Goal: Task Accomplishment & Management: Manage account settings

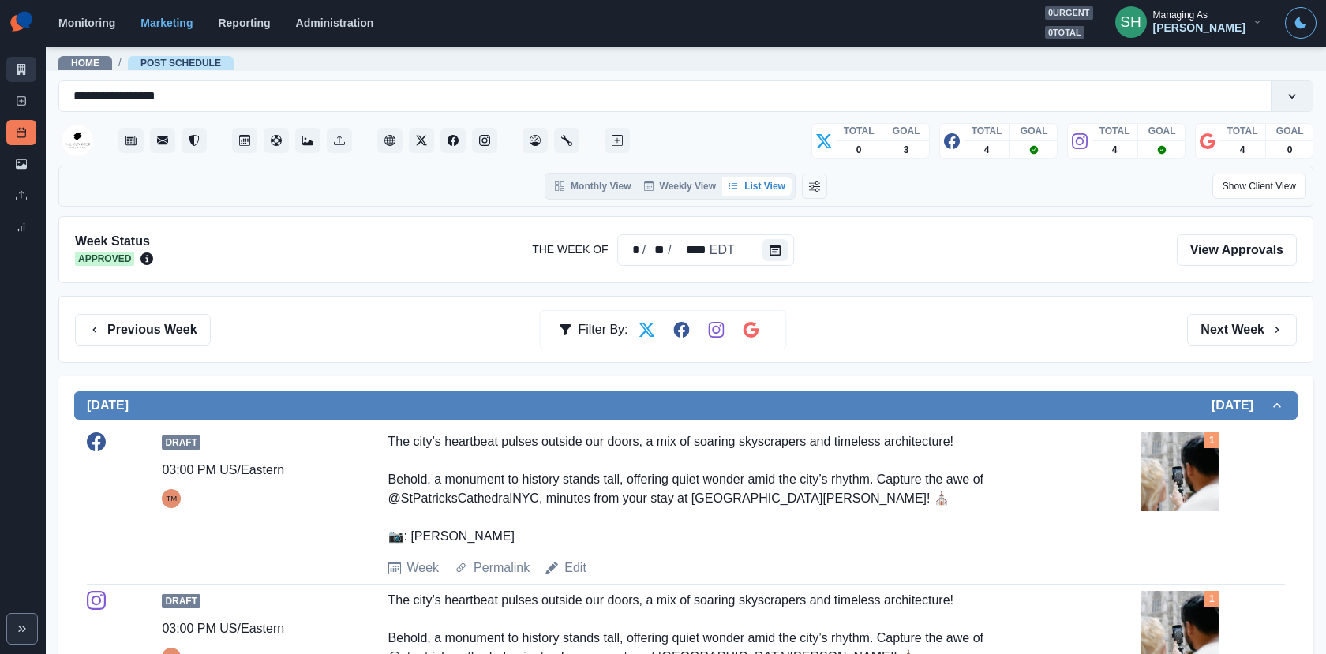
click at [17, 73] on icon at bounding box center [21, 69] width 11 height 11
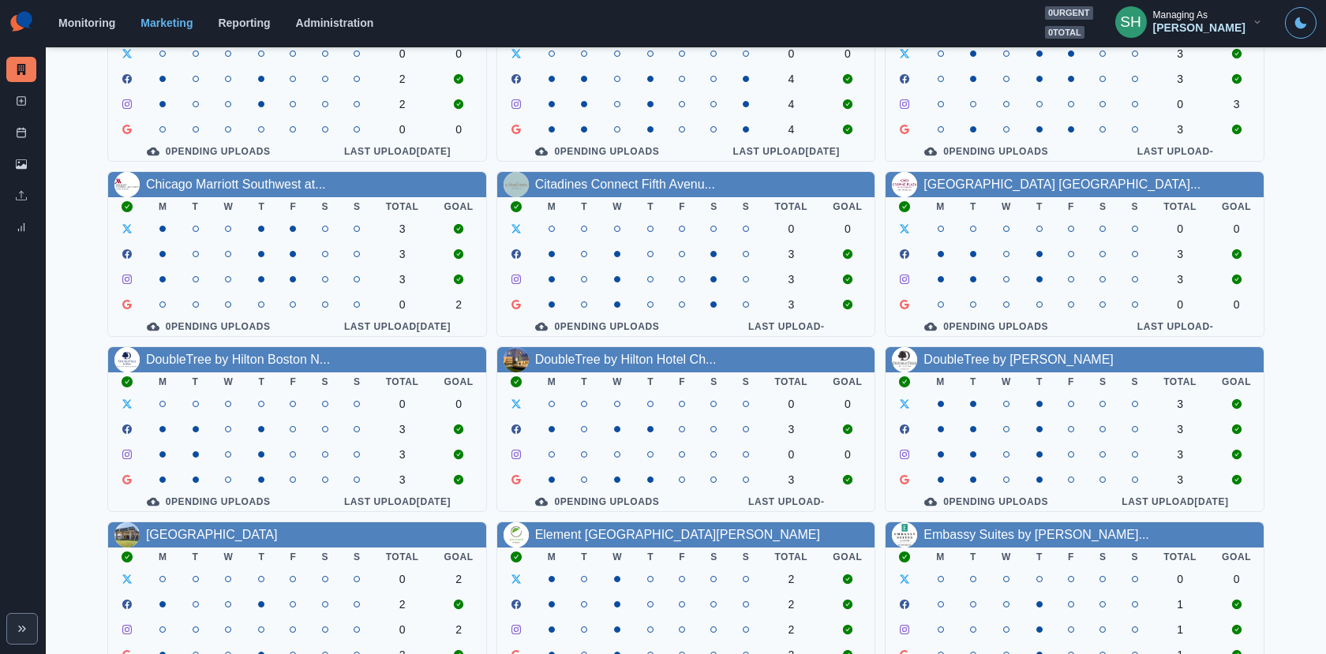
scroll to position [114, 0]
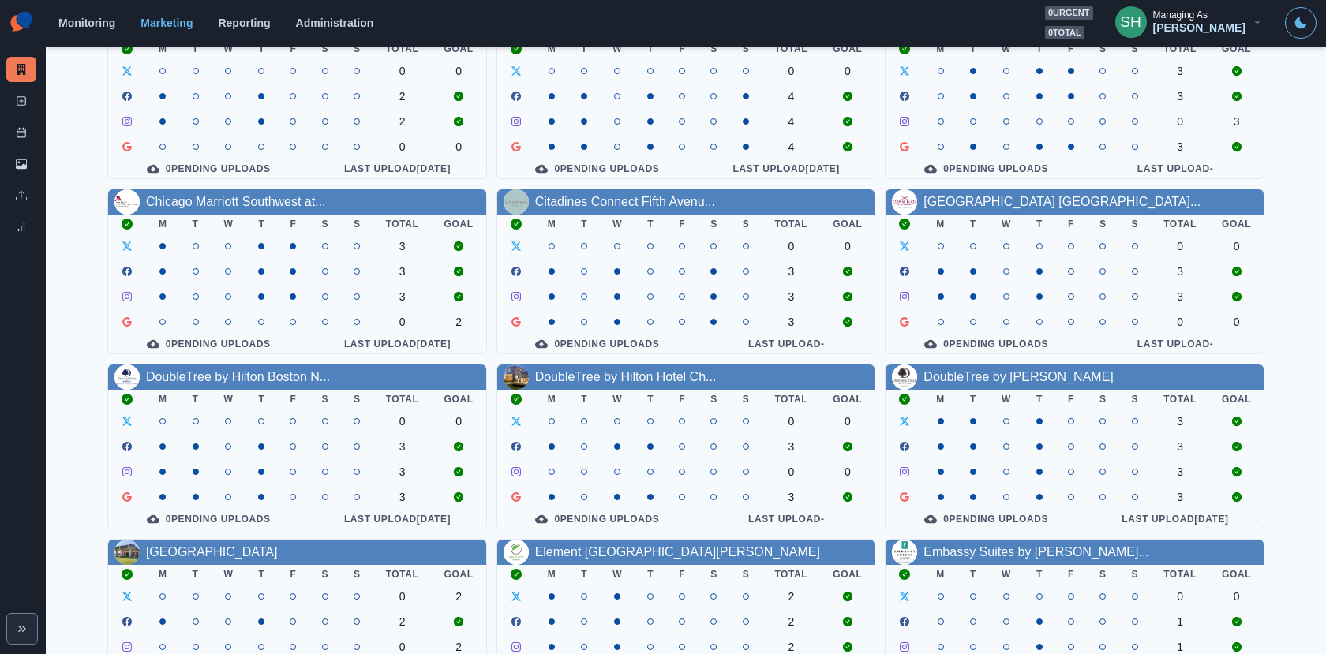
click at [687, 202] on link "Citadines Connect Fifth Avenu..." at bounding box center [625, 201] width 180 height 13
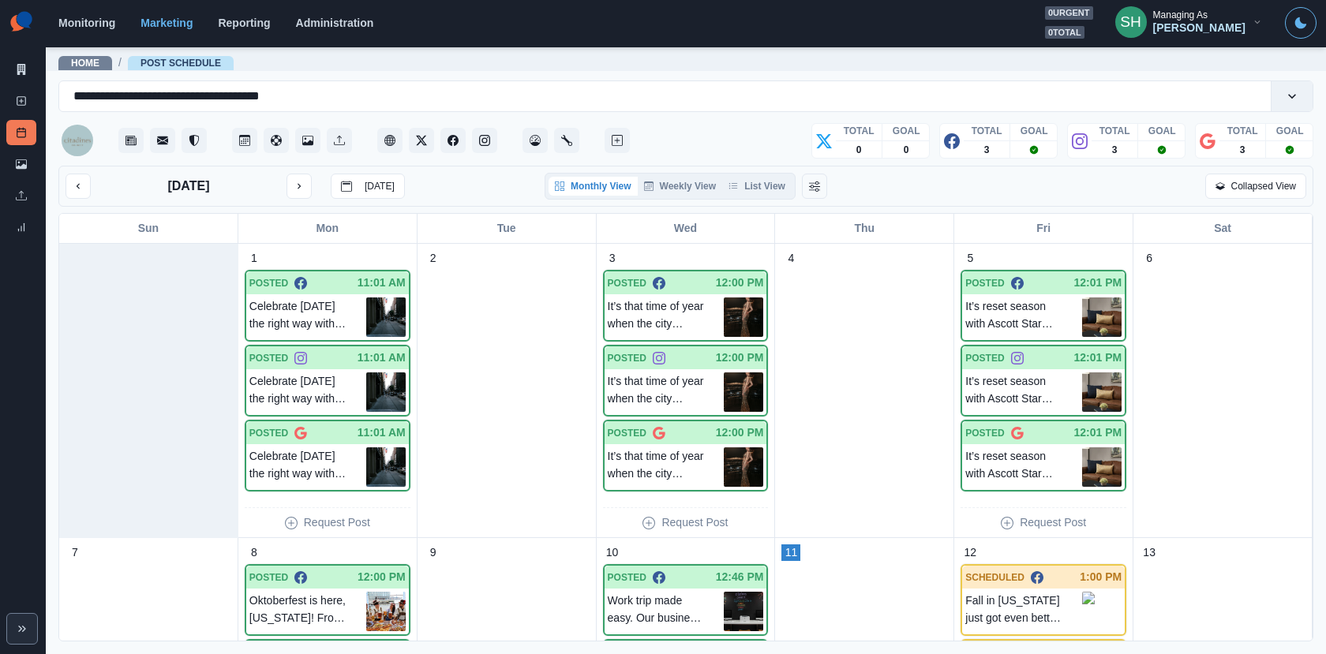
click at [38, 60] on div "Marketing Summary New Post Post Schedule Media Library Uploads Review Summary" at bounding box center [23, 123] width 46 height 246
click at [25, 62] on link "Marketing Summary" at bounding box center [21, 69] width 30 height 25
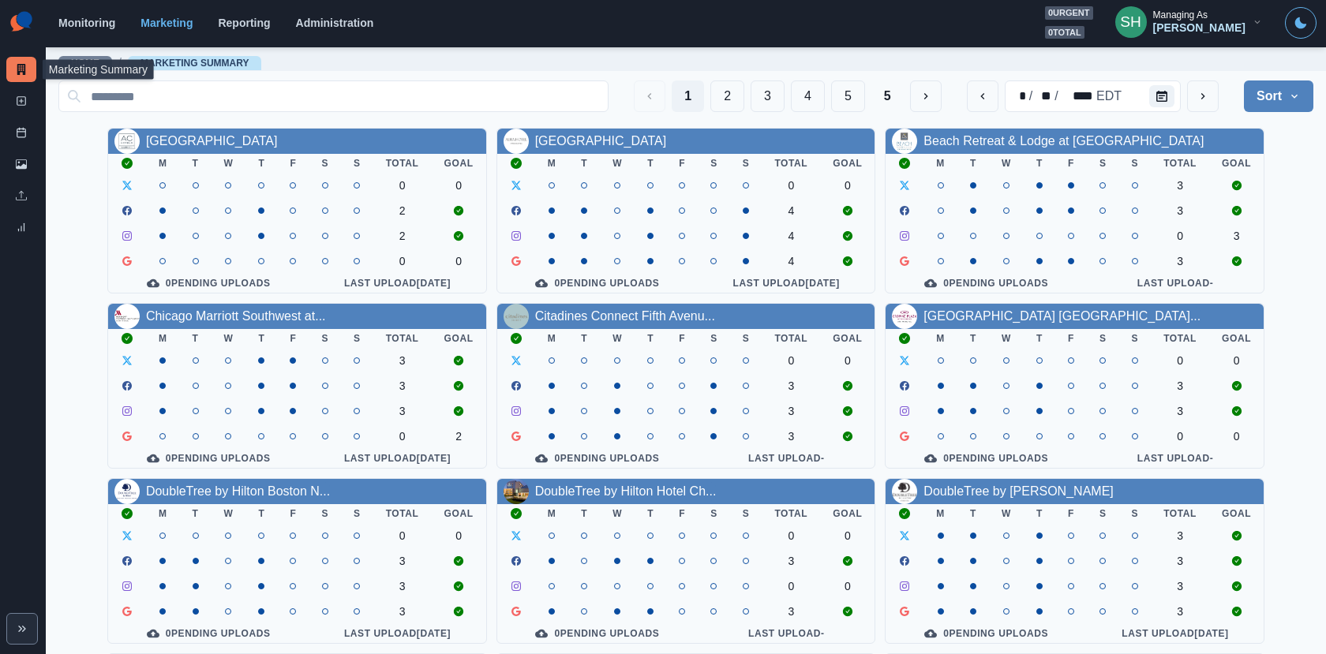
click at [1202, 13] on div "Managing As" at bounding box center [1180, 14] width 54 height 11
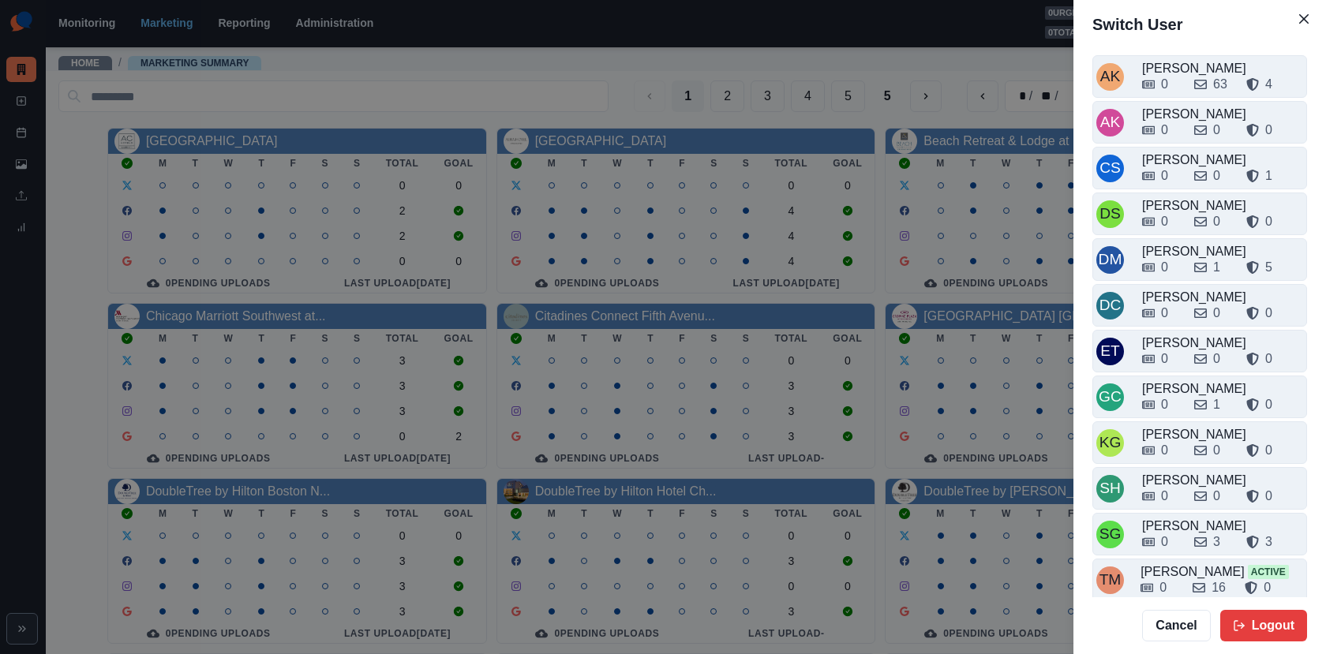
click at [552, 127] on div "Switch User AK [PERSON_NAME] 0 63 4 AK [PERSON_NAME] 0 0 0 CS Crizalyn Servida …" at bounding box center [663, 327] width 1326 height 654
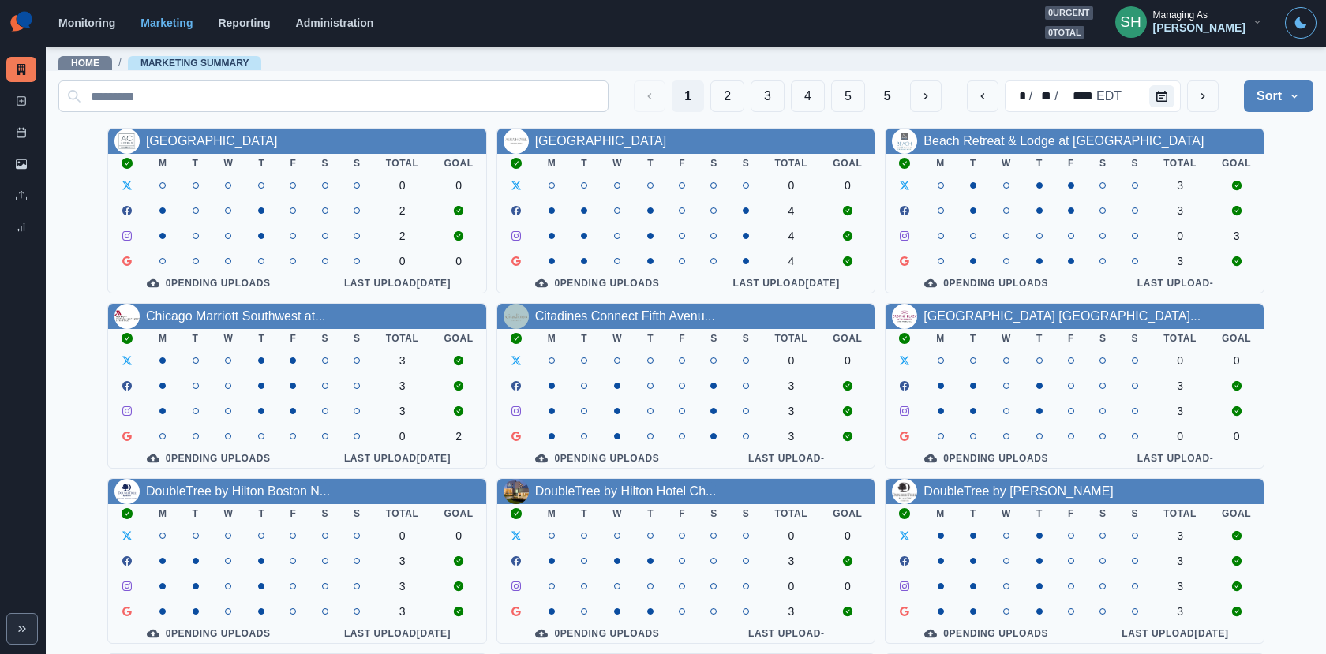
click at [518, 100] on input at bounding box center [333, 96] width 550 height 32
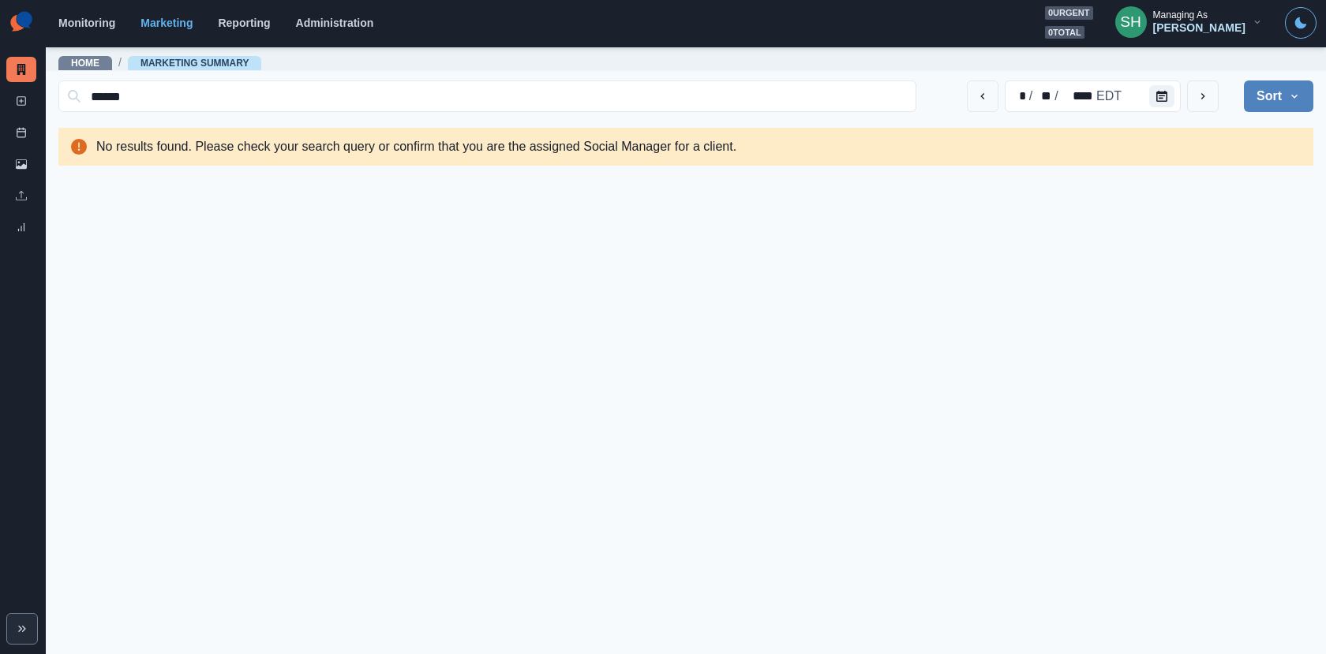
type input "******"
click at [1198, 22] on div "[PERSON_NAME]" at bounding box center [1199, 27] width 92 height 13
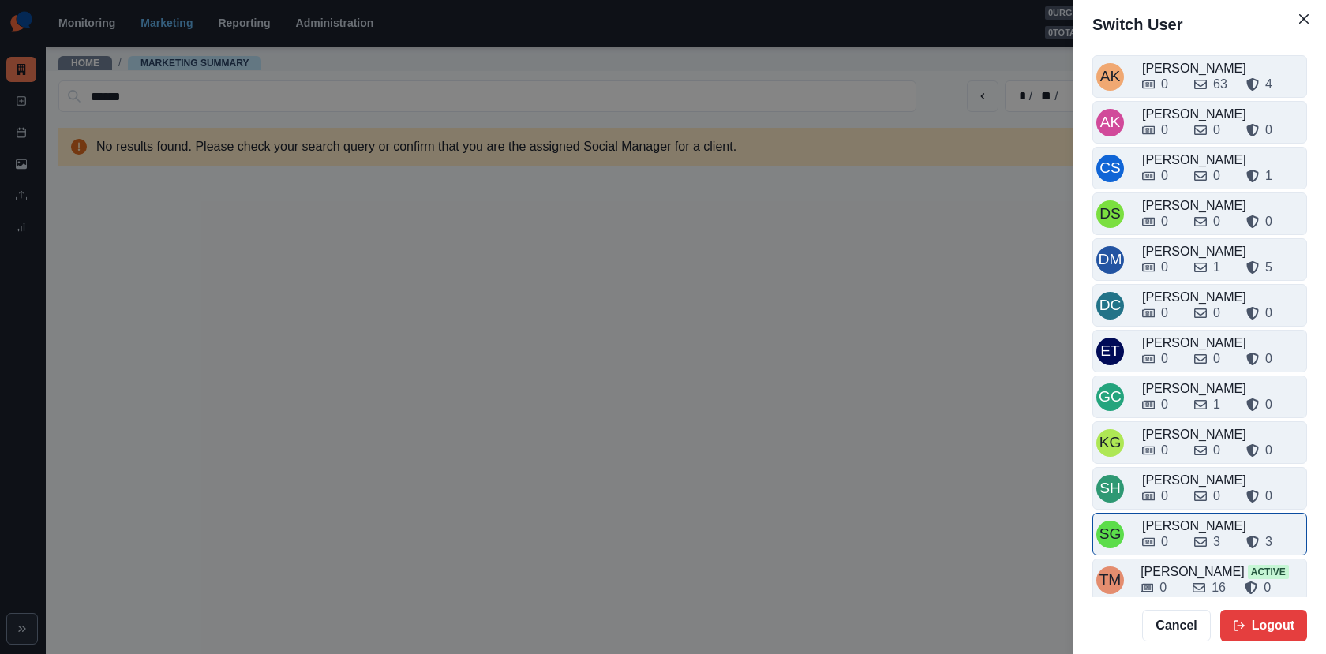
click at [1187, 533] on div "0 3 3" at bounding box center [1222, 542] width 161 height 19
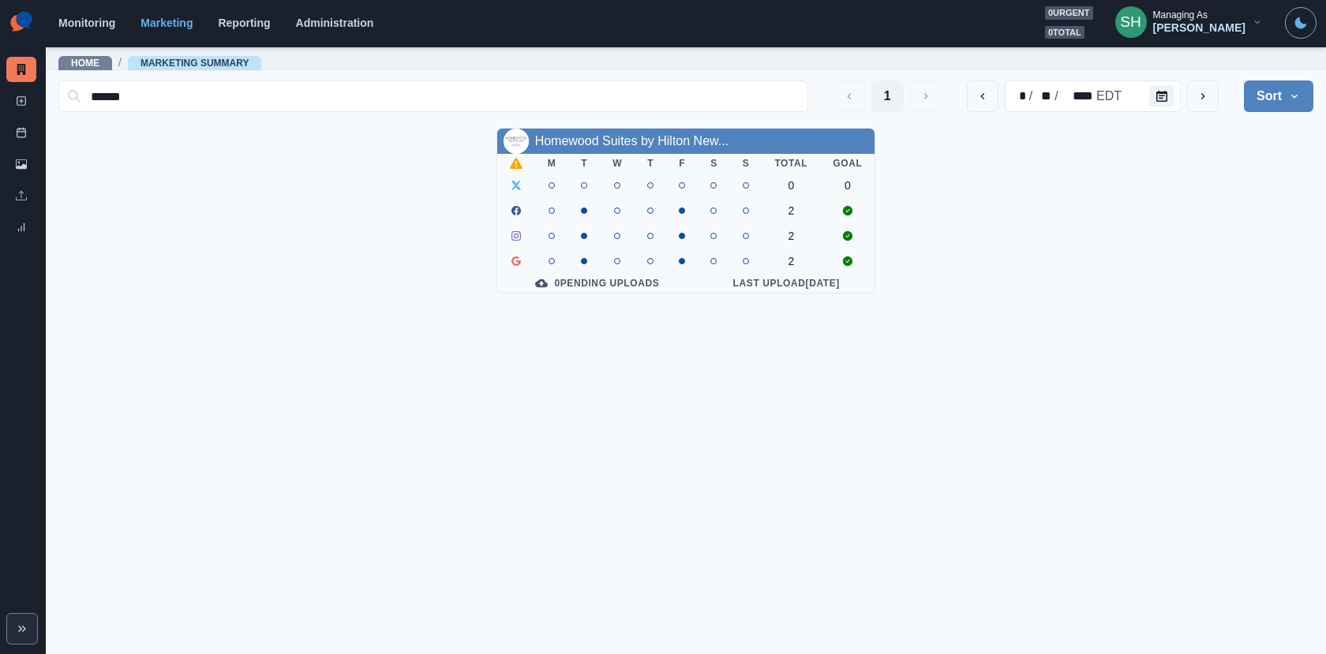
click at [1183, 20] on div "Managing As" at bounding box center [1180, 14] width 54 height 11
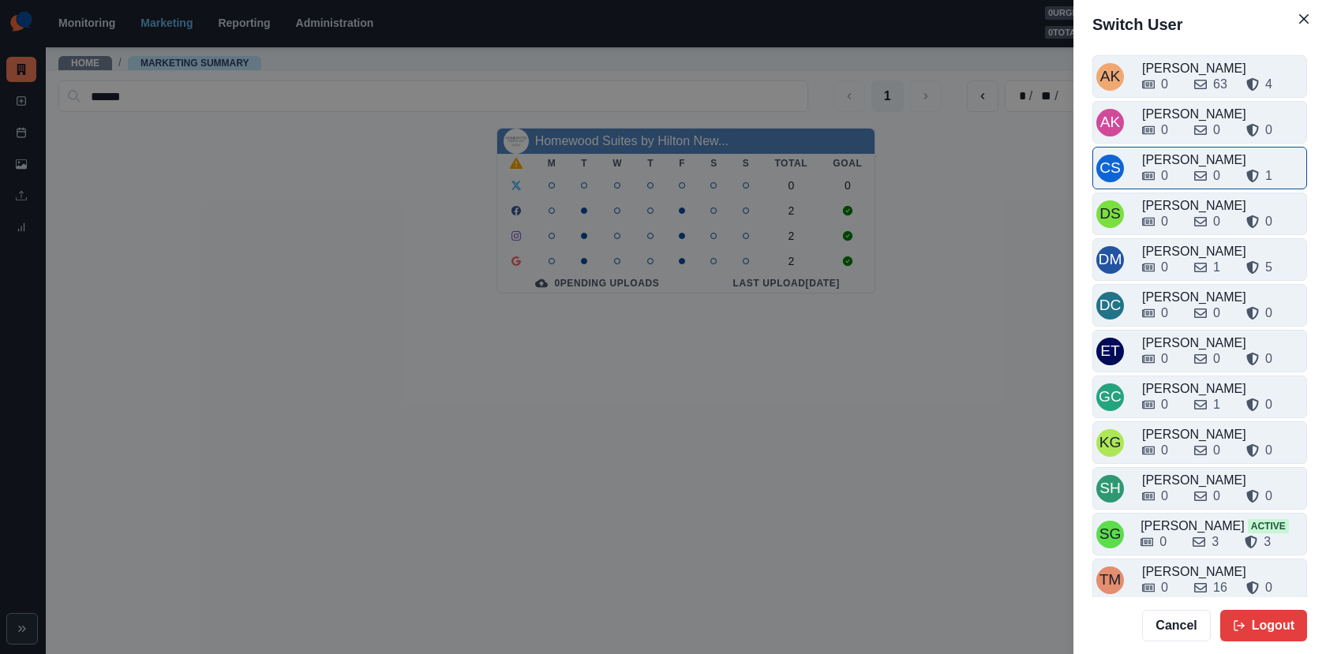
click at [1184, 167] on div "0 0 1" at bounding box center [1222, 175] width 161 height 19
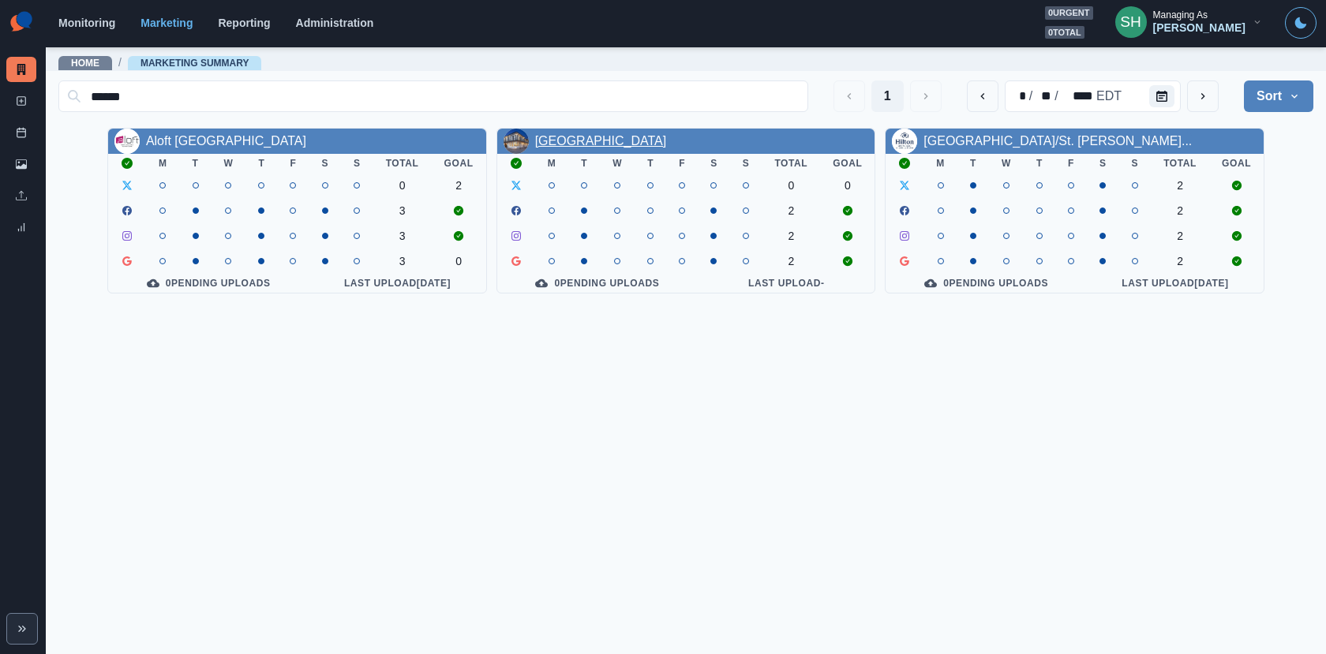
click at [573, 136] on link "[GEOGRAPHIC_DATA]" at bounding box center [601, 140] width 132 height 13
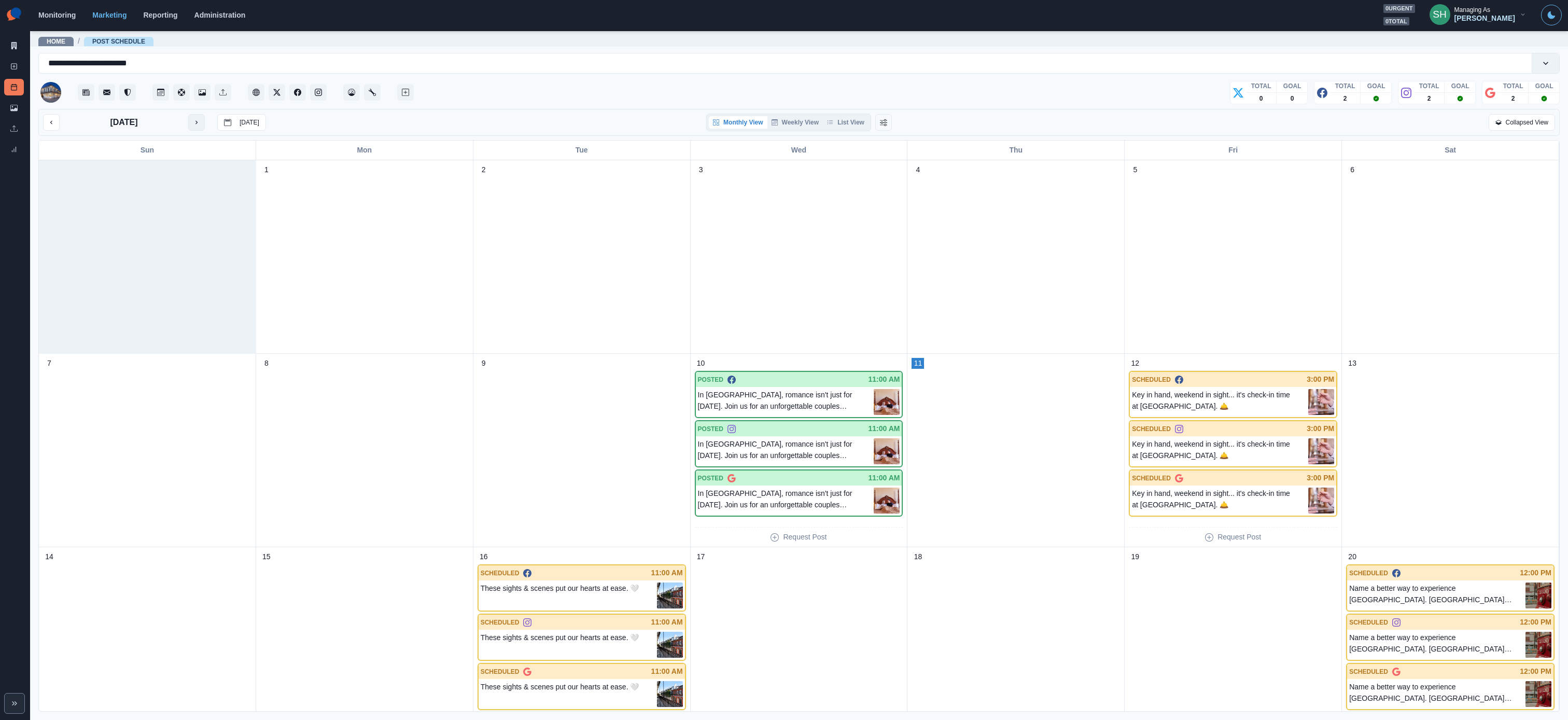
click at [193, 119] on icon "next month" at bounding box center [196, 122] width 7 height 7
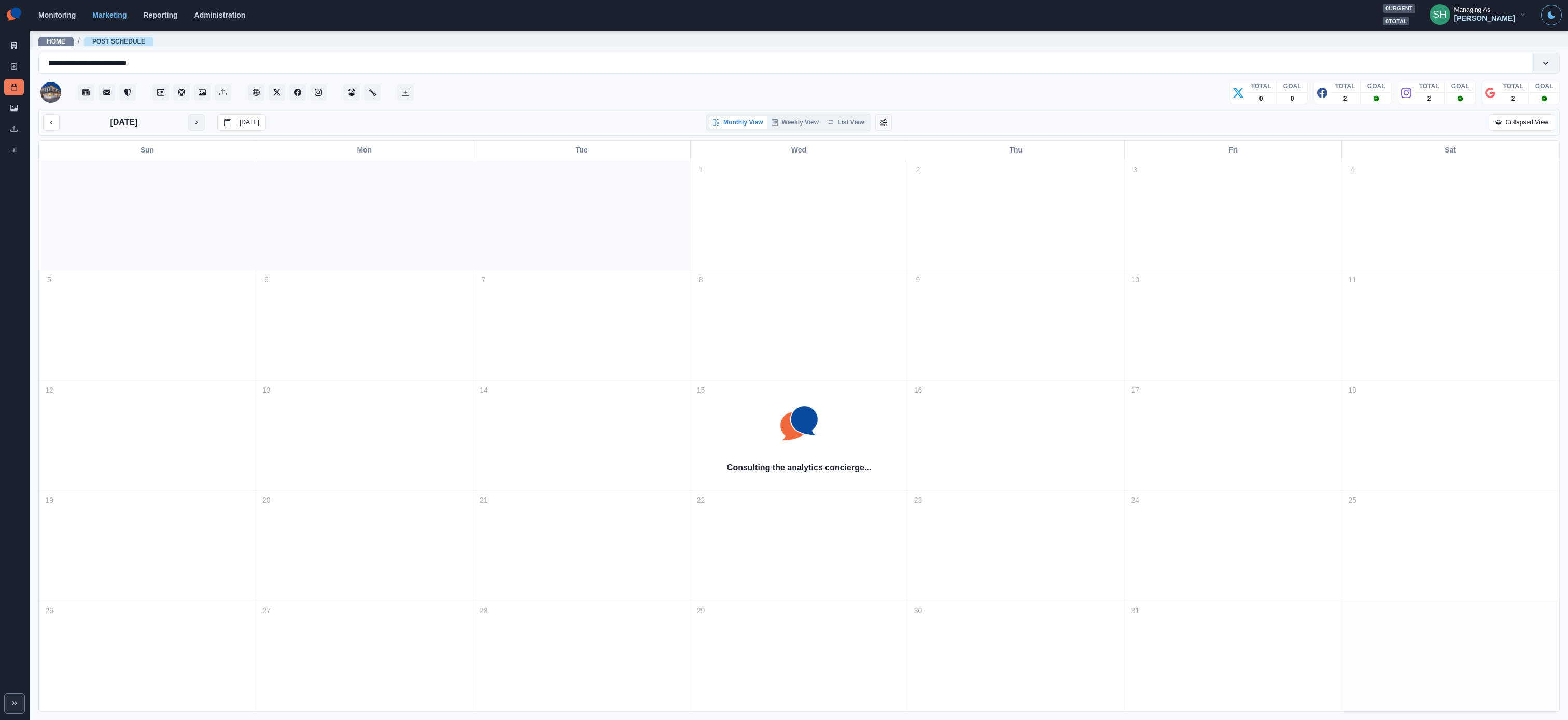
click at [193, 119] on icon "next month" at bounding box center [196, 122] width 7 height 7
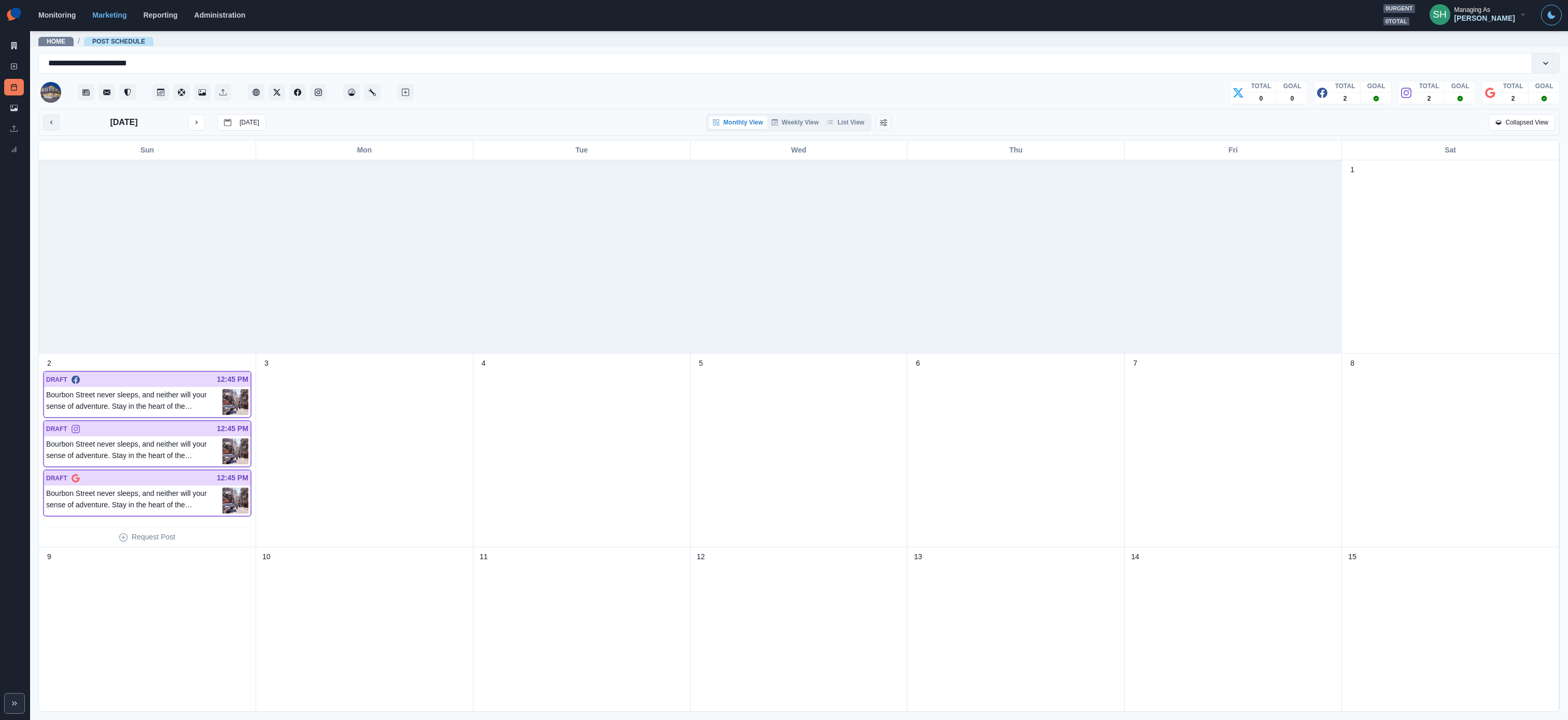
click at [53, 122] on icon "previous month" at bounding box center [51, 122] width 7 height 7
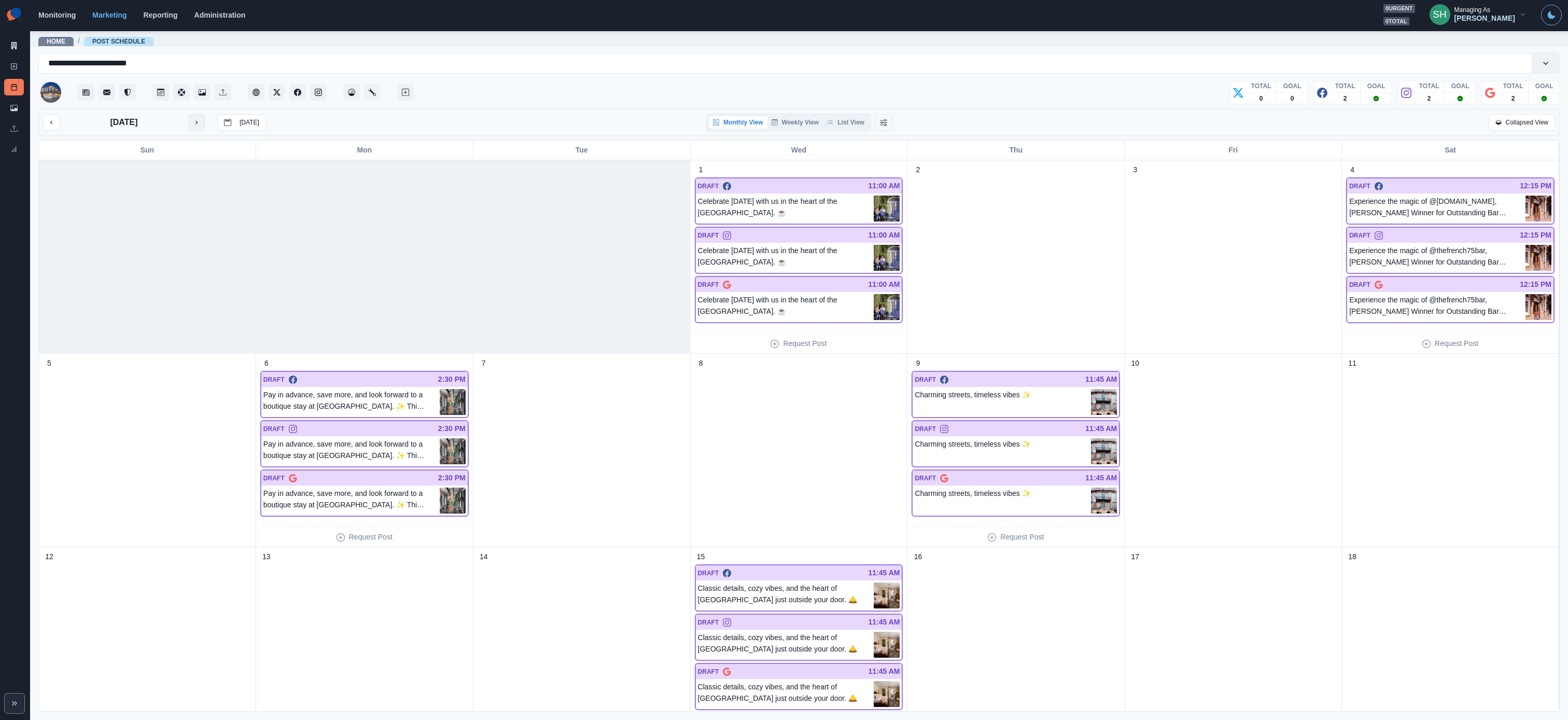
click at [197, 124] on icon "next month" at bounding box center [196, 122] width 7 height 7
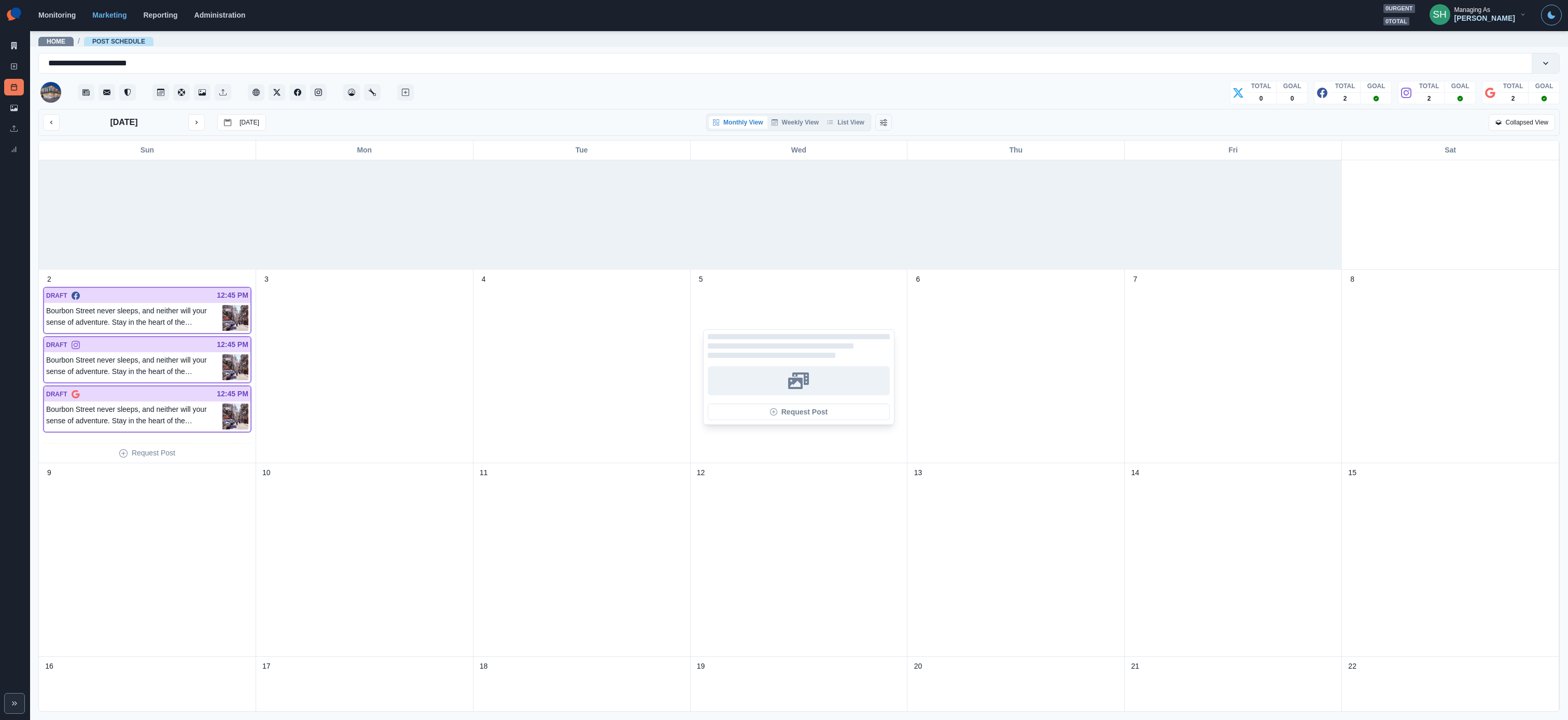
scroll to position [92, 0]
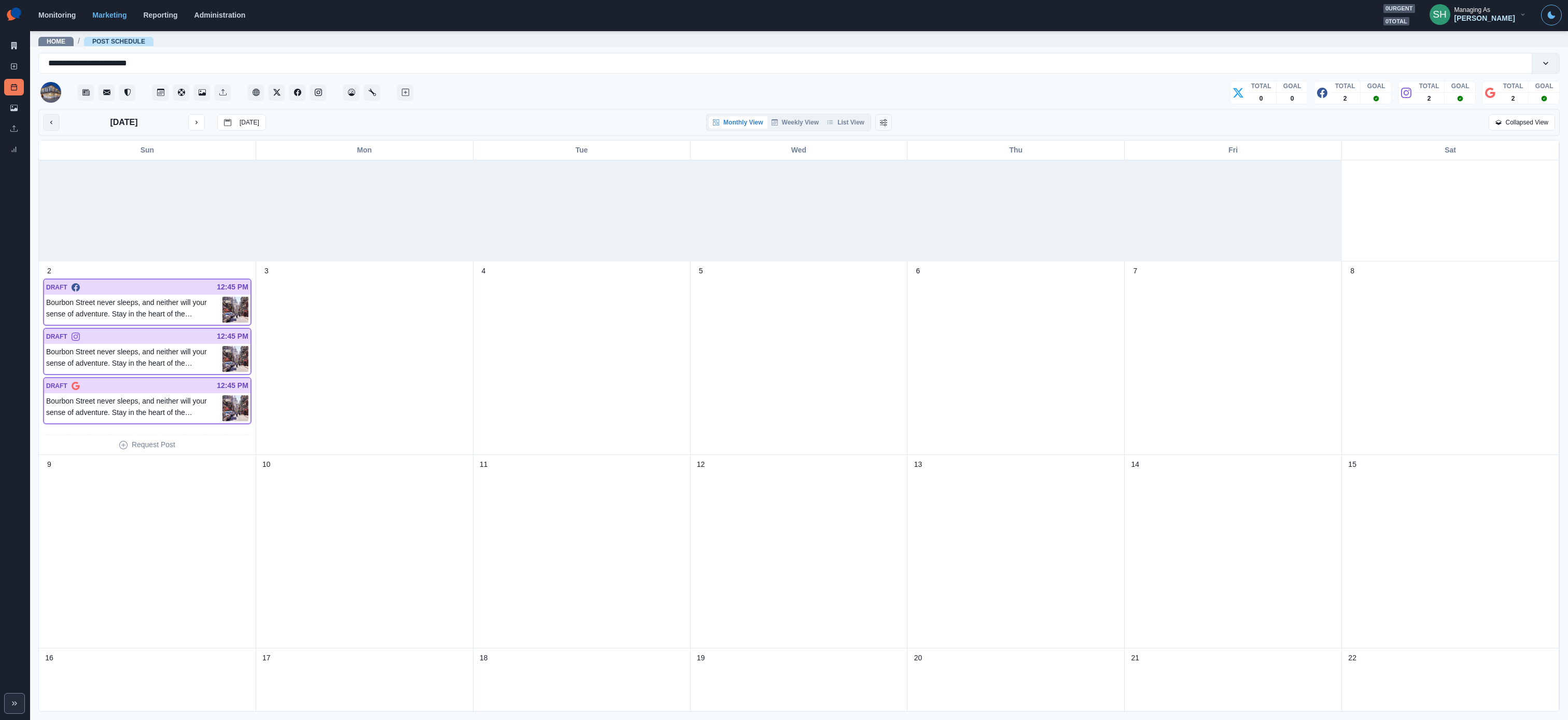
click at [50, 119] on icon "previous month" at bounding box center [51, 122] width 7 height 7
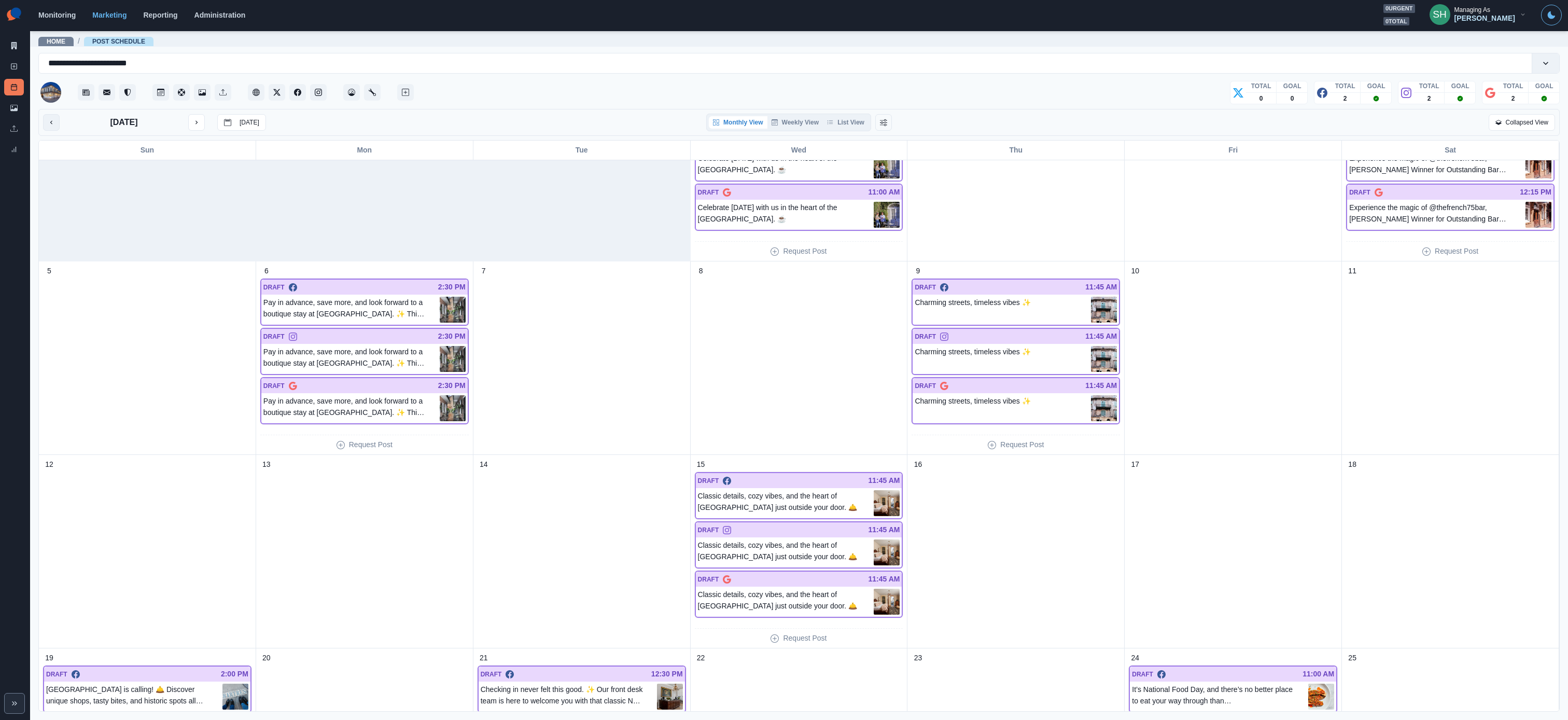
click at [50, 119] on icon "previous month" at bounding box center [51, 122] width 7 height 7
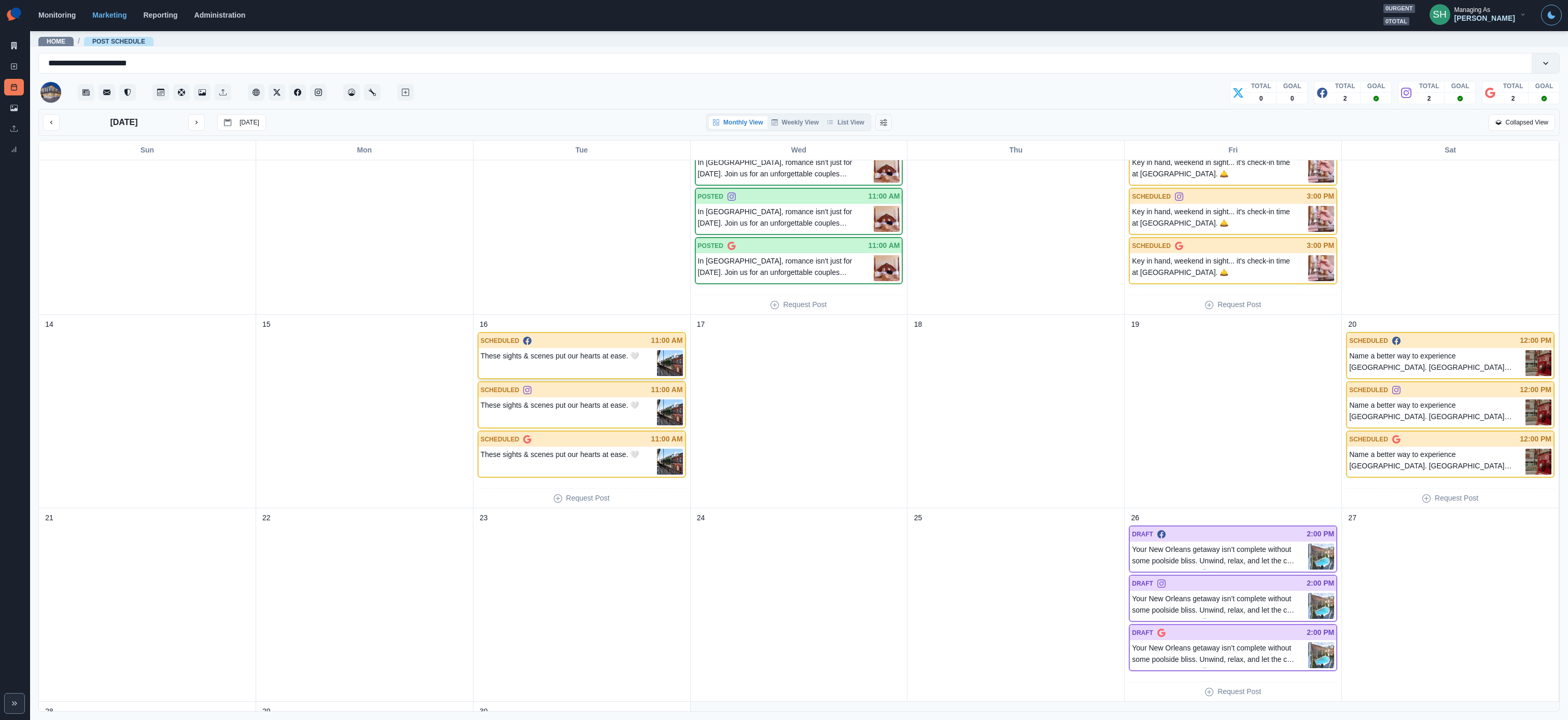
scroll to position [245, 0]
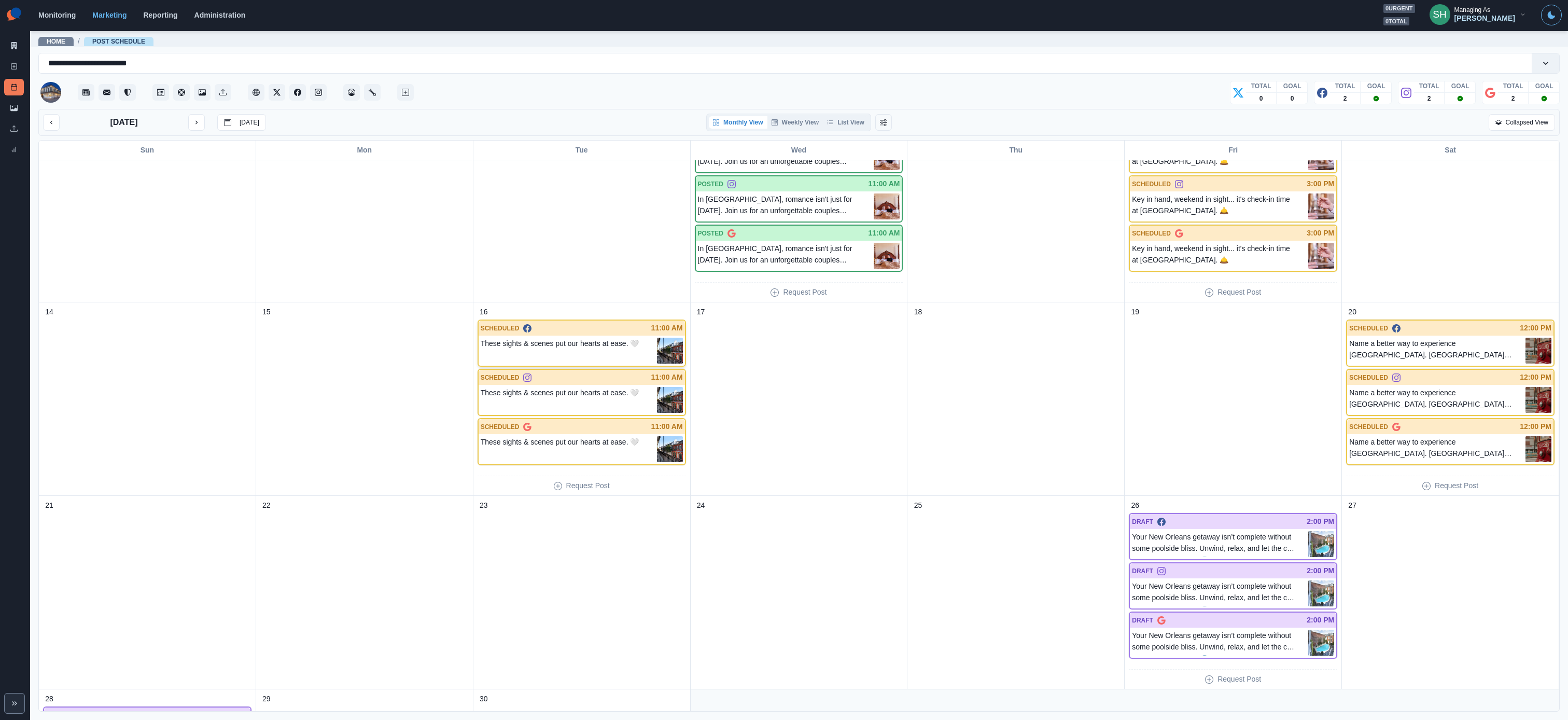
click at [635, 362] on p "These sights & scenes put our hearts at ease. 🤍" at bounding box center [566, 350] width 171 height 26
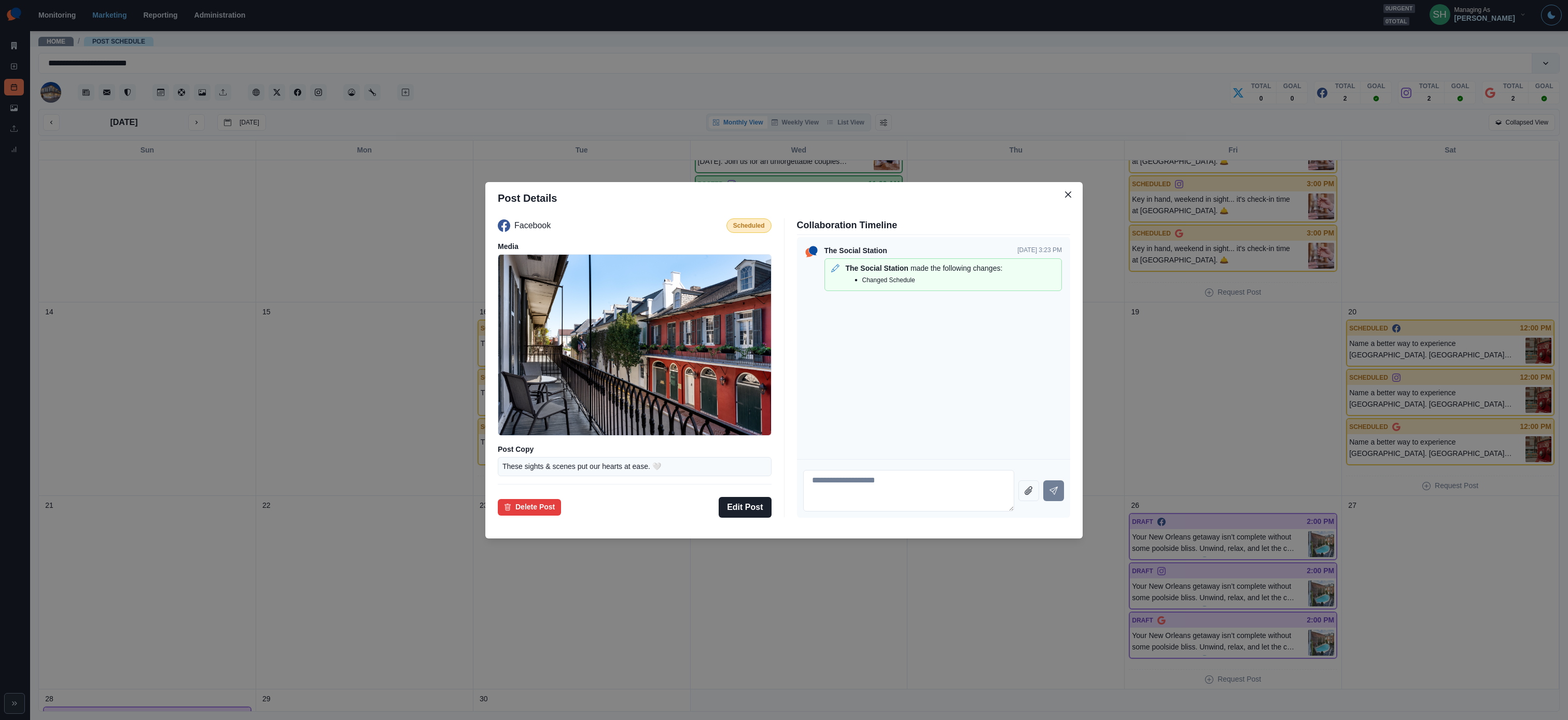
scroll to position [30, 0]
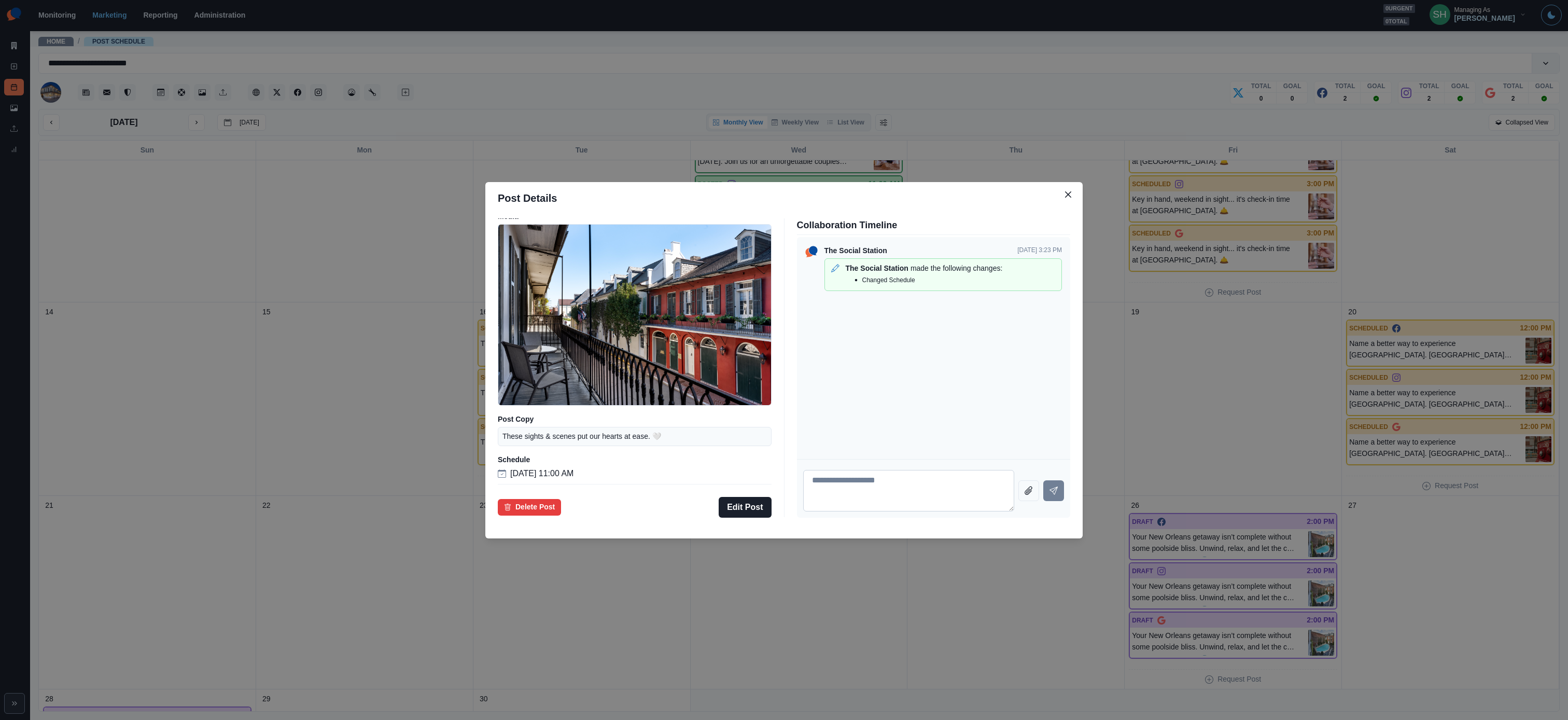
click at [854, 429] on textarea at bounding box center [909, 491] width 212 height 41
type textarea "*"
type textarea "**********"
click at [871, 429] on textarea "**********" at bounding box center [909, 491] width 212 height 41
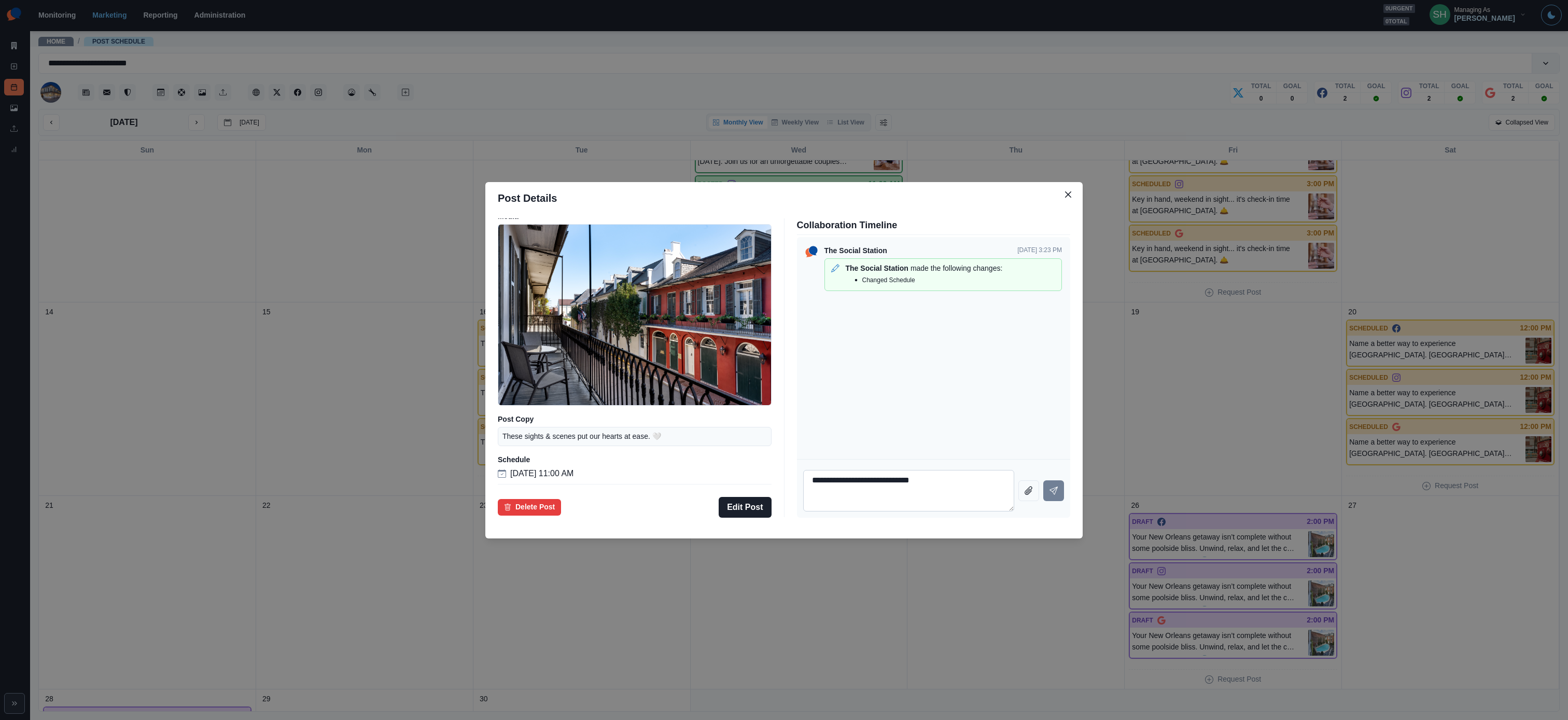
click at [871, 429] on textarea "**********" at bounding box center [909, 491] width 212 height 41
click at [871, 195] on button "Close" at bounding box center [1068, 194] width 16 height 16
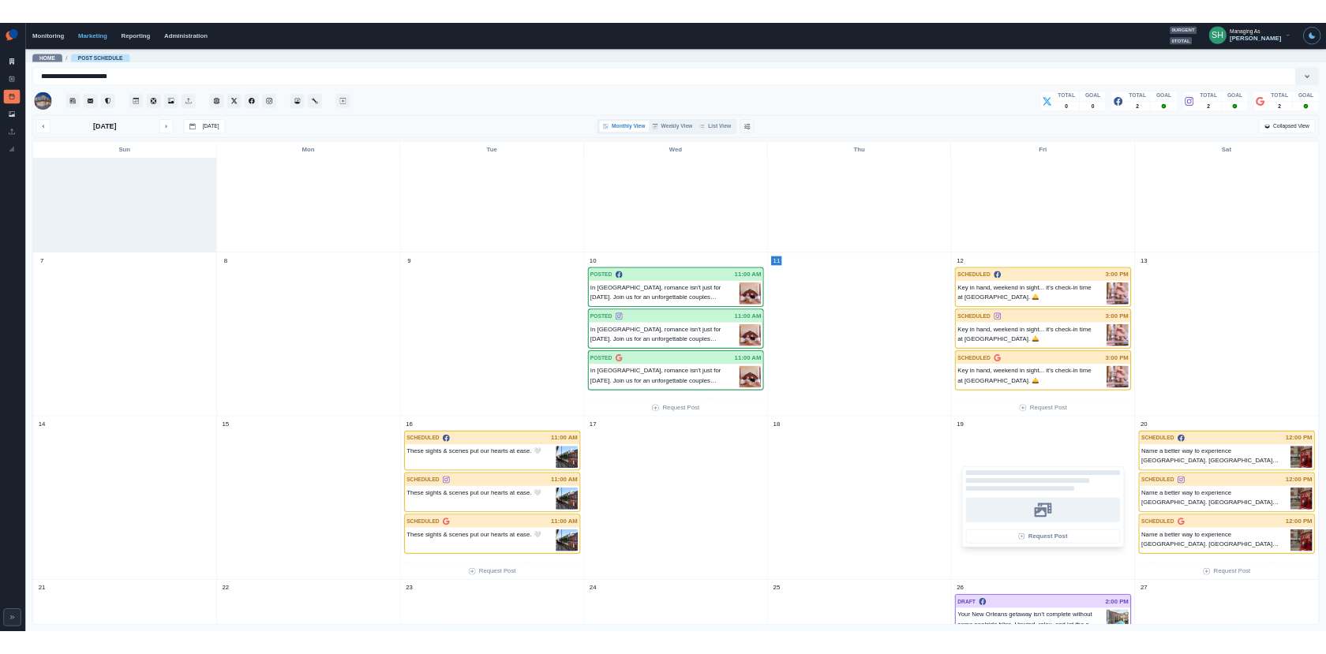
scroll to position [0, 0]
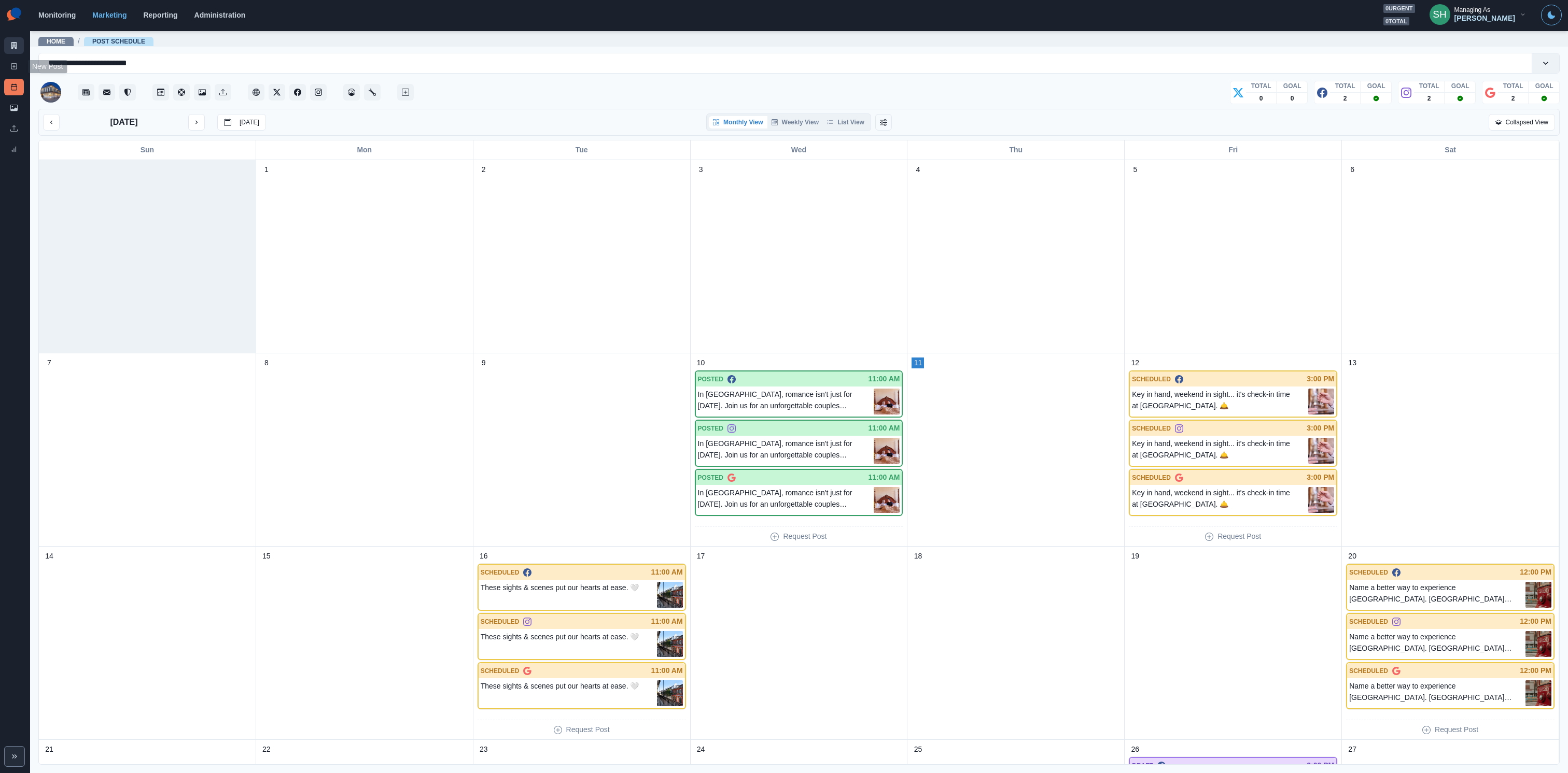
click at [7, 42] on link "Marketing Summary" at bounding box center [14, 45] width 20 height 16
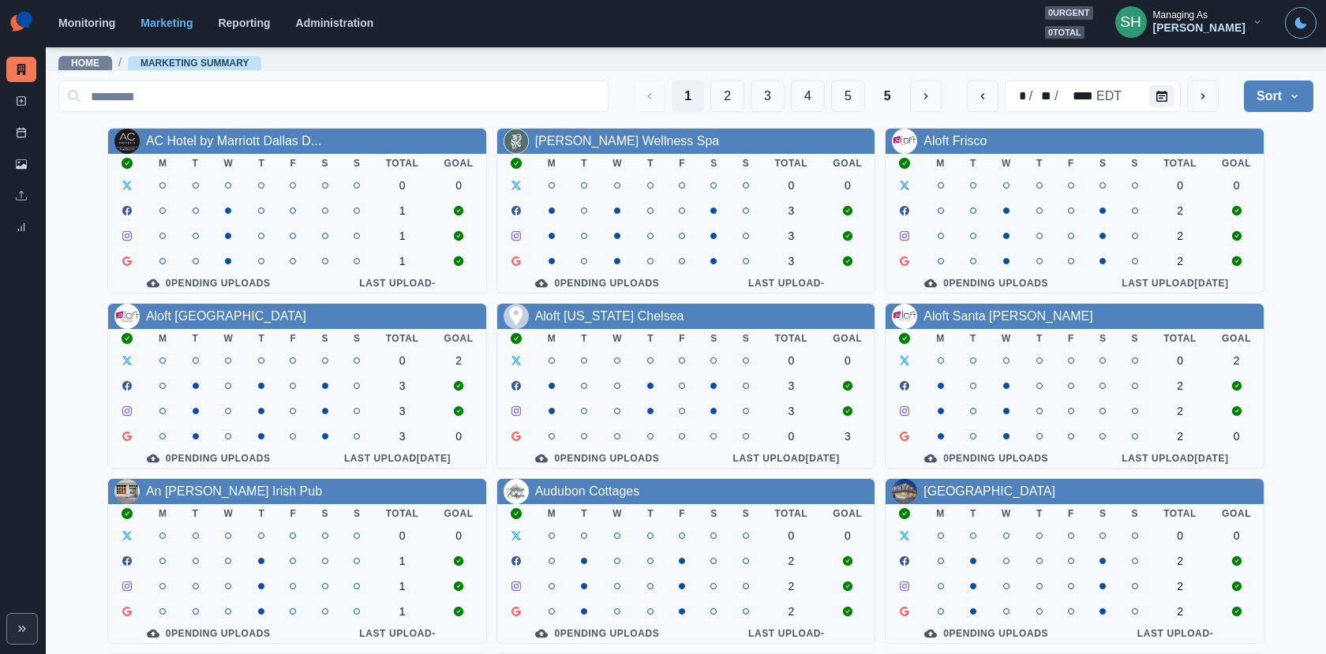
click at [1193, 39] on section "Monitoring Marketing Reporting Administration 0 urgent 0 total SH Managing As […" at bounding box center [686, 23] width 1280 height 47
click at [1176, 12] on div "Managing As" at bounding box center [1180, 14] width 54 height 11
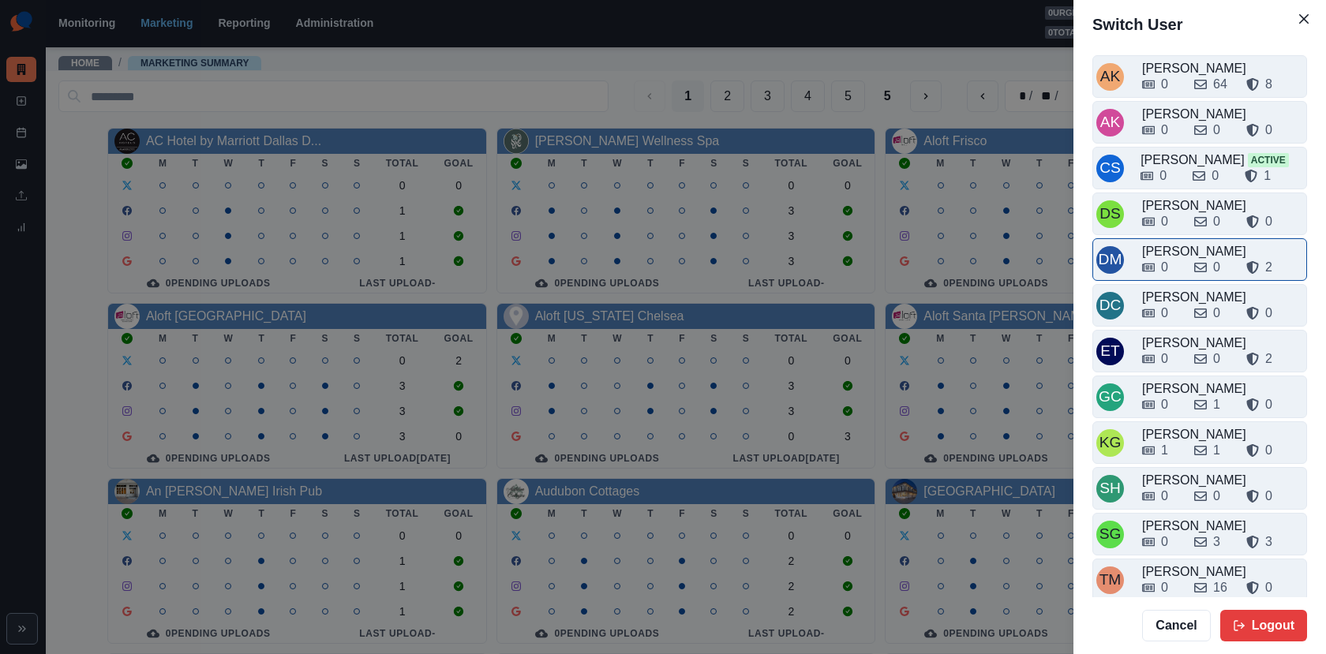
click at [1182, 252] on div "0 0 2" at bounding box center [1222, 264] width 161 height 25
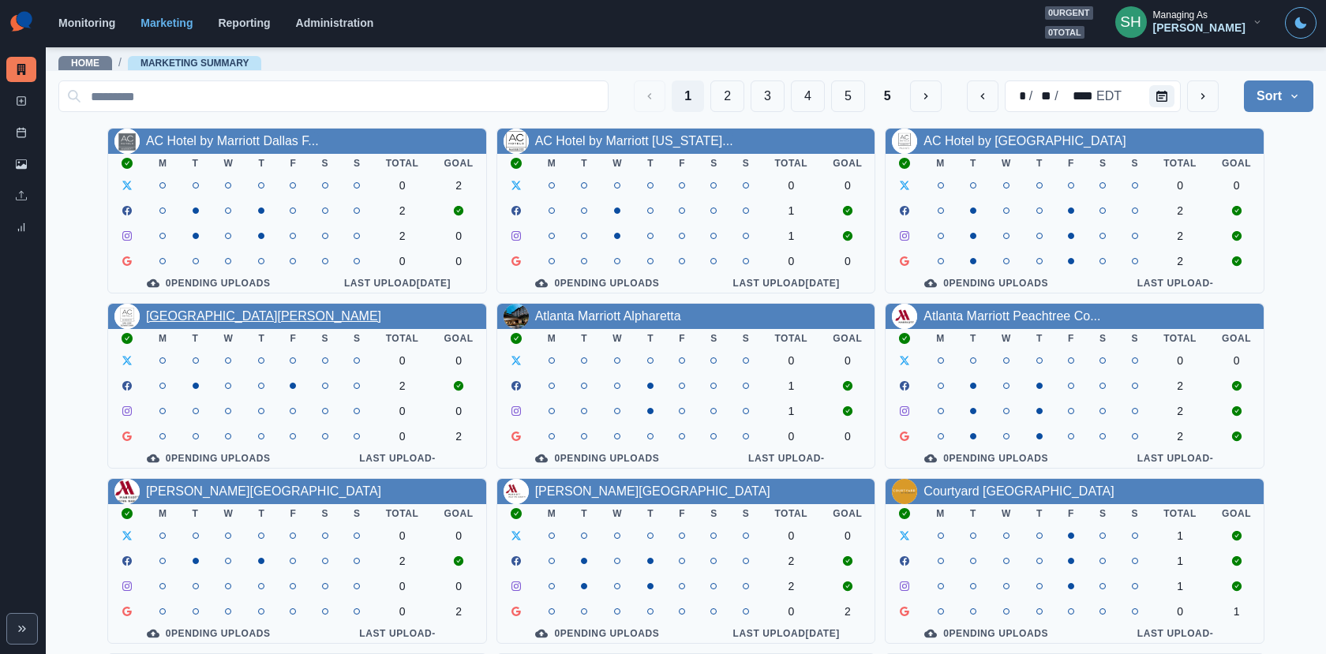
click at [267, 316] on link "[GEOGRAPHIC_DATA][PERSON_NAME]" at bounding box center [263, 315] width 235 height 13
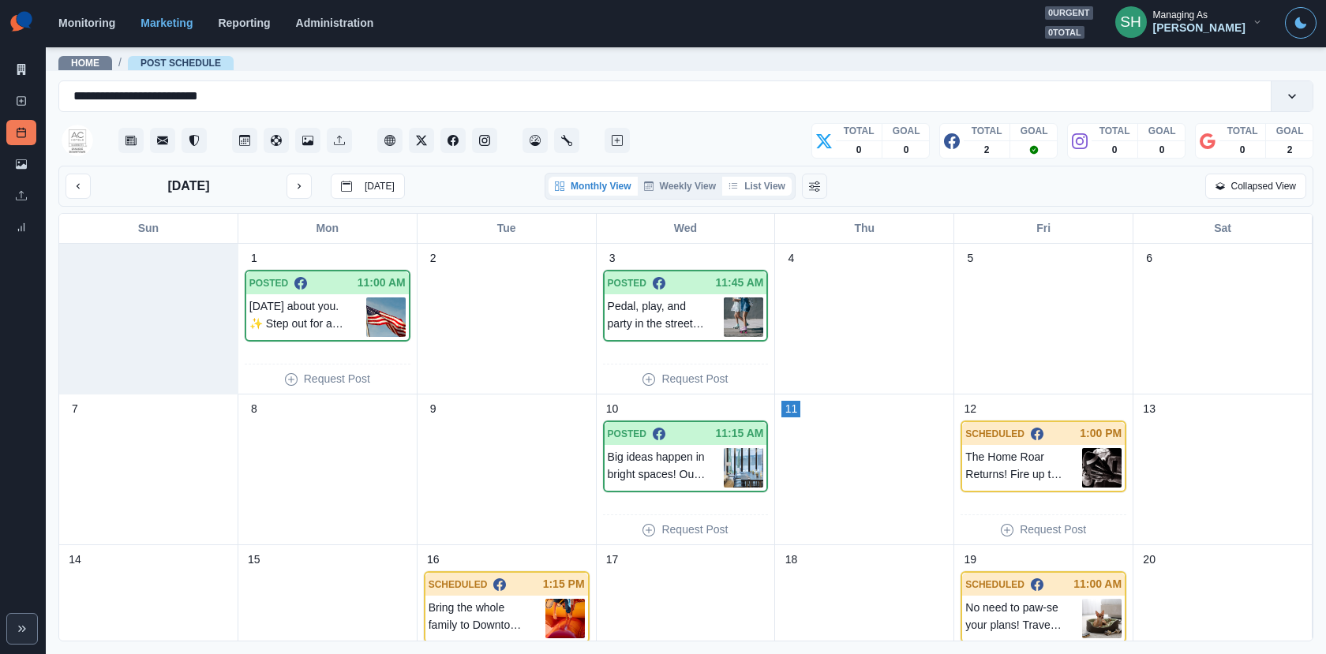
click at [746, 189] on button "List View" at bounding box center [756, 186] width 69 height 19
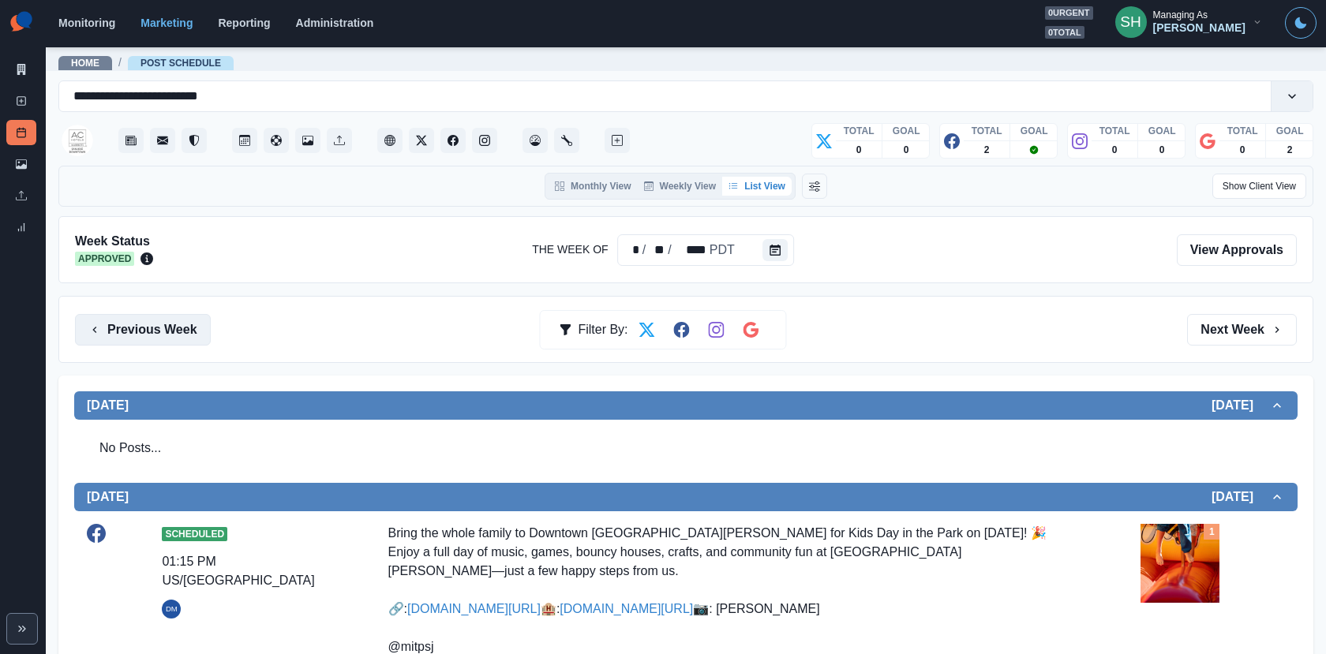
click at [156, 322] on button "Previous Week" at bounding box center [143, 330] width 136 height 32
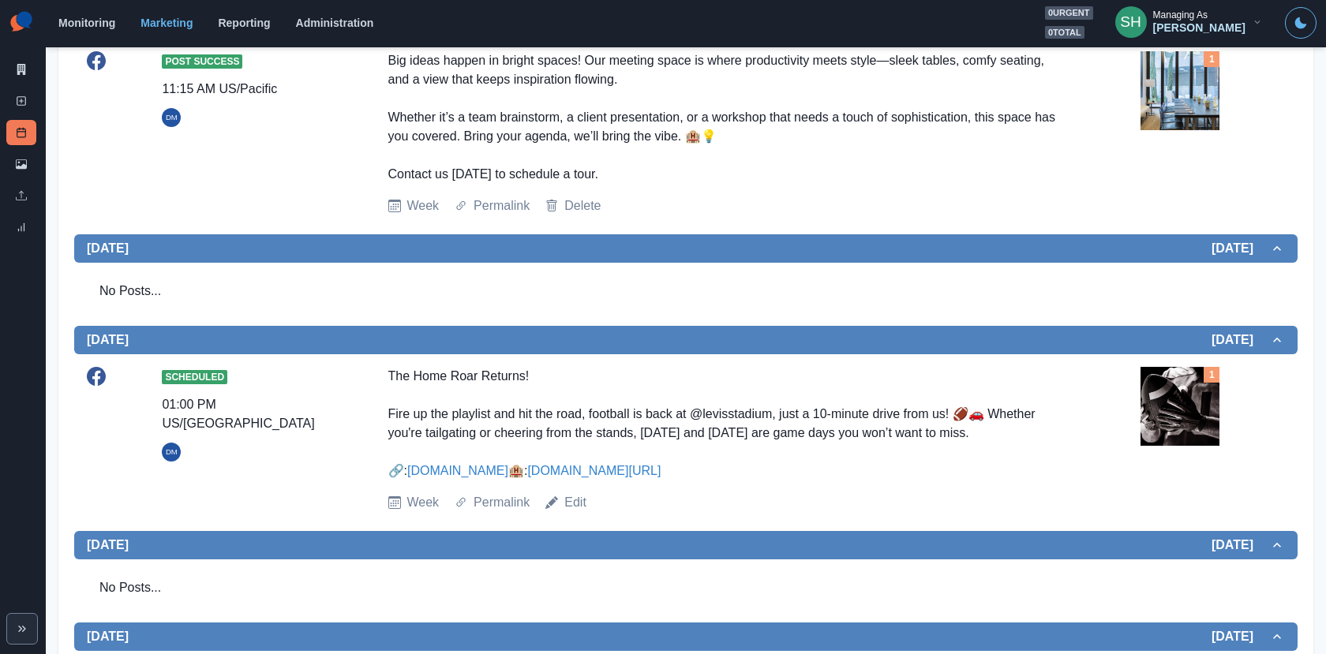
scroll to position [673, 0]
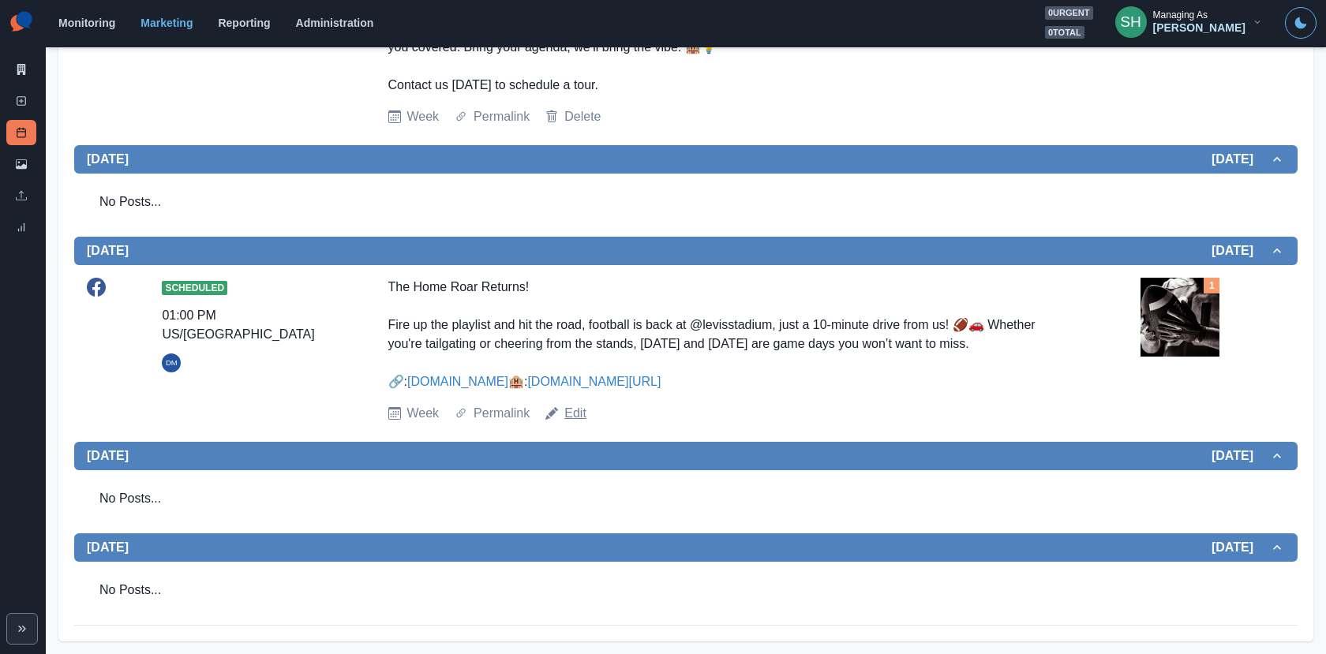
click at [575, 423] on link "Edit" at bounding box center [575, 413] width 22 height 19
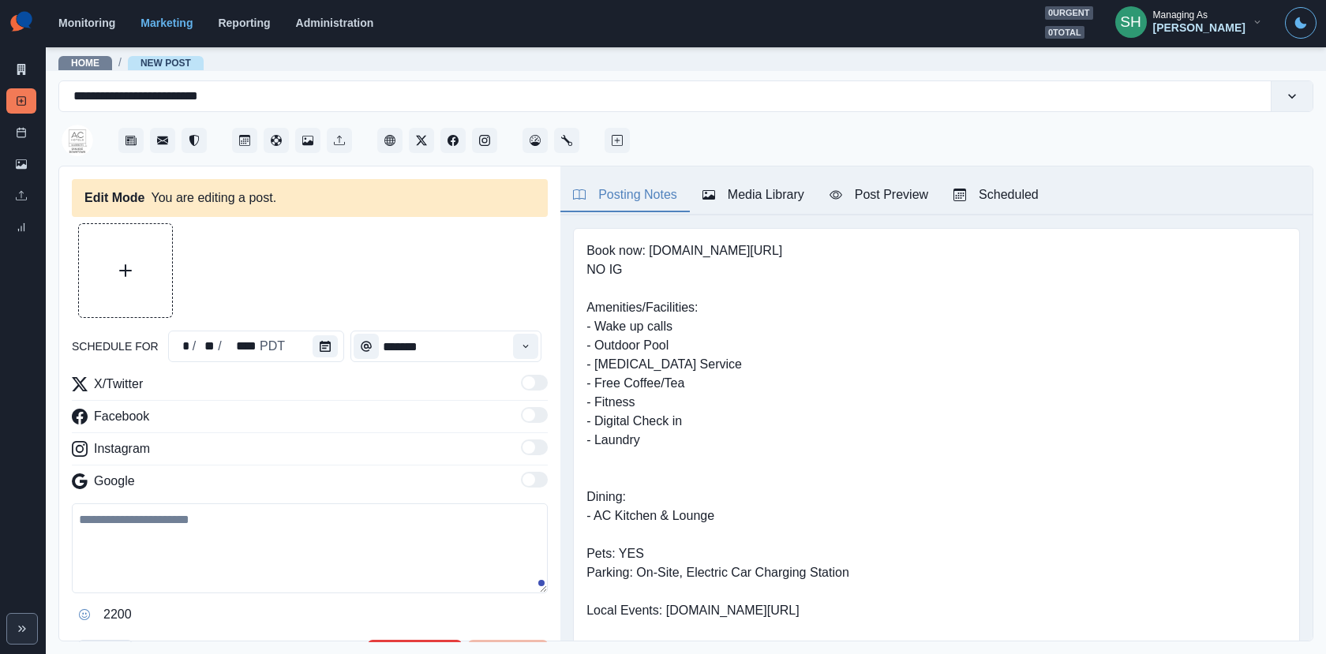
type input "*******"
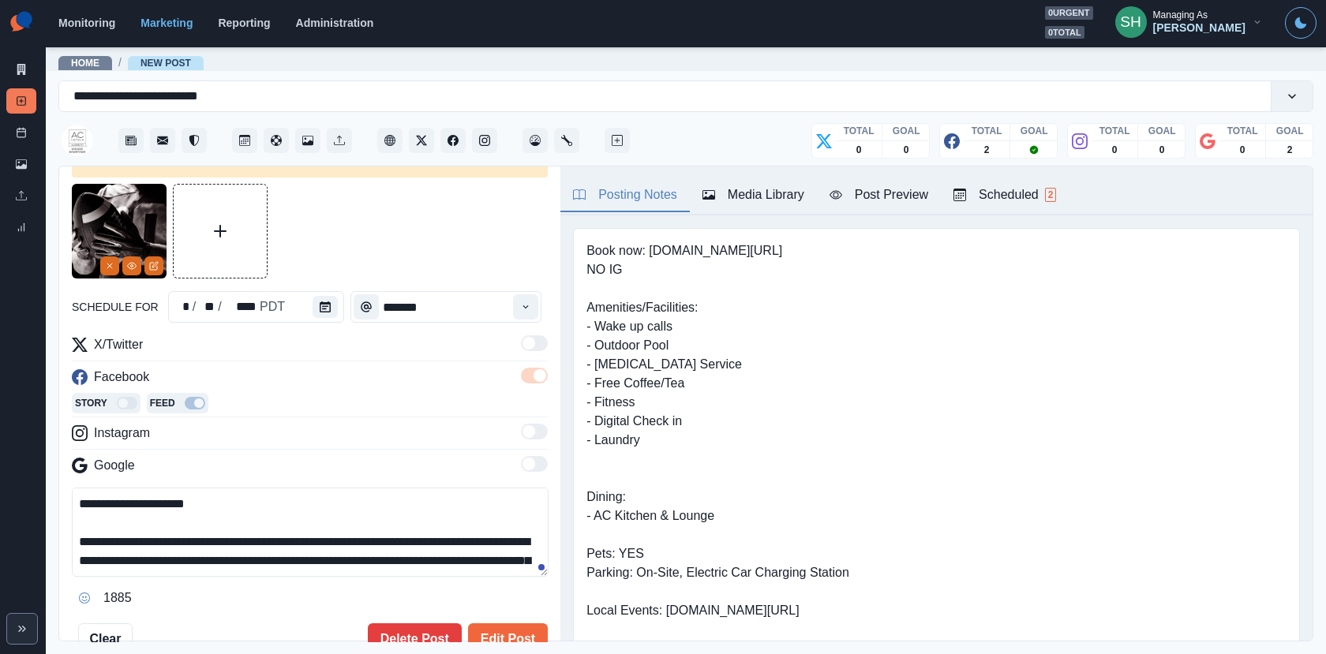
scroll to position [94, 0]
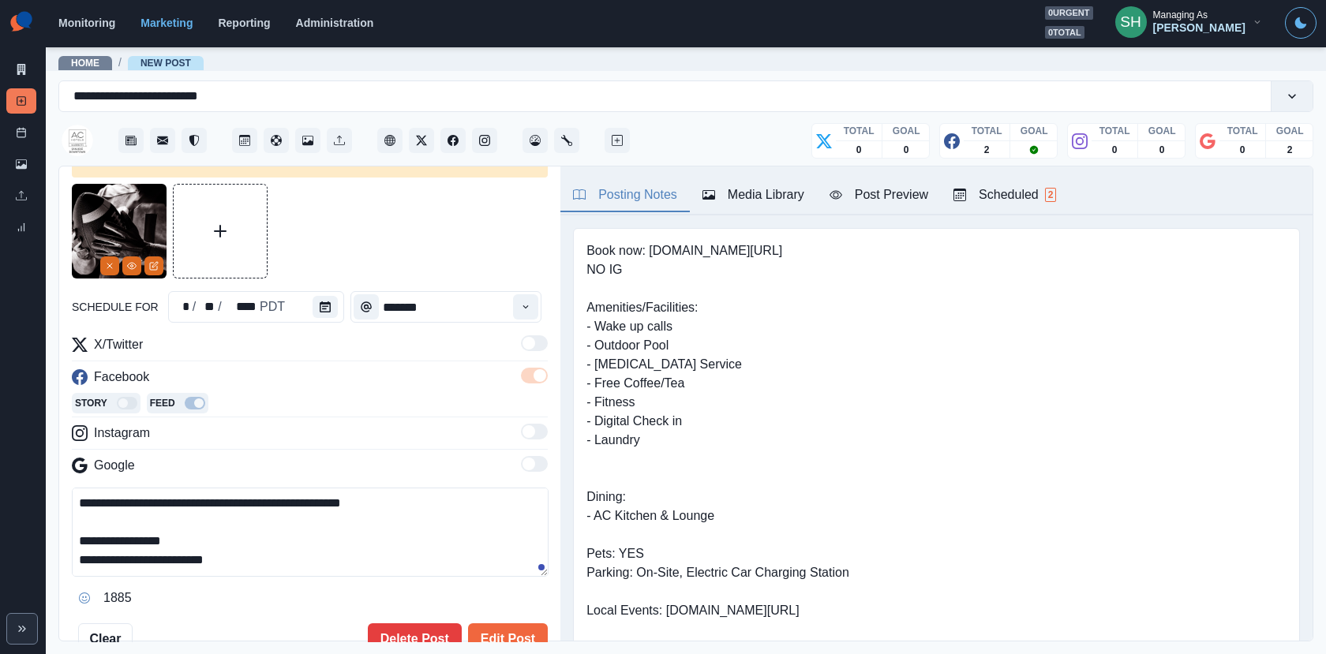
click at [211, 533] on textarea "**********" at bounding box center [310, 532] width 477 height 89
click at [204, 541] on textarea "**********" at bounding box center [310, 532] width 477 height 89
drag, startPoint x: 191, startPoint y: 541, endPoint x: 104, endPoint y: 541, distance: 86.8
click at [104, 541] on textarea "**********" at bounding box center [310, 532] width 477 height 89
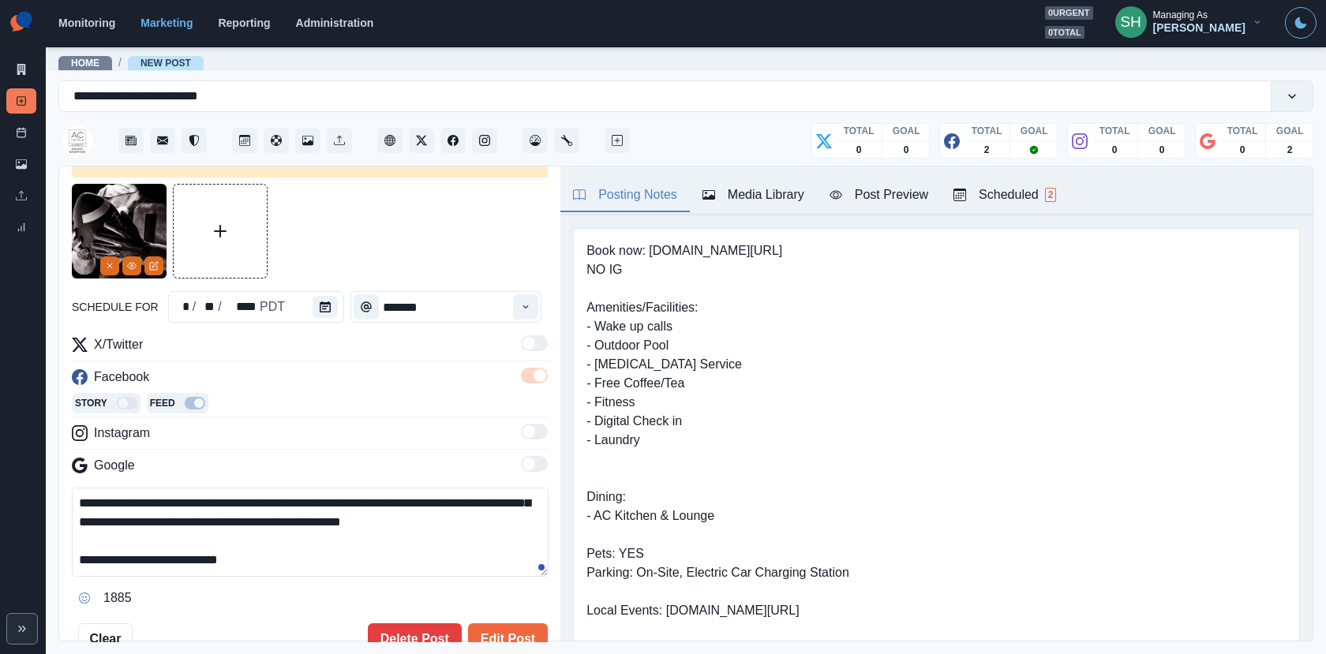
scroll to position [75, 0]
paste textarea "**********"
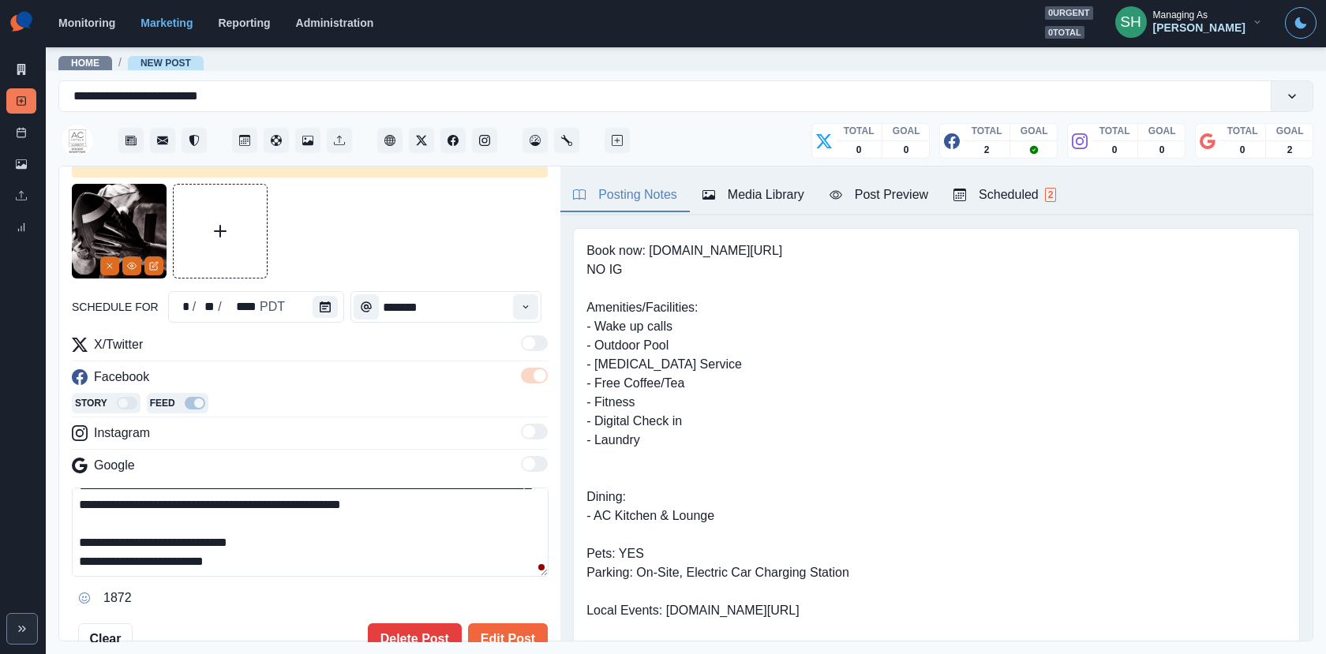
scroll to position [94, 0]
drag, startPoint x: 136, startPoint y: 538, endPoint x: 103, endPoint y: 538, distance: 33.1
click at [103, 538] on textarea "**********" at bounding box center [310, 532] width 477 height 89
type textarea "**********"
click at [519, 626] on button "Edit Post" at bounding box center [508, 639] width 80 height 32
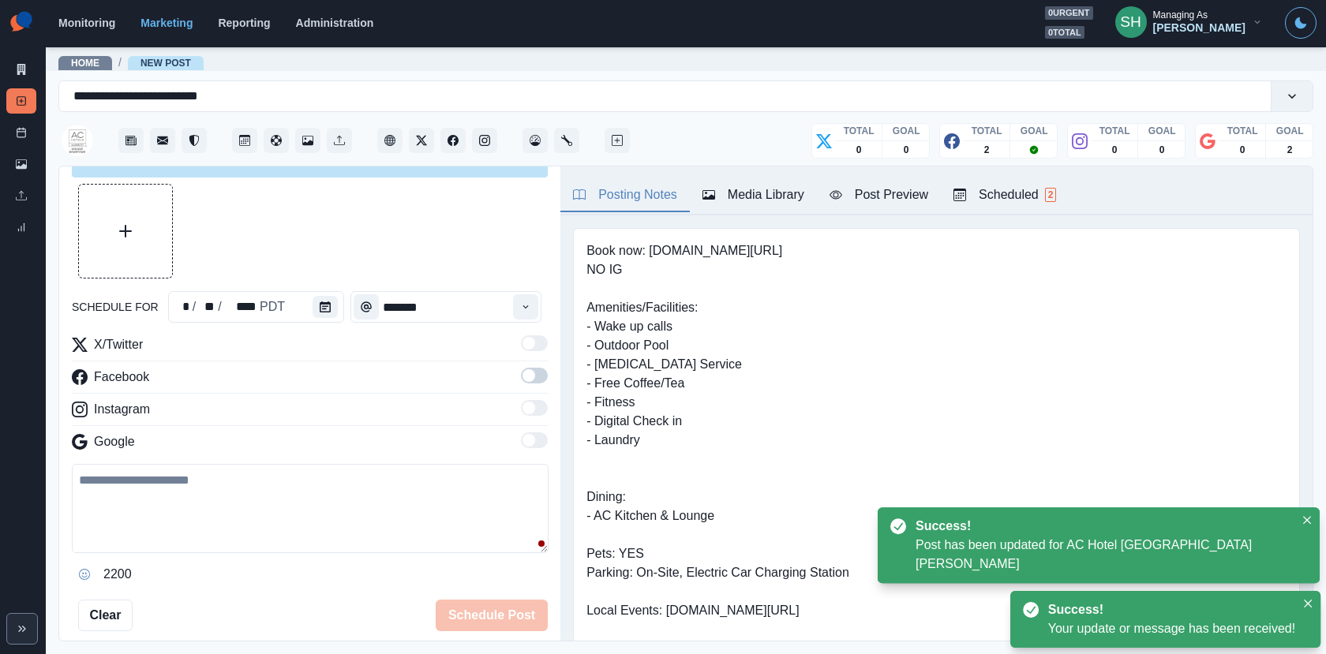
scroll to position [428, 0]
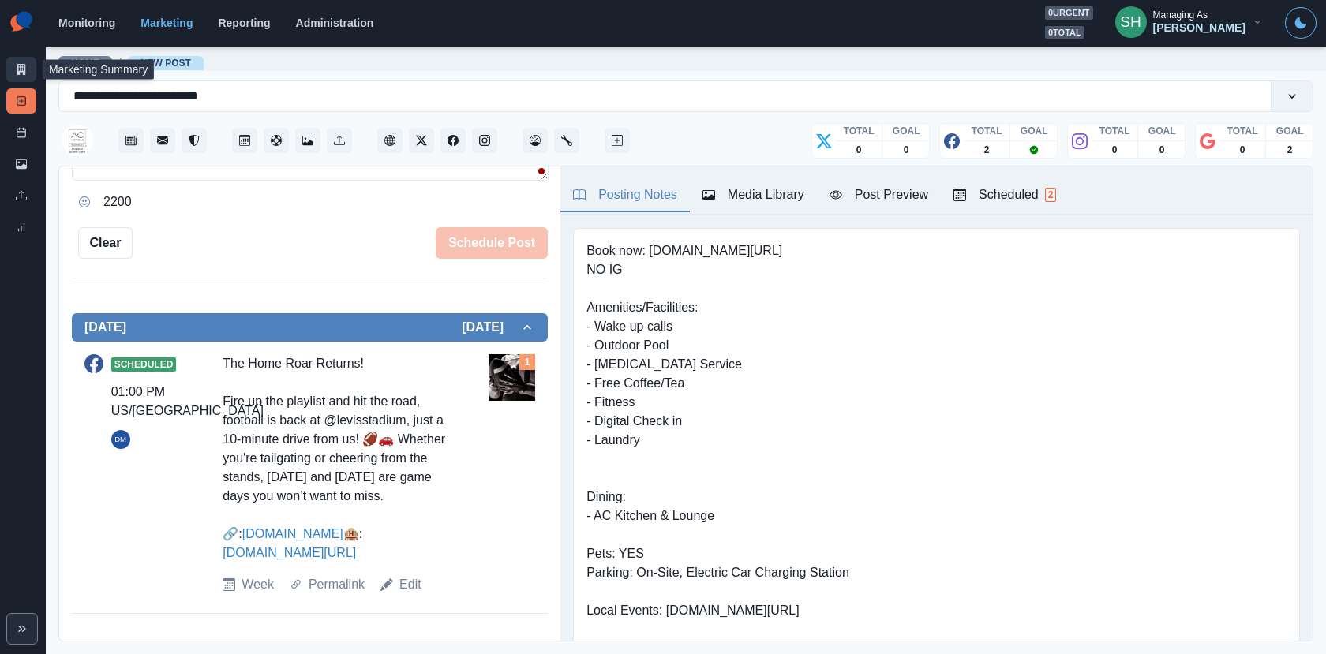
click at [21, 68] on icon at bounding box center [21, 69] width 11 height 11
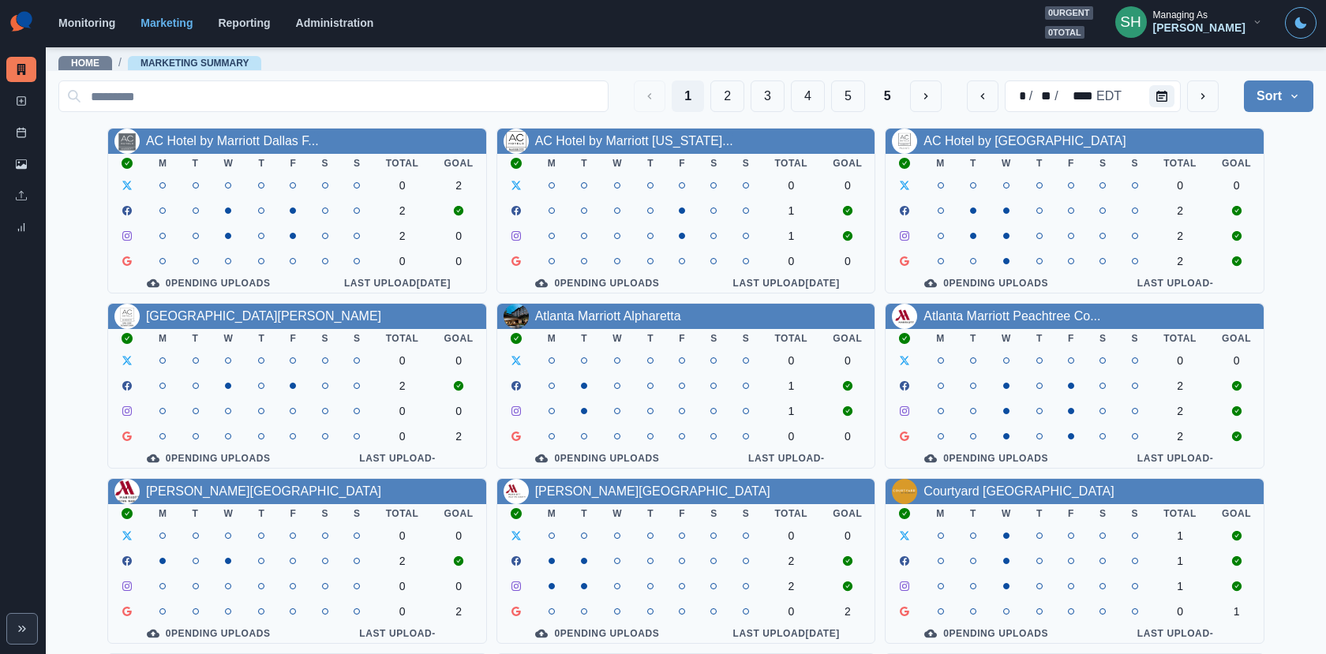
click at [1262, 10] on button "SH Managing As [PERSON_NAME]" at bounding box center [1188, 22] width 173 height 32
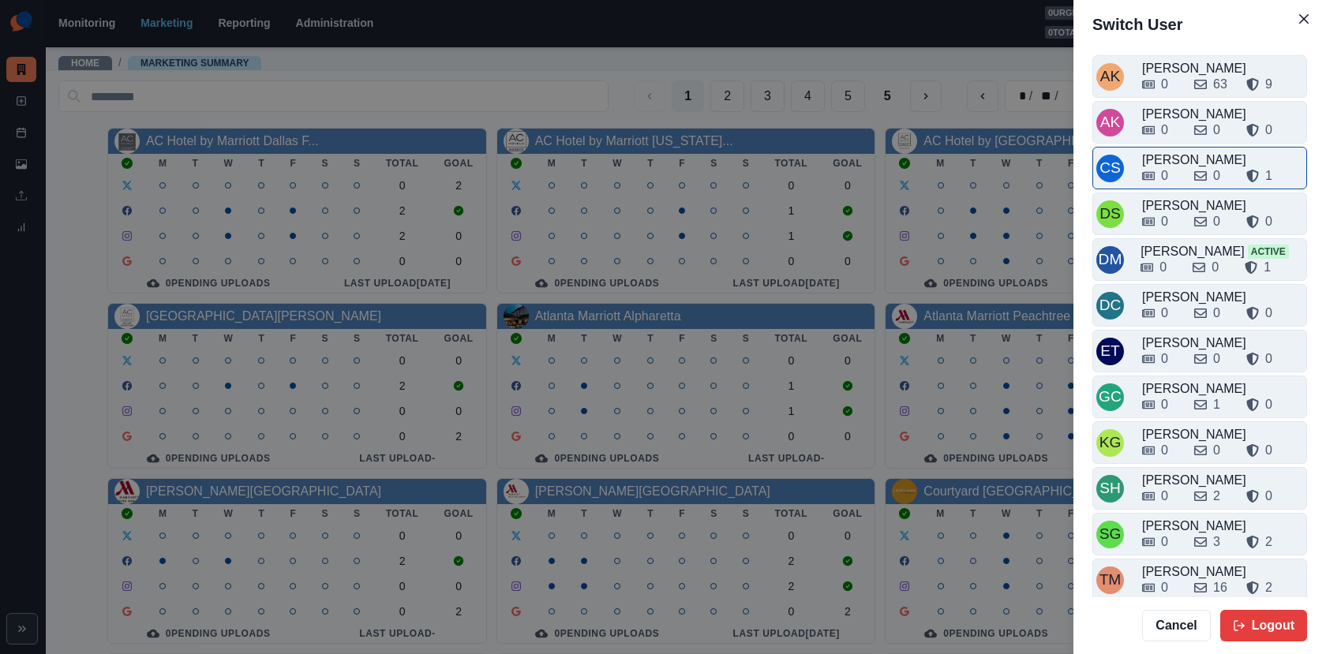
click at [1183, 167] on div "0 0 1" at bounding box center [1222, 175] width 161 height 19
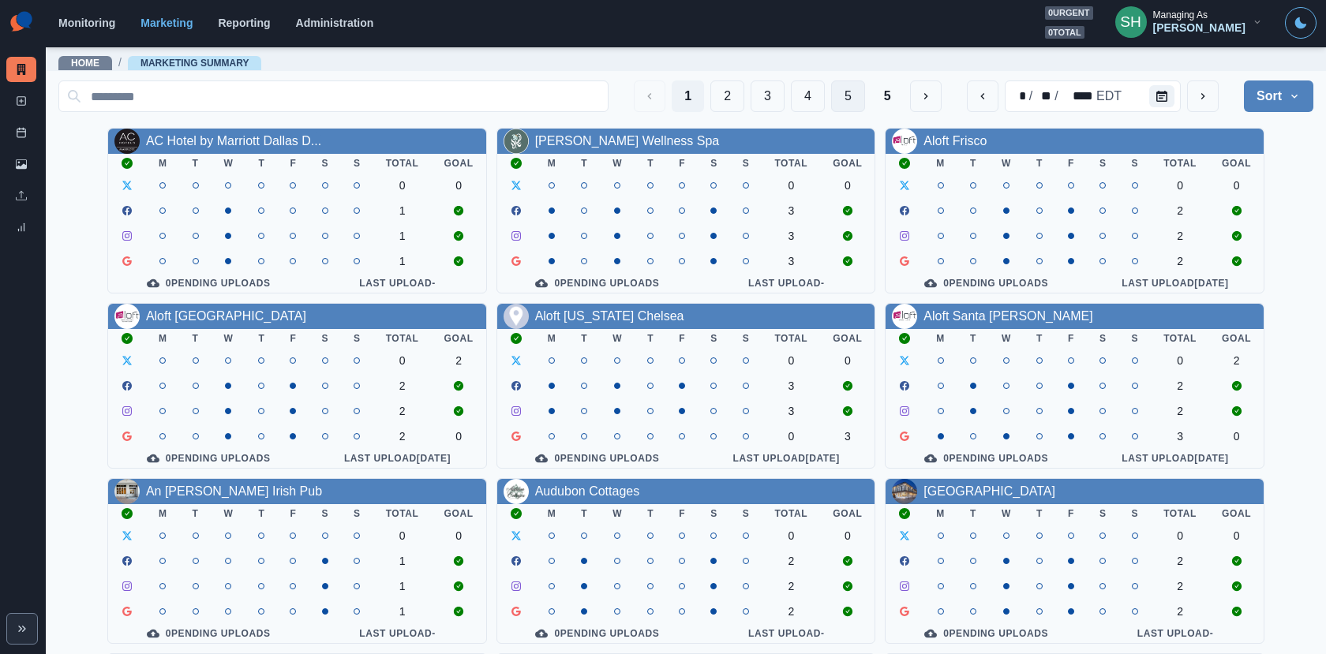
click at [835, 103] on button "5" at bounding box center [848, 96] width 34 height 32
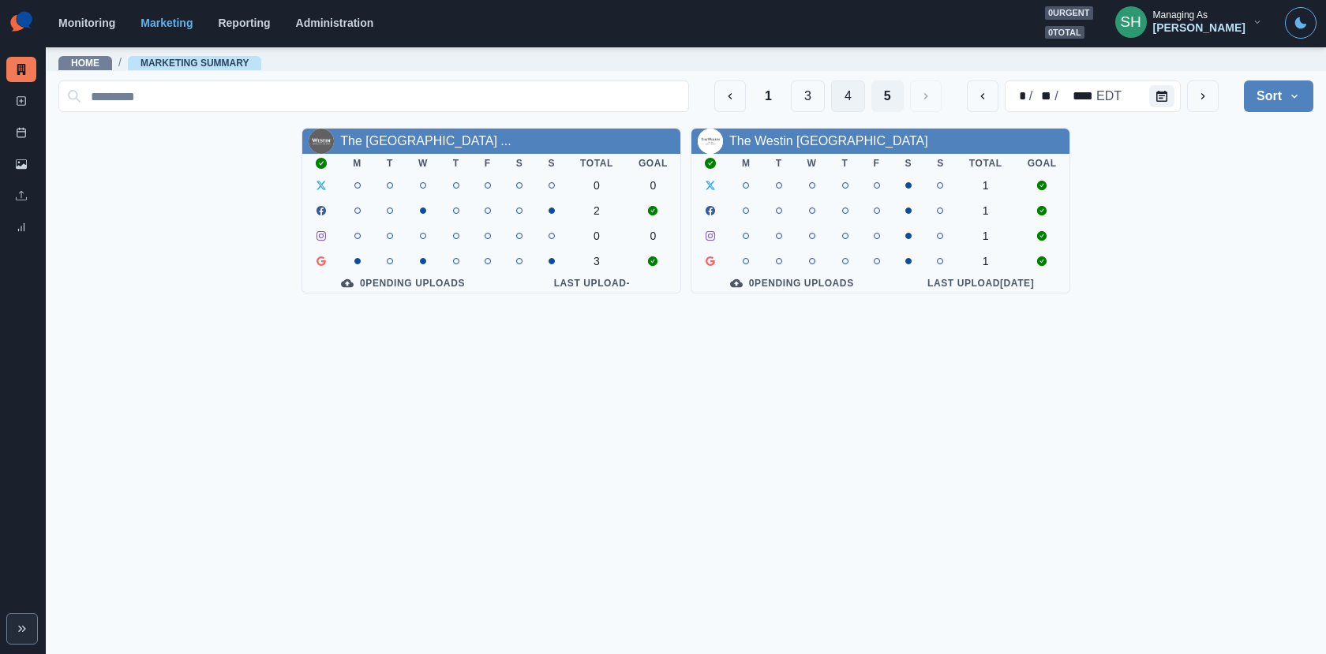
click at [841, 99] on button "4" at bounding box center [848, 96] width 34 height 32
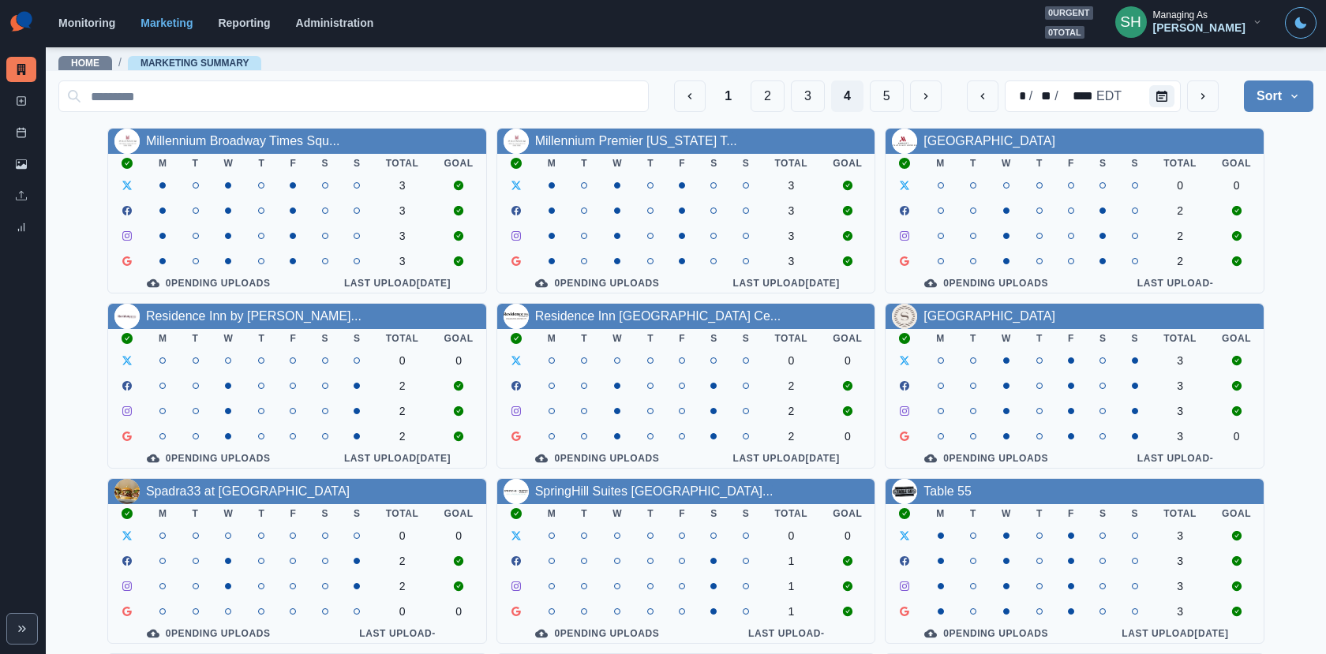
scroll to position [183, 0]
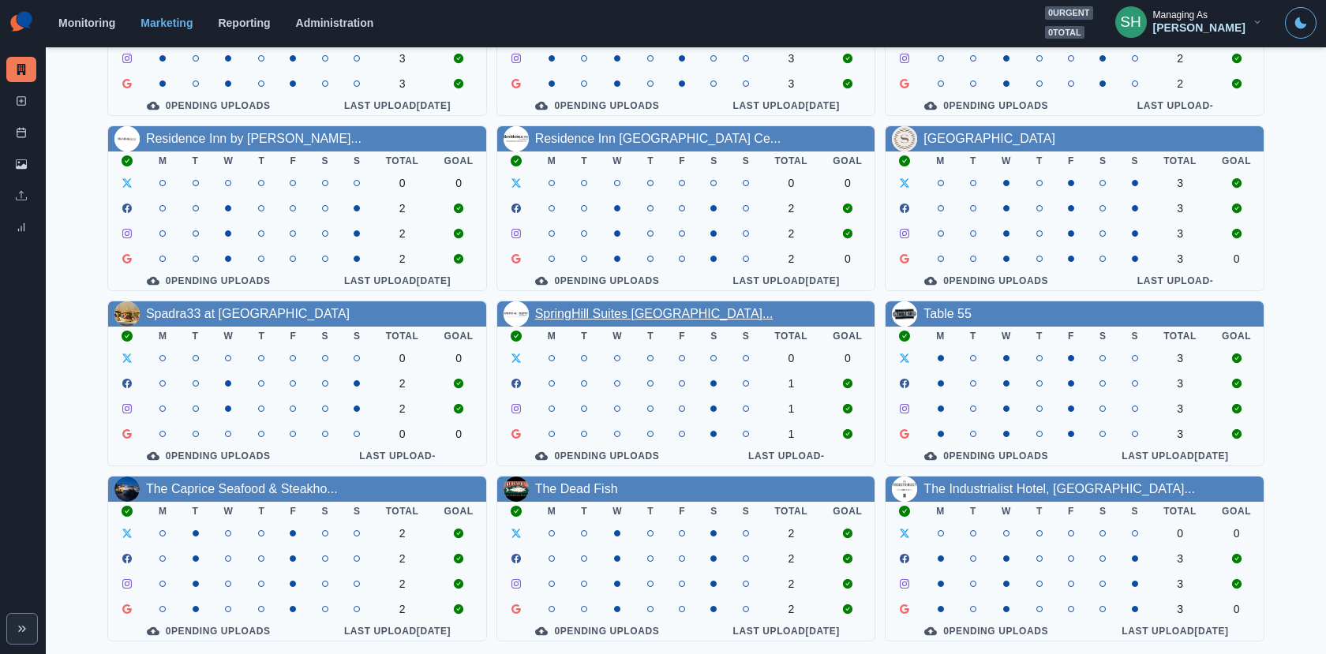
click at [675, 316] on link "SpringHill Suites [GEOGRAPHIC_DATA]..." at bounding box center [654, 313] width 238 height 13
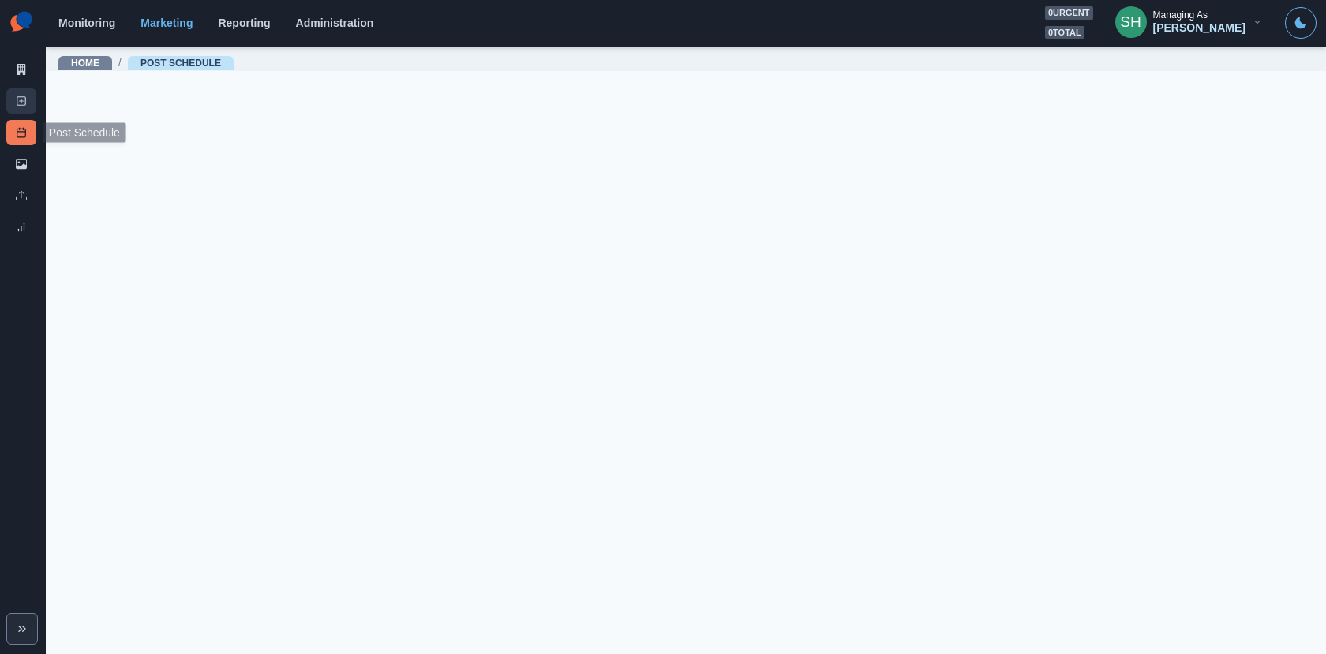
click at [21, 101] on line at bounding box center [22, 101] width 4 height 0
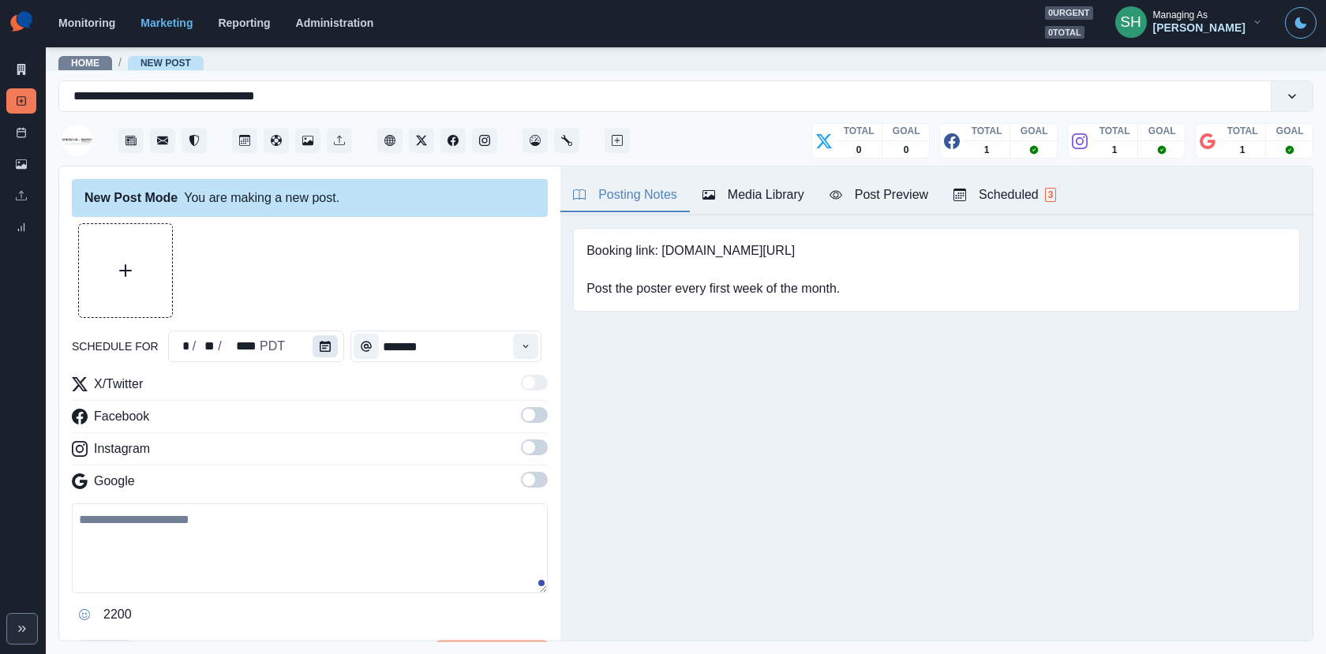
click at [312, 346] on button "Calendar" at bounding box center [324, 346] width 25 height 22
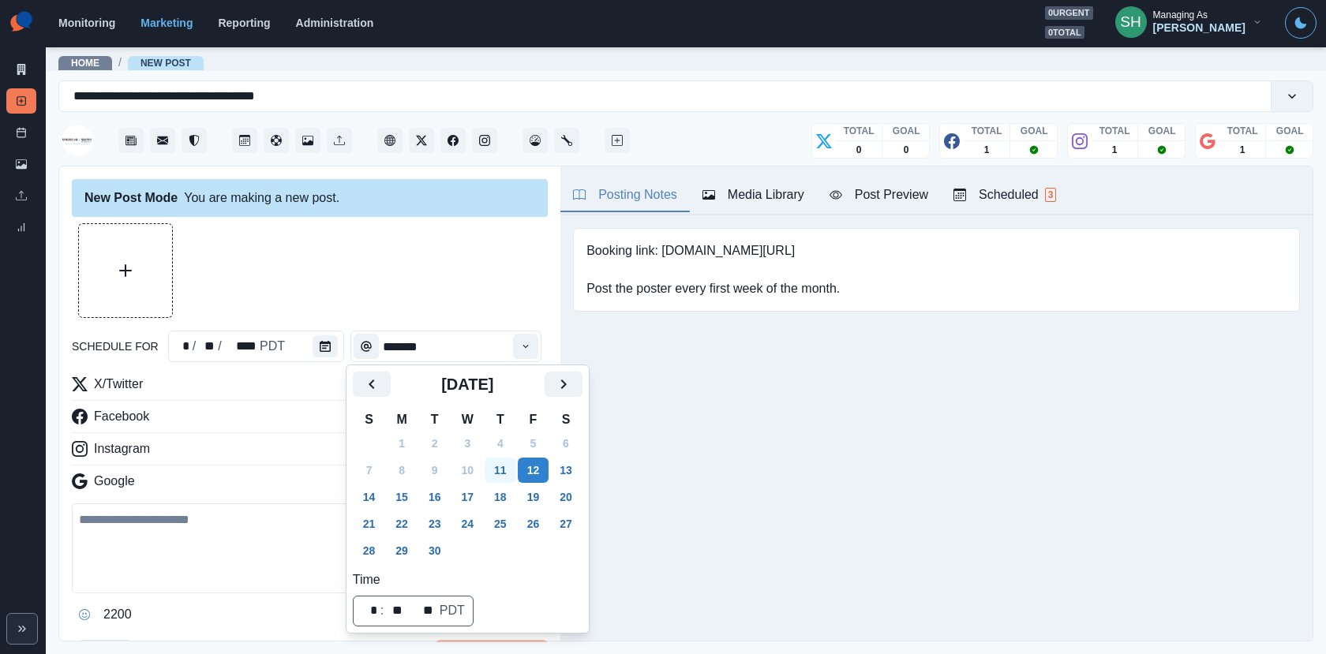
click at [514, 474] on button "11" at bounding box center [500, 470] width 32 height 25
click at [487, 247] on div at bounding box center [310, 270] width 476 height 95
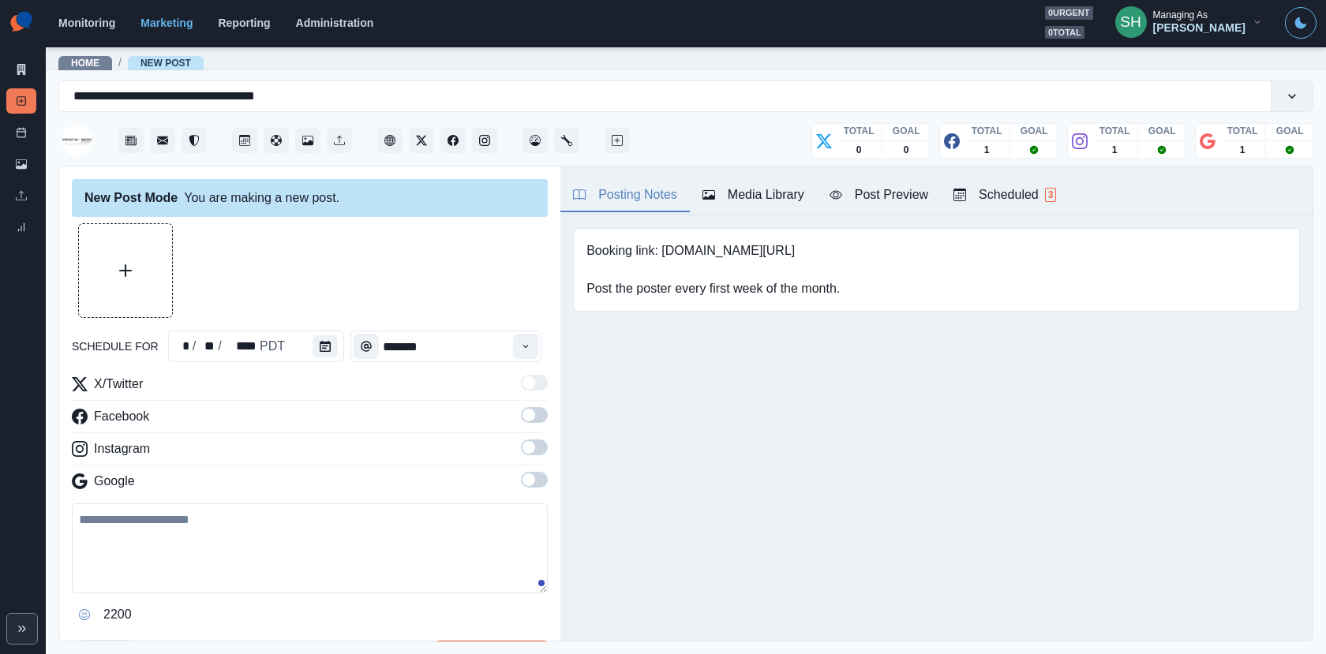
click at [529, 424] on label at bounding box center [534, 419] width 27 height 25
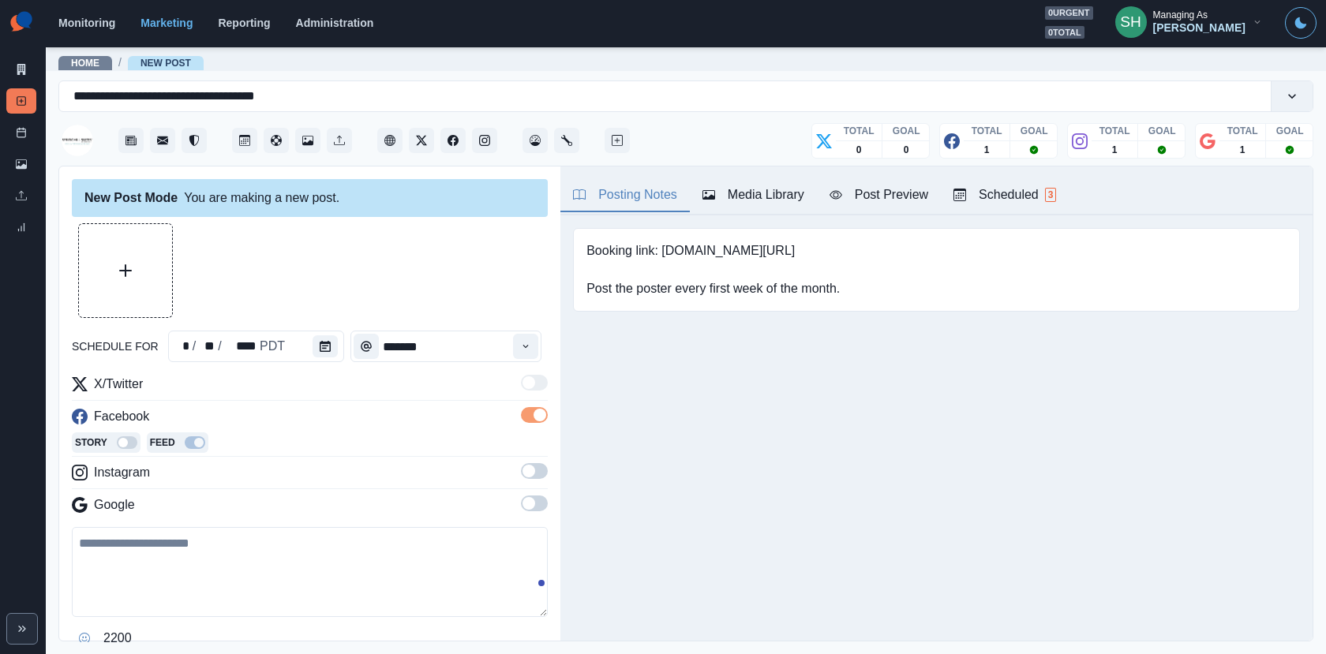
click at [532, 466] on span at bounding box center [528, 471] width 13 height 13
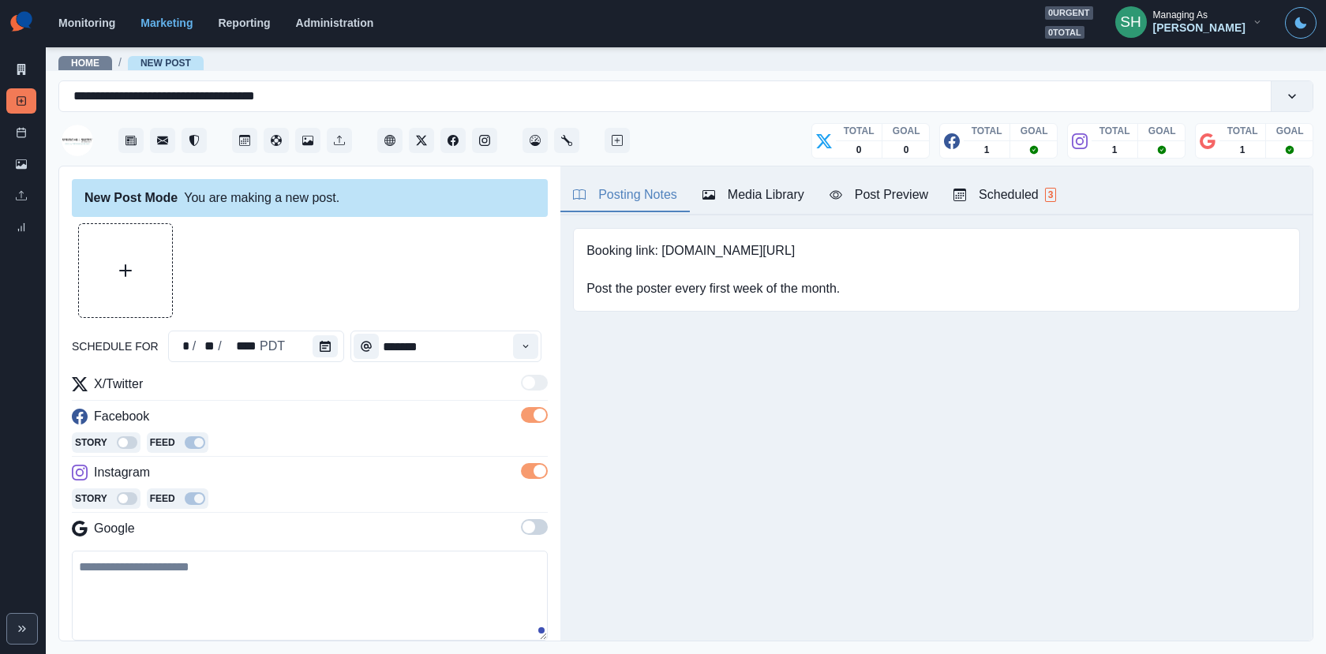
click at [531, 521] on span at bounding box center [528, 527] width 13 height 13
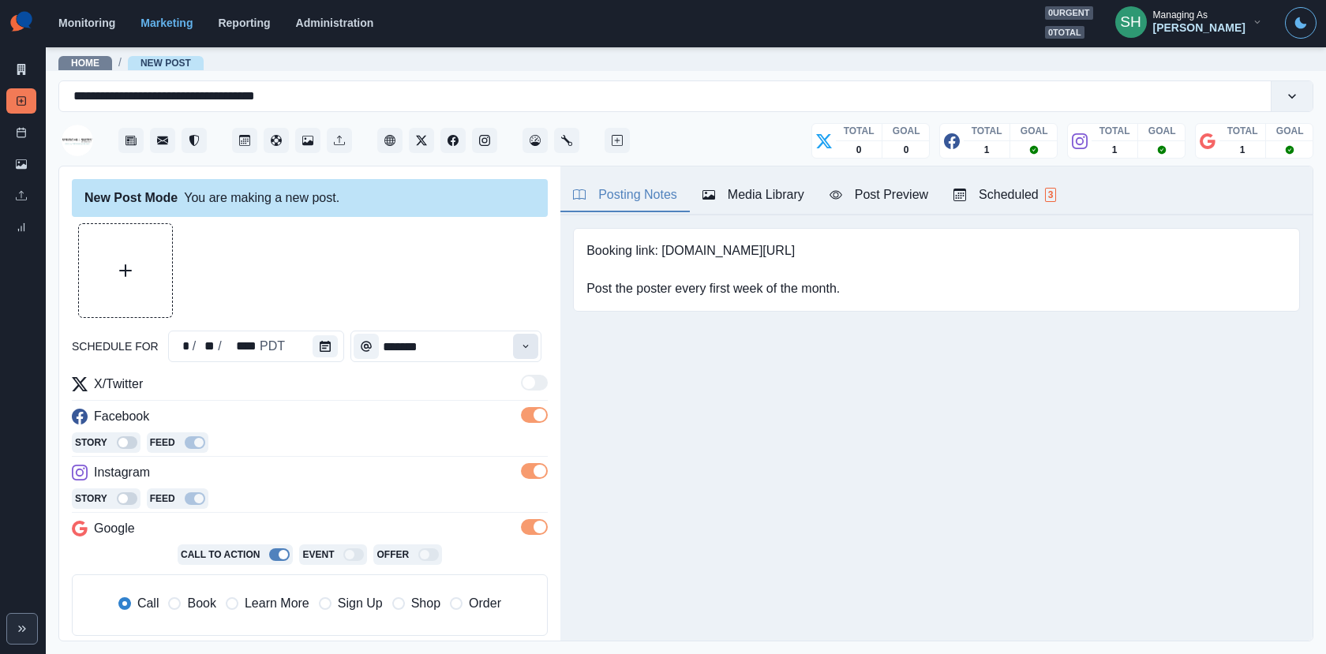
click at [535, 357] on button "Time" at bounding box center [525, 346] width 25 height 25
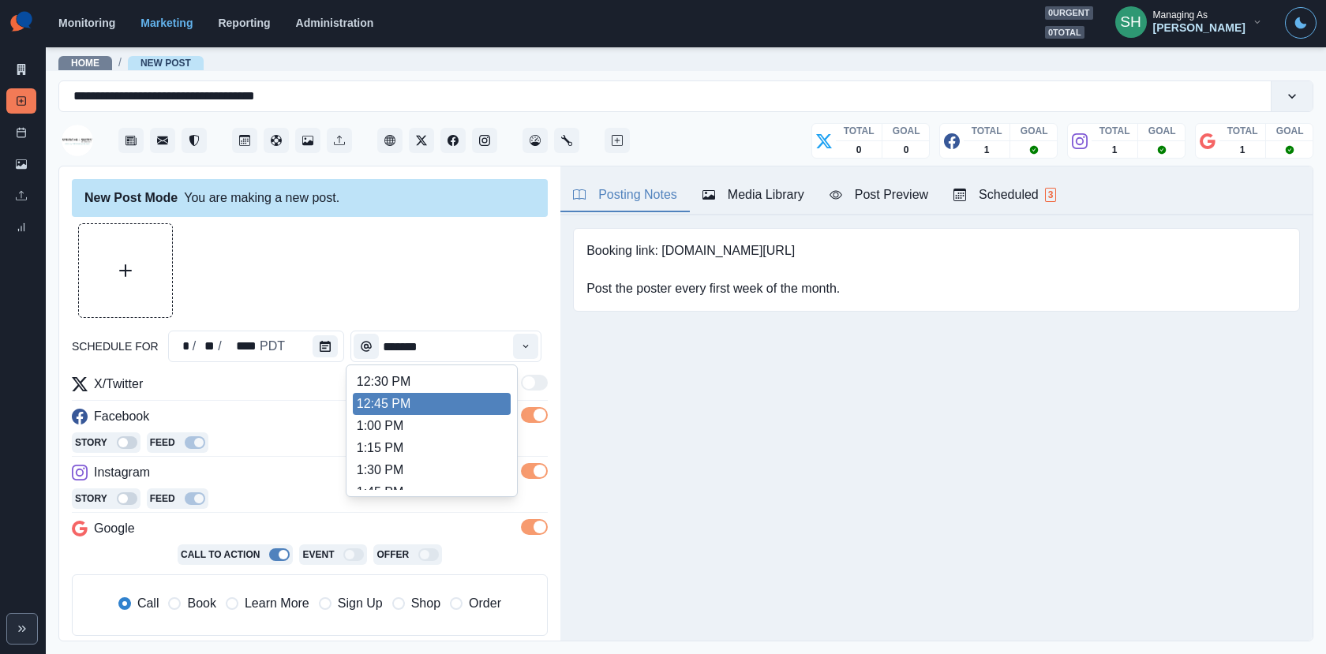
scroll to position [304, 0]
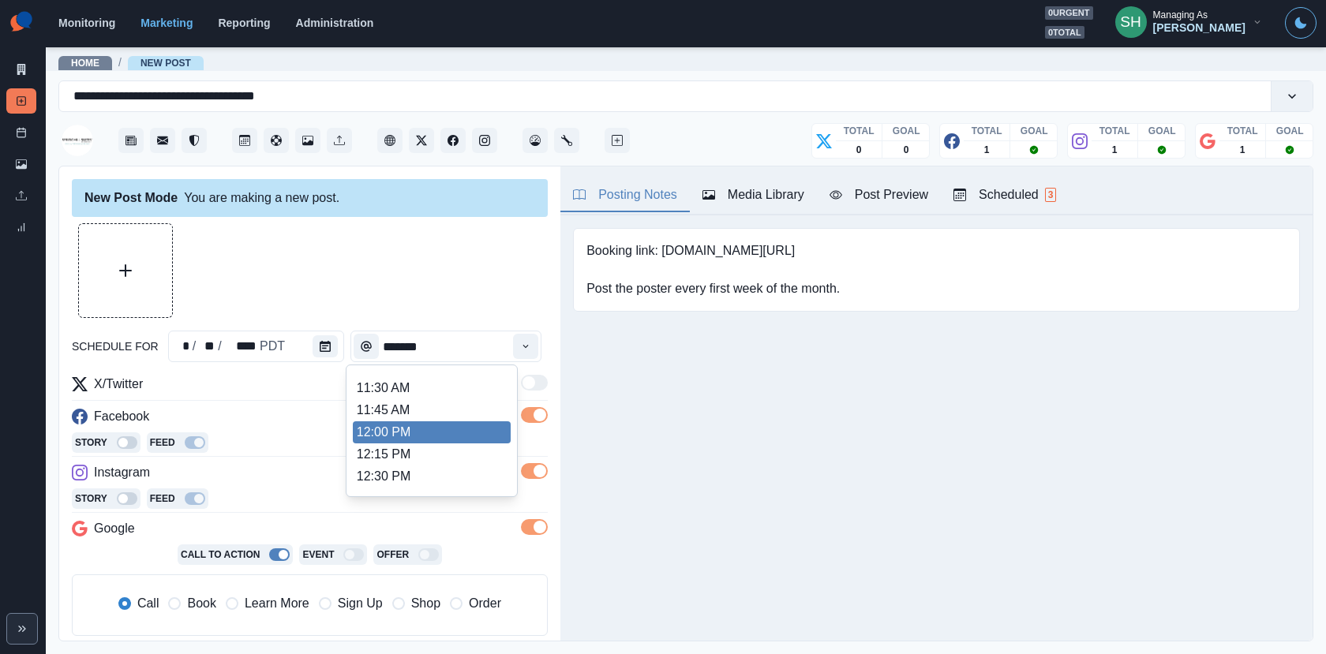
click at [394, 433] on li "12:00 PM" at bounding box center [432, 432] width 158 height 22
type input "********"
click at [394, 281] on div at bounding box center [310, 270] width 476 height 95
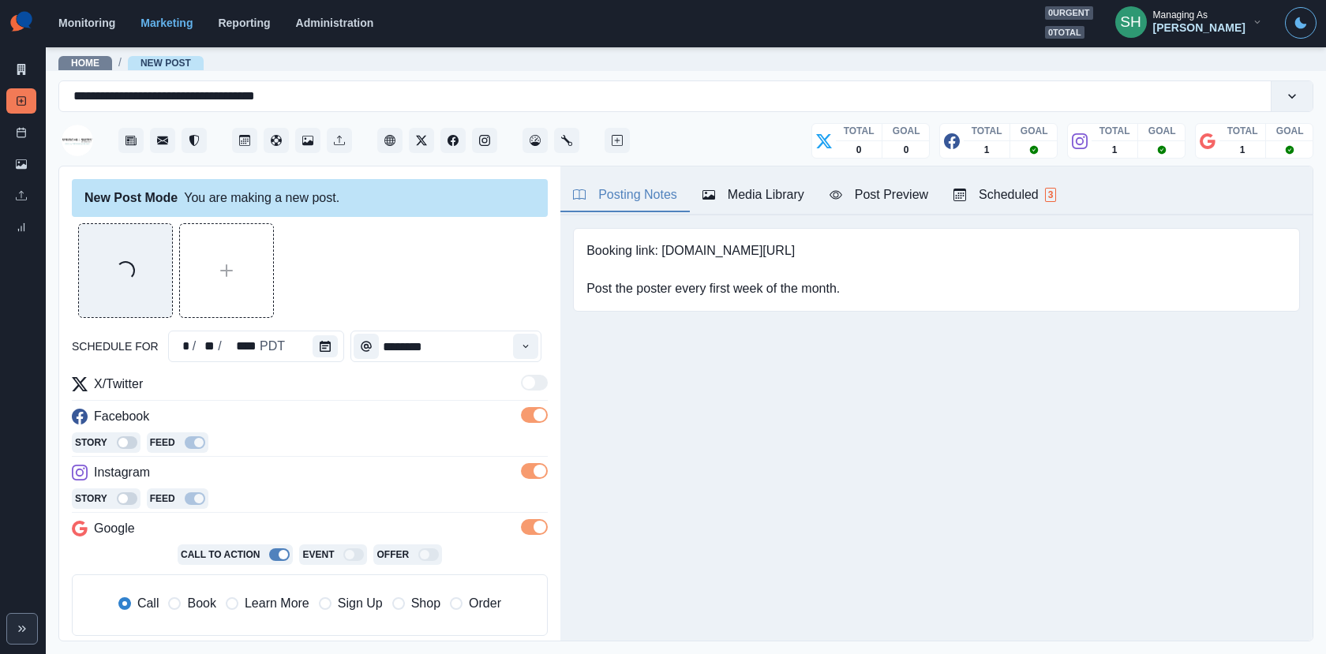
click at [858, 196] on div "Post Preview" at bounding box center [878, 194] width 99 height 19
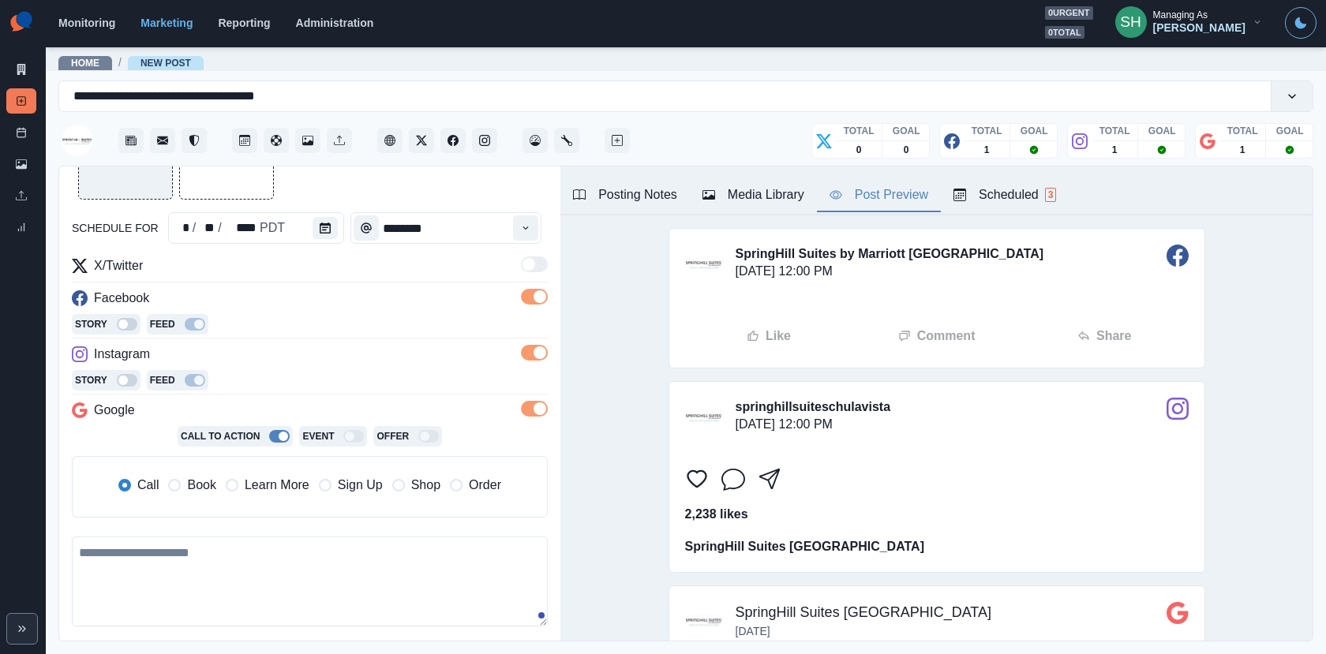
scroll to position [188, 0]
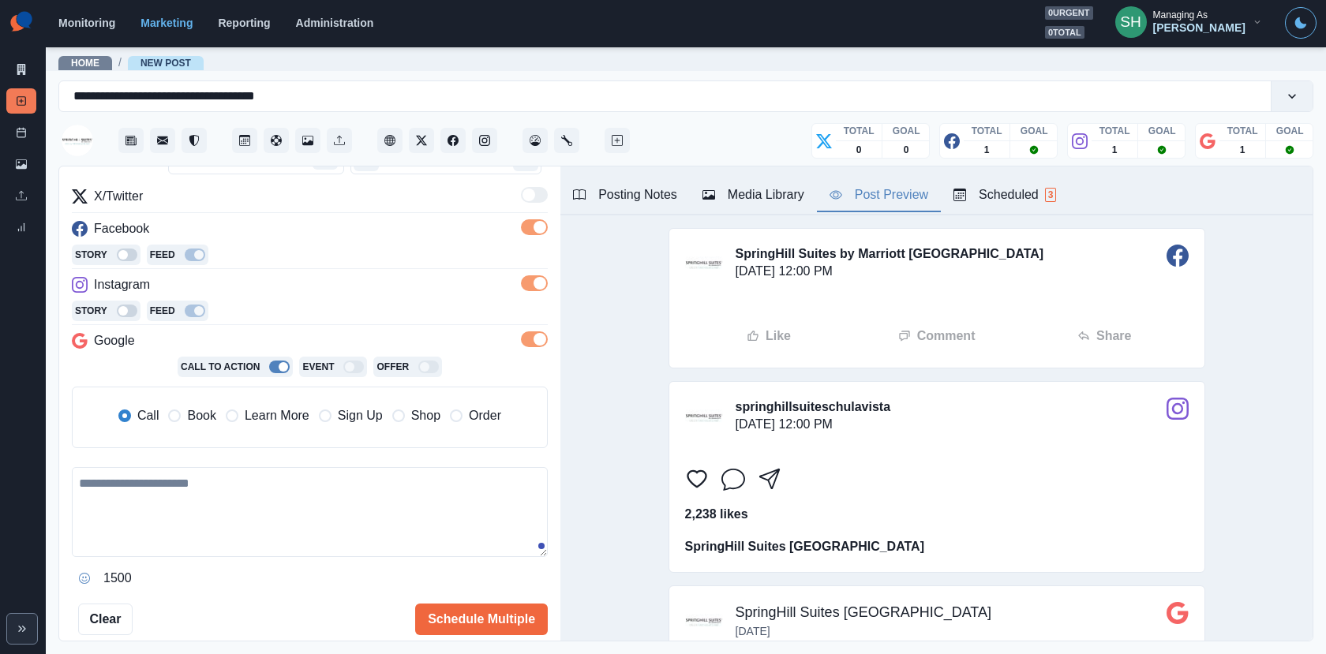
click at [234, 467] on textarea at bounding box center [310, 512] width 476 height 90
paste textarea "**********"
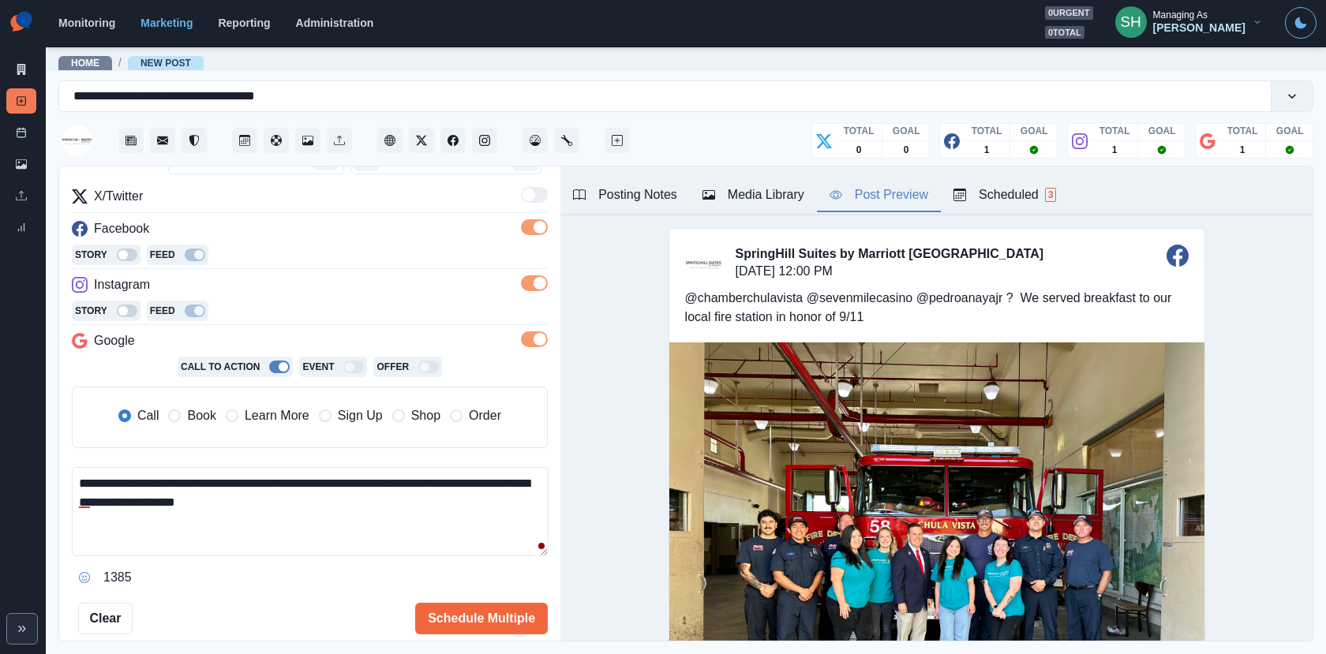
click at [413, 480] on textarea "**********" at bounding box center [310, 511] width 477 height 89
drag, startPoint x: 331, startPoint y: 493, endPoint x: 284, endPoint y: 507, distance: 48.7
click at [284, 507] on textarea "**********" at bounding box center [310, 511] width 477 height 89
click at [76, 478] on textarea "**********" at bounding box center [310, 511] width 477 height 89
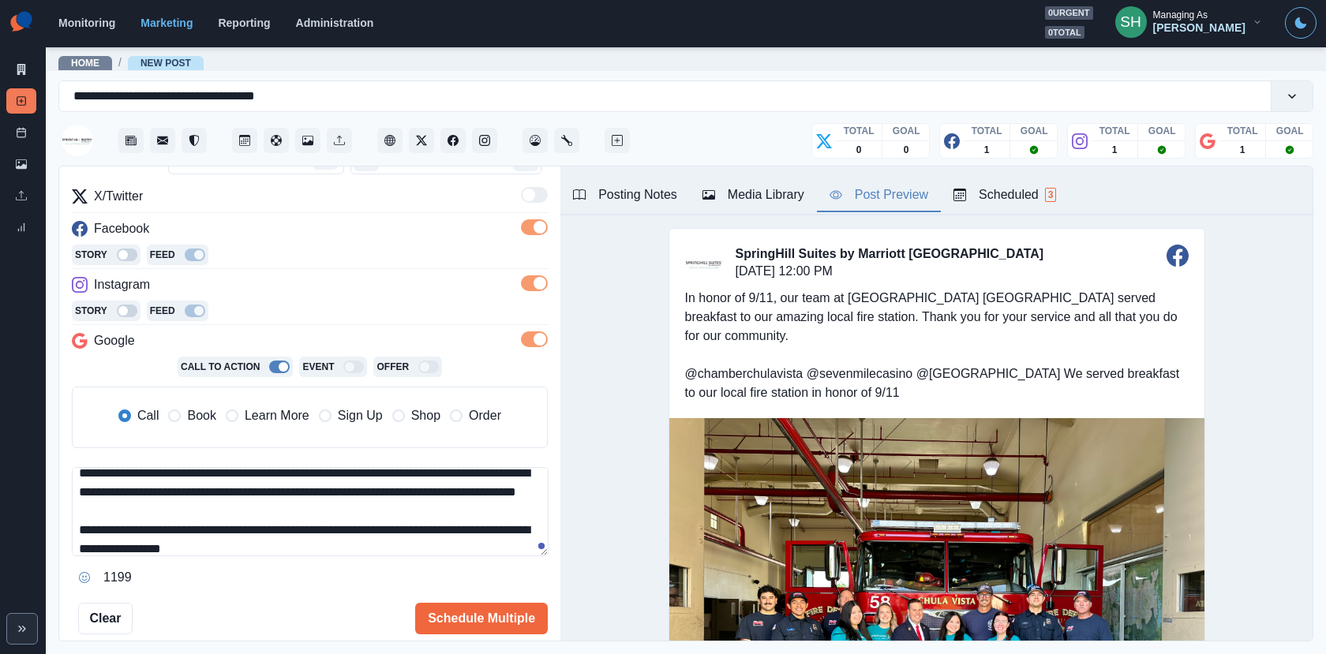
scroll to position [37, 0]
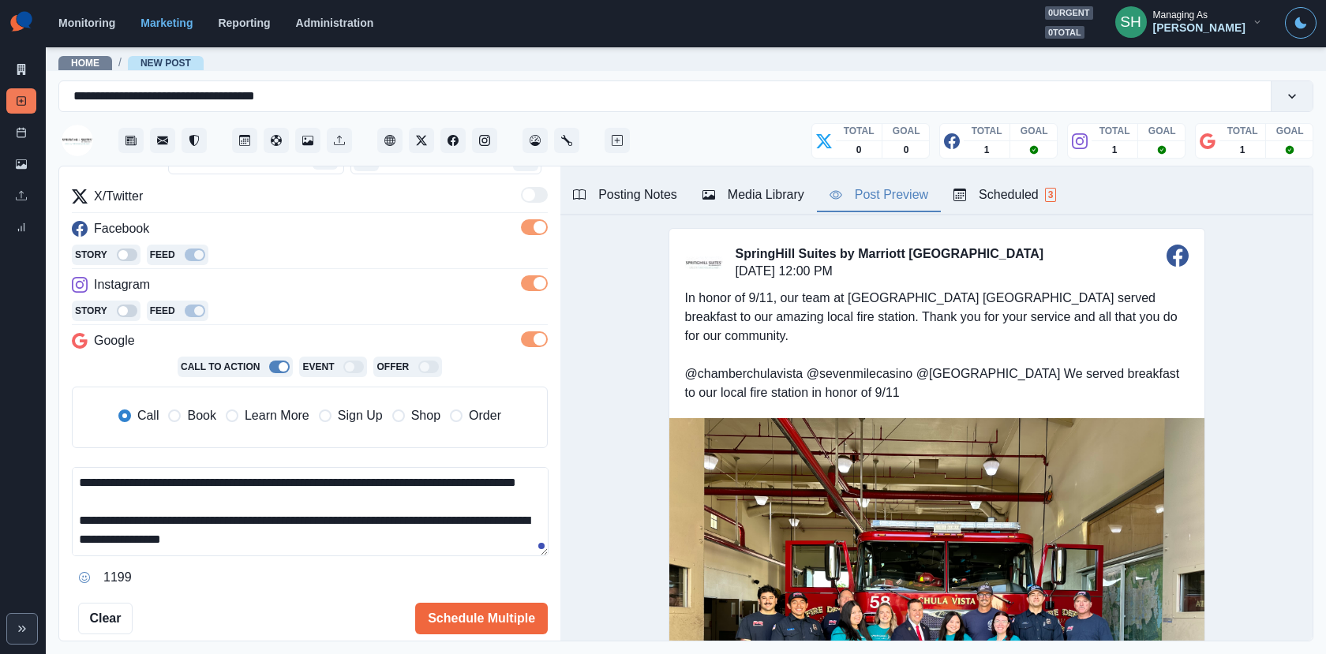
drag, startPoint x: 399, startPoint y: 519, endPoint x: 468, endPoint y: 544, distance: 73.1
click at [468, 544] on textarea "**********" at bounding box center [310, 511] width 477 height 89
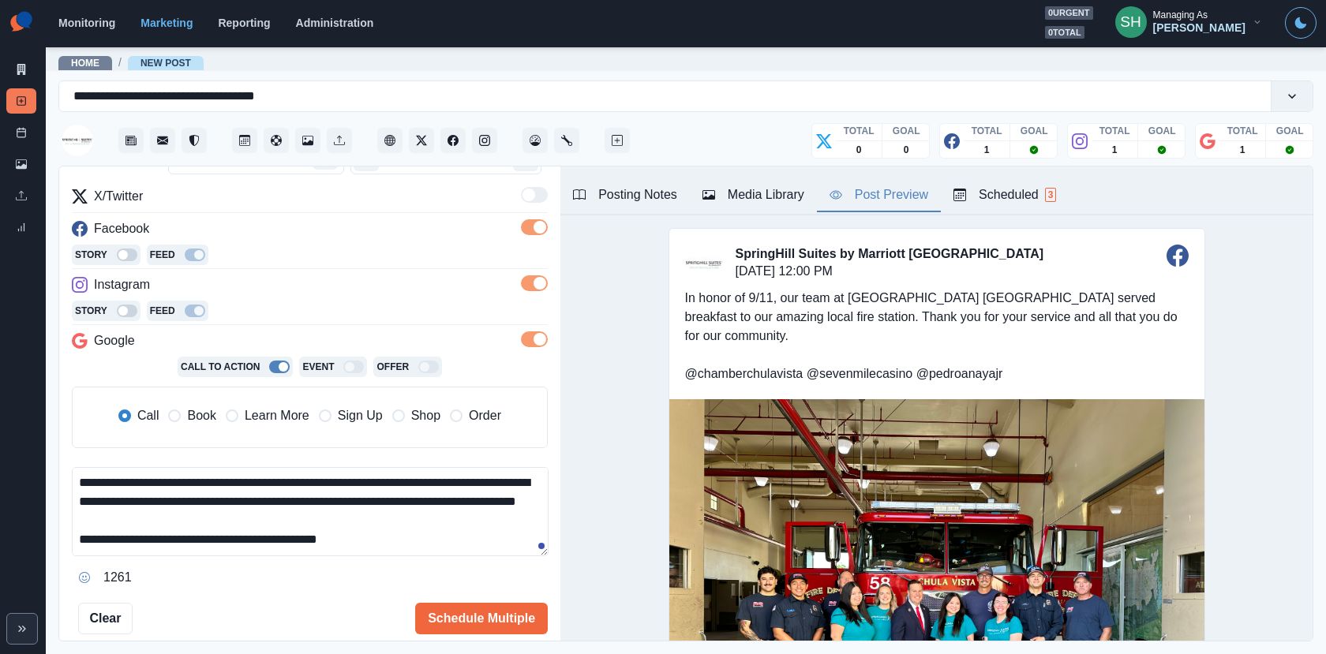
scroll to position [18, 0]
click at [196, 412] on span "Book" at bounding box center [201, 415] width 28 height 19
type textarea "**********"
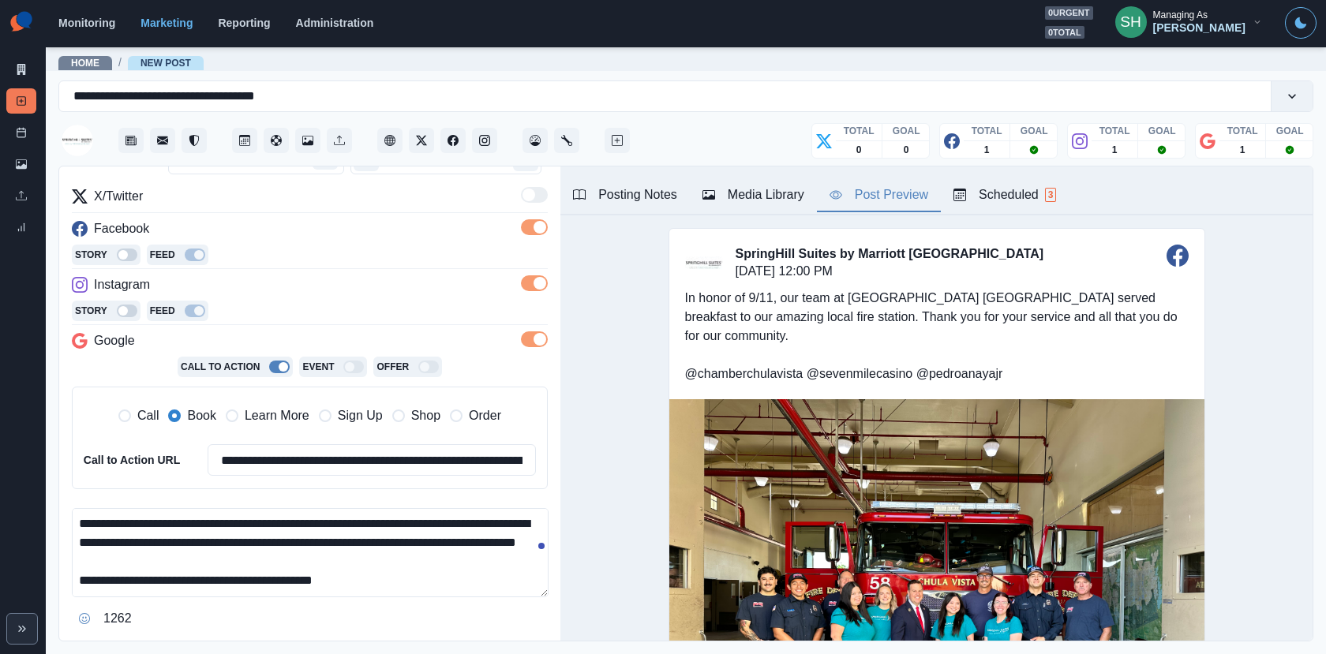
click at [131, 409] on label "Call" at bounding box center [138, 415] width 41 height 19
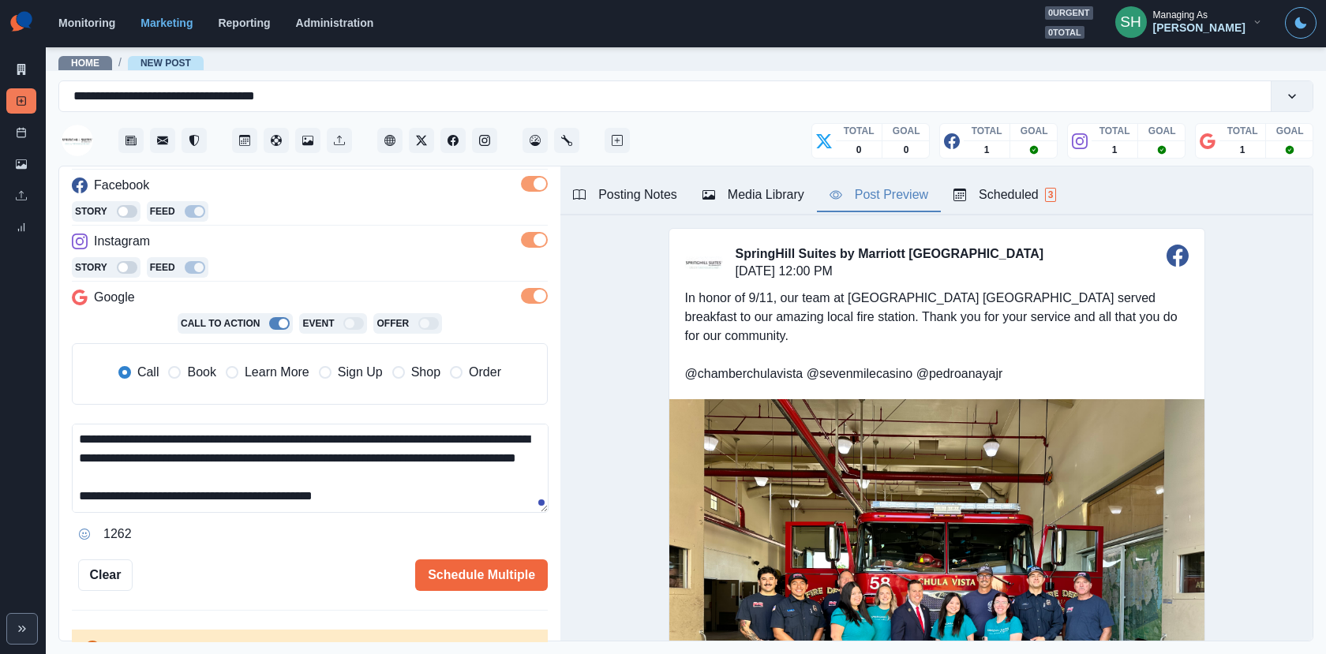
scroll to position [0, 0]
click at [304, 469] on textarea "**********" at bounding box center [310, 468] width 477 height 89
click at [267, 482] on textarea "**********" at bounding box center [310, 468] width 477 height 89
click at [476, 584] on button "Schedule Multiple" at bounding box center [481, 575] width 133 height 32
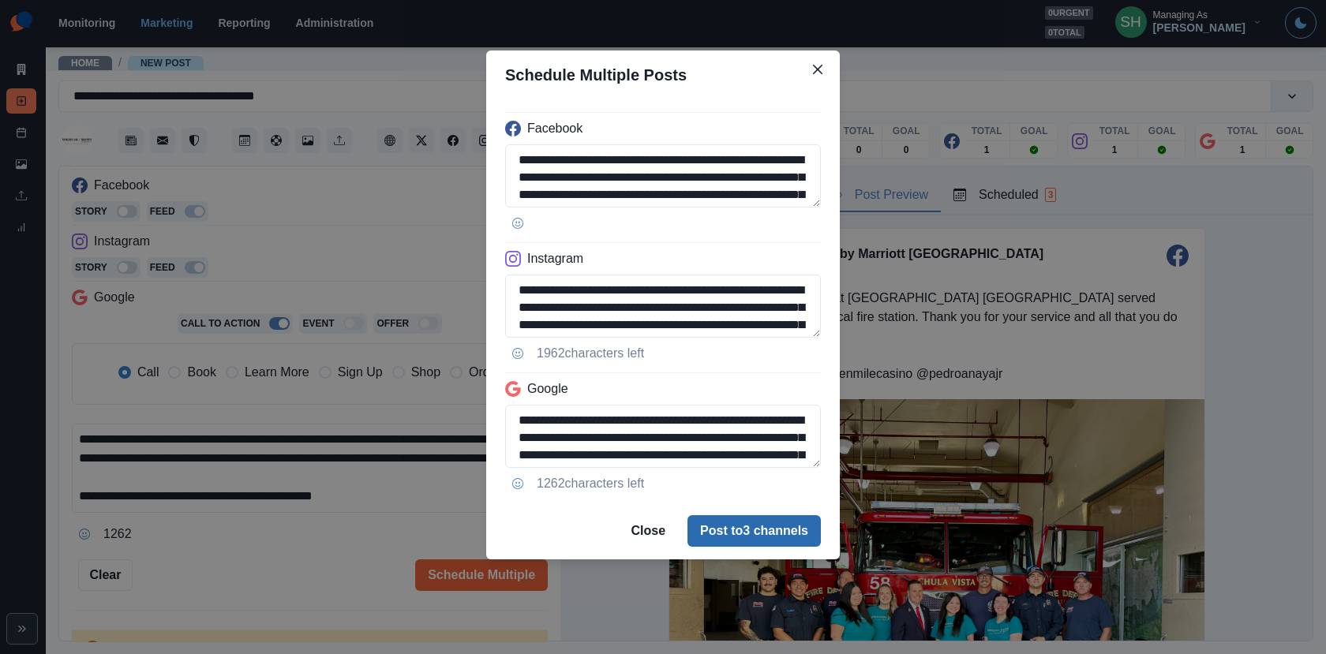
click at [741, 525] on button "Post to 3 channels" at bounding box center [753, 531] width 133 height 32
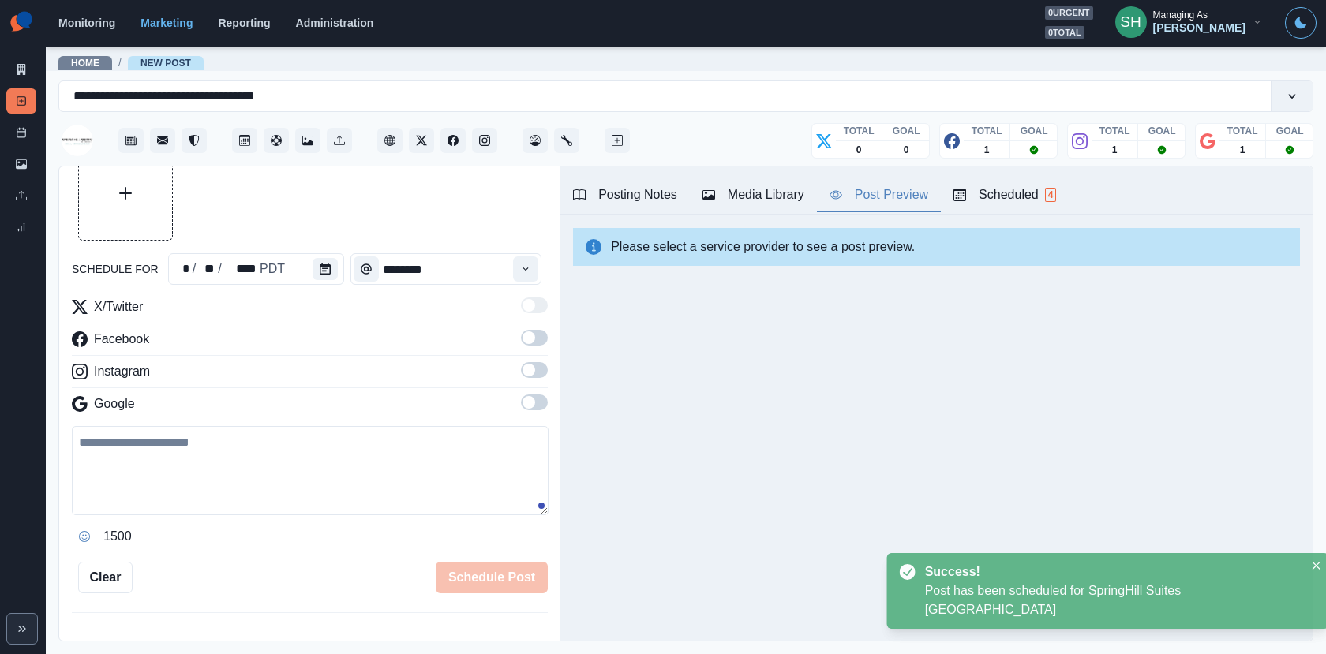
scroll to position [231, 0]
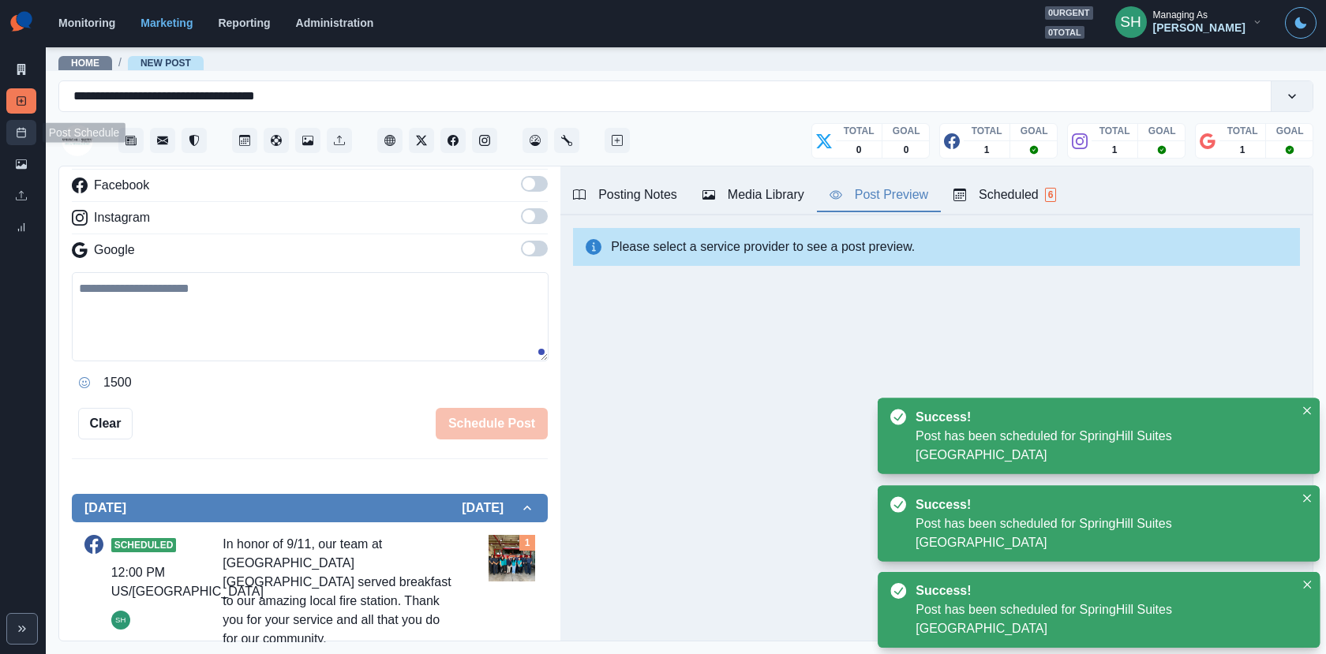
click at [27, 134] on link "Post Schedule" at bounding box center [21, 132] width 30 height 25
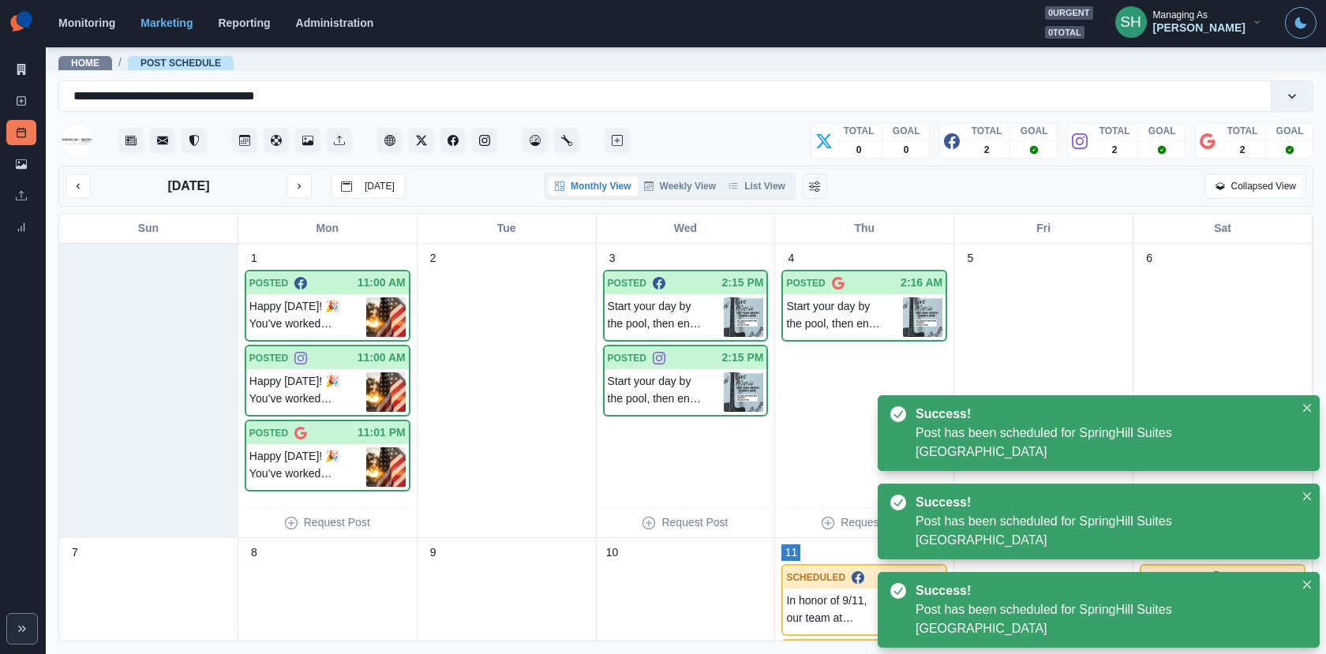
click at [753, 174] on div "Monthly View Weekly View List View" at bounding box center [669, 186] width 251 height 27
click at [755, 187] on button "List View" at bounding box center [756, 186] width 69 height 19
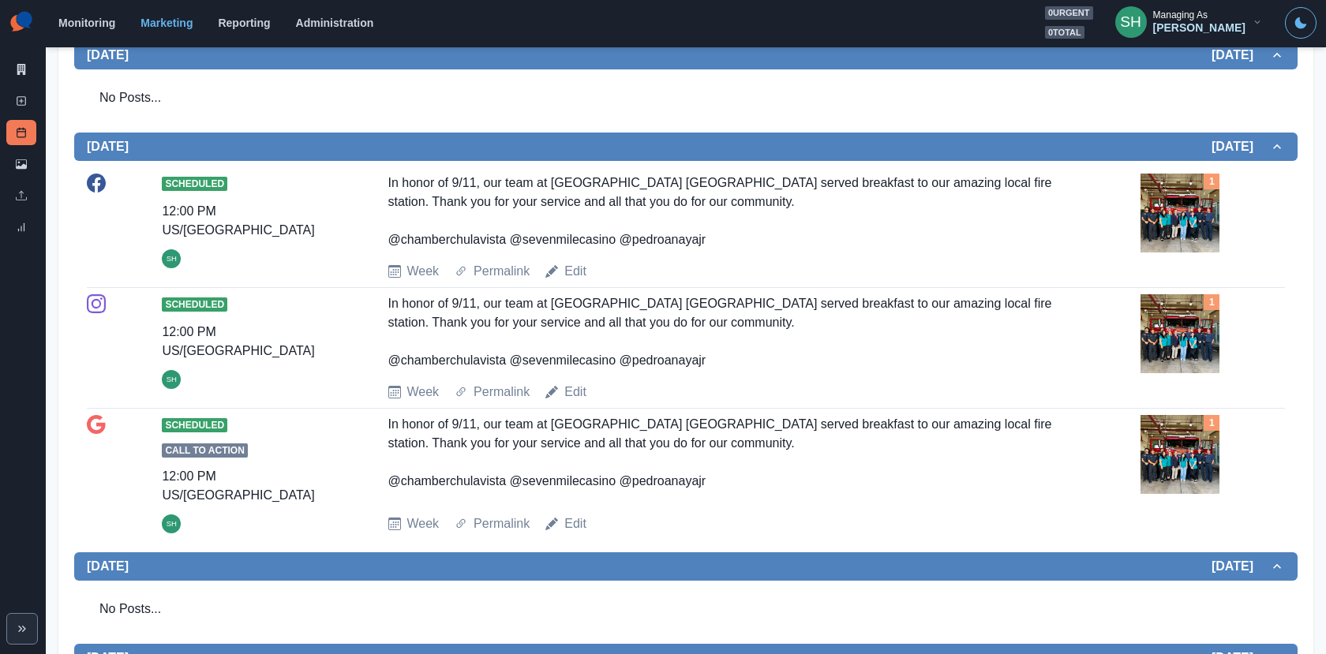
scroll to position [839, 0]
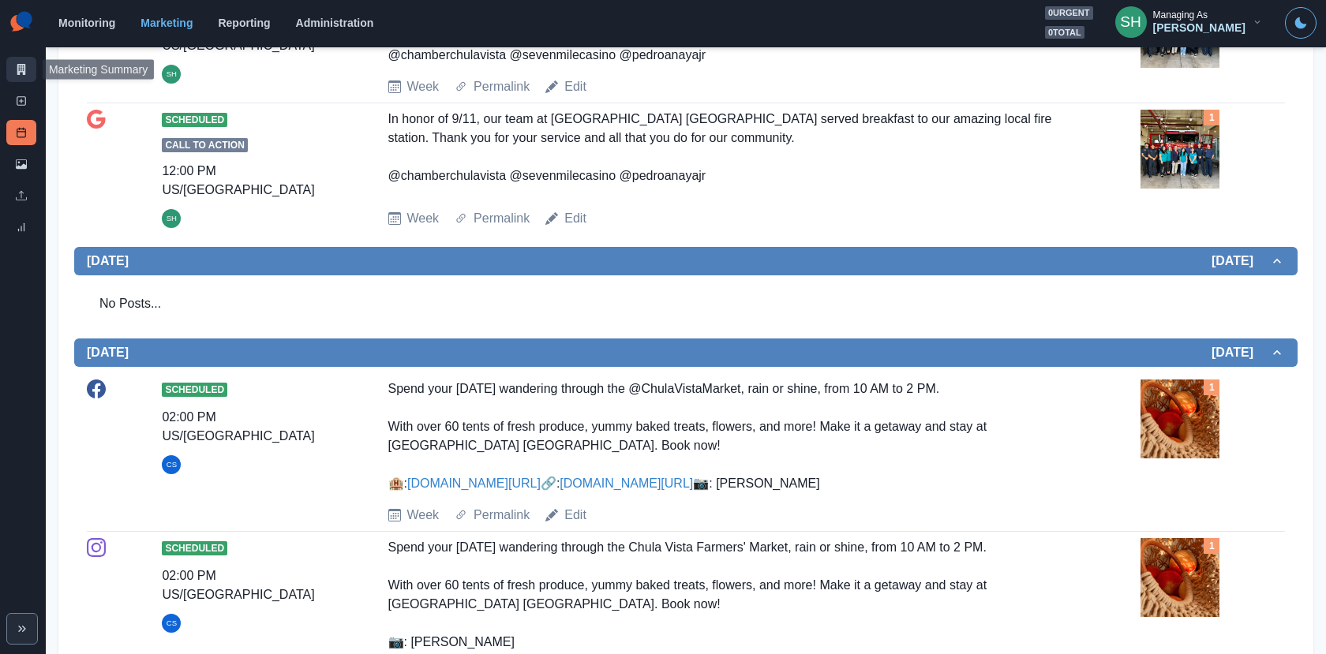
click at [17, 74] on icon at bounding box center [21, 69] width 9 height 11
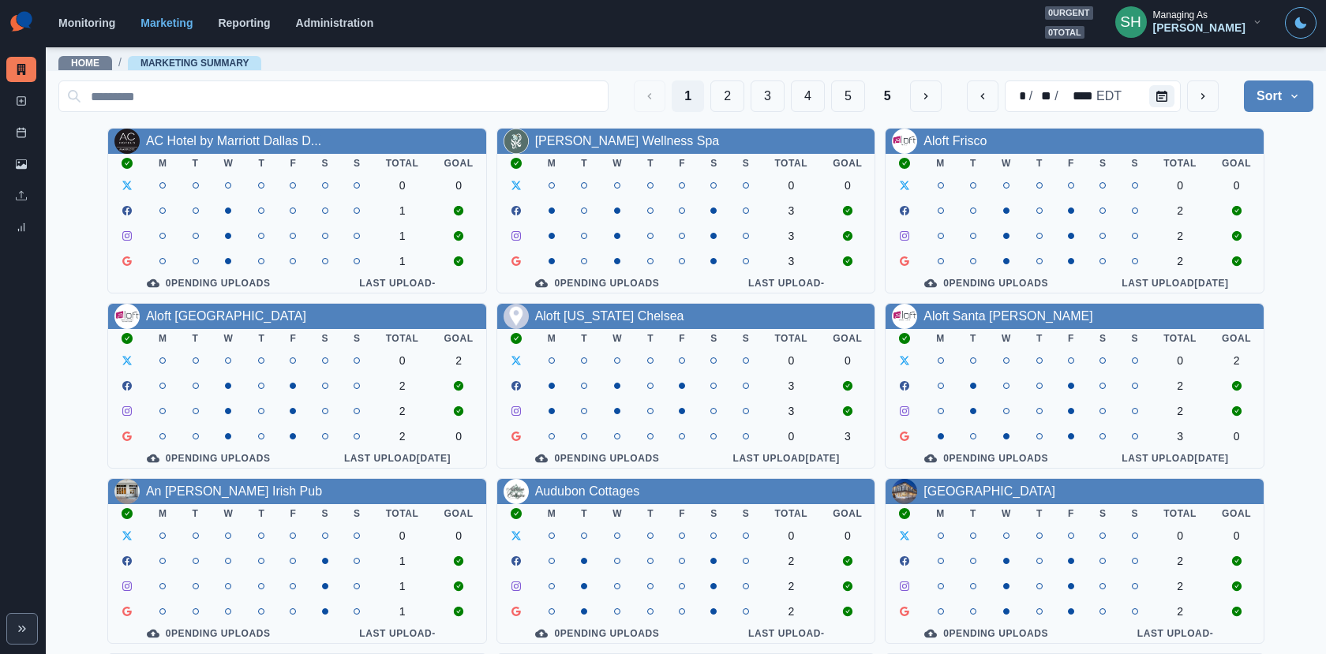
click at [1224, 7] on button "SH Managing As [PERSON_NAME]" at bounding box center [1188, 22] width 173 height 32
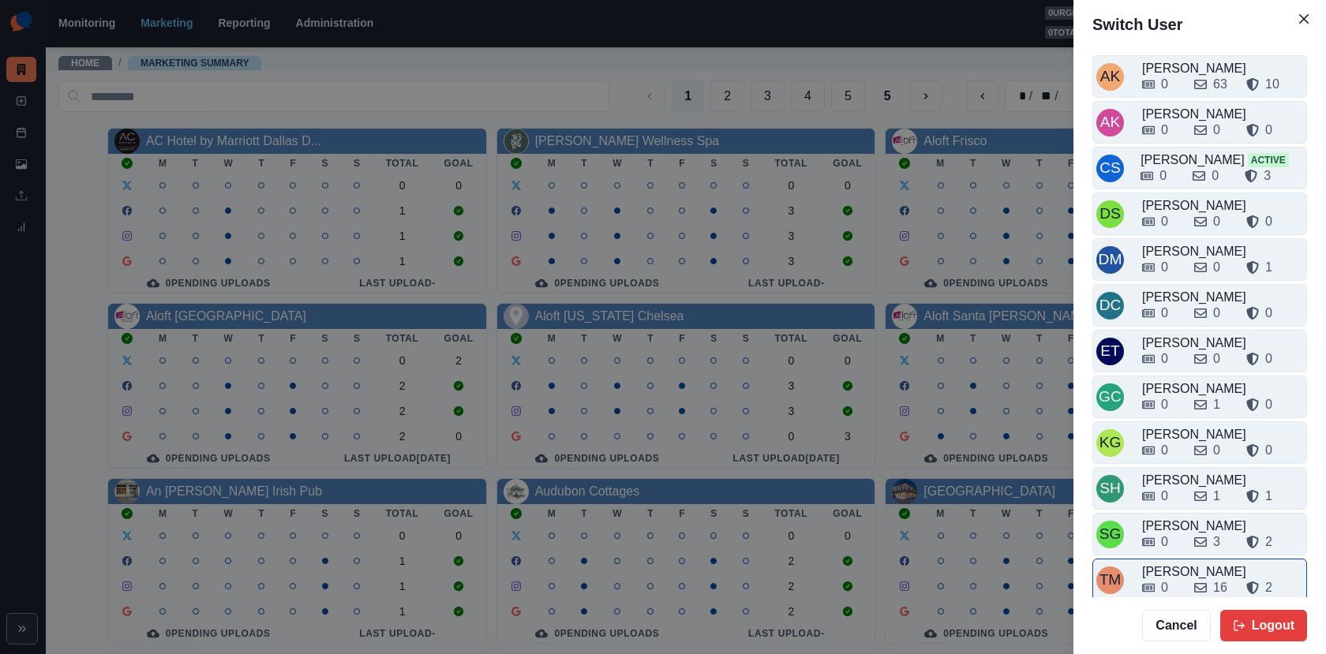
click at [1180, 578] on div "0" at bounding box center [1161, 587] width 39 height 19
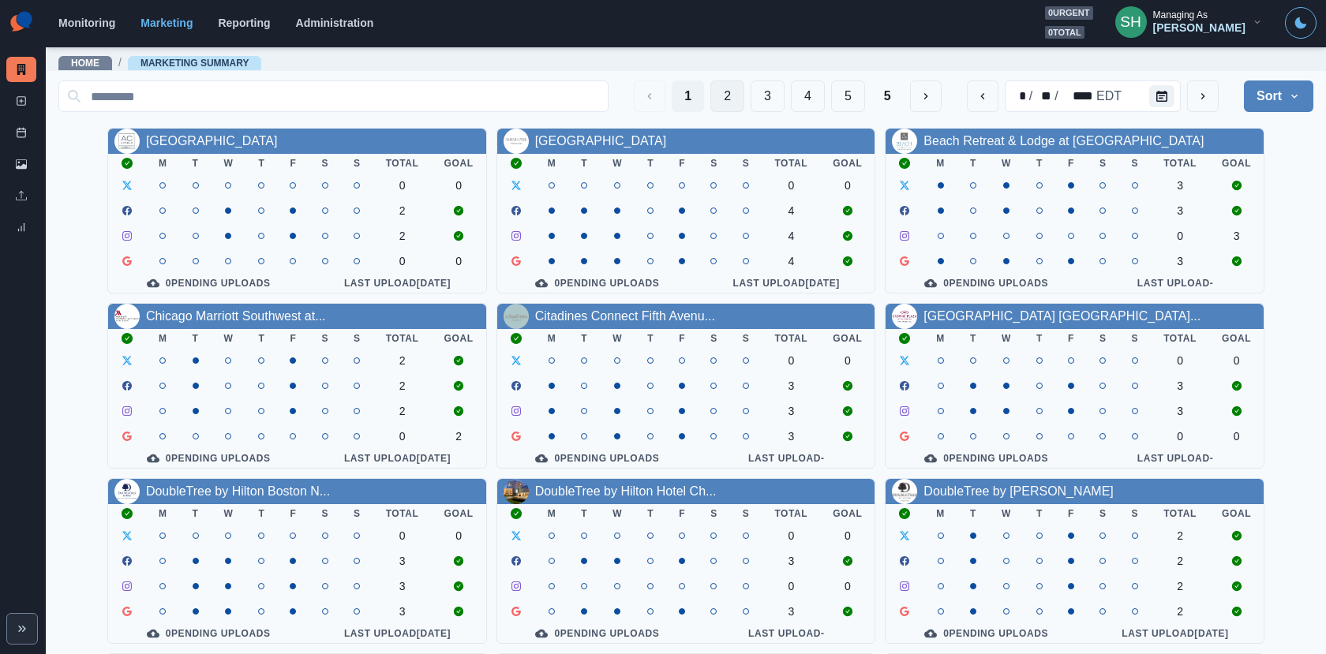
click at [724, 91] on button "2" at bounding box center [727, 96] width 34 height 32
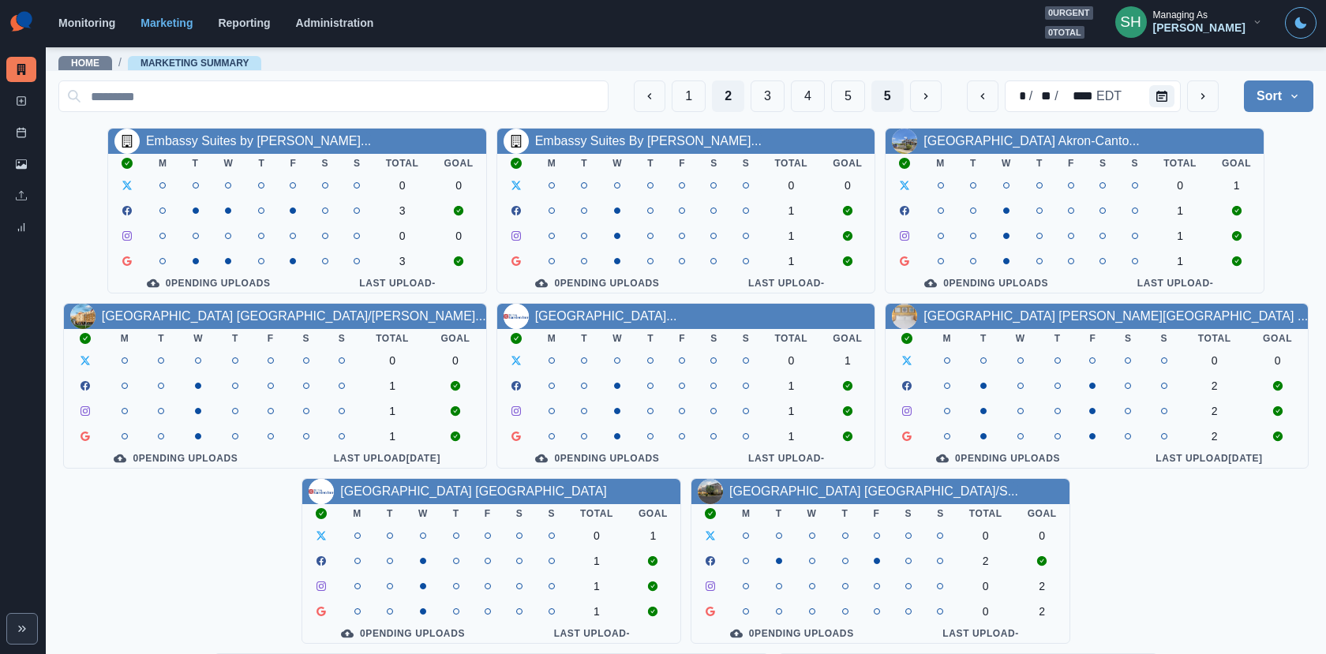
click at [882, 83] on button "5" at bounding box center [887, 96] width 32 height 32
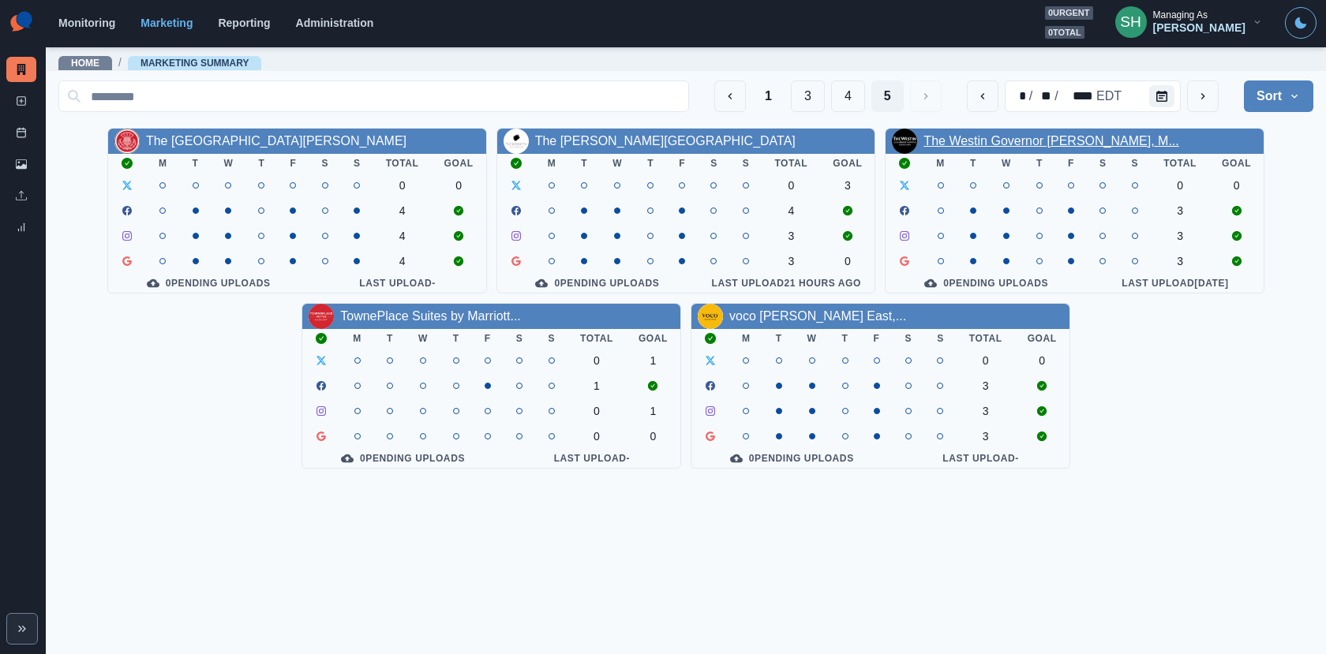
click at [996, 134] on link "The Westin Governor [PERSON_NAME], M..." at bounding box center [1050, 140] width 255 height 13
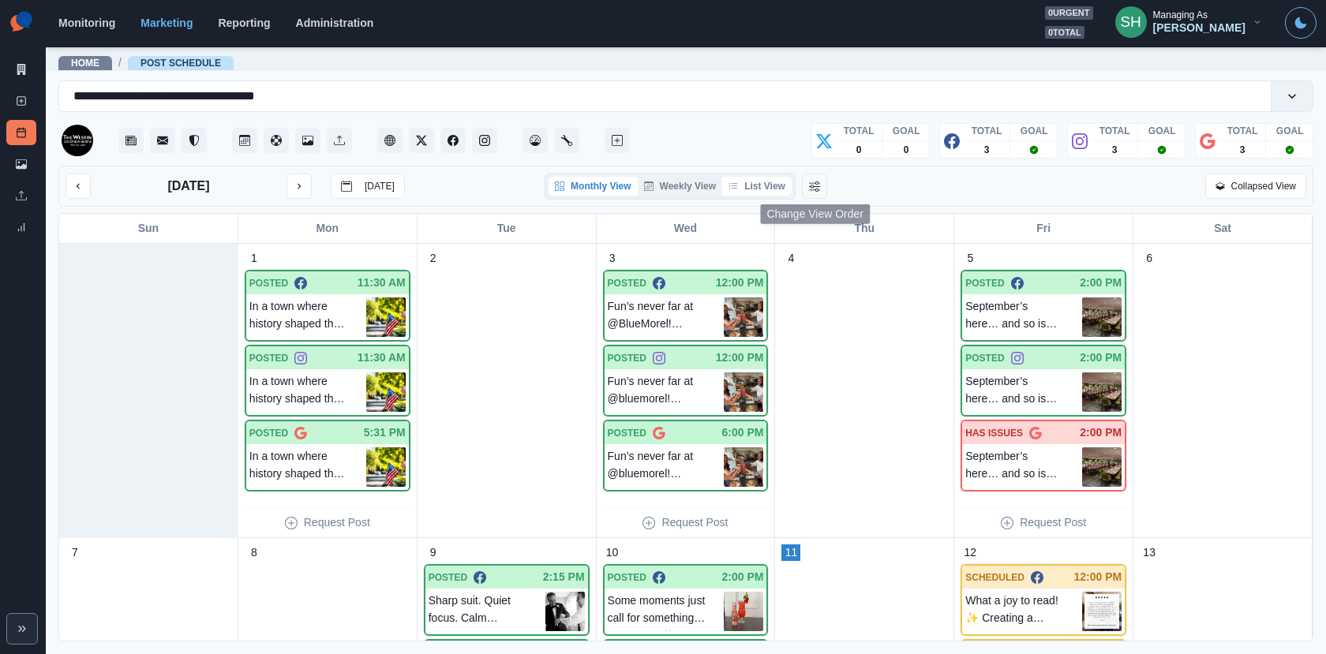
click at [779, 181] on button "List View" at bounding box center [756, 186] width 69 height 19
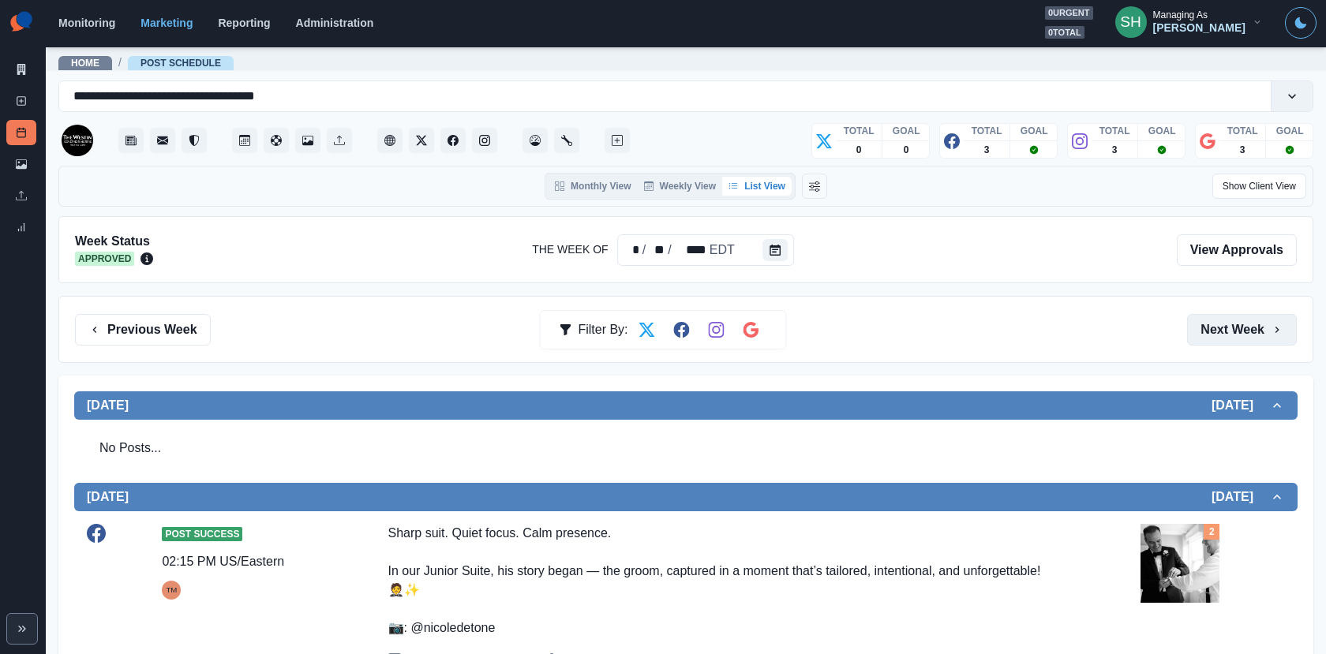
click at [1246, 335] on button "Next Week" at bounding box center [1242, 330] width 110 height 32
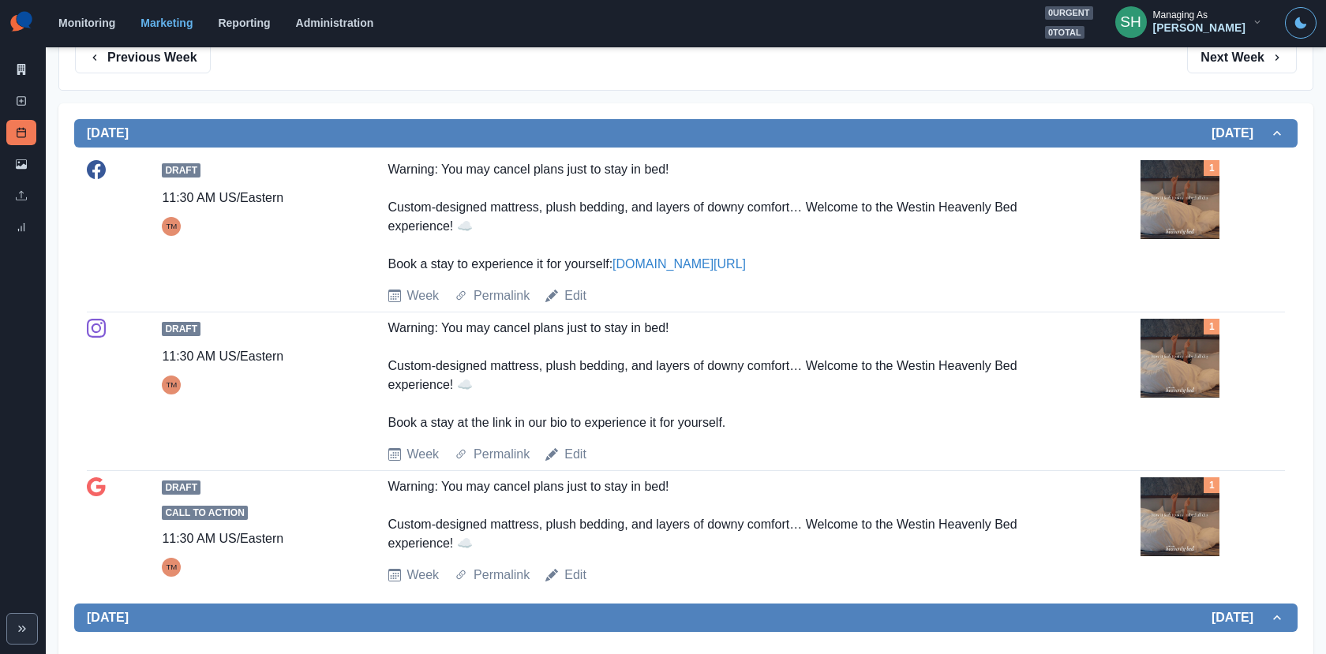
scroll to position [281, 0]
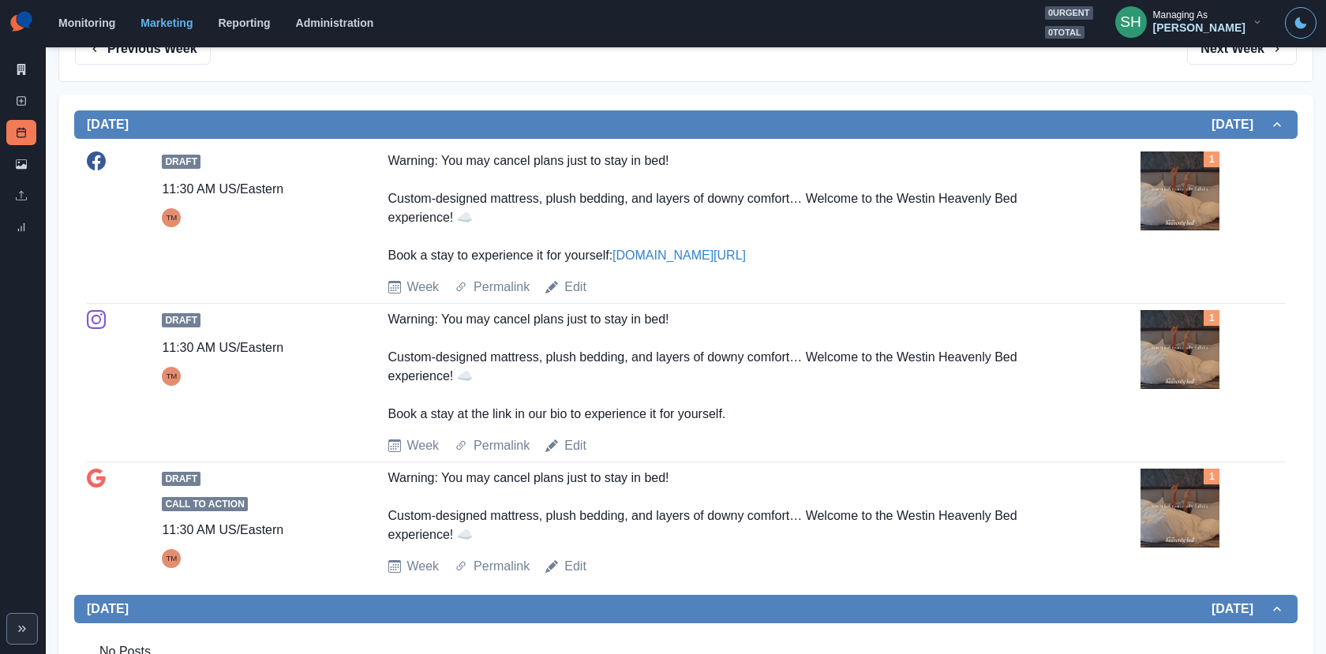
click at [1175, 193] on img at bounding box center [1179, 190] width 79 height 79
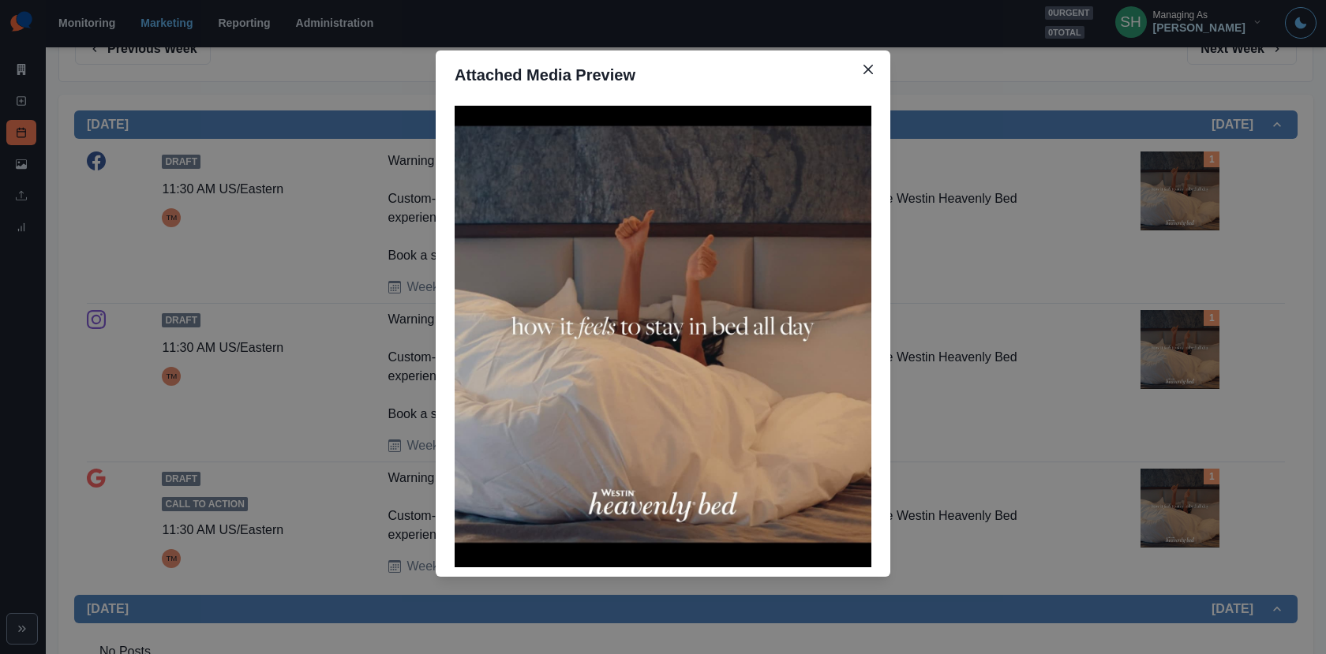
click at [1175, 193] on div "Attached Media Preview" at bounding box center [663, 327] width 1326 height 654
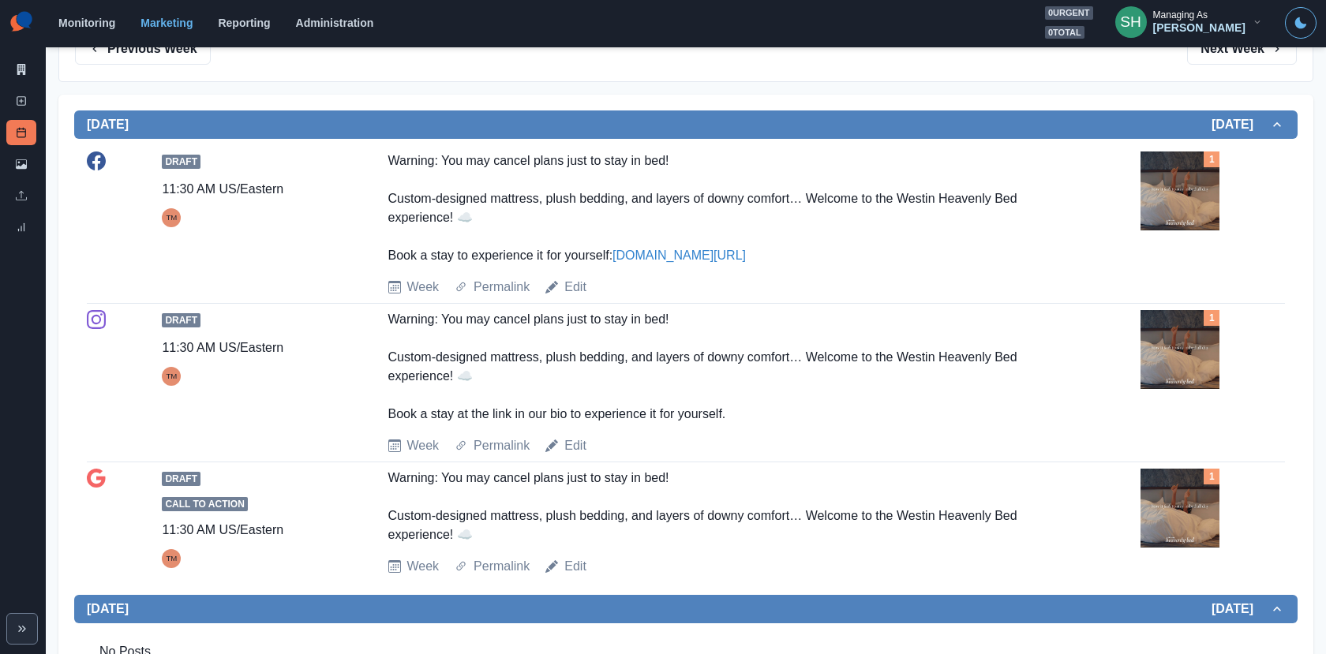
scroll to position [301, 0]
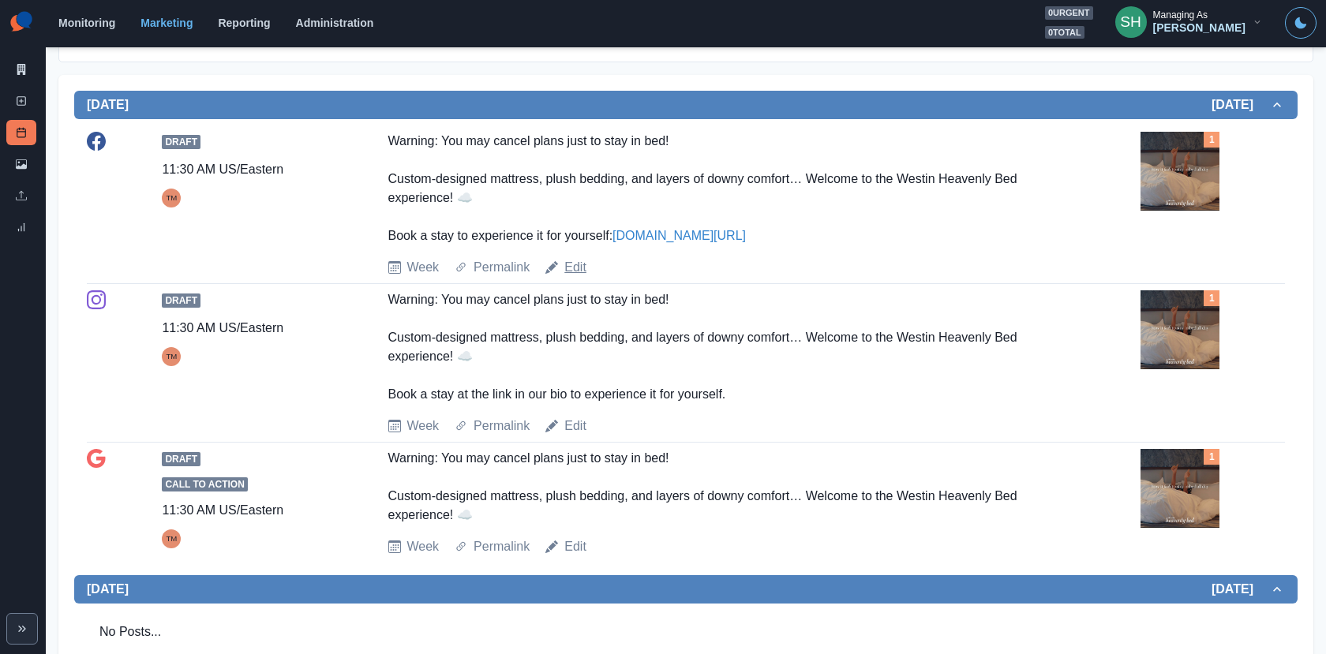
click at [575, 264] on link "Edit" at bounding box center [575, 267] width 22 height 19
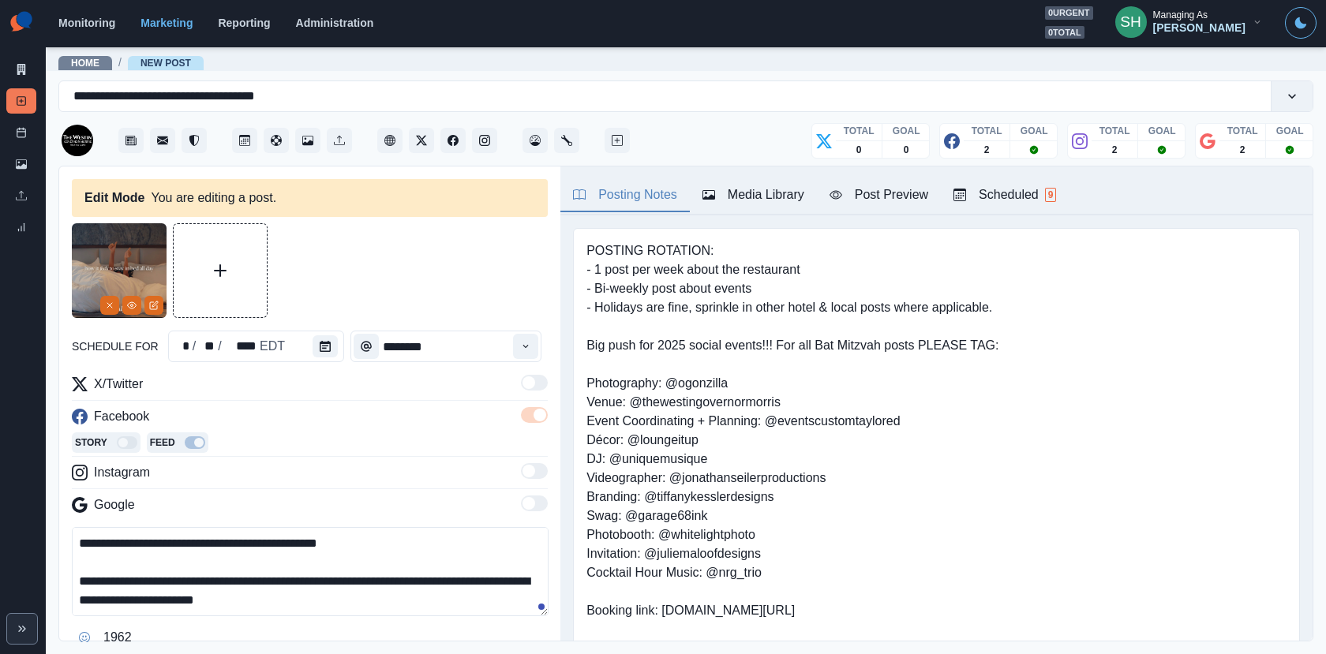
click at [85, 597] on textarea "**********" at bounding box center [310, 571] width 477 height 89
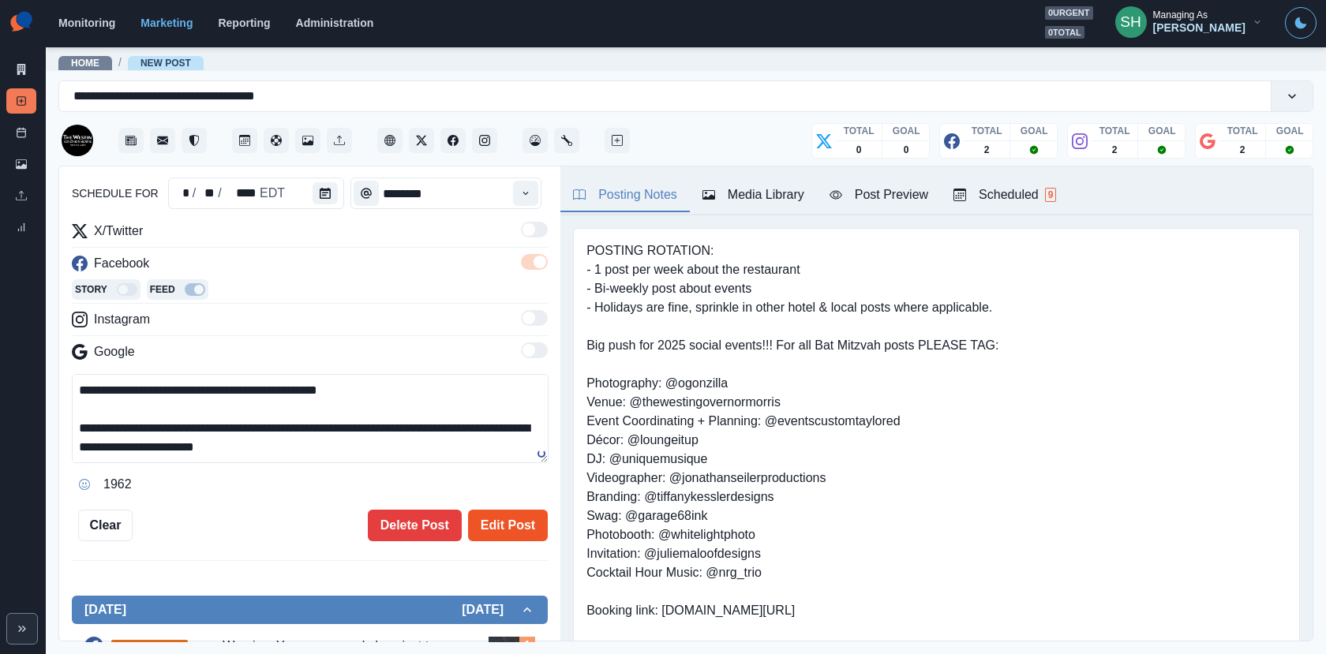
type textarea "**********"
click at [525, 529] on button "Edit Post" at bounding box center [508, 526] width 80 height 32
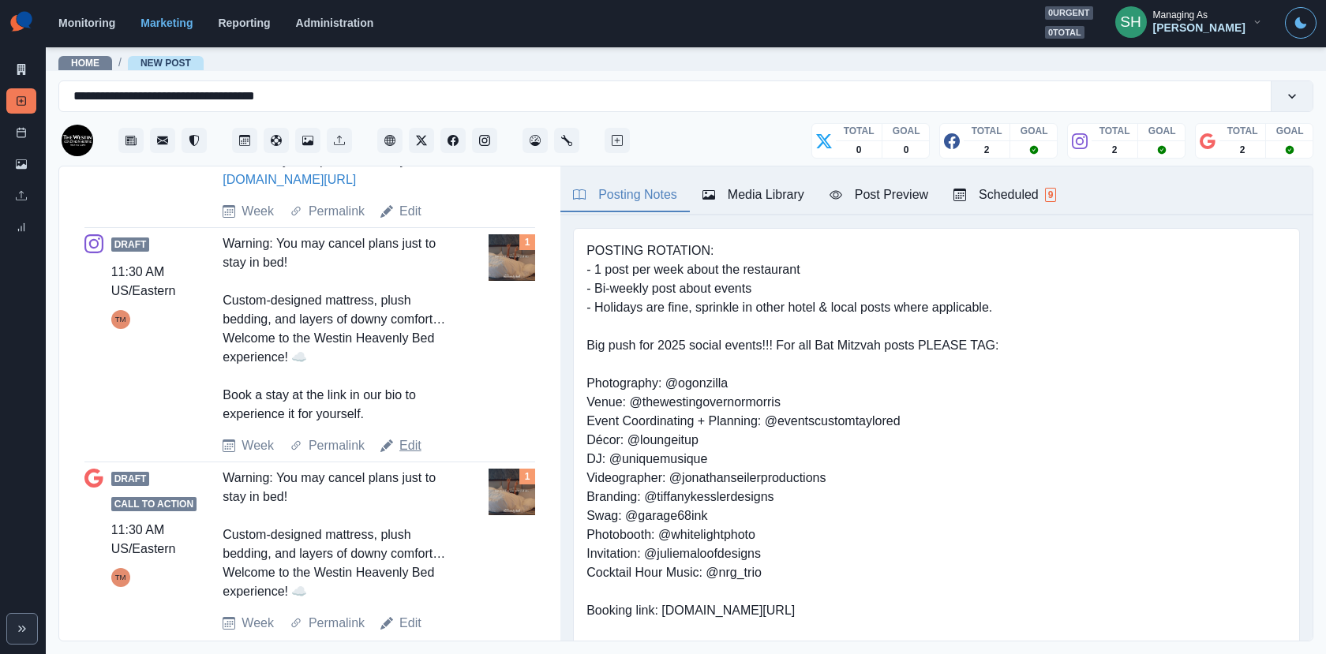
click at [407, 447] on link "Edit" at bounding box center [410, 445] width 22 height 19
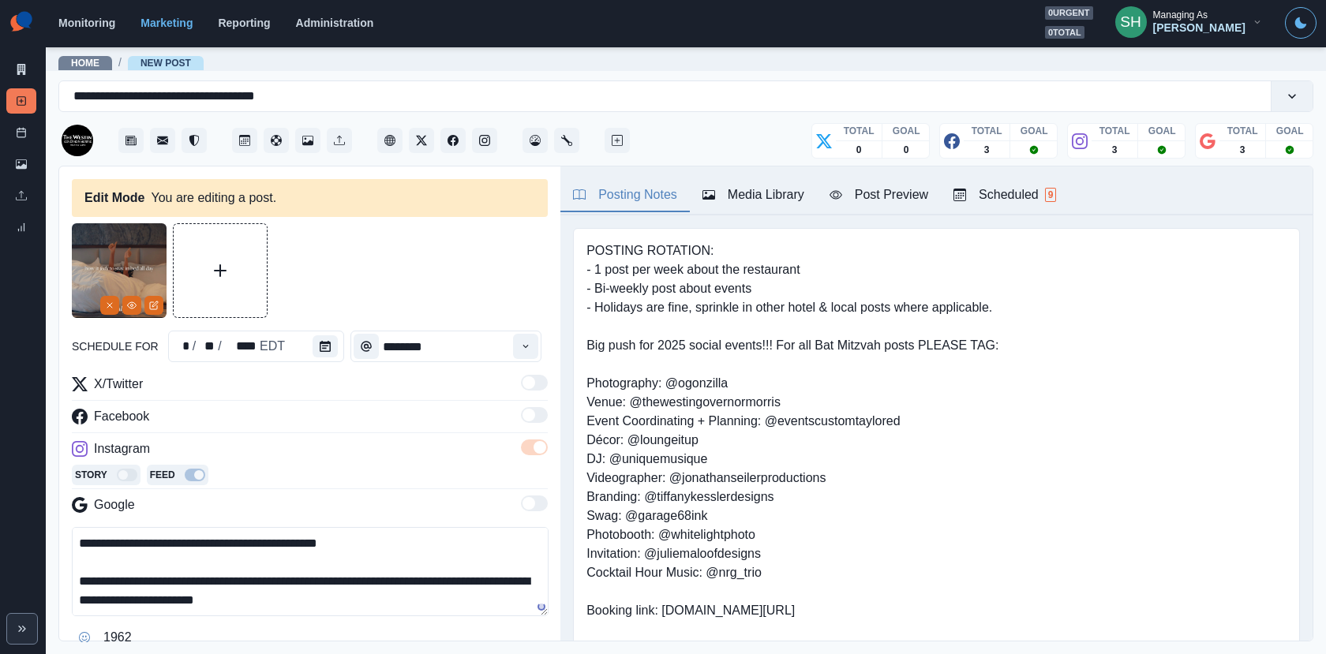
click at [82, 592] on textarea "**********" at bounding box center [310, 571] width 477 height 89
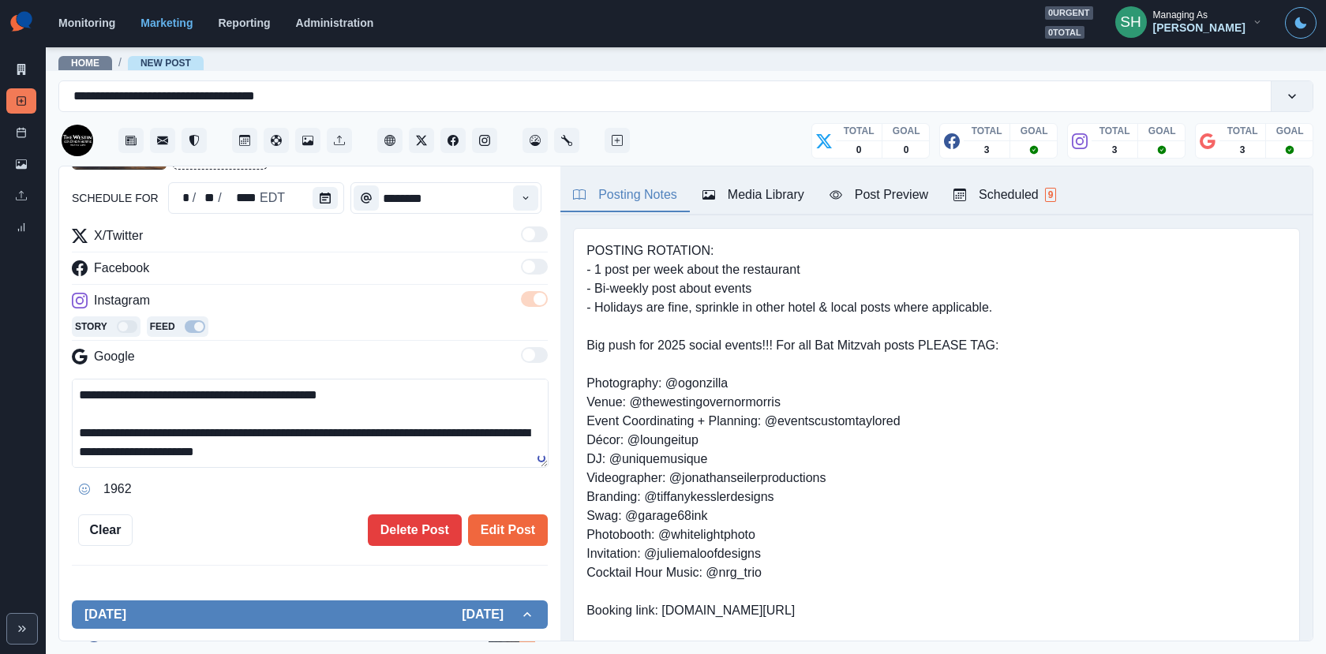
type textarea "**********"
click at [499, 510] on div "**********" at bounding box center [310, 310] width 476 height 471
click at [502, 519] on button "Edit Post" at bounding box center [508, 530] width 80 height 32
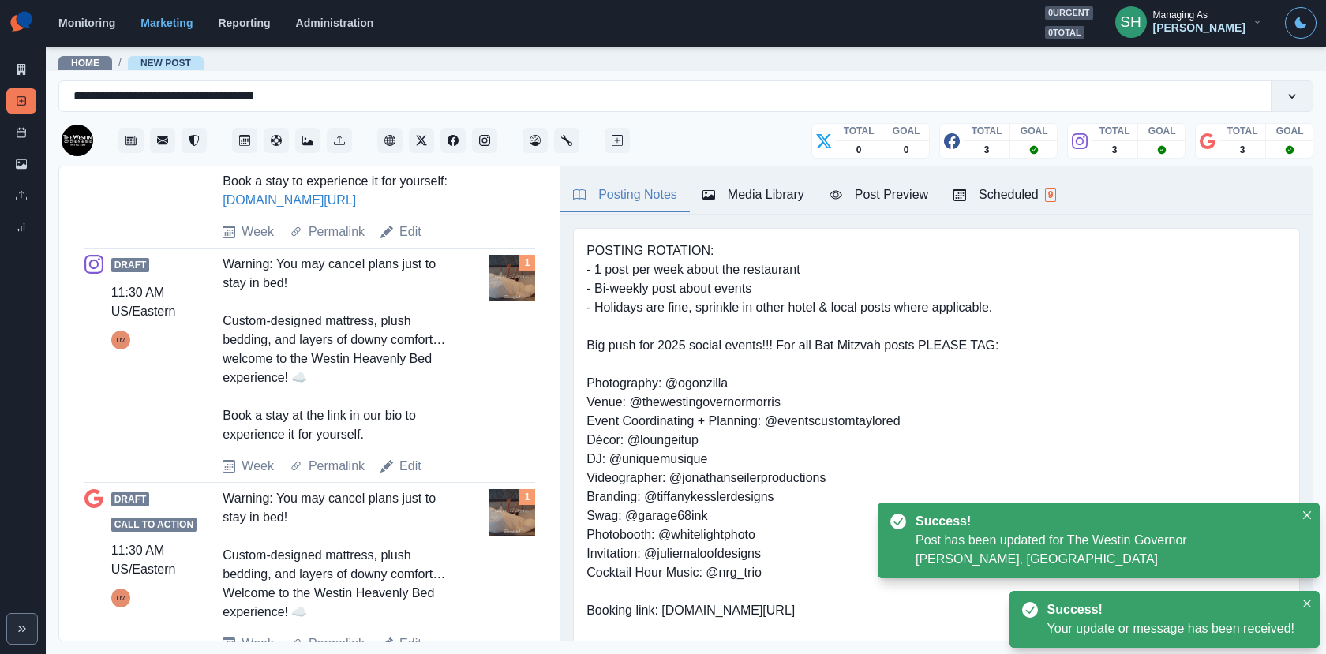
scroll to position [802, 0]
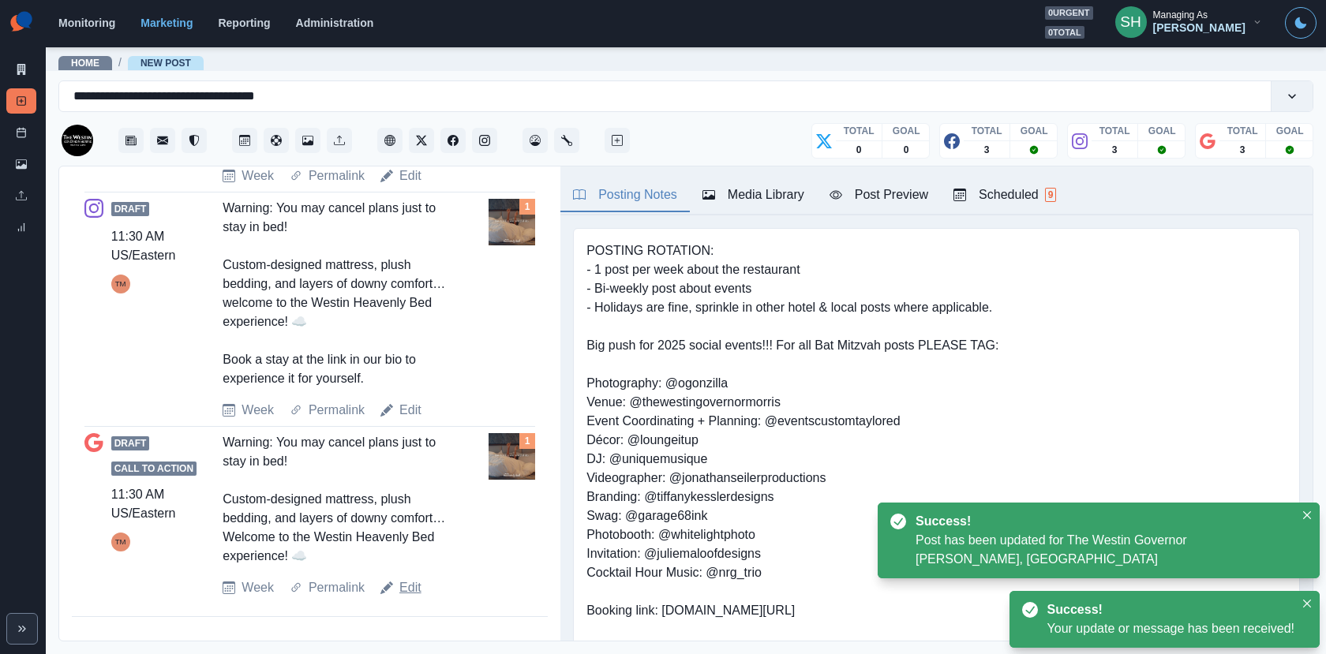
click at [410, 582] on link "Edit" at bounding box center [410, 587] width 22 height 19
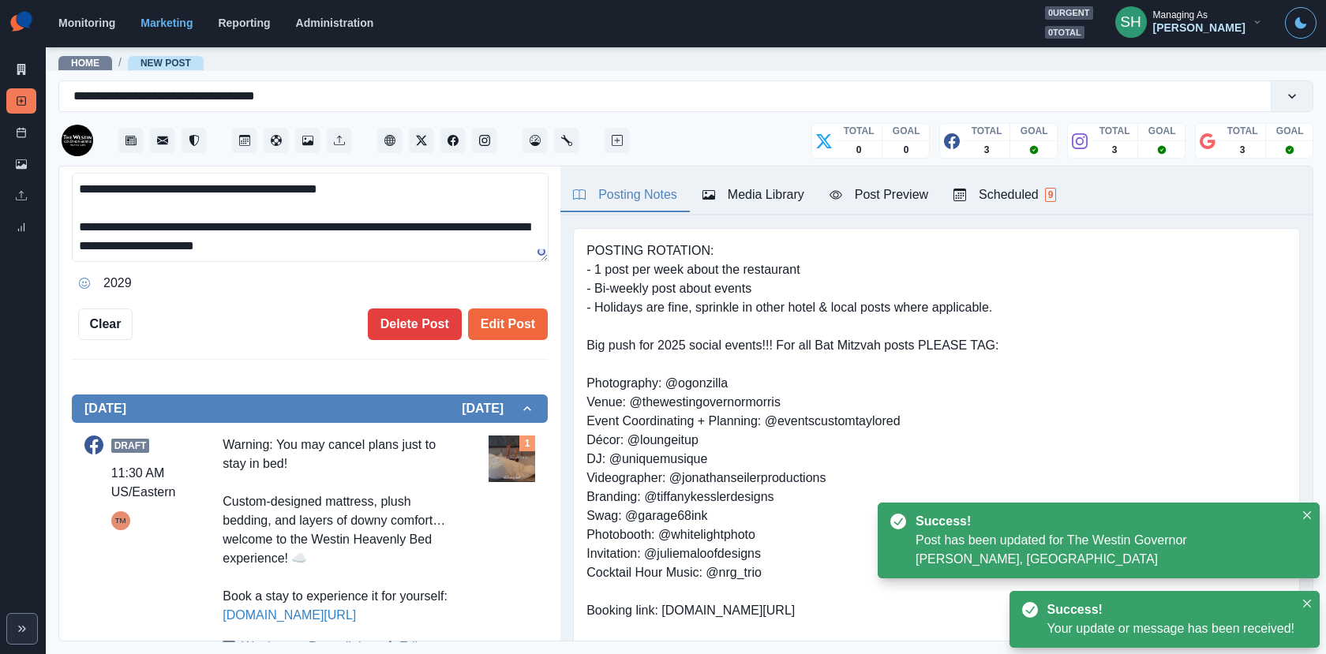
scroll to position [243, 0]
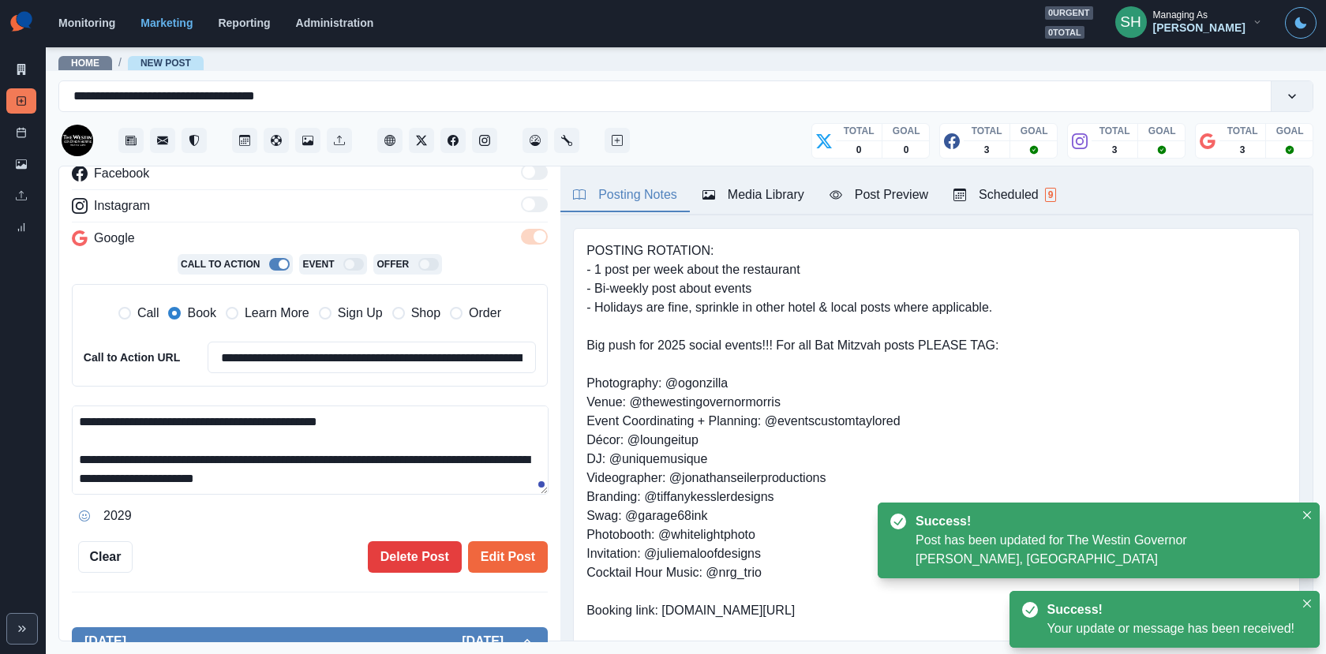
click at [90, 473] on textarea "**********" at bounding box center [310, 450] width 477 height 89
type textarea "**********"
click at [503, 553] on button "Edit Post" at bounding box center [508, 557] width 80 height 32
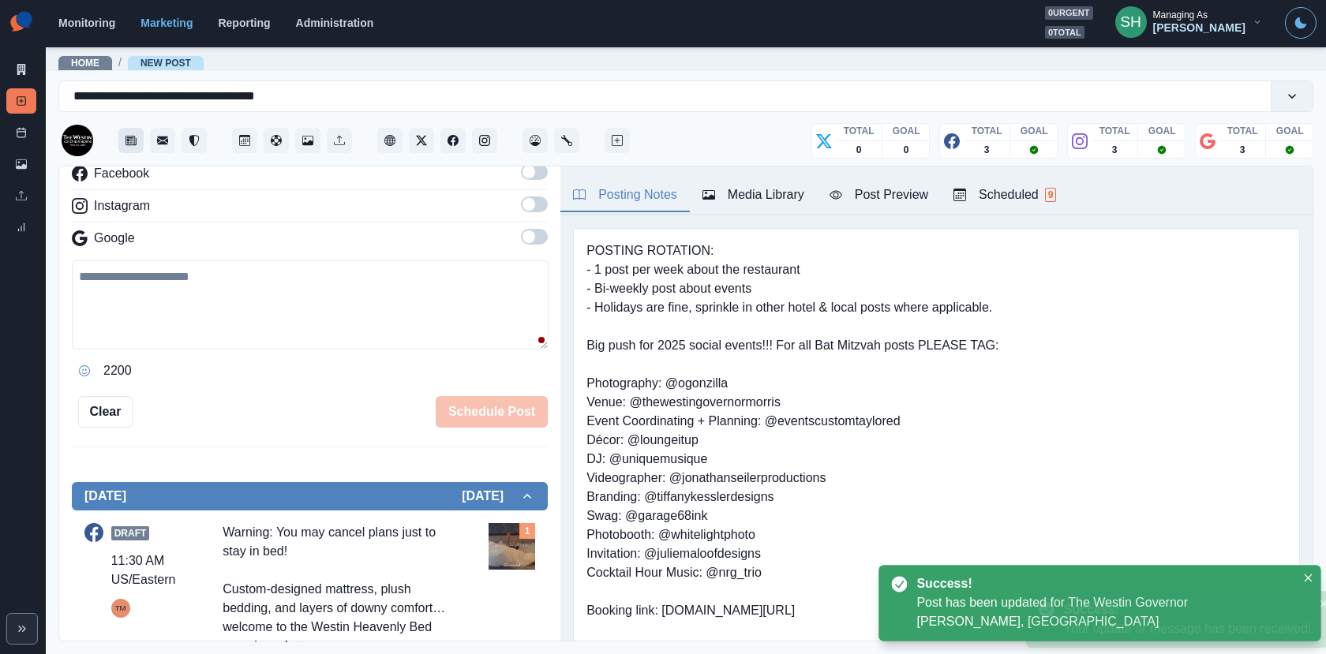
scroll to position [802, 0]
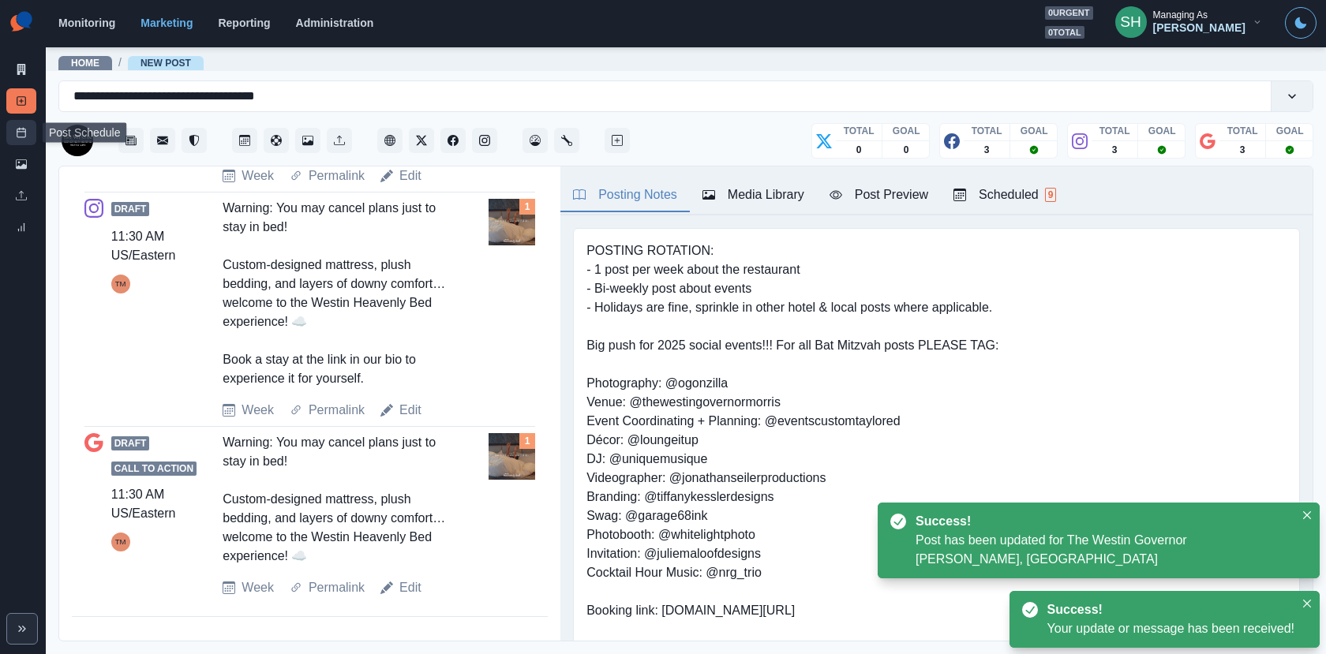
click at [14, 125] on link "Post Schedule" at bounding box center [21, 132] width 30 height 25
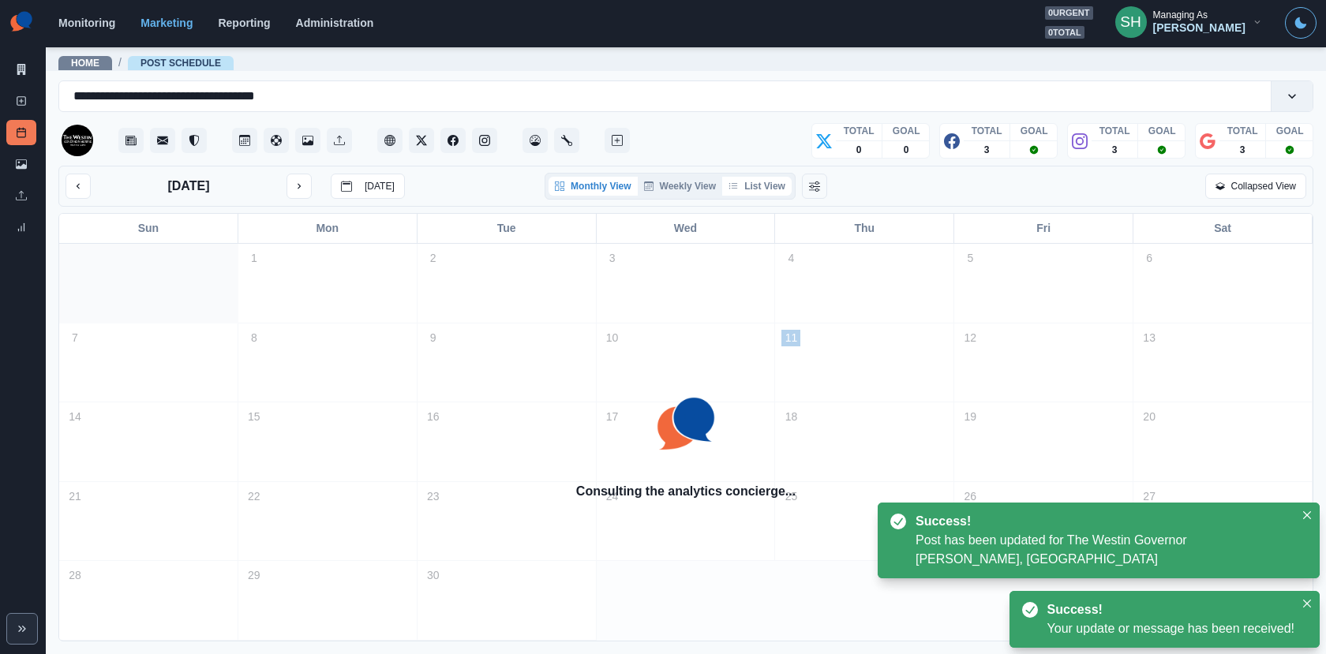
click at [761, 191] on button "List View" at bounding box center [756, 186] width 69 height 19
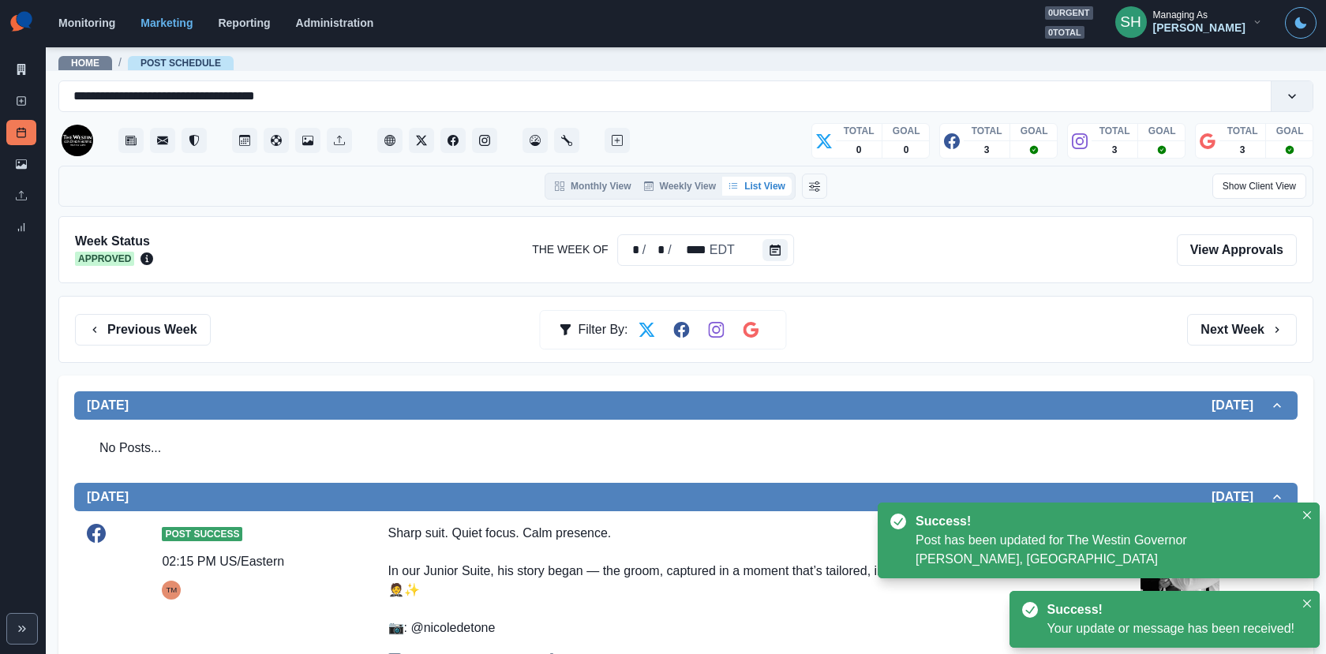
click at [1236, 308] on div "Previous Week Filter By: Next Week" at bounding box center [685, 329] width 1254 height 67
click at [1236, 323] on button "Next Week" at bounding box center [1242, 330] width 110 height 32
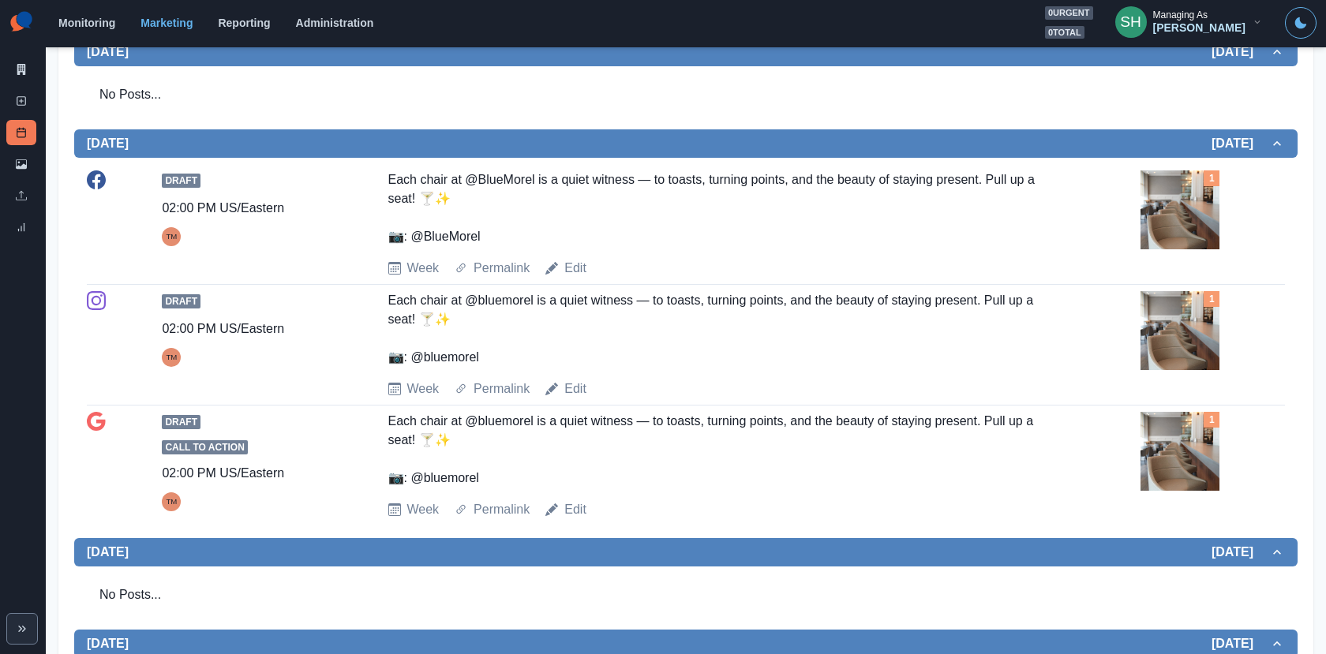
scroll to position [956, 0]
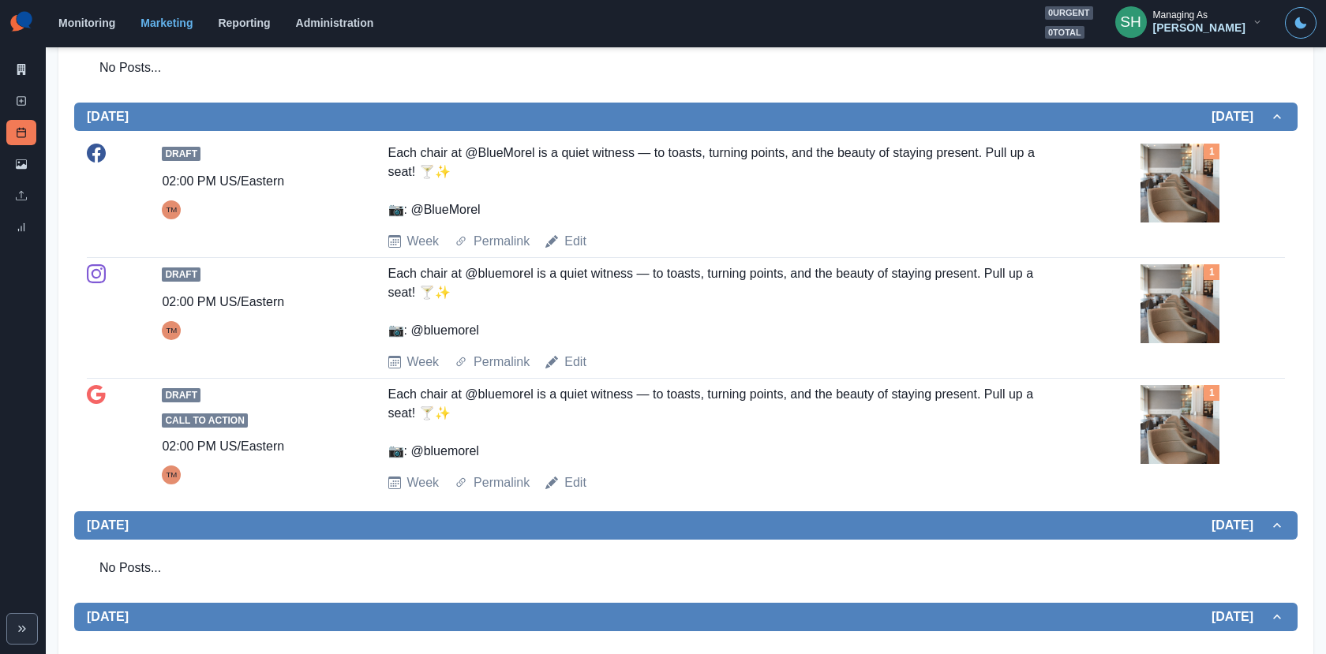
click at [1167, 191] on img at bounding box center [1179, 183] width 79 height 79
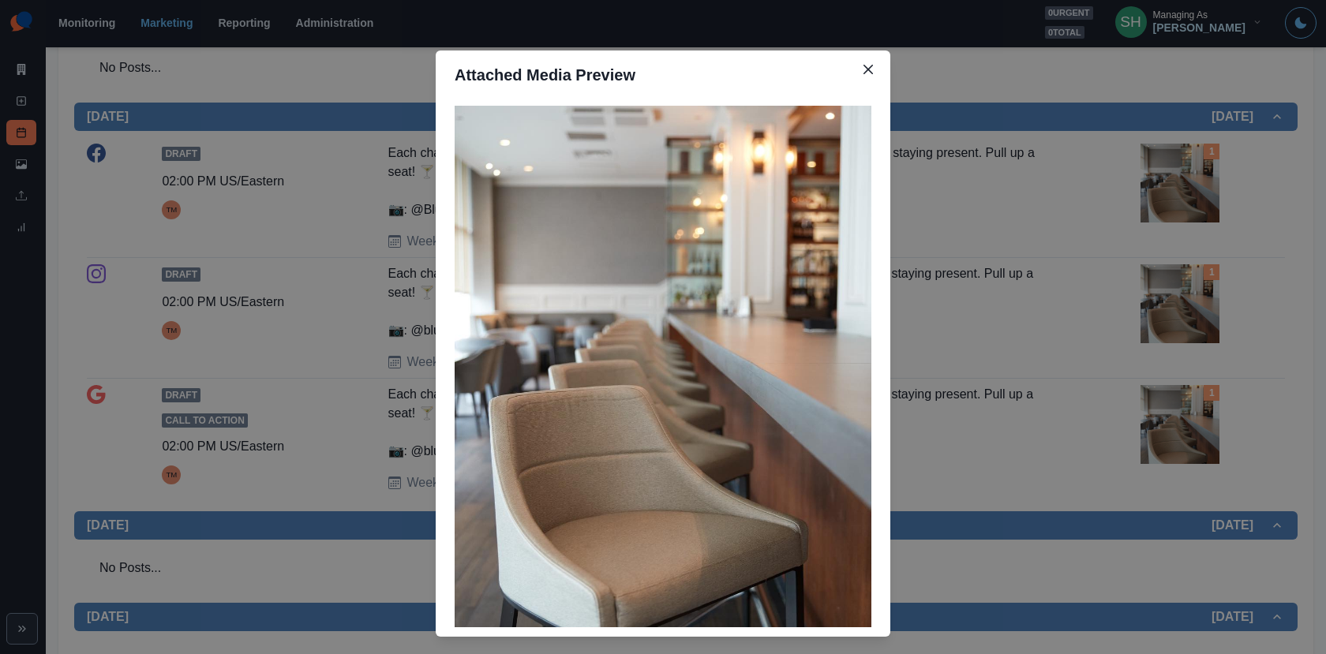
click at [1167, 191] on div "Attached Media Preview" at bounding box center [663, 327] width 1326 height 654
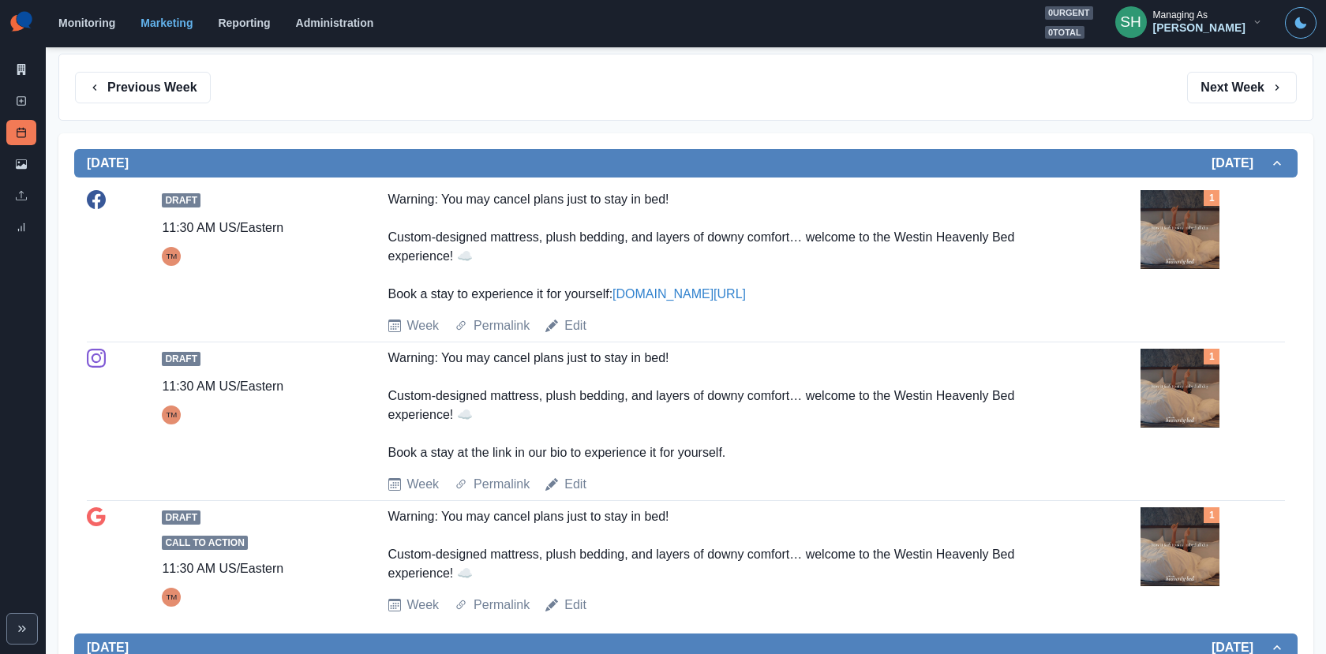
scroll to position [0, 0]
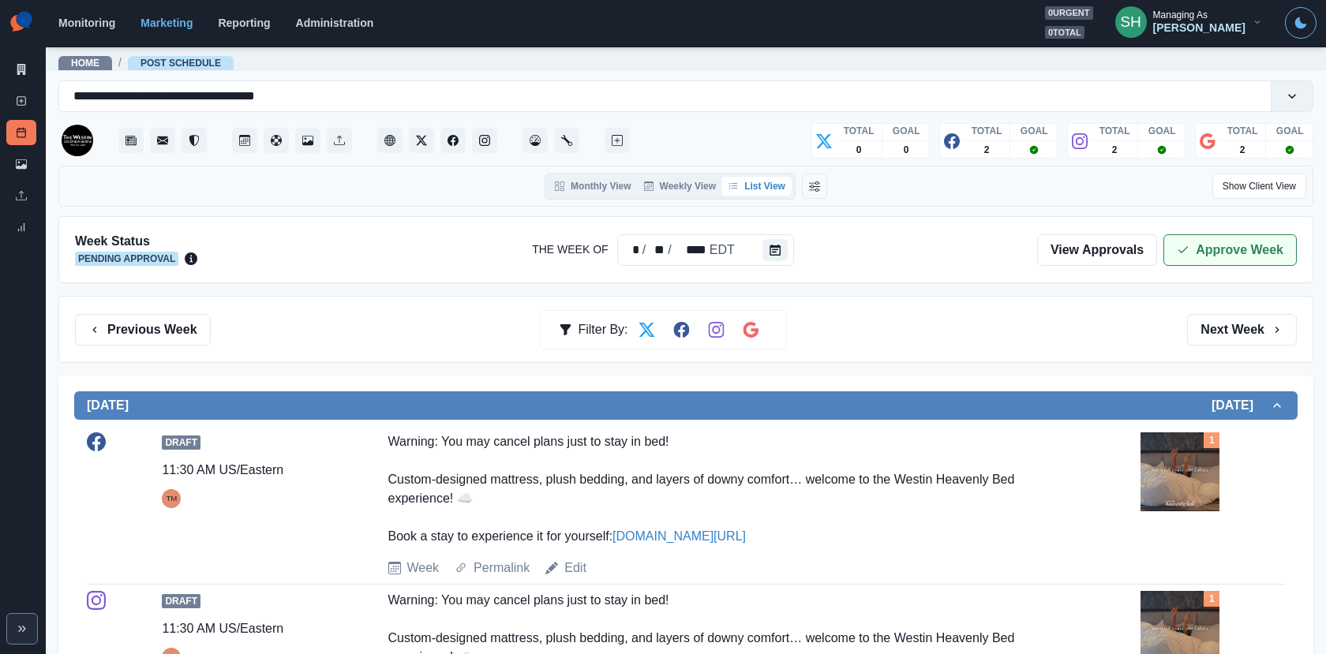
click at [1217, 245] on button "Approve Week" at bounding box center [1229, 250] width 133 height 32
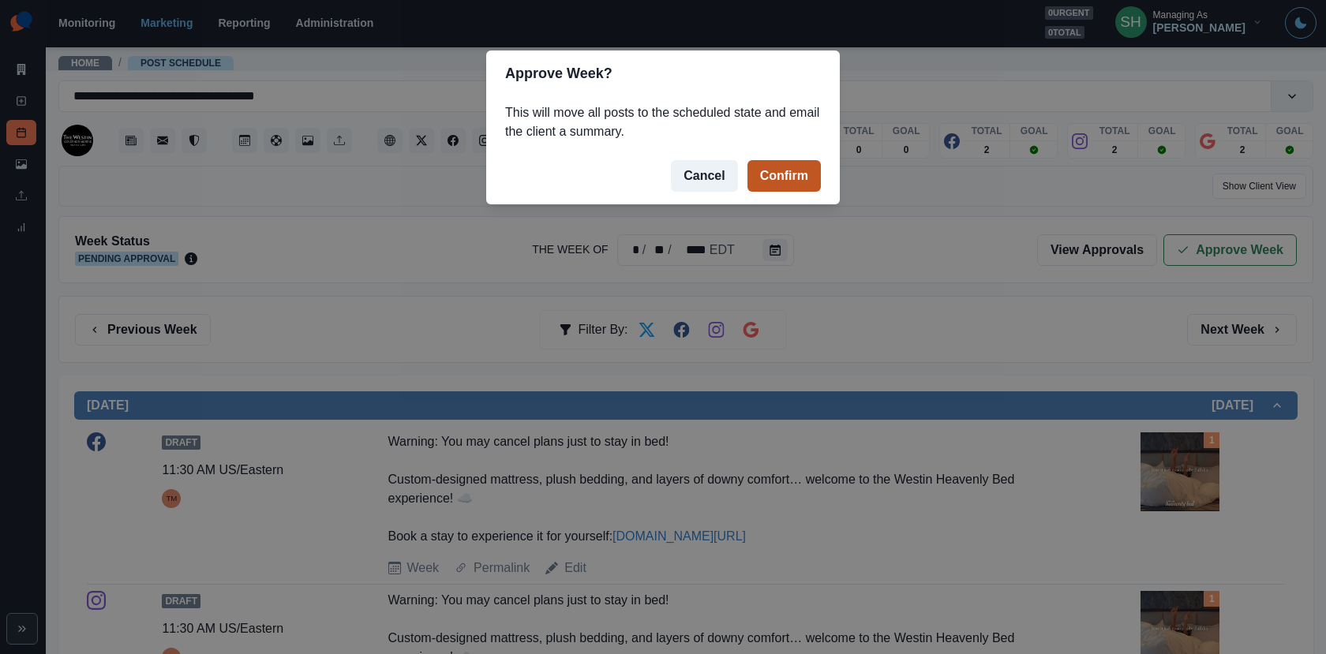
click at [750, 173] on button "Confirm" at bounding box center [783, 176] width 73 height 32
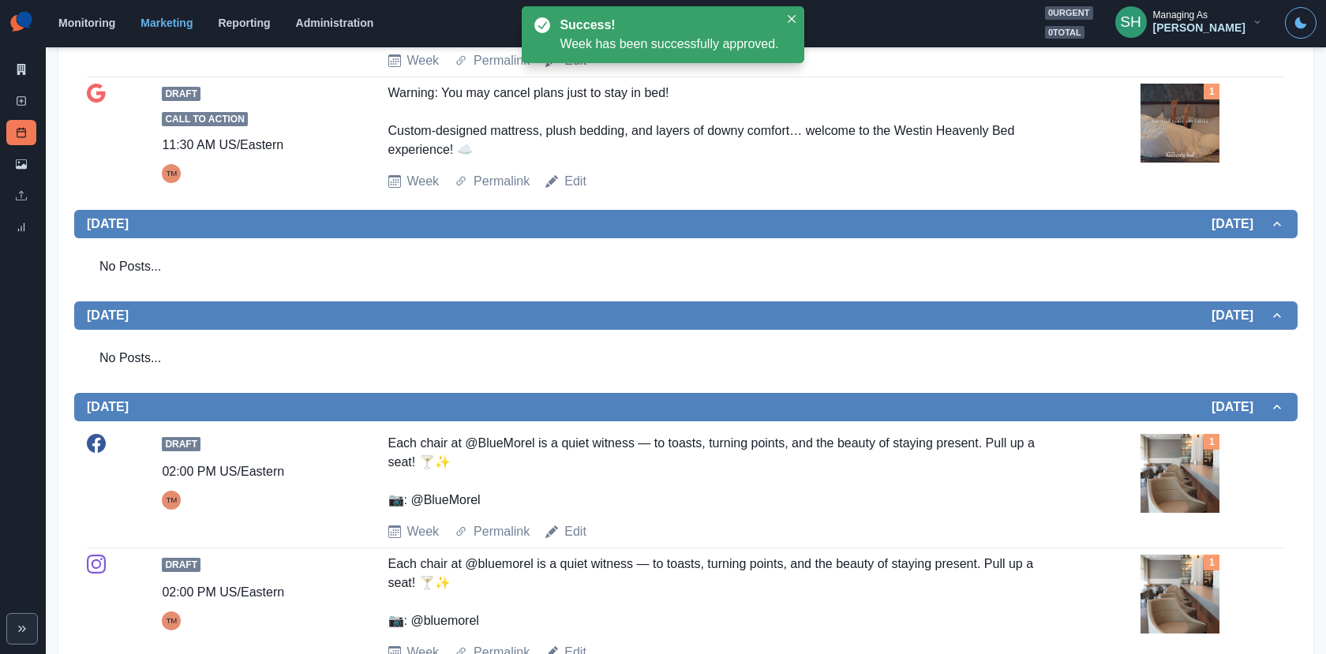
scroll to position [1113, 0]
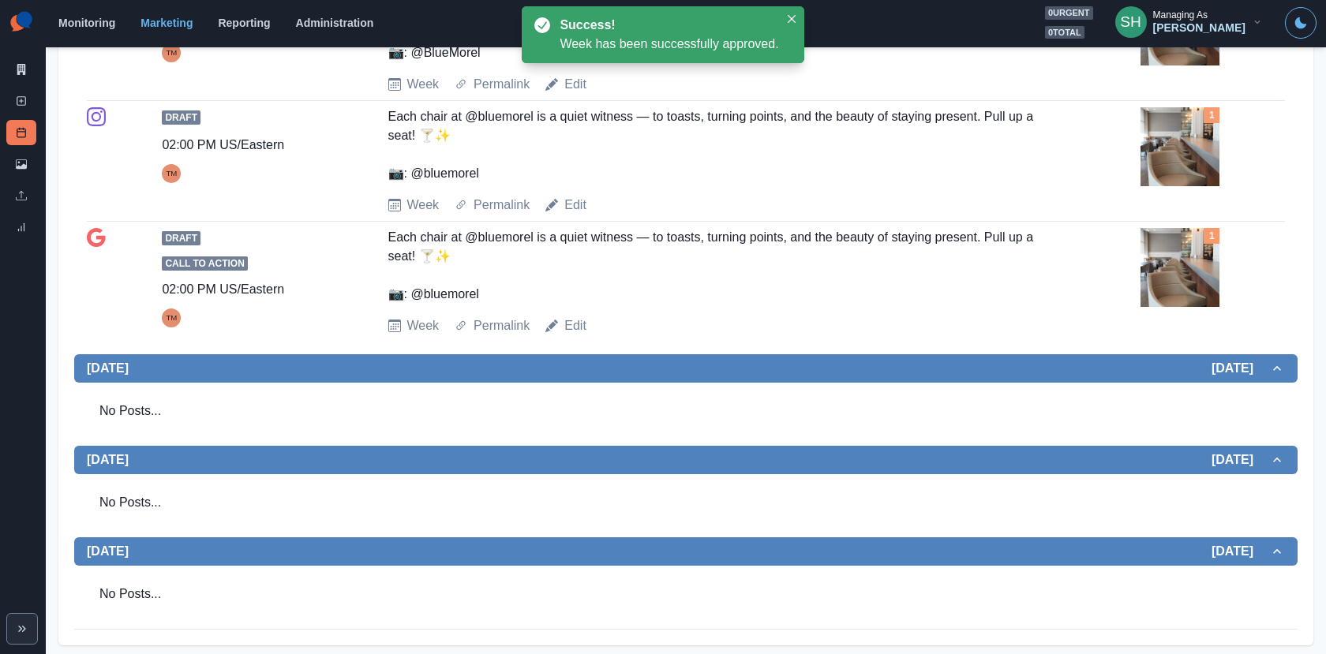
click at [32, 84] on div "Marketing Summary" at bounding box center [21, 73] width 30 height 32
click at [24, 60] on link "Marketing Summary" at bounding box center [21, 69] width 30 height 25
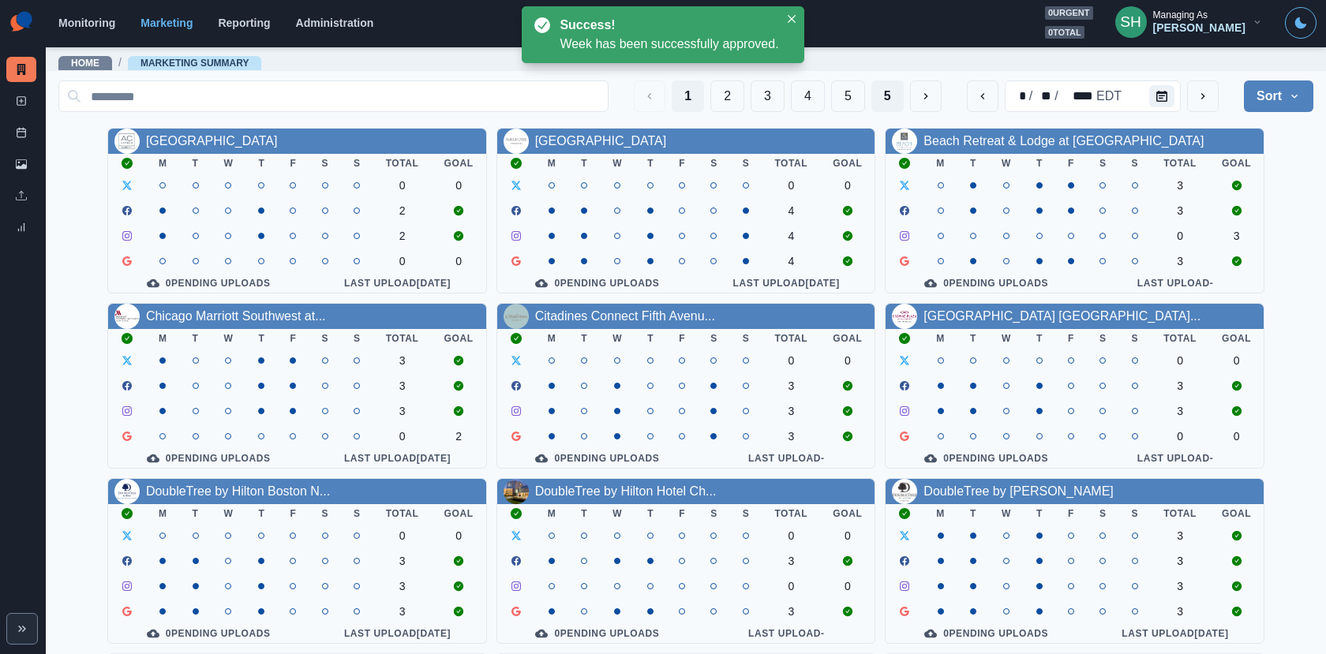
click at [892, 106] on button "5" at bounding box center [887, 96] width 32 height 32
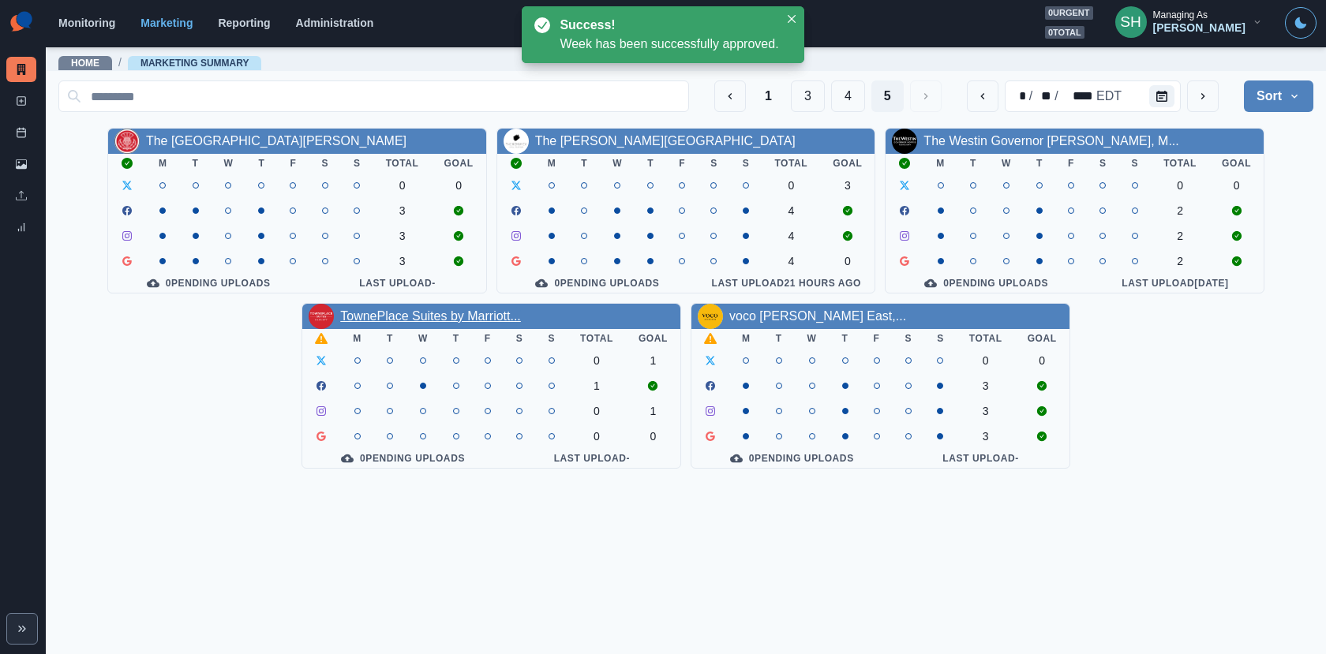
click at [429, 322] on link "TownePlace Suites by Marriott..." at bounding box center [430, 315] width 181 height 13
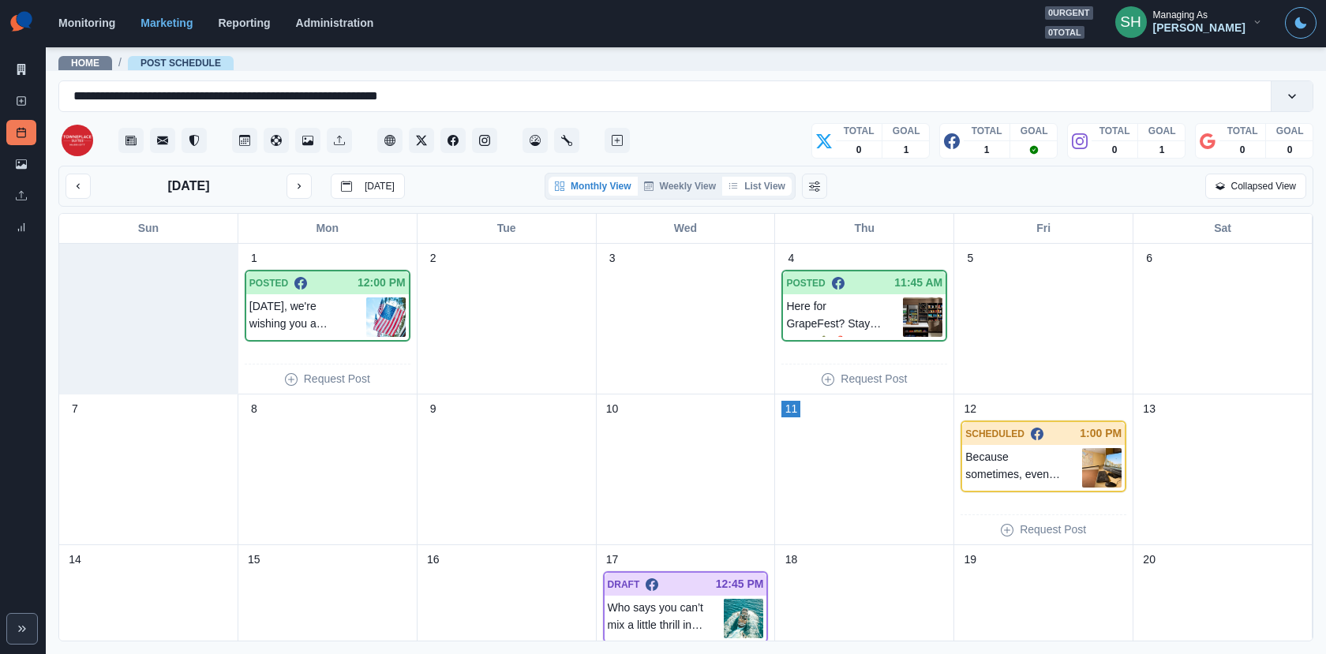
click at [745, 188] on button "List View" at bounding box center [756, 186] width 69 height 19
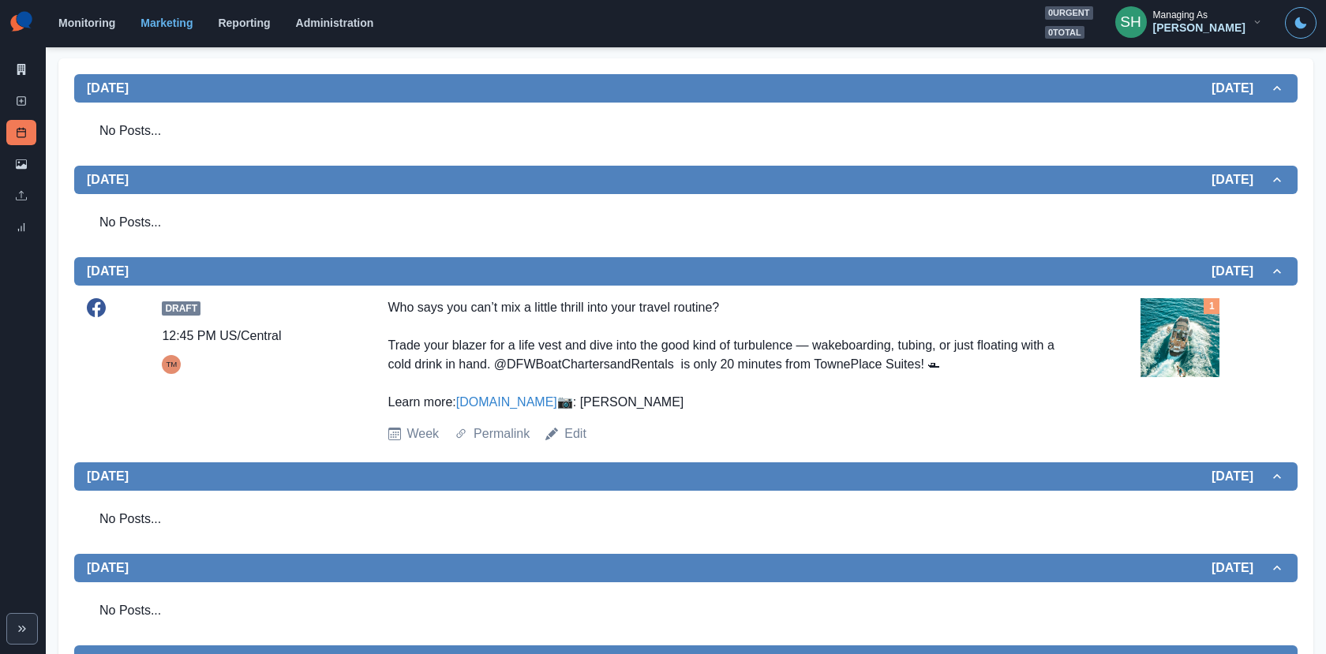
scroll to position [346, 0]
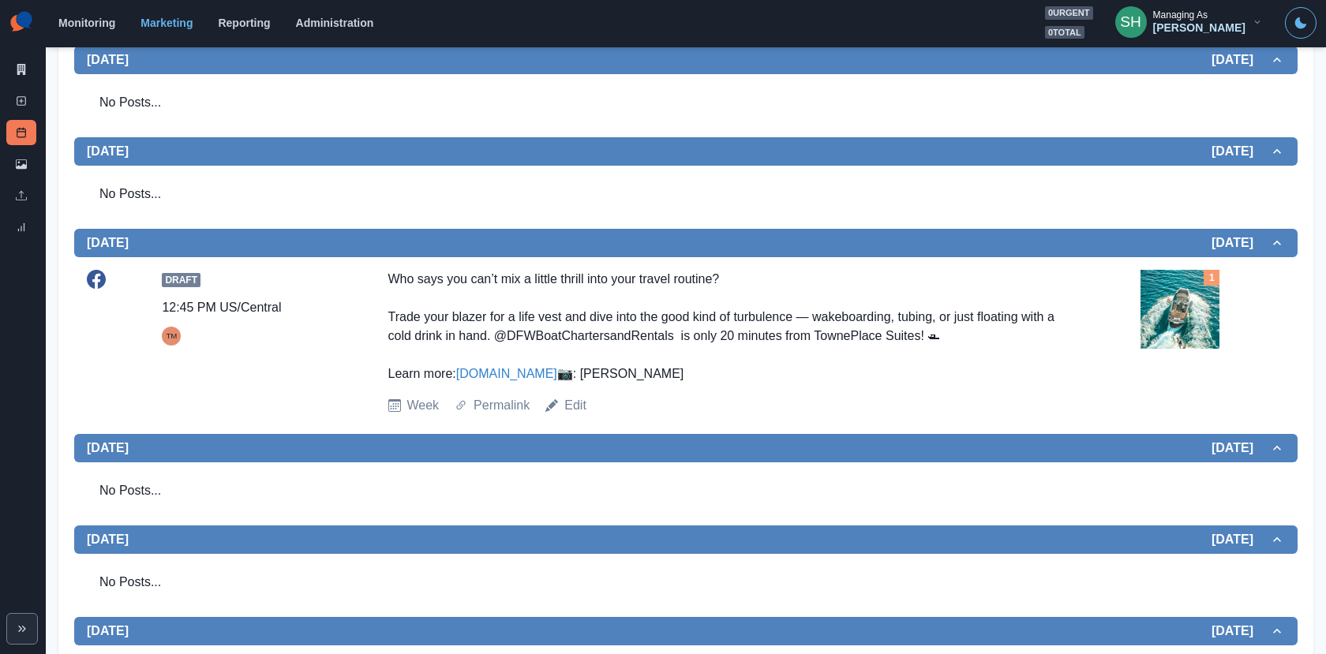
click at [1159, 319] on img at bounding box center [1179, 309] width 79 height 79
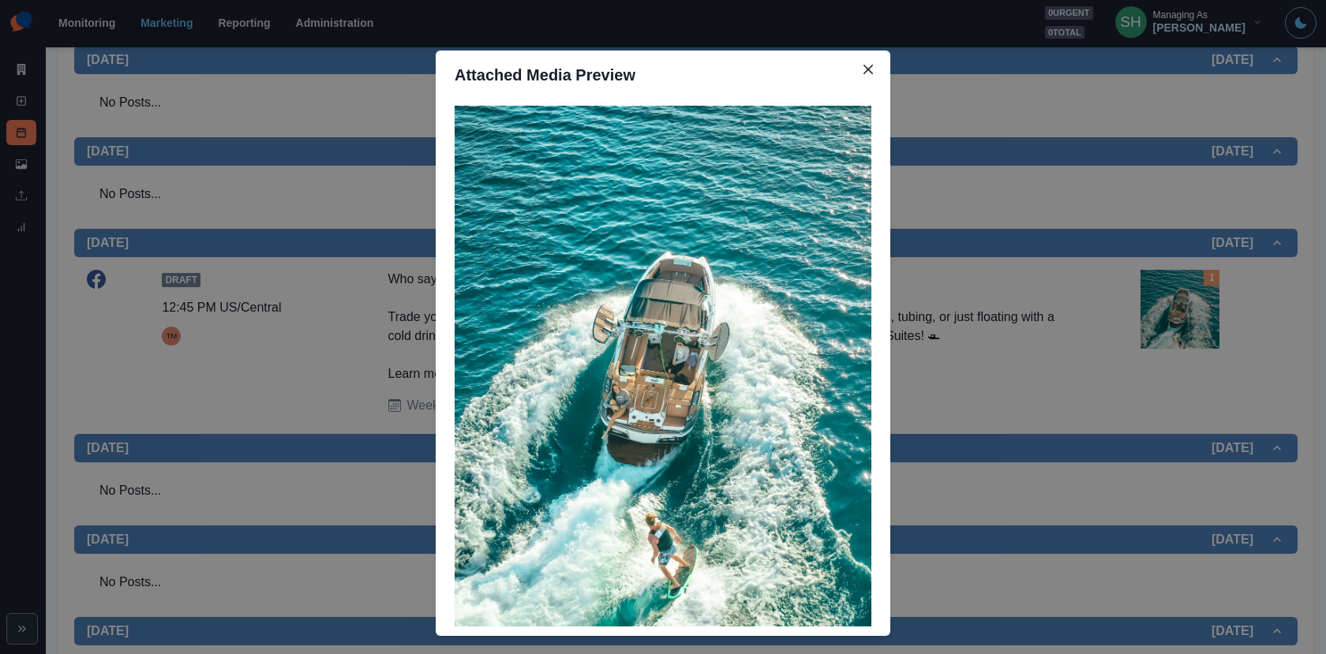
click at [1159, 319] on div "Attached Media Preview" at bounding box center [663, 327] width 1326 height 654
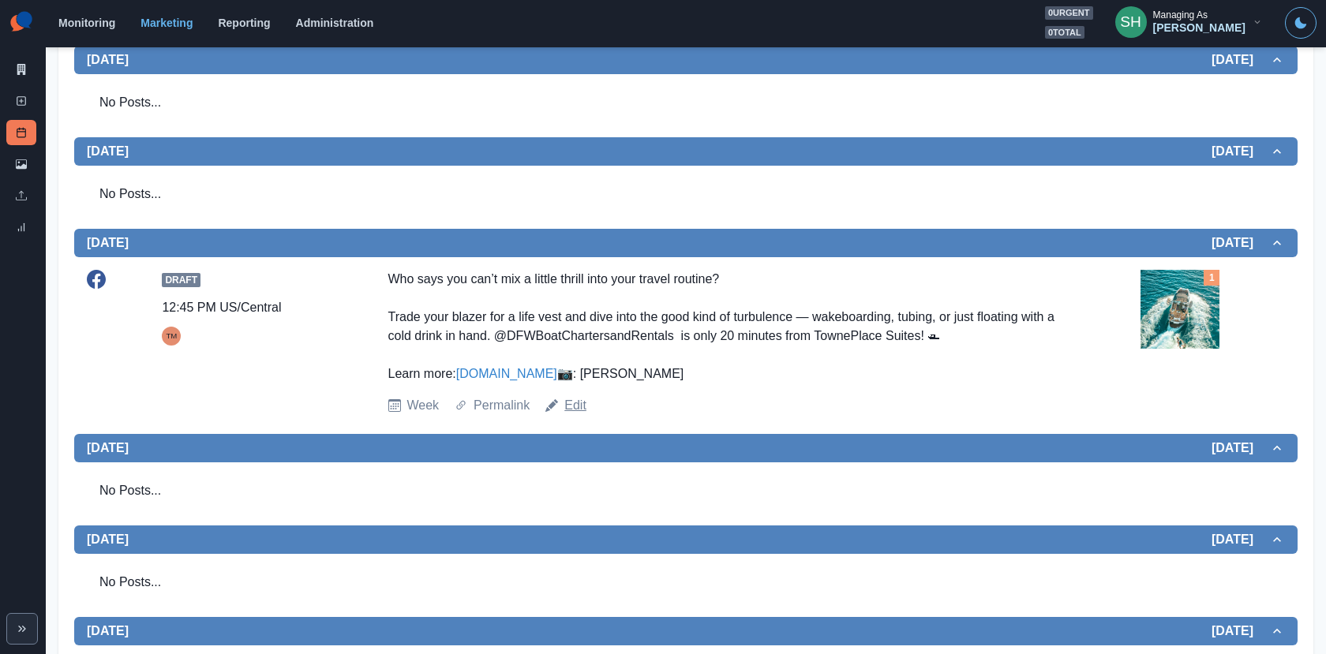
click at [578, 415] on link "Edit" at bounding box center [575, 405] width 22 height 19
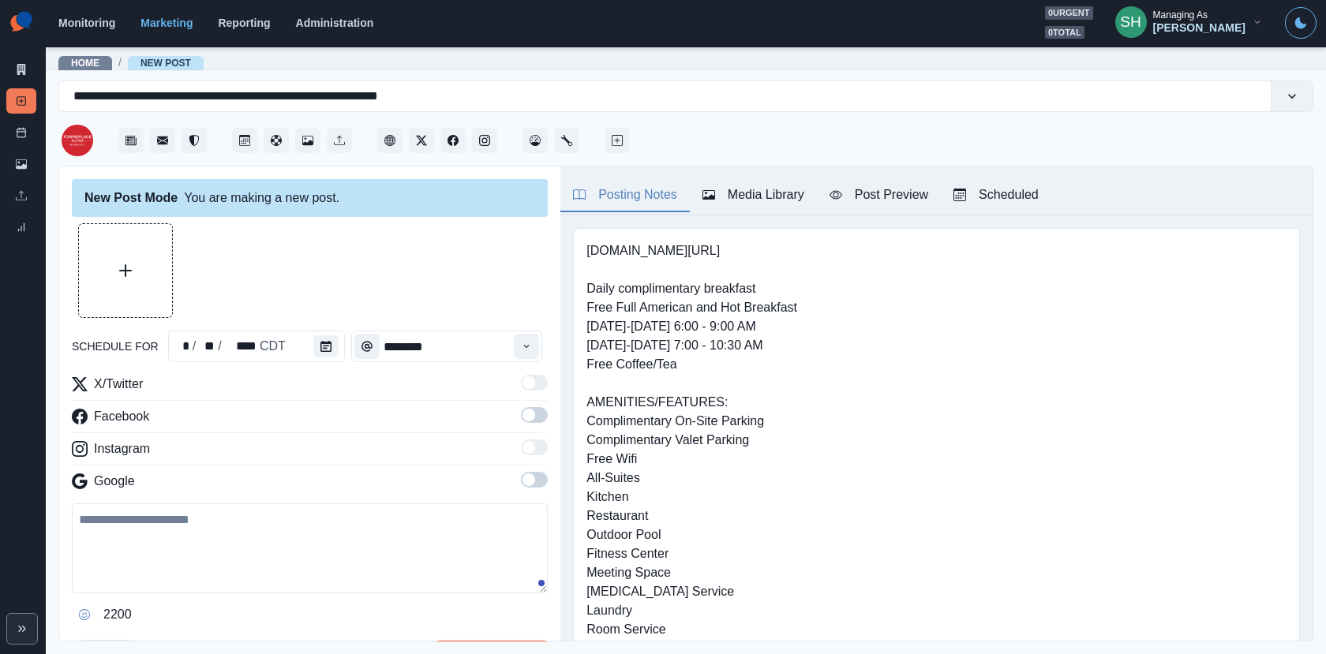
type input "********"
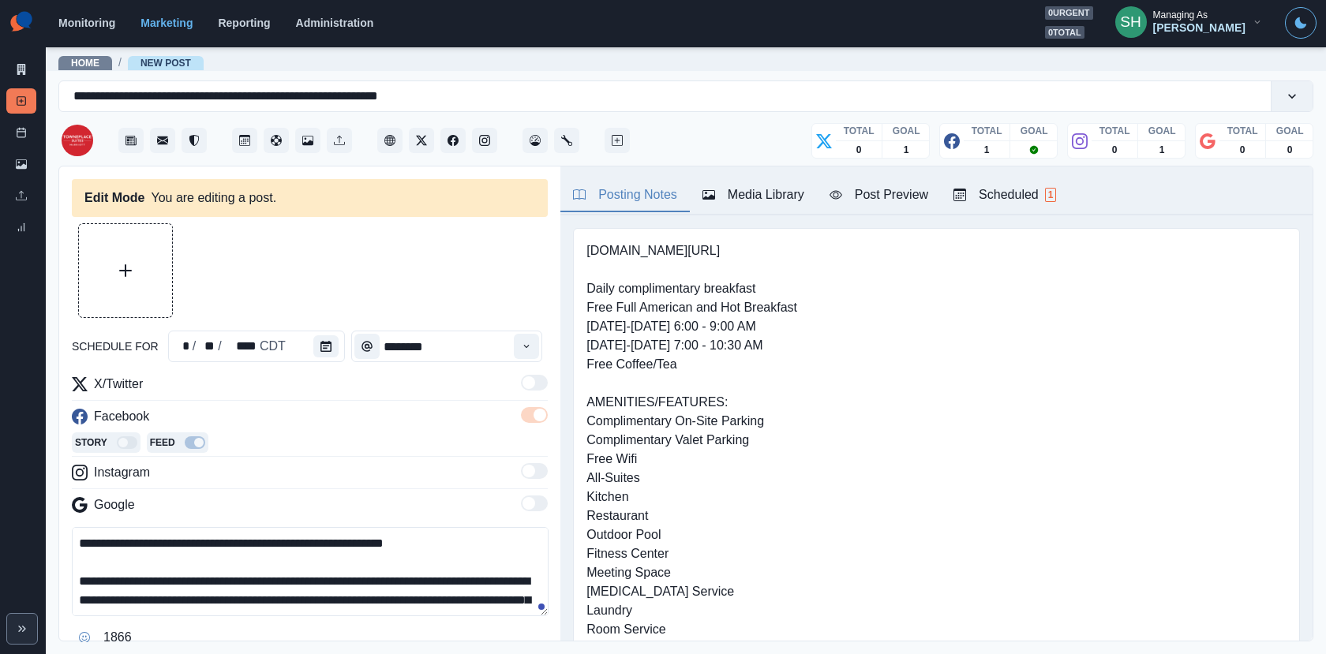
scroll to position [40, 0]
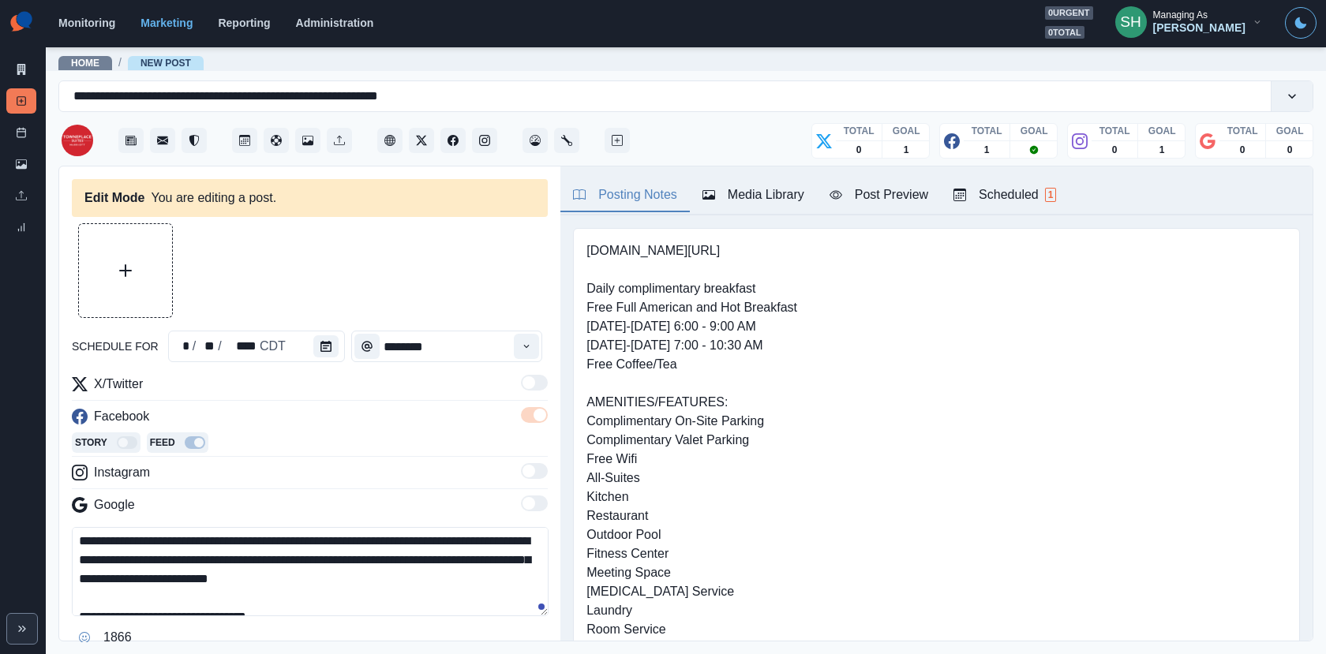
click at [260, 579] on textarea "**********" at bounding box center [310, 571] width 477 height 89
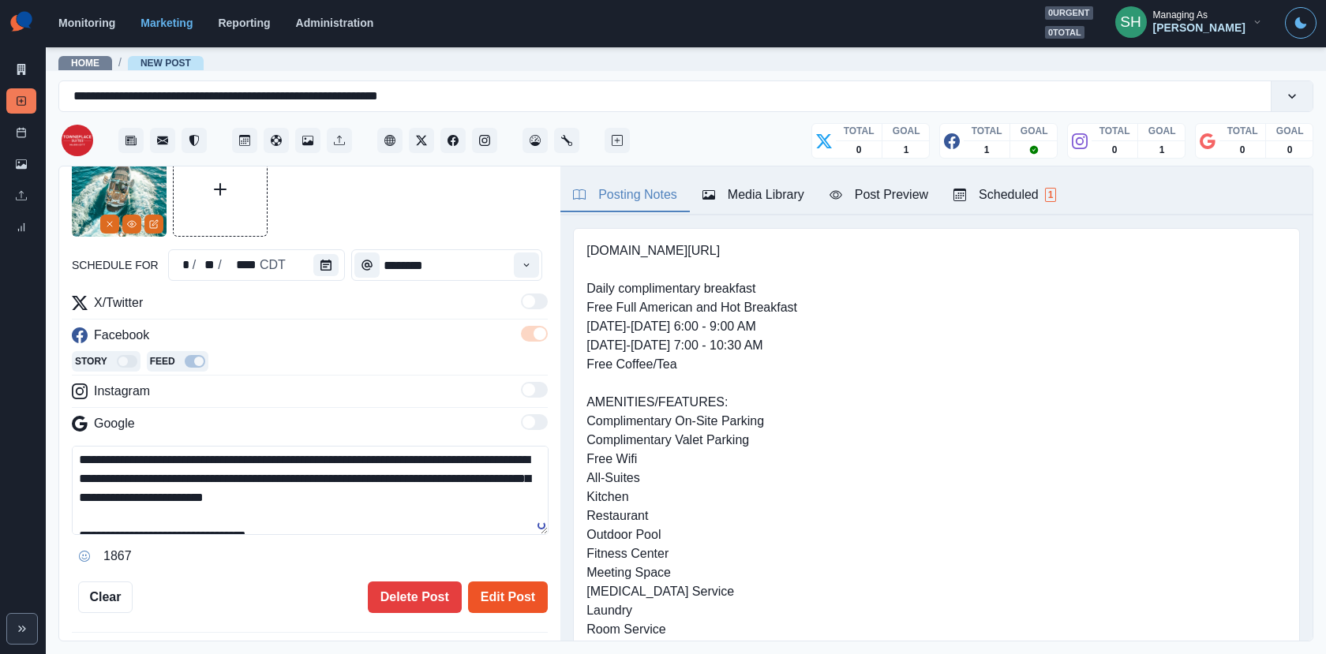
scroll to position [140, 0]
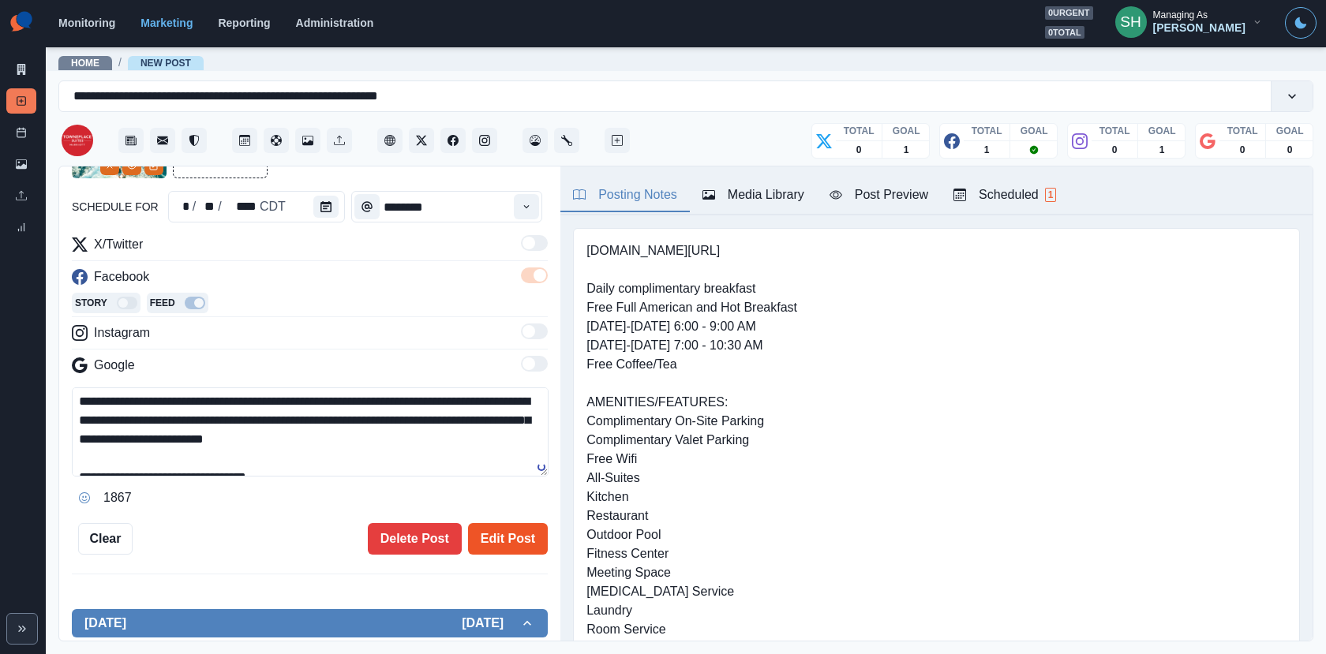
type textarea "**********"
click at [493, 544] on button "Edit Post" at bounding box center [508, 539] width 80 height 32
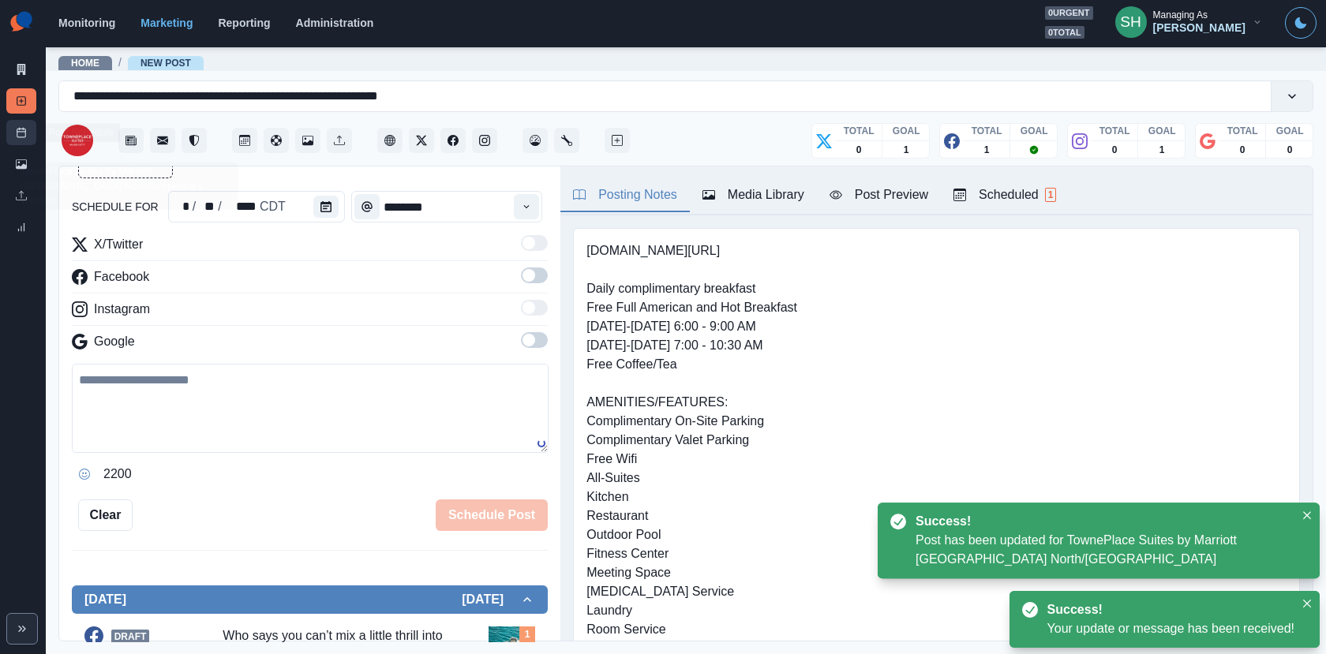
click at [17, 135] on rect at bounding box center [21, 133] width 9 height 9
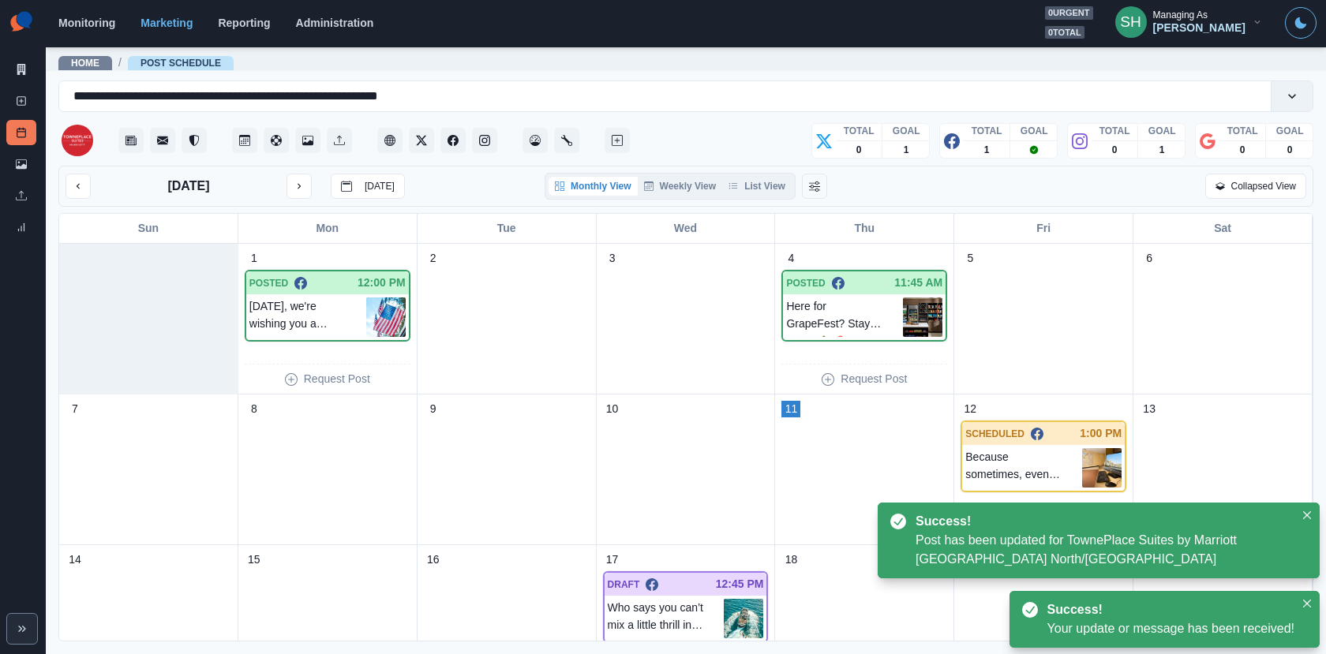
click at [765, 175] on div "Monthly View Weekly View List View" at bounding box center [669, 186] width 251 height 27
click at [765, 178] on button "List View" at bounding box center [756, 186] width 69 height 19
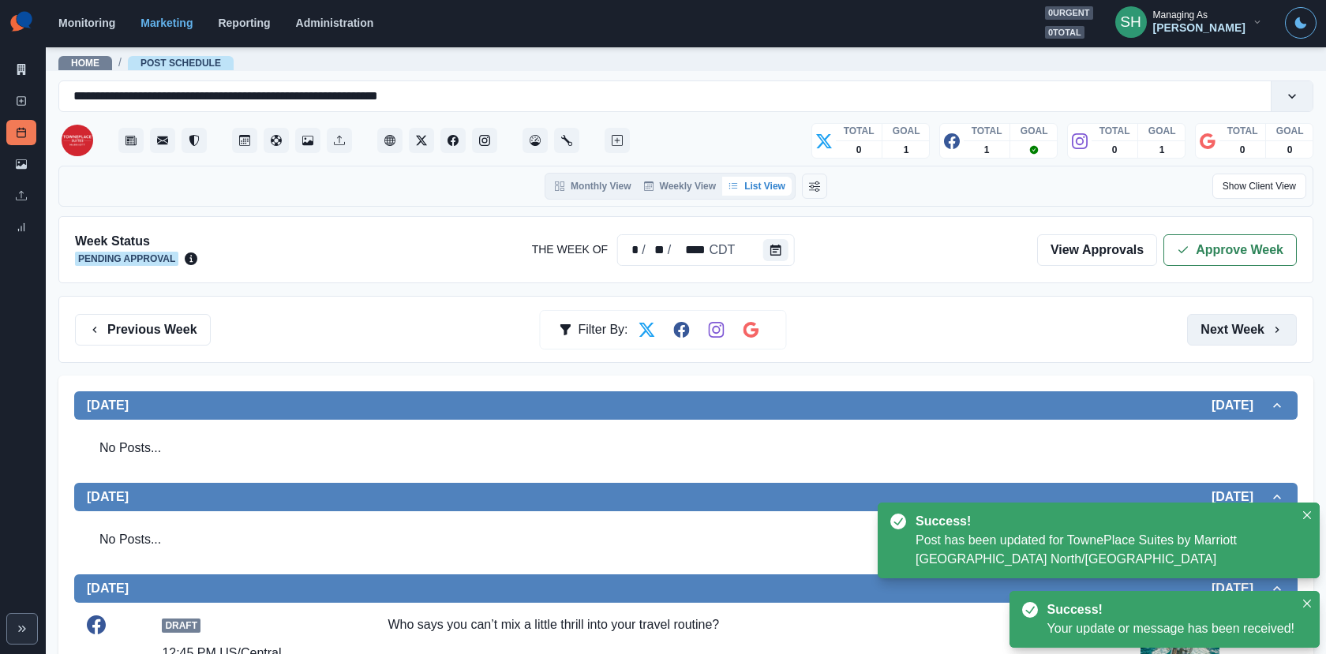
click at [1247, 319] on button "Next Week" at bounding box center [1242, 330] width 110 height 32
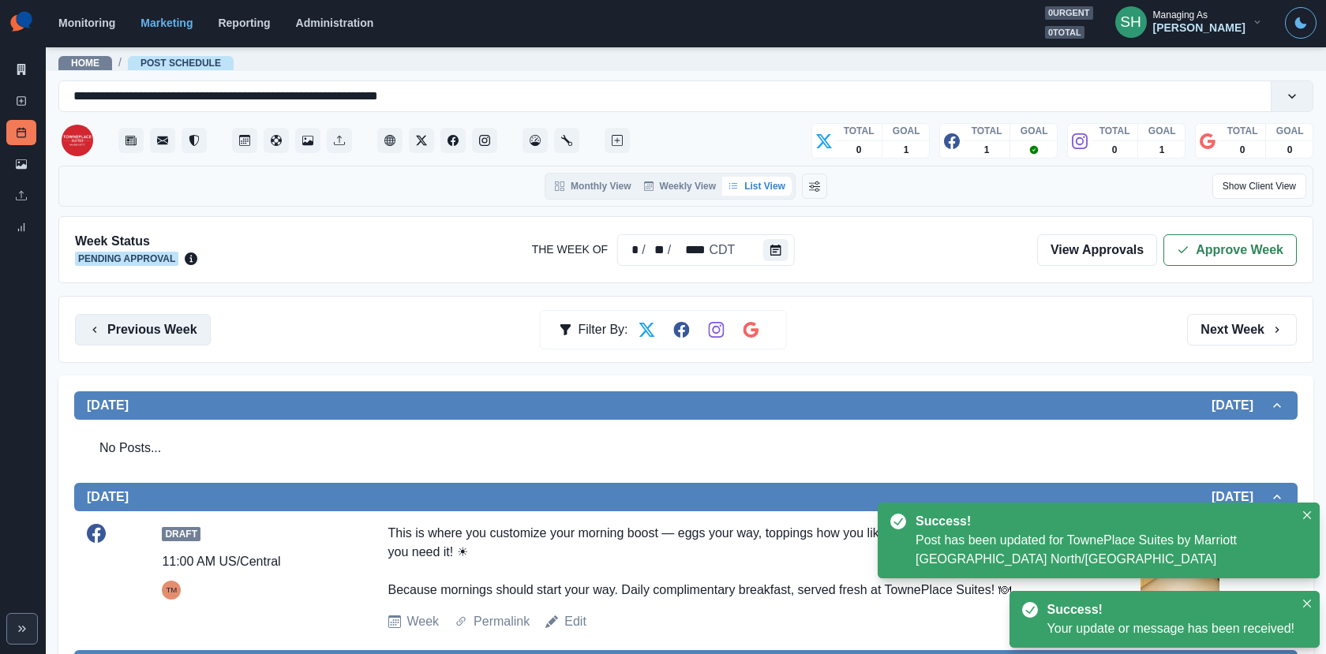
click at [168, 327] on button "Previous Week" at bounding box center [143, 330] width 136 height 32
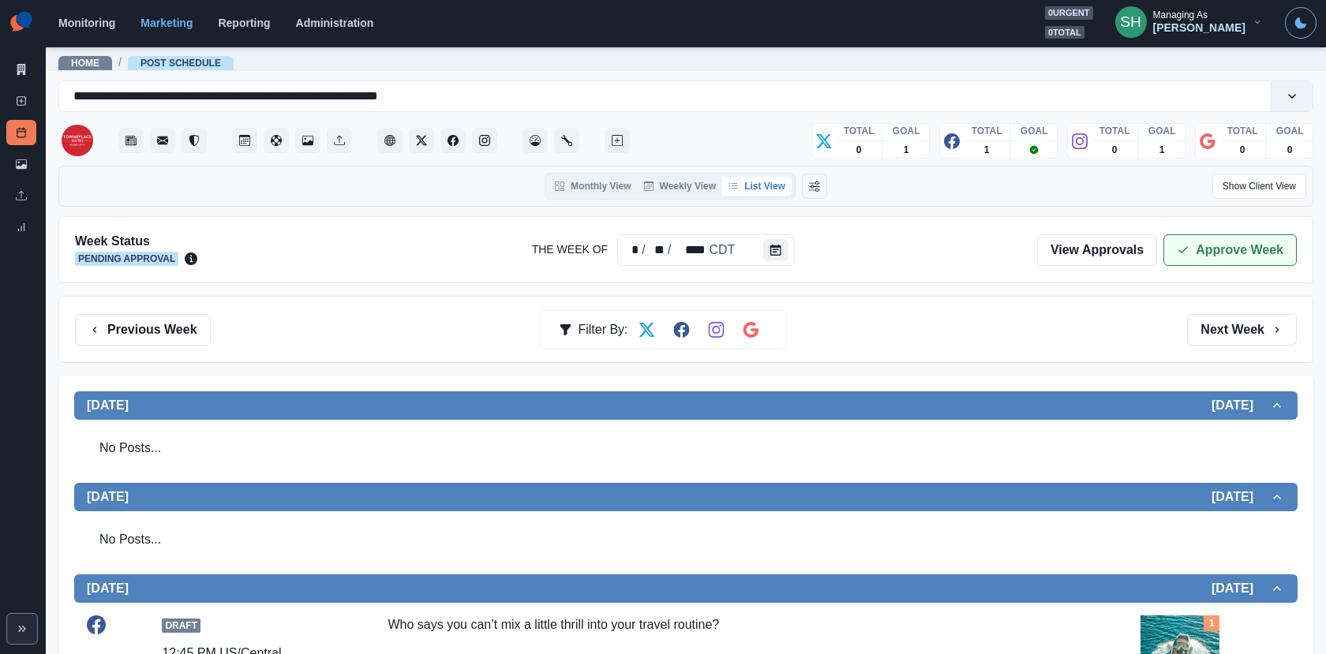
click at [1183, 257] on button "Approve Week" at bounding box center [1229, 250] width 133 height 32
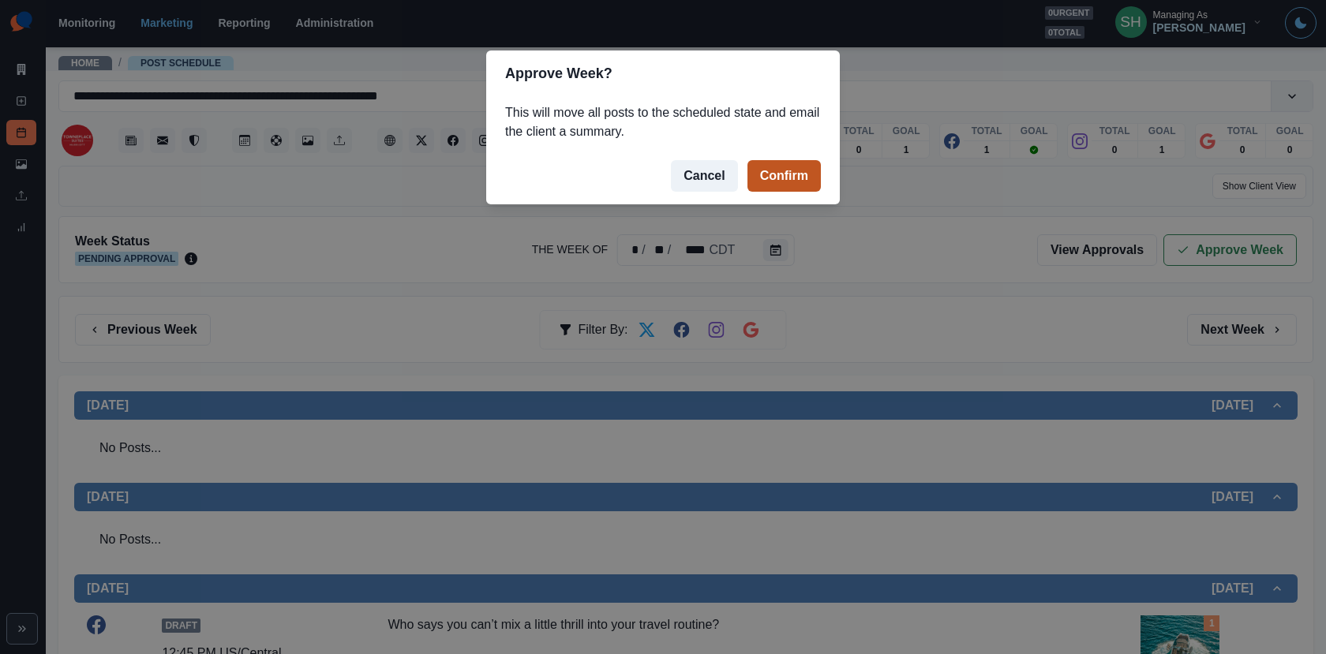
click at [769, 177] on button "Confirm" at bounding box center [783, 176] width 73 height 32
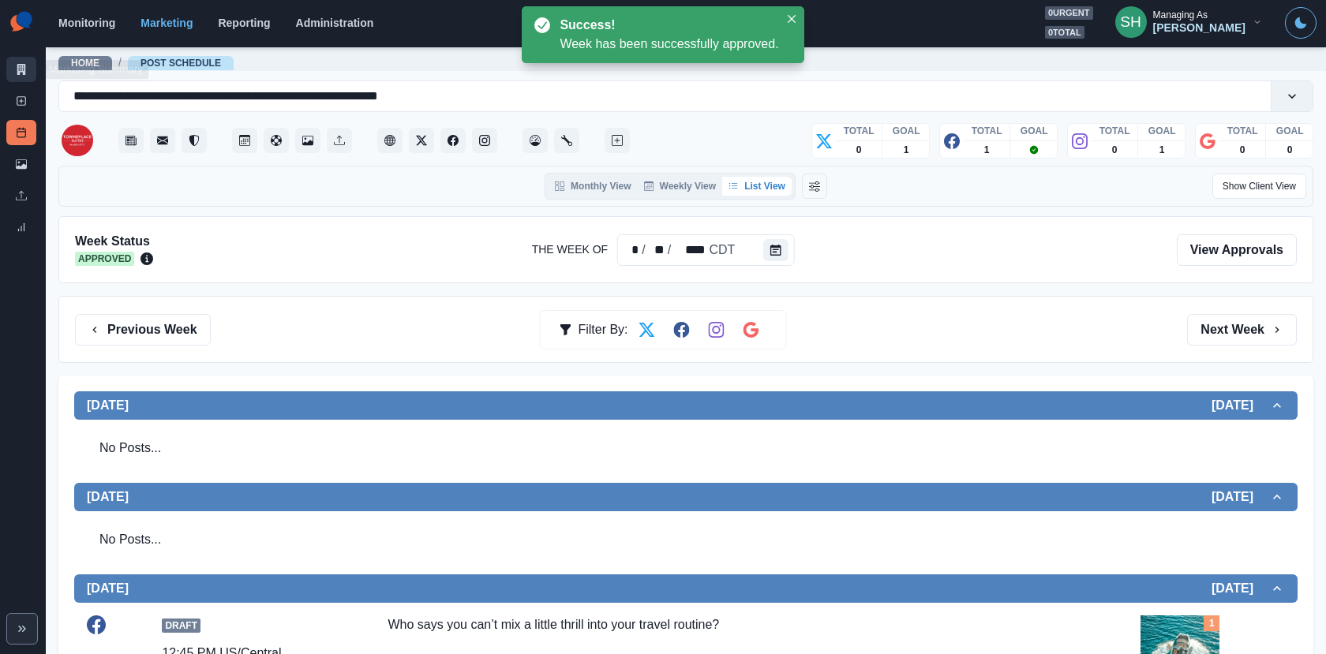
click at [24, 70] on icon at bounding box center [21, 69] width 9 height 11
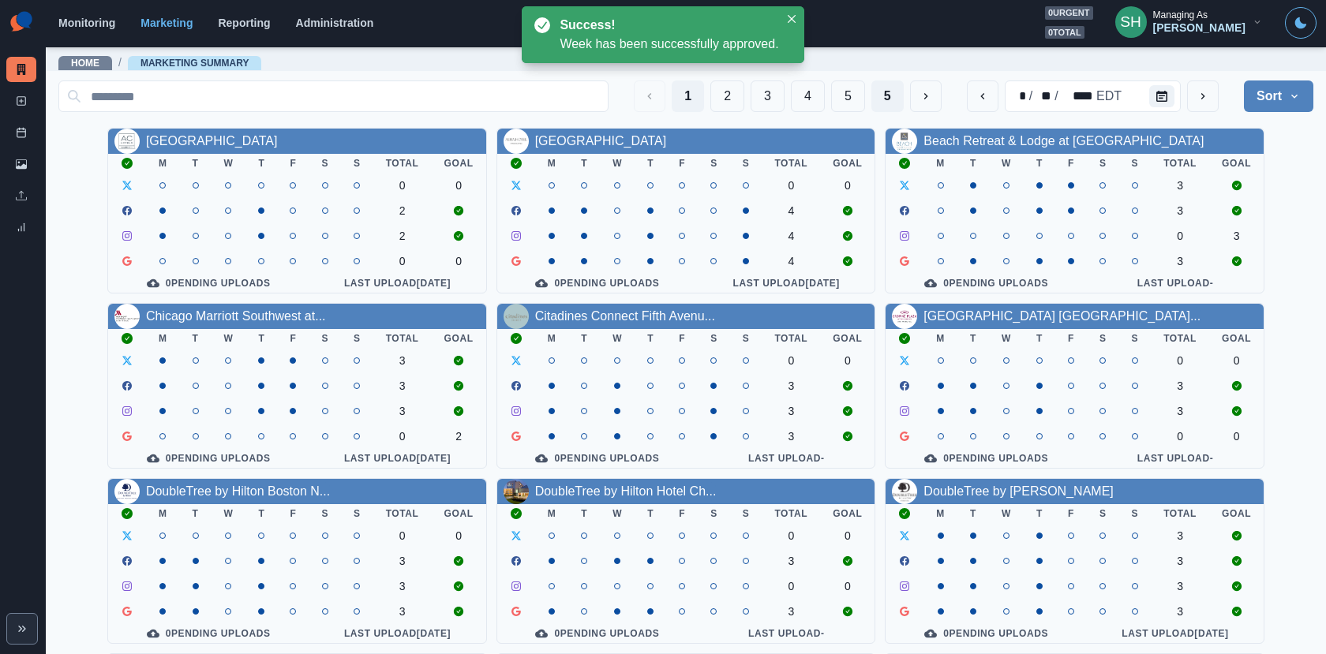
click at [897, 103] on button "5" at bounding box center [887, 96] width 32 height 32
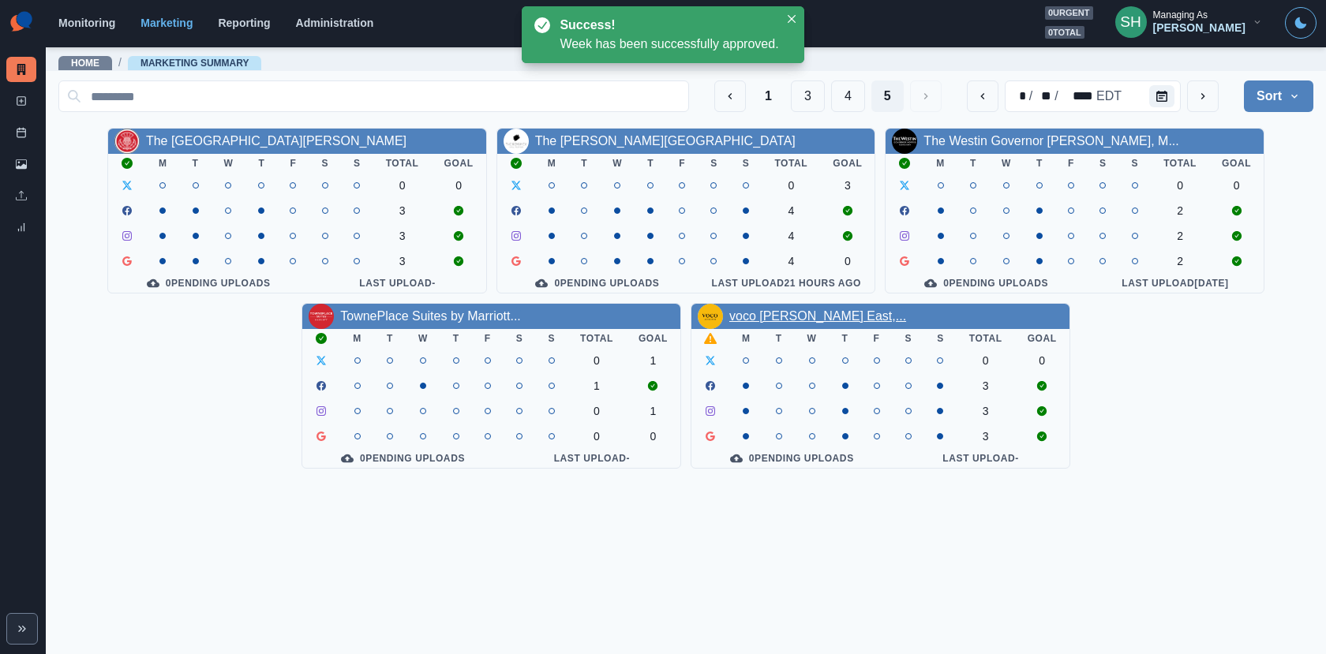
click at [791, 316] on link "voco [PERSON_NAME] East,..." at bounding box center [817, 315] width 177 height 13
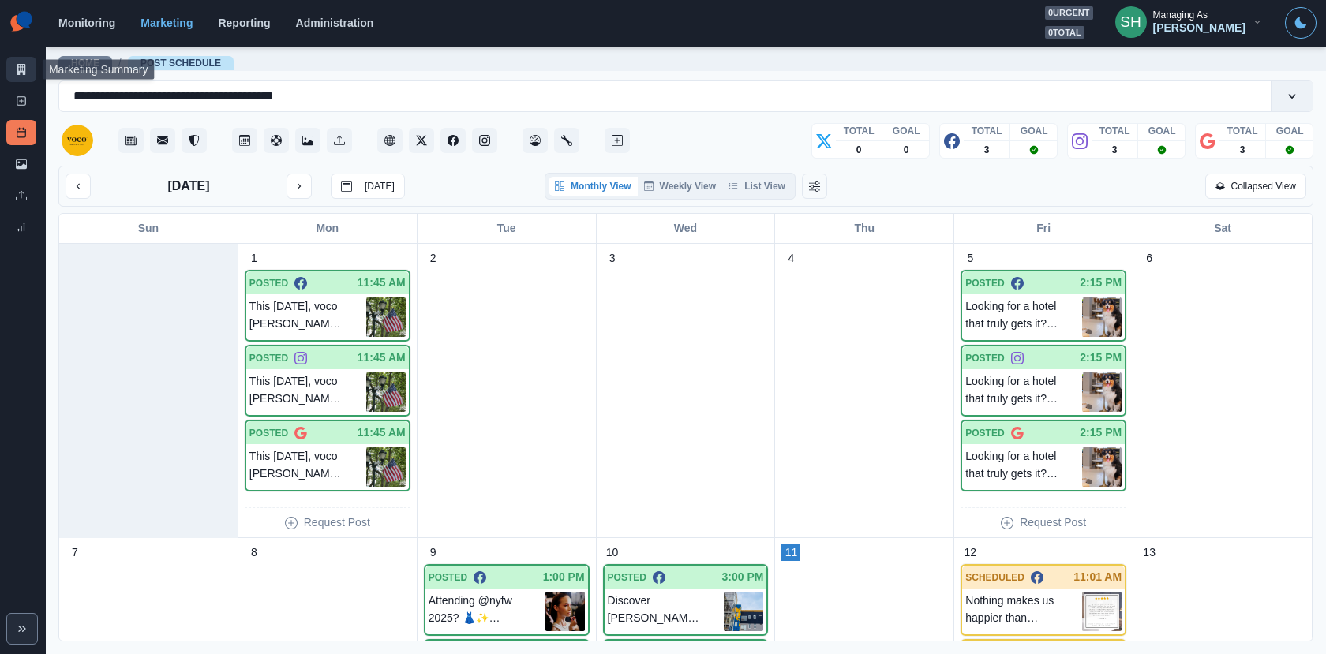
click at [24, 71] on icon at bounding box center [21, 69] width 9 height 11
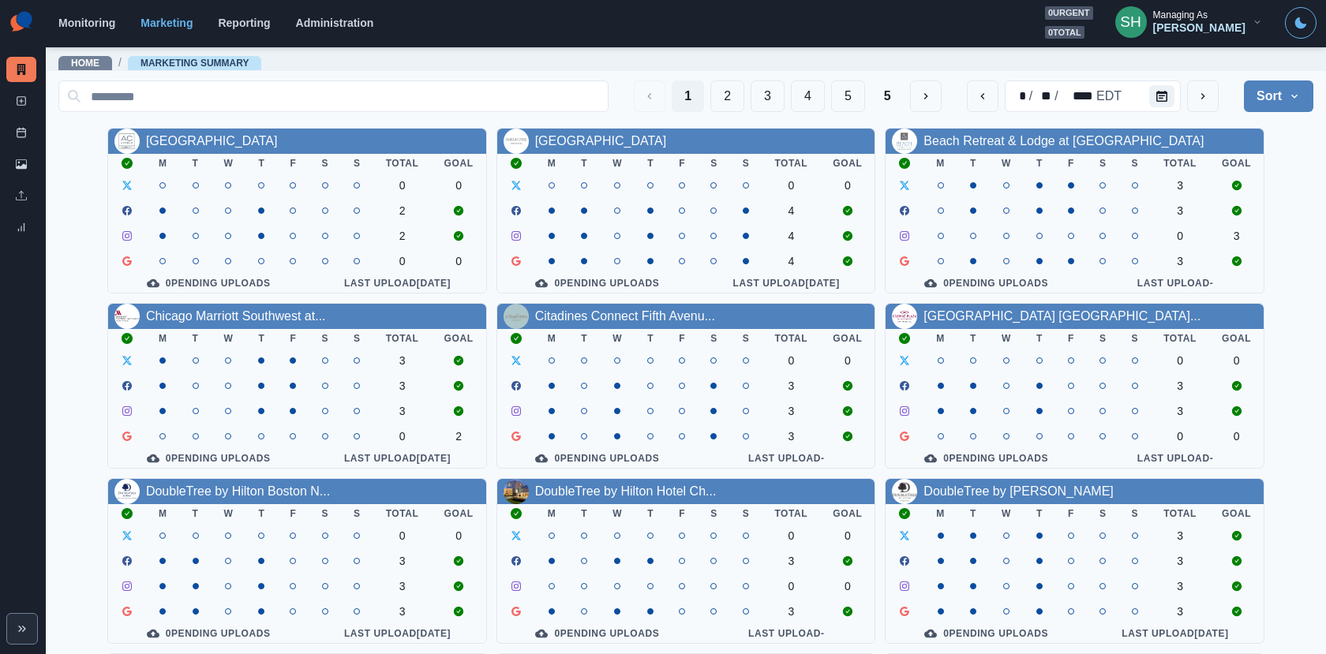
click at [1198, 44] on section "Monitoring Marketing Reporting Administration 0 urgent 0 total SH Managing As […" at bounding box center [686, 23] width 1280 height 47
click at [1186, 21] on div "[PERSON_NAME]" at bounding box center [1199, 27] width 92 height 13
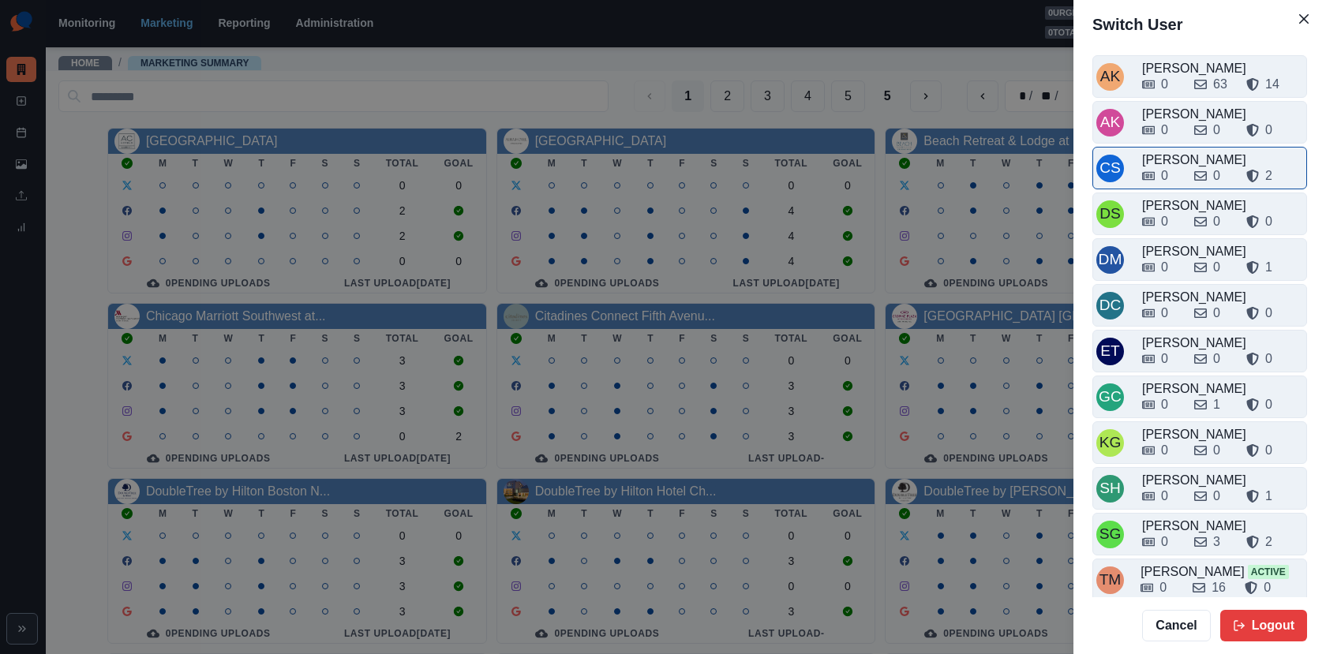
click at [1183, 170] on div "0 0 2" at bounding box center [1222, 175] width 161 height 19
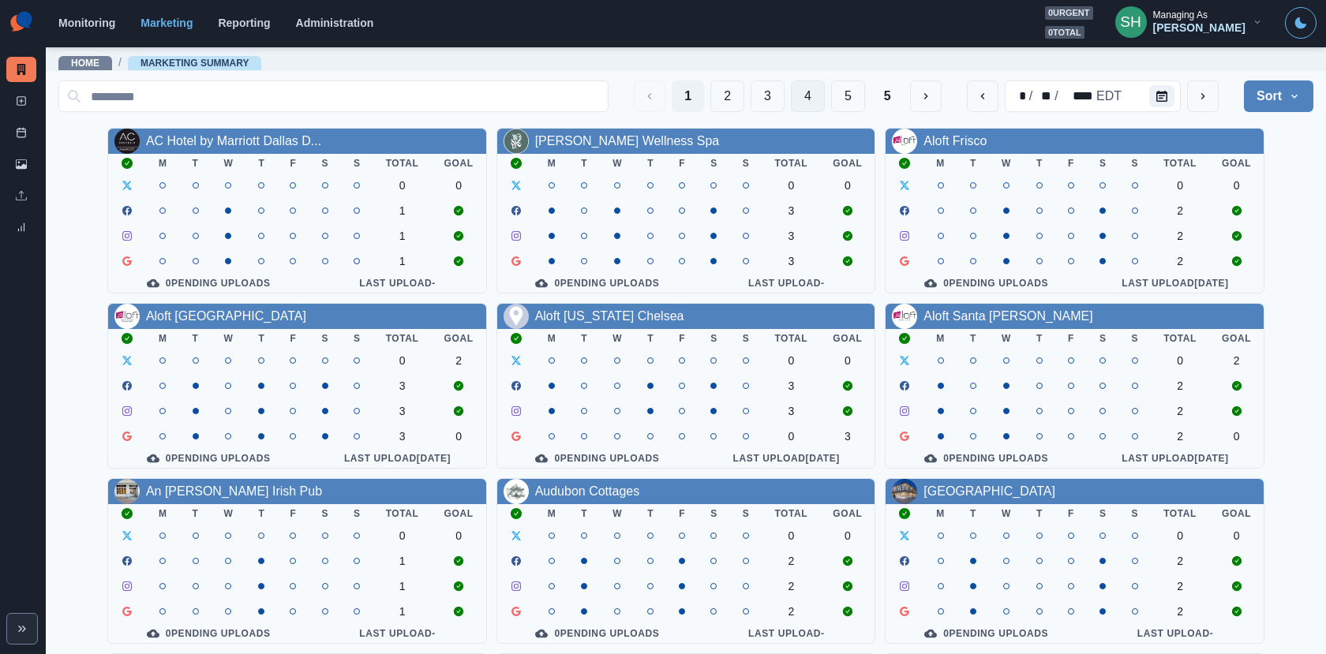
click at [819, 94] on button "4" at bounding box center [808, 96] width 34 height 32
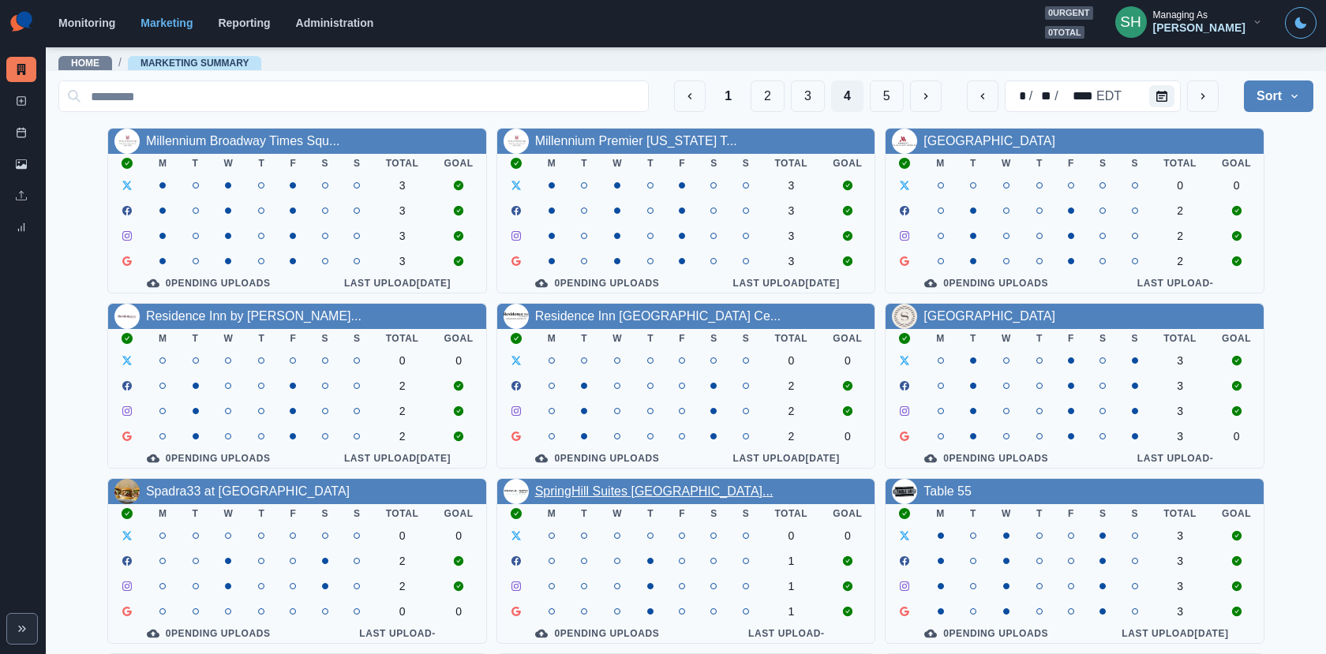
click at [574, 495] on link "SpringHill Suites [GEOGRAPHIC_DATA]..." at bounding box center [654, 490] width 238 height 13
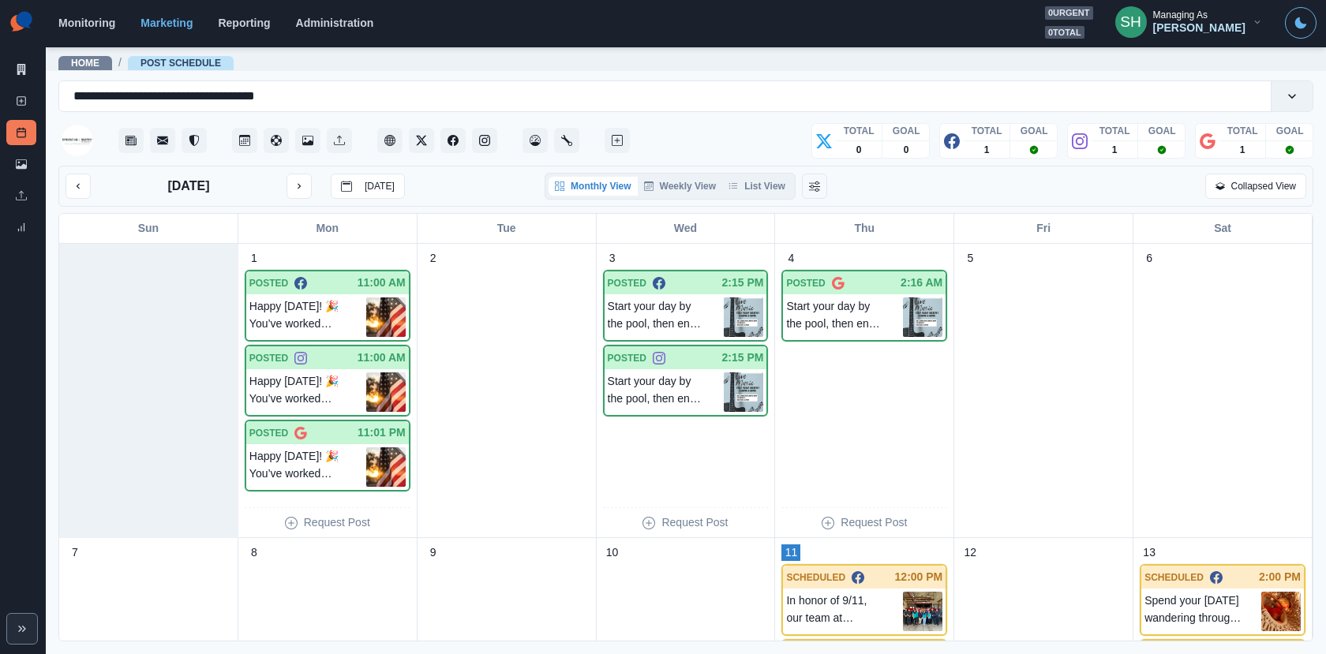
click at [795, 189] on div "Monthly View Weekly View List View" at bounding box center [669, 186] width 251 height 27
click at [764, 183] on button "List View" at bounding box center [756, 186] width 69 height 19
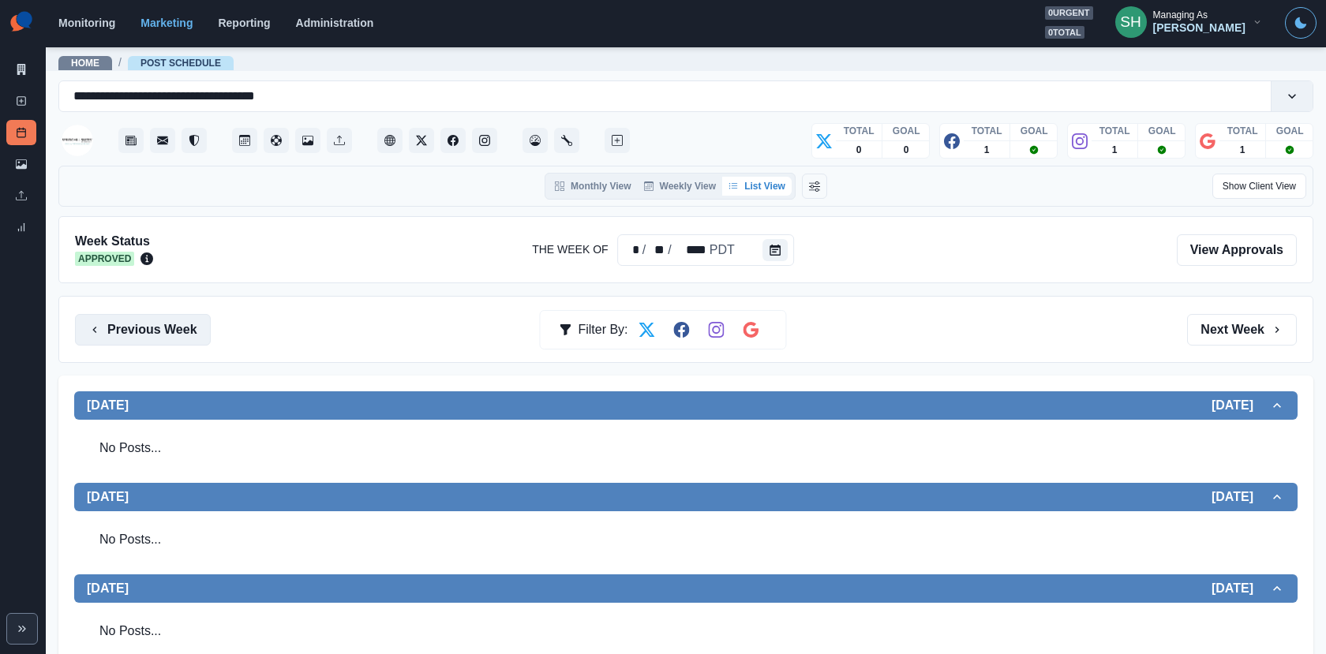
click at [185, 331] on button "Previous Week" at bounding box center [143, 330] width 136 height 32
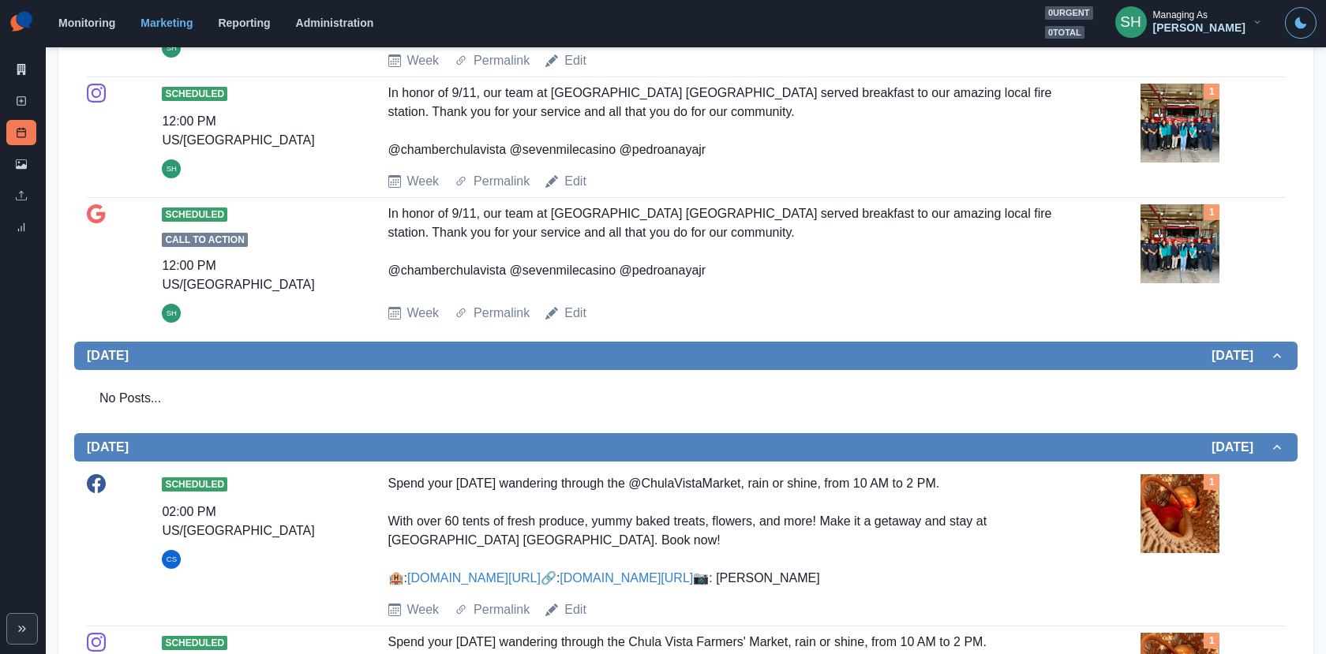
scroll to position [499, 0]
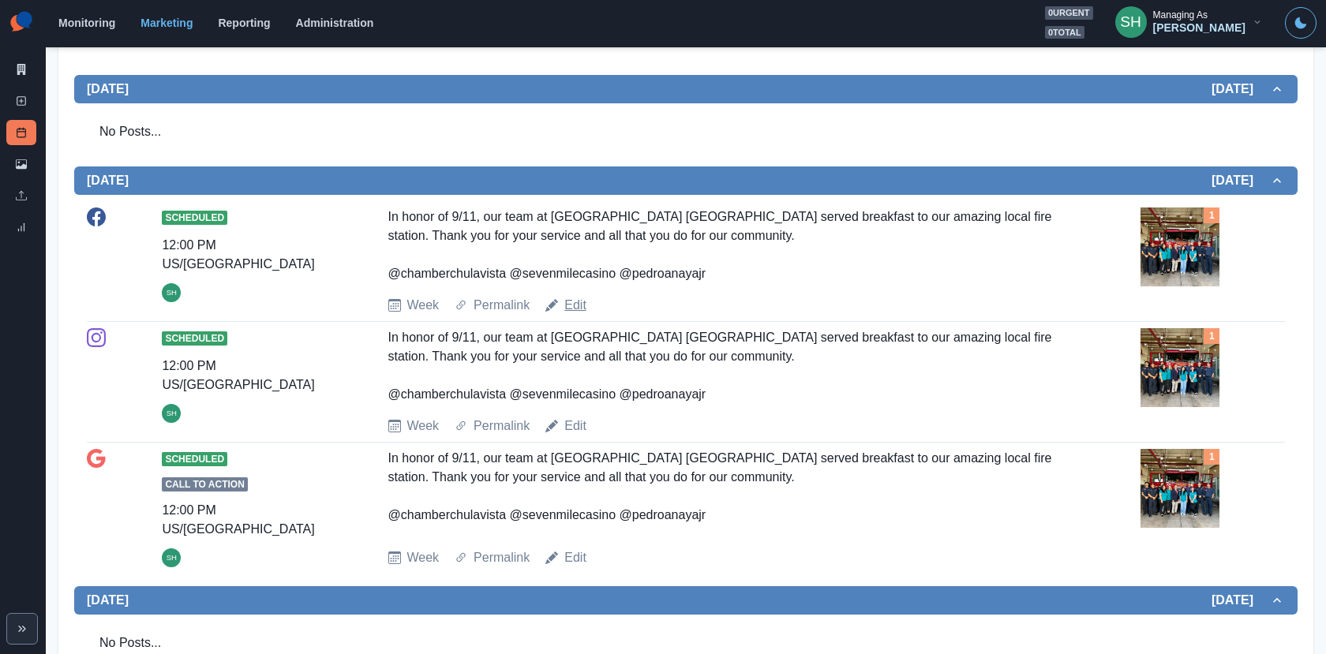
click at [572, 307] on link "Edit" at bounding box center [575, 305] width 22 height 19
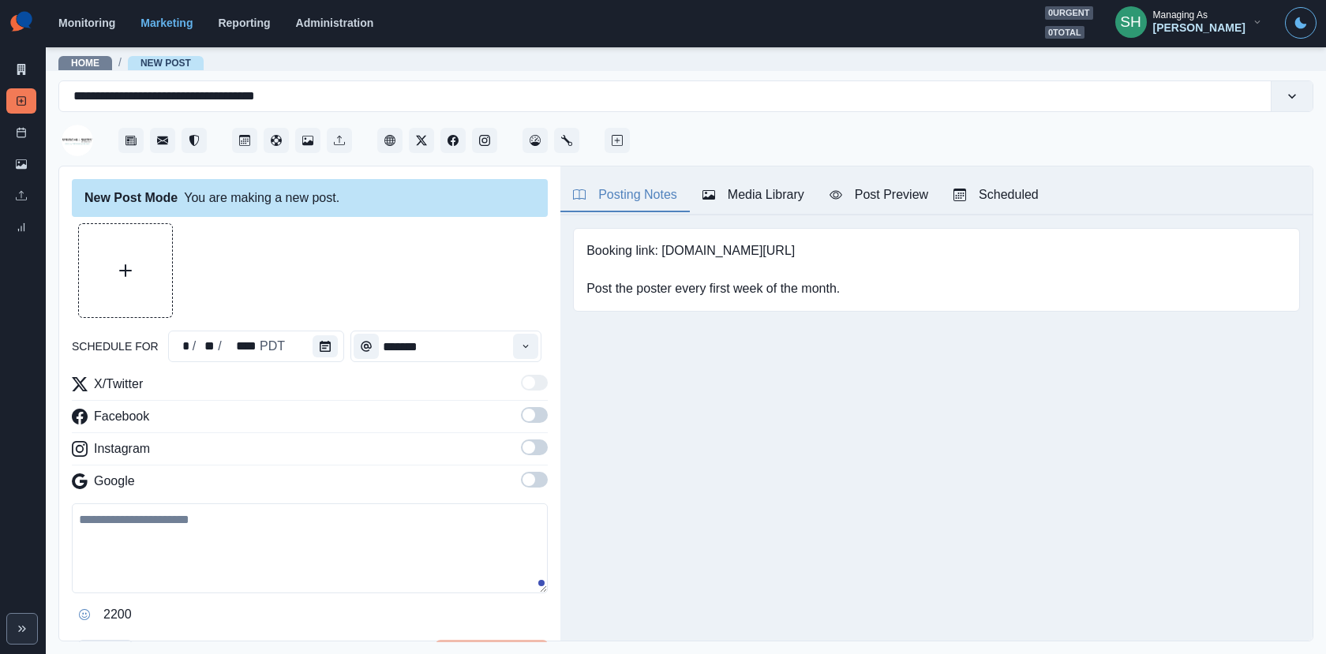
type input "********"
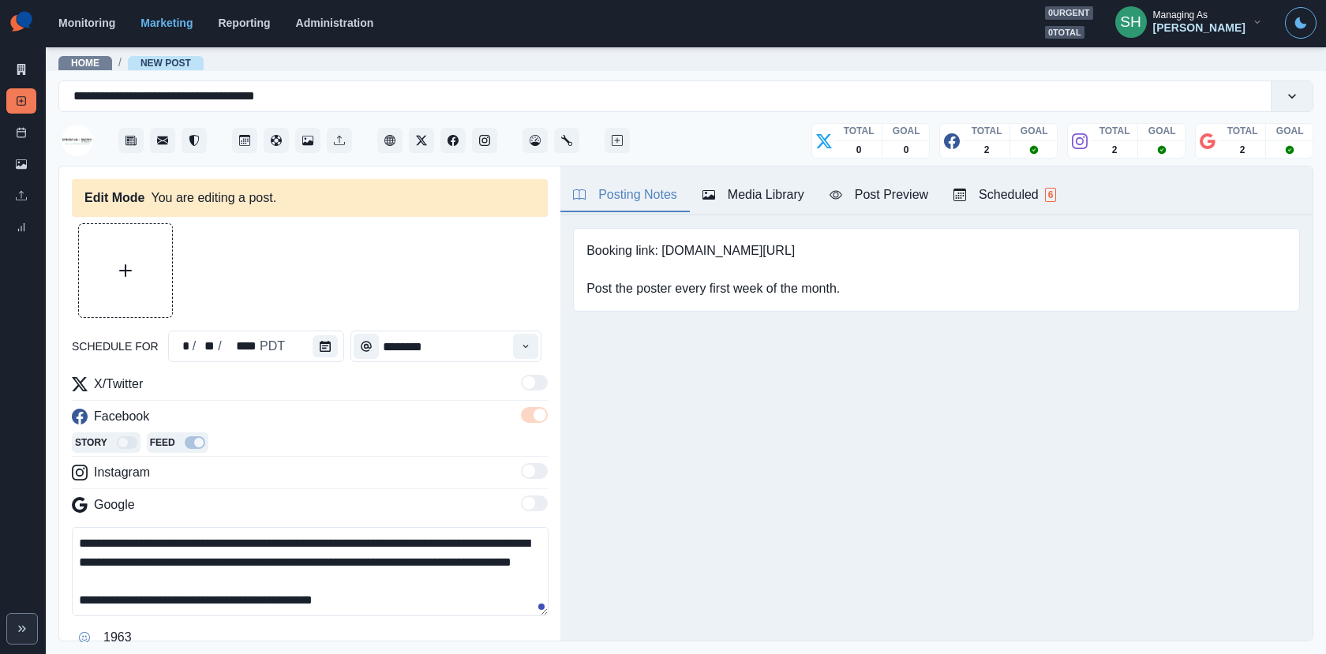
scroll to position [83, 0]
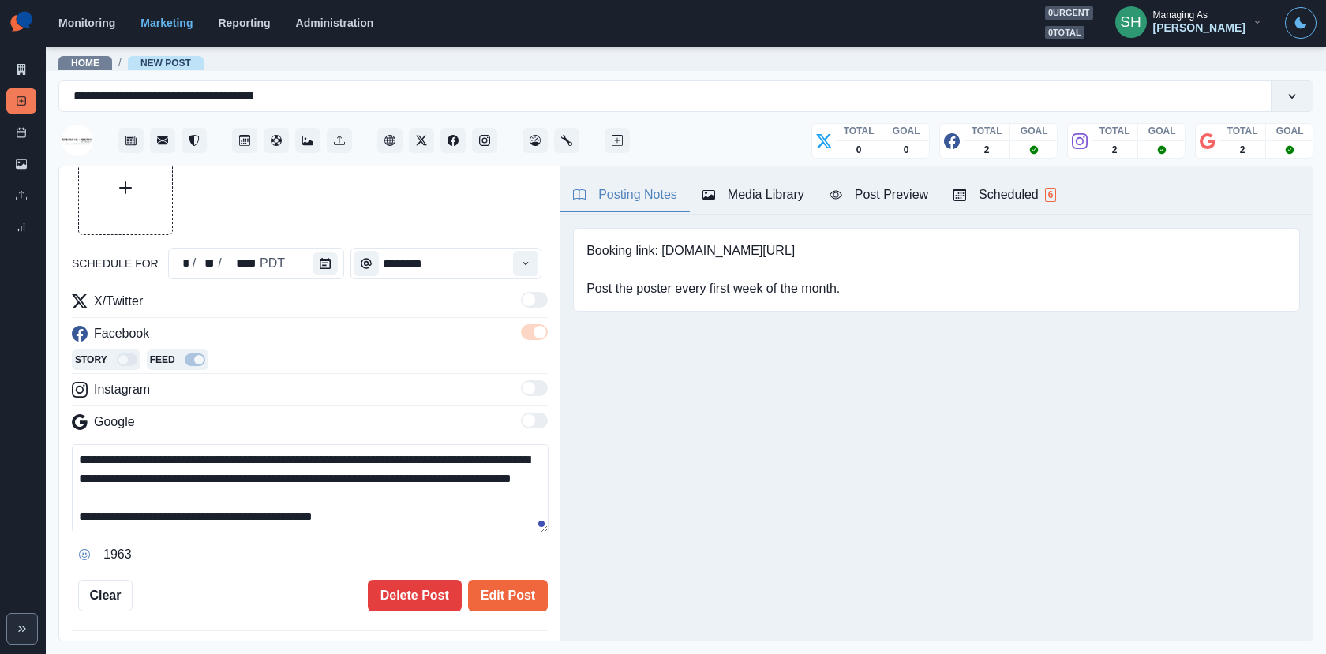
click at [429, 509] on textarea "**********" at bounding box center [310, 488] width 477 height 89
paste textarea "**********"
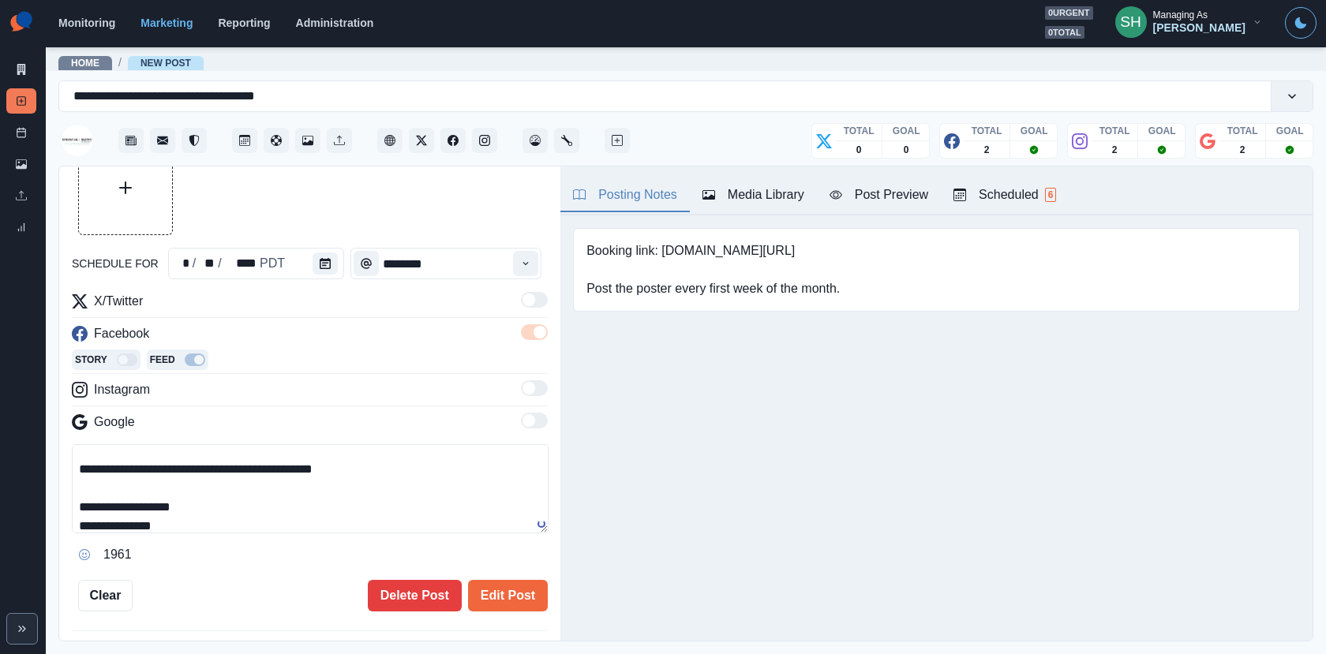
scroll to position [67, 0]
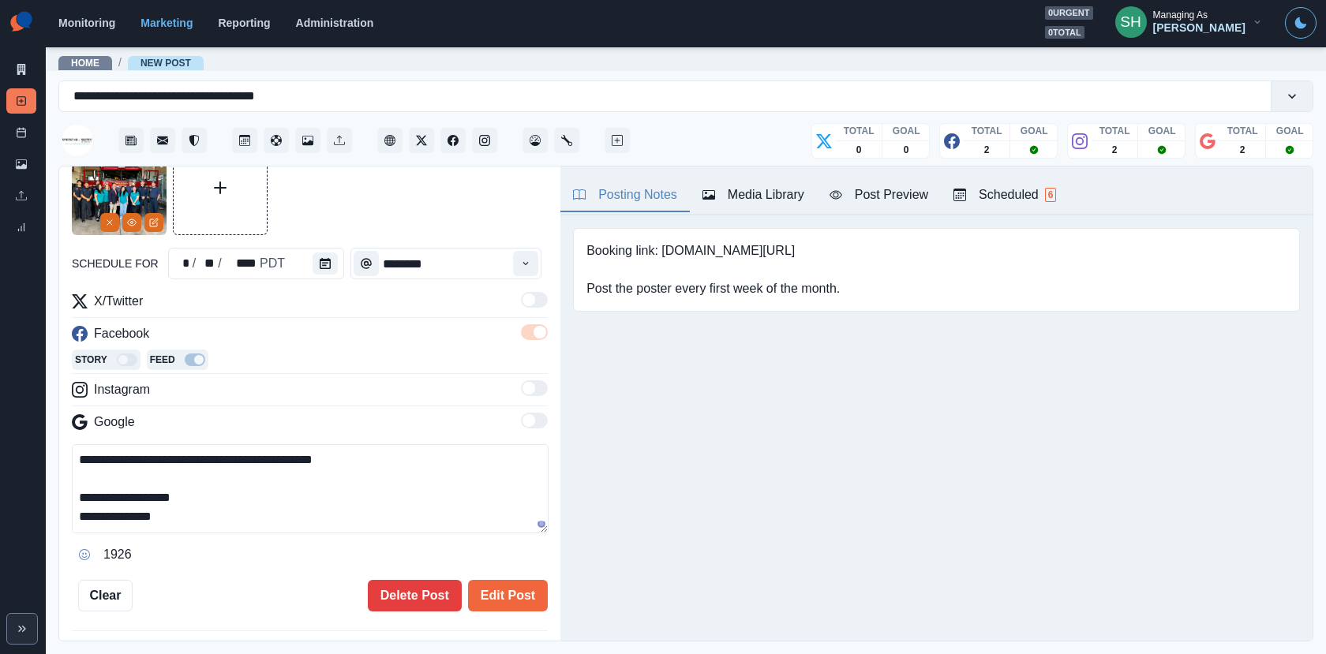
click at [80, 520] on textarea "**********" at bounding box center [310, 488] width 477 height 89
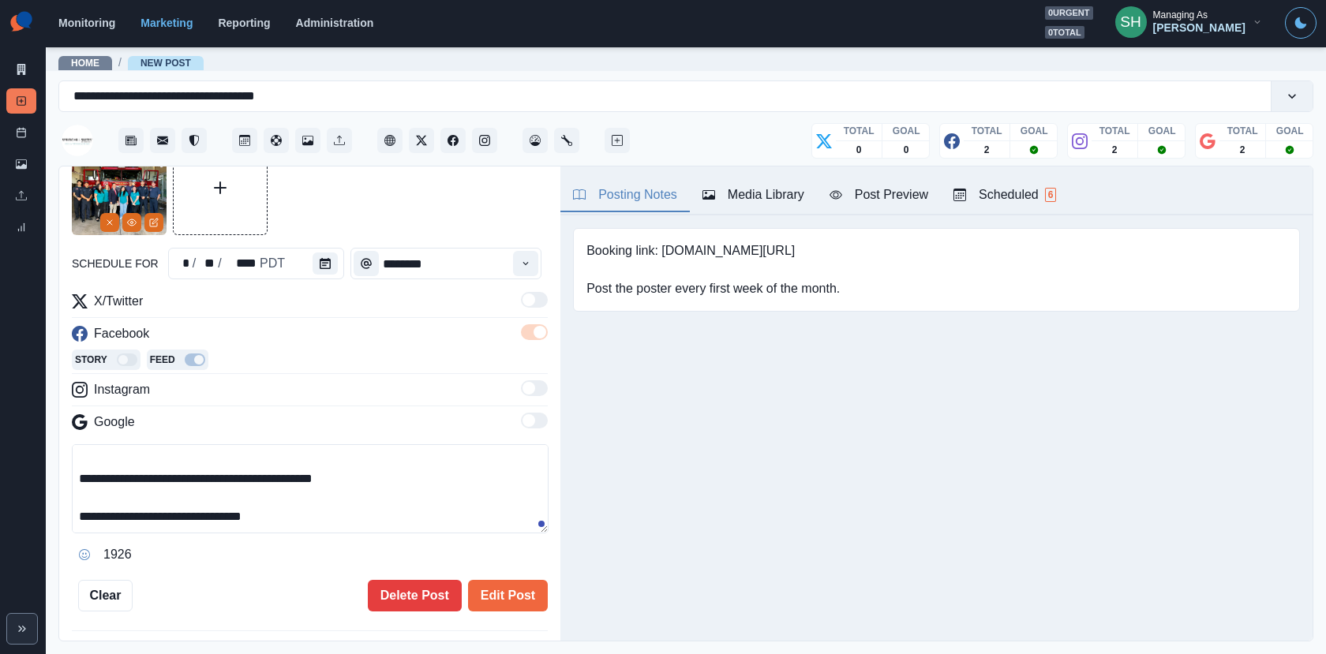
scroll to position [56, 0]
drag, startPoint x: 319, startPoint y: 521, endPoint x: 67, endPoint y: 522, distance: 251.7
click at [67, 522] on div "**********" at bounding box center [309, 404] width 501 height 476
type textarea "**********"
click at [502, 602] on button "Edit Post" at bounding box center [508, 596] width 80 height 32
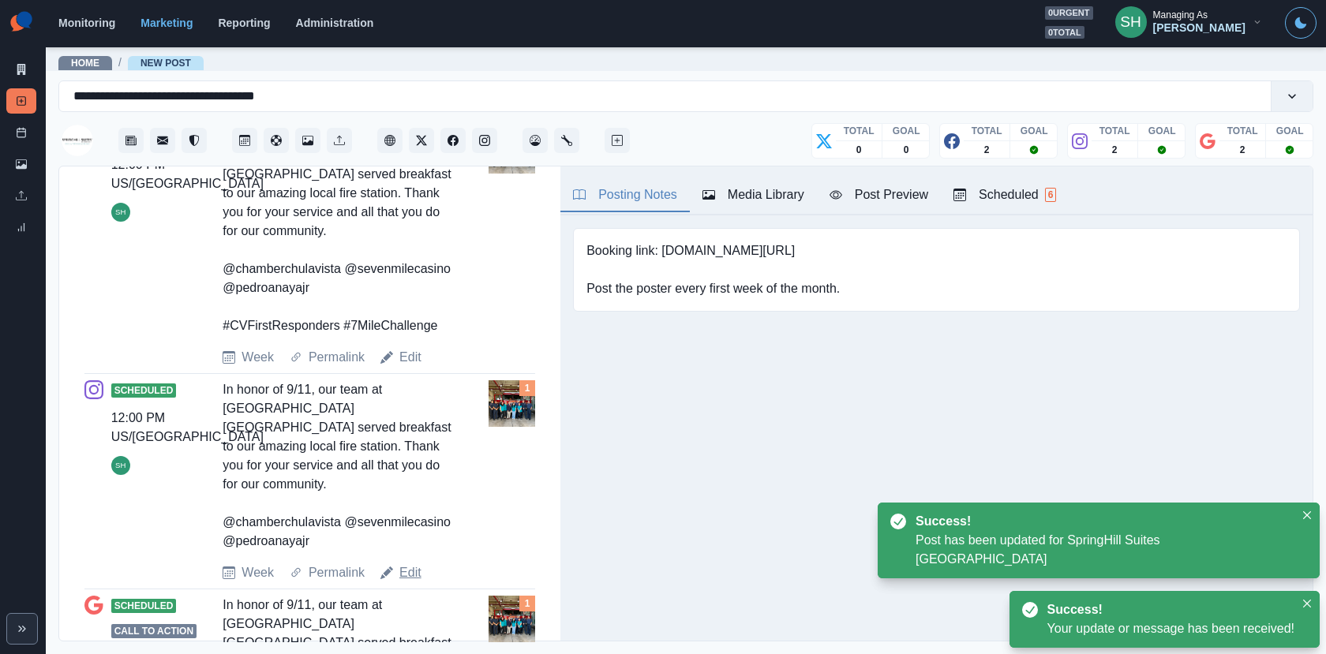
click at [415, 563] on link "Edit" at bounding box center [410, 572] width 22 height 19
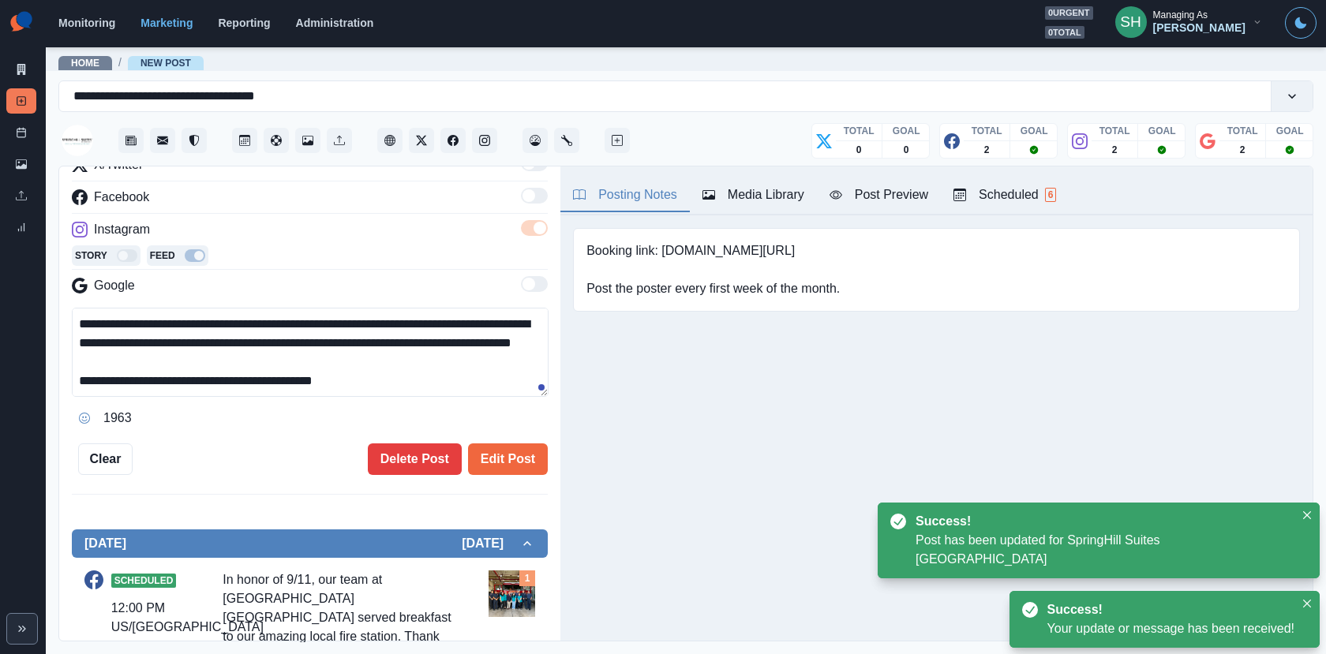
scroll to position [18, 0]
click at [417, 362] on textarea "**********" at bounding box center [310, 352] width 477 height 89
click at [417, 379] on textarea "**********" at bounding box center [310, 352] width 477 height 89
paste textarea "**********"
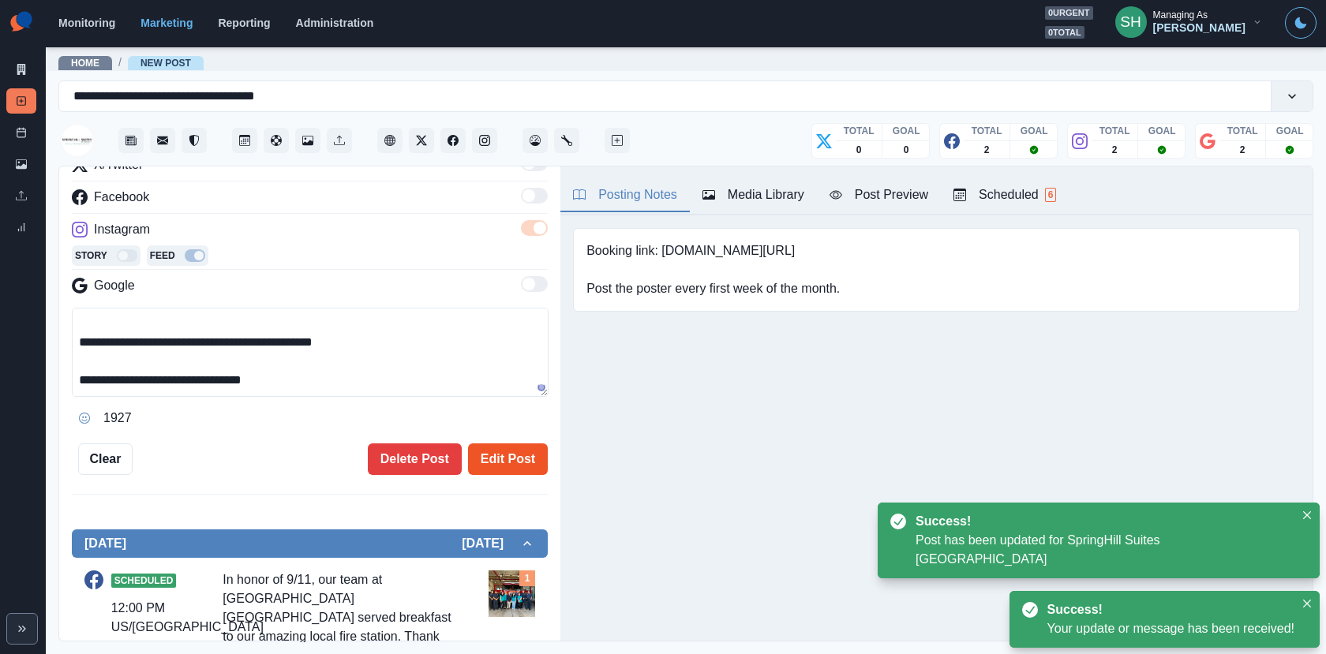
type textarea "**********"
click at [502, 452] on button "Edit Post" at bounding box center [508, 459] width 80 height 32
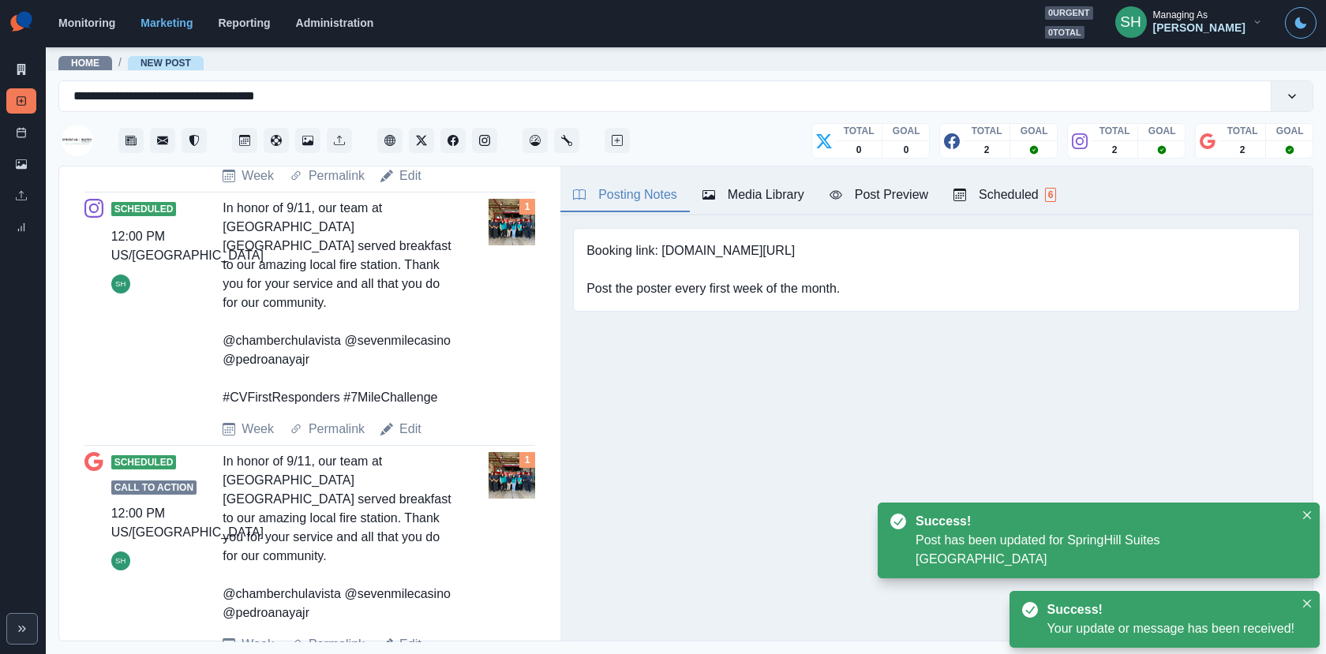
click at [414, 635] on link "Edit" at bounding box center [410, 644] width 22 height 19
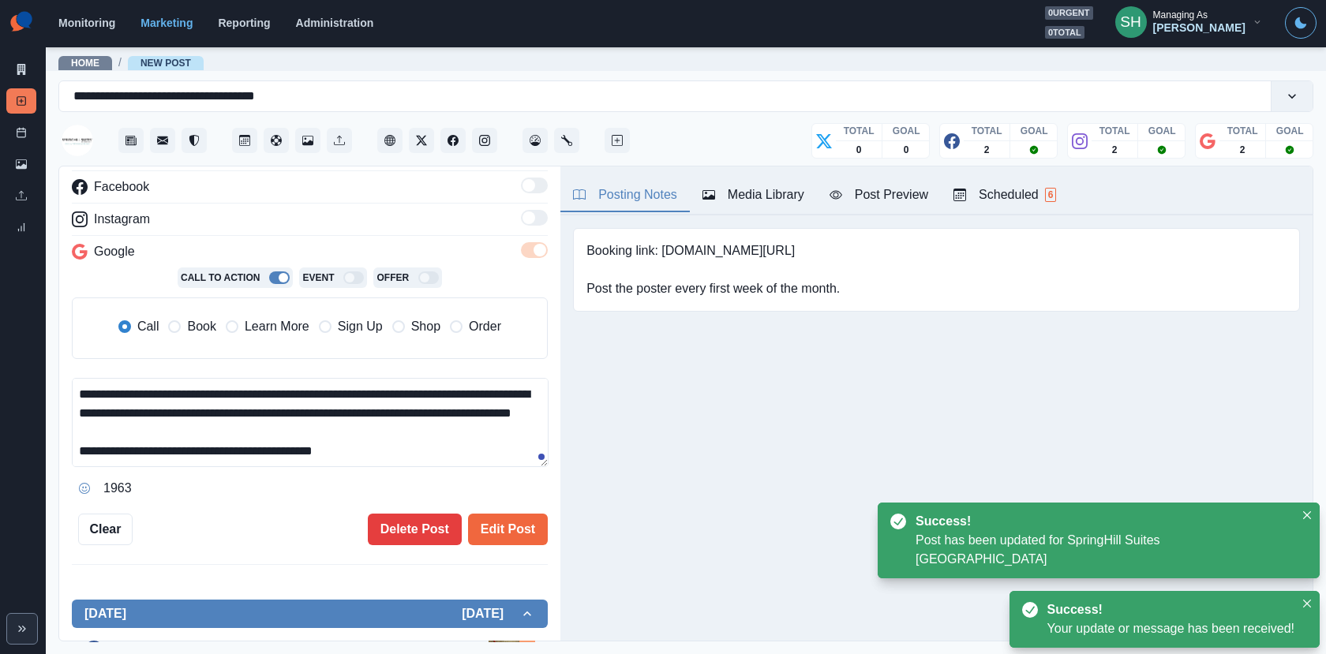
scroll to position [18, 0]
click at [416, 451] on textarea "**********" at bounding box center [310, 422] width 477 height 89
paste textarea "**********"
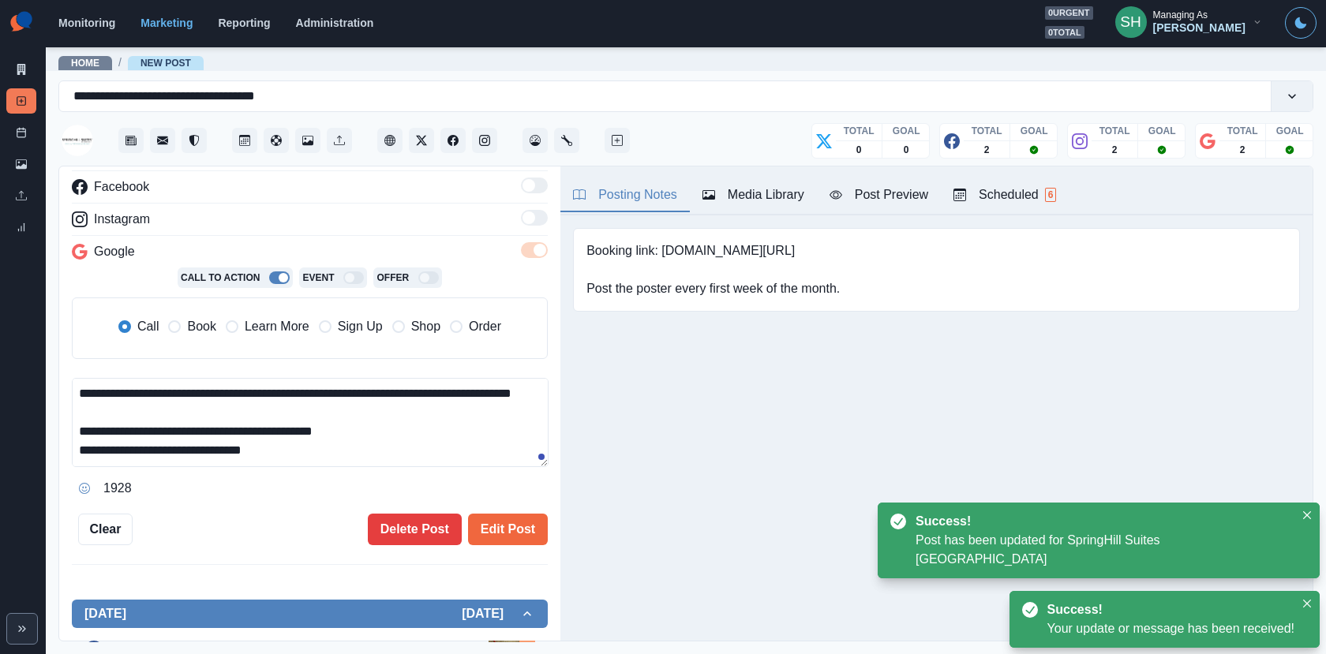
click at [409, 448] on textarea "**********" at bounding box center [310, 422] width 477 height 89
click at [409, 430] on textarea "**********" at bounding box center [310, 422] width 477 height 89
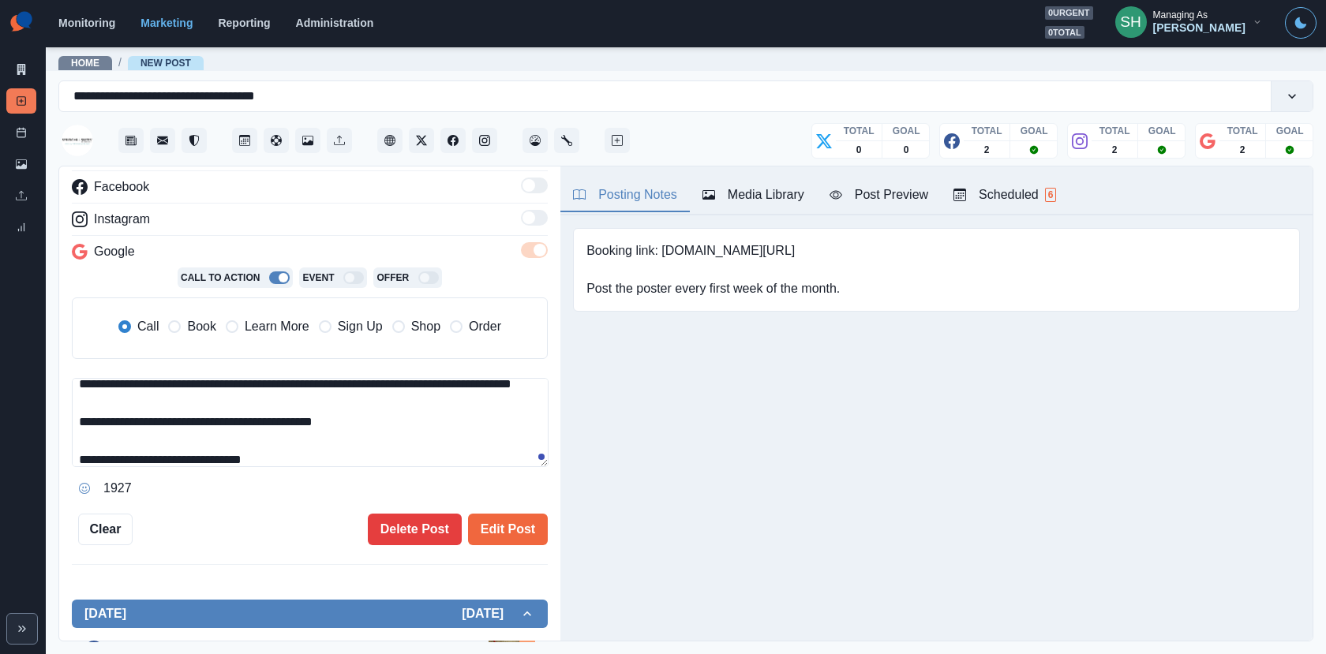
click at [196, 320] on span "Book" at bounding box center [201, 326] width 28 height 19
type textarea "**********"
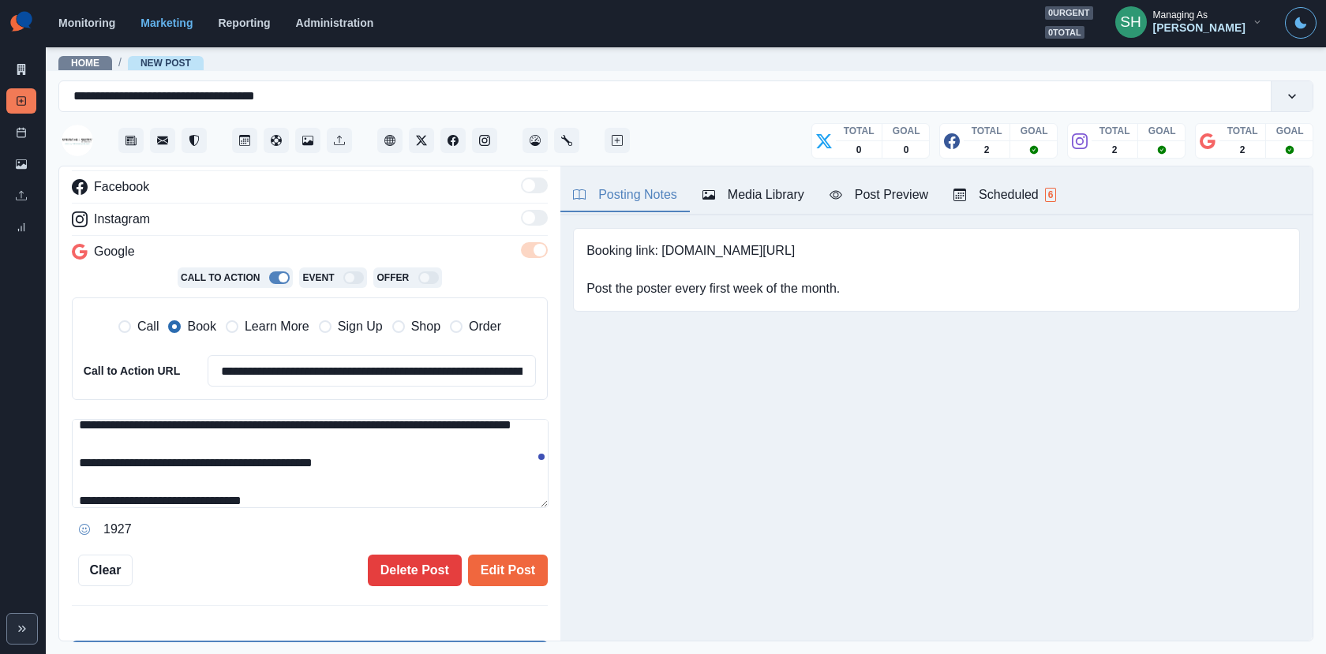
click at [150, 320] on span "Call" at bounding box center [148, 326] width 22 height 19
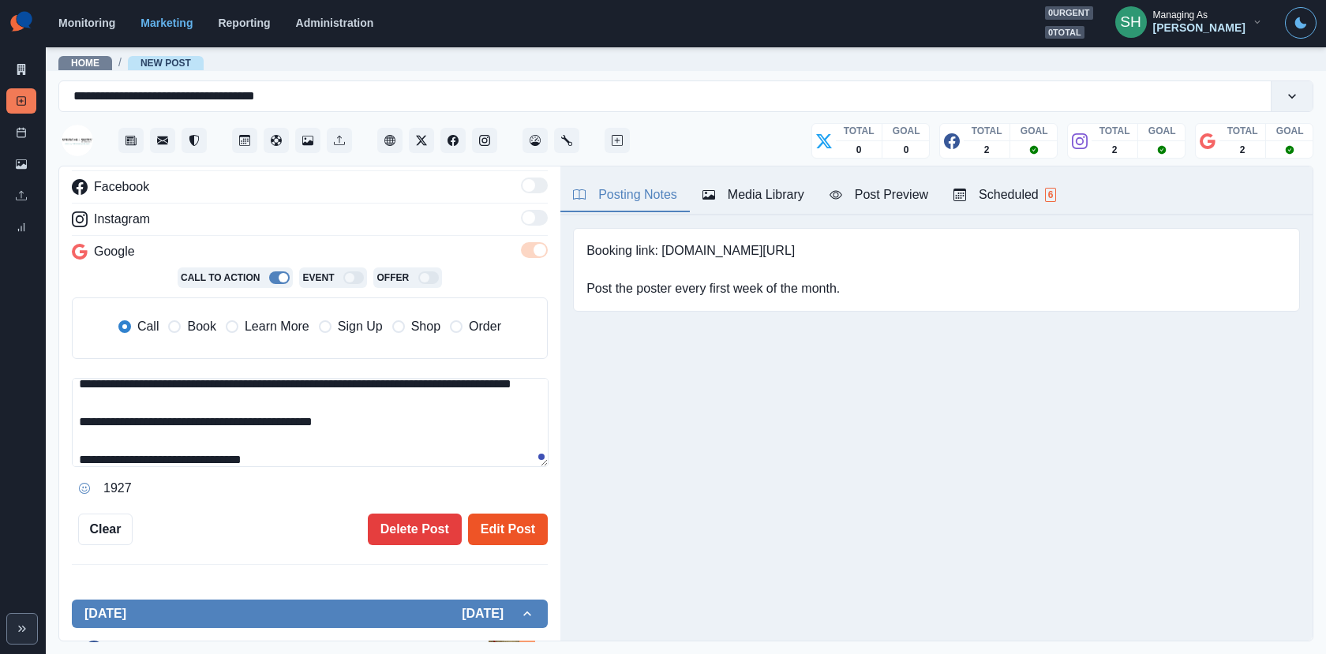
click at [498, 514] on button "Edit Post" at bounding box center [508, 530] width 80 height 32
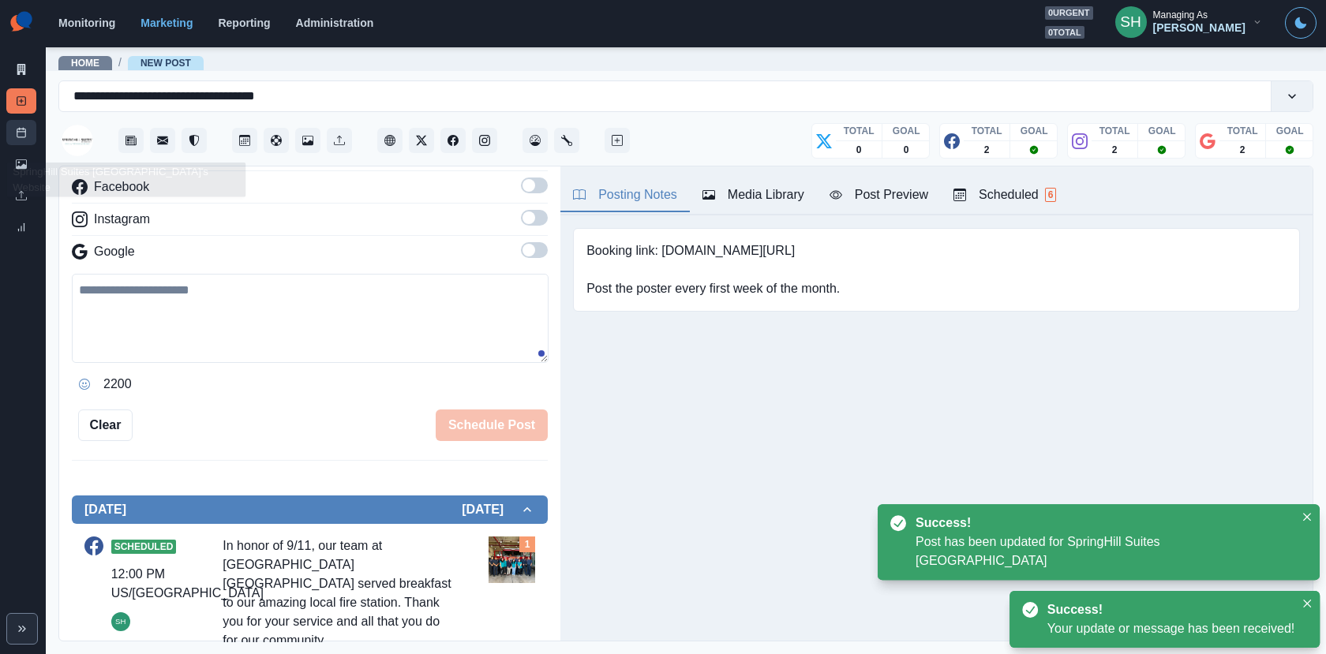
click at [21, 130] on icon at bounding box center [21, 132] width 11 height 11
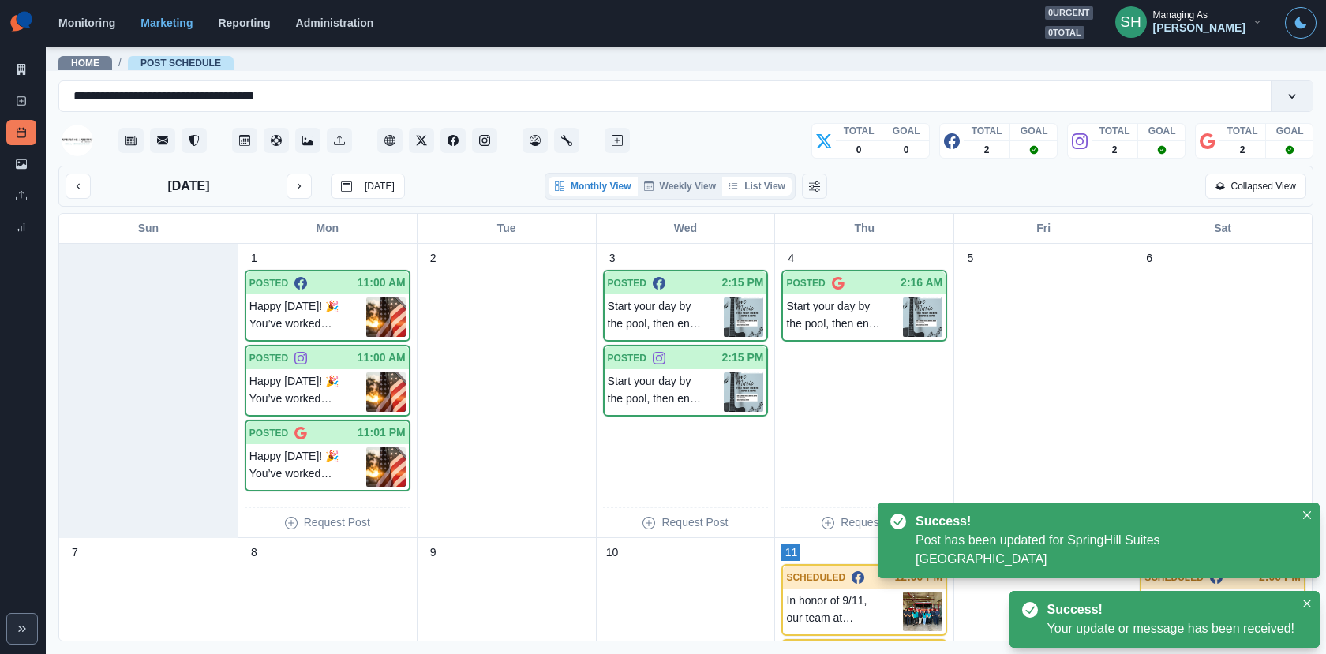
click at [751, 184] on button "List View" at bounding box center [756, 186] width 69 height 19
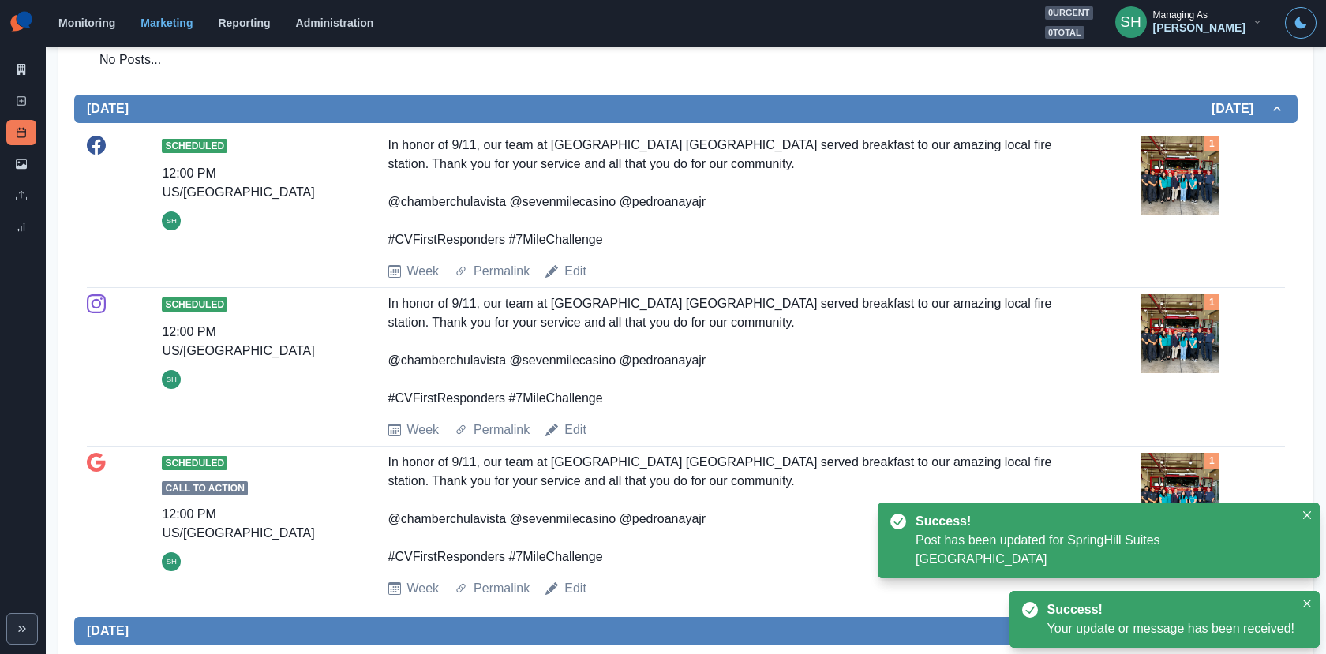
scroll to position [592, 0]
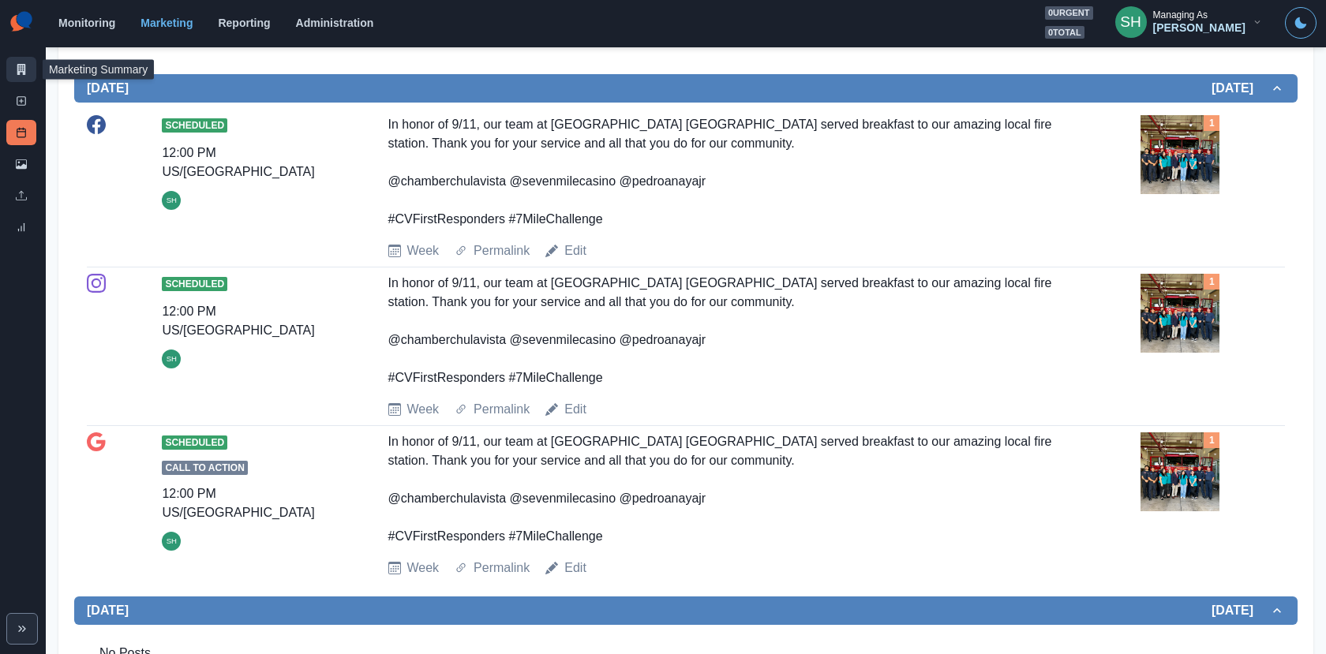
click at [15, 77] on link "Marketing Summary" at bounding box center [21, 69] width 30 height 25
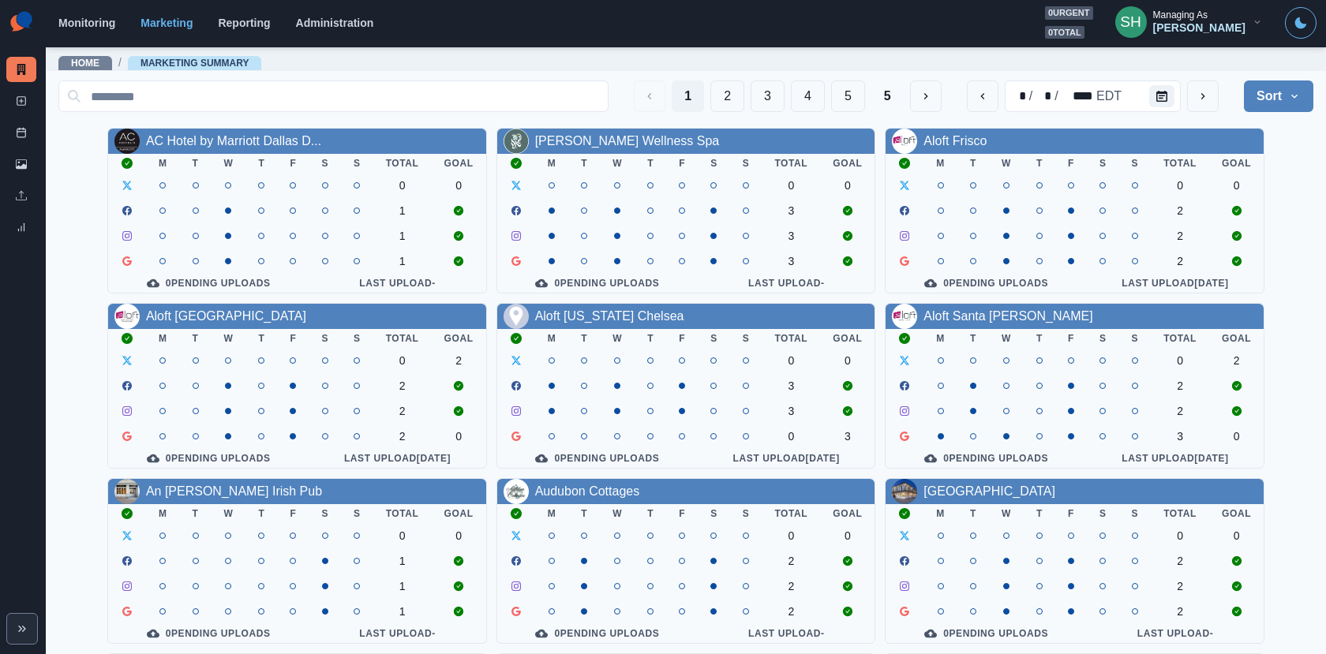
click at [1189, 13] on div "Managing As" at bounding box center [1180, 14] width 54 height 11
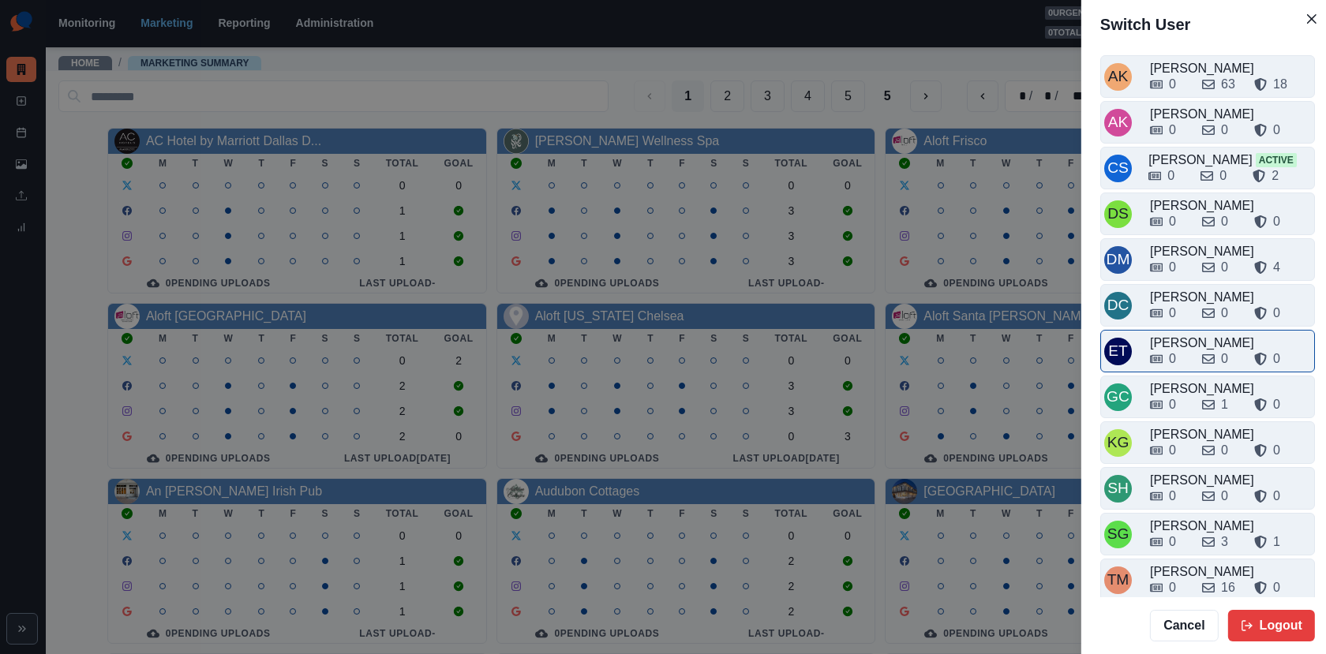
scroll to position [5, 0]
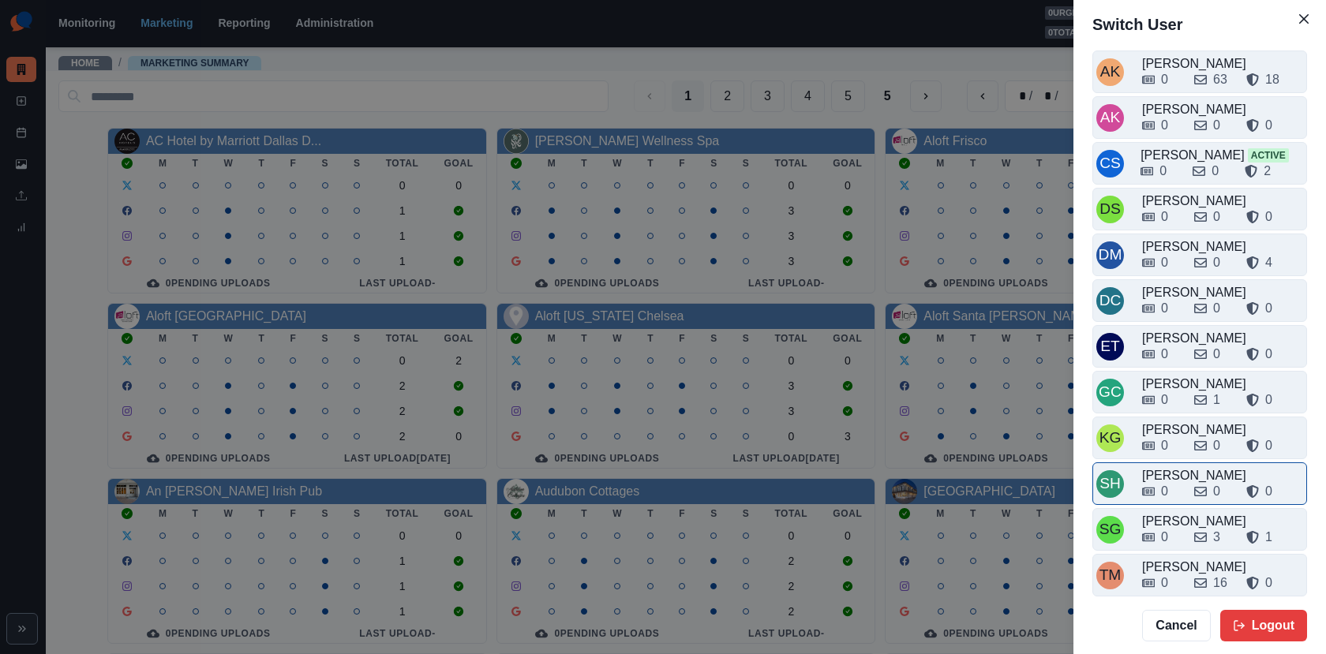
click at [1172, 482] on div "0" at bounding box center [1161, 491] width 39 height 19
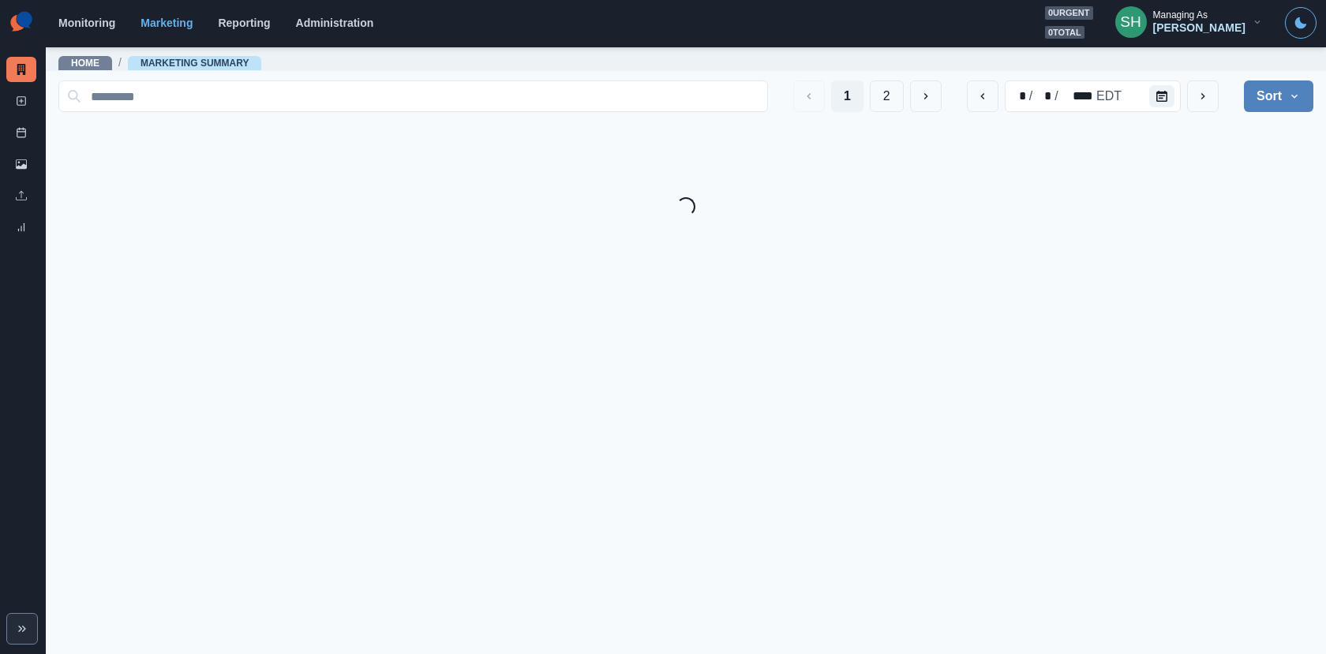
scroll to position [0, 0]
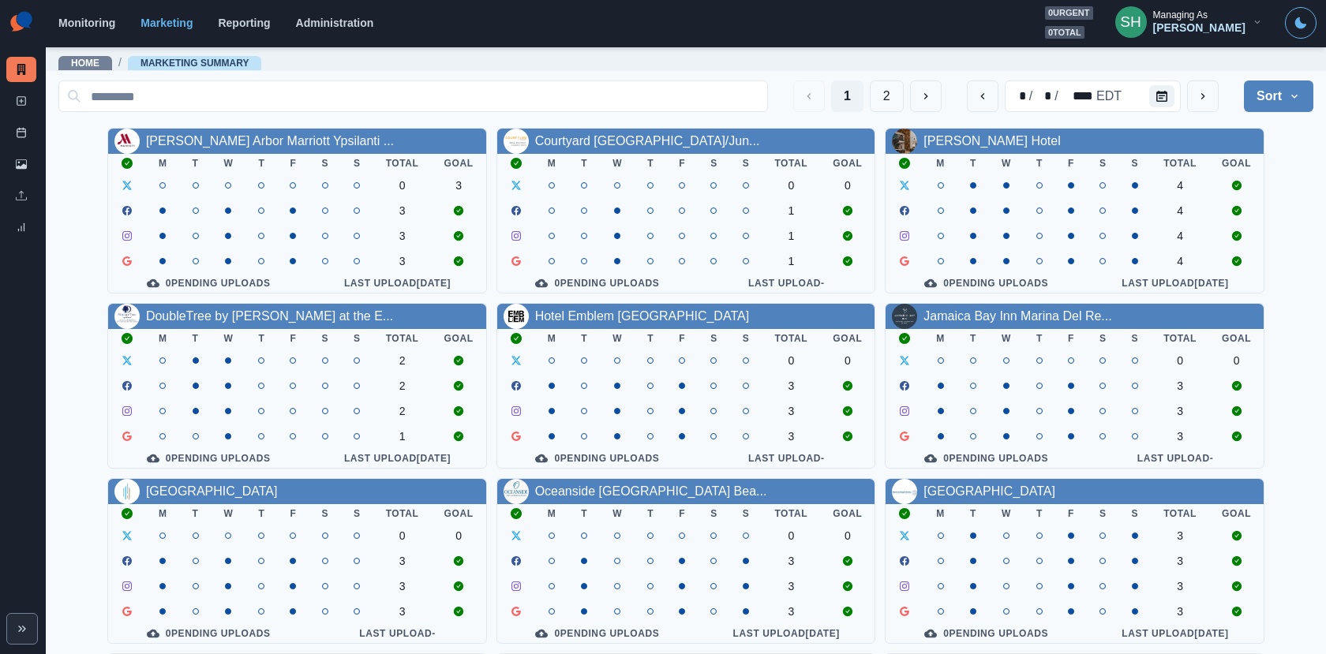
click at [1228, 22] on div "[PERSON_NAME]" at bounding box center [1199, 27] width 92 height 13
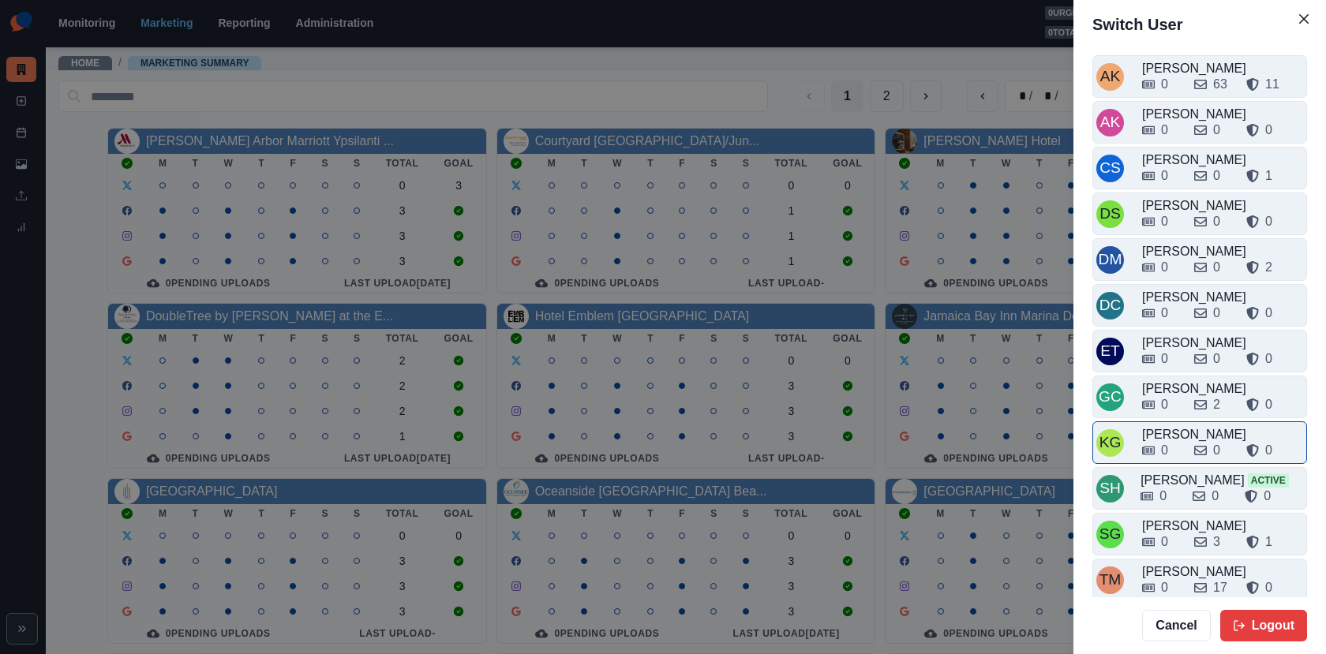
click at [1173, 435] on div "0 0 0" at bounding box center [1222, 447] width 161 height 25
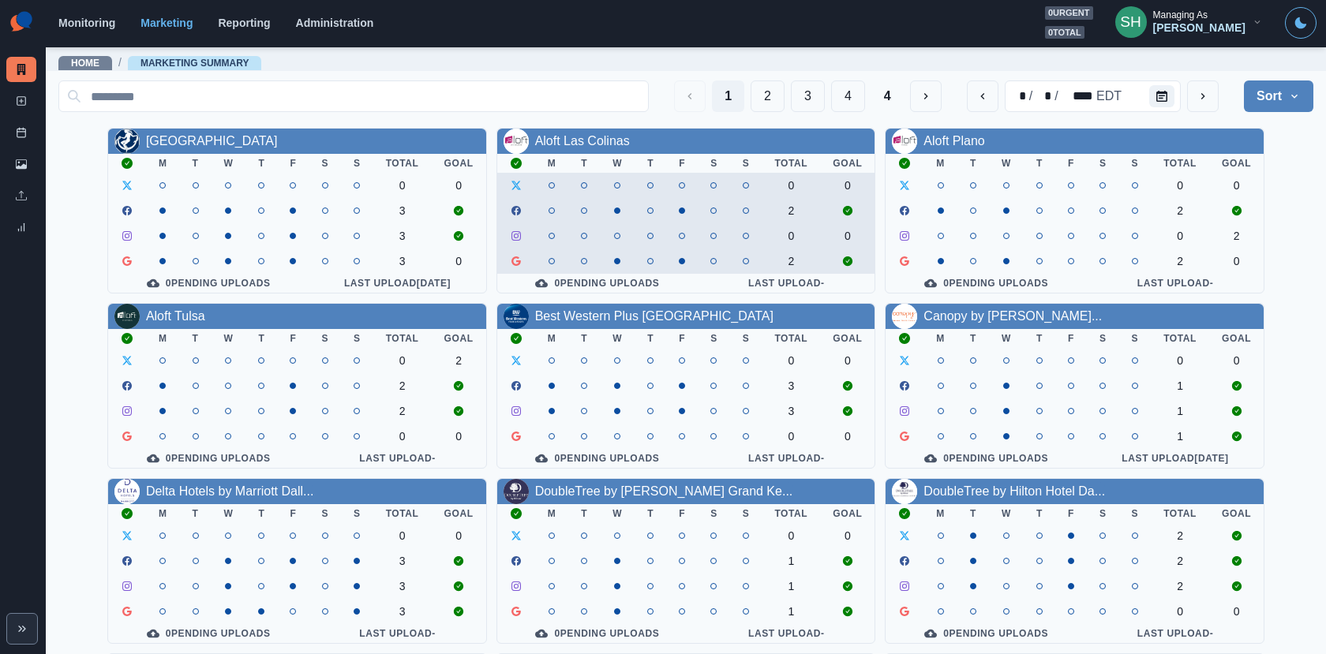
scroll to position [183, 0]
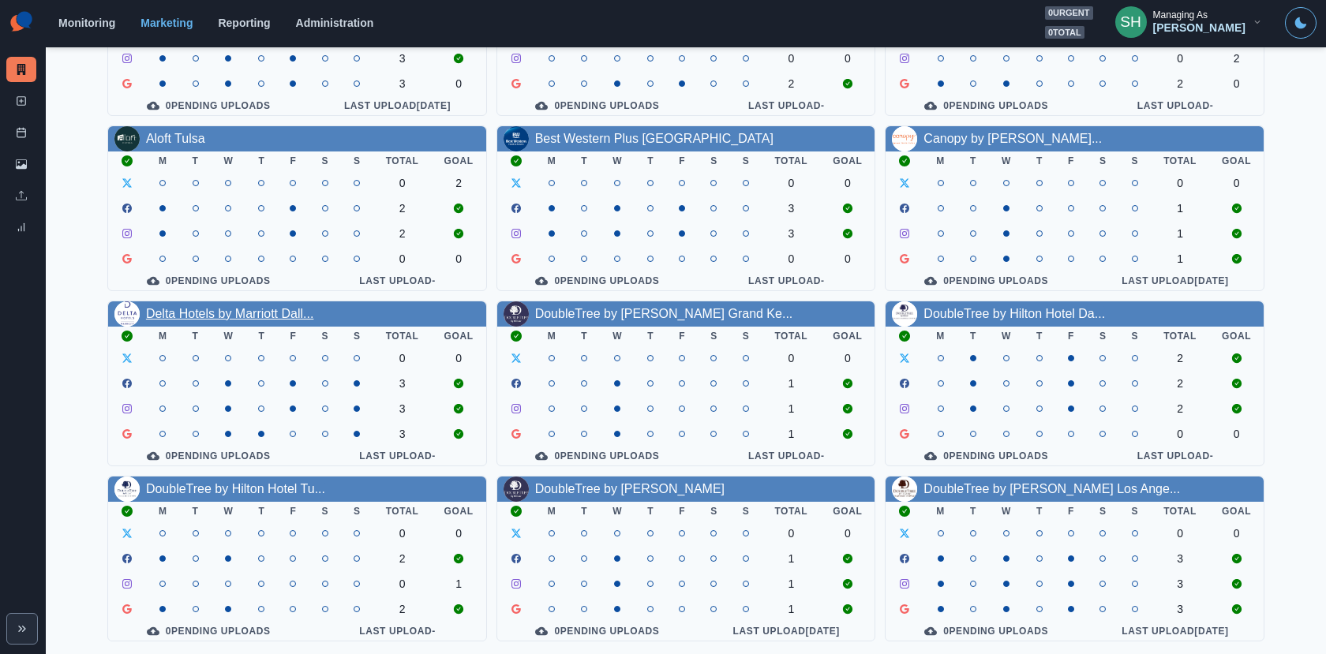
click at [253, 307] on link "Delta Hotels by Marriott Dall..." at bounding box center [230, 313] width 168 height 13
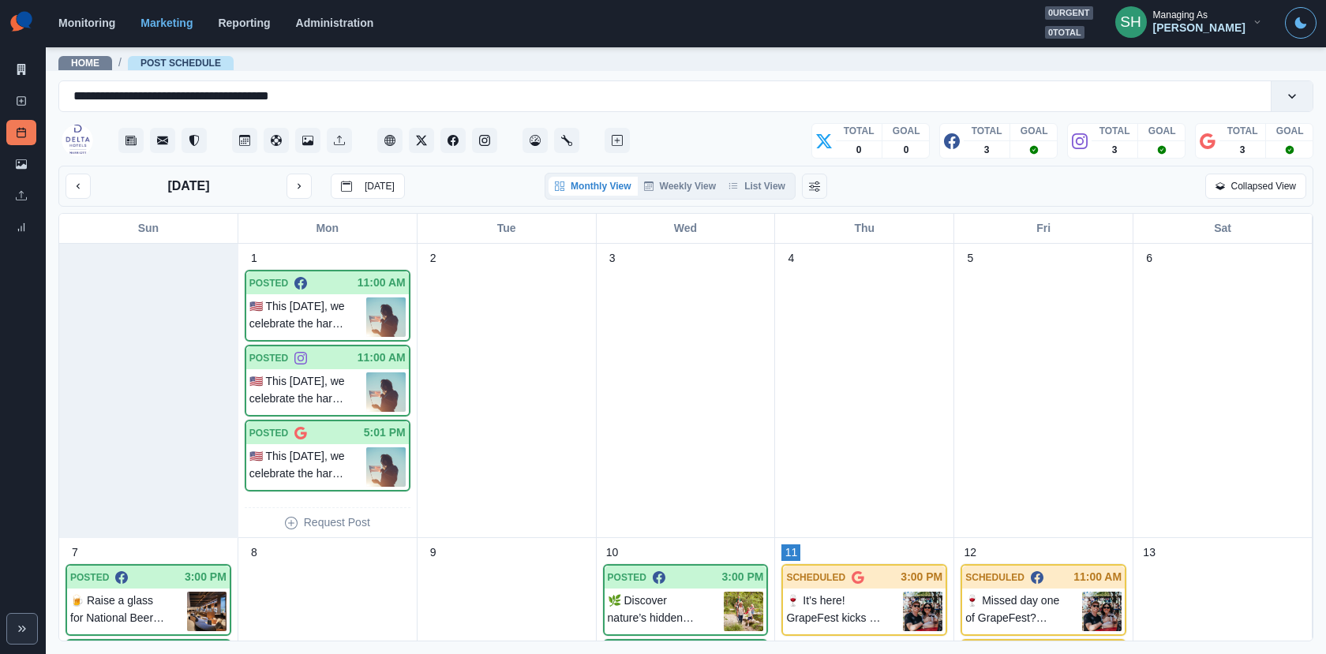
click at [761, 175] on div "Monthly View Weekly View List View" at bounding box center [669, 186] width 251 height 27
click at [761, 181] on button "List View" at bounding box center [756, 186] width 69 height 19
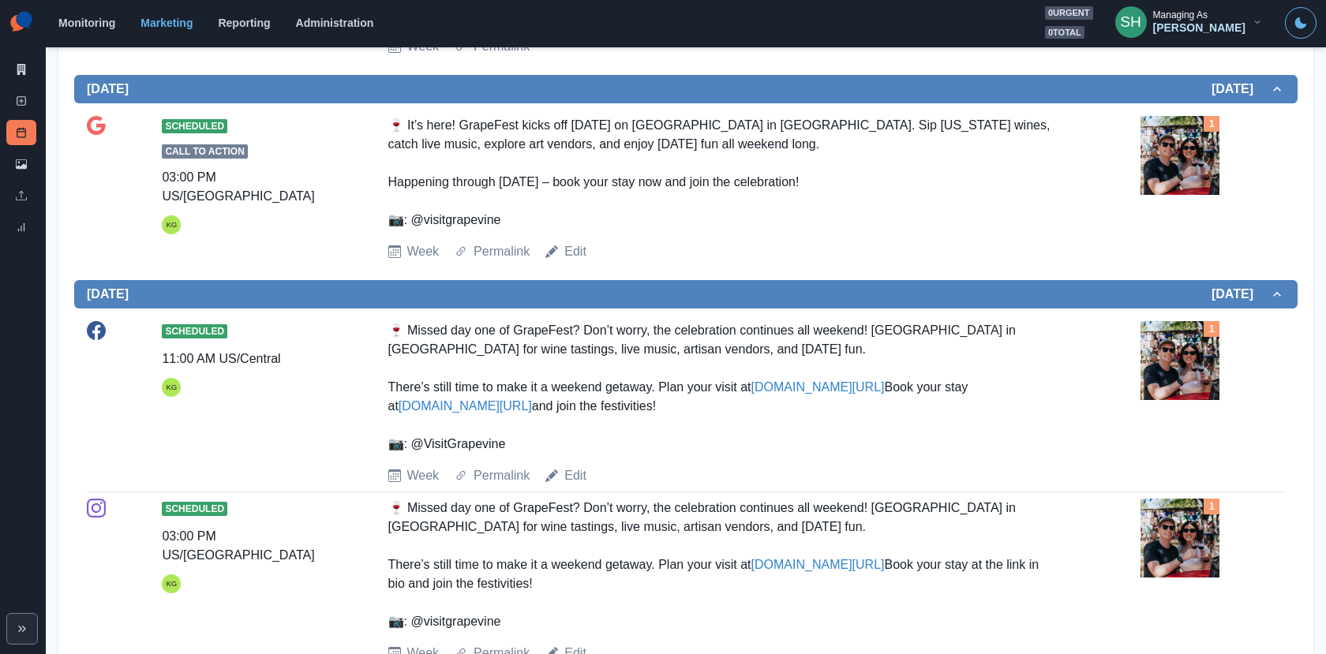
scroll to position [1030, 0]
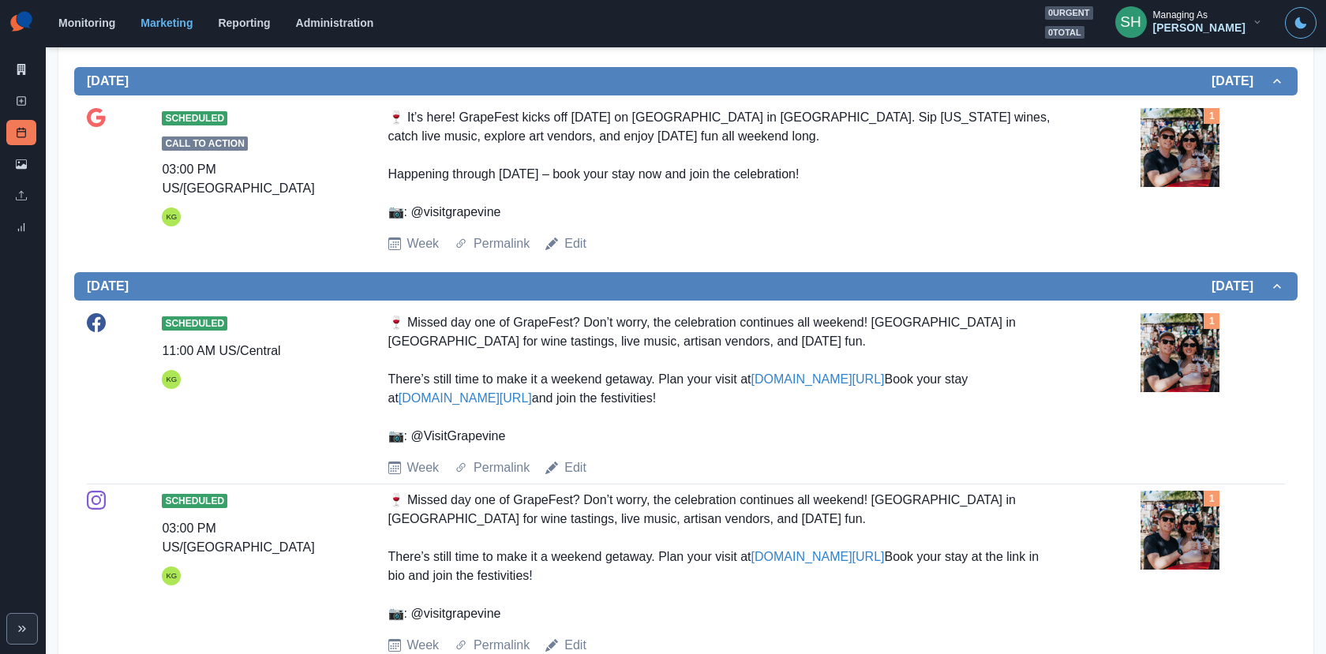
click at [1194, 313] on img at bounding box center [1179, 352] width 79 height 79
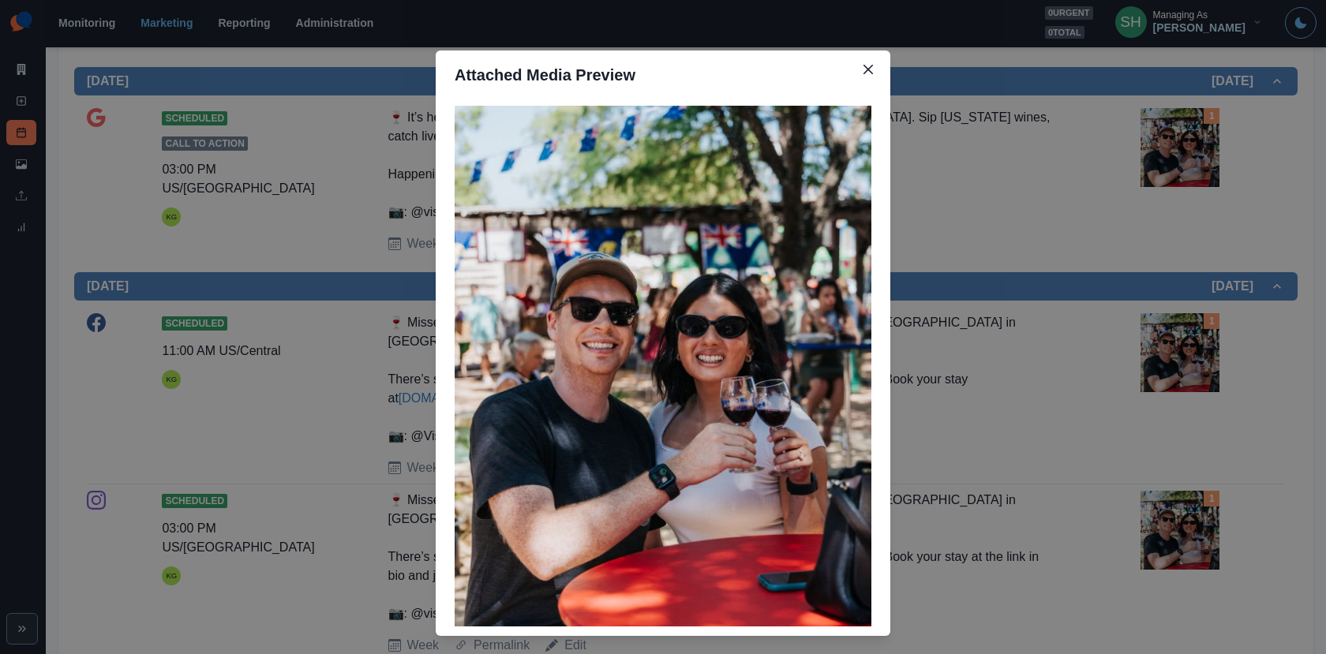
click at [951, 280] on div "Attached Media Preview" at bounding box center [663, 327] width 1326 height 654
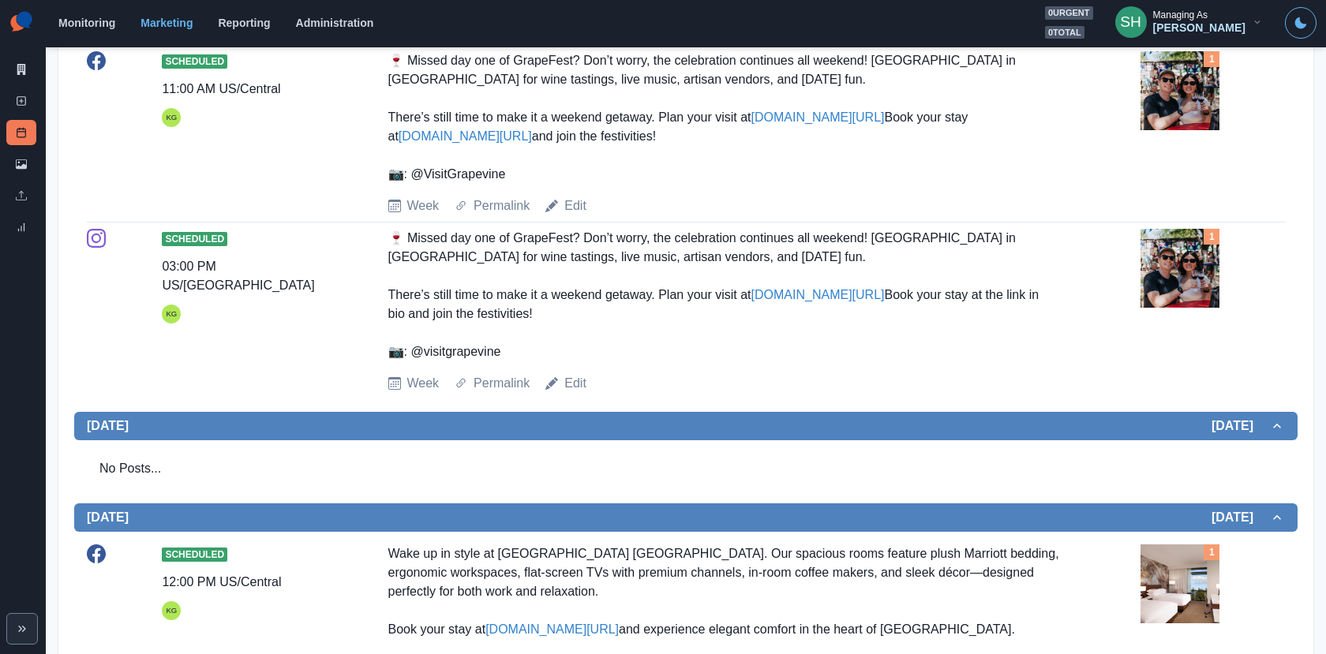
scroll to position [1237, 0]
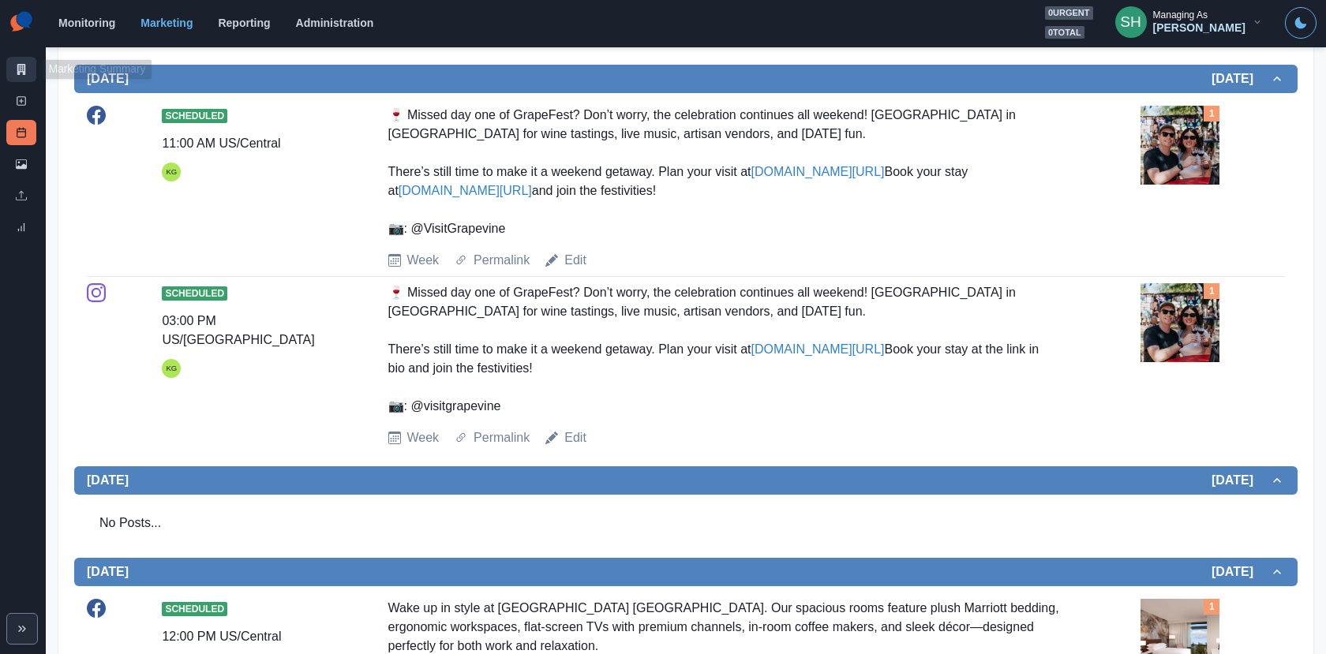
click at [16, 67] on icon at bounding box center [21, 69] width 11 height 11
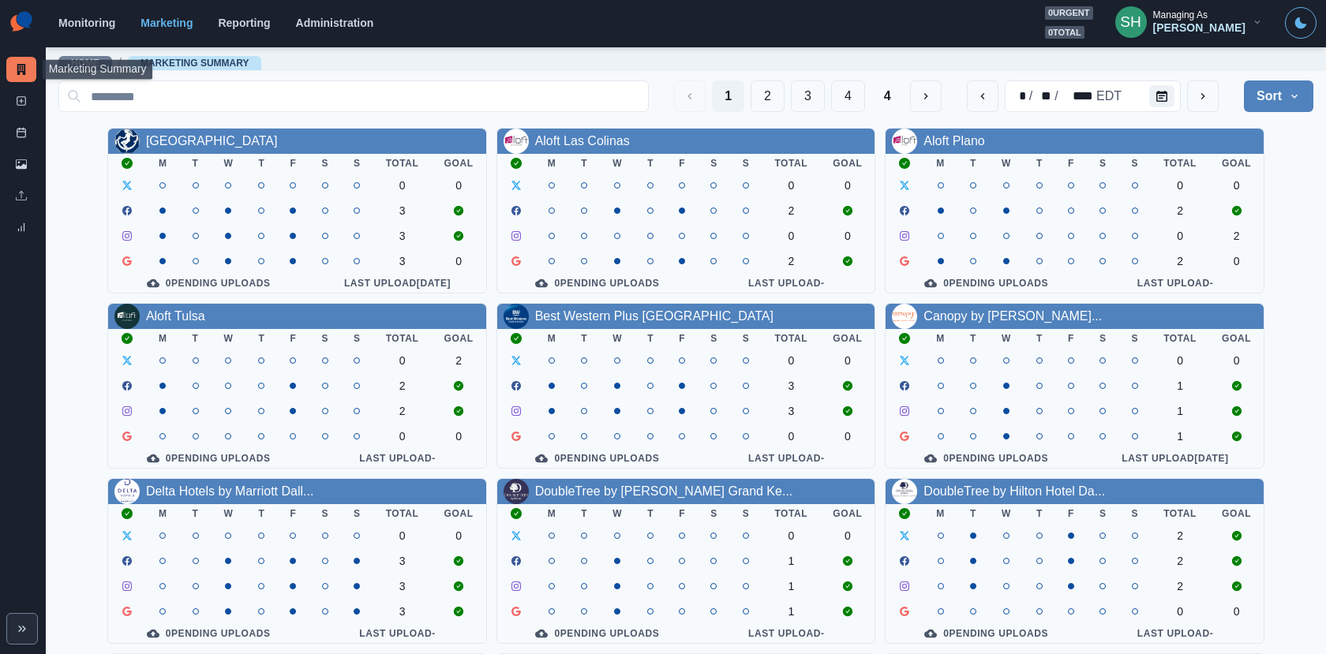
click at [1201, 20] on div "Managing As" at bounding box center [1180, 14] width 54 height 11
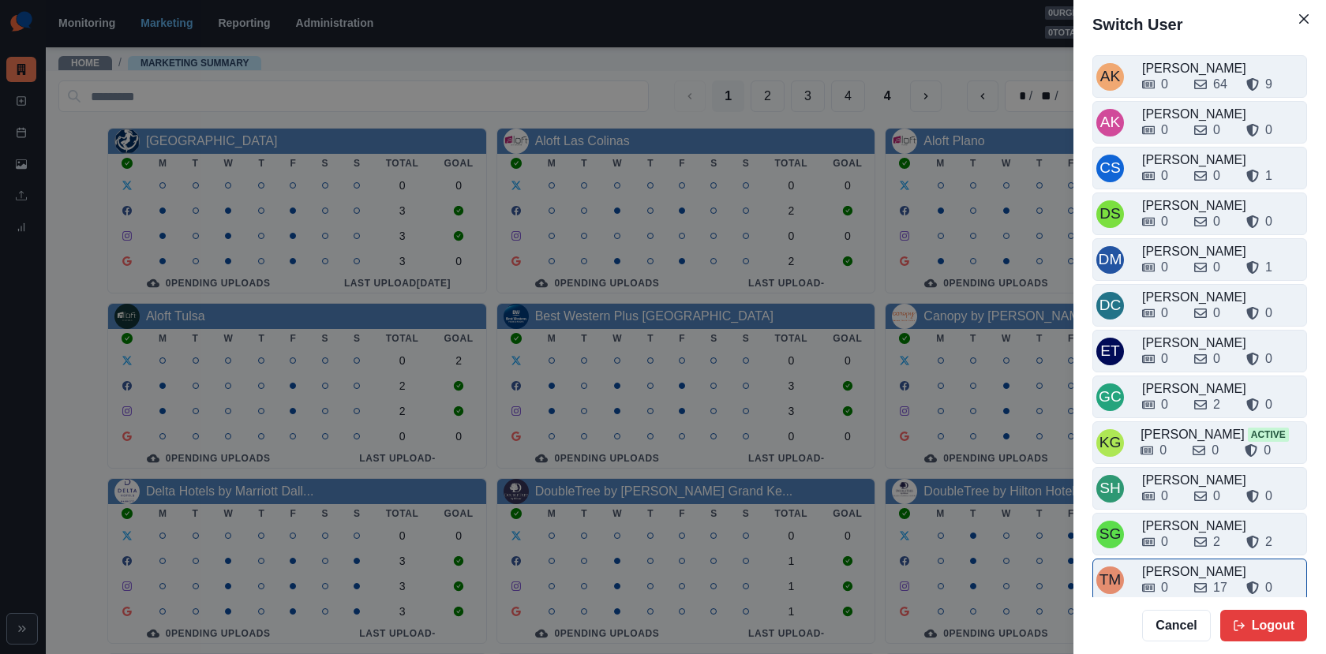
click at [1185, 563] on div "[PERSON_NAME]" at bounding box center [1222, 572] width 161 height 19
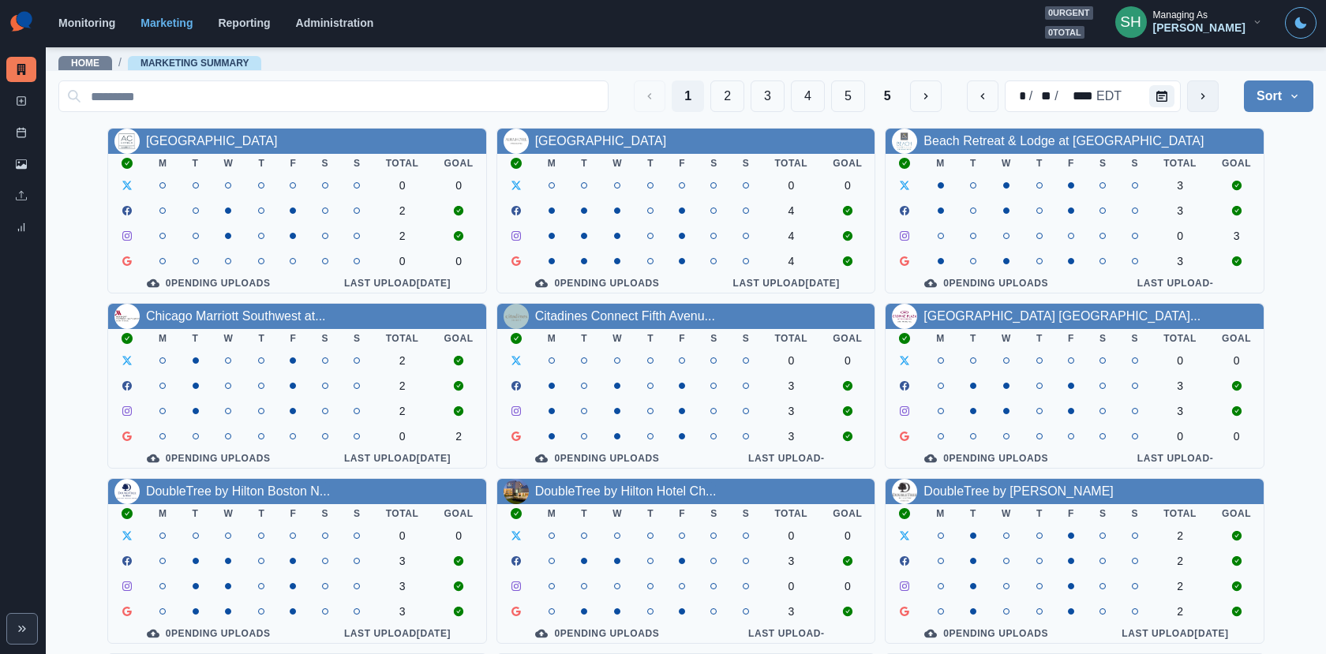
click at [1199, 92] on icon "next" at bounding box center [1202, 96] width 13 height 13
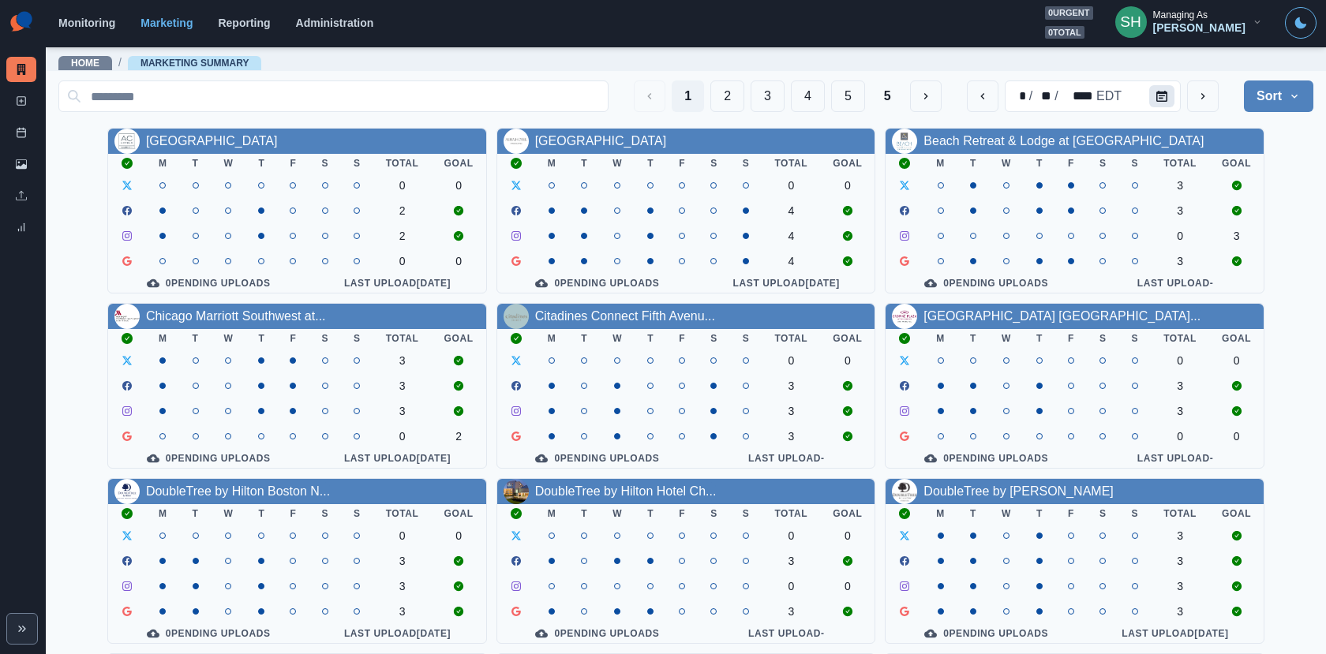
click at [1163, 95] on icon "Calendar" at bounding box center [1161, 96] width 11 height 11
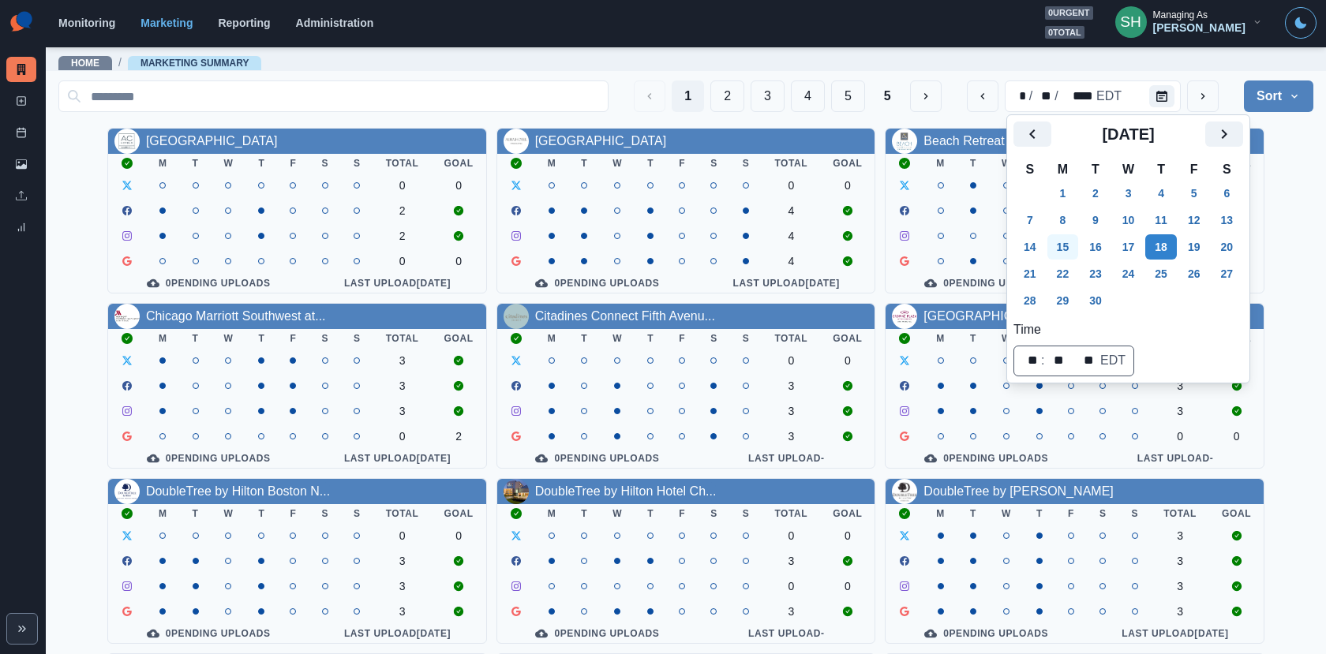
click at [1069, 246] on button "15" at bounding box center [1063, 246] width 32 height 25
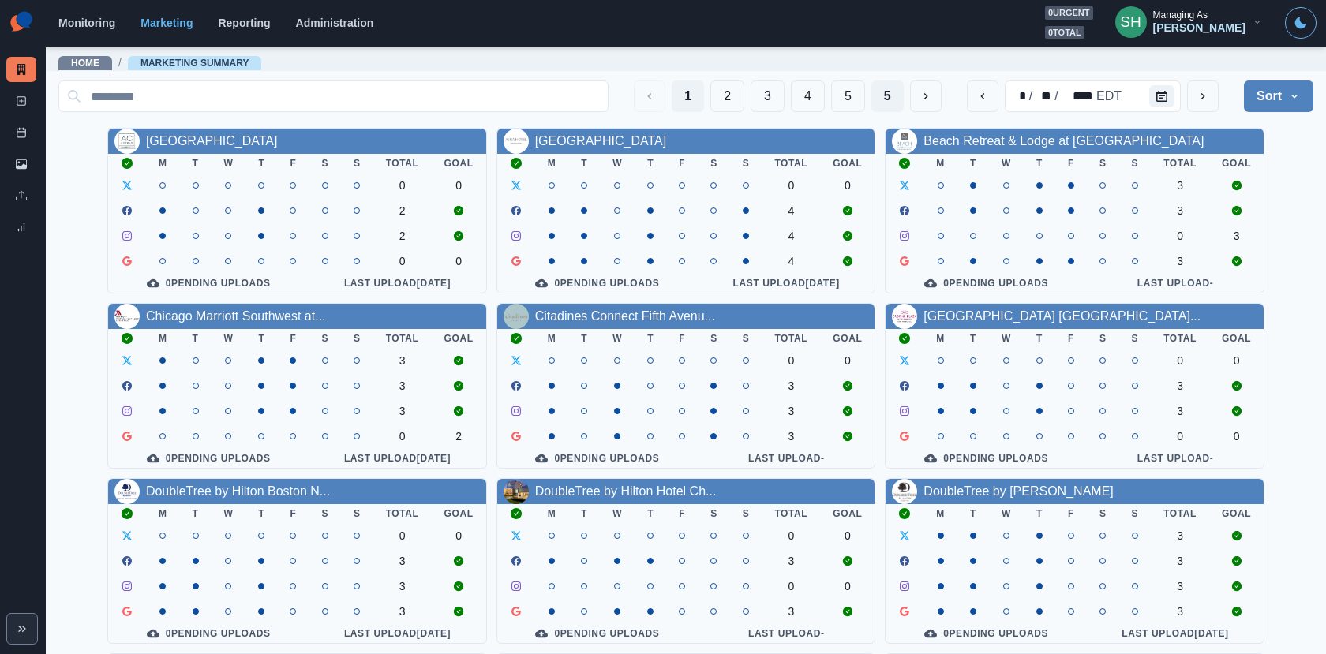
click at [893, 92] on button "5" at bounding box center [887, 96] width 32 height 32
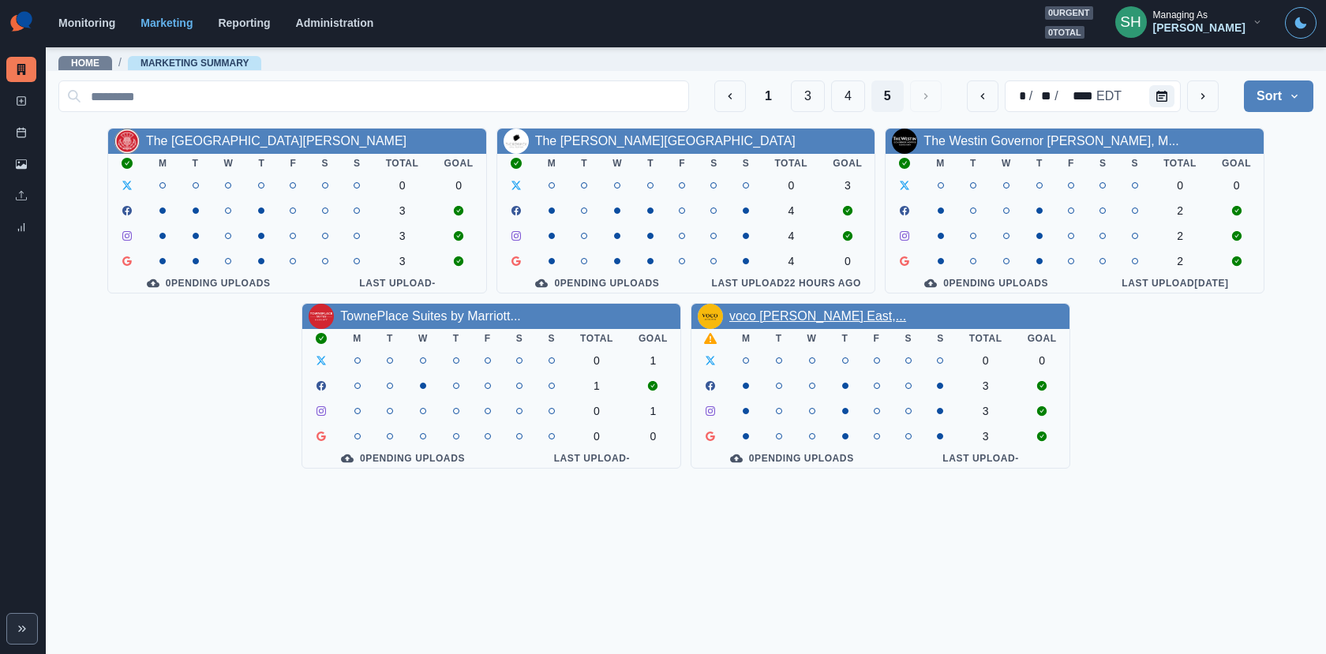
click at [819, 315] on link "voco [PERSON_NAME] East,..." at bounding box center [817, 315] width 177 height 13
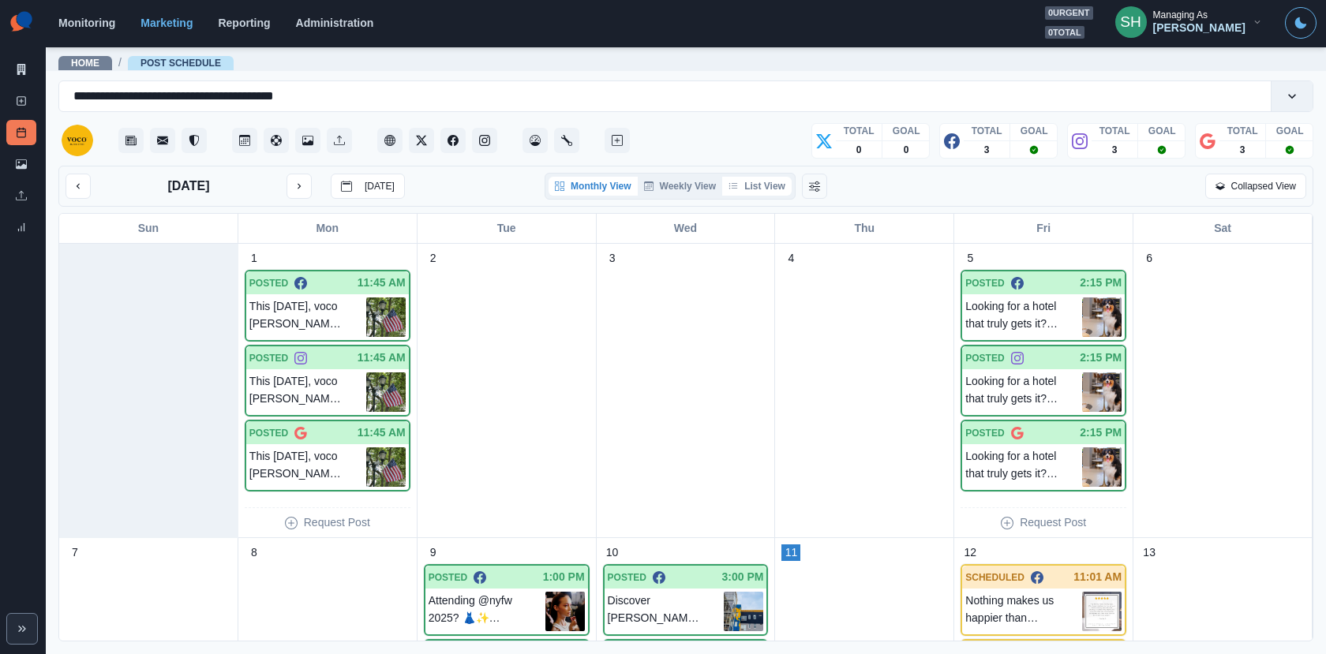
click at [764, 177] on button "List View" at bounding box center [756, 186] width 69 height 19
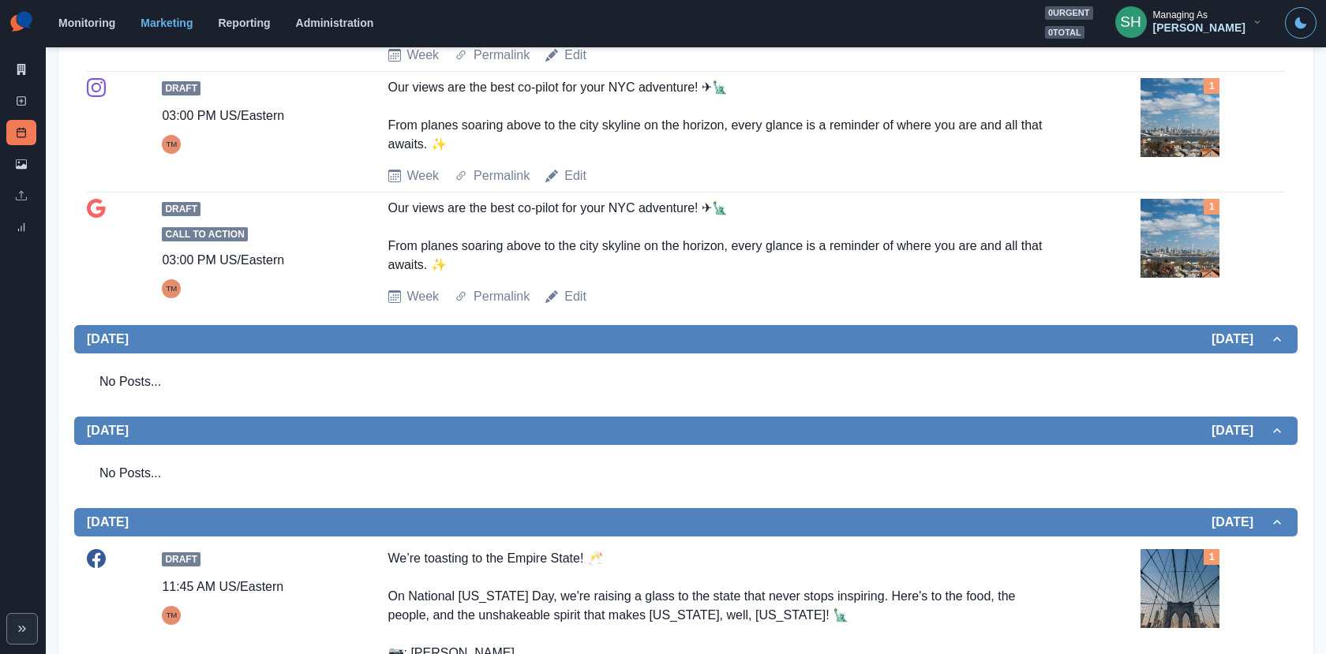
scroll to position [1277, 0]
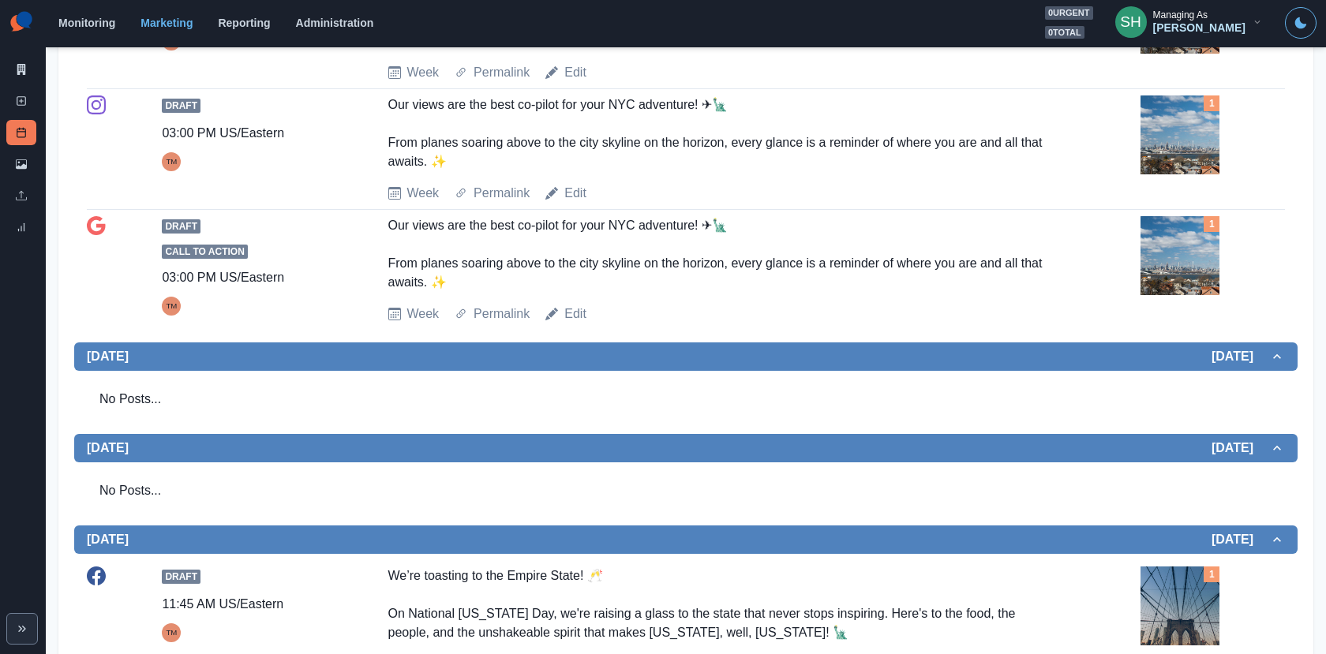
click at [1160, 174] on img at bounding box center [1179, 134] width 79 height 79
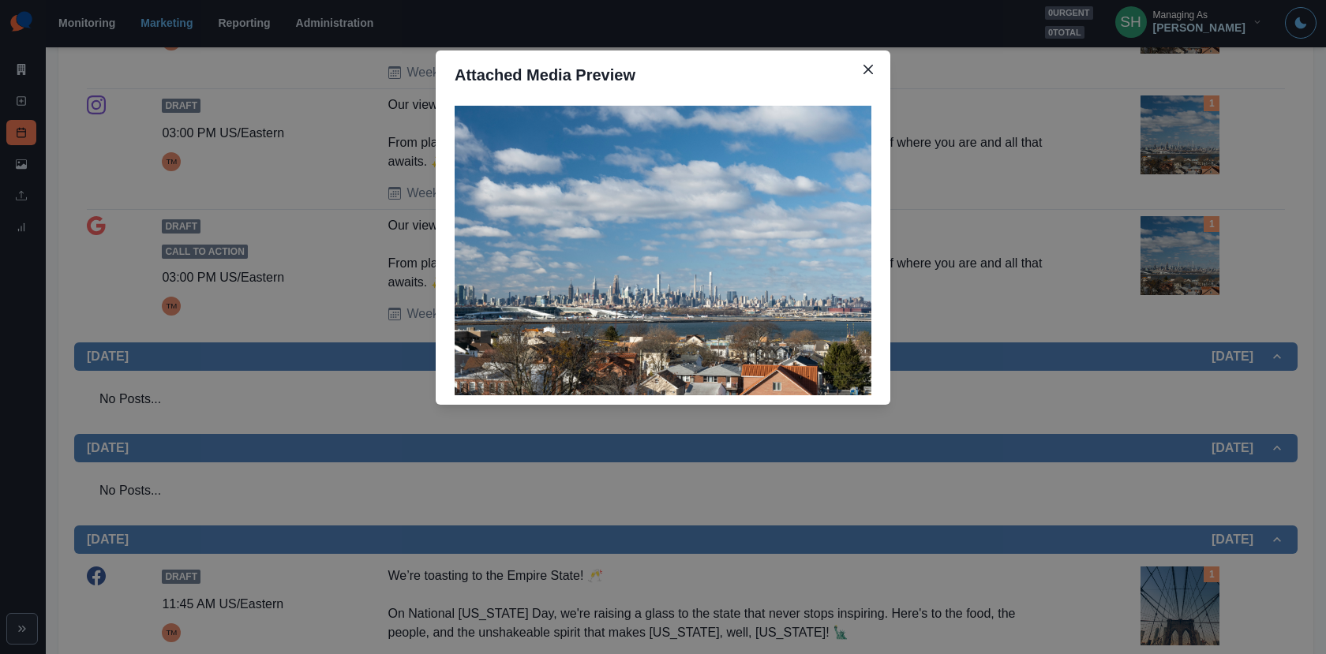
click at [1160, 223] on div "Attached Media Preview" at bounding box center [663, 327] width 1326 height 654
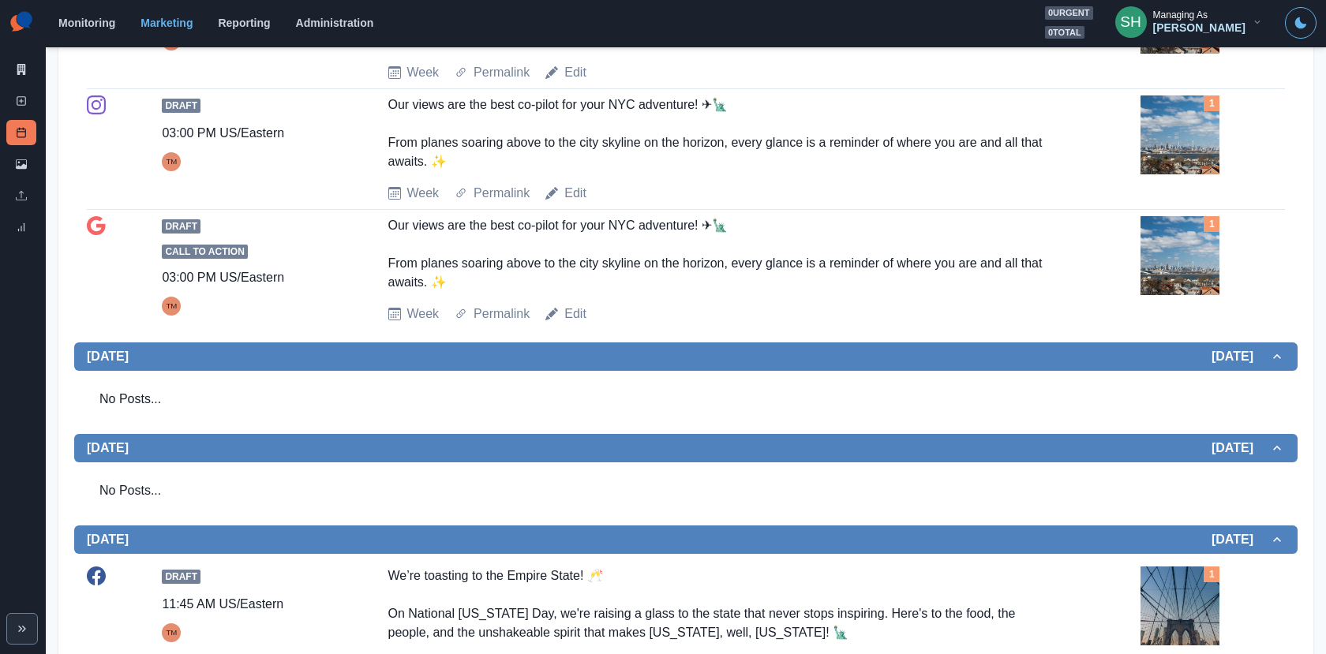
click at [1155, 174] on img at bounding box center [1179, 134] width 79 height 79
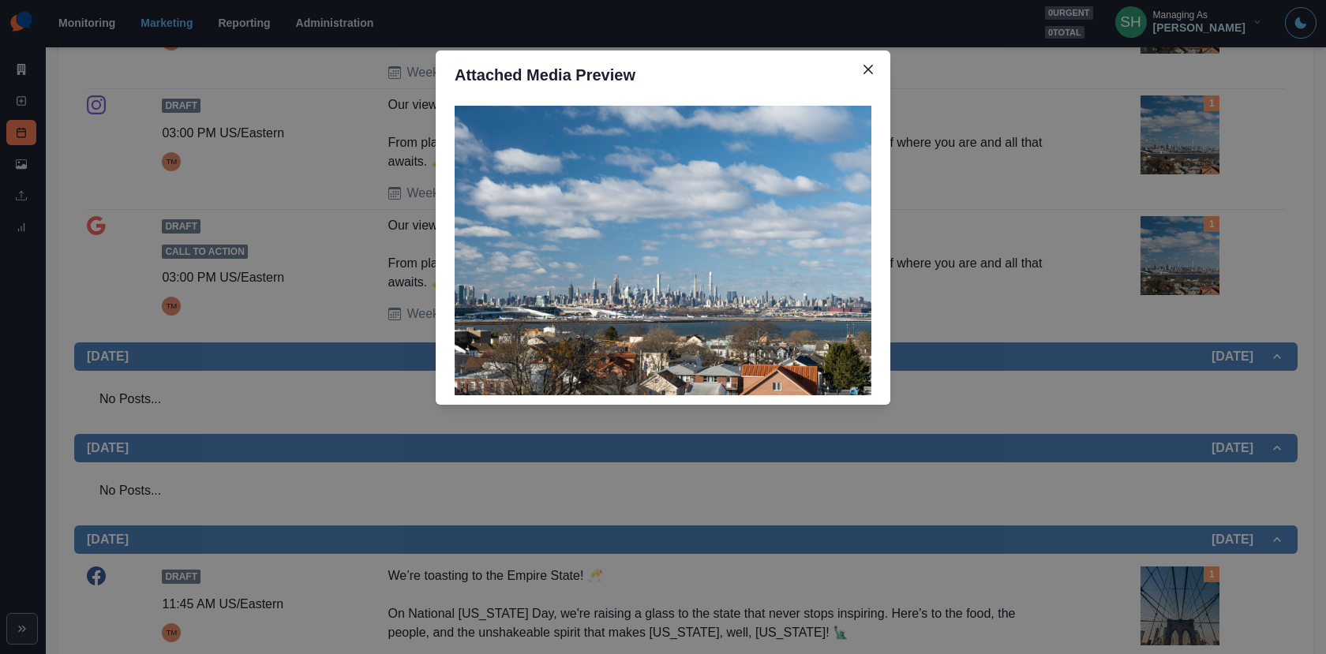
click at [1155, 199] on div "Attached Media Preview" at bounding box center [663, 327] width 1326 height 654
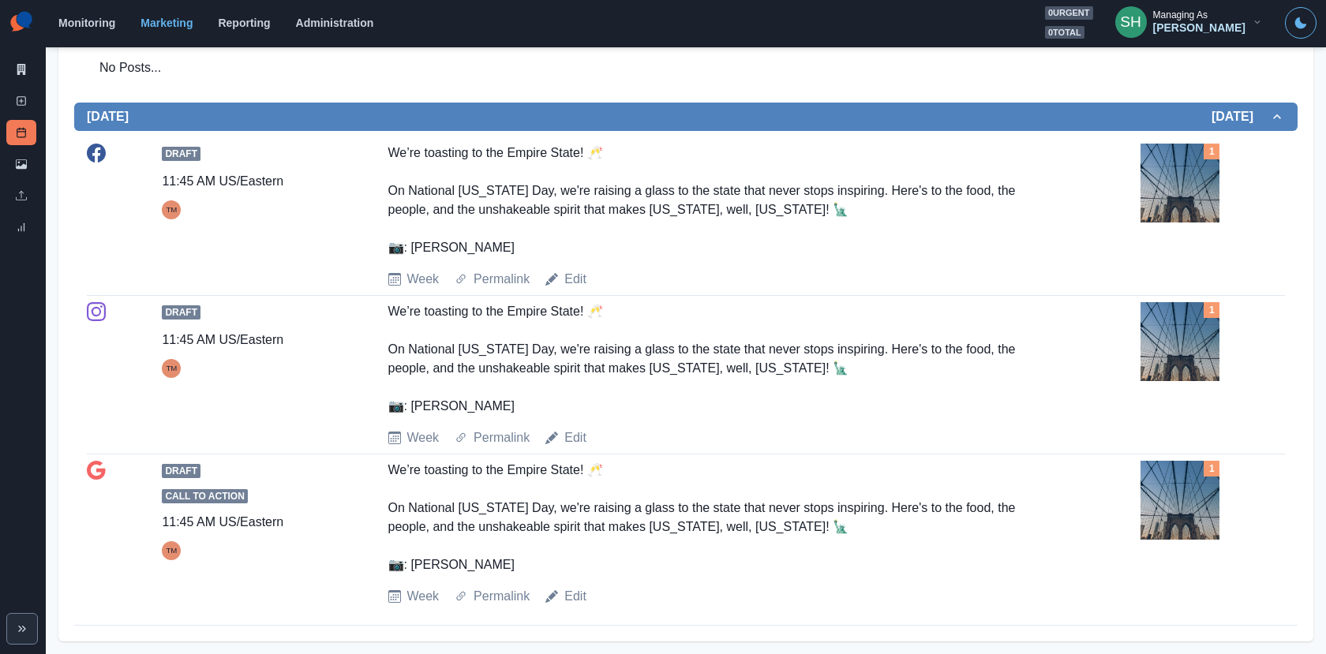
scroll to position [1770, 0]
click at [1150, 199] on img at bounding box center [1179, 183] width 79 height 79
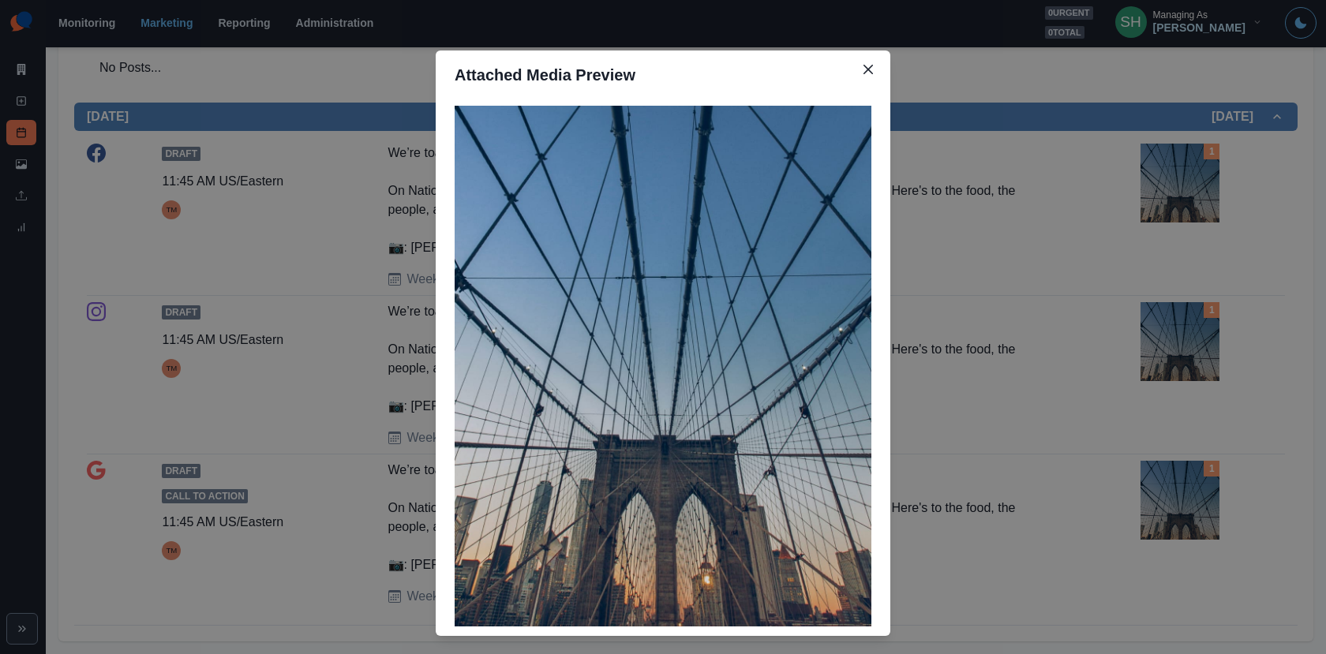
click at [1150, 199] on div "Attached Media Preview" at bounding box center [663, 327] width 1326 height 654
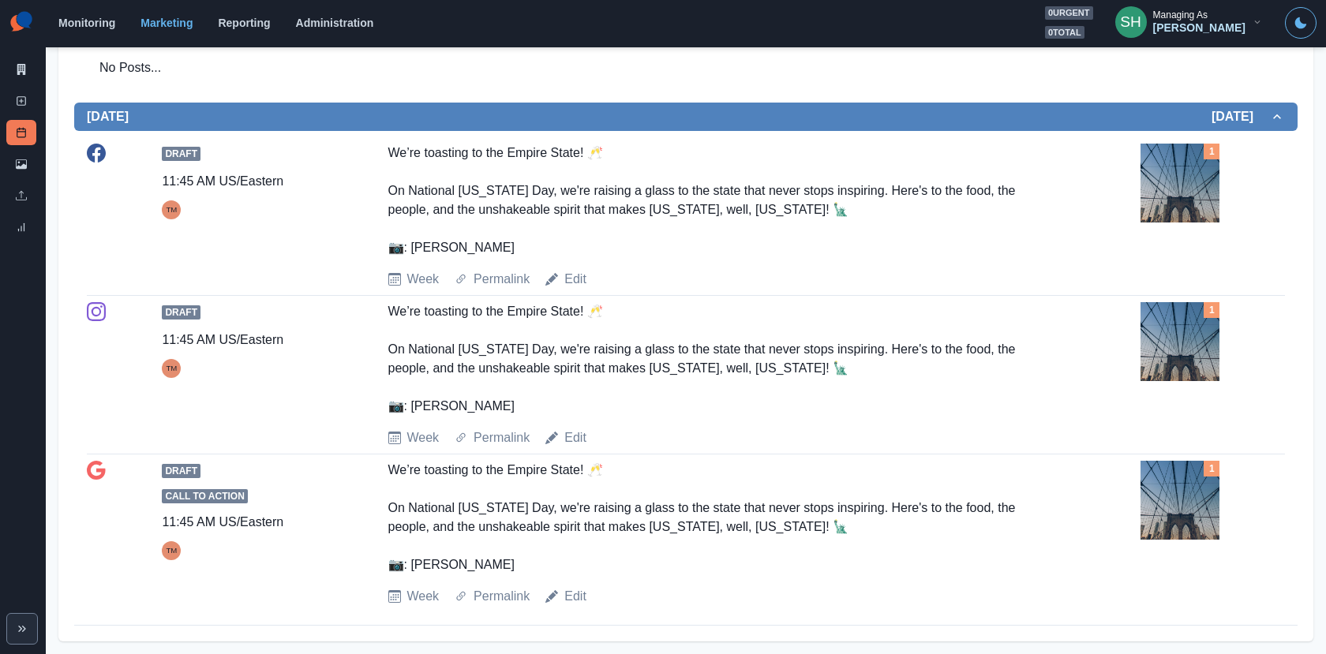
click at [1167, 187] on img at bounding box center [1179, 183] width 79 height 79
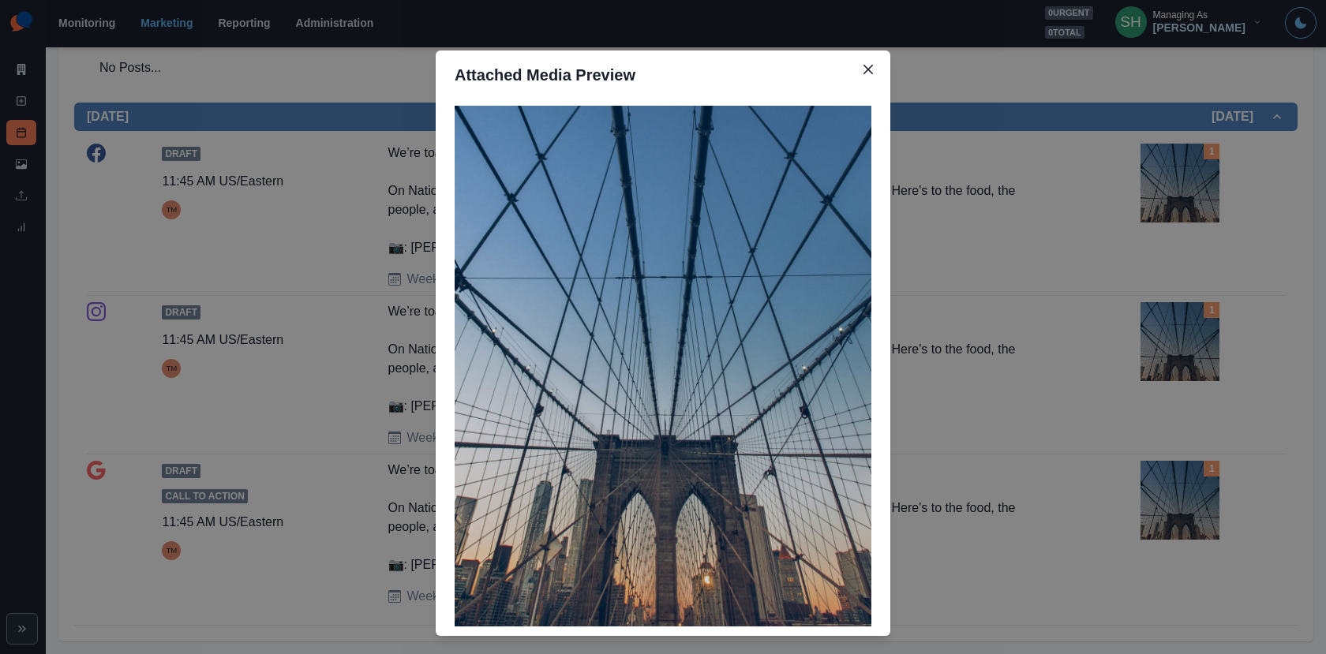
click at [1167, 187] on div "Attached Media Preview" at bounding box center [663, 327] width 1326 height 654
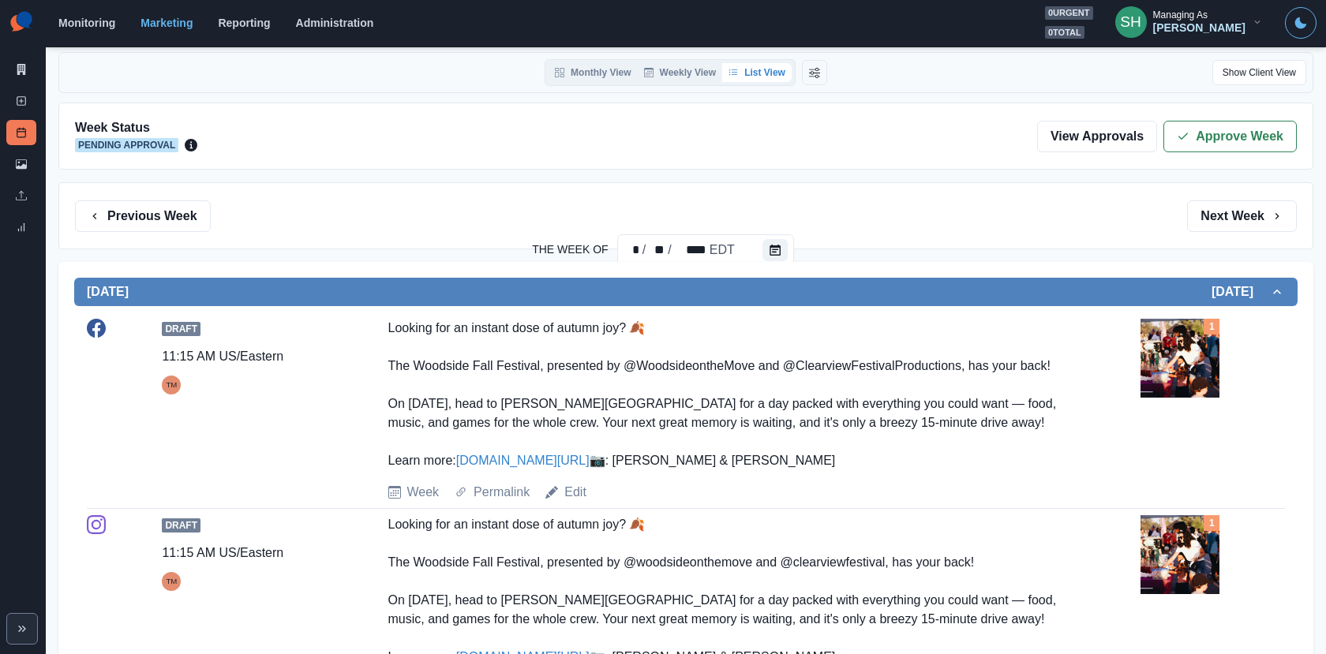
scroll to position [0, 0]
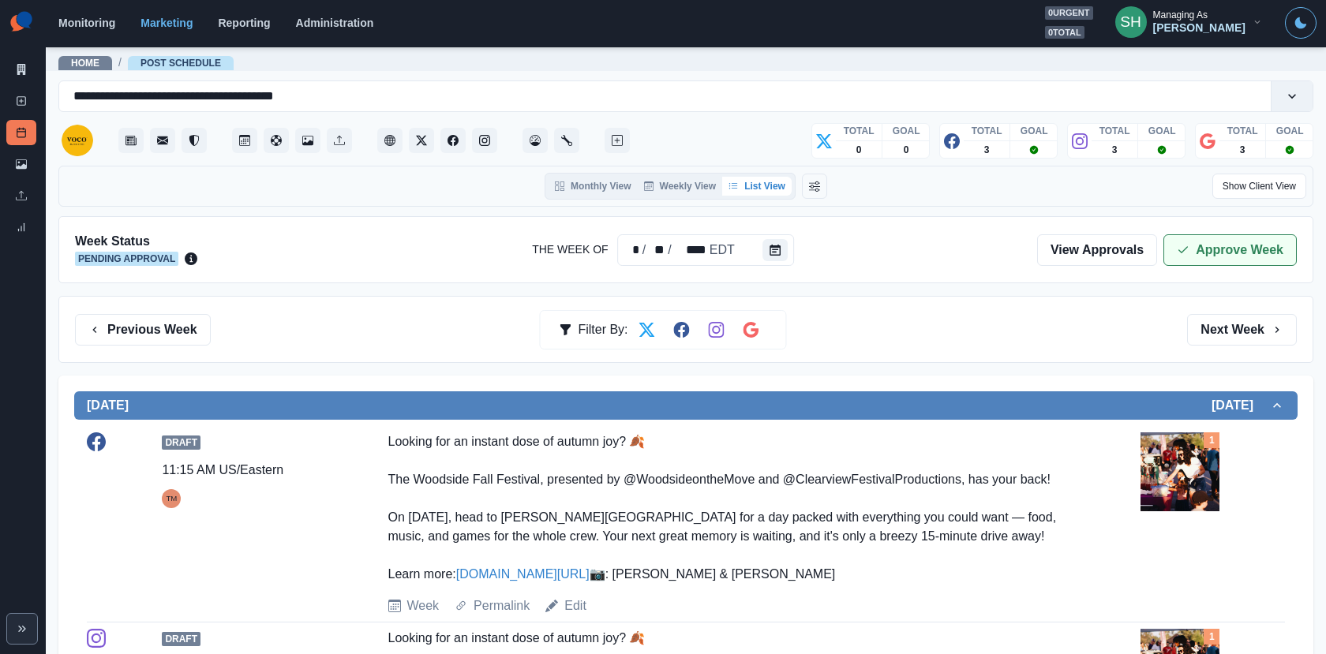
click at [1189, 247] on icon "button" at bounding box center [1182, 250] width 13 height 13
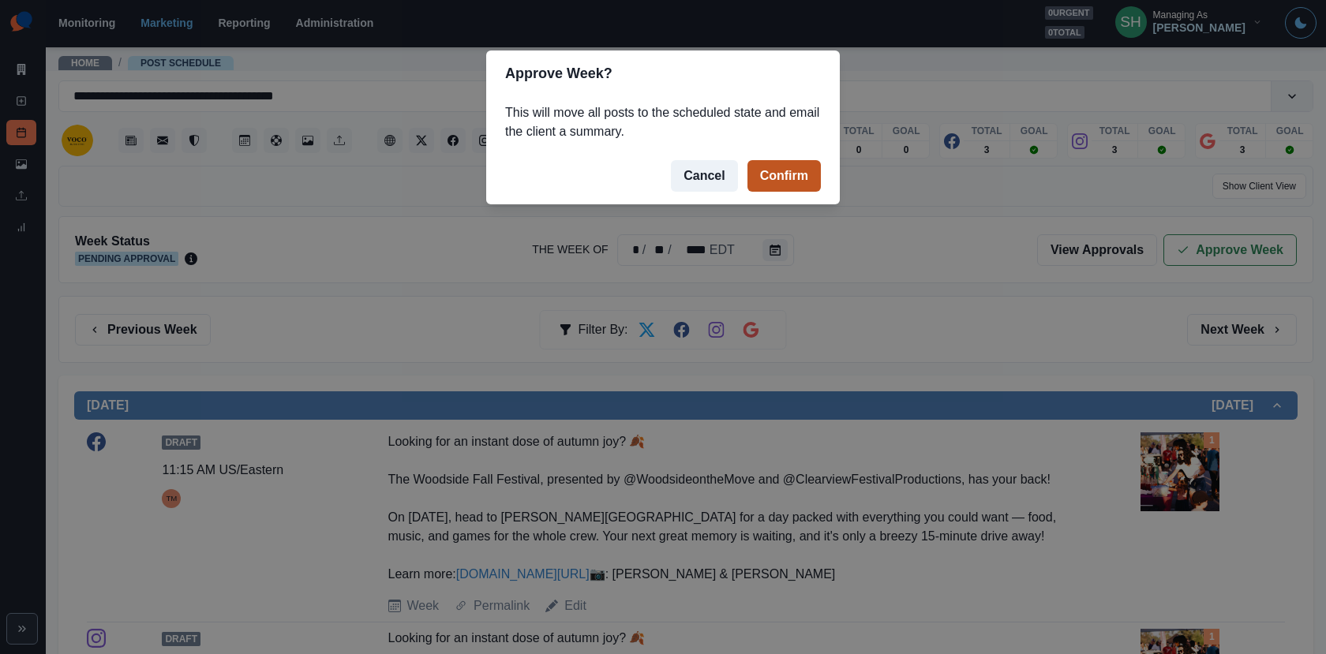
click at [808, 183] on button "Confirm" at bounding box center [783, 176] width 73 height 32
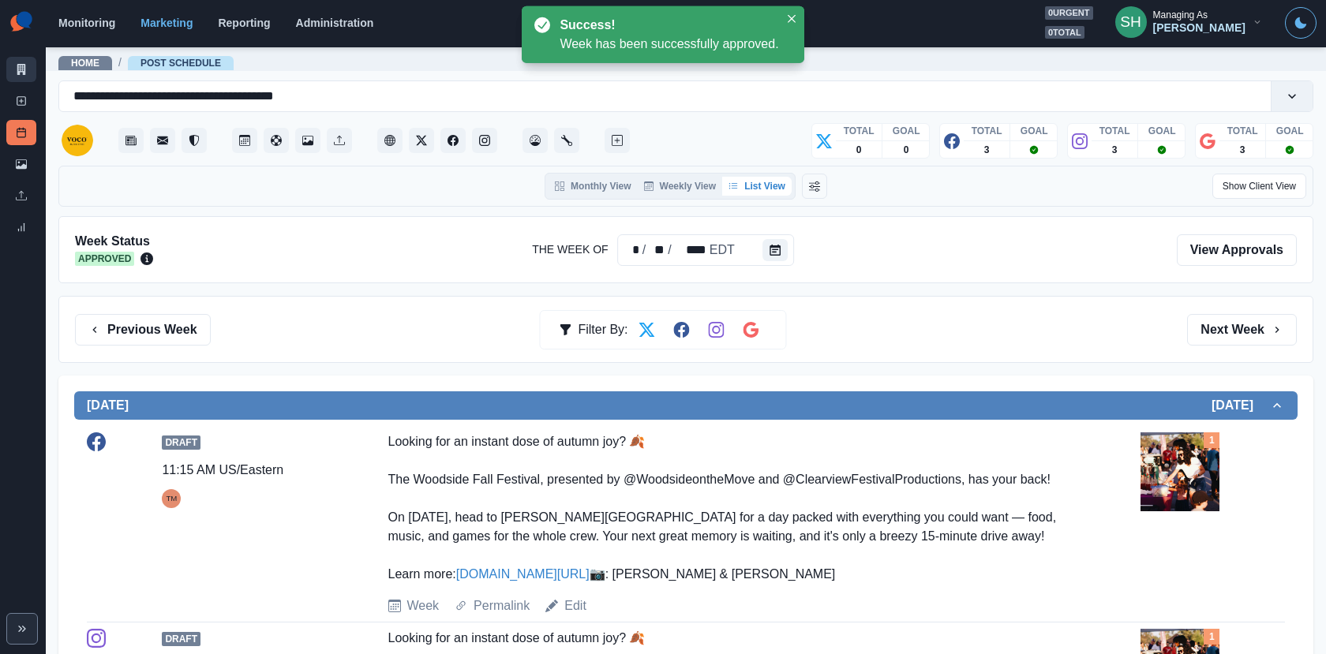
click at [12, 77] on link "Marketing Summary" at bounding box center [21, 69] width 30 height 25
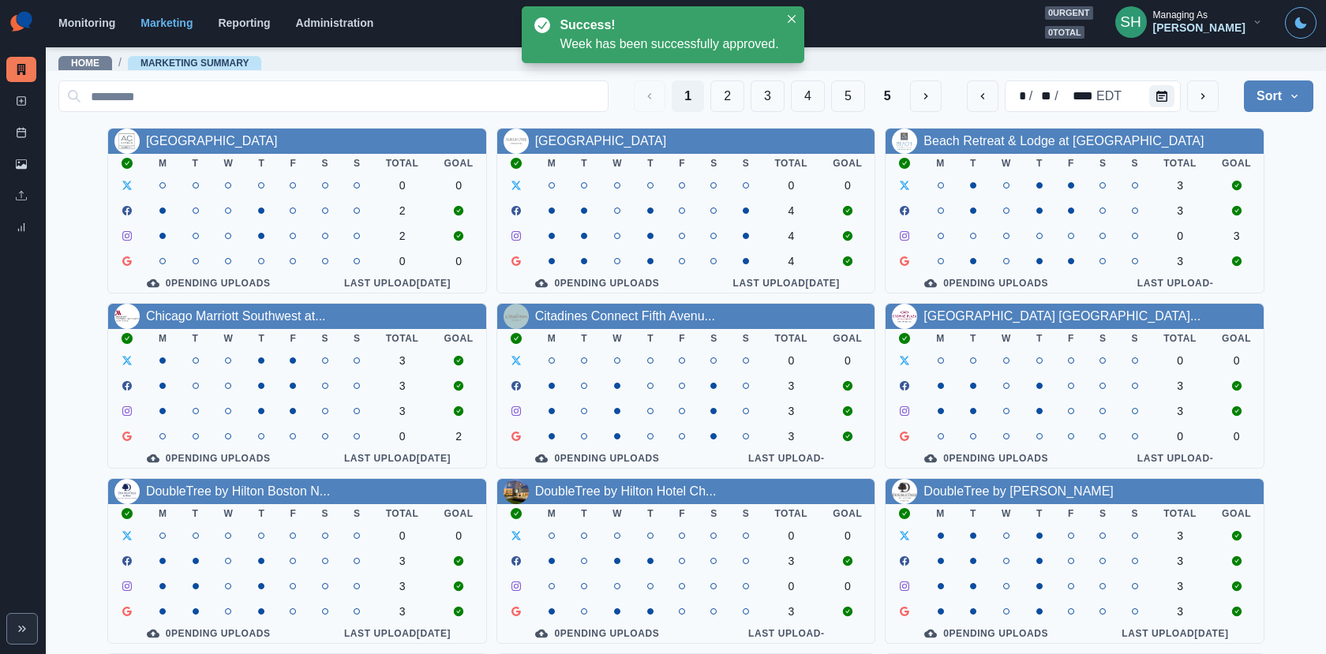
click at [868, 100] on div "1 2 3 4 5 5" at bounding box center [787, 96] width 307 height 32
click at [881, 93] on button "5" at bounding box center [887, 96] width 32 height 32
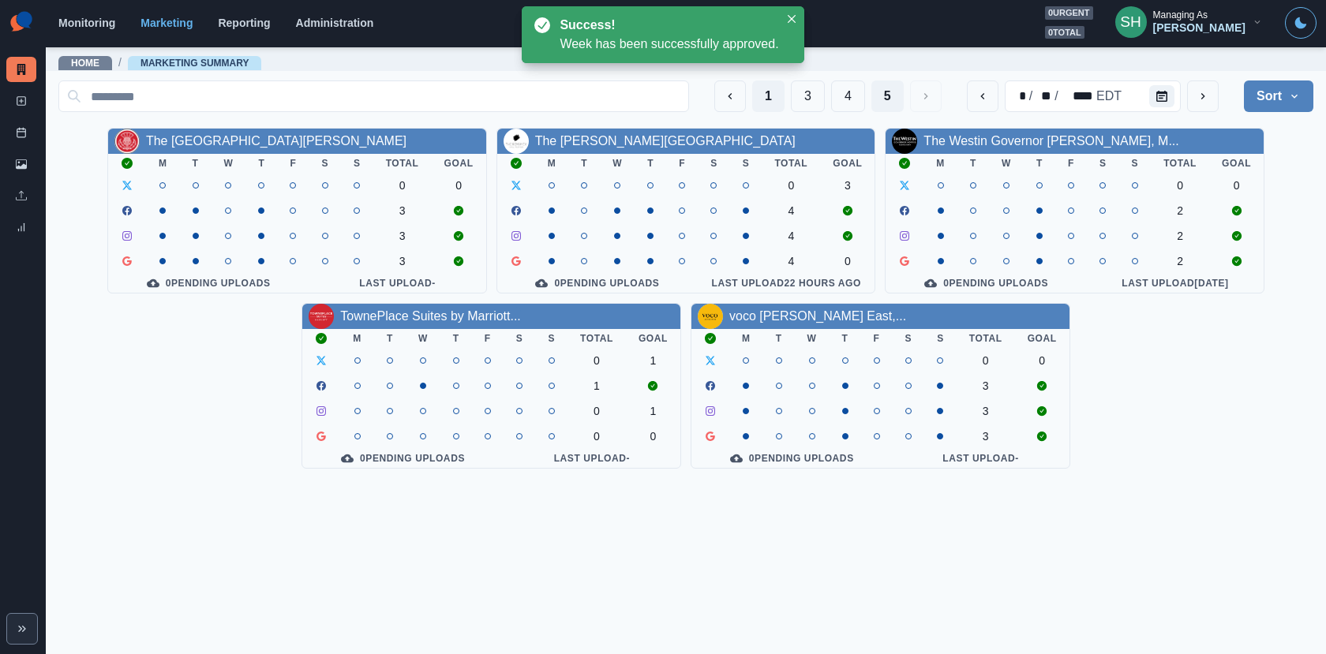
click at [760, 99] on button "1" at bounding box center [768, 96] width 32 height 32
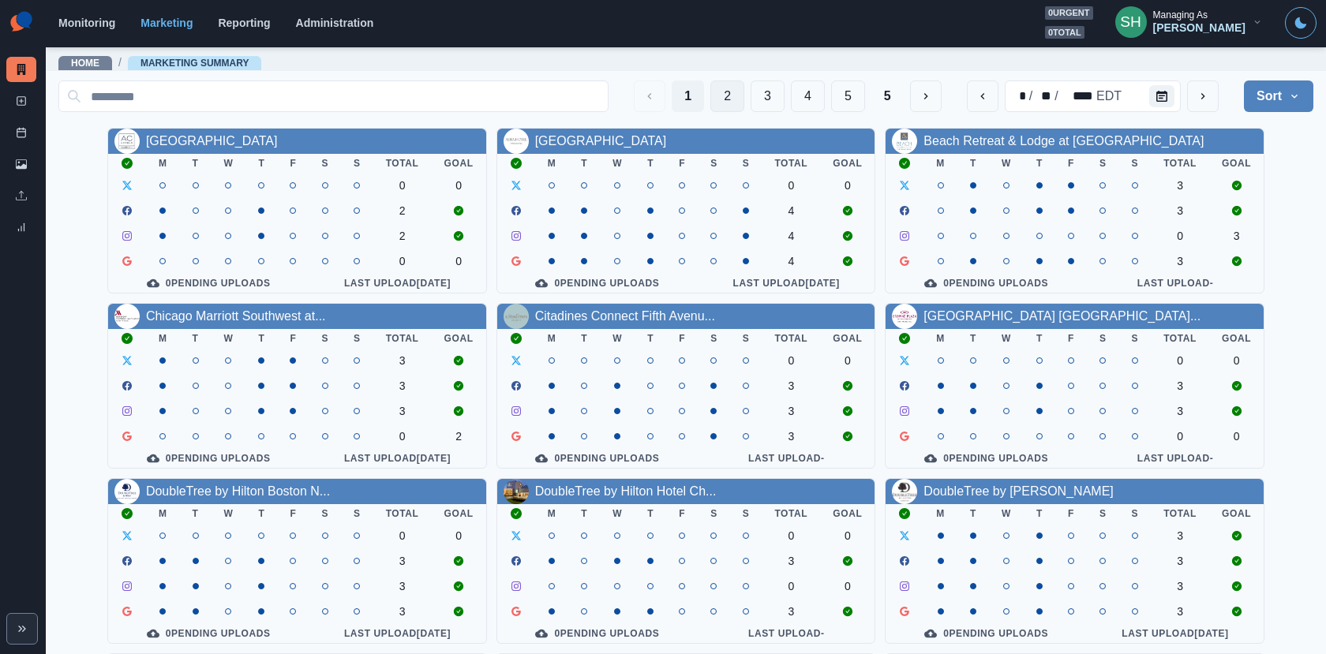
click at [728, 92] on button "2" at bounding box center [727, 96] width 34 height 32
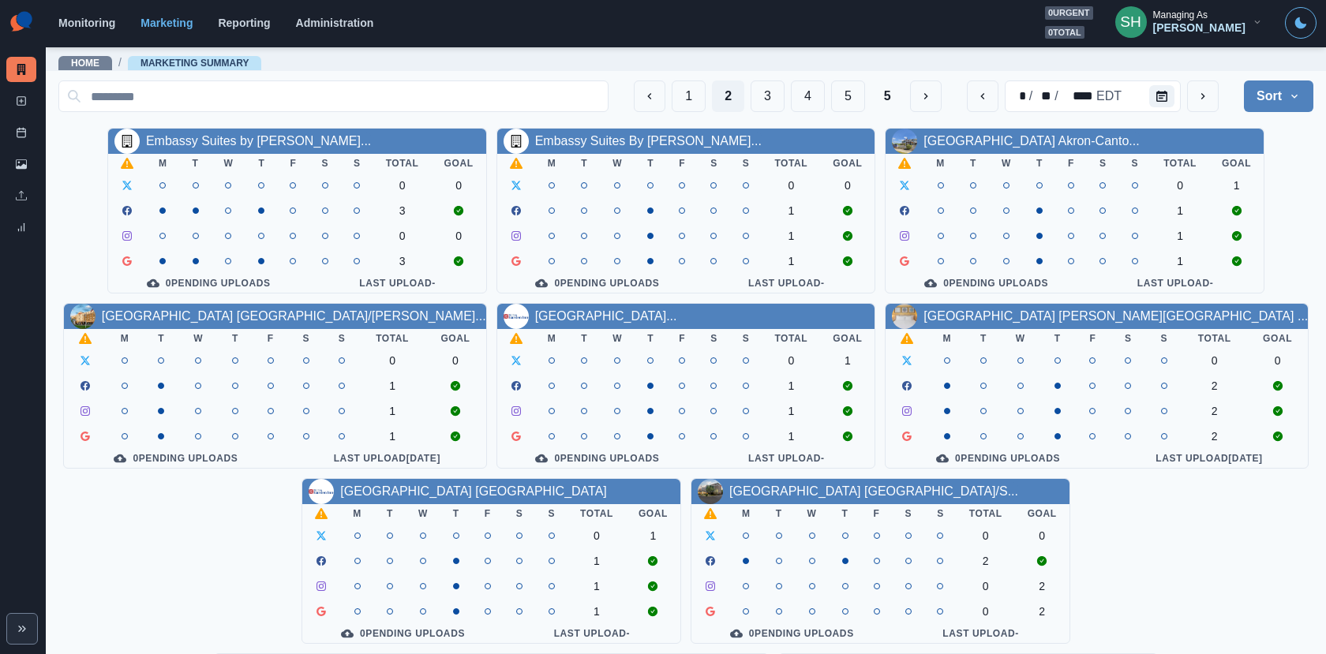
click at [260, 132] on div "Embassy Suites by [PERSON_NAME]..." at bounding box center [258, 141] width 225 height 19
click at [262, 144] on link "Embassy Suites by [PERSON_NAME]..." at bounding box center [258, 140] width 225 height 13
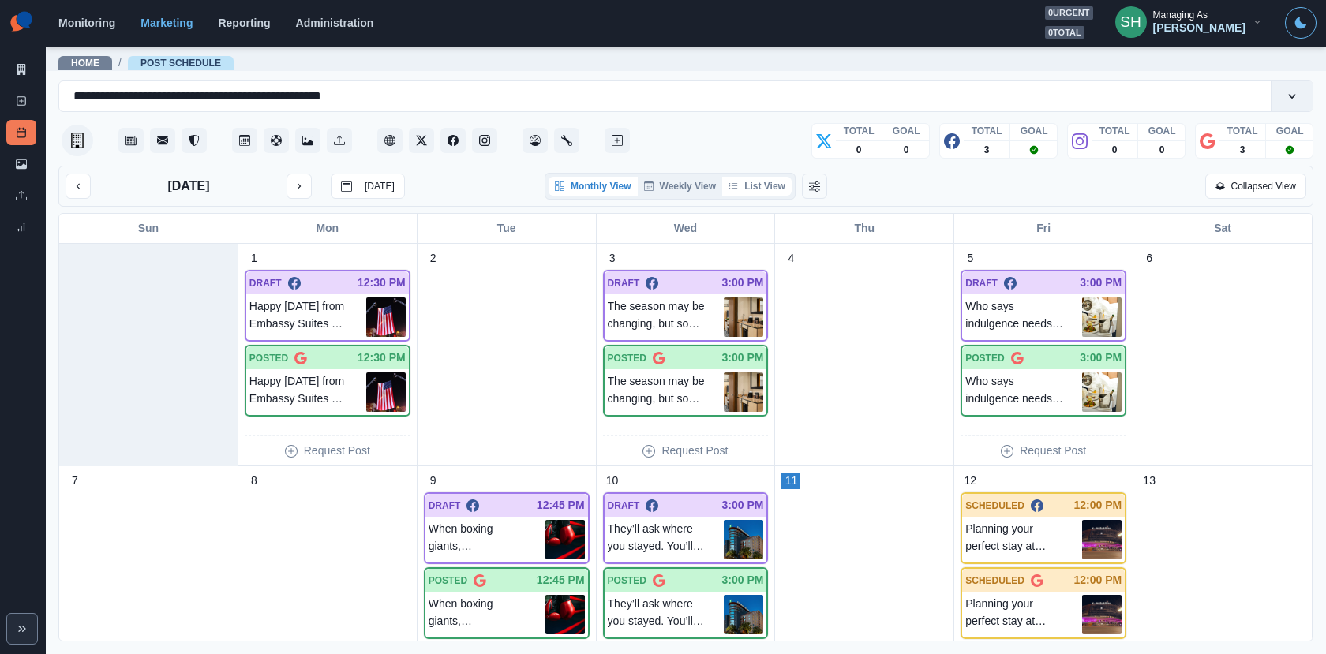
click at [782, 189] on button "List View" at bounding box center [756, 186] width 69 height 19
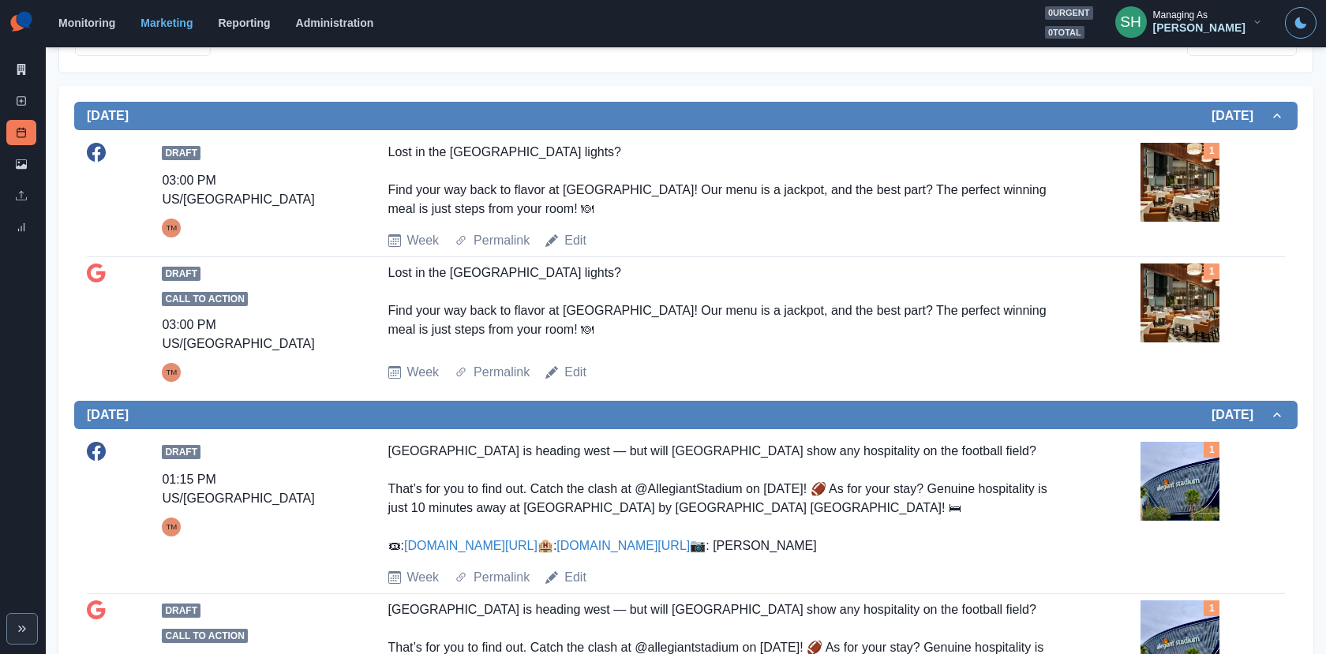
scroll to position [294, 0]
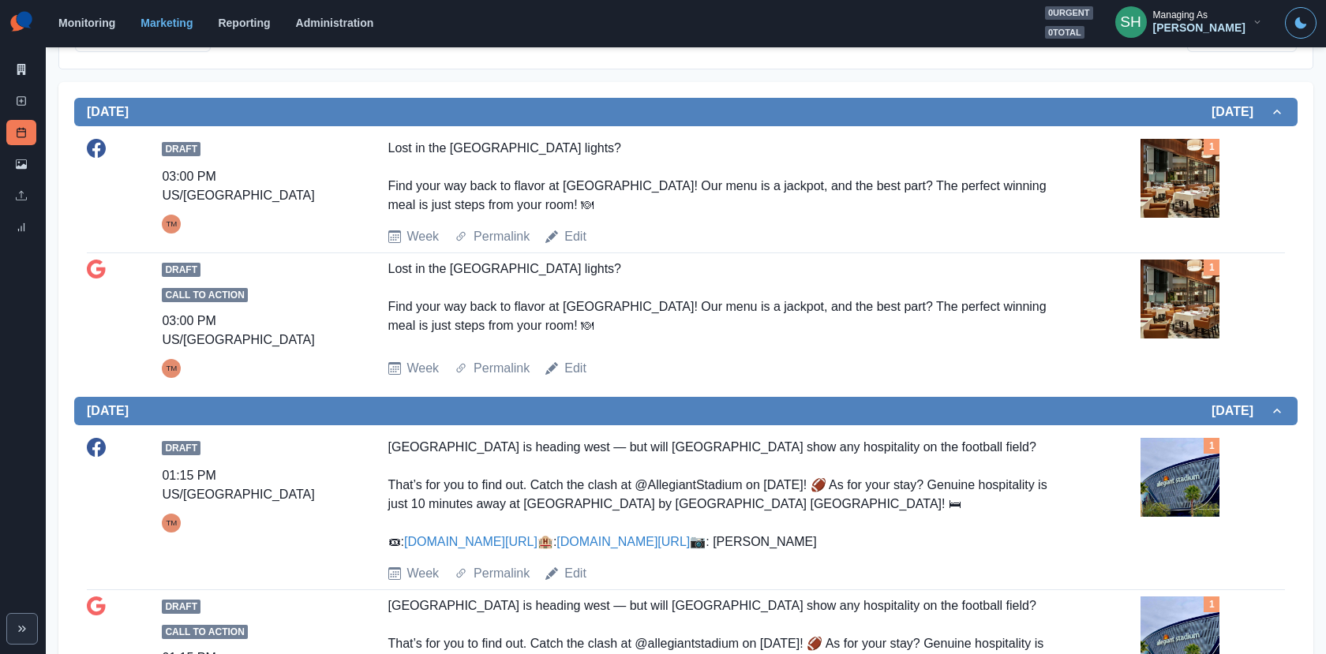
click at [1202, 298] on img at bounding box center [1179, 299] width 79 height 79
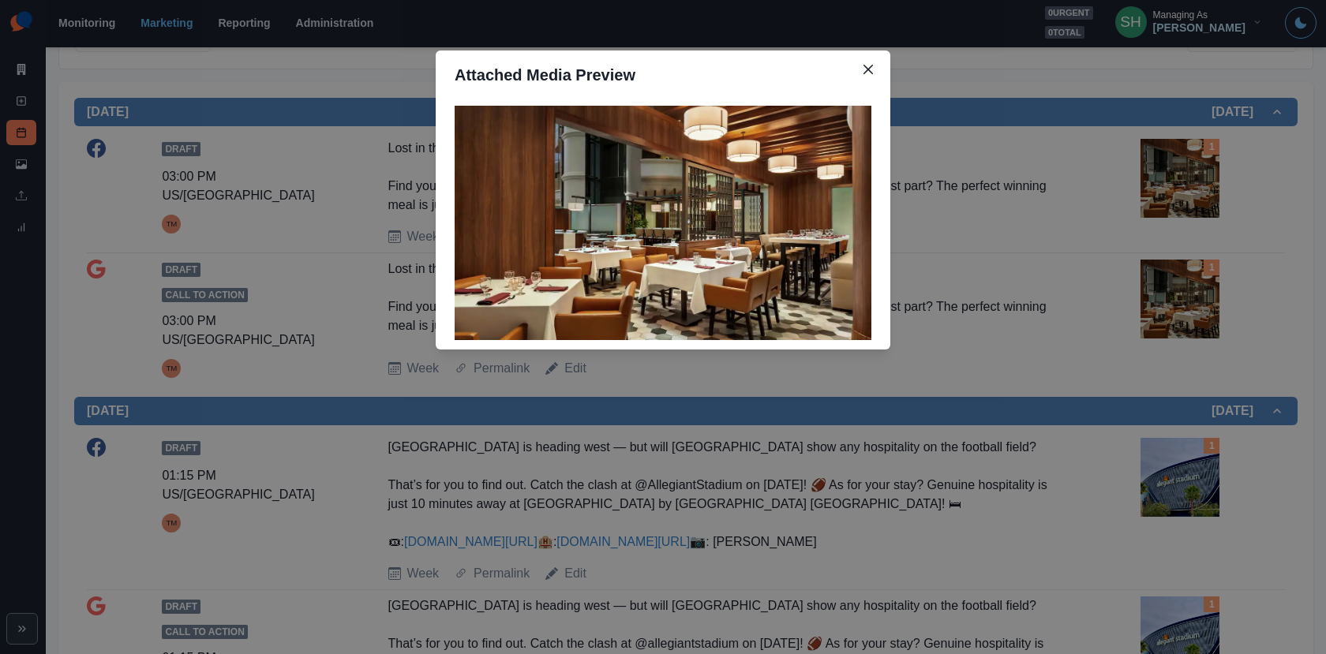
click at [1202, 298] on div "Attached Media Preview" at bounding box center [663, 327] width 1326 height 654
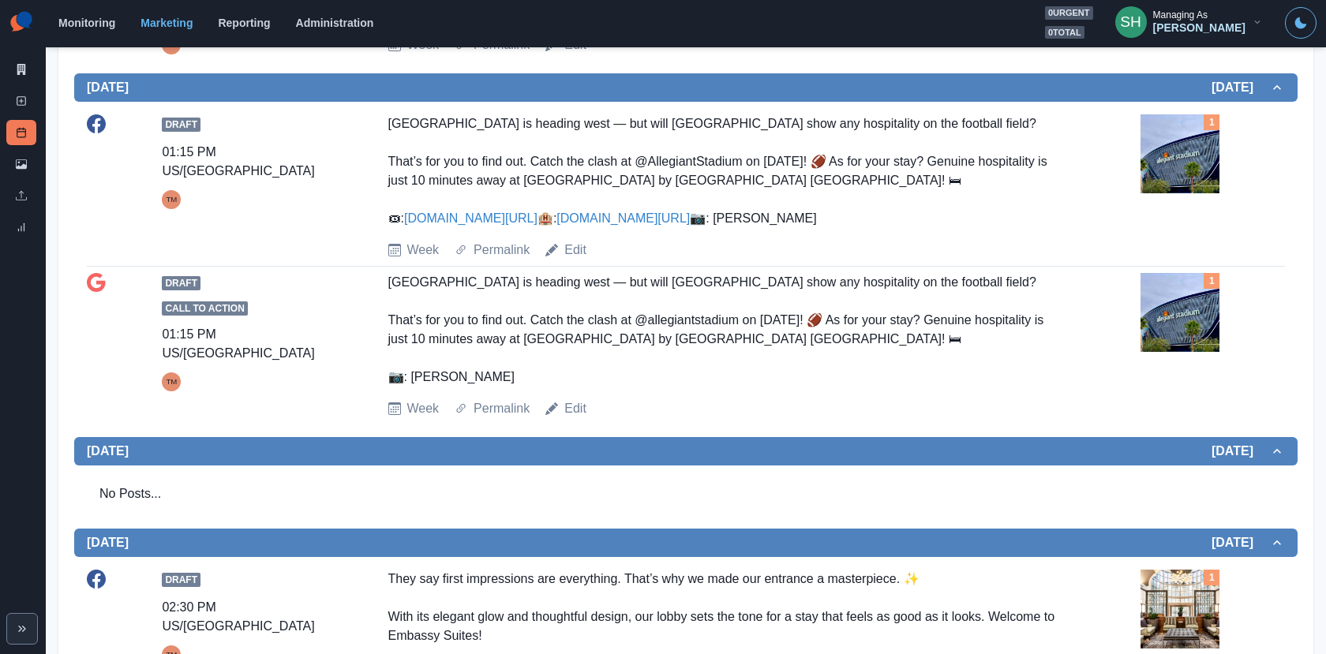
scroll to position [535, 0]
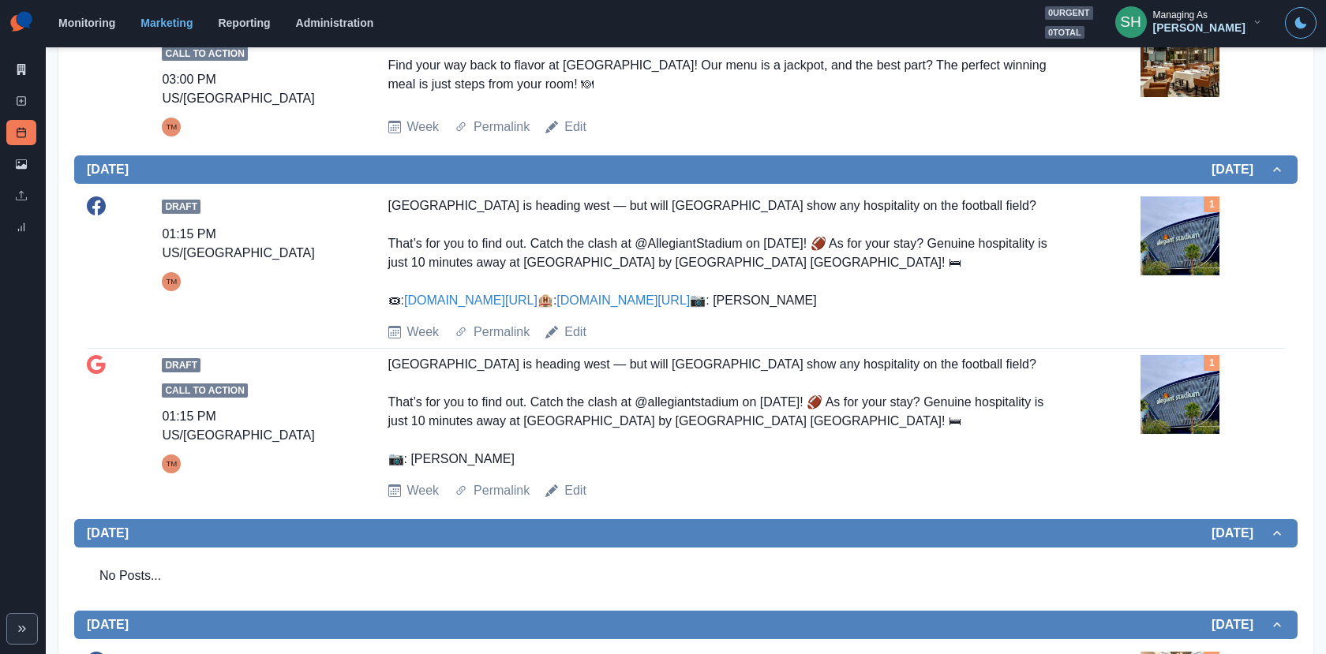
click at [1208, 255] on img at bounding box center [1179, 235] width 79 height 79
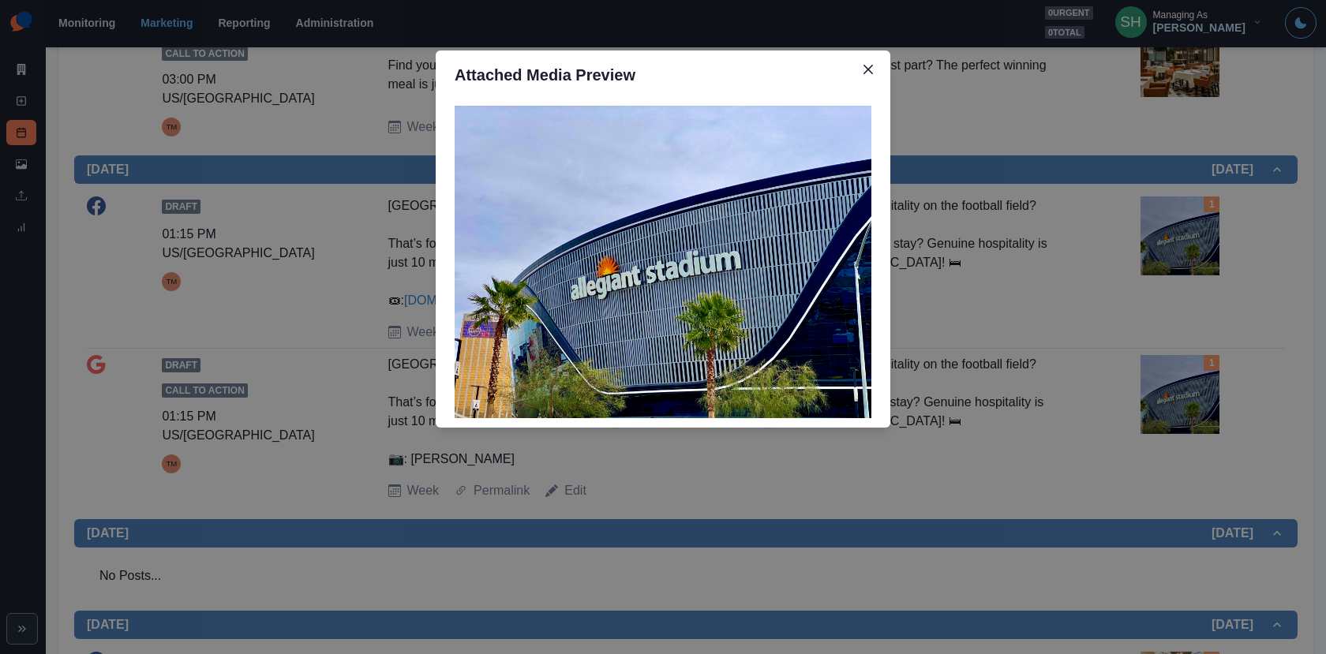
click at [1159, 239] on div "Attached Media Preview" at bounding box center [663, 327] width 1326 height 654
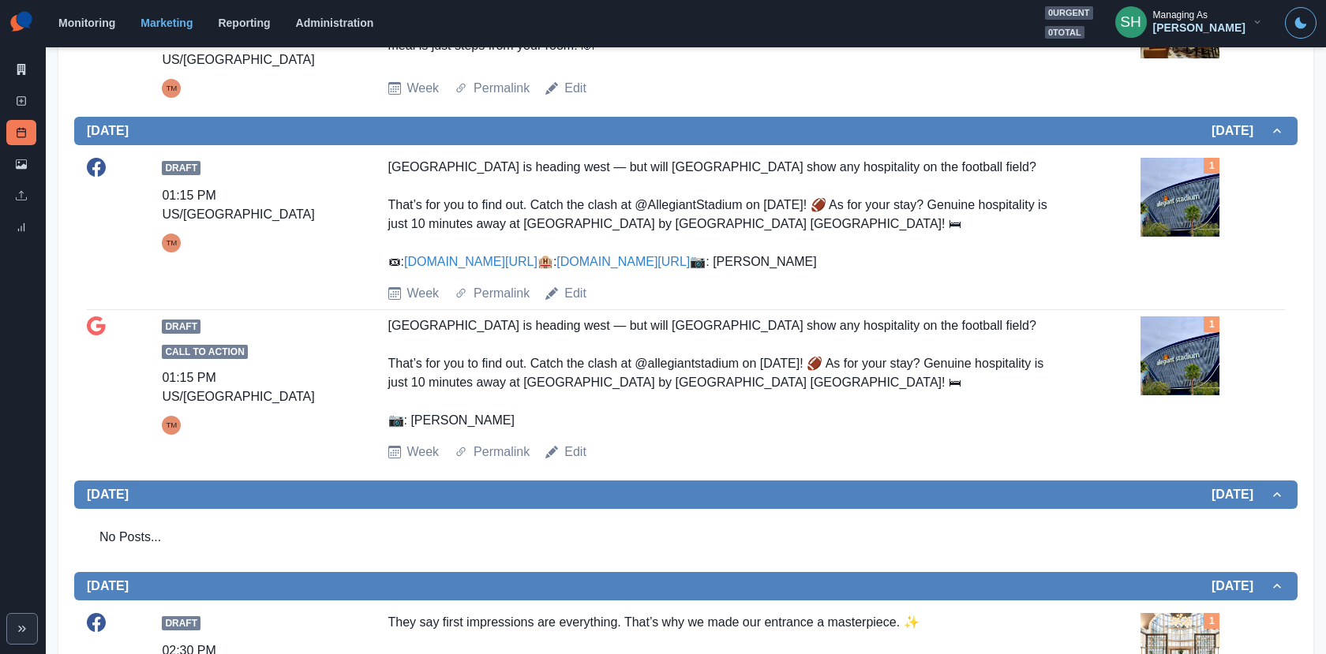
scroll to position [0, 0]
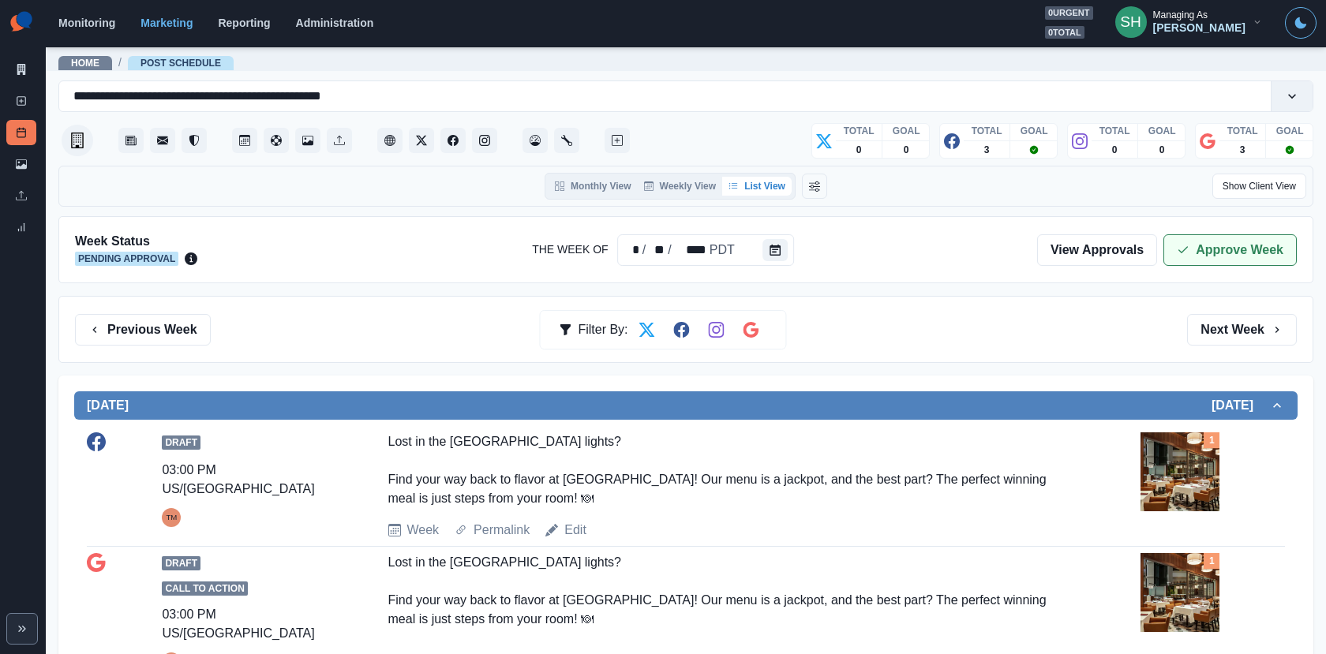
click at [1246, 251] on button "Approve Week" at bounding box center [1229, 250] width 133 height 32
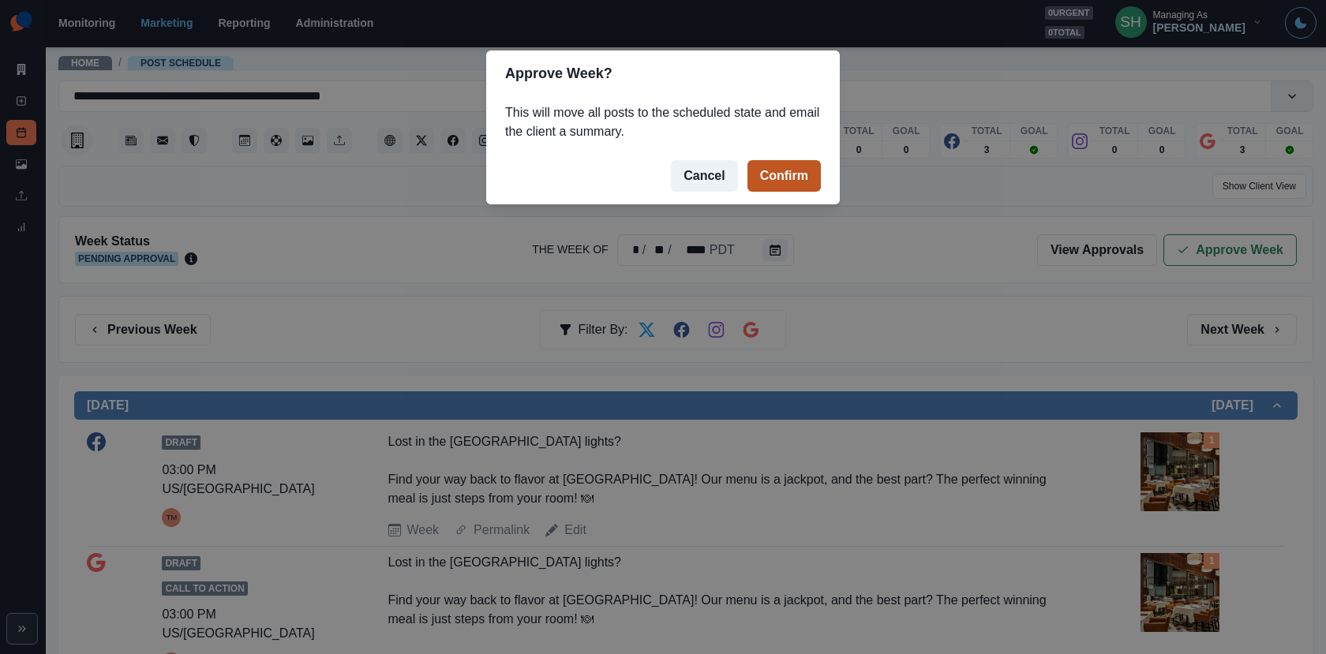
click at [805, 179] on button "Confirm" at bounding box center [783, 176] width 73 height 32
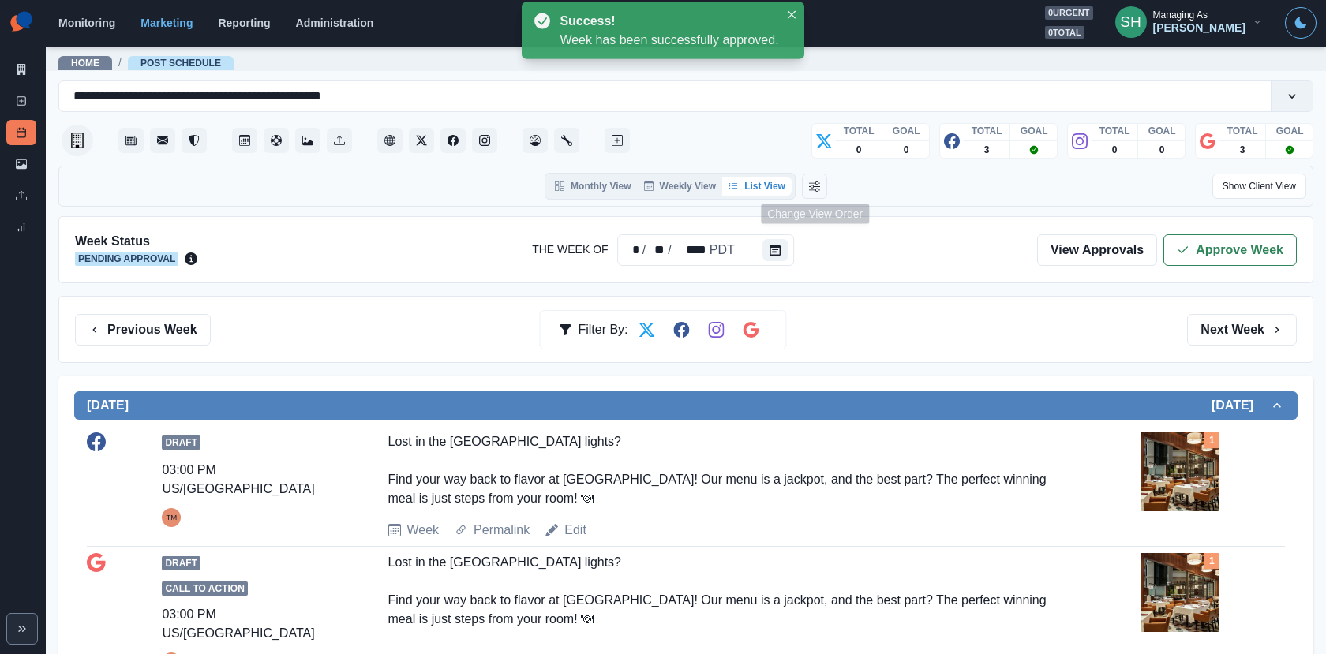
scroll to position [1125, 0]
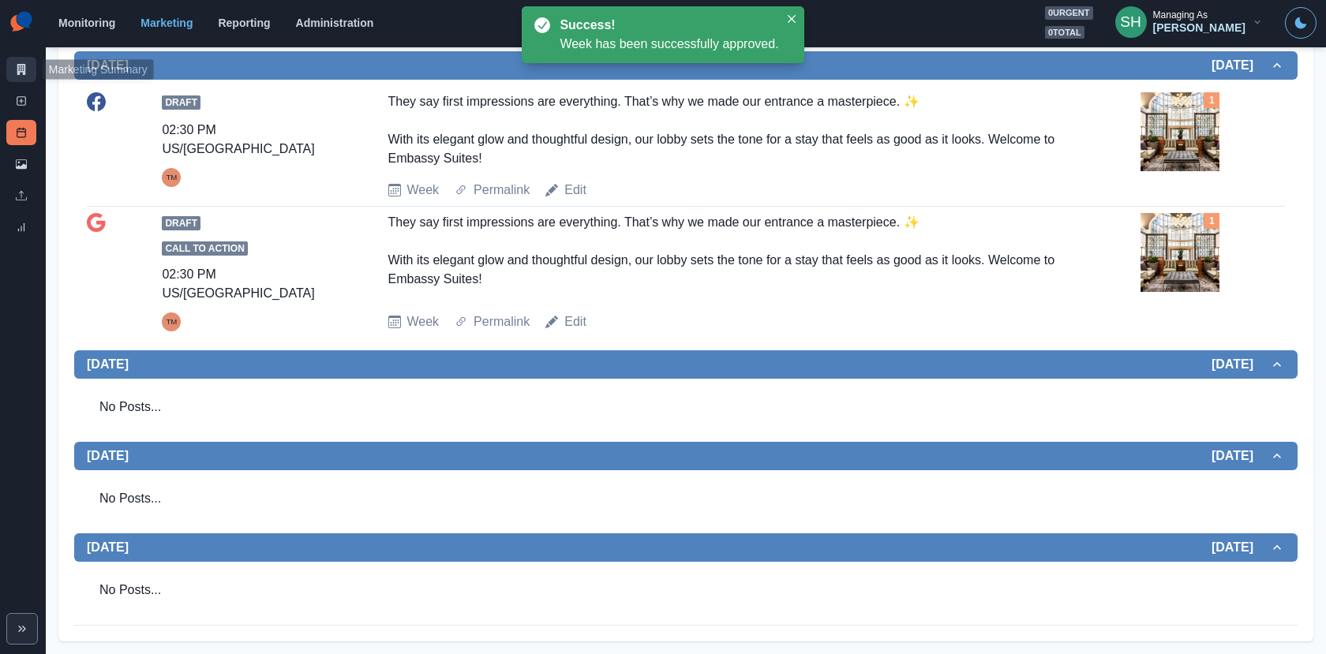
click at [24, 60] on link "Marketing Summary" at bounding box center [21, 69] width 30 height 25
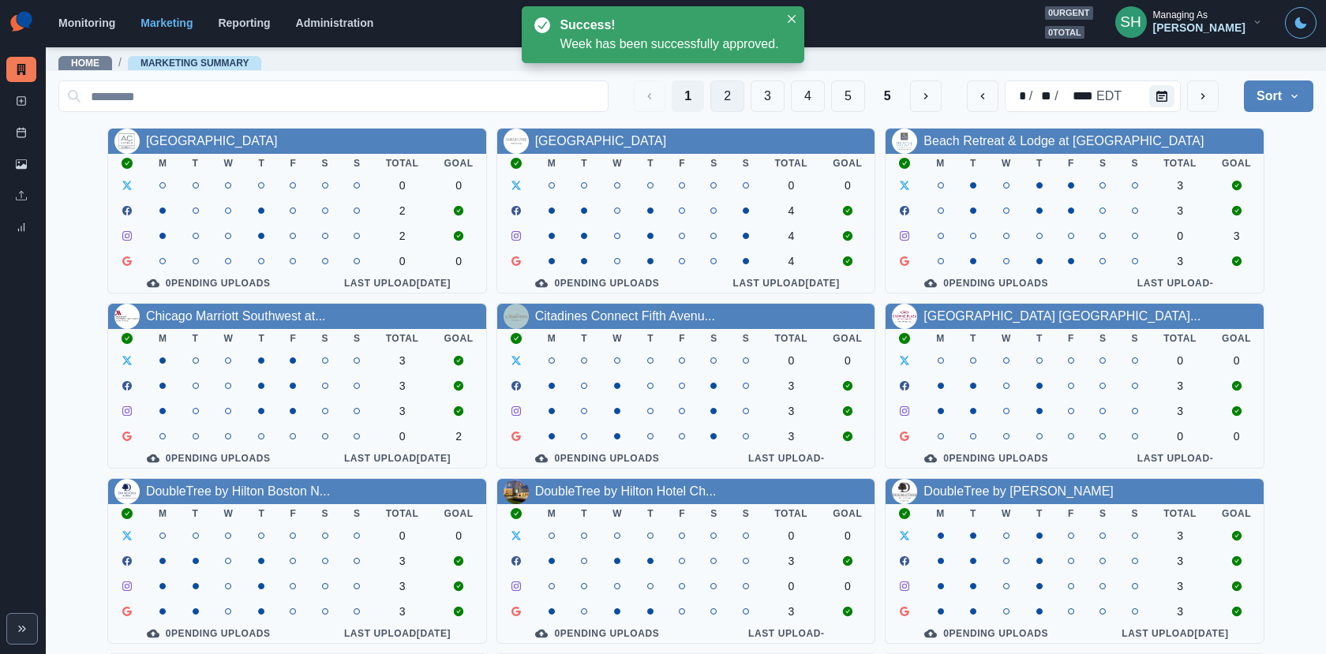
click at [720, 99] on button "2" at bounding box center [727, 96] width 34 height 32
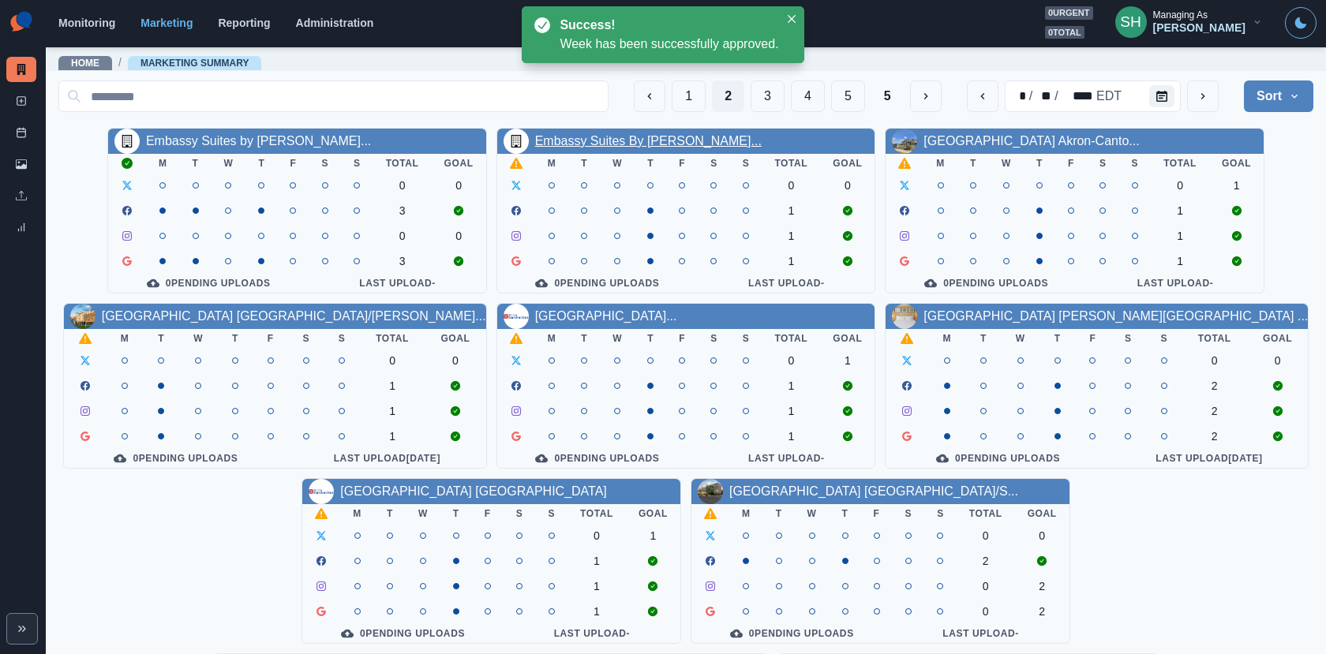
click at [679, 134] on link "Embassy Suites By [PERSON_NAME]..." at bounding box center [648, 140] width 226 height 13
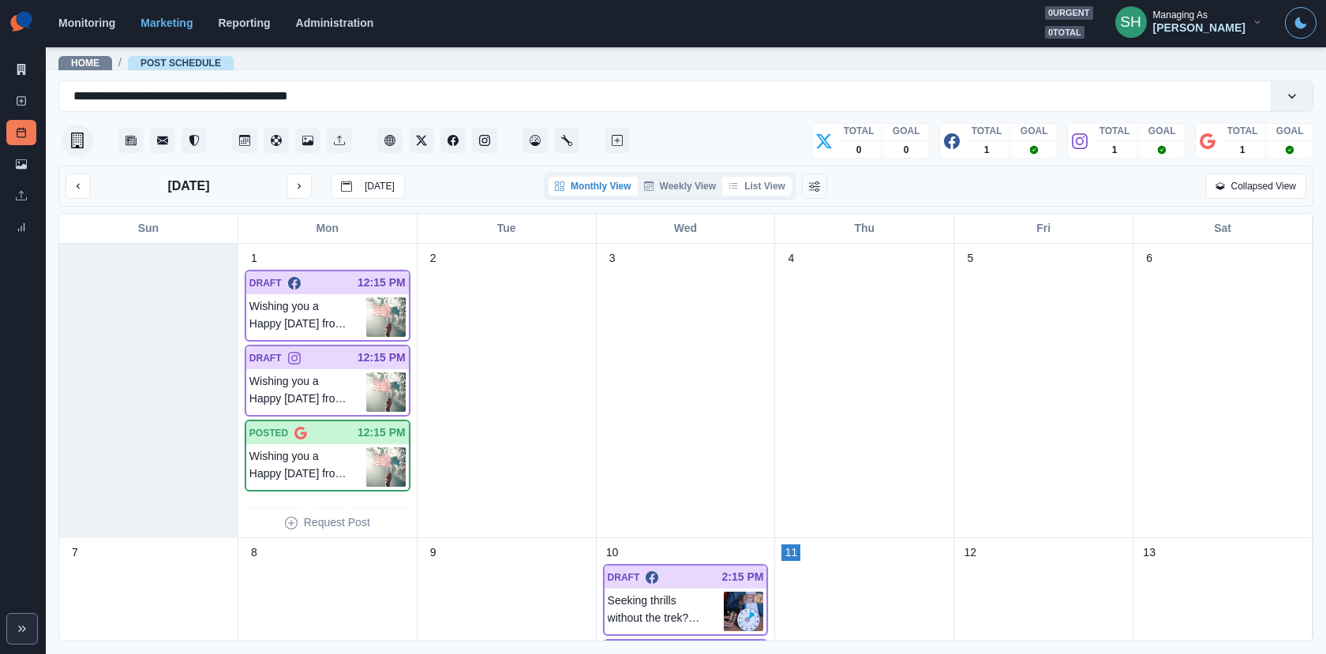
click at [757, 189] on button "List View" at bounding box center [756, 186] width 69 height 19
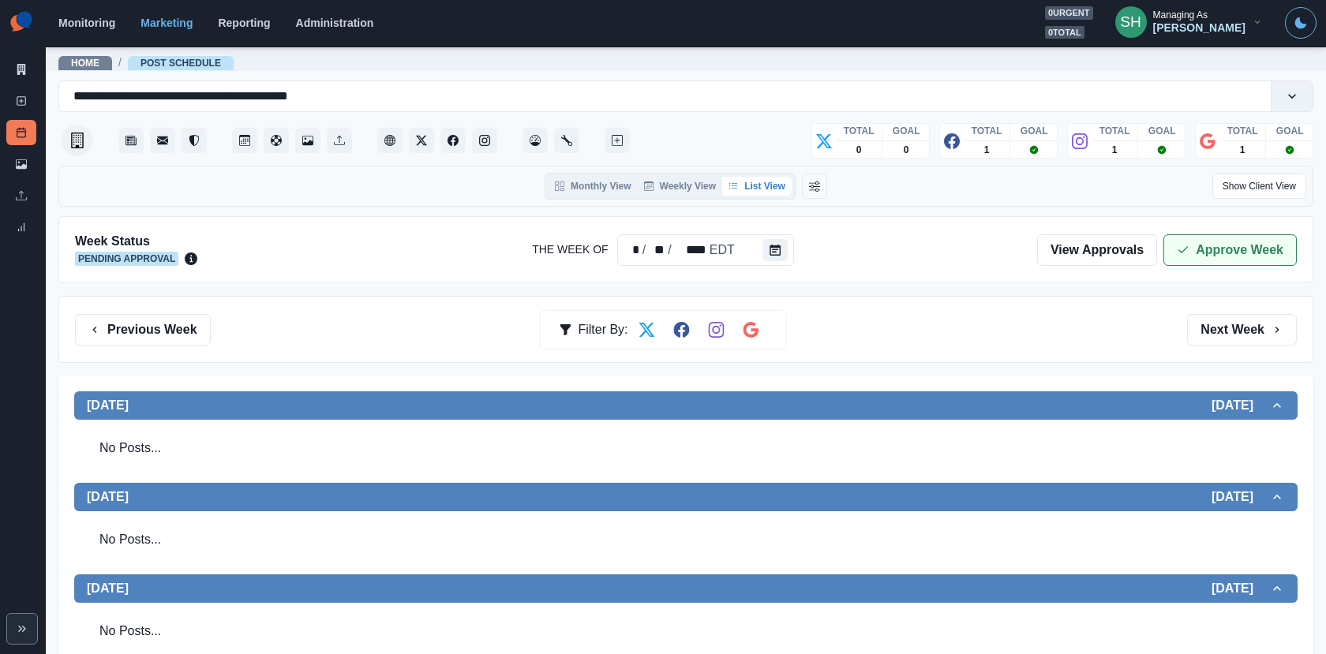
click at [1243, 234] on button "Approve Week" at bounding box center [1229, 250] width 133 height 32
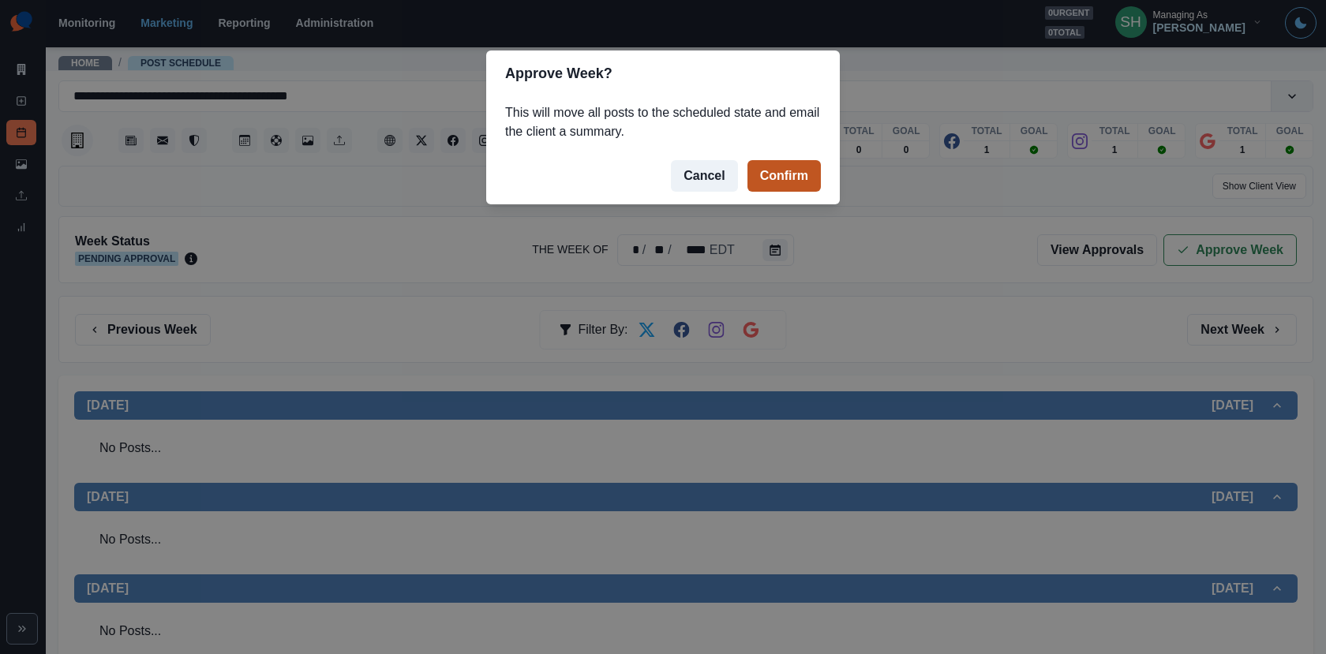
click at [784, 171] on button "Confirm" at bounding box center [783, 176] width 73 height 32
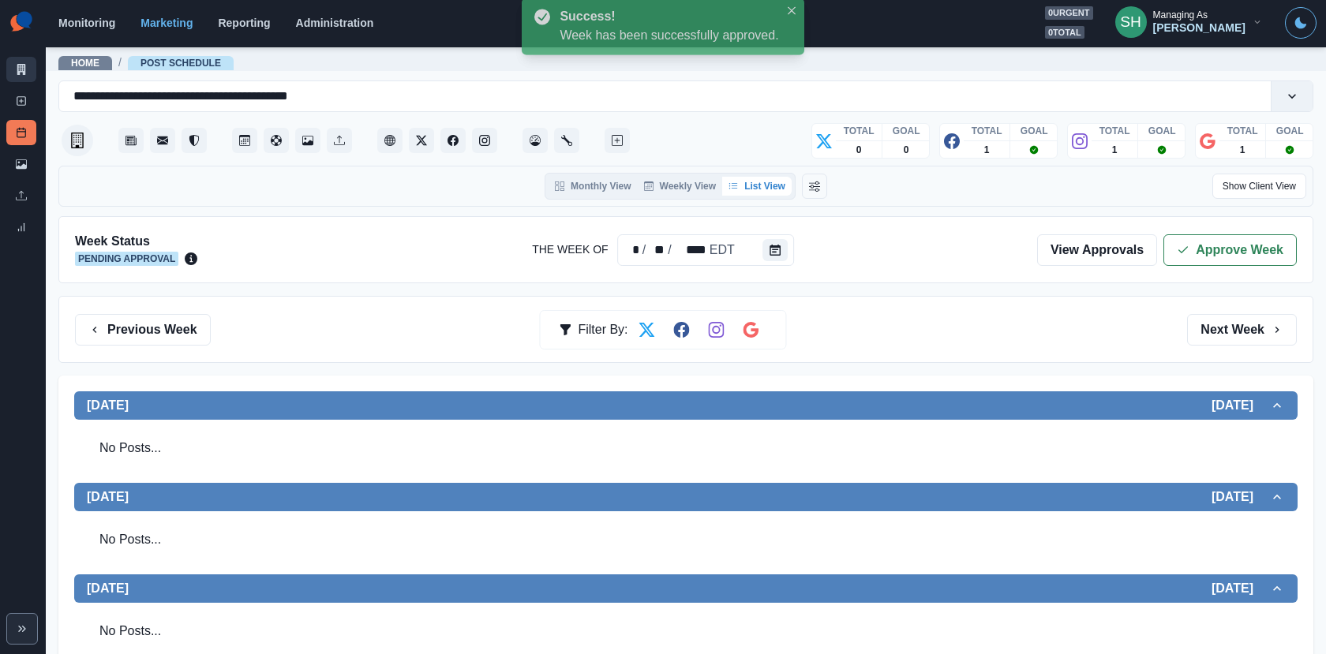
click at [11, 76] on link "Marketing Summary" at bounding box center [21, 69] width 30 height 25
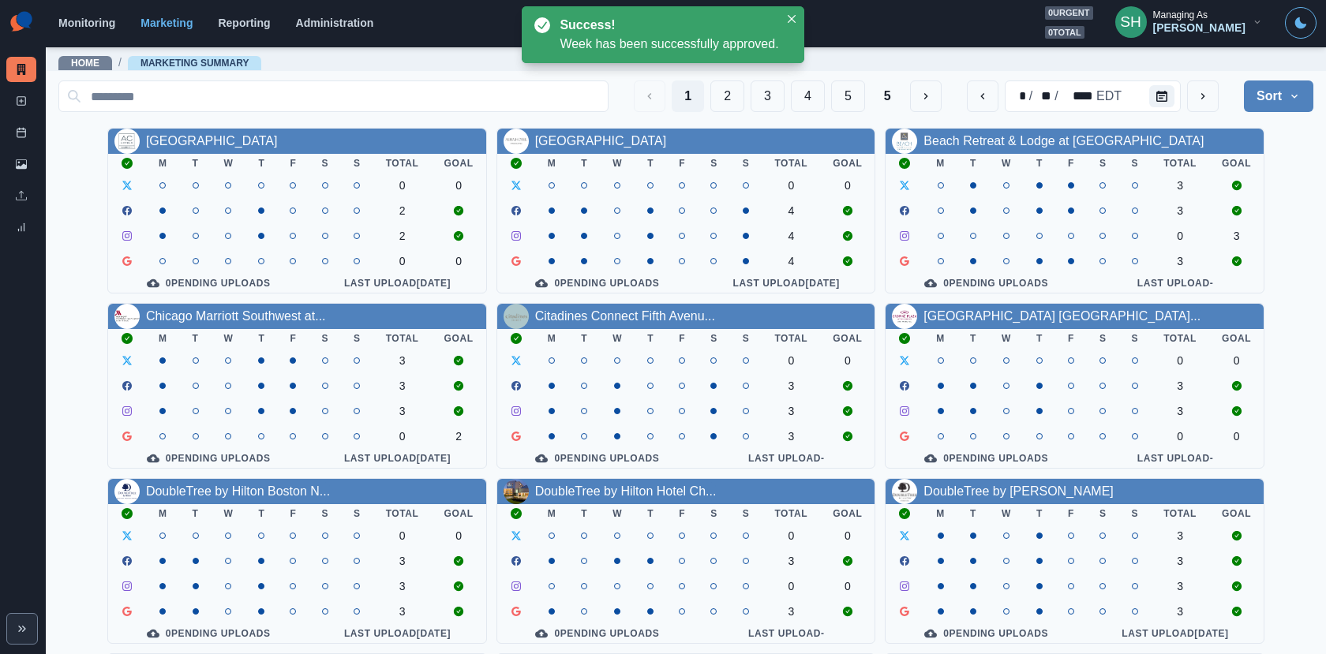
click at [709, 92] on div "1 2 3 4 5 5" at bounding box center [787, 96] width 307 height 32
click at [724, 93] on button "2" at bounding box center [727, 96] width 34 height 32
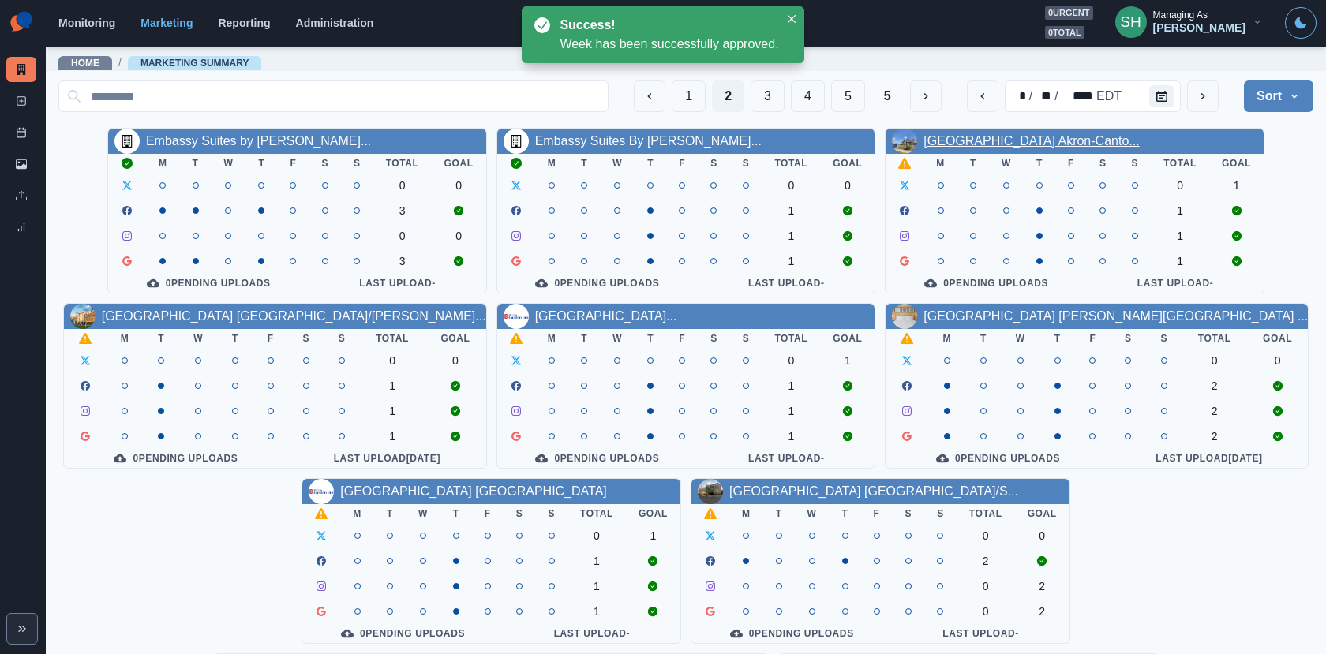
click at [978, 134] on link "[GEOGRAPHIC_DATA] Akron-Canto..." at bounding box center [1030, 140] width 215 height 13
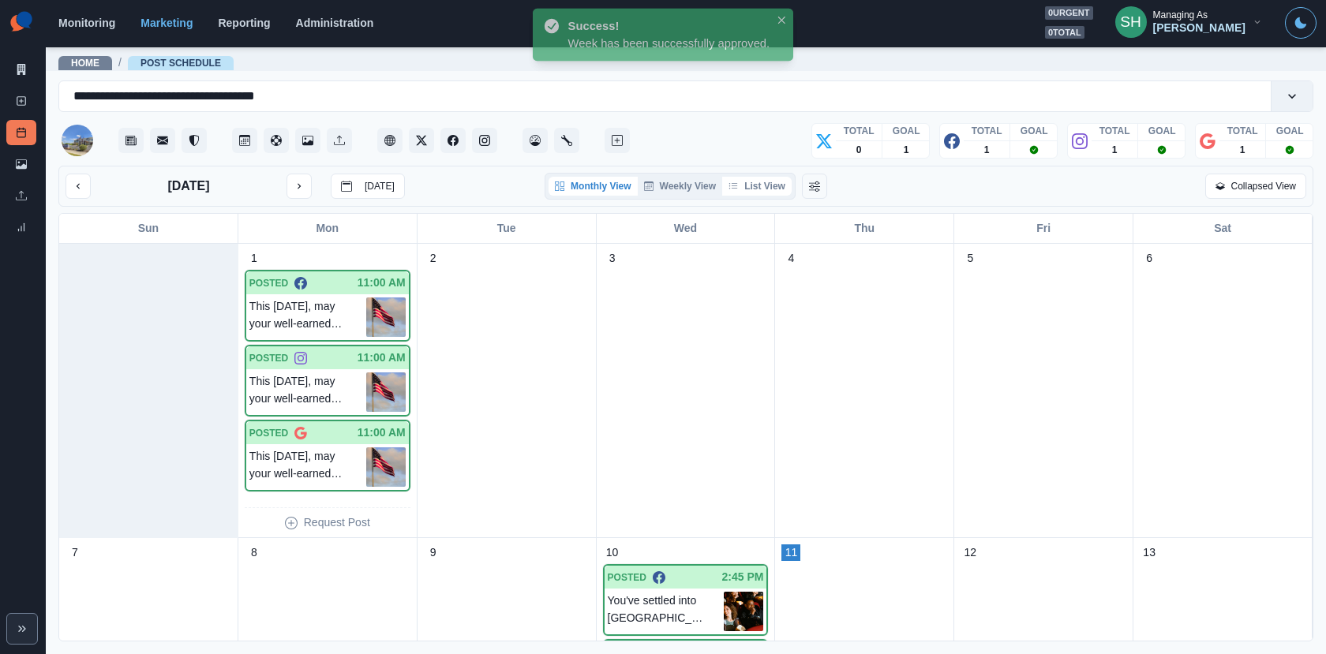
click at [775, 181] on button "List View" at bounding box center [756, 186] width 69 height 19
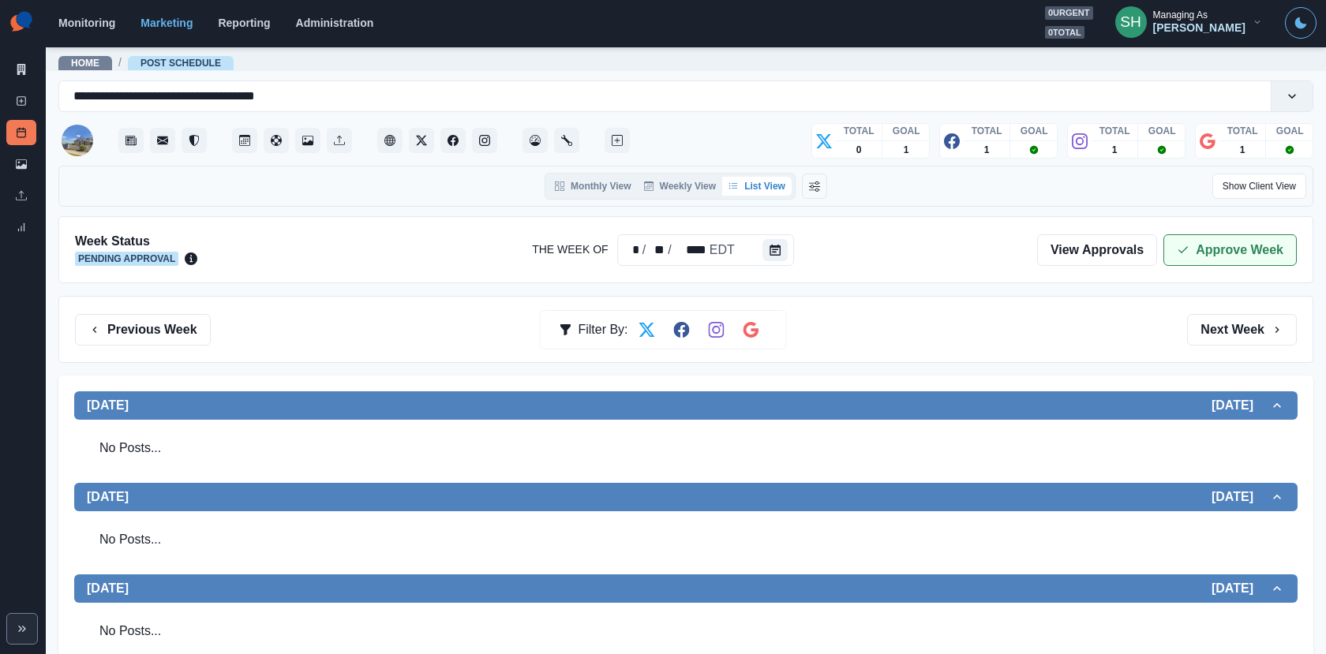
click at [1245, 252] on button "Approve Week" at bounding box center [1229, 250] width 133 height 32
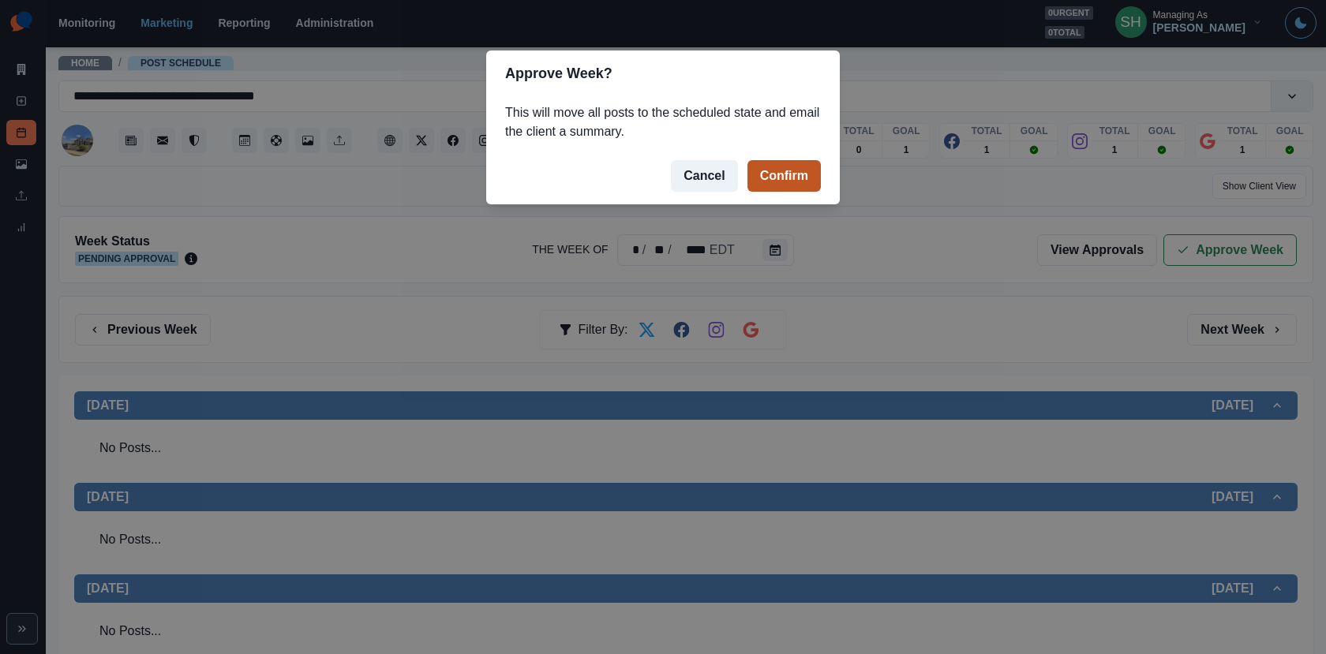
click at [804, 170] on button "Confirm" at bounding box center [783, 176] width 73 height 32
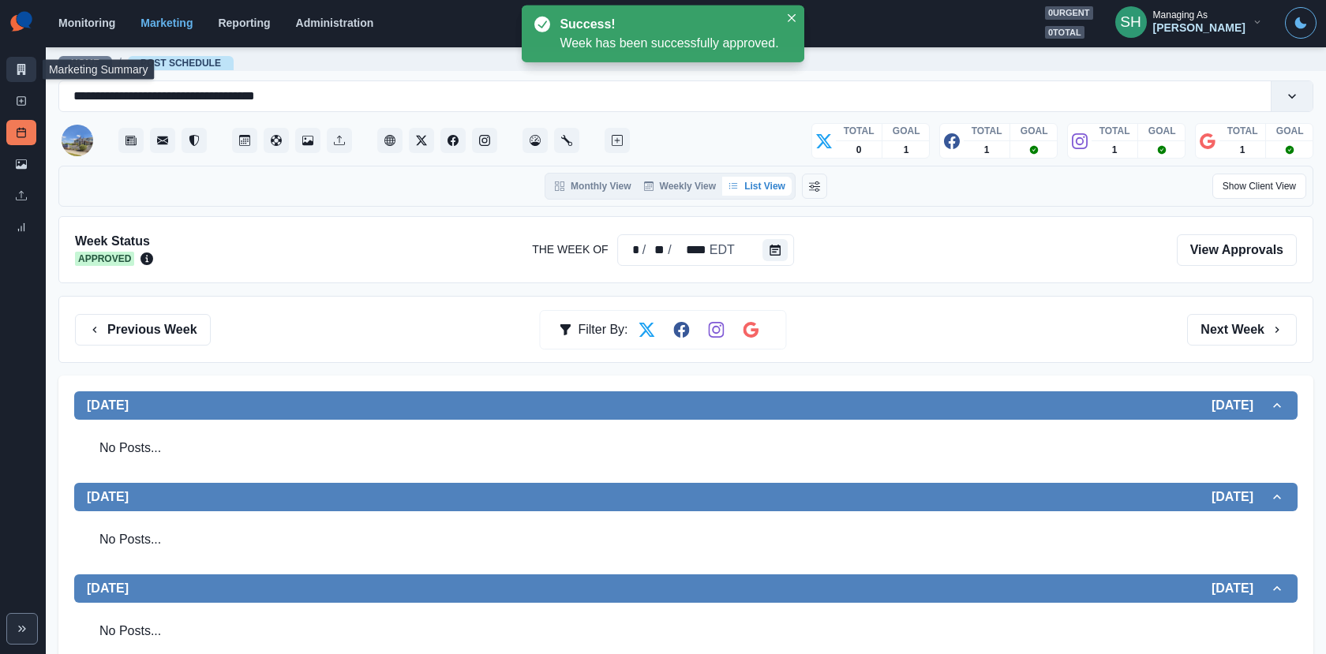
click at [17, 66] on icon at bounding box center [21, 69] width 9 height 11
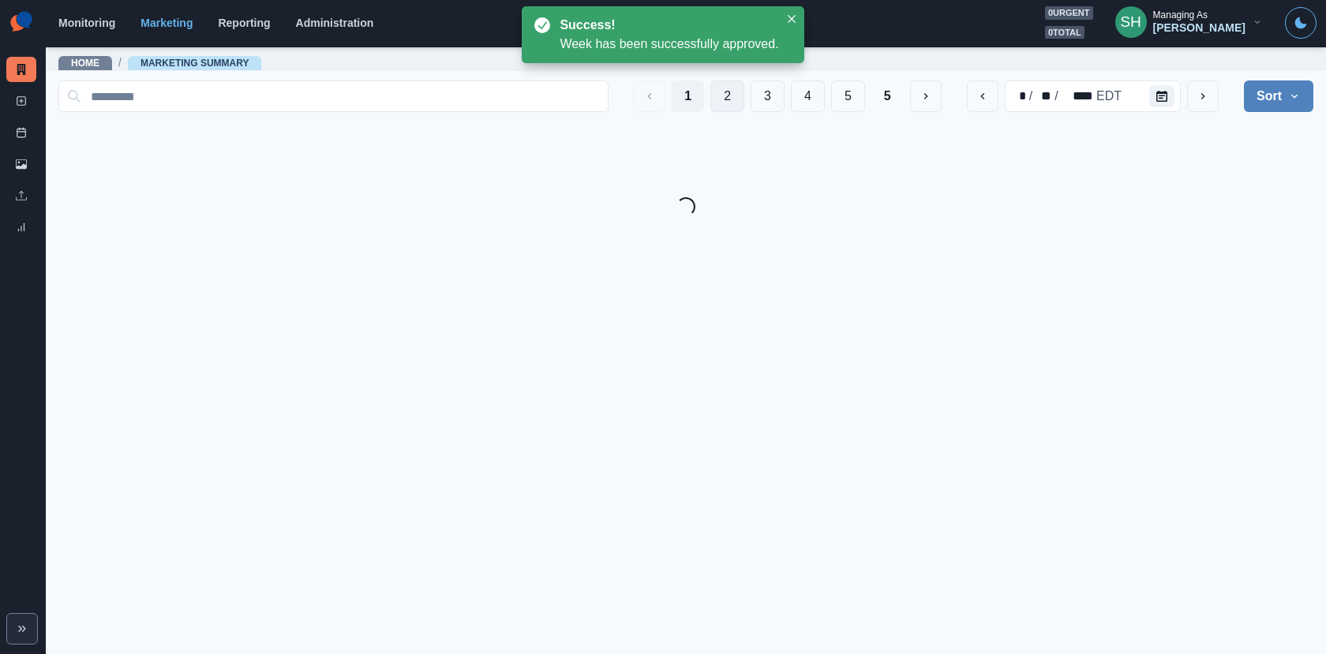
click at [726, 99] on button "2" at bounding box center [727, 96] width 34 height 32
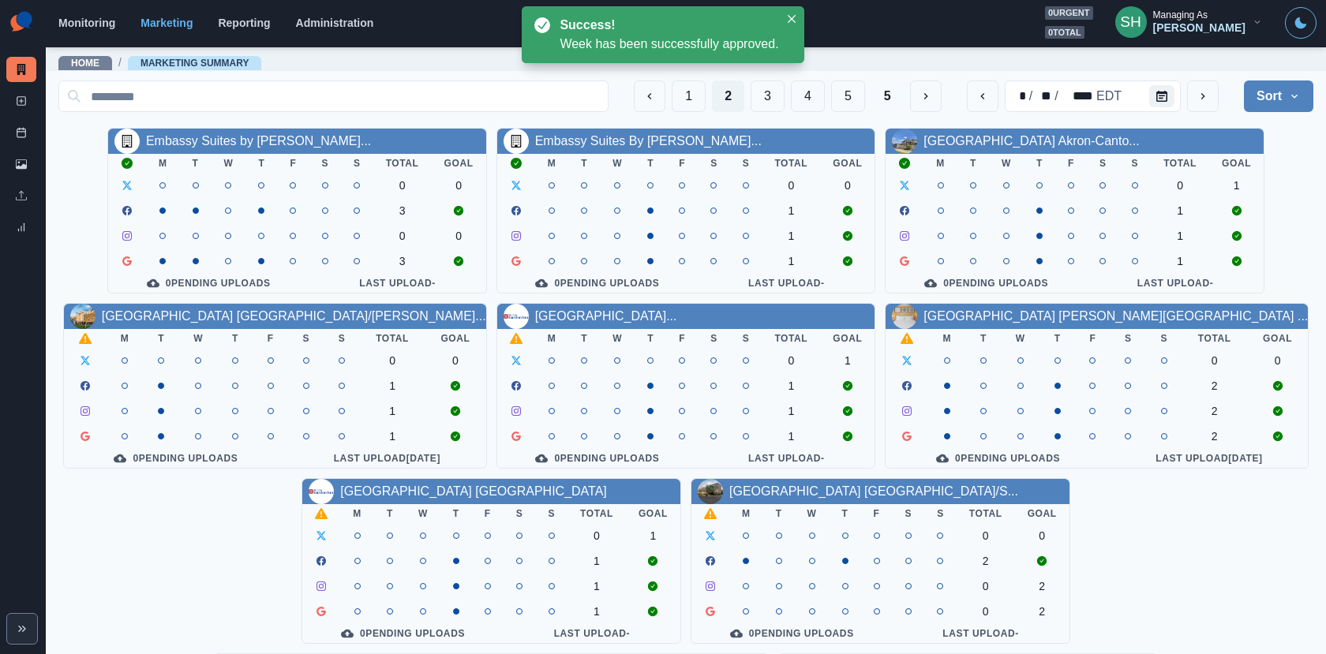
click at [261, 306] on div "[GEOGRAPHIC_DATA] [GEOGRAPHIC_DATA]/[PERSON_NAME]..." at bounding box center [275, 316] width 422 height 25
click at [261, 314] on link "[GEOGRAPHIC_DATA] [GEOGRAPHIC_DATA]/[PERSON_NAME]..." at bounding box center [294, 315] width 384 height 13
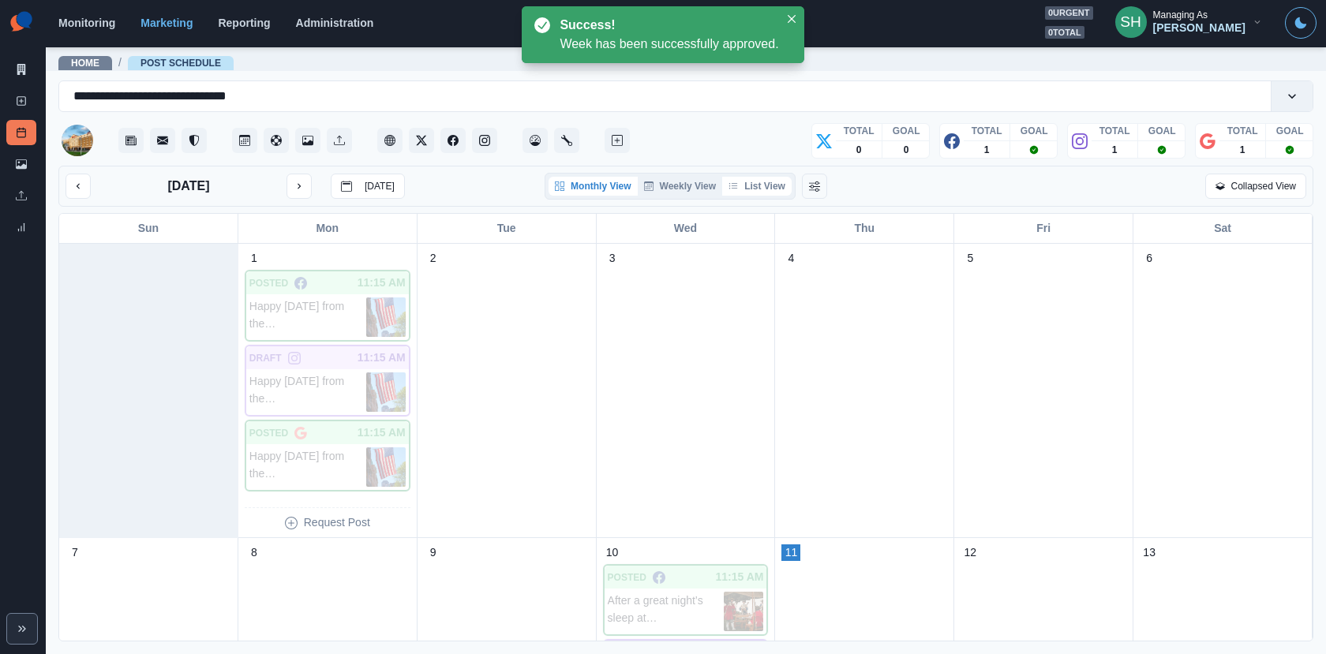
click at [762, 181] on button "List View" at bounding box center [756, 186] width 69 height 19
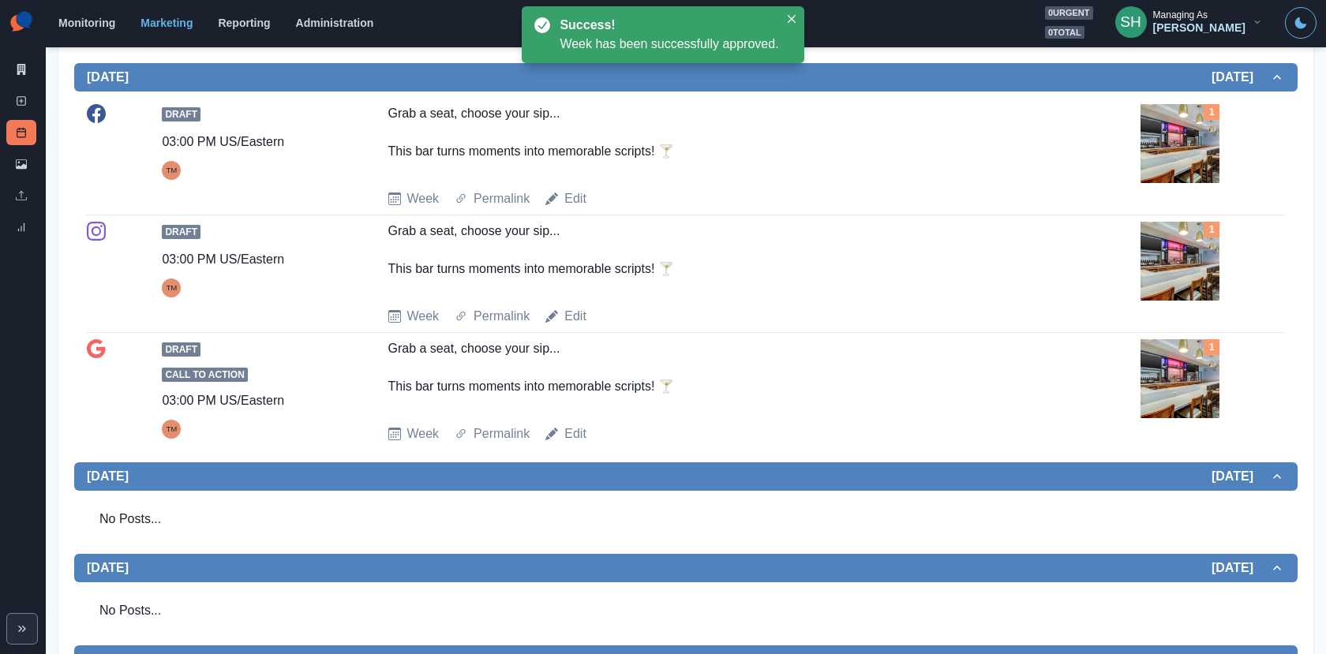
scroll to position [443, 0]
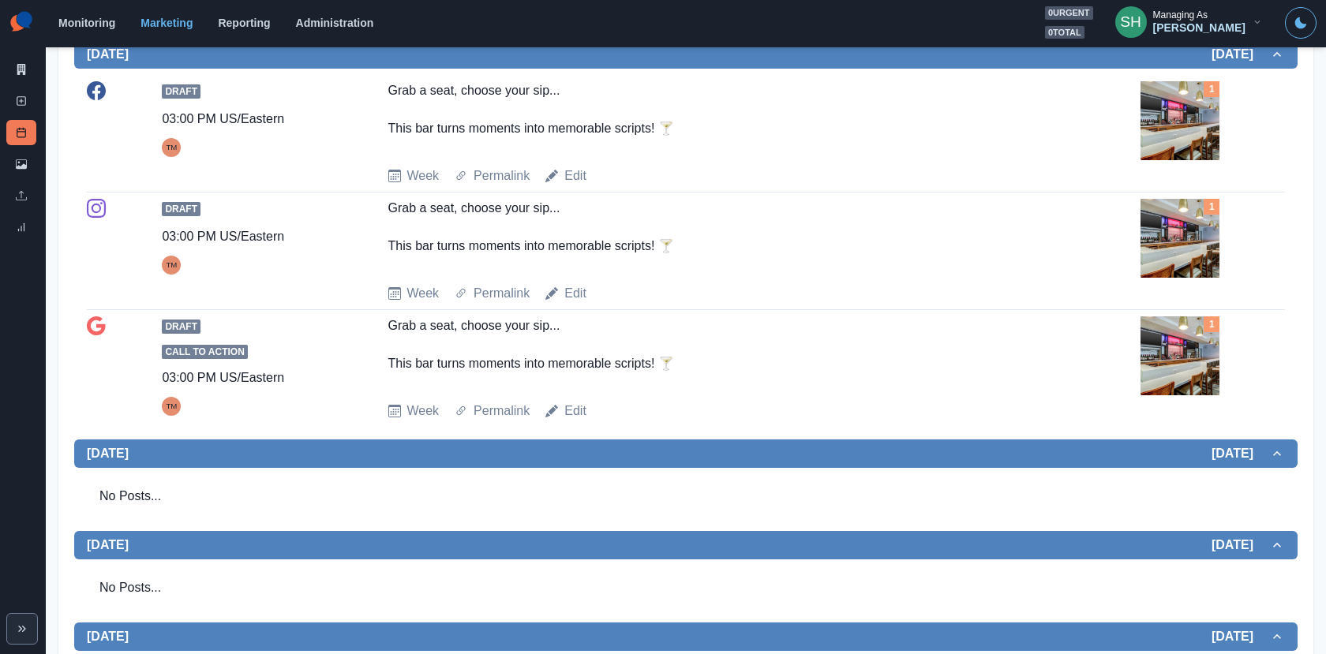
click at [1165, 226] on img at bounding box center [1179, 238] width 79 height 79
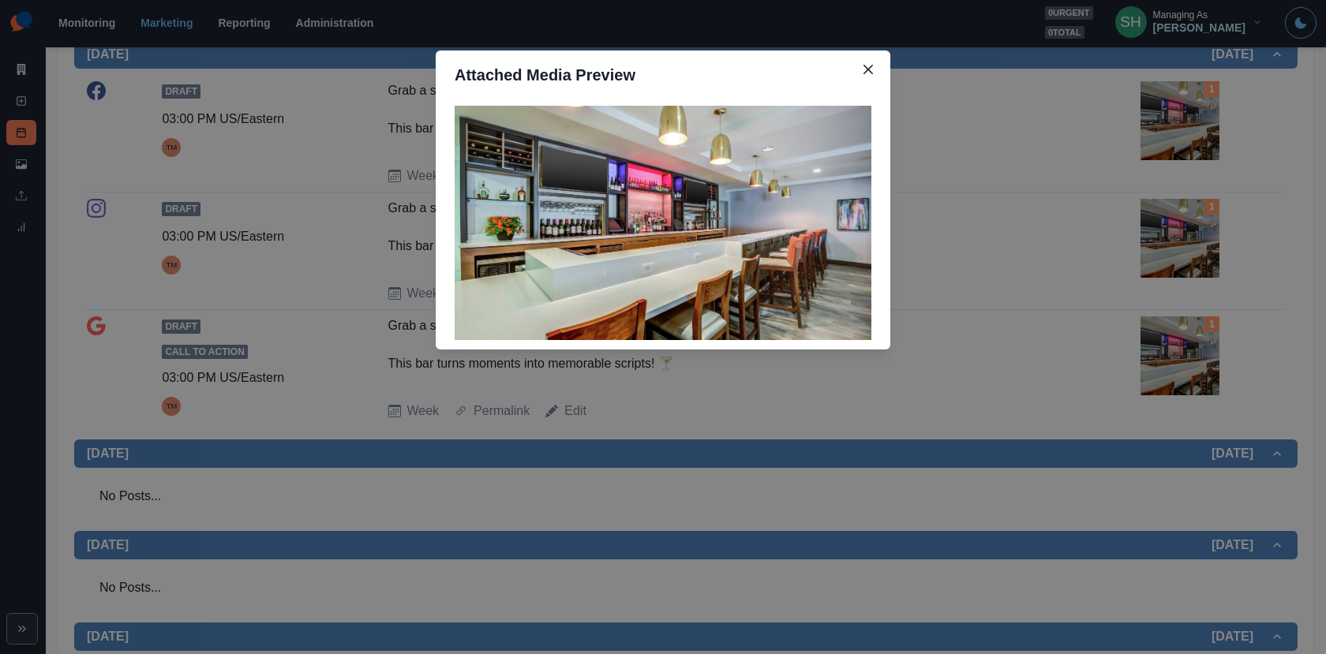
click at [1165, 226] on div "Attached Media Preview" at bounding box center [663, 327] width 1326 height 654
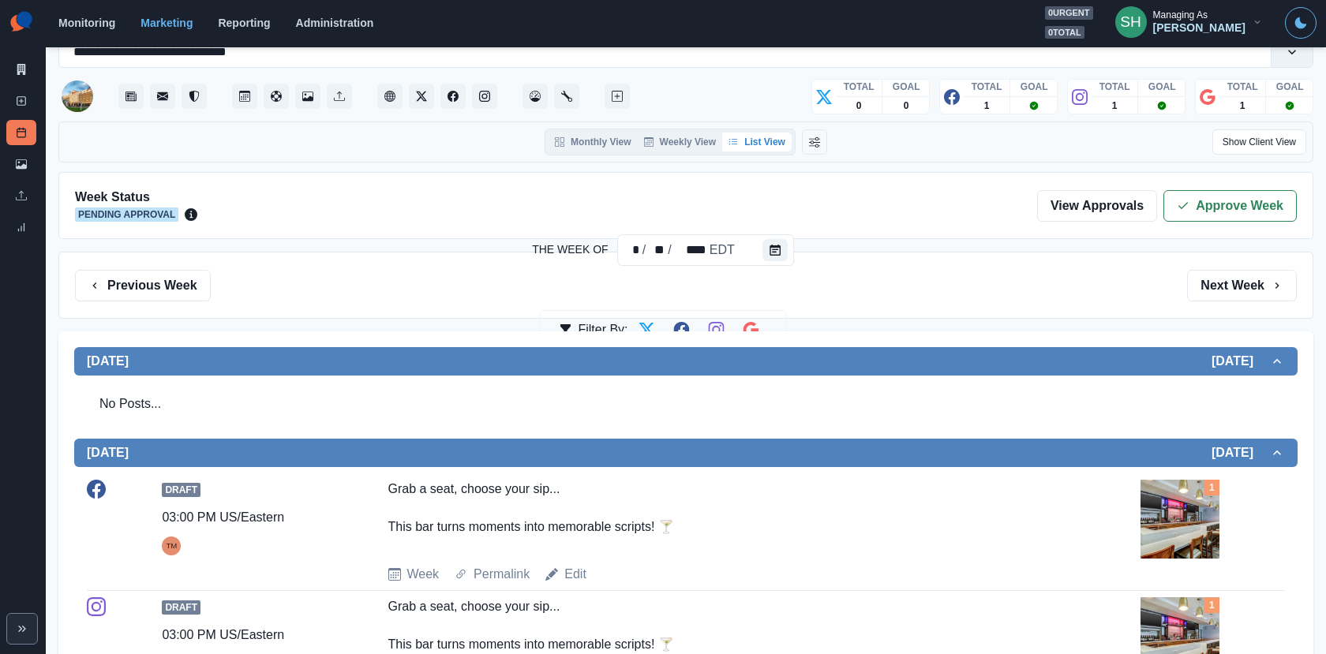
scroll to position [0, 0]
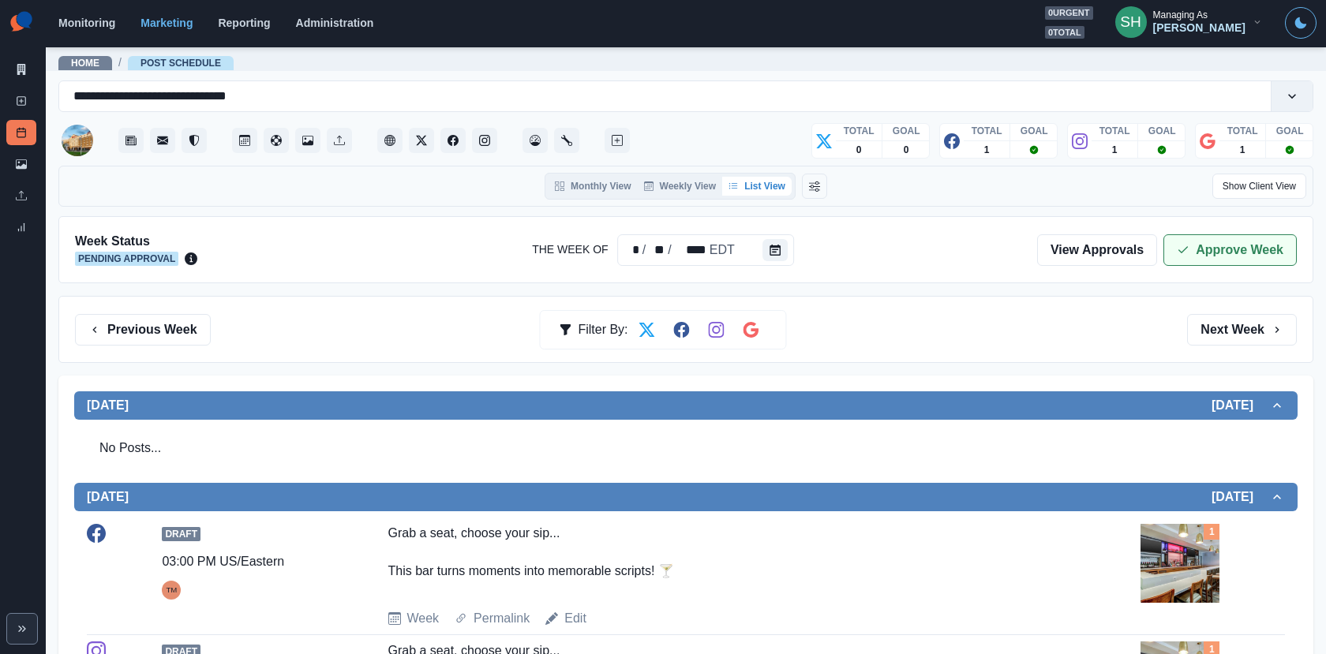
click at [1228, 249] on button "Approve Week" at bounding box center [1229, 250] width 133 height 32
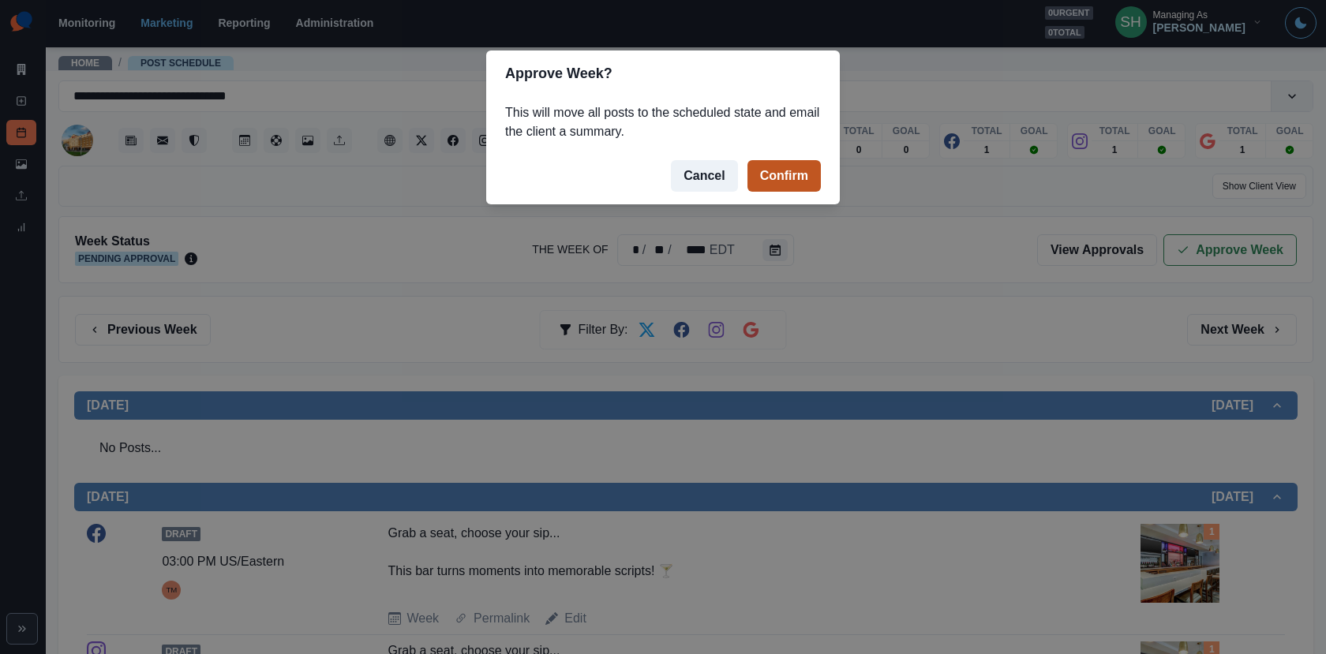
click at [804, 173] on button "Confirm" at bounding box center [783, 176] width 73 height 32
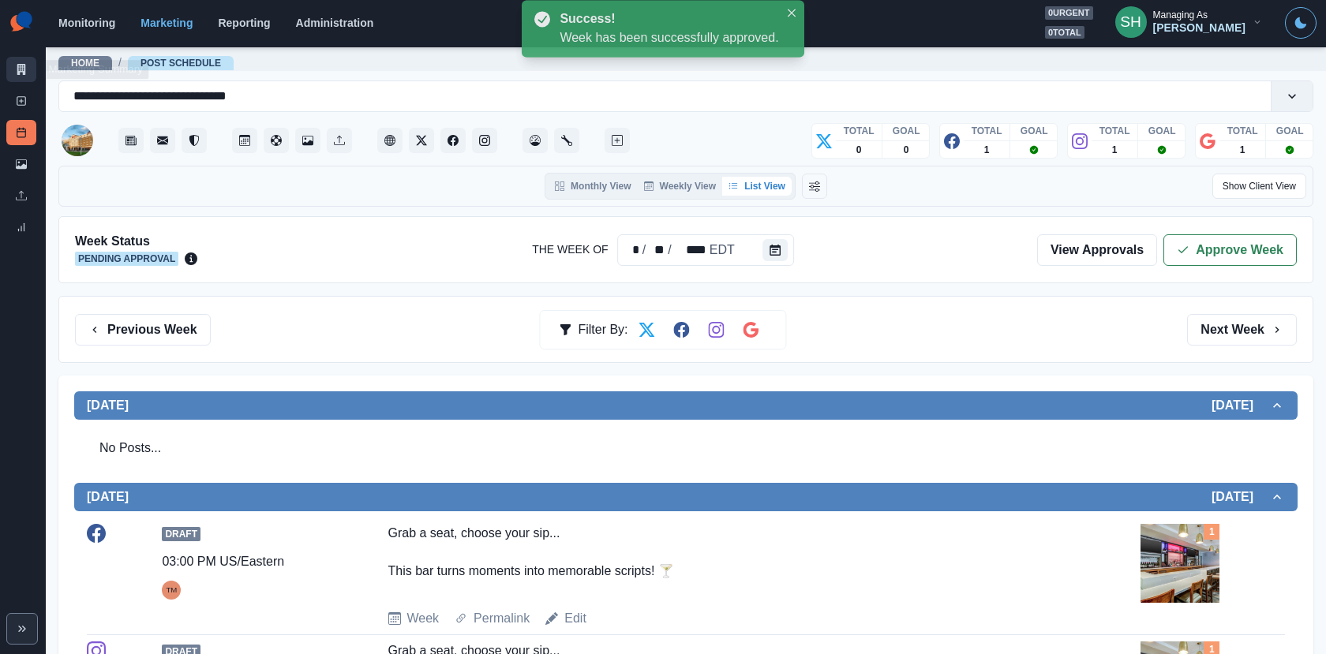
click at [24, 70] on icon at bounding box center [21, 69] width 9 height 11
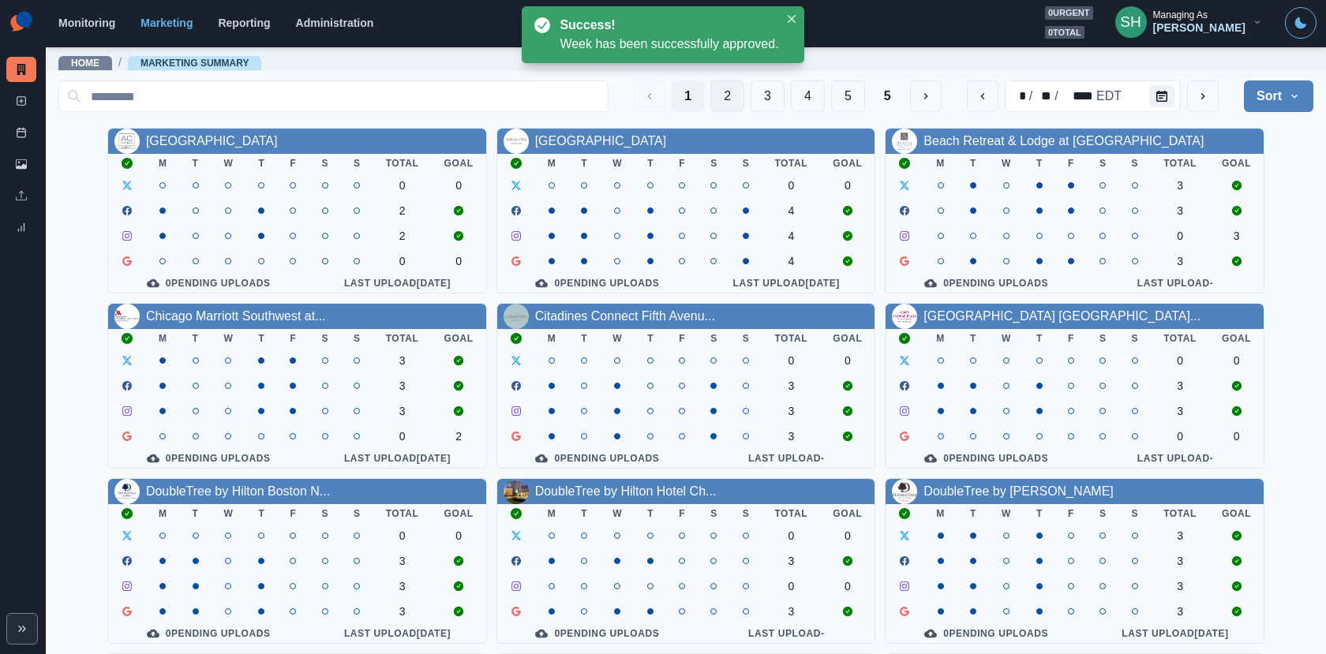
click at [729, 103] on button "2" at bounding box center [727, 96] width 34 height 32
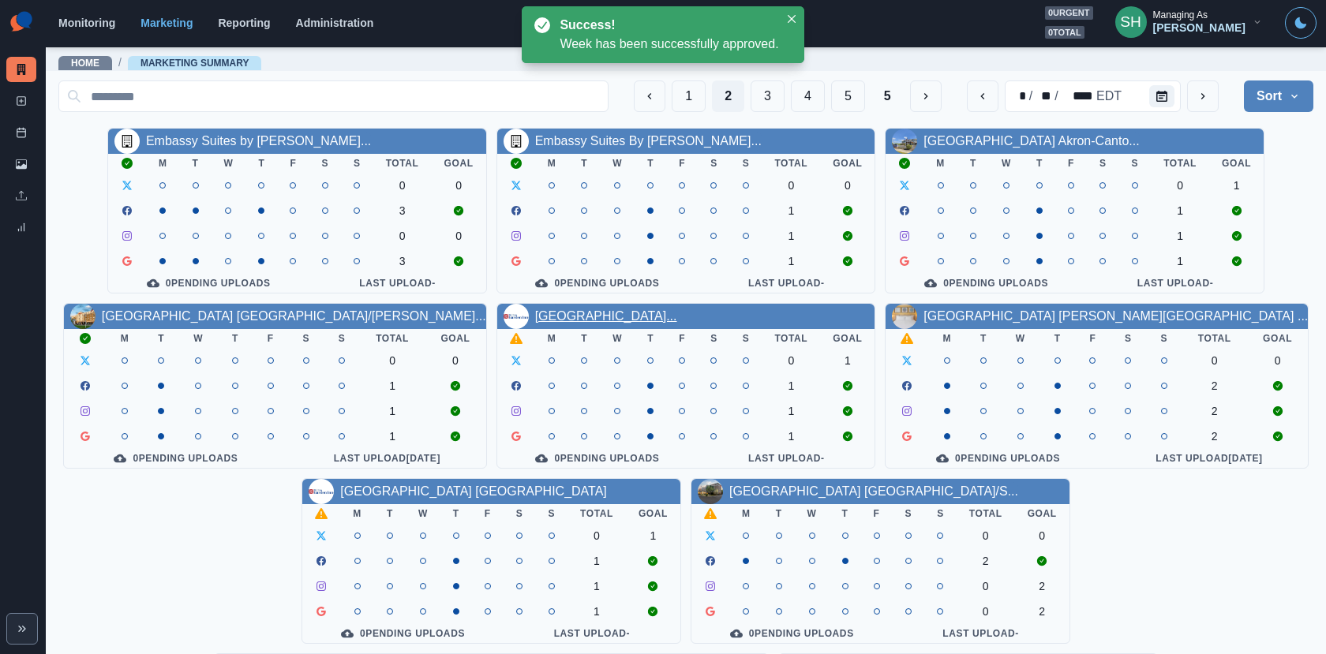
click at [589, 312] on link "[GEOGRAPHIC_DATA]..." at bounding box center [606, 315] width 142 height 13
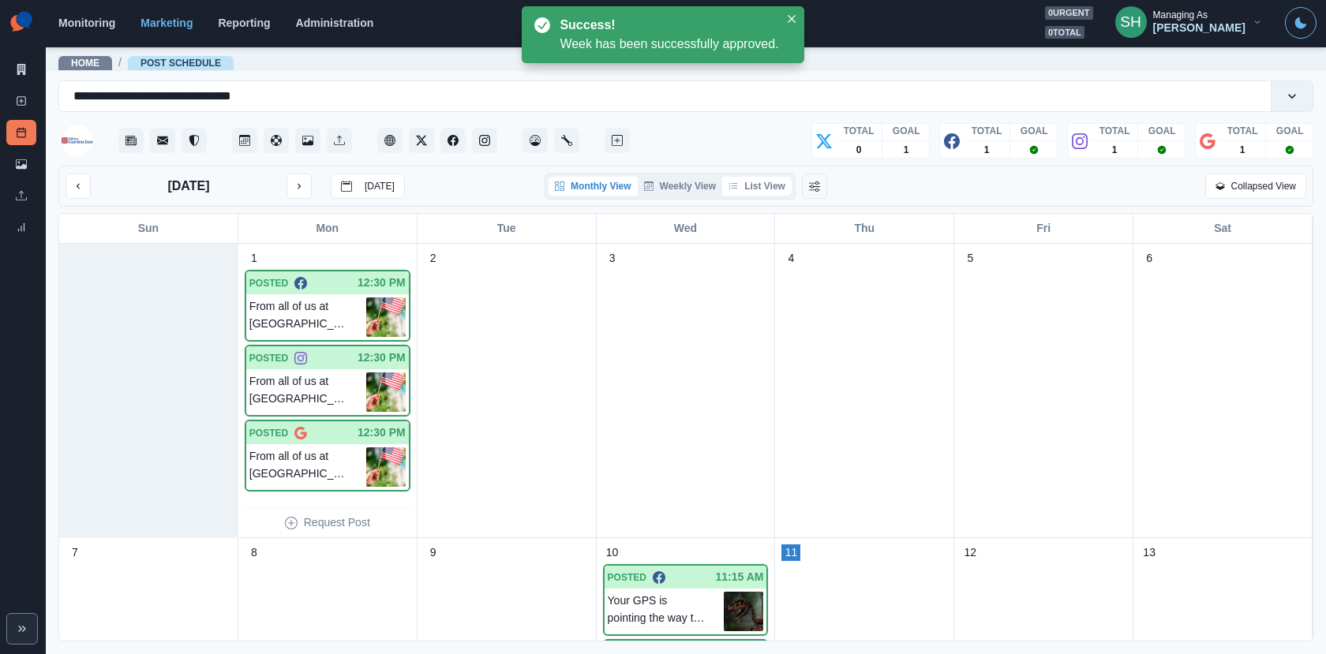
click at [759, 182] on button "List View" at bounding box center [756, 186] width 69 height 19
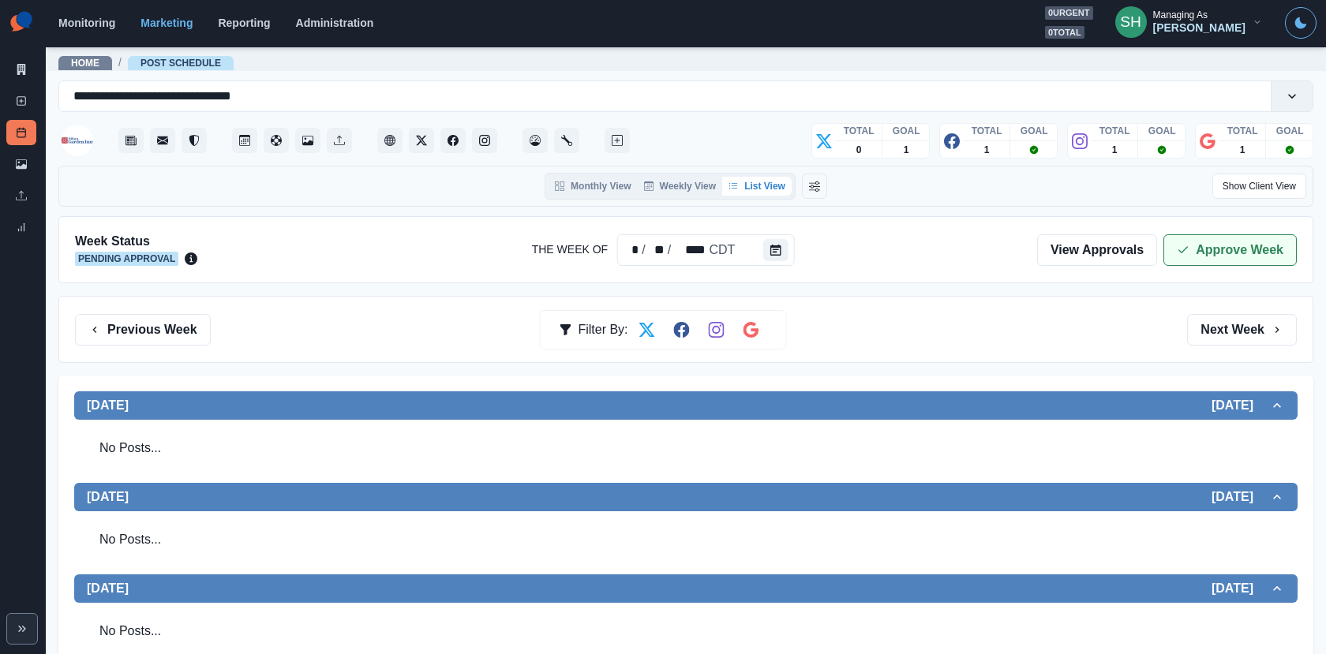
click at [1277, 234] on button "Approve Week" at bounding box center [1229, 250] width 133 height 32
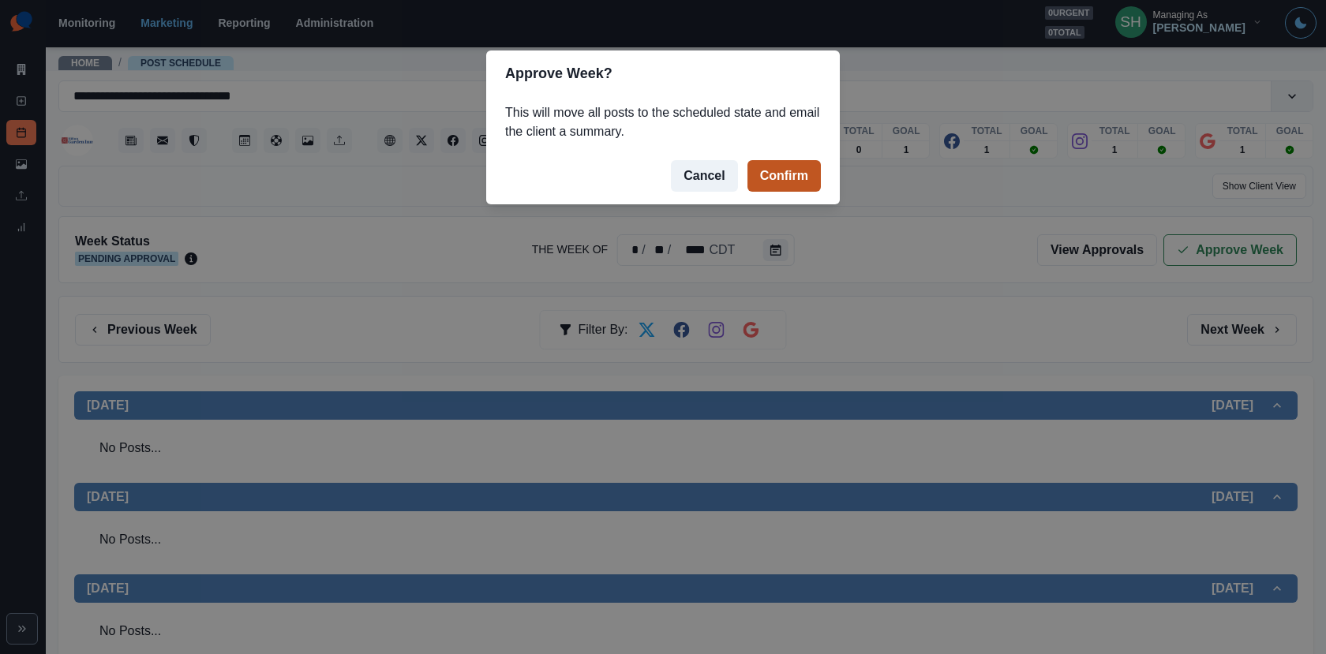
click at [780, 181] on button "Confirm" at bounding box center [783, 176] width 73 height 32
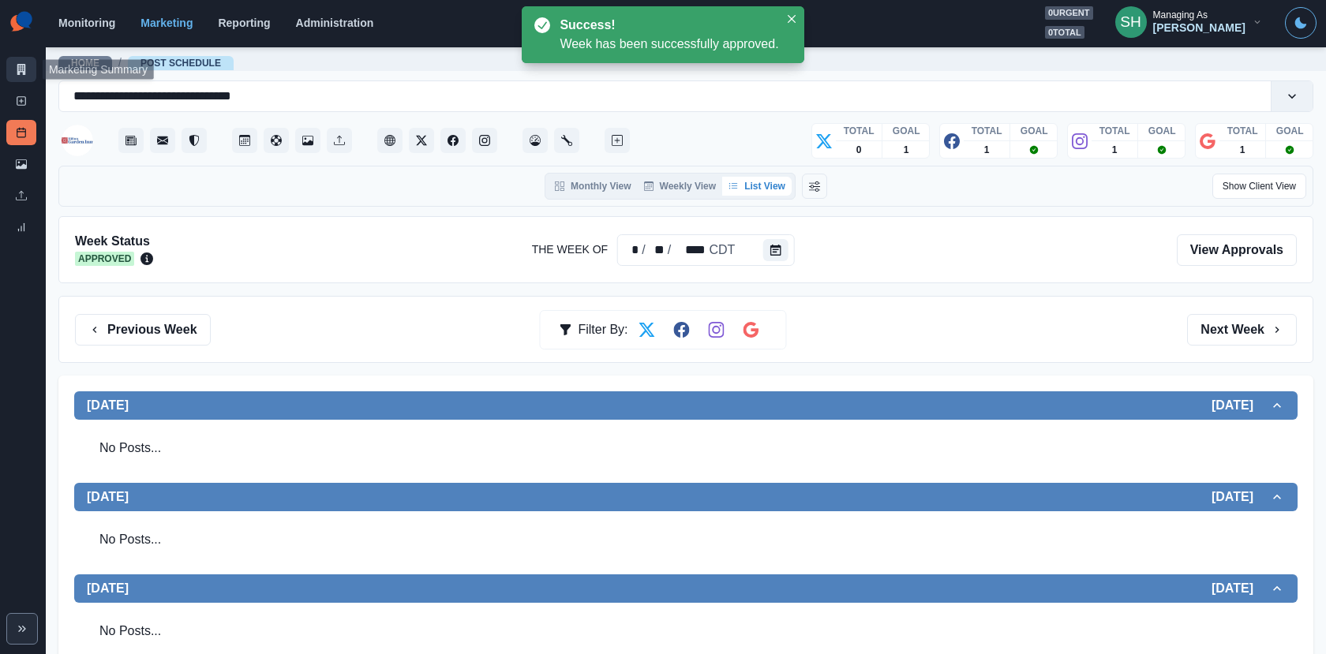
click at [23, 72] on icon at bounding box center [21, 69] width 9 height 11
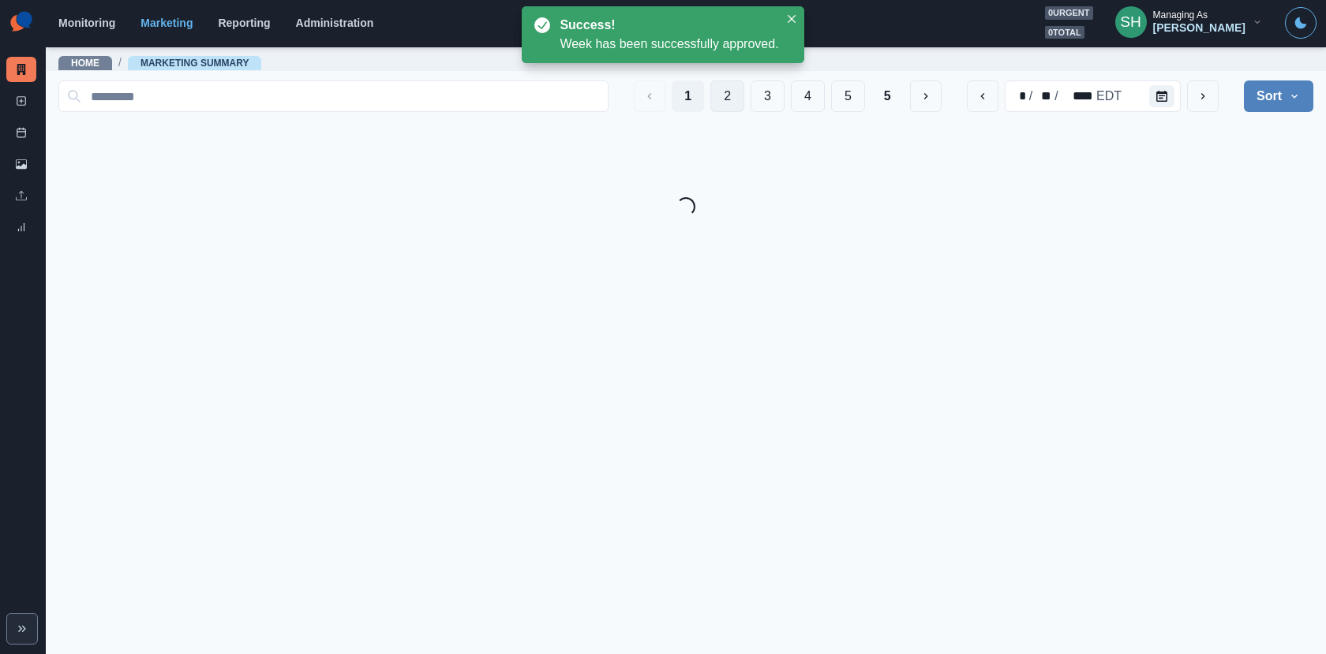
click at [740, 96] on button "2" at bounding box center [727, 96] width 34 height 32
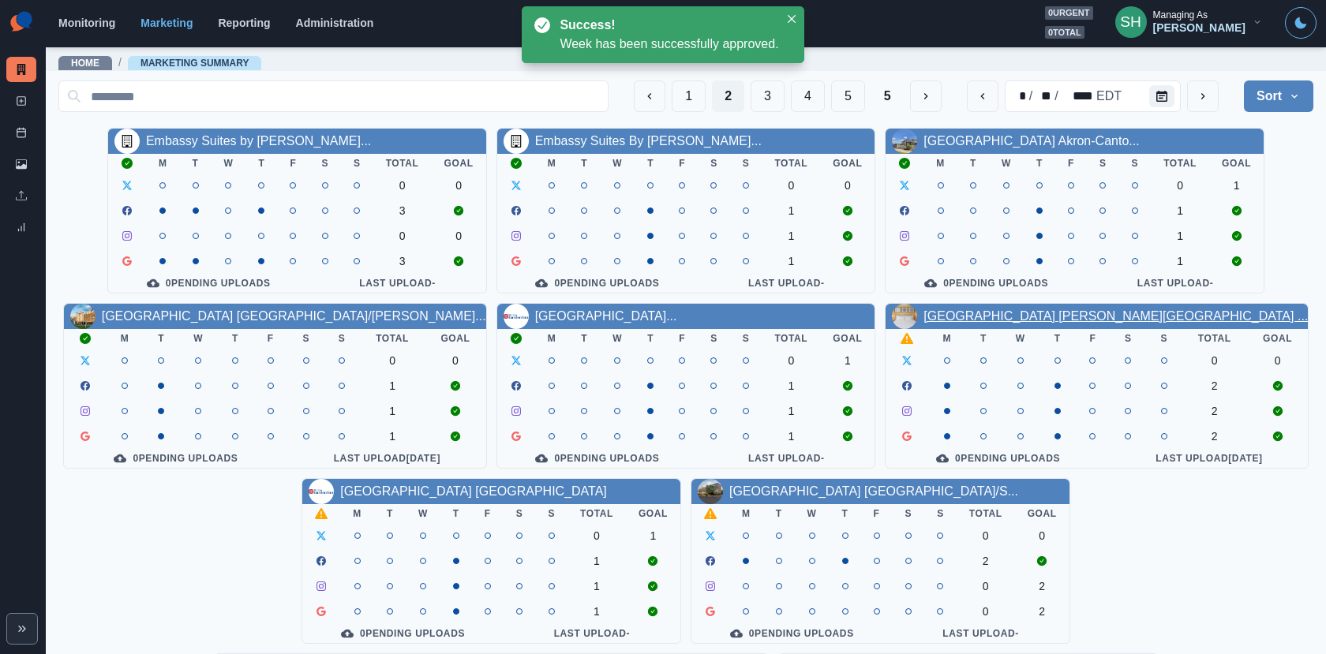
click at [968, 320] on link "[GEOGRAPHIC_DATA] [PERSON_NAME][GEOGRAPHIC_DATA] ..." at bounding box center [1115, 315] width 384 height 13
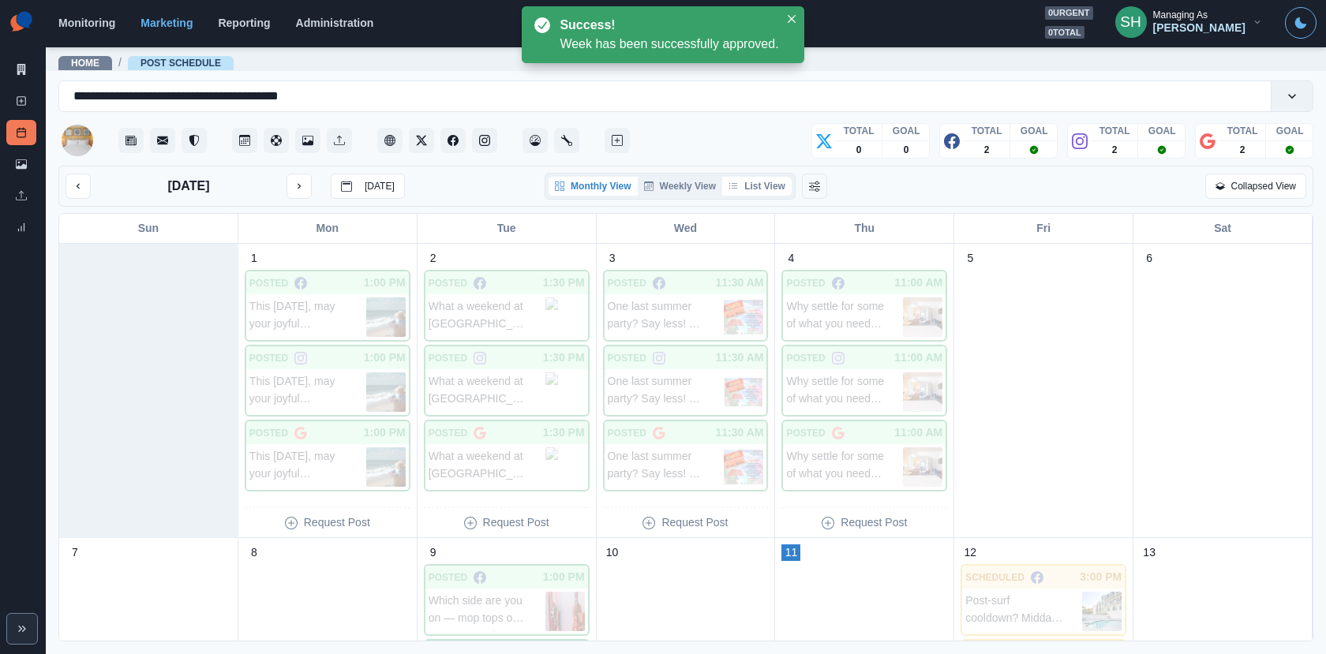
click at [775, 179] on button "List View" at bounding box center [756, 186] width 69 height 19
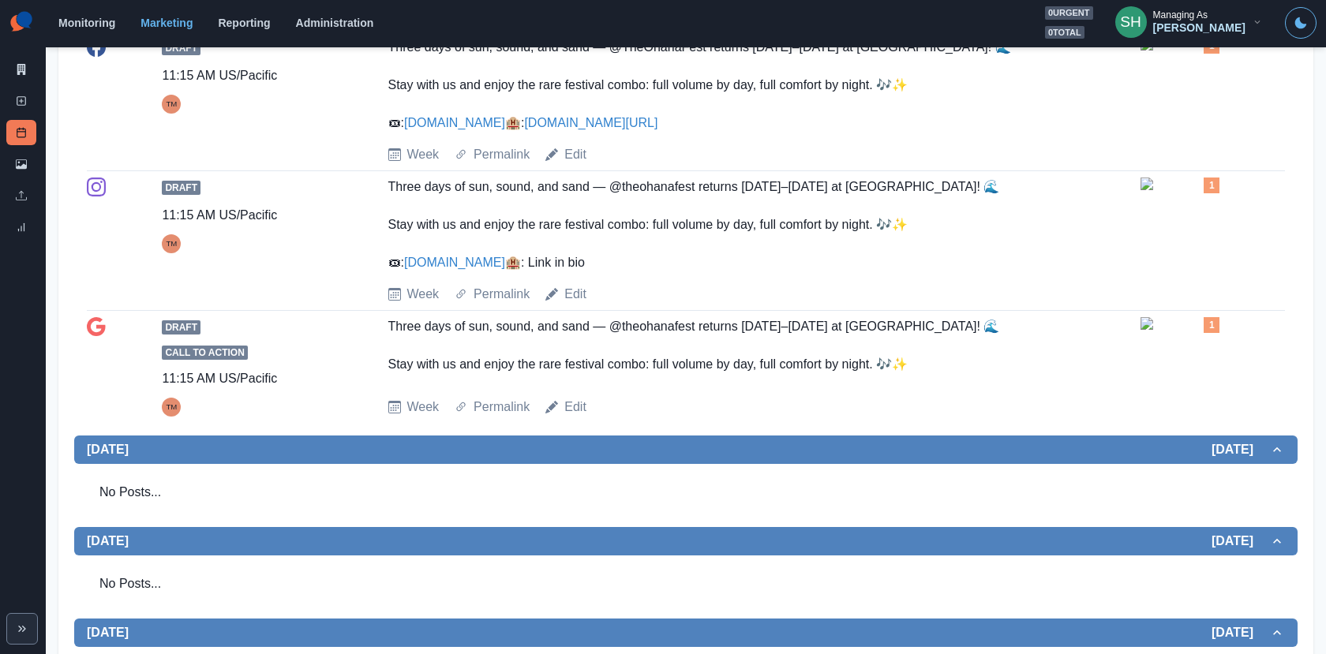
scroll to position [211, 0]
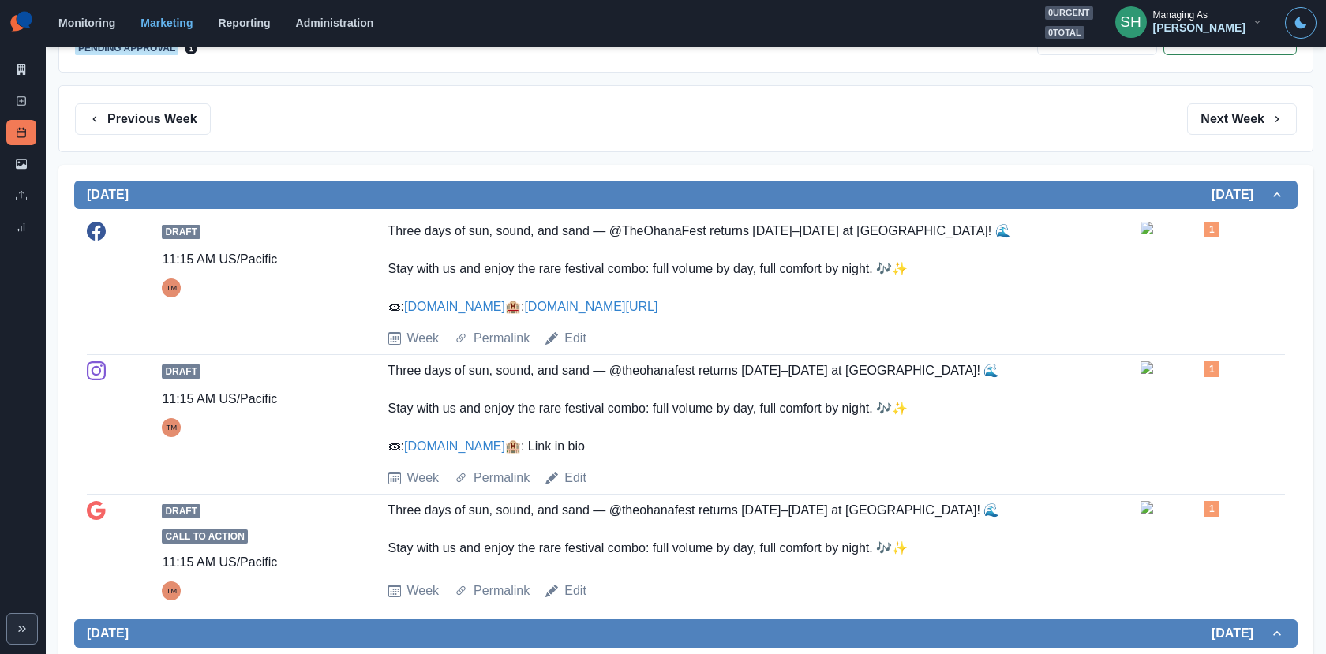
click at [1171, 234] on img at bounding box center [1179, 228] width 79 height 13
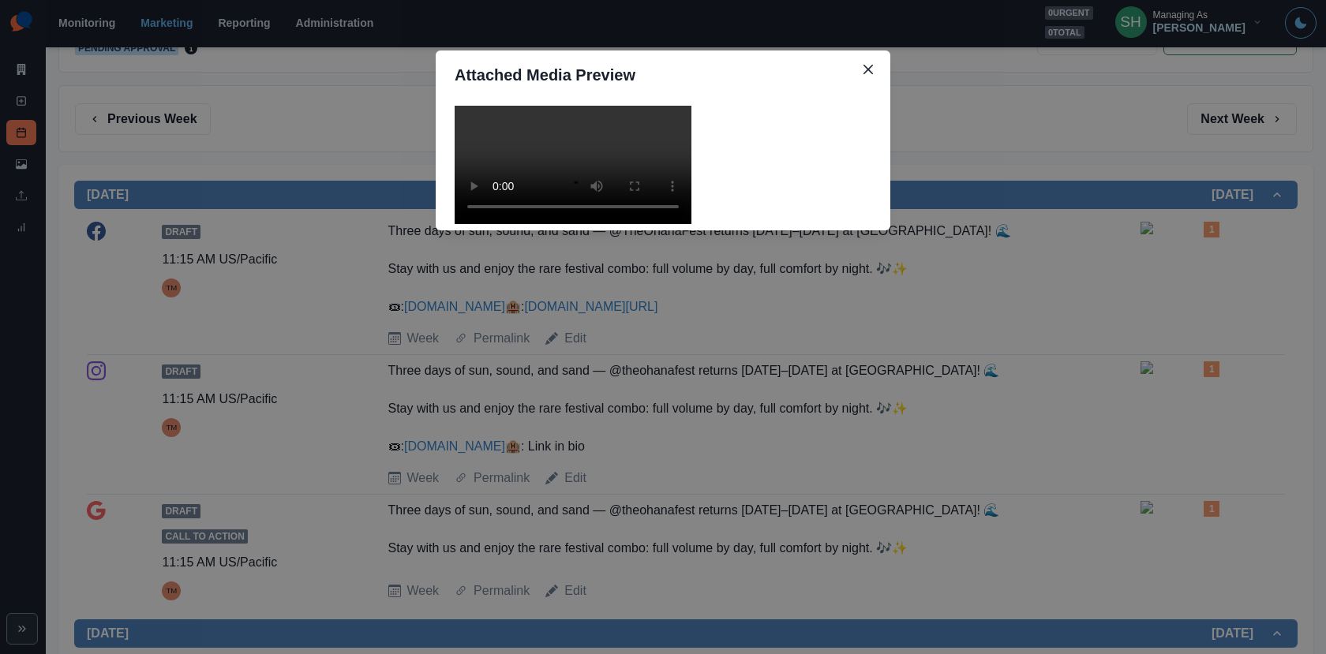
click at [622, 224] on video at bounding box center [572, 165] width 237 height 118
click at [982, 307] on div "Attached Media Preview" at bounding box center [663, 327] width 1326 height 654
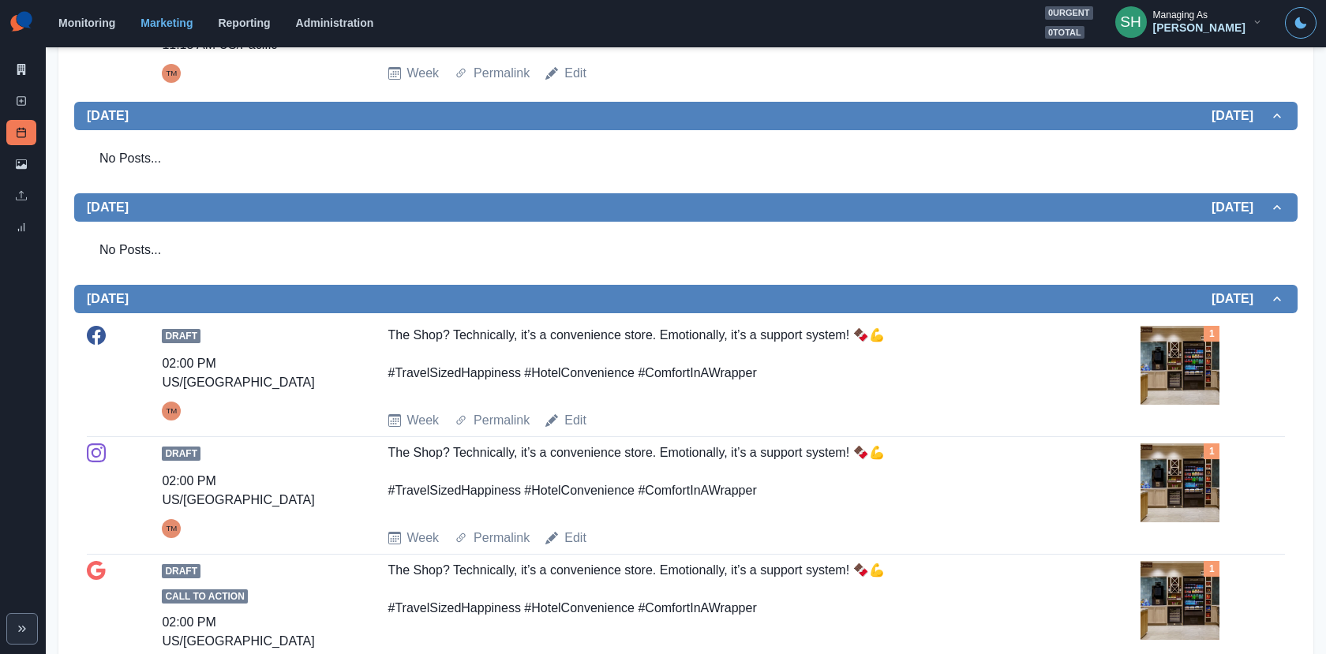
scroll to position [966, 0]
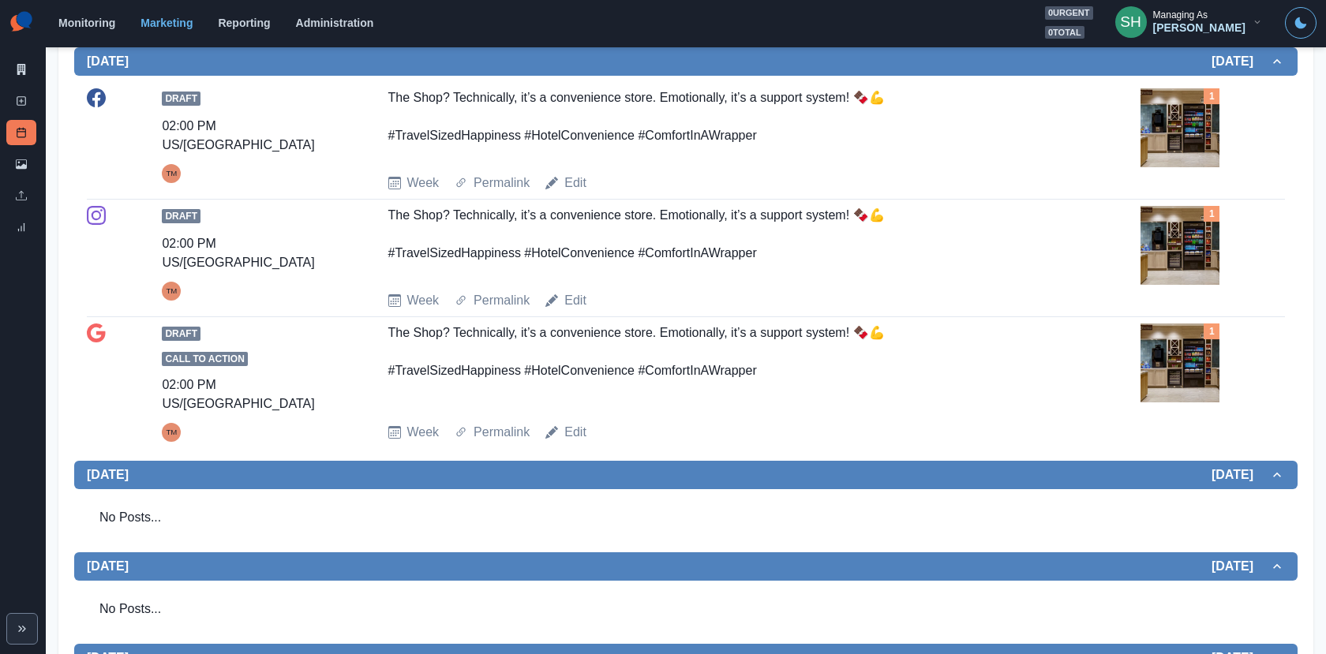
click at [1180, 271] on img at bounding box center [1179, 245] width 79 height 79
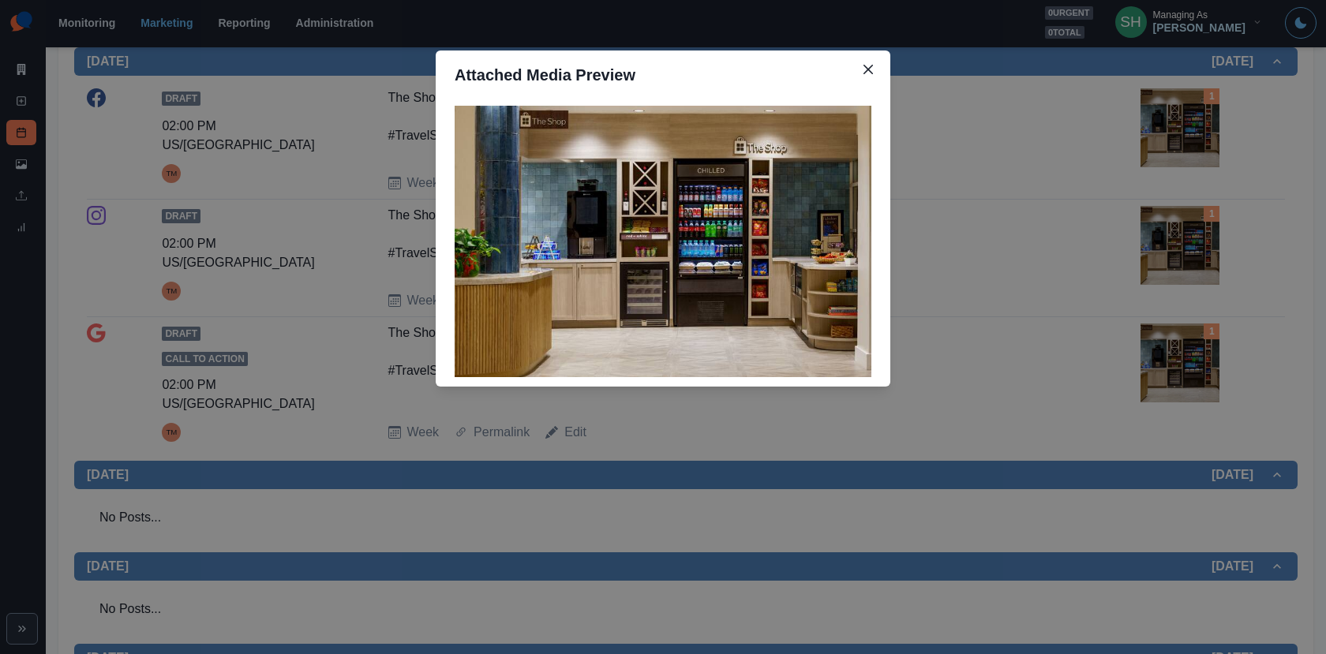
click at [1180, 271] on div "Attached Media Preview" at bounding box center [663, 327] width 1326 height 654
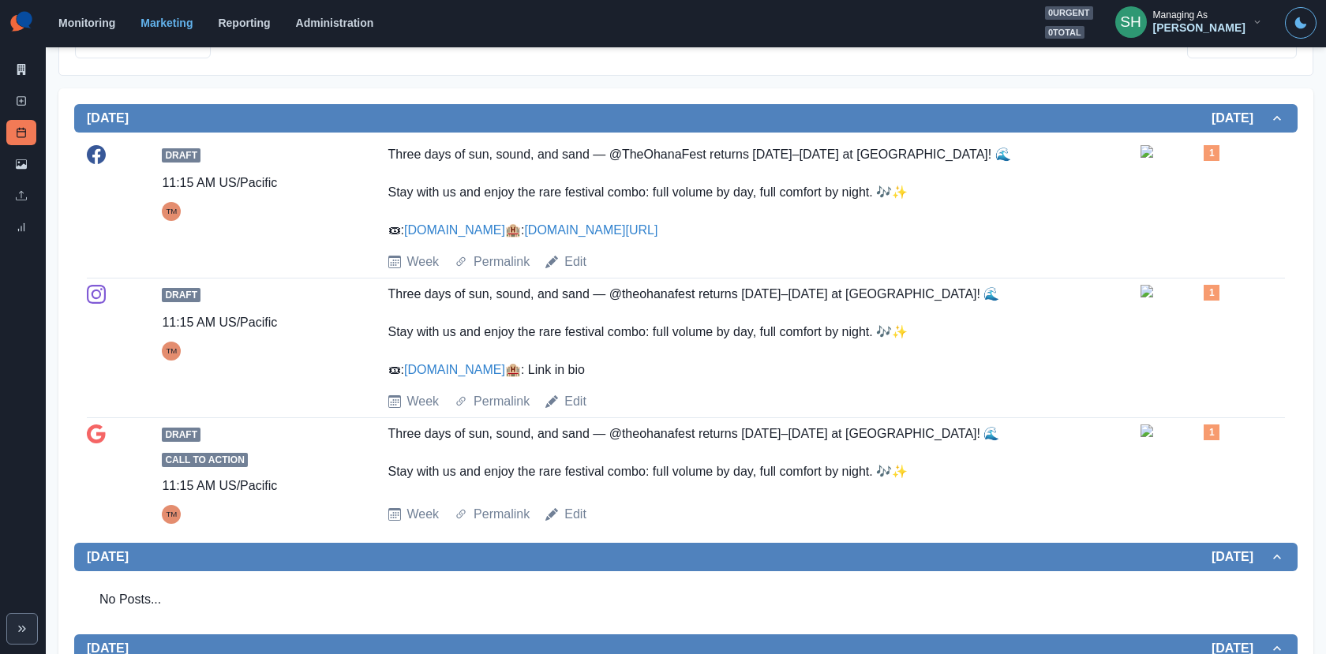
scroll to position [0, 0]
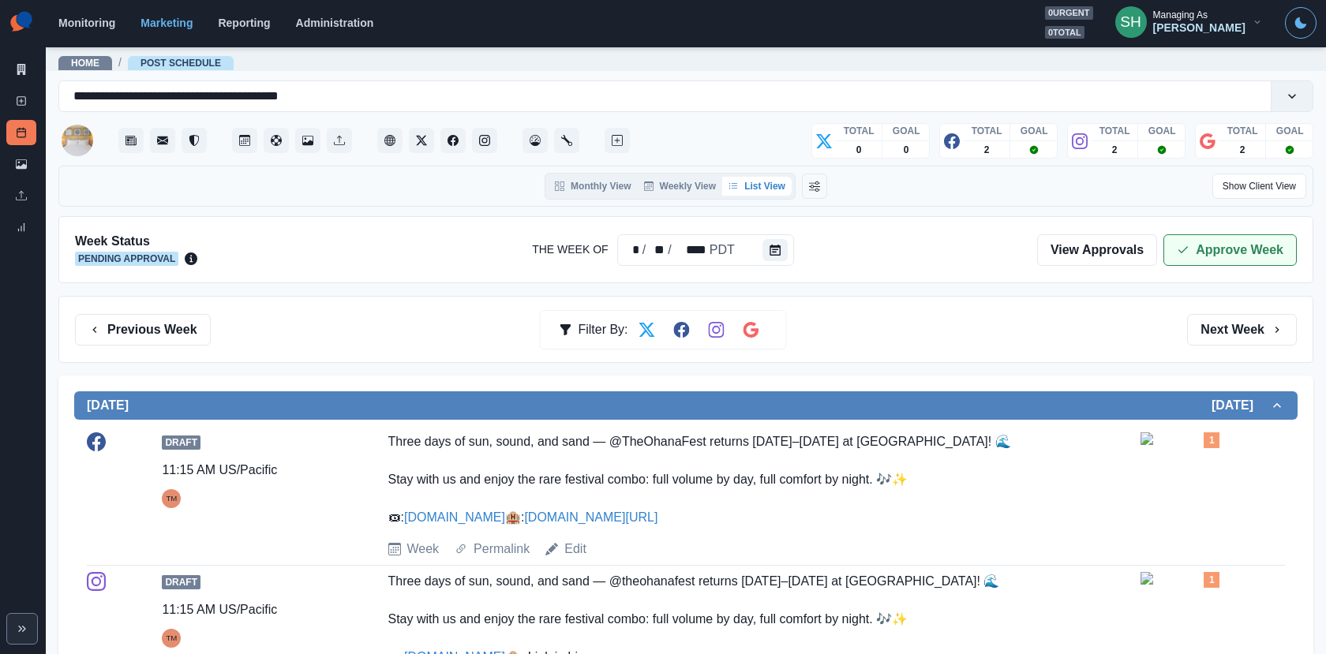
click at [1209, 245] on button "Approve Week" at bounding box center [1229, 250] width 133 height 32
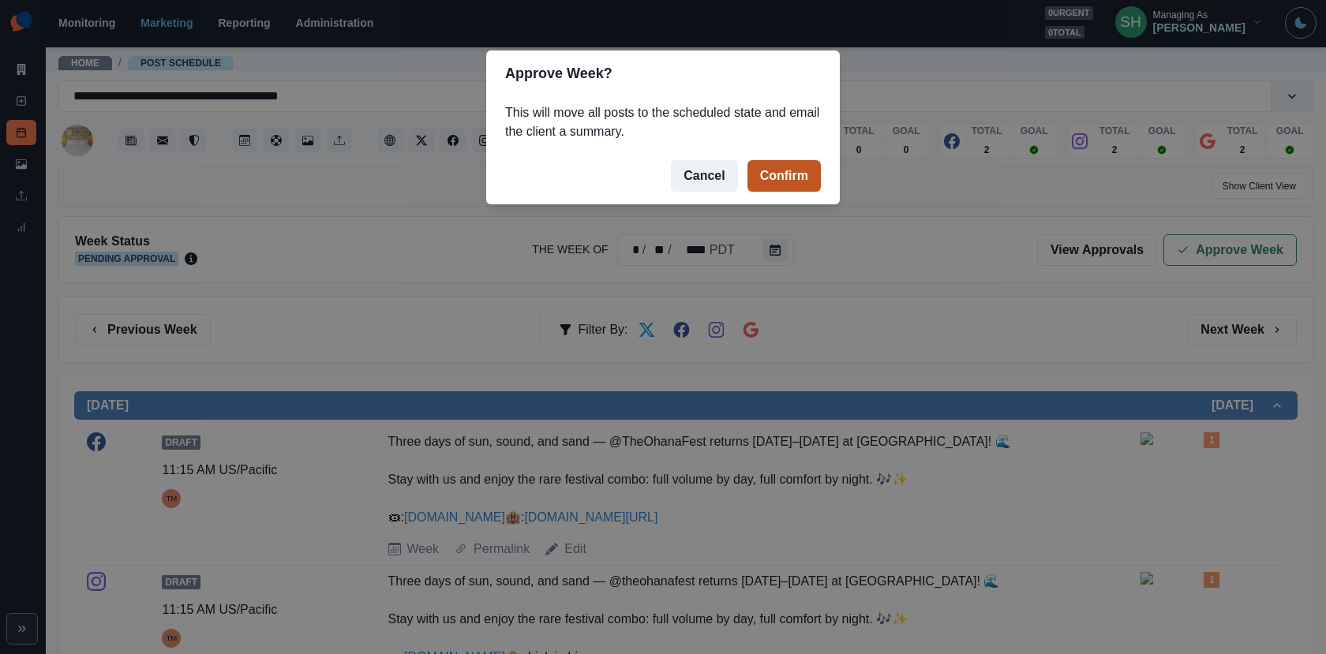
click at [786, 175] on button "Confirm" at bounding box center [783, 176] width 73 height 32
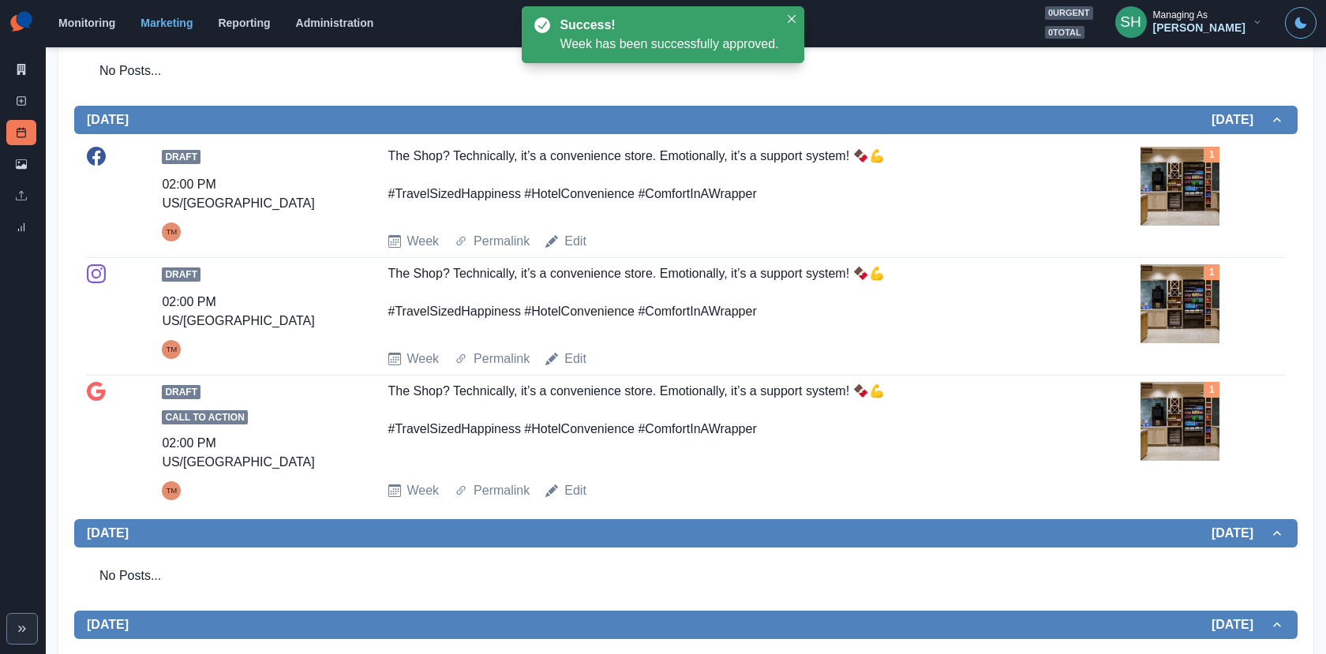
scroll to position [1101, 0]
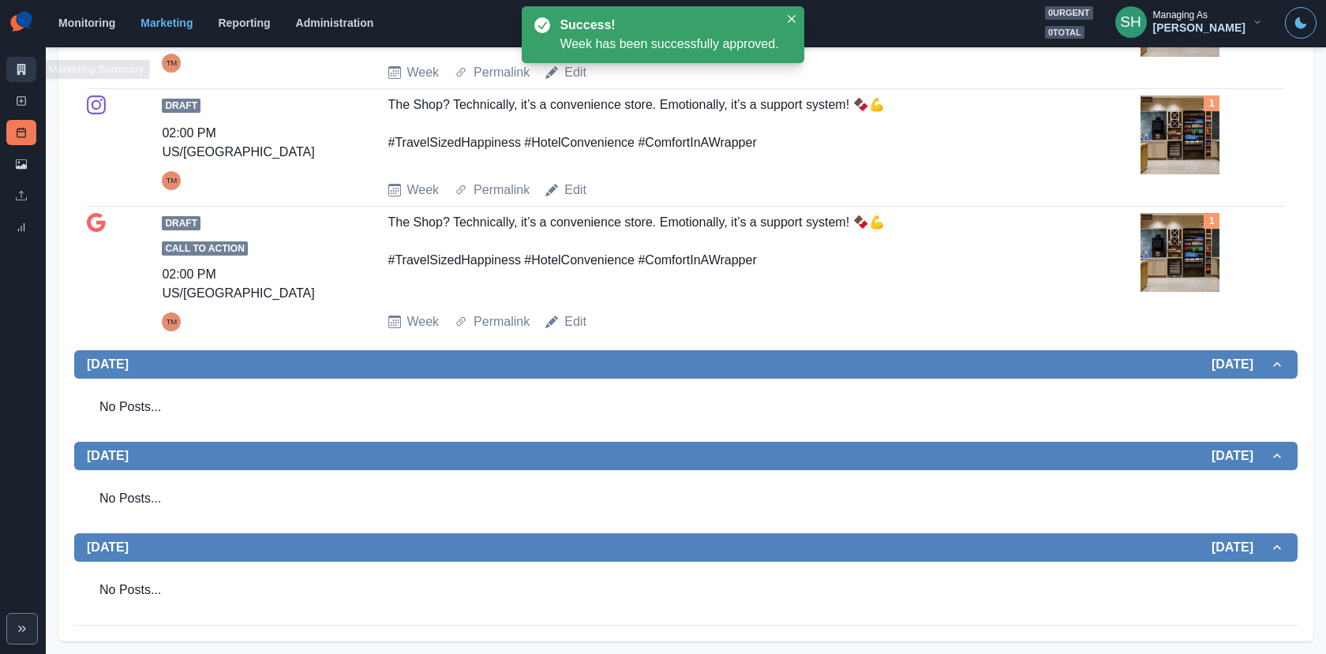
click at [14, 78] on link "Marketing Summary" at bounding box center [21, 69] width 30 height 25
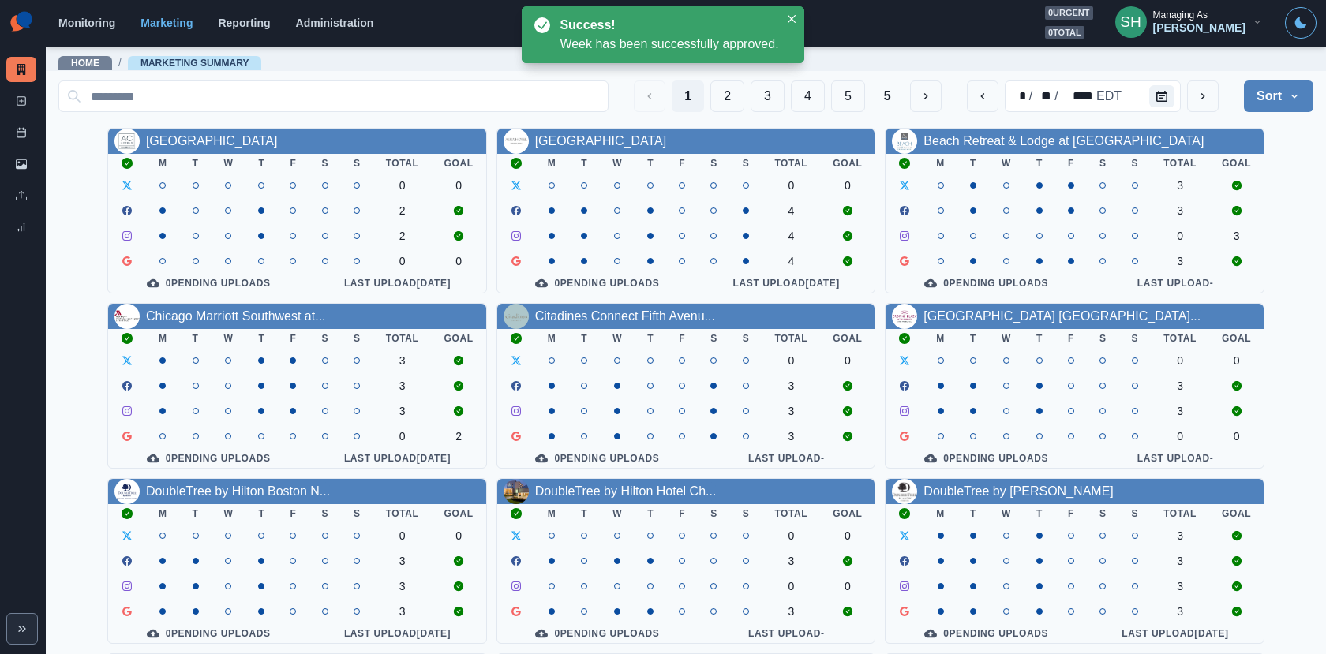
click at [747, 84] on div "1 2 3 4 5 5" at bounding box center [787, 96] width 307 height 32
click at [731, 88] on button "2" at bounding box center [727, 96] width 34 height 32
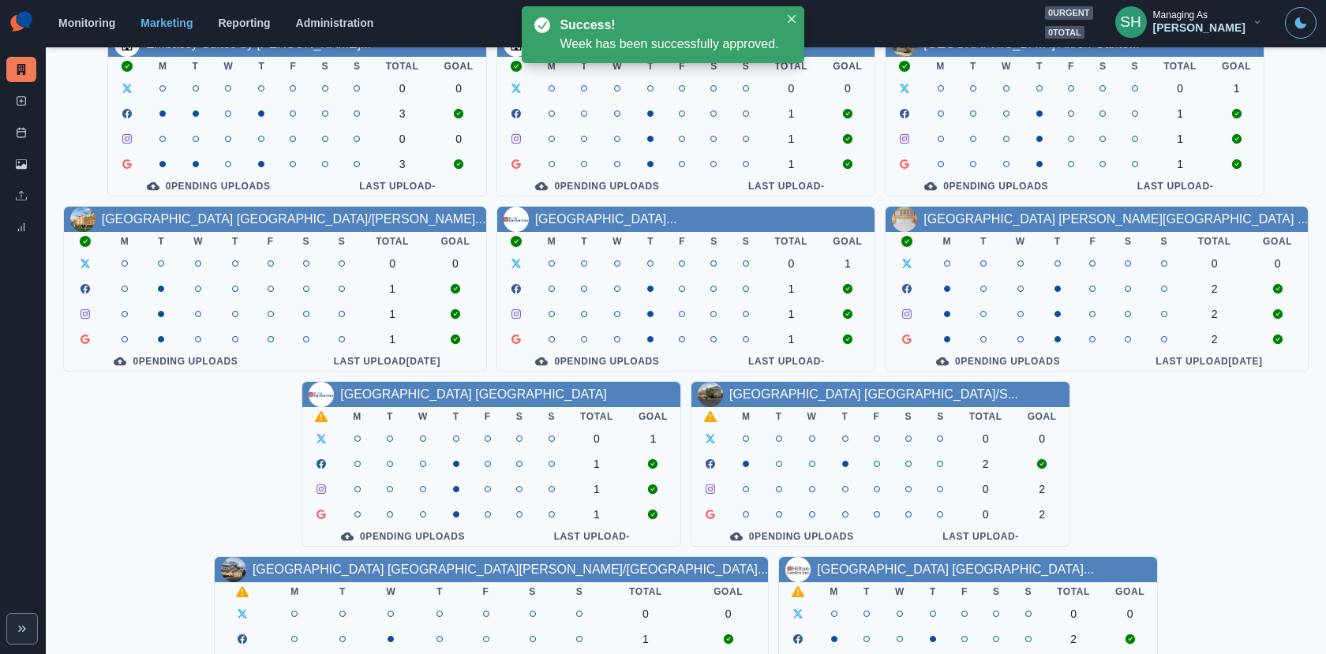
scroll to position [183, 0]
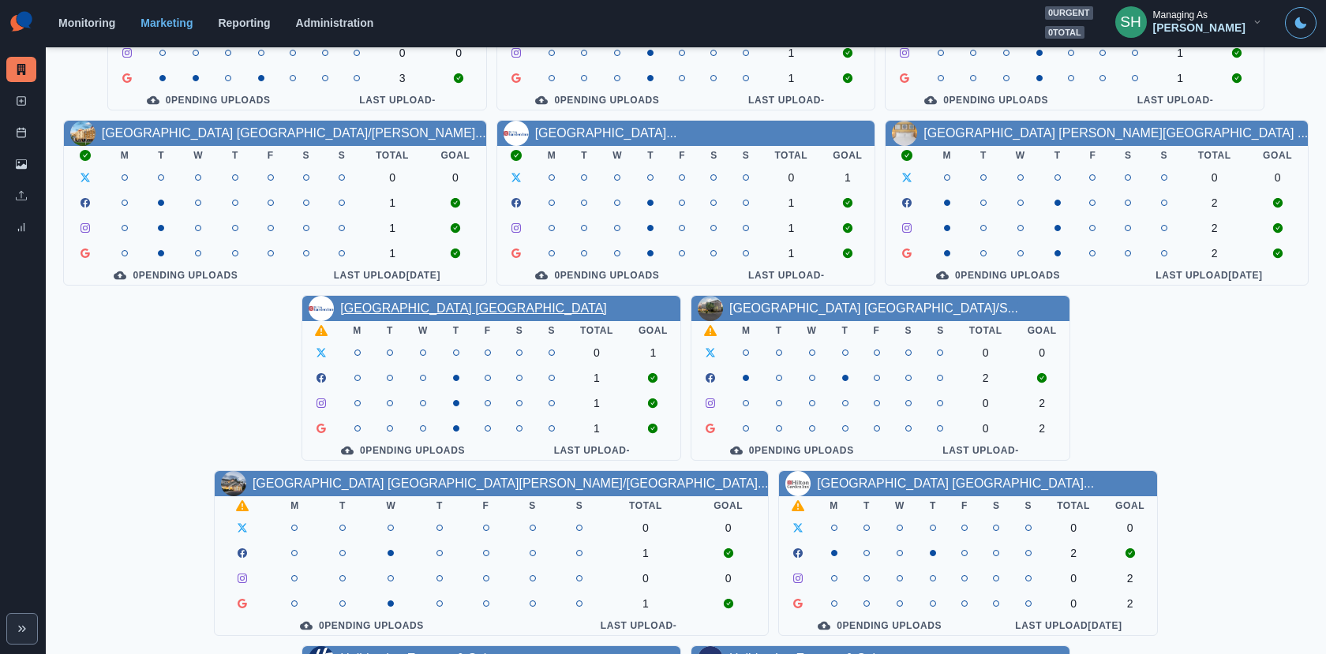
click at [340, 315] on link "[GEOGRAPHIC_DATA] [GEOGRAPHIC_DATA]" at bounding box center [473, 307] width 267 height 13
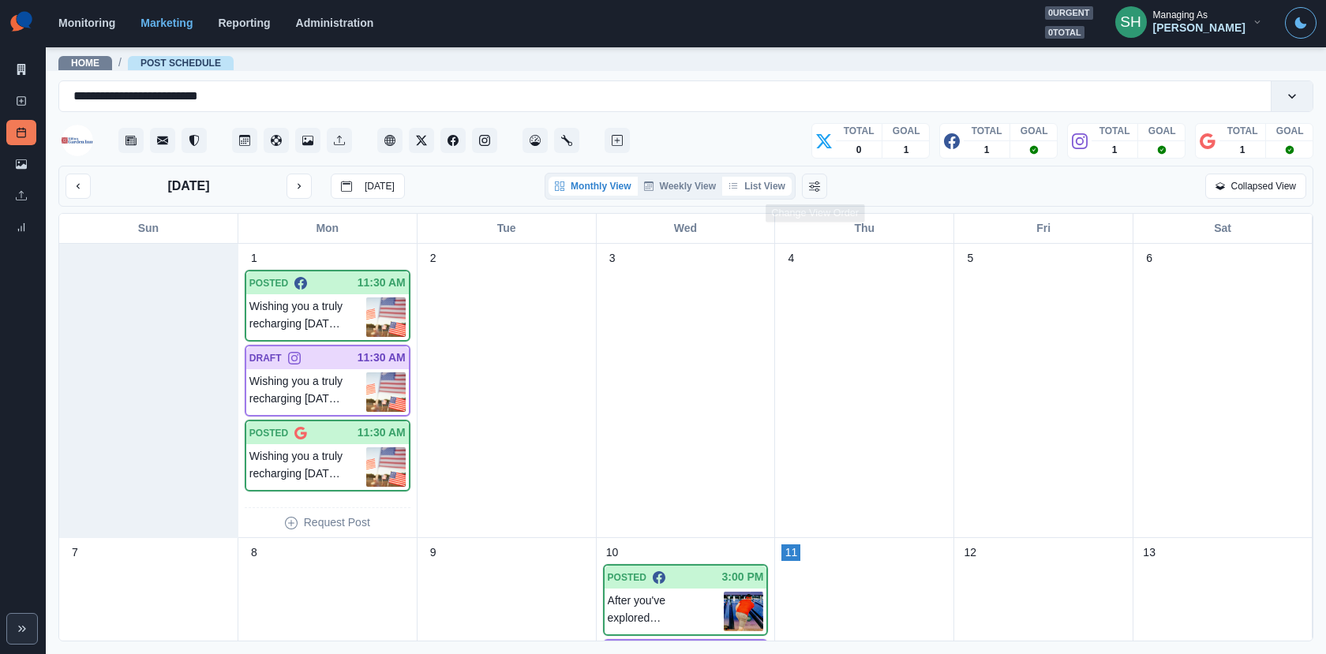
click at [763, 189] on button "List View" at bounding box center [756, 186] width 69 height 19
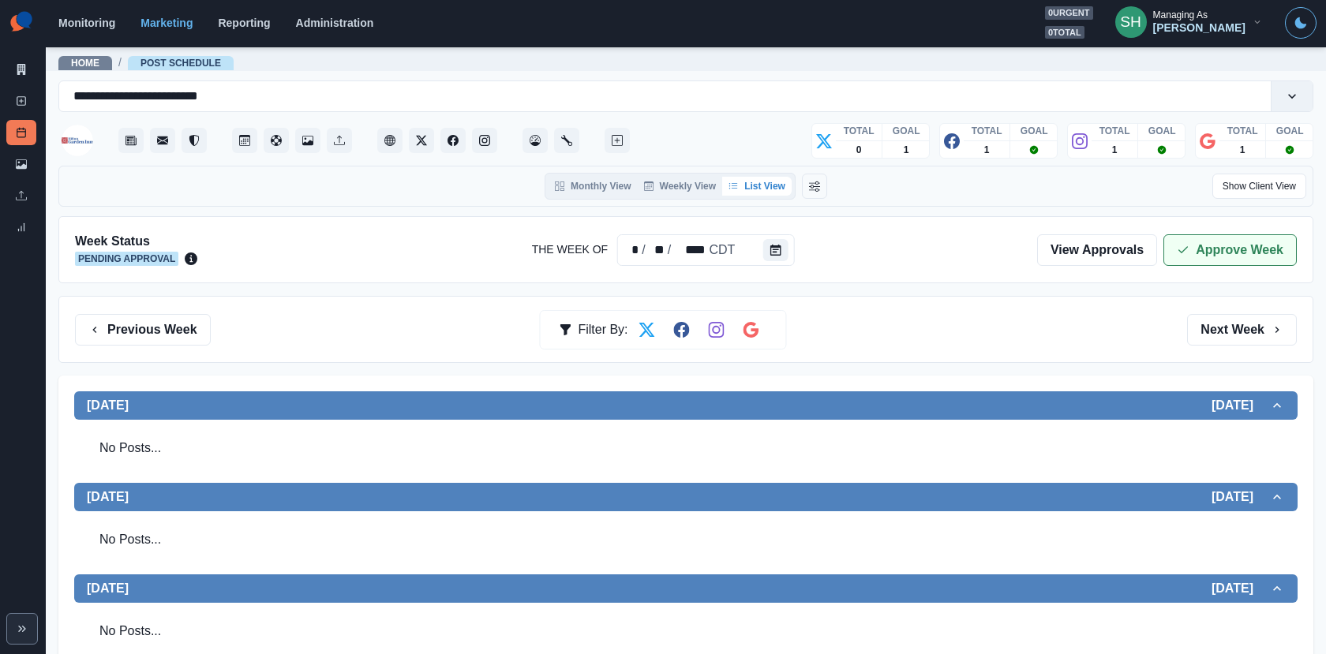
click at [1212, 247] on button "Approve Week" at bounding box center [1229, 250] width 133 height 32
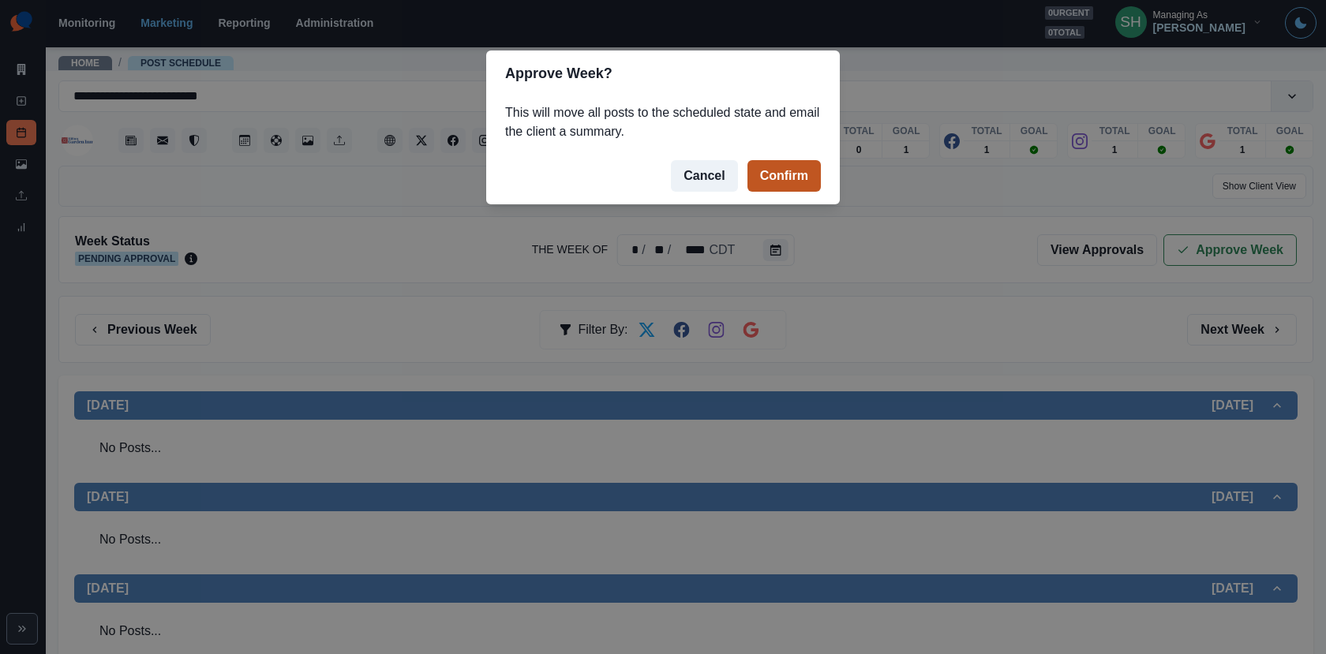
click at [769, 170] on button "Confirm" at bounding box center [783, 176] width 73 height 32
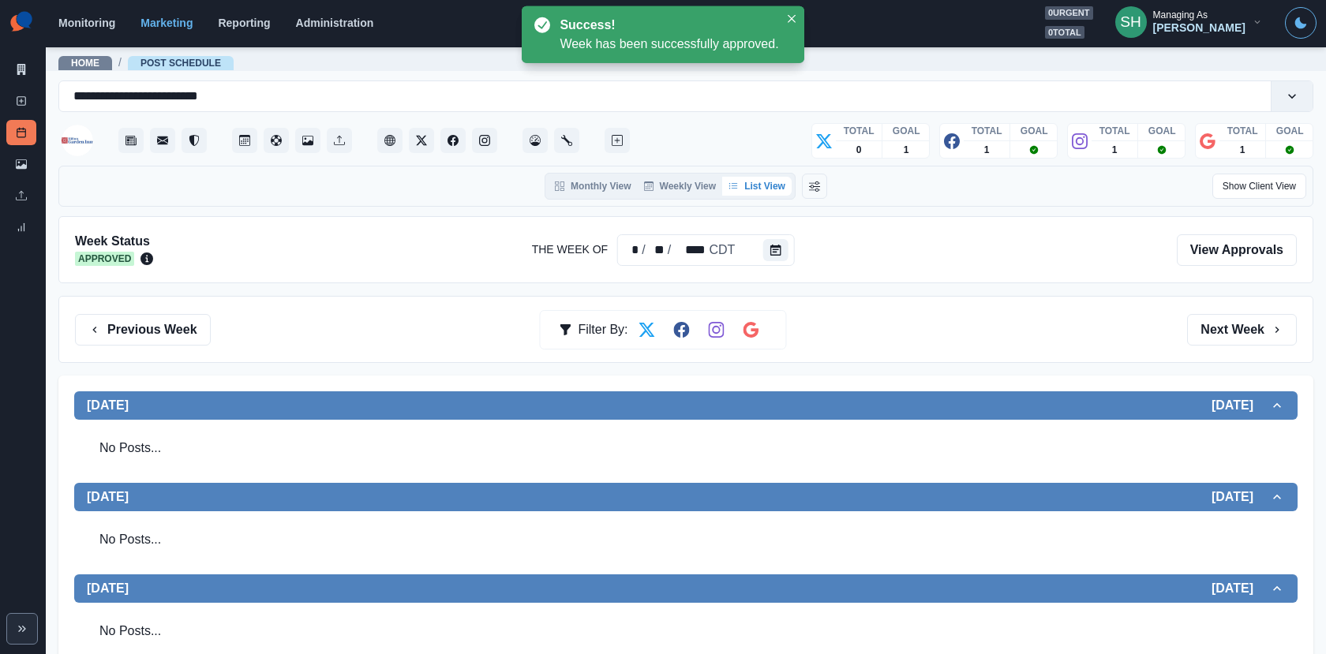
scroll to position [712, 0]
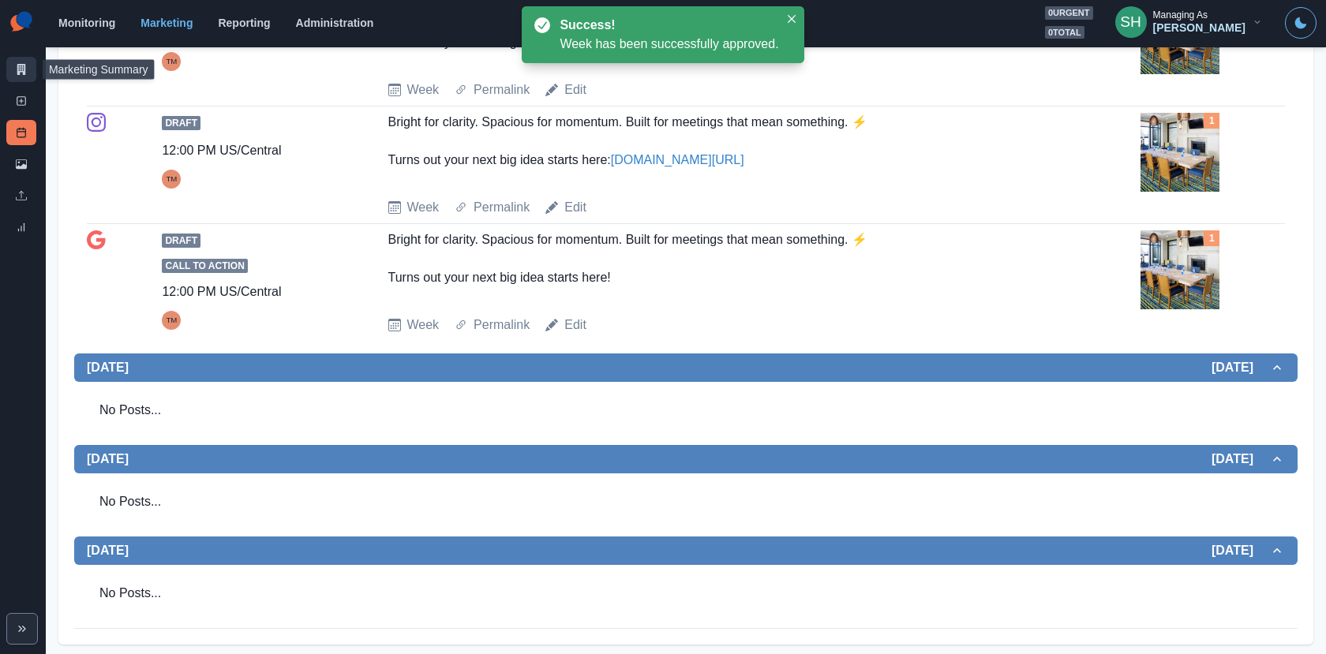
click at [21, 75] on link "Marketing Summary" at bounding box center [21, 69] width 30 height 25
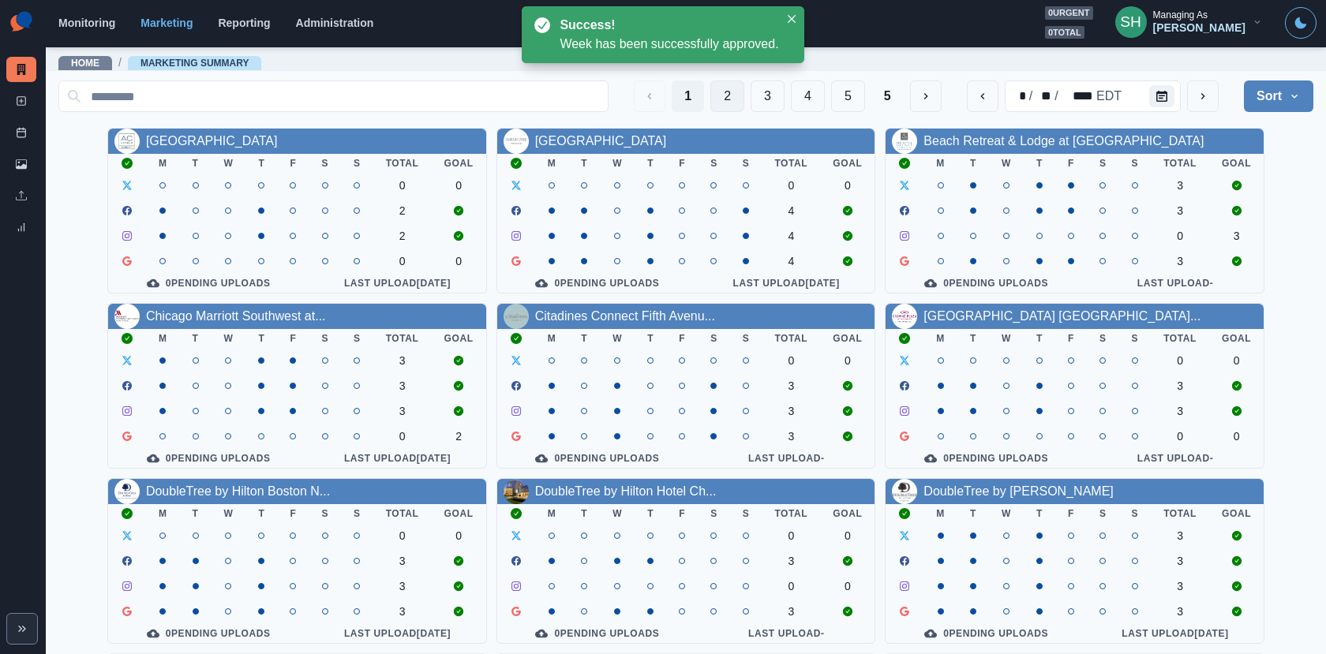
click at [719, 101] on button "2" at bounding box center [727, 96] width 34 height 32
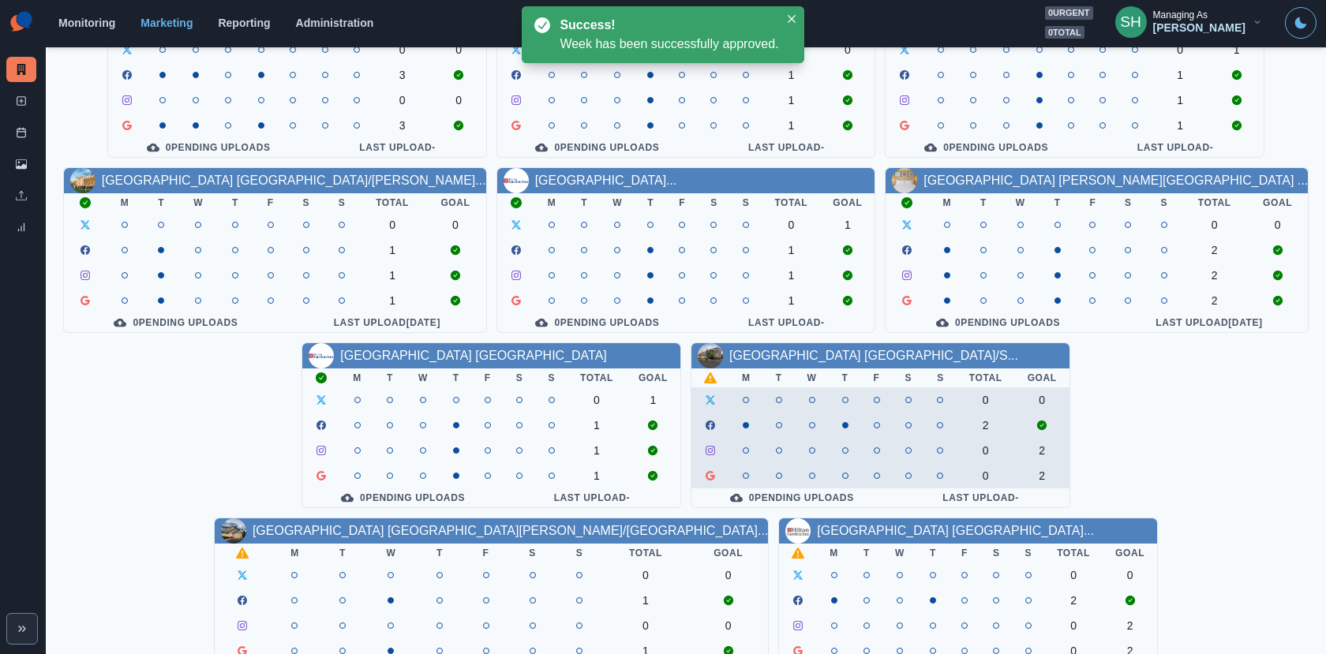
scroll to position [143, 0]
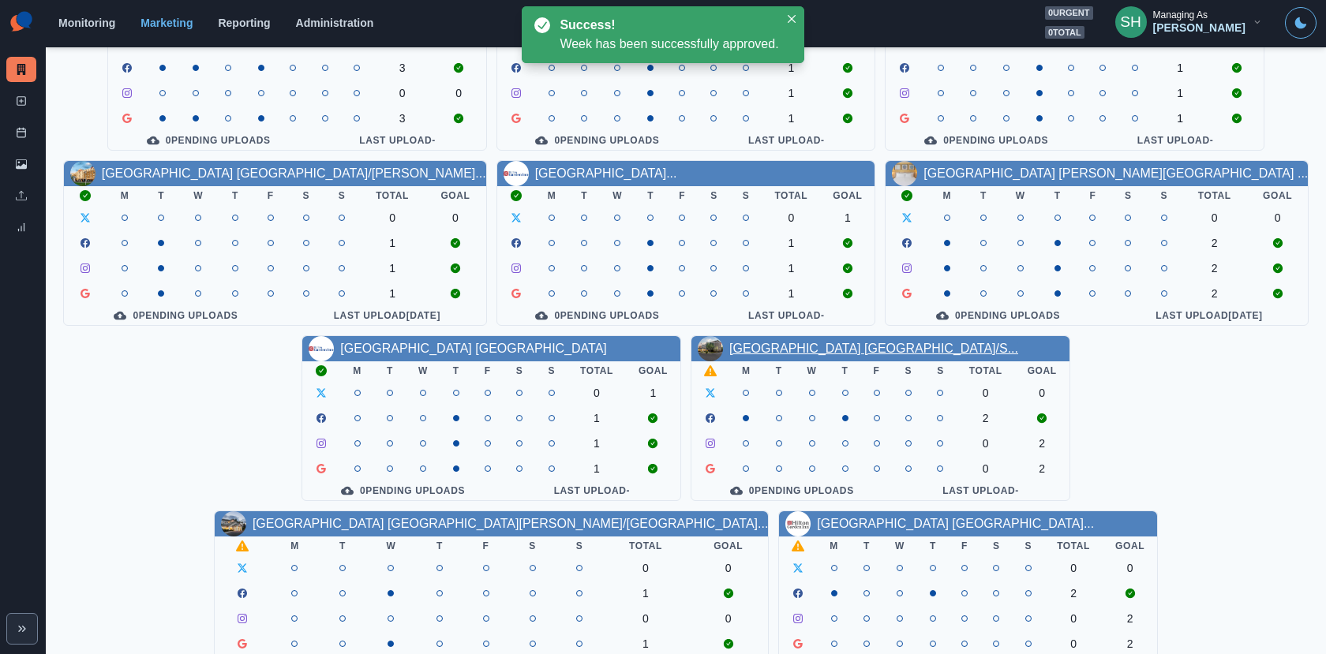
click at [729, 351] on link "[GEOGRAPHIC_DATA] [GEOGRAPHIC_DATA]/S..." at bounding box center [873, 348] width 289 height 13
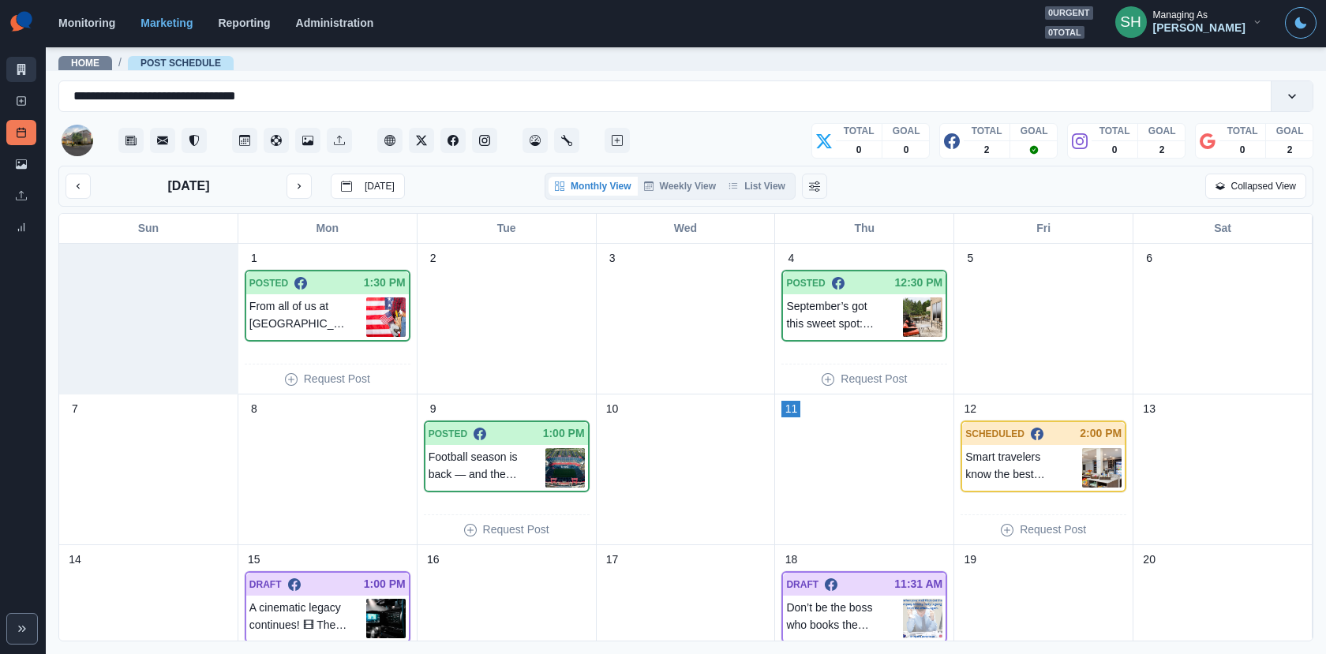
click at [24, 65] on icon at bounding box center [21, 69] width 11 height 11
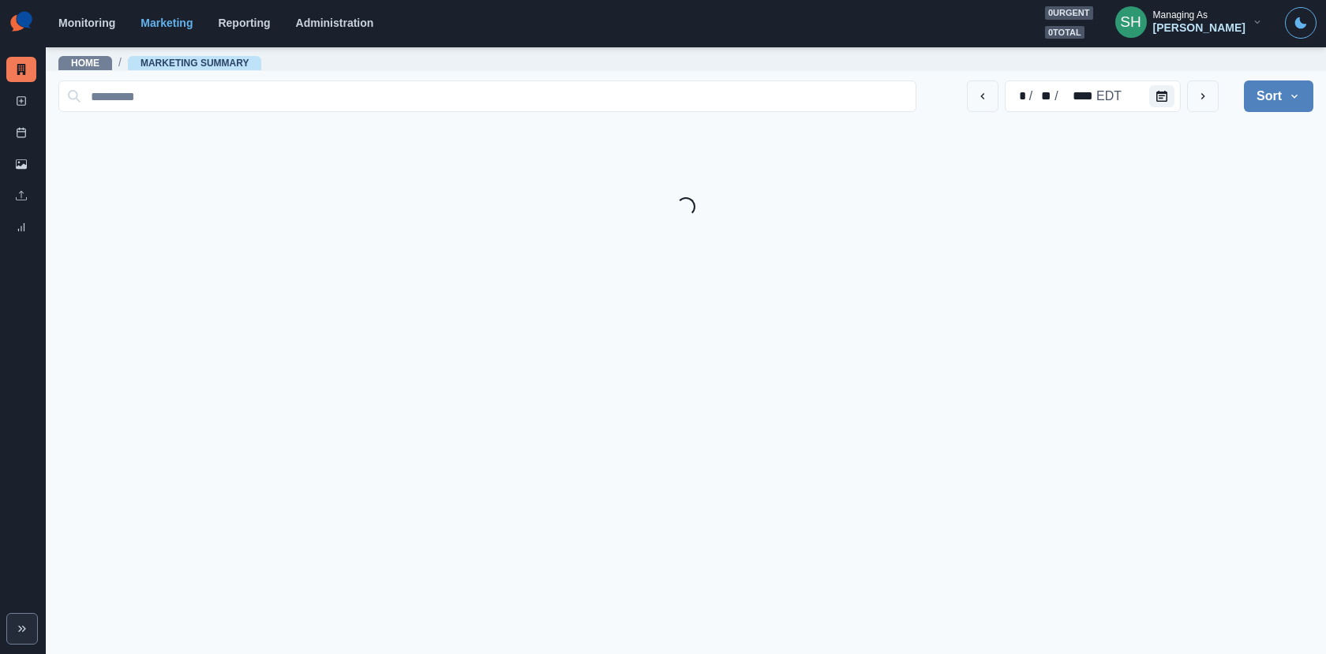
click at [1207, 12] on div "Managing As" at bounding box center [1180, 14] width 54 height 11
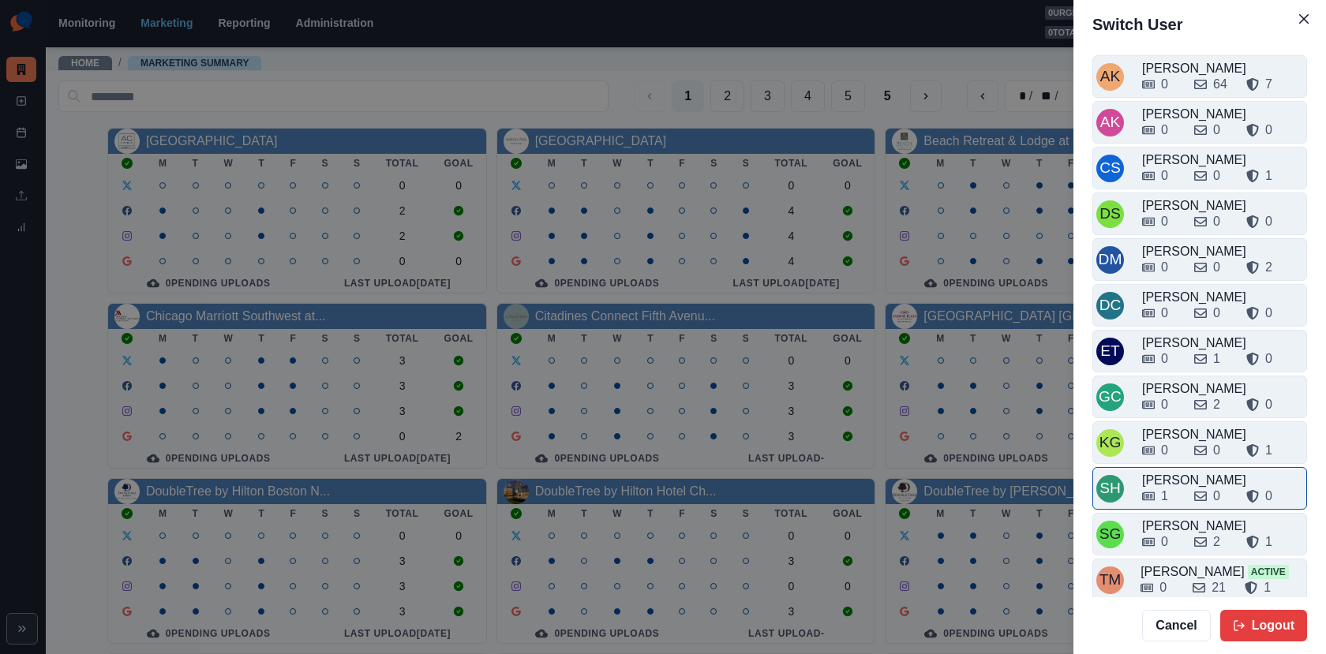
click at [1183, 487] on div "1 0 0" at bounding box center [1222, 496] width 161 height 19
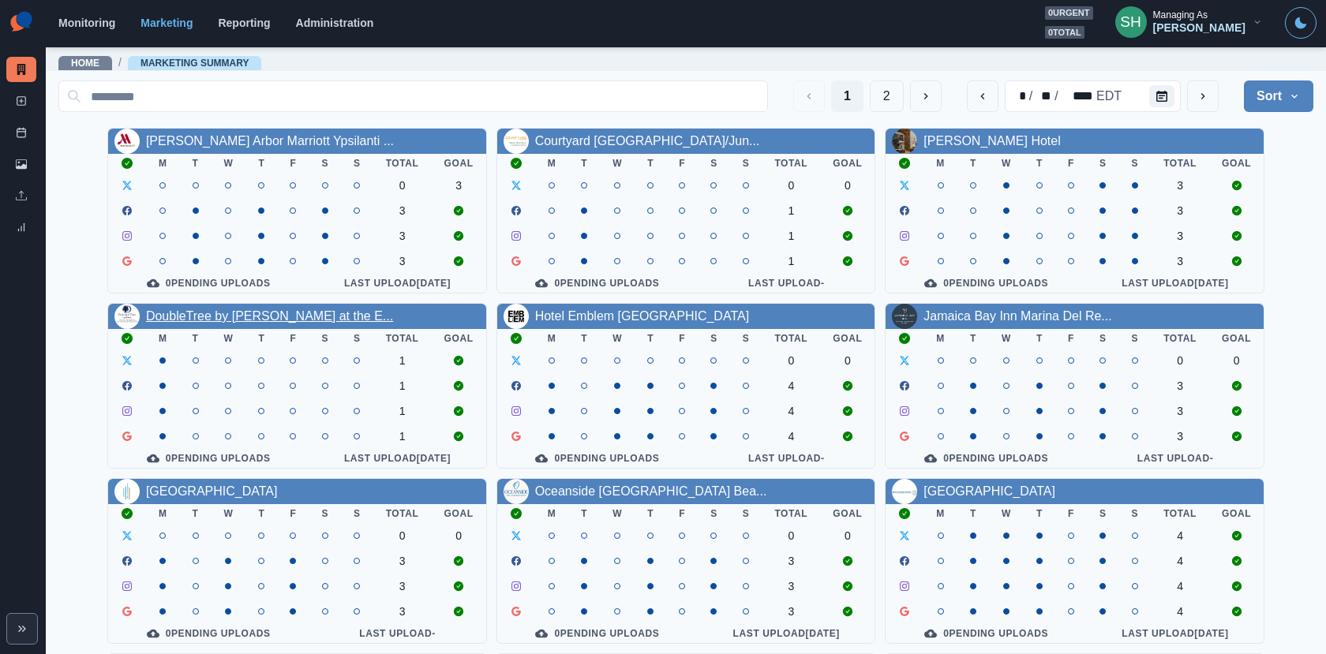
click at [262, 322] on link "DoubleTree by [PERSON_NAME] at the E..." at bounding box center [269, 315] width 247 height 13
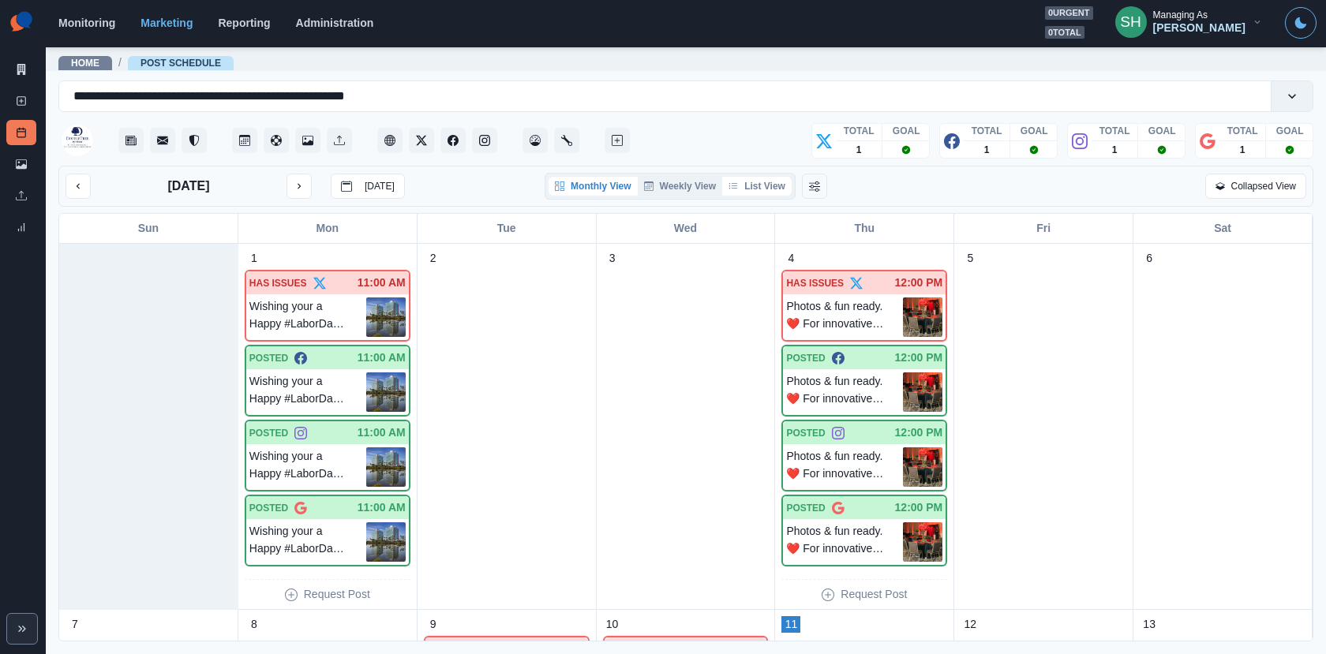
click at [754, 195] on button "List View" at bounding box center [756, 186] width 69 height 19
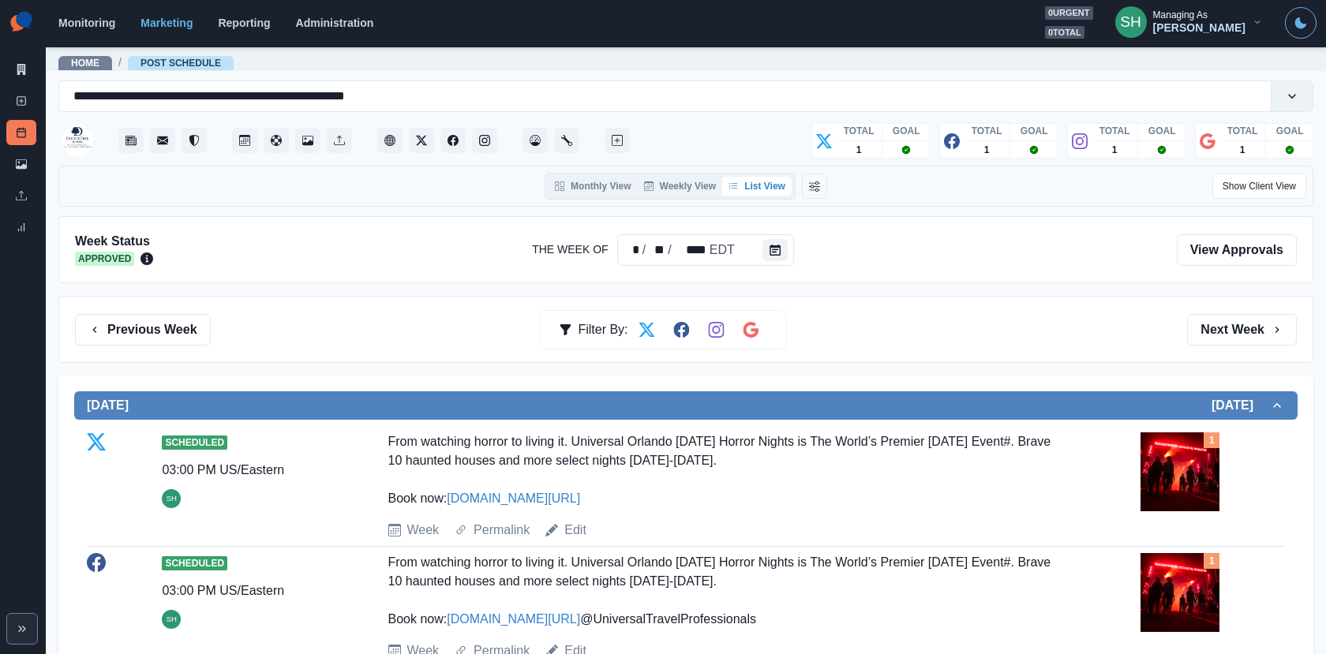
scroll to position [302, 0]
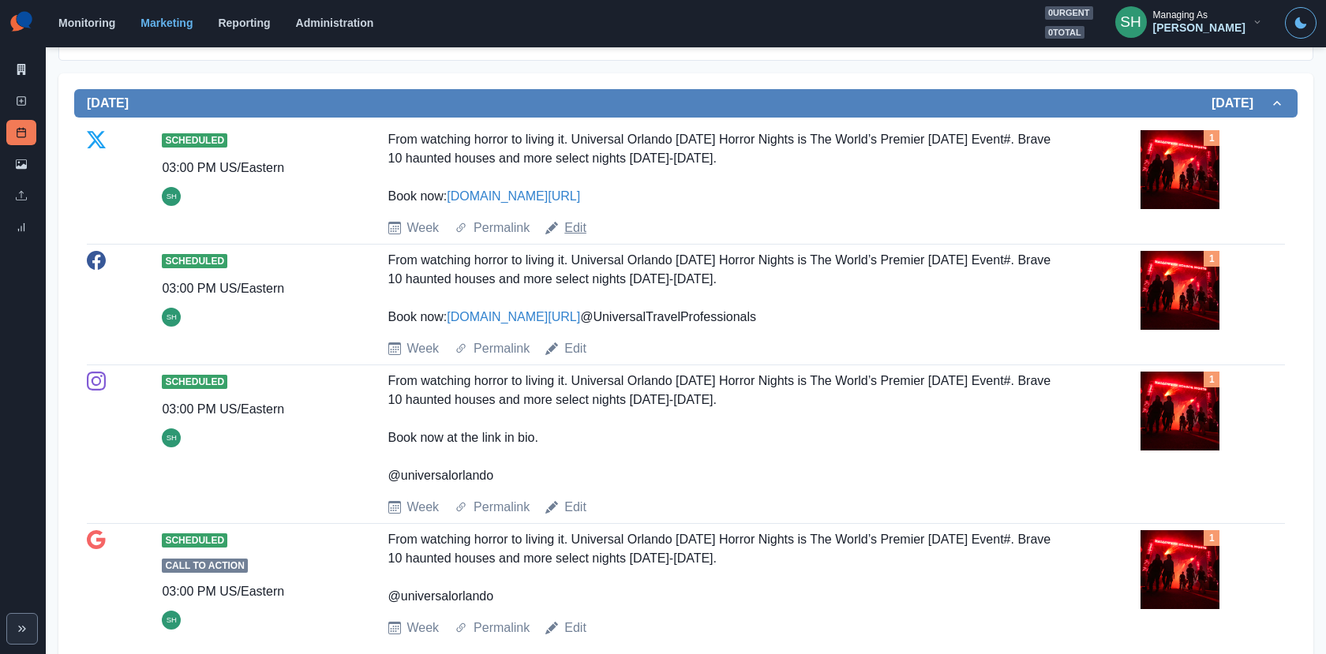
click at [578, 223] on link "Edit" at bounding box center [575, 228] width 22 height 19
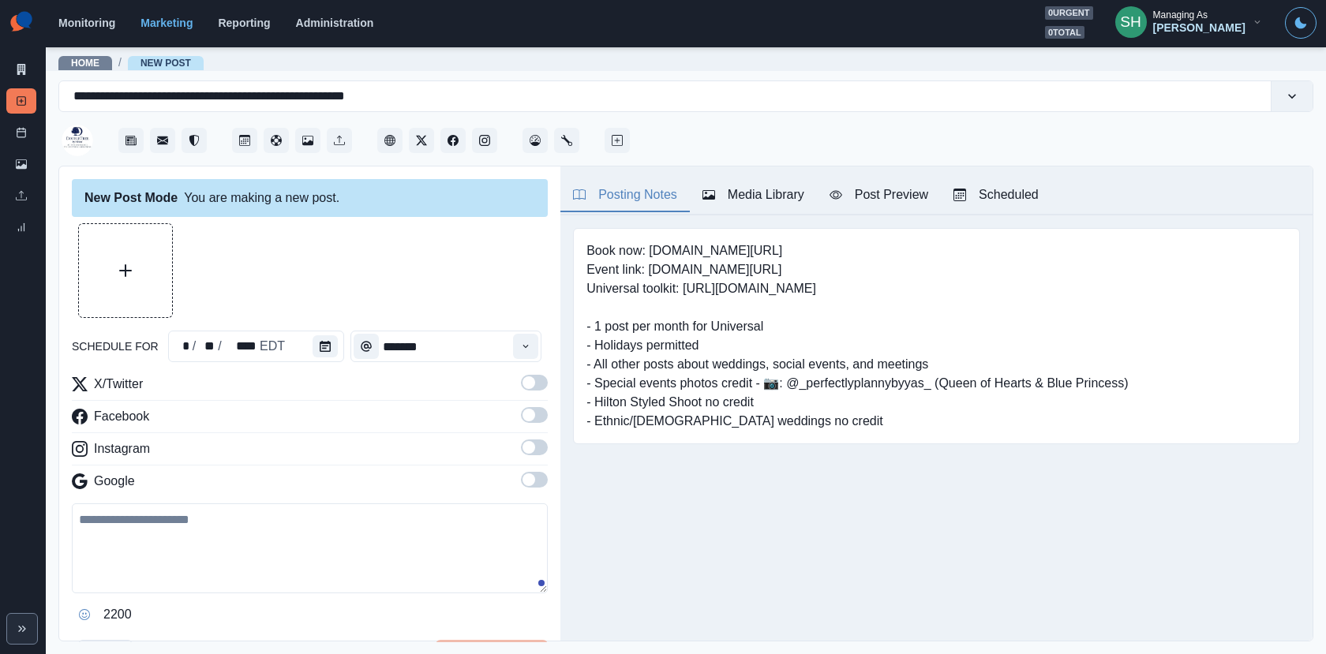
type input "*******"
type textarea "**********"
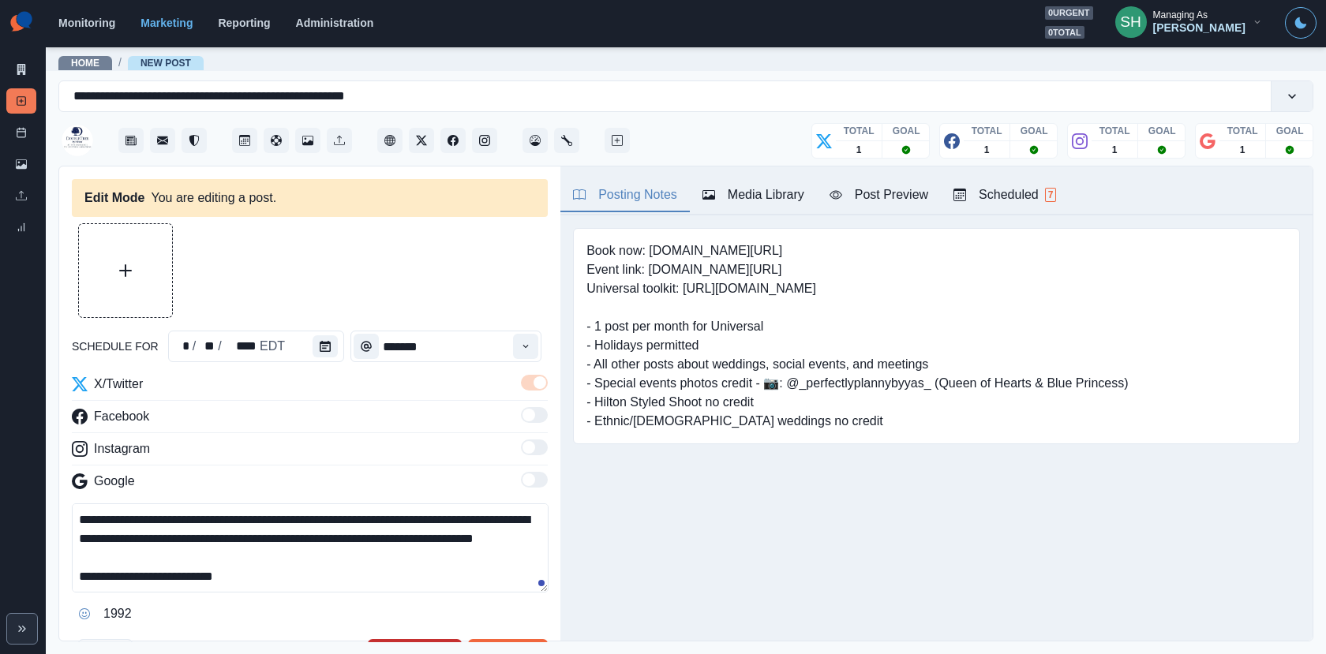
scroll to position [176, 0]
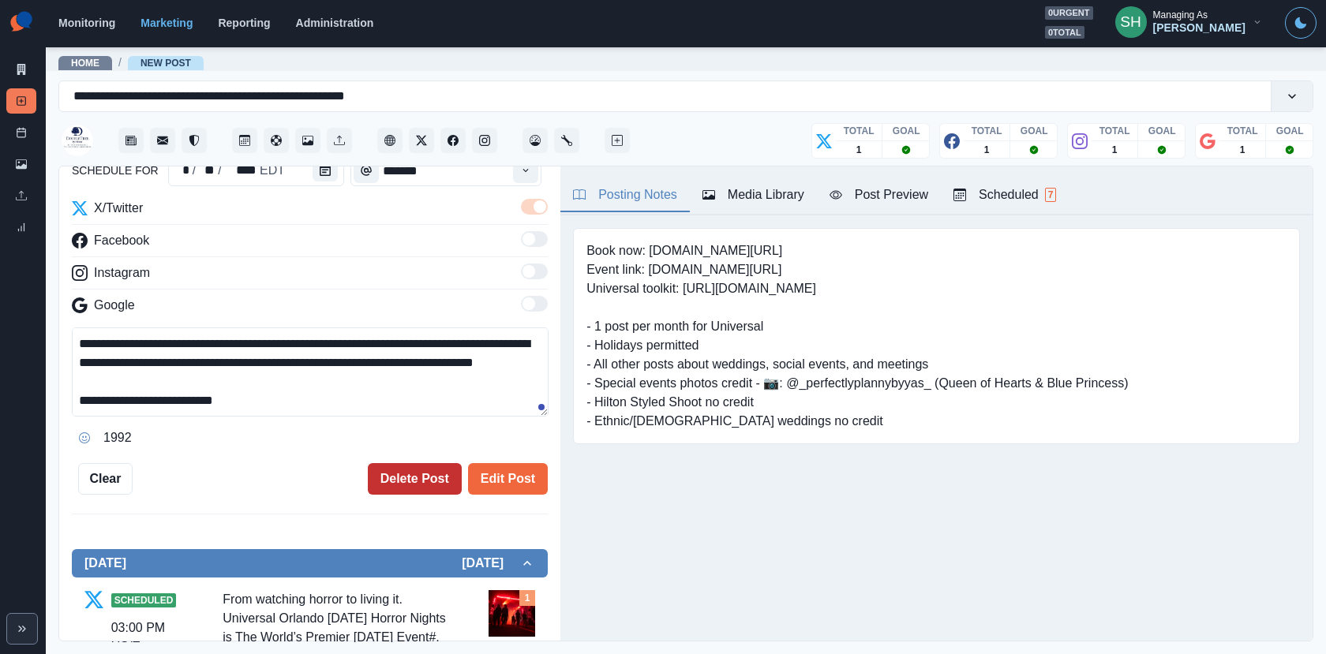
click at [404, 483] on button "Delete Post" at bounding box center [415, 479] width 94 height 32
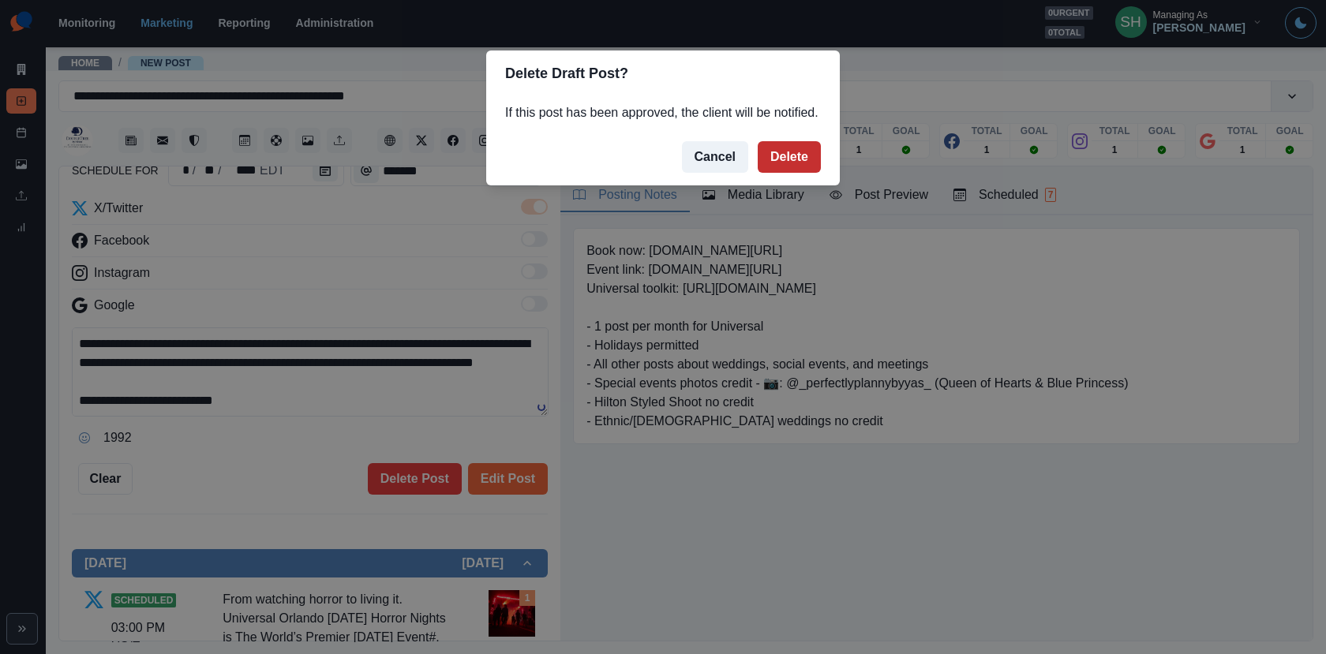
click at [785, 169] on button "Delete" at bounding box center [788, 157] width 63 height 32
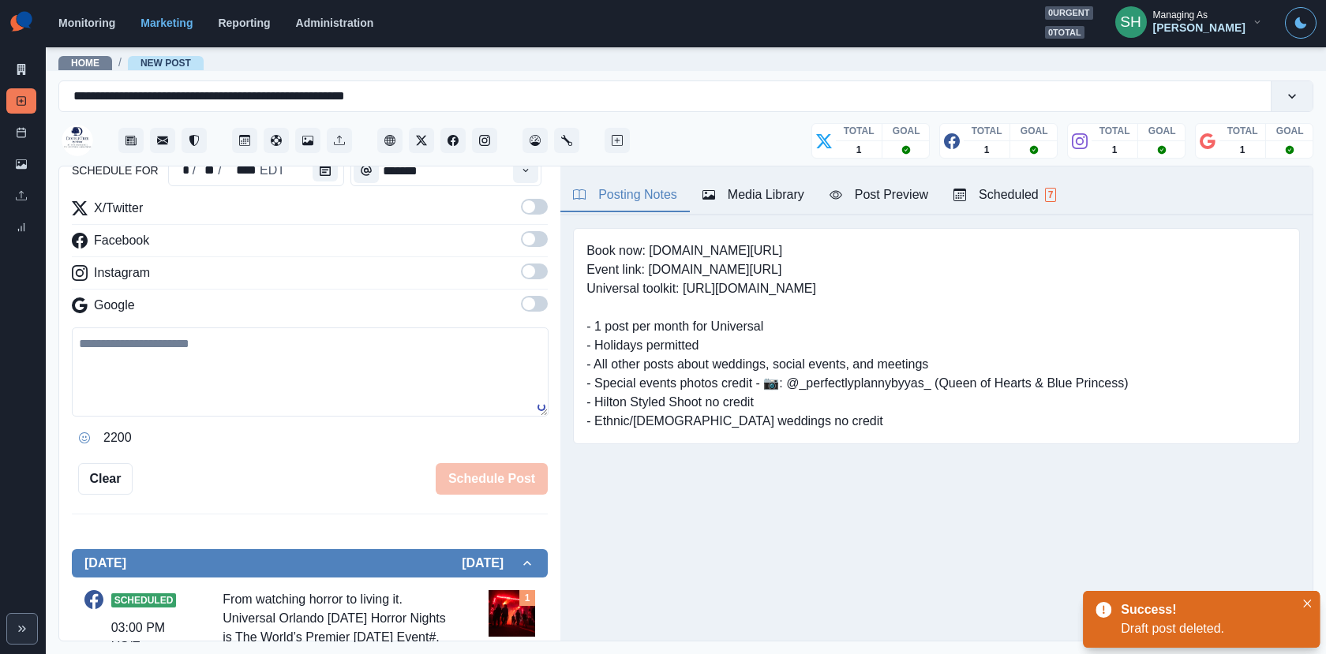
scroll to position [498, 0]
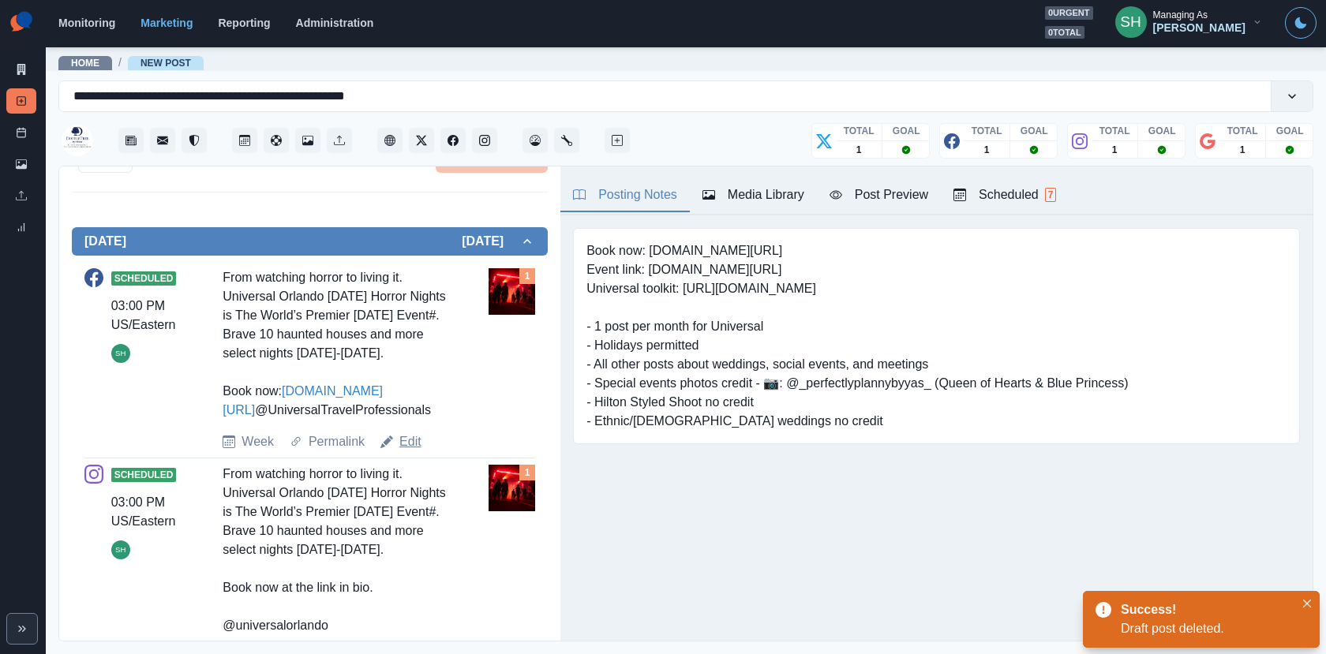
click at [409, 451] on link "Edit" at bounding box center [410, 441] width 22 height 19
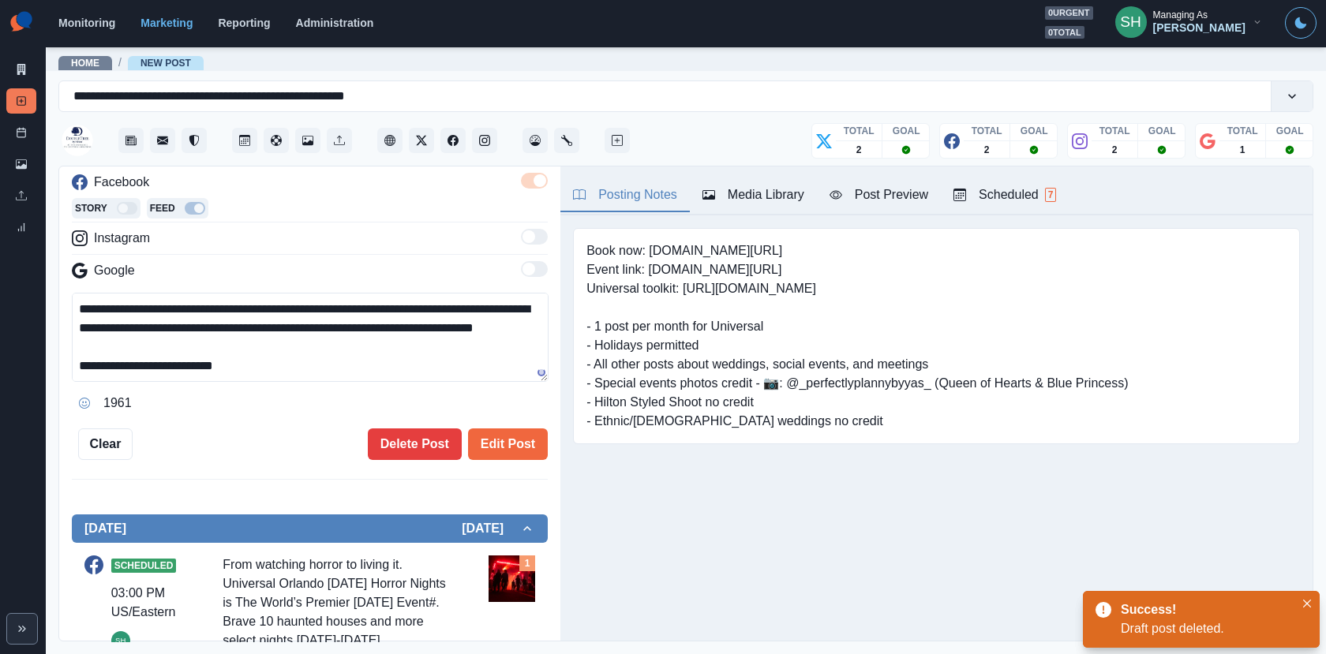
scroll to position [56, 0]
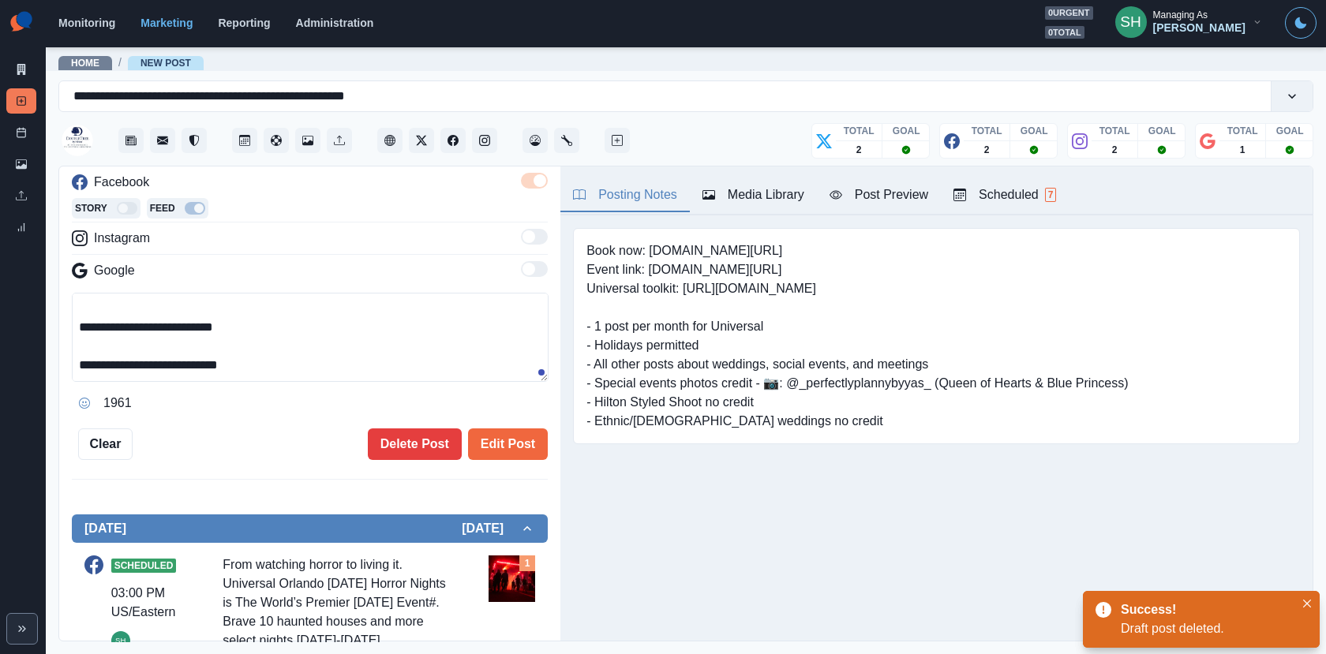
click at [380, 357] on textarea "**********" at bounding box center [310, 337] width 477 height 89
paste textarea "**********"
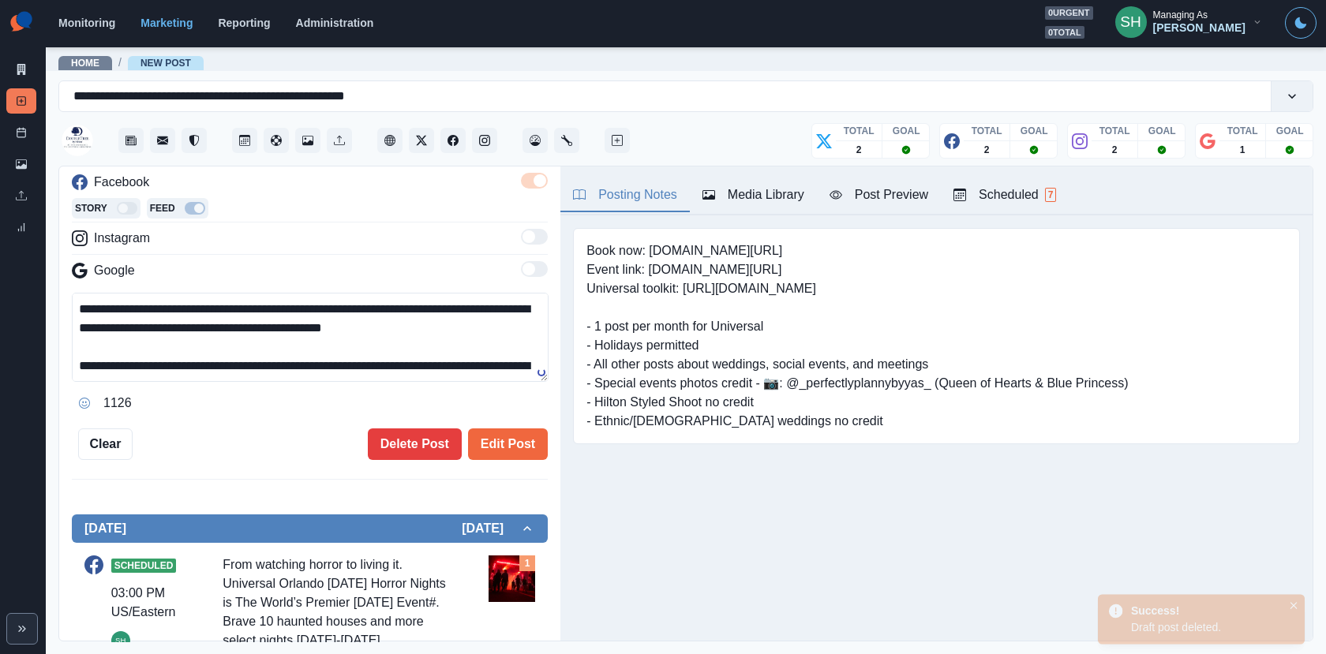
scroll to position [111, 0]
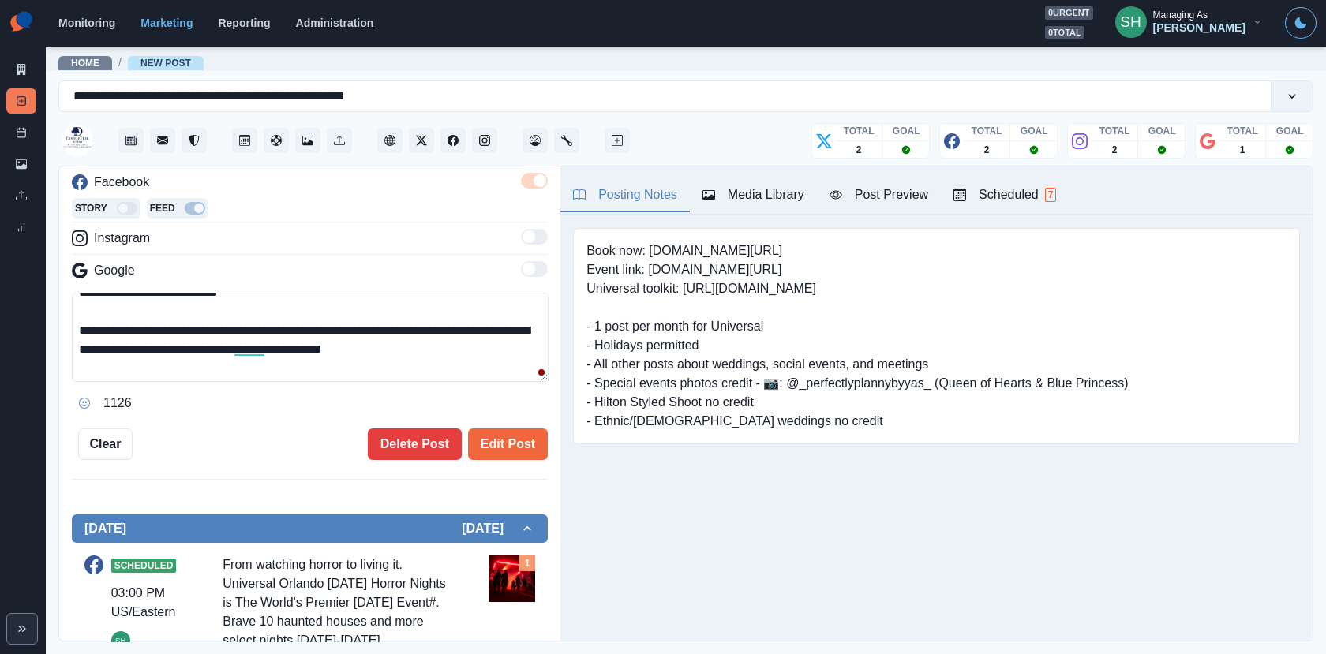
type textarea "**********"
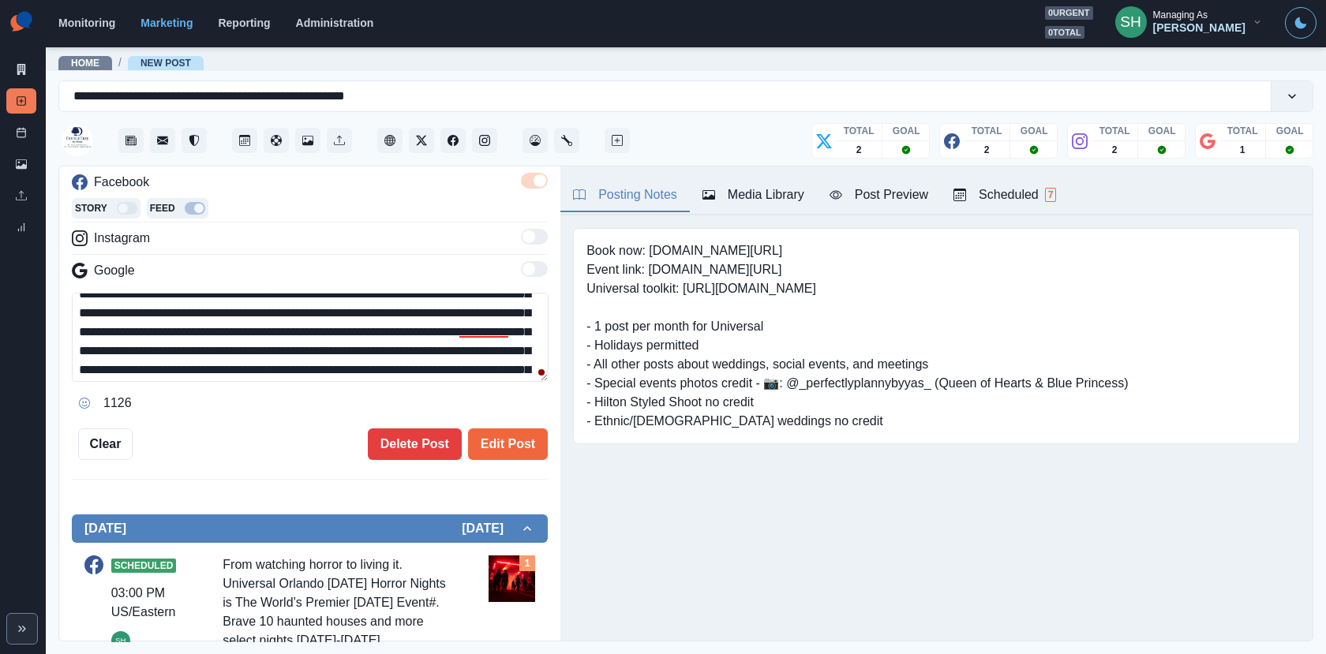
scroll to position [321, 0]
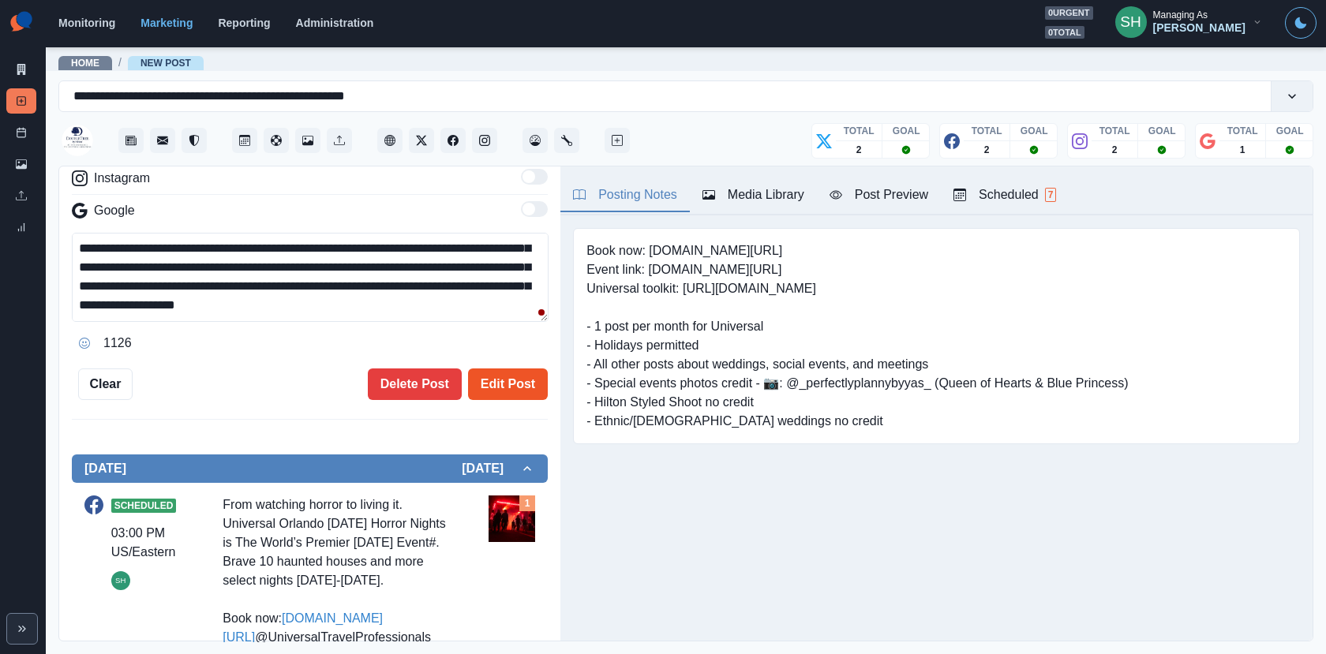
click at [520, 382] on button "Edit Post" at bounding box center [508, 384] width 80 height 32
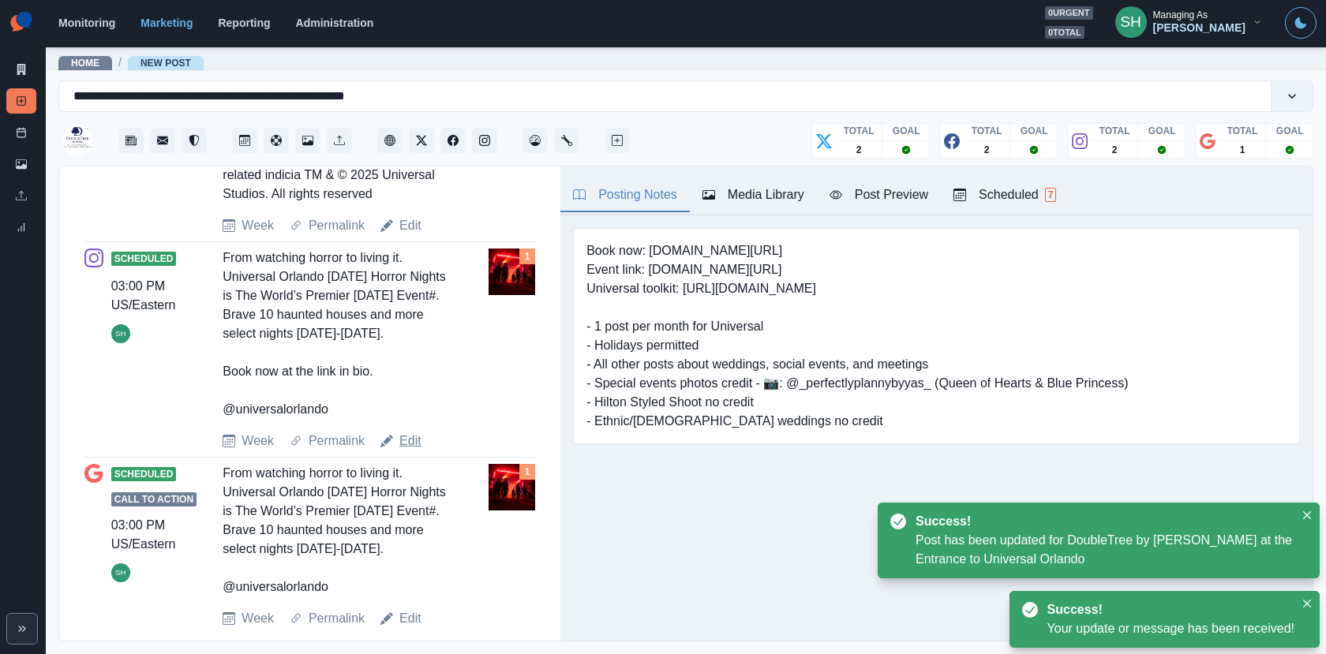
click at [415, 451] on link "Edit" at bounding box center [410, 441] width 22 height 19
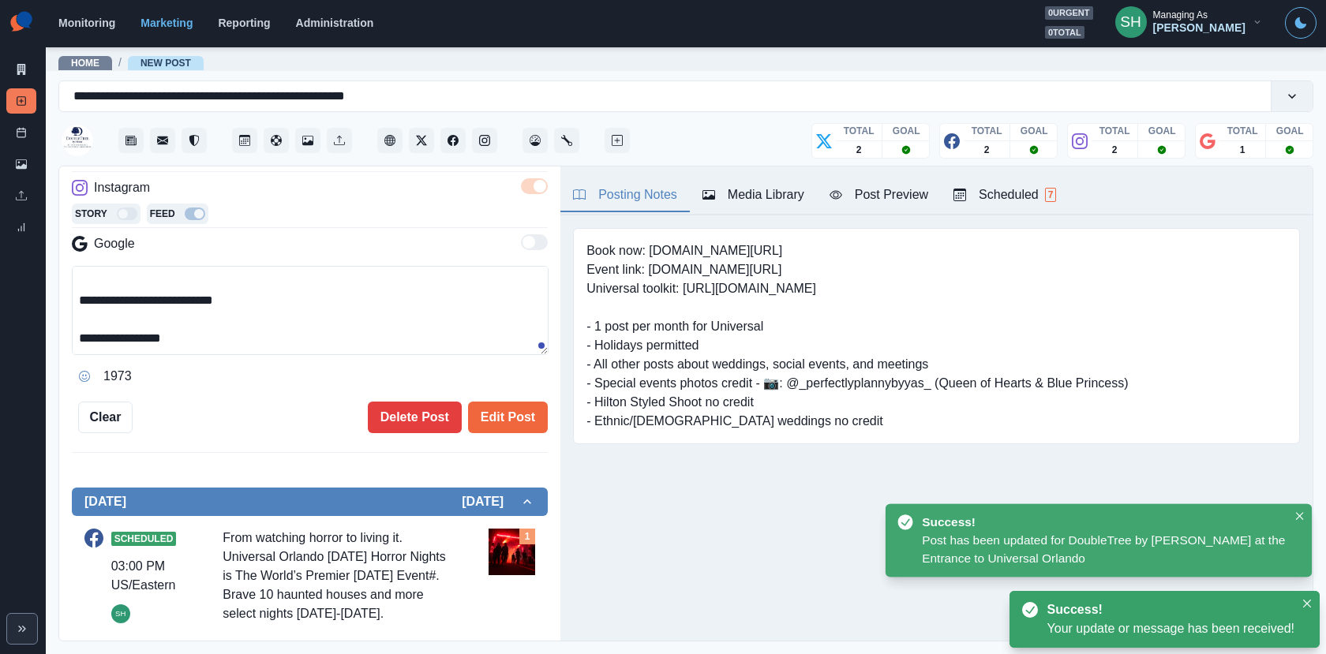
click at [345, 335] on textarea "**********" at bounding box center [310, 310] width 477 height 89
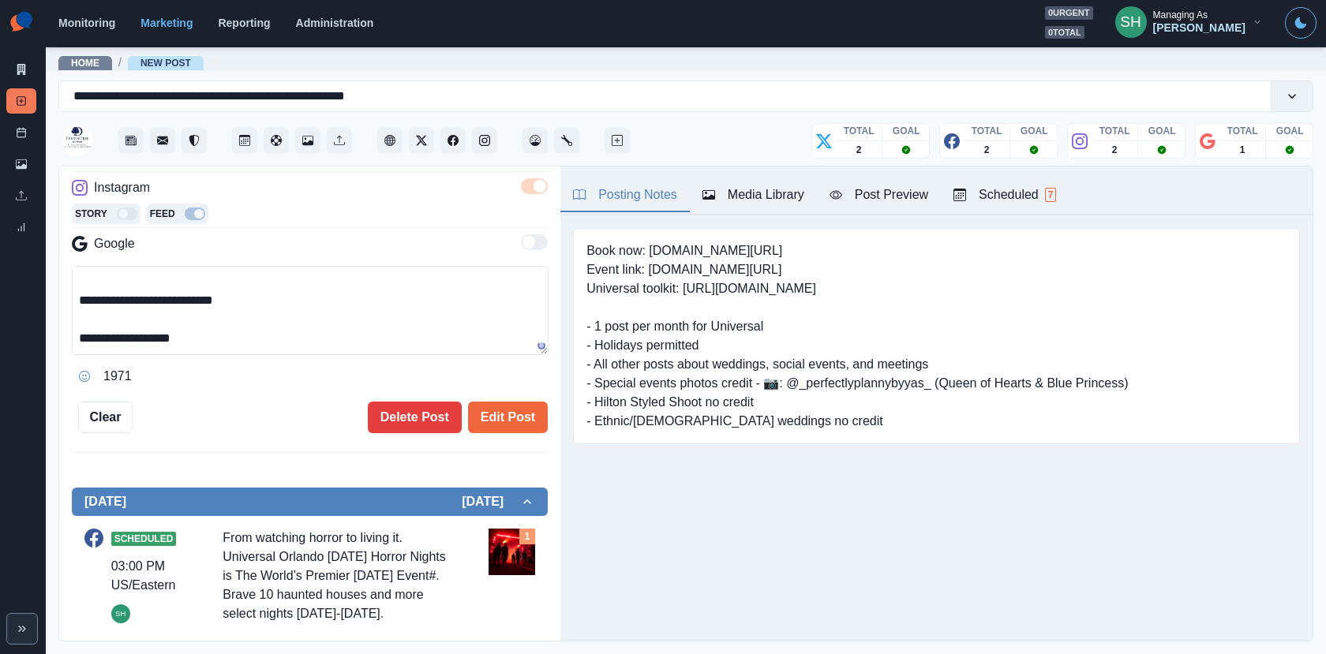
paste textarea "**********"
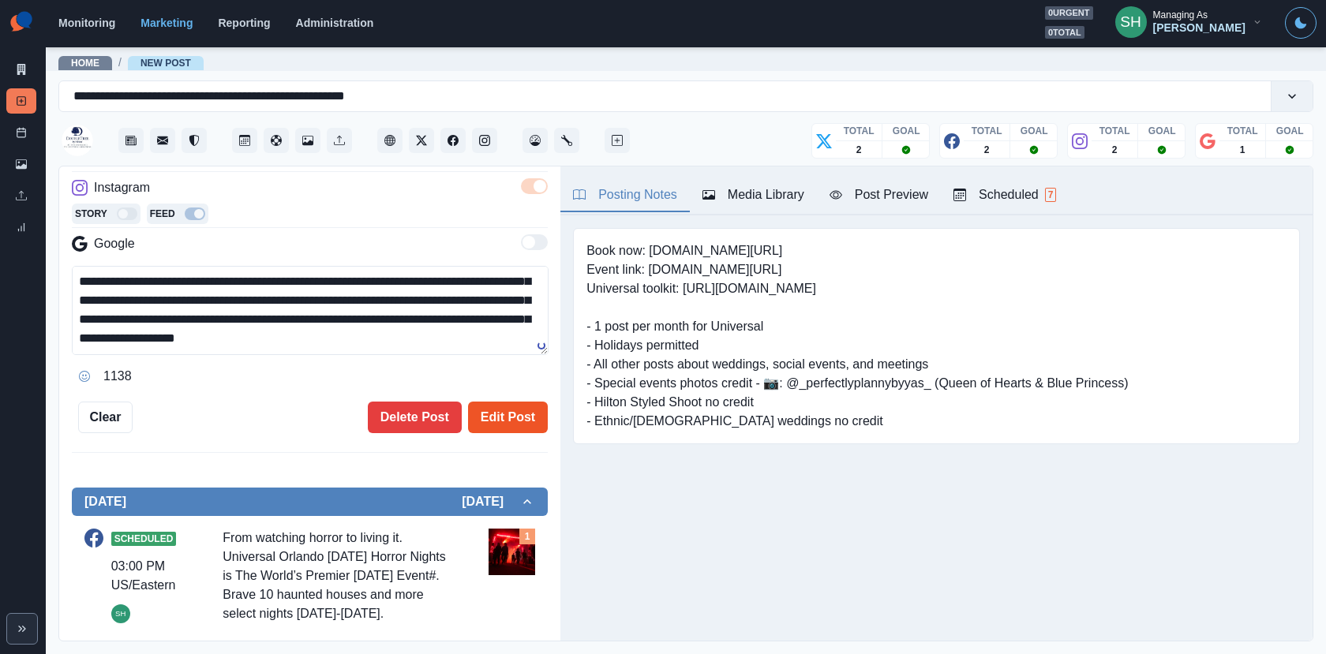
type textarea "**********"
click at [496, 409] on button "Edit Post" at bounding box center [508, 418] width 80 height 32
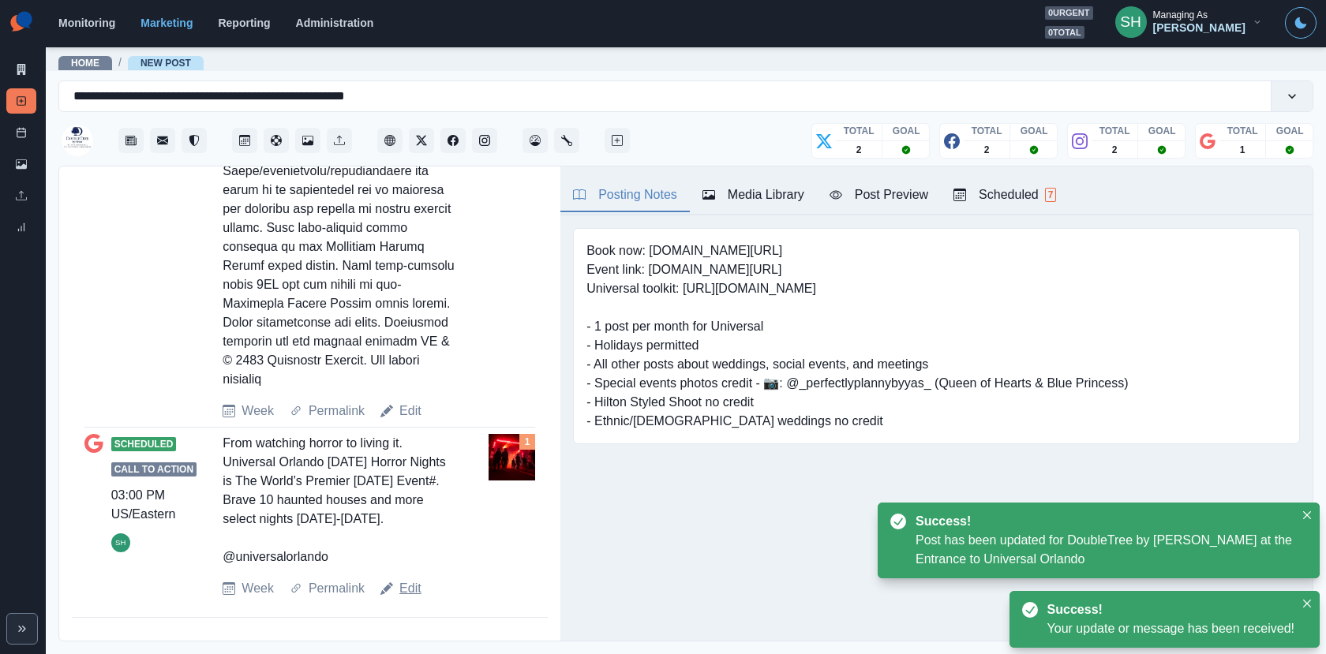
click at [402, 579] on link "Edit" at bounding box center [410, 588] width 22 height 19
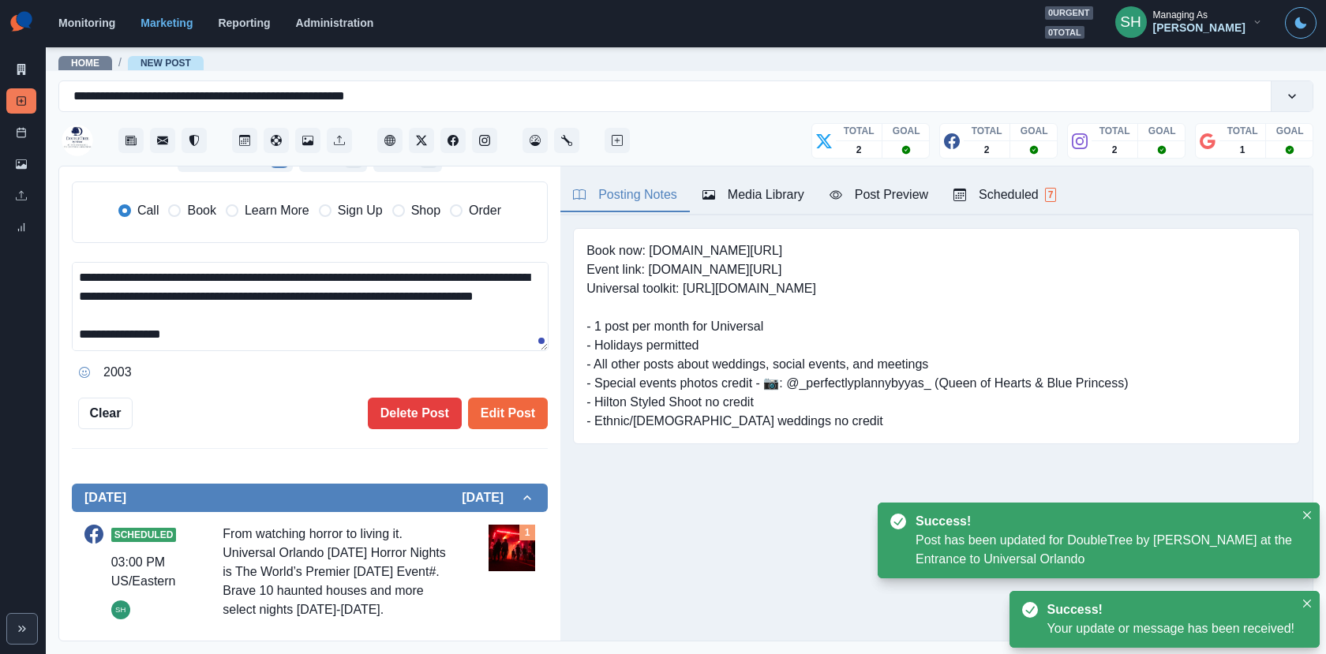
click at [312, 335] on textarea "**********" at bounding box center [310, 306] width 477 height 89
paste textarea "**********"
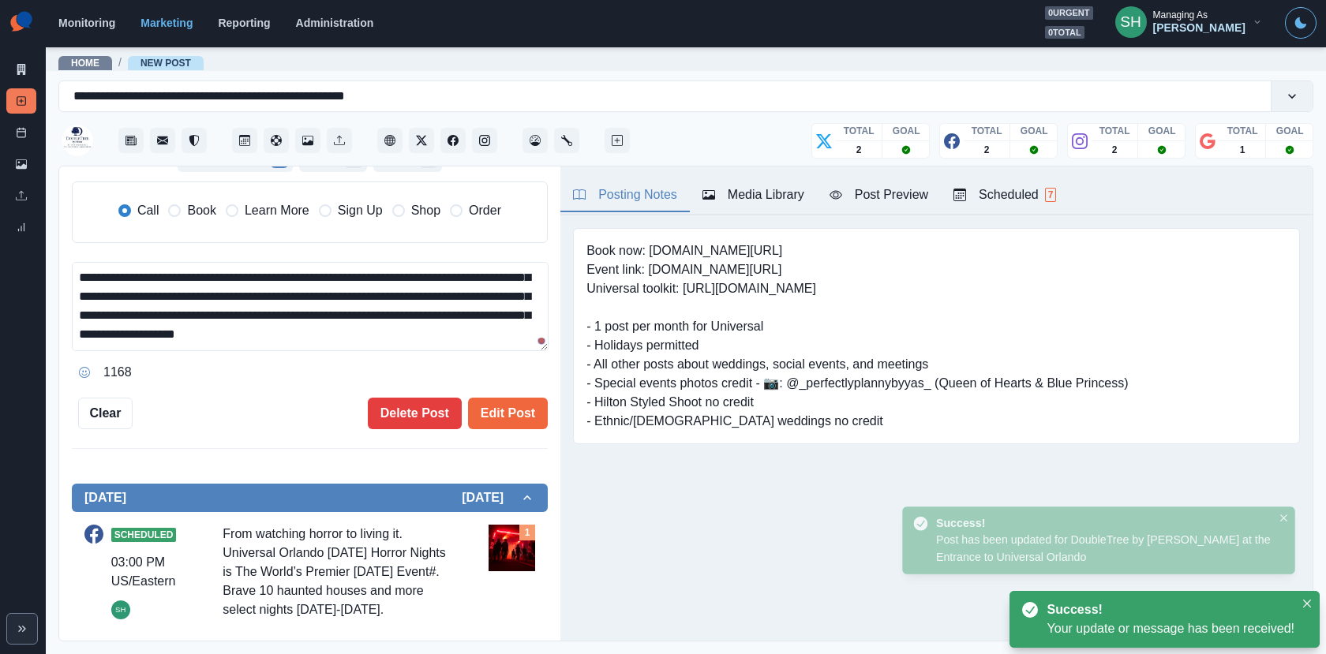
click at [189, 205] on span "Book" at bounding box center [201, 210] width 28 height 19
type textarea "**********"
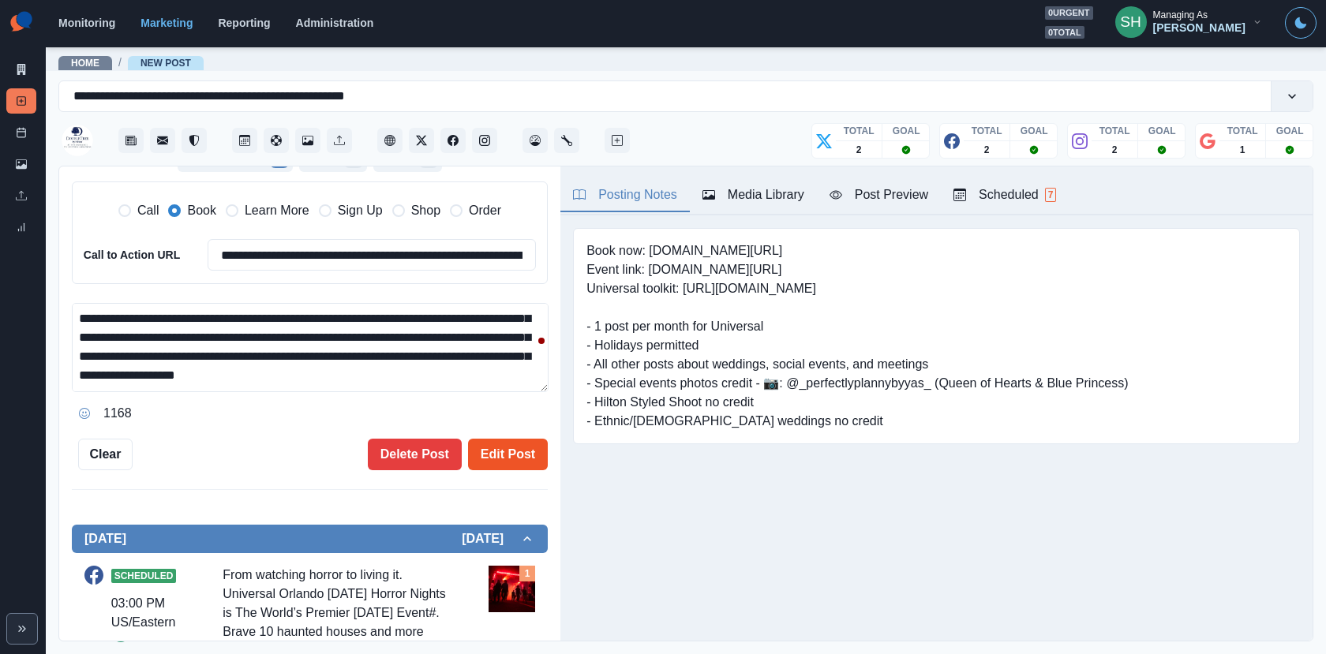
click at [485, 443] on button "Edit Post" at bounding box center [508, 455] width 80 height 32
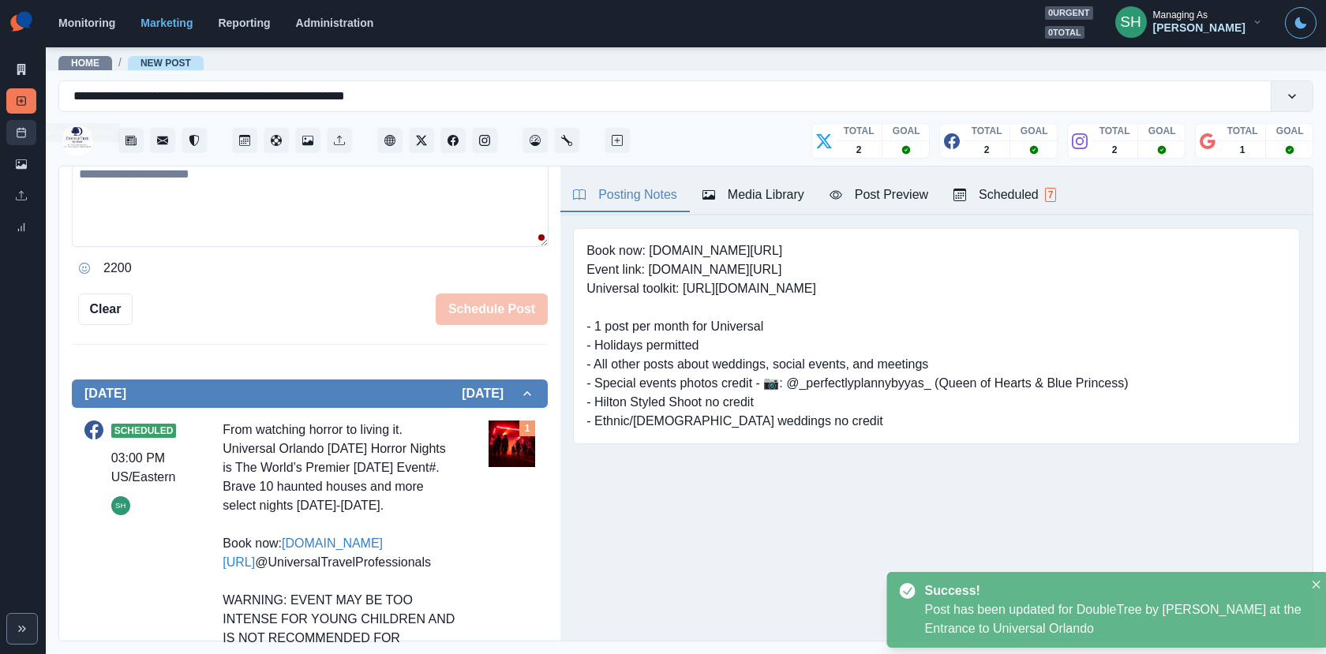
click at [23, 141] on link "Post Schedule" at bounding box center [21, 132] width 30 height 25
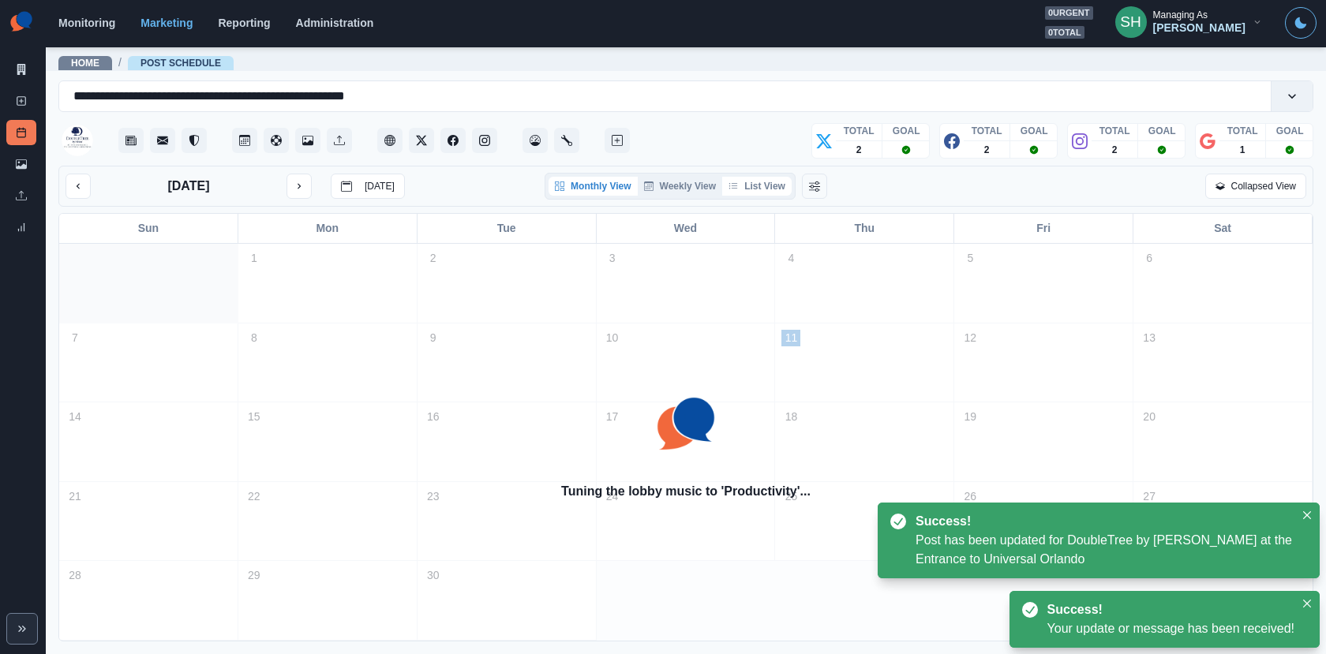
click at [772, 183] on button "List View" at bounding box center [756, 186] width 69 height 19
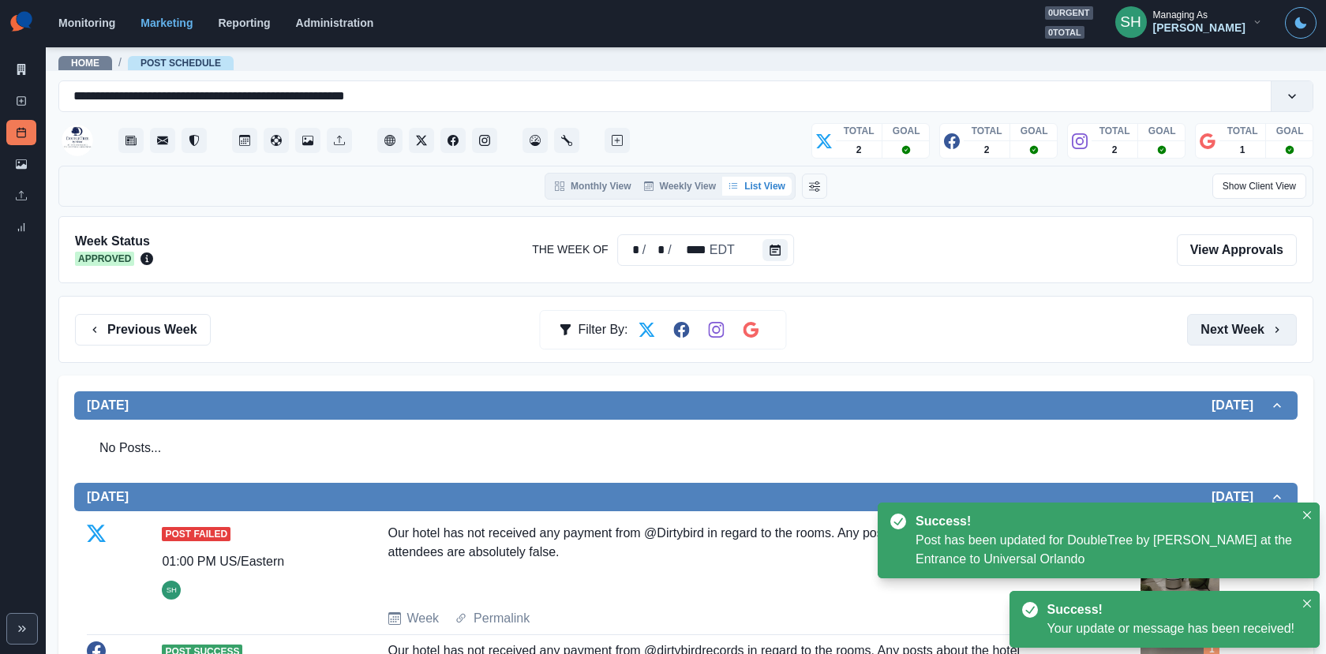
click at [1203, 324] on button "Next Week" at bounding box center [1242, 330] width 110 height 32
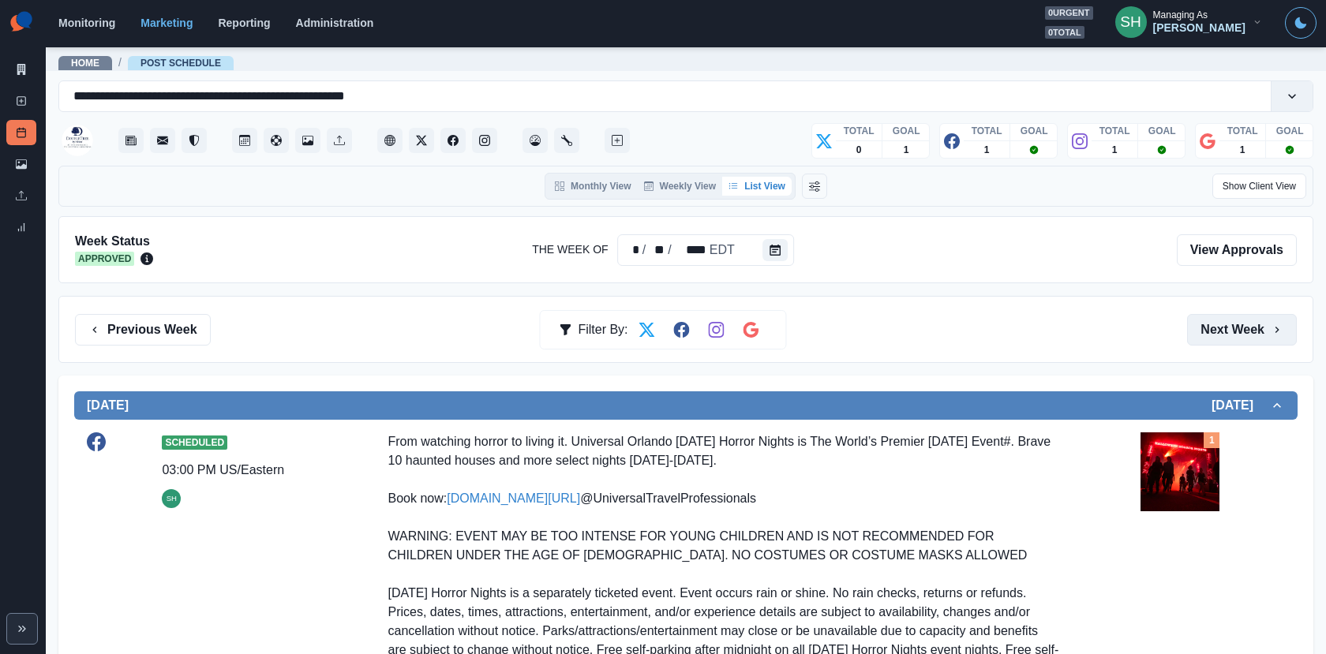
click at [1217, 328] on button "Next Week" at bounding box center [1242, 330] width 110 height 32
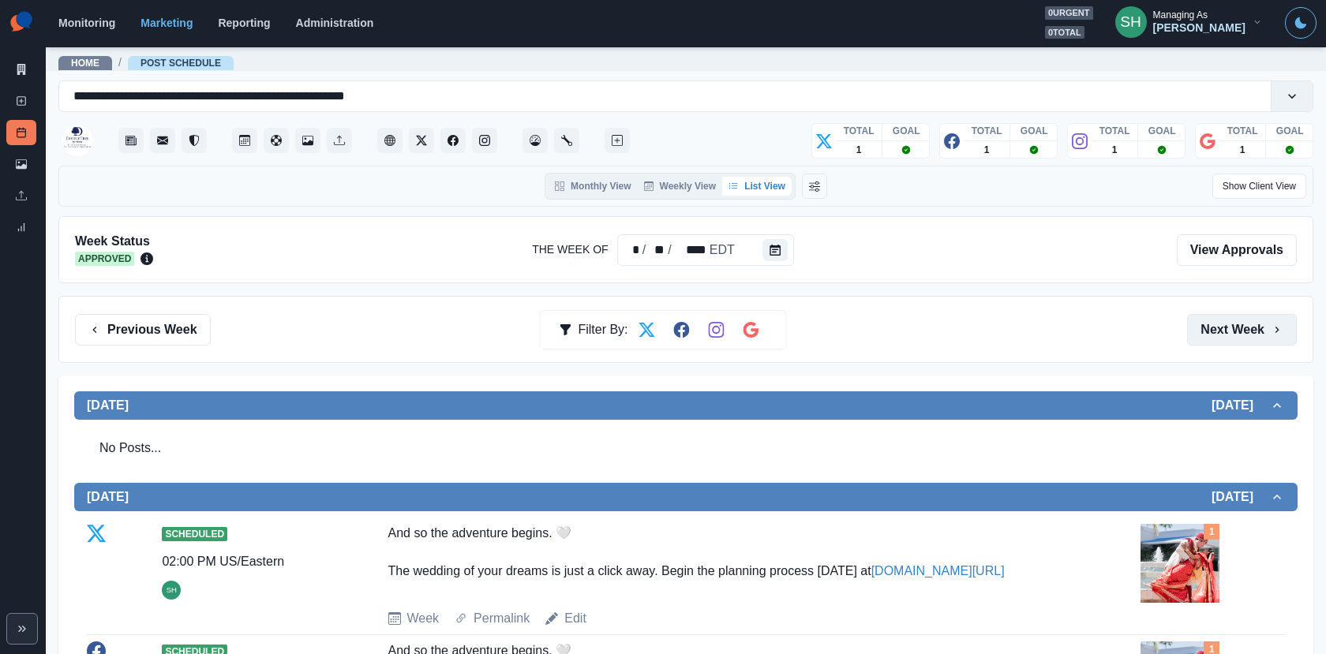
click at [1217, 328] on button "Next Week" at bounding box center [1242, 330] width 110 height 32
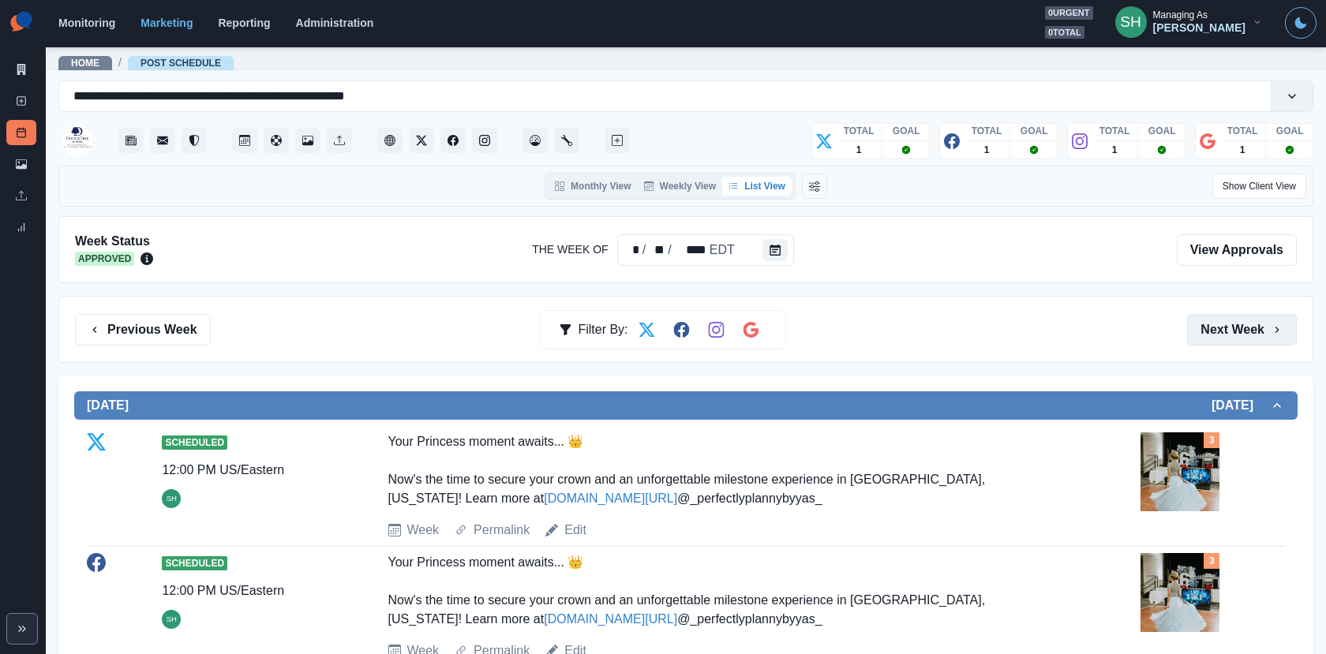
click at [1217, 328] on button "Next Week" at bounding box center [1242, 330] width 110 height 32
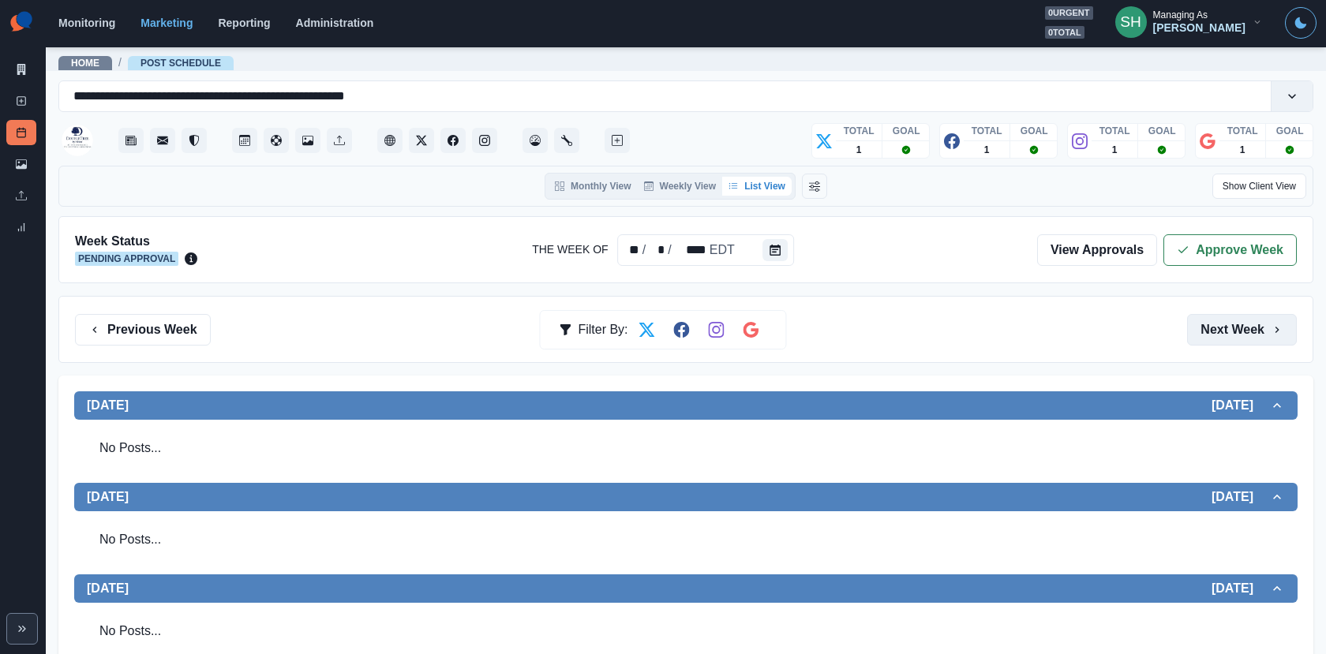
click at [1217, 328] on button "Next Week" at bounding box center [1242, 330] width 110 height 32
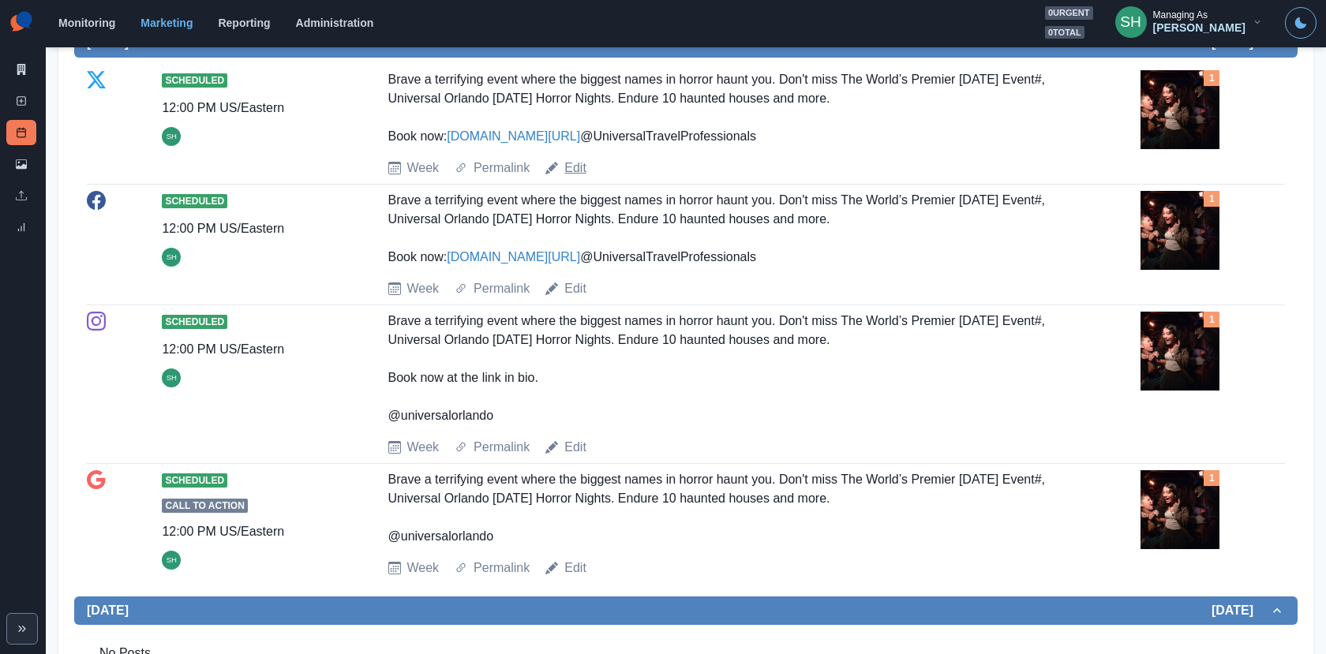
click at [567, 178] on link "Edit" at bounding box center [575, 168] width 22 height 19
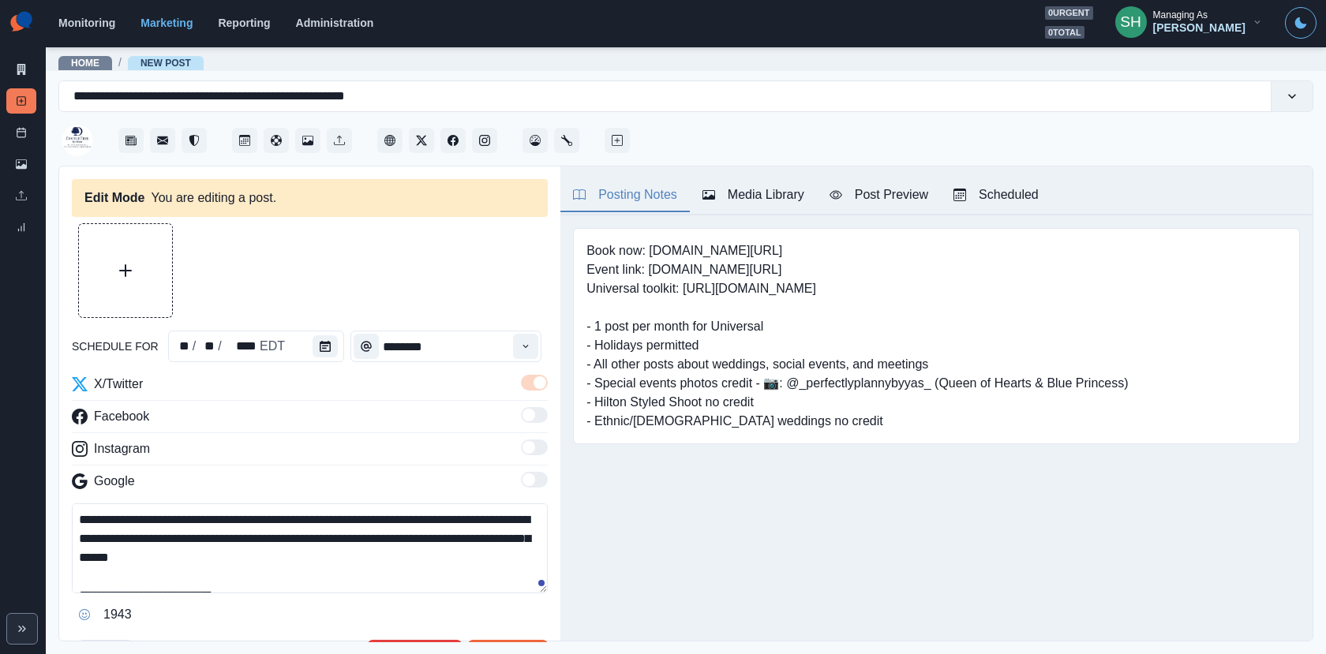
type input "********"
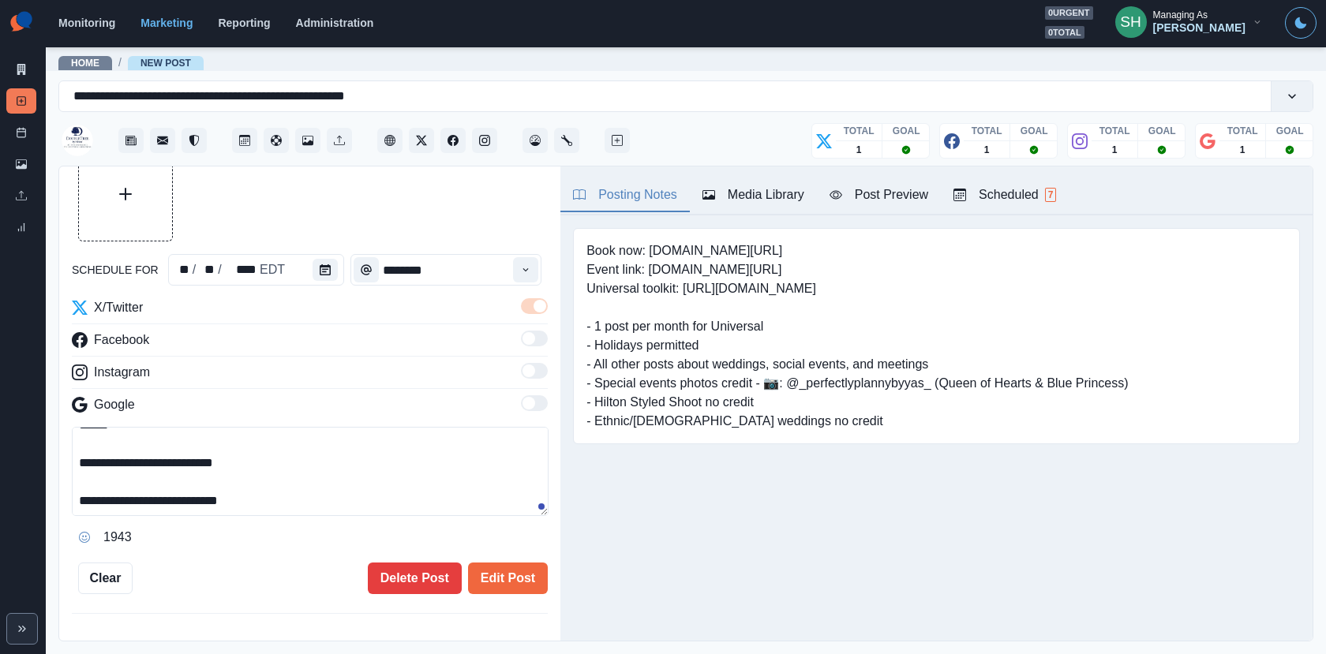
click at [347, 504] on textarea "**********" at bounding box center [310, 471] width 477 height 89
paste textarea "**********"
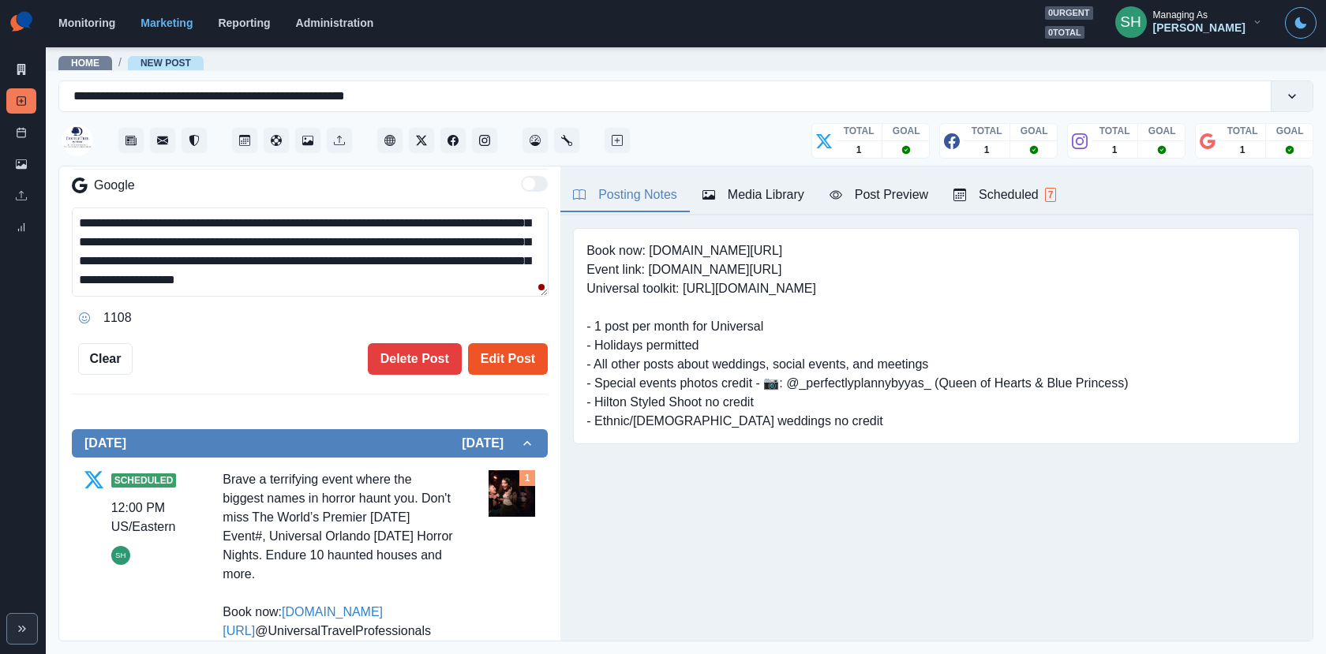
type textarea "**********"
click at [503, 358] on button "Edit Post" at bounding box center [508, 359] width 80 height 32
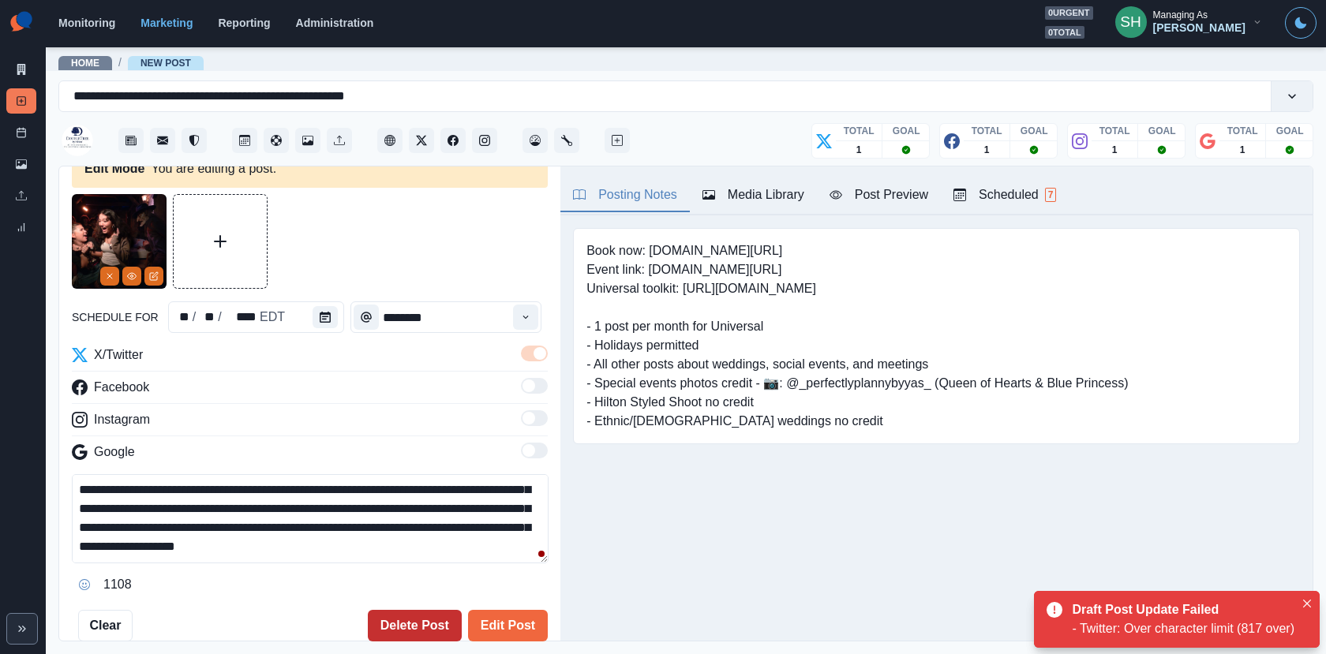
click at [414, 633] on button "Delete Post" at bounding box center [415, 626] width 94 height 32
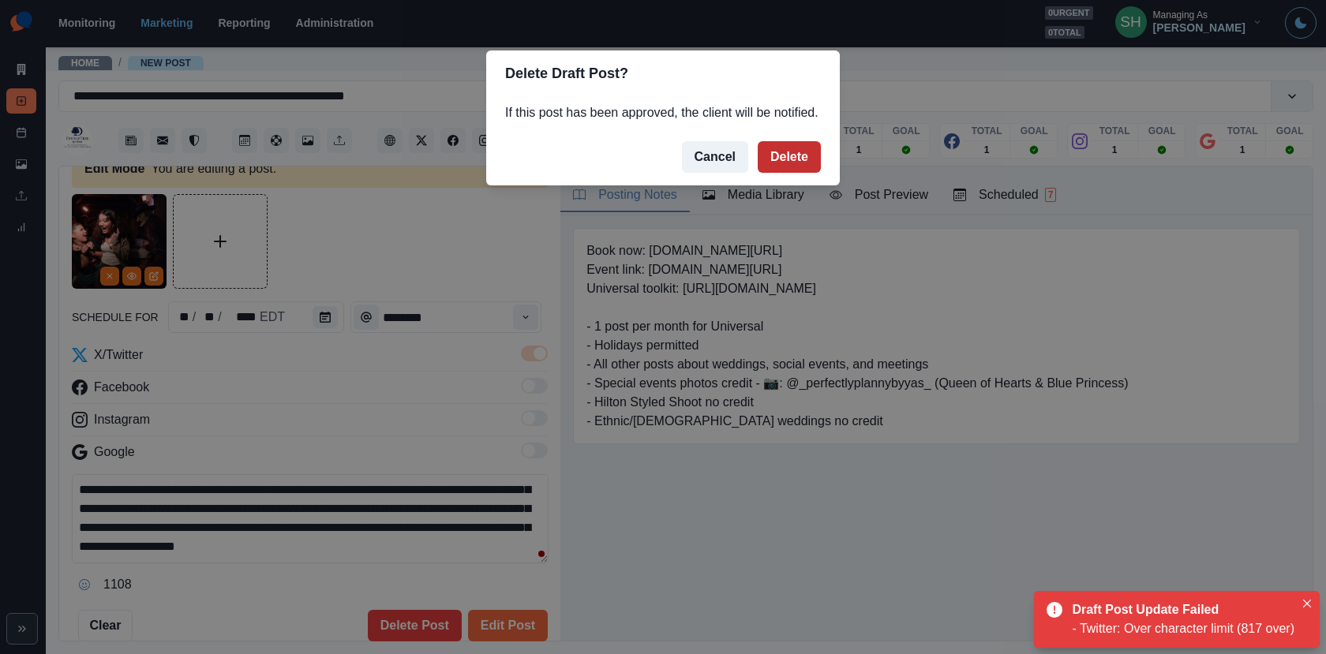
click at [795, 173] on button "Delete" at bounding box center [788, 157] width 63 height 32
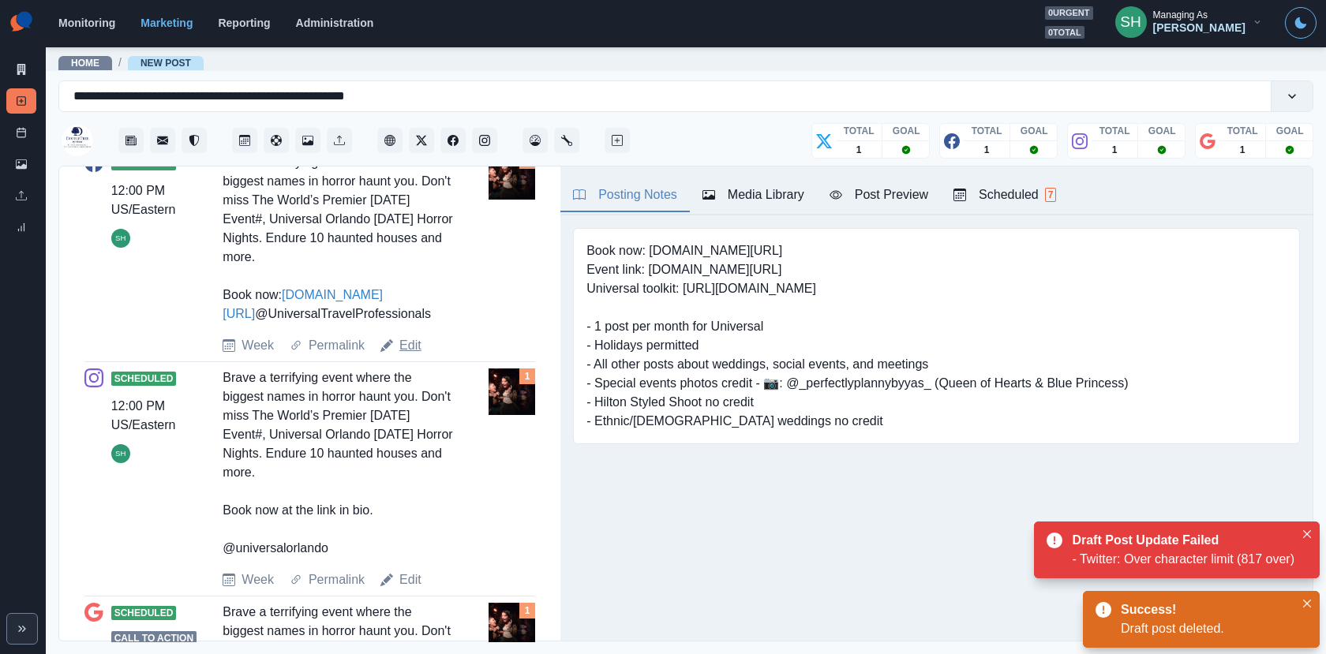
click at [409, 355] on link "Edit" at bounding box center [410, 345] width 22 height 19
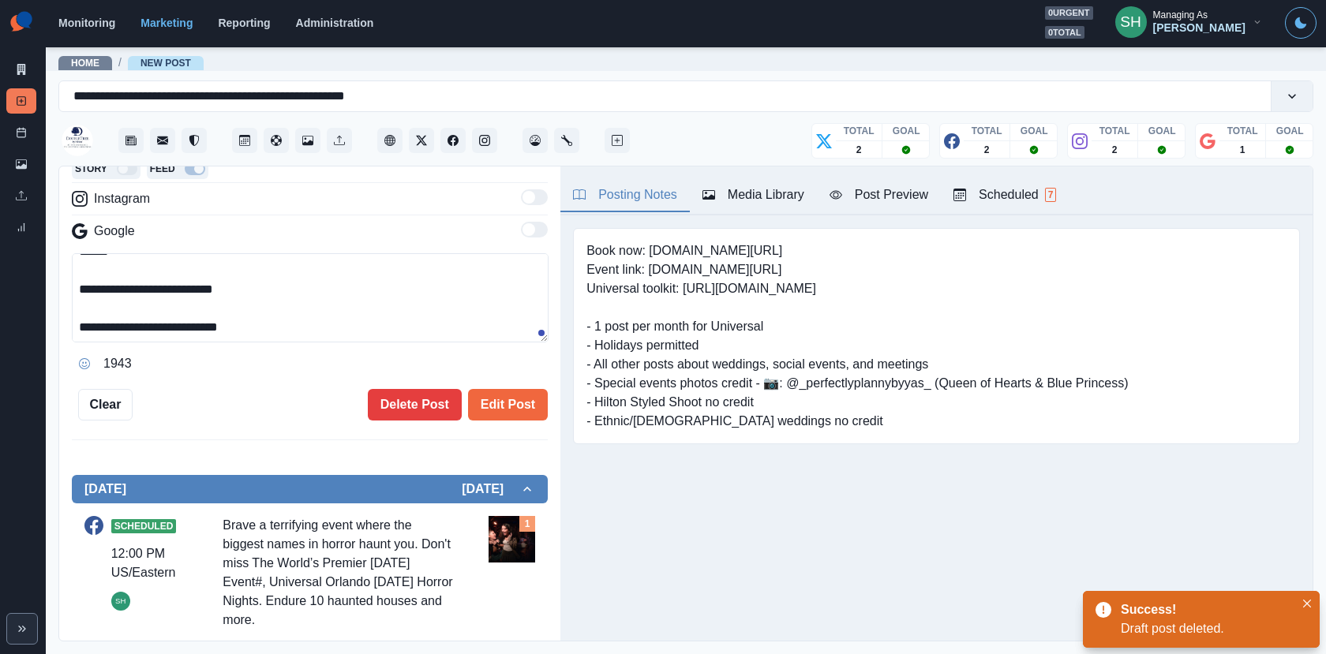
click at [350, 320] on textarea "**********" at bounding box center [310, 297] width 477 height 89
paste textarea "**********"
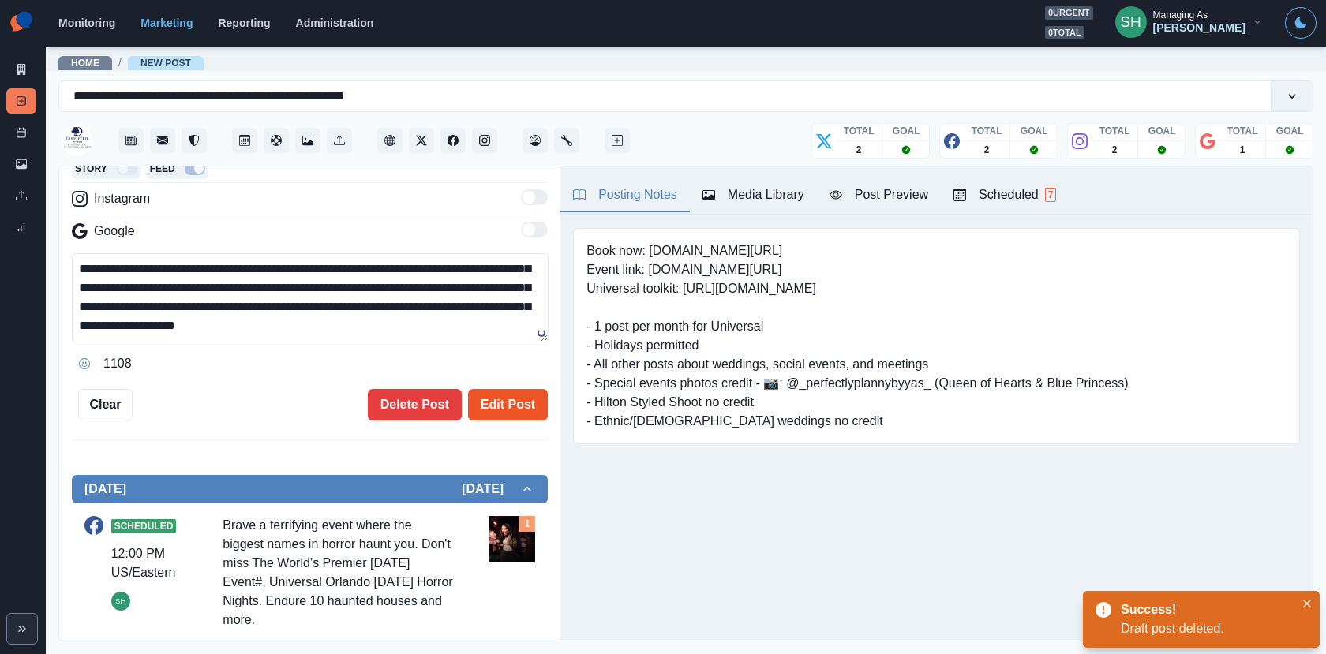
type textarea "**********"
click at [493, 412] on button "Edit Post" at bounding box center [508, 405] width 80 height 32
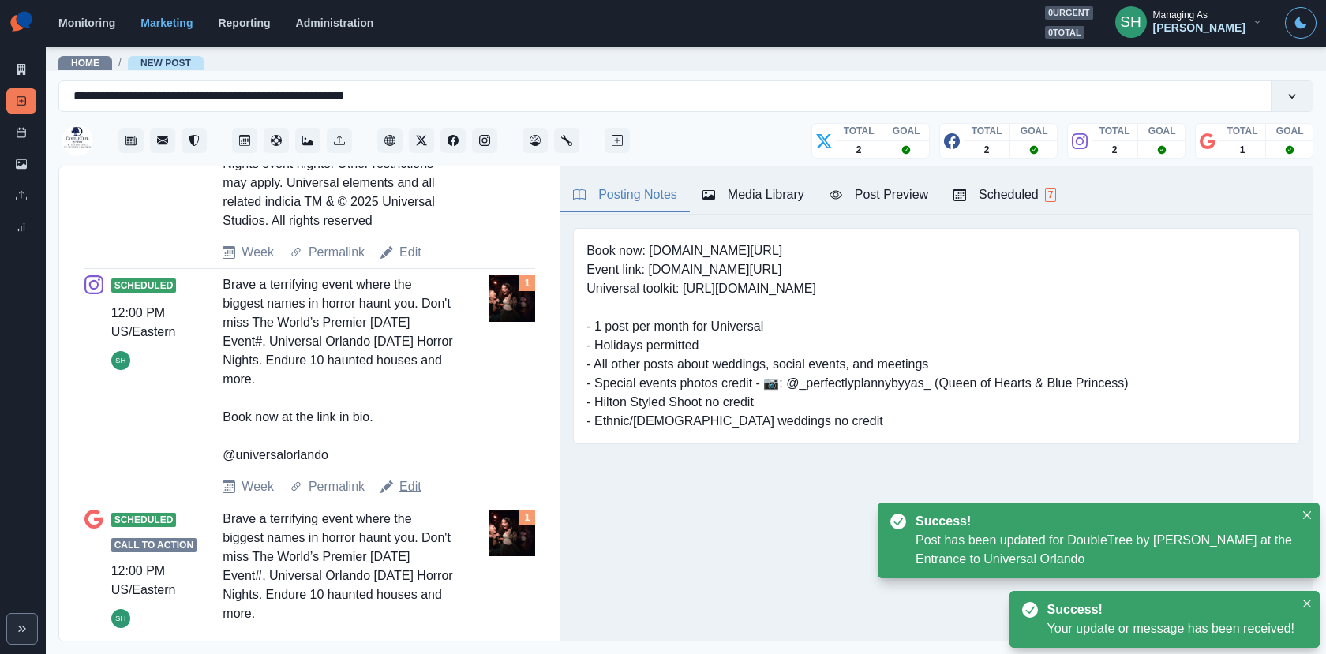
click at [404, 496] on link "Edit" at bounding box center [410, 486] width 22 height 19
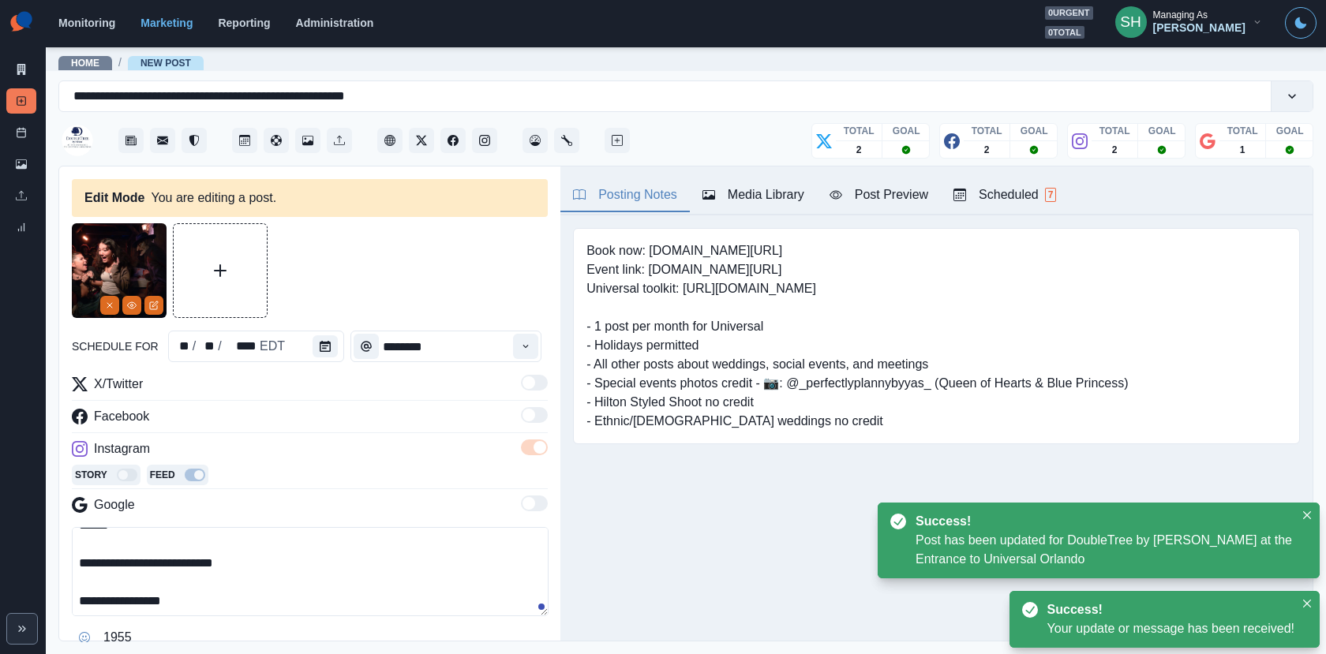
click at [347, 597] on textarea "**********" at bounding box center [310, 571] width 477 height 89
paste textarea "**********"
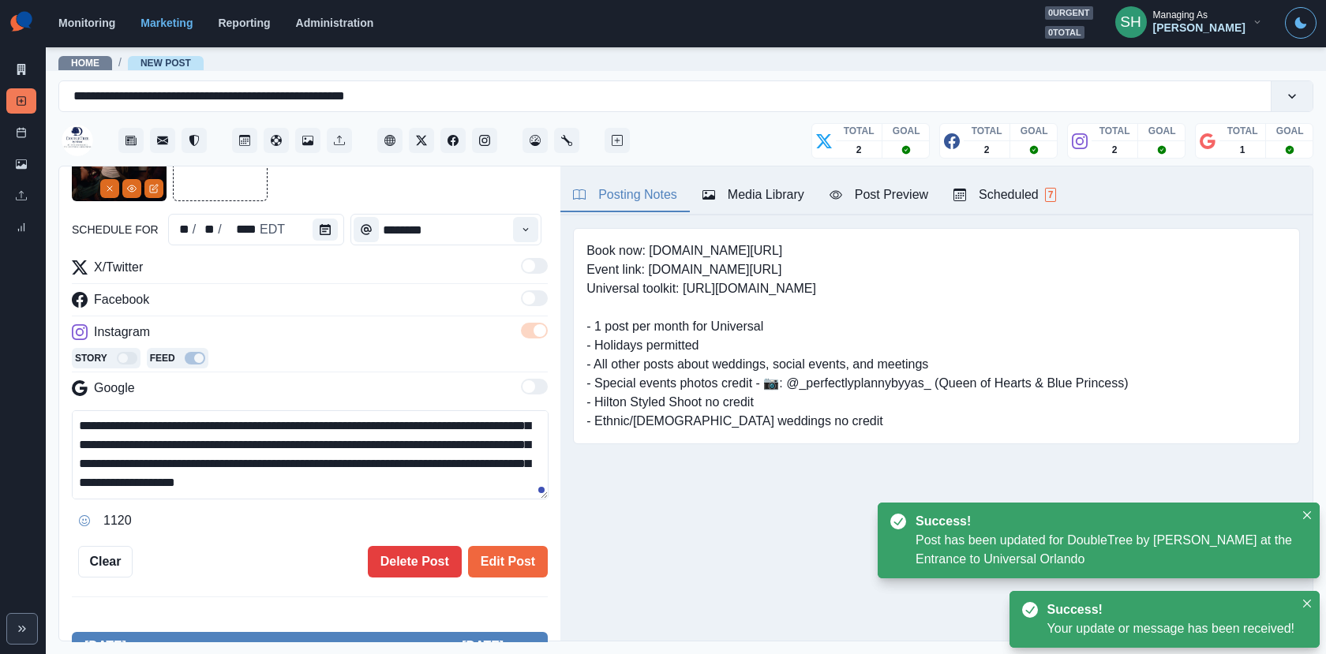
type textarea "**********"
click at [520, 535] on div "schedule for ** / ** / **** EDT ******** X/Twitter Facebook Instagram Story Fee…" at bounding box center [310, 342] width 476 height 471
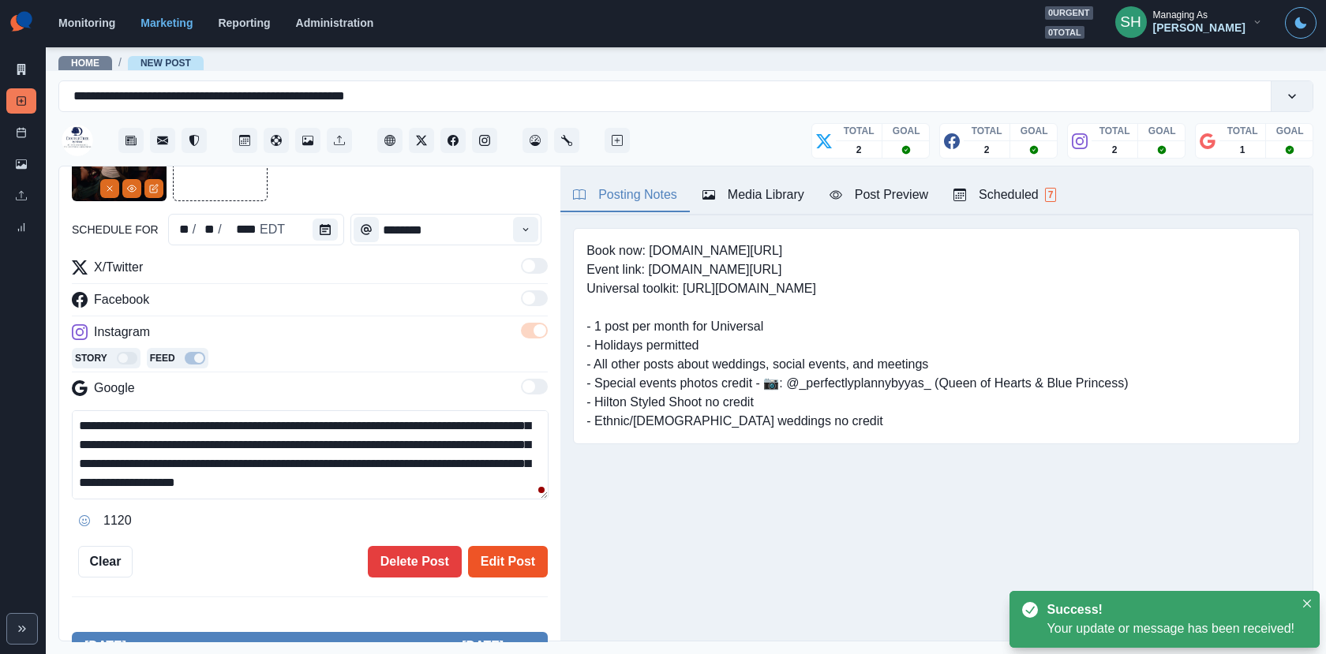
click at [512, 571] on button "Edit Post" at bounding box center [508, 562] width 80 height 32
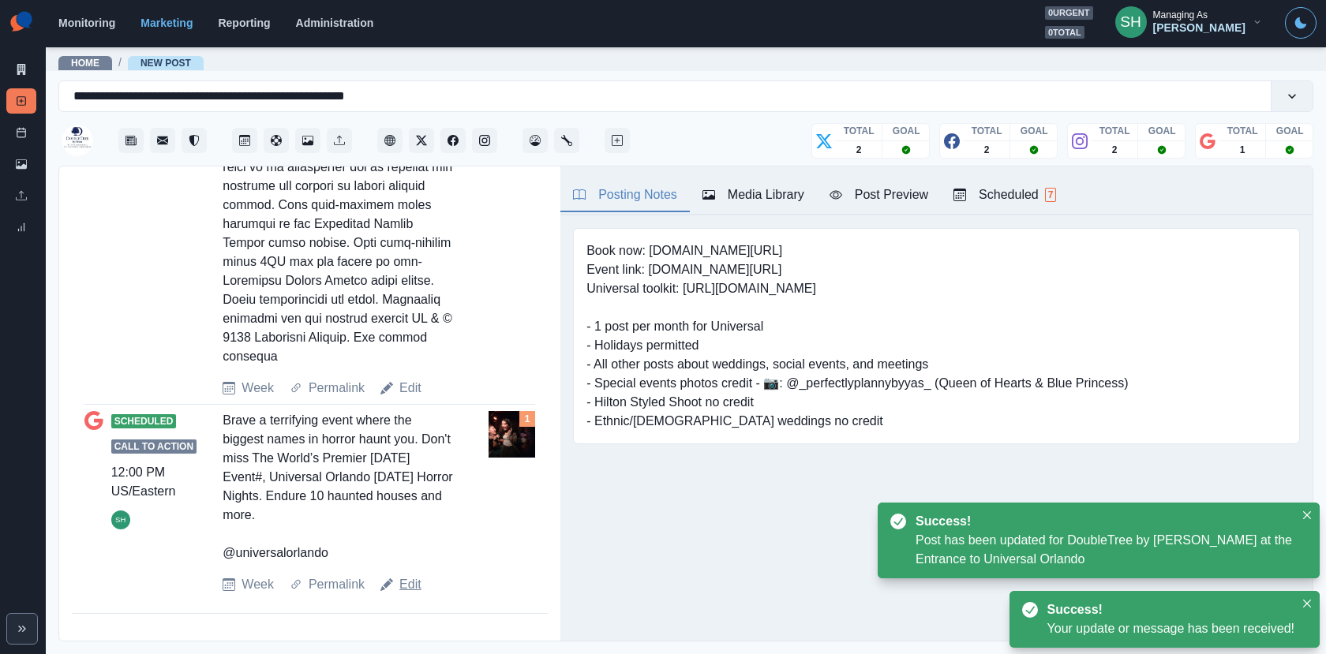
click at [410, 585] on link "Edit" at bounding box center [410, 584] width 22 height 19
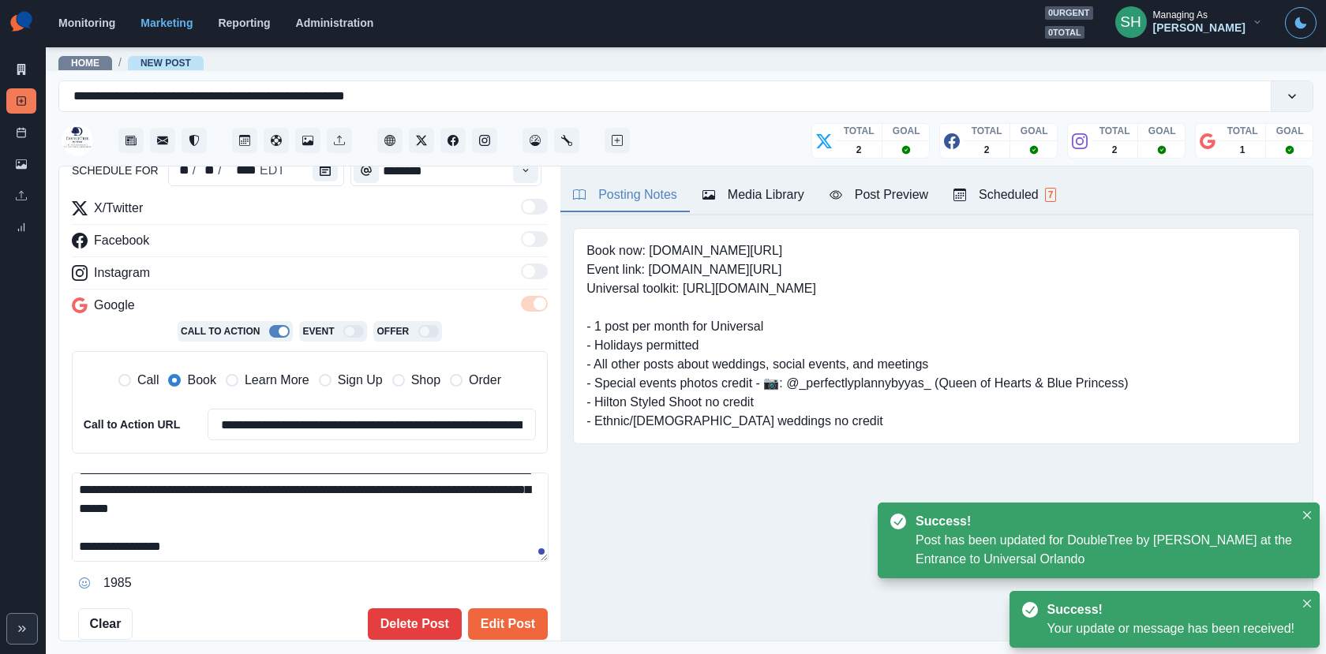
click at [335, 544] on textarea "**********" at bounding box center [310, 517] width 477 height 89
paste textarea "**********"
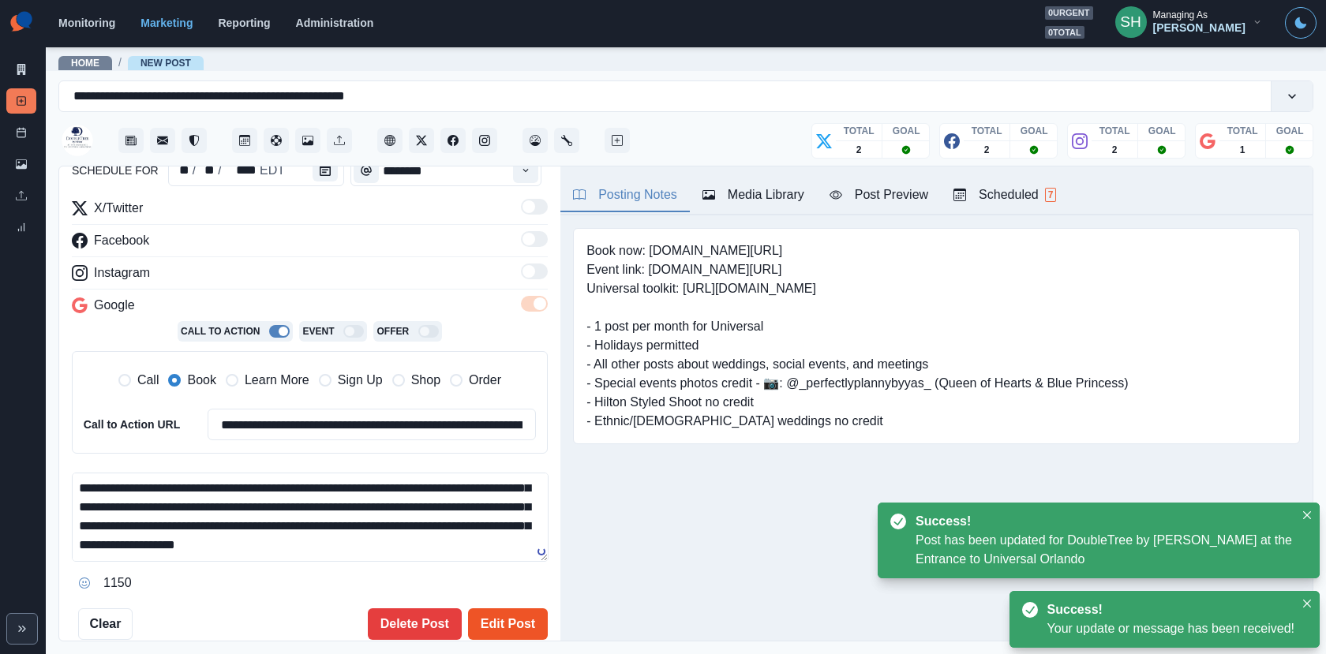
type textarea "**********"
click at [492, 614] on button "Edit Post" at bounding box center [508, 624] width 80 height 32
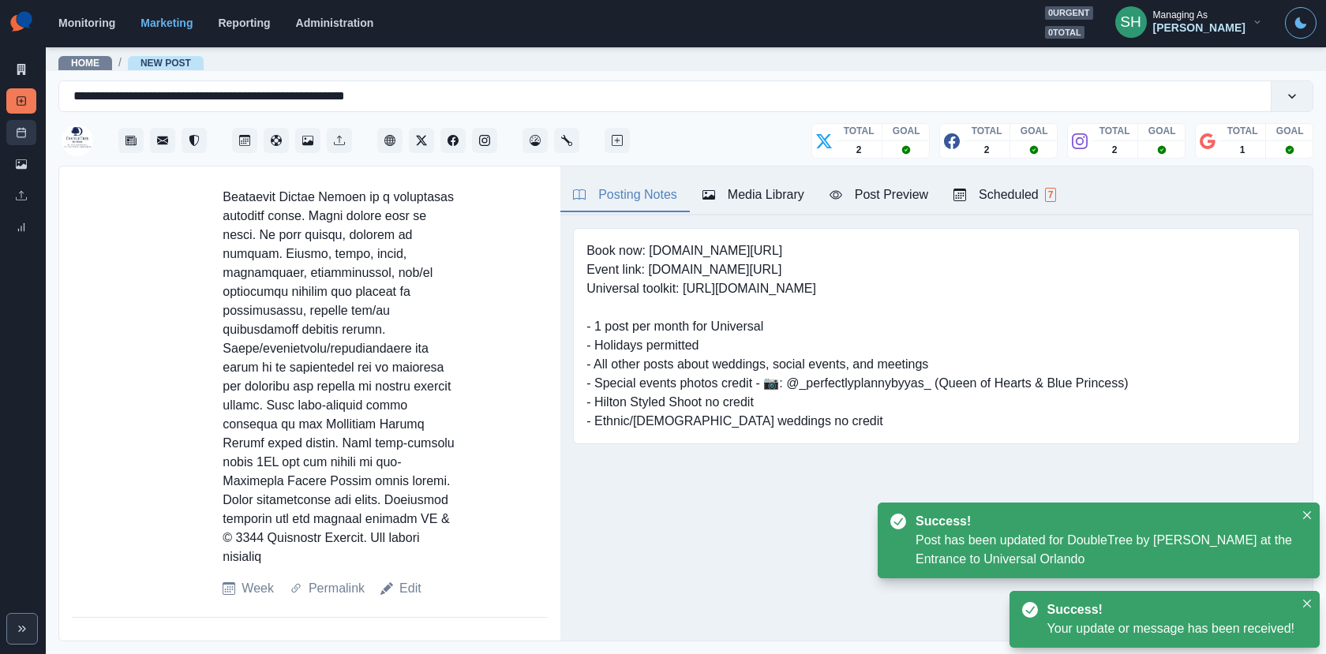
click at [29, 132] on link "Post Schedule" at bounding box center [21, 132] width 30 height 25
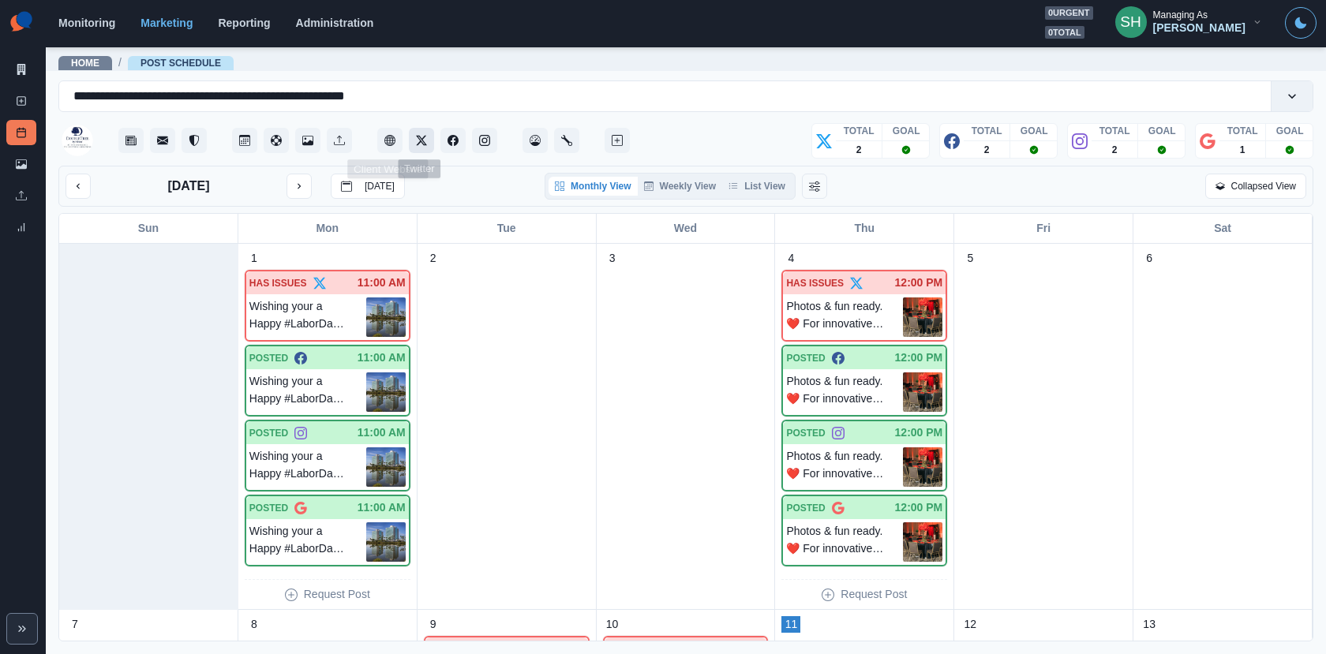
click at [417, 140] on icon "Twitter" at bounding box center [421, 140] width 11 height 11
click at [13, 73] on link "Marketing Summary" at bounding box center [21, 69] width 30 height 25
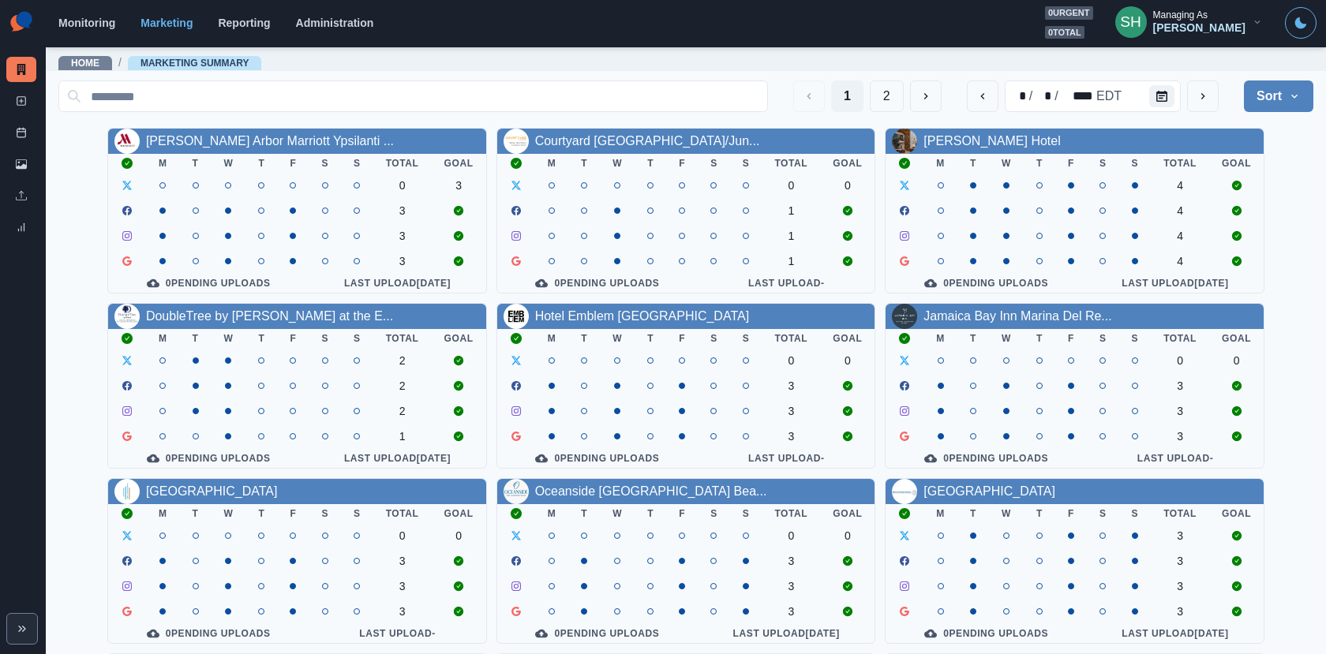
click at [1208, 31] on div "[PERSON_NAME]" at bounding box center [1199, 27] width 92 height 13
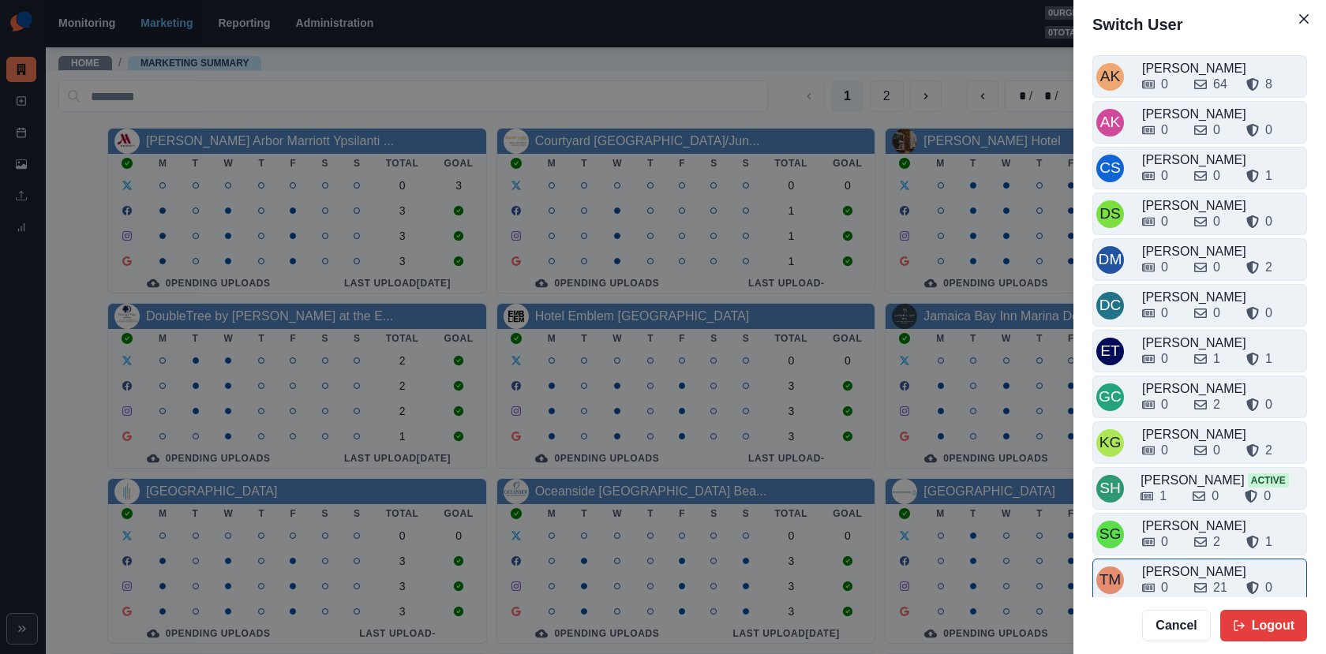
click at [1180, 563] on div "[PERSON_NAME]" at bounding box center [1222, 572] width 161 height 19
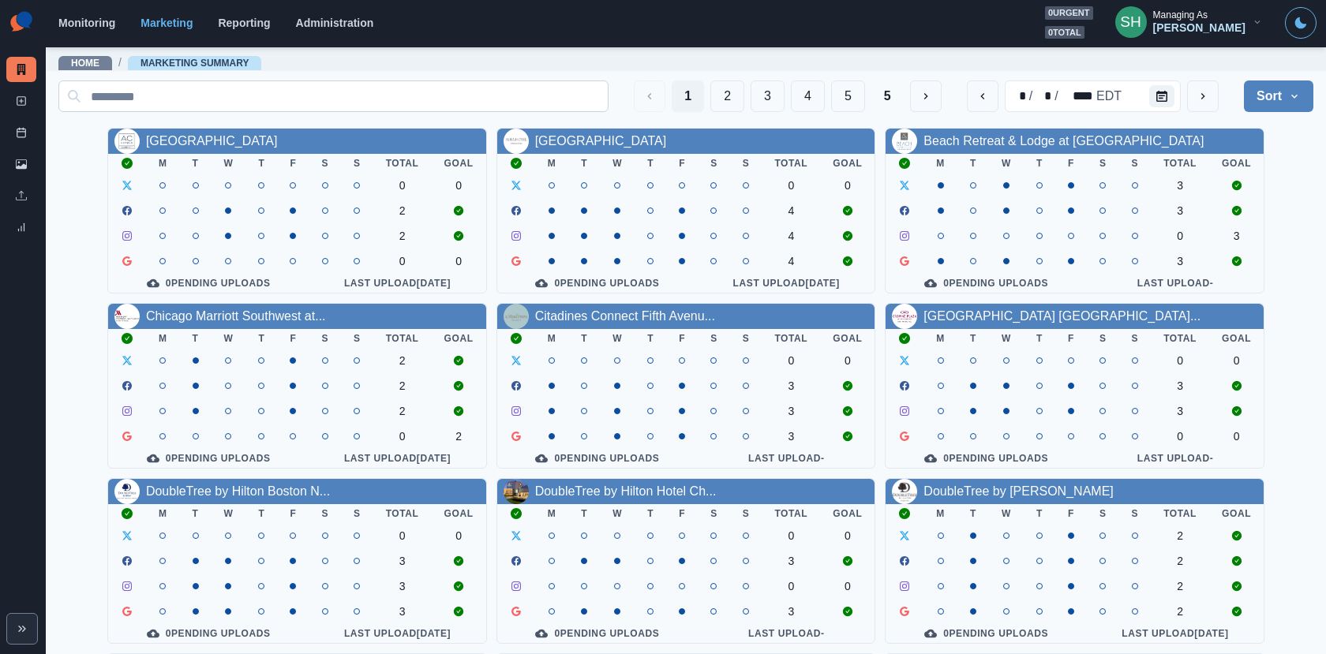
click at [493, 84] on input at bounding box center [333, 96] width 550 height 32
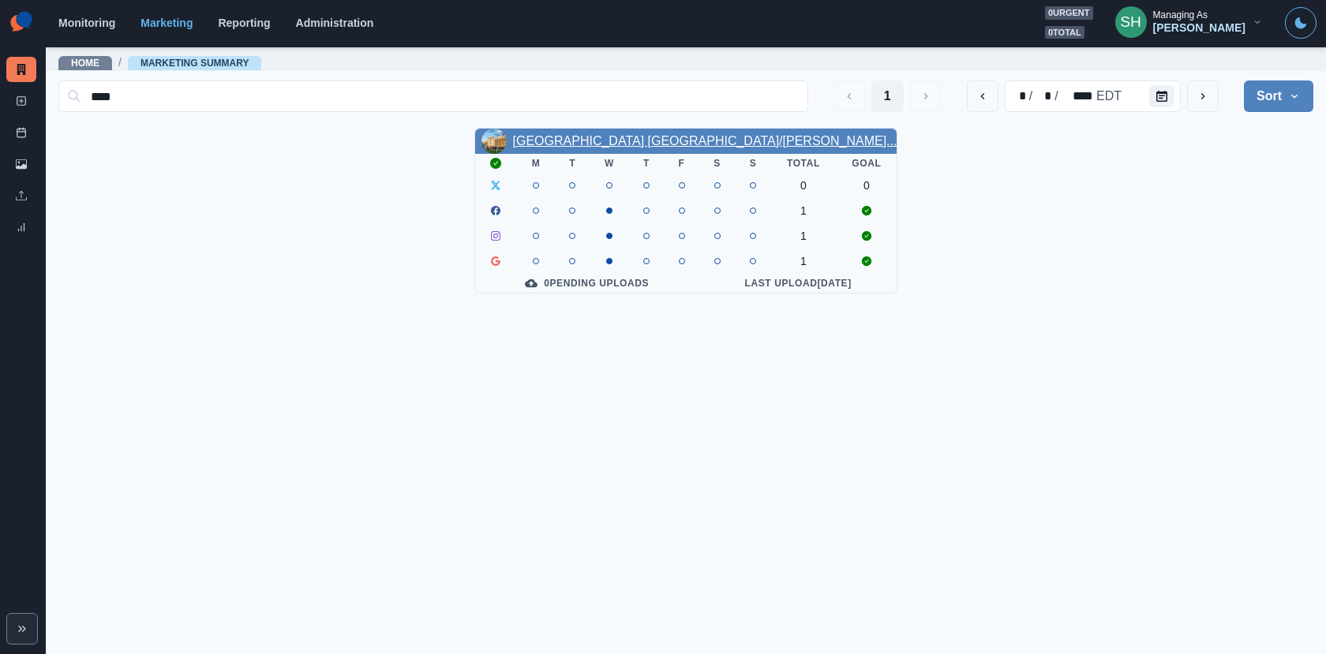
type input "****"
click at [630, 145] on link "[GEOGRAPHIC_DATA] [GEOGRAPHIC_DATA]/[PERSON_NAME]..." at bounding box center [705, 140] width 384 height 13
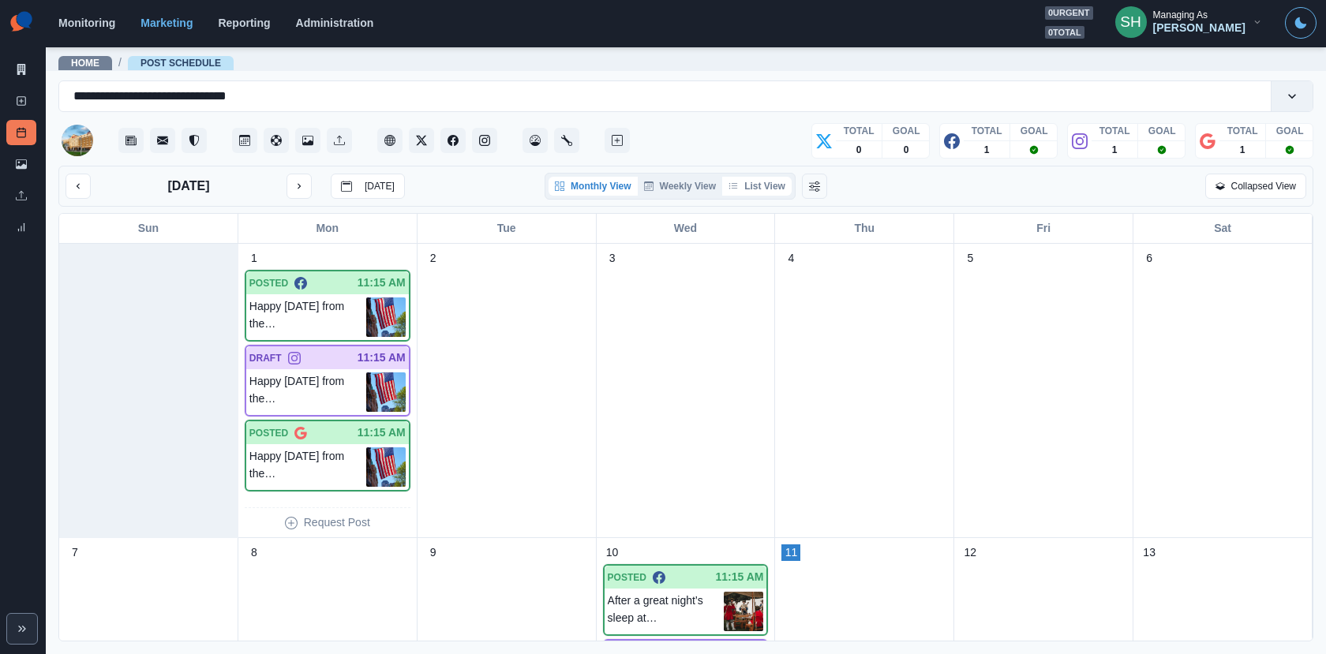
click at [740, 183] on button "List View" at bounding box center [756, 186] width 69 height 19
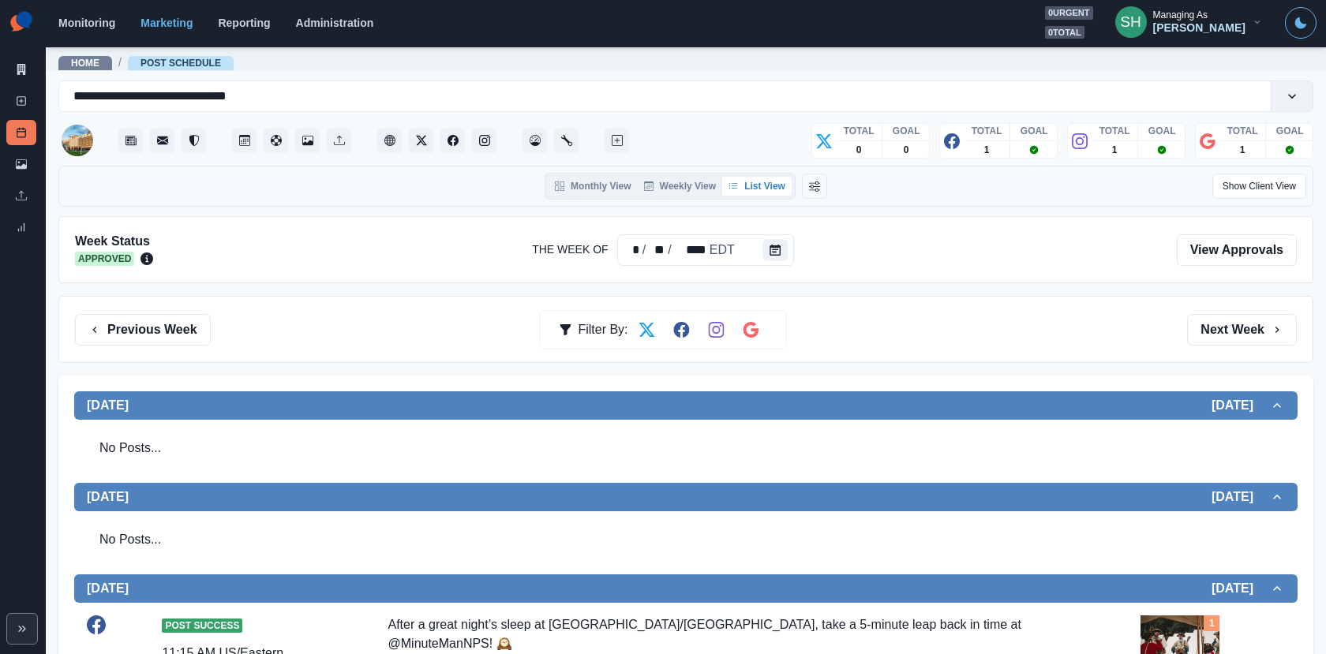
click at [1191, 303] on div "Previous Week Filter By: Next Week" at bounding box center [685, 329] width 1254 height 67
click at [1196, 329] on button "Next Week" at bounding box center [1242, 330] width 110 height 32
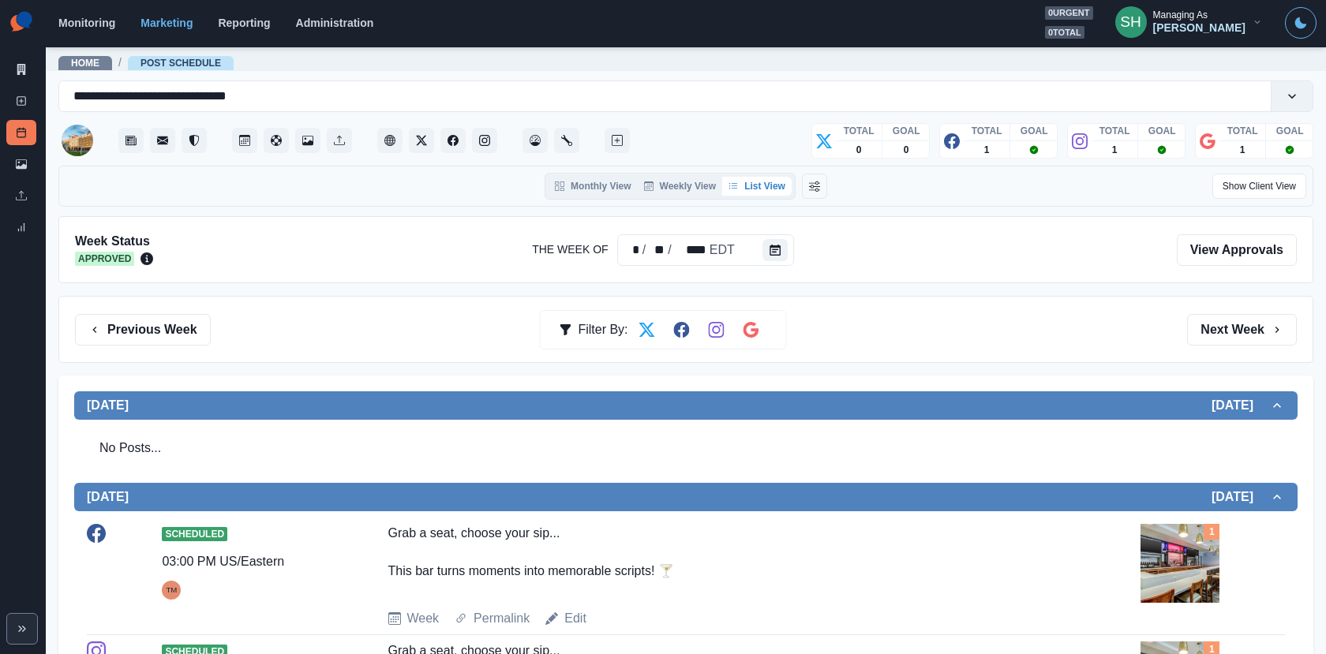
scroll to position [356, 0]
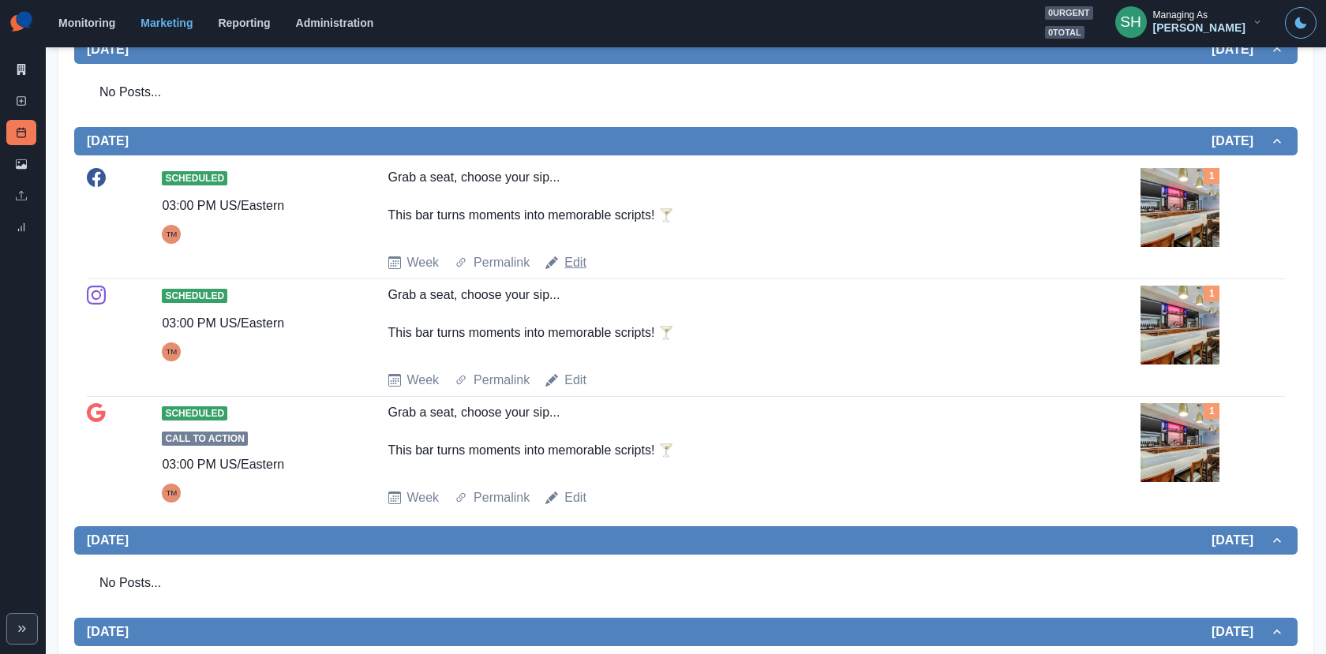
click at [570, 267] on link "Edit" at bounding box center [575, 262] width 22 height 19
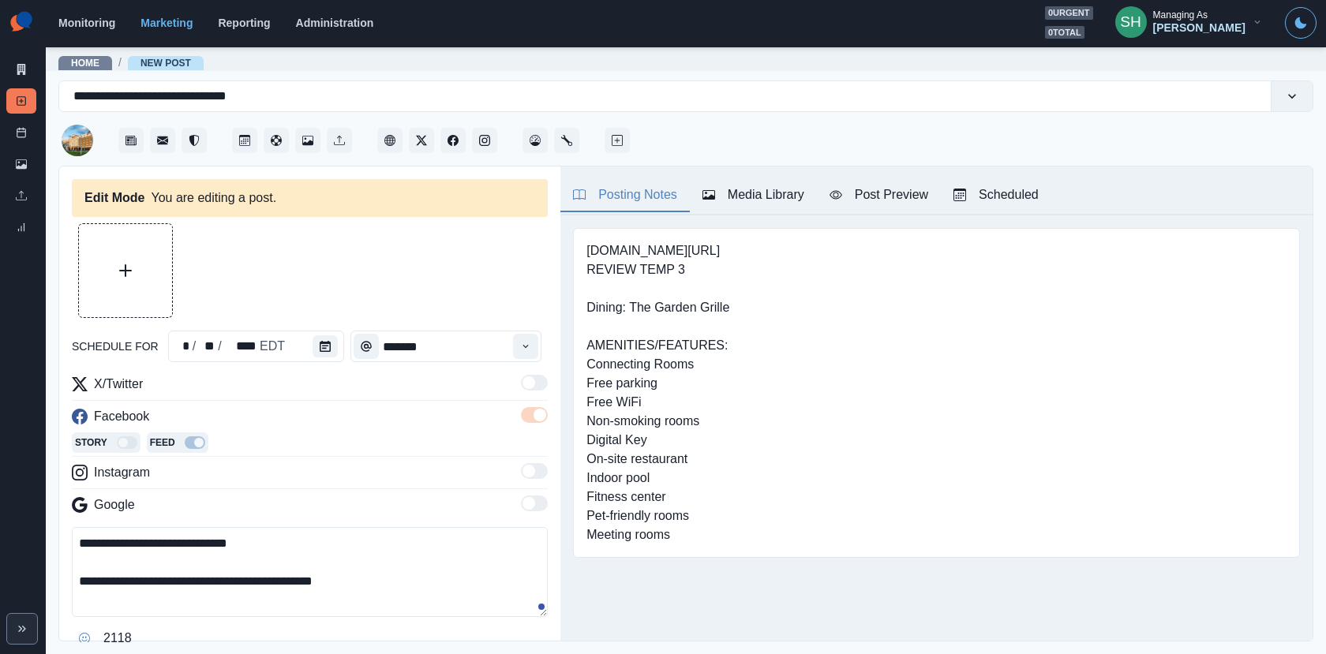
type input "*******"
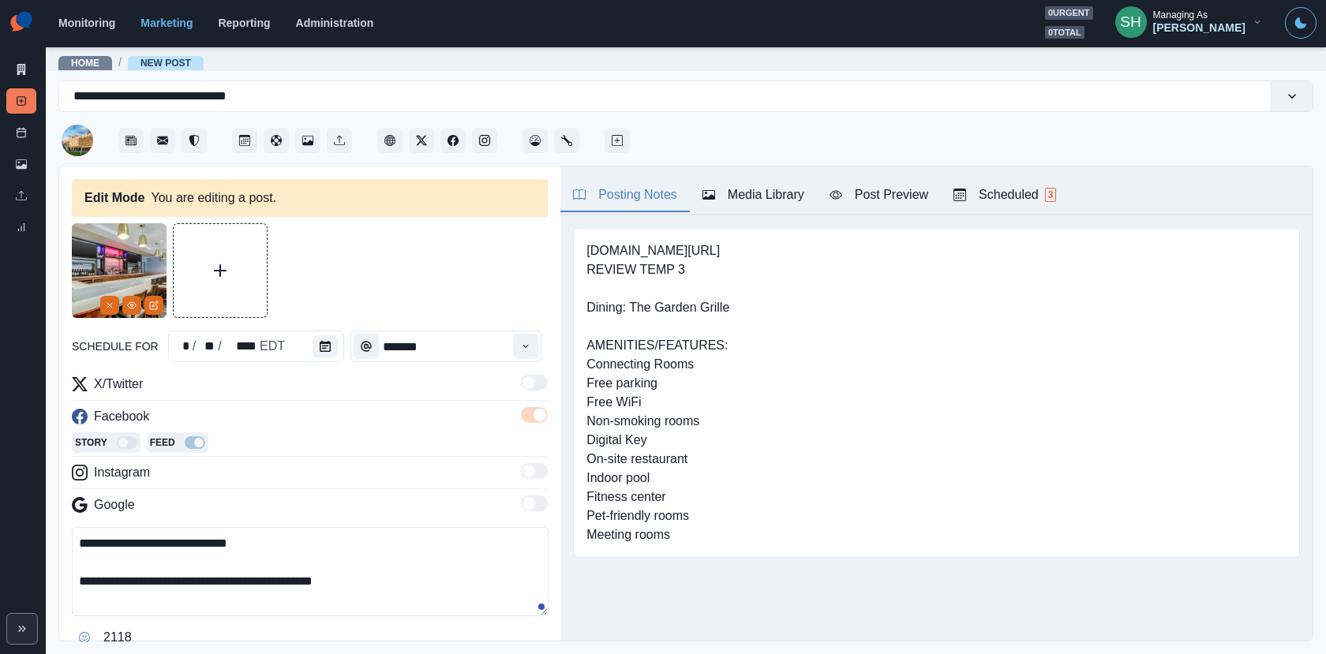
scroll to position [66, 0]
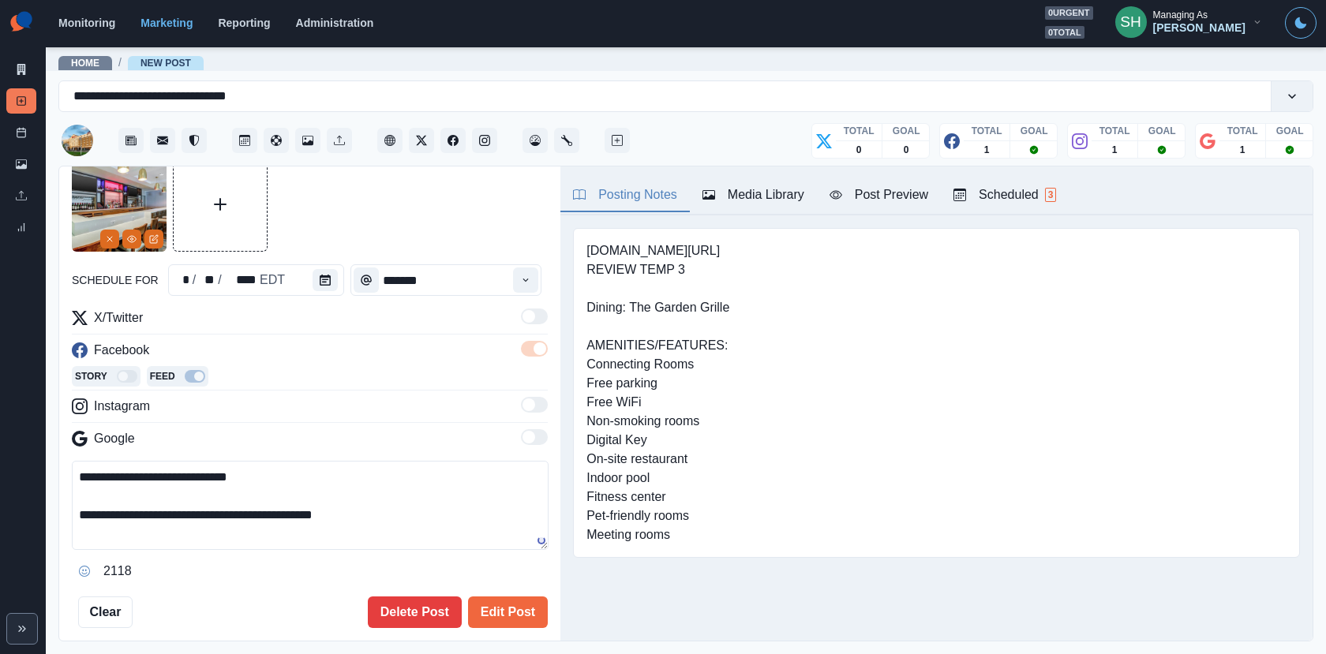
click at [402, 525] on textarea "**********" at bounding box center [310, 505] width 477 height 89
paste textarea "**********"
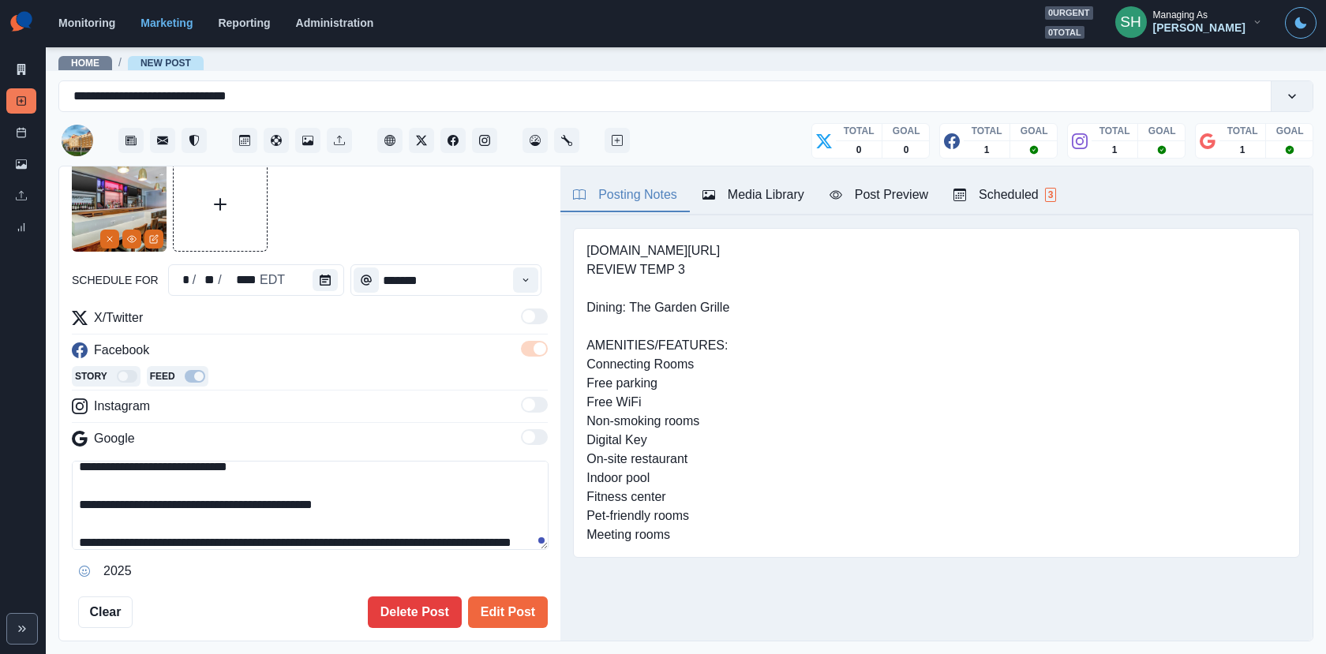
scroll to position [29, 0]
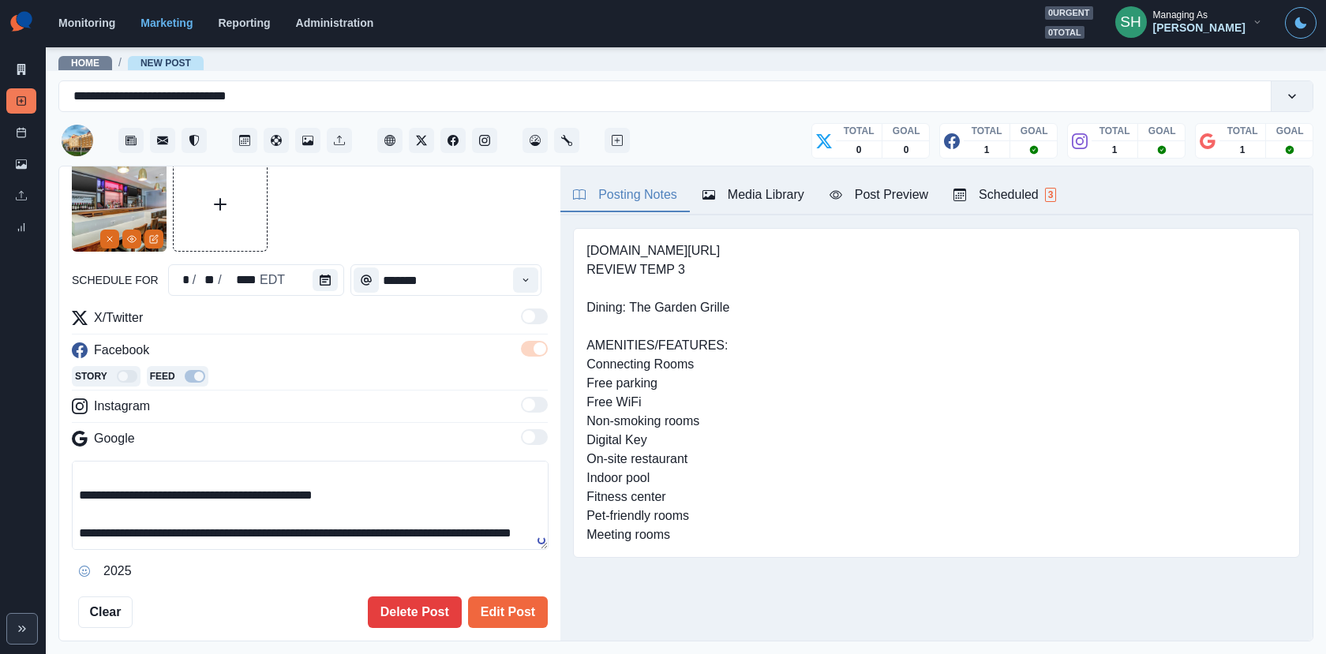
type textarea "**********"
click at [495, 593] on div "**********" at bounding box center [310, 392] width 476 height 471
click at [503, 604] on button "Edit Post" at bounding box center [508, 612] width 80 height 32
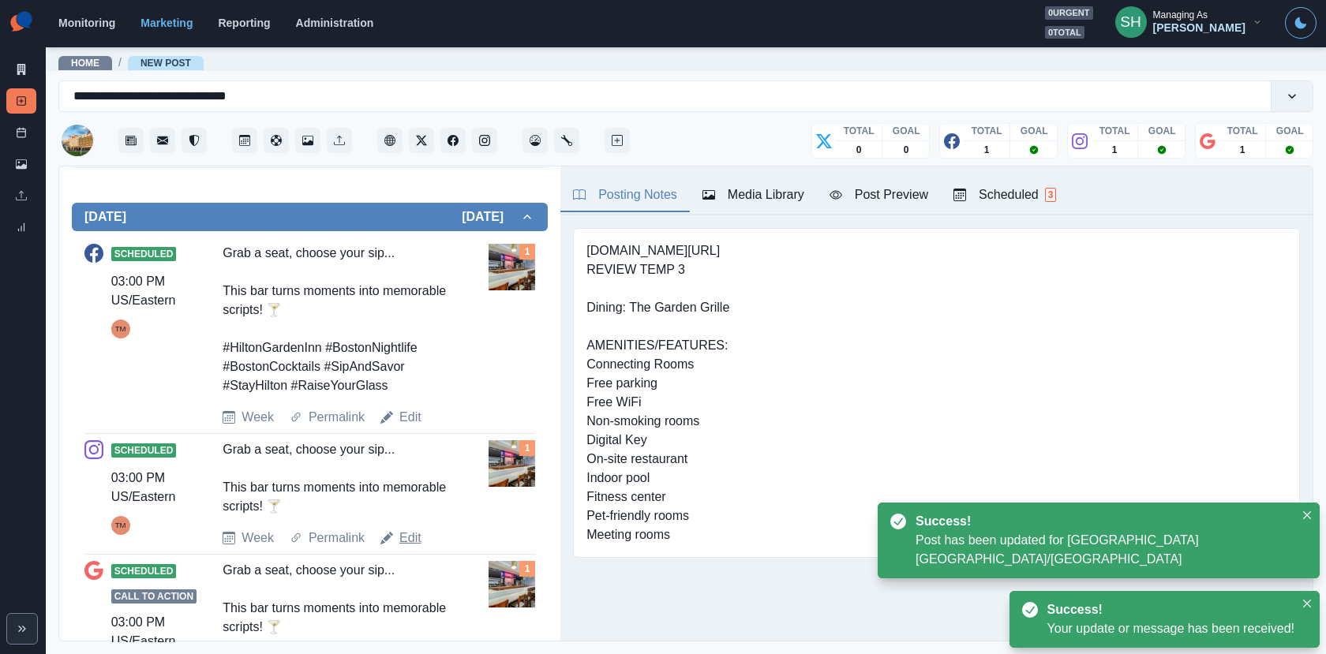
click at [401, 529] on link "Edit" at bounding box center [410, 538] width 22 height 19
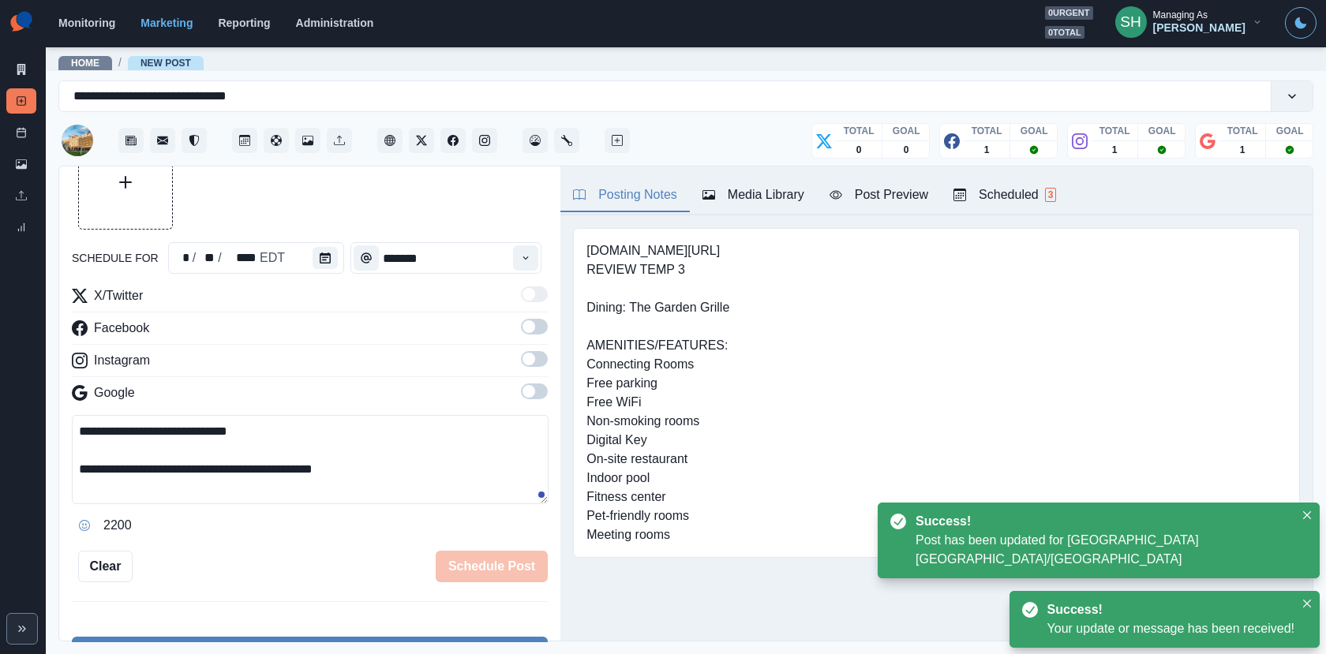
scroll to position [72, 0]
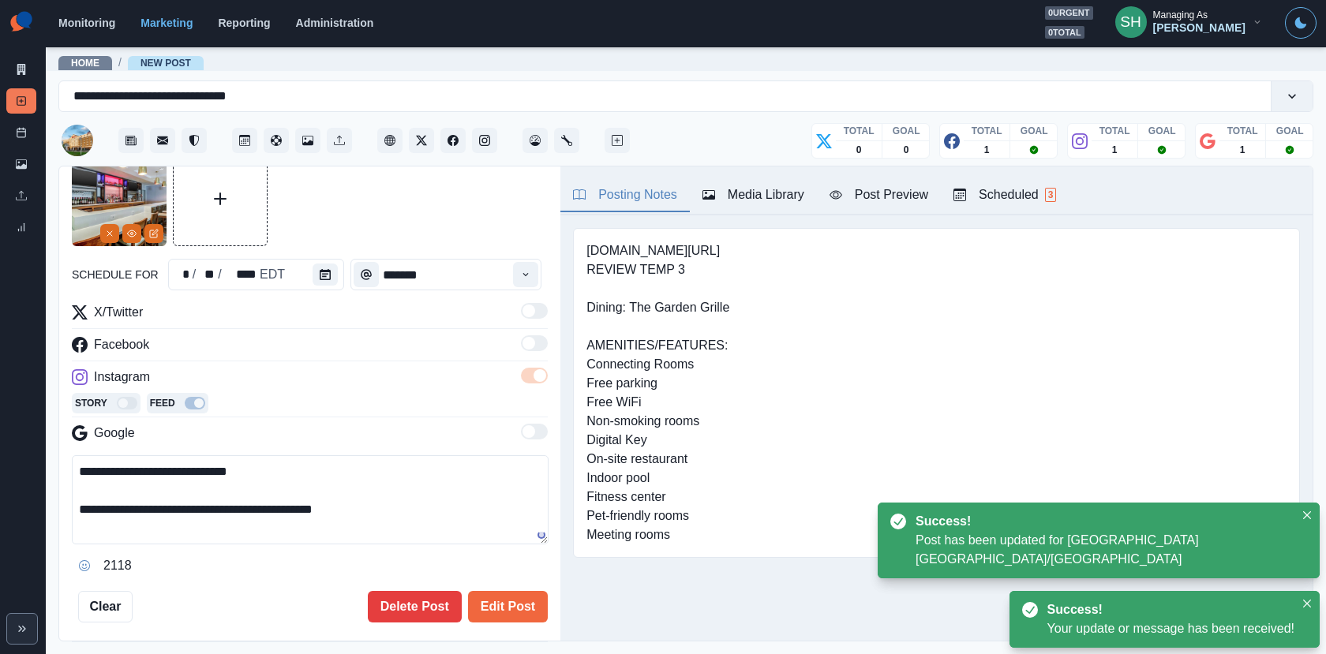
click at [376, 507] on textarea "**********" at bounding box center [310, 499] width 477 height 89
paste textarea "**********"
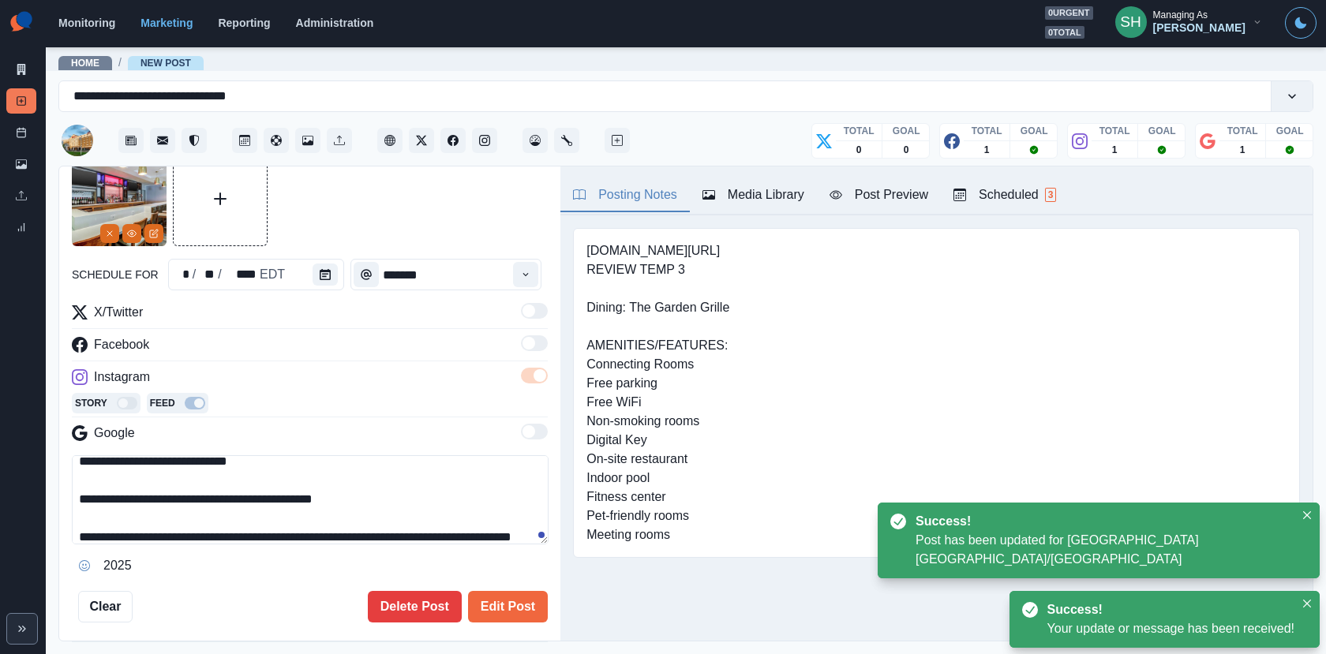
scroll to position [29, 0]
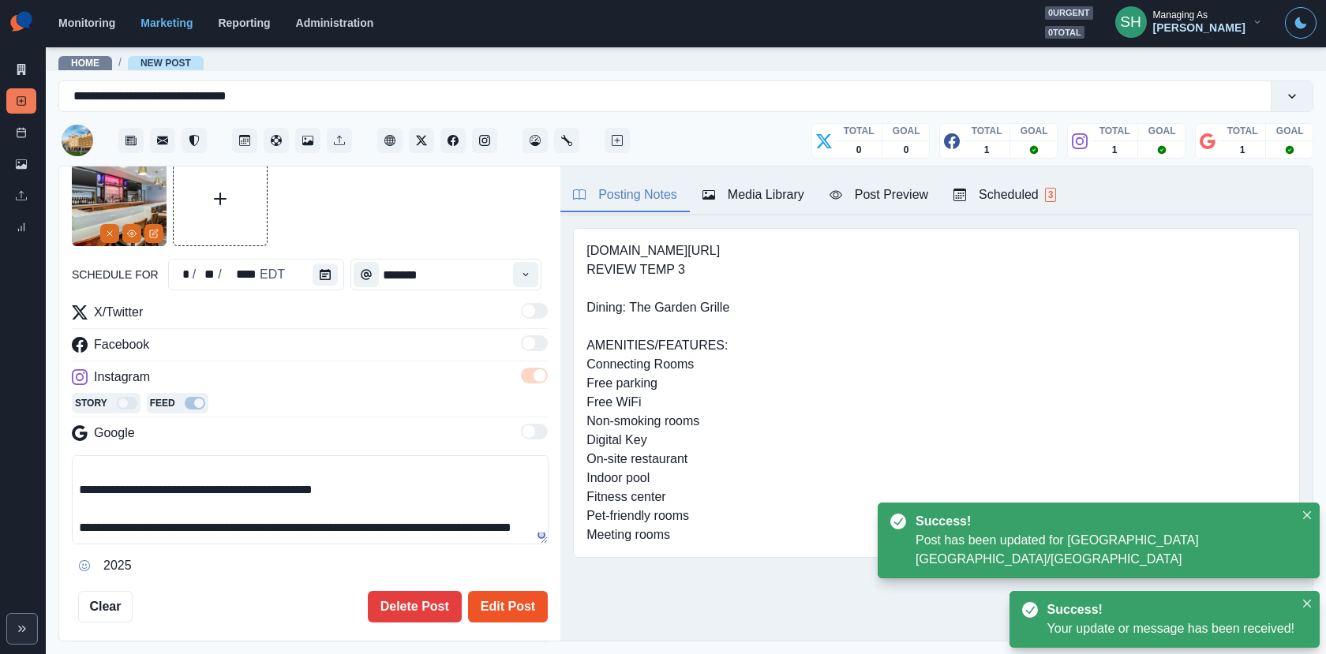
type textarea "**********"
click at [519, 596] on button "Edit Post" at bounding box center [508, 607] width 80 height 32
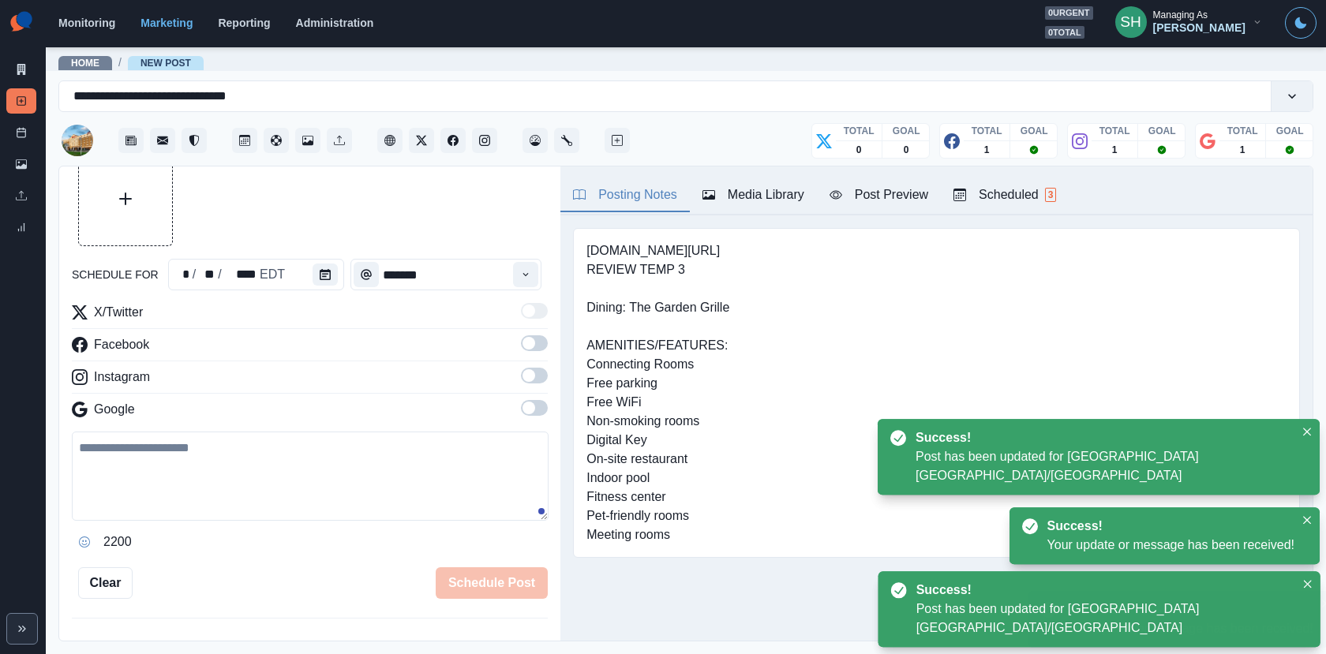
scroll to position [680, 0]
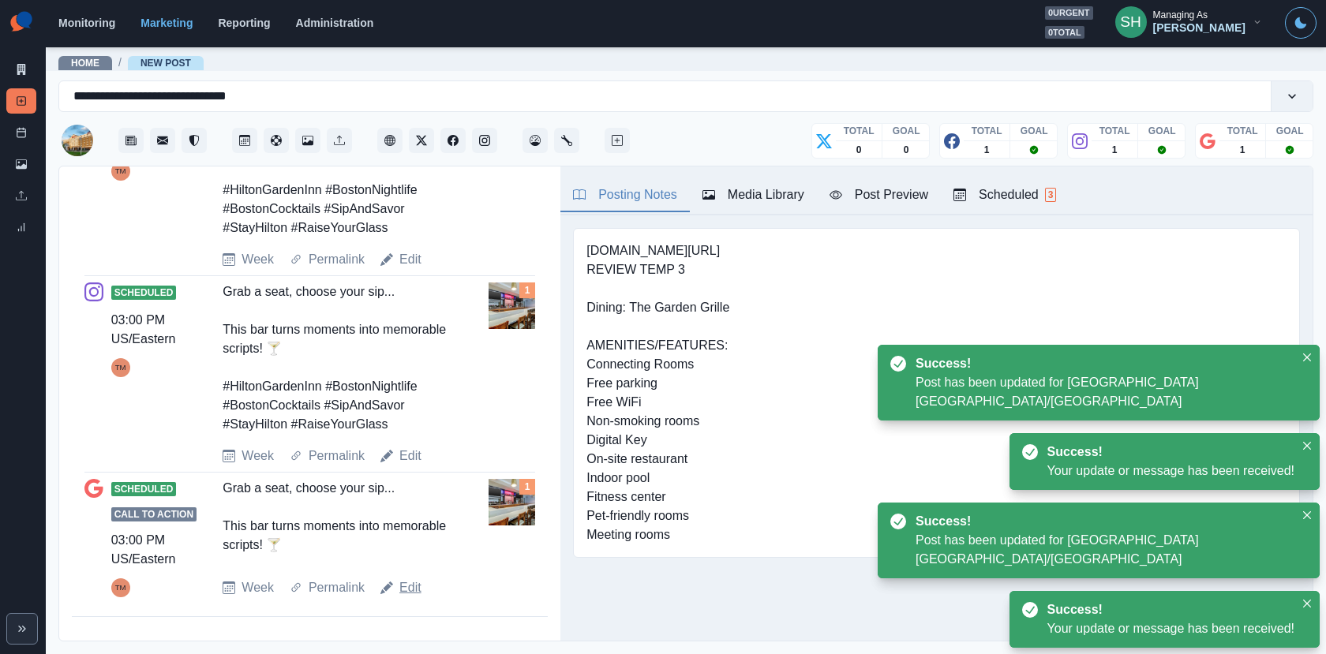
click at [406, 589] on link "Edit" at bounding box center [410, 587] width 22 height 19
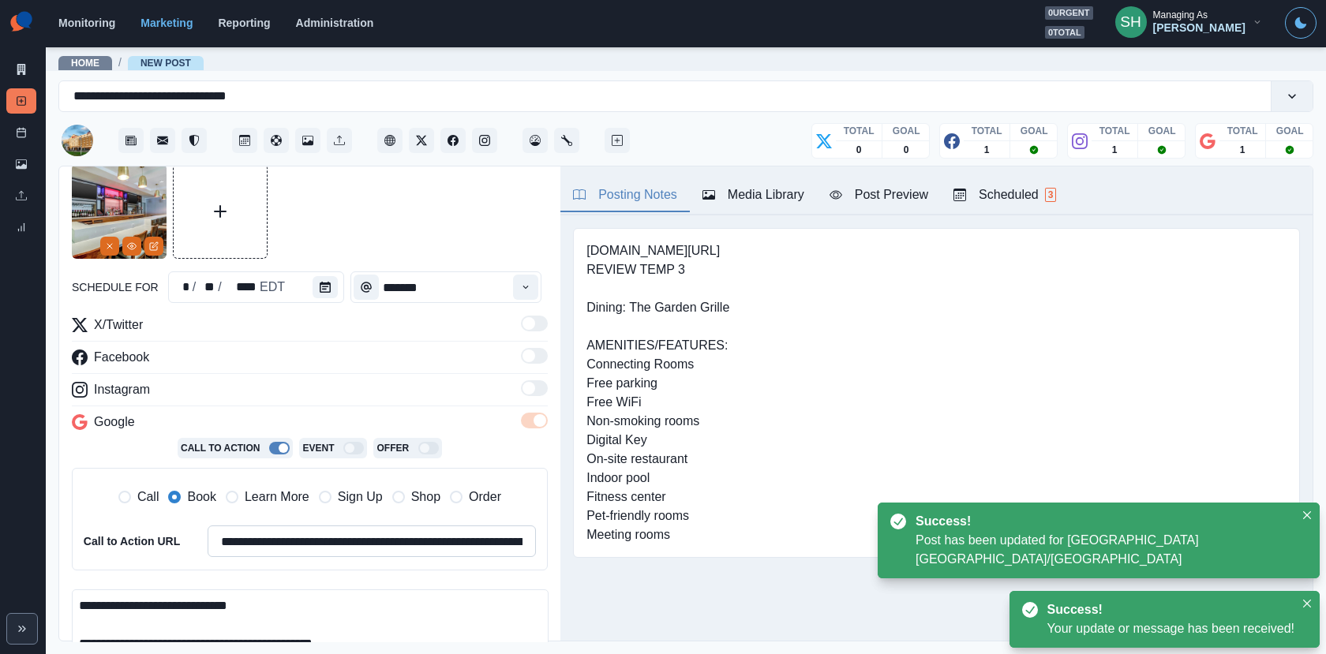
scroll to position [252, 0]
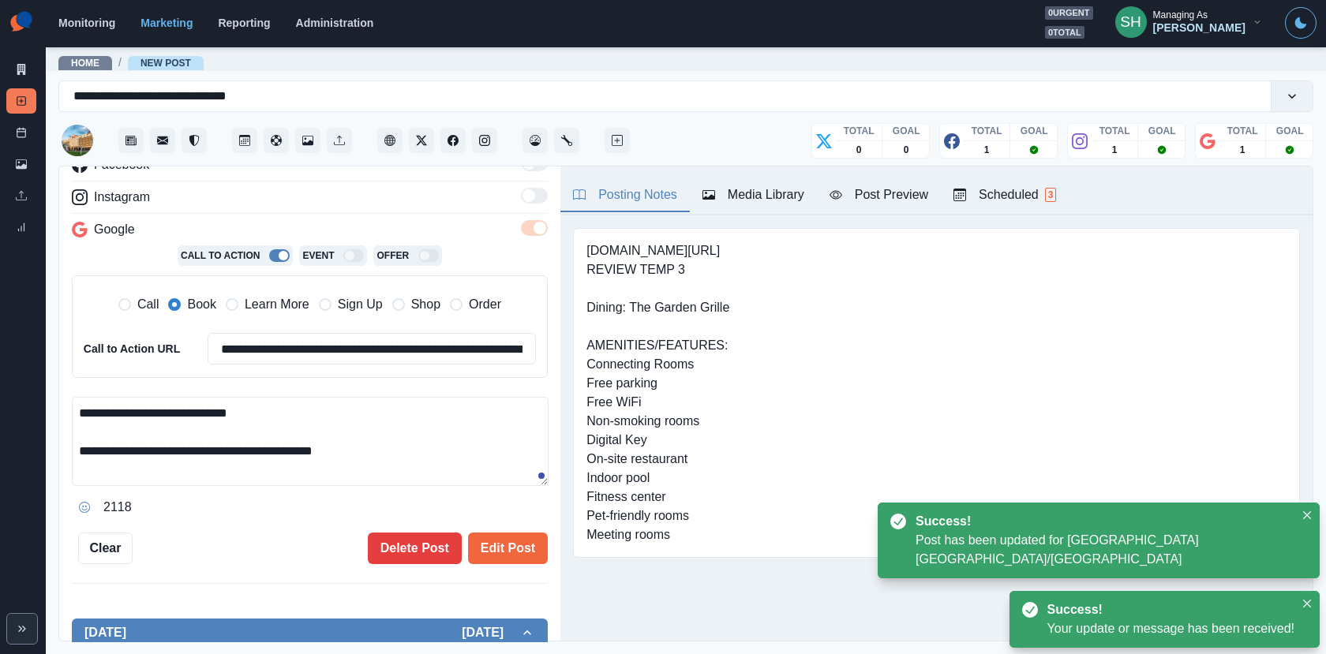
click at [397, 458] on textarea "**********" at bounding box center [310, 441] width 477 height 89
paste textarea "**********"
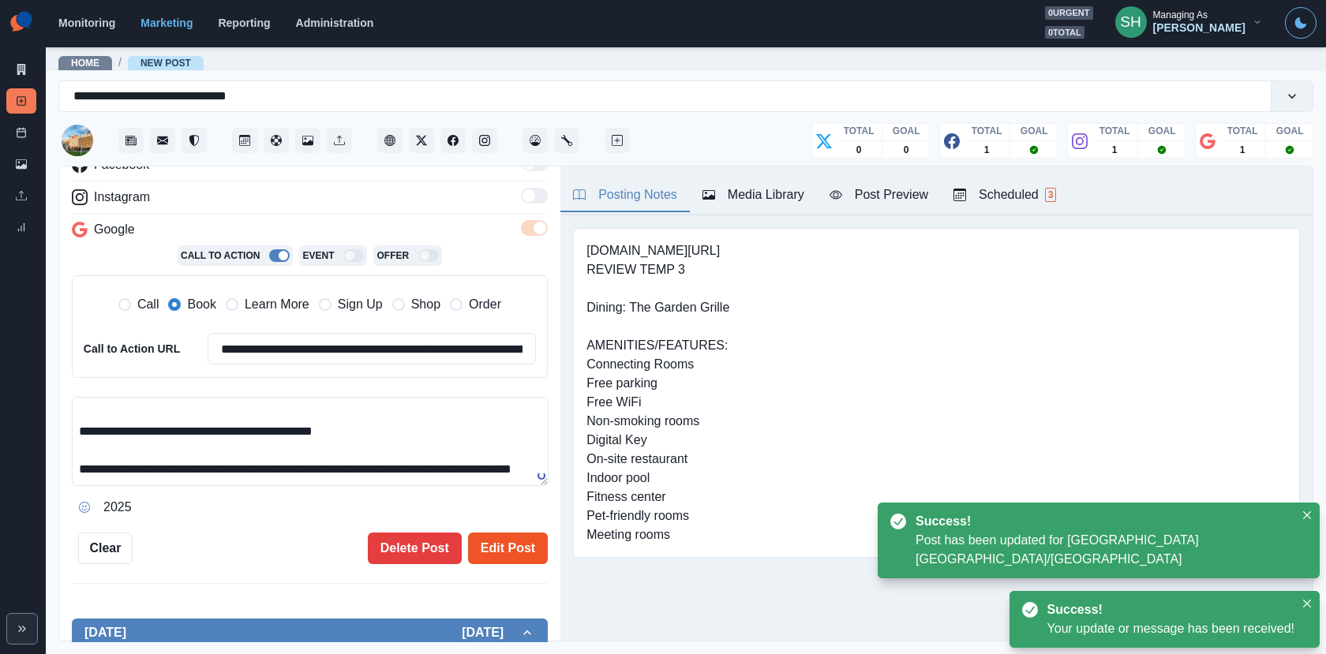
type textarea "**********"
click at [509, 552] on button "Edit Post" at bounding box center [508, 549] width 80 height 32
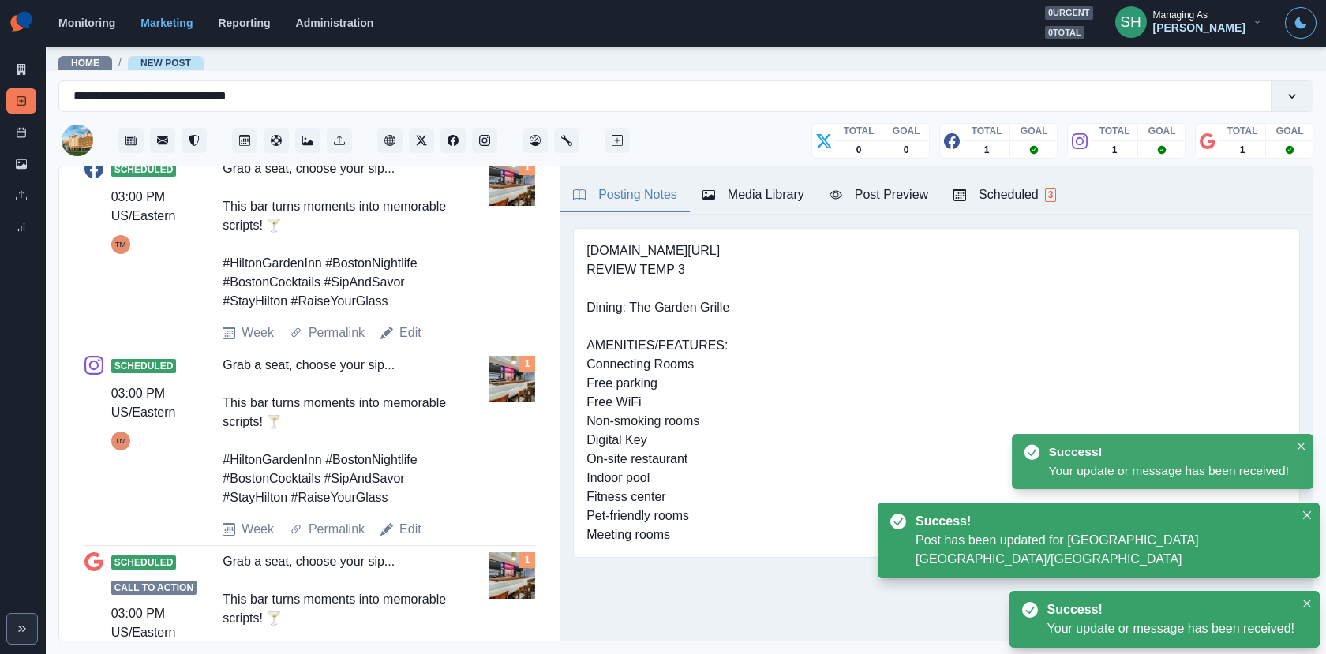
scroll to position [441, 0]
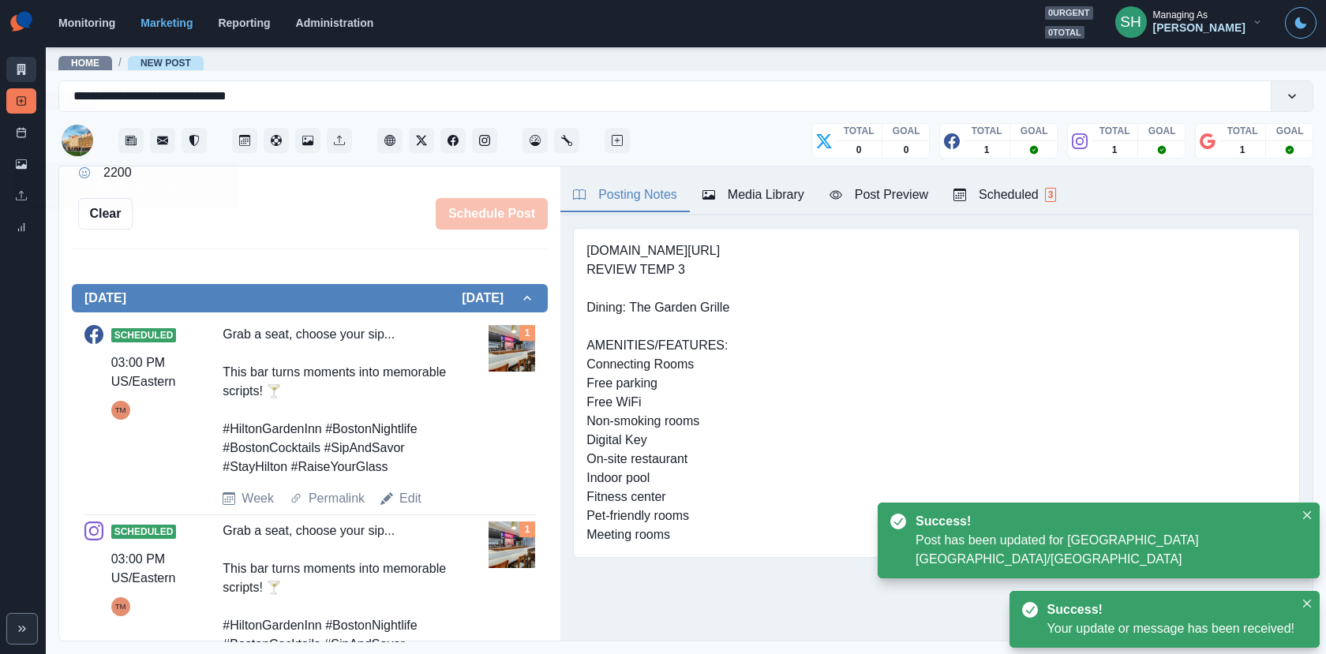
click at [11, 65] on link "Marketing Summary" at bounding box center [21, 69] width 30 height 25
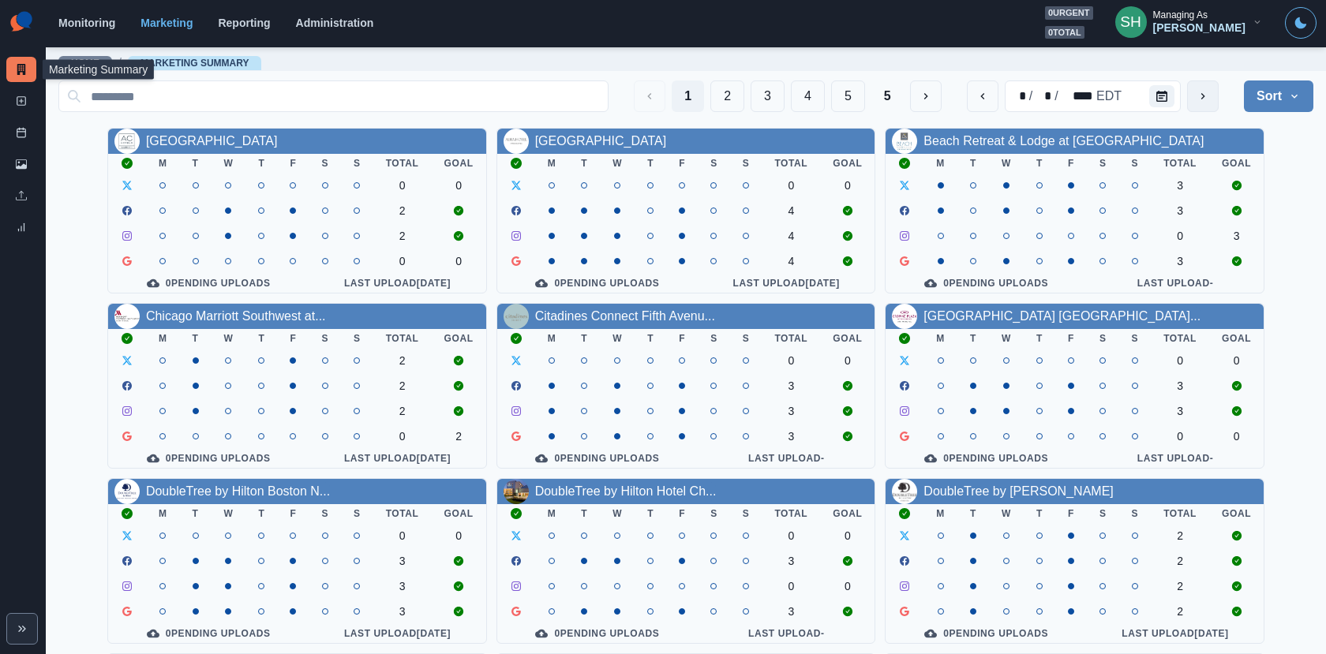
click at [1203, 93] on icon "next" at bounding box center [1202, 96] width 13 height 13
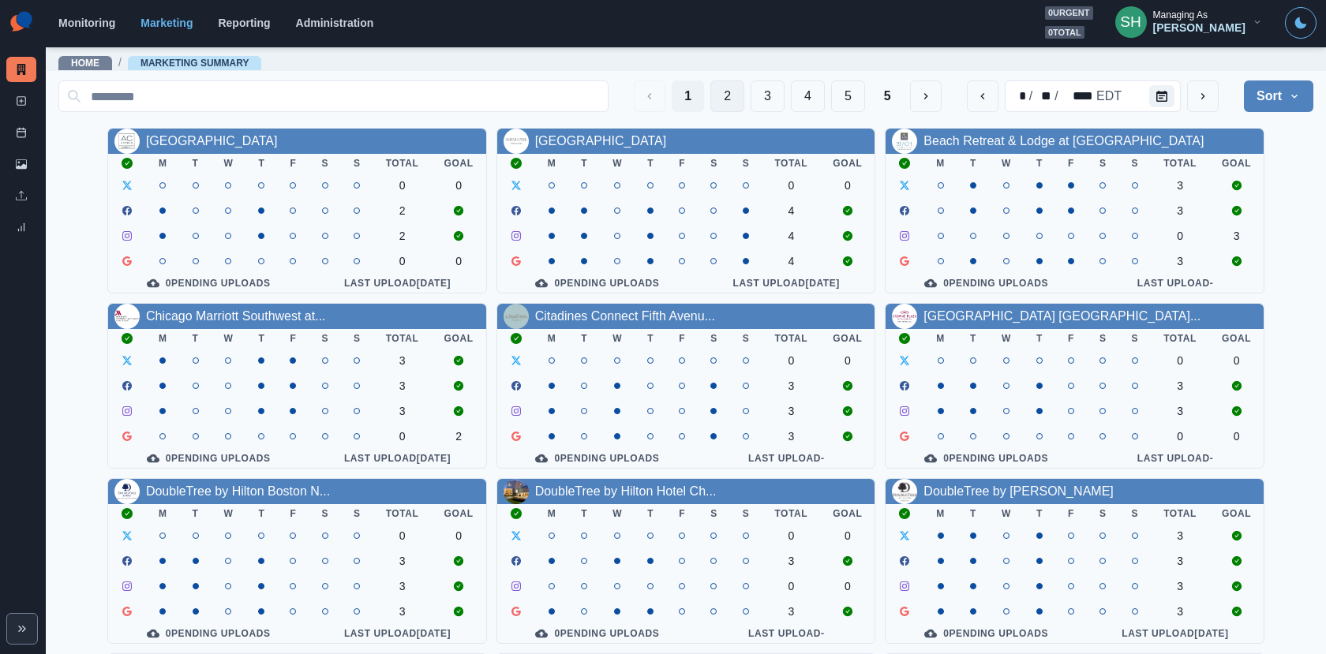
click at [738, 98] on button "2" at bounding box center [727, 96] width 34 height 32
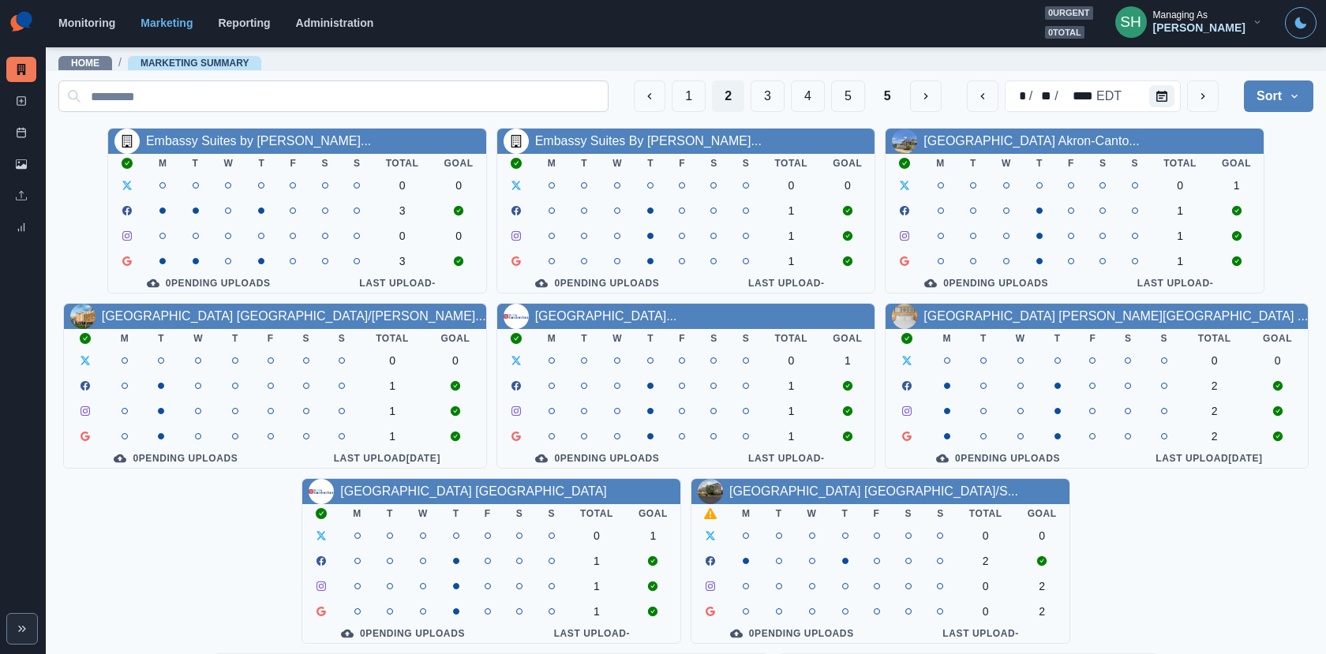
scroll to position [183, 0]
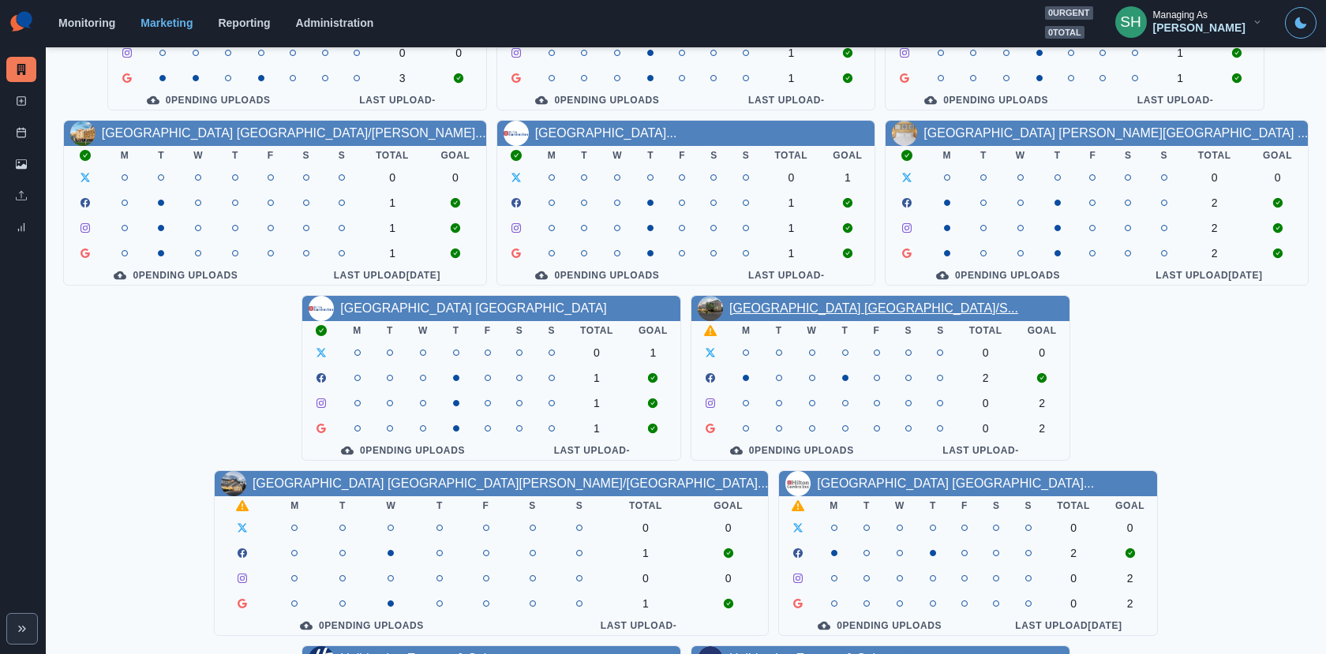
click at [729, 311] on link "[GEOGRAPHIC_DATA] [GEOGRAPHIC_DATA]/S..." at bounding box center [873, 307] width 289 height 13
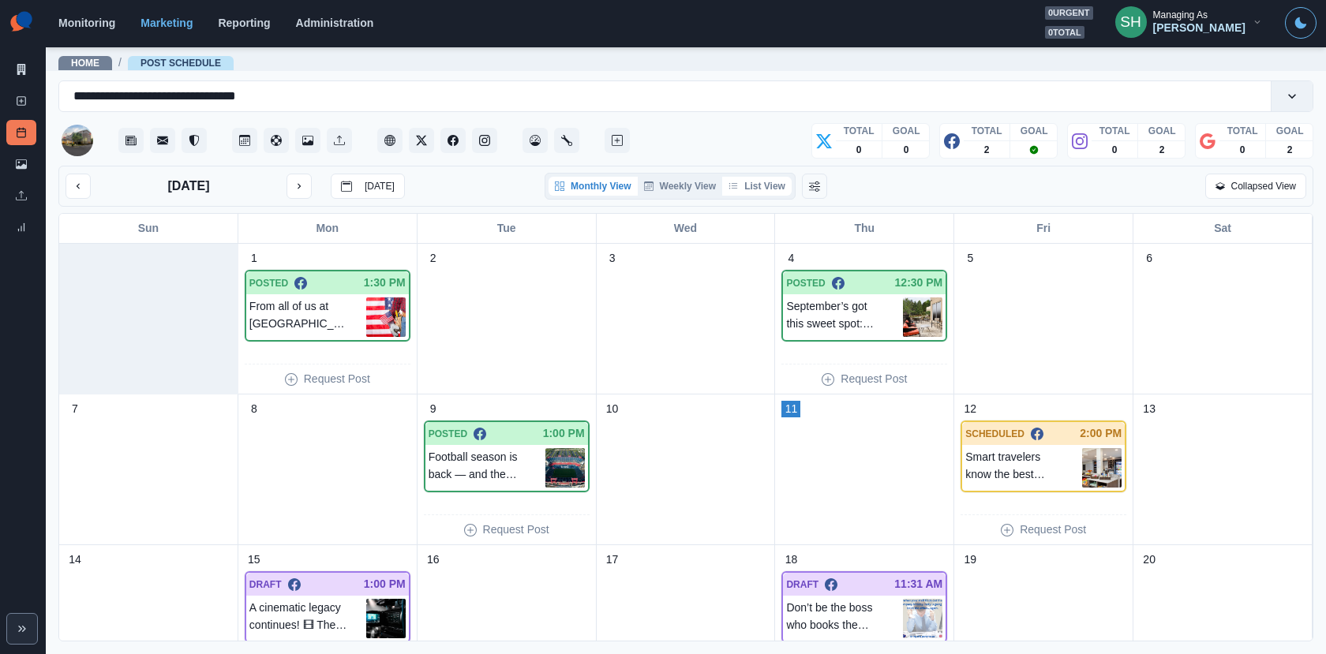
click at [771, 193] on button "List View" at bounding box center [756, 186] width 69 height 19
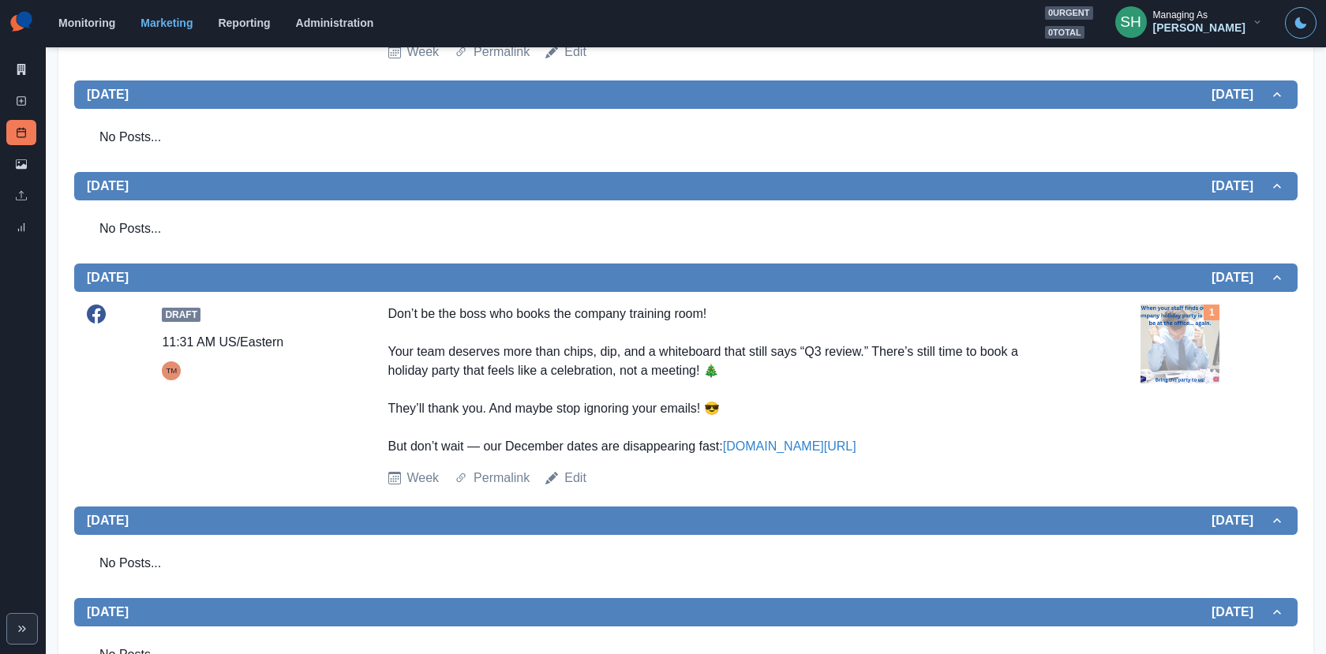
scroll to position [783, 0]
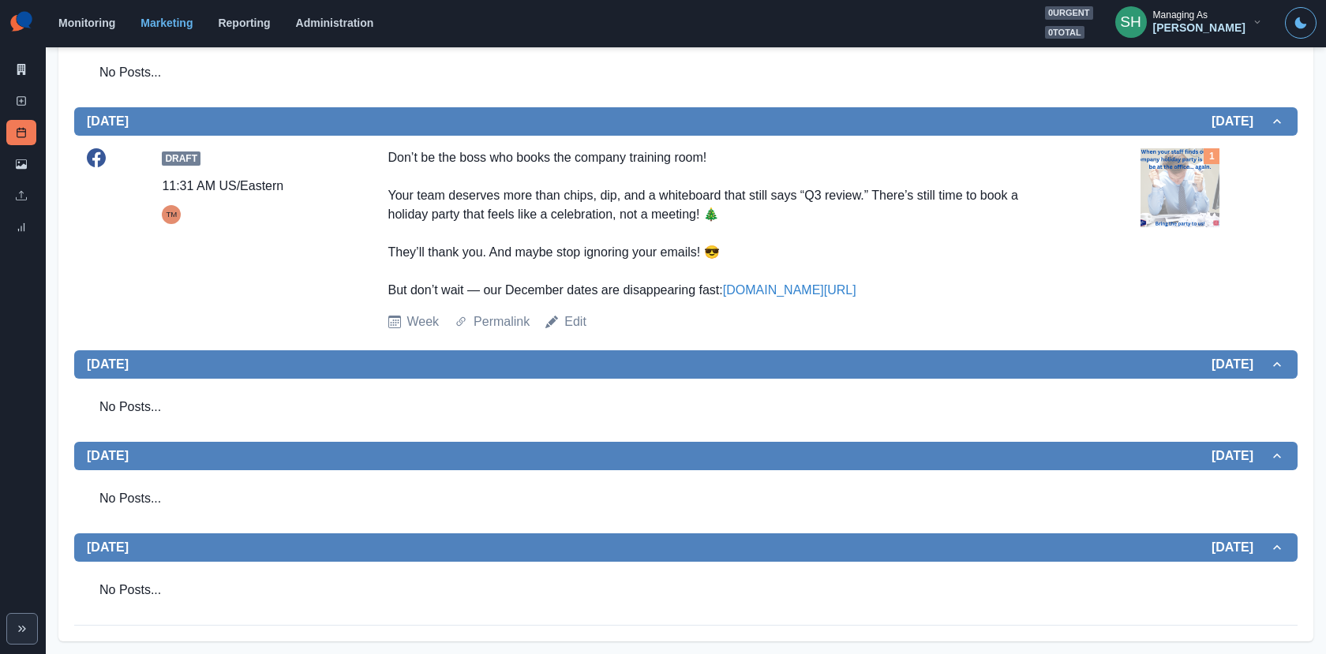
click at [1213, 178] on img at bounding box center [1179, 187] width 79 height 79
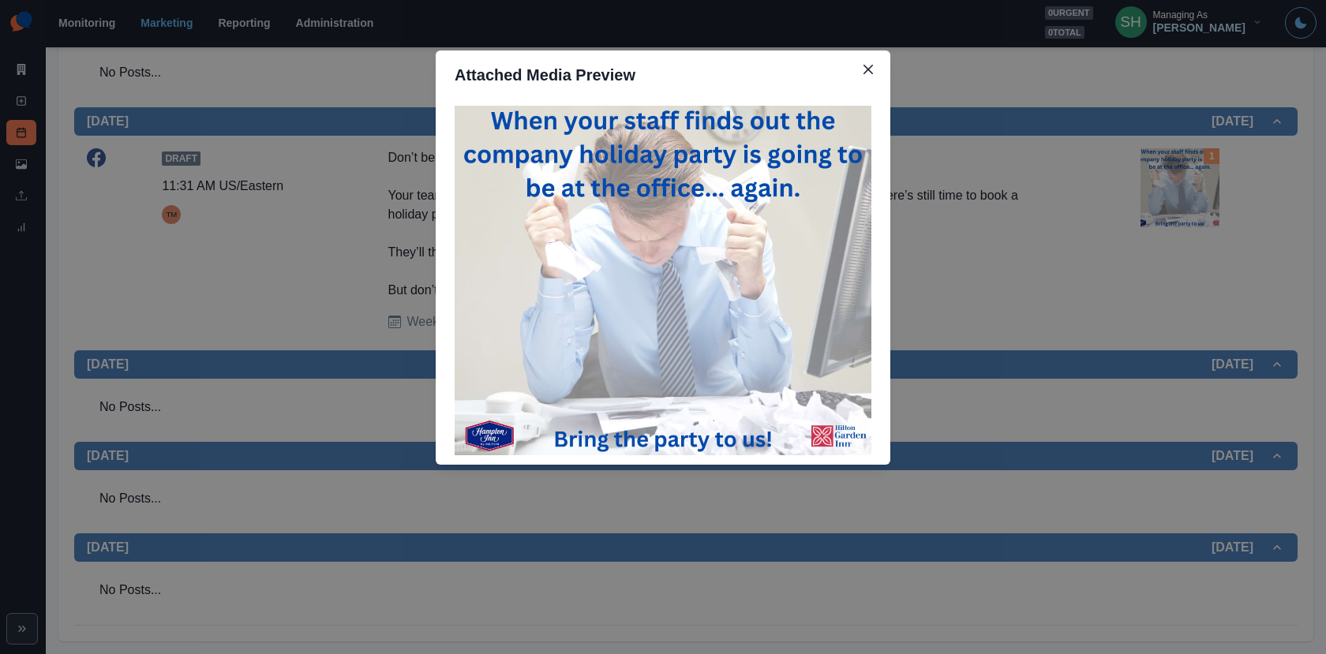
click at [1103, 201] on div "Attached Media Preview" at bounding box center [663, 327] width 1326 height 654
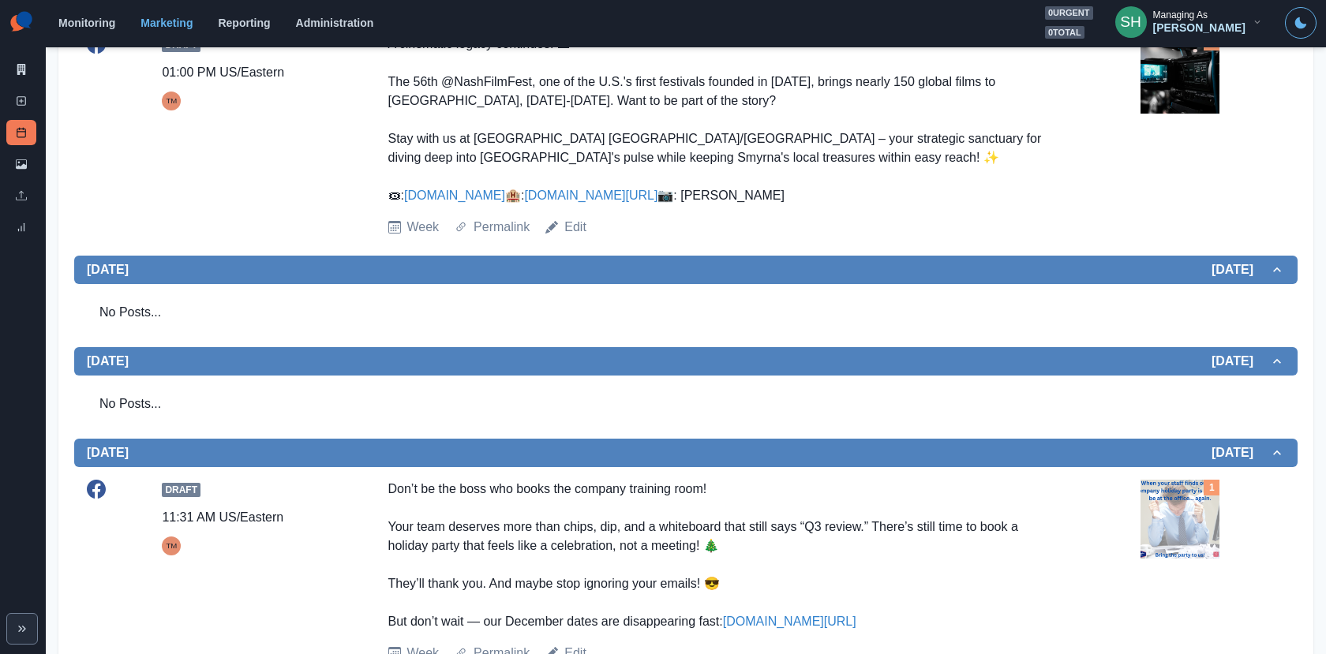
scroll to position [0, 0]
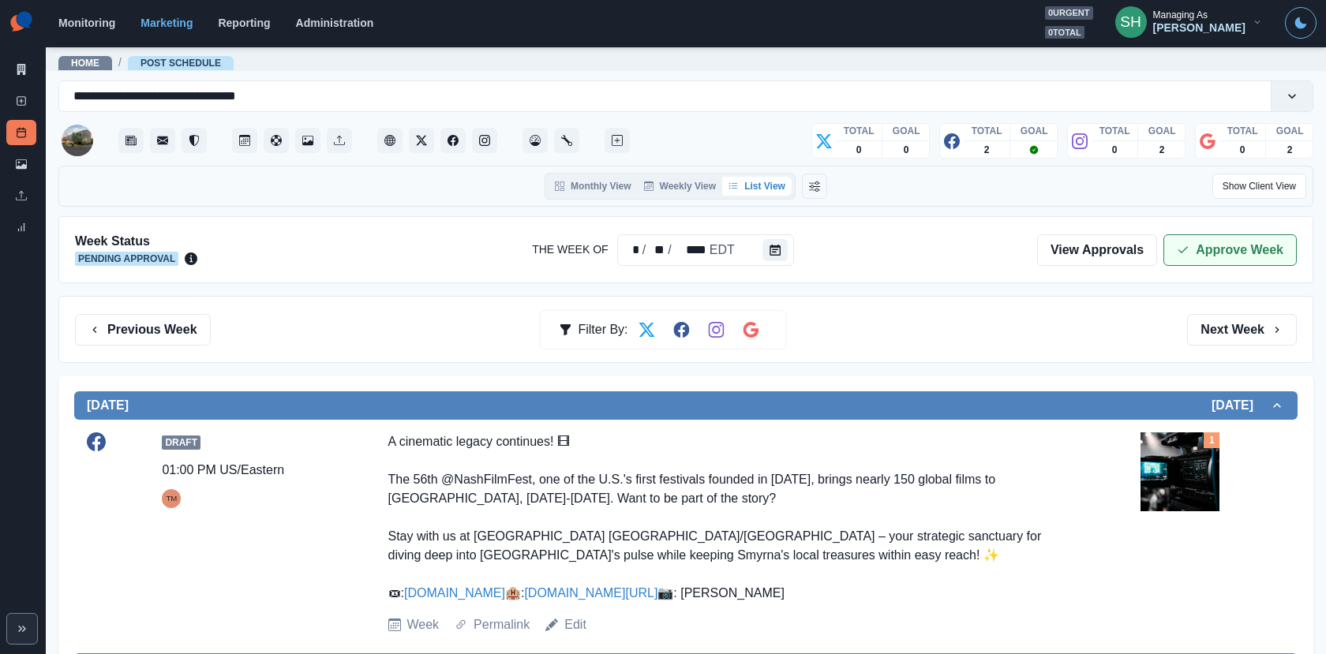
click at [1176, 253] on button "Approve Week" at bounding box center [1229, 250] width 133 height 32
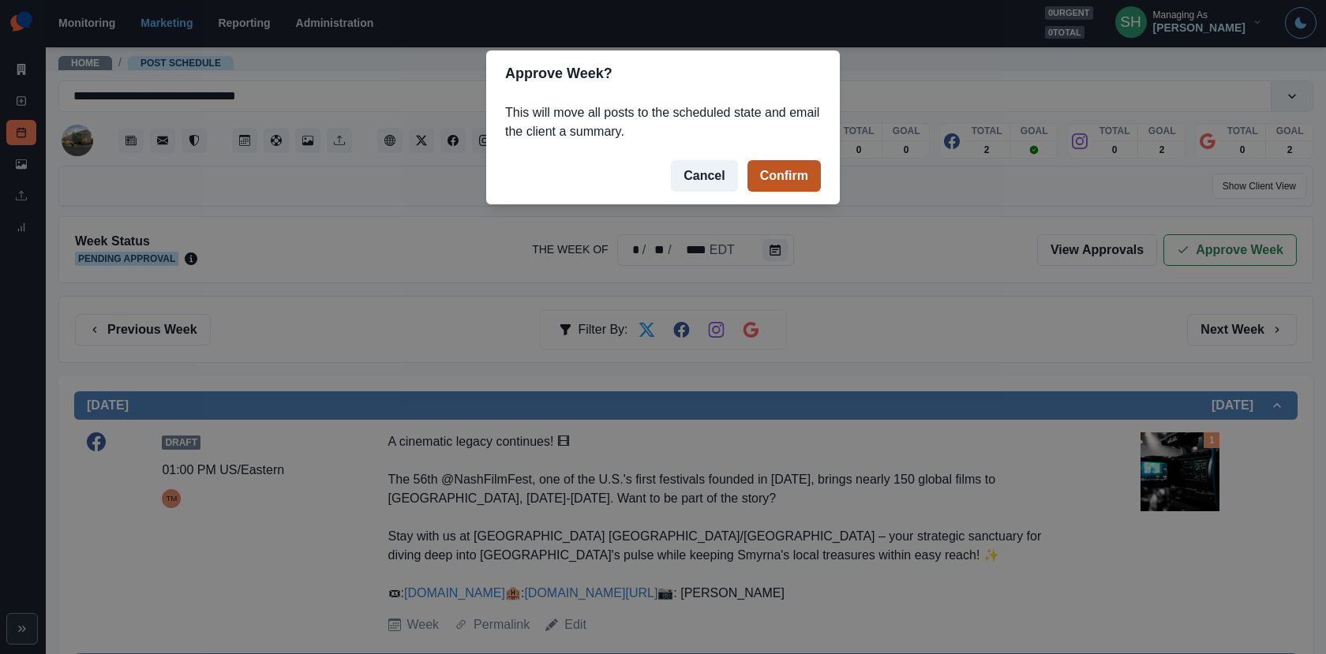
click at [809, 187] on button "Confirm" at bounding box center [783, 176] width 73 height 32
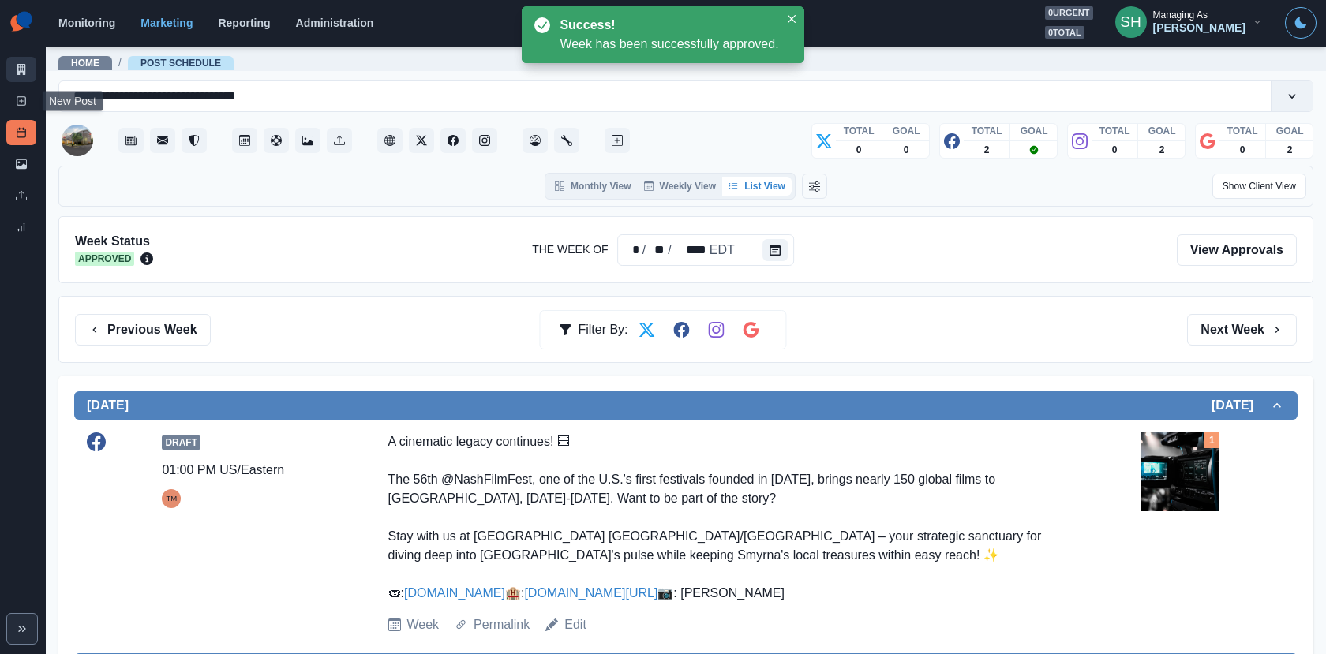
click at [13, 69] on link "Marketing Summary" at bounding box center [21, 69] width 30 height 25
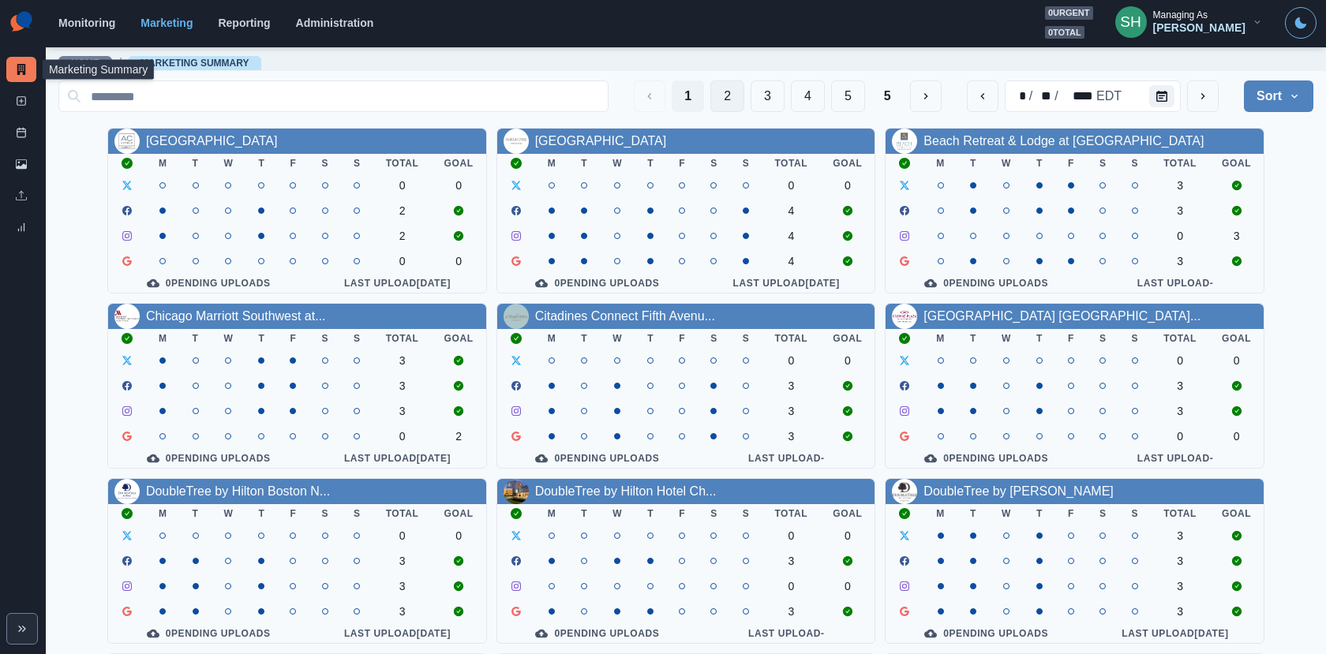
click at [731, 88] on button "2" at bounding box center [727, 96] width 34 height 32
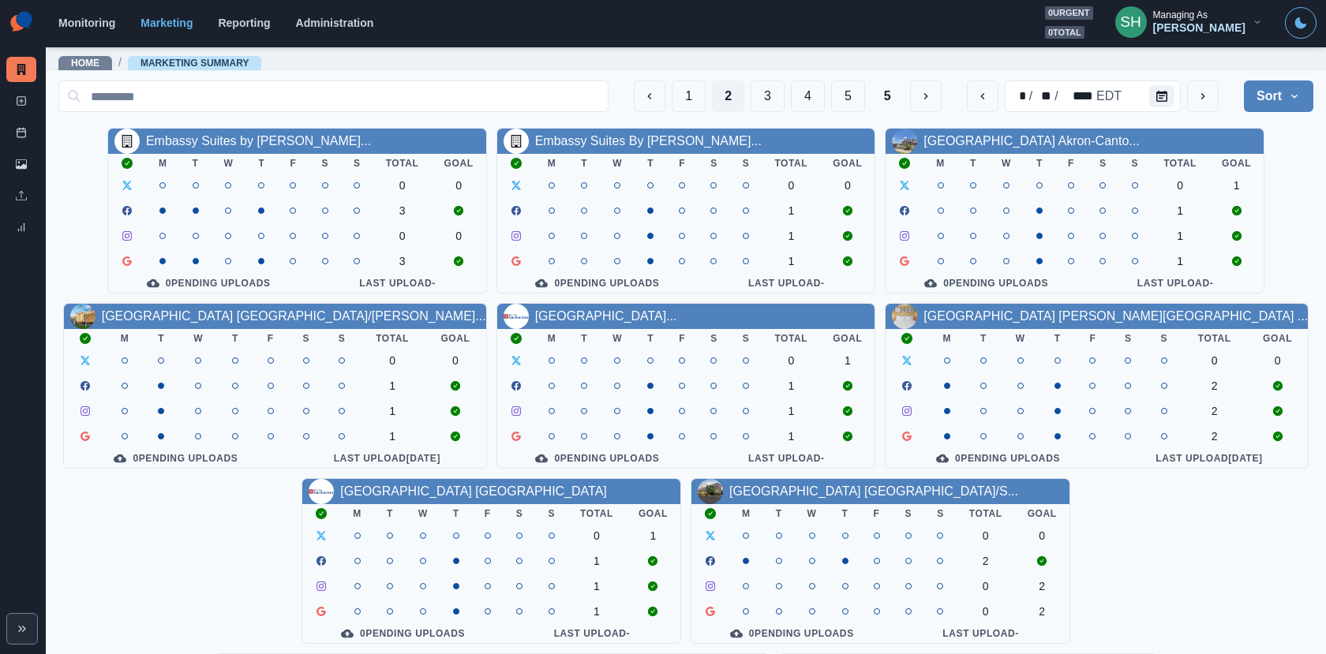
scroll to position [183, 0]
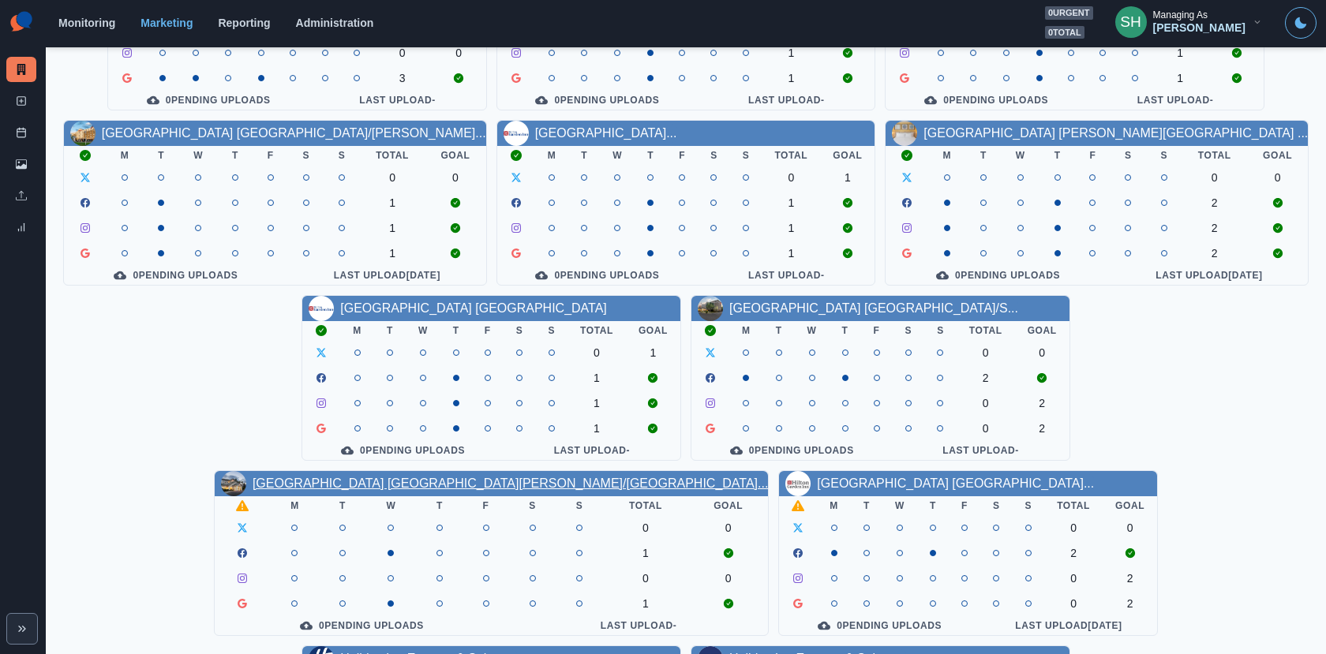
click at [768, 477] on link "[GEOGRAPHIC_DATA] [GEOGRAPHIC_DATA][PERSON_NAME]/[GEOGRAPHIC_DATA]..." at bounding box center [509, 483] width 515 height 13
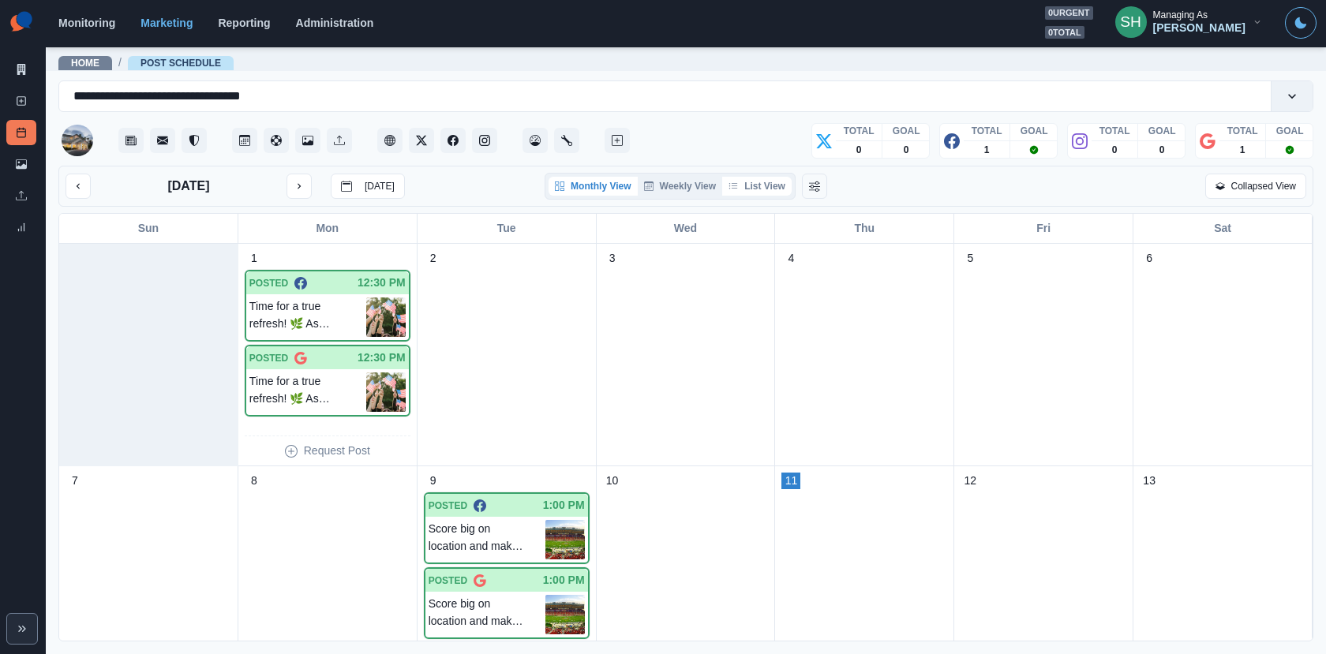
click at [768, 193] on button "List View" at bounding box center [756, 186] width 69 height 19
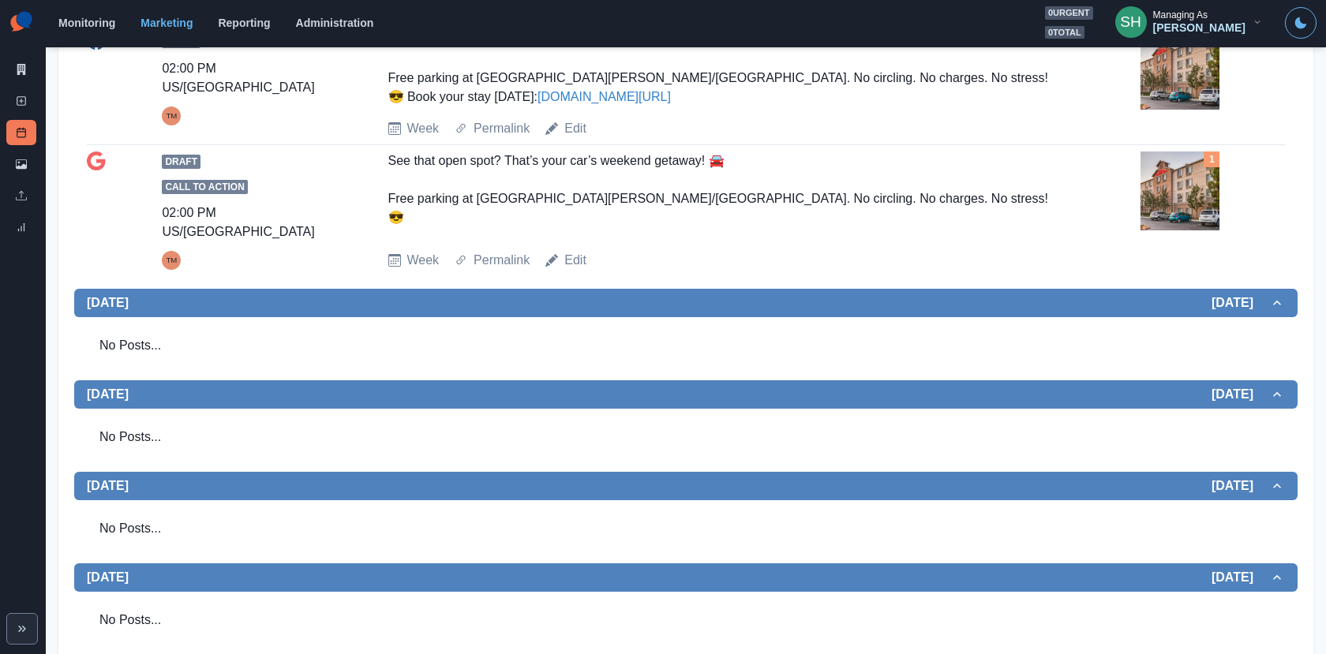
scroll to position [585, 0]
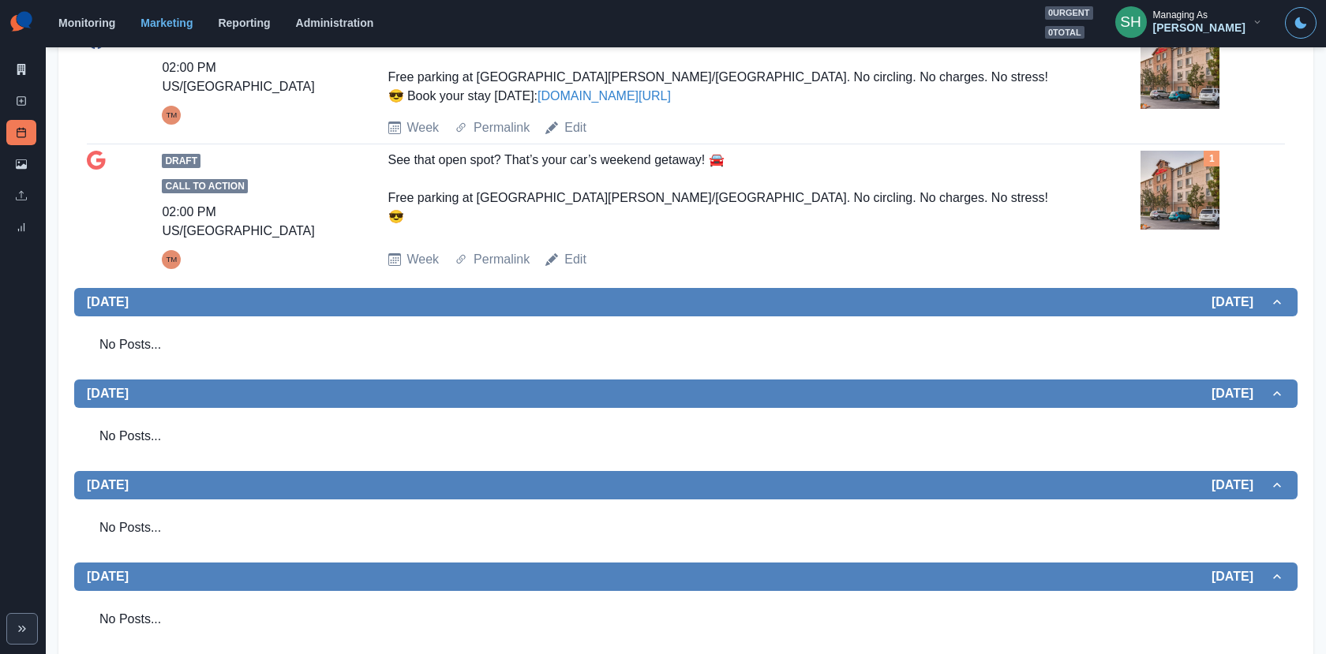
click at [1167, 175] on img at bounding box center [1179, 190] width 79 height 79
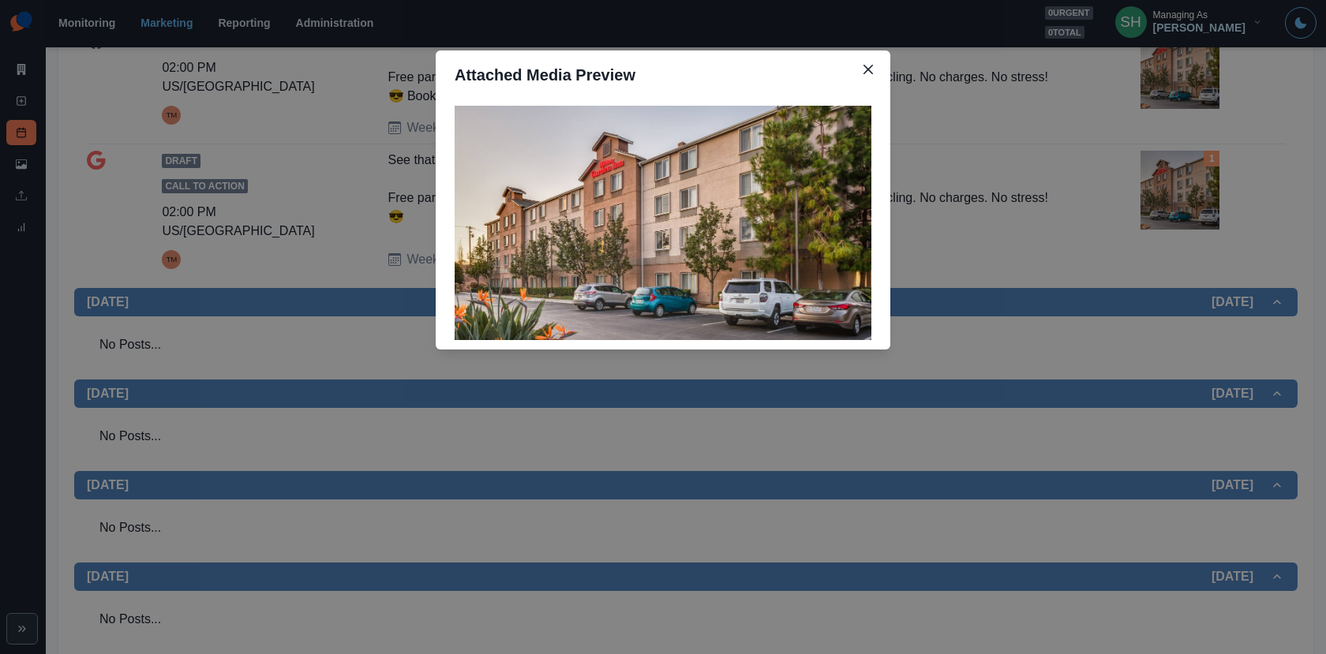
click at [1167, 175] on div "Attached Media Preview" at bounding box center [663, 327] width 1326 height 654
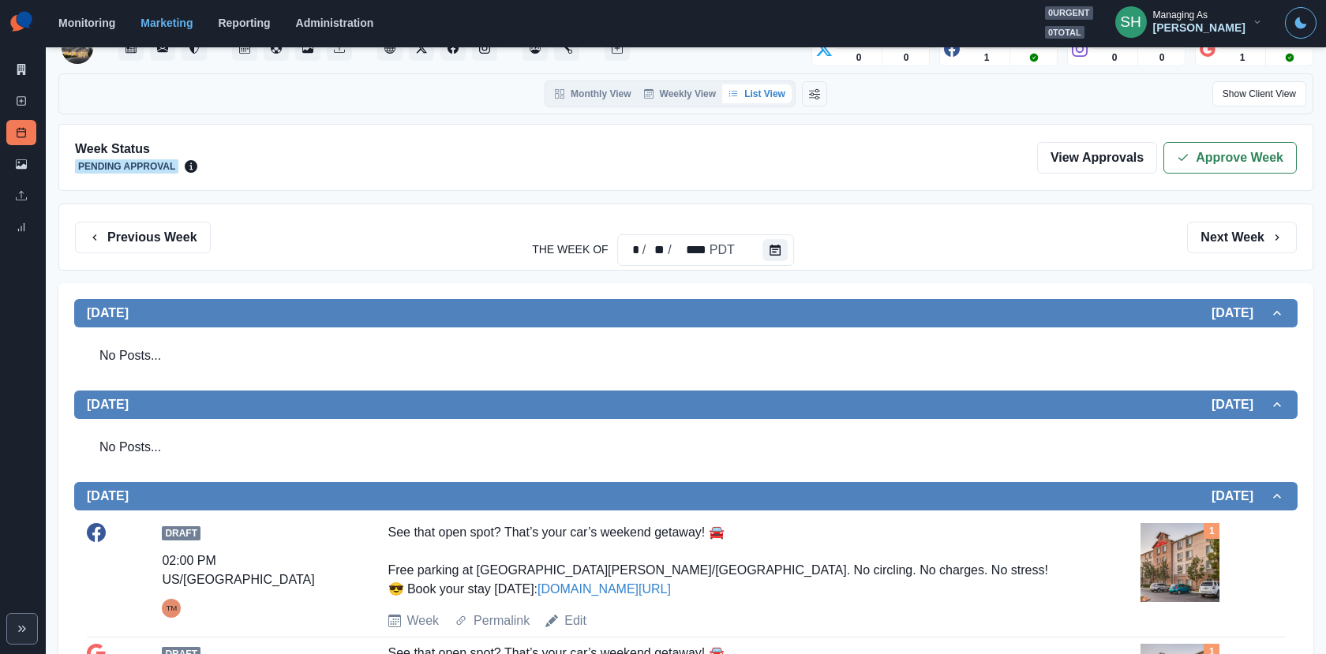
scroll to position [0, 0]
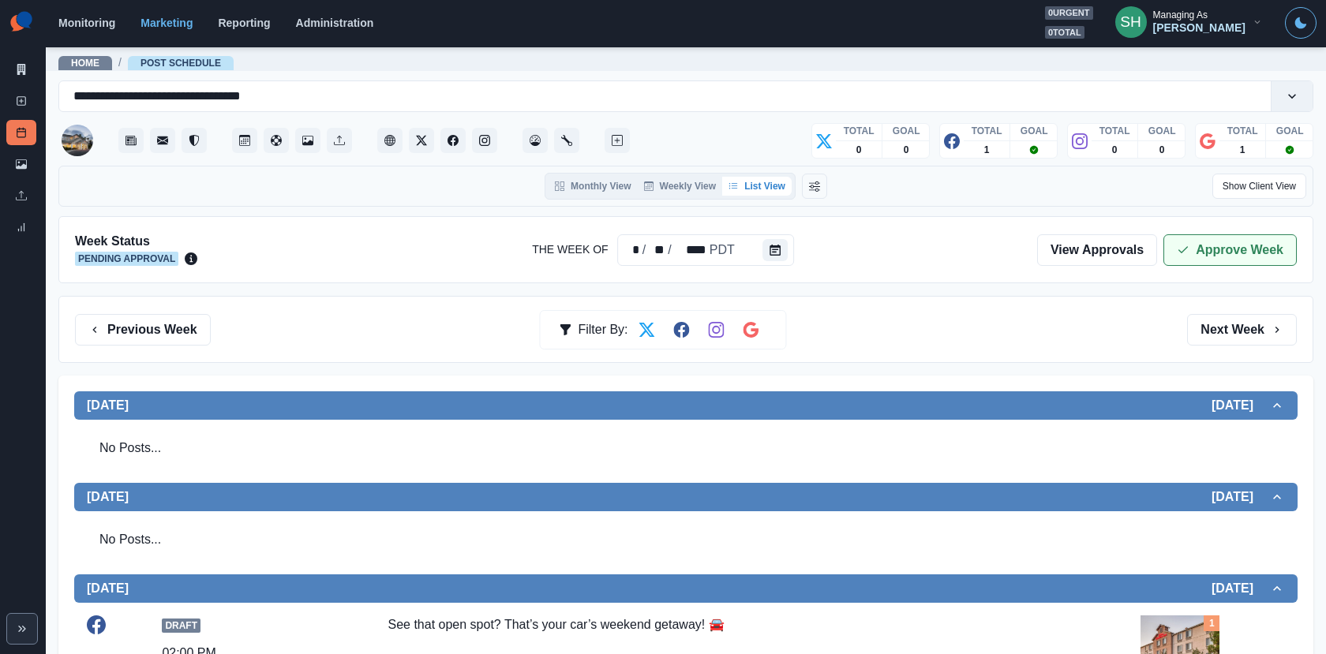
click at [1210, 256] on button "Approve Week" at bounding box center [1229, 250] width 133 height 32
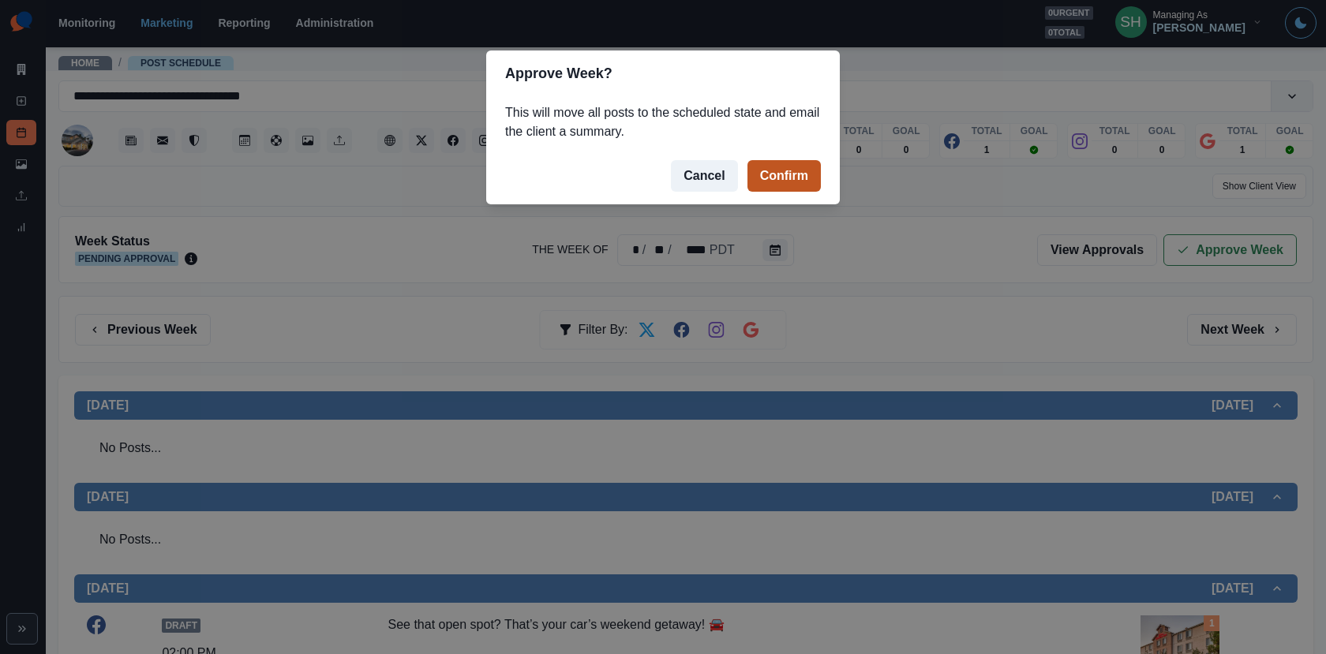
click at [801, 173] on button "Confirm" at bounding box center [783, 176] width 73 height 32
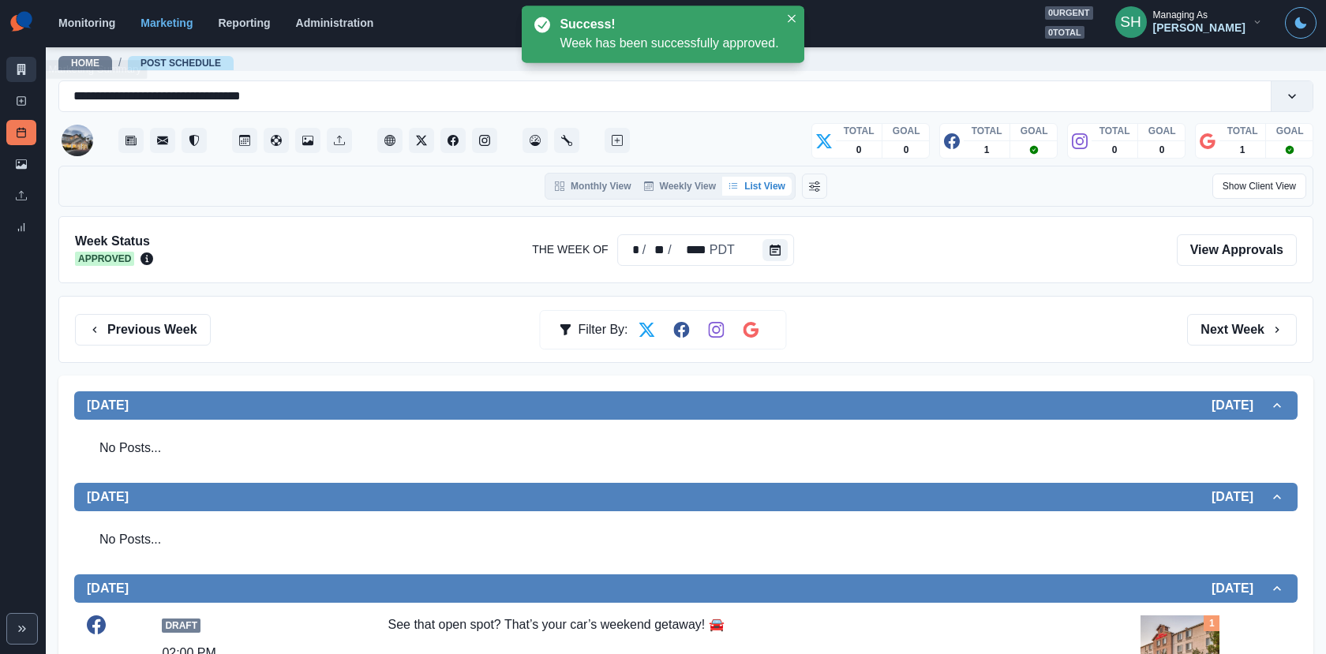
click at [15, 69] on link "Marketing Summary" at bounding box center [21, 69] width 30 height 25
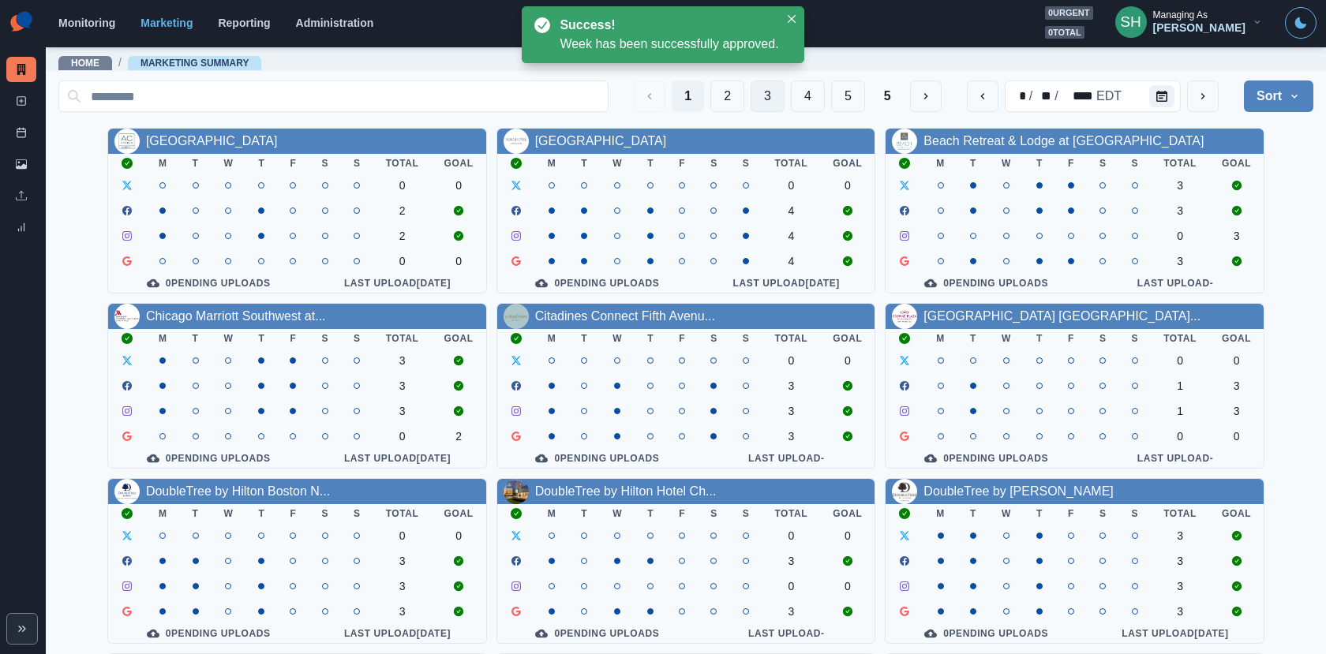
click at [772, 92] on button "3" at bounding box center [767, 96] width 34 height 32
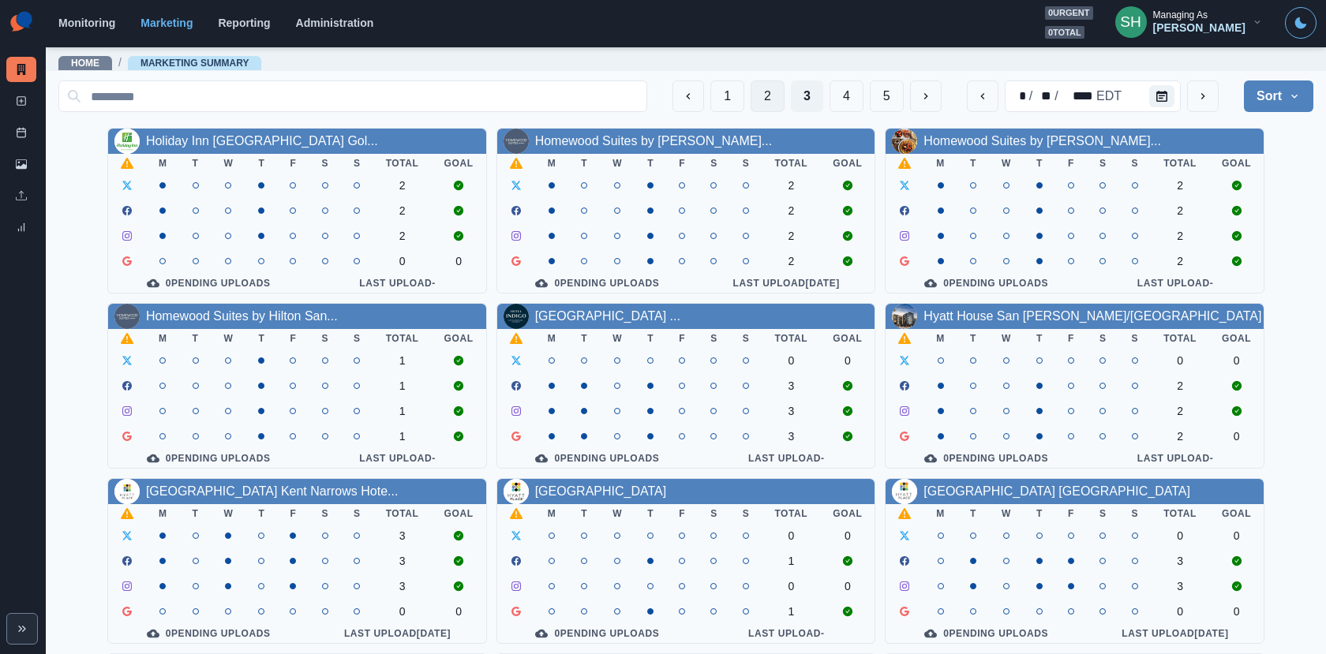
click at [775, 99] on button "2" at bounding box center [767, 96] width 34 height 32
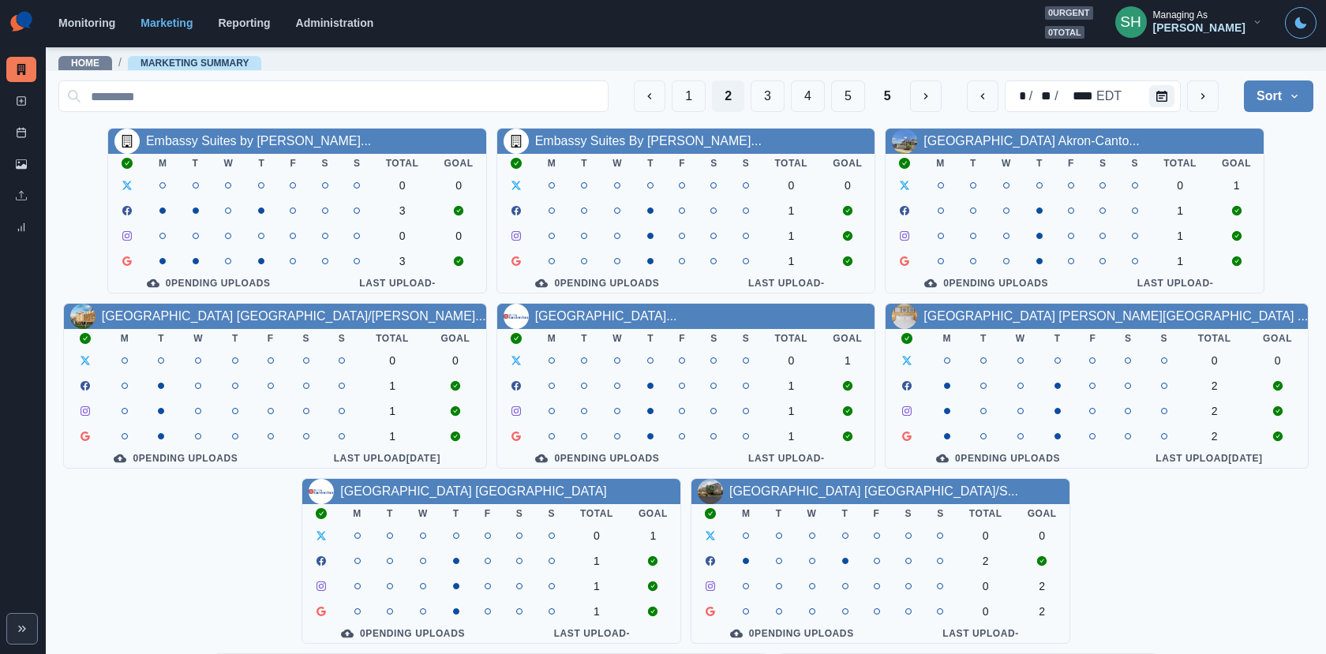
scroll to position [183, 0]
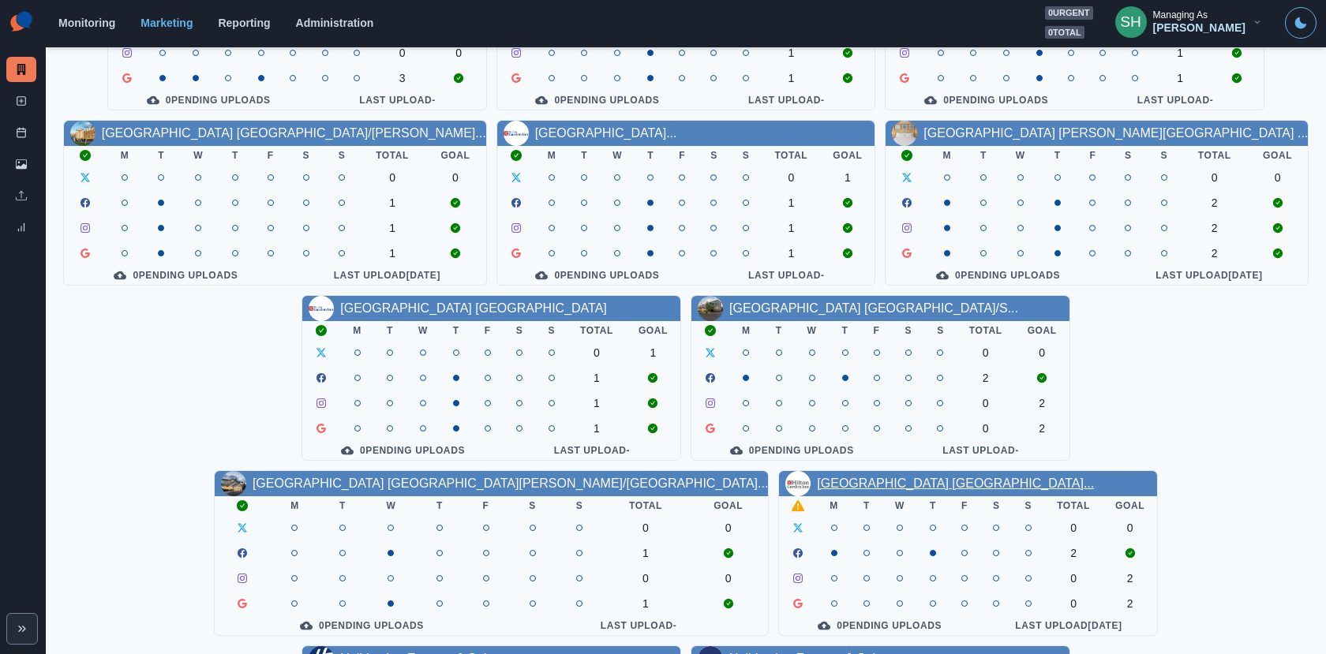
click at [817, 484] on link "[GEOGRAPHIC_DATA] [GEOGRAPHIC_DATA]..." at bounding box center [955, 483] width 277 height 13
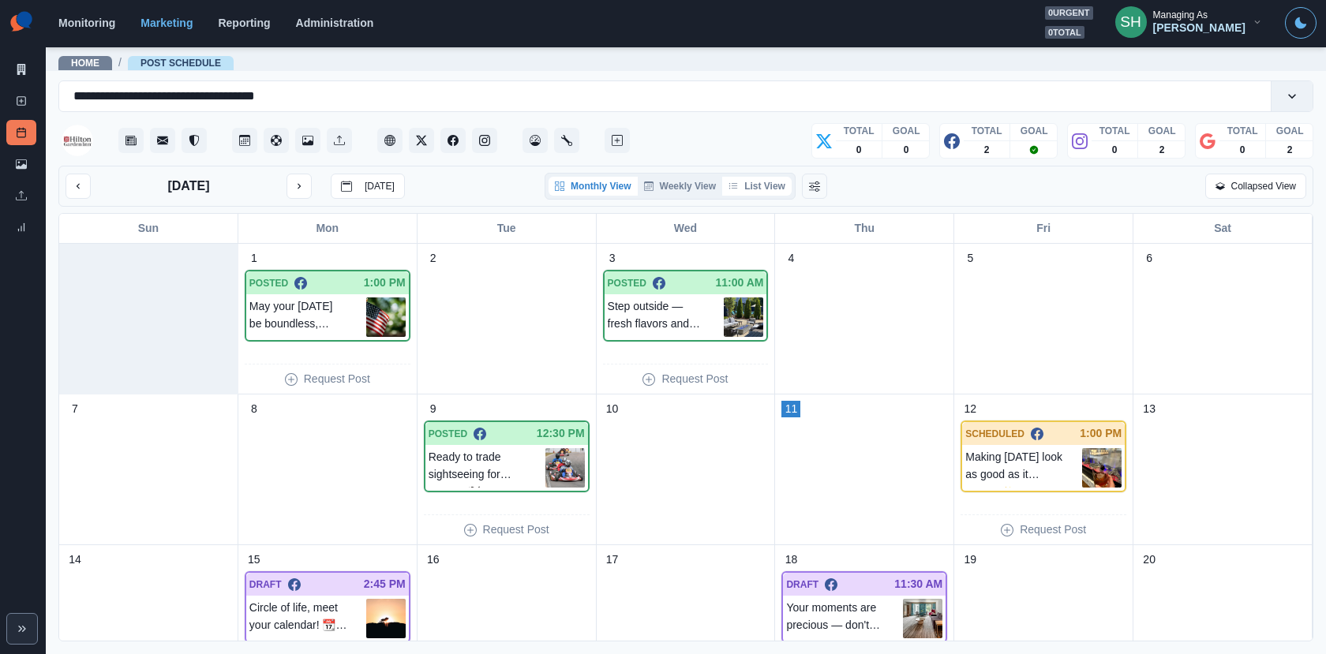
click at [748, 184] on button "List View" at bounding box center [756, 186] width 69 height 19
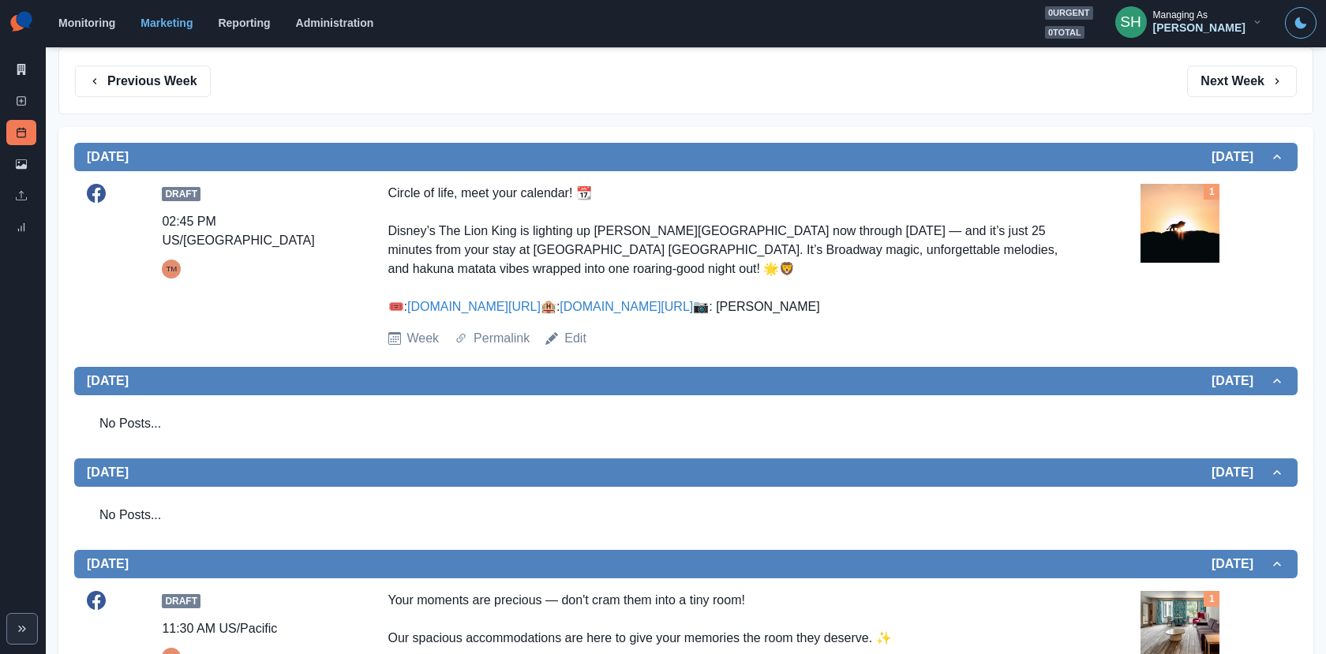
scroll to position [249, 0]
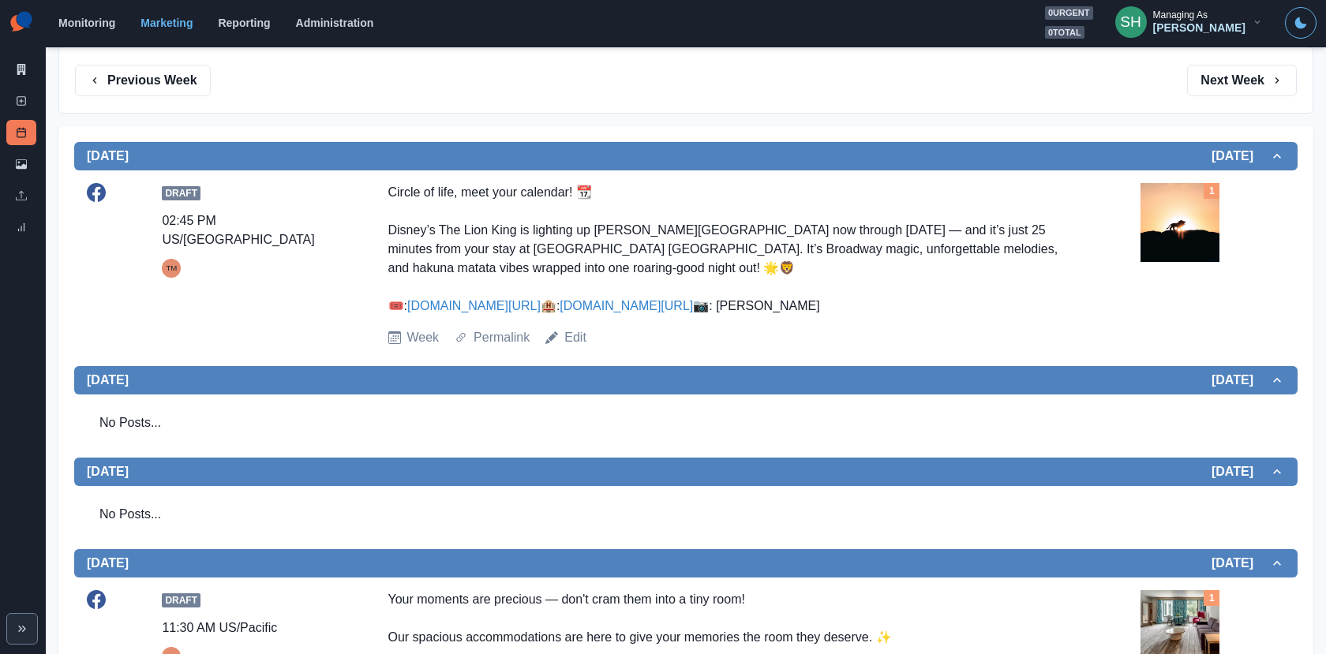
click at [1178, 259] on img at bounding box center [1179, 222] width 79 height 79
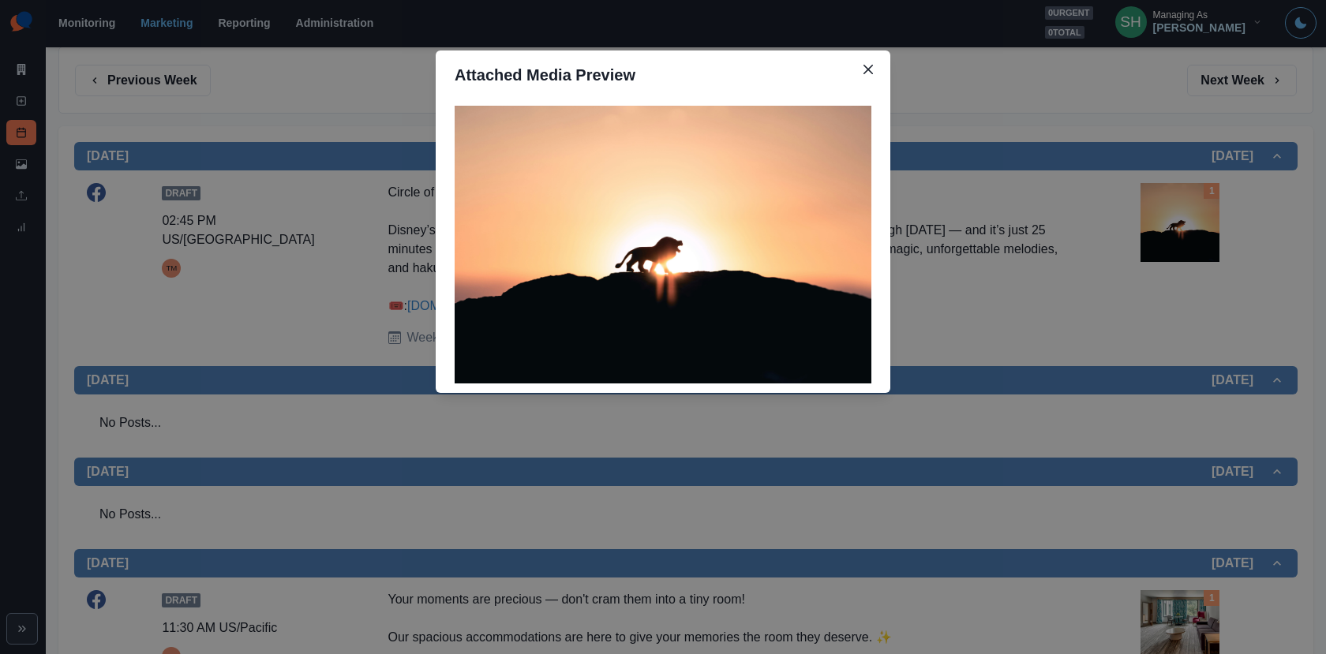
click at [1178, 259] on div "Attached Media Preview" at bounding box center [663, 327] width 1326 height 654
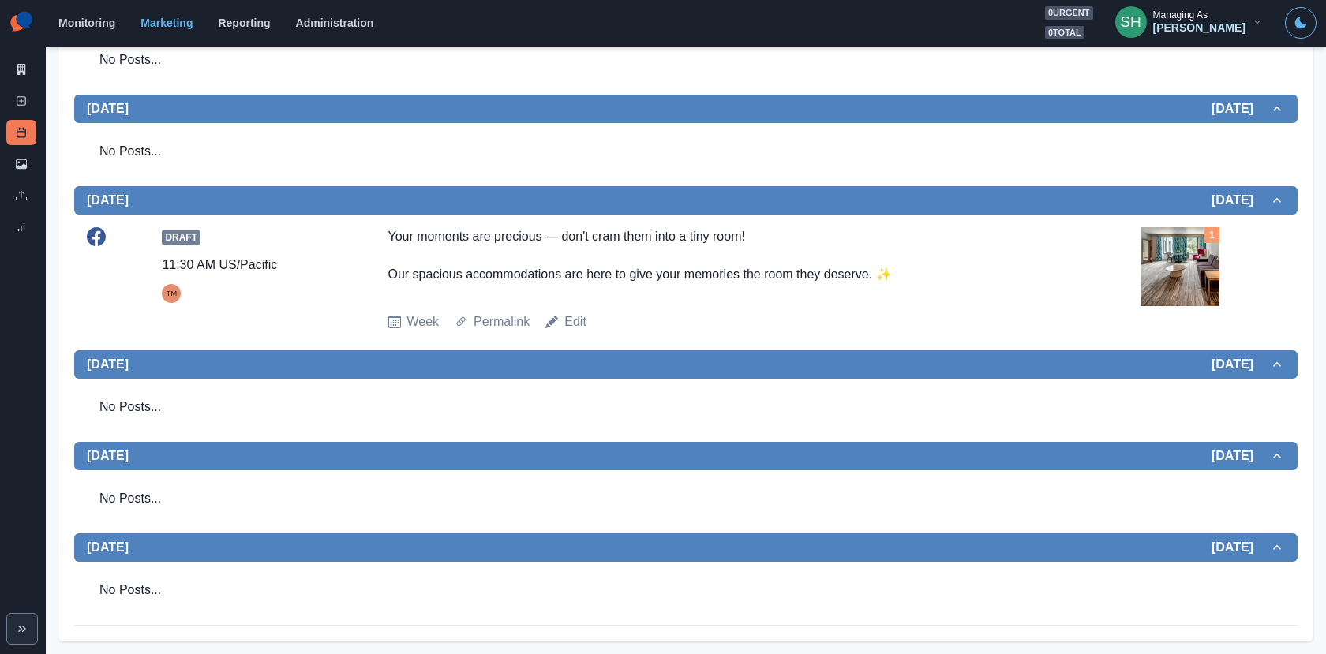
scroll to position [0, 0]
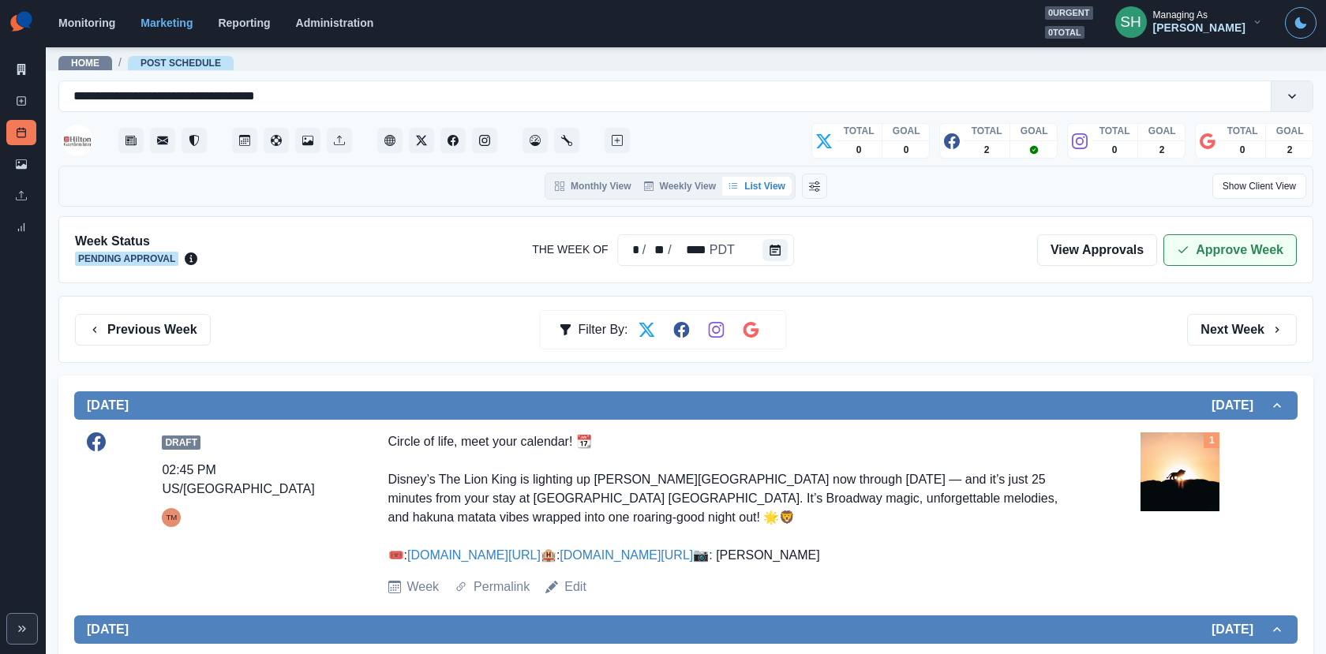
click at [1189, 244] on icon "button" at bounding box center [1182, 250] width 13 height 13
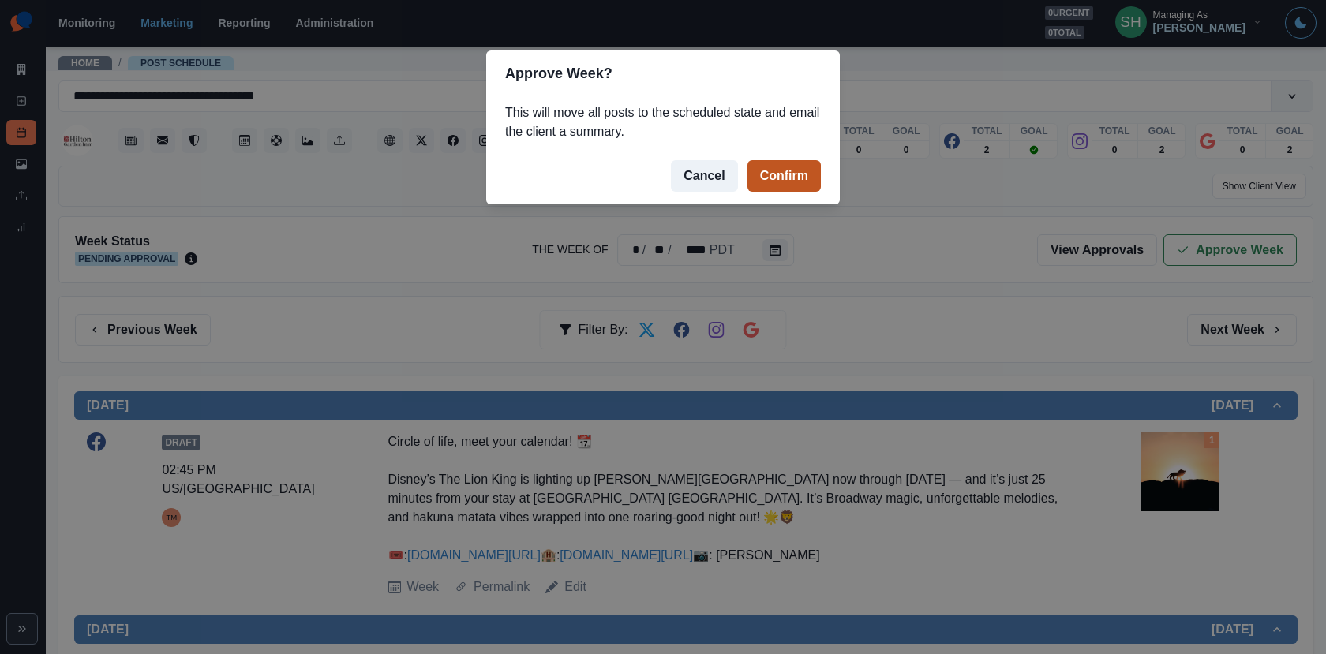
click at [787, 179] on button "Confirm" at bounding box center [783, 176] width 73 height 32
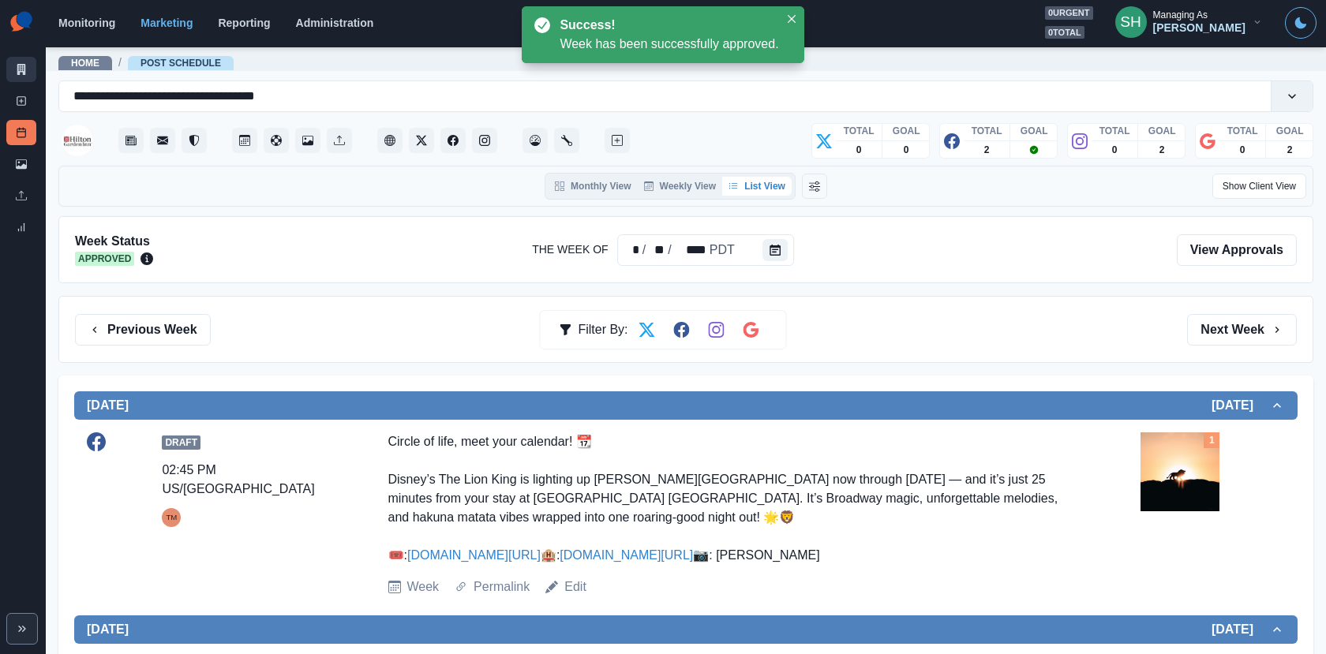
click at [9, 69] on link "Marketing Summary" at bounding box center [21, 69] width 30 height 25
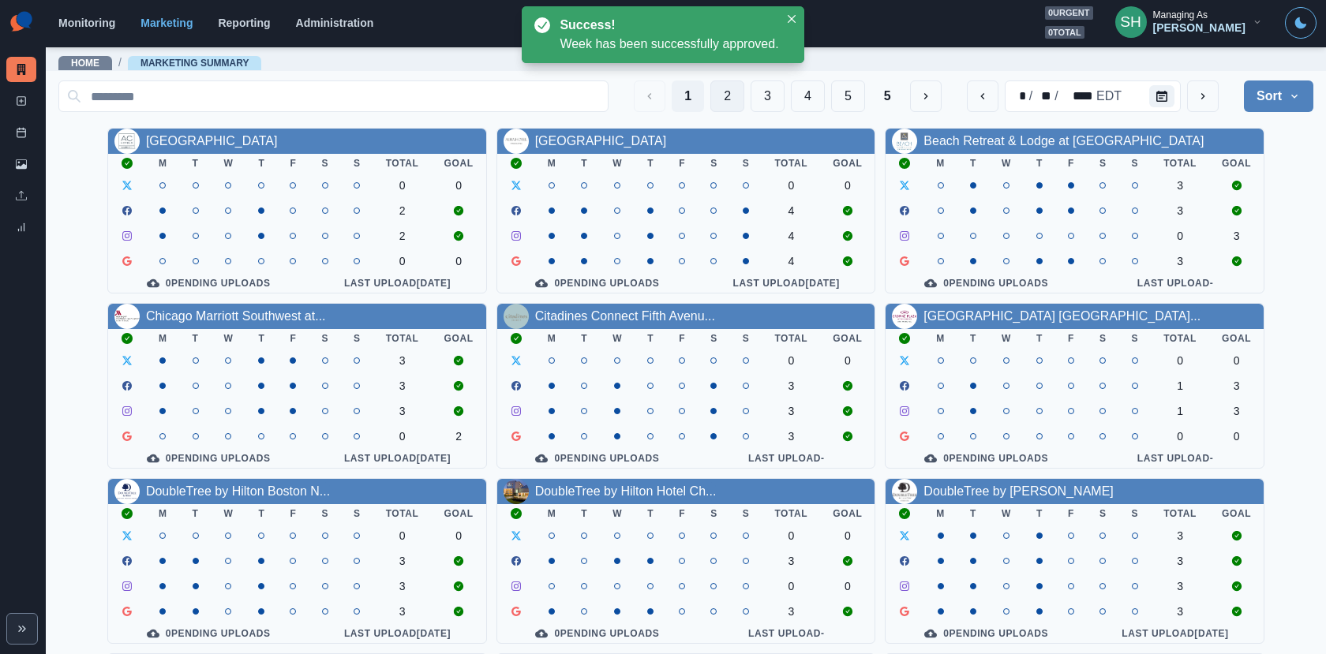
click at [724, 92] on button "2" at bounding box center [727, 96] width 34 height 32
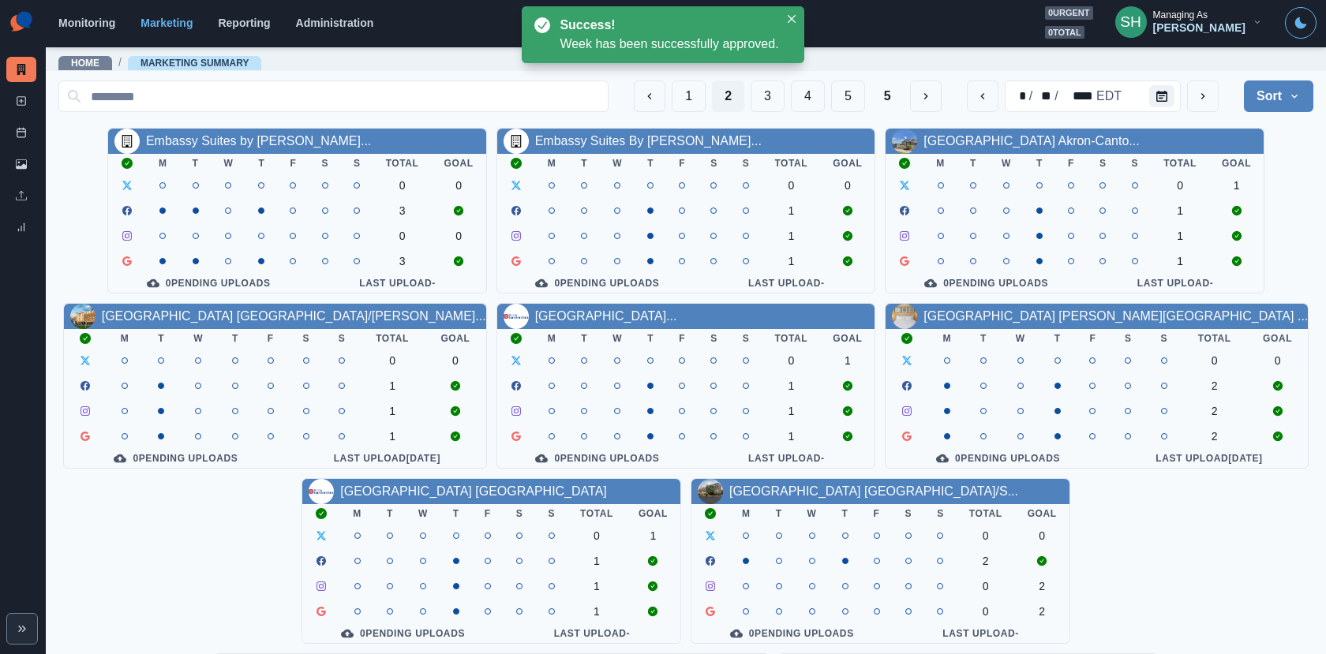
scroll to position [183, 0]
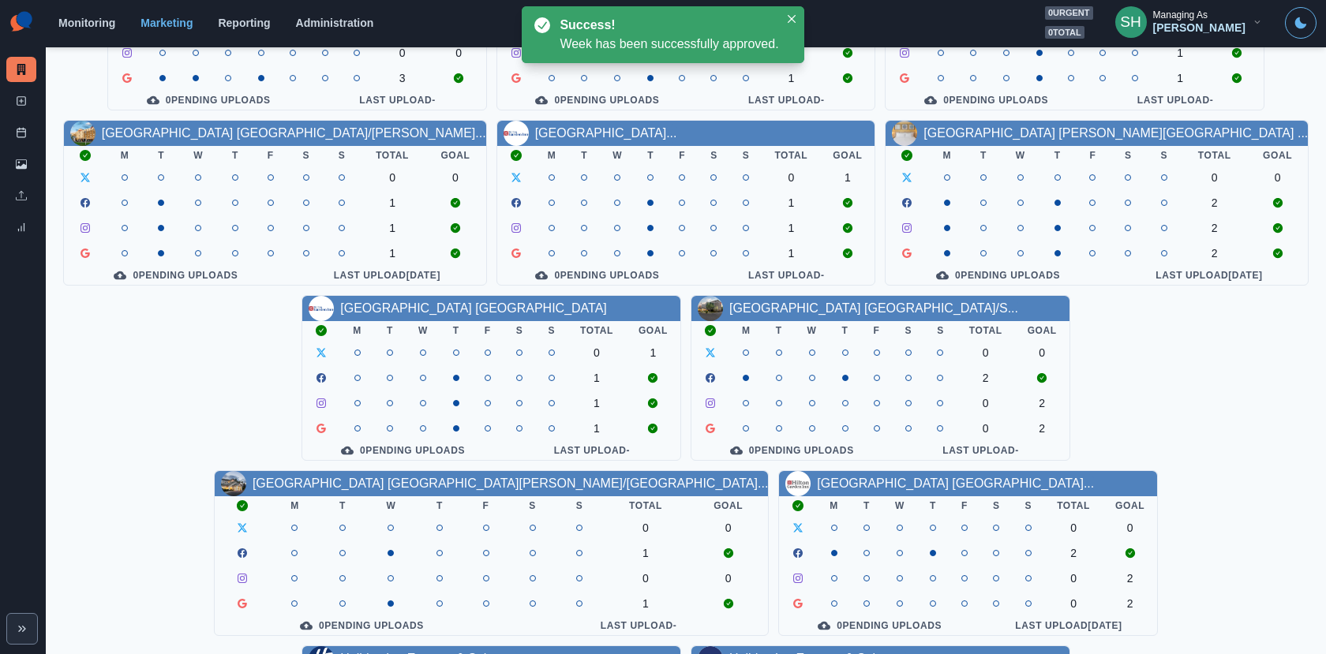
click at [517, 652] on link "Holiday Inn Express & Suites ..." at bounding box center [428, 658] width 177 height 13
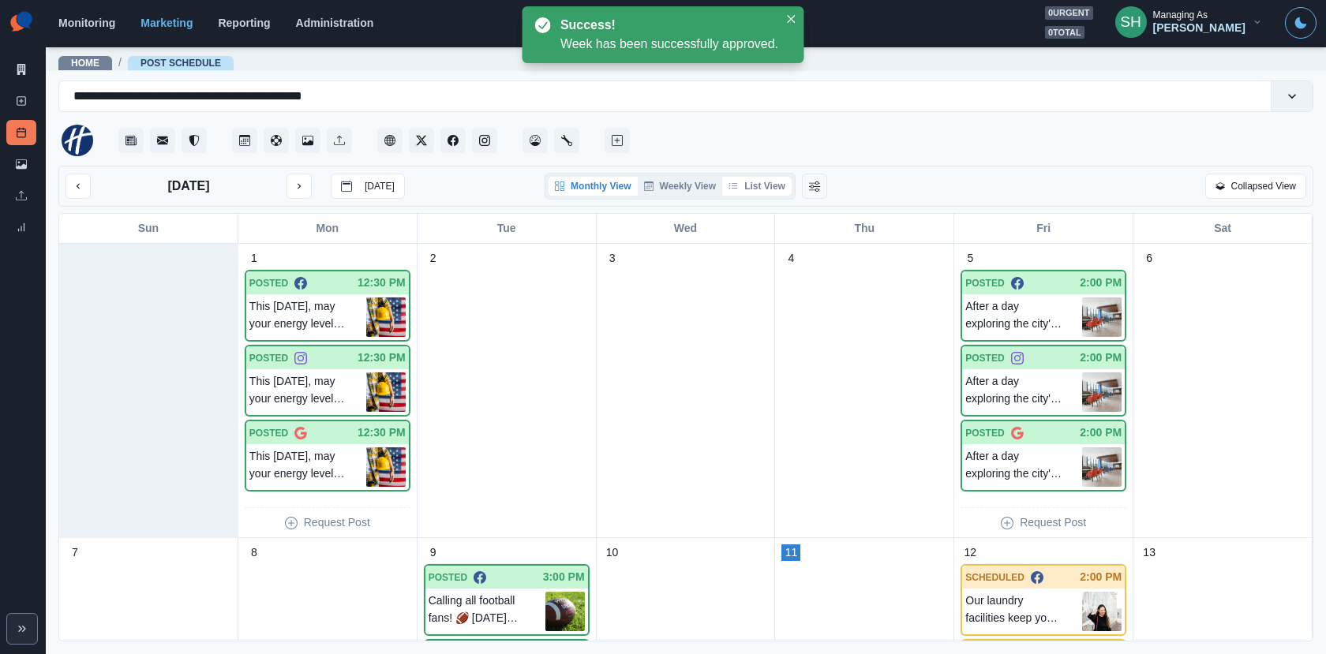
click at [776, 178] on button "List View" at bounding box center [756, 186] width 69 height 19
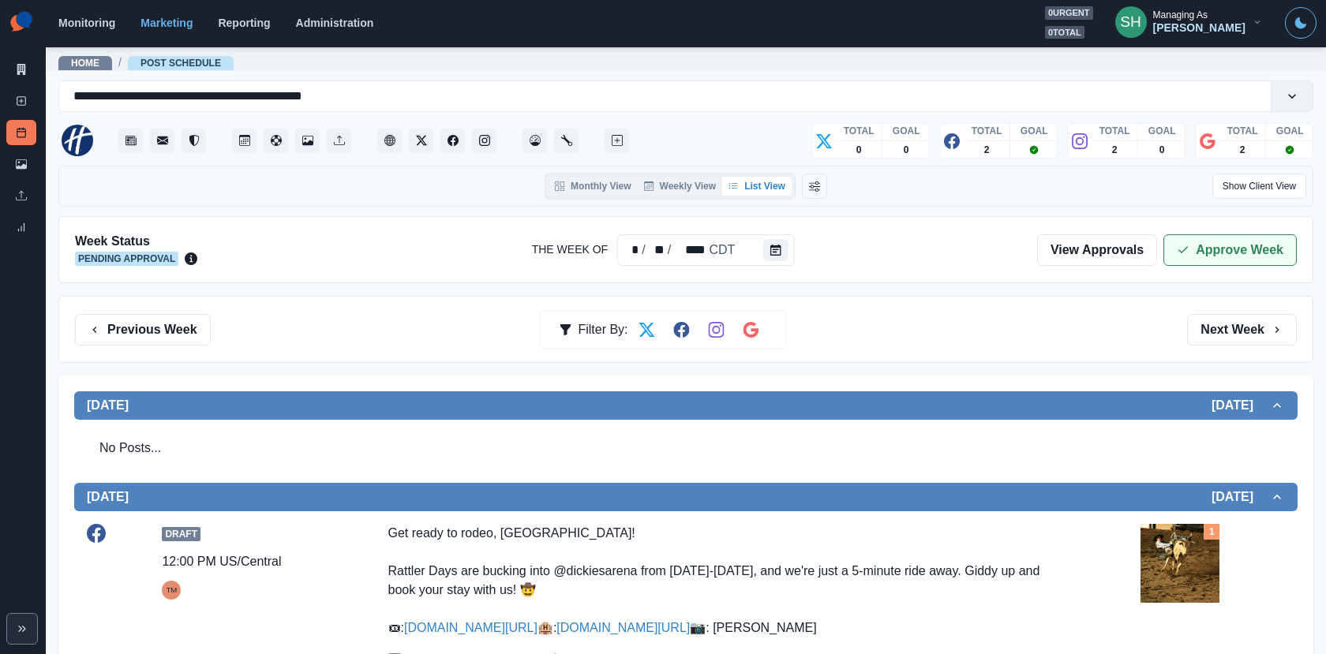
click at [1183, 248] on icon "button" at bounding box center [1182, 250] width 13 height 13
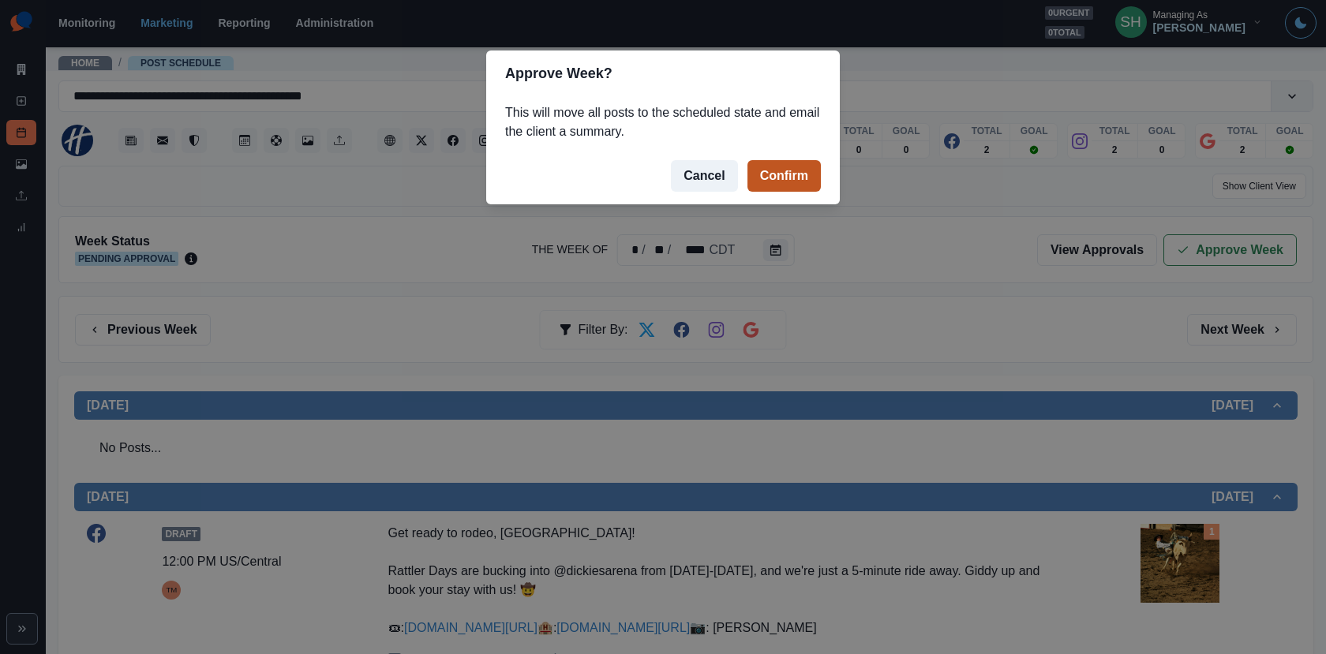
click at [802, 176] on button "Confirm" at bounding box center [783, 176] width 73 height 32
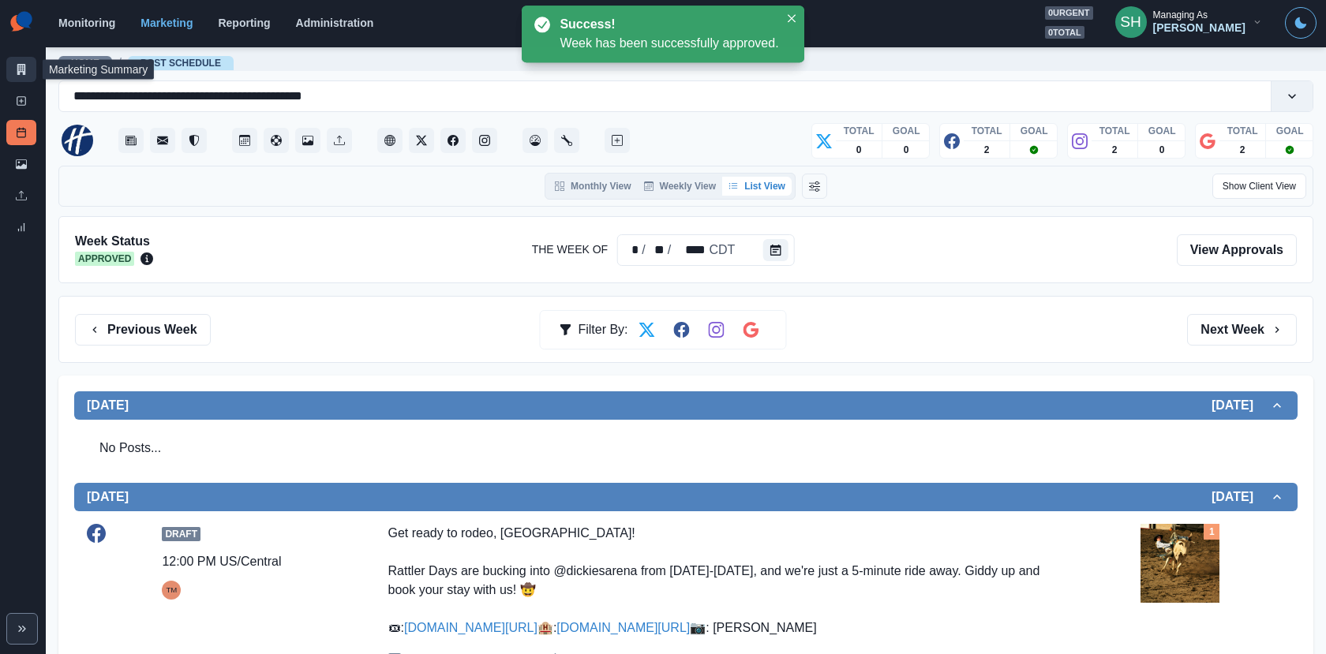
click at [17, 64] on icon at bounding box center [21, 69] width 11 height 11
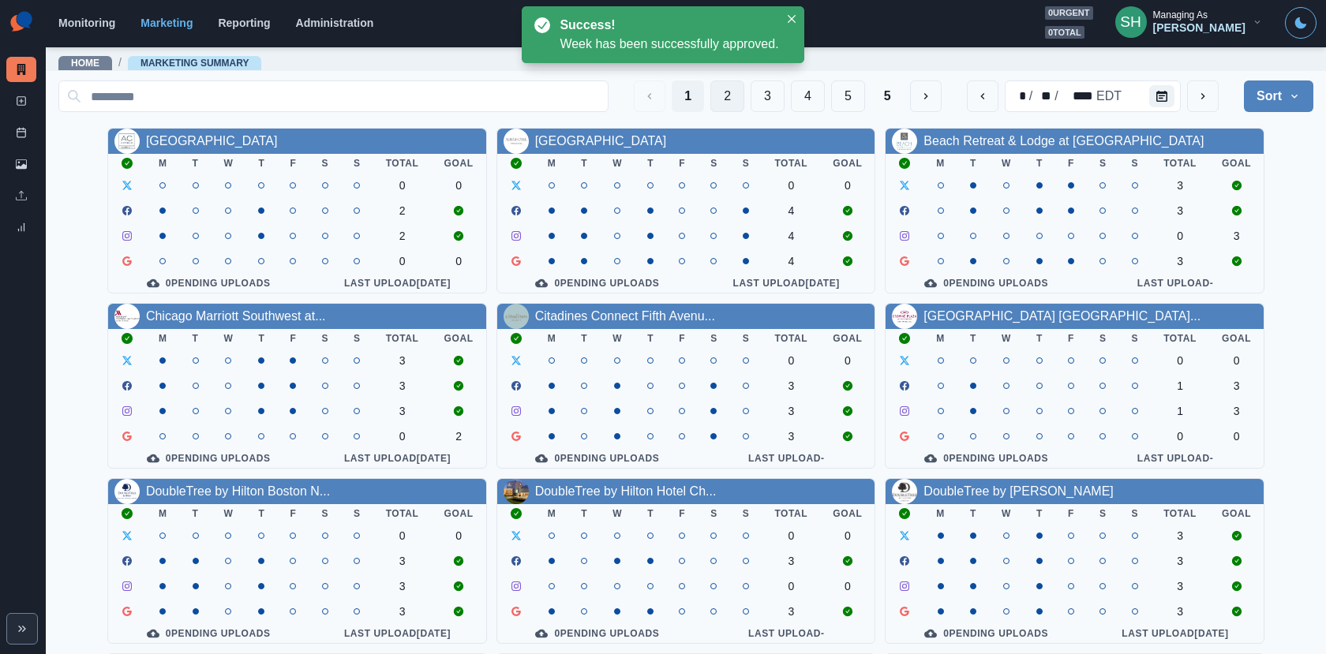
click at [729, 94] on button "2" at bounding box center [727, 96] width 34 height 32
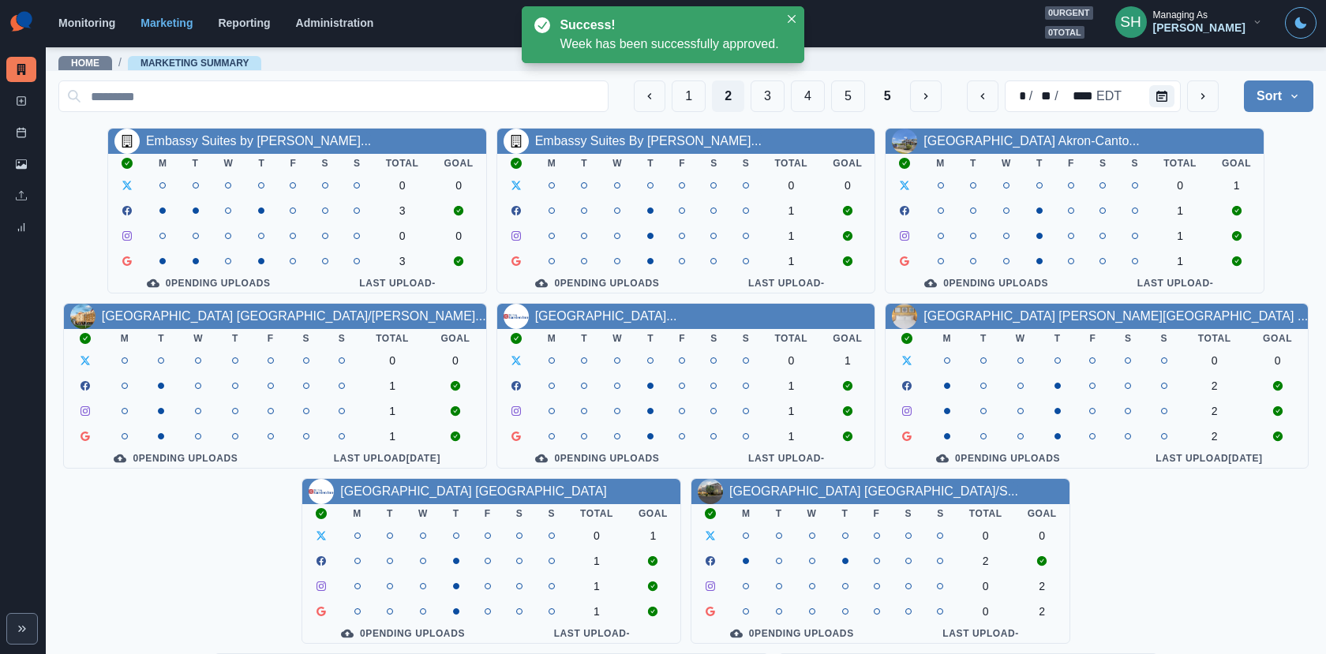
scroll to position [183, 0]
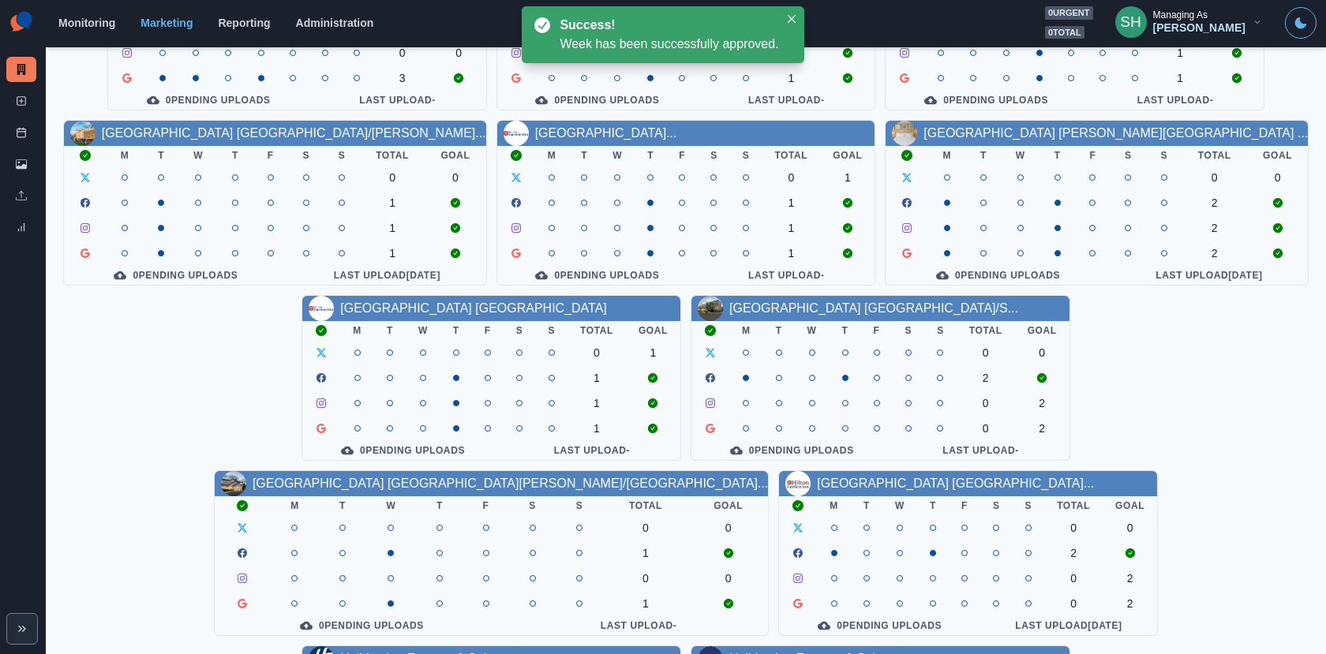
click at [906, 652] on link "Holiday Inn Express & Suites ..." at bounding box center [817, 658] width 177 height 13
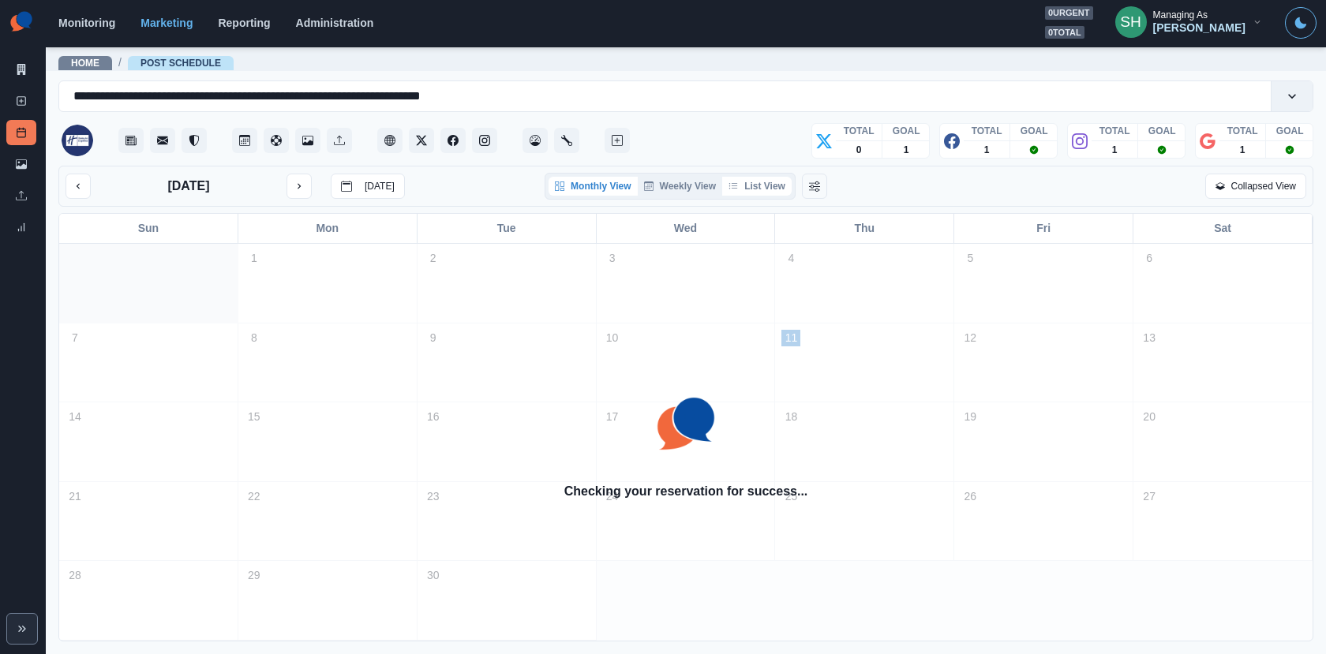
click at [776, 190] on button "List View" at bounding box center [756, 186] width 69 height 19
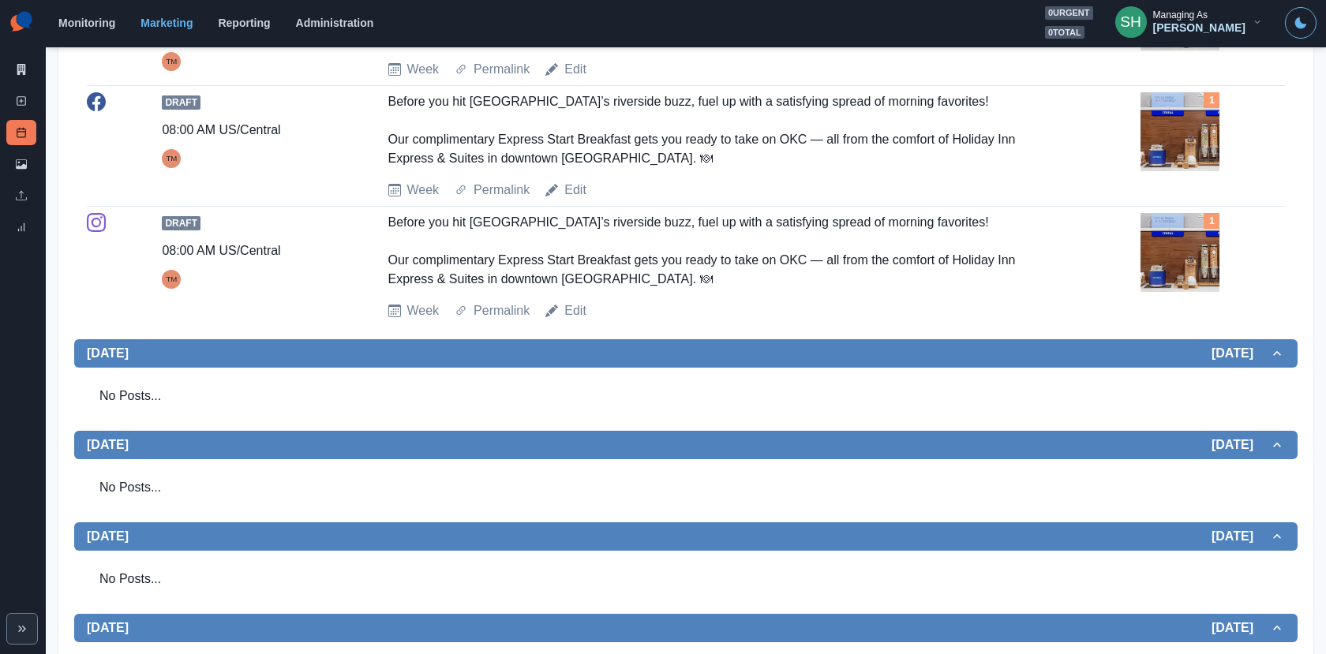
scroll to position [527, 0]
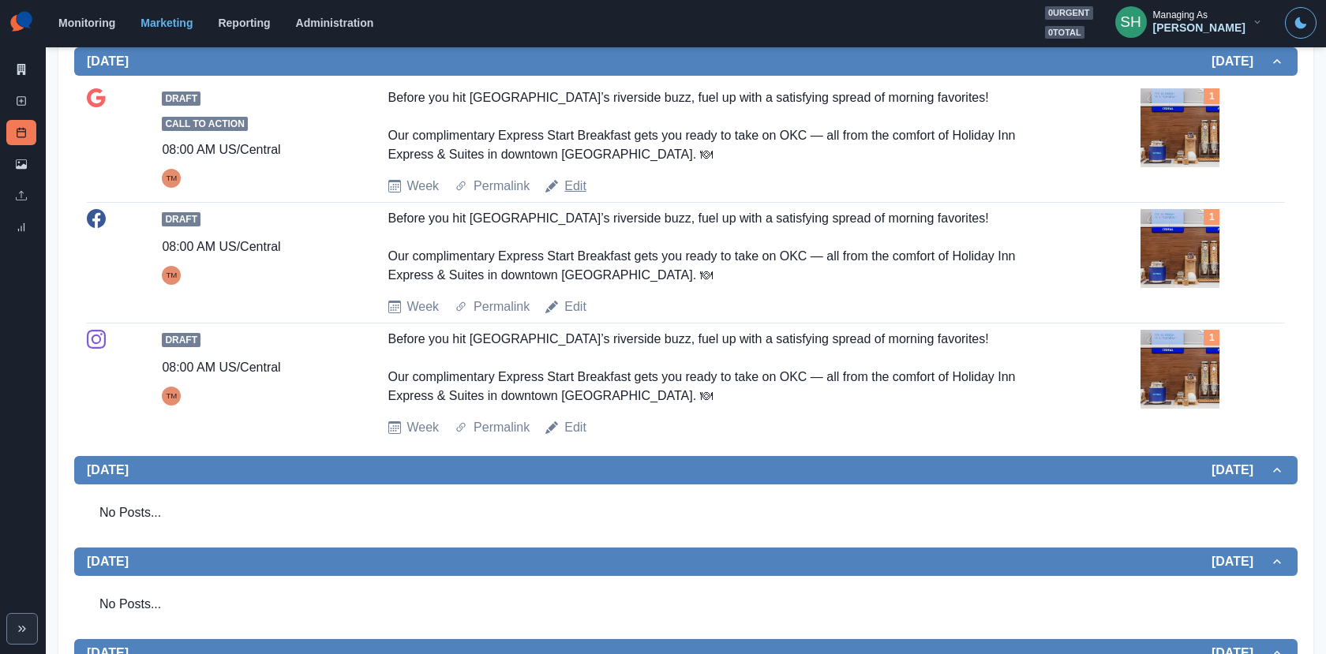
click at [570, 193] on link "Edit" at bounding box center [575, 186] width 22 height 19
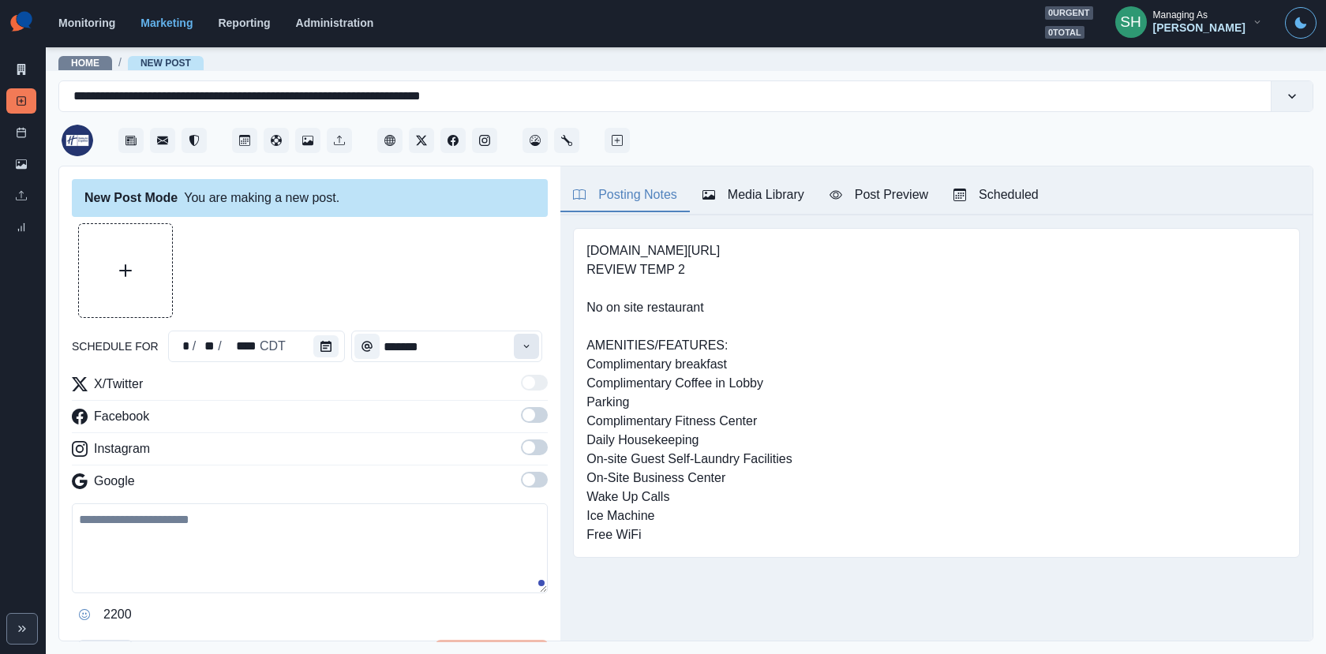
type input "*******"
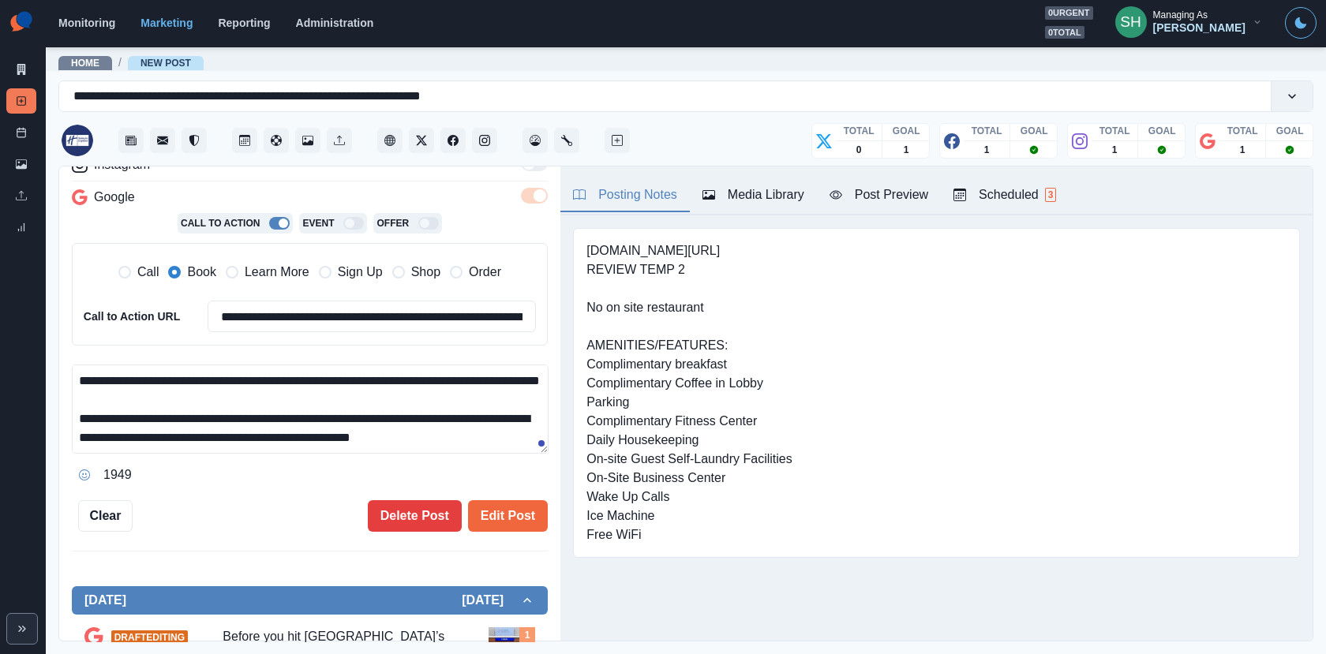
scroll to position [18, 0]
click at [380, 436] on textarea "**********" at bounding box center [310, 409] width 477 height 89
type textarea "**********"
click at [534, 519] on button "Edit Post" at bounding box center [508, 516] width 80 height 32
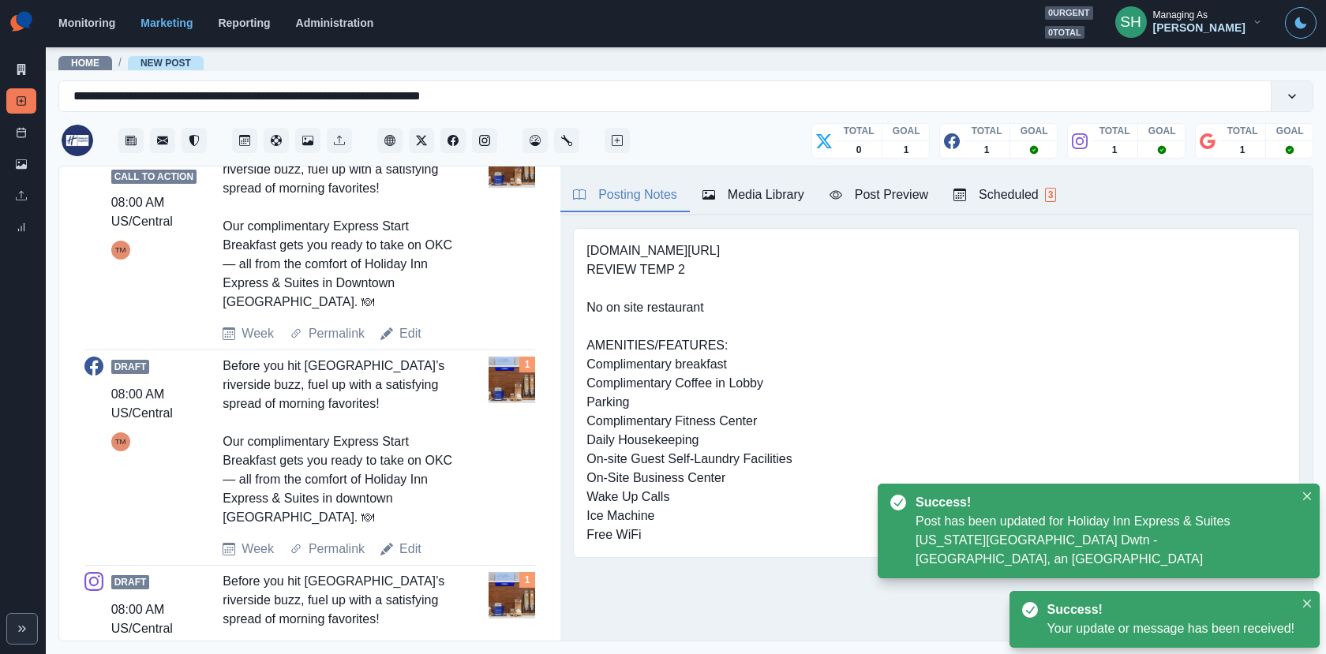
click at [403, 533] on div "Draft 08:00 AM US/Central TM Before you hit Bricktown’s riverside buzz, fuel up…" at bounding box center [309, 458] width 451 height 202
click at [404, 545] on link "Edit" at bounding box center [410, 549] width 22 height 19
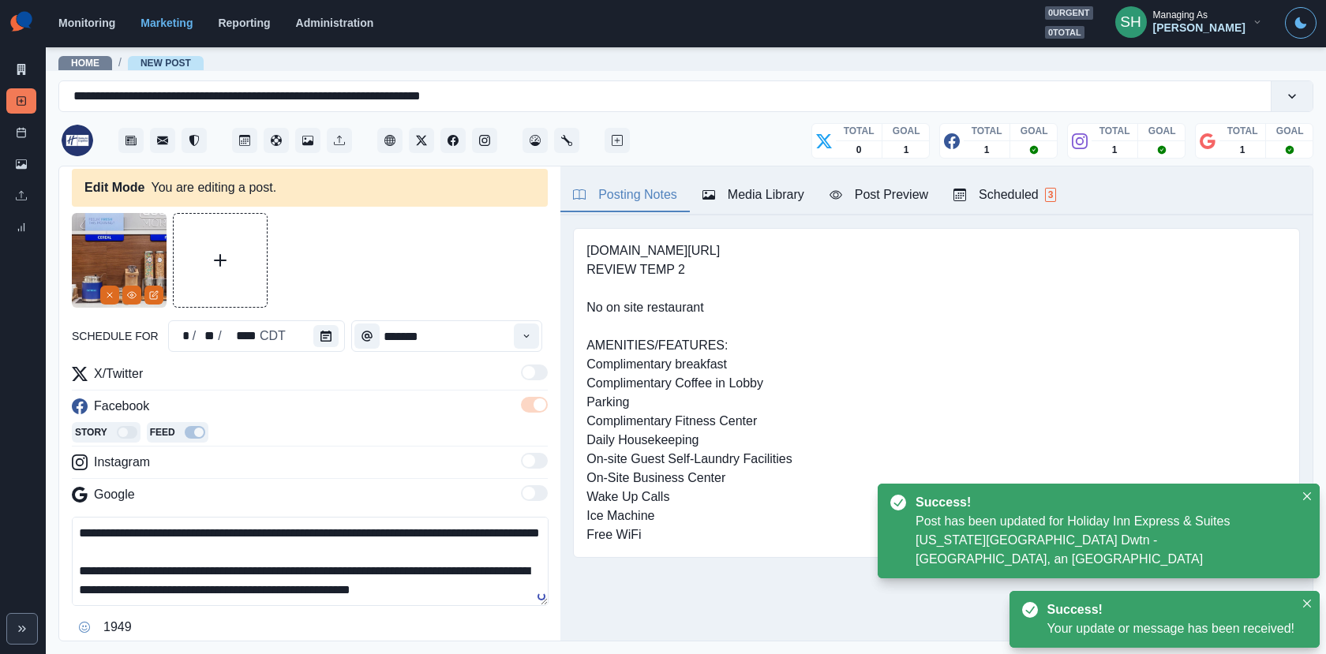
scroll to position [18, 0]
click at [379, 584] on textarea "**********" at bounding box center [310, 561] width 477 height 89
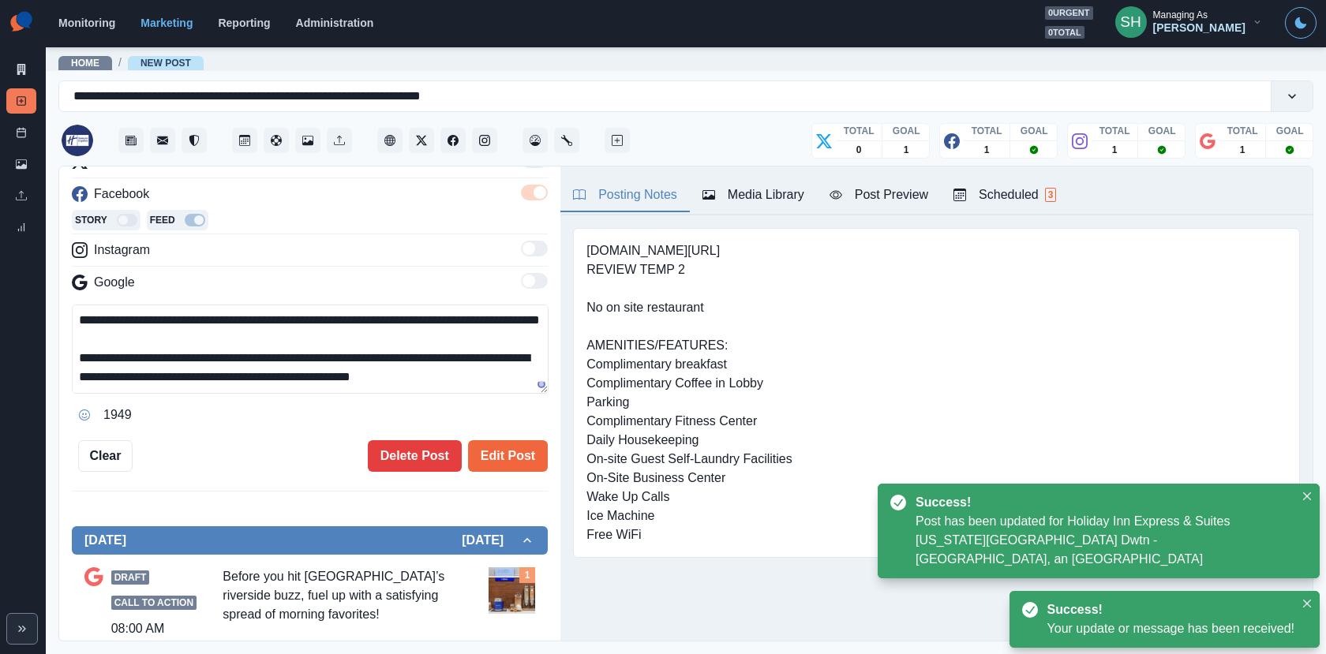
type textarea "**********"
click at [487, 477] on div "**********" at bounding box center [309, 404] width 501 height 476
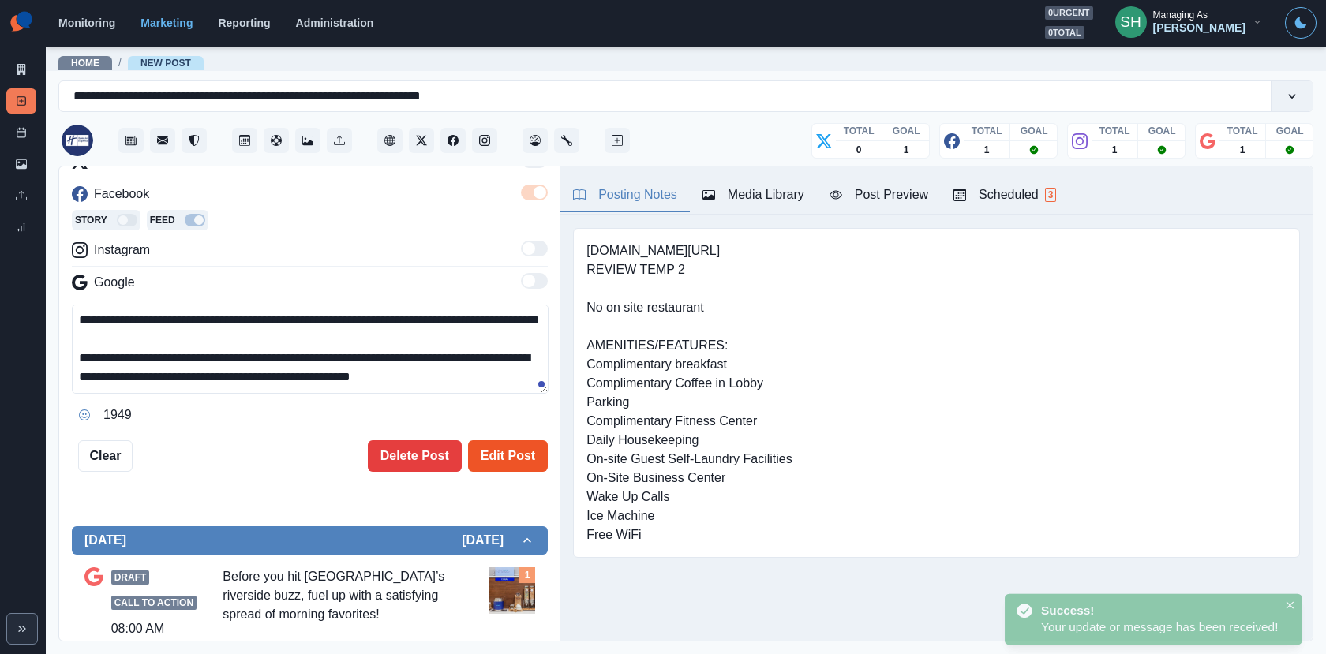
click at [486, 453] on button "Edit Post" at bounding box center [508, 456] width 80 height 32
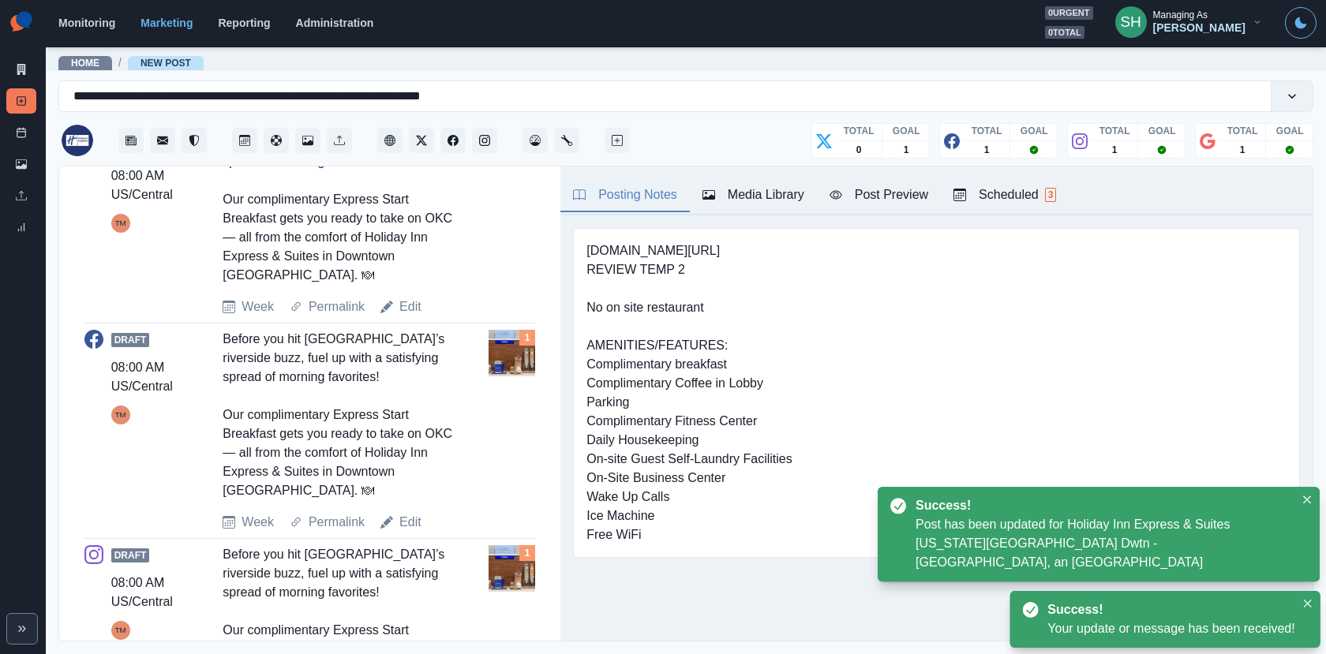
scroll to position [802, 0]
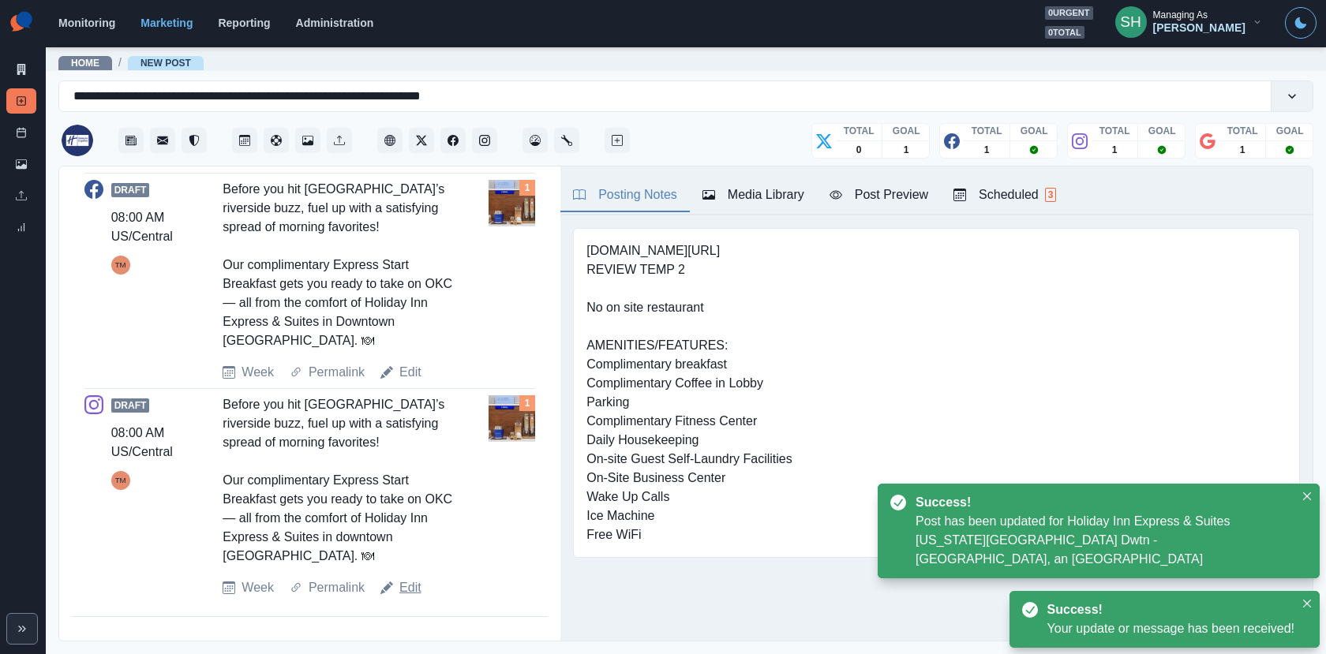
click at [413, 581] on link "Edit" at bounding box center [410, 587] width 22 height 19
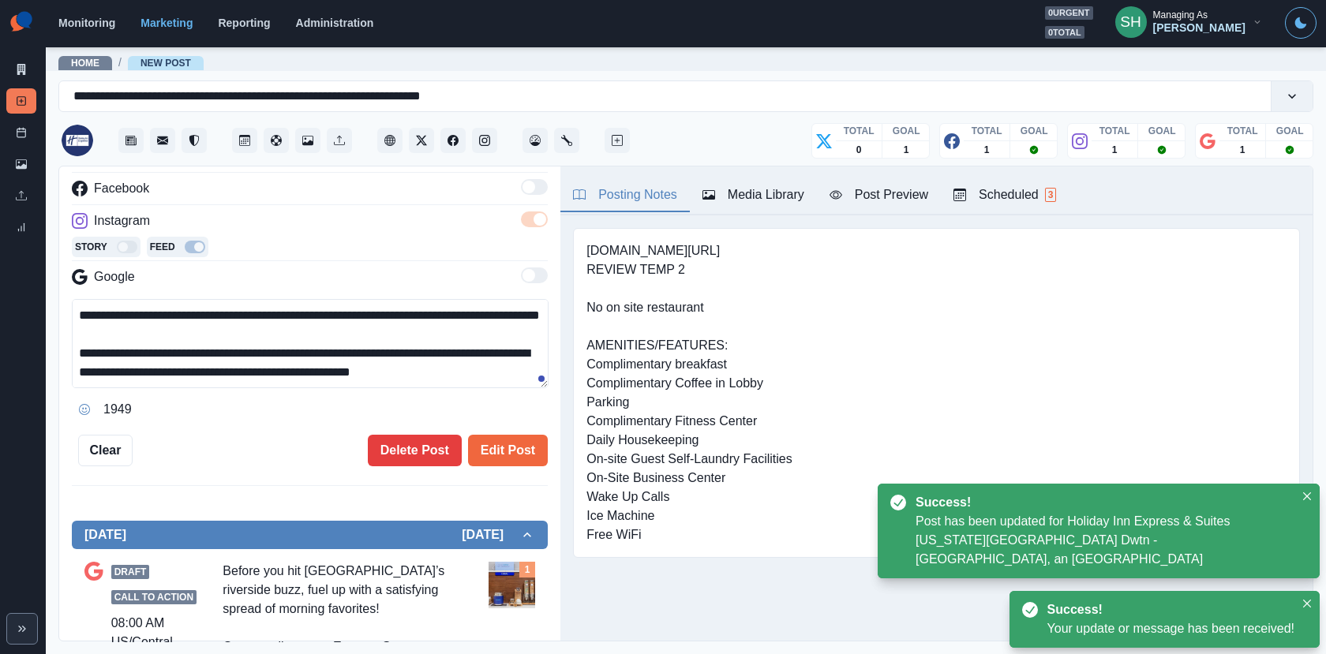
scroll to position [18, 0]
click at [375, 366] on textarea "**********" at bounding box center [310, 343] width 477 height 89
type textarea "**********"
click at [499, 428] on div "**********" at bounding box center [310, 230] width 476 height 471
click at [507, 448] on button "Edit Post" at bounding box center [508, 451] width 80 height 32
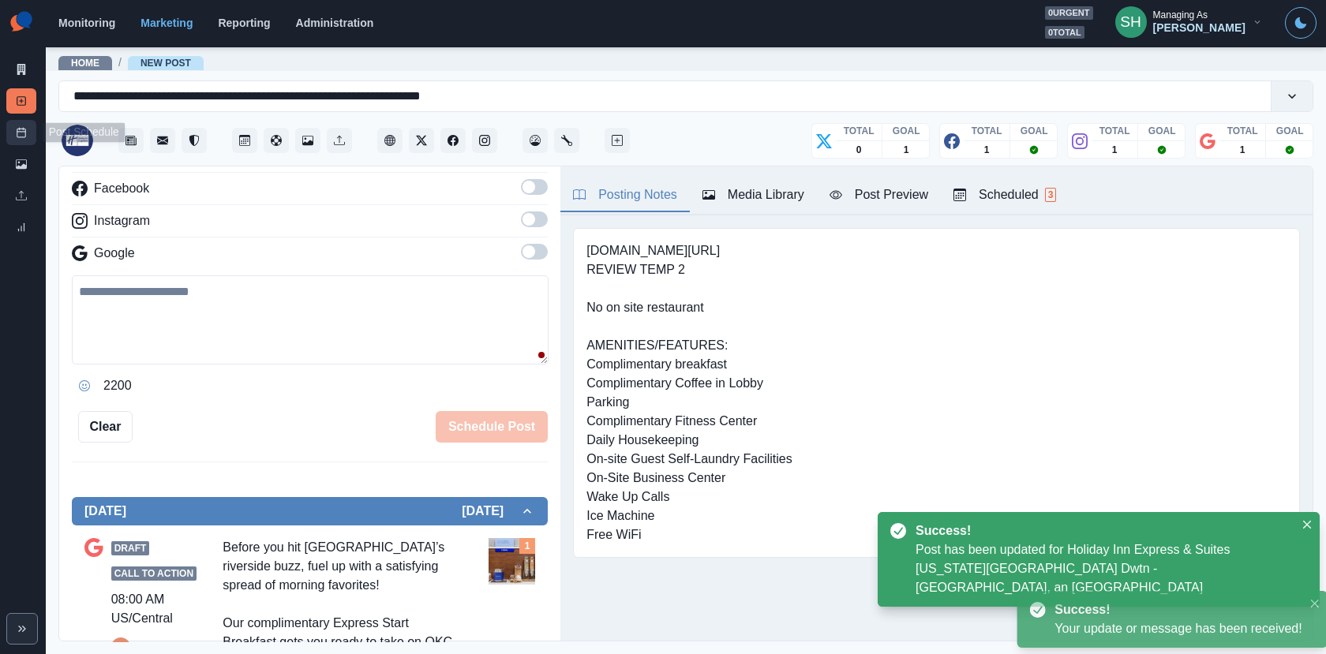
click at [9, 122] on link "Post Schedule" at bounding box center [21, 132] width 30 height 25
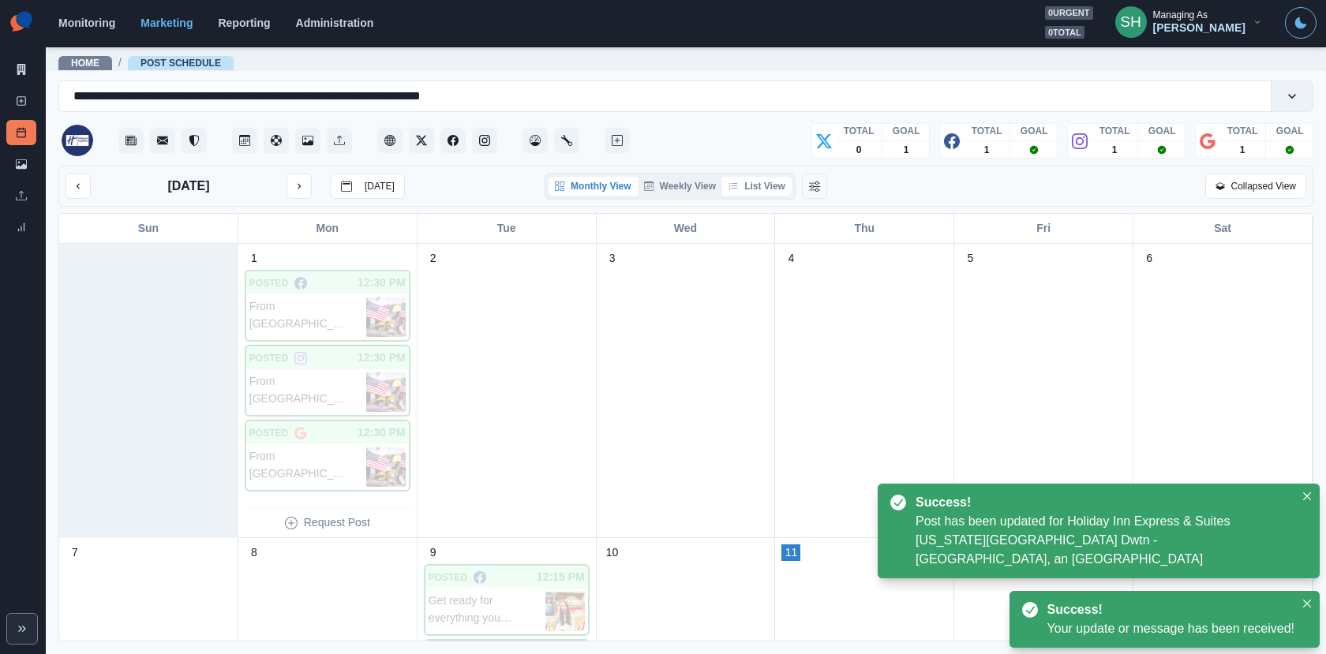
click at [746, 183] on button "List View" at bounding box center [756, 186] width 69 height 19
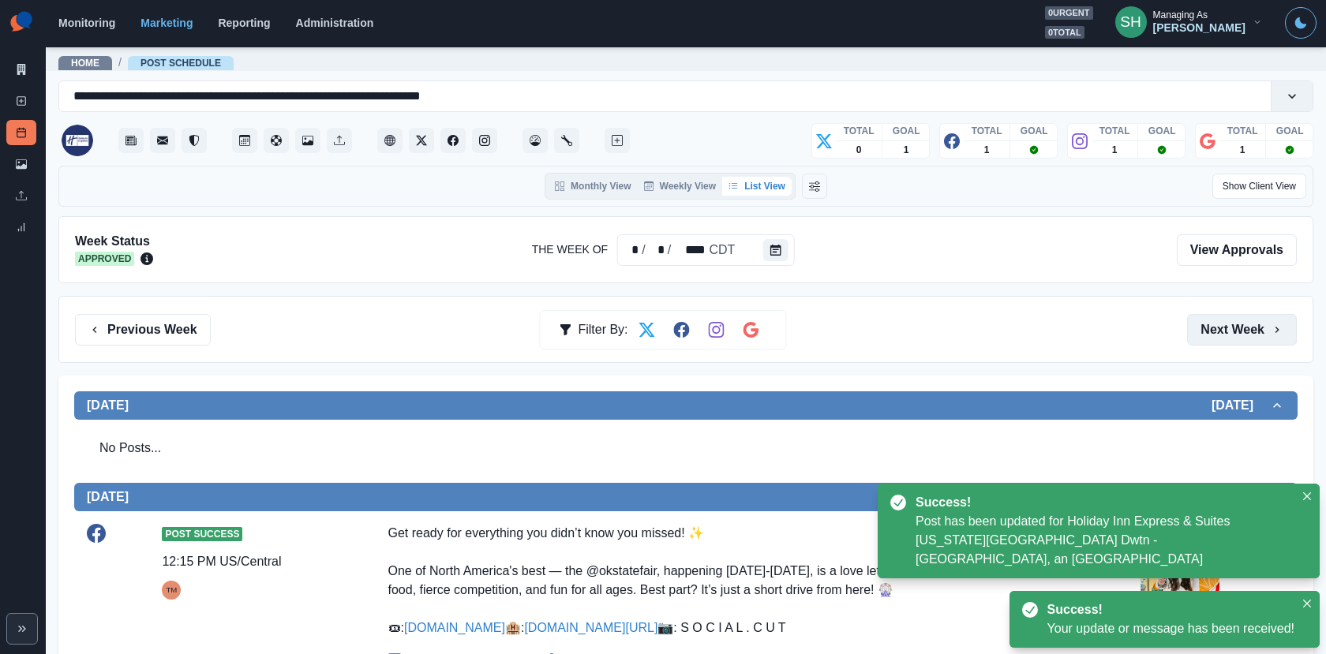
click at [1196, 323] on button "Next Week" at bounding box center [1242, 330] width 110 height 32
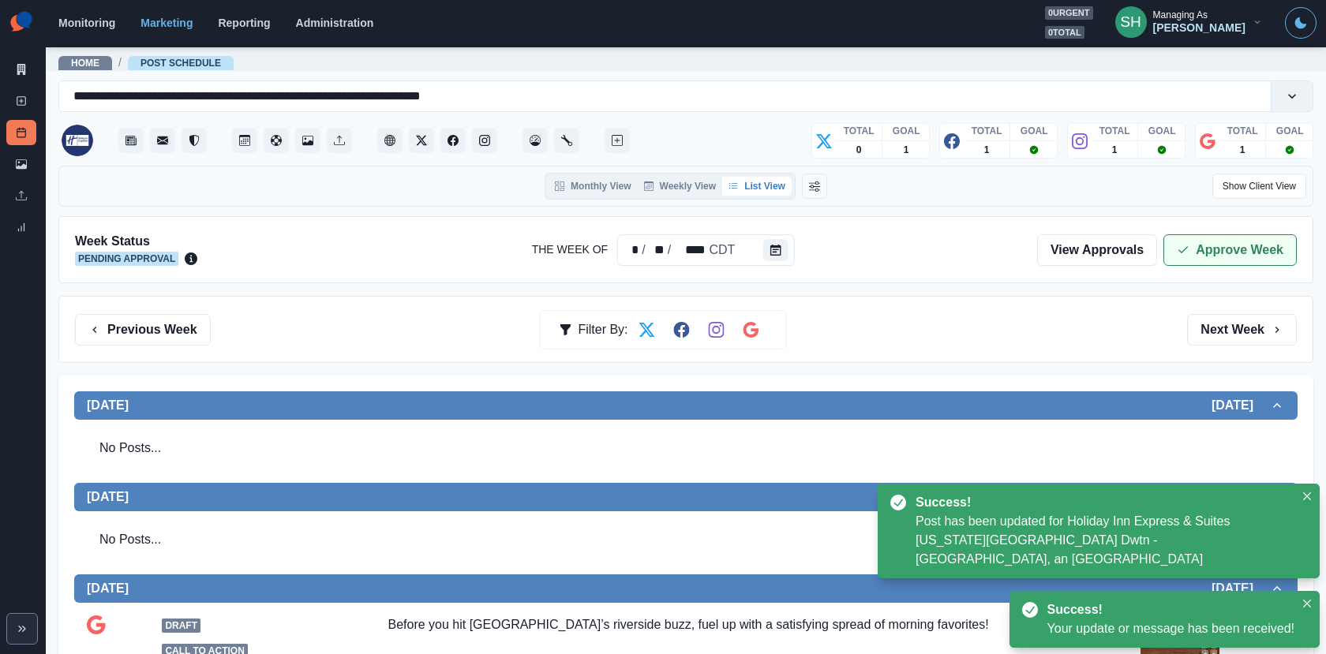
click at [1214, 239] on button "Approve Week" at bounding box center [1229, 250] width 133 height 32
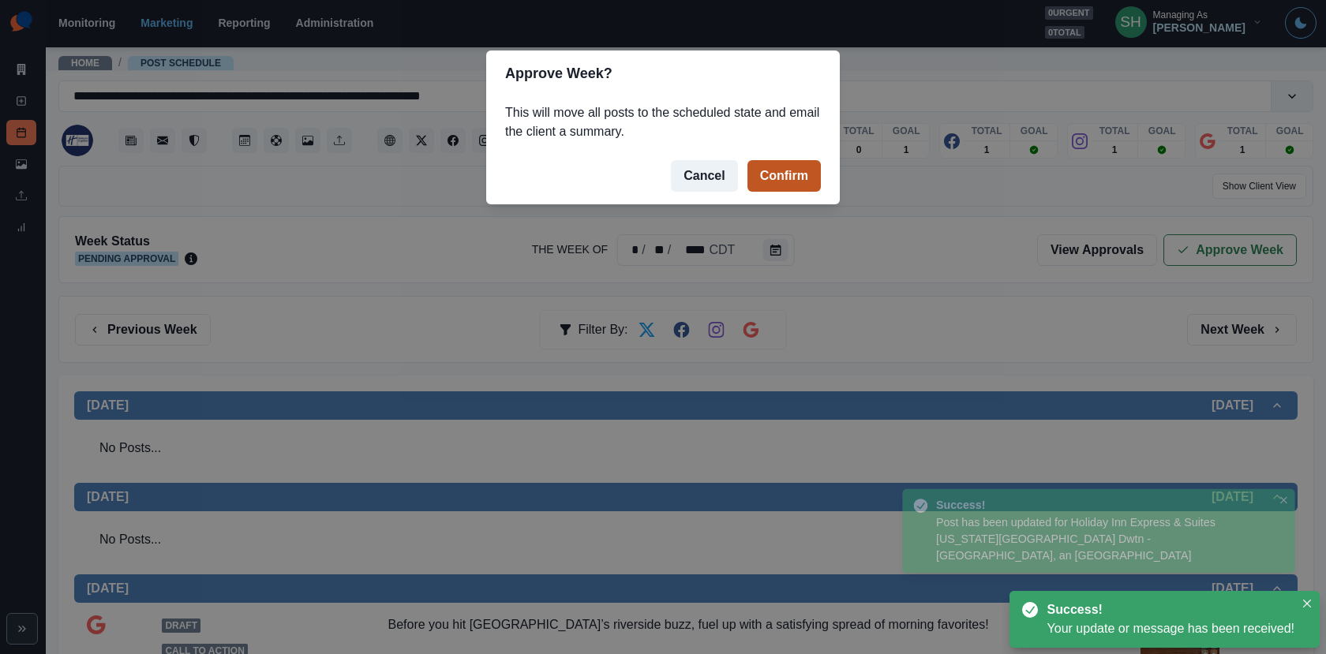
click at [768, 174] on button "Confirm" at bounding box center [783, 176] width 73 height 32
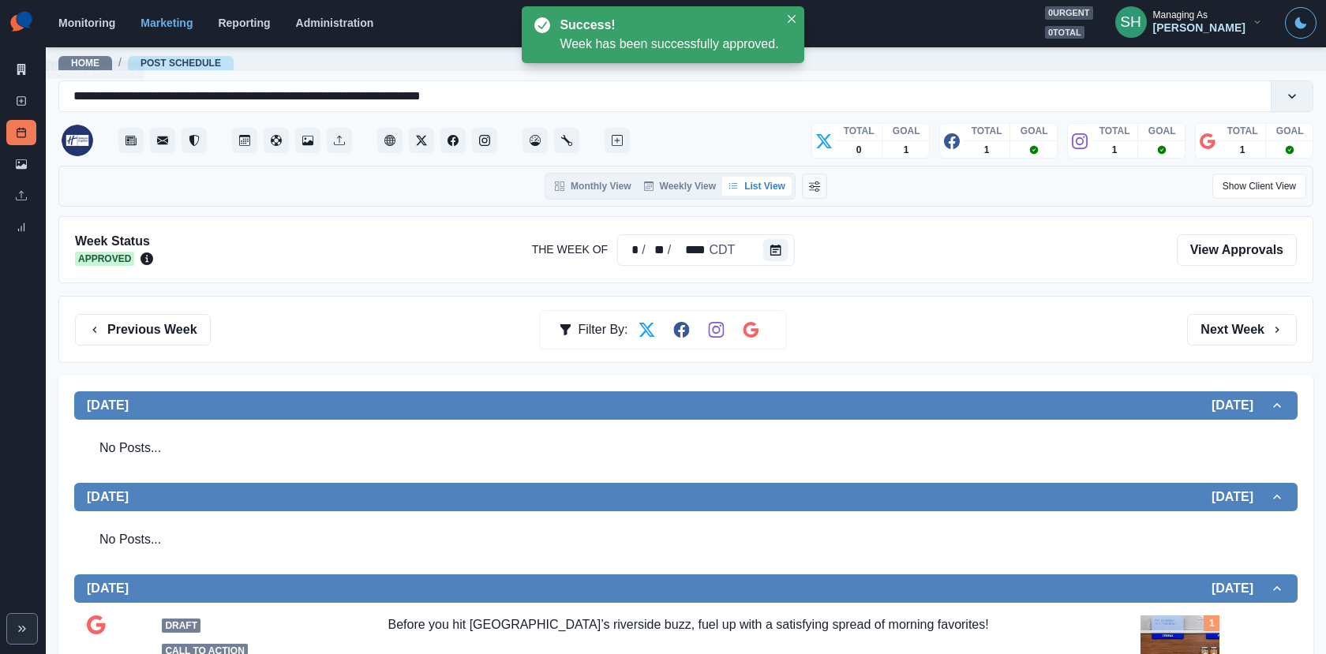
click at [36, 65] on div "Marketing Summary New Post Post Schedule Media Library Uploads Review Summary" at bounding box center [23, 123] width 46 height 246
click at [14, 65] on link "Marketing Summary" at bounding box center [21, 69] width 30 height 25
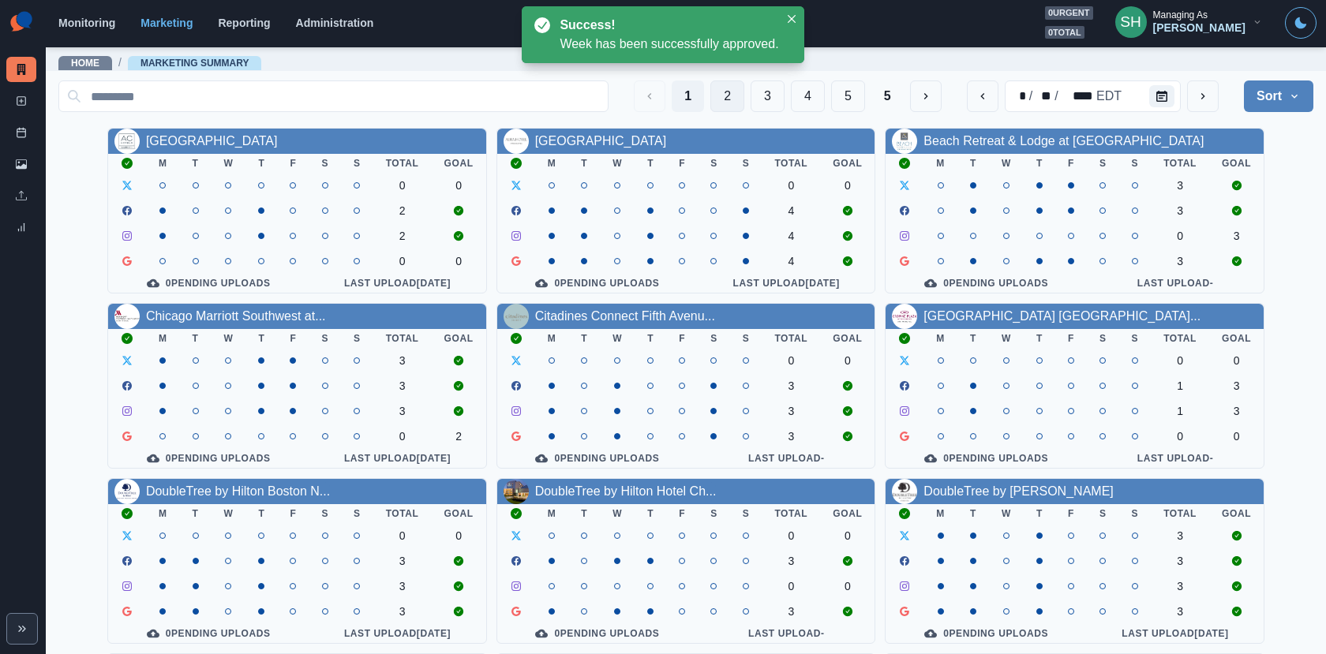
click at [734, 104] on button "2" at bounding box center [727, 96] width 34 height 32
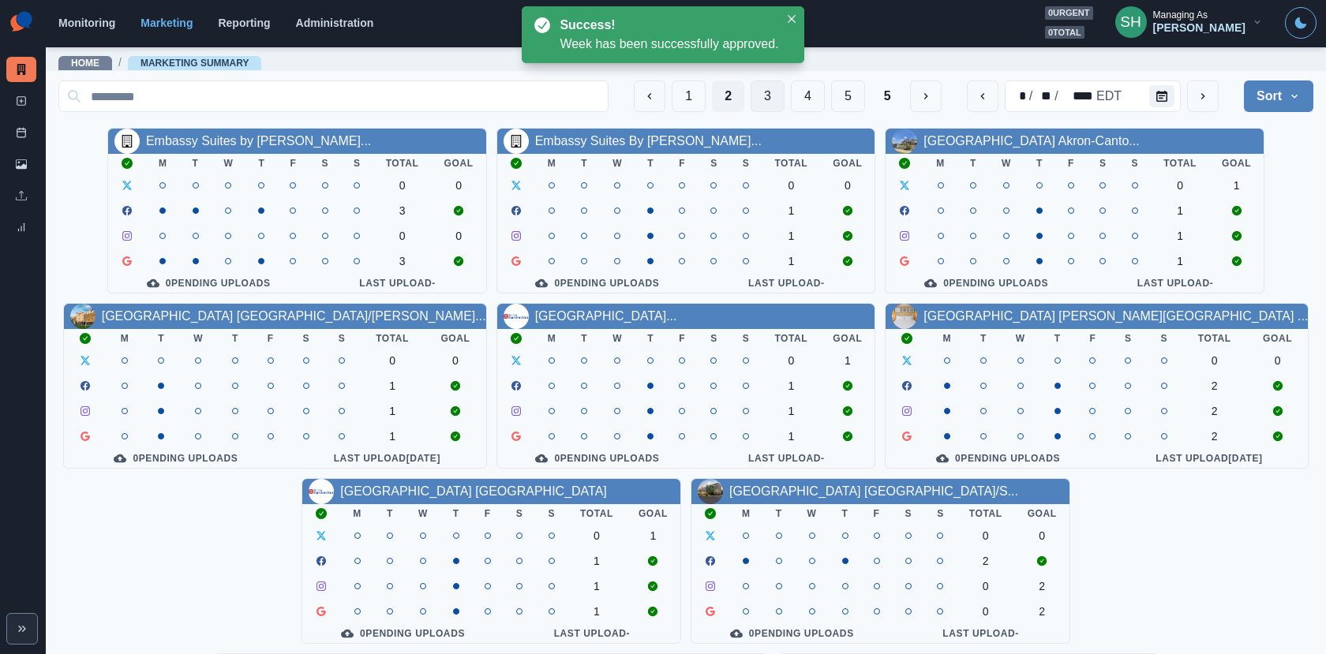
click at [765, 100] on button "3" at bounding box center [767, 96] width 34 height 32
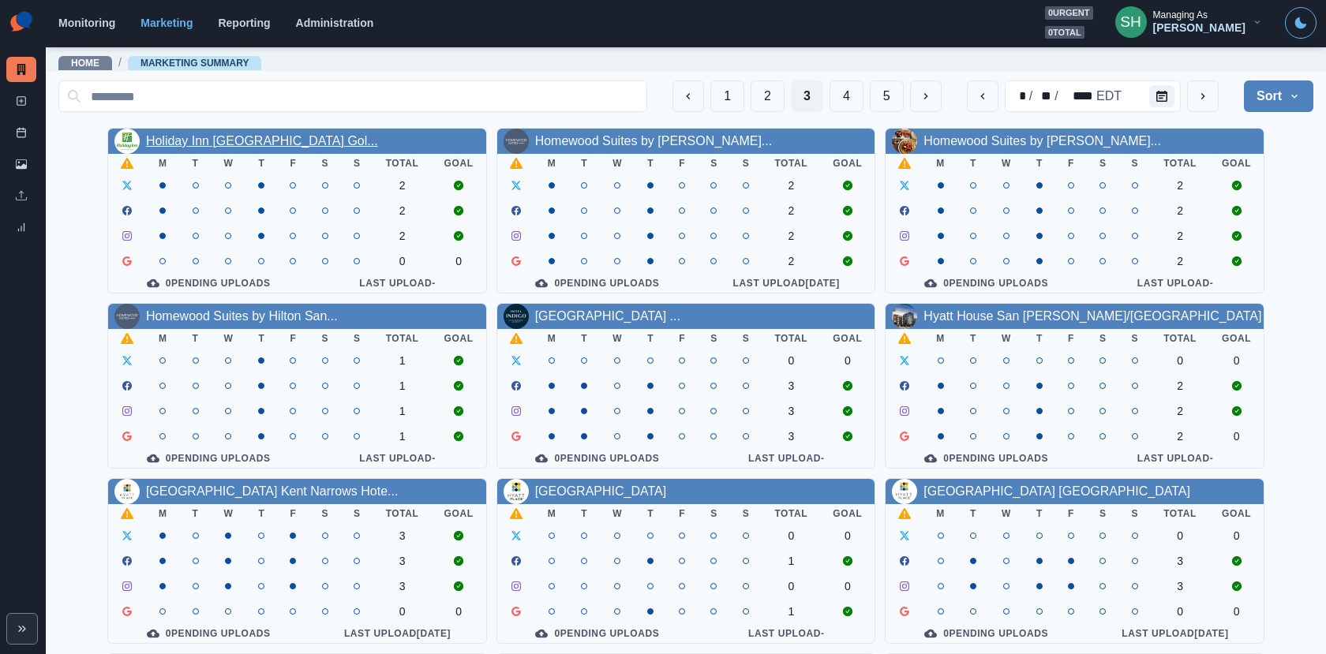
click at [287, 148] on link "Holiday Inn [GEOGRAPHIC_DATA] Gol..." at bounding box center [262, 140] width 232 height 13
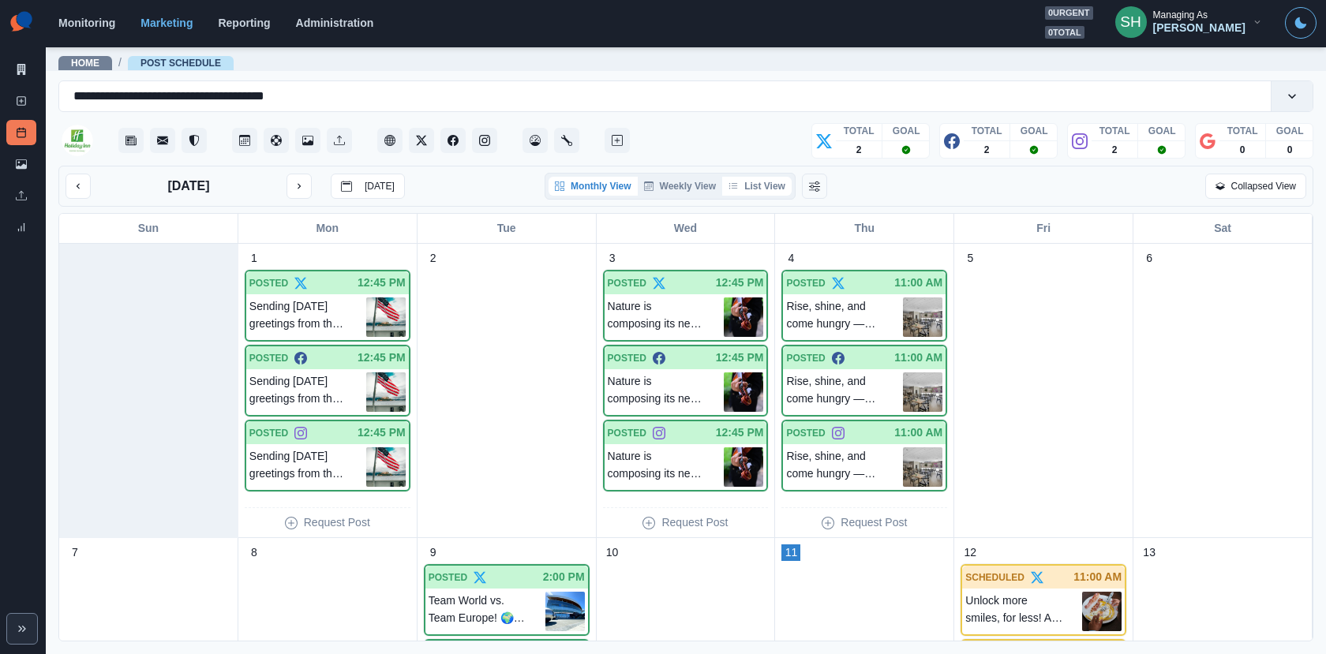
click at [735, 189] on icon "button" at bounding box center [732, 185] width 9 height 9
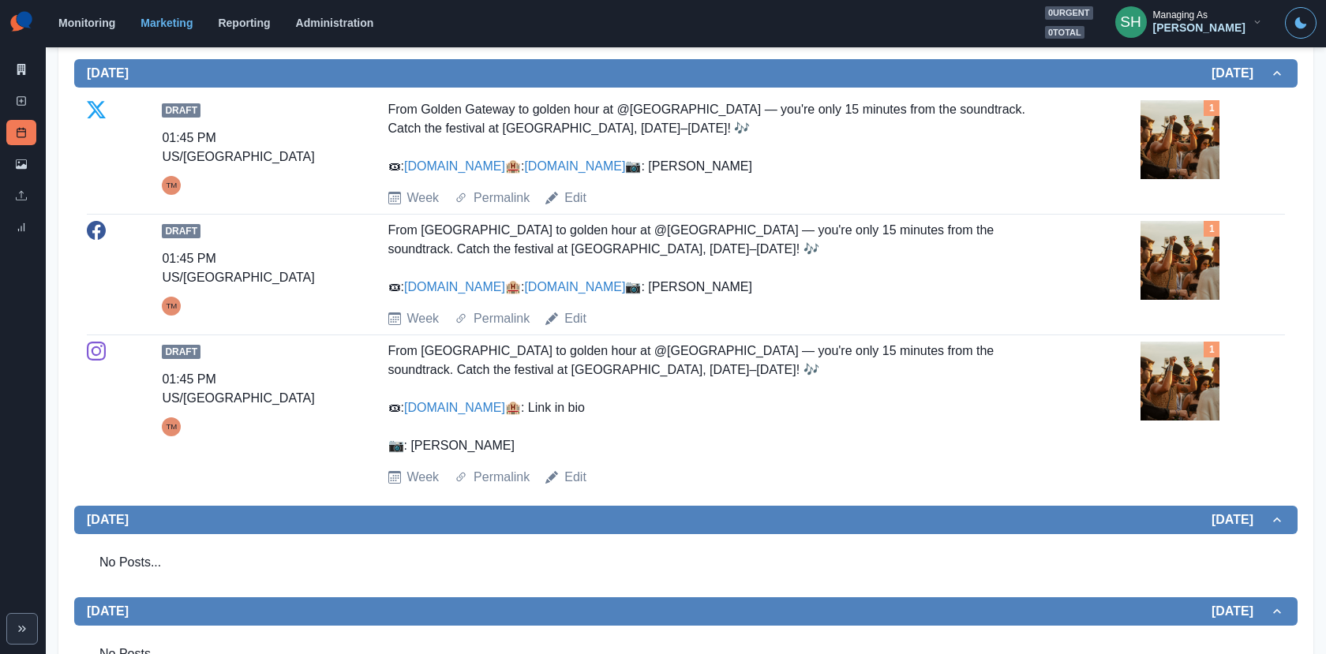
click at [1179, 154] on img at bounding box center [1179, 139] width 79 height 79
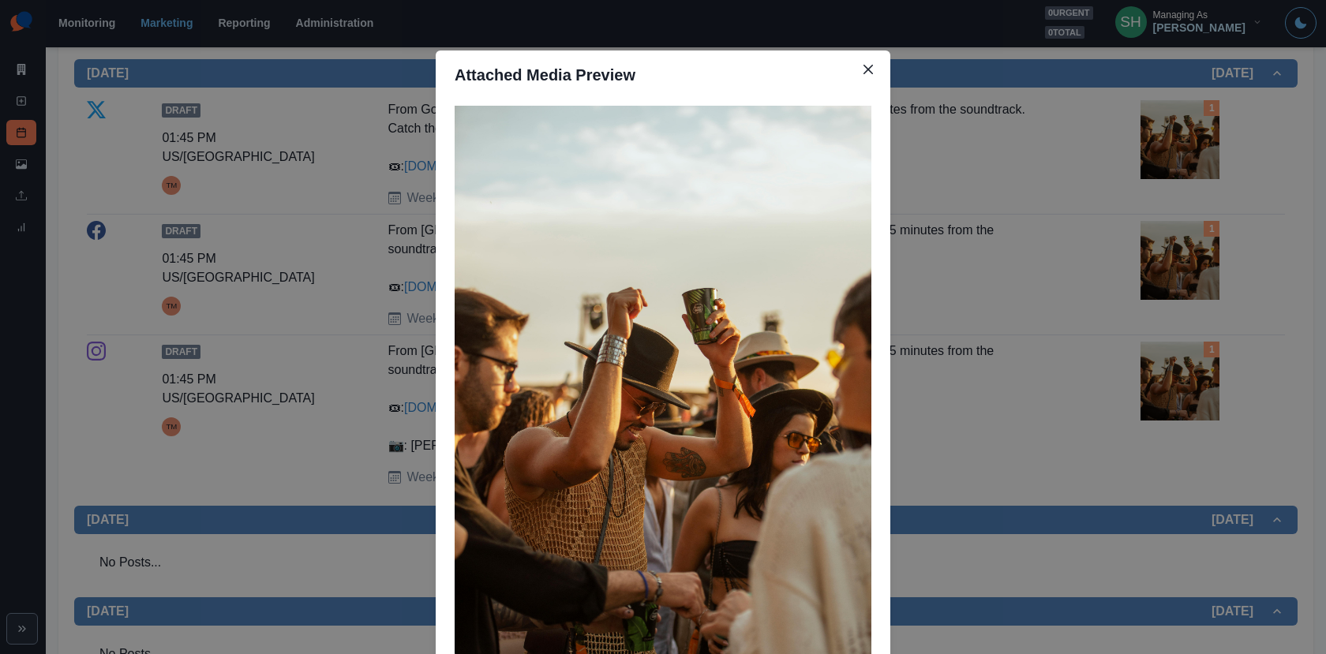
click at [1179, 154] on div "Attached Media Preview" at bounding box center [663, 327] width 1326 height 654
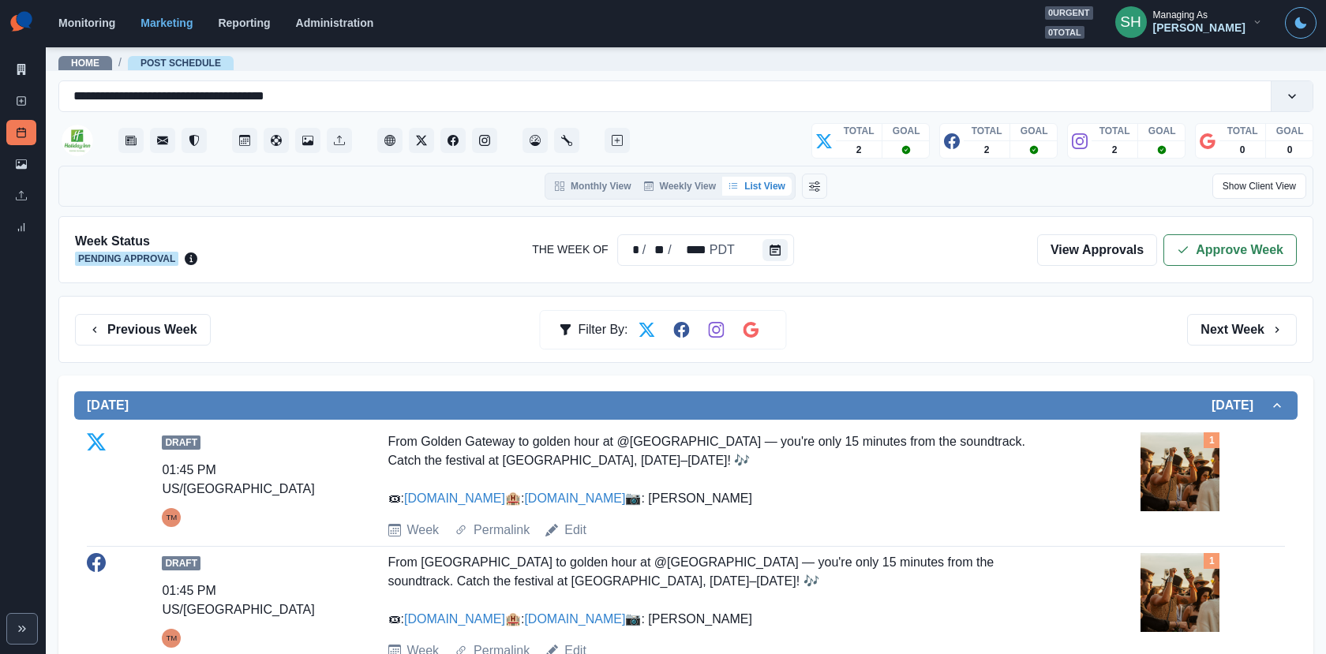
click at [1196, 274] on div "Week Status Pending Approval The Week Of * / ** / **** PDT View Approvals Appro…" at bounding box center [685, 249] width 1254 height 67
click at [1195, 266] on div "Week Status Pending Approval The Week Of * / ** / **** PDT View Approvals Appro…" at bounding box center [685, 249] width 1254 height 67
click at [1182, 246] on icon "button" at bounding box center [1182, 250] width 13 height 13
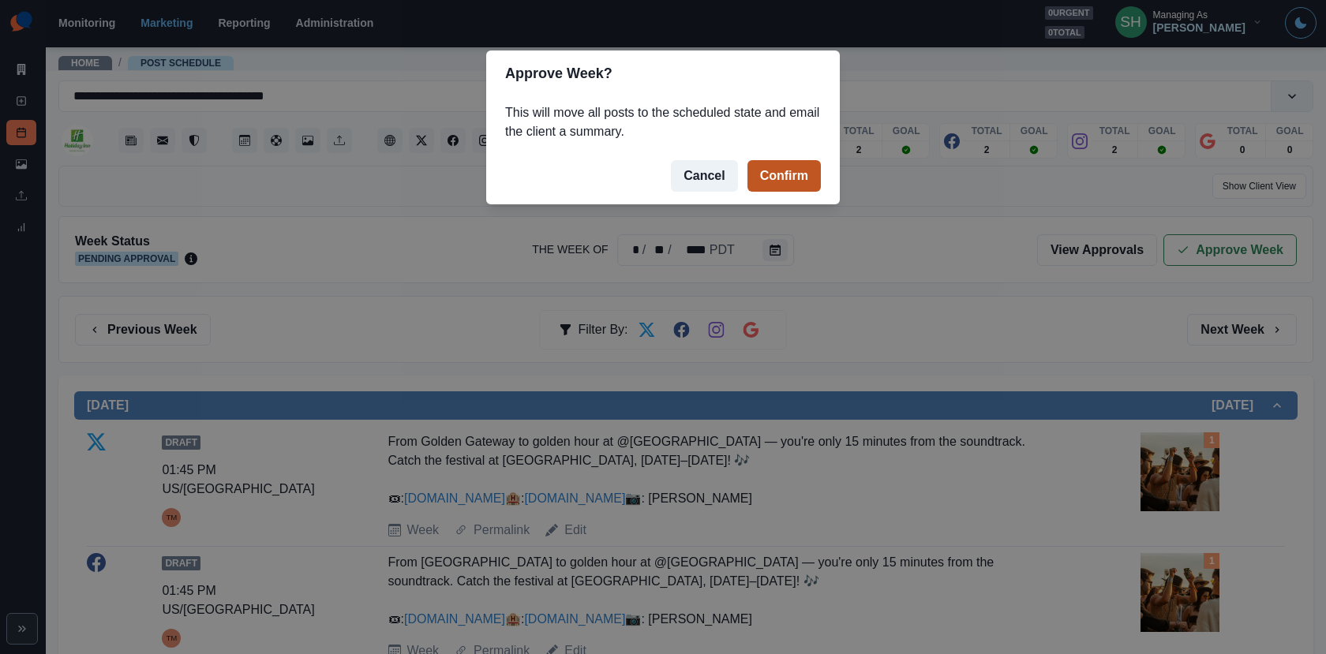
click at [776, 177] on button "Confirm" at bounding box center [783, 176] width 73 height 32
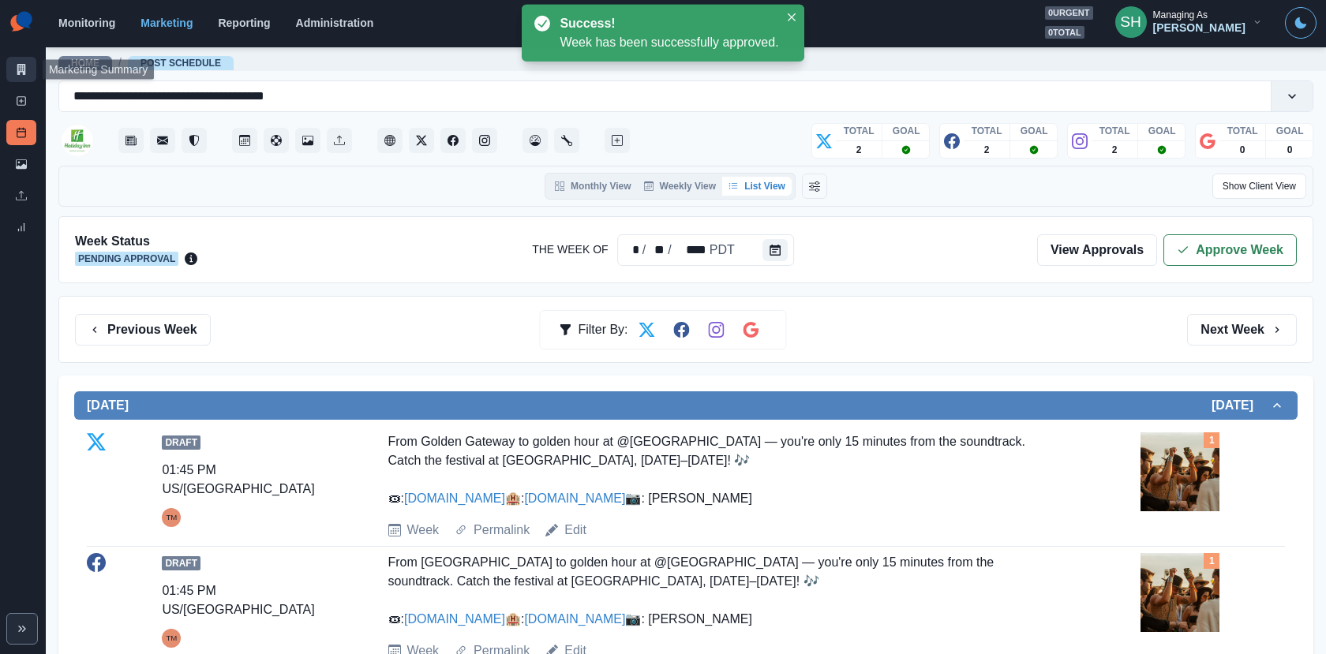
click at [22, 72] on icon at bounding box center [21, 69] width 9 height 11
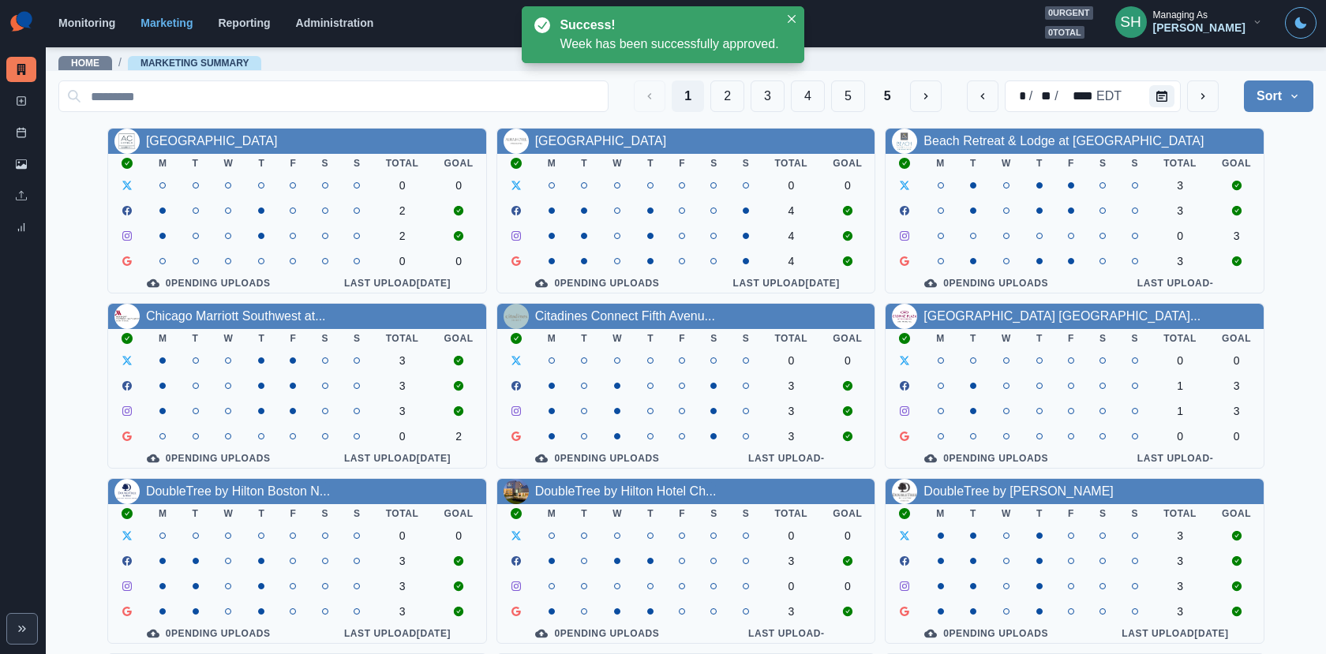
click at [783, 79] on div "1 2 3 4 5 5 * / ** / **** EDT Sort Client Name Uploads Pending Post Approval" at bounding box center [685, 96] width 1254 height 44
click at [762, 104] on button "3" at bounding box center [767, 96] width 34 height 32
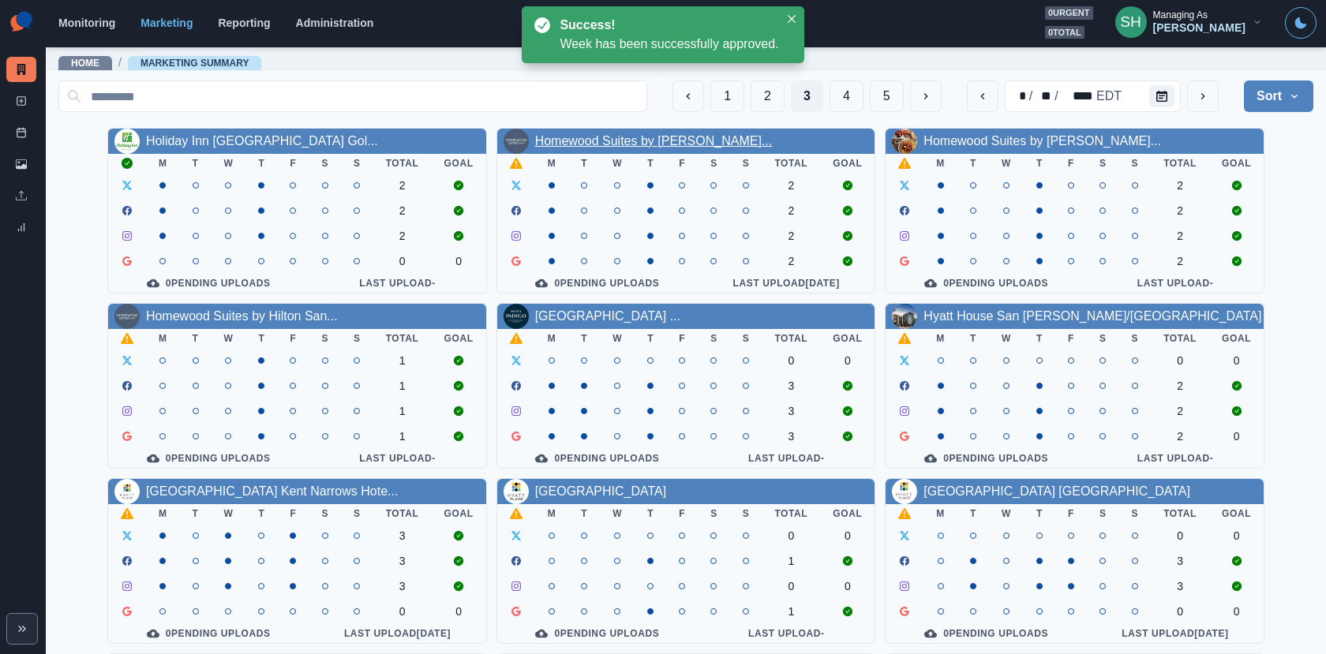
click at [573, 142] on link "Homewood Suites by [PERSON_NAME]..." at bounding box center [653, 140] width 237 height 13
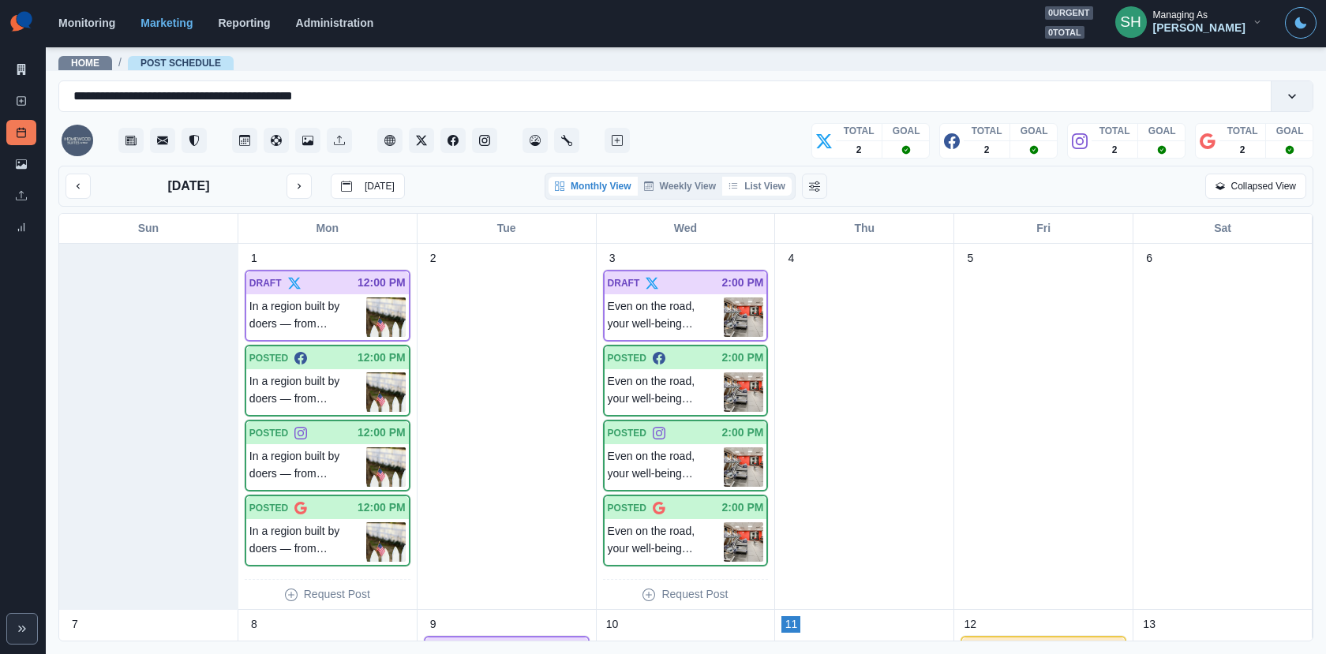
click at [759, 186] on button "List View" at bounding box center [756, 186] width 69 height 19
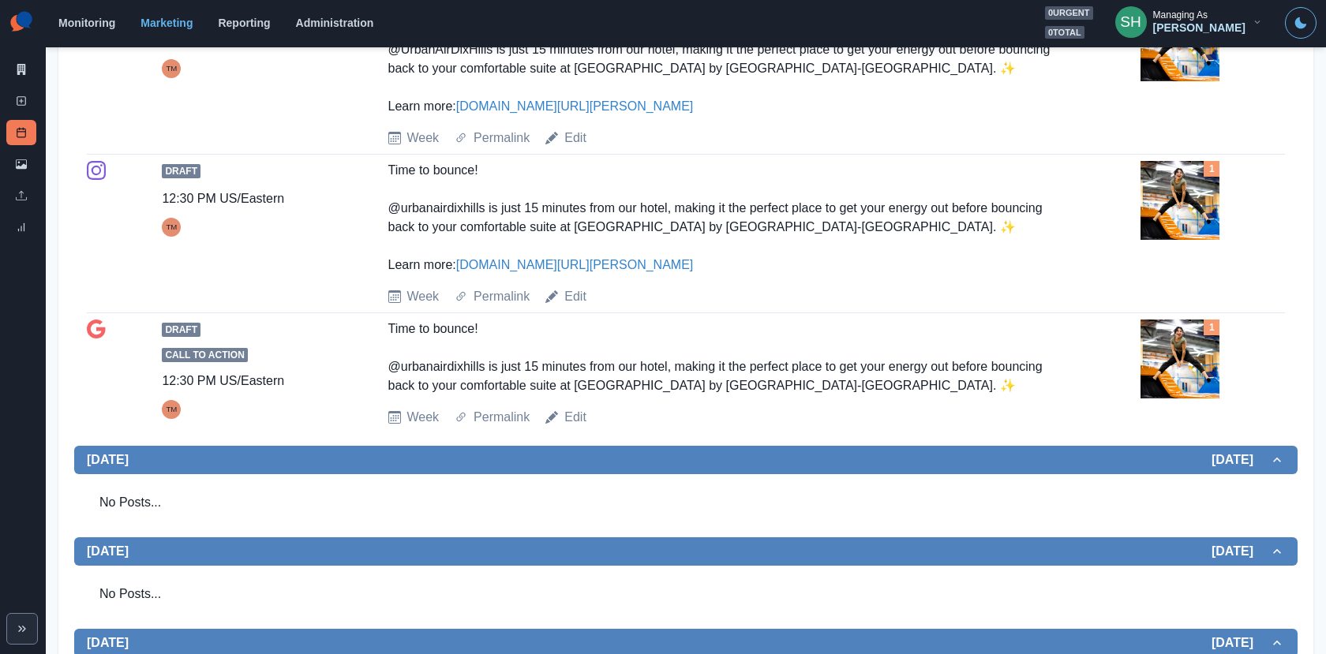
scroll to position [28, 0]
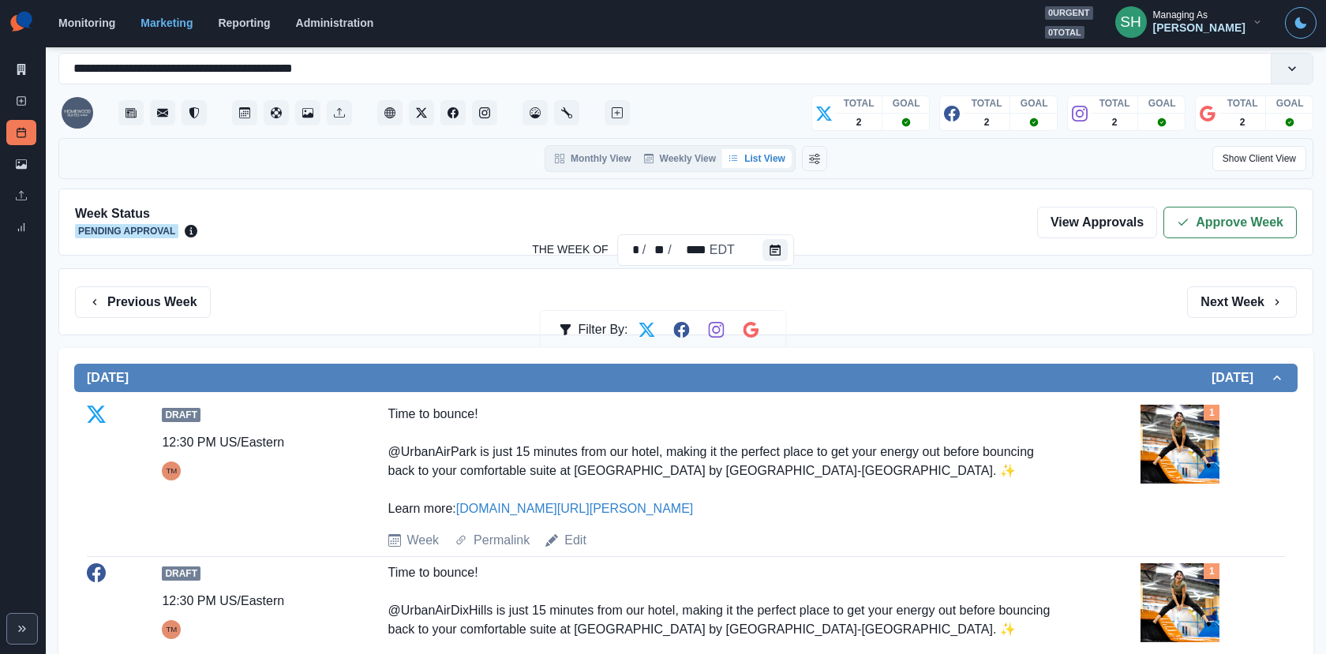
click at [1250, 193] on div "Week Status Pending Approval The Week Of * / ** / **** EDT View Approvals Appro…" at bounding box center [685, 222] width 1254 height 67
click at [1217, 218] on button "Approve Week" at bounding box center [1229, 223] width 133 height 32
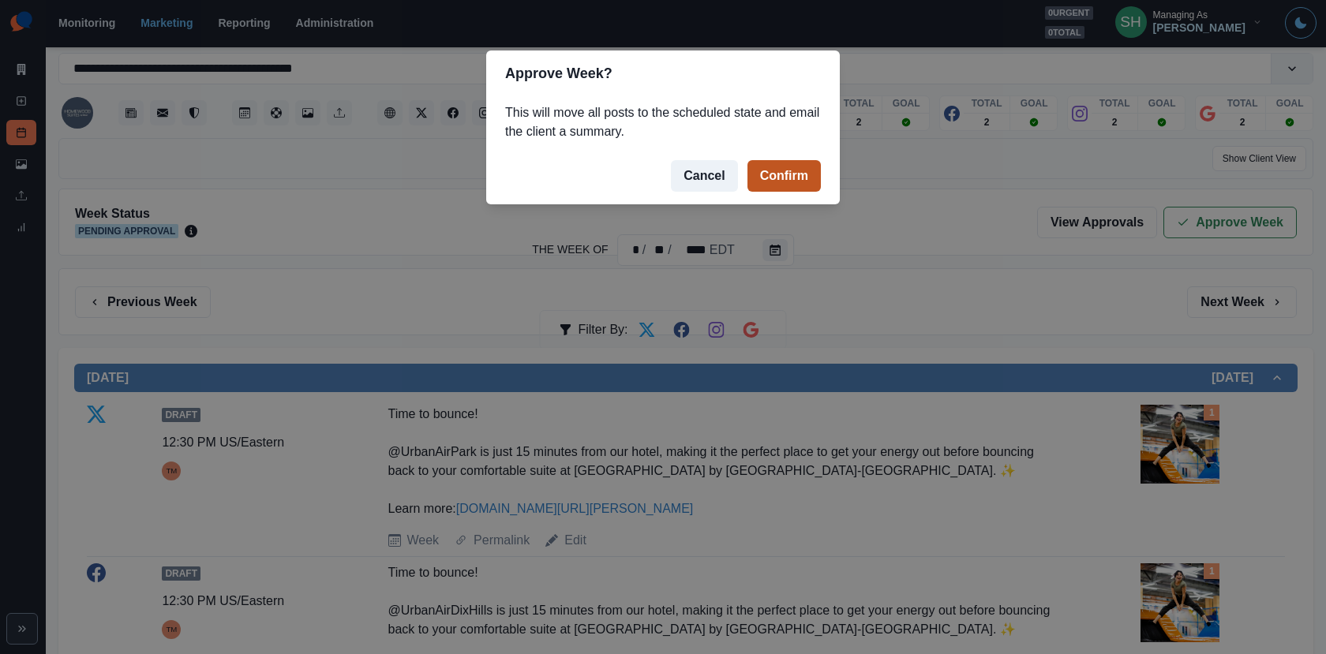
click at [757, 173] on button "Confirm" at bounding box center [783, 176] width 73 height 32
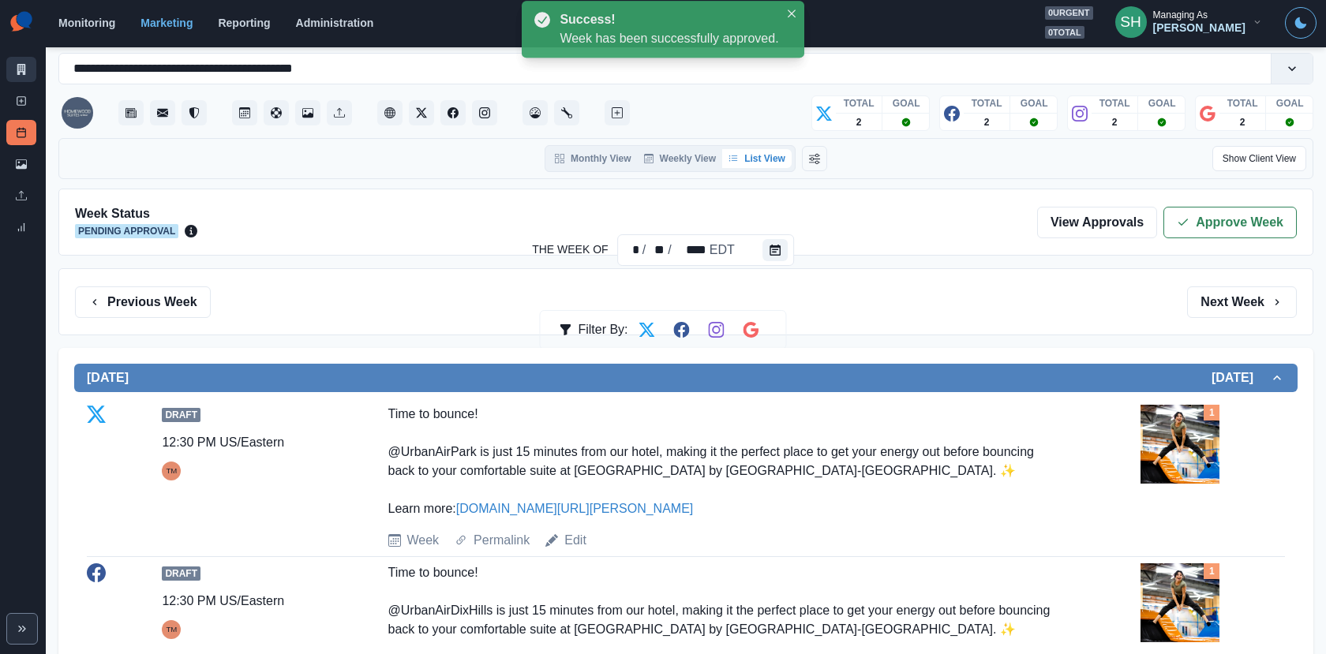
click at [28, 73] on link "Marketing Summary" at bounding box center [21, 69] width 30 height 25
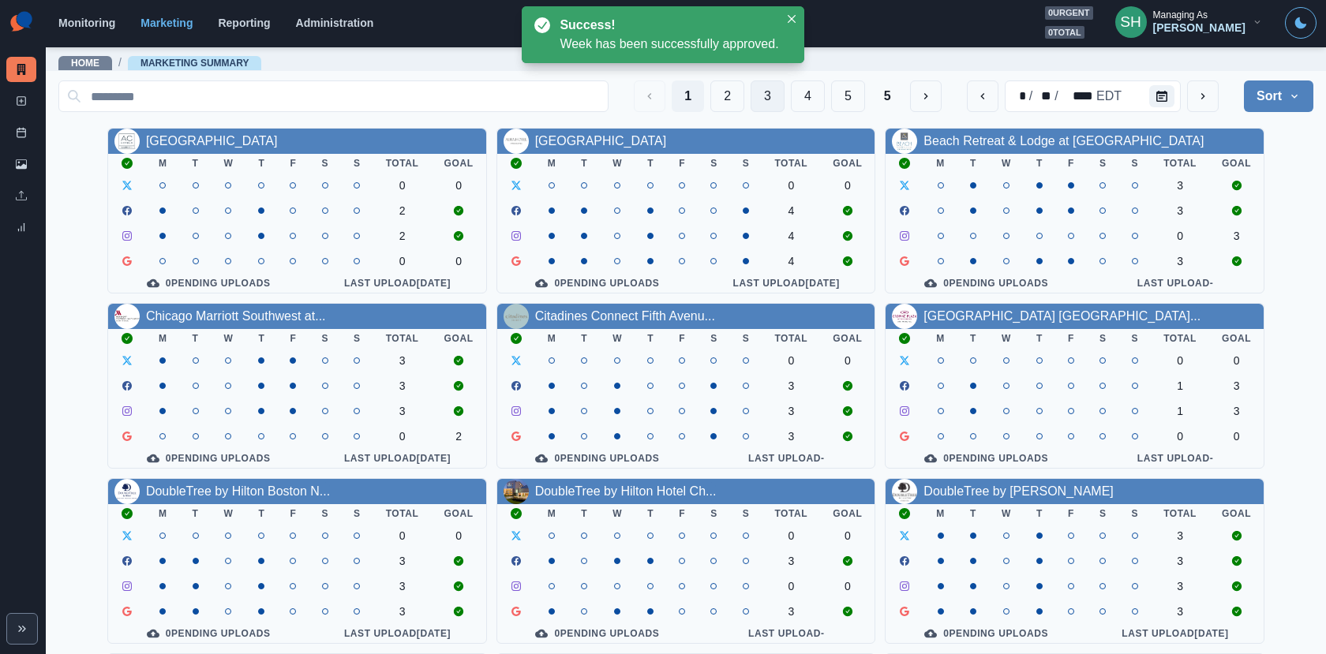
click at [769, 100] on button "3" at bounding box center [767, 96] width 34 height 32
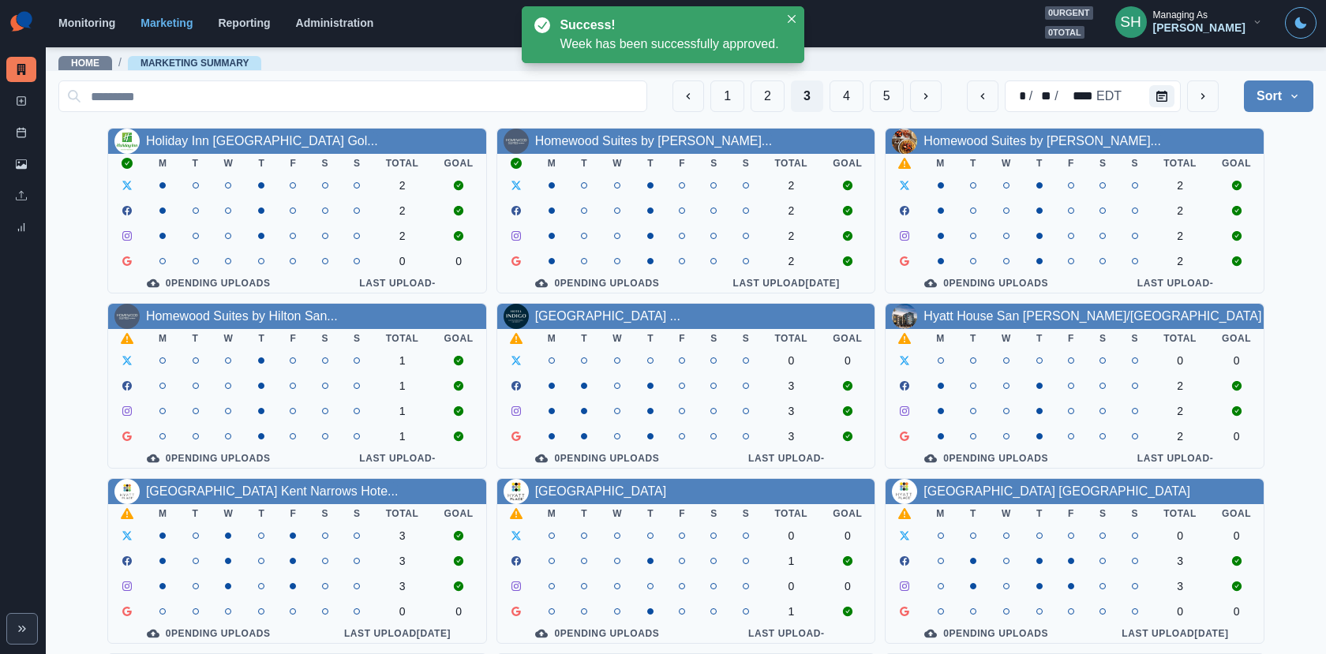
click at [932, 132] on div "Homewood Suites by [PERSON_NAME]..." at bounding box center [1041, 141] width 237 height 19
click at [930, 141] on link "Homewood Suites by [PERSON_NAME]..." at bounding box center [1041, 140] width 237 height 13
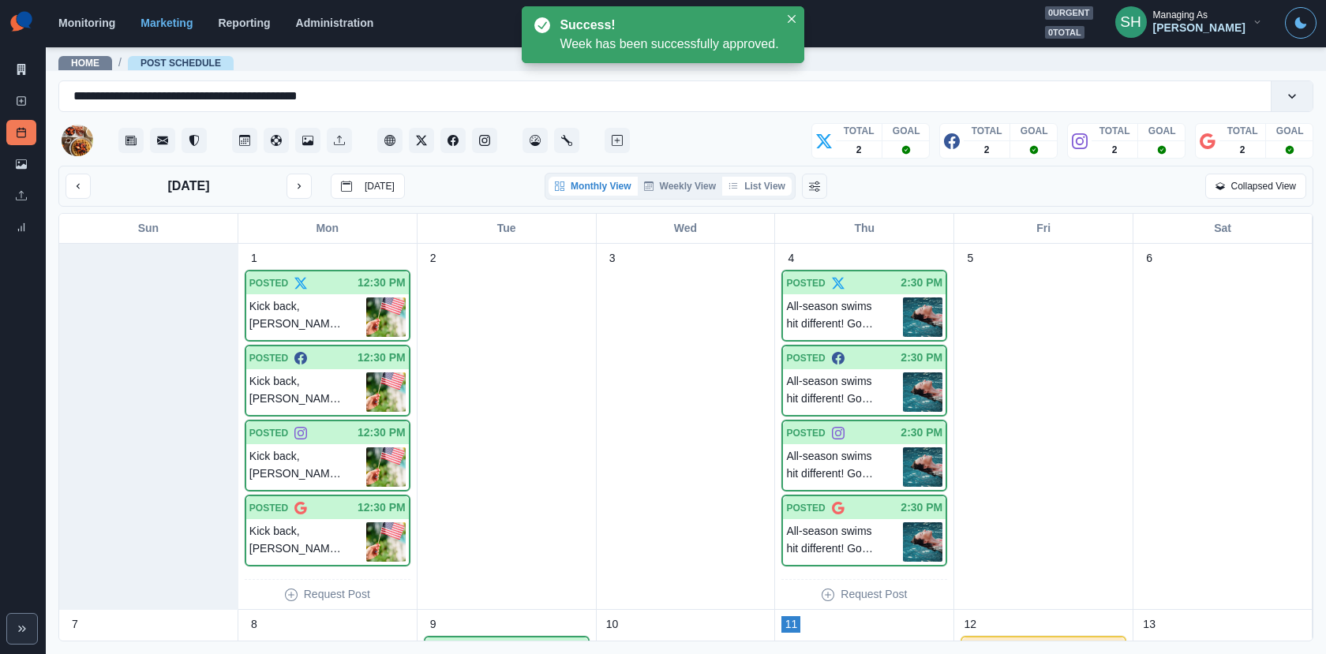
click at [755, 183] on button "List View" at bounding box center [756, 186] width 69 height 19
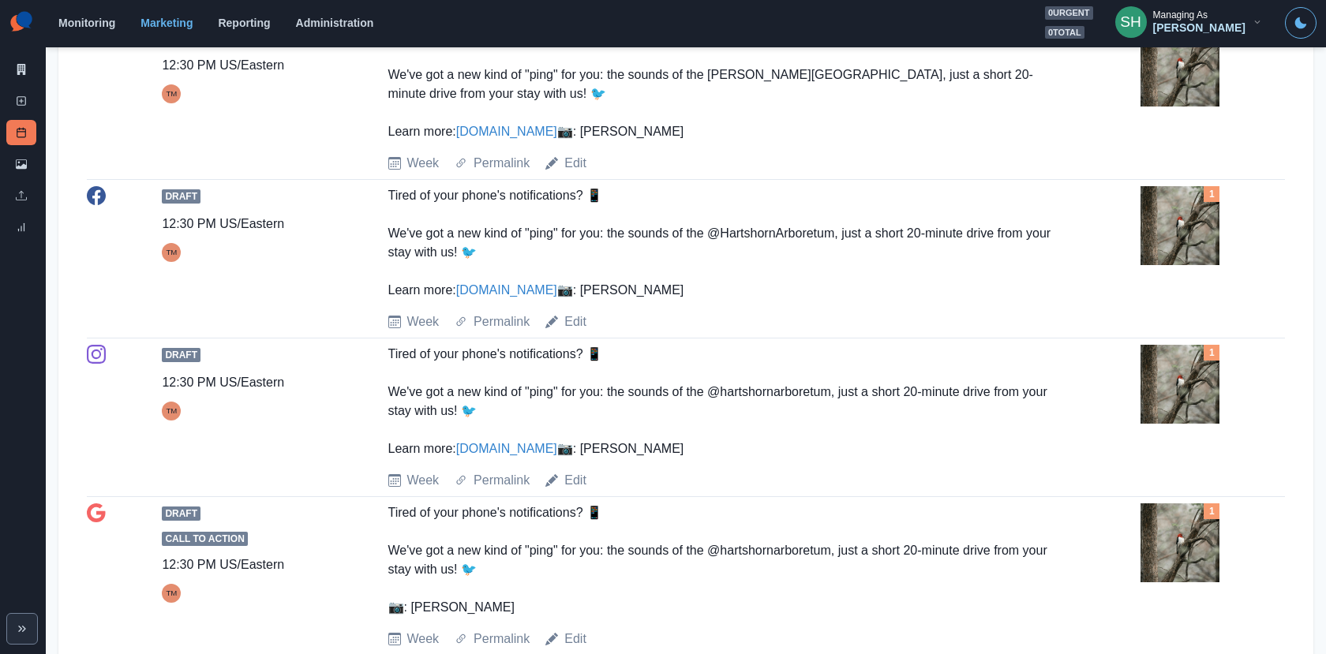
scroll to position [416, 0]
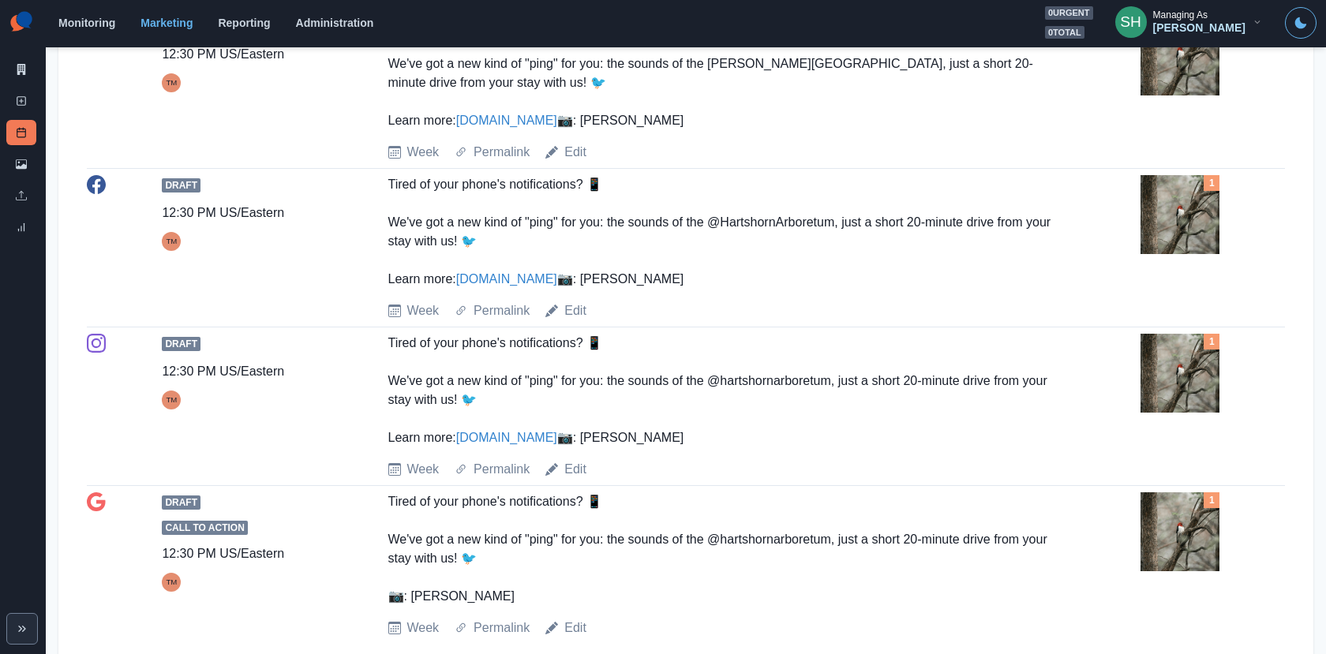
click at [1187, 253] on img at bounding box center [1179, 214] width 79 height 79
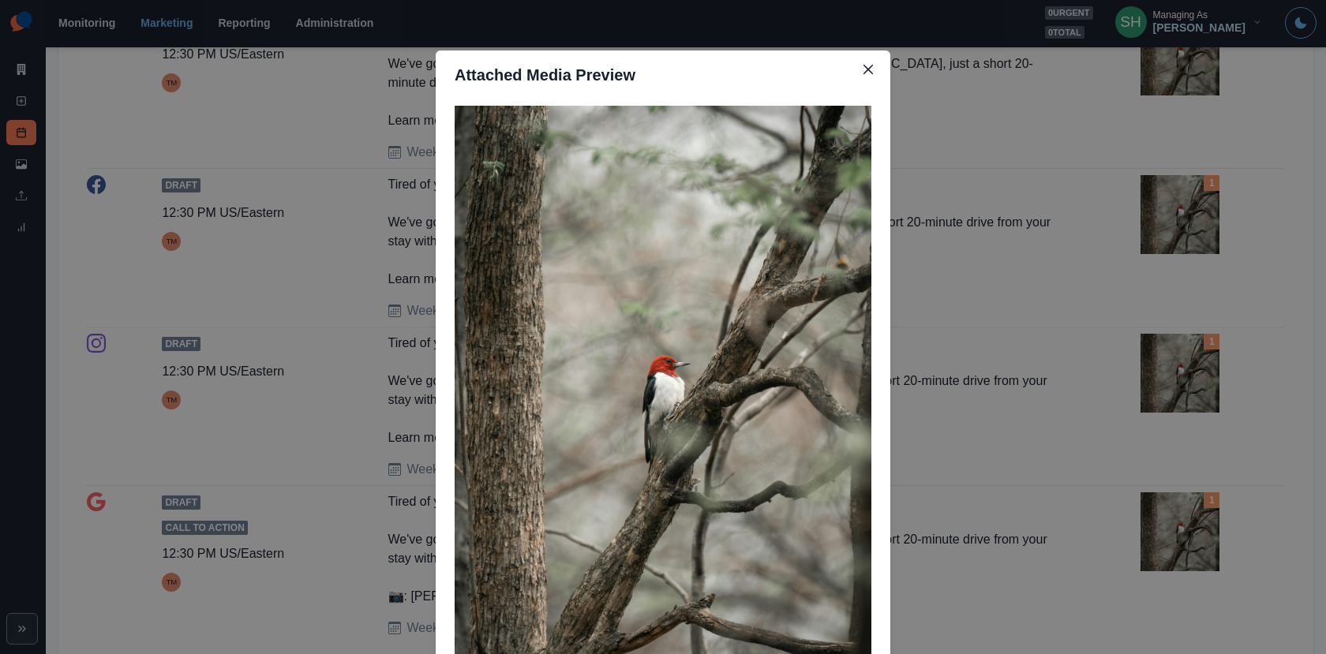
click at [1187, 253] on div "Attached Media Preview" at bounding box center [663, 327] width 1326 height 654
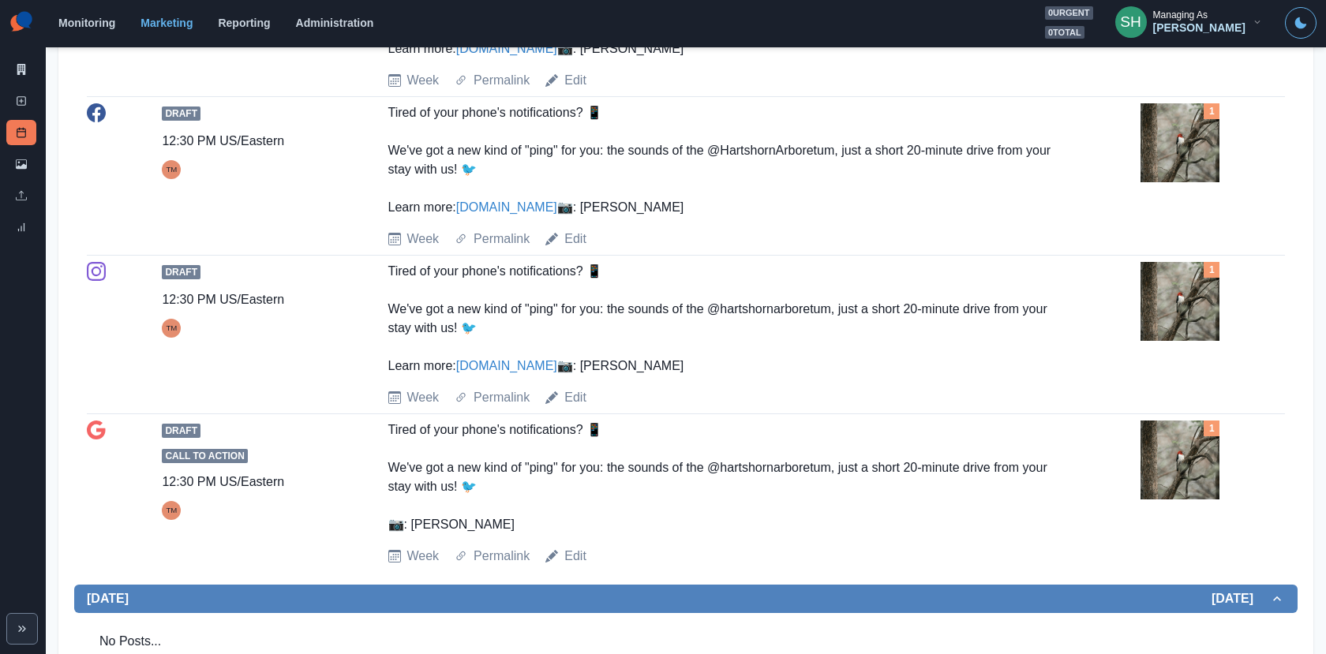
scroll to position [103, 0]
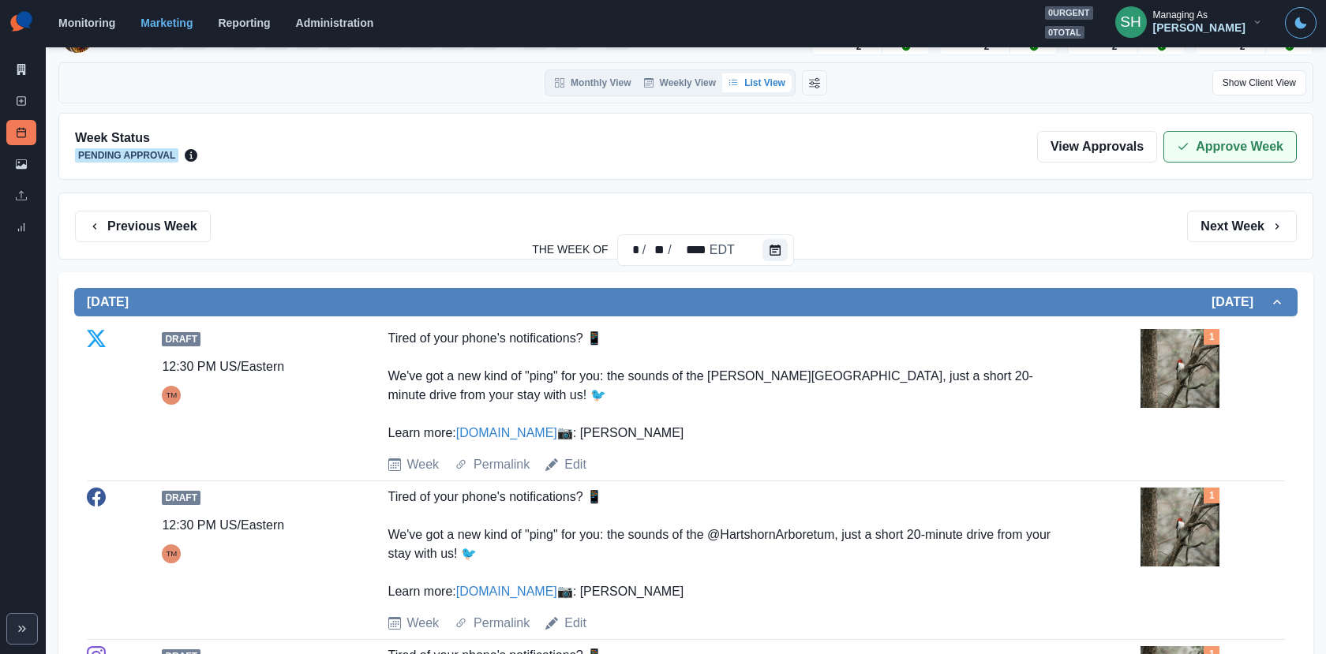
click at [1191, 148] on button "Approve Week" at bounding box center [1229, 147] width 133 height 32
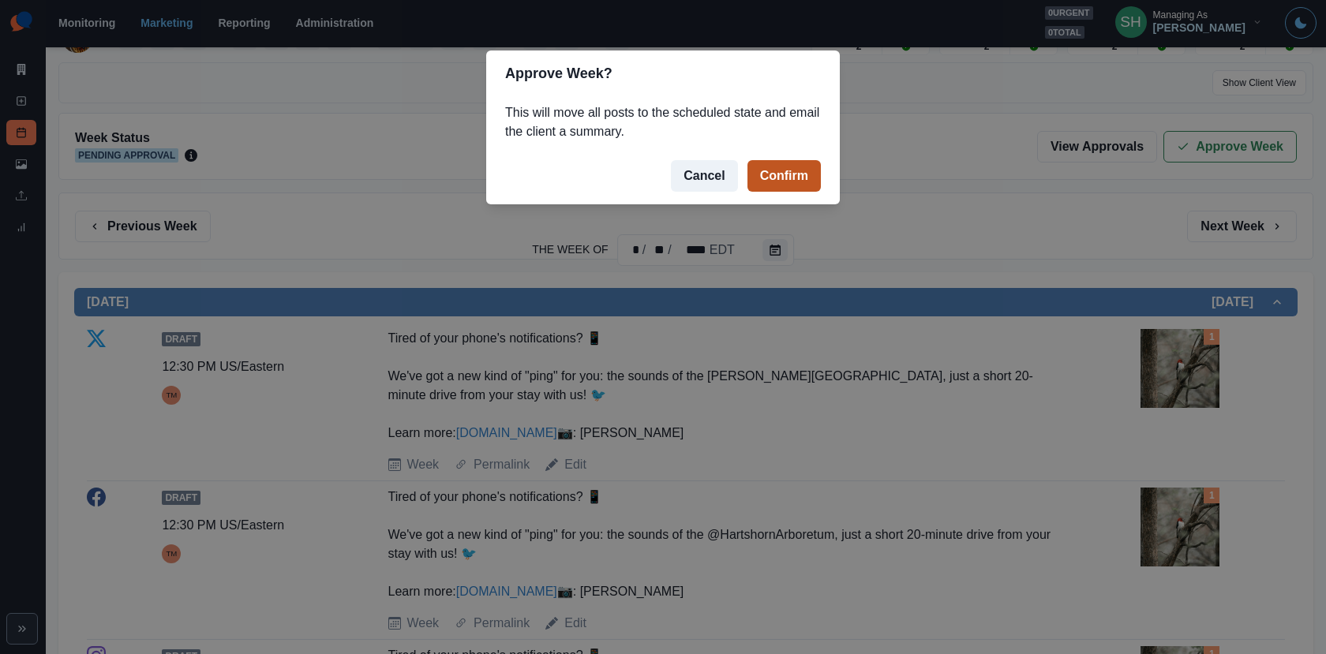
click at [803, 163] on button "Confirm" at bounding box center [783, 176] width 73 height 32
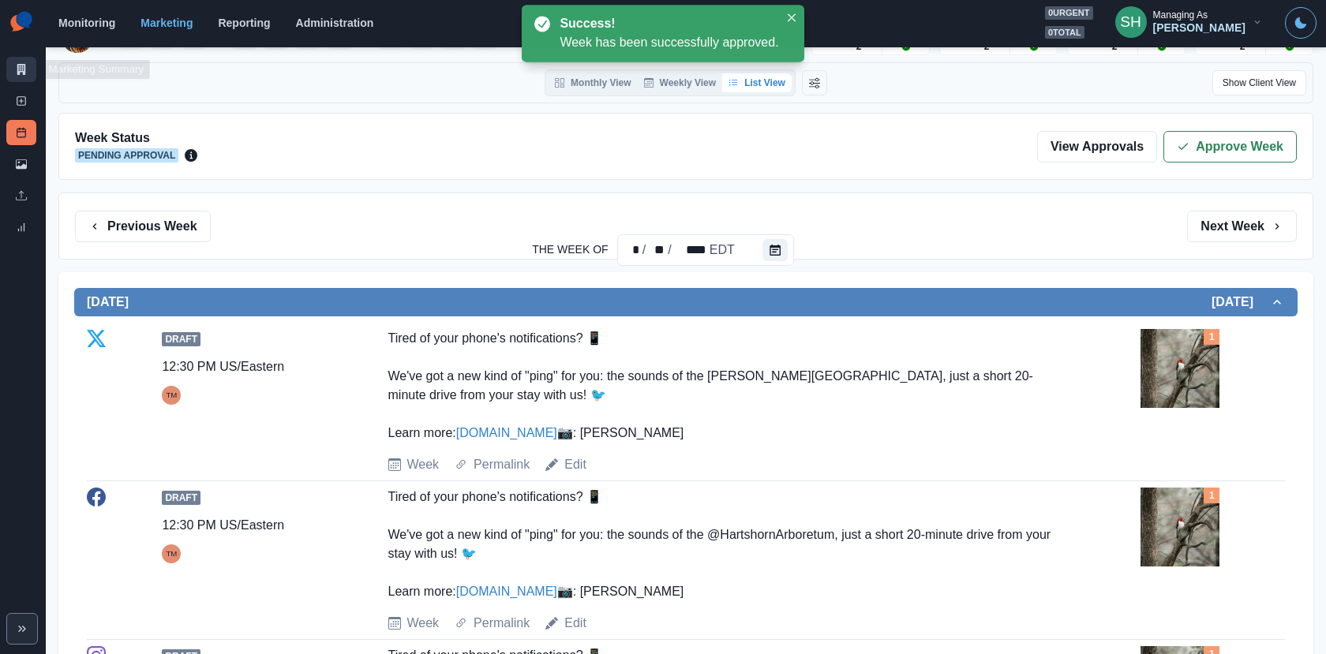
click at [24, 61] on link "Marketing Summary" at bounding box center [21, 69] width 30 height 25
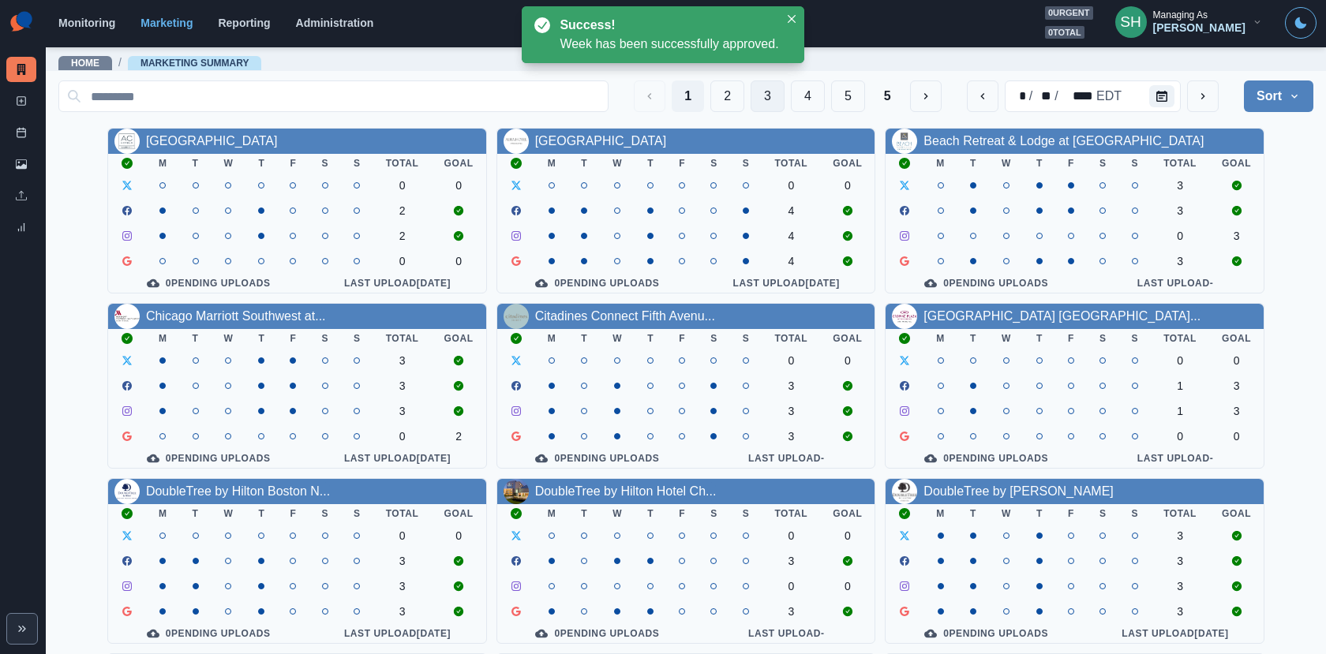
click at [772, 100] on button "3" at bounding box center [767, 96] width 34 height 32
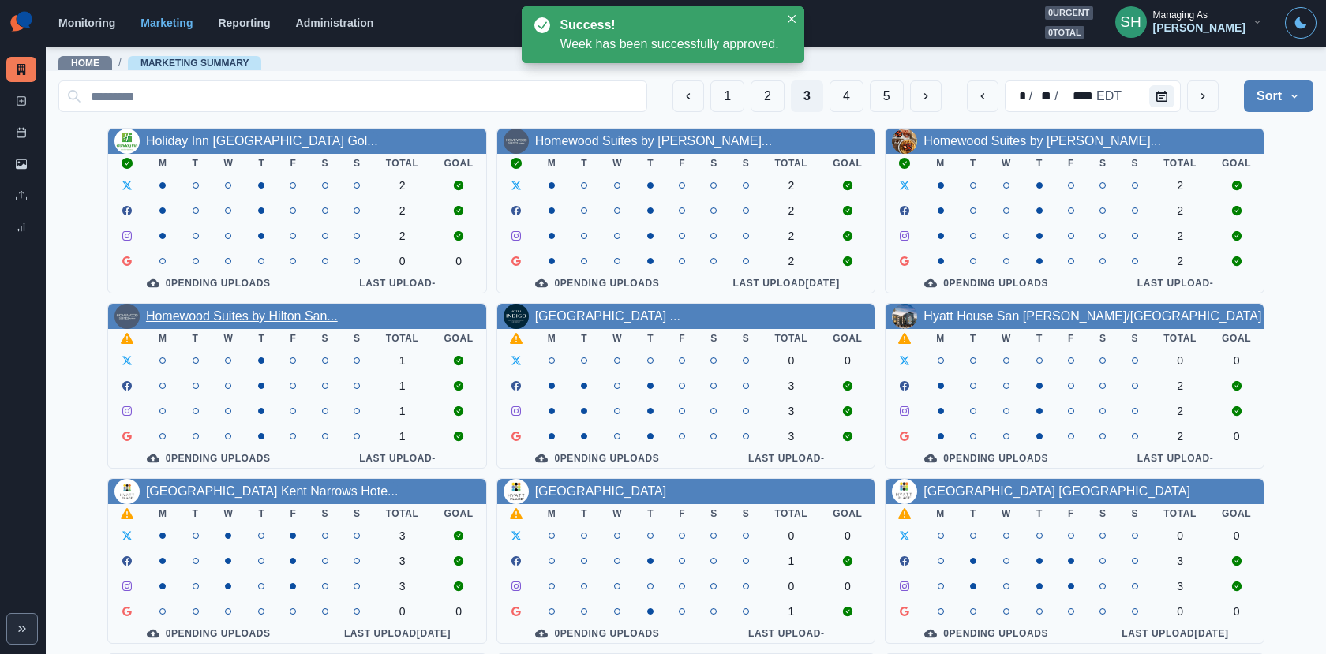
click at [279, 323] on link "Homewood Suites by Hilton San..." at bounding box center [242, 315] width 192 height 13
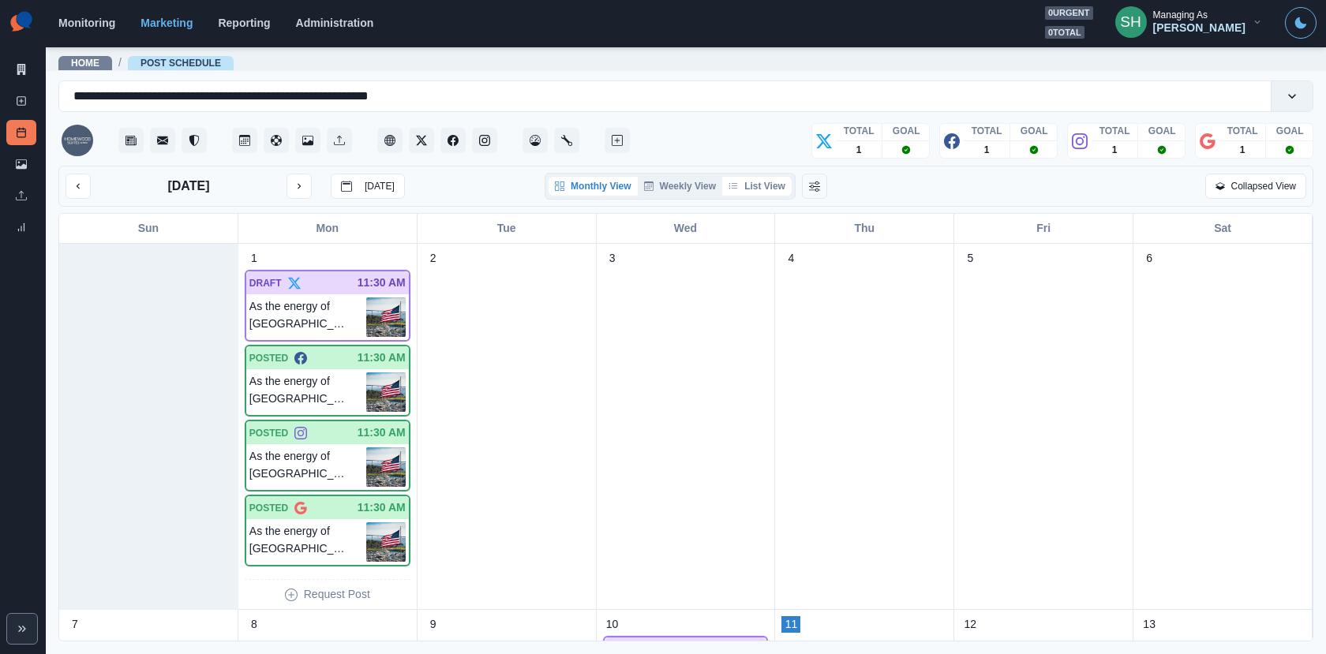
click at [772, 188] on button "List View" at bounding box center [756, 186] width 69 height 19
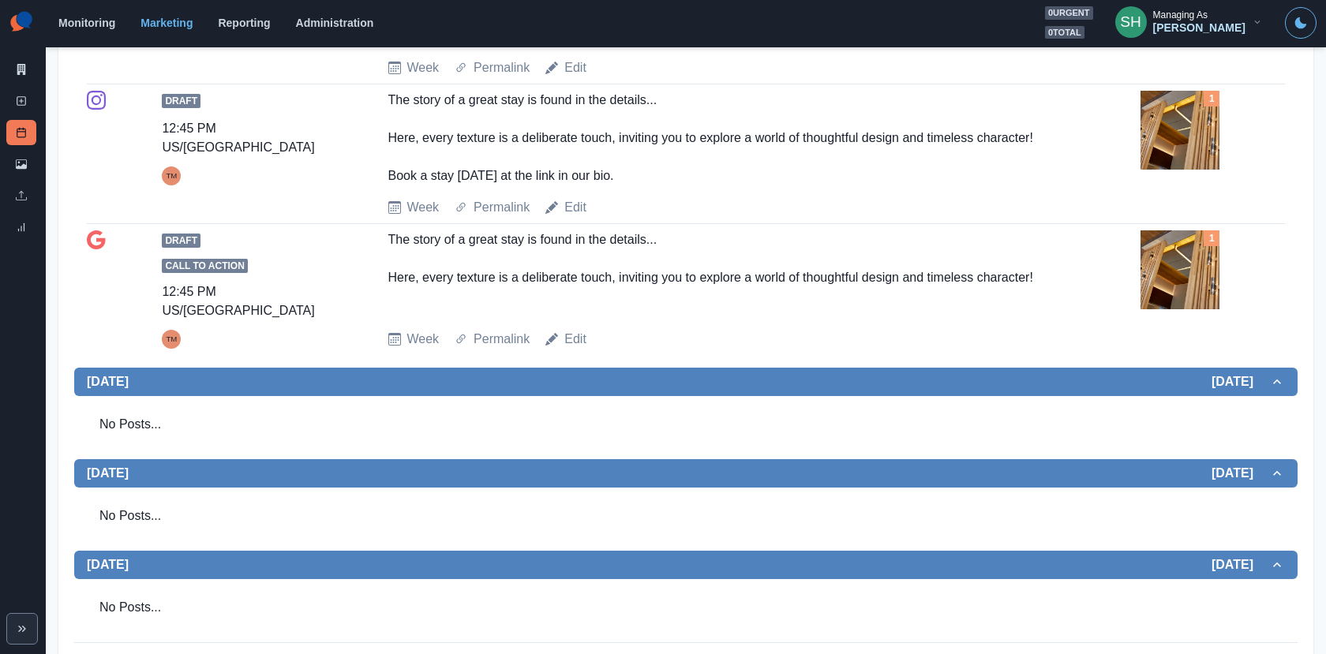
scroll to position [176, 0]
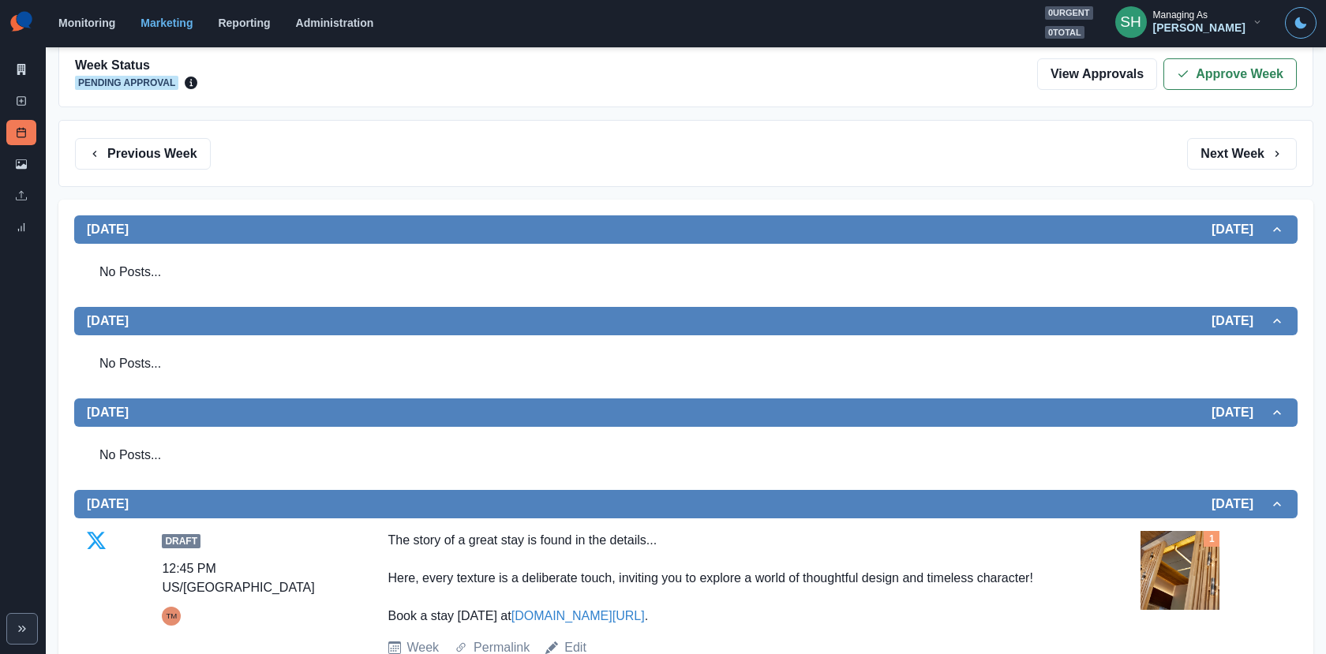
click at [1174, 569] on img at bounding box center [1179, 570] width 79 height 79
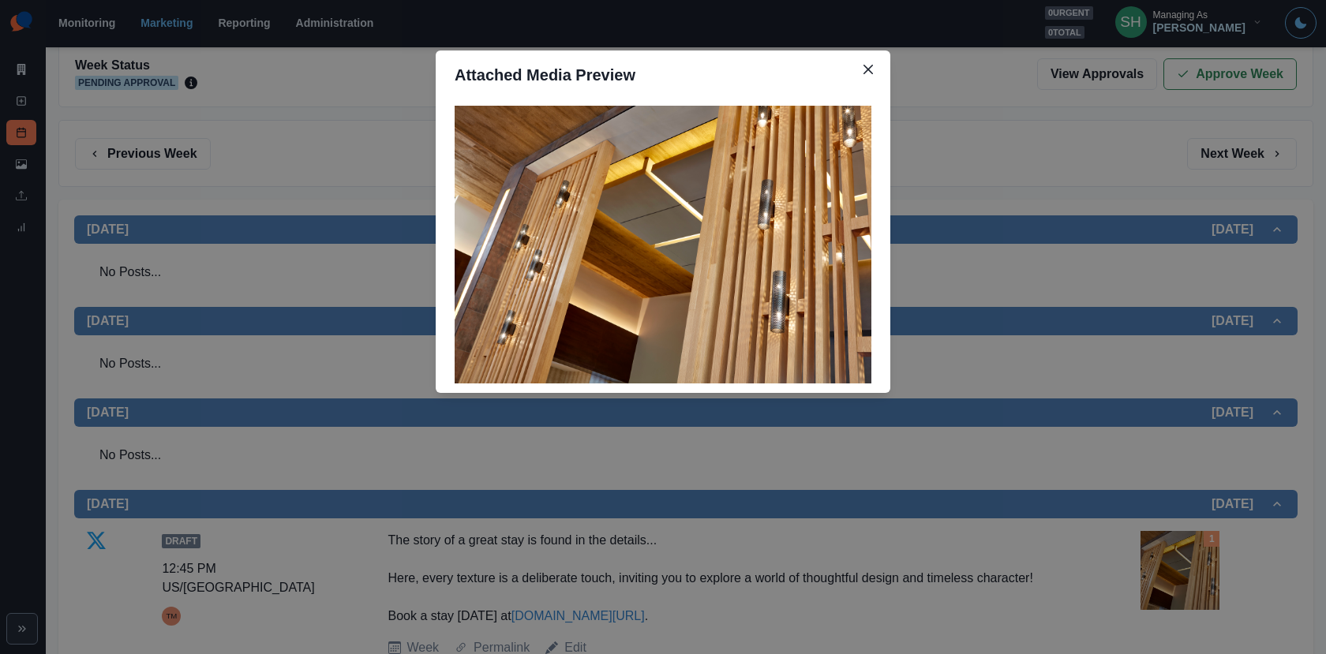
click at [1045, 402] on div "Attached Media Preview" at bounding box center [663, 327] width 1326 height 654
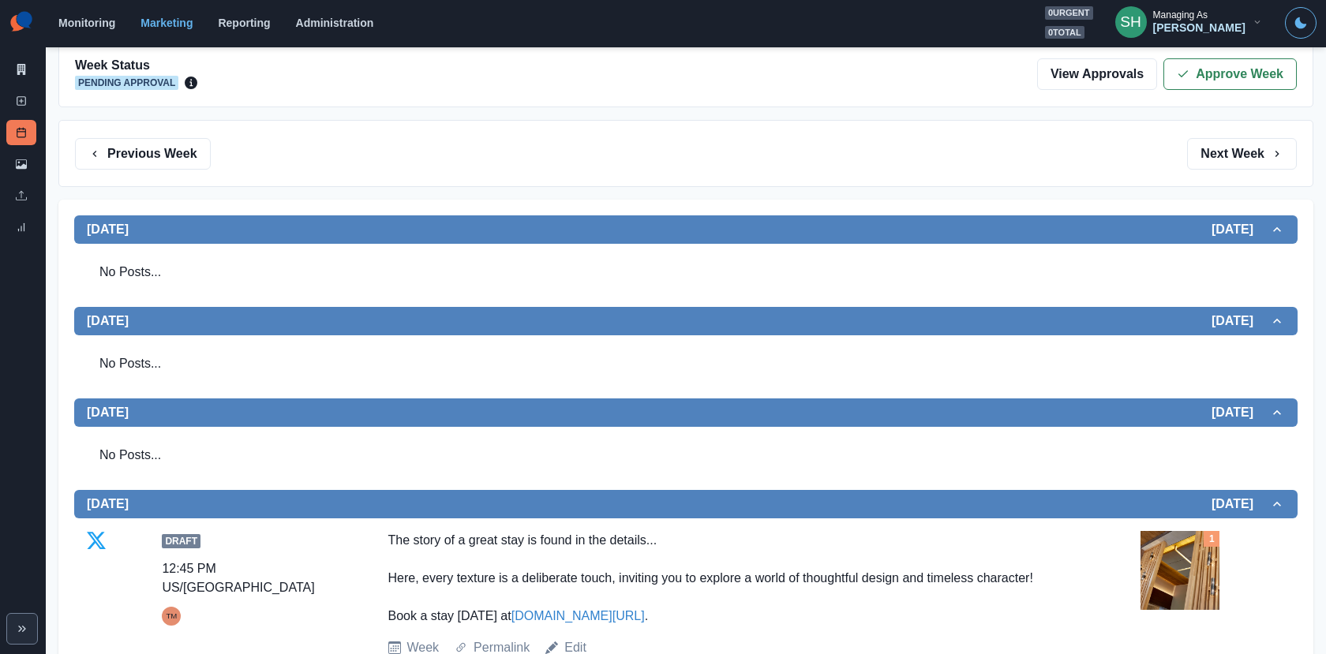
scroll to position [0, 0]
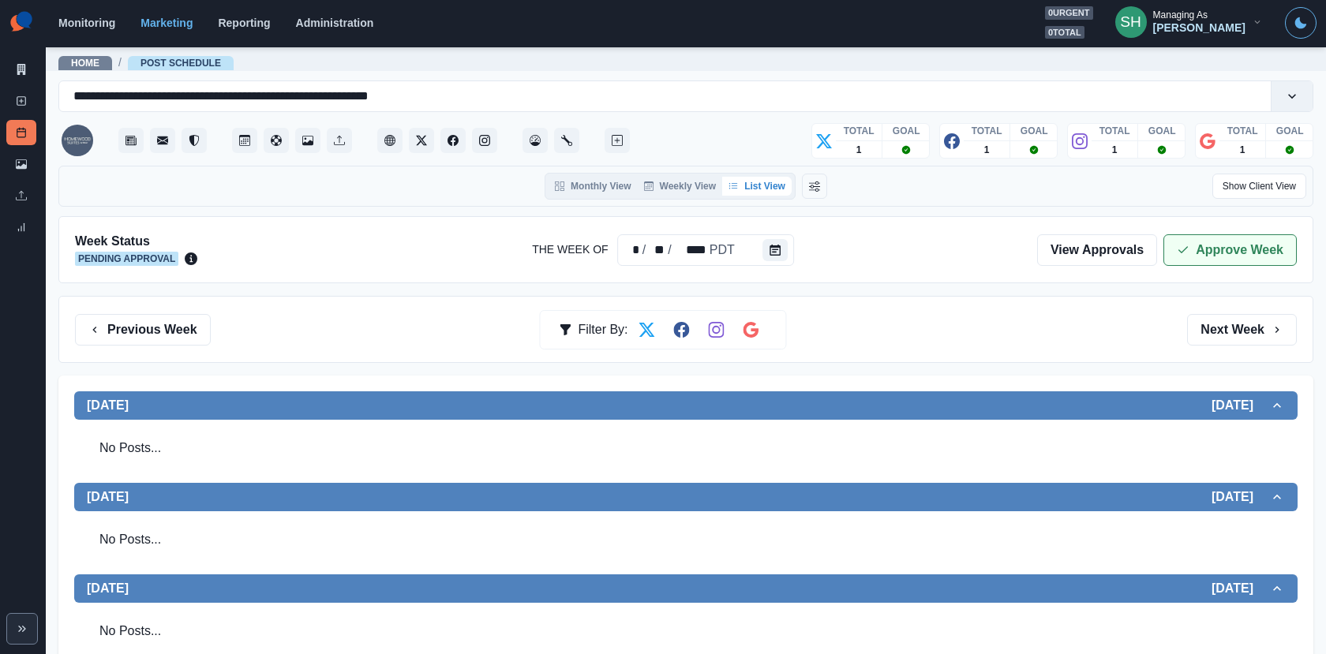
click at [1178, 256] on button "Approve Week" at bounding box center [1229, 250] width 133 height 32
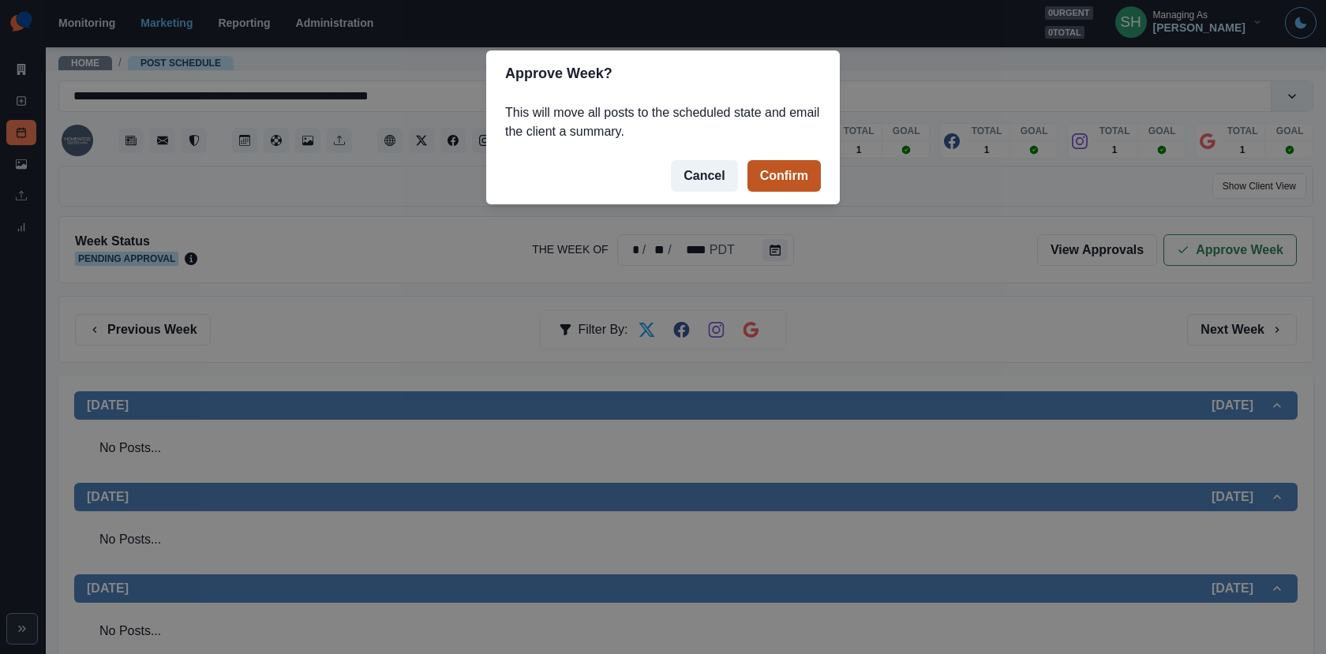
click at [804, 178] on button "Confirm" at bounding box center [783, 176] width 73 height 32
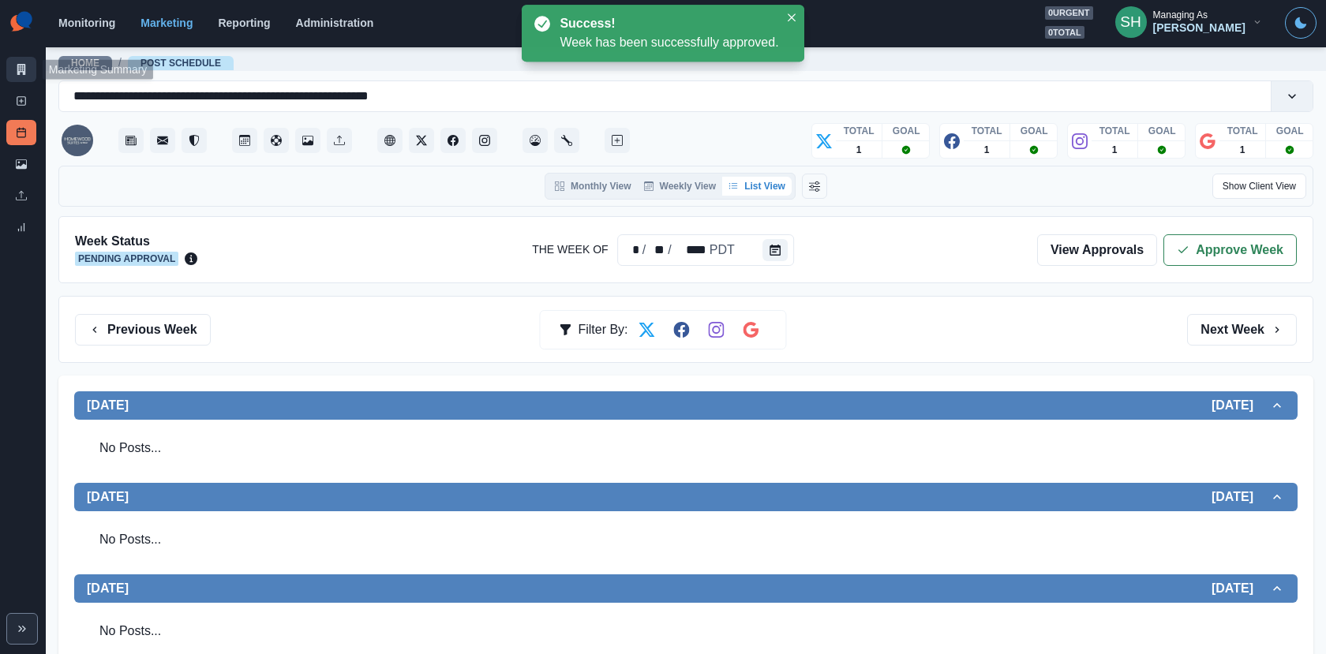
click at [25, 74] on icon at bounding box center [21, 69] width 11 height 11
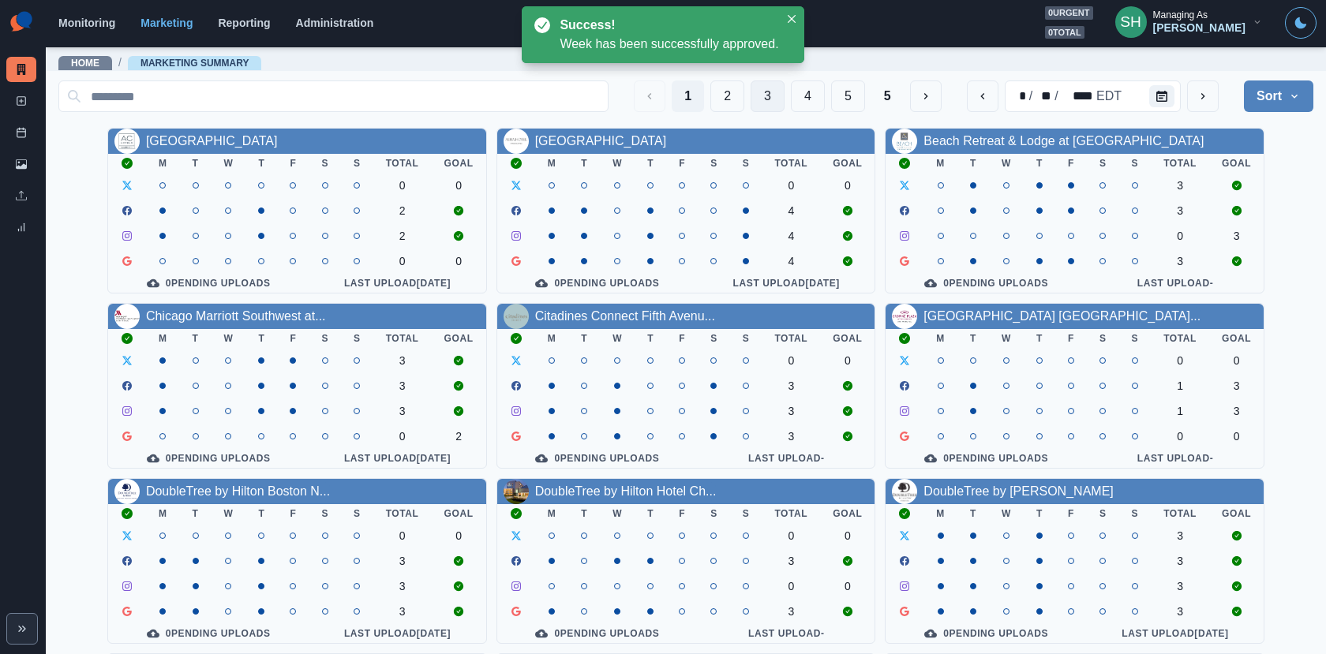
click at [753, 95] on button "3" at bounding box center [767, 96] width 34 height 32
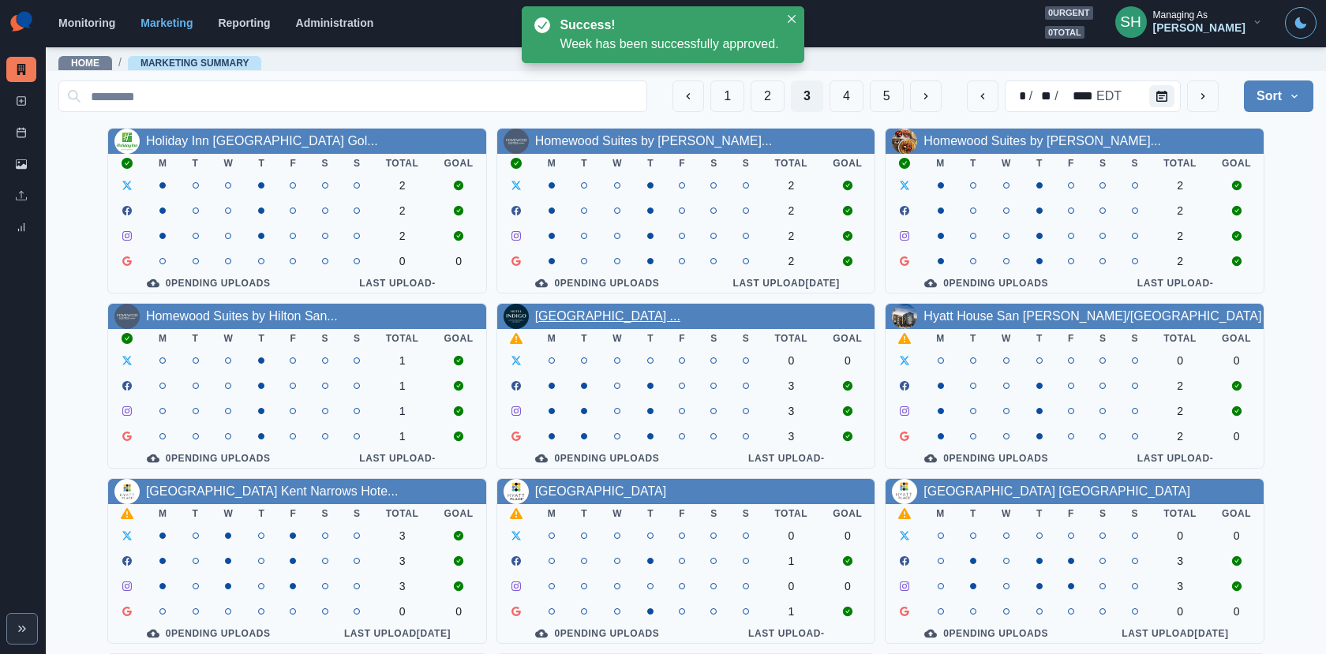
click at [638, 323] on link "[GEOGRAPHIC_DATA] ..." at bounding box center [607, 315] width 145 height 13
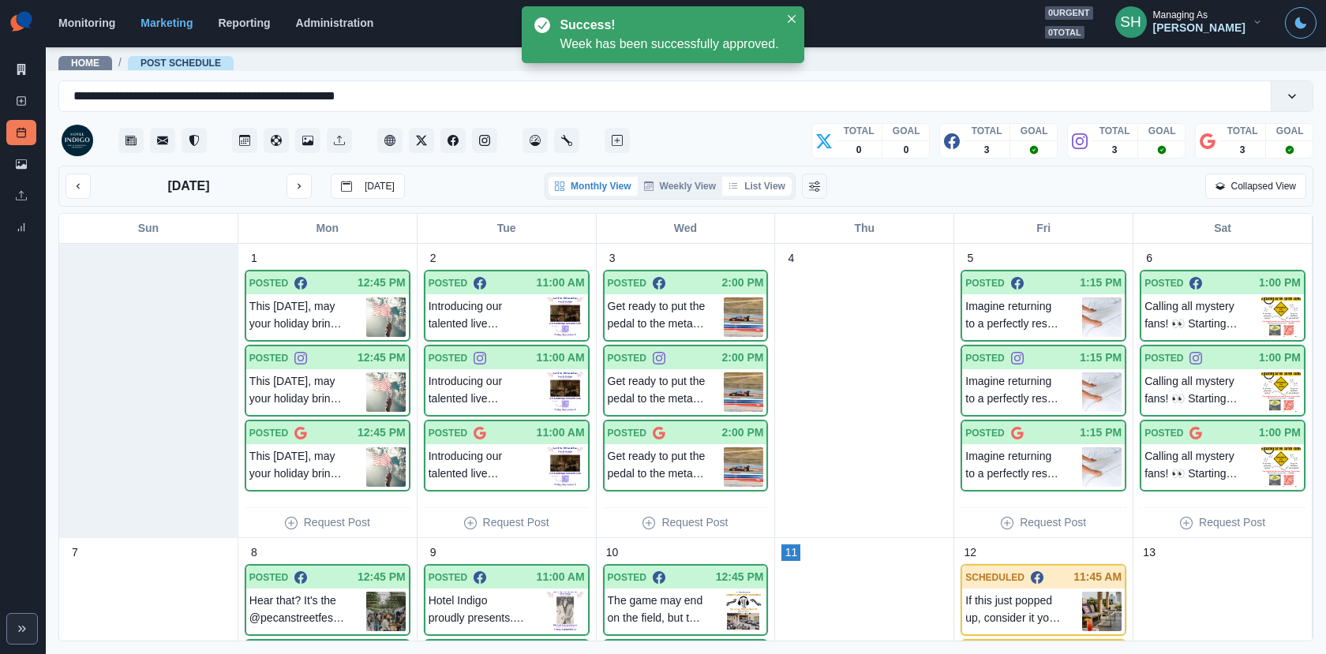
click at [749, 185] on button "List View" at bounding box center [756, 186] width 69 height 19
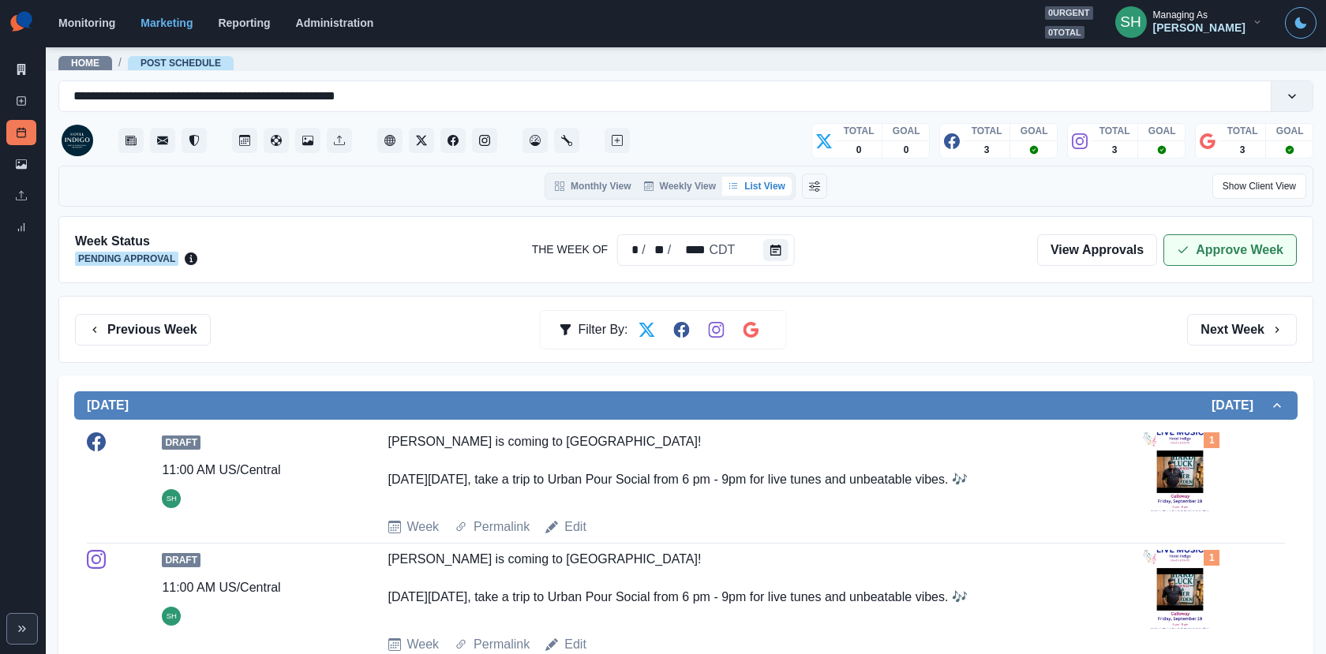
click at [1199, 252] on button "Approve Week" at bounding box center [1229, 250] width 133 height 32
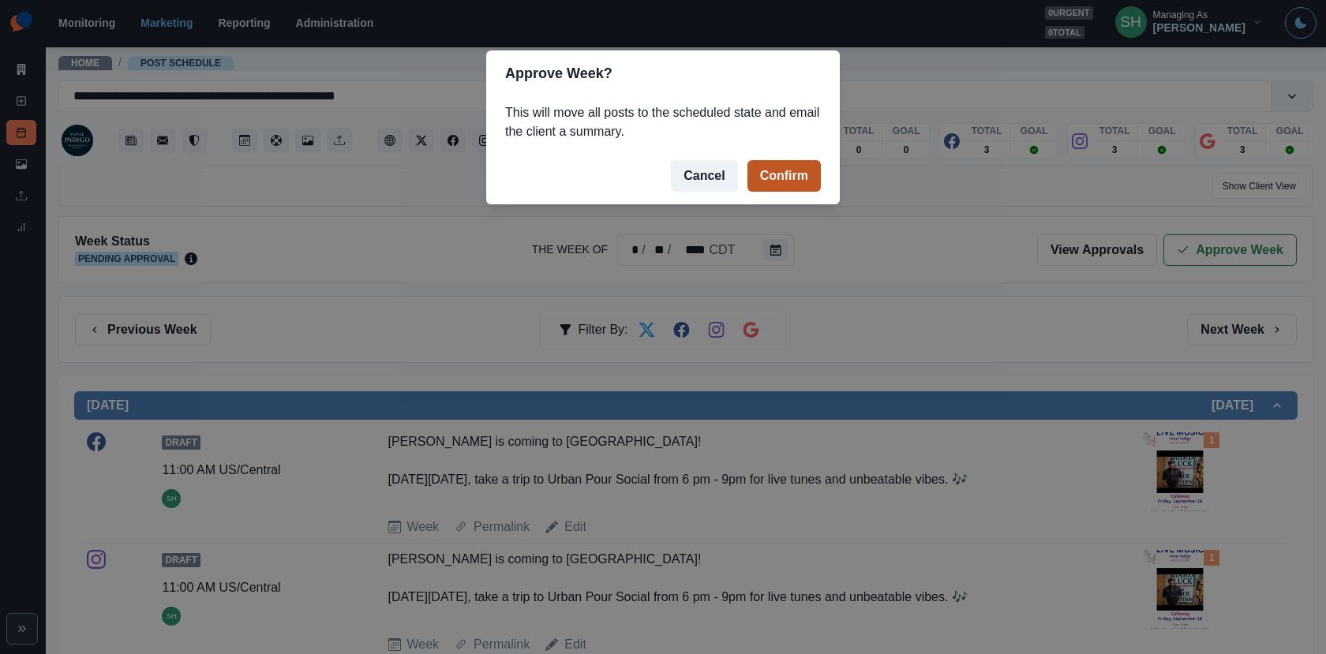
click at [802, 163] on button "Confirm" at bounding box center [783, 176] width 73 height 32
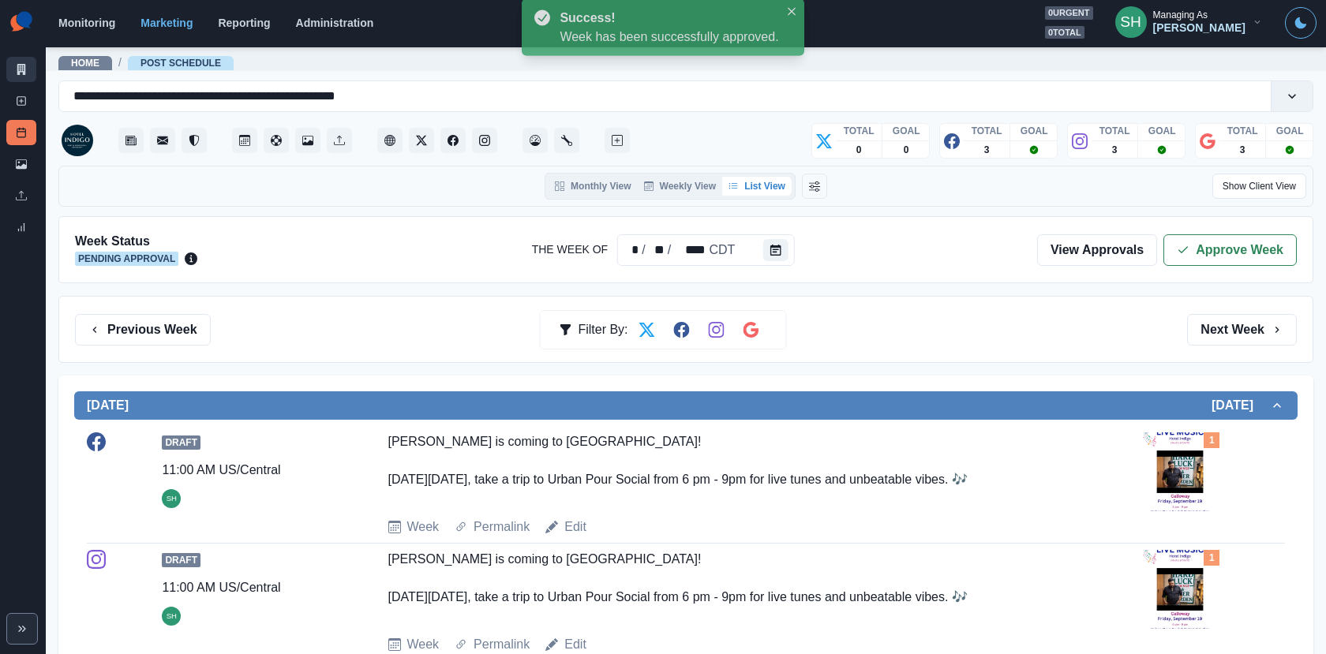
click at [28, 70] on link "Marketing Summary" at bounding box center [21, 69] width 30 height 25
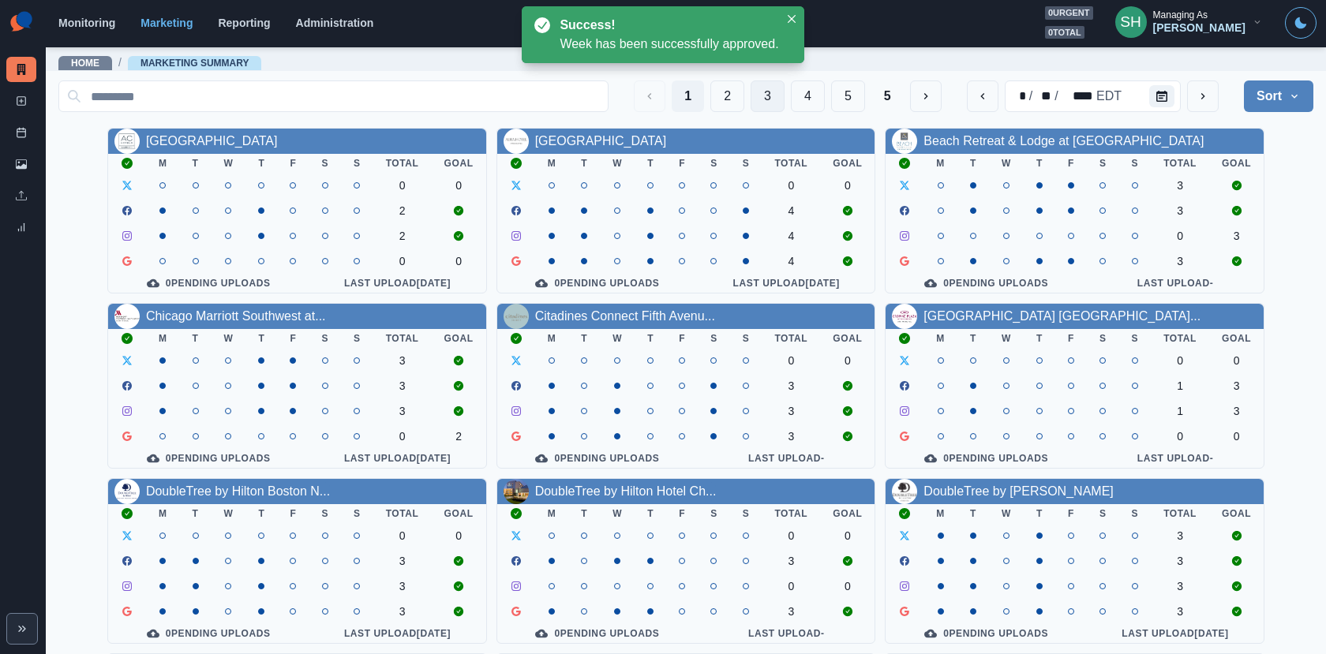
click at [768, 93] on button "3" at bounding box center [767, 96] width 34 height 32
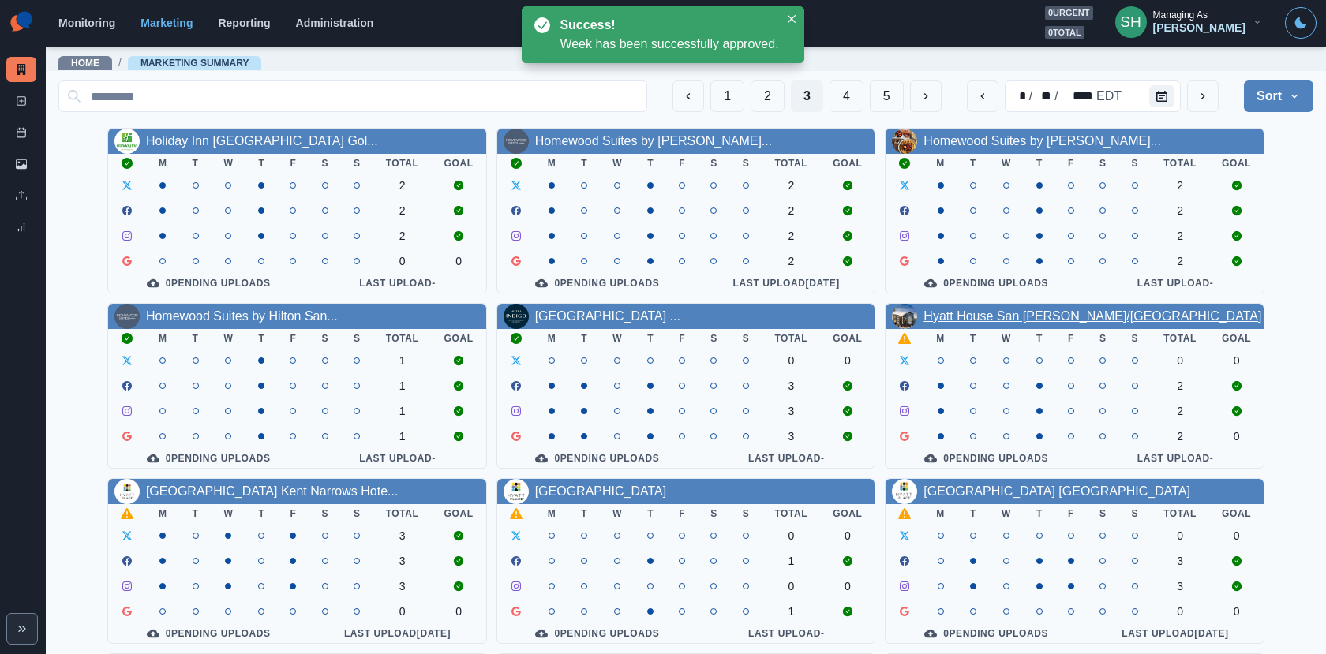
click at [979, 310] on link "Hyatt House San [PERSON_NAME]/[GEOGRAPHIC_DATA]" at bounding box center [1092, 315] width 338 height 13
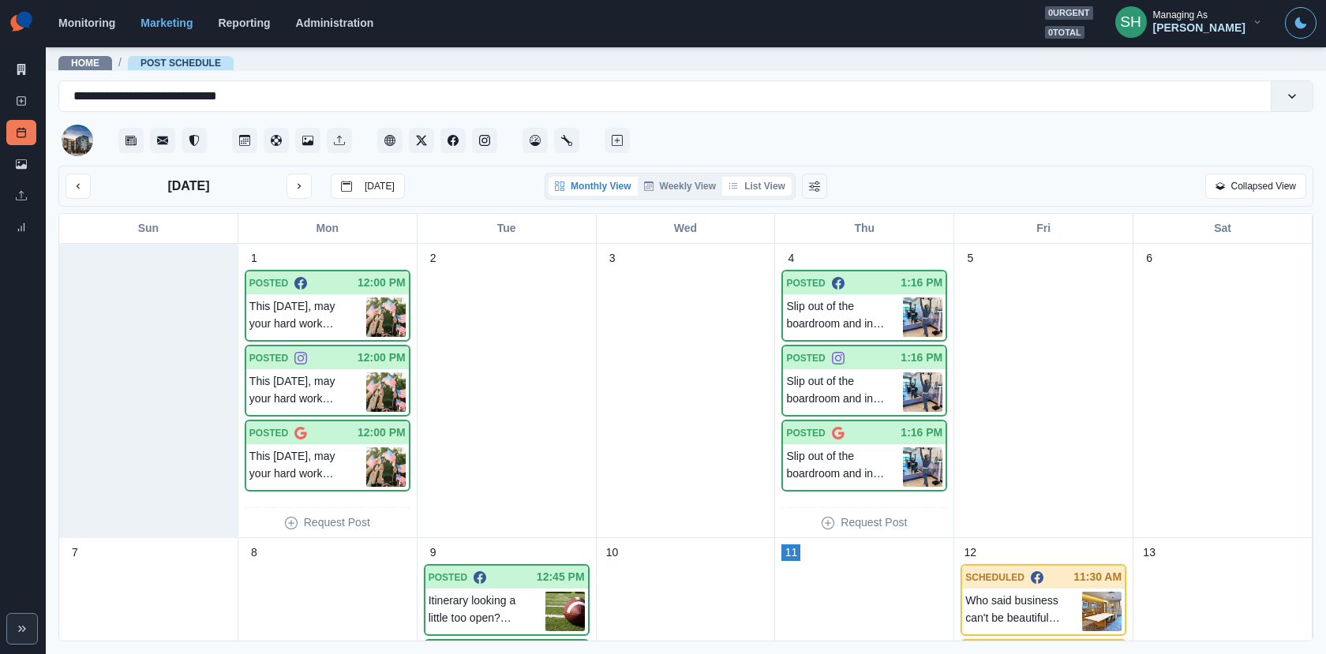
click at [772, 186] on button "List View" at bounding box center [756, 186] width 69 height 19
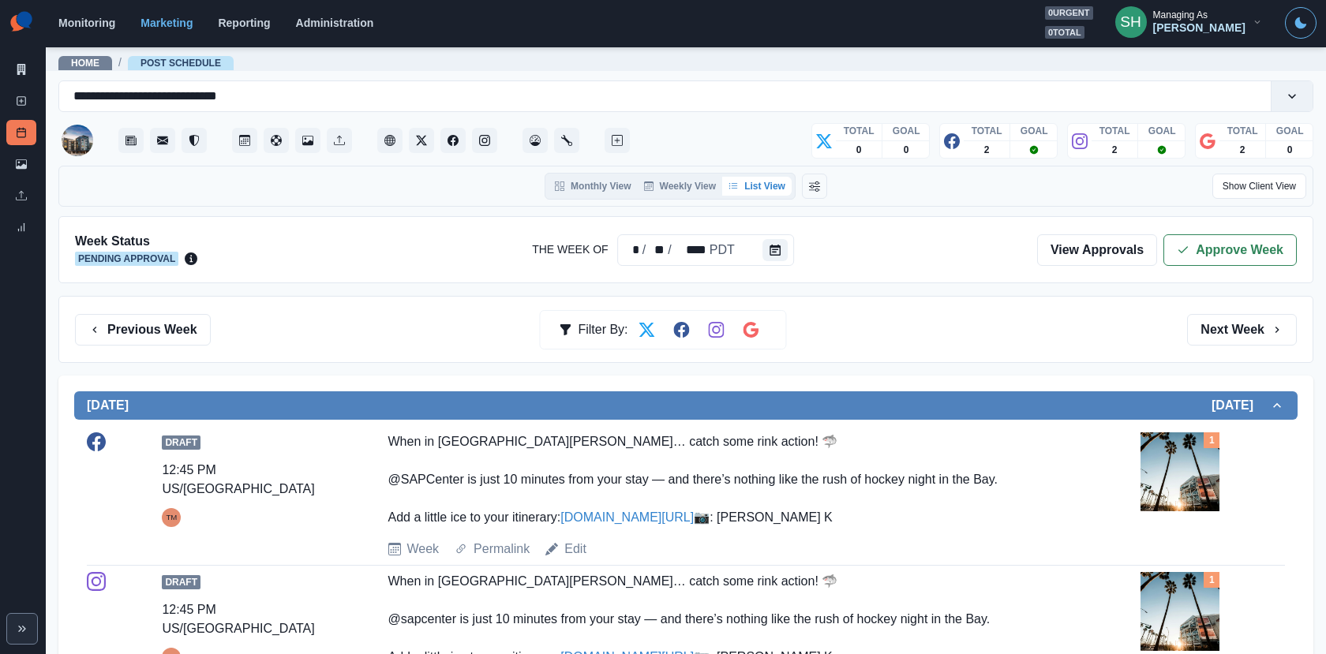
scroll to position [356, 0]
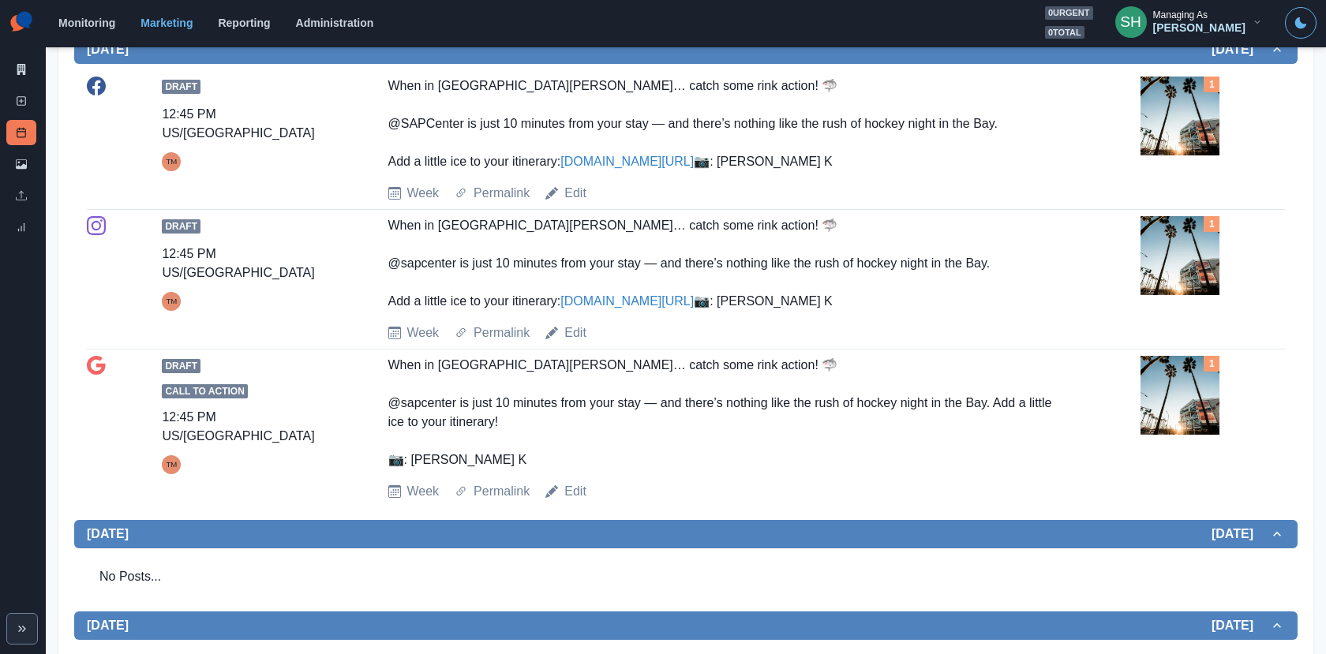
click at [1152, 295] on img at bounding box center [1179, 255] width 79 height 79
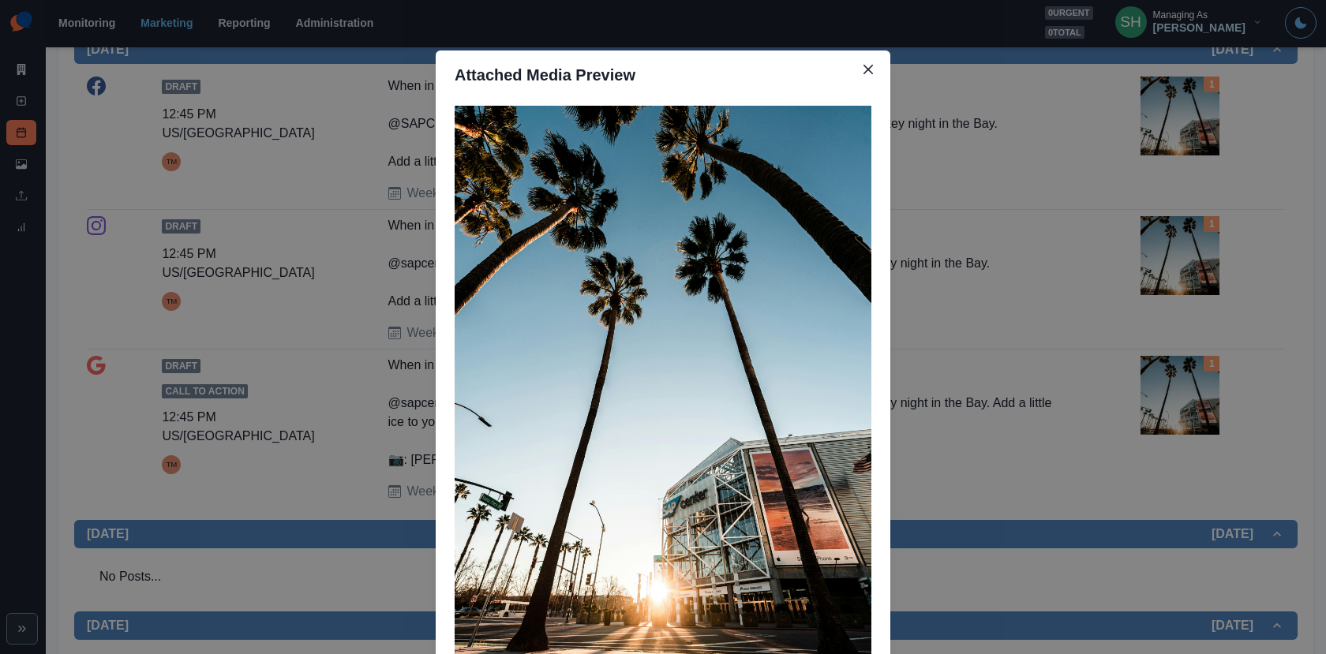
click at [1085, 331] on div "Attached Media Preview" at bounding box center [663, 327] width 1326 height 654
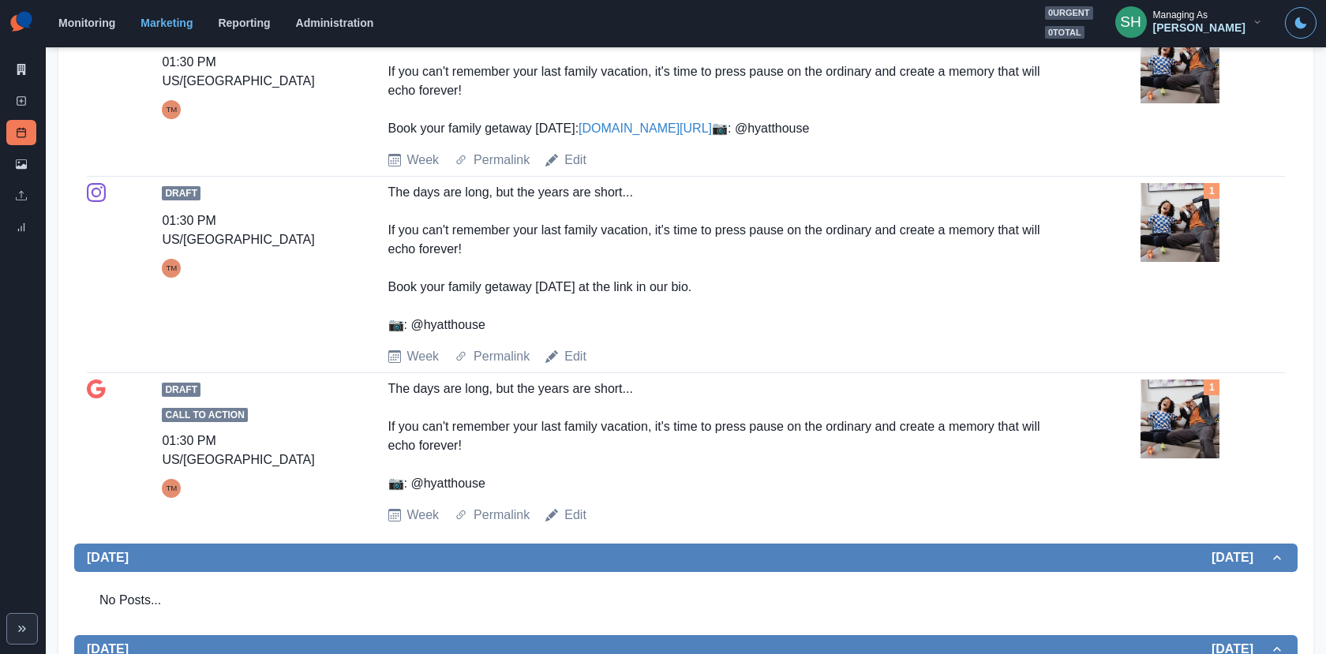
scroll to position [1074, 0]
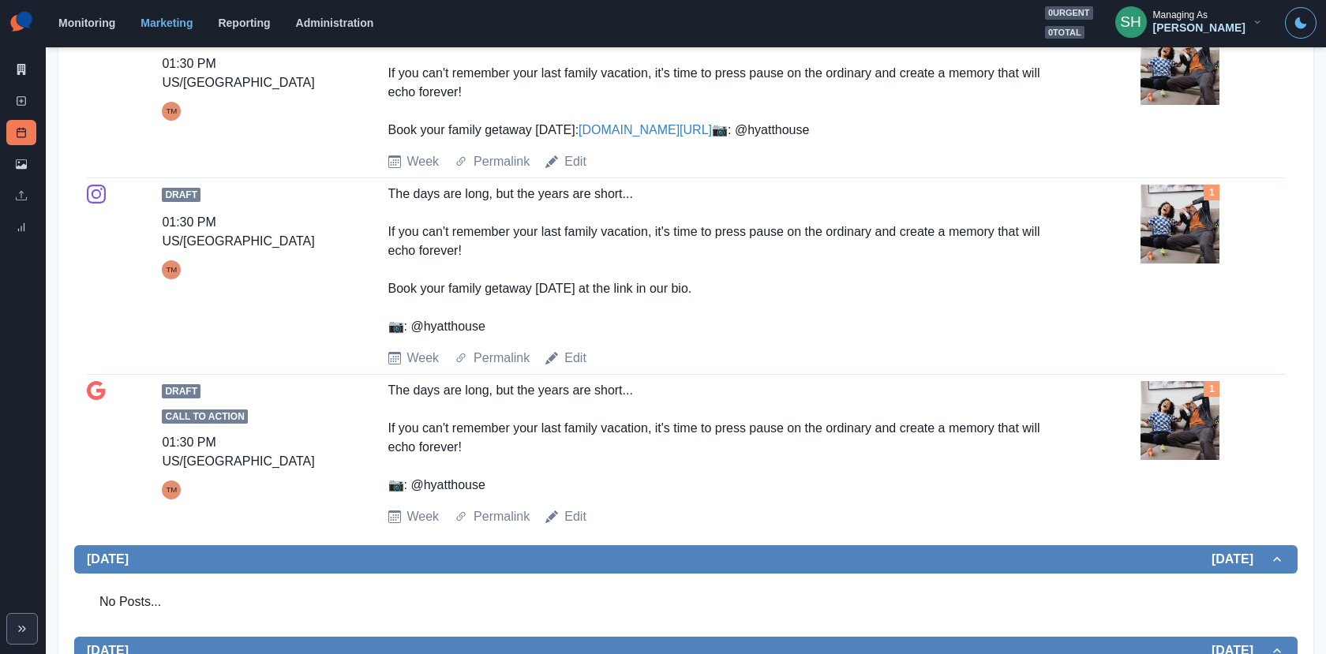
click at [1166, 105] on img at bounding box center [1179, 65] width 79 height 79
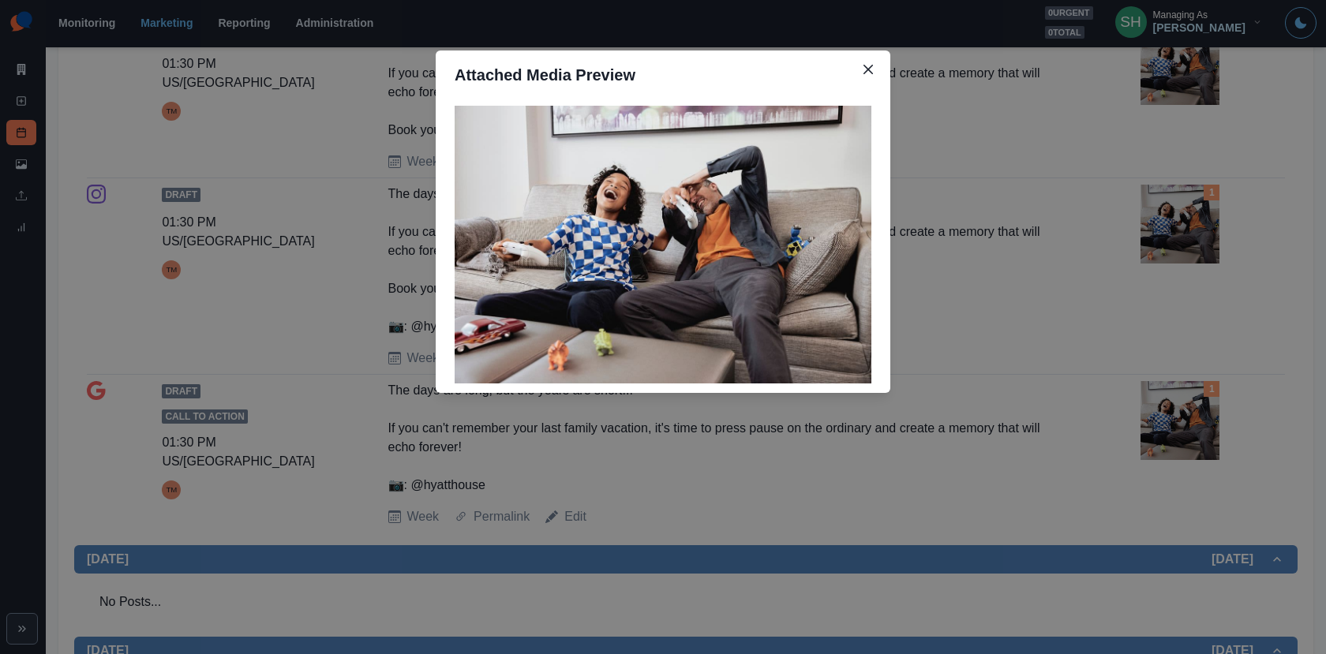
click at [1133, 207] on div "Attached Media Preview" at bounding box center [663, 327] width 1326 height 654
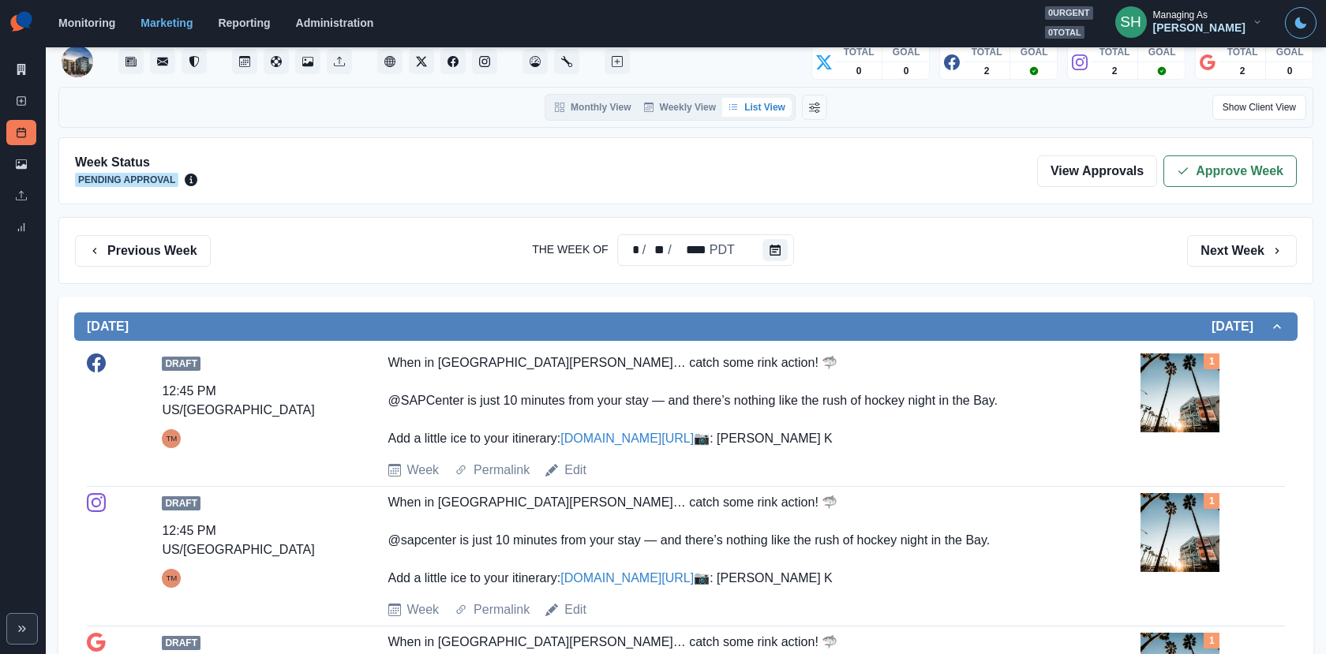
scroll to position [0, 0]
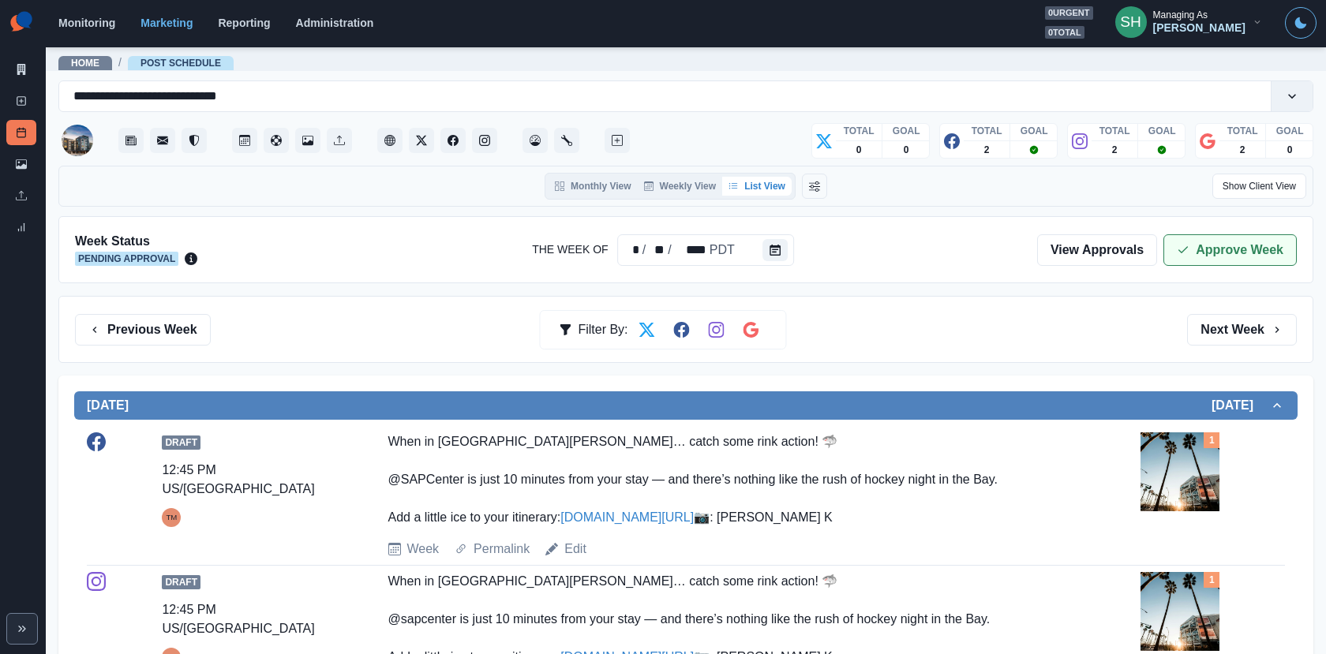
click at [1205, 253] on button "Approve Week" at bounding box center [1229, 250] width 133 height 32
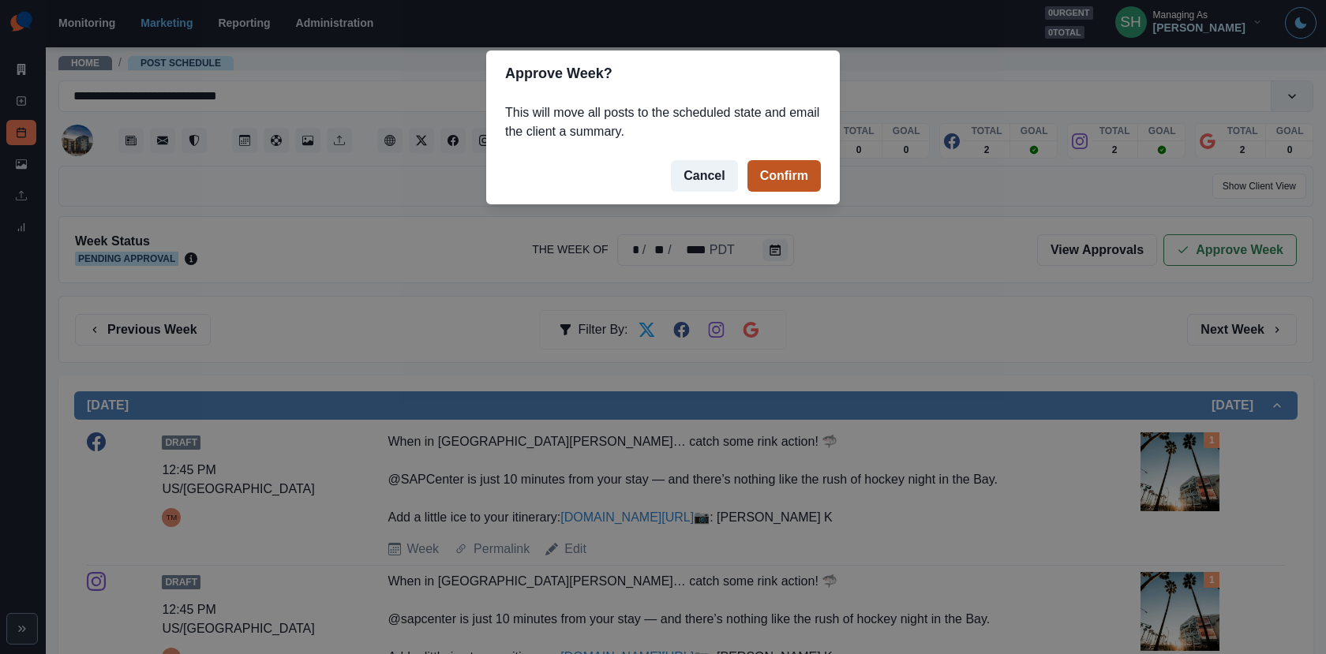
click at [791, 170] on button "Confirm" at bounding box center [783, 176] width 73 height 32
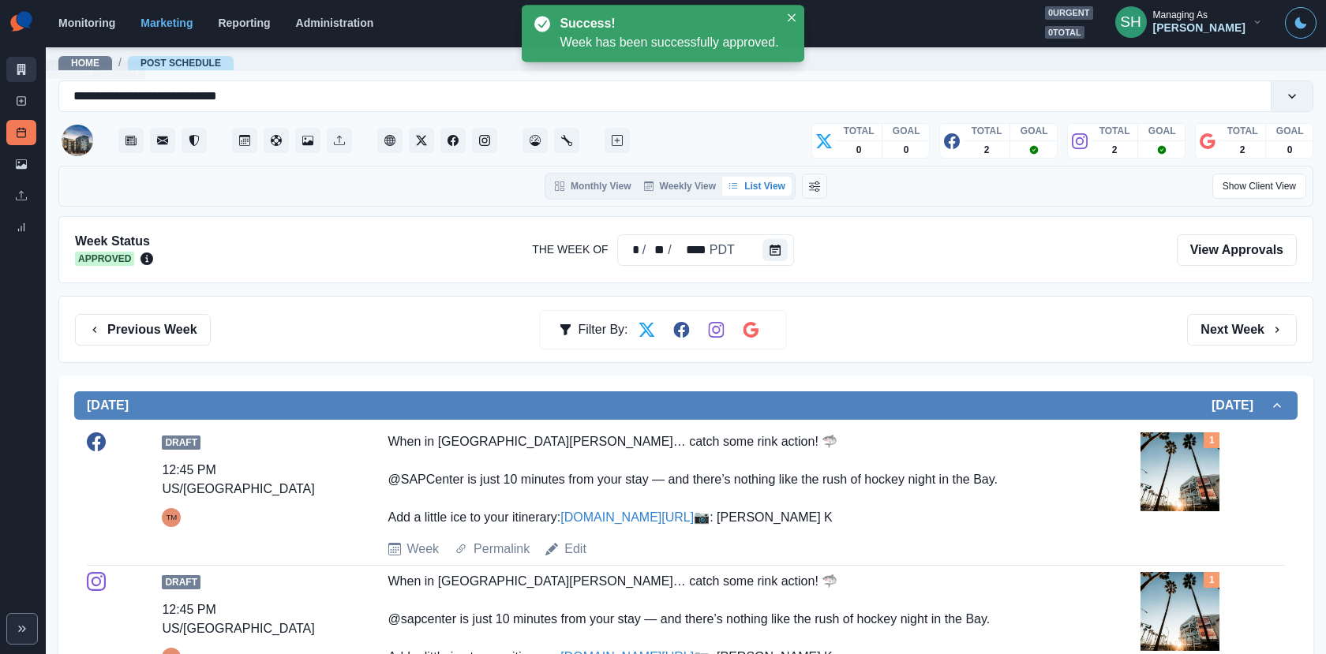
click at [16, 72] on icon at bounding box center [21, 69] width 11 height 11
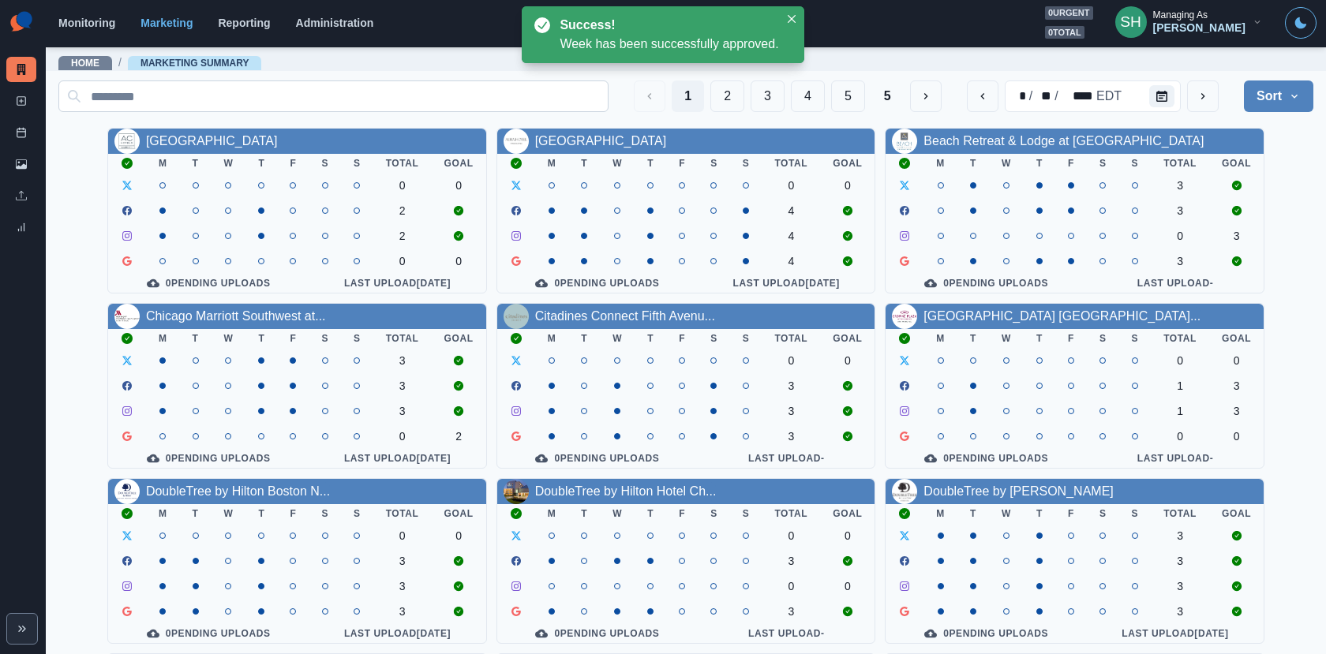
click at [792, 84] on button "4" at bounding box center [808, 96] width 34 height 32
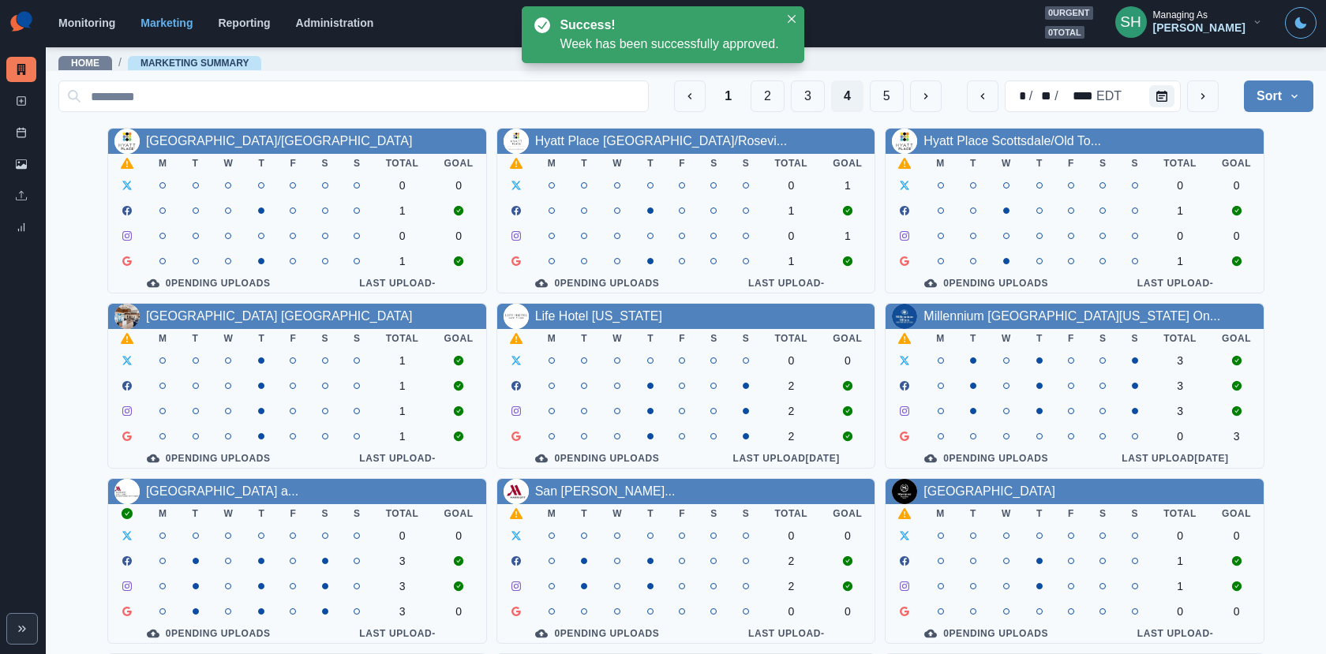
click at [790, 101] on div "1 2 3 4 5" at bounding box center [807, 96] width 267 height 32
click at [806, 101] on button "3" at bounding box center [808, 96] width 34 height 32
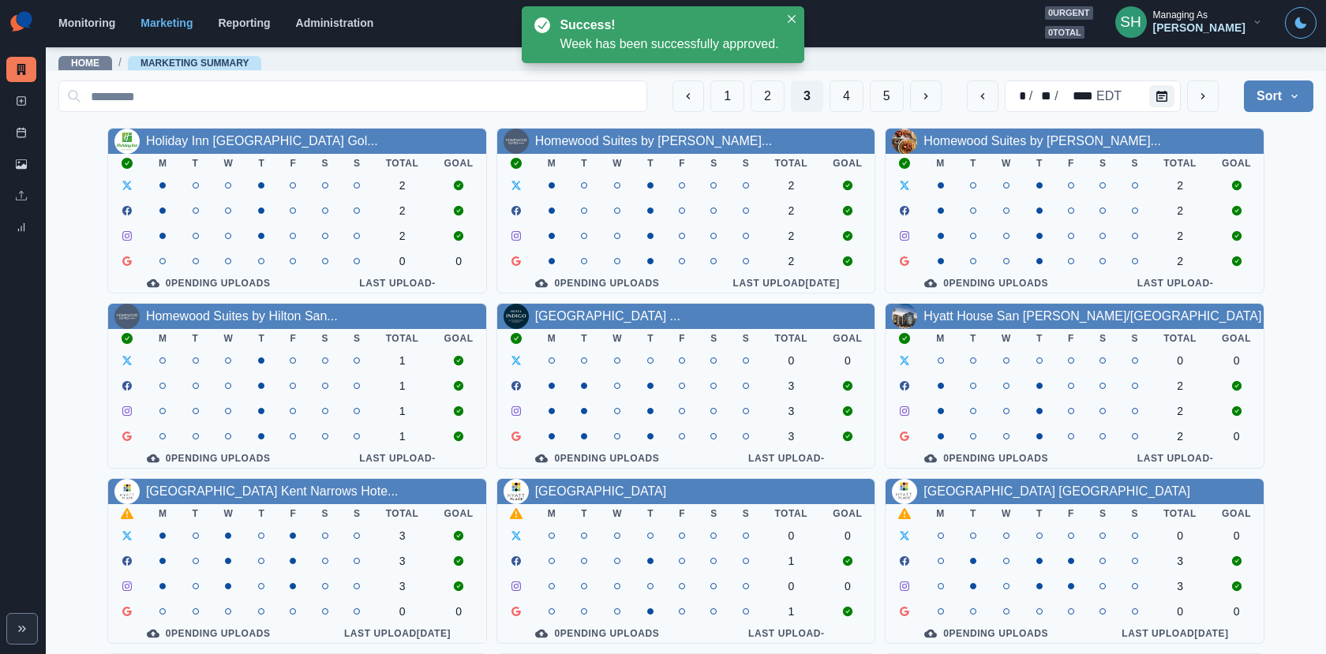
scroll to position [183, 0]
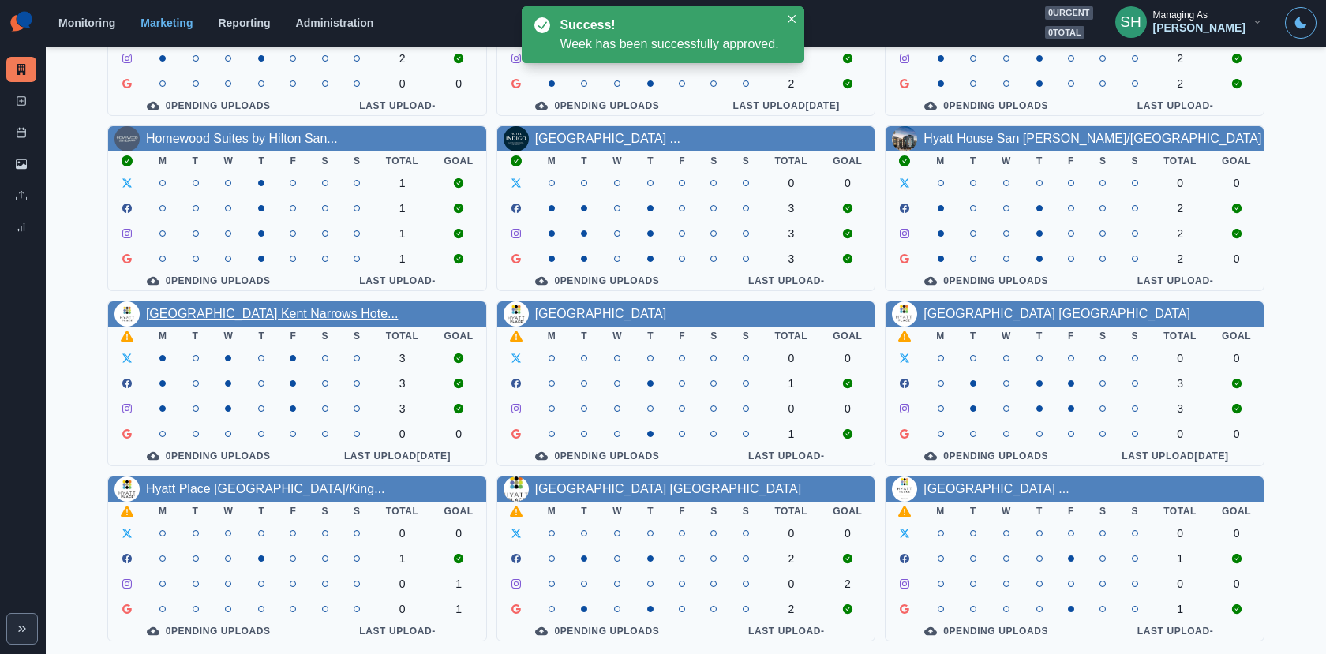
click at [253, 314] on link "[GEOGRAPHIC_DATA] Kent Narrows Hote..." at bounding box center [272, 313] width 252 height 13
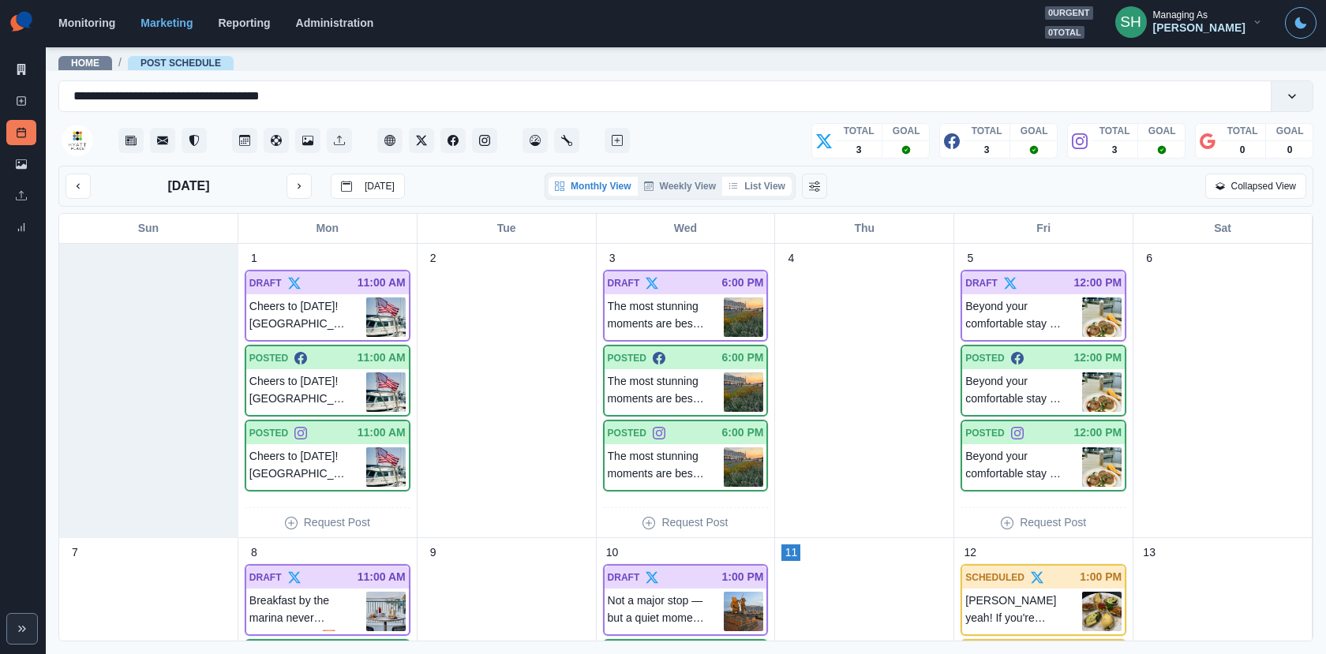
click at [763, 187] on button "List View" at bounding box center [756, 186] width 69 height 19
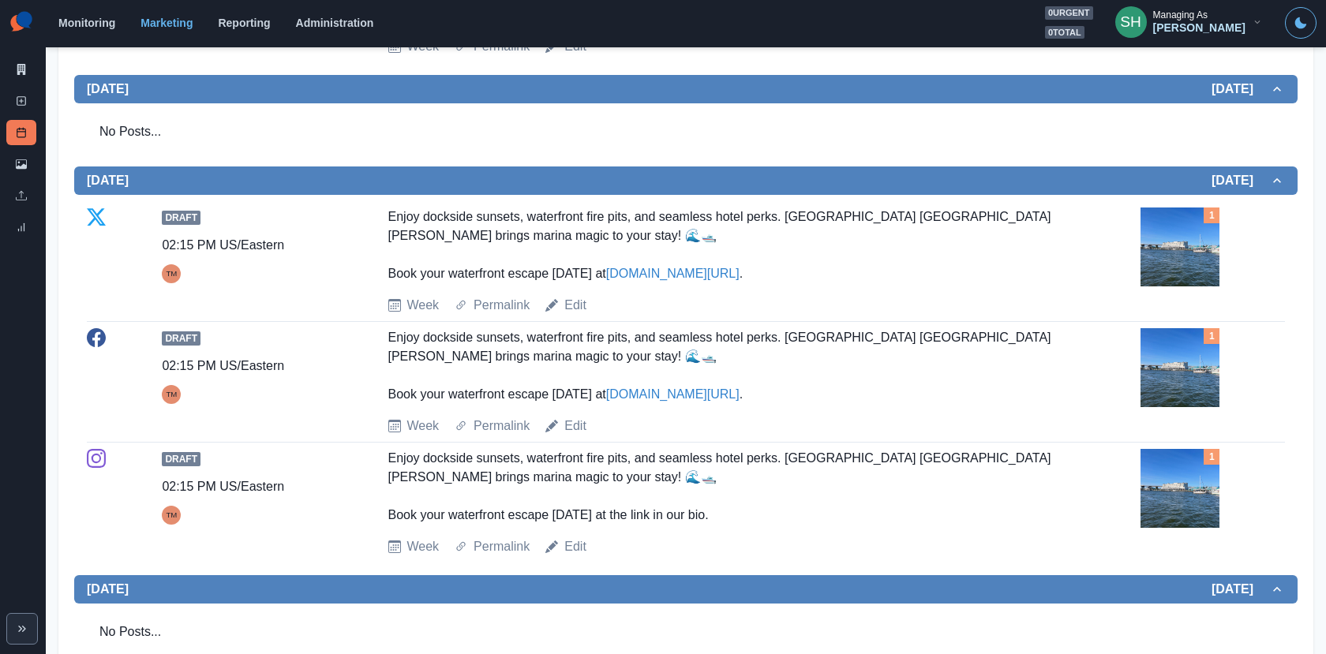
scroll to position [731, 0]
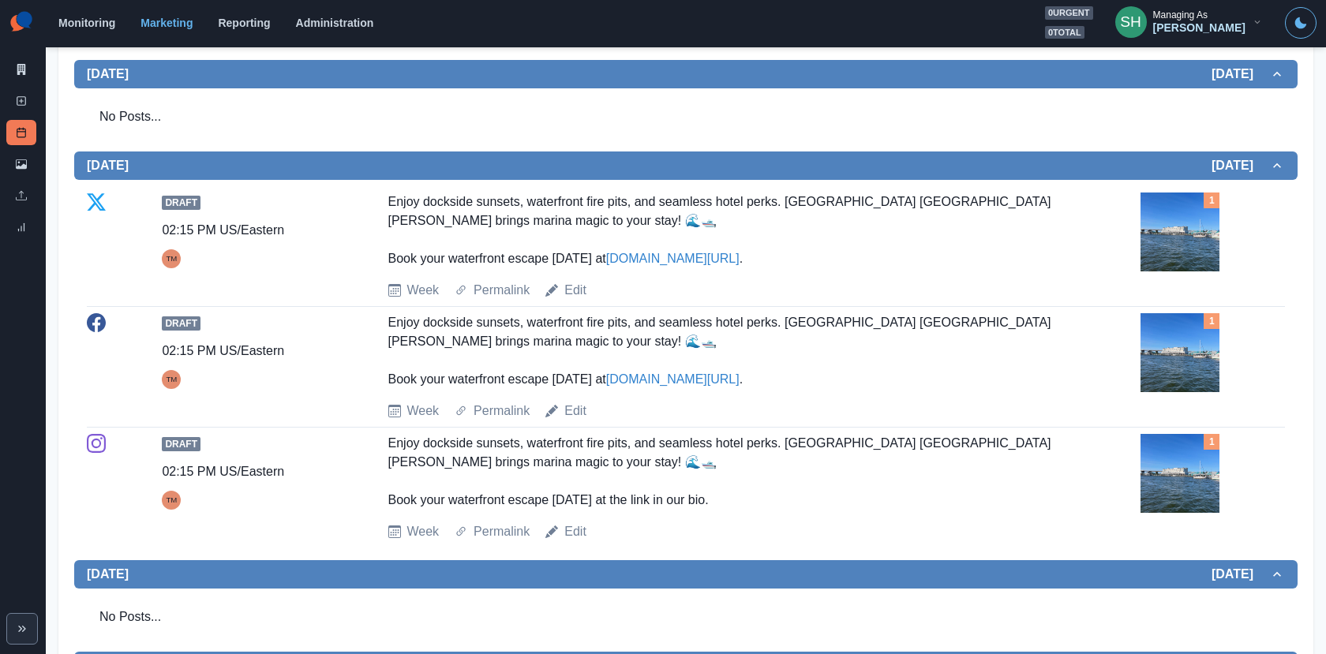
click at [1154, 218] on img at bounding box center [1179, 232] width 79 height 79
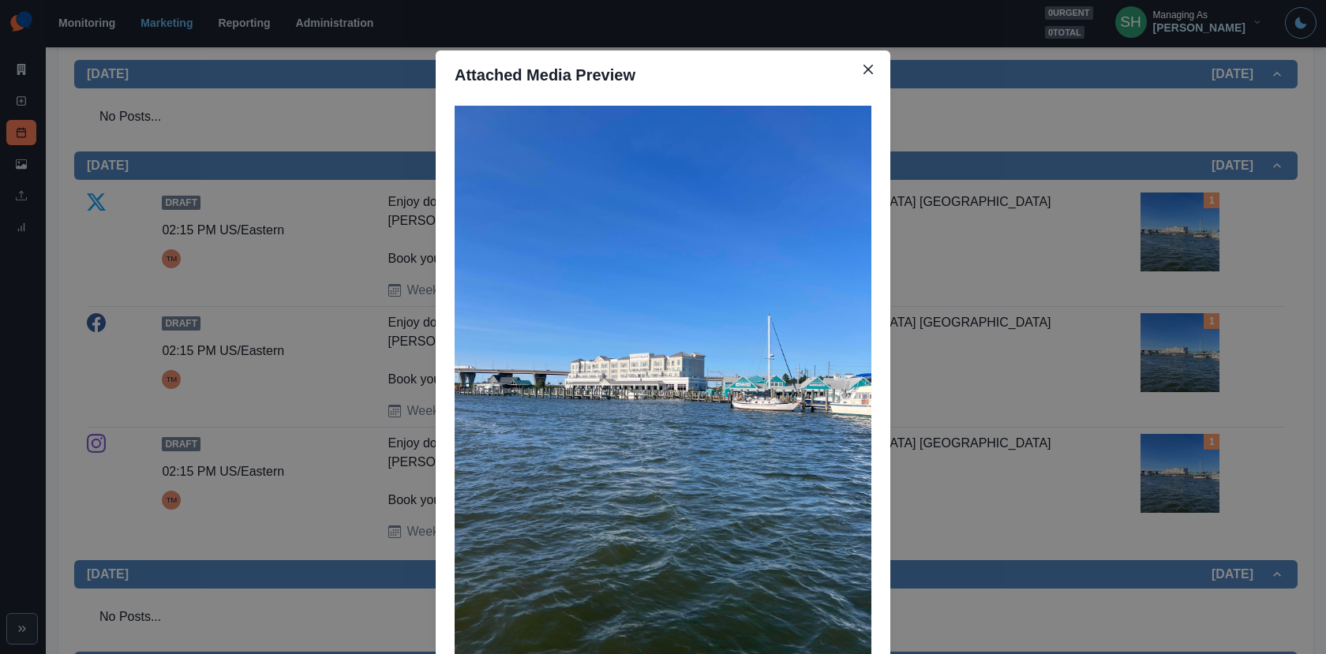
click at [1154, 218] on div "Attached Media Preview" at bounding box center [663, 327] width 1326 height 654
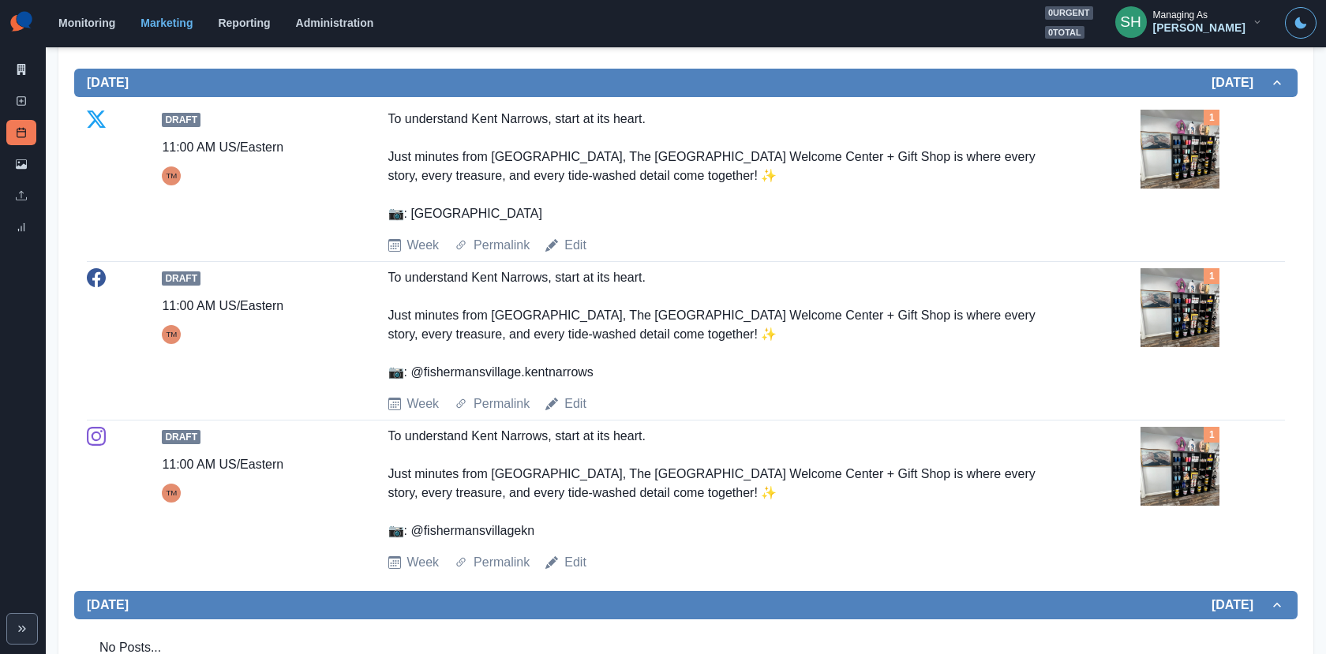
scroll to position [1313, 0]
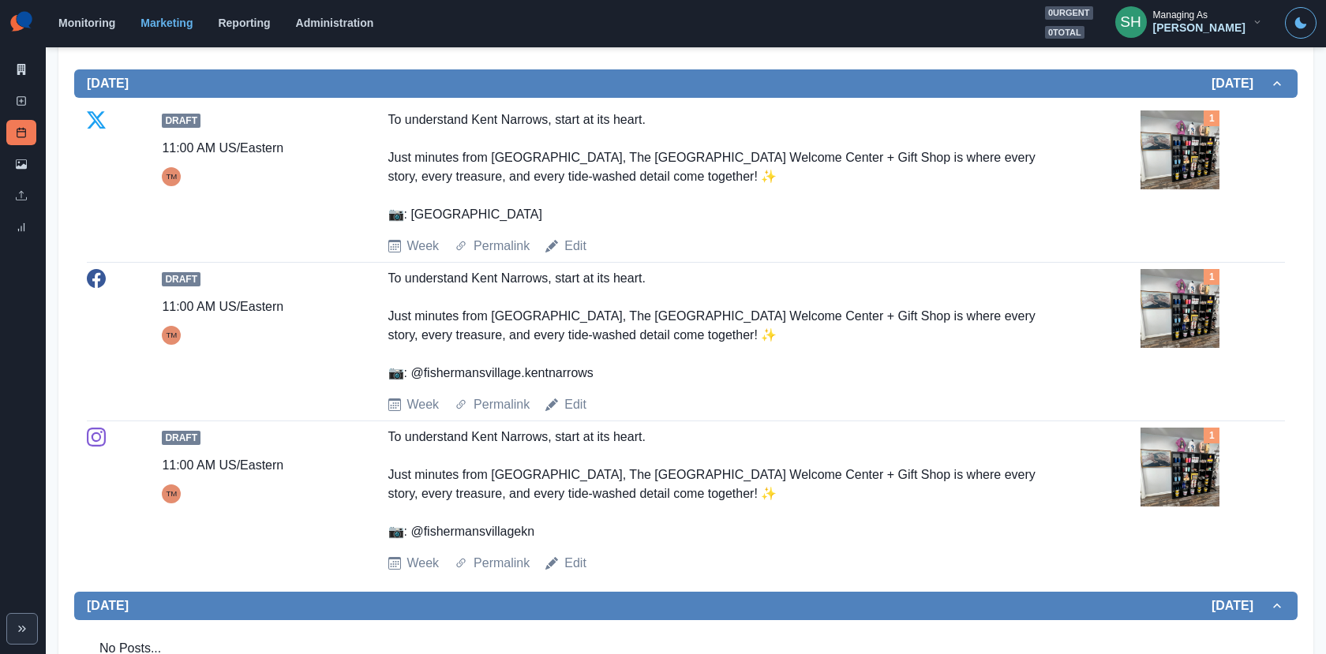
click at [1172, 151] on img at bounding box center [1179, 149] width 79 height 79
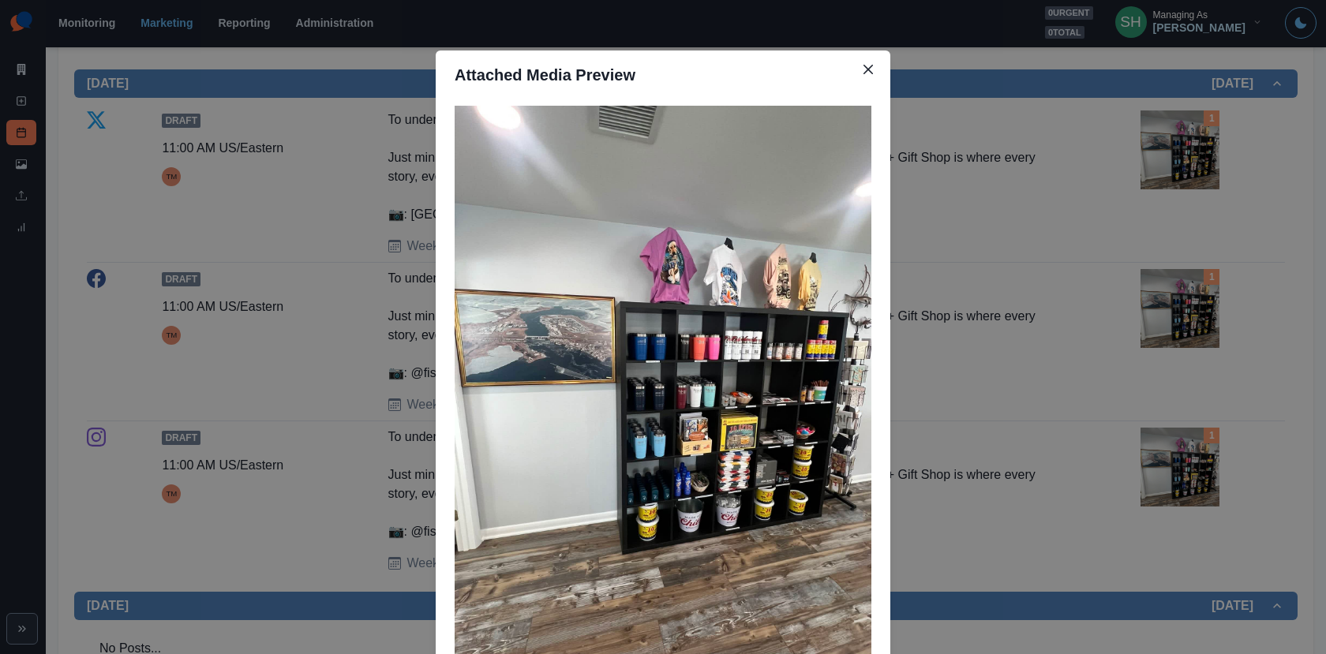
click at [1172, 151] on div "Attached Media Preview" at bounding box center [663, 327] width 1326 height 654
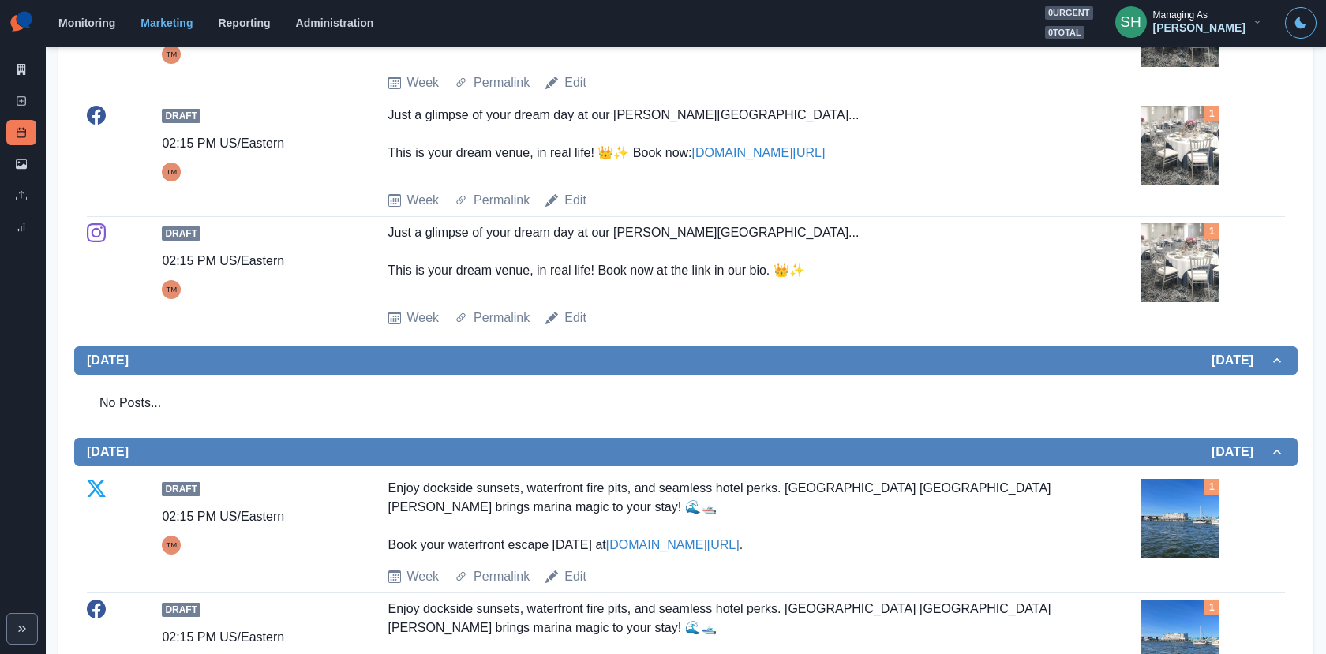
scroll to position [0, 0]
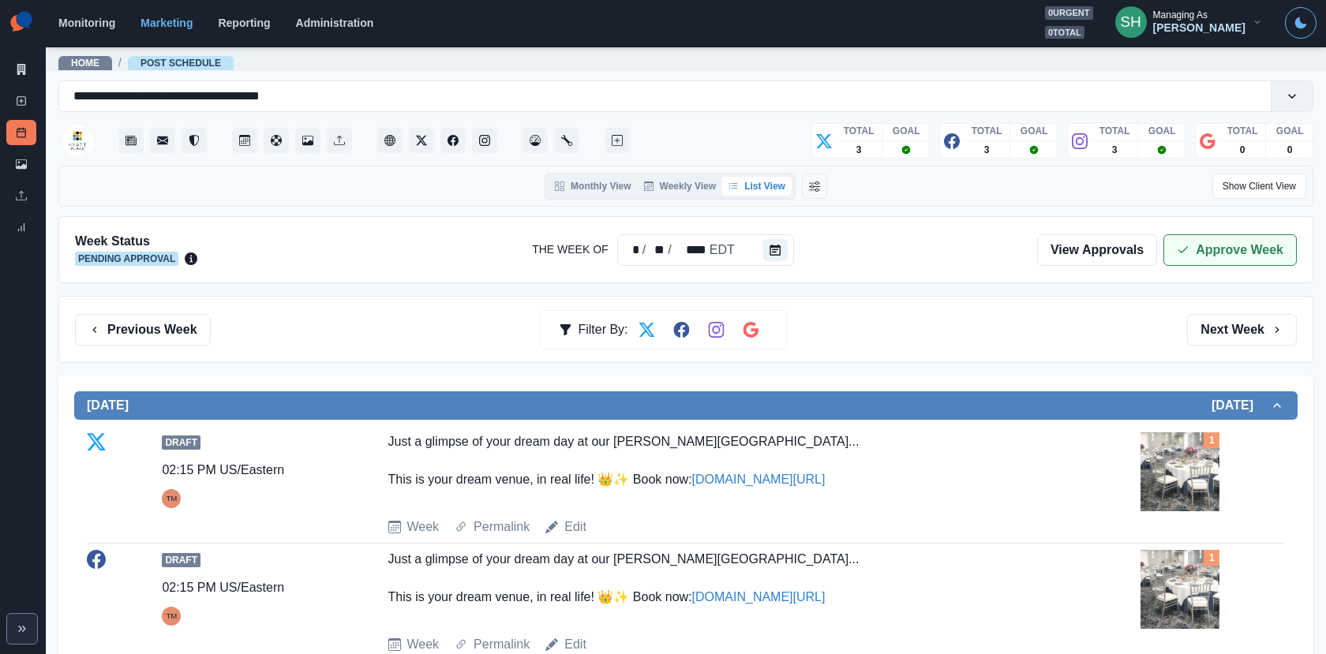
click at [1219, 258] on button "Approve Week" at bounding box center [1229, 250] width 133 height 32
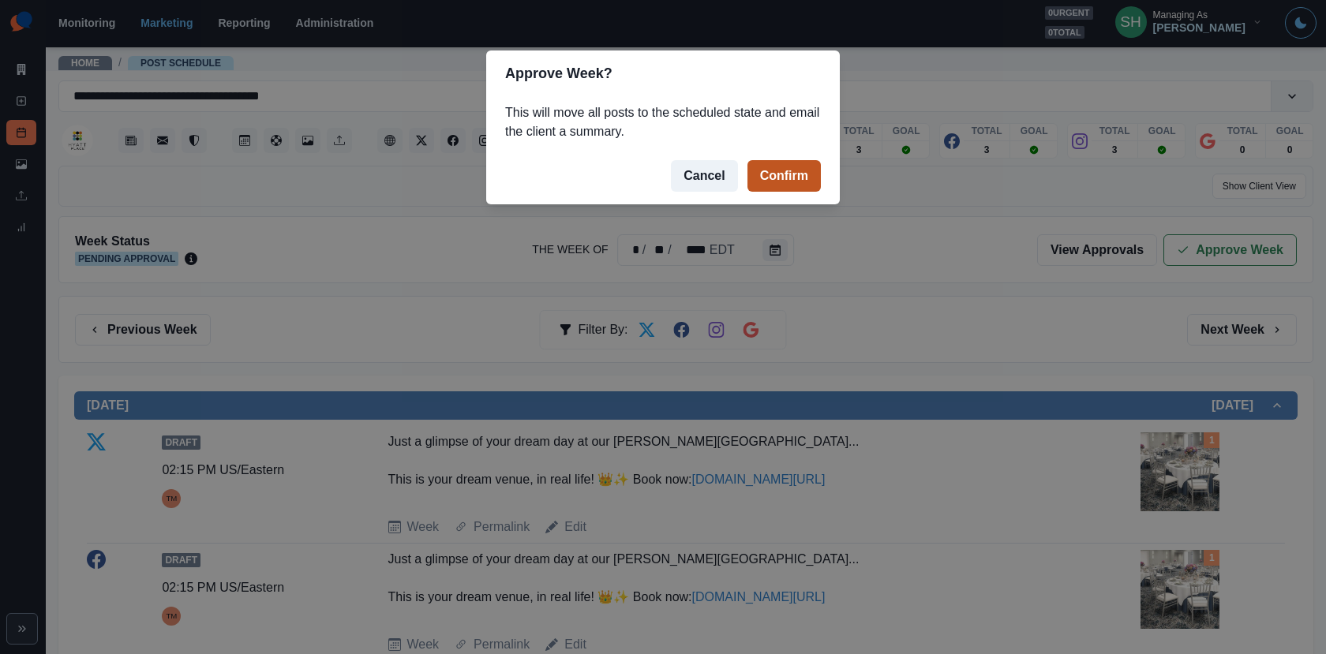
click at [797, 169] on button "Confirm" at bounding box center [783, 176] width 73 height 32
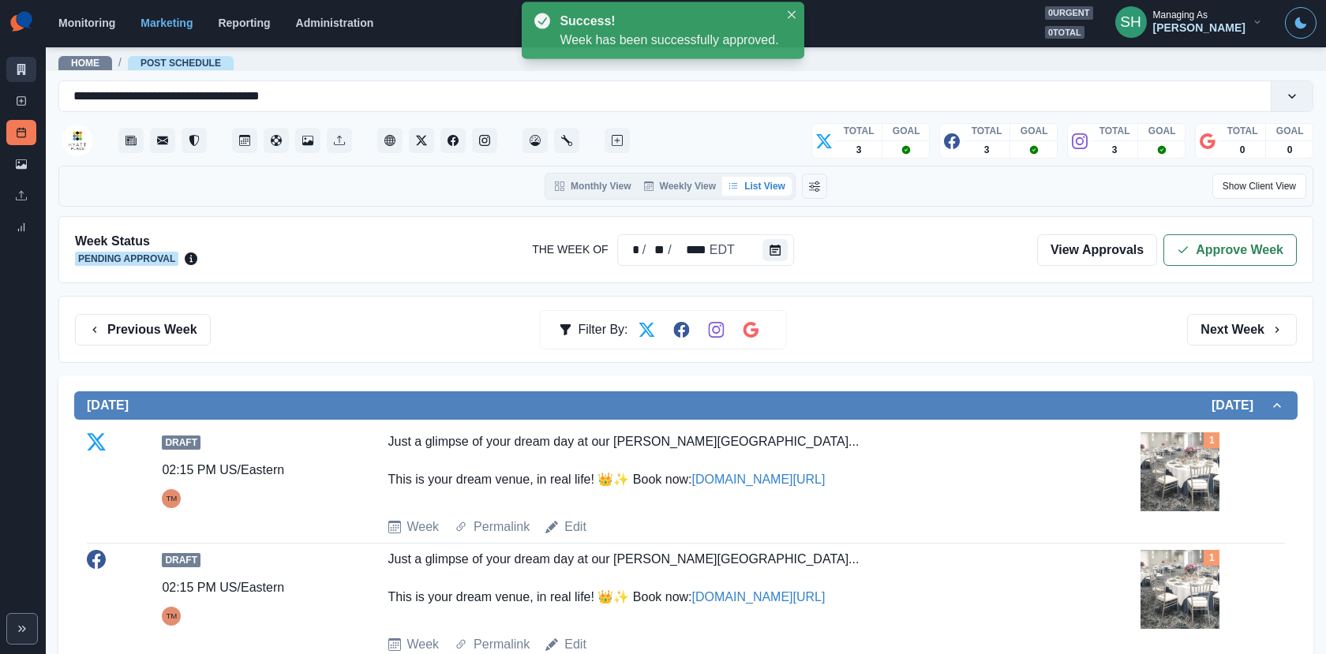
click at [23, 67] on icon at bounding box center [21, 69] width 9 height 11
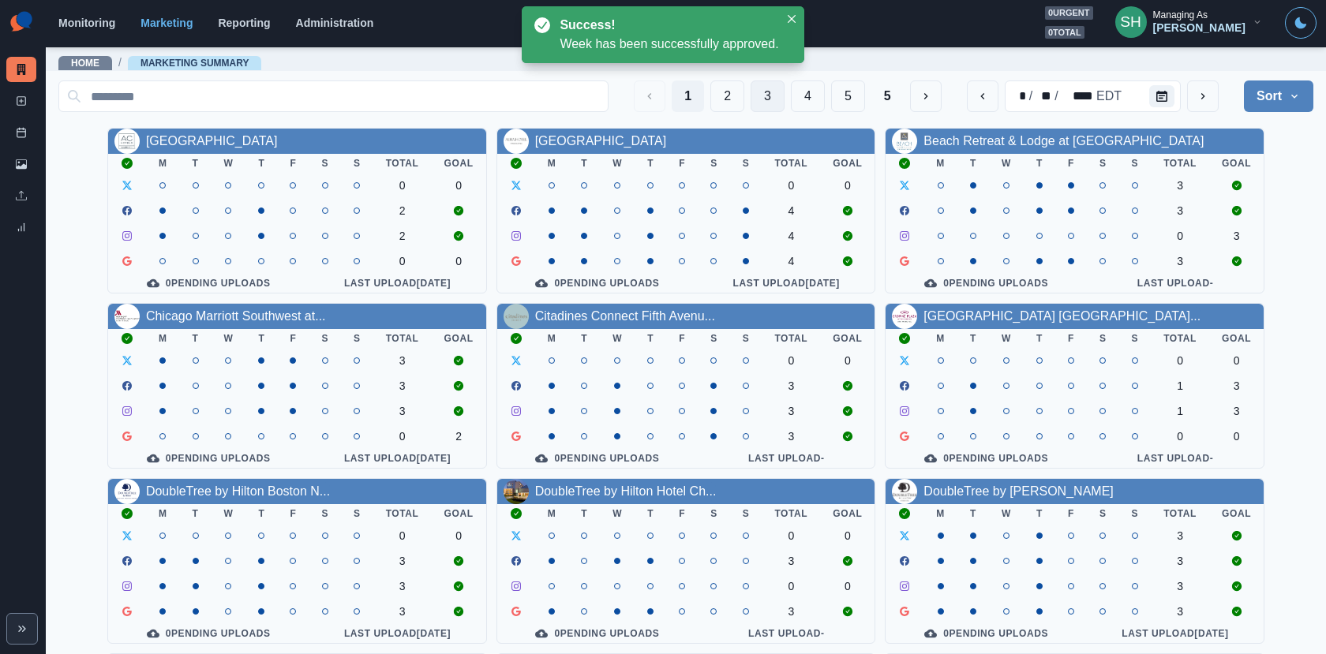
click at [767, 92] on button "3" at bounding box center [767, 96] width 34 height 32
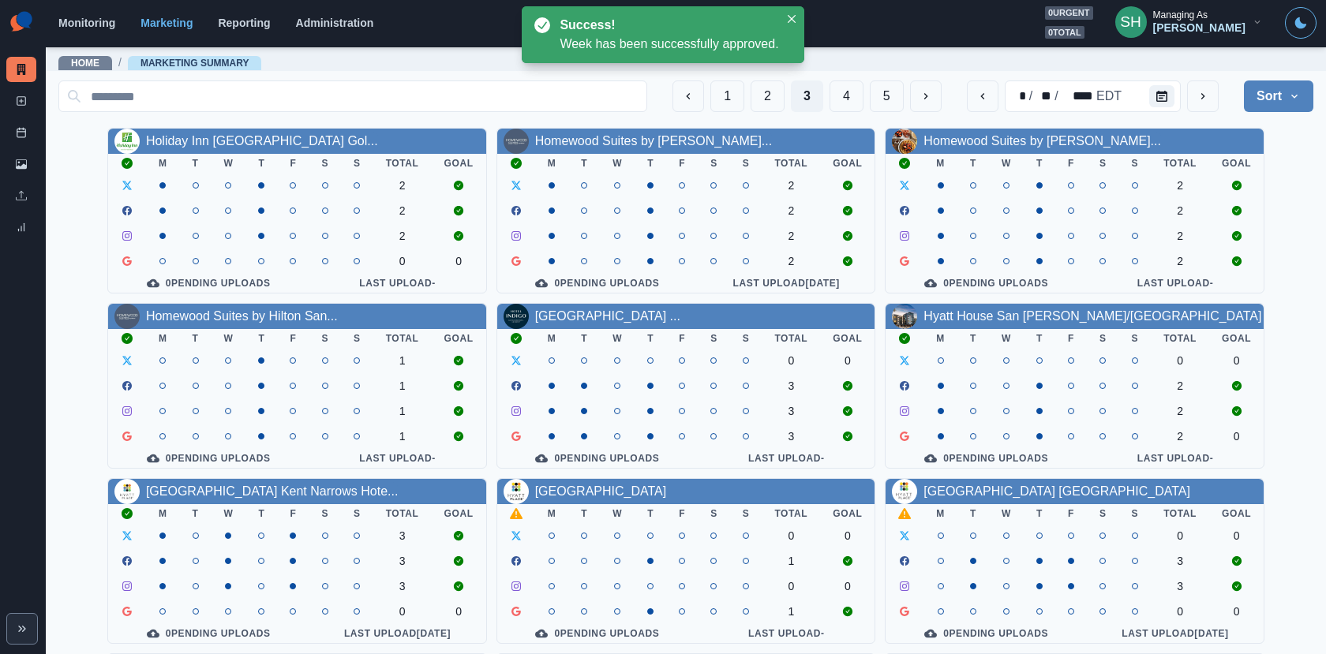
scroll to position [183, 0]
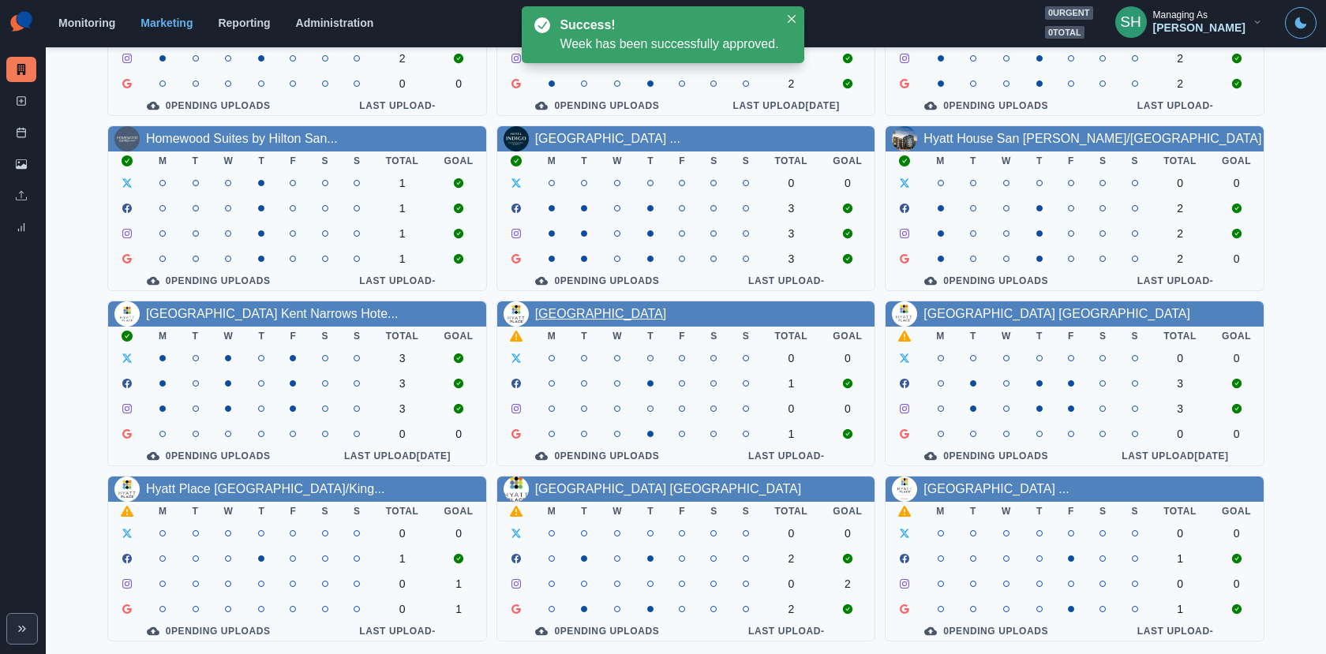
click at [638, 311] on link "[GEOGRAPHIC_DATA]" at bounding box center [601, 313] width 132 height 13
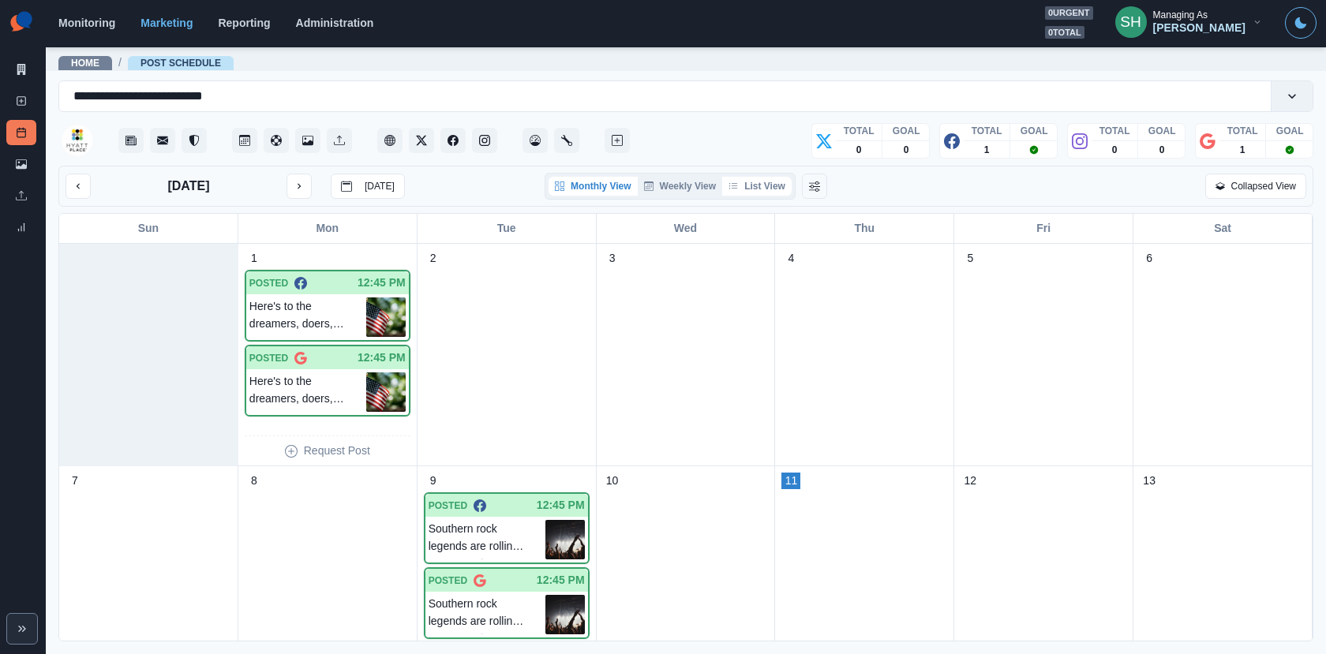
click at [755, 177] on button "List View" at bounding box center [756, 186] width 69 height 19
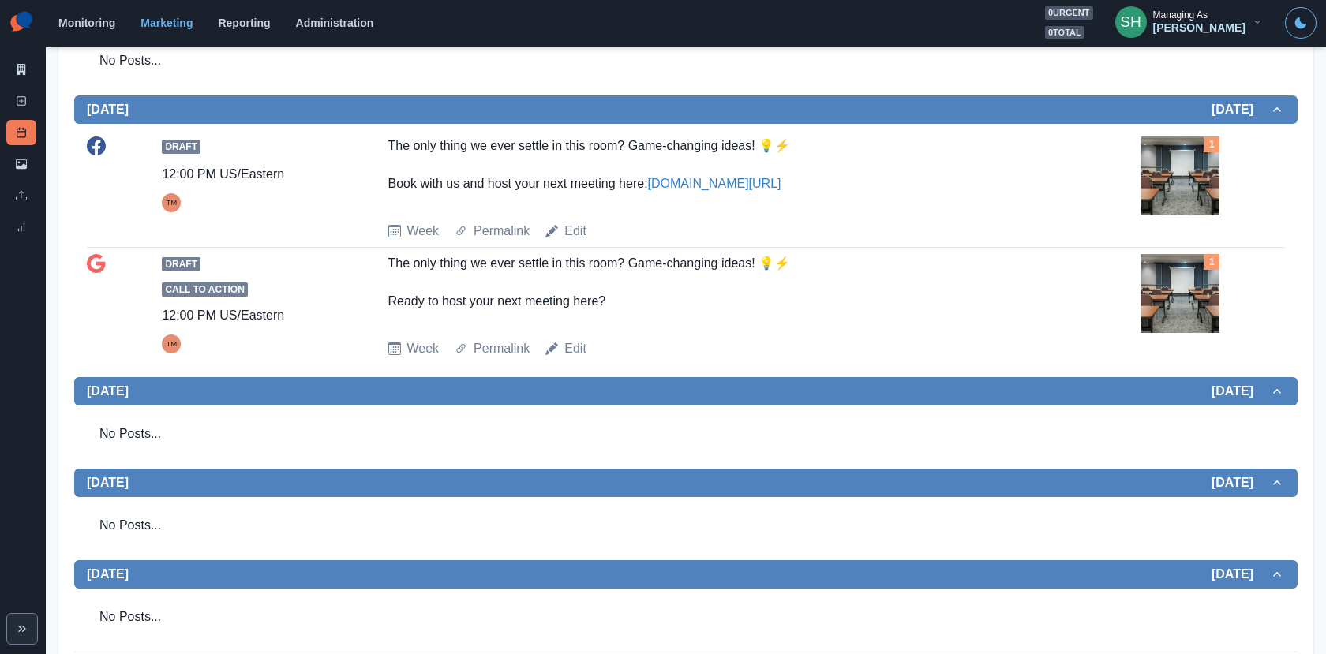
scroll to position [576, 0]
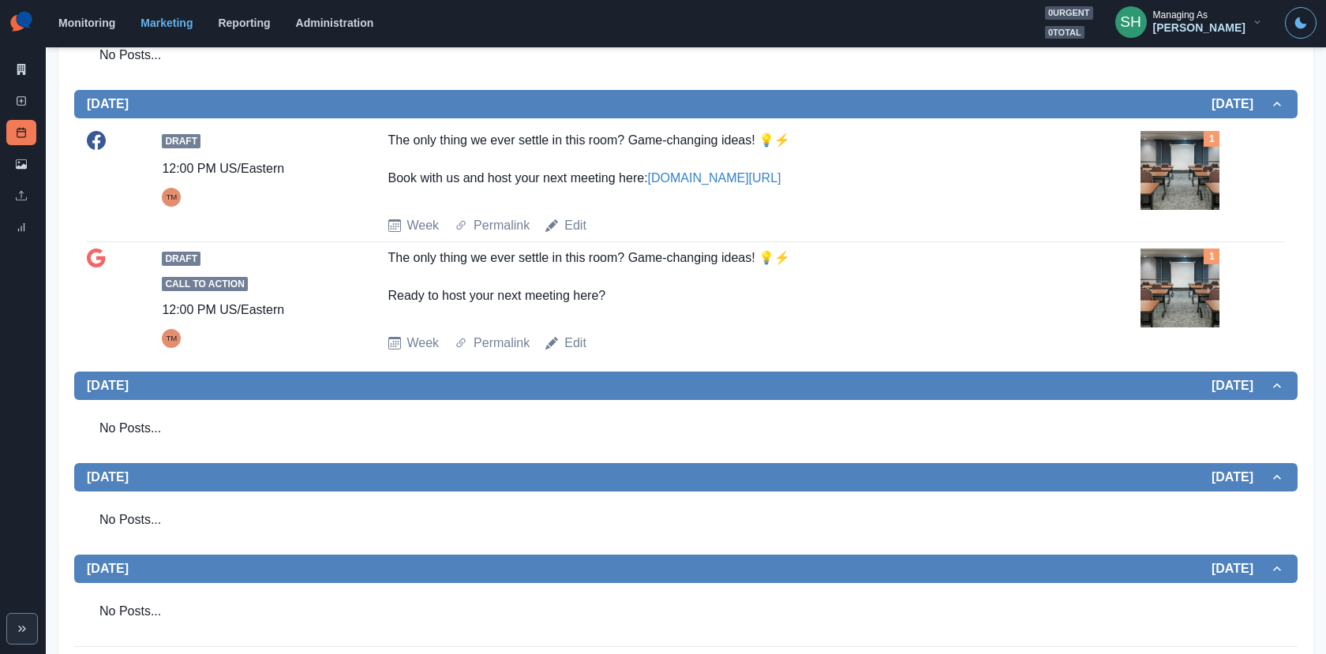
click at [1156, 193] on img at bounding box center [1179, 170] width 79 height 79
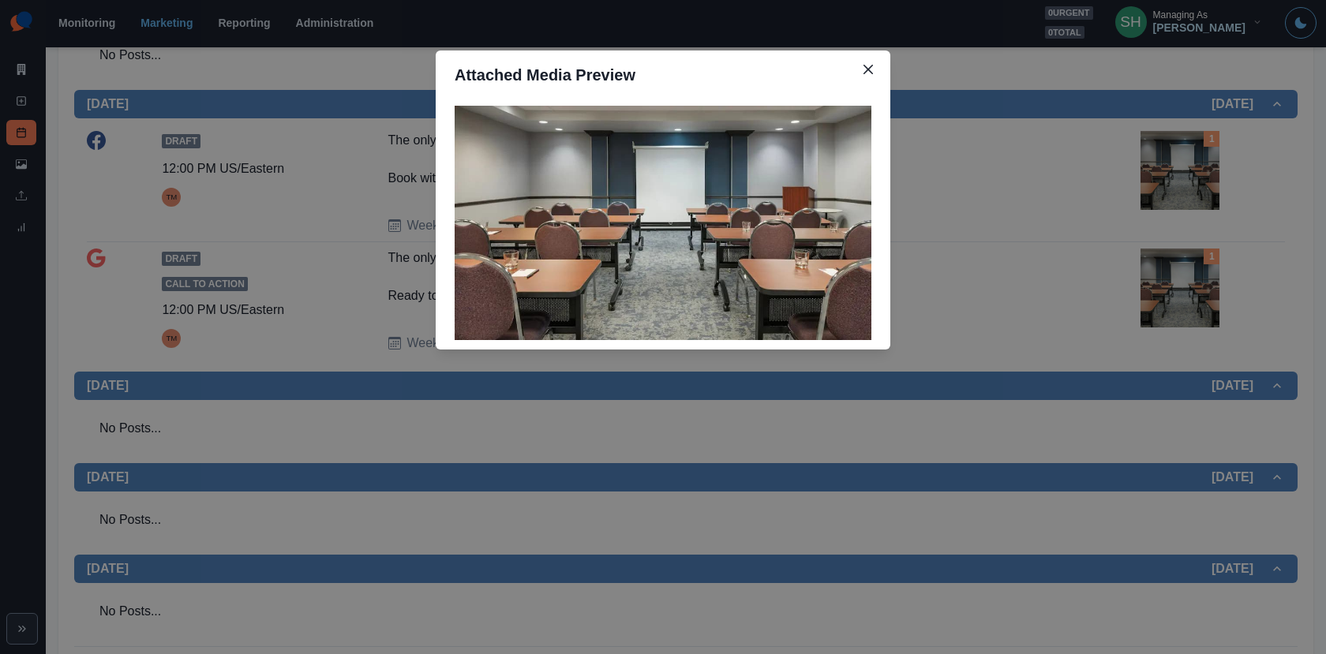
click at [1156, 193] on div "Attached Media Preview" at bounding box center [663, 327] width 1326 height 654
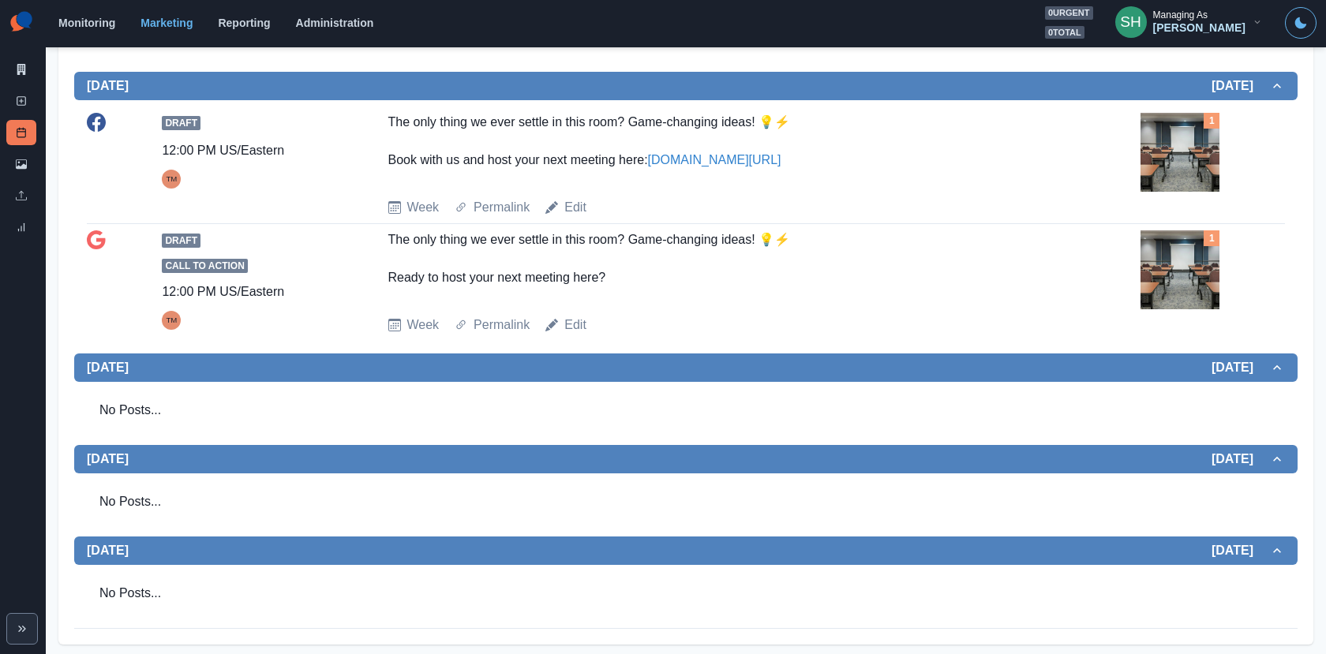
scroll to position [0, 0]
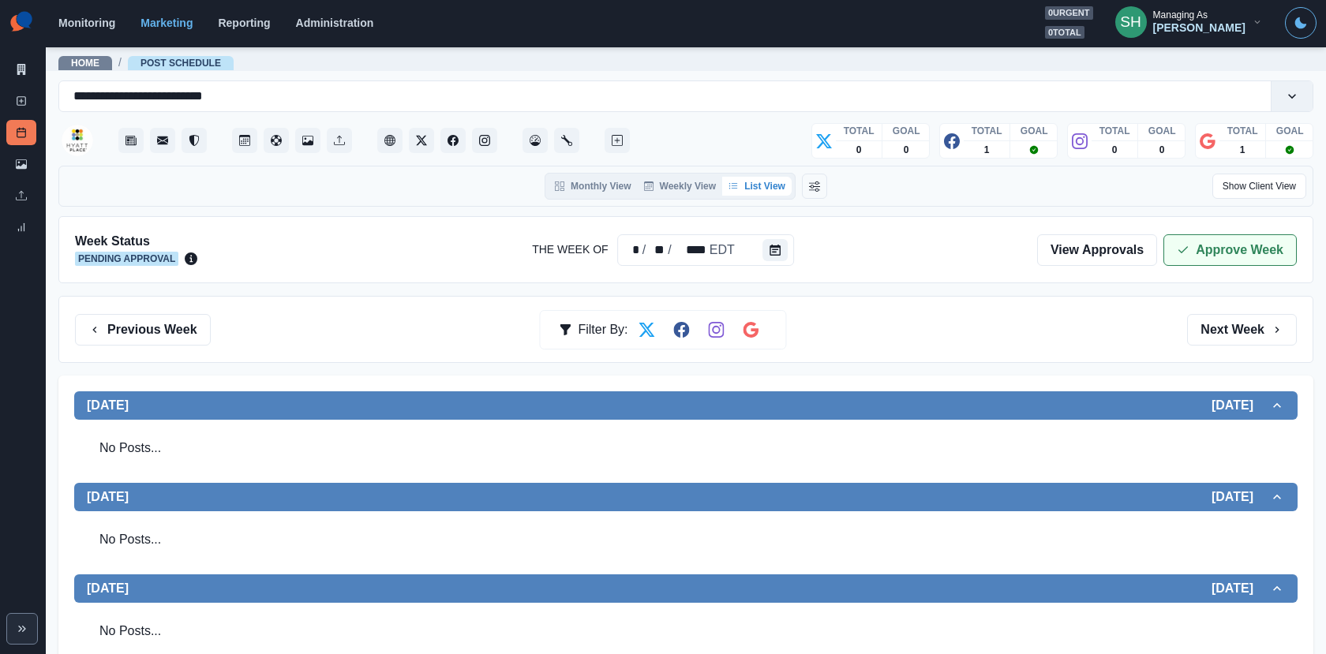
click at [1209, 245] on button "Approve Week" at bounding box center [1229, 250] width 133 height 32
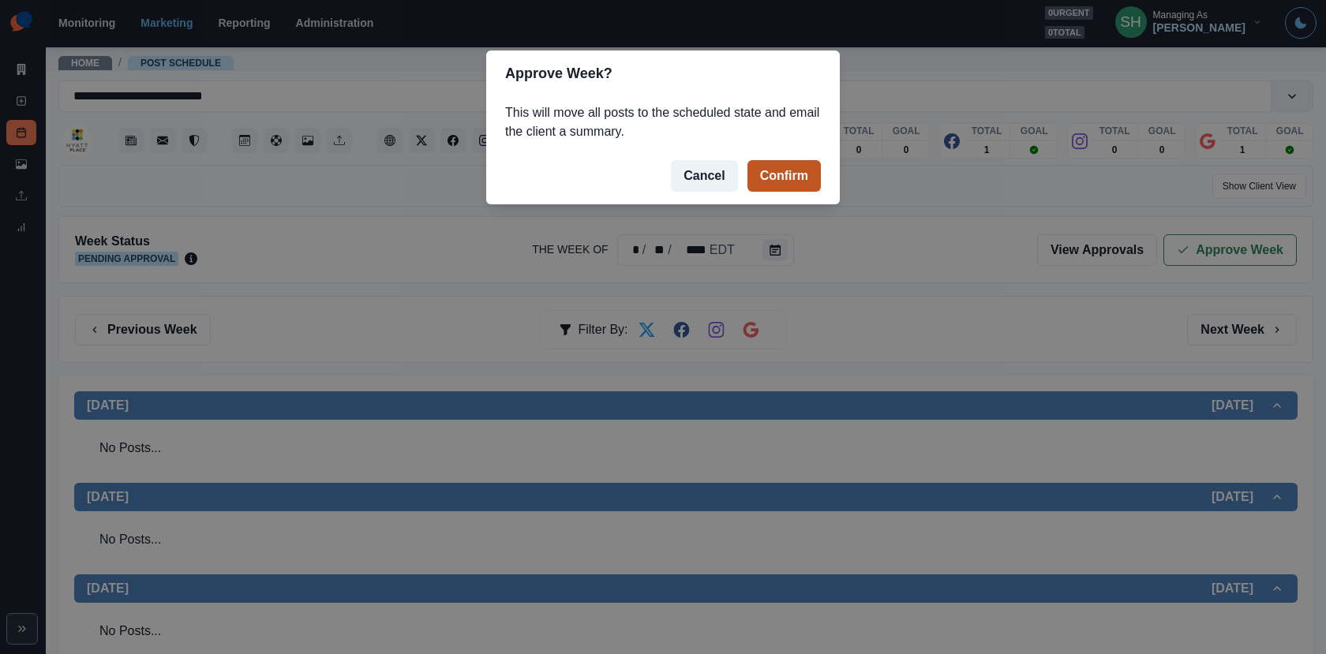
click at [795, 184] on button "Confirm" at bounding box center [783, 176] width 73 height 32
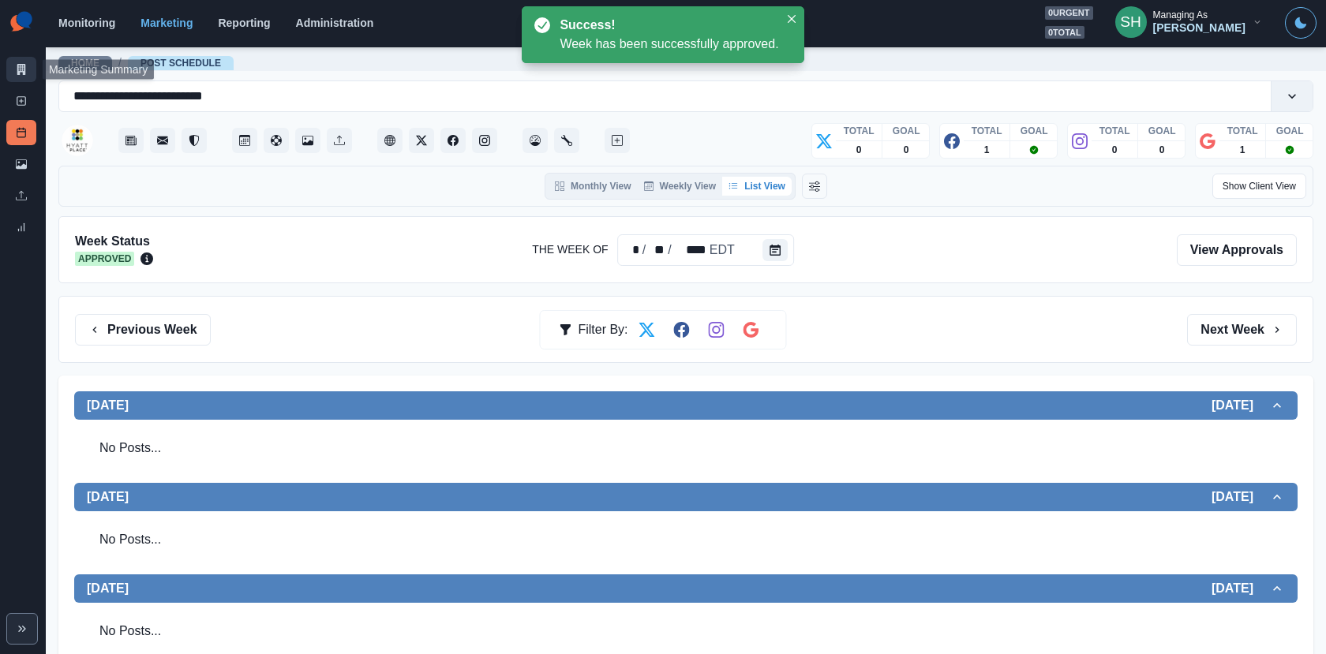
click at [17, 69] on icon at bounding box center [21, 69] width 11 height 11
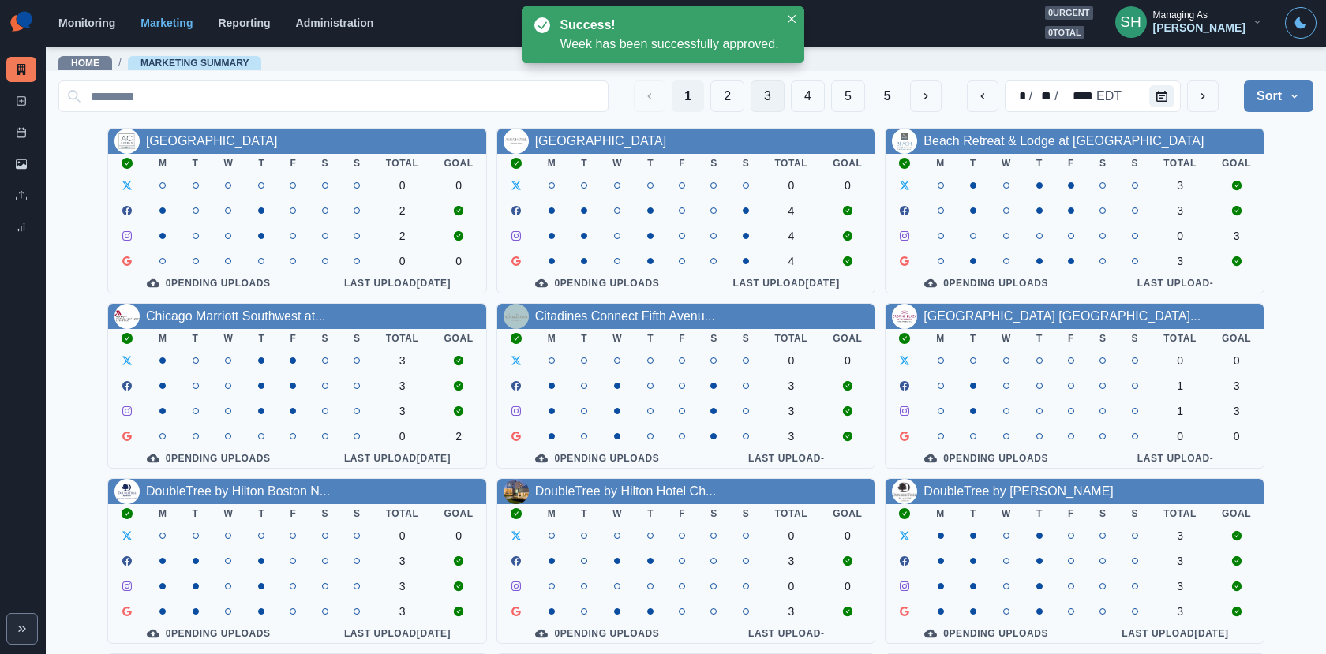
click at [764, 92] on button "3" at bounding box center [767, 96] width 34 height 32
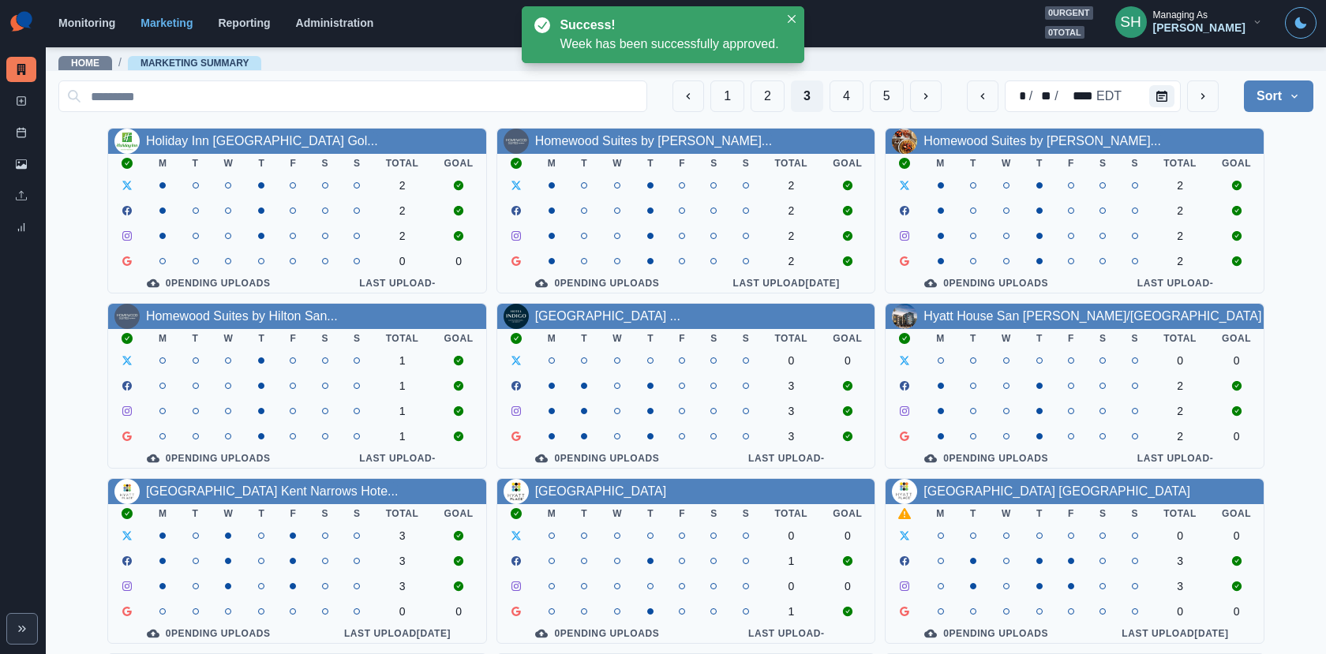
scroll to position [183, 0]
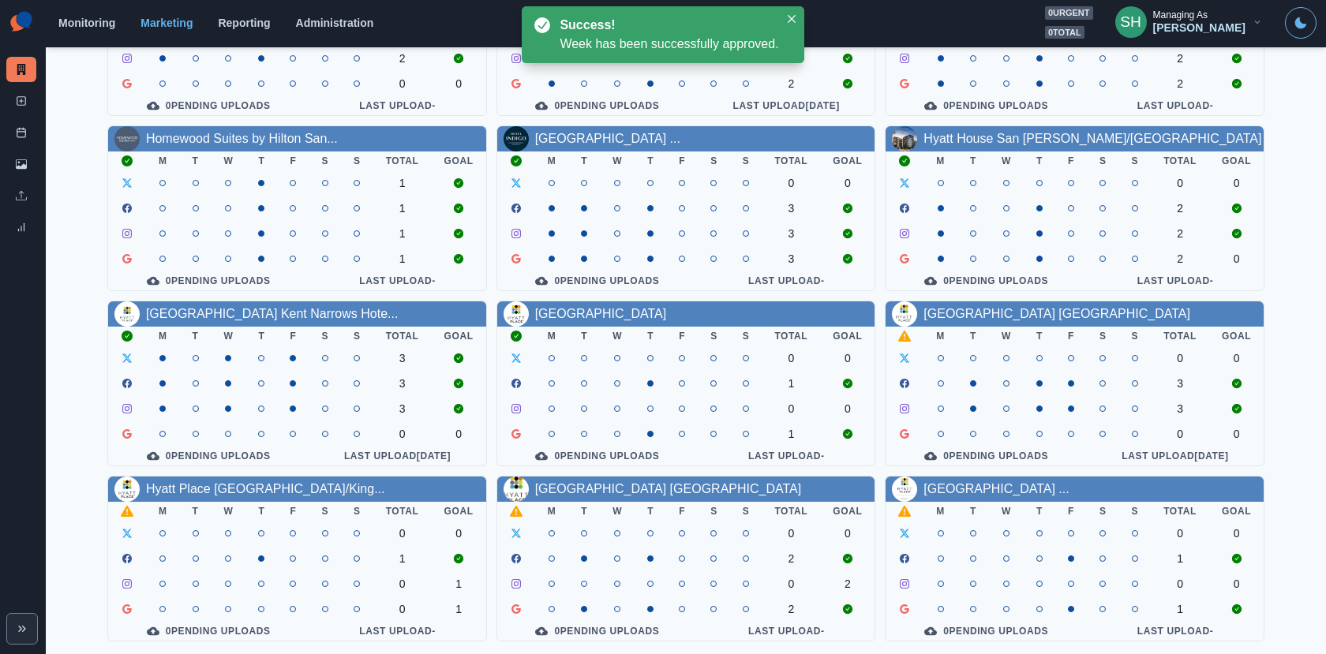
click at [967, 301] on div "[GEOGRAPHIC_DATA] [GEOGRAPHIC_DATA]" at bounding box center [1074, 313] width 378 height 25
click at [965, 307] on link "[GEOGRAPHIC_DATA] [GEOGRAPHIC_DATA]" at bounding box center [1056, 313] width 267 height 13
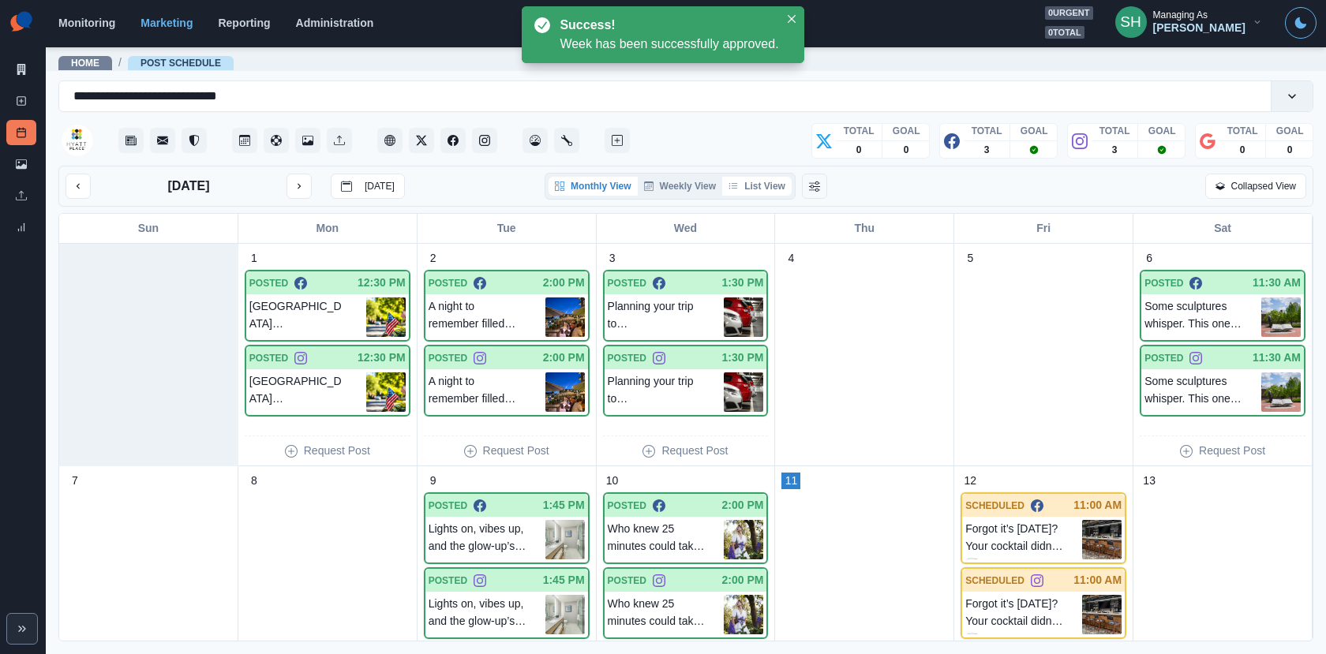
click at [746, 189] on button "List View" at bounding box center [756, 186] width 69 height 19
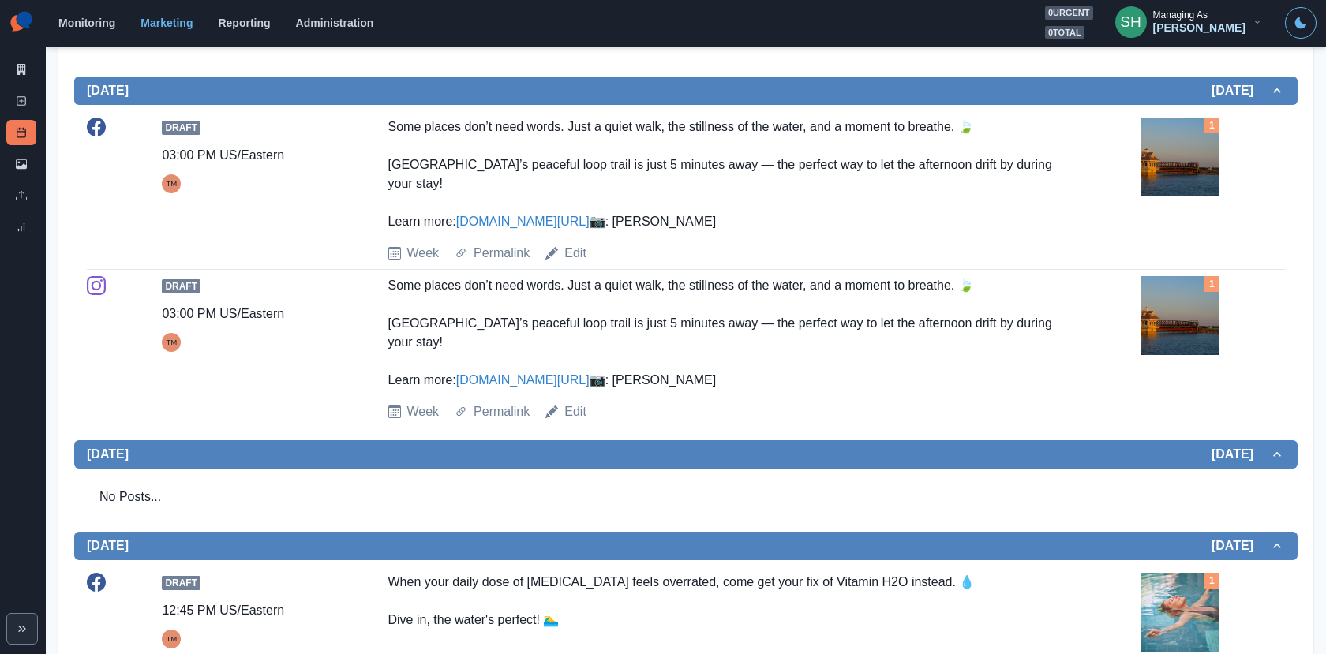
scroll to position [418, 0]
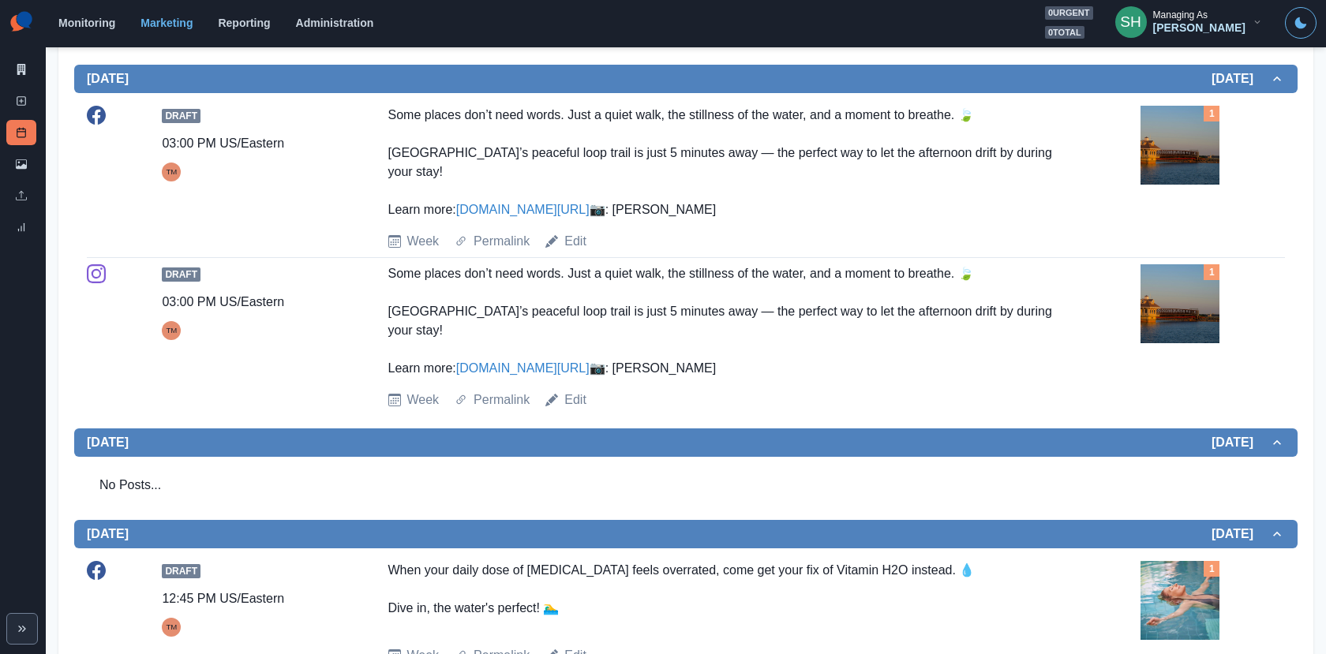
click at [1168, 163] on img at bounding box center [1179, 145] width 79 height 79
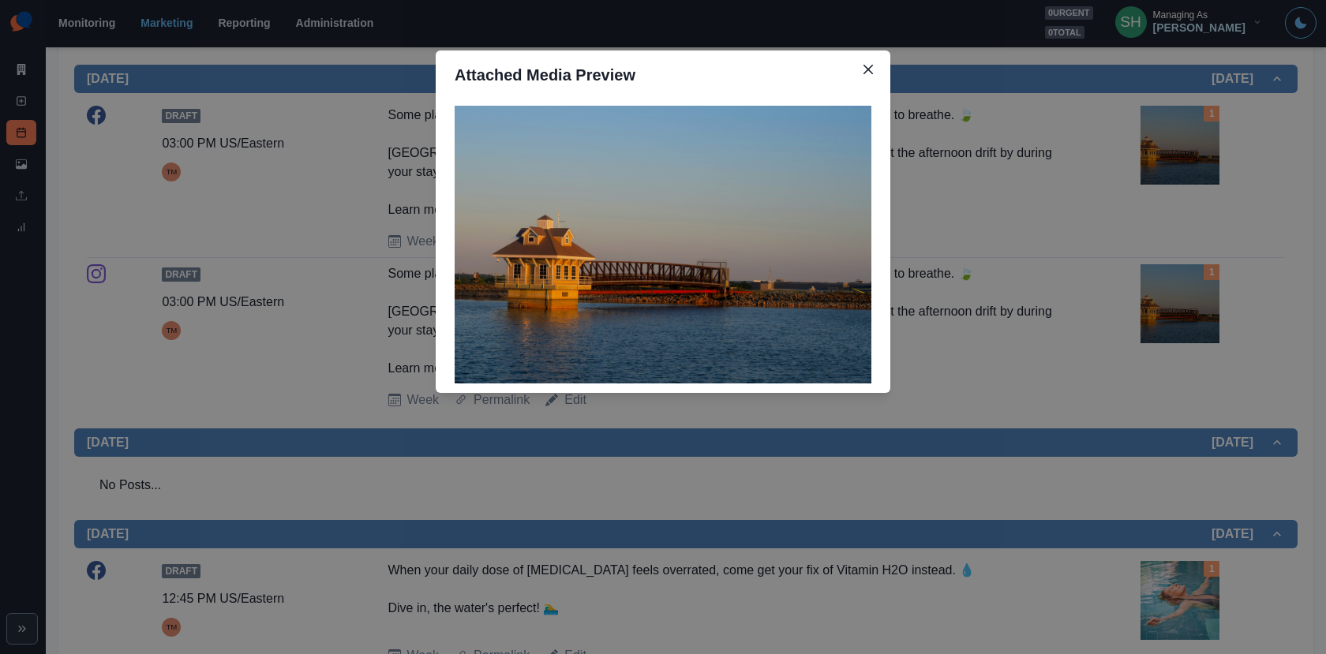
click at [1168, 163] on div "Attached Media Preview" at bounding box center [663, 327] width 1326 height 654
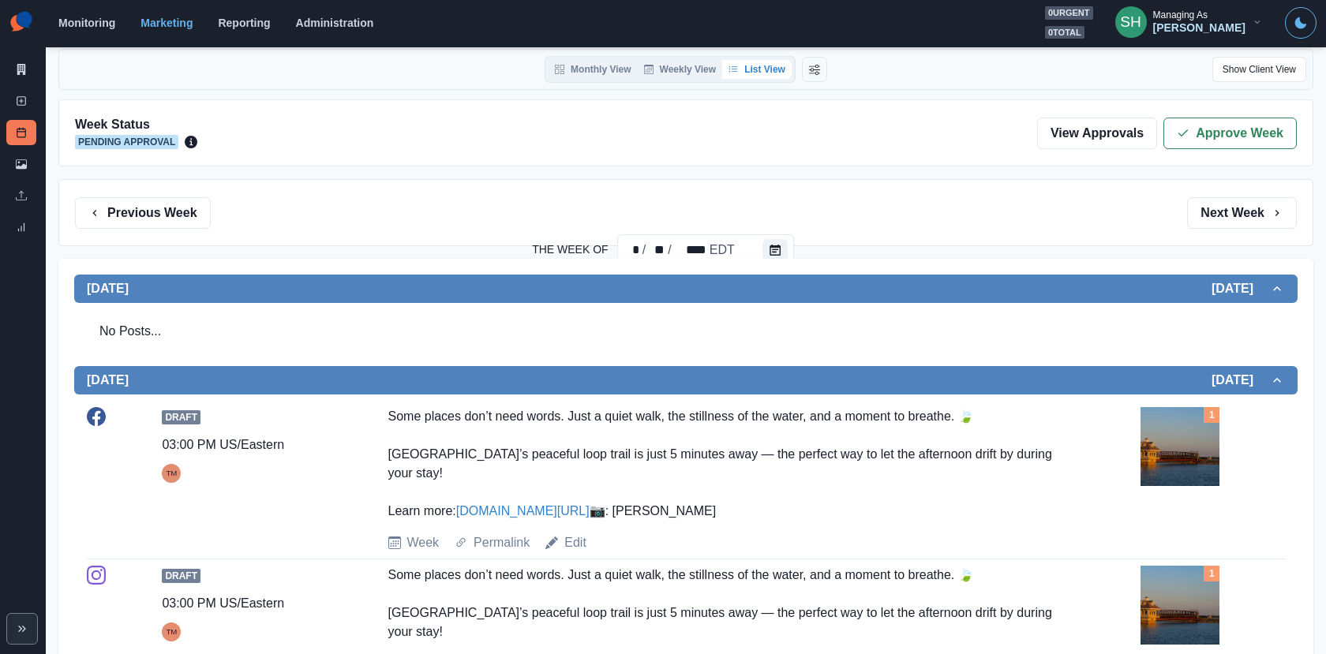
scroll to position [0, 0]
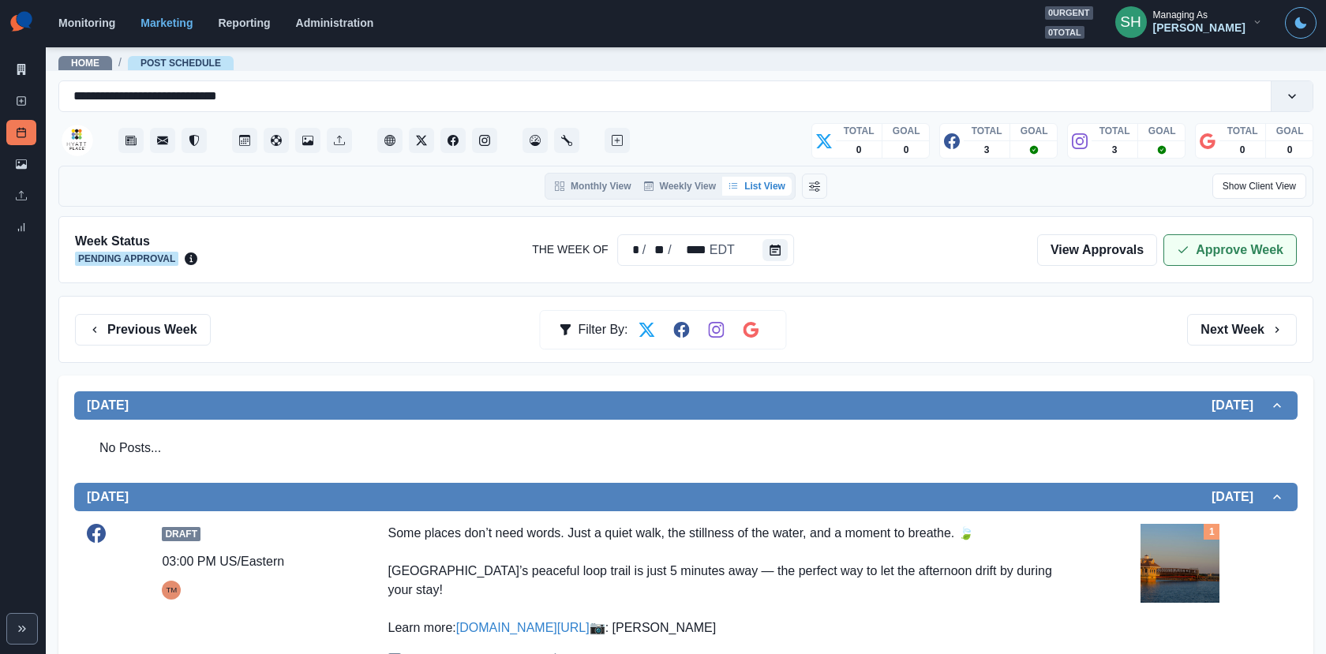
click at [1193, 252] on button "Approve Week" at bounding box center [1229, 250] width 133 height 32
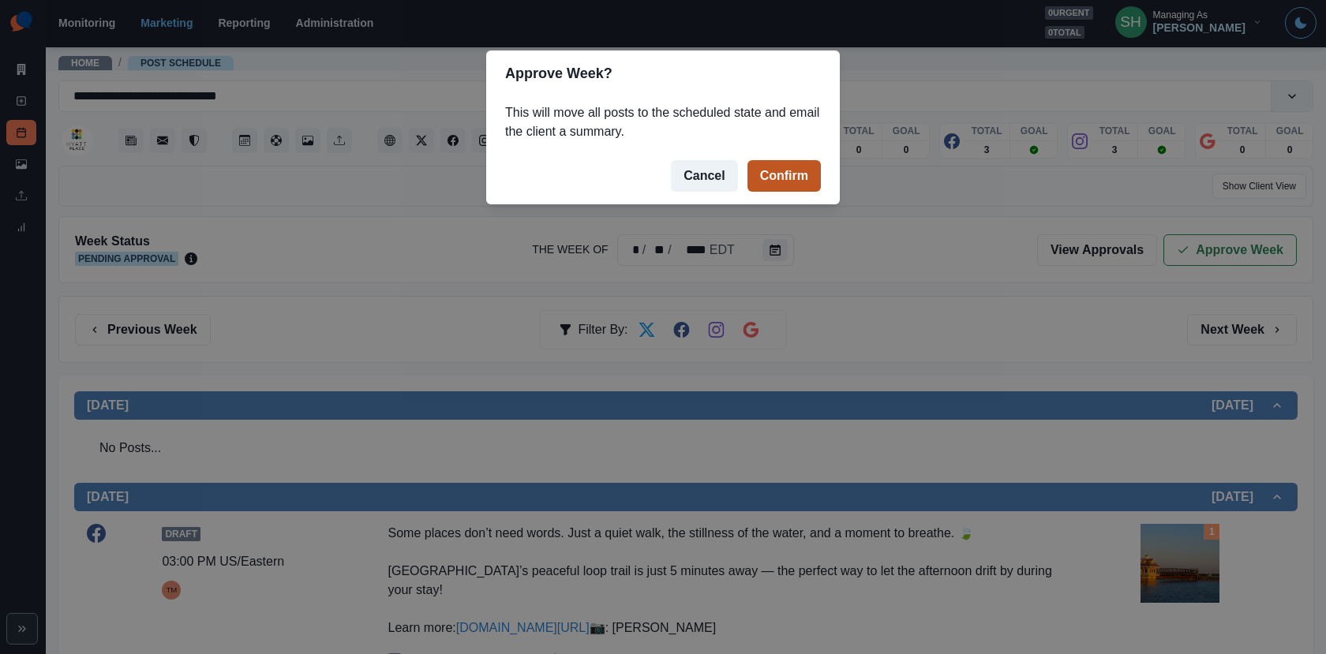
click at [792, 178] on button "Confirm" at bounding box center [783, 176] width 73 height 32
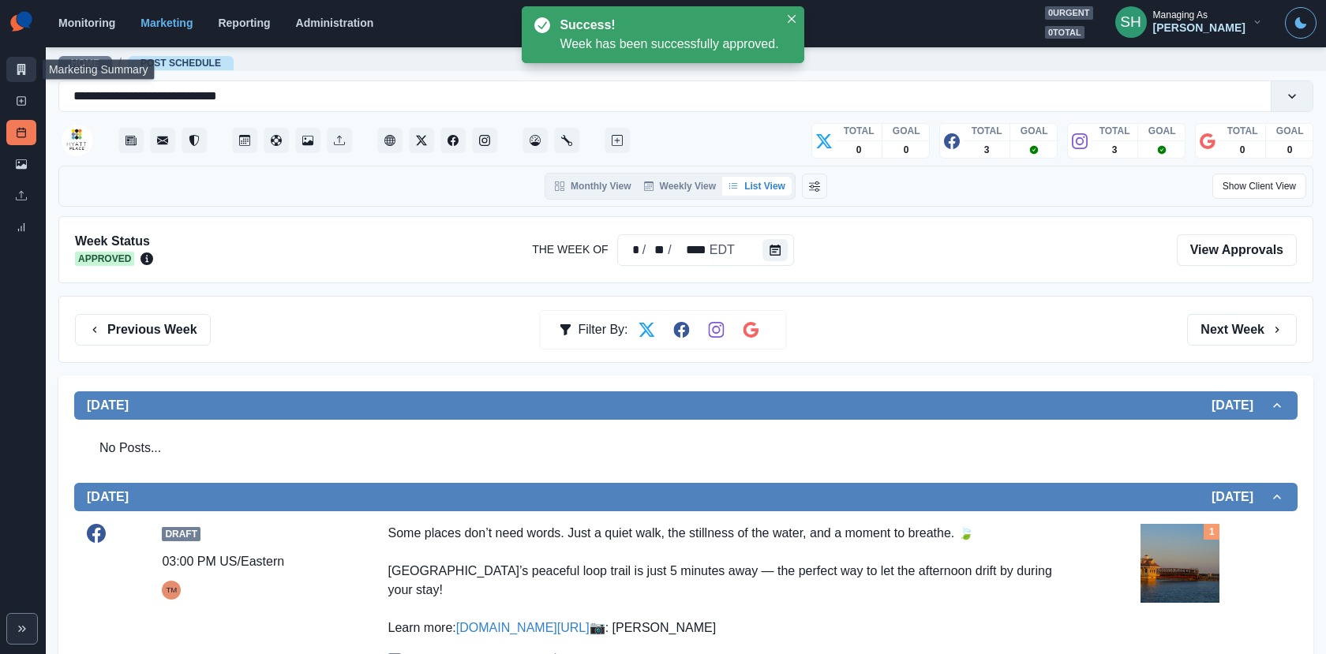
click at [20, 70] on icon at bounding box center [21, 69] width 9 height 11
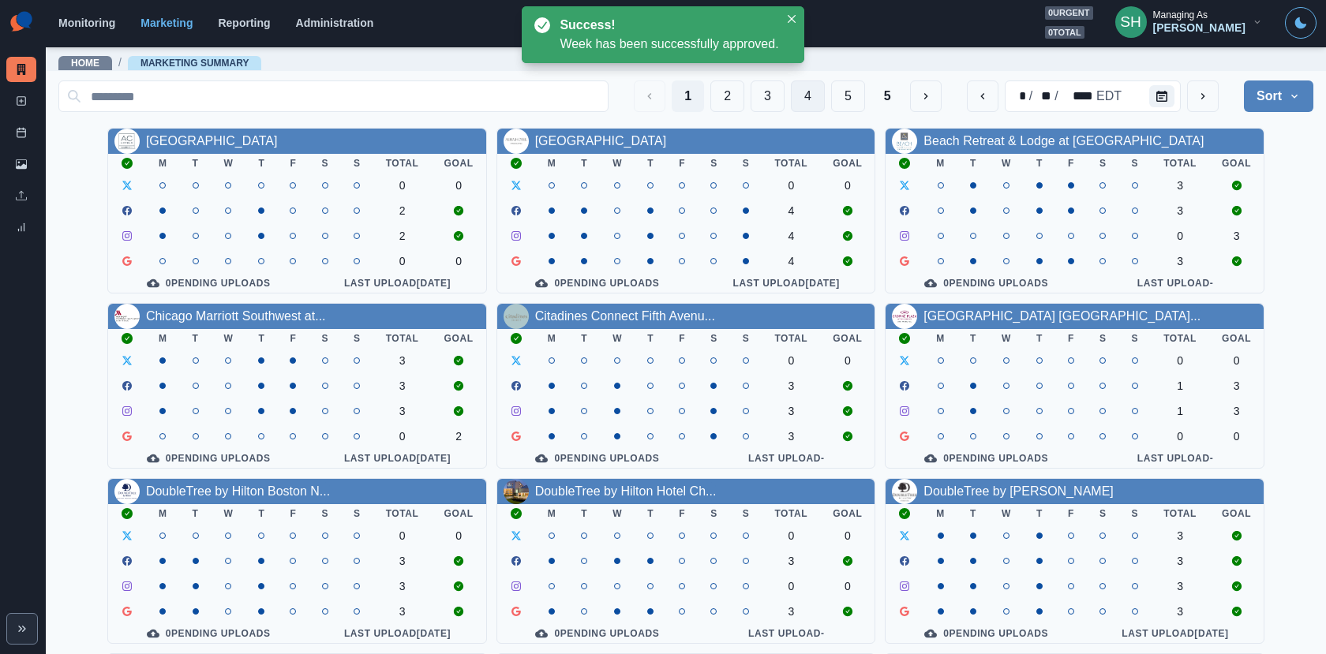
click at [806, 102] on button "4" at bounding box center [808, 96] width 34 height 32
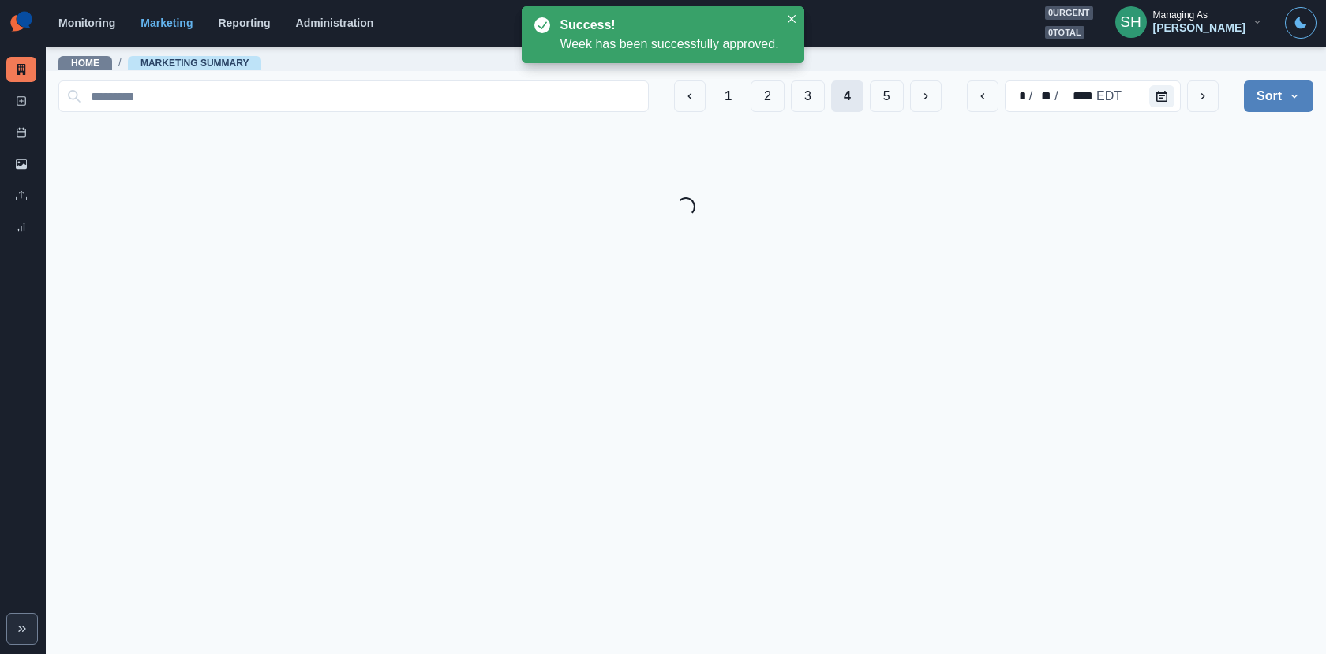
click at [806, 102] on button "3" at bounding box center [808, 96] width 34 height 32
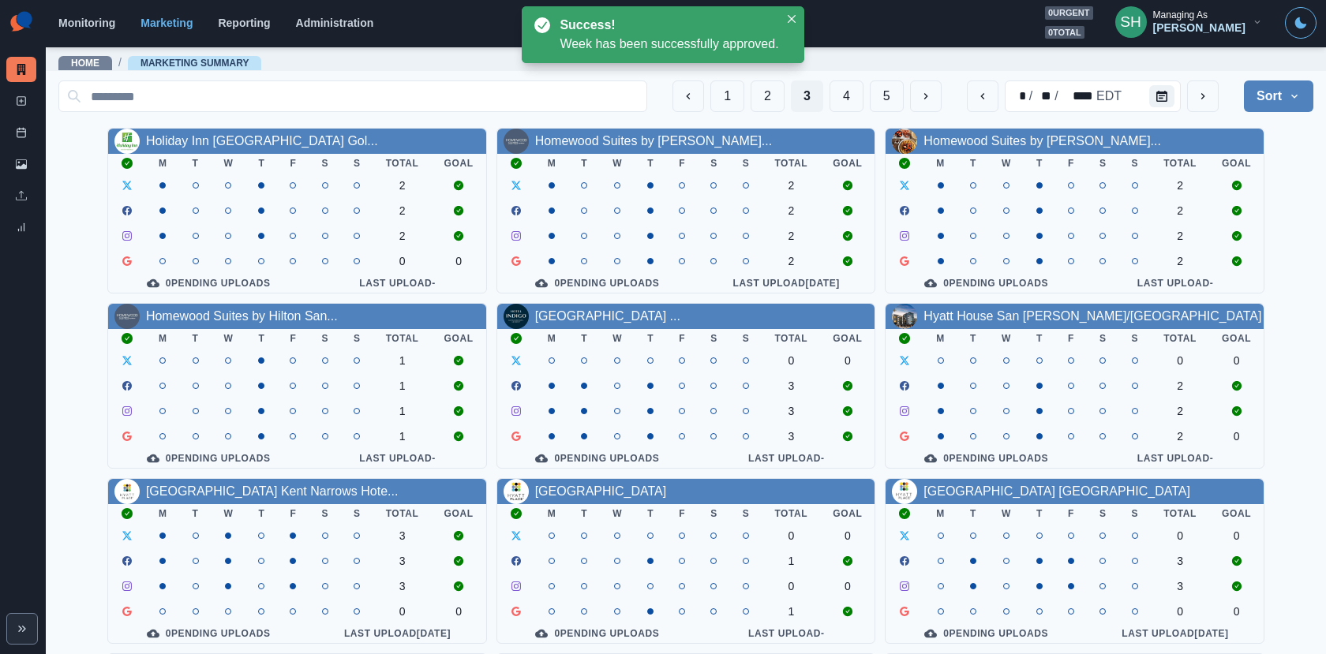
scroll to position [183, 0]
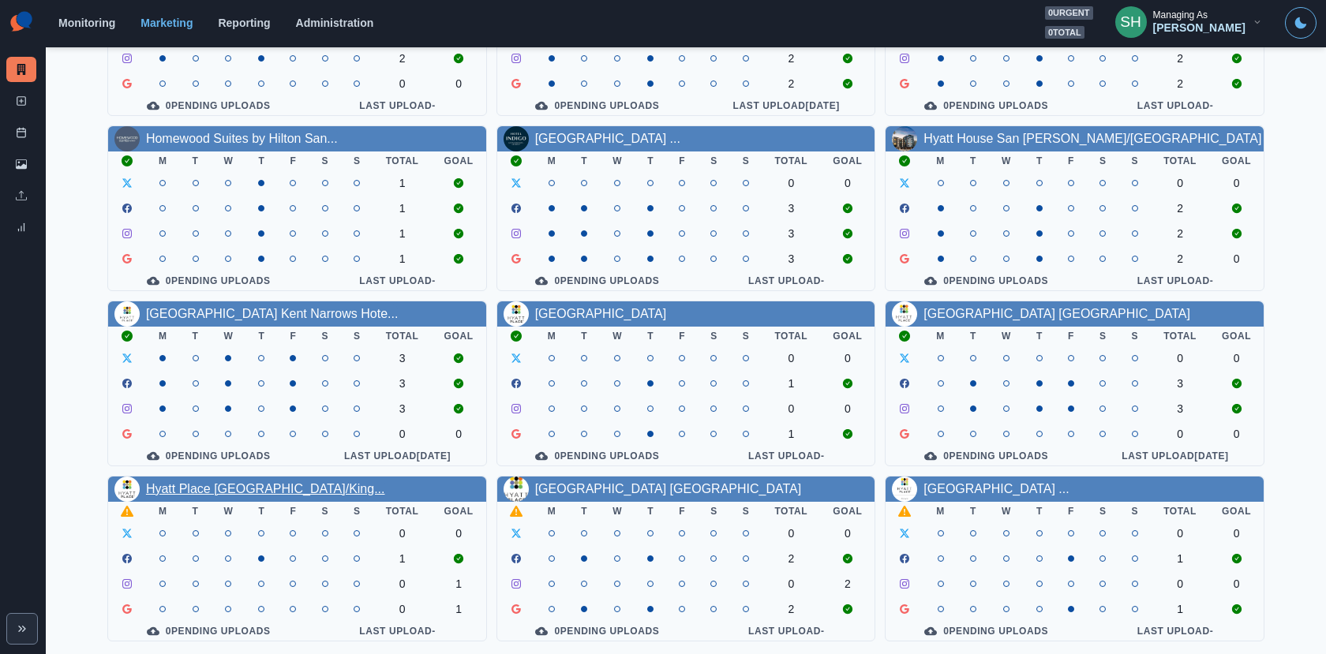
click at [278, 486] on link "Hyatt Place [GEOGRAPHIC_DATA]/King..." at bounding box center [265, 488] width 239 height 13
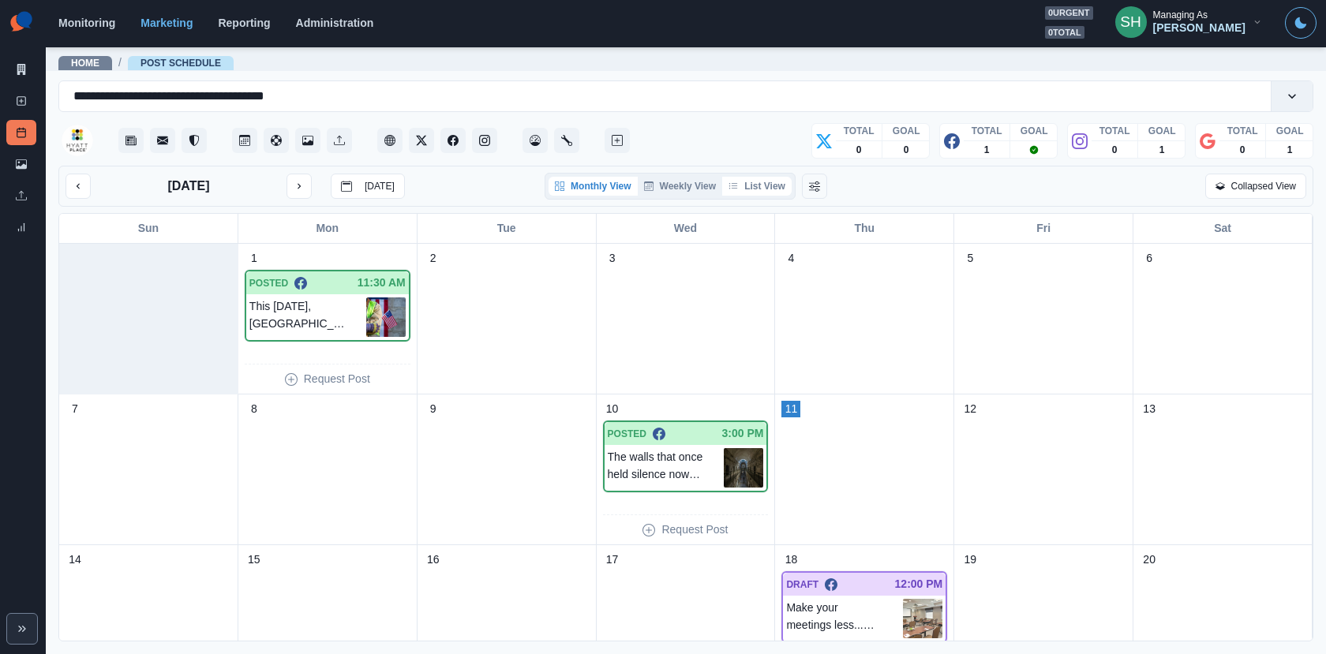
click at [772, 181] on button "List View" at bounding box center [756, 186] width 69 height 19
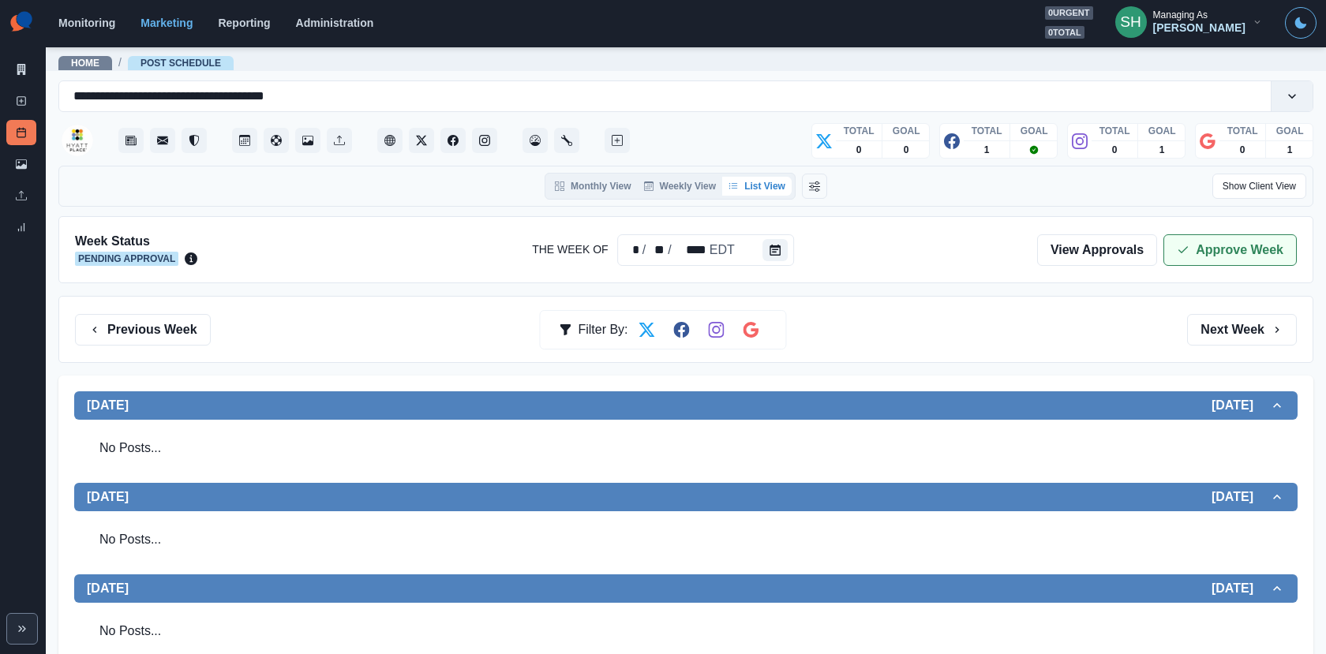
click at [1186, 239] on button "Approve Week" at bounding box center [1229, 250] width 133 height 32
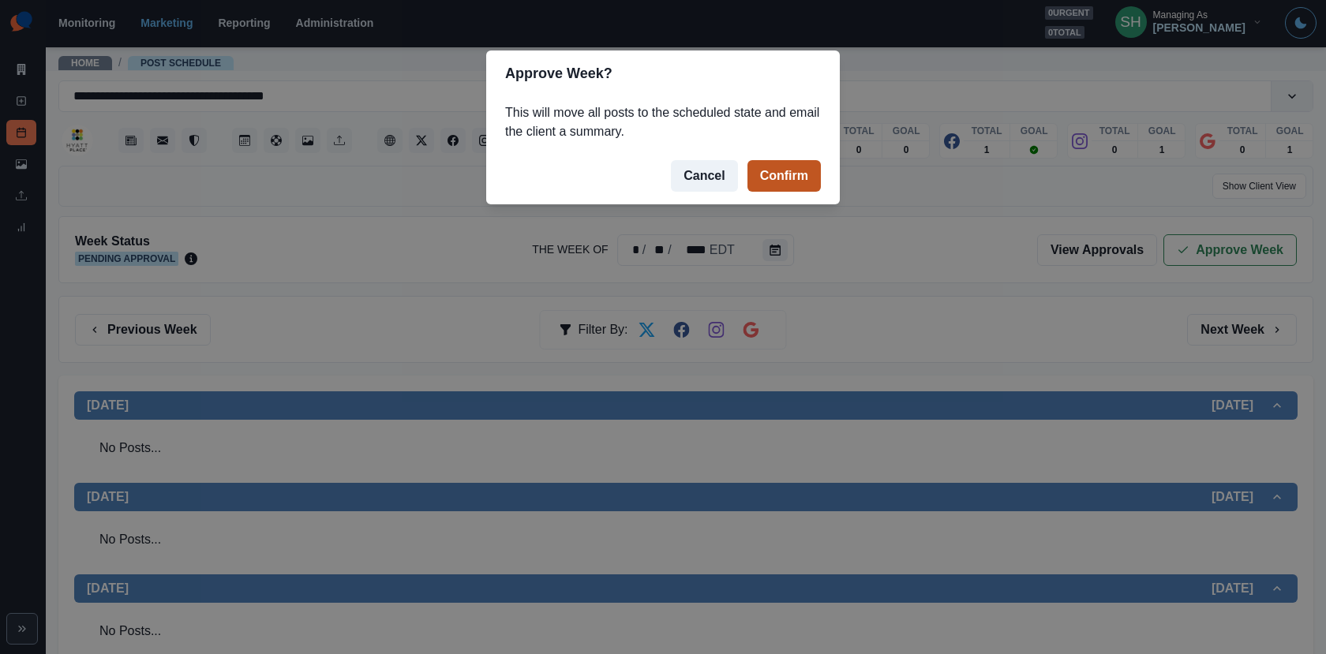
click at [805, 177] on button "Confirm" at bounding box center [783, 176] width 73 height 32
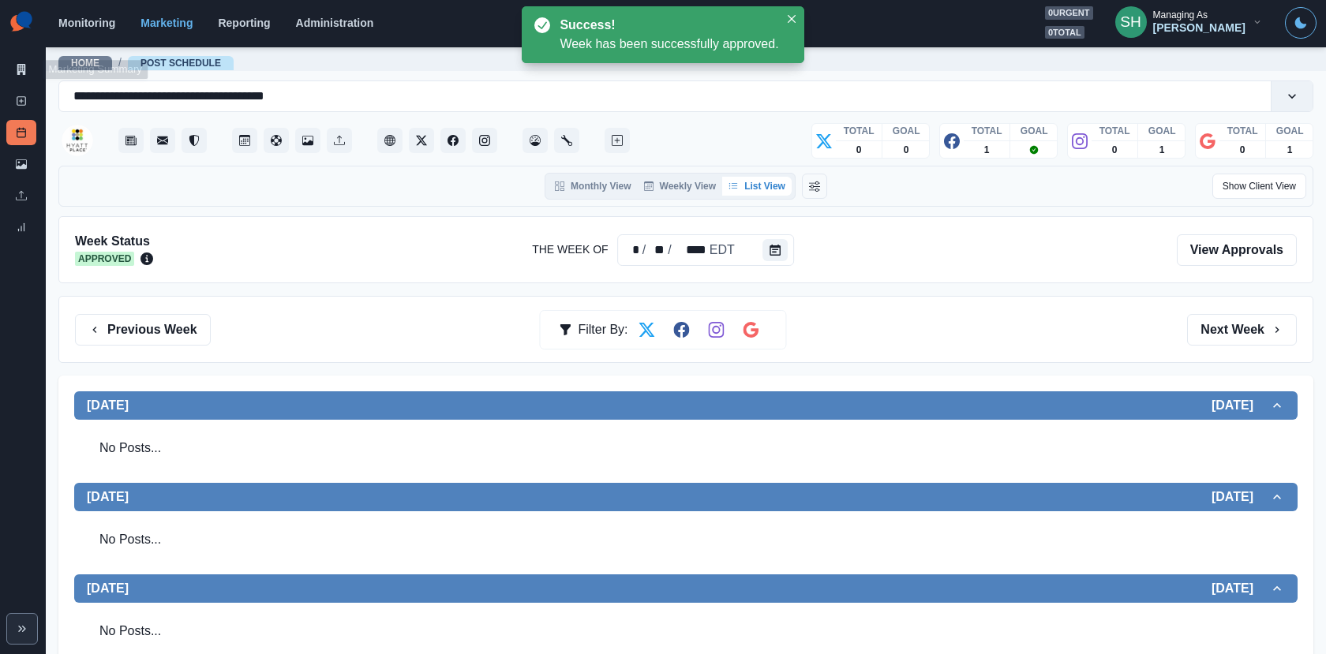
click at [29, 56] on div "Marketing Summary New Post Post Schedule Media Library Uploads Review Summary" at bounding box center [23, 123] width 46 height 246
click at [22, 64] on icon at bounding box center [21, 69] width 9 height 11
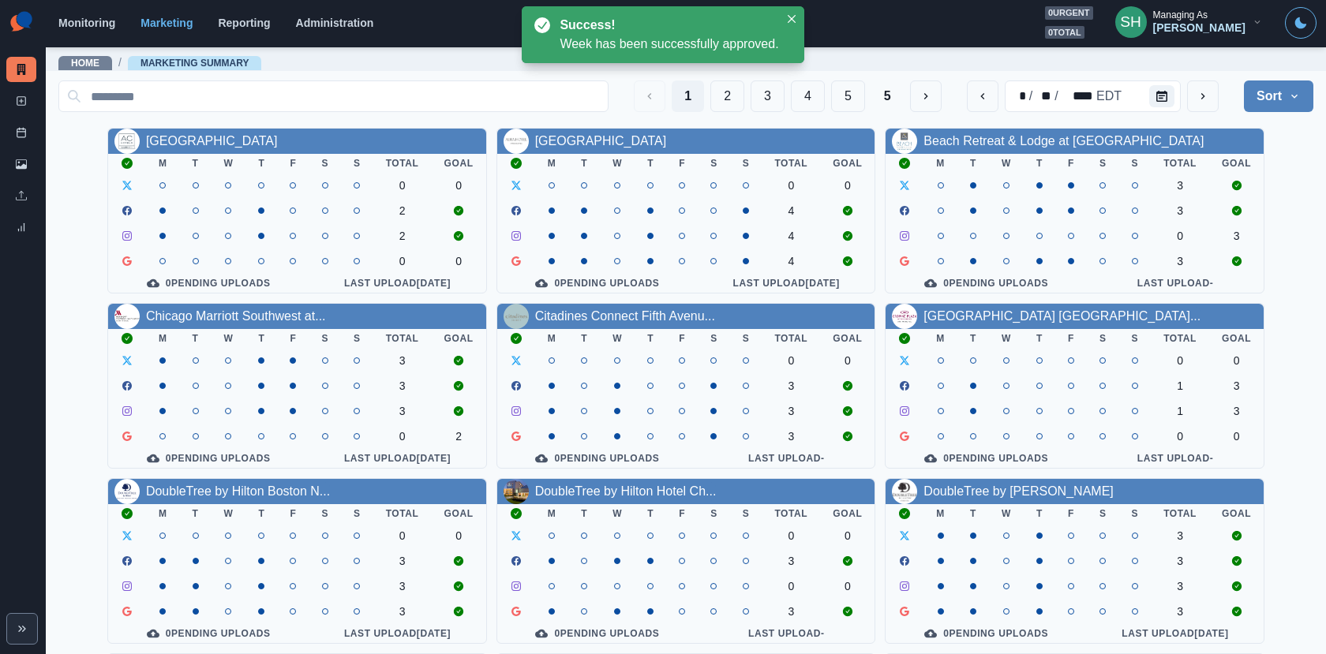
click at [788, 99] on div "1 2 3 4 5 5" at bounding box center [787, 96] width 307 height 32
click at [774, 99] on button "3" at bounding box center [767, 96] width 34 height 32
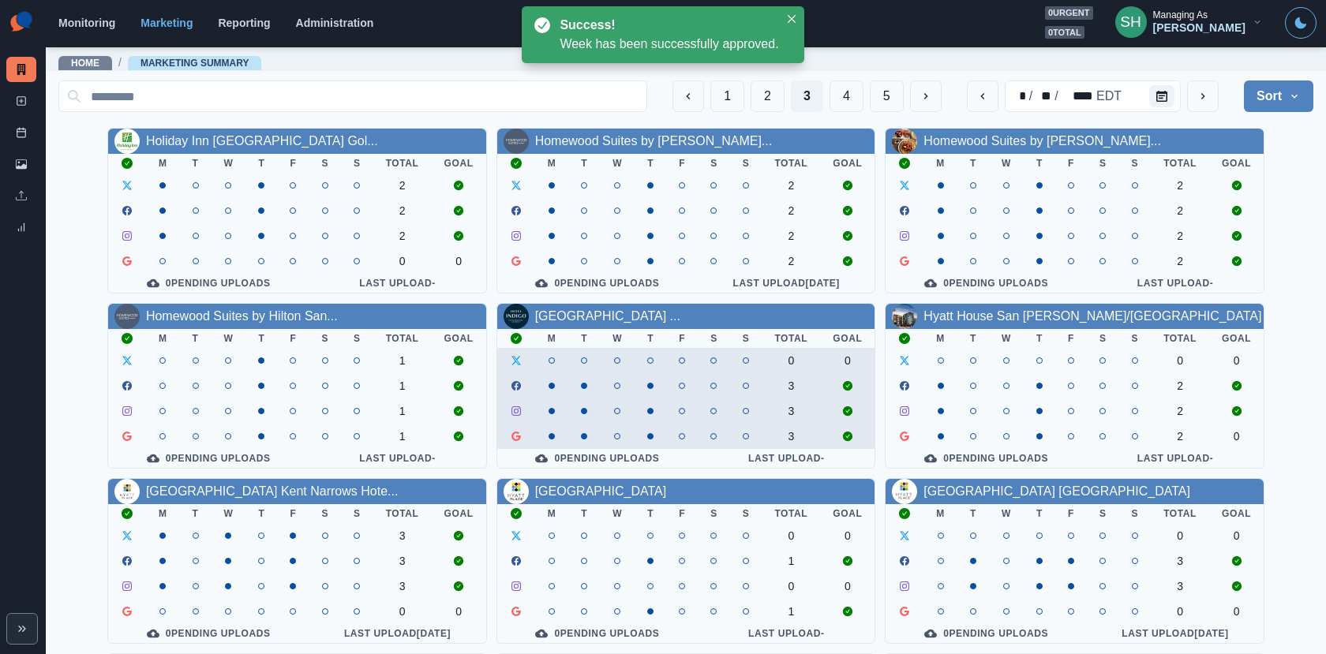
scroll to position [183, 0]
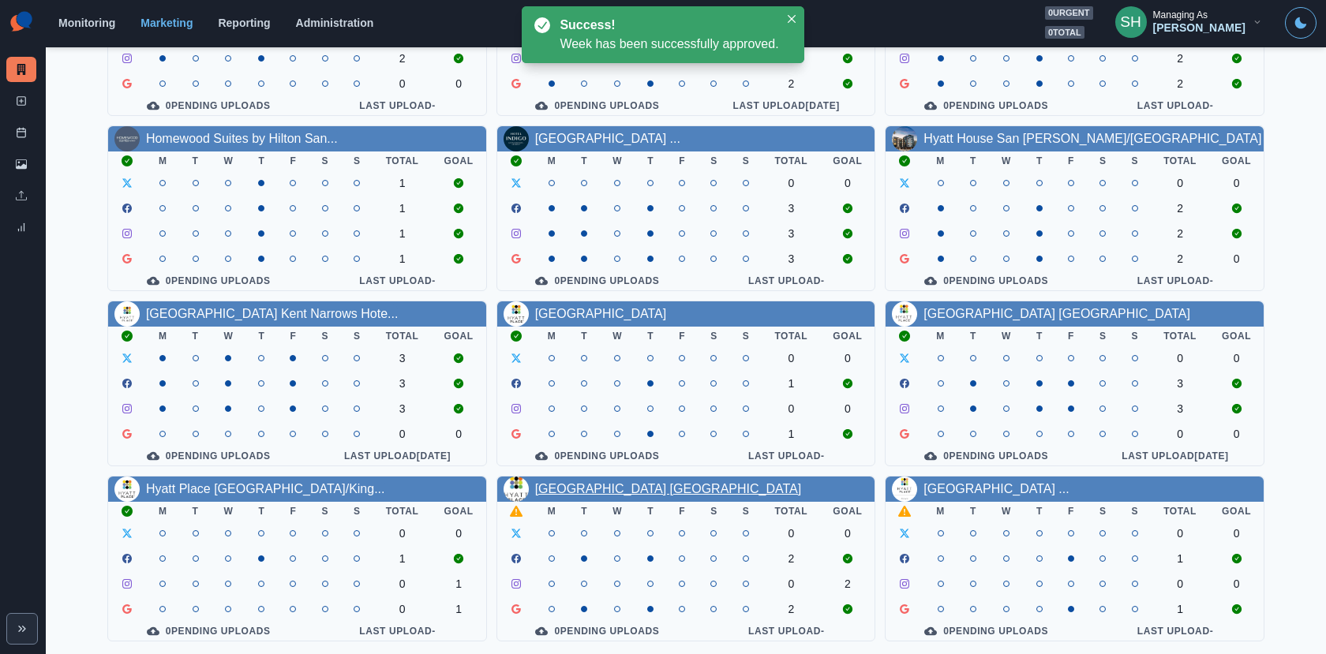
click at [637, 488] on link "[GEOGRAPHIC_DATA] [GEOGRAPHIC_DATA]" at bounding box center [668, 488] width 267 height 13
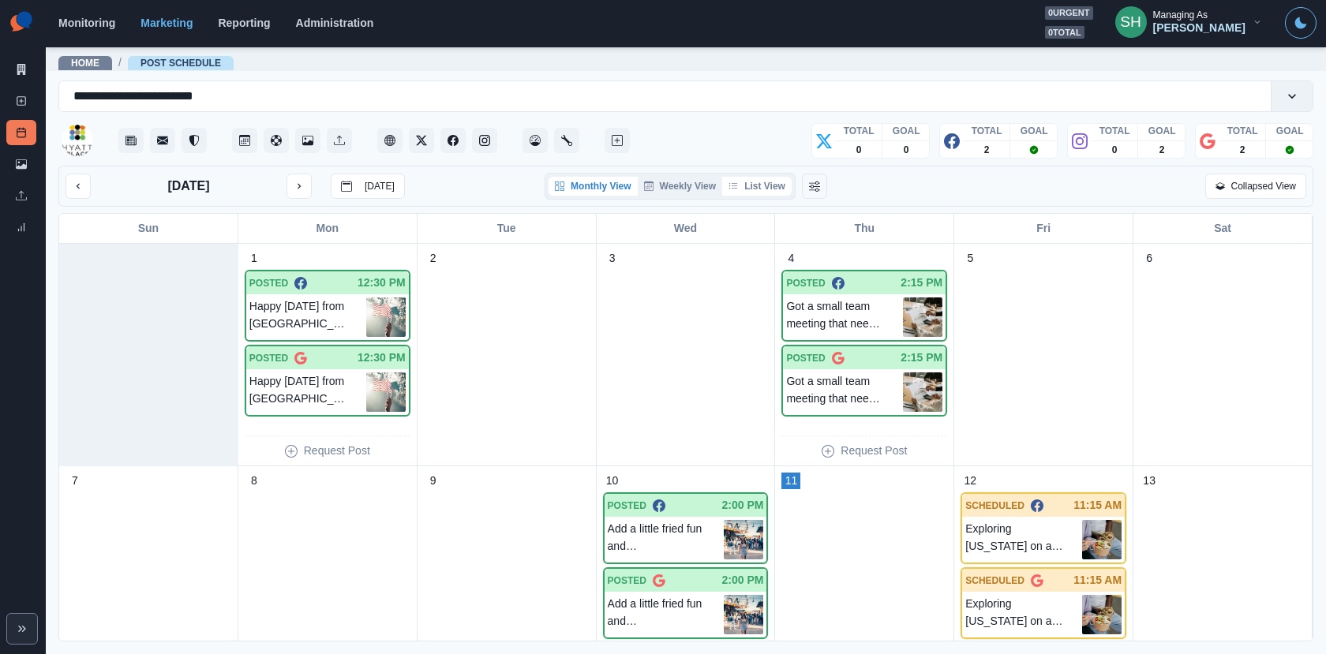
click at [770, 184] on button "List View" at bounding box center [756, 186] width 69 height 19
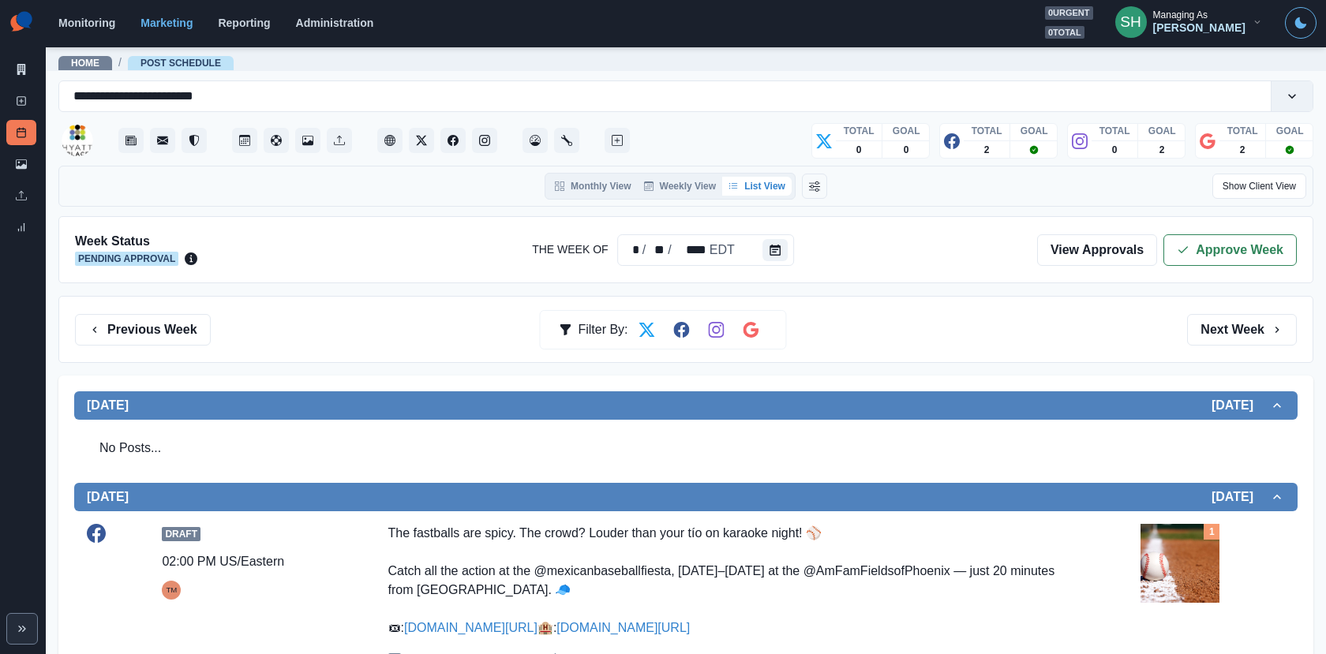
scroll to position [327, 0]
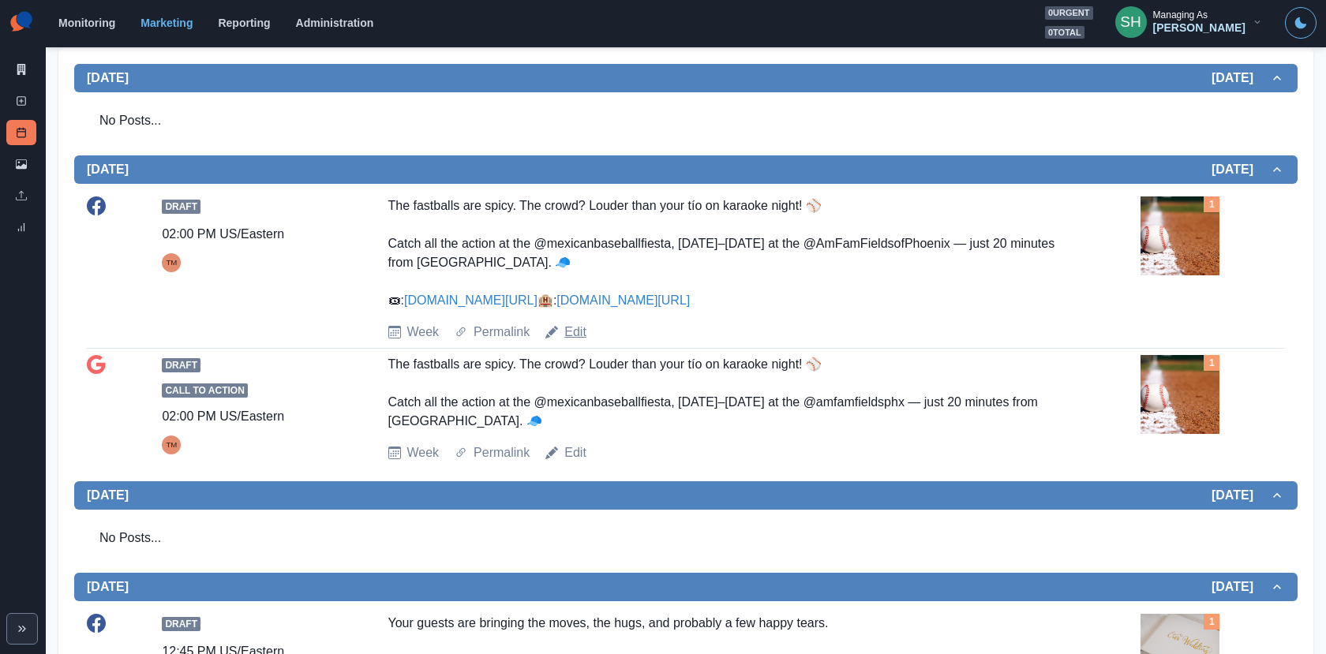
click at [572, 342] on link "Edit" at bounding box center [575, 332] width 22 height 19
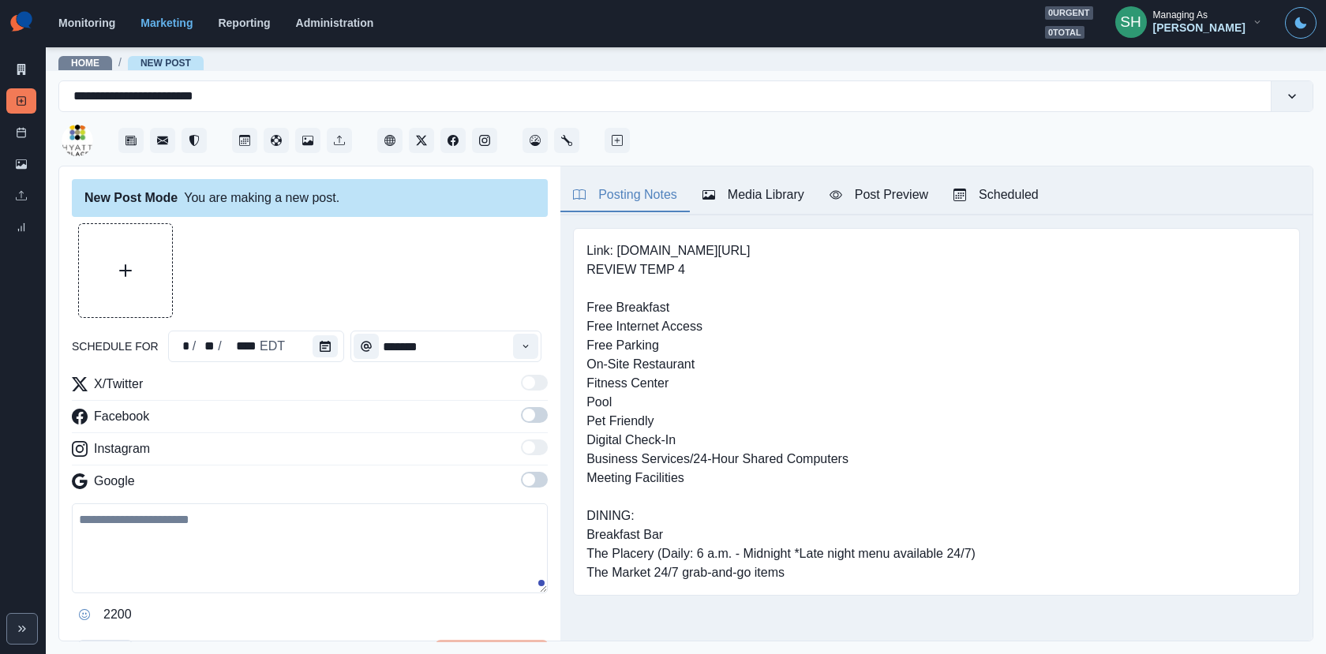
type textarea "**********"
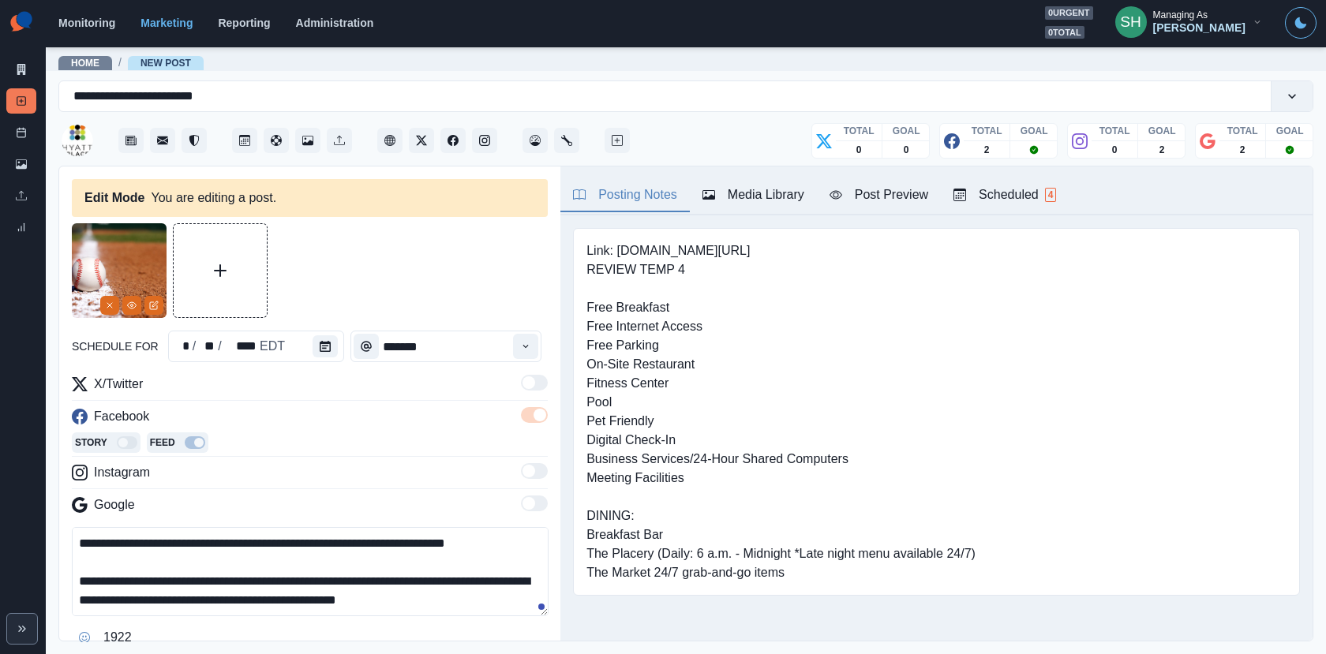
scroll to position [75, 0]
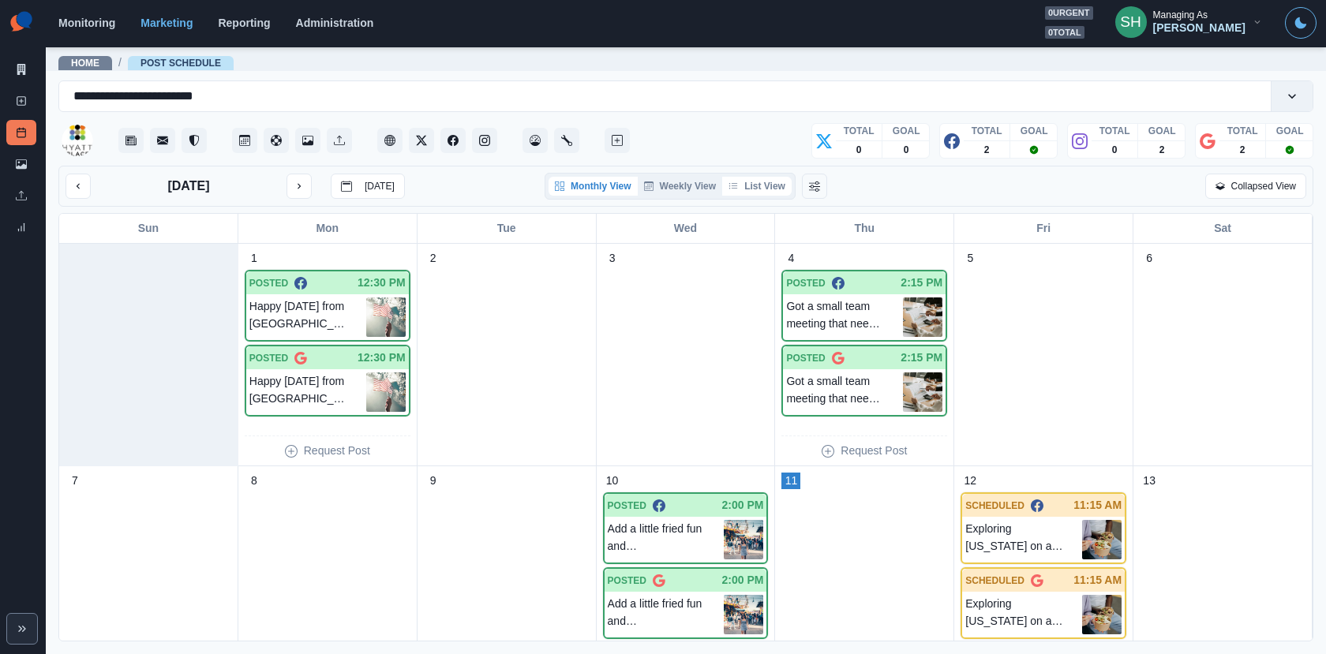
click at [757, 192] on button "List View" at bounding box center [756, 186] width 69 height 19
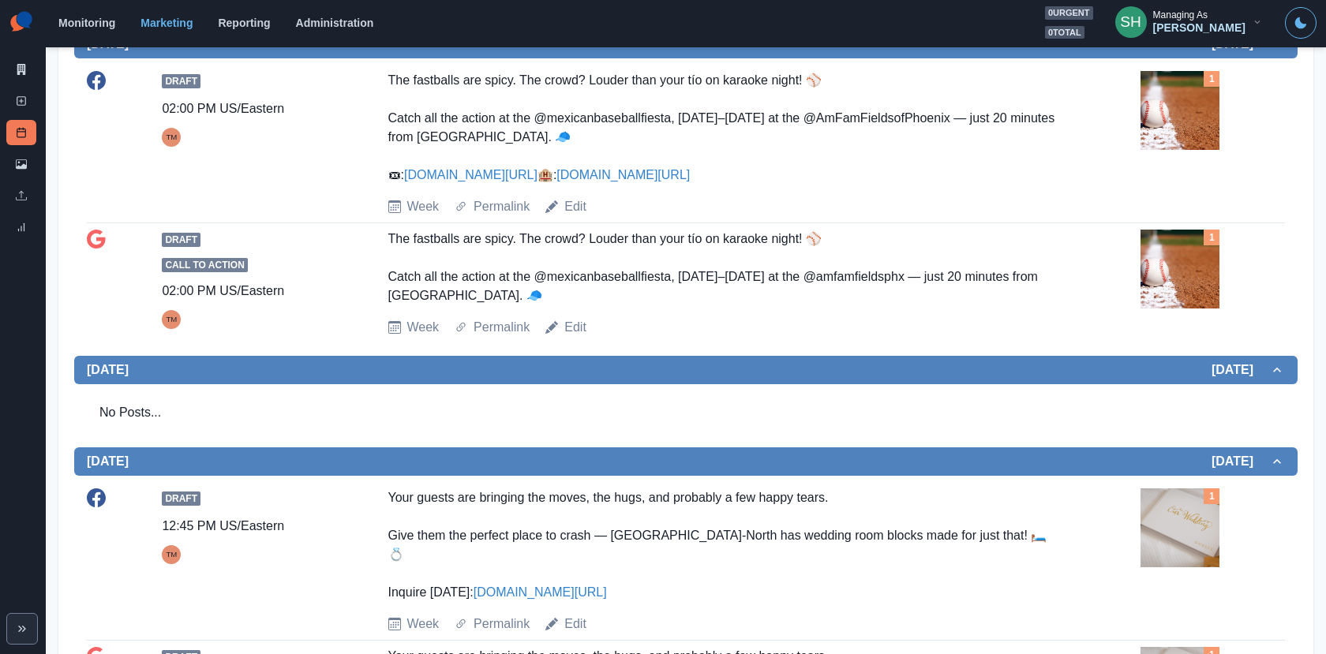
scroll to position [794, 0]
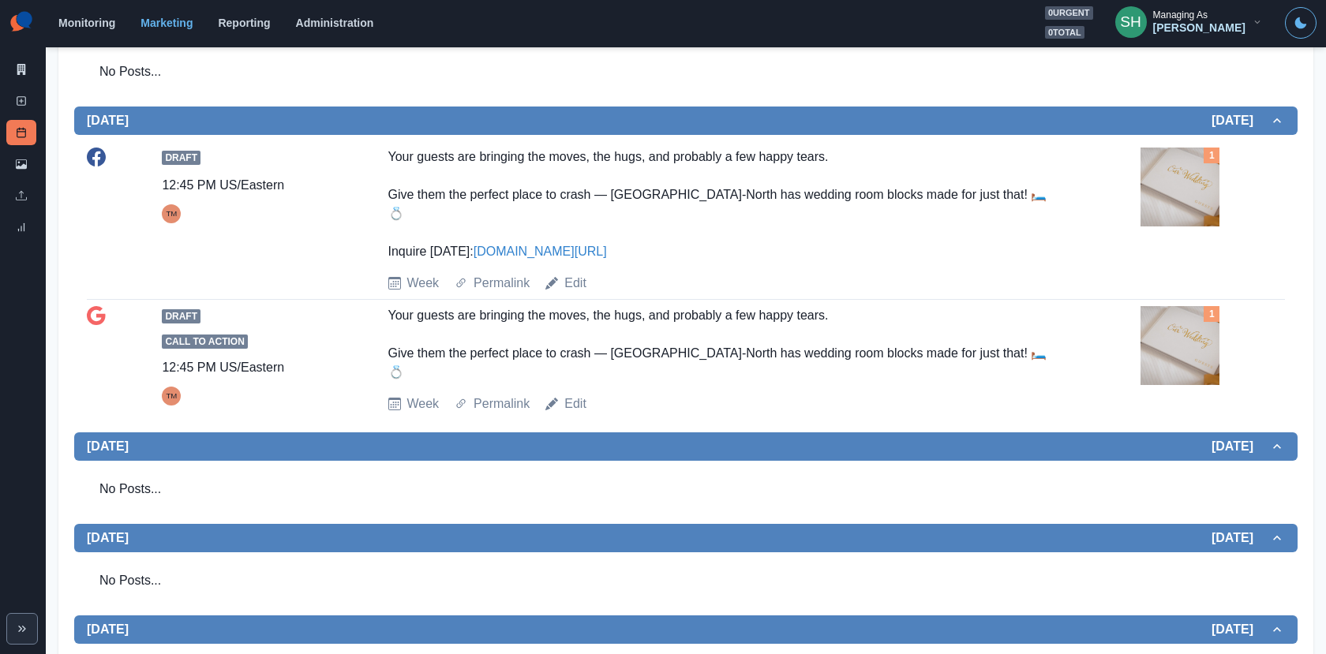
click at [1158, 202] on img at bounding box center [1179, 187] width 79 height 79
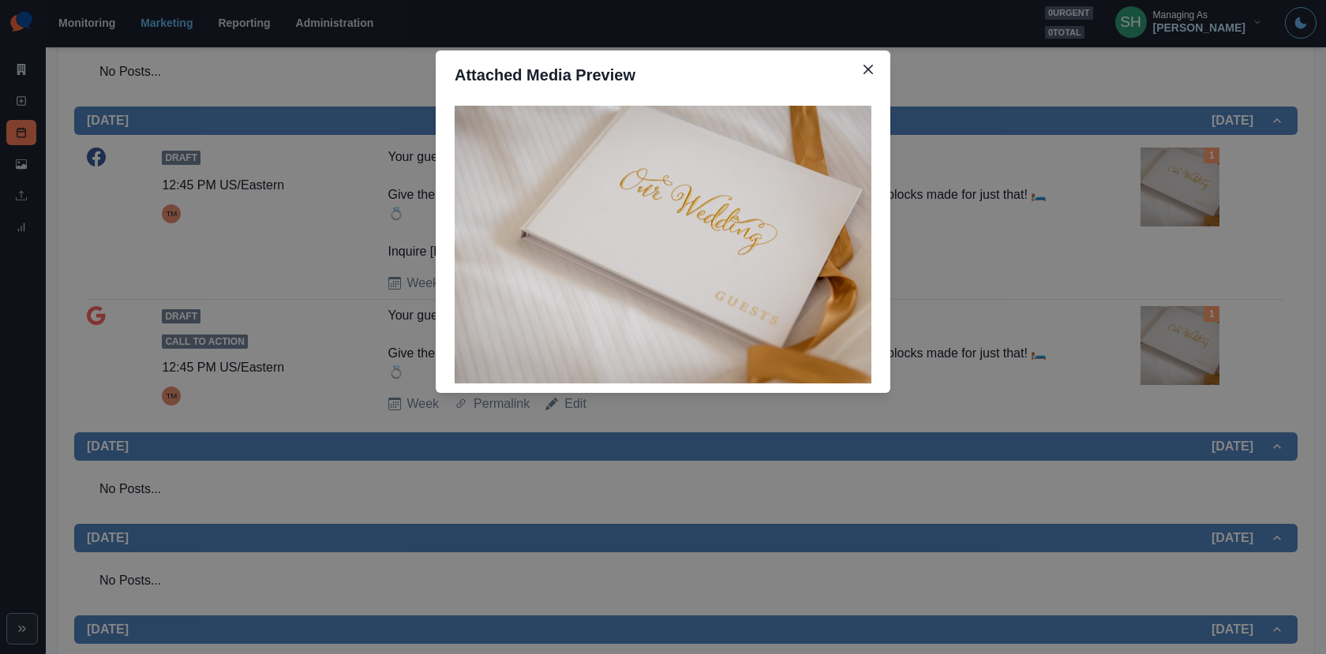
click at [1158, 202] on div "Attached Media Preview" at bounding box center [663, 327] width 1326 height 654
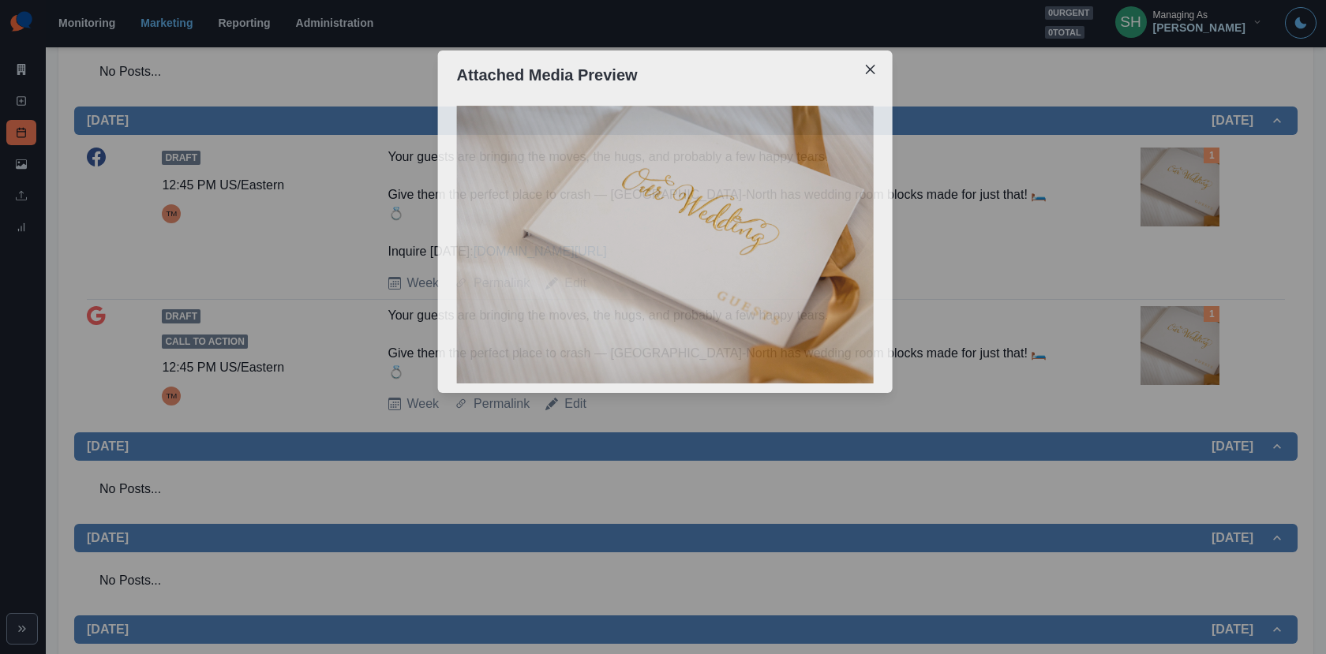
click at [1158, 202] on img at bounding box center [1179, 187] width 79 height 79
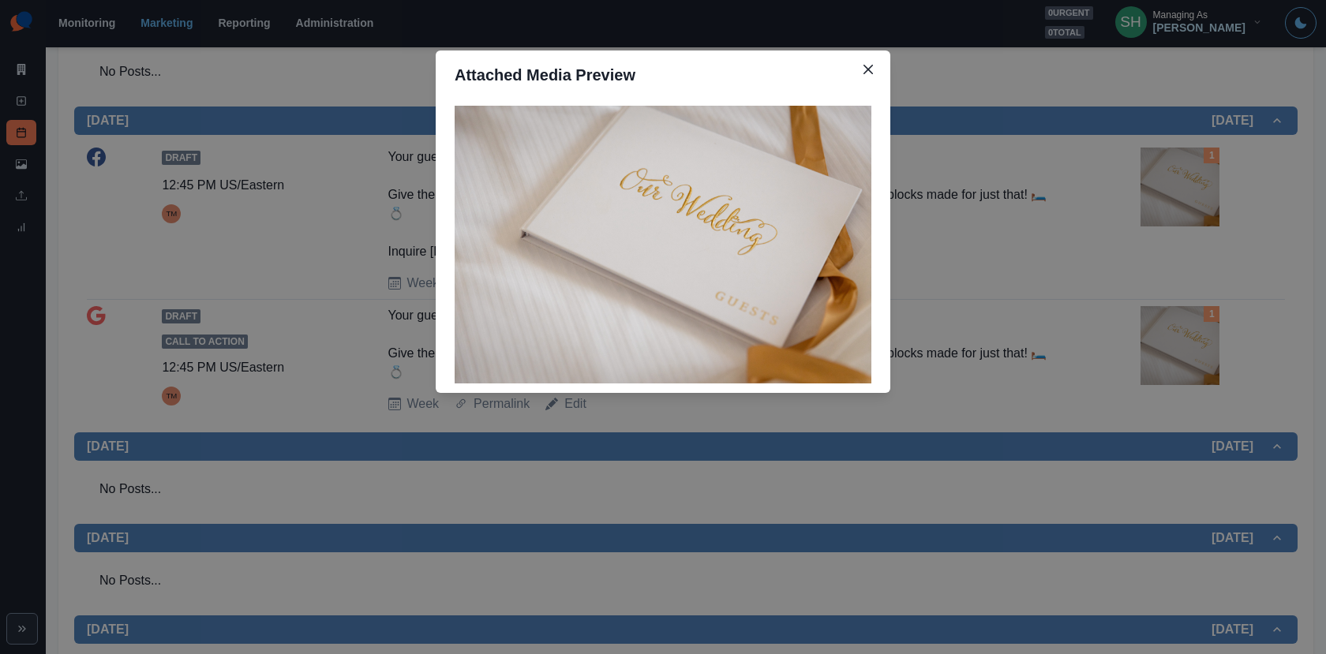
click at [1158, 202] on div "Attached Media Preview" at bounding box center [663, 327] width 1326 height 654
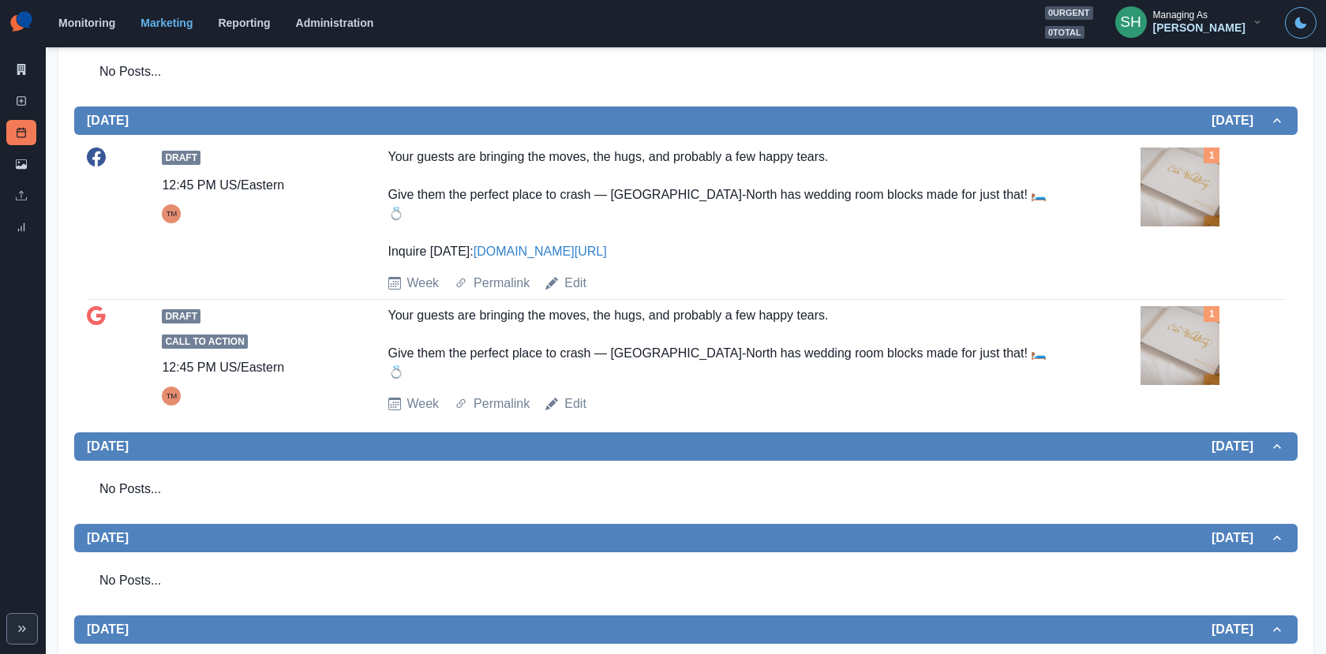
click at [1183, 195] on img at bounding box center [1179, 187] width 79 height 79
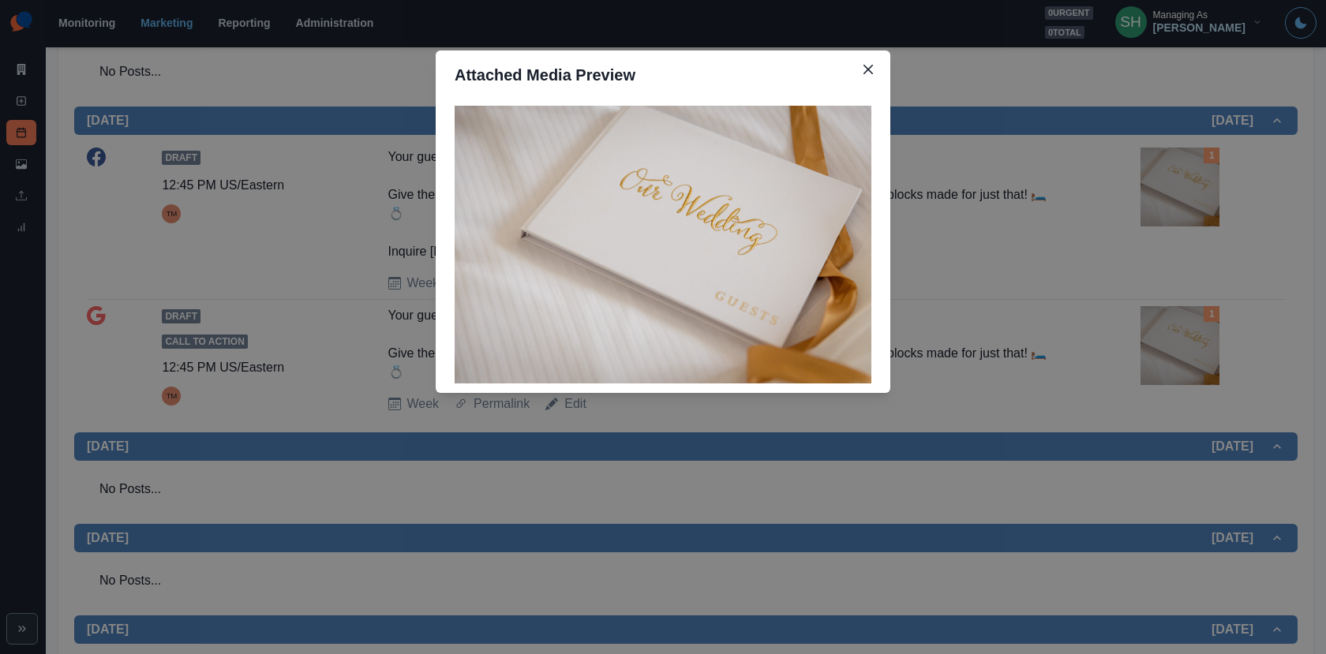
click at [1183, 195] on div "Attached Media Preview" at bounding box center [663, 327] width 1326 height 654
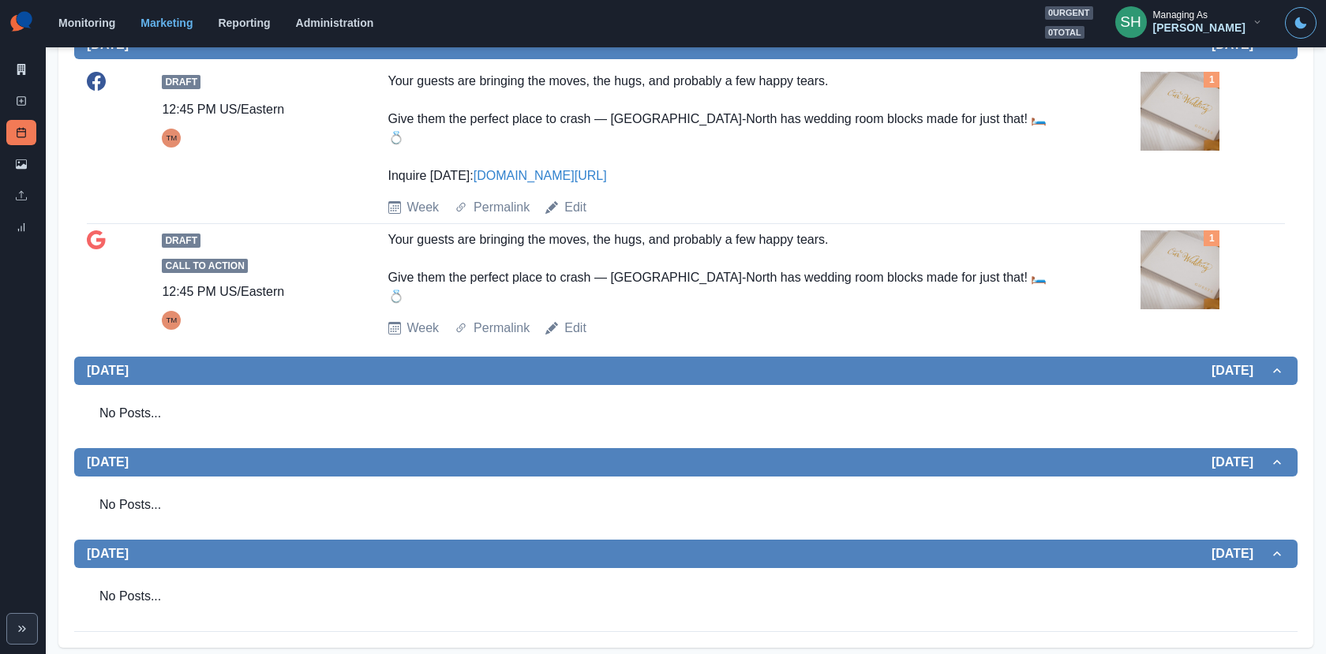
scroll to position [0, 0]
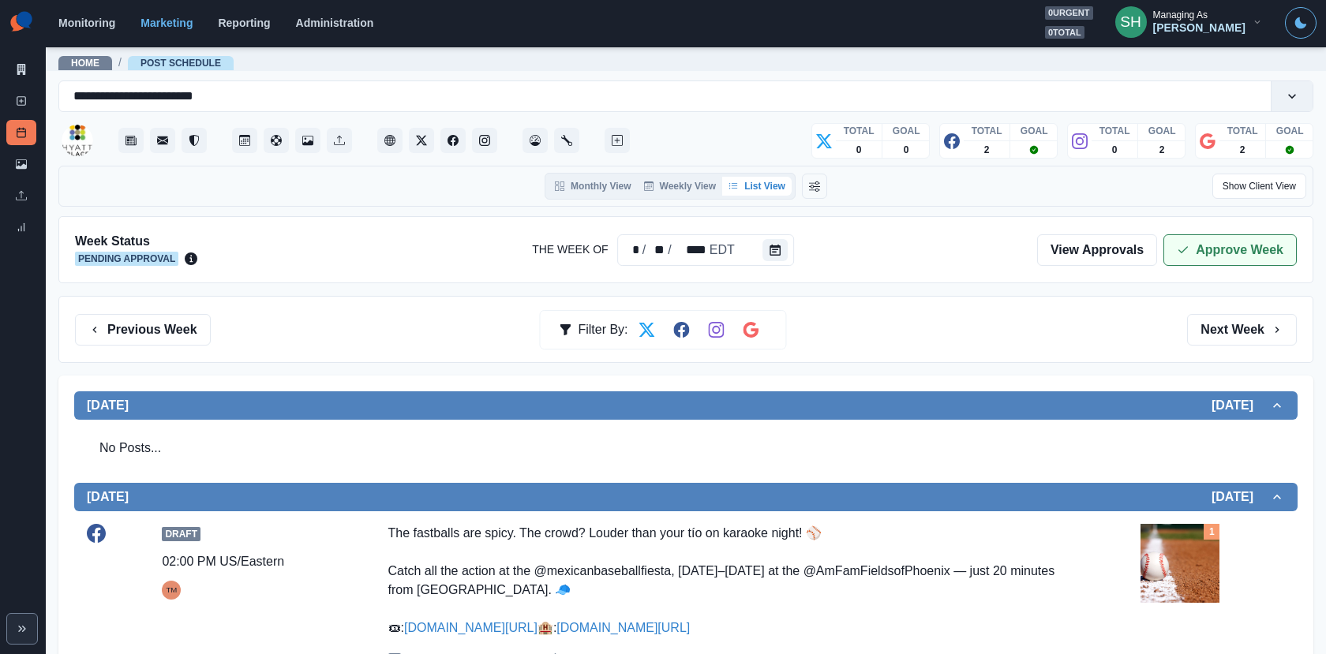
click at [1207, 243] on button "Approve Week" at bounding box center [1229, 250] width 133 height 32
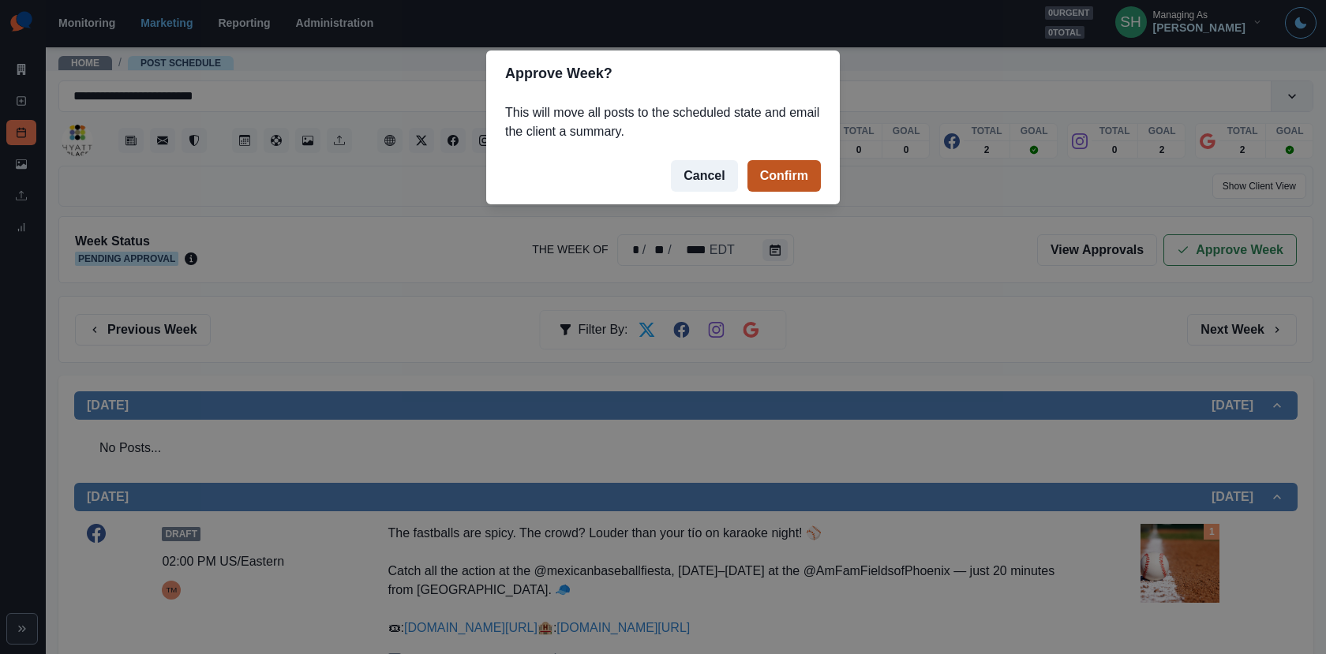
click at [803, 180] on button "Confirm" at bounding box center [783, 176] width 73 height 32
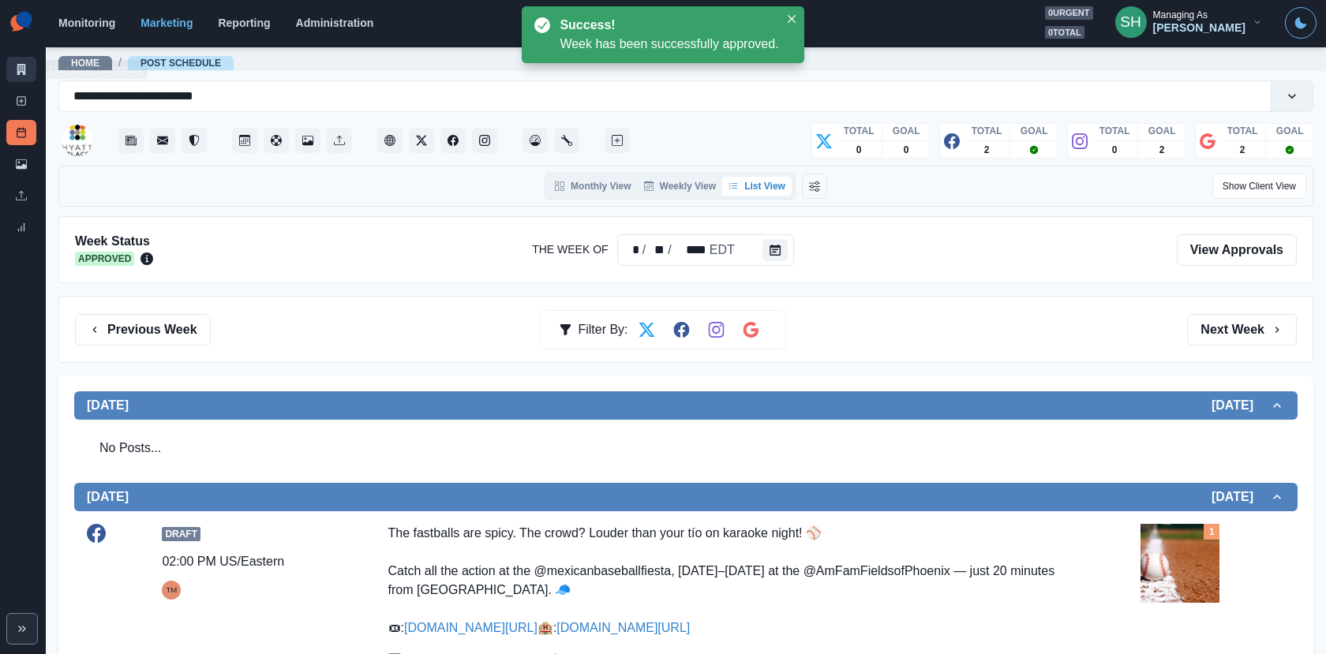
click at [28, 65] on link "Marketing Summary" at bounding box center [21, 69] width 30 height 25
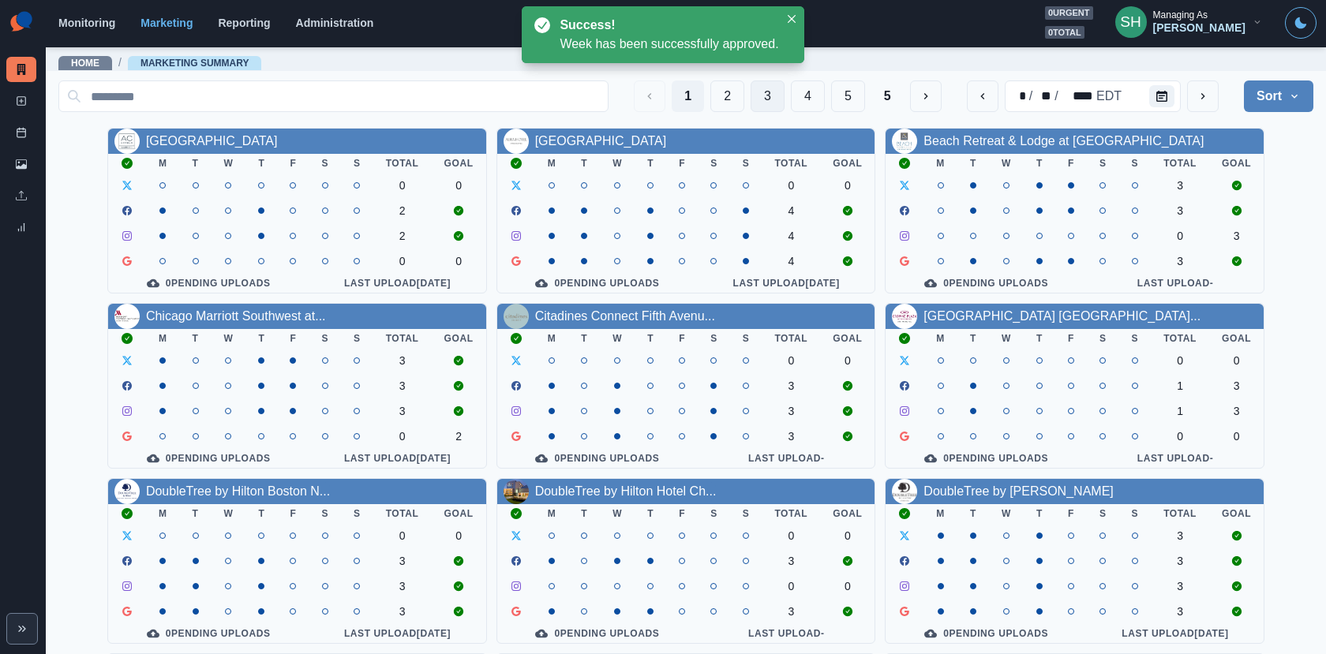
click at [778, 92] on button "3" at bounding box center [767, 96] width 34 height 32
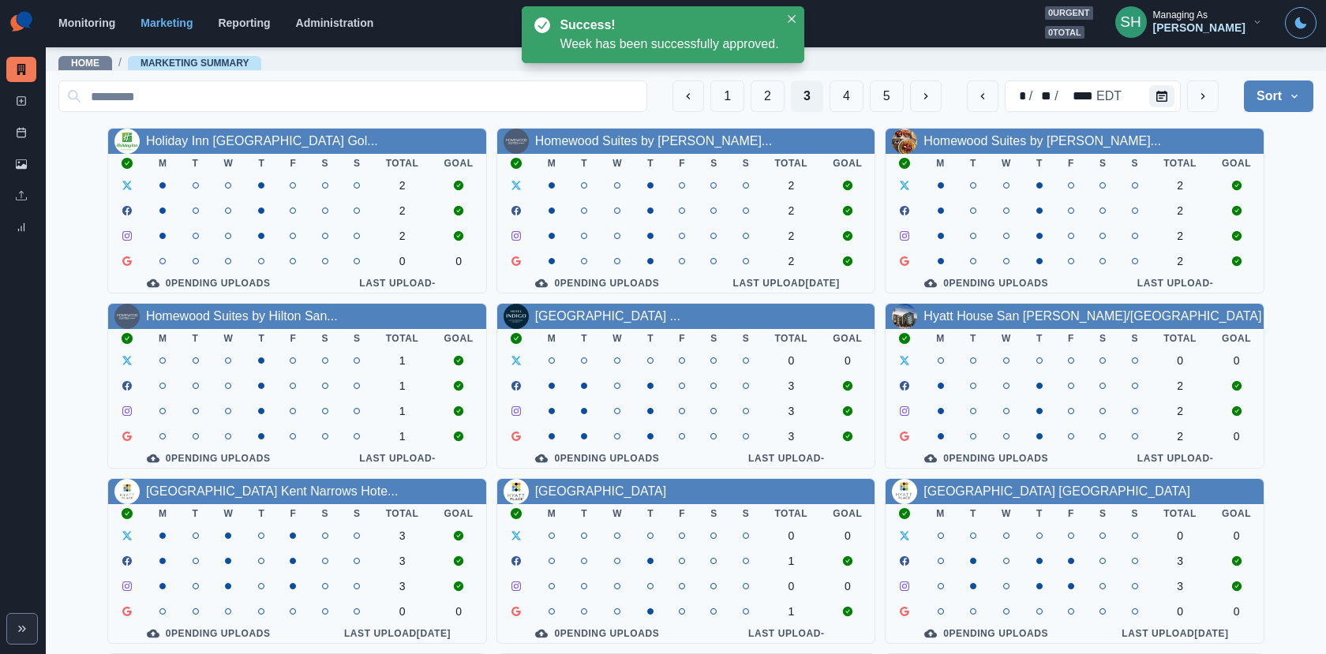
scroll to position [183, 0]
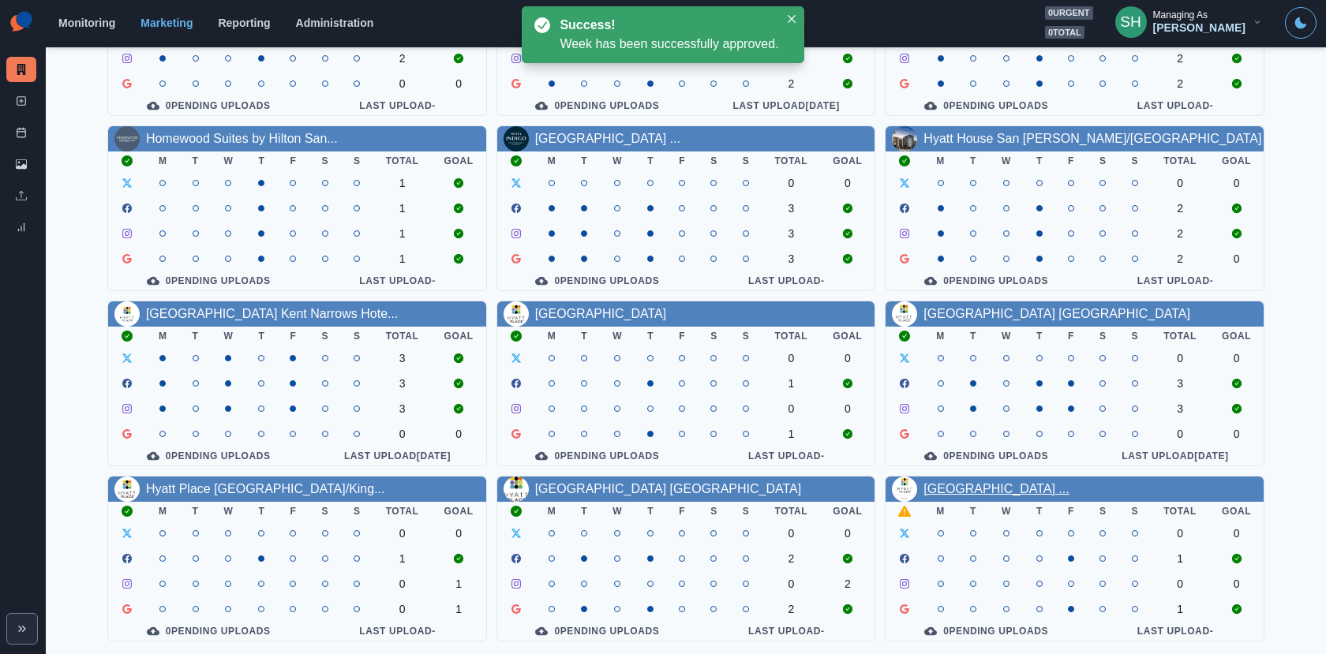
click at [960, 486] on link "[GEOGRAPHIC_DATA] ..." at bounding box center [995, 488] width 145 height 13
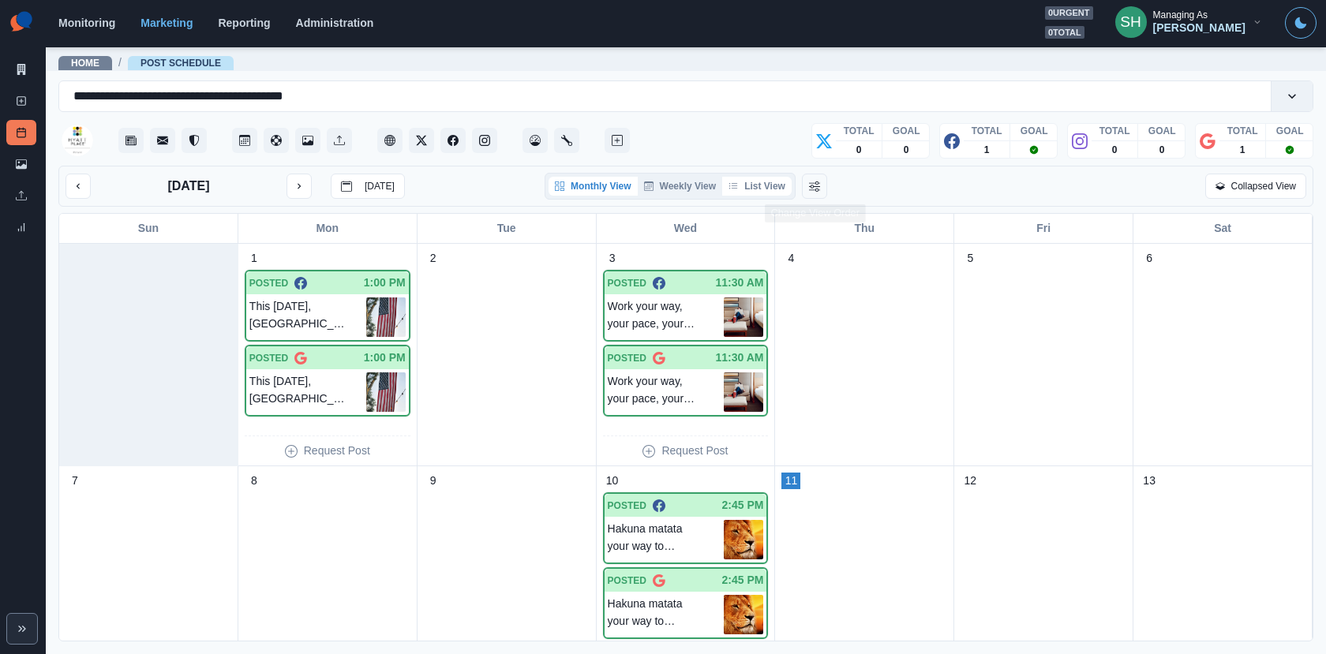
click at [782, 189] on button "List View" at bounding box center [756, 186] width 69 height 19
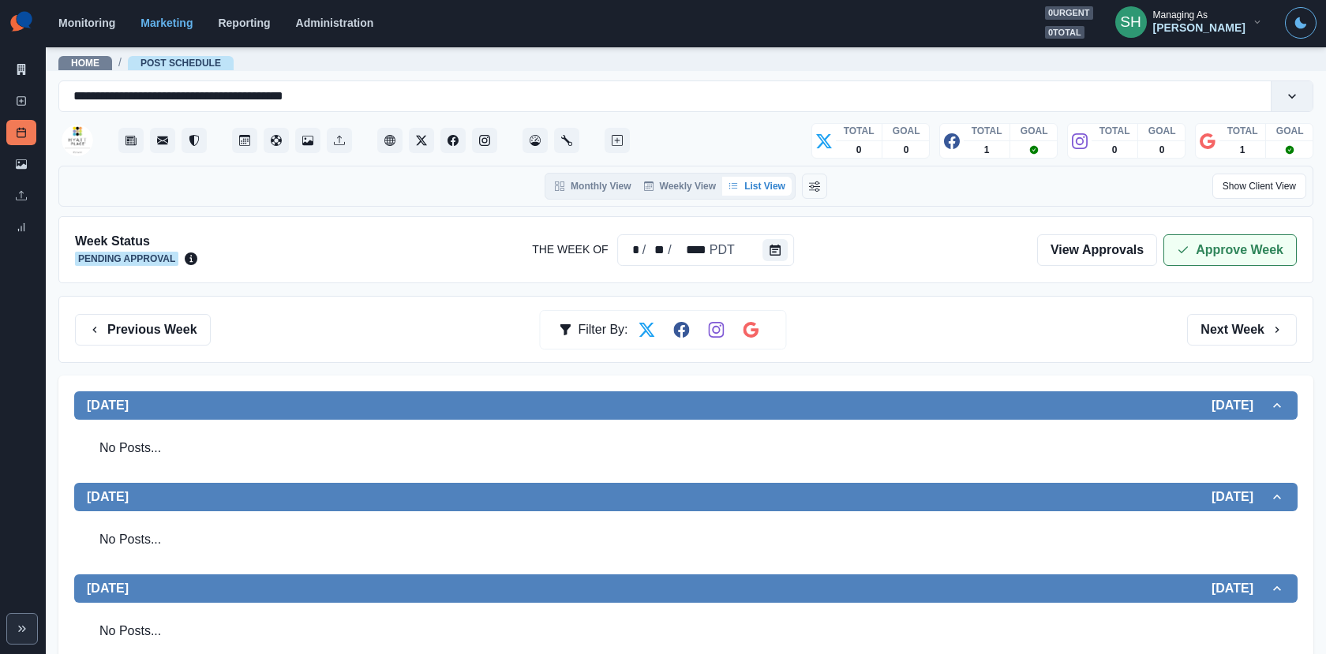
click at [1247, 249] on button "Approve Week" at bounding box center [1229, 250] width 133 height 32
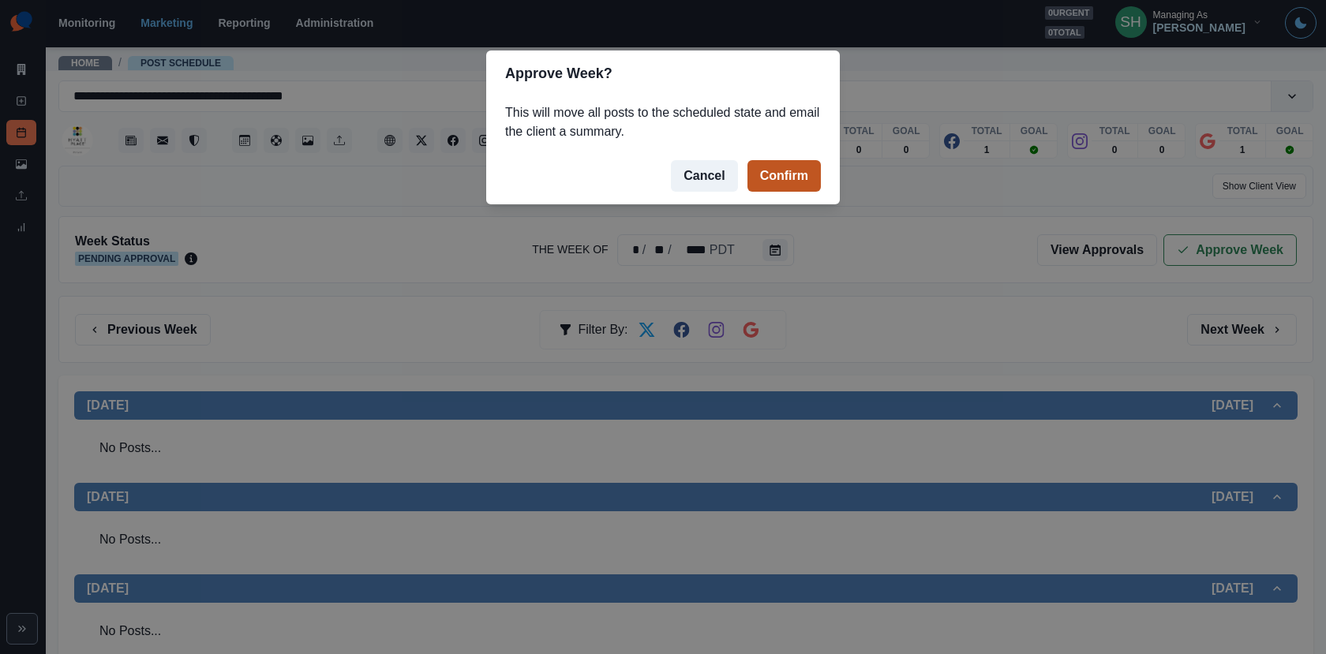
click at [784, 175] on button "Confirm" at bounding box center [783, 176] width 73 height 32
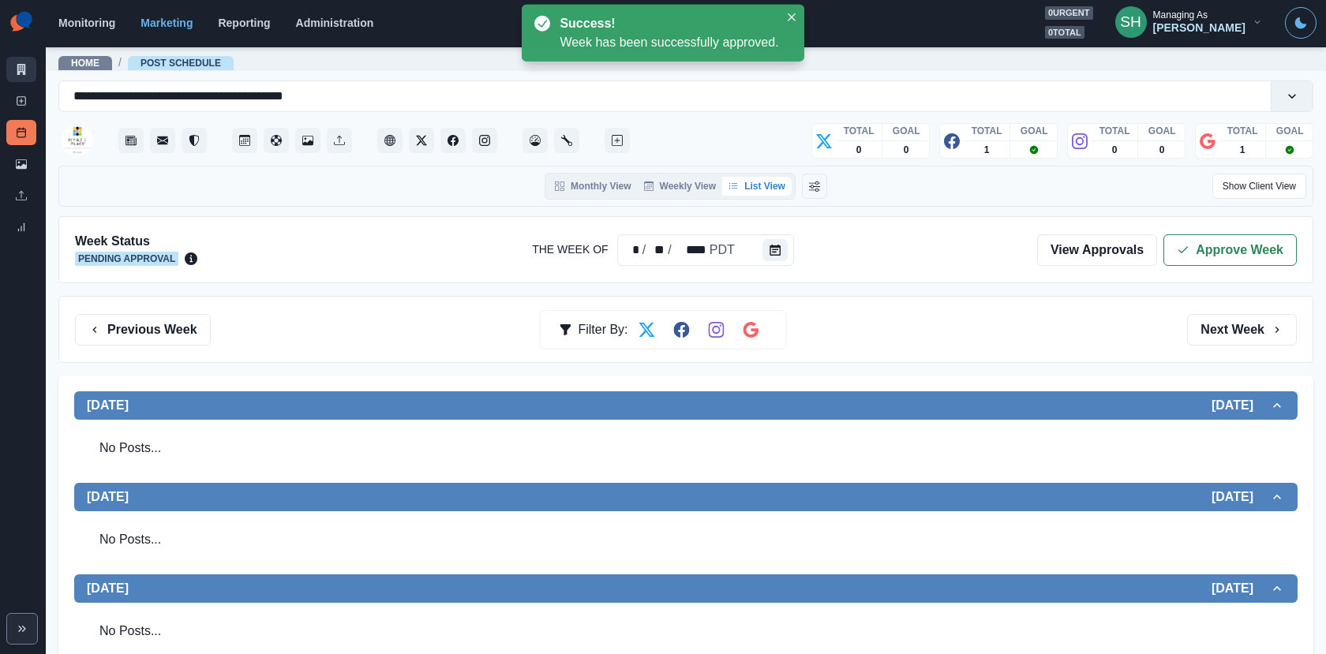
click at [17, 66] on icon at bounding box center [21, 69] width 9 height 11
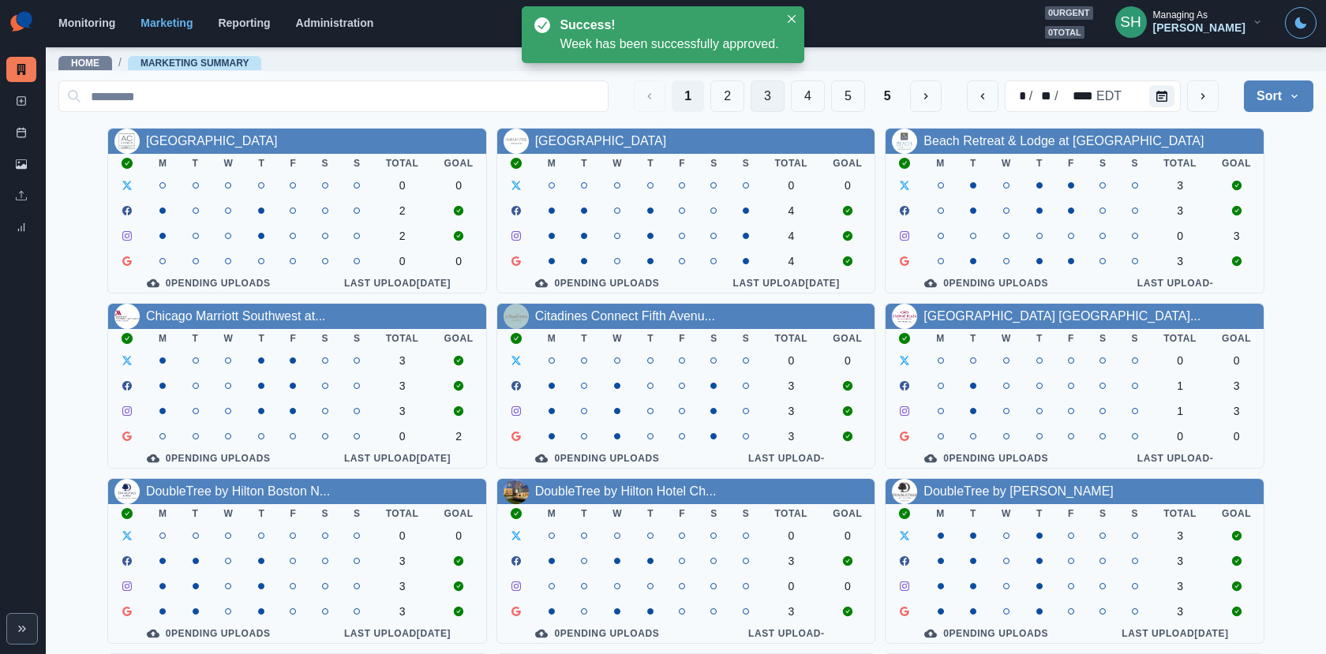
click at [776, 102] on button "3" at bounding box center [767, 96] width 34 height 32
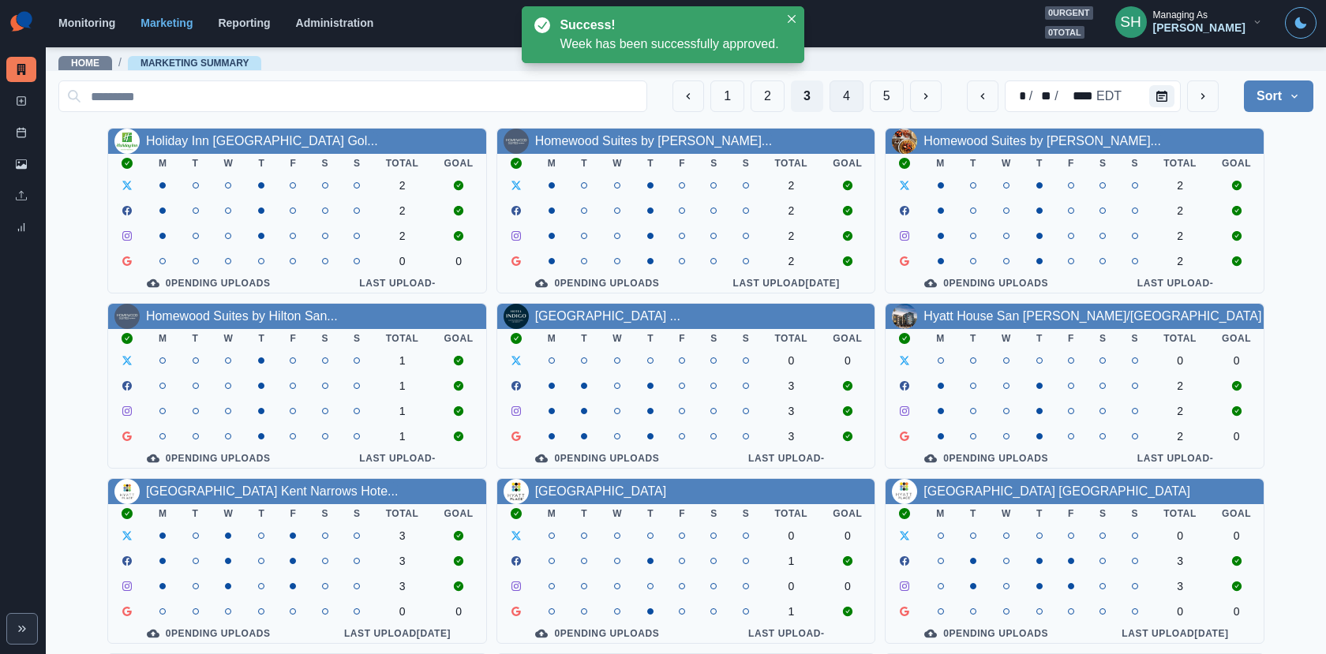
click at [838, 94] on button "4" at bounding box center [846, 96] width 34 height 32
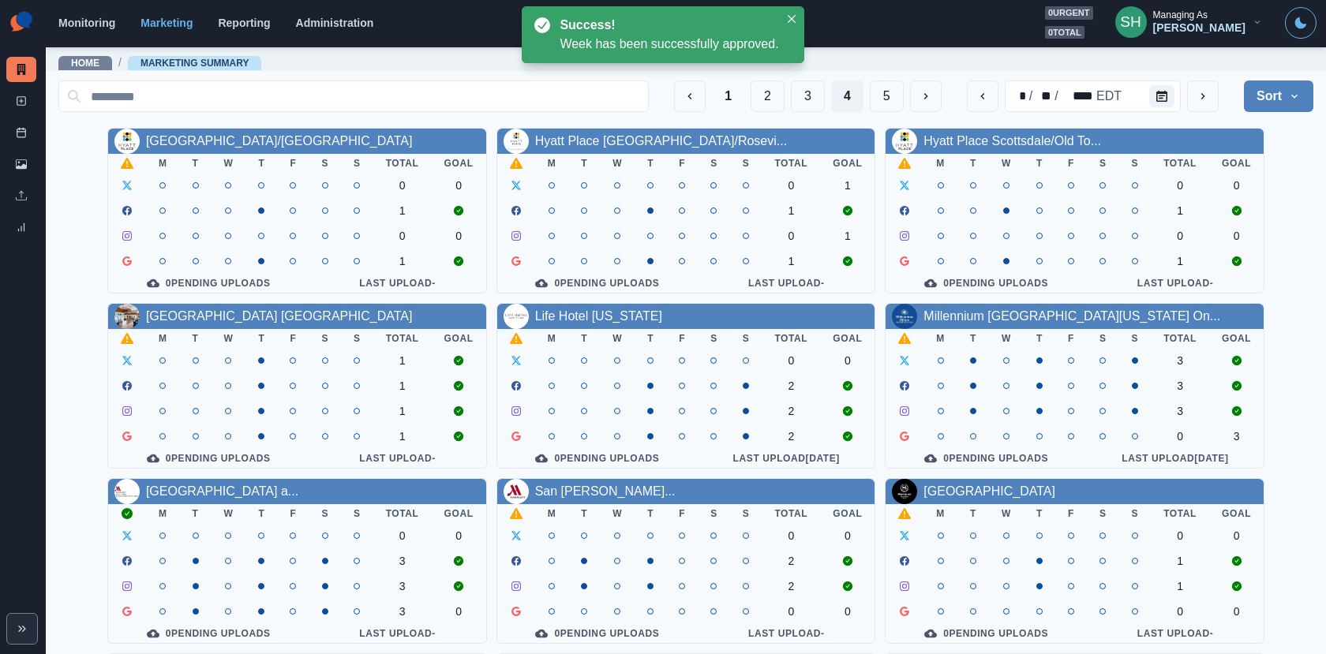
click at [253, 132] on div "[GEOGRAPHIC_DATA]/[GEOGRAPHIC_DATA]" at bounding box center [279, 141] width 267 height 19
click at [253, 136] on link "[GEOGRAPHIC_DATA]/[GEOGRAPHIC_DATA]" at bounding box center [279, 140] width 267 height 13
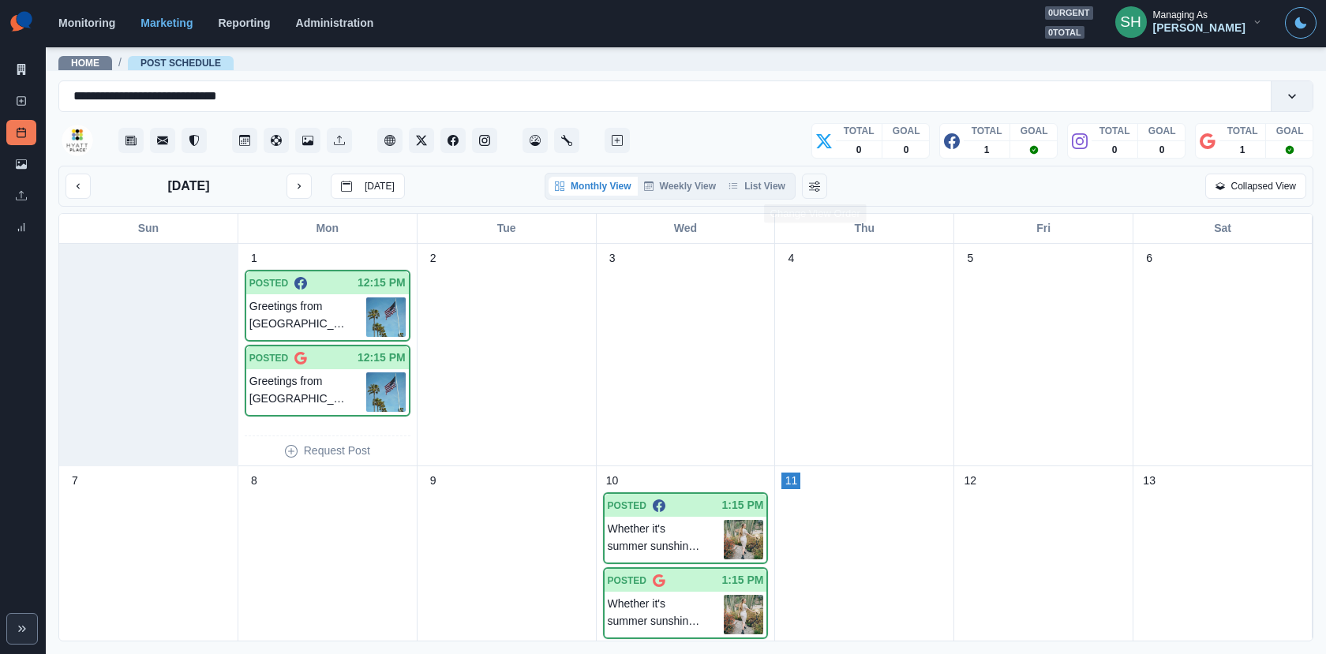
click at [760, 196] on div "Monthly View Weekly View List View" at bounding box center [669, 186] width 251 height 27
click at [752, 185] on button "List View" at bounding box center [756, 186] width 69 height 19
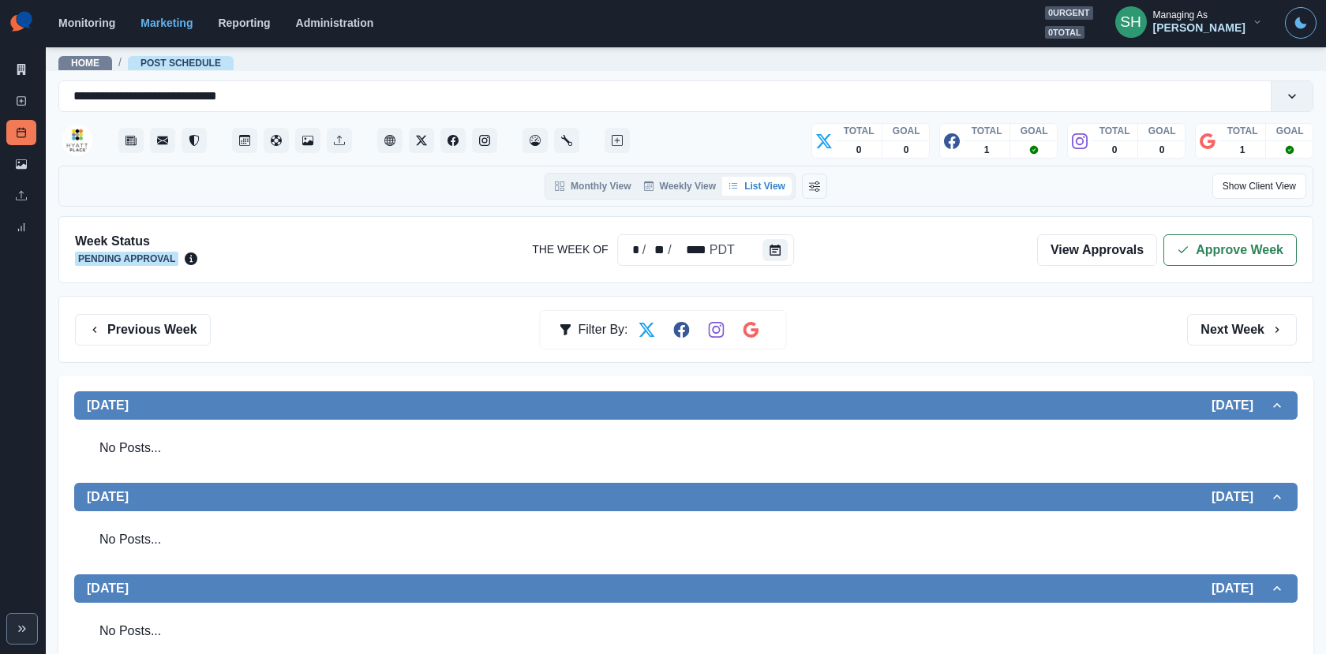
click at [1281, 223] on div "Week Status Pending Approval The Week Of * / ** / **** PDT View Approvals Appro…" at bounding box center [685, 249] width 1254 height 67
click at [1224, 262] on button "Approve Week" at bounding box center [1229, 250] width 133 height 32
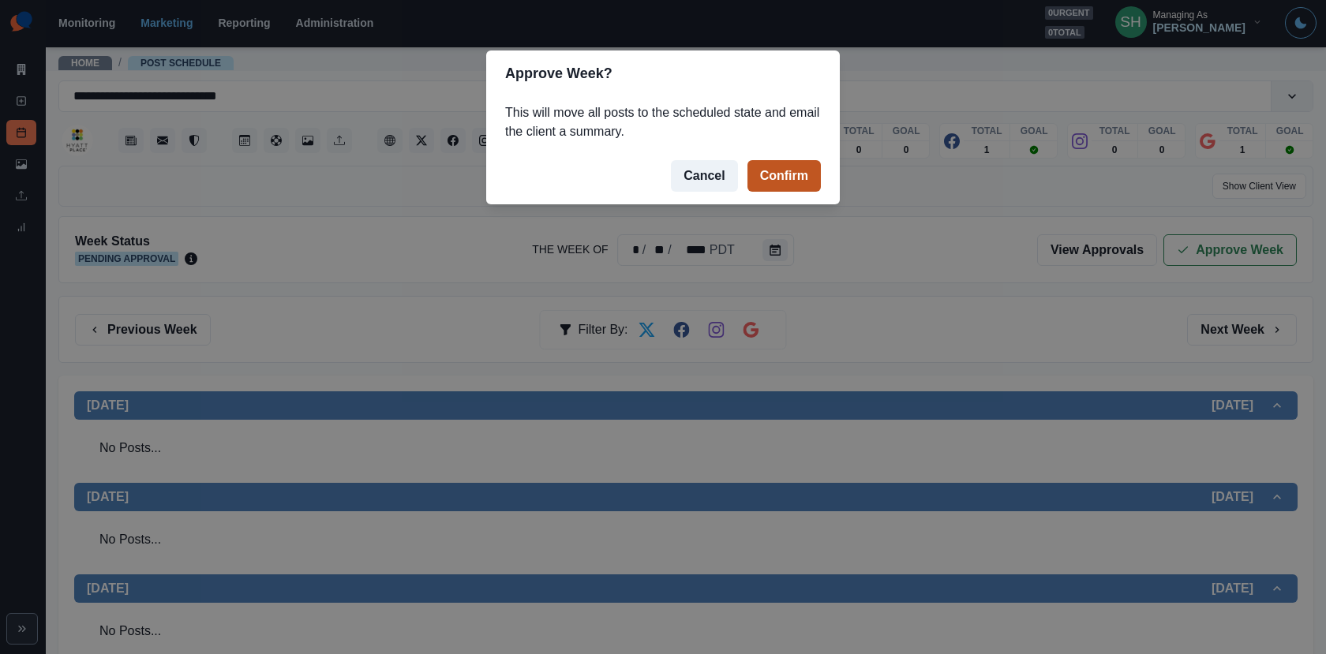
click at [803, 171] on button "Confirm" at bounding box center [783, 176] width 73 height 32
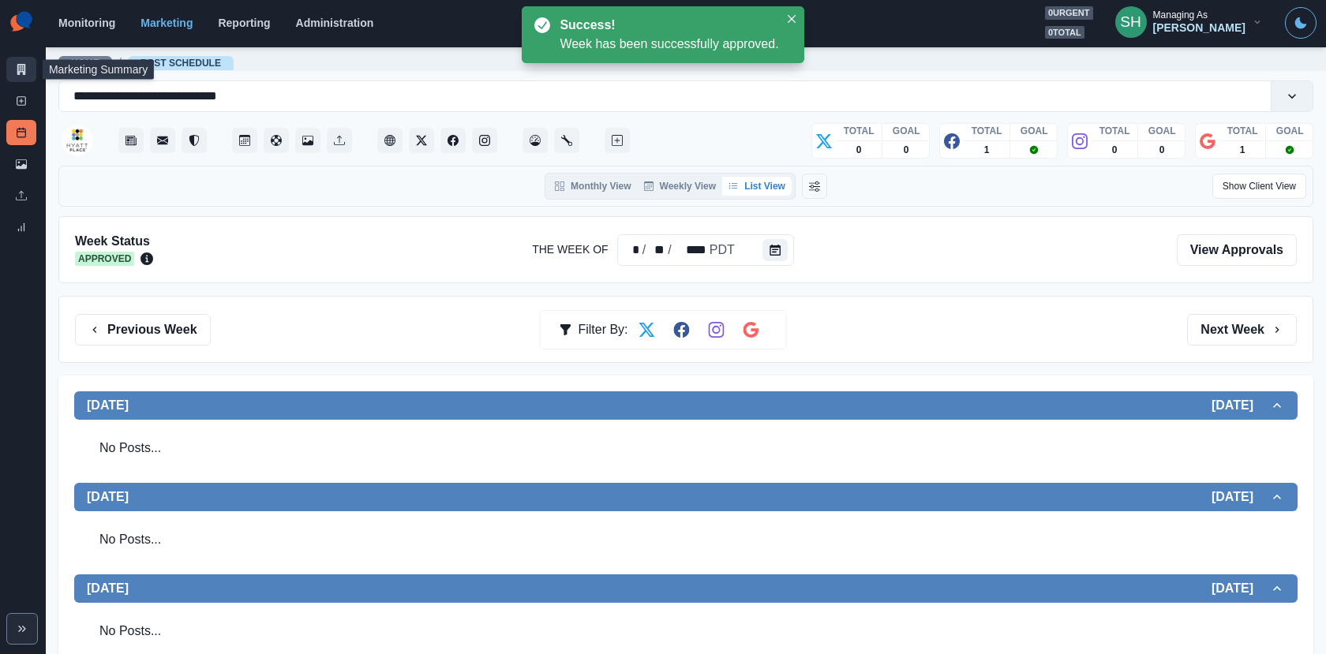
click at [18, 69] on icon at bounding box center [21, 69] width 9 height 11
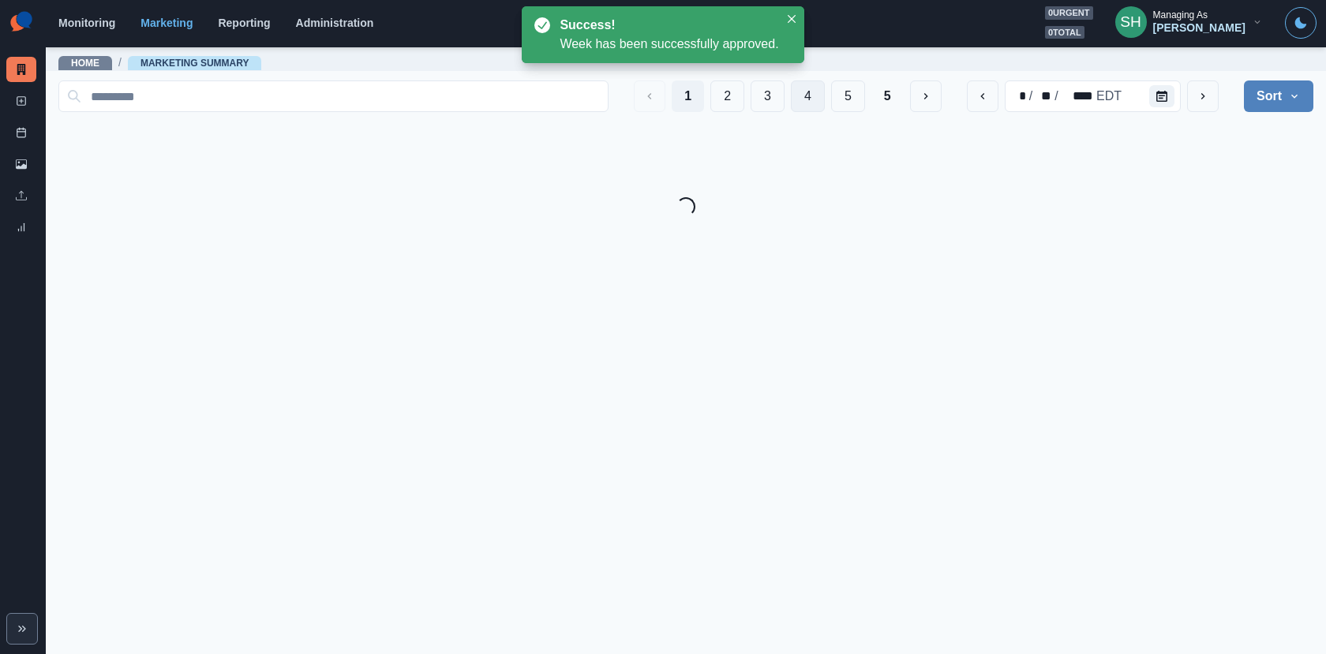
click at [822, 98] on button "4" at bounding box center [808, 96] width 34 height 32
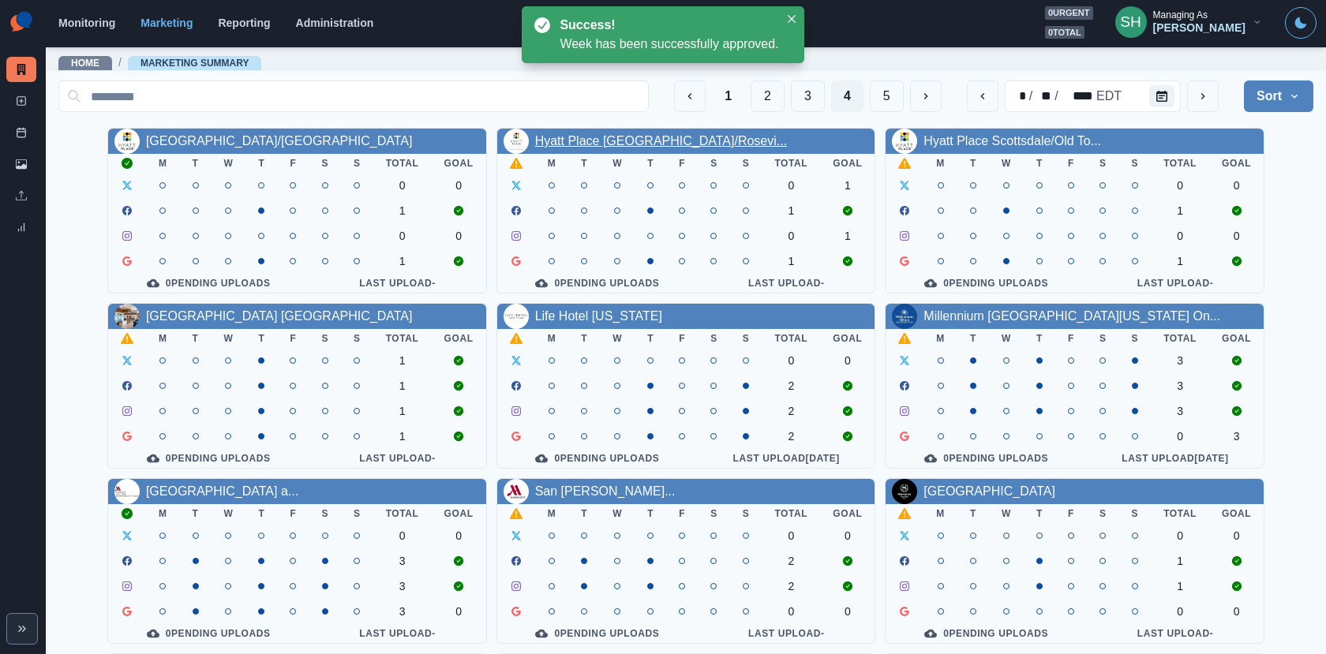
click at [656, 146] on link "Hyatt Place [GEOGRAPHIC_DATA]/Rosevi..." at bounding box center [661, 140] width 252 height 13
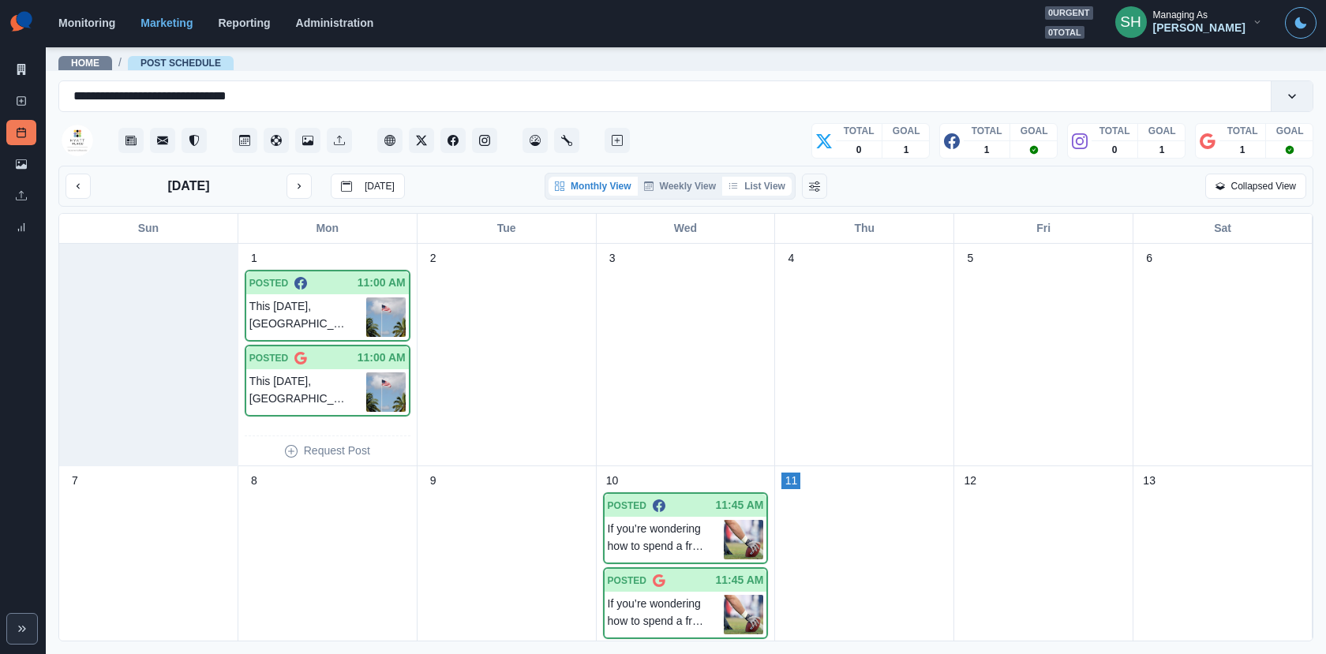
click at [749, 188] on button "List View" at bounding box center [756, 186] width 69 height 19
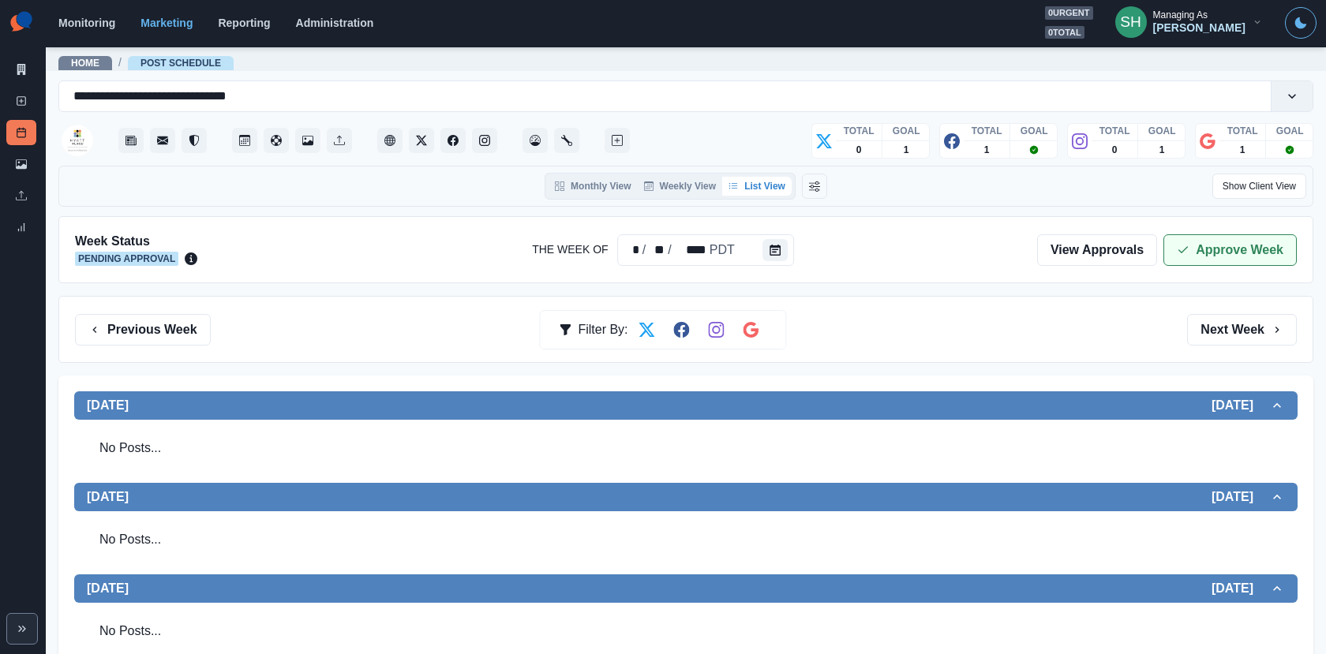
click at [1225, 245] on button "Approve Week" at bounding box center [1229, 250] width 133 height 32
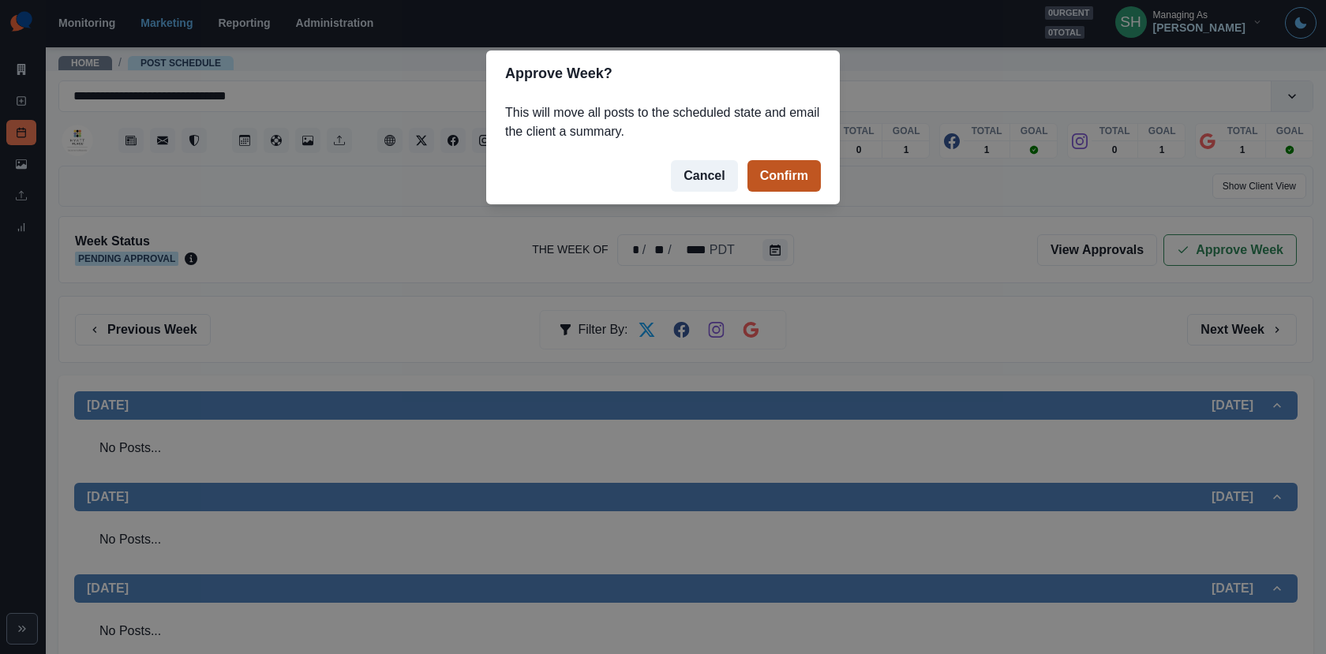
click at [768, 169] on button "Confirm" at bounding box center [783, 176] width 73 height 32
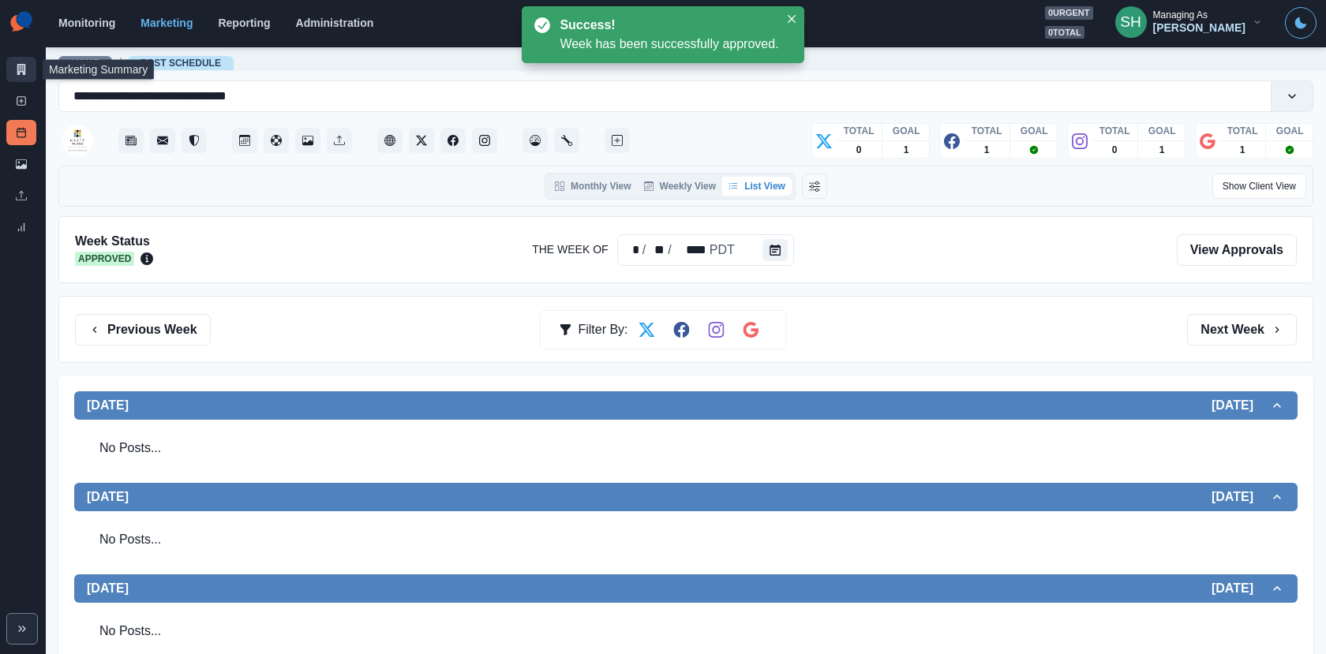
click at [23, 79] on link "Marketing Summary" at bounding box center [21, 69] width 30 height 25
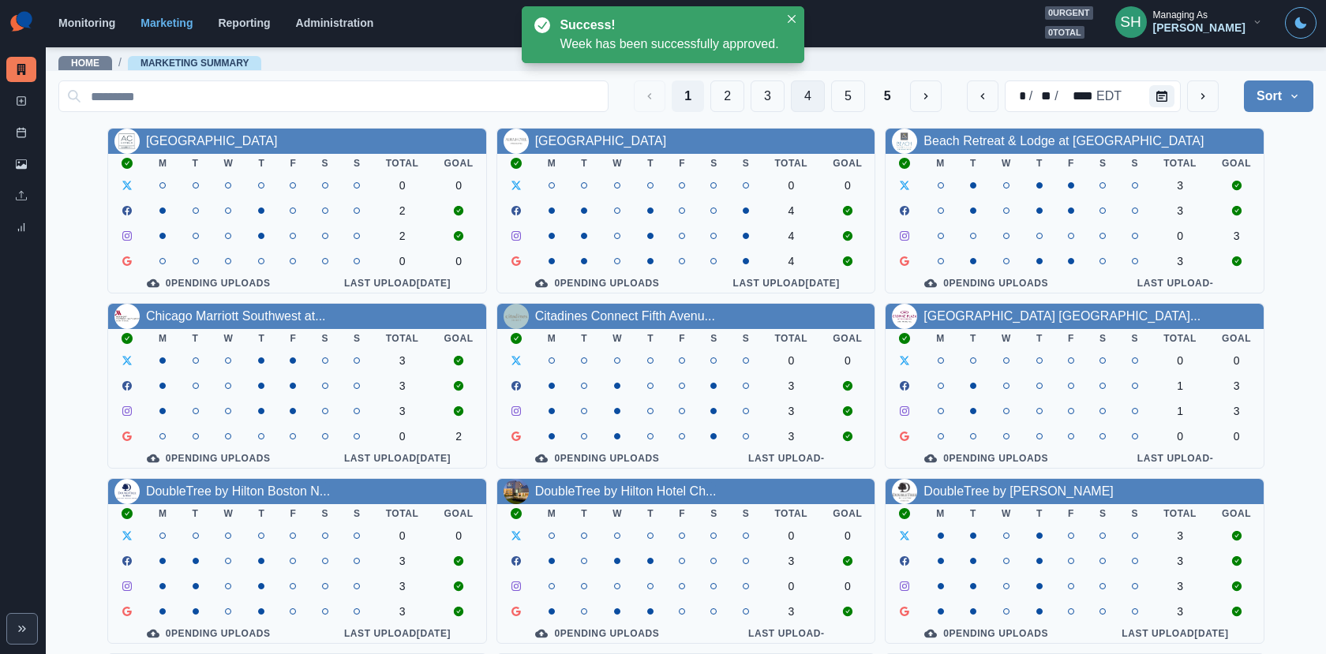
click at [810, 93] on button "4" at bounding box center [808, 96] width 34 height 32
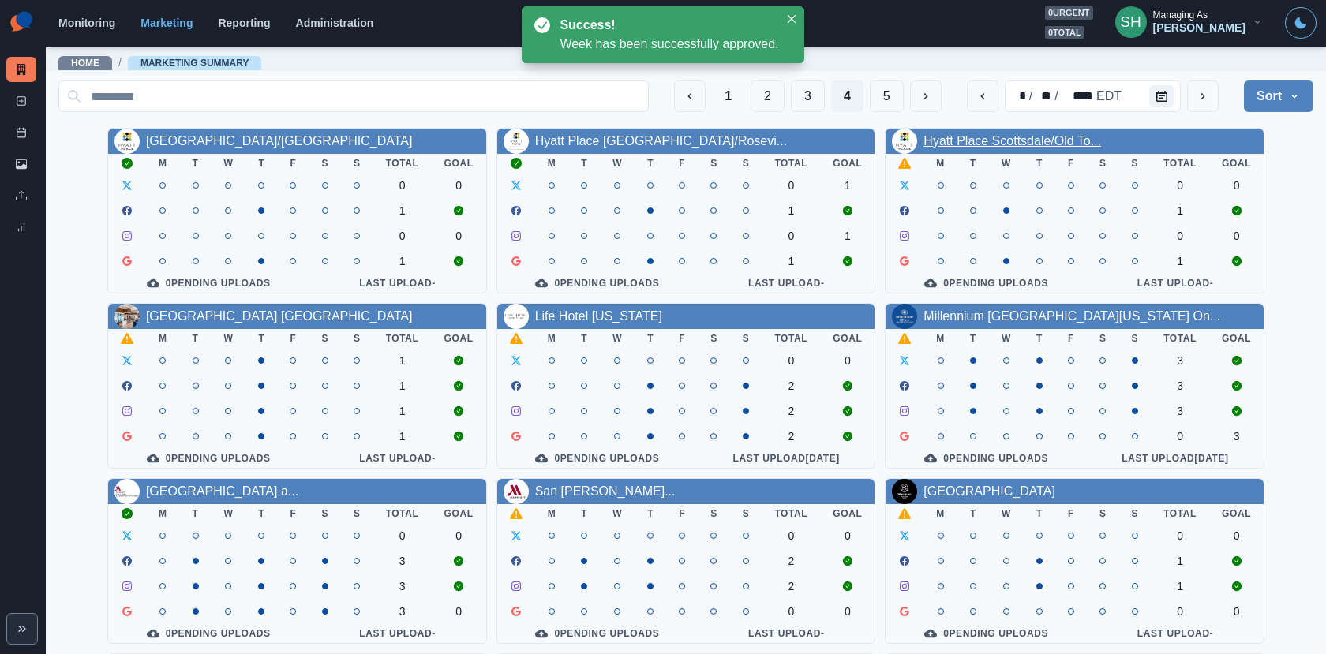
click at [1035, 138] on link "Hyatt Place Scottsdale/Old To..." at bounding box center [1012, 140] width 178 height 13
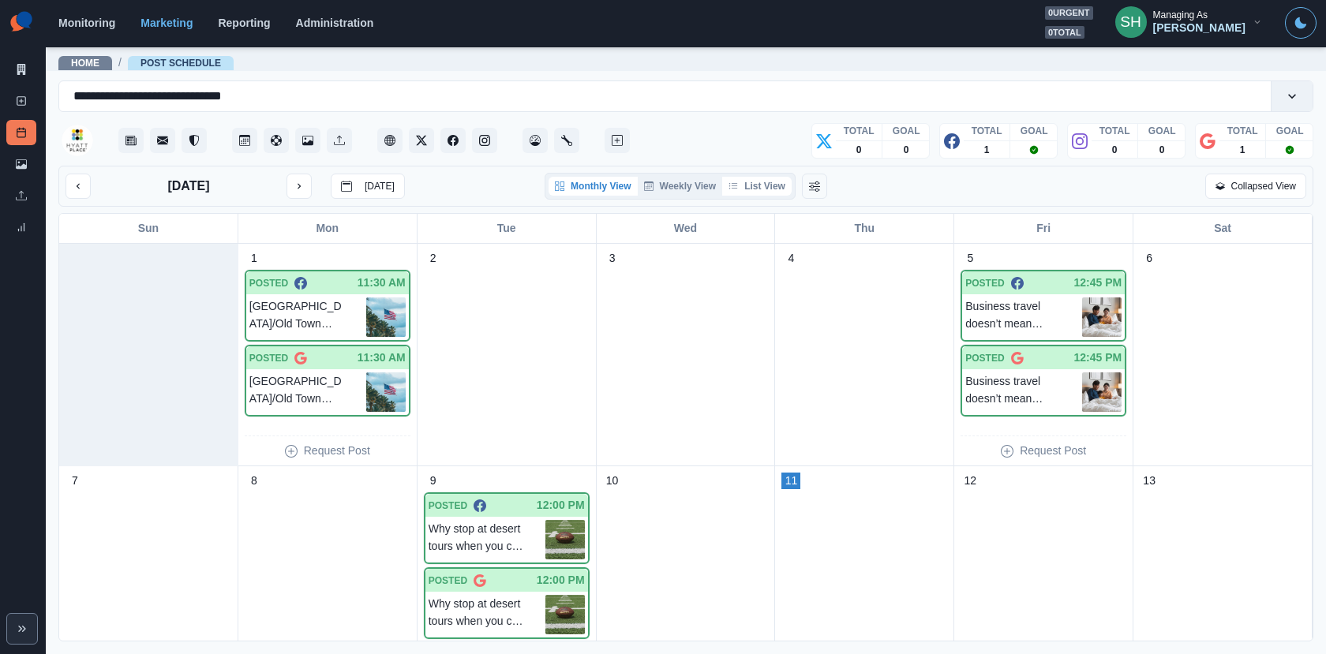
click at [761, 184] on button "List View" at bounding box center [756, 186] width 69 height 19
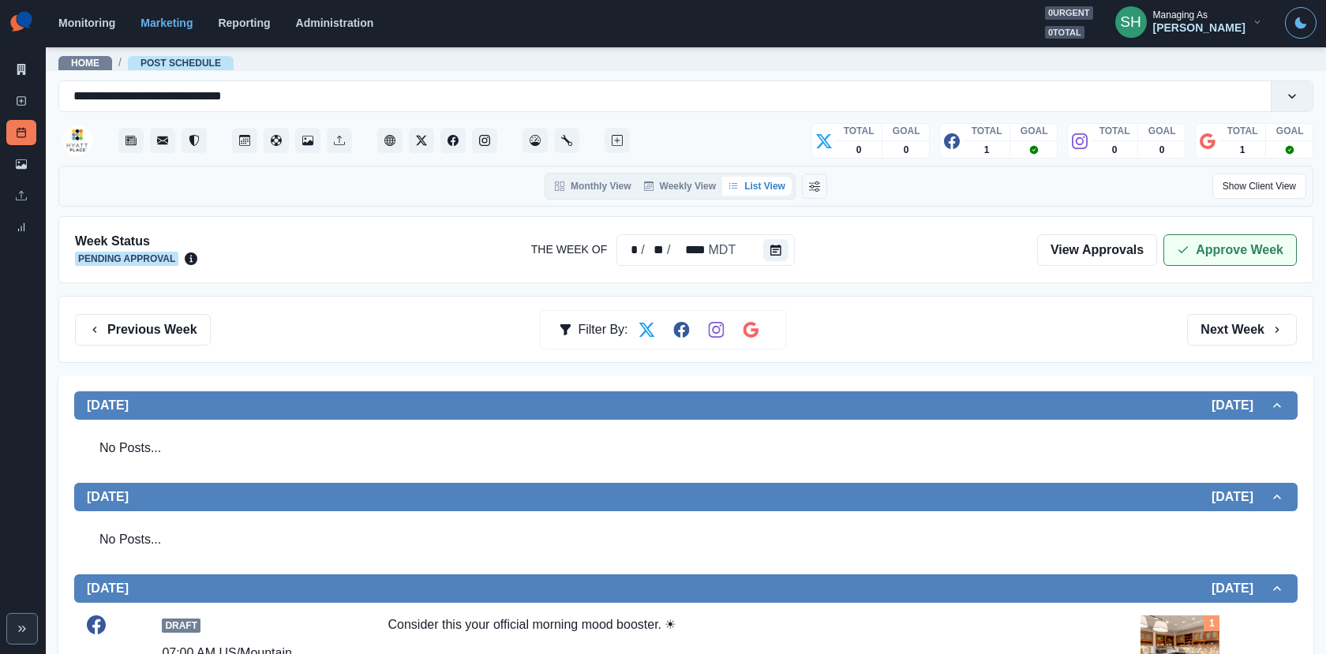
click at [1202, 248] on button "Approve Week" at bounding box center [1229, 250] width 133 height 32
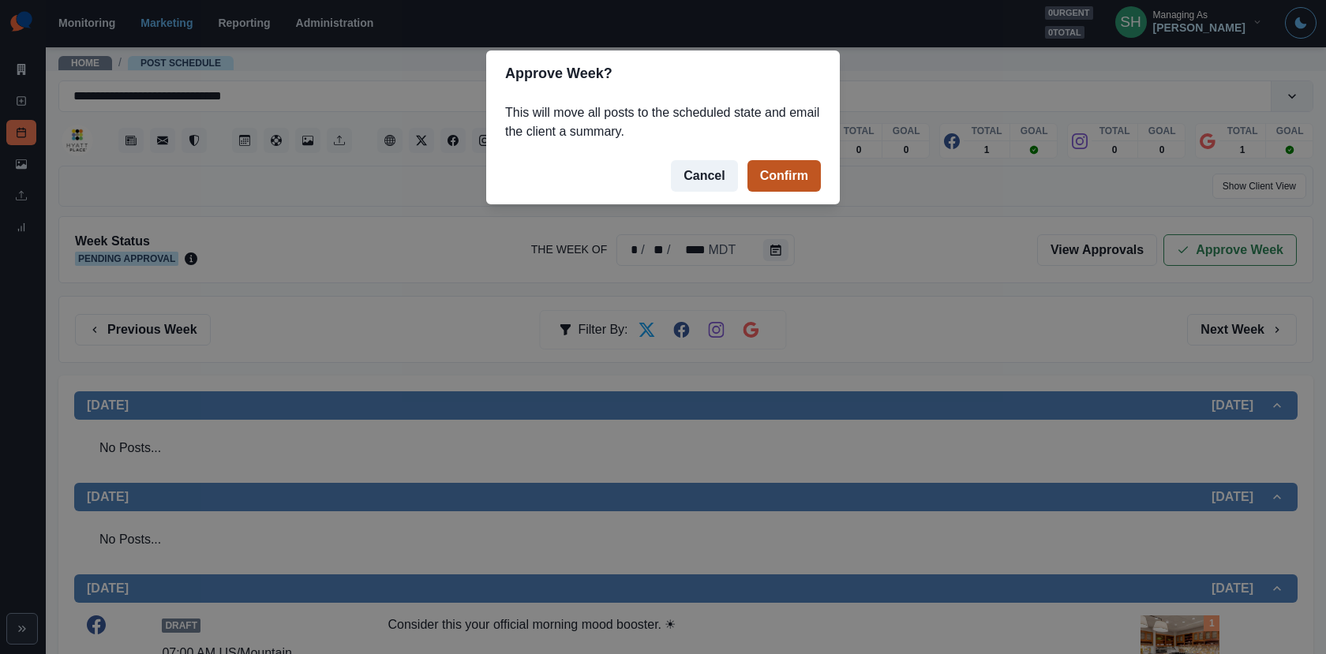
click at [789, 180] on button "Confirm" at bounding box center [783, 176] width 73 height 32
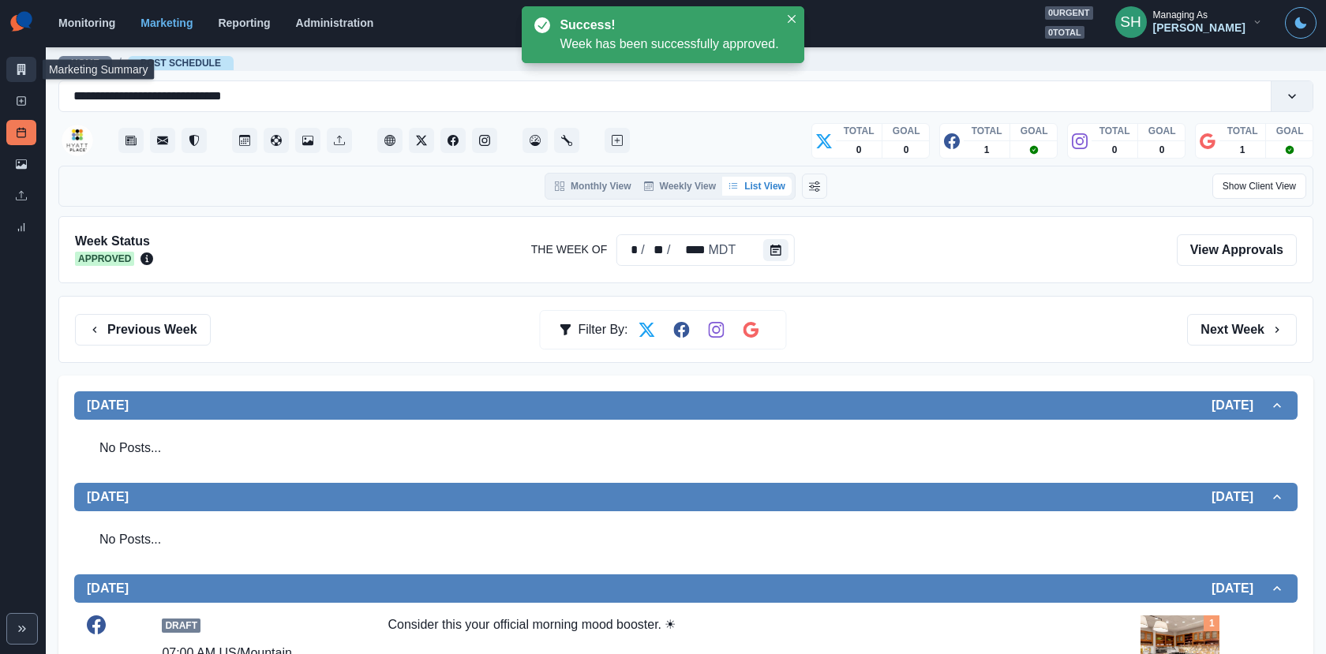
click at [16, 76] on link "Marketing Summary" at bounding box center [21, 69] width 30 height 25
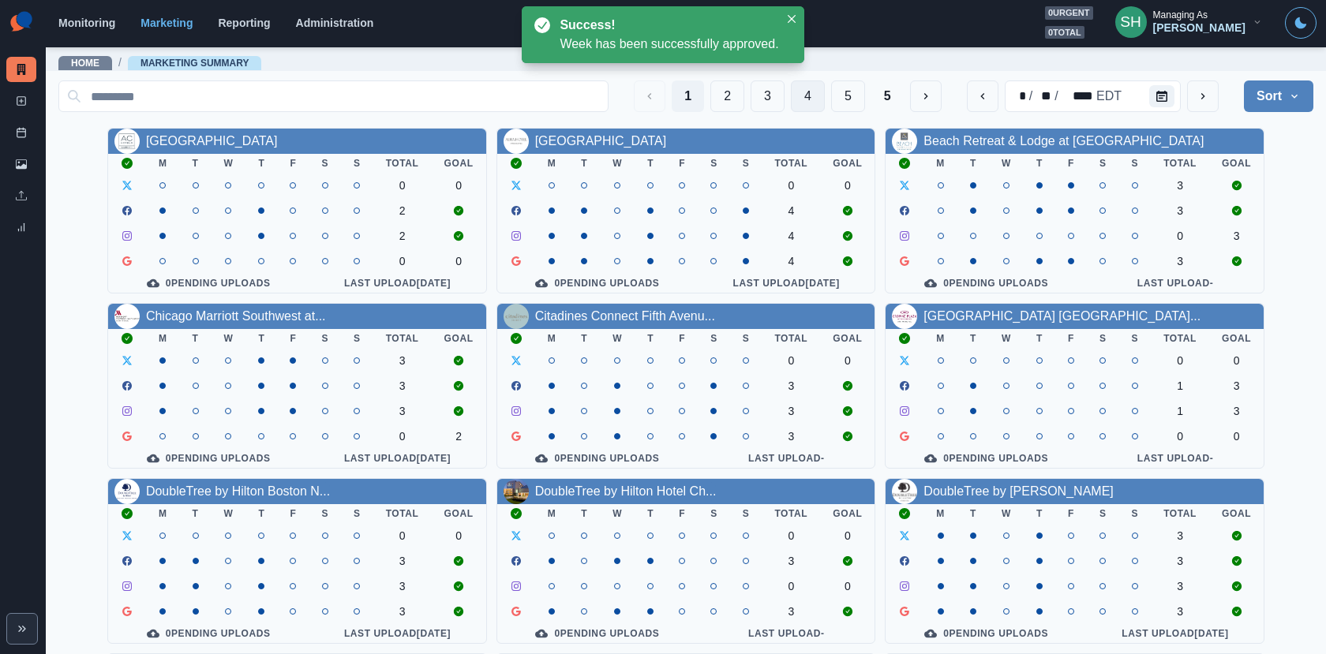
click at [799, 100] on button "4" at bounding box center [808, 96] width 34 height 32
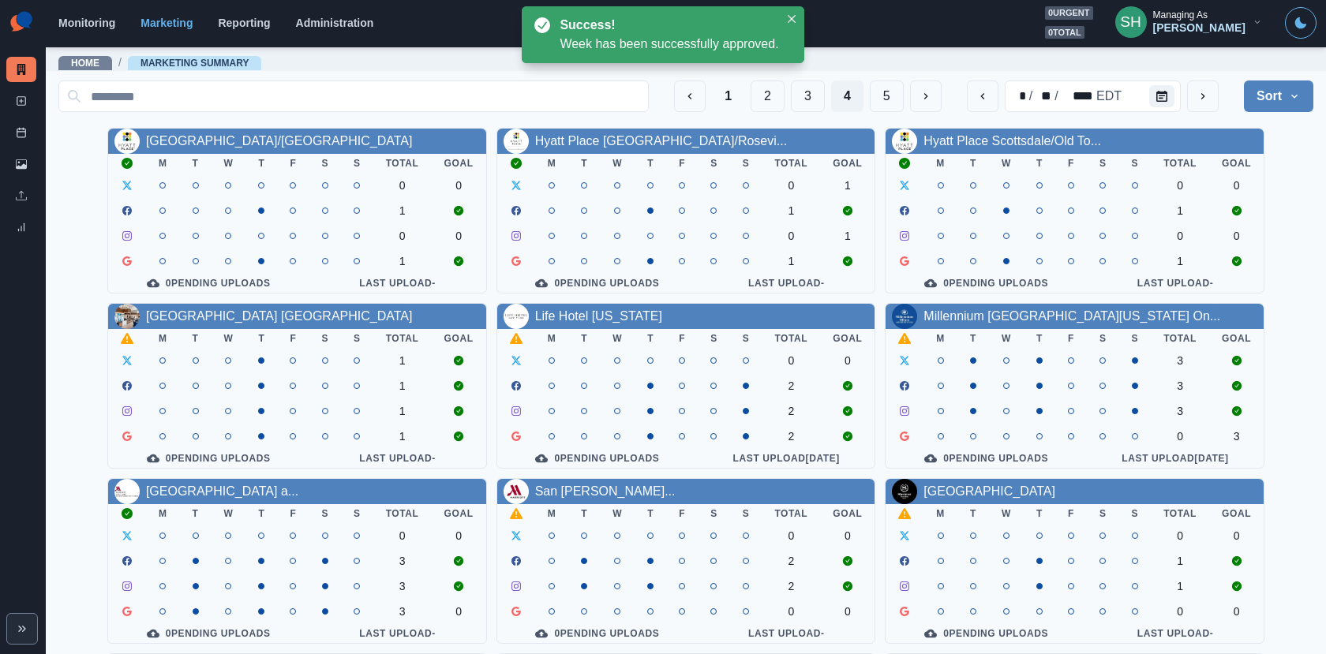
click at [236, 325] on div "[GEOGRAPHIC_DATA] [GEOGRAPHIC_DATA]" at bounding box center [279, 316] width 267 height 19
click at [228, 314] on link "[GEOGRAPHIC_DATA] [GEOGRAPHIC_DATA]" at bounding box center [279, 315] width 267 height 13
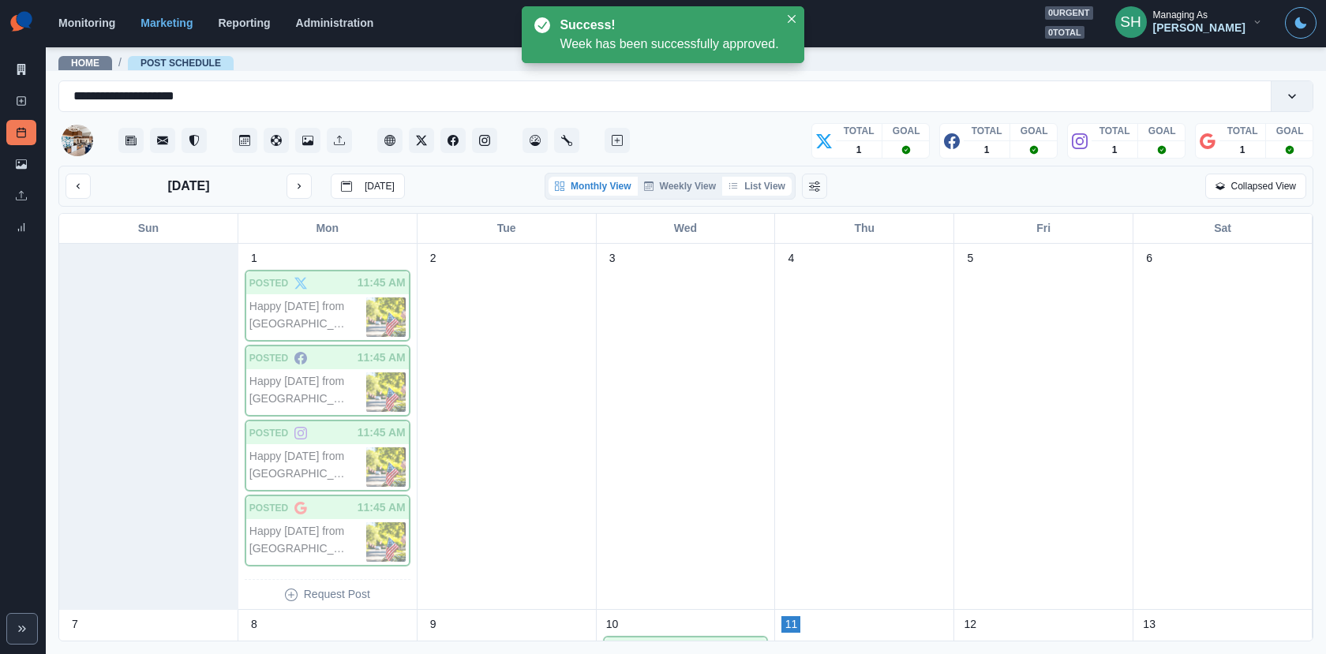
click at [772, 182] on button "List View" at bounding box center [756, 186] width 69 height 19
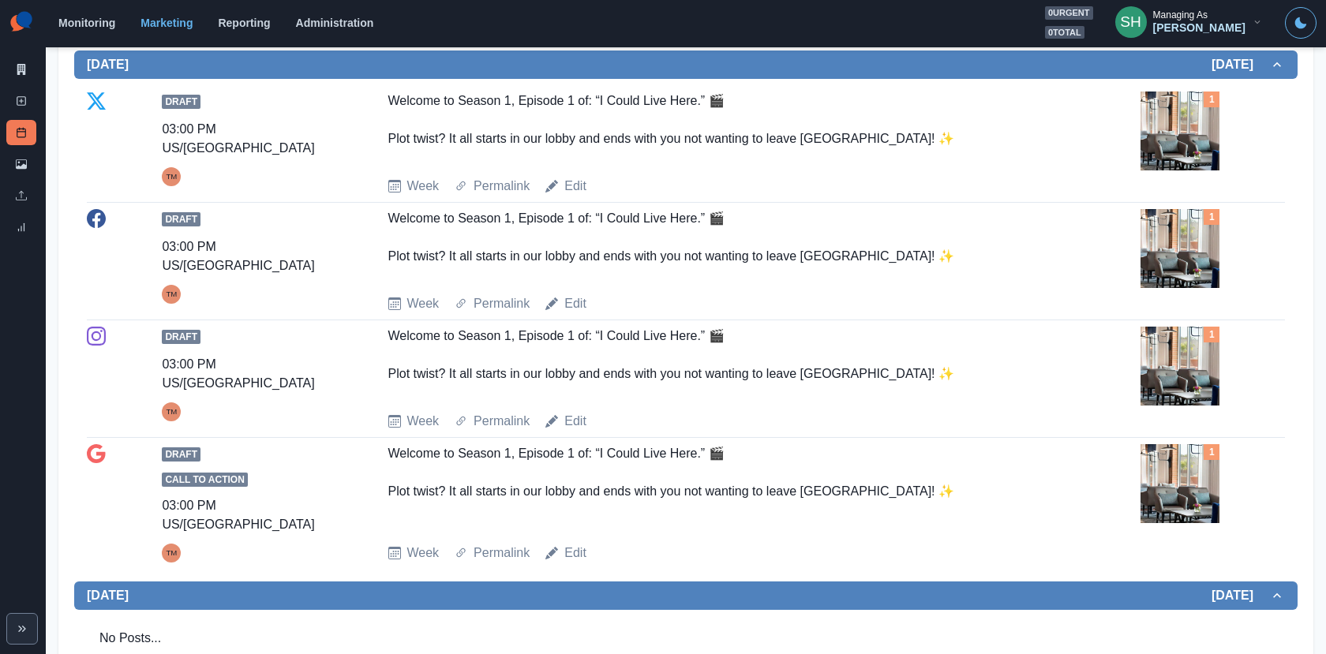
scroll to position [617, 0]
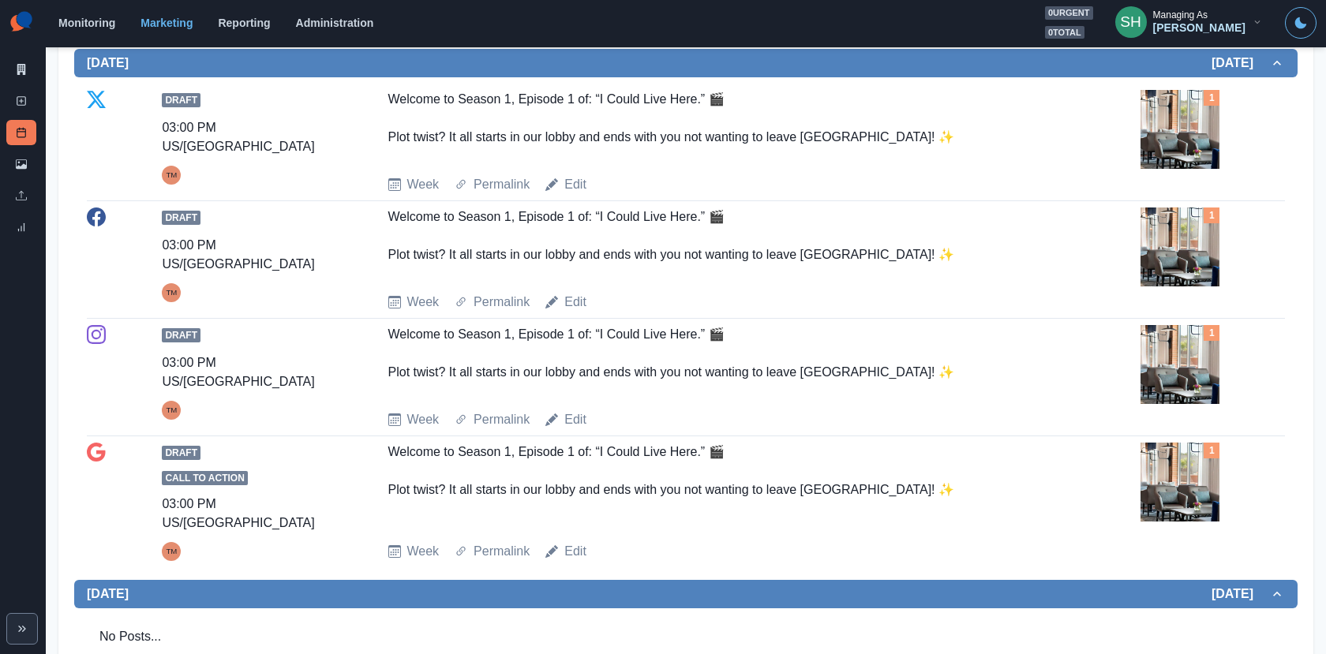
click at [1161, 143] on img at bounding box center [1179, 129] width 79 height 79
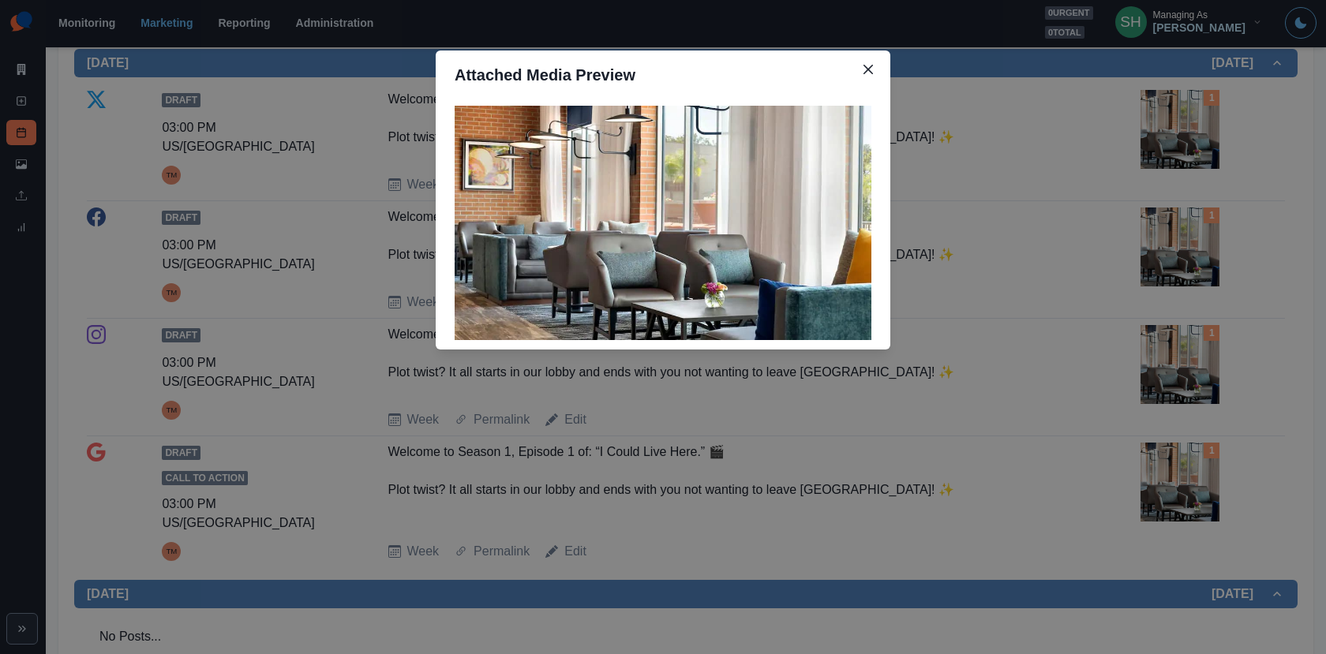
click at [1161, 143] on div "Attached Media Preview" at bounding box center [663, 327] width 1326 height 654
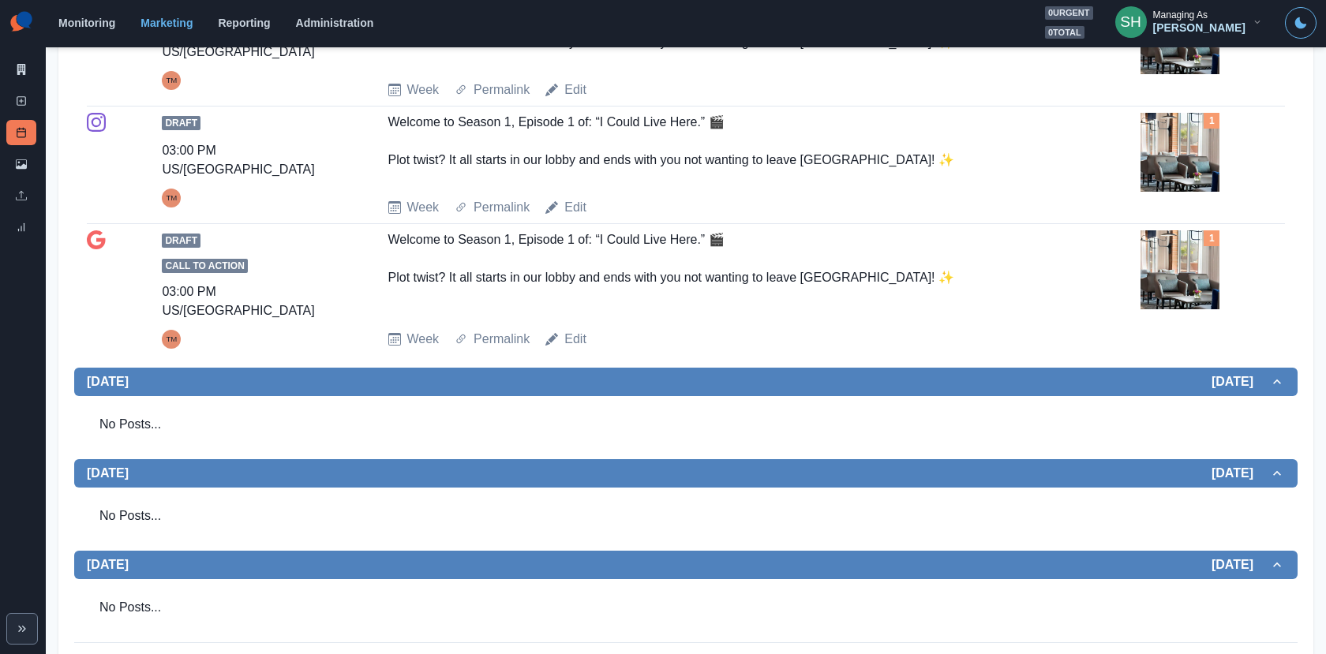
scroll to position [0, 0]
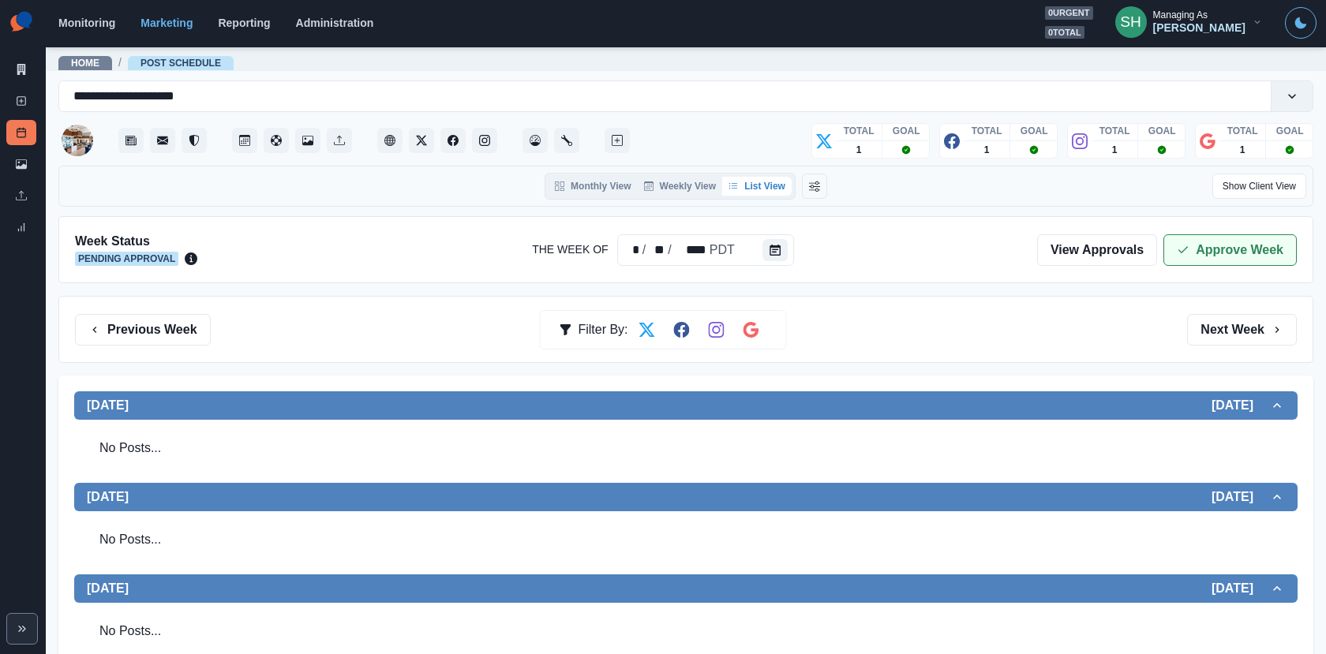
click at [1197, 249] on button "Approve Week" at bounding box center [1229, 250] width 133 height 32
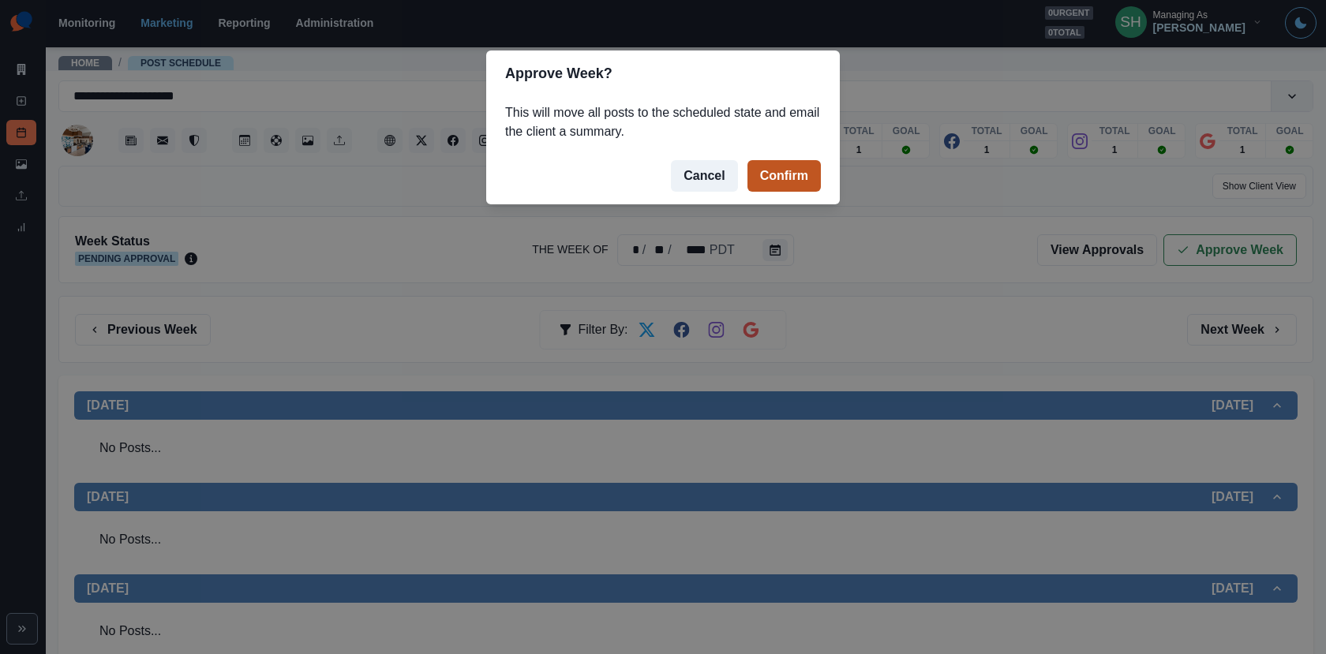
click at [806, 176] on button "Confirm" at bounding box center [783, 176] width 73 height 32
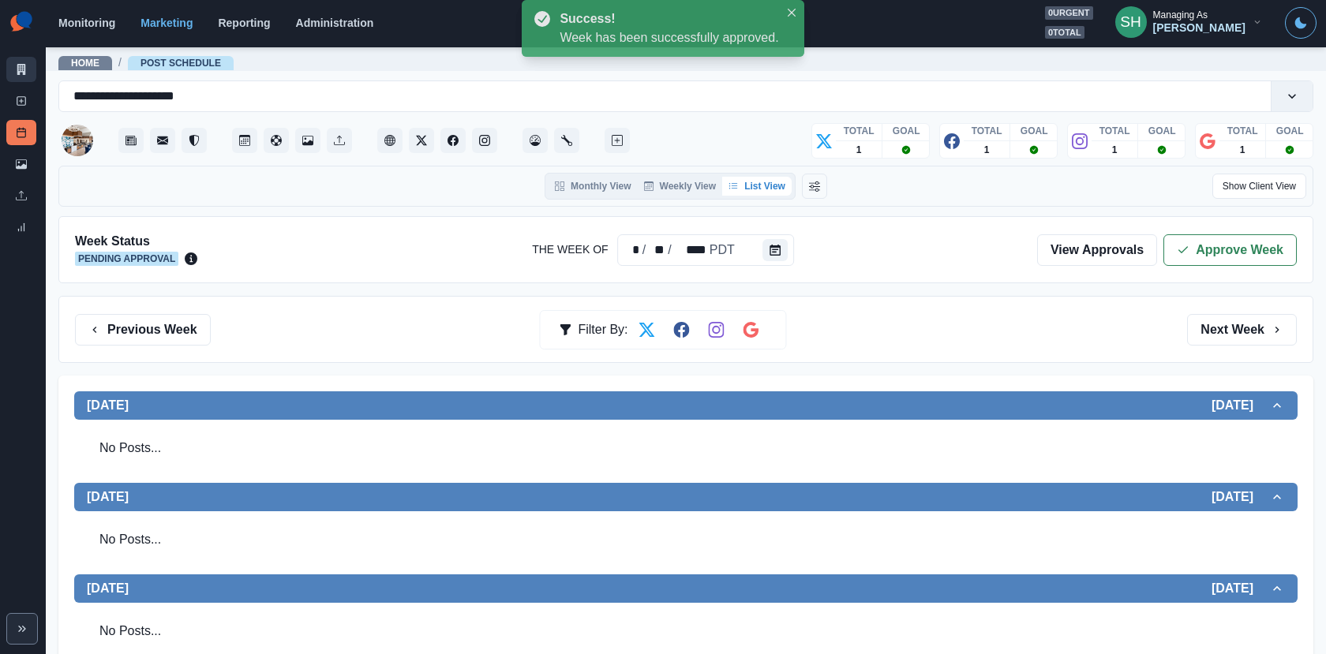
click at [23, 68] on icon at bounding box center [21, 69] width 11 height 11
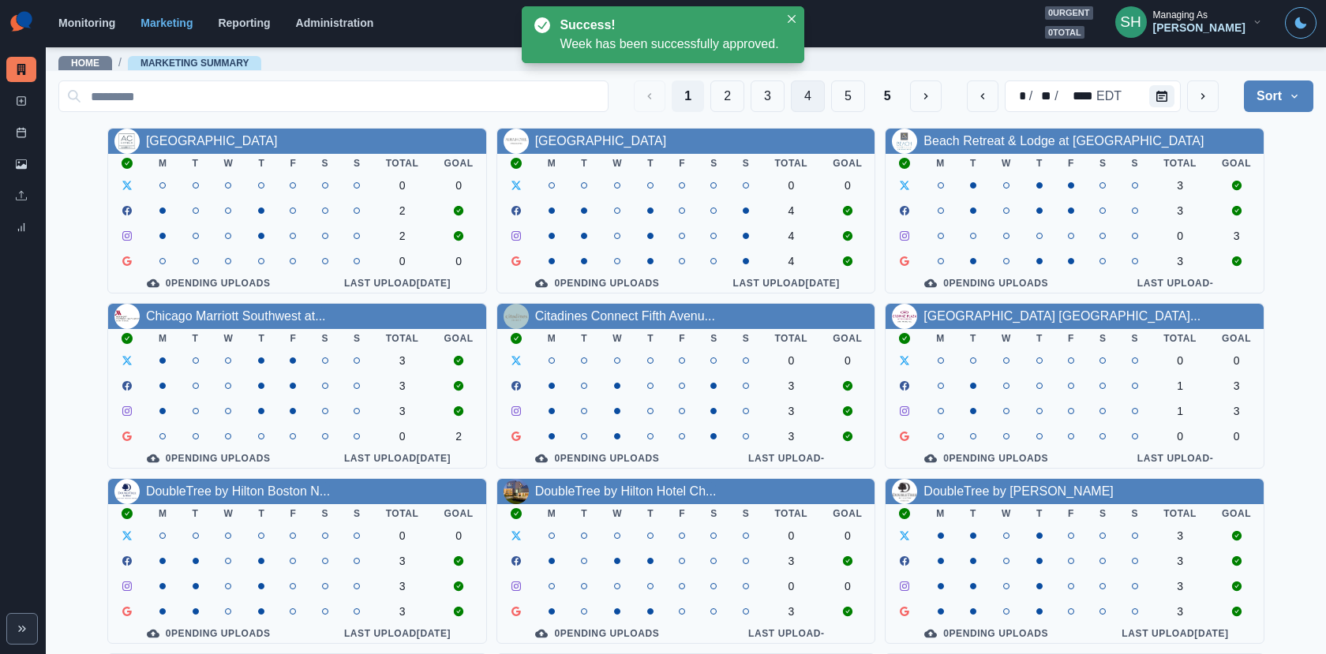
click at [807, 92] on button "4" at bounding box center [808, 96] width 34 height 32
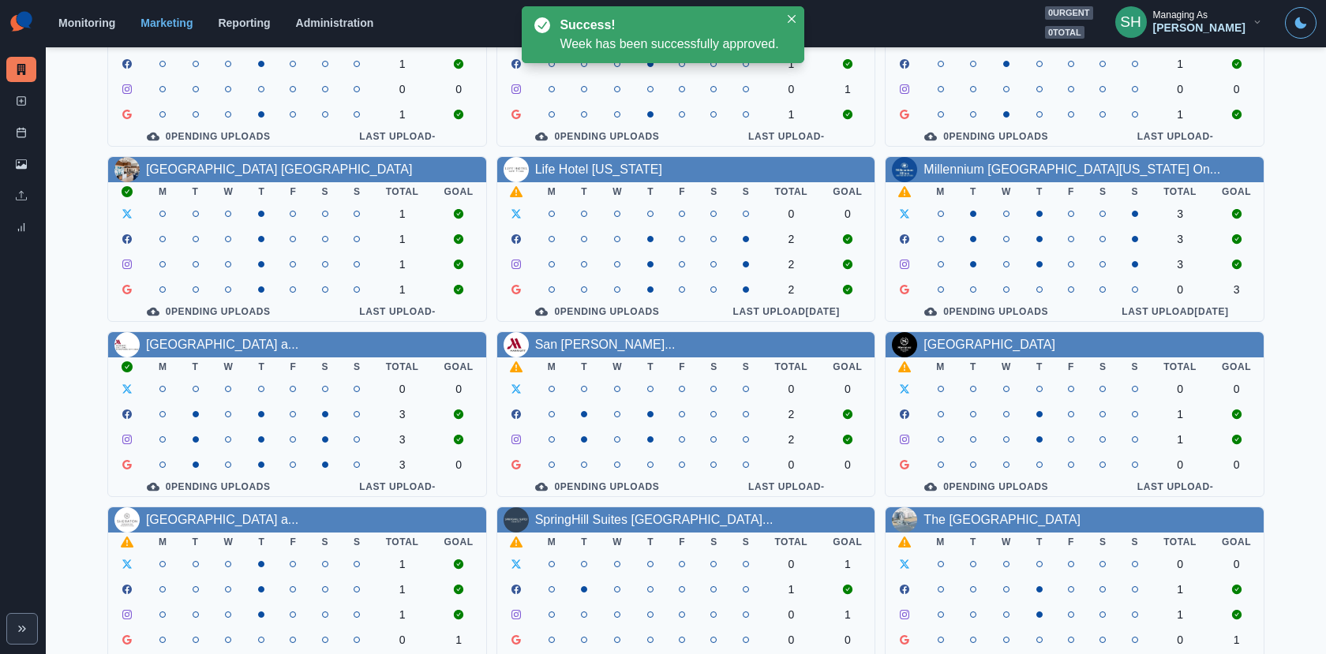
scroll to position [183, 0]
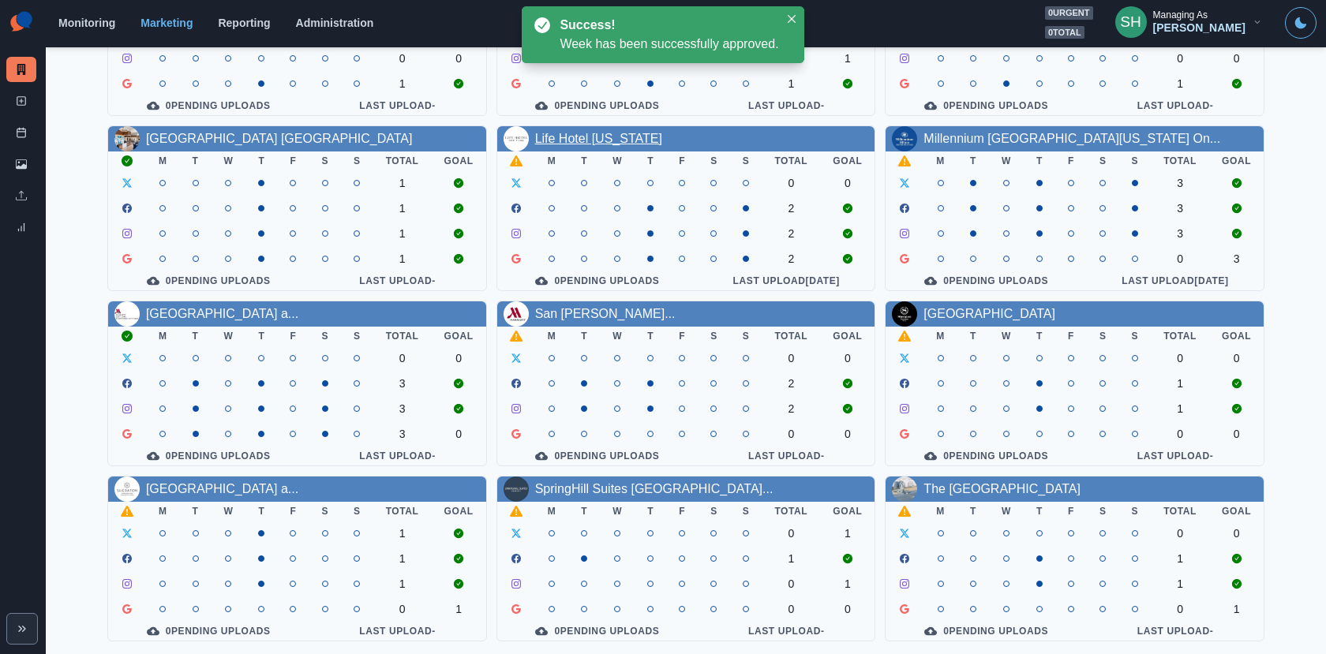
click at [578, 136] on link "Life Hotel [US_STATE]" at bounding box center [598, 138] width 127 height 13
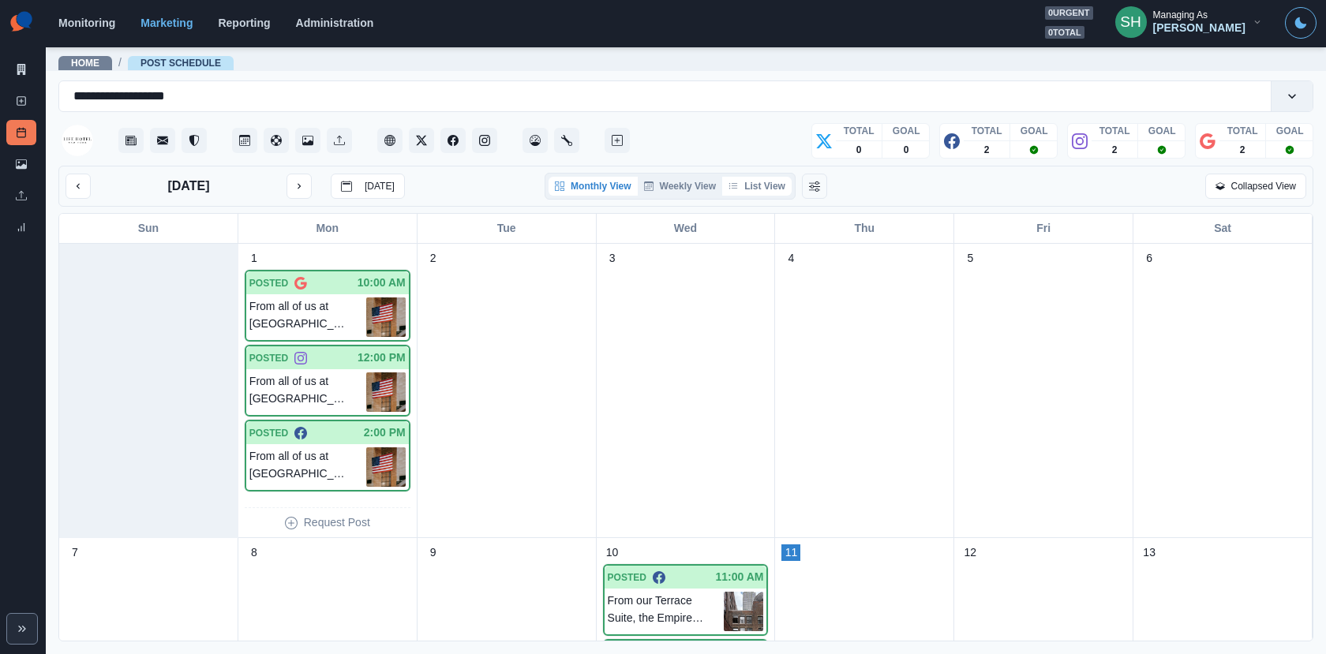
click at [770, 188] on button "List View" at bounding box center [756, 186] width 69 height 19
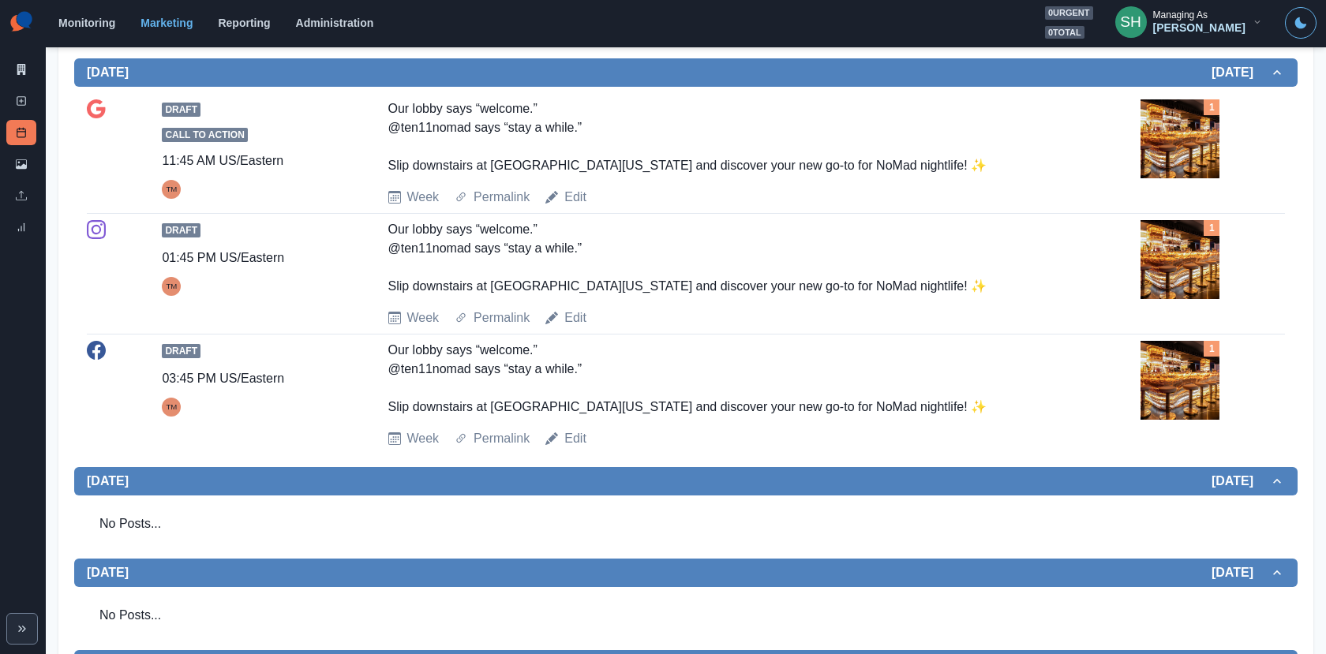
scroll to position [540, 0]
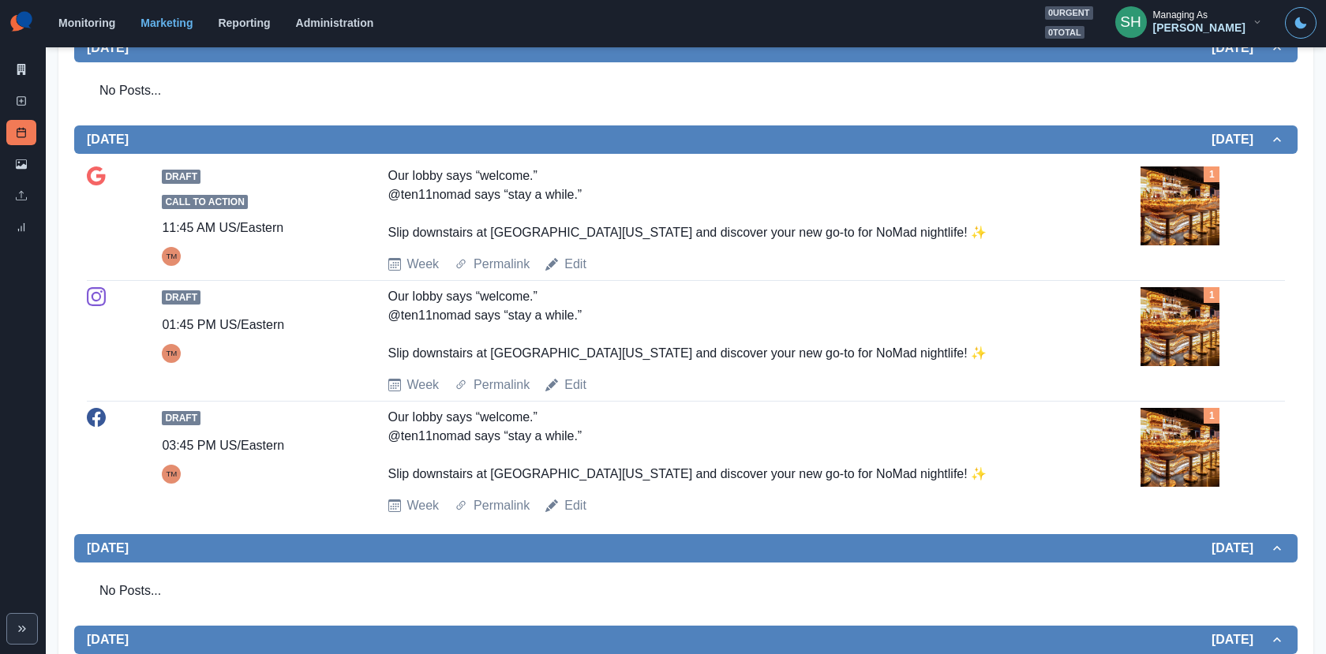
click at [1186, 198] on img at bounding box center [1179, 205] width 79 height 79
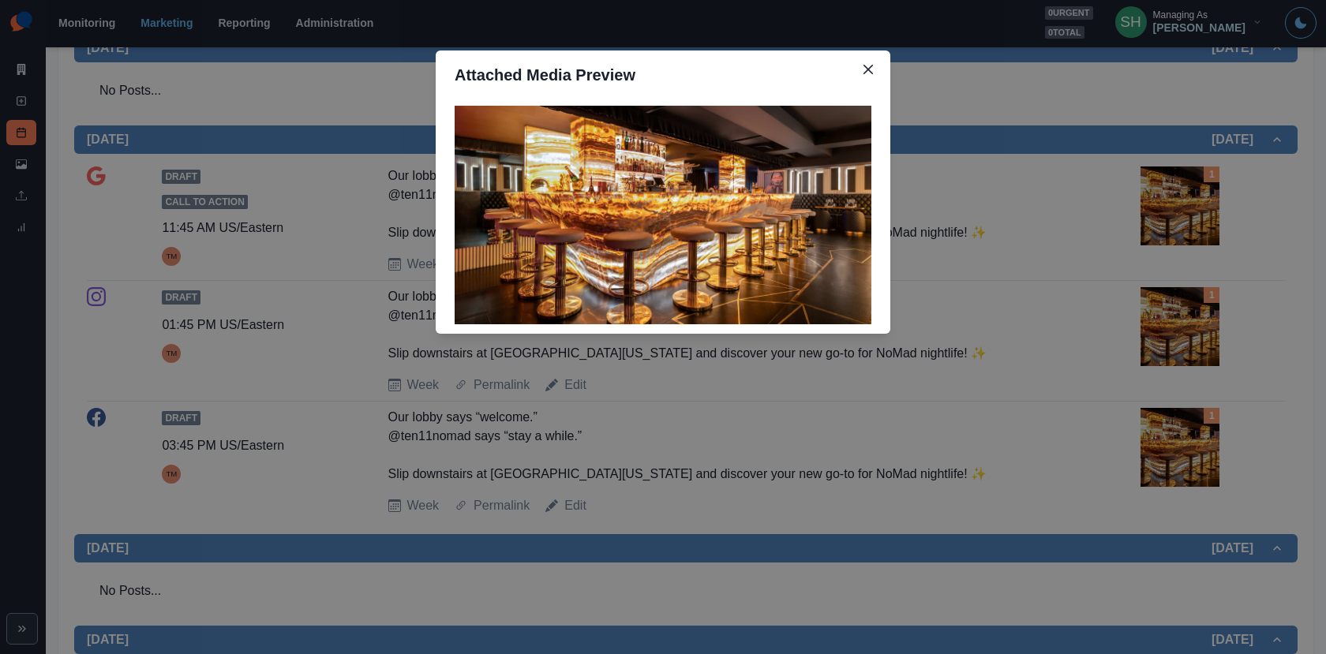
click at [1186, 197] on div "Attached Media Preview" at bounding box center [663, 327] width 1326 height 654
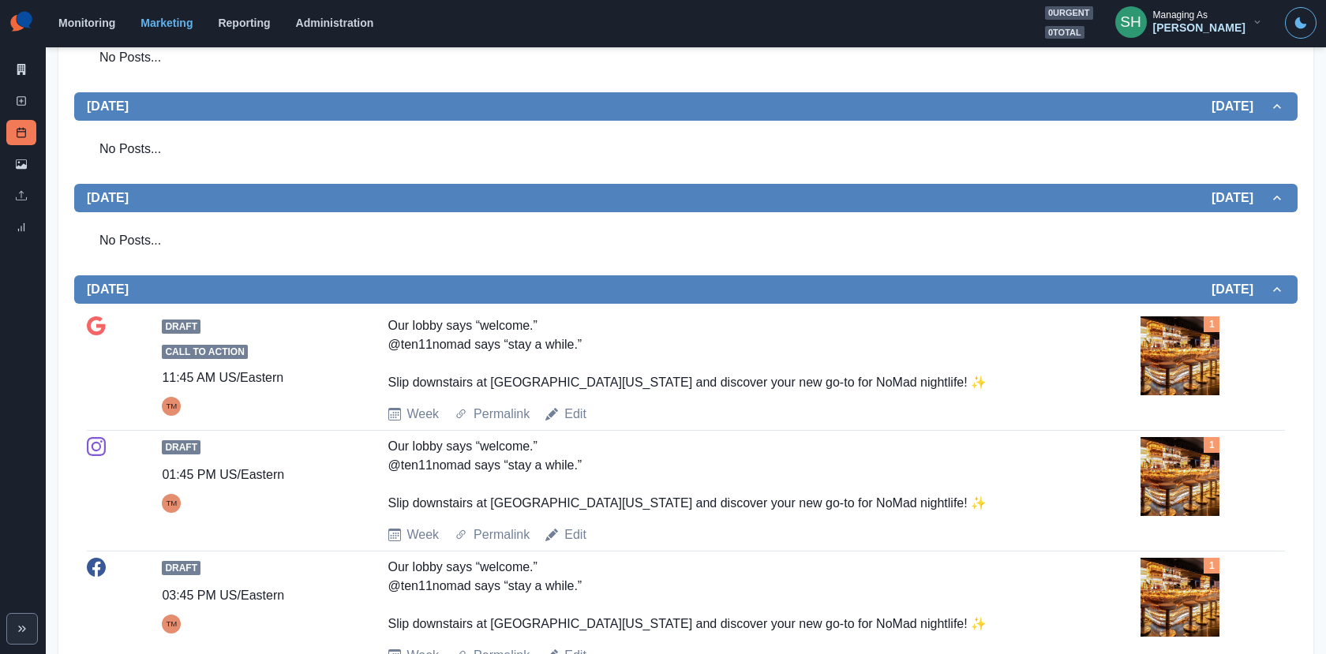
scroll to position [0, 0]
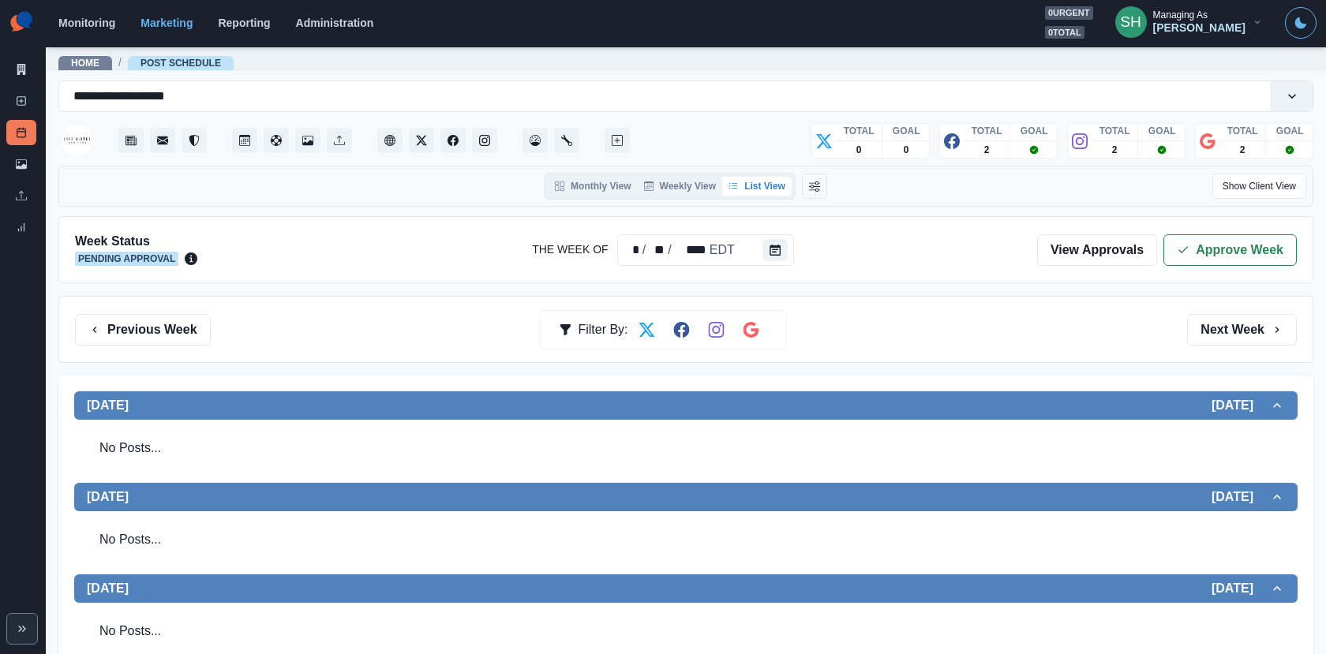
click at [1198, 264] on div "Week Status Pending Approval The Week Of * / ** / **** EDT View Approvals Appro…" at bounding box center [685, 249] width 1254 height 67
click at [1192, 256] on button "Approve Week" at bounding box center [1229, 250] width 133 height 32
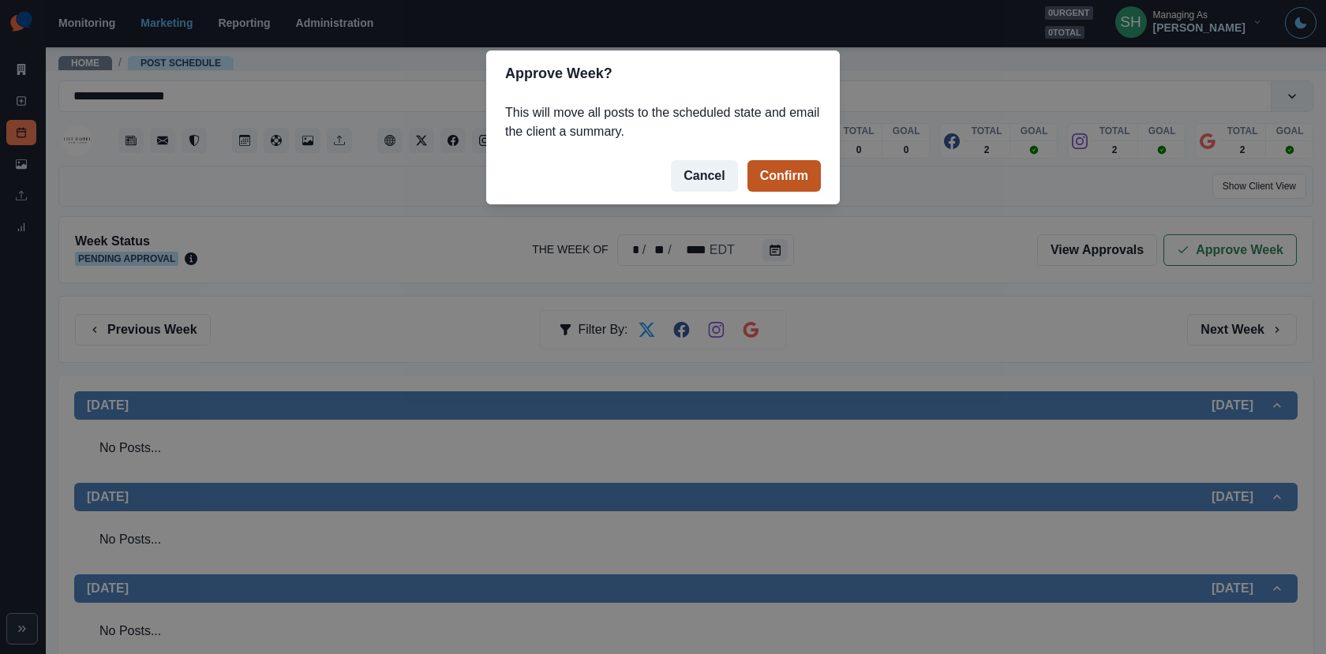
click at [809, 165] on button "Confirm" at bounding box center [783, 176] width 73 height 32
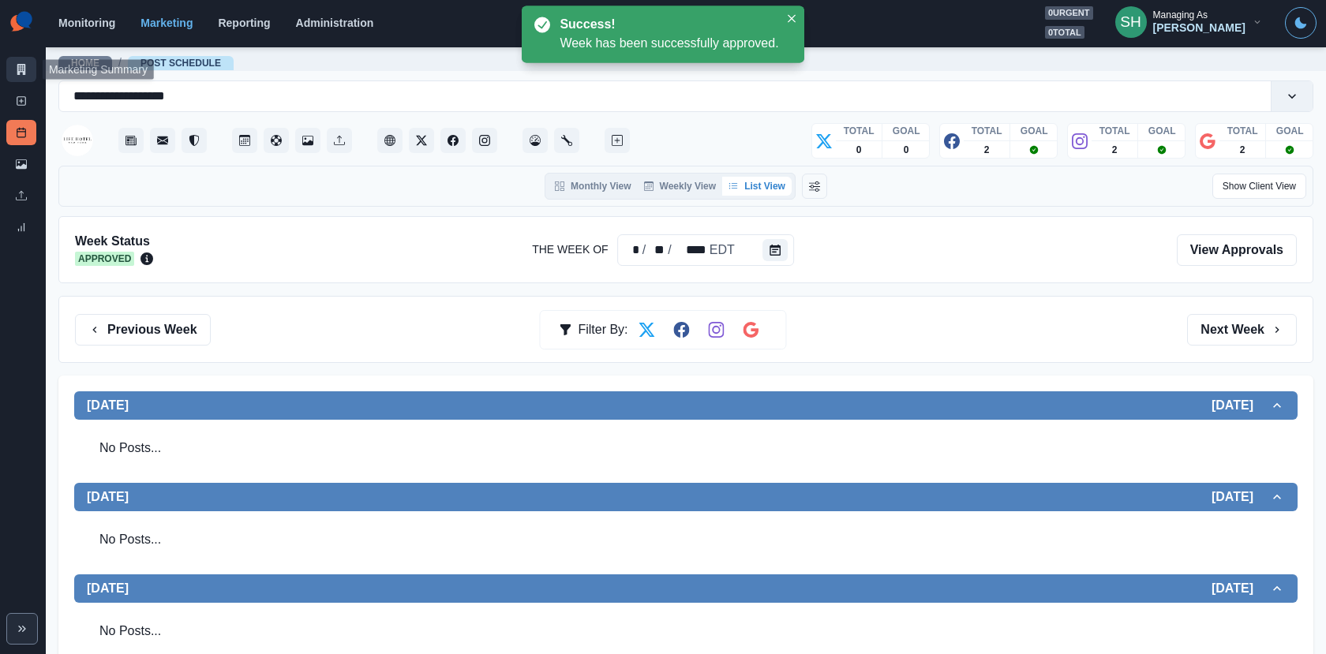
click at [22, 70] on icon at bounding box center [21, 69] width 9 height 11
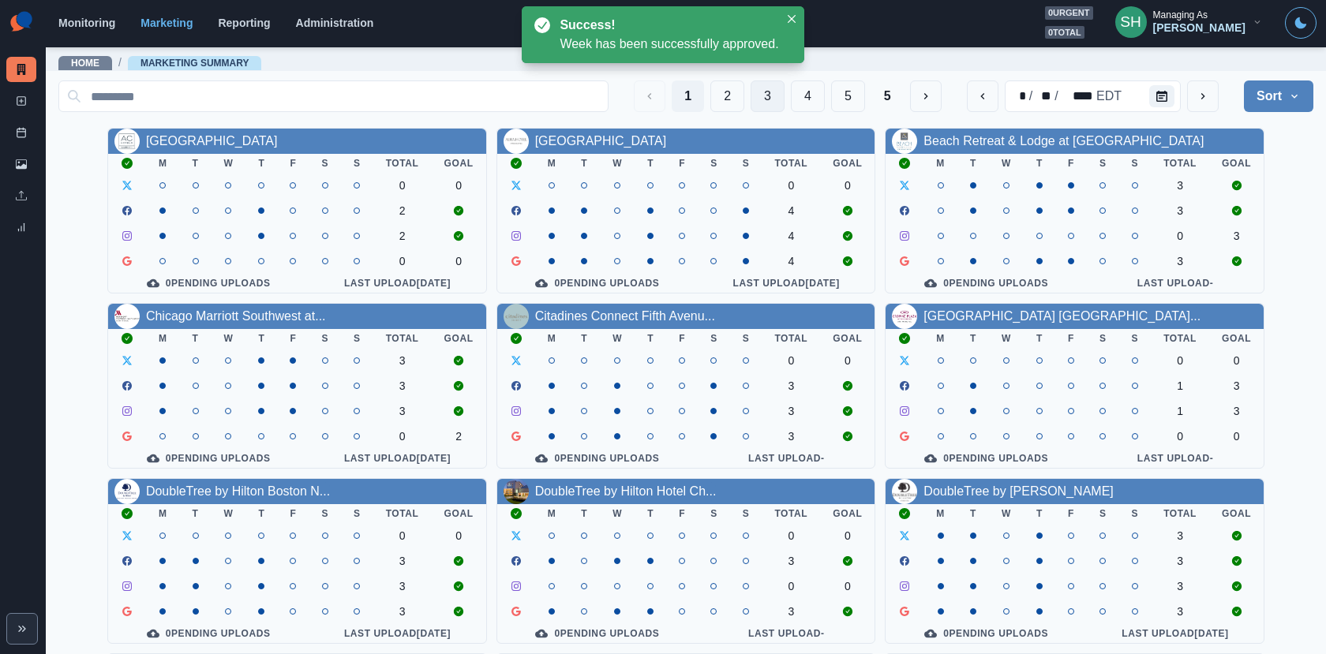
click at [780, 91] on button "3" at bounding box center [767, 96] width 34 height 32
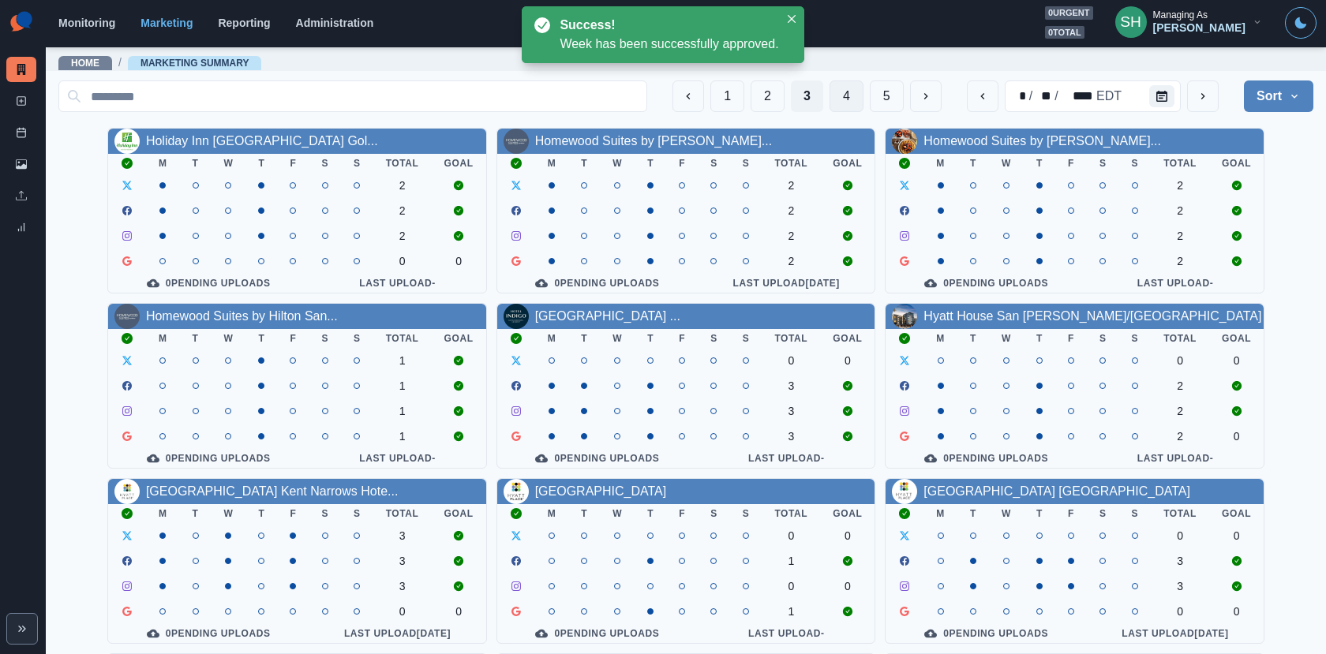
click at [842, 93] on button "4" at bounding box center [846, 96] width 34 height 32
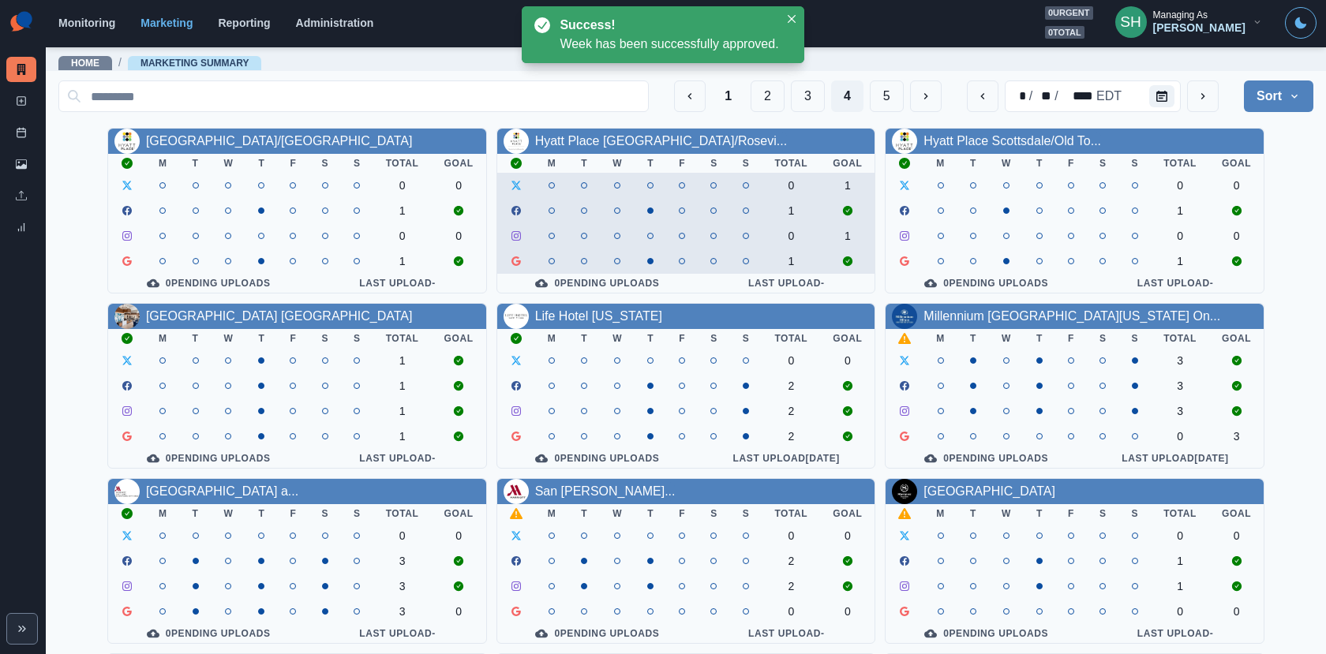
scroll to position [183, 0]
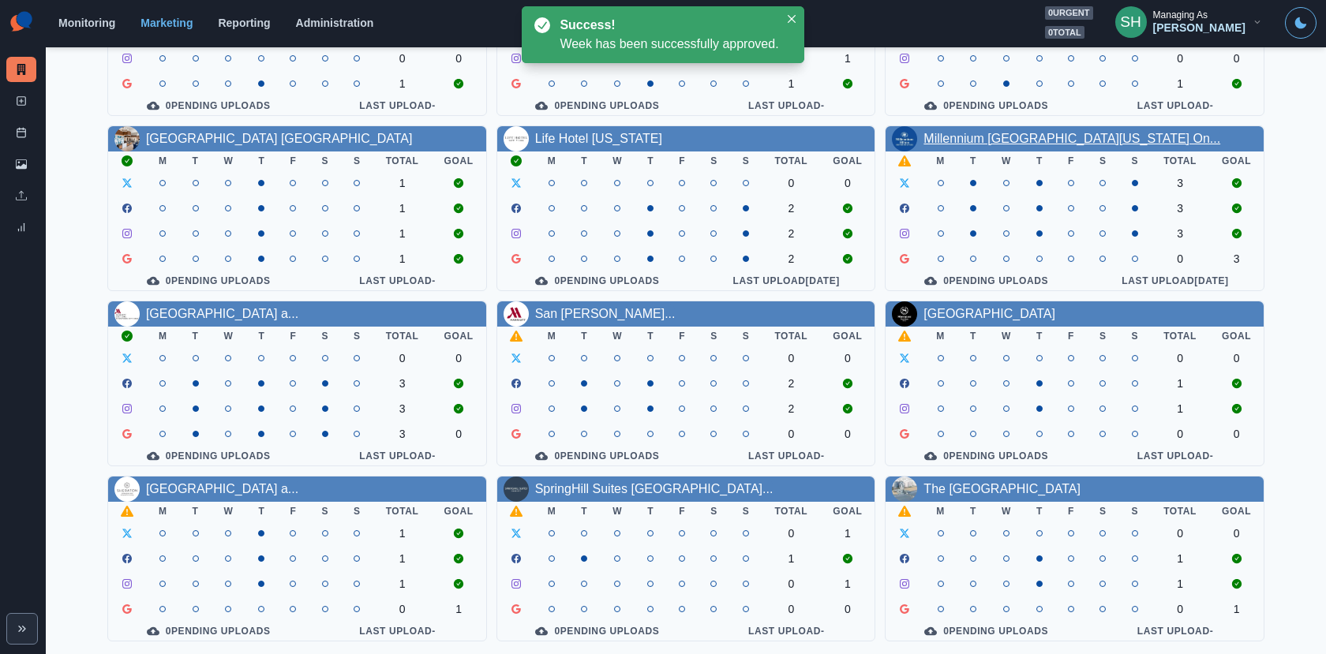
click at [1005, 132] on link "Millennium [GEOGRAPHIC_DATA][US_STATE] On..." at bounding box center [1071, 138] width 297 height 13
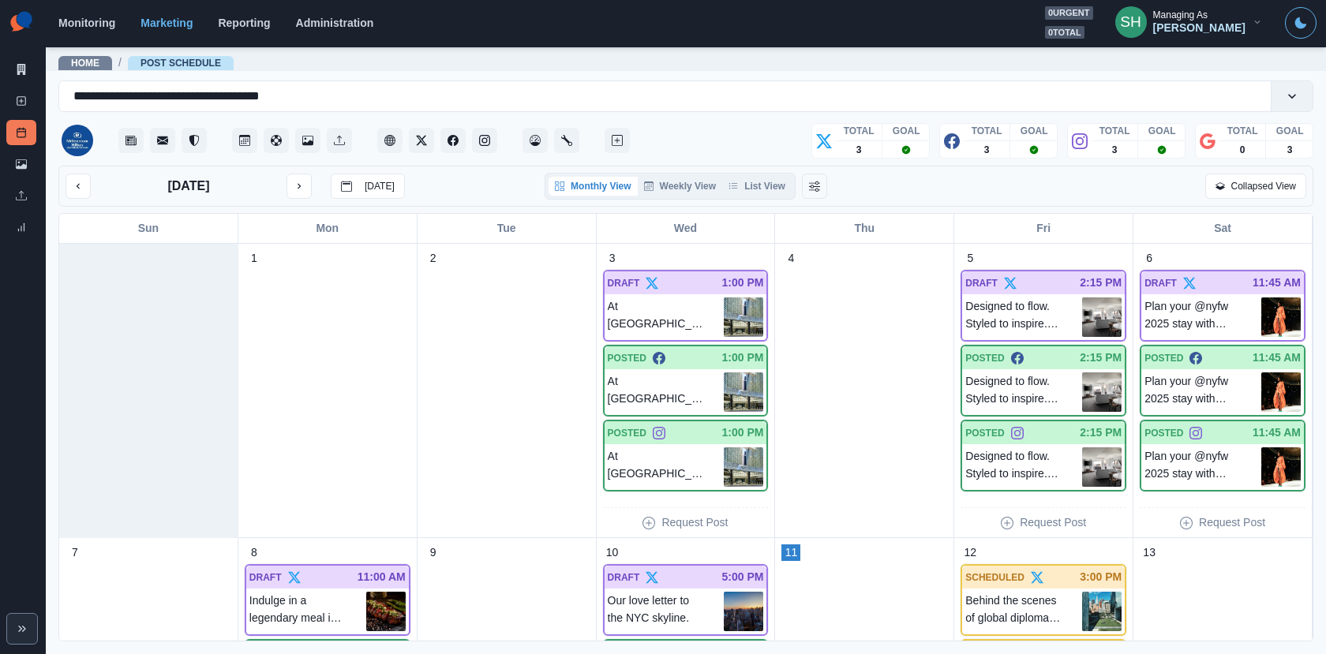
click at [773, 173] on div "Monthly View Weekly View List View" at bounding box center [669, 186] width 251 height 27
click at [775, 185] on button "List View" at bounding box center [756, 186] width 69 height 19
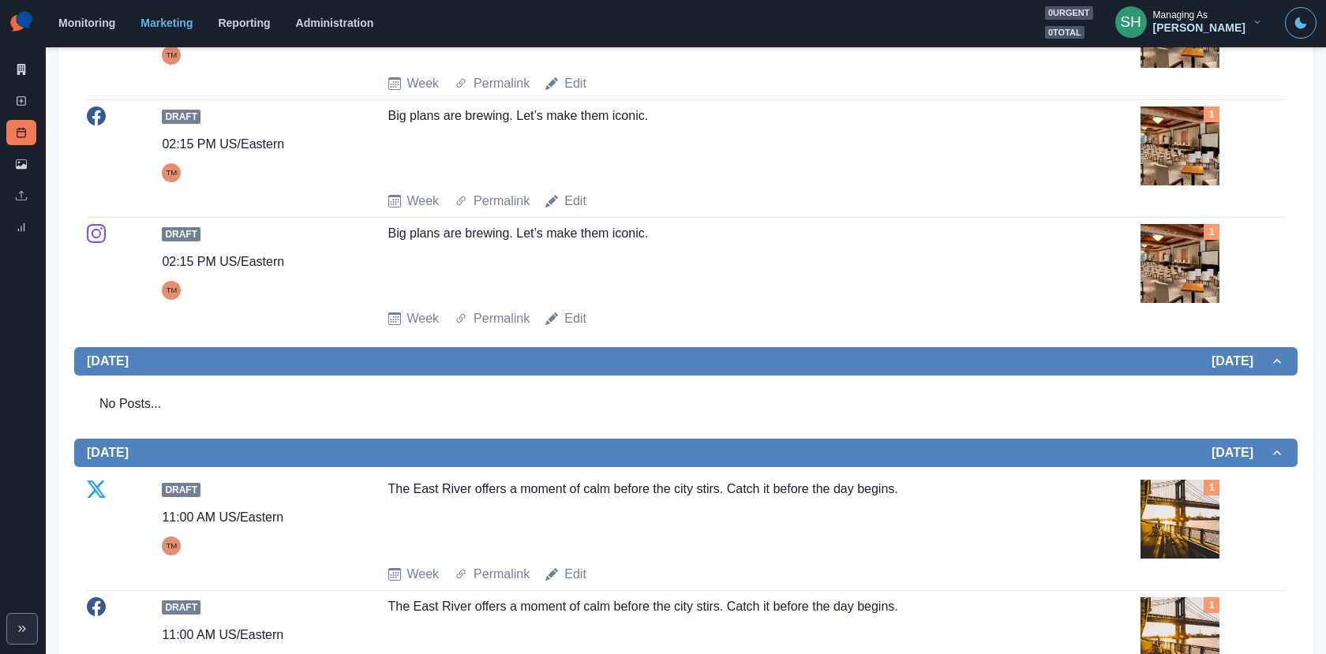
scroll to position [647, 0]
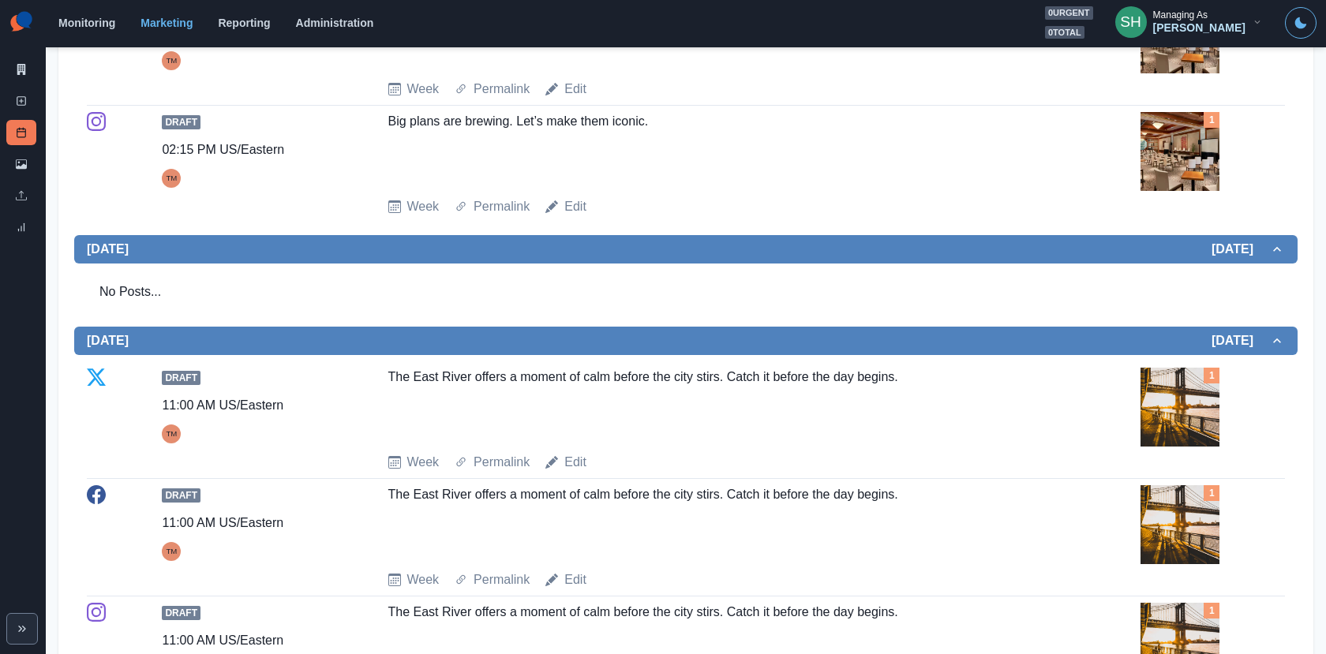
click at [1161, 146] on img at bounding box center [1179, 151] width 79 height 79
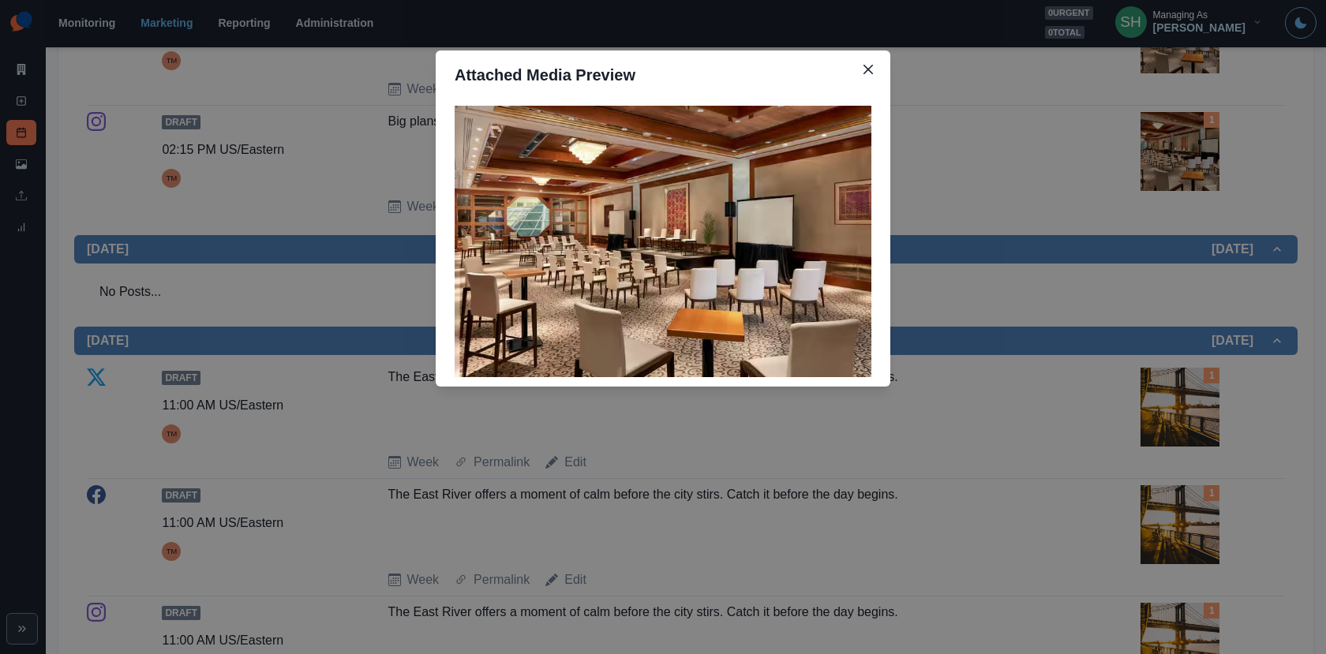
click at [1161, 146] on div "Attached Media Preview" at bounding box center [663, 327] width 1326 height 654
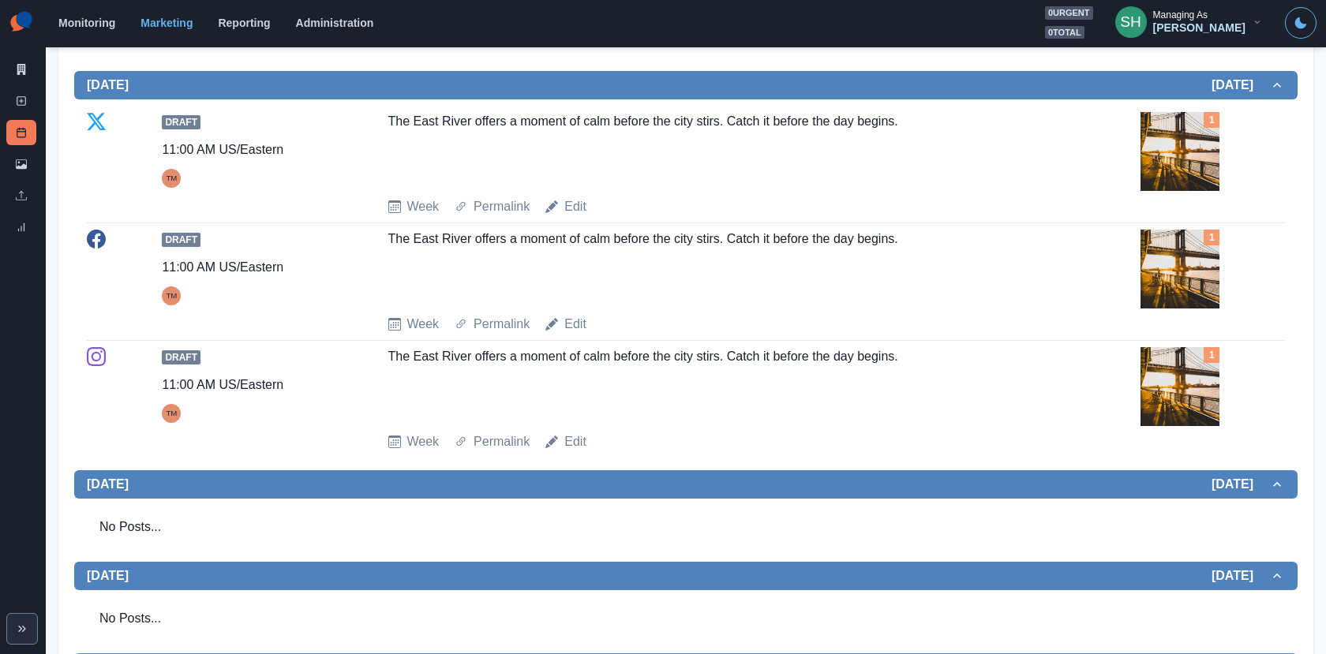
scroll to position [434, 0]
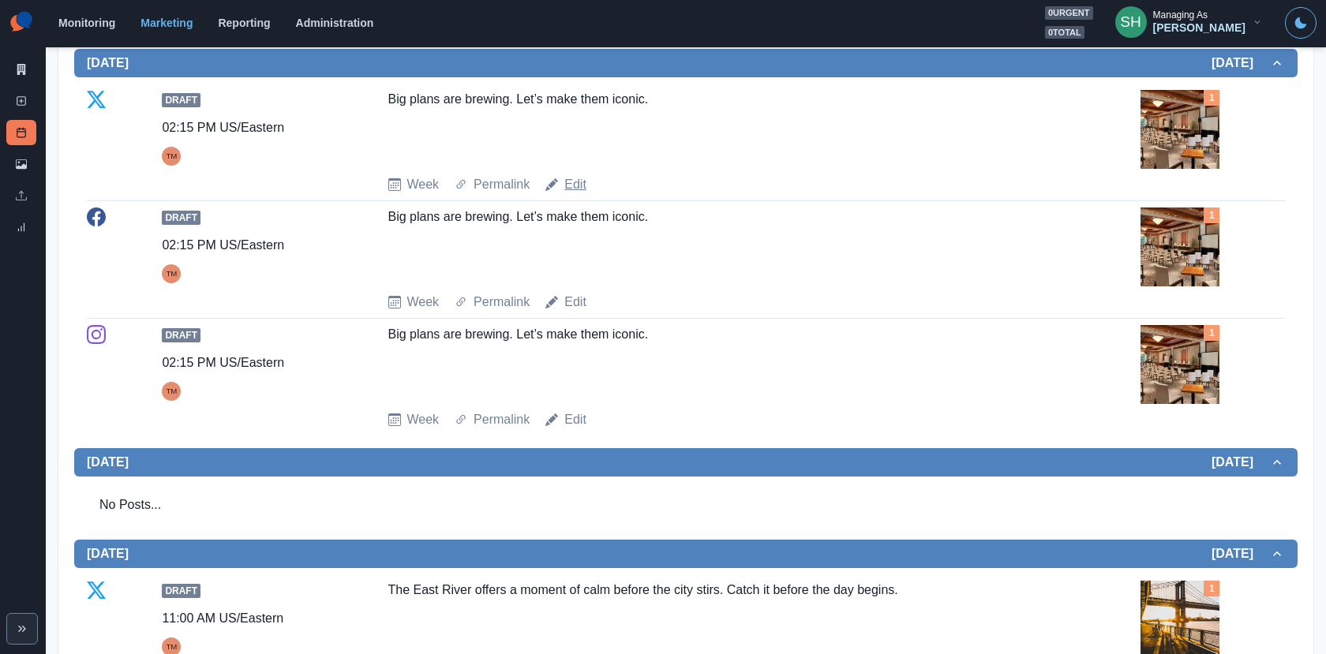
click at [574, 180] on link "Edit" at bounding box center [575, 184] width 22 height 19
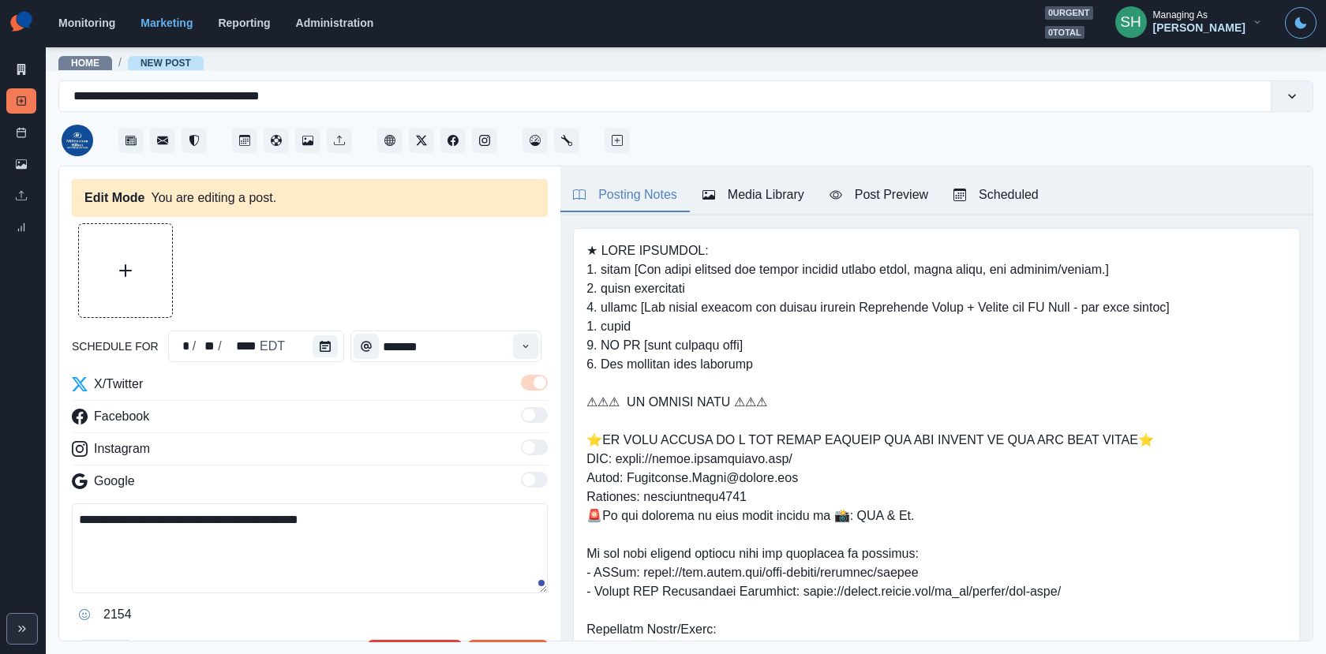
type input "*******"
type textarea "**********"
click at [854, 184] on button "Post Preview" at bounding box center [879, 195] width 124 height 33
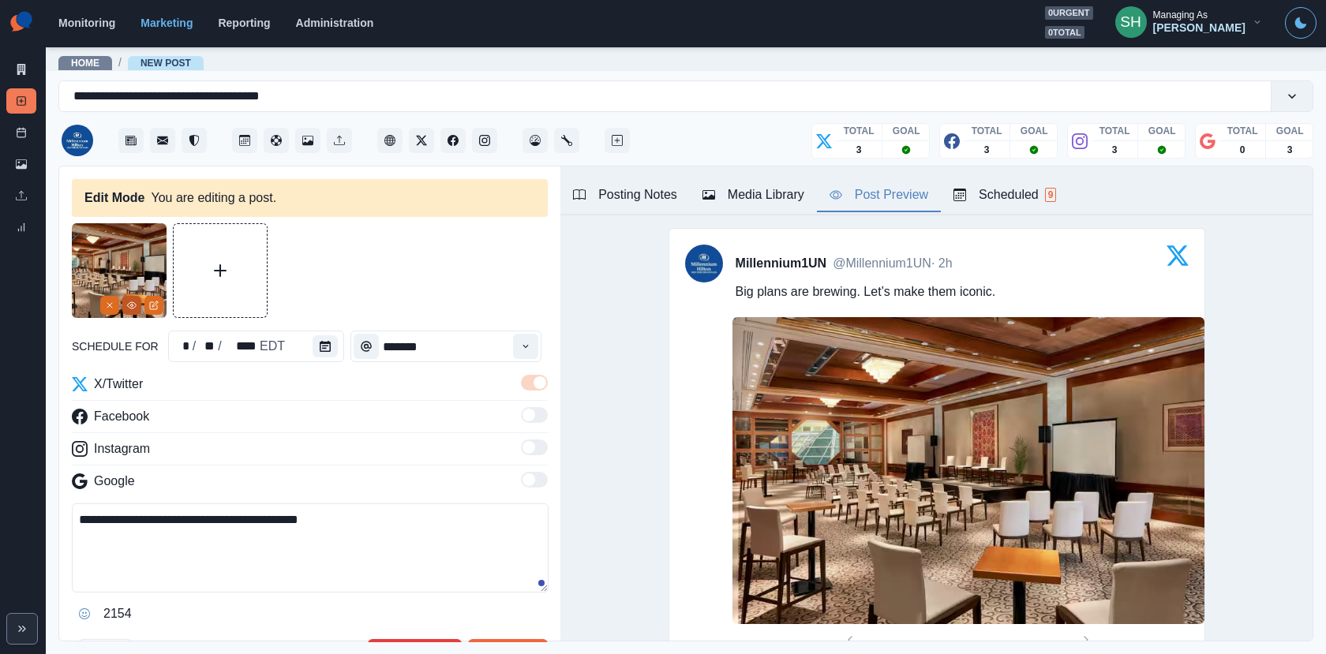
click at [129, 305] on icon "View Media" at bounding box center [131, 305] width 9 height 9
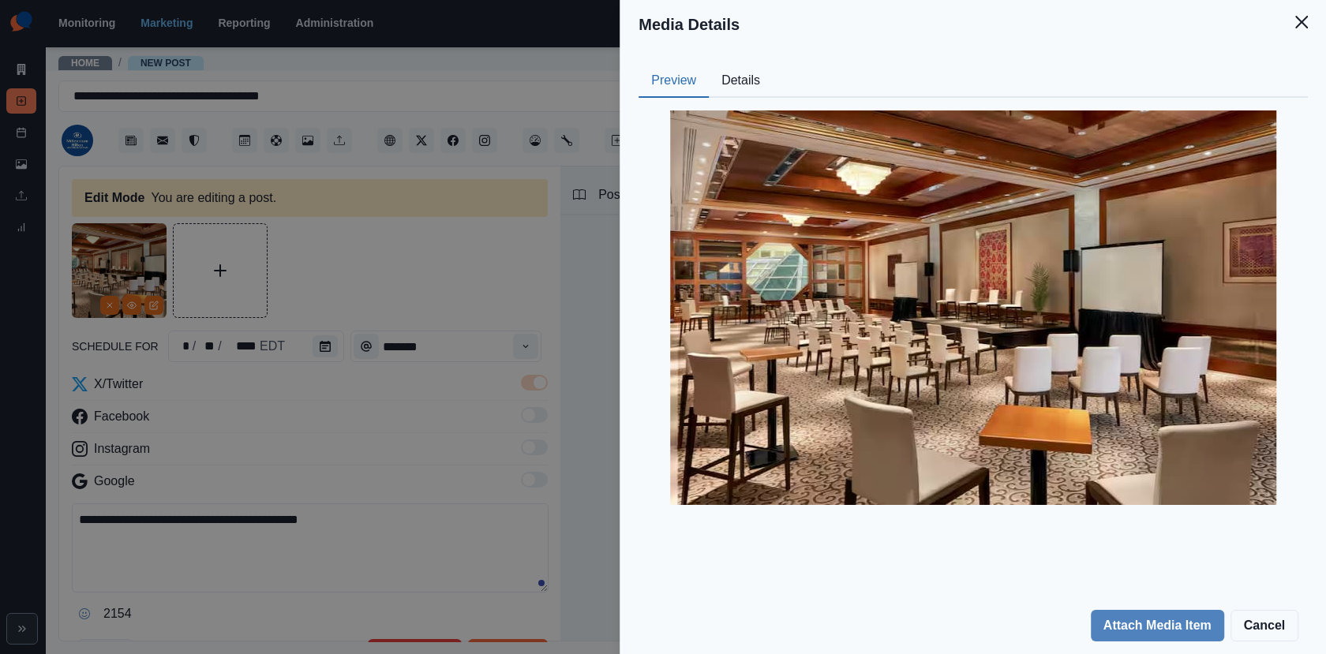
click at [753, 77] on button "Details" at bounding box center [741, 81] width 64 height 33
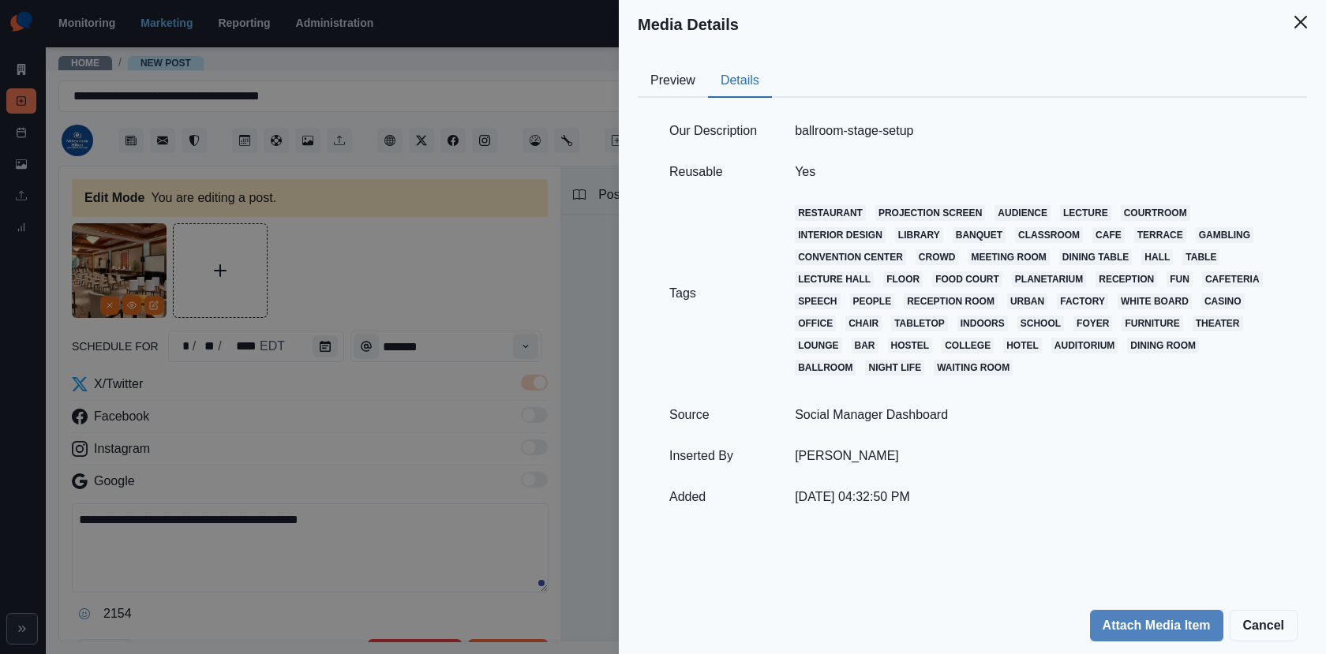
click at [486, 310] on div "Media Details Preview Details Our Description ballroom-stage-setup Reusable Yes…" at bounding box center [663, 327] width 1326 height 654
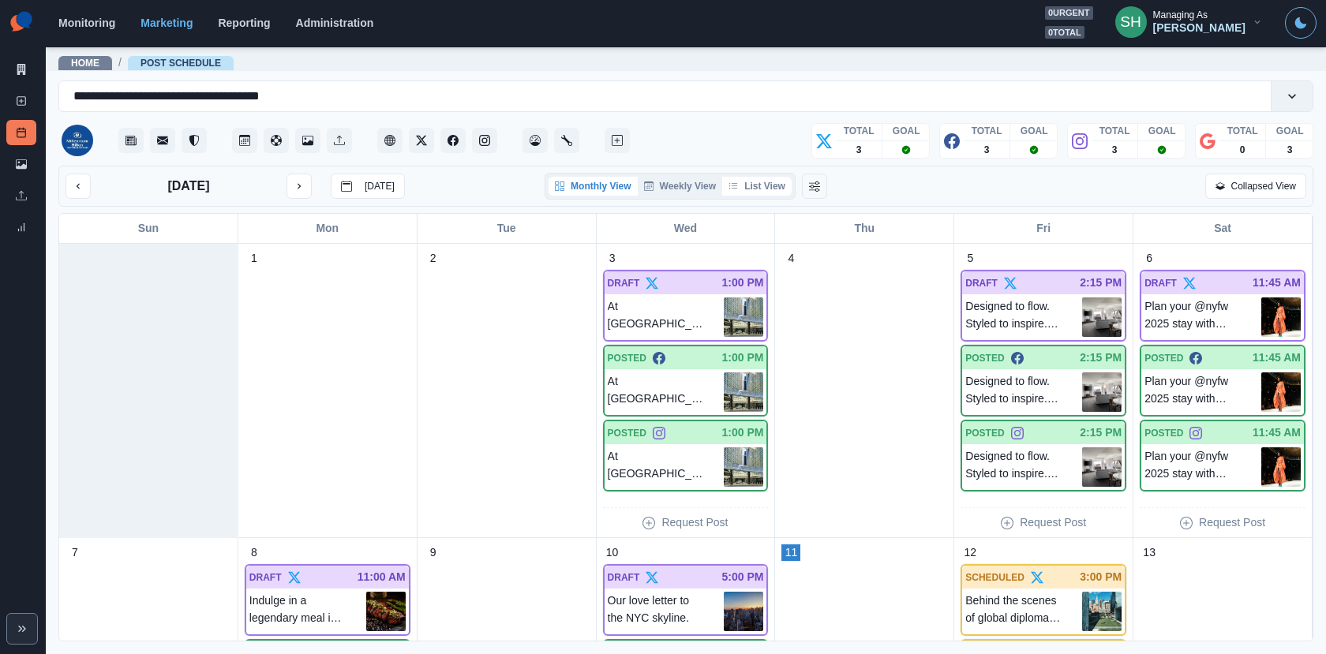
click at [767, 188] on button "List View" at bounding box center [756, 186] width 69 height 19
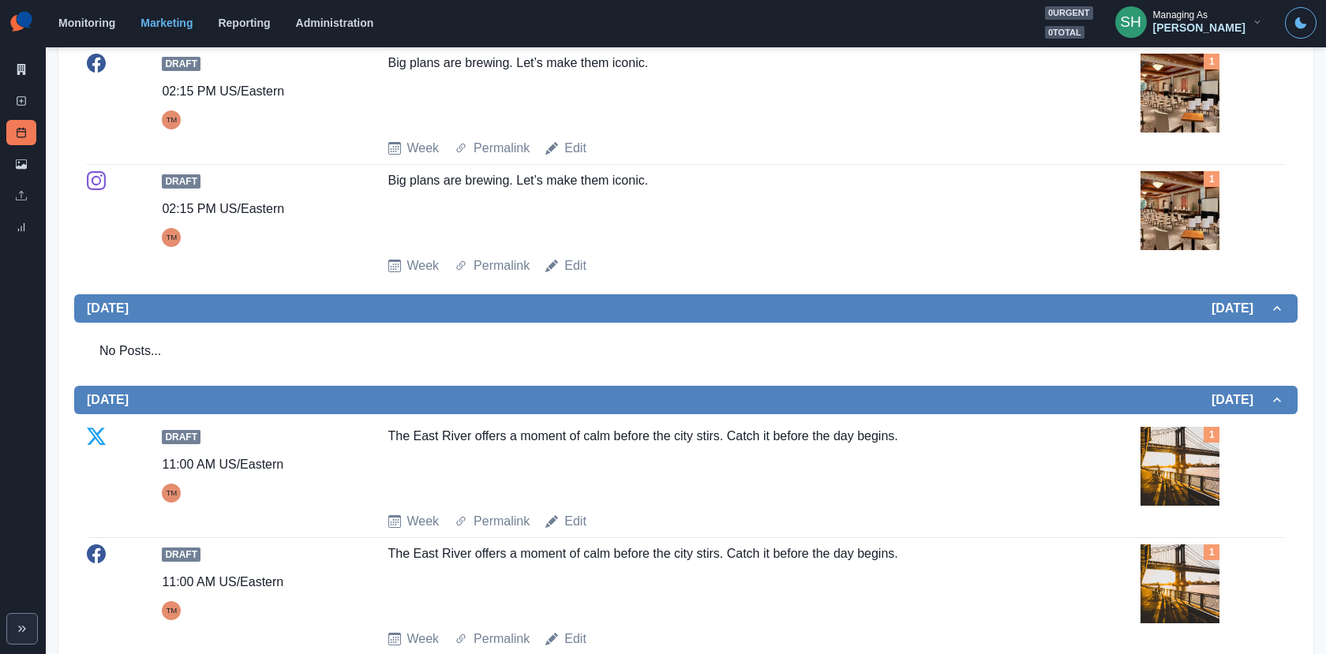
scroll to position [981, 0]
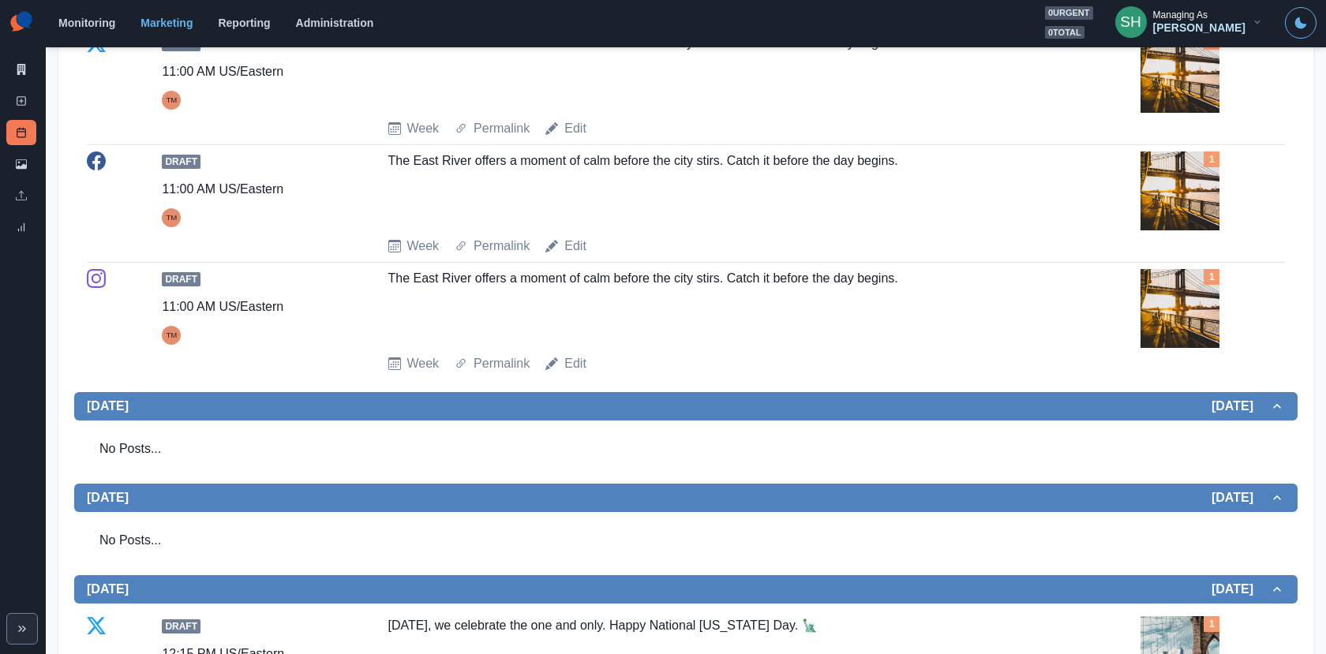
click at [1207, 321] on img at bounding box center [1179, 308] width 79 height 79
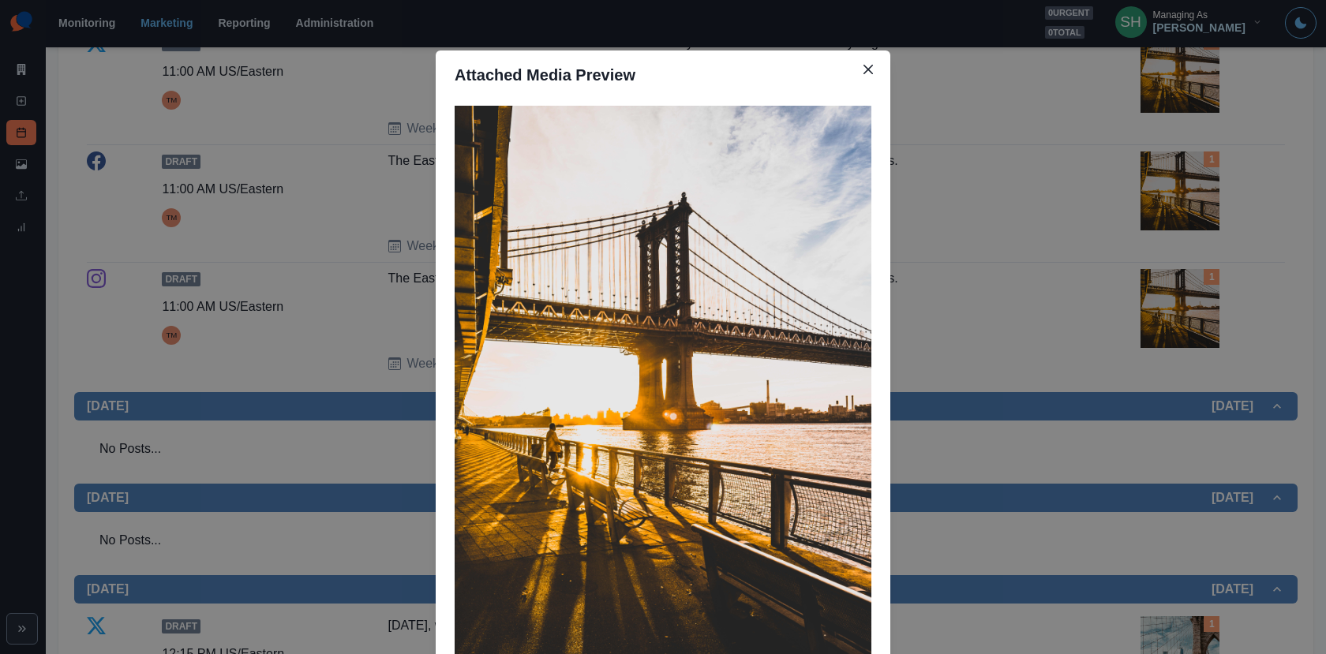
click at [1207, 321] on div "Attached Media Preview" at bounding box center [663, 327] width 1326 height 654
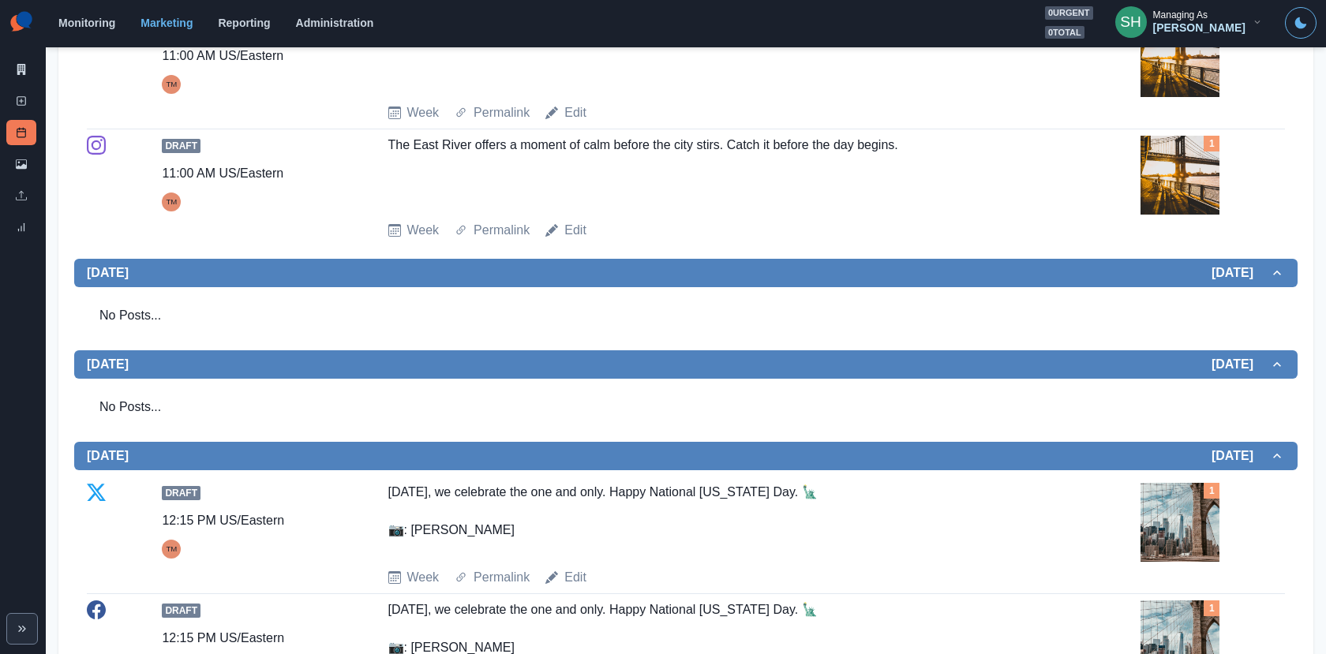
scroll to position [1326, 0]
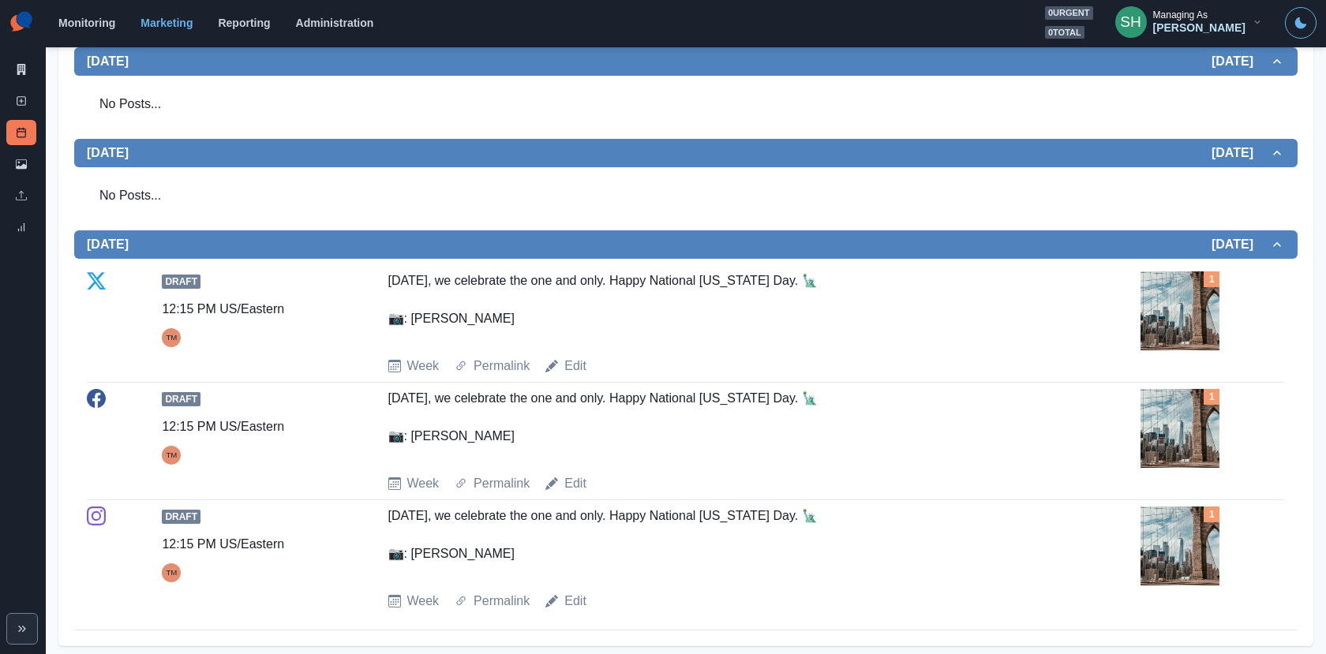
click at [1207, 321] on img at bounding box center [1179, 310] width 79 height 79
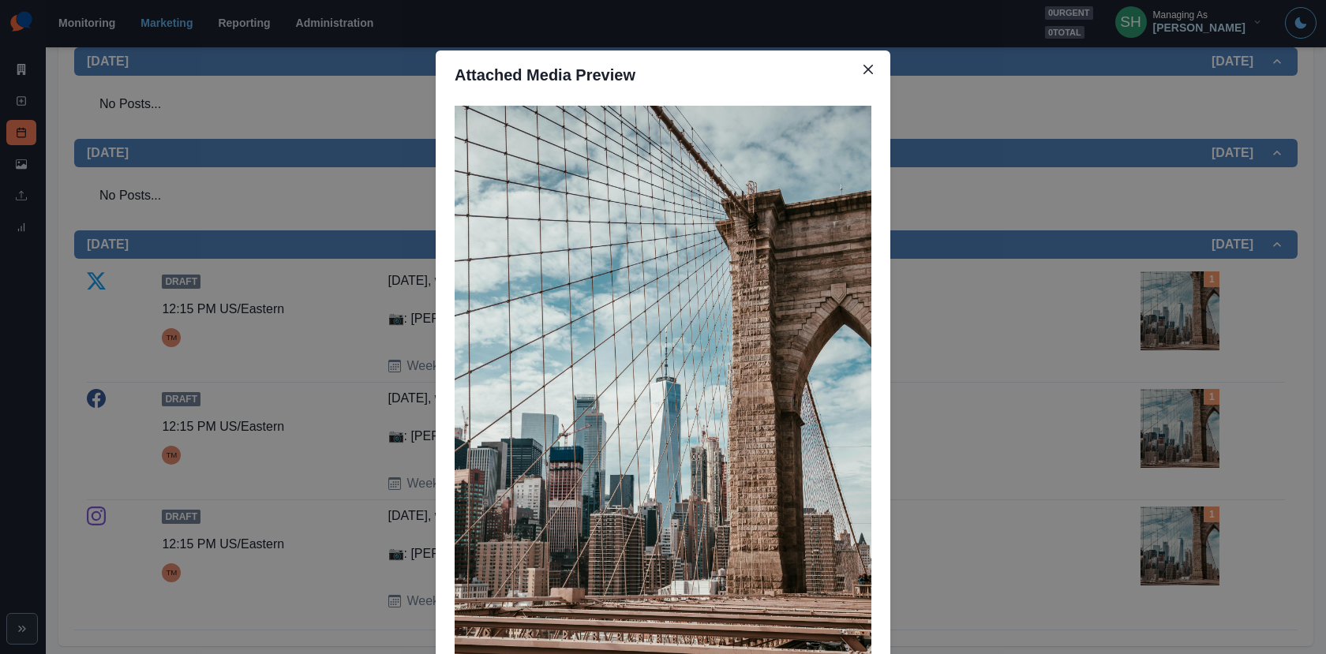
click at [1102, 378] on div "Attached Media Preview" at bounding box center [663, 327] width 1326 height 654
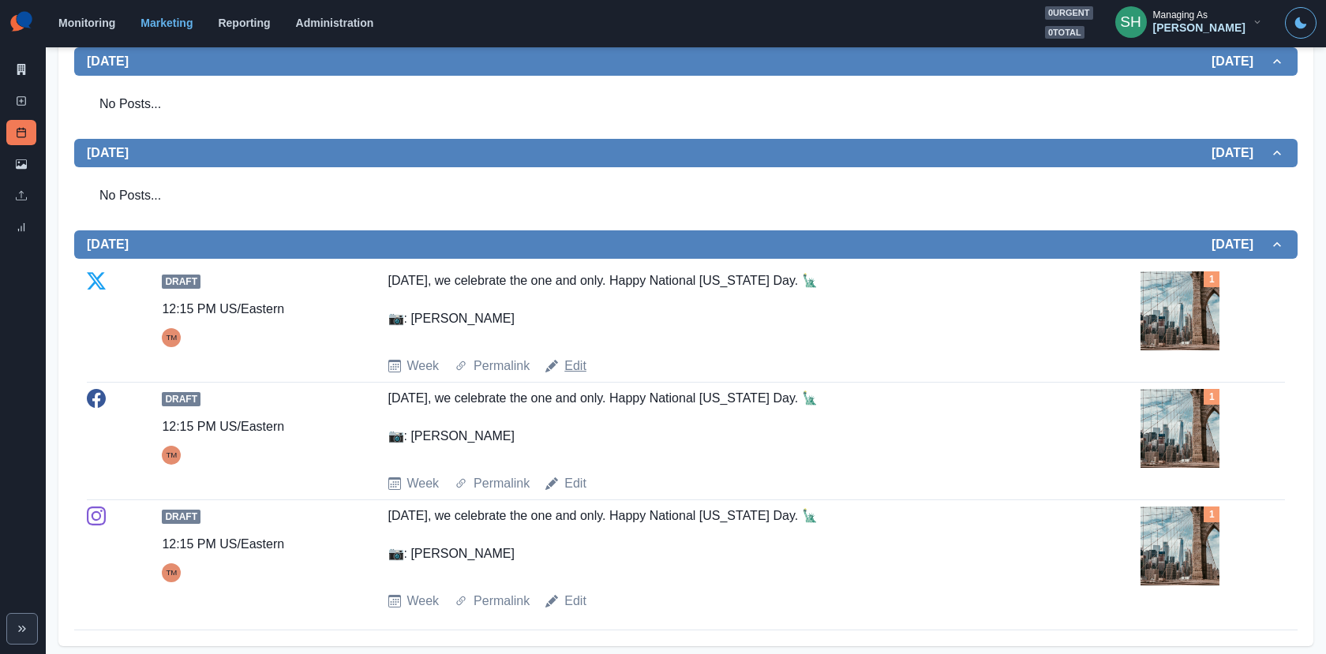
click at [568, 357] on link "Edit" at bounding box center [575, 366] width 22 height 19
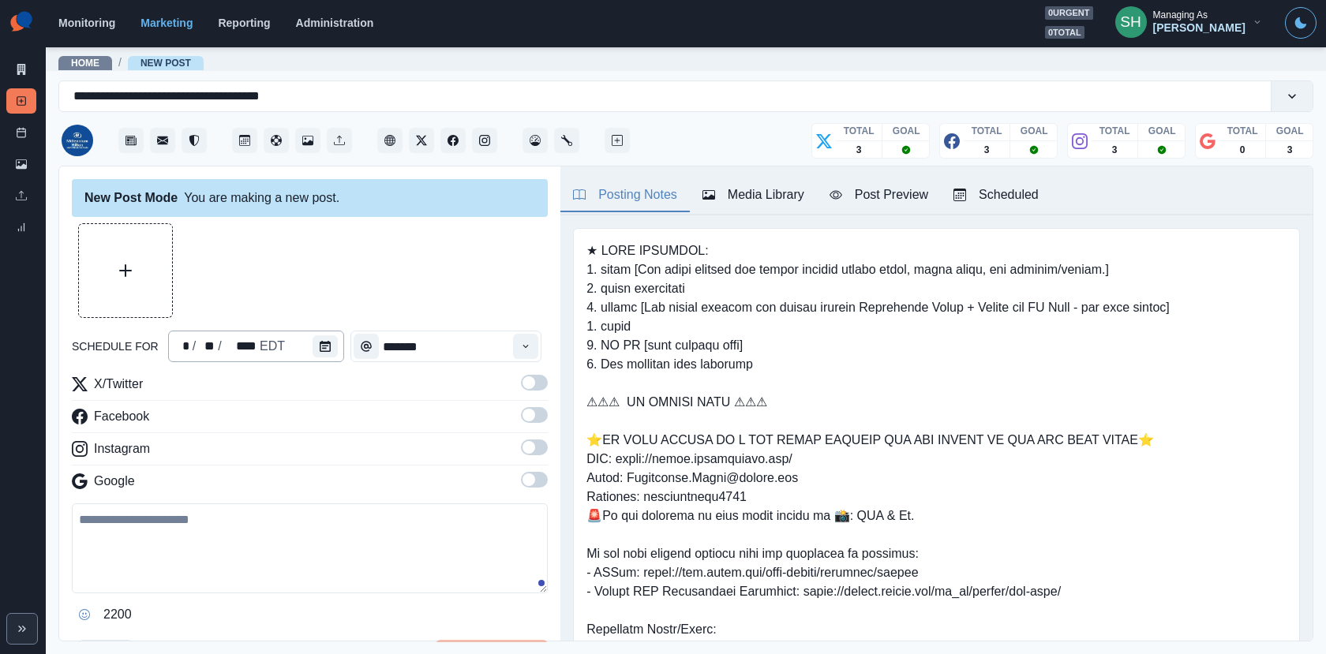
type input "********"
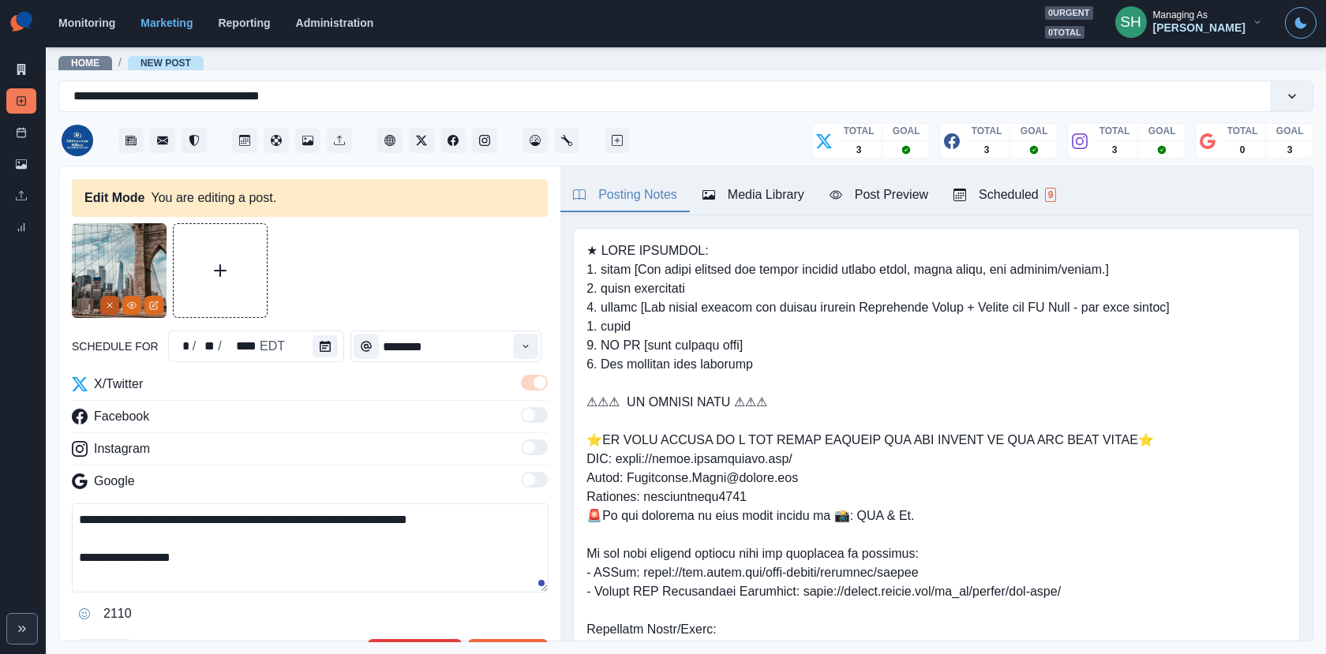
click at [114, 305] on icon "Remove" at bounding box center [109, 305] width 9 height 9
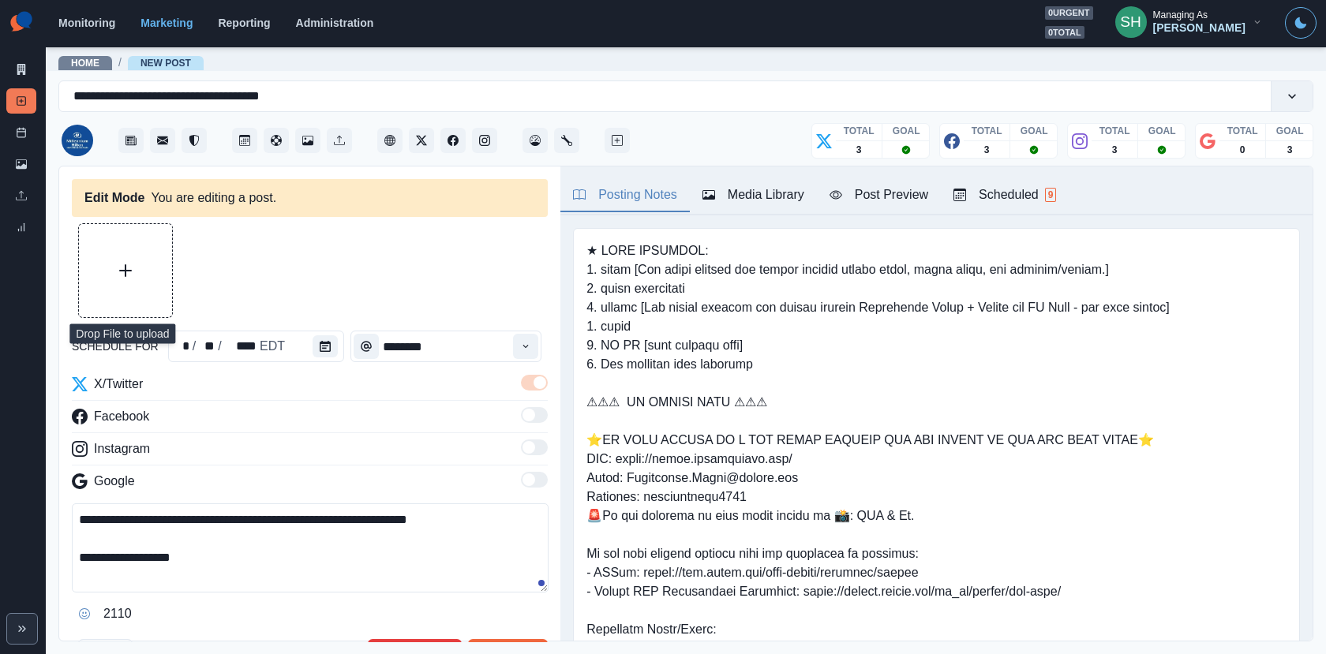
click at [90, 251] on button "Upload Media" at bounding box center [125, 270] width 93 height 93
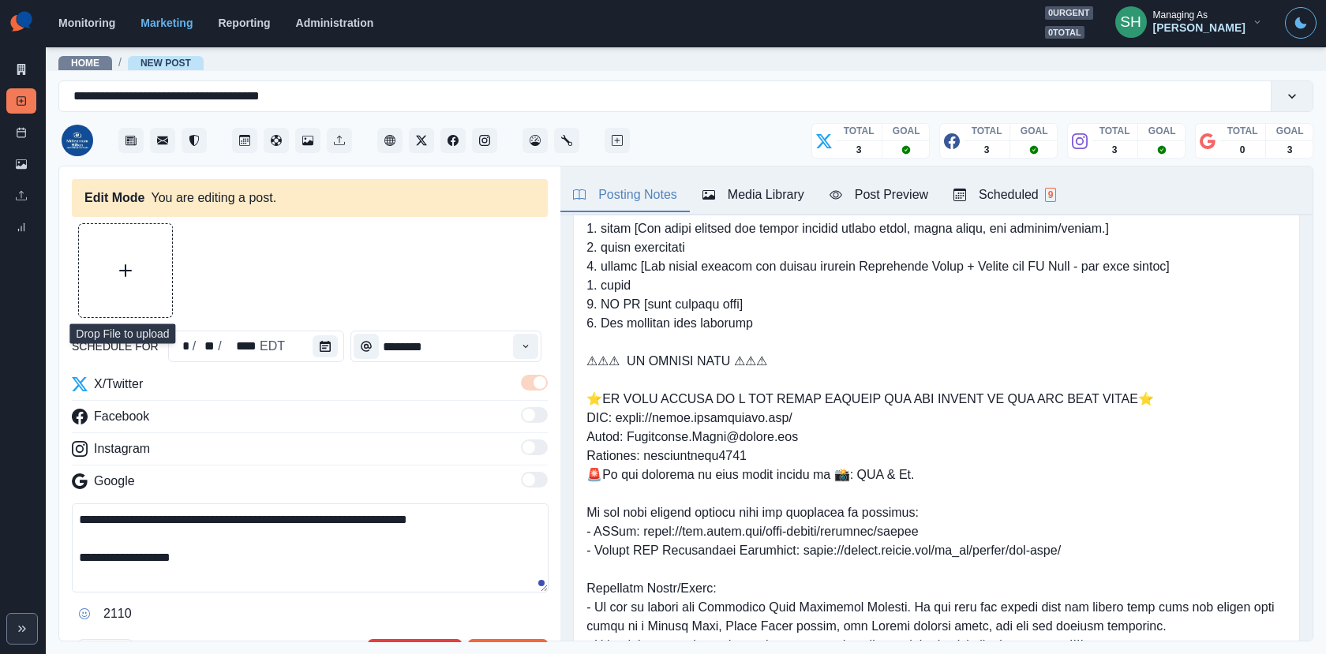
scroll to position [46, 0]
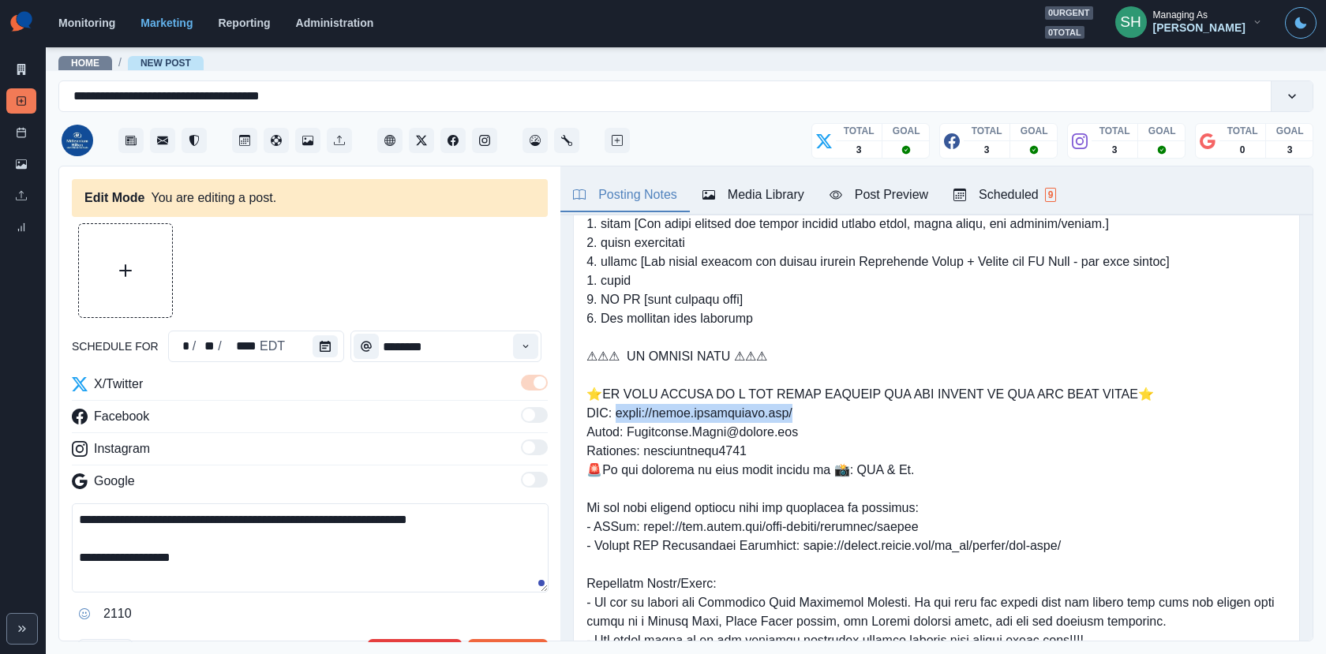
drag, startPoint x: 808, startPoint y: 414, endPoint x: 619, endPoint y: 412, distance: 188.6
click at [619, 412] on pre at bounding box center [936, 489] width 700 height 587
copy pre "[URL][DOMAIN_NAME]"
drag, startPoint x: 772, startPoint y: 429, endPoint x: 626, endPoint y: 426, distance: 146.8
click at [626, 426] on pre at bounding box center [936, 489] width 700 height 587
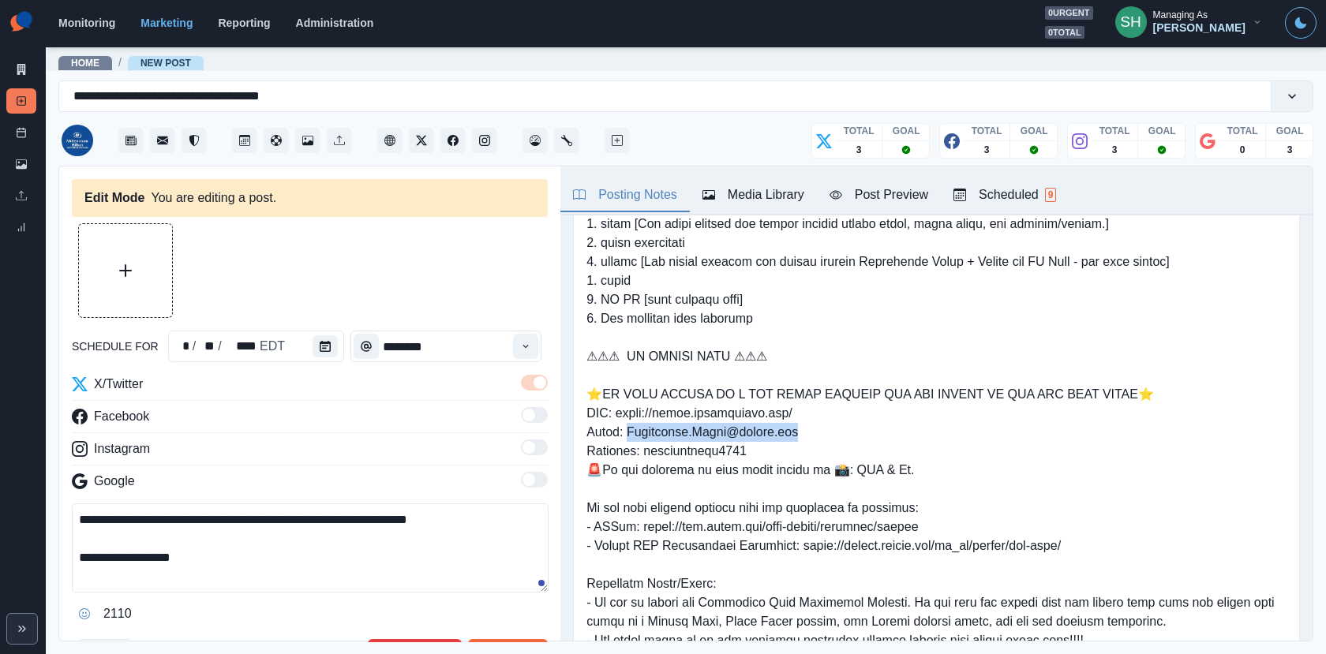
copy pre "[PERSON_NAME][EMAIL_ADDRESS][PERSON_NAME][PERSON_NAME][DOMAIN_NAME]"
click at [1049, 204] on button "Scheduled 9" at bounding box center [1004, 195] width 128 height 33
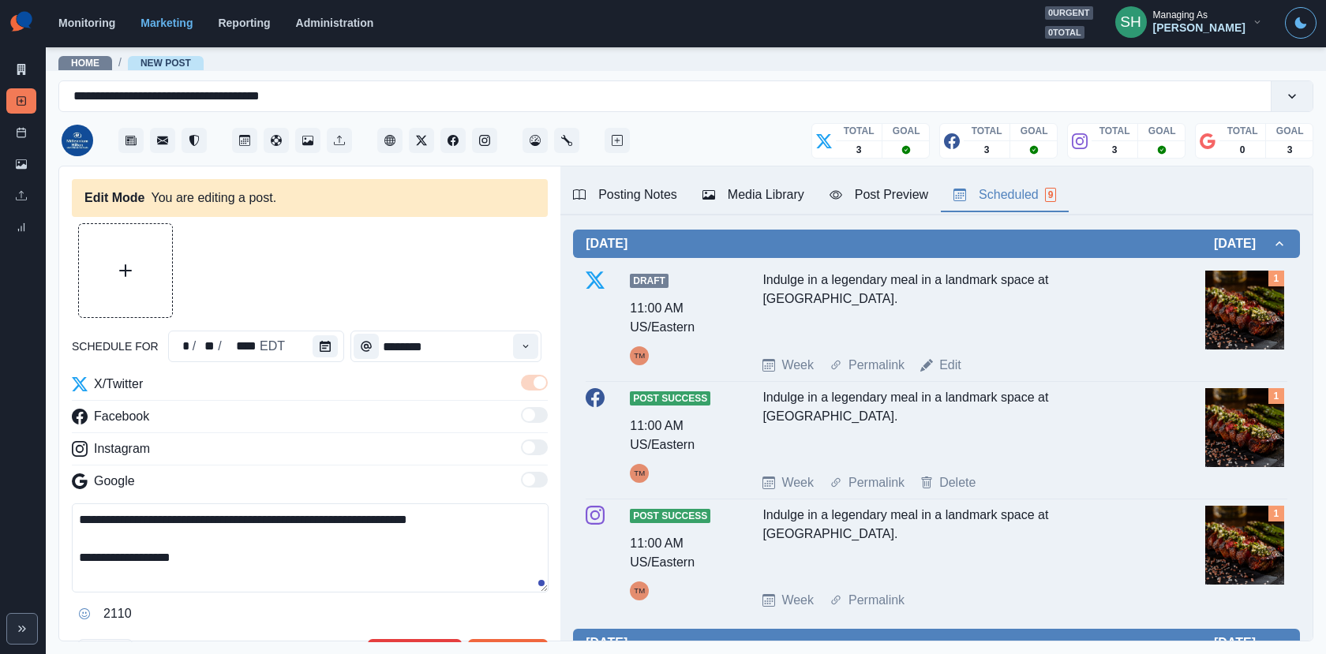
scroll to position [0, 0]
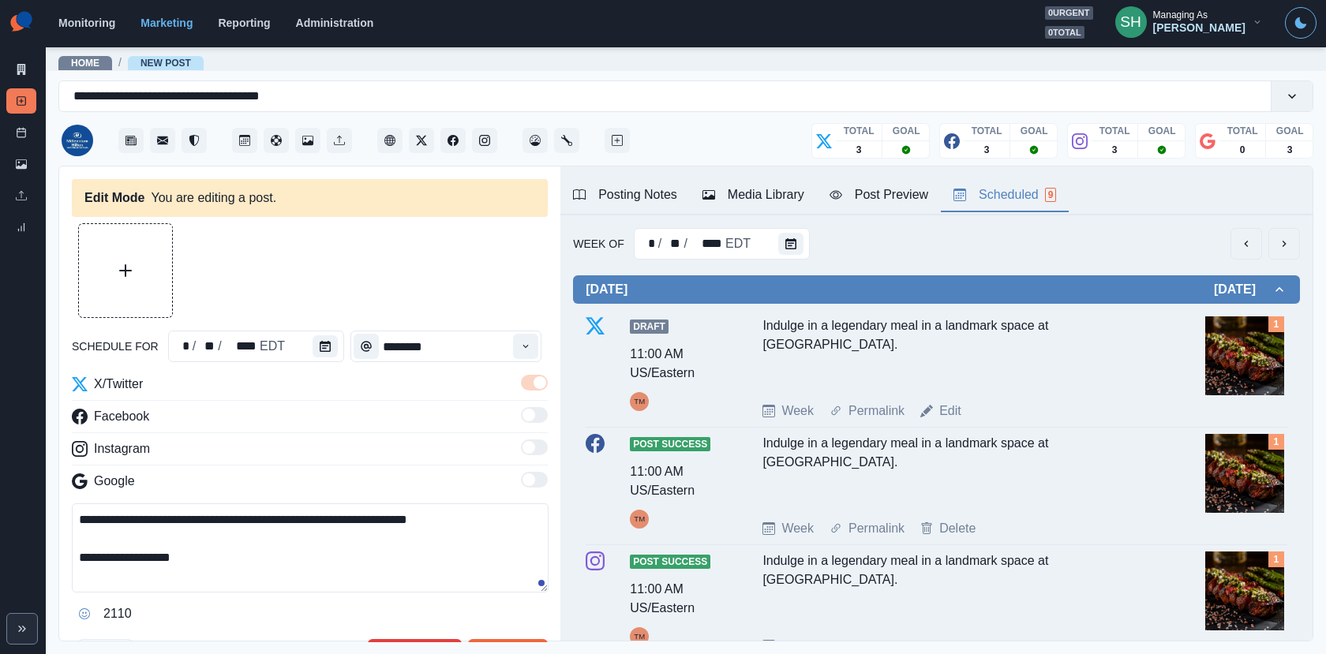
click at [1285, 245] on icon "next" at bounding box center [1283, 243] width 13 height 13
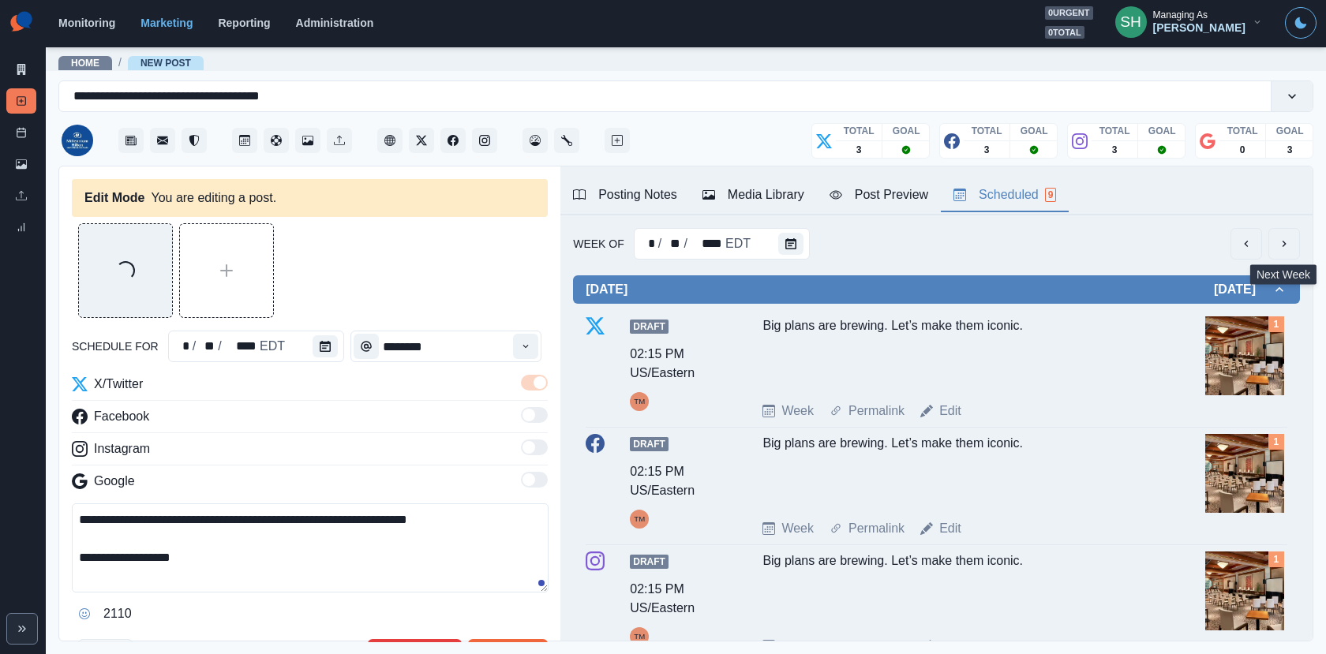
click at [190, 544] on textarea "**********" at bounding box center [310, 547] width 477 height 89
drag, startPoint x: 192, startPoint y: 555, endPoint x: 99, endPoint y: 559, distance: 92.4
click at [99, 559] on textarea "**********" at bounding box center [310, 547] width 477 height 89
paste textarea
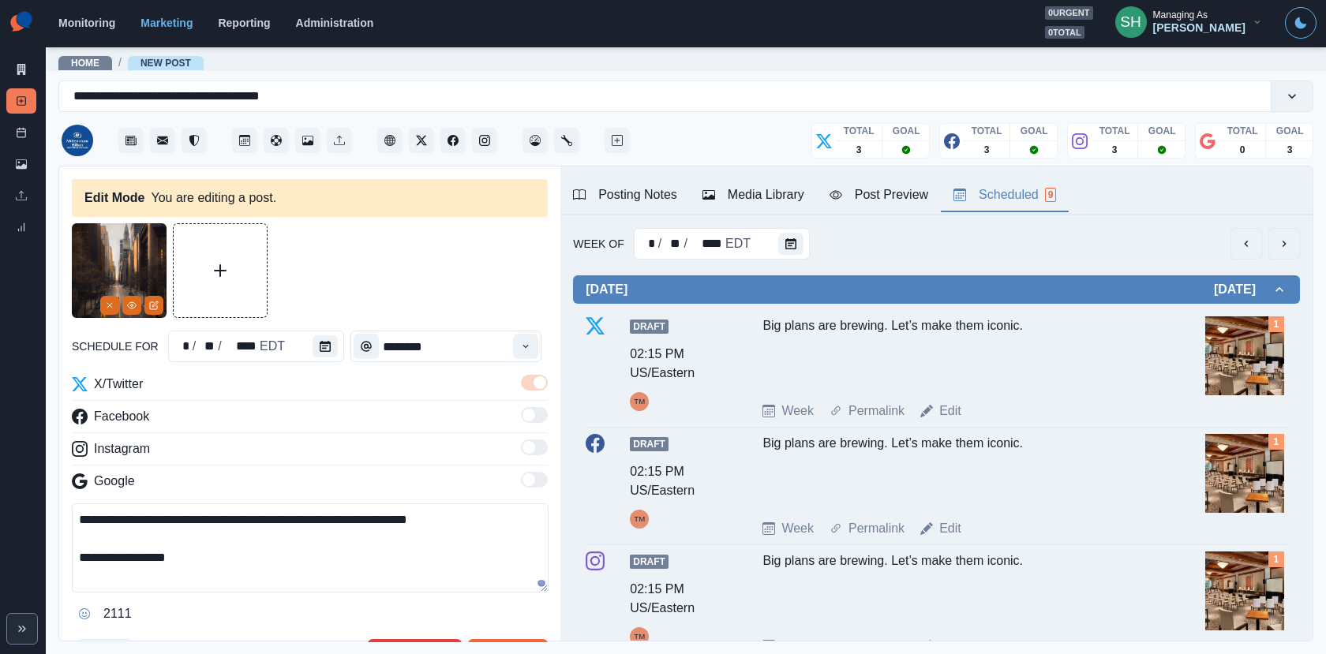
scroll to position [40, 0]
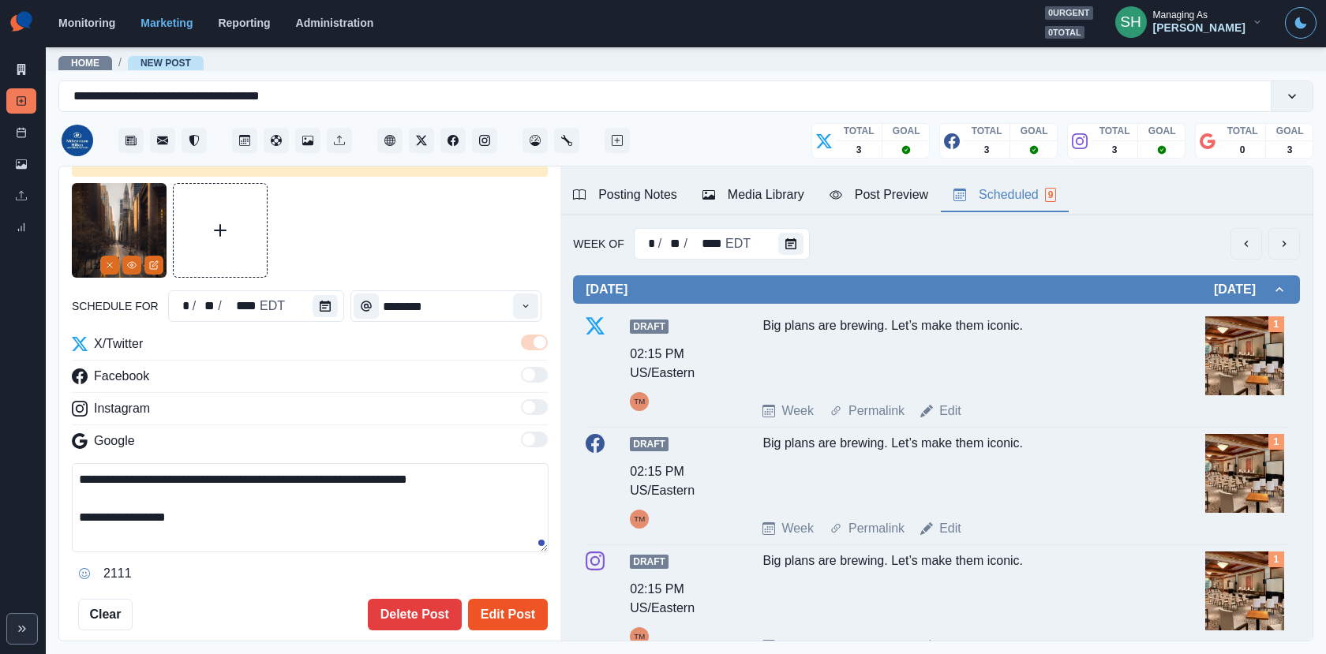
type textarea "**********"
click at [494, 611] on button "Edit Post" at bounding box center [508, 615] width 80 height 32
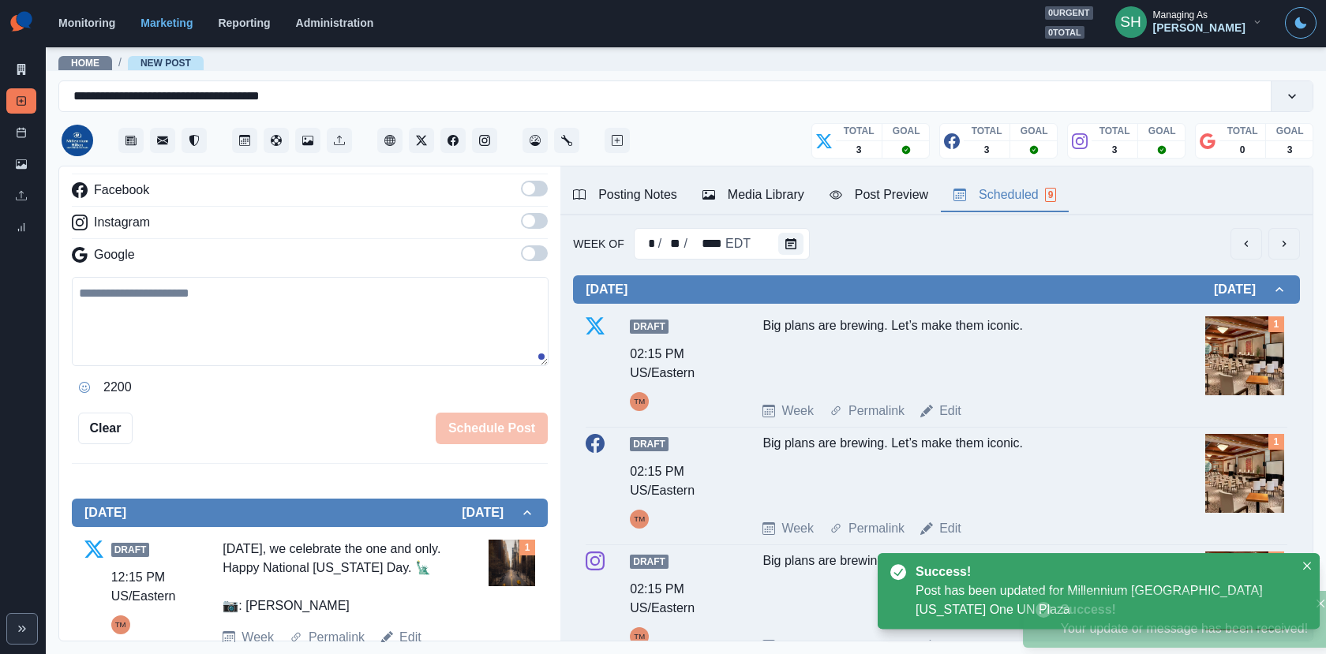
scroll to position [410, 0]
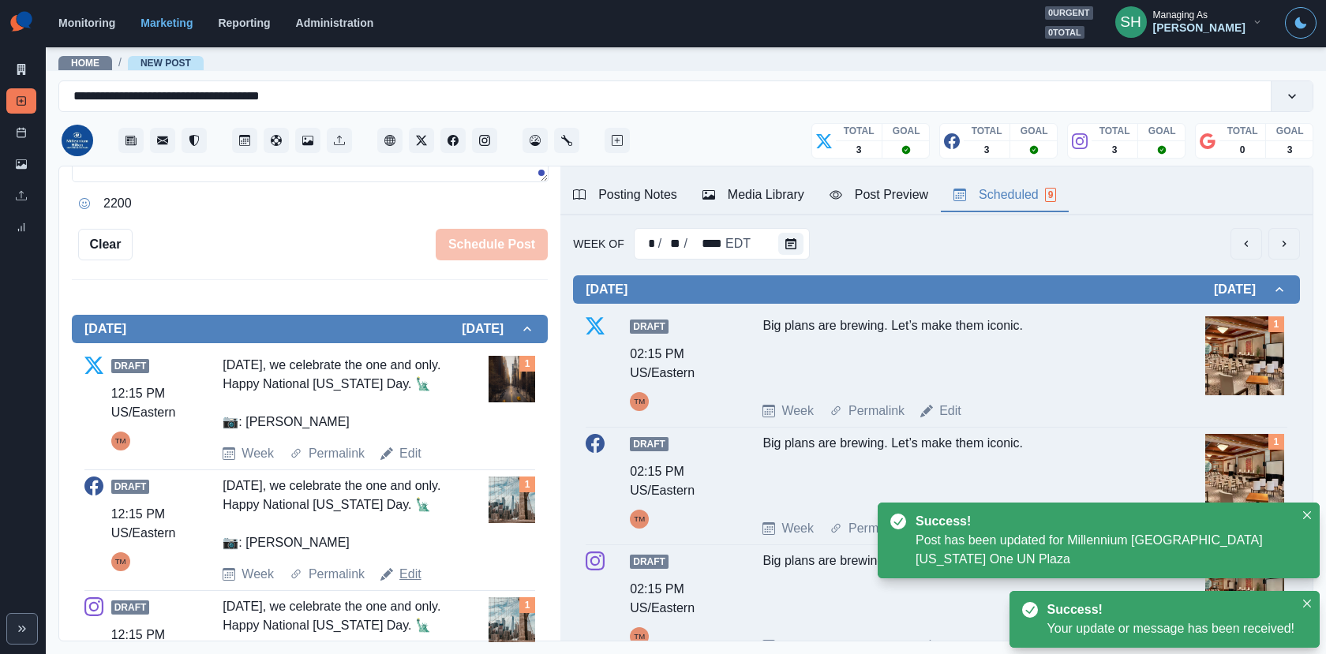
click at [406, 573] on link "Edit" at bounding box center [410, 574] width 22 height 19
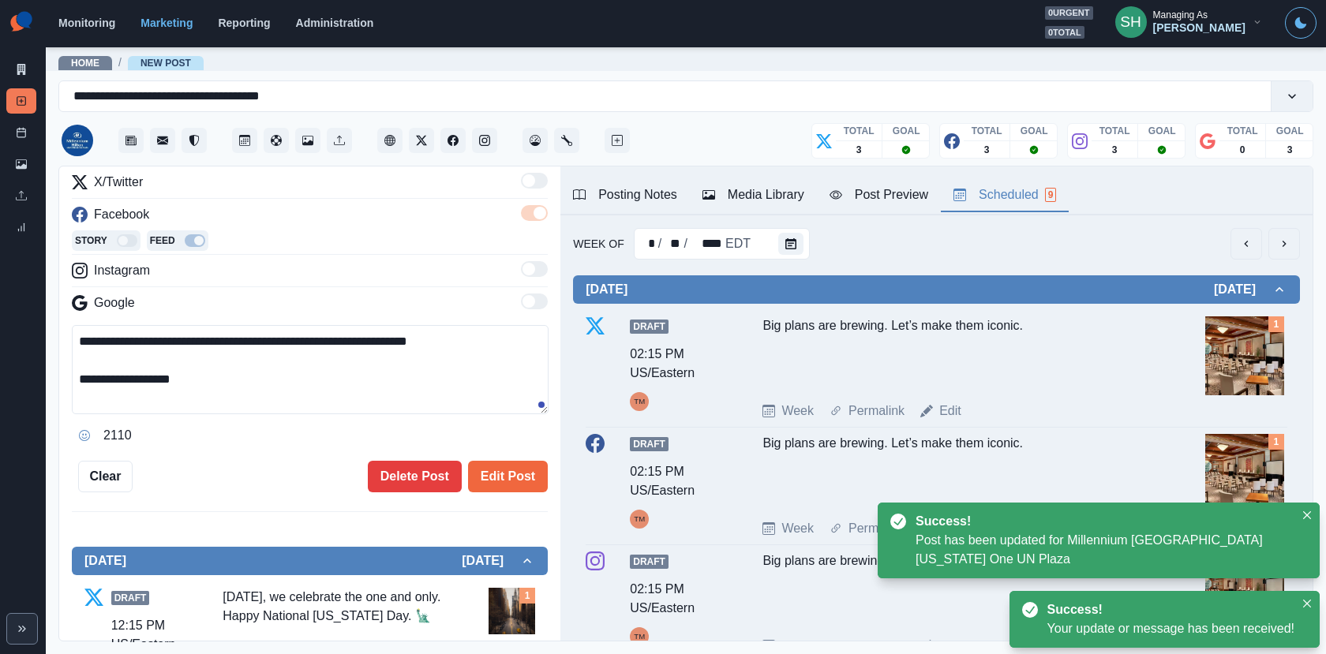
scroll to position [61, 0]
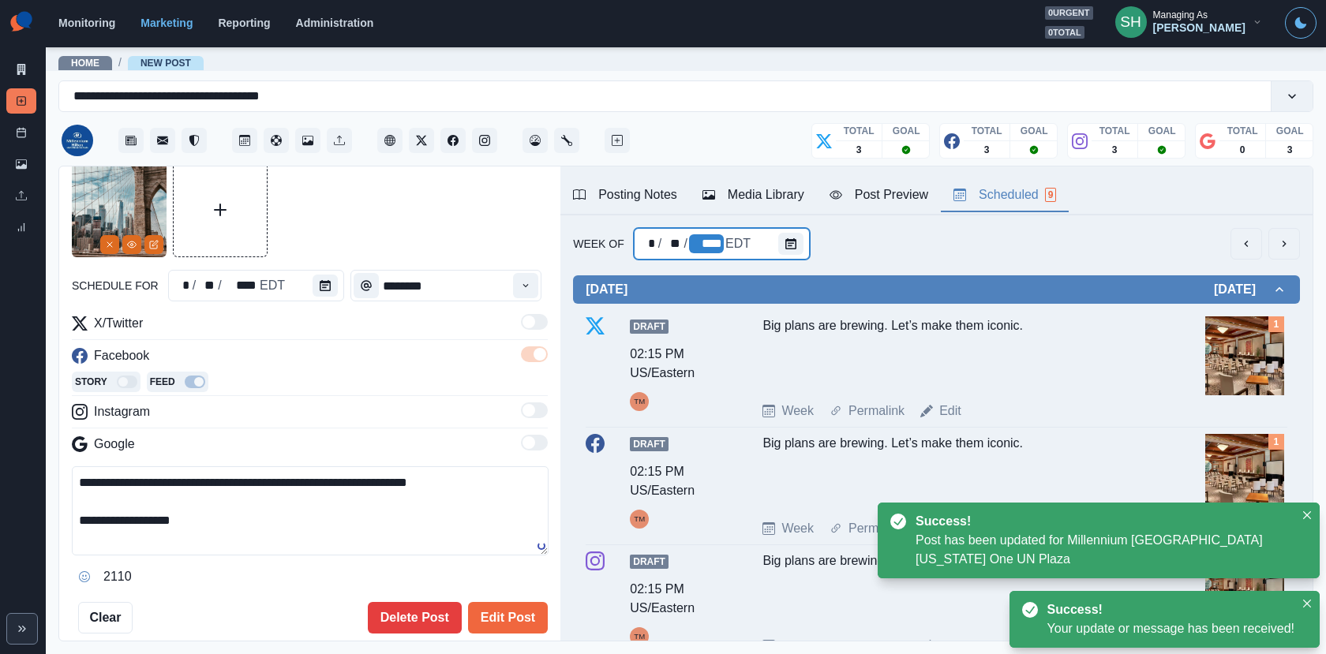
click at [720, 196] on div "Media Library" at bounding box center [753, 194] width 102 height 19
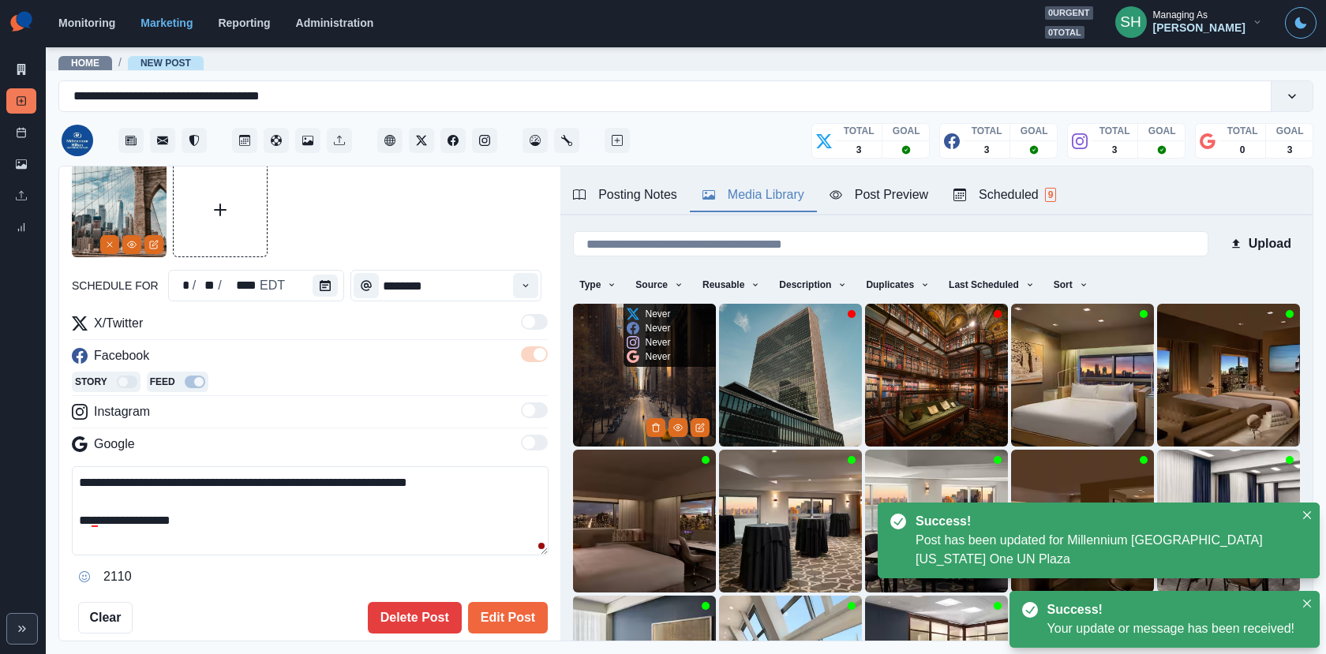
click at [661, 370] on img at bounding box center [644, 375] width 143 height 143
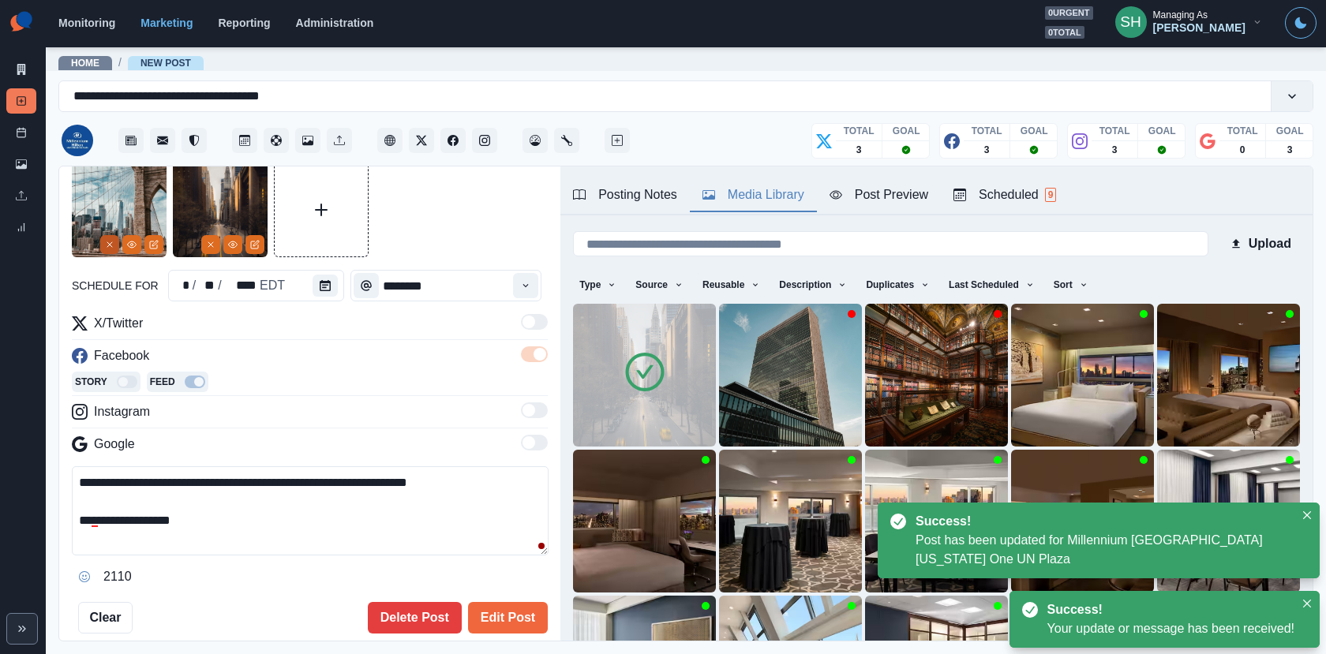
click at [113, 249] on button "Remove" at bounding box center [109, 244] width 19 height 19
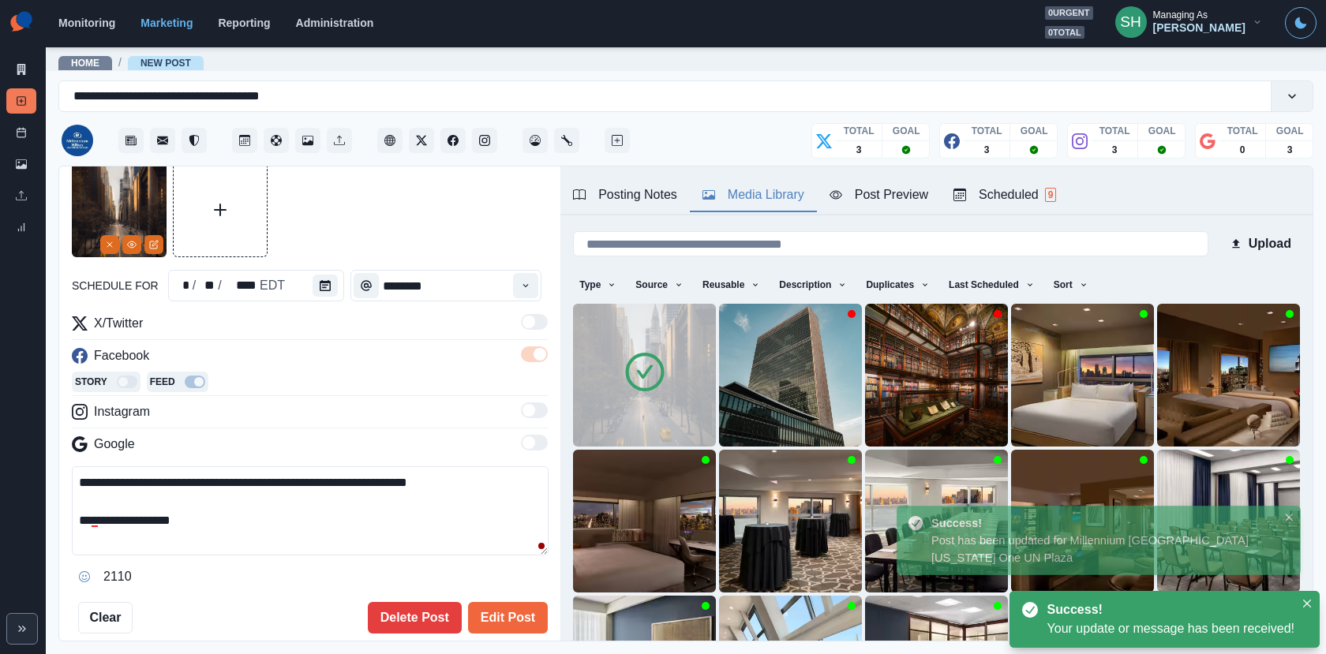
drag, startPoint x: 228, startPoint y: 523, endPoint x: 96, endPoint y: 523, distance: 131.8
click at [96, 523] on textarea "**********" at bounding box center [310, 510] width 477 height 89
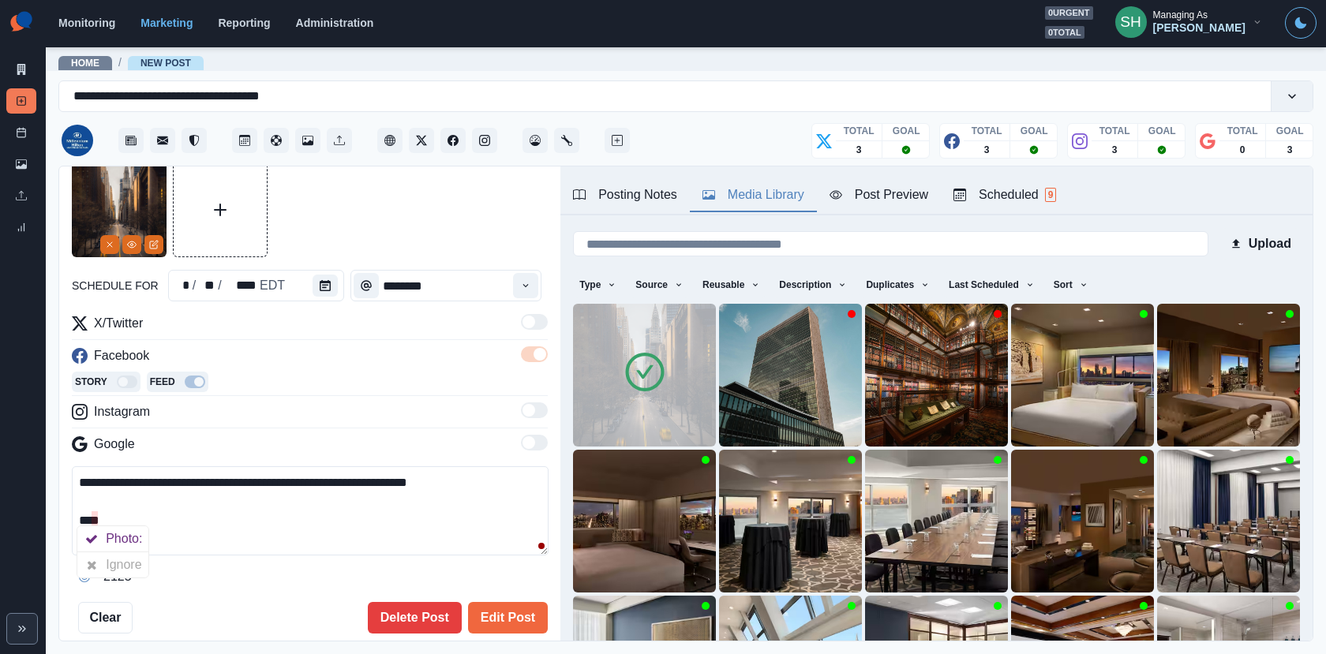
paste textarea "**********"
type textarea "**********"
click at [514, 611] on button "Edit Post" at bounding box center [508, 618] width 80 height 32
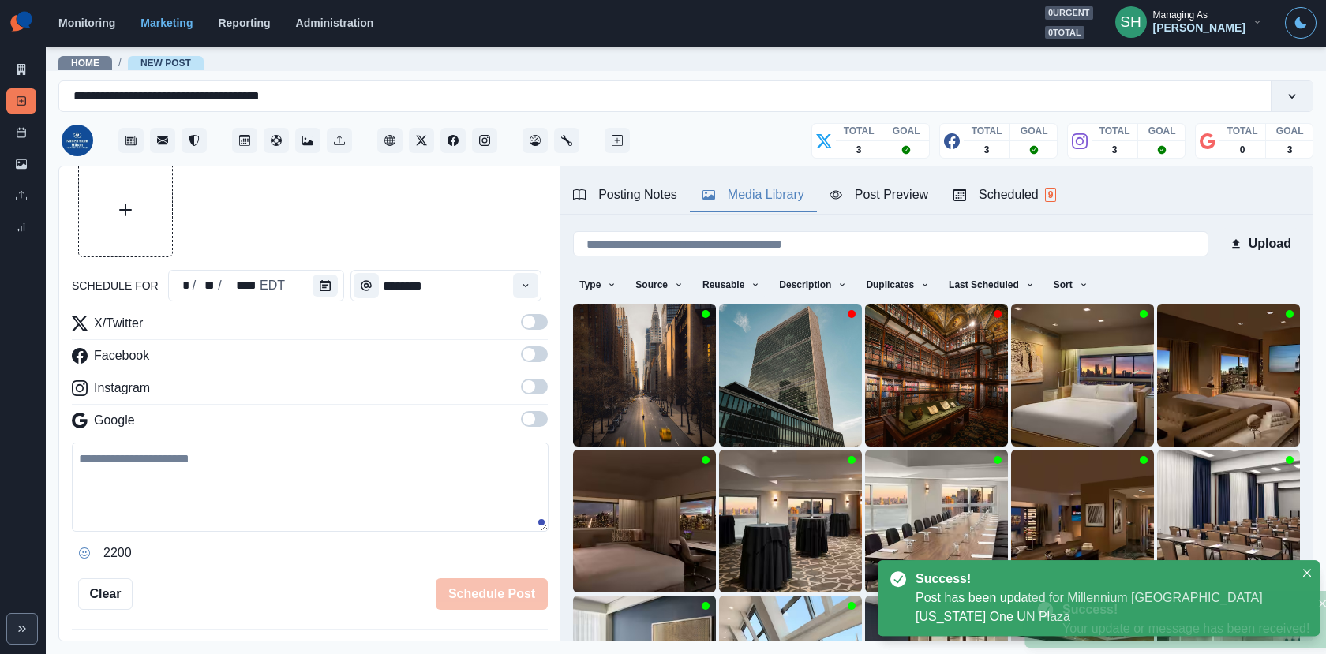
scroll to position [518, 0]
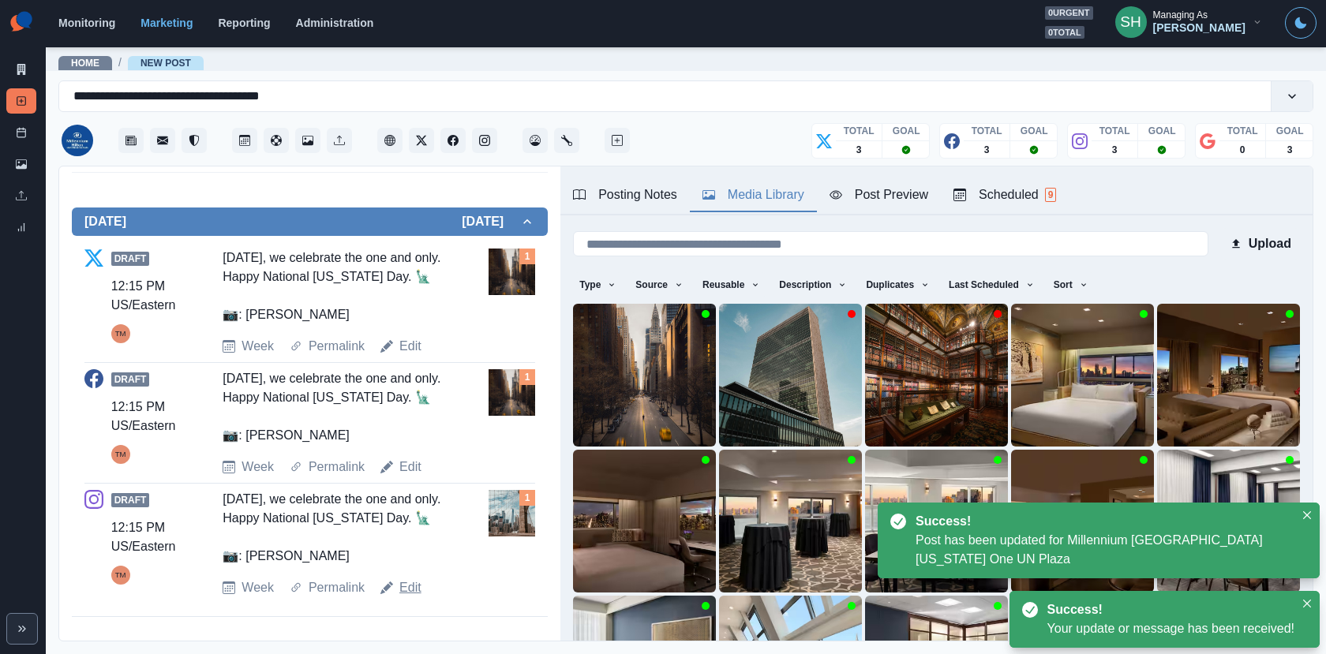
click at [413, 578] on link "Edit" at bounding box center [410, 587] width 22 height 19
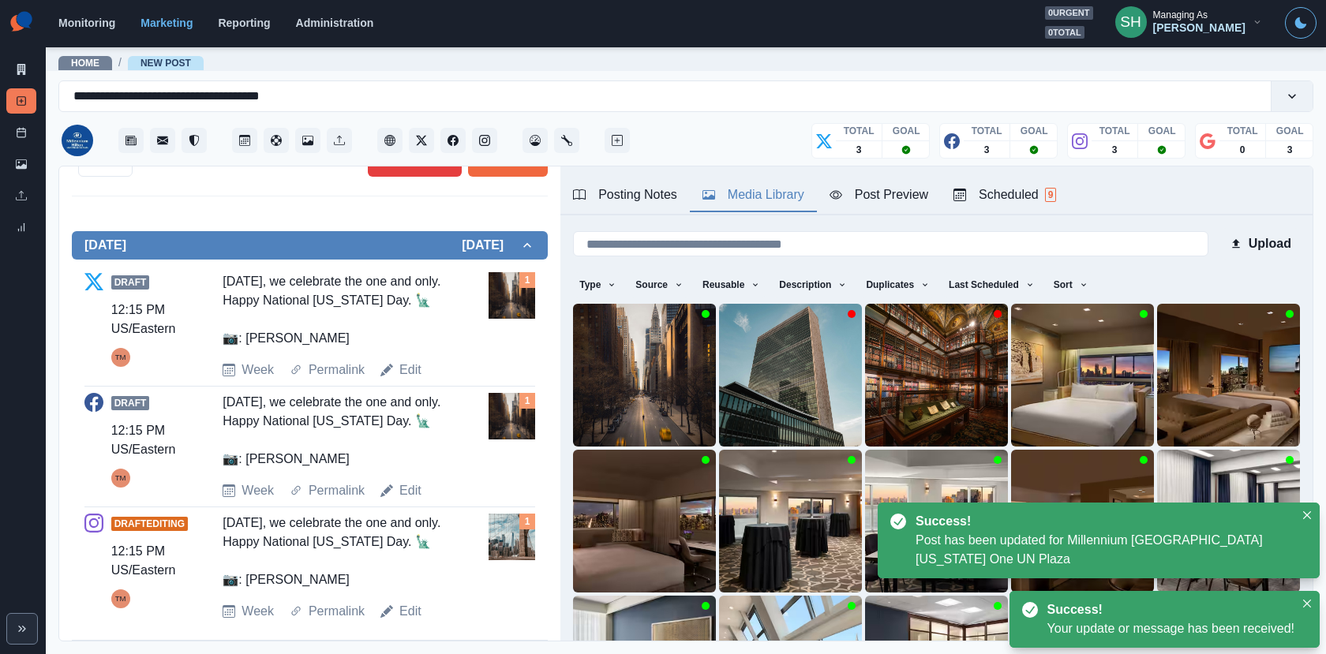
scroll to position [40, 0]
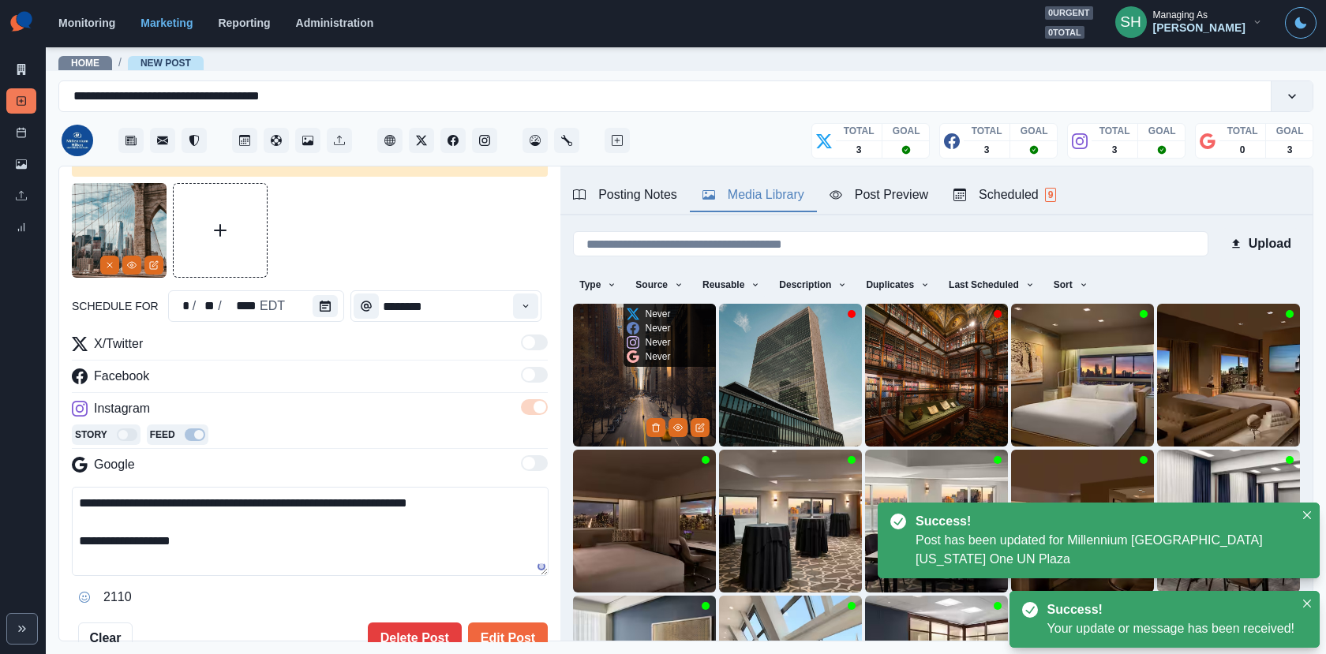
click at [617, 380] on img at bounding box center [644, 375] width 143 height 143
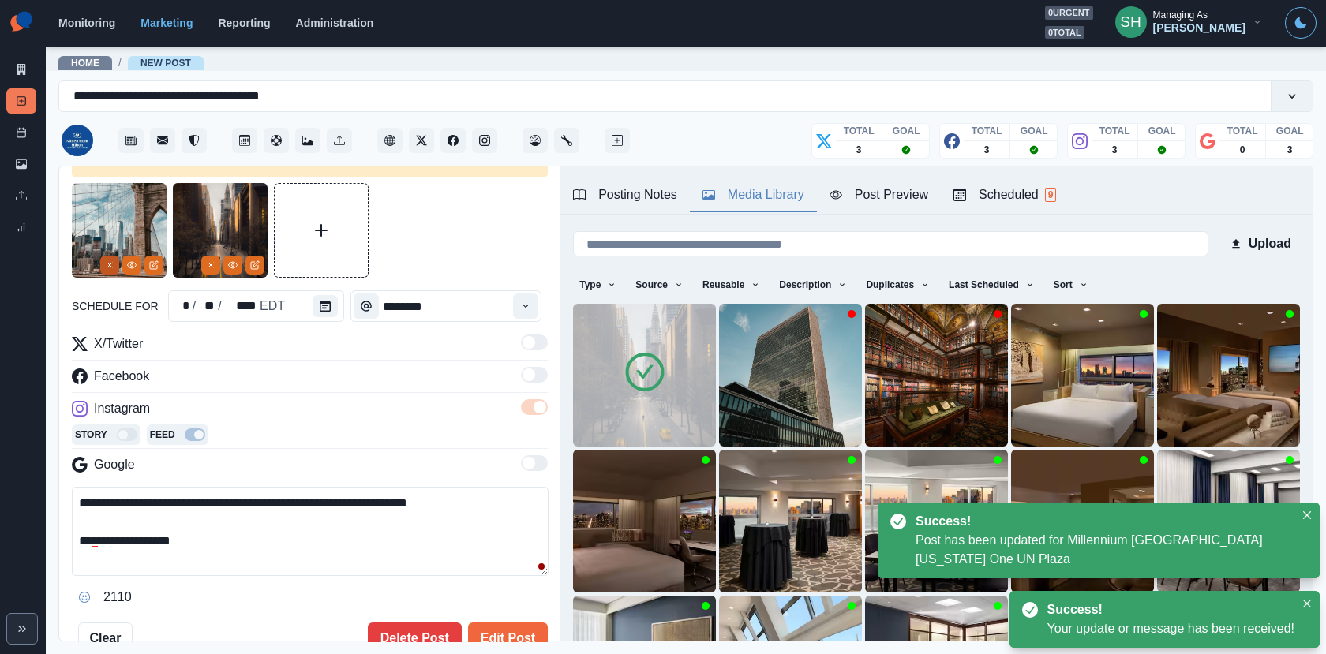
click at [114, 271] on button "Remove" at bounding box center [109, 265] width 19 height 19
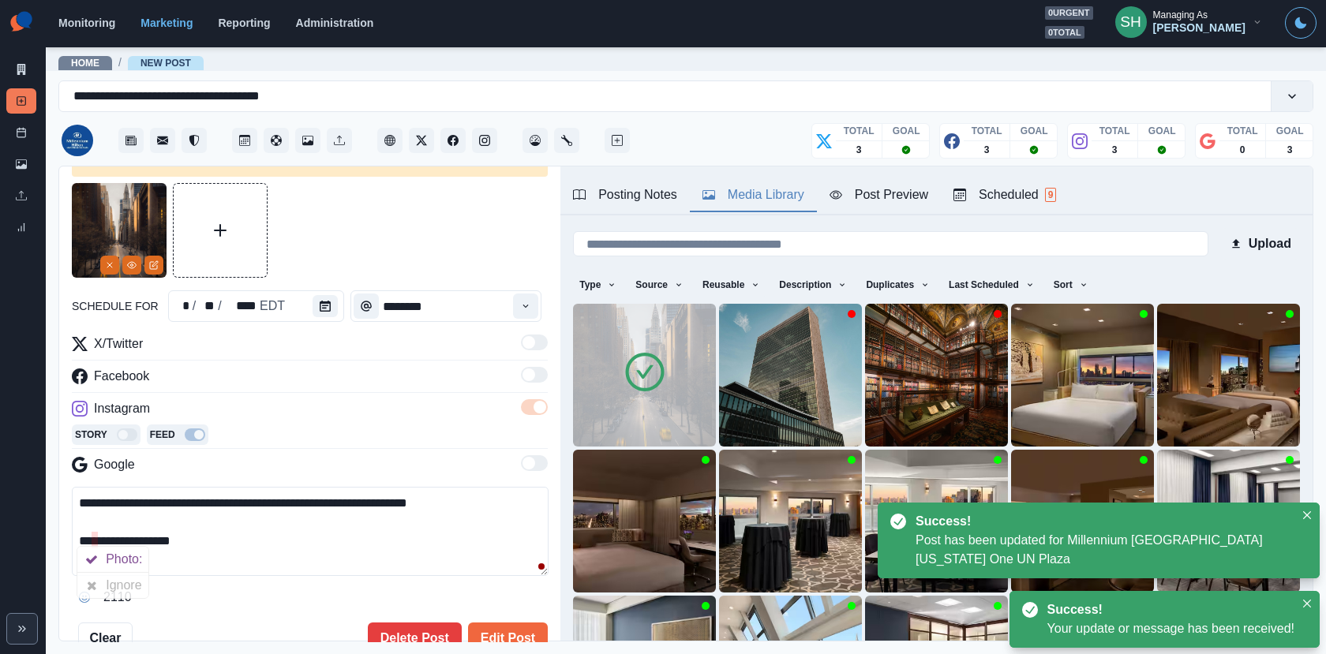
drag, startPoint x: 193, startPoint y: 543, endPoint x: 98, endPoint y: 541, distance: 95.5
click at [98, 541] on textarea "**********" at bounding box center [310, 531] width 477 height 89
paste textarea "**********"
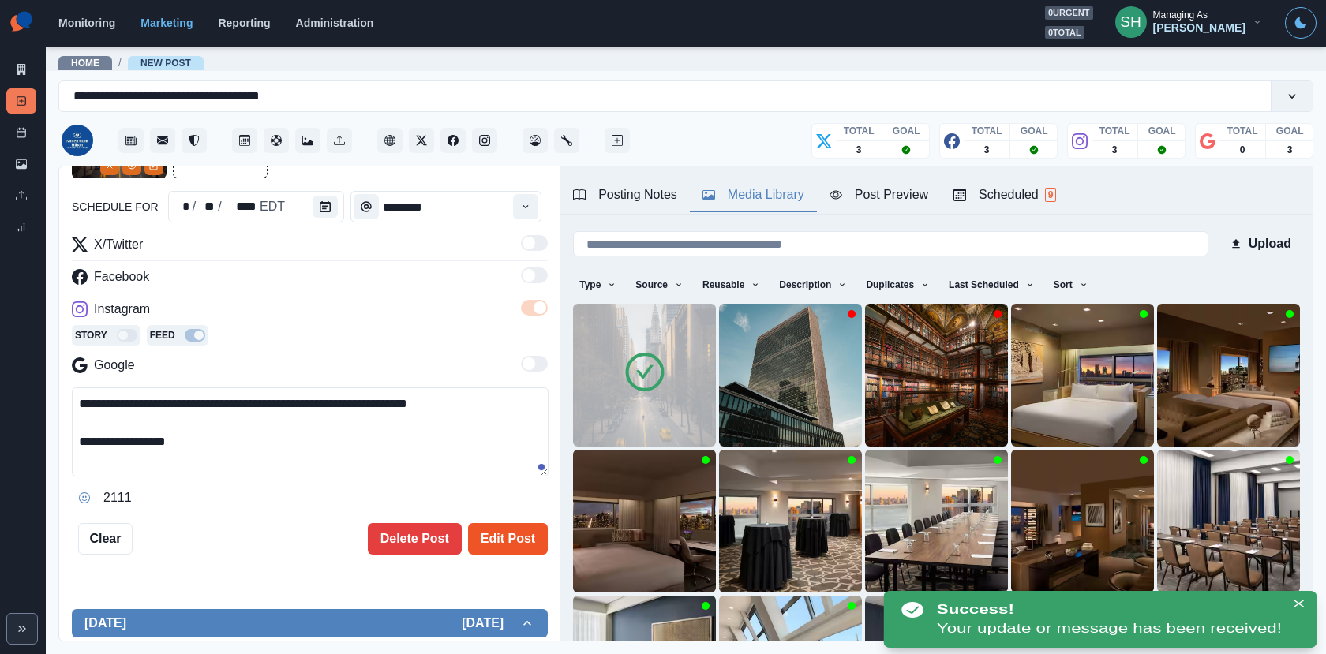
type textarea "**********"
click at [516, 526] on button "Edit Post" at bounding box center [508, 539] width 80 height 32
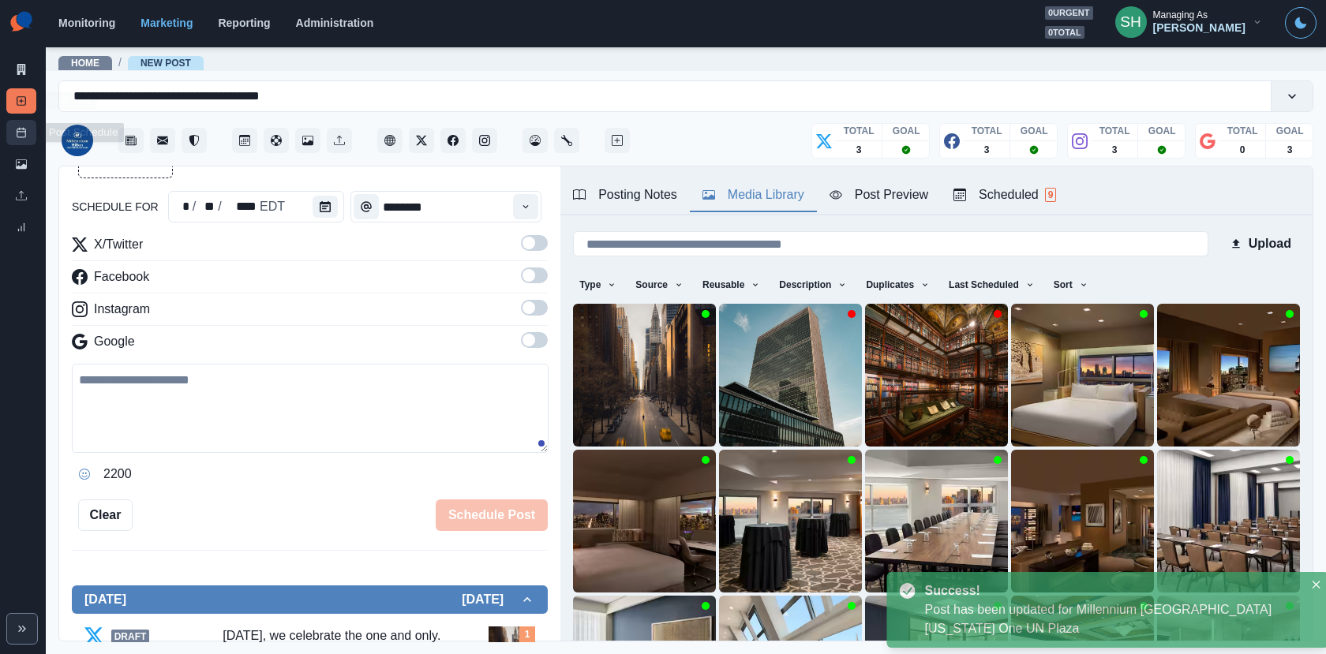
click at [13, 123] on link "Post Schedule" at bounding box center [21, 132] width 30 height 25
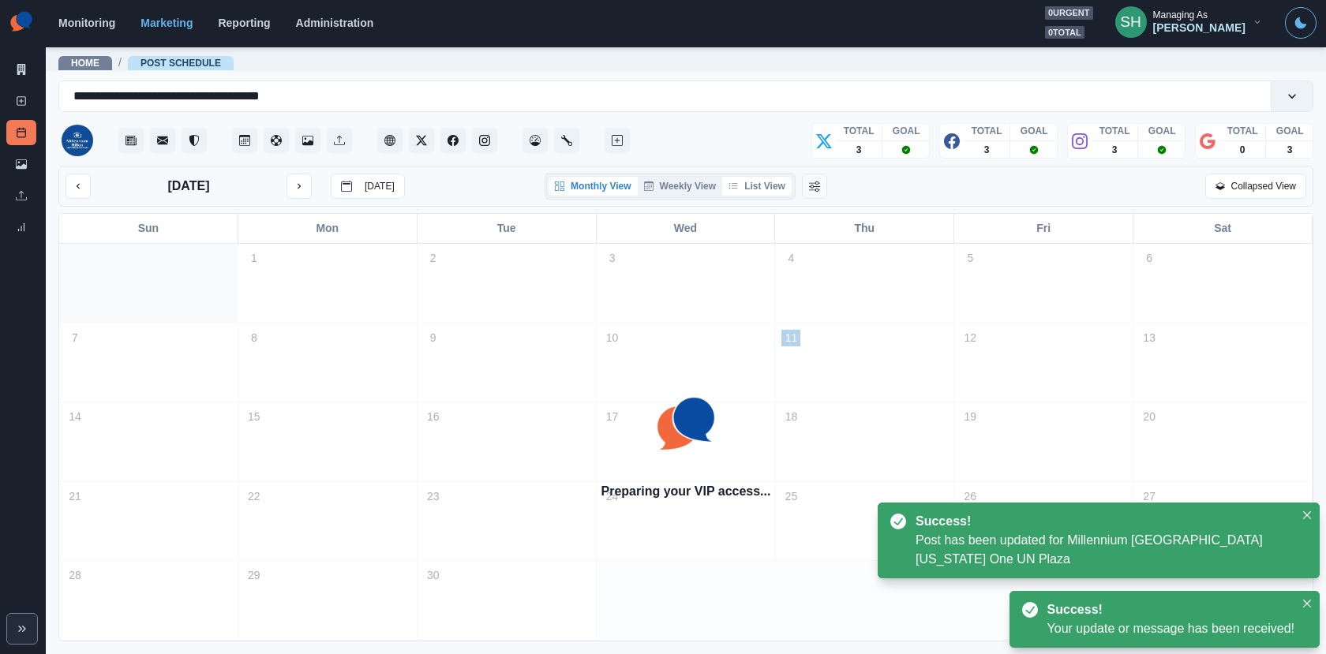
click at [768, 188] on button "List View" at bounding box center [756, 186] width 69 height 19
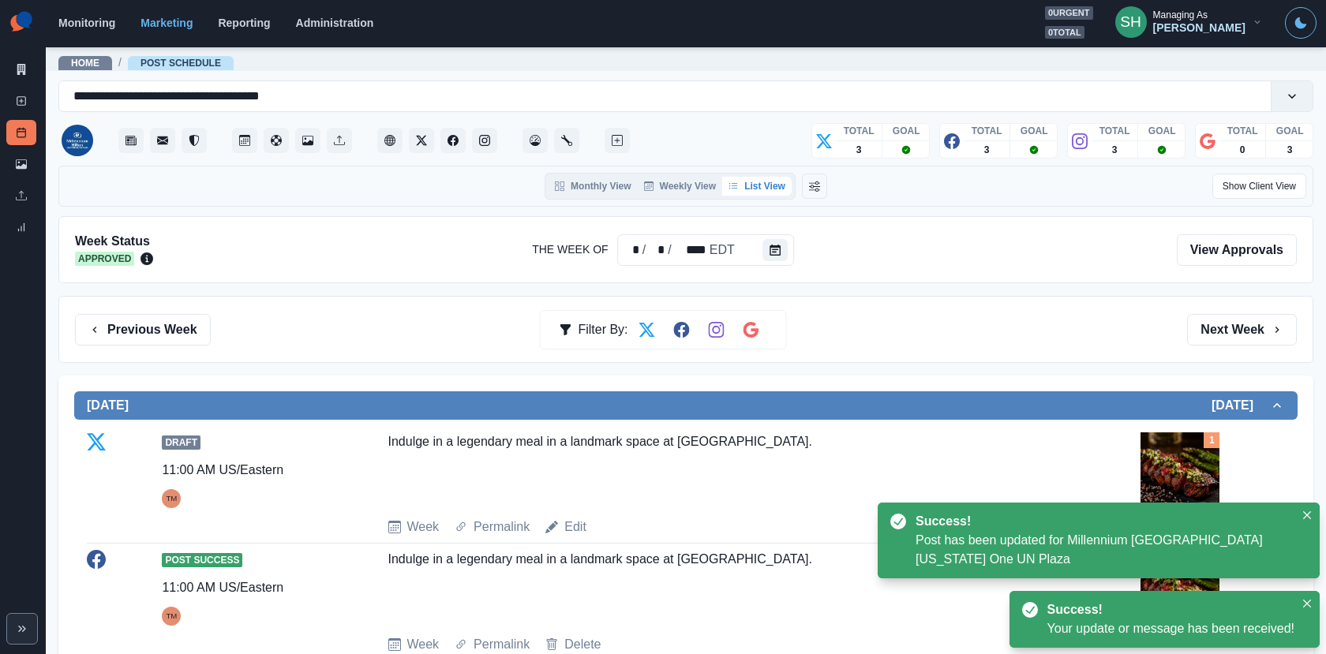
click at [1218, 309] on div "Previous Week Filter By: Next Week" at bounding box center [685, 329] width 1254 height 67
click at [1218, 322] on button "Next Week" at bounding box center [1242, 330] width 110 height 32
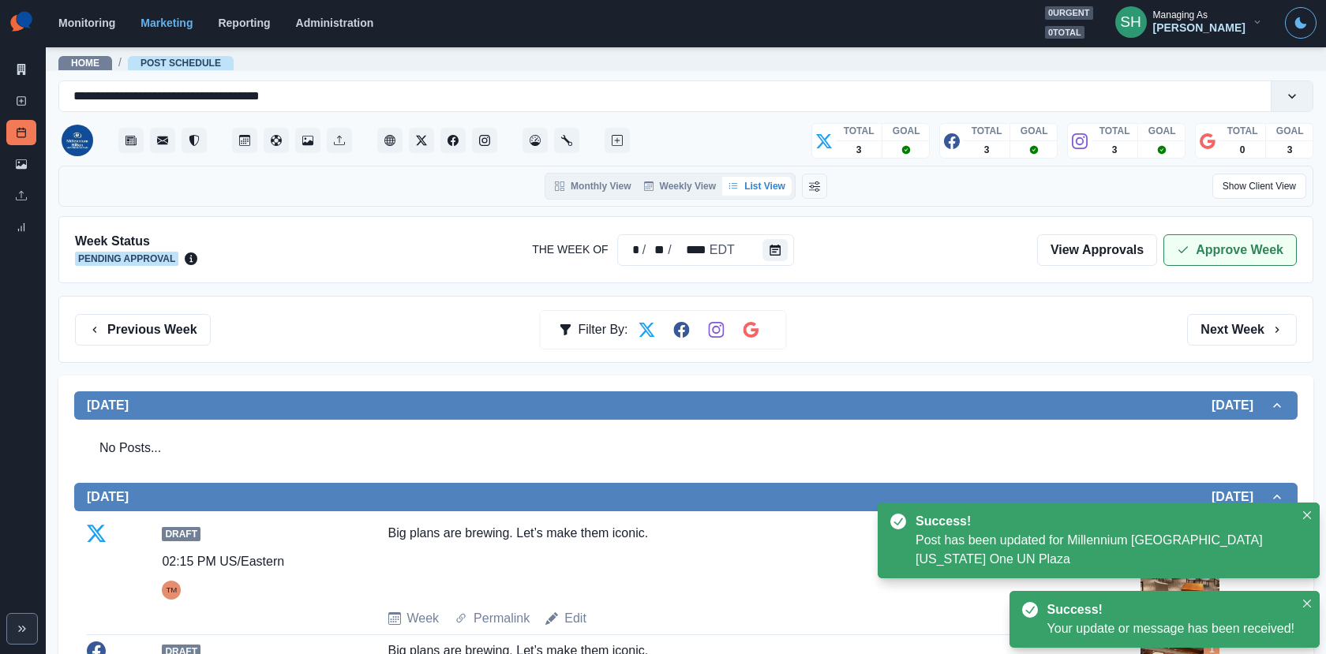
click at [1194, 237] on button "Approve Week" at bounding box center [1229, 250] width 133 height 32
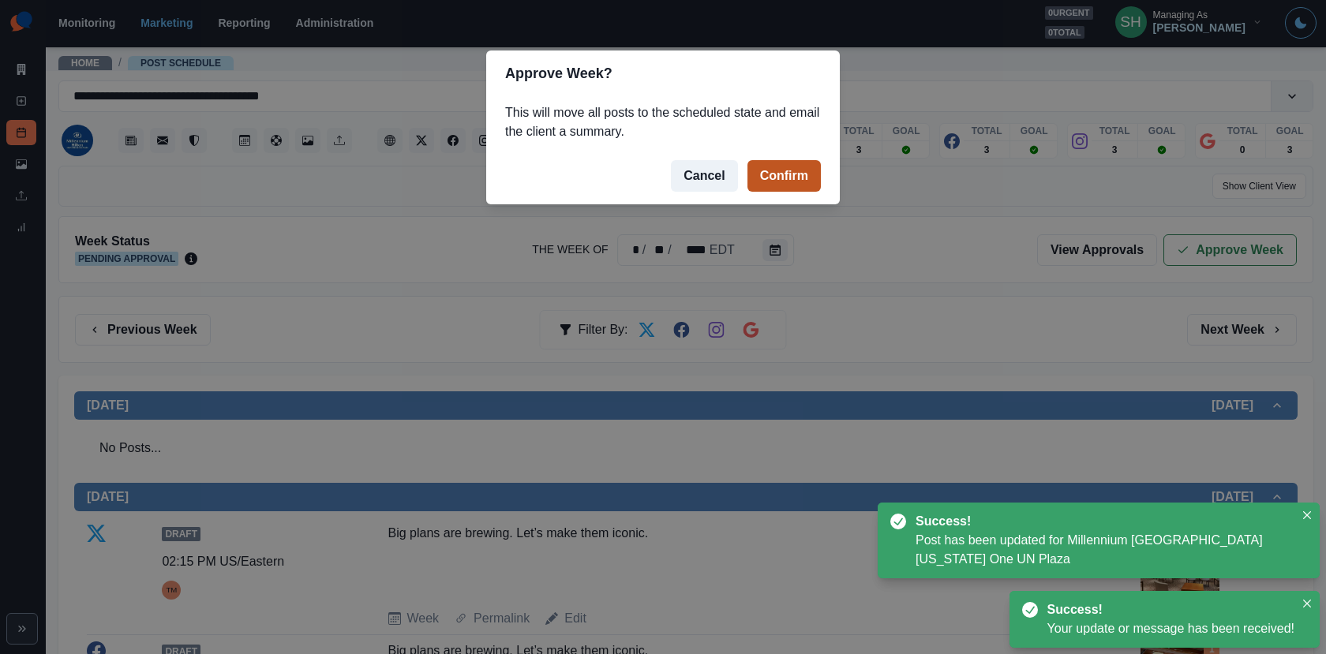
click at [752, 166] on button "Confirm" at bounding box center [783, 176] width 73 height 32
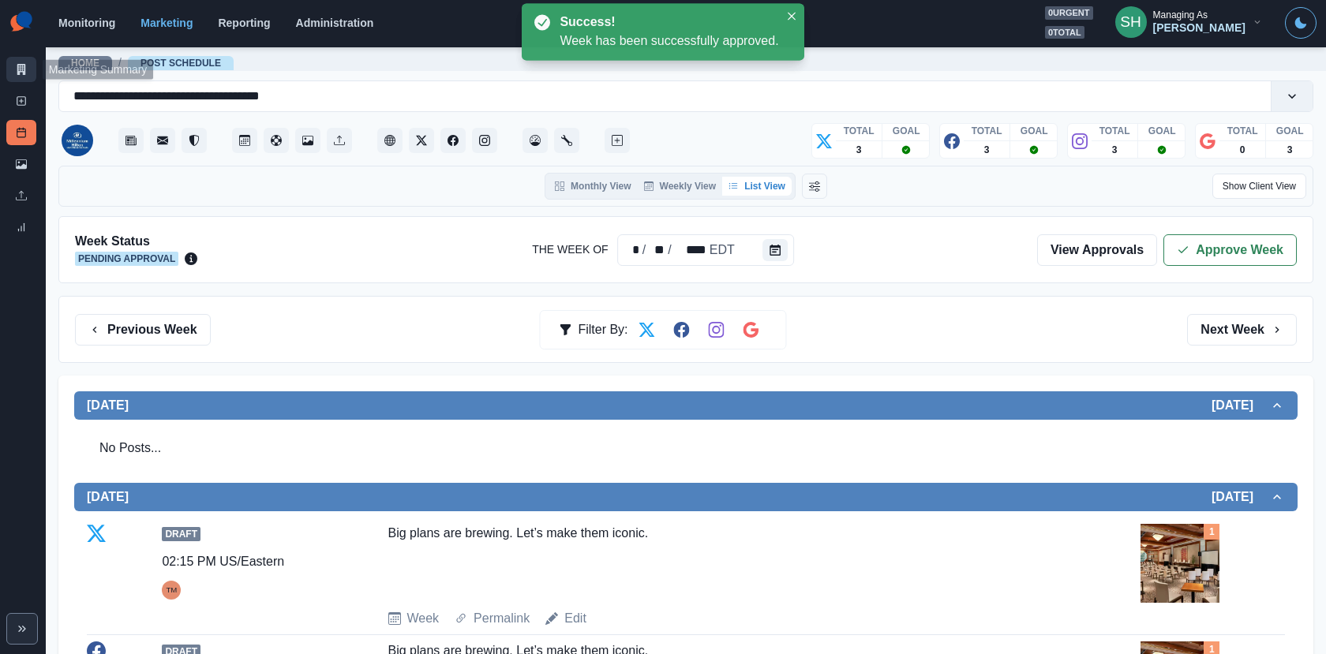
click at [21, 73] on icon at bounding box center [21, 69] width 11 height 11
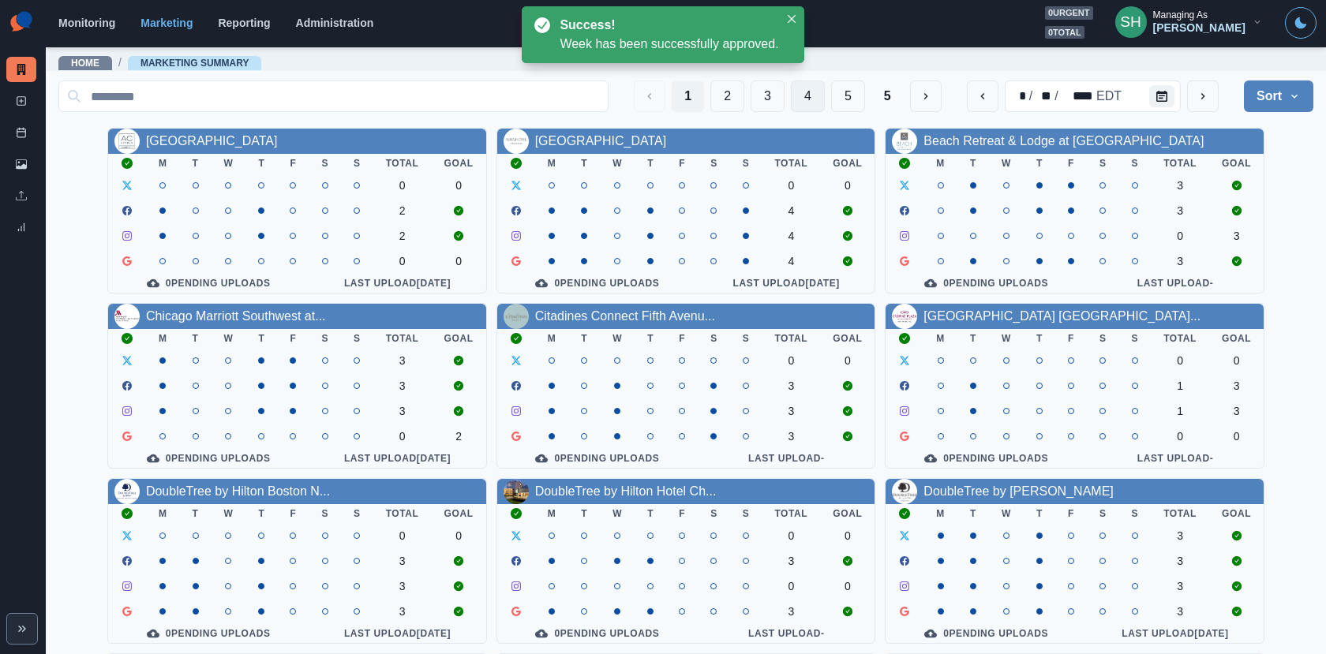
click at [806, 100] on button "4" at bounding box center [808, 96] width 34 height 32
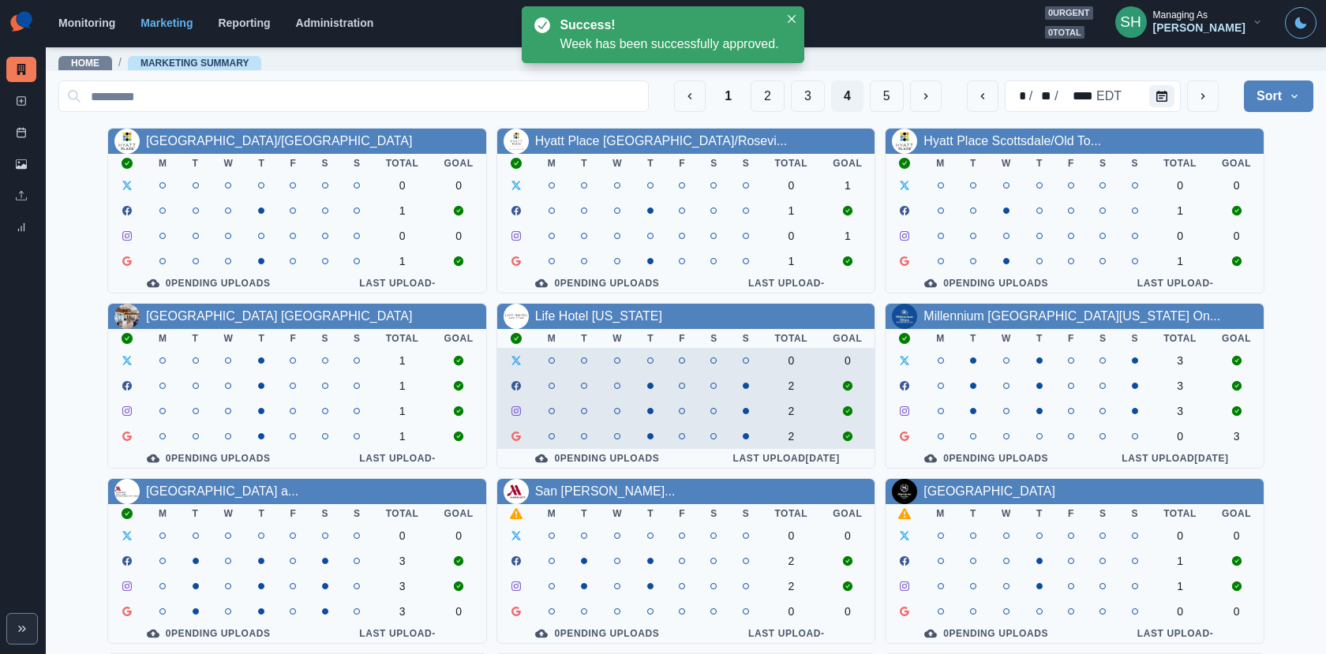
scroll to position [183, 0]
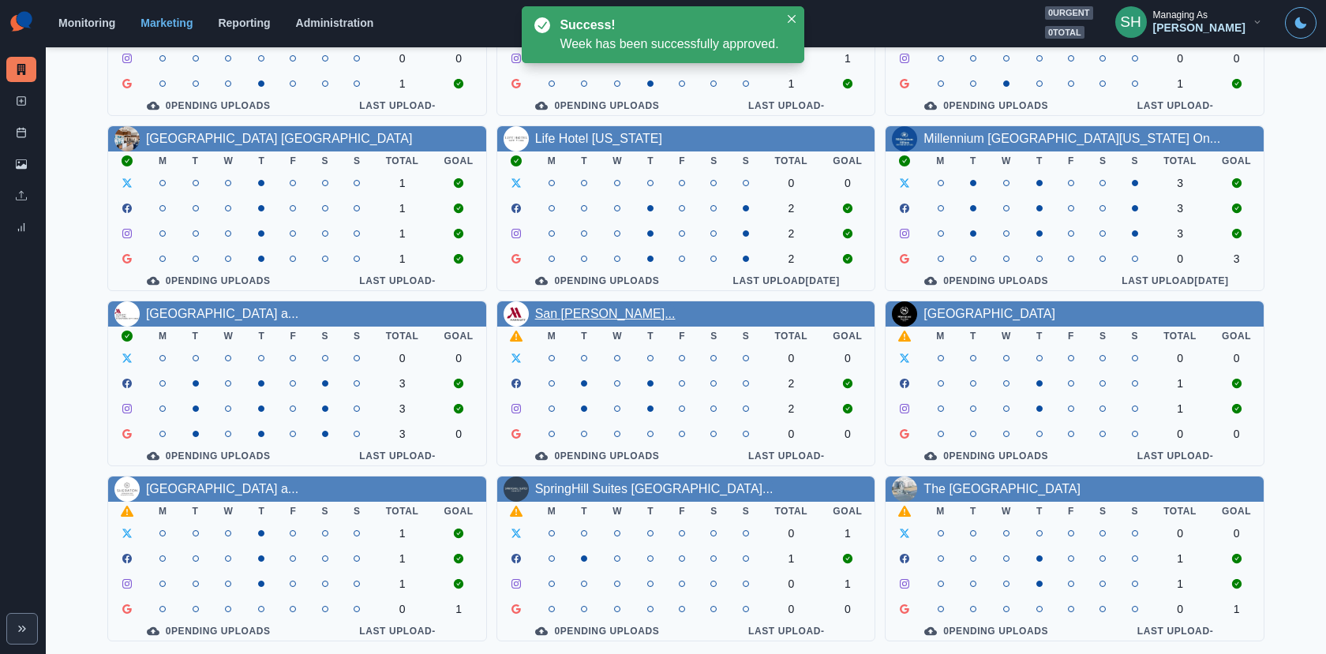
click at [630, 311] on link "San [PERSON_NAME]..." at bounding box center [605, 313] width 140 height 13
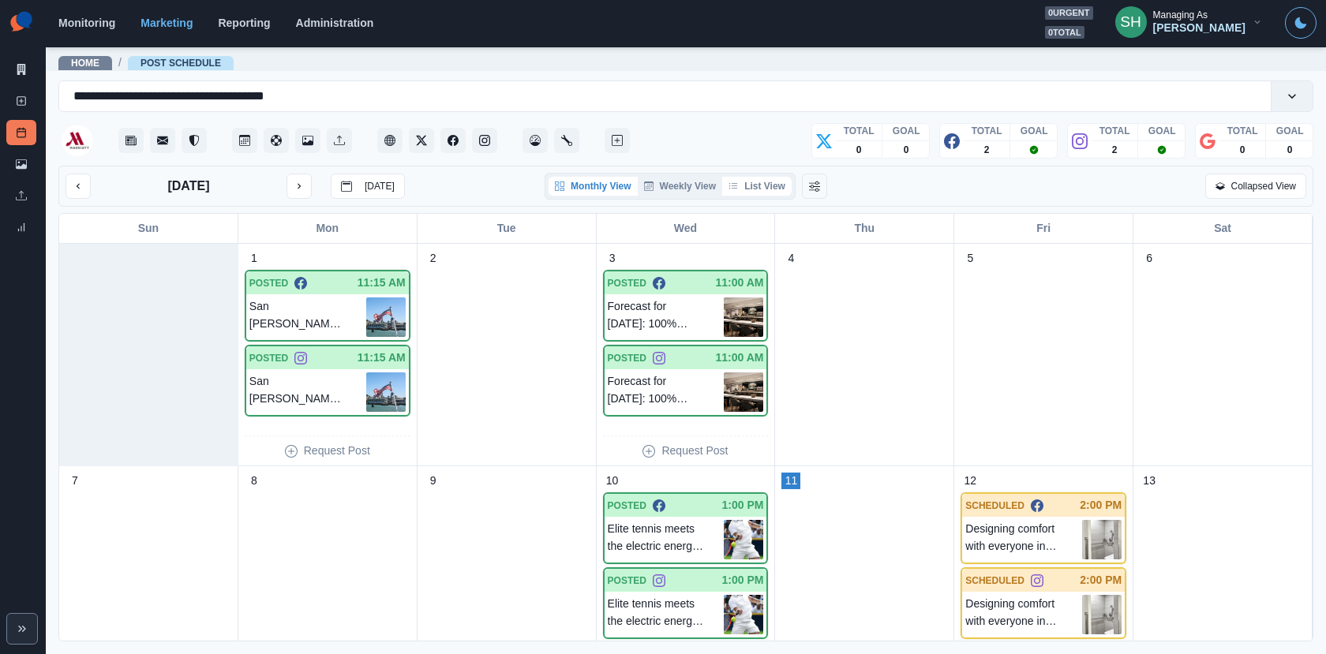
click at [782, 179] on button "List View" at bounding box center [756, 186] width 69 height 19
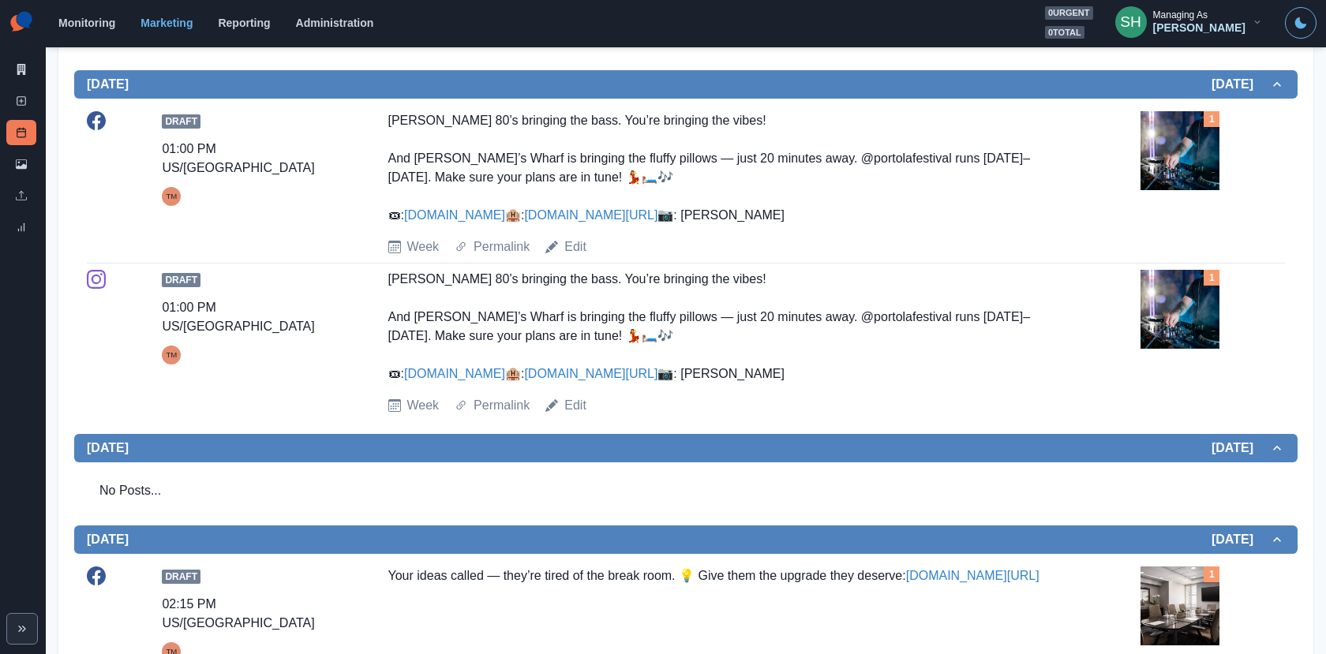
scroll to position [428, 0]
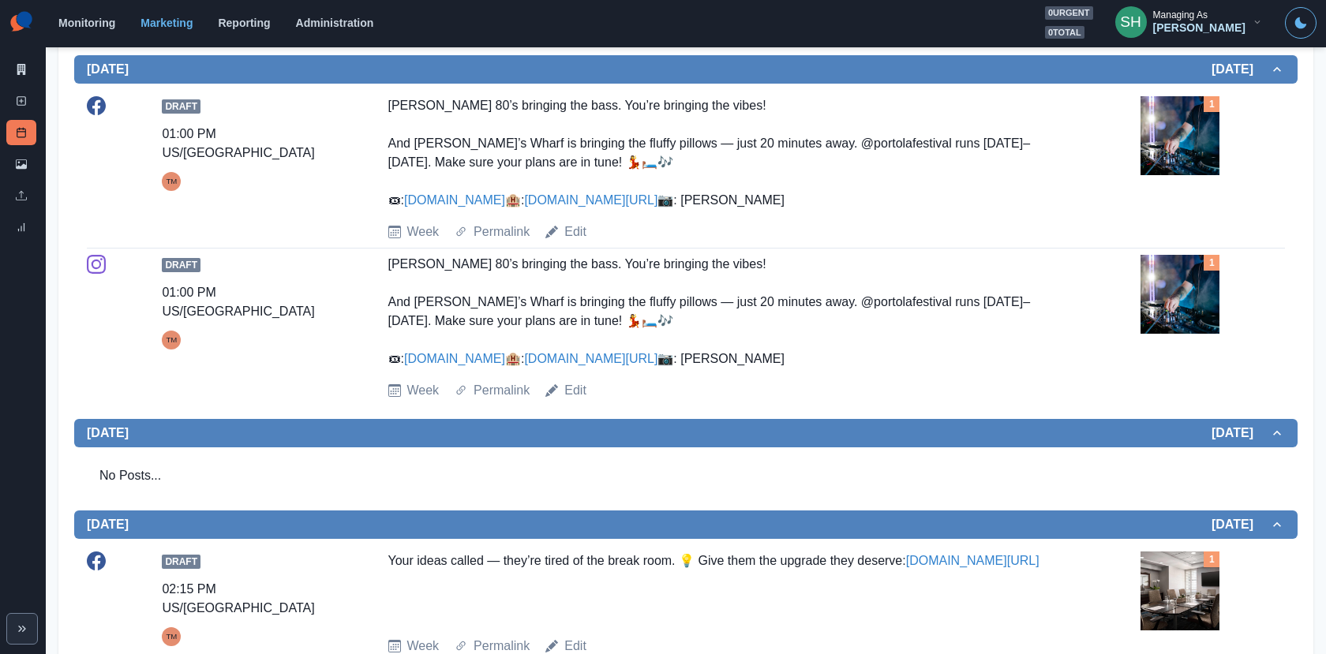
click at [1173, 144] on img at bounding box center [1179, 135] width 79 height 79
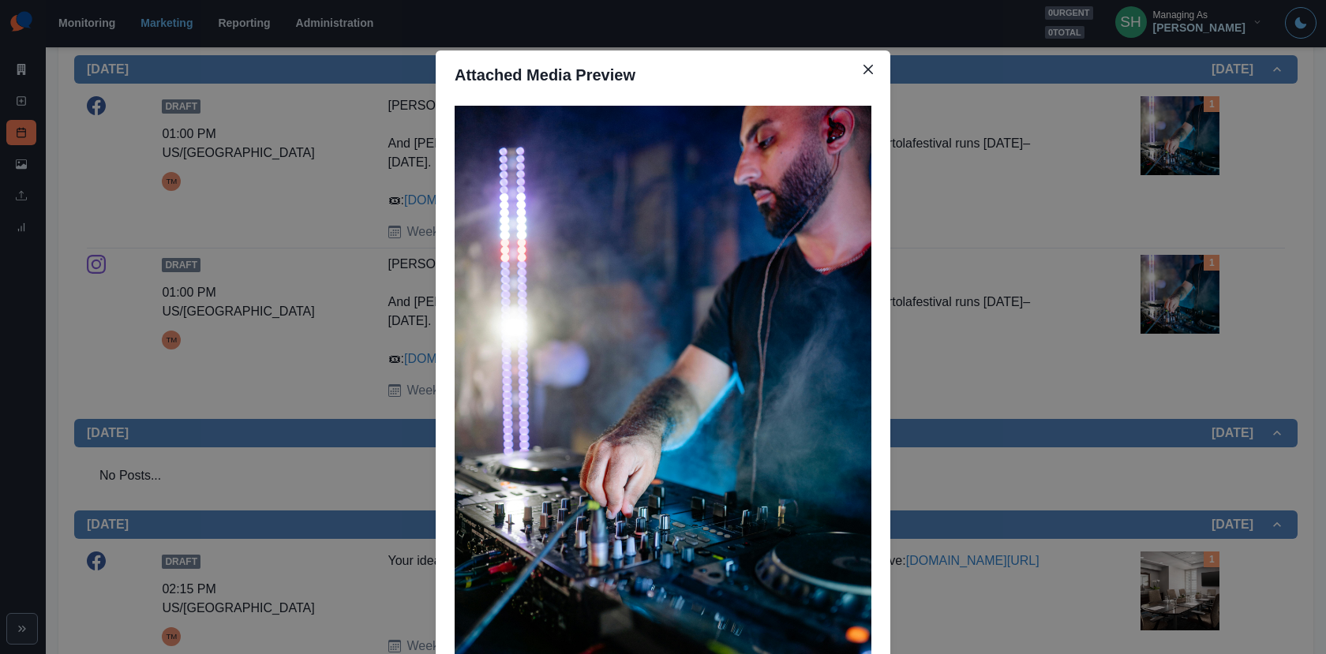
click at [1173, 144] on div "Attached Media Preview" at bounding box center [663, 327] width 1326 height 654
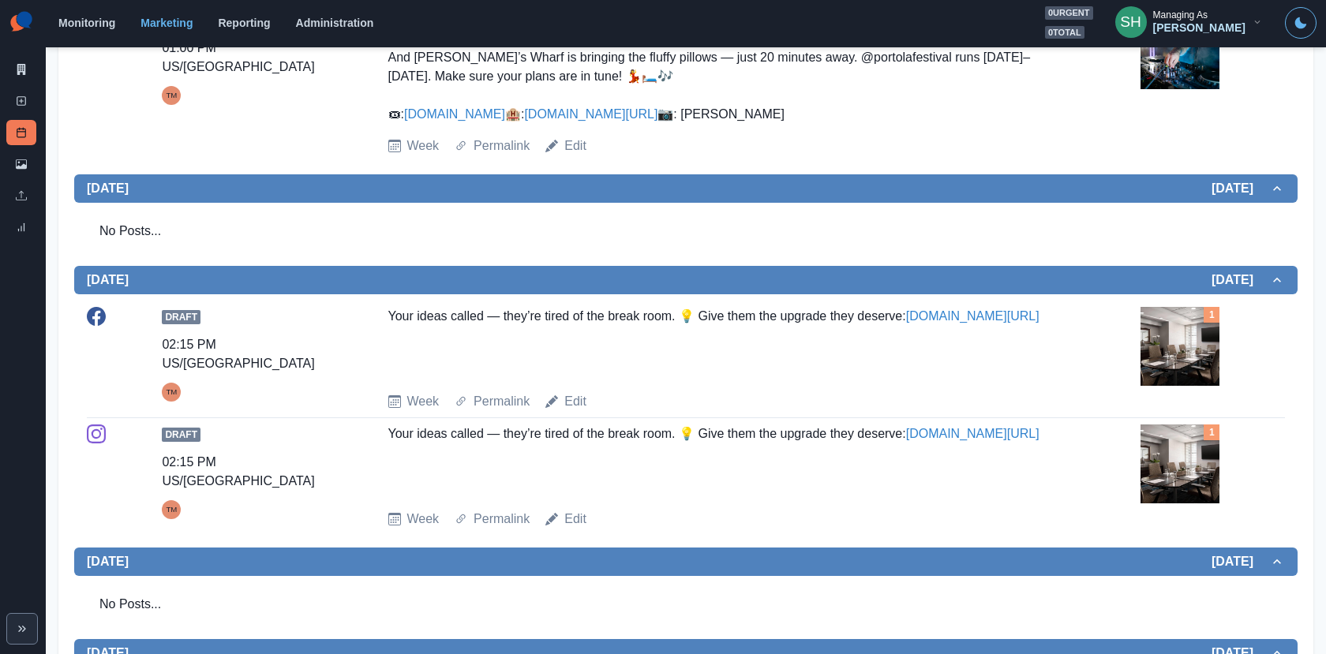
scroll to position [980, 0]
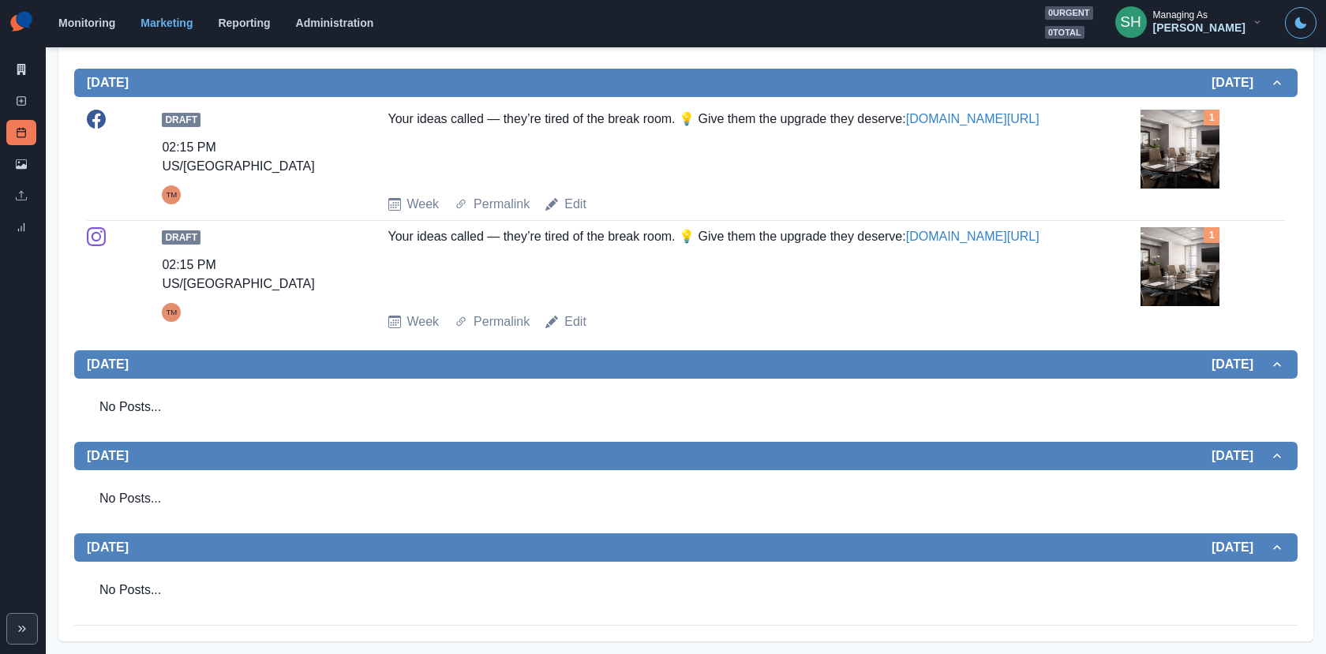
click at [1173, 144] on img at bounding box center [1179, 149] width 79 height 79
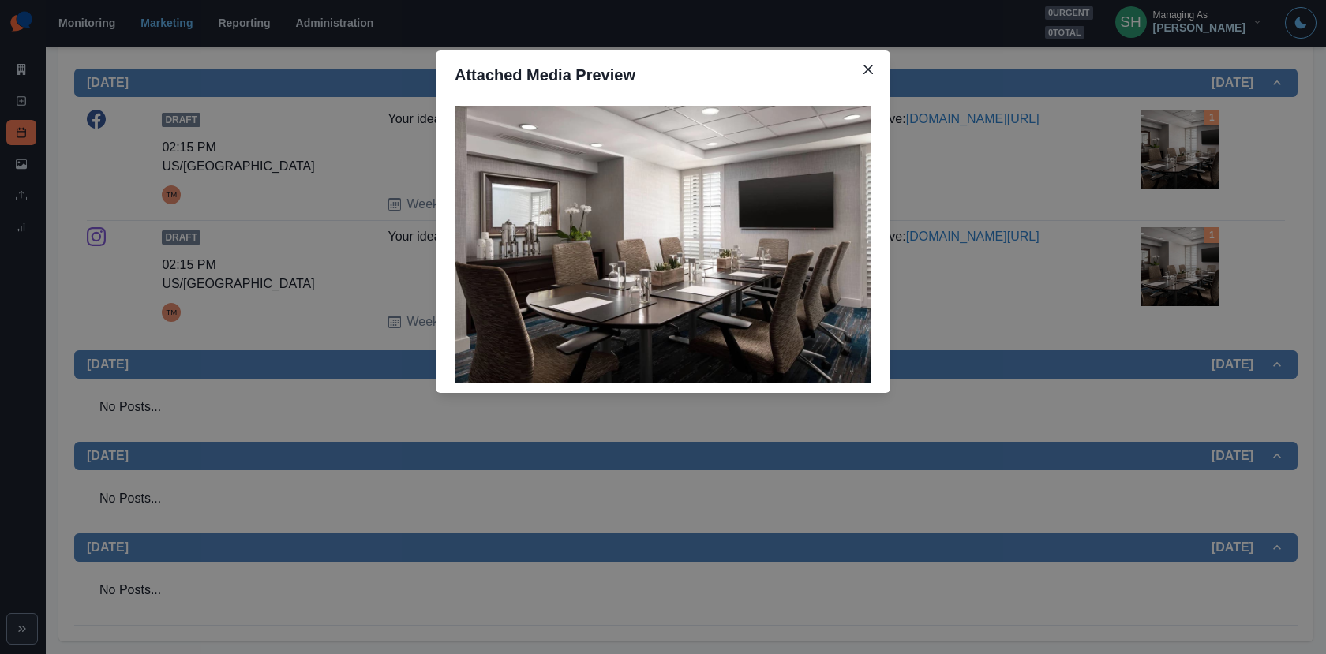
click at [1173, 144] on div "Attached Media Preview" at bounding box center [663, 327] width 1326 height 654
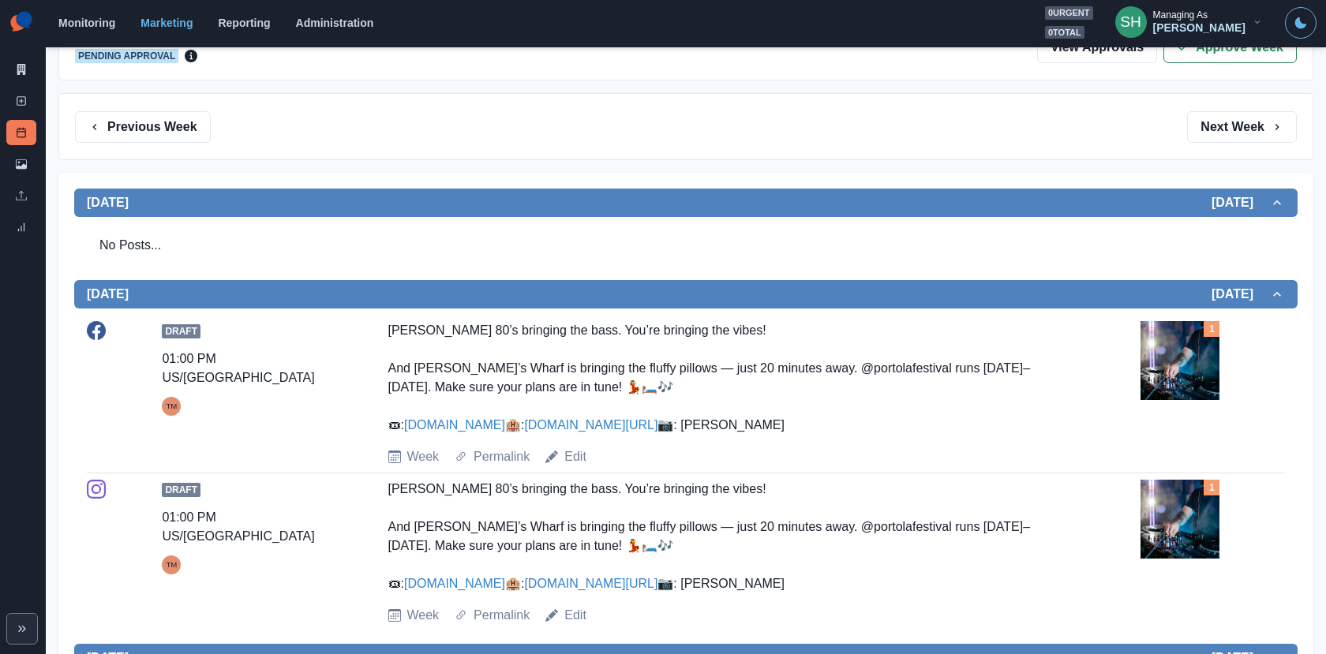
scroll to position [0, 0]
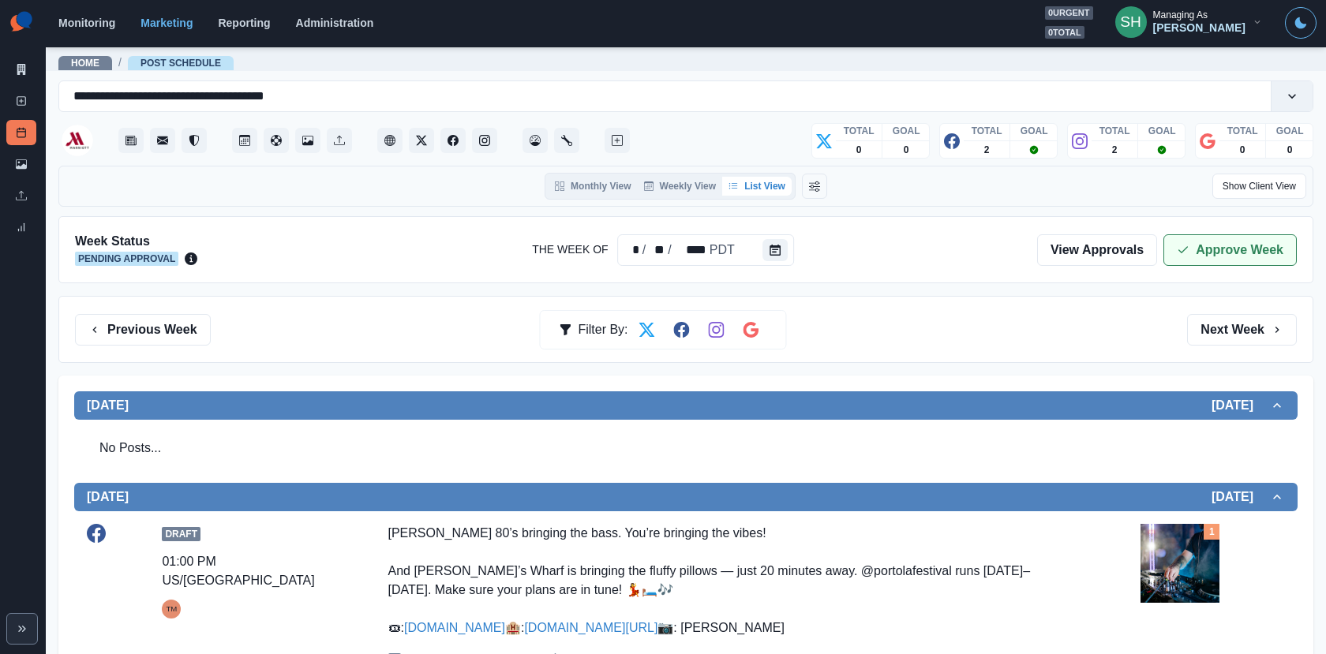
click at [1225, 234] on button "Approve Week" at bounding box center [1229, 250] width 133 height 32
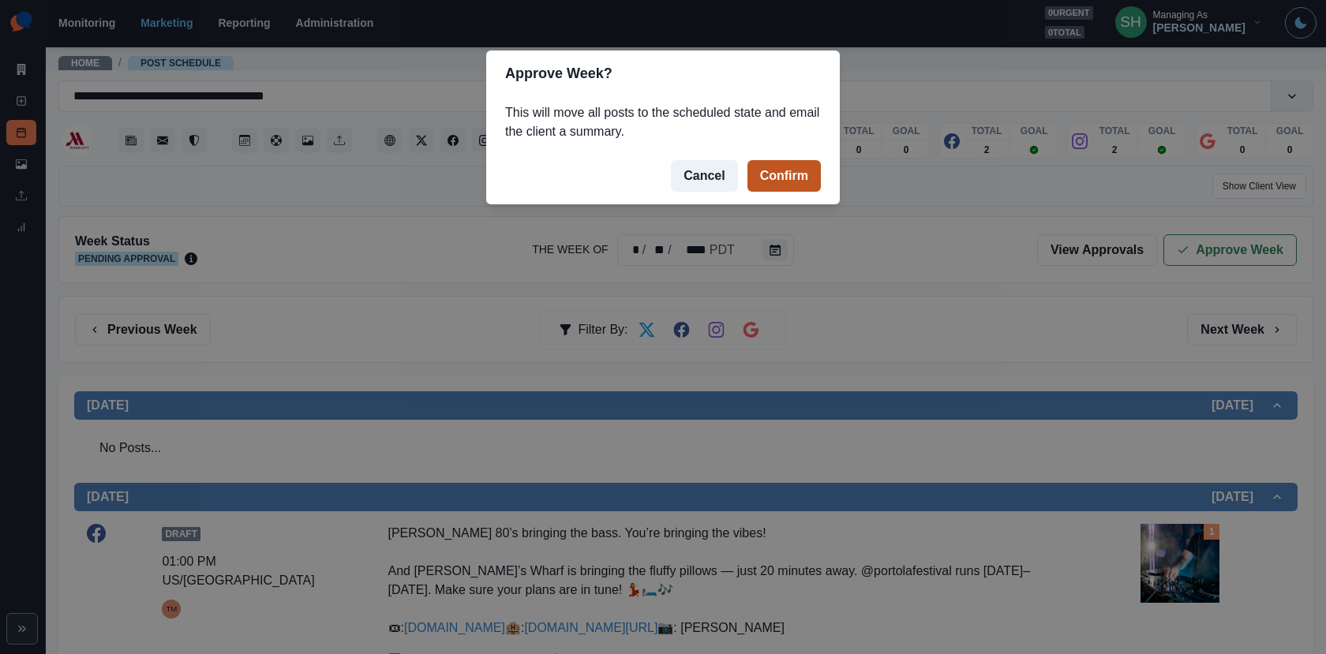
click at [766, 170] on button "Confirm" at bounding box center [783, 176] width 73 height 32
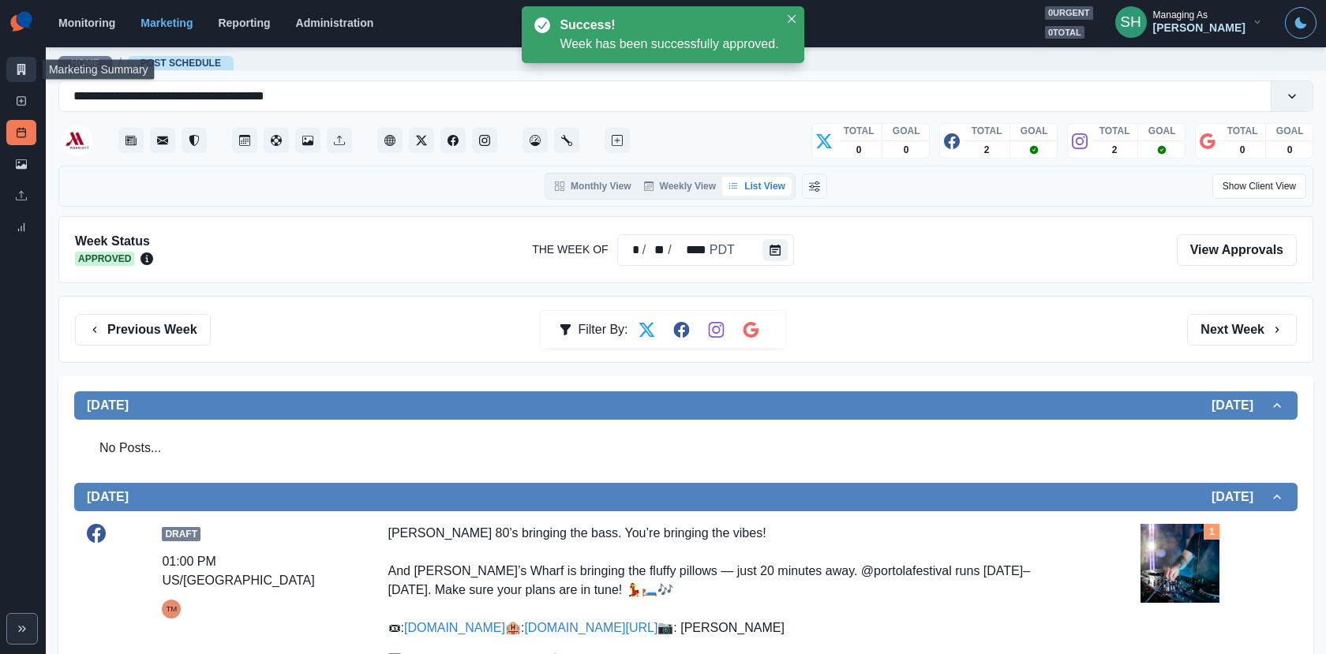
click at [35, 70] on link "Marketing Summary" at bounding box center [21, 69] width 30 height 25
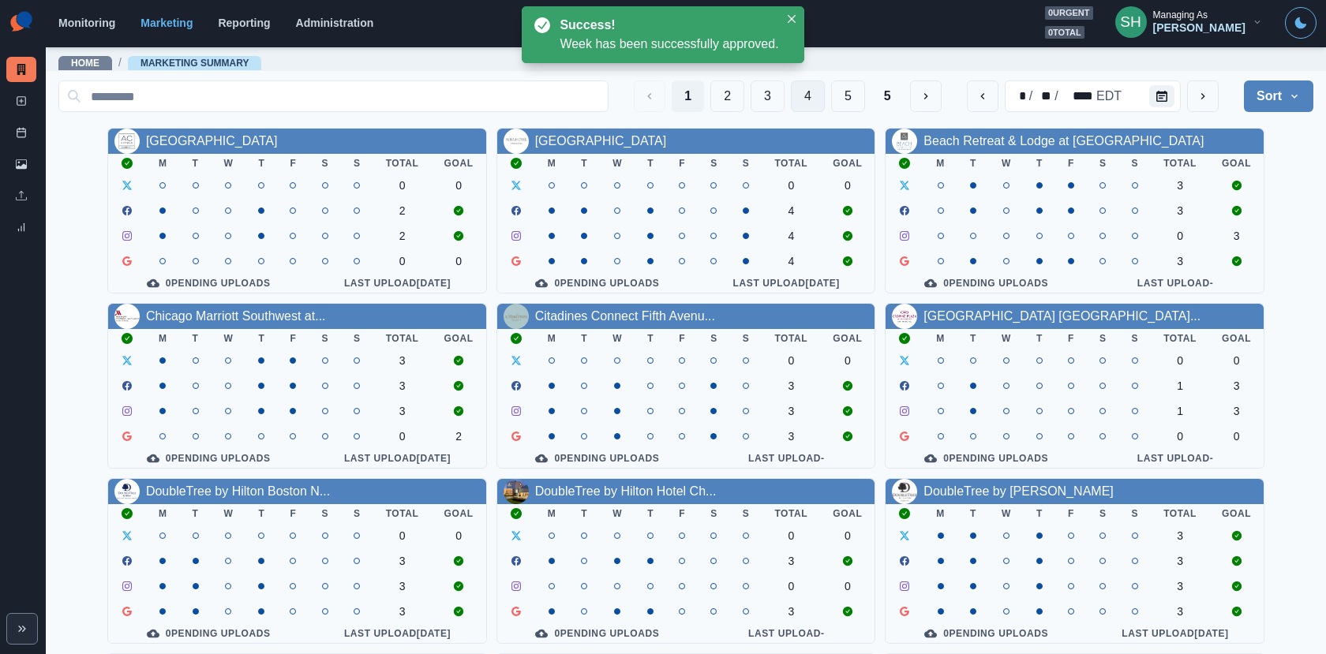
click at [798, 94] on button "4" at bounding box center [808, 96] width 34 height 32
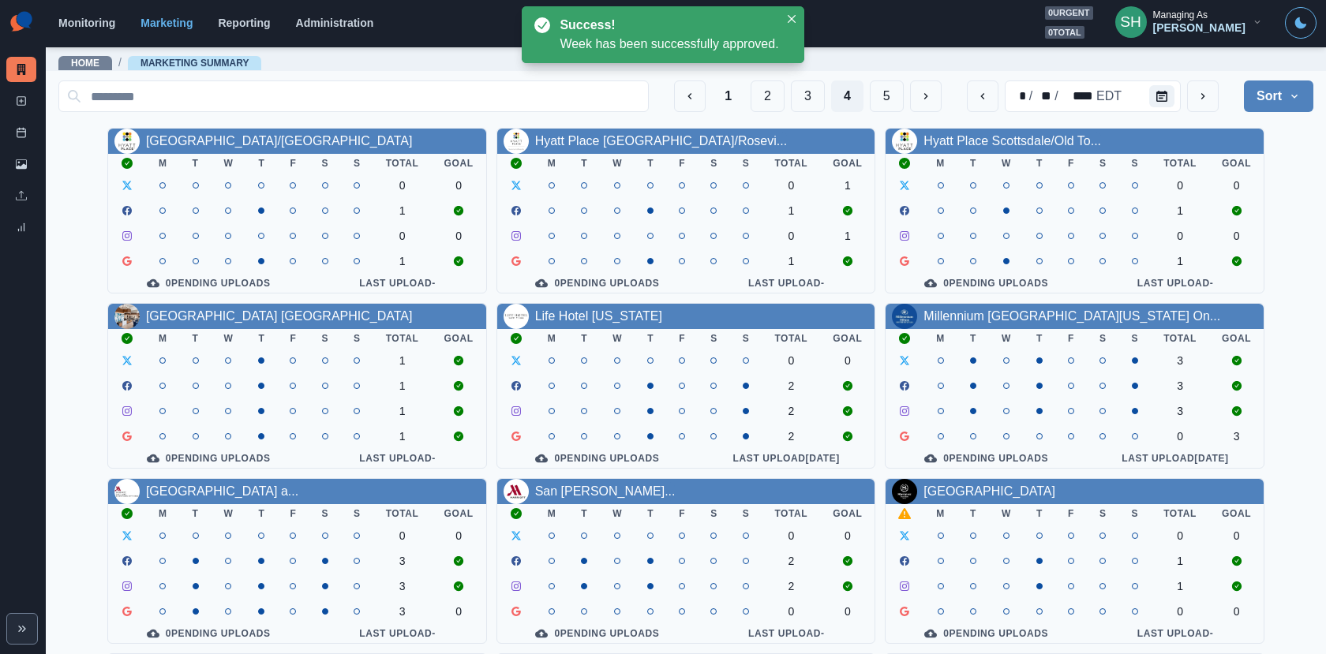
scroll to position [183, 0]
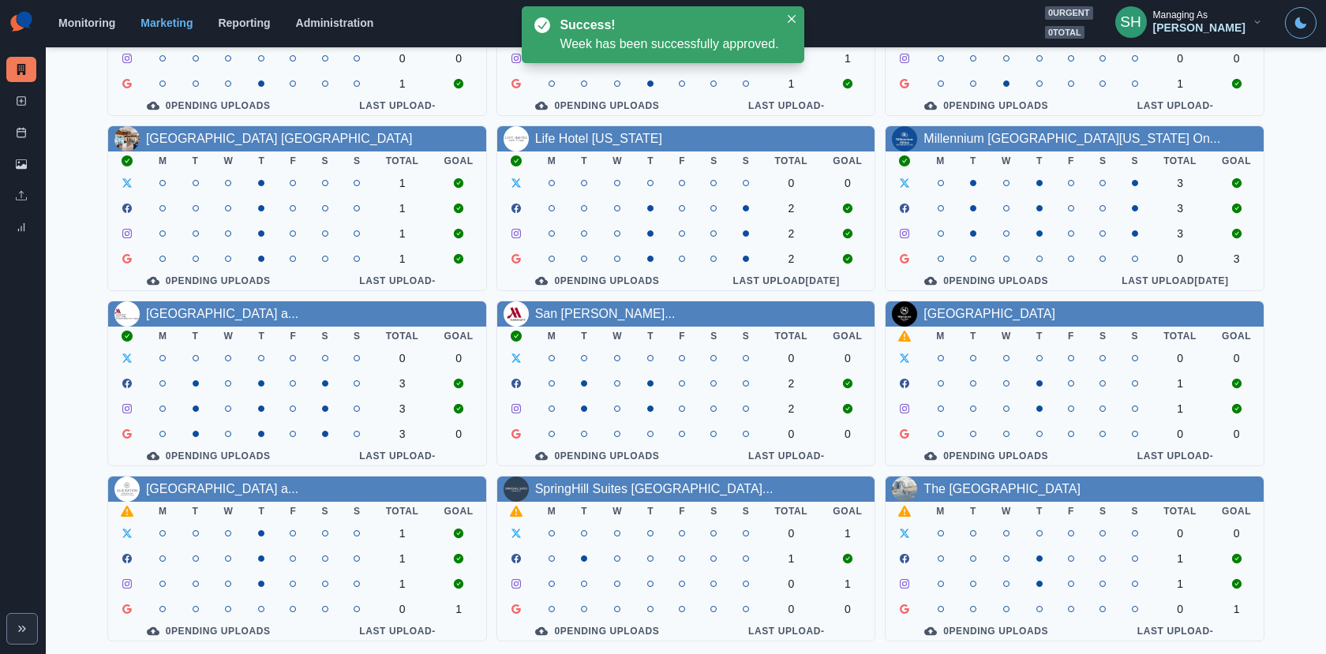
click at [992, 301] on div "[GEOGRAPHIC_DATA]" at bounding box center [1074, 313] width 378 height 25
click at [990, 313] on link "[GEOGRAPHIC_DATA]" at bounding box center [989, 313] width 132 height 13
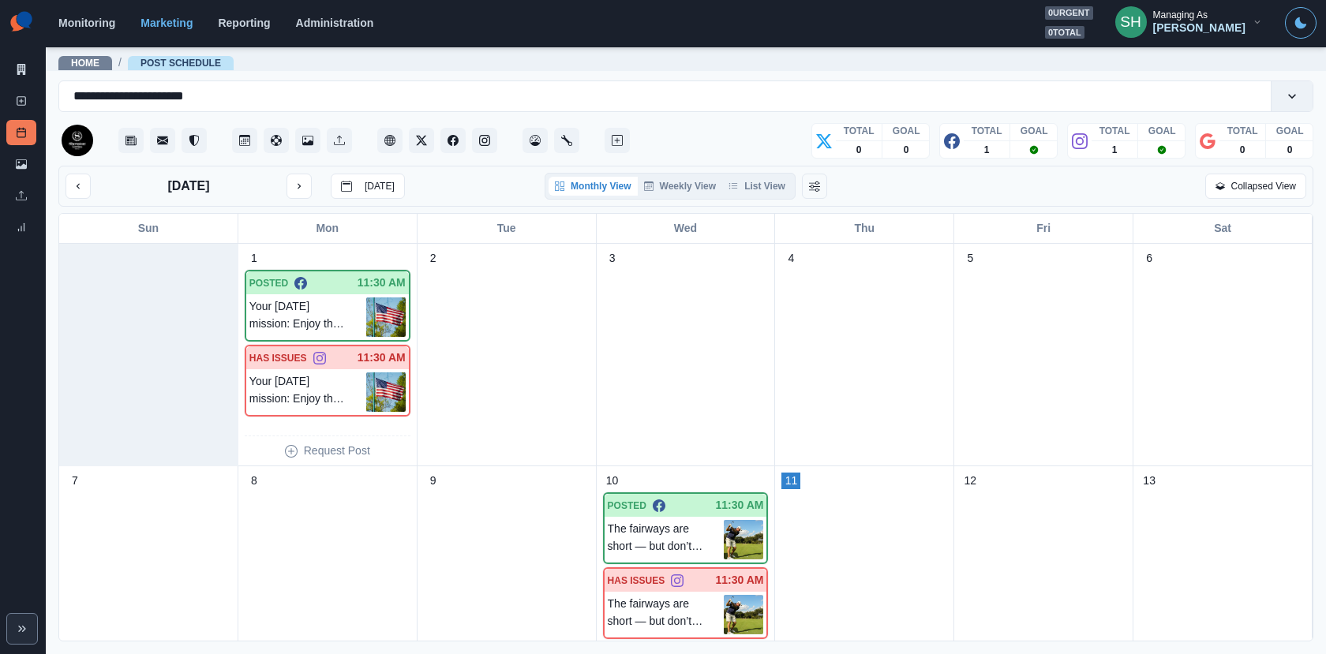
click at [778, 196] on div "Monthly View Weekly View List View" at bounding box center [669, 186] width 251 height 27
click at [759, 184] on button "List View" at bounding box center [756, 186] width 69 height 19
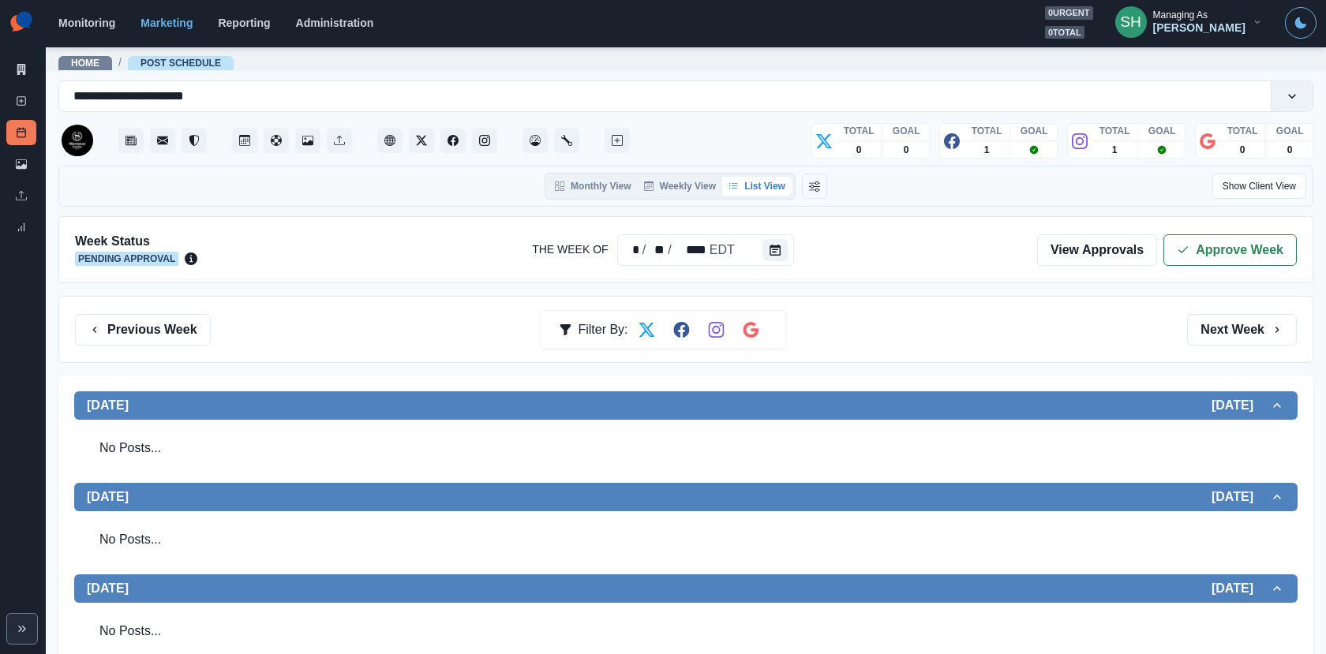
click at [1241, 264] on div "Week Status Pending Approval The Week Of * / ** / **** EDT View Approvals Appro…" at bounding box center [685, 249] width 1254 height 67
click at [1227, 249] on button "Approve Week" at bounding box center [1229, 250] width 133 height 32
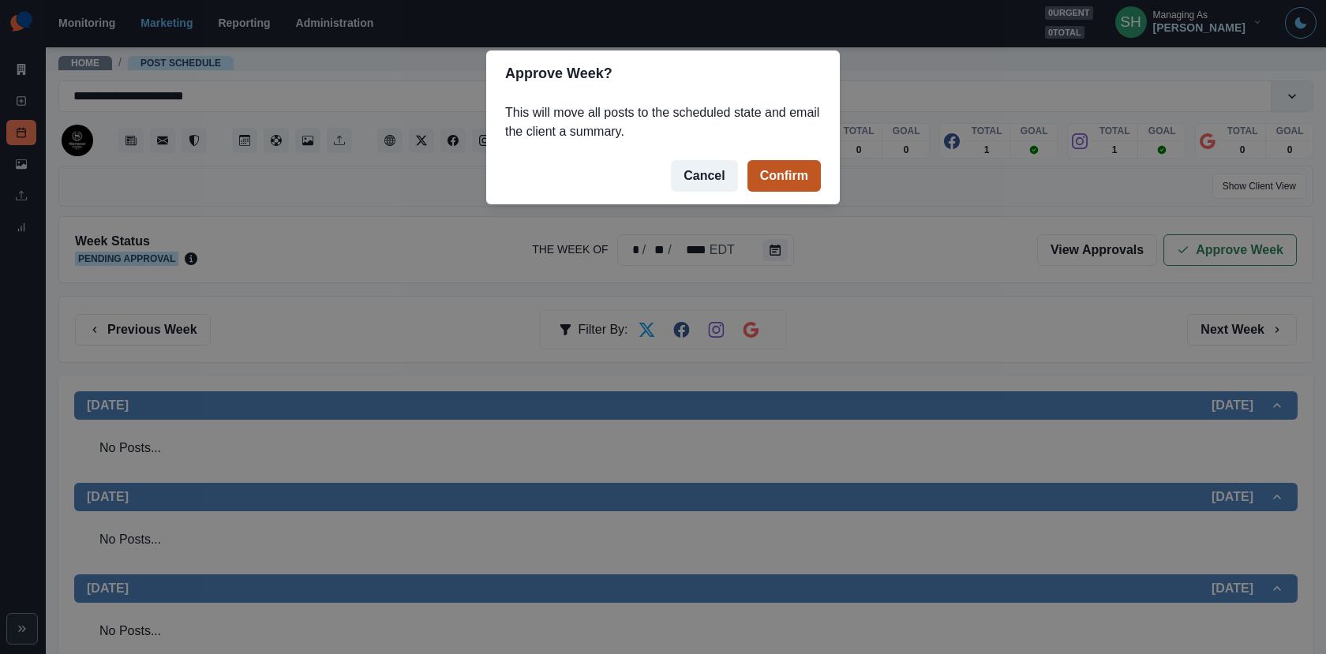
click at [777, 176] on button "Confirm" at bounding box center [783, 176] width 73 height 32
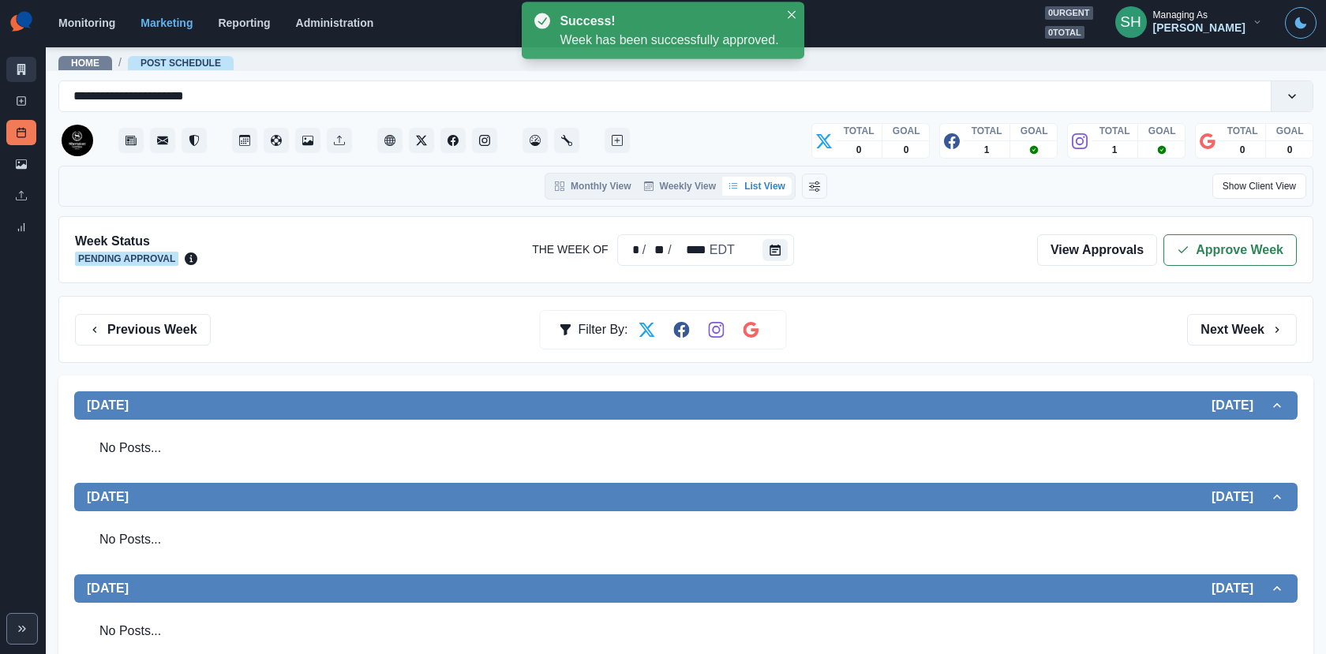
click at [20, 67] on icon at bounding box center [21, 69] width 9 height 11
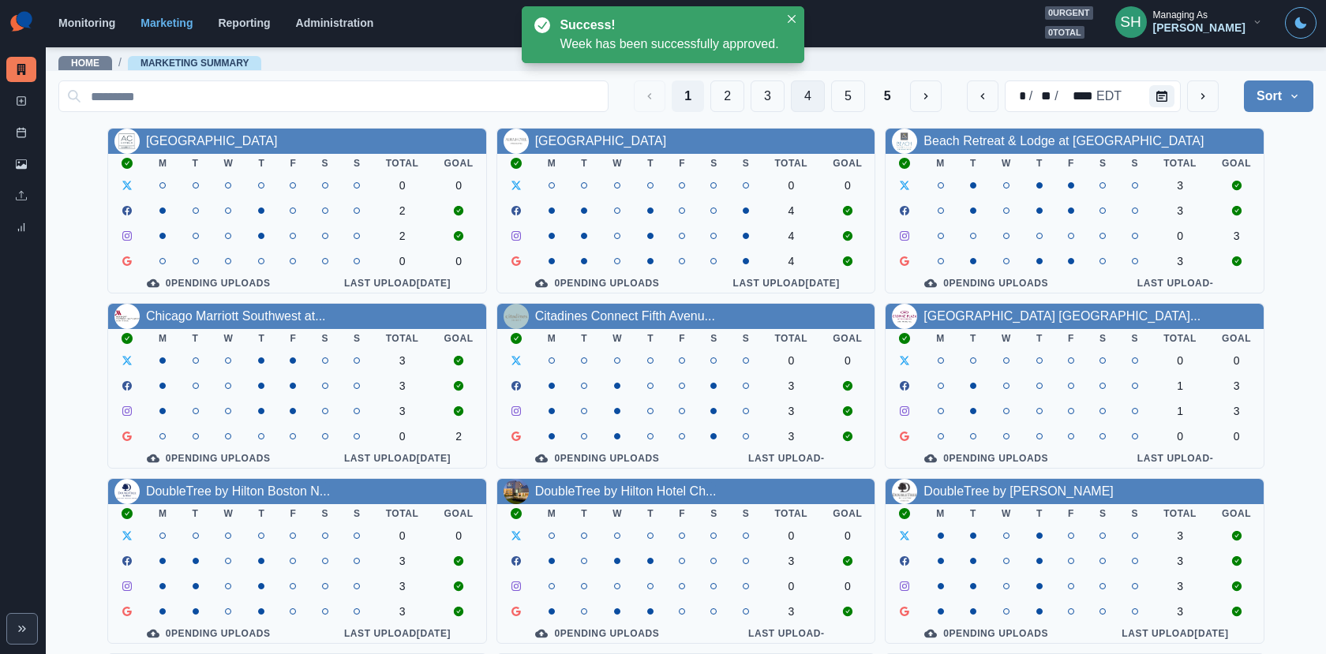
click at [810, 96] on button "4" at bounding box center [808, 96] width 34 height 32
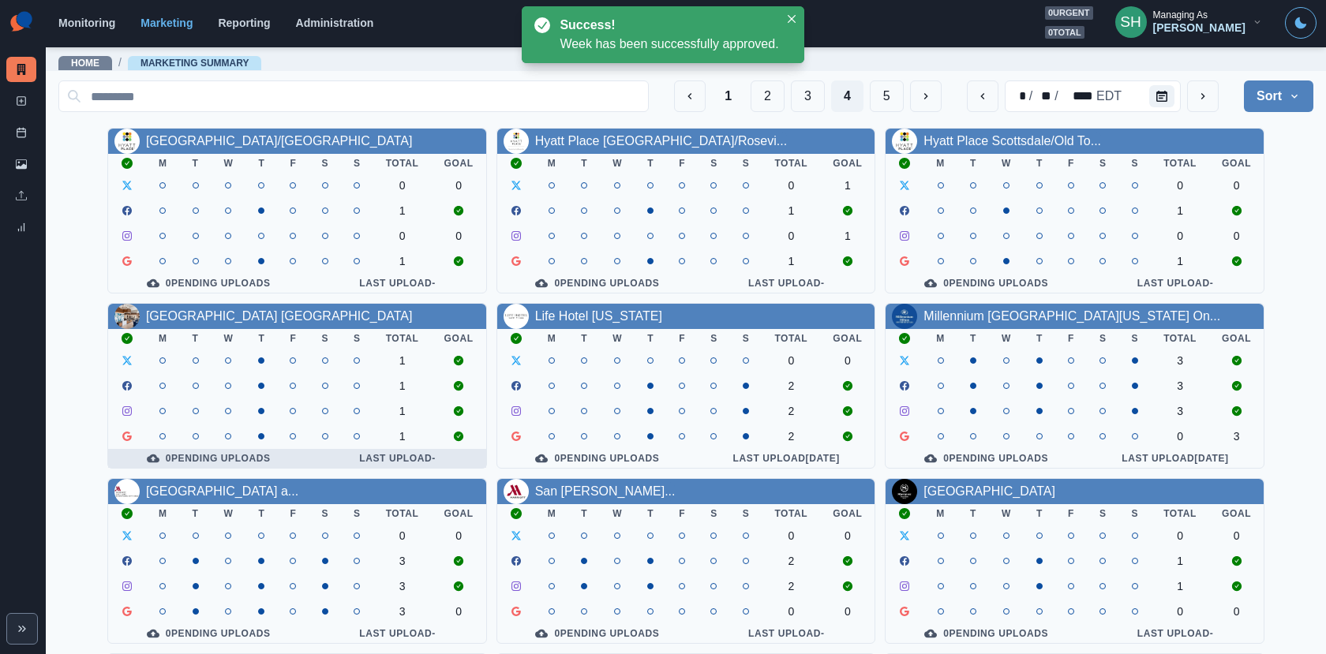
scroll to position [183, 0]
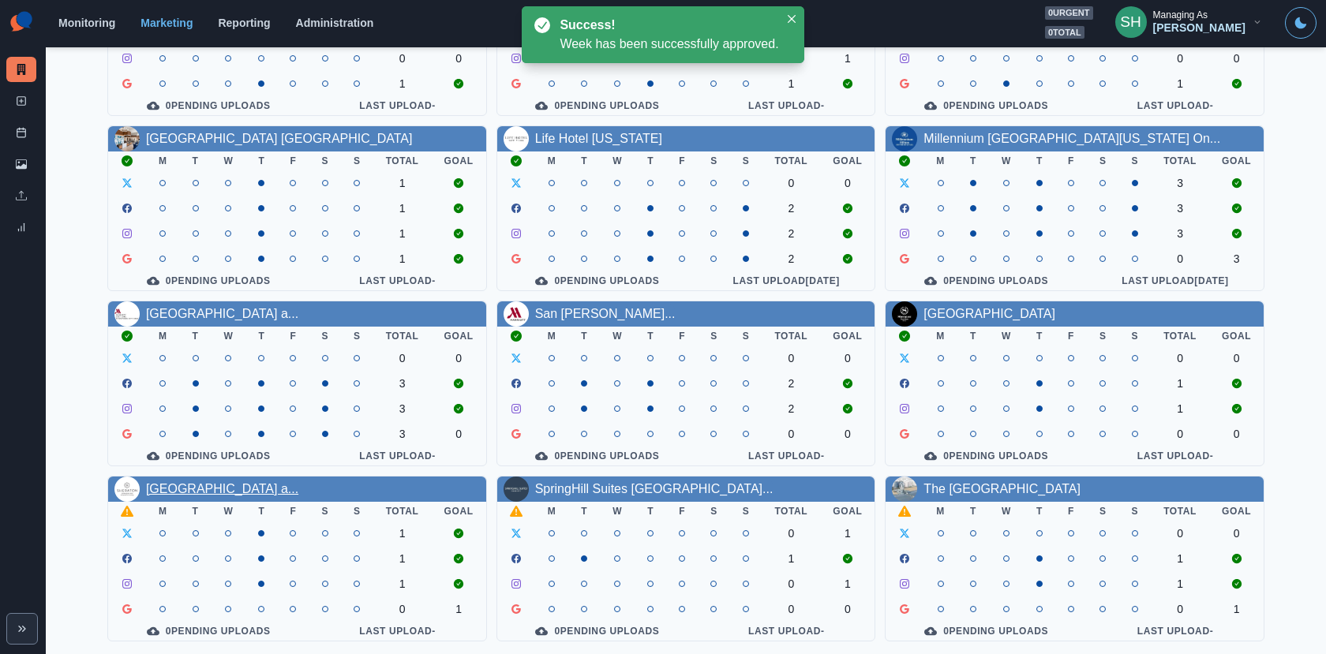
click at [232, 482] on link "[GEOGRAPHIC_DATA] a..." at bounding box center [222, 488] width 152 height 13
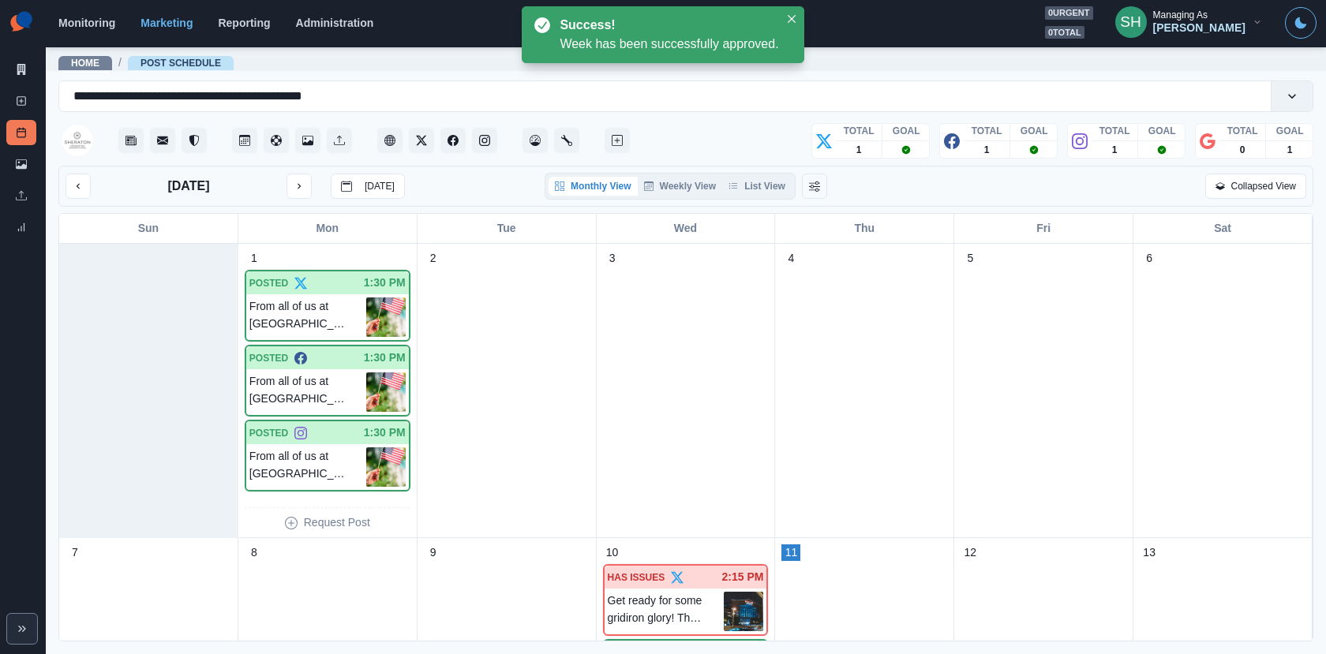
click at [782, 174] on div "Monthly View Weekly View List View" at bounding box center [669, 186] width 251 height 27
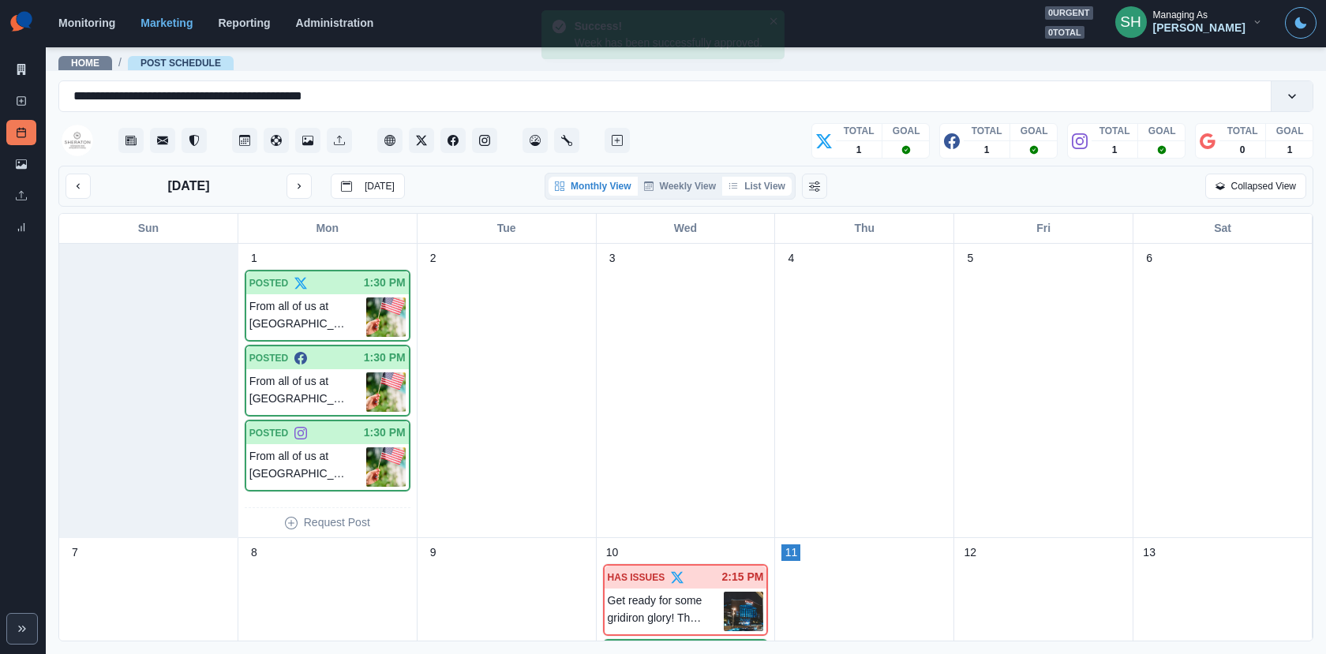
click at [761, 190] on button "List View" at bounding box center [756, 186] width 69 height 19
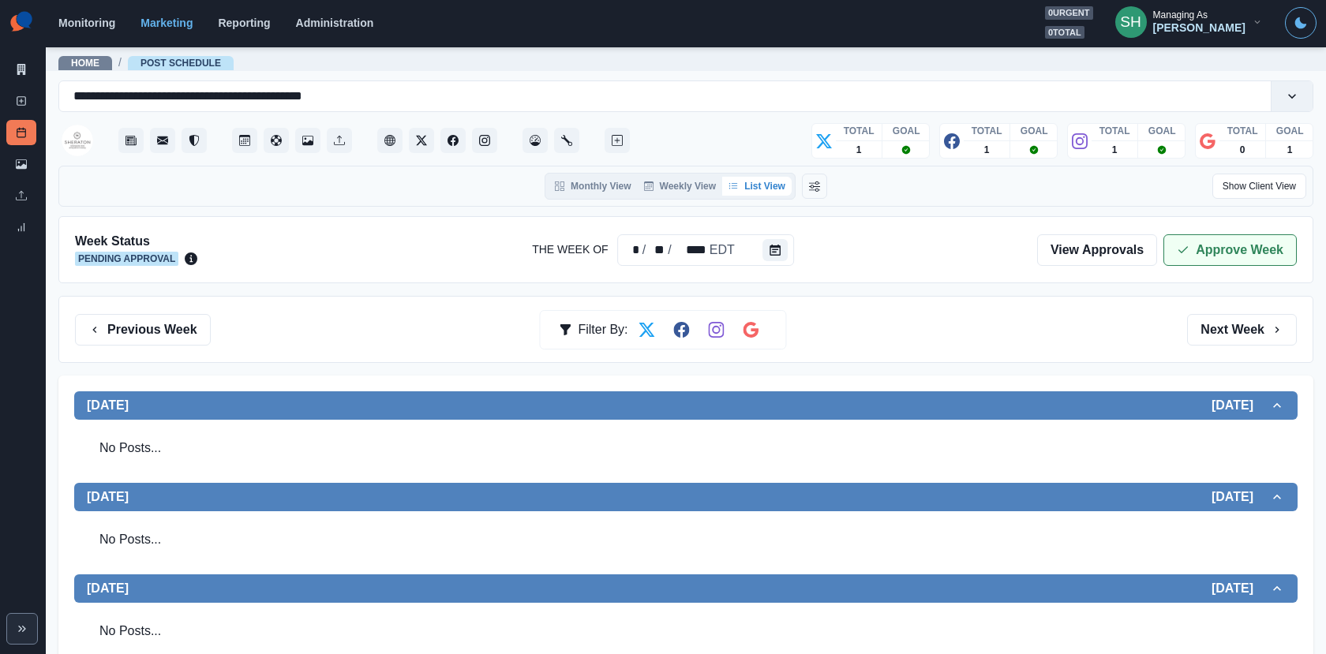
click at [1176, 250] on button "Approve Week" at bounding box center [1229, 250] width 133 height 32
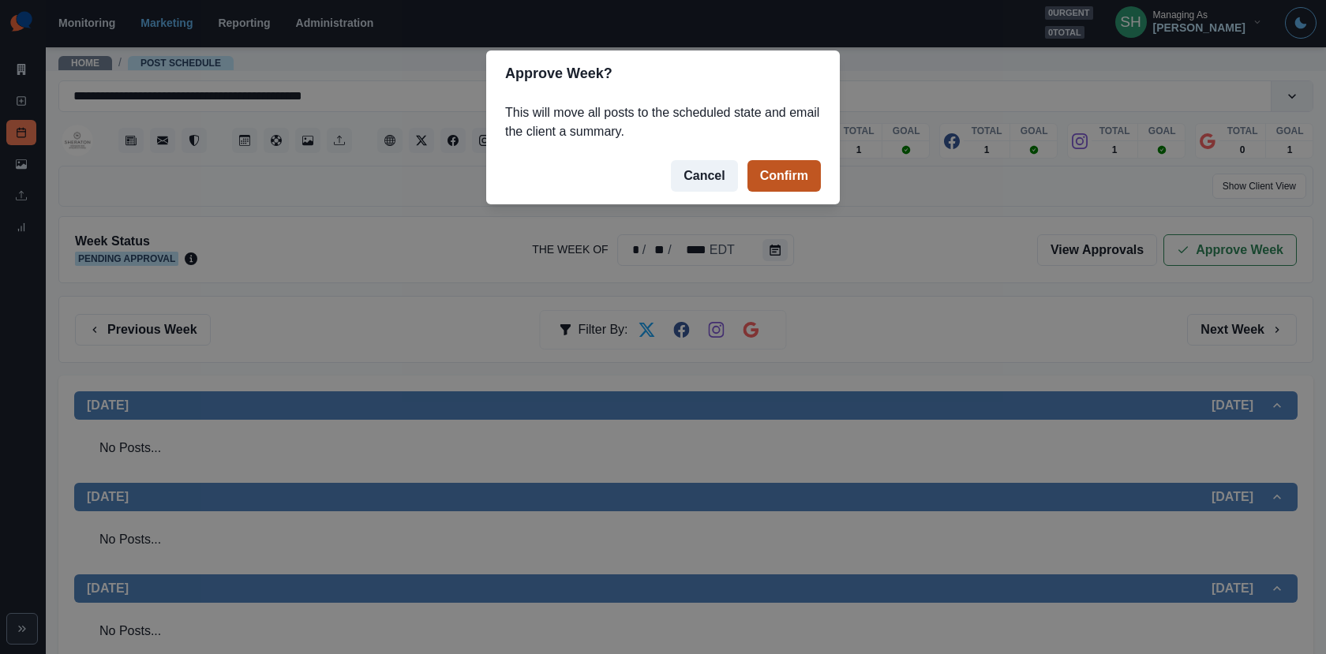
click at [779, 170] on button "Confirm" at bounding box center [783, 176] width 73 height 32
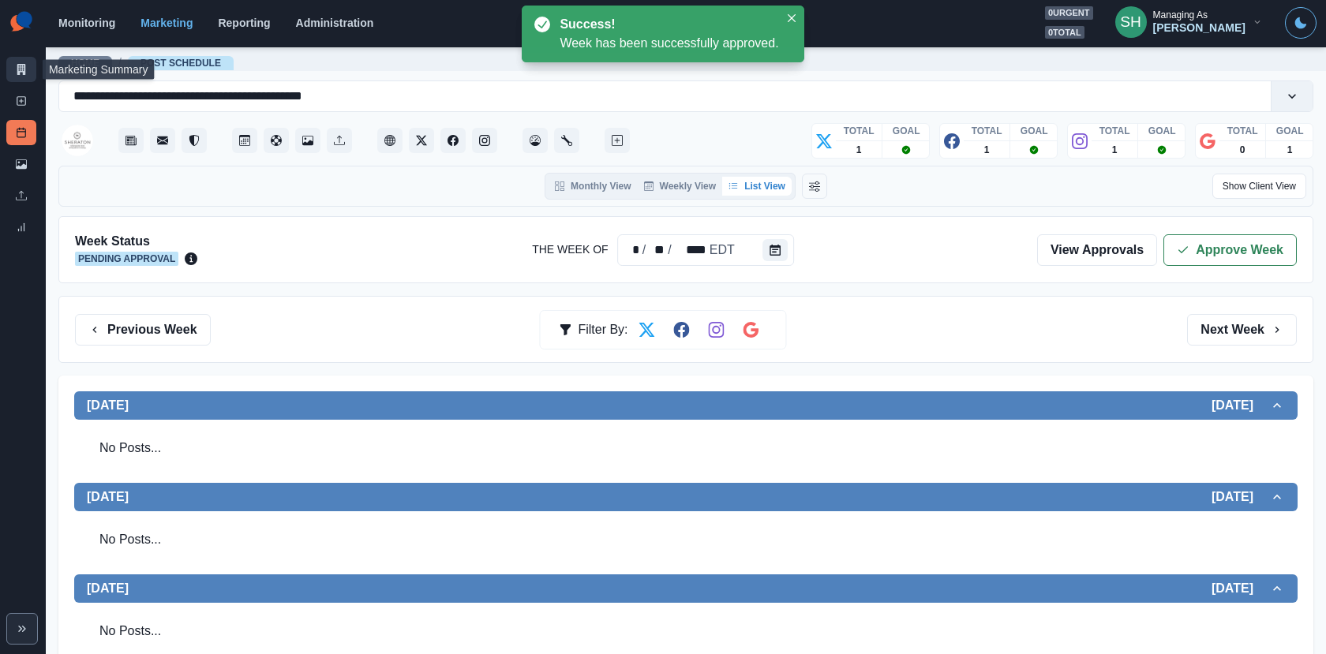
click at [22, 60] on link "Marketing Summary" at bounding box center [21, 69] width 30 height 25
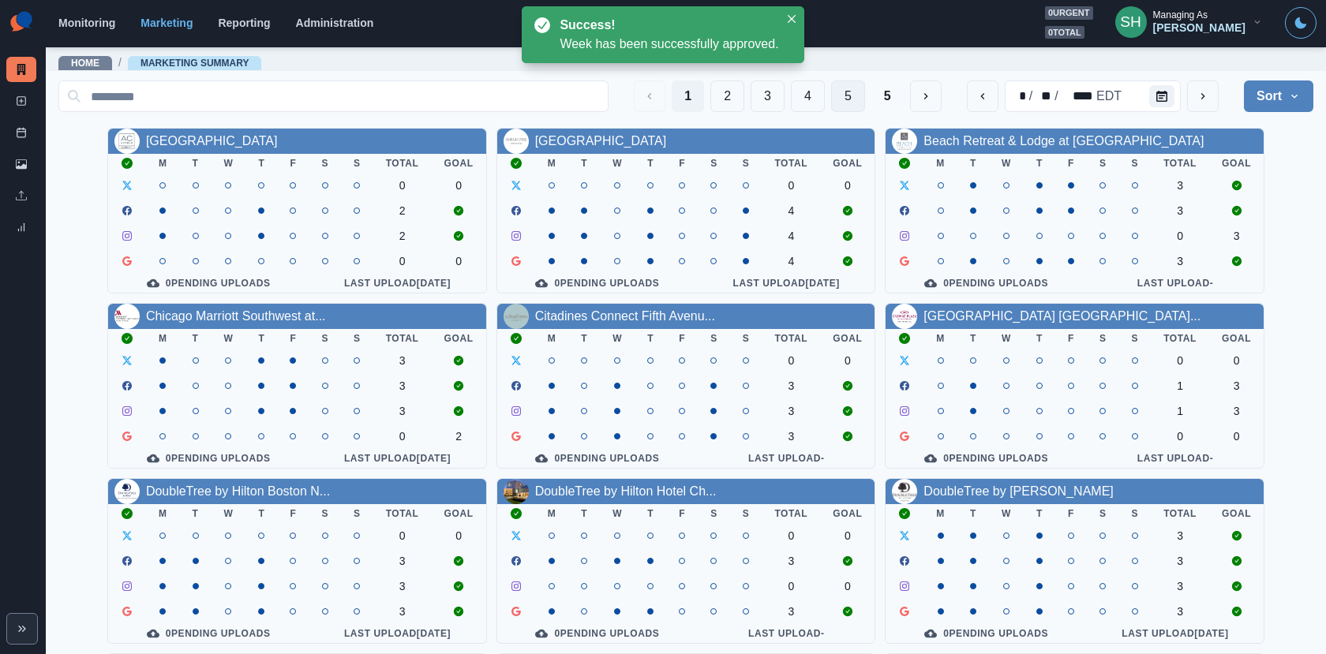
click at [853, 92] on button "5" at bounding box center [848, 96] width 34 height 32
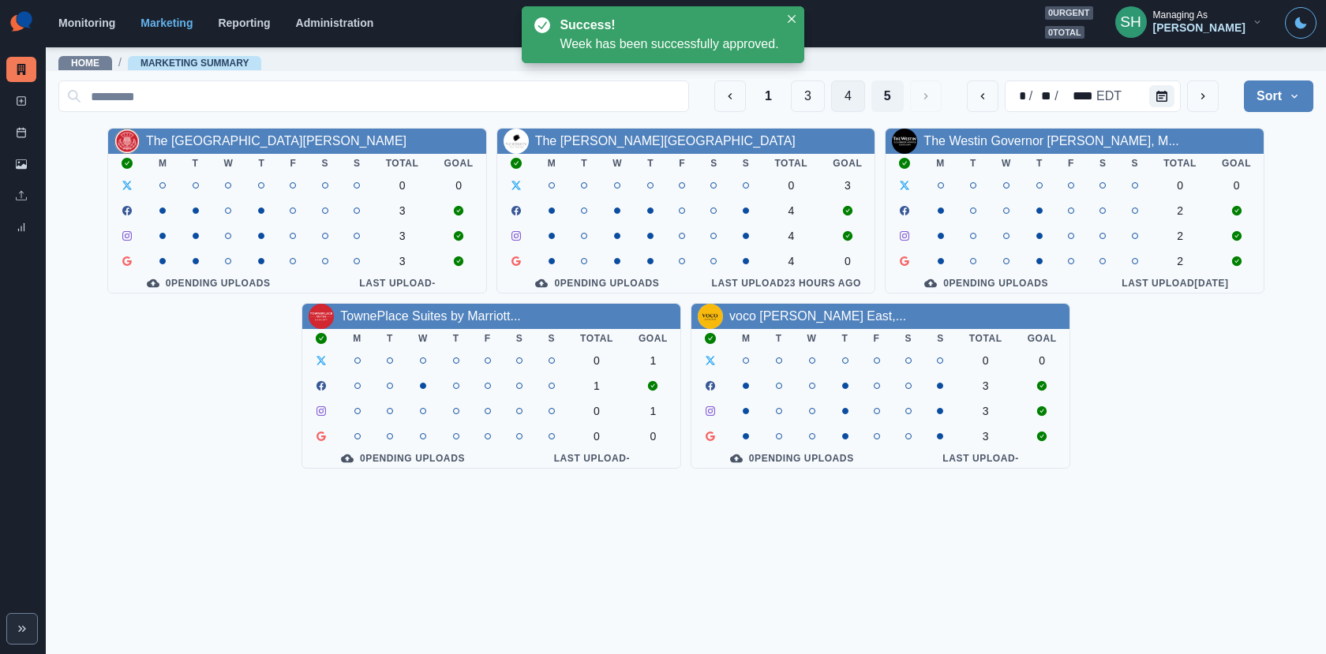
click at [852, 92] on button "4" at bounding box center [848, 96] width 34 height 32
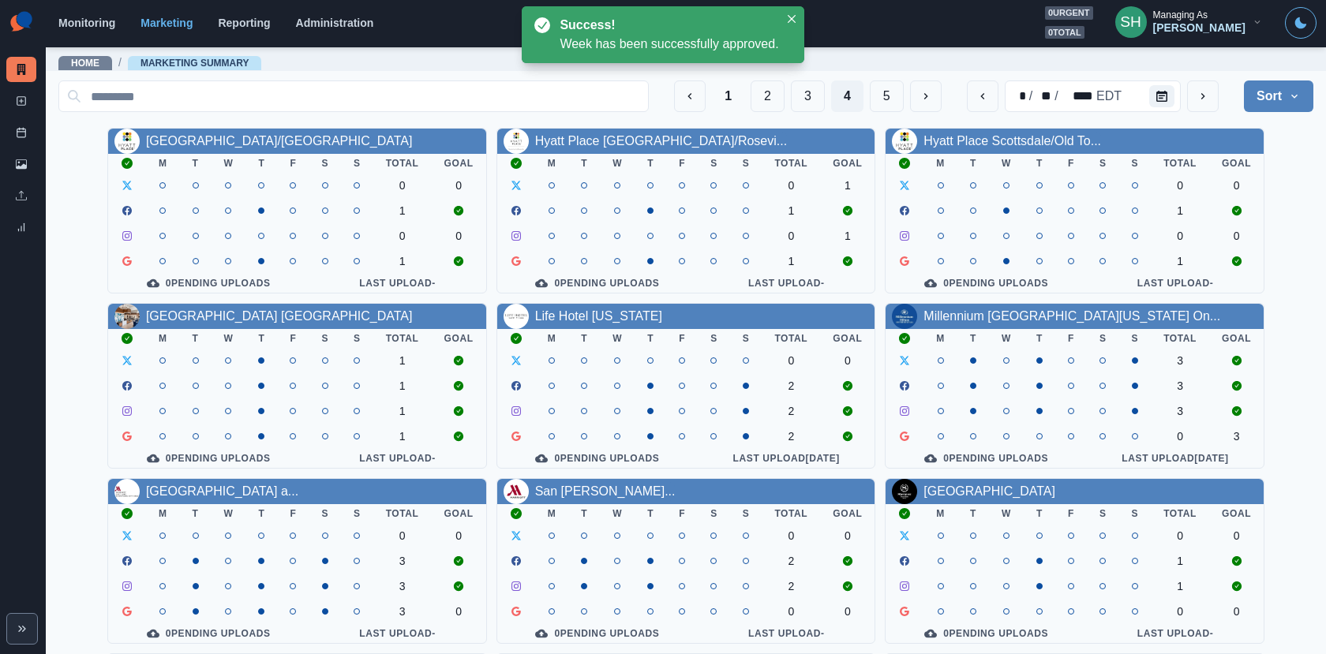
scroll to position [183, 0]
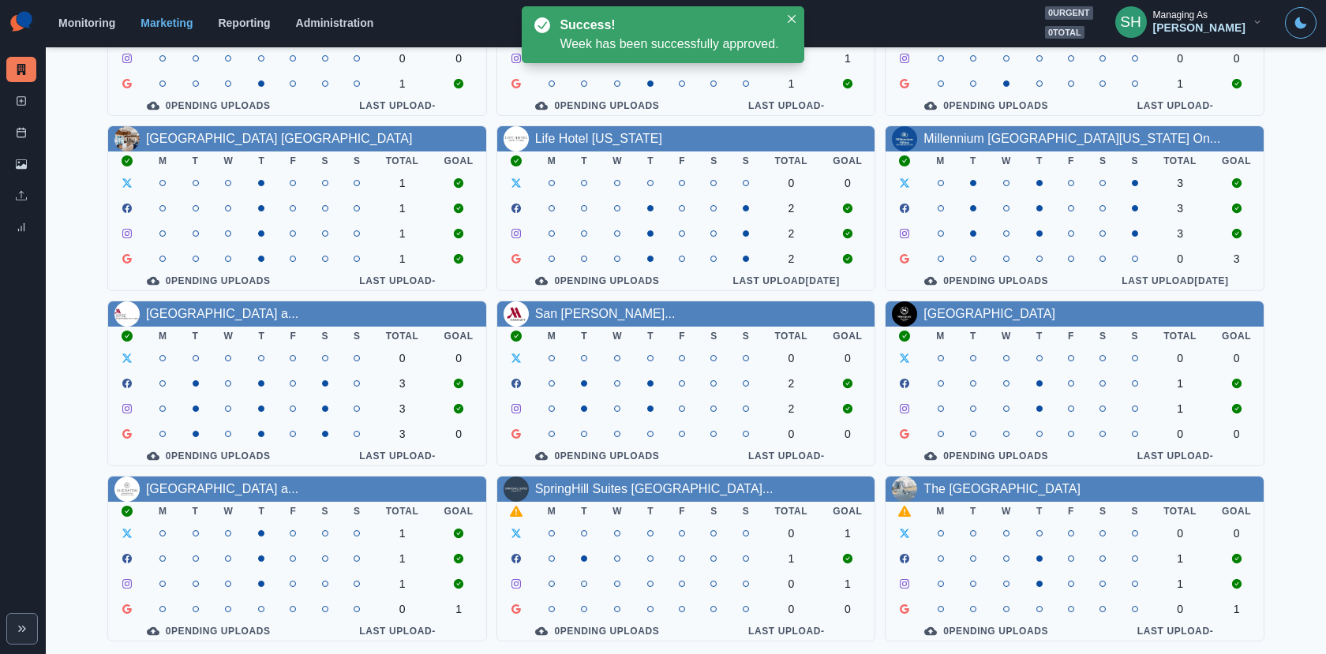
click at [667, 477] on div "SpringHill Suites [GEOGRAPHIC_DATA]..." at bounding box center [686, 489] width 378 height 25
click at [667, 485] on link "SpringHill Suites [GEOGRAPHIC_DATA]..." at bounding box center [654, 488] width 238 height 13
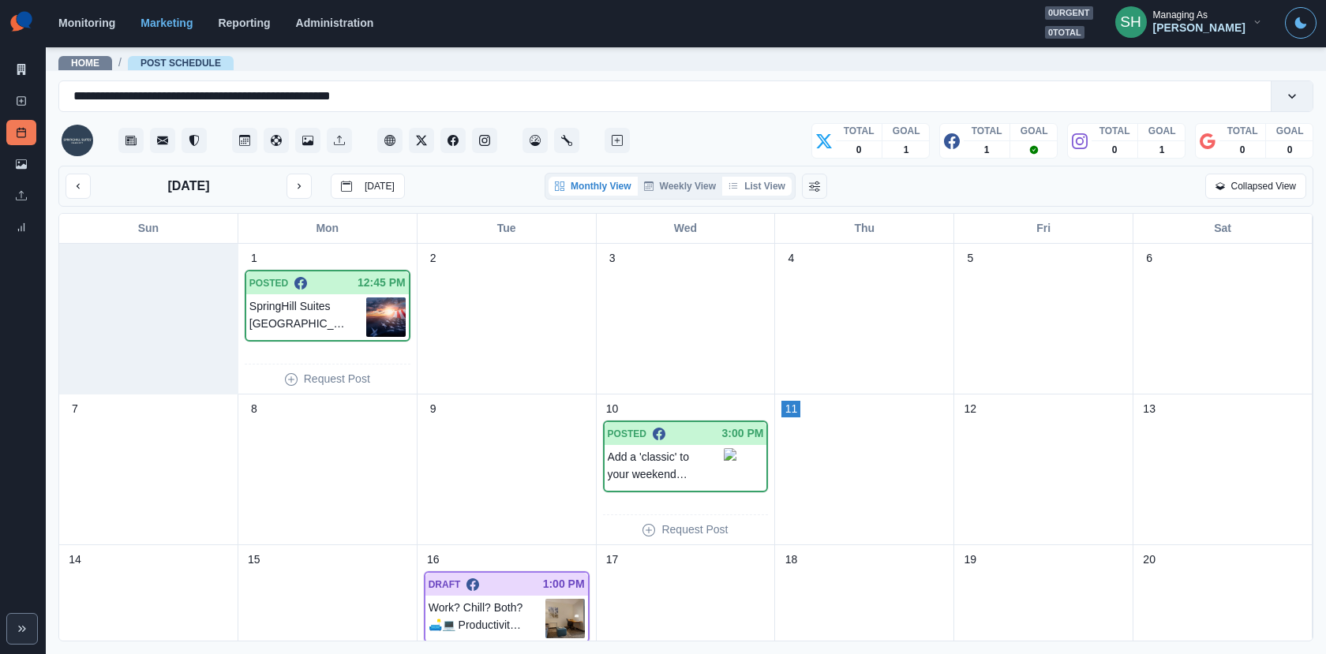
click at [751, 181] on button "List View" at bounding box center [756, 186] width 69 height 19
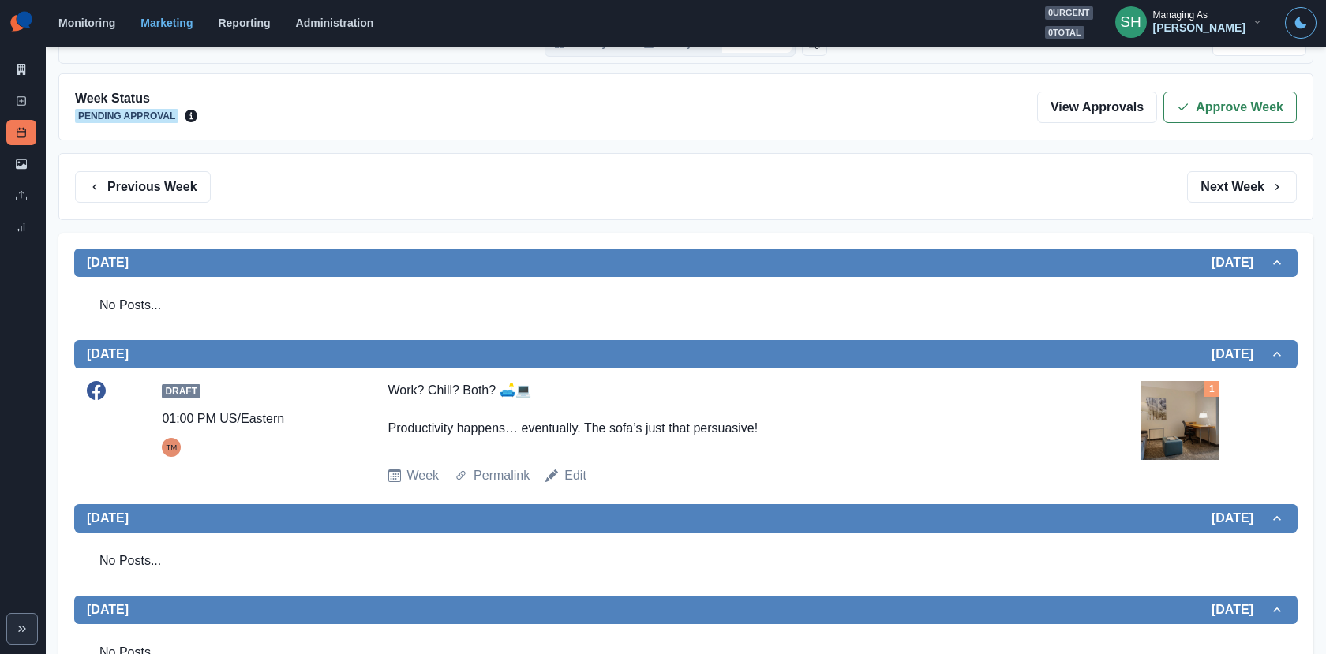
scroll to position [52, 0]
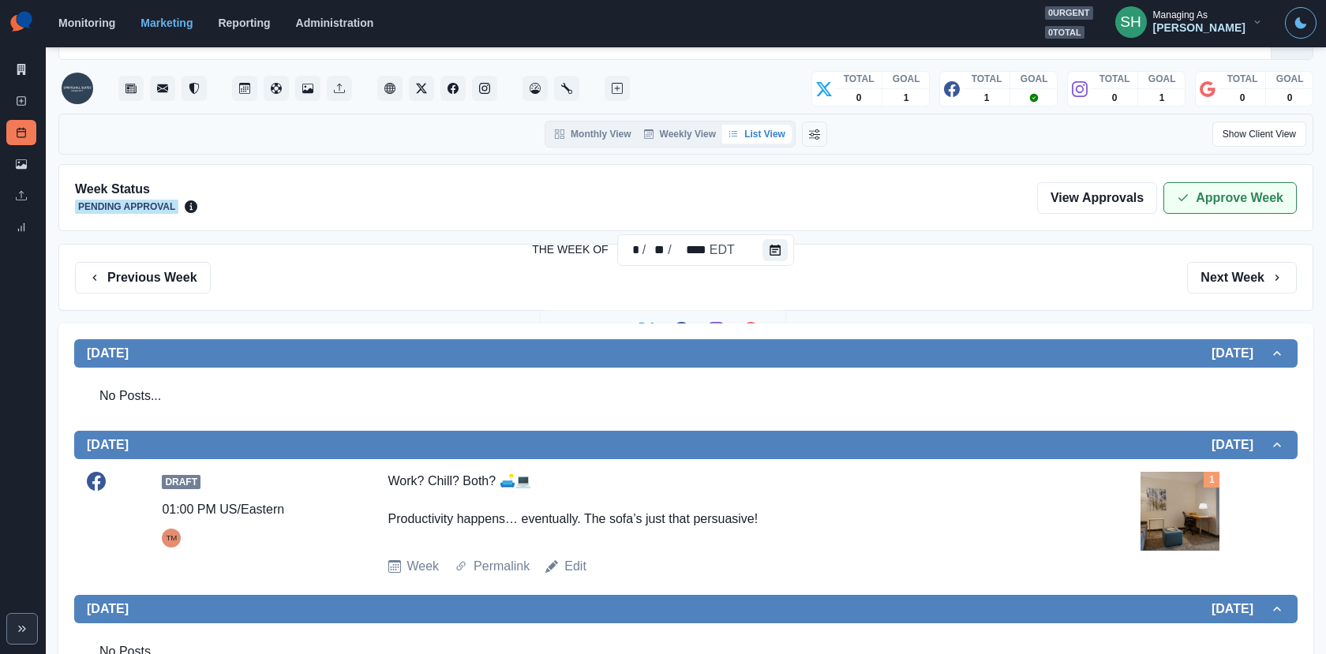
click at [1213, 210] on button "Approve Week" at bounding box center [1229, 198] width 133 height 32
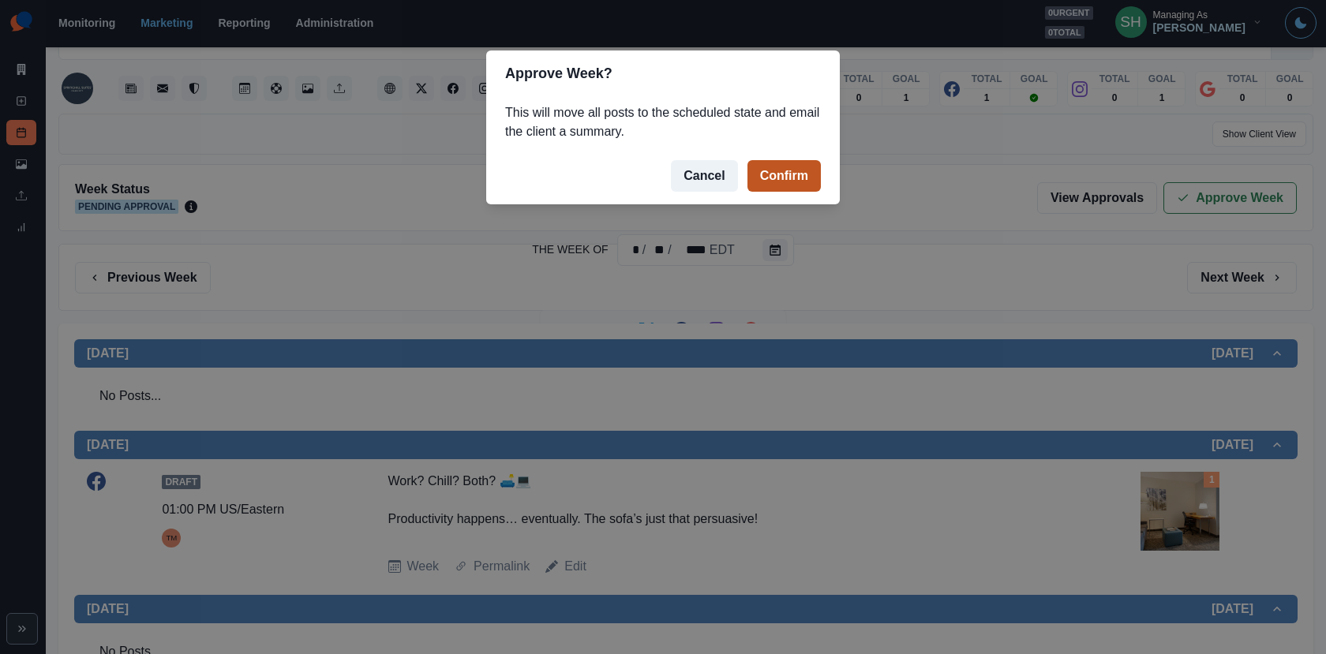
click at [783, 174] on button "Confirm" at bounding box center [783, 176] width 73 height 32
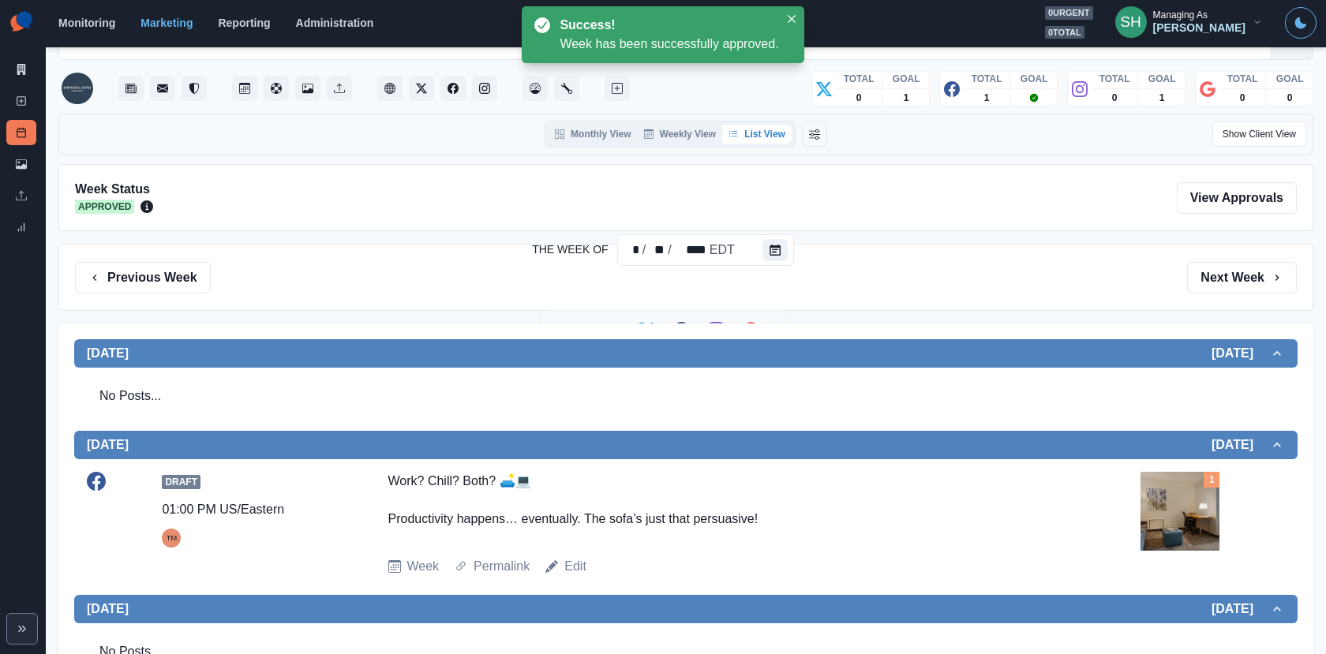
click at [1175, 519] on img at bounding box center [1179, 511] width 79 height 79
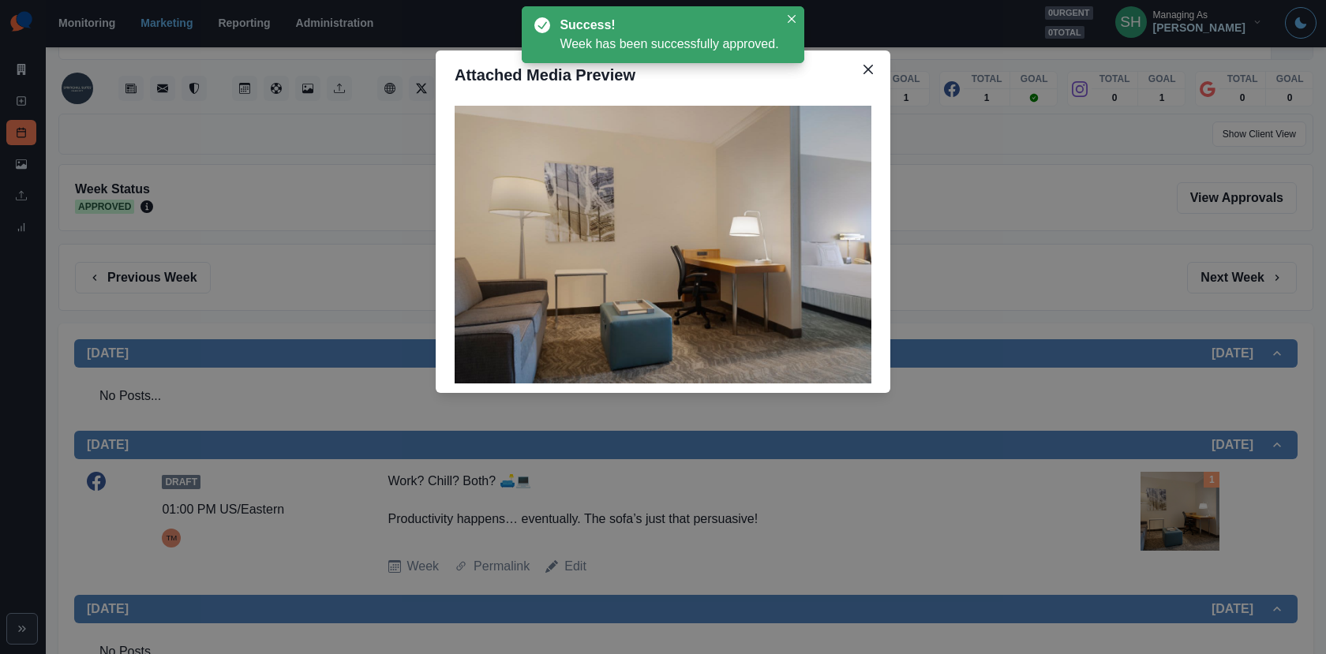
click at [1187, 379] on div "Attached Media Preview" at bounding box center [663, 327] width 1326 height 654
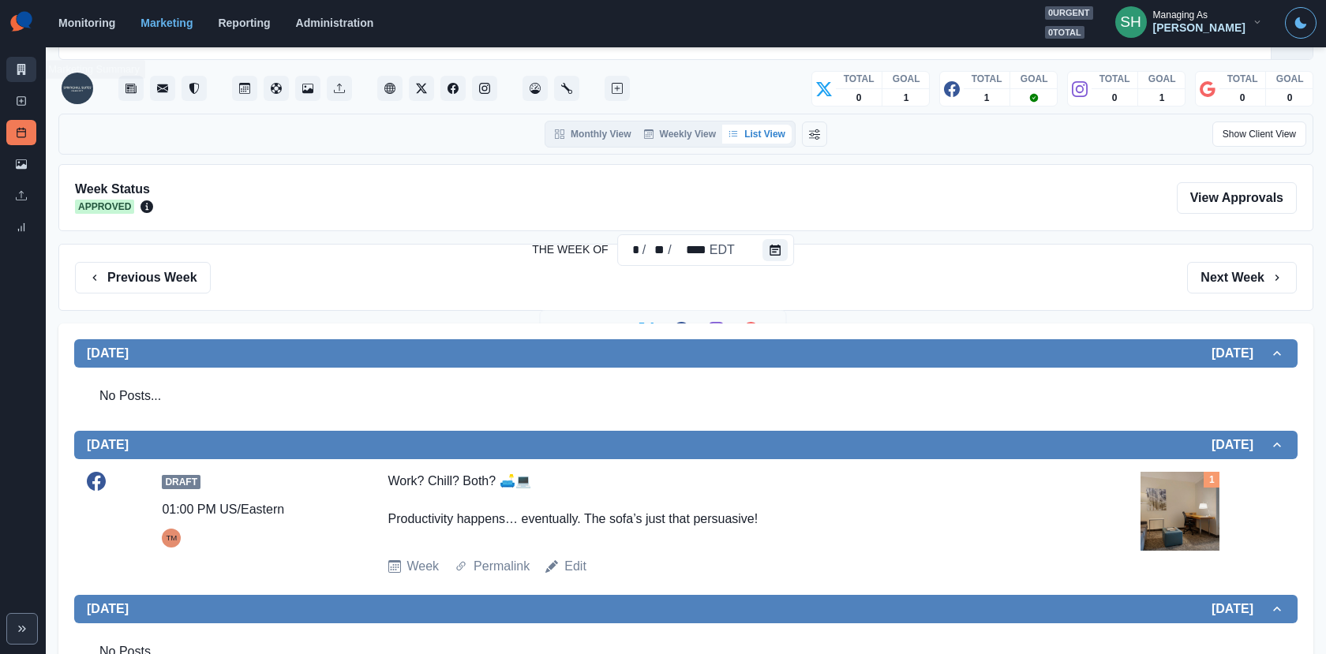
click at [21, 70] on icon at bounding box center [21, 69] width 11 height 11
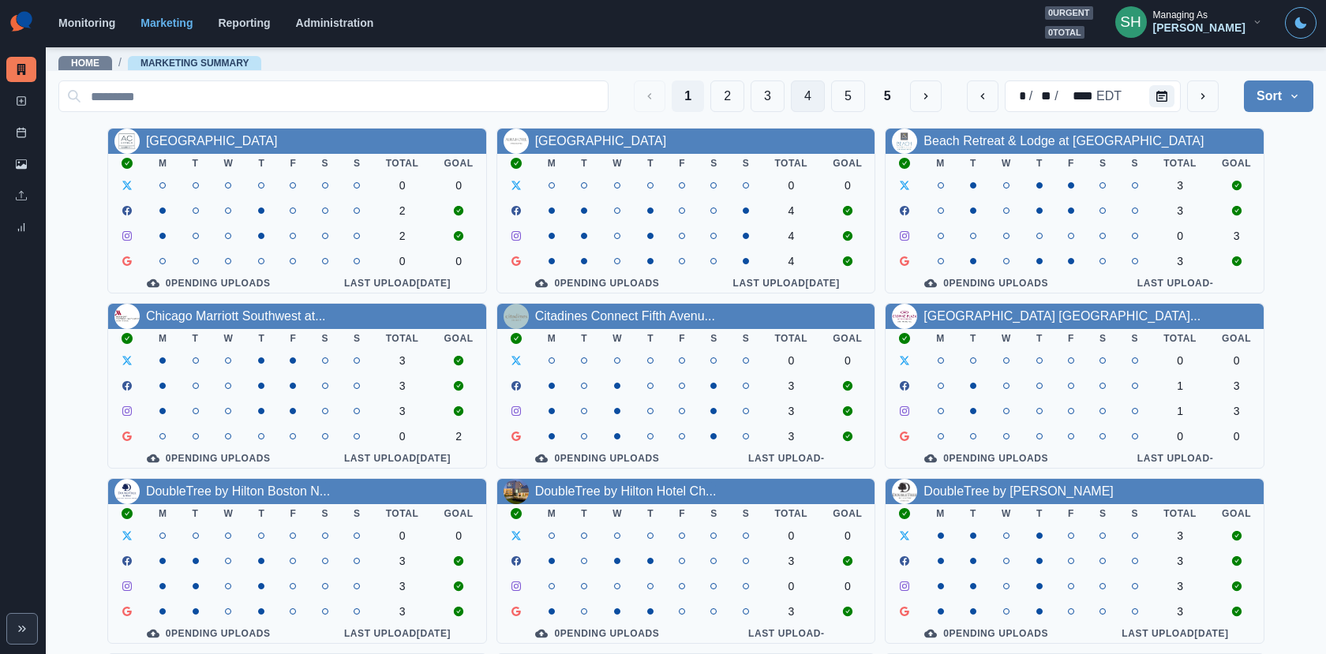
click at [821, 95] on button "4" at bounding box center [808, 96] width 34 height 32
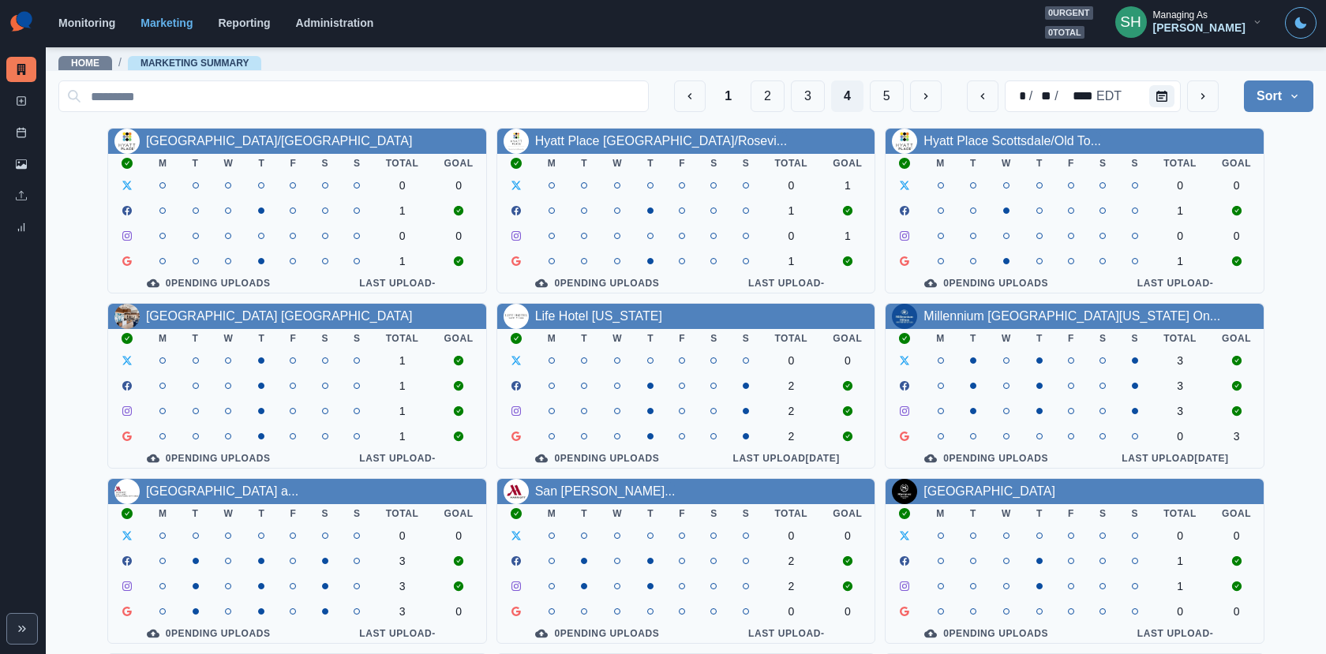
scroll to position [183, 0]
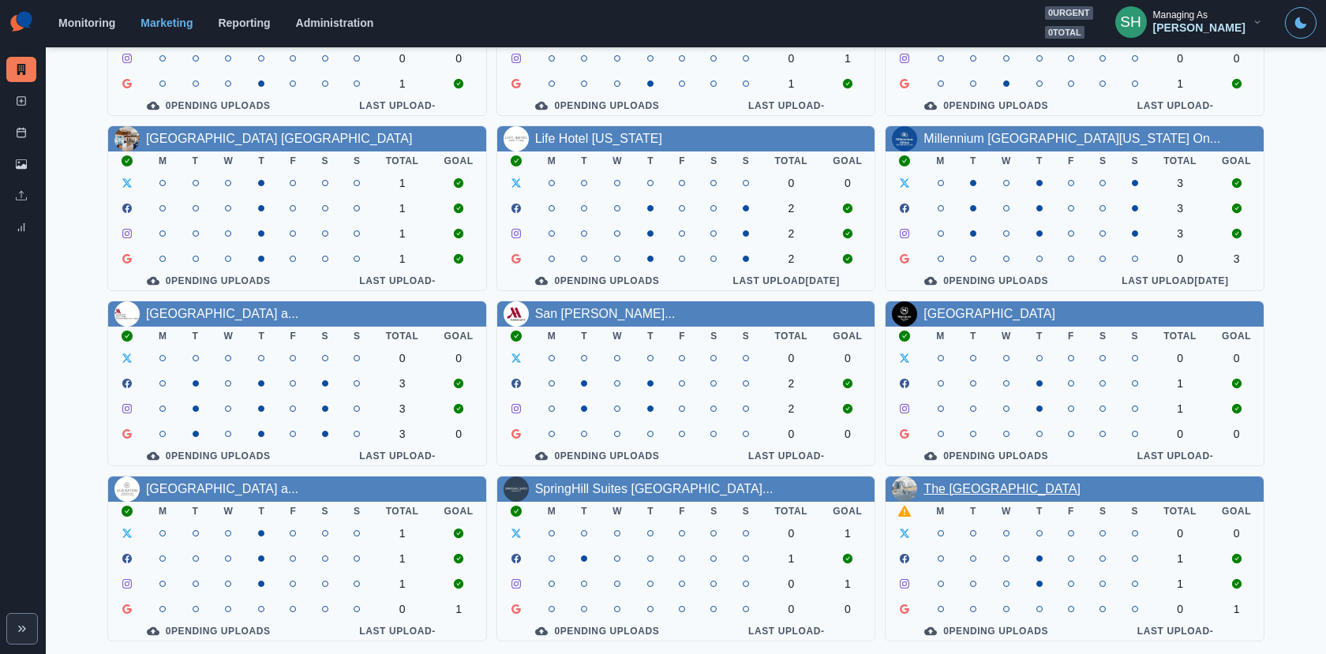
click at [978, 482] on link "The [GEOGRAPHIC_DATA]" at bounding box center [1001, 488] width 157 height 13
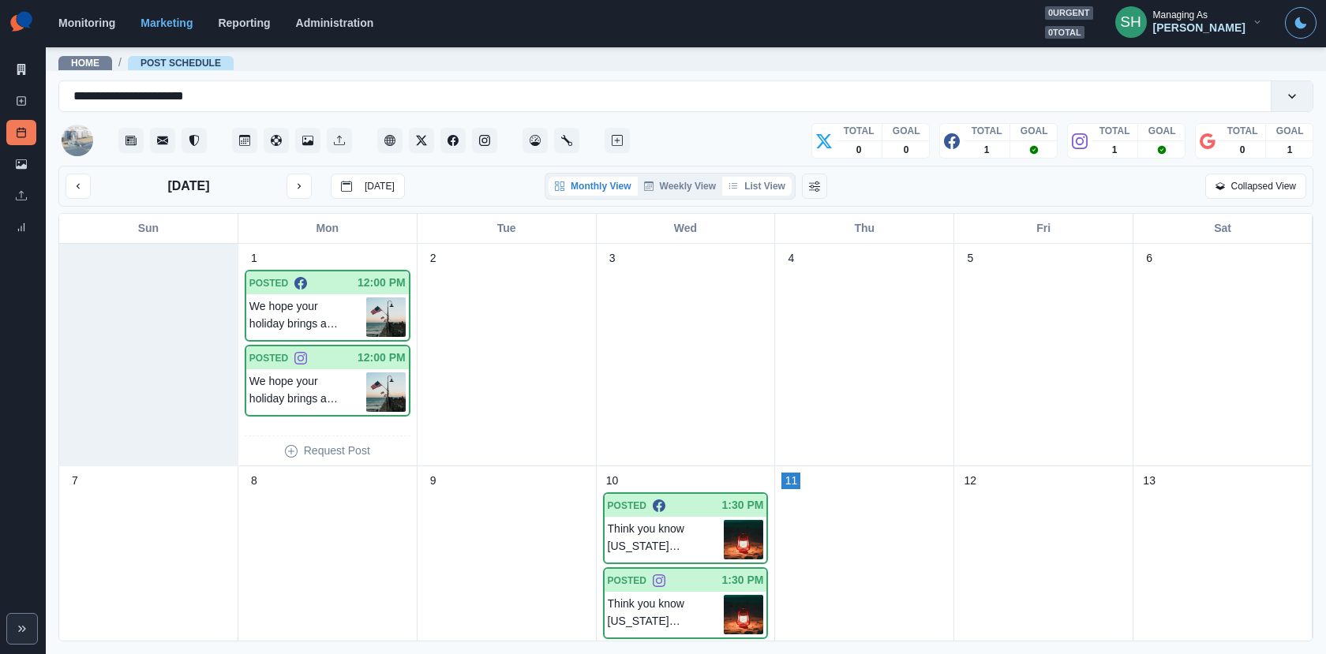
click at [734, 187] on icon "button" at bounding box center [733, 186] width 9 height 6
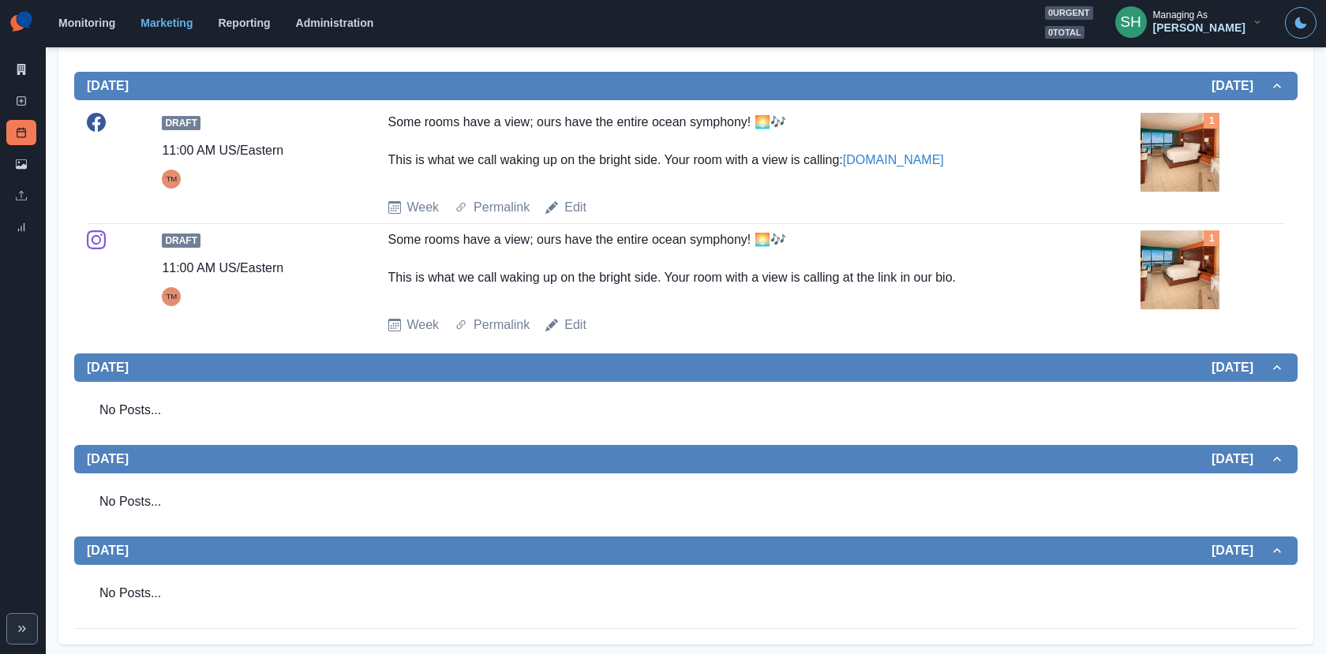
scroll to position [567, 0]
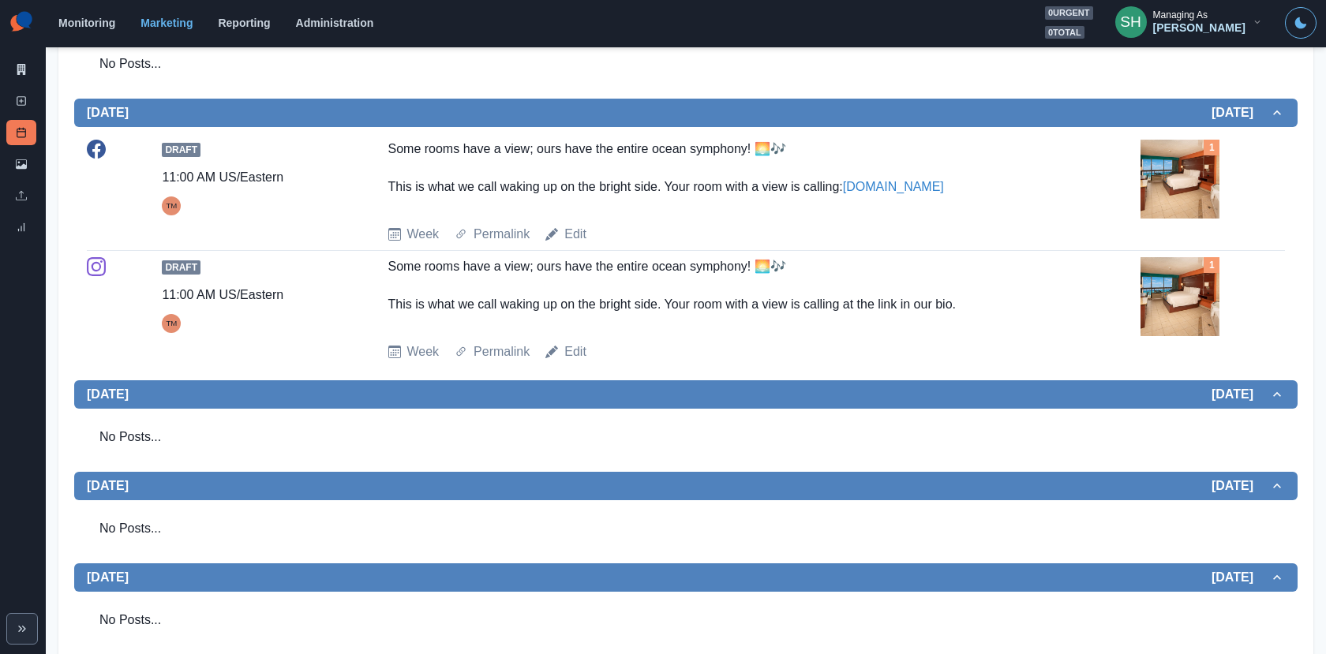
click at [1163, 166] on img at bounding box center [1179, 179] width 79 height 79
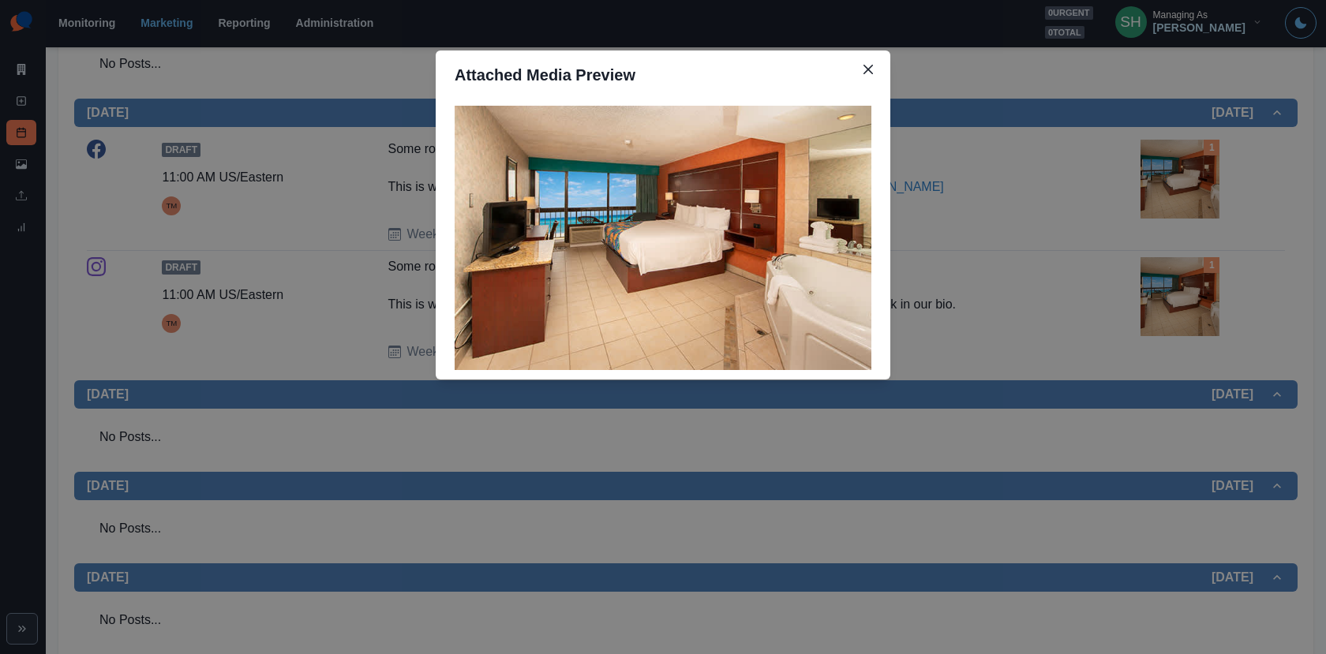
click at [1163, 166] on div "Attached Media Preview" at bounding box center [663, 327] width 1326 height 654
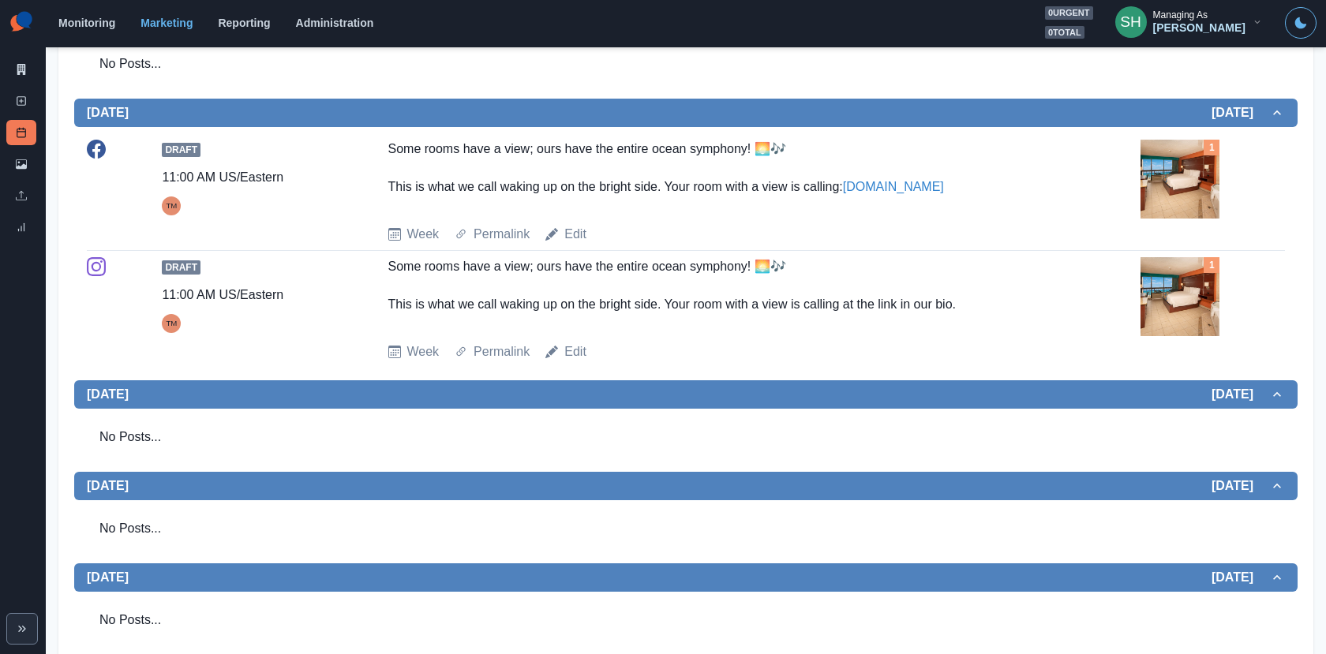
click at [1163, 185] on img at bounding box center [1179, 179] width 79 height 79
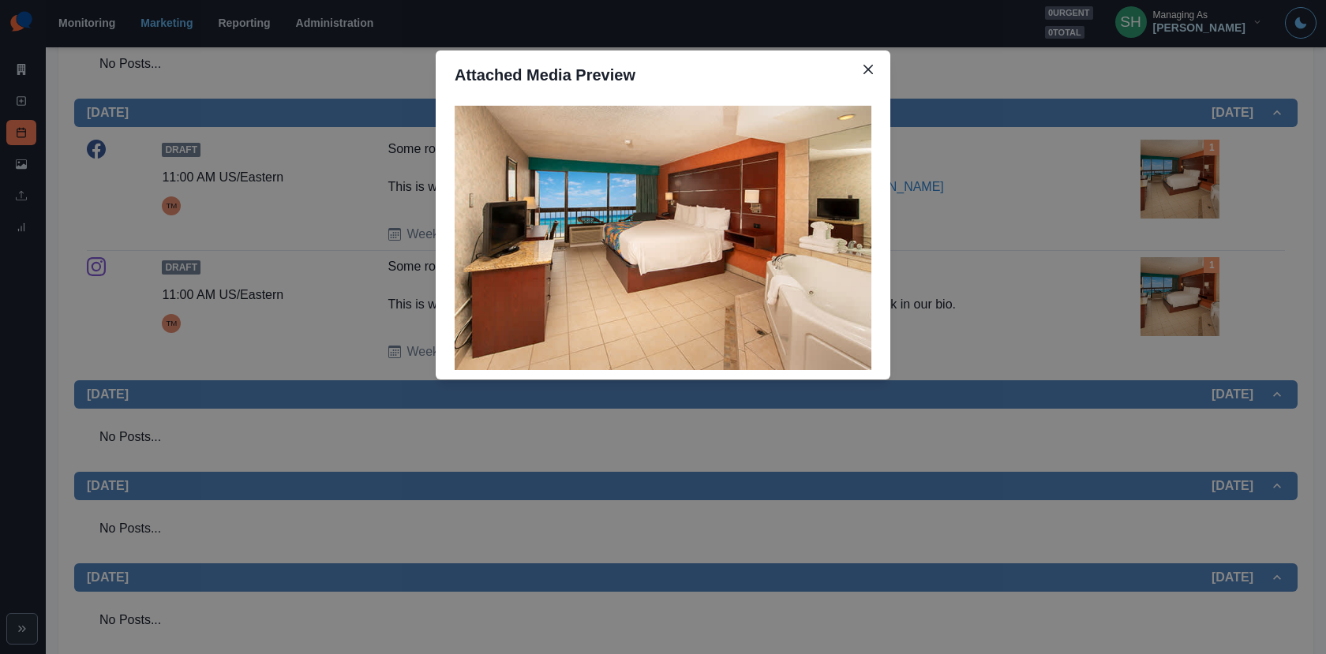
click at [1163, 185] on div "Attached Media Preview" at bounding box center [663, 327] width 1326 height 654
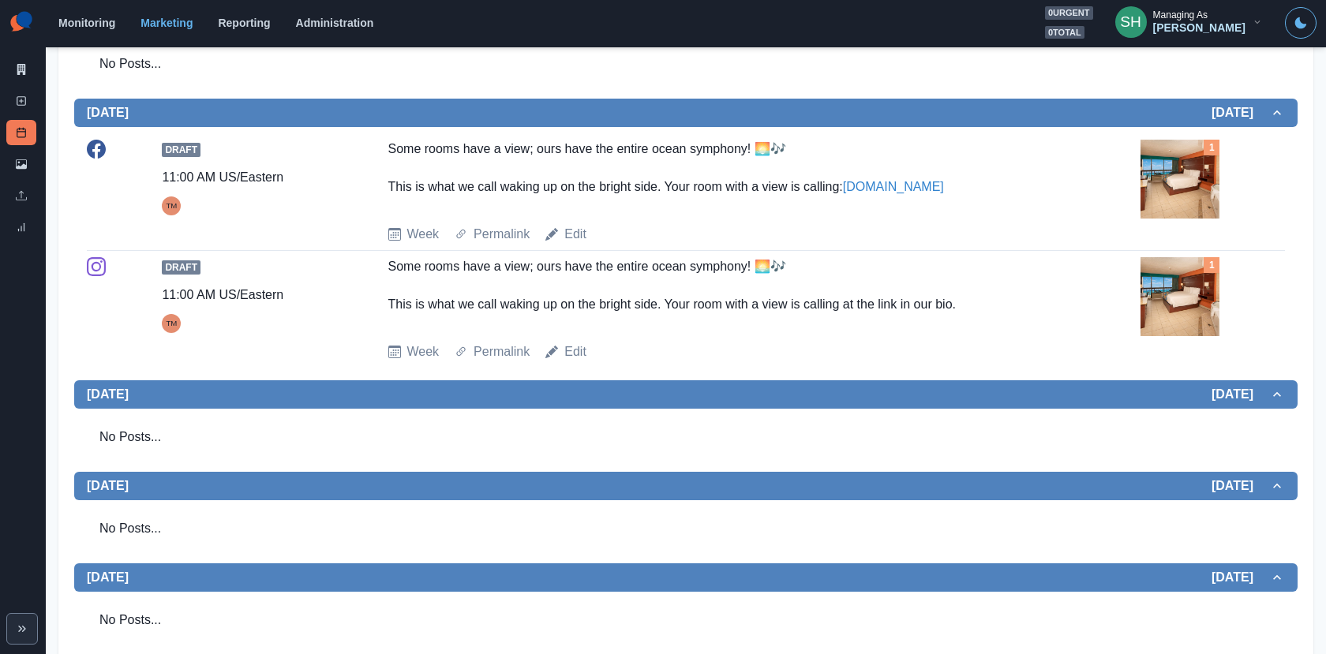
click at [1163, 185] on img at bounding box center [1179, 179] width 79 height 79
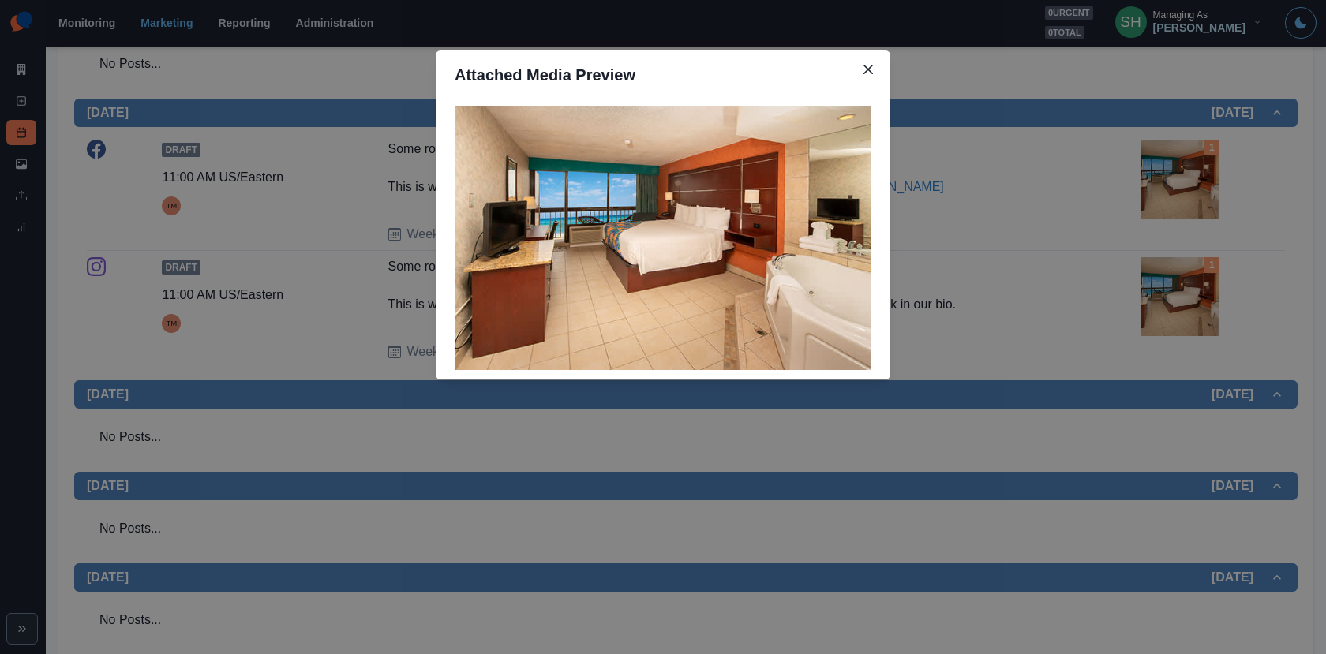
click at [1163, 185] on div "Attached Media Preview" at bounding box center [663, 327] width 1326 height 654
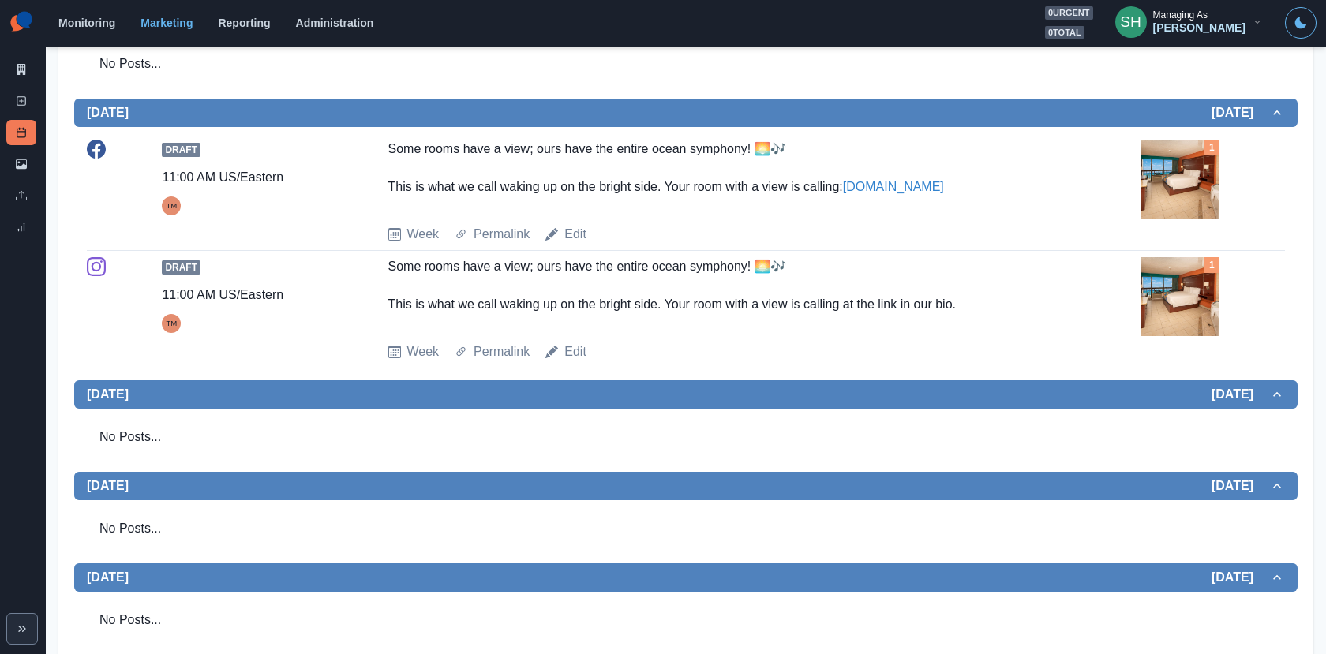
click at [1163, 185] on img at bounding box center [1179, 179] width 79 height 79
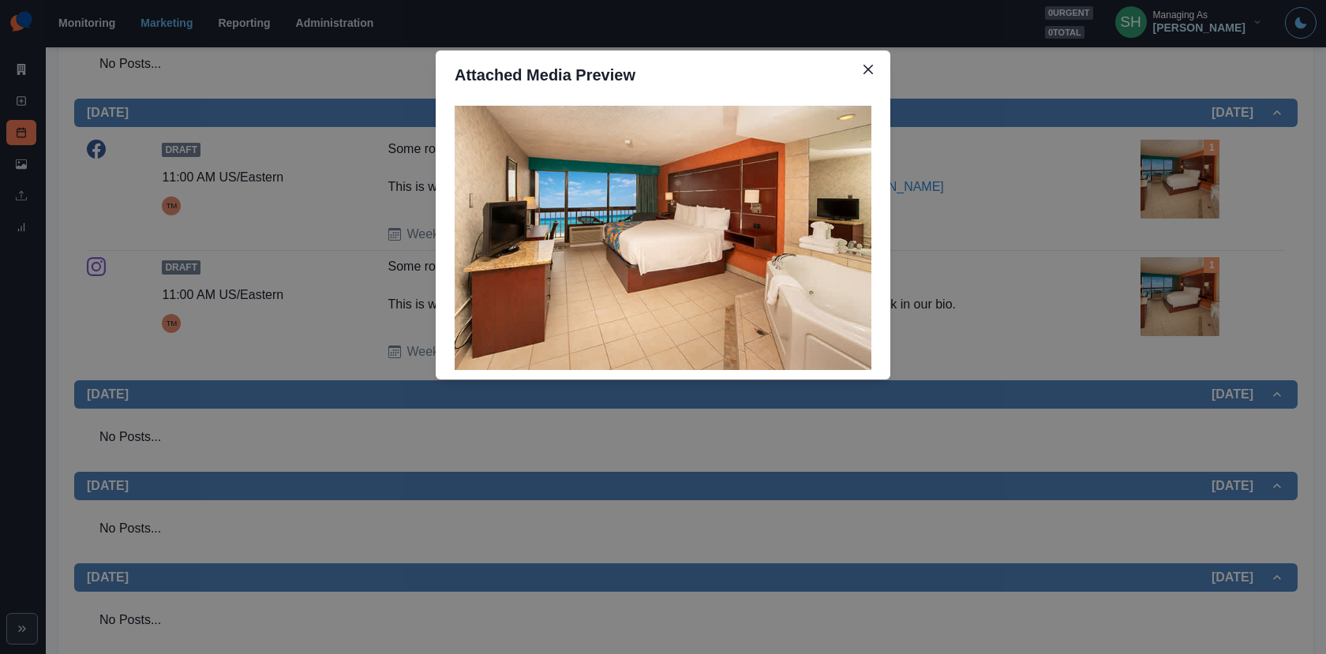
click at [1163, 185] on div "Attached Media Preview" at bounding box center [663, 327] width 1326 height 654
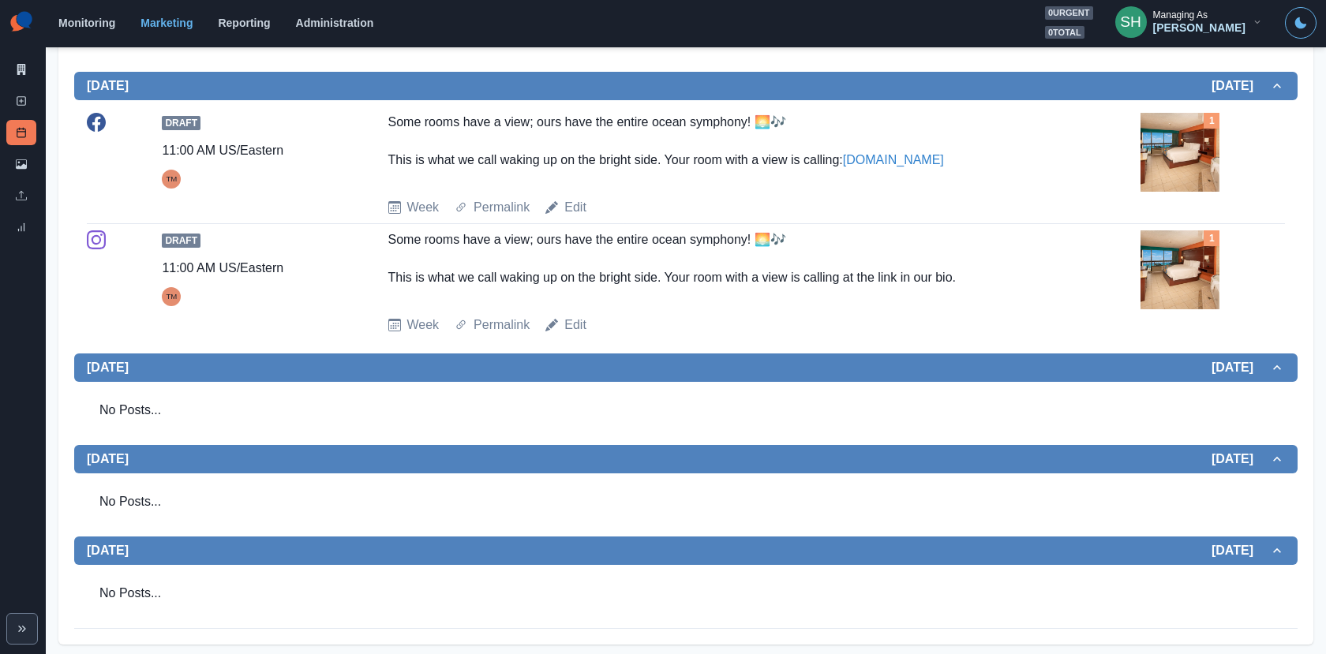
scroll to position [0, 0]
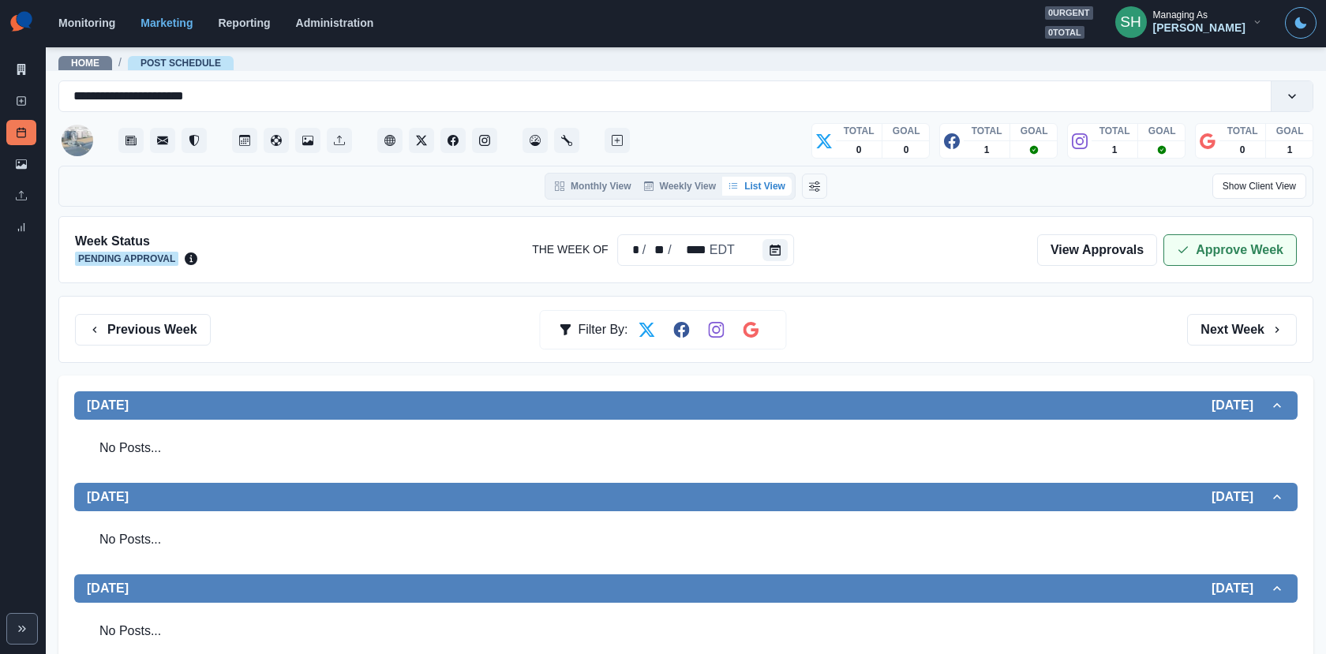
click at [1198, 242] on button "Approve Week" at bounding box center [1229, 250] width 133 height 32
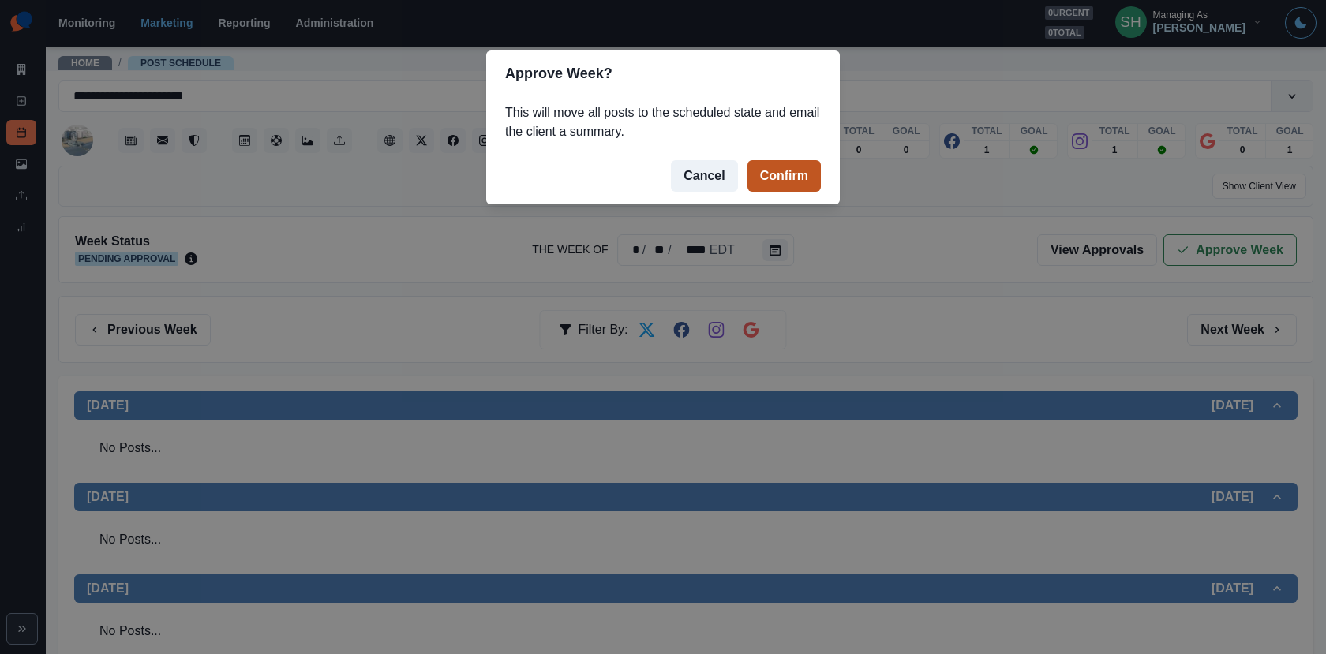
click at [802, 168] on button "Confirm" at bounding box center [783, 176] width 73 height 32
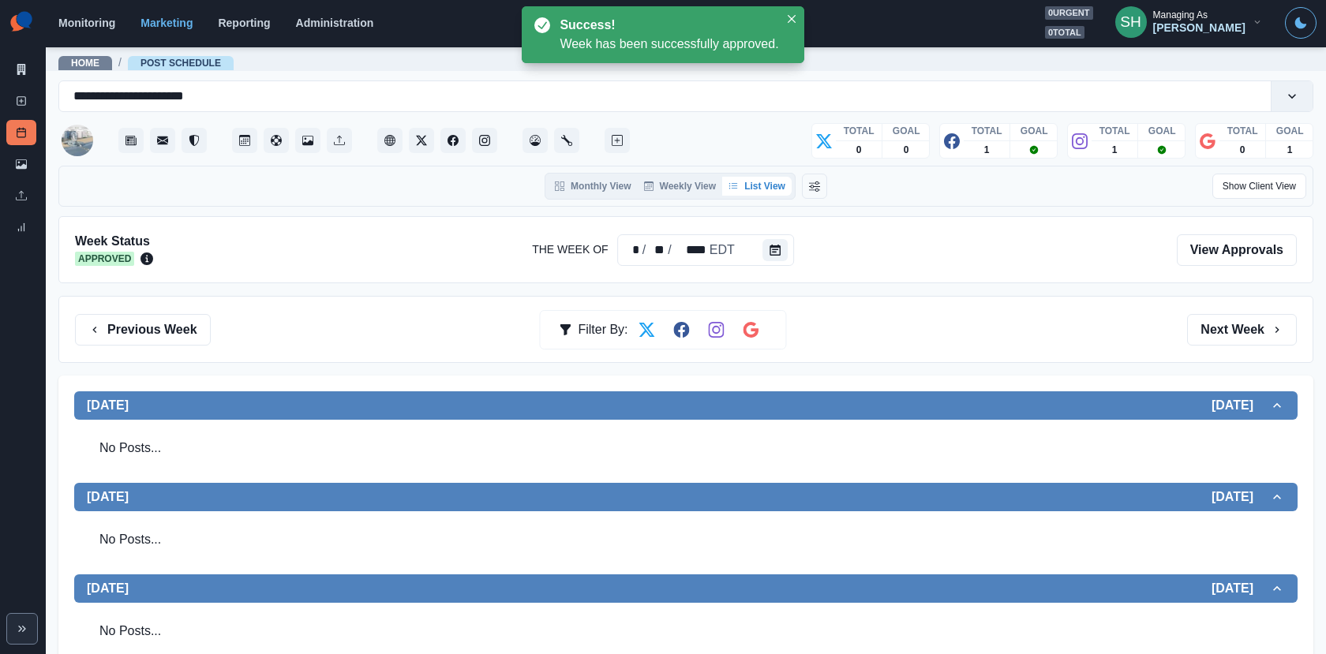
scroll to position [594, 0]
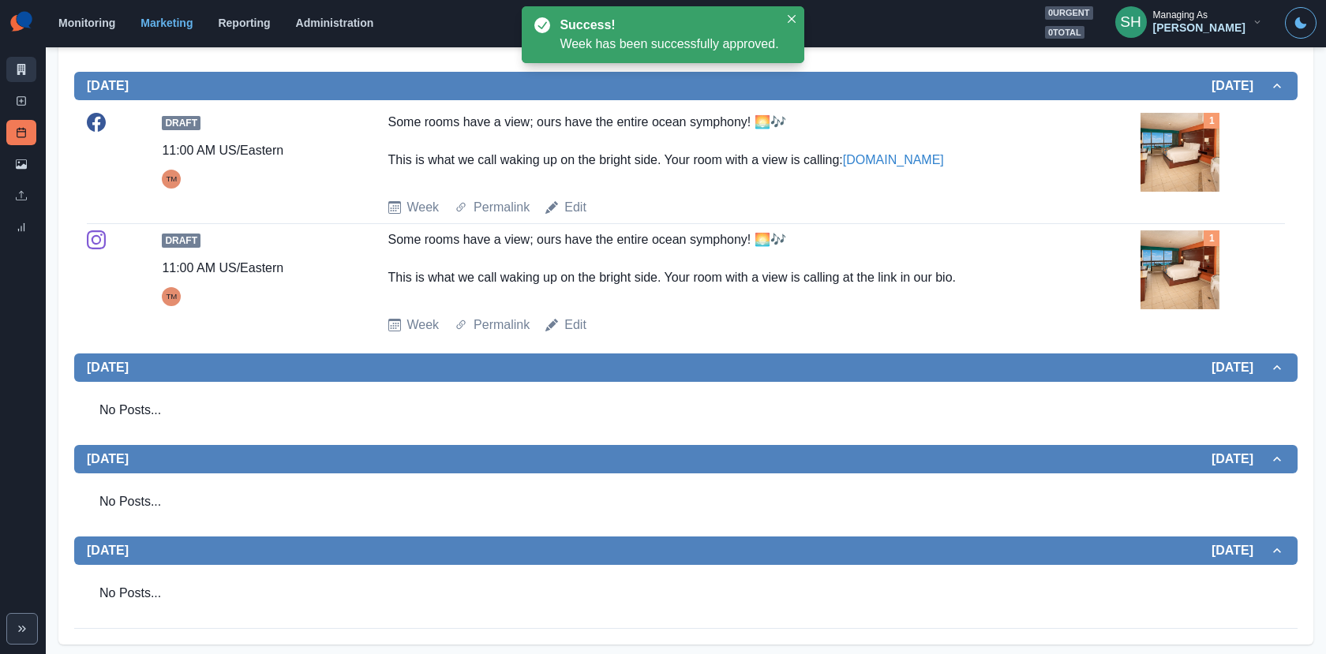
click at [23, 69] on icon at bounding box center [21, 69] width 9 height 11
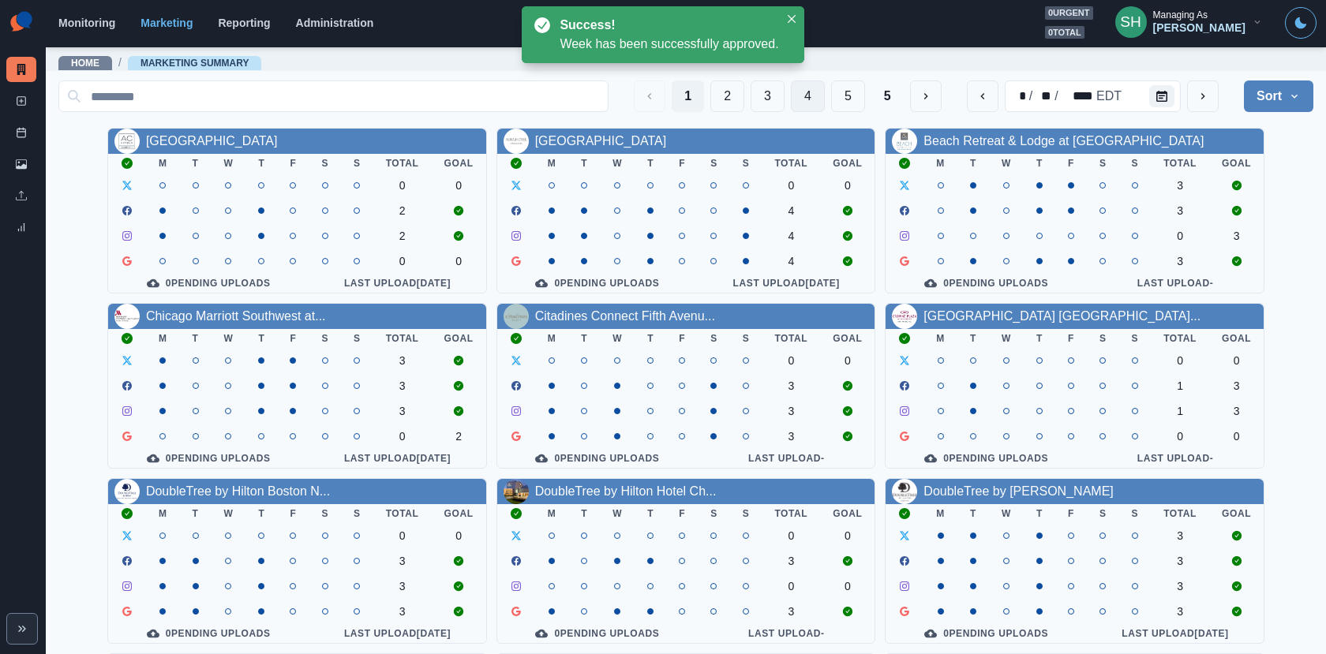
click at [813, 95] on button "4" at bounding box center [808, 96] width 34 height 32
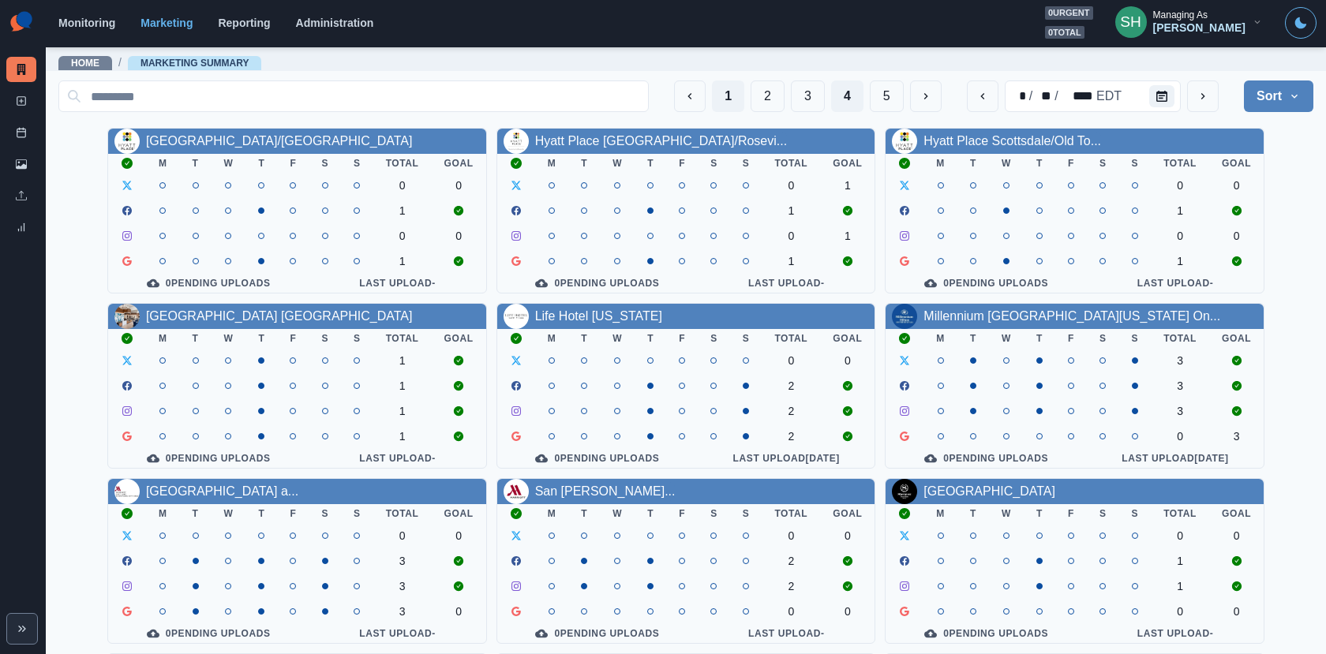
click at [731, 93] on button "1" at bounding box center [728, 96] width 32 height 32
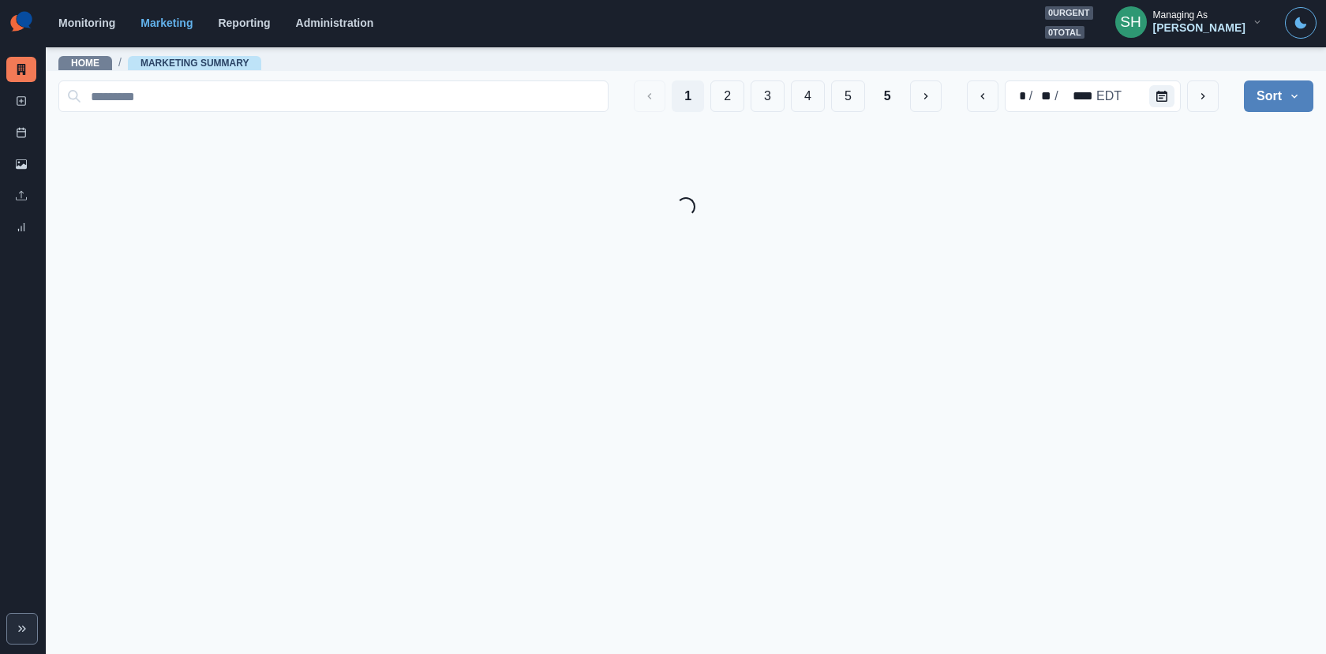
click at [1291, 95] on icon "button" at bounding box center [1294, 96] width 13 height 13
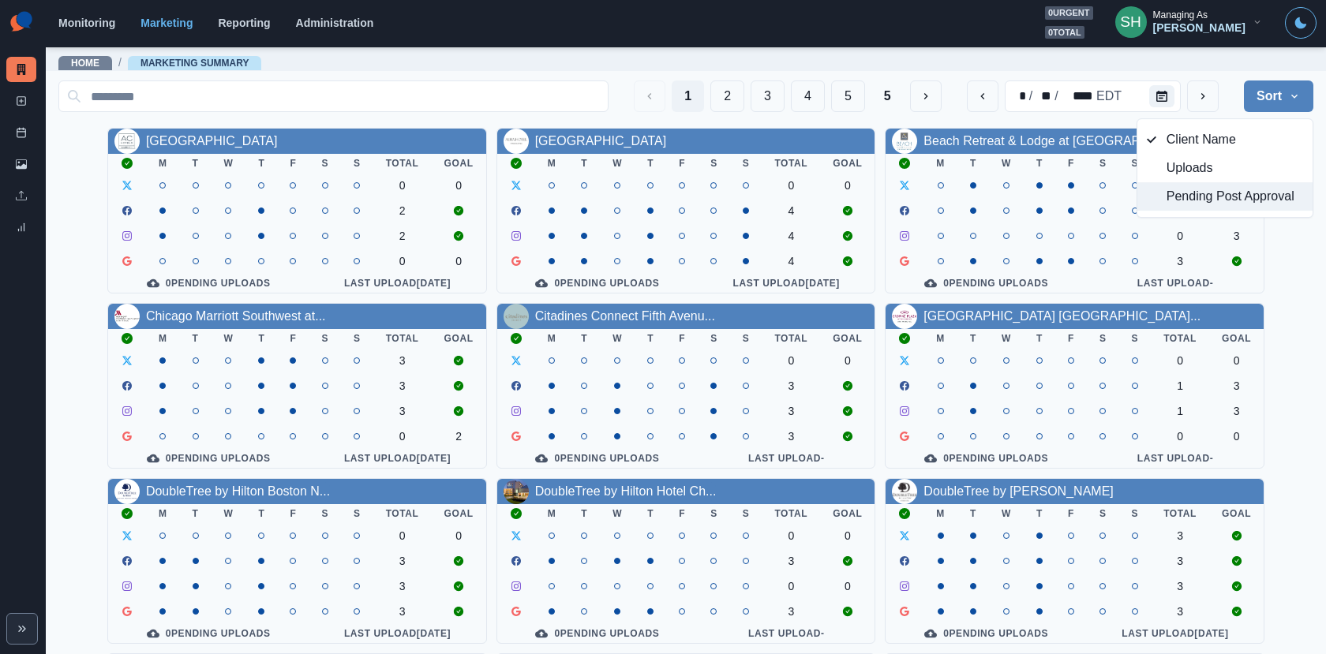
click at [1210, 201] on span "Pending Post Approval" at bounding box center [1234, 196] width 136 height 19
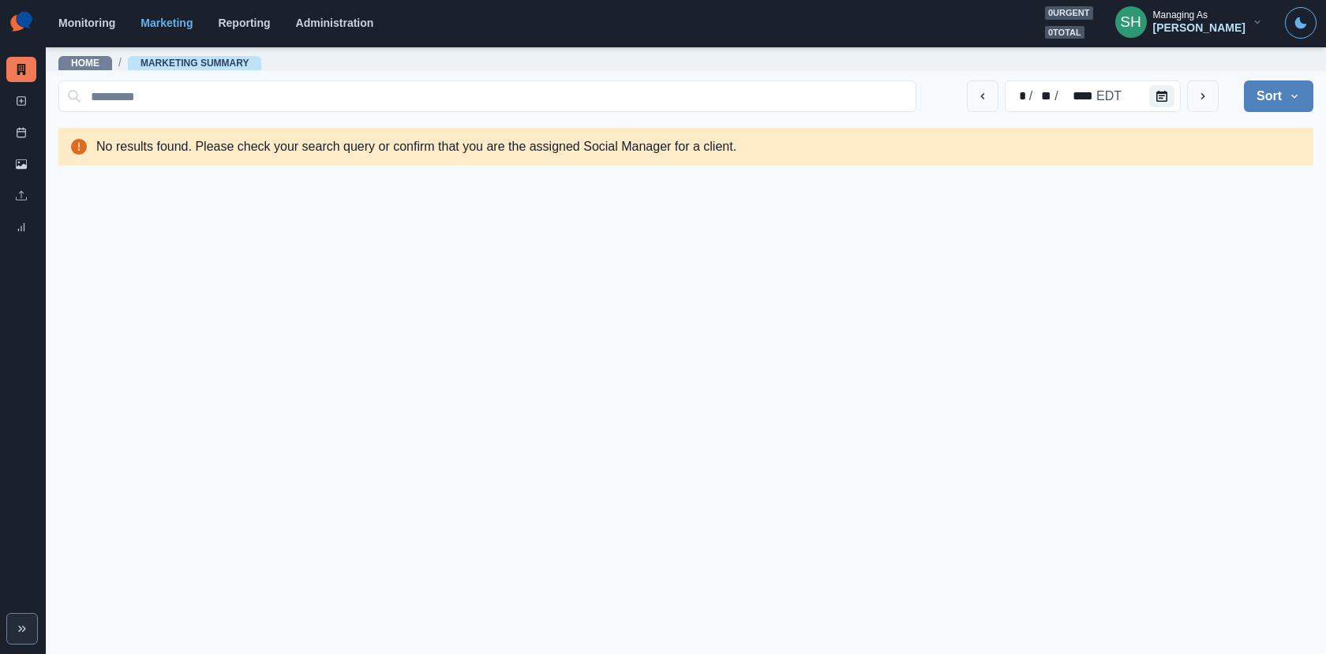
click at [1269, 86] on button "Sort" at bounding box center [1277, 96] width 69 height 32
click at [1204, 131] on span "Client Name" at bounding box center [1234, 139] width 136 height 19
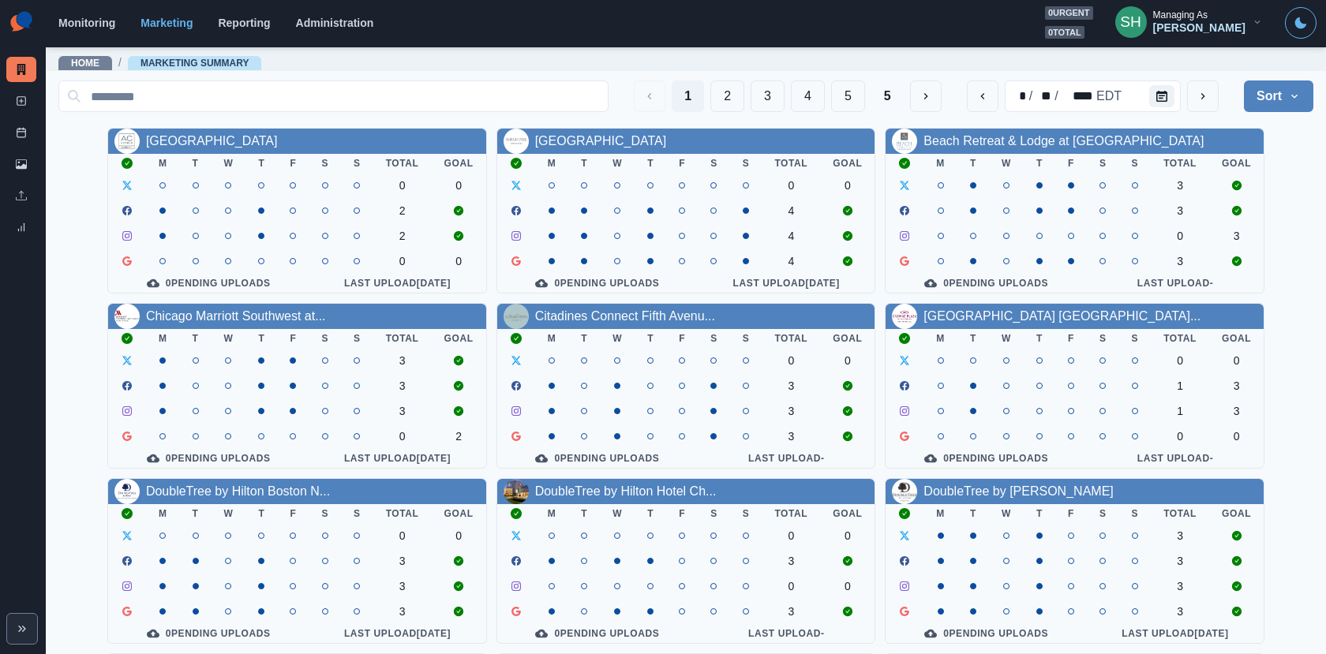
click at [1195, 17] on div "Managing As" at bounding box center [1180, 14] width 54 height 11
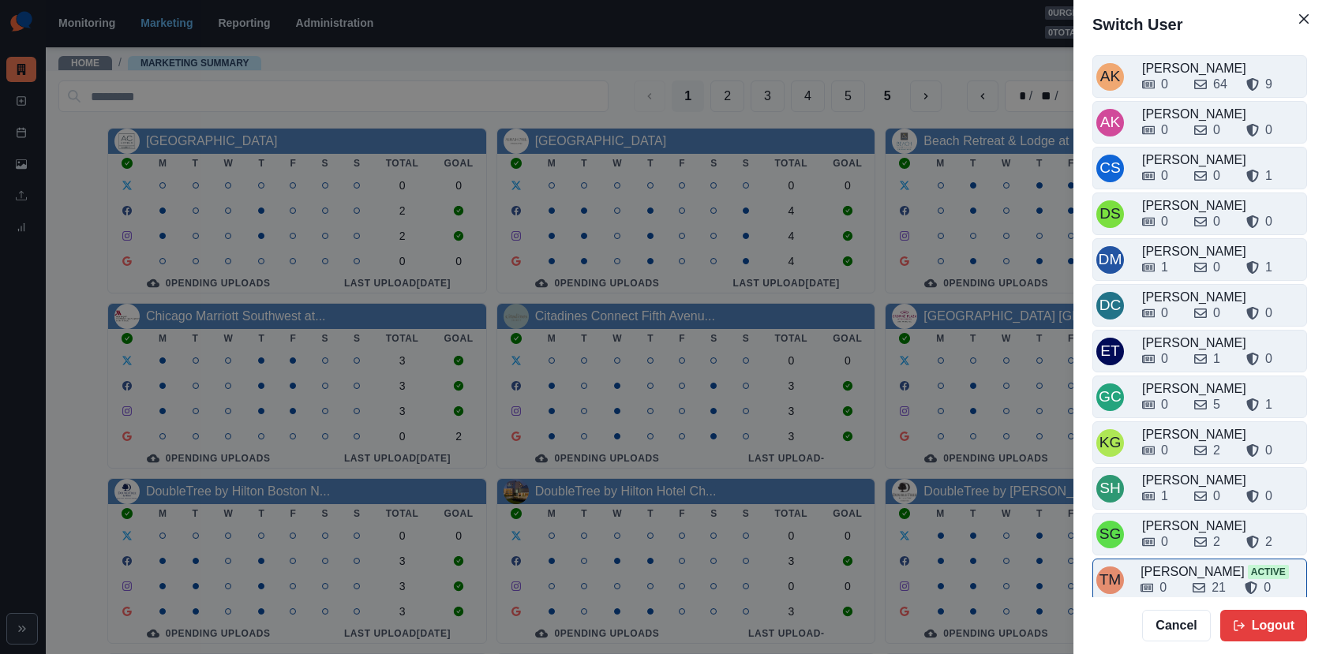
scroll to position [5, 0]
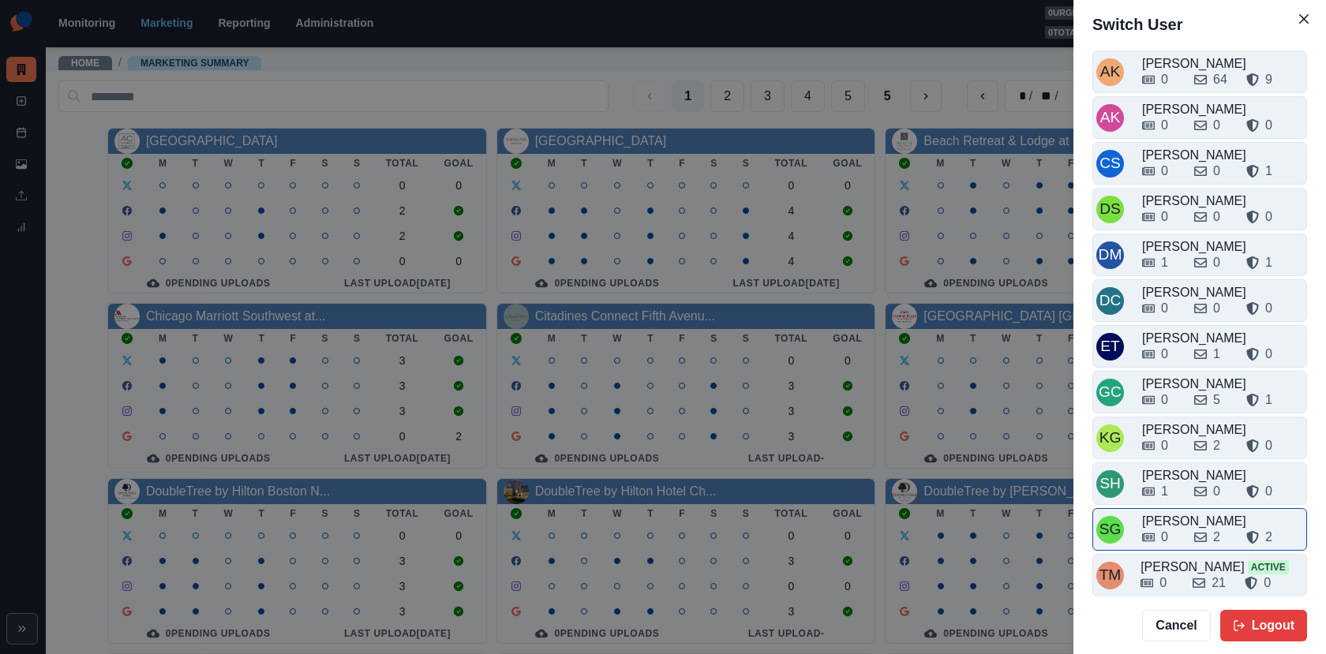
click at [1188, 512] on div "[PERSON_NAME]" at bounding box center [1222, 521] width 161 height 19
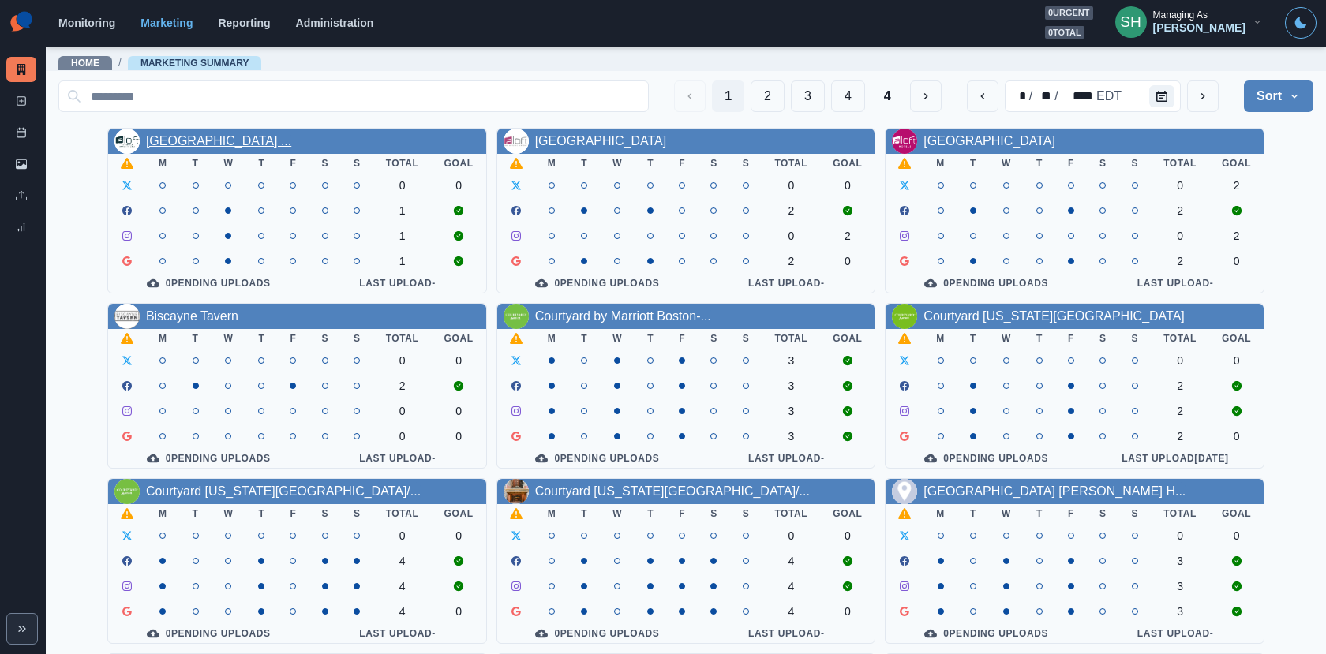
click at [233, 138] on link "[GEOGRAPHIC_DATA] ..." at bounding box center [218, 140] width 145 height 13
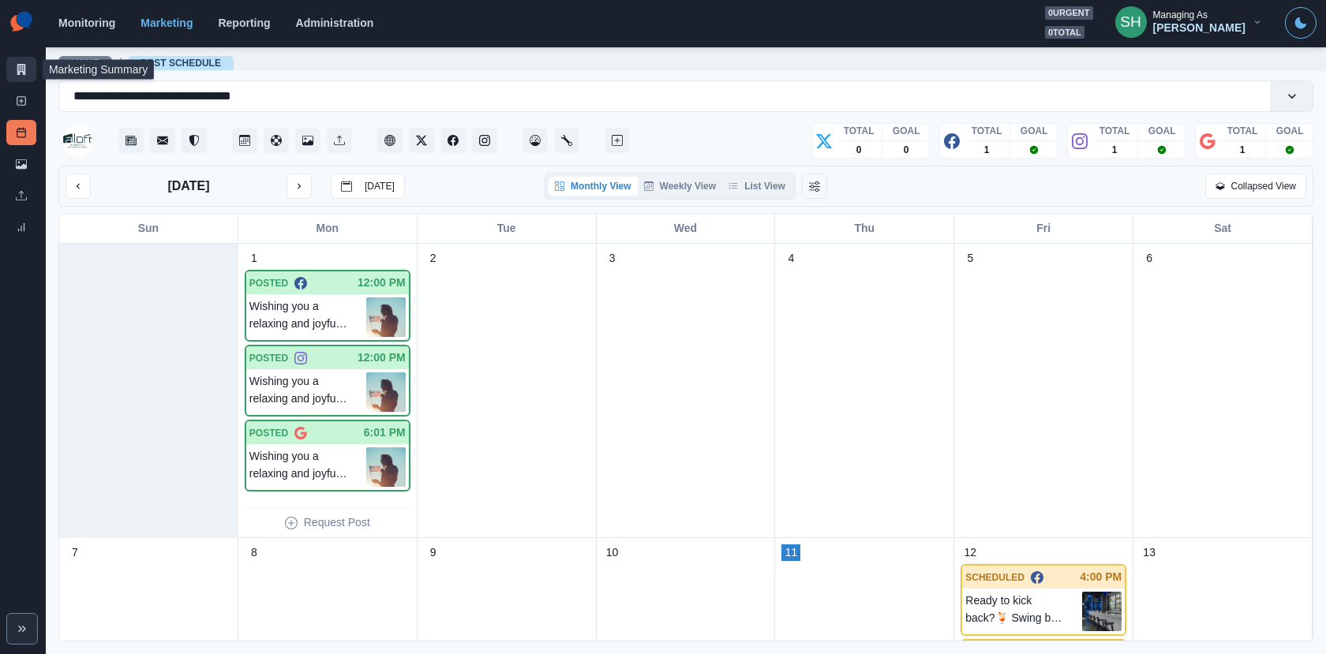
click at [23, 65] on icon at bounding box center [21, 69] width 11 height 11
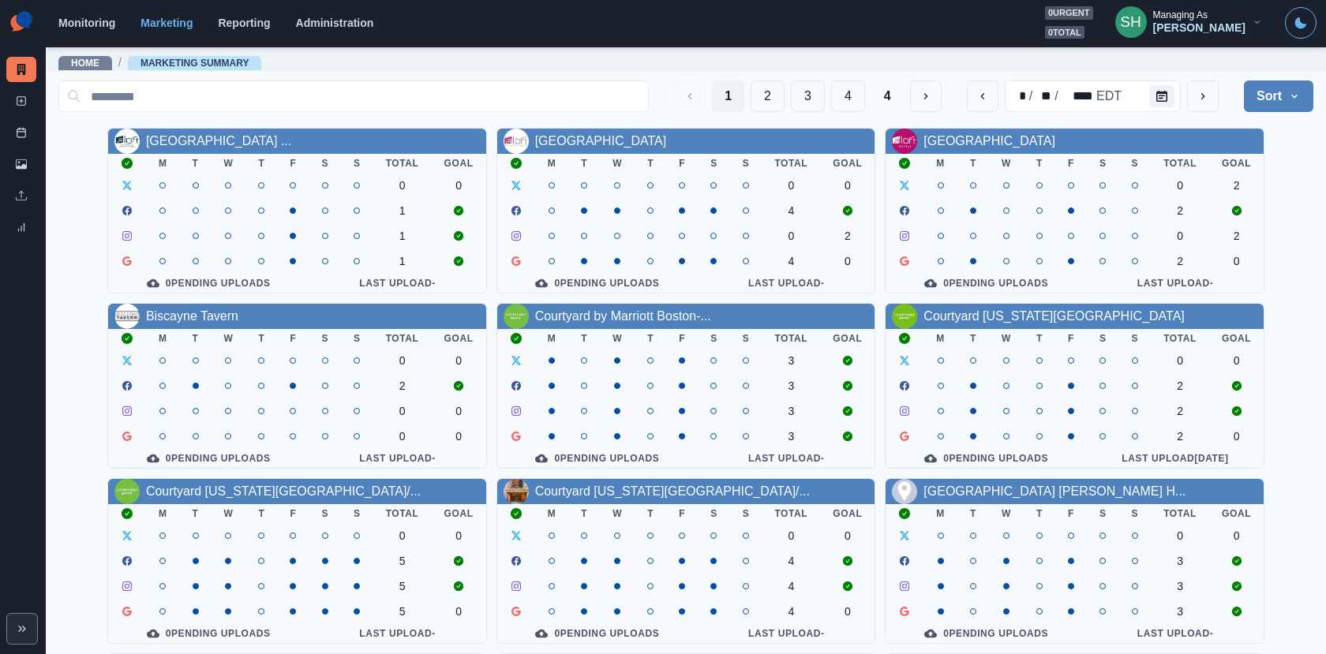
click at [1245, 17] on button "SH Managing As [PERSON_NAME]" at bounding box center [1188, 22] width 173 height 32
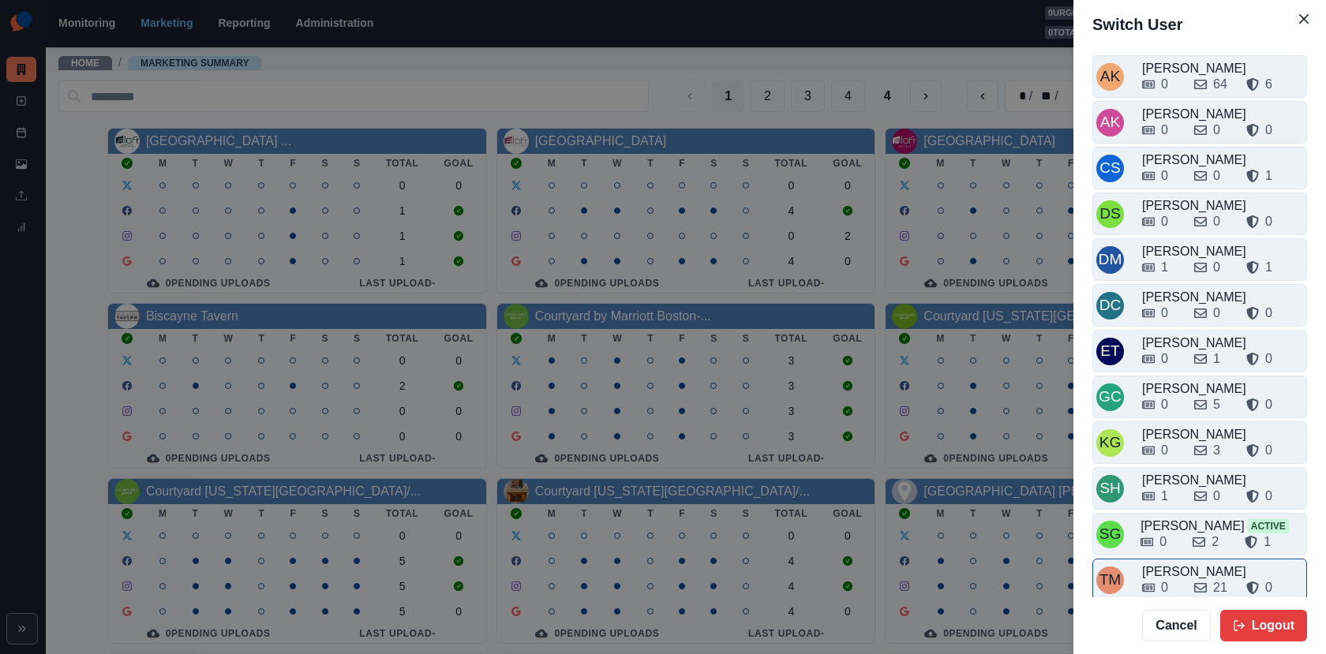
click at [1187, 581] on div "0 21 0" at bounding box center [1222, 587] width 161 height 19
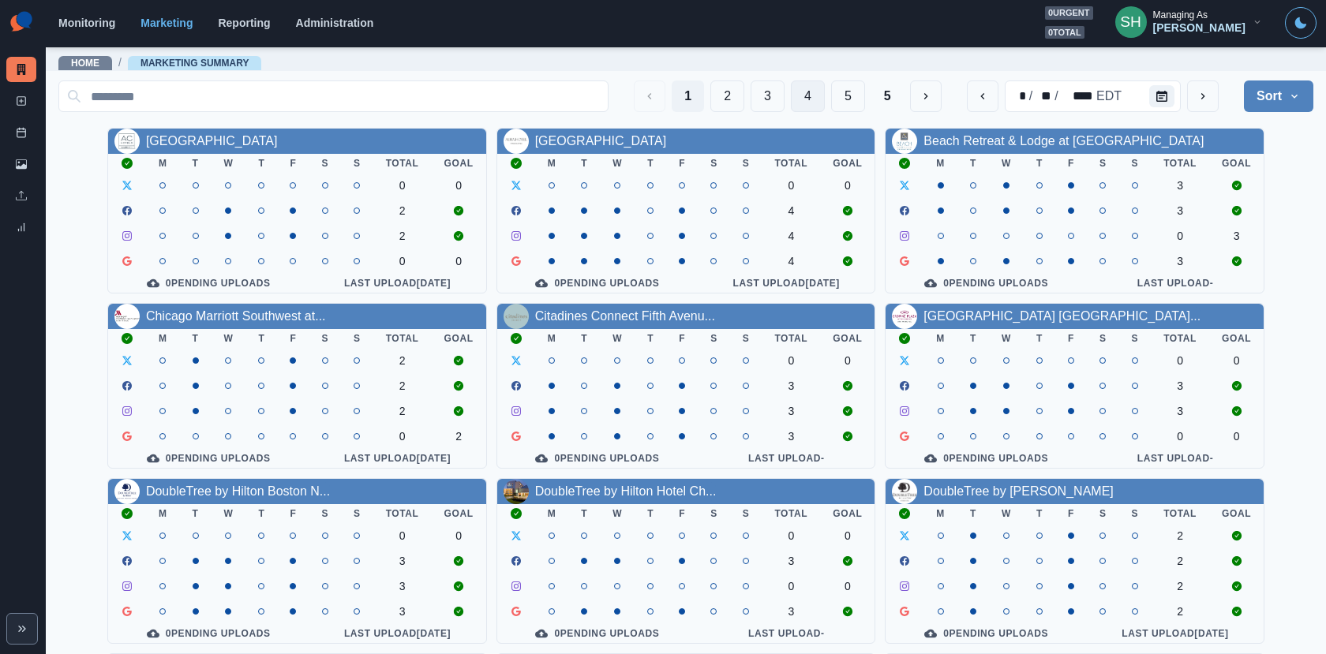
click at [807, 91] on button "4" at bounding box center [808, 96] width 34 height 32
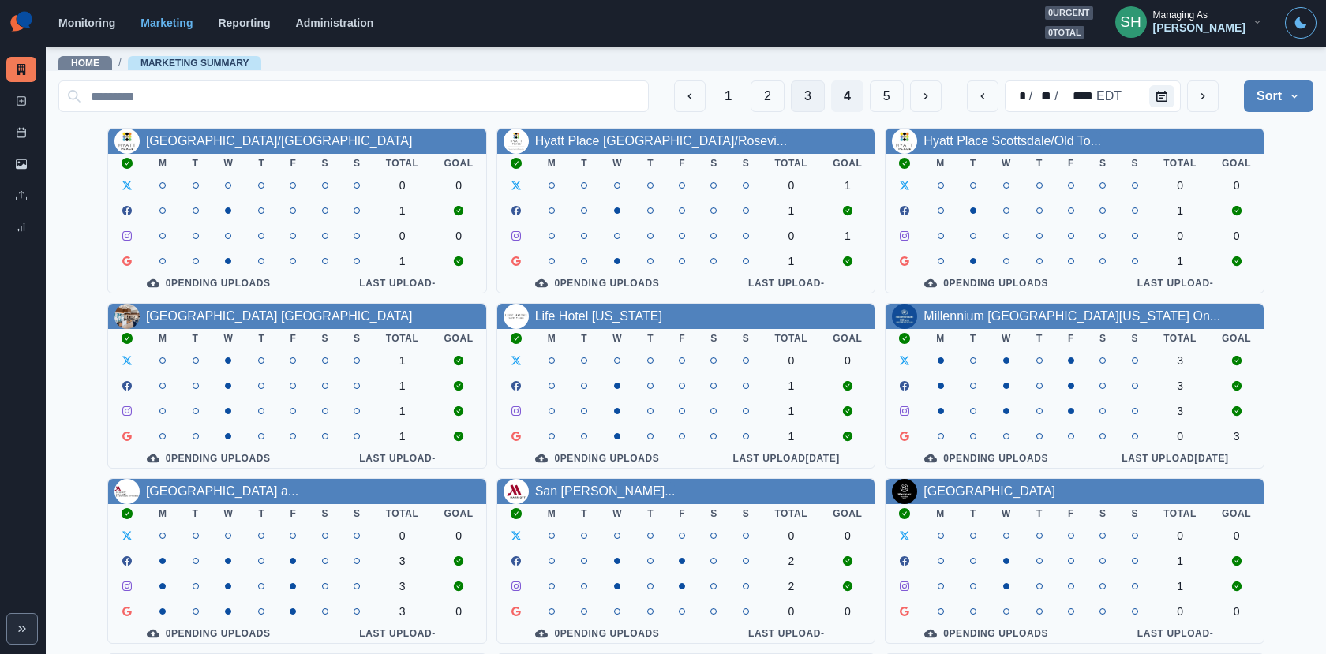
click at [814, 97] on button "3" at bounding box center [808, 96] width 34 height 32
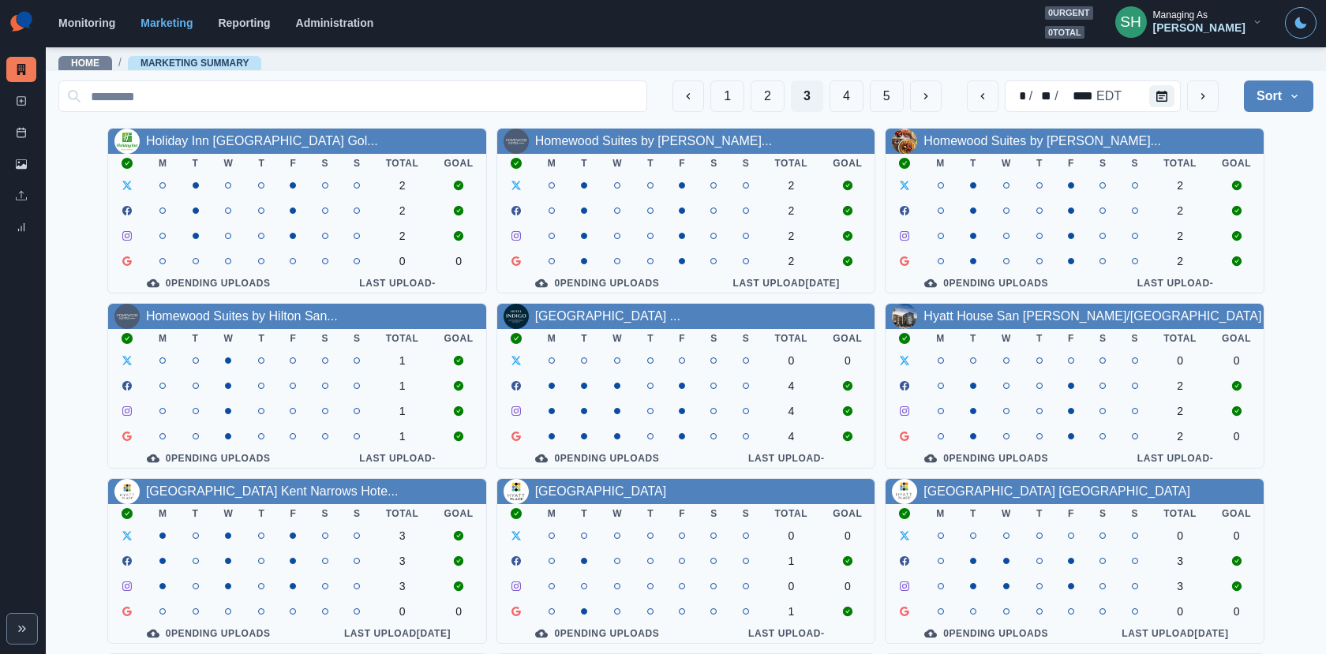
scroll to position [183, 0]
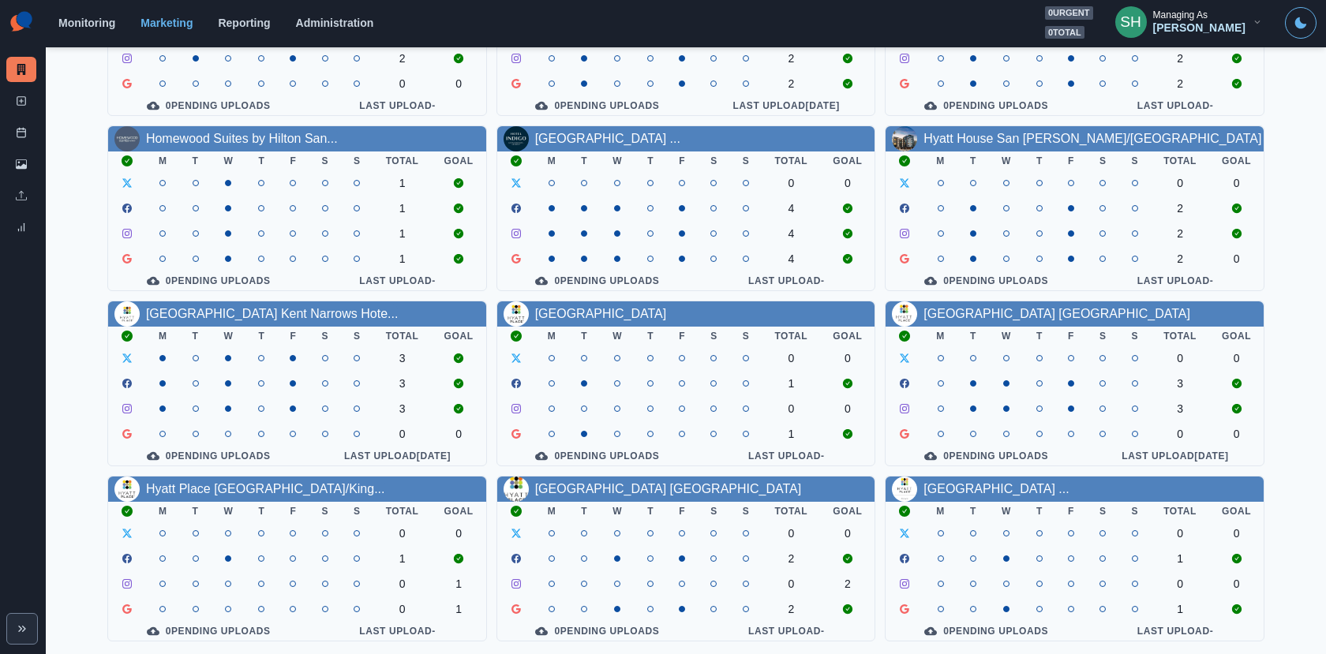
click at [261, 320] on div "[GEOGRAPHIC_DATA] Kent Narrows Hote..." at bounding box center [272, 314] width 252 height 19
click at [253, 317] on link "[GEOGRAPHIC_DATA] Kent Narrows Hote..." at bounding box center [272, 313] width 252 height 13
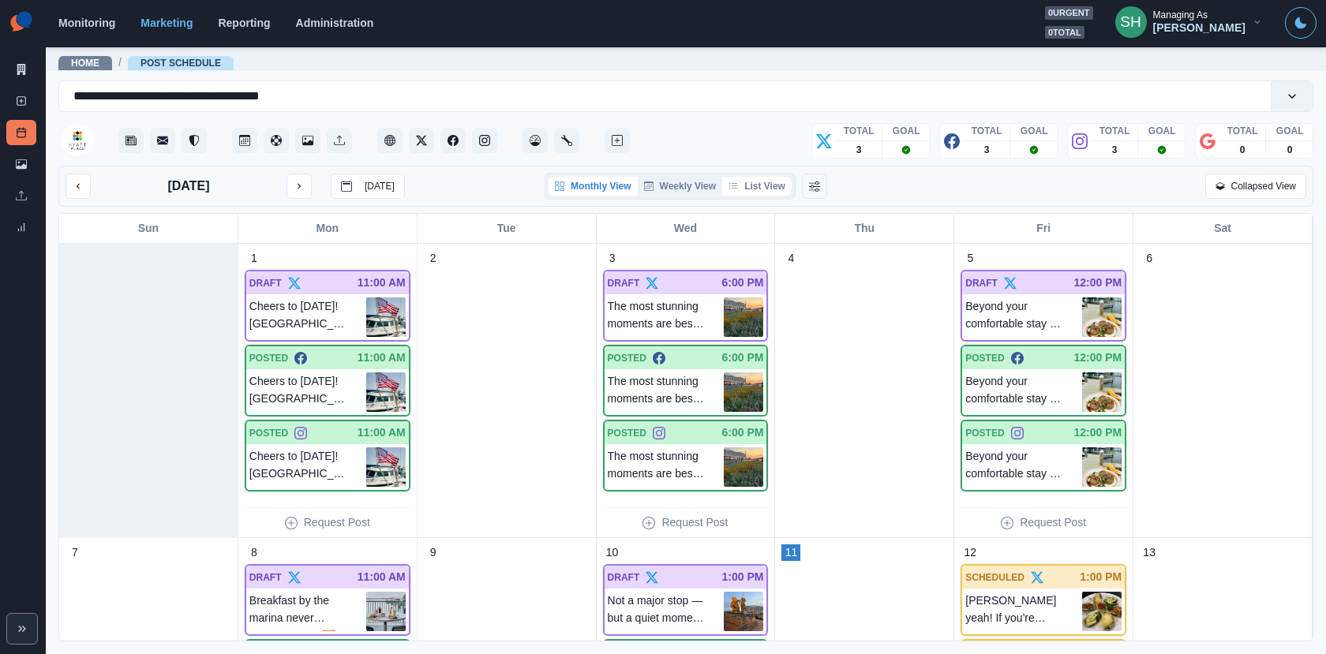
click at [780, 183] on button "List View" at bounding box center [756, 186] width 69 height 19
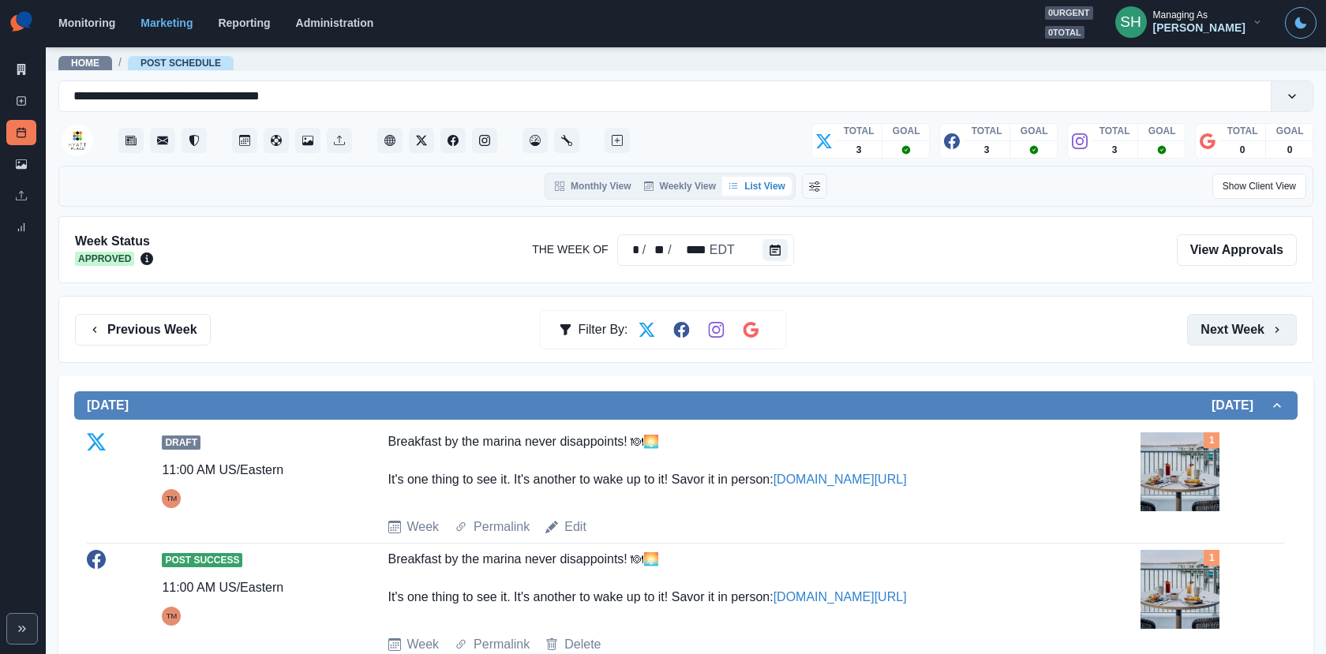
click at [1252, 338] on button "Next Week" at bounding box center [1242, 330] width 110 height 32
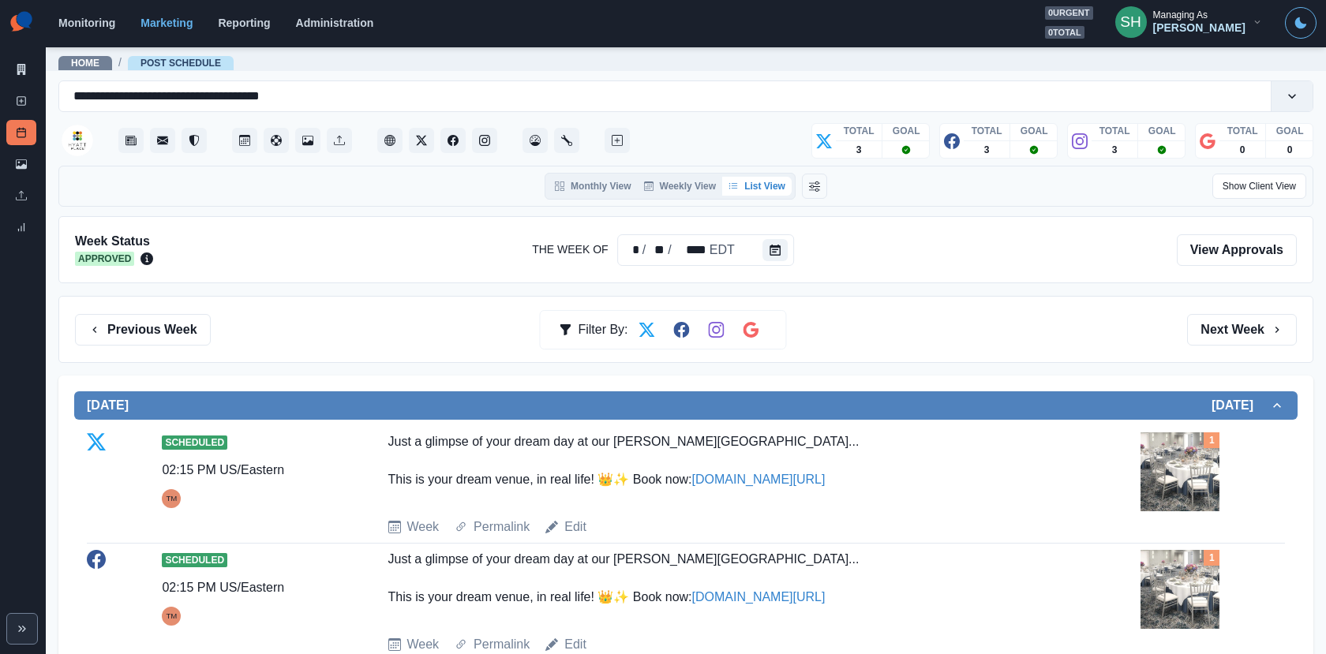
scroll to position [92, 0]
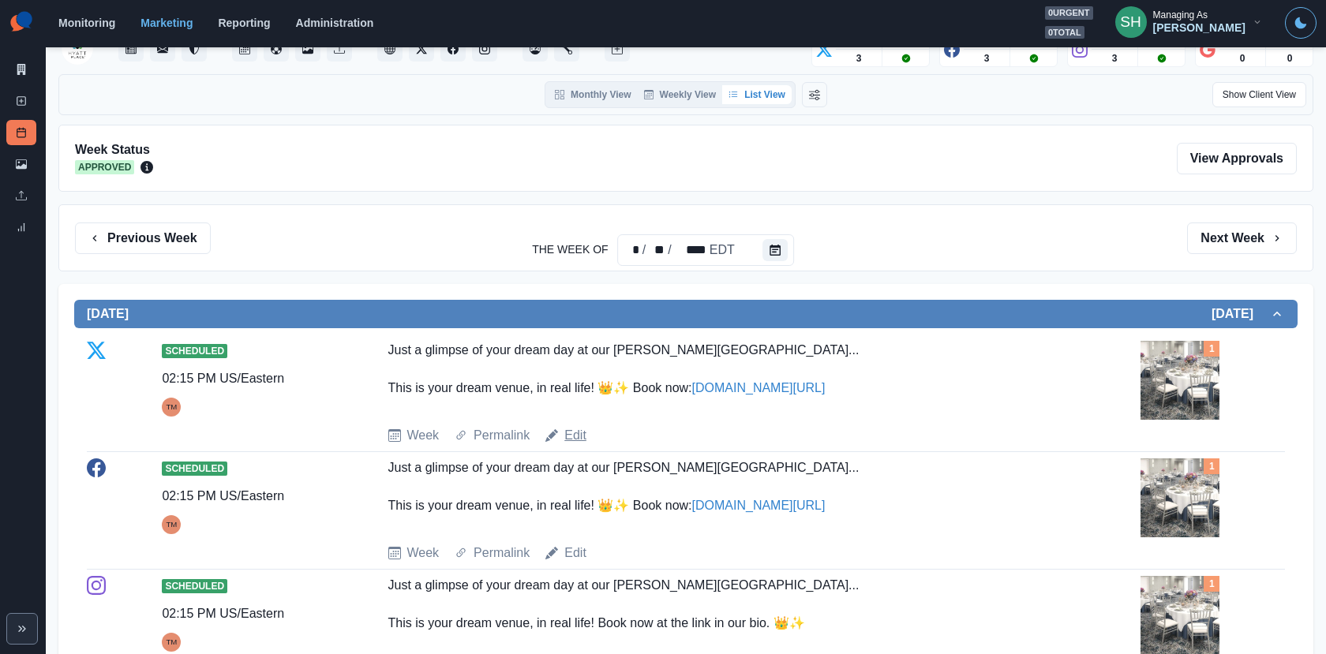
click at [582, 431] on link "Edit" at bounding box center [575, 435] width 22 height 19
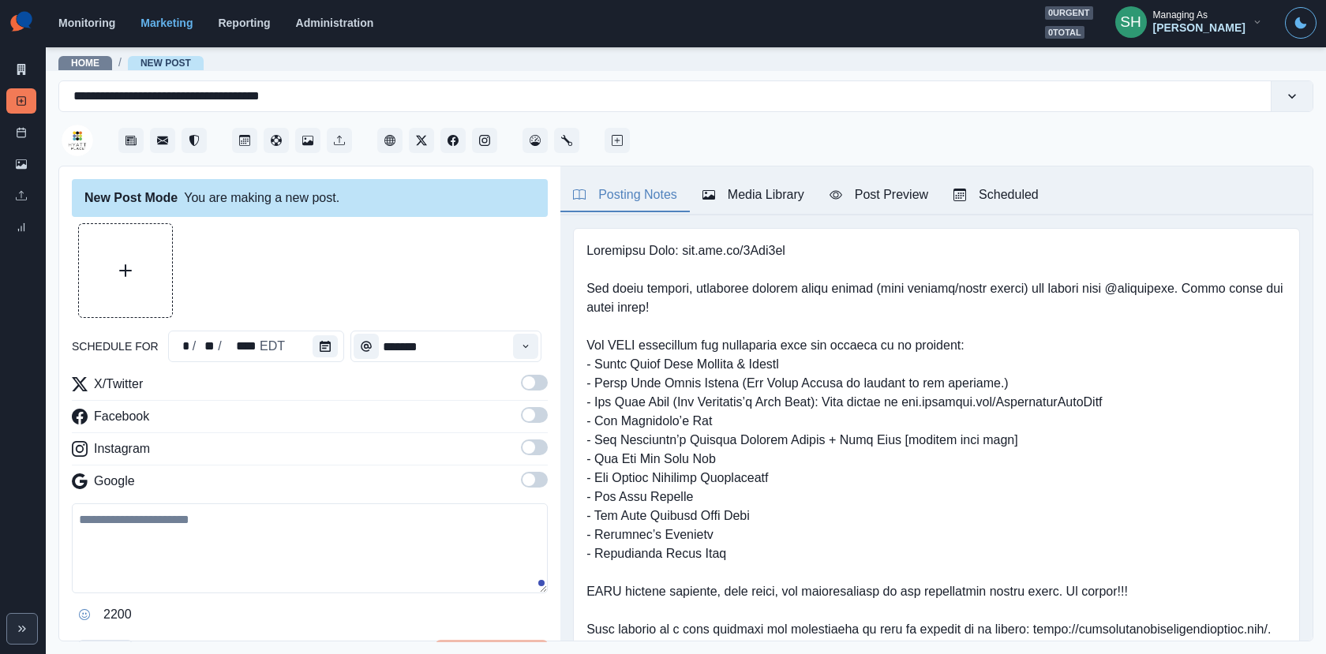
click at [738, 197] on div "Media Library" at bounding box center [753, 194] width 102 height 19
type input "*******"
type textarea "**********"
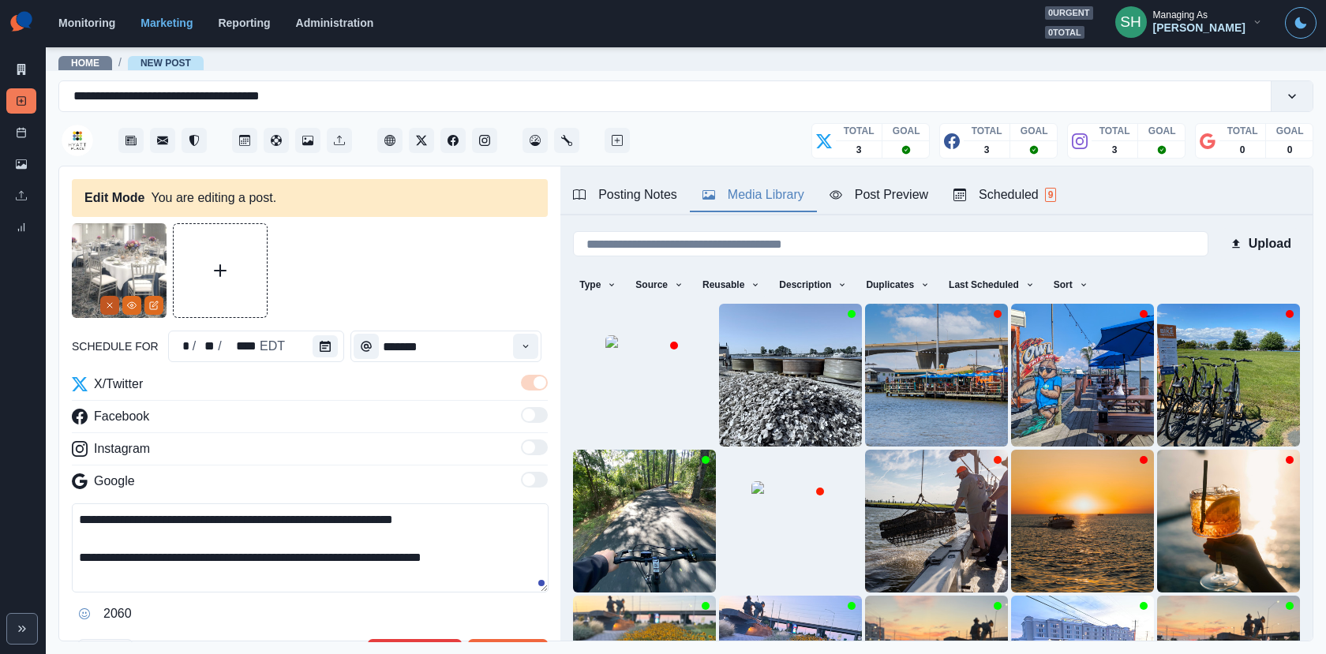
click at [108, 304] on line "Remove" at bounding box center [109, 305] width 5 height 5
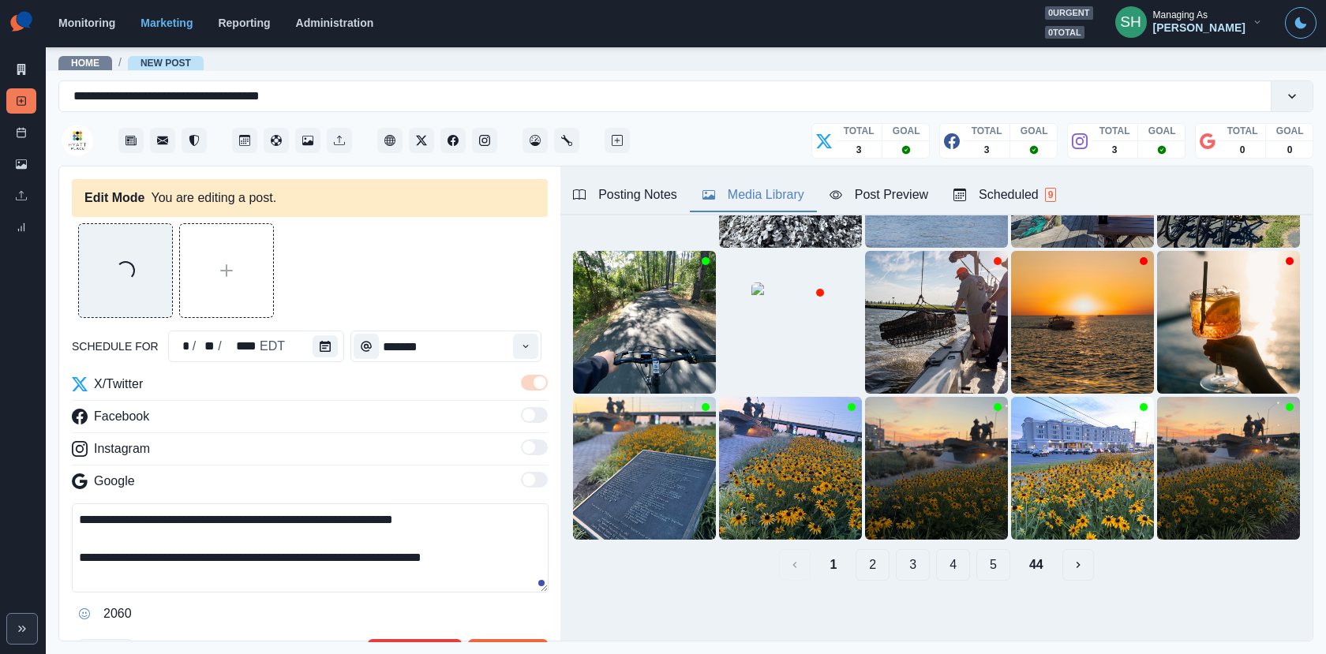
click at [1034, 560] on button "44" at bounding box center [1035, 565] width 39 height 32
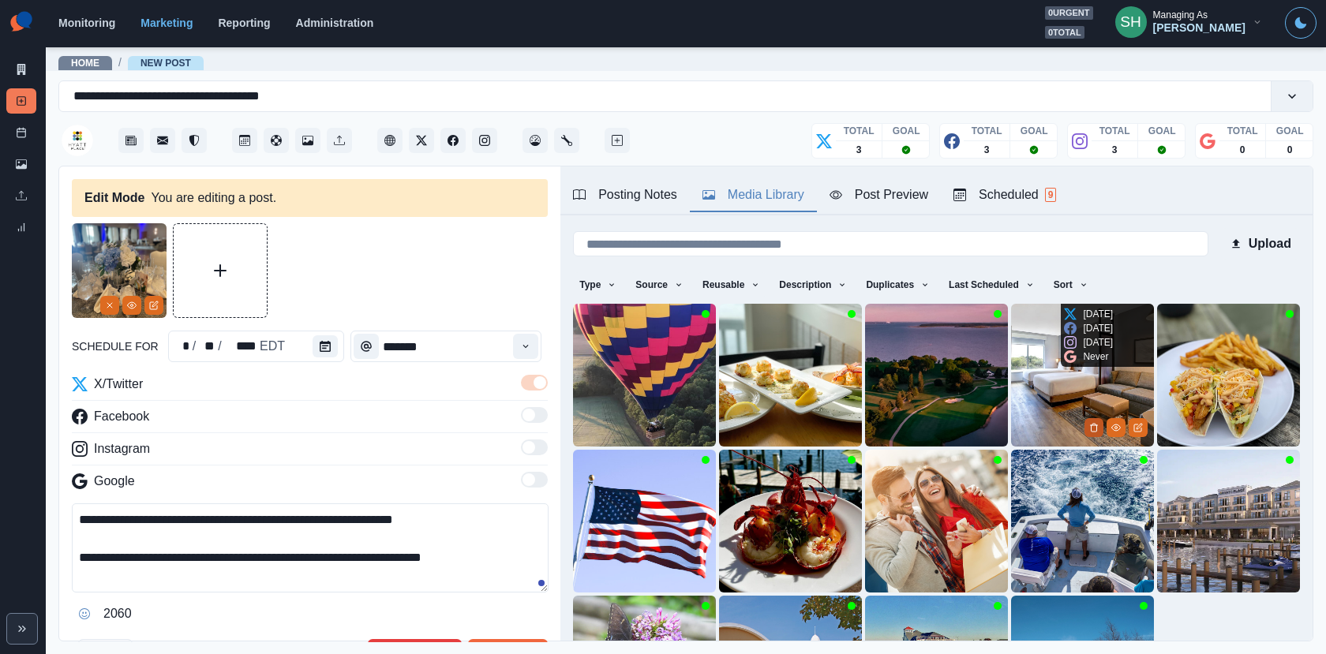
click at [1084, 428] on button "Delete Media" at bounding box center [1093, 427] width 19 height 19
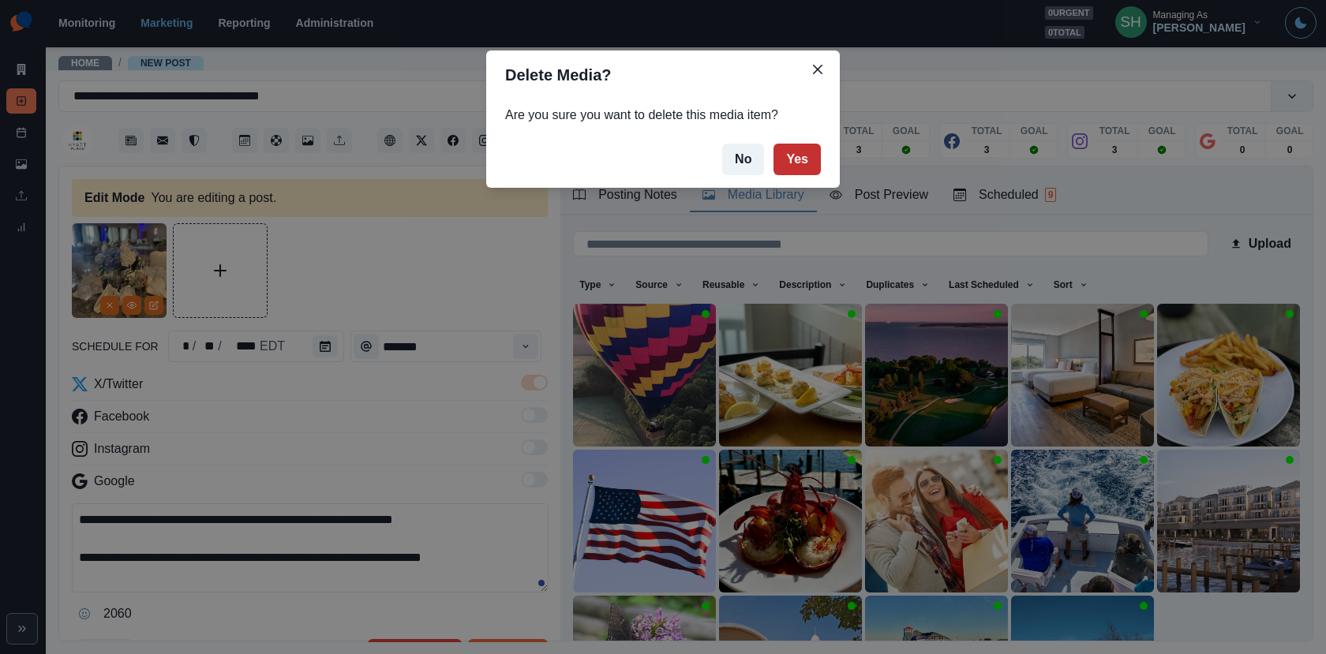
click at [812, 160] on button "Yes" at bounding box center [796, 160] width 47 height 32
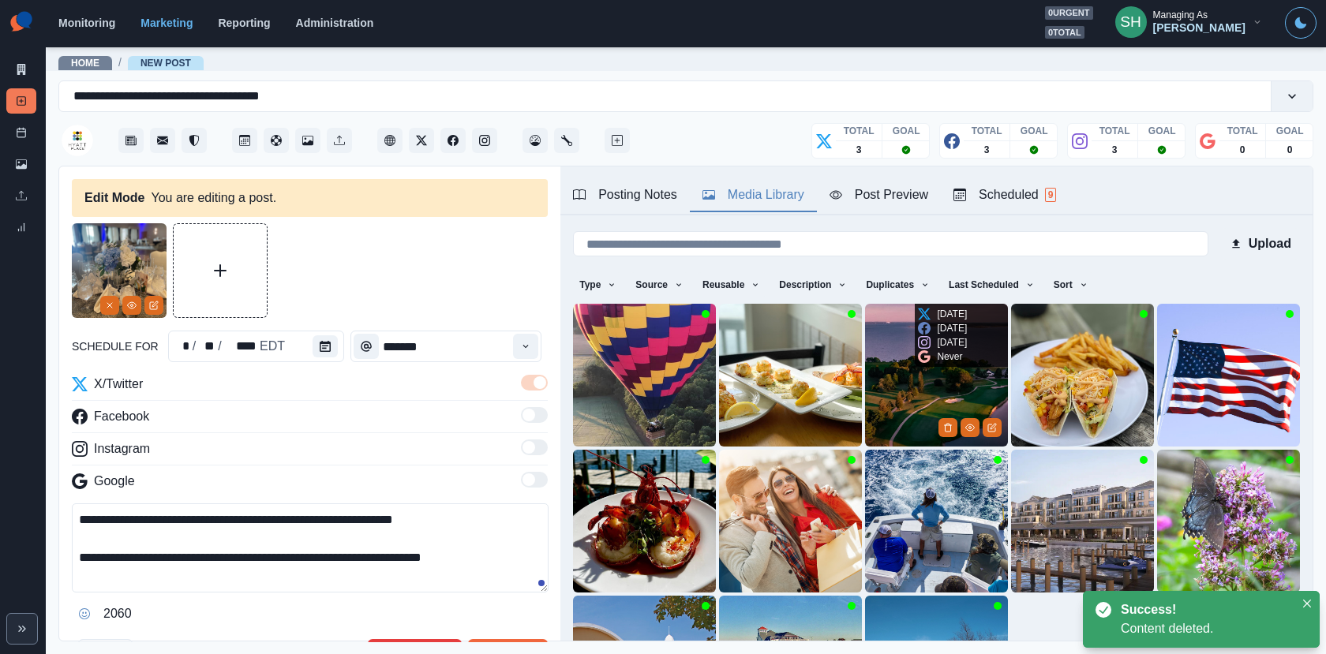
scroll to position [199, 0]
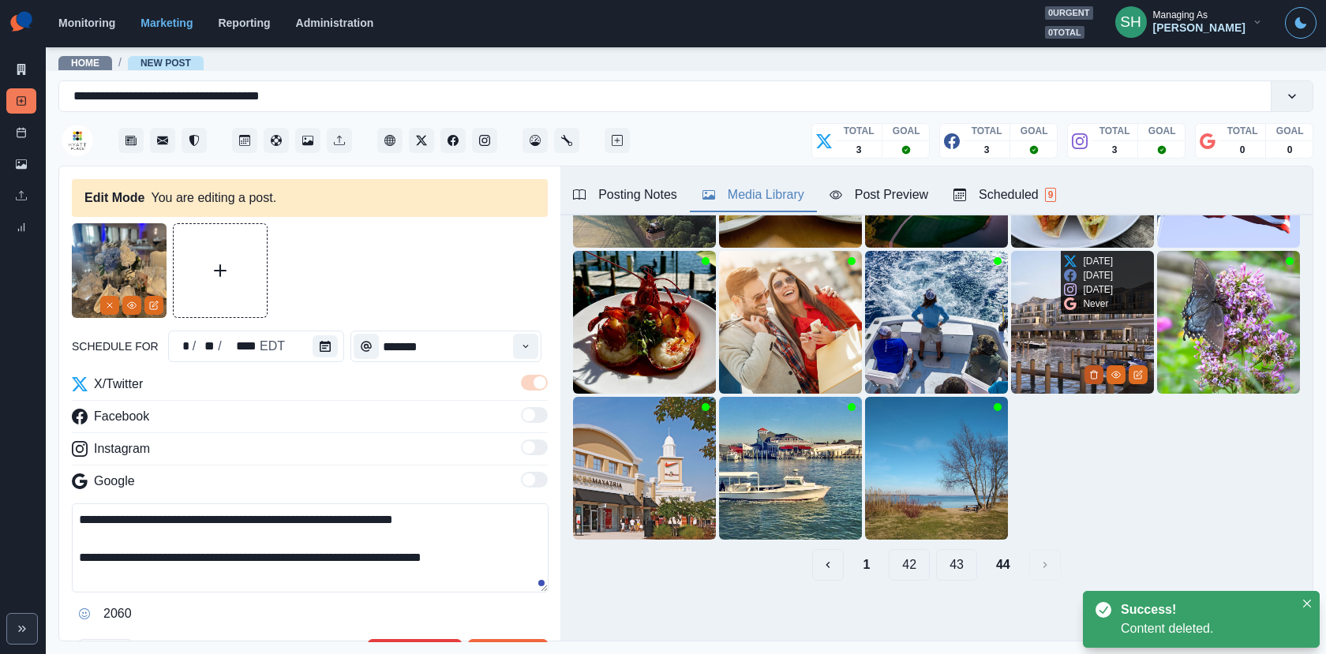
click at [1092, 372] on icon "Delete Media" at bounding box center [1093, 374] width 9 height 9
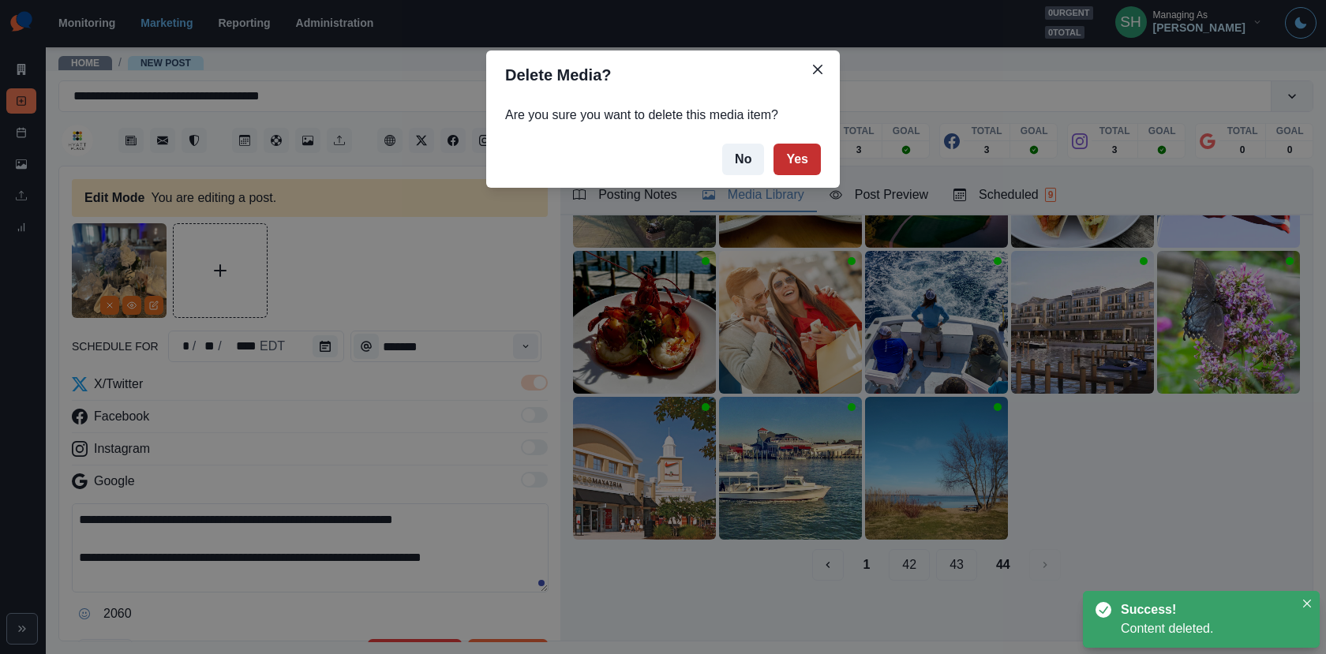
click at [810, 146] on button "Yes" at bounding box center [796, 160] width 47 height 32
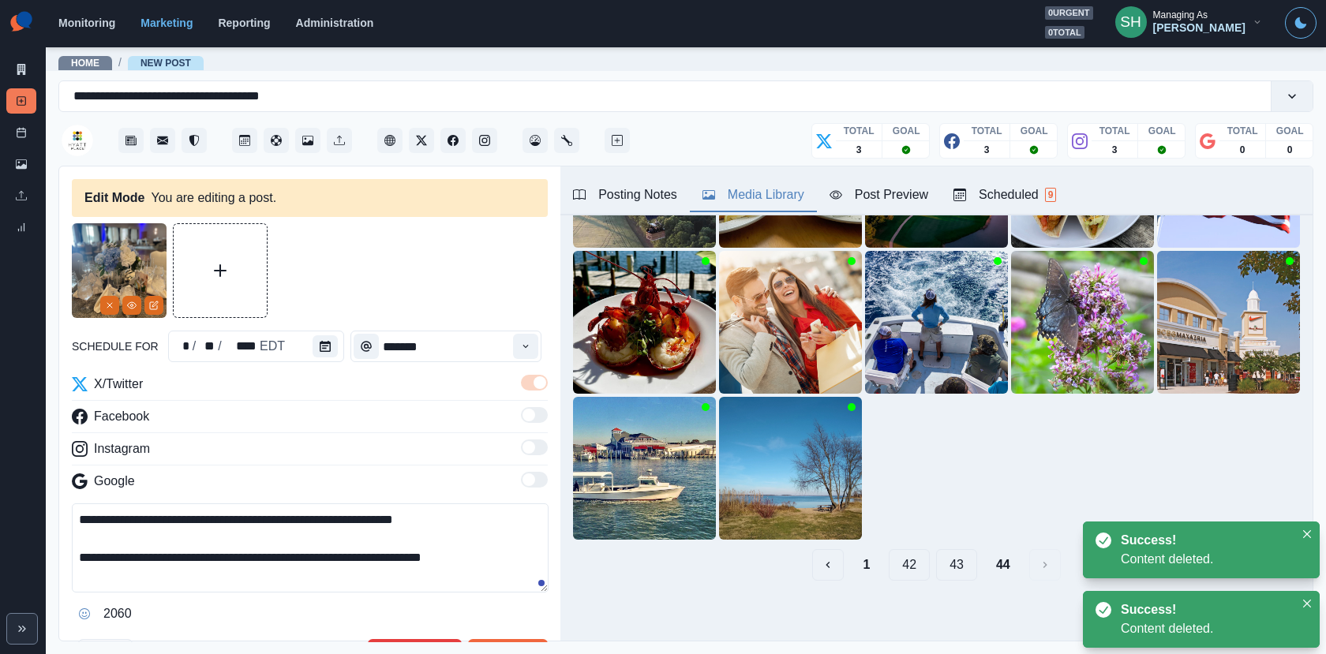
click at [956, 556] on button "43" at bounding box center [956, 565] width 41 height 32
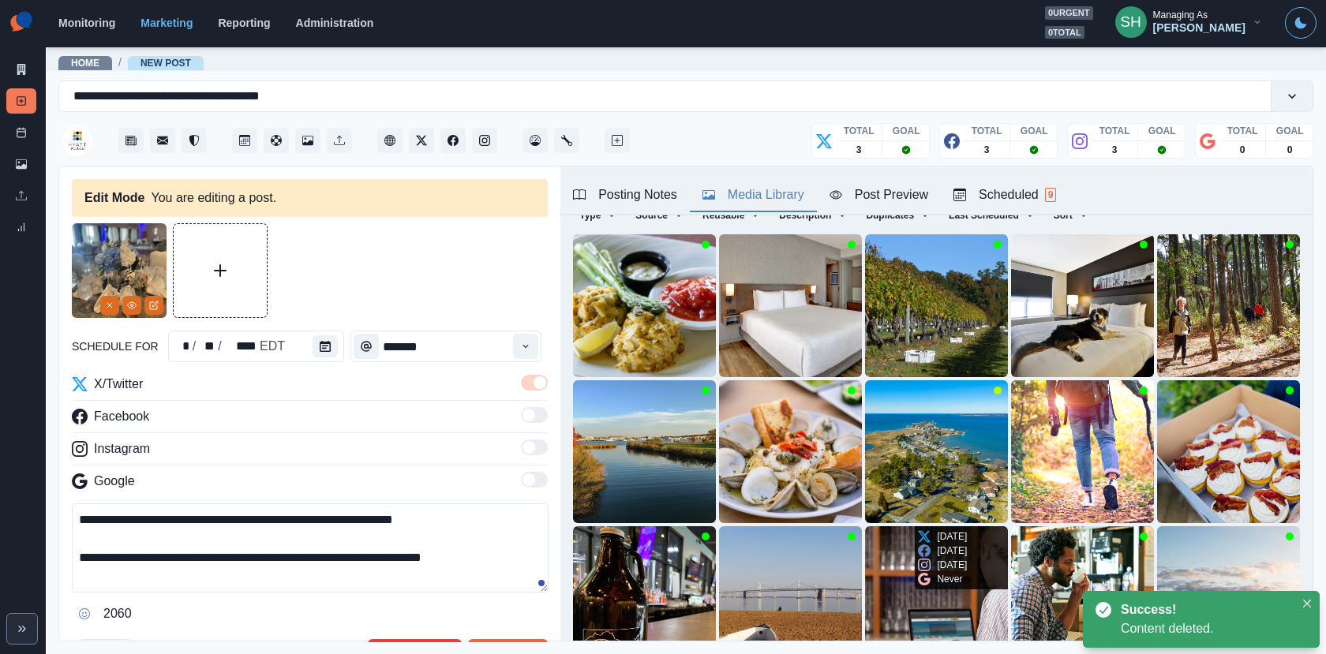
scroll to position [58, 0]
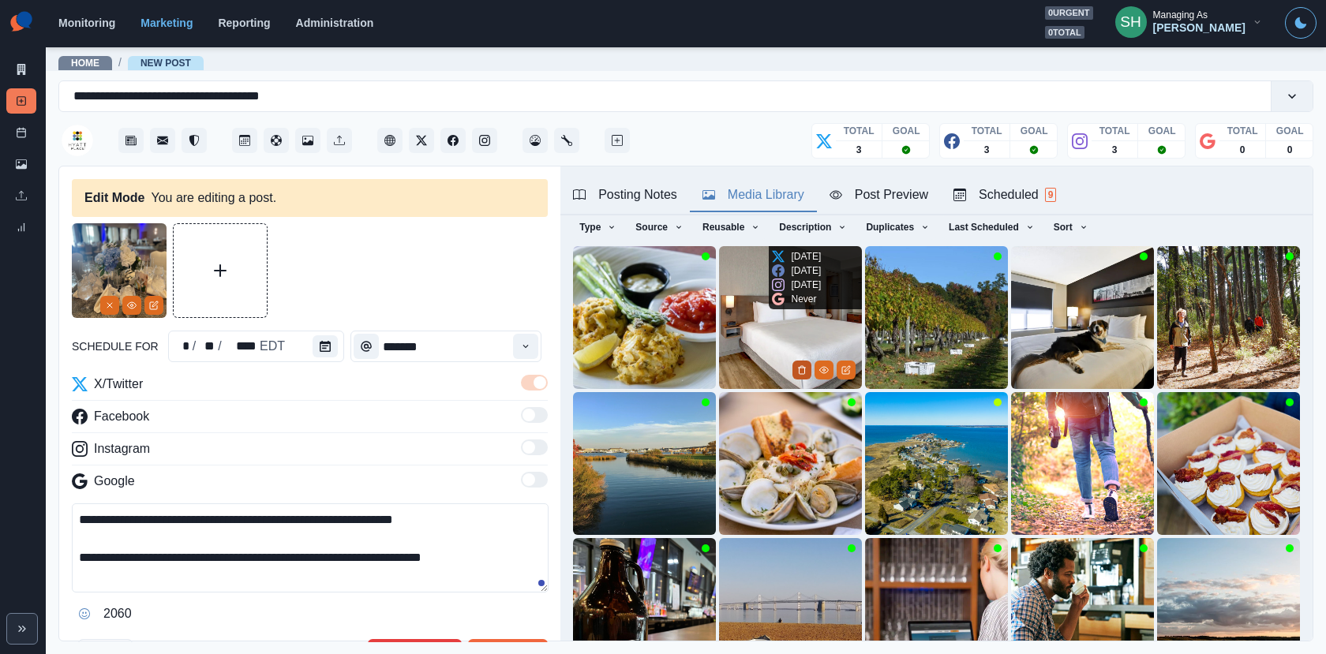
click at [802, 365] on icon "Delete Media" at bounding box center [801, 369] width 9 height 9
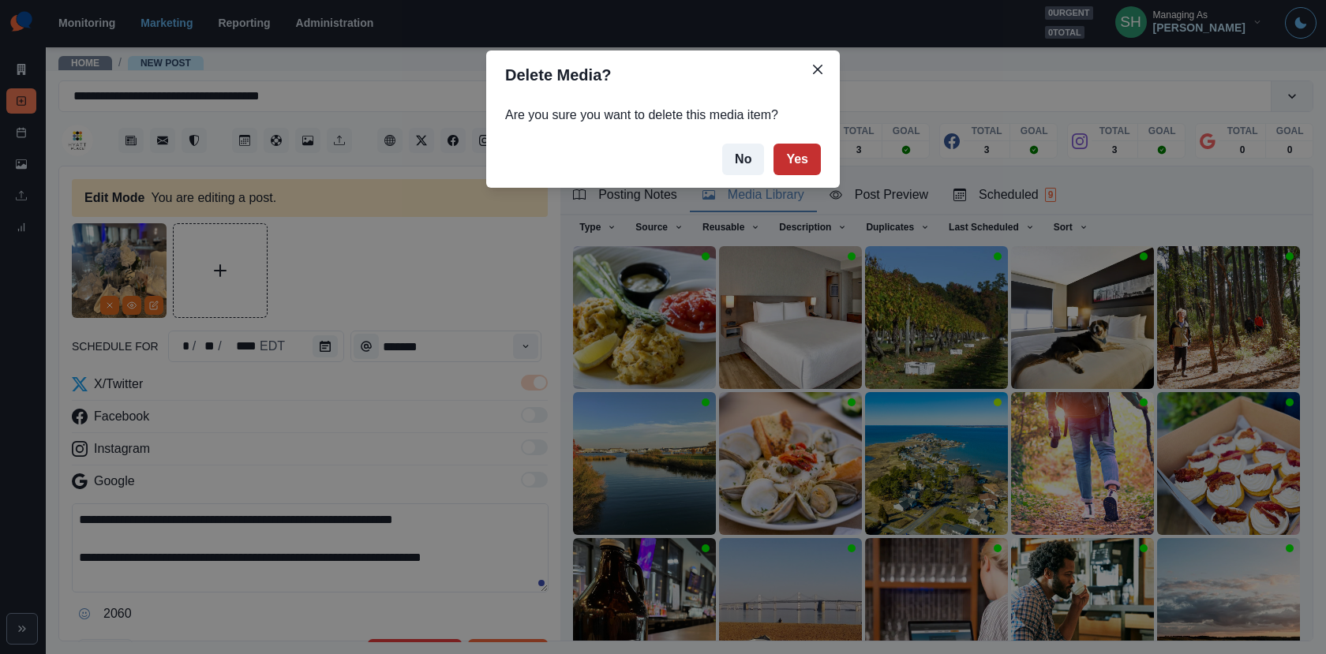
click at [786, 170] on button "Yes" at bounding box center [796, 160] width 47 height 32
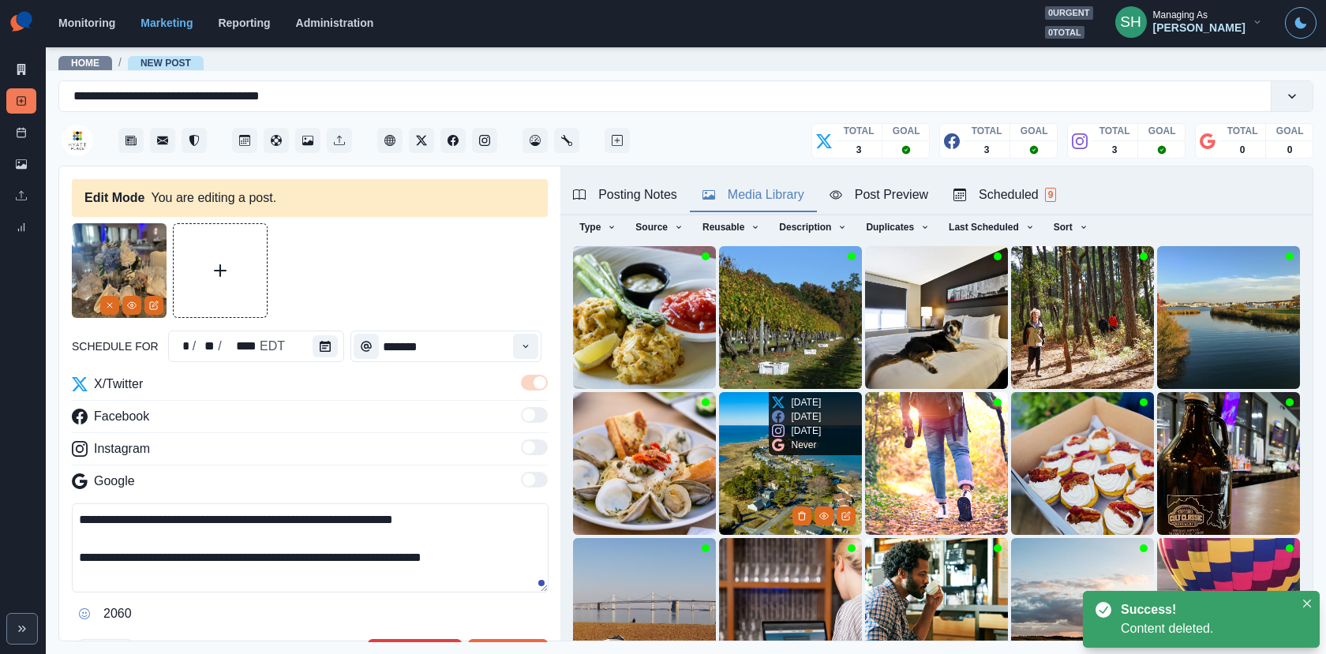
scroll to position [199, 0]
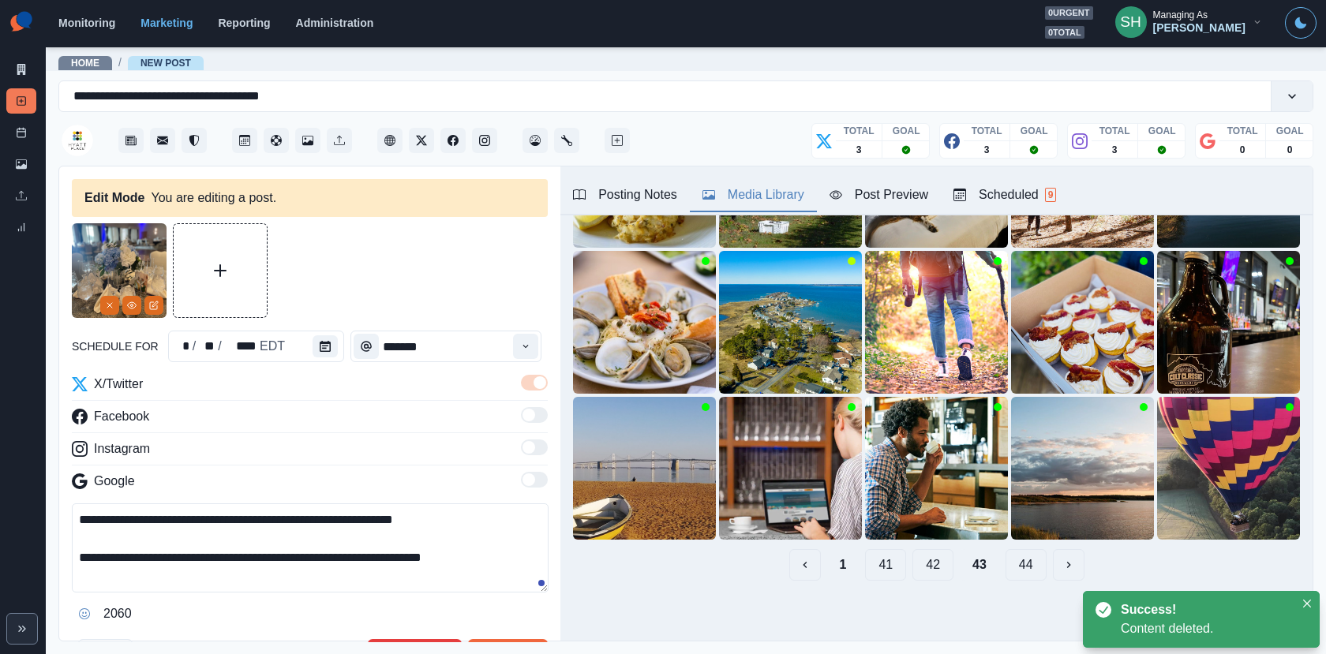
click at [930, 562] on button "42" at bounding box center [932, 565] width 41 height 32
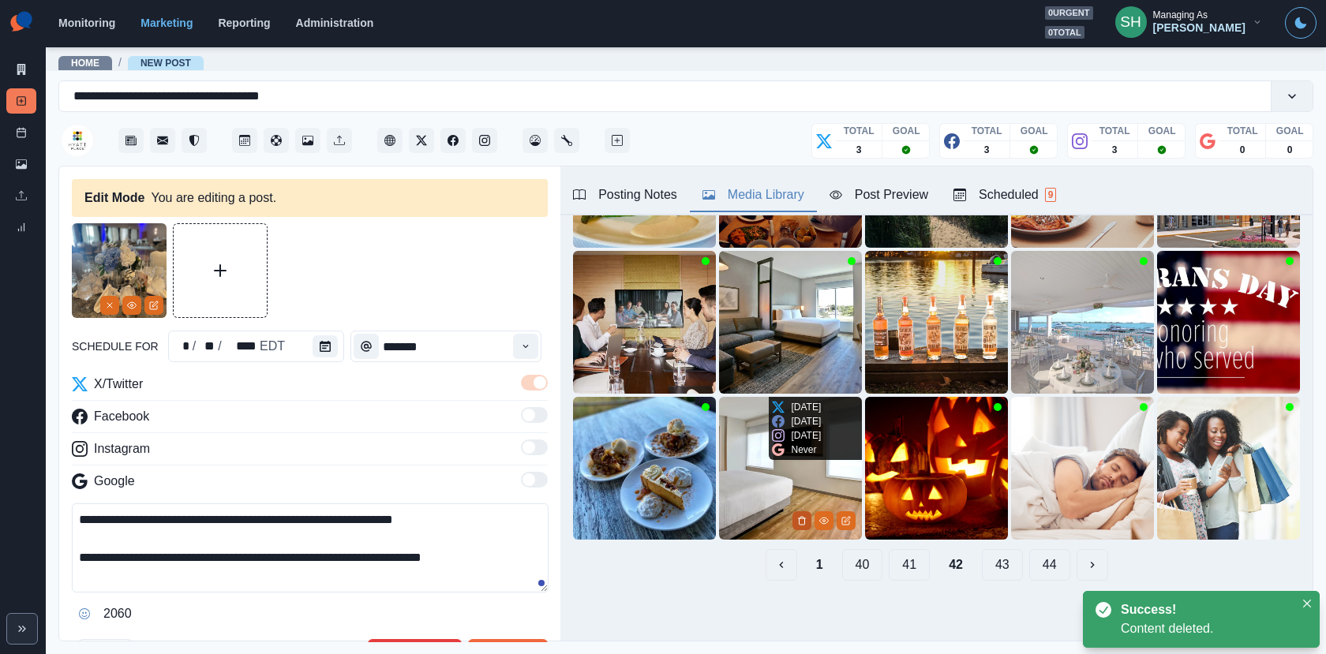
click at [799, 514] on button "Delete Media" at bounding box center [801, 520] width 19 height 19
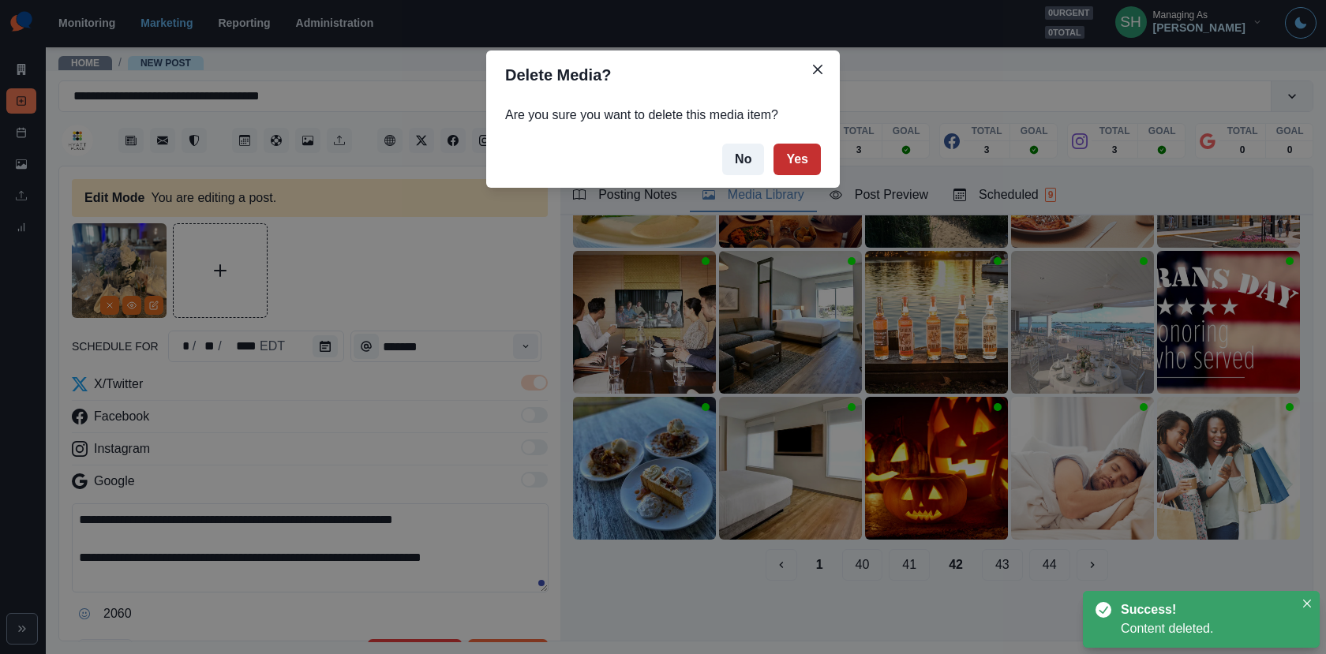
click at [798, 172] on button "Yes" at bounding box center [796, 160] width 47 height 32
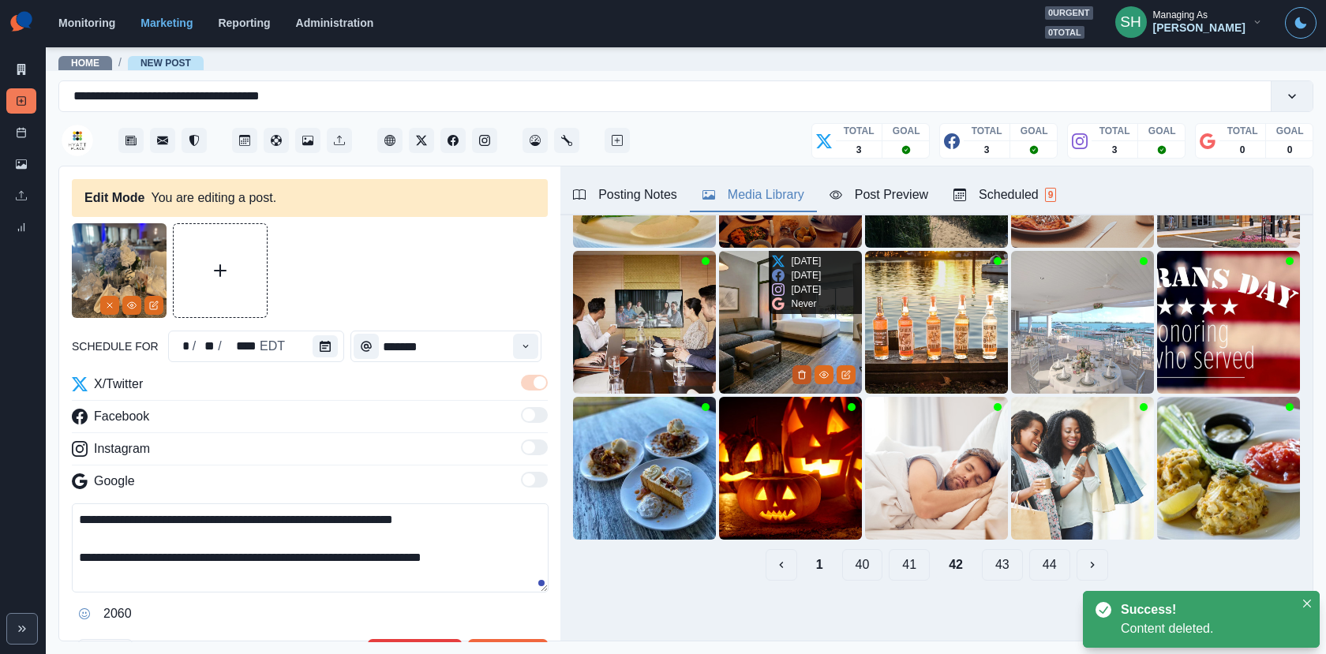
click at [803, 374] on icon "Delete Media" at bounding box center [801, 374] width 9 height 9
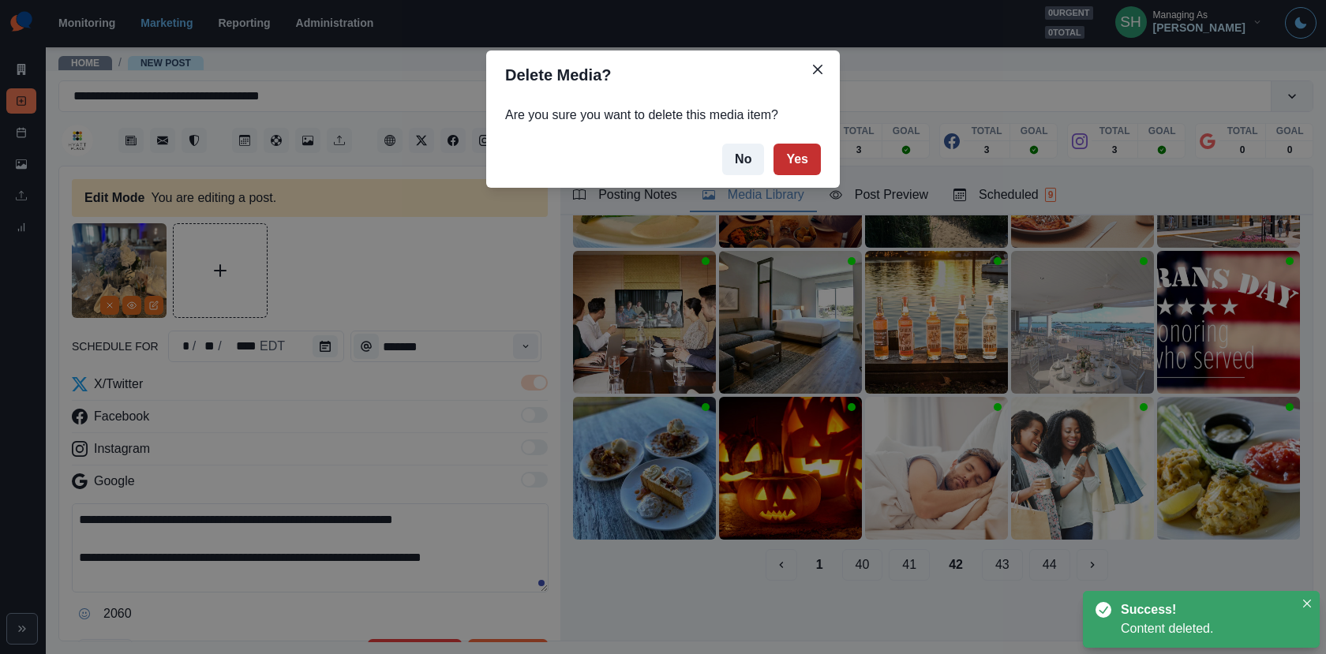
click at [795, 154] on button "Yes" at bounding box center [796, 160] width 47 height 32
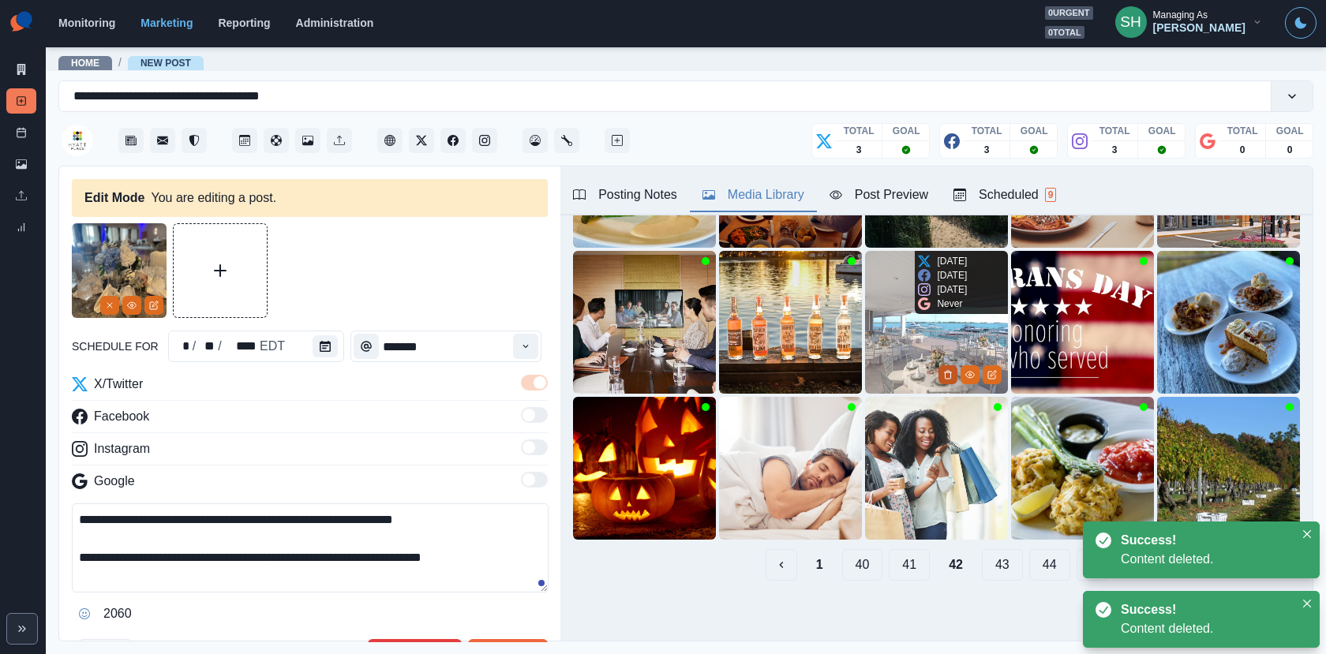
click at [944, 368] on button "Delete Media" at bounding box center [947, 374] width 19 height 19
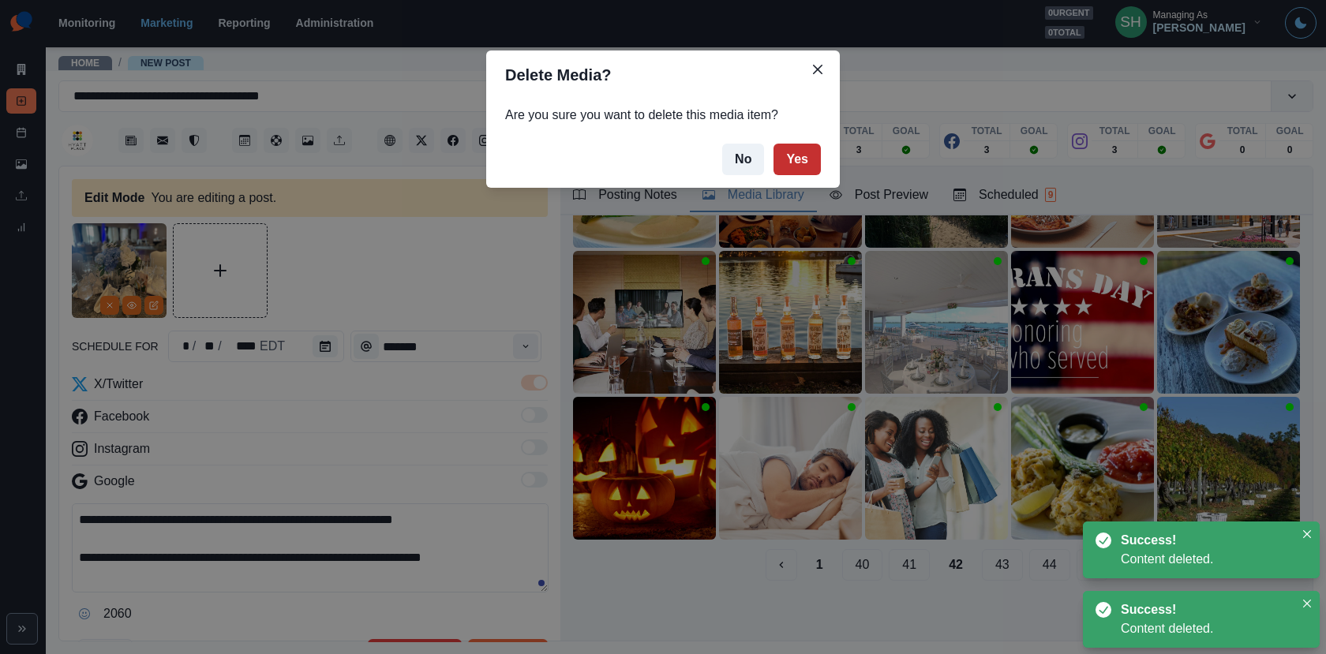
click at [791, 152] on button "Yes" at bounding box center [796, 160] width 47 height 32
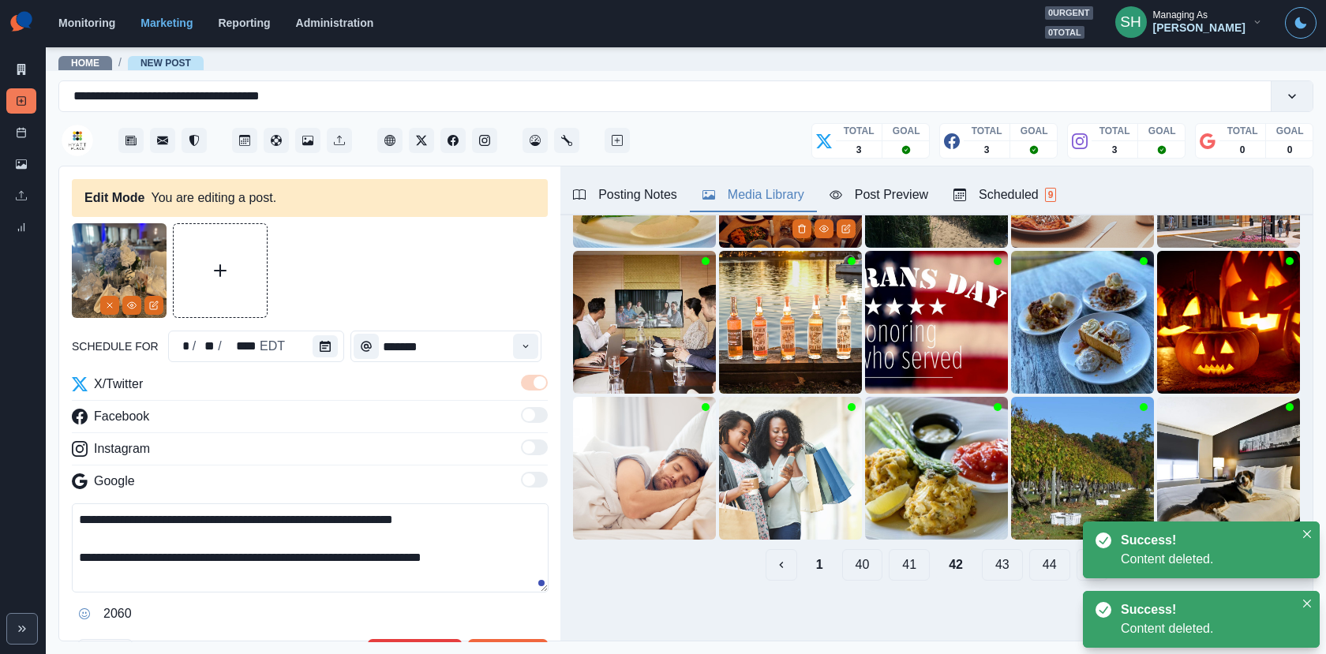
scroll to position [0, 0]
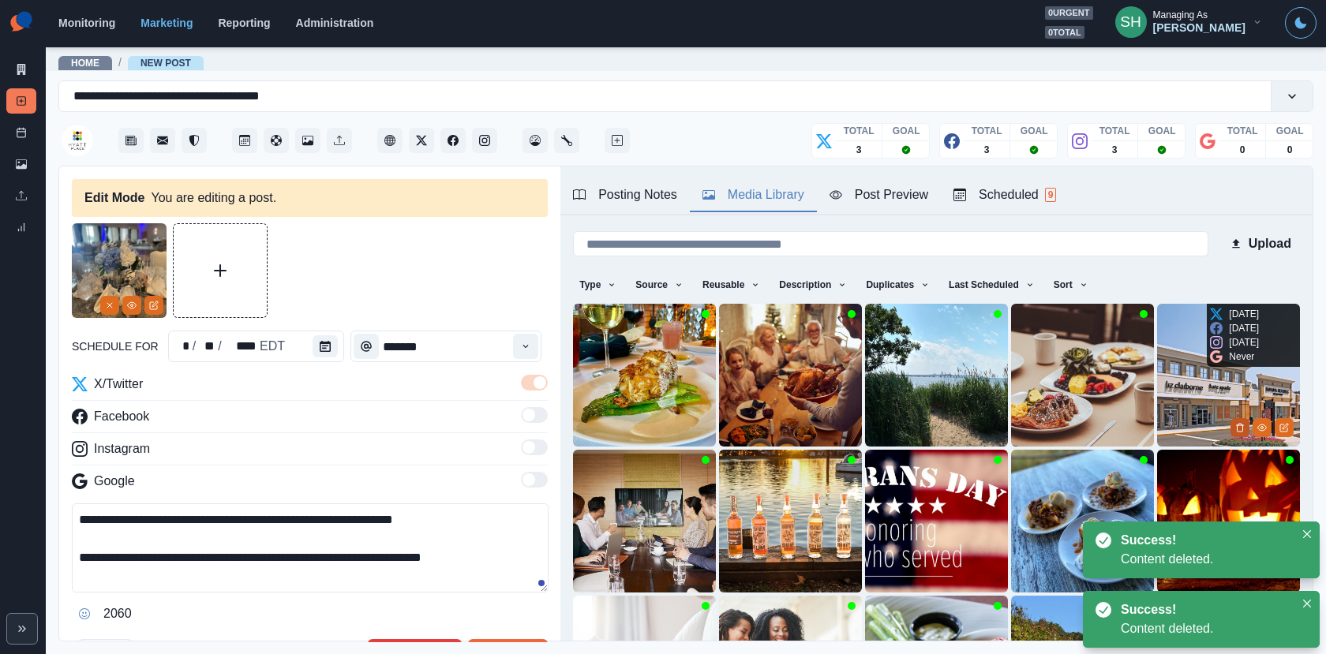
click at [1240, 421] on button "Delete Media" at bounding box center [1239, 427] width 19 height 19
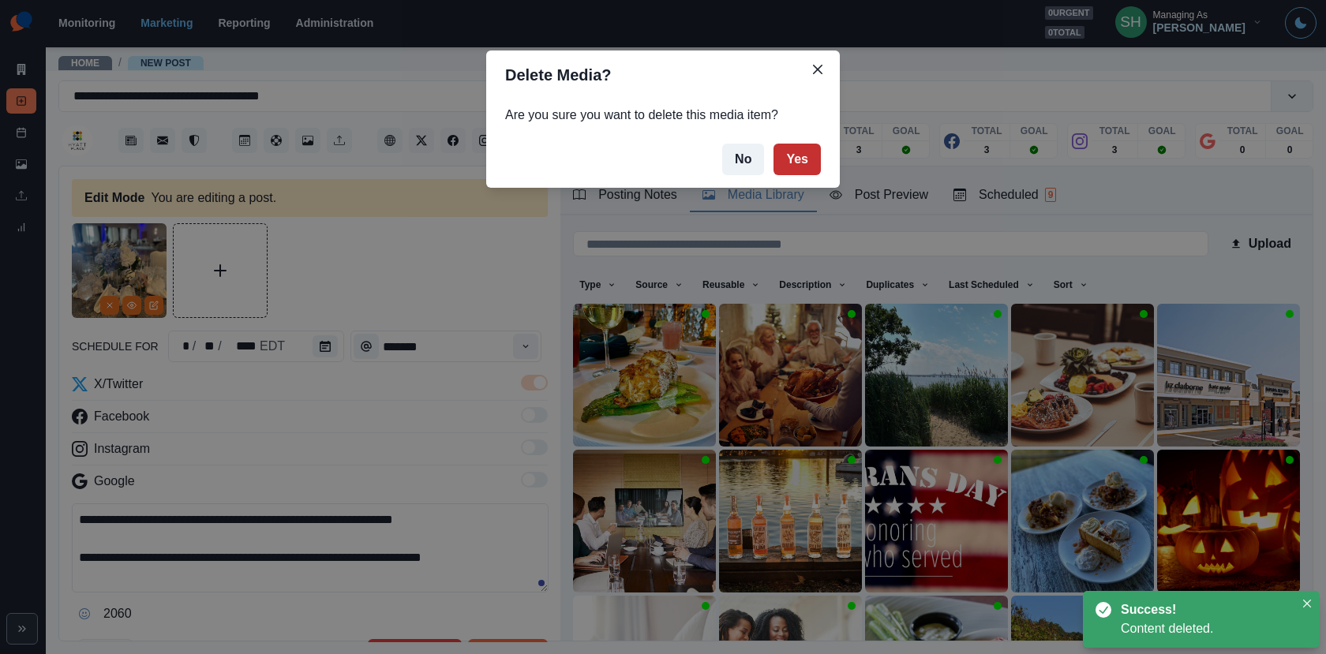
click at [805, 164] on button "Yes" at bounding box center [796, 160] width 47 height 32
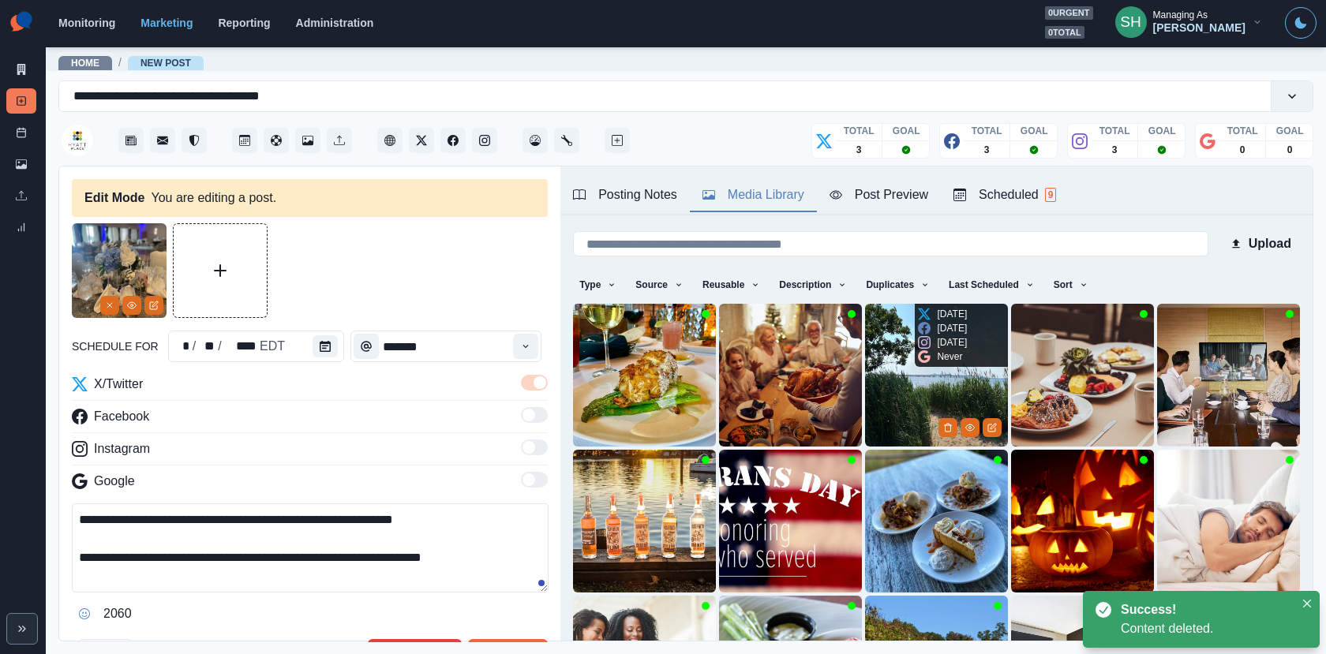
scroll to position [199, 0]
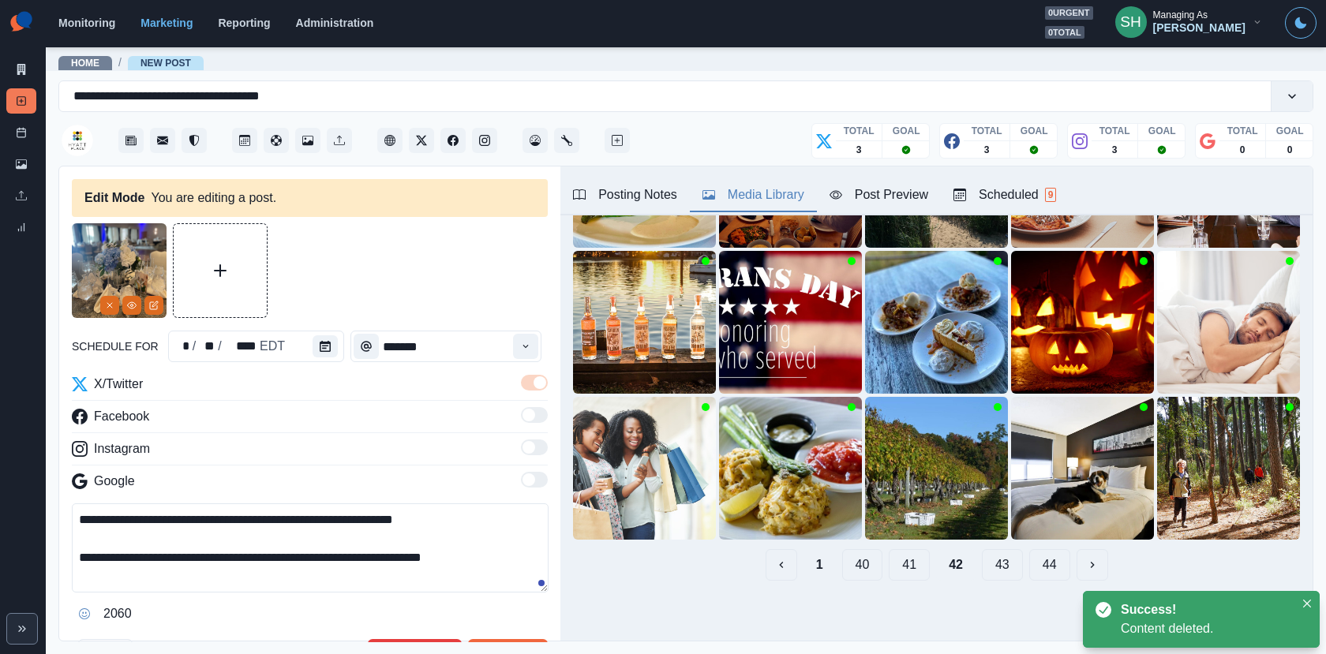
click at [904, 554] on button "41" at bounding box center [908, 565] width 41 height 32
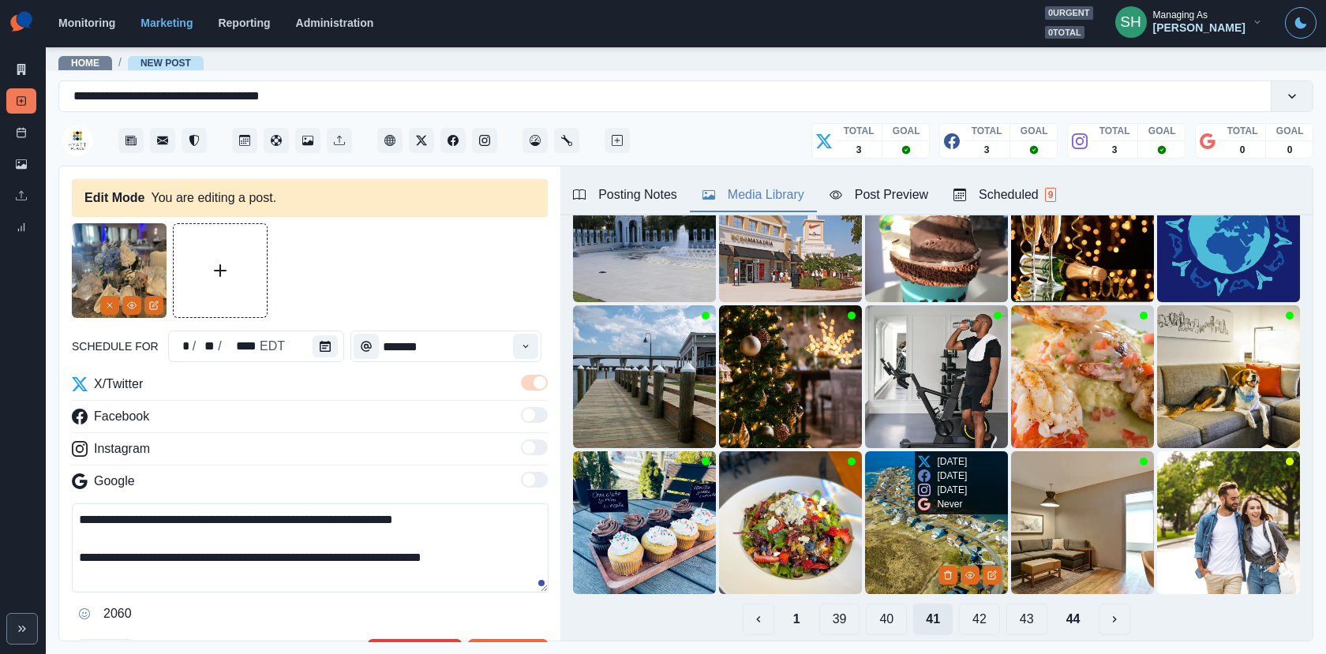
scroll to position [176, 0]
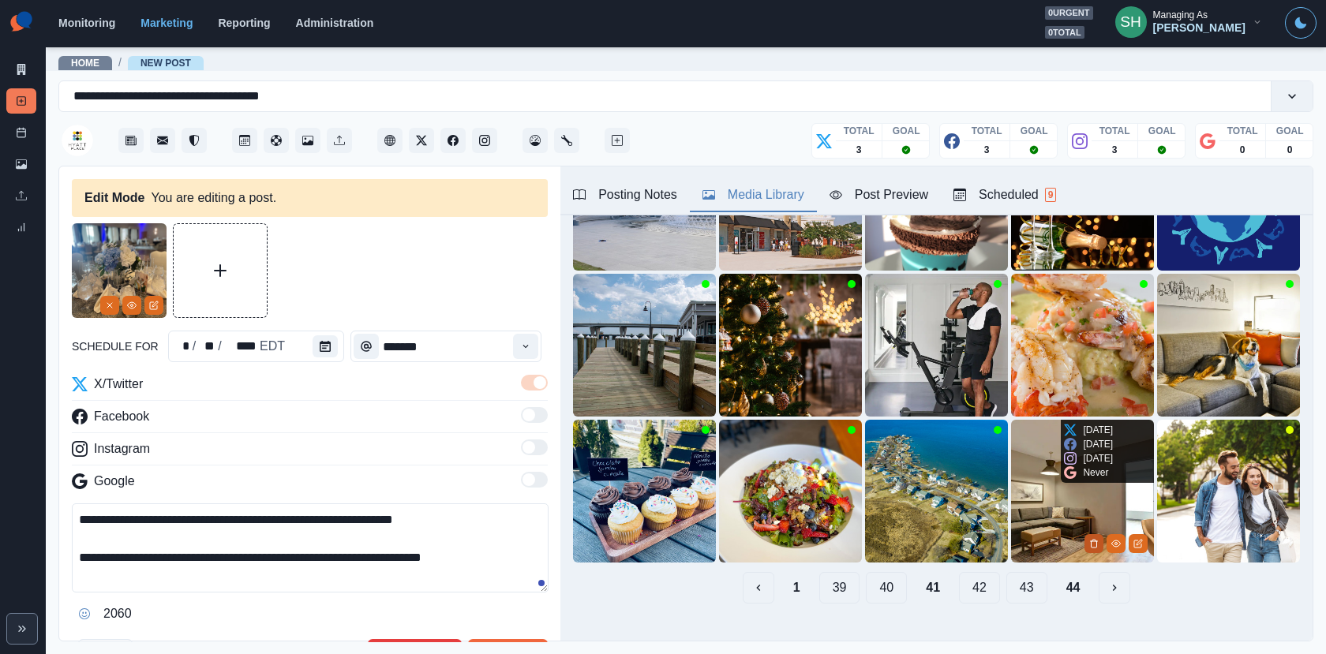
click at [1091, 540] on icon "Delete Media" at bounding box center [1093, 543] width 9 height 9
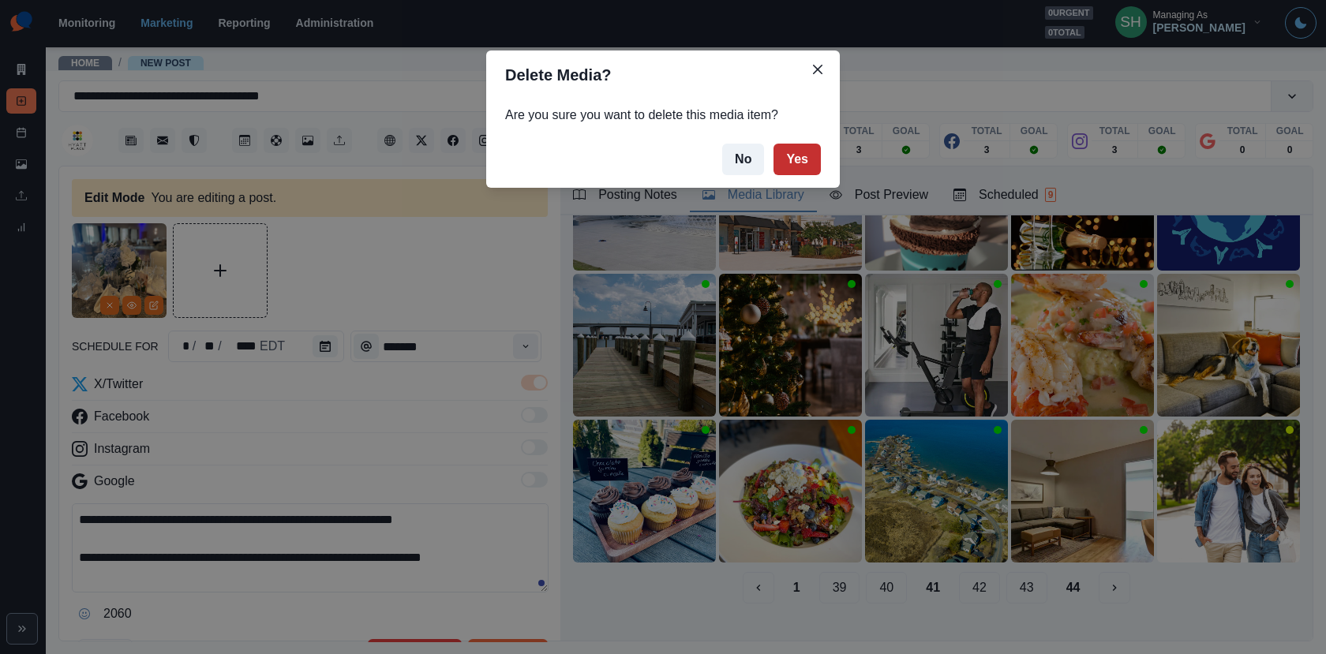
click at [795, 163] on button "Yes" at bounding box center [796, 160] width 47 height 32
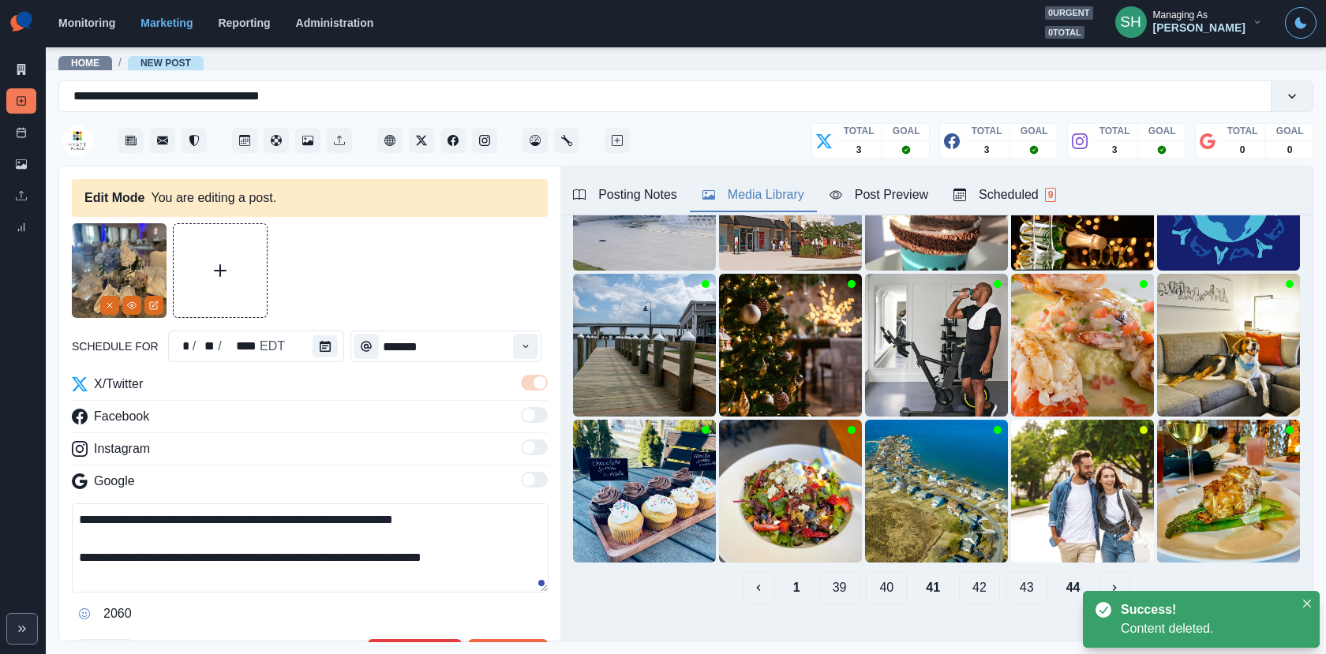
click at [884, 596] on button "40" at bounding box center [886, 588] width 41 height 32
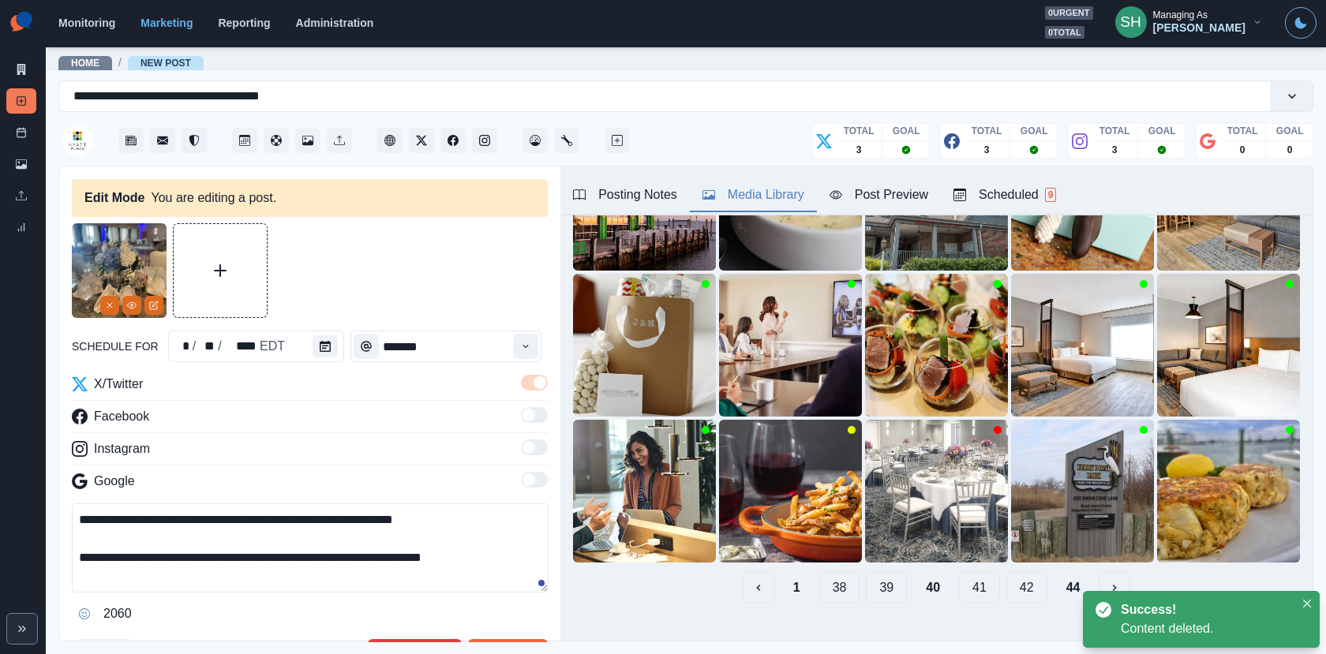
scroll to position [199, 0]
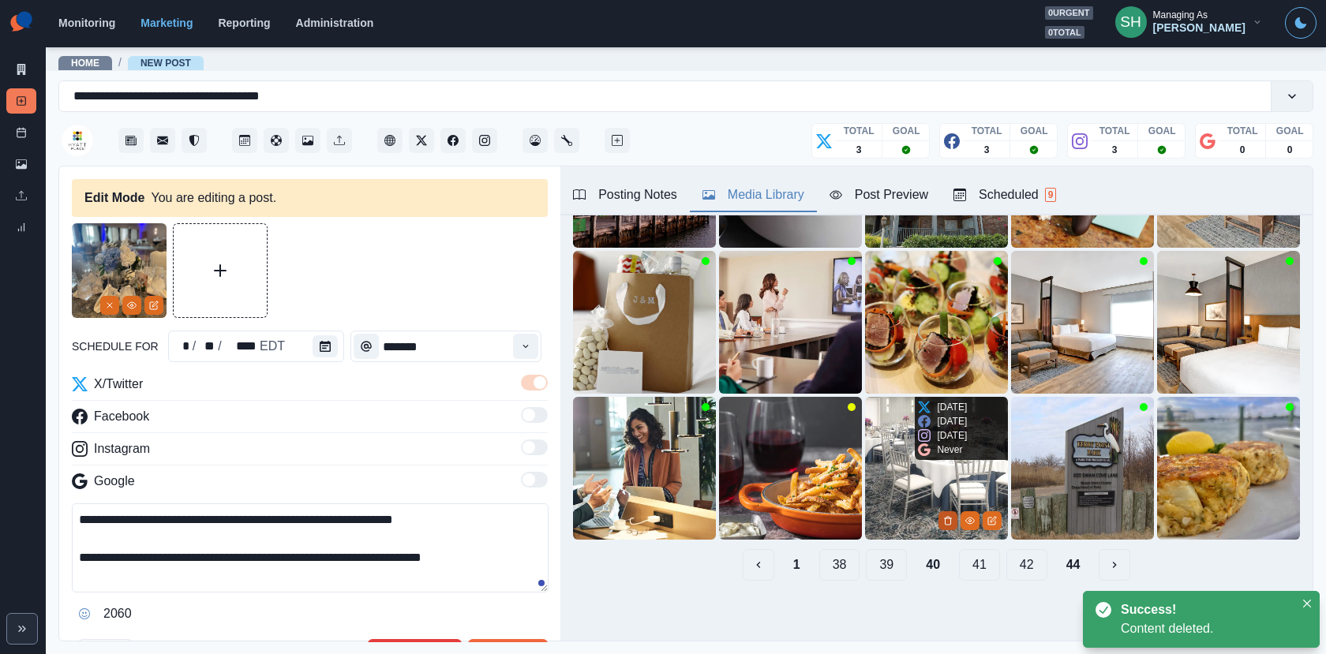
click at [949, 514] on button "Delete Media" at bounding box center [947, 520] width 19 height 19
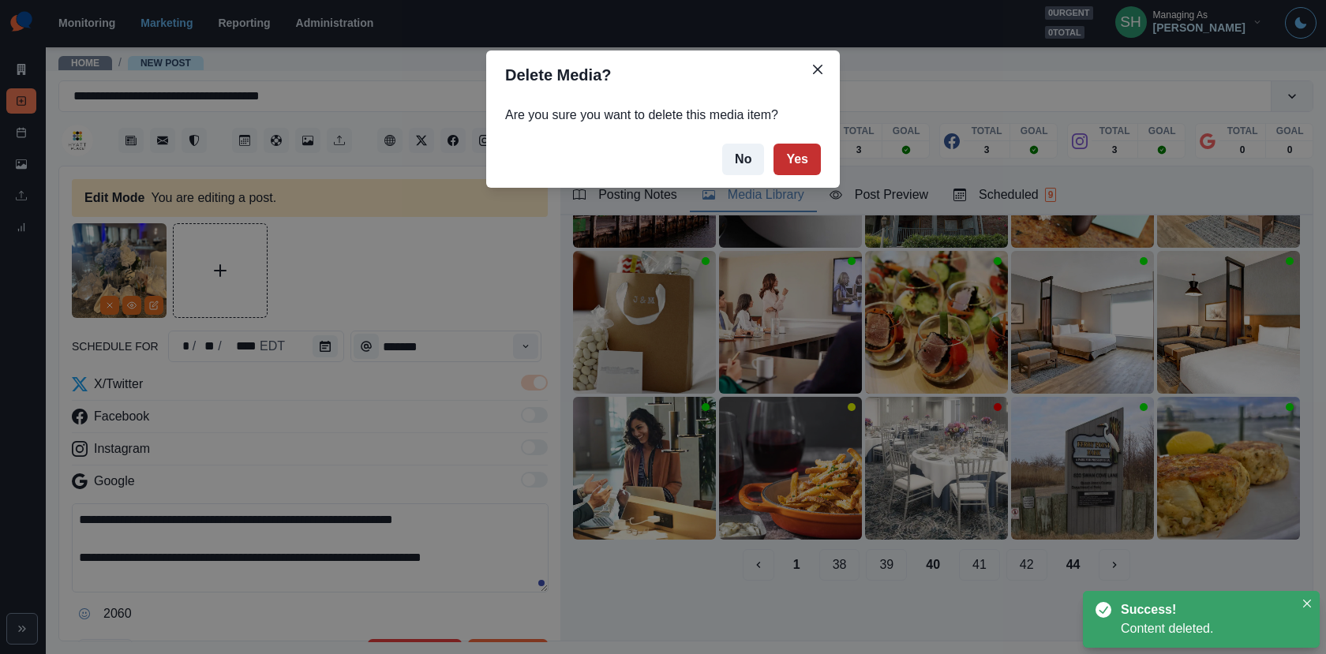
click at [798, 165] on button "Yes" at bounding box center [796, 160] width 47 height 32
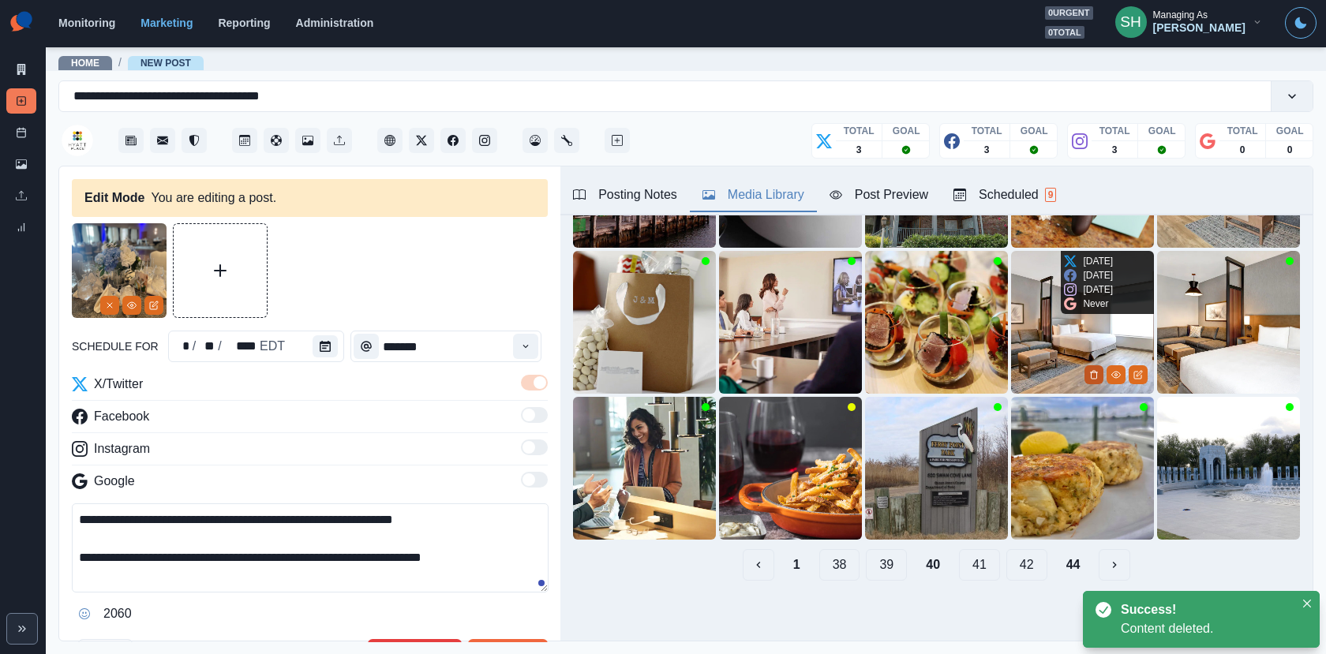
click at [1088, 372] on button "Delete Media" at bounding box center [1093, 374] width 19 height 19
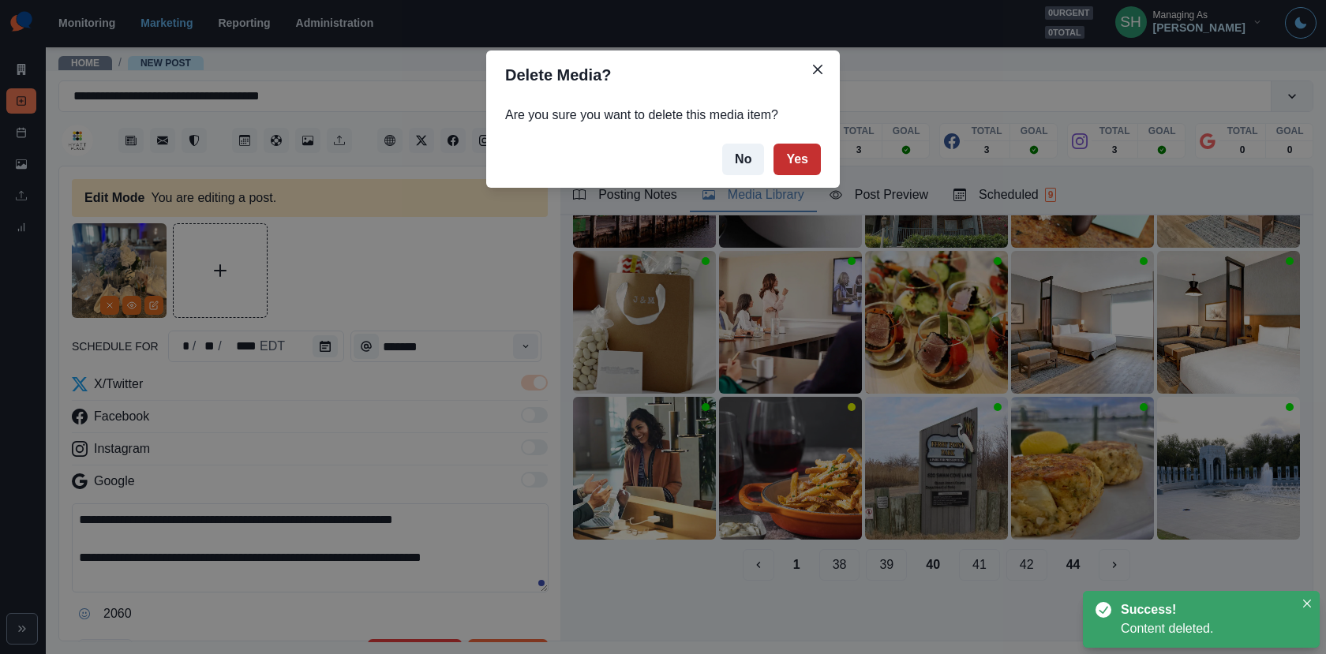
click at [795, 150] on button "Yes" at bounding box center [796, 160] width 47 height 32
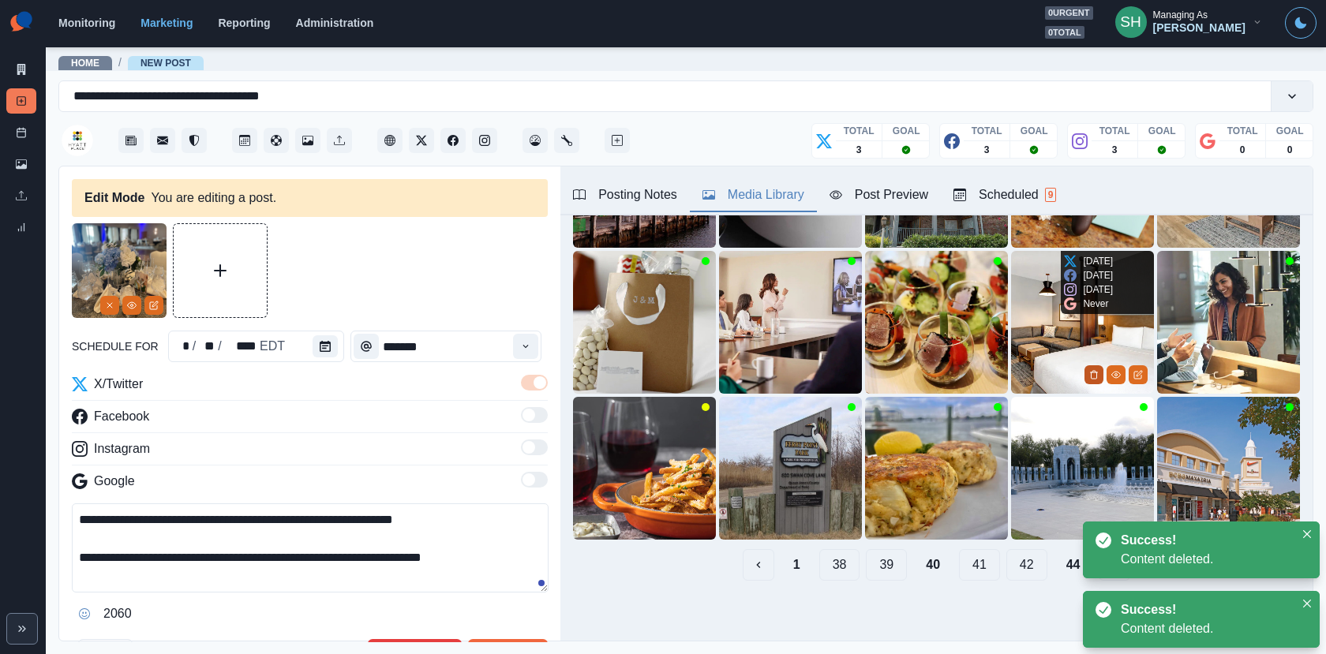
click at [1097, 376] on icon "Delete Media" at bounding box center [1093, 374] width 9 height 9
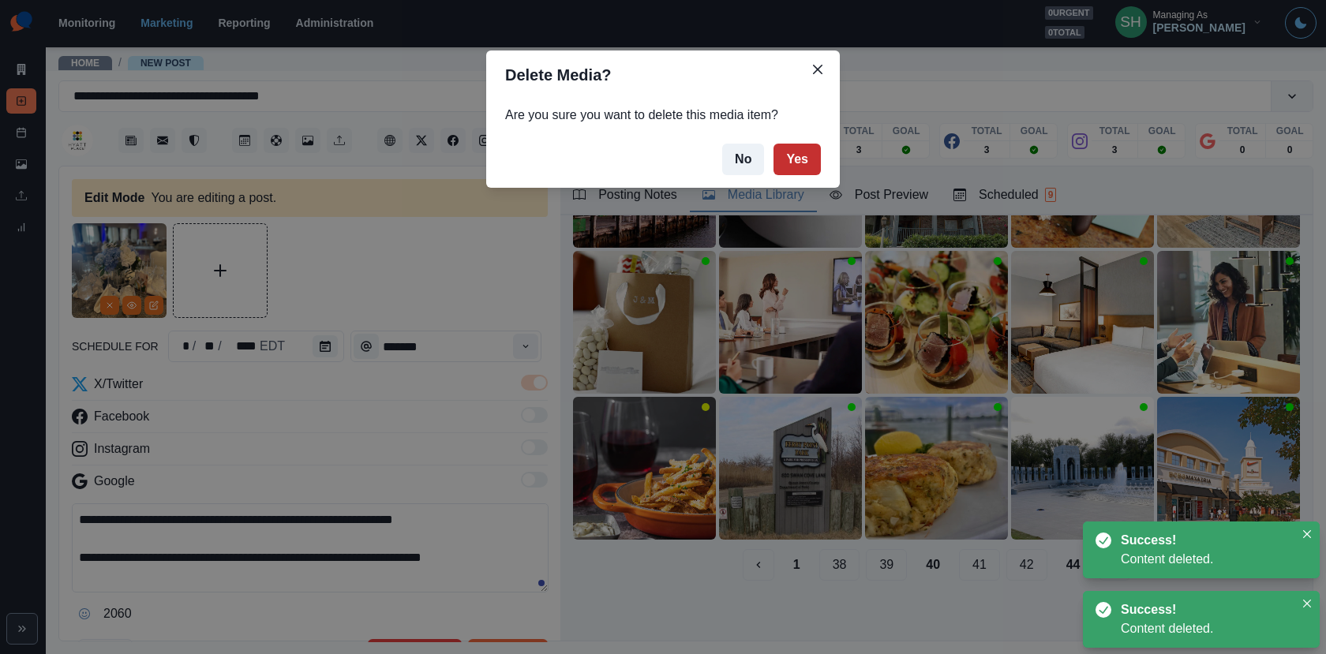
click at [790, 159] on button "Yes" at bounding box center [796, 160] width 47 height 32
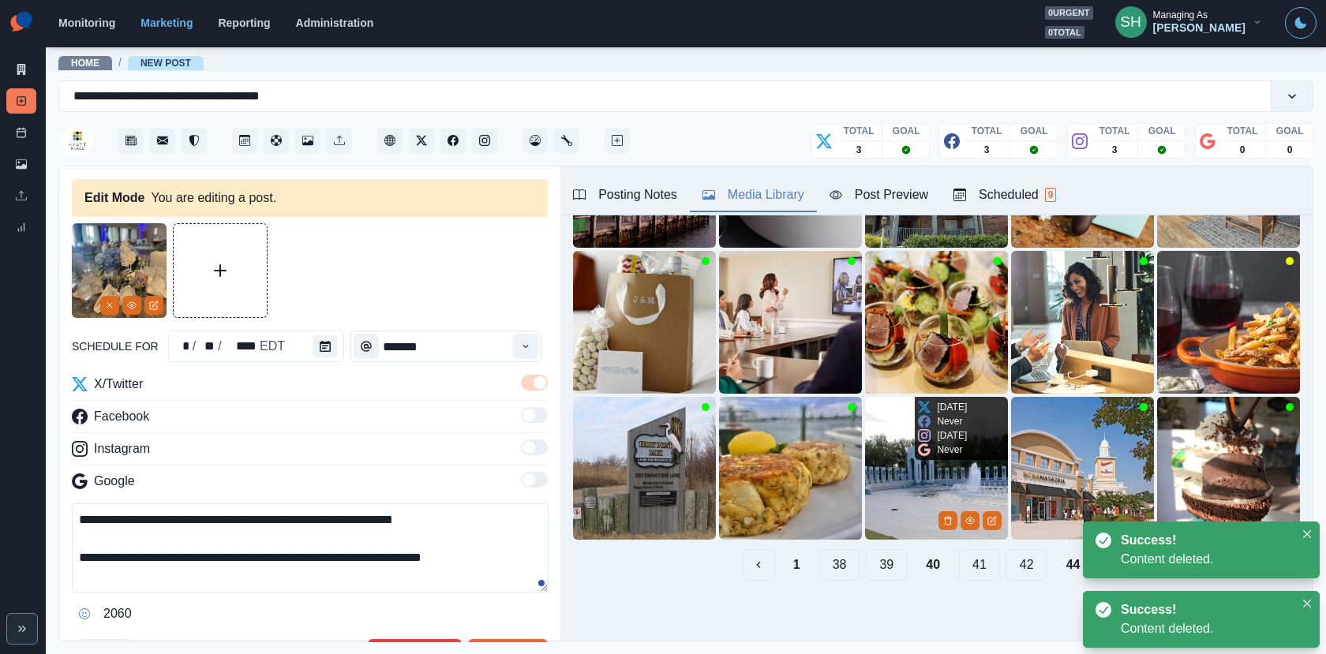
scroll to position [0, 0]
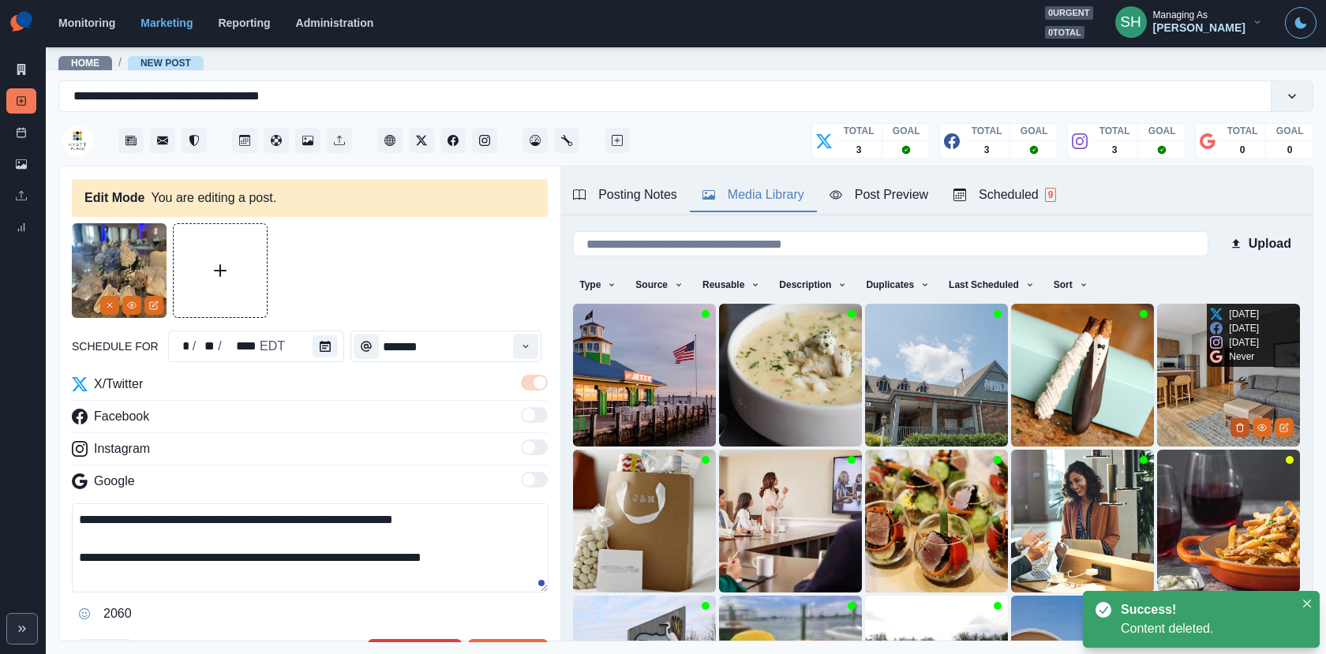
click at [1236, 424] on icon "Delete Media" at bounding box center [1239, 427] width 9 height 9
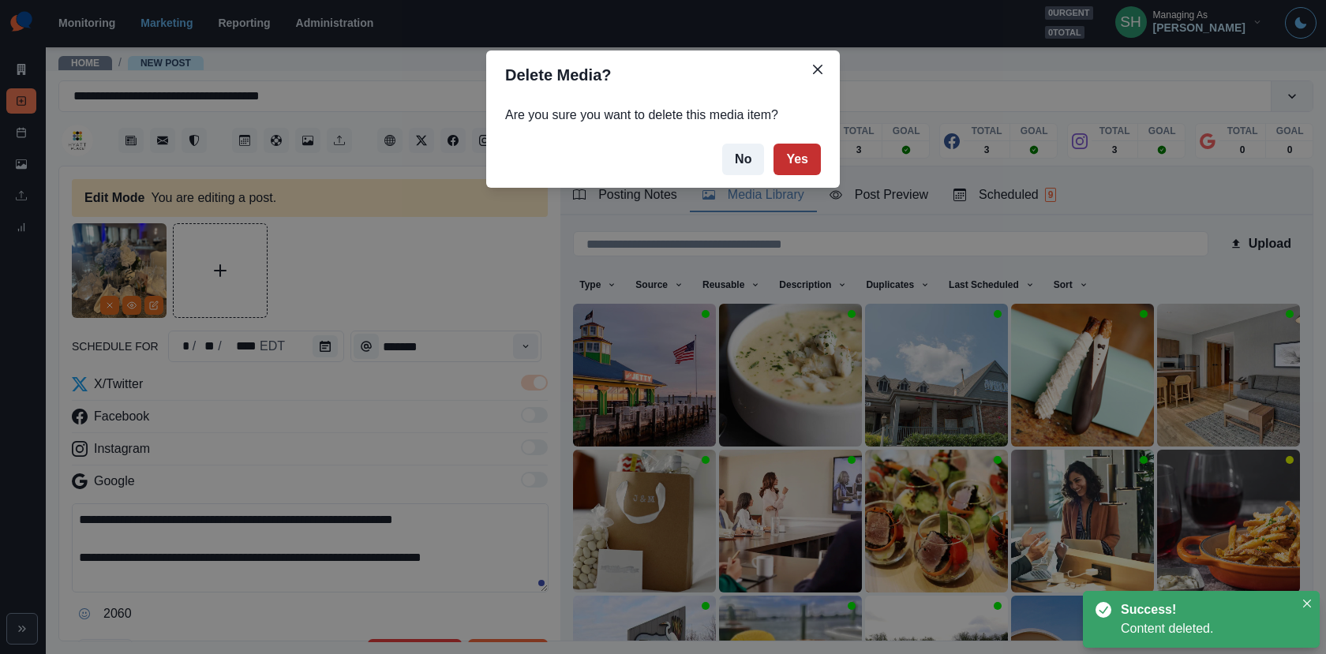
click at [802, 158] on button "Yes" at bounding box center [796, 160] width 47 height 32
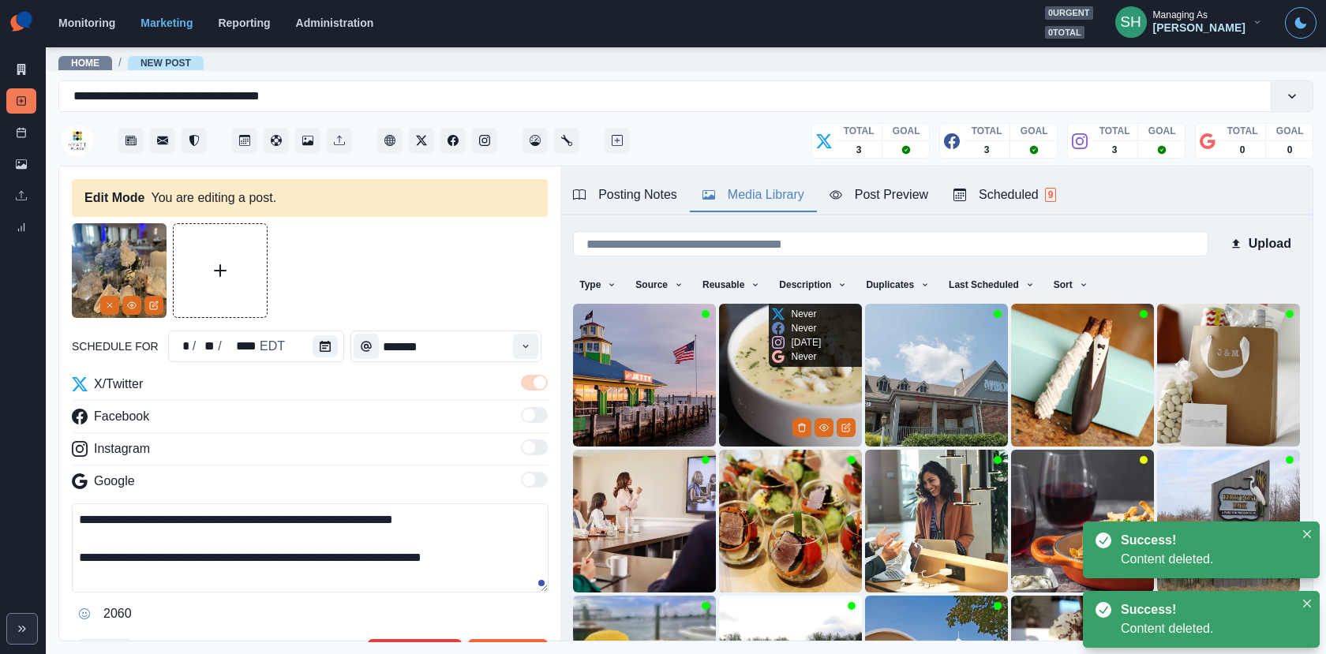
scroll to position [199, 0]
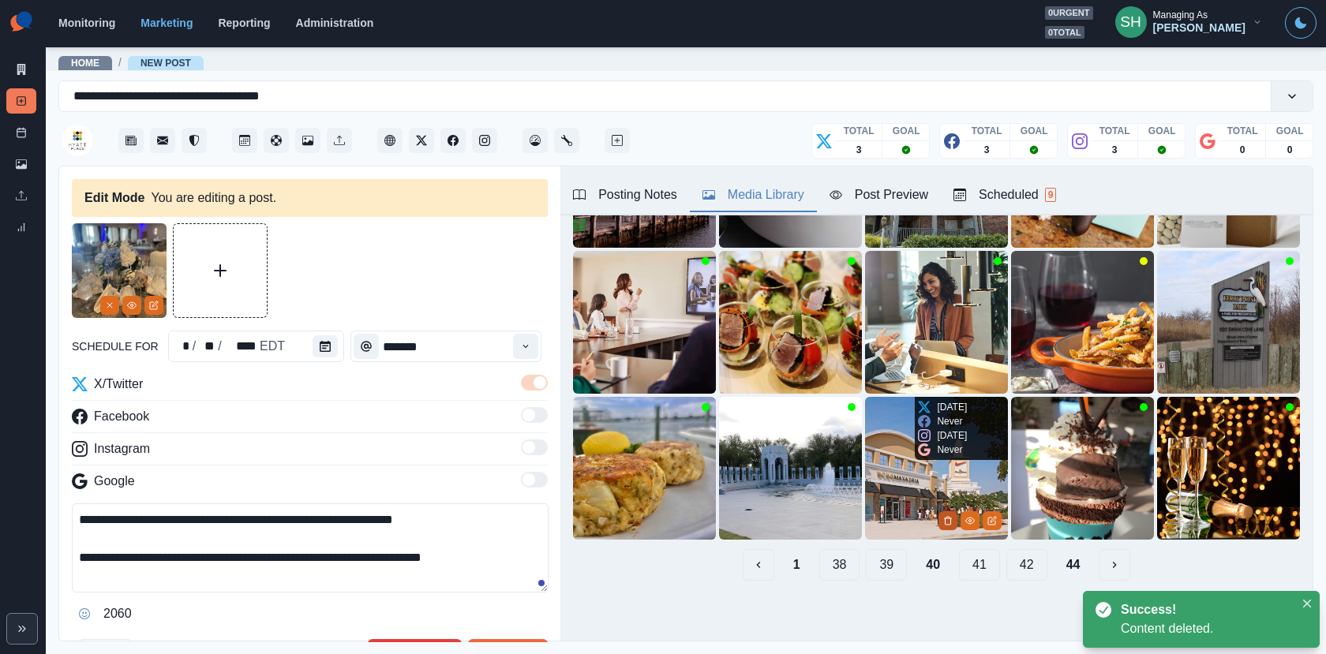
click at [952, 511] on button "Delete Media" at bounding box center [947, 520] width 19 height 19
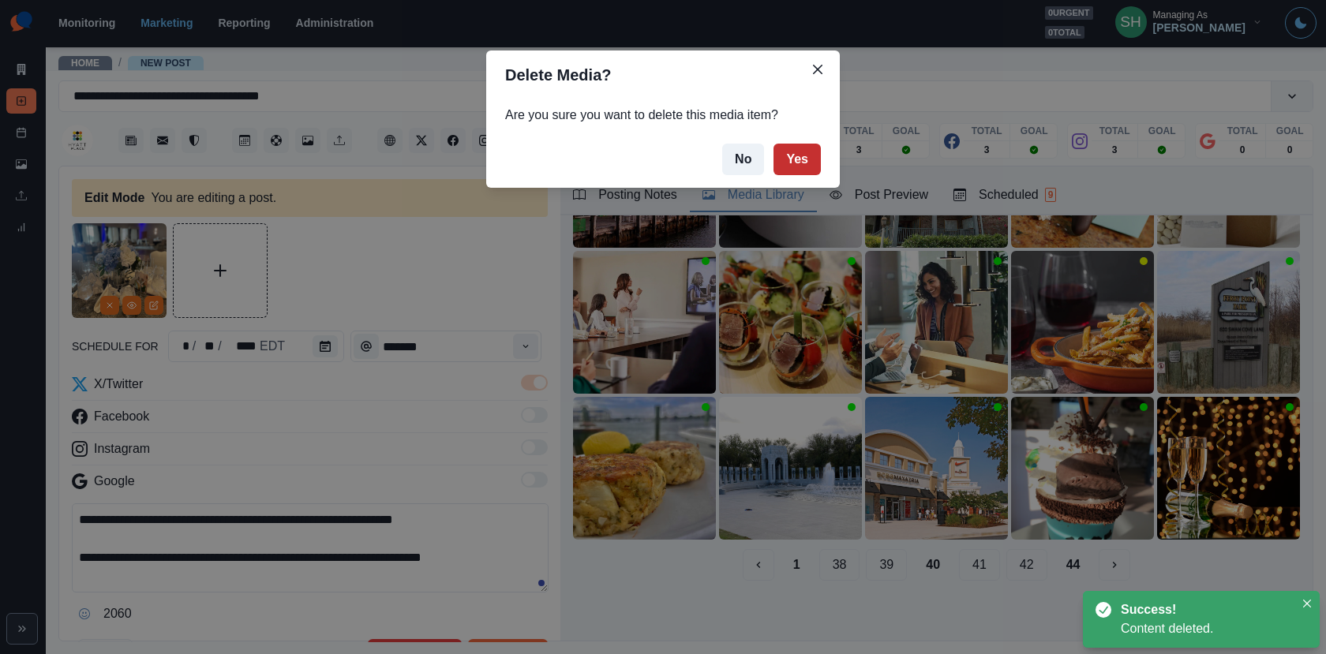
click at [788, 170] on button "Yes" at bounding box center [796, 160] width 47 height 32
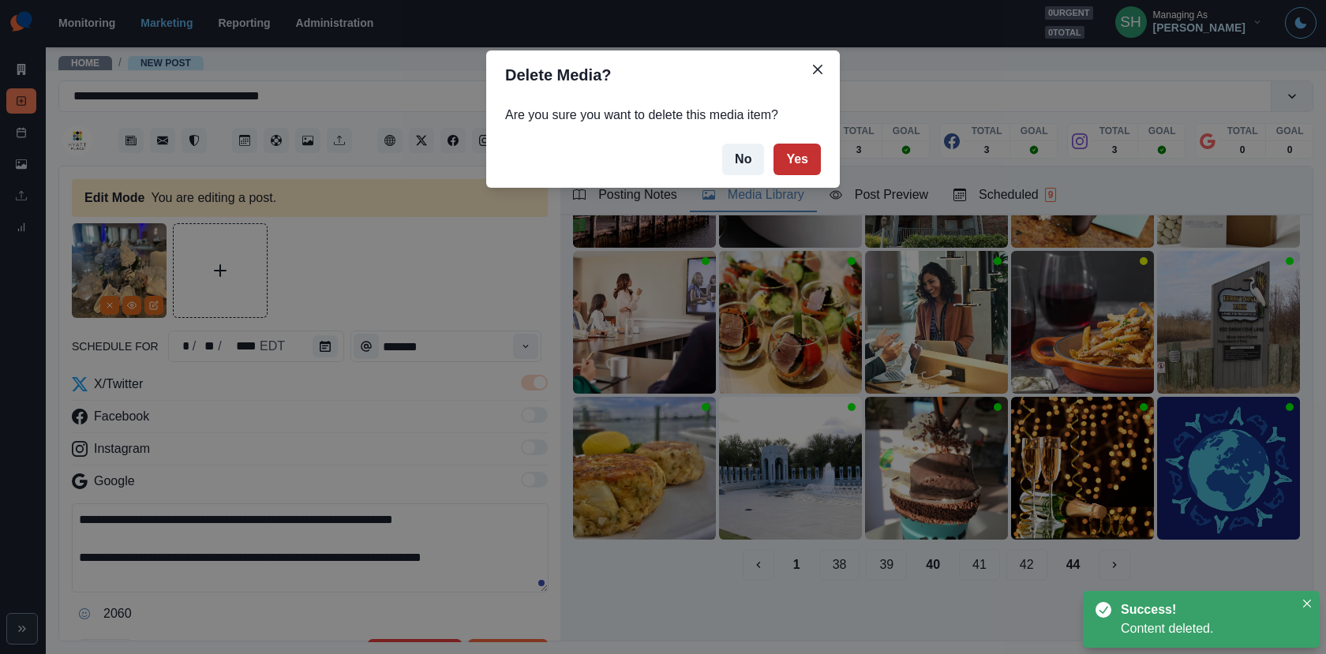
click at [787, 159] on button "Yes" at bounding box center [796, 160] width 47 height 32
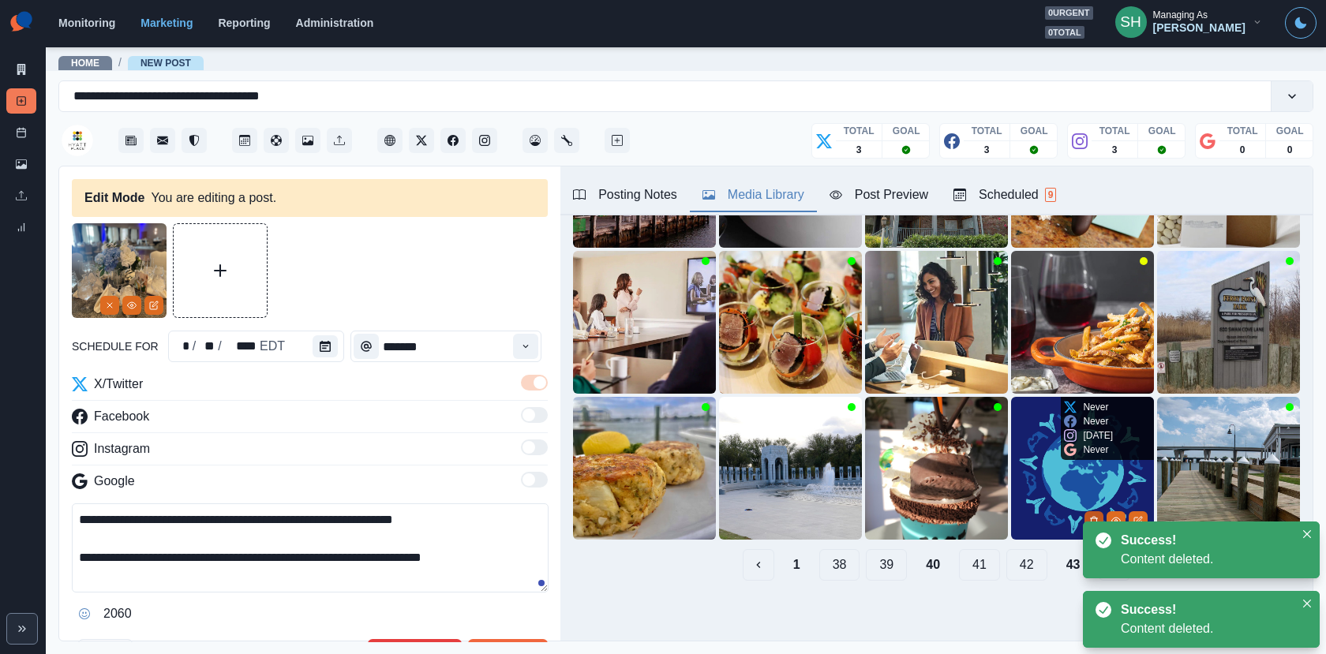
click at [1086, 517] on button "Delete Media" at bounding box center [1093, 520] width 19 height 19
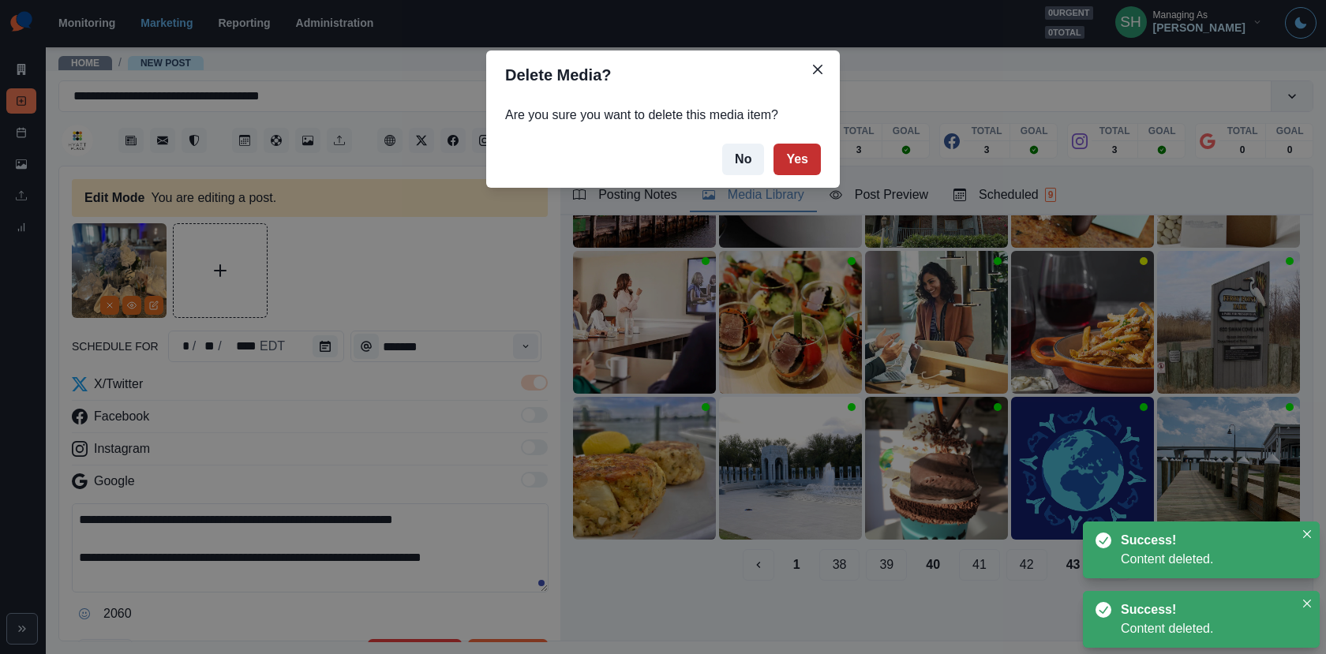
click at [806, 151] on button "Yes" at bounding box center [796, 160] width 47 height 32
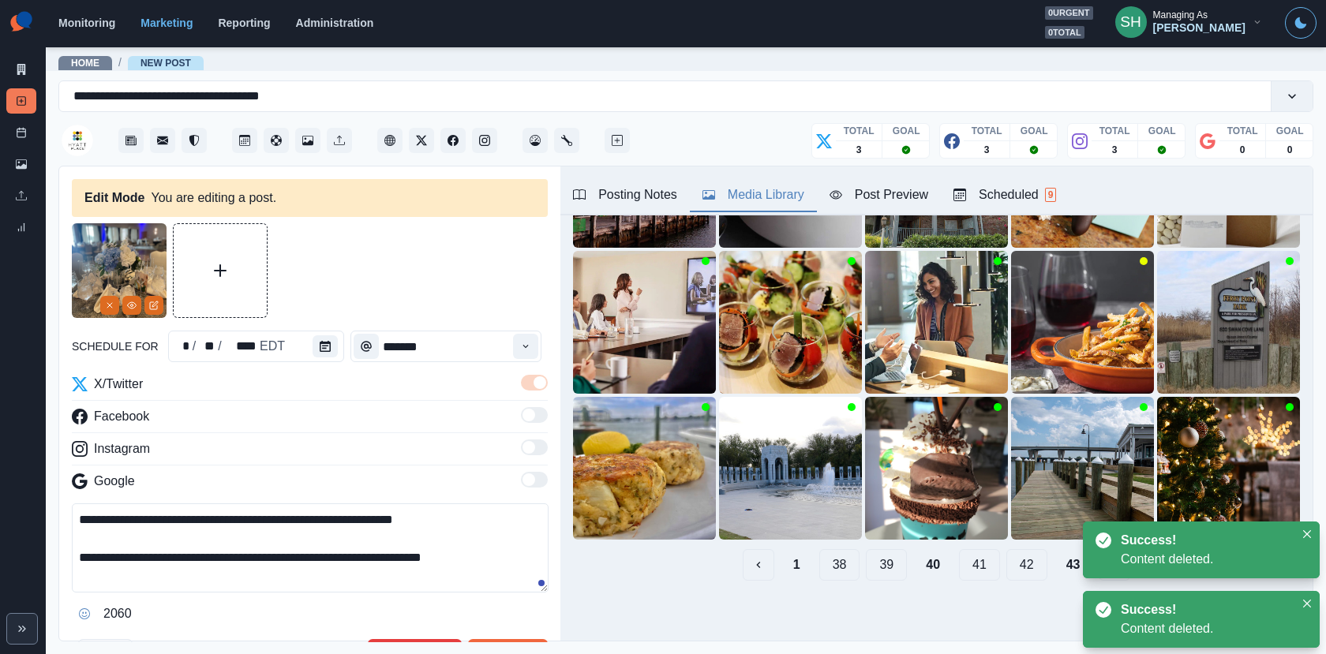
click at [1094, 522] on div "Success! Content deleted." at bounding box center [1200, 550] width 237 height 57
click at [1091, 518] on polyline "Delete Media" at bounding box center [1093, 518] width 7 height 0
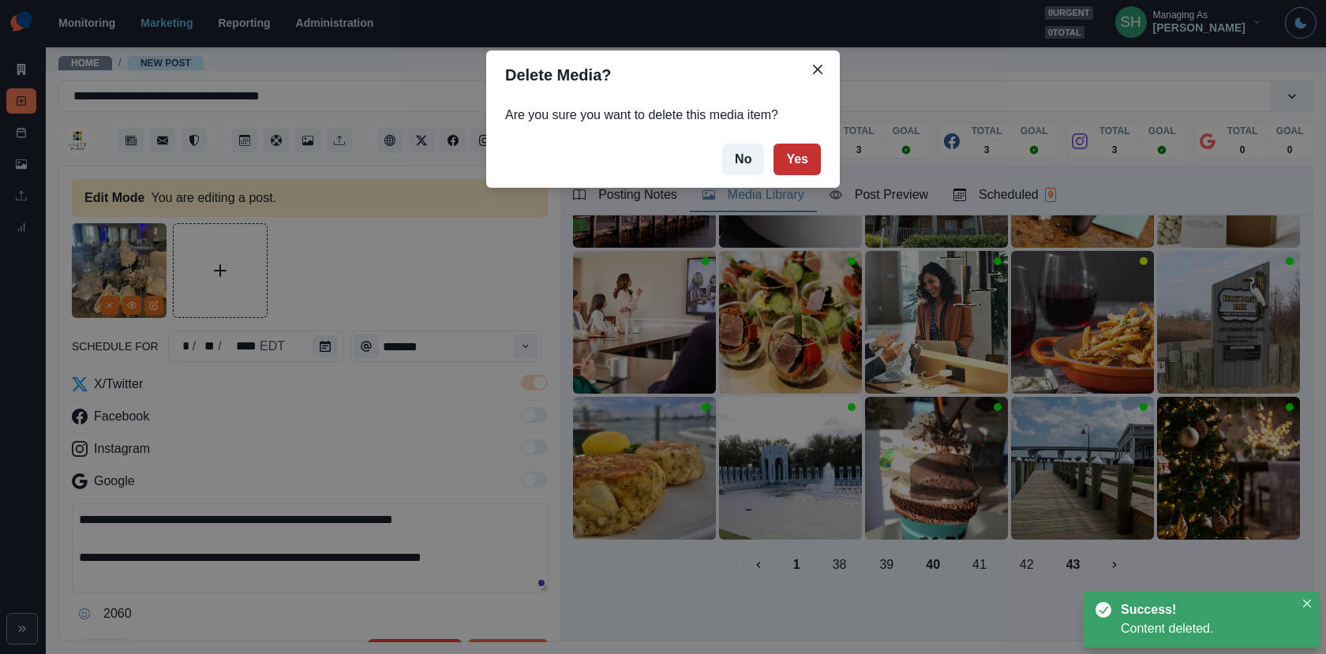
click at [811, 154] on button "Yes" at bounding box center [796, 160] width 47 height 32
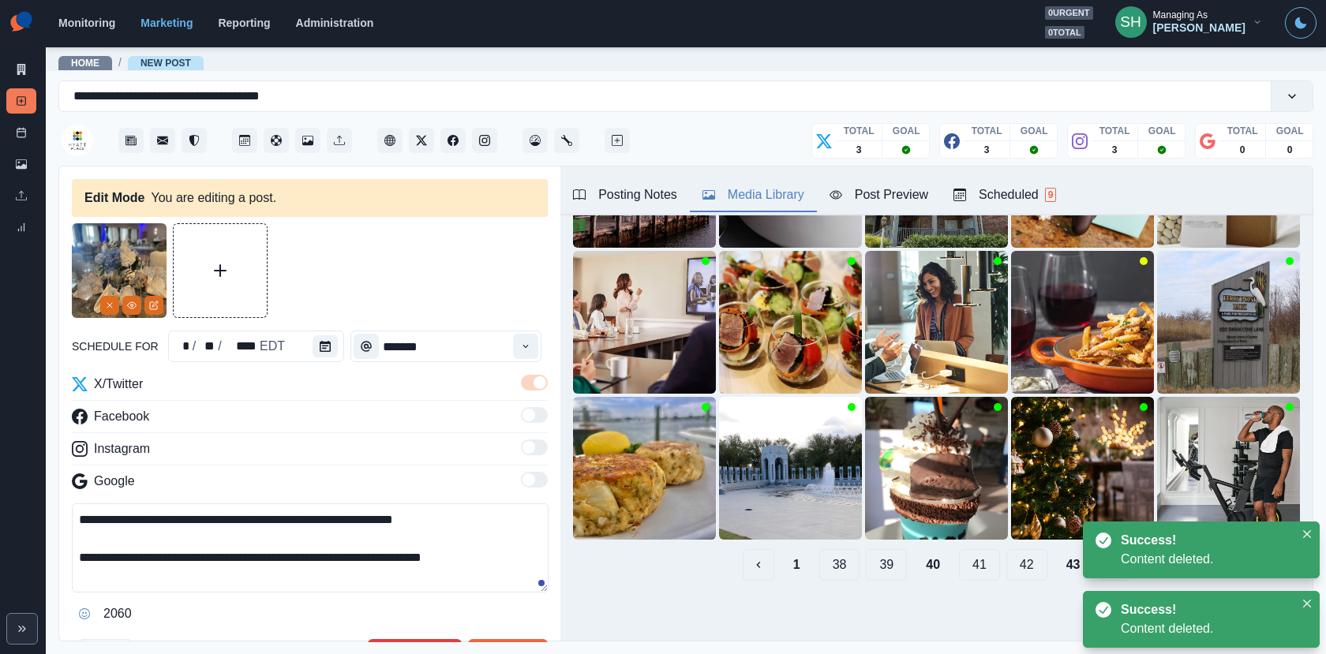
click at [889, 566] on button "39" at bounding box center [886, 565] width 41 height 32
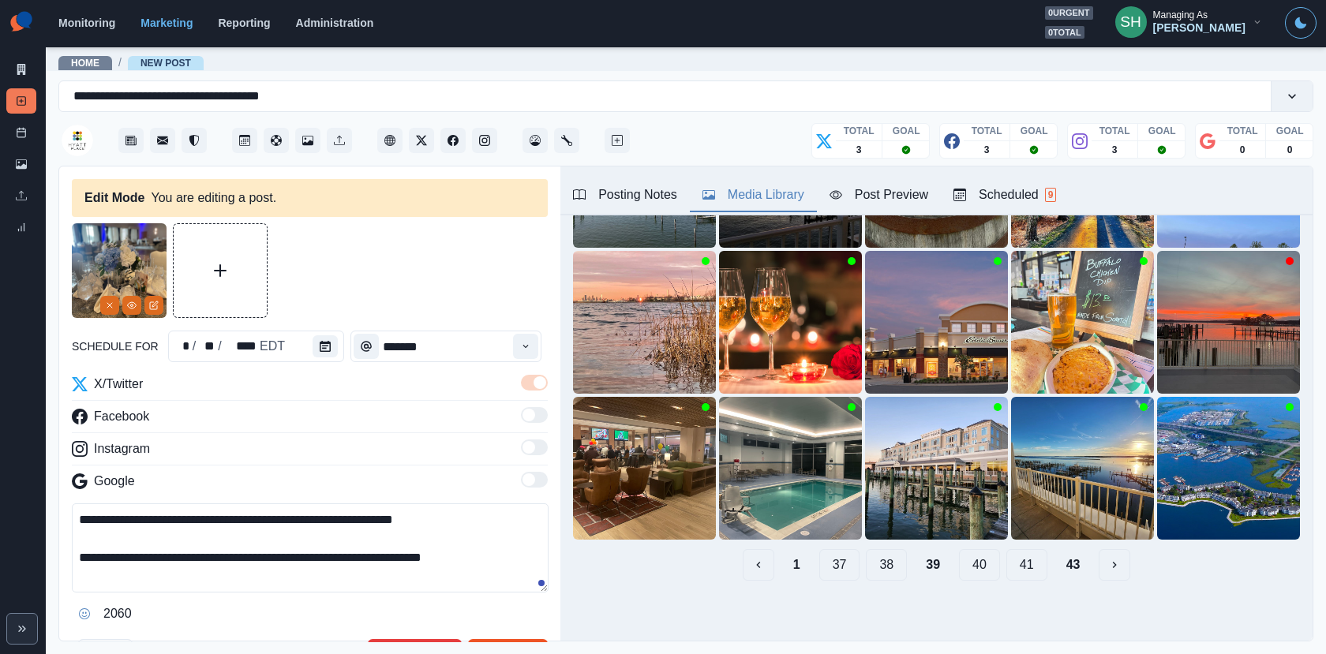
scroll to position [136, 0]
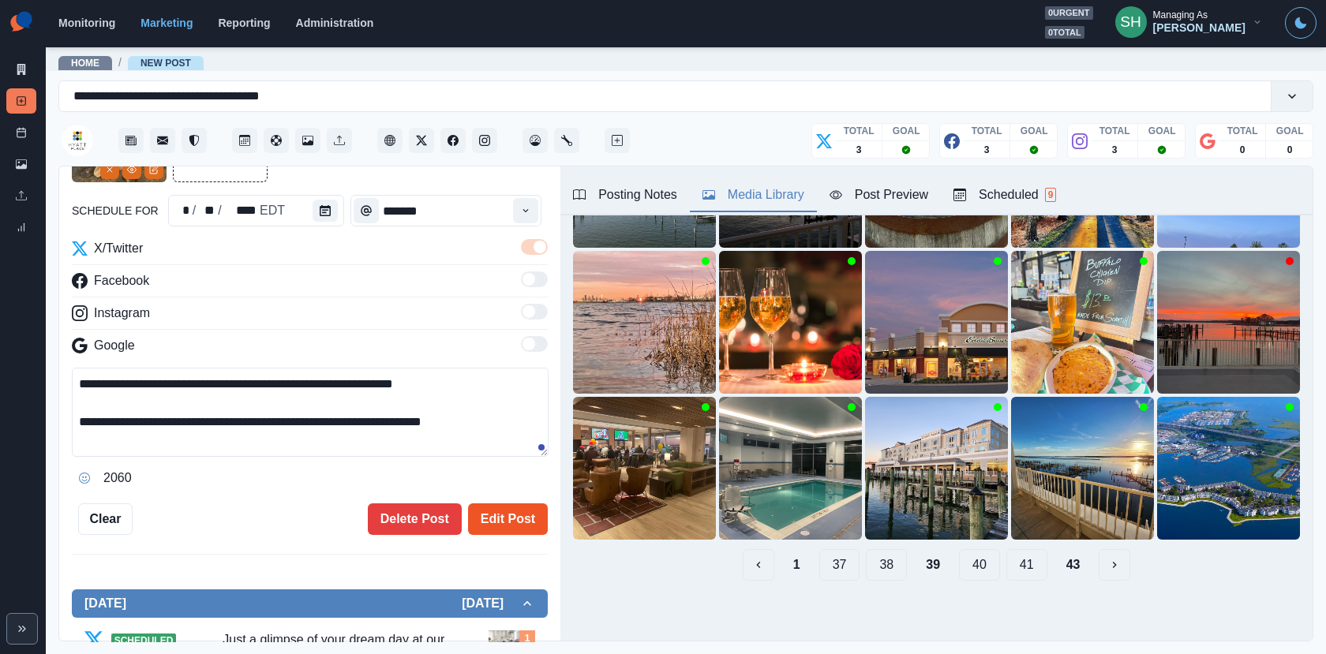
click at [514, 516] on button "Edit Post" at bounding box center [508, 519] width 80 height 32
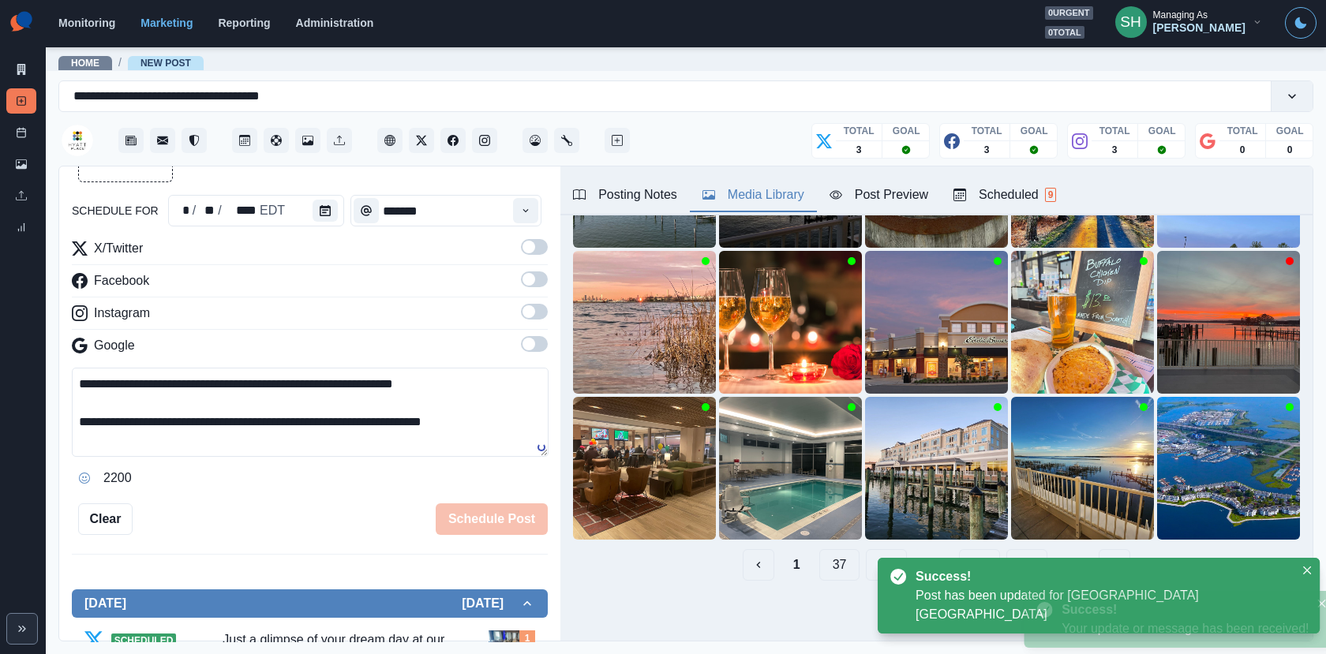
scroll to position [574, 0]
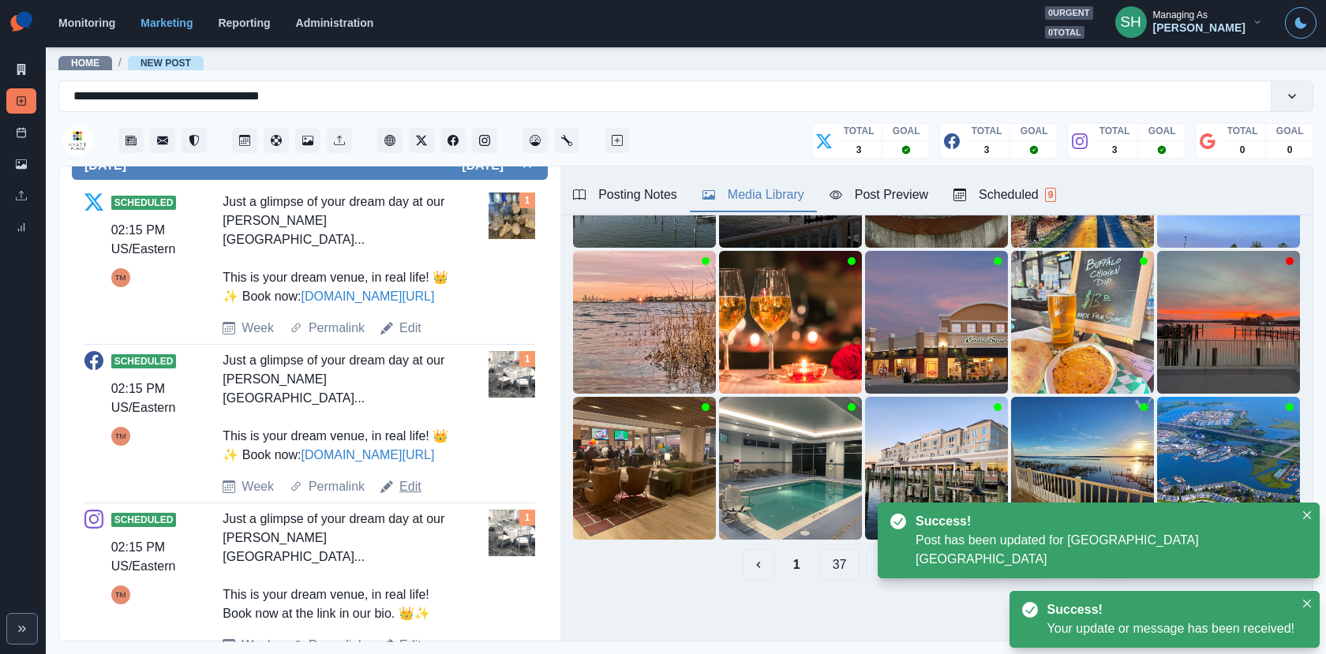
click at [411, 477] on link "Edit" at bounding box center [410, 486] width 22 height 19
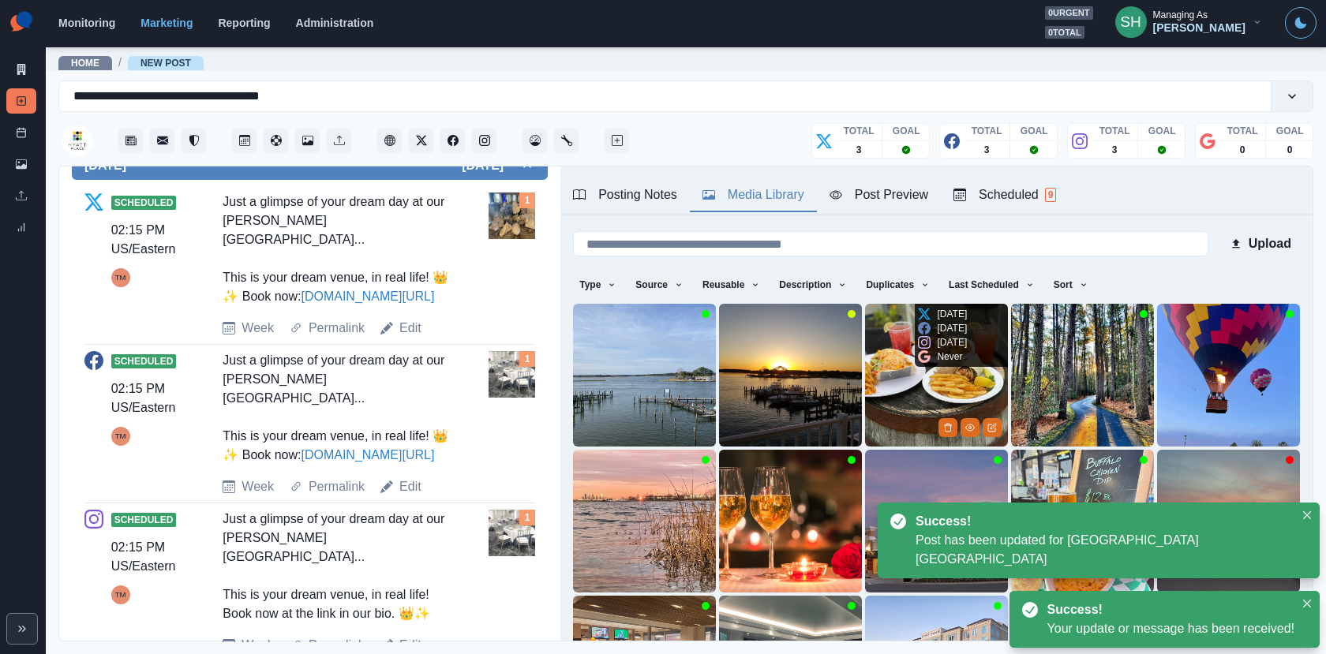
scroll to position [199, 0]
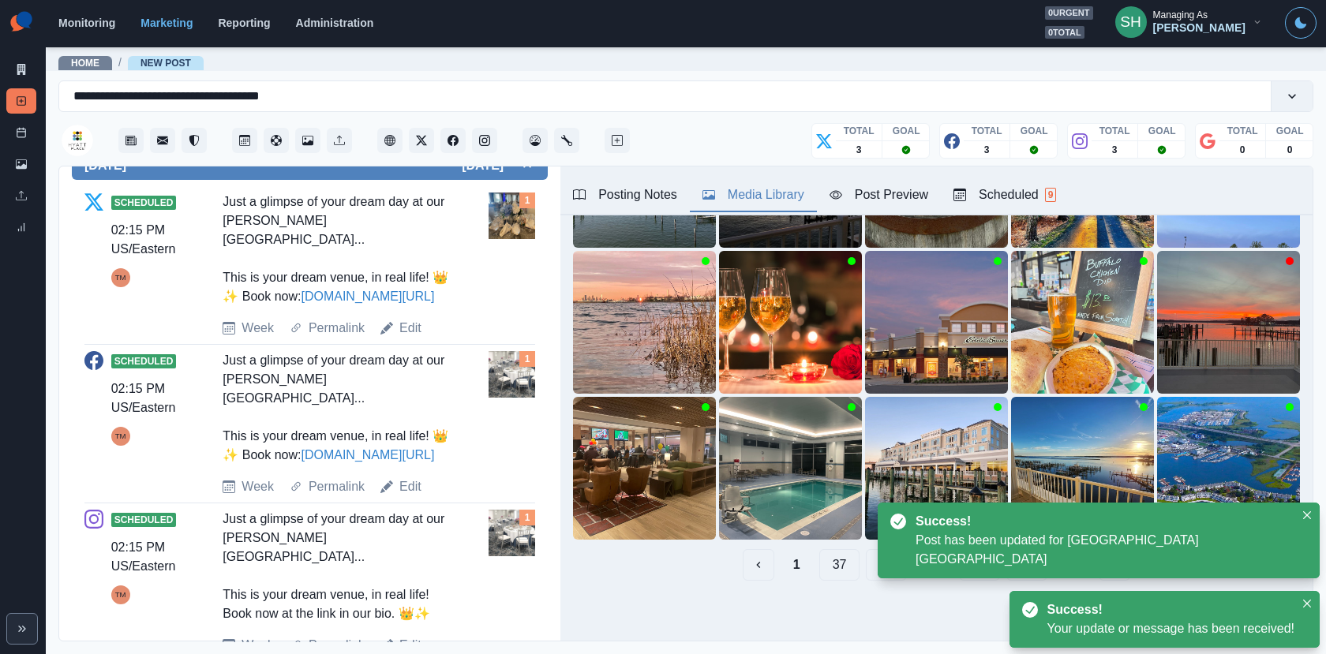
click at [797, 569] on button "1" at bounding box center [796, 565] width 32 height 32
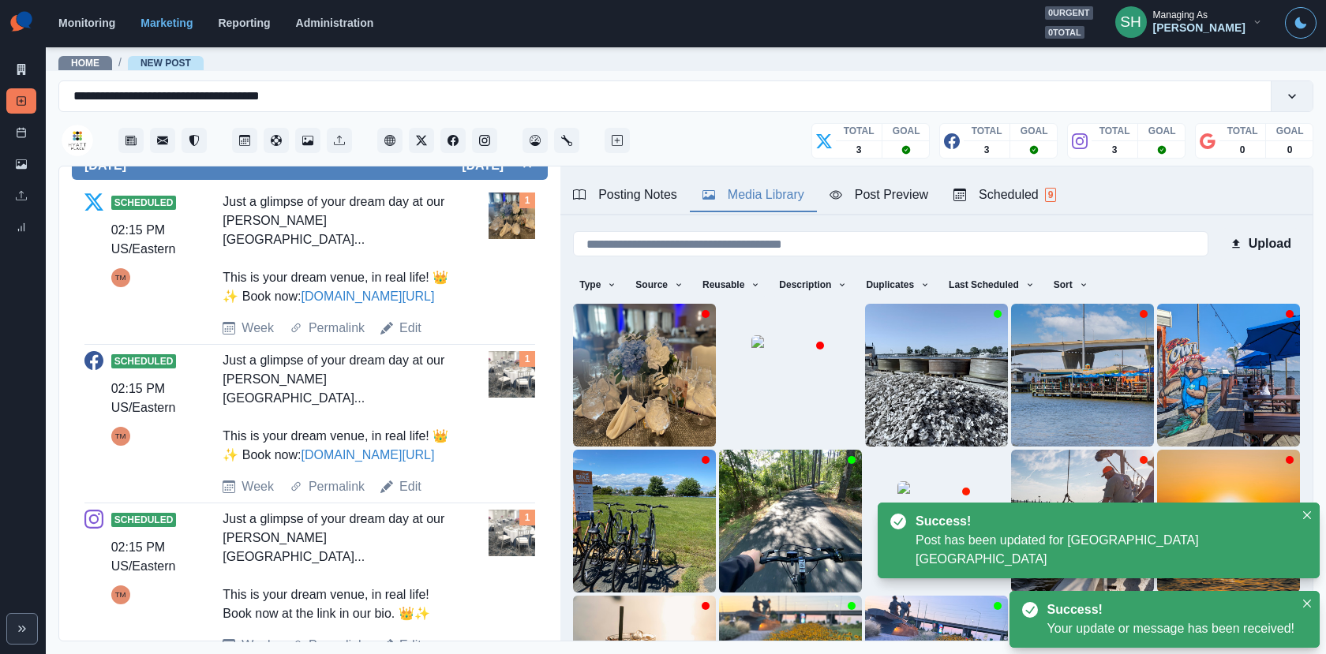
scroll to position [0, 0]
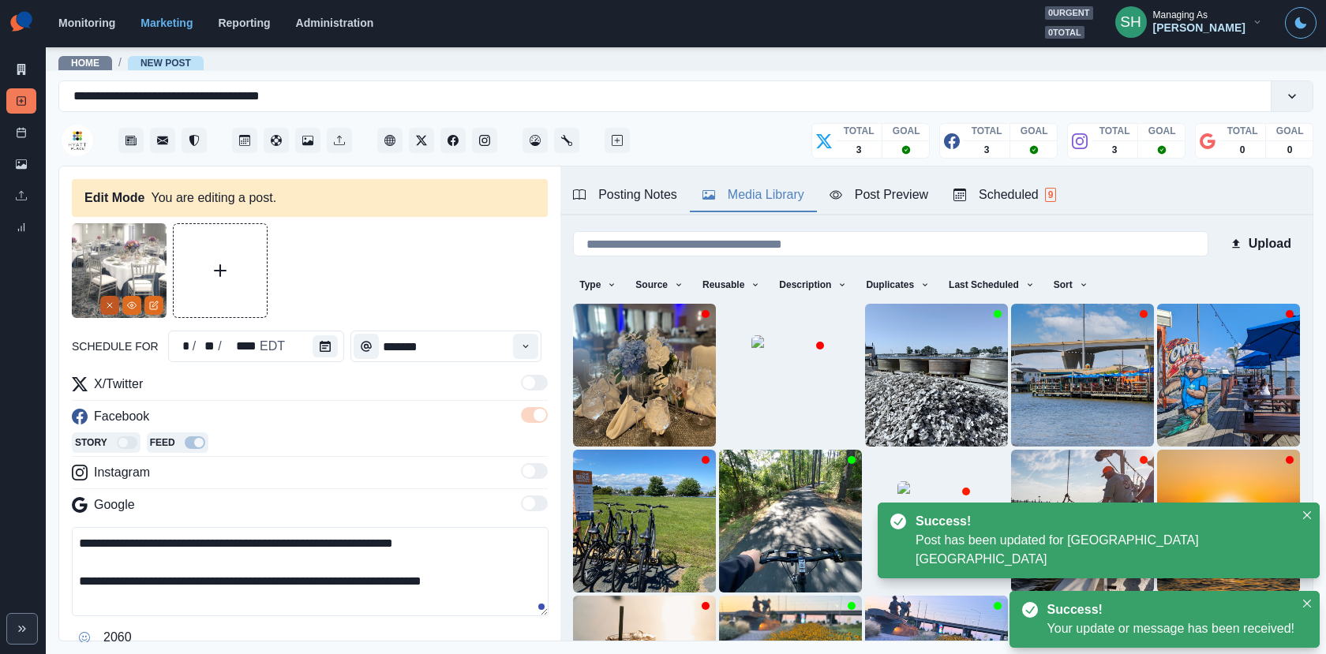
click at [108, 308] on icon "Remove" at bounding box center [109, 305] width 9 height 9
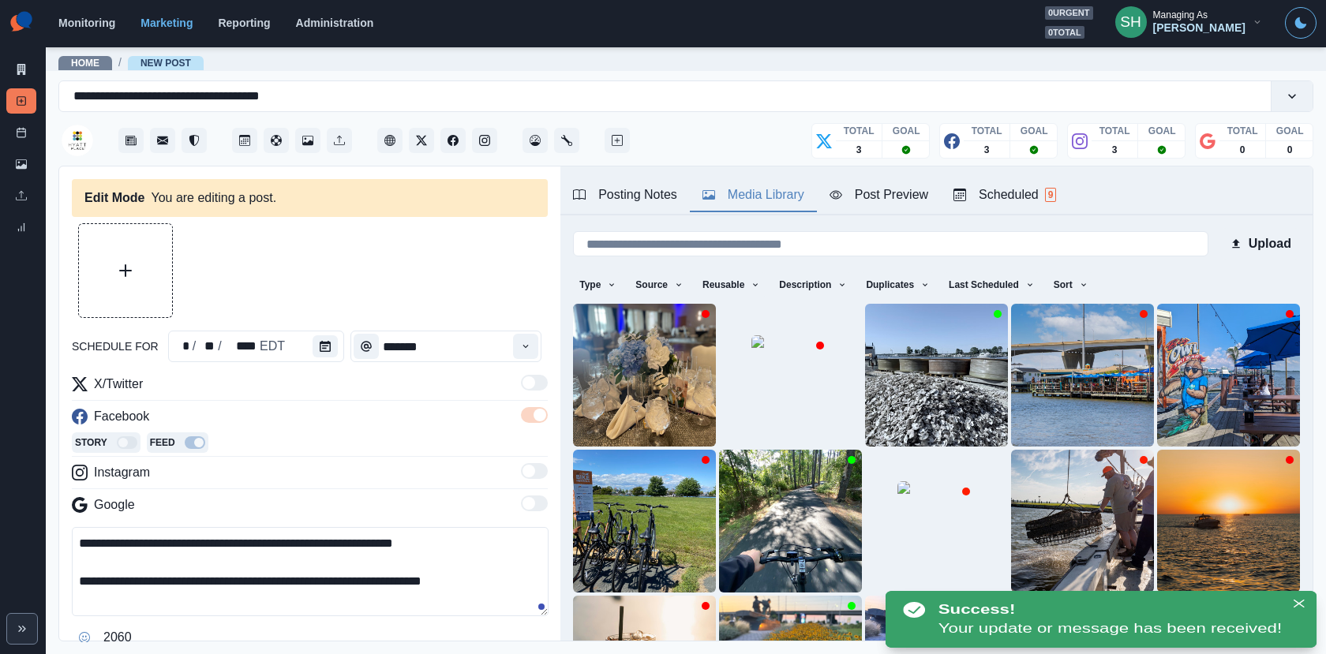
click at [594, 387] on img at bounding box center [644, 375] width 143 height 143
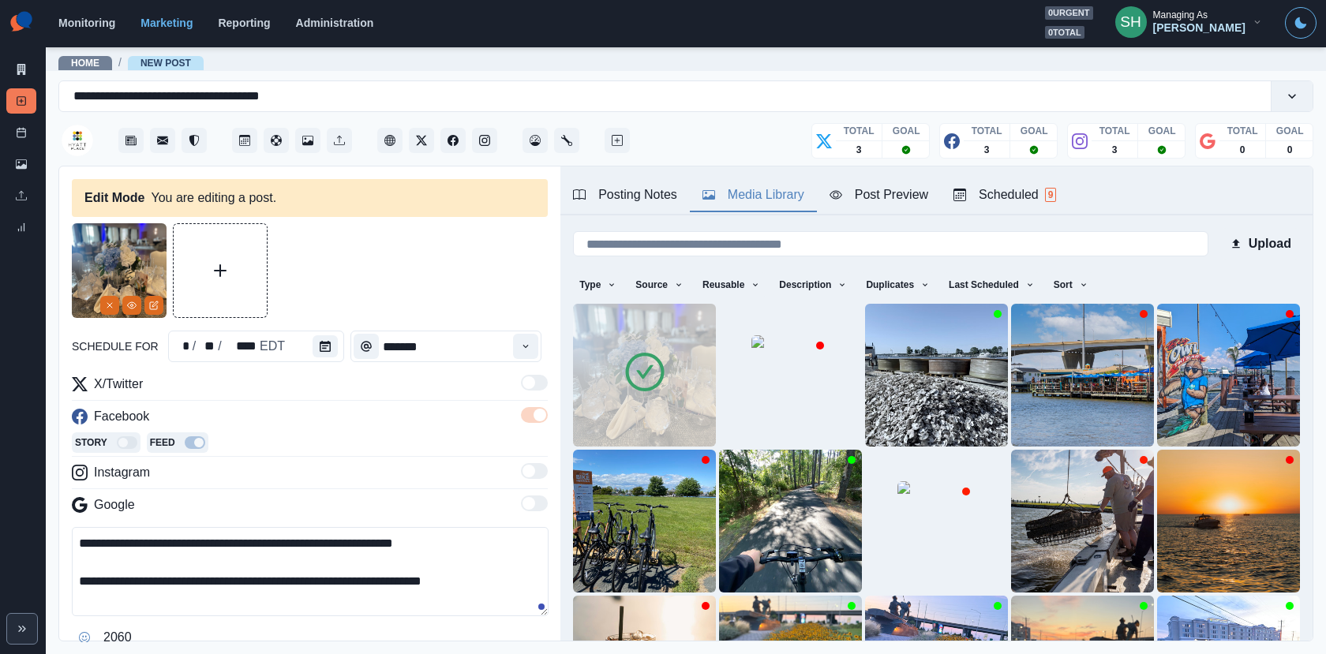
scroll to position [136, 0]
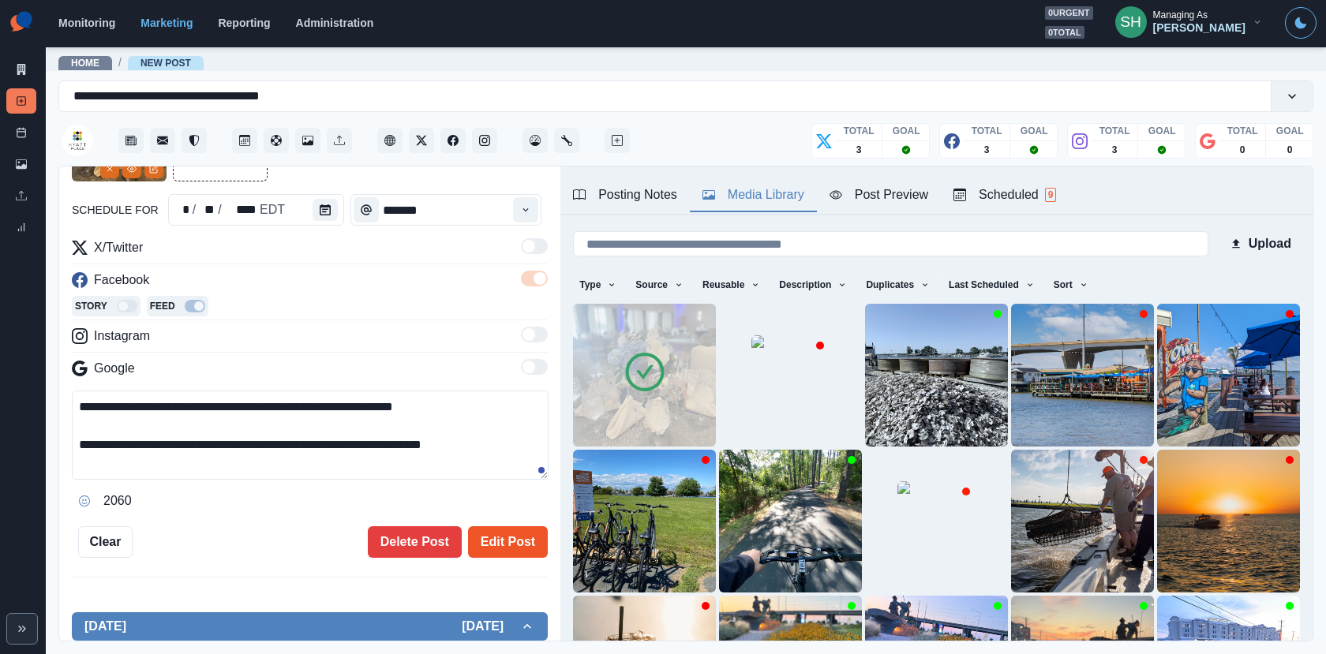
click at [520, 541] on button "Edit Post" at bounding box center [508, 542] width 80 height 32
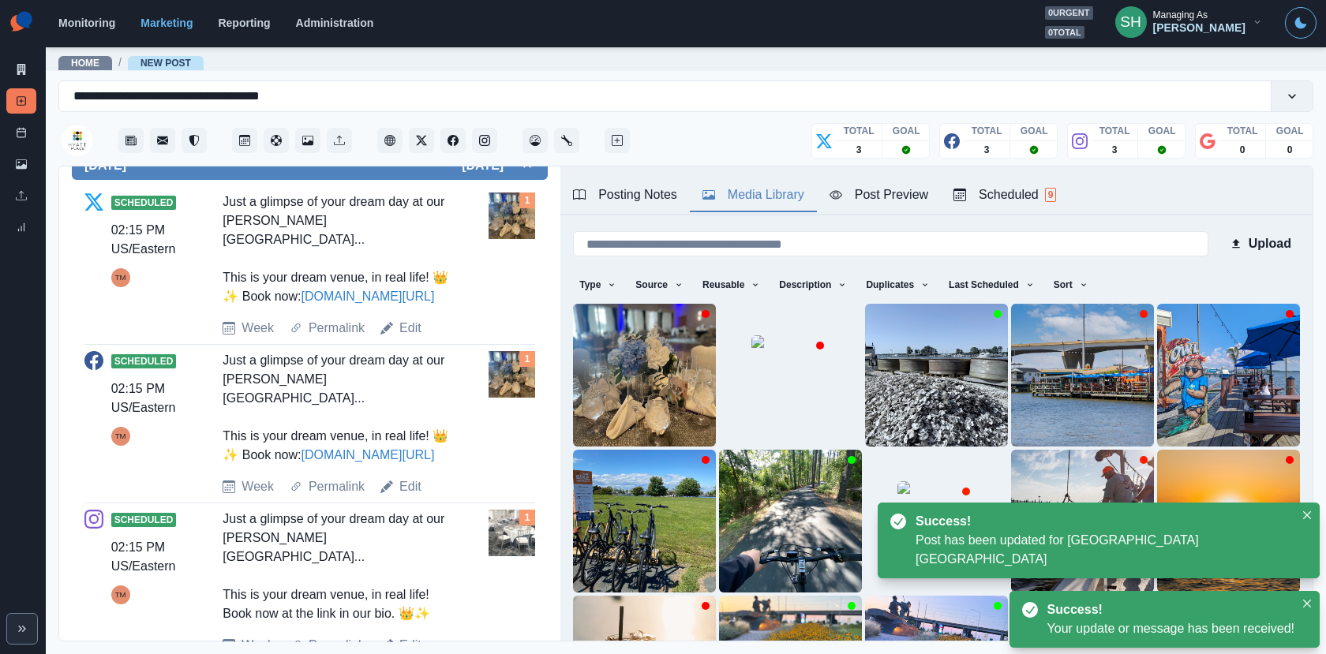
click at [406, 636] on link "Edit" at bounding box center [410, 645] width 22 height 19
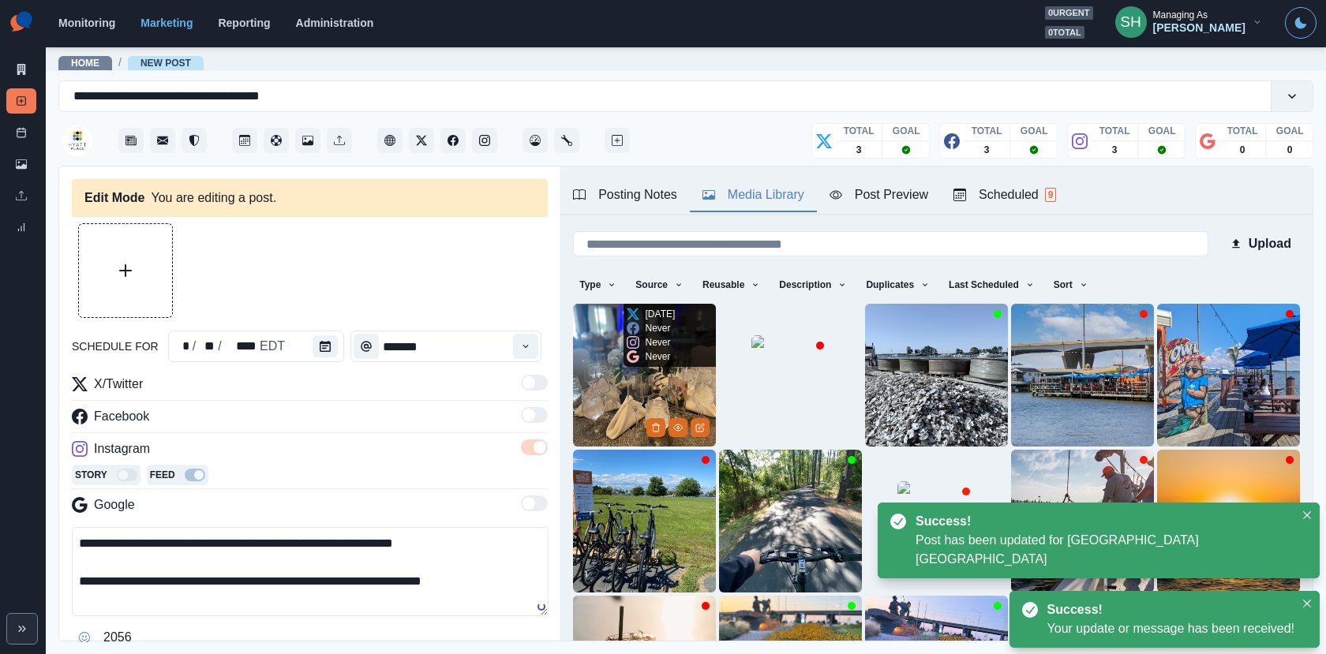
click at [610, 383] on img at bounding box center [644, 375] width 143 height 143
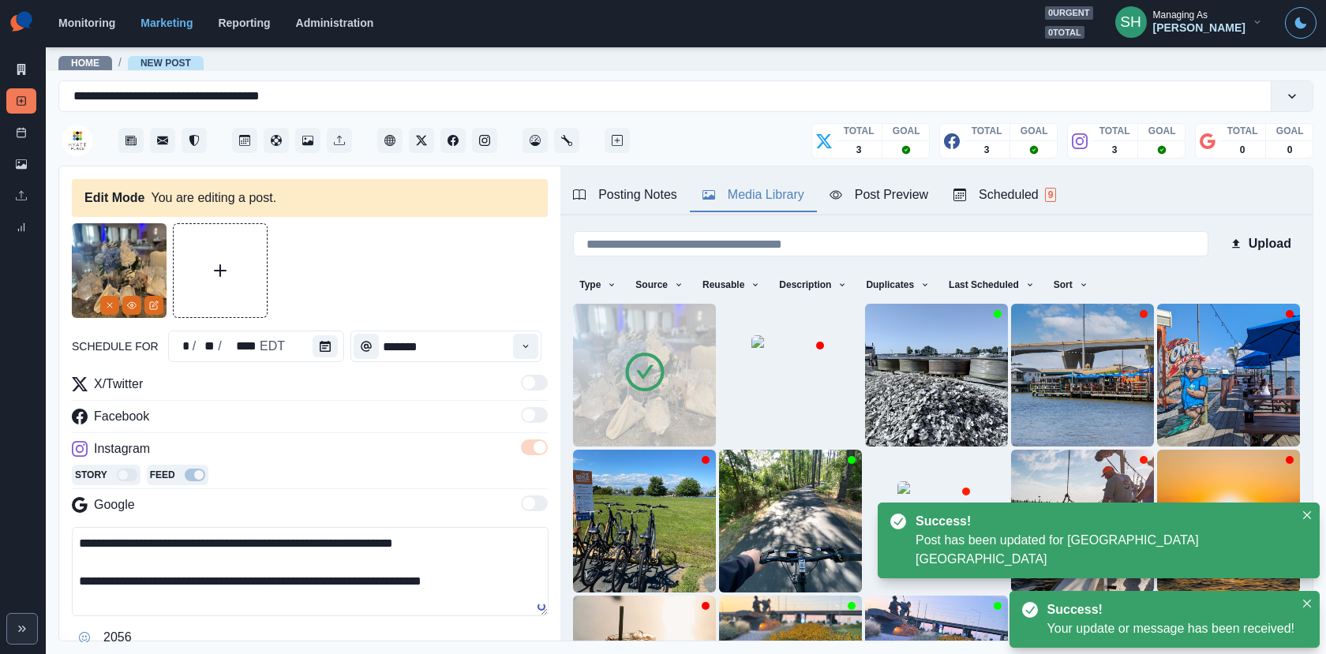
scroll to position [193, 0]
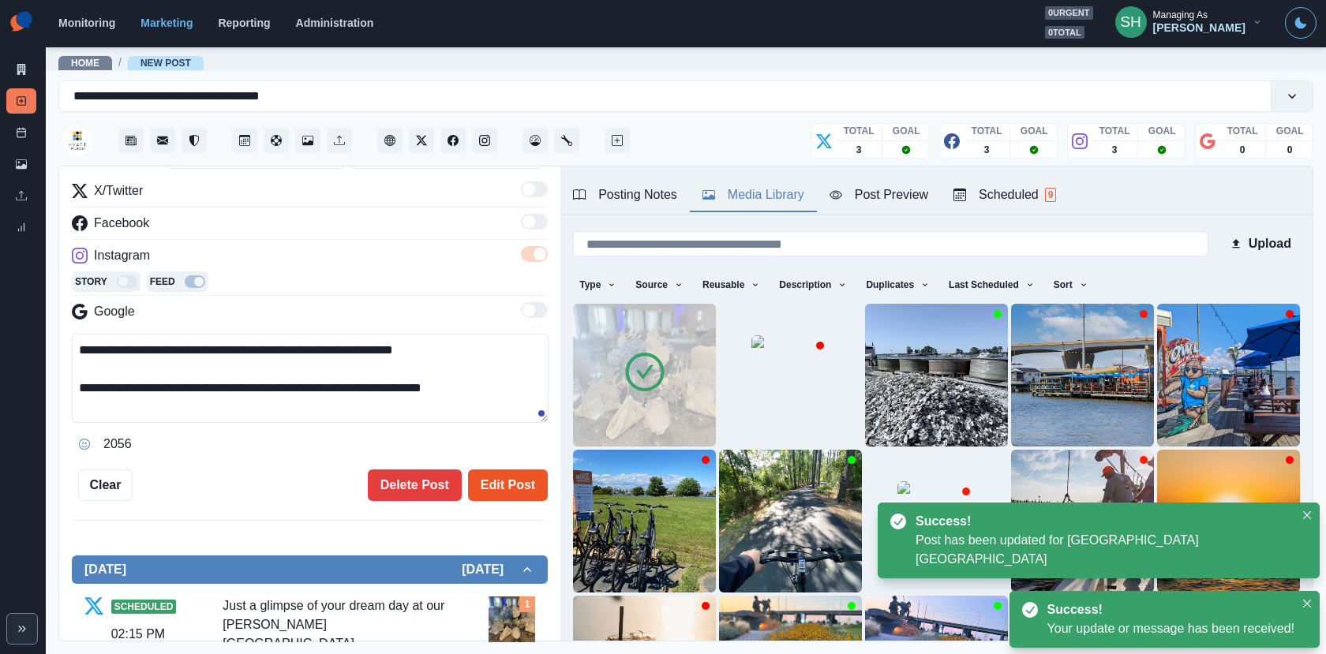
click at [528, 482] on button "Edit Post" at bounding box center [508, 485] width 80 height 32
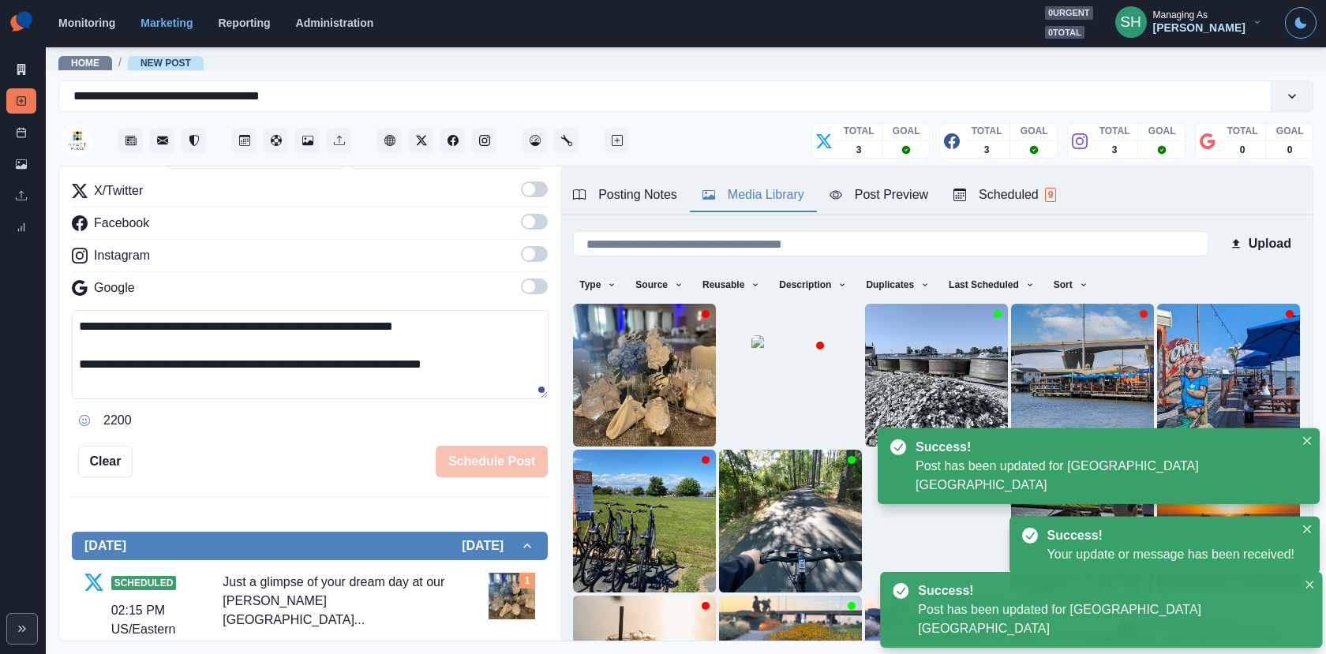
scroll to position [574, 0]
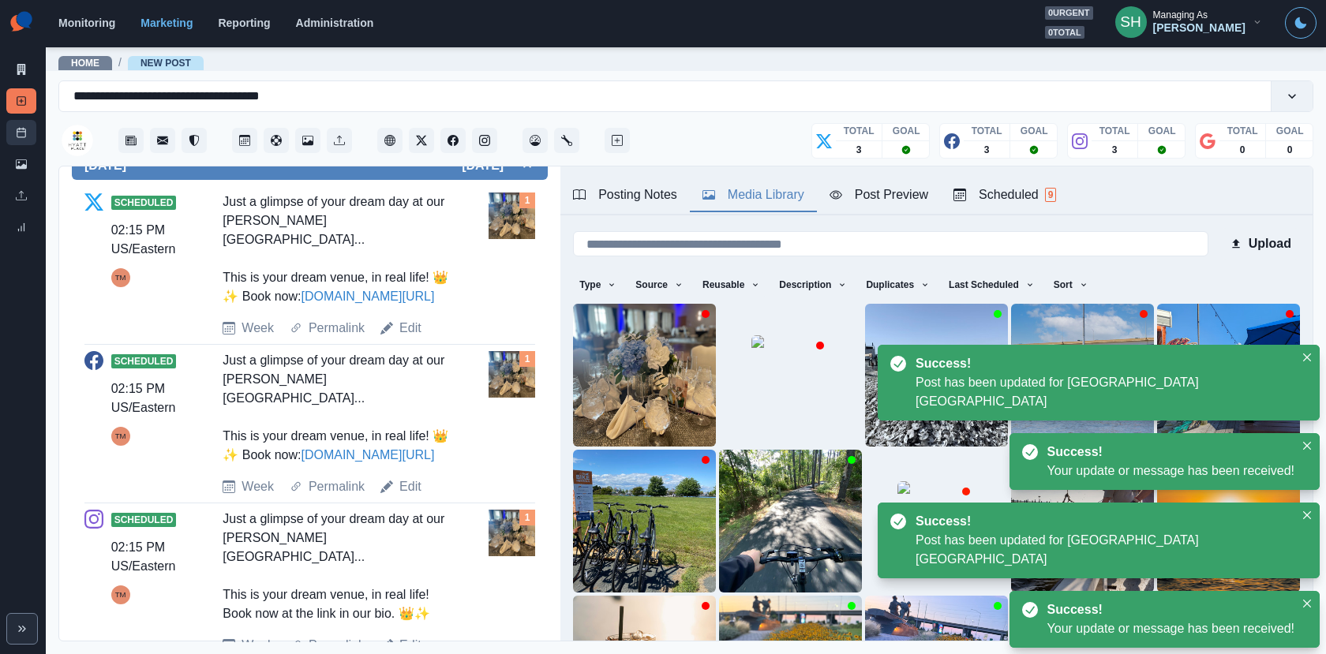
click at [23, 136] on icon at bounding box center [21, 132] width 11 height 11
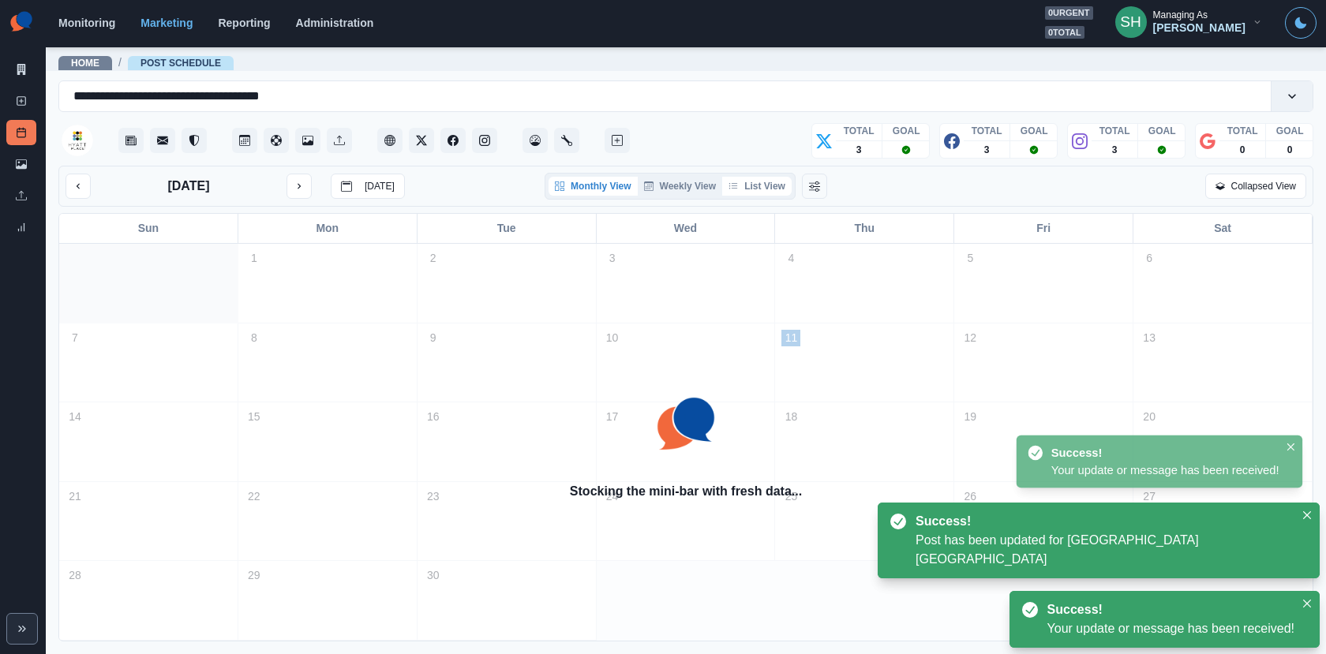
click at [772, 193] on button "List View" at bounding box center [756, 186] width 69 height 19
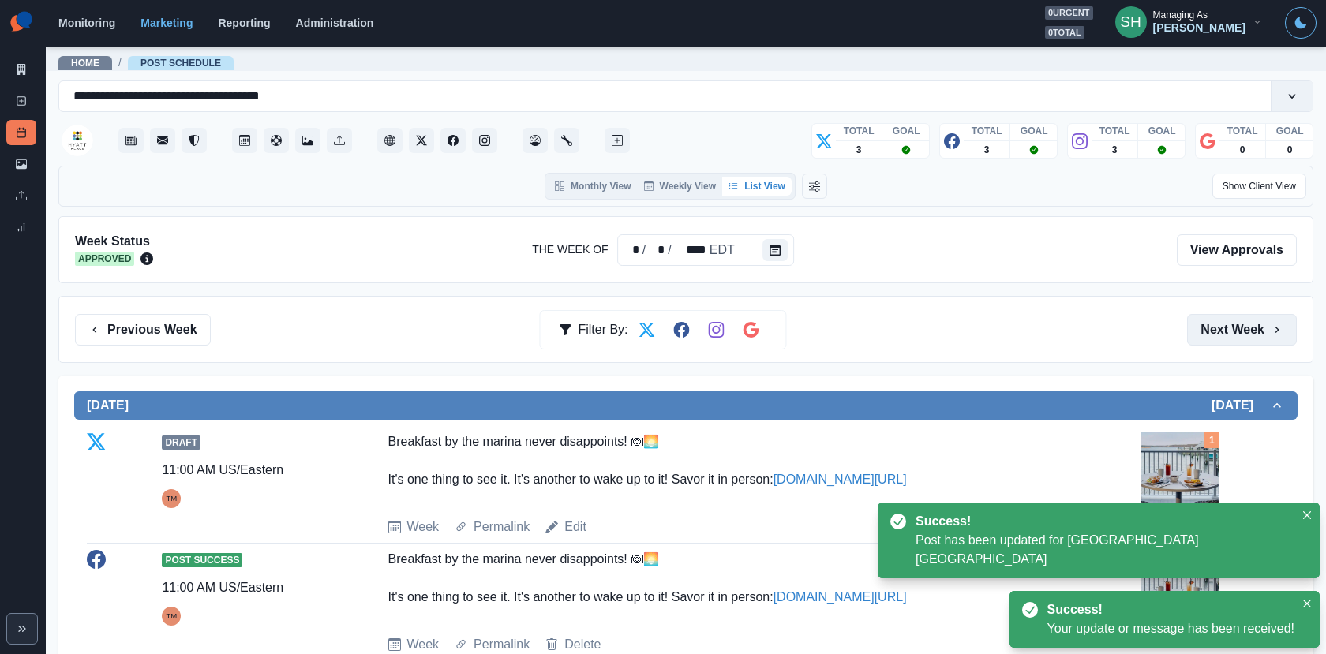
click at [1247, 320] on button "Next Week" at bounding box center [1242, 330] width 110 height 32
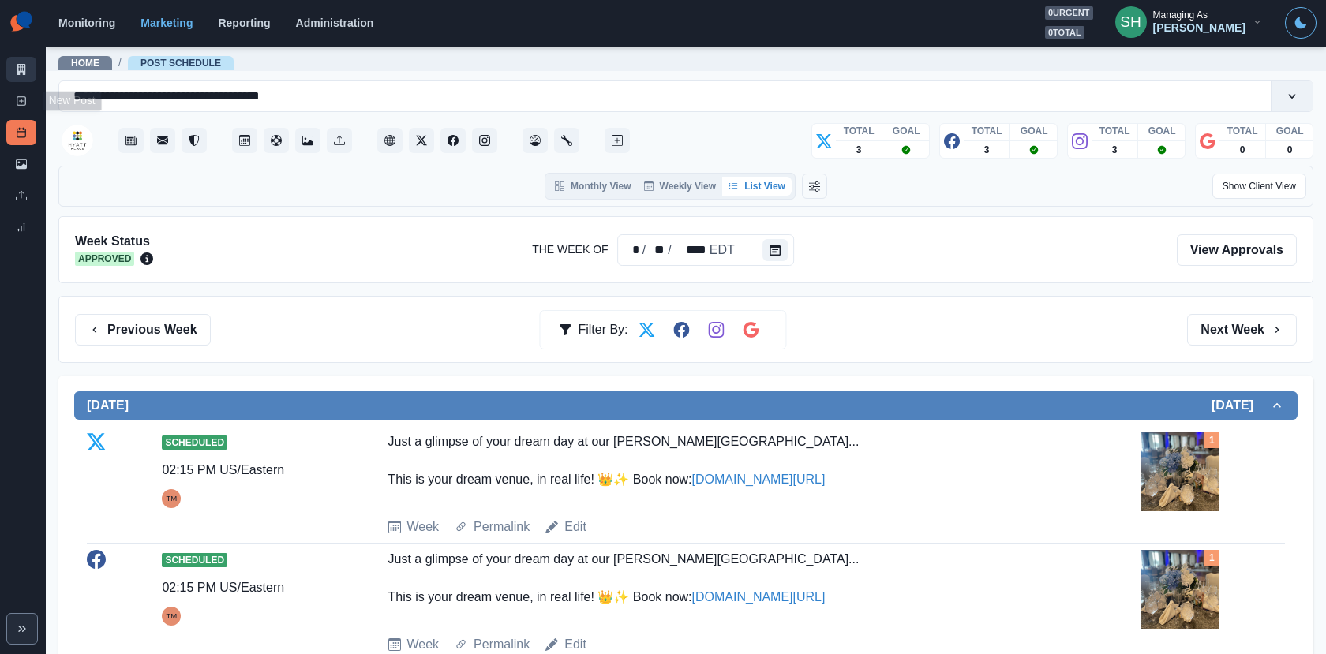
click at [21, 64] on icon at bounding box center [21, 69] width 9 height 11
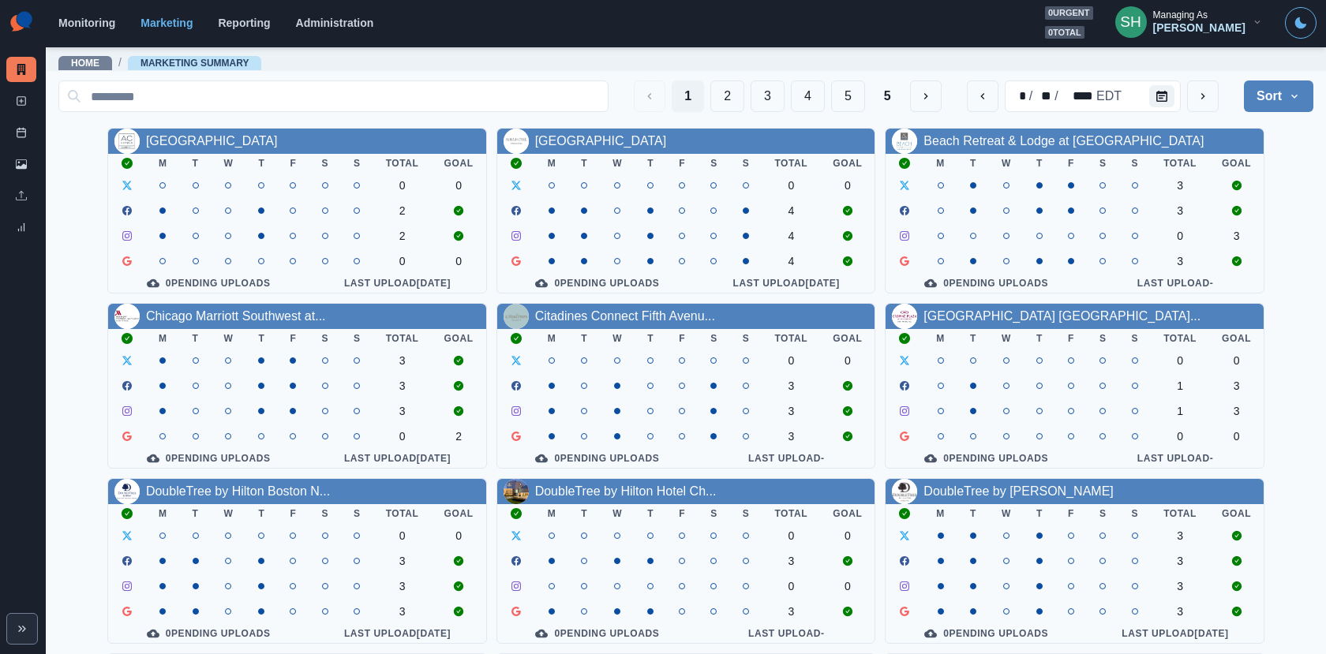
click at [1224, 24] on div "[PERSON_NAME]" at bounding box center [1199, 27] width 92 height 13
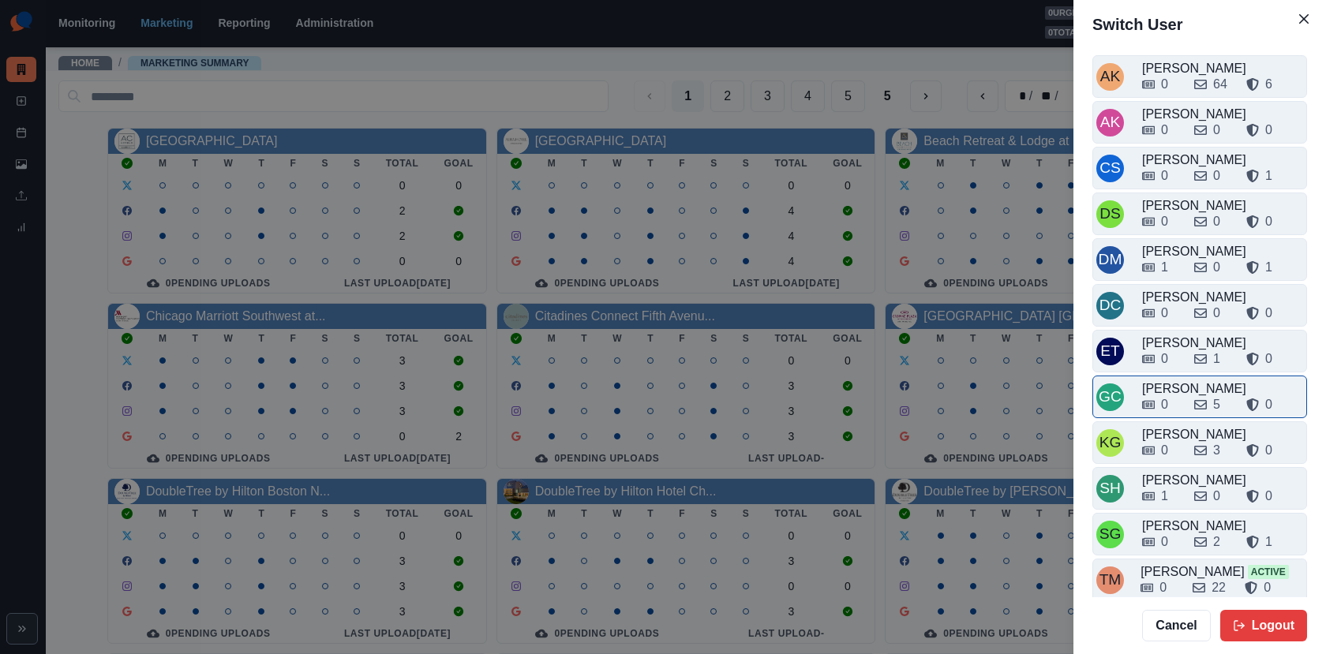
click at [1178, 411] on div "GC Gizelle Carlos 0 5 0" at bounding box center [1199, 397] width 215 height 43
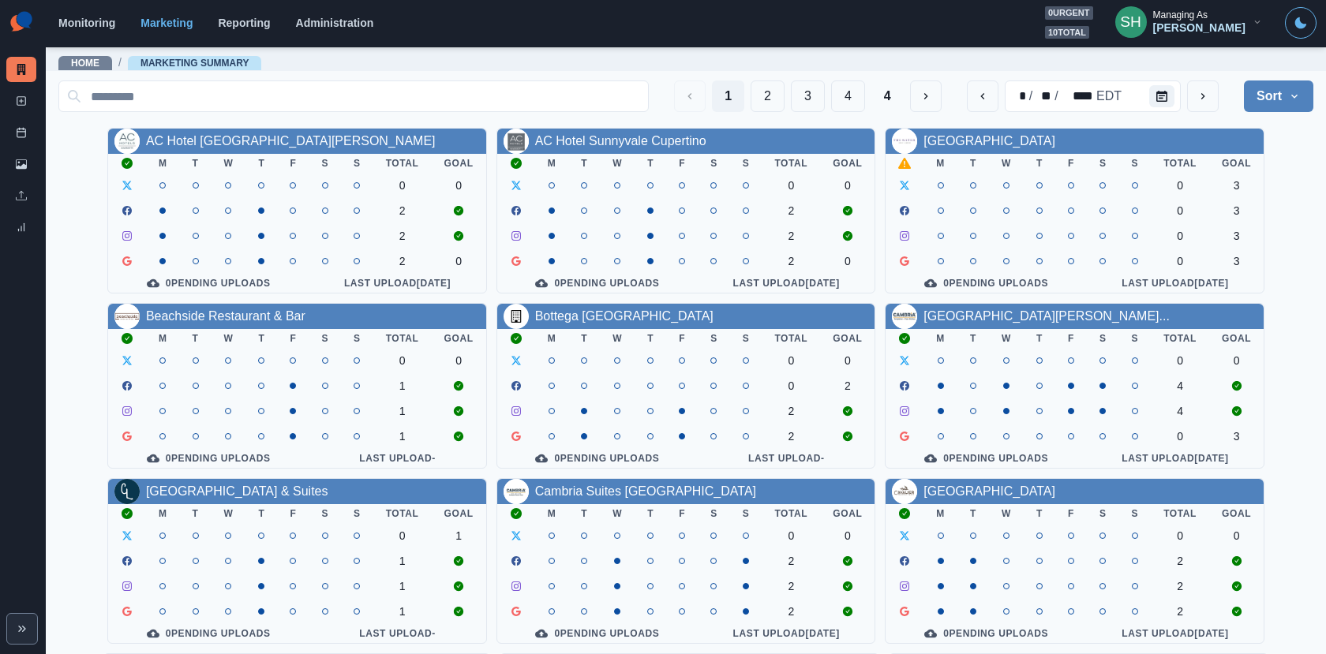
click at [1213, 25] on div "[PERSON_NAME]" at bounding box center [1199, 27] width 92 height 13
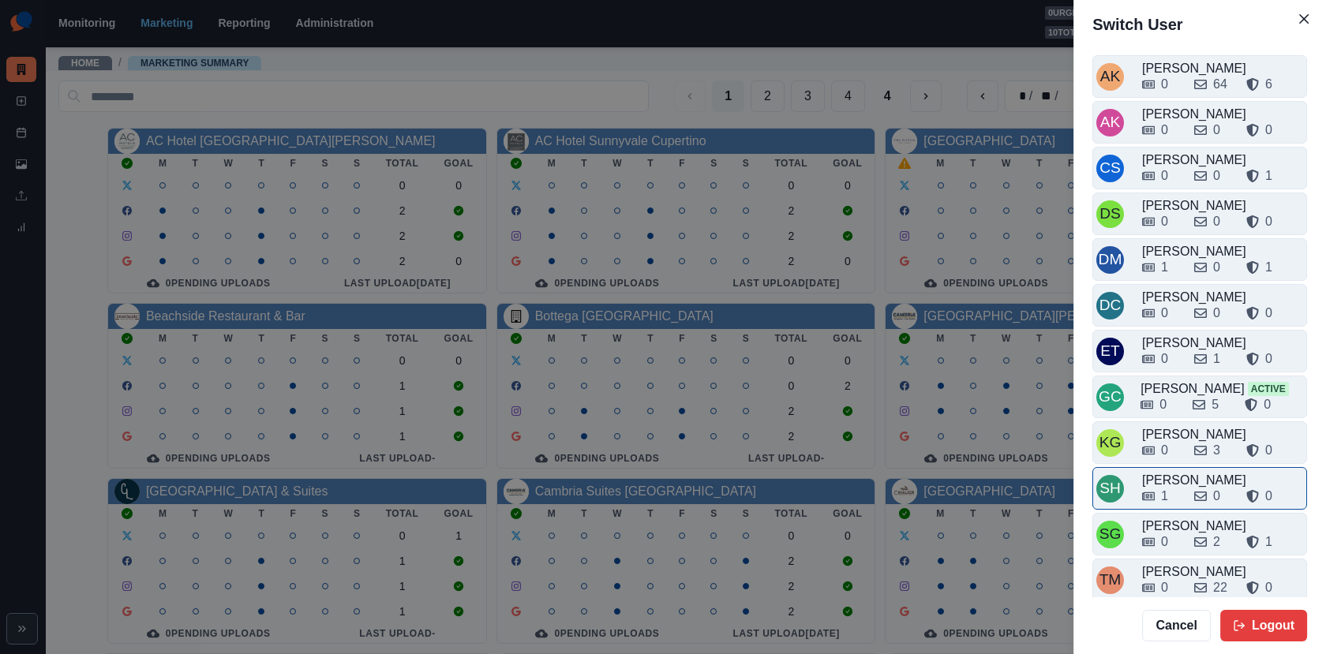
click at [1172, 487] on div "1" at bounding box center [1161, 496] width 39 height 19
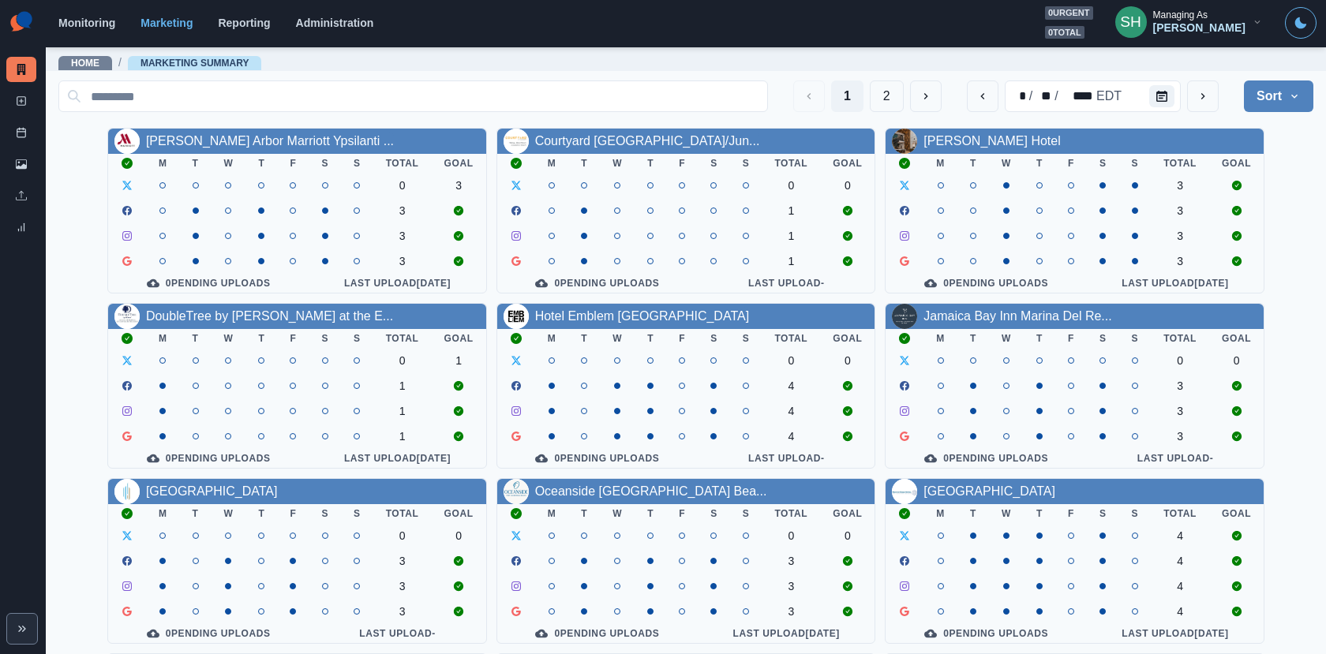
click at [1196, 12] on div "Managing As" at bounding box center [1180, 14] width 54 height 11
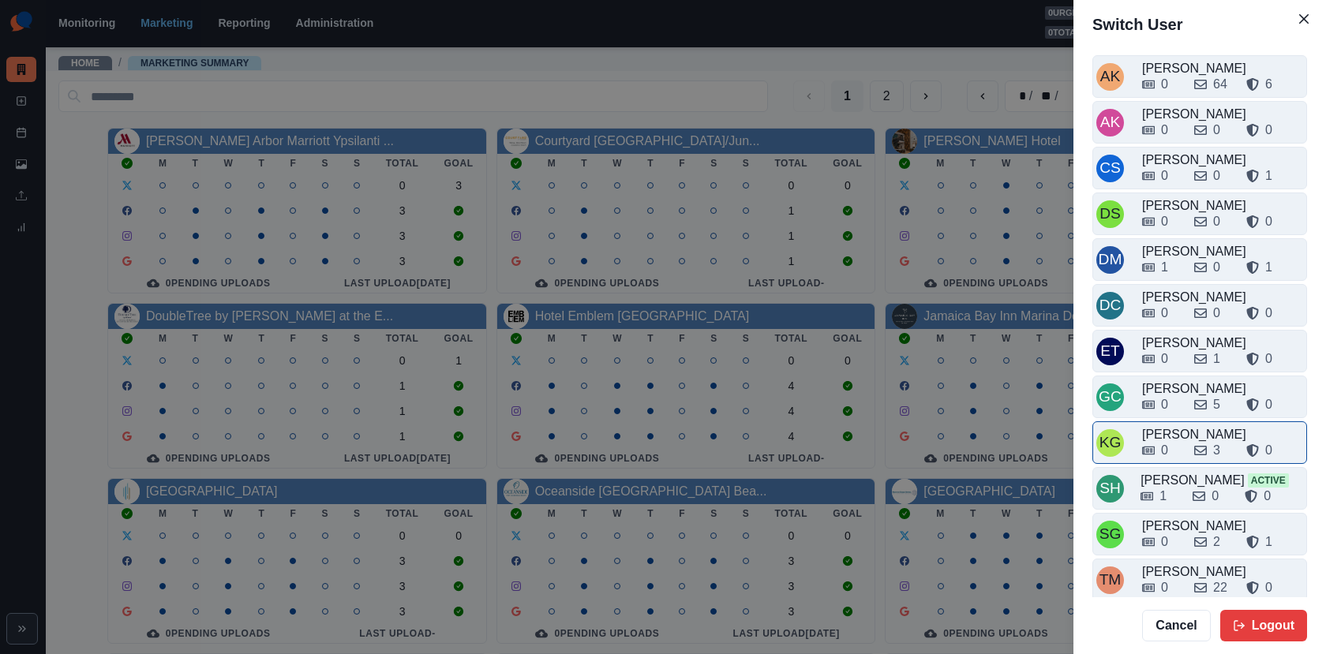
click at [1177, 441] on div "0" at bounding box center [1161, 450] width 39 height 19
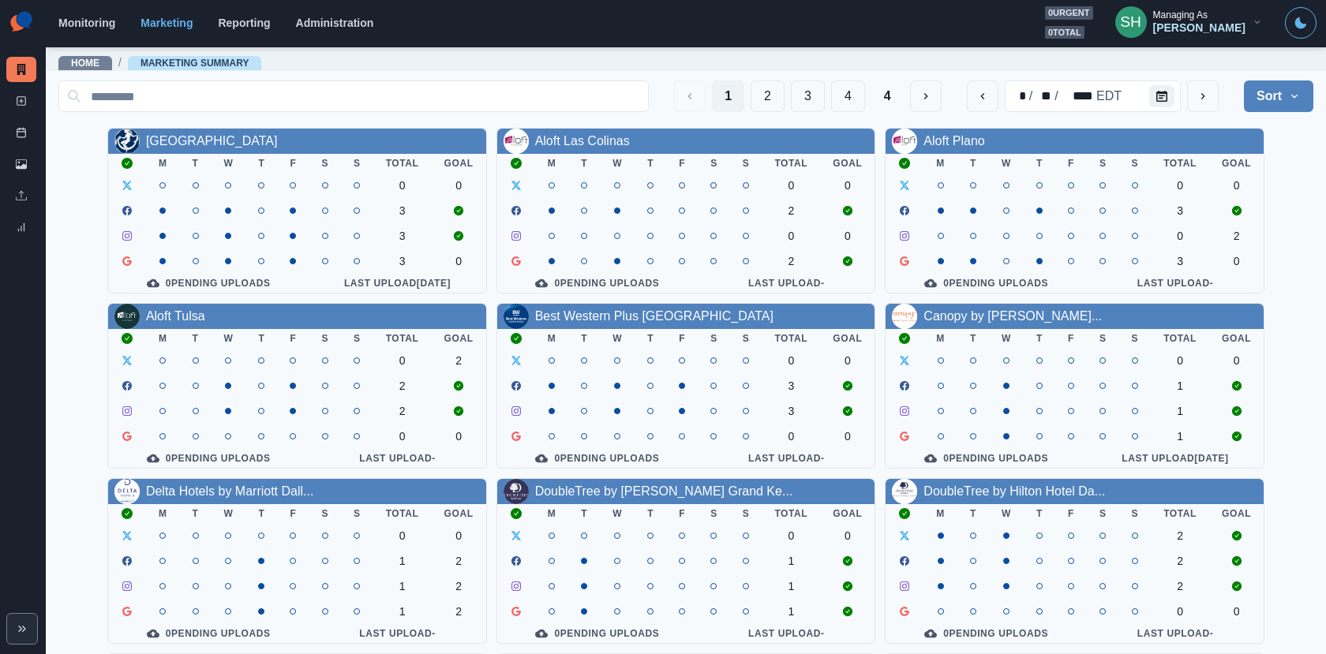
scroll to position [183, 0]
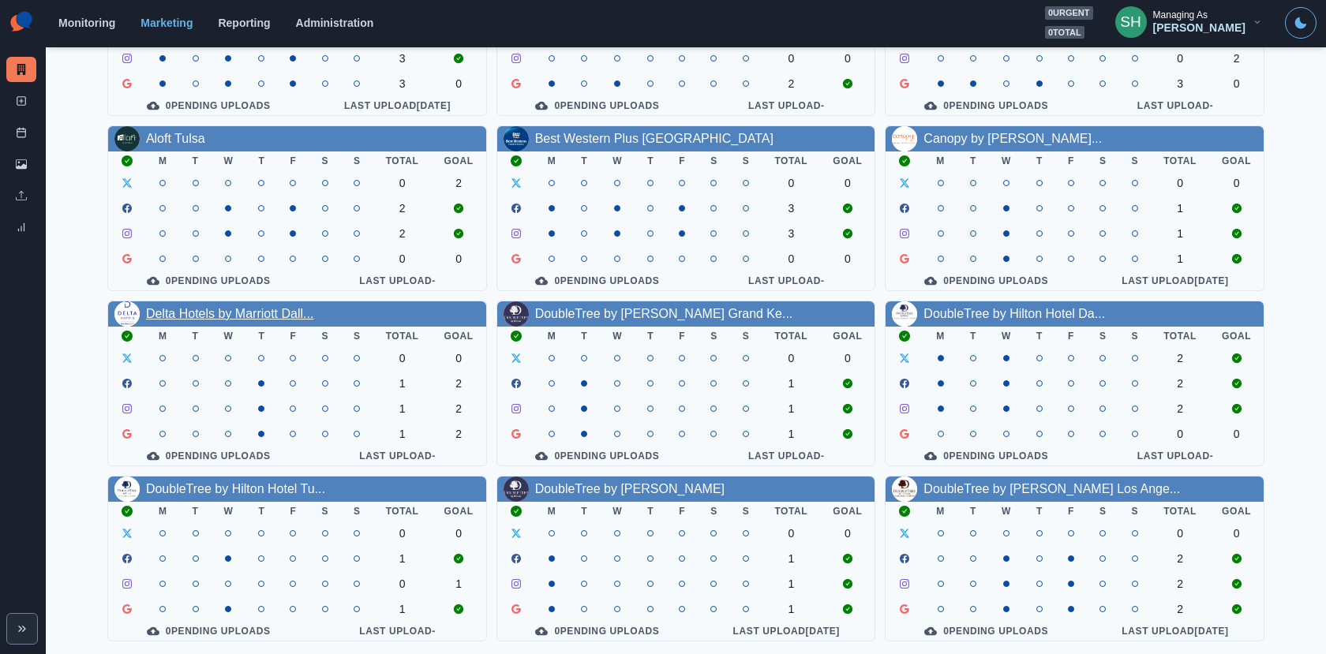
click at [274, 307] on link "Delta Hotels by Marriott Dall..." at bounding box center [230, 313] width 168 height 13
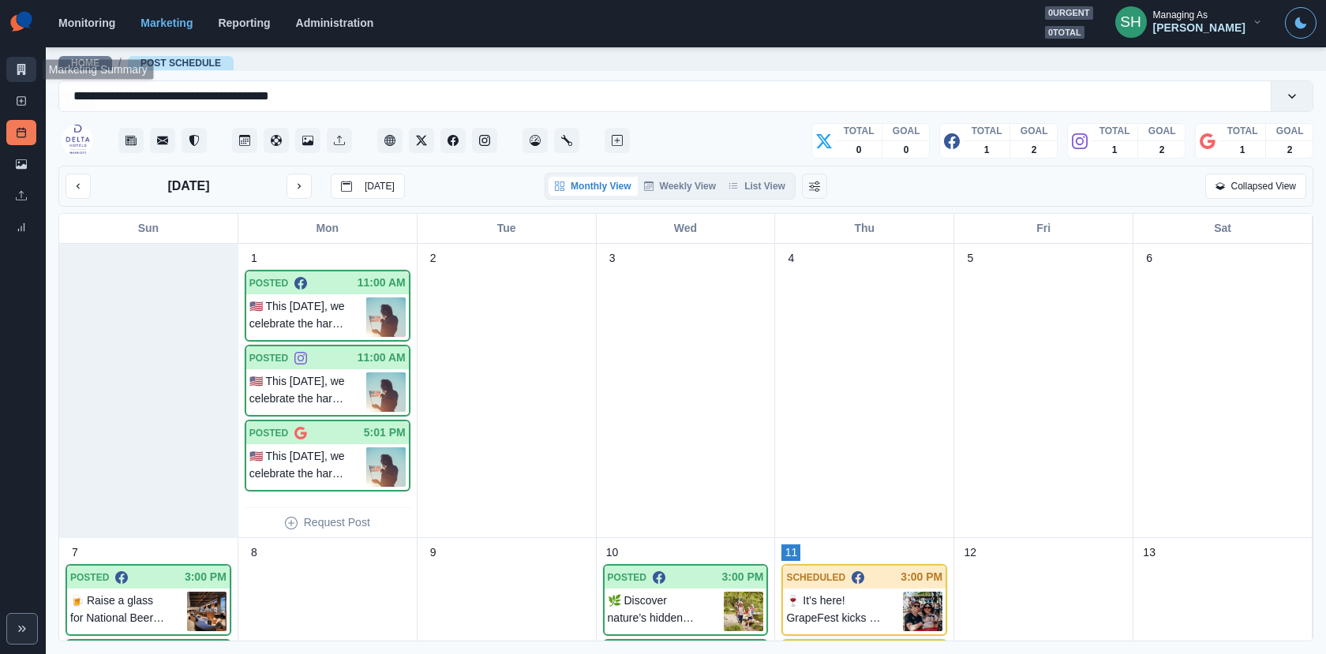
click at [9, 74] on link "Marketing Summary" at bounding box center [21, 69] width 30 height 25
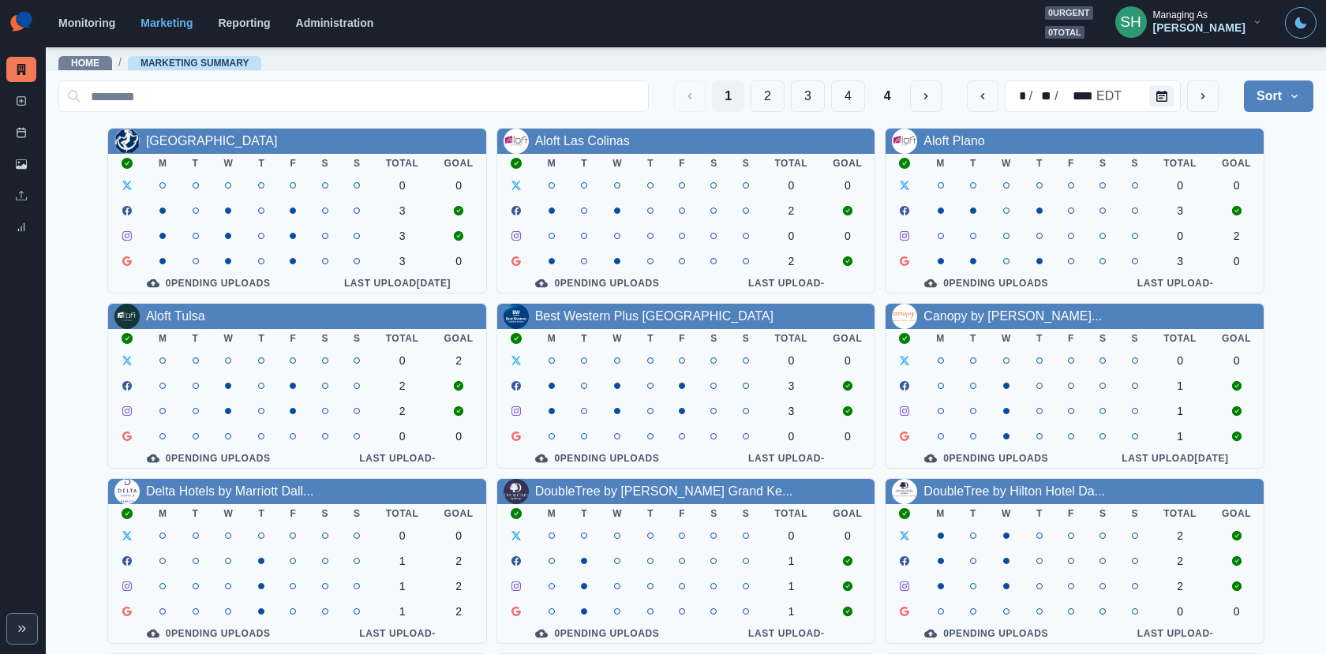
click at [1204, 26] on div "[PERSON_NAME]" at bounding box center [1199, 27] width 92 height 13
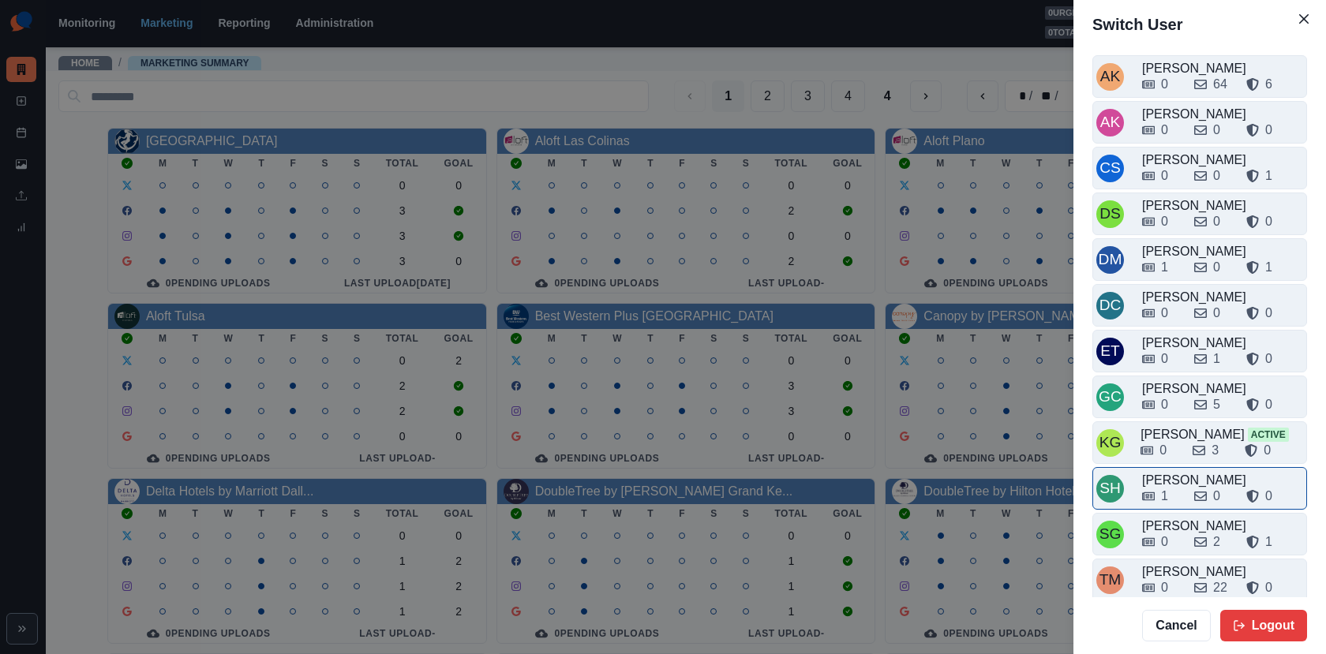
click at [1147, 467] on div "SH Sara Haas 1 0 0" at bounding box center [1199, 488] width 215 height 43
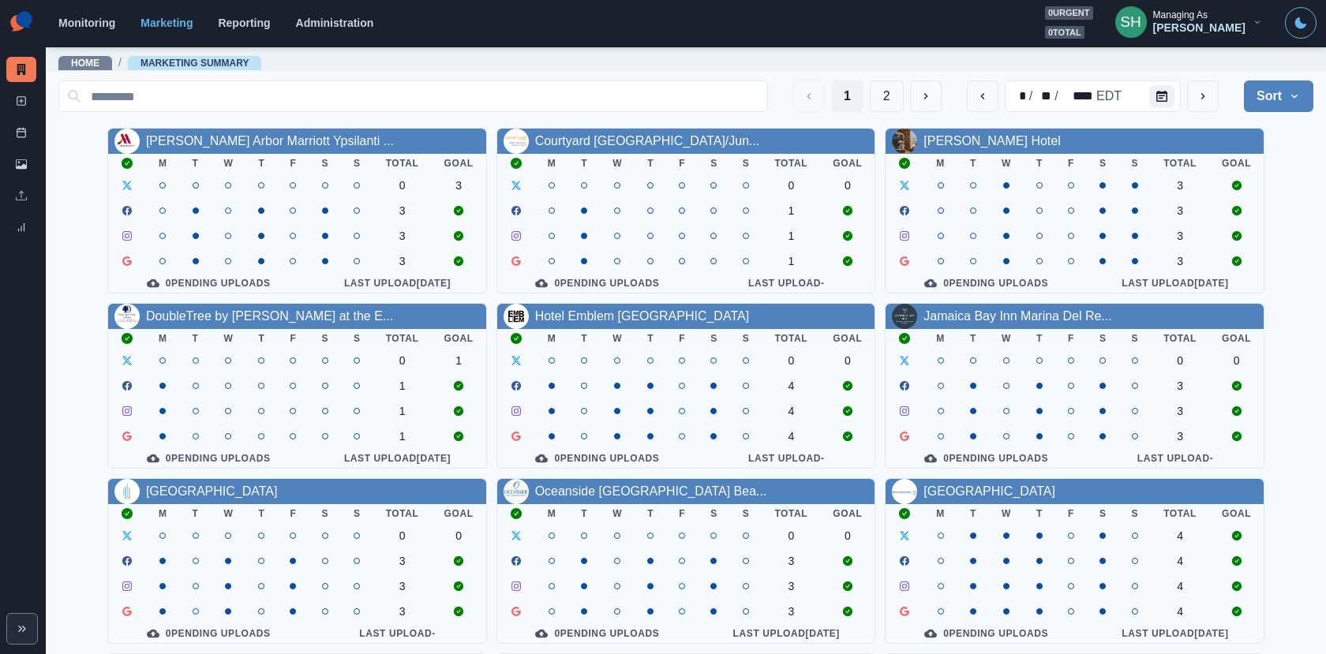
click at [1181, 38] on div "SH Managing As [PERSON_NAME]" at bounding box center [1188, 22] width 173 height 32
click at [1196, 27] on div "[PERSON_NAME]" at bounding box center [1199, 27] width 92 height 13
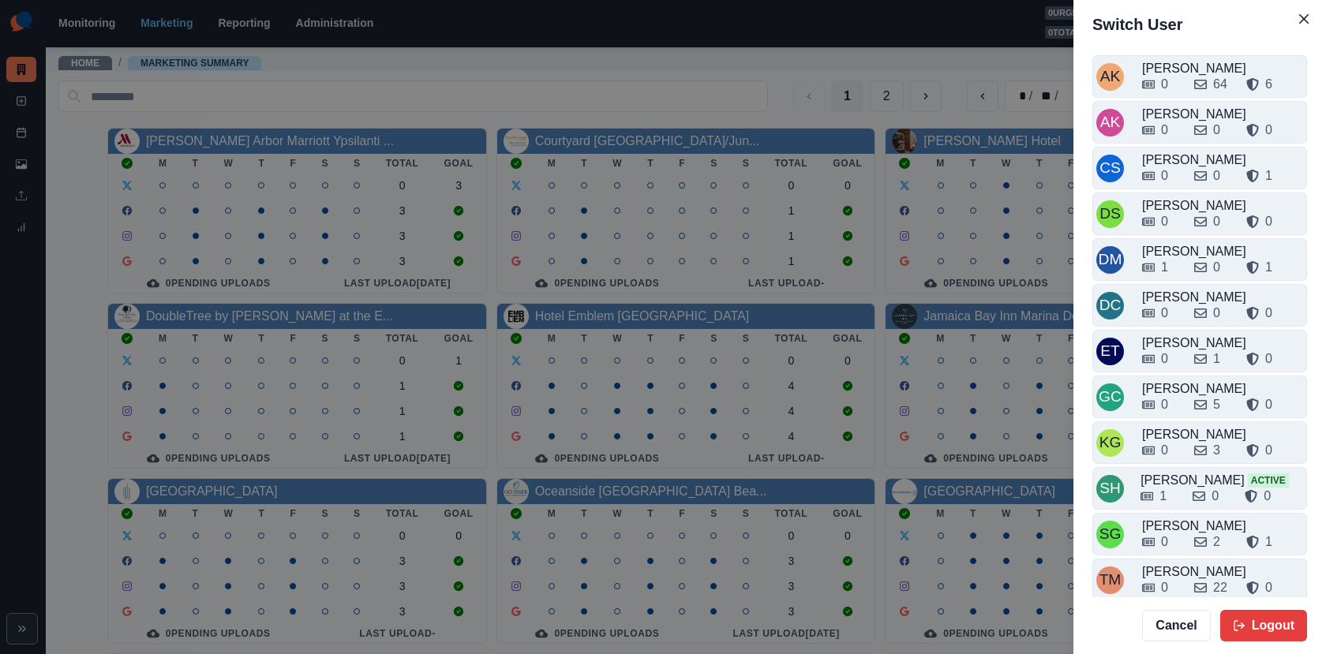
click at [853, 95] on div "Switch User AK Alex Kalogeropoulos 0 64 6 AK Alicia Kalogeropoulos 0 0 0 CS Cri…" at bounding box center [663, 327] width 1326 height 654
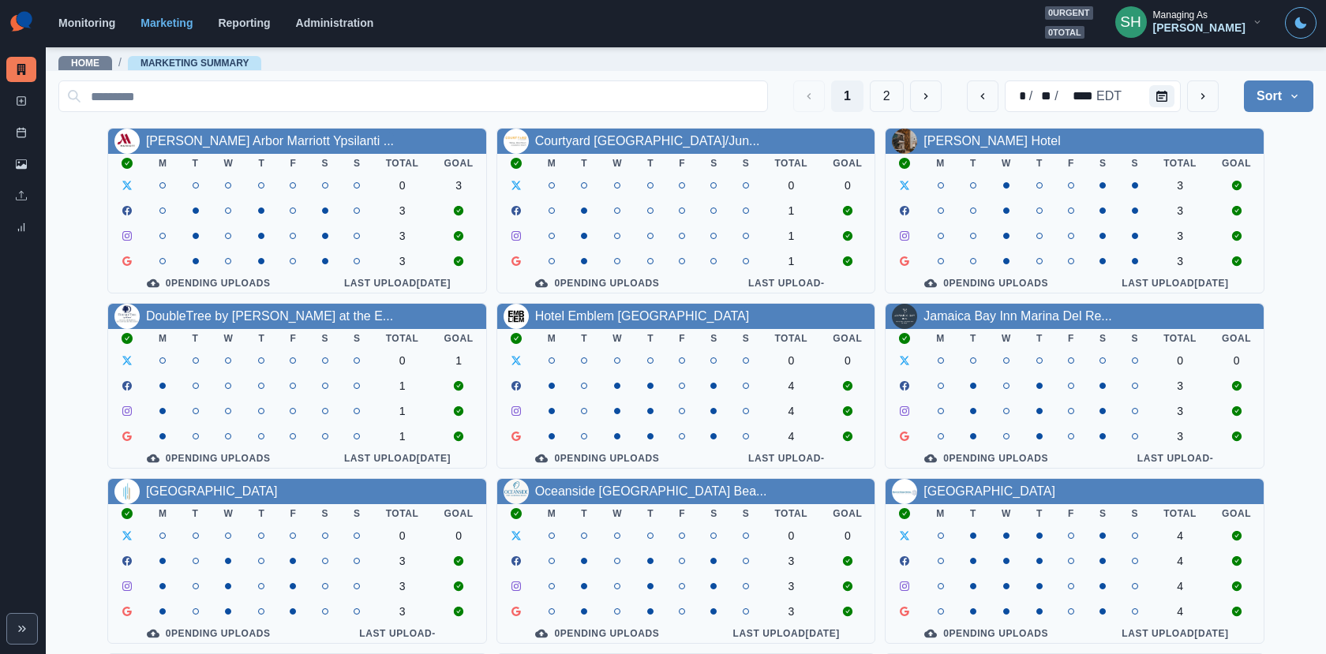
click at [1197, 30] on div "[PERSON_NAME]" at bounding box center [1199, 27] width 92 height 13
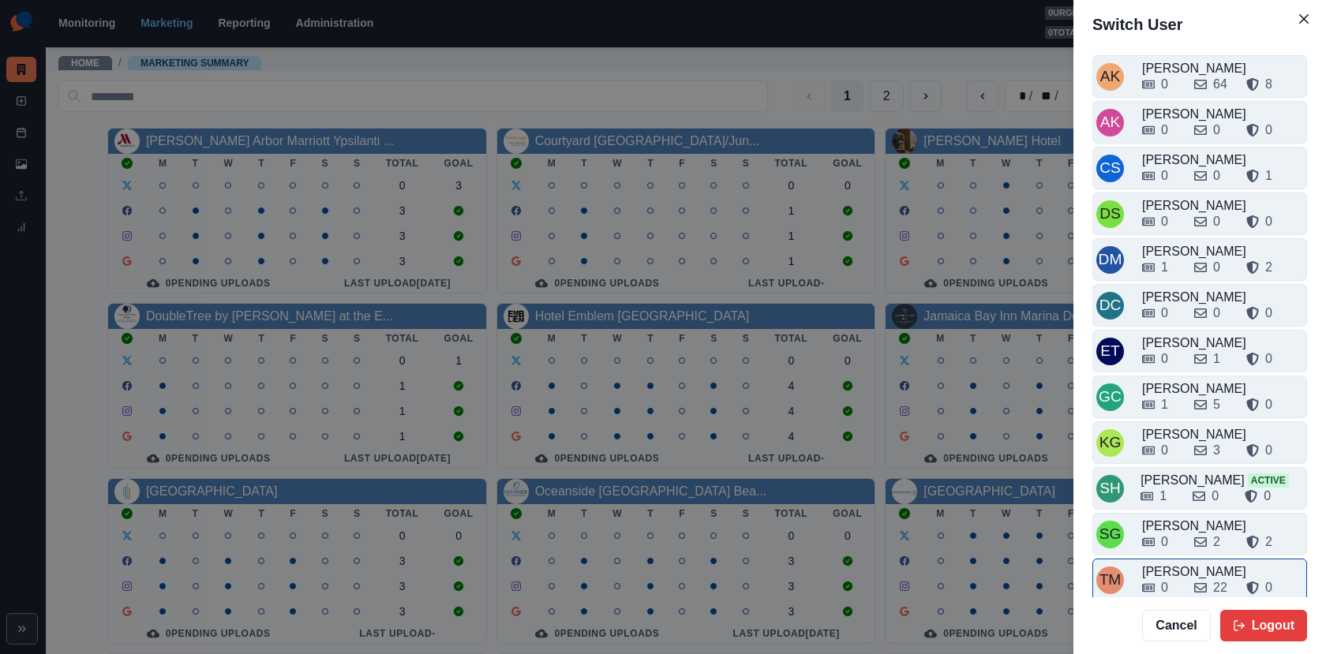
click at [1173, 572] on div "0 22 0" at bounding box center [1222, 584] width 161 height 25
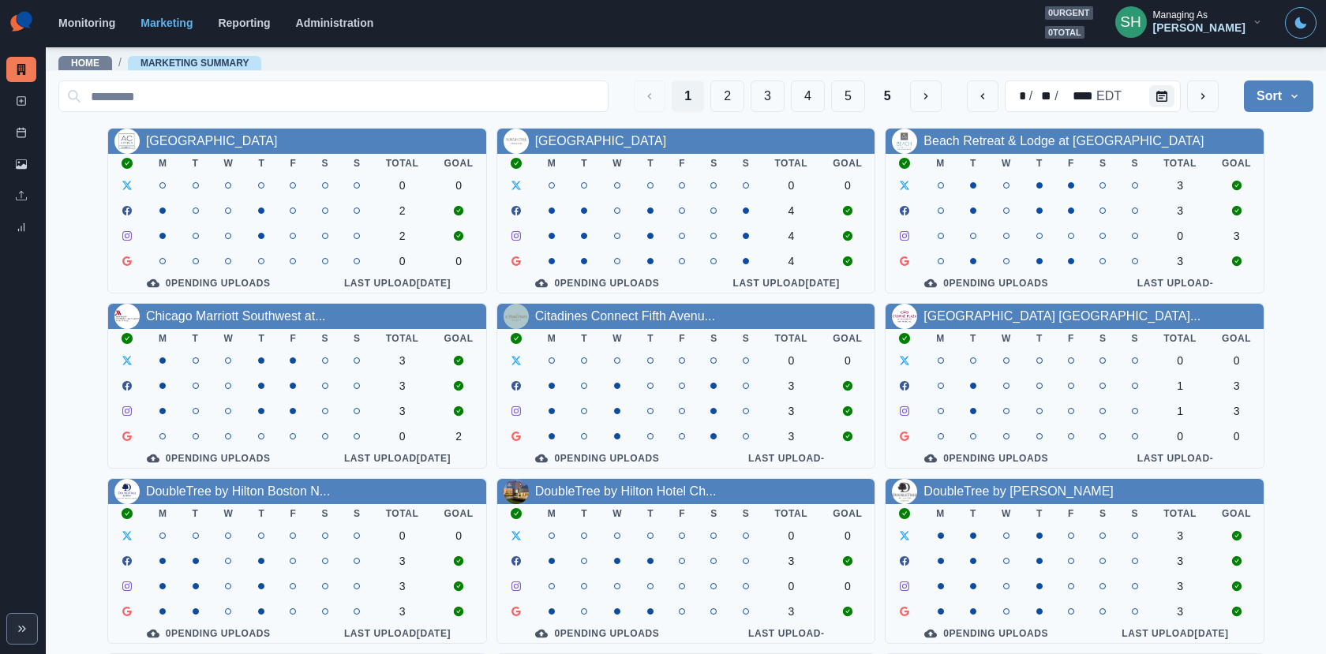
click at [1227, 24] on div "[PERSON_NAME]" at bounding box center [1199, 27] width 92 height 13
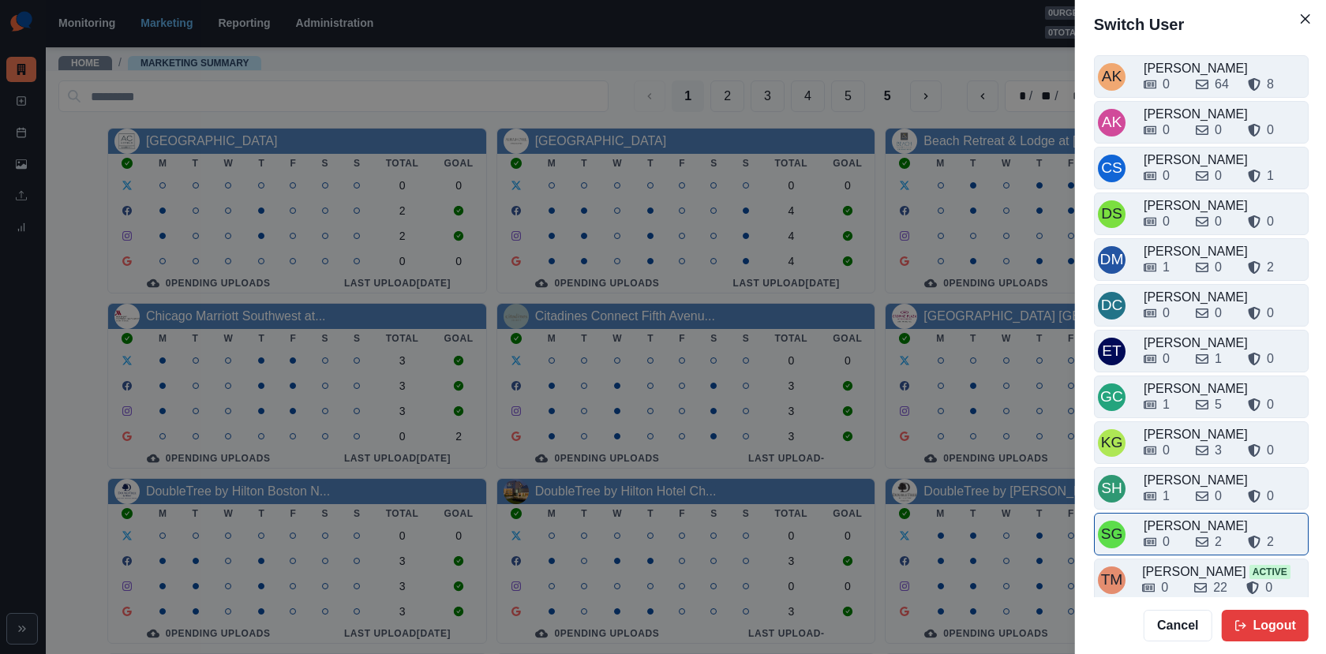
click at [1172, 533] on div "0" at bounding box center [1162, 542] width 39 height 19
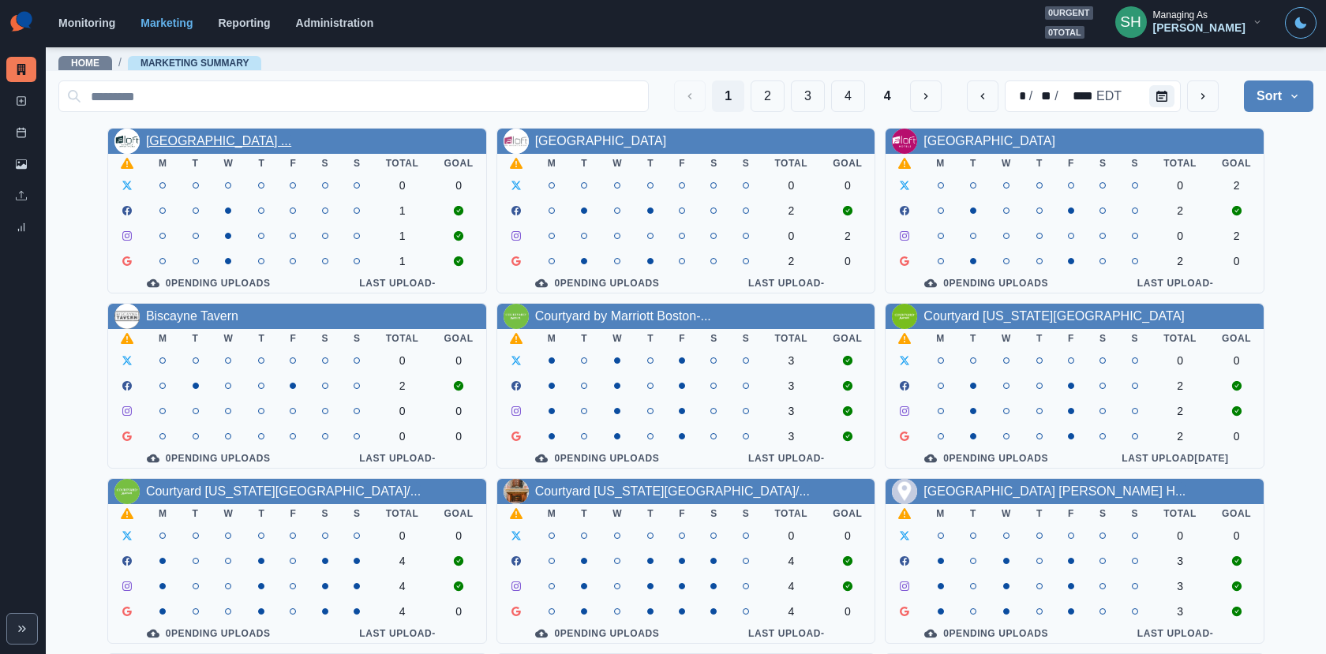
click at [262, 139] on link "[GEOGRAPHIC_DATA] ..." at bounding box center [218, 140] width 145 height 13
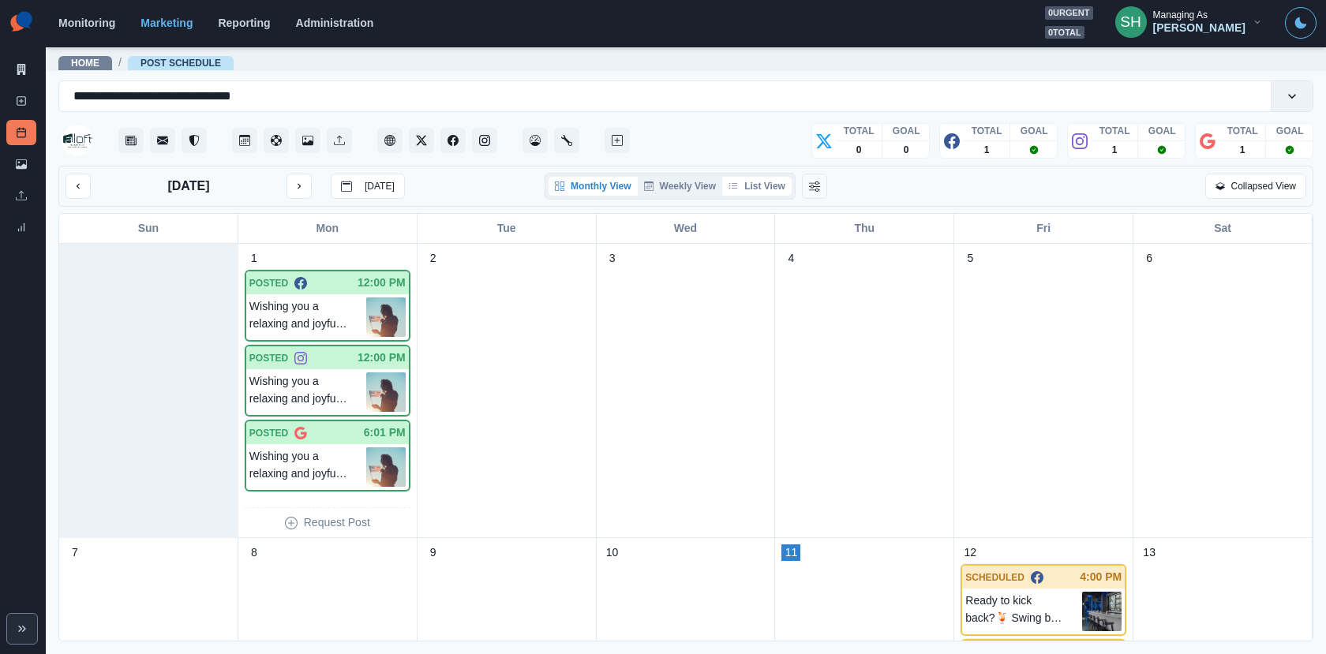
click at [753, 183] on button "List View" at bounding box center [756, 186] width 69 height 19
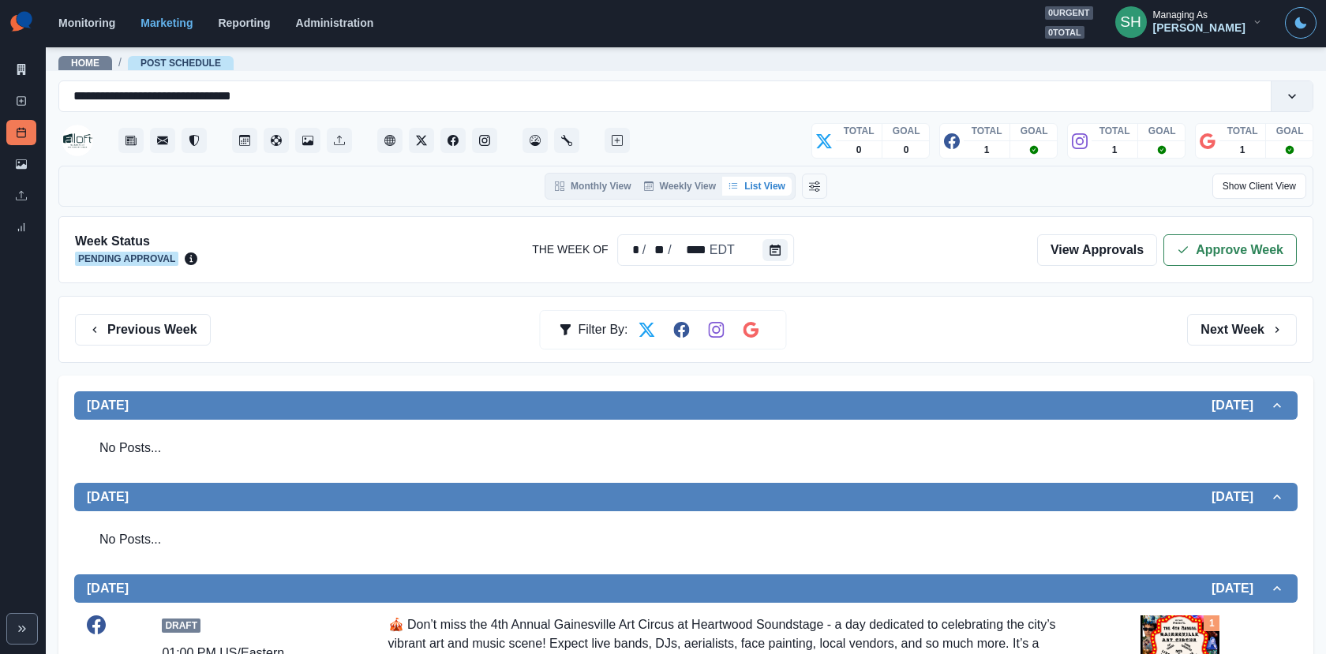
scroll to position [569, 0]
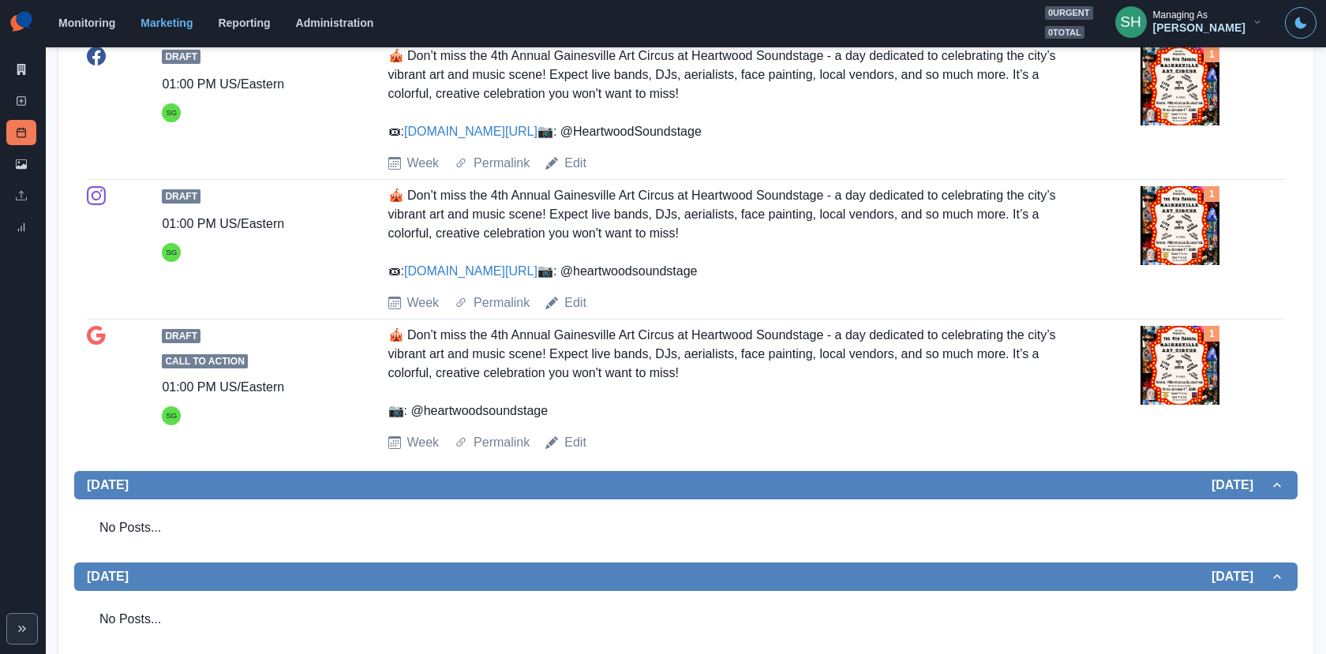
click at [1205, 202] on div "1" at bounding box center [1211, 194] width 16 height 16
click at [1191, 254] on img at bounding box center [1179, 225] width 79 height 79
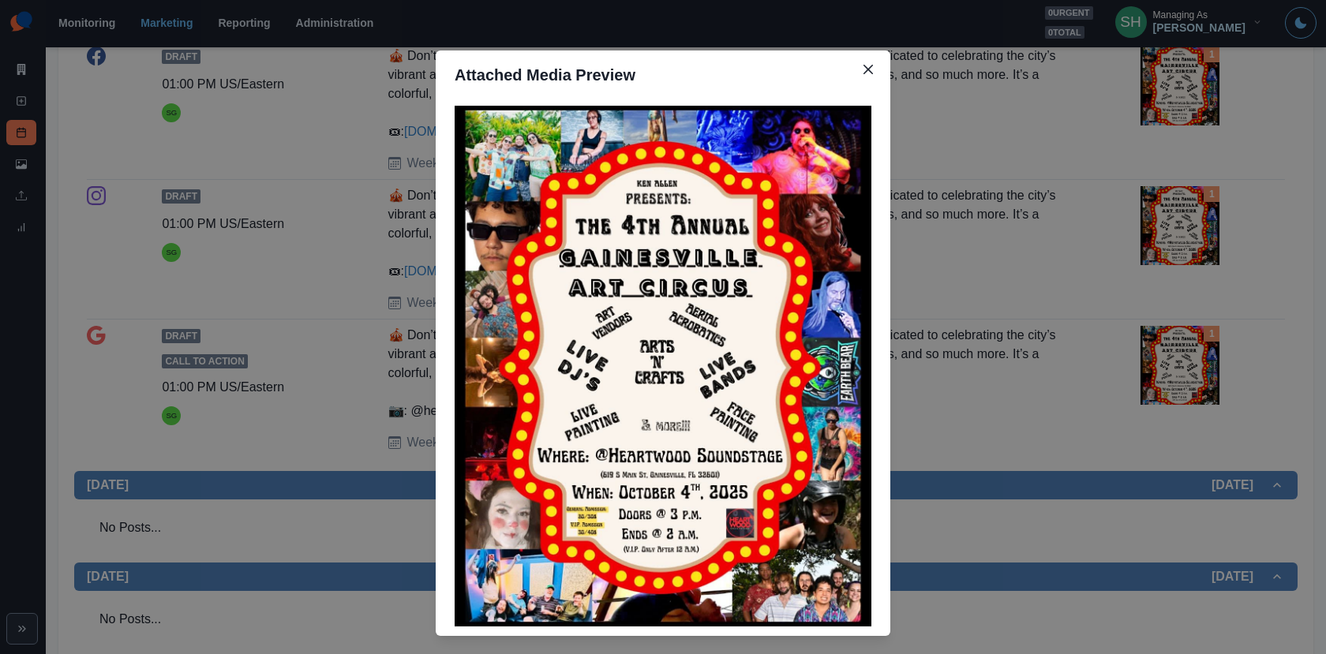
click at [970, 250] on div "Attached Media Preview" at bounding box center [663, 327] width 1326 height 654
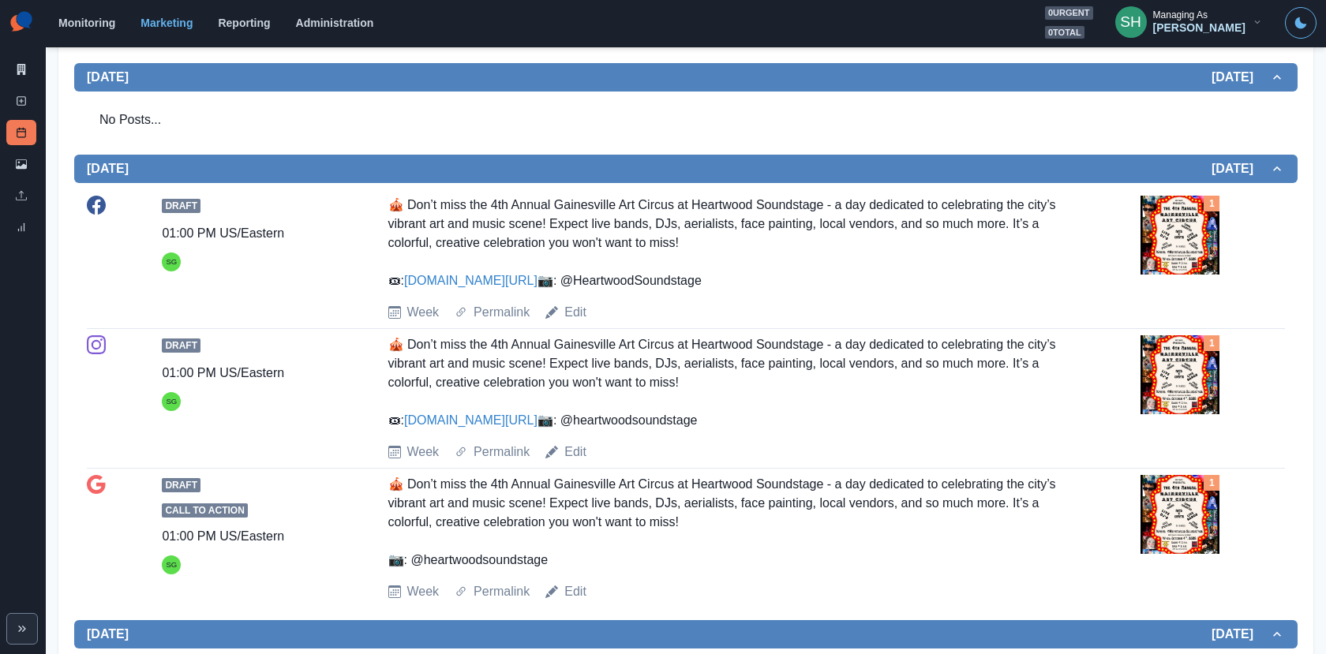
scroll to position [468, 0]
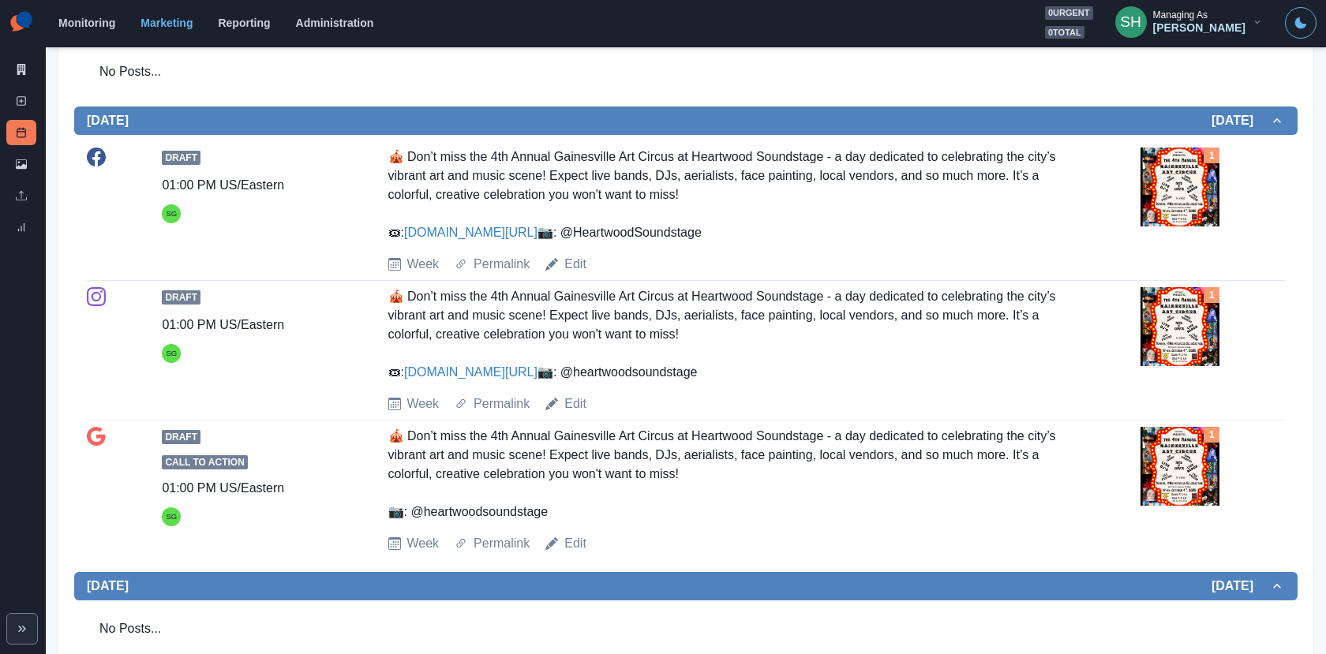
click at [507, 236] on link "www.bit.ly/4nHcFqO" at bounding box center [470, 232] width 133 height 13
click at [574, 274] on link "Edit" at bounding box center [575, 264] width 22 height 19
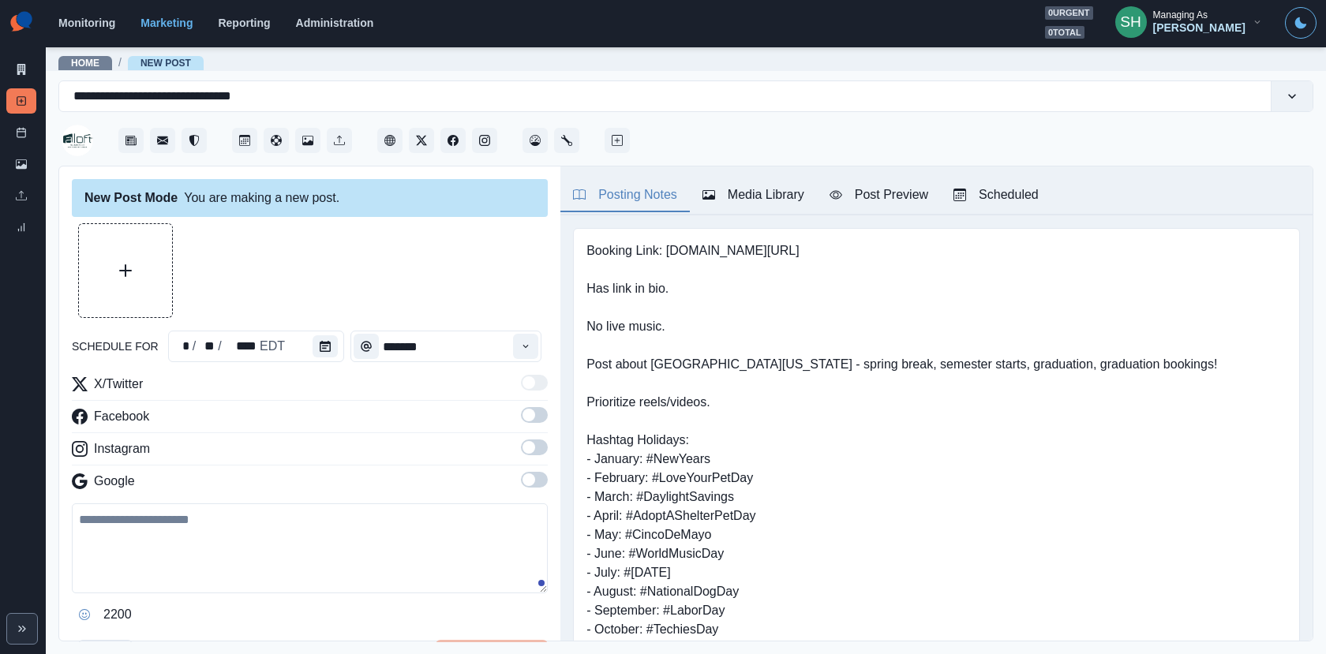
type input "*******"
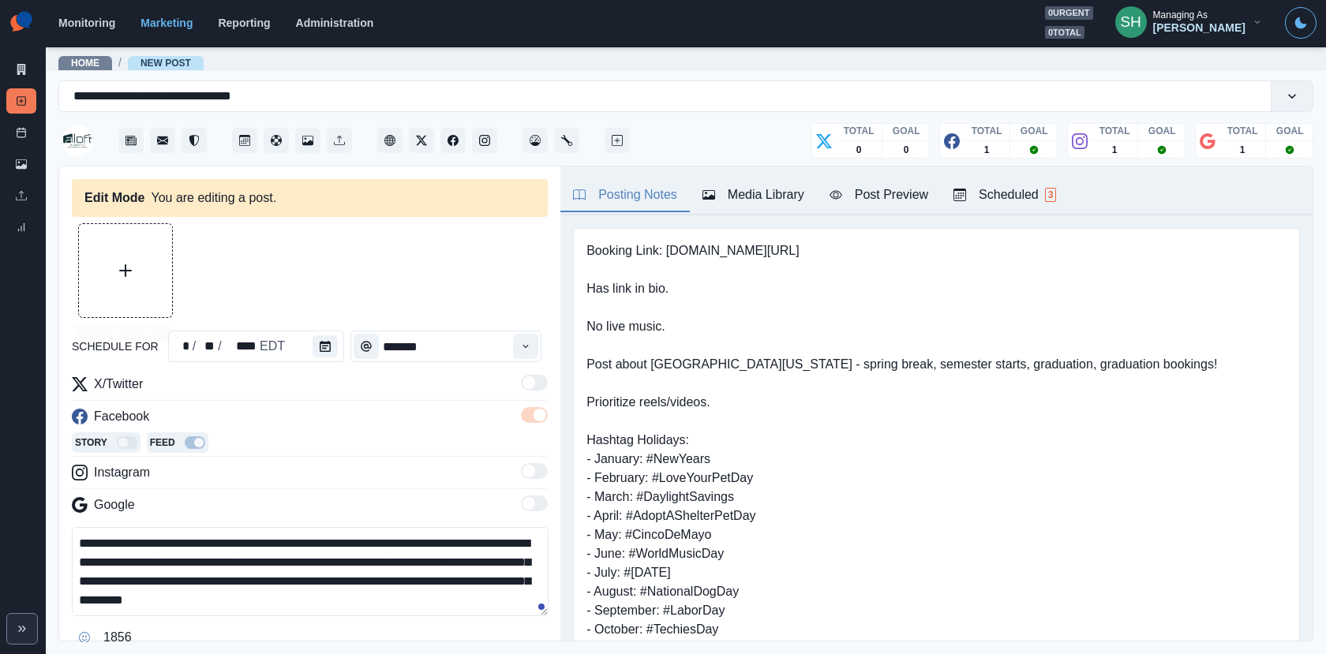
click at [163, 276] on button "Upload Media" at bounding box center [125, 270] width 93 height 93
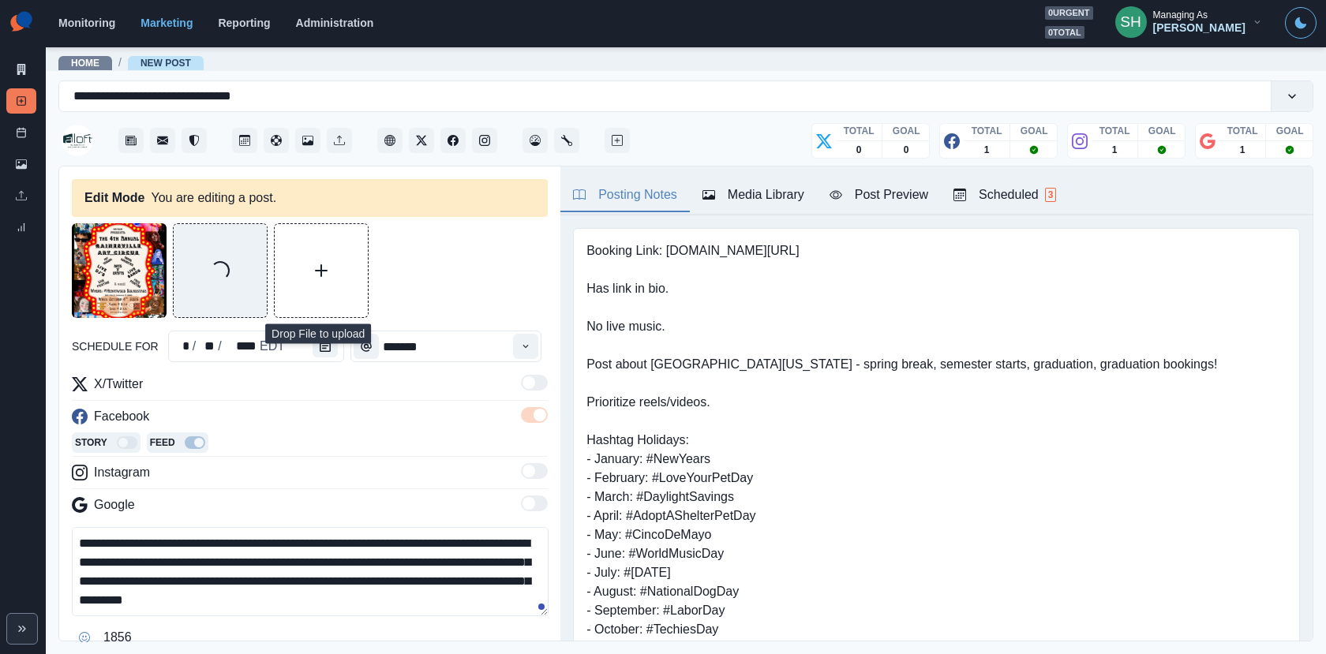
click at [755, 188] on div "Media Library" at bounding box center [753, 194] width 102 height 19
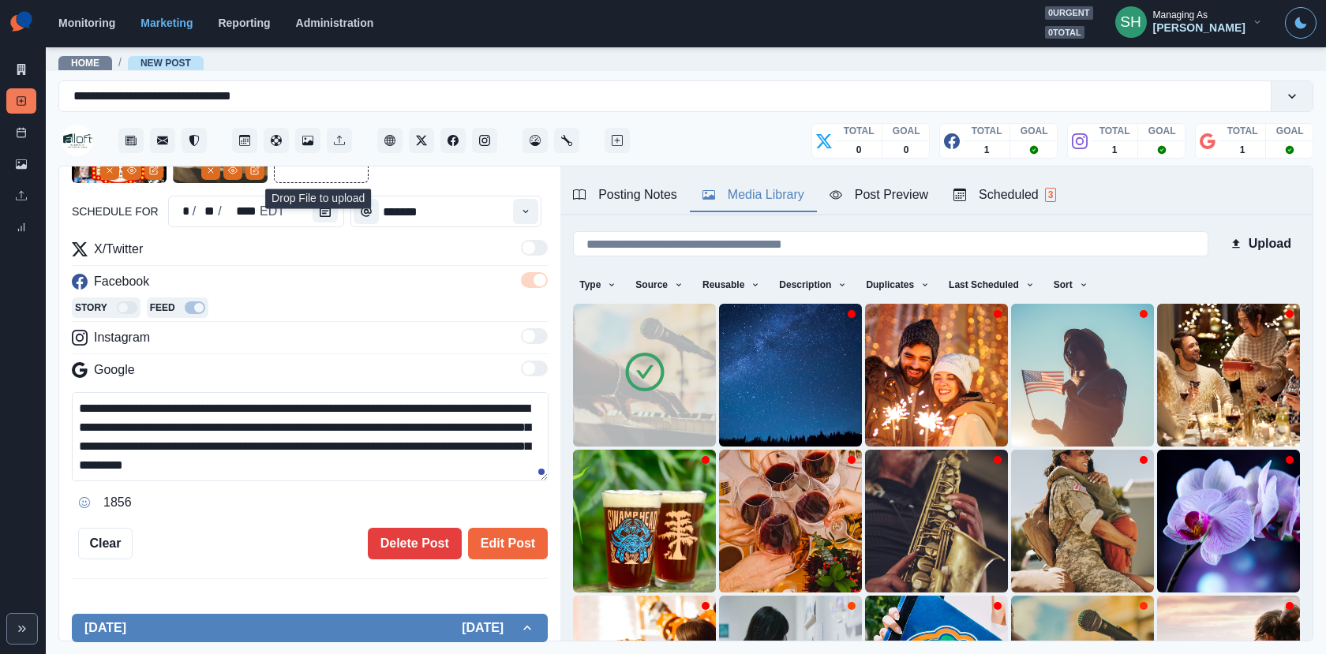
scroll to position [259, 0]
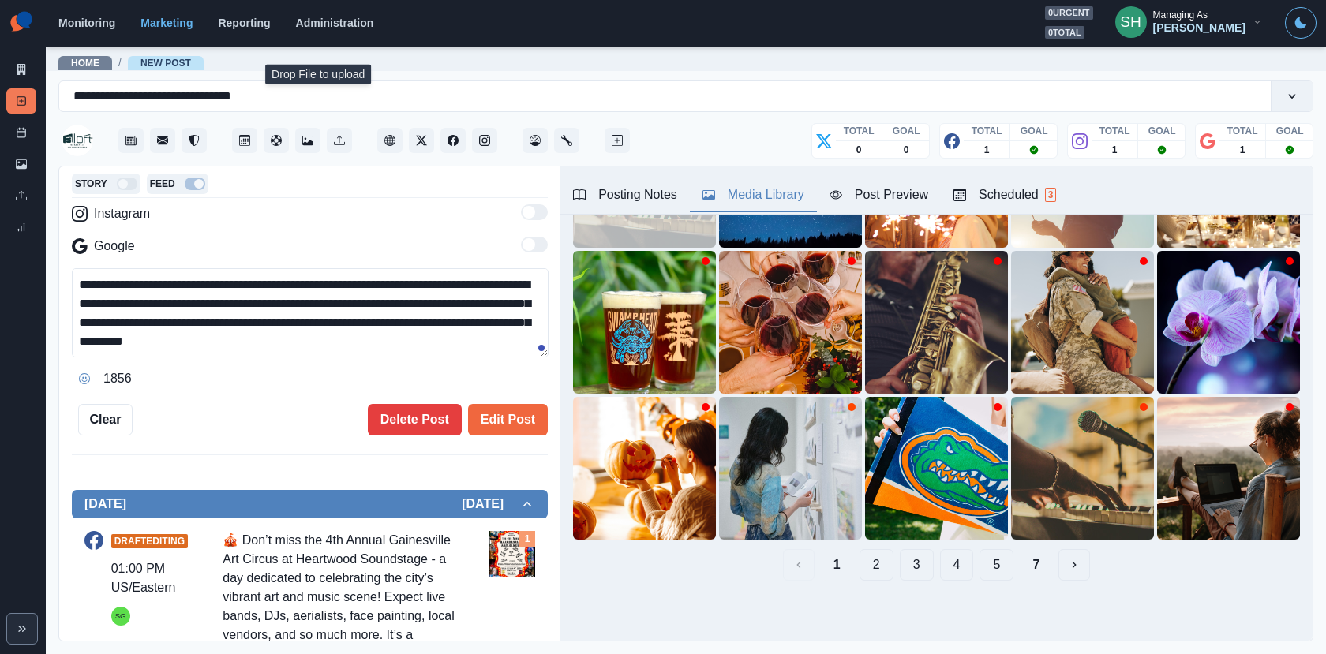
click at [982, 174] on div "Posting Notes Media Library Post Preview Scheduled 3" at bounding box center [936, 190] width 752 height 49
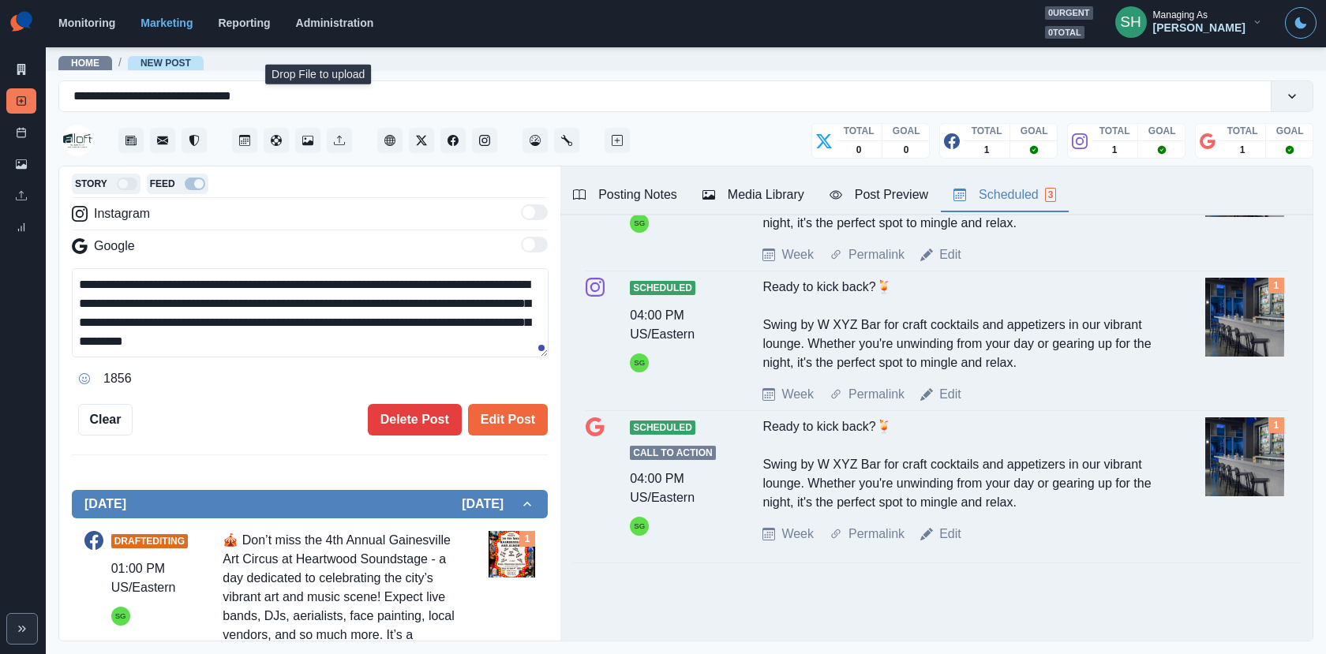
click at [982, 199] on div "Scheduled 3" at bounding box center [1004, 194] width 103 height 19
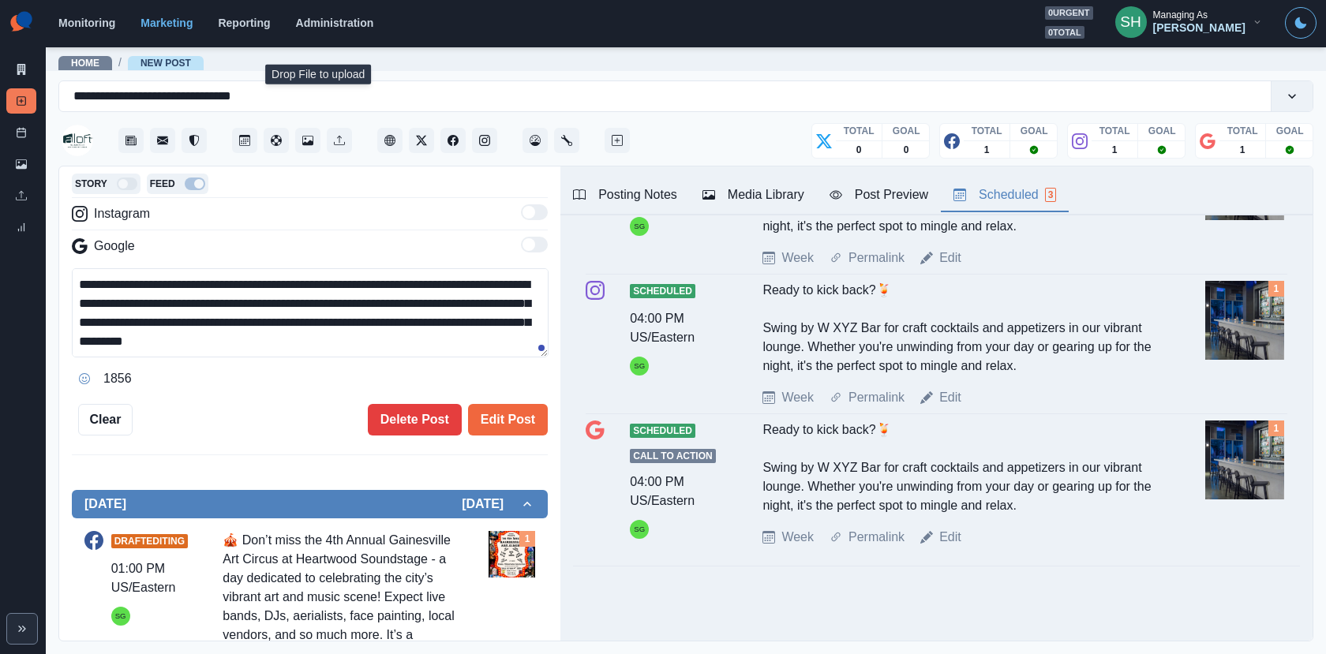
scroll to position [0, 0]
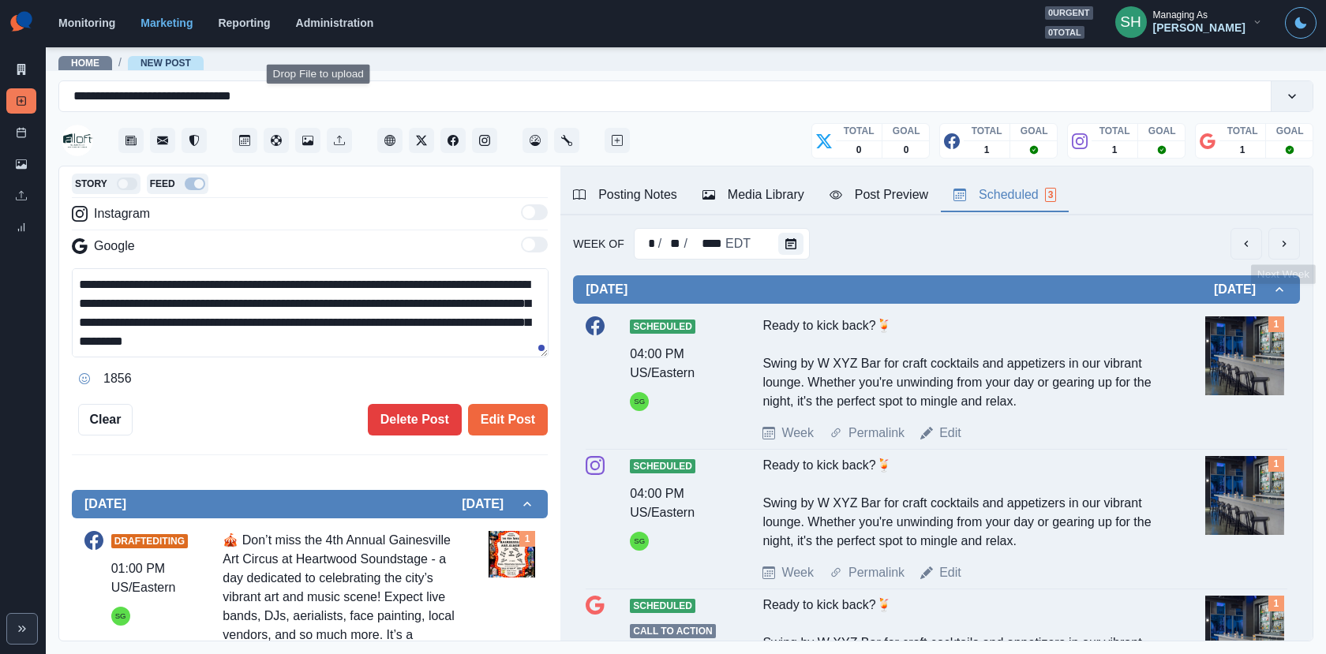
click at [1288, 244] on icon "next" at bounding box center [1283, 243] width 13 height 13
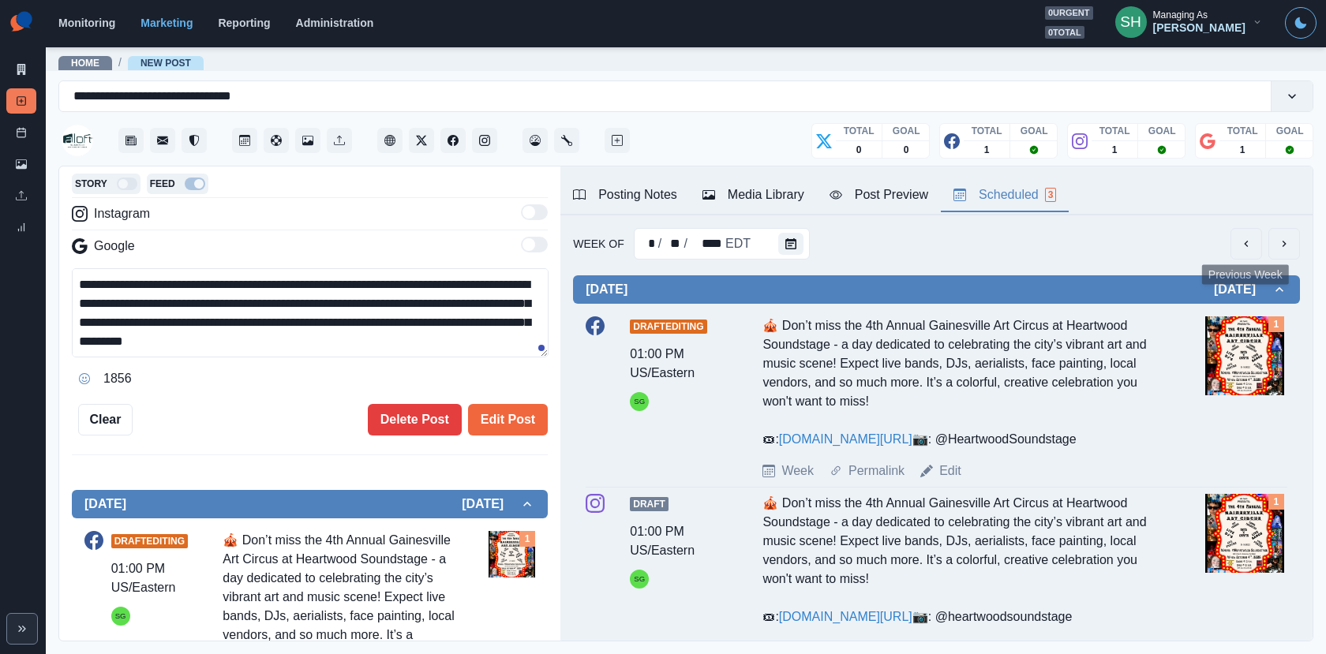
click at [1247, 244] on icon "previous" at bounding box center [1246, 243] width 13 height 13
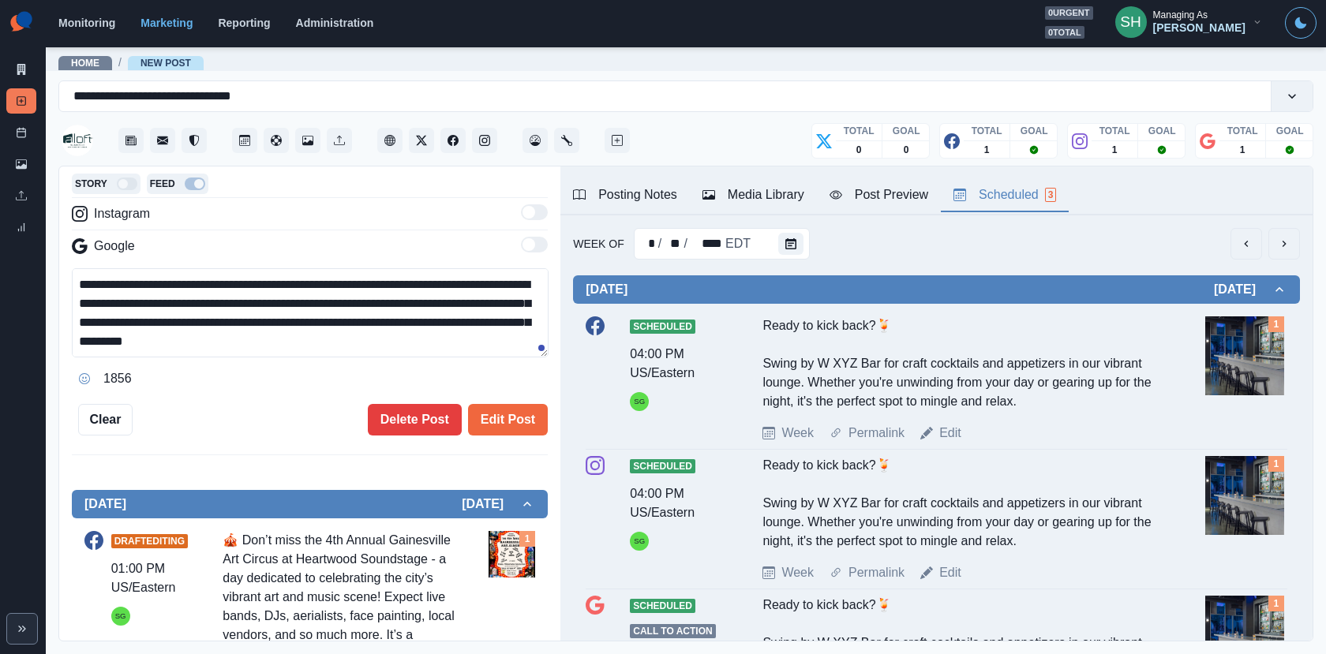
click at [1247, 244] on icon "previous" at bounding box center [1246, 243] width 13 height 13
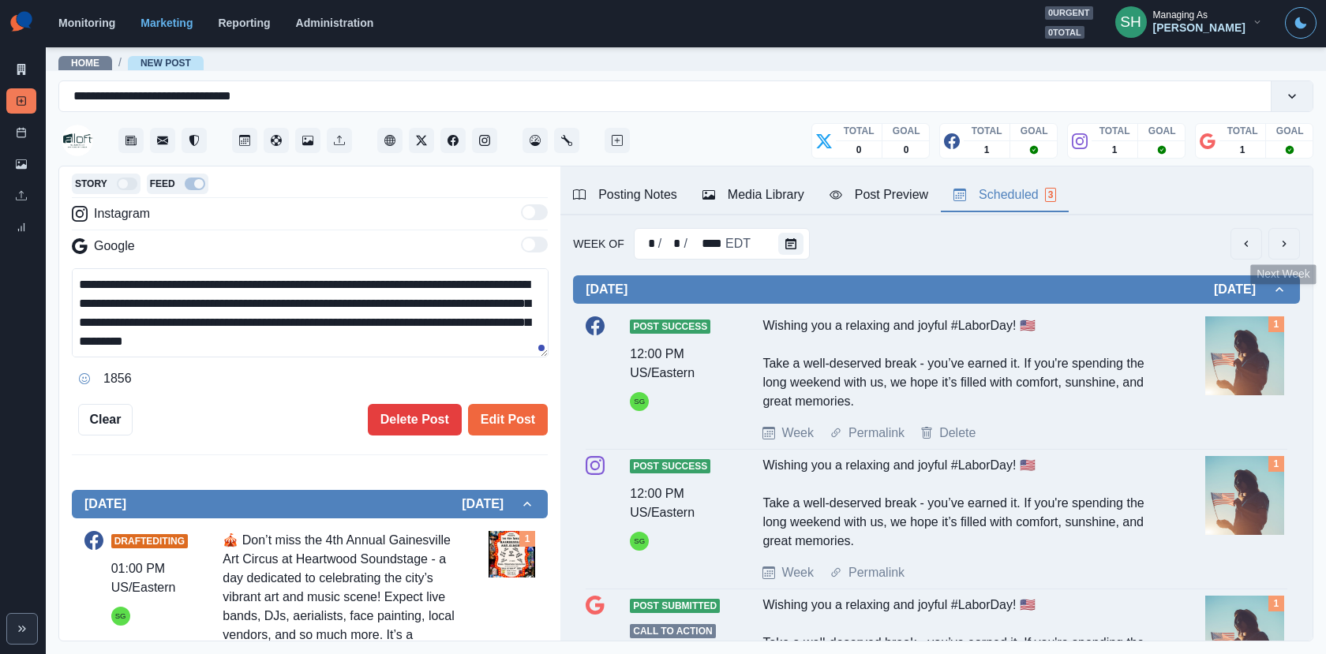
click at [1301, 237] on div "Week Of * / * / **** EDT Monday September 01, 2025 Post Success 12:00 PM US/Eas…" at bounding box center [936, 492] width 752 height 555
click at [1296, 240] on button "next" at bounding box center [1284, 244] width 32 height 32
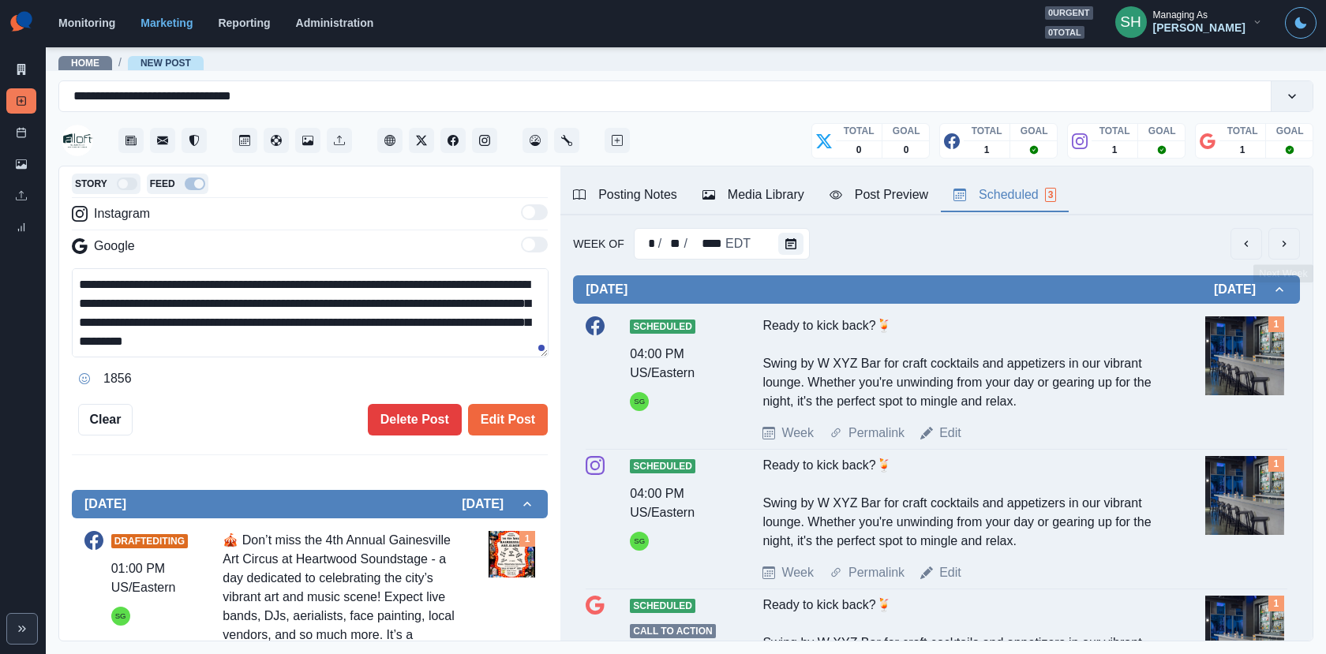
click at [1296, 240] on button "next" at bounding box center [1284, 244] width 32 height 32
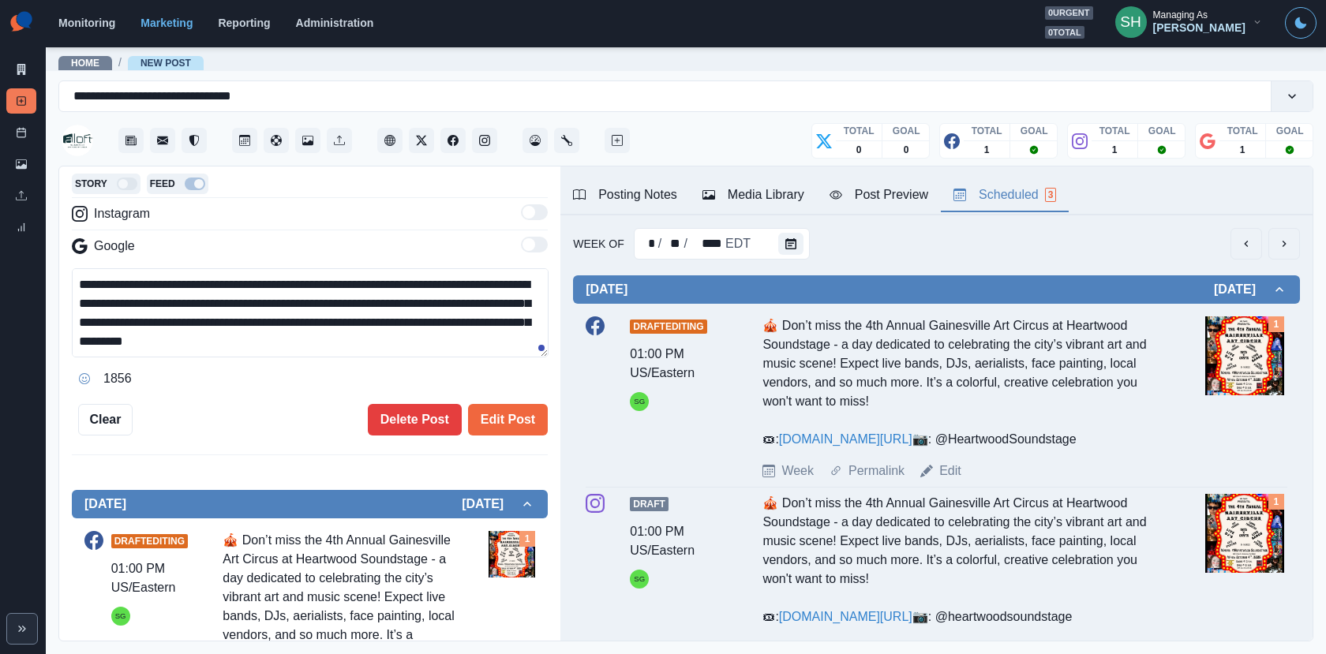
click at [1296, 240] on button "next" at bounding box center [1284, 244] width 32 height 32
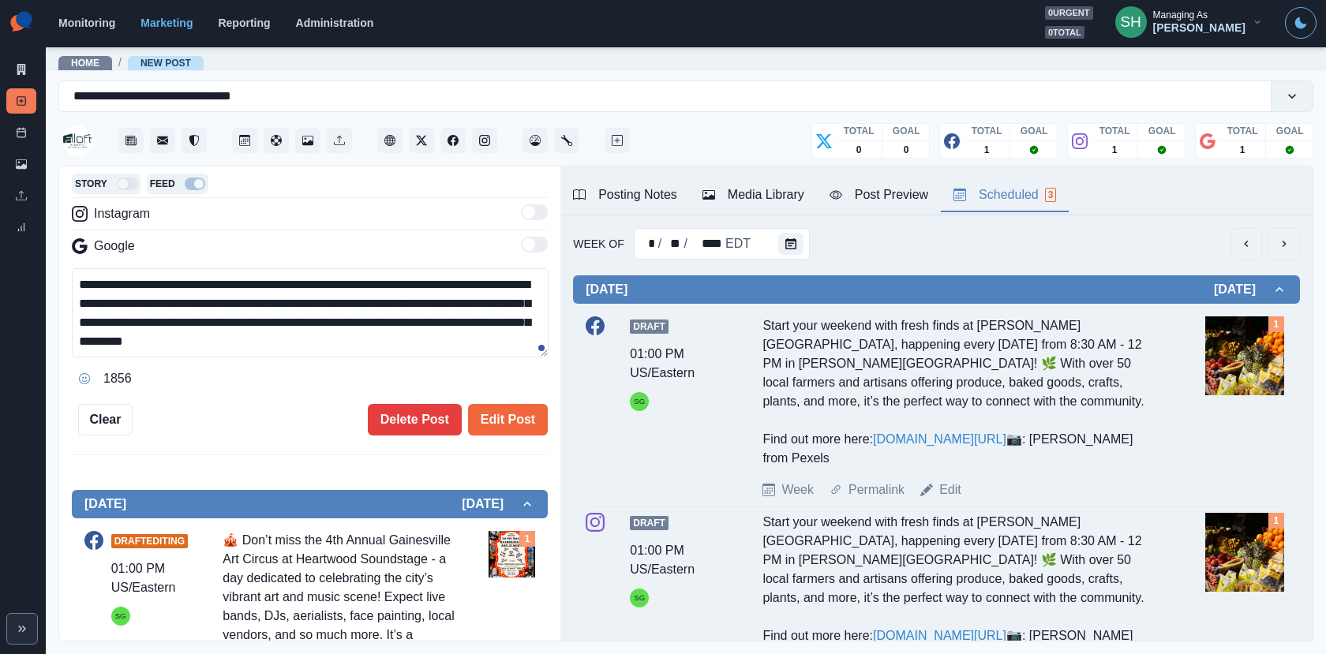
click at [1296, 240] on button "next" at bounding box center [1284, 244] width 32 height 32
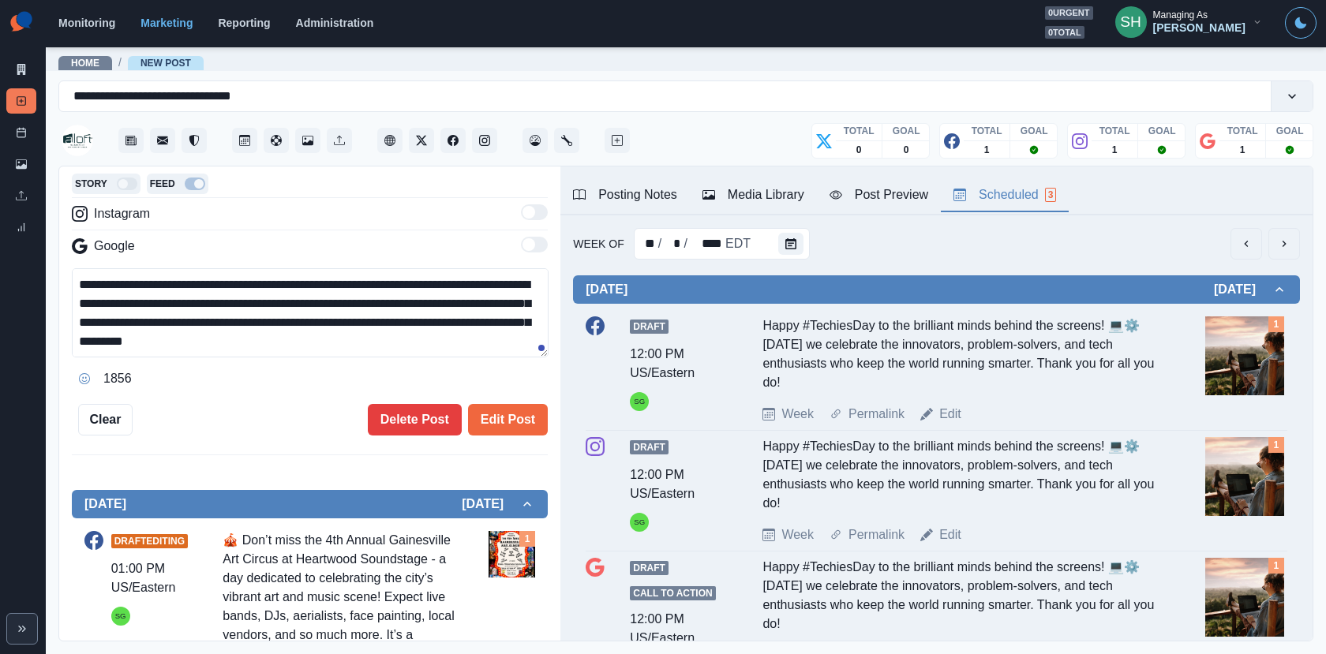
click at [1296, 240] on button "next" at bounding box center [1284, 244] width 32 height 32
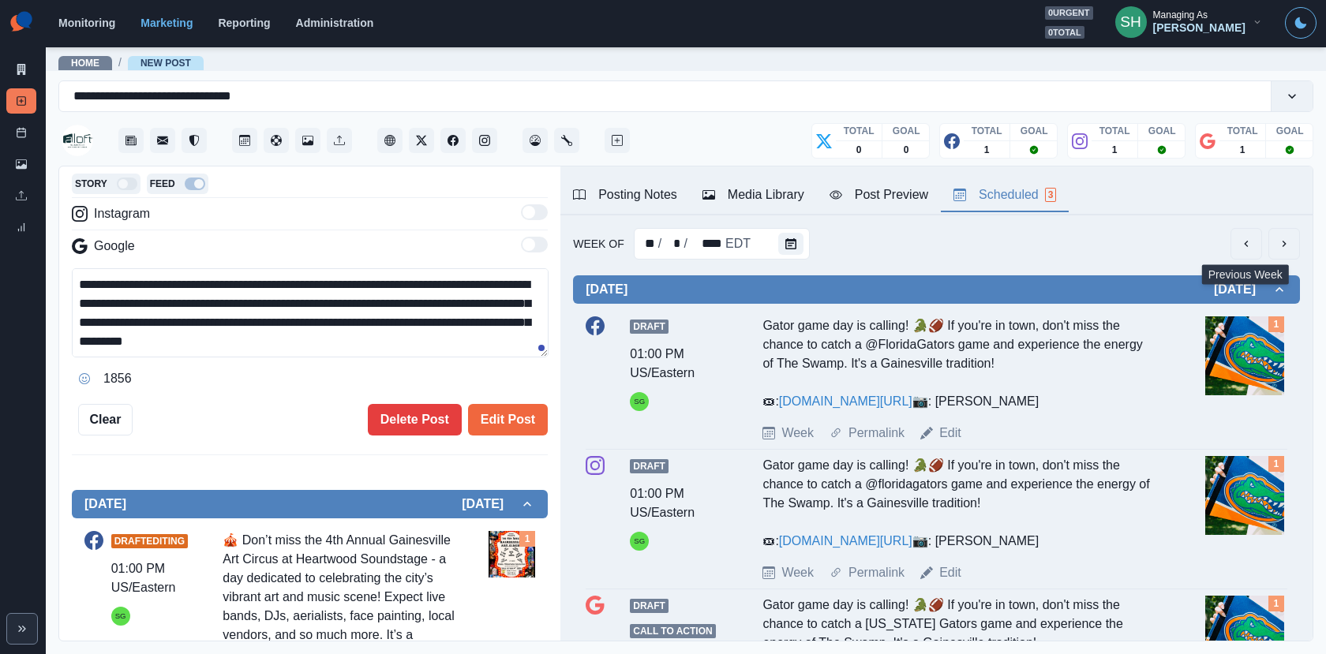
click at [1241, 237] on icon "previous" at bounding box center [1246, 243] width 13 height 13
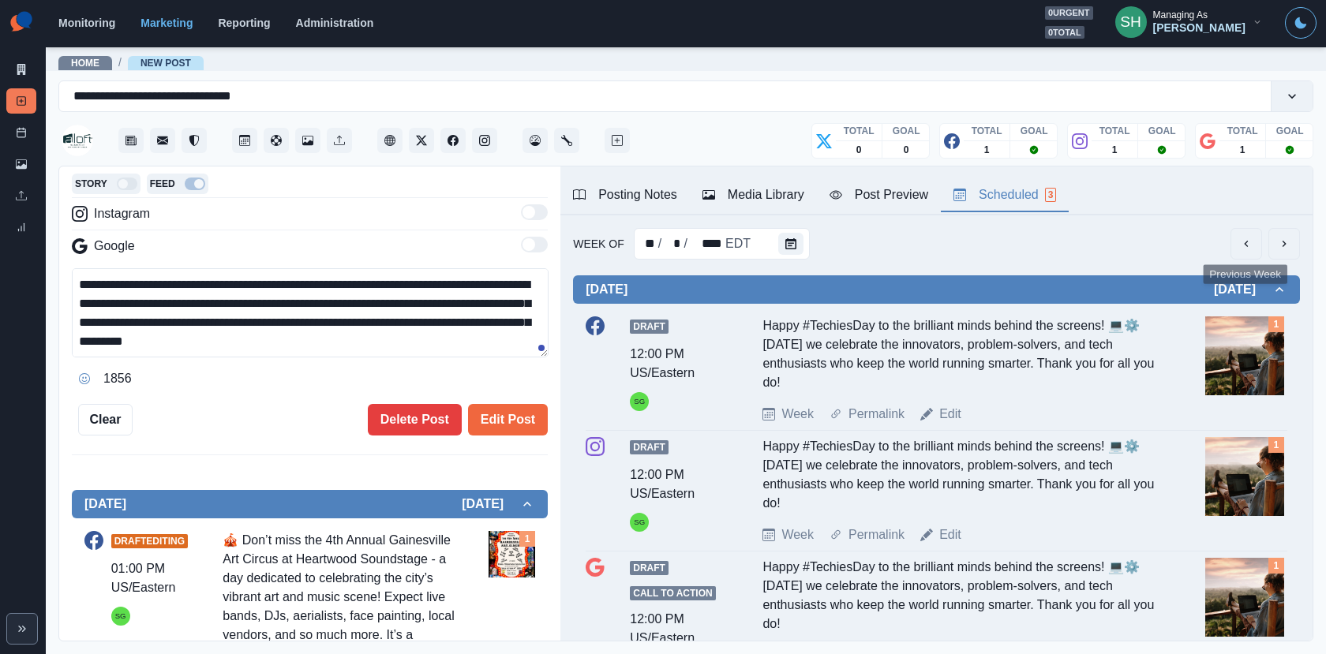
click at [1241, 237] on icon "previous" at bounding box center [1246, 243] width 13 height 13
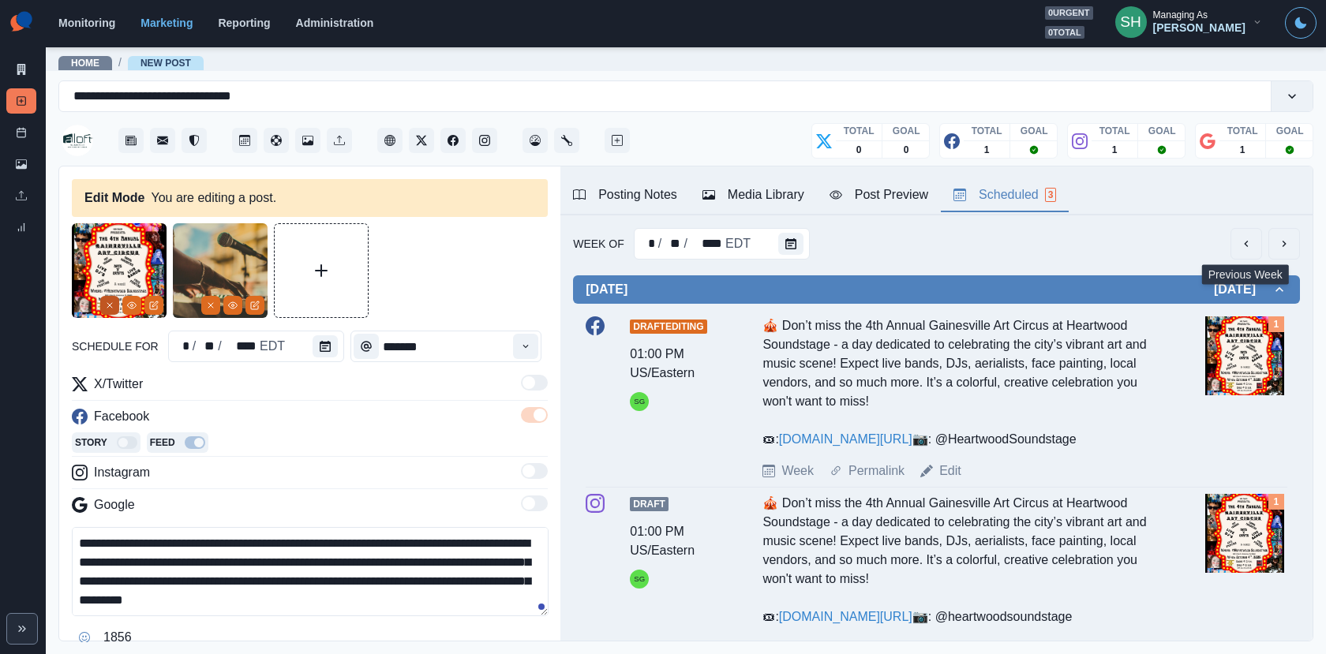
click at [101, 301] on button "Remove" at bounding box center [109, 305] width 19 height 19
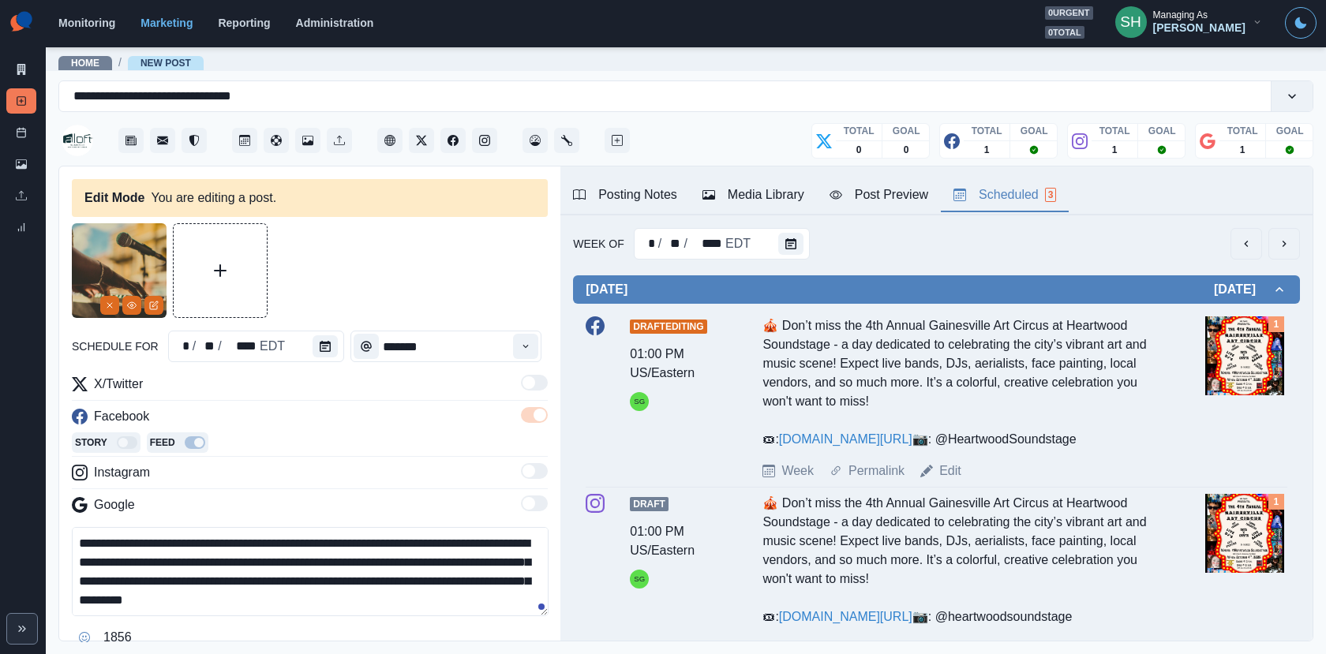
click at [101, 301] on button "Remove" at bounding box center [109, 305] width 19 height 19
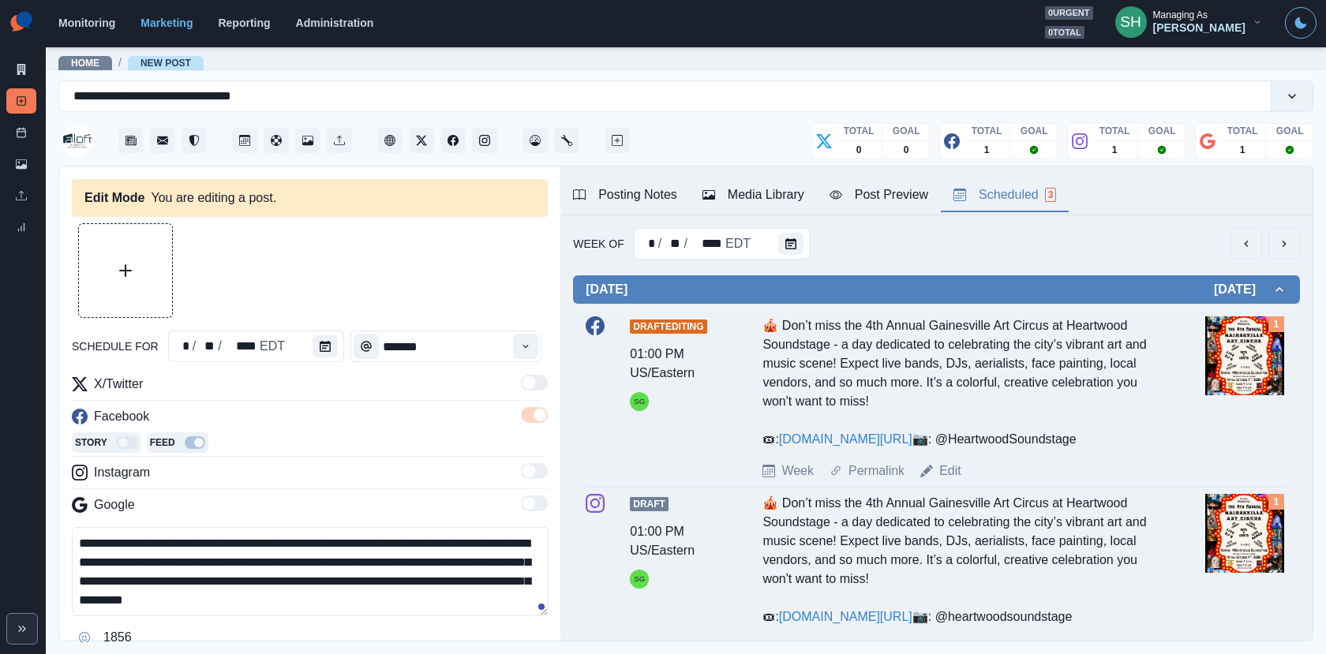
click at [772, 191] on div "Media Library" at bounding box center [753, 194] width 102 height 19
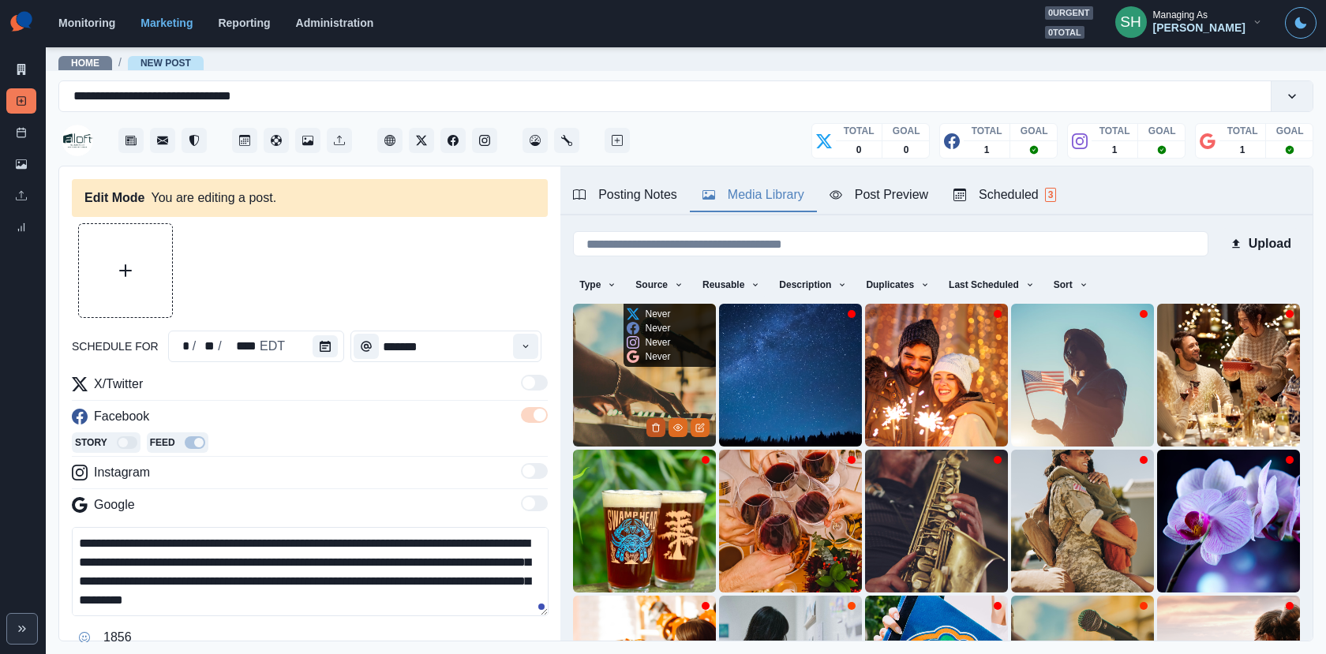
click at [656, 426] on icon "Delete Media" at bounding box center [655, 427] width 9 height 9
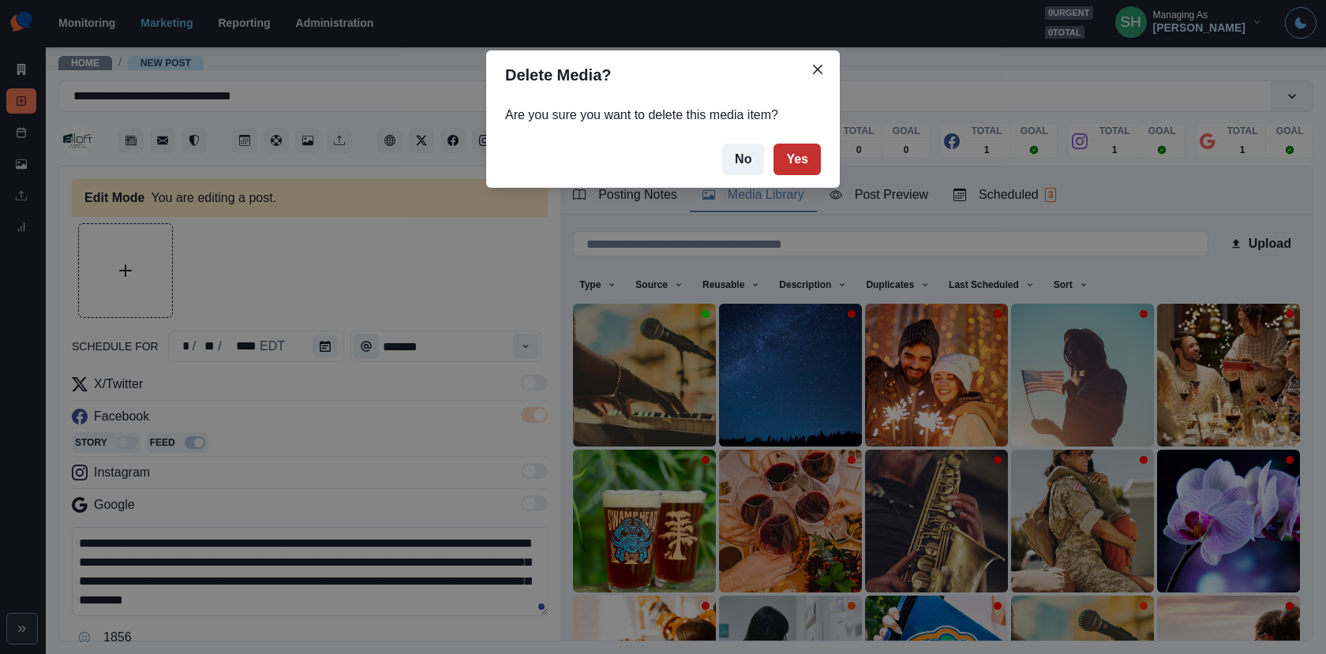
click at [806, 147] on button "Yes" at bounding box center [796, 160] width 47 height 32
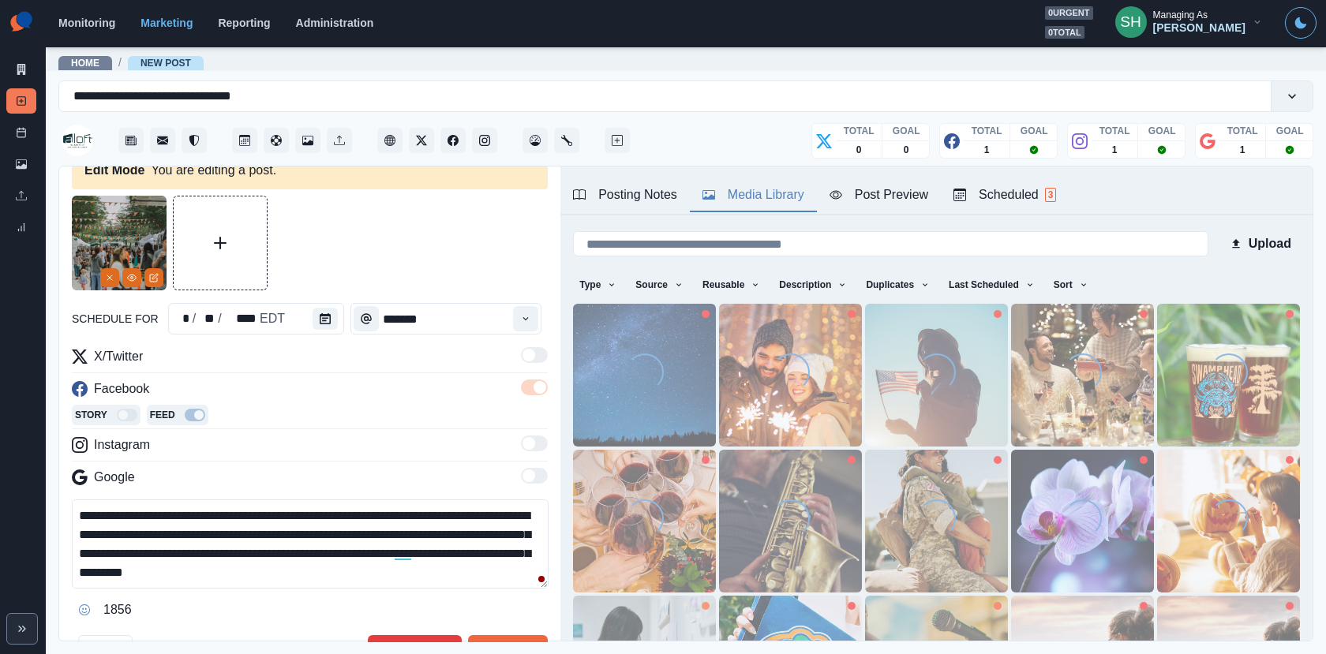
drag, startPoint x: 368, startPoint y: 513, endPoint x: 205, endPoint y: 512, distance: 163.3
click at [205, 512] on textarea "**********" at bounding box center [310, 543] width 477 height 89
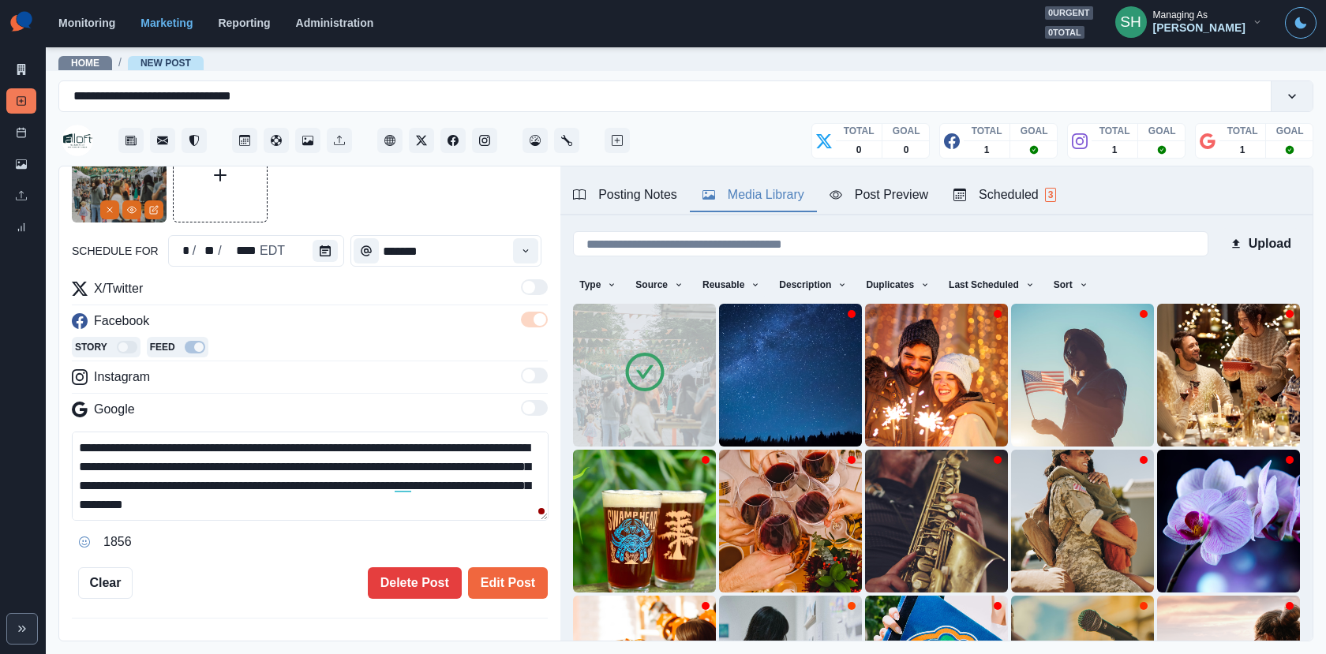
scroll to position [75, 0]
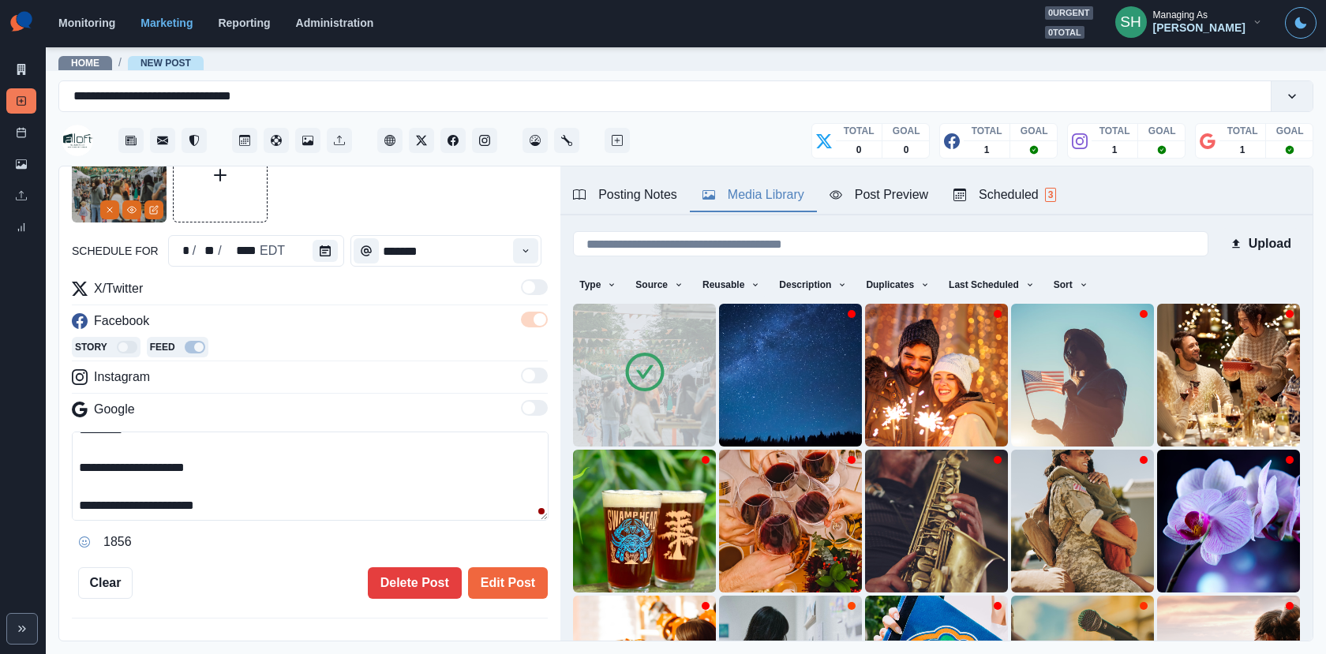
drag, startPoint x: 274, startPoint y: 504, endPoint x: 101, endPoint y: 502, distance: 172.8
click at [101, 502] on textarea "**********" at bounding box center [310, 476] width 477 height 89
paste textarea "*********"
click at [135, 204] on button "View Media" at bounding box center [131, 209] width 19 height 19
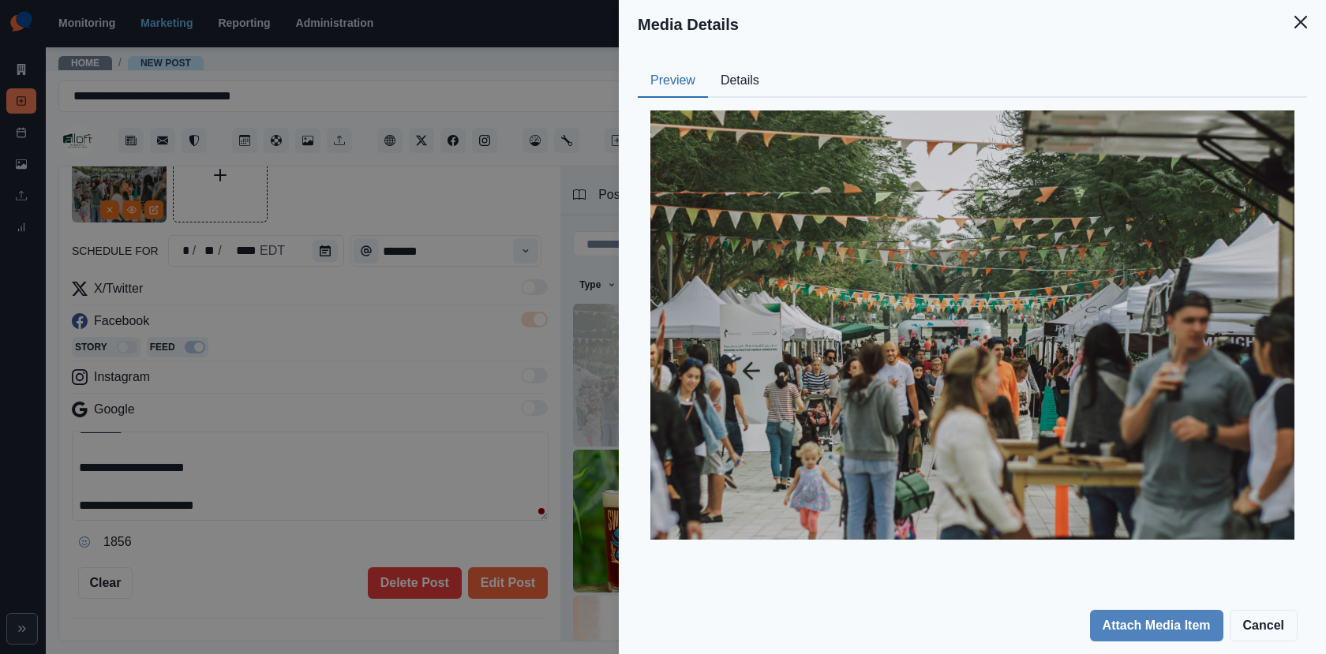
click at [737, 72] on button "Details" at bounding box center [740, 81] width 64 height 33
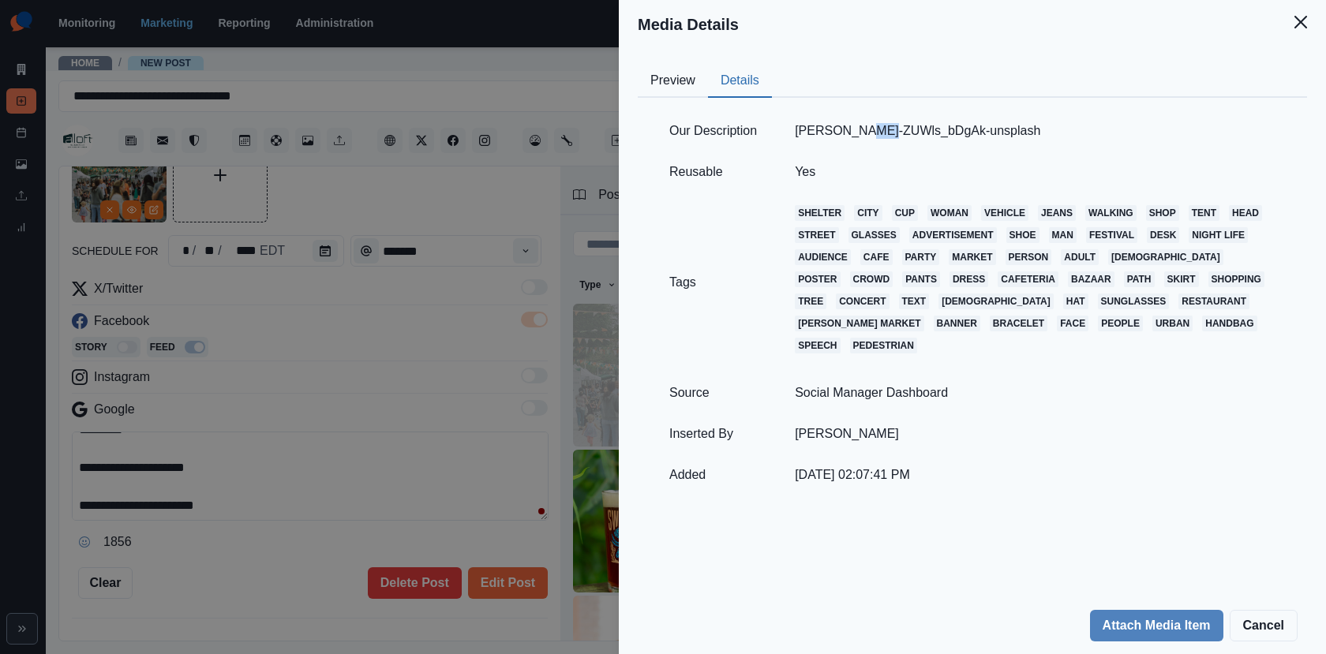
drag, startPoint x: 948, startPoint y: 130, endPoint x: 880, endPoint y: 132, distance: 67.9
click at [880, 132] on td "kate-trysh-ZUWls_bDgAk-unsplash" at bounding box center [1035, 130] width 518 height 41
drag, startPoint x: 854, startPoint y: 132, endPoint x: 795, endPoint y: 132, distance: 59.2
click at [795, 132] on td "kate-trysh-ZUWls_bDgAk-unsplash" at bounding box center [1035, 130] width 518 height 41
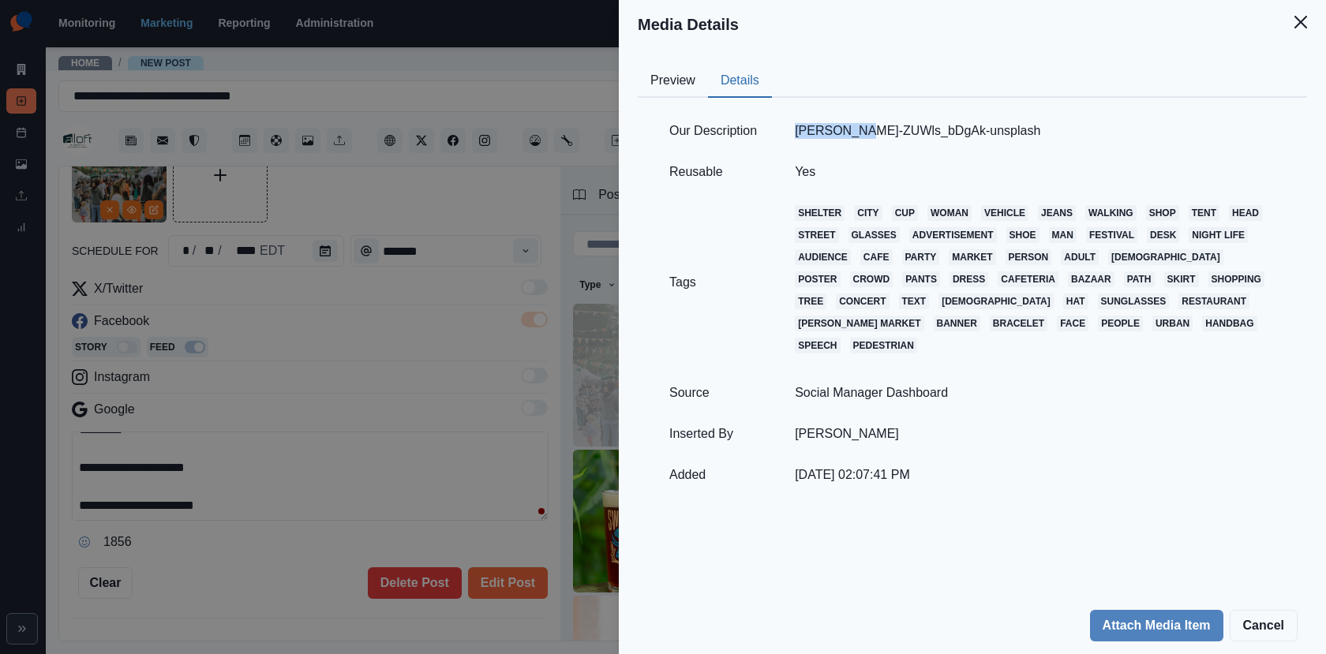
copy td "kate-trysh"
click at [376, 324] on div "Media Details Preview Details Our Description kate-trysh-ZUWls_bDgAk-unsplash R…" at bounding box center [663, 327] width 1326 height 654
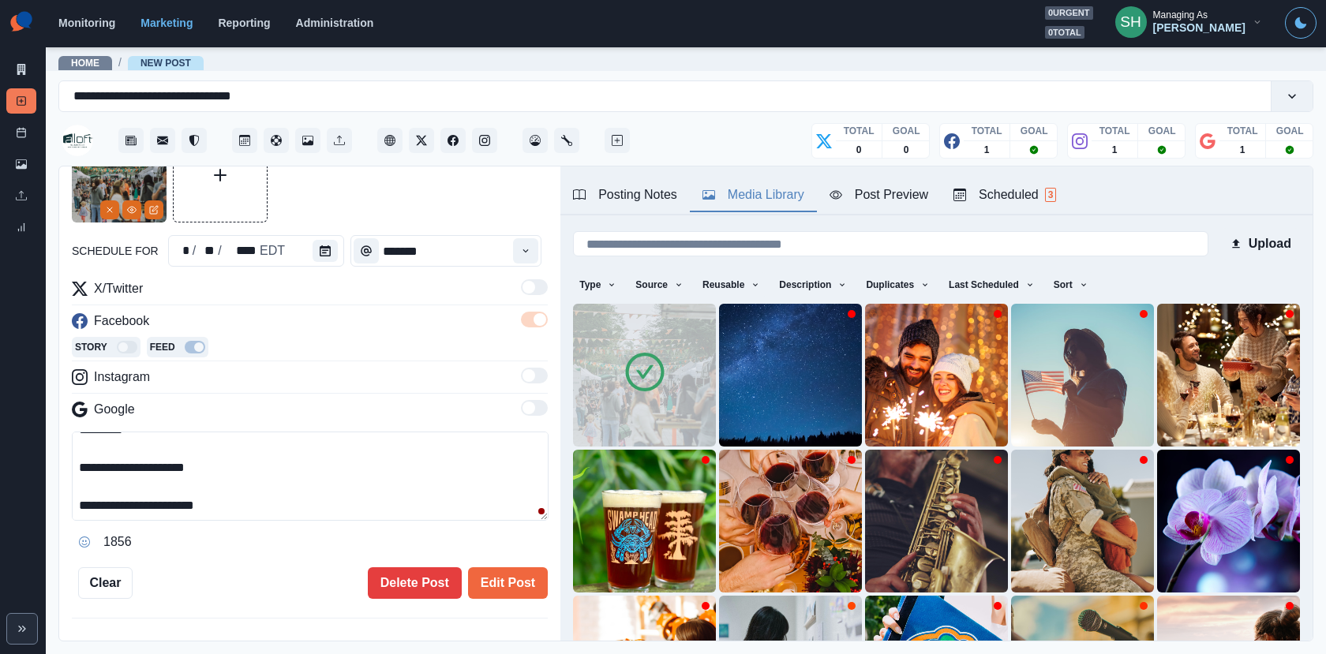
drag, startPoint x: 264, startPoint y: 507, endPoint x: 208, endPoint y: 509, distance: 56.1
click at [208, 509] on textarea "**********" at bounding box center [310, 476] width 477 height 89
click at [291, 505] on textarea "**********" at bounding box center [310, 476] width 477 height 89
paste textarea "**********"
click at [249, 498] on textarea "**********" at bounding box center [310, 476] width 477 height 89
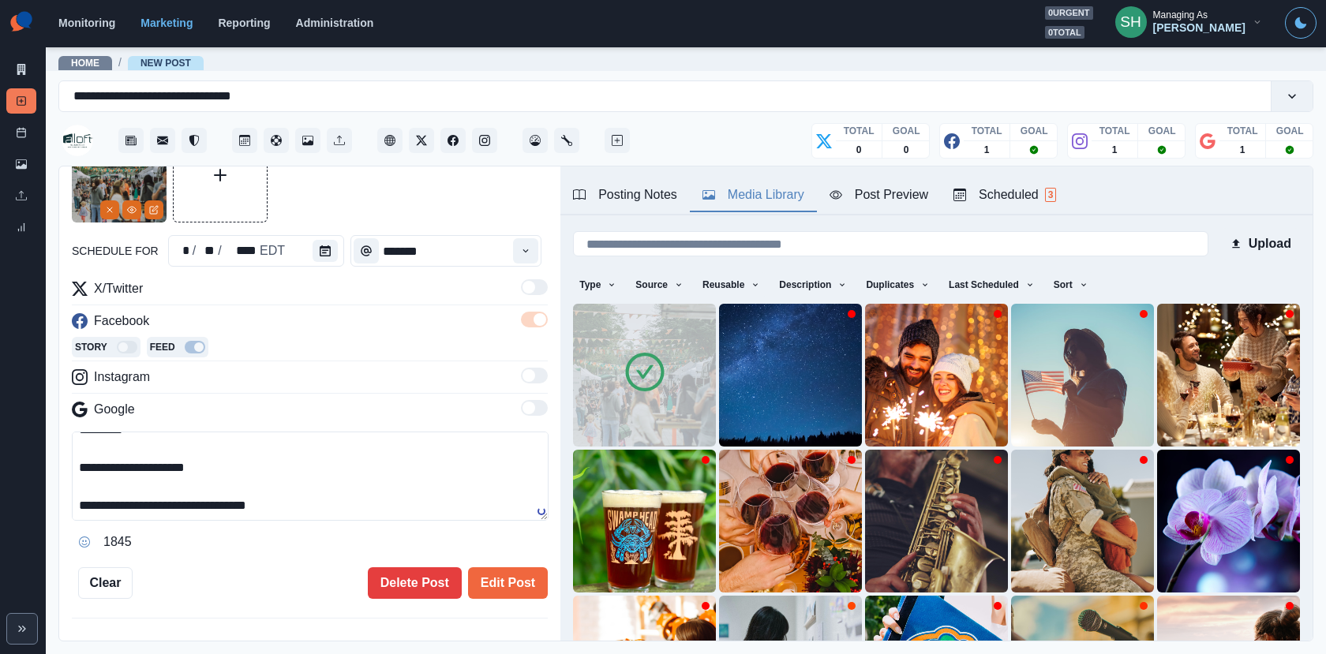
click at [282, 499] on textarea "**********" at bounding box center [310, 476] width 477 height 89
drag, startPoint x: 241, startPoint y: 503, endPoint x: 102, endPoint y: 503, distance: 139.7
click at [102, 503] on textarea "**********" at bounding box center [310, 476] width 477 height 89
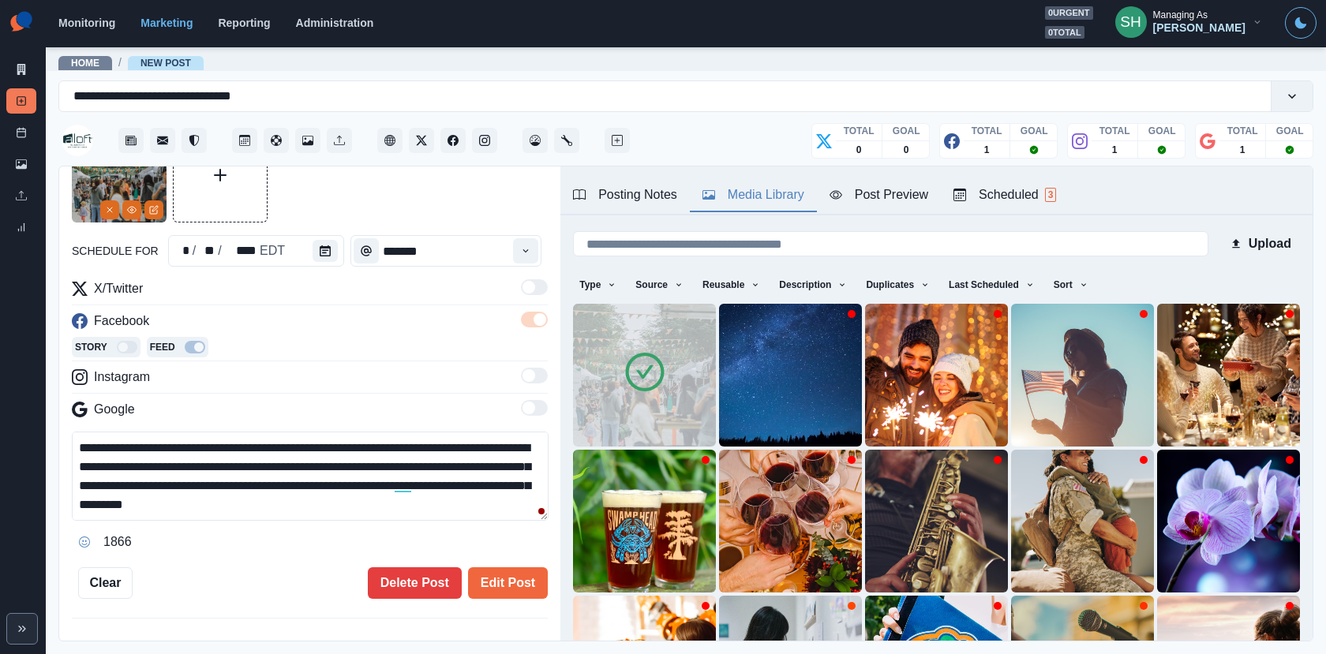
drag, startPoint x: 509, startPoint y: 447, endPoint x: 387, endPoint y: 446, distance: 122.3
click at [387, 446] on textarea "**********" at bounding box center [310, 476] width 477 height 89
paste textarea "**********"
click at [480, 465] on textarea "**********" at bounding box center [310, 476] width 477 height 89
click at [478, 462] on textarea "**********" at bounding box center [310, 476] width 477 height 89
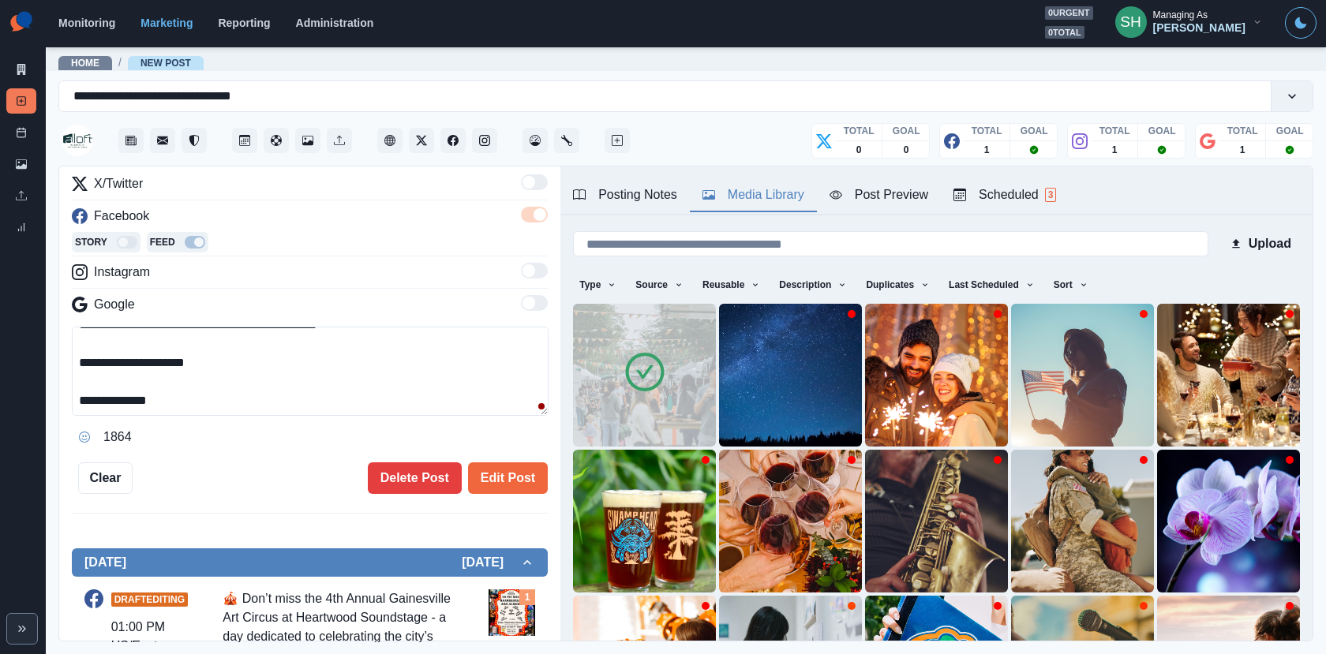
scroll to position [238, 0]
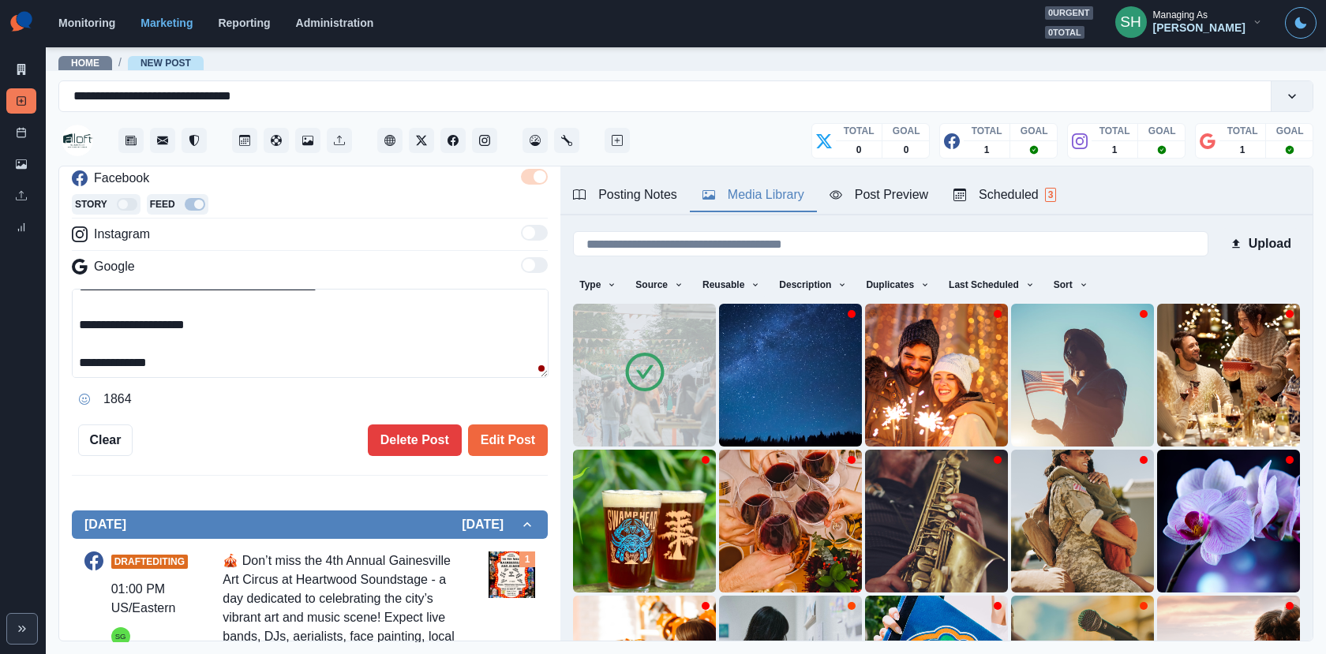
click at [239, 316] on textarea "**********" at bounding box center [310, 333] width 477 height 89
click at [612, 193] on div "Posting Notes" at bounding box center [625, 194] width 104 height 19
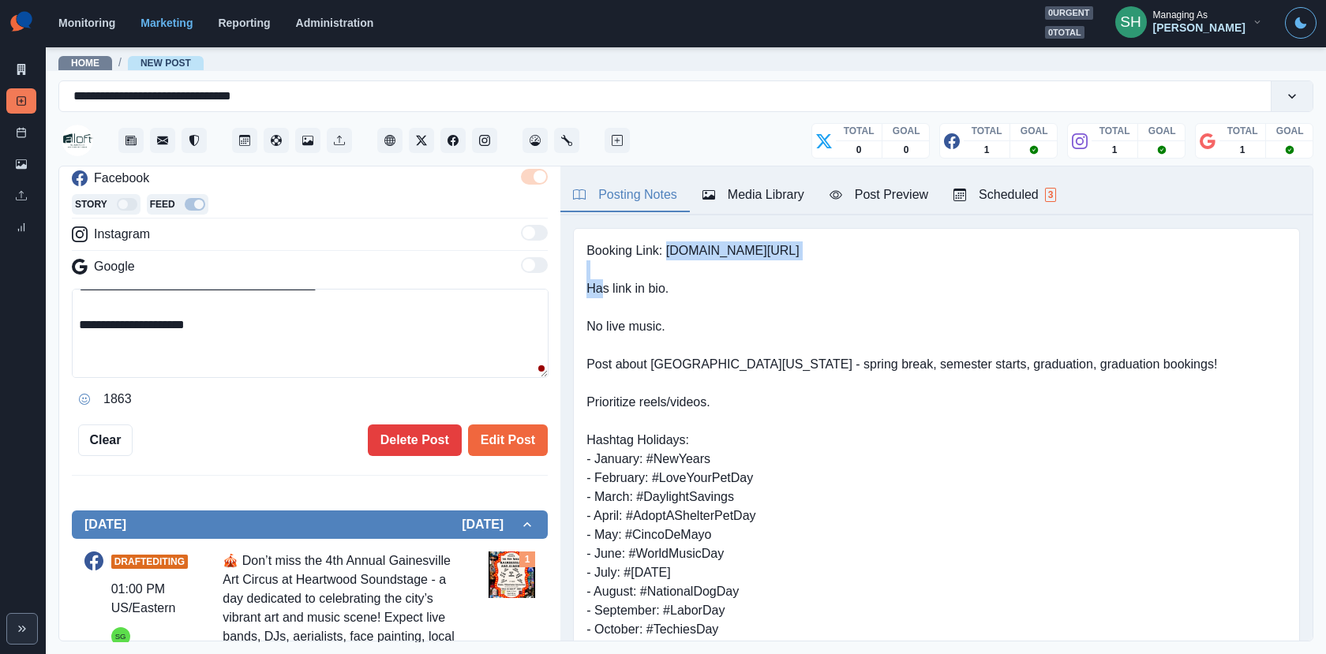
drag, startPoint x: 806, startPoint y: 252, endPoint x: 668, endPoint y: 250, distance: 138.1
click at [668, 250] on pre "Booking Link: www.marriott.com/gnval Has link in bio. No live music. Post about…" at bounding box center [901, 459] width 630 height 436
copy pre "www.marriott.com/gnval"
click at [227, 345] on textarea "**********" at bounding box center [310, 333] width 477 height 89
paste textarea "**********"
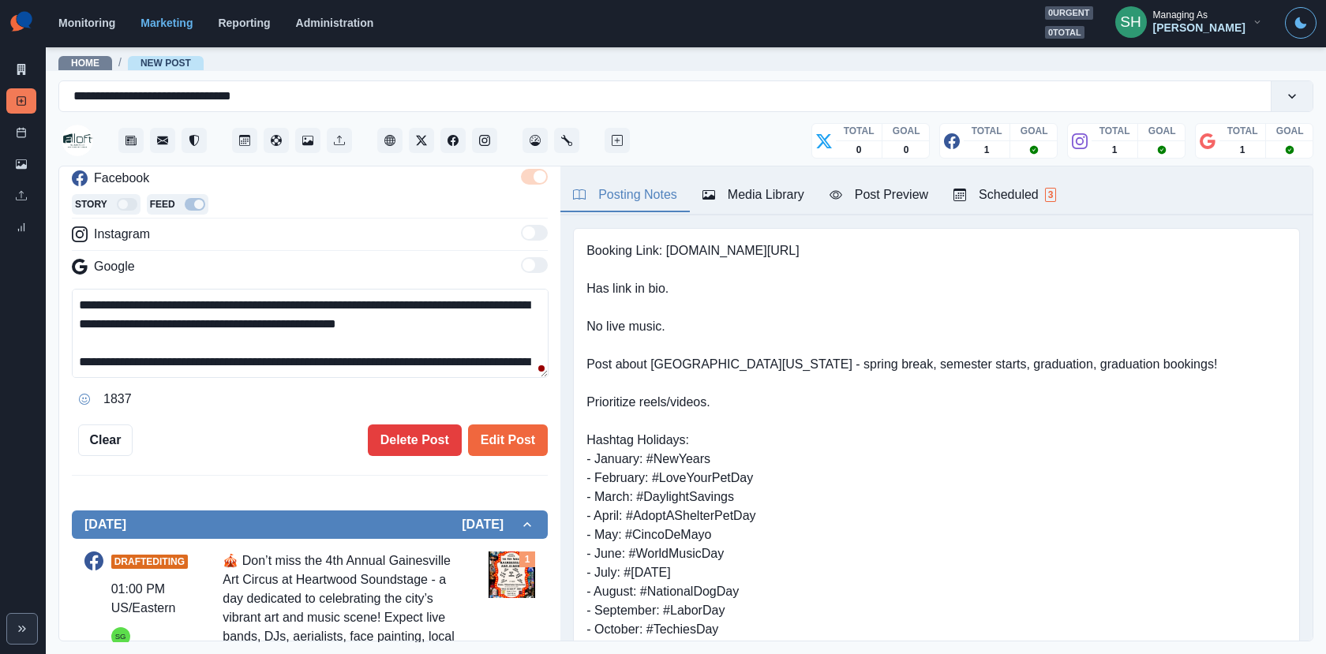
scroll to position [0, 0]
drag, startPoint x: 217, startPoint y: 352, endPoint x: 217, endPoint y: 213, distance: 138.9
click at [217, 213] on div "**********" at bounding box center [310, 273] width 476 height 275
type textarea "**********"
click at [320, 427] on div "Edit Post Delete Post" at bounding box center [340, 440] width 415 height 32
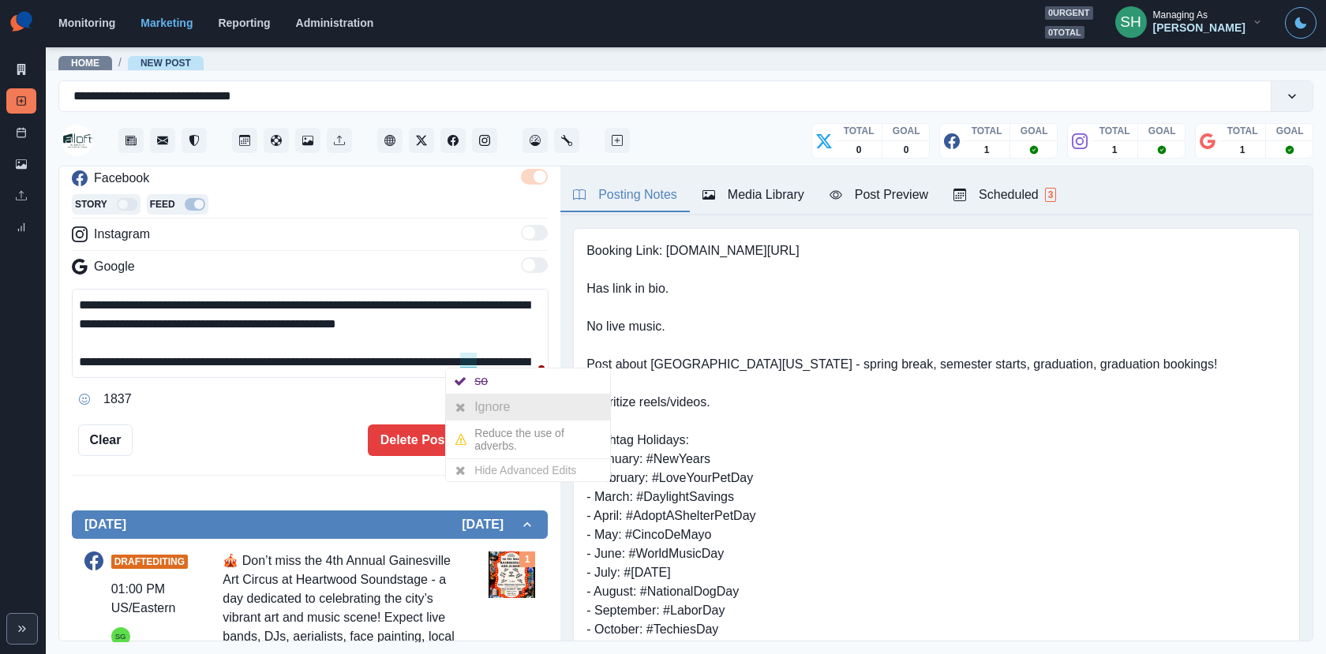
click at [500, 409] on div "Ignore" at bounding box center [495, 406] width 42 height 25
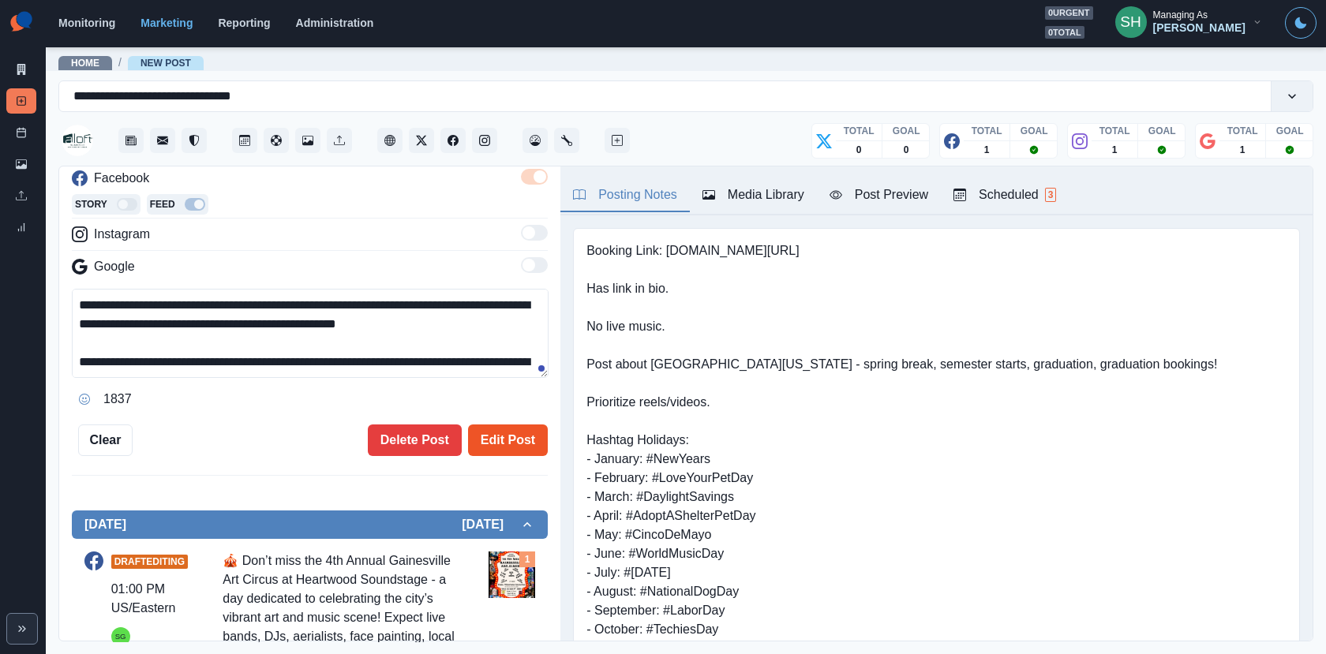
click at [508, 438] on button "Edit Post" at bounding box center [508, 440] width 80 height 32
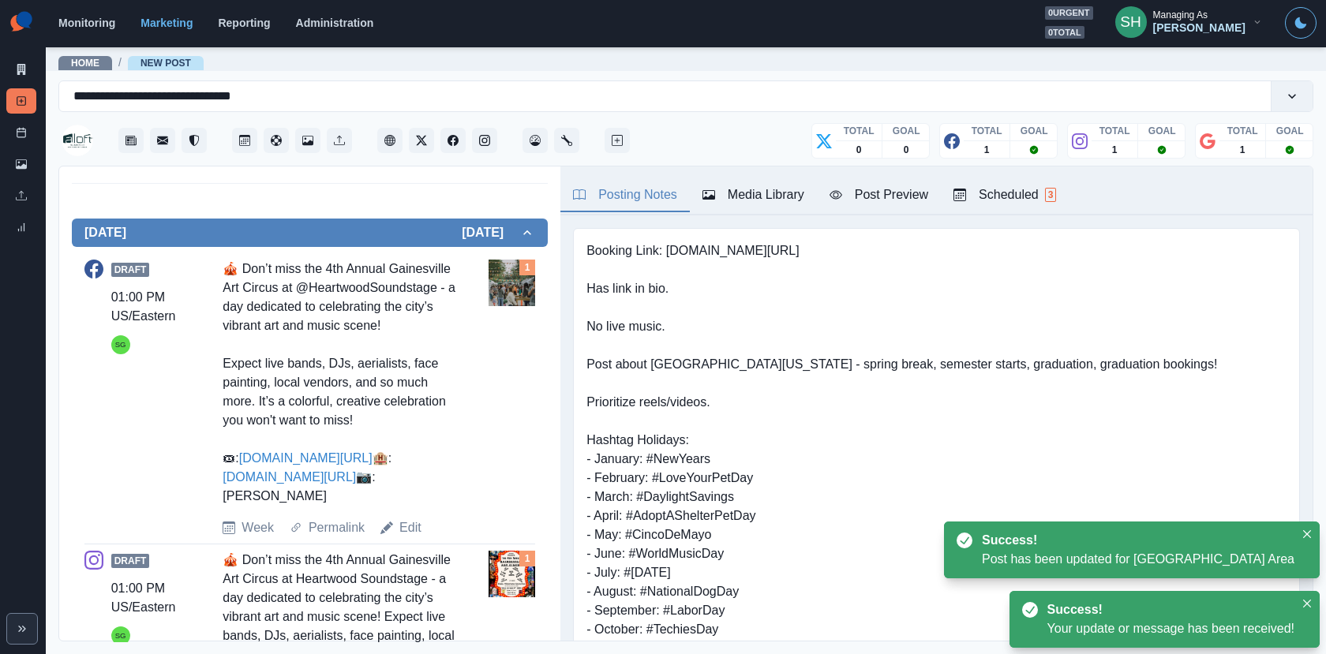
scroll to position [832, 0]
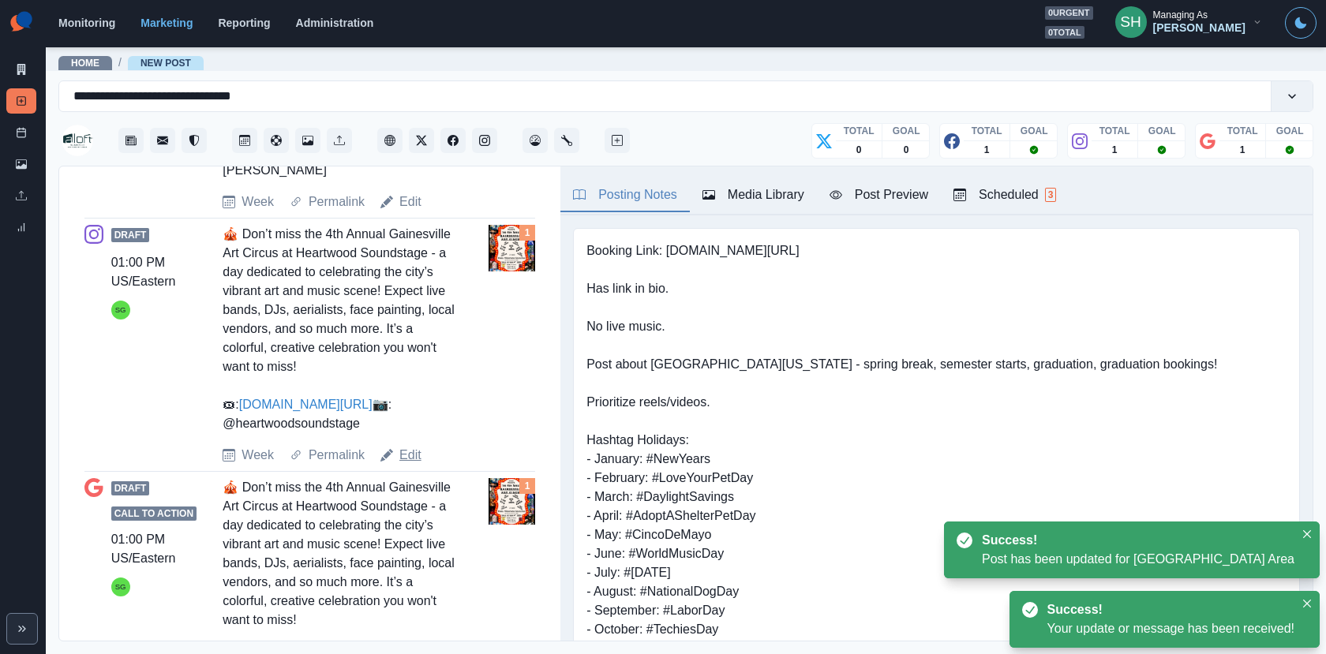
click at [402, 465] on link "Edit" at bounding box center [410, 455] width 22 height 19
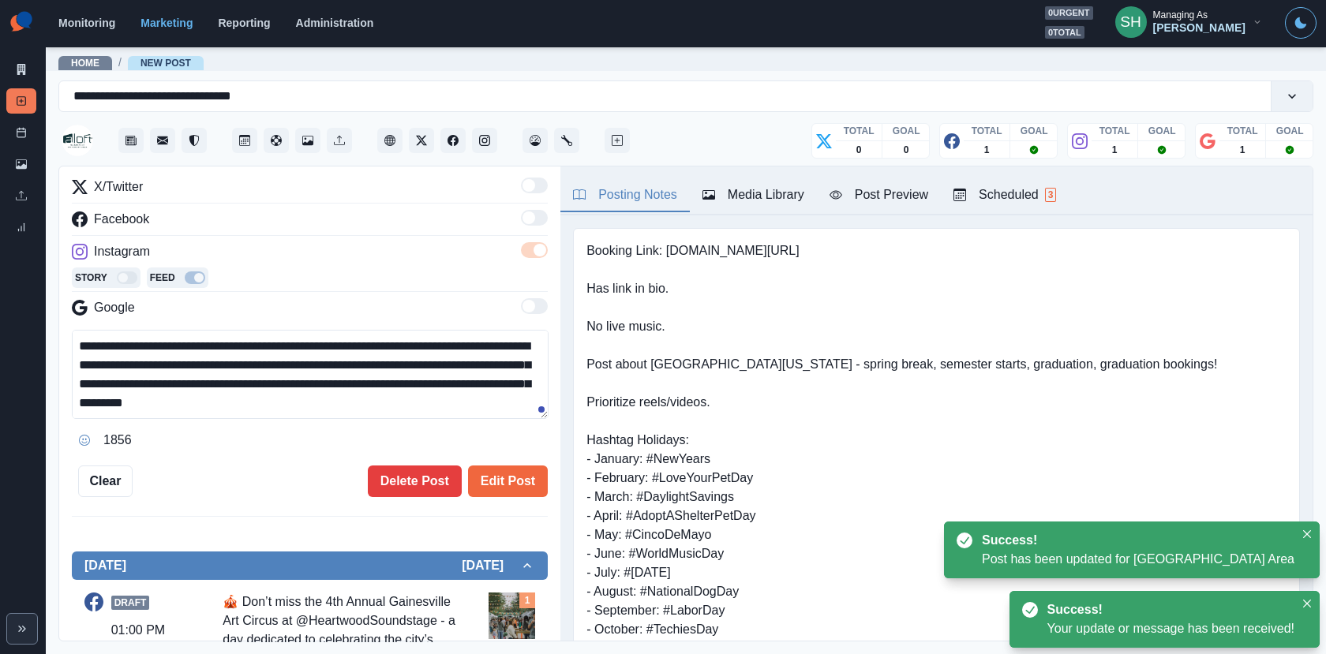
drag, startPoint x: 273, startPoint y: 395, endPoint x: 271, endPoint y: 255, distance: 140.5
click at [271, 255] on div "**********" at bounding box center [310, 315] width 476 height 275
paste textarea "**********"
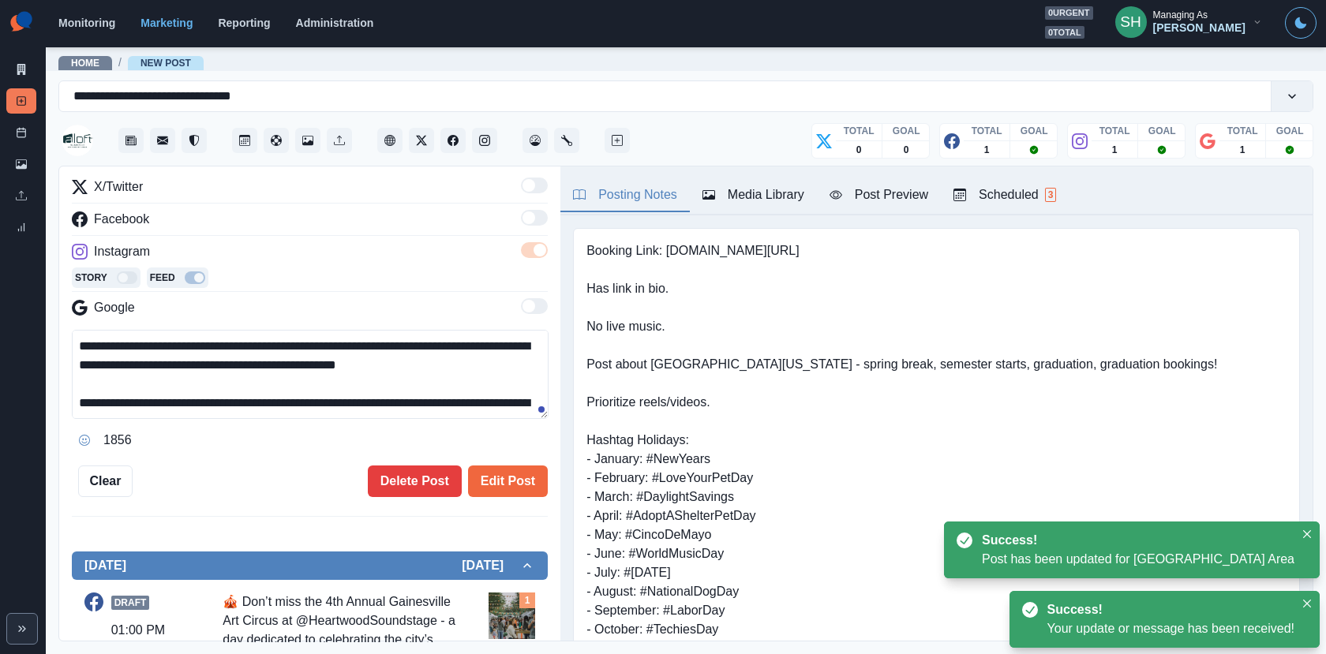
scroll to position [105, 0]
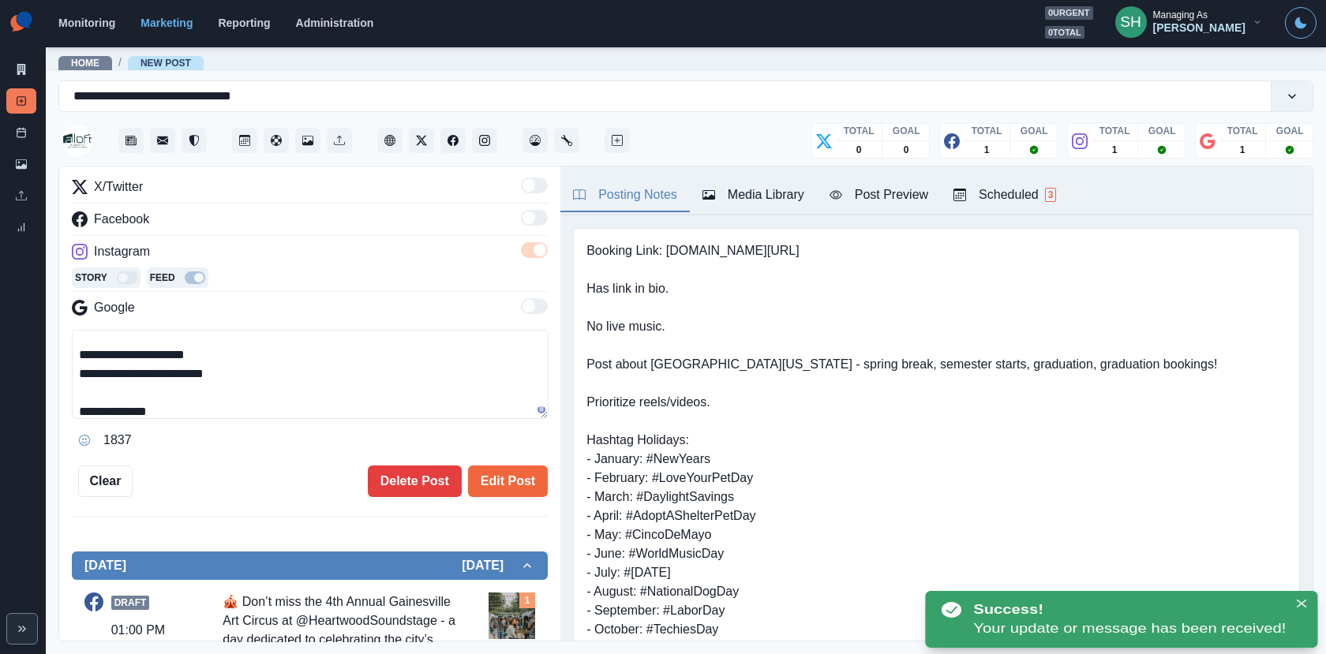
click at [724, 190] on div "Media Library" at bounding box center [753, 194] width 102 height 19
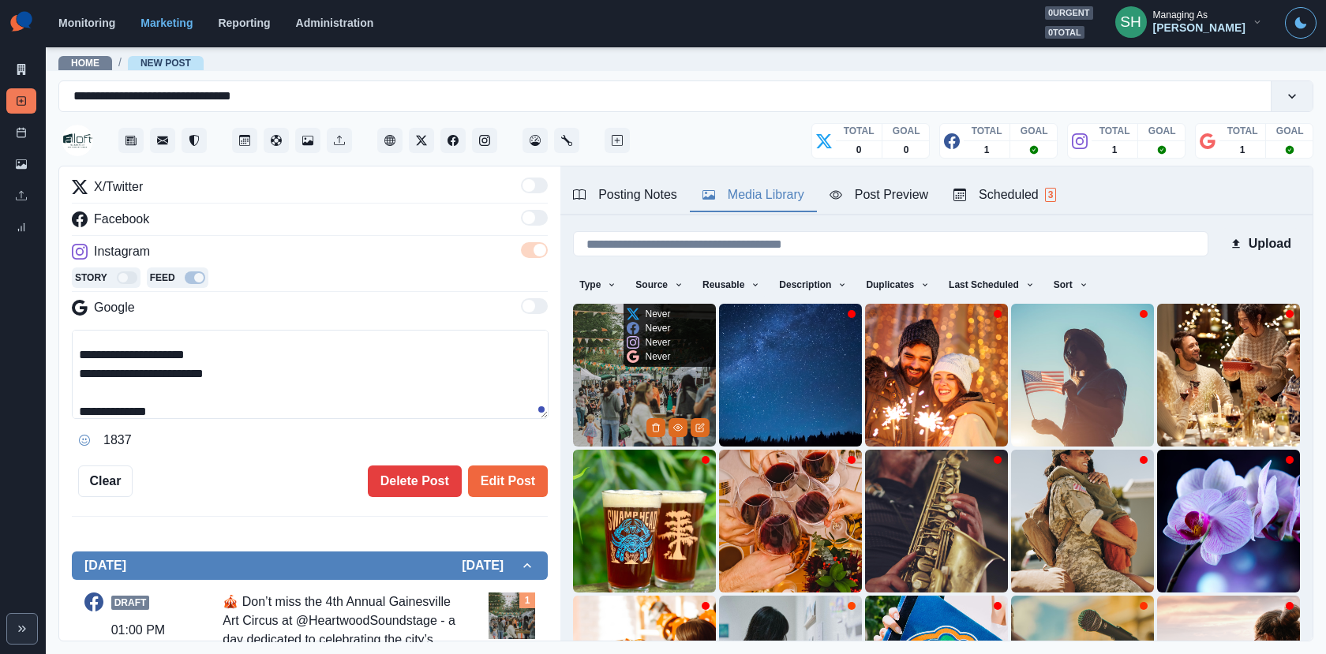
click at [641, 371] on img at bounding box center [644, 375] width 143 height 143
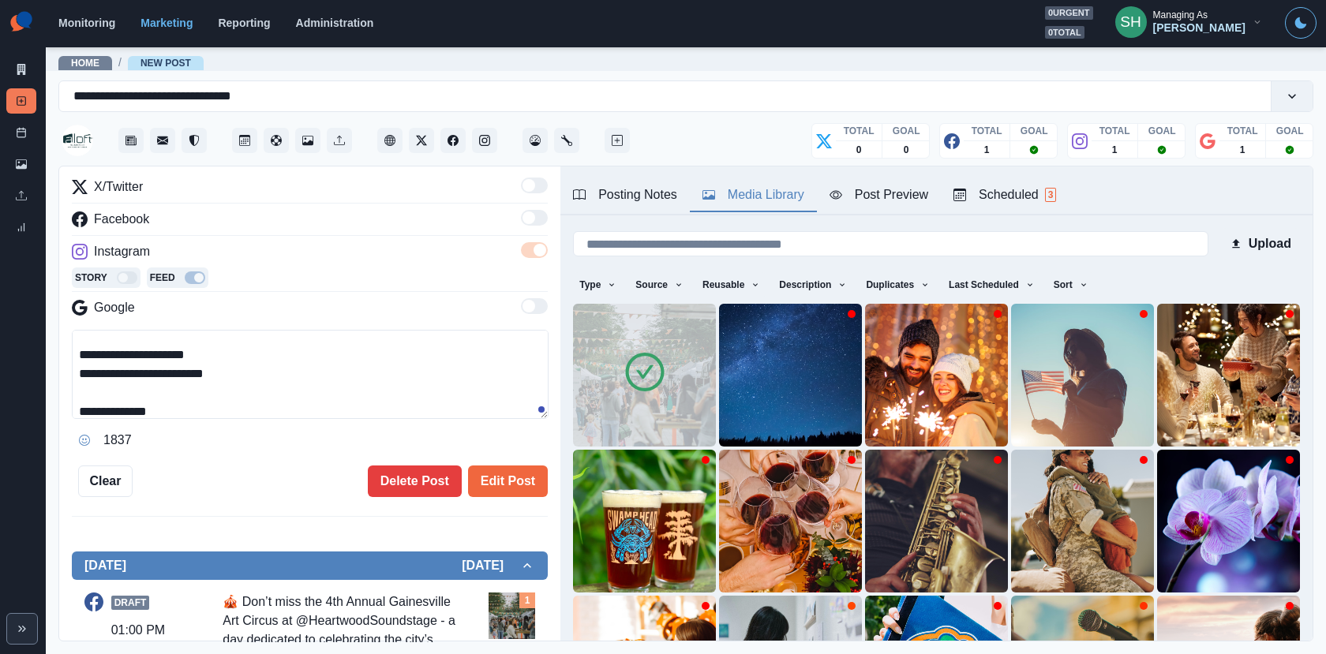
scroll to position [99, 0]
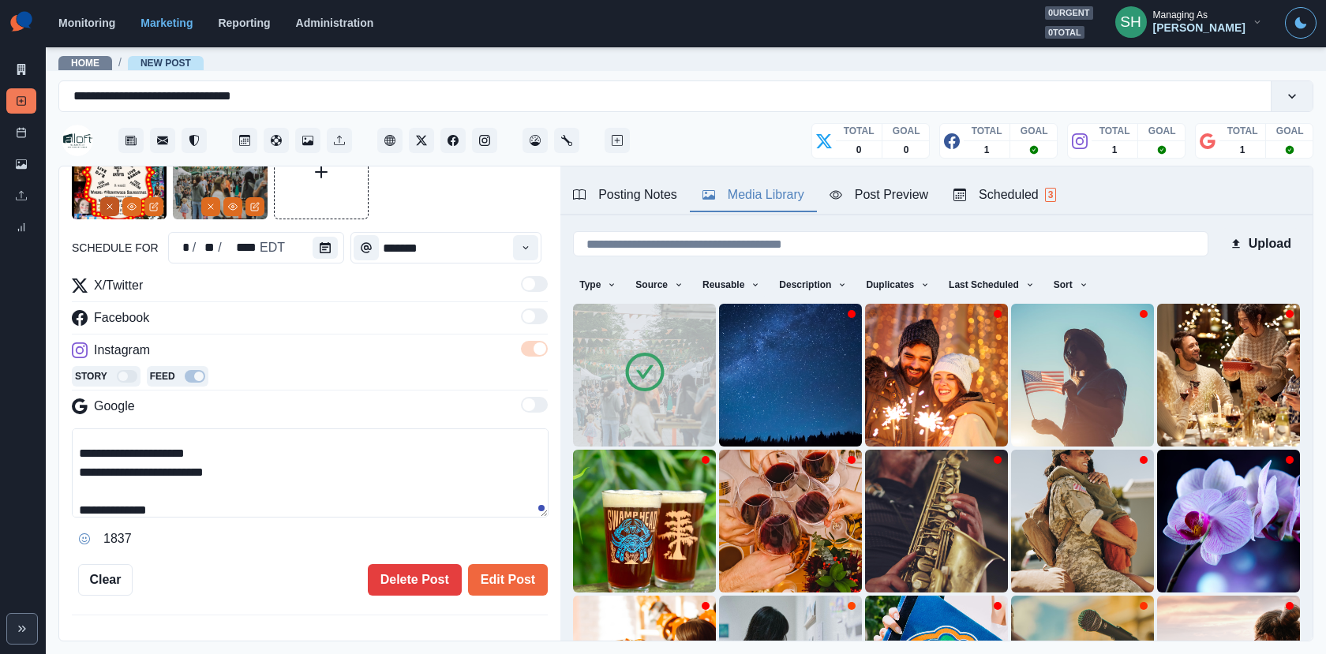
click at [106, 198] on button "Remove" at bounding box center [109, 206] width 19 height 19
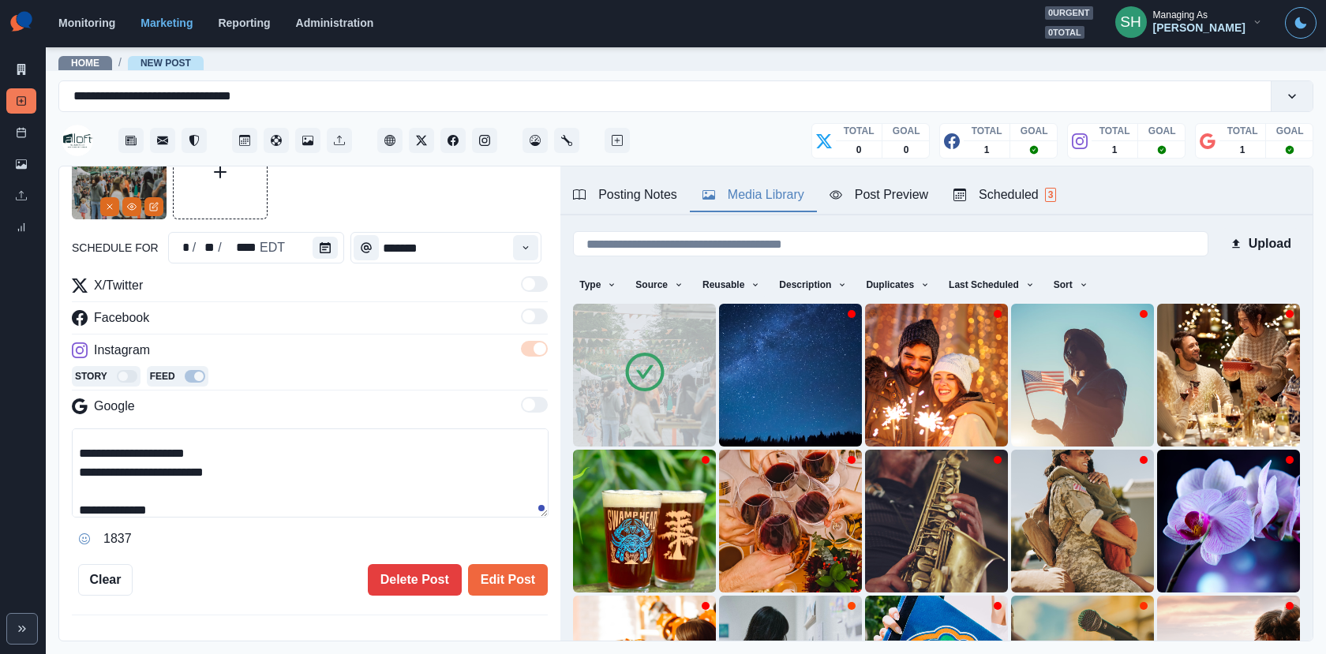
drag, startPoint x: 260, startPoint y: 469, endPoint x: 100, endPoint y: 469, distance: 160.2
click at [100, 469] on textarea "**********" at bounding box center [310, 472] width 477 height 89
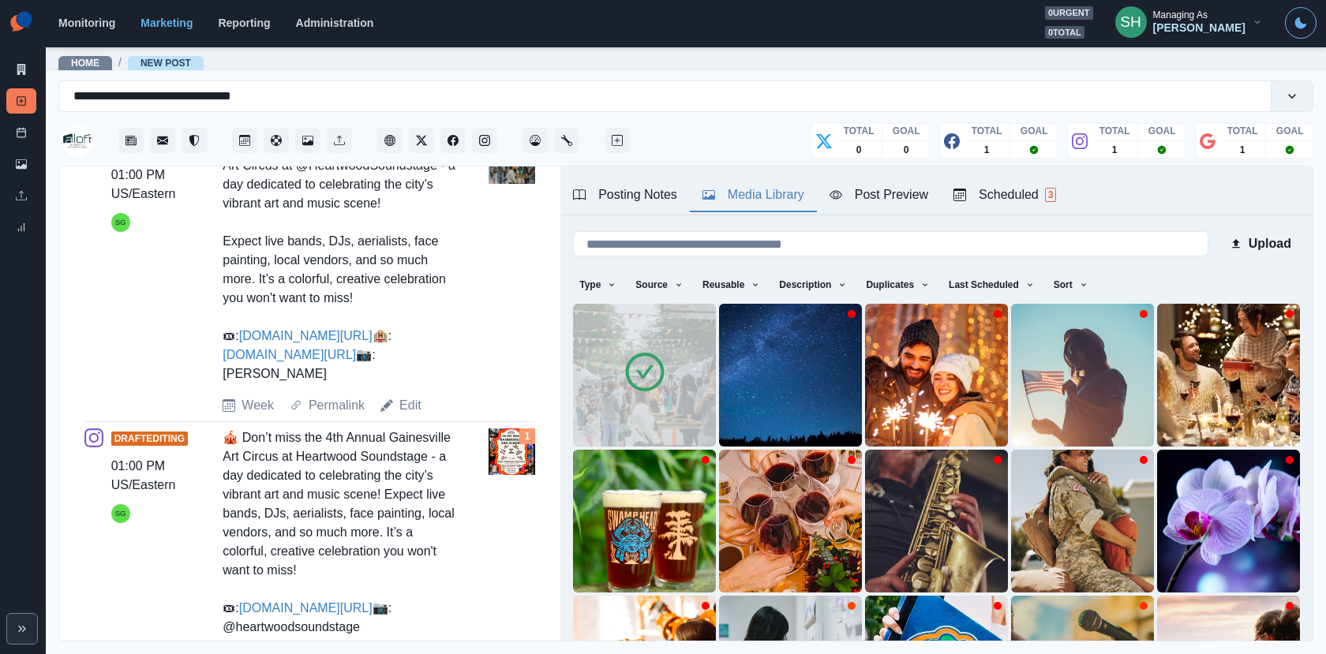
scroll to position [821, 0]
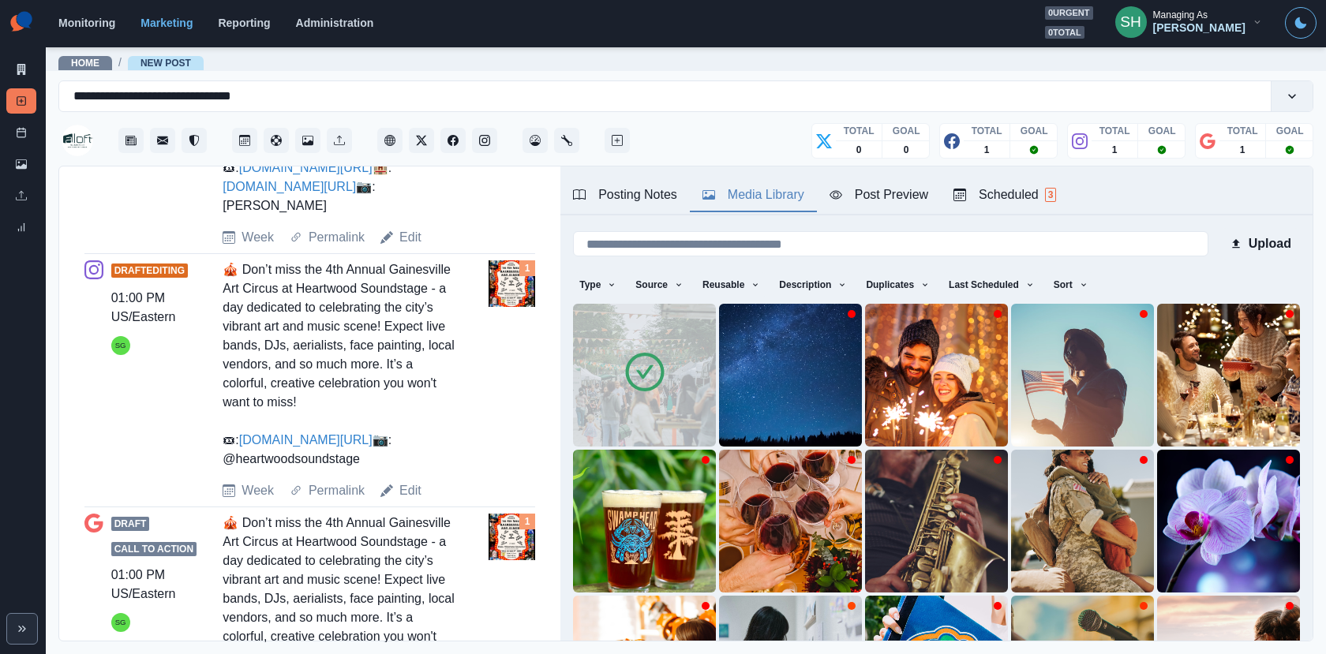
drag, startPoint x: 398, startPoint y: 492, endPoint x: 245, endPoint y: 492, distance: 153.1
click at [245, 469] on div "🎪 Don’t miss the 4th Annual Gainesville Art Circus at Heartwood Soundstage - a …" at bounding box center [338, 364] width 233 height 208
copy div "heartwoodsoundstage"
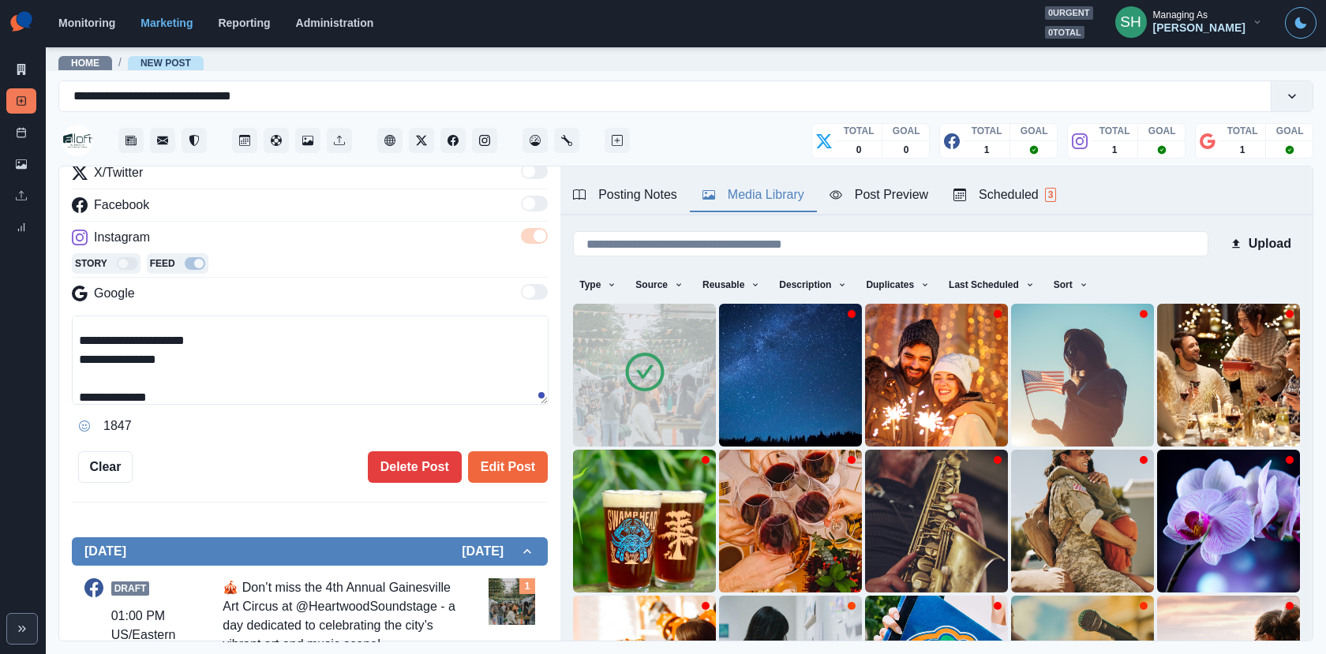
scroll to position [0, 0]
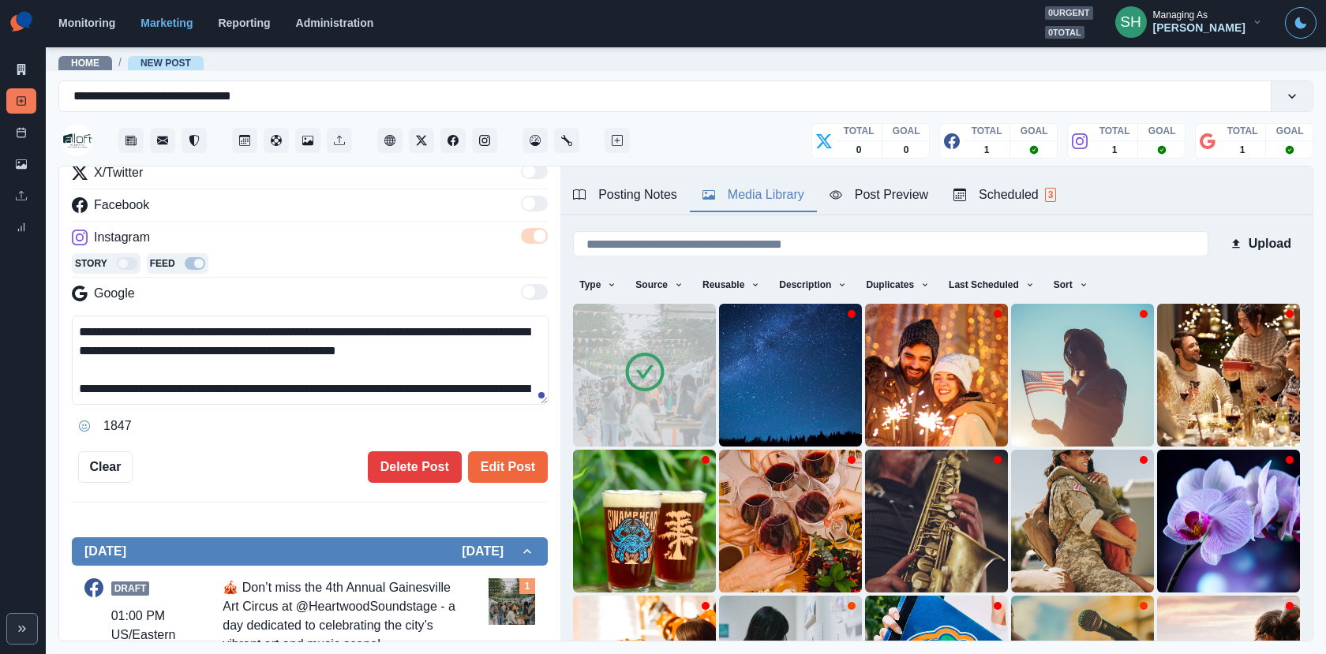
drag, startPoint x: 527, startPoint y: 327, endPoint x: 383, endPoint y: 325, distance: 143.6
click at [383, 325] on textarea "**********" at bounding box center [310, 360] width 477 height 89
paste textarea
drag, startPoint x: 275, startPoint y: 349, endPoint x: 275, endPoint y: 245, distance: 104.1
click at [275, 245] on div "**********" at bounding box center [310, 300] width 476 height 275
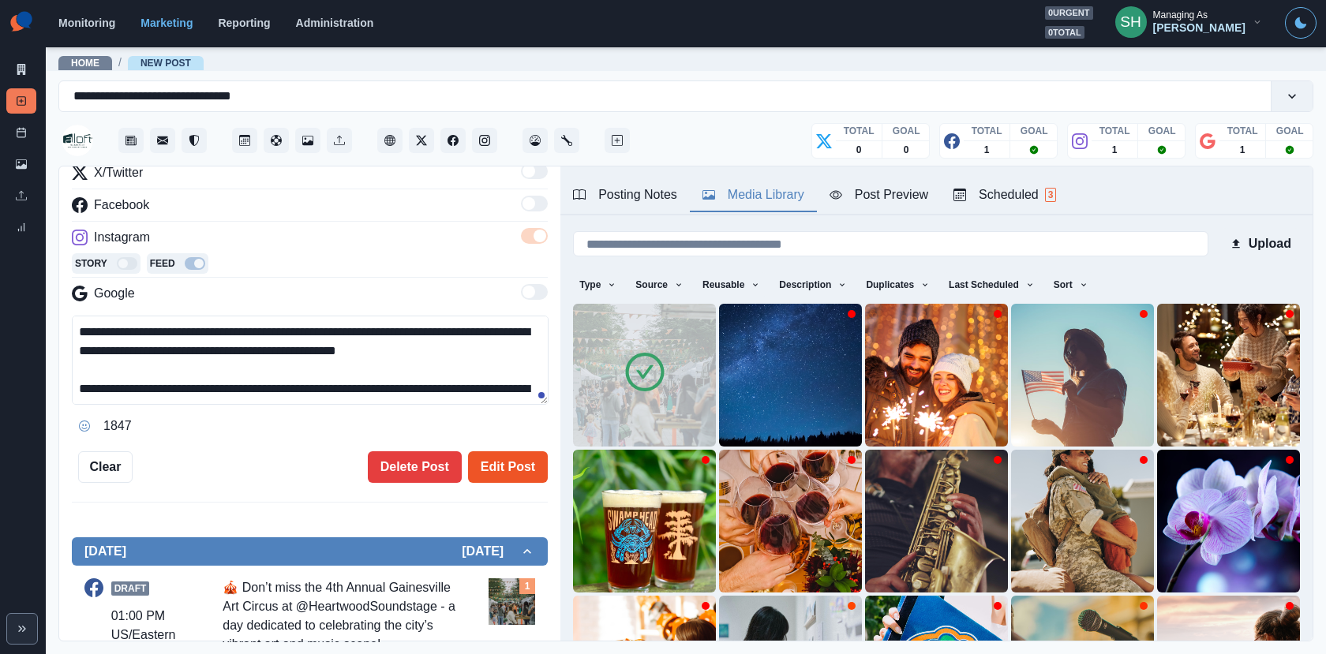
type textarea "**********"
click at [510, 451] on button "Edit Post" at bounding box center [508, 467] width 80 height 32
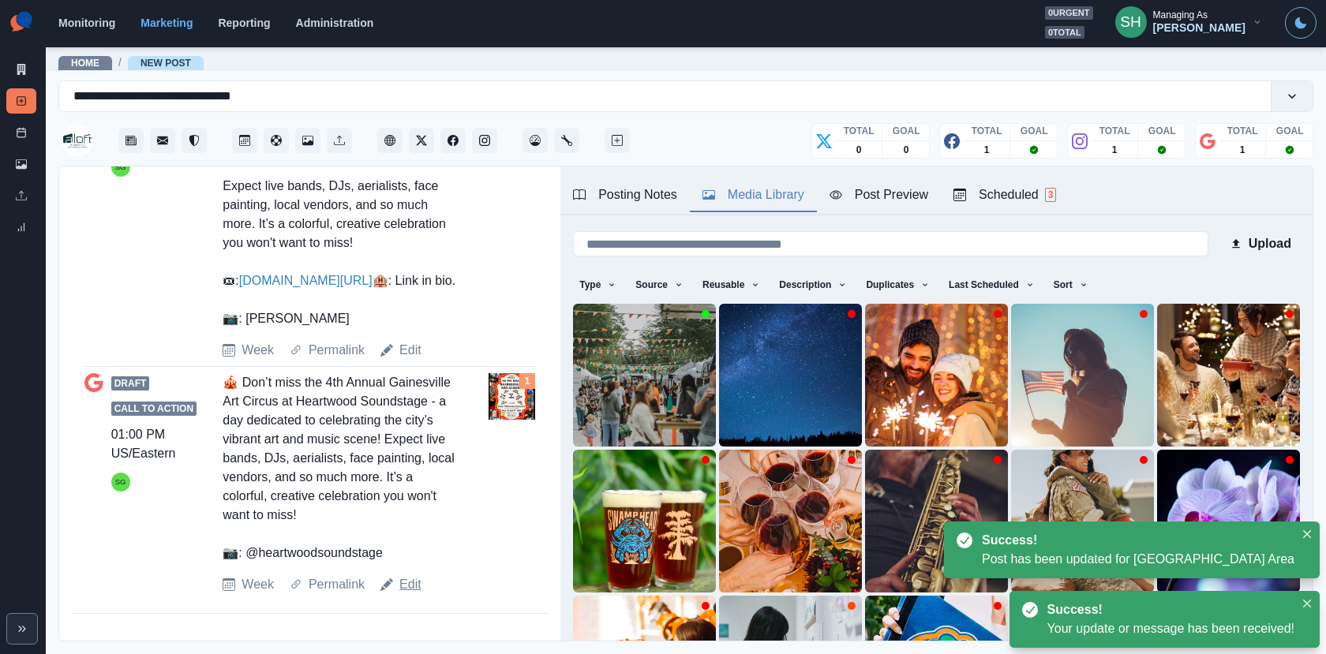
click at [409, 586] on link "Edit" at bounding box center [410, 584] width 22 height 19
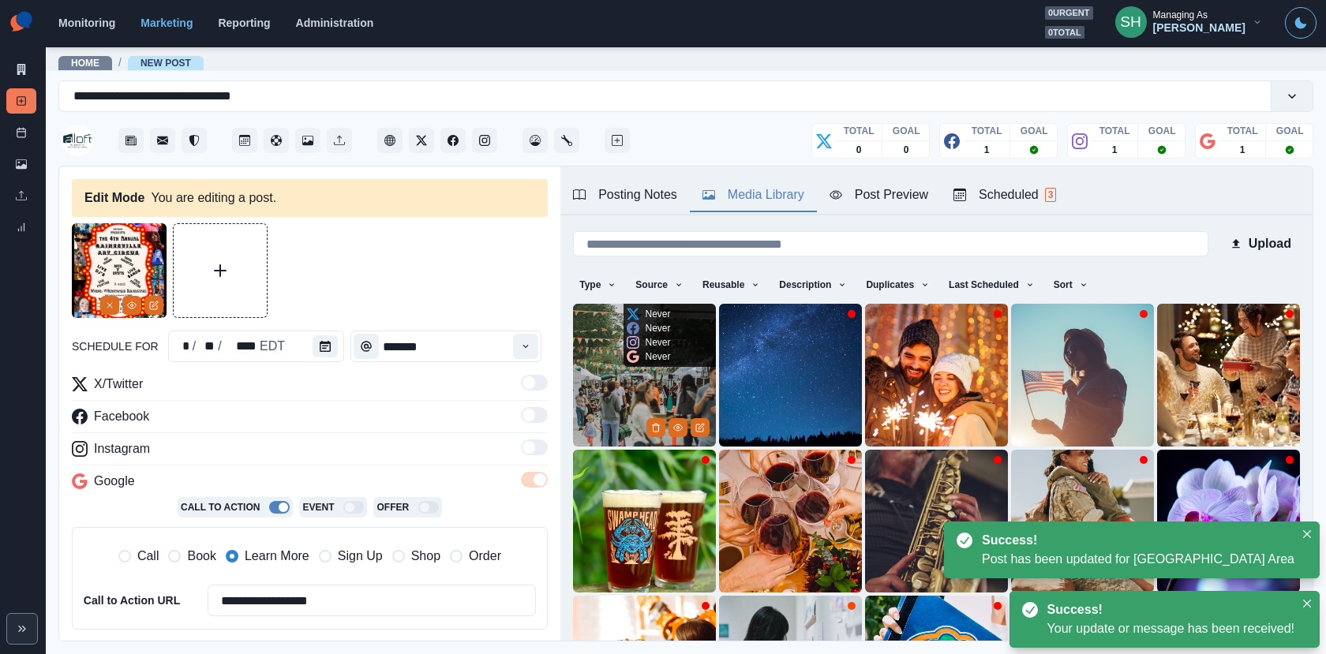
click at [656, 340] on p "Never" at bounding box center [657, 342] width 25 height 14
click at [634, 371] on img at bounding box center [644, 375] width 143 height 143
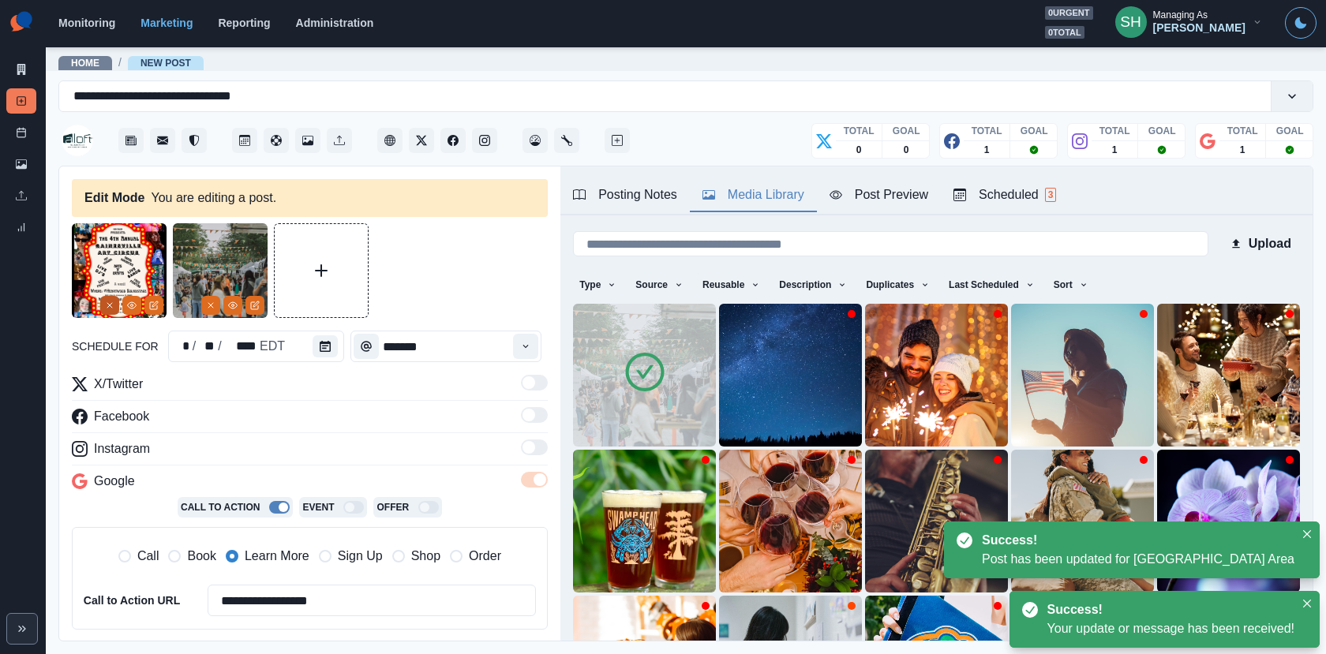
click at [107, 298] on button "Remove" at bounding box center [109, 305] width 19 height 19
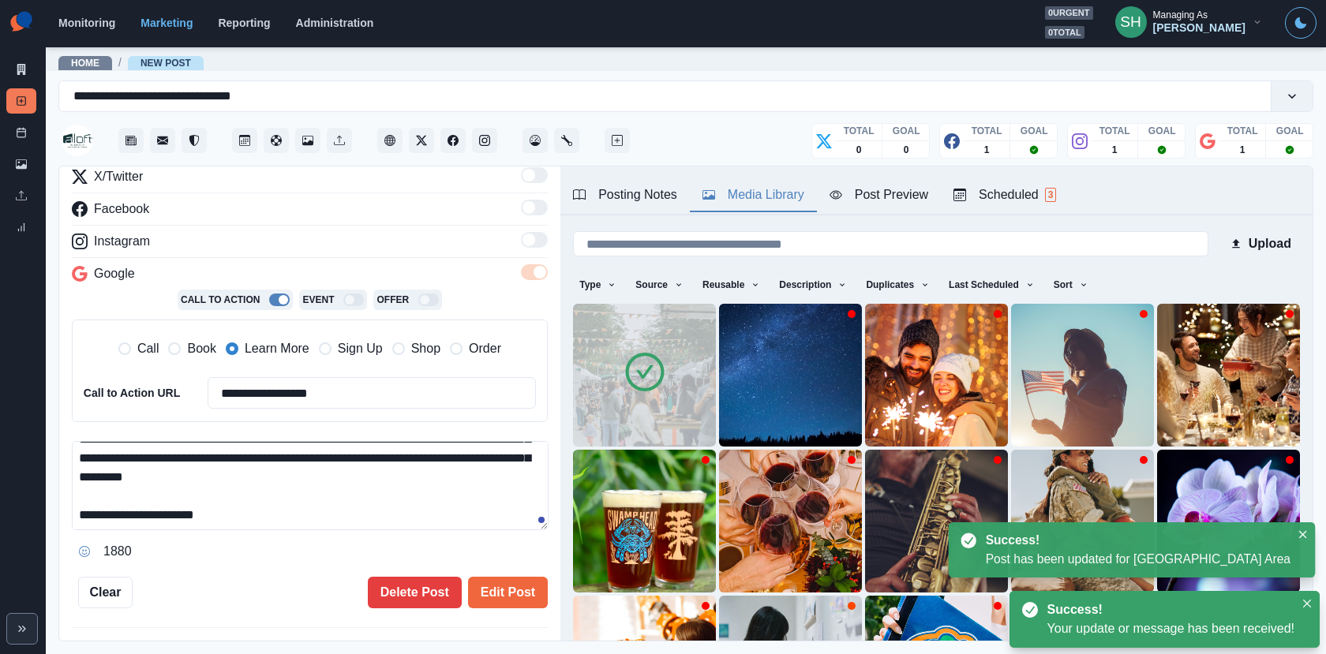
drag, startPoint x: 245, startPoint y: 428, endPoint x: 247, endPoint y: 360, distance: 68.7
click at [246, 361] on div "**********" at bounding box center [310, 365] width 476 height 397
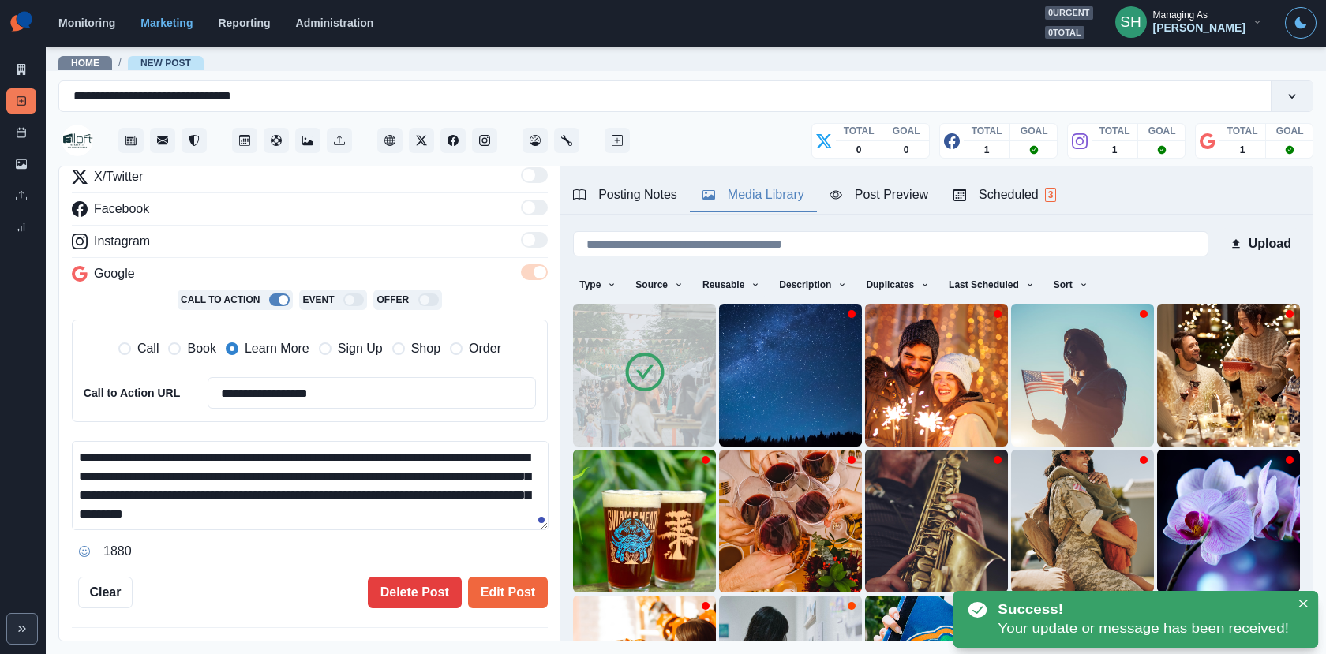
paste textarea "**********"
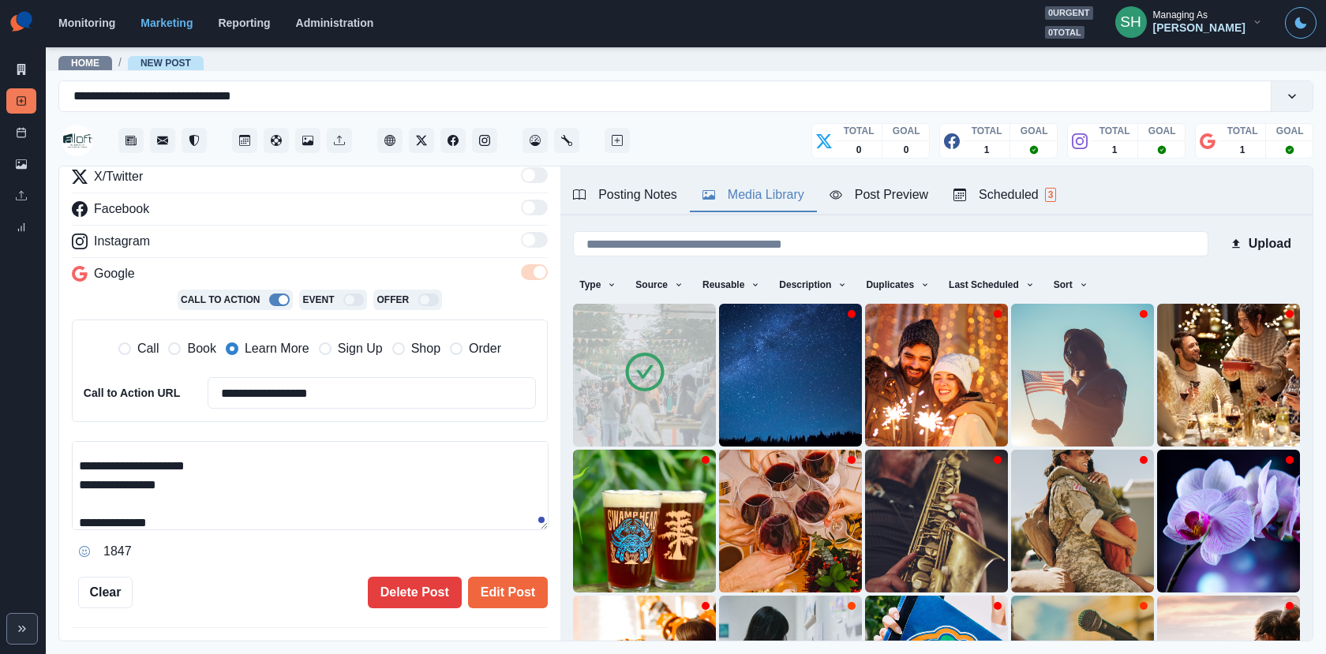
drag, startPoint x: 254, startPoint y: 485, endPoint x: 81, endPoint y: 462, distance: 174.4
click at [82, 462] on textarea "**********" at bounding box center [310, 485] width 477 height 89
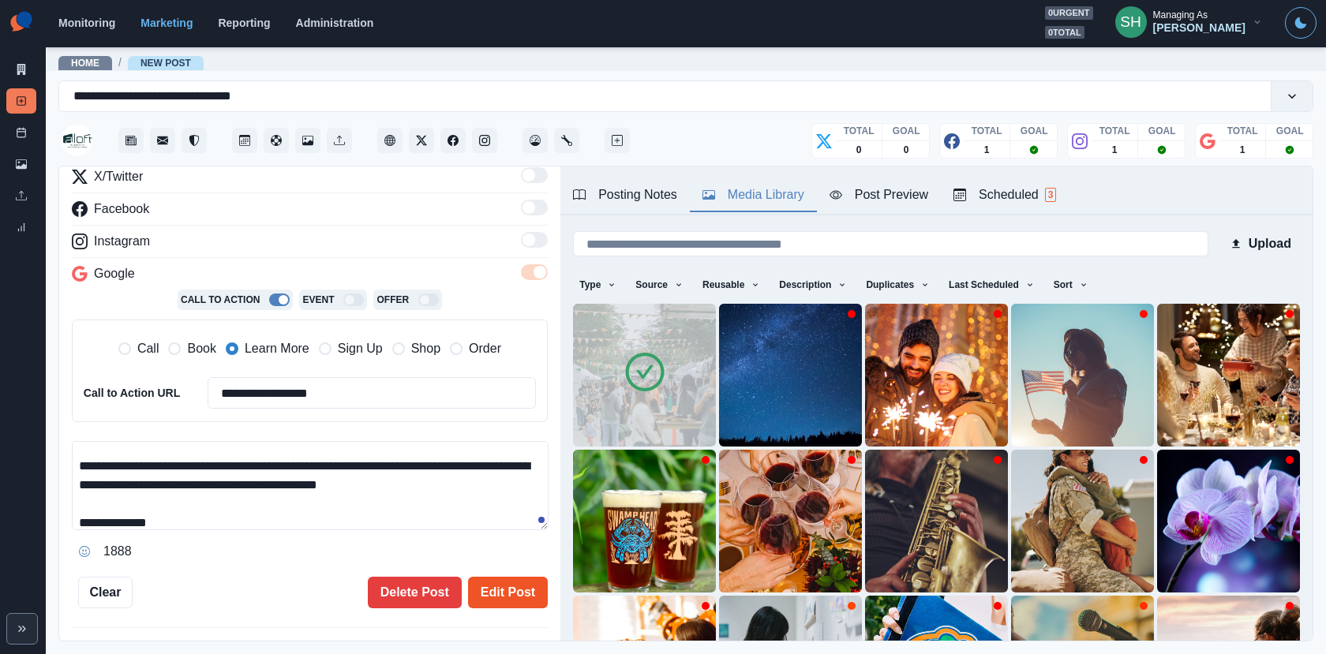
type textarea "**********"
click at [518, 578] on button "Edit Post" at bounding box center [508, 593] width 80 height 32
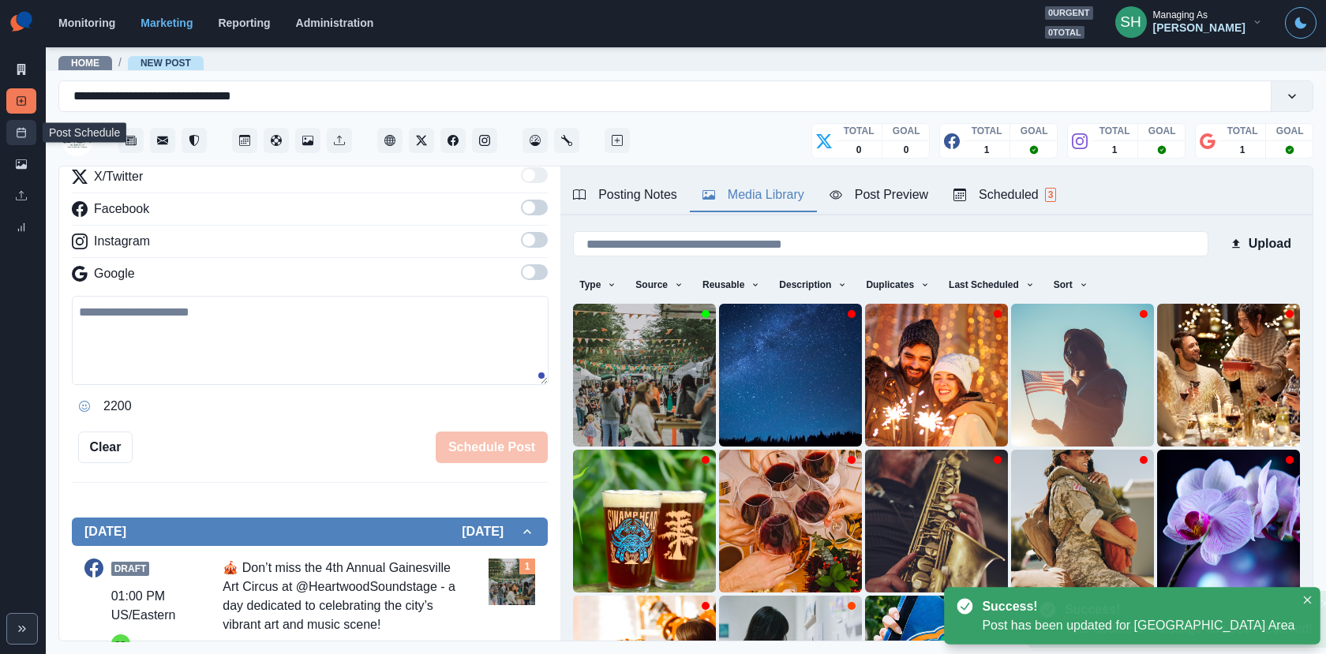
click at [25, 132] on rect at bounding box center [21, 133] width 9 height 9
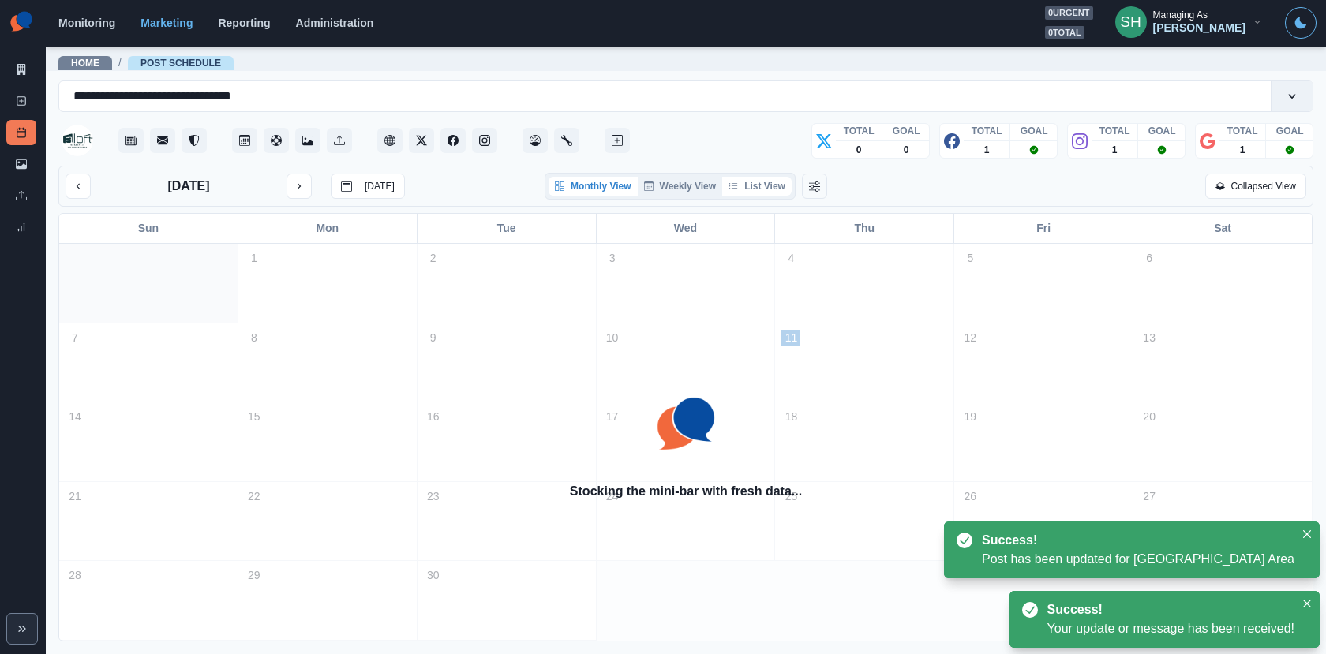
click at [745, 189] on button "List View" at bounding box center [756, 186] width 69 height 19
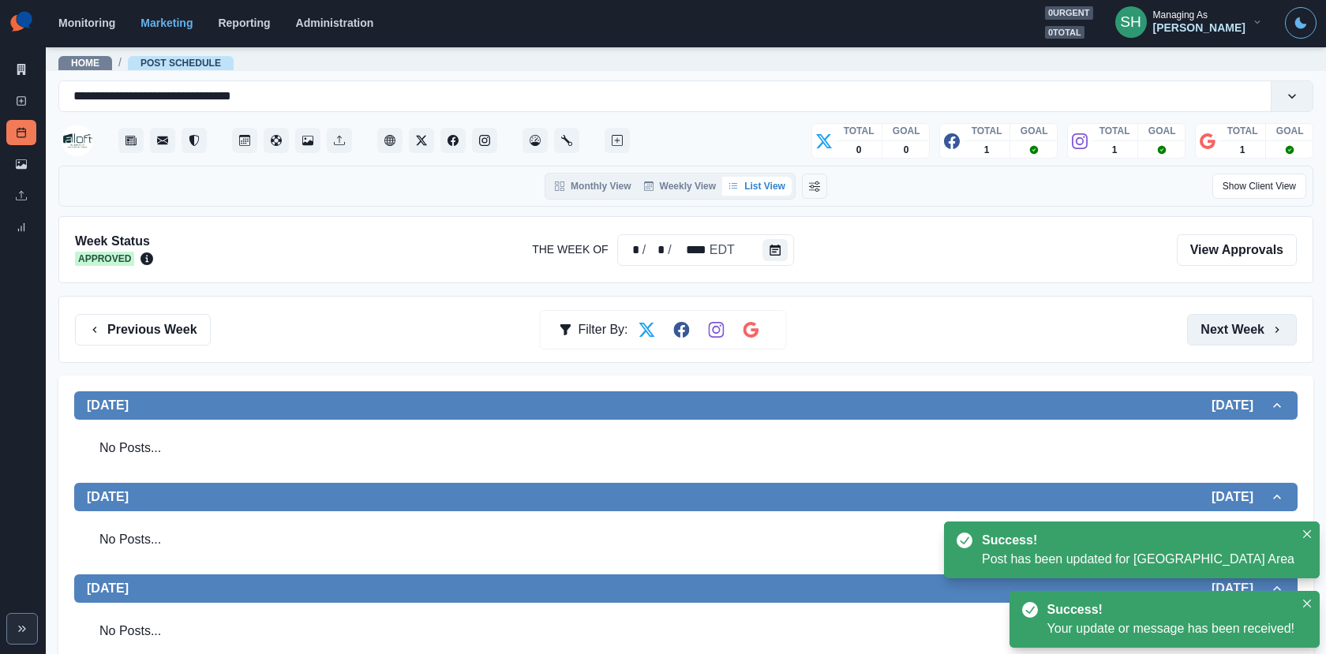
click at [1261, 323] on button "Next Week" at bounding box center [1242, 330] width 110 height 32
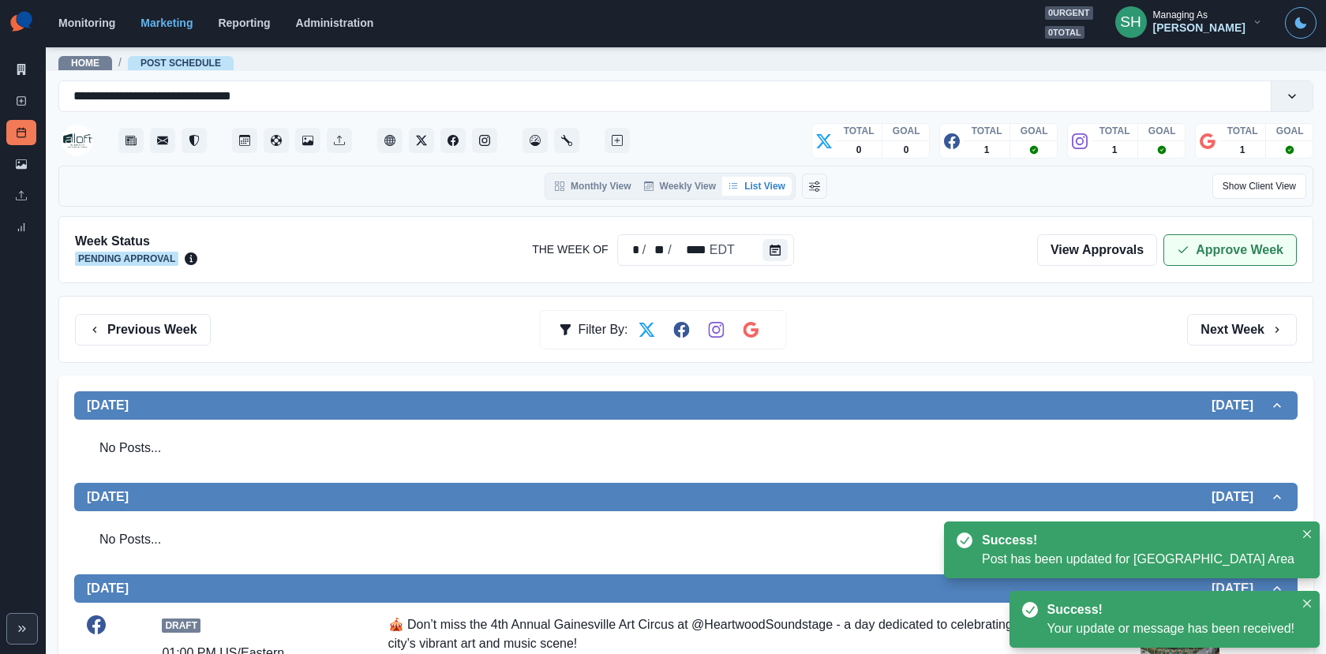
click at [1251, 243] on button "Approve Week" at bounding box center [1229, 250] width 133 height 32
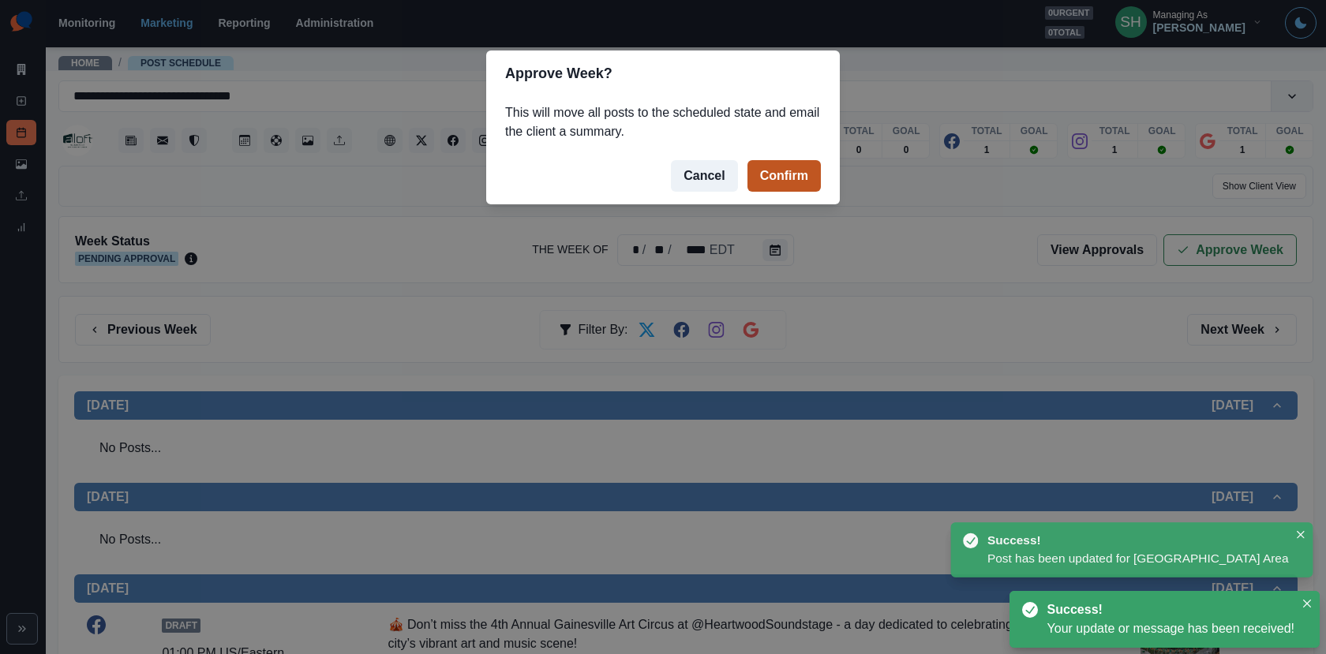
click at [778, 164] on button "Confirm" at bounding box center [783, 176] width 73 height 32
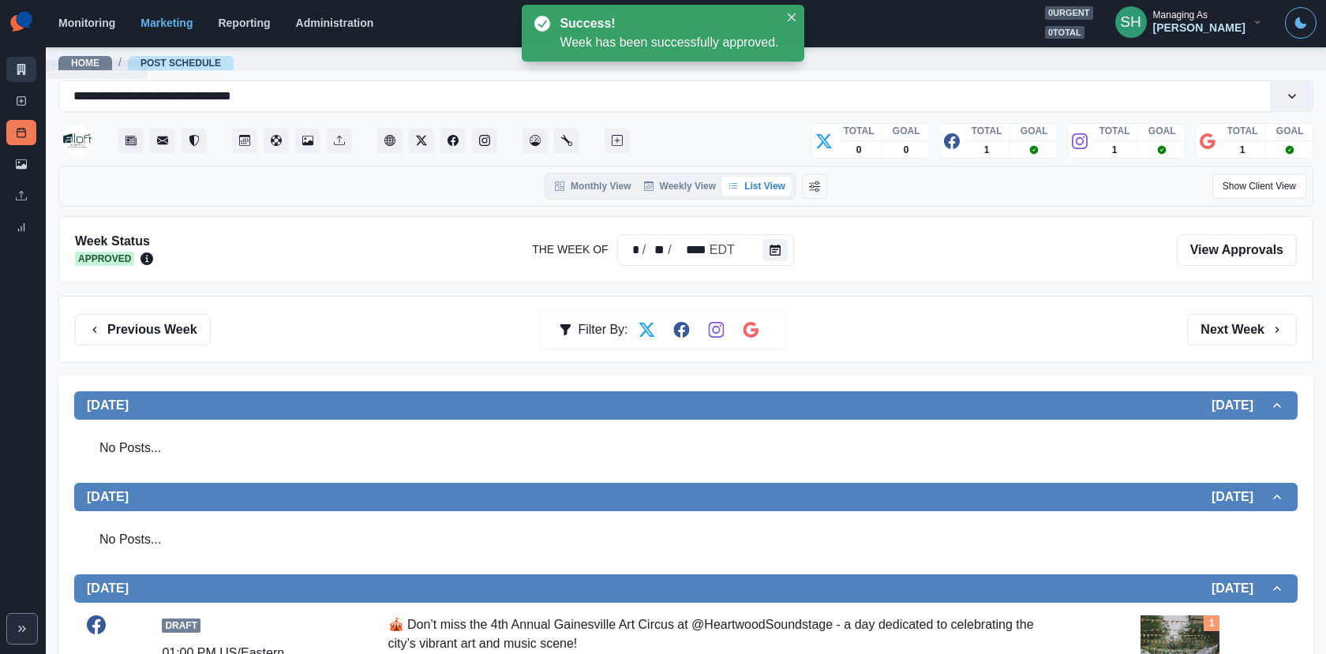
click at [26, 67] on icon at bounding box center [21, 69] width 11 height 11
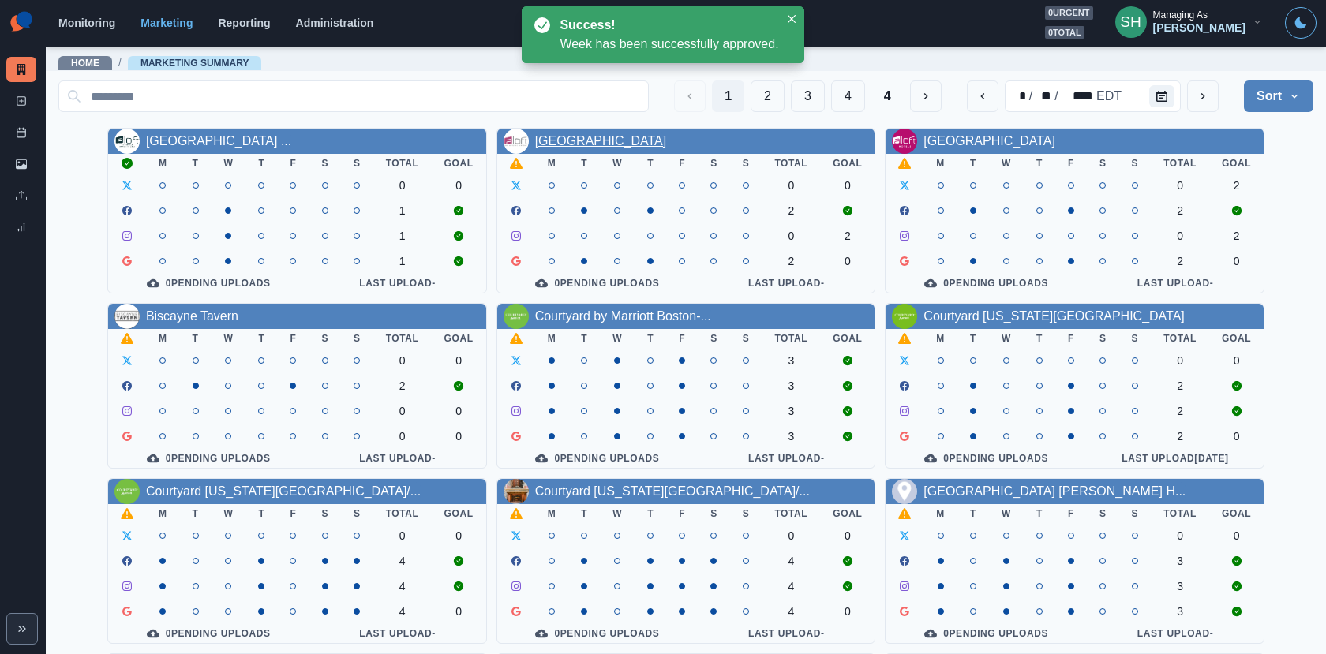
click at [605, 145] on link "[GEOGRAPHIC_DATA]" at bounding box center [601, 140] width 132 height 13
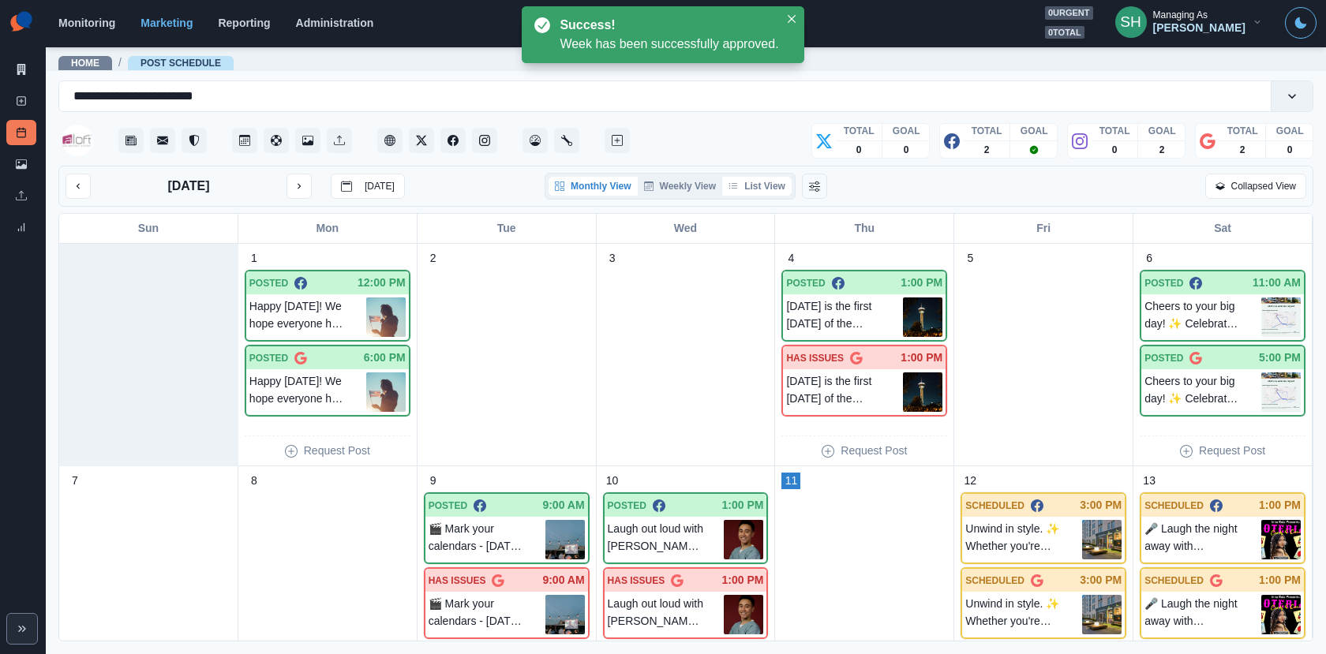
click at [768, 192] on button "List View" at bounding box center [756, 186] width 69 height 19
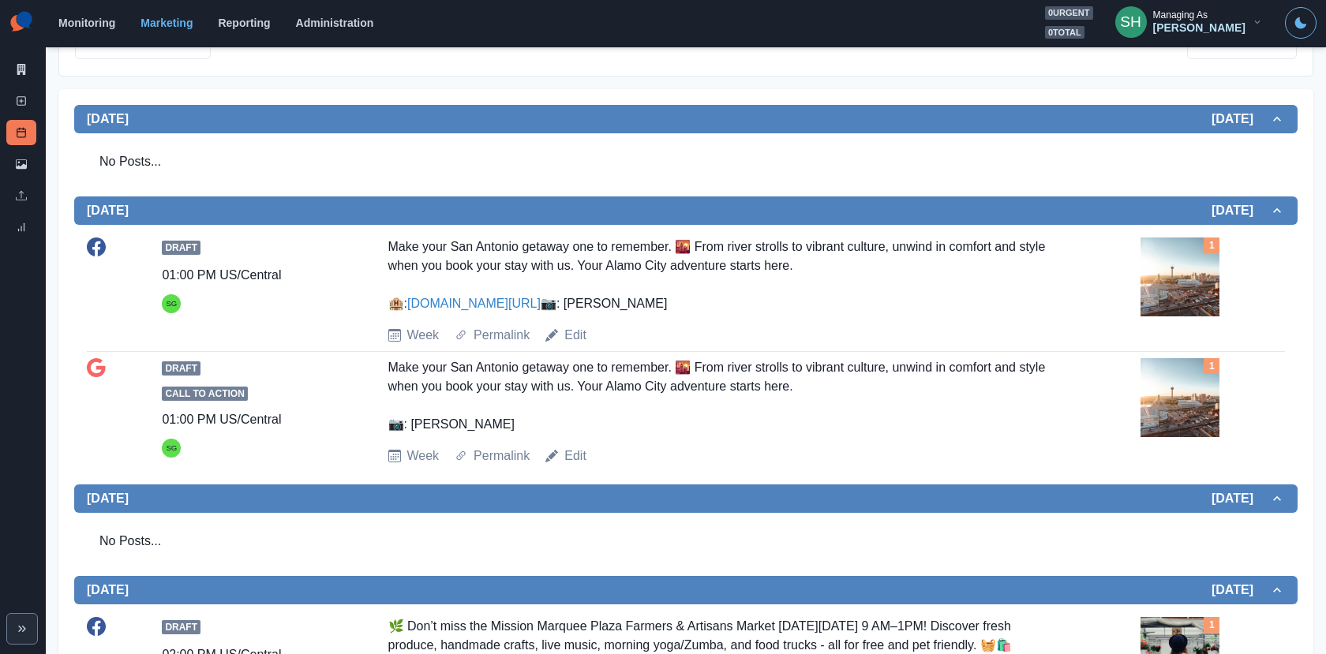
click at [1179, 276] on img at bounding box center [1179, 276] width 79 height 79
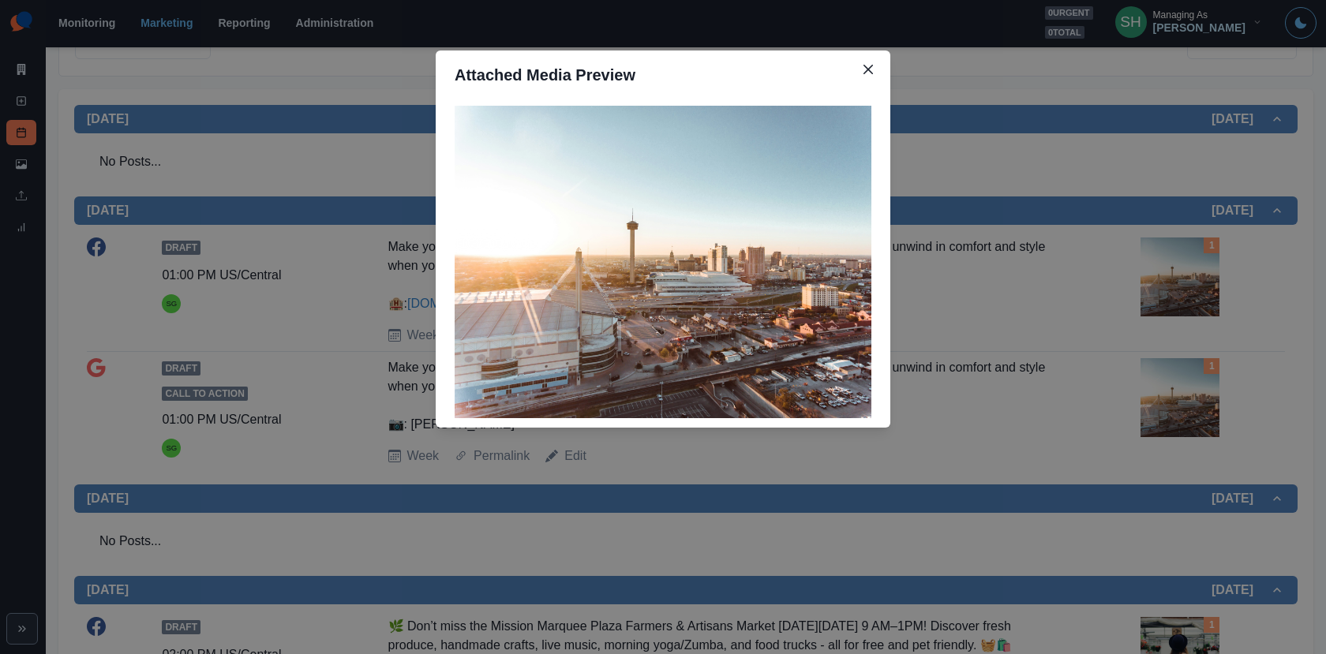
click at [1179, 276] on div "Attached Media Preview" at bounding box center [663, 327] width 1326 height 654
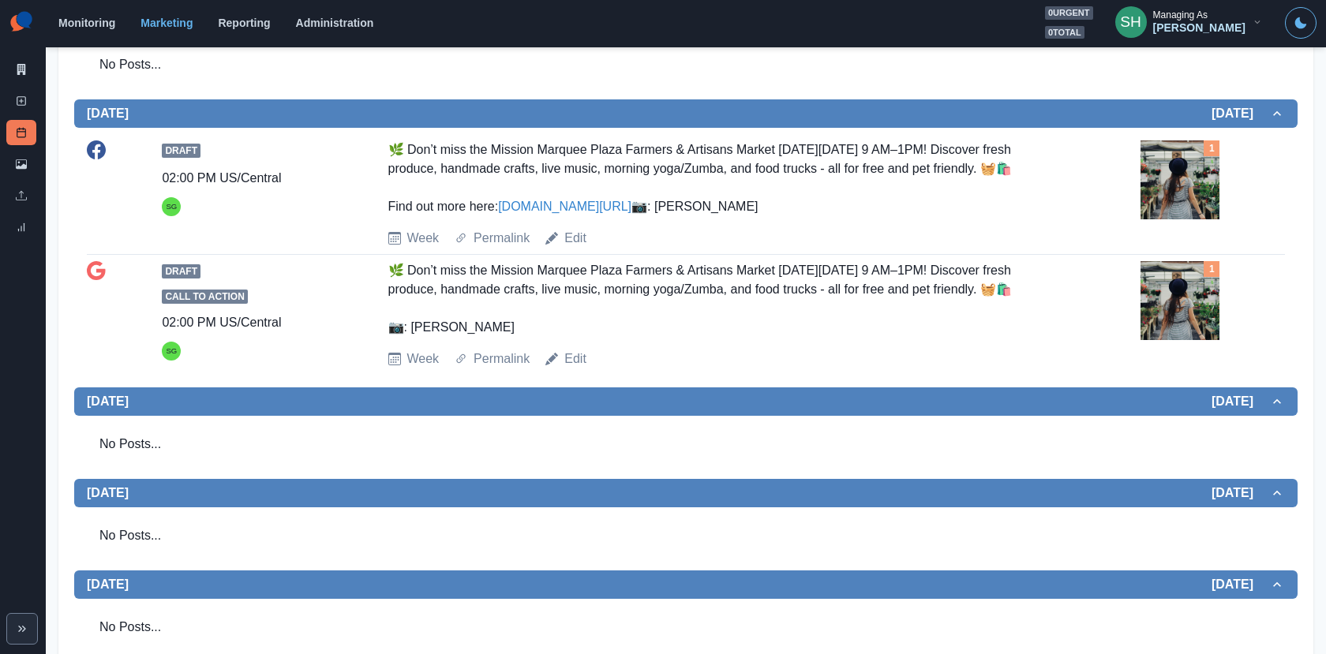
click at [1193, 219] on img at bounding box center [1179, 179] width 79 height 79
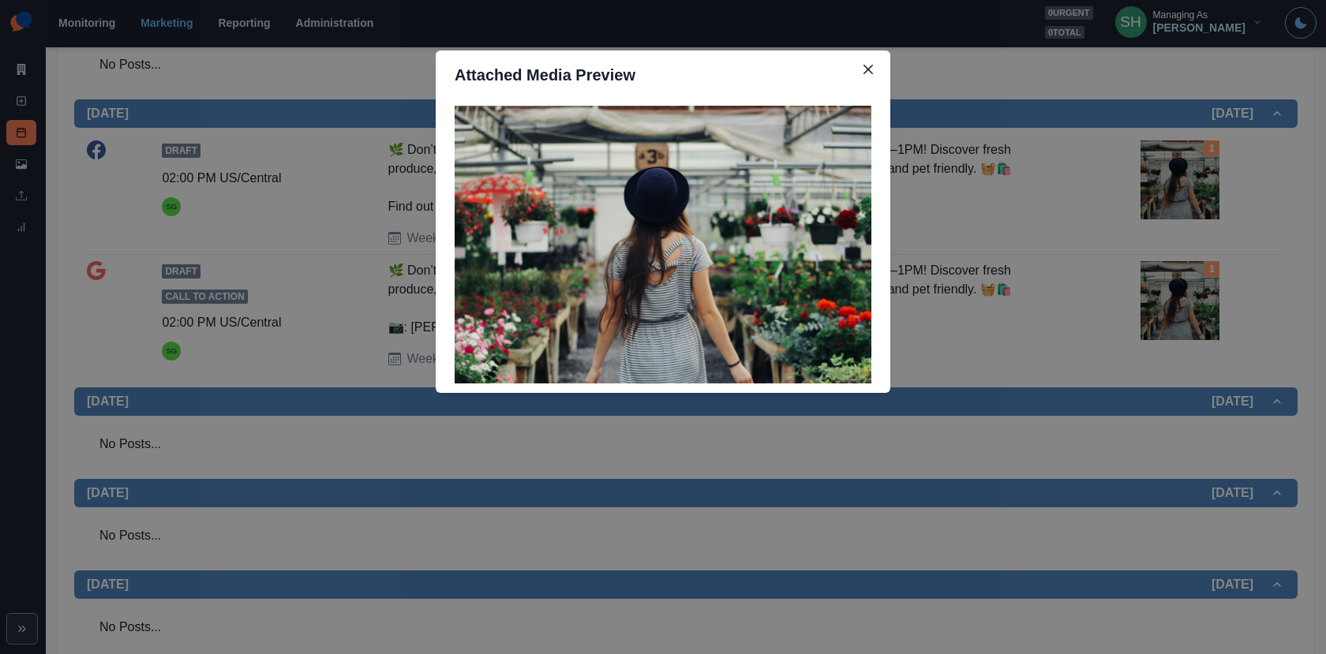
click at [1193, 235] on div "Attached Media Preview" at bounding box center [663, 327] width 1326 height 654
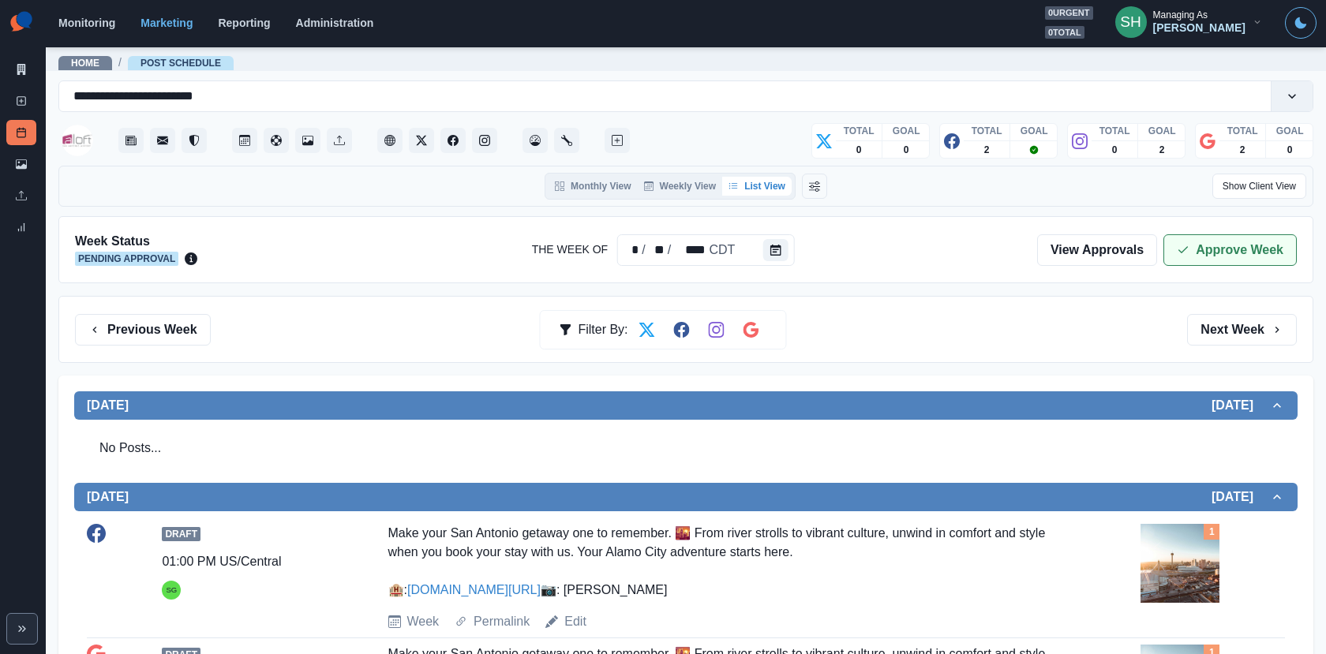
click at [1205, 243] on button "Approve Week" at bounding box center [1229, 250] width 133 height 32
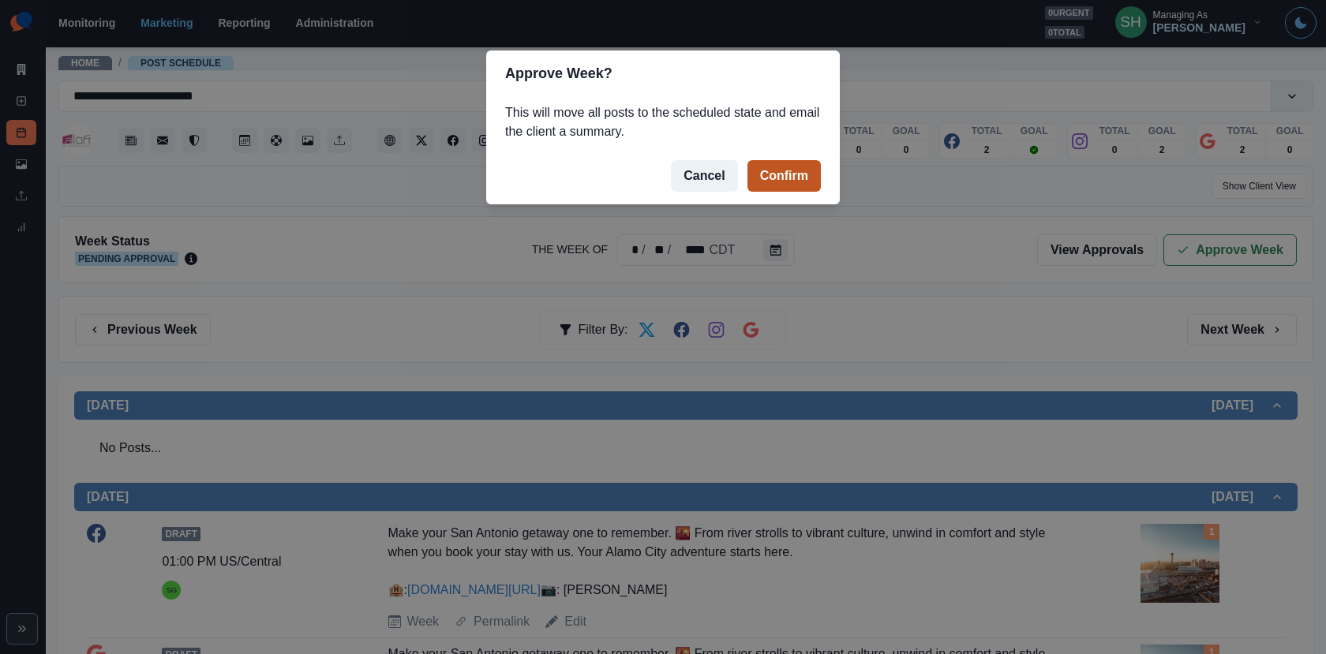
click at [806, 172] on button "Confirm" at bounding box center [783, 176] width 73 height 32
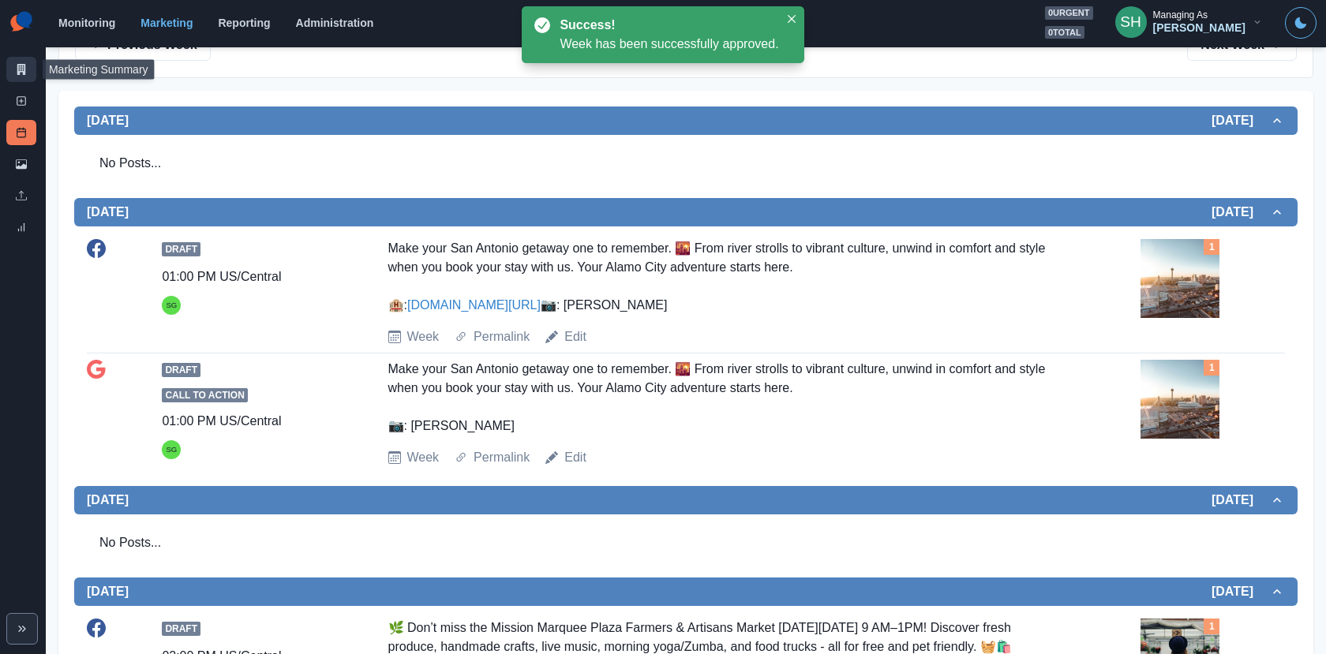
click at [16, 69] on icon at bounding box center [21, 69] width 11 height 11
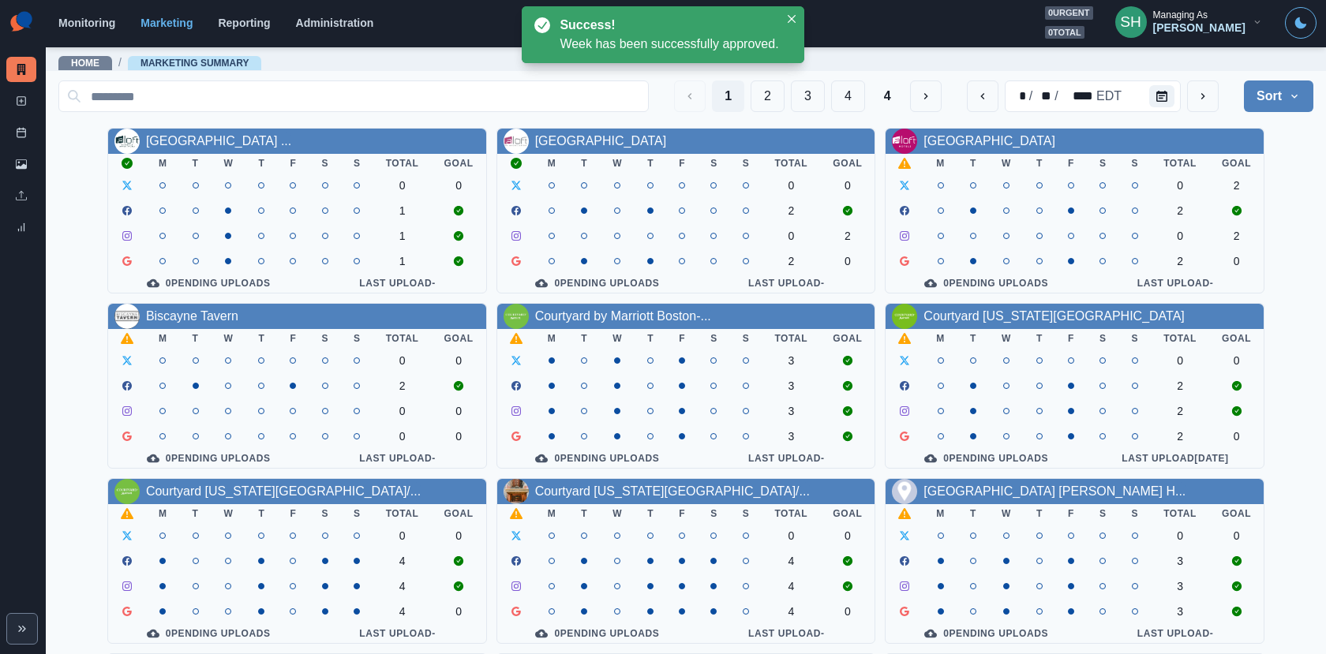
click at [989, 127] on div "1 2 3 4 4 * / ** / **** EDT Sort Client Name Uploads Pending Post Approval Alof…" at bounding box center [685, 446] width 1254 height 745
click at [989, 134] on link "[GEOGRAPHIC_DATA]" at bounding box center [989, 140] width 132 height 13
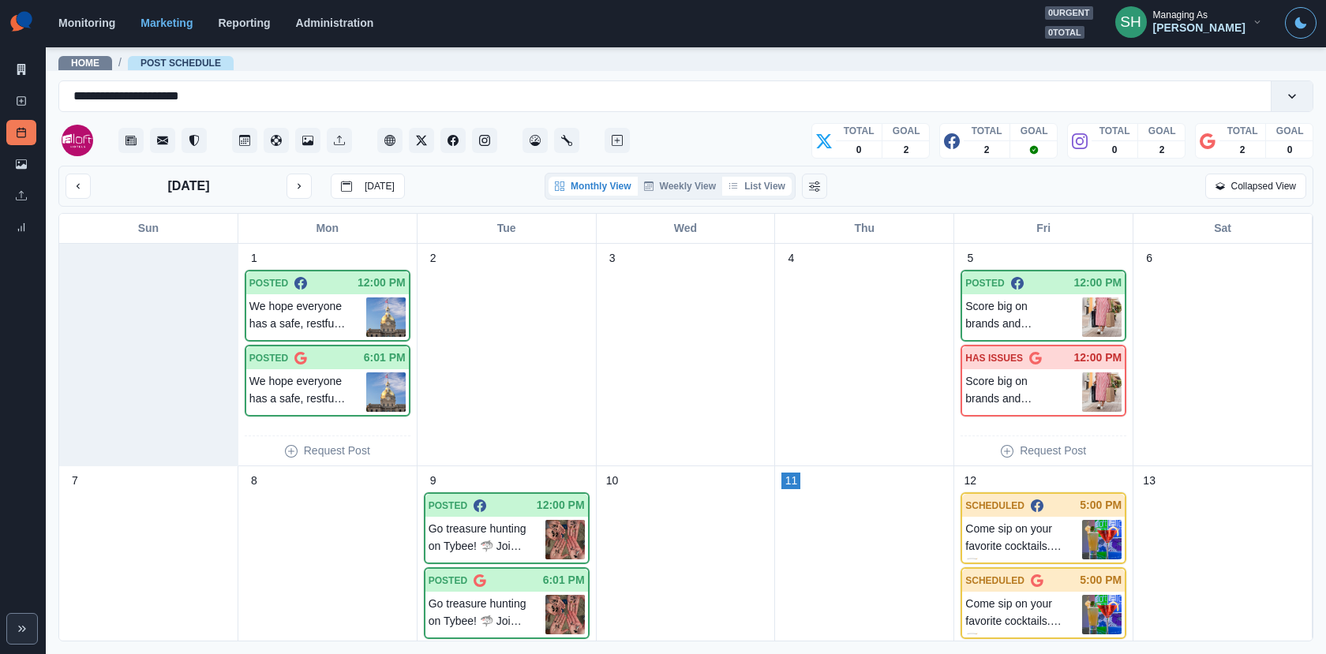
click at [759, 182] on button "List View" at bounding box center [756, 186] width 69 height 19
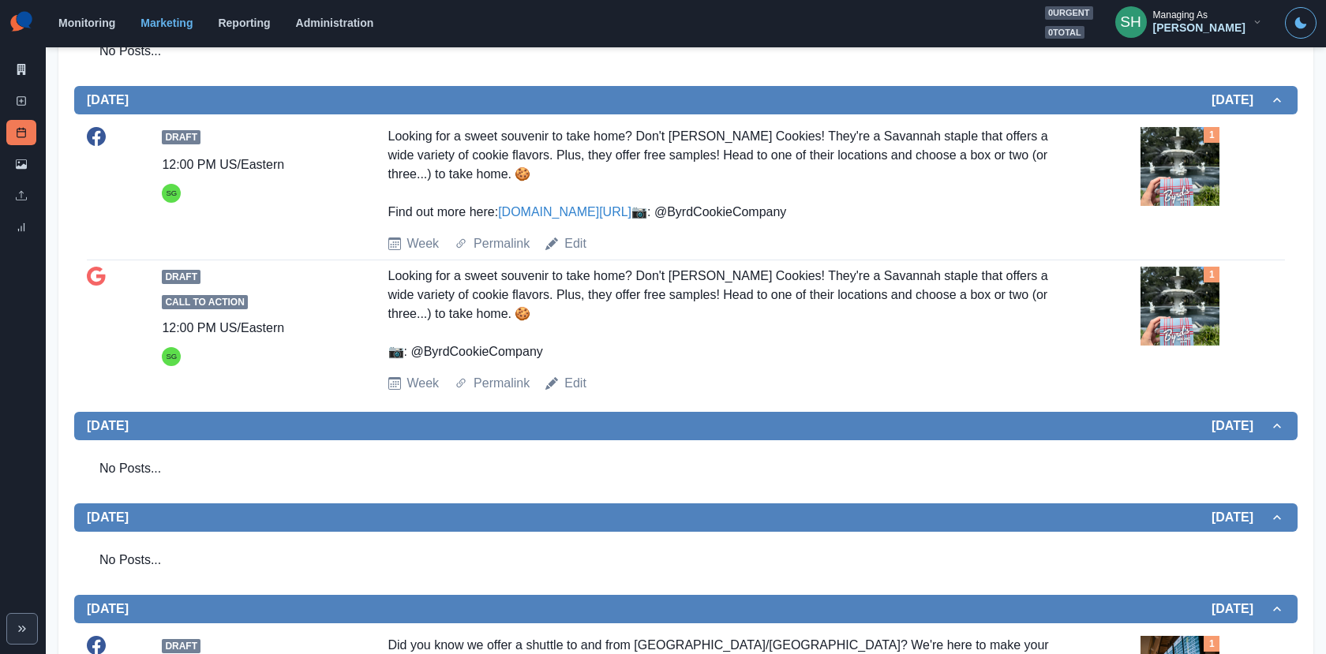
scroll to position [392, 0]
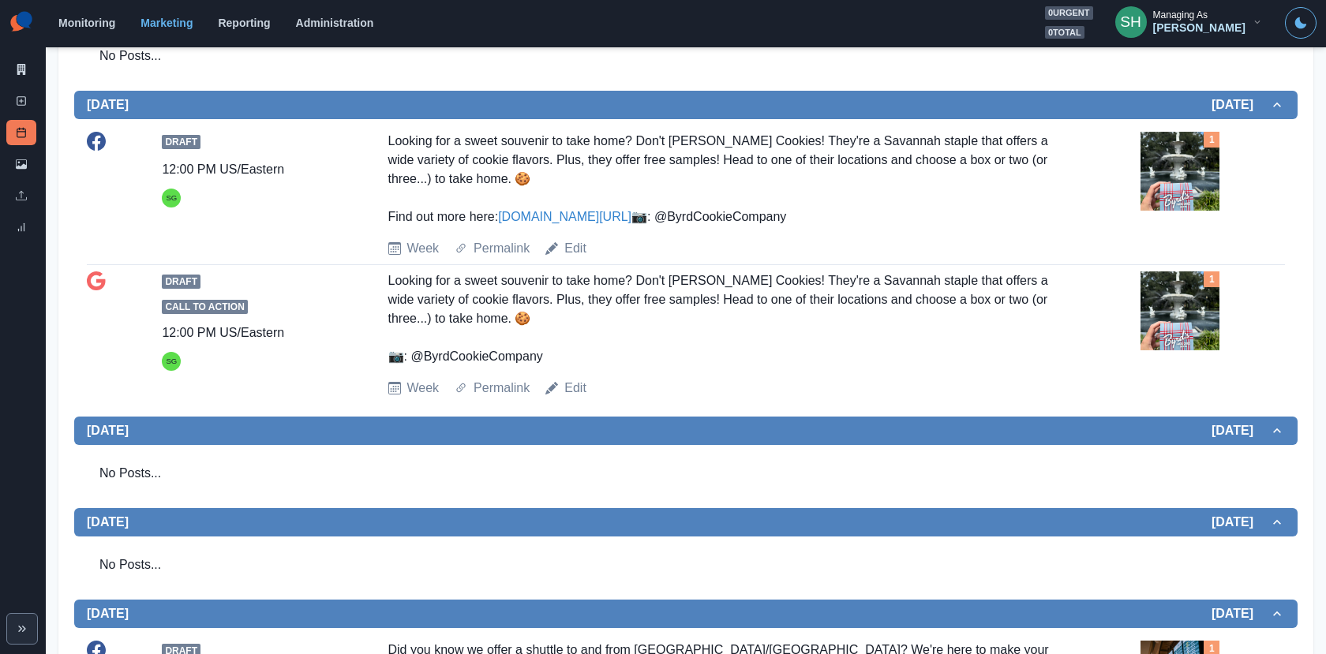
click at [1198, 190] on img at bounding box center [1179, 171] width 79 height 79
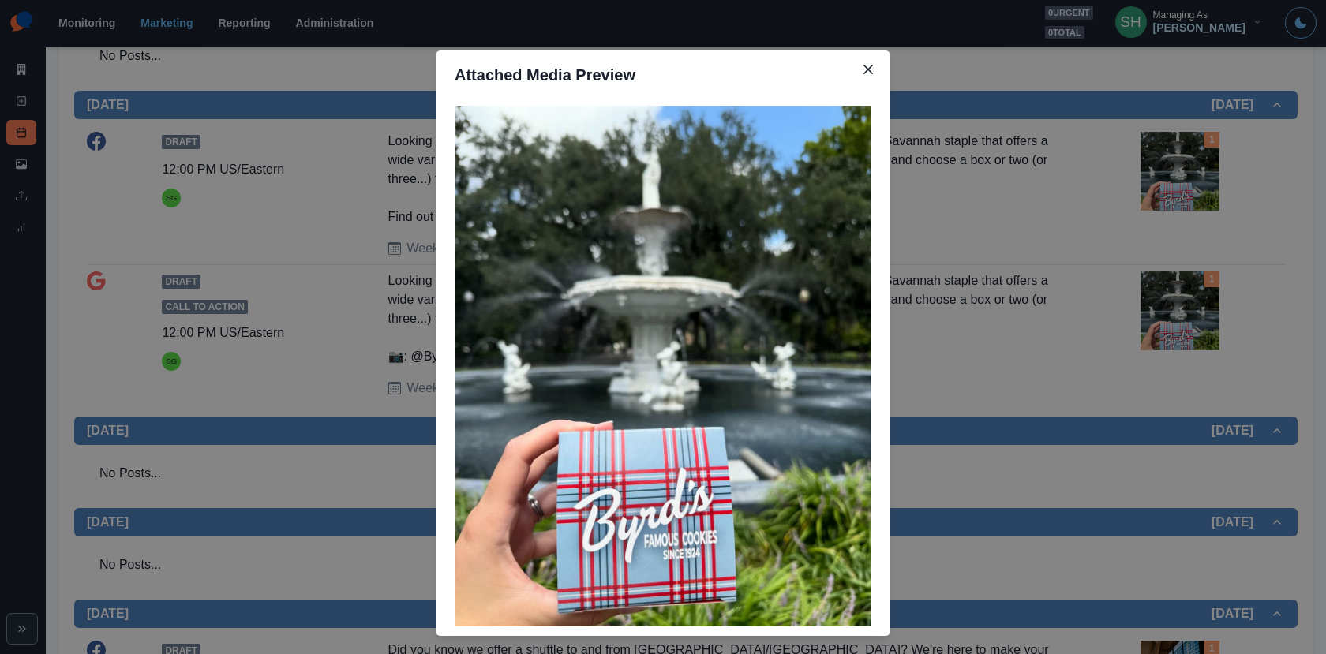
click at [1190, 187] on div "Attached Media Preview" at bounding box center [663, 327] width 1326 height 654
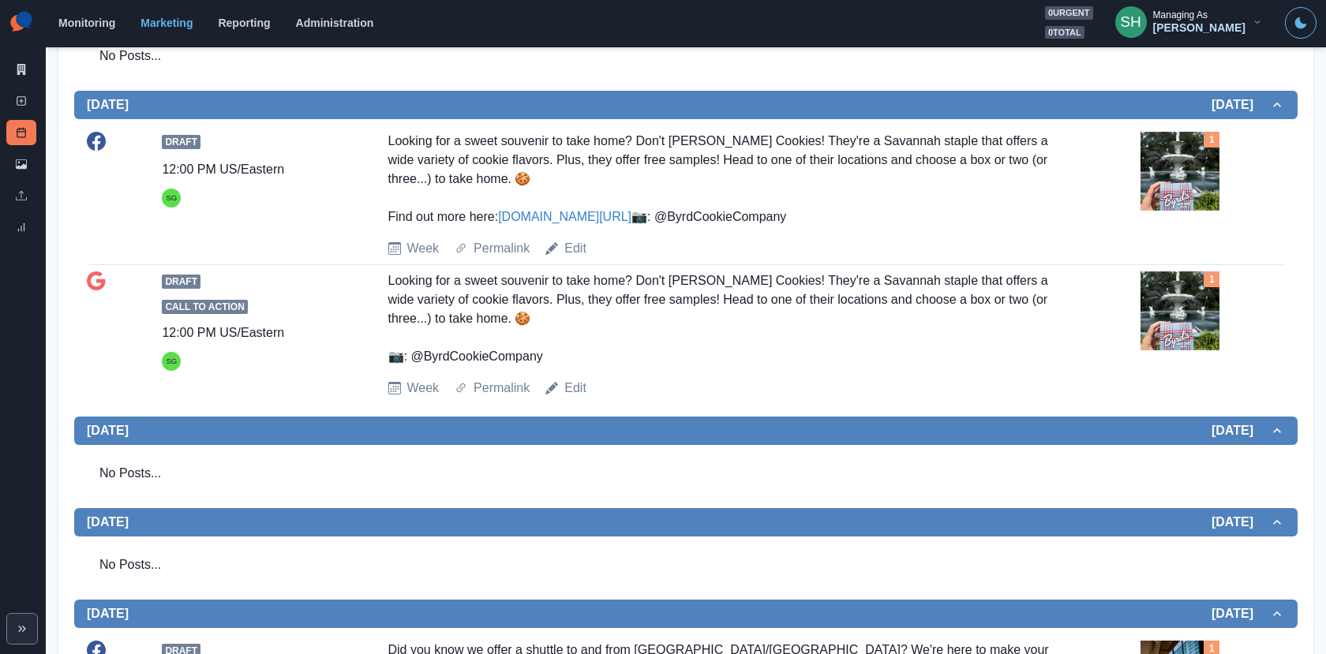
click at [1190, 187] on img at bounding box center [1179, 171] width 79 height 79
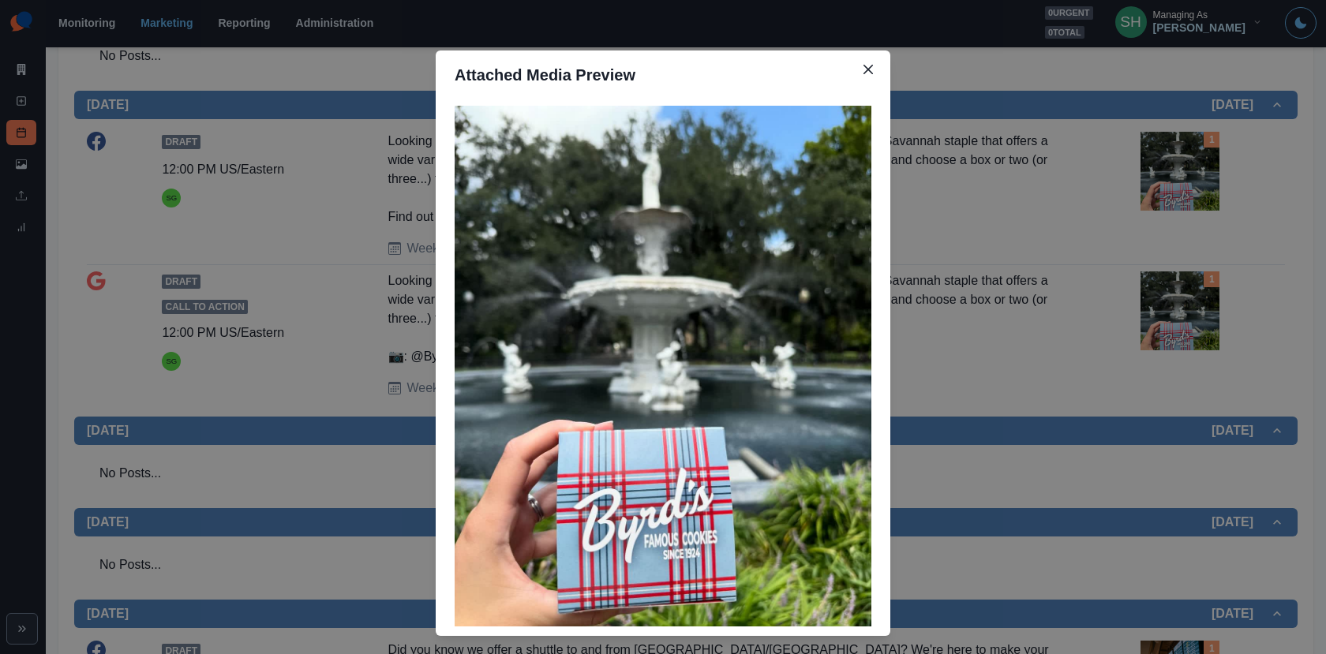
click at [960, 224] on div "Attached Media Preview" at bounding box center [663, 327] width 1326 height 654
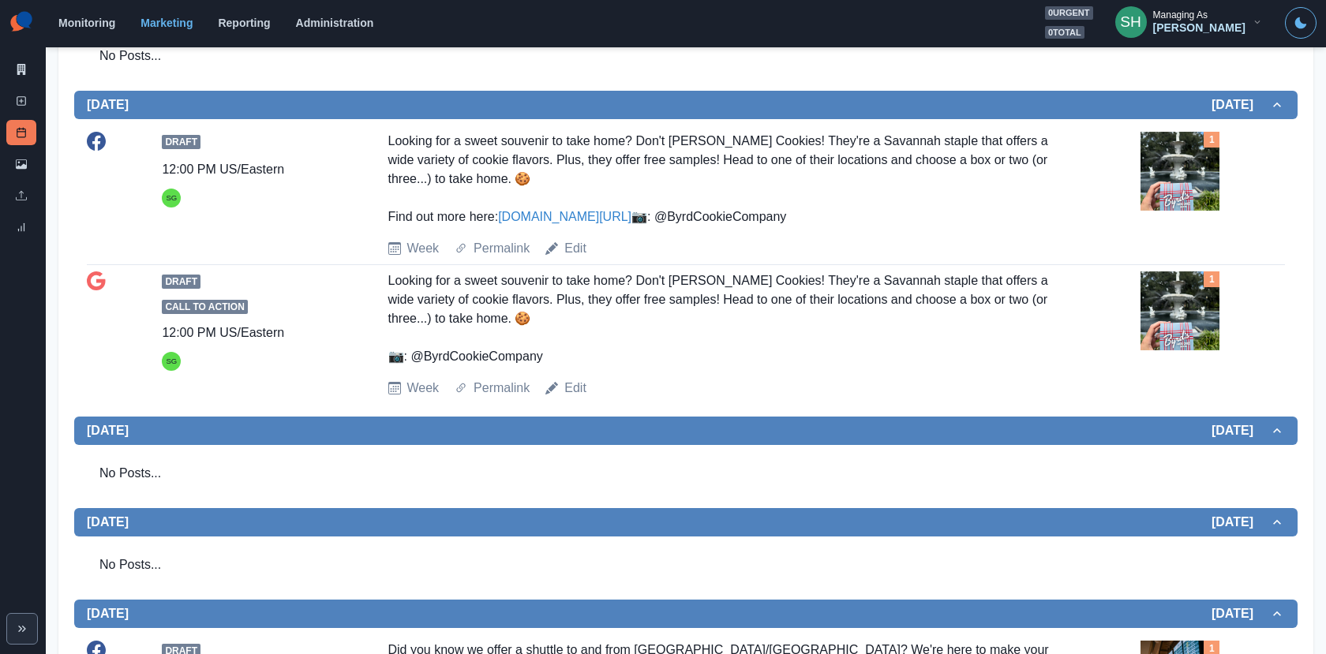
click at [518, 215] on link "www.bit.ly/44lAA64" at bounding box center [564, 216] width 133 height 13
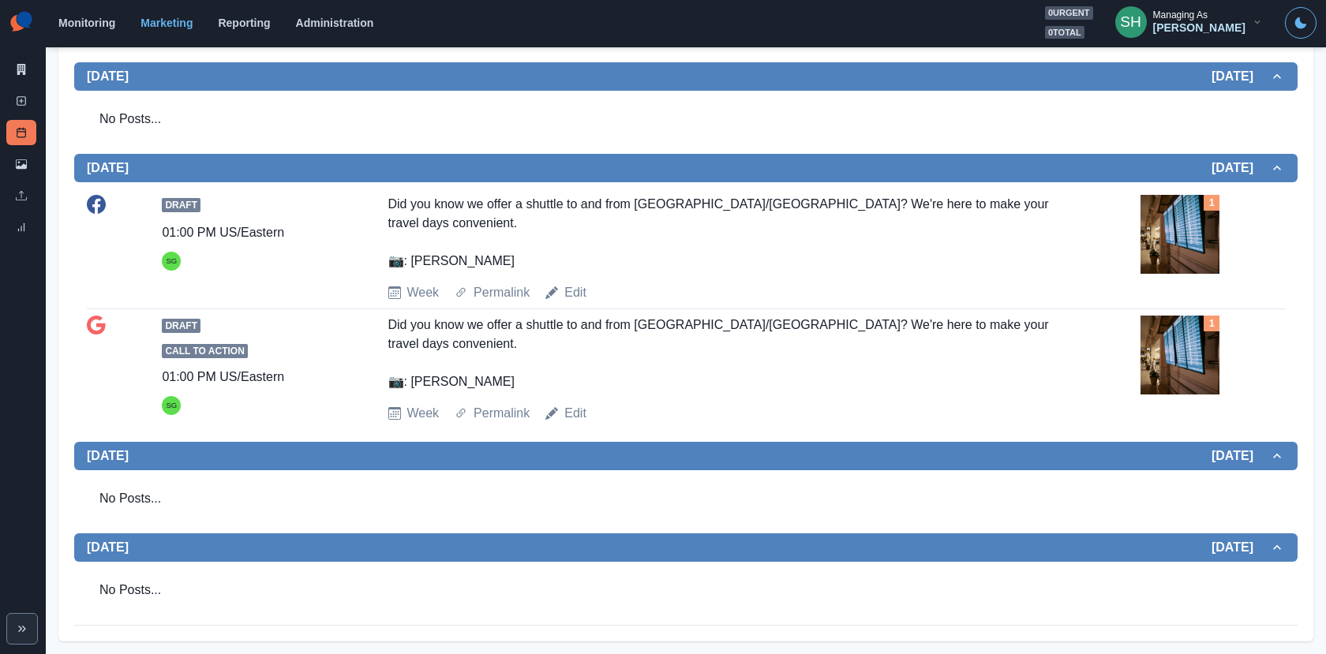
scroll to position [827, 0]
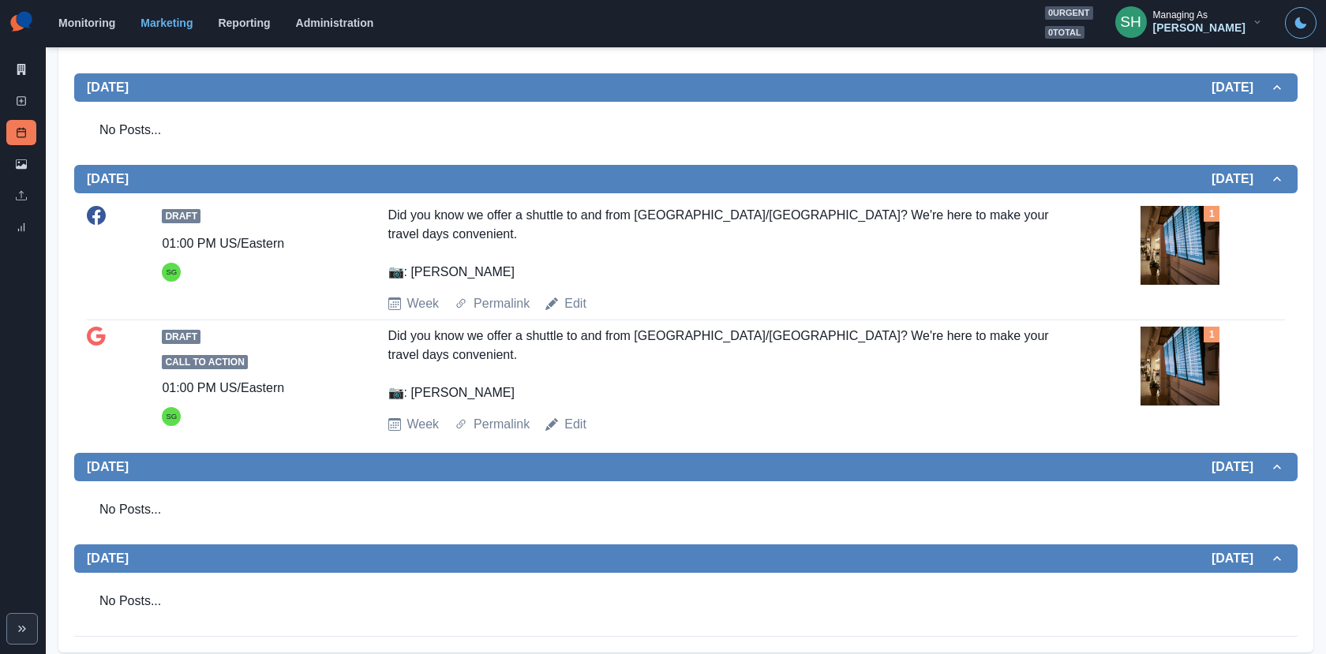
click at [1180, 285] on img at bounding box center [1179, 245] width 79 height 79
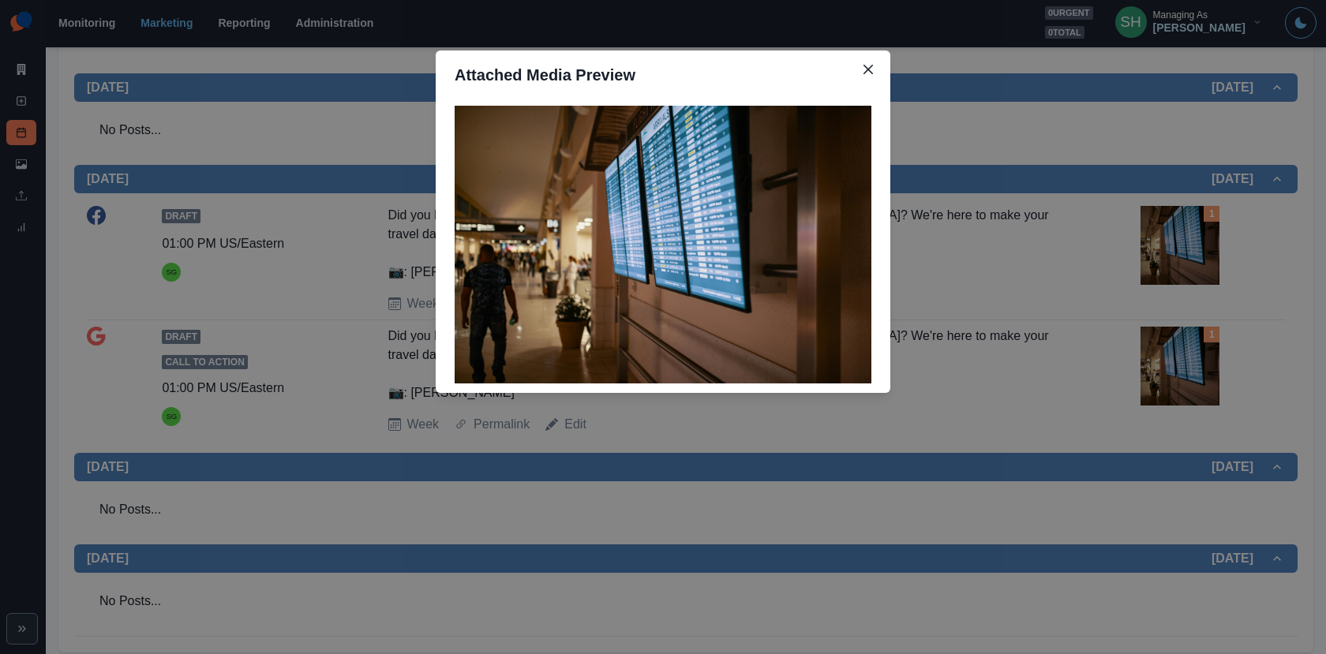
click at [1180, 298] on div "Attached Media Preview" at bounding box center [663, 327] width 1326 height 654
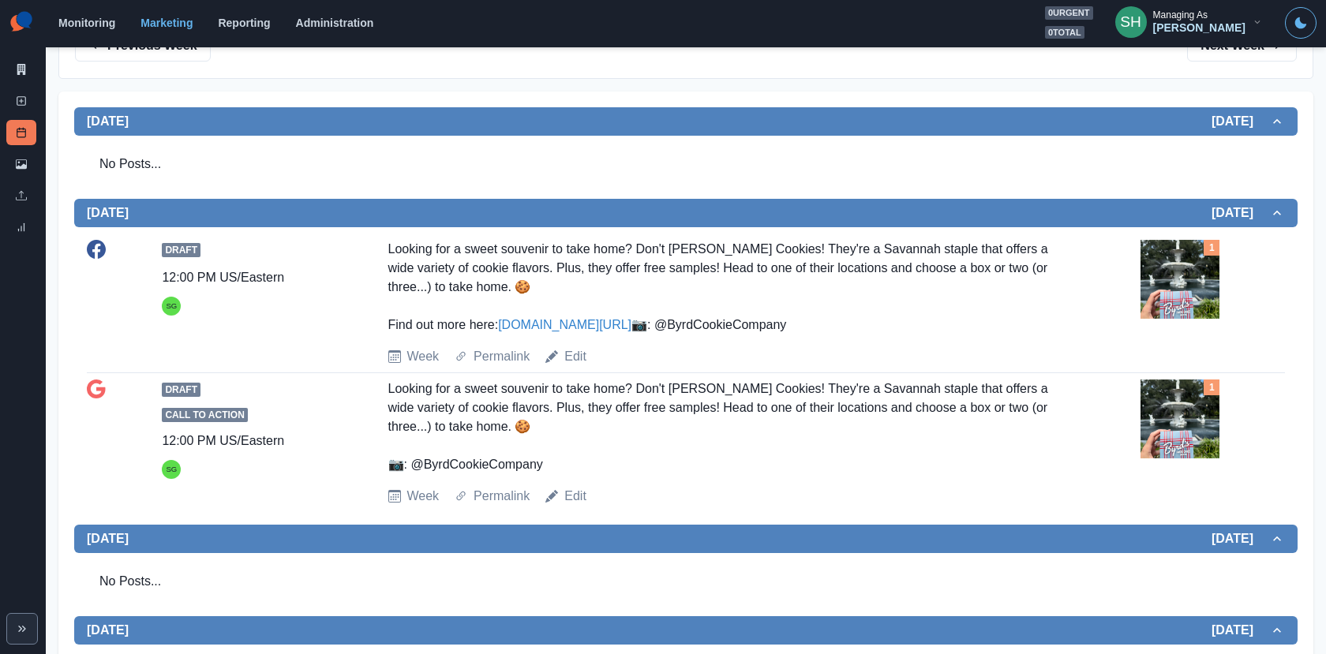
scroll to position [0, 0]
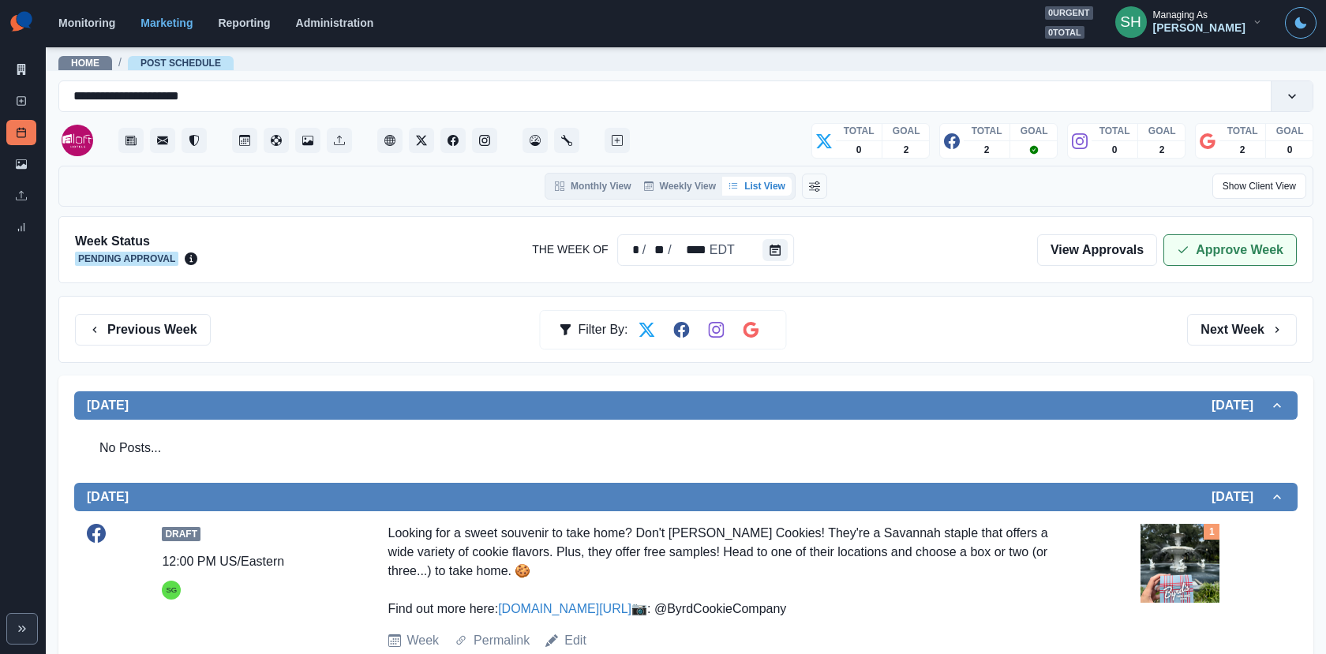
click at [1206, 252] on button "Approve Week" at bounding box center [1229, 250] width 133 height 32
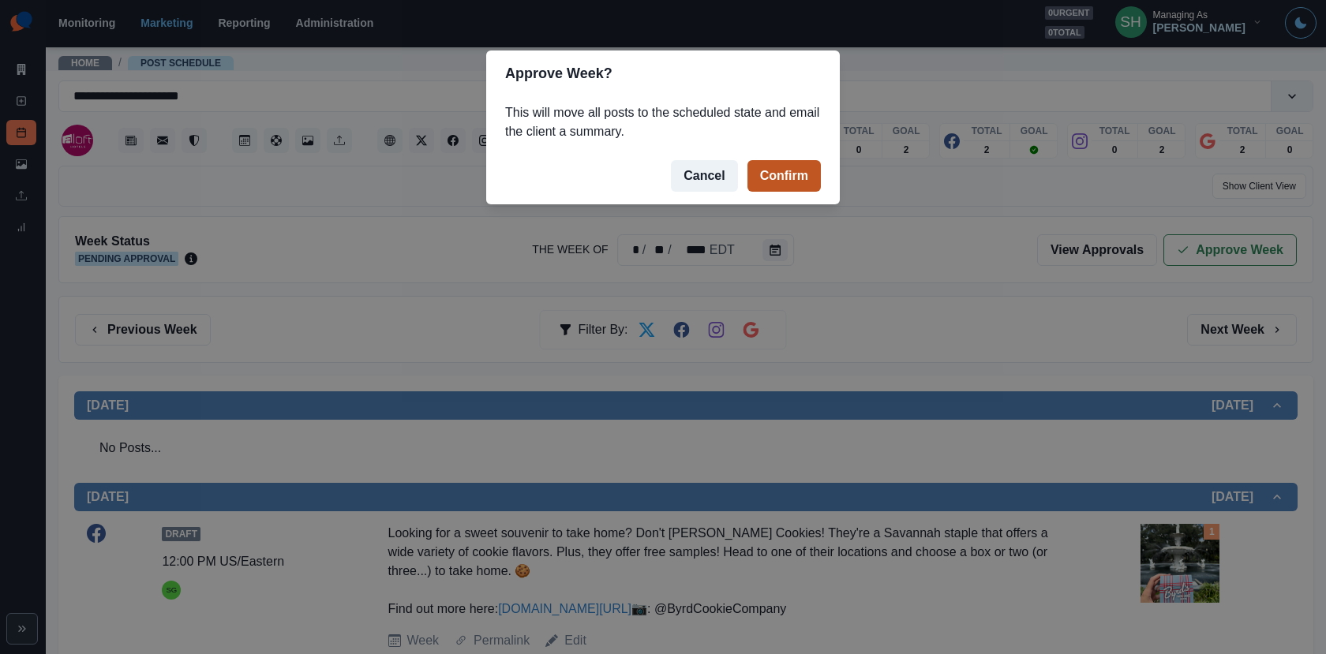
click at [766, 171] on button "Confirm" at bounding box center [783, 176] width 73 height 32
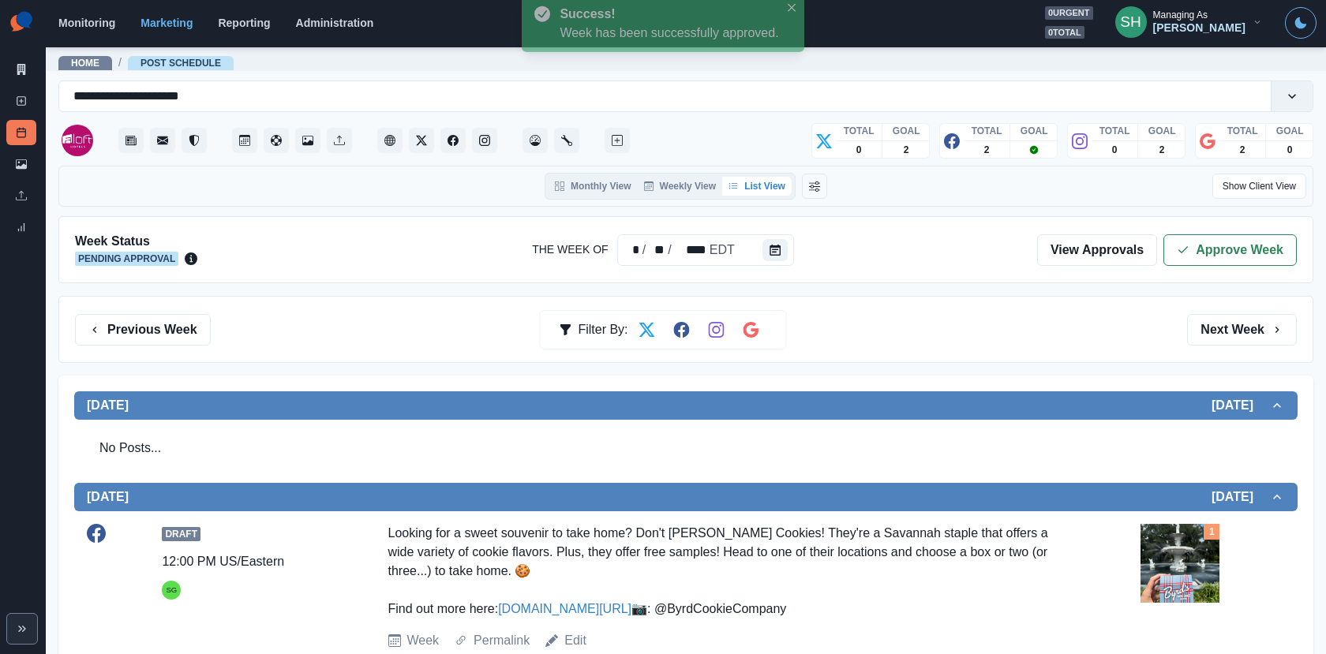
click at [17, 52] on div "Marketing Summary New Post Post Schedule Media Library Uploads Review Summary" at bounding box center [23, 123] width 46 height 246
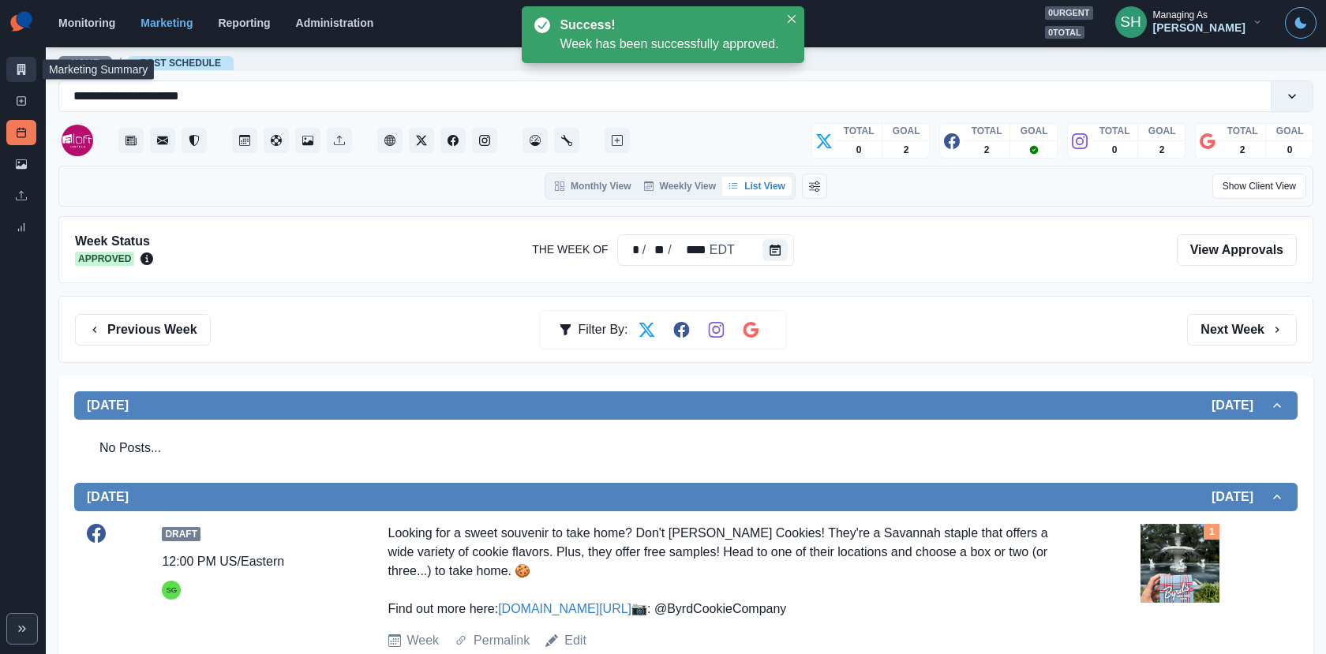
click at [17, 76] on link "Marketing Summary" at bounding box center [21, 69] width 30 height 25
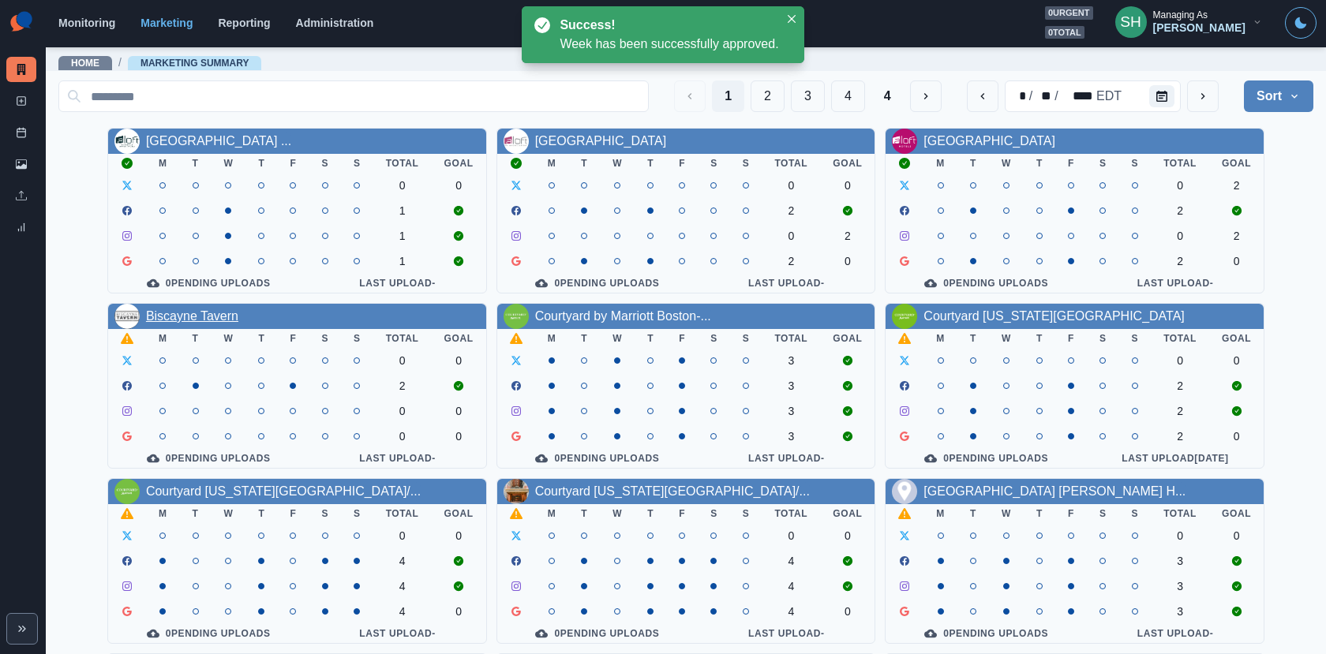
click at [196, 312] on link "Biscayne Tavern" at bounding box center [192, 315] width 92 height 13
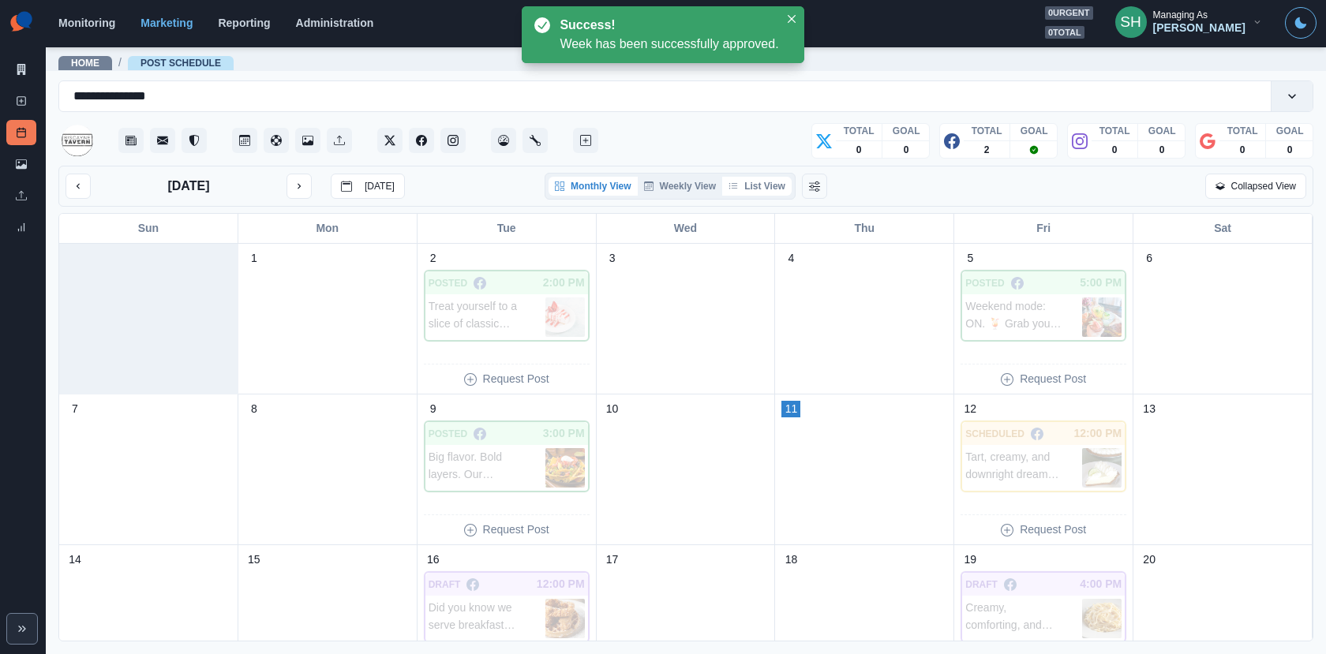
click at [748, 181] on button "List View" at bounding box center [756, 186] width 69 height 19
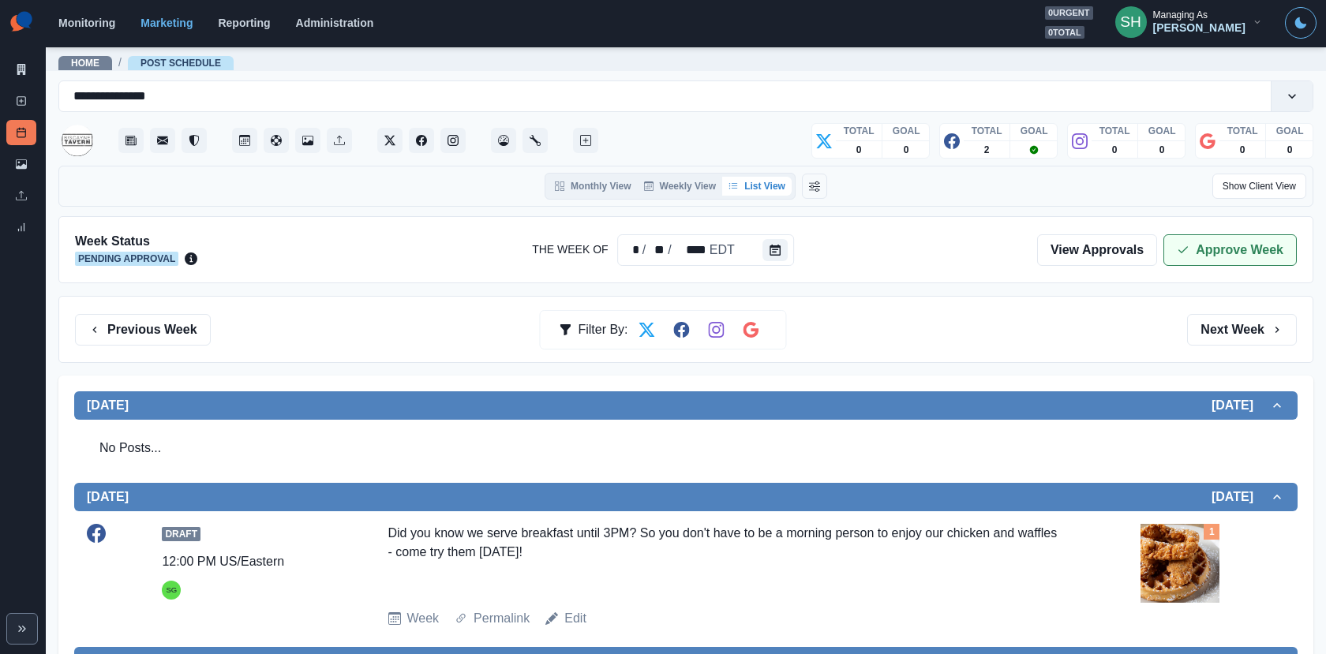
click at [1198, 250] on button "Approve Week" at bounding box center [1229, 250] width 133 height 32
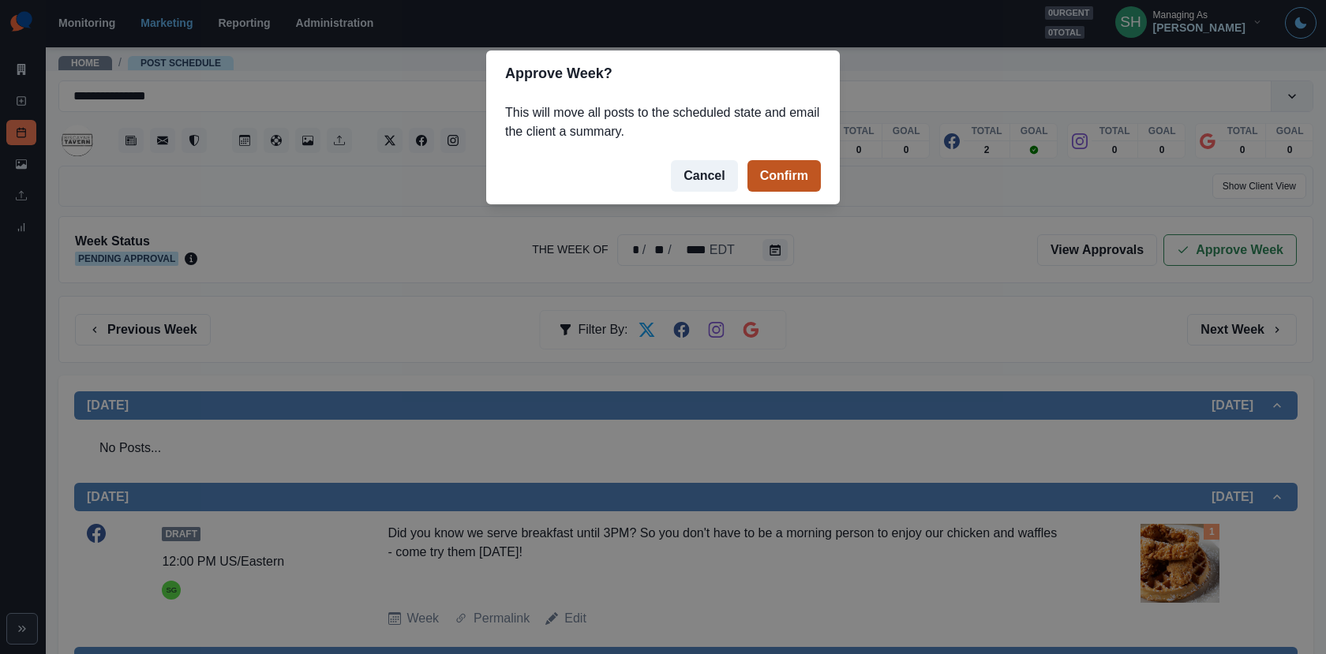
click at [791, 177] on button "Confirm" at bounding box center [783, 176] width 73 height 32
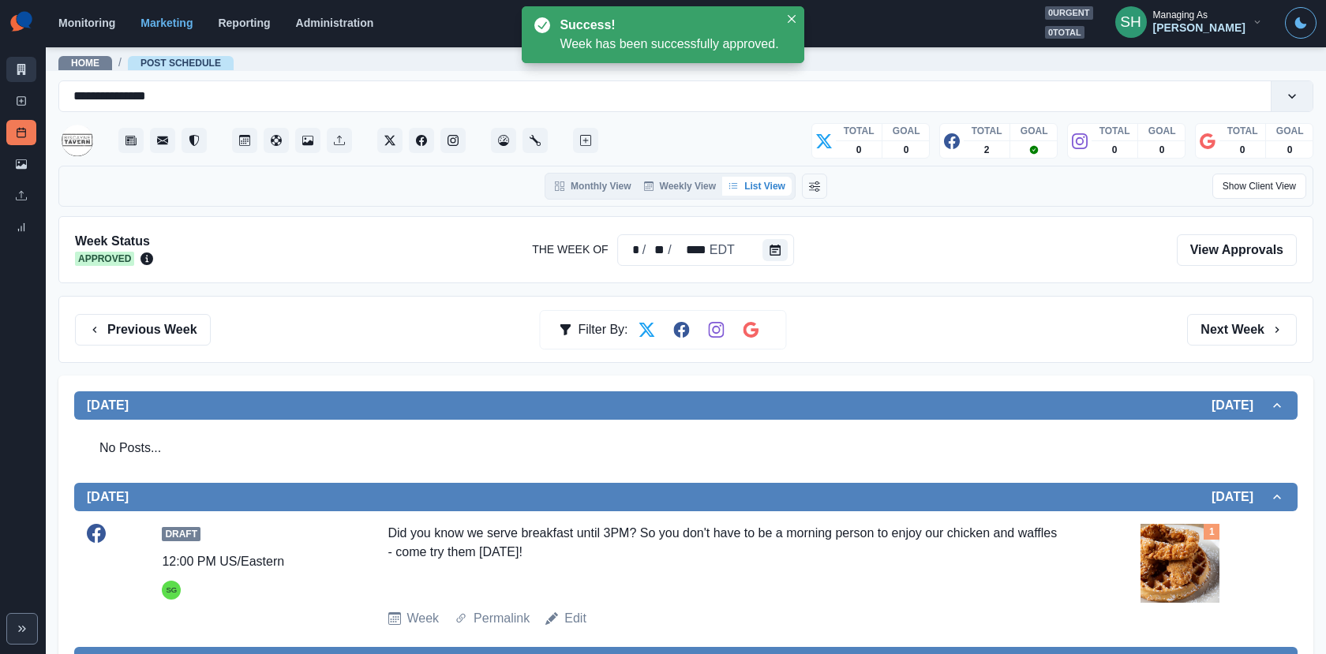
click at [20, 69] on icon at bounding box center [21, 69] width 9 height 11
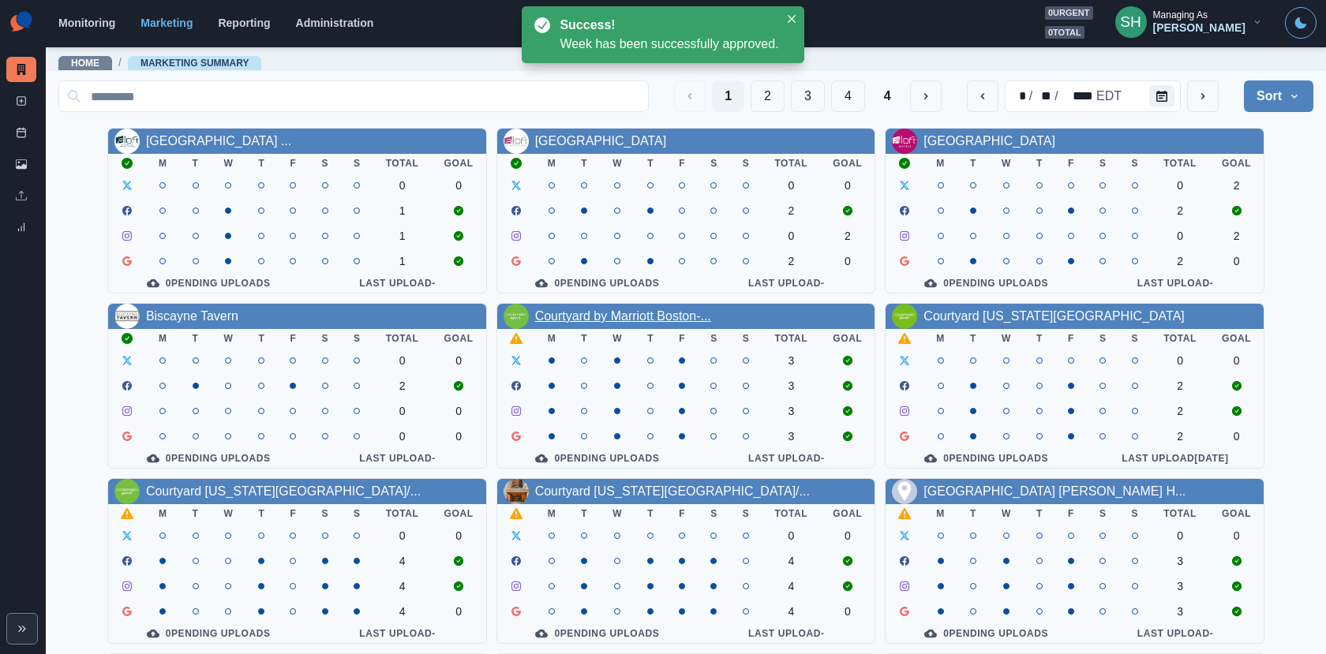
click at [600, 318] on link "Courtyard by Marriott Boston-..." at bounding box center [623, 315] width 176 height 13
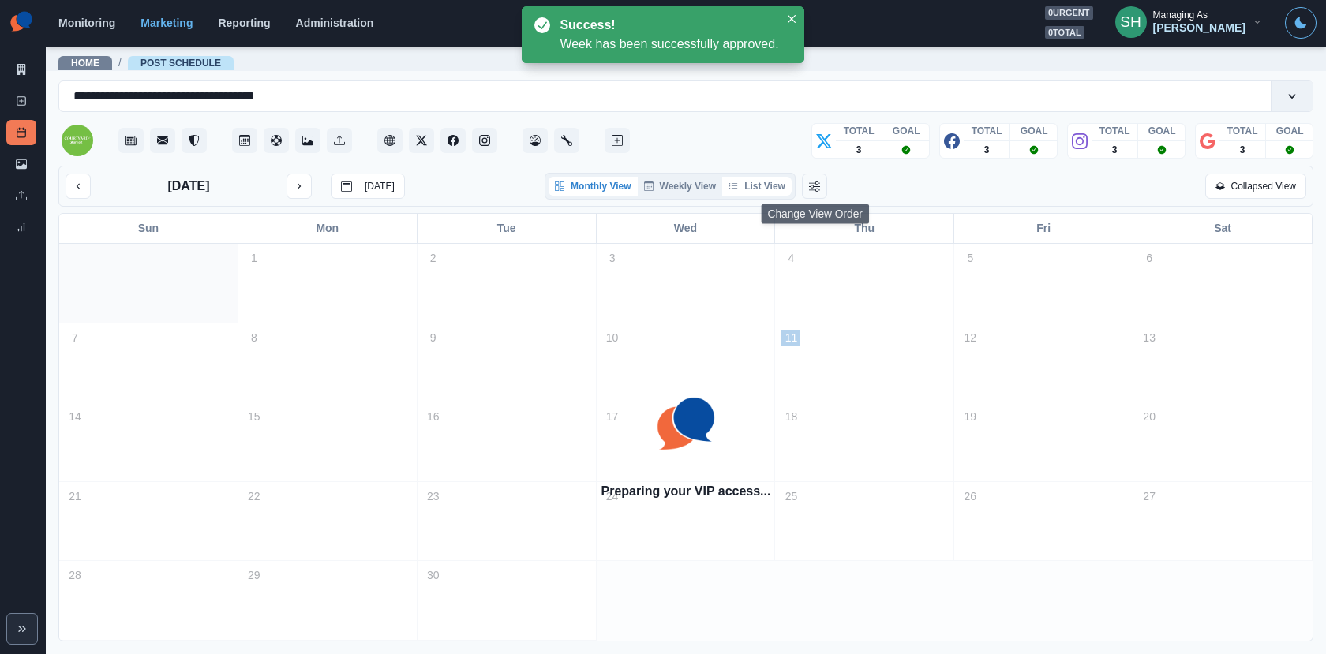
click at [769, 179] on button "List View" at bounding box center [756, 186] width 69 height 19
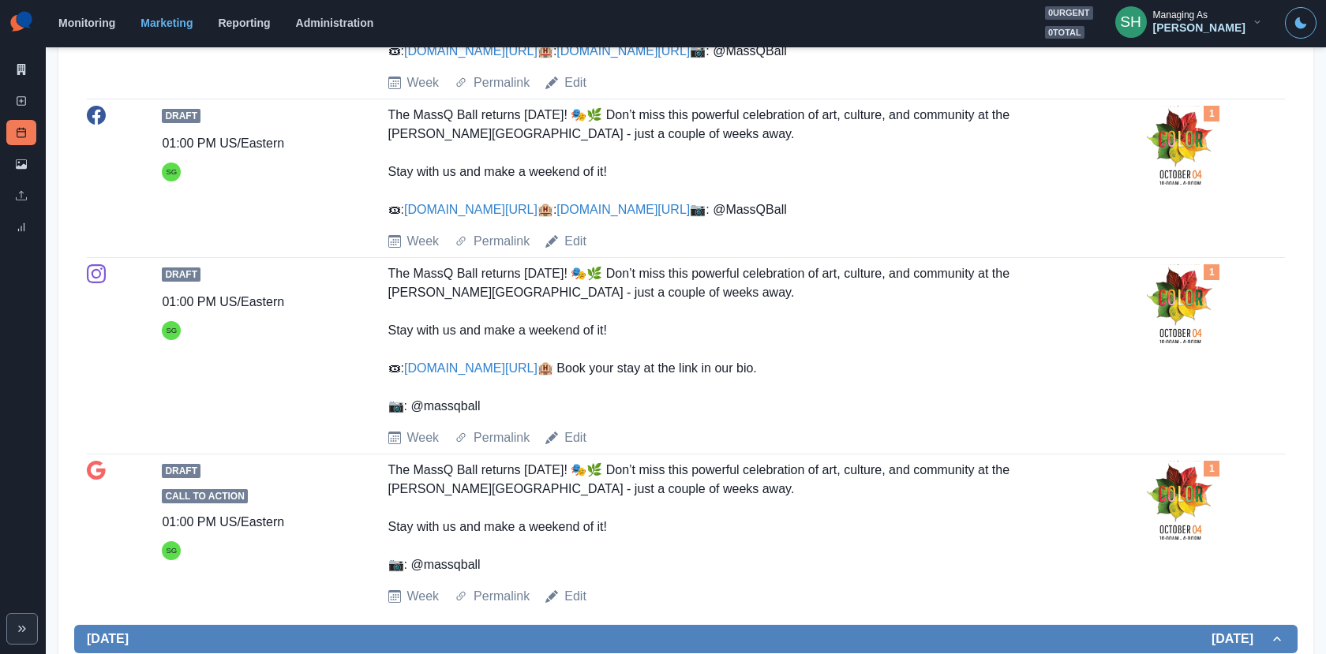
scroll to position [1783, 0]
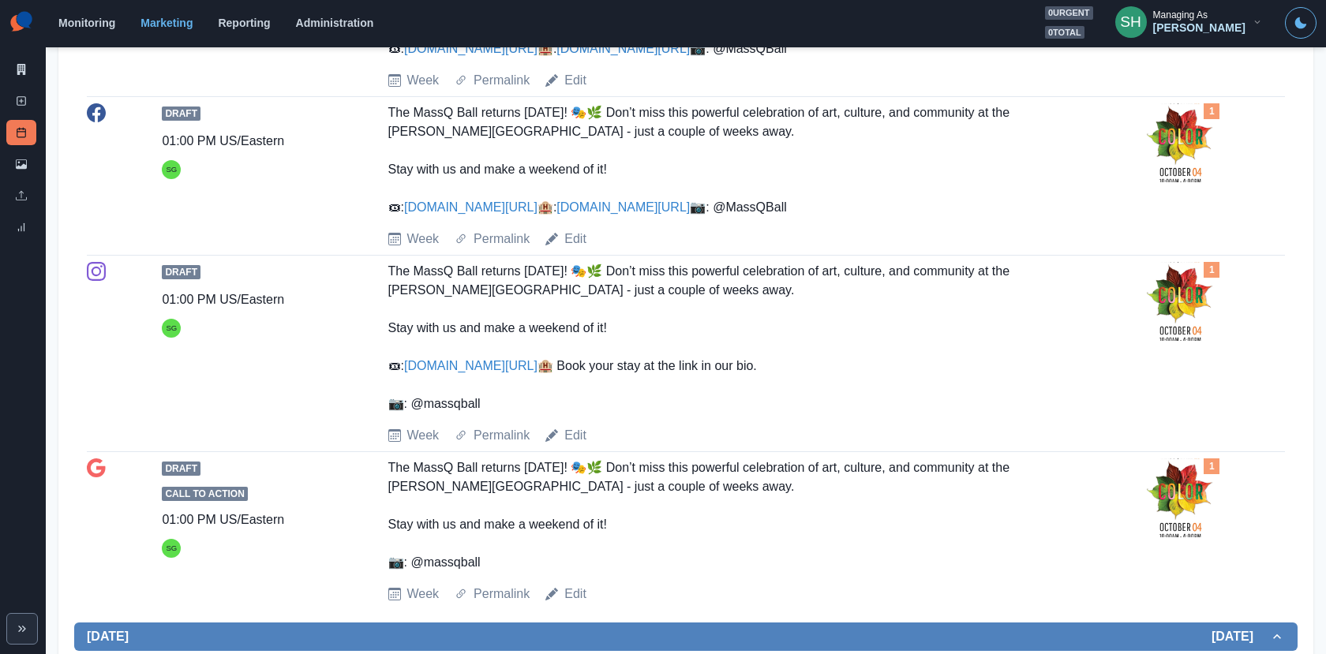
click at [1171, 182] on img at bounding box center [1179, 142] width 79 height 79
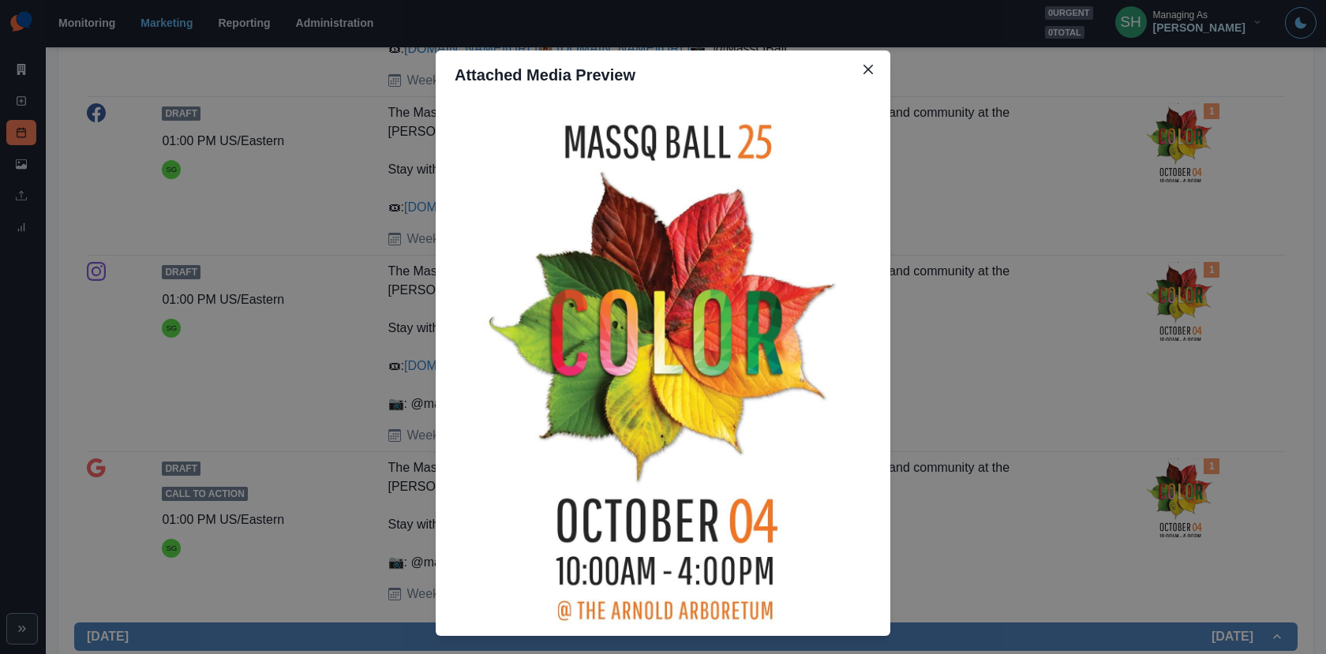
click at [1091, 293] on div "Attached Media Preview" at bounding box center [663, 327] width 1326 height 654
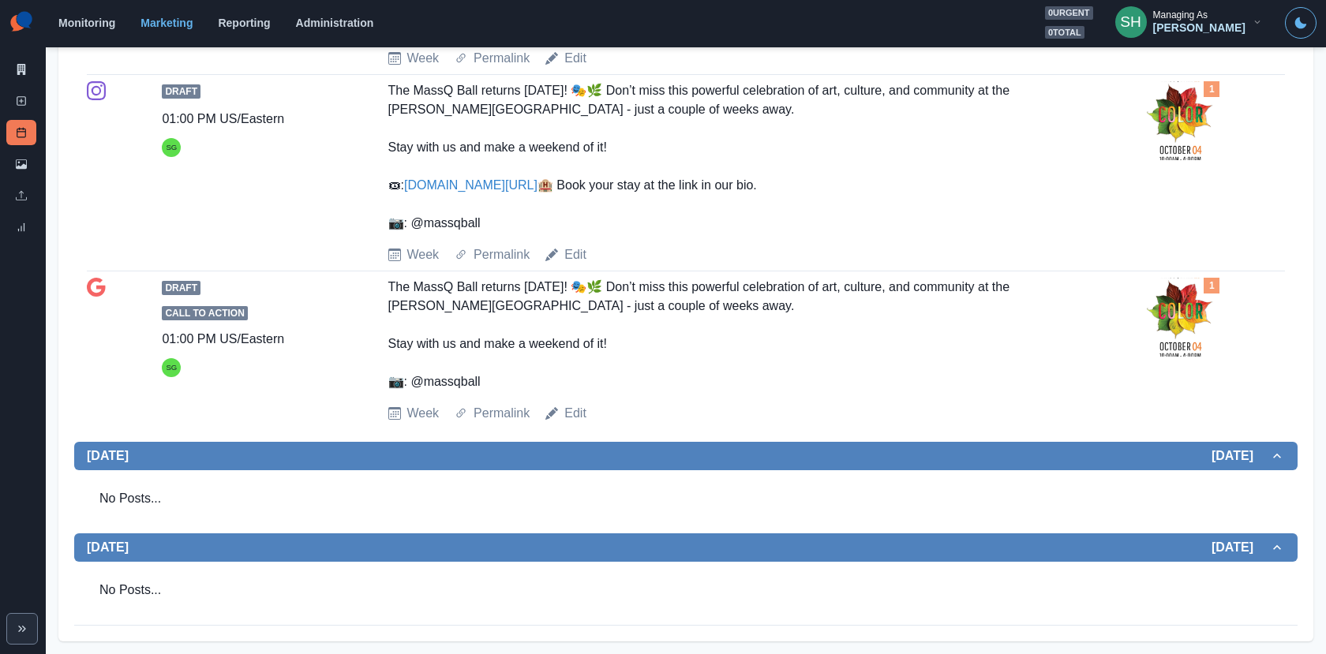
scroll to position [2029, 0]
click at [580, 264] on link "Edit" at bounding box center [575, 254] width 22 height 19
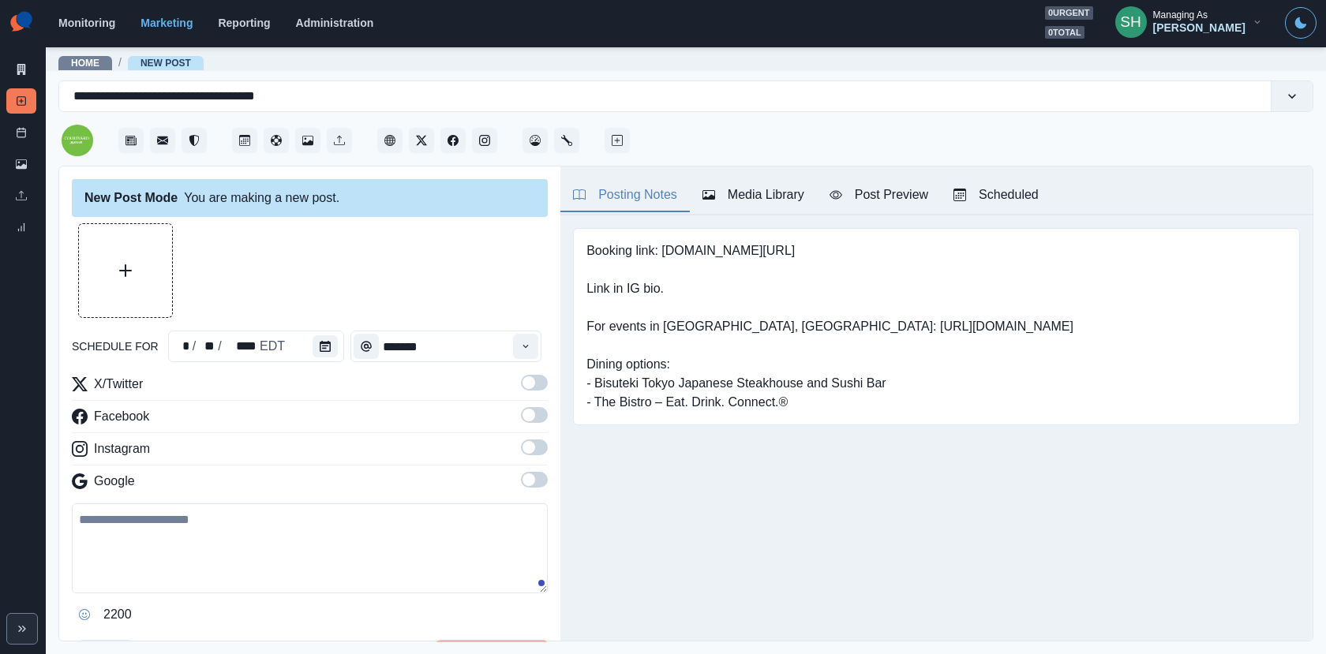
type input "*******"
type textarea "**********"
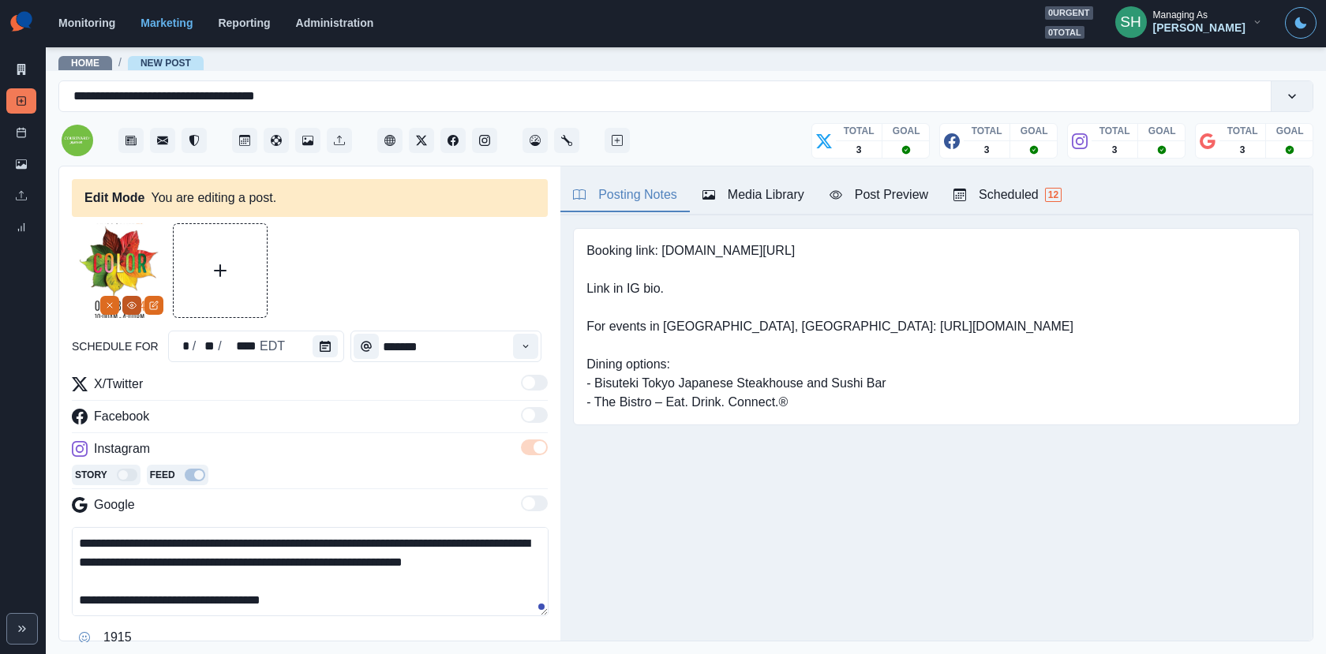
click at [135, 305] on icon "View Media" at bounding box center [132, 305] width 9 height 6
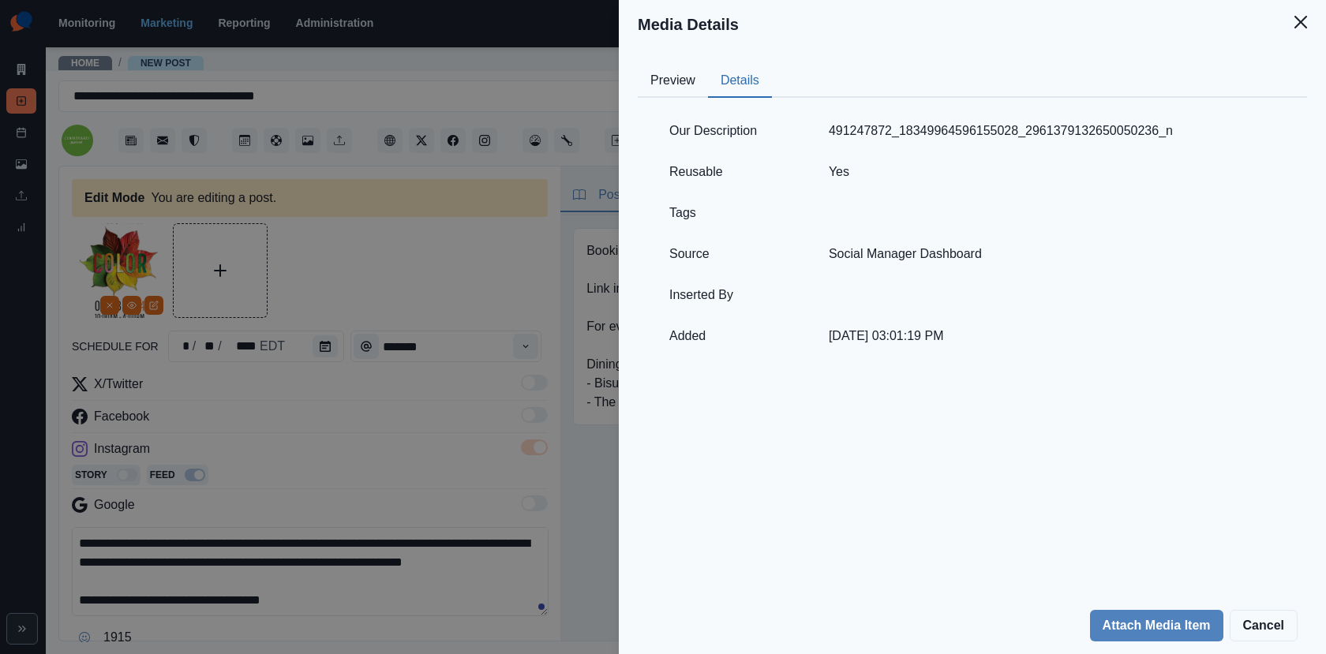
click at [728, 75] on button "Details" at bounding box center [740, 81] width 64 height 33
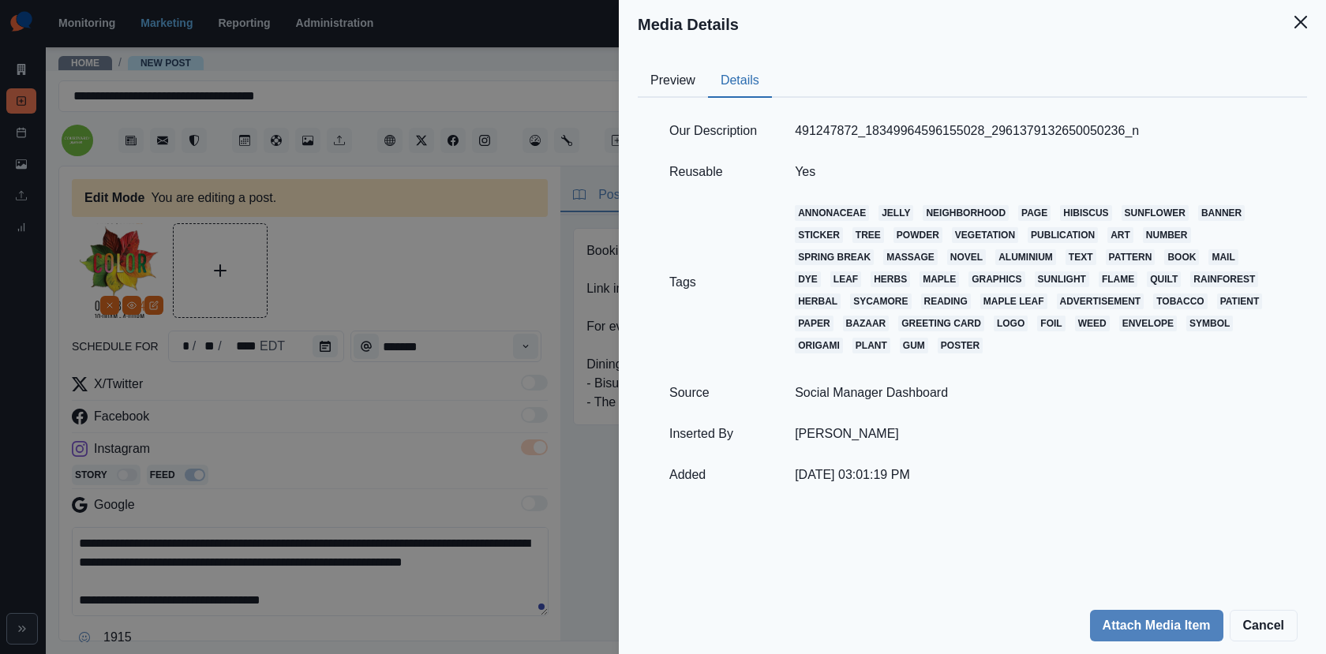
click at [414, 225] on div "Media Details Preview Details Our Description 491247872_18349964596155028_29613…" at bounding box center [663, 327] width 1326 height 654
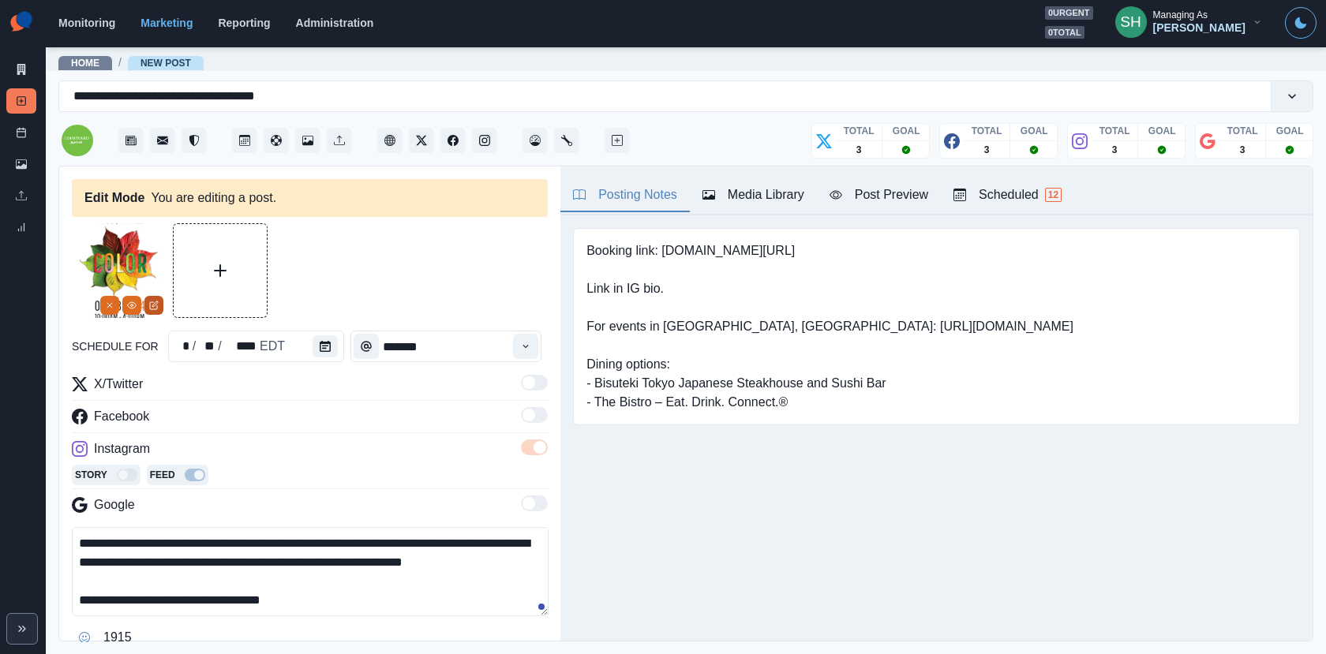
click at [155, 305] on icon "Edit Media" at bounding box center [153, 305] width 9 height 9
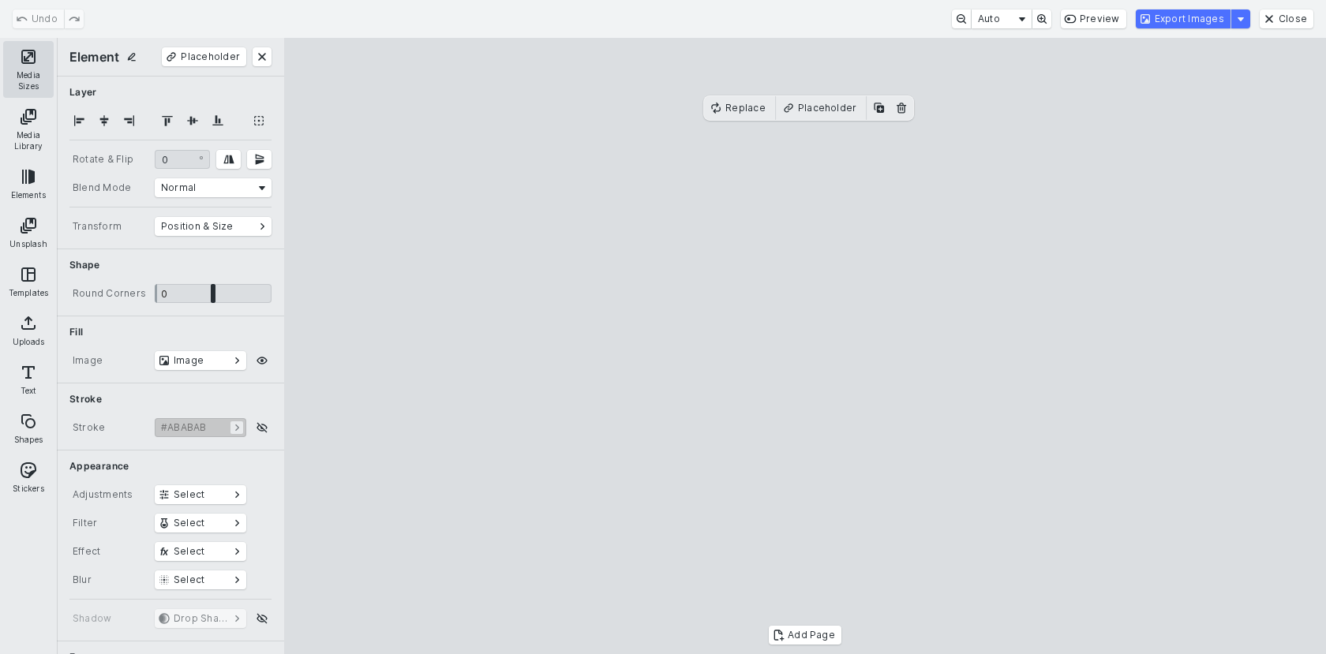
click at [23, 65] on button "Media Sizes" at bounding box center [28, 69] width 50 height 57
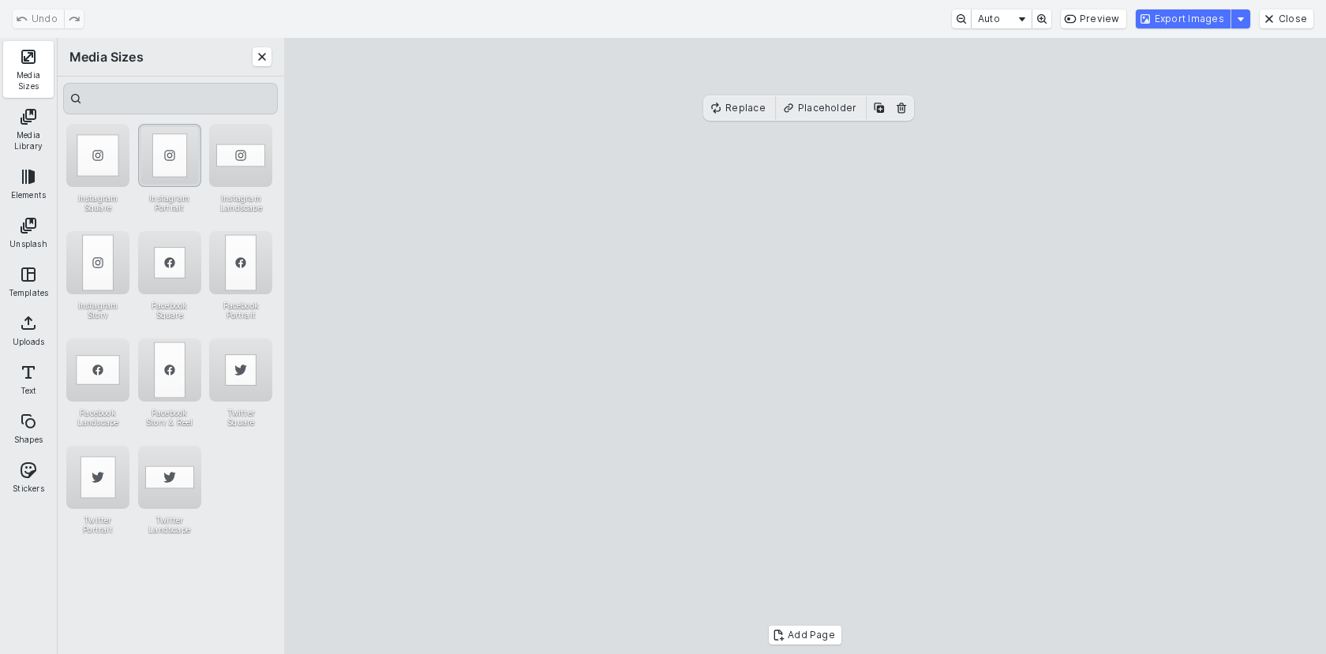
click at [164, 172] on div "Instagram Portrait" at bounding box center [169, 155] width 63 height 63
click at [181, 159] on div "Instagram Portrait" at bounding box center [169, 155] width 63 height 63
click at [1166, 22] on button "Export Images" at bounding box center [1182, 18] width 95 height 19
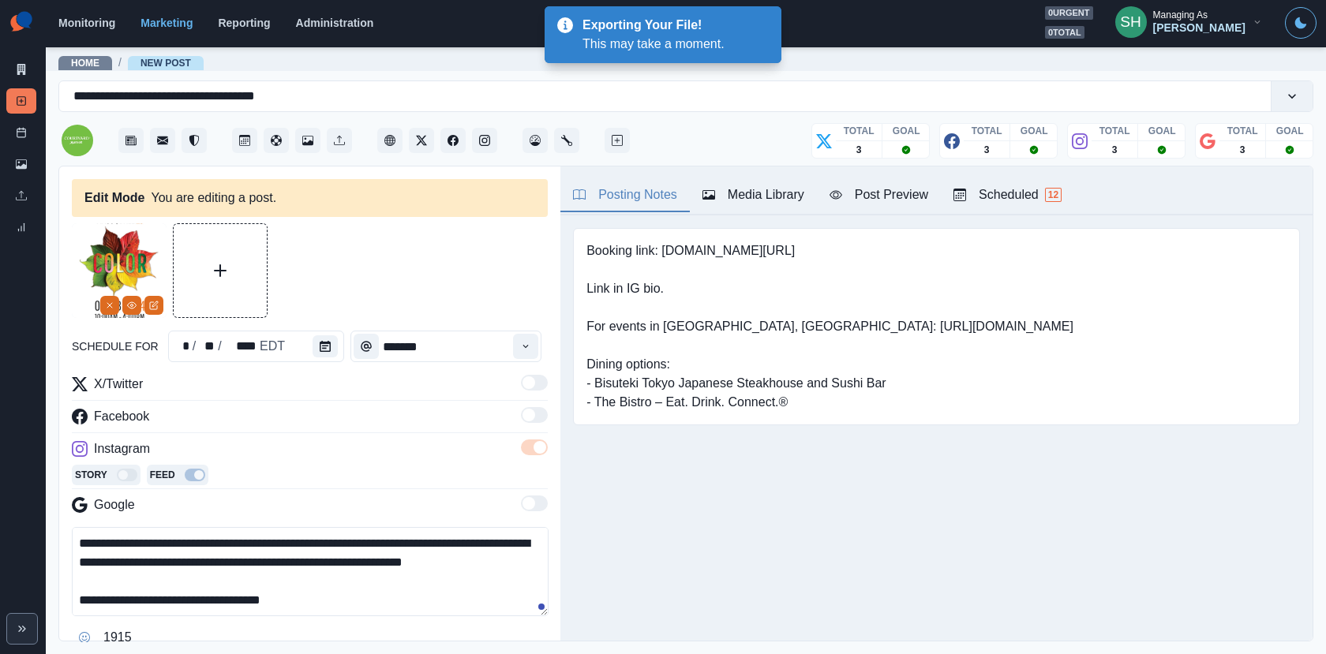
click at [750, 218] on div "Booking link: www.bit.ly/3qJP9AD Link in IG bio. For events in Cambridge, MA: h…" at bounding box center [936, 326] width 752 height 222
click at [737, 193] on div "Media Library" at bounding box center [753, 194] width 102 height 19
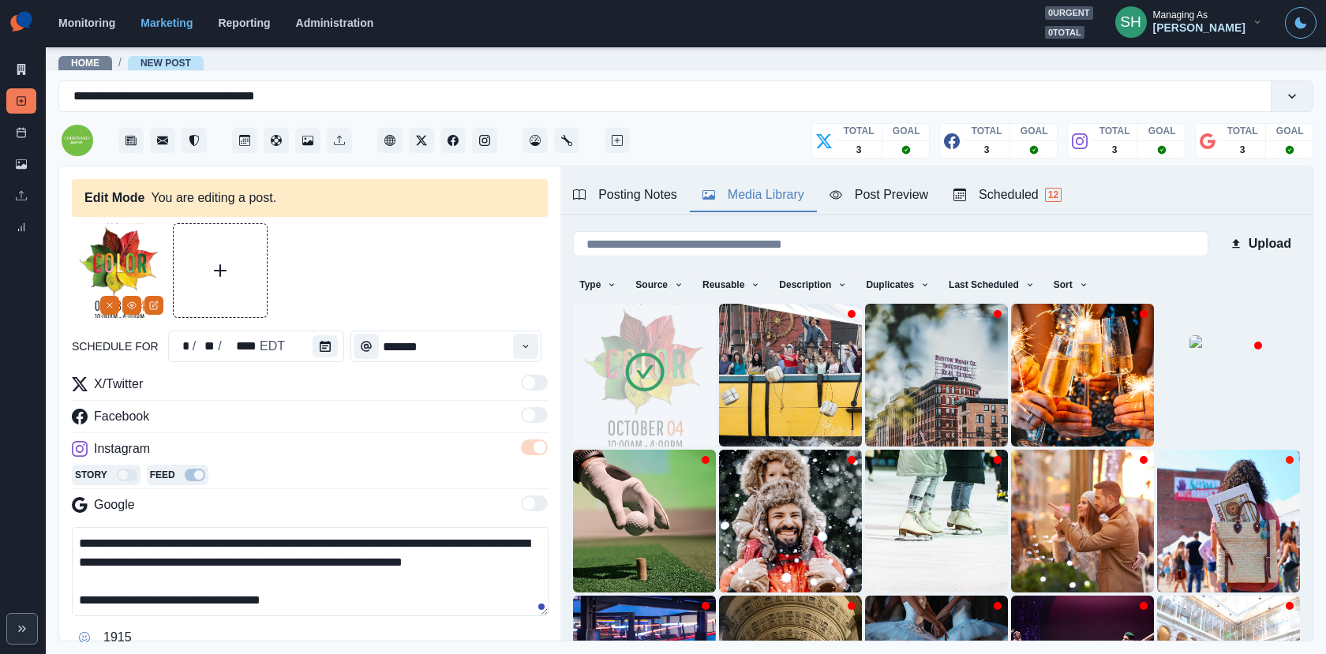
scroll to position [57, 0]
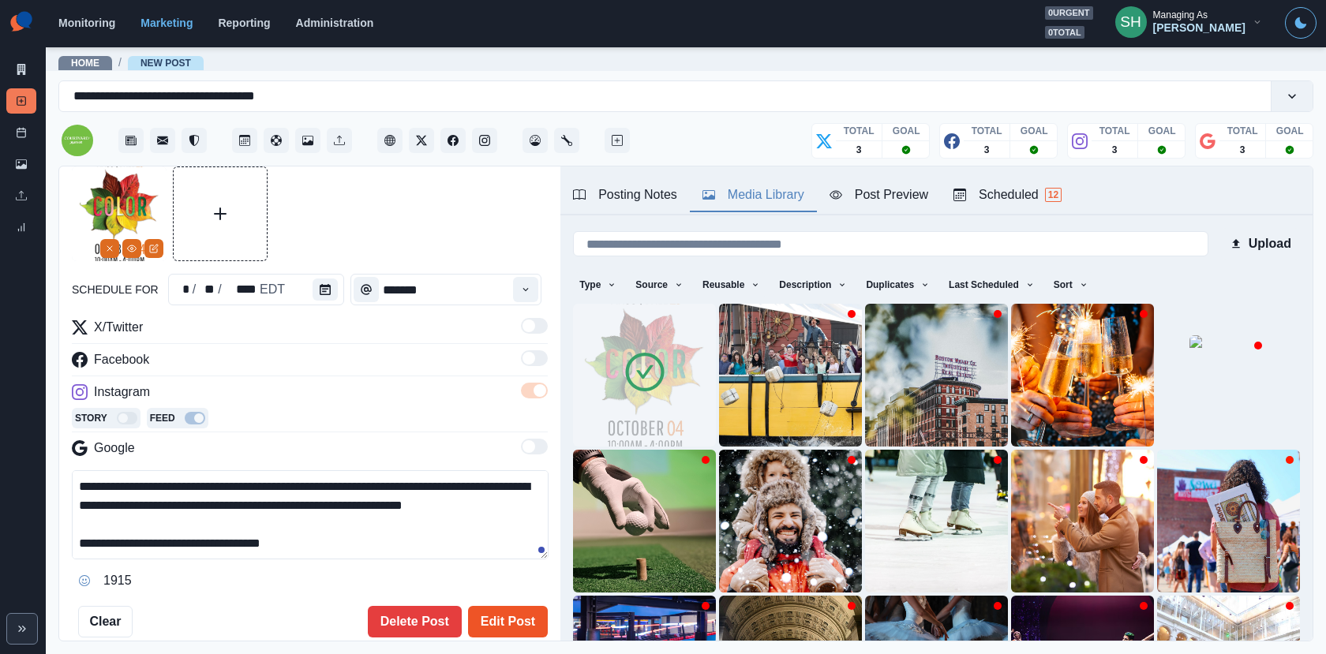
click at [514, 608] on button "Edit Post" at bounding box center [508, 622] width 80 height 32
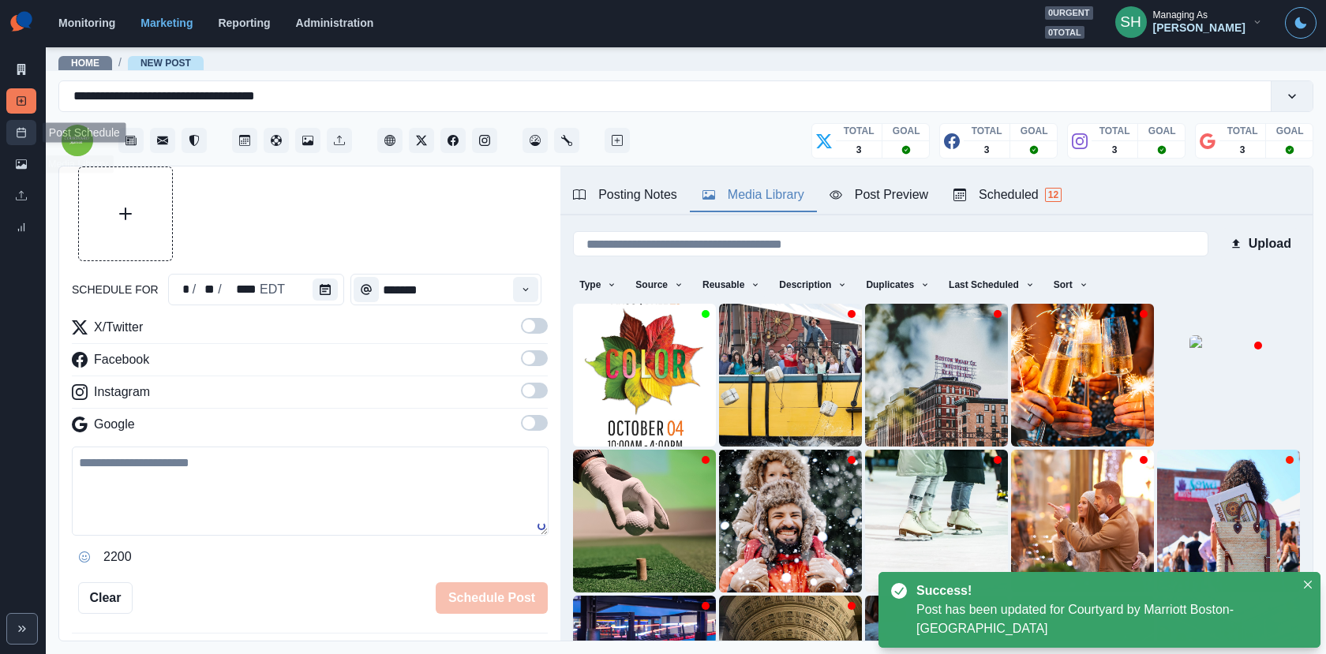
click at [24, 134] on icon at bounding box center [21, 132] width 11 height 11
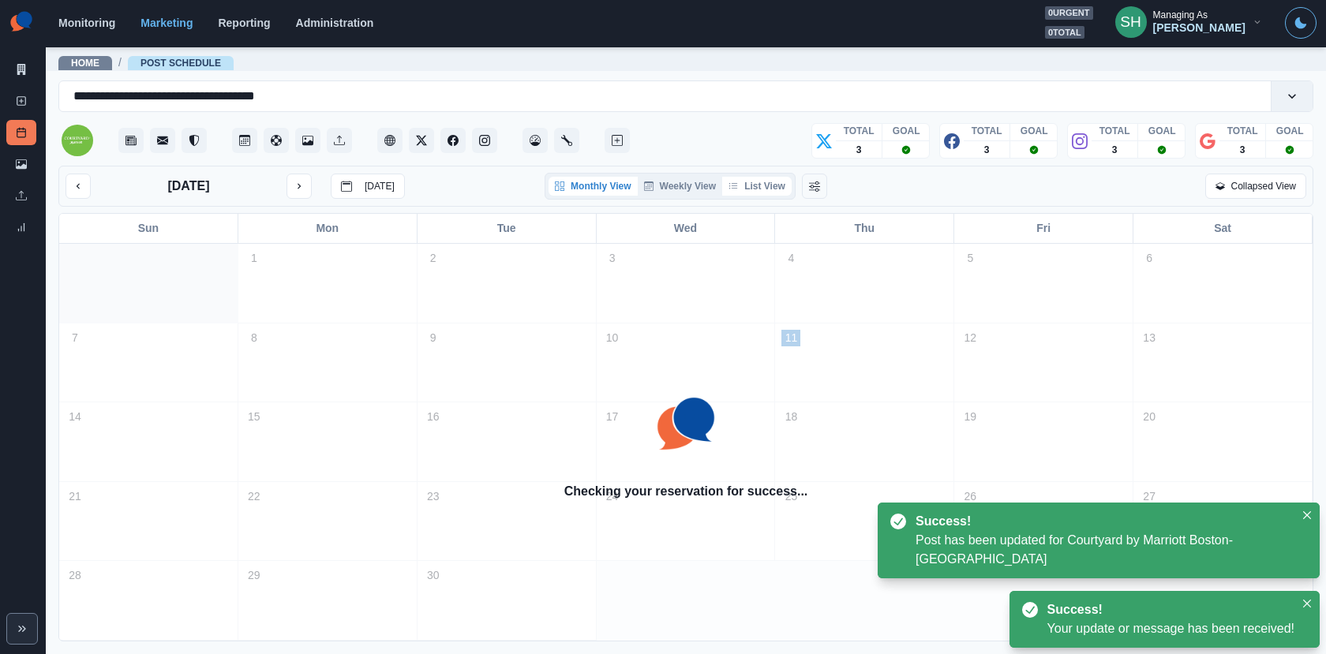
click at [772, 189] on button "List View" at bounding box center [756, 186] width 69 height 19
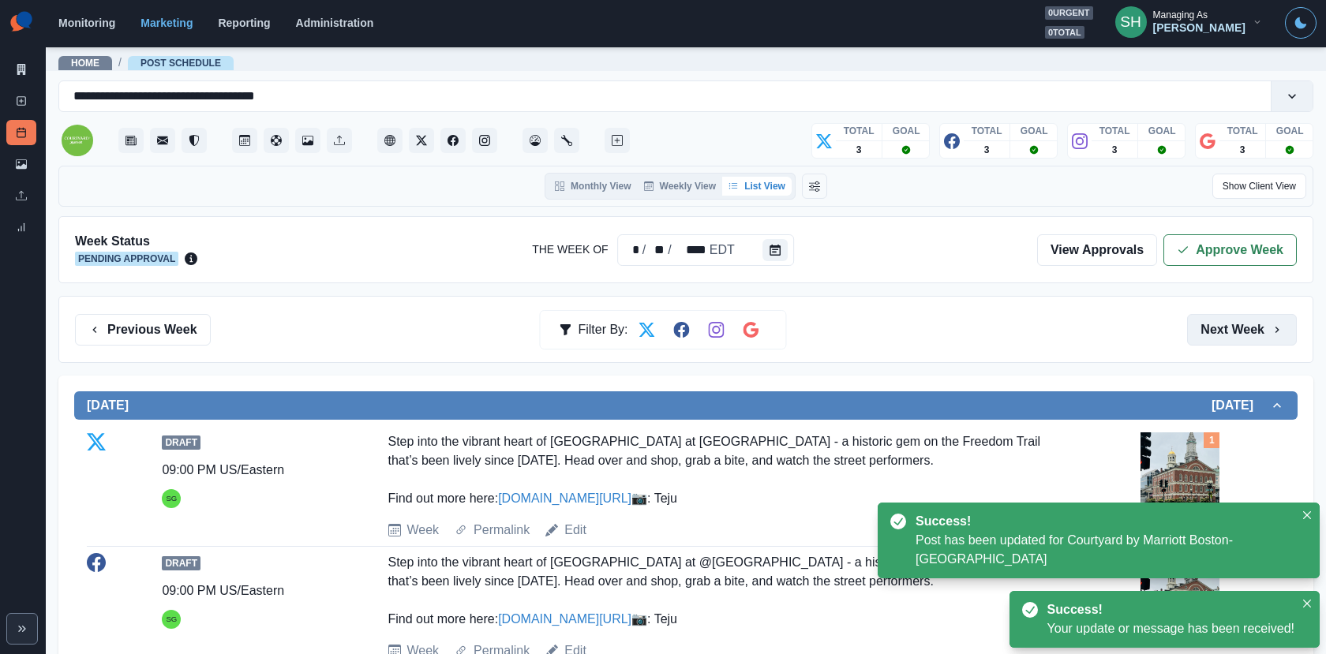
click at [1210, 323] on button "Next Week" at bounding box center [1242, 330] width 110 height 32
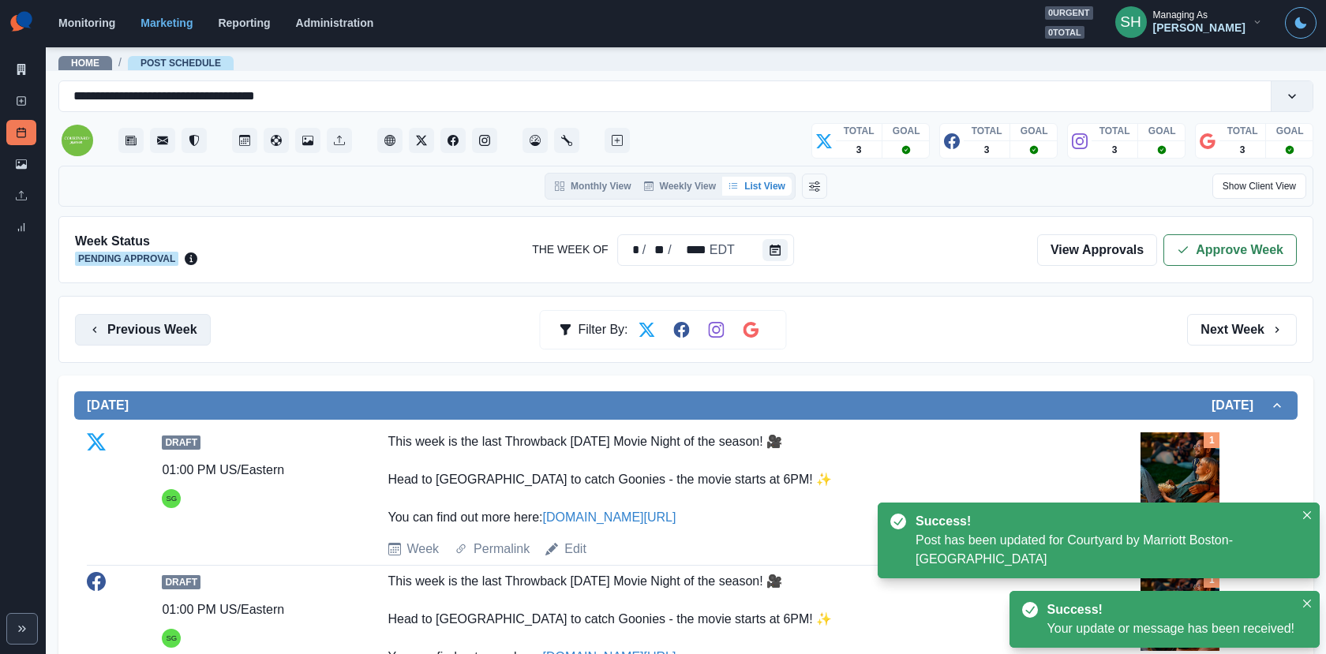
click at [163, 317] on button "Previous Week" at bounding box center [143, 330] width 136 height 32
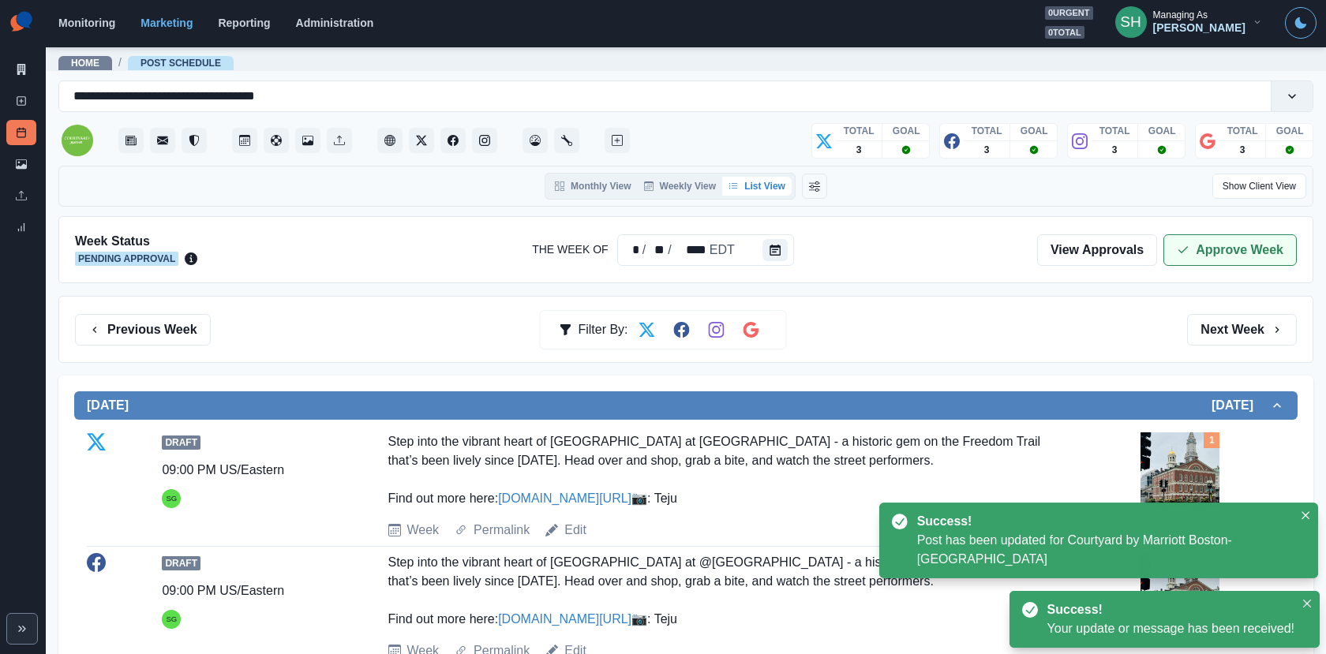
click at [1204, 249] on button "Approve Week" at bounding box center [1229, 250] width 133 height 32
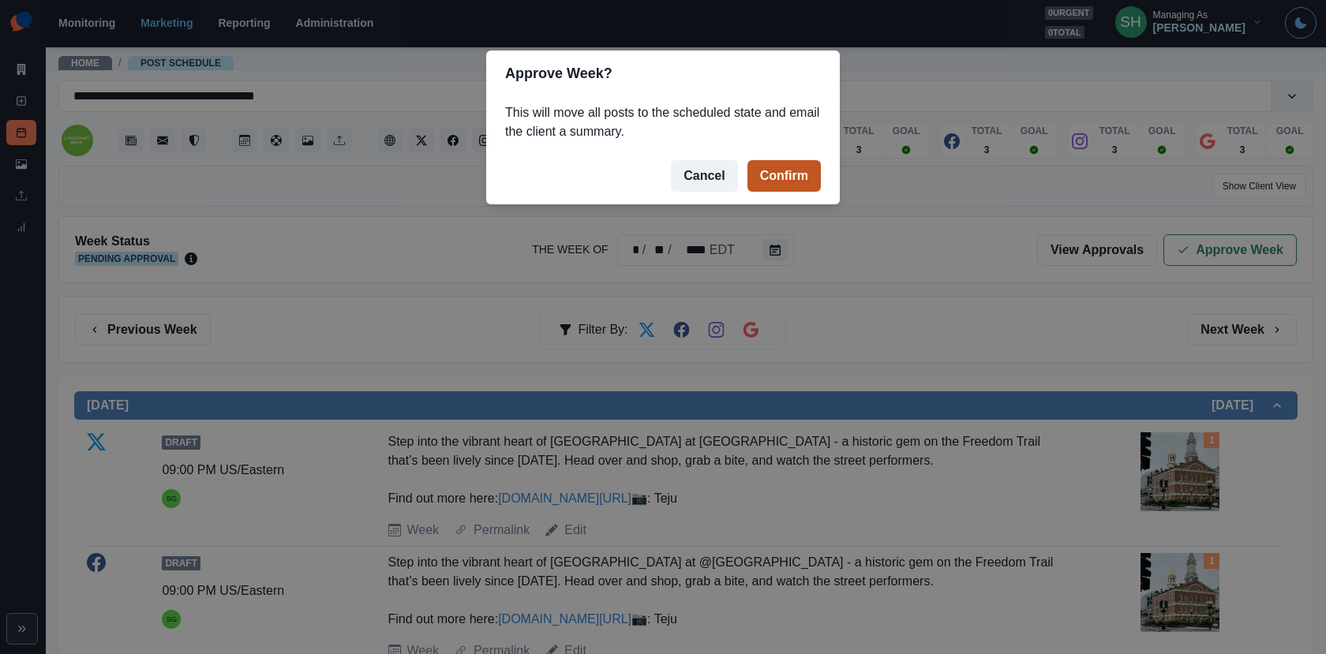
click at [803, 174] on button "Confirm" at bounding box center [783, 176] width 73 height 32
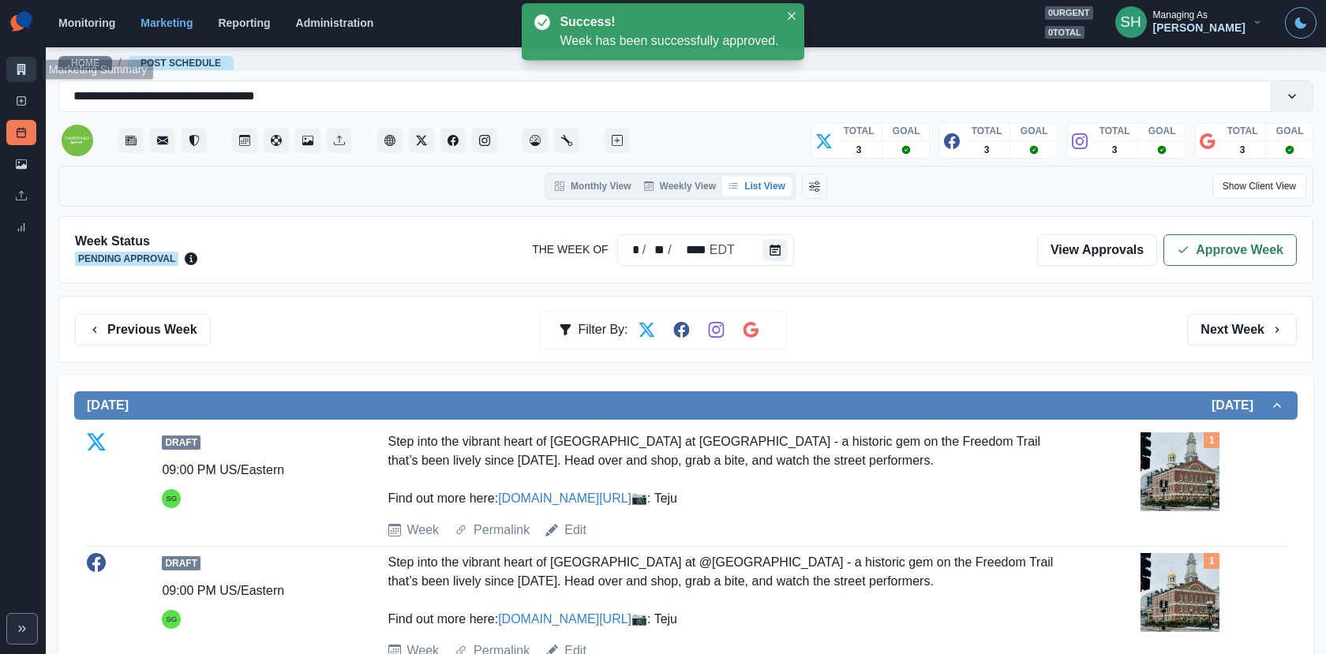
click at [18, 67] on icon at bounding box center [21, 69] width 9 height 11
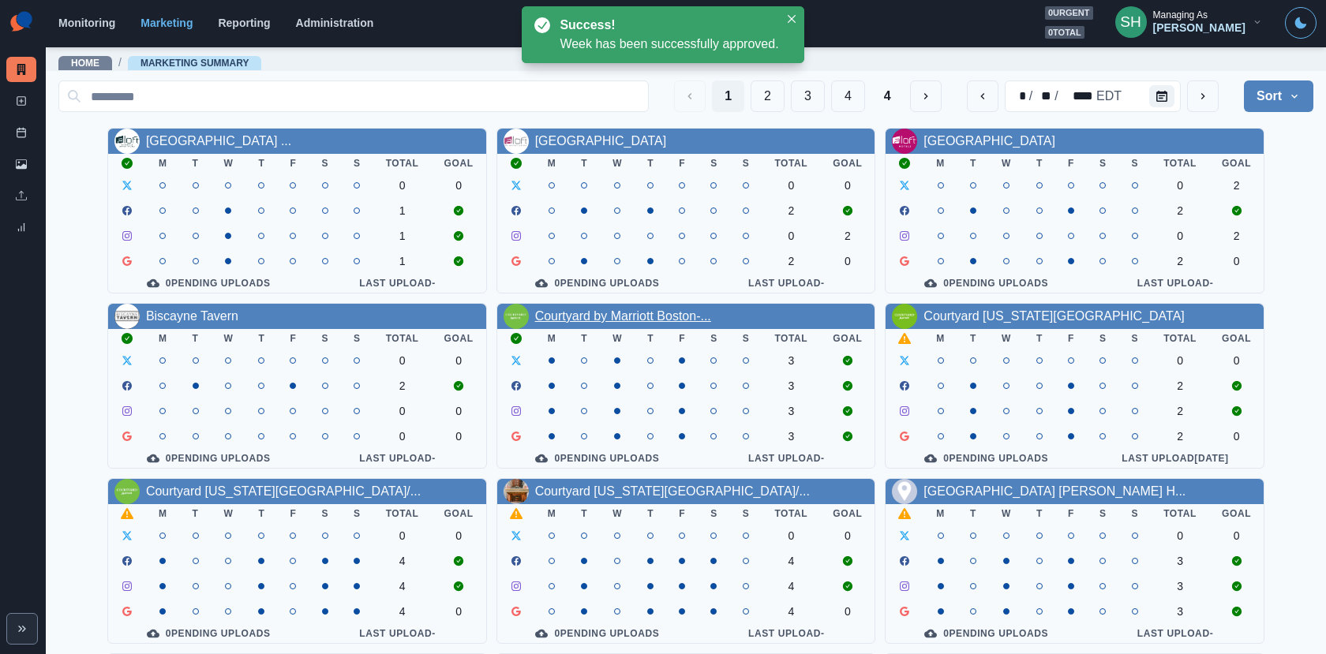
scroll to position [183, 0]
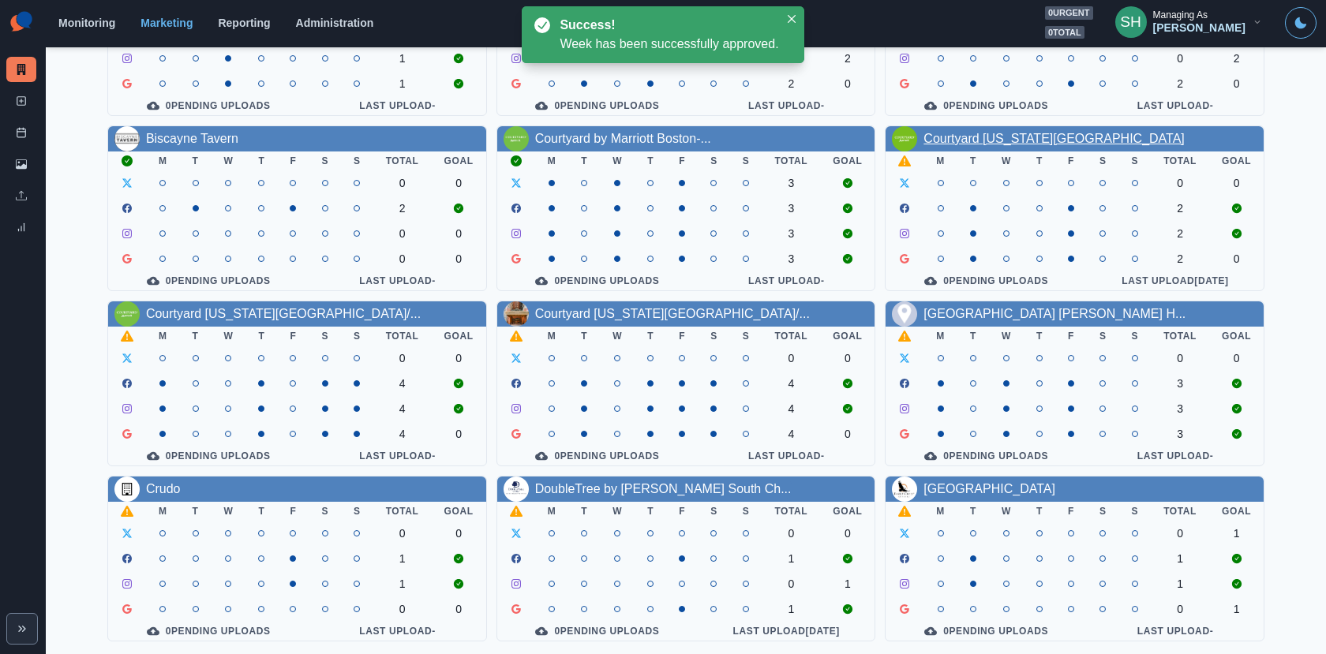
click at [969, 134] on link "Courtyard [US_STATE][GEOGRAPHIC_DATA]" at bounding box center [1053, 138] width 260 height 13
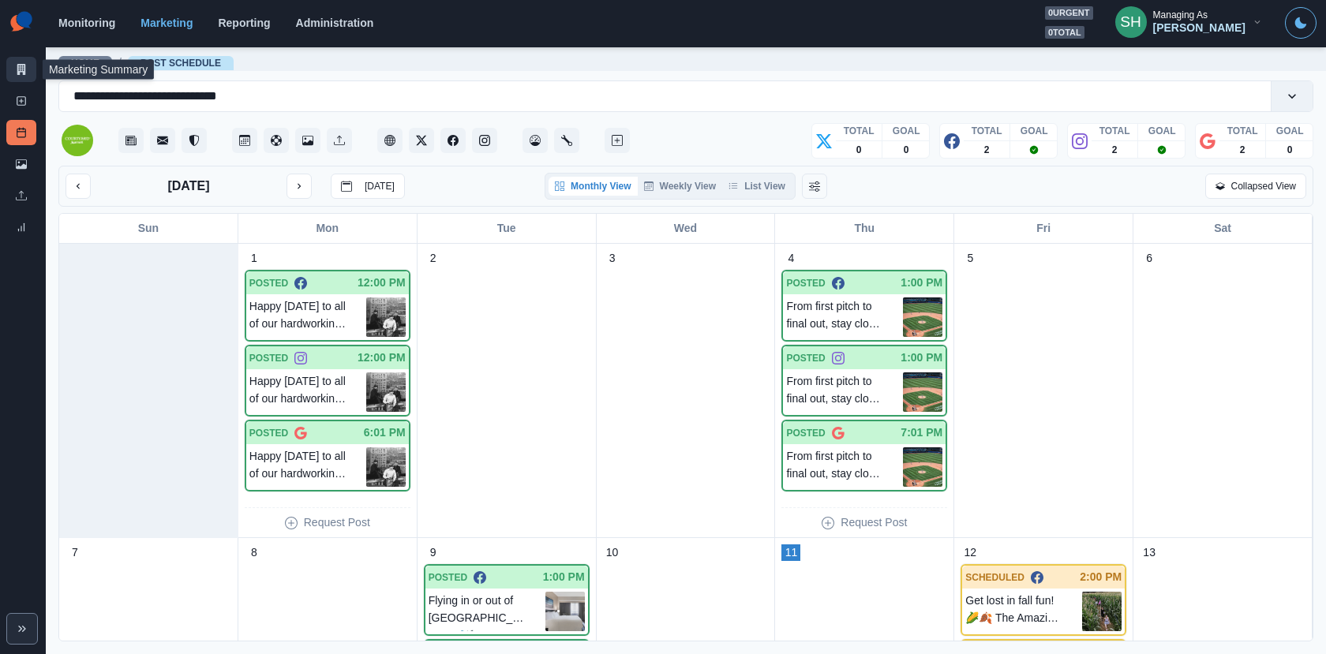
click at [13, 69] on link "Marketing Summary" at bounding box center [21, 69] width 30 height 25
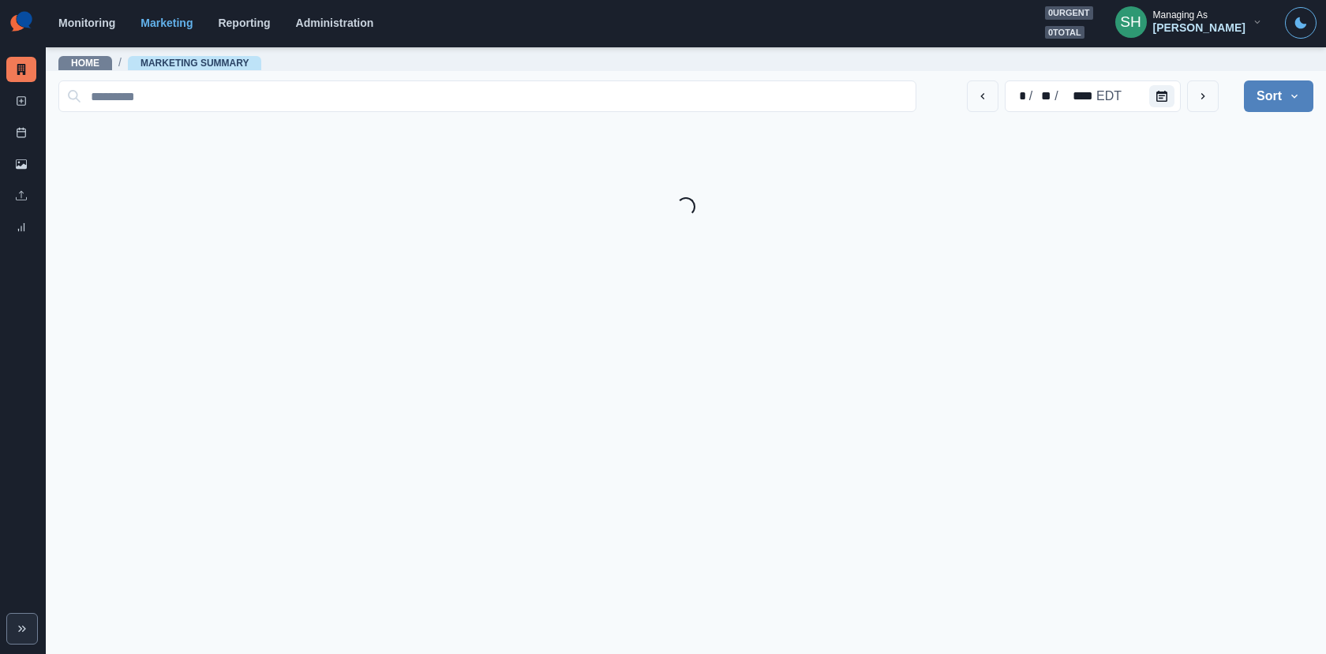
click at [1219, 30] on div "[PERSON_NAME]" at bounding box center [1199, 27] width 92 height 13
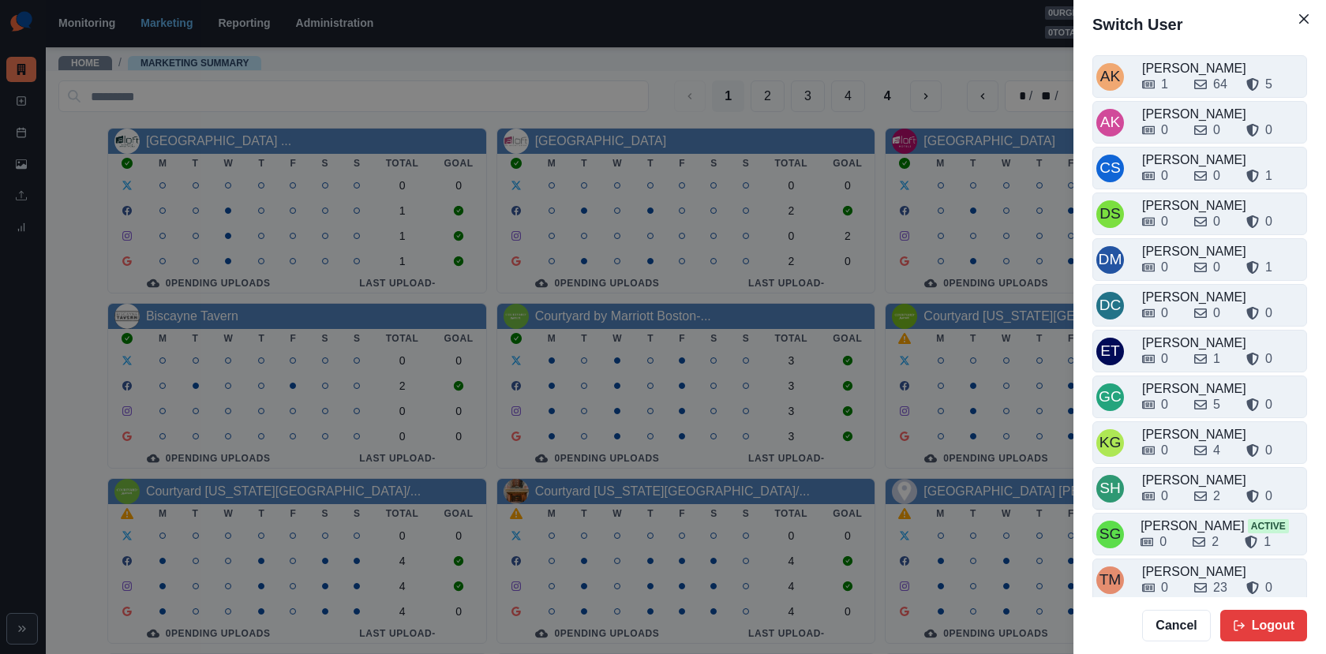
click at [271, 80] on div "Switch User AK Alex Kalogeropoulos 1 64 5 AK Alicia Kalogeropoulos 0 0 0 CS Cri…" at bounding box center [663, 327] width 1326 height 654
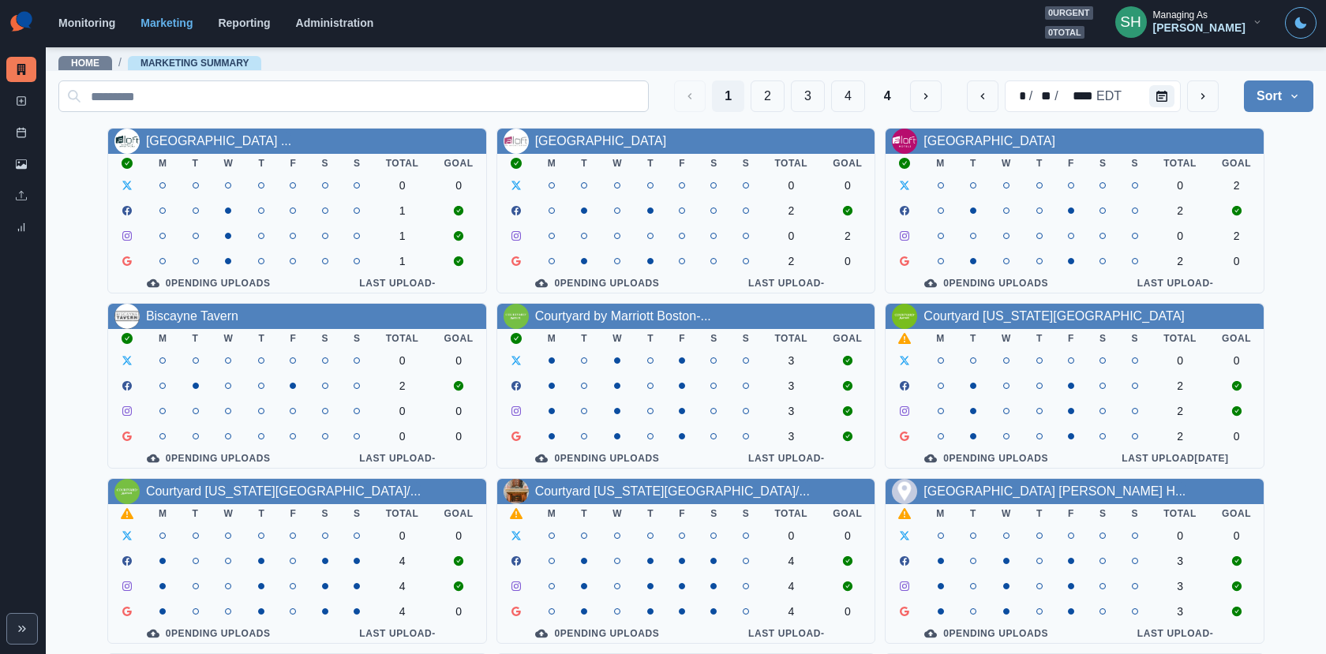
click at [252, 84] on input at bounding box center [353, 96] width 590 height 32
paste input "**********"
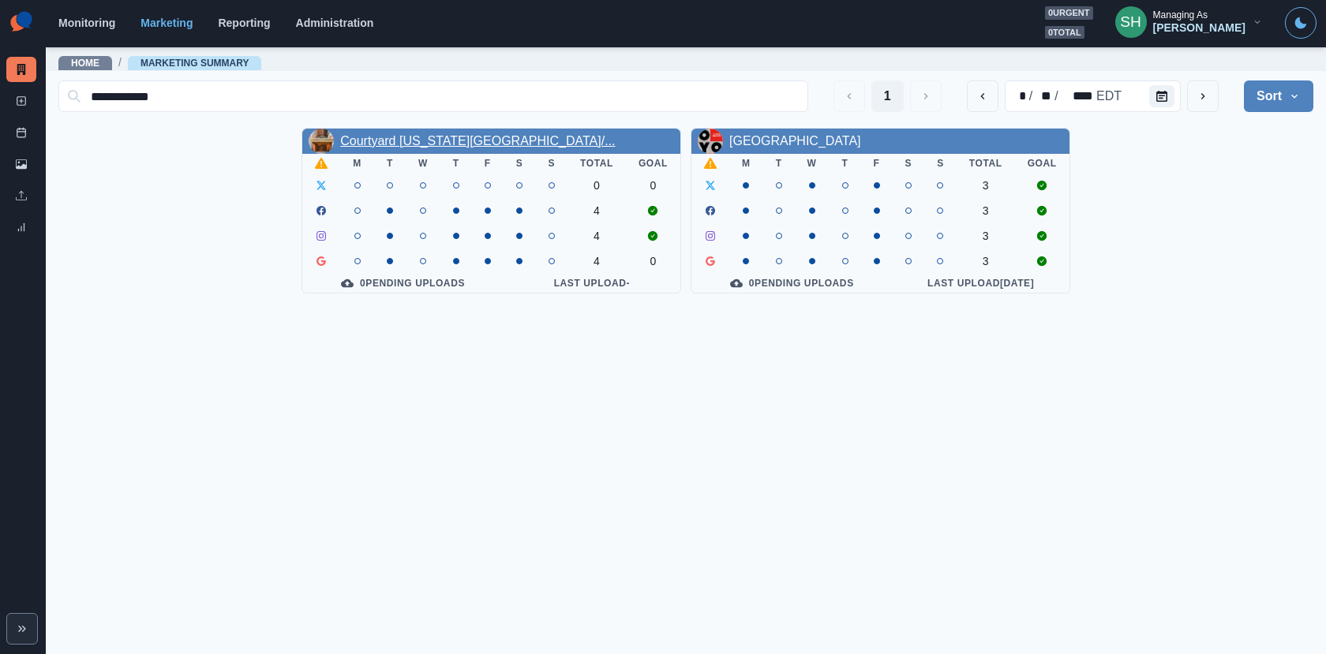
type input "**********"
click at [501, 140] on link "Courtyard [US_STATE][GEOGRAPHIC_DATA]/..." at bounding box center [477, 140] width 275 height 13
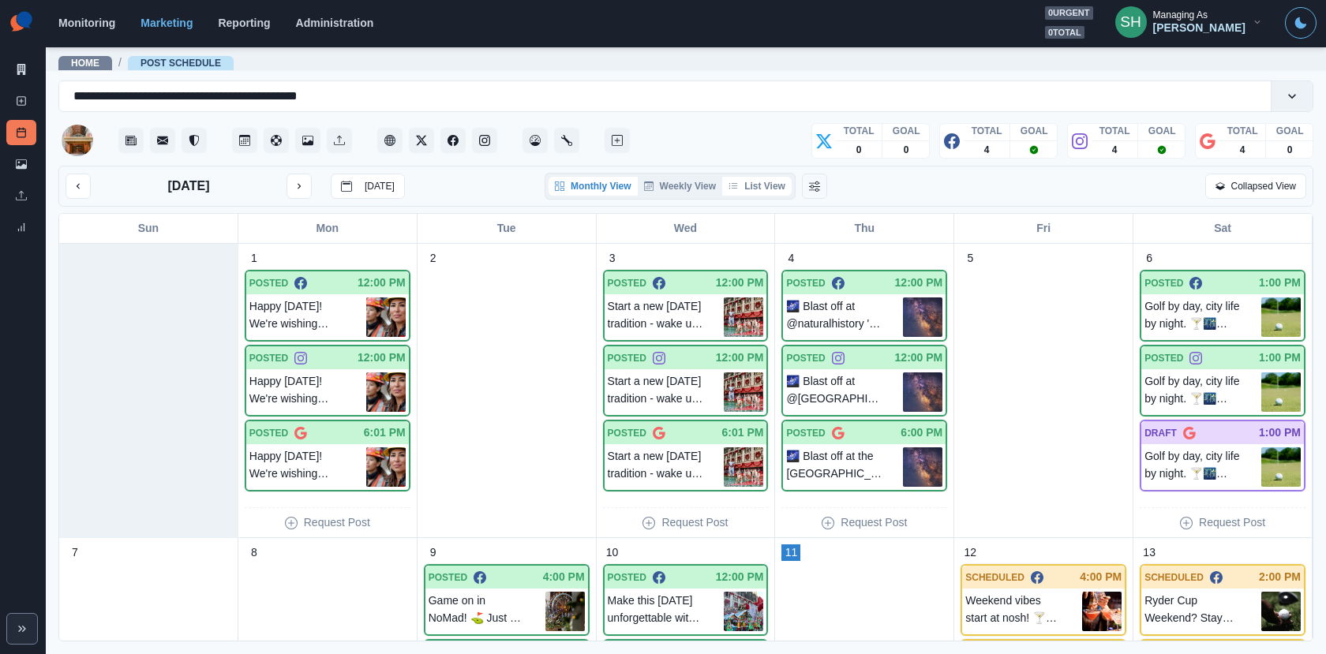
click at [776, 185] on button "List View" at bounding box center [756, 186] width 69 height 19
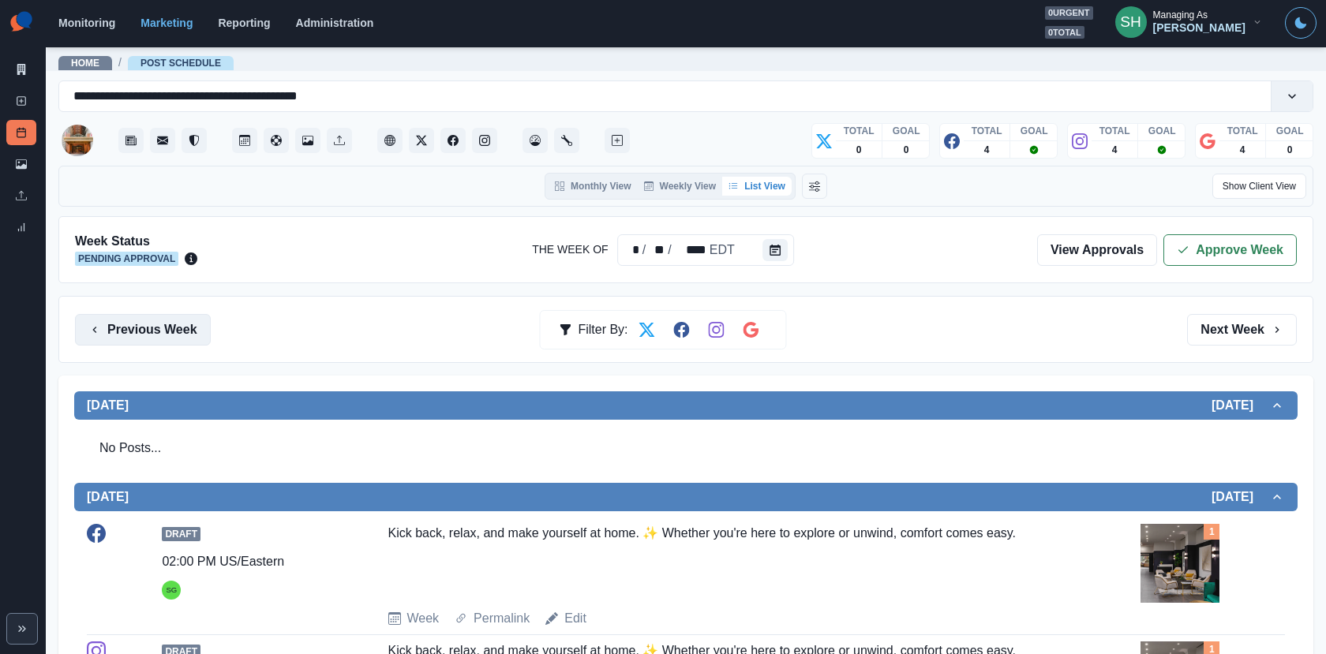
click at [191, 323] on button "Previous Week" at bounding box center [143, 330] width 136 height 32
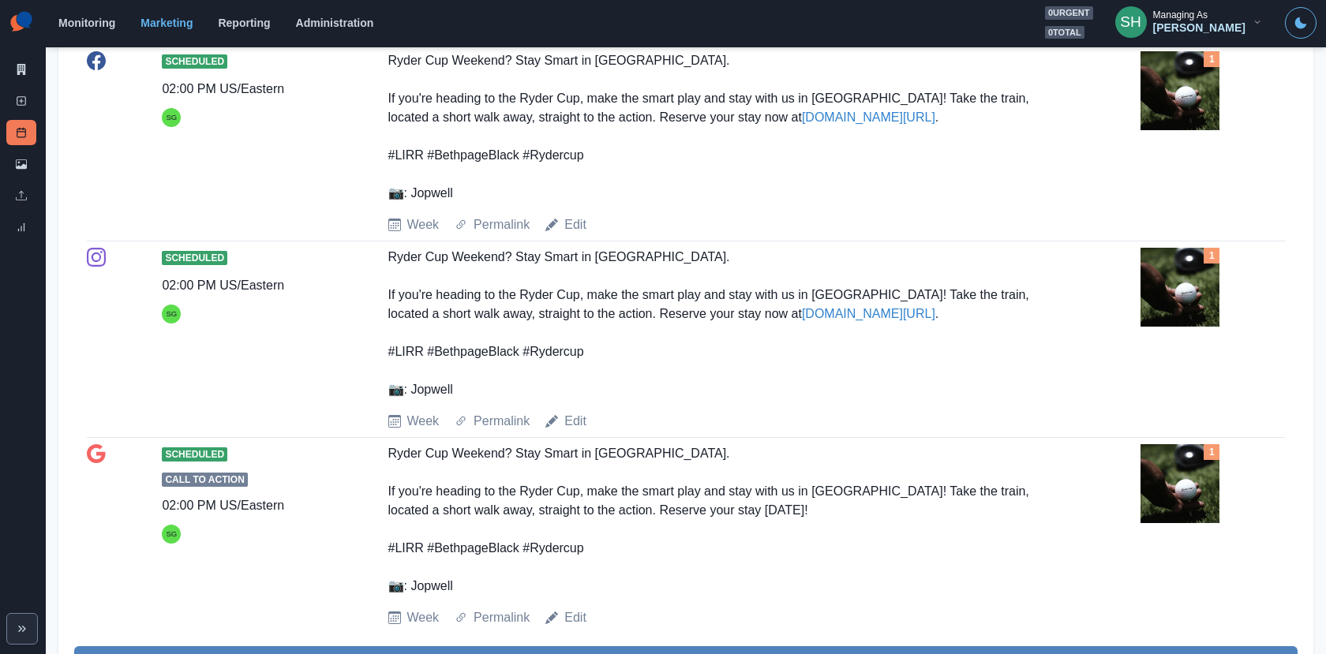
scroll to position [1999, 0]
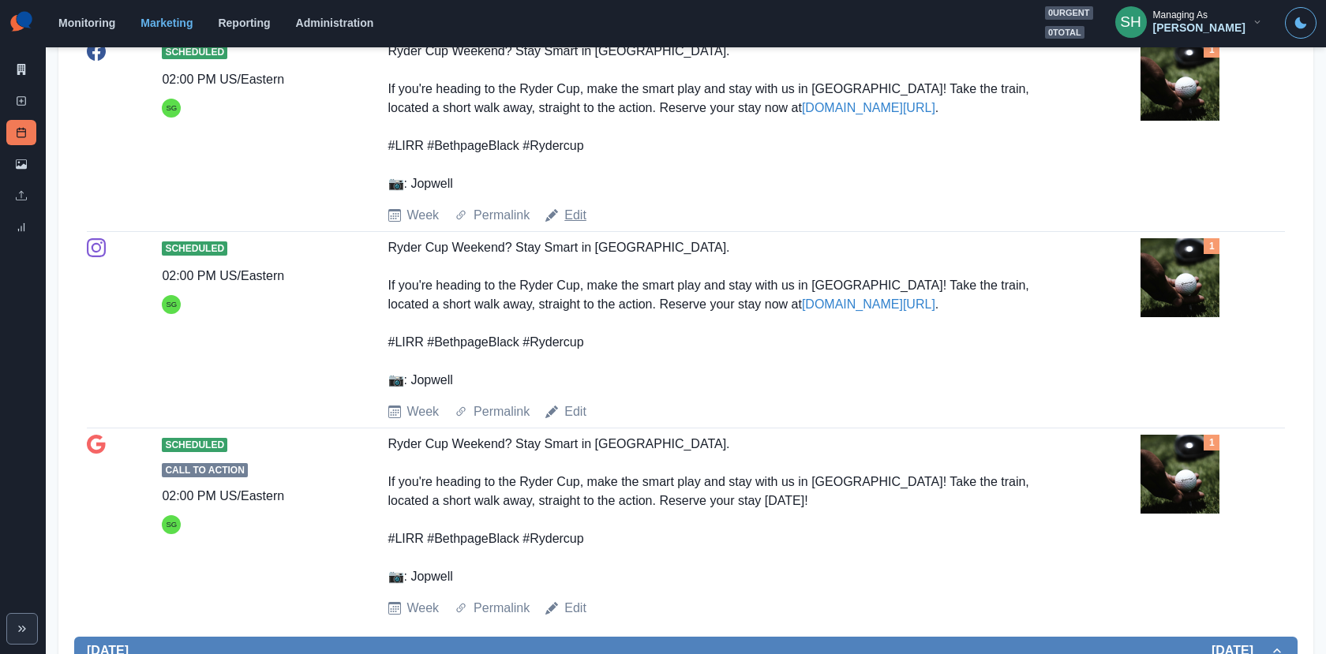
click at [574, 225] on link "Edit" at bounding box center [575, 215] width 22 height 19
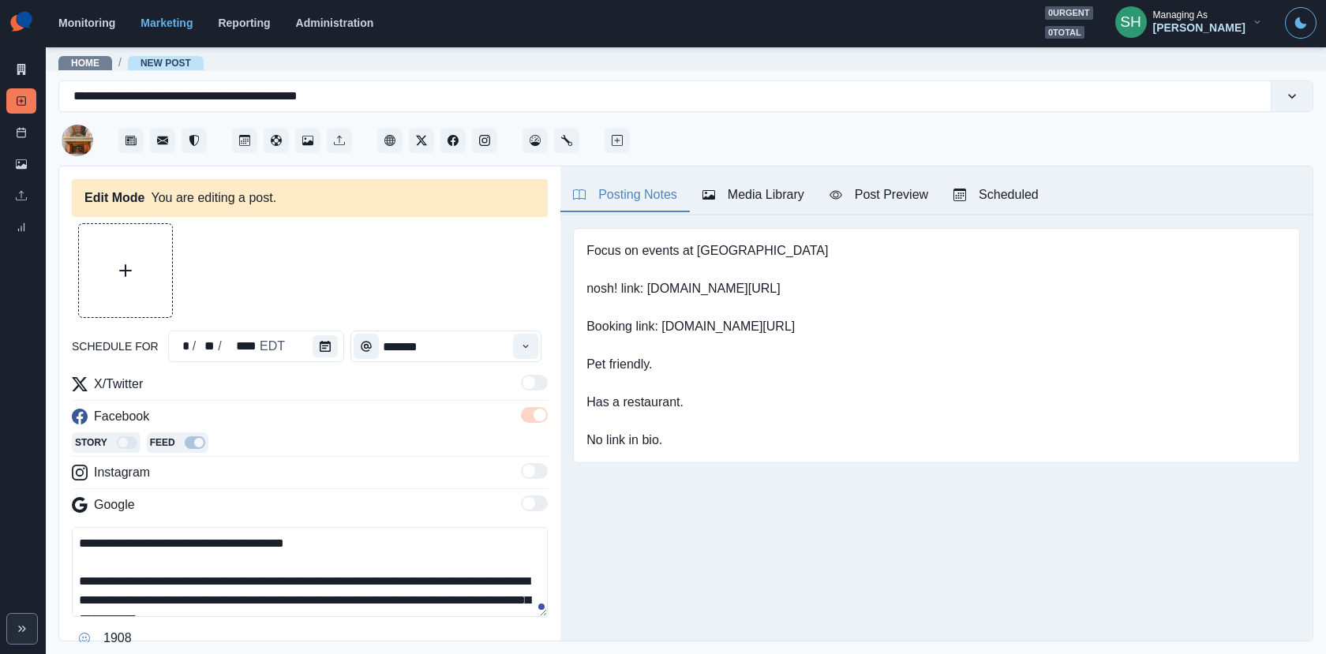
type input "*******"
drag, startPoint x: 137, startPoint y: 537, endPoint x: 71, endPoint y: 537, distance: 66.3
click at [83, 537] on textarea "**********" at bounding box center [310, 571] width 477 height 89
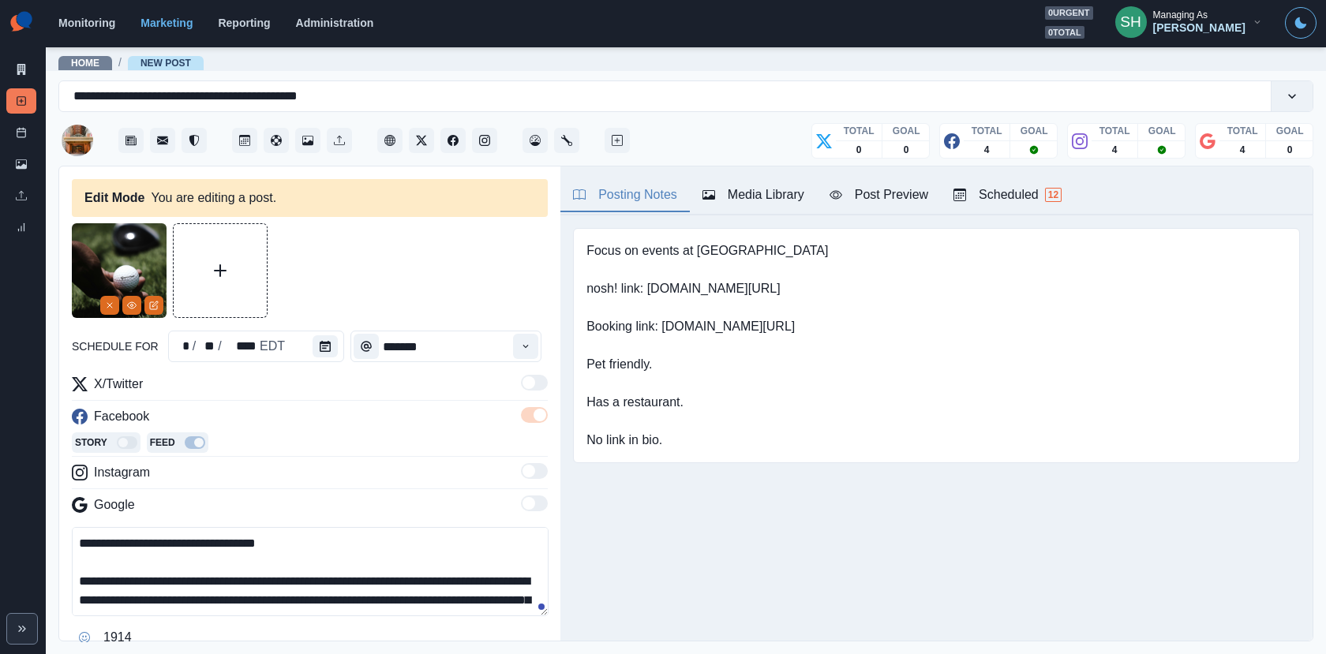
scroll to position [69, 0]
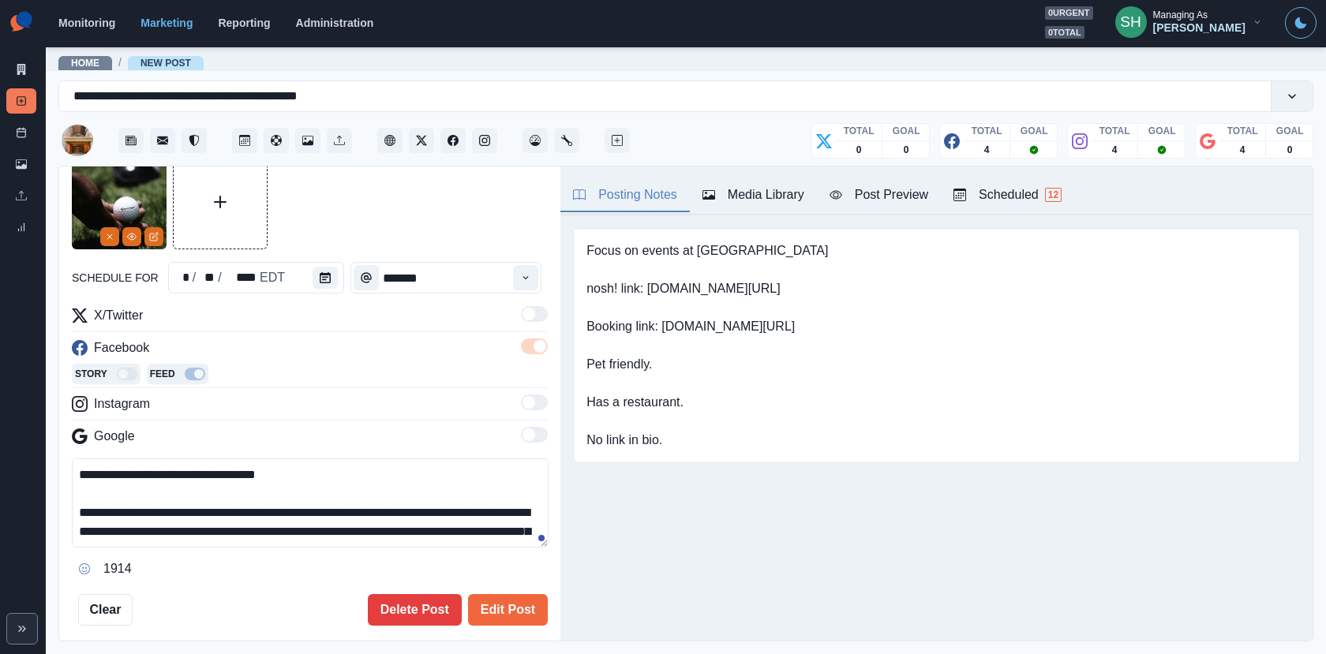
click at [80, 467] on textarea "**********" at bounding box center [310, 502] width 477 height 89
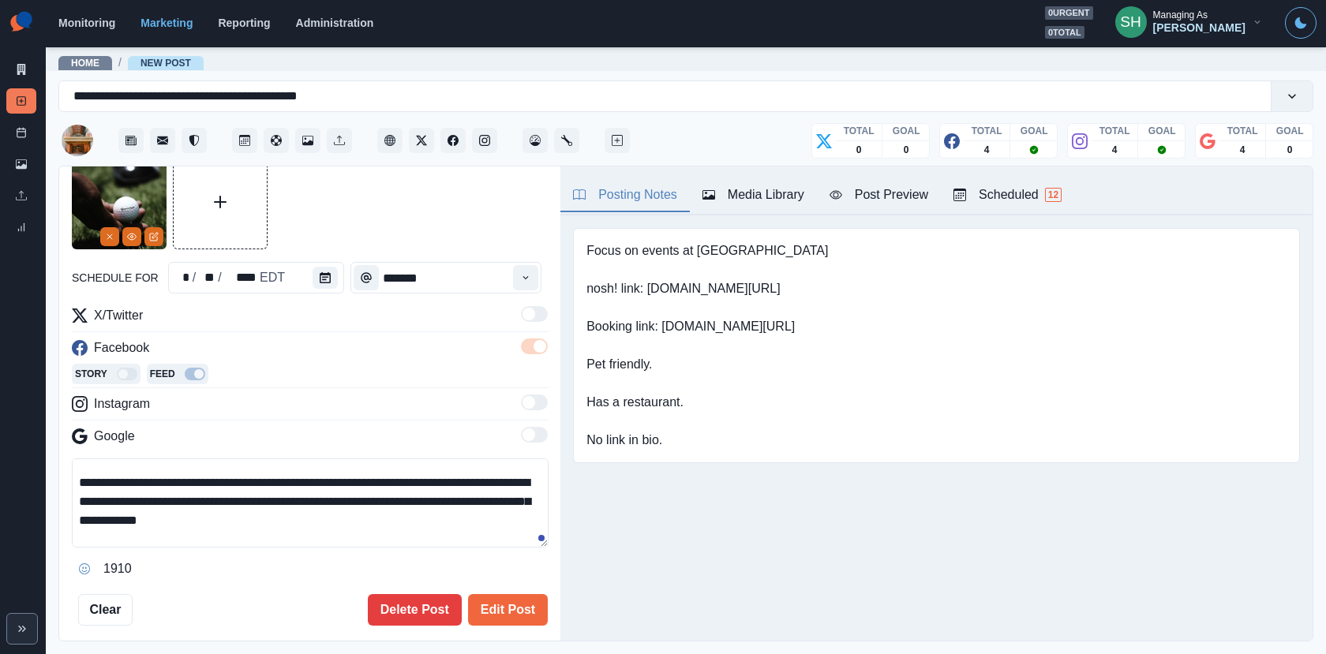
drag, startPoint x: 273, startPoint y: 483, endPoint x: 210, endPoint y: 483, distance: 63.1
click at [210, 483] on textarea "**********" at bounding box center [310, 502] width 477 height 89
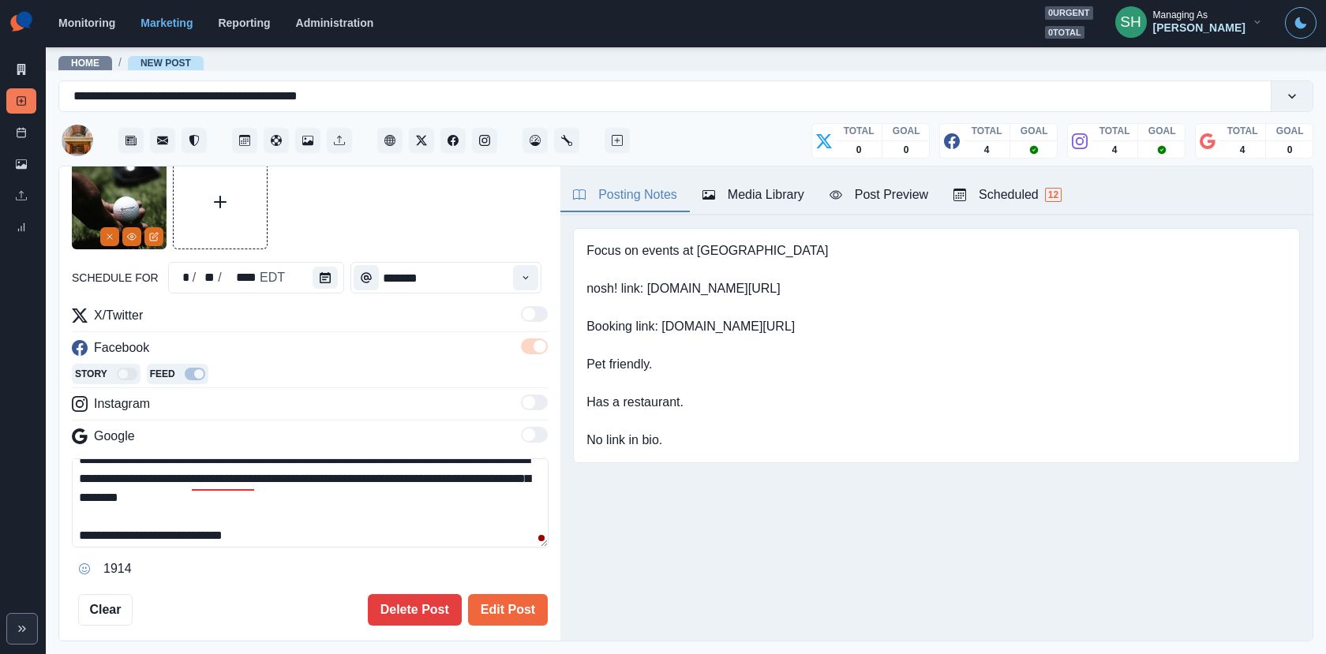
scroll to position [28, 0]
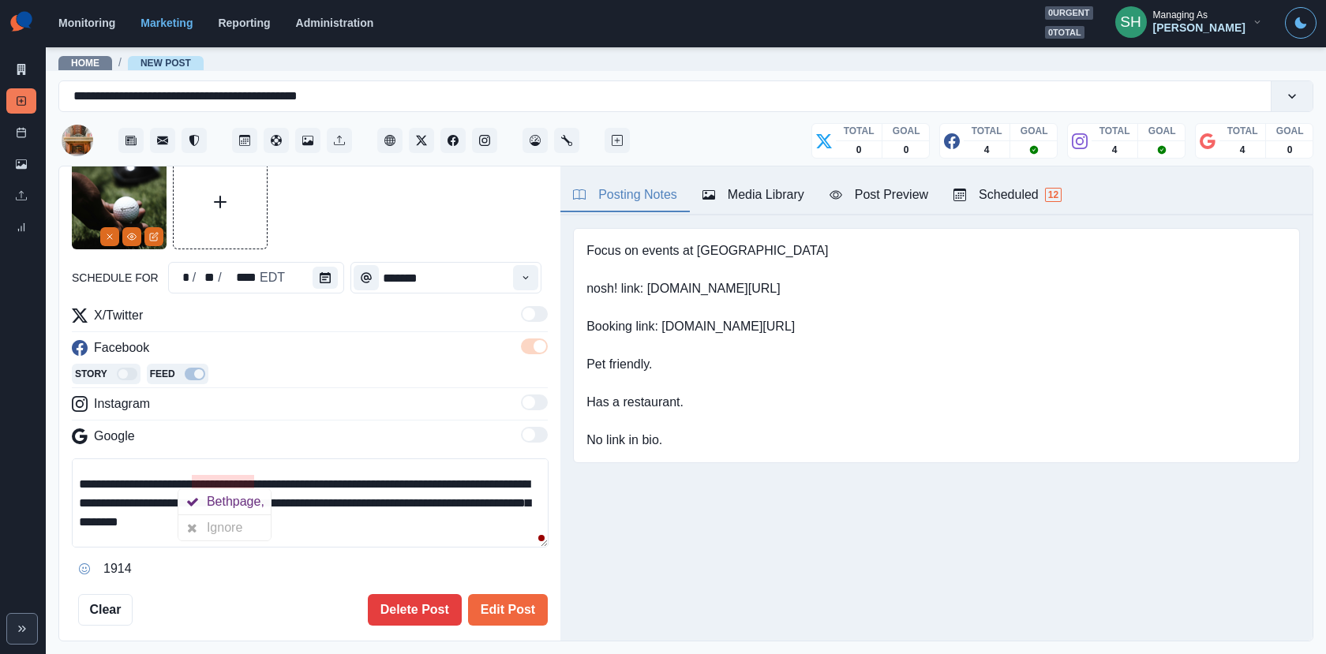
click at [249, 478] on textarea "**********" at bounding box center [310, 502] width 477 height 89
click at [189, 479] on textarea "**********" at bounding box center [310, 502] width 477 height 89
click at [305, 479] on textarea "**********" at bounding box center [310, 502] width 477 height 89
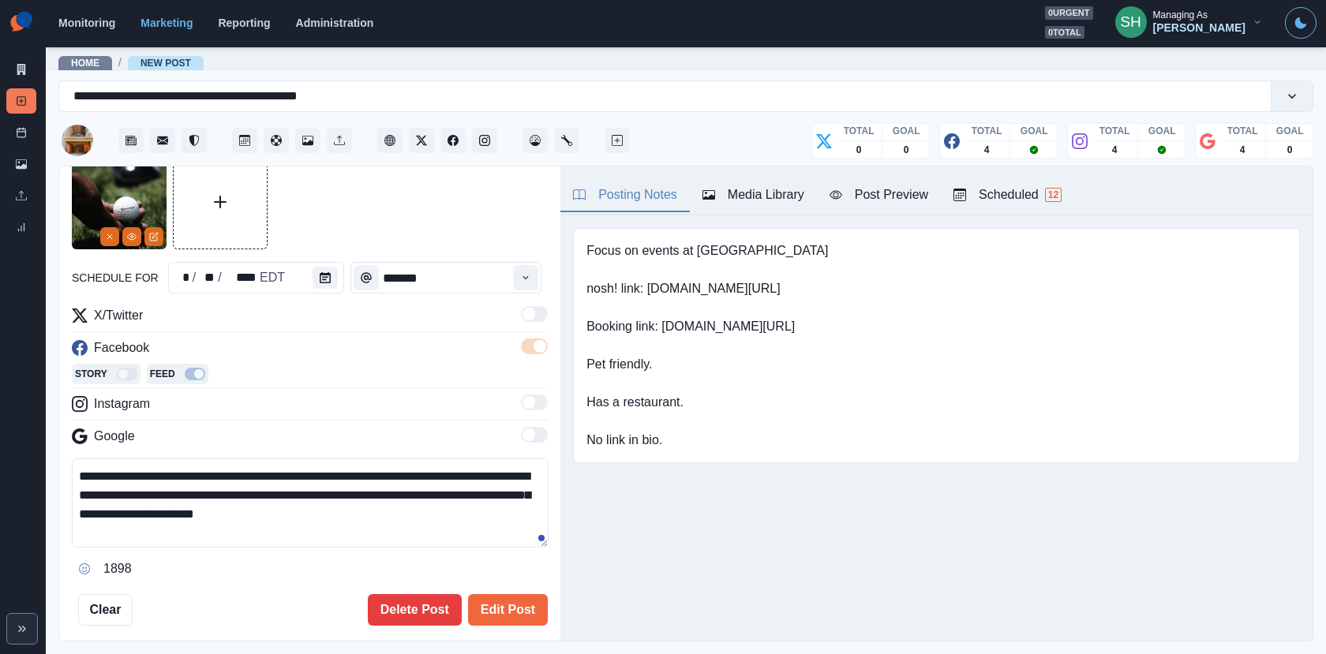
scroll to position [94, 0]
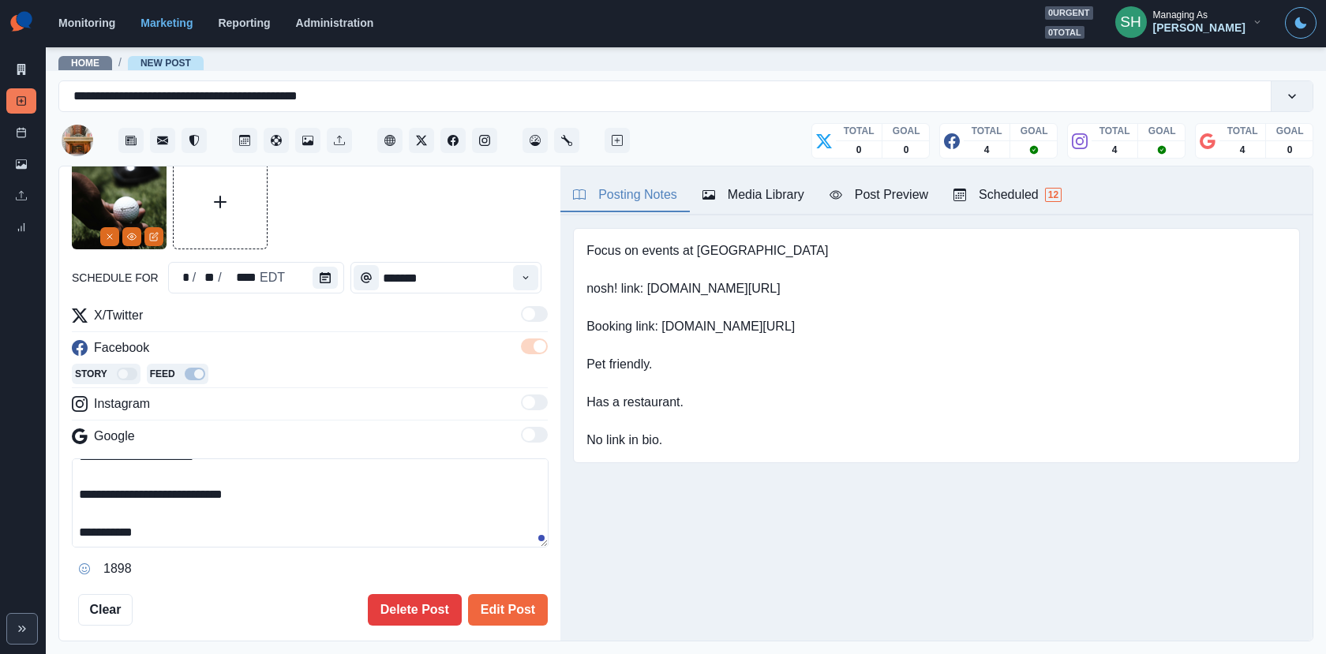
drag, startPoint x: 287, startPoint y: 495, endPoint x: 211, endPoint y: 494, distance: 76.5
click at [211, 494] on textarea "**********" at bounding box center [310, 502] width 477 height 89
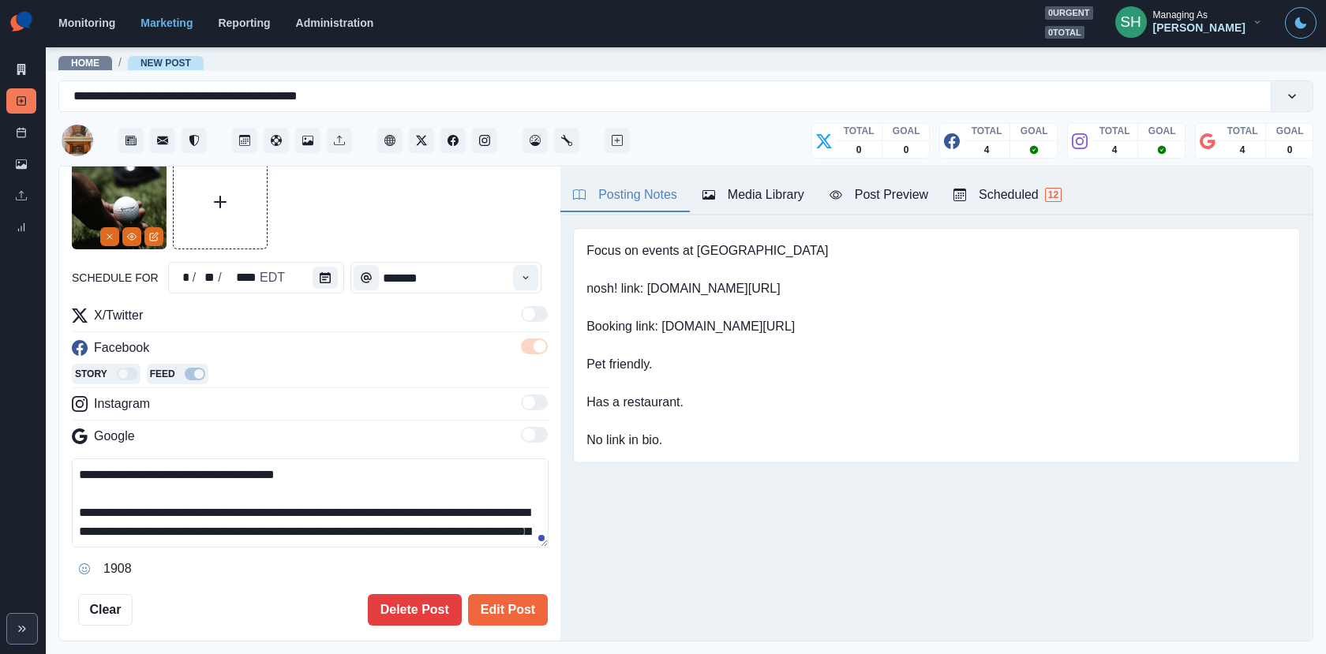
drag, startPoint x: 153, startPoint y: 533, endPoint x: 125, endPoint y: 377, distance: 157.9
click at [125, 378] on div "**********" at bounding box center [310, 443] width 476 height 275
type textarea "**********"
click at [518, 605] on button "Edit Post" at bounding box center [508, 610] width 80 height 32
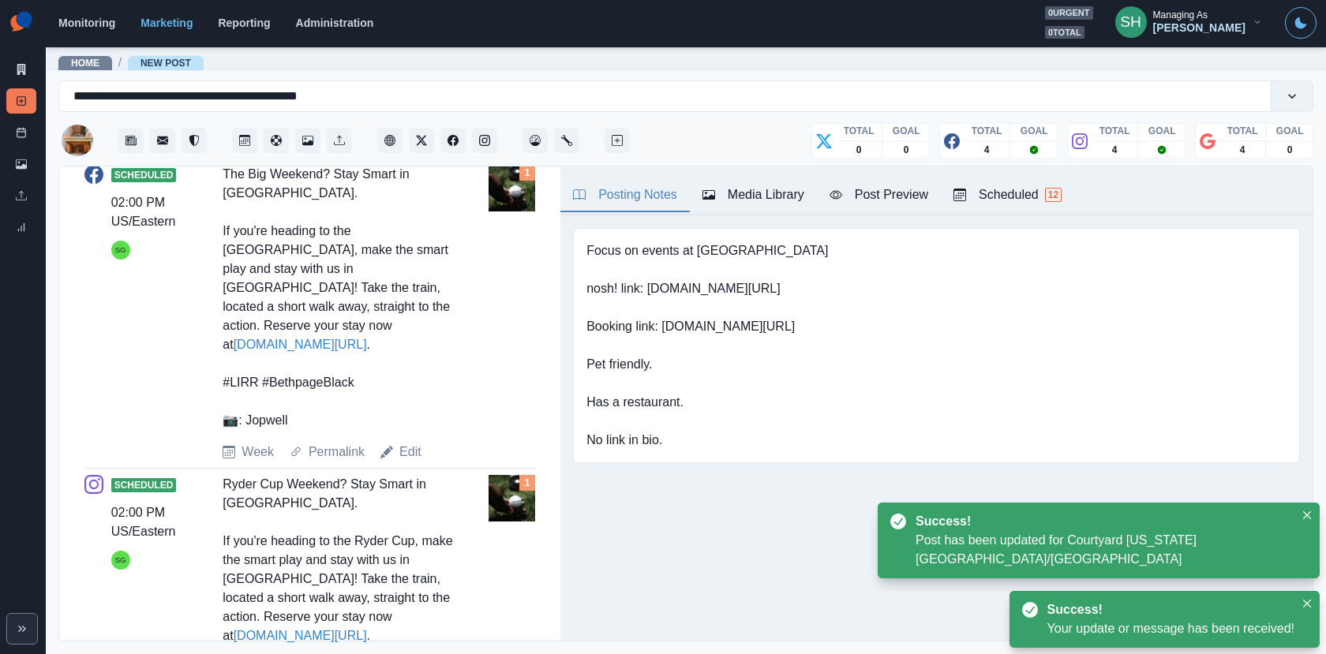
scroll to position [751, 0]
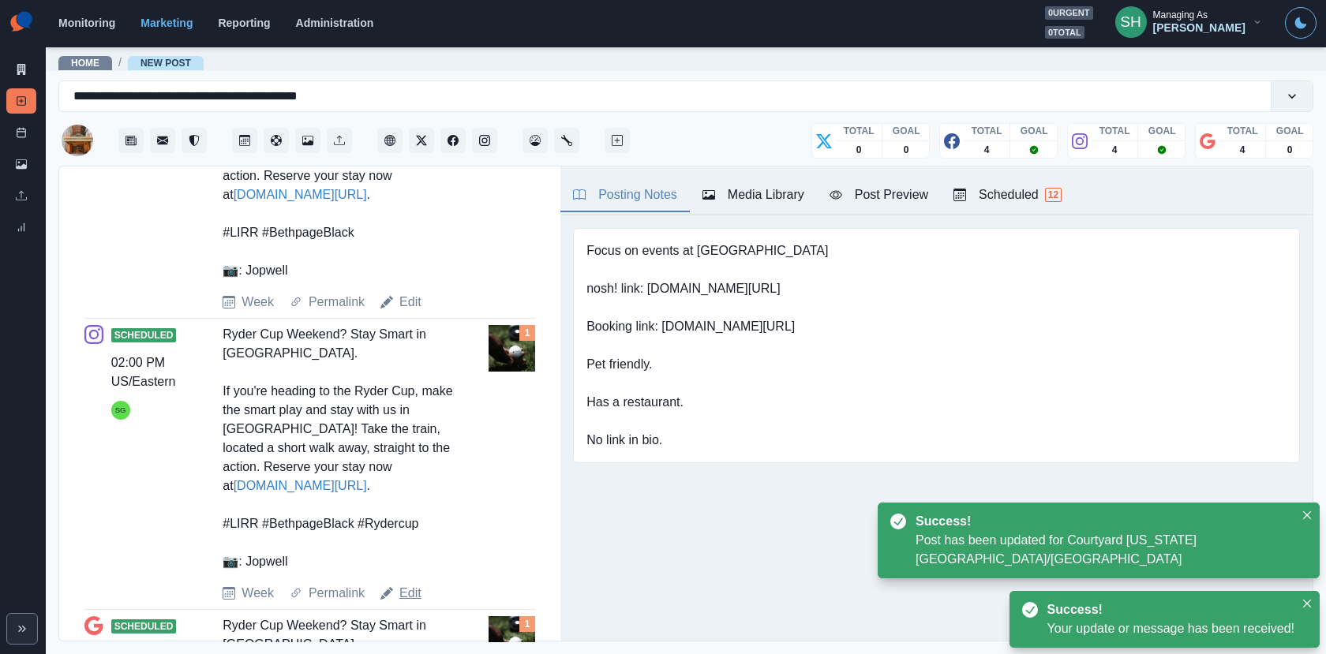
click at [406, 584] on link "Edit" at bounding box center [410, 593] width 22 height 19
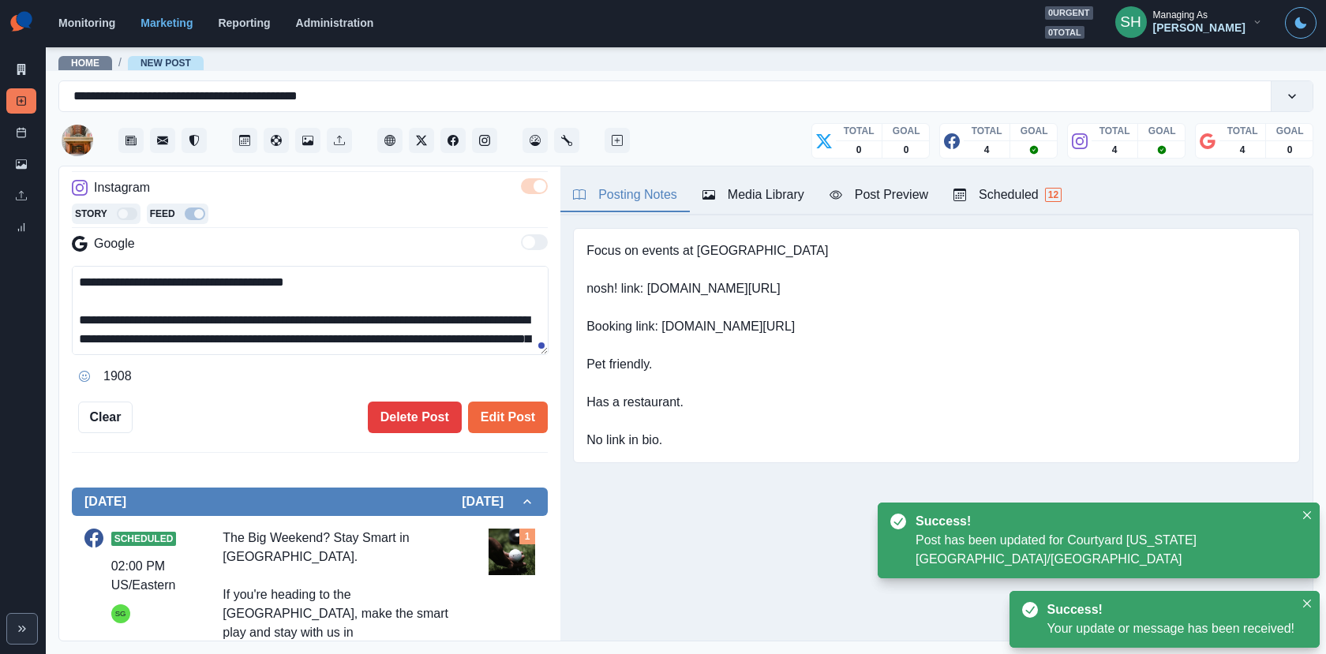
scroll to position [130, 0]
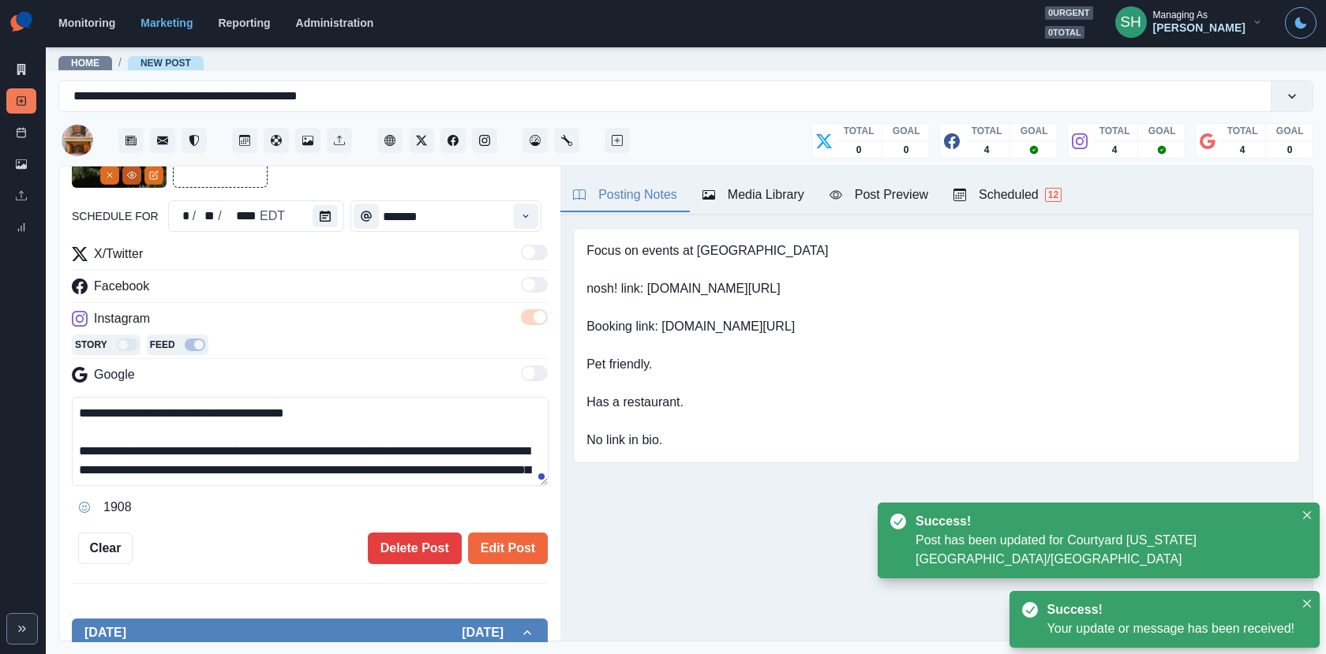
click at [133, 180] on button "View Media" at bounding box center [131, 175] width 19 height 19
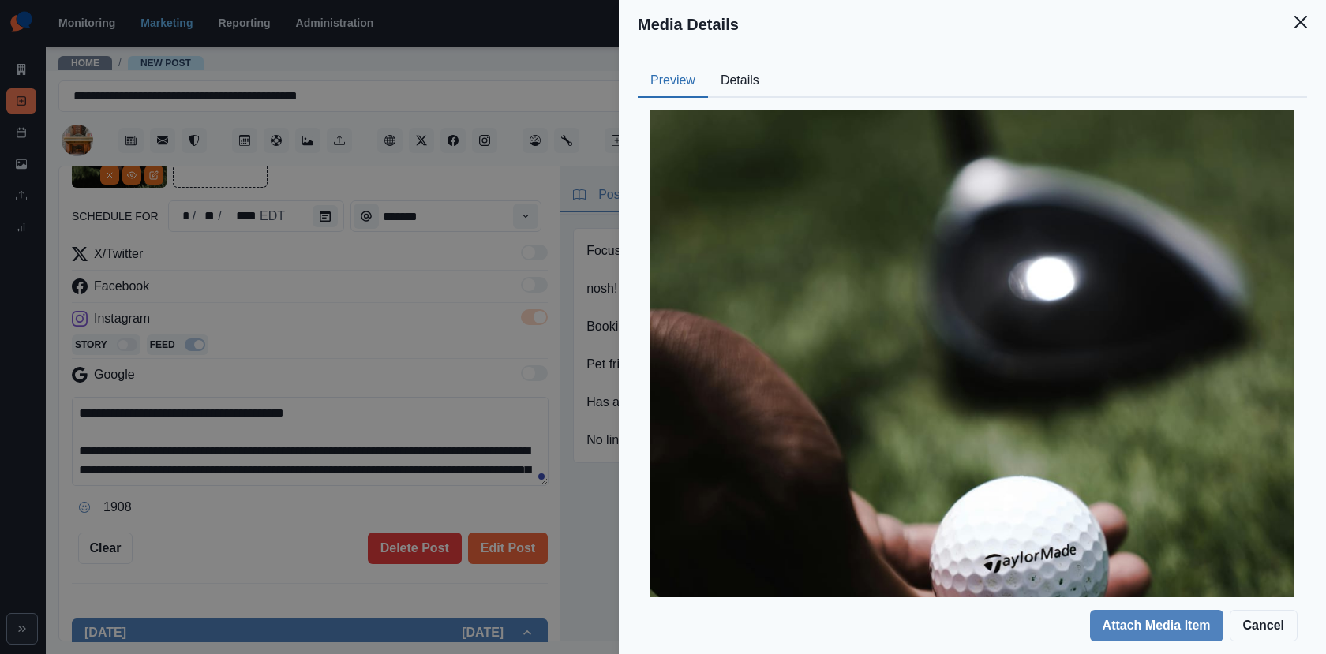
scroll to position [208, 0]
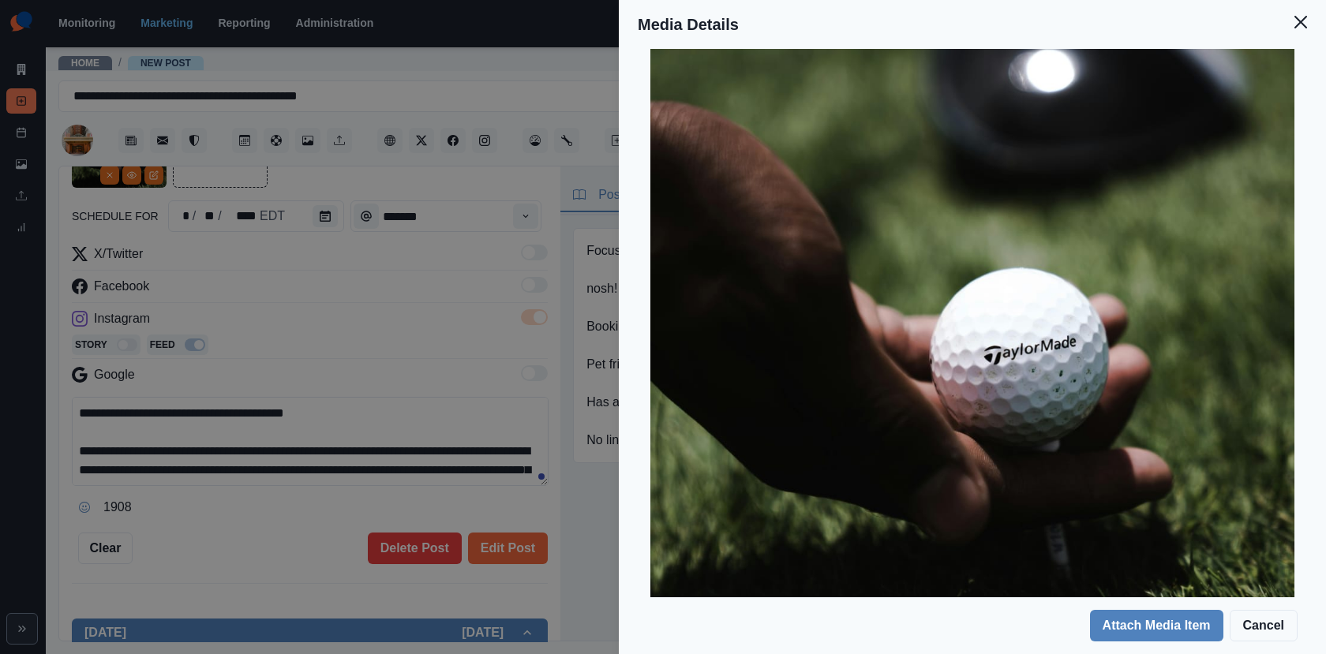
click at [512, 279] on div "Media Details Preview Details Our Description pexels-jopwell-1325751-edited Reu…" at bounding box center [663, 327] width 1326 height 654
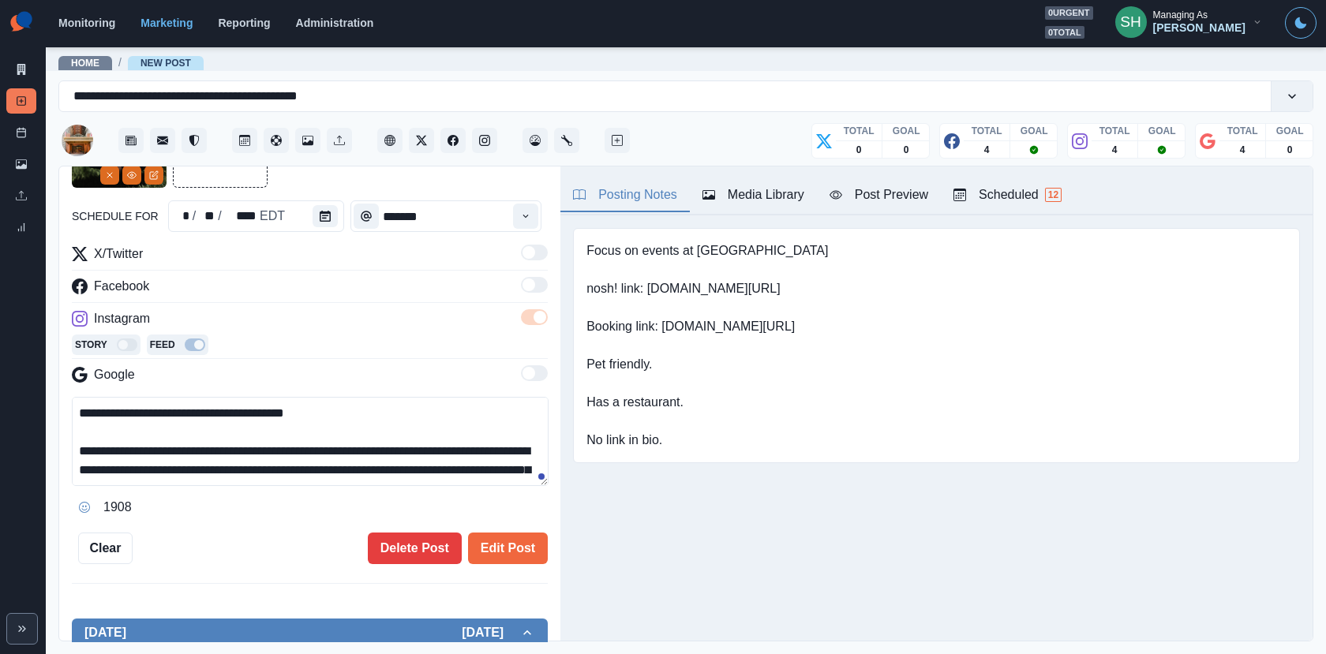
scroll to position [129, 0]
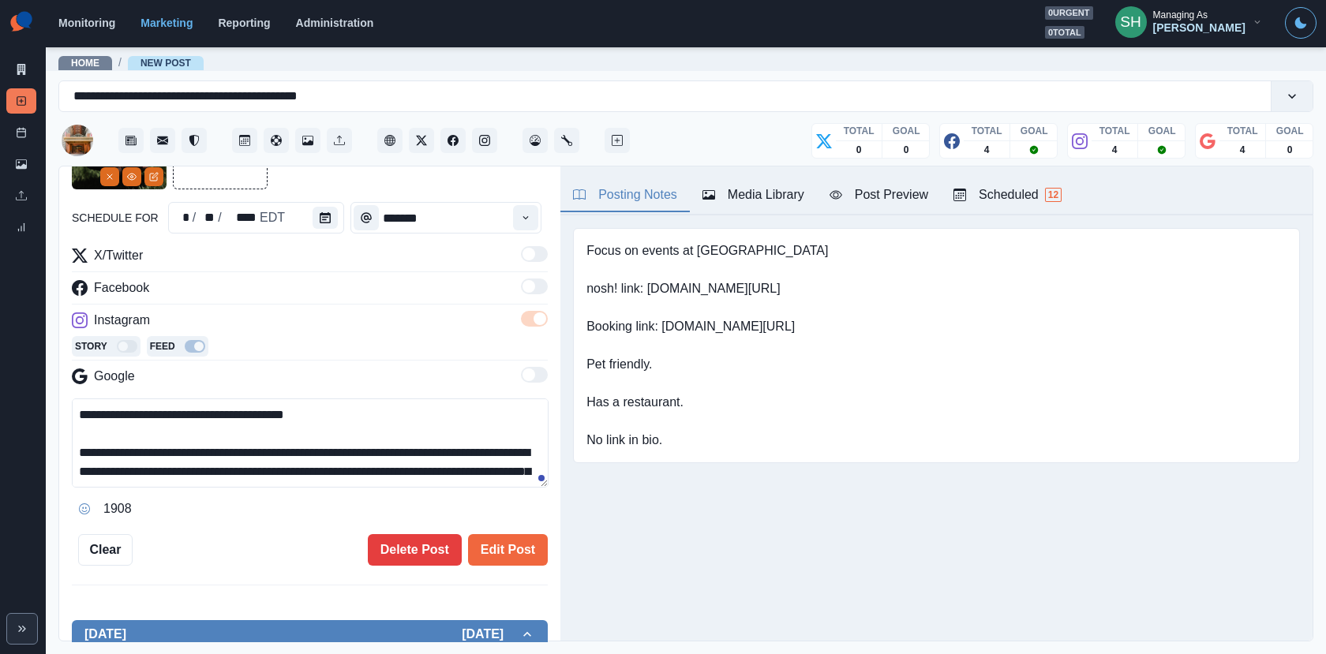
drag, startPoint x: 306, startPoint y: 458, endPoint x: 319, endPoint y: 326, distance: 132.4
click at [319, 326] on div "**********" at bounding box center [310, 383] width 476 height 275
paste textarea "**********"
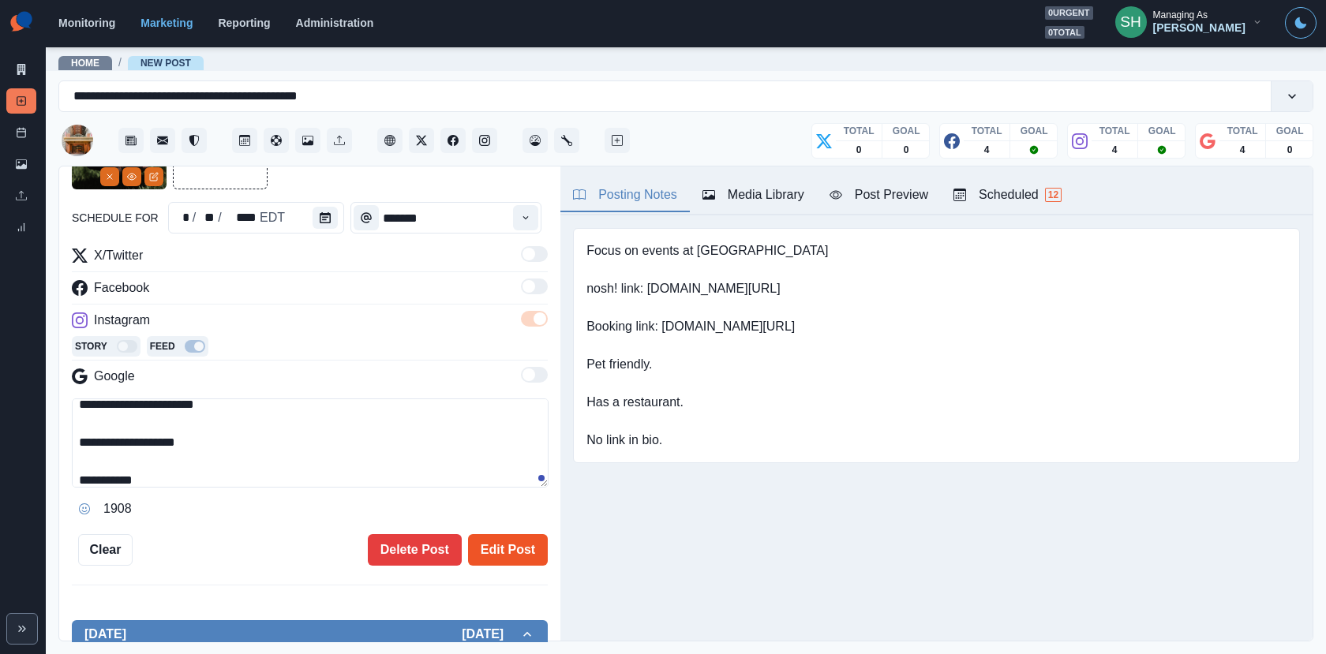
type textarea "**********"
click at [514, 548] on button "Edit Post" at bounding box center [508, 550] width 80 height 32
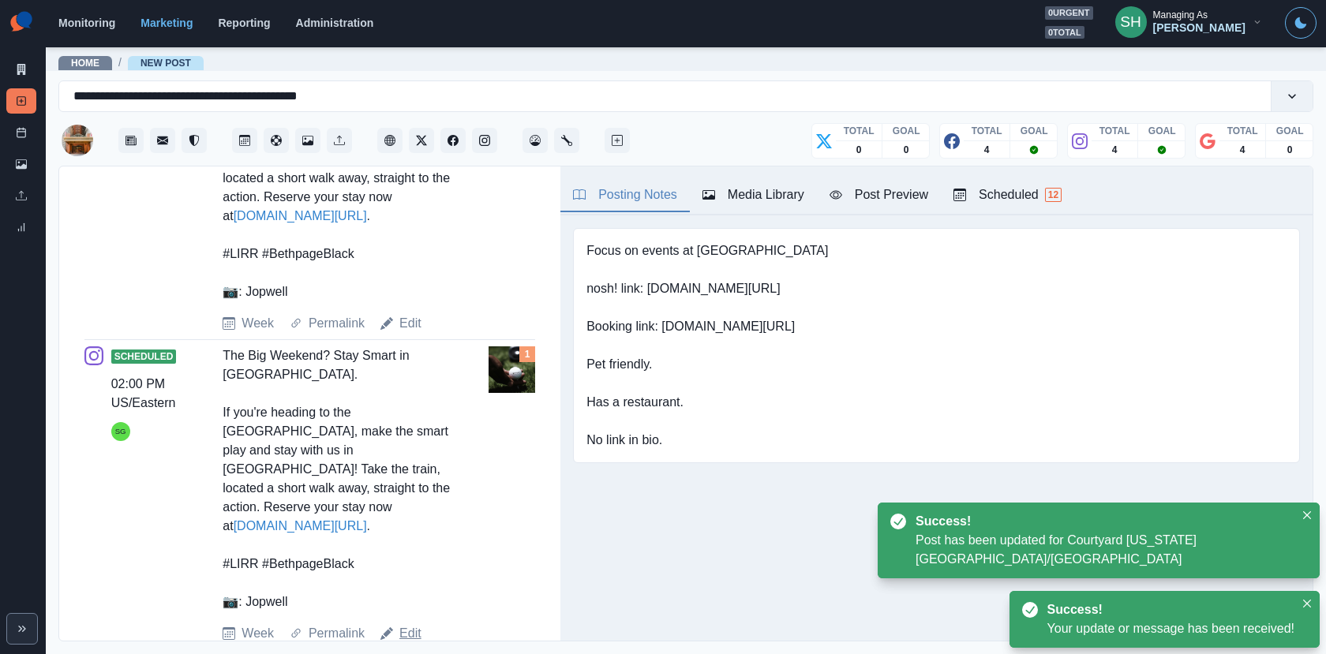
click at [414, 624] on link "Edit" at bounding box center [410, 633] width 22 height 19
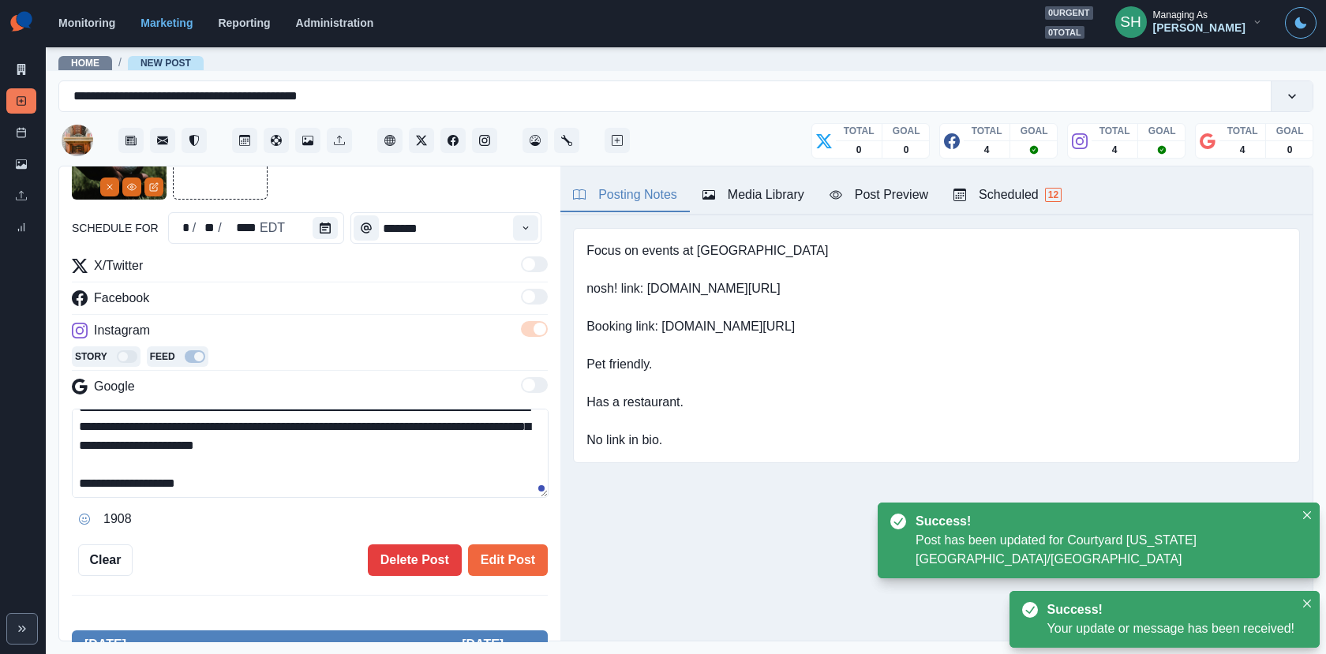
drag, startPoint x: 432, startPoint y: 449, endPoint x: 268, endPoint y: 447, distance: 164.1
click at [268, 447] on textarea "**********" at bounding box center [310, 453] width 477 height 89
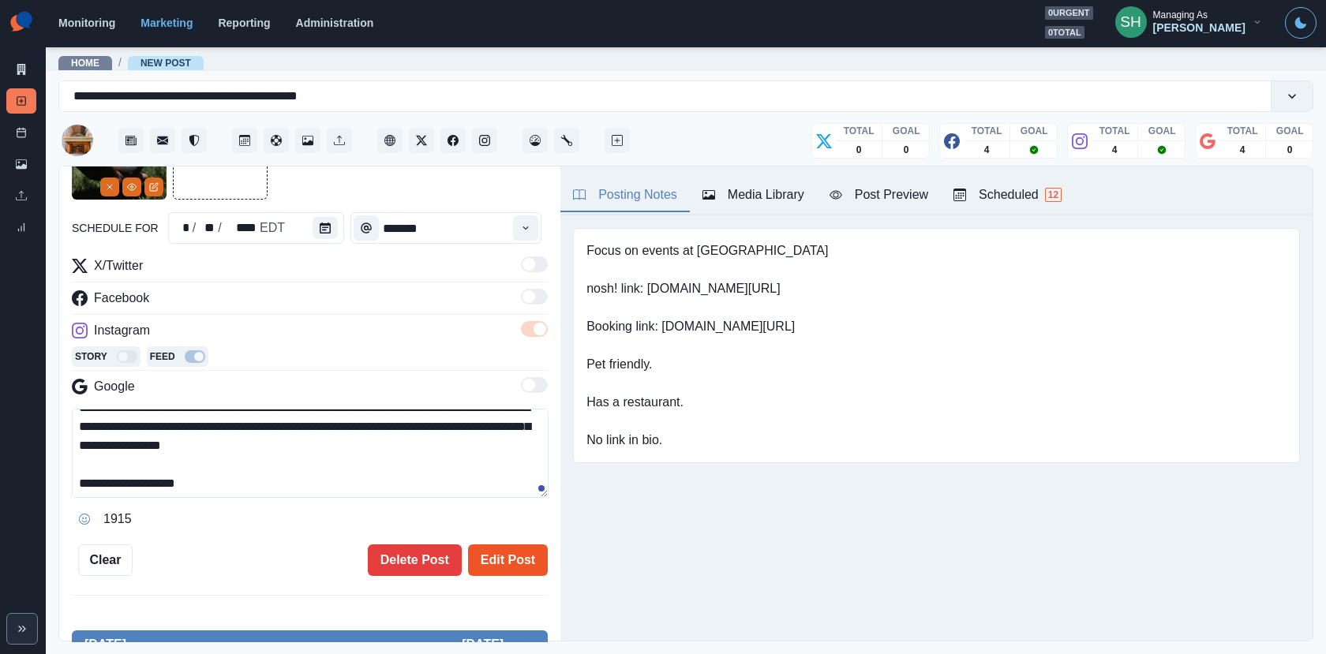
type textarea "**********"
click at [502, 544] on button "Edit Post" at bounding box center [508, 560] width 80 height 32
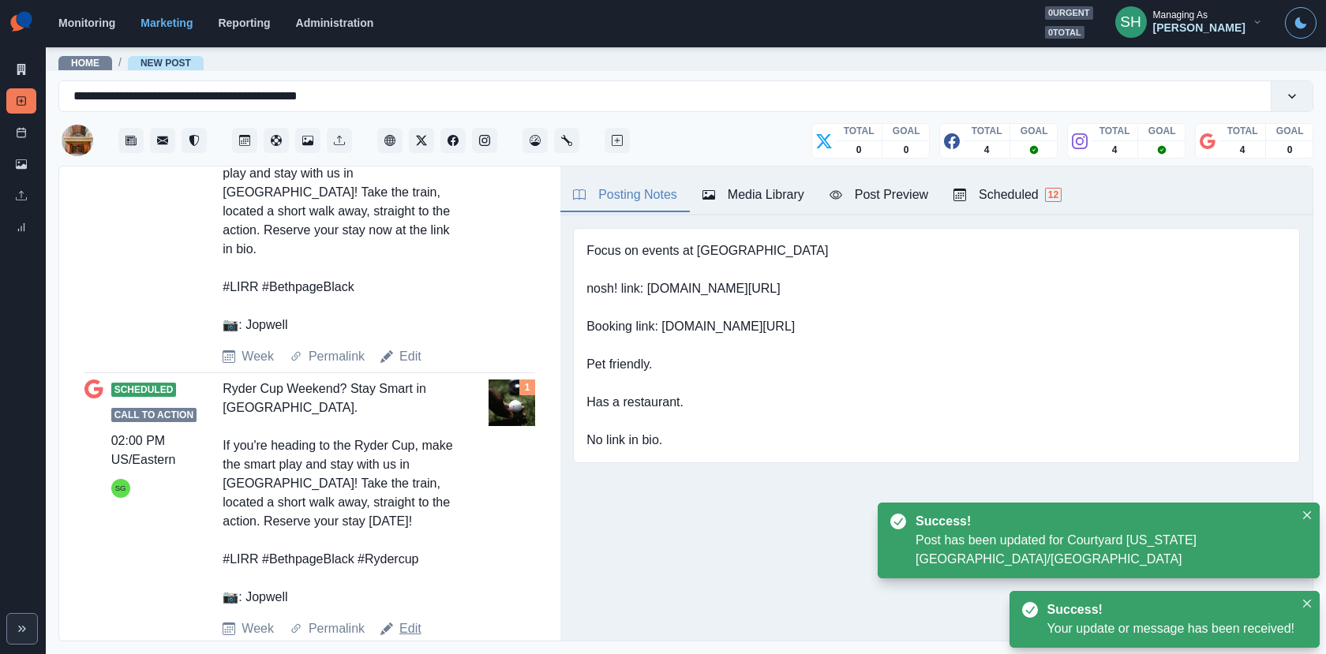
click at [403, 619] on link "Edit" at bounding box center [410, 628] width 22 height 19
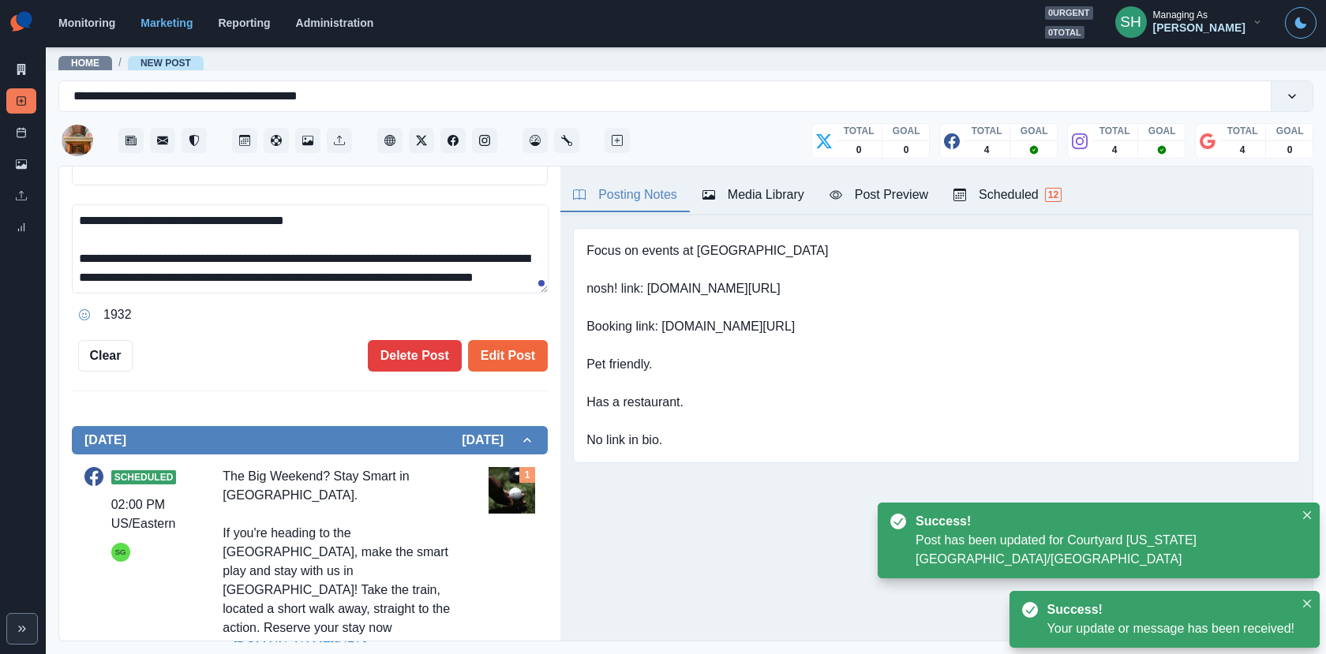
drag, startPoint x: 278, startPoint y: 267, endPoint x: 279, endPoint y: 114, distance: 153.9
click at [279, 115] on div "**********" at bounding box center [685, 357] width 1254 height 567
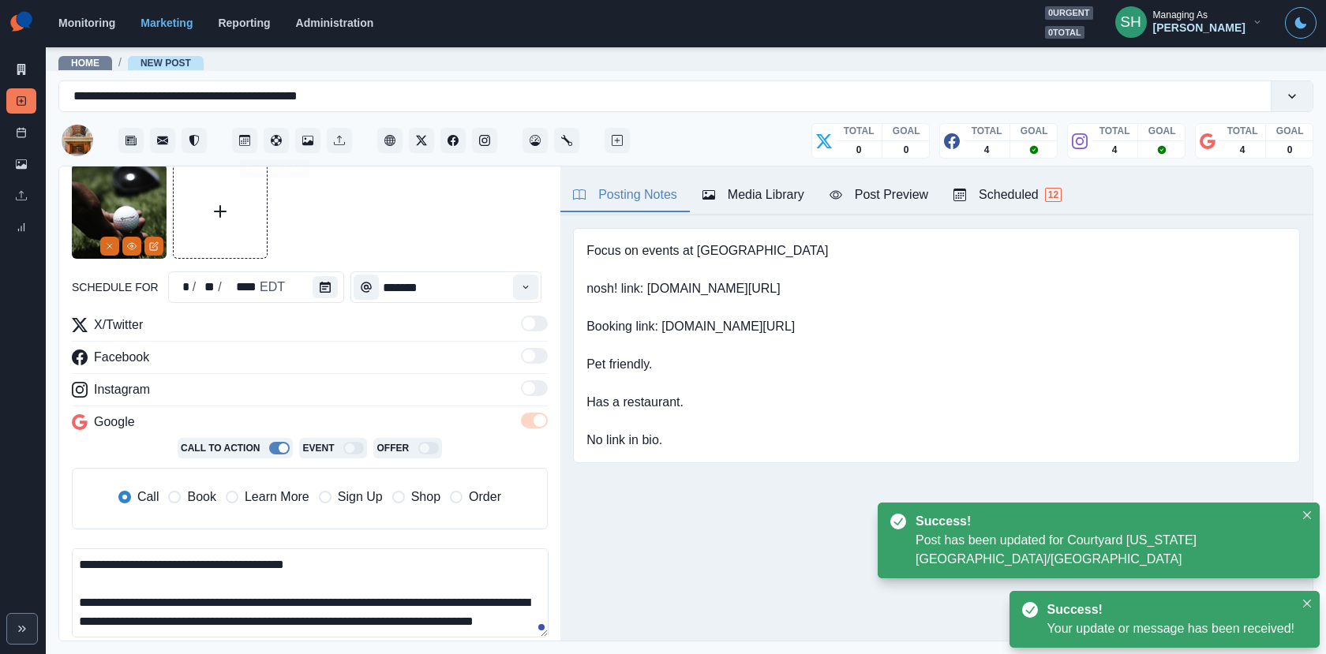
paste textarea "**********"
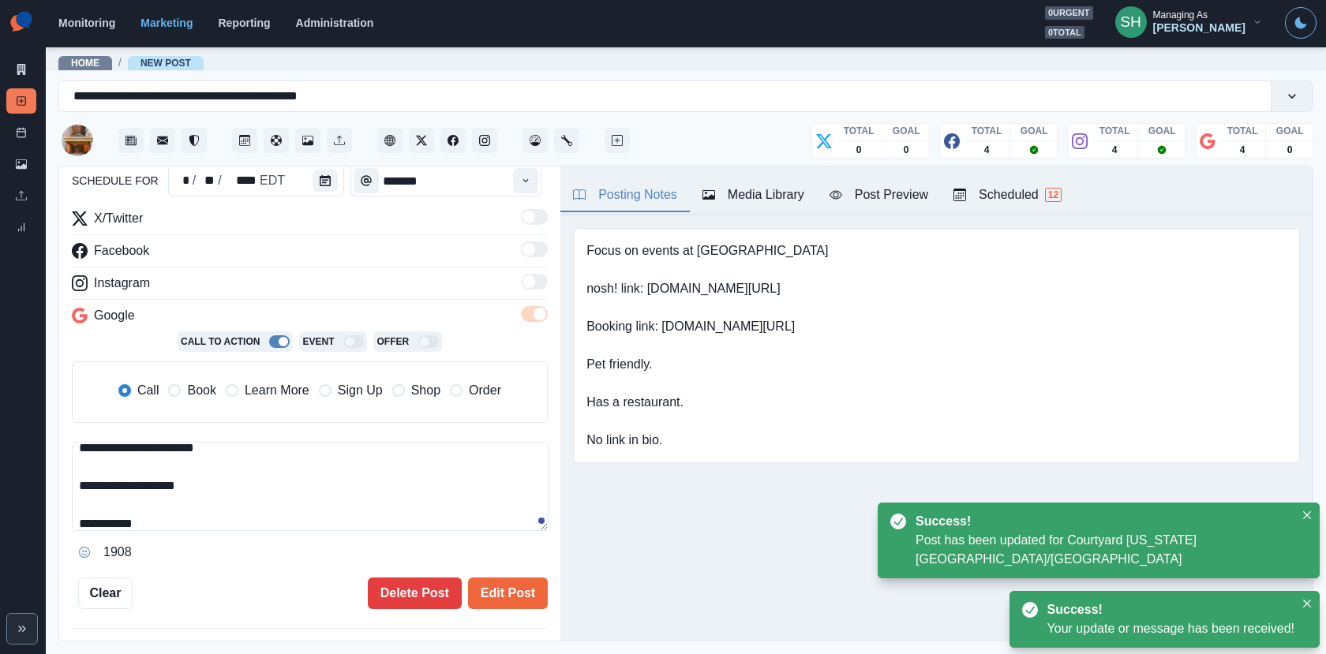
click at [196, 386] on span "Book" at bounding box center [201, 390] width 28 height 19
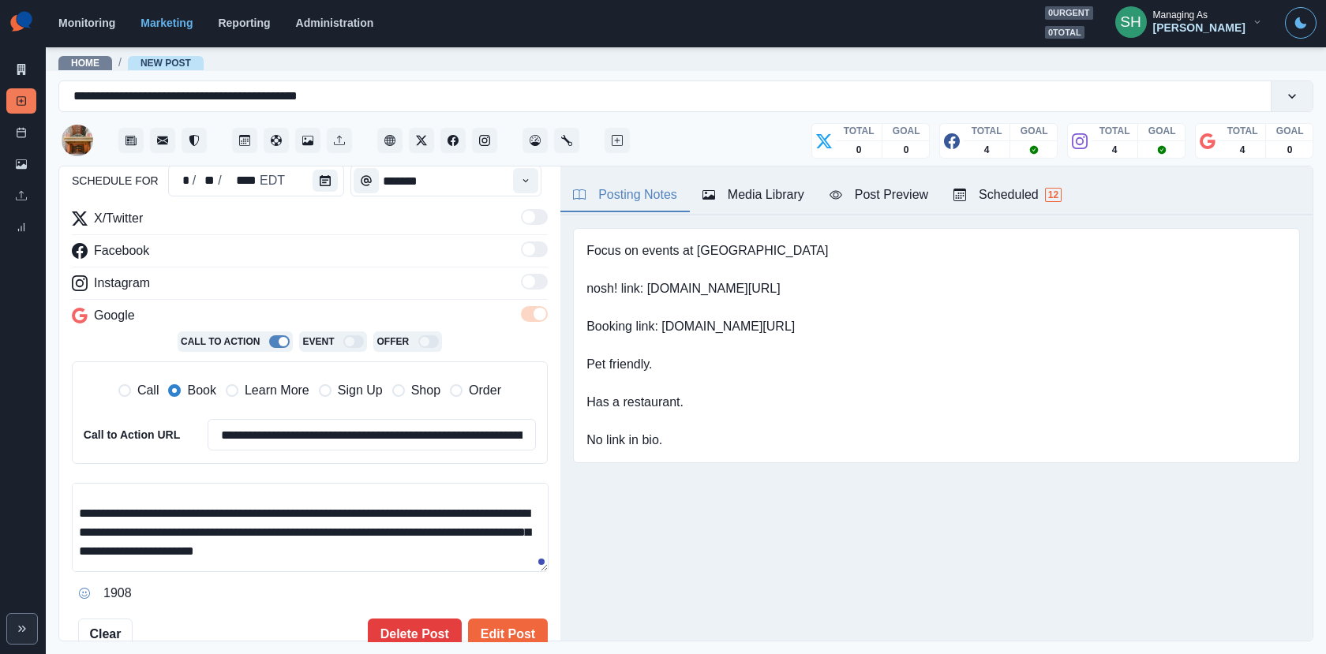
drag, startPoint x: 433, startPoint y: 558, endPoint x: 250, endPoint y: 550, distance: 183.2
click at [250, 550] on textarea "**********" at bounding box center [310, 527] width 477 height 89
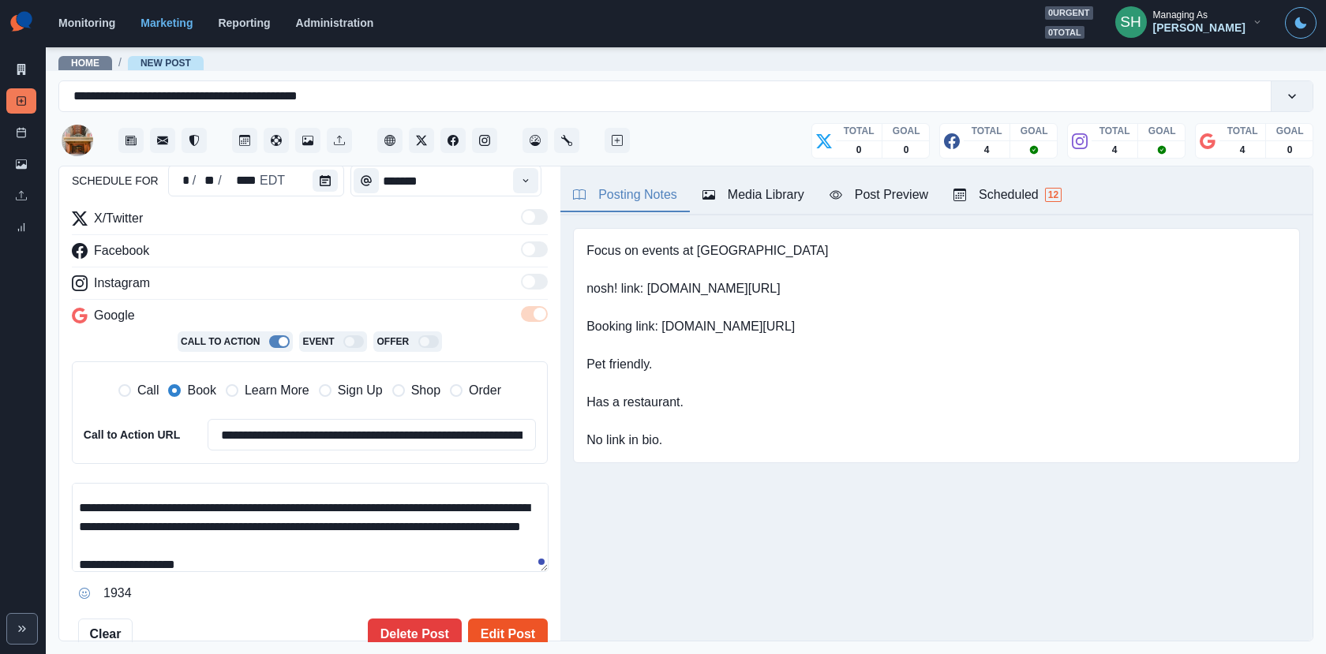
type textarea "**********"
click at [492, 623] on button "Edit Post" at bounding box center [508, 635] width 80 height 32
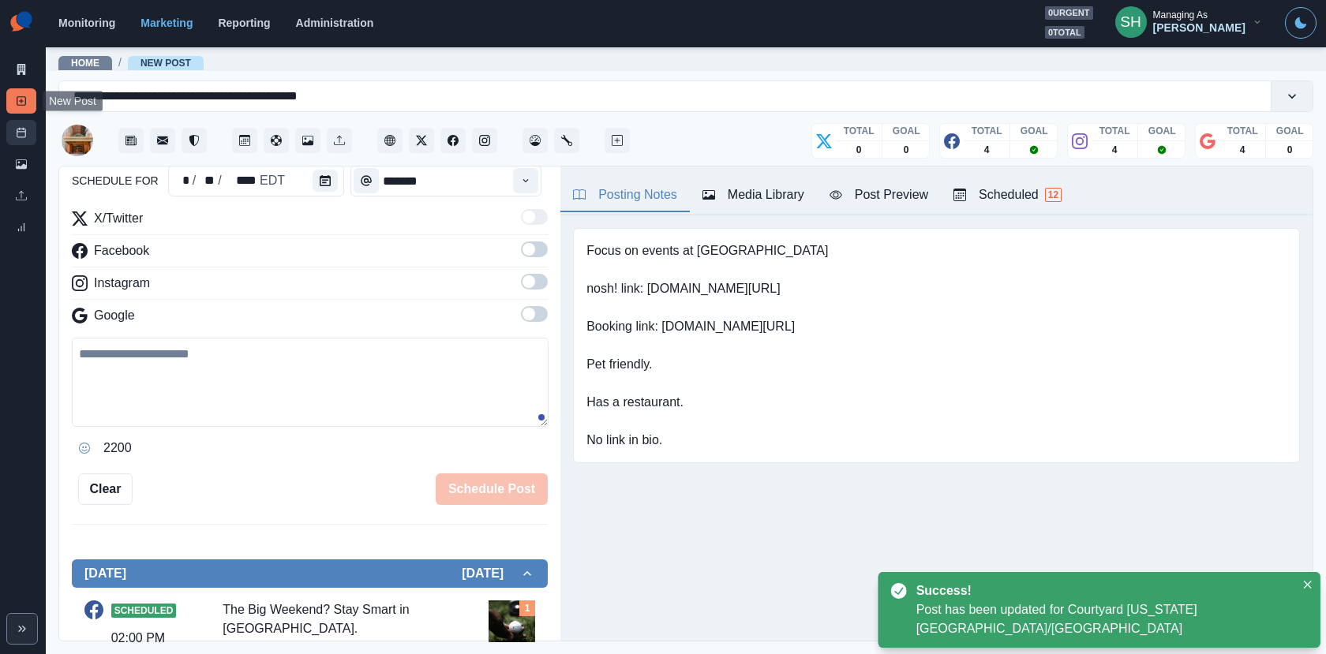
click at [13, 123] on link "Post Schedule" at bounding box center [21, 132] width 30 height 25
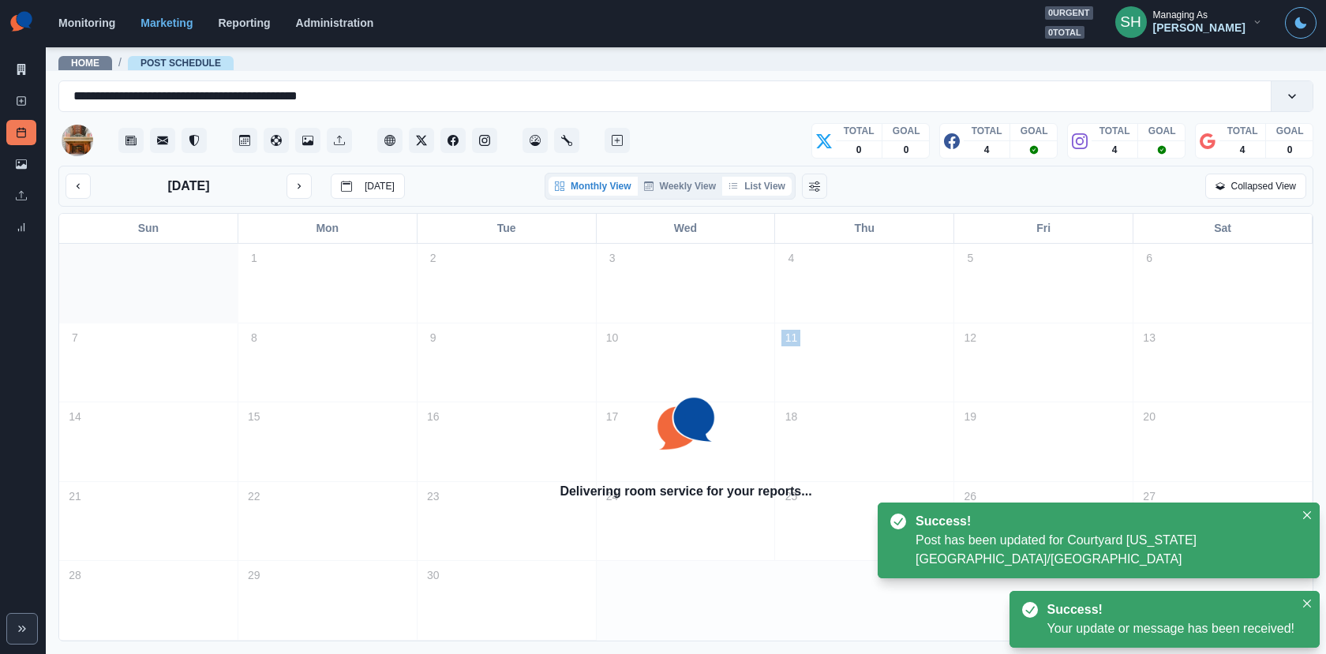
click at [783, 186] on button "List View" at bounding box center [756, 186] width 69 height 19
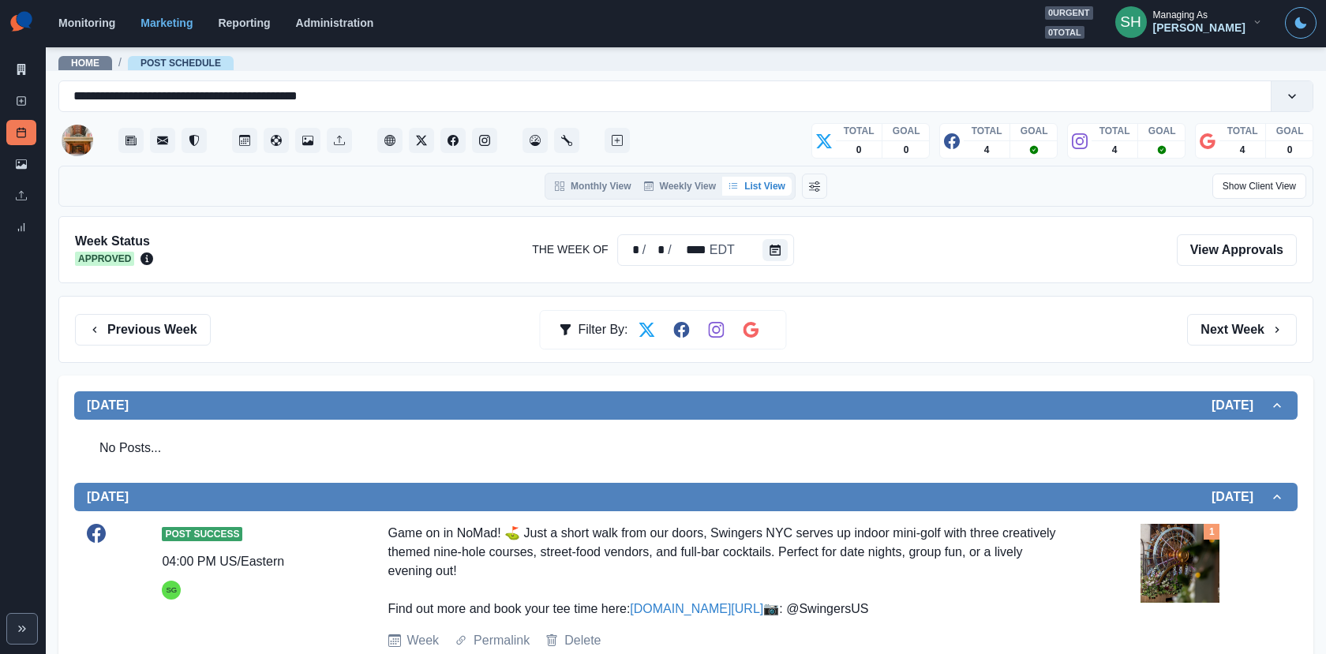
click at [22, 56] on div "Marketing Summary New Post Post Schedule Media Library Uploads Review Summary" at bounding box center [23, 123] width 46 height 246
click at [18, 69] on icon at bounding box center [21, 69] width 9 height 11
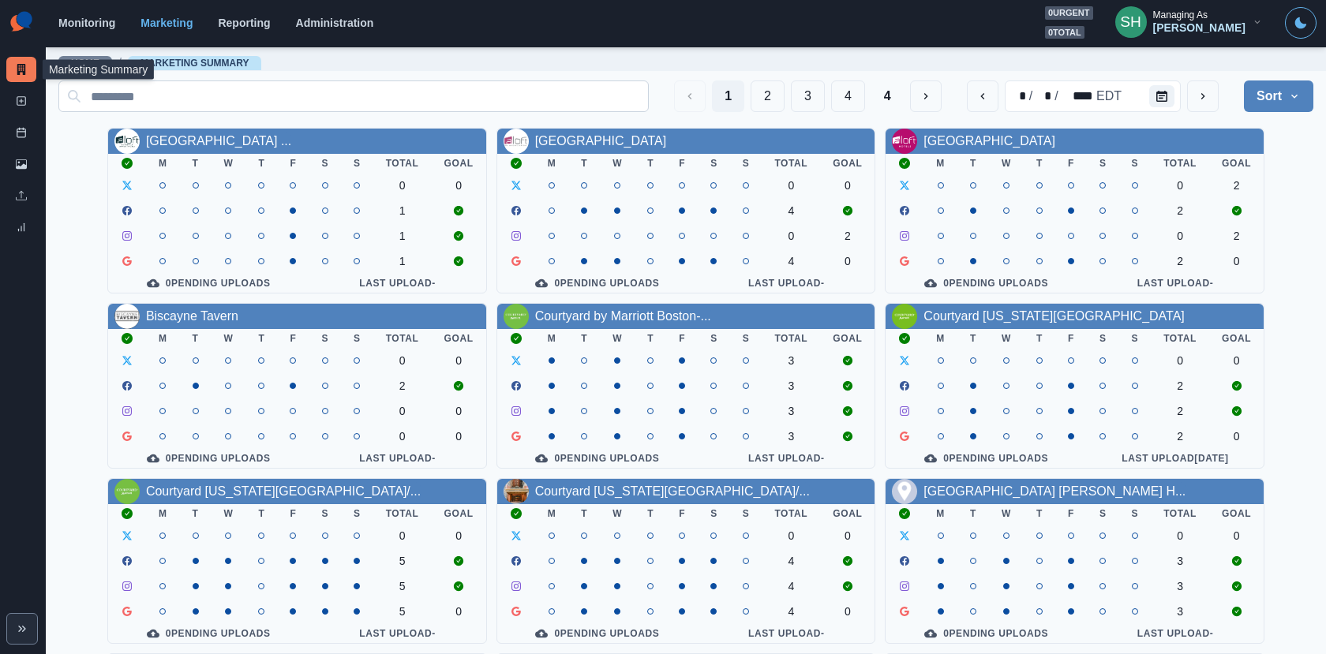
click at [268, 108] on input at bounding box center [353, 96] width 590 height 32
paste input "**********"
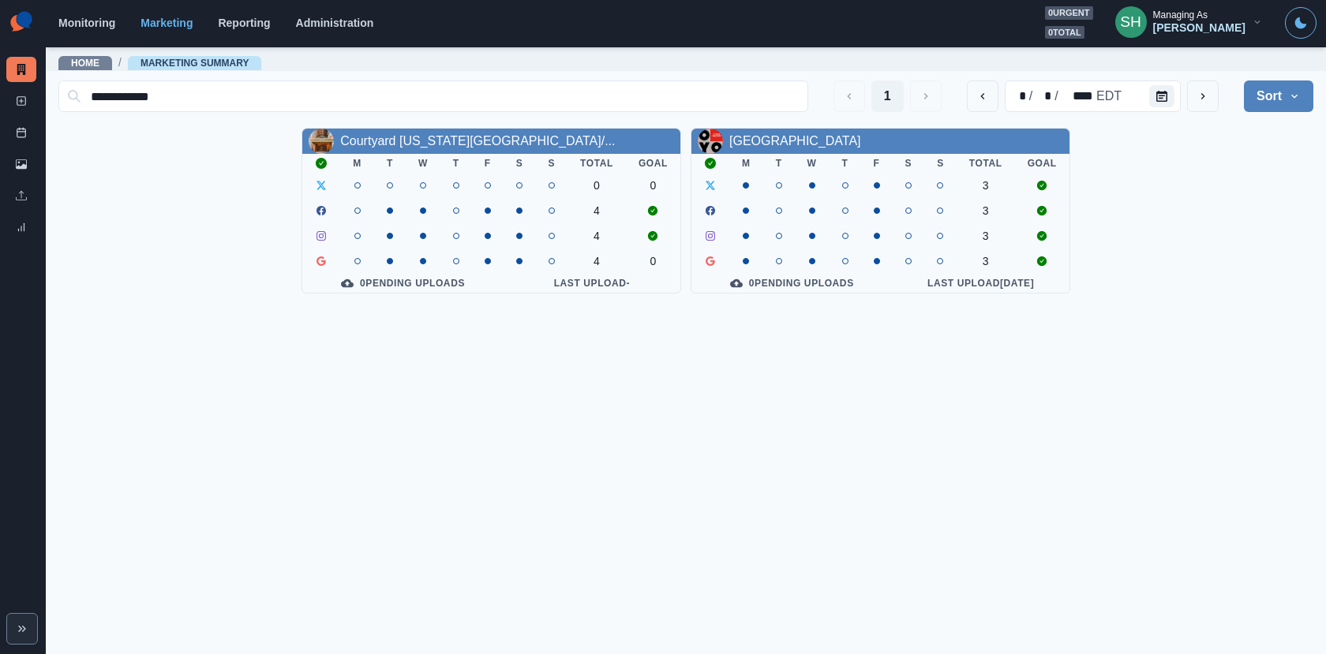
type input "**********"
click at [1233, 17] on div "Managing As Sarah Gleason" at bounding box center [1199, 21] width 92 height 24
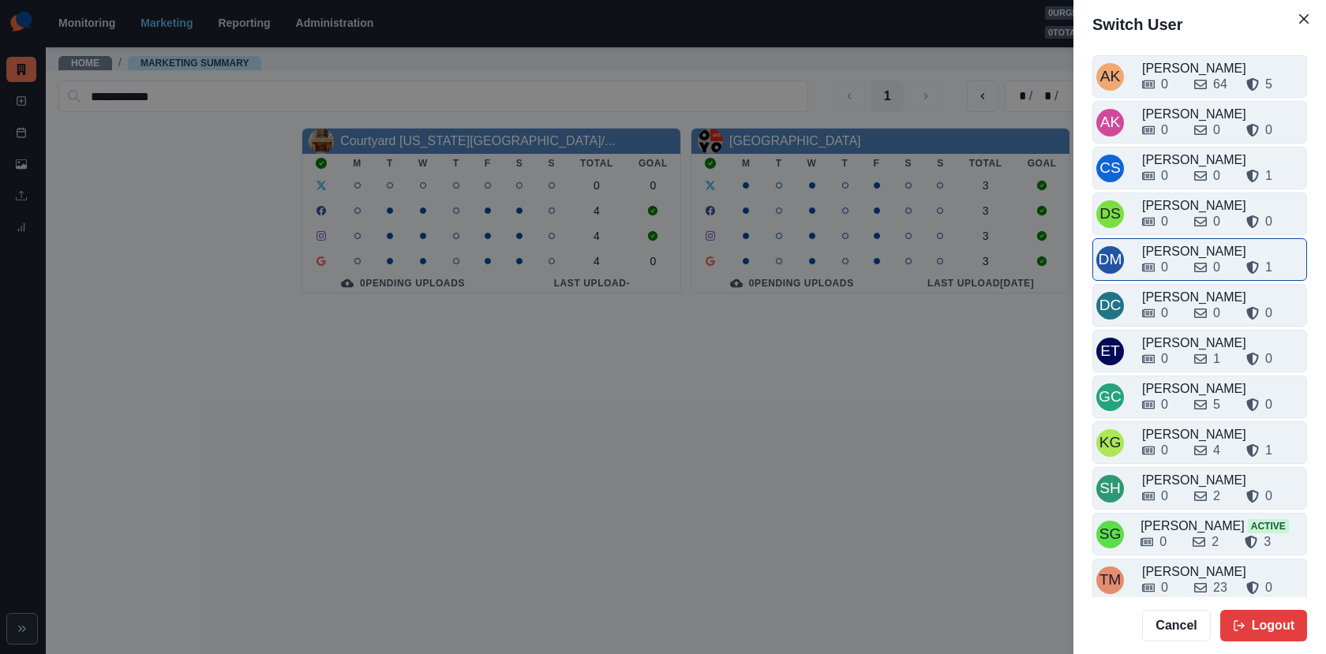
click at [1174, 245] on div "[PERSON_NAME]" at bounding box center [1222, 251] width 161 height 19
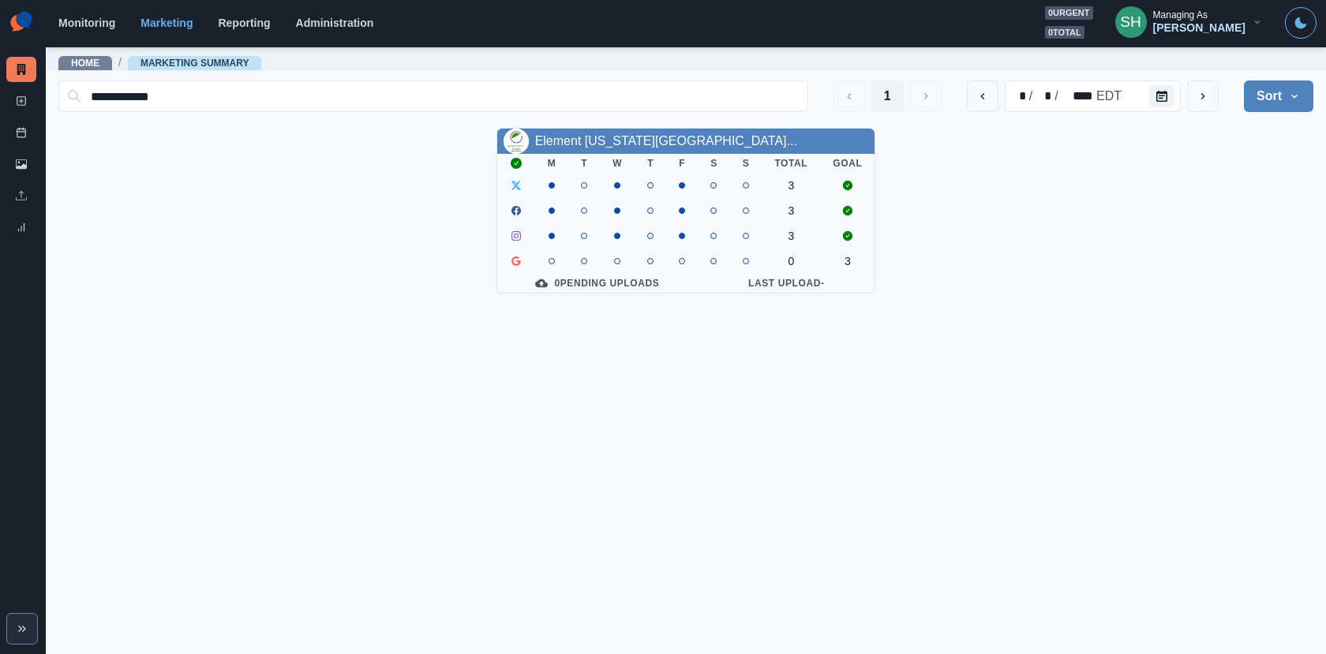
click at [1198, 26] on div "[PERSON_NAME]" at bounding box center [1199, 27] width 92 height 13
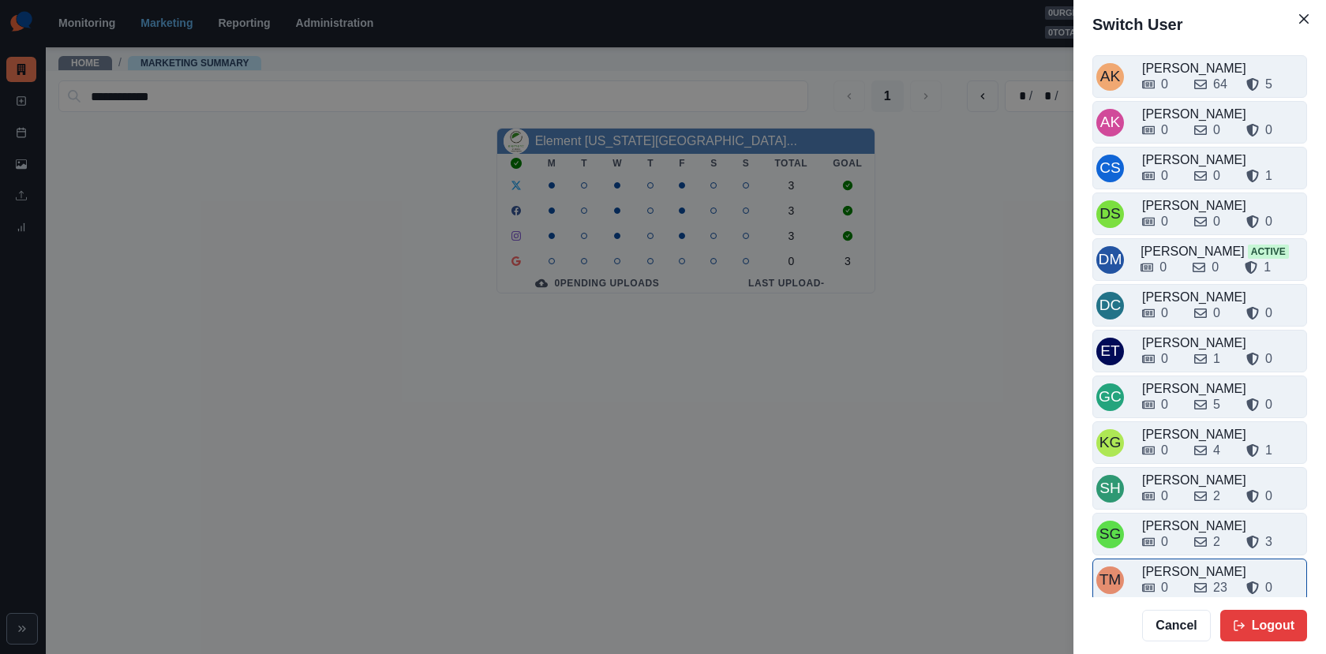
click at [1183, 563] on div "[PERSON_NAME]" at bounding box center [1222, 572] width 161 height 19
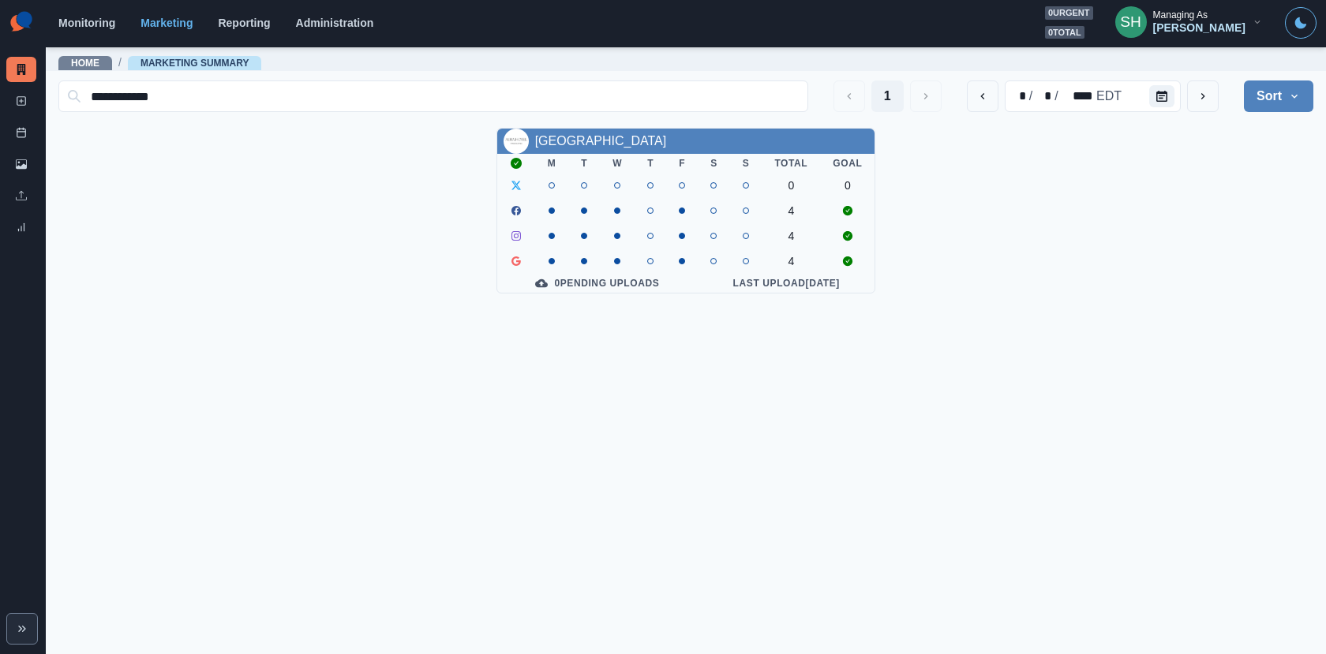
click at [1177, 3] on section "Monitoring Marketing Reporting Administration 0 urgent 0 total SH Managing As […" at bounding box center [686, 23] width 1280 height 47
click at [1190, 25] on div "[PERSON_NAME]" at bounding box center [1199, 27] width 92 height 13
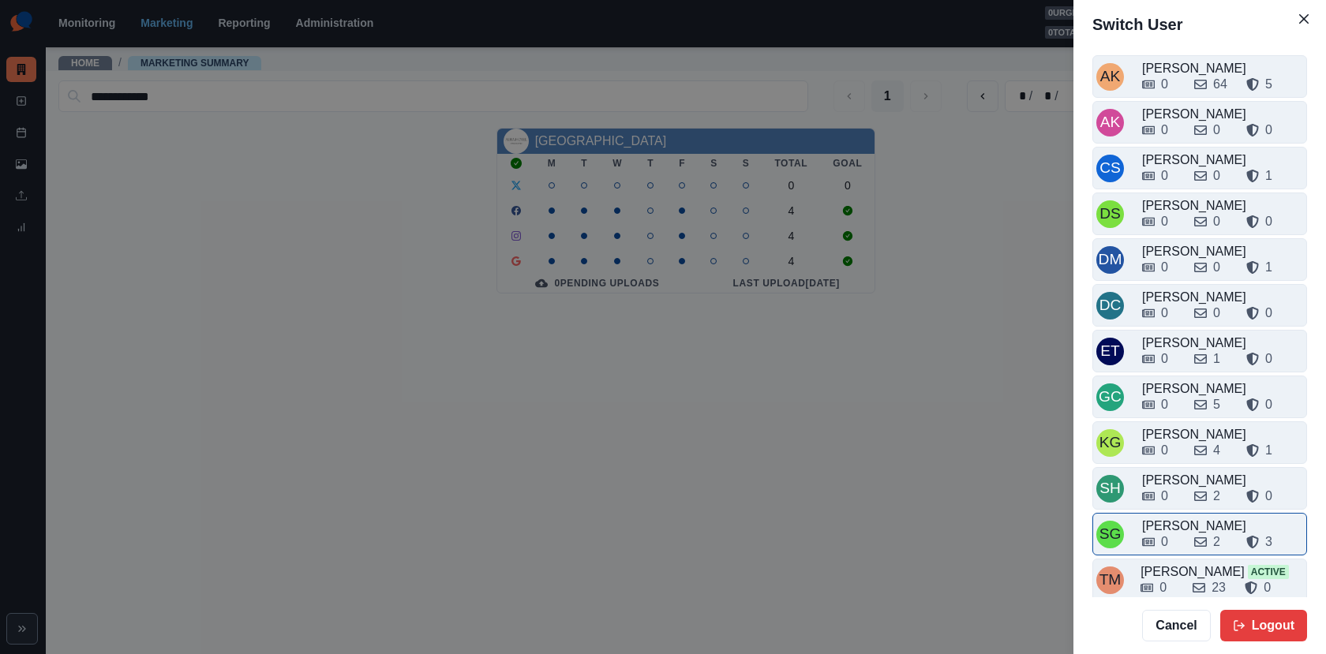
click at [1169, 517] on div "[PERSON_NAME]" at bounding box center [1222, 526] width 161 height 19
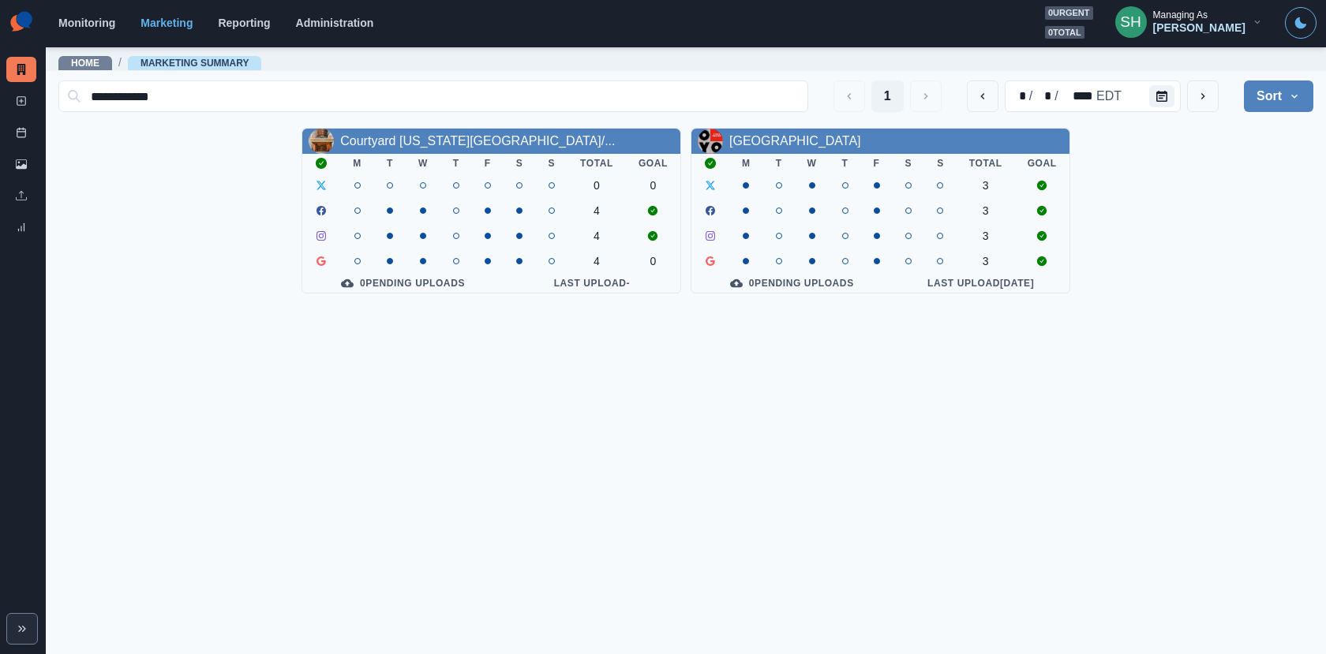
click at [1216, 27] on div "[PERSON_NAME]" at bounding box center [1199, 27] width 92 height 13
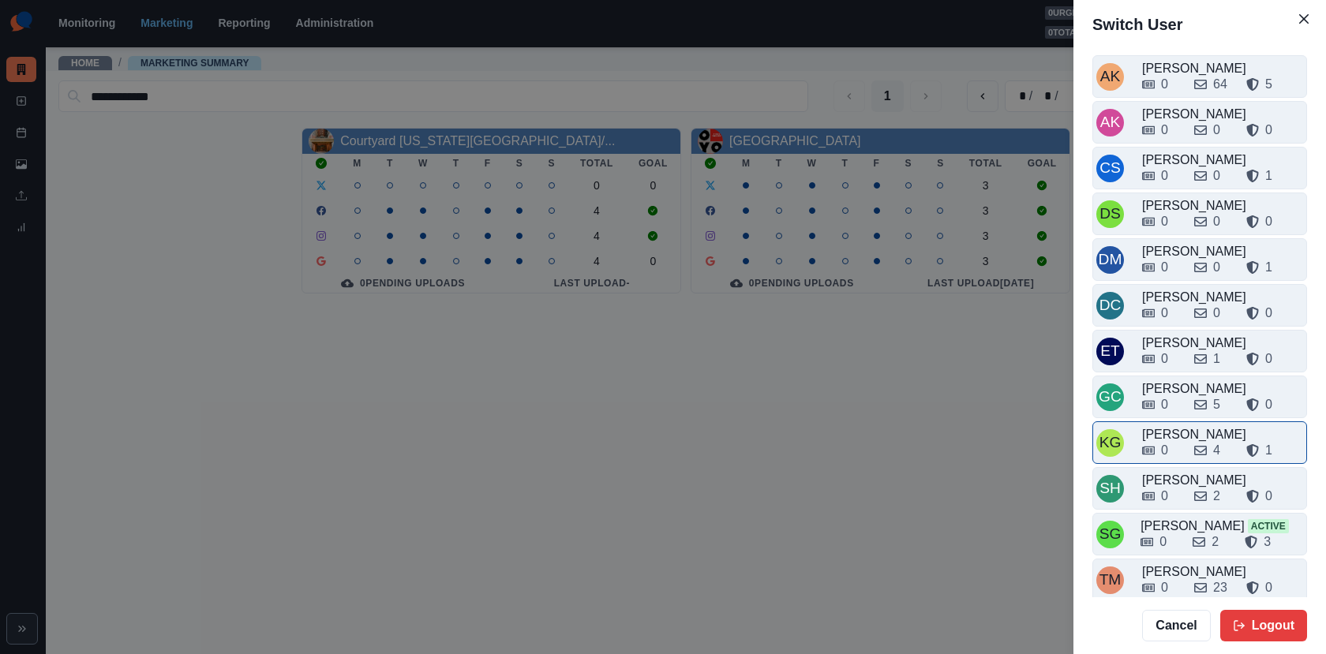
click at [1176, 435] on div "0 4 1" at bounding box center [1222, 447] width 161 height 25
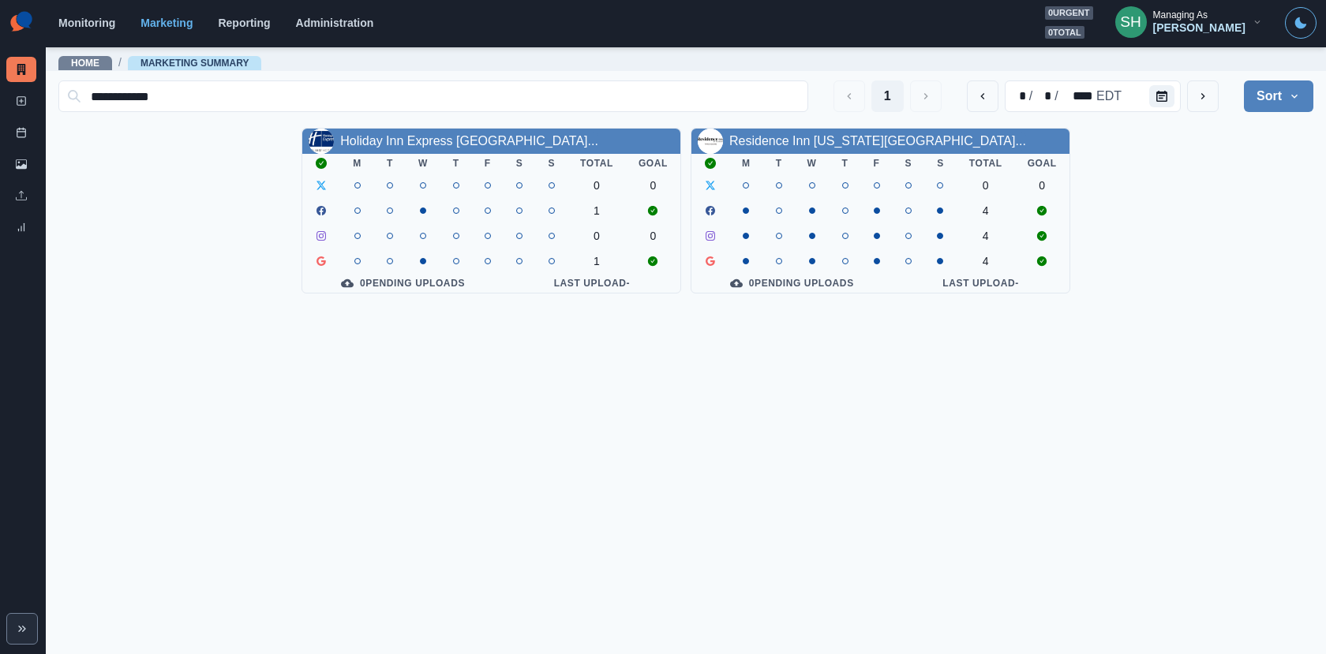
click at [851, 130] on div "Residence Inn New York Manhat..." at bounding box center [880, 141] width 378 height 25
click at [851, 141] on link "Residence Inn New York Manhat..." at bounding box center [877, 140] width 297 height 13
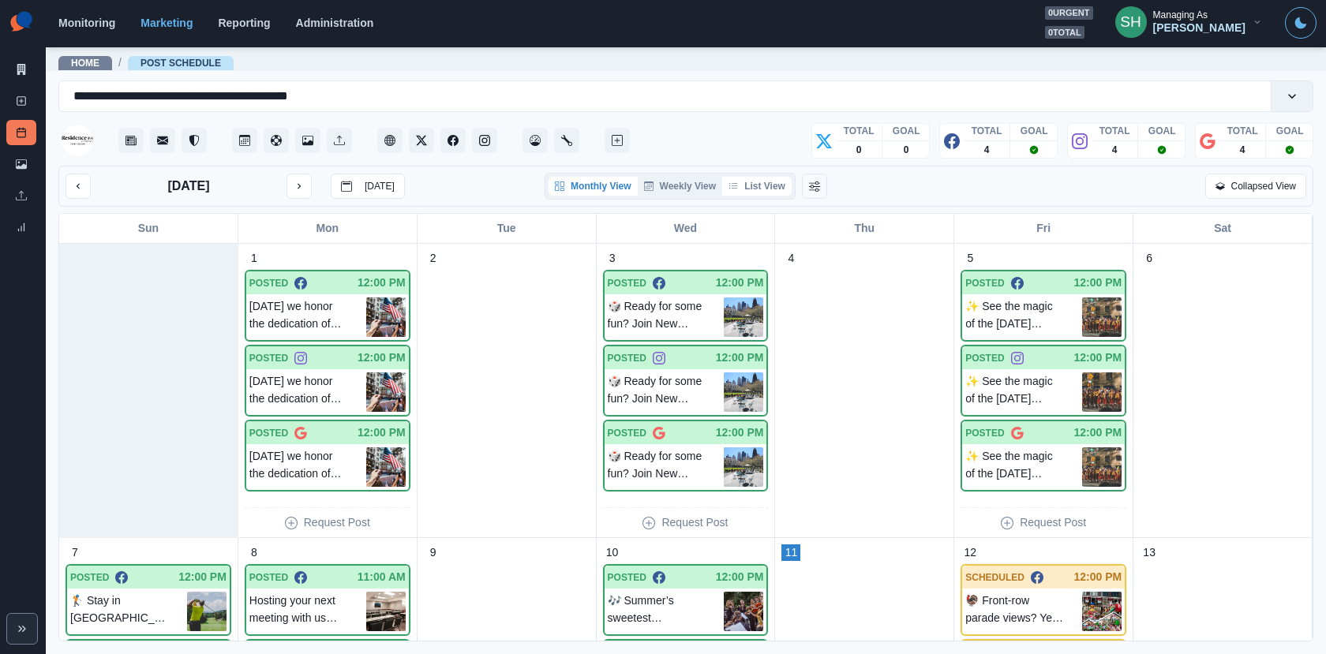
click at [766, 182] on button "List View" at bounding box center [756, 186] width 69 height 19
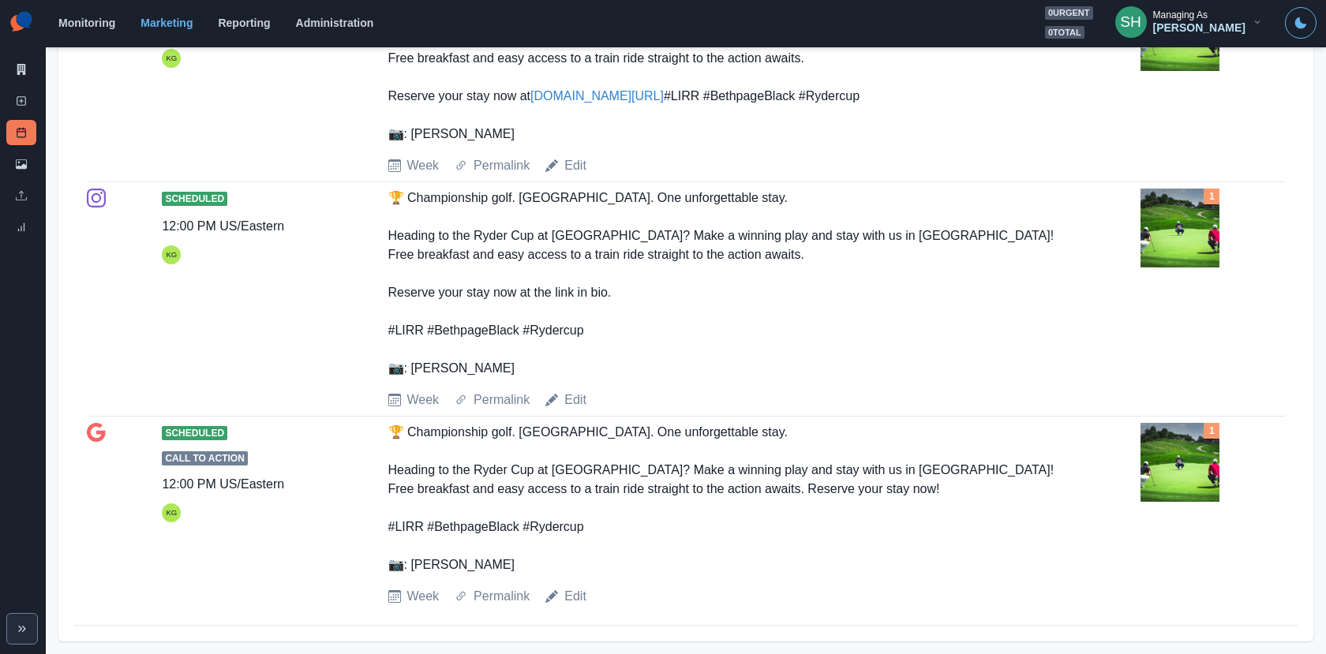
scroll to position [2186, 0]
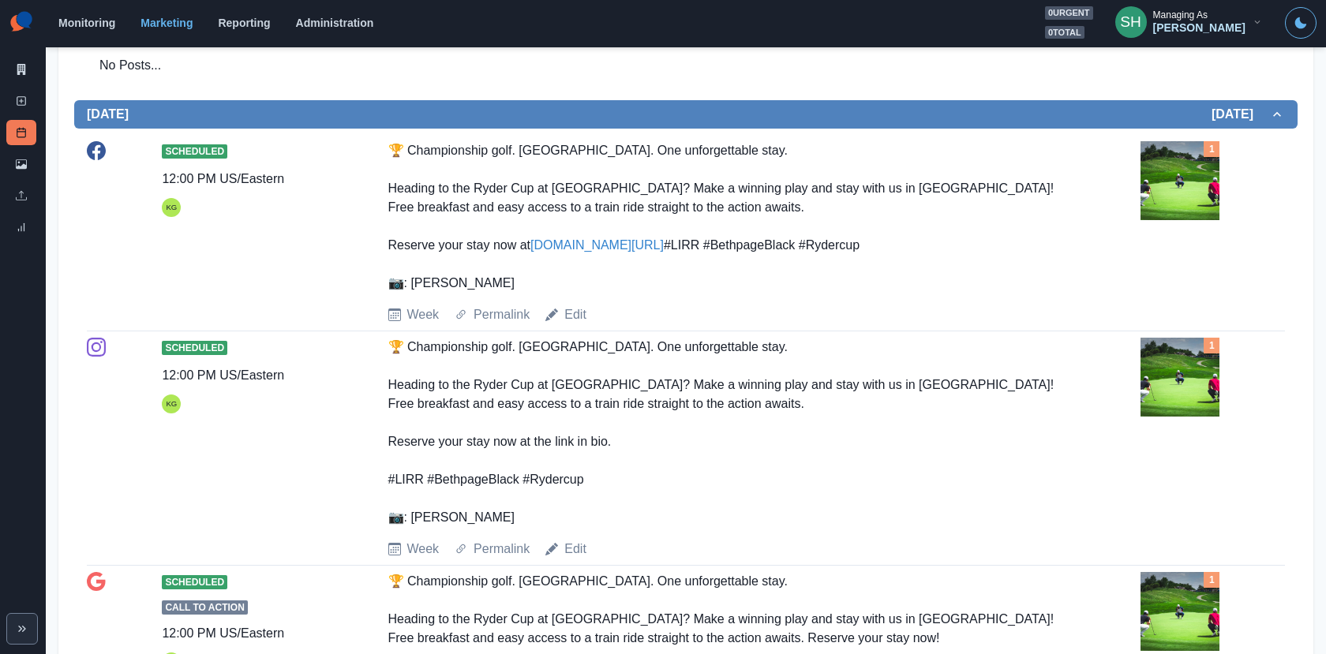
click at [1179, 206] on img at bounding box center [1179, 180] width 79 height 79
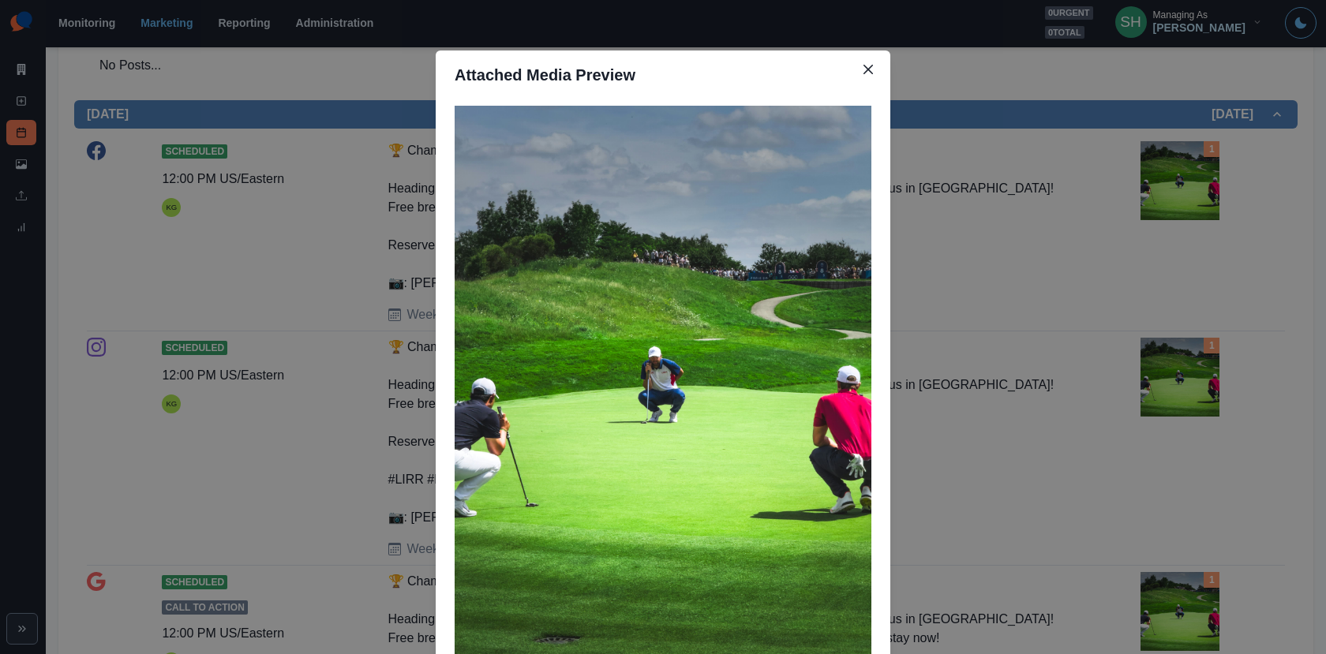
click at [1035, 252] on div "Attached Media Preview" at bounding box center [663, 327] width 1326 height 654
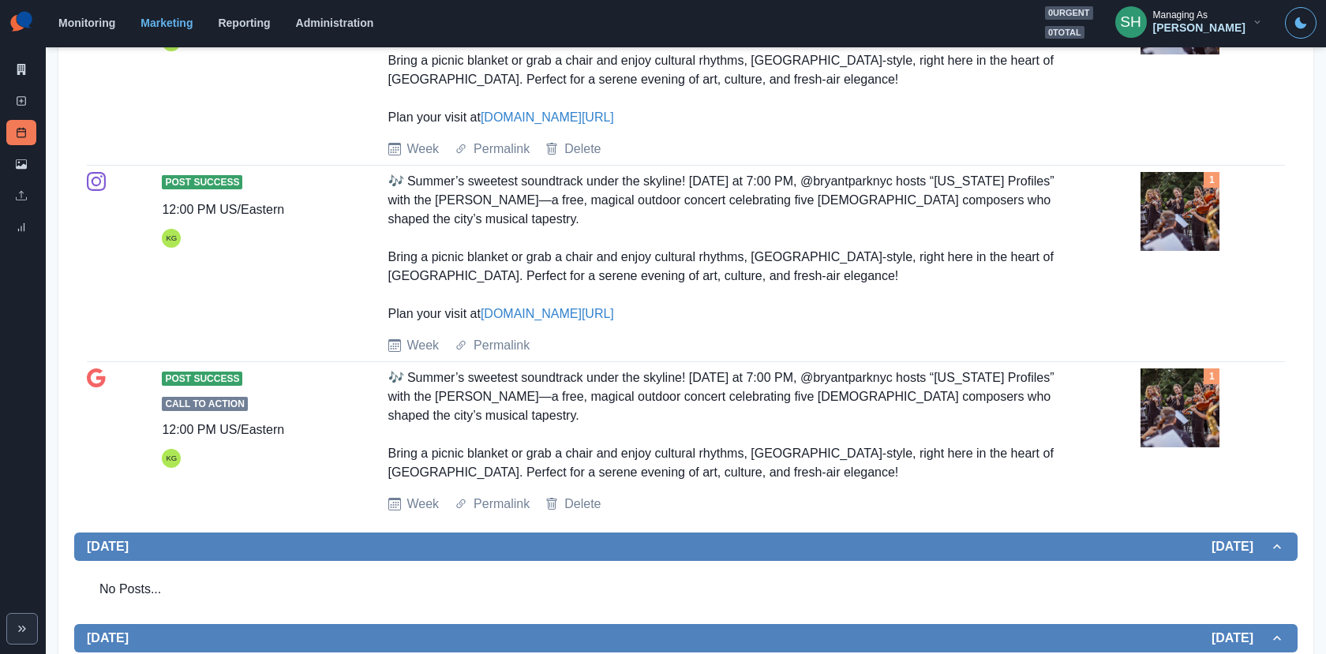
scroll to position [0, 0]
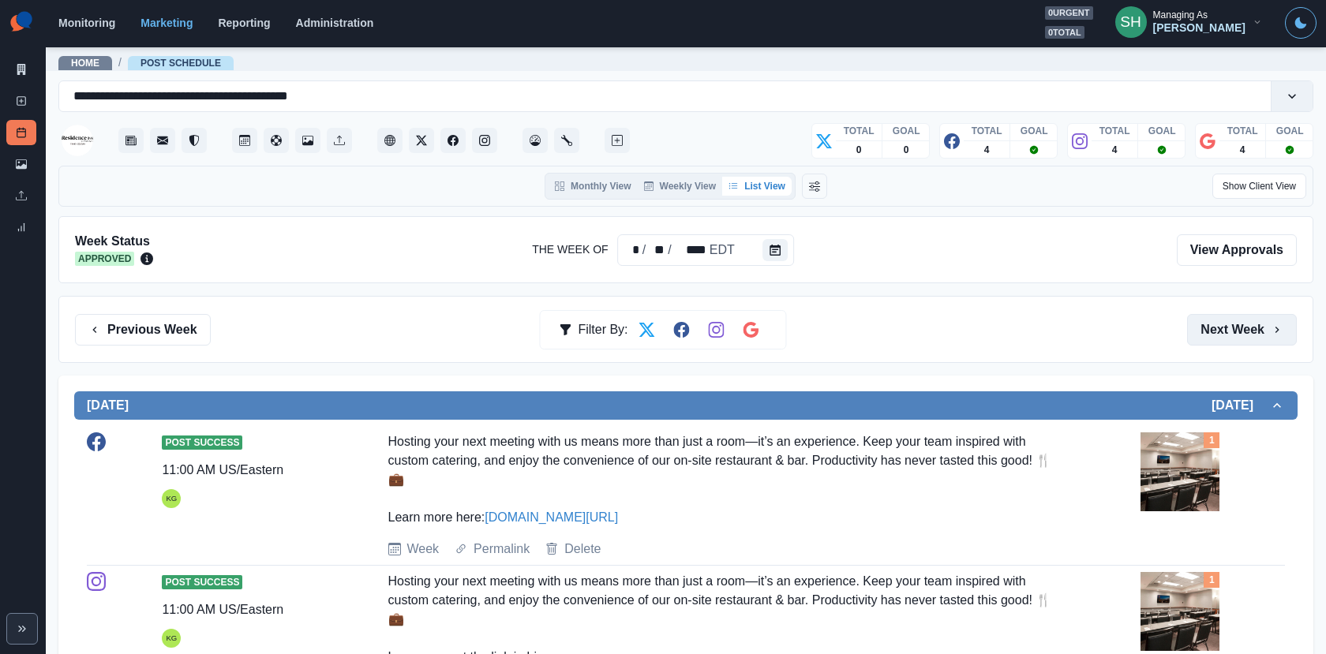
click at [1230, 333] on button "Next Week" at bounding box center [1242, 330] width 110 height 32
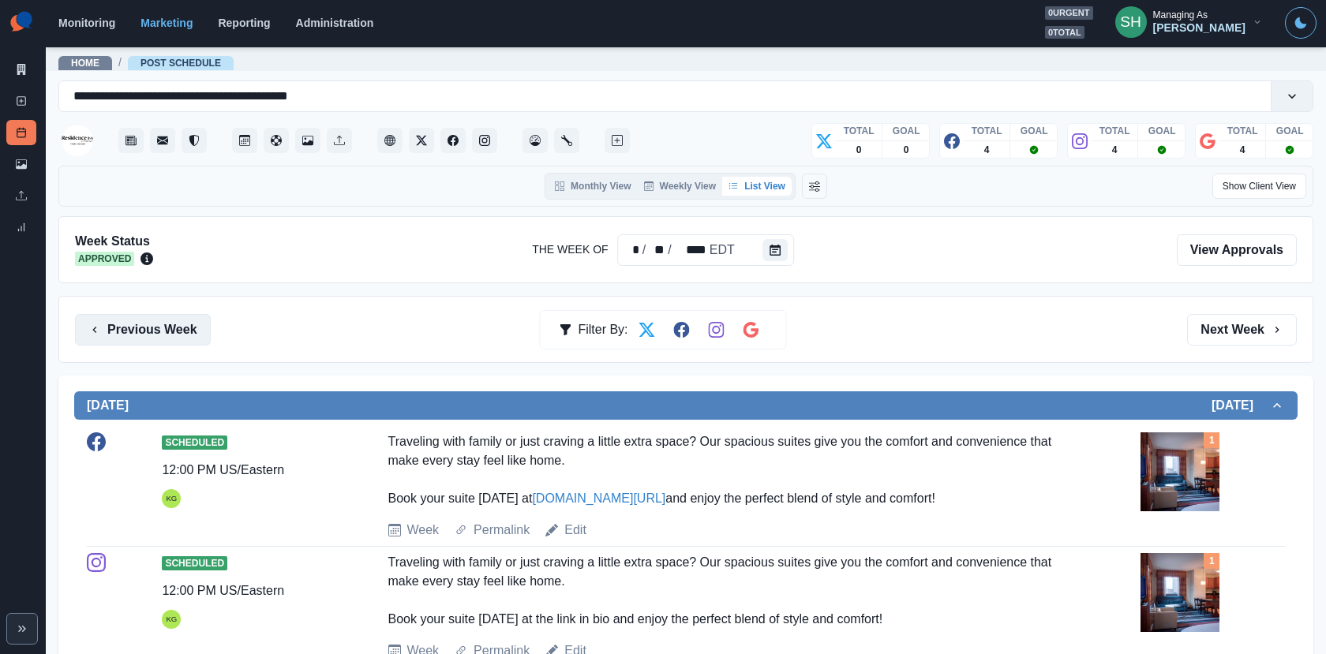
click at [161, 324] on button "Previous Week" at bounding box center [143, 330] width 136 height 32
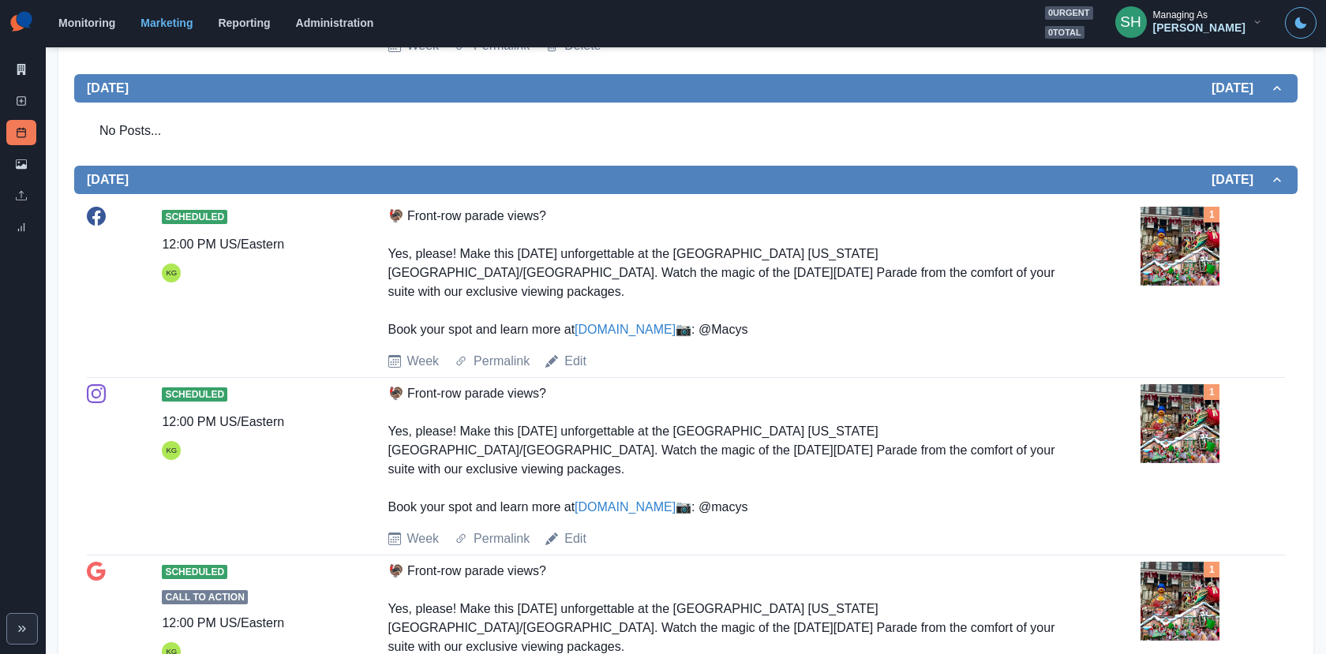
scroll to position [2387, 0]
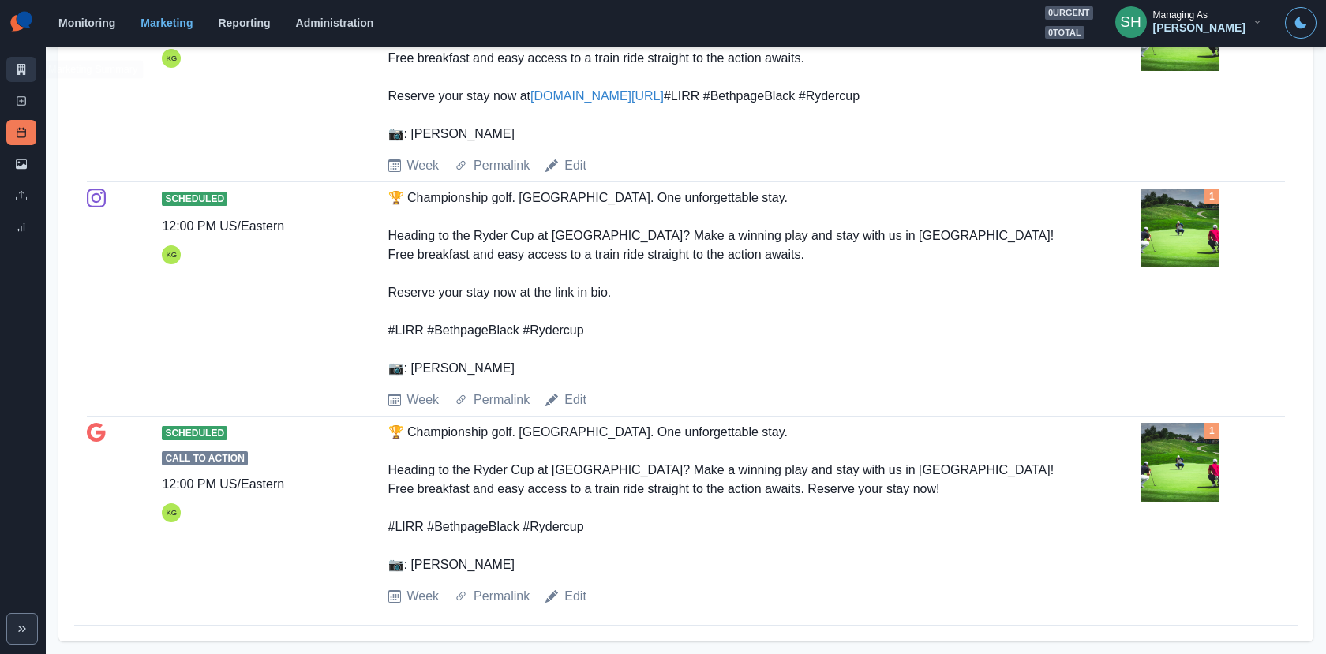
click at [28, 74] on link "Marketing Summary" at bounding box center [21, 69] width 30 height 25
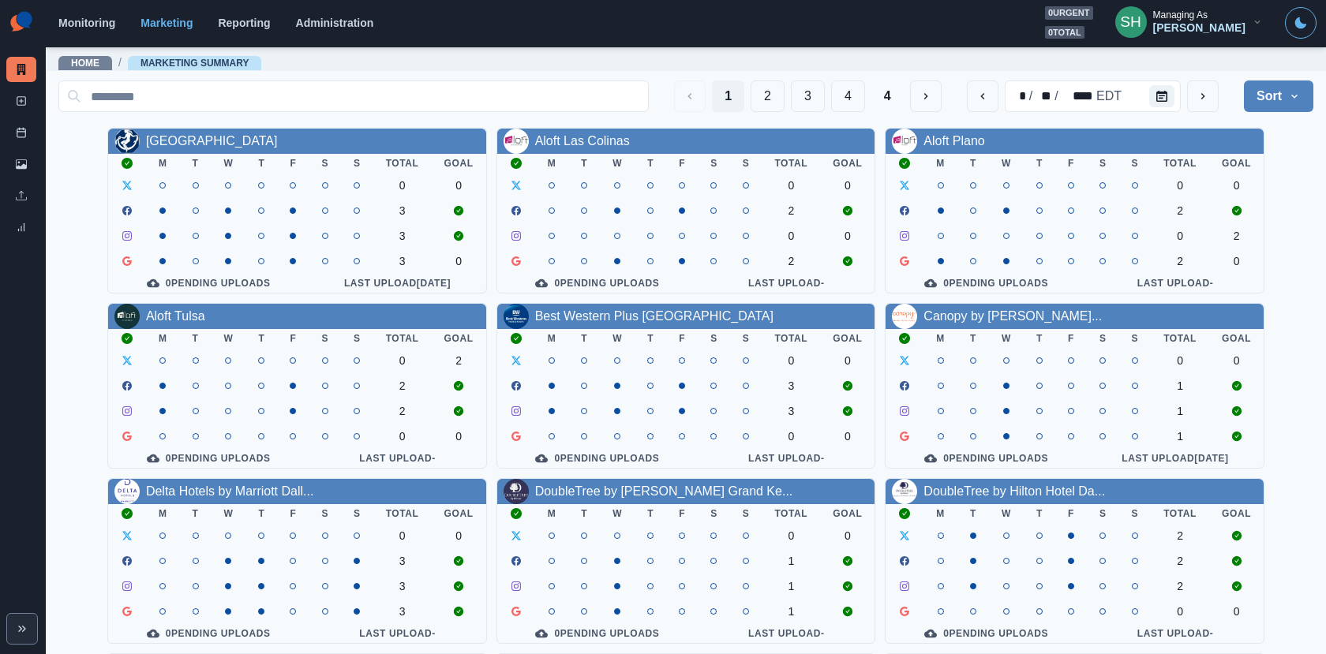
click at [1168, 22] on div "[PERSON_NAME]" at bounding box center [1199, 27] width 92 height 13
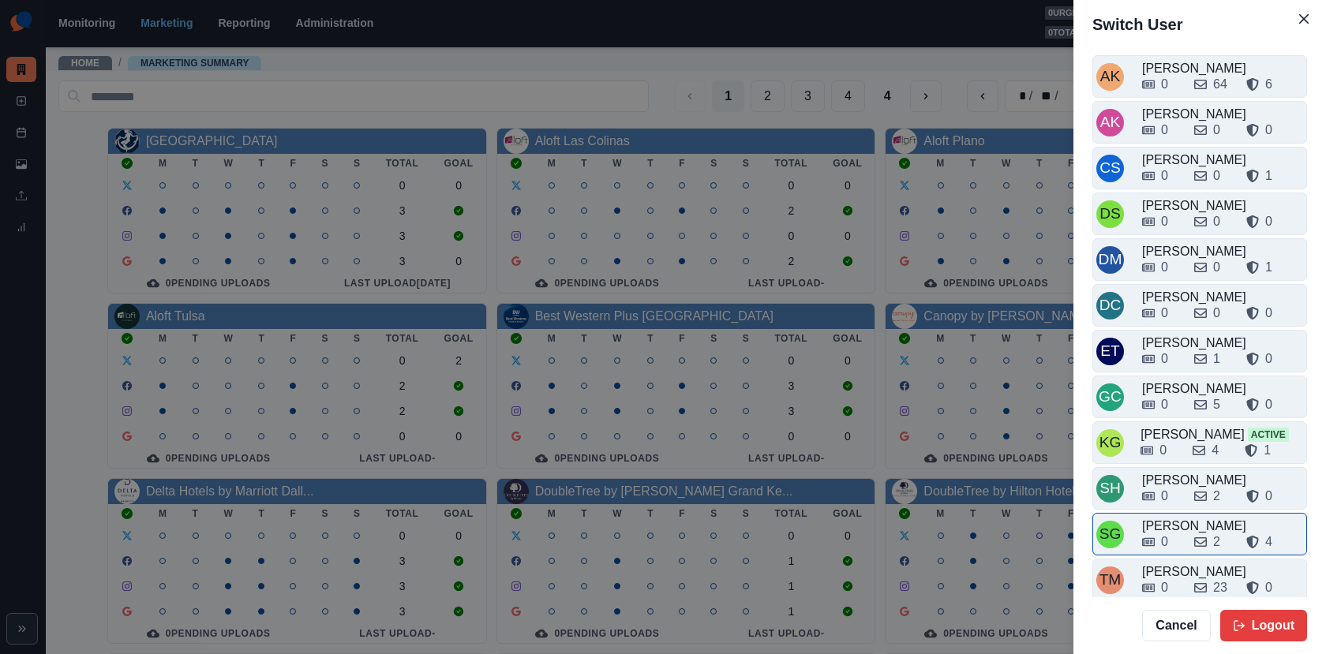
click at [1181, 533] on div "0 2 4" at bounding box center [1222, 542] width 161 height 19
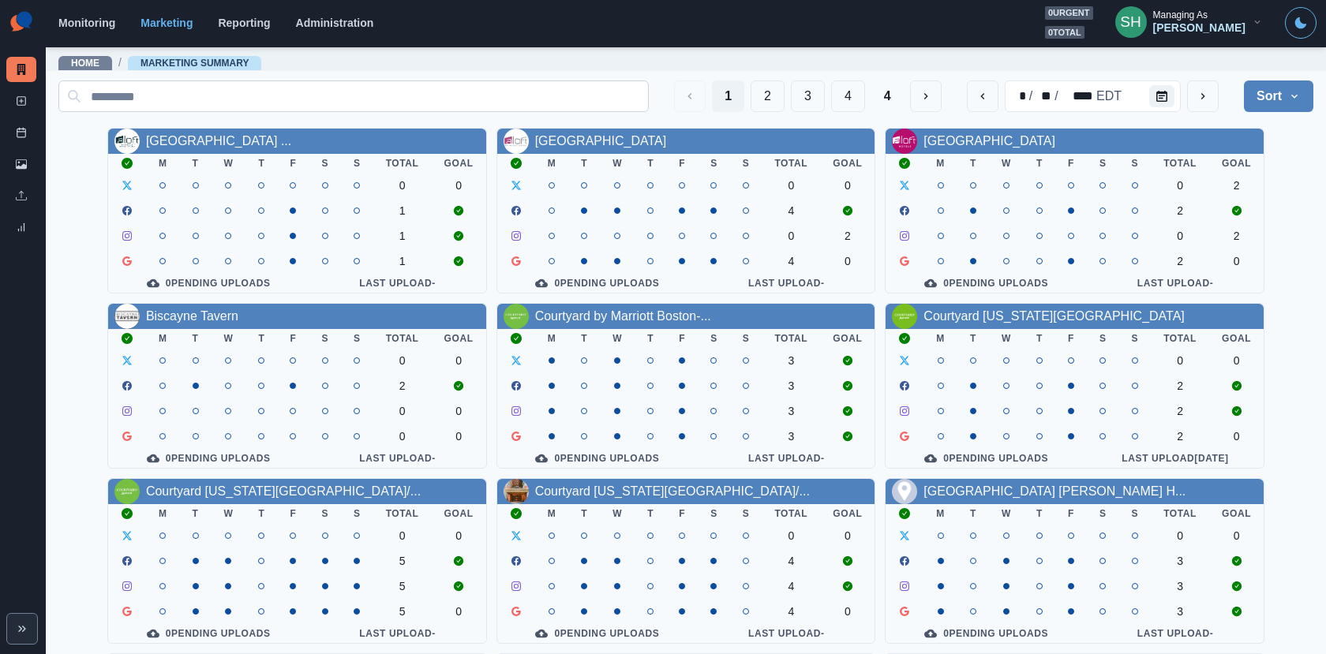
click at [524, 103] on input at bounding box center [353, 96] width 590 height 32
paste input "**********"
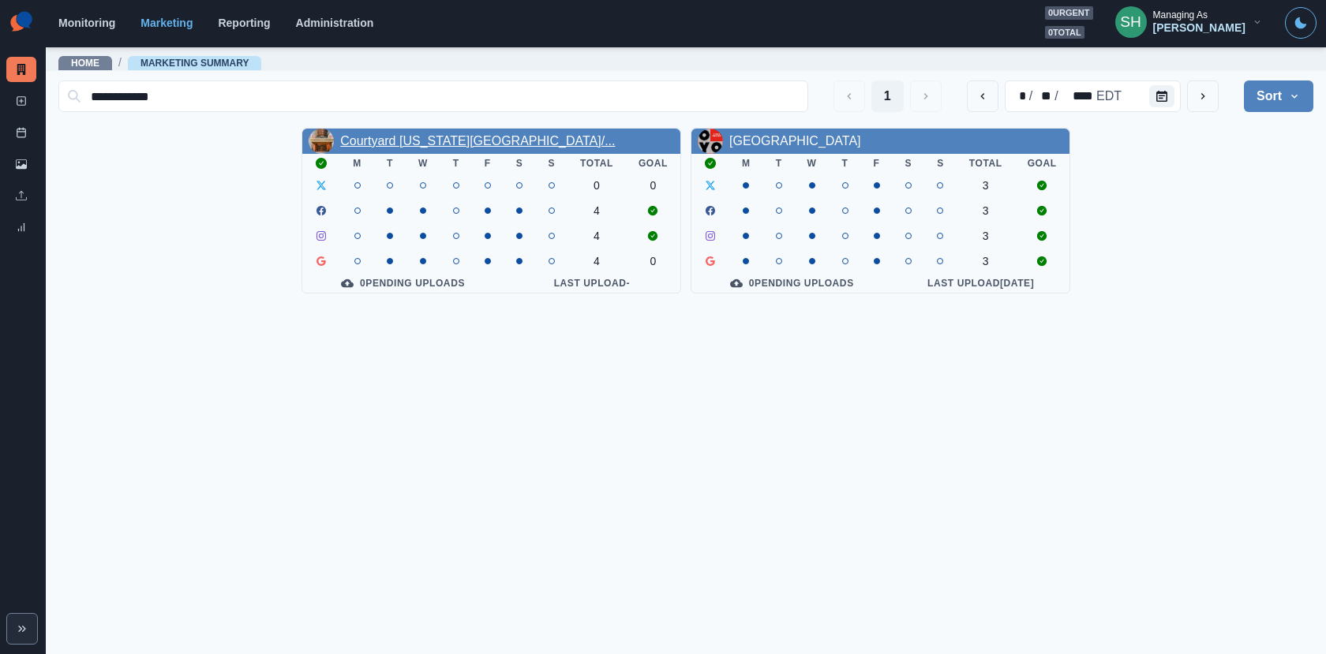
type input "**********"
click at [463, 144] on link "Courtyard [US_STATE][GEOGRAPHIC_DATA]/..." at bounding box center [477, 140] width 275 height 13
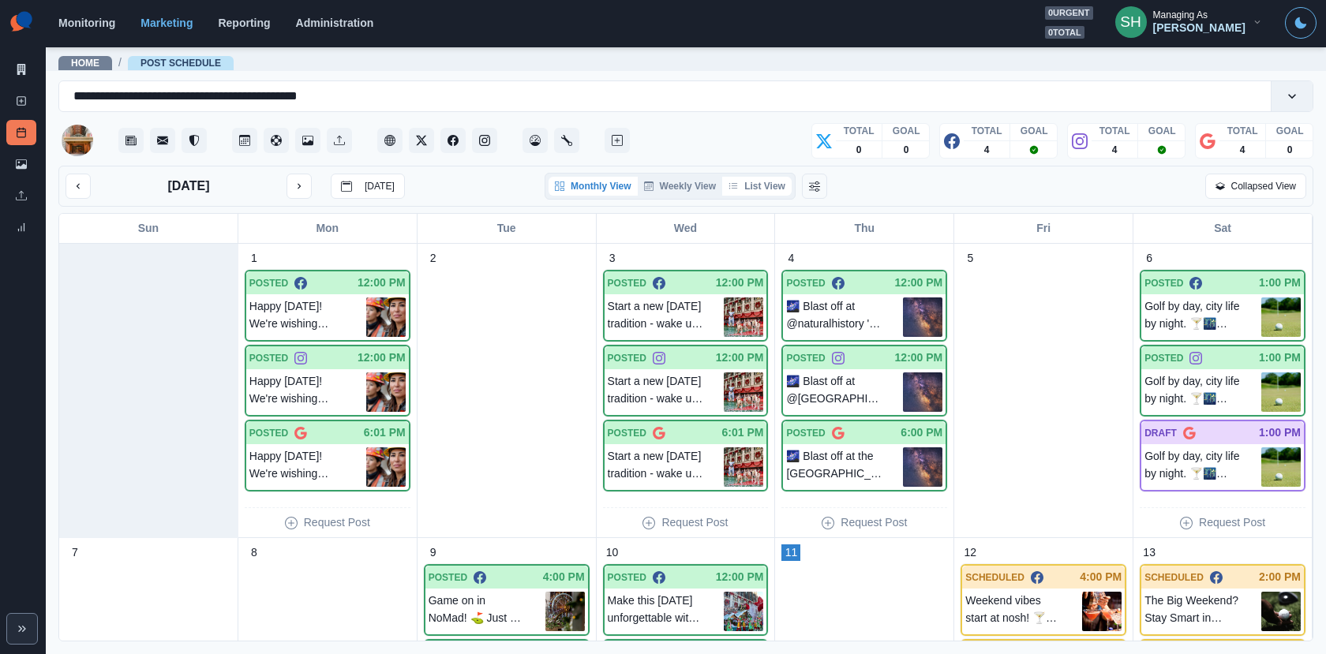
click at [763, 189] on button "List View" at bounding box center [756, 186] width 69 height 19
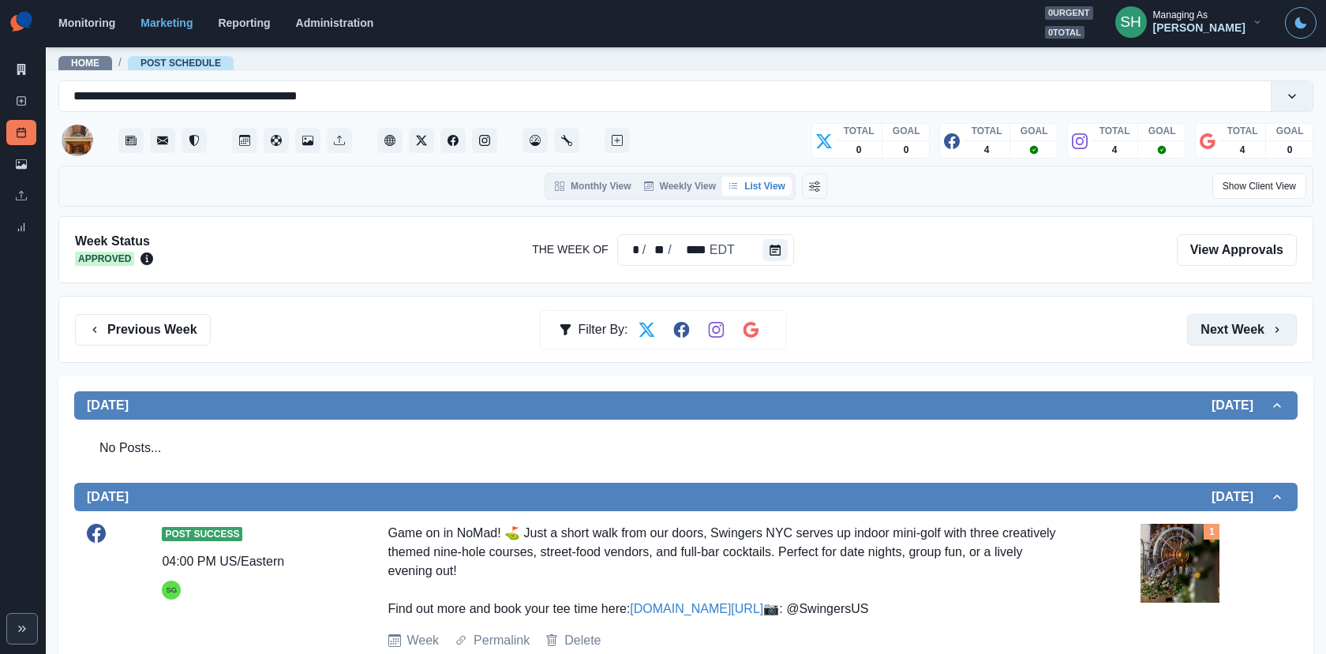
click at [1224, 331] on button "Next Week" at bounding box center [1242, 330] width 110 height 32
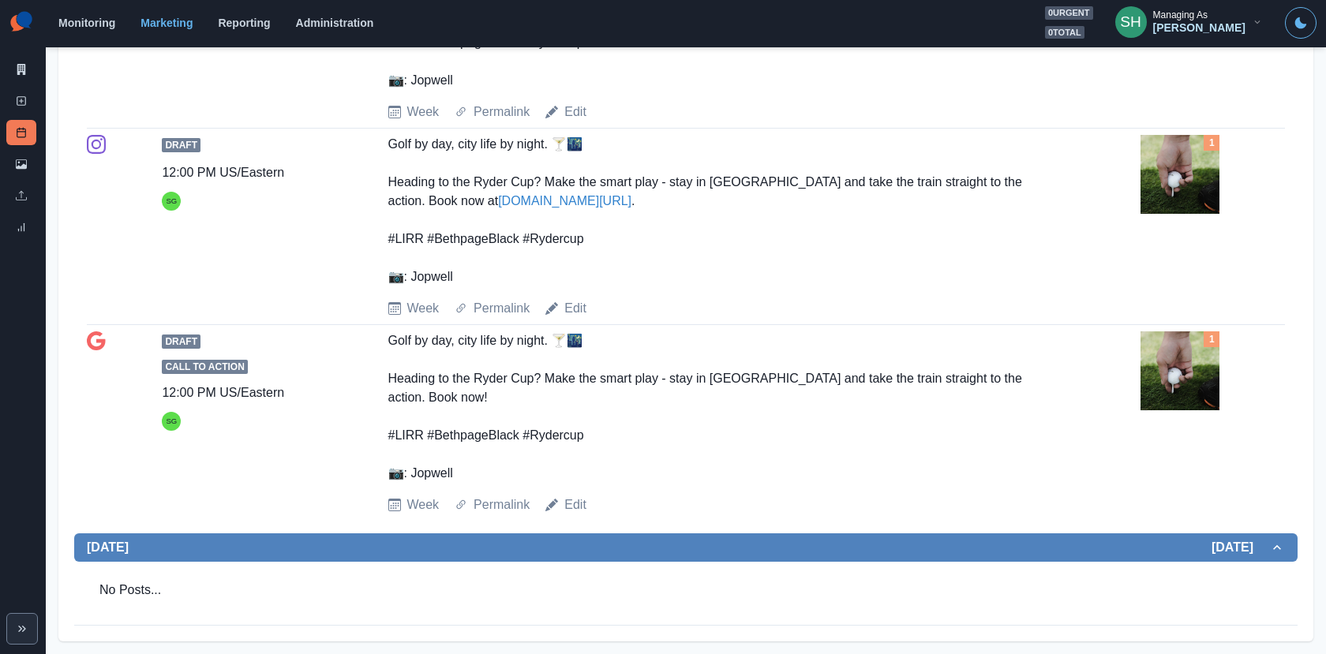
scroll to position [2002, 0]
click at [580, 122] on link "Edit" at bounding box center [575, 112] width 22 height 19
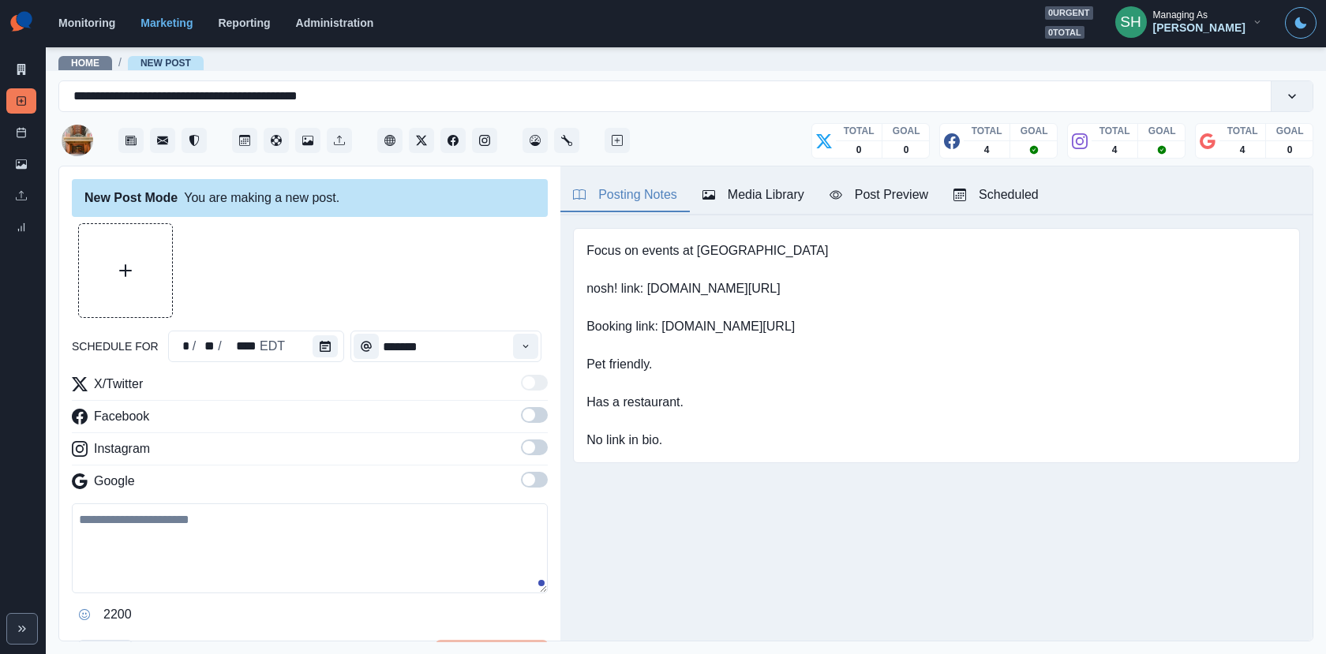
type input "********"
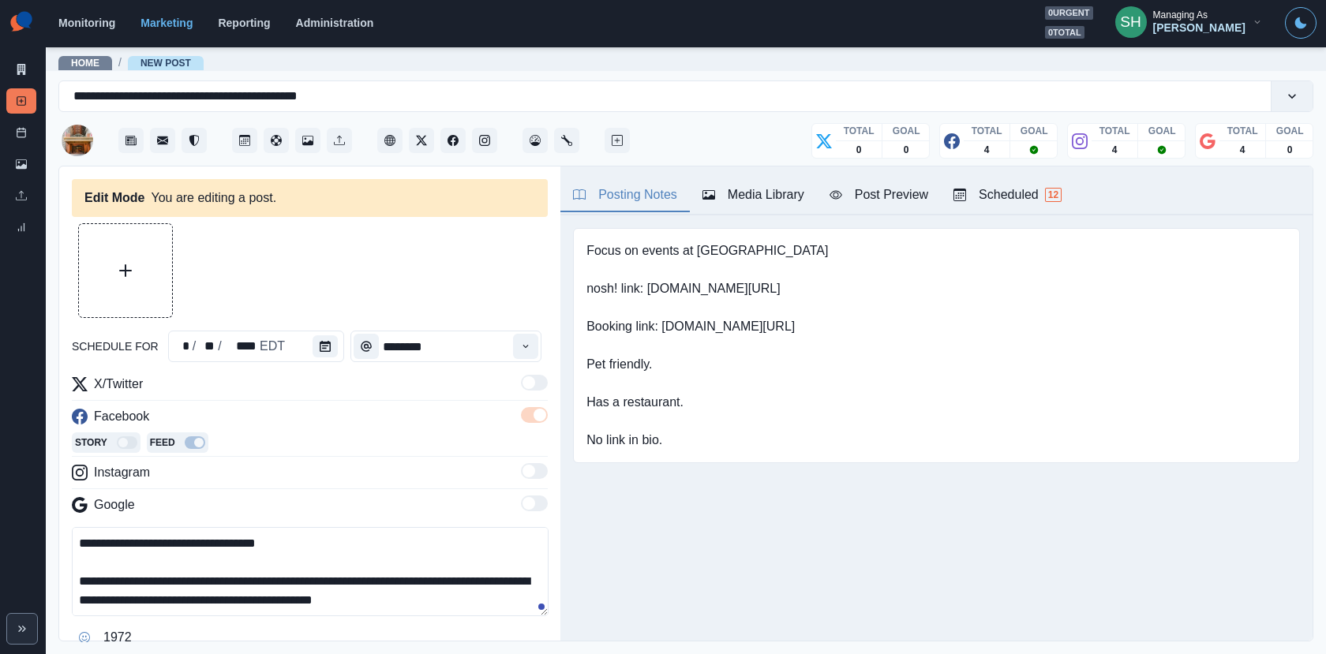
scroll to position [47, 0]
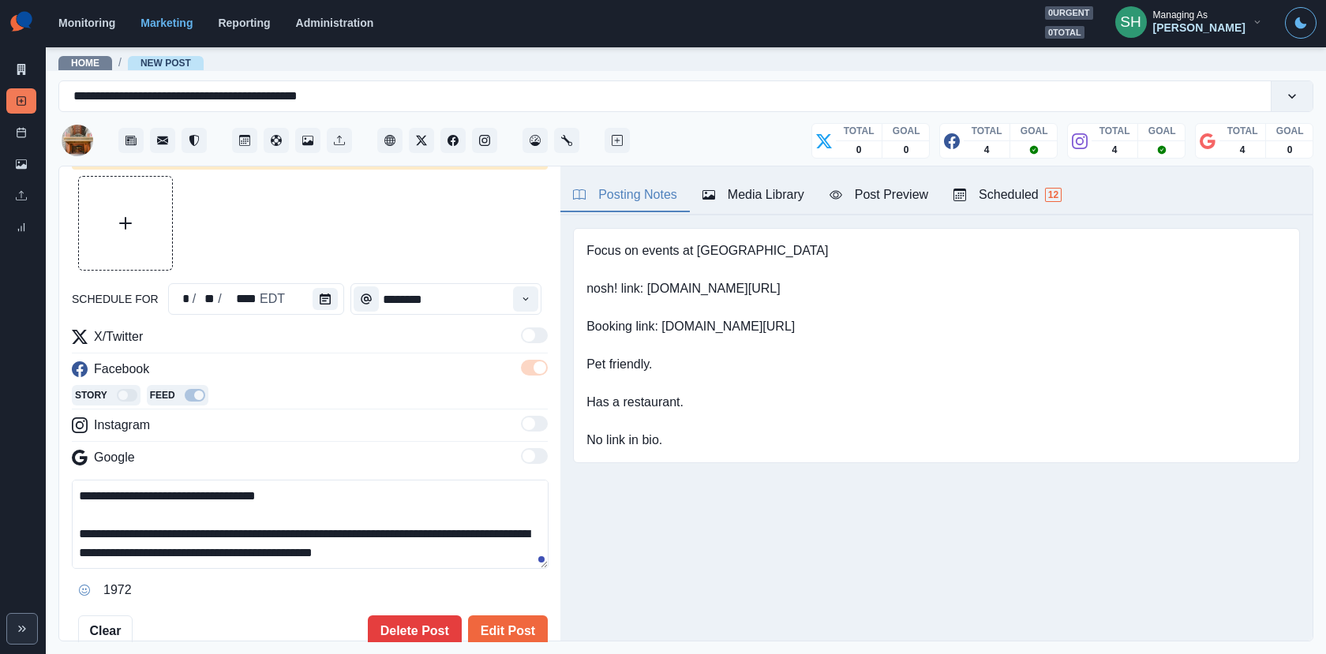
drag, startPoint x: 225, startPoint y: 528, endPoint x: 147, endPoint y: 529, distance: 78.1
click at [147, 529] on textarea "**********" at bounding box center [310, 524] width 477 height 89
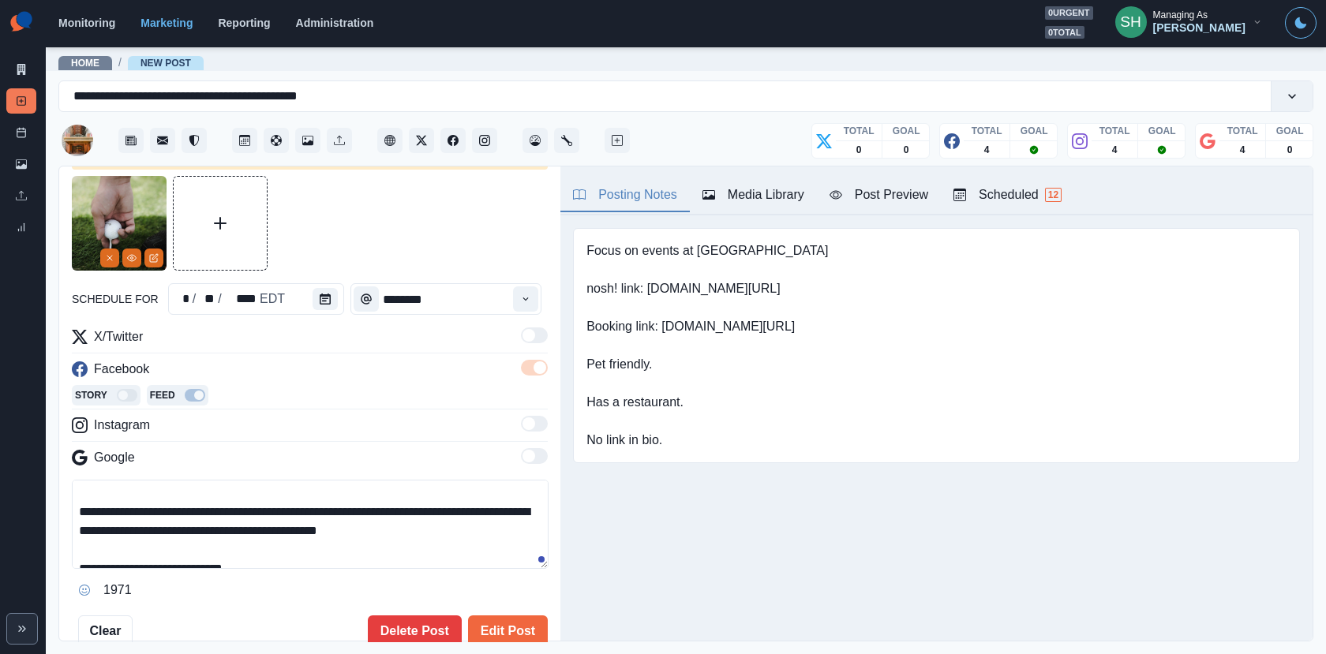
scroll to position [75, 0]
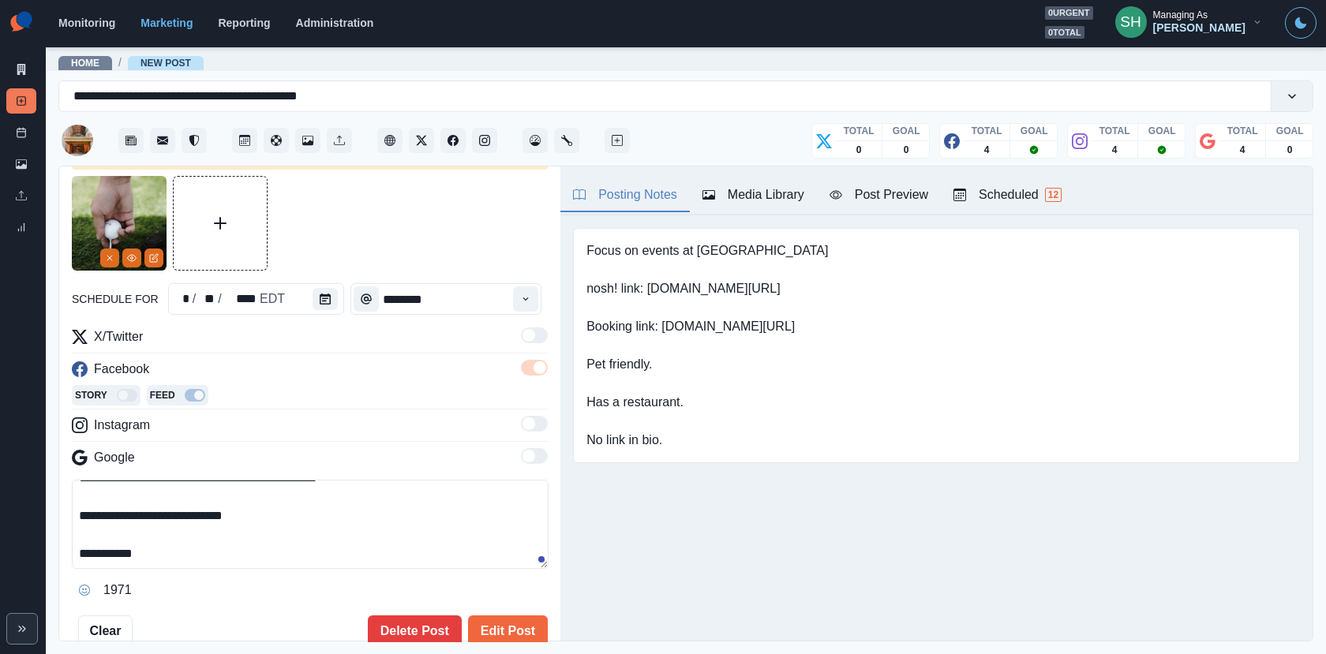
drag, startPoint x: 248, startPoint y: 512, endPoint x: 217, endPoint y: 510, distance: 30.8
click at [217, 510] on textarea "**********" at bounding box center [310, 524] width 477 height 89
type textarea "**********"
click at [509, 630] on button "Edit Post" at bounding box center [508, 631] width 80 height 32
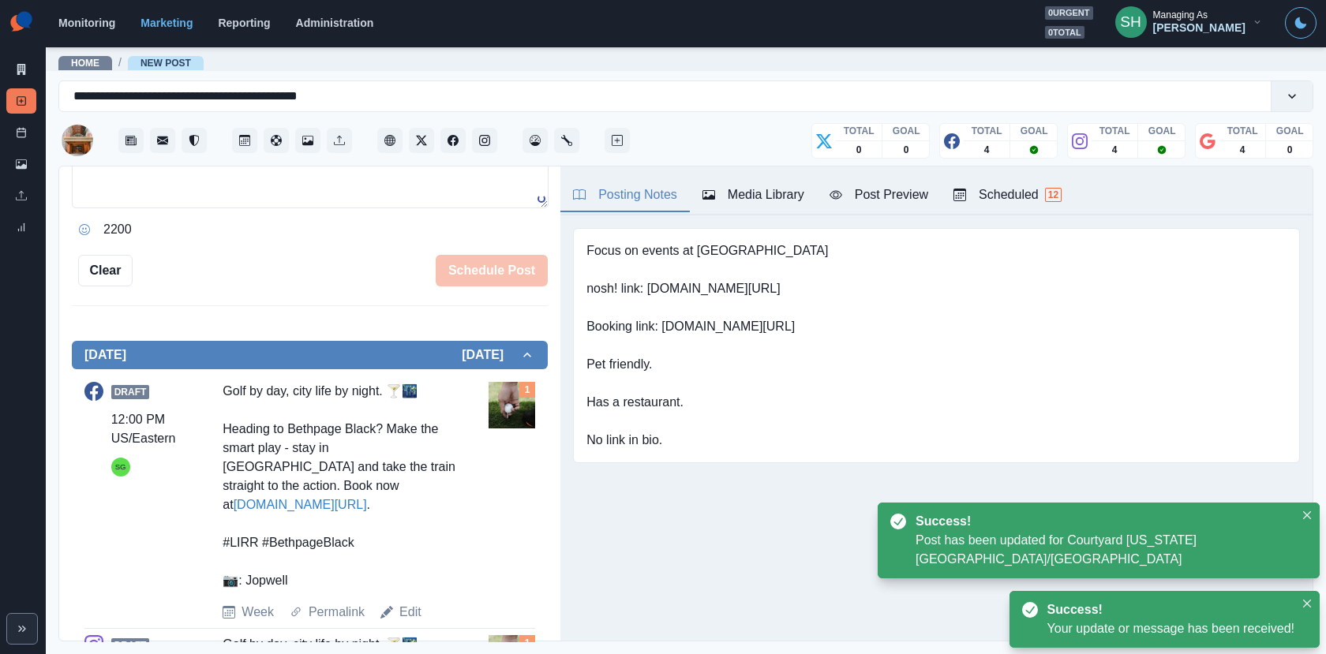
scroll to position [429, 0]
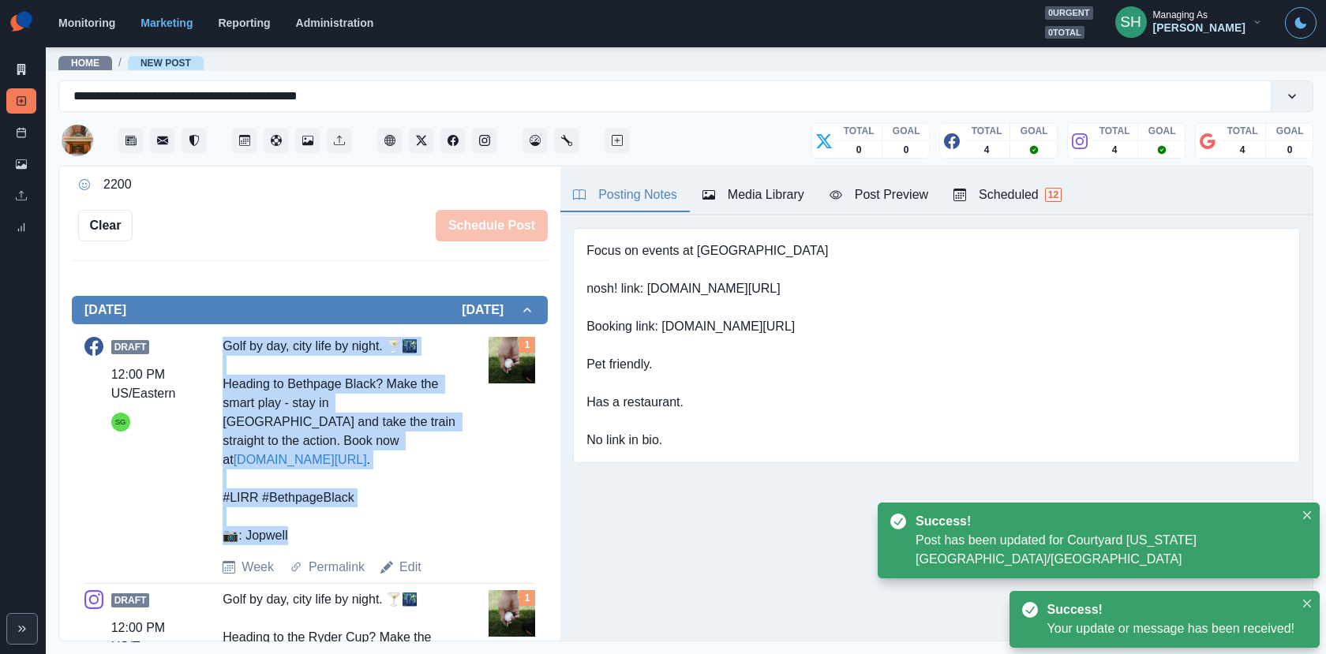
drag, startPoint x: 312, startPoint y: 514, endPoint x: 215, endPoint y: 337, distance: 202.3
click at [215, 337] on div "Draft 12:00 PM US/Eastern SG Golf by day, city life by night. 🍸🌃 Heading to Bet…" at bounding box center [309, 457] width 451 height 240
copy div "Golf by day, city life by night. 🍸🌃 Heading to Bethpage Black? Make the smart p…"
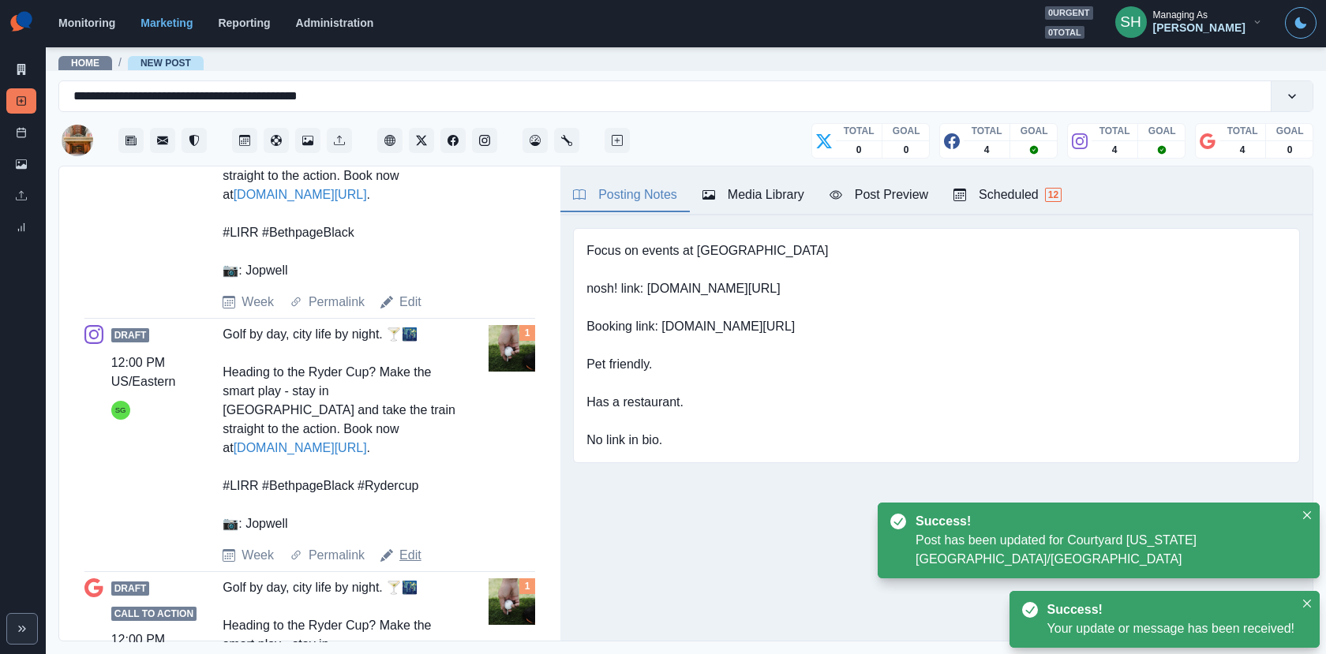
click at [403, 546] on link "Edit" at bounding box center [410, 555] width 22 height 19
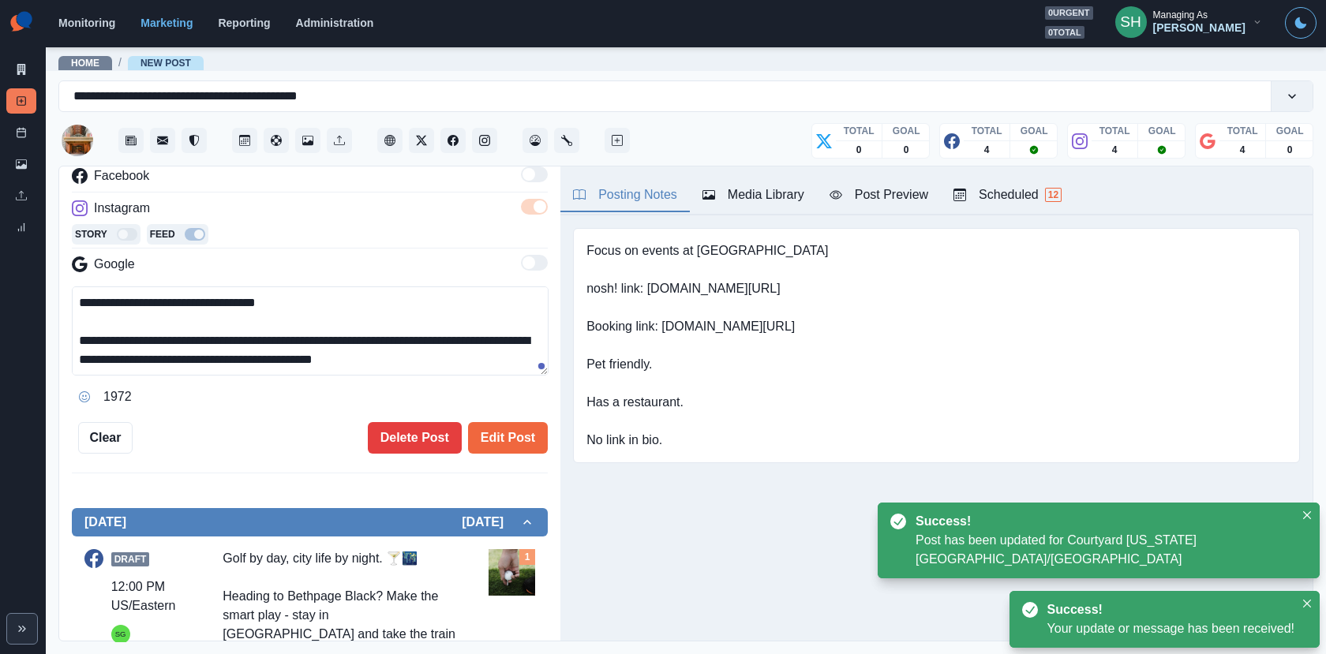
scroll to position [75, 0]
drag, startPoint x: 280, startPoint y: 352, endPoint x: 280, endPoint y: 214, distance: 138.1
click at [280, 215] on div "**********" at bounding box center [310, 271] width 476 height 275
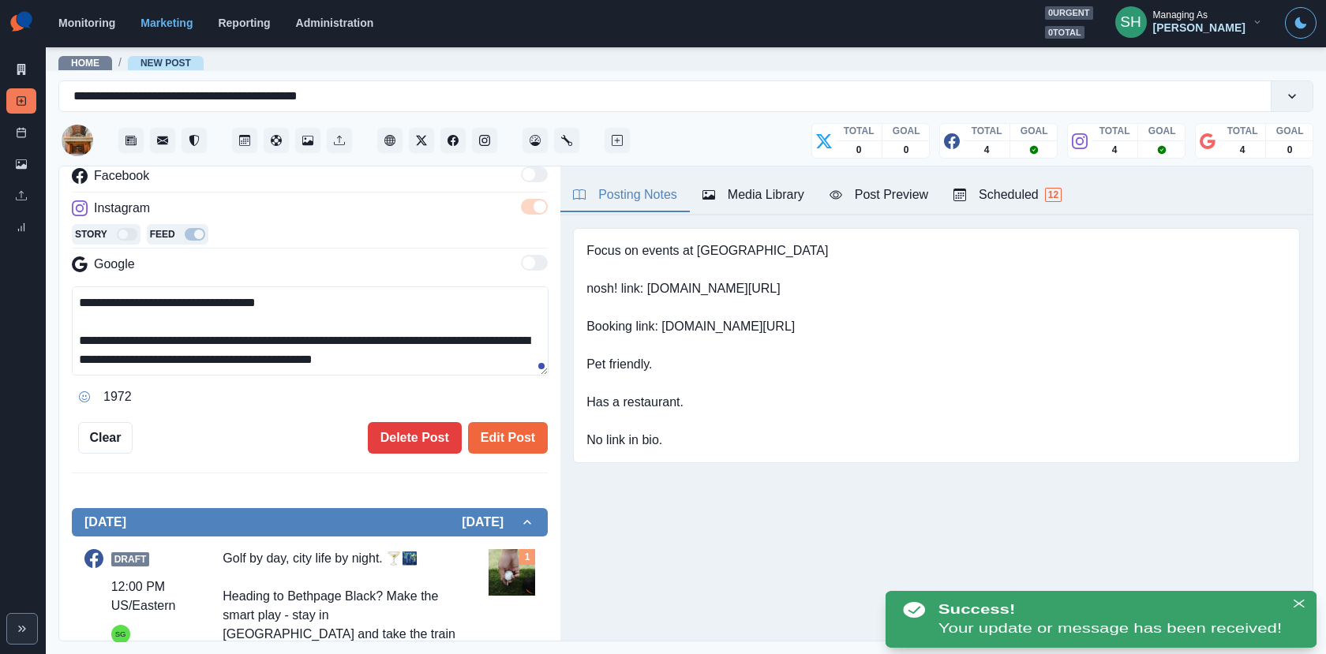
paste textarea "*"
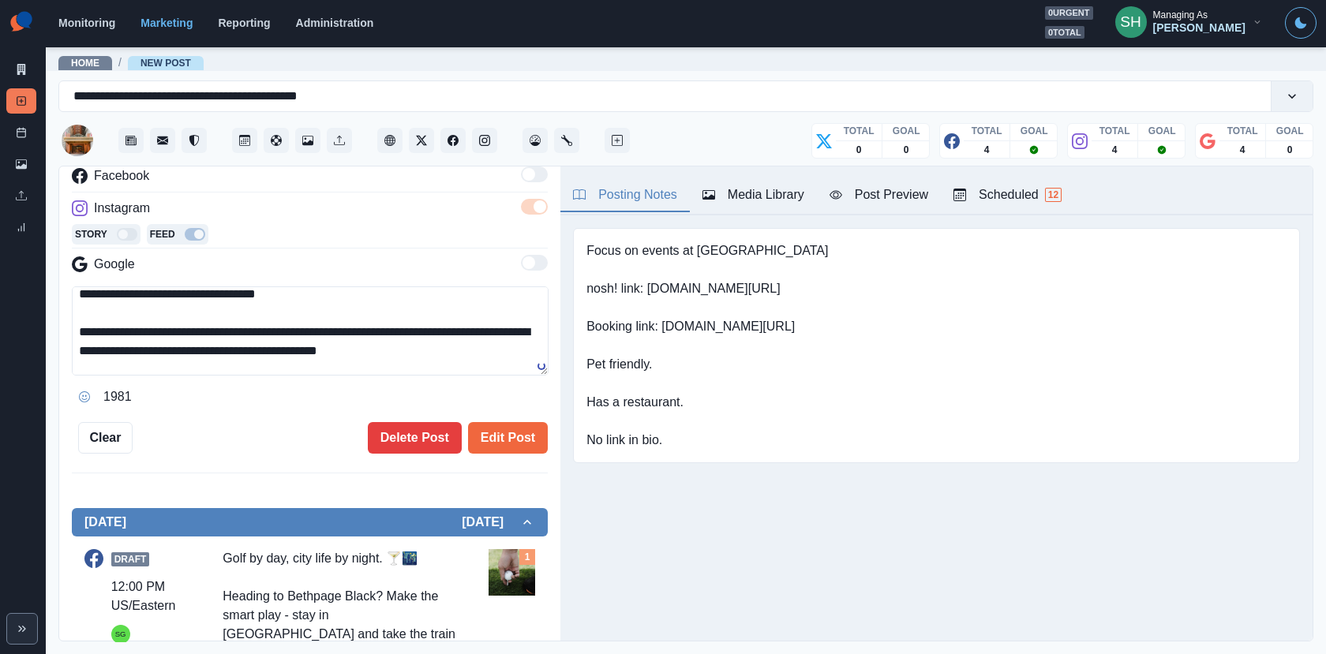
drag, startPoint x: 477, startPoint y: 339, endPoint x: 331, endPoint y: 340, distance: 146.0
click at [331, 340] on textarea "**********" at bounding box center [310, 330] width 477 height 89
type textarea "**********"
click at [502, 437] on button "Edit Post" at bounding box center [508, 438] width 80 height 32
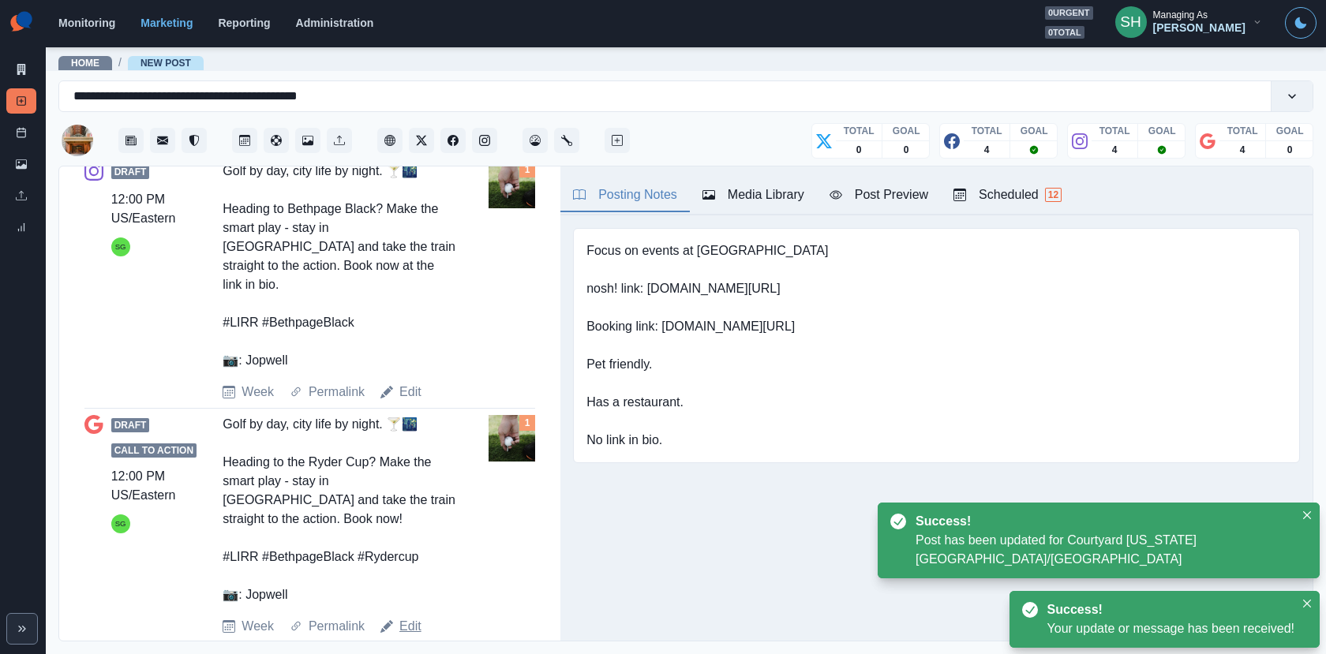
click at [405, 617] on link "Edit" at bounding box center [410, 626] width 22 height 19
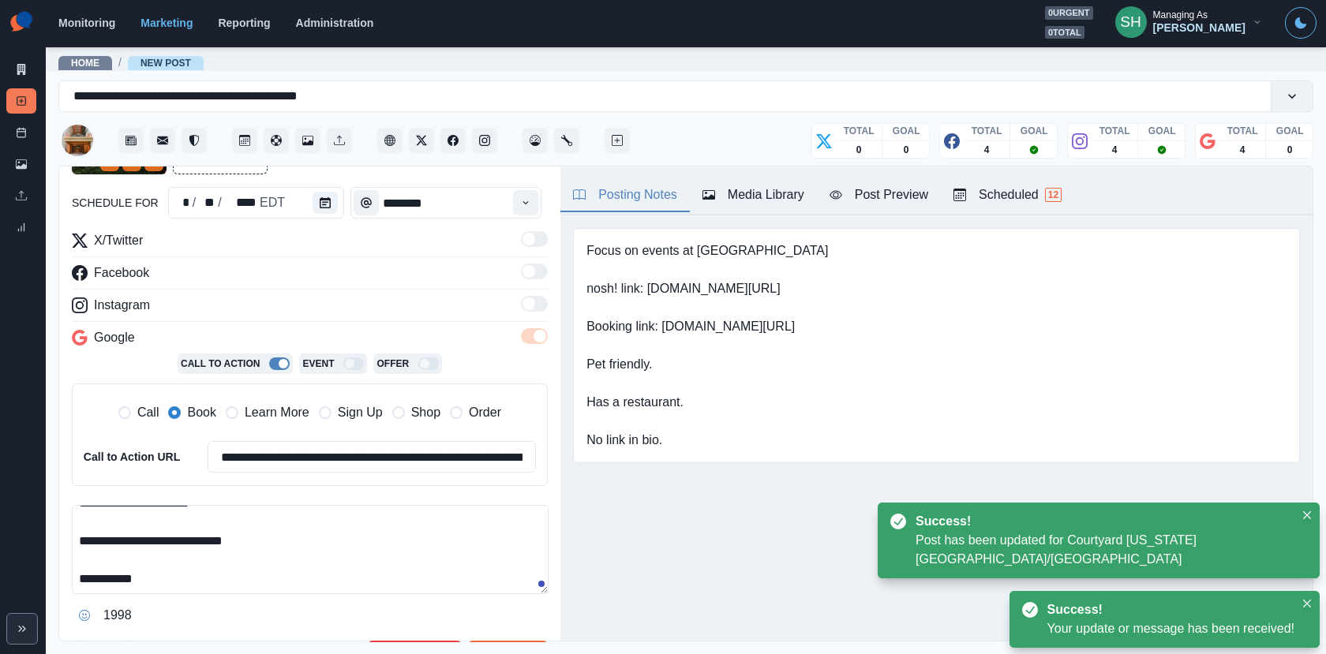
drag, startPoint x: 292, startPoint y: 535, endPoint x: 295, endPoint y: 435, distance: 100.3
click at [294, 438] on div "**********" at bounding box center [310, 429] width 476 height 397
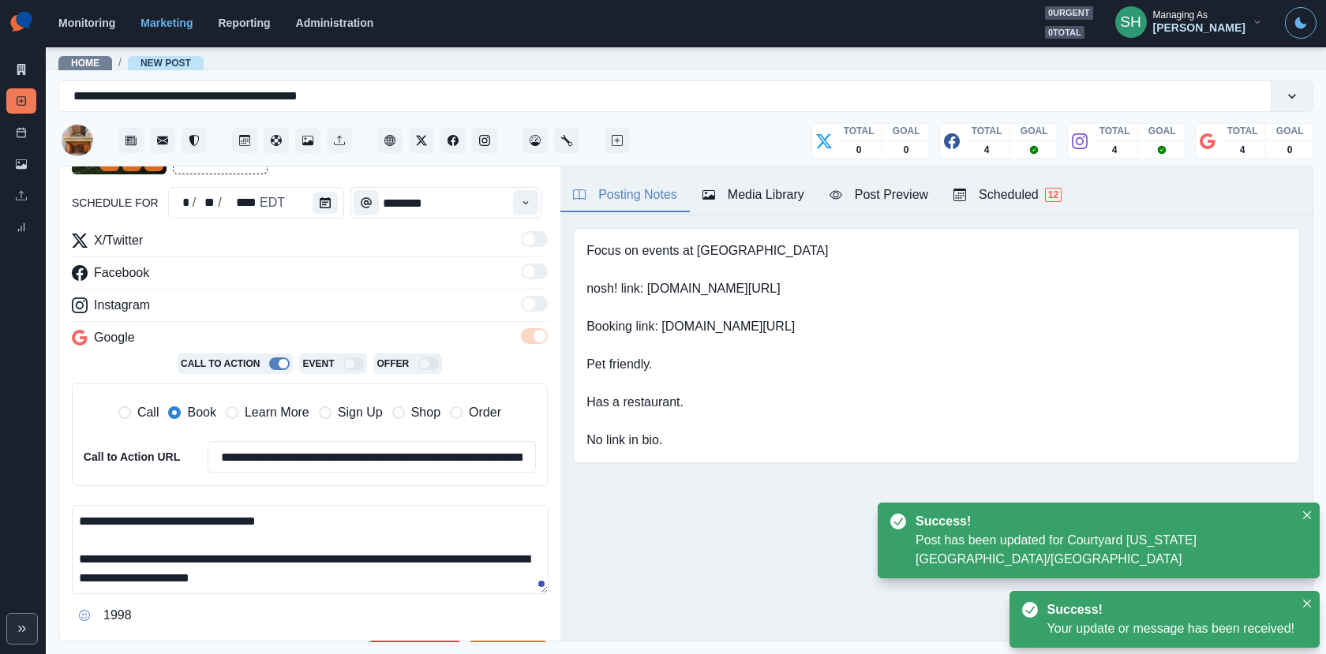
paste textarea "**********"
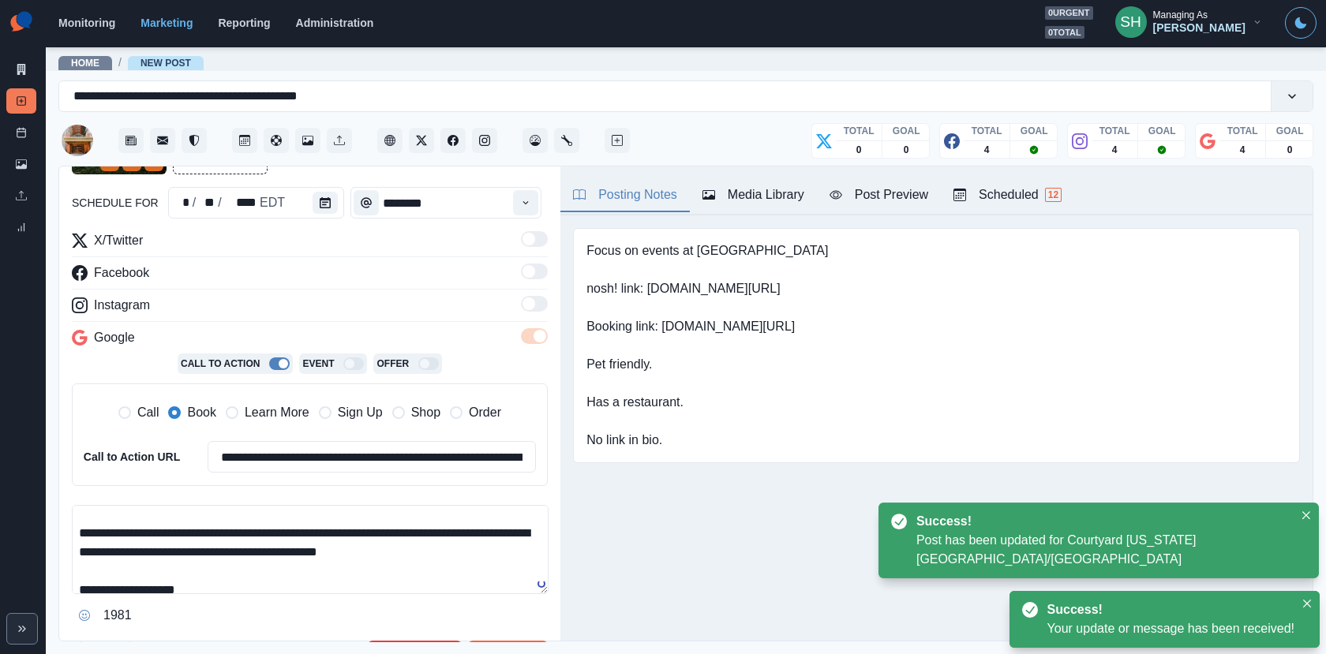
drag, startPoint x: 483, startPoint y: 548, endPoint x: 316, endPoint y: 545, distance: 166.5
click at [316, 545] on textarea "**********" at bounding box center [310, 549] width 477 height 89
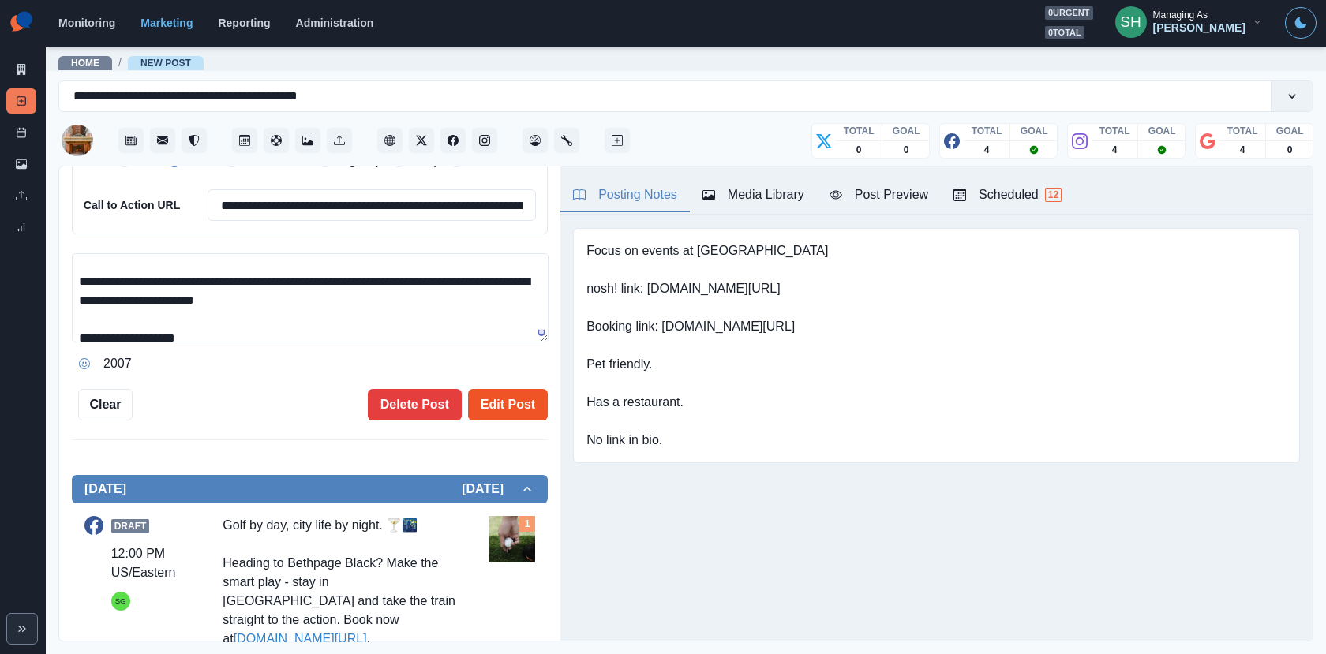
type textarea "**********"
click at [488, 406] on button "Edit Post" at bounding box center [508, 405] width 80 height 32
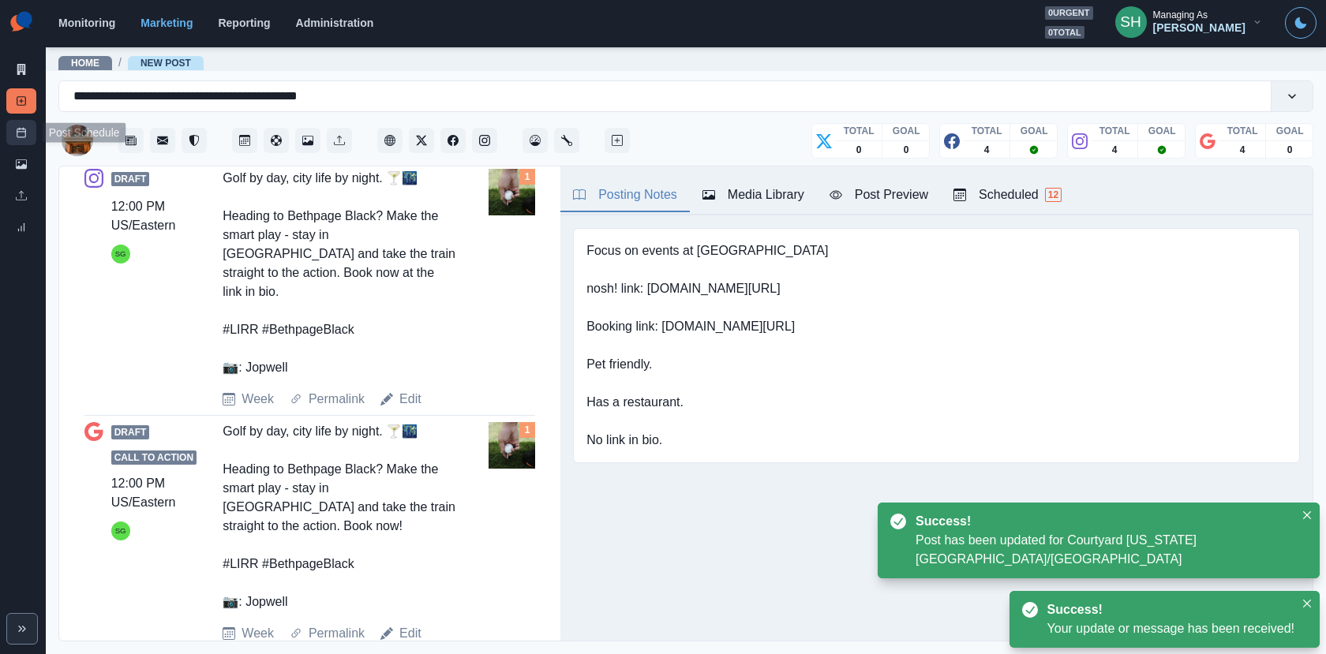
click at [19, 138] on link "Post Schedule" at bounding box center [21, 132] width 30 height 25
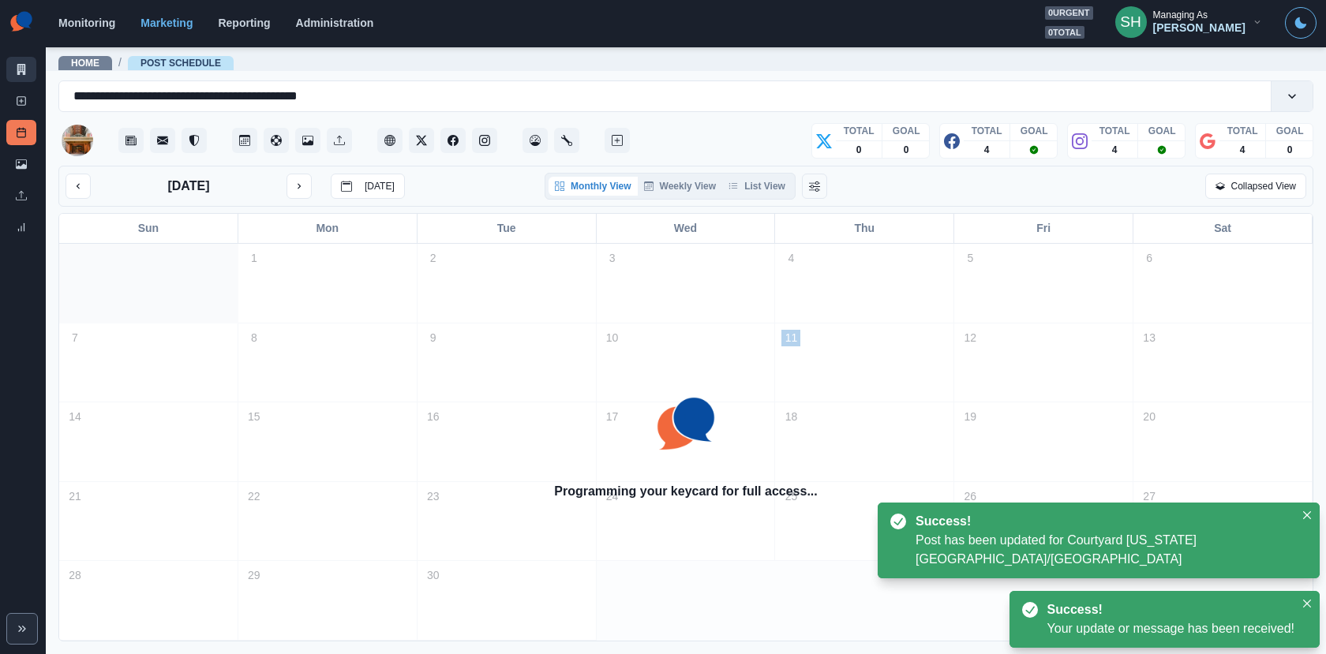
click at [24, 61] on link "Marketing Summary" at bounding box center [21, 69] width 30 height 25
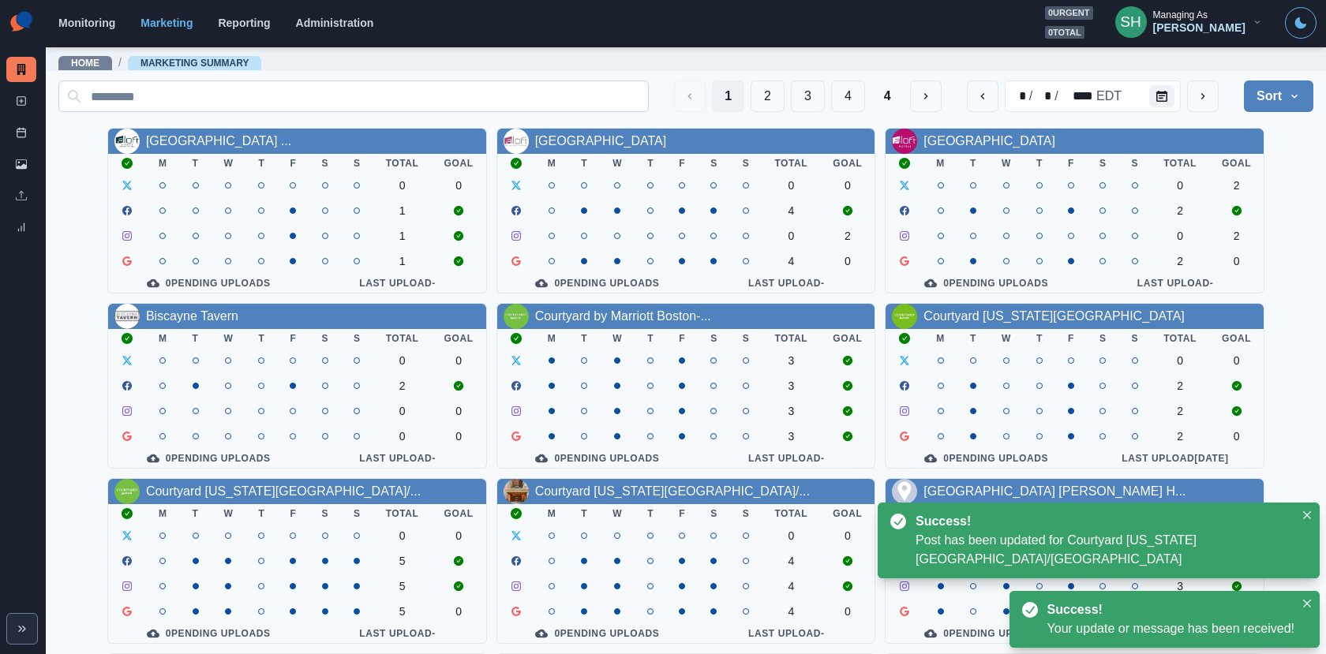
click at [366, 96] on input at bounding box center [353, 96] width 590 height 32
paste input "**********"
type input "**********"
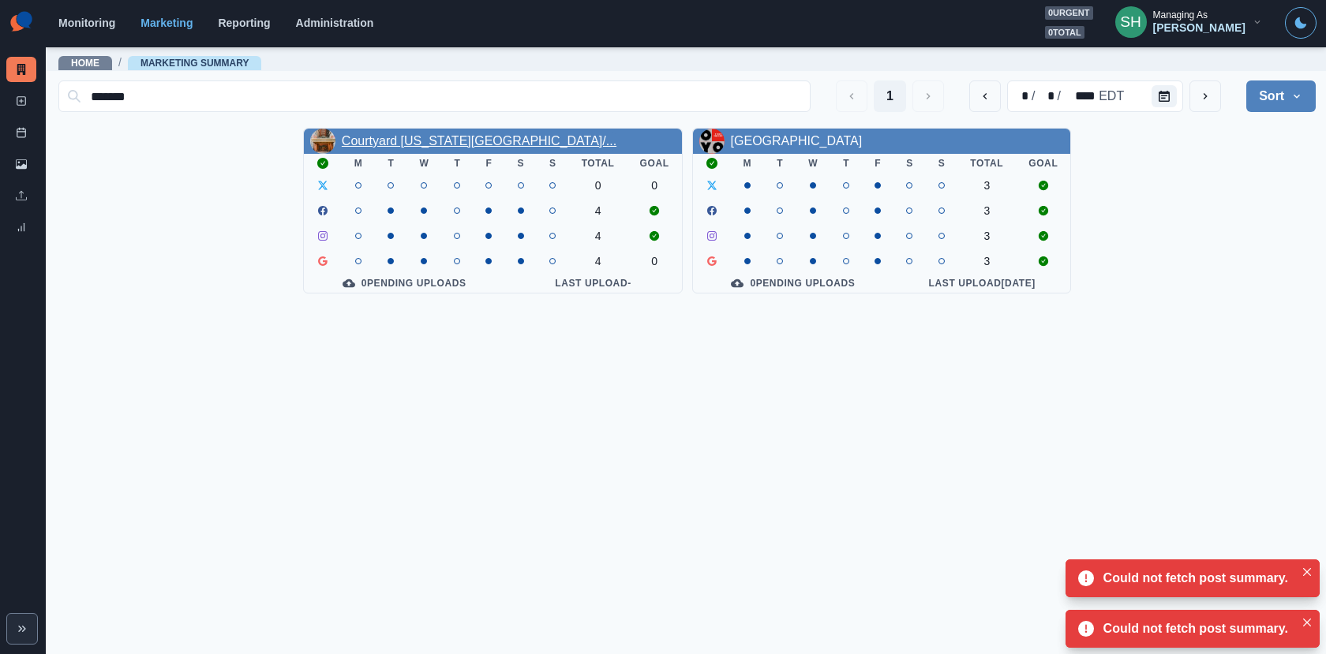
type input "*******"
click at [456, 140] on link "Courtyard [US_STATE][GEOGRAPHIC_DATA]/..." at bounding box center [479, 140] width 275 height 13
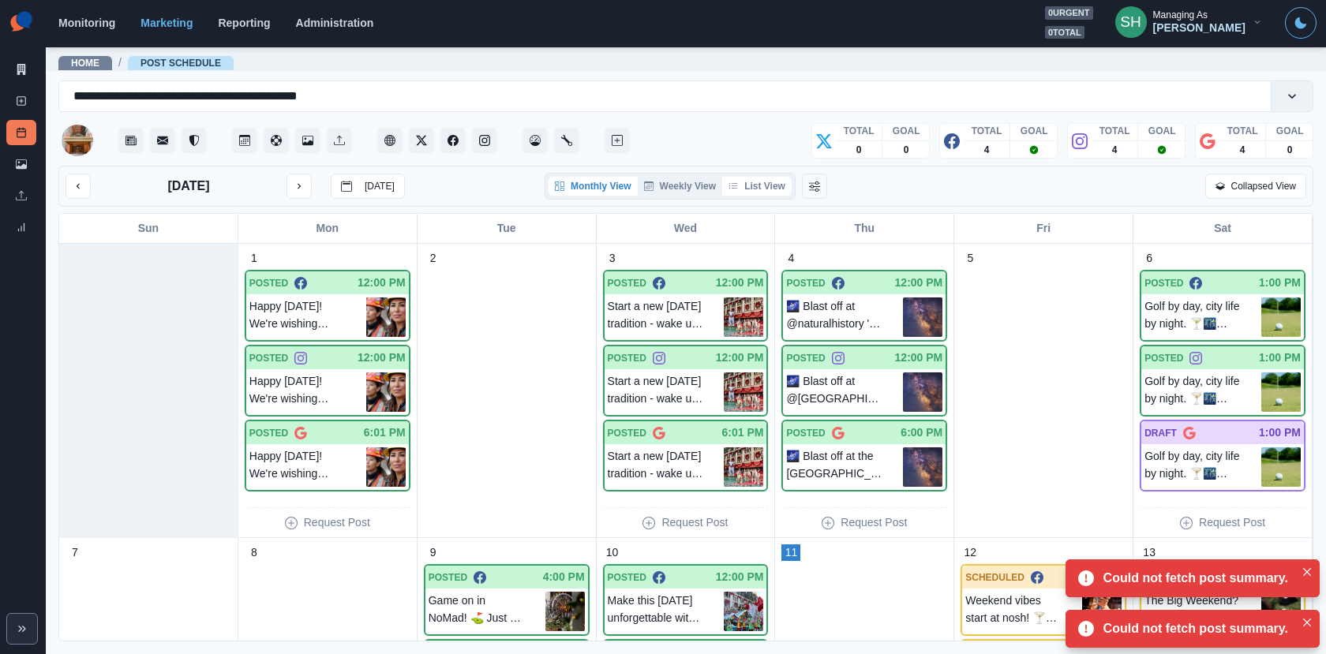
click at [782, 181] on button "List View" at bounding box center [756, 186] width 69 height 19
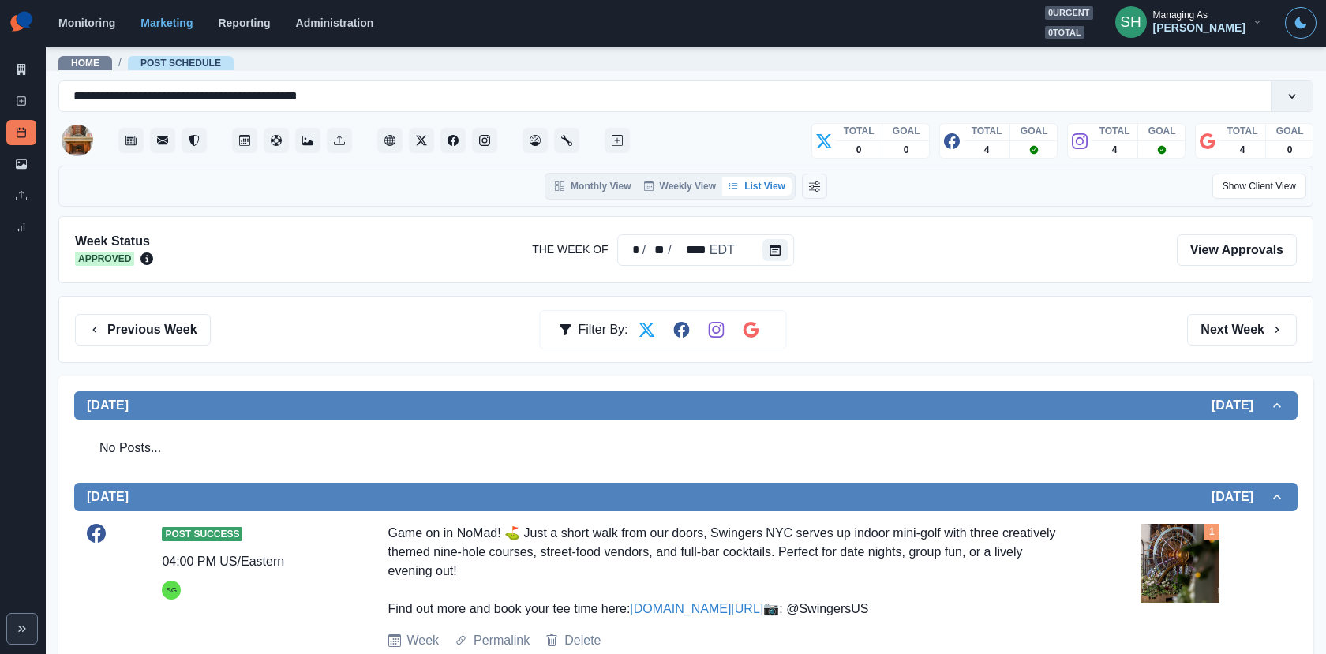
click at [1221, 310] on div "Previous Week Filter By: Next Week" at bounding box center [685, 329] width 1254 height 67
click at [1221, 322] on button "Next Week" at bounding box center [1242, 330] width 110 height 32
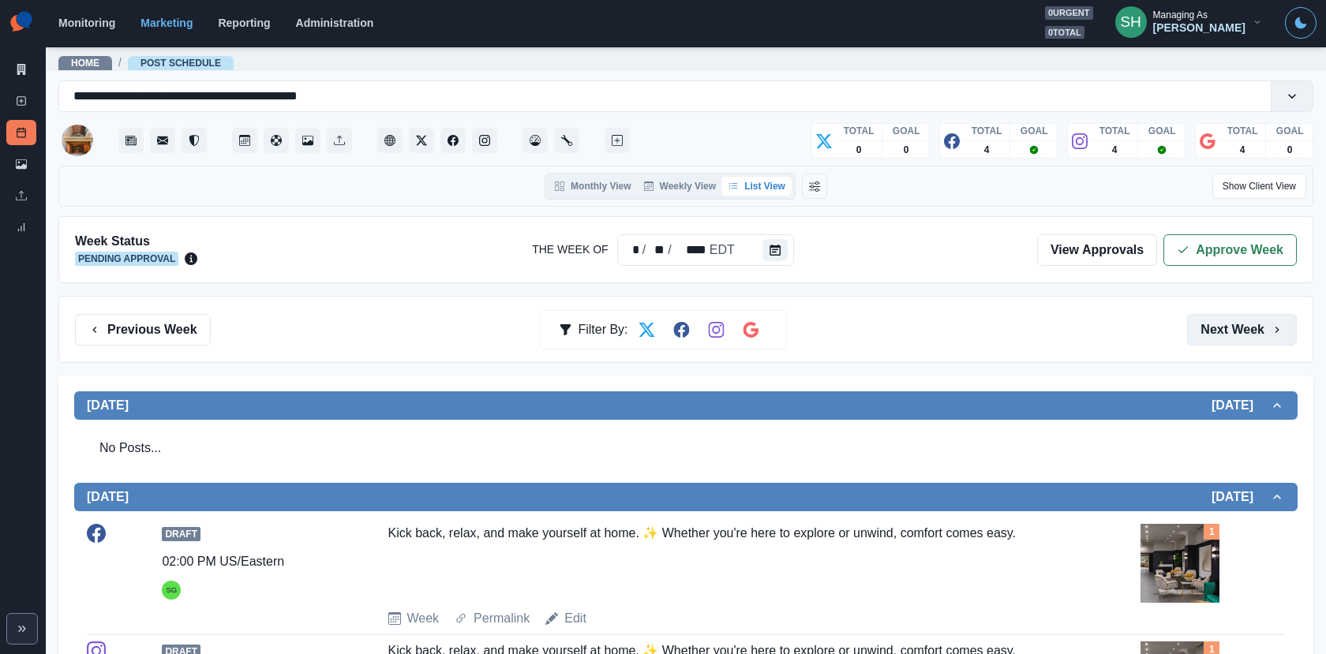
click at [1221, 322] on button "Next Week" at bounding box center [1242, 330] width 110 height 32
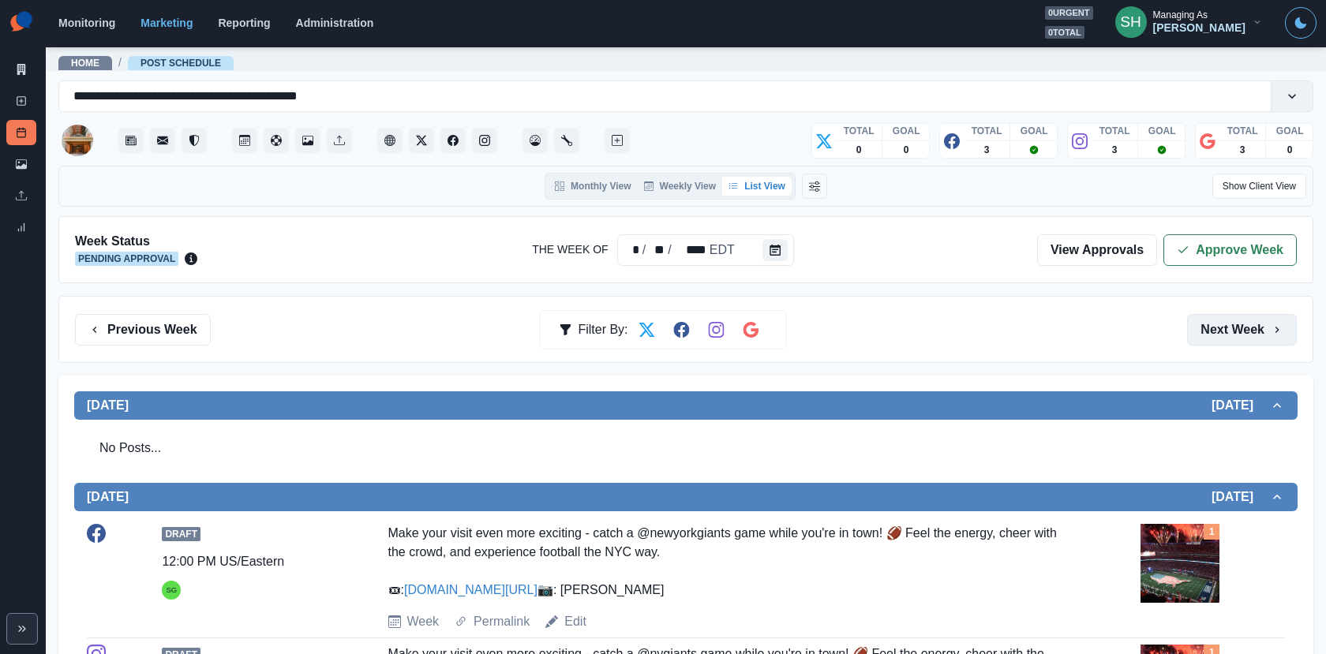
click at [1221, 322] on button "Next Week" at bounding box center [1242, 330] width 110 height 32
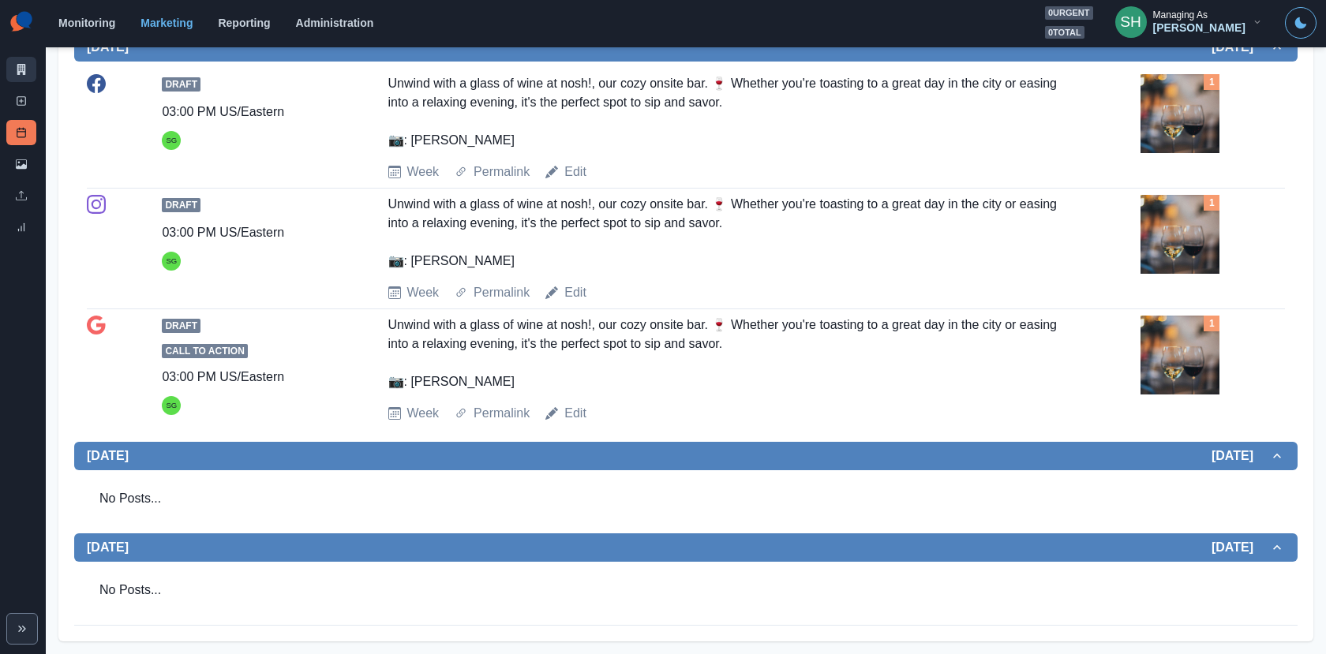
click at [24, 58] on link "Marketing Summary" at bounding box center [21, 69] width 30 height 25
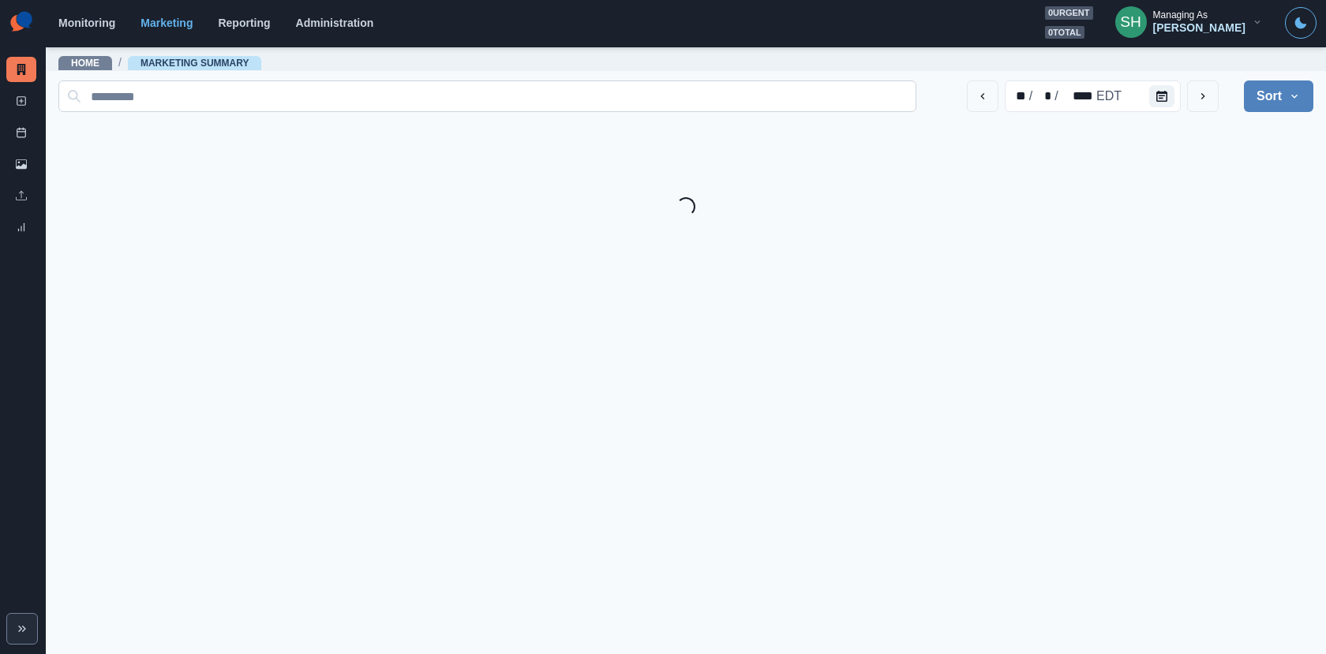
click at [376, 96] on input at bounding box center [487, 96] width 858 height 32
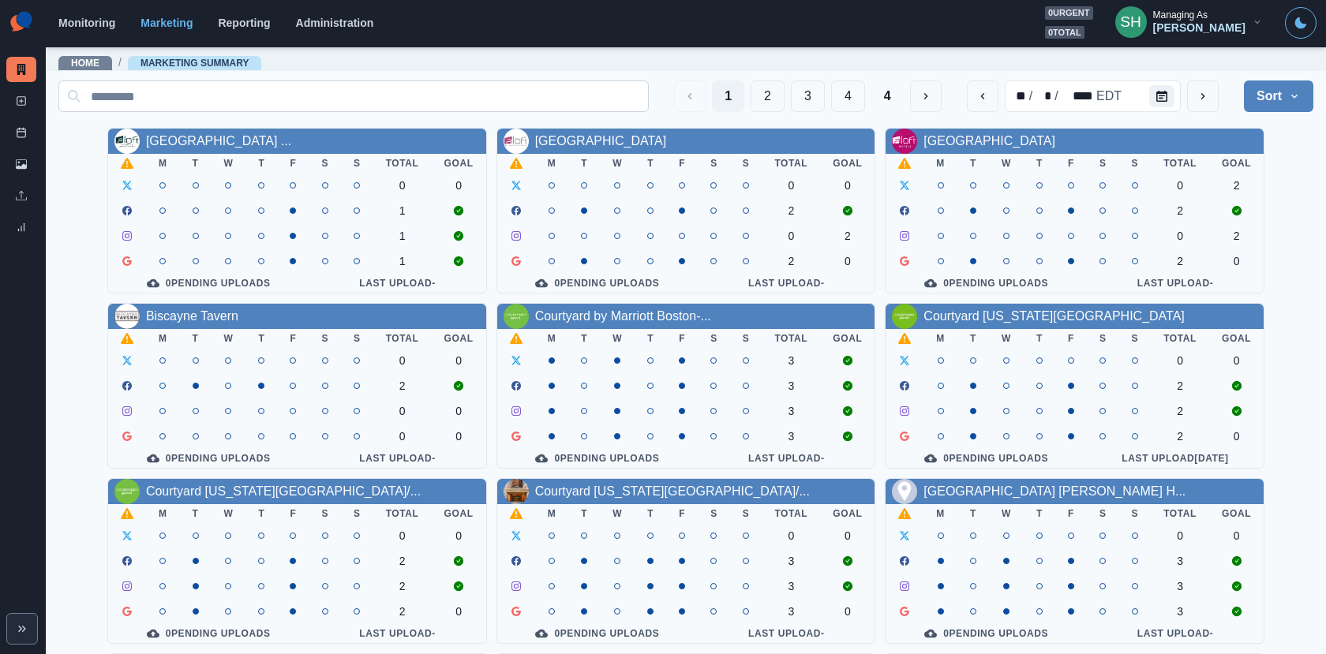
paste input "**********"
type input "**********"
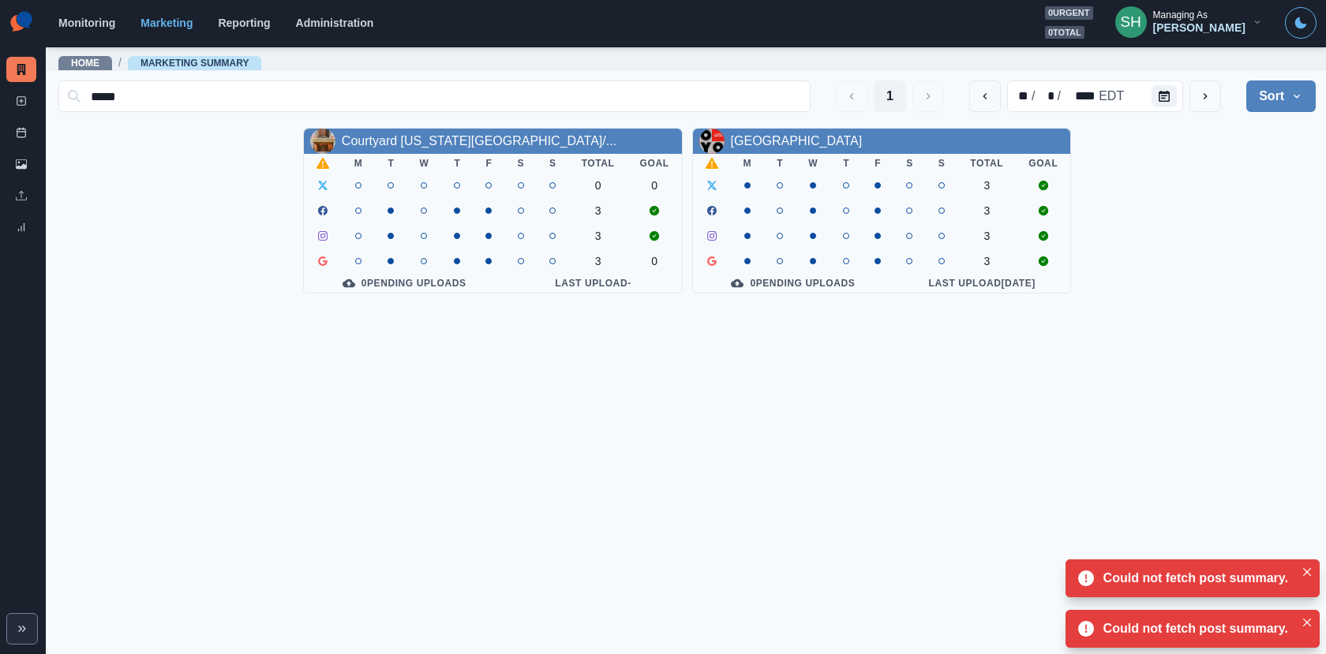
type input "*****"
click at [1188, 29] on div "[PERSON_NAME]" at bounding box center [1199, 27] width 92 height 13
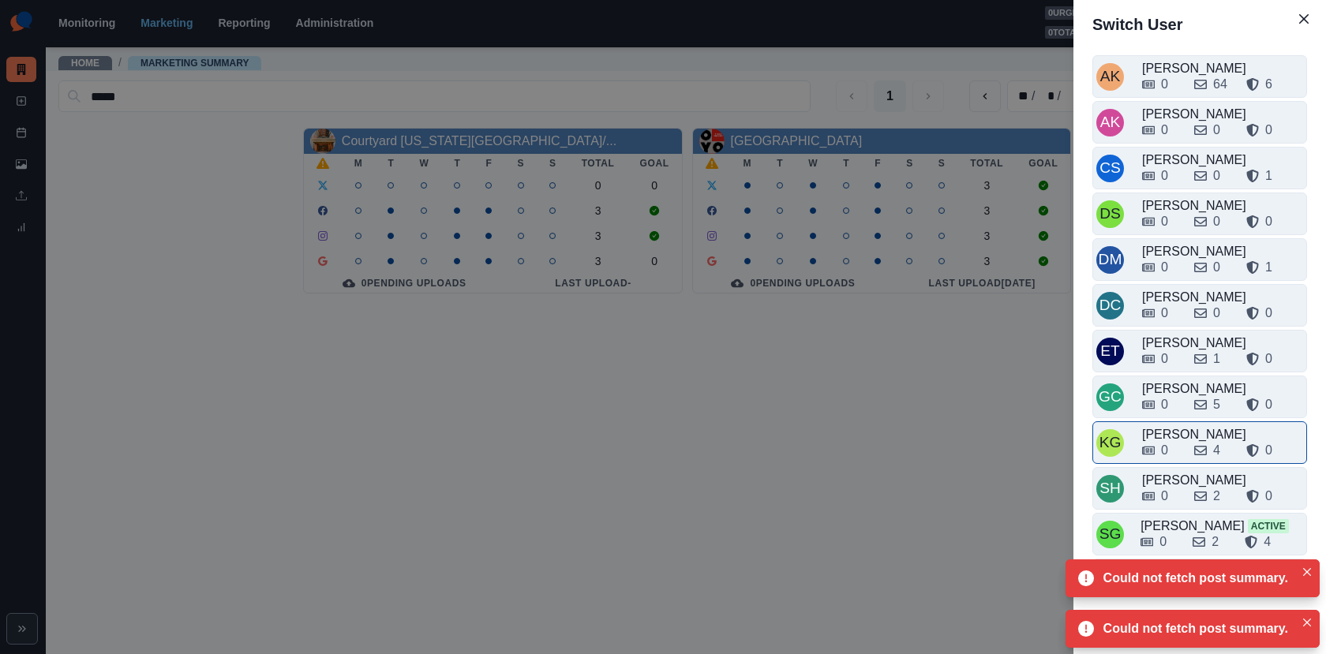
click at [1173, 425] on div "[PERSON_NAME]" at bounding box center [1222, 434] width 161 height 19
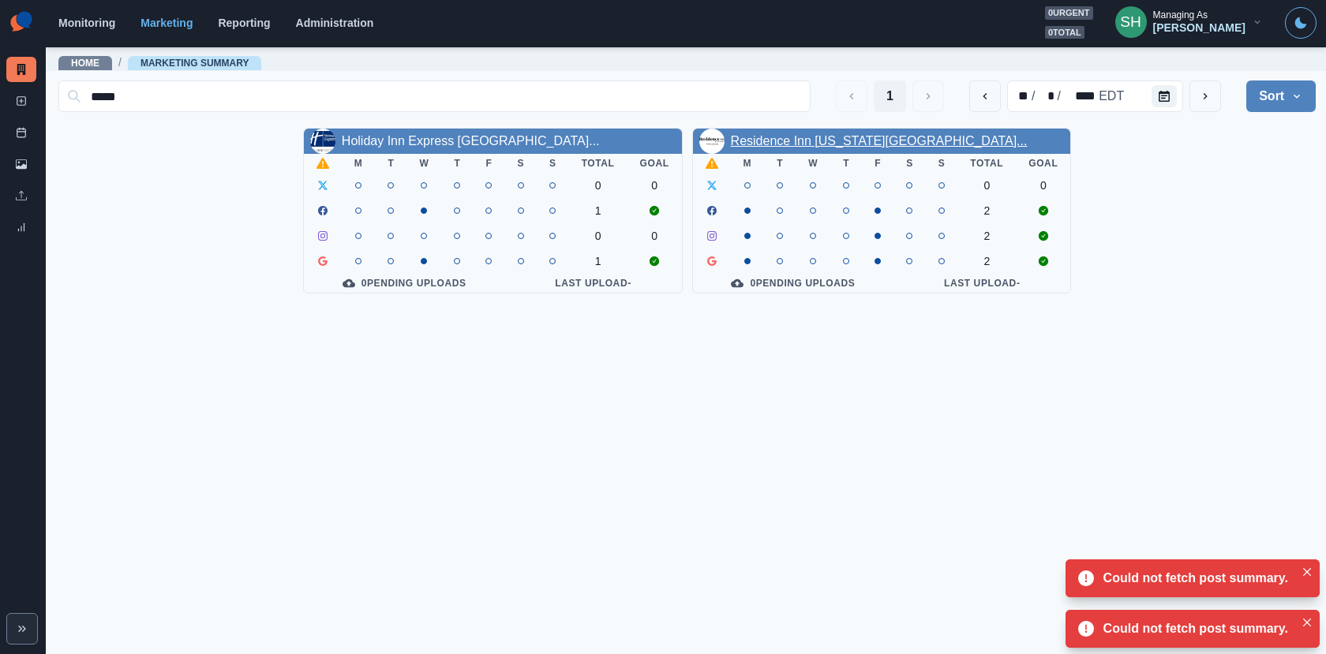
click at [744, 139] on link "Residence Inn New York Manhat..." at bounding box center [879, 140] width 297 height 13
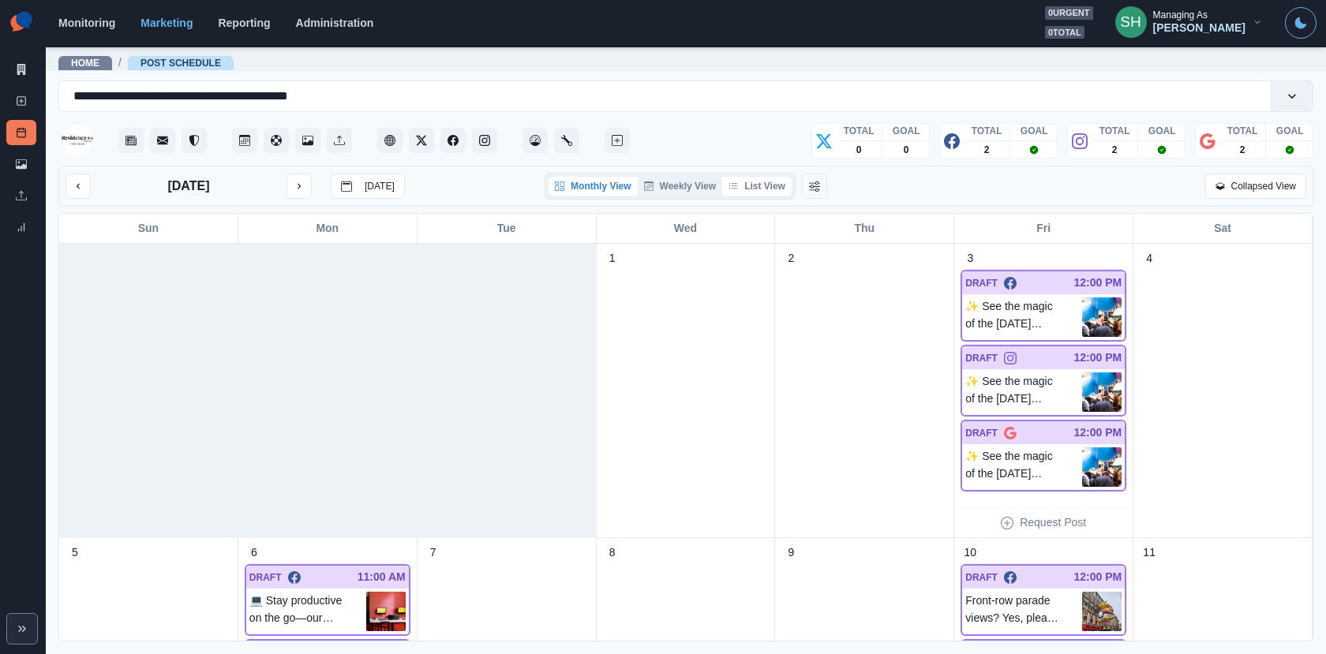
click at [765, 187] on button "List View" at bounding box center [756, 186] width 69 height 19
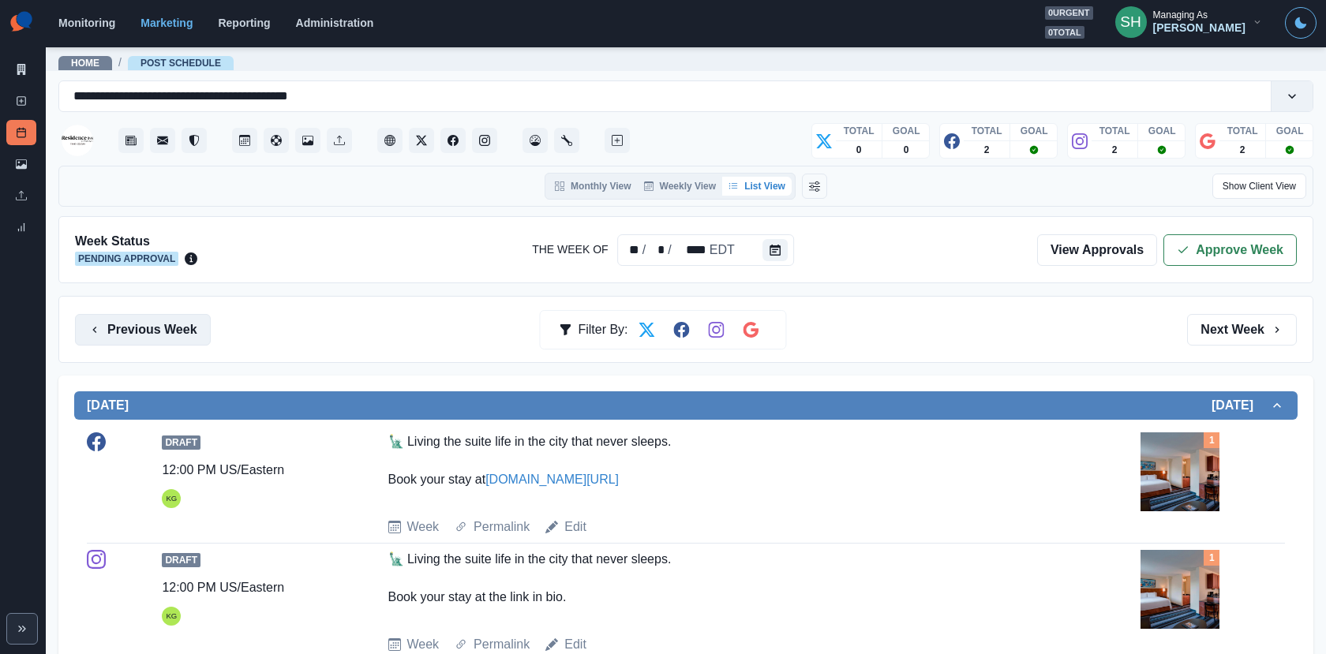
click at [148, 330] on button "Previous Week" at bounding box center [143, 330] width 136 height 32
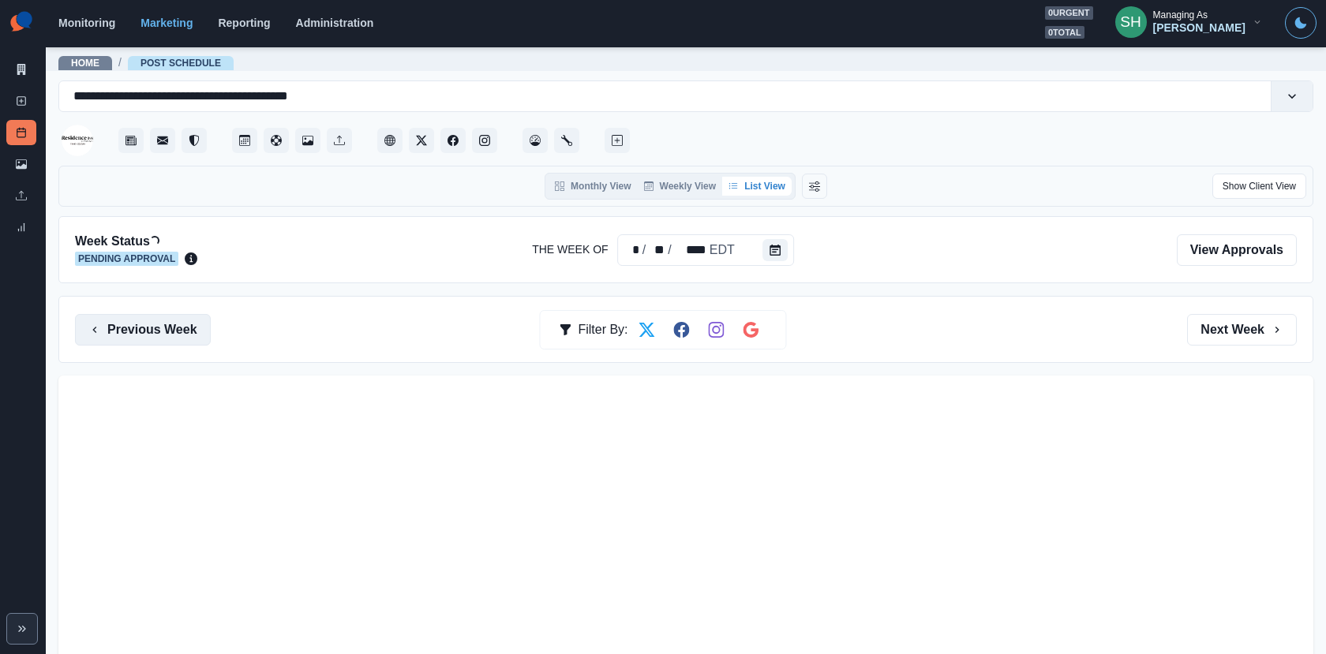
click at [148, 330] on button "Previous Week" at bounding box center [143, 330] width 136 height 32
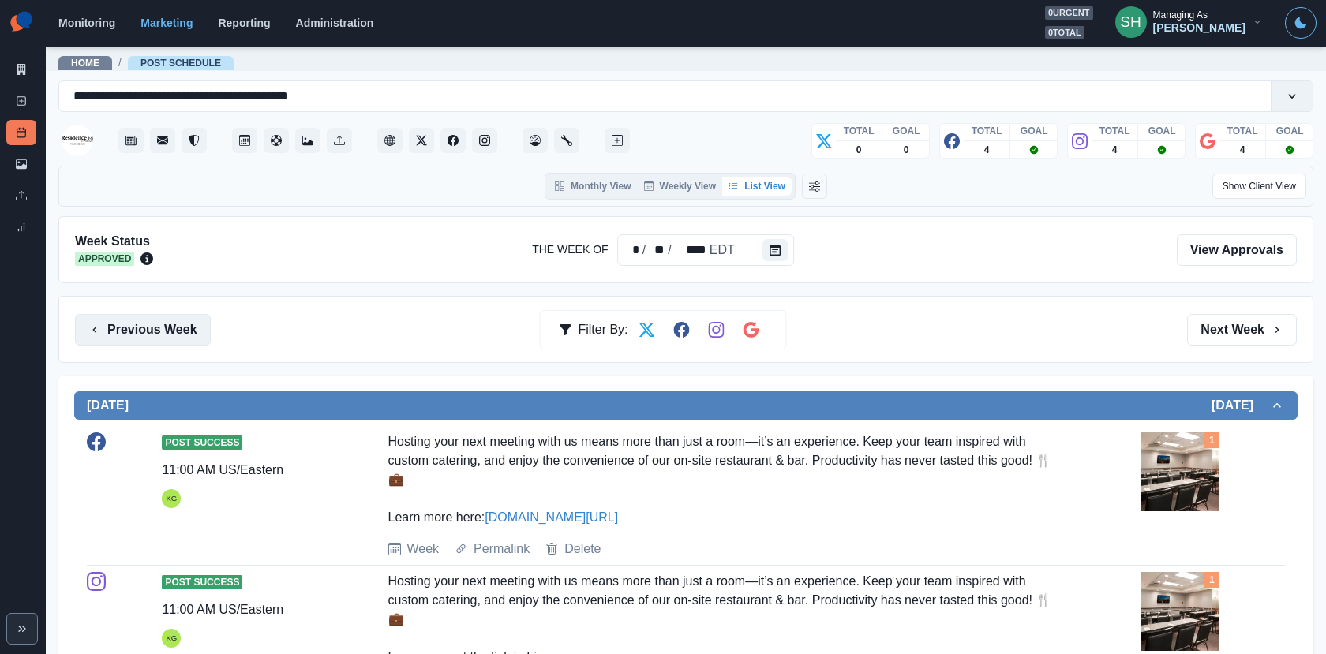
click at [148, 330] on button "Previous Week" at bounding box center [143, 330] width 136 height 32
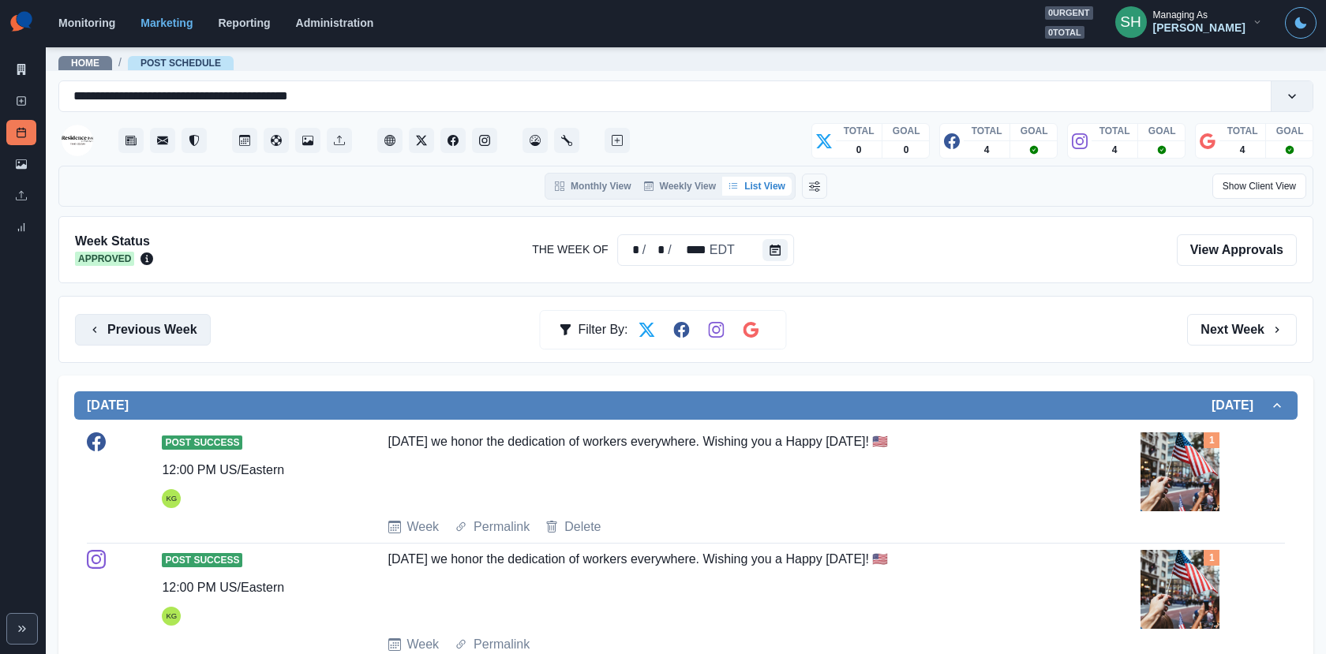
click at [148, 330] on button "Previous Week" at bounding box center [143, 330] width 136 height 32
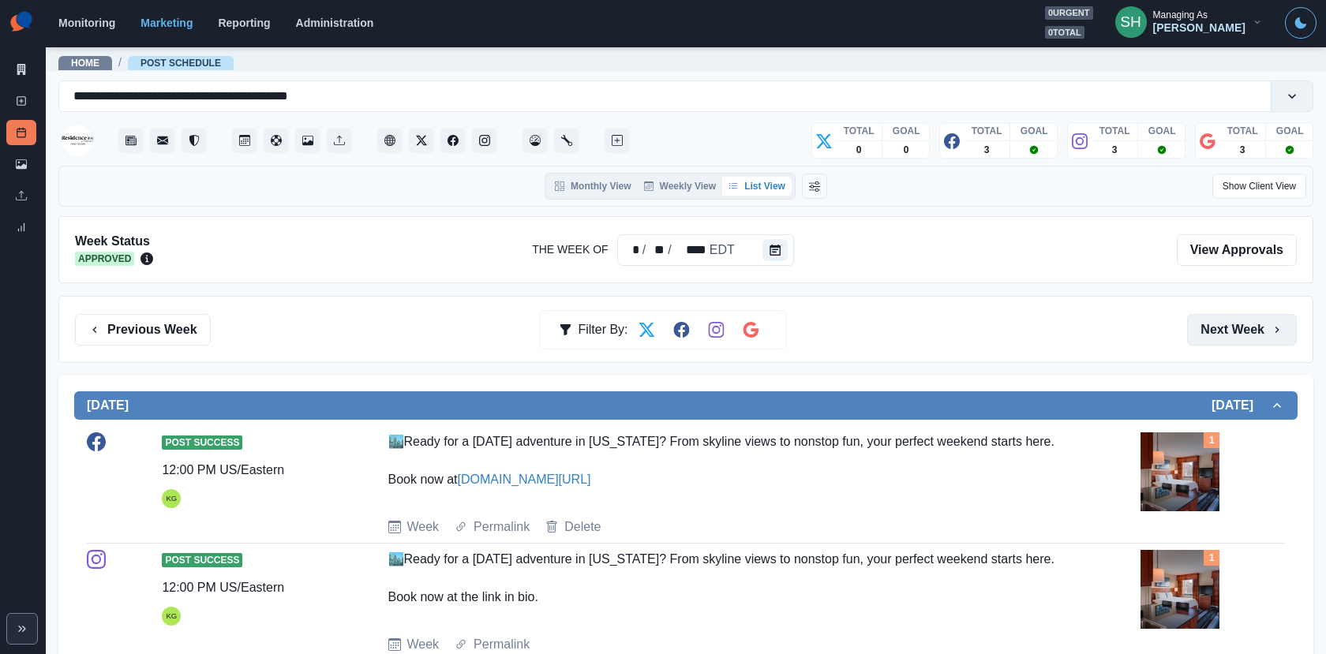
click at [1242, 338] on button "Next Week" at bounding box center [1242, 330] width 110 height 32
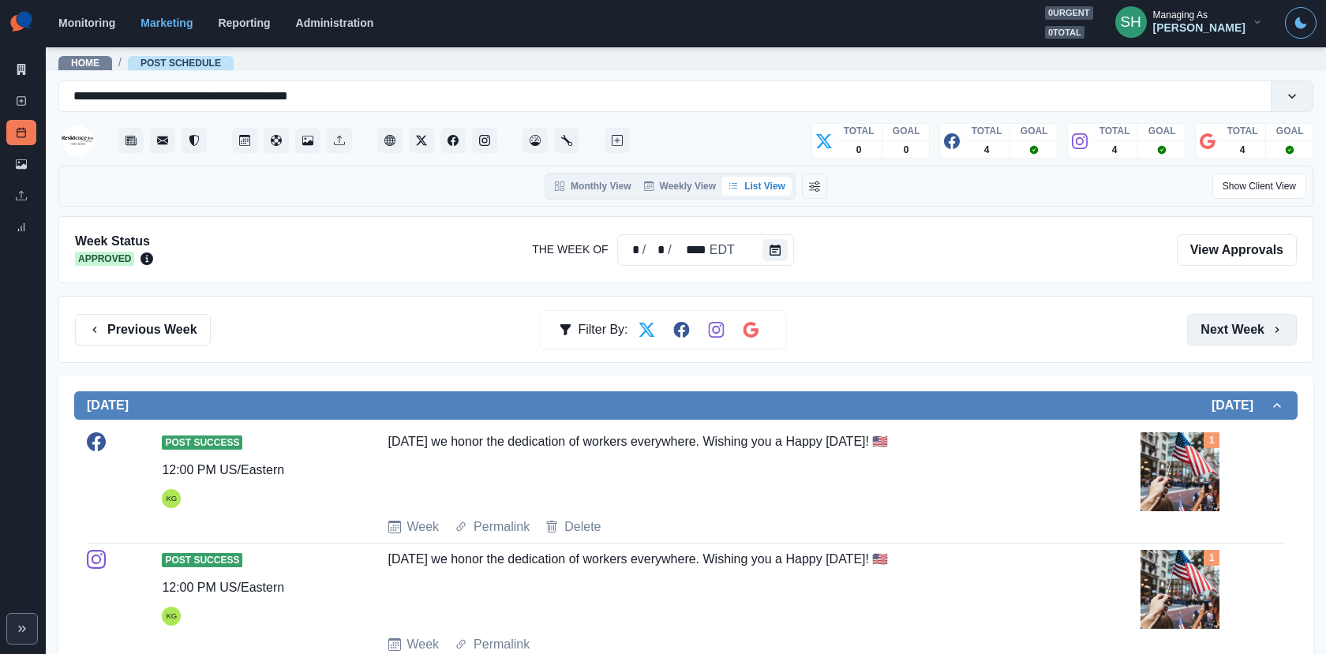
click at [1242, 338] on button "Next Week" at bounding box center [1242, 330] width 110 height 32
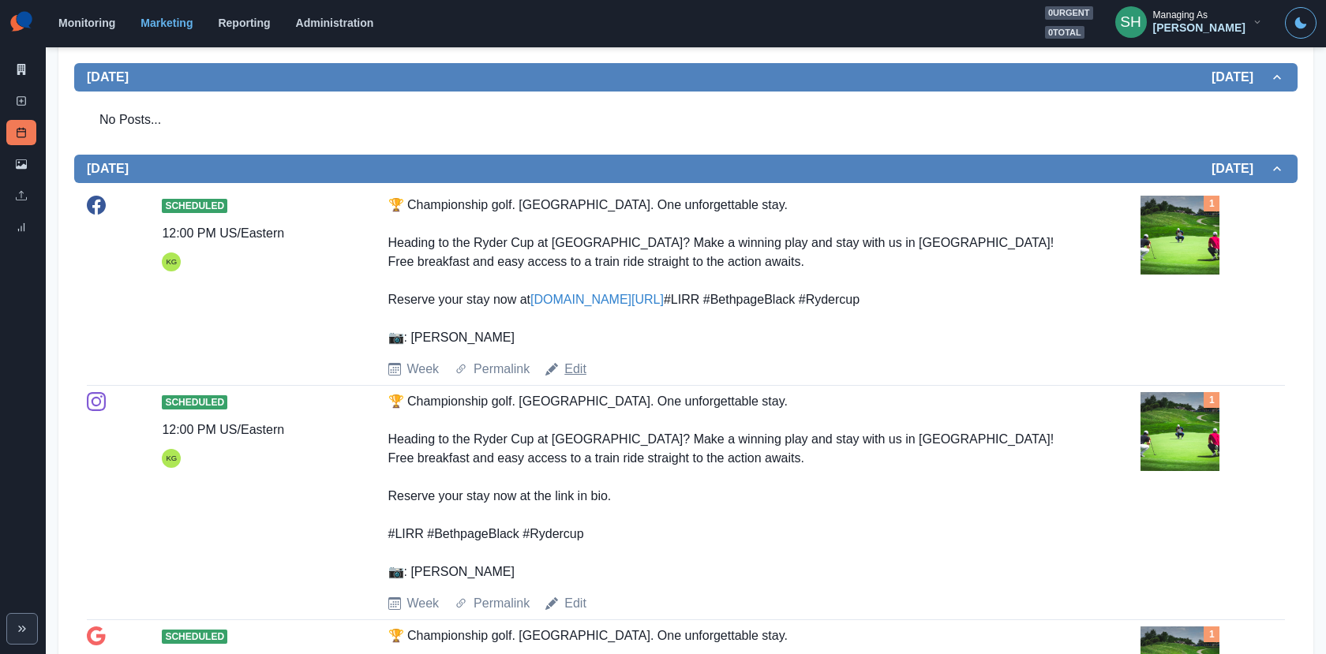
click at [582, 379] on link "Edit" at bounding box center [575, 369] width 22 height 19
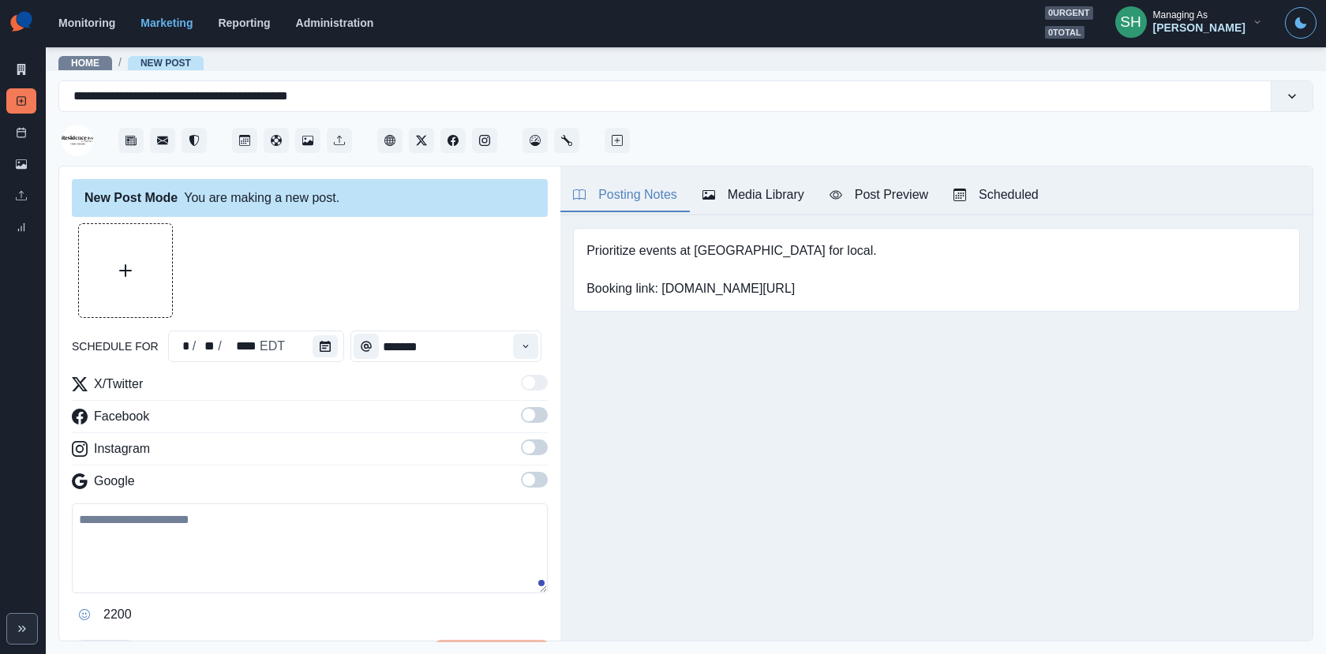
type input "********"
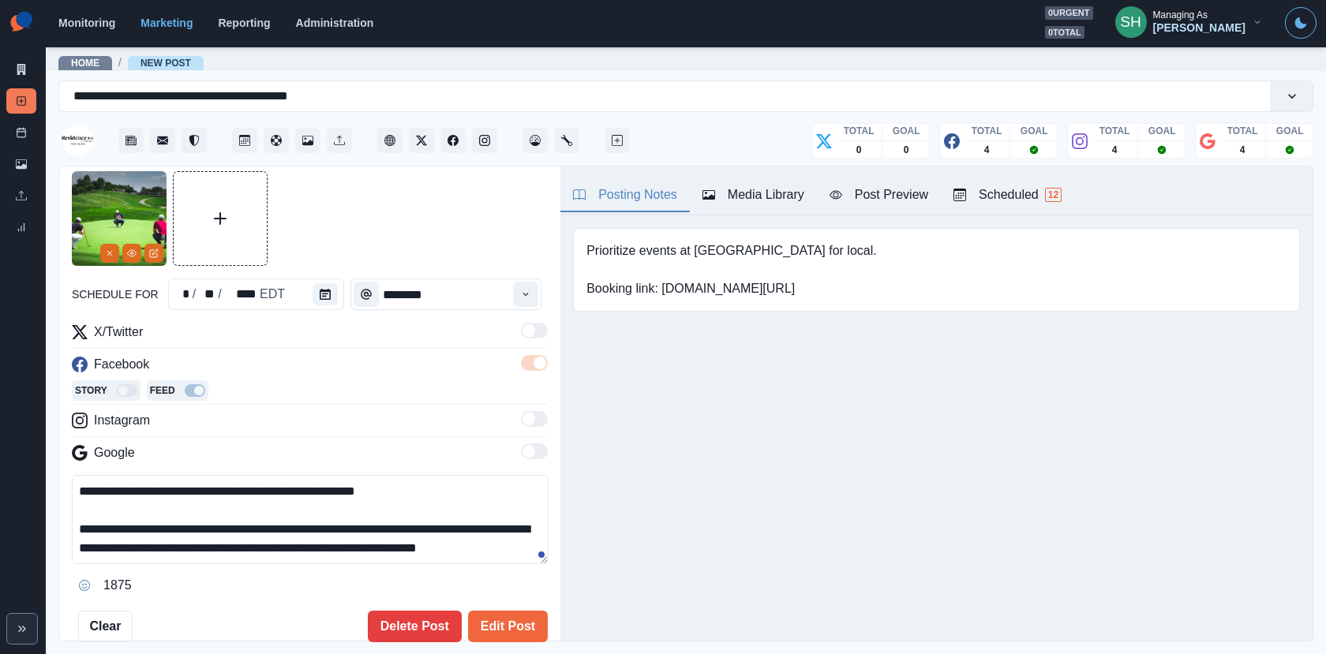
scroll to position [115, 0]
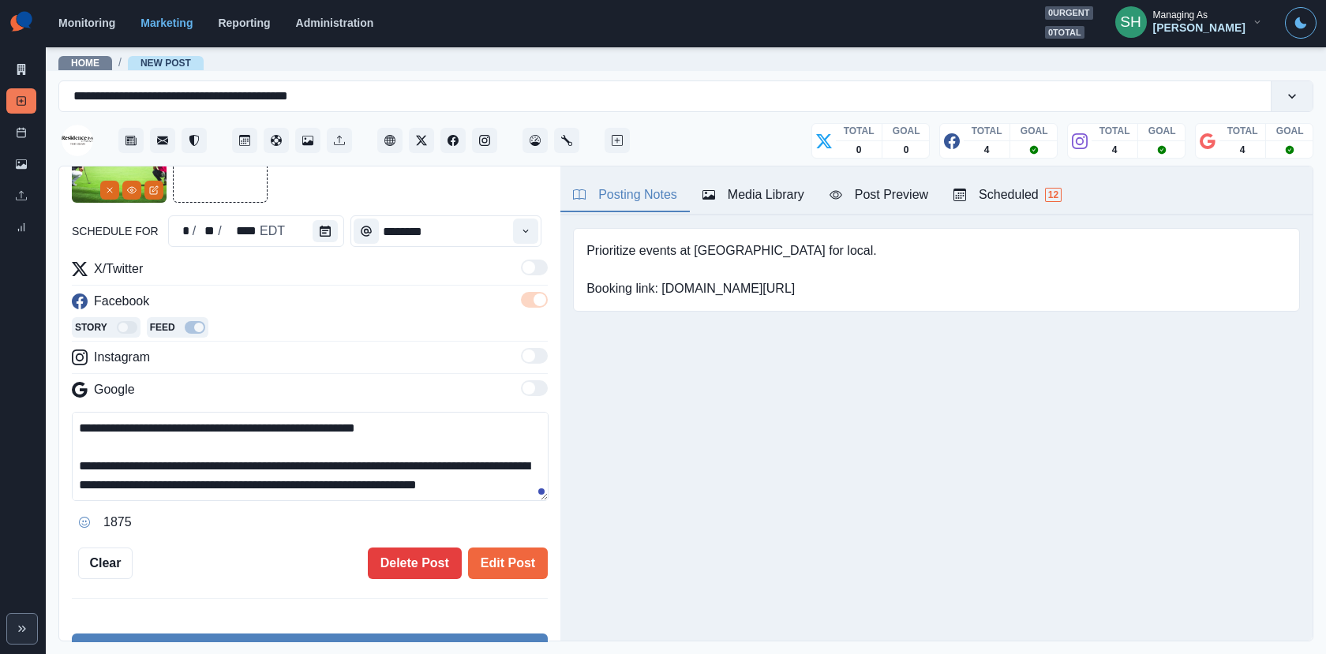
click at [265, 444] on textarea "**********" at bounding box center [310, 456] width 477 height 89
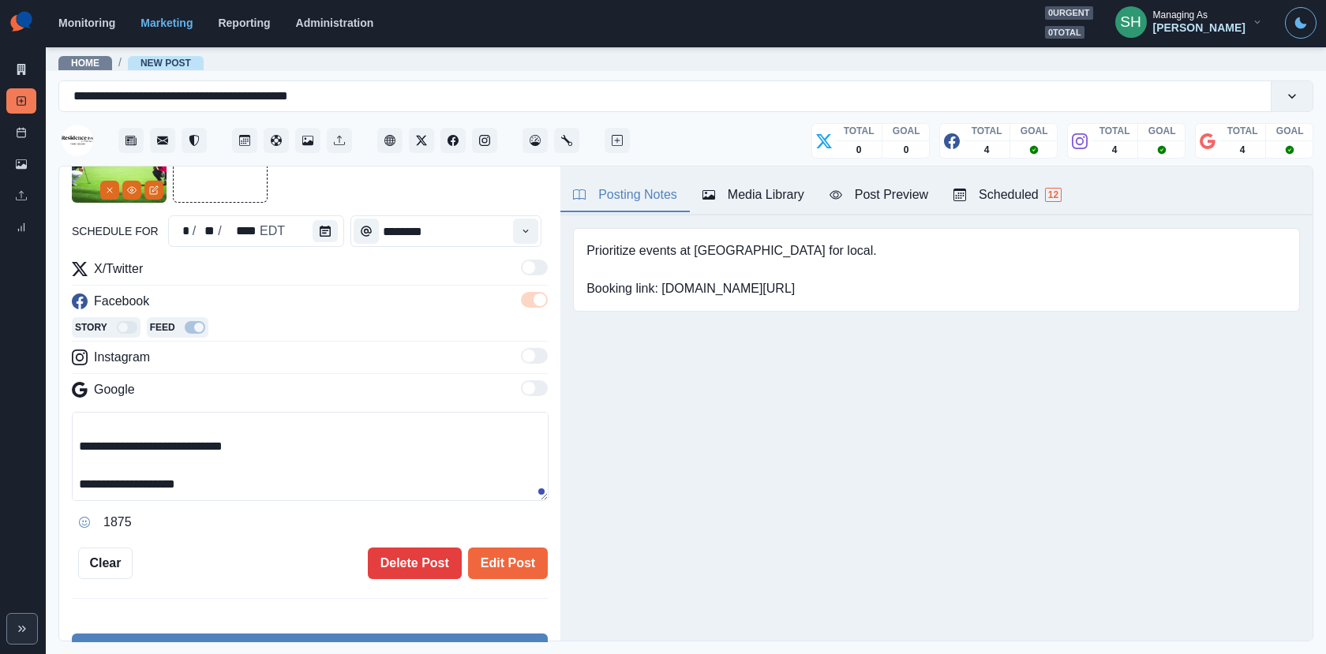
scroll to position [0, 0]
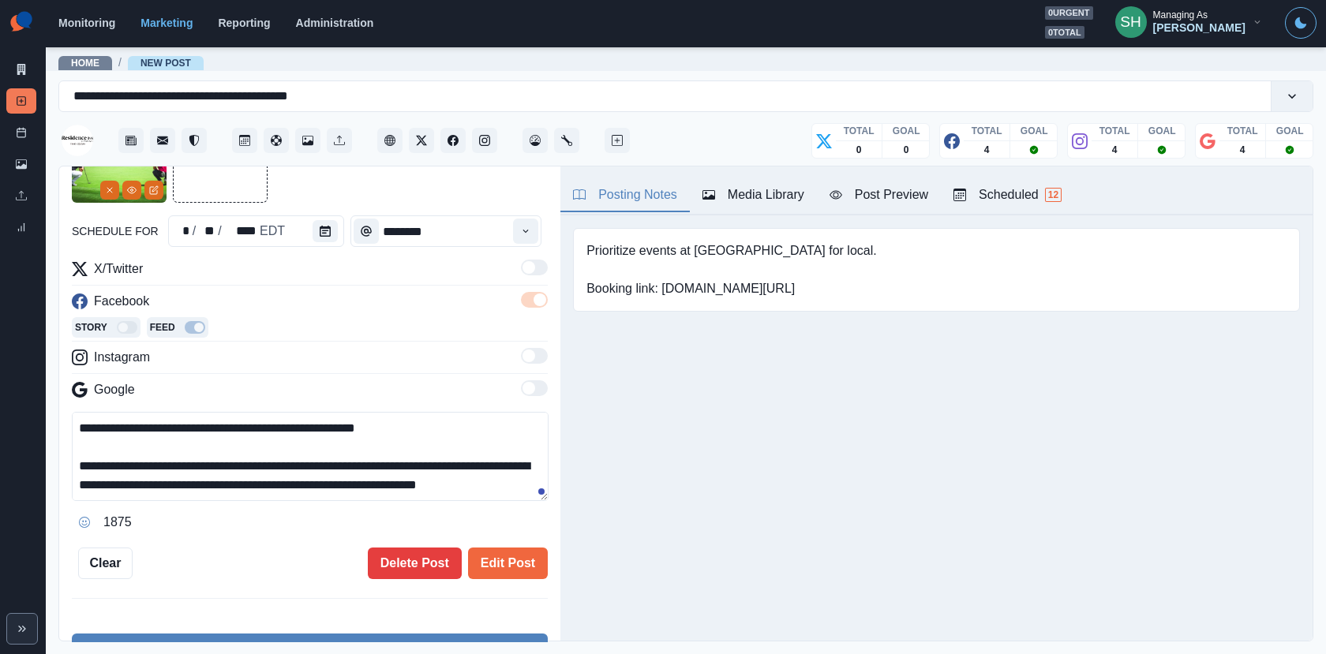
drag, startPoint x: 244, startPoint y: 460, endPoint x: 160, endPoint y: 460, distance: 83.6
click at [160, 460] on textarea "**********" at bounding box center [310, 456] width 477 height 89
click at [219, 461] on textarea "**********" at bounding box center [310, 456] width 477 height 89
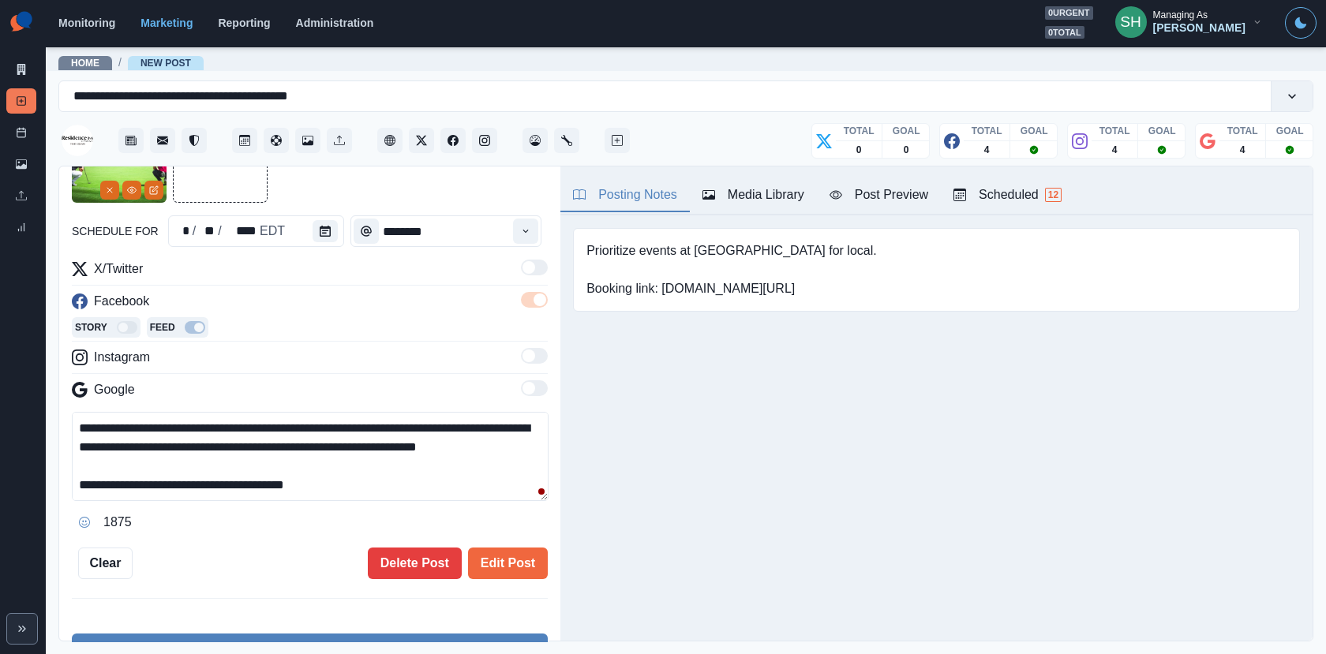
scroll to position [100, 0]
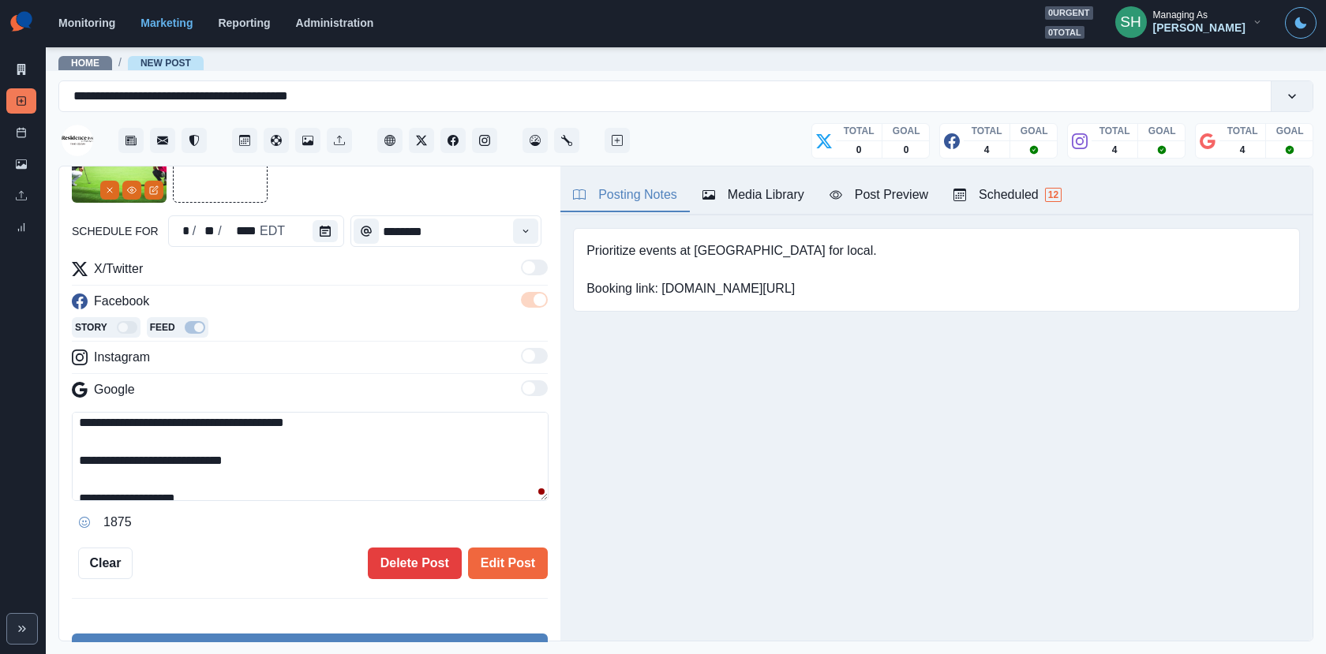
drag, startPoint x: 303, startPoint y: 480, endPoint x: 212, endPoint y: 480, distance: 90.7
click at [212, 480] on textarea "**********" at bounding box center [310, 456] width 477 height 89
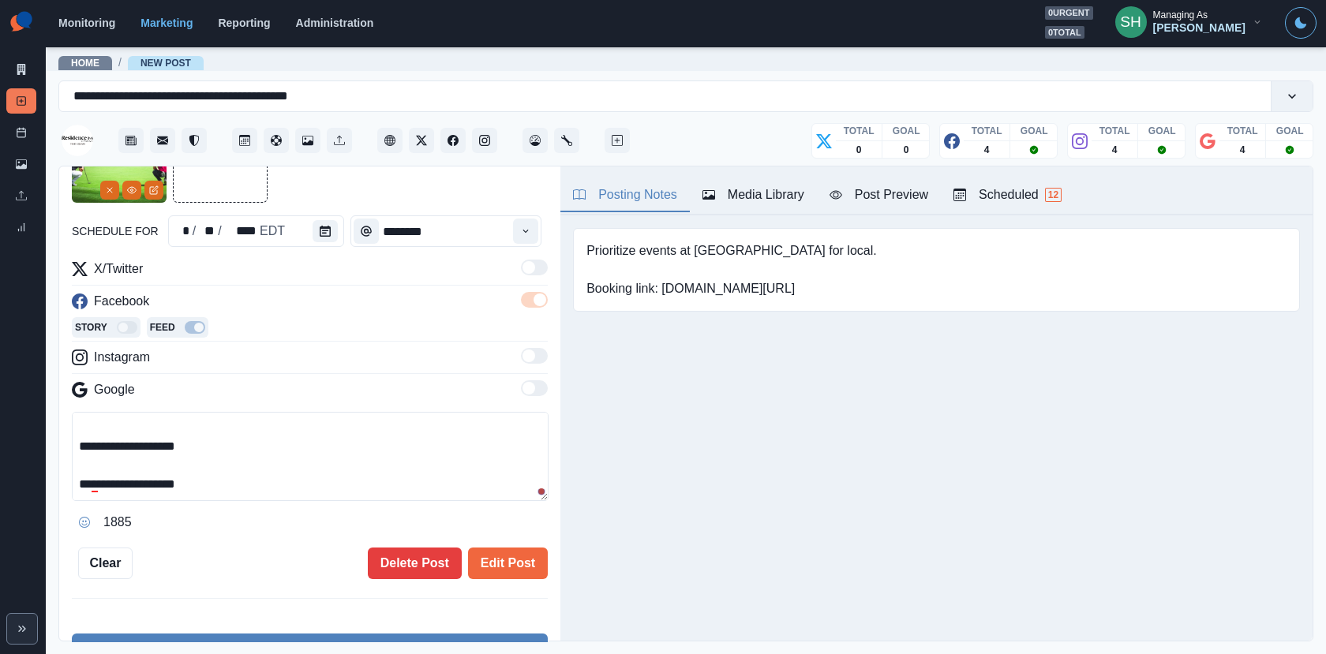
click at [215, 496] on textarea "**********" at bounding box center [310, 456] width 477 height 89
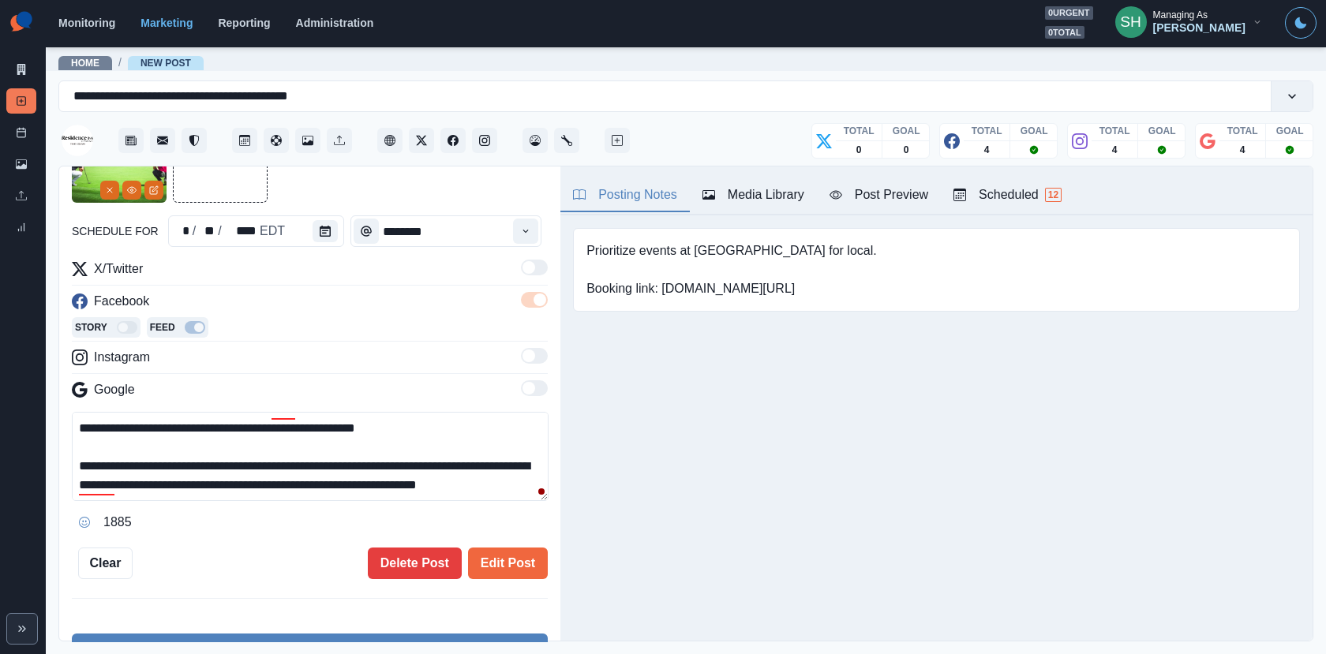
drag, startPoint x: 215, startPoint y: 496, endPoint x: 214, endPoint y: 356, distance: 140.4
click at [214, 356] on div "**********" at bounding box center [310, 397] width 476 height 275
type textarea "**********"
click at [518, 560] on button "Edit Post" at bounding box center [508, 564] width 80 height 32
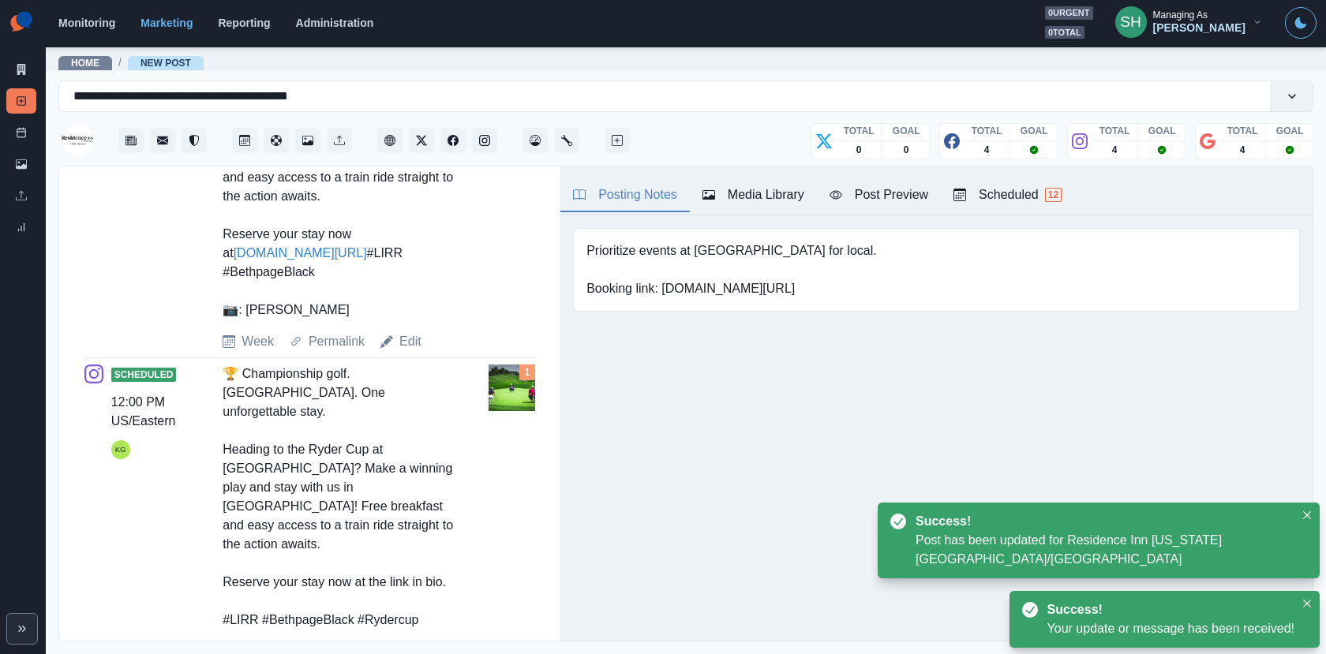
scroll to position [839, 0]
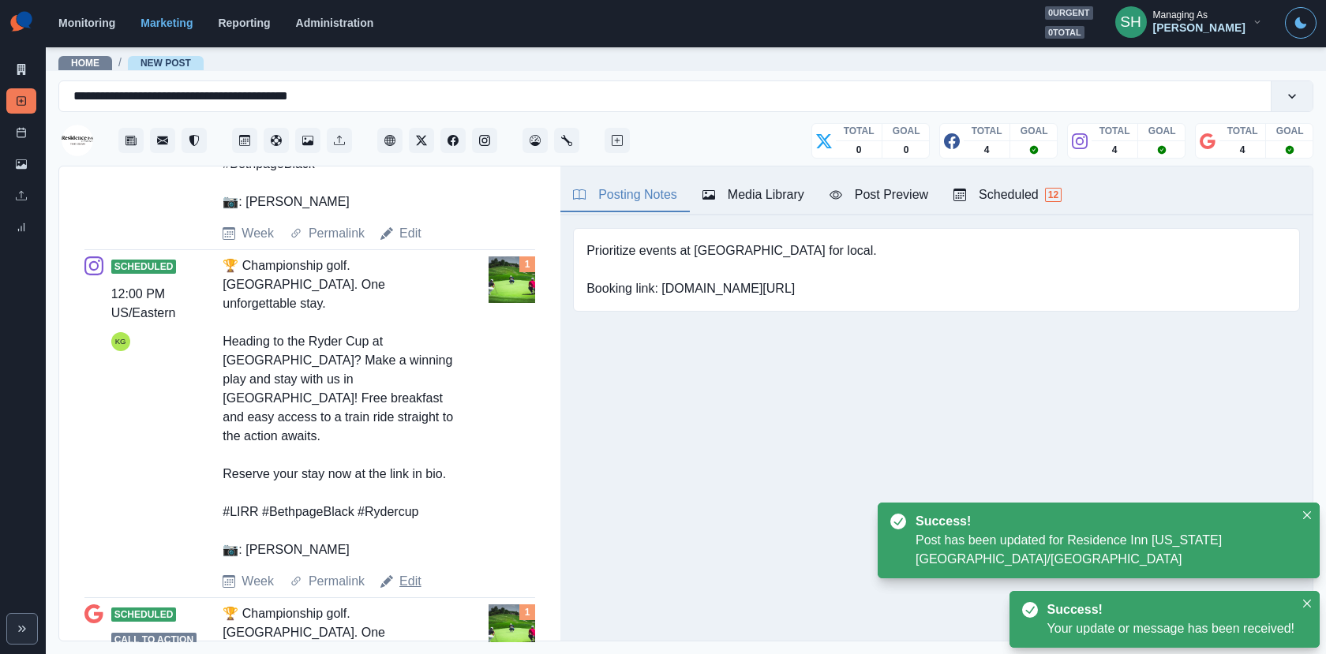
click at [409, 572] on link "Edit" at bounding box center [410, 581] width 22 height 19
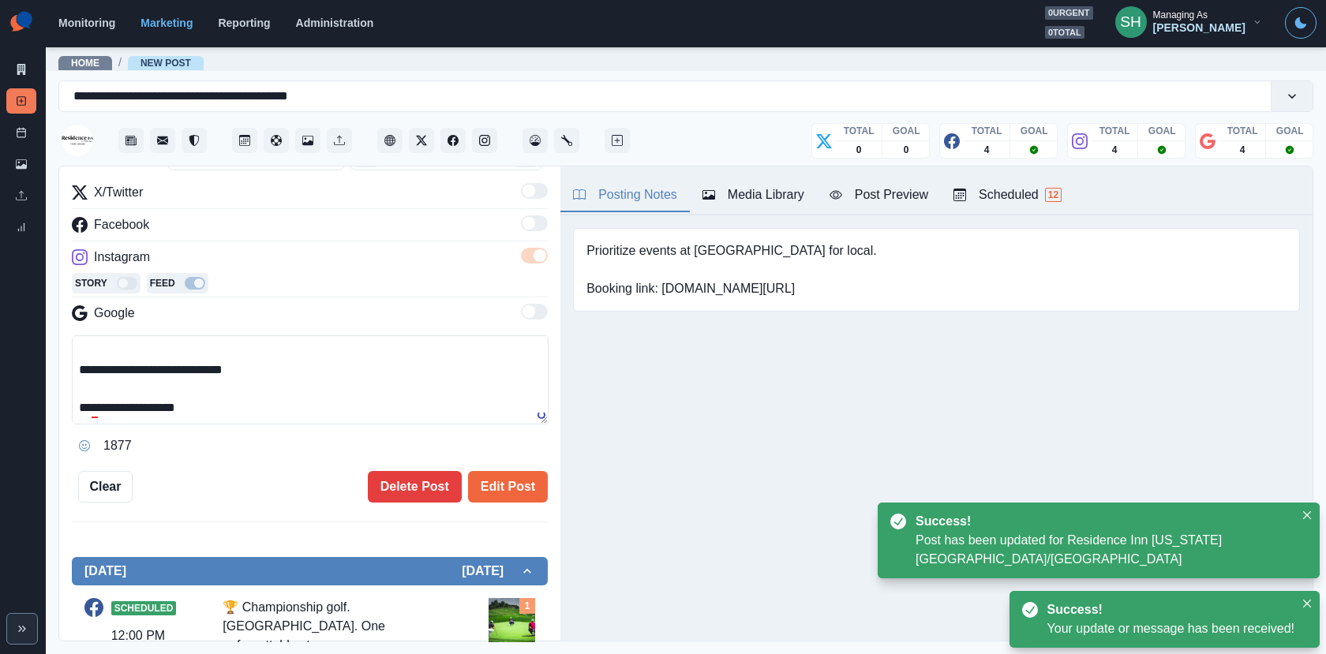
scroll to position [132, 0]
drag, startPoint x: 318, startPoint y: 402, endPoint x: 312, endPoint y: 250, distance: 151.6
click at [312, 252] on div "**********" at bounding box center [310, 320] width 476 height 275
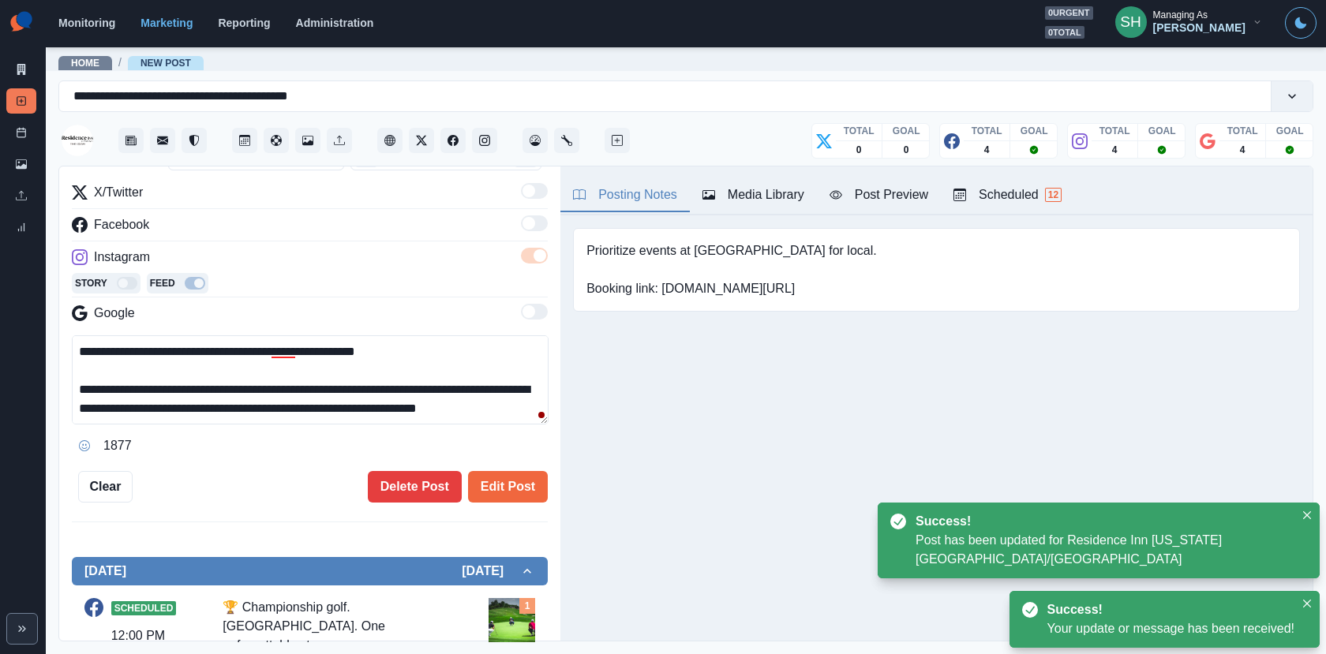
paste textarea "**"
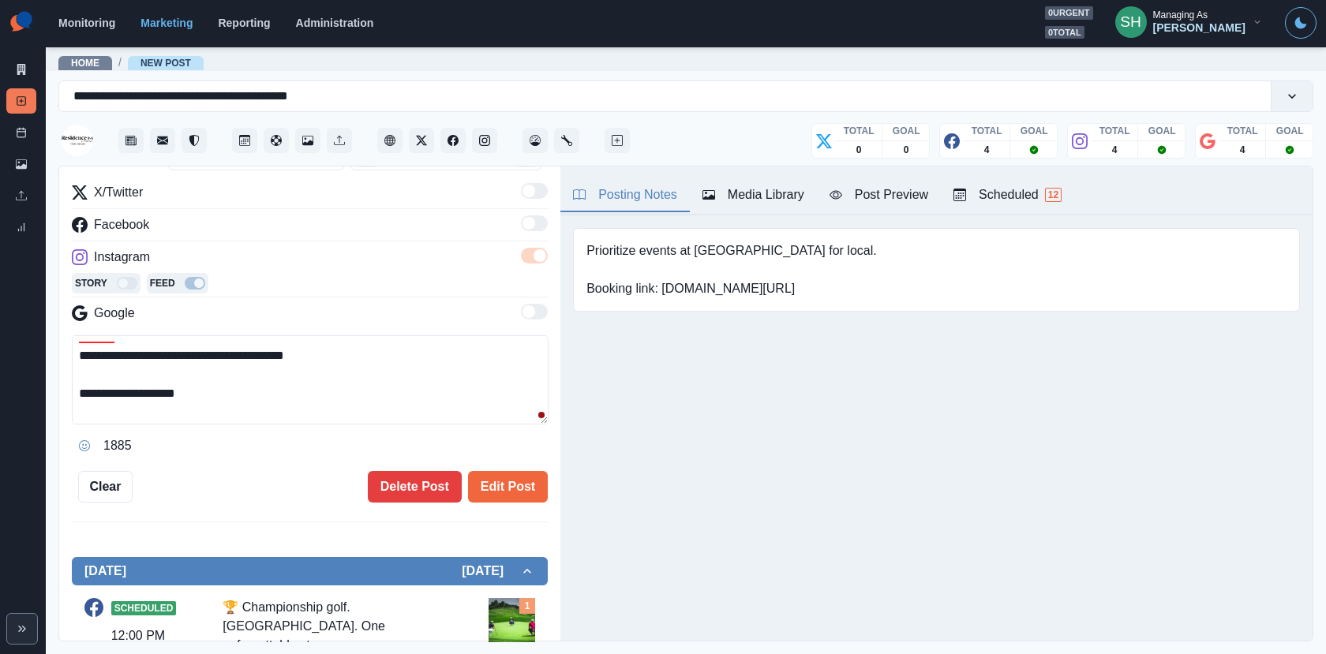
scroll to position [74, 0]
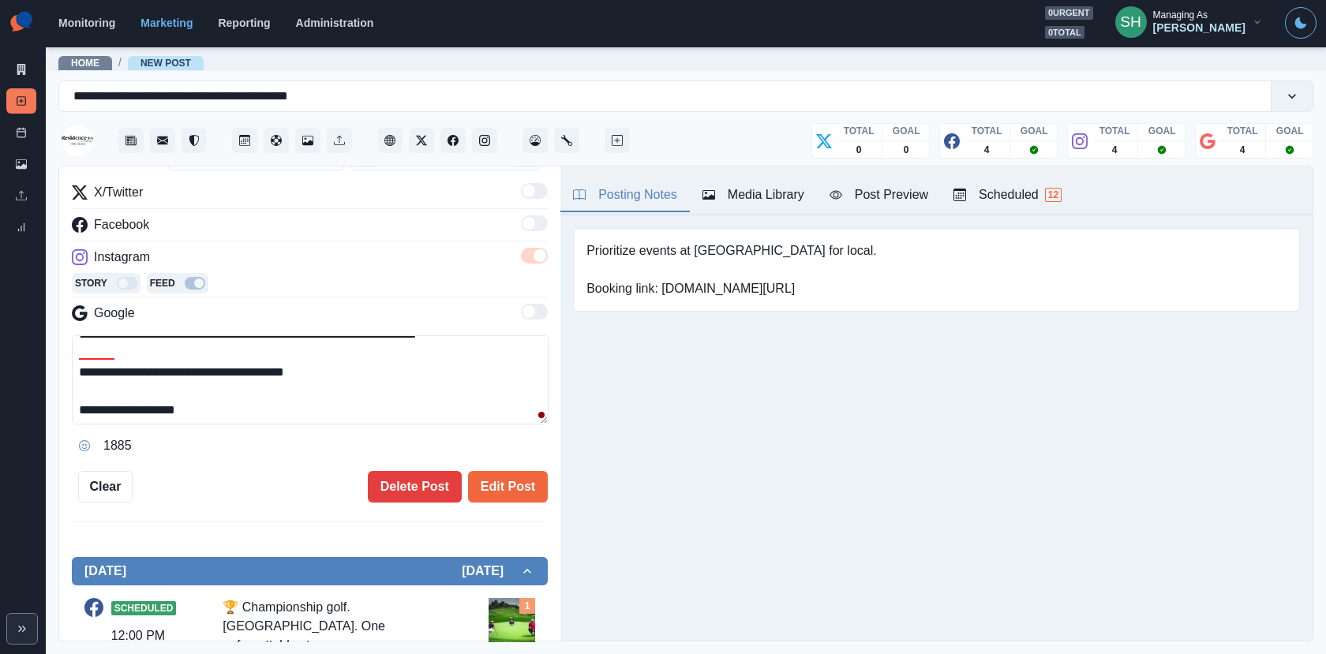
drag, startPoint x: 352, startPoint y: 389, endPoint x: 222, endPoint y: 389, distance: 130.2
click at [222, 389] on textarea "**********" at bounding box center [310, 379] width 477 height 89
type textarea "**********"
click at [499, 481] on button "Edit Post" at bounding box center [508, 487] width 80 height 32
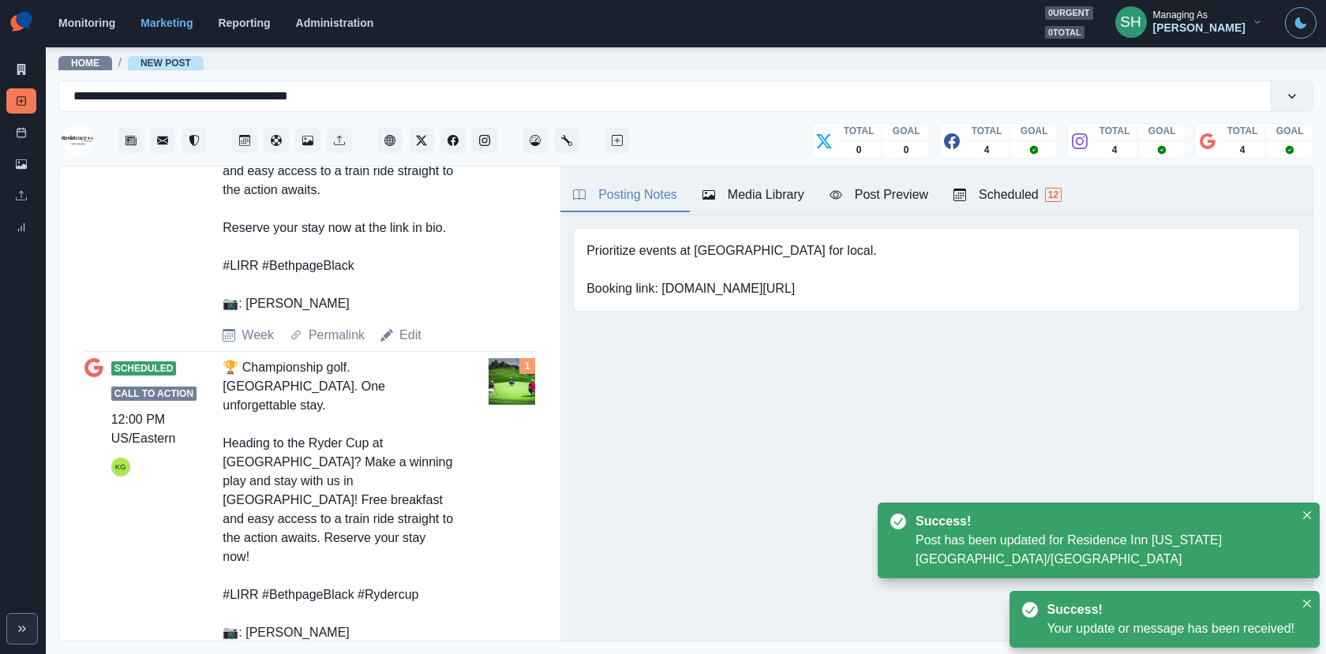
click at [428, 653] on div "Week Permalink Edit" at bounding box center [352, 664] width 260 height 19
click at [405, 653] on link "Edit" at bounding box center [410, 664] width 22 height 19
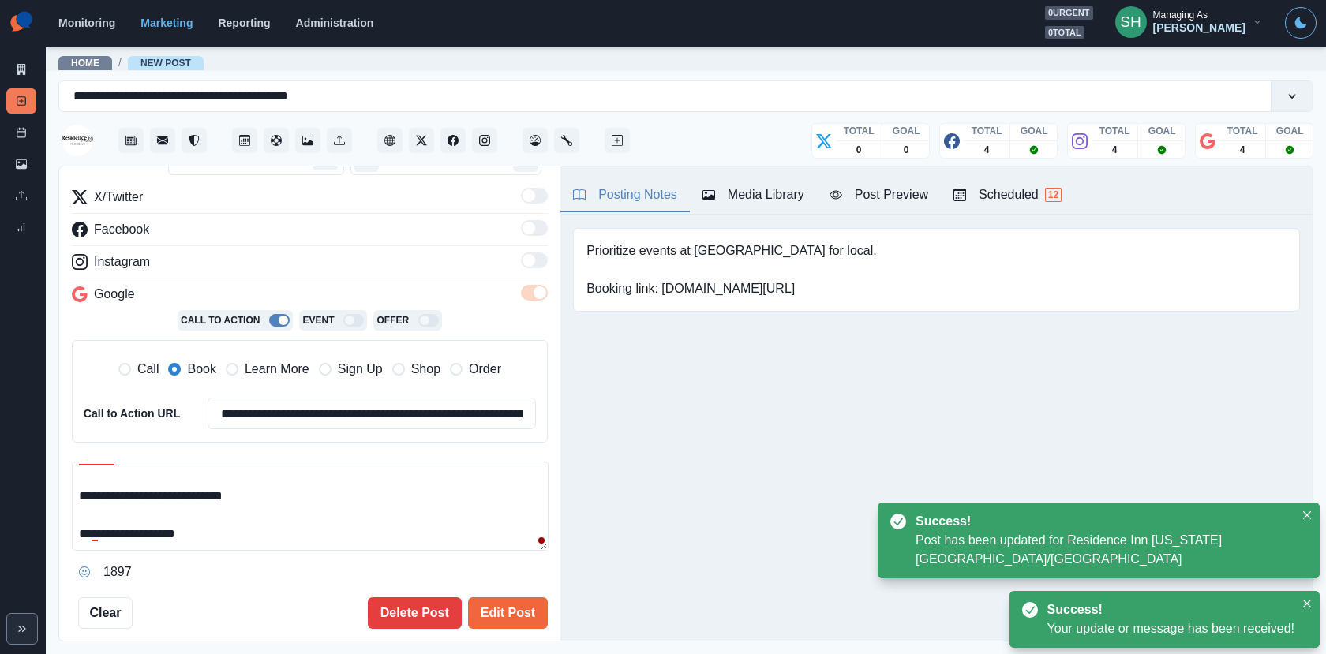
drag, startPoint x: 322, startPoint y: 531, endPoint x: 314, endPoint y: 379, distance: 152.5
click at [314, 379] on div "**********" at bounding box center [310, 386] width 476 height 397
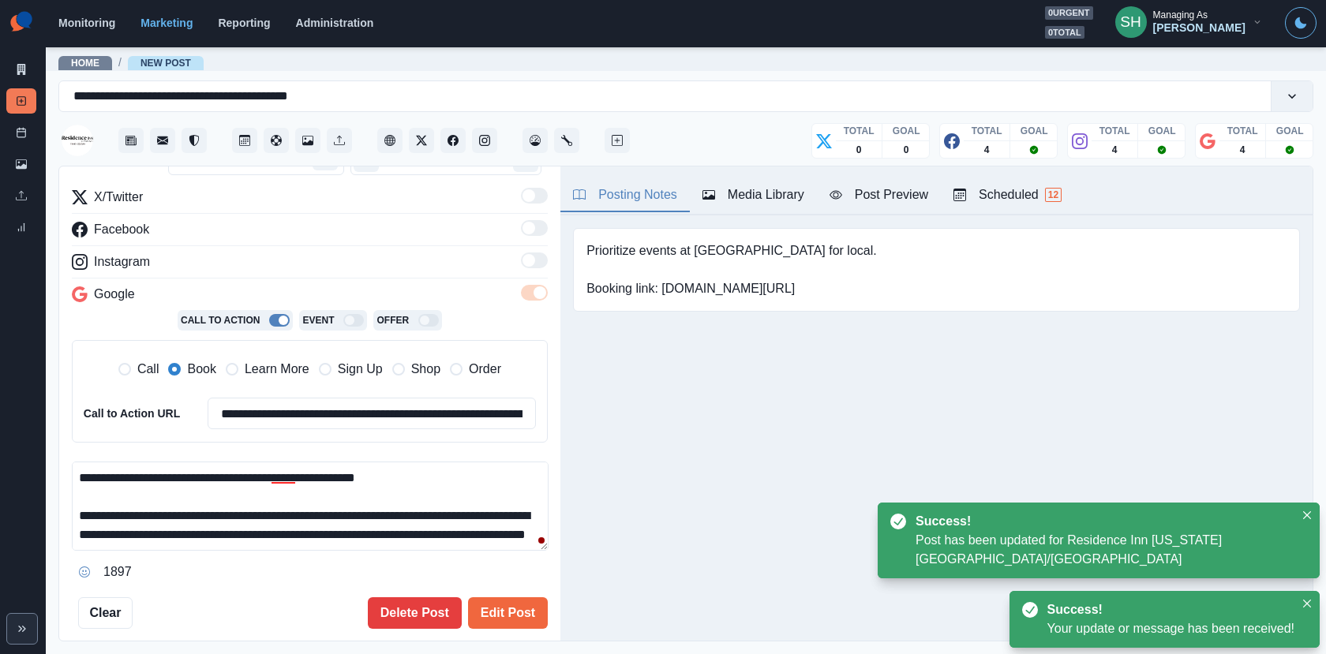
paste textarea "**********"
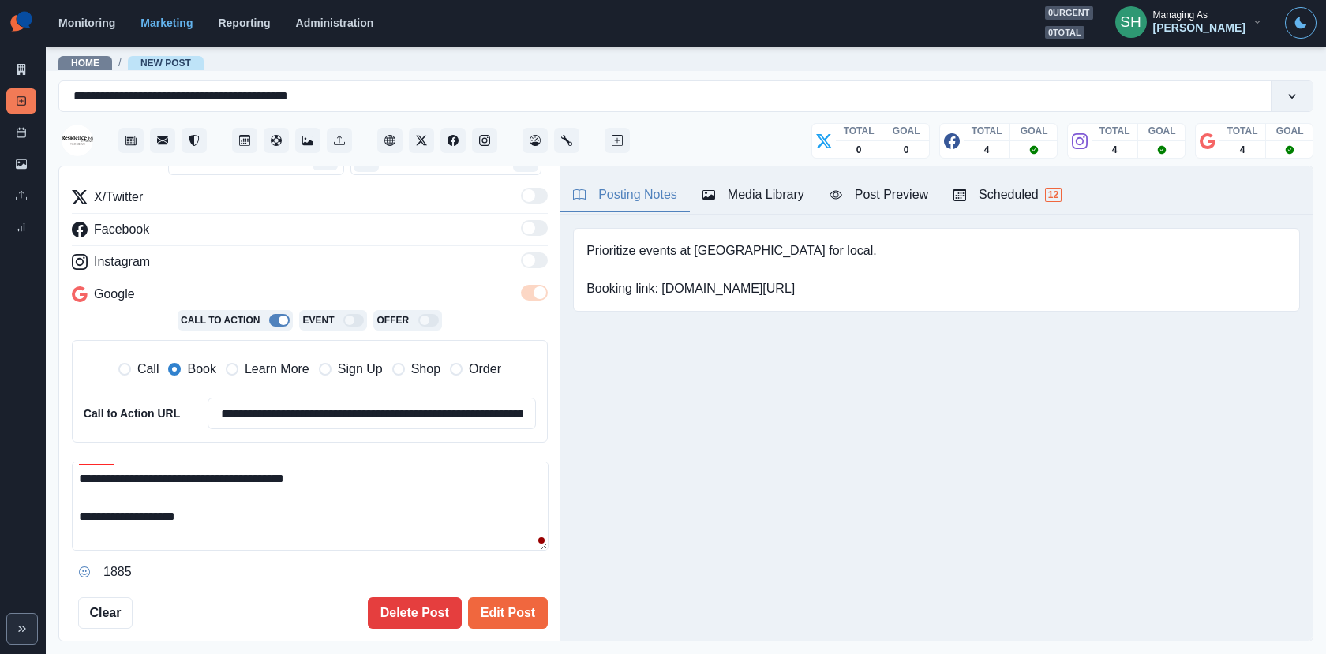
drag, startPoint x: 354, startPoint y: 492, endPoint x: 218, endPoint y: 489, distance: 136.5
click at [218, 489] on textarea "**********" at bounding box center [310, 506] width 477 height 89
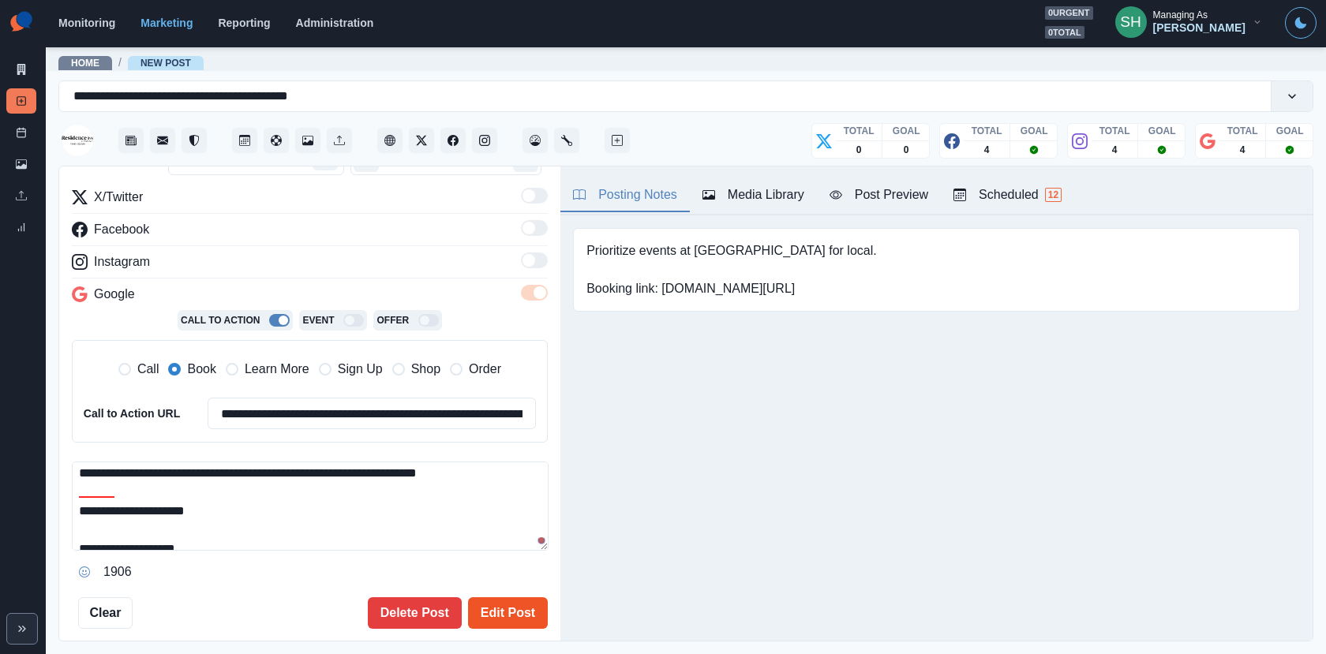
type textarea "**********"
click at [524, 615] on button "Edit Post" at bounding box center [508, 613] width 80 height 32
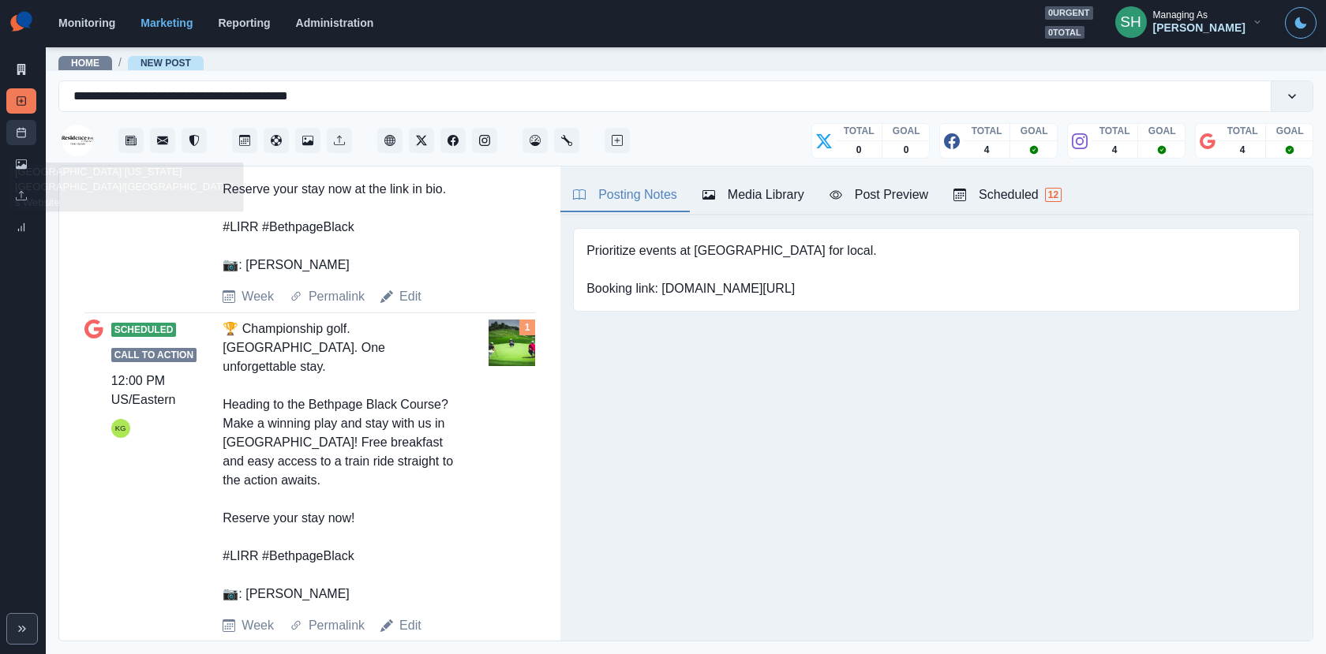
click at [26, 135] on icon at bounding box center [21, 132] width 11 height 11
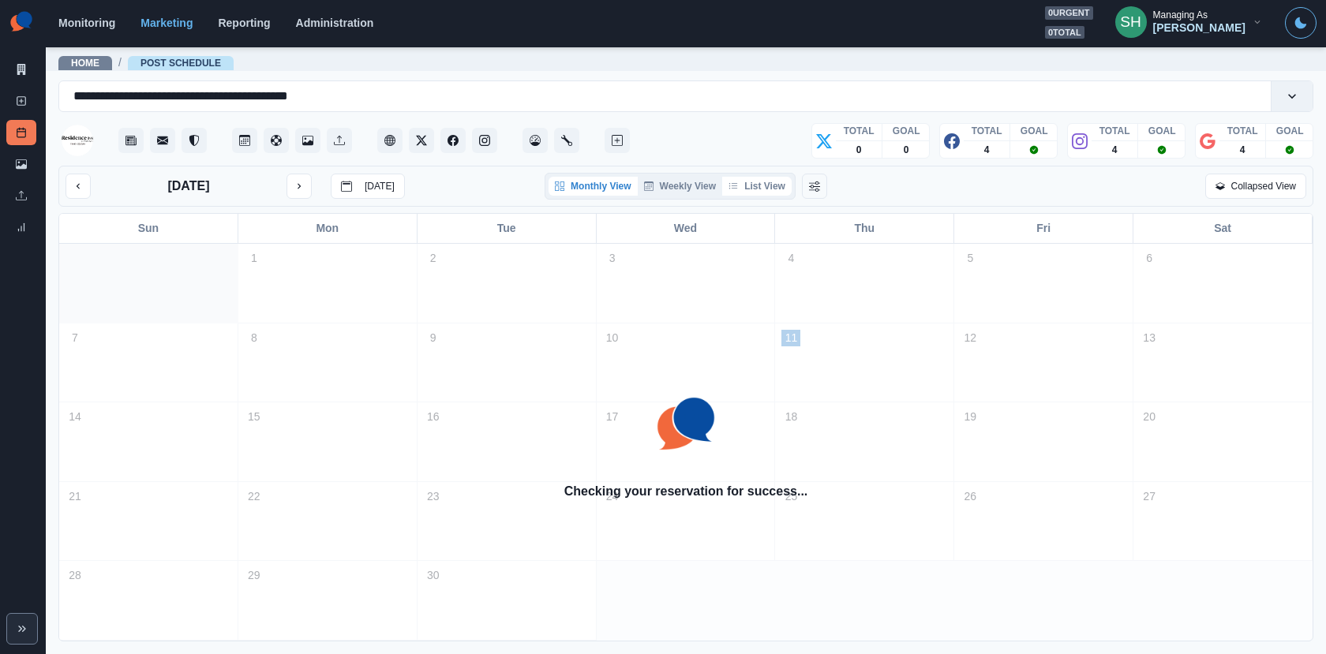
click at [753, 182] on button "List View" at bounding box center [756, 186] width 69 height 19
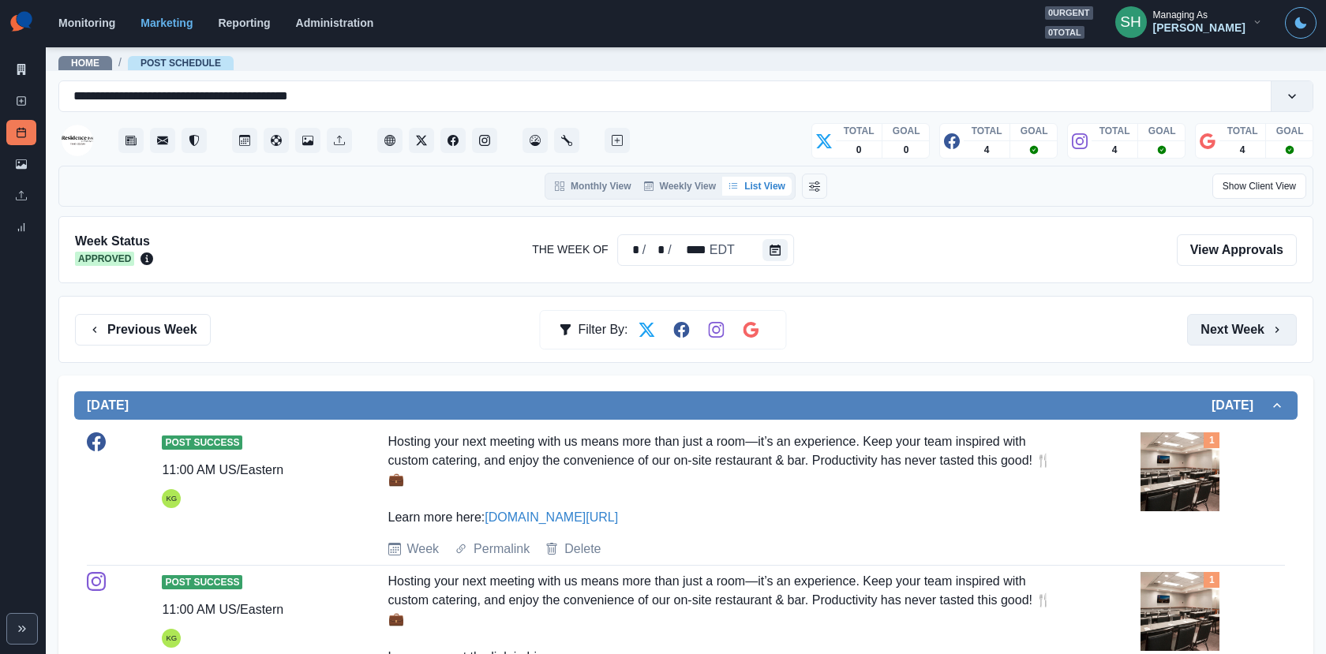
click at [1266, 333] on button "Next Week" at bounding box center [1242, 330] width 110 height 32
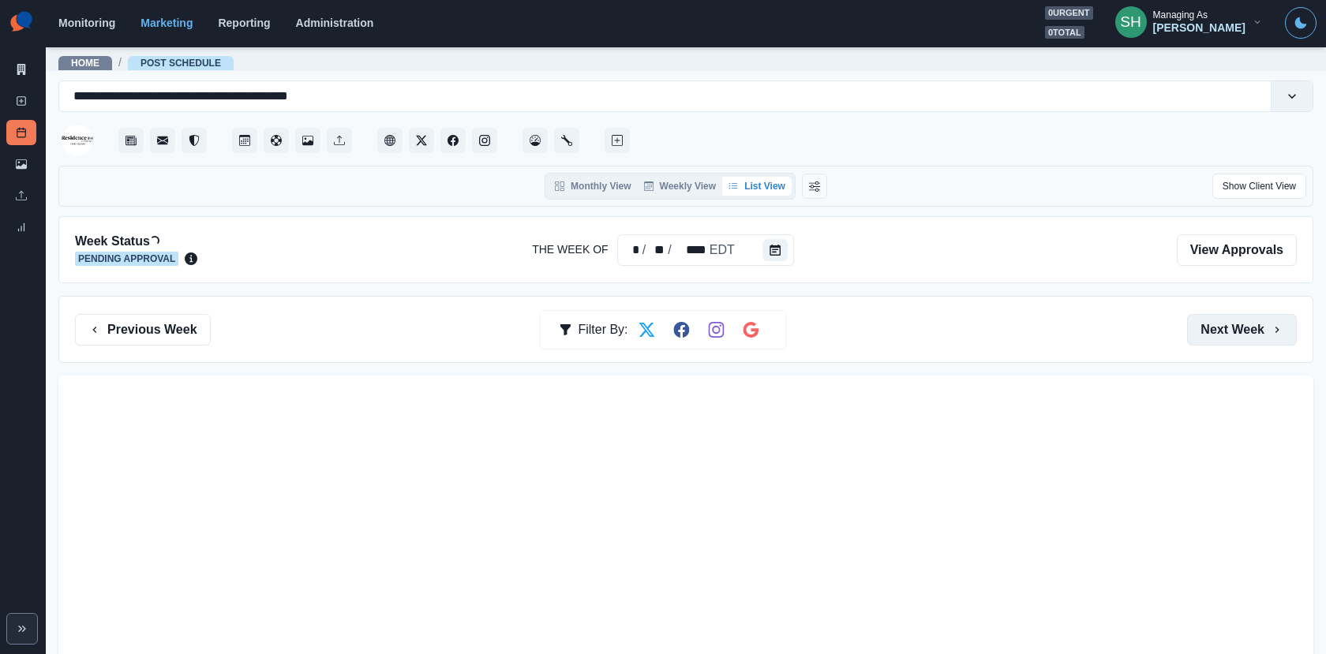
click at [1266, 333] on button "Next Week" at bounding box center [1242, 330] width 110 height 32
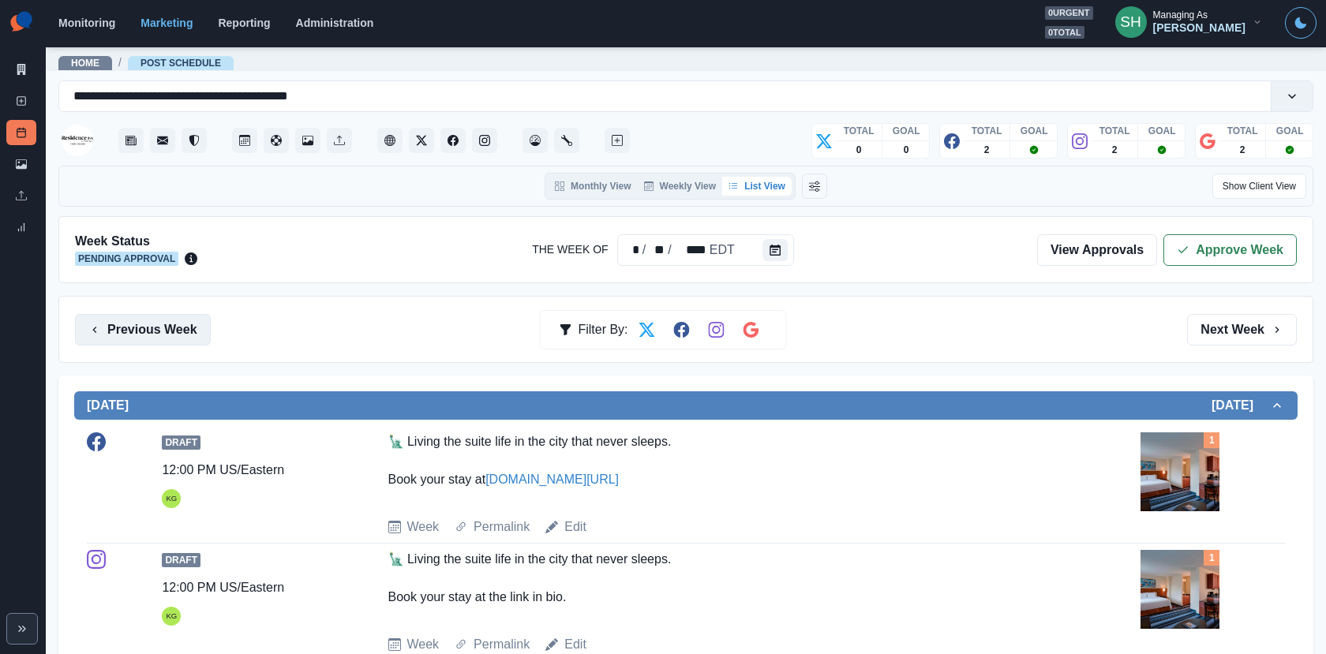
click at [196, 323] on button "Previous Week" at bounding box center [143, 330] width 136 height 32
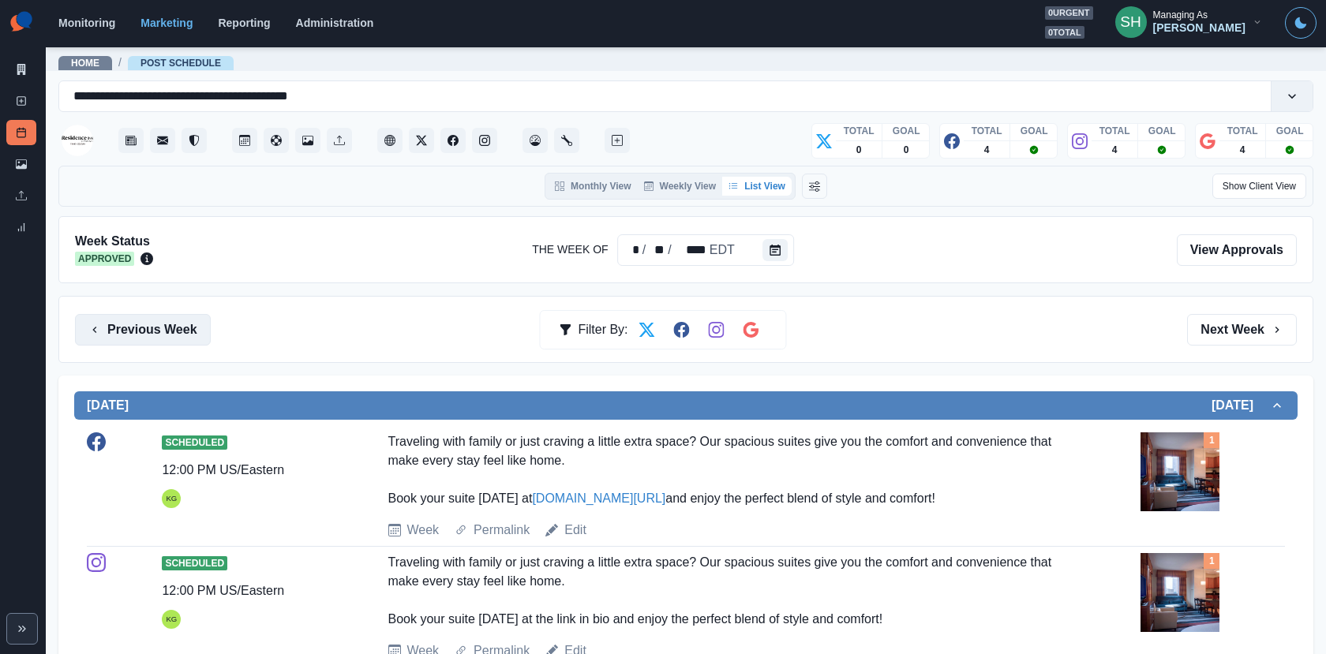
click at [195, 339] on button "Previous Week" at bounding box center [143, 330] width 136 height 32
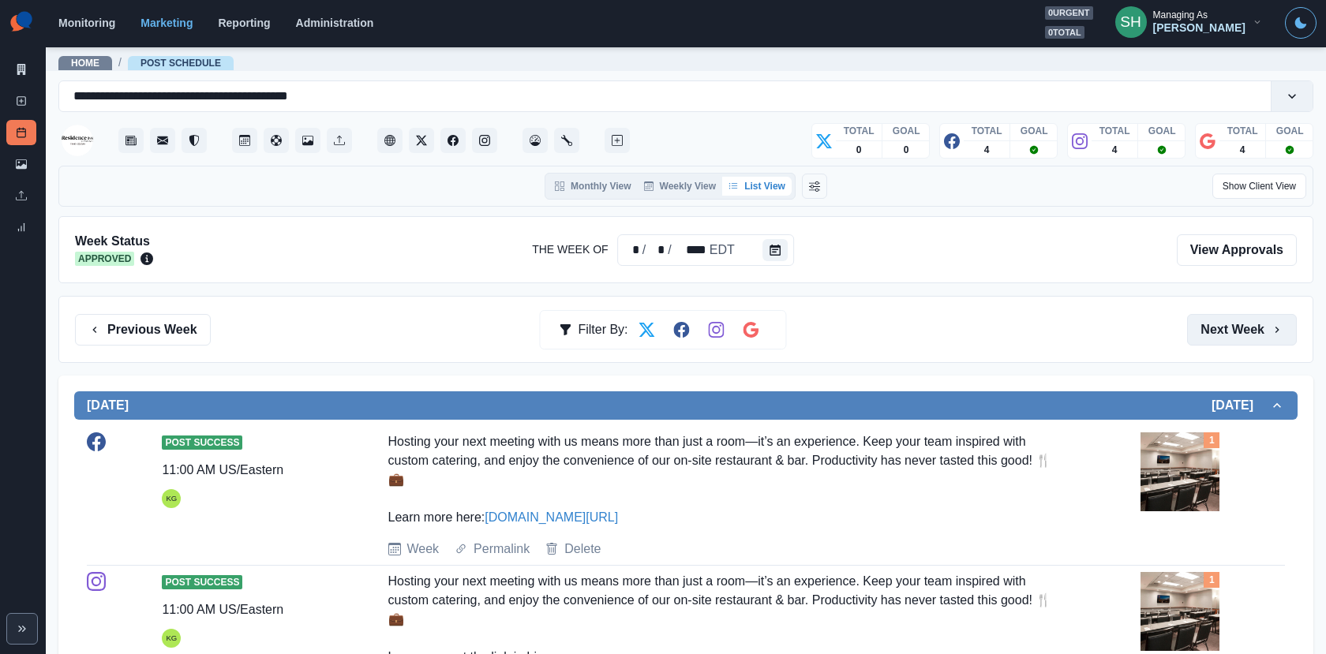
click at [1205, 331] on button "Next Week" at bounding box center [1242, 330] width 110 height 32
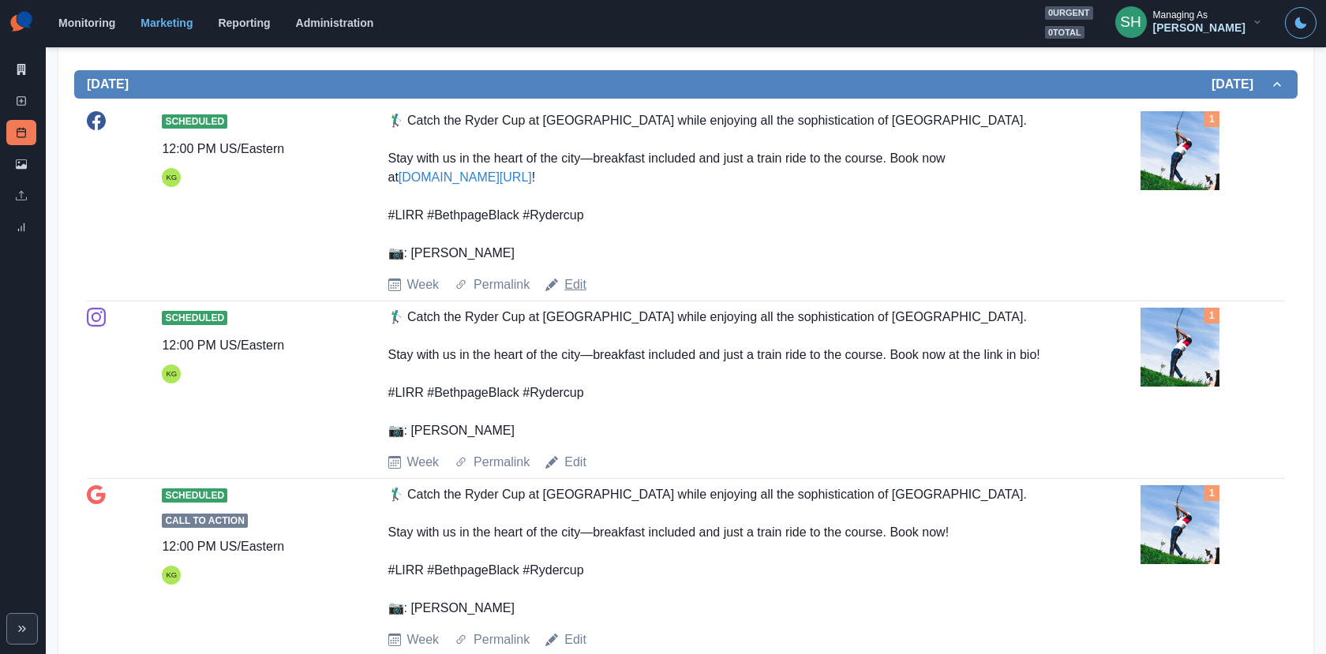
click at [572, 275] on link "Edit" at bounding box center [575, 284] width 22 height 19
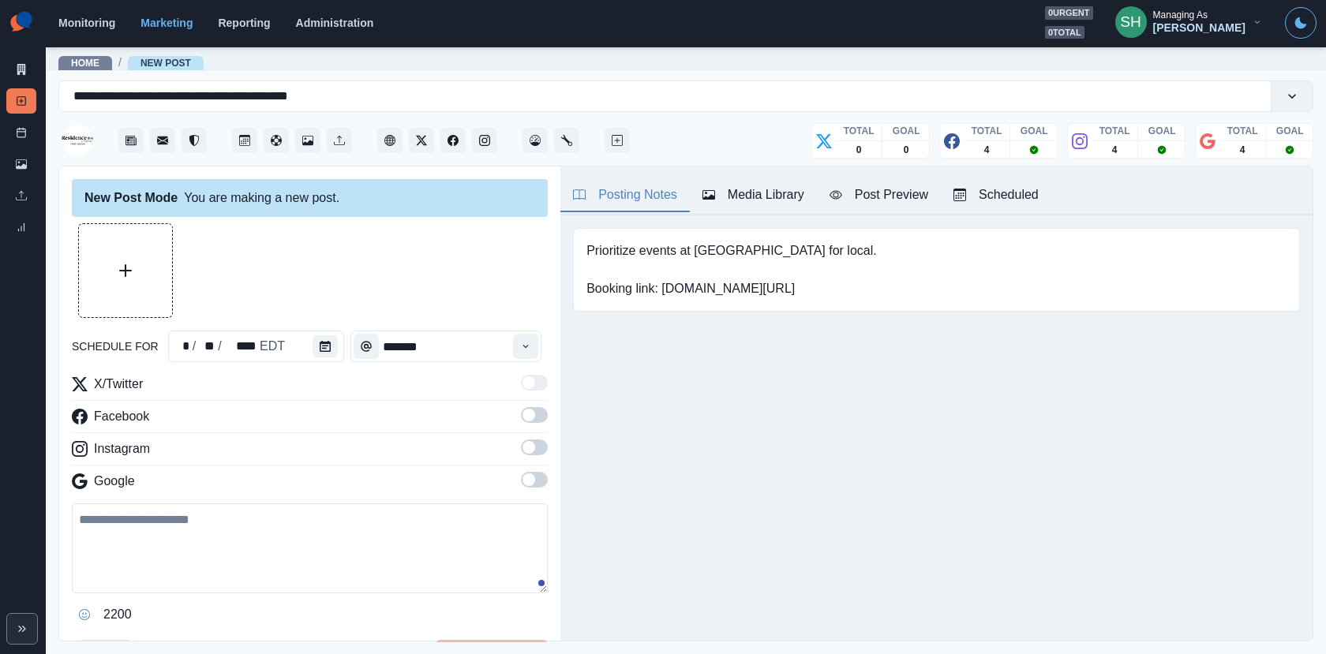
type input "********"
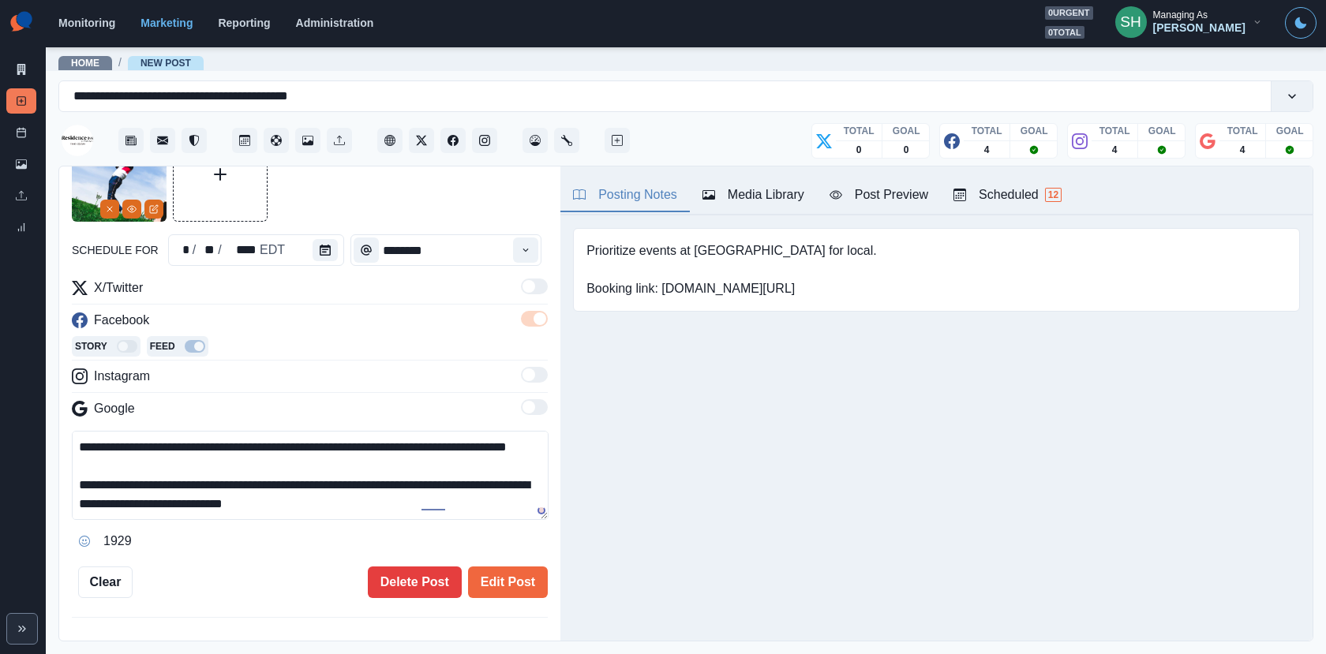
drag, startPoint x: 230, startPoint y: 439, endPoint x: 134, endPoint y: 440, distance: 95.5
click at [134, 440] on textarea "**********" at bounding box center [310, 475] width 477 height 89
click at [297, 443] on textarea "**********" at bounding box center [310, 475] width 477 height 89
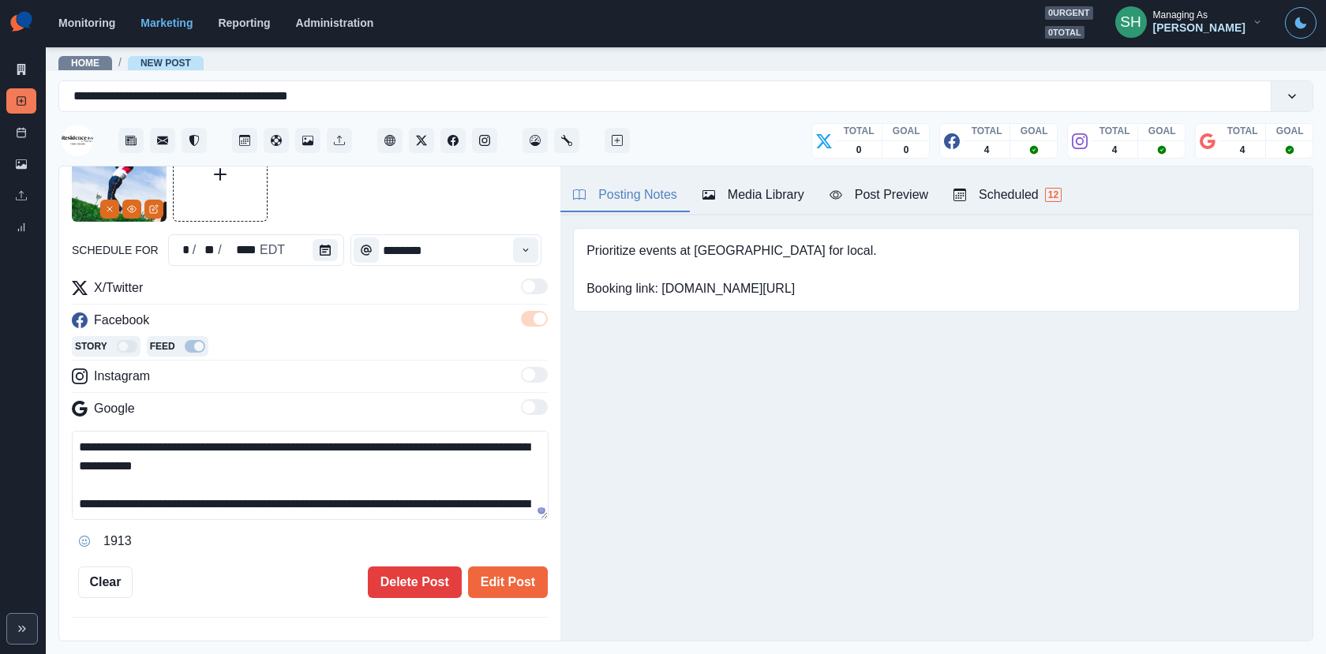
click at [241, 442] on textarea "**********" at bounding box center [310, 475] width 477 height 89
click at [302, 457] on textarea "**********" at bounding box center [310, 475] width 477 height 89
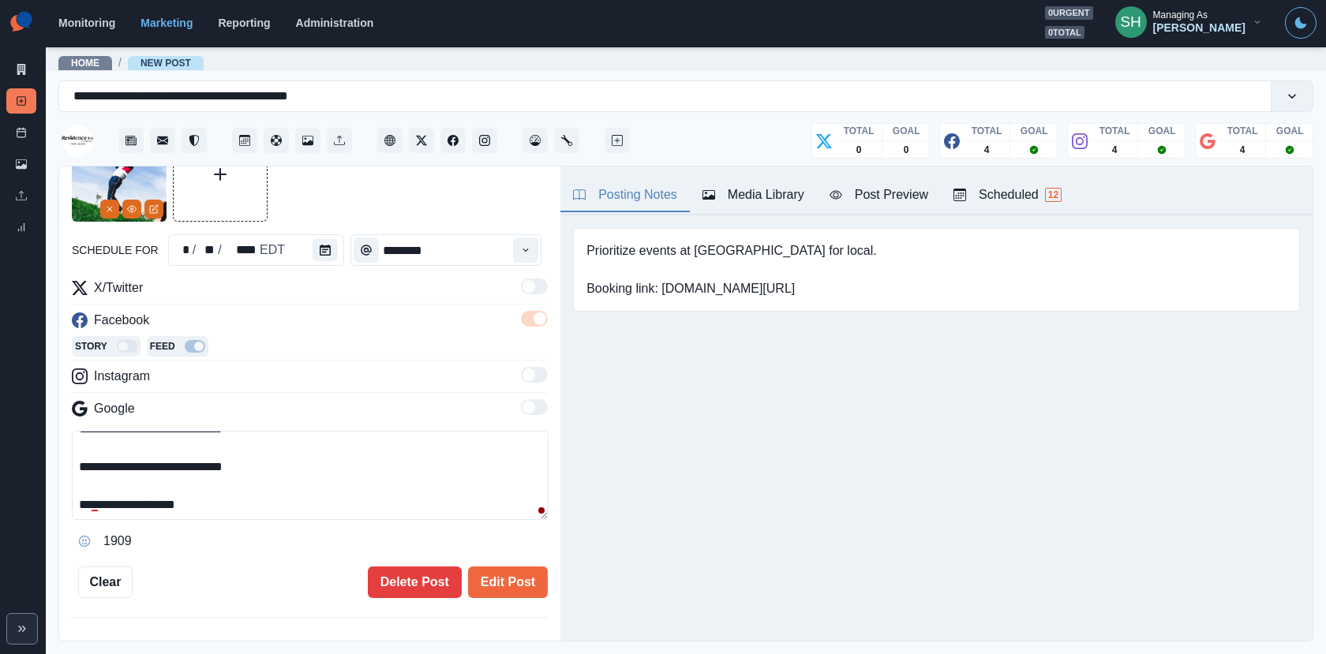
drag, startPoint x: 295, startPoint y: 513, endPoint x: 207, endPoint y: 466, distance: 100.2
click at [207, 466] on textarea "**********" at bounding box center [310, 475] width 477 height 89
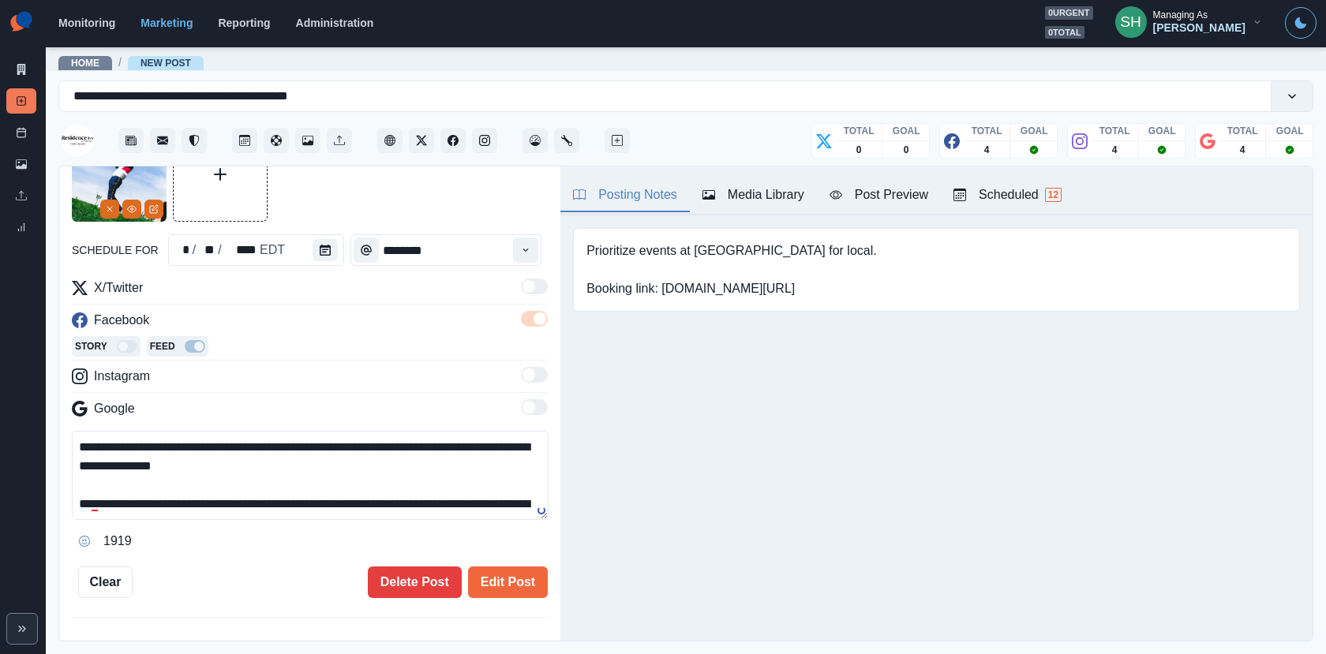
drag, startPoint x: 210, startPoint y: 495, endPoint x: 200, endPoint y: 347, distance: 148.7
click at [200, 347] on div "**********" at bounding box center [310, 416] width 476 height 275
type textarea "**********"
click at [525, 590] on button "Edit Post" at bounding box center [508, 582] width 80 height 32
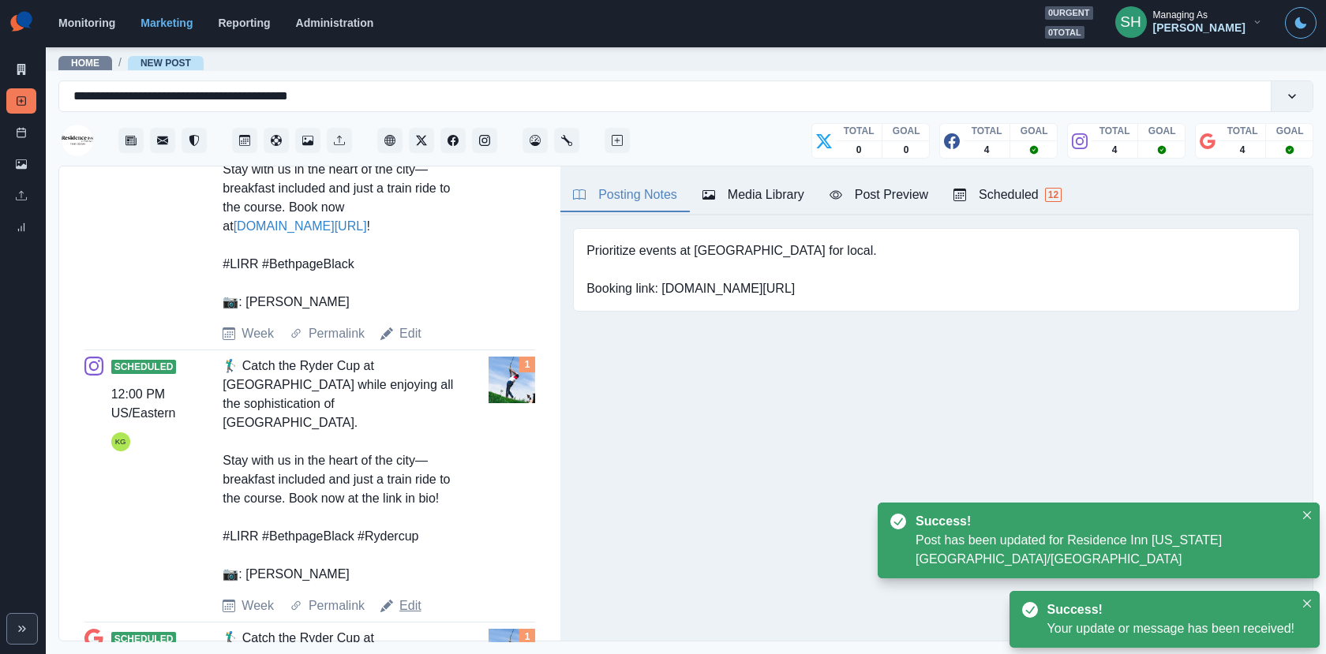
click at [417, 596] on link "Edit" at bounding box center [410, 605] width 22 height 19
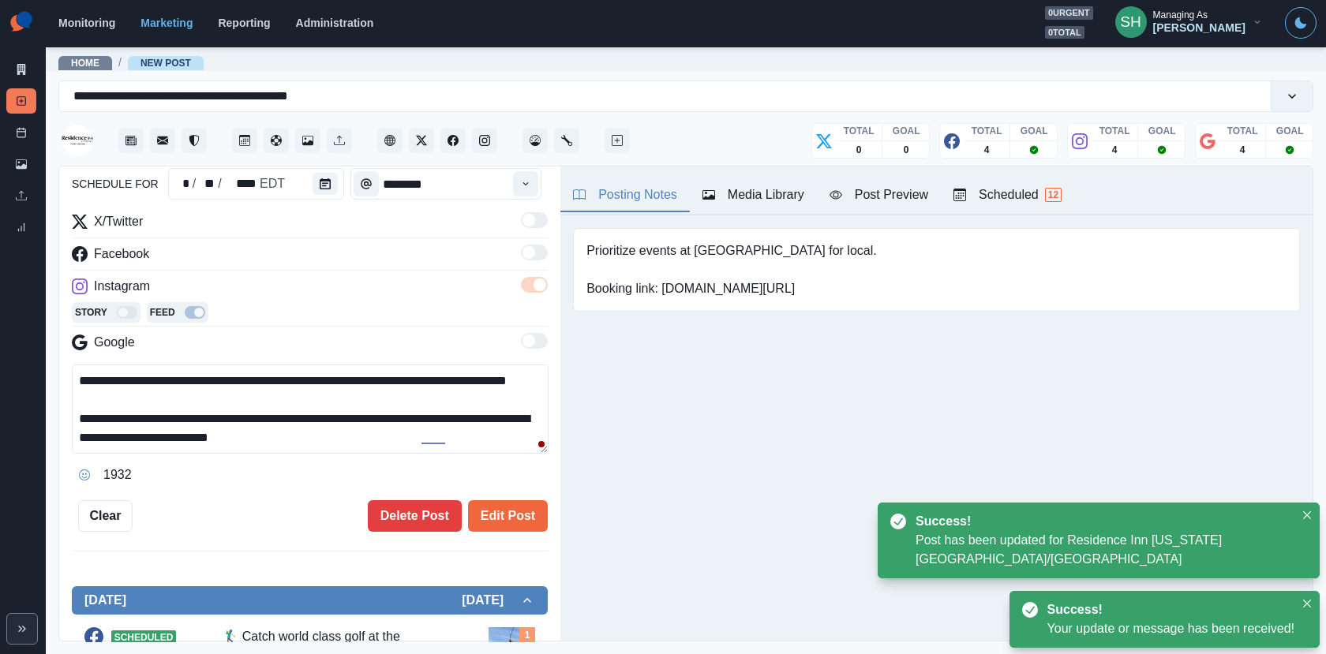
drag, startPoint x: 301, startPoint y: 442, endPoint x: 312, endPoint y: 289, distance: 153.5
click at [311, 292] on div "**********" at bounding box center [310, 349] width 476 height 275
paste textarea "**********"
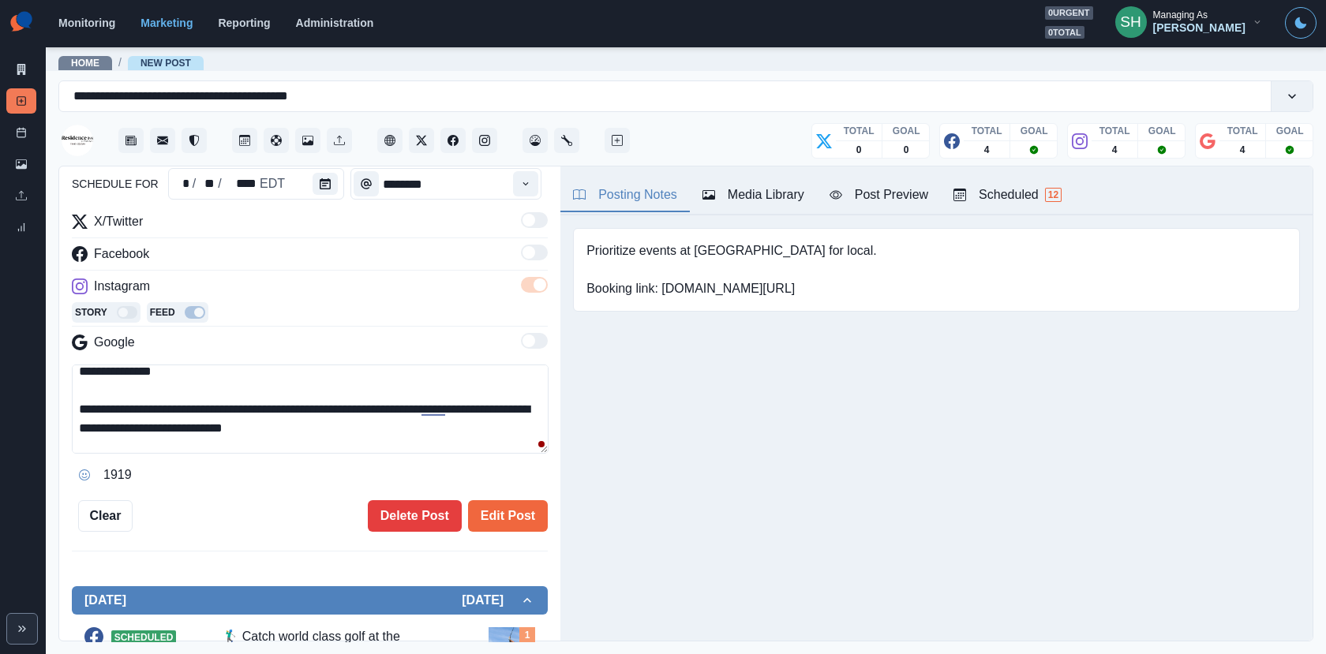
drag, startPoint x: 351, startPoint y: 422, endPoint x: 214, endPoint y: 422, distance: 137.3
click at [214, 422] on textarea "**********" at bounding box center [310, 409] width 477 height 89
type textarea "**********"
click at [539, 510] on button "Edit Post" at bounding box center [508, 516] width 80 height 32
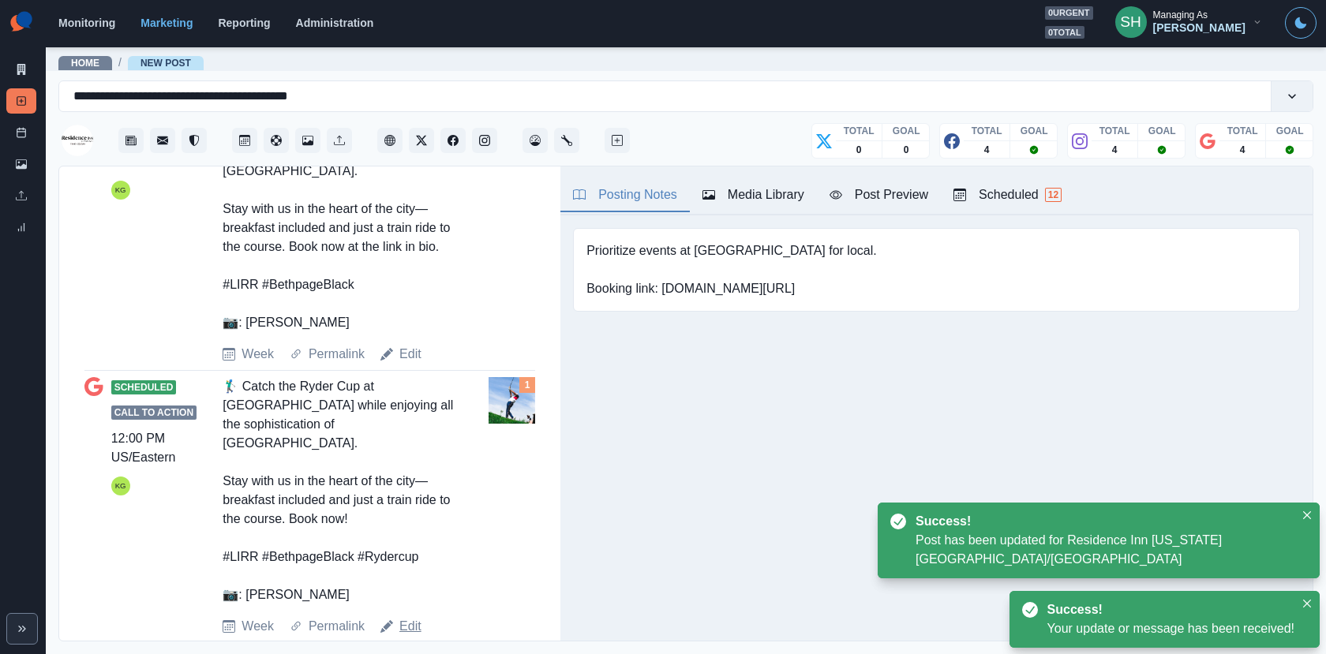
click at [414, 617] on link "Edit" at bounding box center [410, 626] width 22 height 19
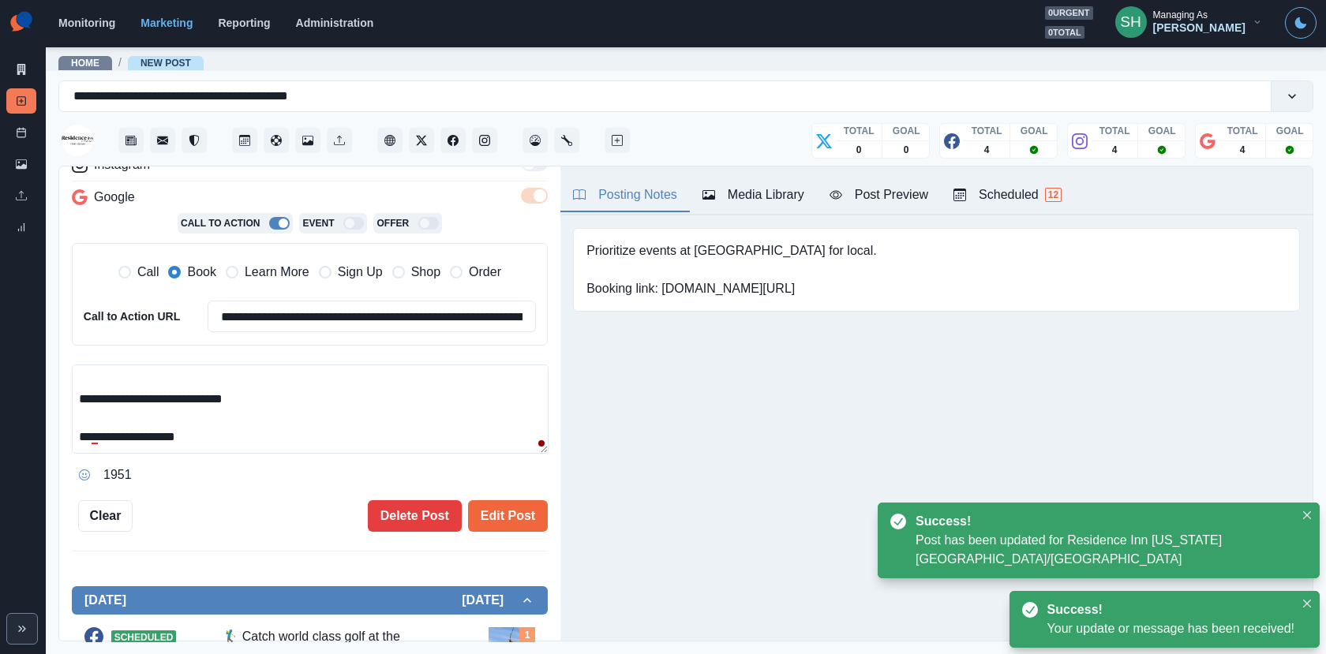
drag, startPoint x: 314, startPoint y: 429, endPoint x: 314, endPoint y: 241, distance: 188.6
click at [314, 241] on div "**********" at bounding box center [310, 289] width 476 height 397
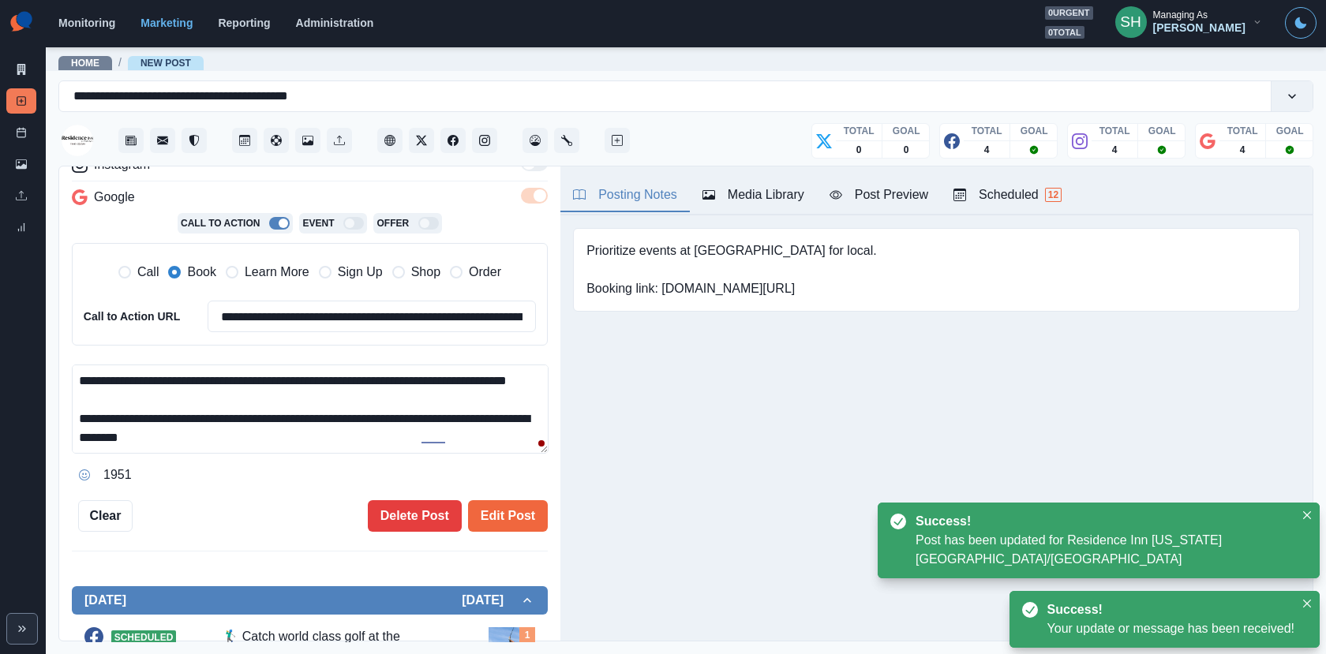
paste textarea "**********"
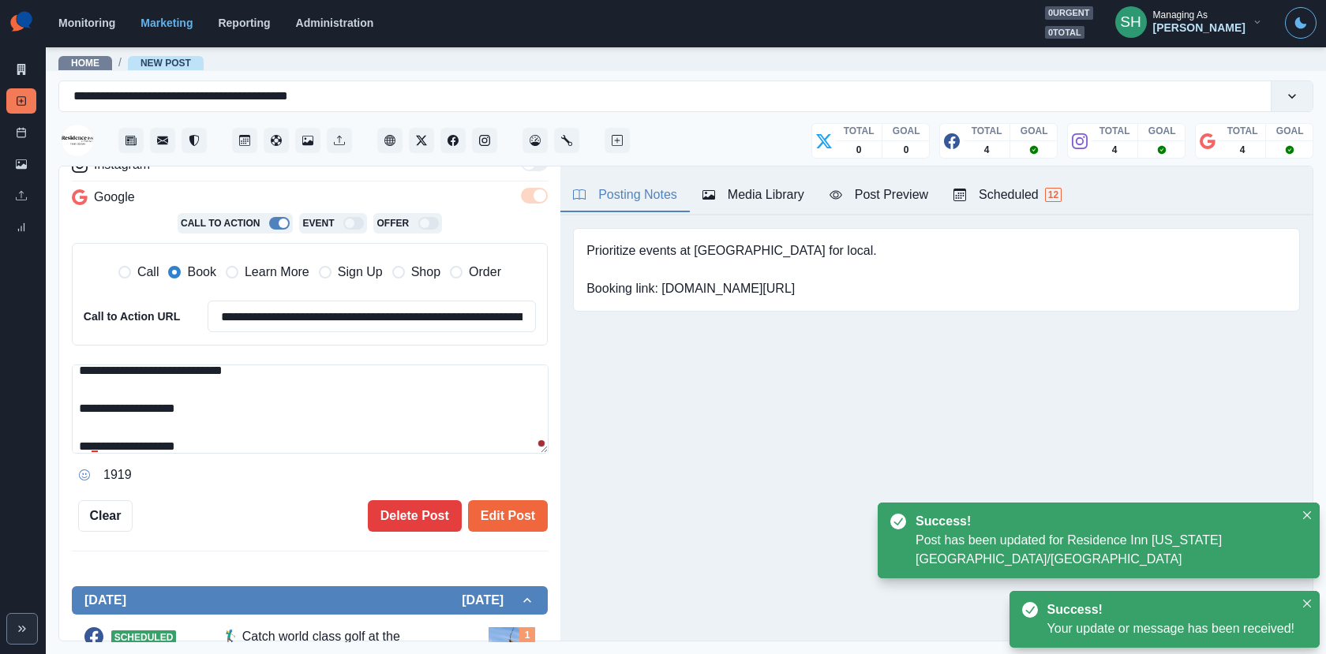
click at [262, 402] on textarea "**********" at bounding box center [310, 409] width 477 height 89
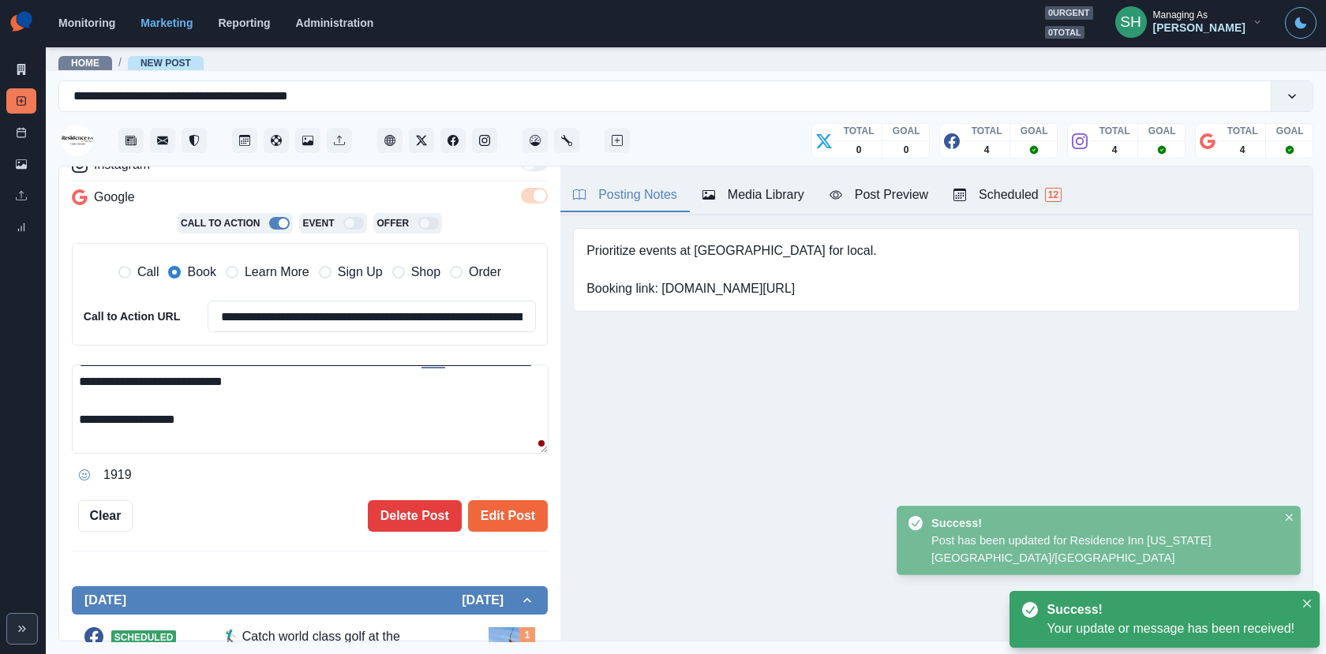
drag, startPoint x: 338, startPoint y: 384, endPoint x: 204, endPoint y: 382, distance: 133.4
click at [205, 382] on textarea "**********" at bounding box center [310, 409] width 477 height 89
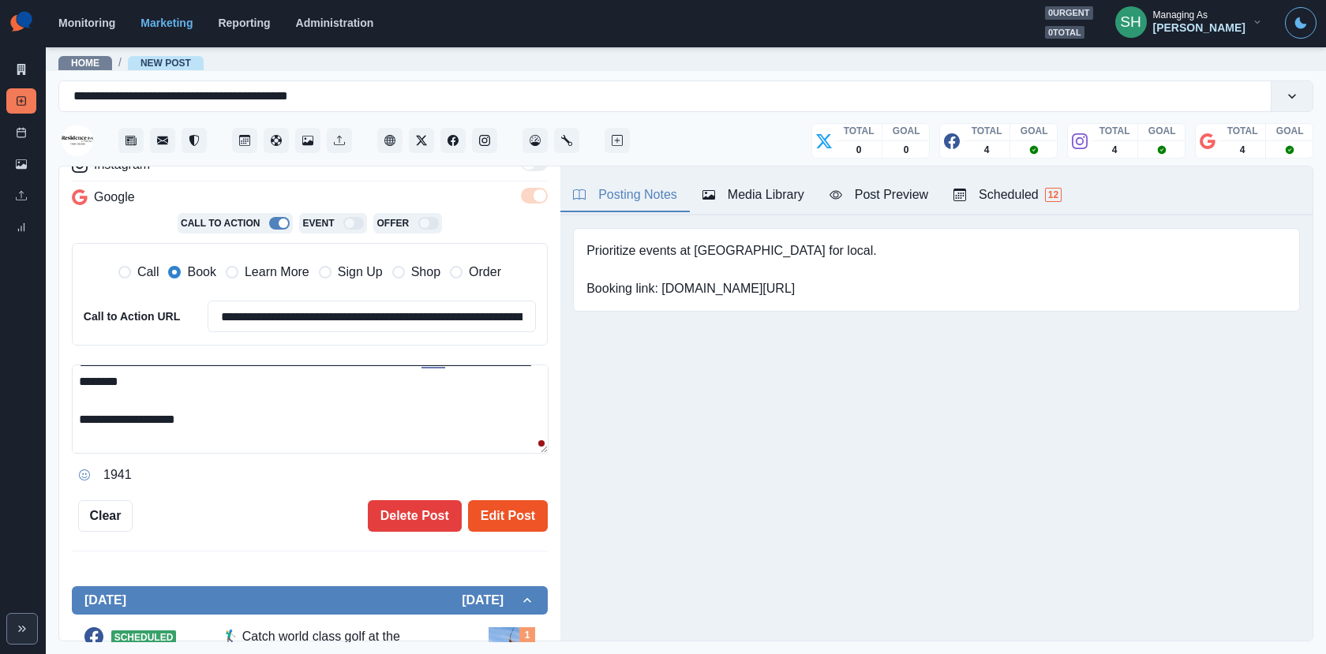
type textarea "**********"
click at [495, 500] on button "Edit Post" at bounding box center [508, 516] width 80 height 32
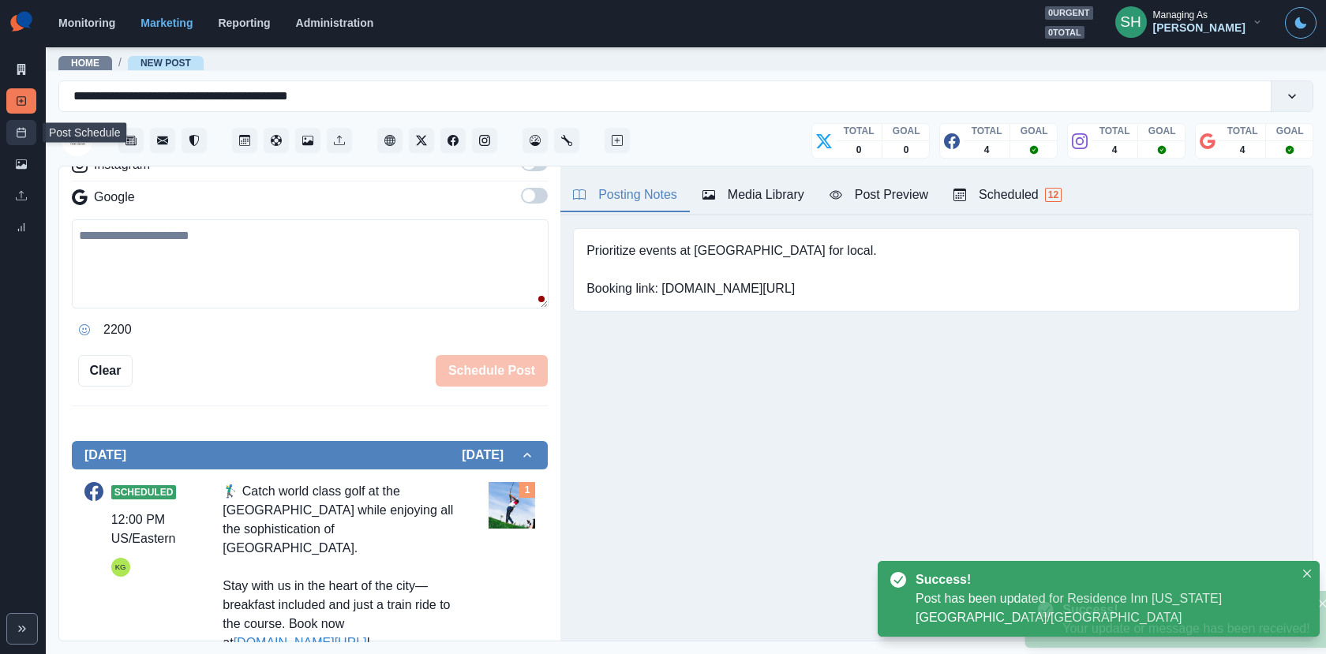
click at [25, 125] on link "Post Schedule" at bounding box center [21, 132] width 30 height 25
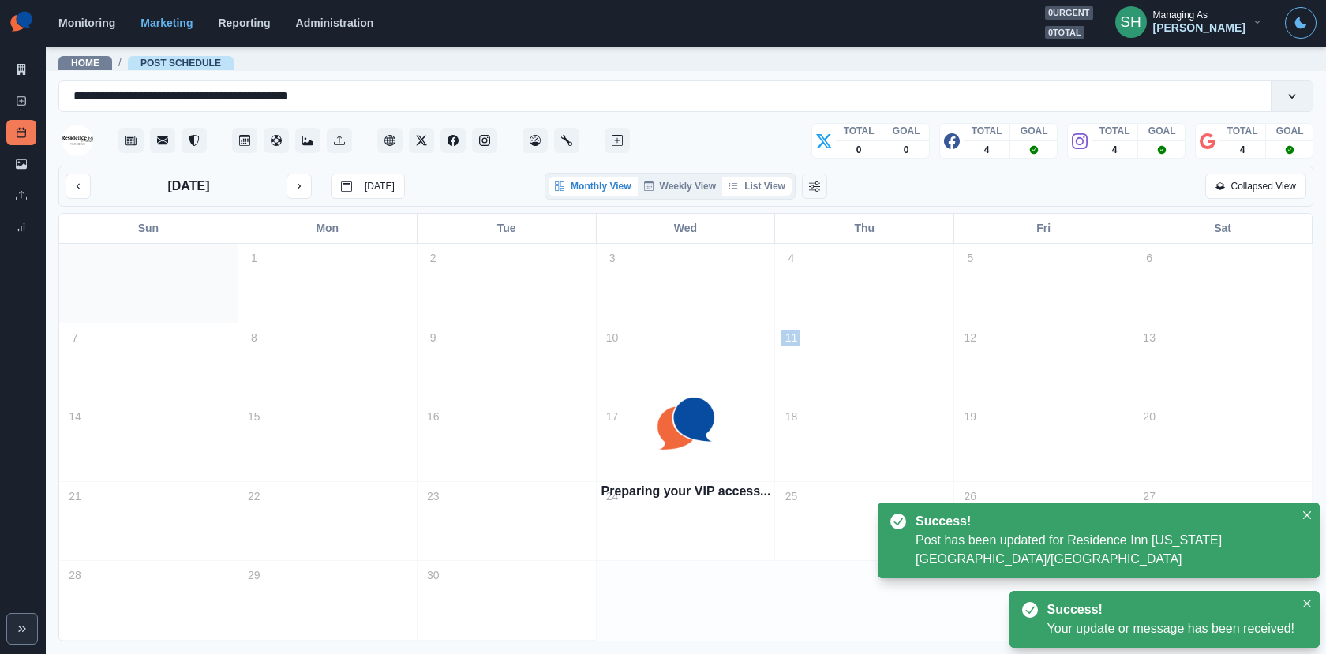
click at [749, 191] on button "List View" at bounding box center [756, 186] width 69 height 19
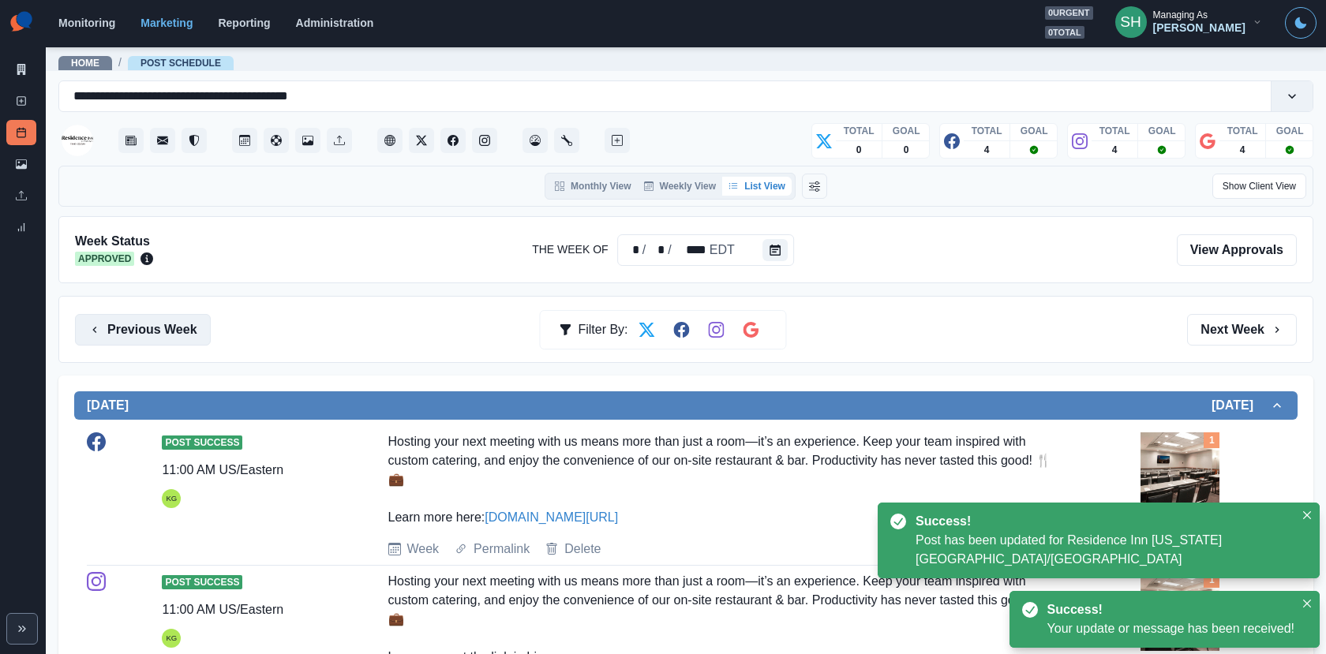
click at [179, 328] on button "Previous Week" at bounding box center [143, 330] width 136 height 32
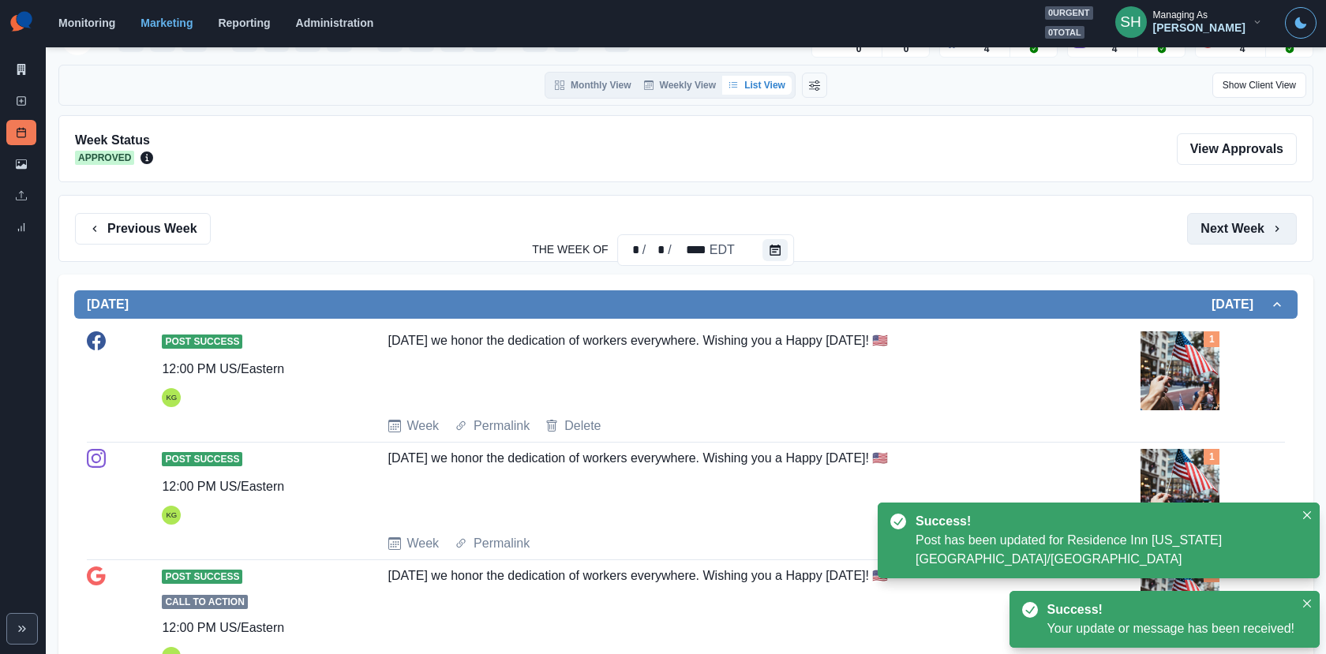
click at [1241, 229] on button "Next Week" at bounding box center [1242, 229] width 110 height 32
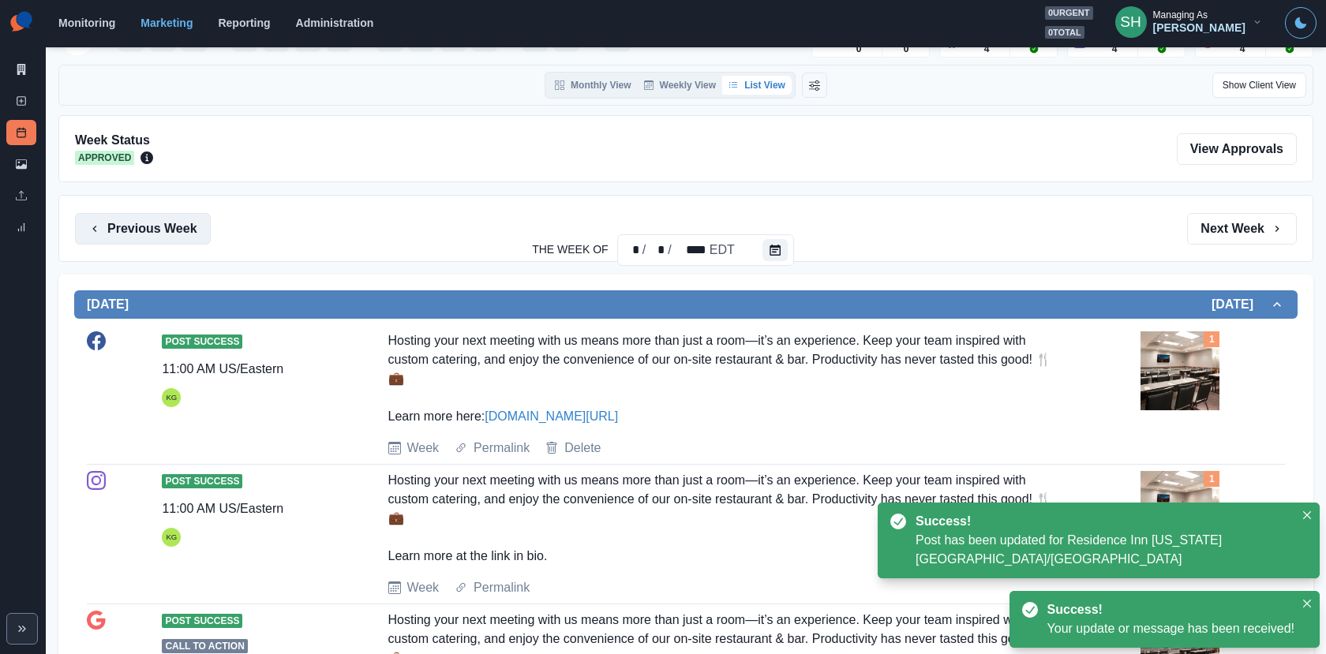
click at [168, 220] on button "Previous Week" at bounding box center [143, 229] width 136 height 32
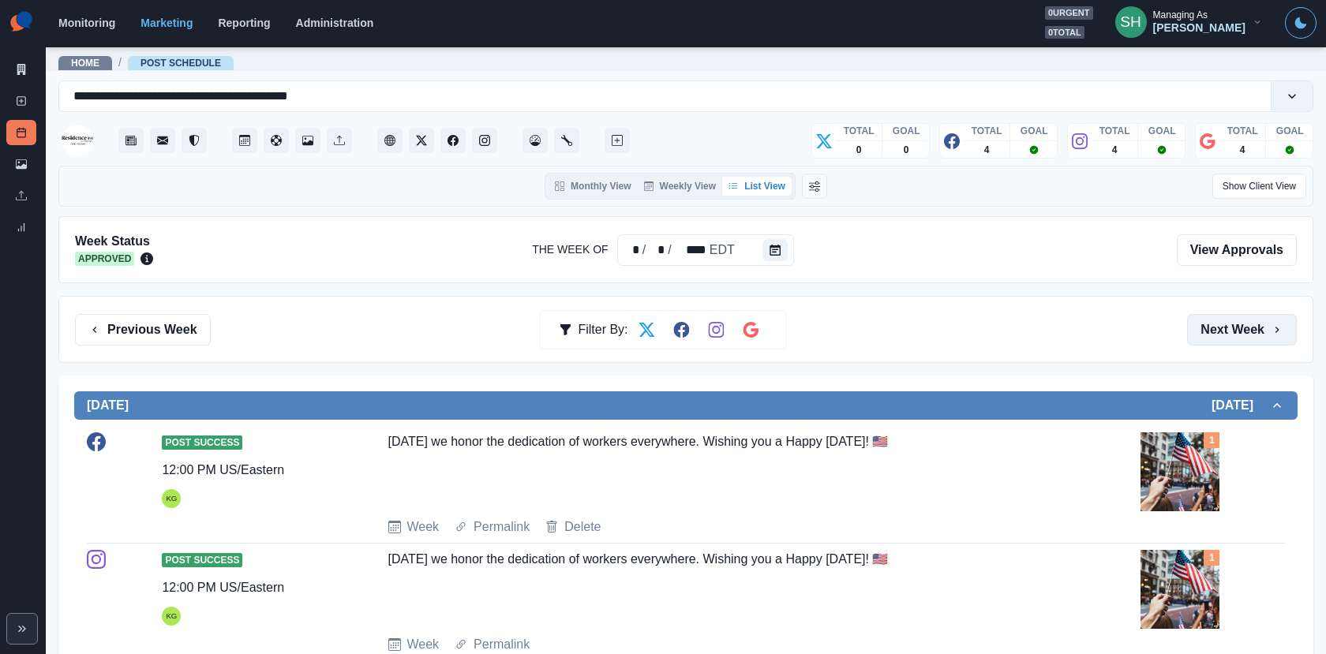
click at [1217, 326] on button "Next Week" at bounding box center [1242, 330] width 110 height 32
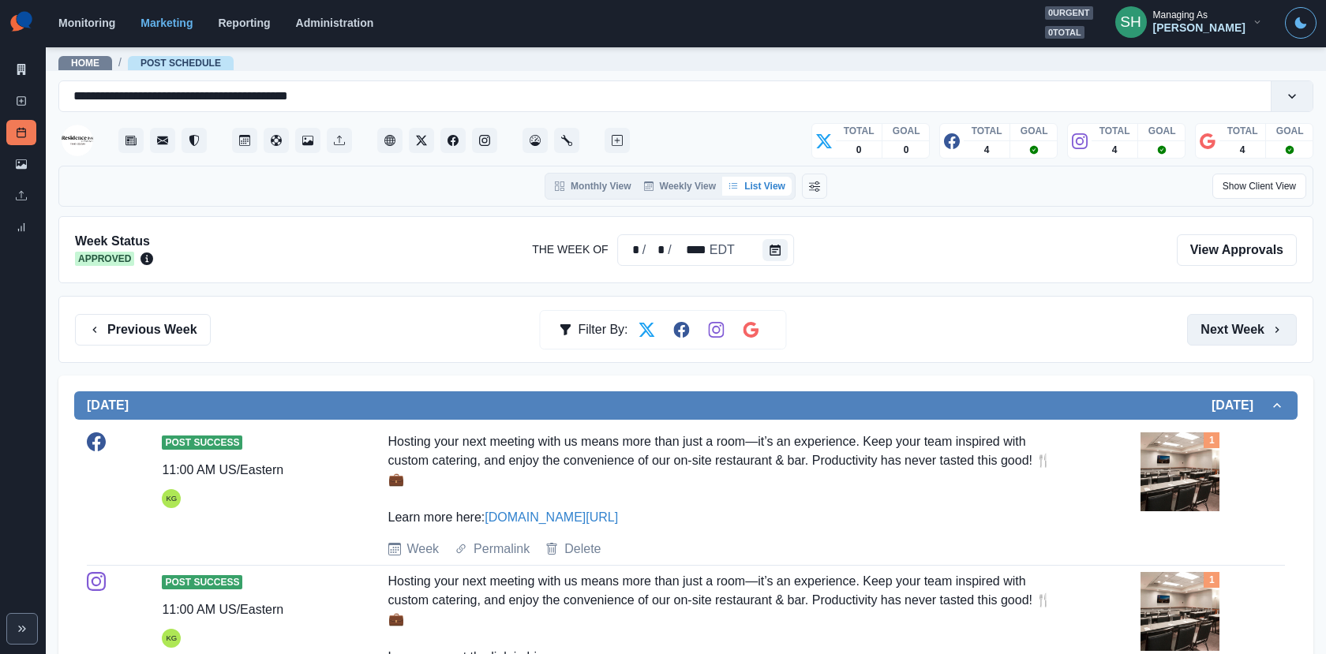
click at [1214, 331] on button "Next Week" at bounding box center [1242, 330] width 110 height 32
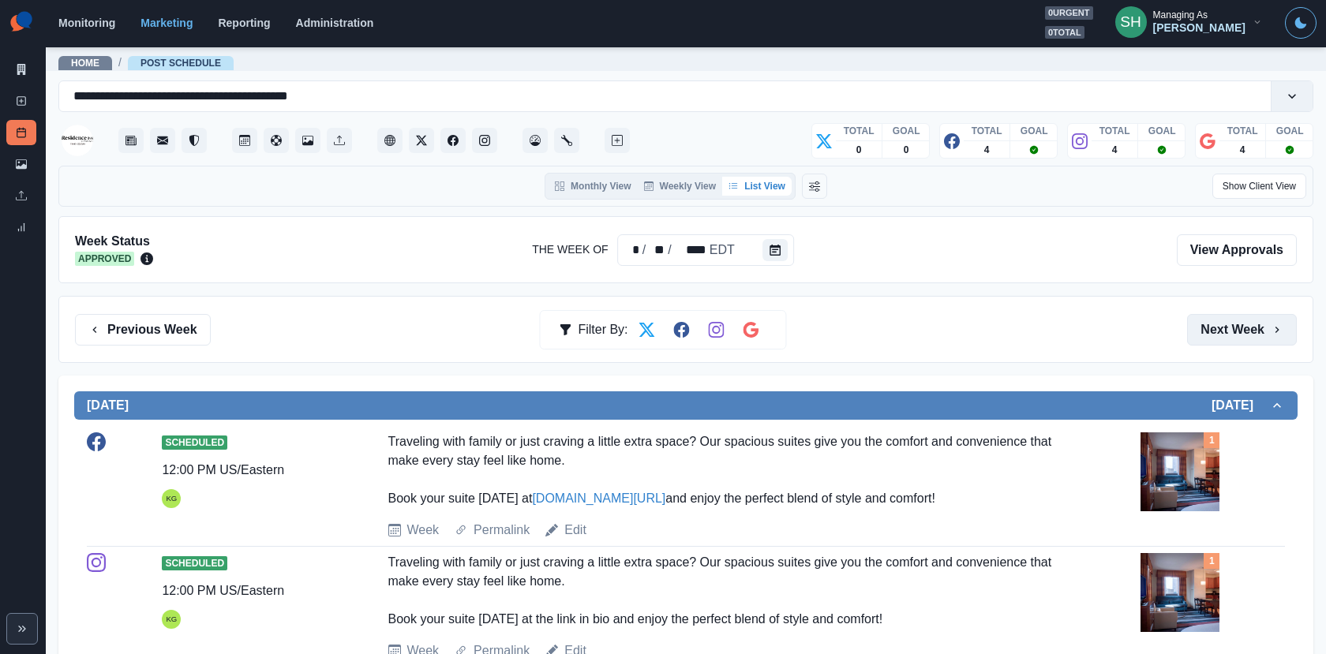
click at [1223, 325] on button "Next Week" at bounding box center [1242, 330] width 110 height 32
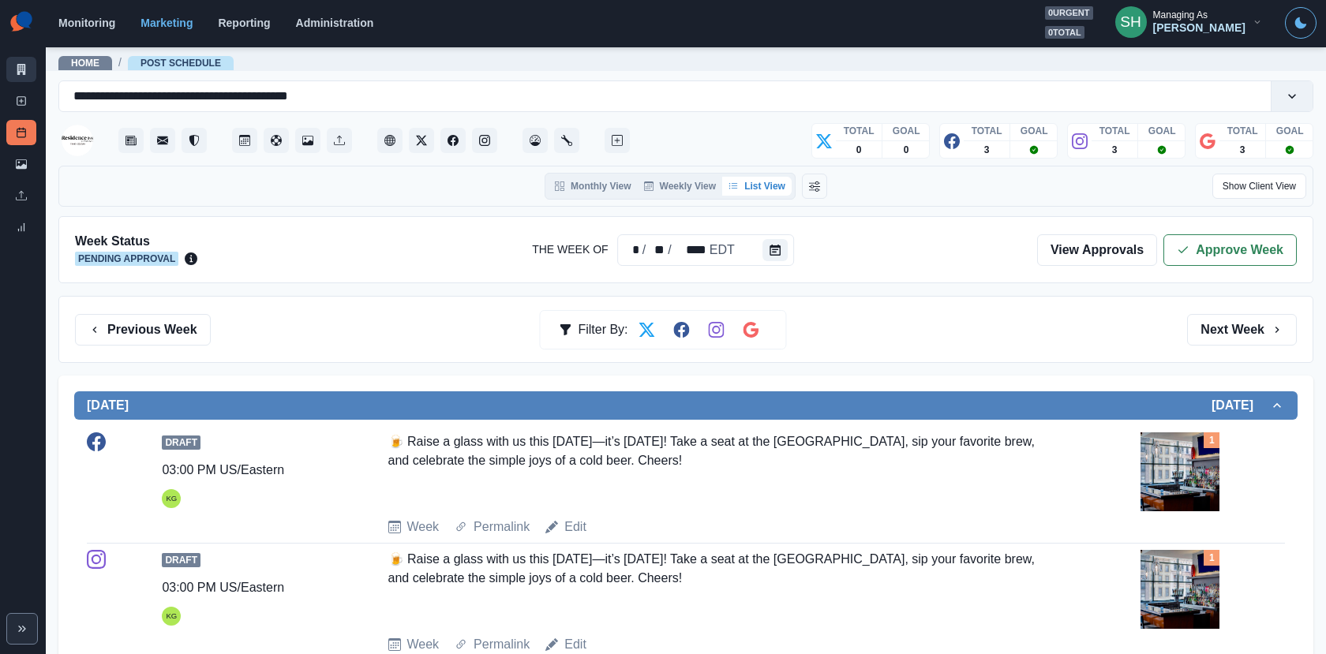
click at [20, 61] on link "Marketing Summary" at bounding box center [21, 69] width 30 height 25
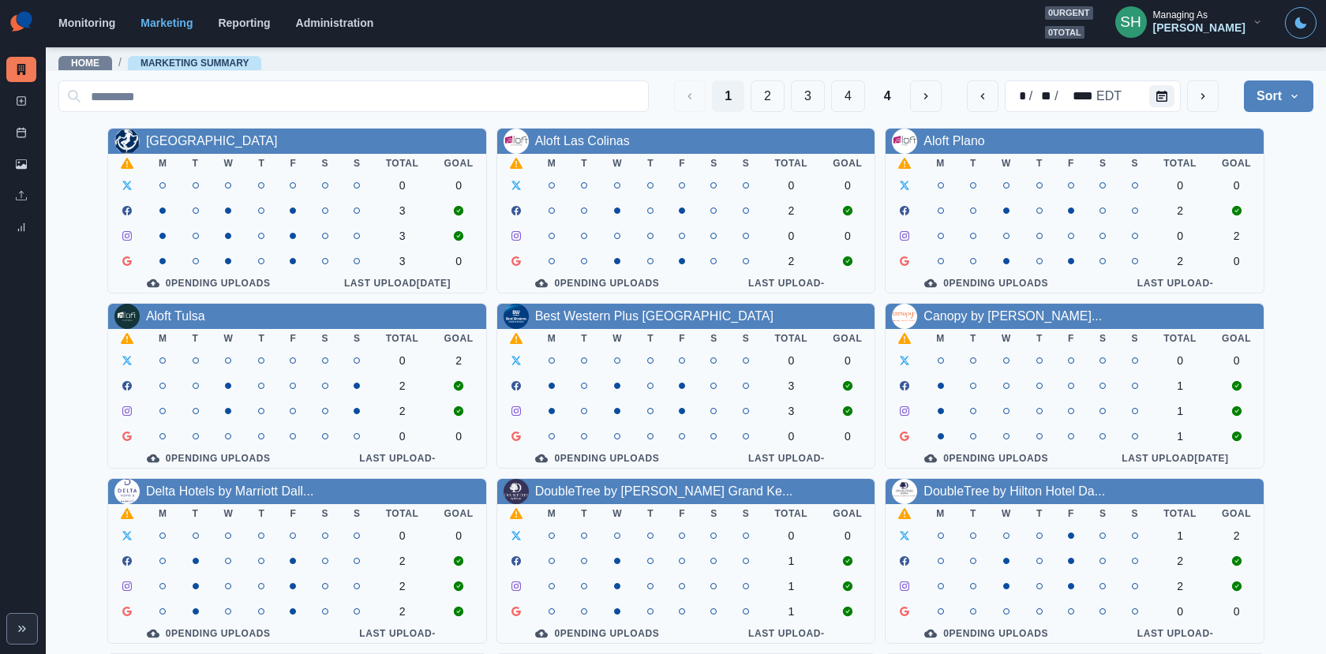
click at [1195, 28] on div "[PERSON_NAME]" at bounding box center [1199, 27] width 92 height 13
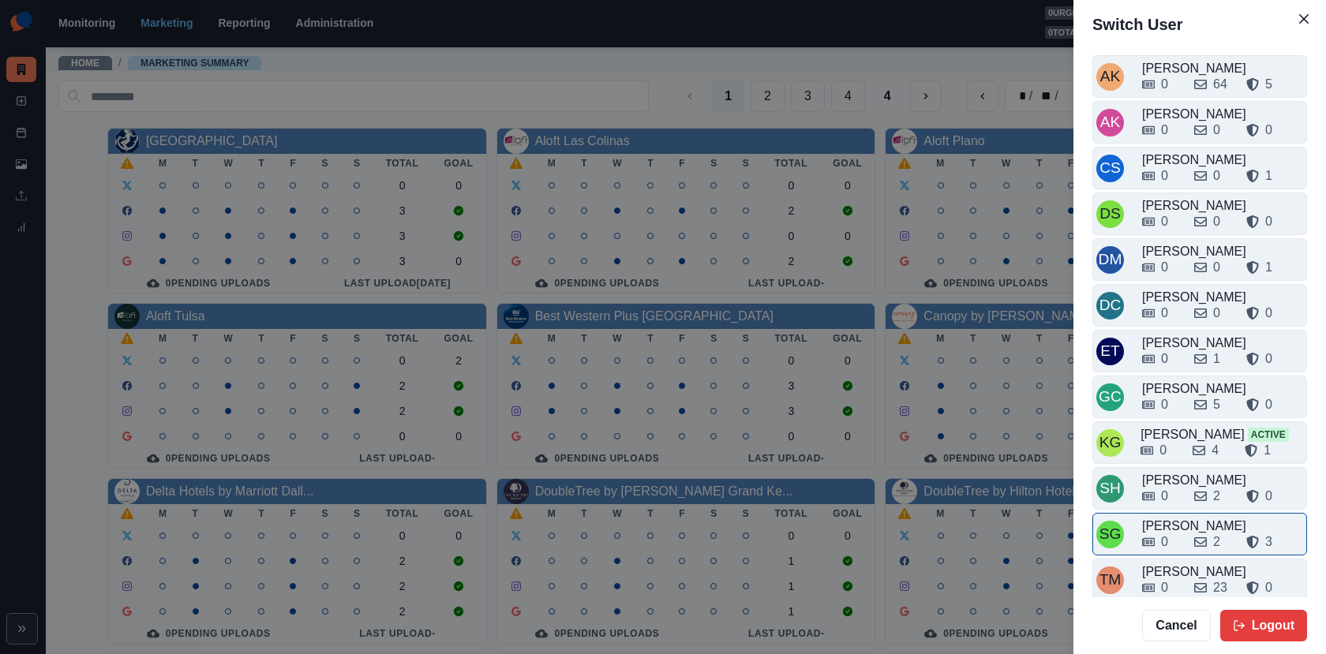
click at [1173, 542] on div "0" at bounding box center [1161, 542] width 39 height 19
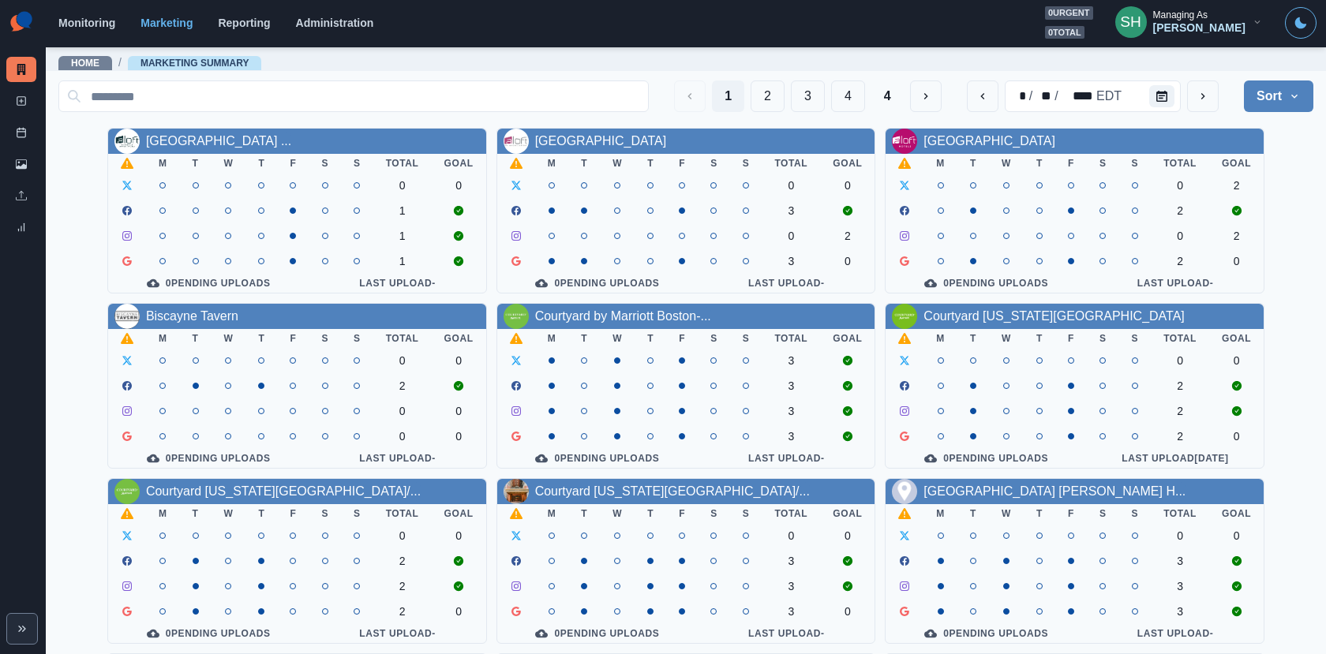
click at [1192, 6] on button "SH Managing As [PERSON_NAME]" at bounding box center [1188, 22] width 173 height 32
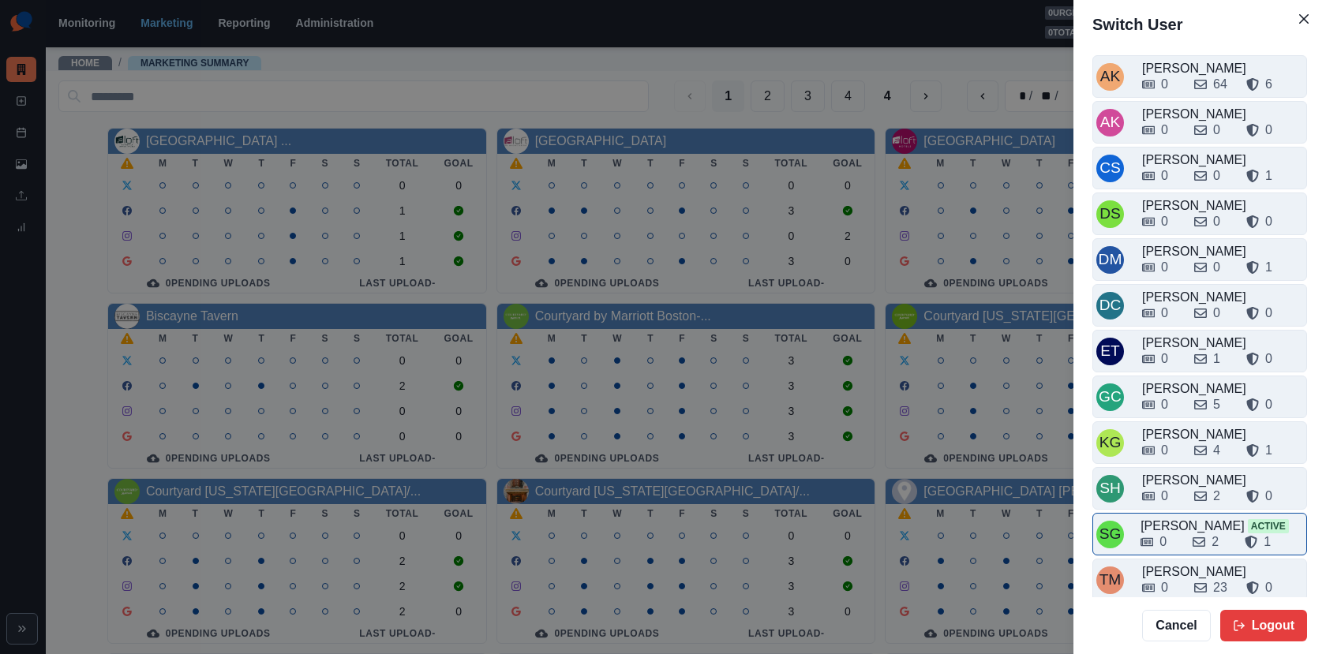
click at [1172, 536] on div "0" at bounding box center [1159, 542] width 39 height 19
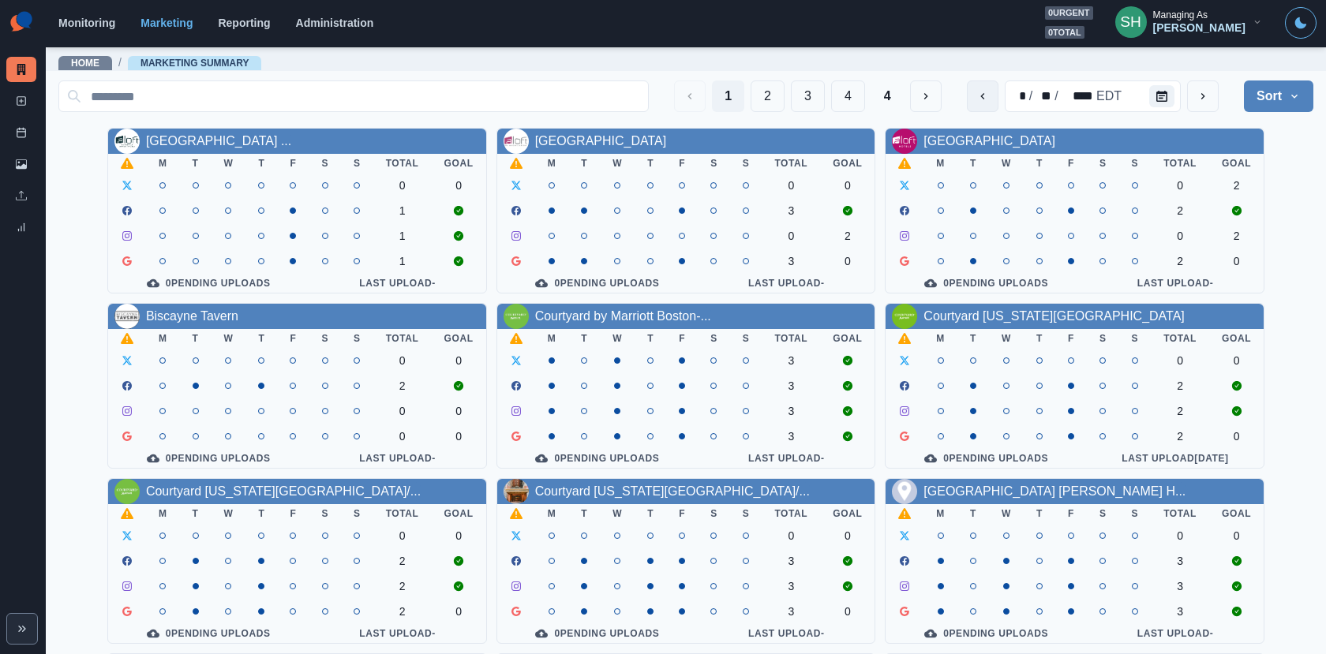
click at [981, 103] on button "previous" at bounding box center [983, 96] width 32 height 32
click at [1187, 87] on button "next" at bounding box center [1203, 96] width 32 height 32
click at [978, 316] on link "Courtyard [US_STATE][GEOGRAPHIC_DATA]" at bounding box center [1053, 315] width 260 height 13
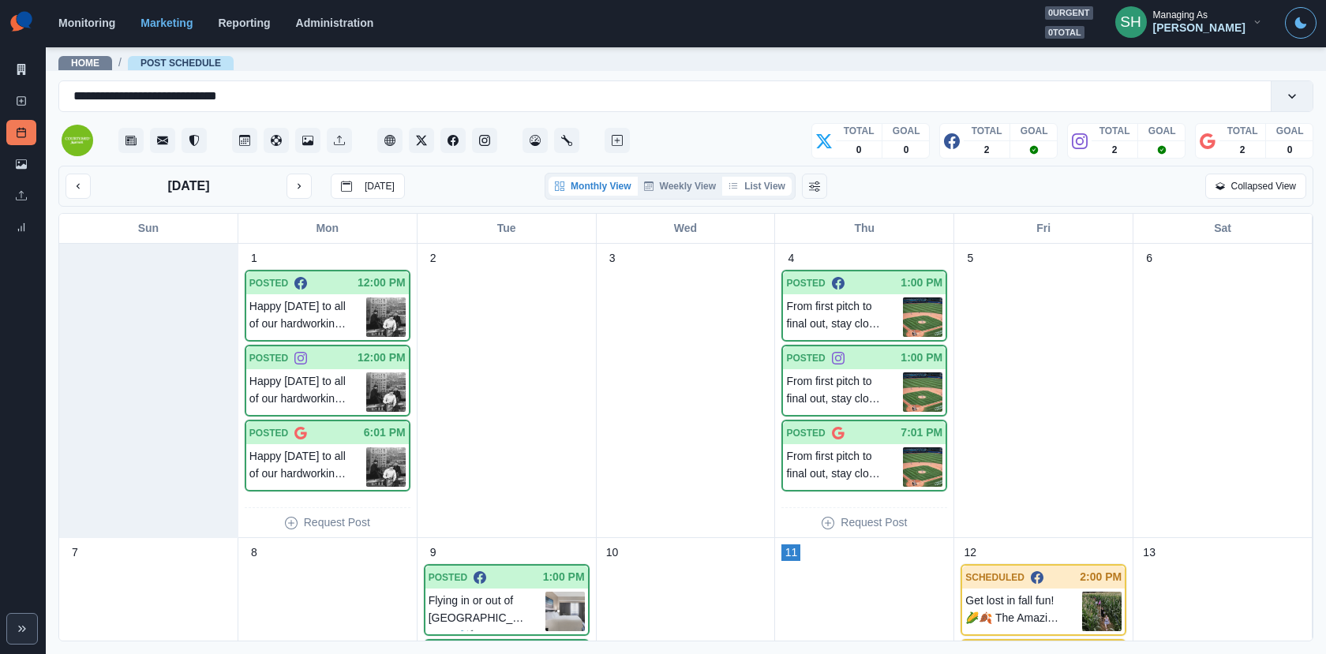
click at [764, 194] on div "Monthly View Weekly View List View" at bounding box center [669, 186] width 251 height 27
click at [767, 177] on button "List View" at bounding box center [756, 186] width 69 height 19
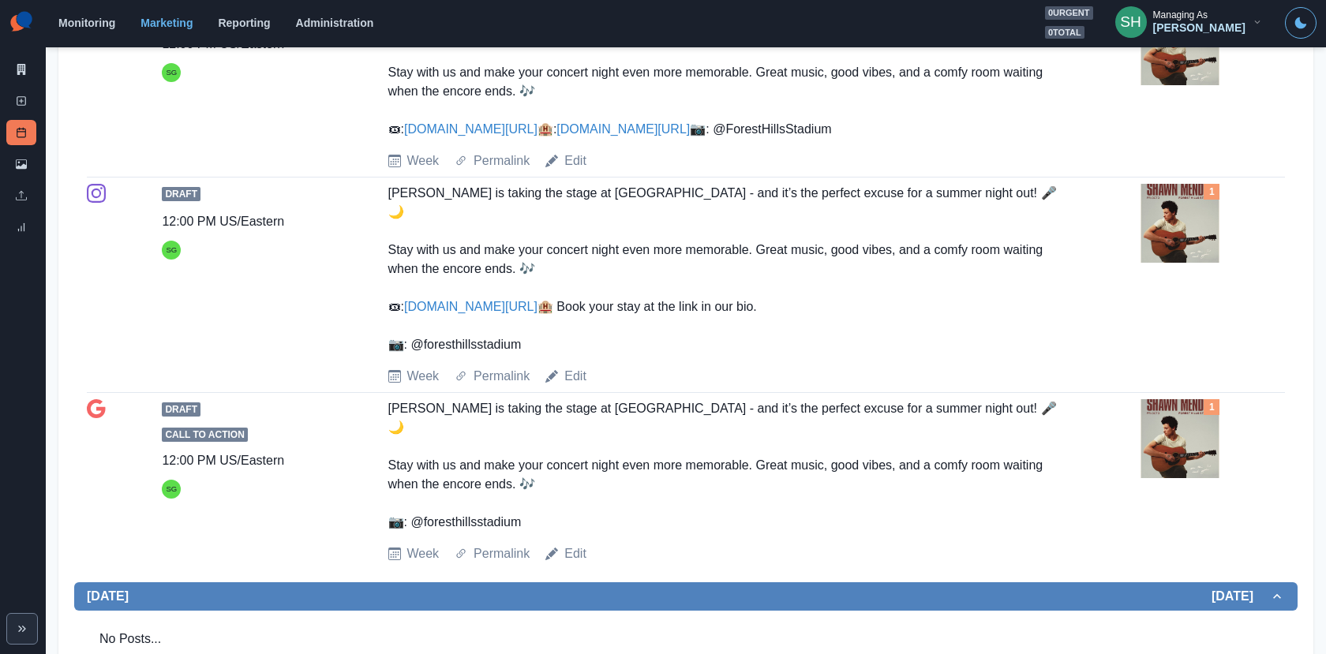
scroll to position [524, 0]
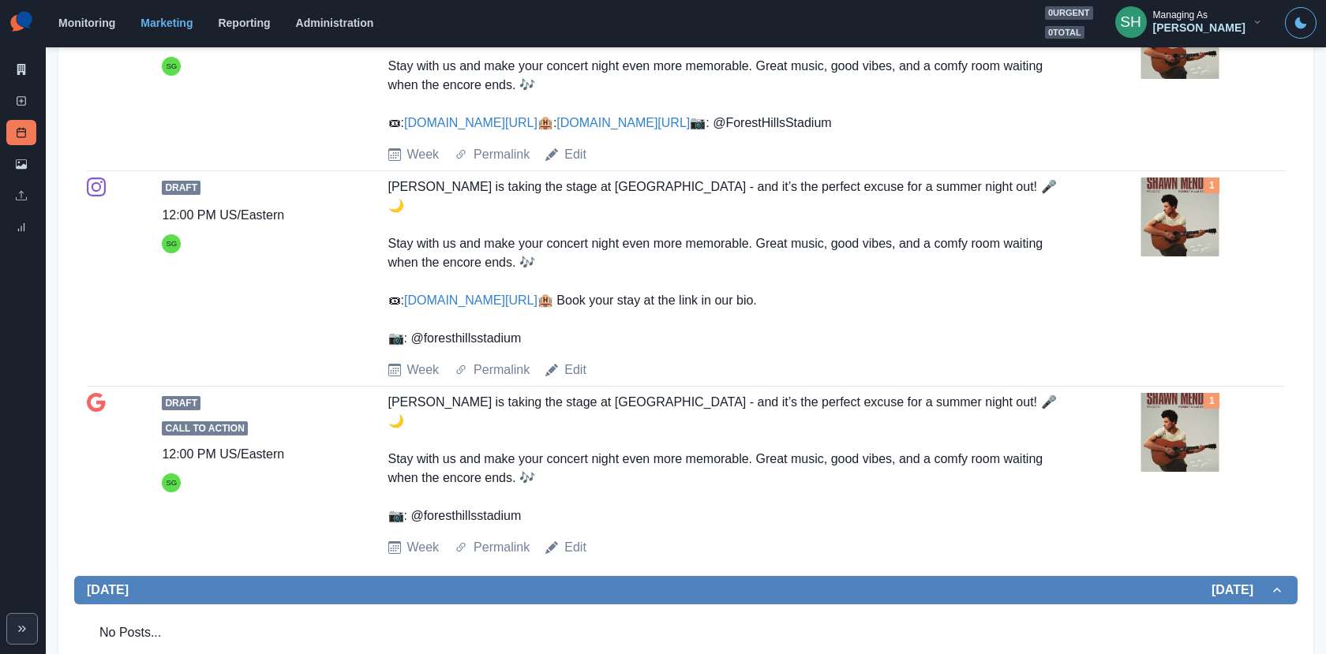
click at [1178, 256] on img at bounding box center [1179, 217] width 79 height 79
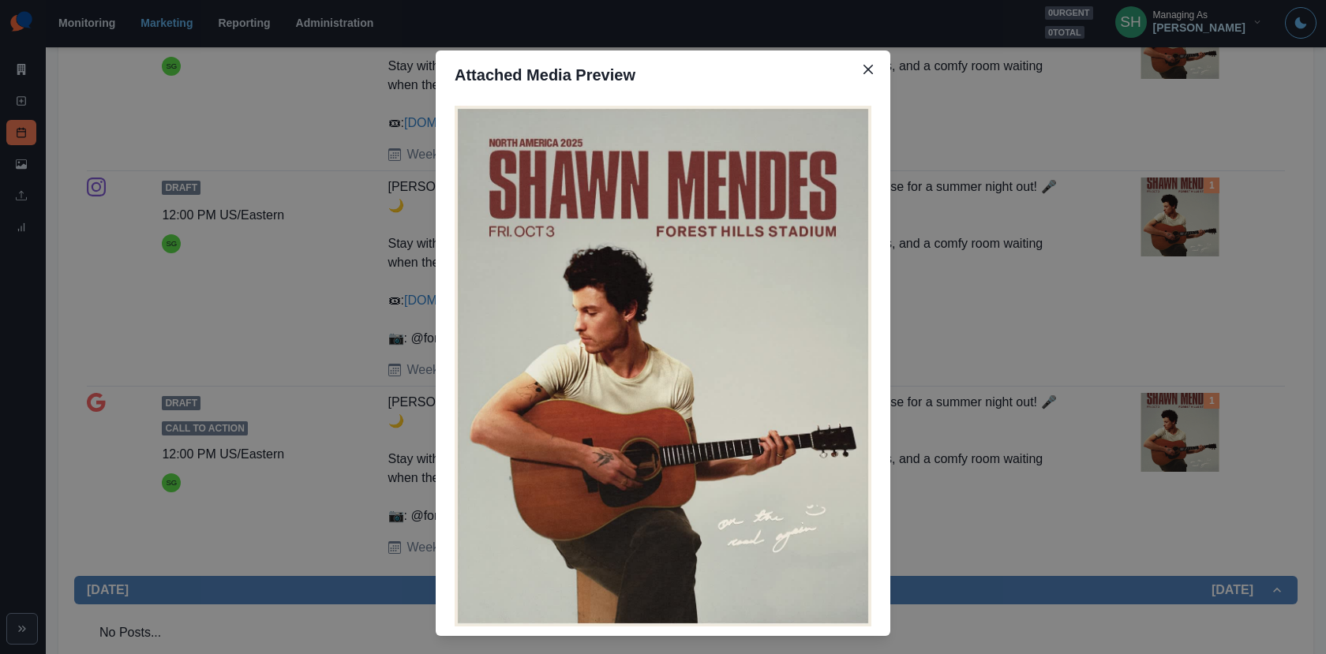
click at [1144, 275] on div "Attached Media Preview" at bounding box center [663, 327] width 1326 height 654
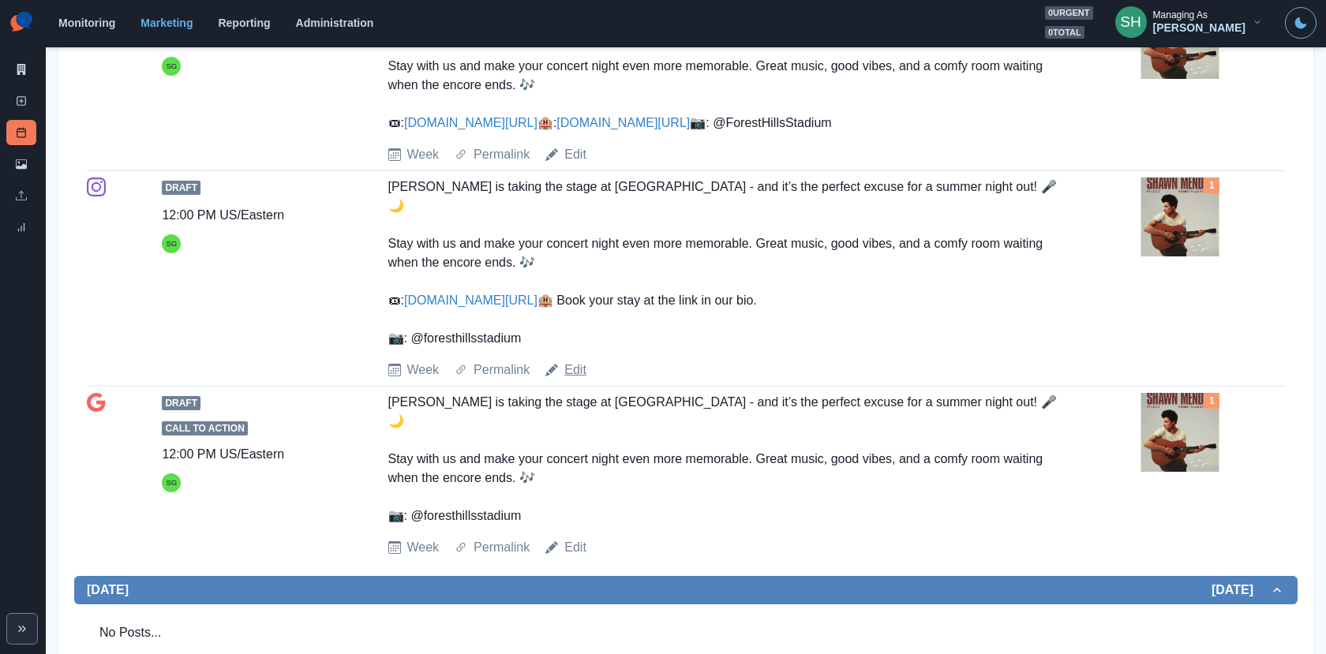
click at [578, 380] on link "Edit" at bounding box center [575, 370] width 22 height 19
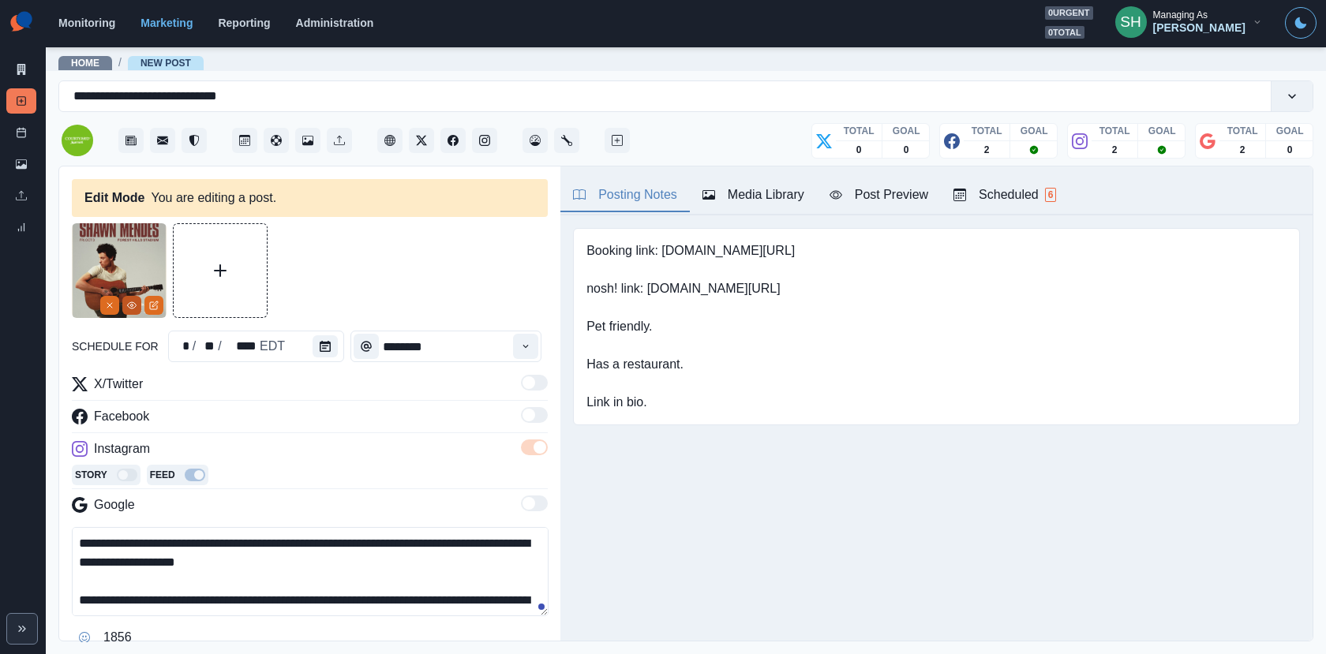
click at [131, 308] on icon "View Media" at bounding box center [131, 305] width 9 height 9
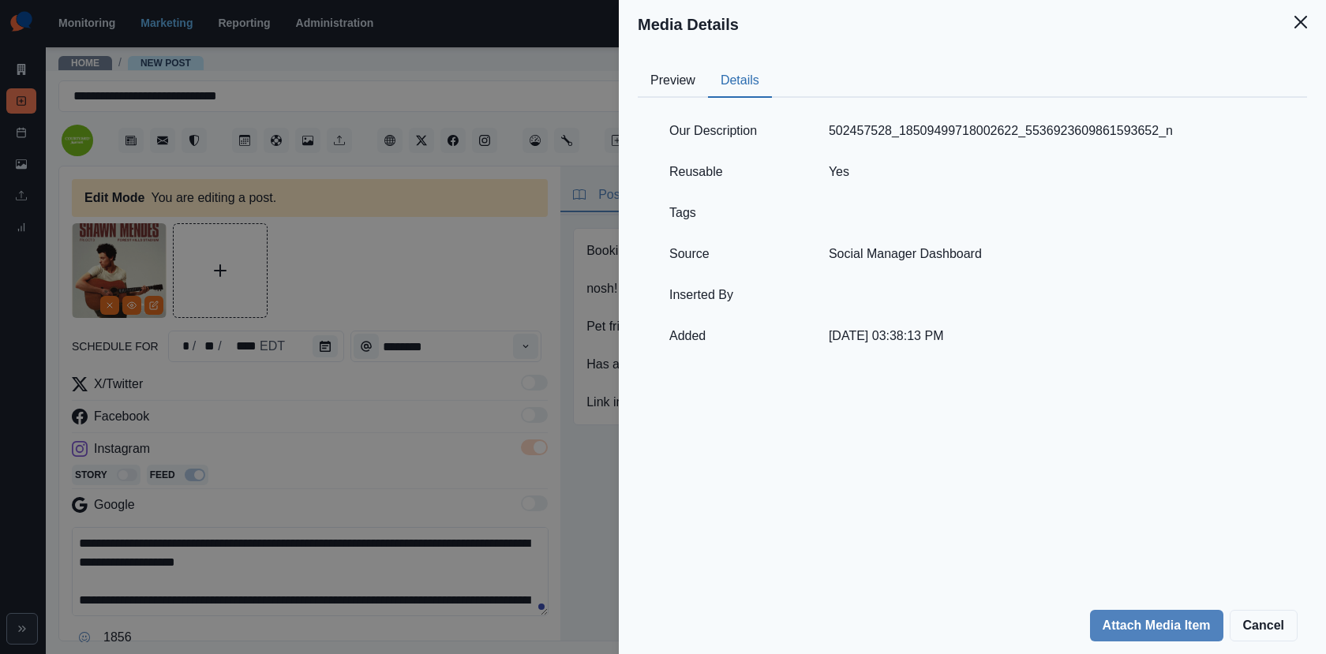
click at [738, 87] on button "Details" at bounding box center [740, 81] width 64 height 33
click at [309, 311] on div "Media Details Preview Details Our Description 502457528_18509499718002622_55369…" at bounding box center [663, 327] width 1326 height 654
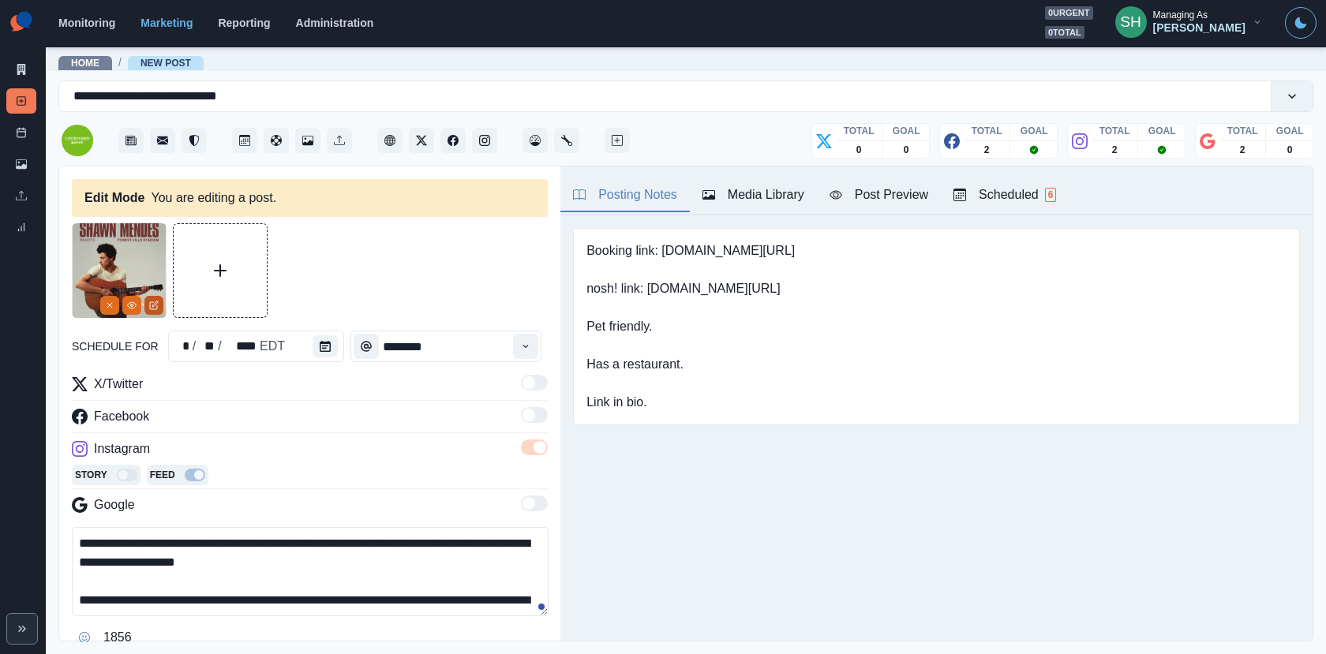
click at [150, 306] on icon "Edit Media" at bounding box center [153, 305] width 9 height 9
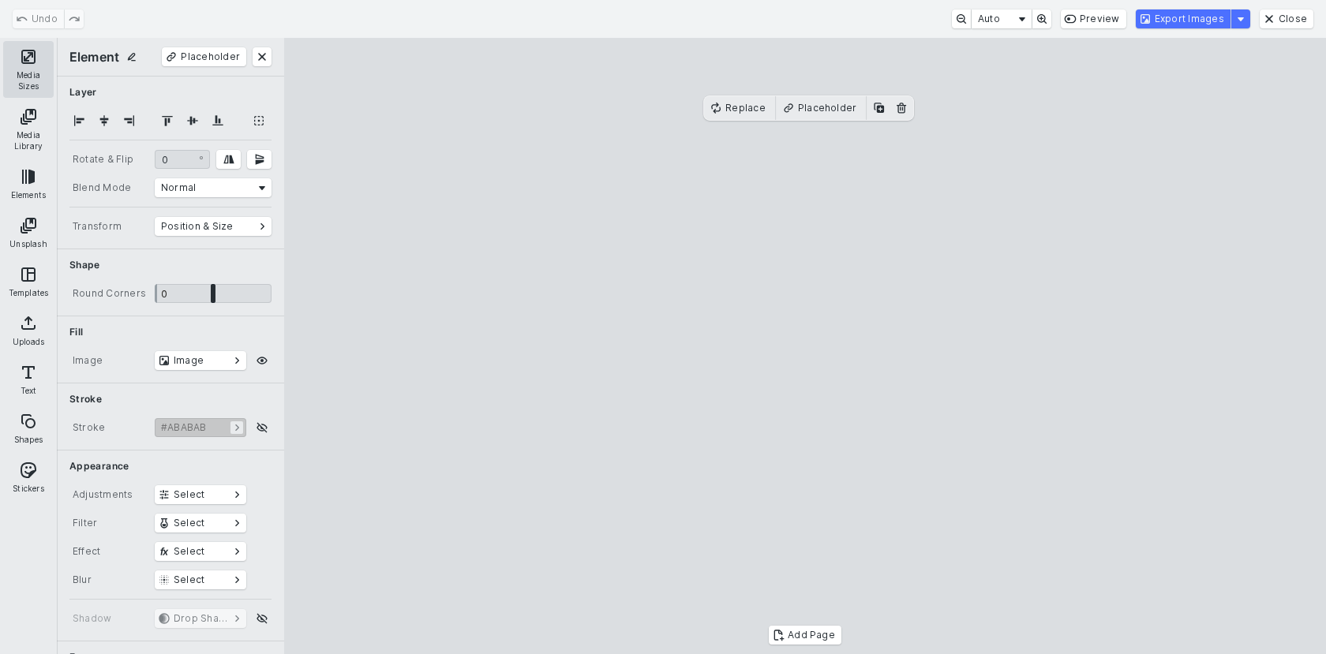
click at [21, 58] on button "Media Sizes" at bounding box center [28, 69] width 50 height 57
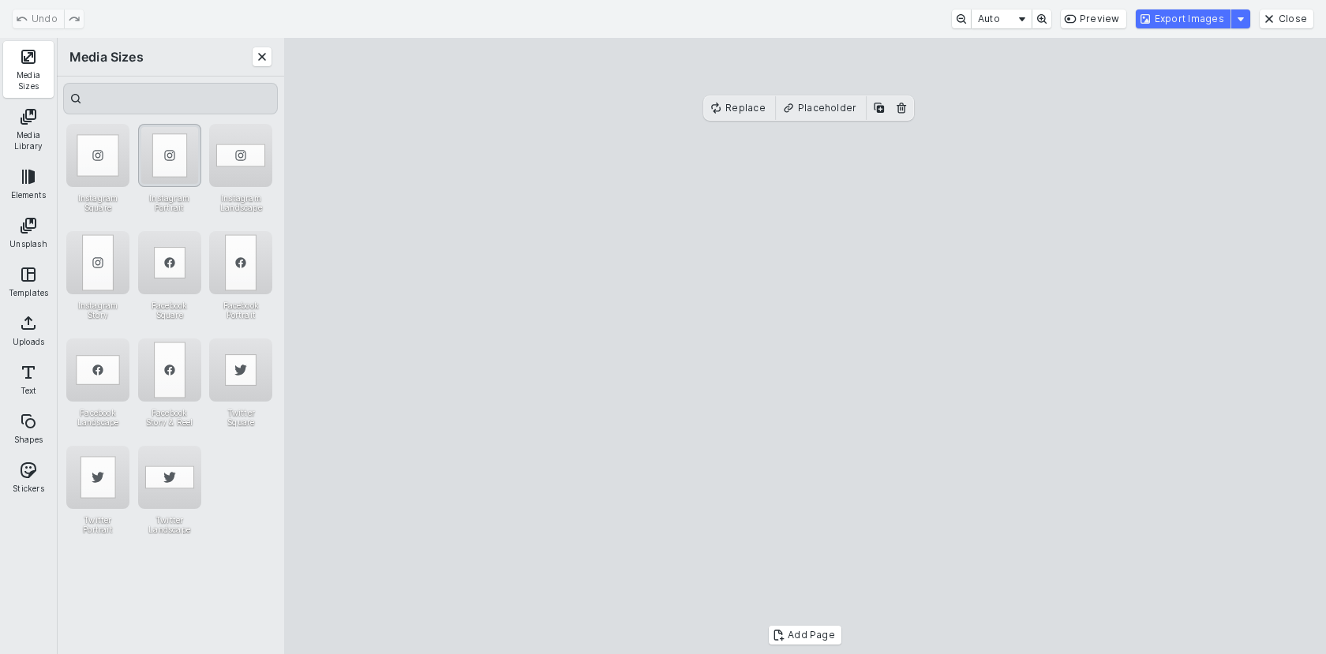
click at [181, 148] on div "Instagram Portrait" at bounding box center [169, 155] width 63 height 63
click at [1187, 24] on button "Export Images" at bounding box center [1182, 18] width 95 height 19
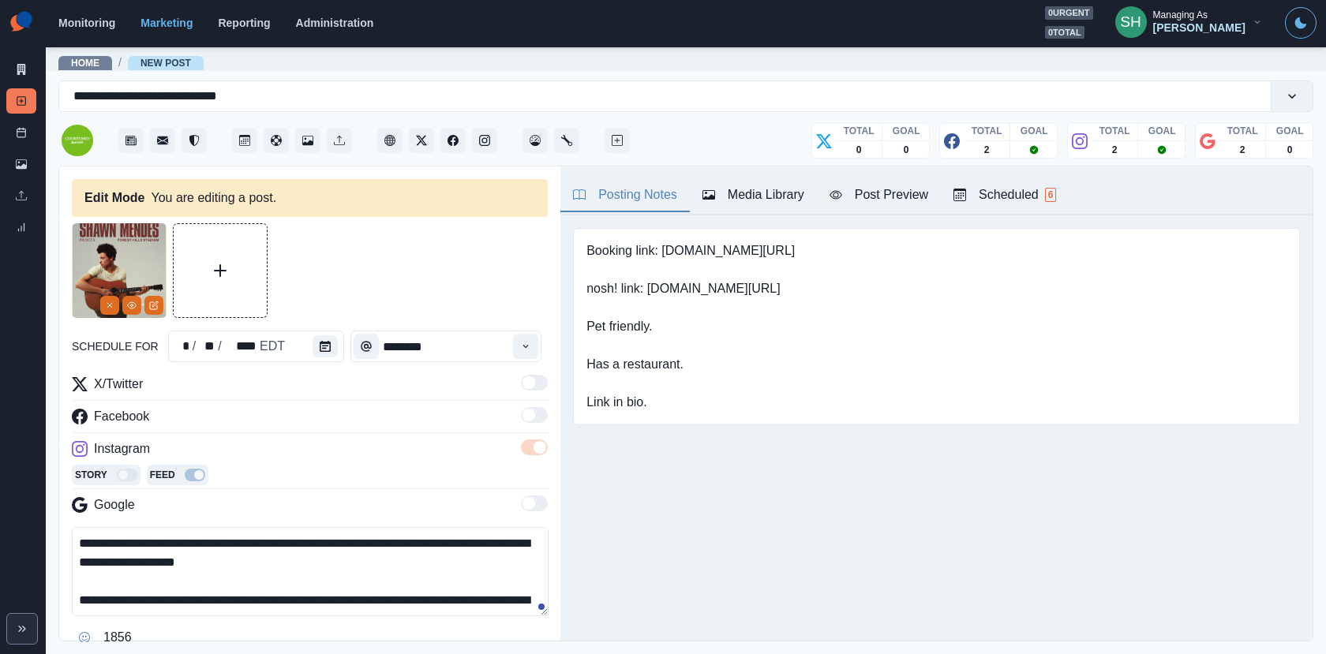
click at [797, 184] on button "Media Library" at bounding box center [753, 195] width 127 height 33
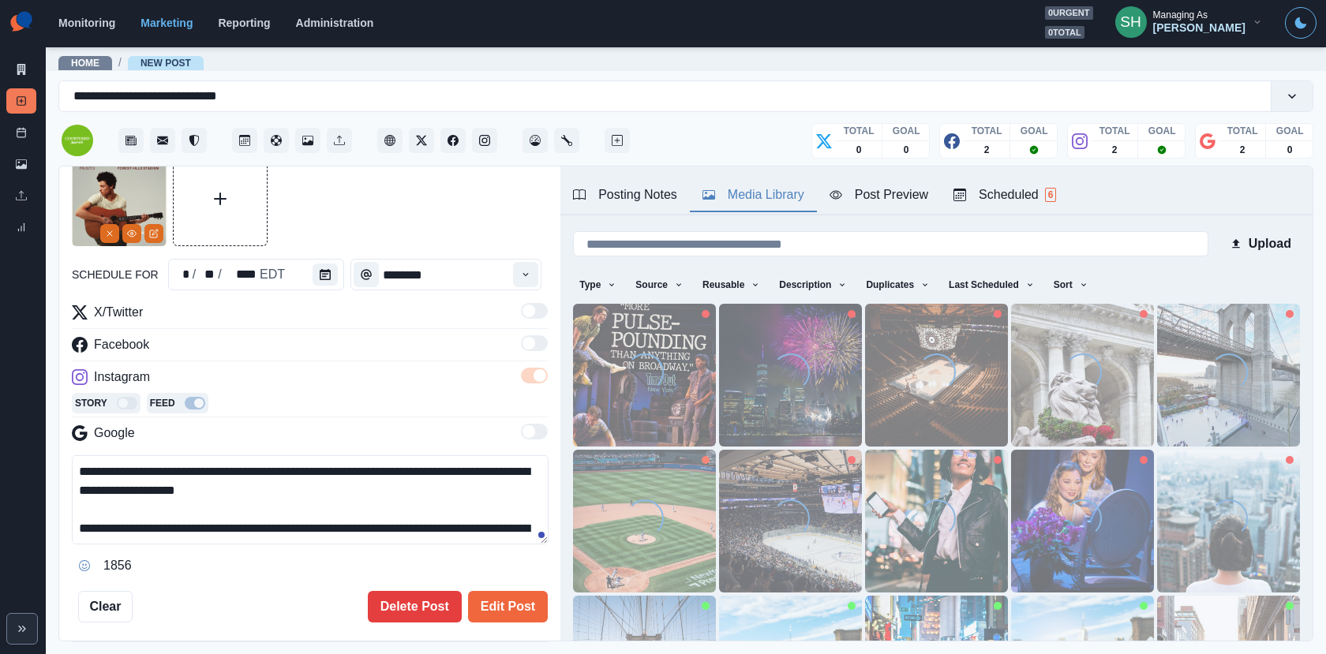
scroll to position [151, 0]
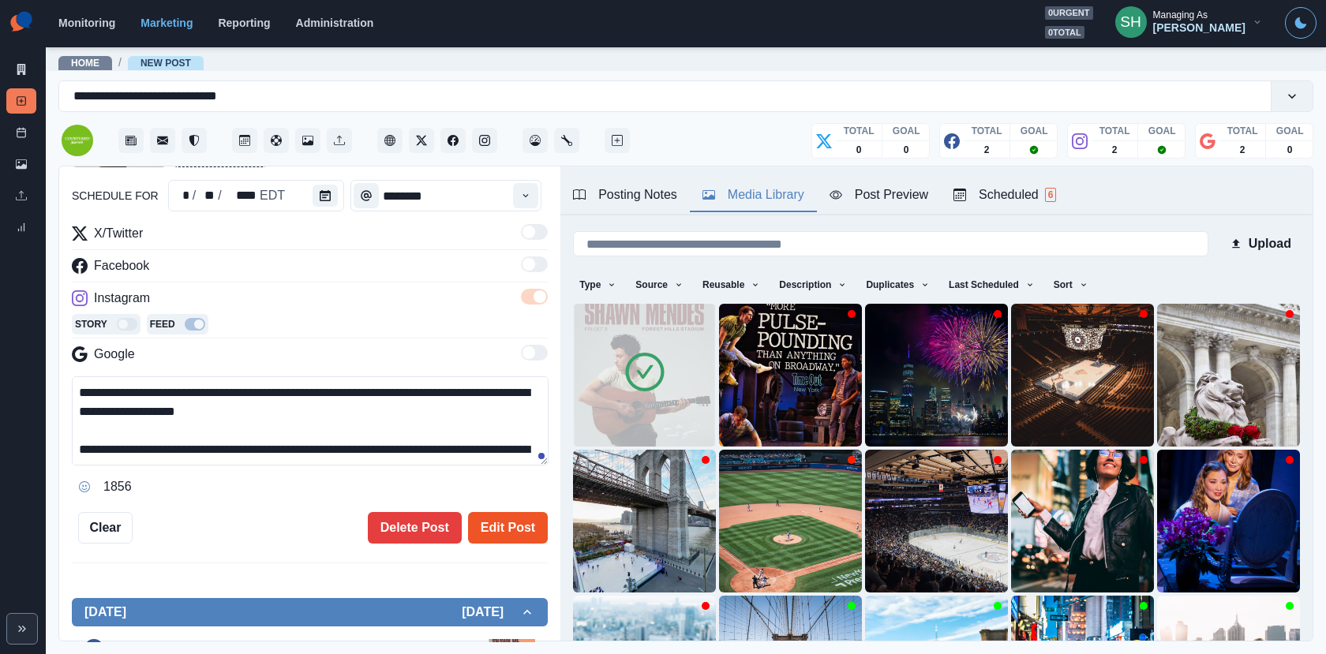
click at [520, 533] on button "Edit Post" at bounding box center [508, 528] width 80 height 32
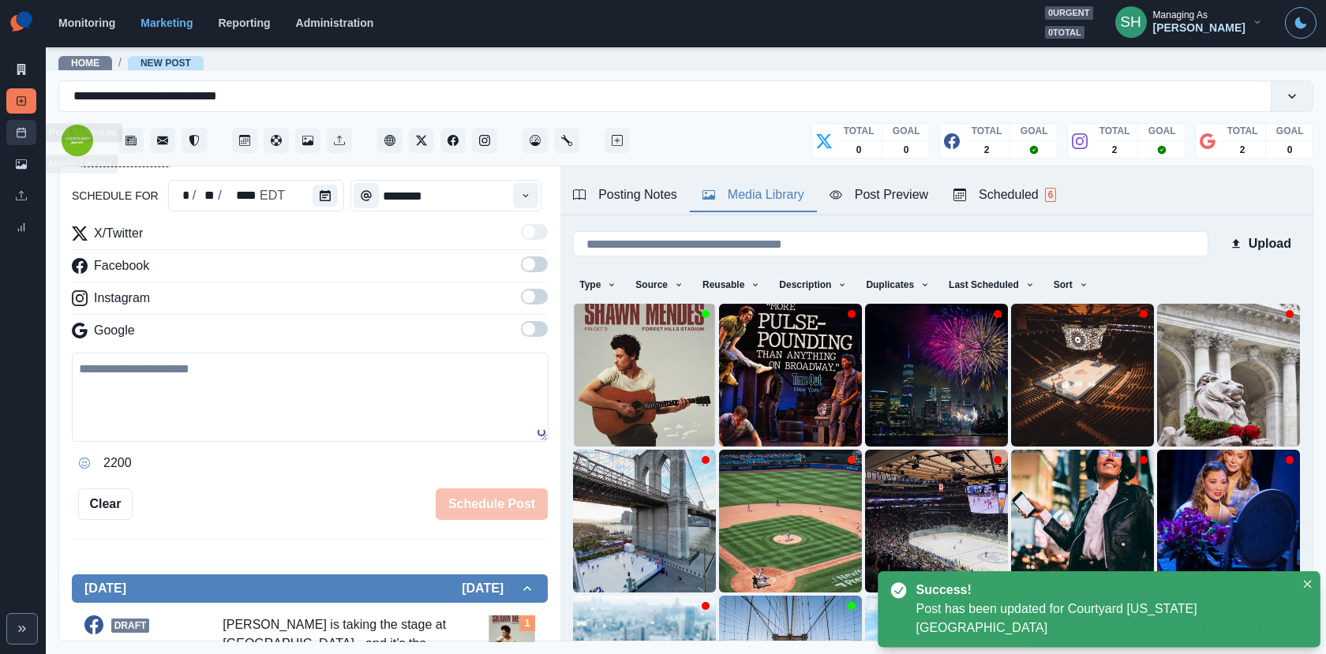
click at [15, 129] on link "Post Schedule" at bounding box center [21, 132] width 30 height 25
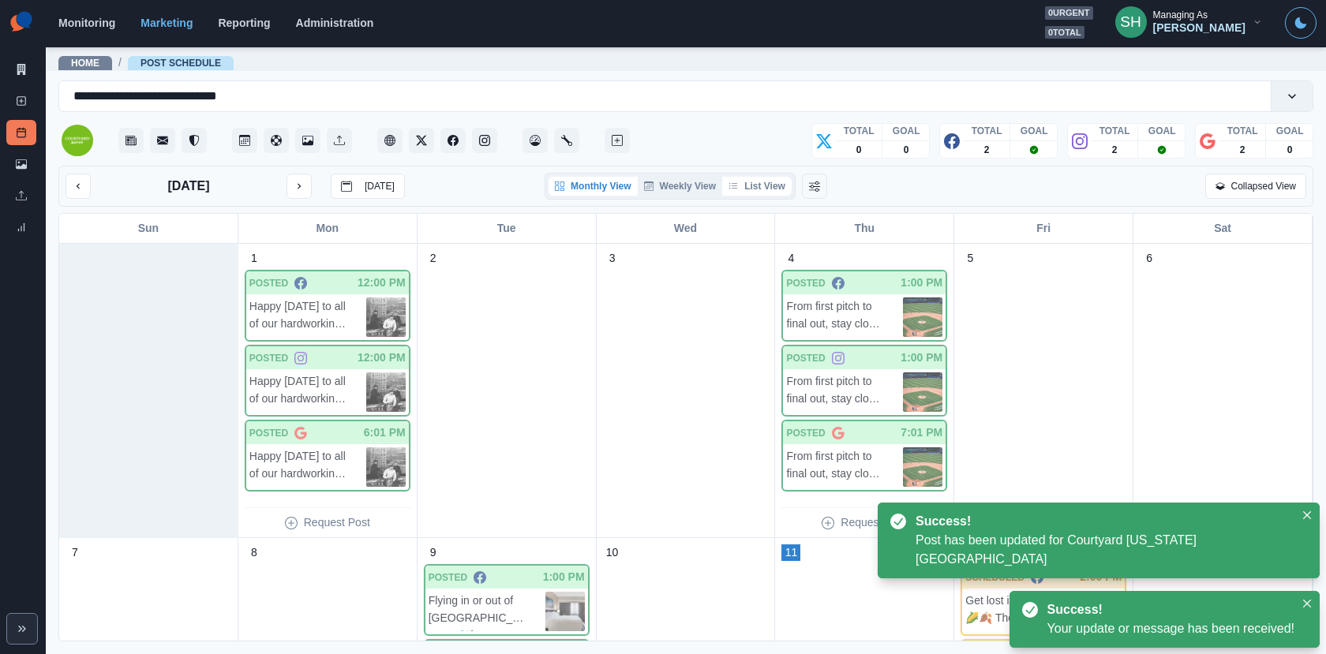
click at [770, 177] on button "List View" at bounding box center [756, 186] width 69 height 19
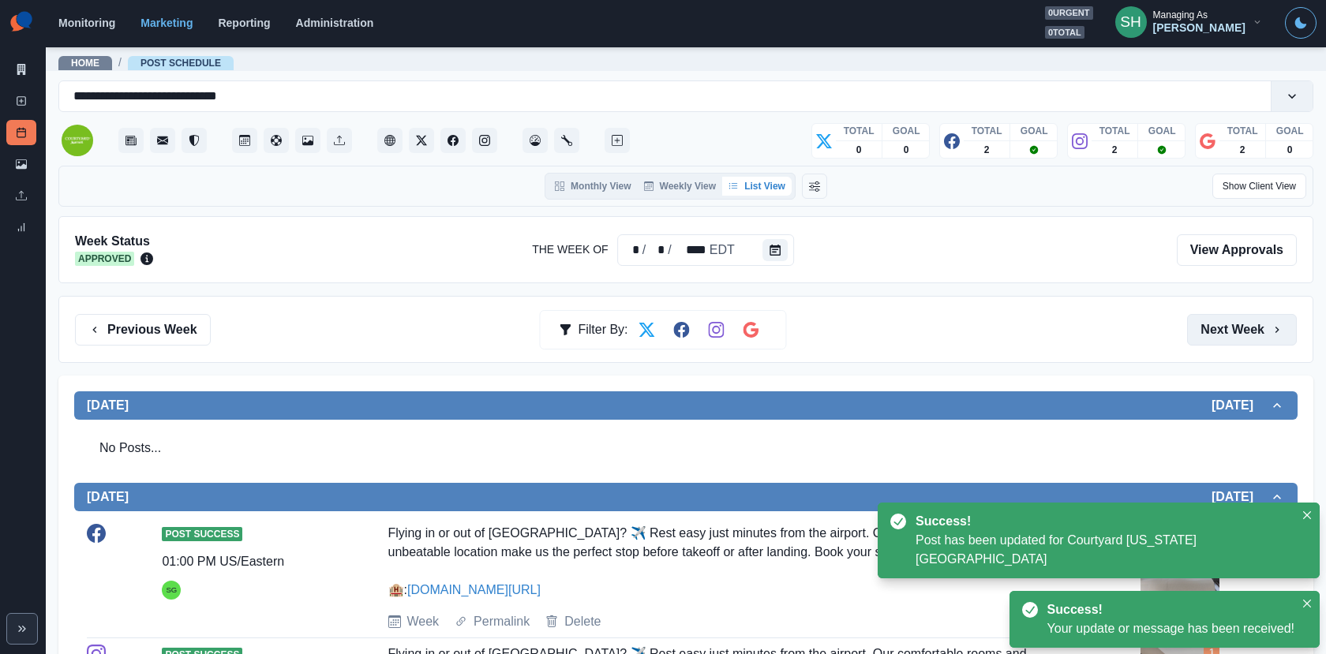
click at [1265, 331] on button "Next Week" at bounding box center [1242, 330] width 110 height 32
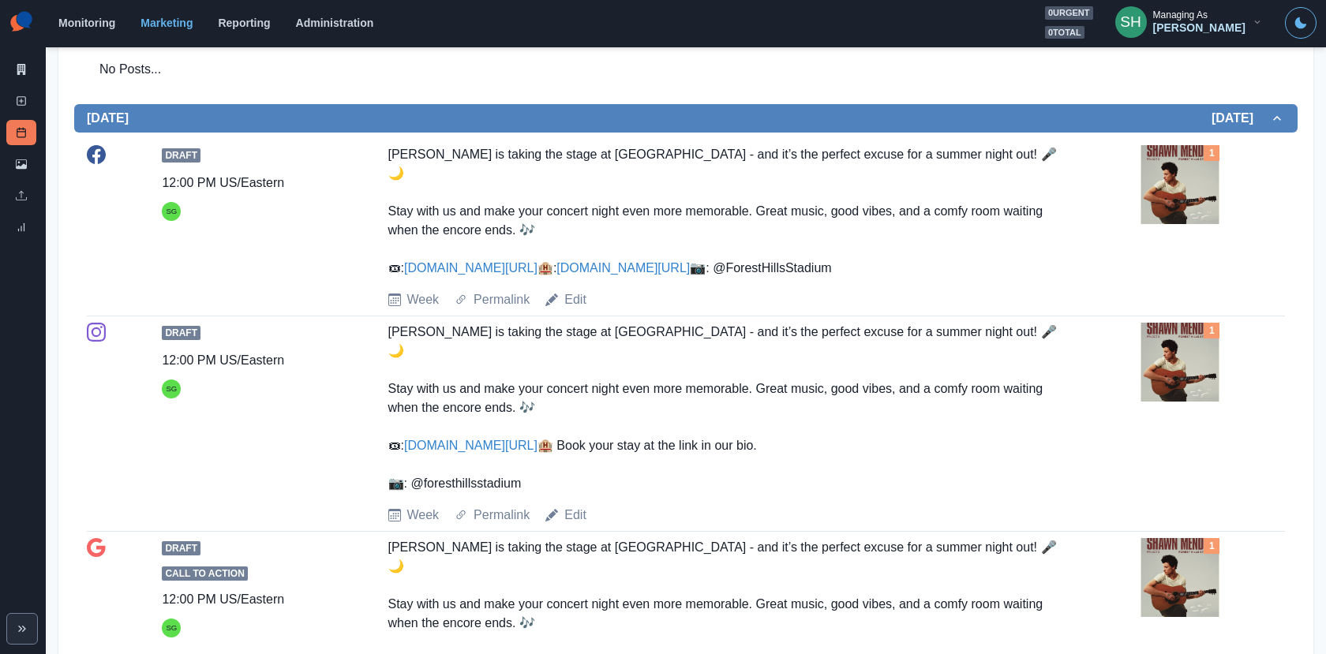
scroll to position [168, 0]
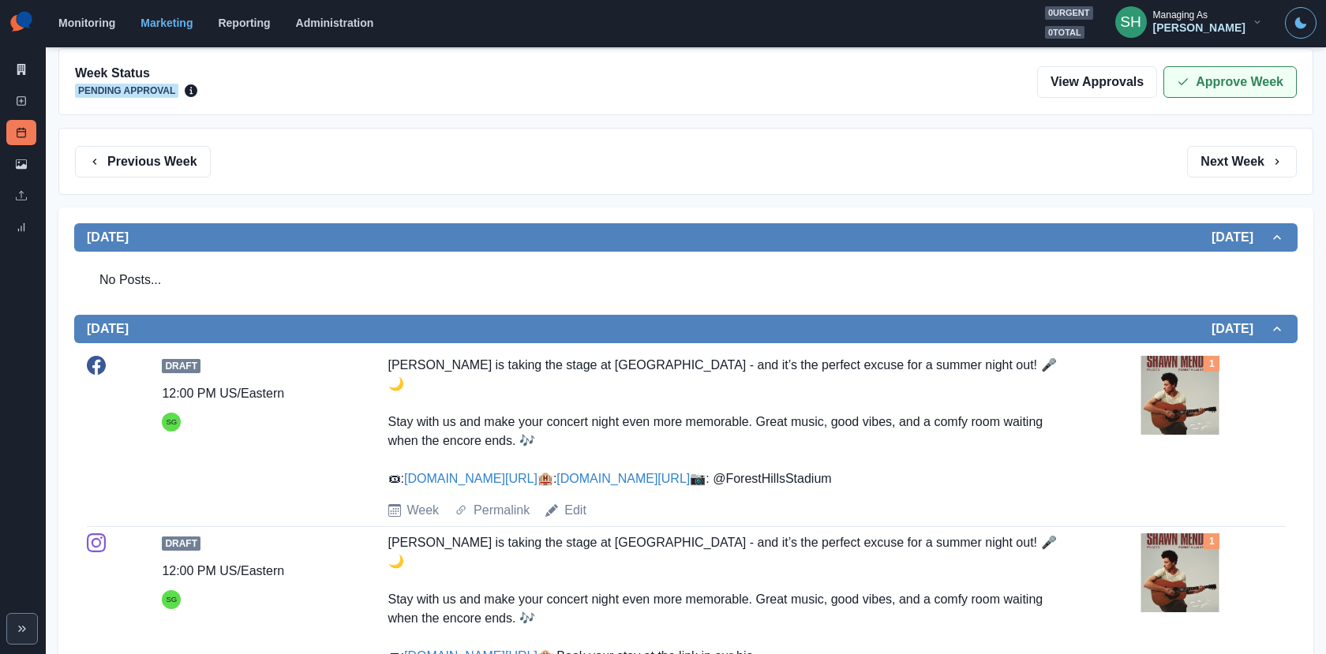
click at [1215, 77] on button "Approve Week" at bounding box center [1229, 82] width 133 height 32
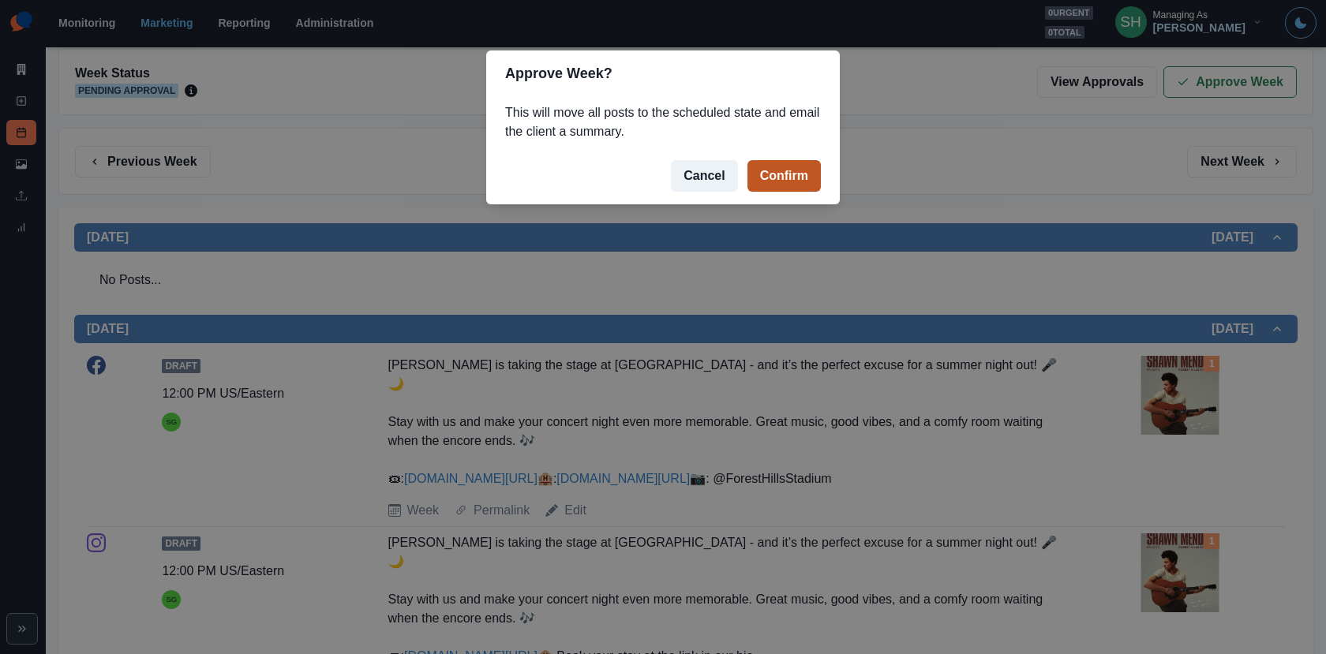
click at [765, 171] on button "Confirm" at bounding box center [783, 176] width 73 height 32
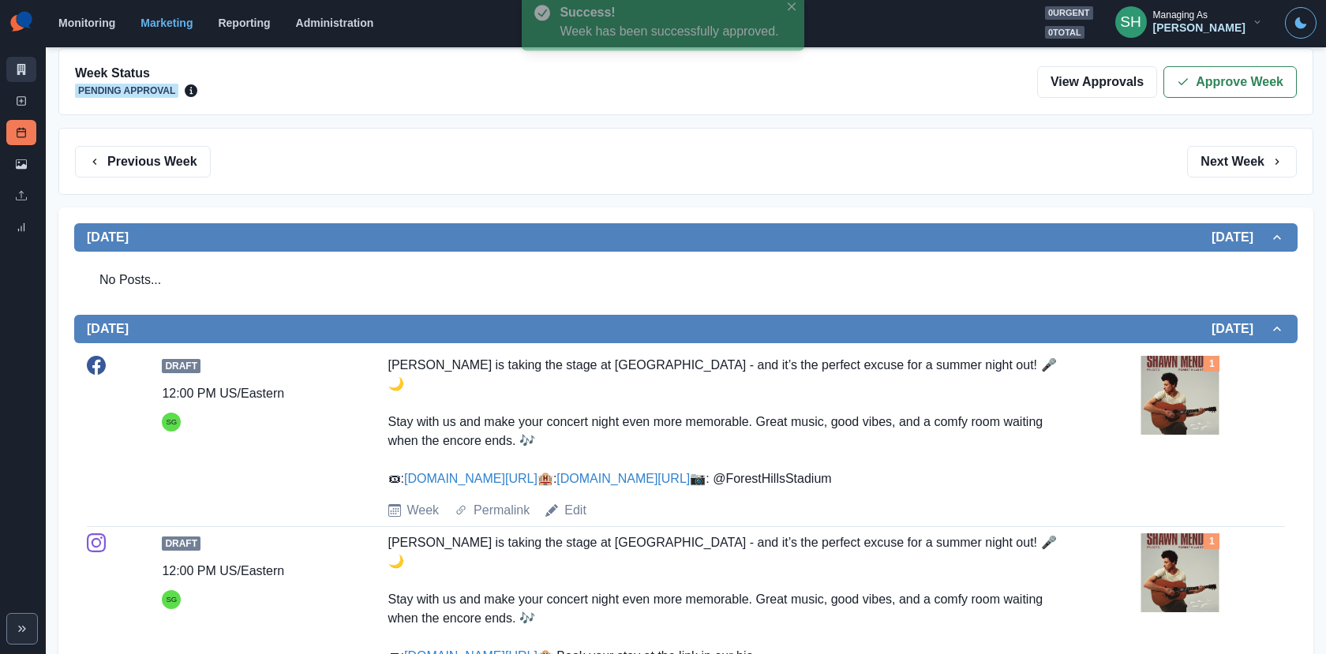
click at [14, 68] on link "Marketing Summary" at bounding box center [21, 69] width 30 height 25
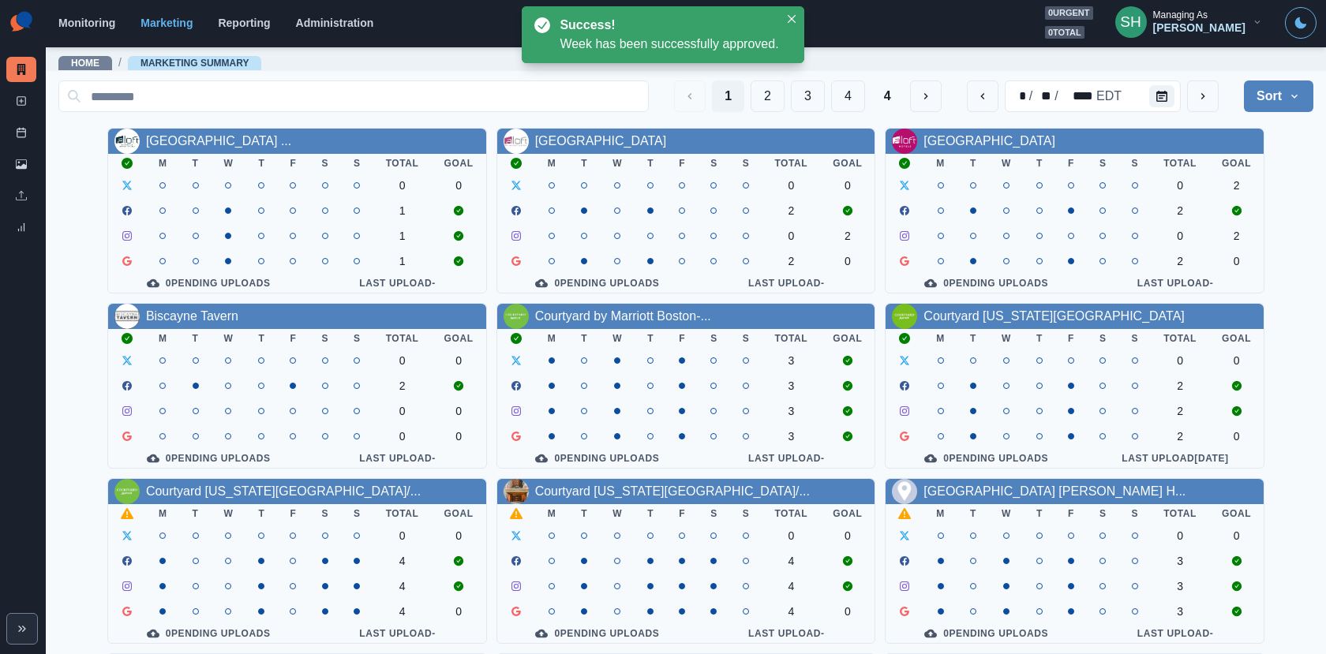
scroll to position [183, 0]
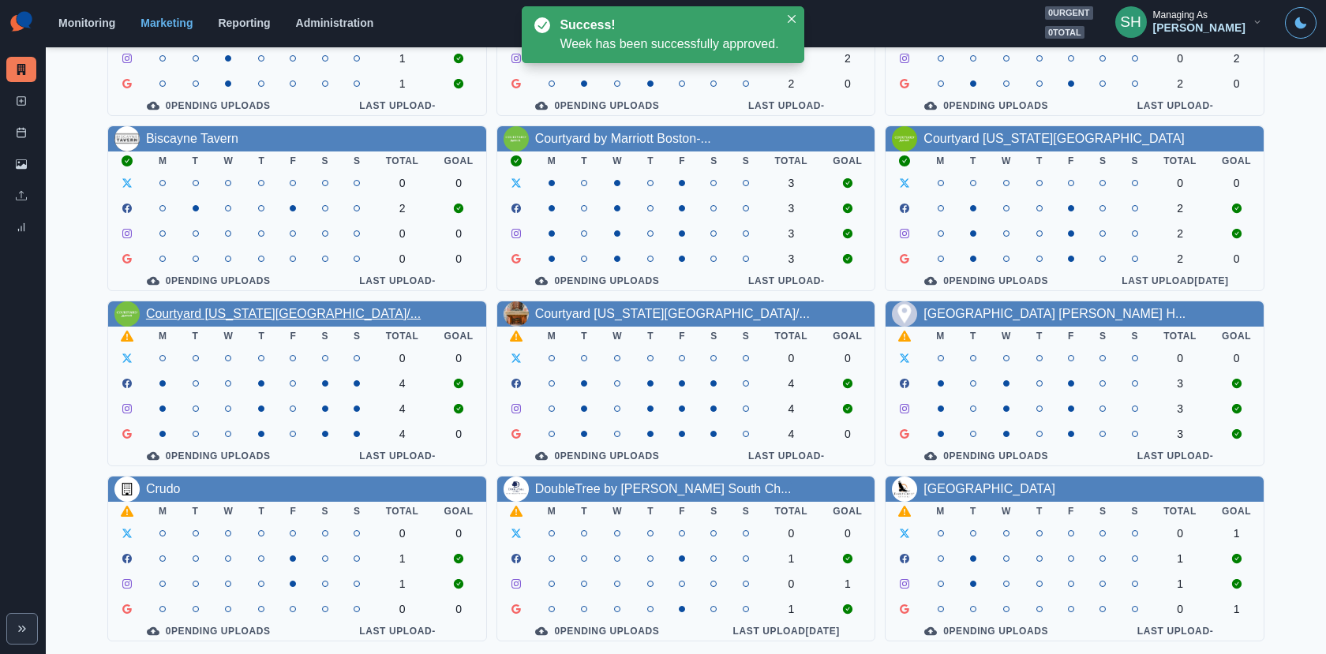
click at [291, 313] on link "Courtyard [US_STATE][GEOGRAPHIC_DATA]/..." at bounding box center [283, 313] width 275 height 13
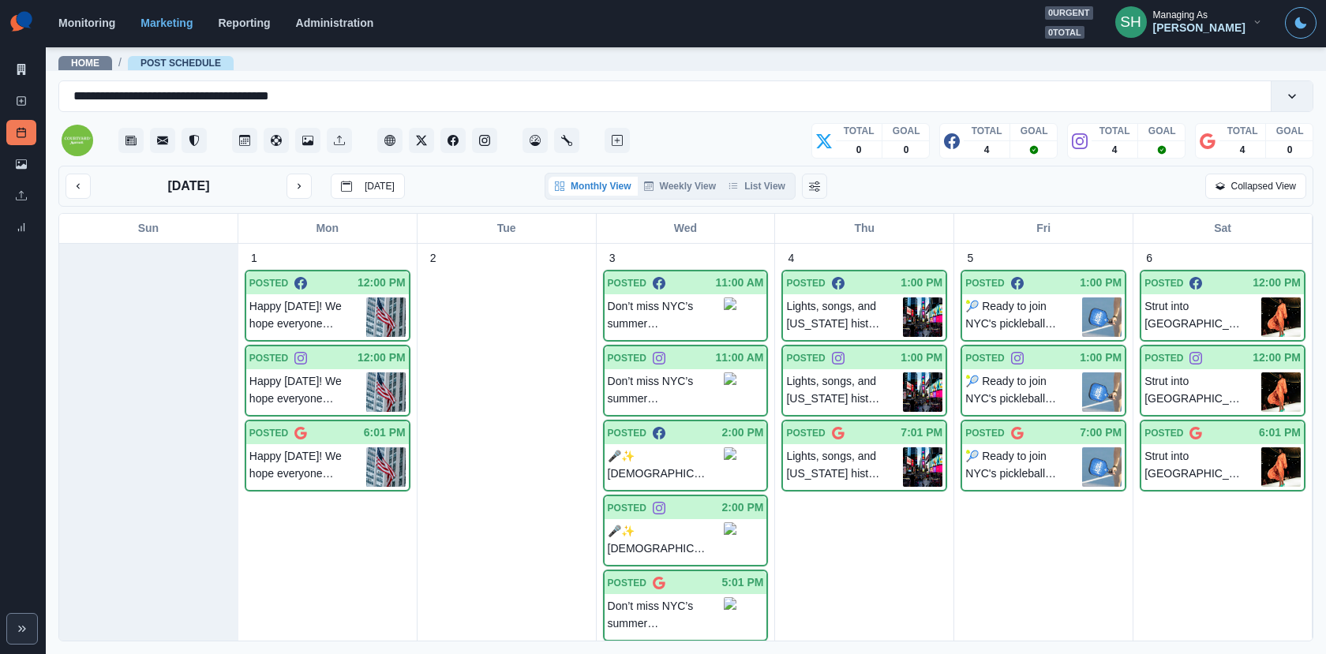
click at [768, 196] on div "Monthly View Weekly View List View" at bounding box center [669, 186] width 251 height 27
click at [756, 179] on button "List View" at bounding box center [756, 186] width 69 height 19
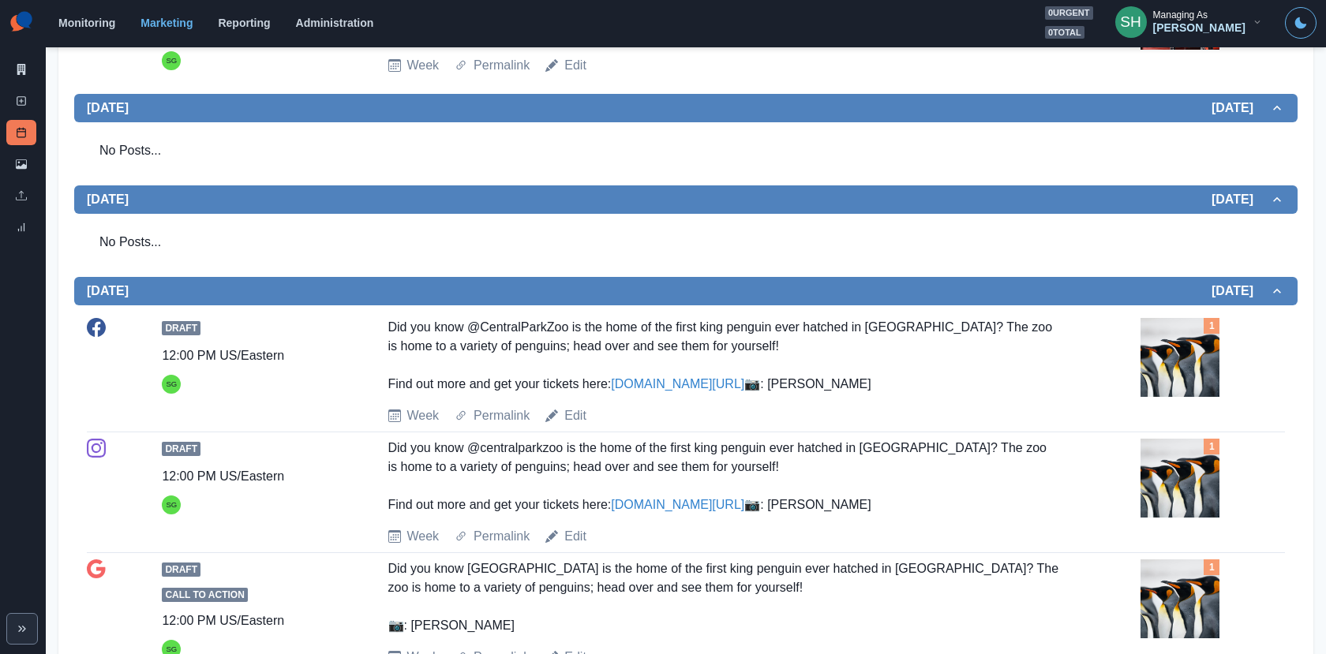
scroll to position [905, 0]
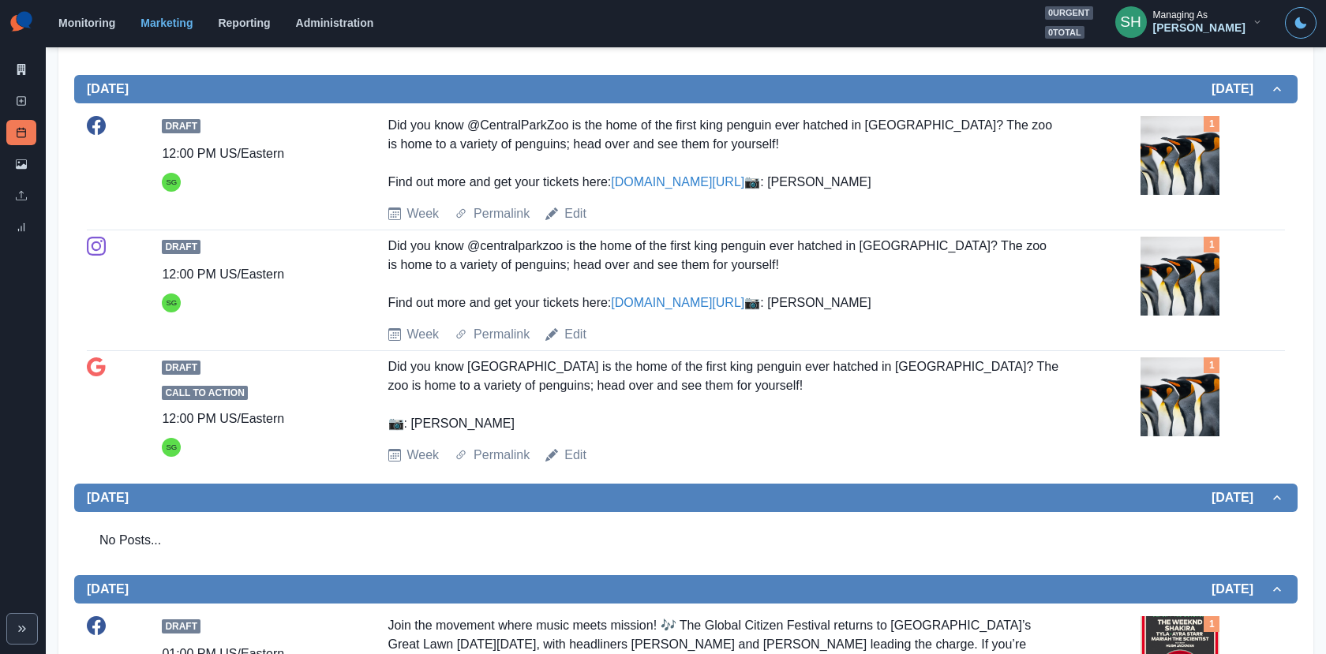
click at [1168, 316] on img at bounding box center [1179, 276] width 79 height 79
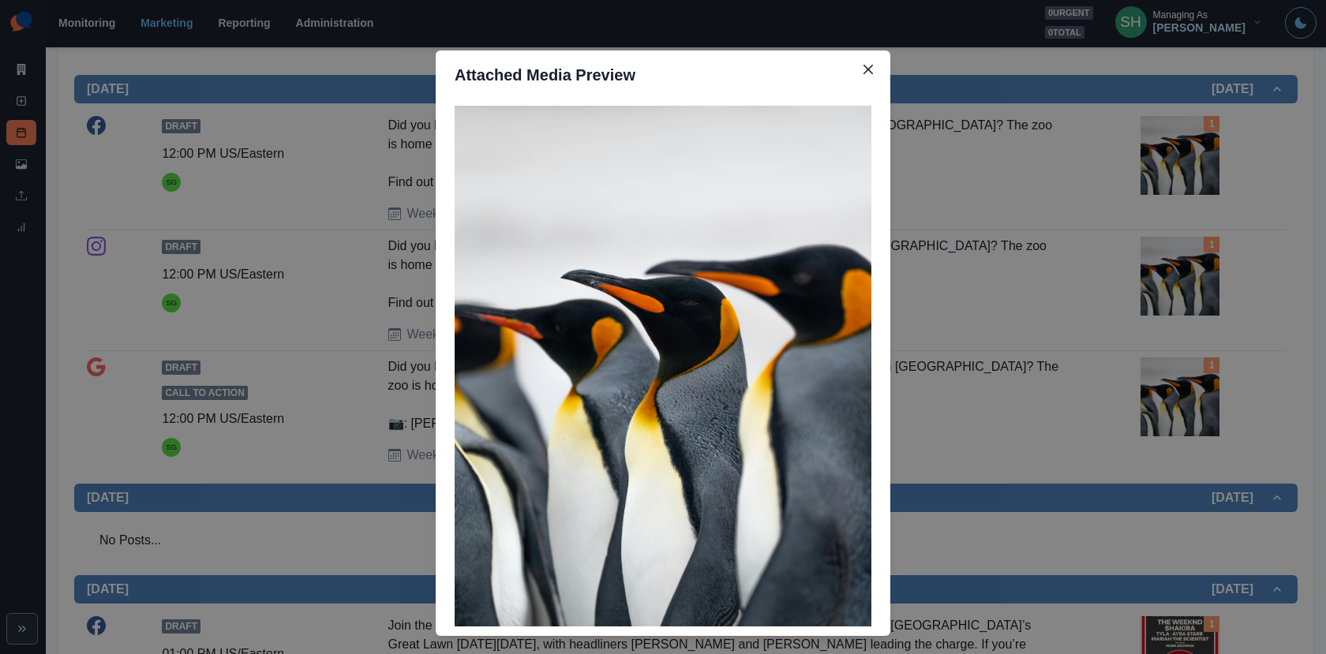
click at [1089, 286] on div "Attached Media Preview" at bounding box center [663, 327] width 1326 height 654
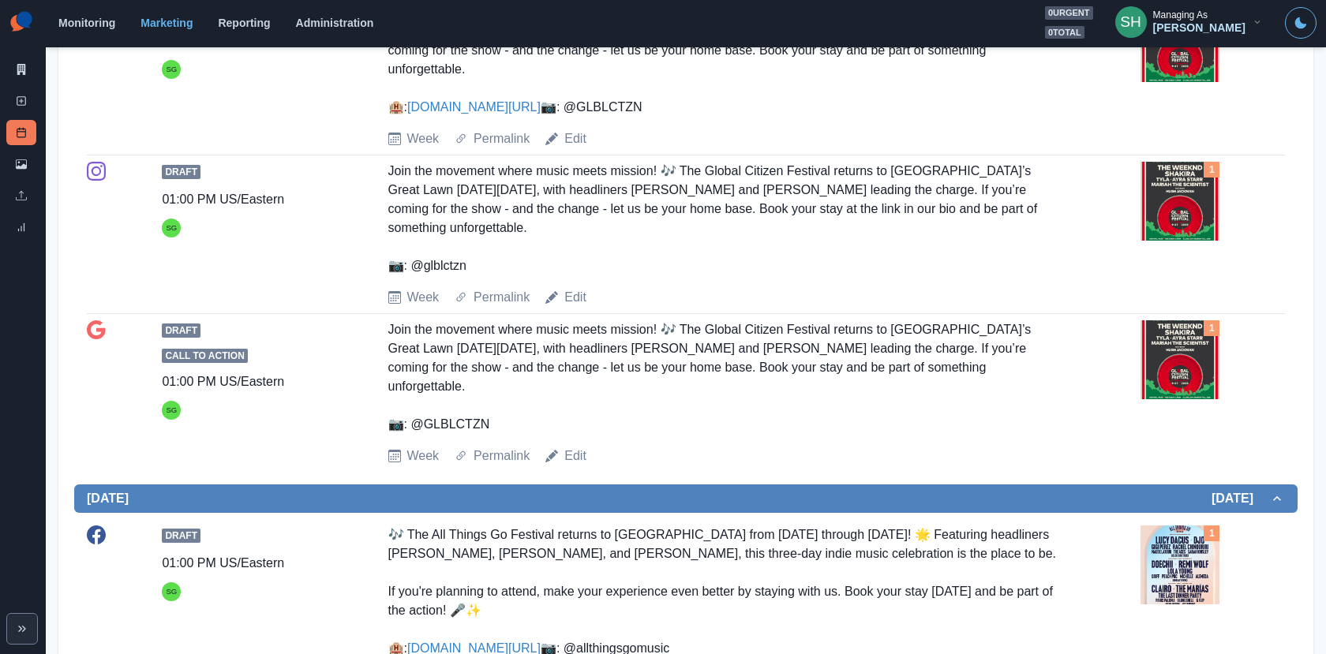
scroll to position [1548, 0]
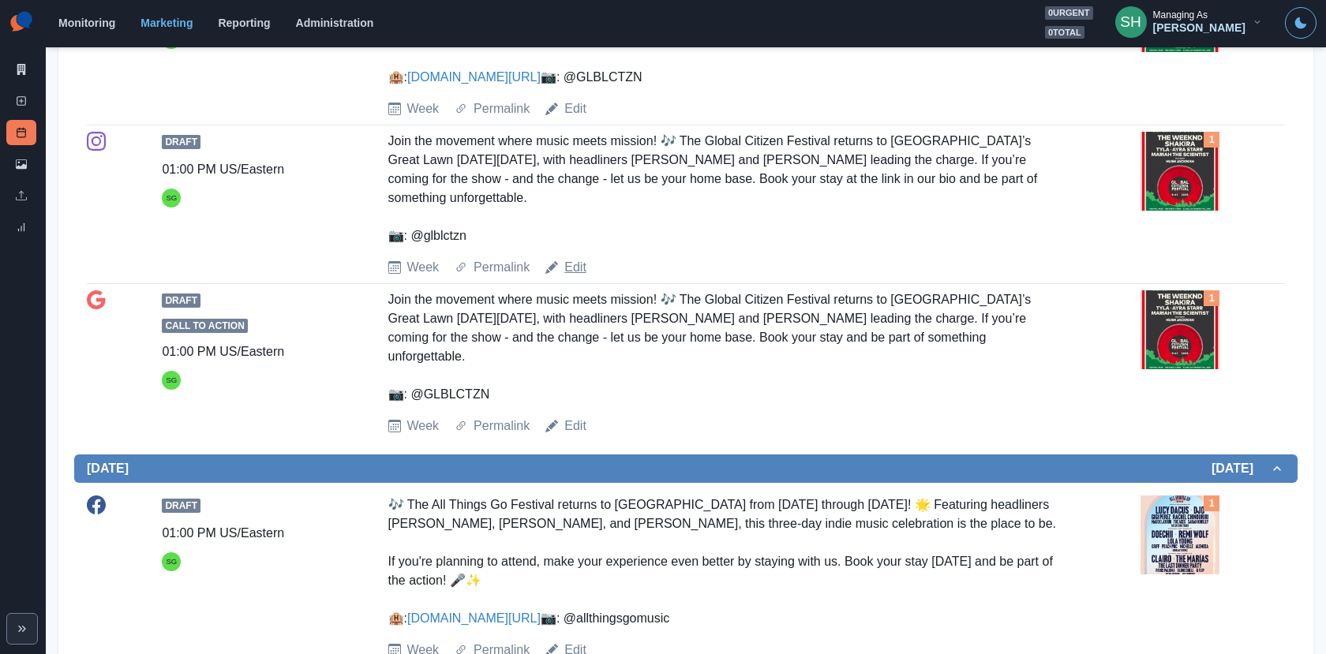
click at [578, 277] on link "Edit" at bounding box center [575, 267] width 22 height 19
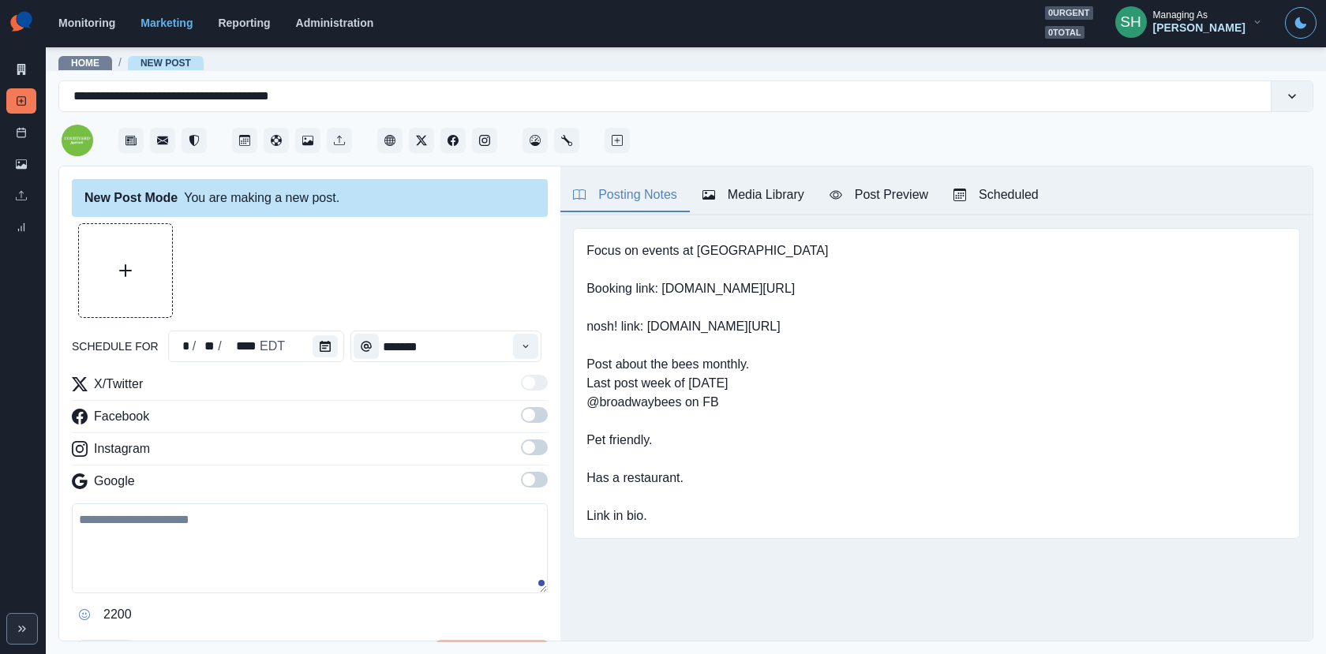
type input "*******"
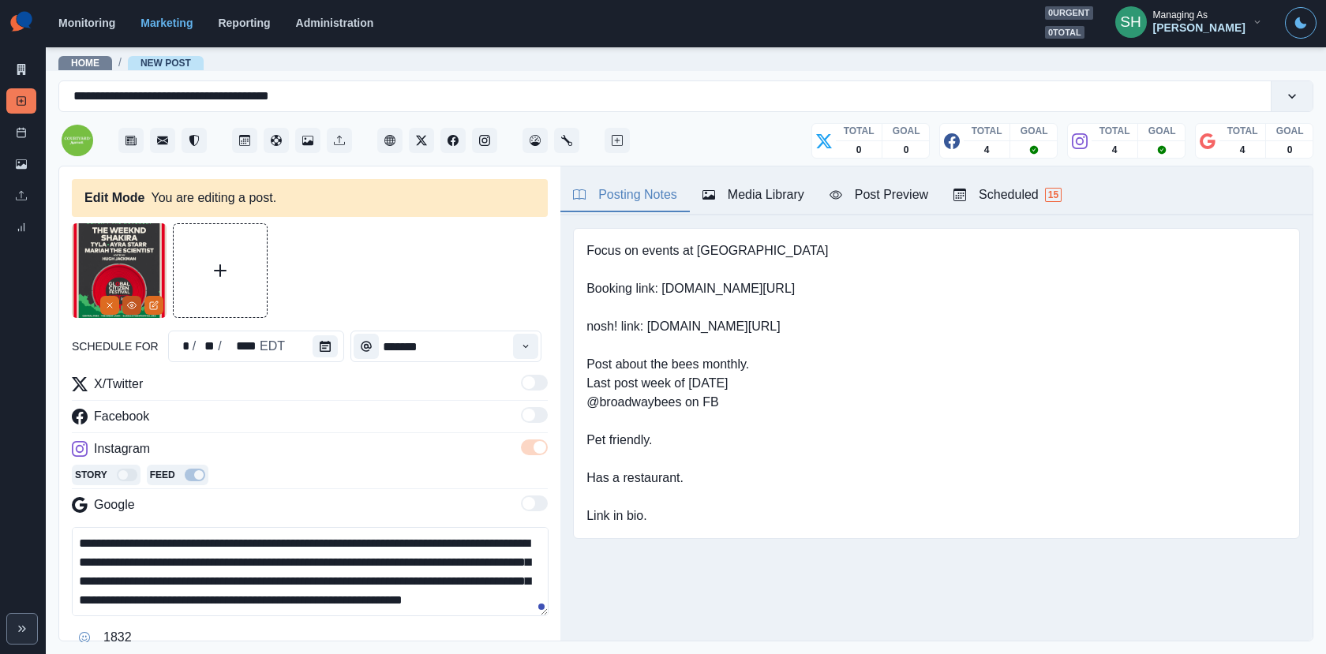
click at [122, 305] on button "View Media" at bounding box center [131, 305] width 19 height 19
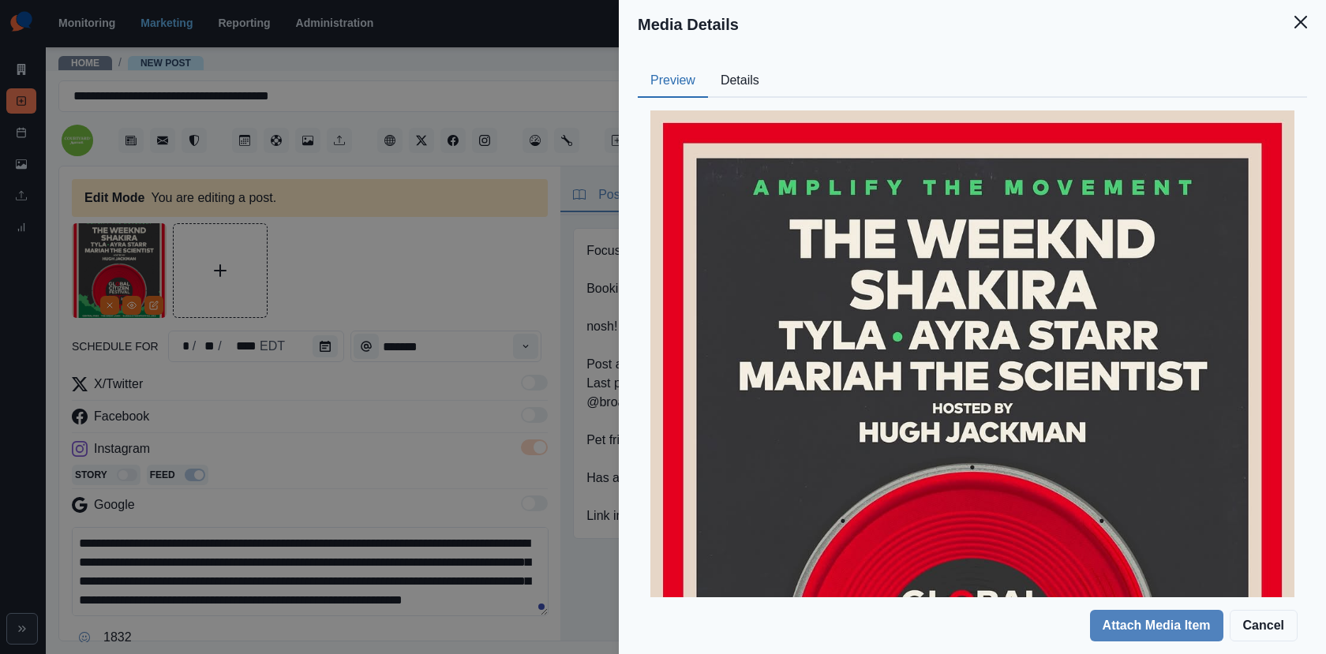
click at [738, 84] on button "Details" at bounding box center [740, 81] width 64 height 33
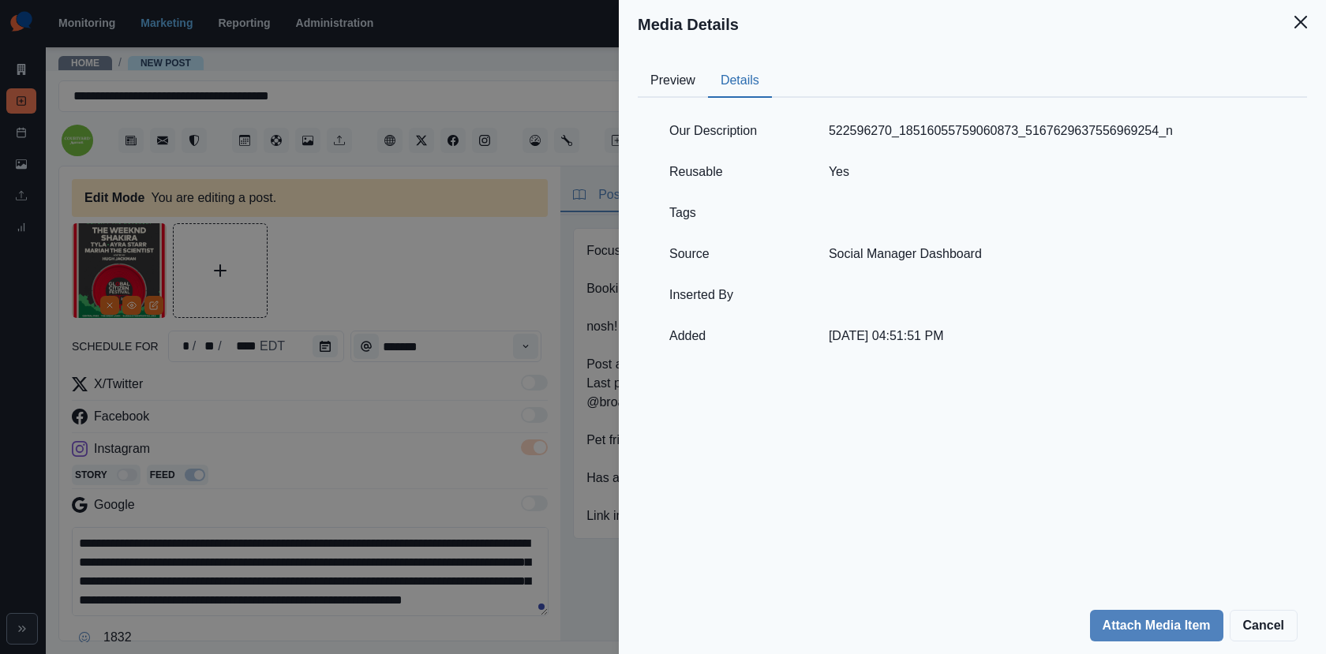
click at [355, 298] on div "Media Details Preview Details Our Description 522596270_18516055759060873_51676…" at bounding box center [663, 327] width 1326 height 654
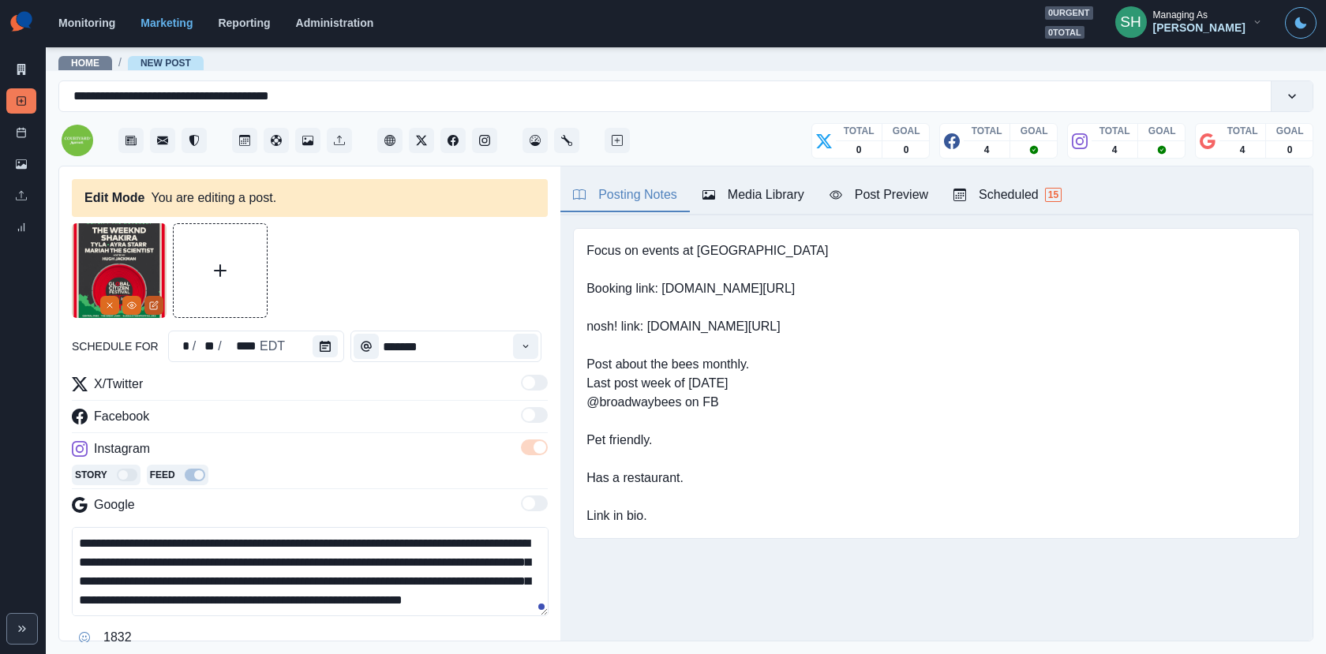
click at [151, 301] on icon "Edit Media" at bounding box center [153, 305] width 9 height 9
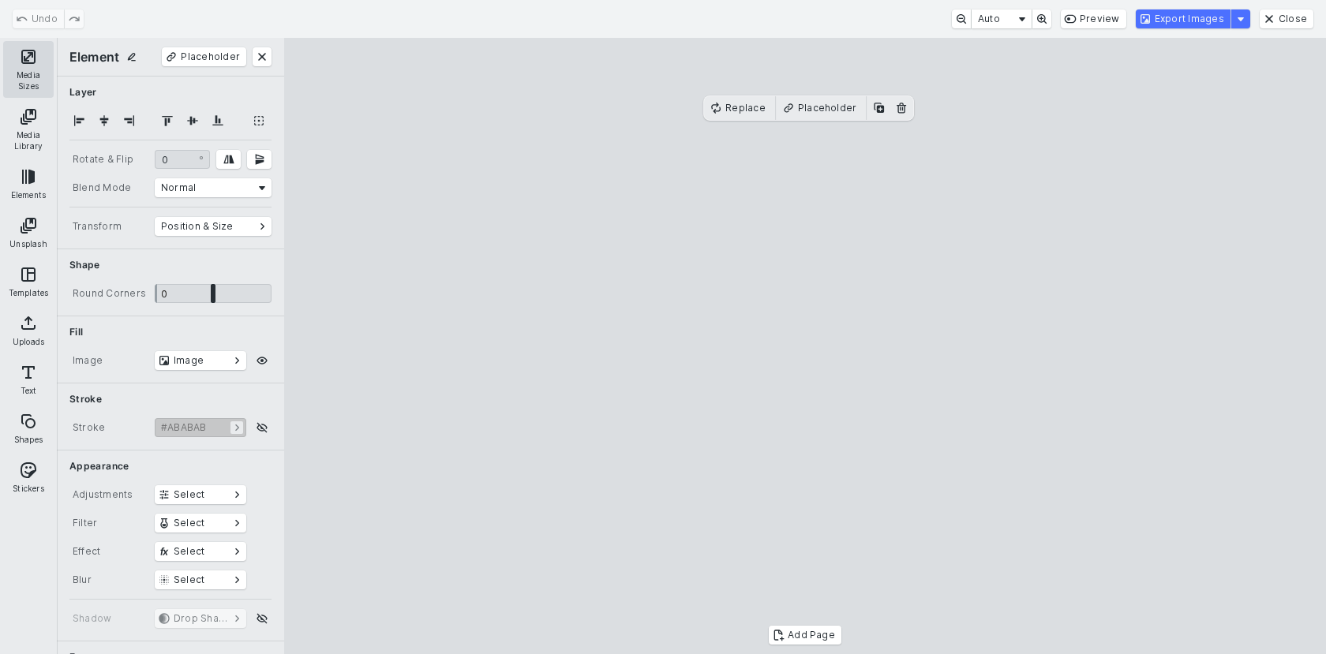
click at [28, 81] on button "Media Sizes" at bounding box center [28, 69] width 50 height 57
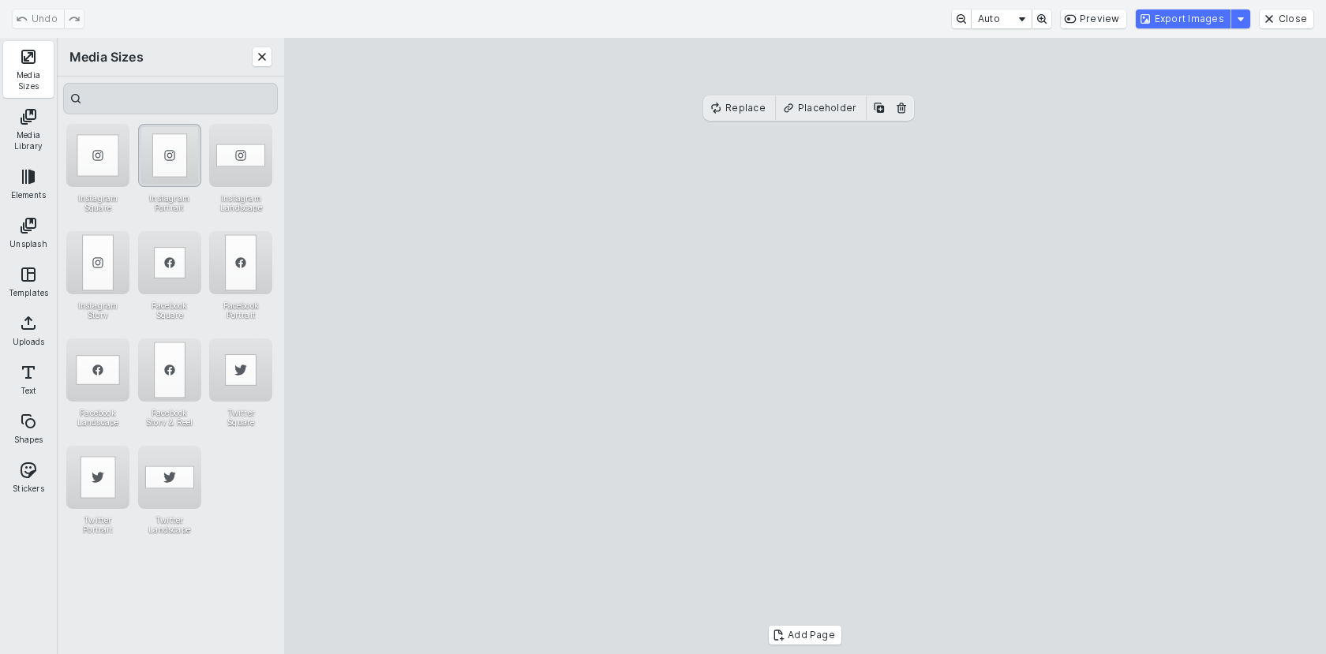
click at [171, 166] on div "Instagram Portrait" at bounding box center [169, 155] width 63 height 63
click at [1183, 13] on button "Export Images" at bounding box center [1182, 18] width 95 height 19
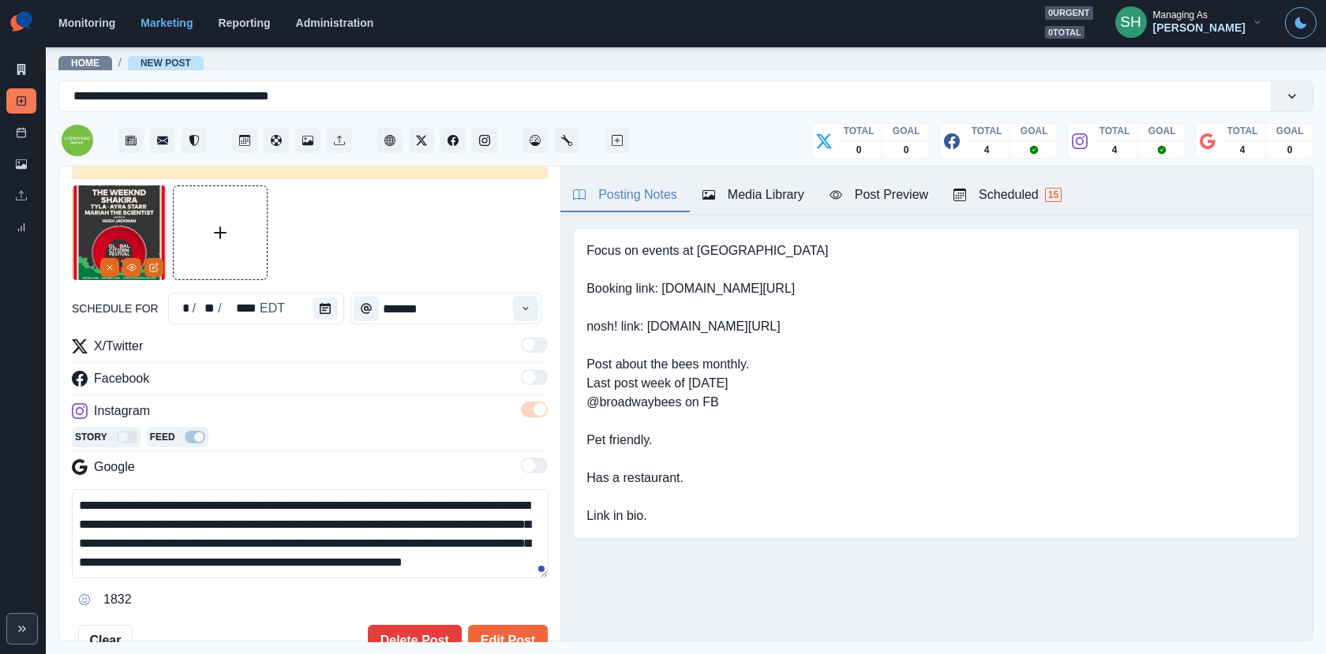
scroll to position [61, 0]
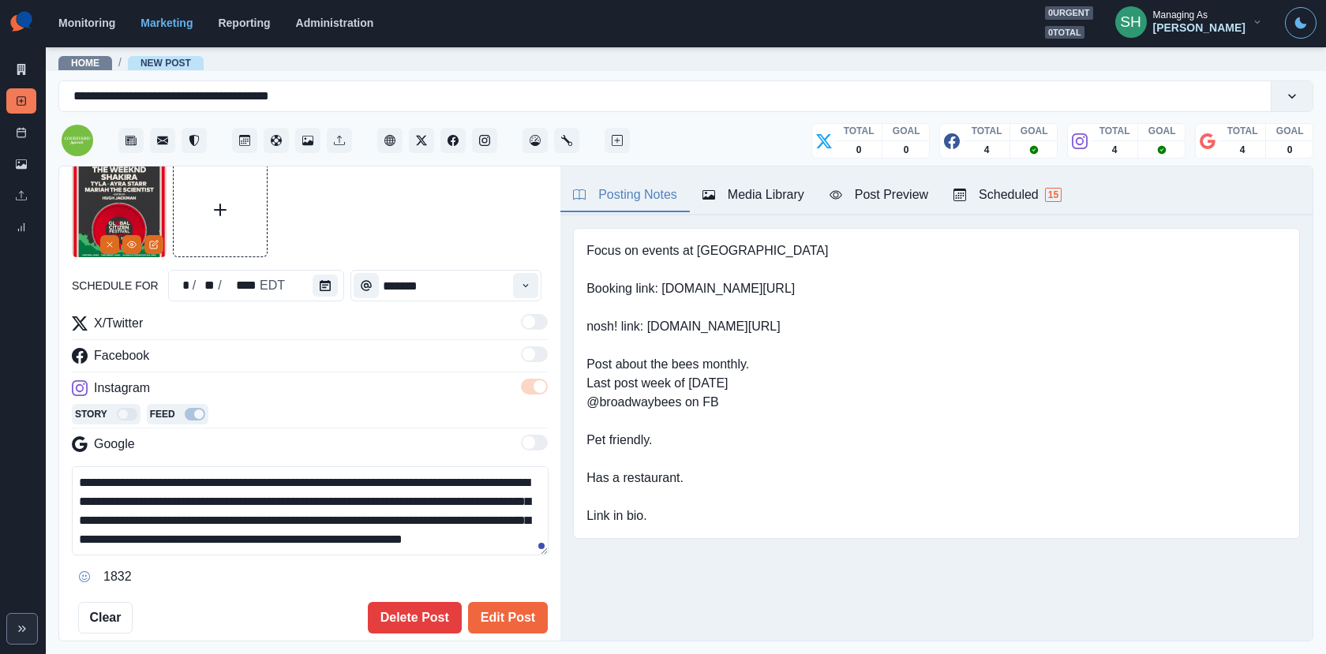
click at [373, 484] on textarea "**********" at bounding box center [310, 510] width 477 height 89
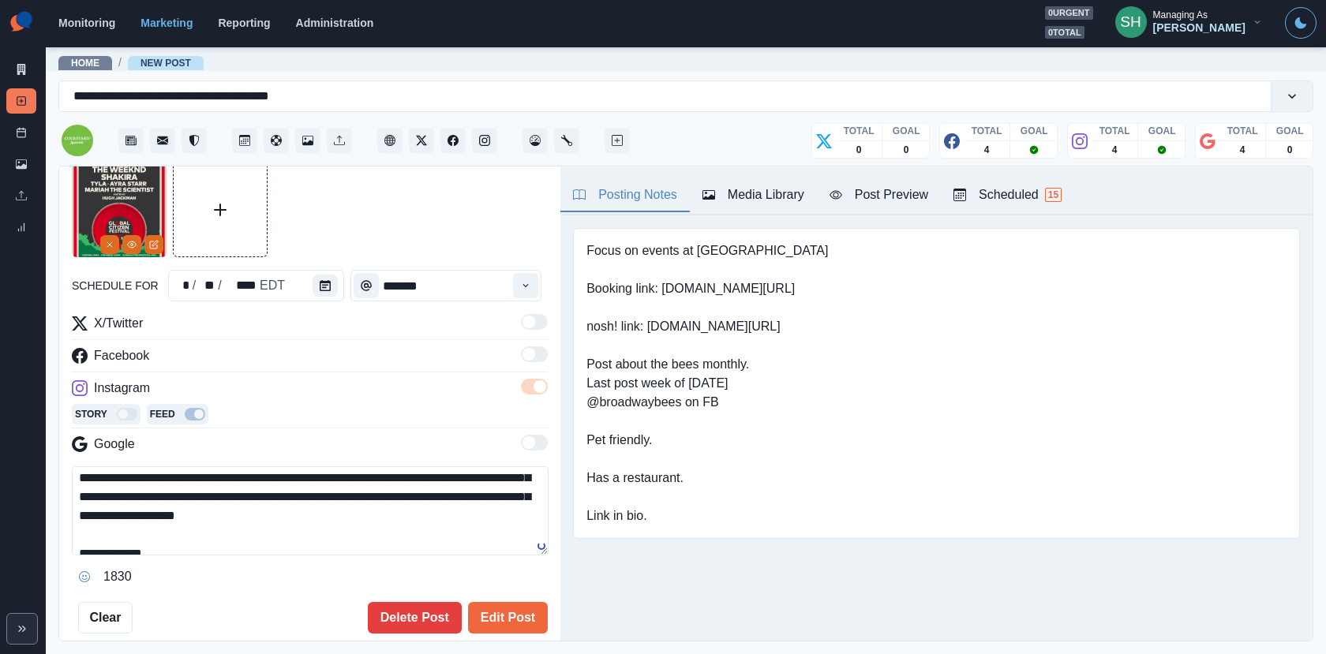
scroll to position [75, 0]
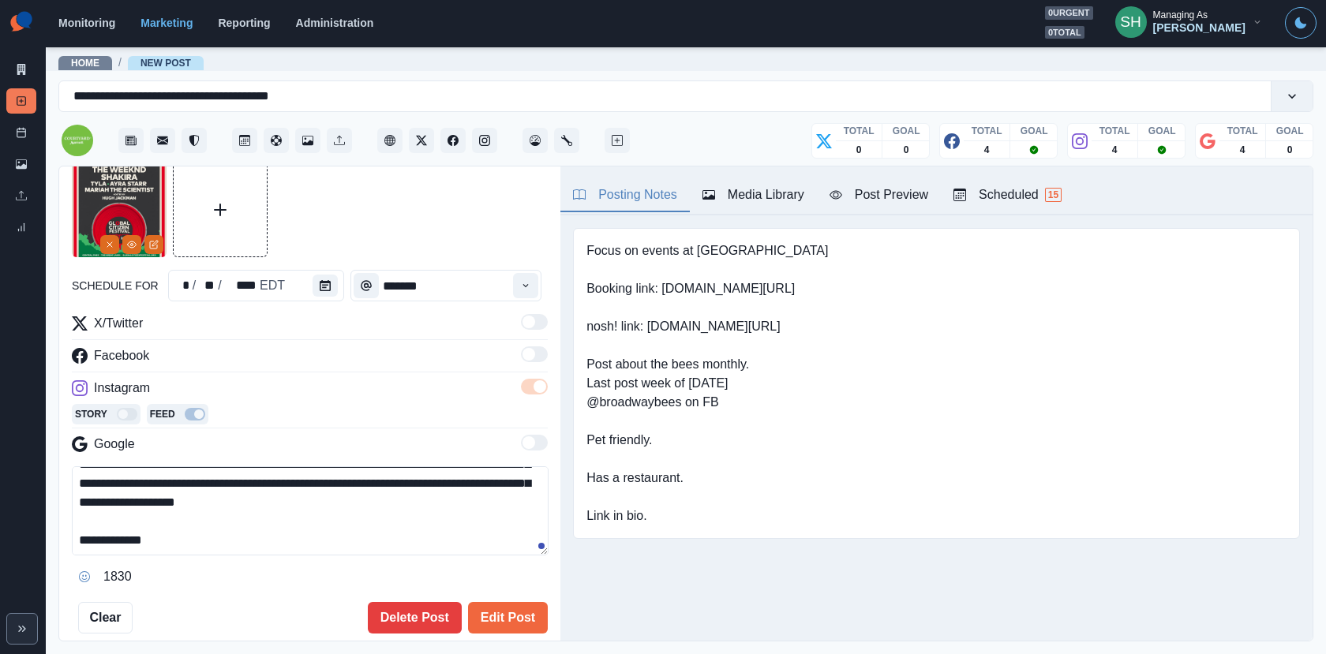
click at [499, 480] on textarea "**********" at bounding box center [310, 510] width 477 height 89
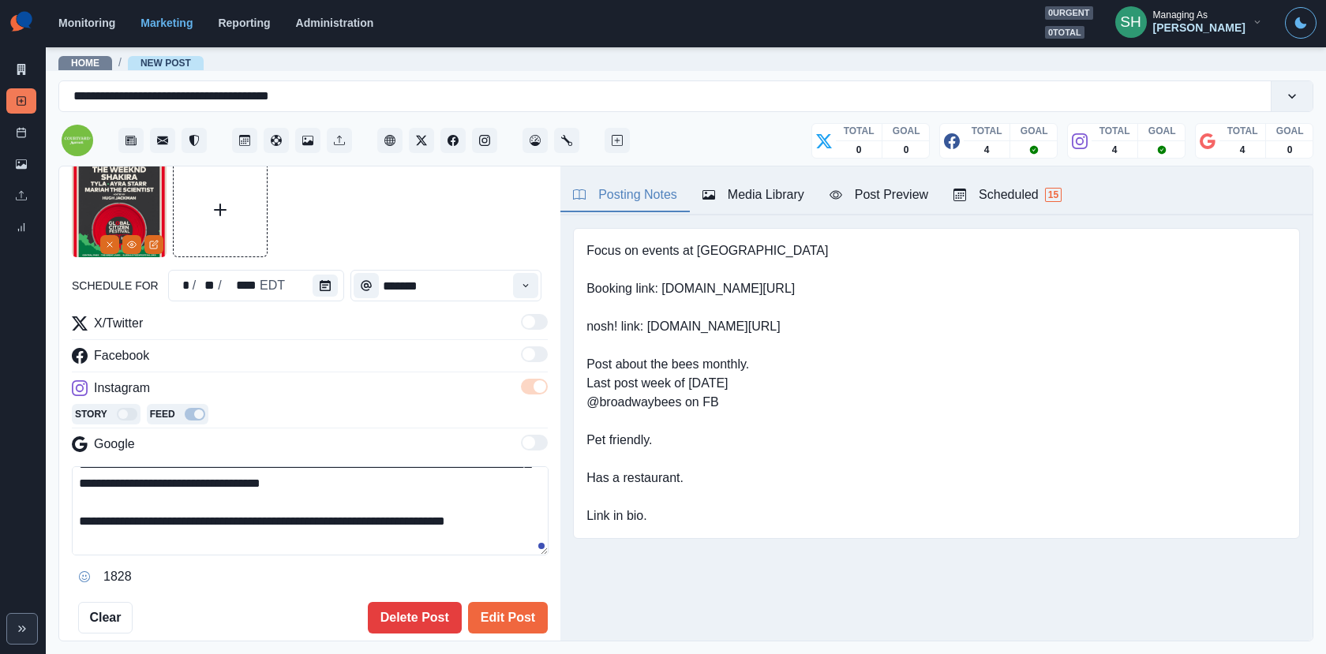
scroll to position [94, 0]
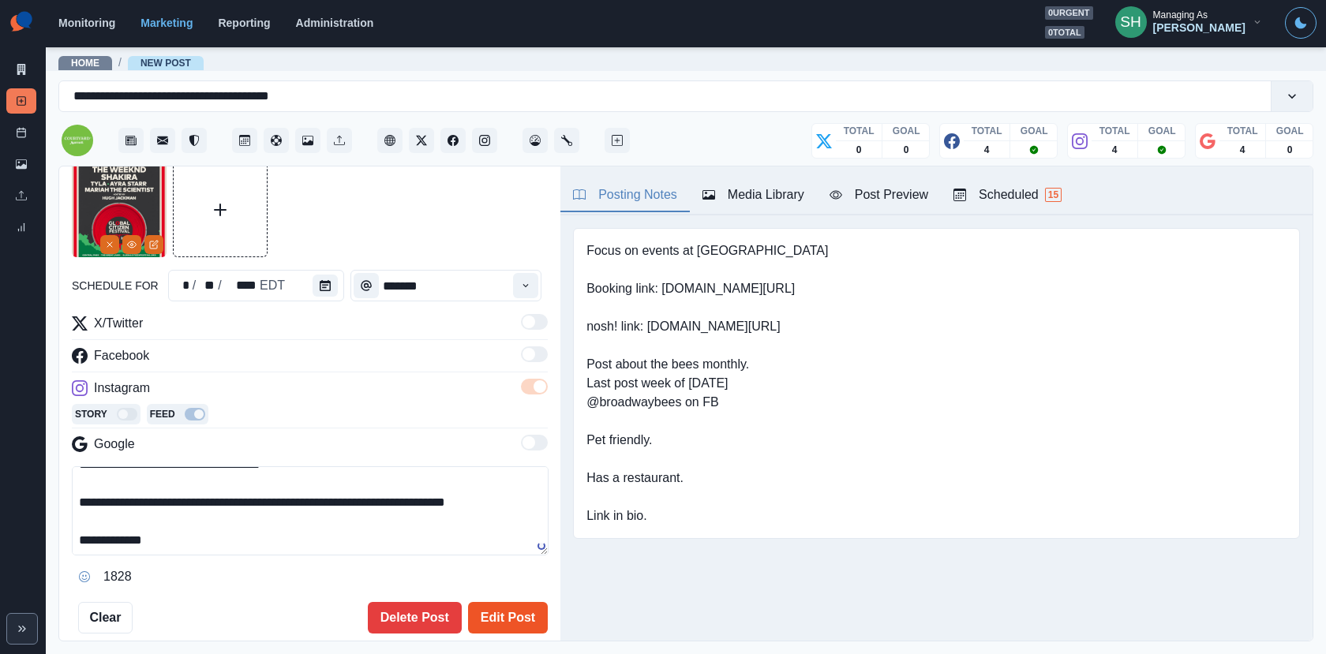
type textarea "**********"
click at [503, 607] on button "Edit Post" at bounding box center [508, 618] width 80 height 32
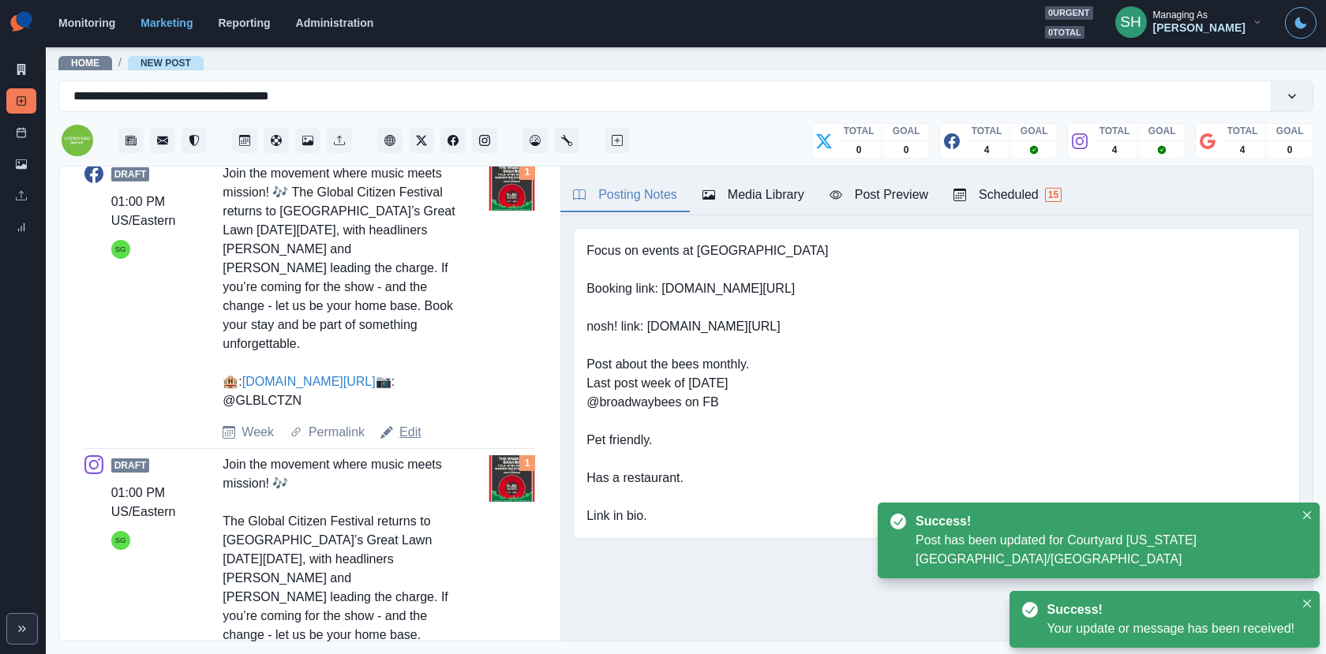
click at [406, 432] on link "Edit" at bounding box center [410, 432] width 22 height 19
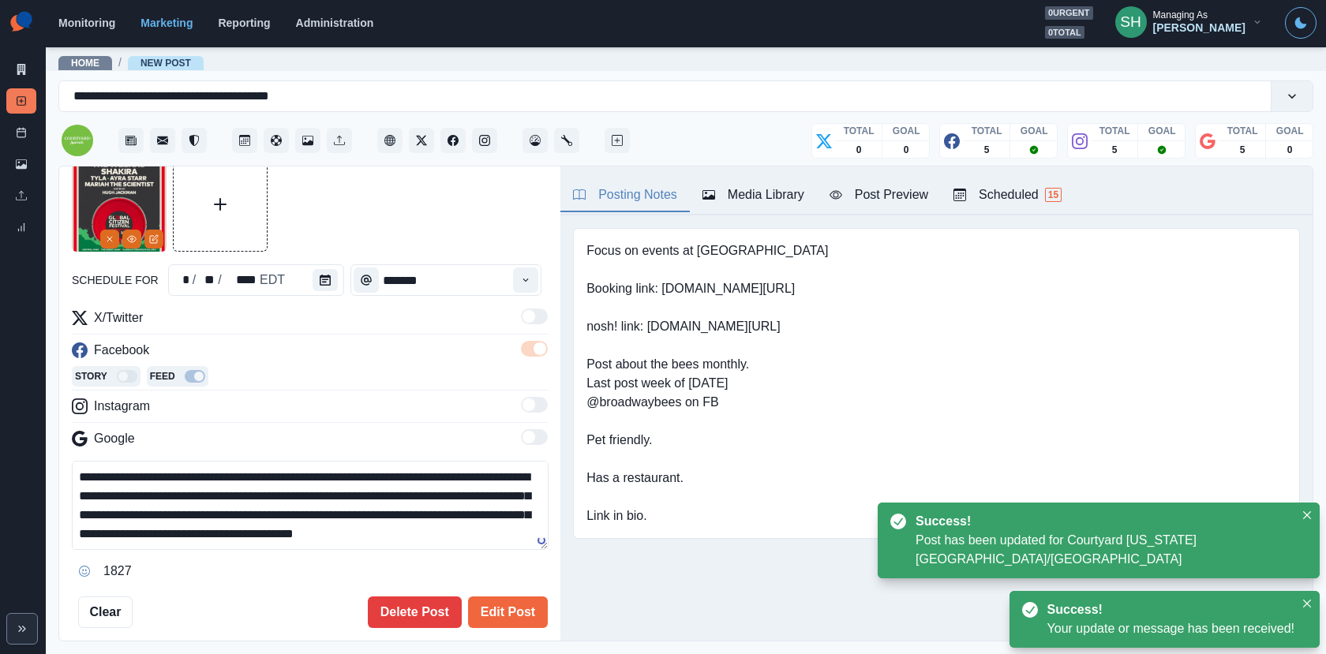
scroll to position [101, 0]
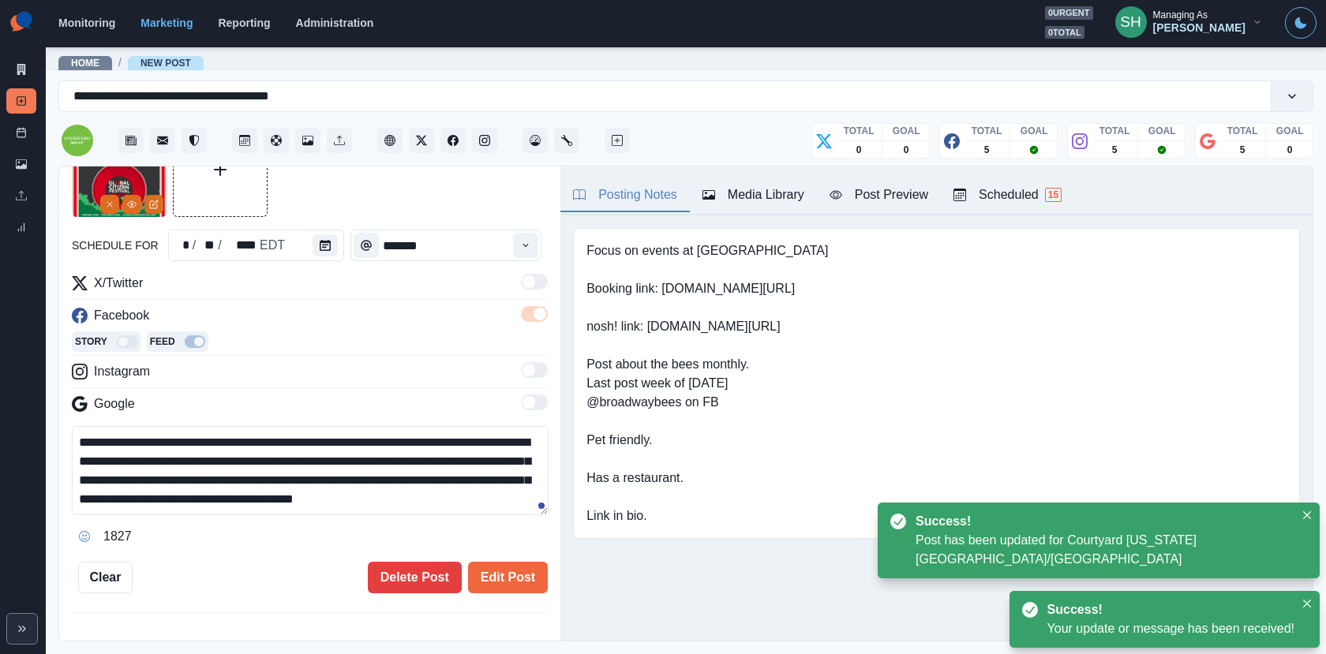
click at [373, 435] on textarea "**********" at bounding box center [310, 470] width 477 height 89
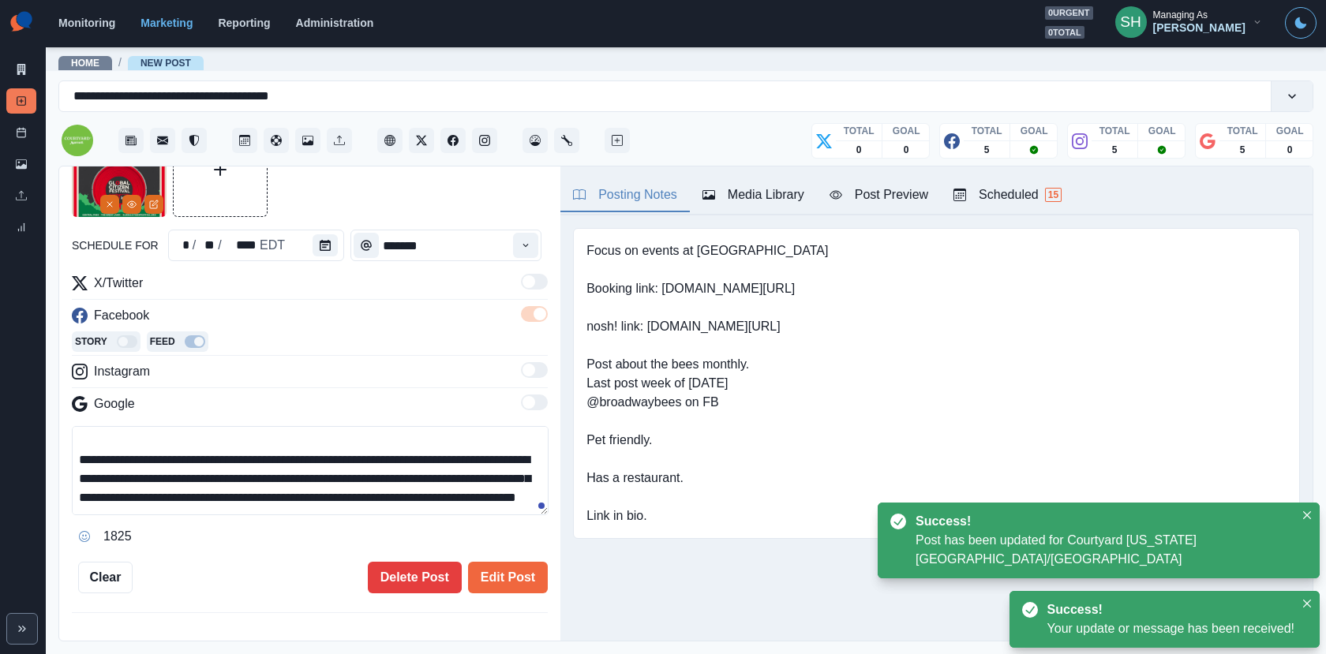
scroll to position [62, 0]
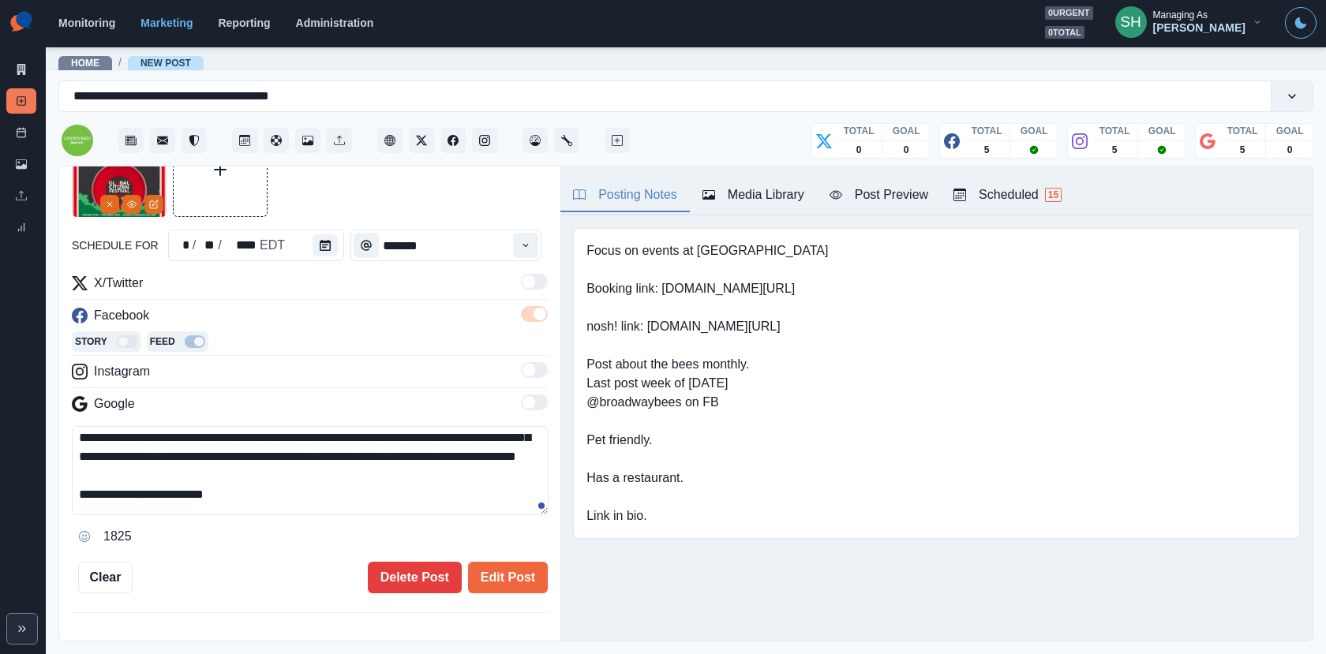
click at [498, 448] on textarea "**********" at bounding box center [310, 470] width 477 height 89
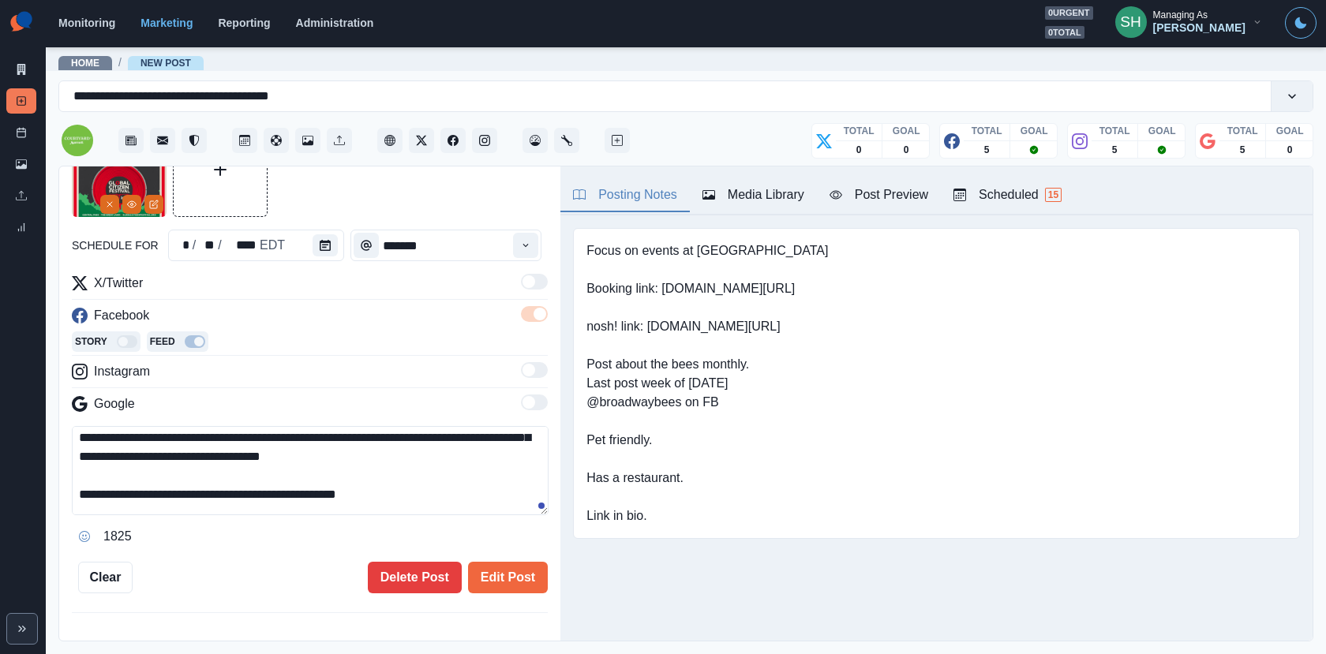
scroll to position [121, 0]
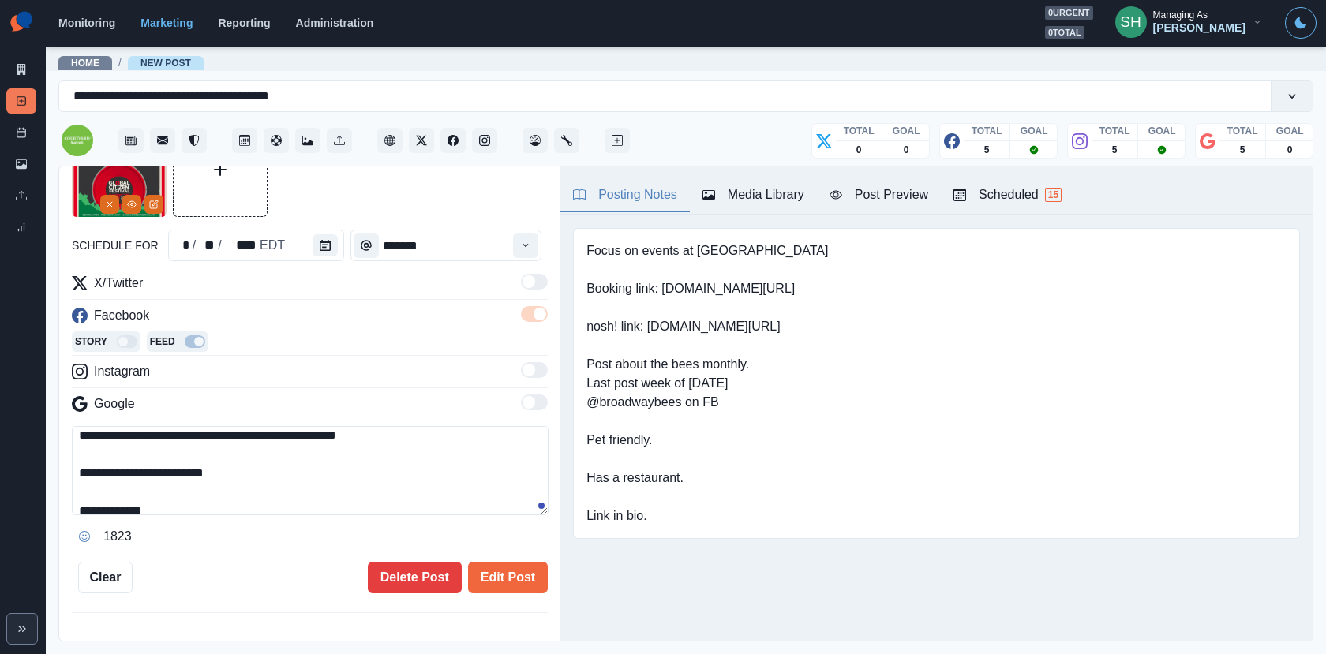
drag, startPoint x: 99, startPoint y: 471, endPoint x: 6, endPoint y: 471, distance: 92.3
click at [6, 471] on div "**********" at bounding box center [663, 327] width 1326 height 654
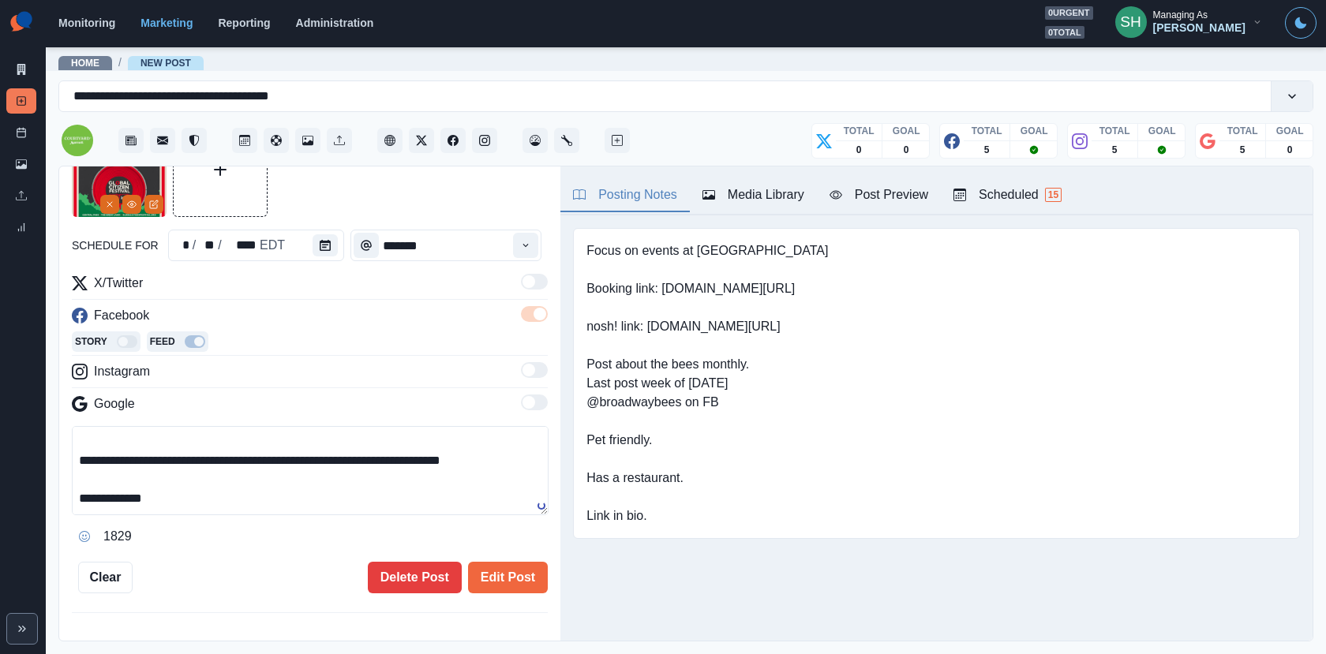
scroll to position [94, 0]
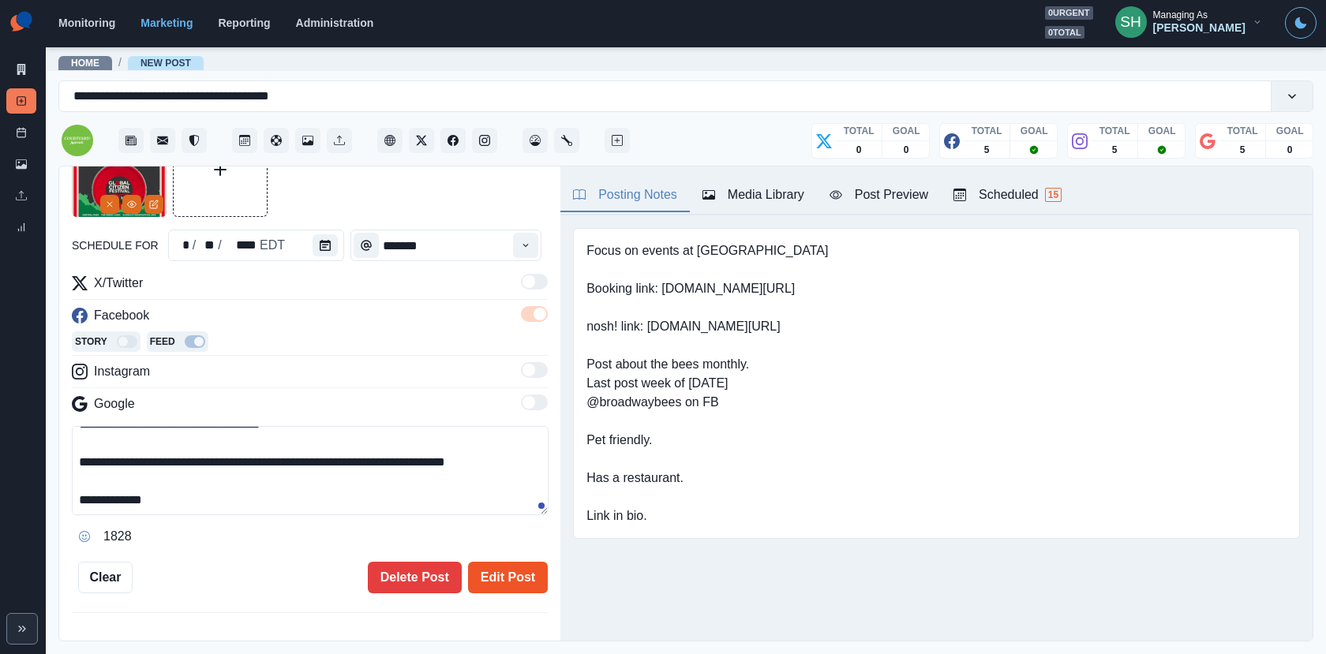
type textarea "**********"
click at [491, 572] on button "Edit Post" at bounding box center [508, 578] width 80 height 32
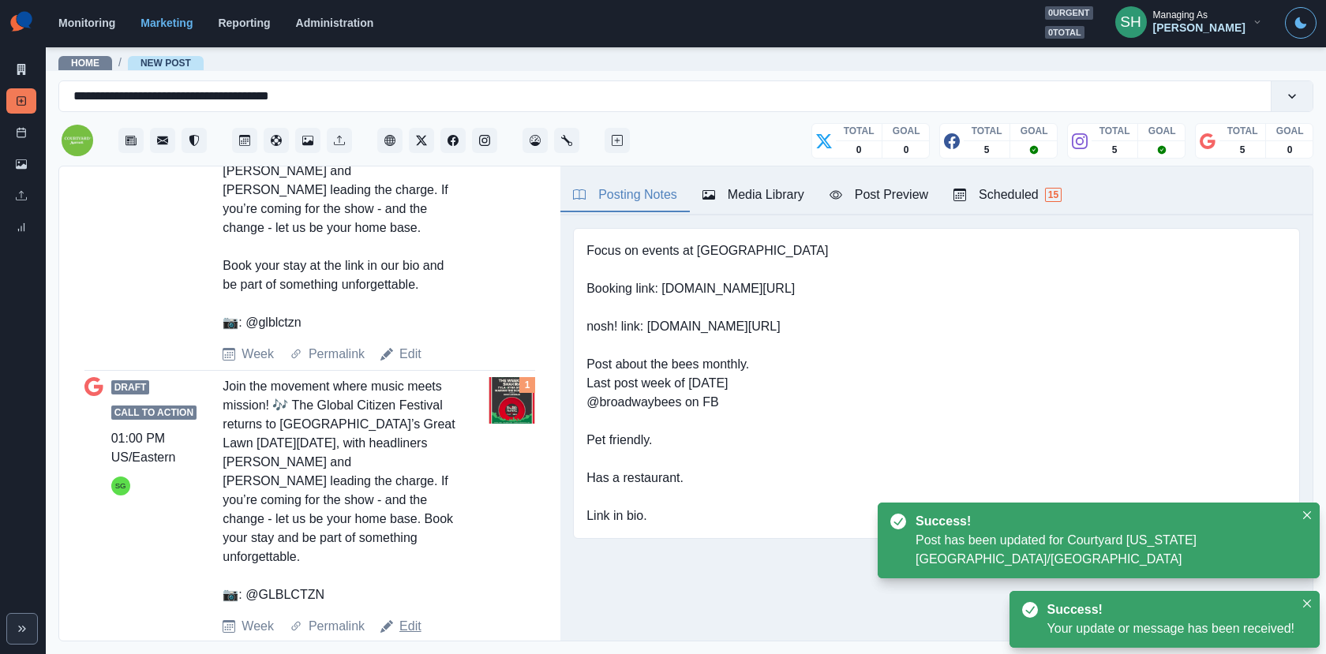
click at [407, 617] on link "Edit" at bounding box center [410, 626] width 22 height 19
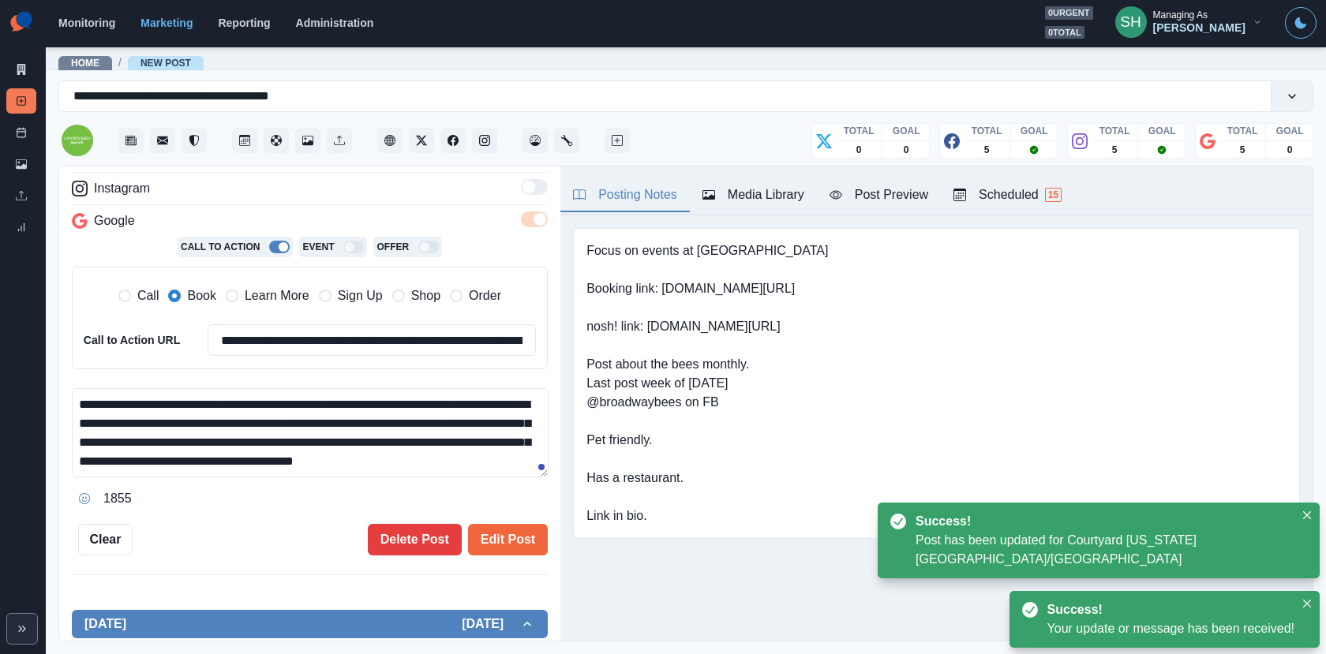
click at [367, 401] on textarea "**********" at bounding box center [310, 432] width 477 height 89
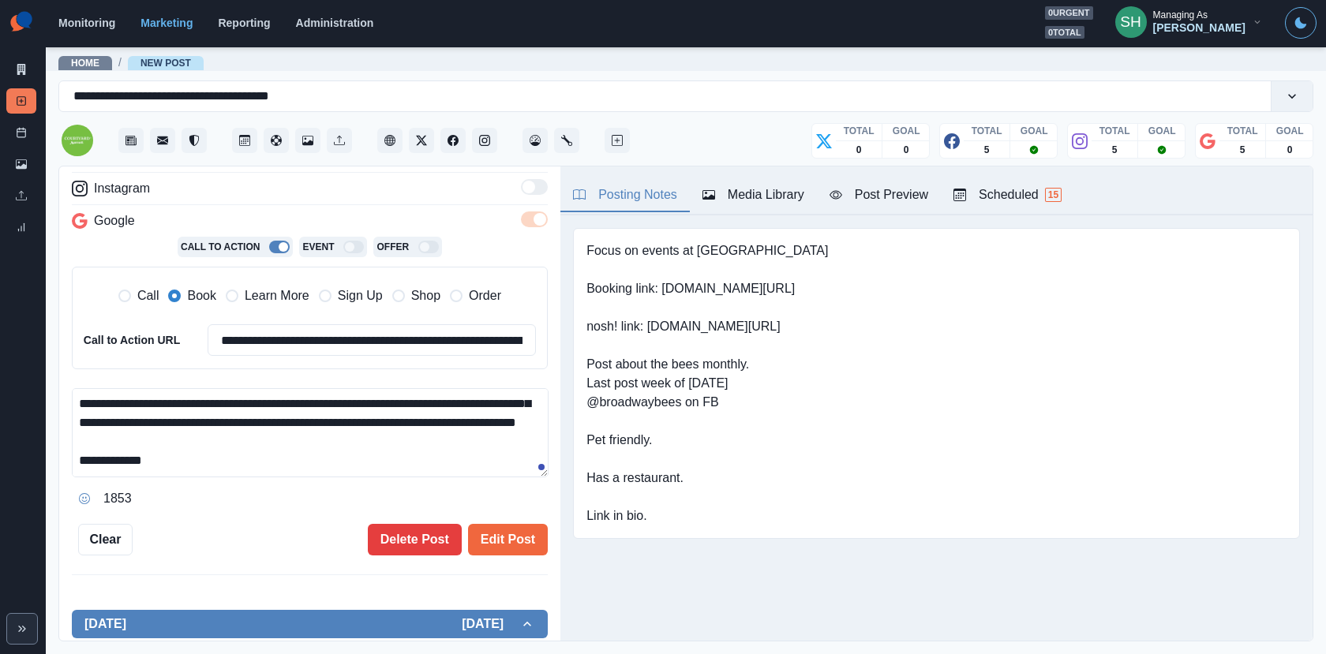
click at [498, 394] on textarea "**********" at bounding box center [310, 432] width 477 height 89
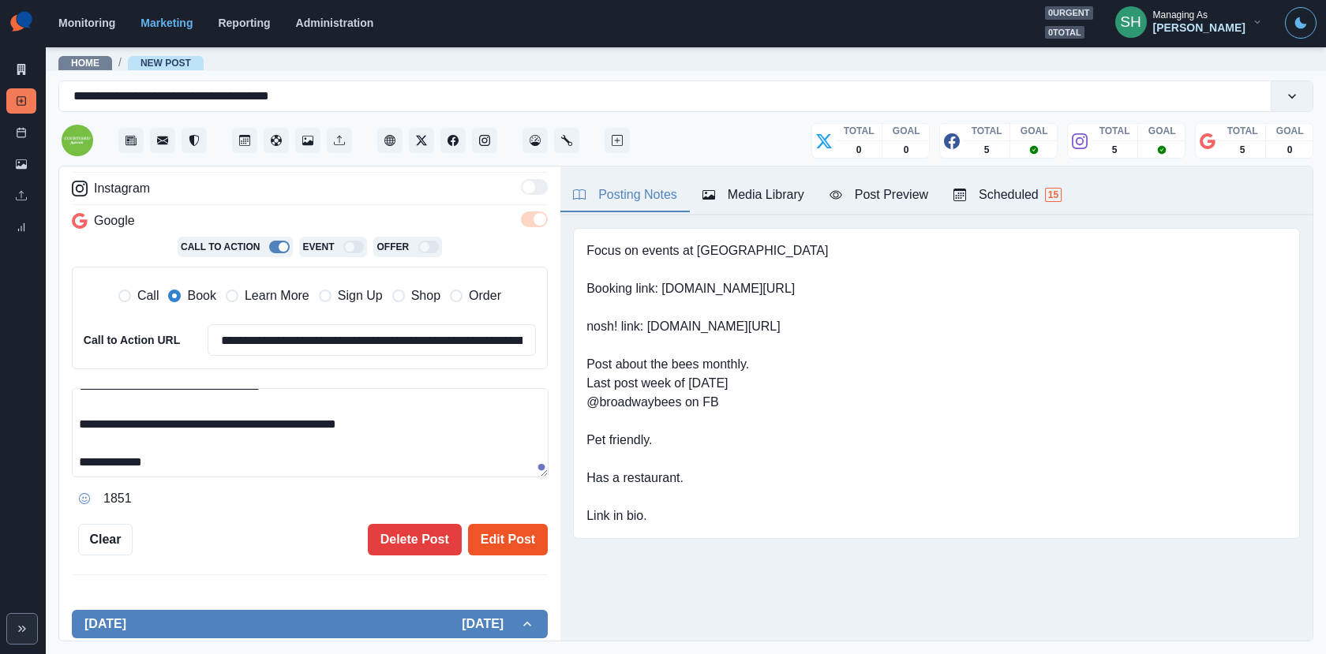
type textarea "**********"
click at [508, 538] on button "Edit Post" at bounding box center [508, 540] width 80 height 32
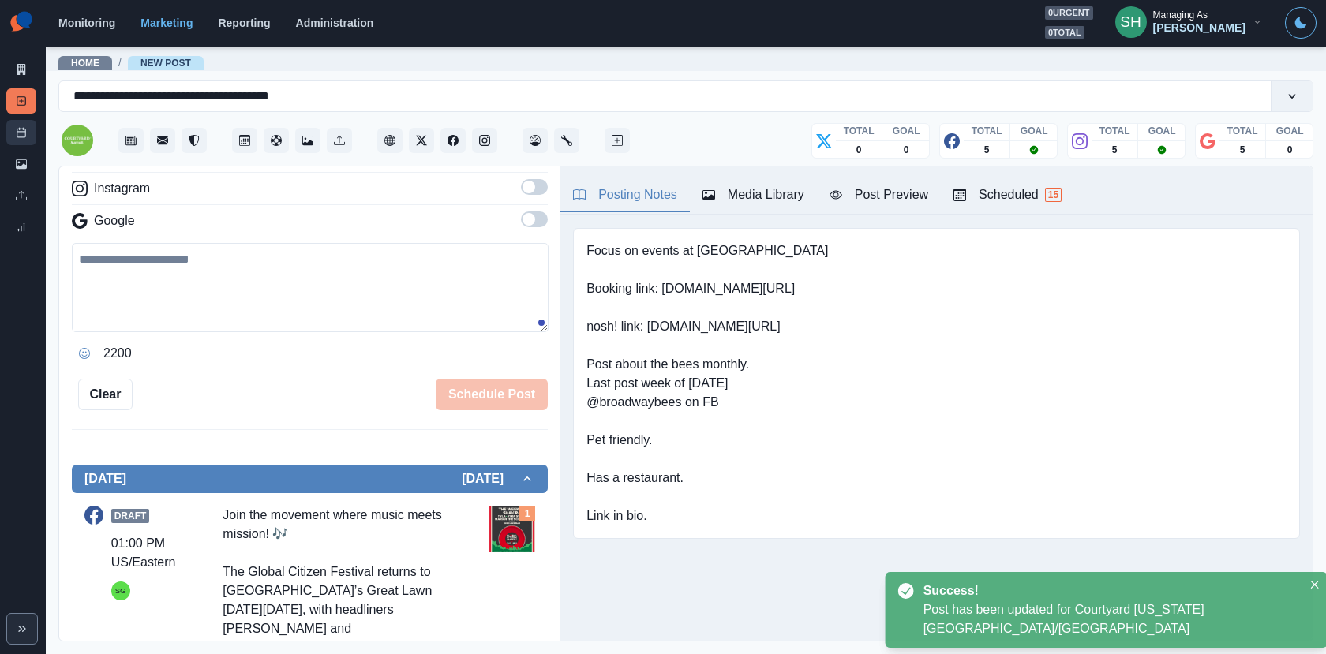
click at [25, 141] on link "Post Schedule" at bounding box center [21, 132] width 30 height 25
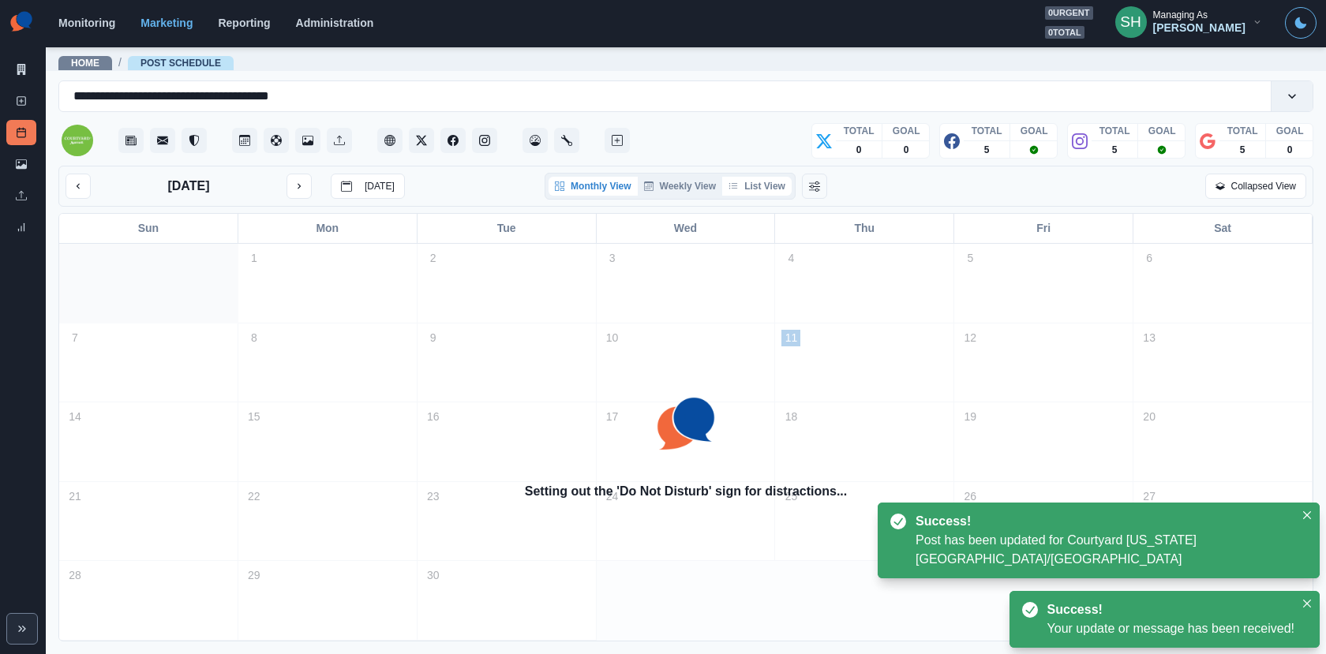
click at [772, 185] on button "List View" at bounding box center [756, 186] width 69 height 19
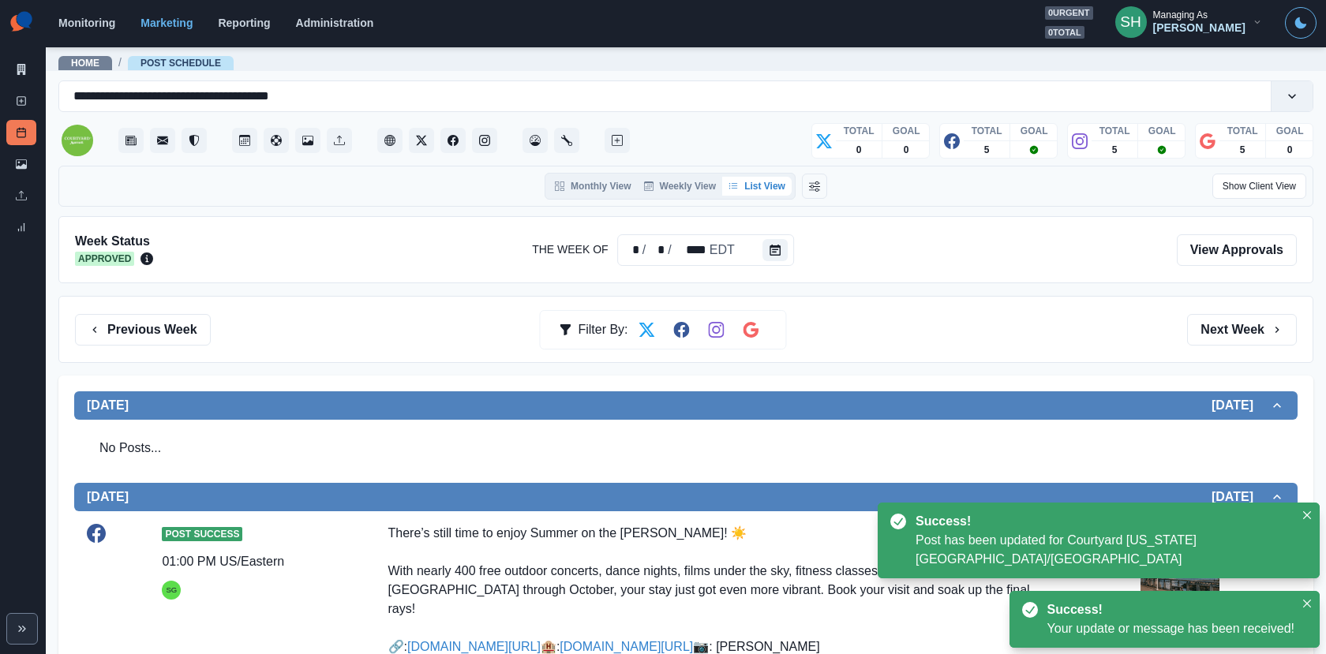
click at [1205, 311] on div "Previous Week Filter By: Next Week" at bounding box center [685, 329] width 1254 height 67
click at [1205, 324] on button "Next Week" at bounding box center [1242, 330] width 110 height 32
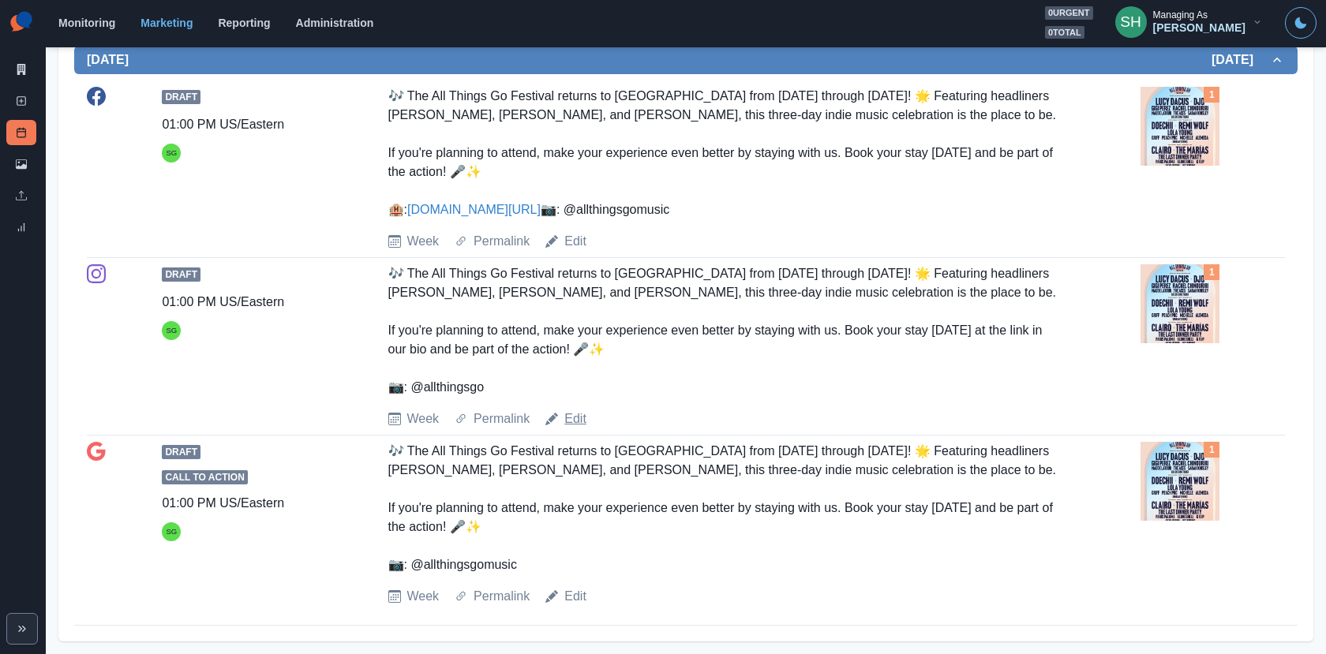
click at [579, 416] on link "Edit" at bounding box center [575, 418] width 22 height 19
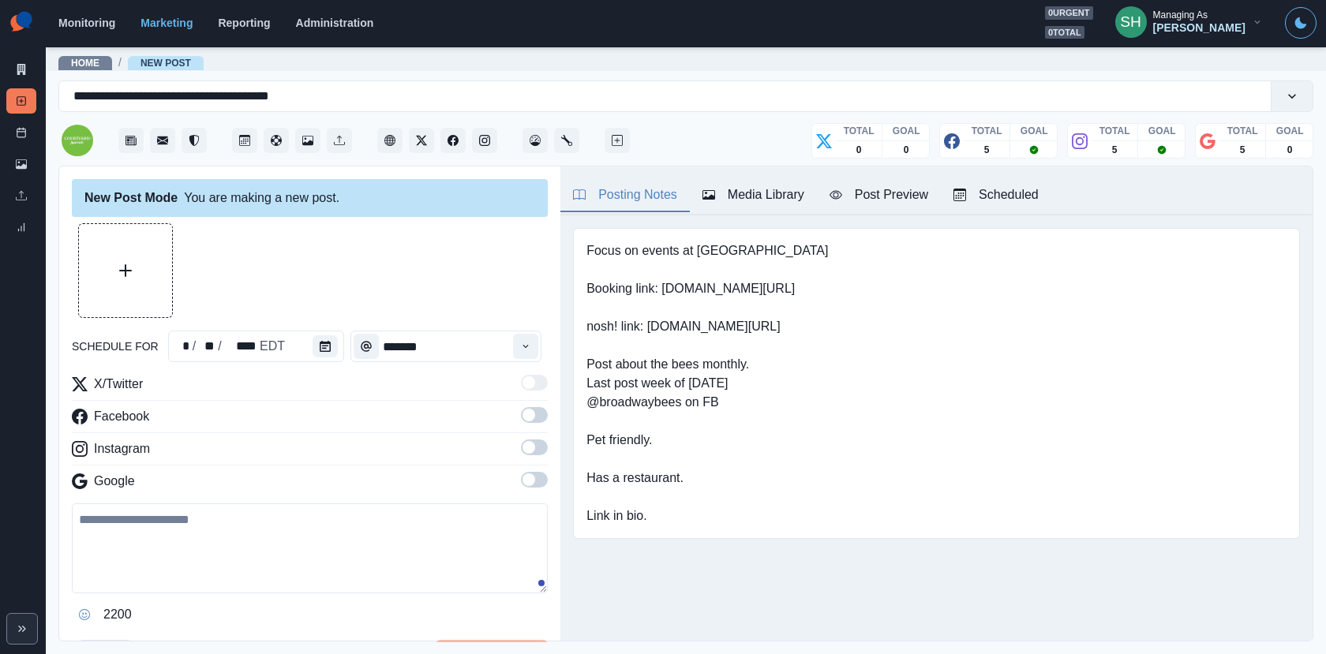
type input "*******"
type textarea "**********"
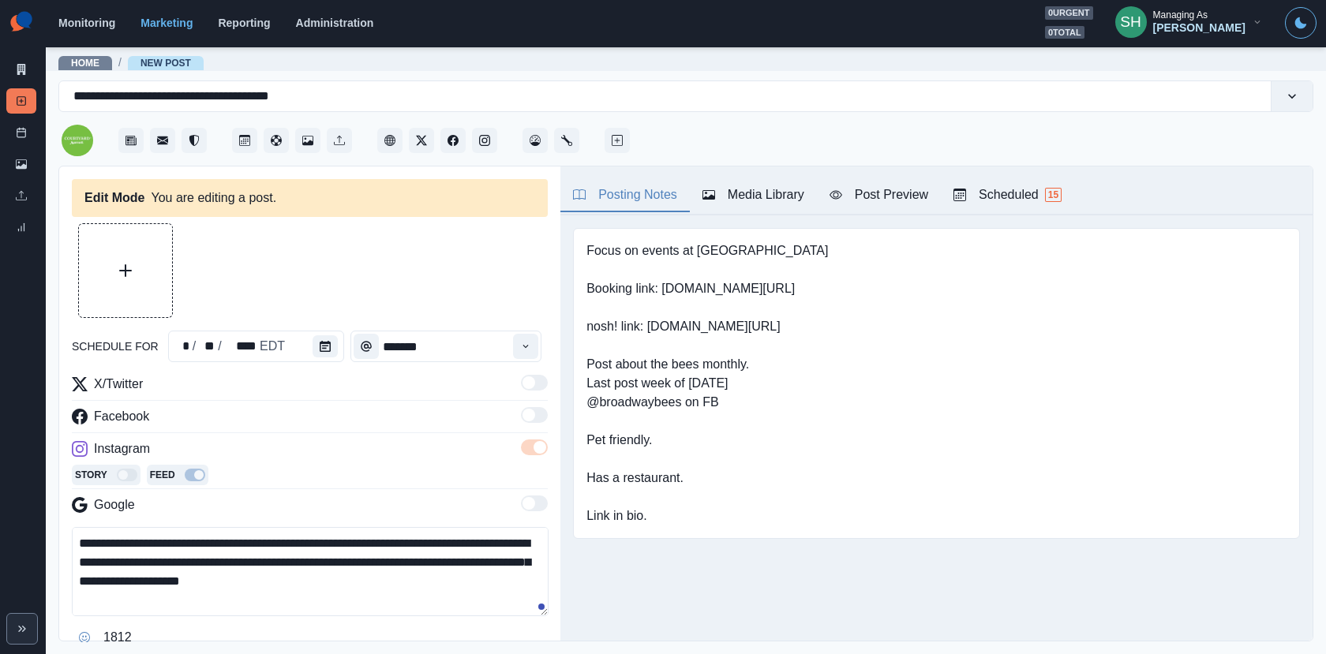
click at [756, 201] on div "Media Library" at bounding box center [753, 194] width 102 height 19
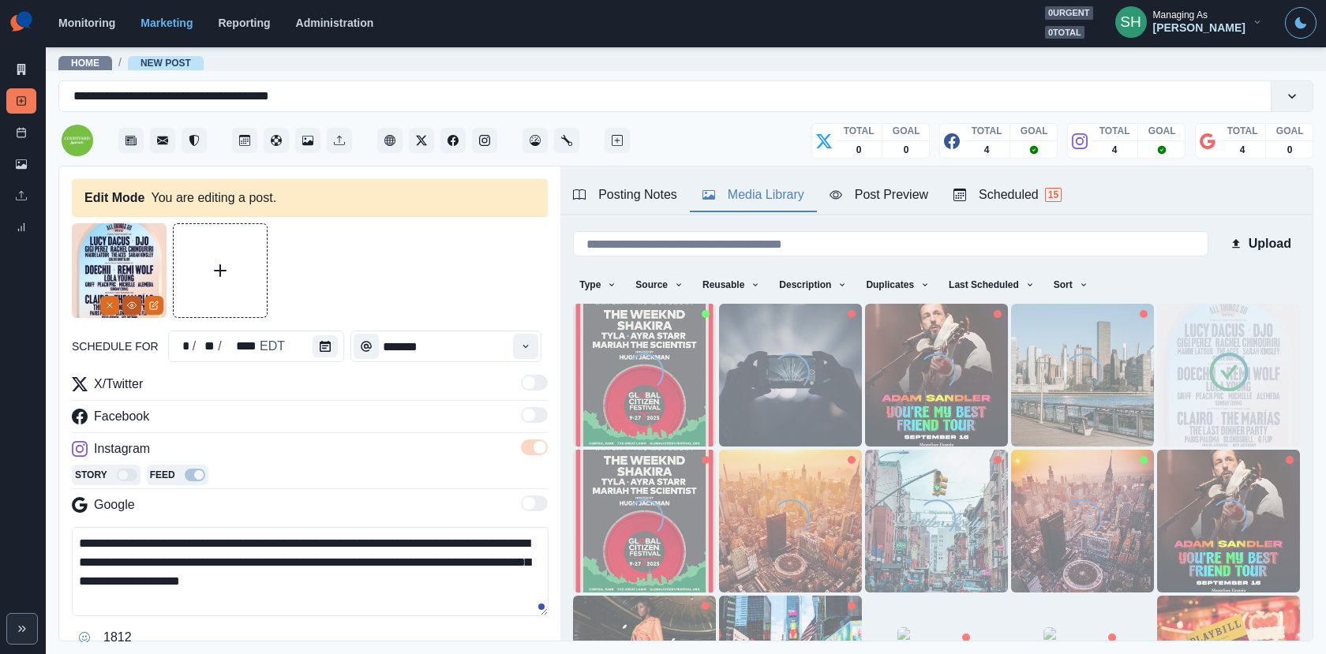
click at [133, 307] on icon "View Media" at bounding box center [131, 305] width 9 height 9
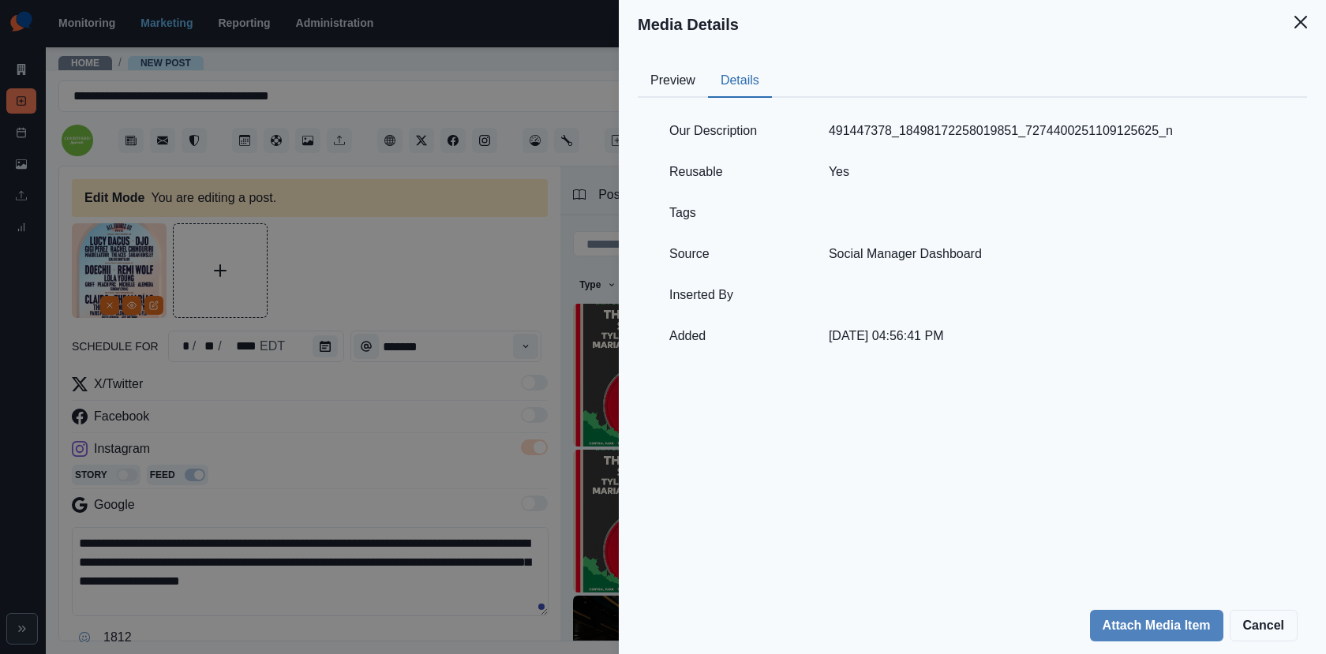
click at [743, 84] on button "Details" at bounding box center [740, 81] width 64 height 33
click at [417, 239] on div "Media Details Preview Details Our Description 491447378_18498172258019851_72744…" at bounding box center [663, 327] width 1326 height 654
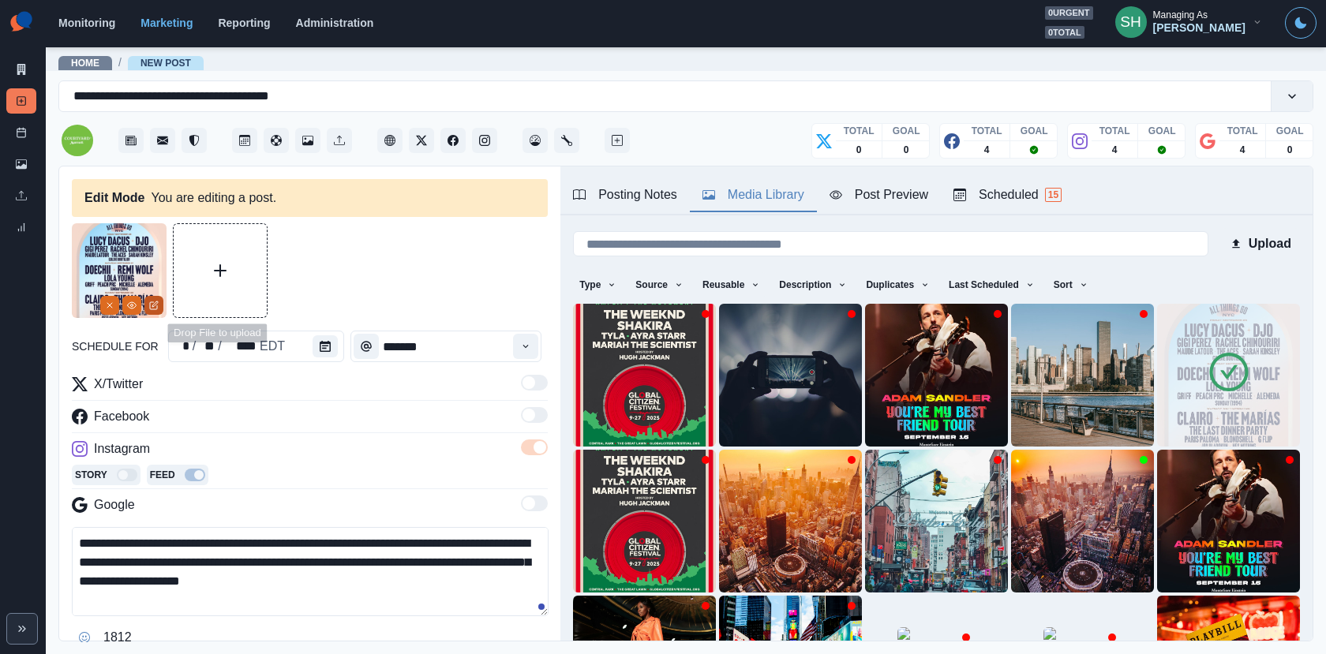
click at [155, 307] on icon "Edit Media" at bounding box center [153, 305] width 9 height 9
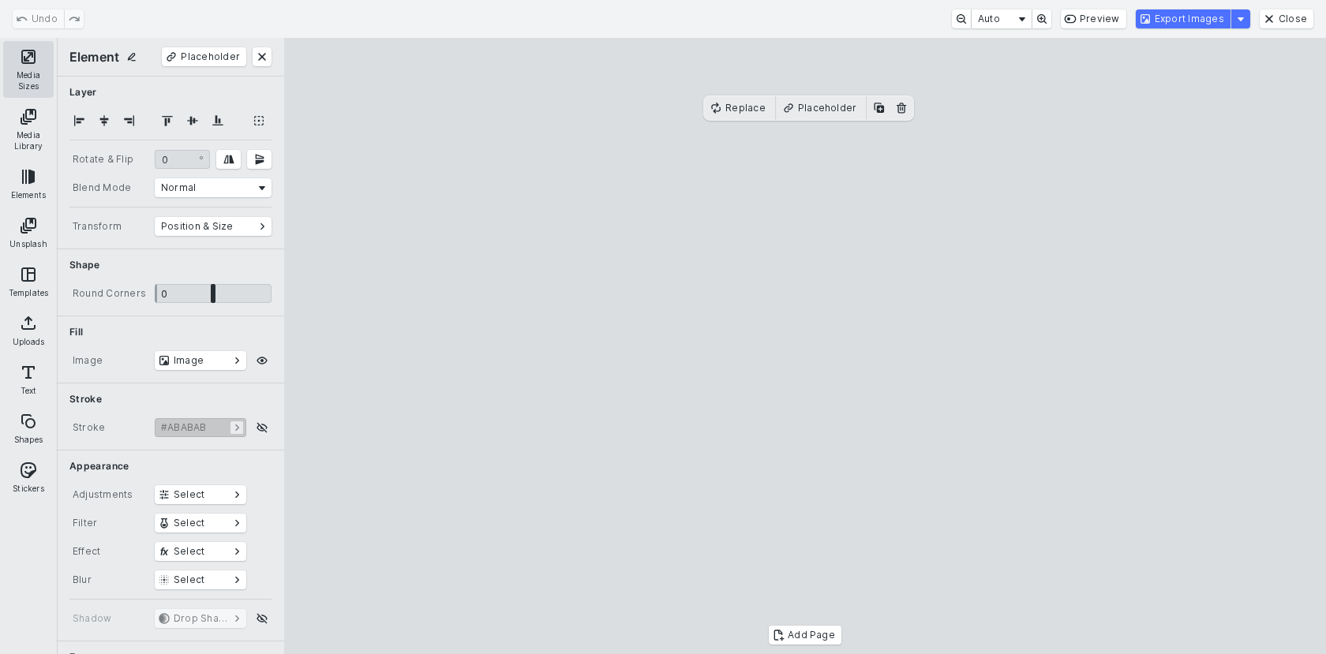
click at [21, 60] on button "Media Sizes" at bounding box center [28, 69] width 50 height 57
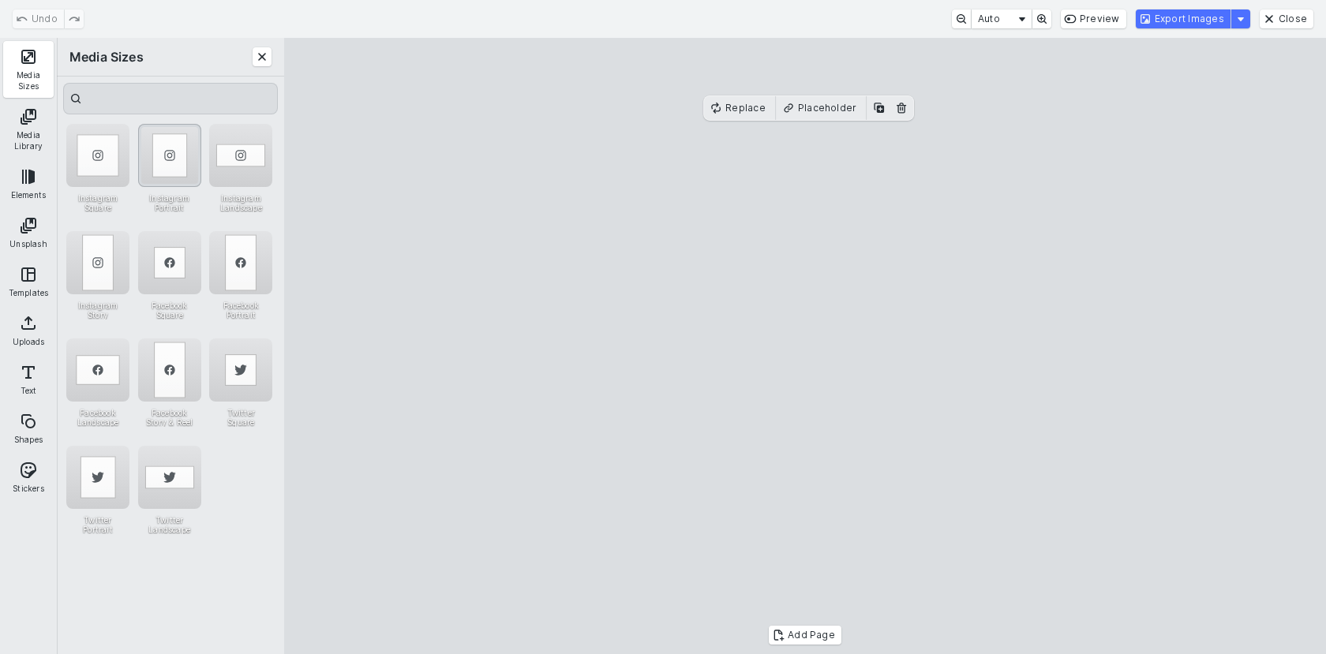
click at [170, 157] on div "Instagram Portrait" at bounding box center [169, 155] width 63 height 63
click at [1163, 17] on button "Export Images" at bounding box center [1182, 18] width 95 height 19
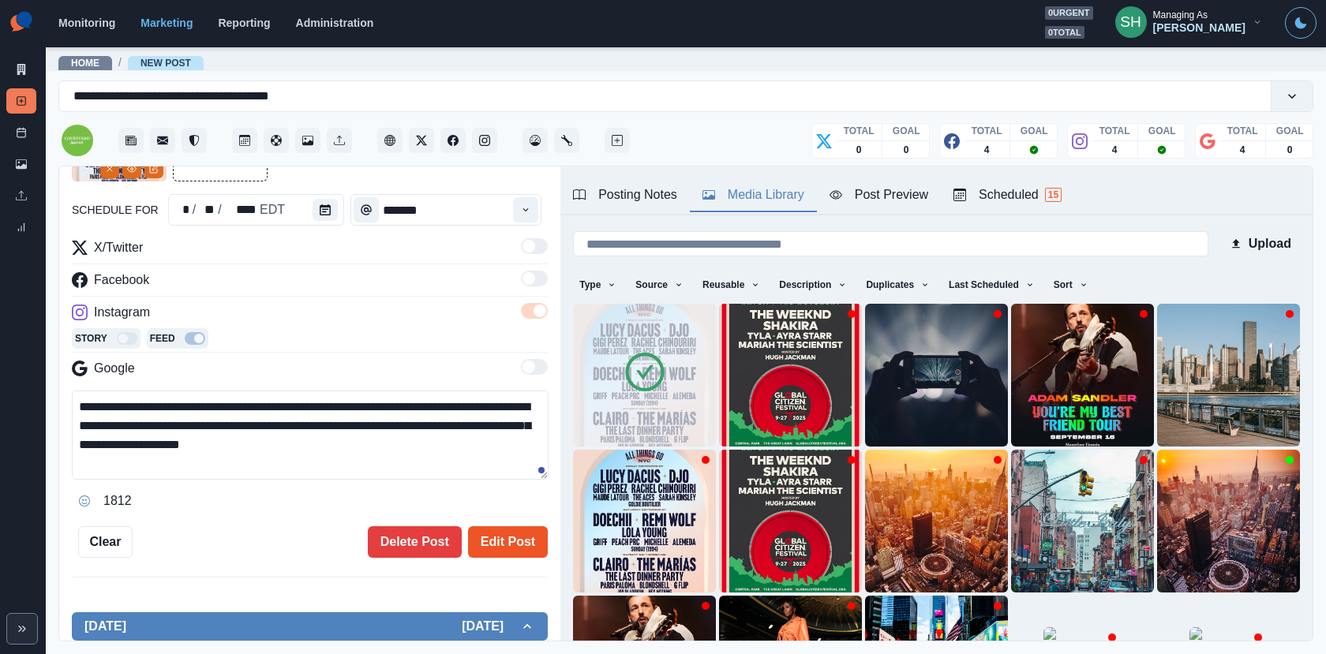
click at [486, 533] on button "Edit Post" at bounding box center [508, 542] width 80 height 32
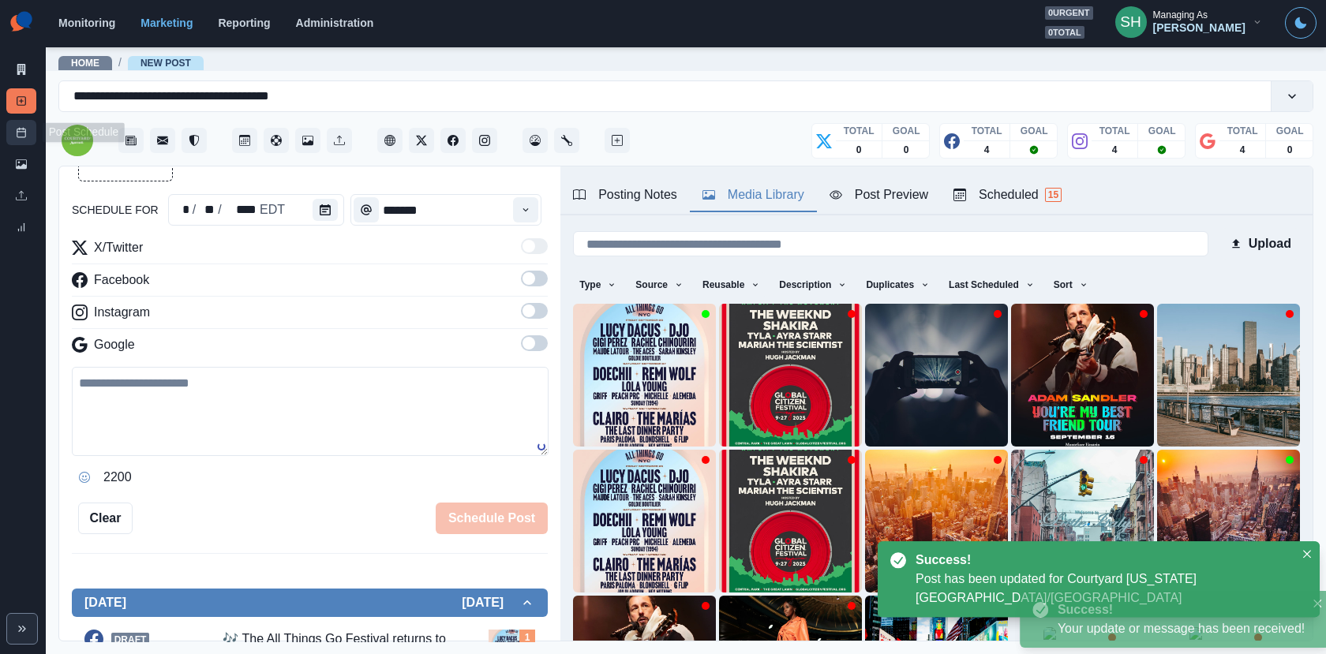
click at [25, 130] on rect at bounding box center [21, 133] width 9 height 9
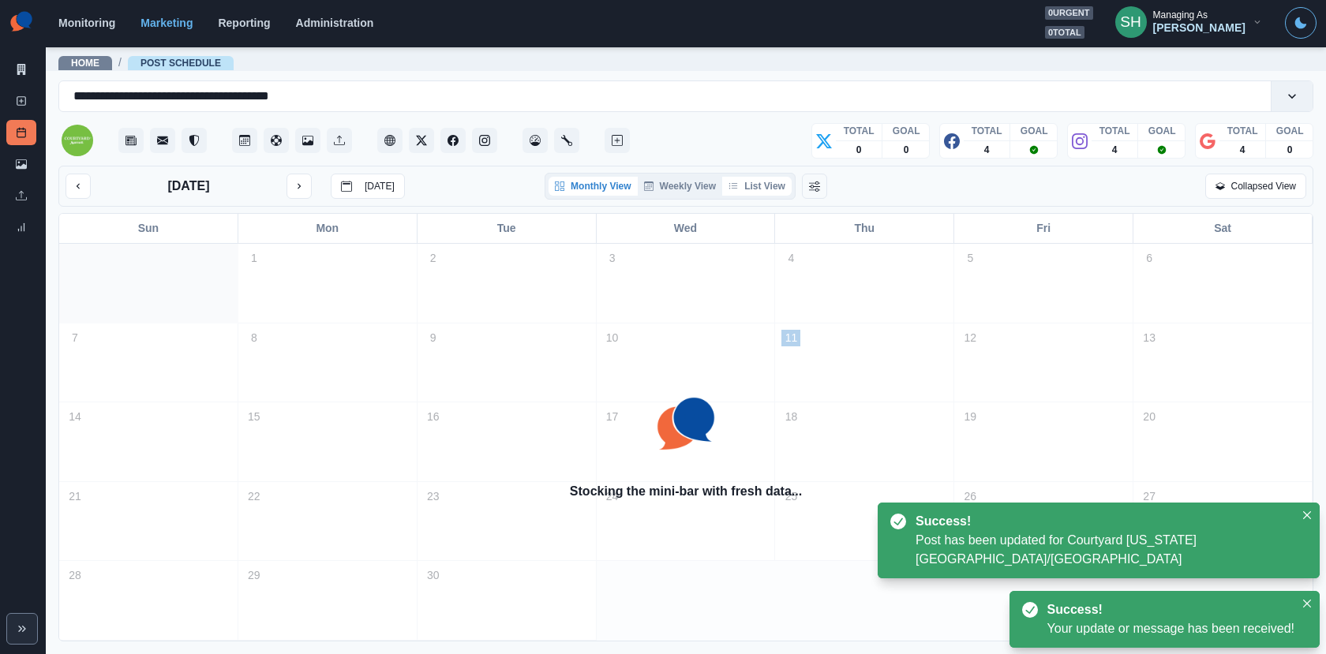
click at [766, 188] on button "List View" at bounding box center [756, 186] width 69 height 19
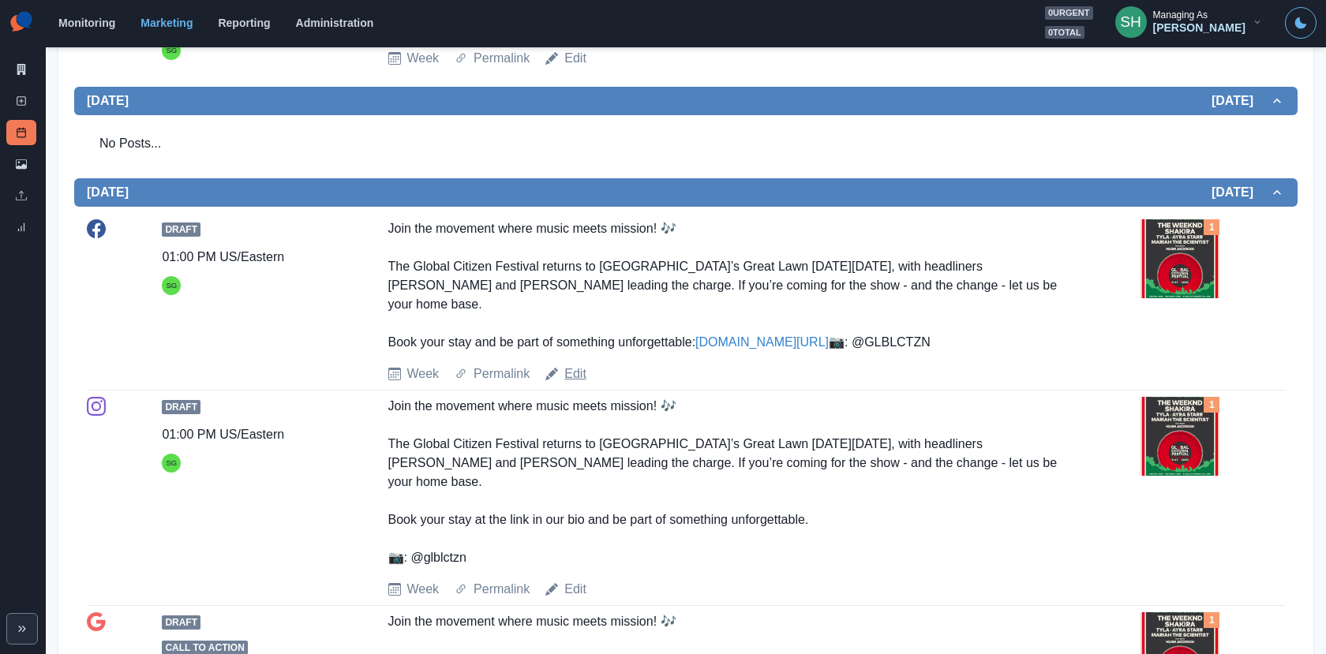
click at [574, 383] on link "Edit" at bounding box center [575, 374] width 22 height 19
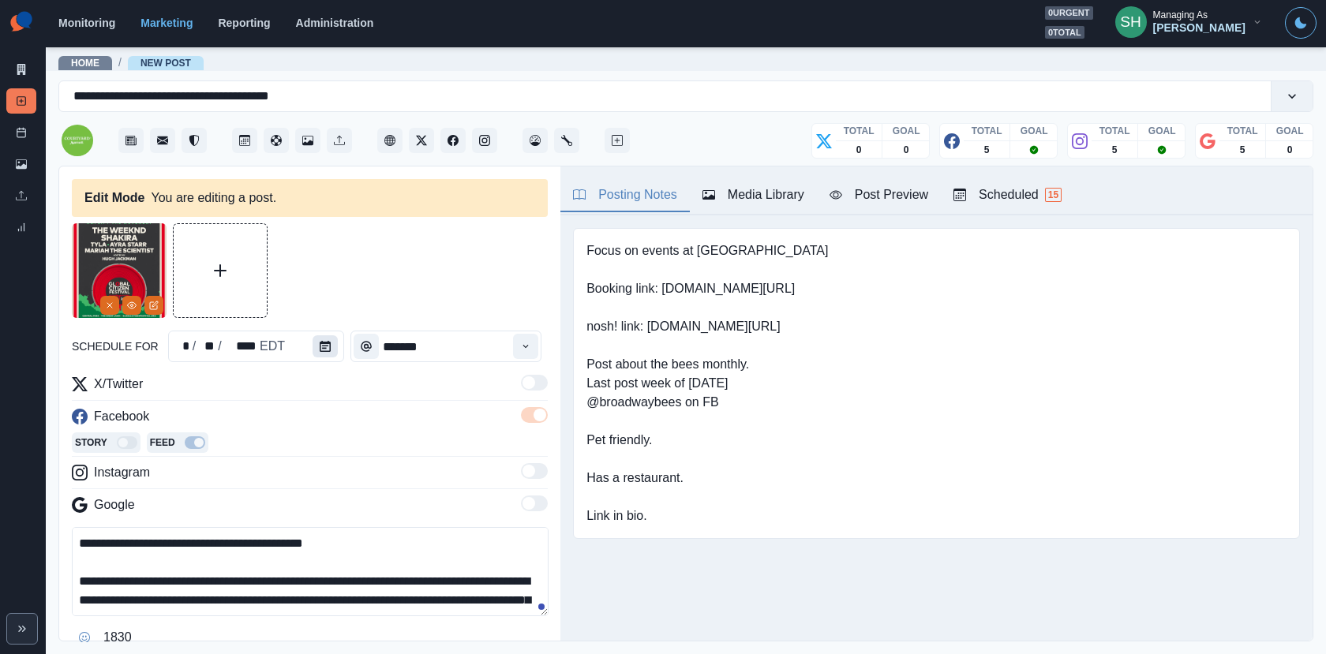
click at [323, 354] on button "Calendar" at bounding box center [324, 346] width 25 height 22
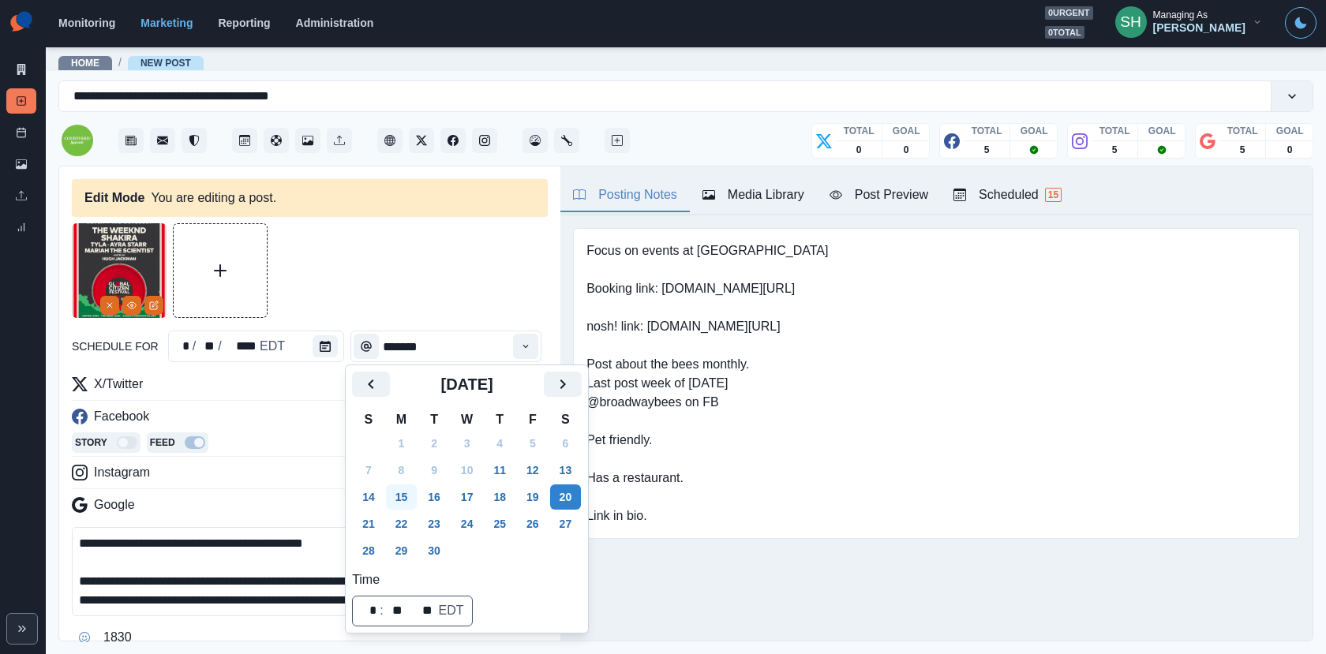
click at [404, 500] on button "15" at bounding box center [402, 496] width 32 height 25
click at [407, 333] on input "*******" at bounding box center [445, 347] width 191 height 32
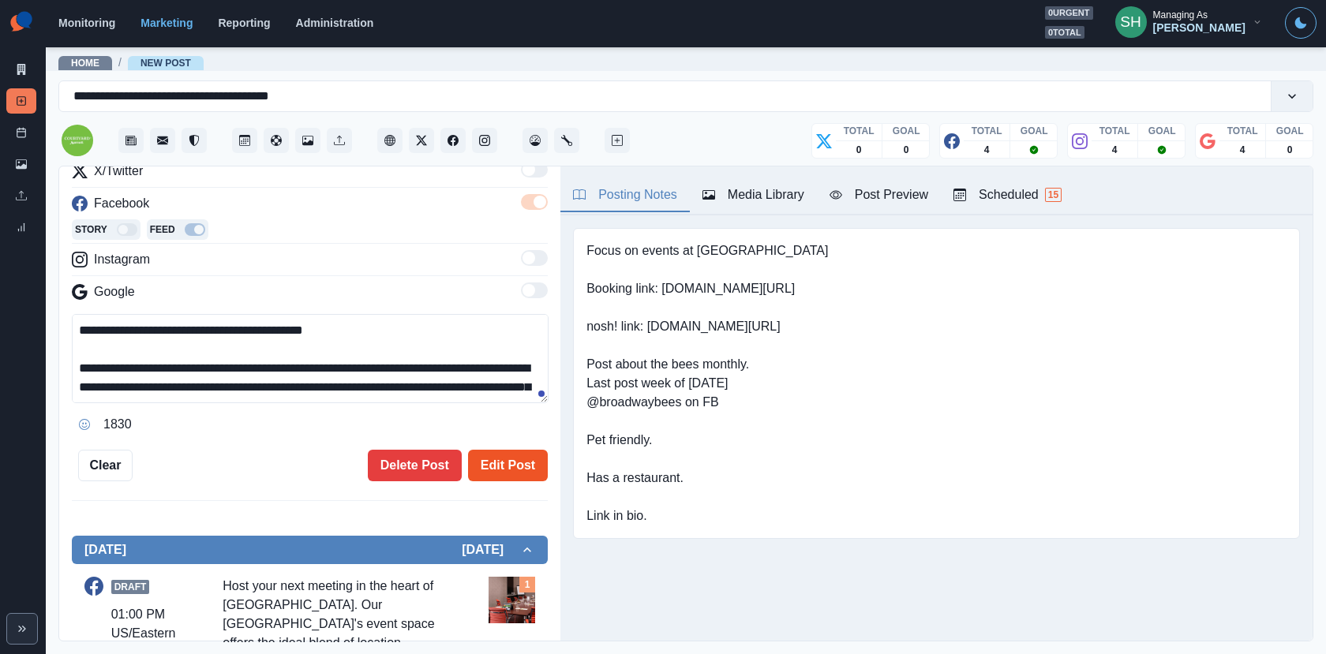
click at [503, 476] on button "Edit Post" at bounding box center [508, 466] width 80 height 32
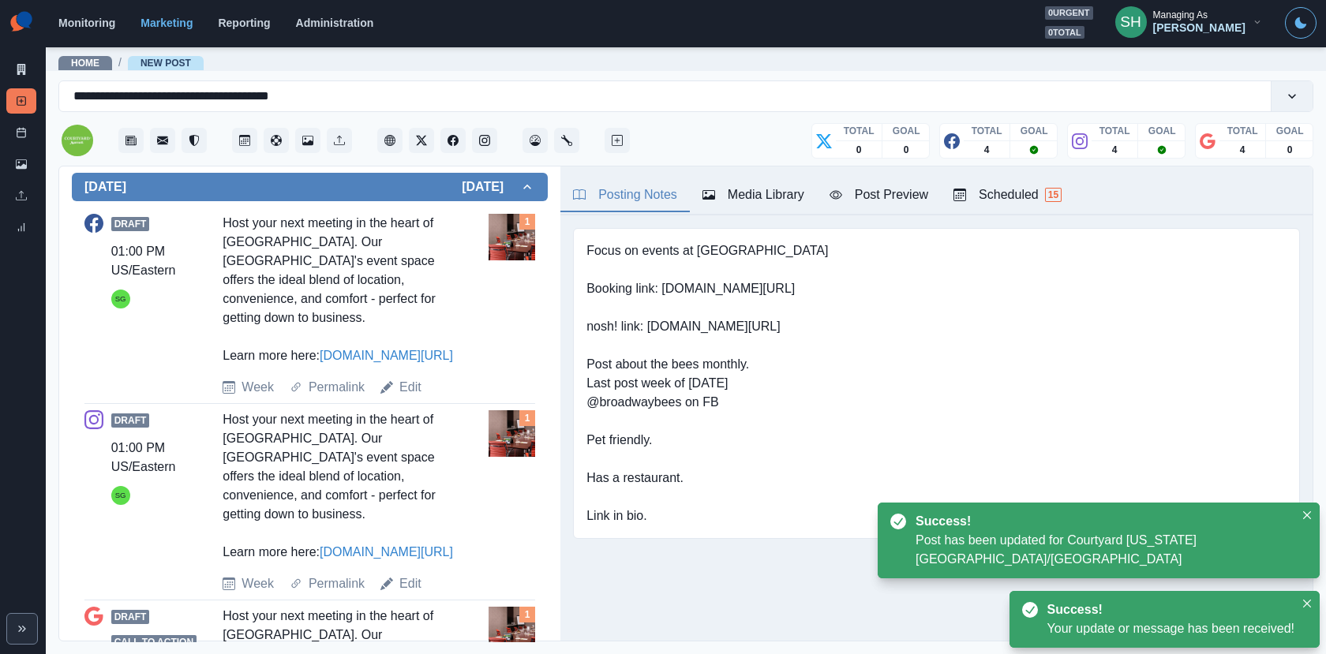
click at [410, 376] on div "Draft 01:00 PM US/Eastern SG Host your next meeting in the heart of Manhattan. …" at bounding box center [309, 306] width 451 height 196
click at [402, 378] on link "Edit" at bounding box center [410, 387] width 22 height 19
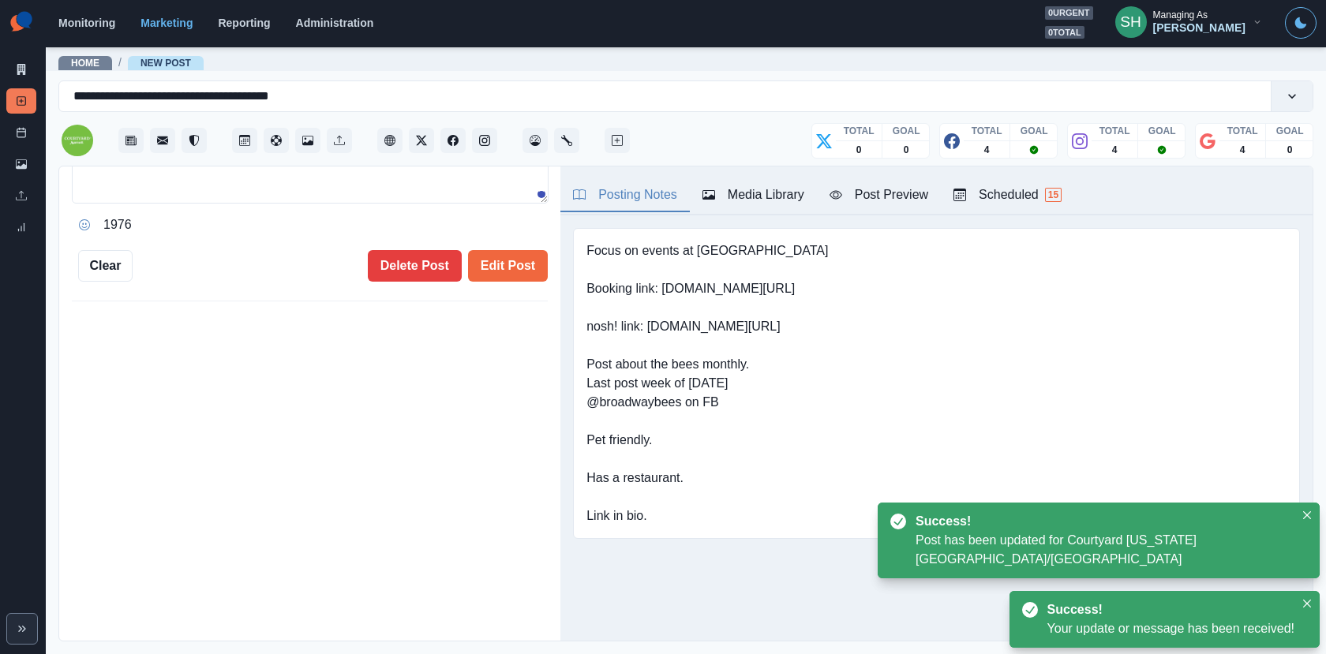
type textarea "**********"
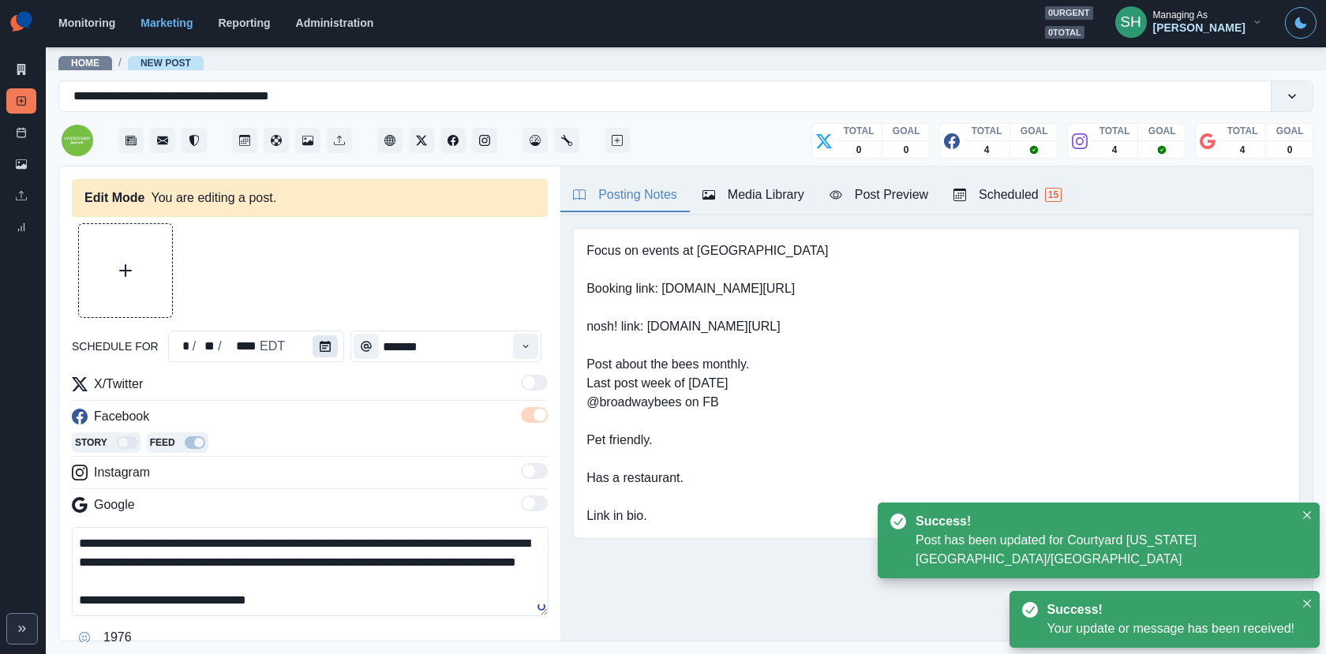
click at [320, 341] on icon "Calendar" at bounding box center [325, 346] width 11 height 11
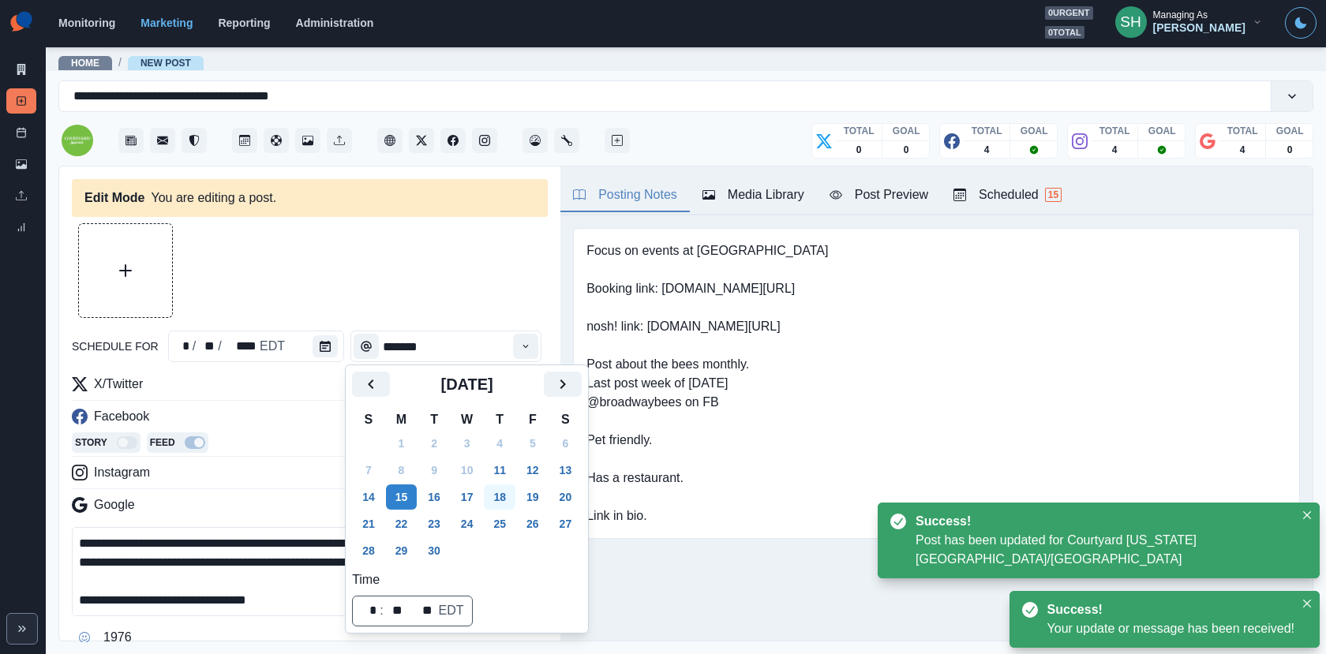
click at [514, 503] on button "18" at bounding box center [500, 496] width 32 height 25
click at [447, 269] on div at bounding box center [310, 270] width 476 height 95
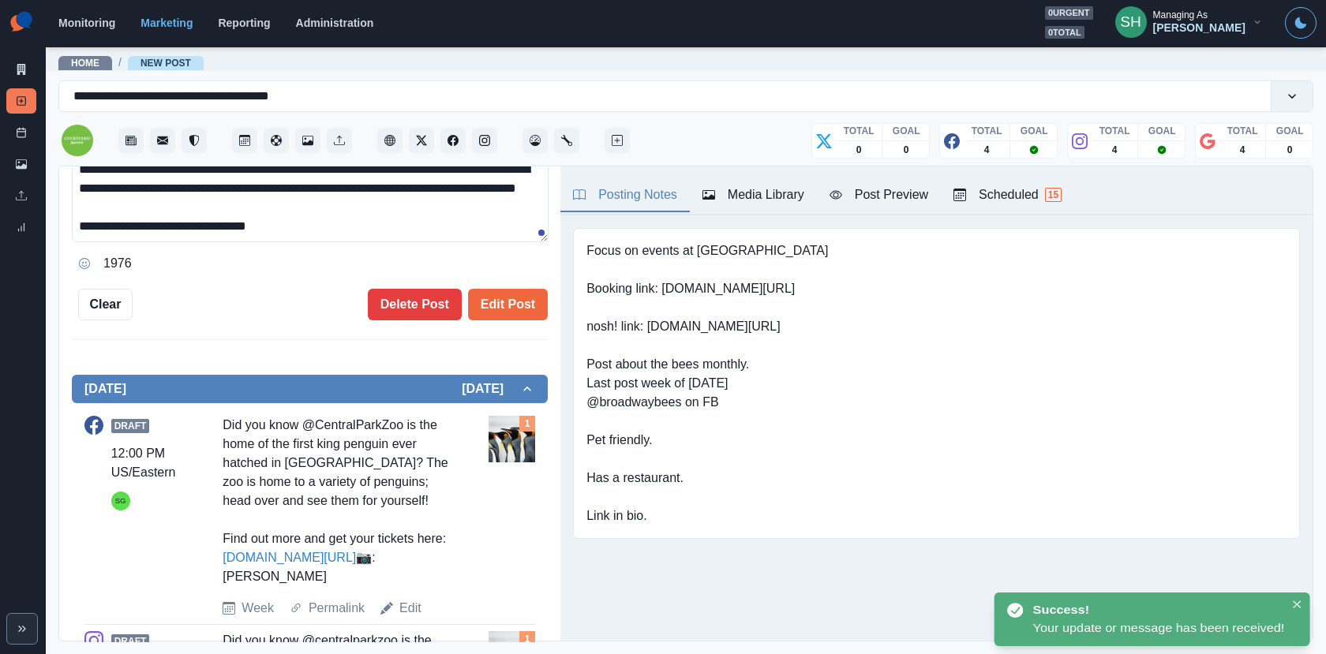
scroll to position [62, 0]
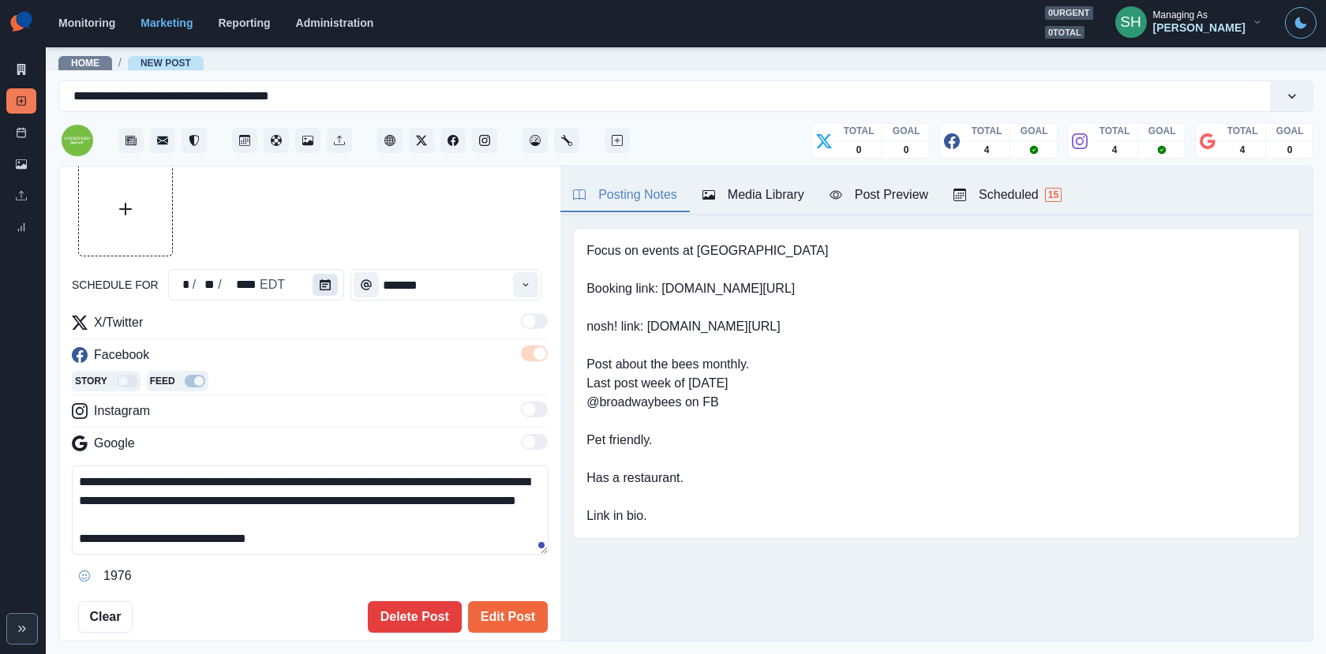
click at [320, 287] on icon "Calendar" at bounding box center [325, 284] width 11 height 11
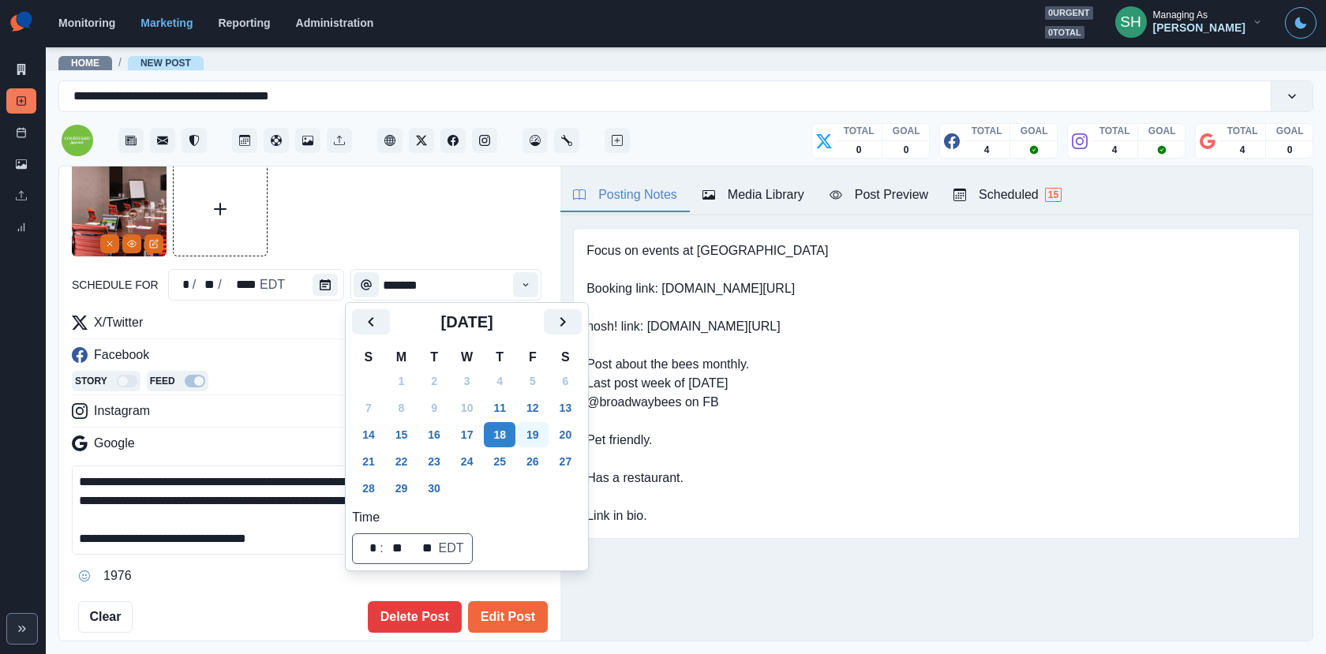
click at [548, 433] on button "19" at bounding box center [533, 434] width 32 height 25
click at [465, 238] on div at bounding box center [310, 209] width 476 height 95
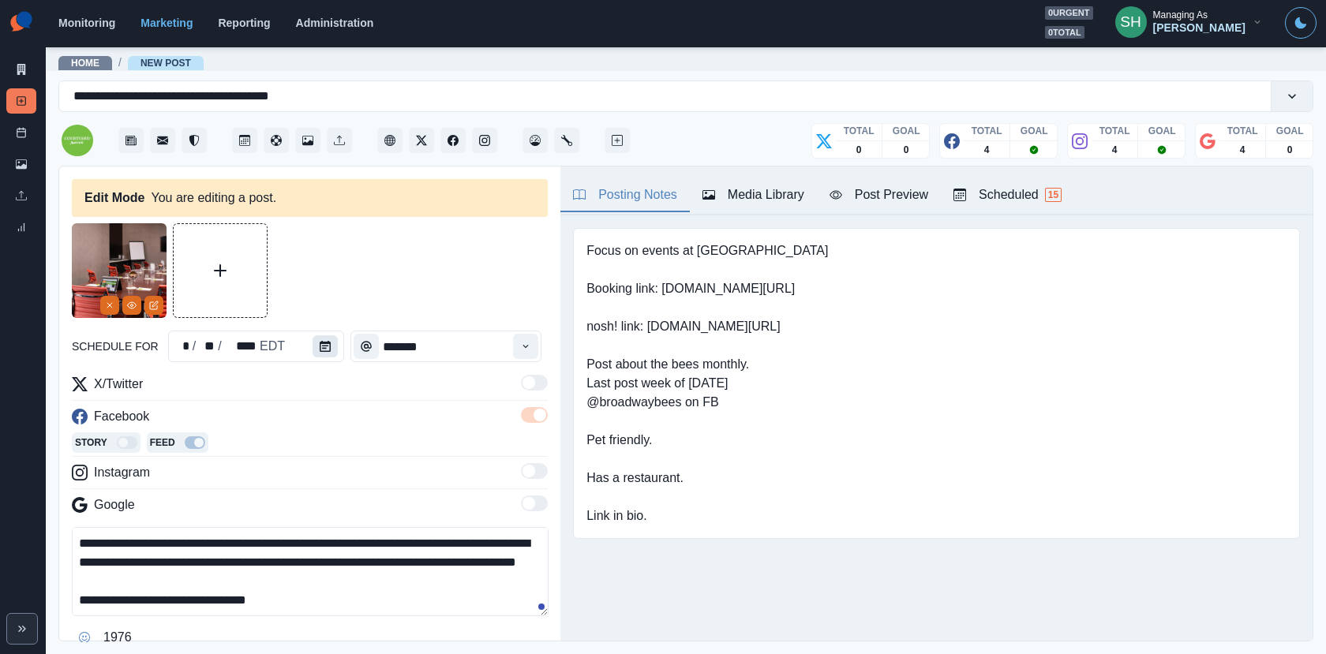
click at [320, 345] on icon "Calendar" at bounding box center [325, 346] width 11 height 11
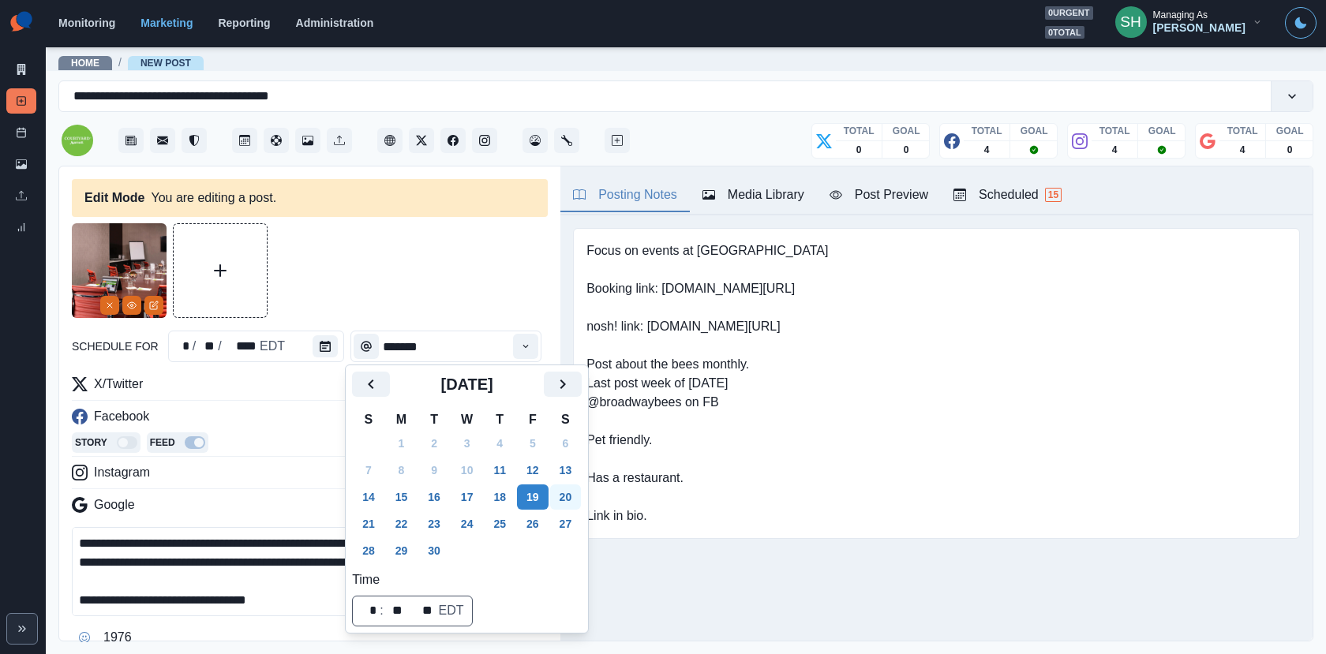
click at [562, 495] on button "20" at bounding box center [566, 496] width 32 height 25
click at [461, 278] on div at bounding box center [310, 270] width 476 height 95
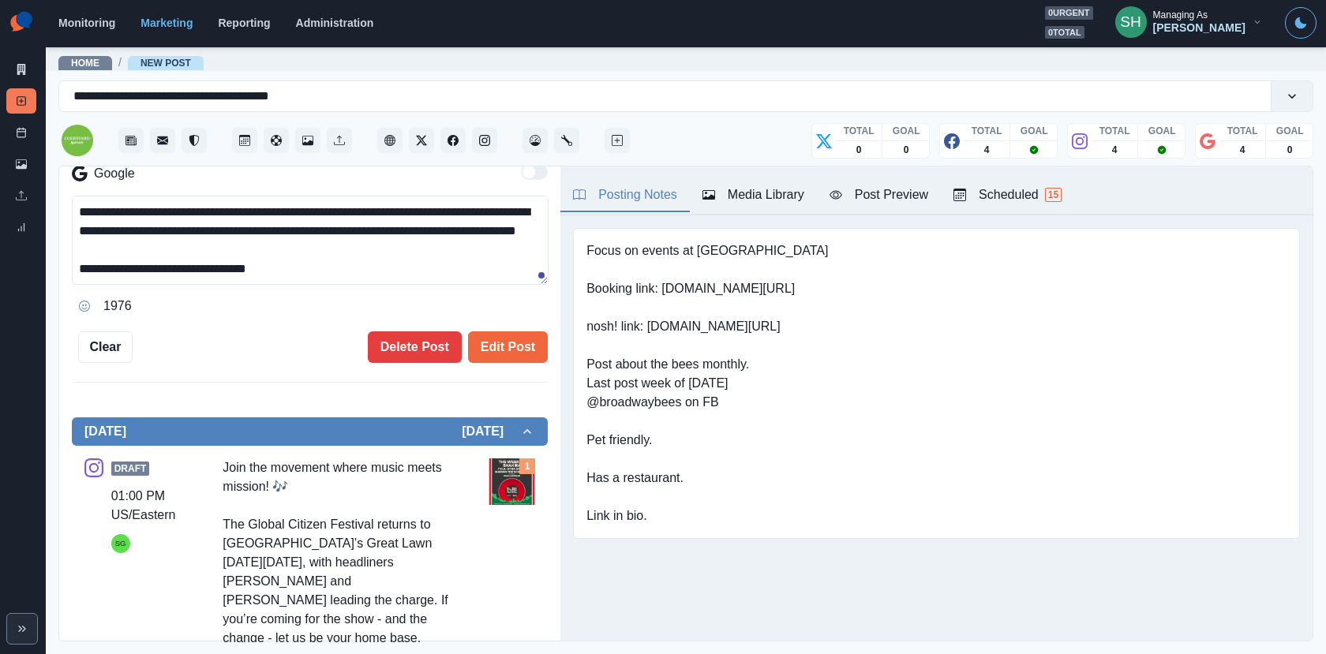
scroll to position [197, 0]
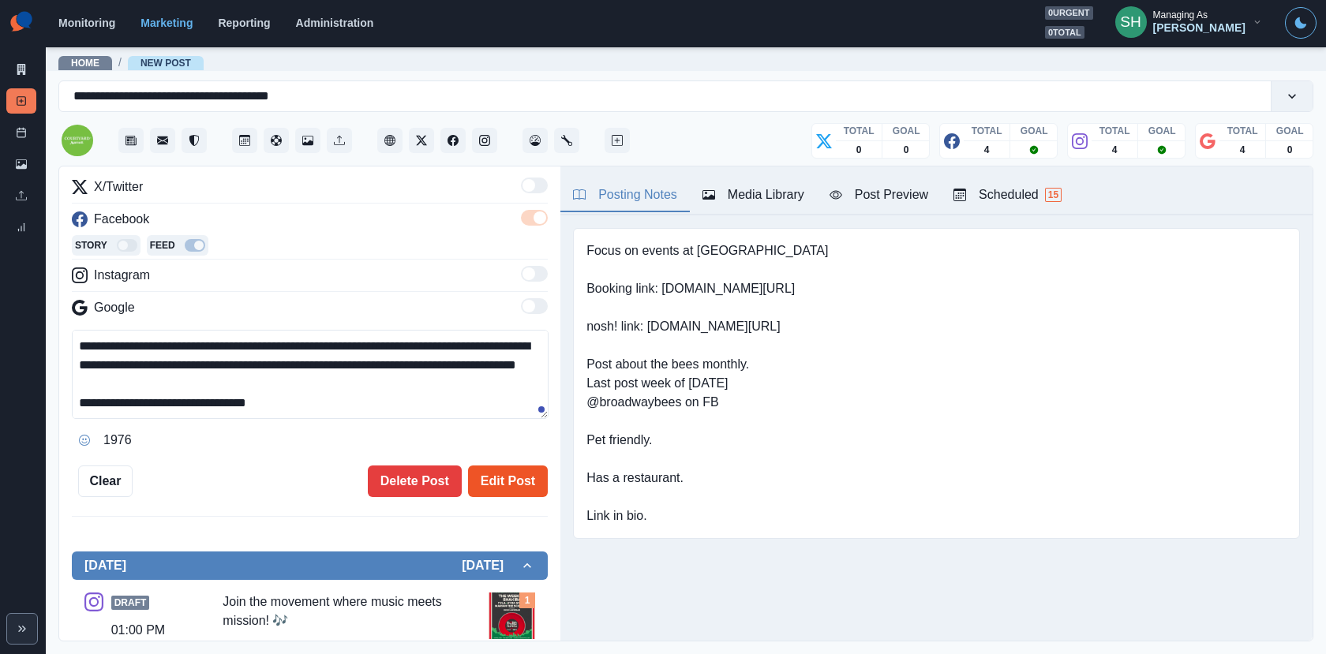
click at [510, 466] on button "Edit Post" at bounding box center [508, 482] width 80 height 32
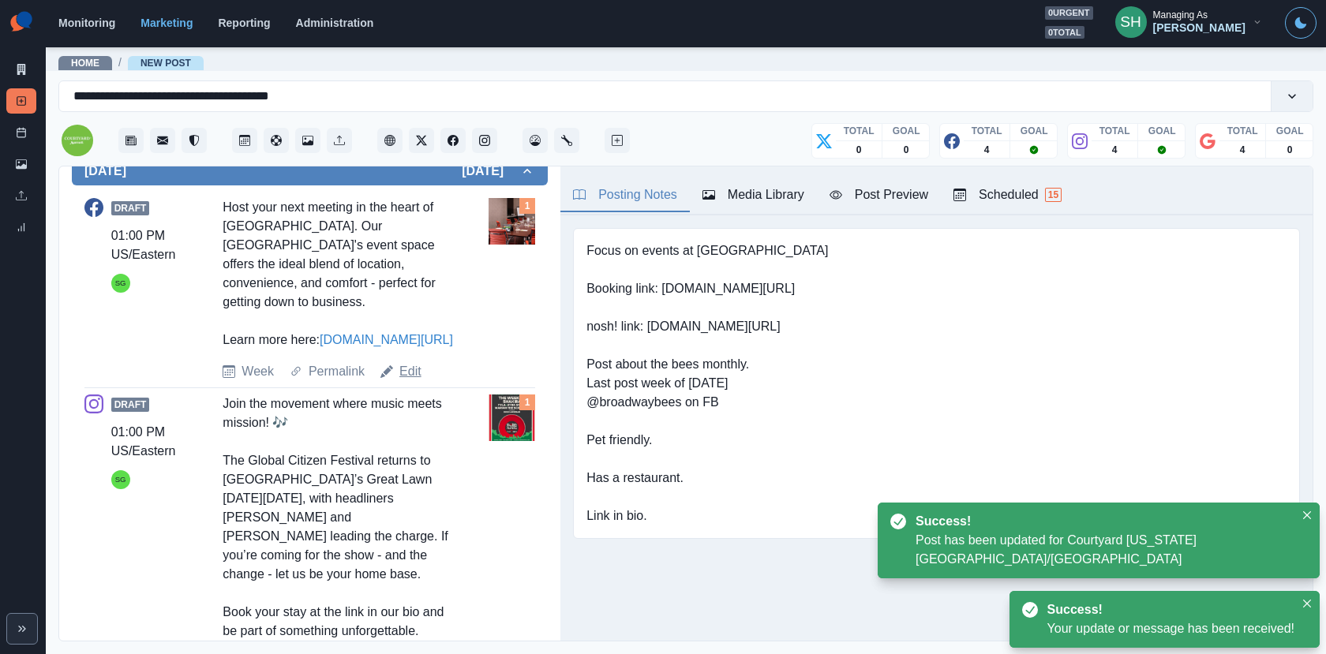
click at [410, 362] on link "Edit" at bounding box center [410, 371] width 22 height 19
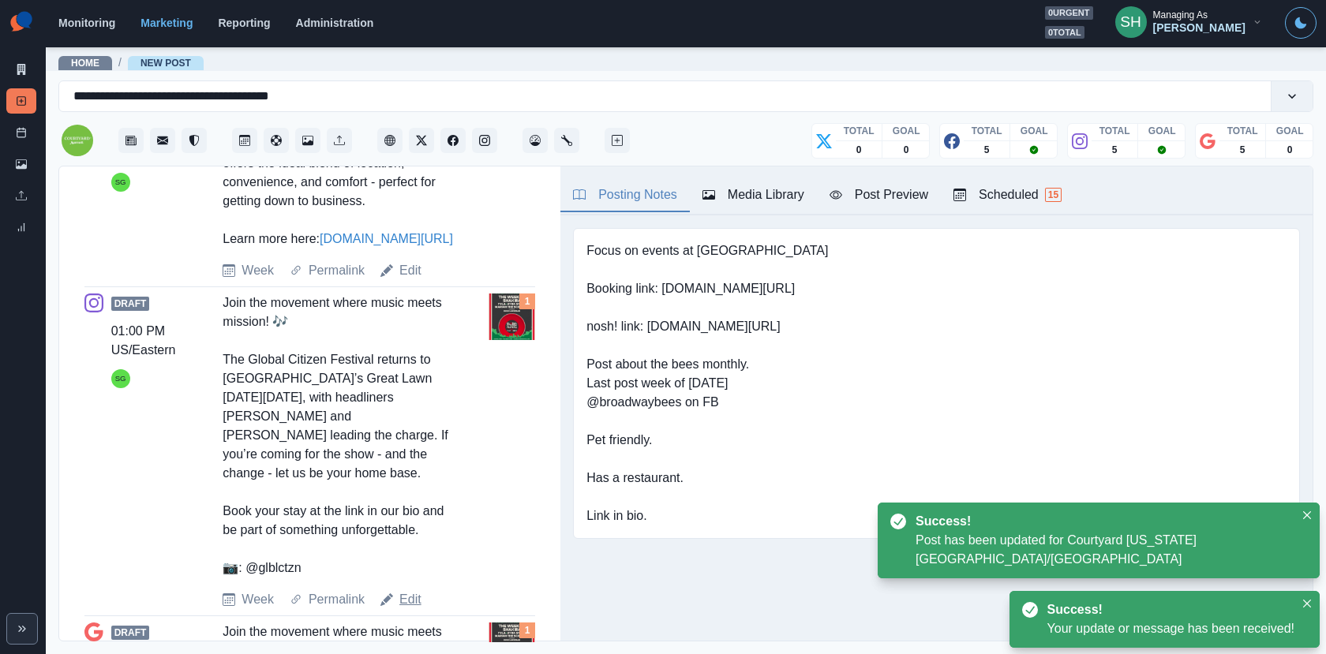
click at [406, 590] on link "Edit" at bounding box center [410, 599] width 22 height 19
type textarea "**********"
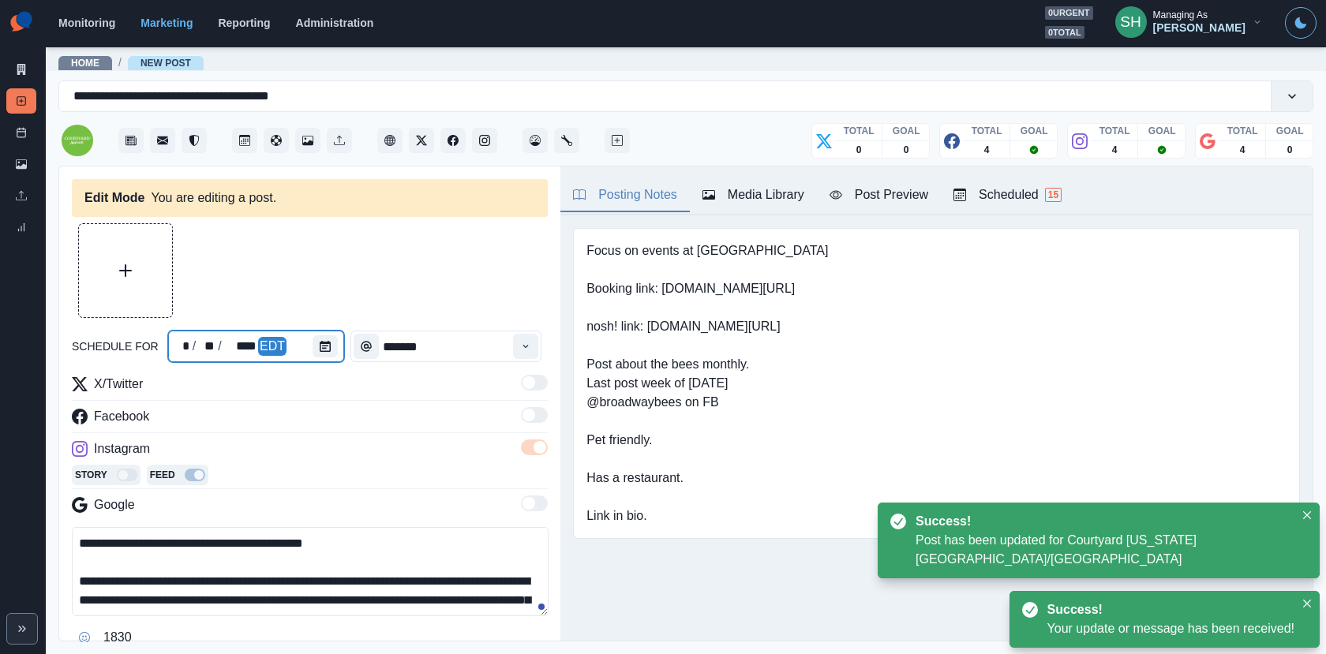
click at [317, 357] on div at bounding box center [328, 347] width 32 height 32
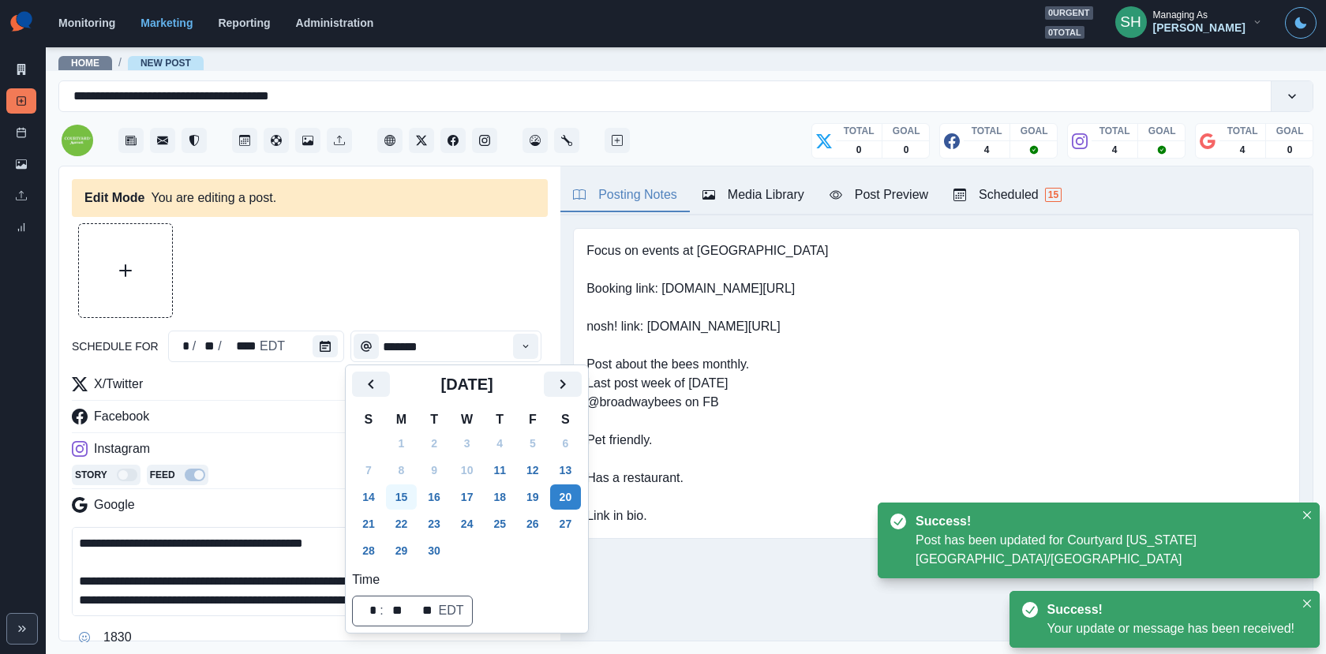
click at [417, 496] on button "15" at bounding box center [402, 496] width 32 height 25
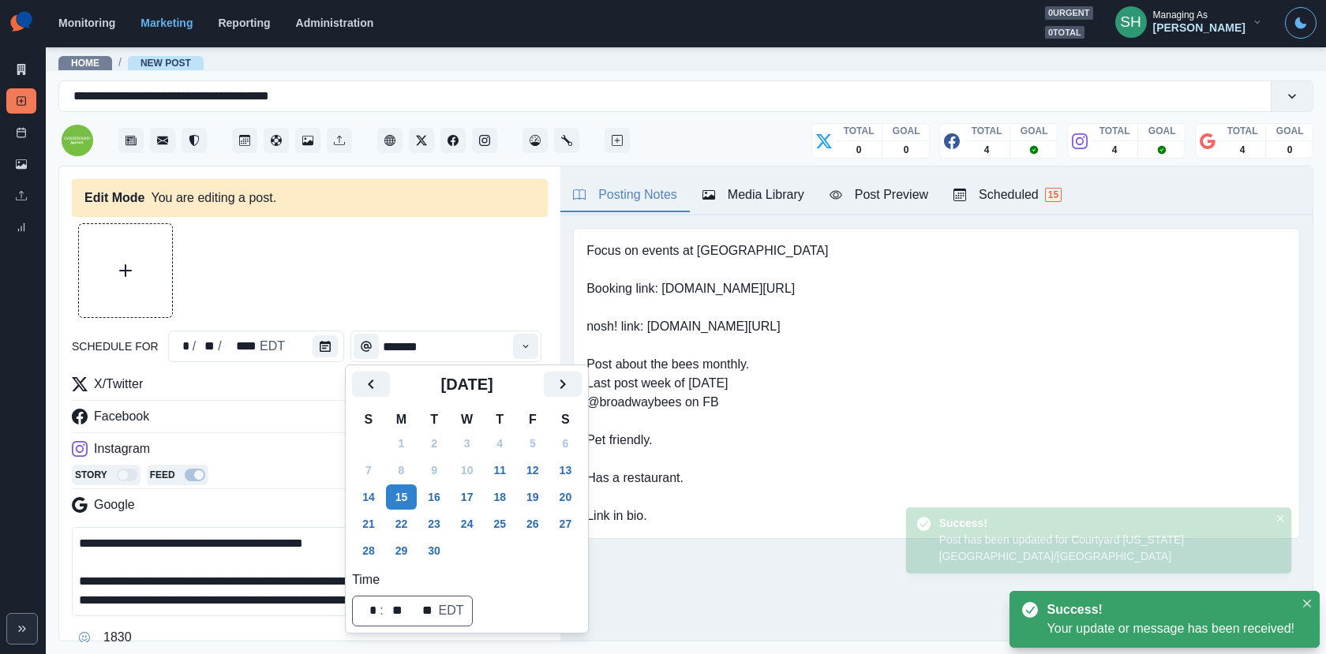
click at [419, 234] on div at bounding box center [310, 270] width 476 height 95
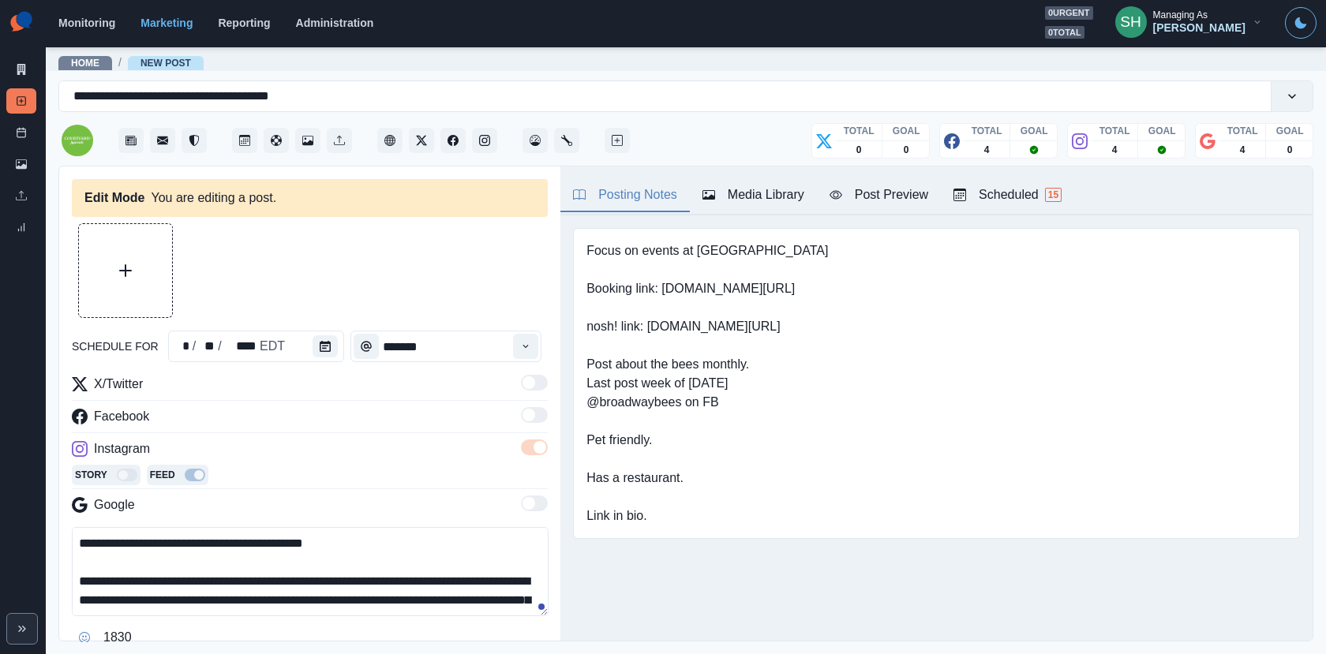
click at [750, 207] on button "Media Library" at bounding box center [753, 195] width 127 height 33
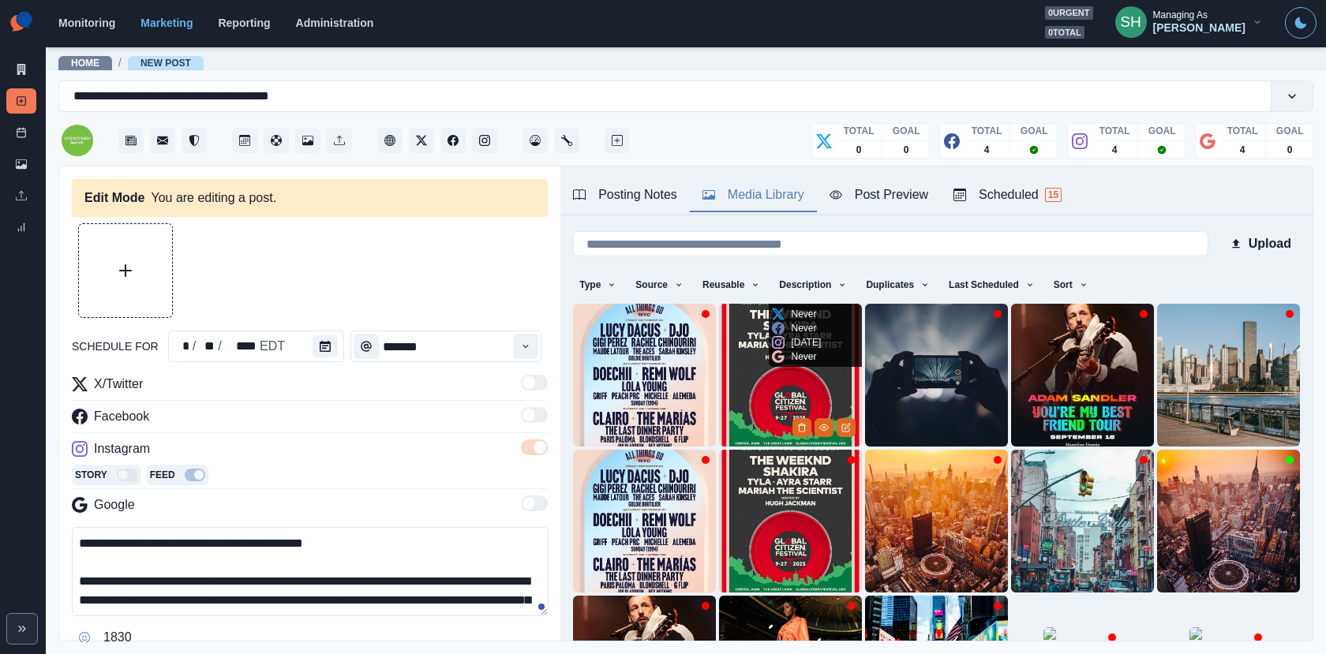
click at [740, 390] on img at bounding box center [790, 375] width 143 height 143
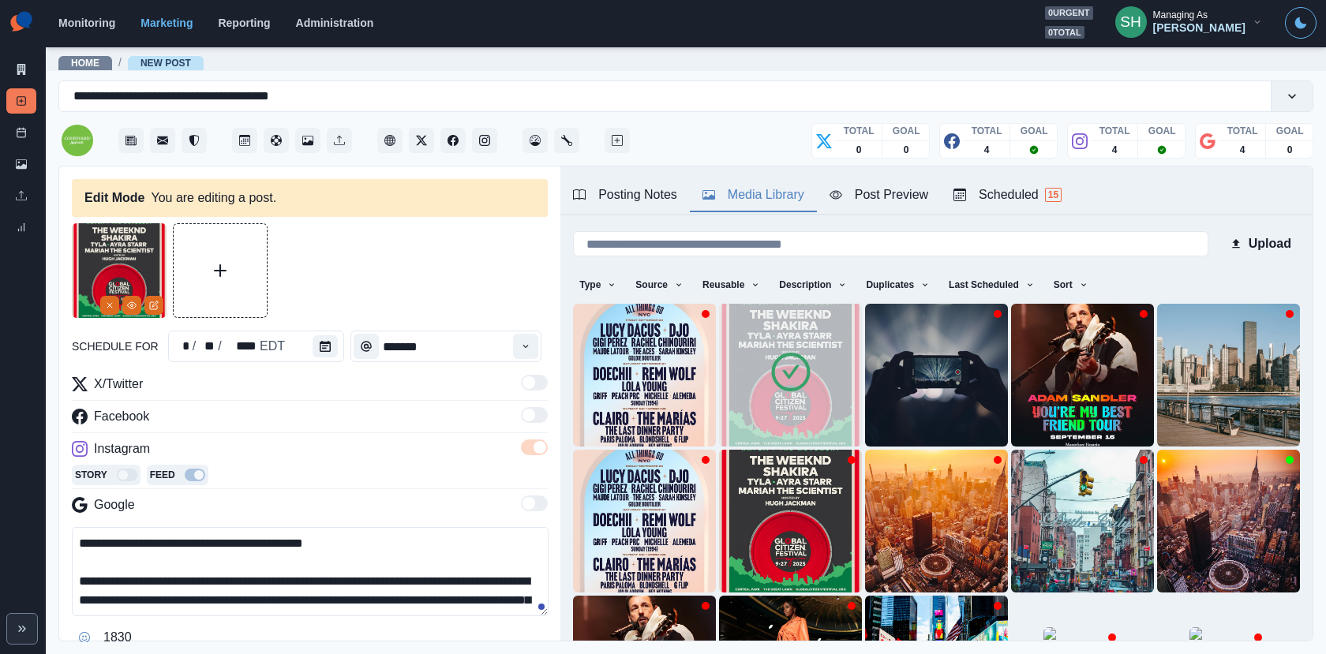
scroll to position [73, 0]
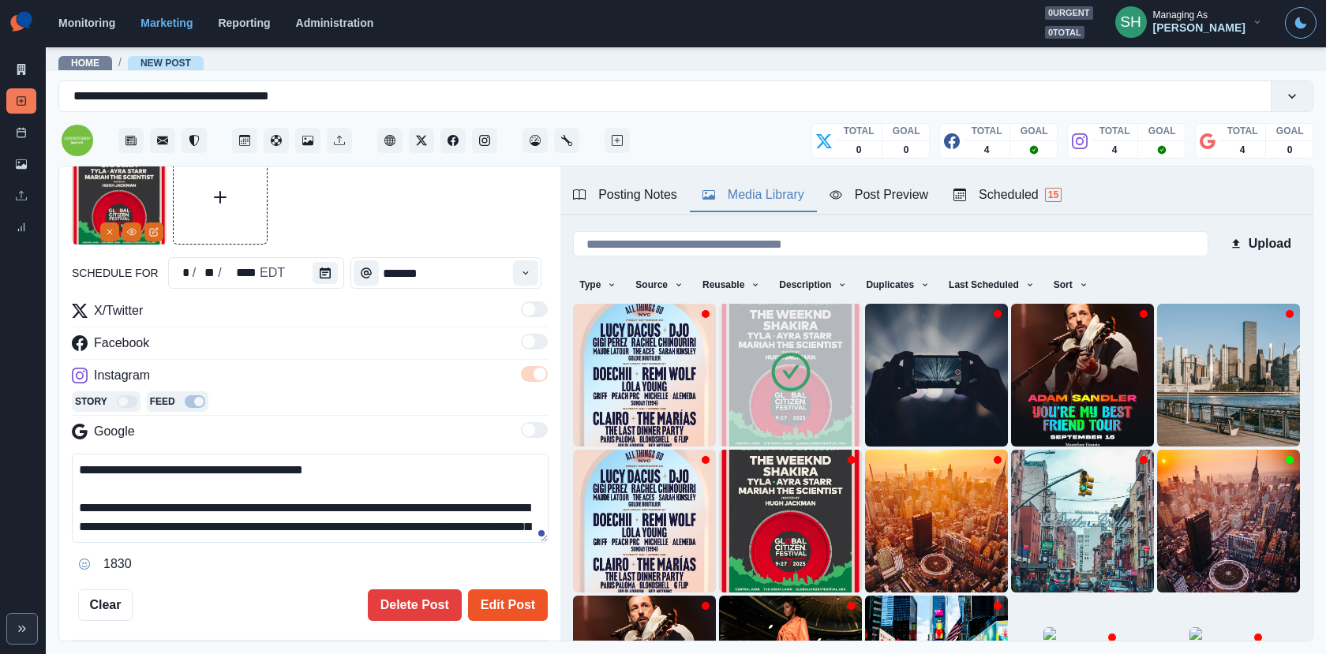
click at [484, 610] on button "Edit Post" at bounding box center [508, 605] width 80 height 32
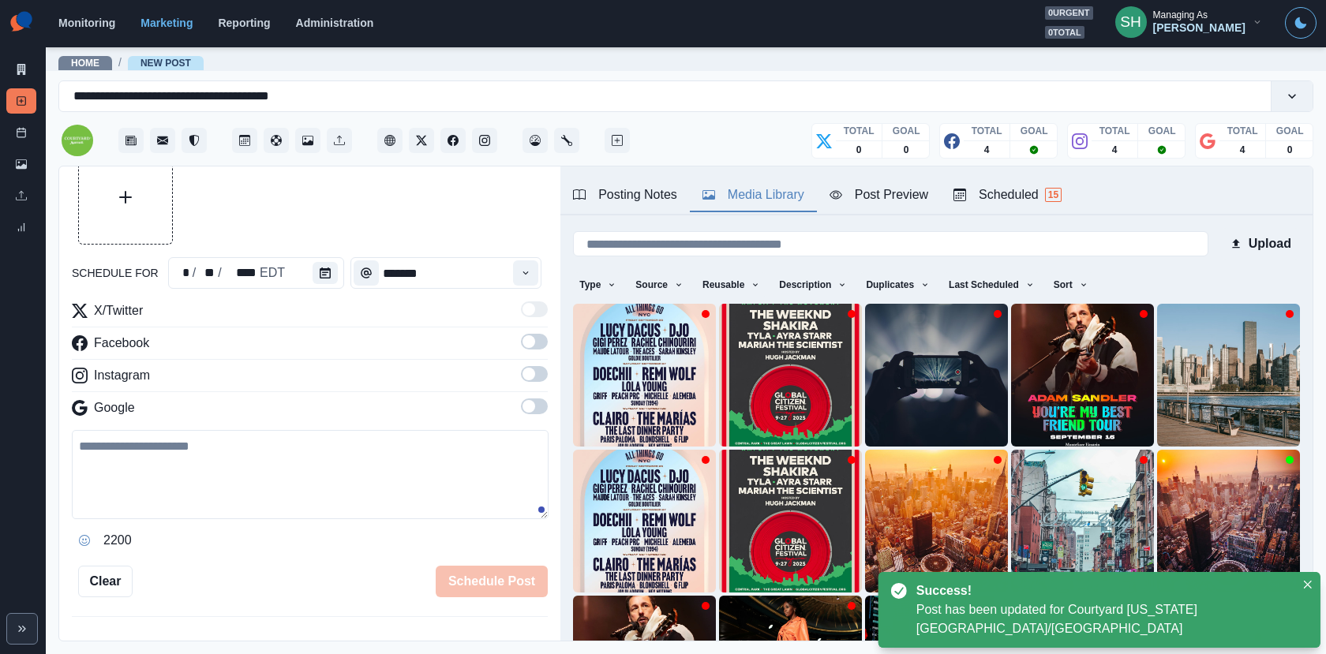
scroll to position [570, 0]
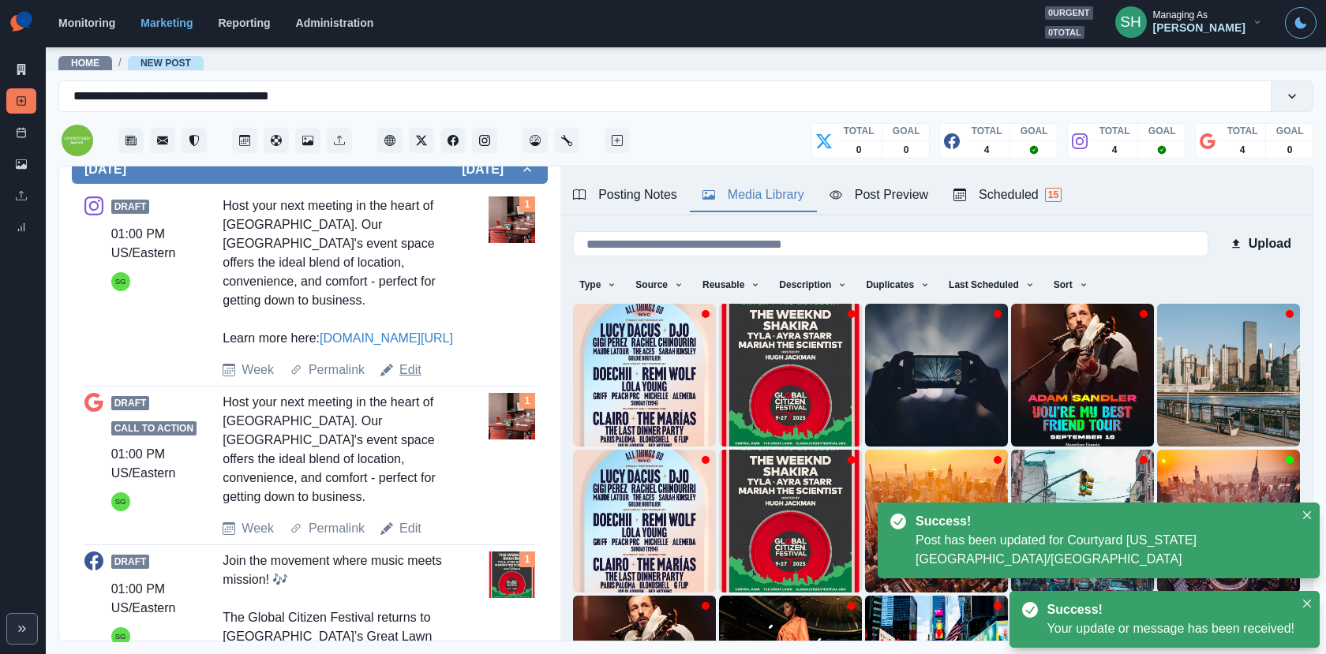
click at [412, 361] on link "Edit" at bounding box center [410, 370] width 22 height 19
type textarea "**********"
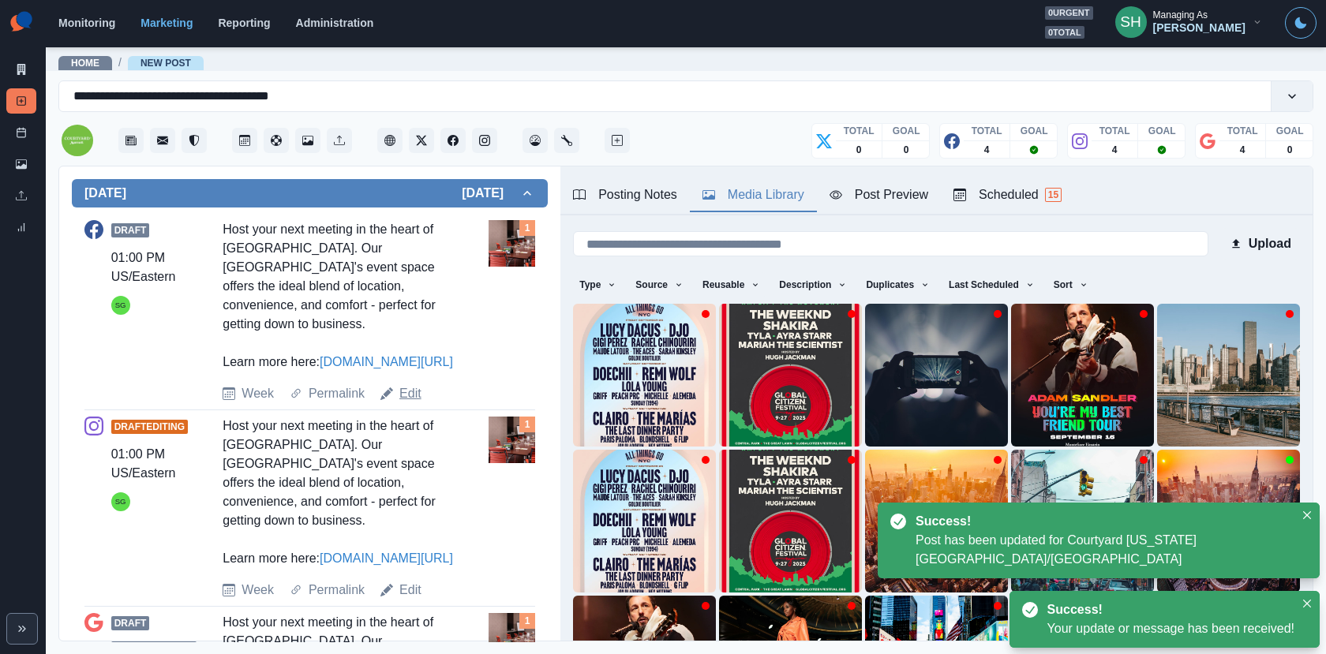
scroll to position [2, 0]
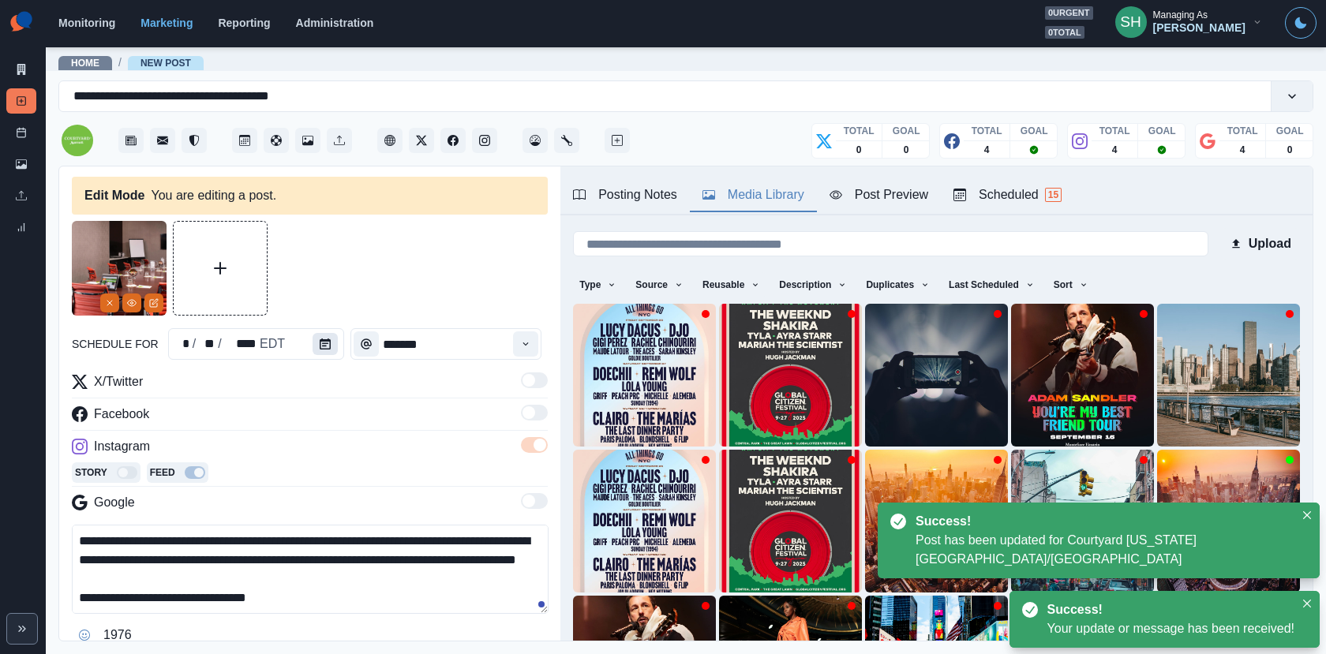
click at [320, 339] on icon "Calendar" at bounding box center [325, 343] width 11 height 11
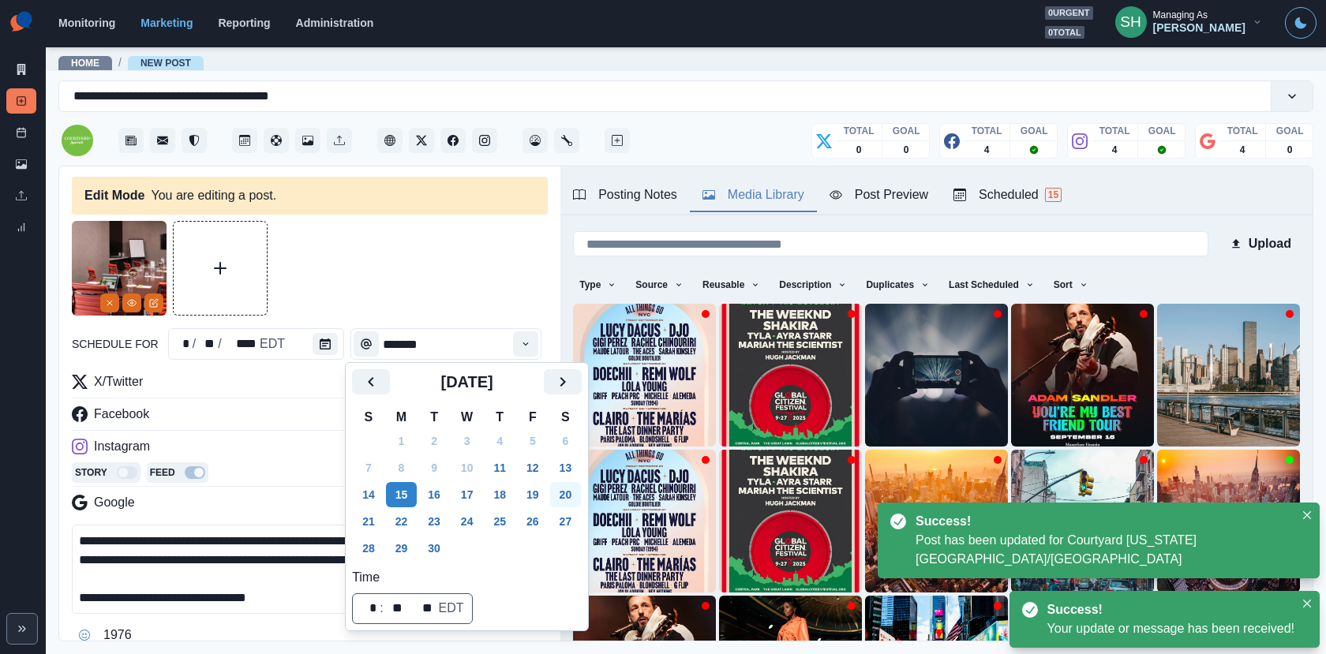
click at [573, 496] on button "20" at bounding box center [566, 494] width 32 height 25
click at [495, 299] on div at bounding box center [310, 268] width 476 height 95
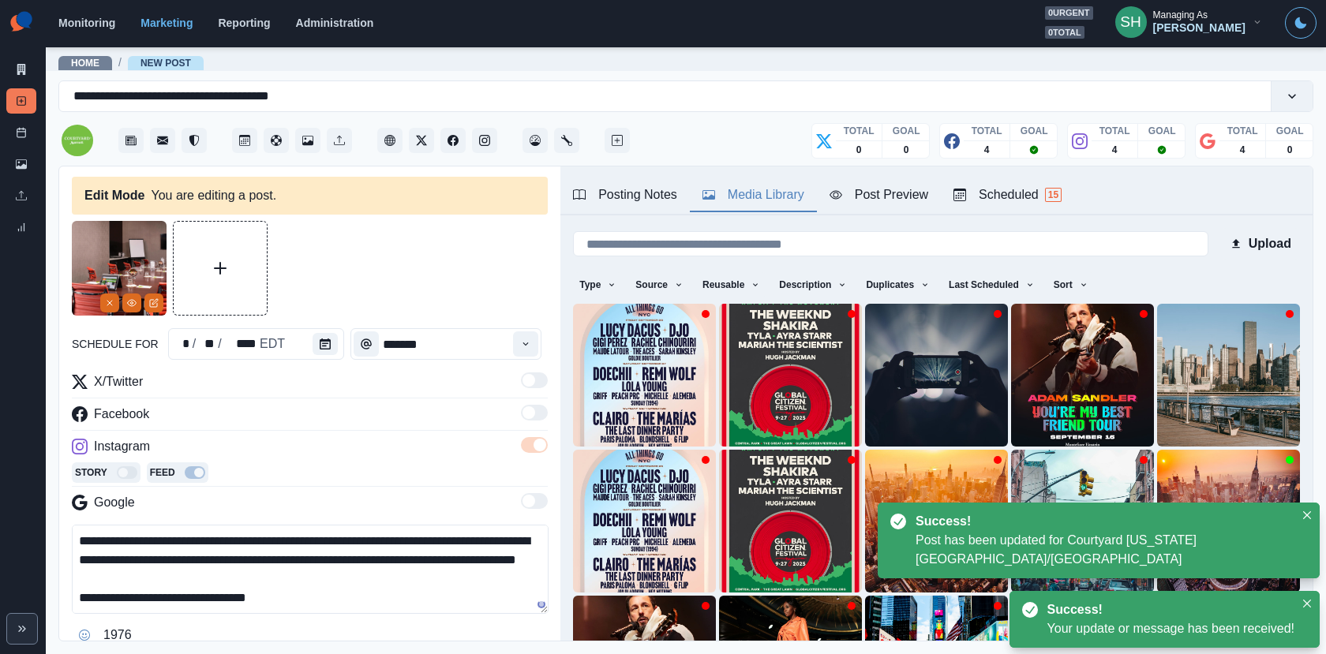
scroll to position [219, 0]
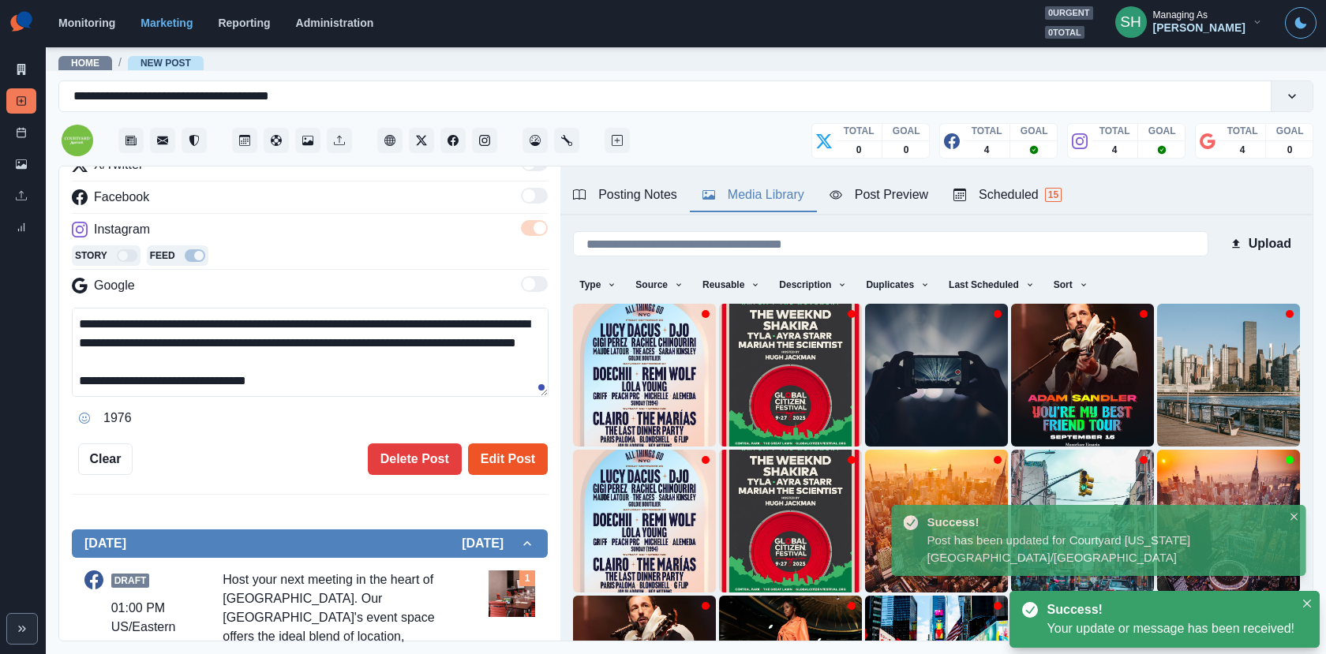
click at [522, 451] on button "Edit Post" at bounding box center [508, 459] width 80 height 32
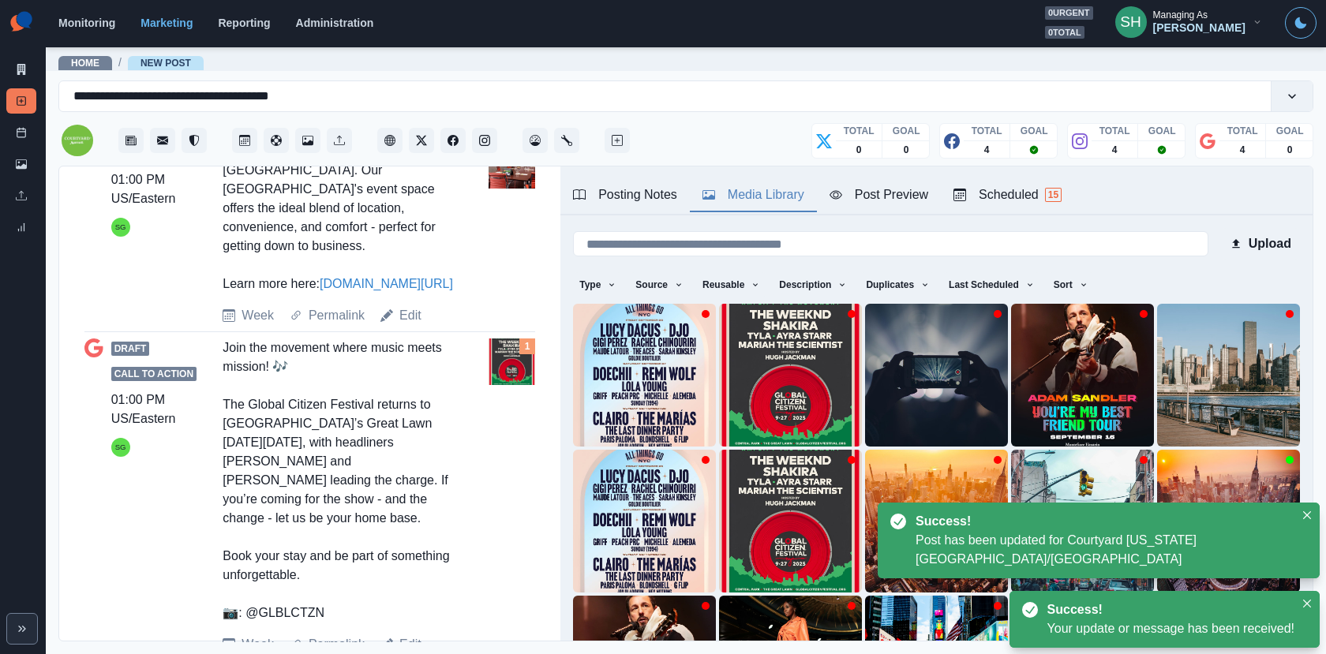
click at [412, 635] on link "Edit" at bounding box center [410, 644] width 22 height 19
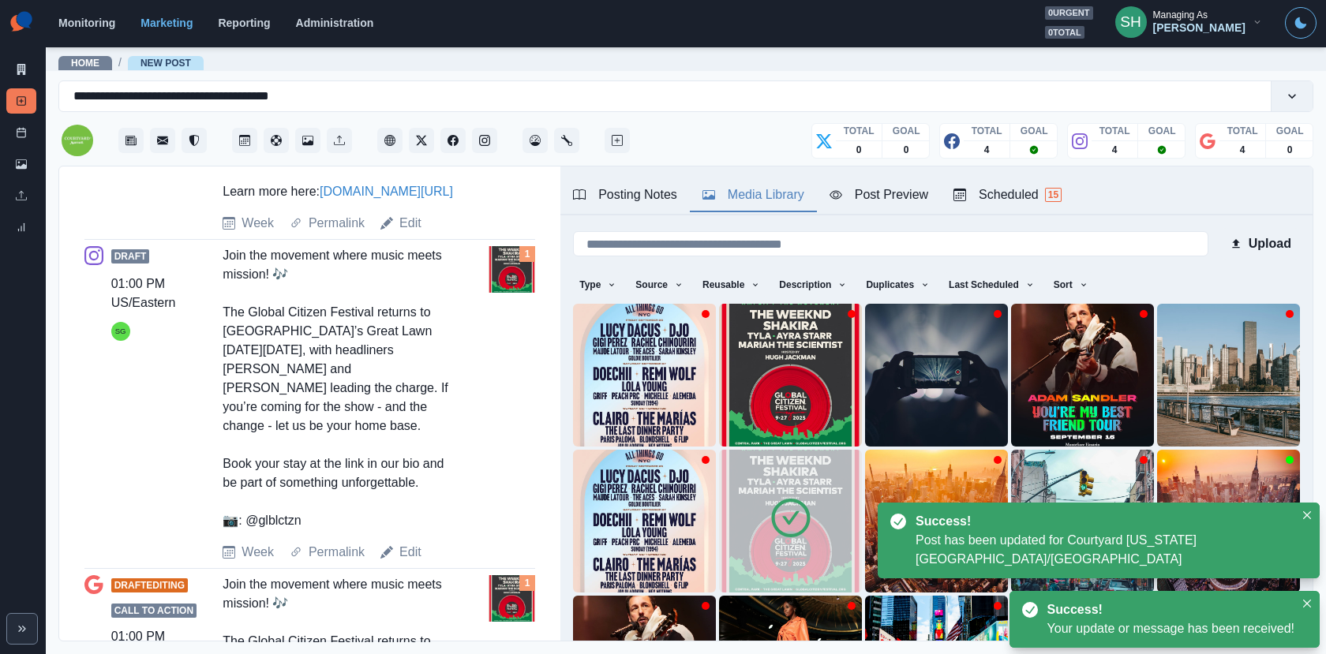
type textarea "**********"
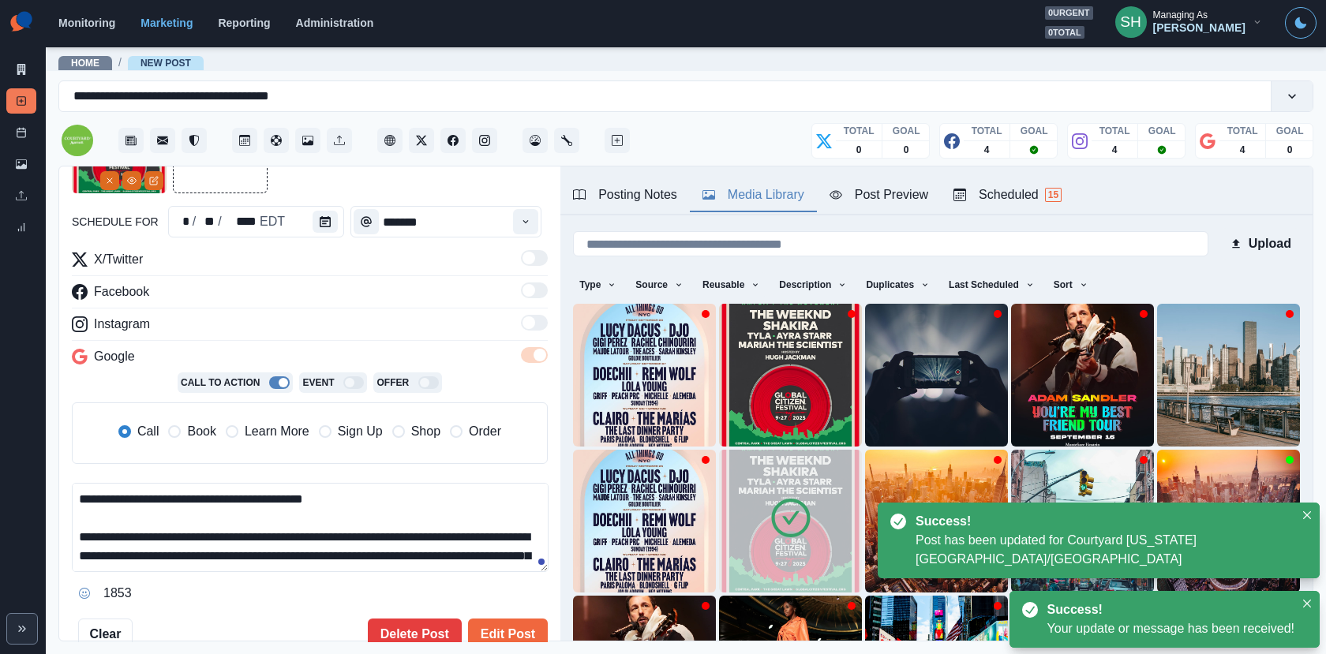
scroll to position [74, 0]
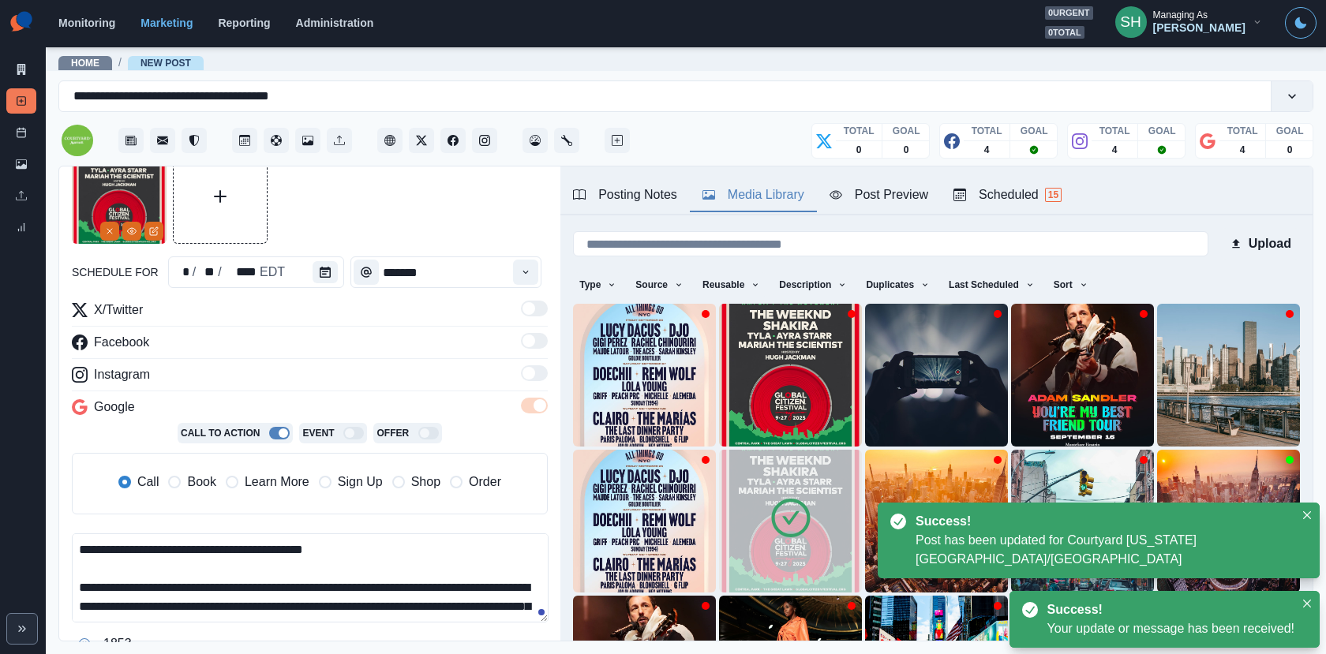
click at [195, 477] on span "Book" at bounding box center [201, 482] width 28 height 19
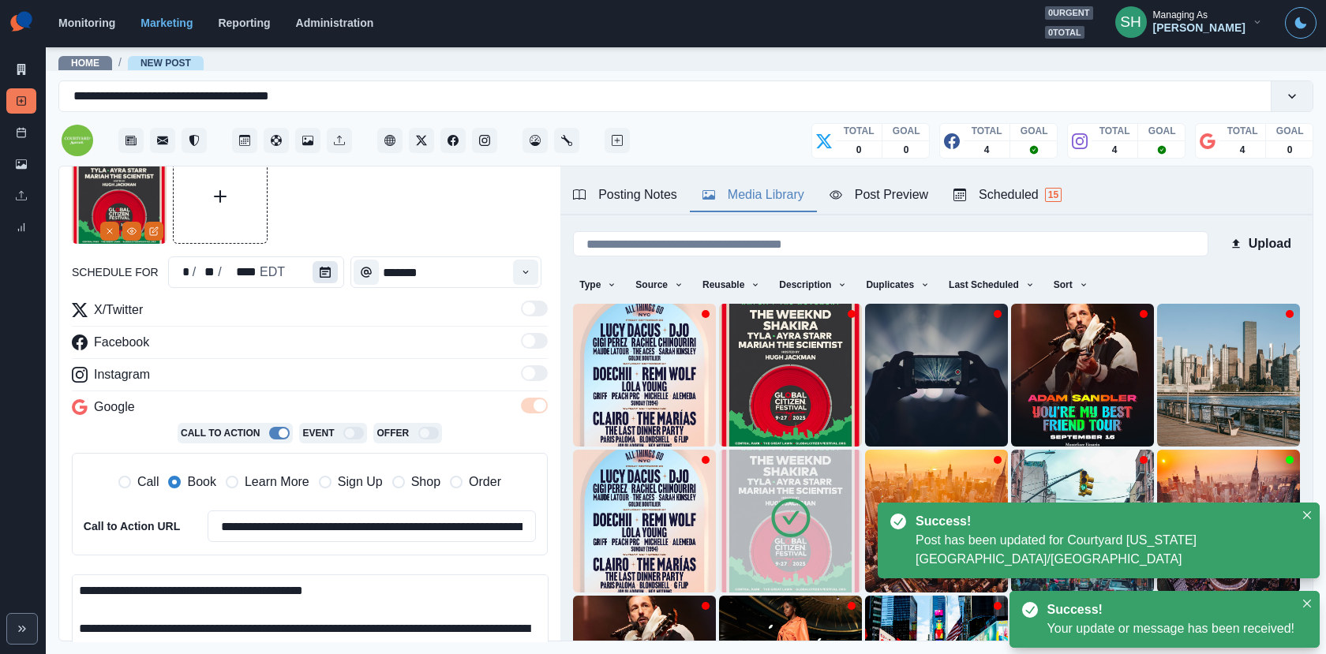
click at [321, 264] on button "Calendar" at bounding box center [324, 272] width 25 height 22
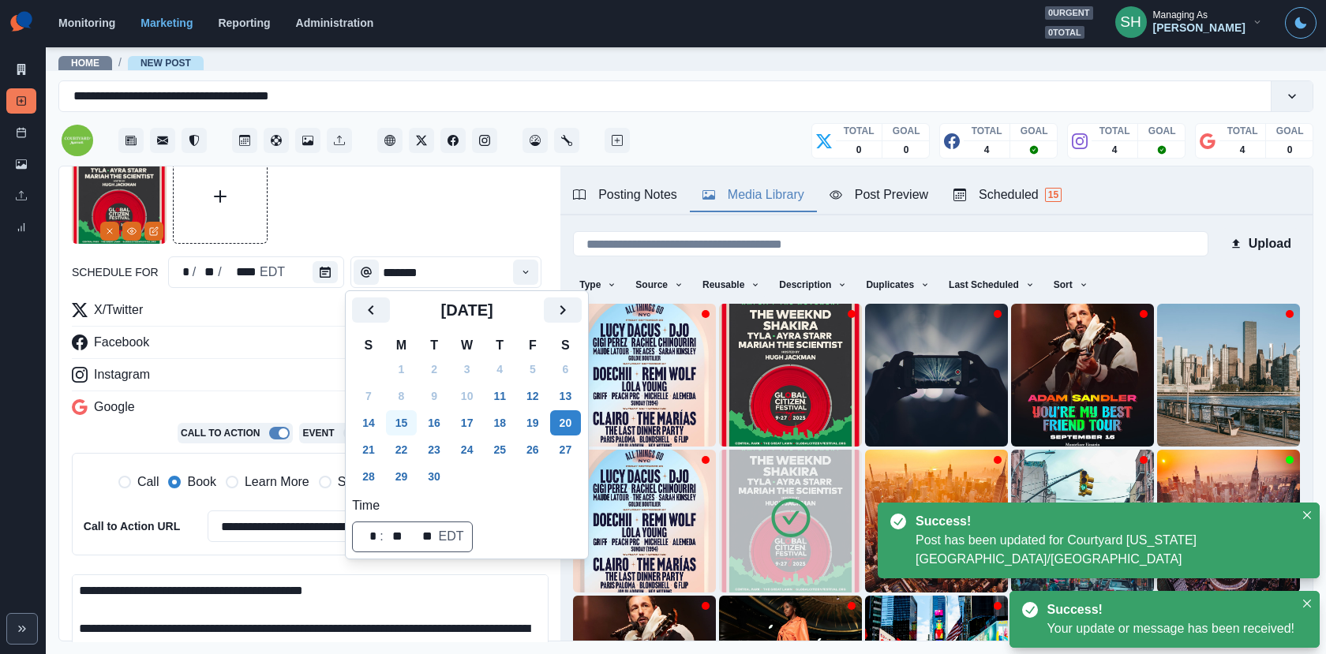
click at [403, 419] on button "15" at bounding box center [402, 422] width 32 height 25
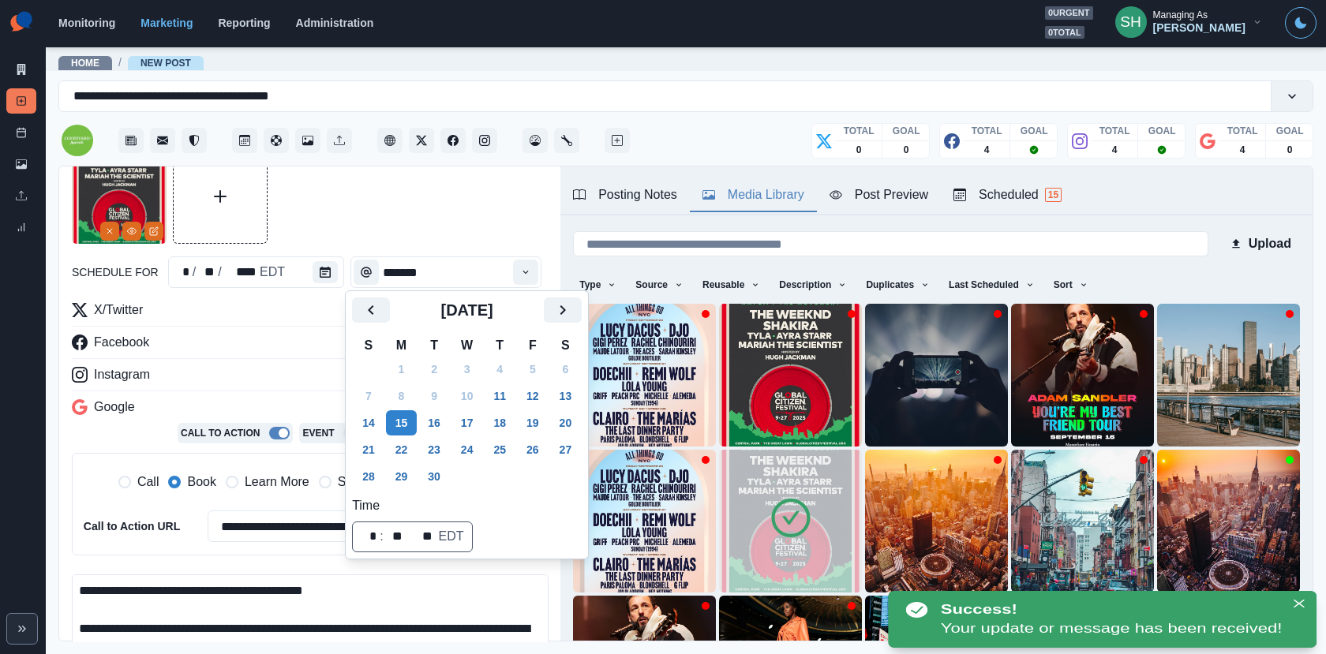
click at [398, 195] on div at bounding box center [310, 196] width 476 height 95
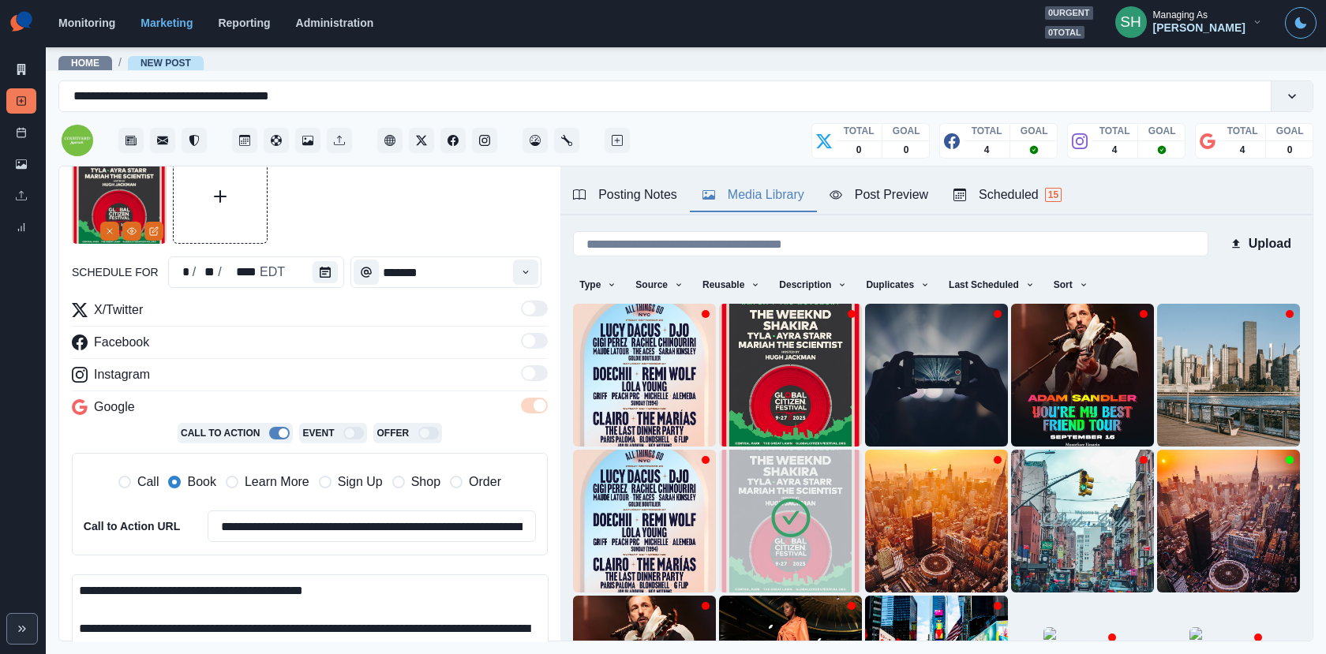
scroll to position [330, 0]
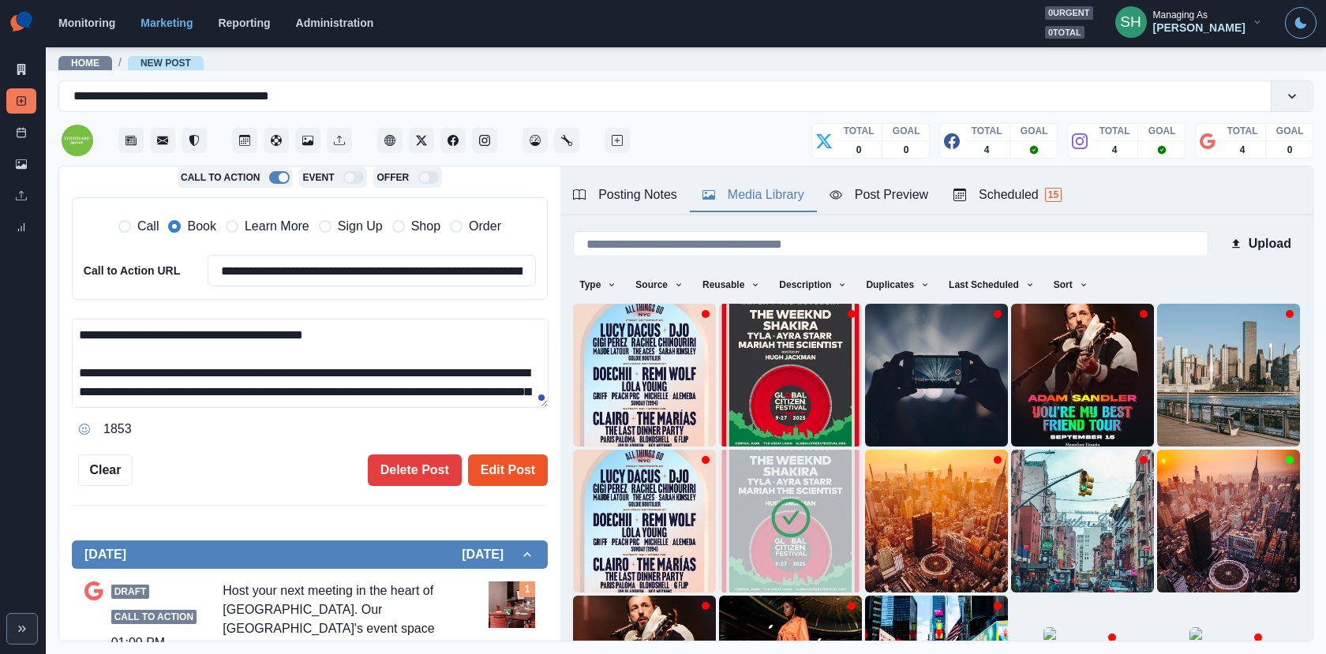
click at [502, 454] on button "Edit Post" at bounding box center [508, 470] width 80 height 32
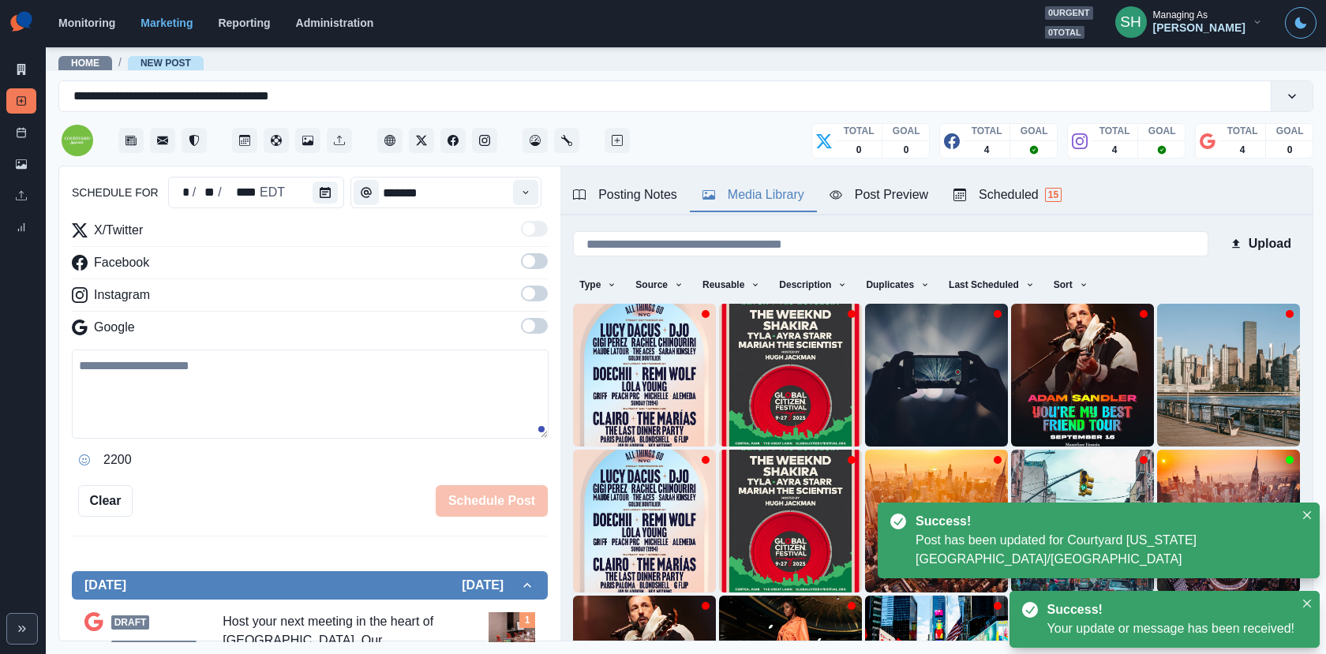
scroll to position [342, 0]
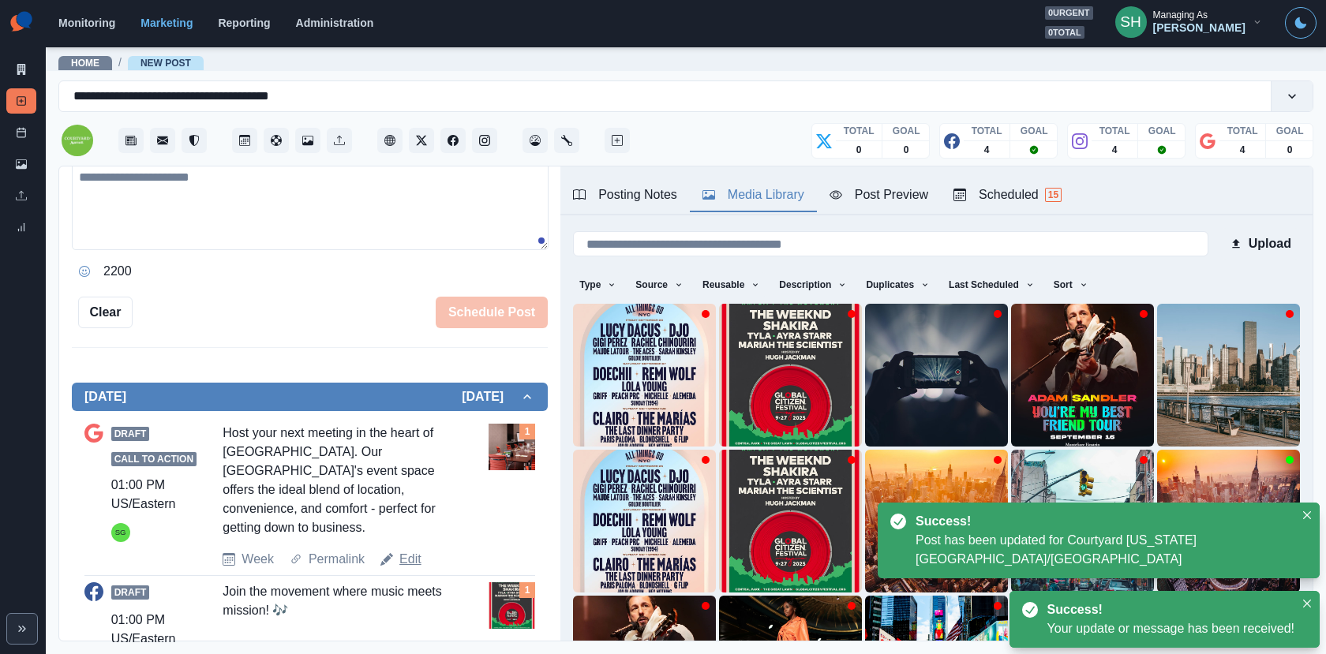
click at [402, 550] on link "Edit" at bounding box center [410, 559] width 22 height 19
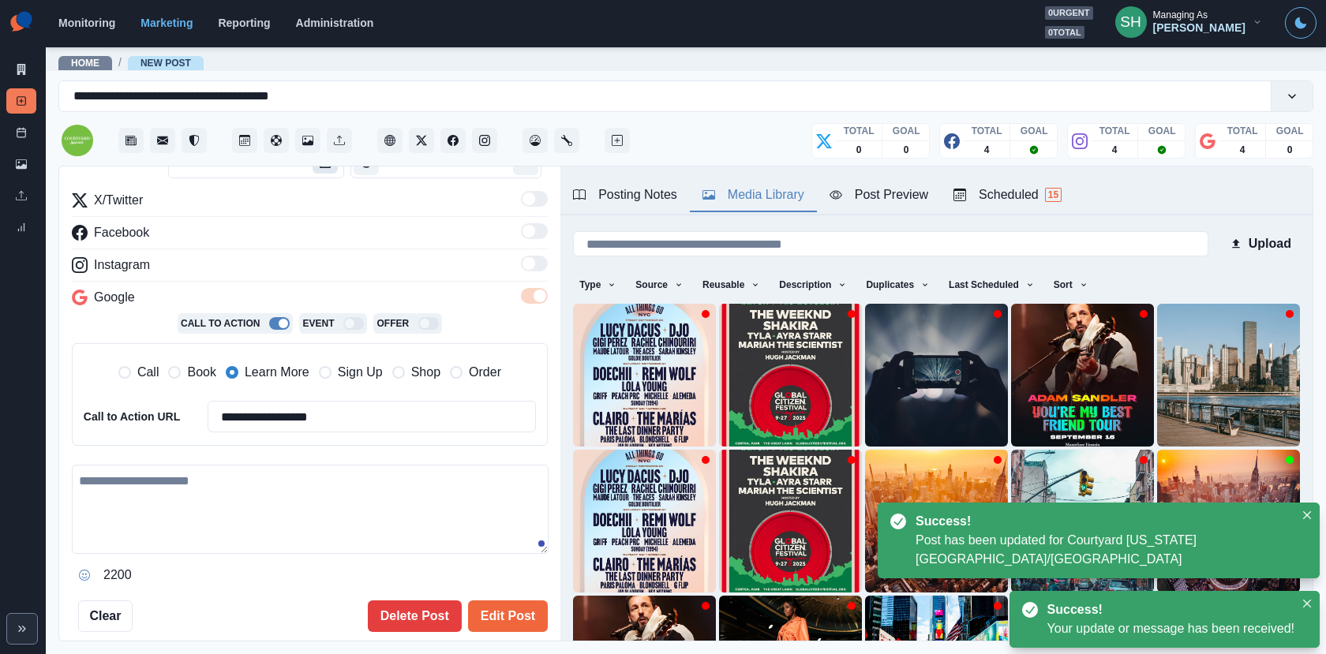
type textarea "**********"
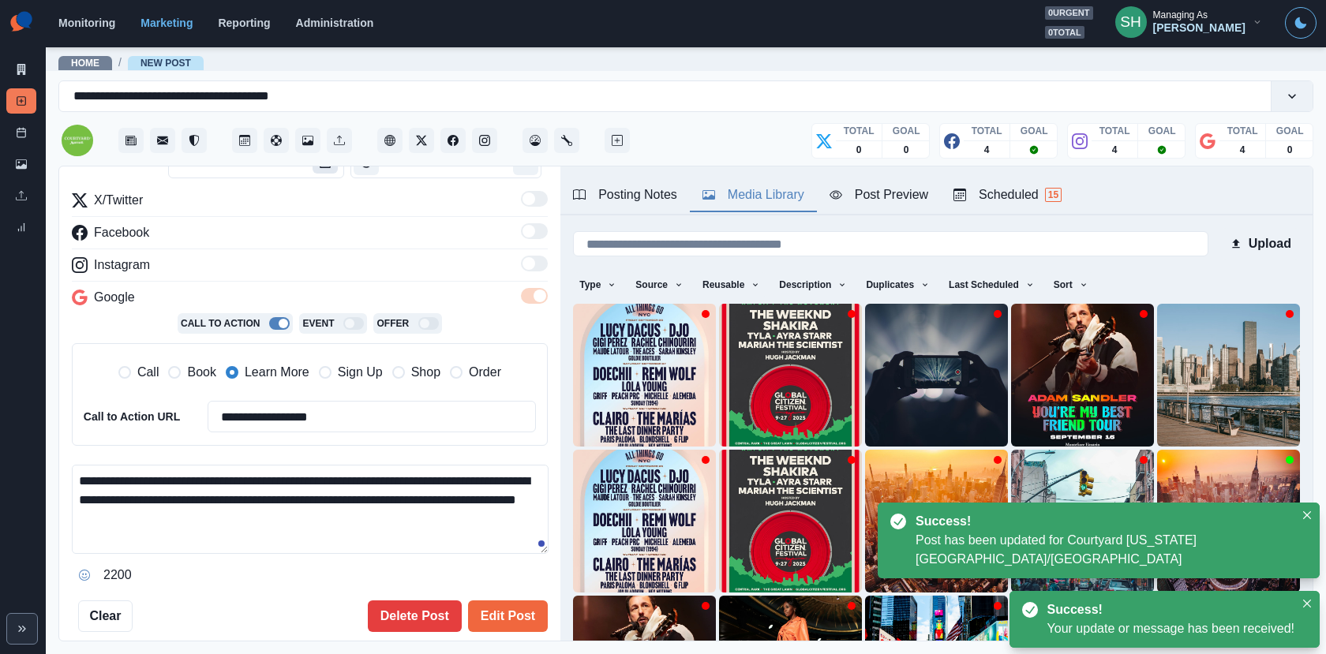
scroll to position [24, 0]
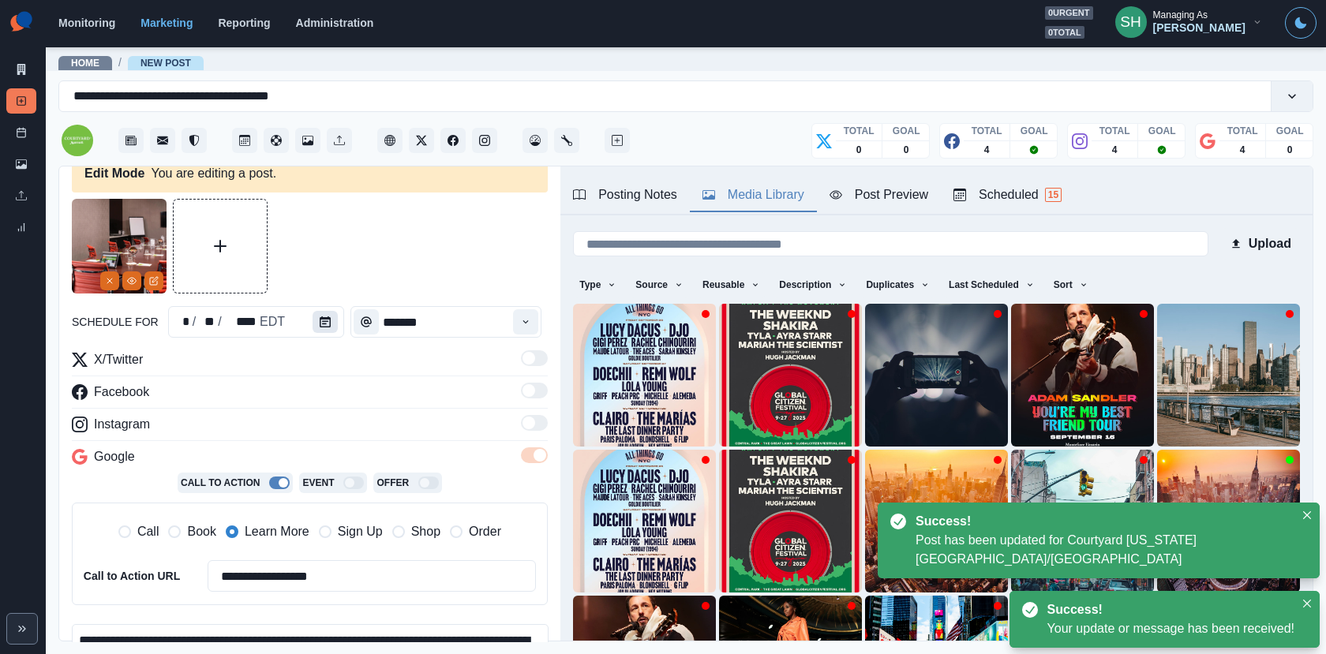
click at [322, 321] on icon "Calendar" at bounding box center [325, 321] width 11 height 11
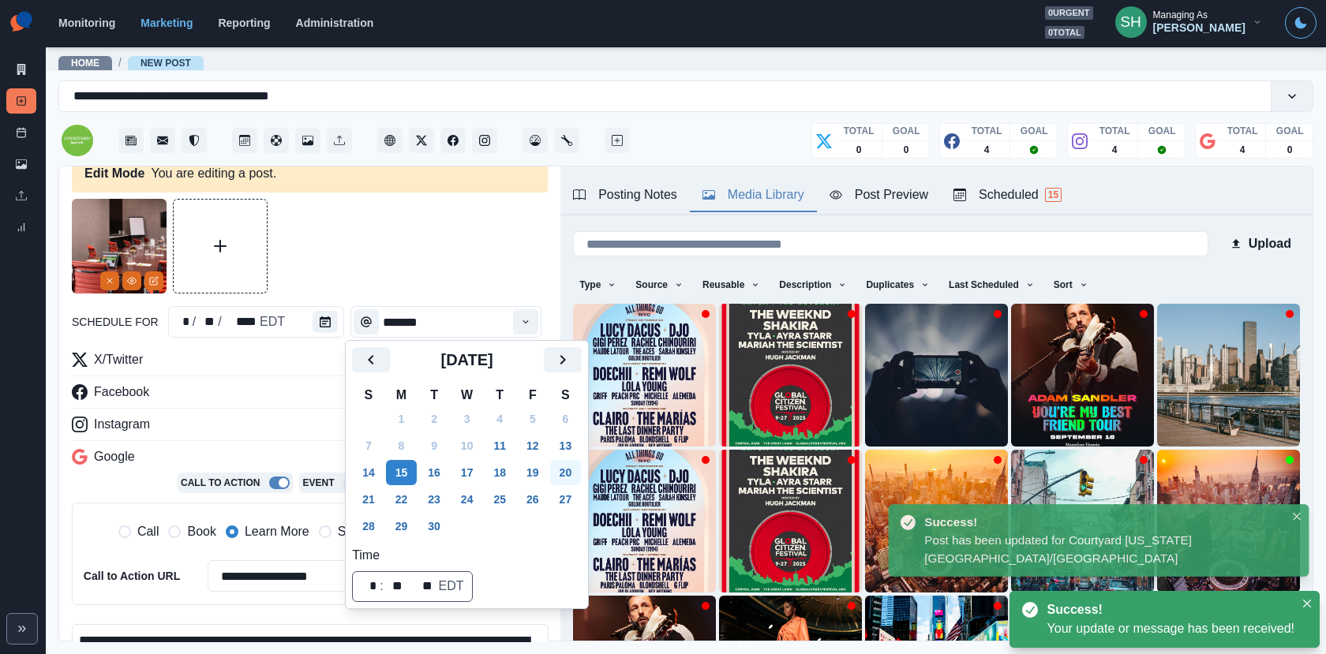
click at [564, 476] on button "20" at bounding box center [566, 472] width 32 height 25
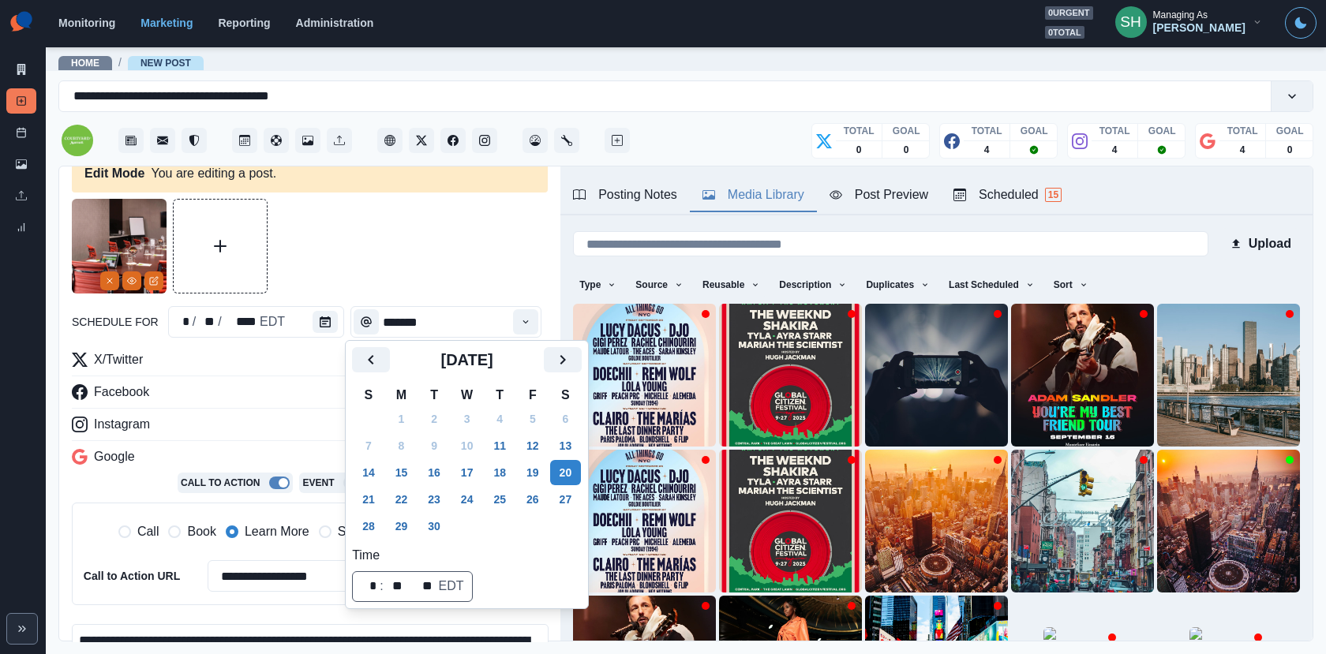
click at [457, 246] on div at bounding box center [310, 246] width 476 height 95
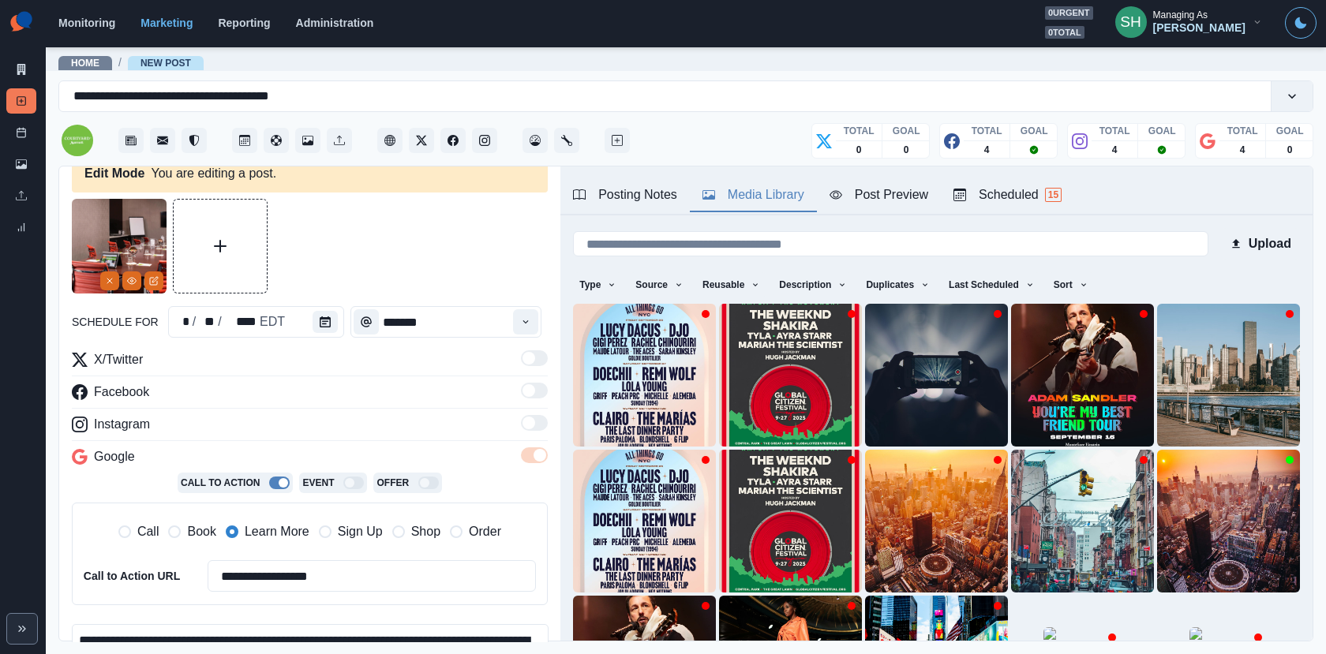
scroll to position [208, 0]
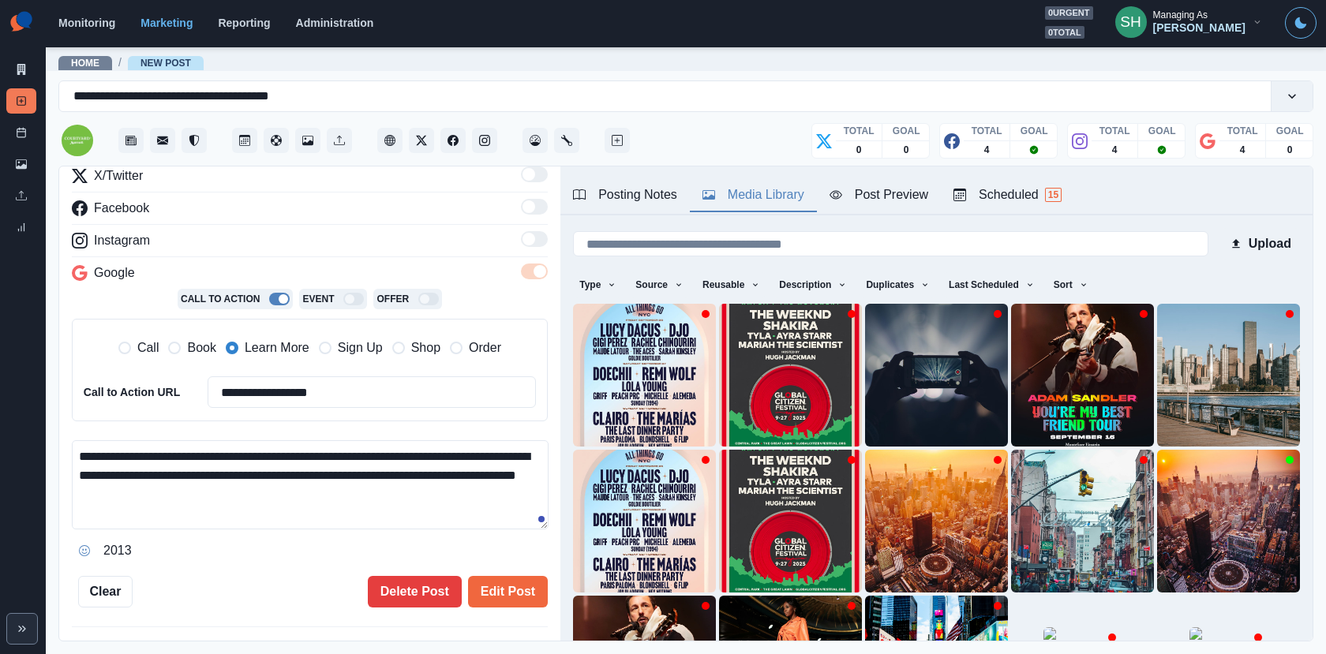
click at [514, 610] on div "**********" at bounding box center [309, 404] width 501 height 476
click at [503, 581] on button "Edit Post" at bounding box center [508, 592] width 80 height 32
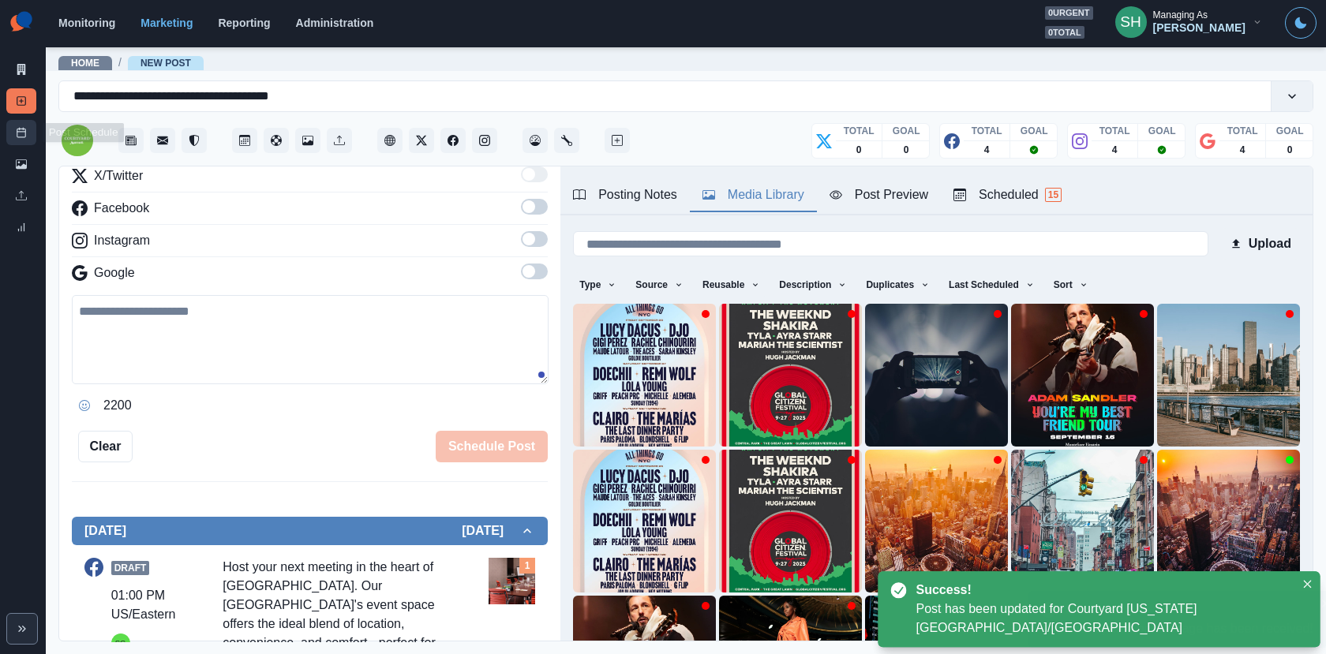
click at [21, 132] on line at bounding box center [21, 132] width 9 height 0
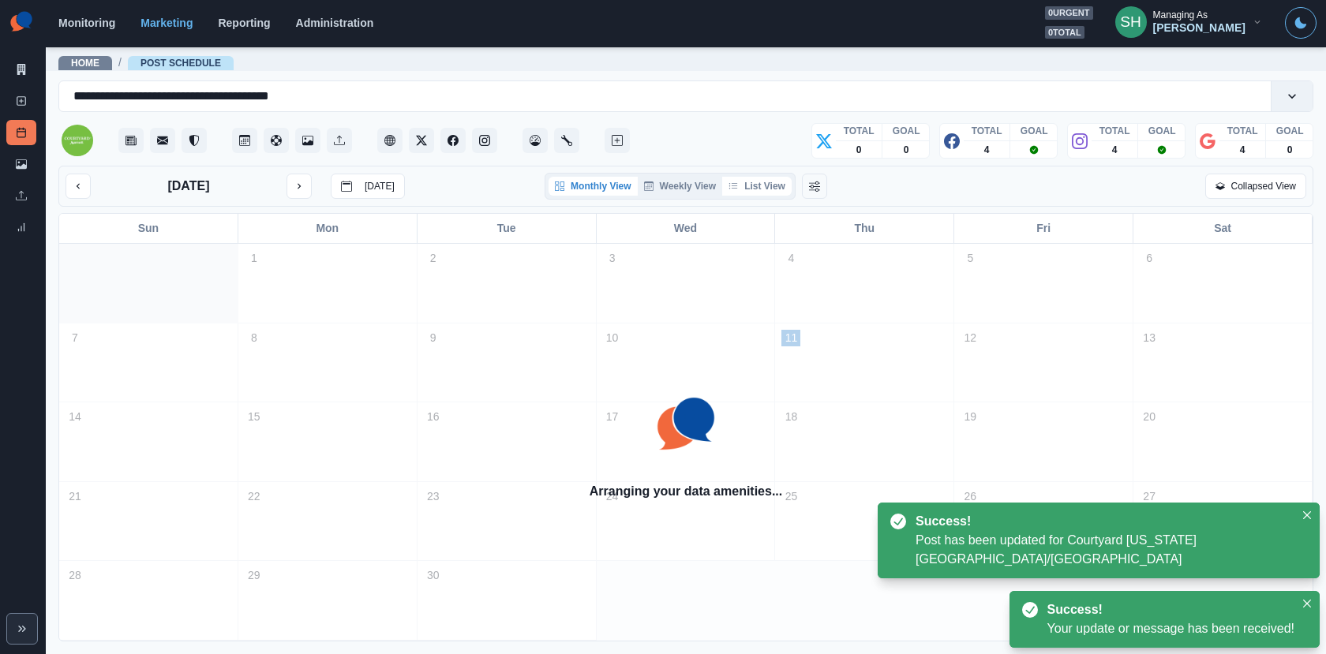
click at [779, 179] on button "List View" at bounding box center [756, 186] width 69 height 19
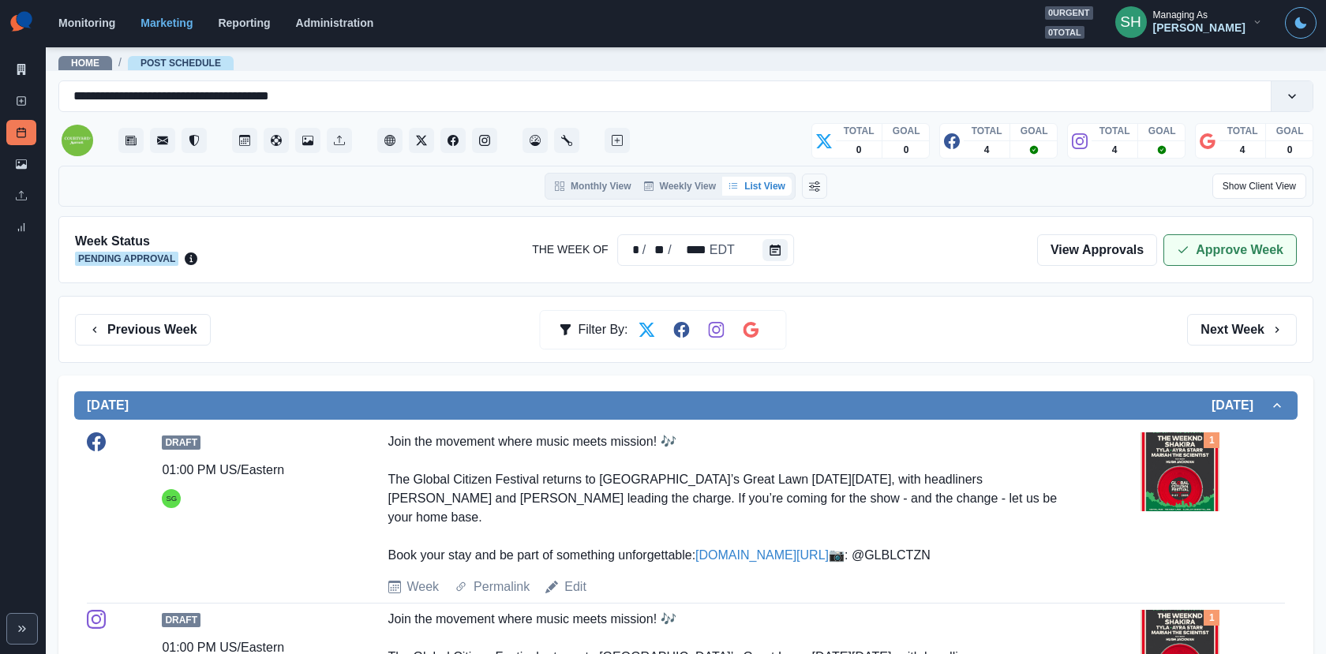
click at [1189, 261] on button "Approve Week" at bounding box center [1229, 250] width 133 height 32
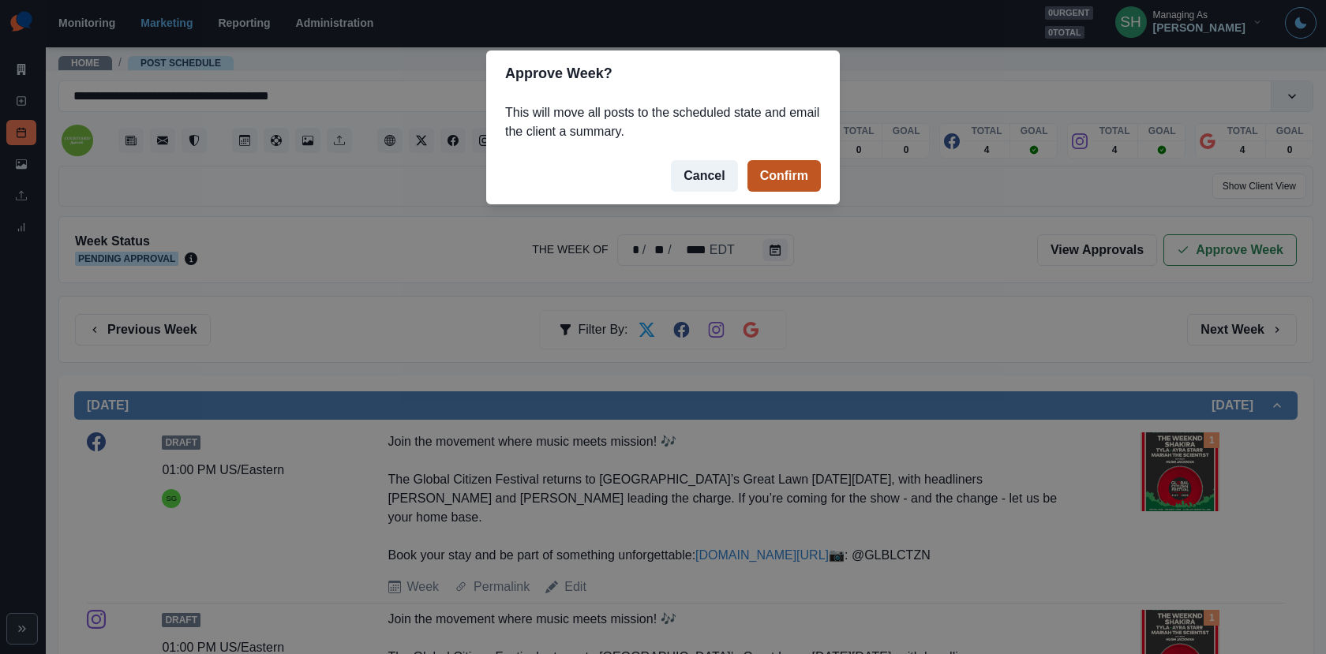
click at [778, 169] on button "Confirm" at bounding box center [783, 176] width 73 height 32
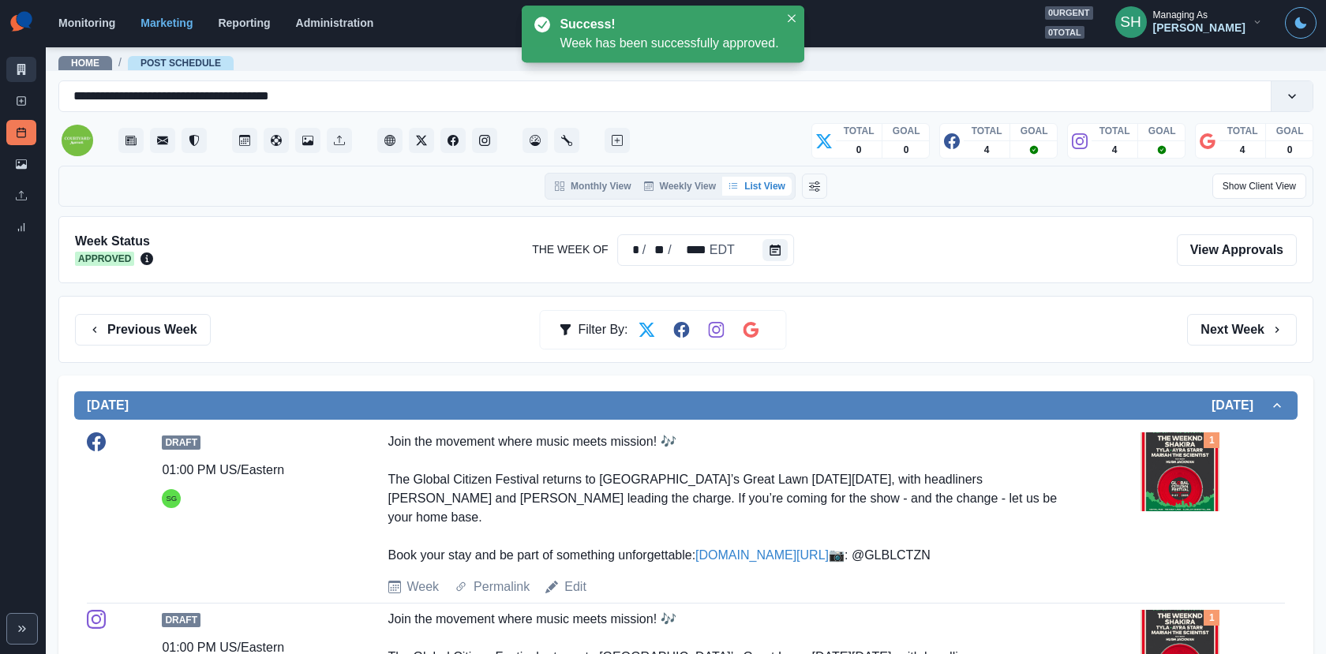
click at [16, 65] on icon at bounding box center [21, 69] width 11 height 11
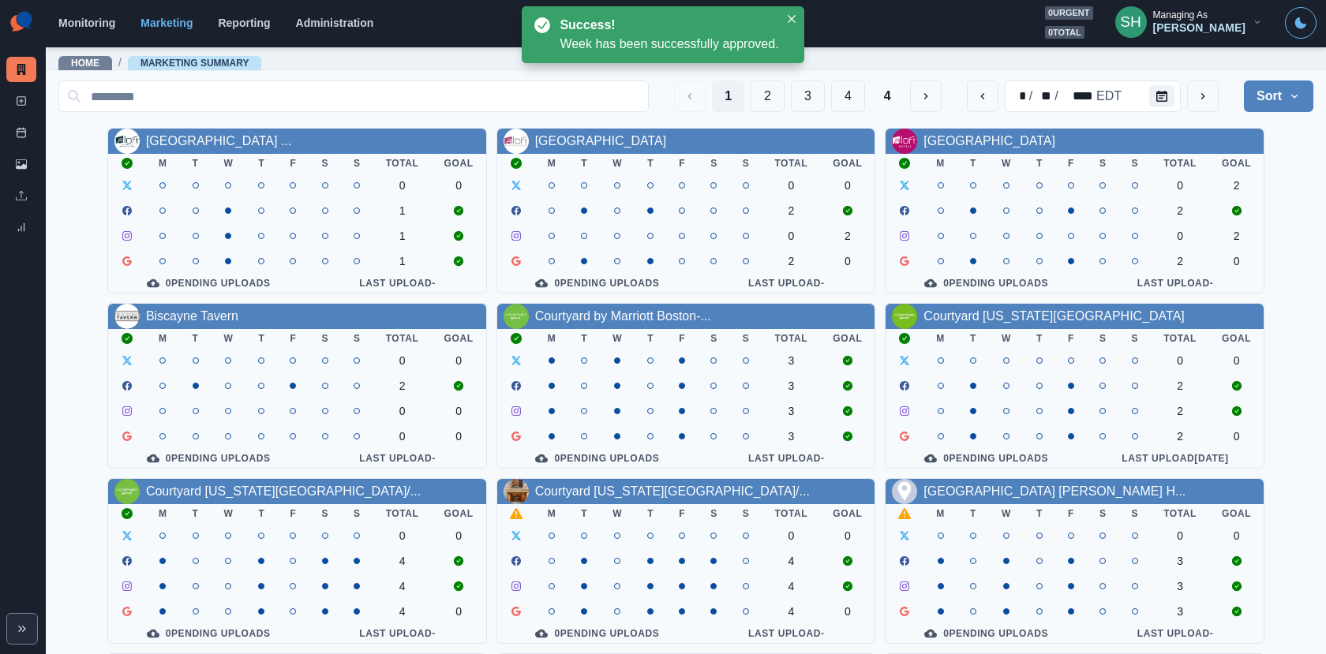
scroll to position [183, 0]
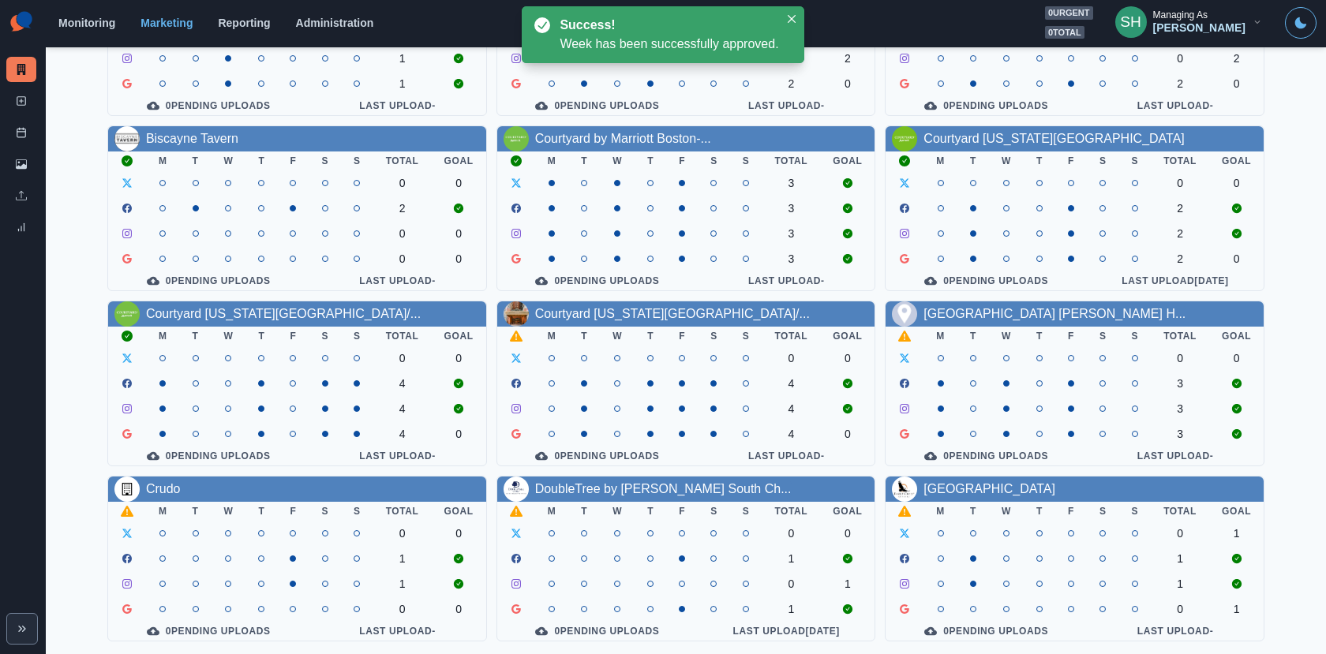
click at [633, 327] on th "W" at bounding box center [617, 336] width 35 height 19
click at [629, 315] on link "Courtyard [US_STATE][GEOGRAPHIC_DATA]/..." at bounding box center [672, 313] width 275 height 13
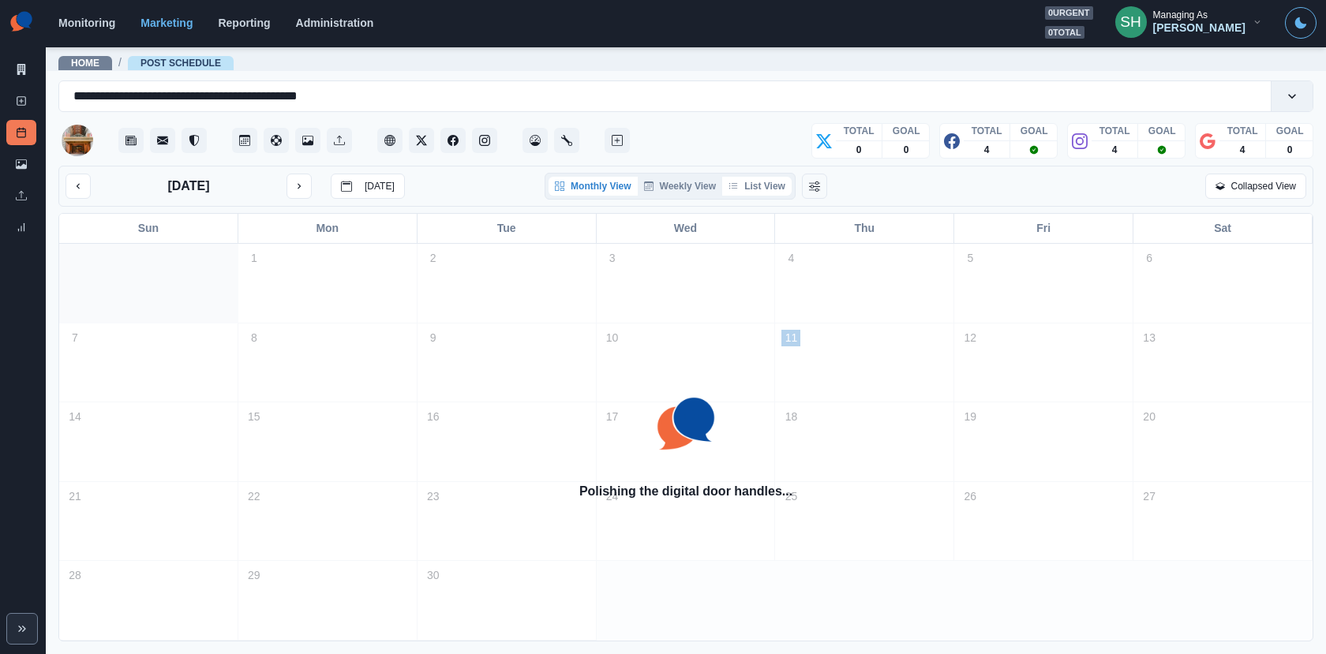
click at [757, 181] on button "List View" at bounding box center [756, 186] width 69 height 19
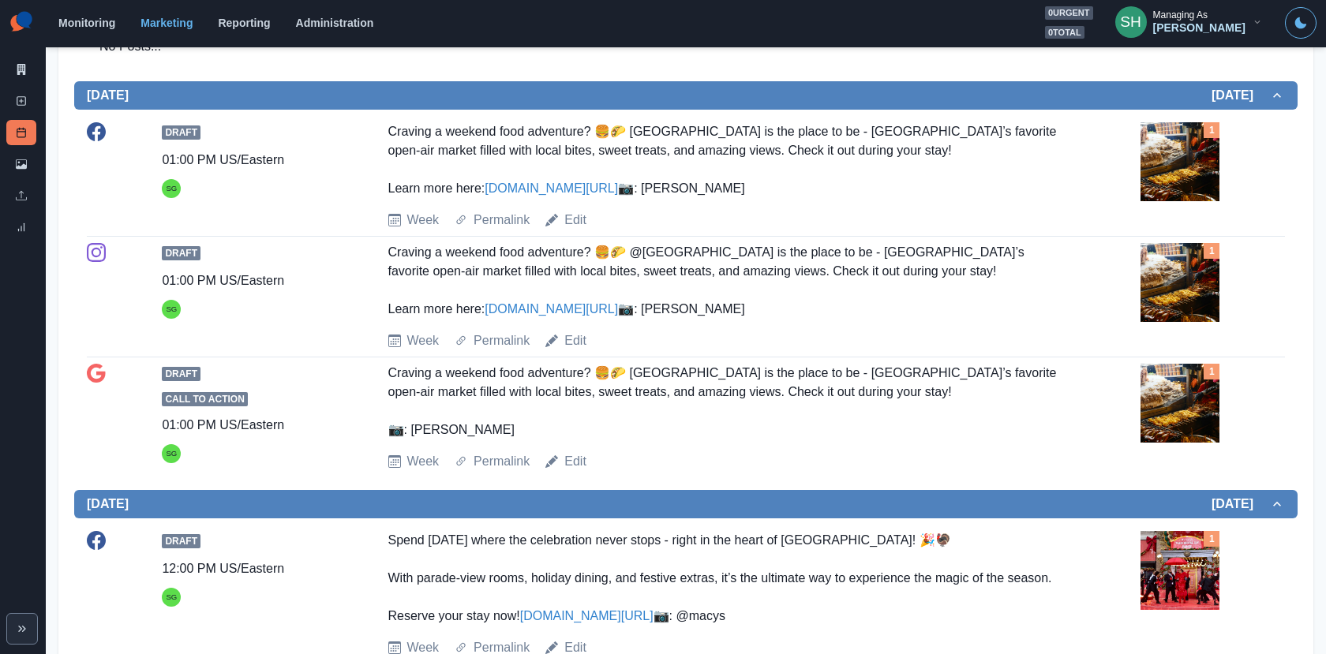
scroll to position [879, 0]
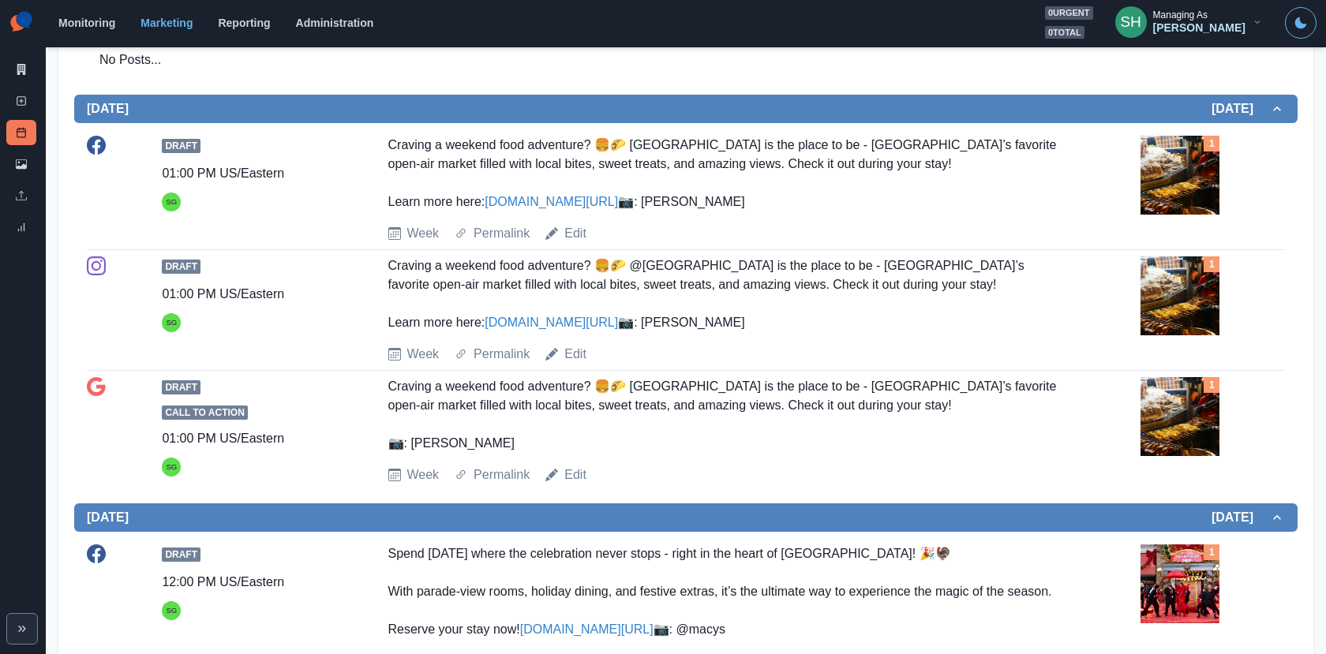
click at [1183, 319] on img at bounding box center [1179, 295] width 79 height 79
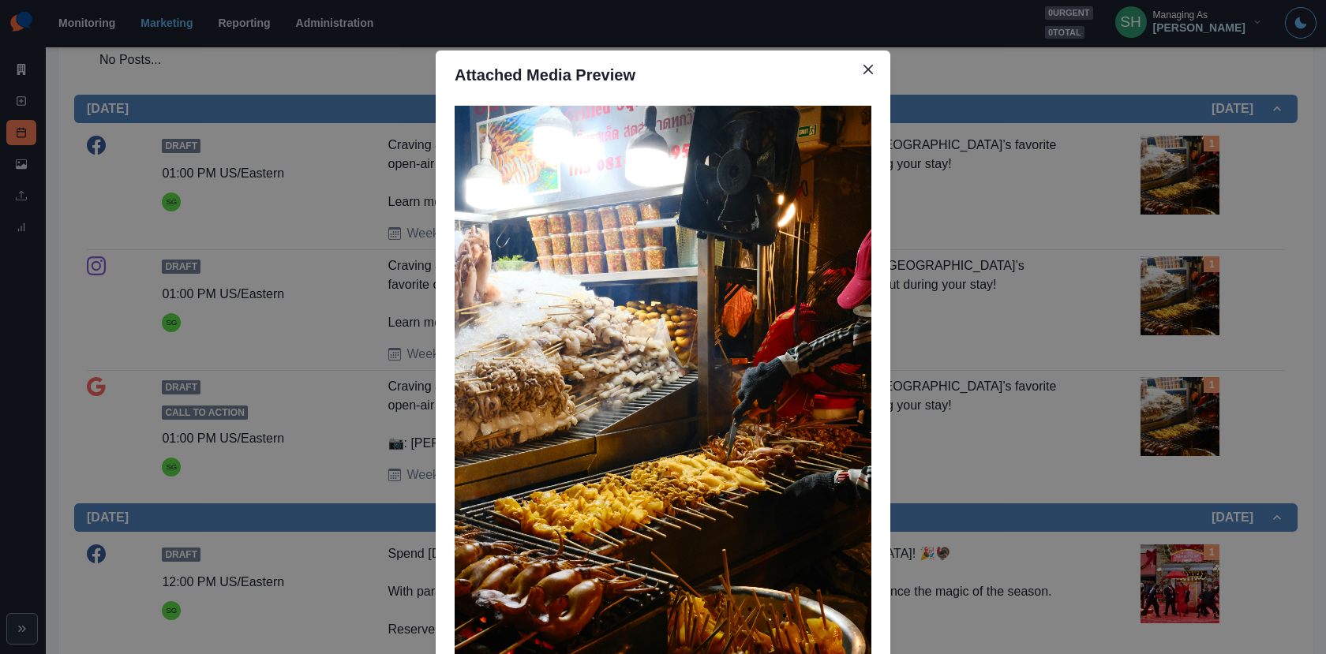
click at [1122, 323] on div "Attached Media Preview" at bounding box center [663, 327] width 1326 height 654
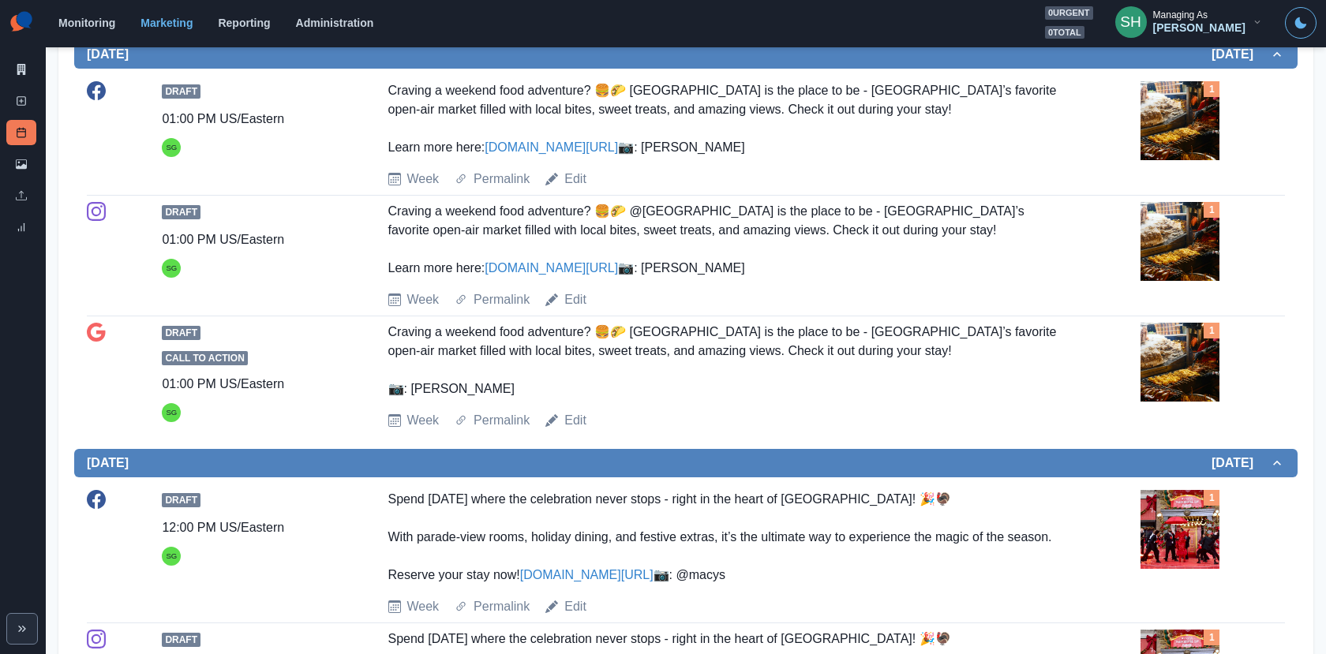
scroll to position [1328, 0]
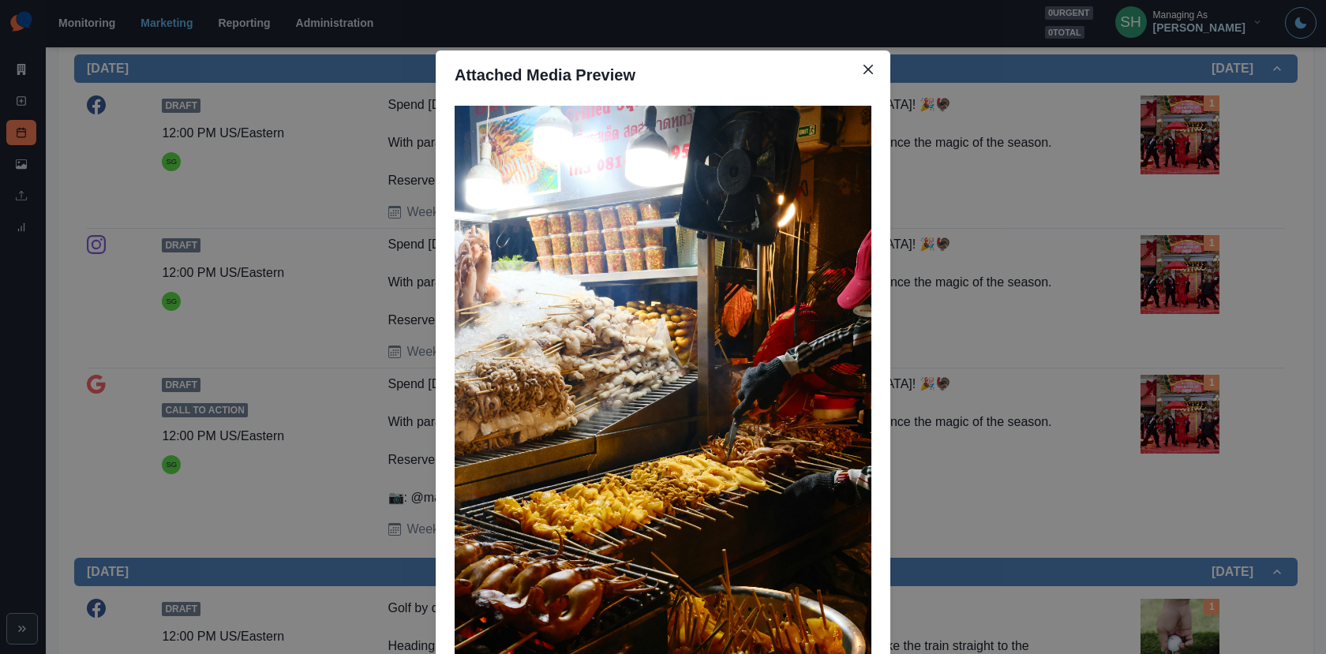
scroll to position [136, 0]
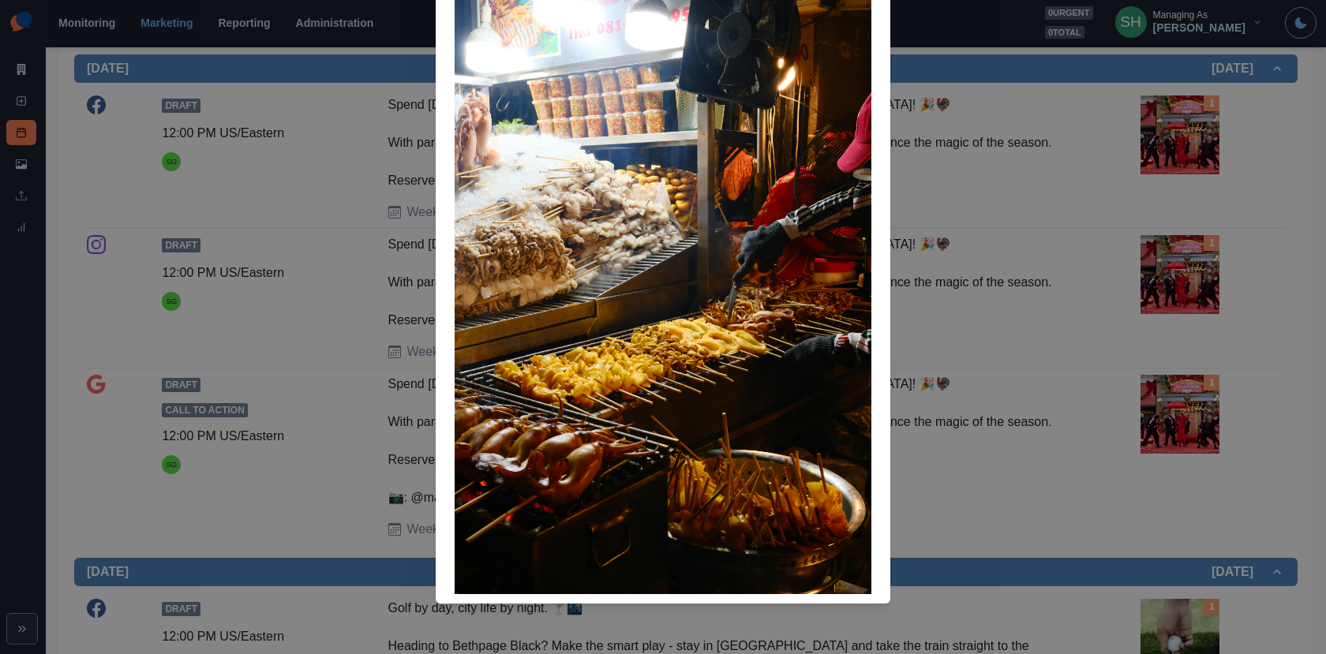
click at [911, 316] on div "Attached Media Preview" at bounding box center [663, 327] width 1326 height 654
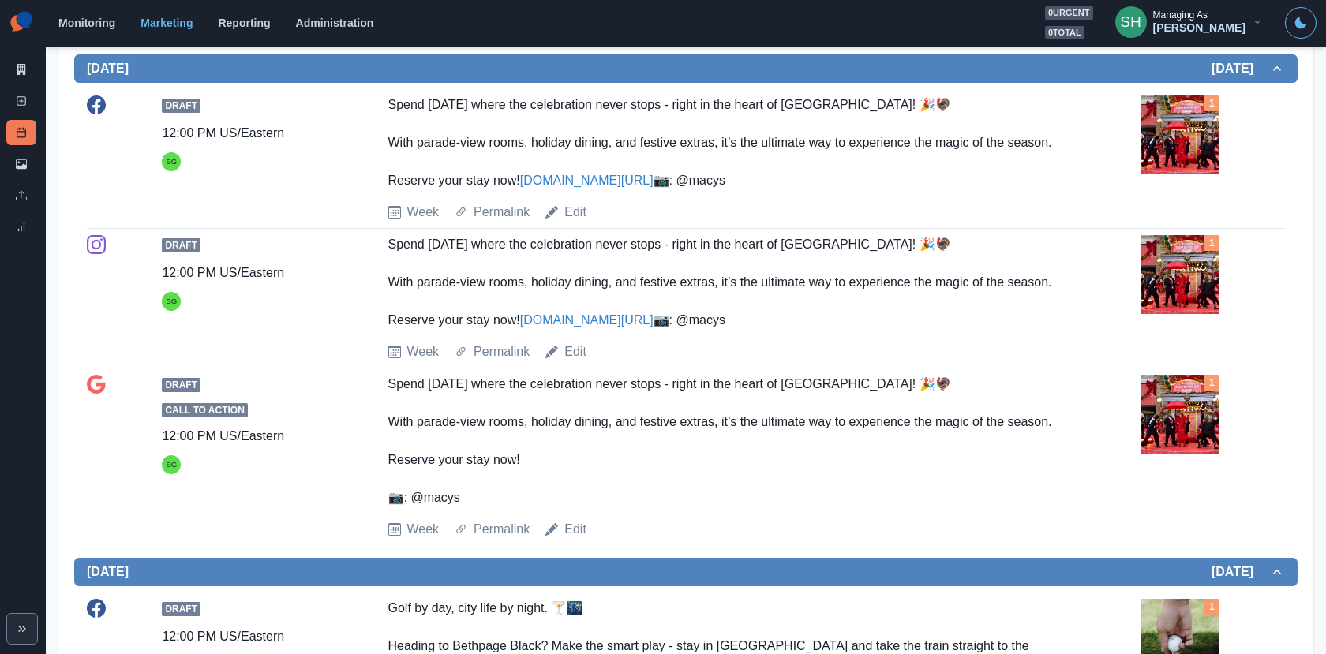
scroll to position [1355, 0]
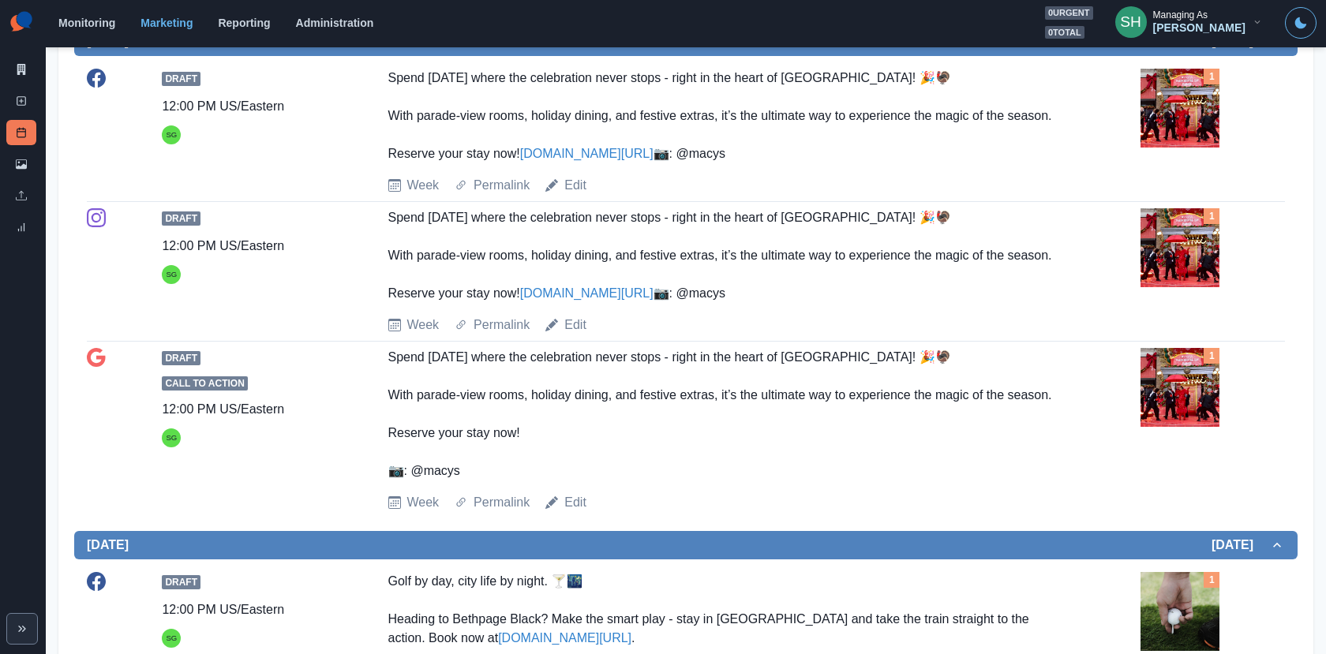
click at [1158, 148] on img at bounding box center [1179, 108] width 79 height 79
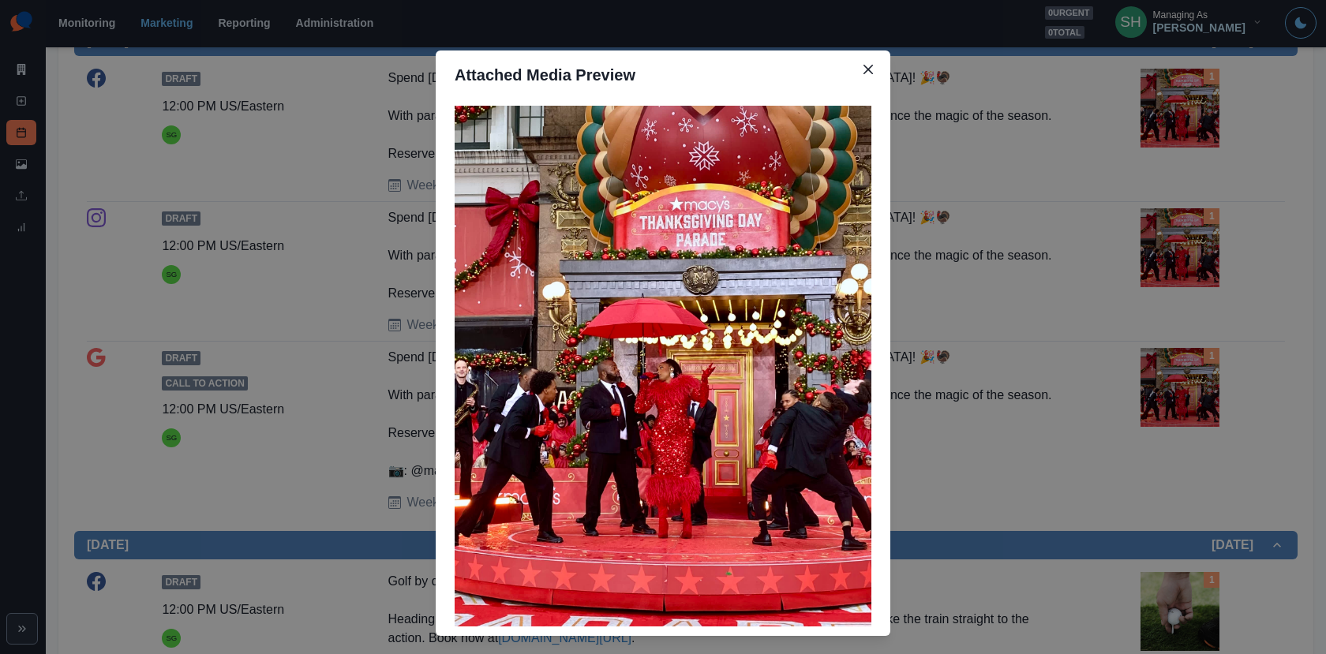
click at [1022, 206] on div "Attached Media Preview" at bounding box center [663, 327] width 1326 height 654
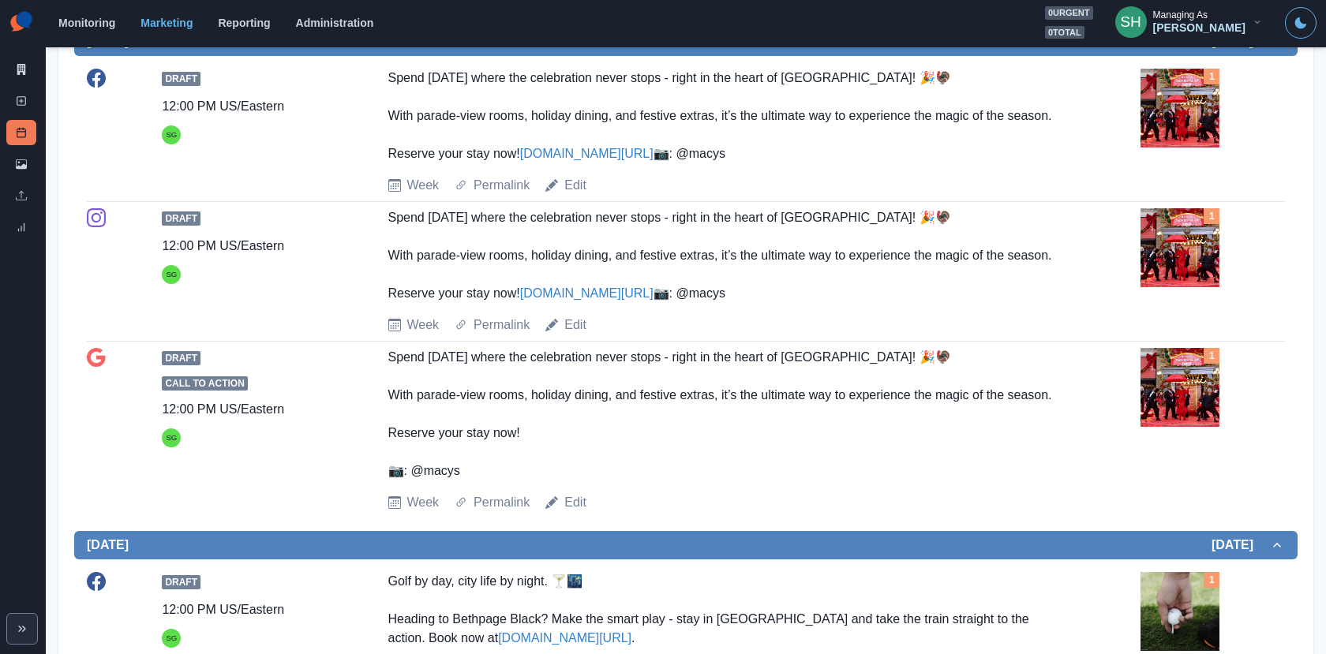
click at [1220, 148] on div "1" at bounding box center [1212, 108] width 144 height 79
click at [1146, 148] on img at bounding box center [1179, 108] width 79 height 79
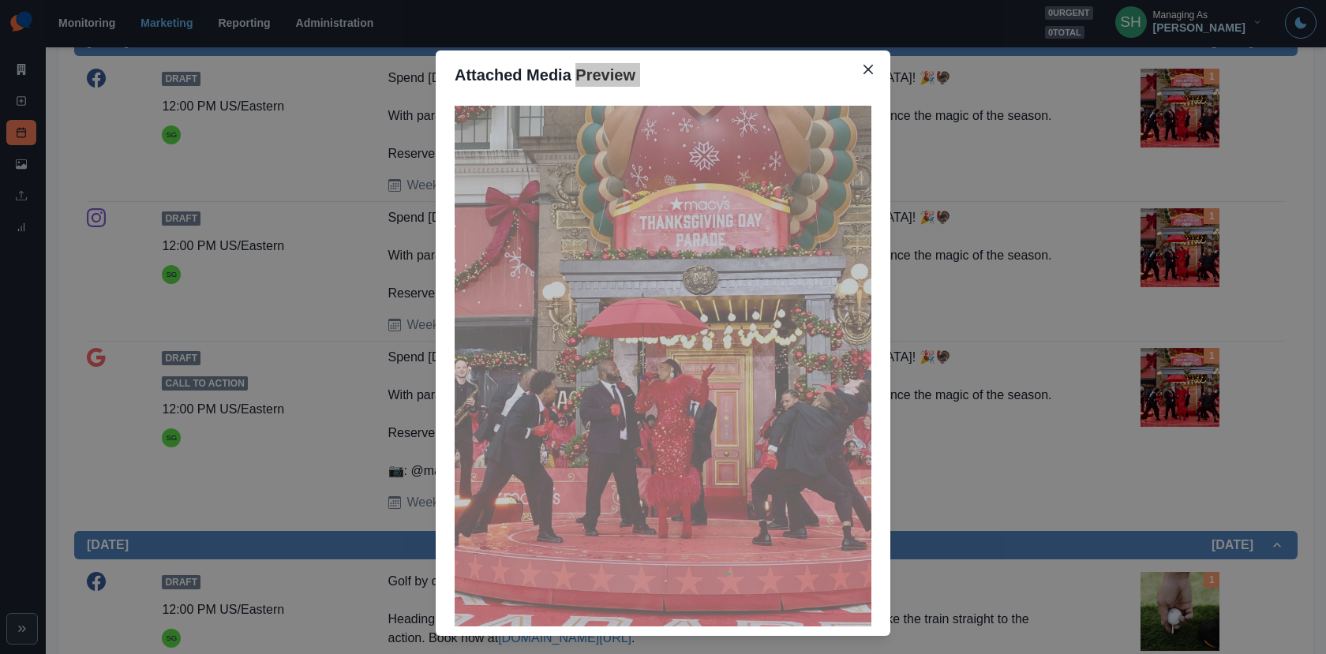
click at [1060, 249] on div "Attached Media Preview" at bounding box center [663, 327] width 1326 height 654
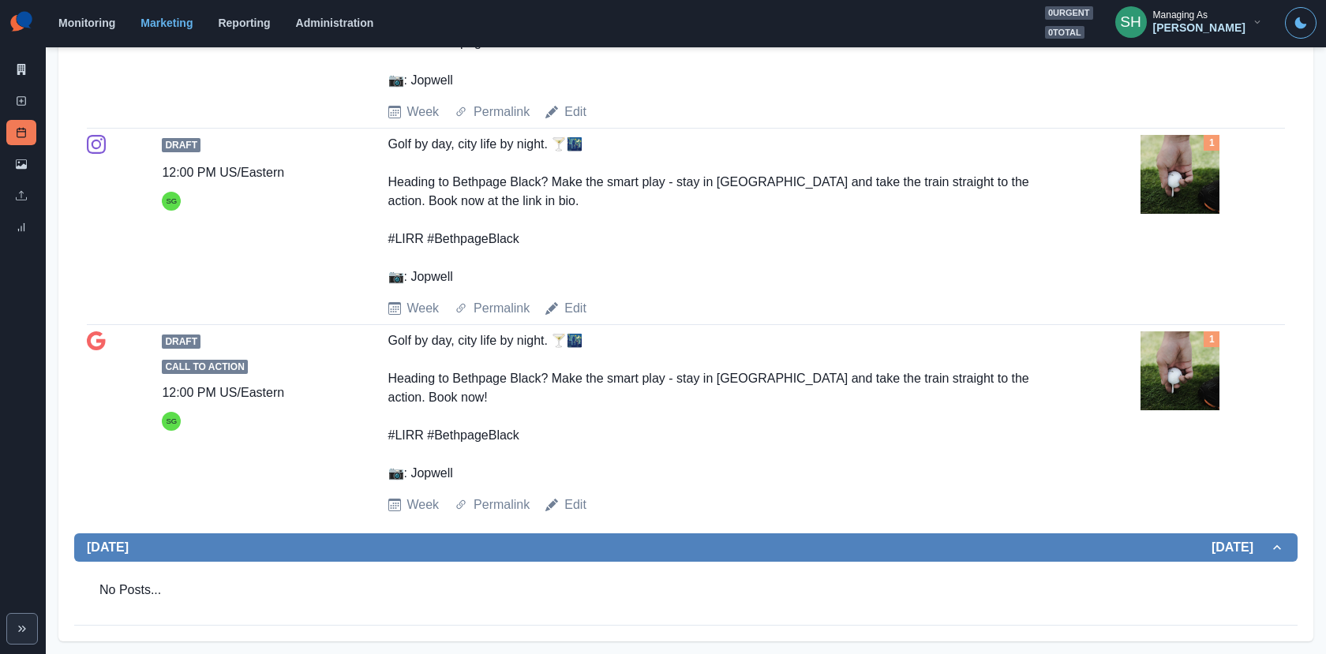
scroll to position [1322, 0]
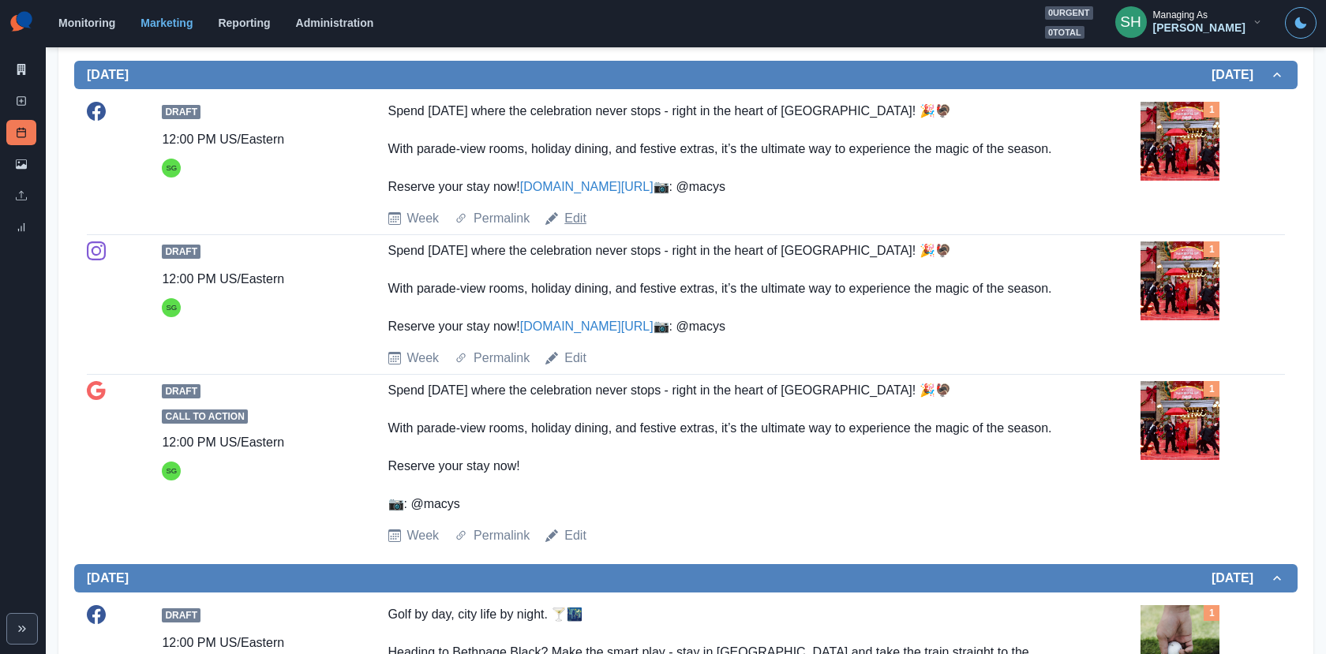
click at [573, 228] on link "Edit" at bounding box center [575, 218] width 22 height 19
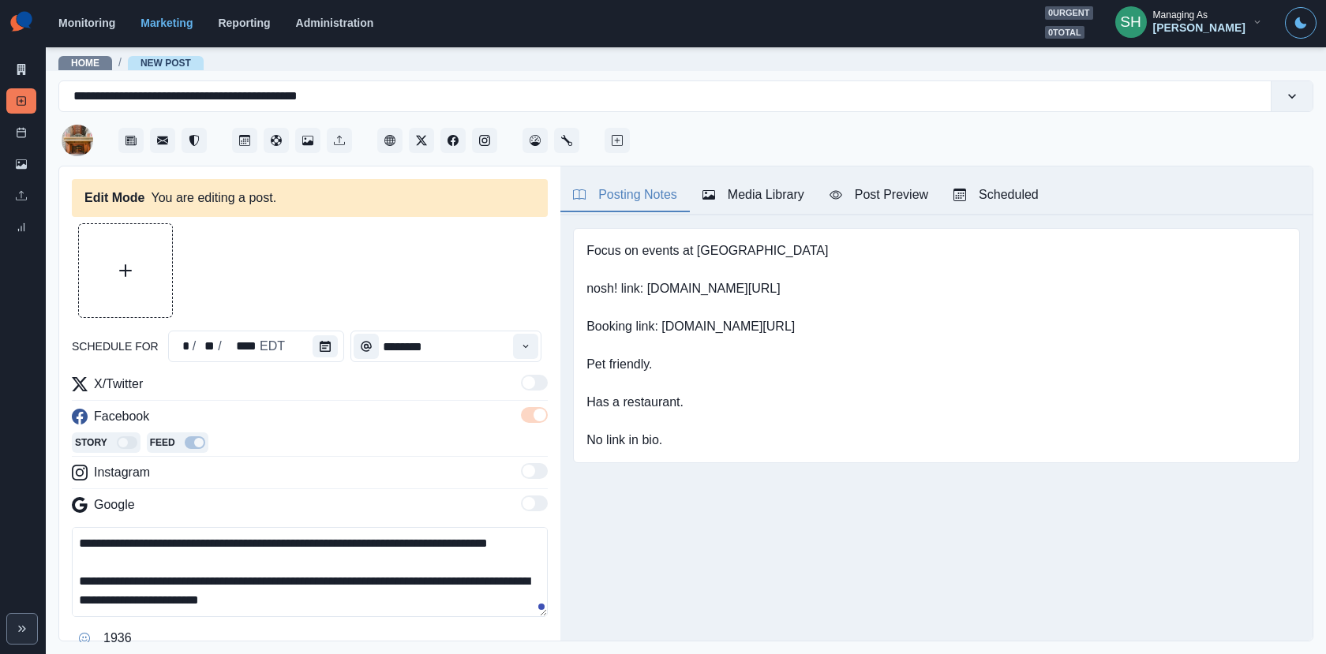
type input "********"
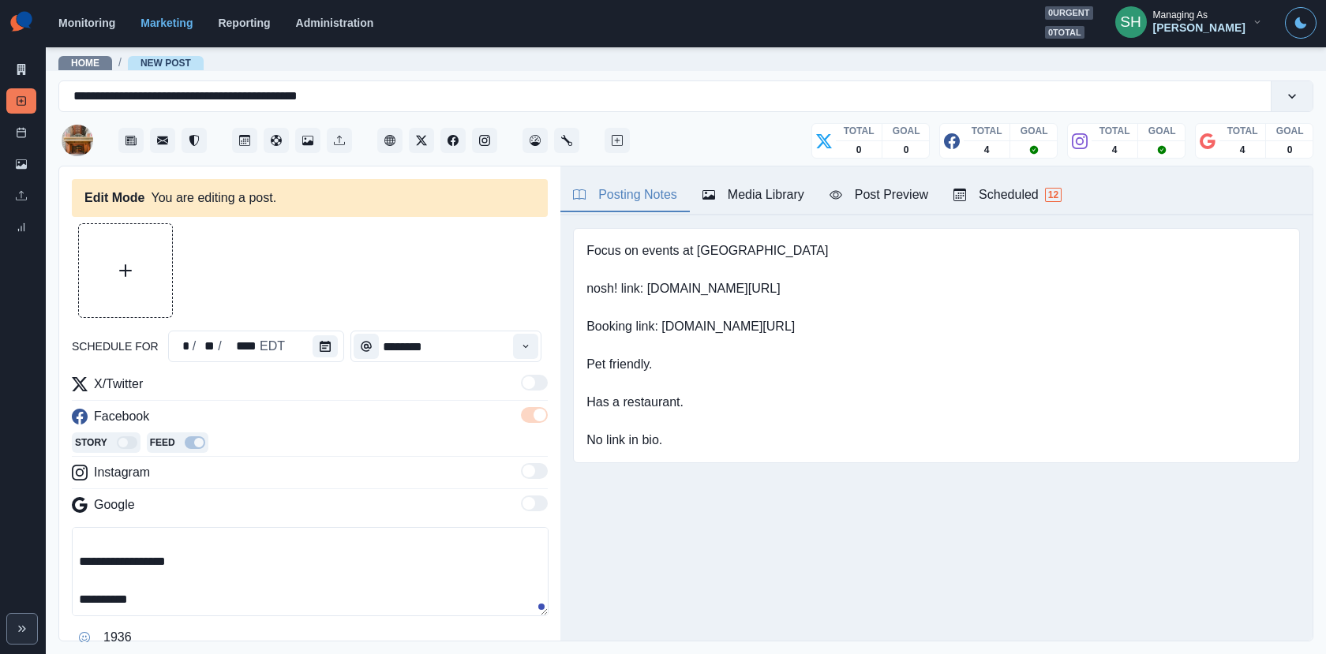
click at [74, 556] on textarea "**********" at bounding box center [310, 571] width 477 height 89
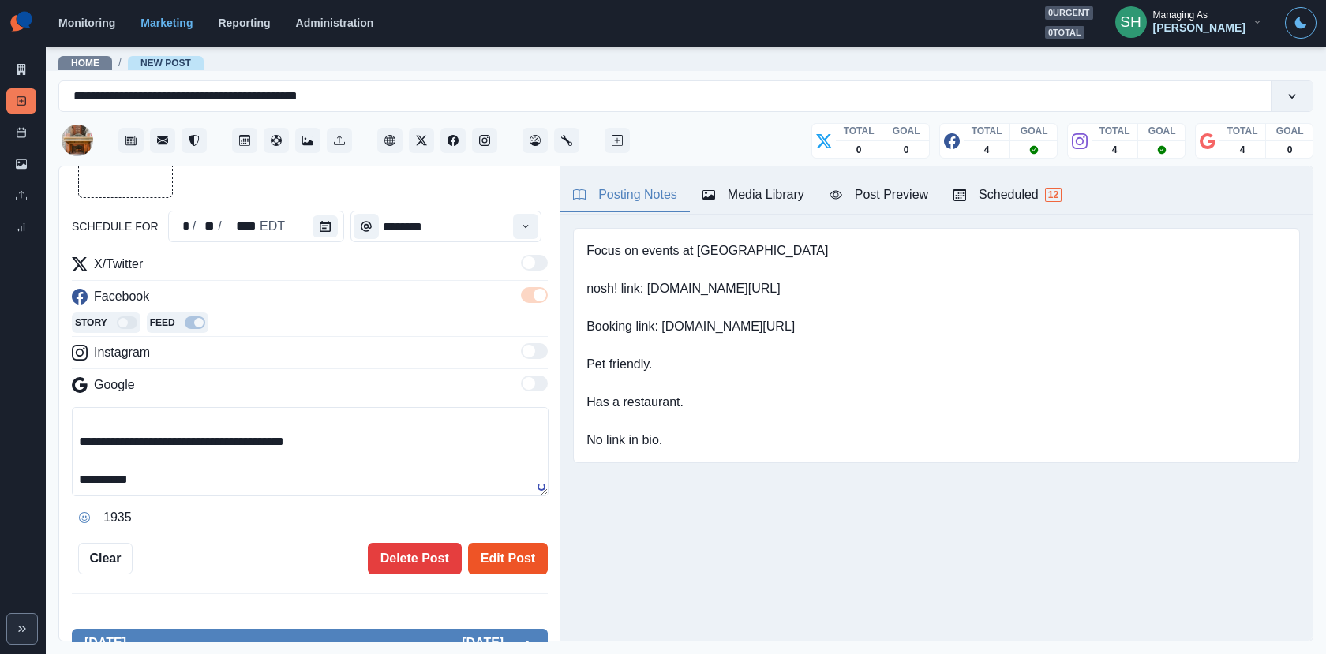
type textarea "**********"
click at [524, 561] on button "Edit Post" at bounding box center [508, 559] width 80 height 32
click at [759, 195] on div "Media Library" at bounding box center [753, 194] width 102 height 19
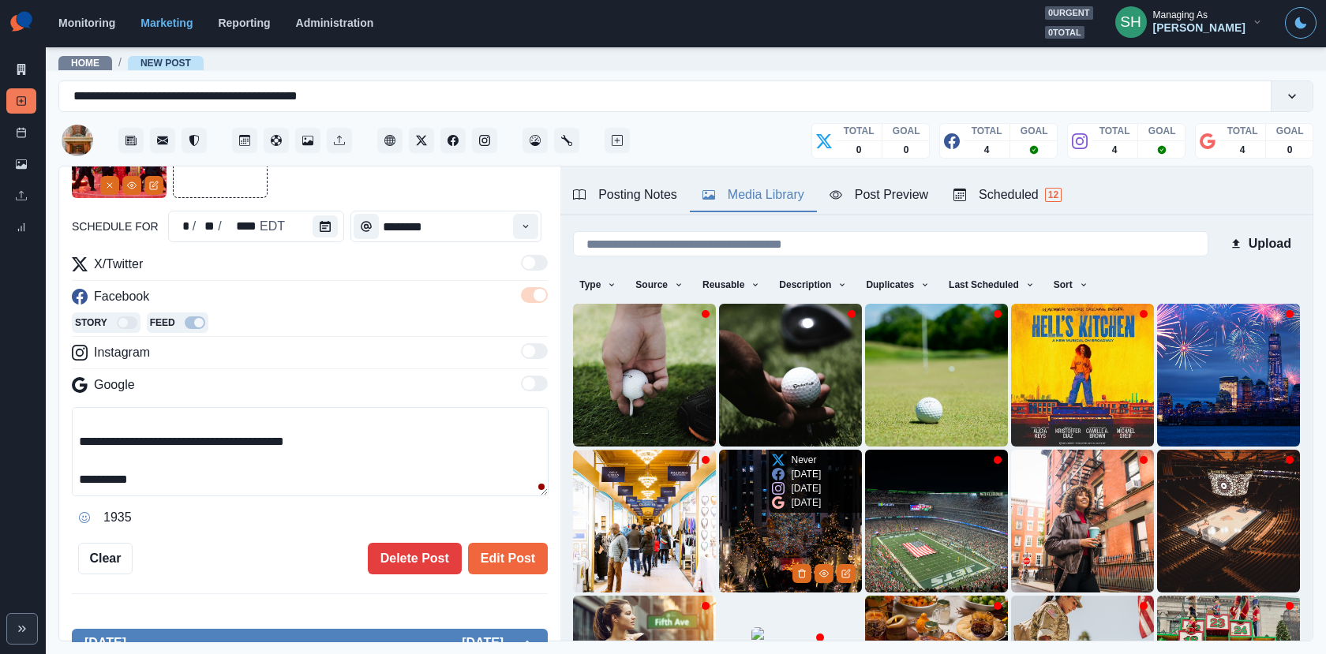
scroll to position [199, 0]
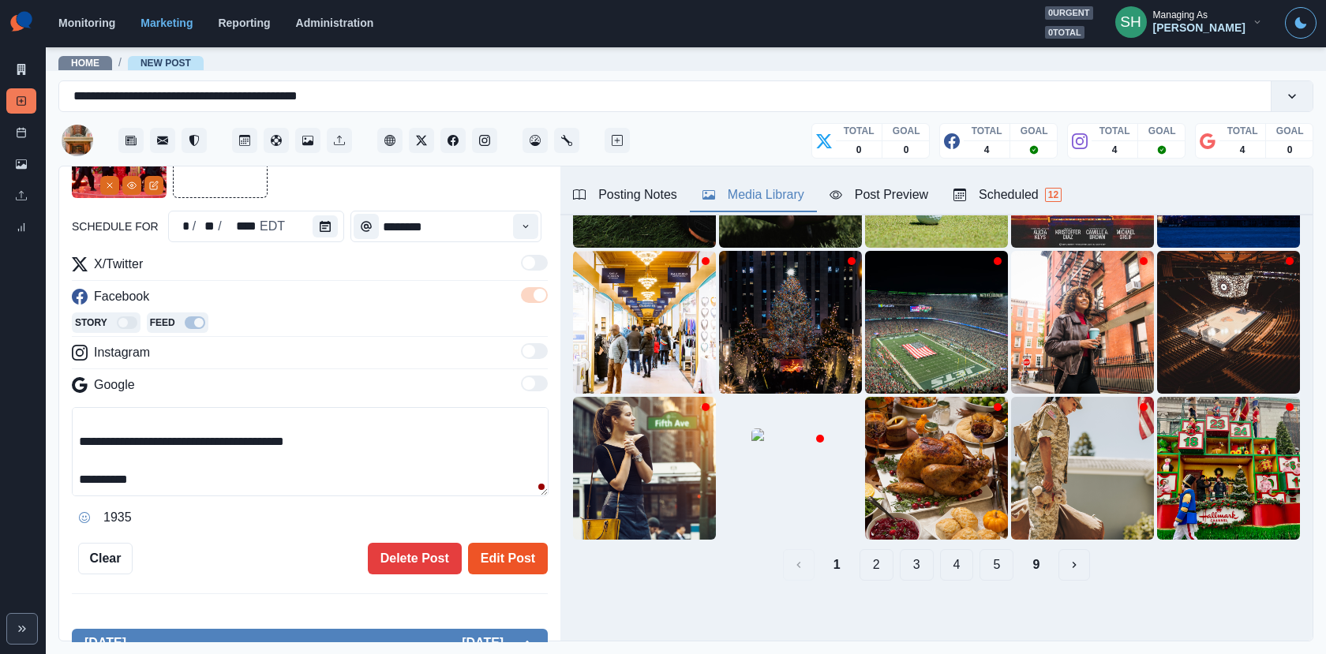
click at [499, 564] on button "Edit Post" at bounding box center [508, 559] width 80 height 32
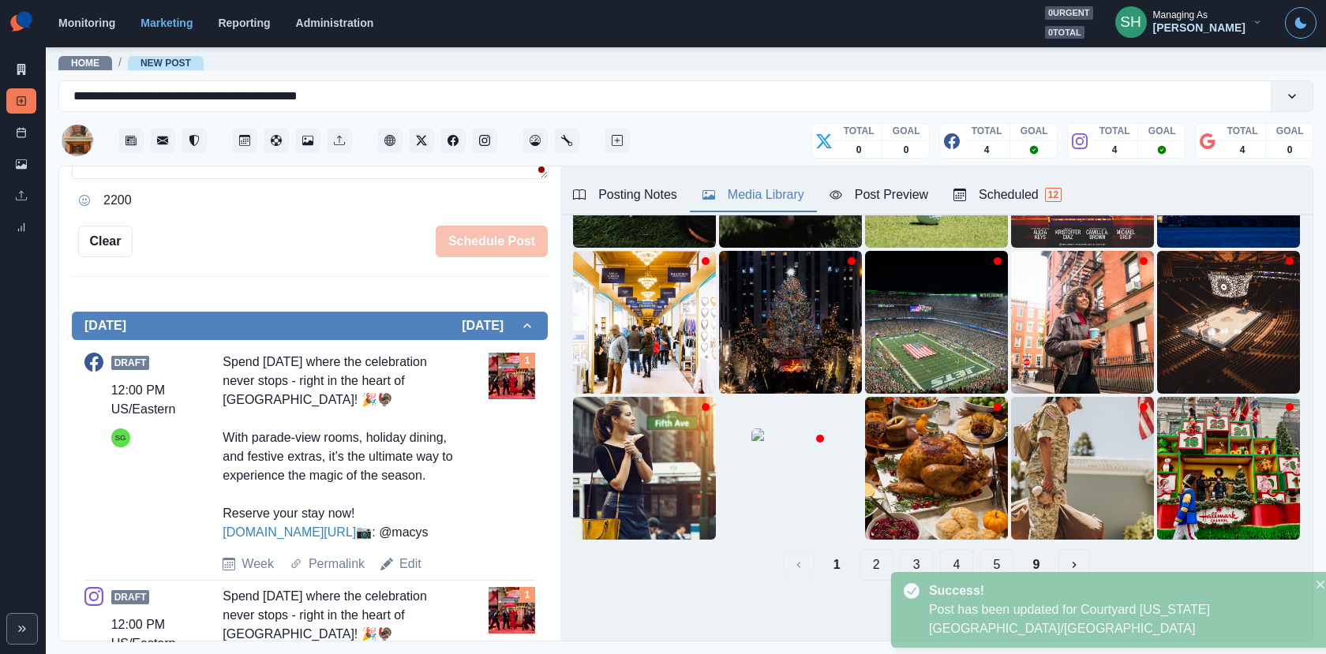
scroll to position [732, 0]
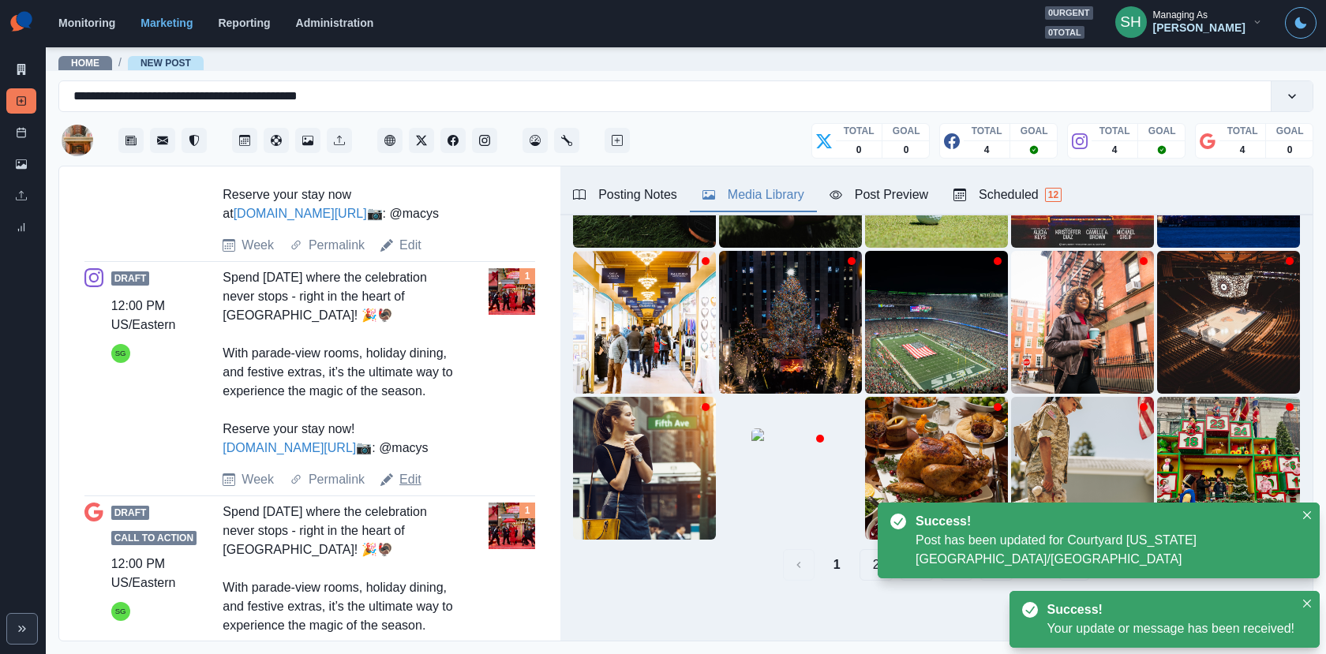
click at [410, 489] on link "Edit" at bounding box center [410, 479] width 22 height 19
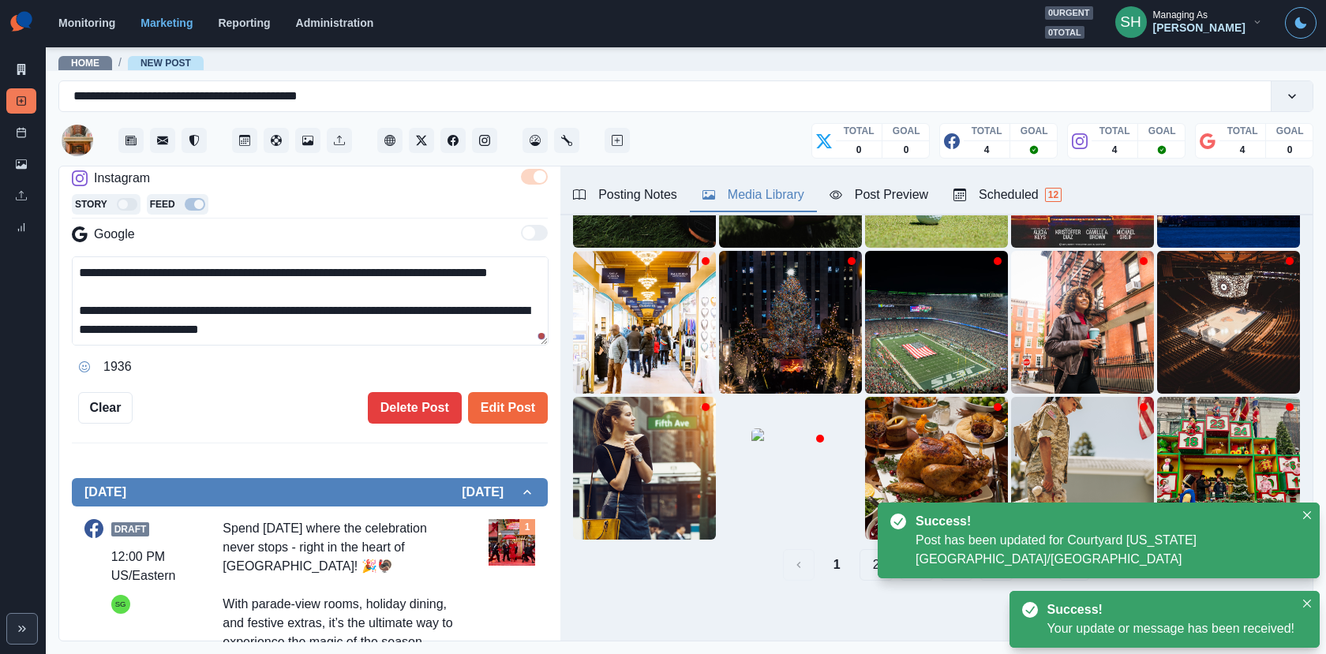
scroll to position [132, 0]
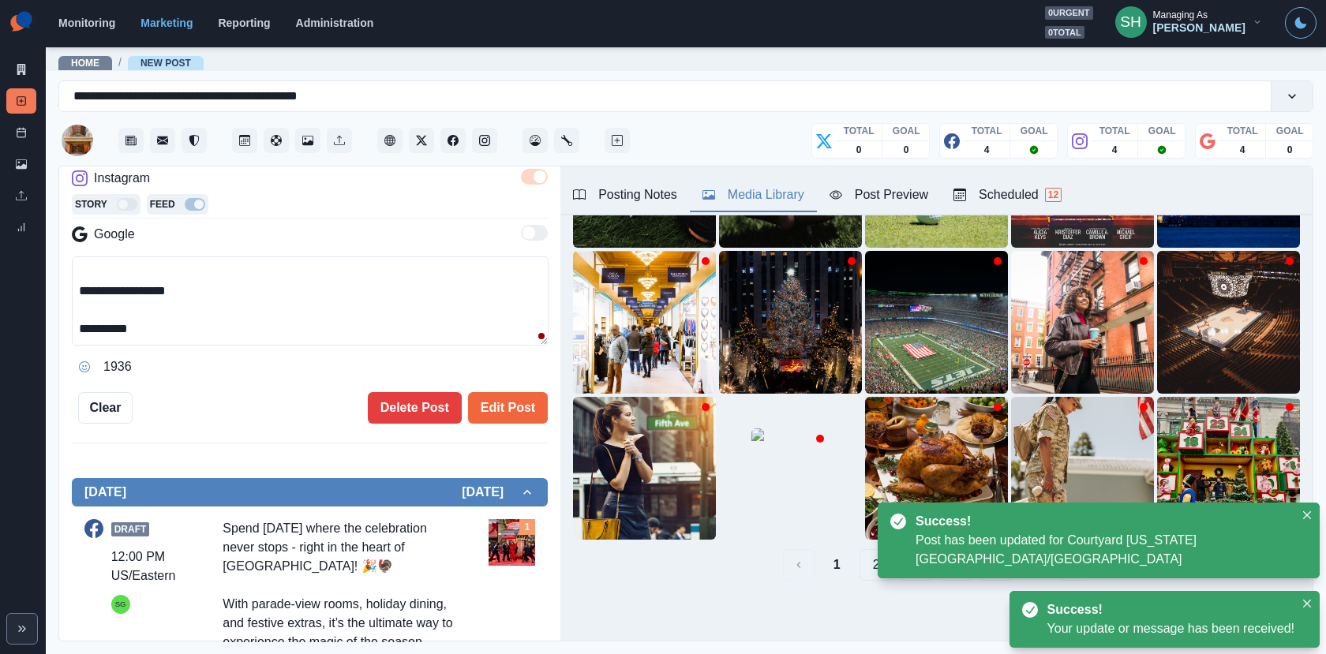
click at [73, 283] on textarea "**********" at bounding box center [310, 300] width 477 height 89
type textarea "**********"
click at [499, 395] on button "Edit Post" at bounding box center [508, 408] width 80 height 32
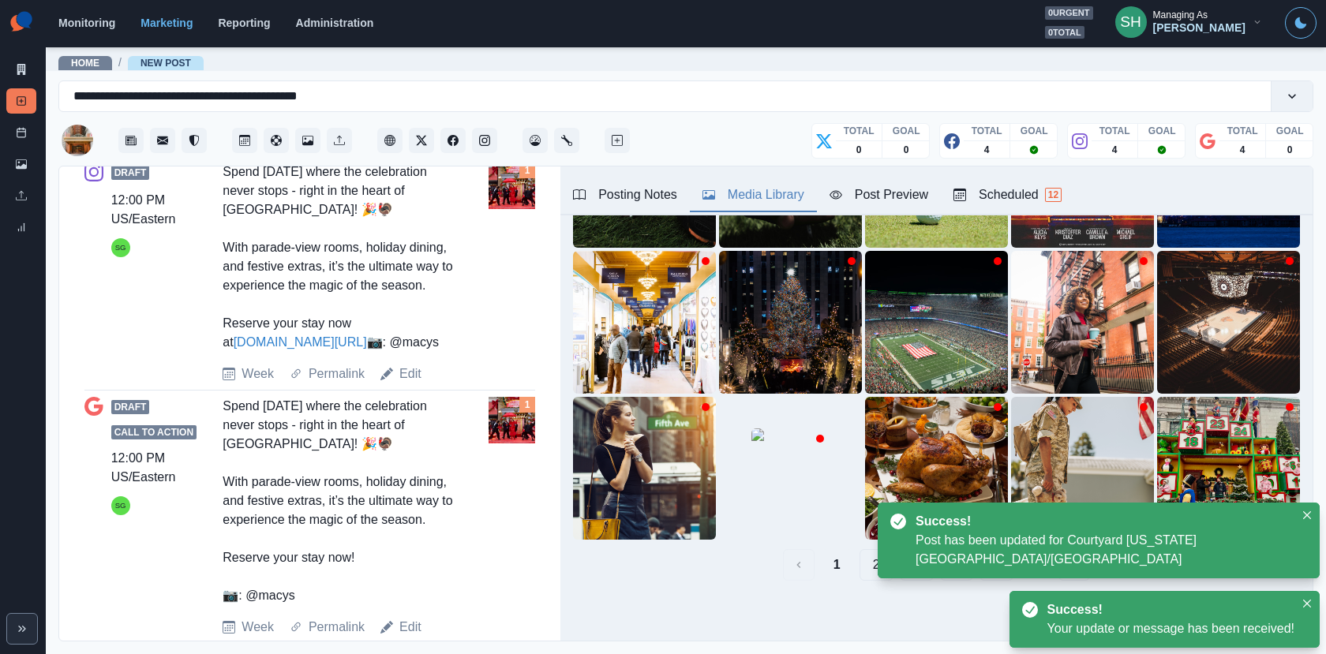
scroll to position [952, 0]
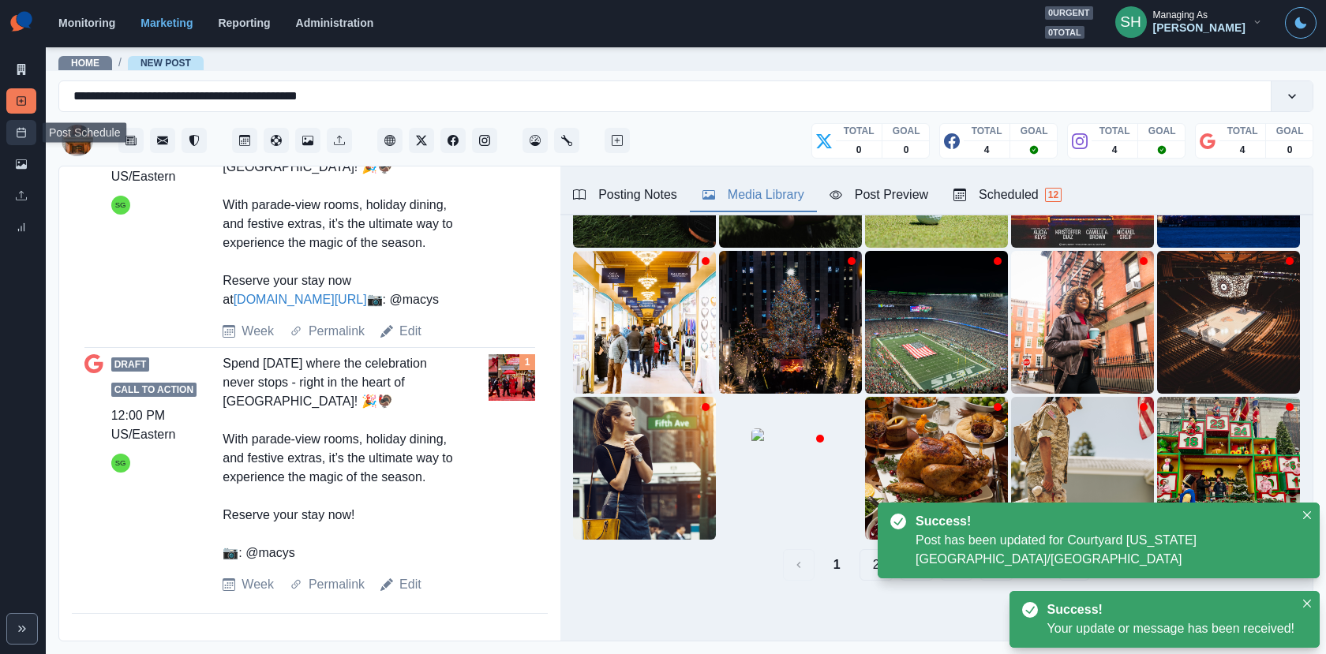
click at [21, 125] on link "Post Schedule" at bounding box center [21, 132] width 30 height 25
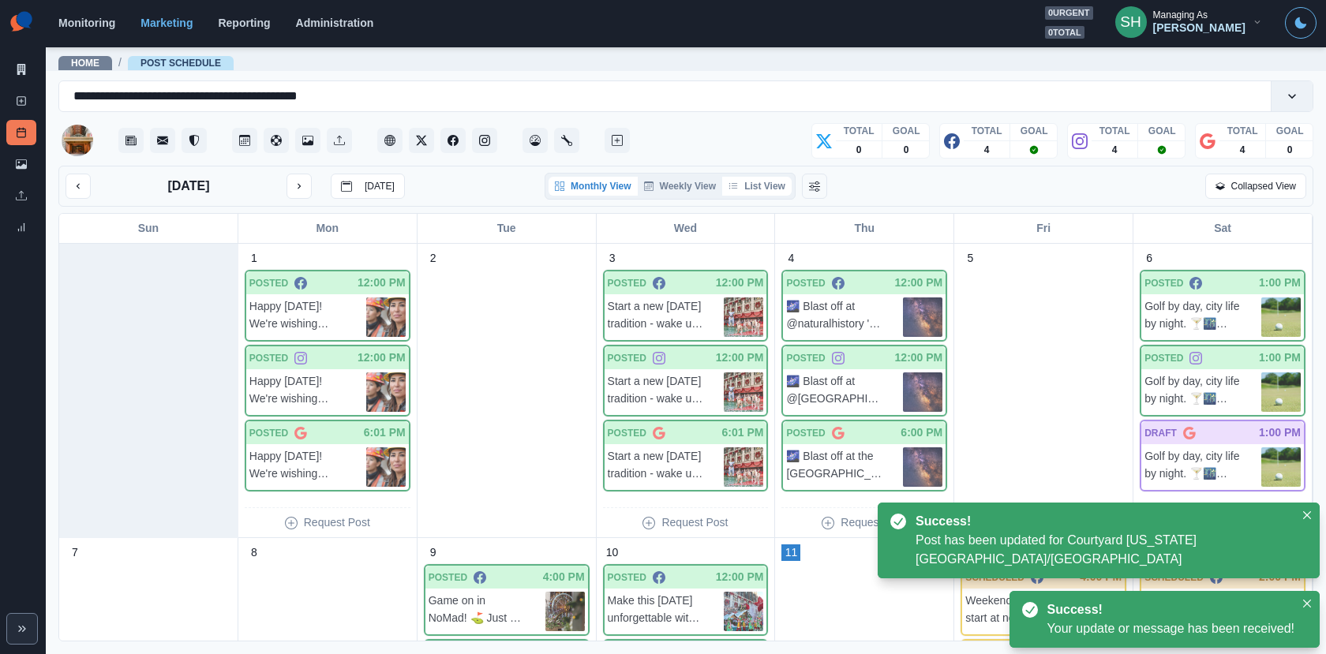
click at [763, 190] on button "List View" at bounding box center [756, 186] width 69 height 19
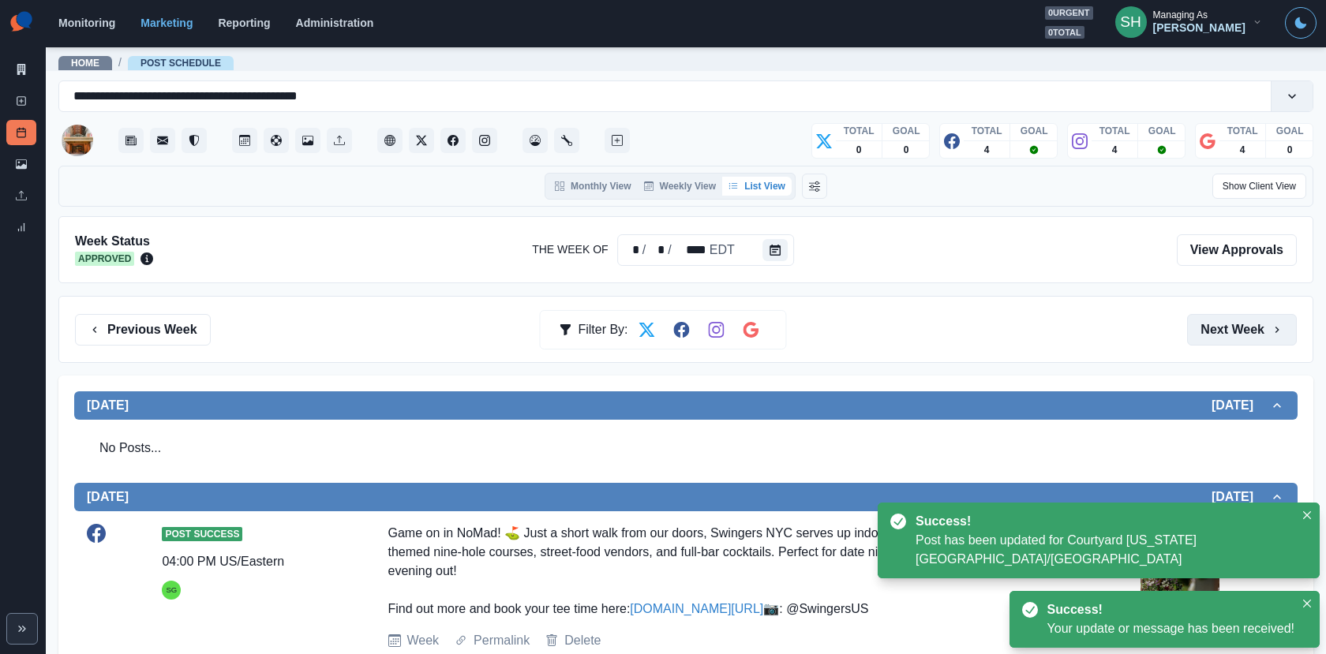
click at [1231, 328] on button "Next Week" at bounding box center [1242, 330] width 110 height 32
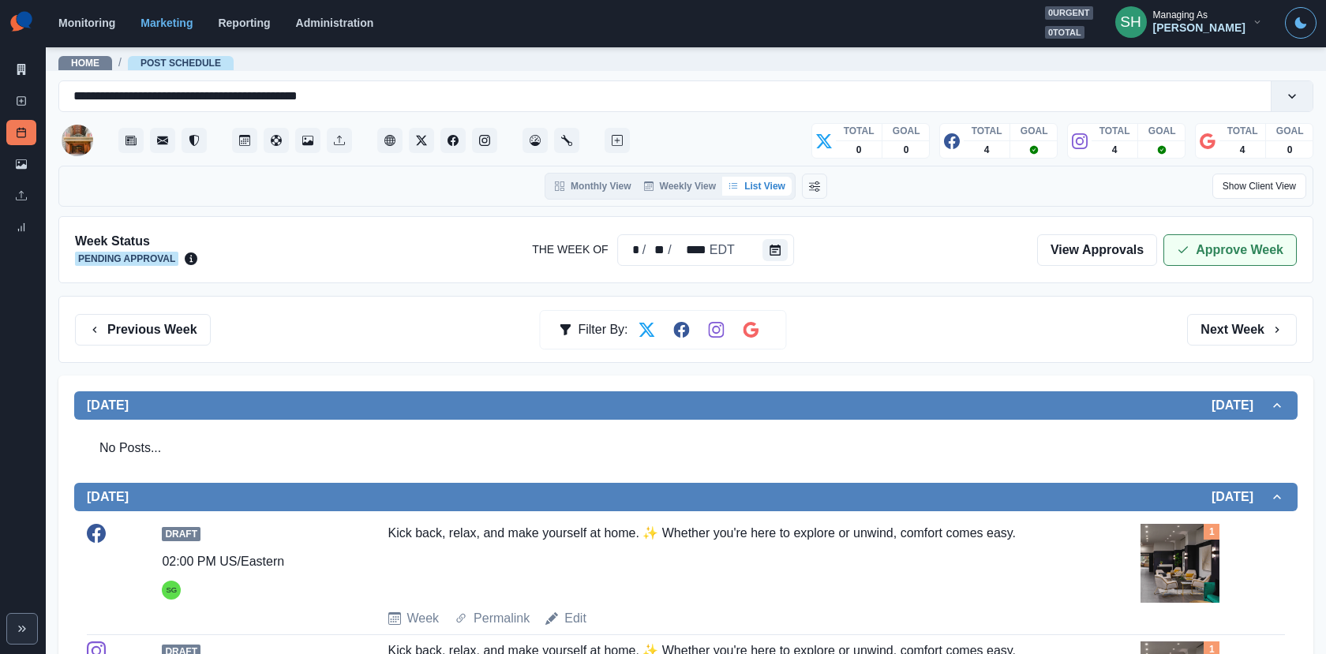
click at [1198, 253] on button "Approve Week" at bounding box center [1229, 250] width 133 height 32
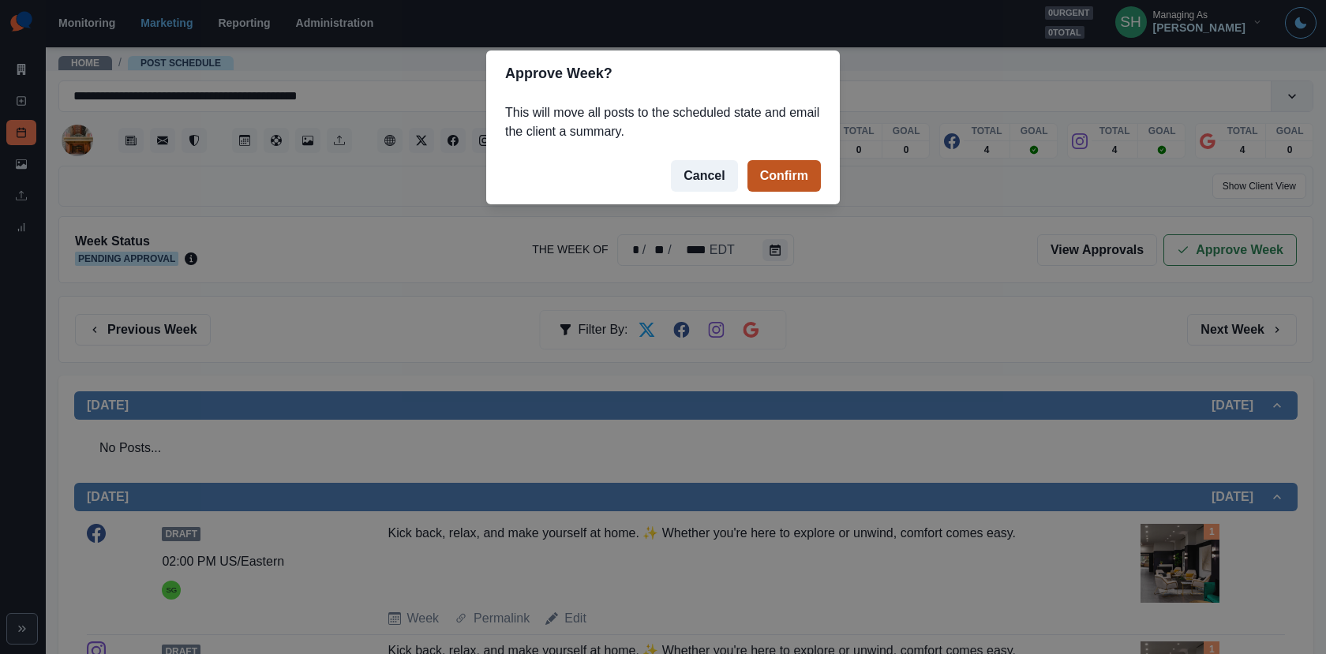
click at [798, 168] on button "Confirm" at bounding box center [783, 176] width 73 height 32
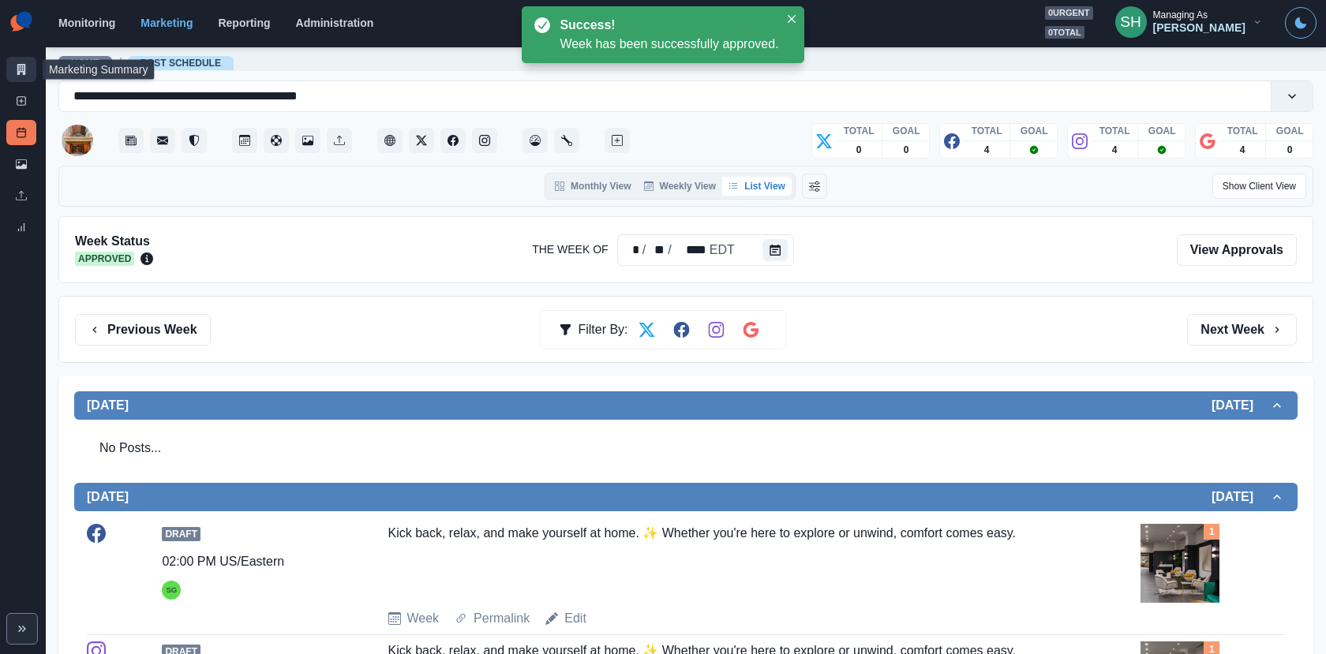
click at [20, 65] on icon at bounding box center [21, 69] width 11 height 11
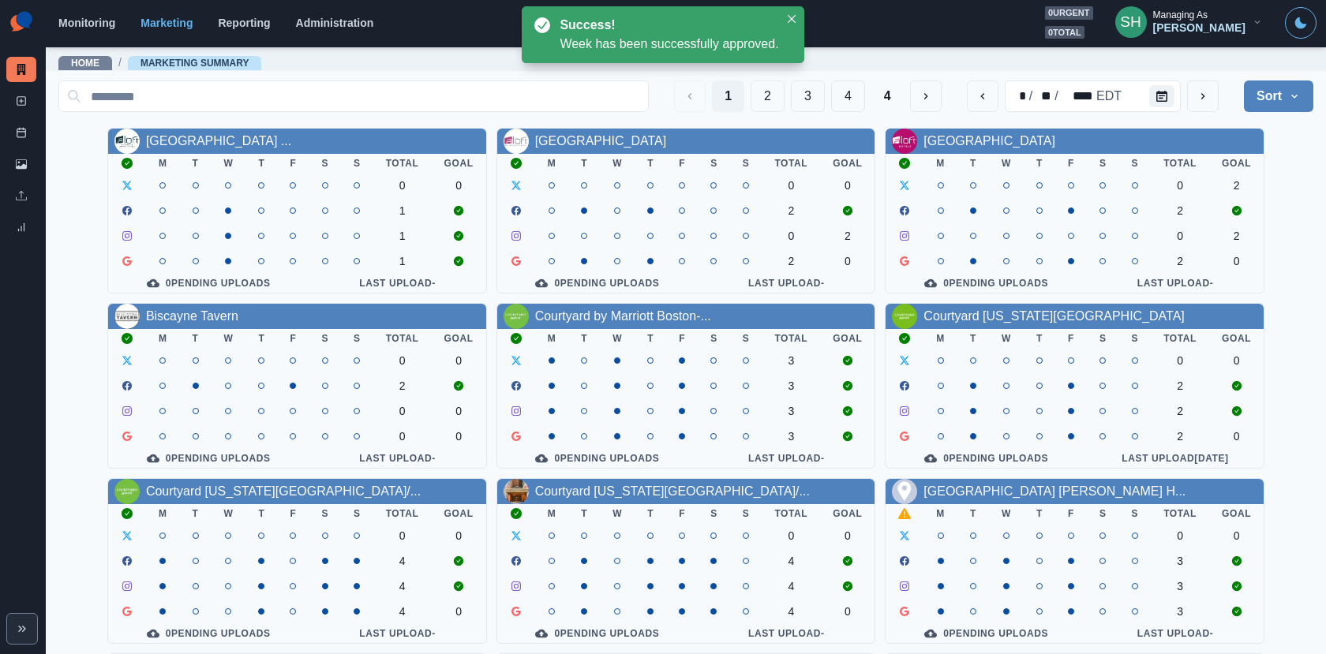
scroll to position [183, 0]
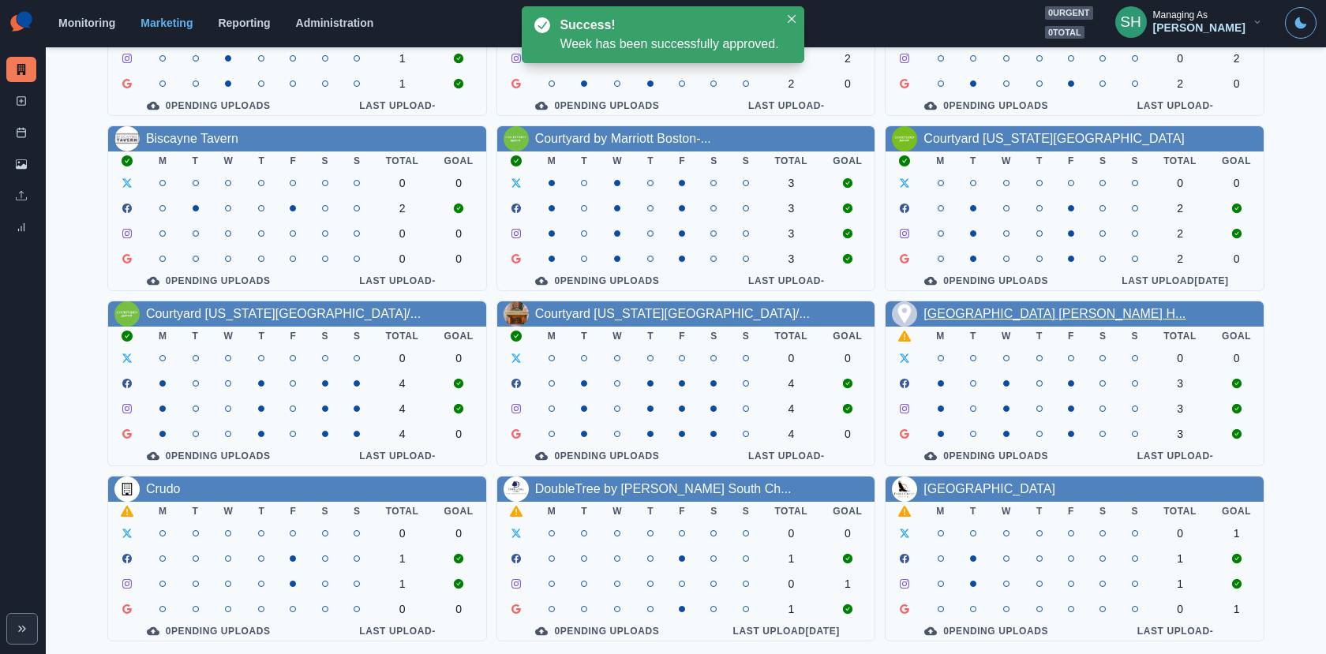
click at [1004, 311] on link "[GEOGRAPHIC_DATA] [PERSON_NAME] H..." at bounding box center [1054, 313] width 262 height 13
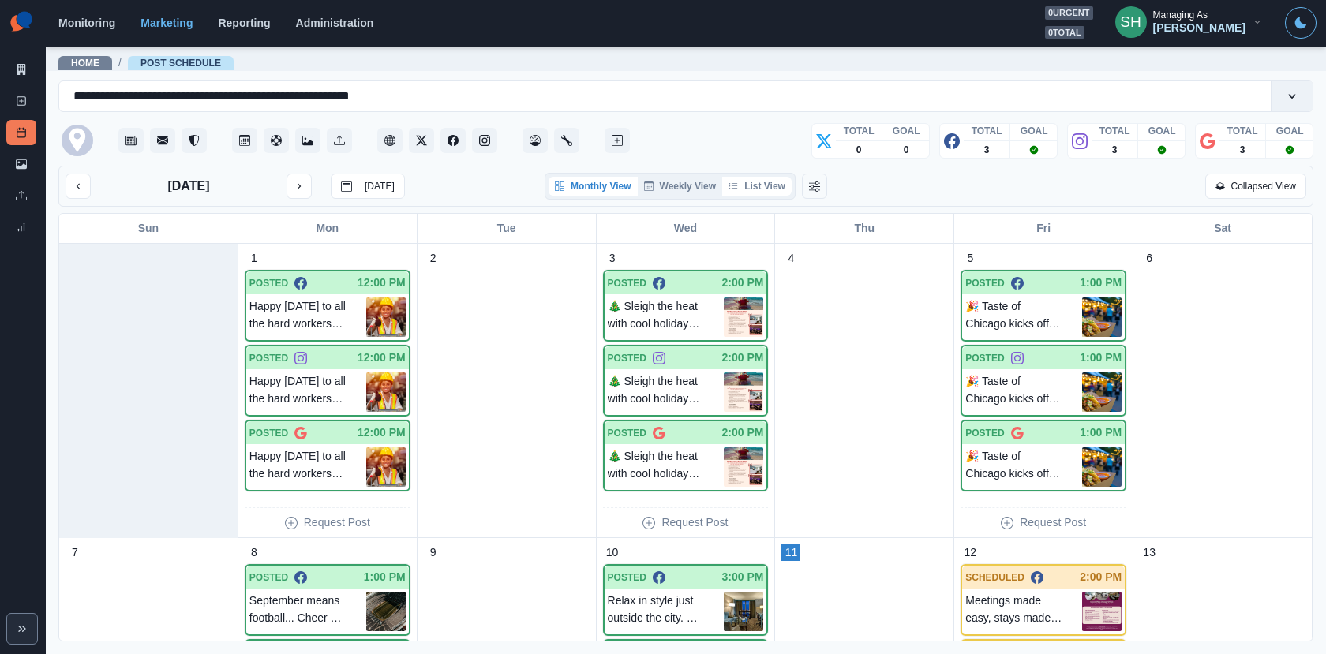
click at [760, 183] on button "List View" at bounding box center [756, 186] width 69 height 19
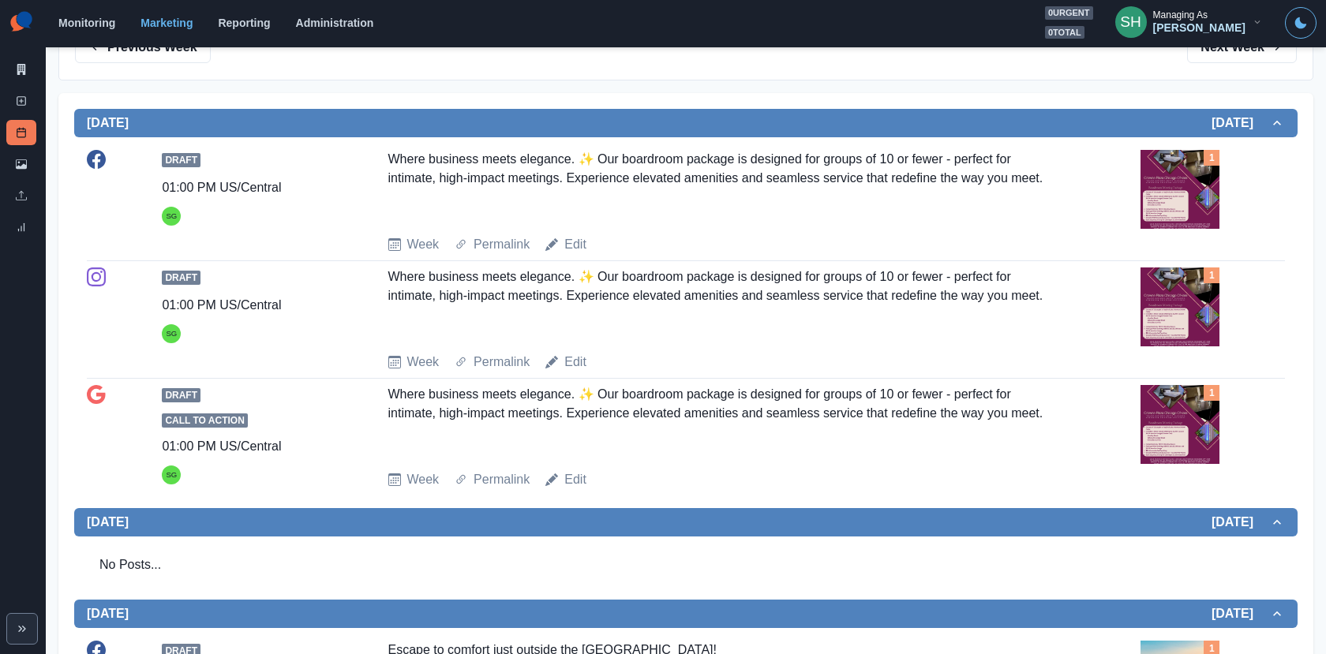
scroll to position [282, 0]
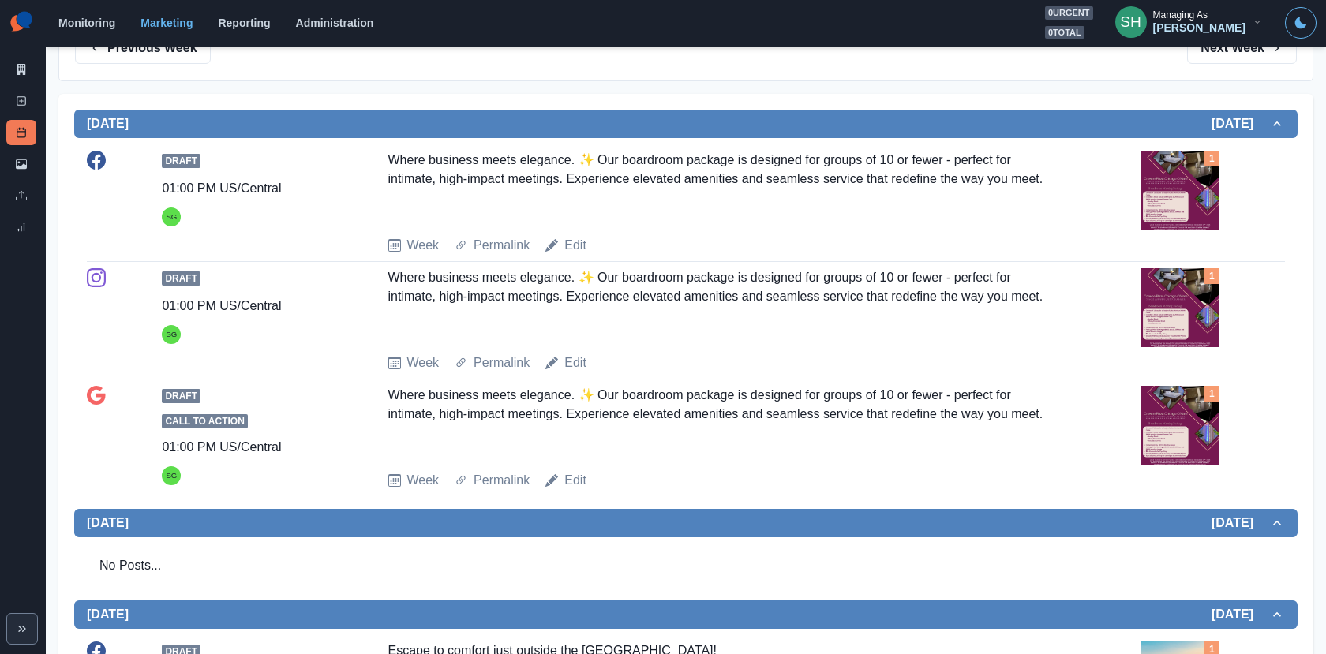
click at [1160, 200] on img at bounding box center [1179, 190] width 79 height 79
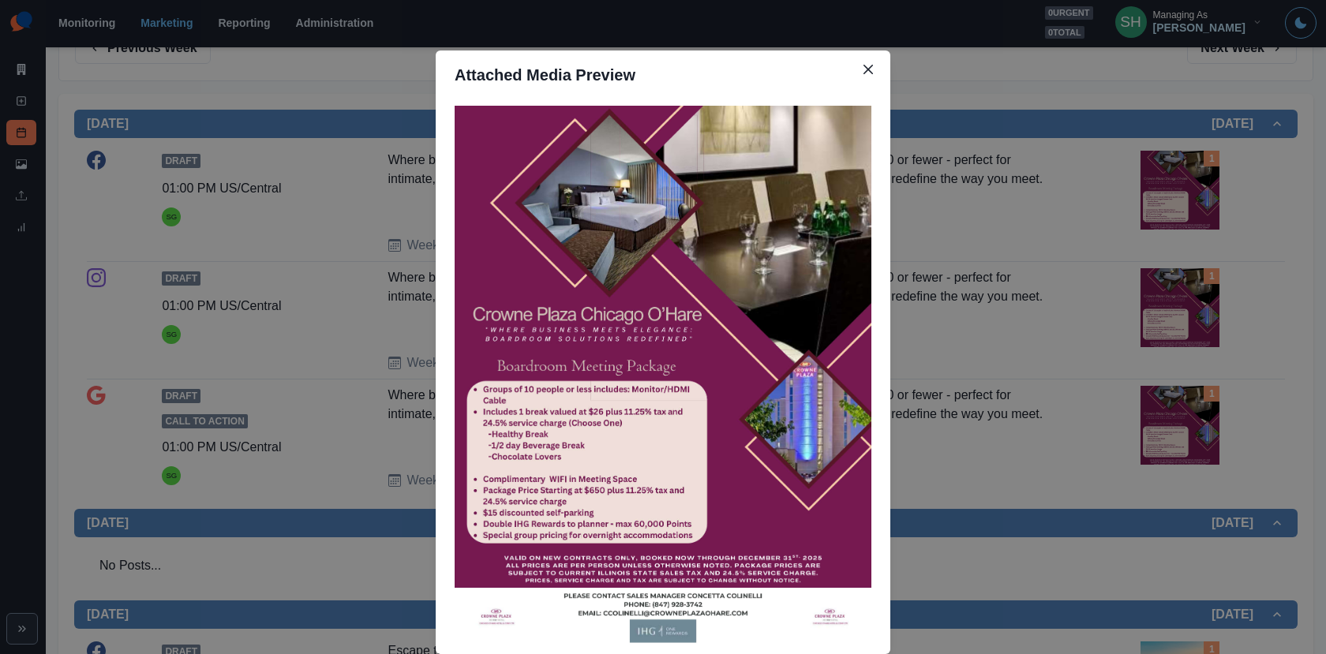
click at [1067, 296] on div "Attached Media Preview" at bounding box center [663, 327] width 1326 height 654
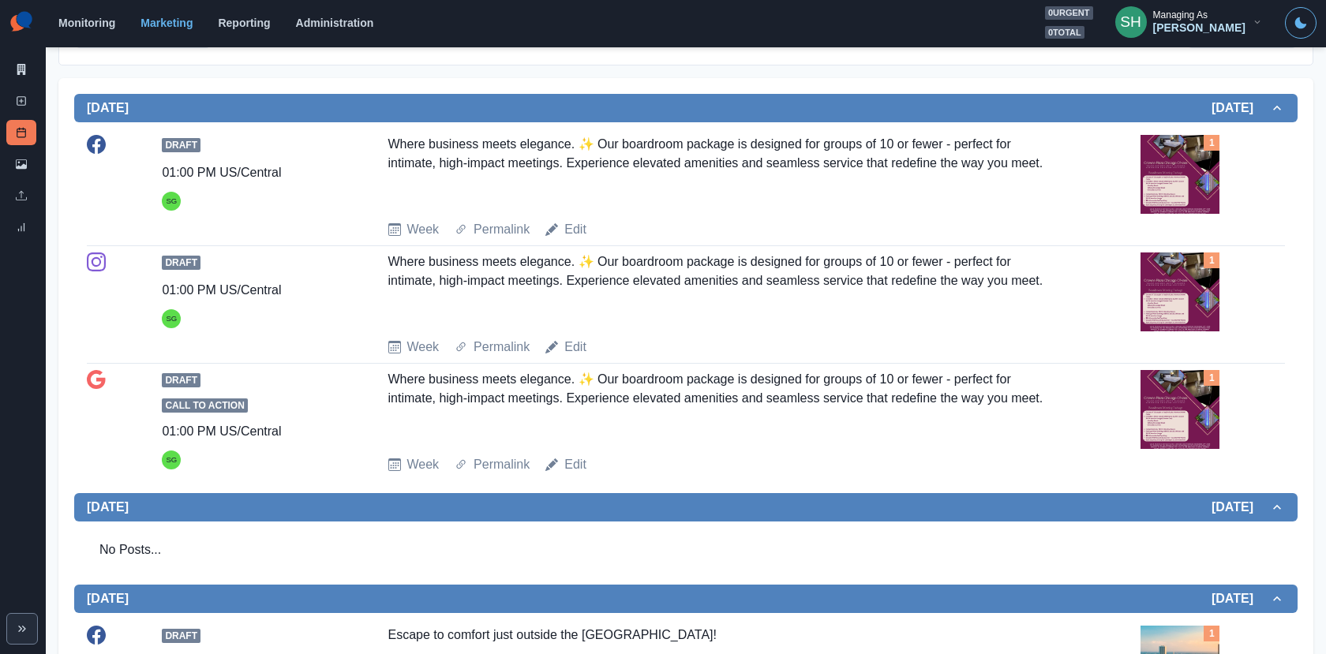
scroll to position [302, 0]
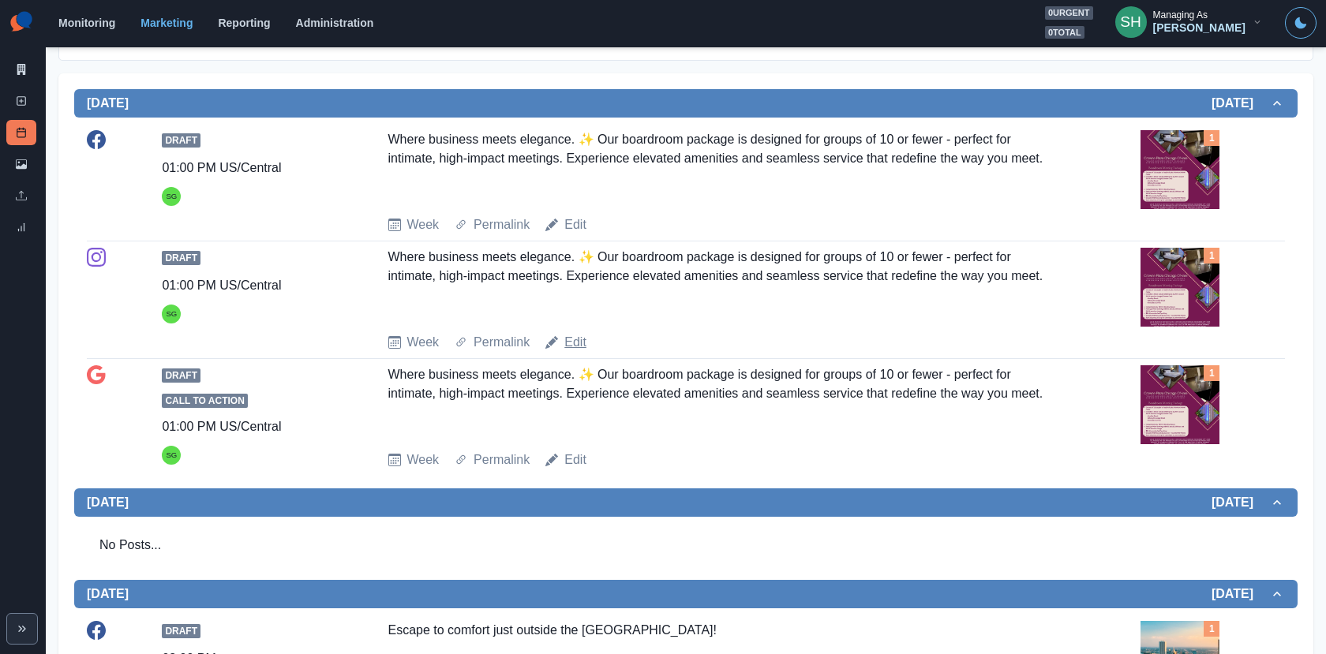
click at [569, 337] on link "Edit" at bounding box center [575, 342] width 22 height 19
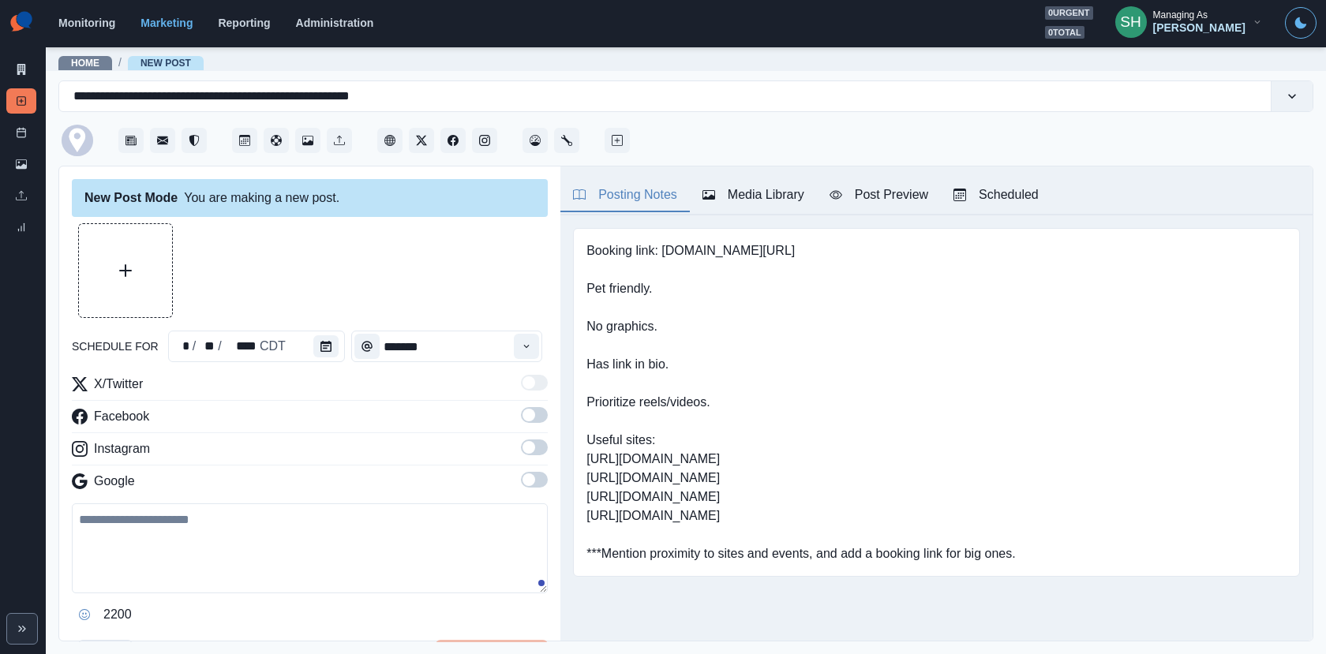
type input "*******"
type textarea "**********"
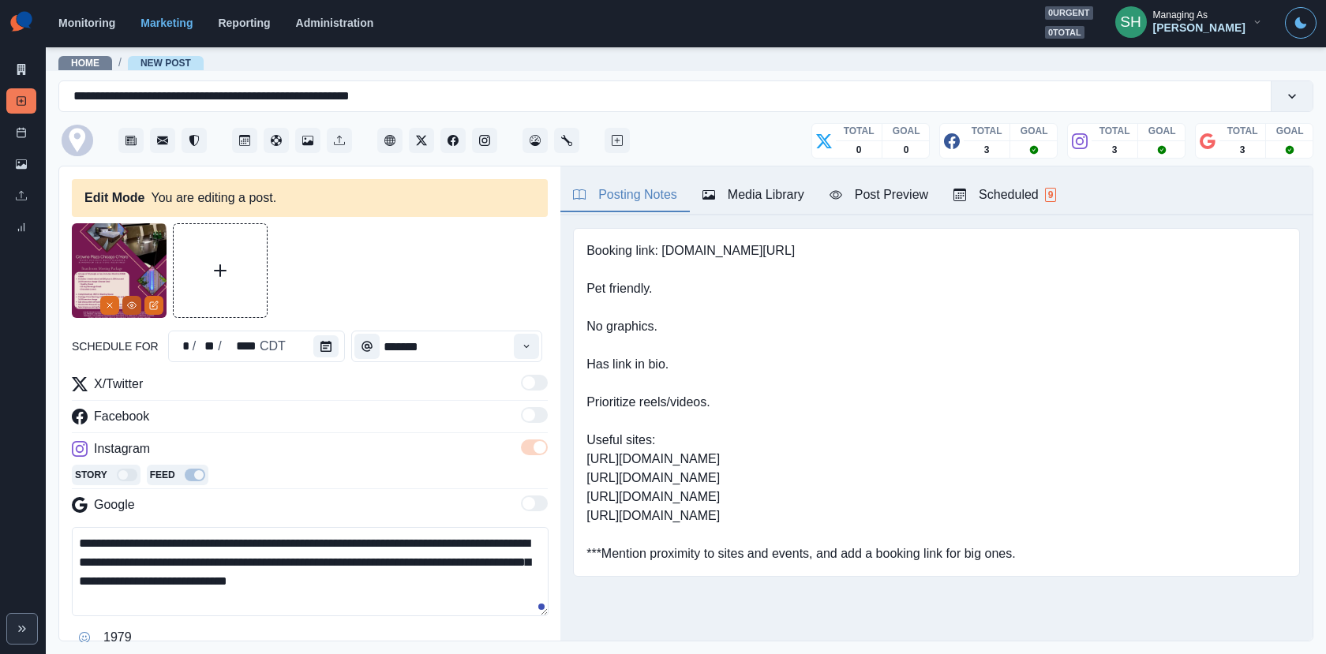
click at [135, 312] on button "View Media" at bounding box center [131, 305] width 19 height 19
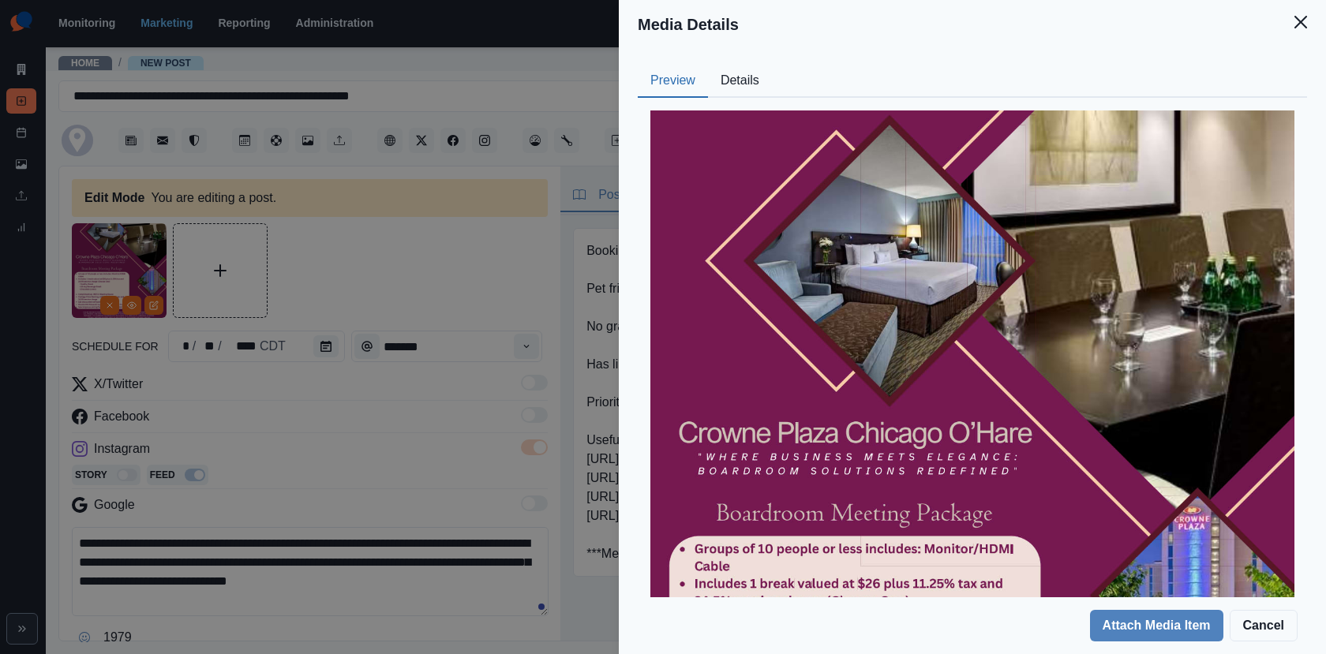
click at [725, 78] on button "Details" at bounding box center [740, 81] width 64 height 33
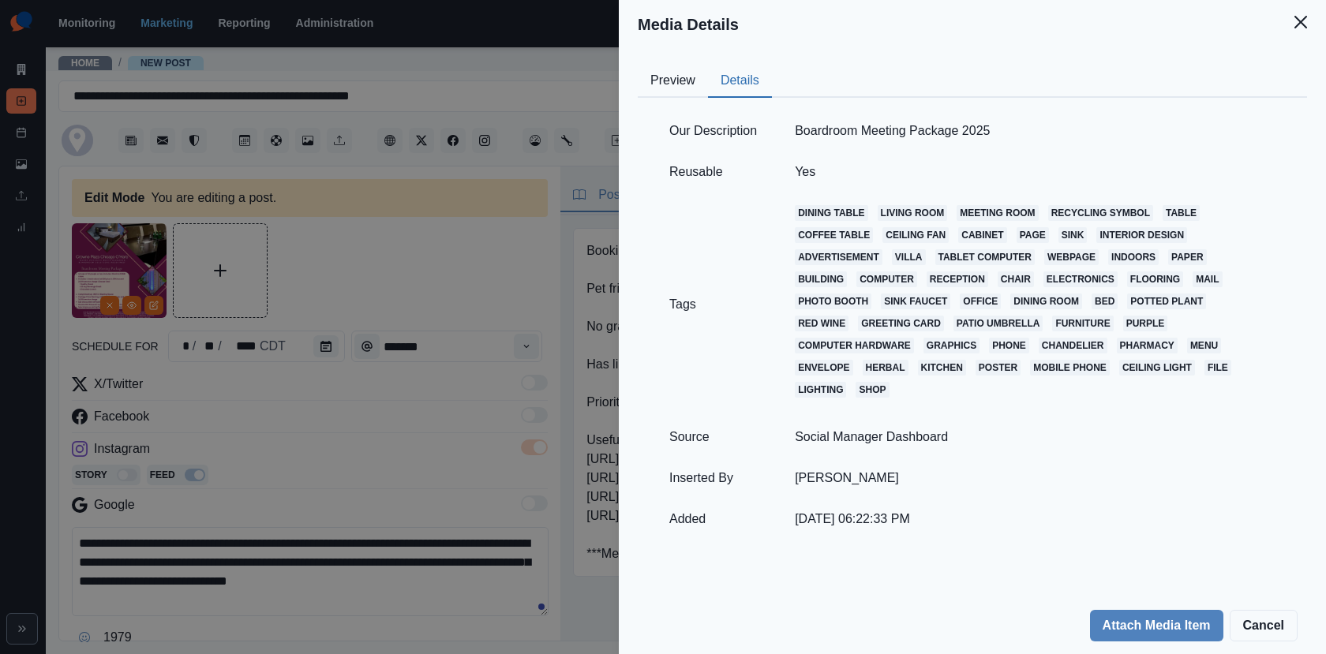
click at [431, 249] on div "Media Details Preview Details Our Description Boardroom Meeting Package 2025 Re…" at bounding box center [663, 327] width 1326 height 654
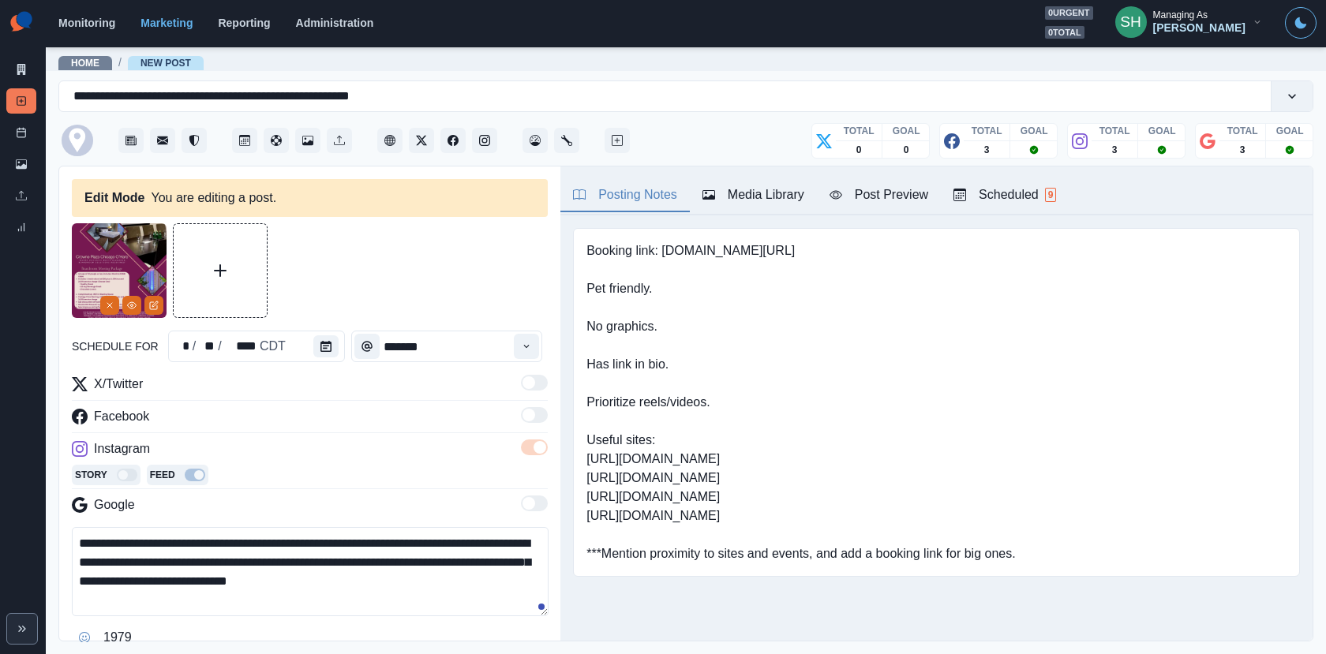
click at [752, 204] on button "Media Library" at bounding box center [753, 195] width 127 height 33
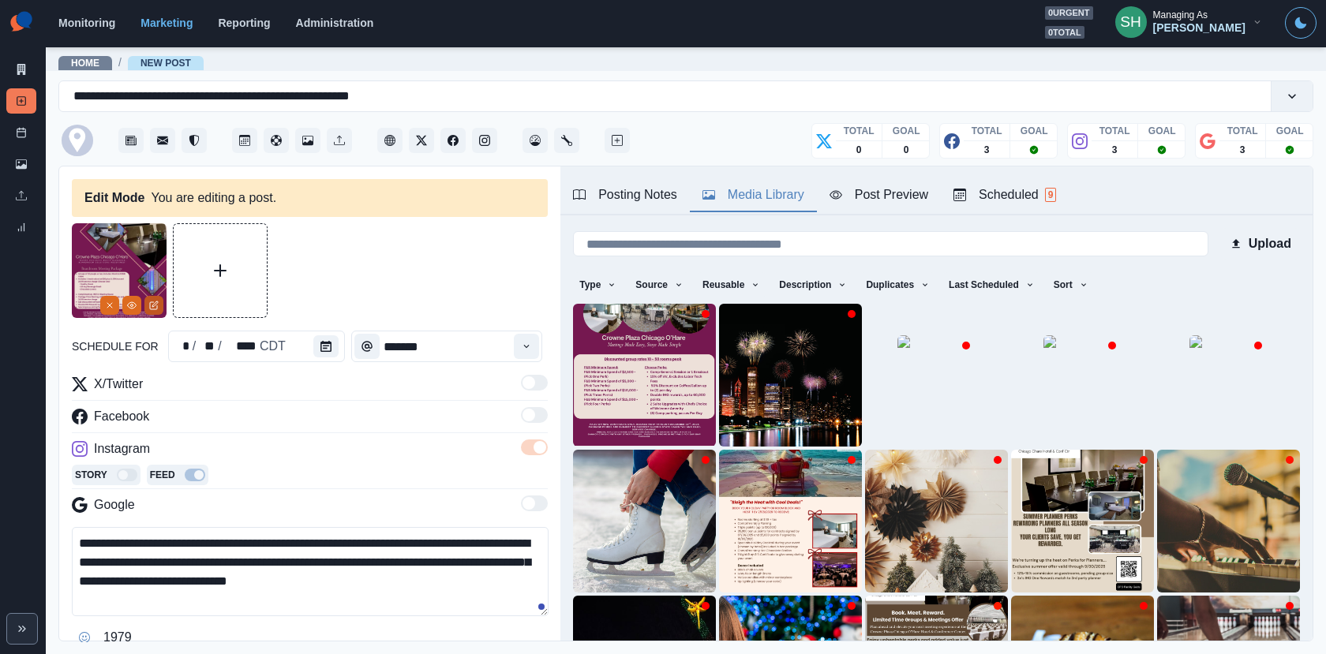
click at [155, 304] on icon "Edit Media" at bounding box center [155, 304] width 6 height 6
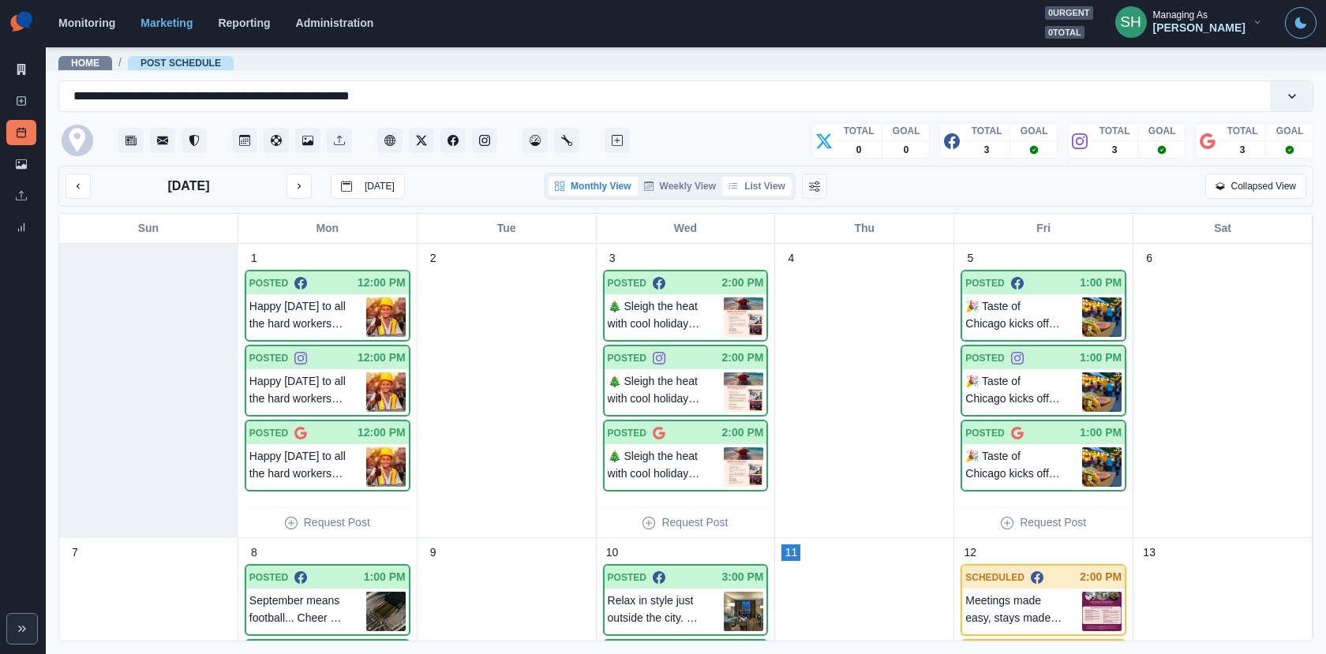
click at [756, 189] on button "List View" at bounding box center [756, 186] width 69 height 19
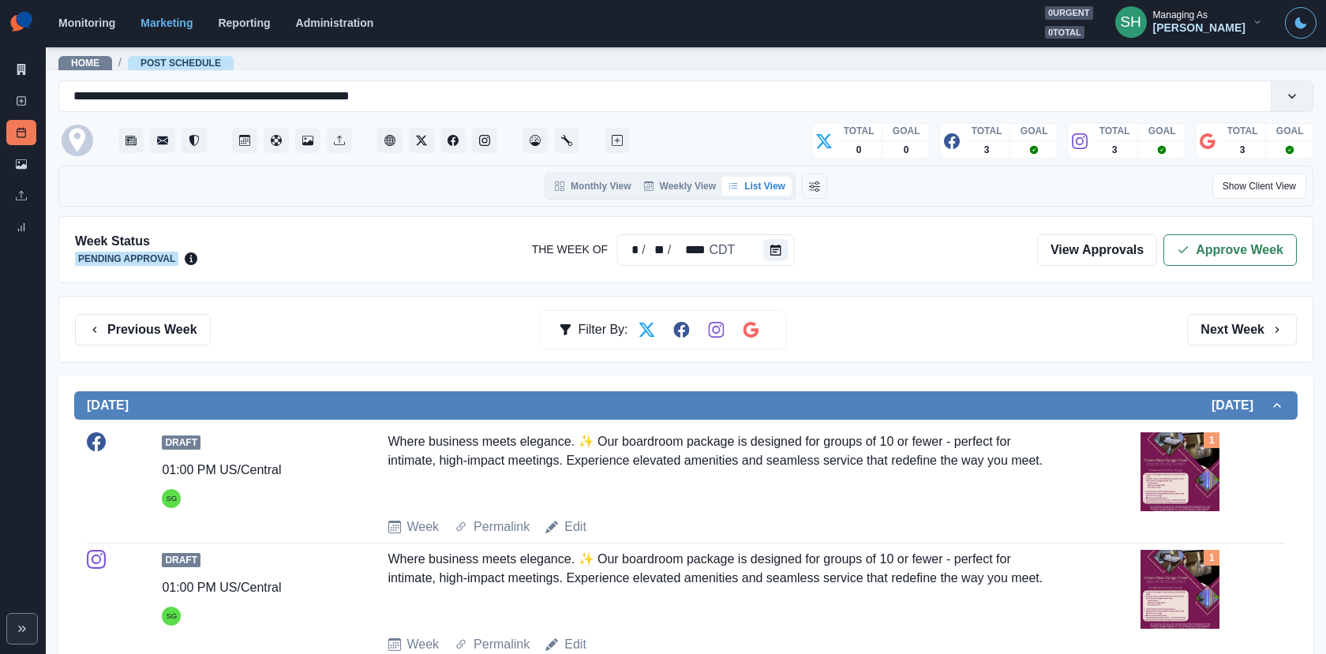
scroll to position [163, 0]
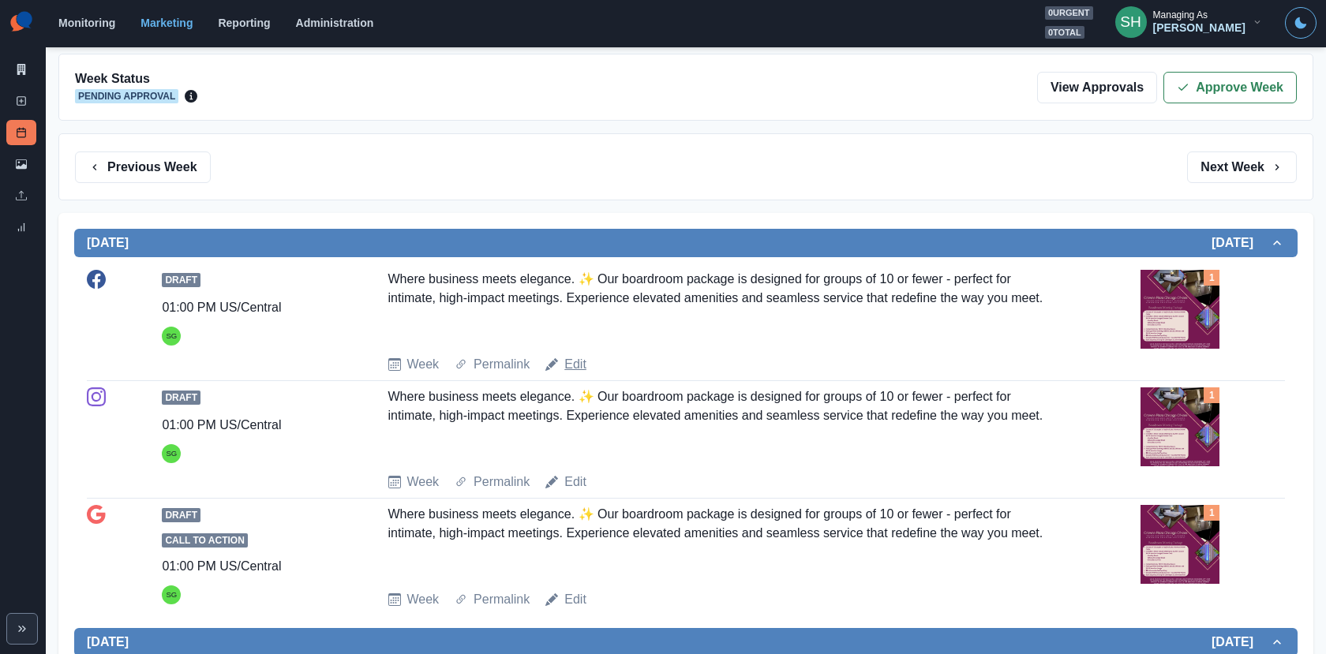
click at [581, 368] on link "Edit" at bounding box center [575, 364] width 22 height 19
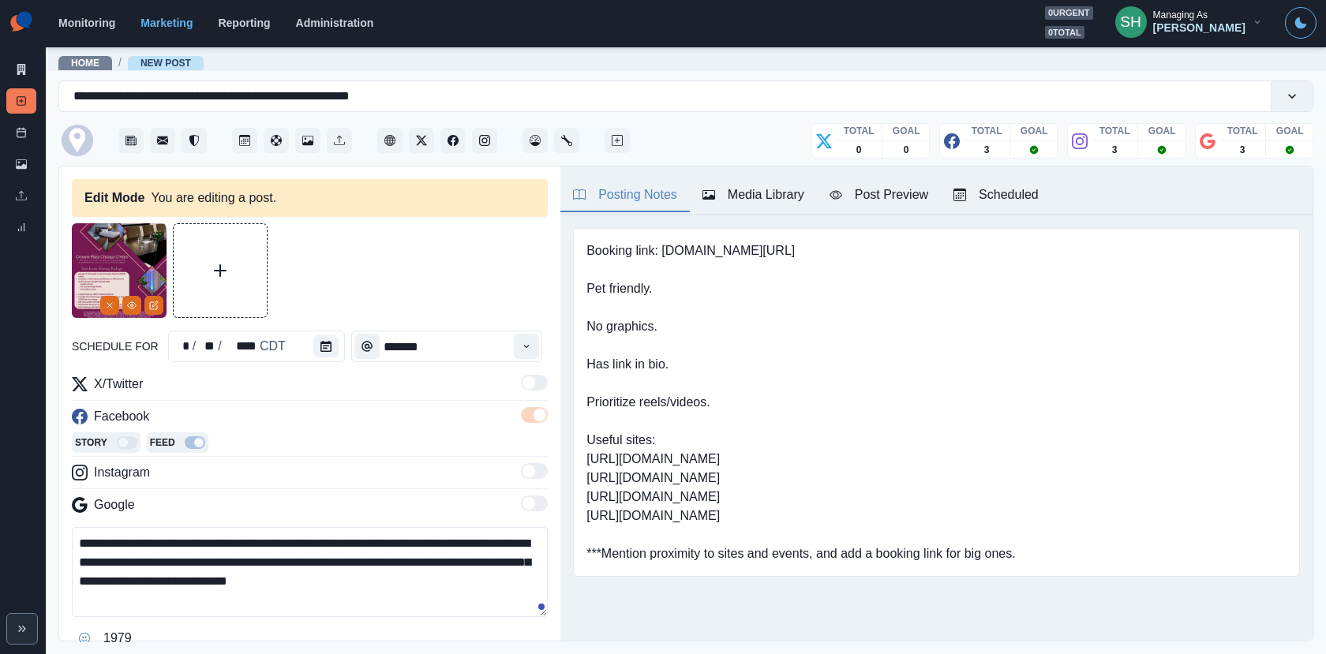
type input "*******"
type textarea "**********"
click at [764, 200] on div "Media Library" at bounding box center [753, 194] width 102 height 19
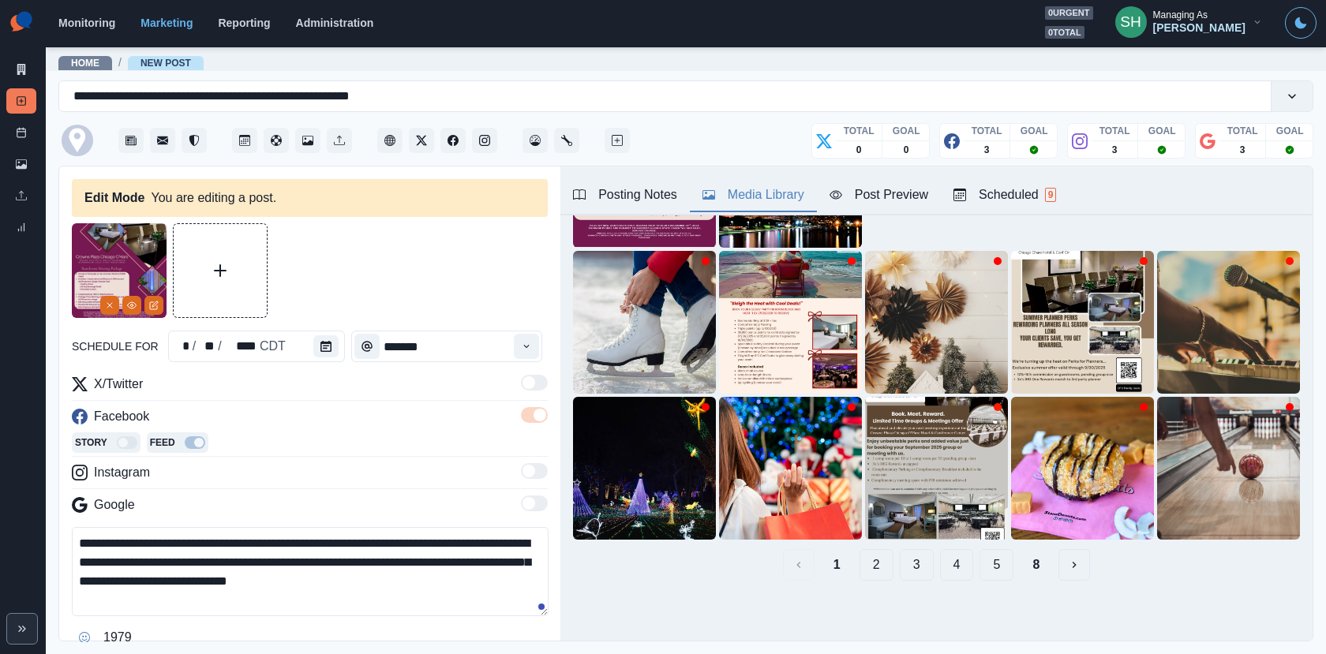
click at [891, 557] on button "2" at bounding box center [876, 565] width 34 height 32
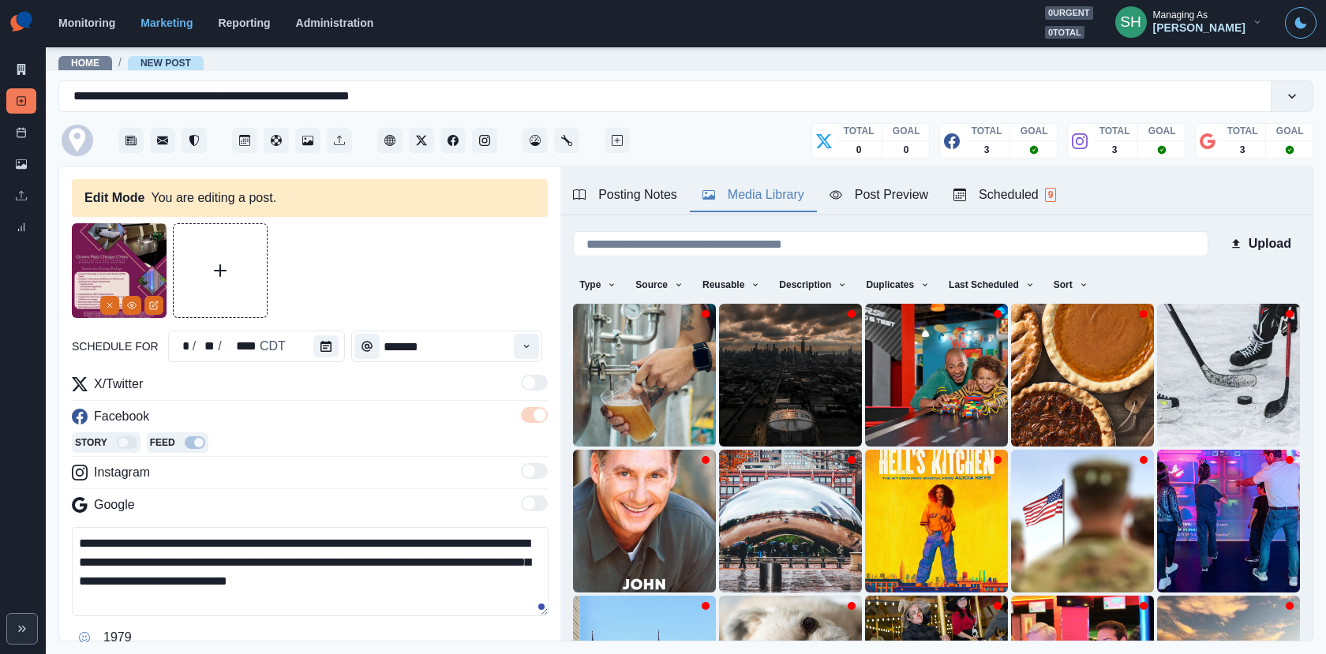
scroll to position [199, 0]
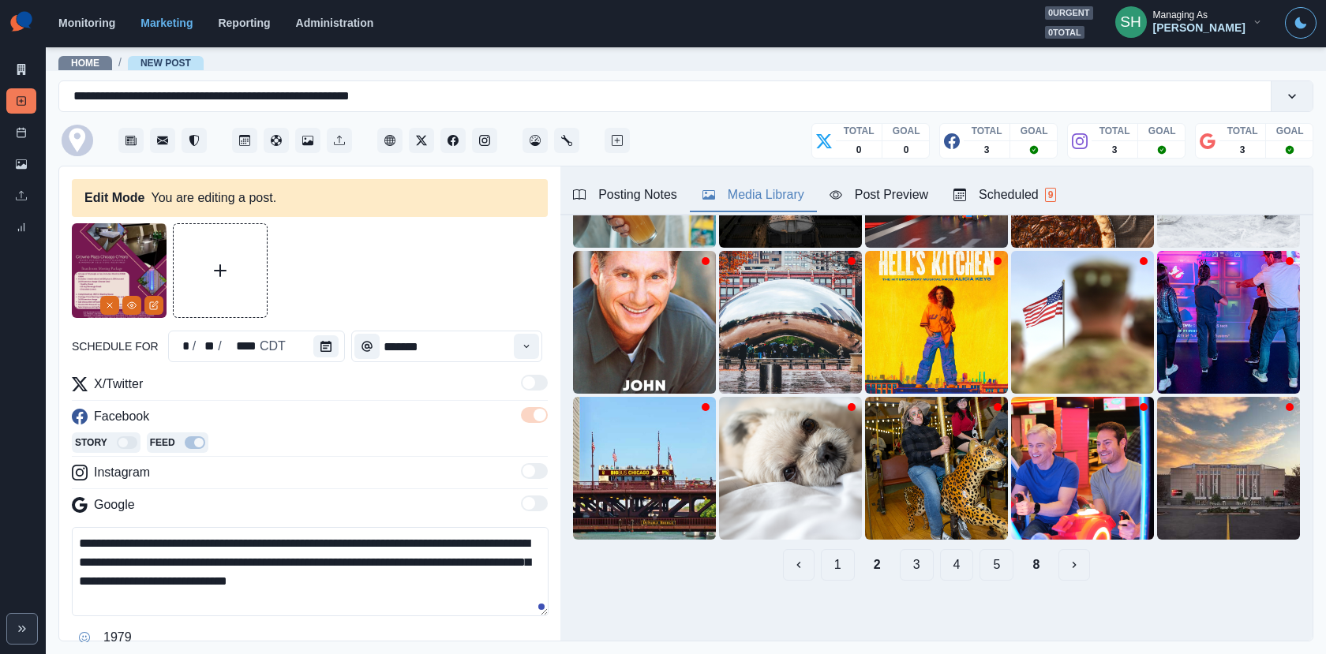
click at [914, 566] on button "3" at bounding box center [916, 565] width 34 height 32
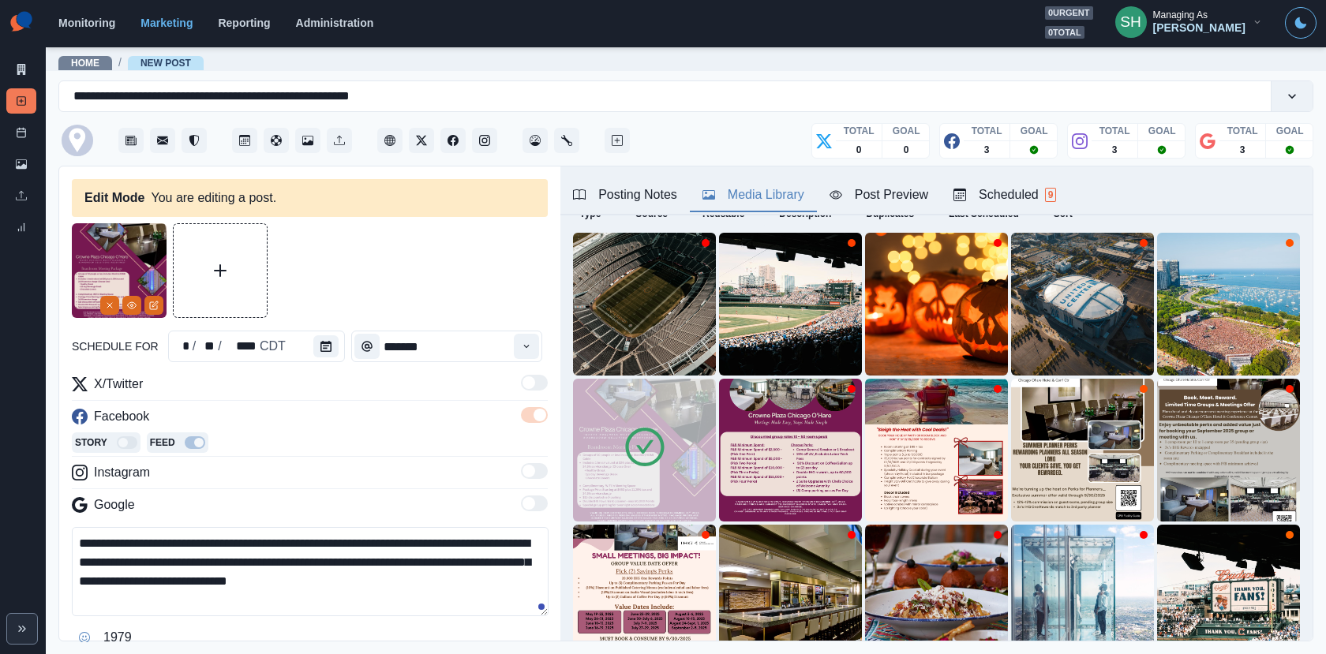
scroll to position [0, 0]
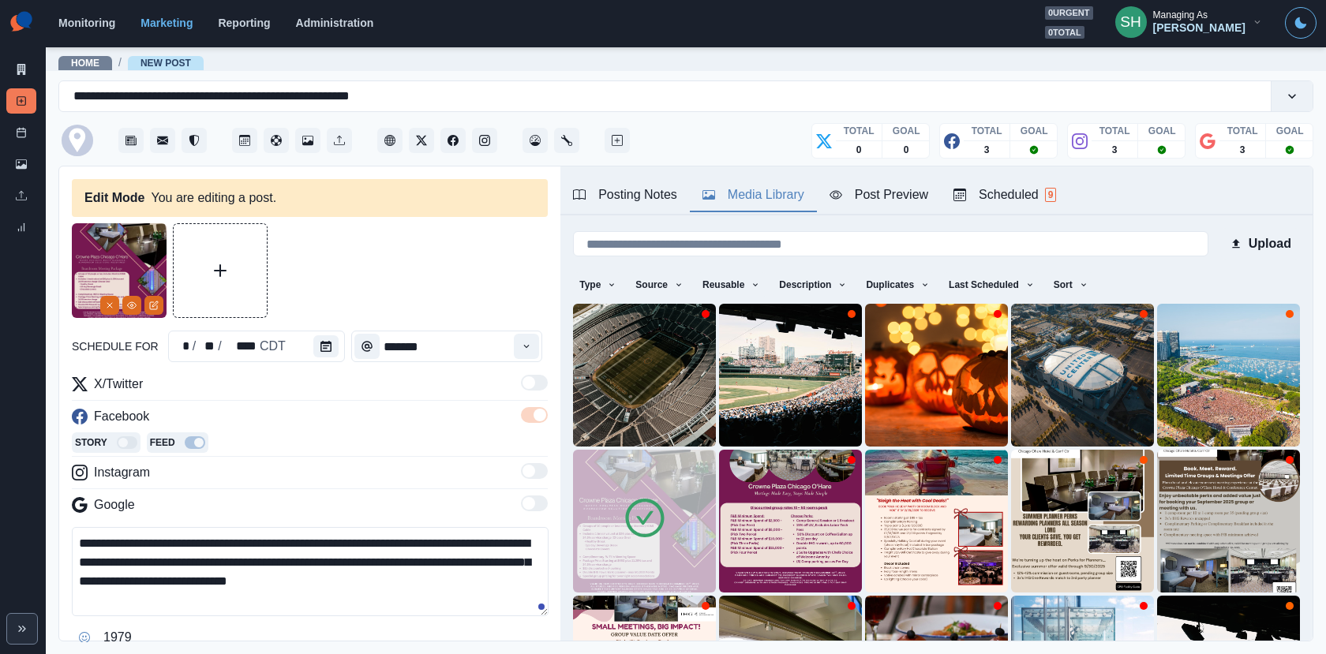
click at [669, 530] on img at bounding box center [644, 521] width 143 height 143
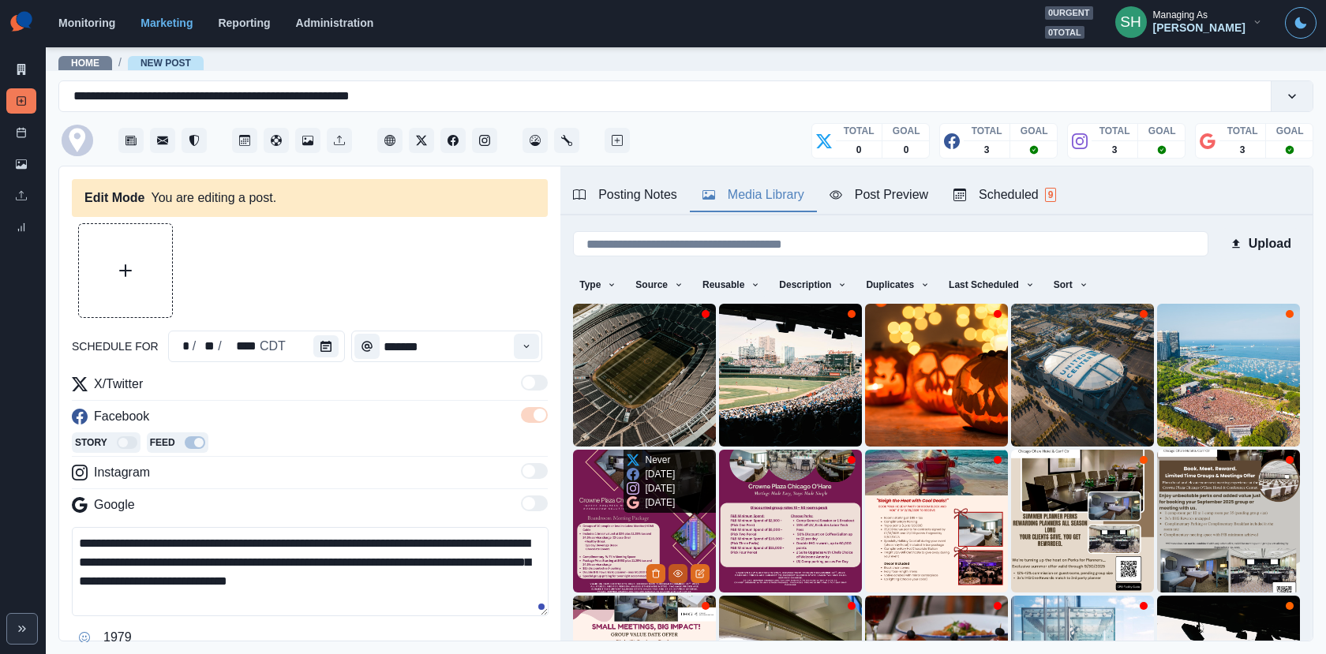
click at [680, 569] on icon "View Media" at bounding box center [677, 573] width 9 height 9
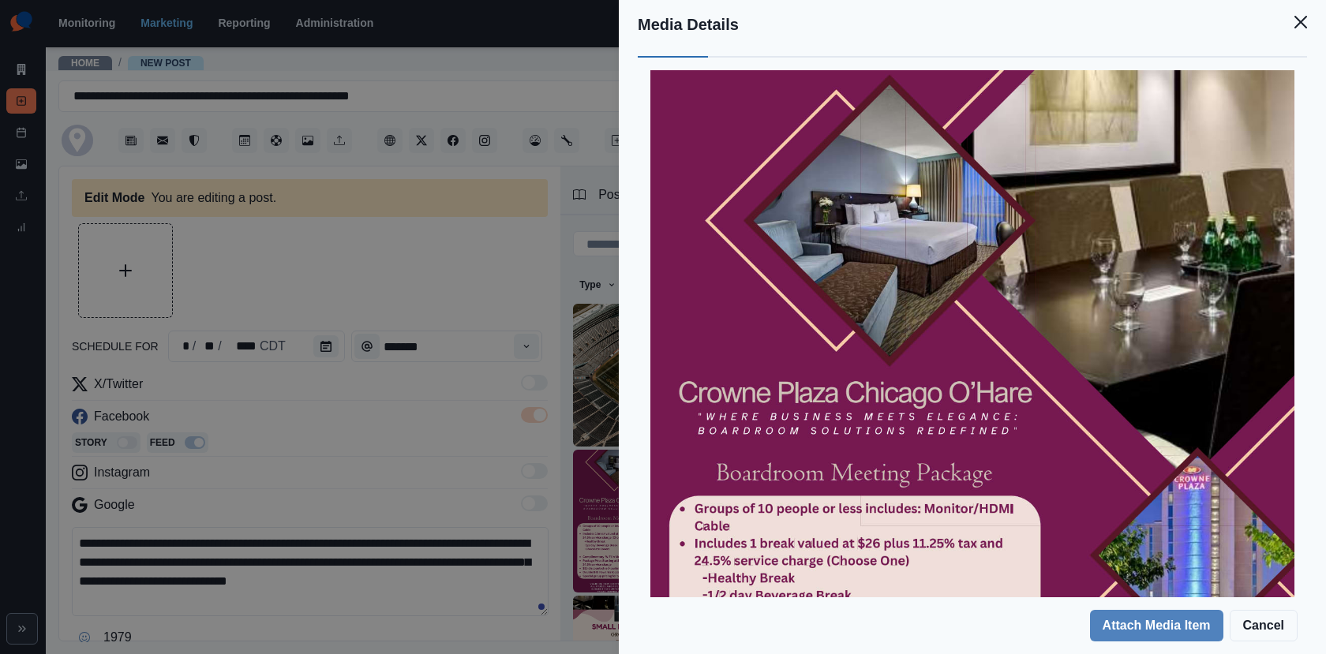
scroll to position [41, 0]
click at [535, 308] on div "Media Details Preview Details Our Description Boardroom Meeting Package 2025 Re…" at bounding box center [663, 327] width 1326 height 654
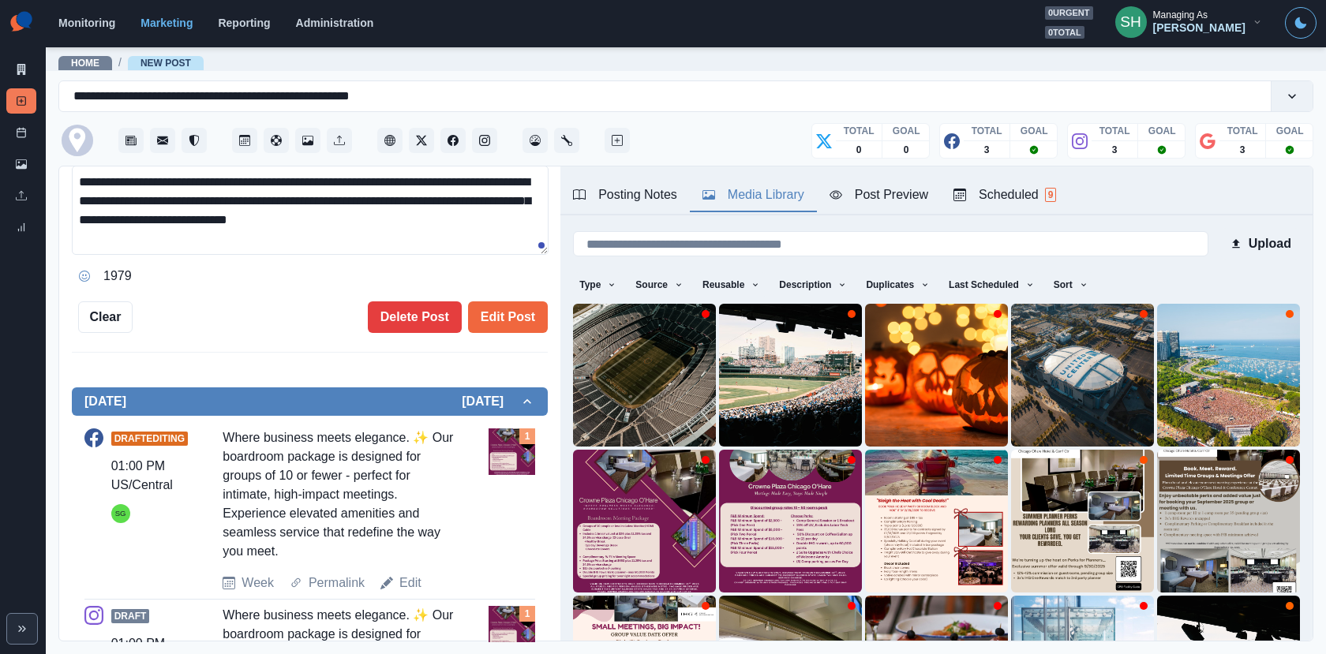
scroll to position [712, 0]
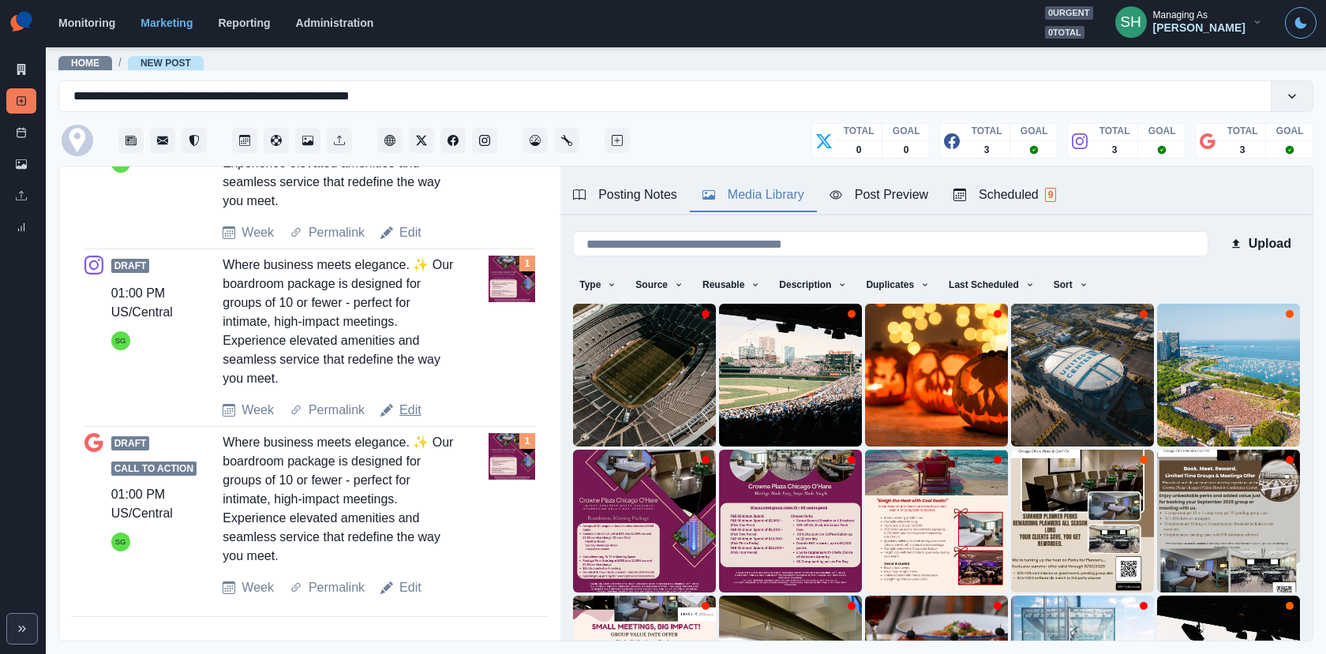
click at [406, 410] on link "Edit" at bounding box center [410, 410] width 22 height 19
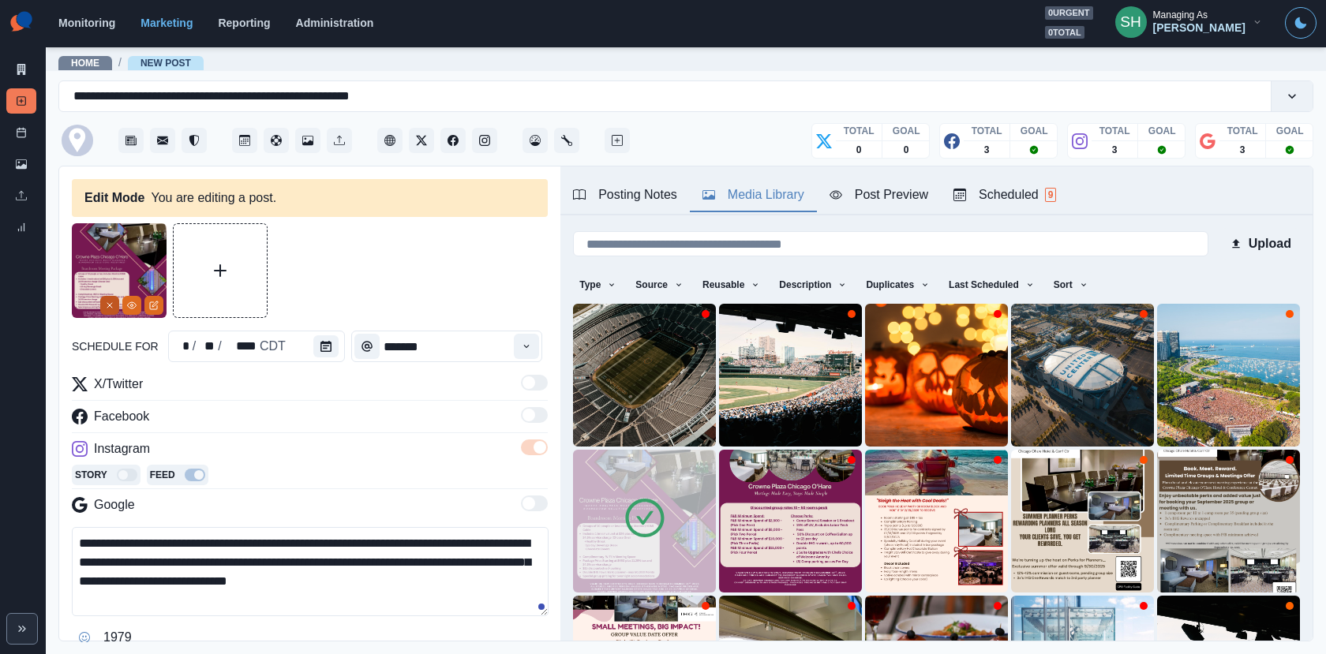
click at [108, 301] on icon "Remove" at bounding box center [109, 305] width 9 height 9
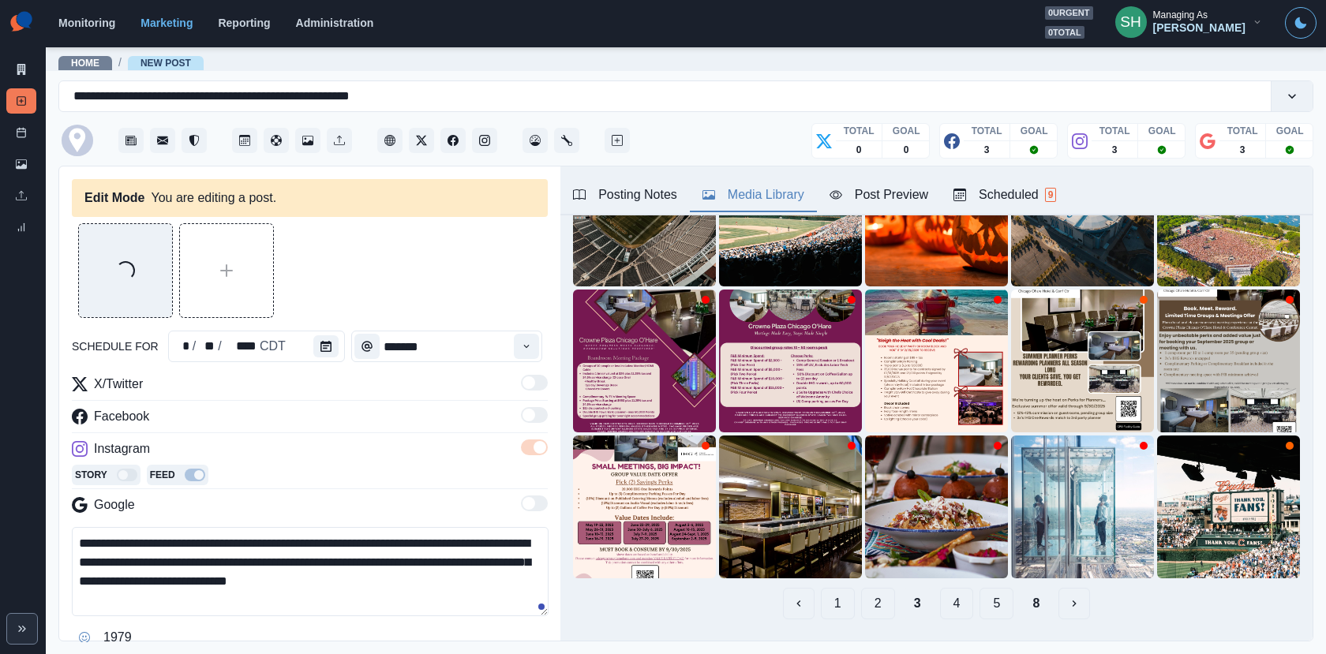
scroll to position [199, 0]
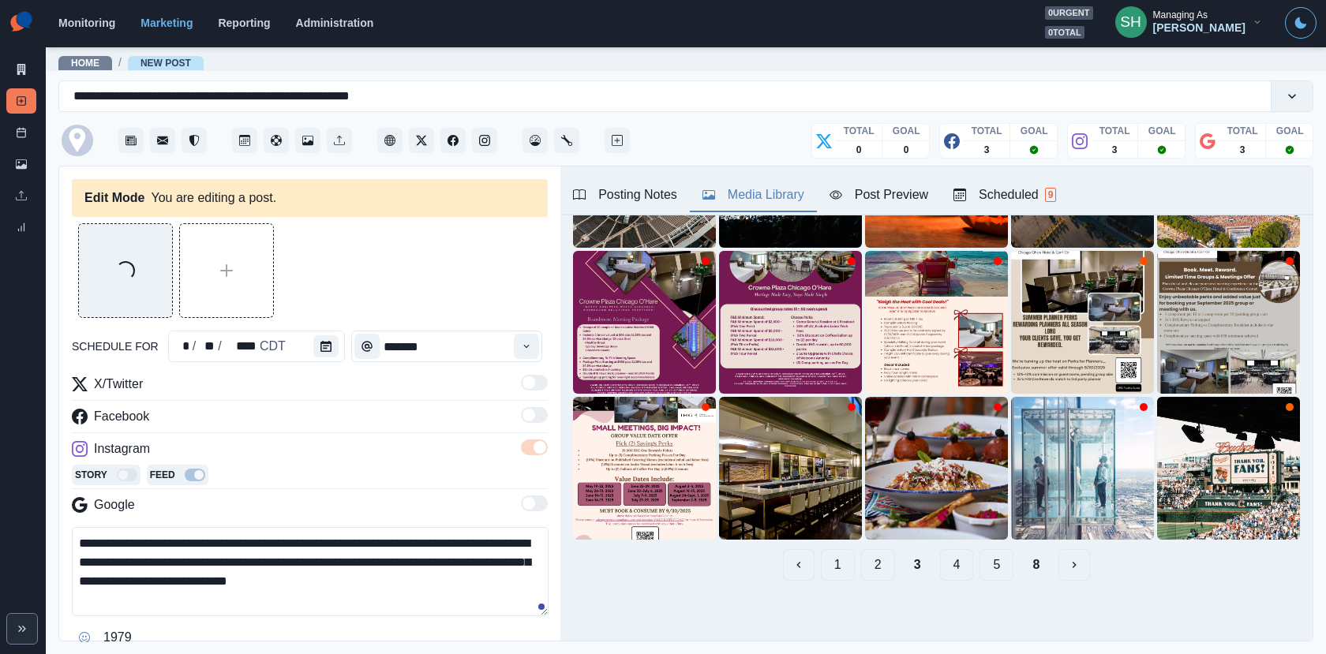
click at [836, 561] on button "1" at bounding box center [838, 565] width 34 height 32
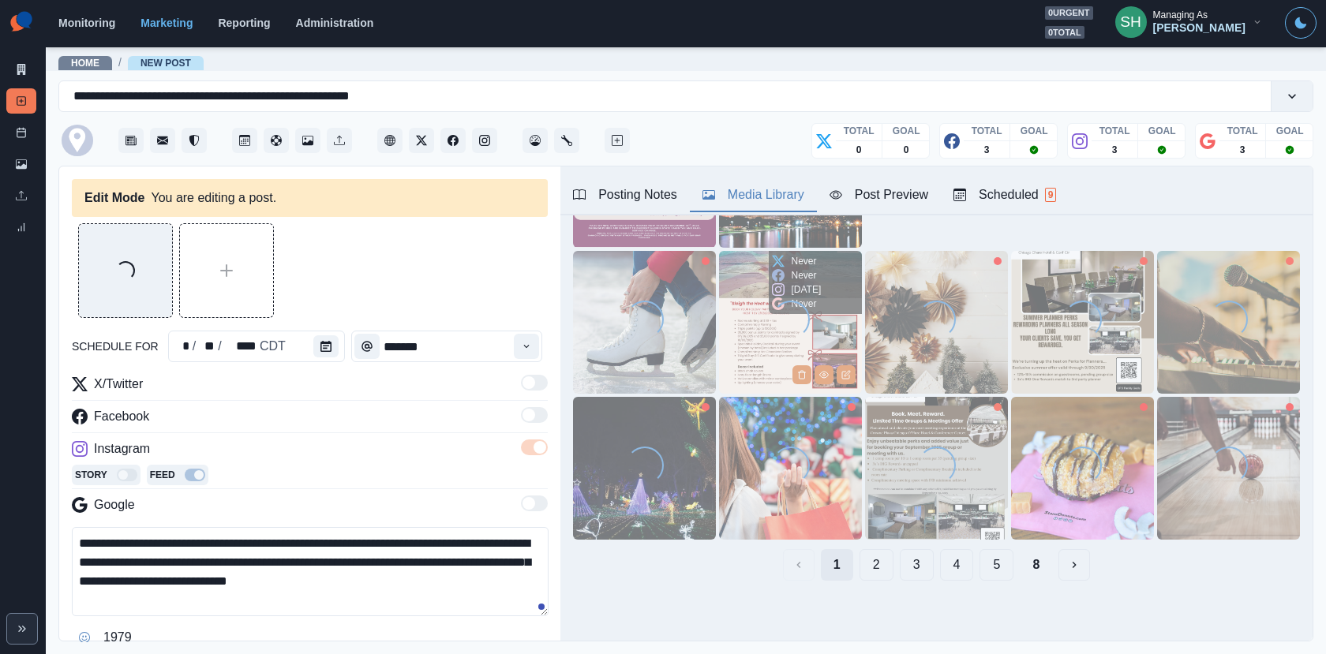
scroll to position [0, 0]
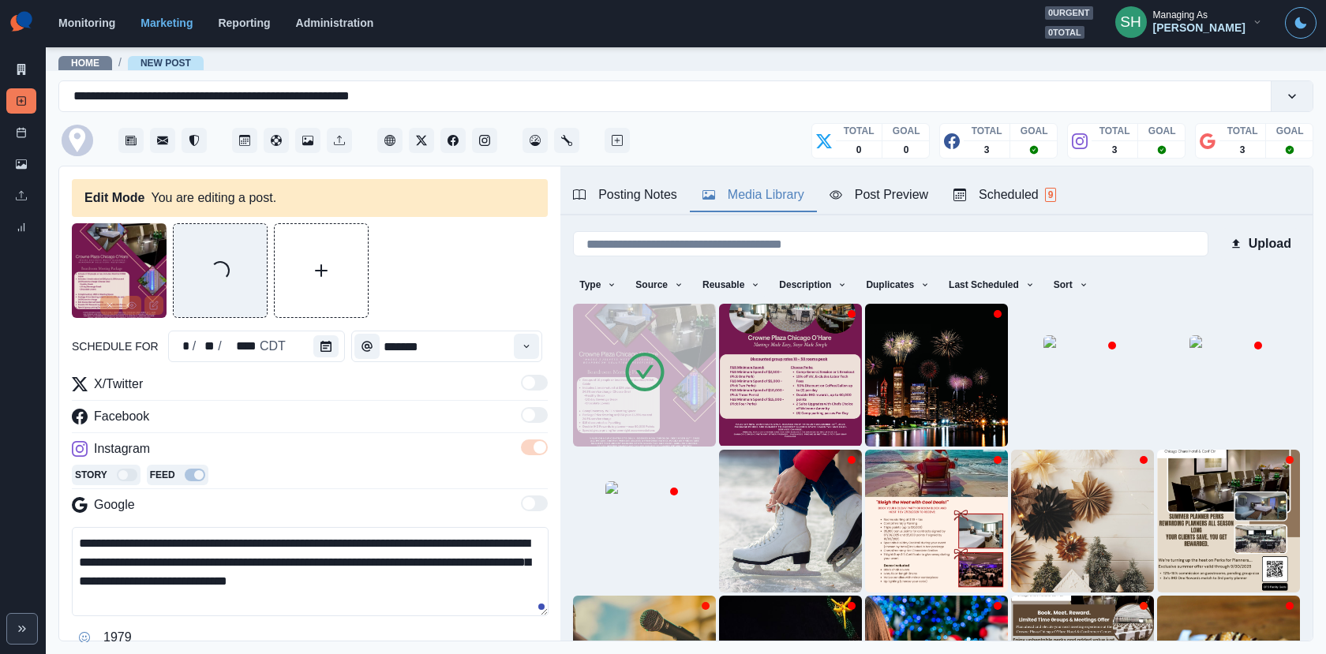
click at [663, 362] on icon at bounding box center [645, 372] width 44 height 44
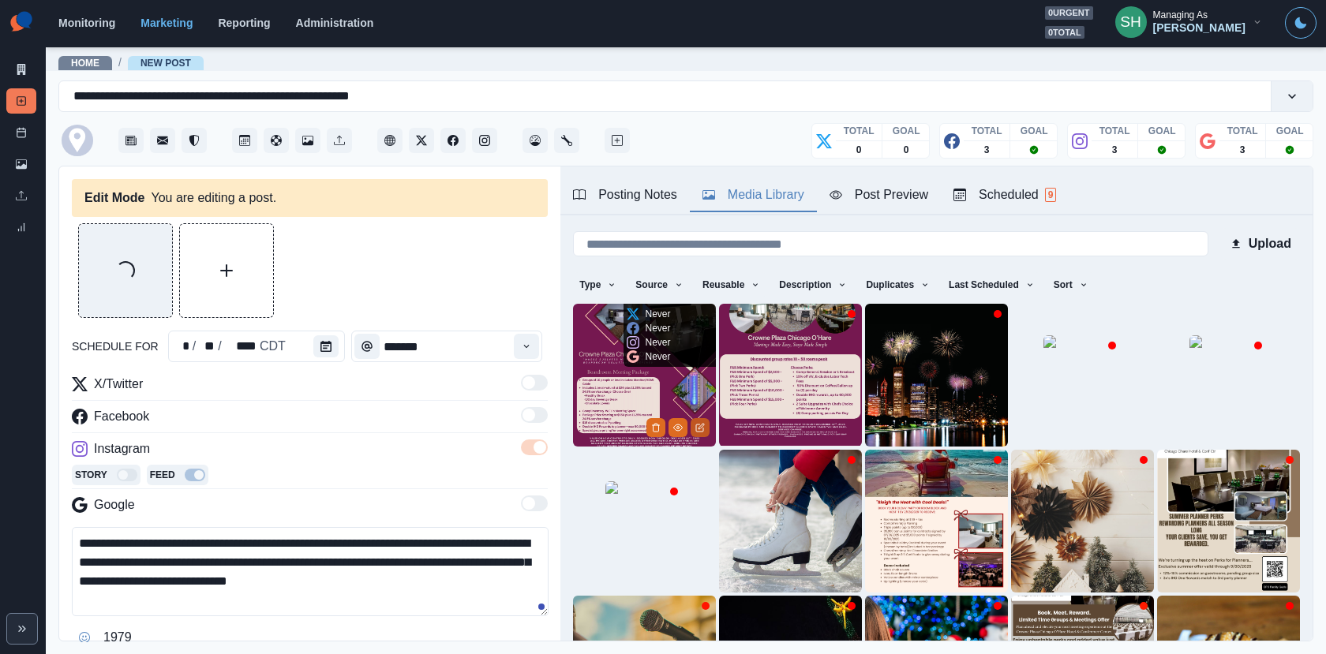
click at [702, 428] on icon "Edit Media" at bounding box center [699, 427] width 9 height 9
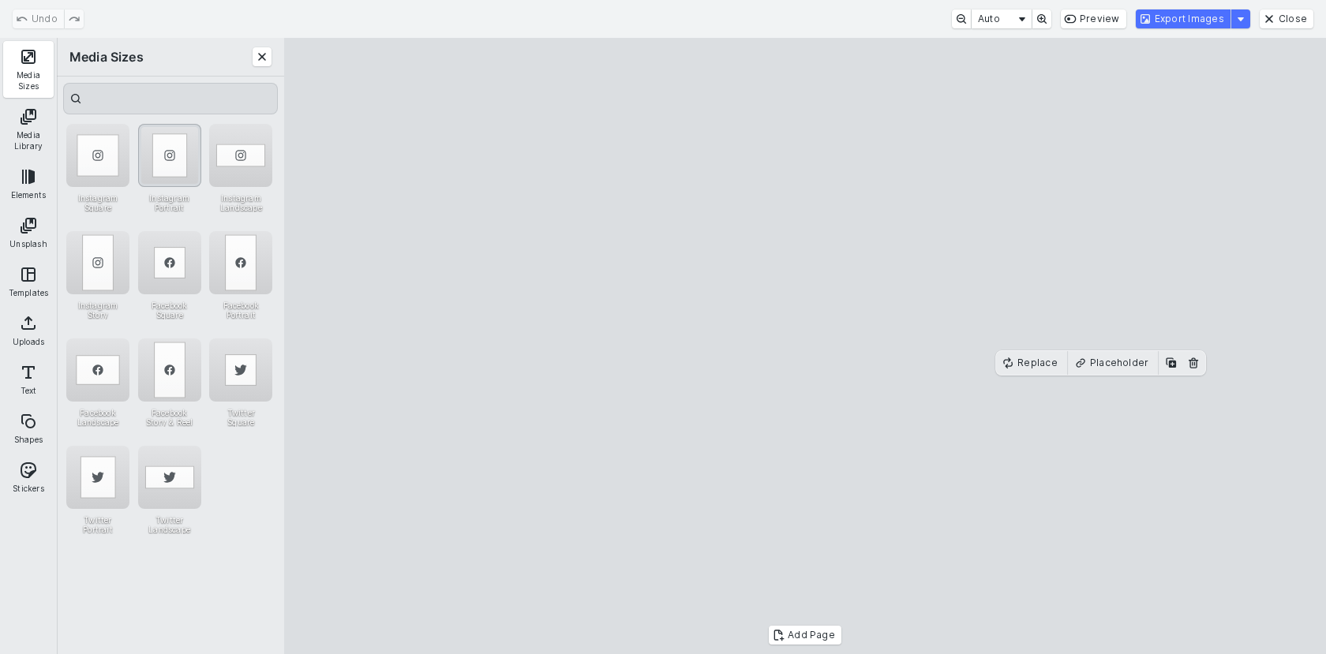
click at [150, 140] on div "Instagram Portrait" at bounding box center [169, 155] width 63 height 63
click at [805, 346] on cesdk-canvas "Editor canvas" at bounding box center [805, 346] width 0 height 0
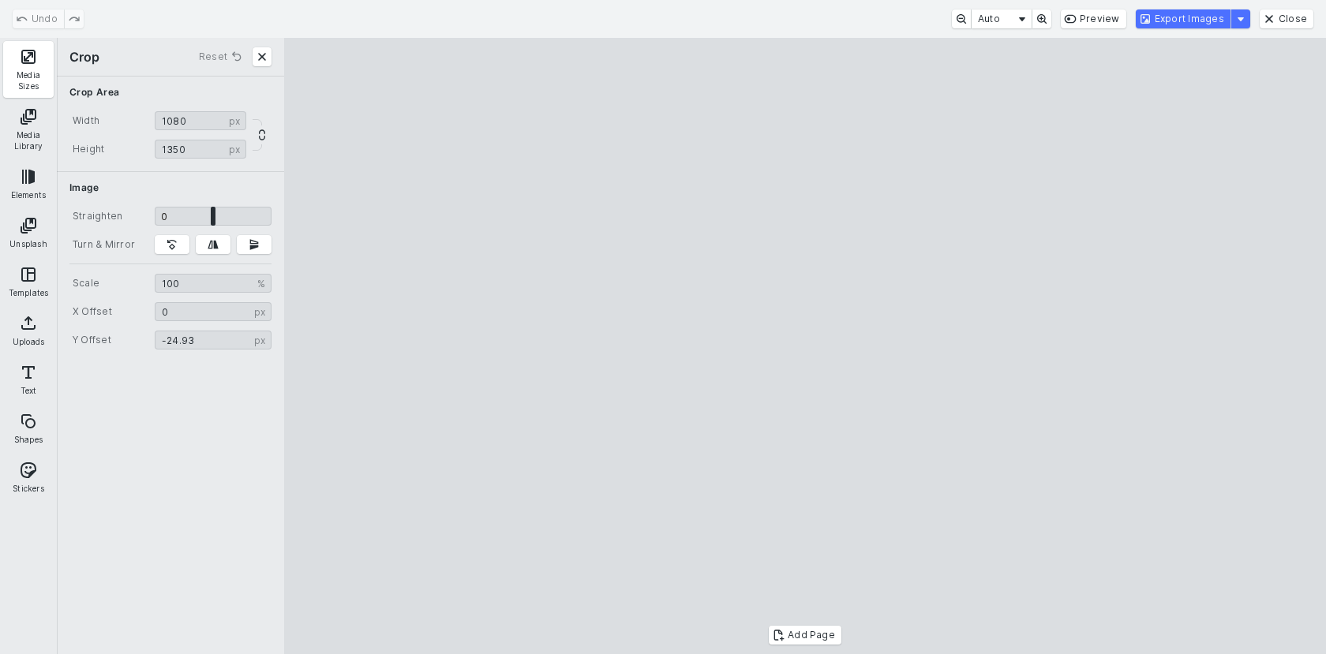
type input "******"
drag, startPoint x: 729, startPoint y: 300, endPoint x: 753, endPoint y: 247, distance: 58.2
click at [805, 346] on cesdk-canvas "Editor canvas" at bounding box center [805, 346] width 0 height 0
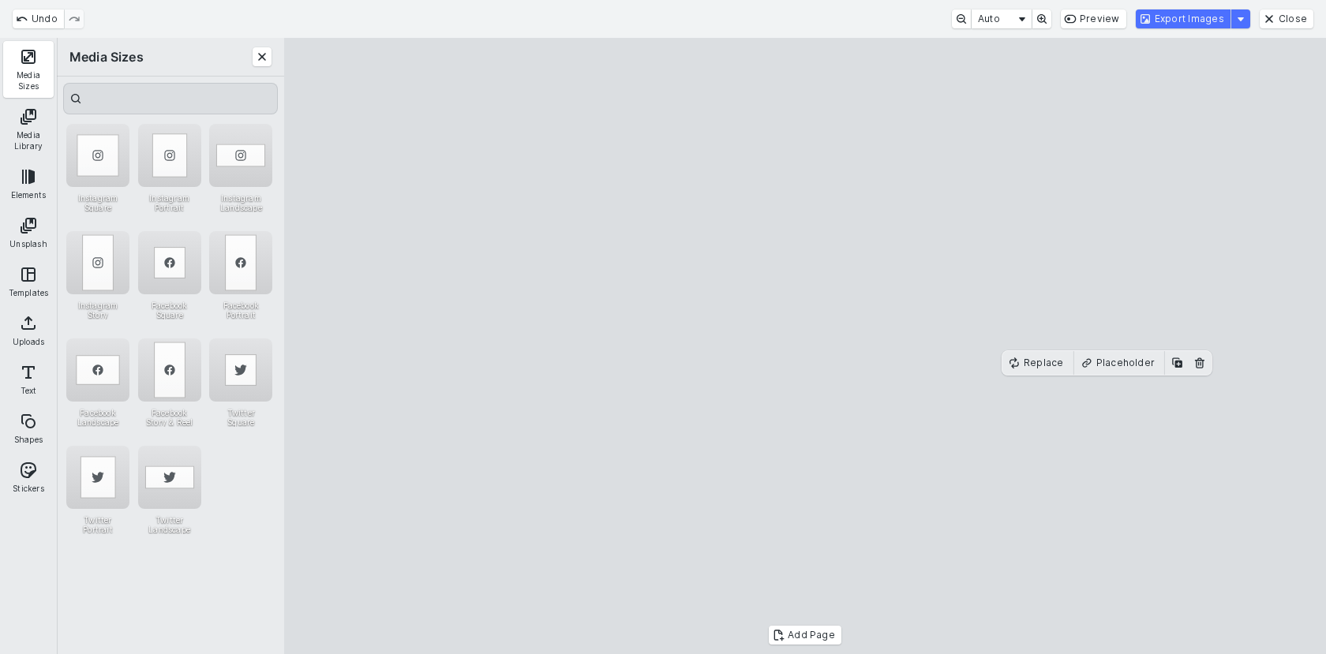
click at [1163, 6] on div "Undo Auto Preview Export Images Close" at bounding box center [663, 19] width 1326 height 38
click at [1164, 19] on button "Export Images" at bounding box center [1182, 18] width 95 height 19
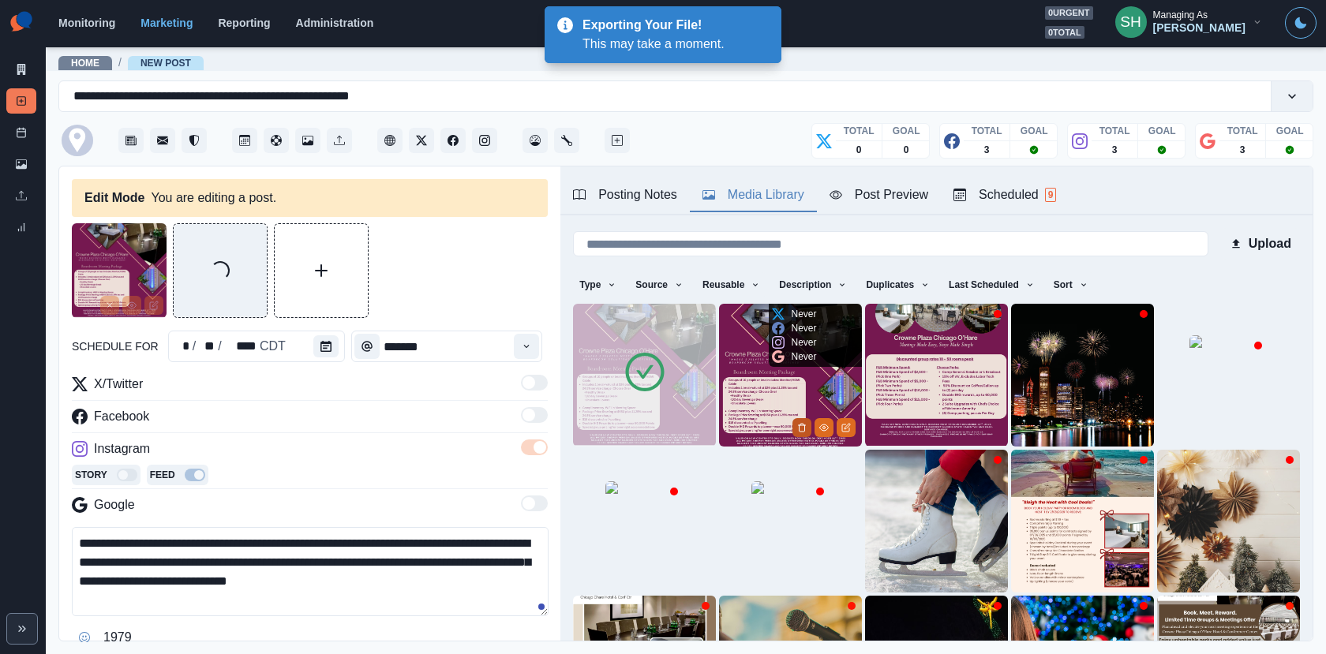
click at [800, 429] on icon "Delete Media" at bounding box center [801, 427] width 9 height 9
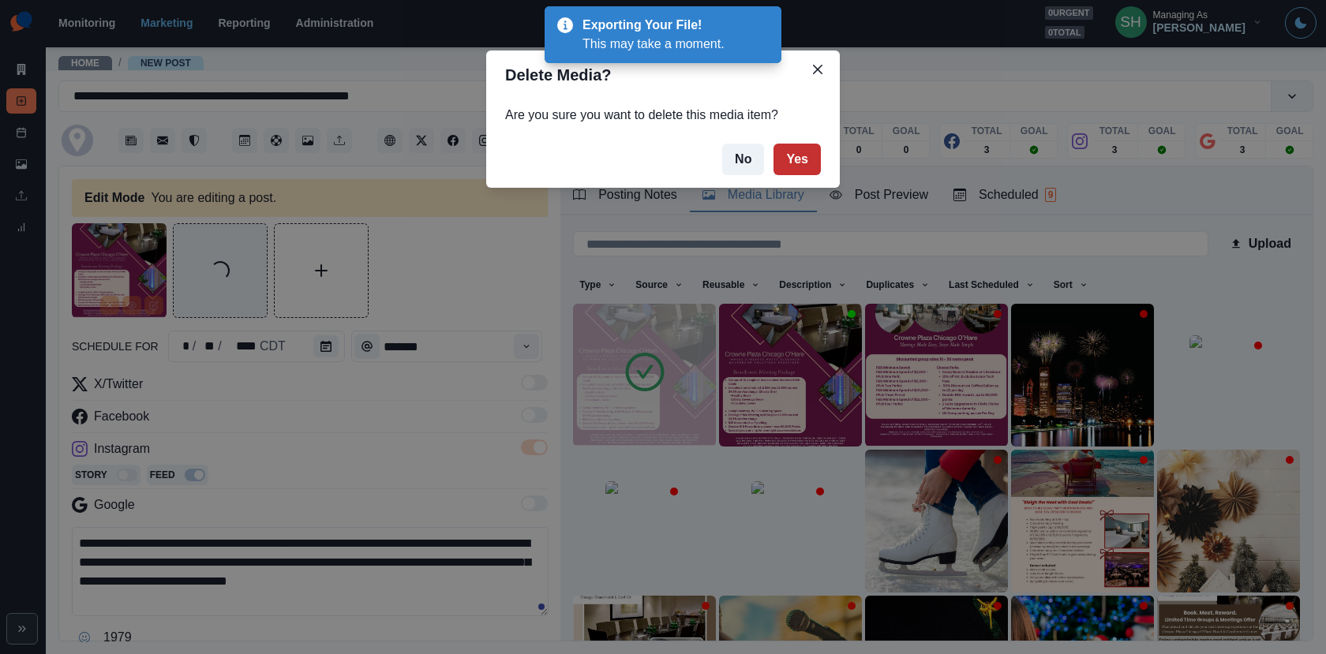
click at [796, 159] on button "Yes" at bounding box center [796, 160] width 47 height 32
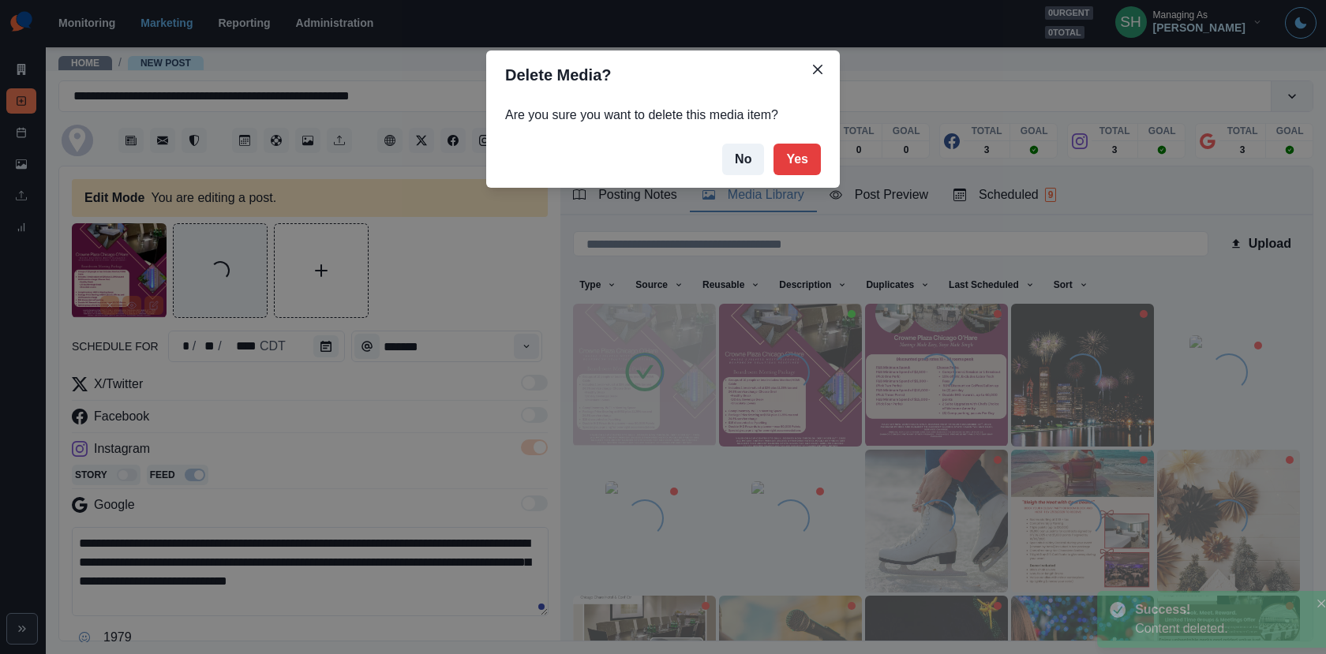
click at [375, 448] on div "Delete Media? Are you sure you want to delete this media item? No Yes" at bounding box center [663, 327] width 1326 height 654
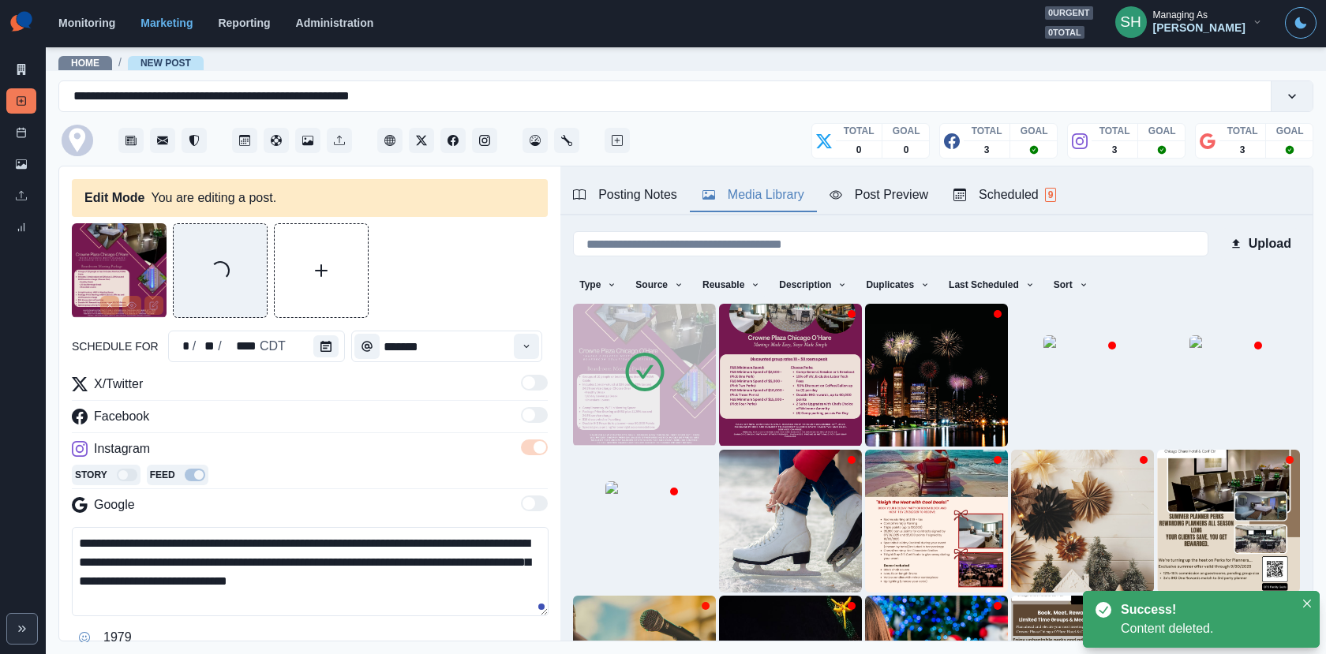
scroll to position [135, 0]
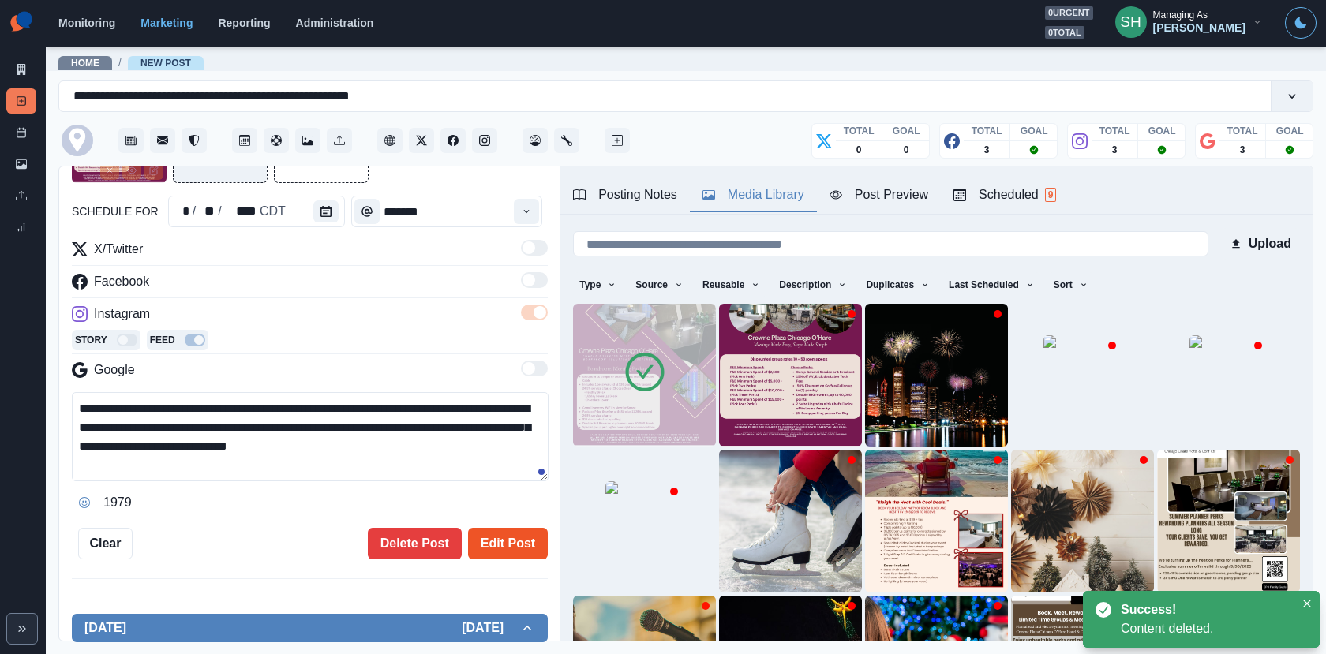
click at [515, 537] on button "Edit Post" at bounding box center [508, 544] width 80 height 32
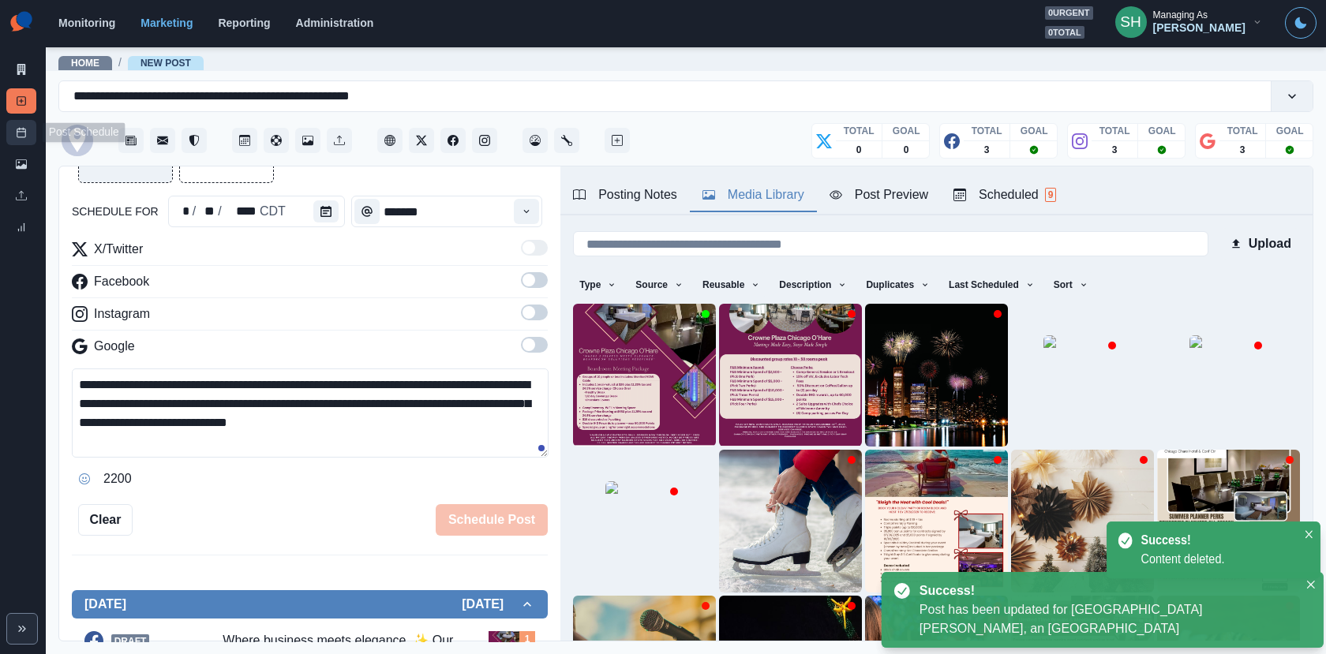
click at [23, 126] on link "Post Schedule" at bounding box center [21, 132] width 30 height 25
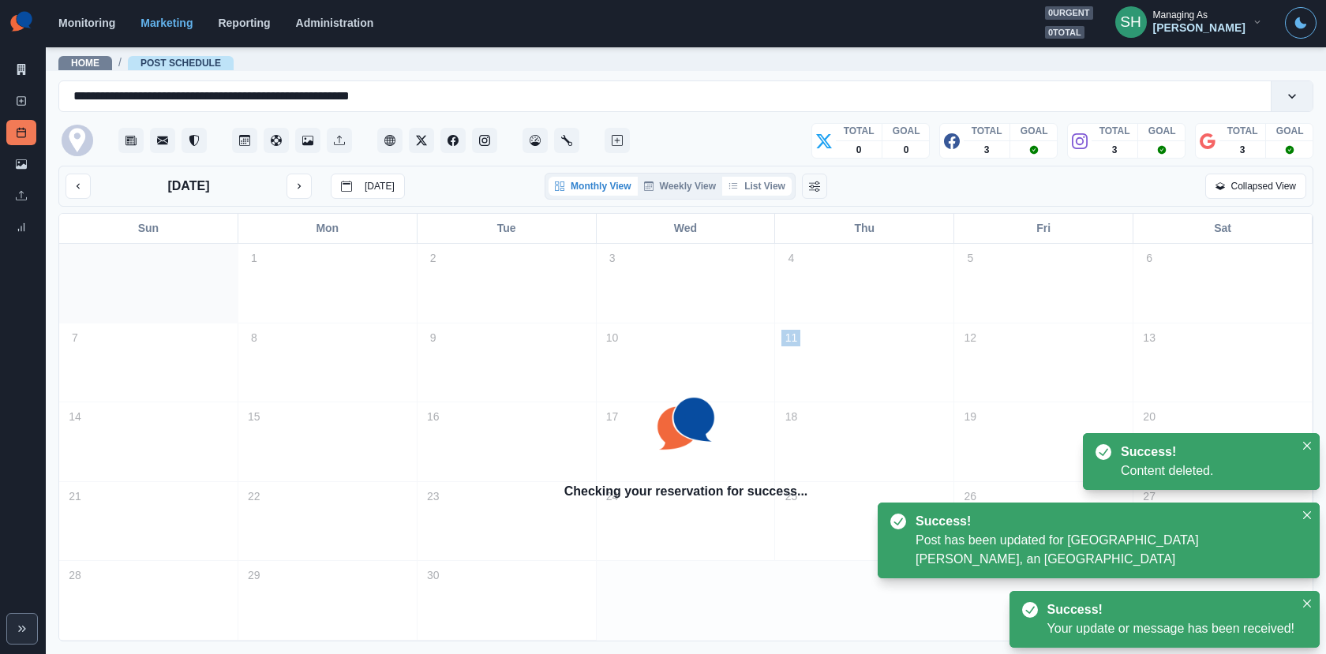
click at [761, 191] on button "List View" at bounding box center [756, 186] width 69 height 19
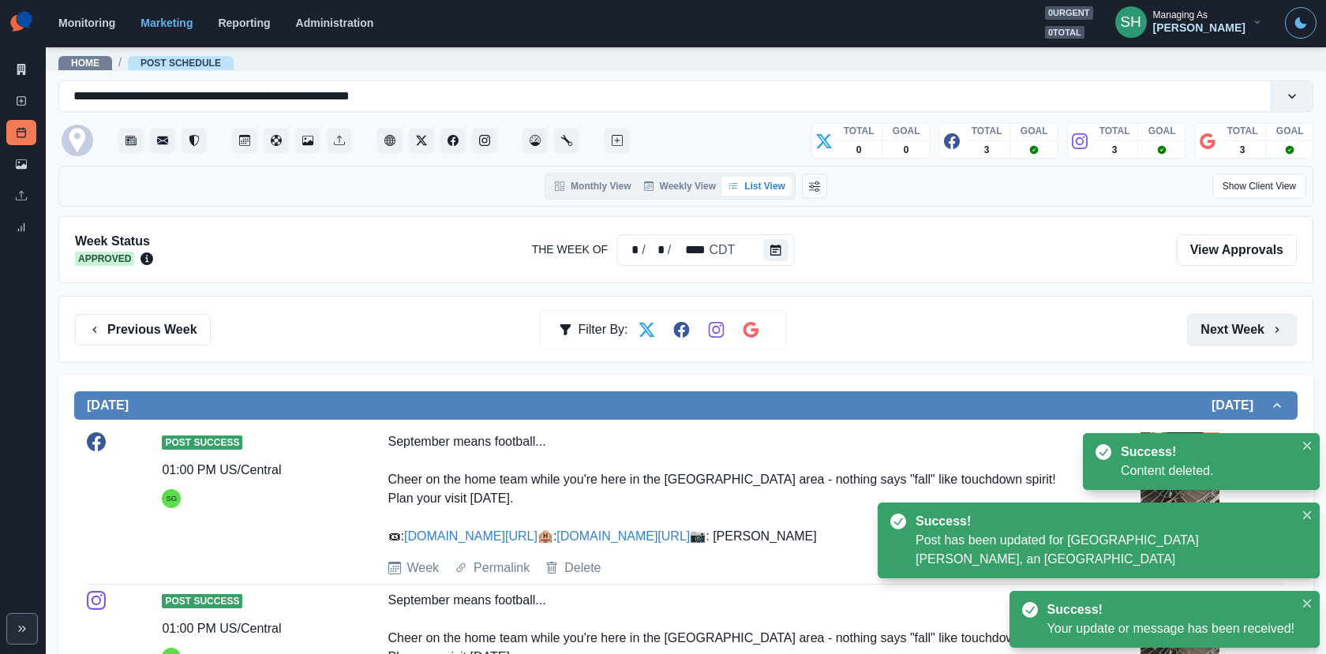
click at [1247, 316] on button "Next Week" at bounding box center [1242, 330] width 110 height 32
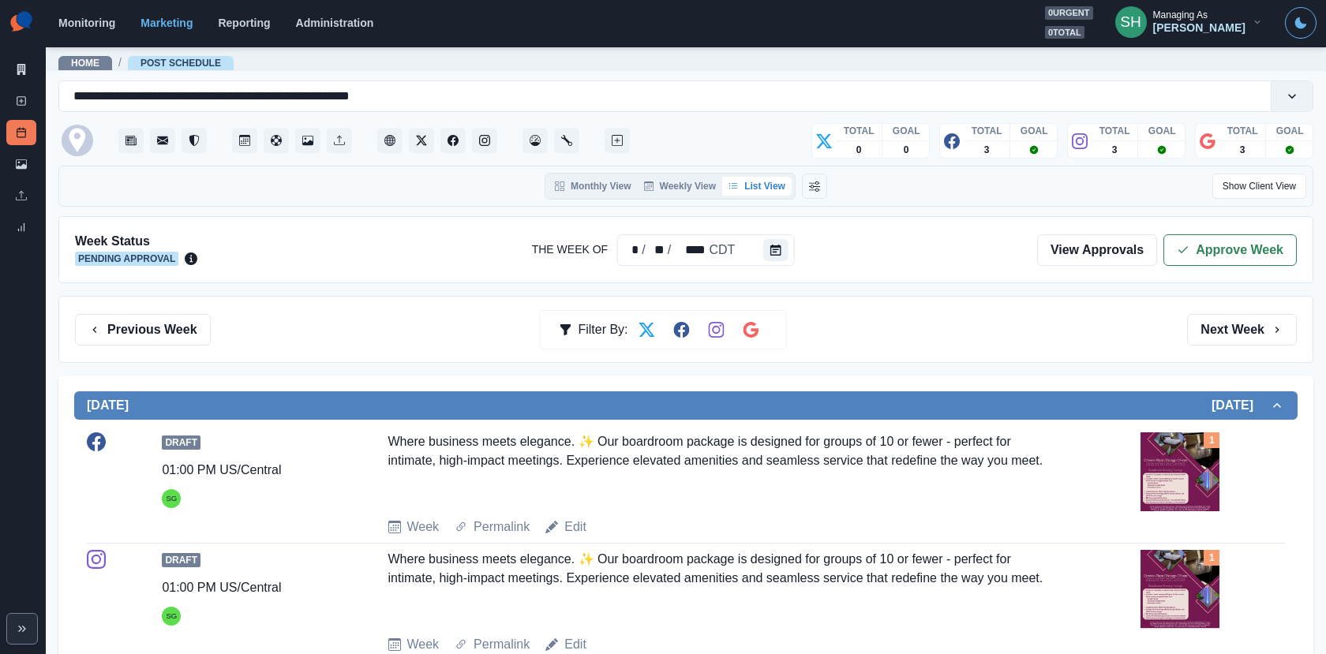
scroll to position [728, 0]
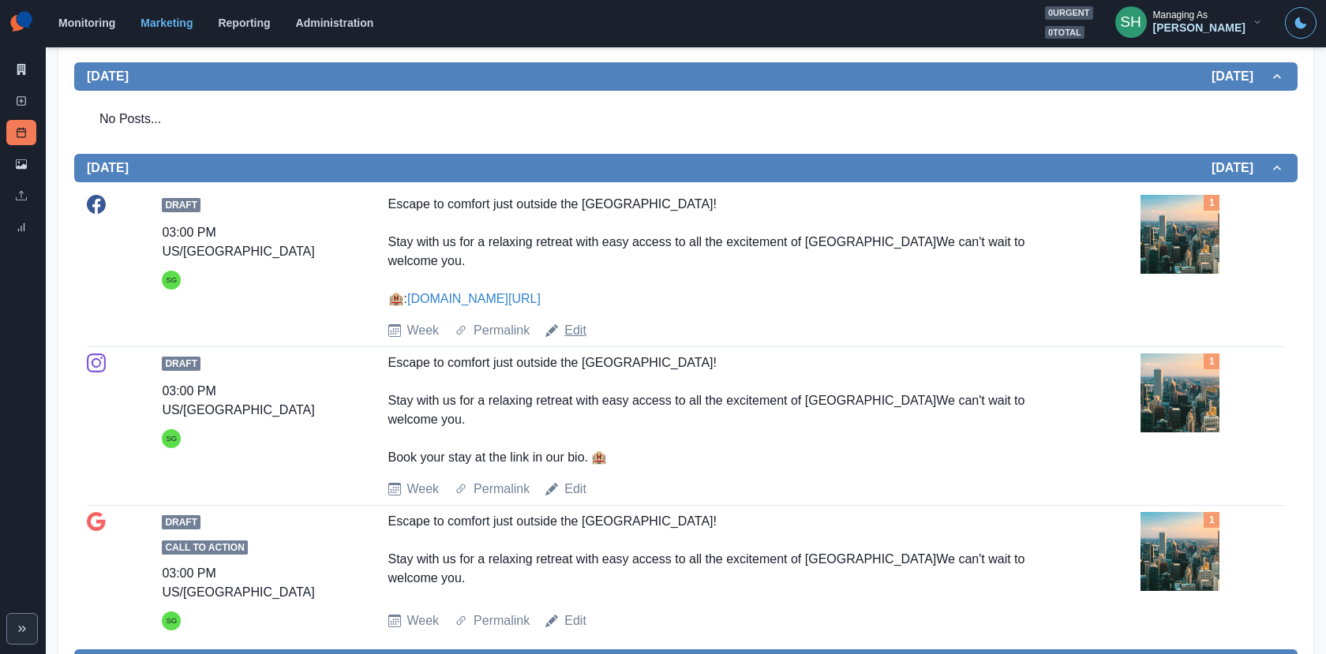
click at [570, 321] on link "Edit" at bounding box center [575, 330] width 22 height 19
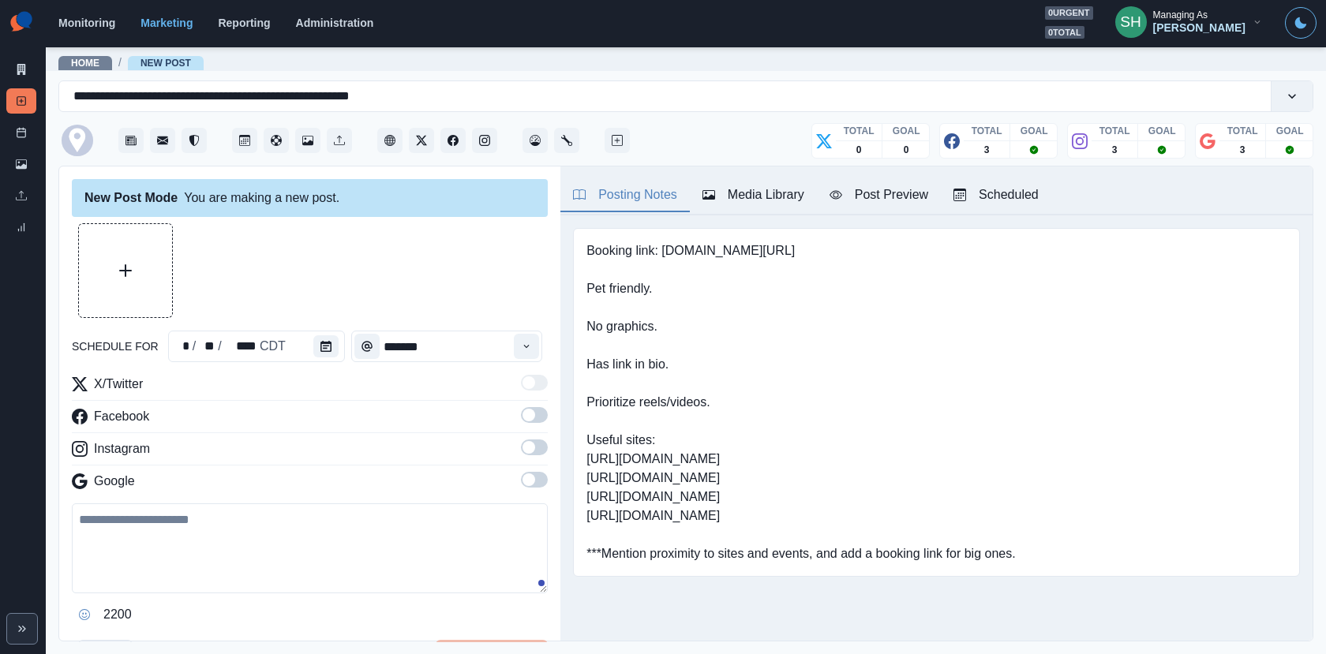
type input "*******"
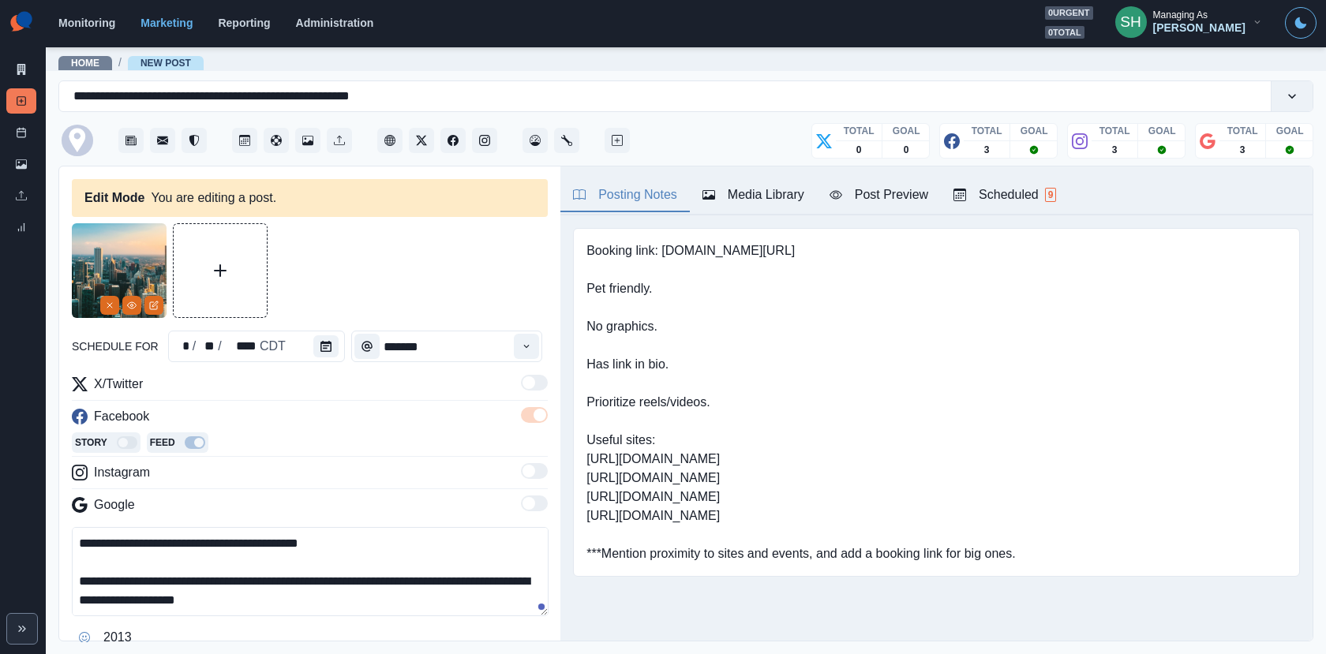
scroll to position [19, 0]
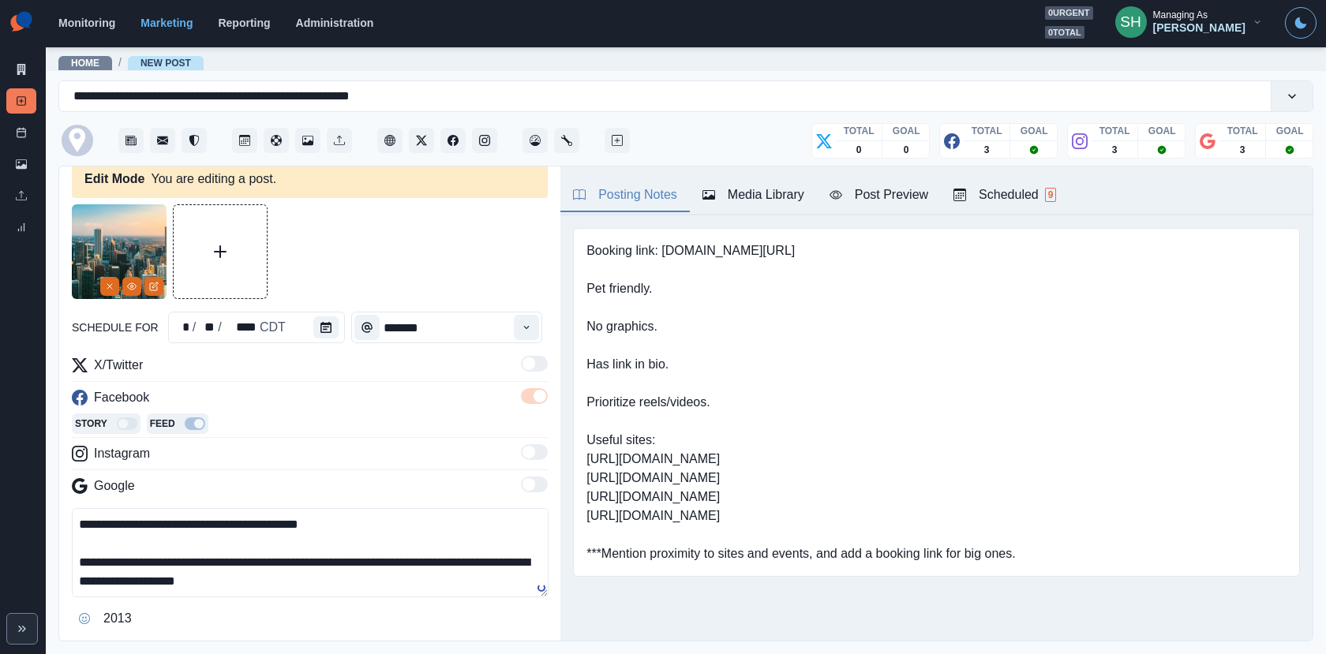
click at [836, 187] on div "Post Preview" at bounding box center [878, 194] width 99 height 19
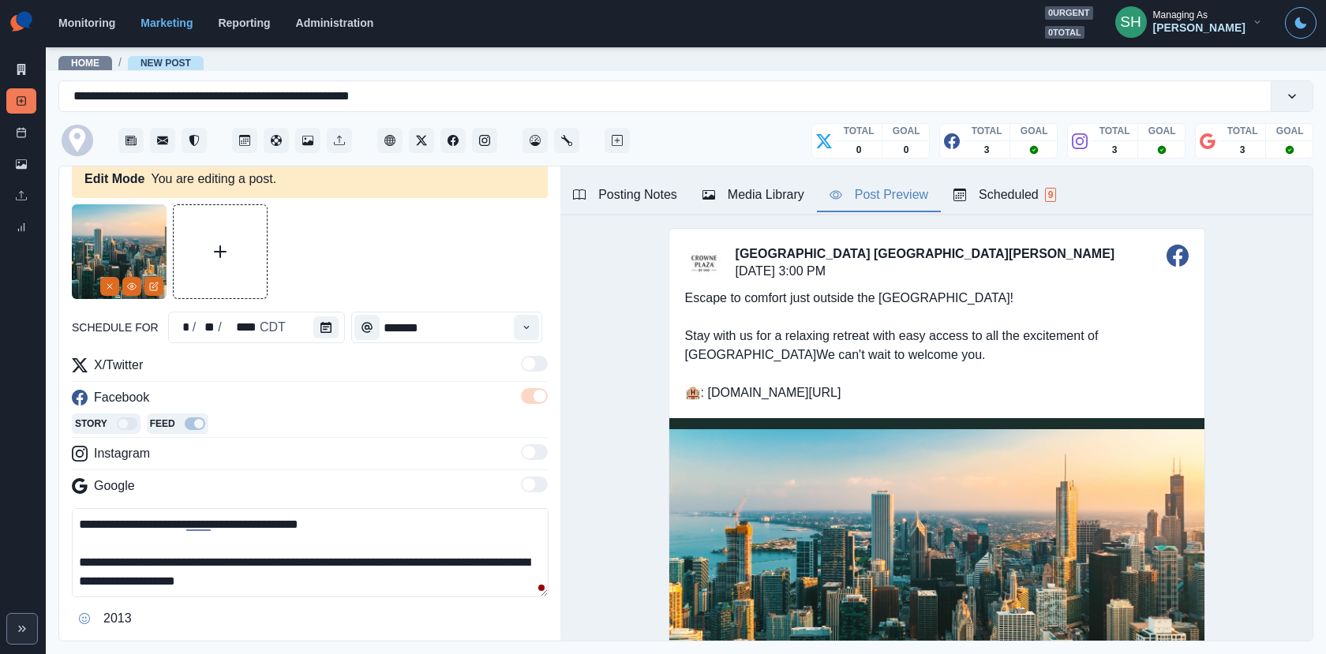
scroll to position [80, 0]
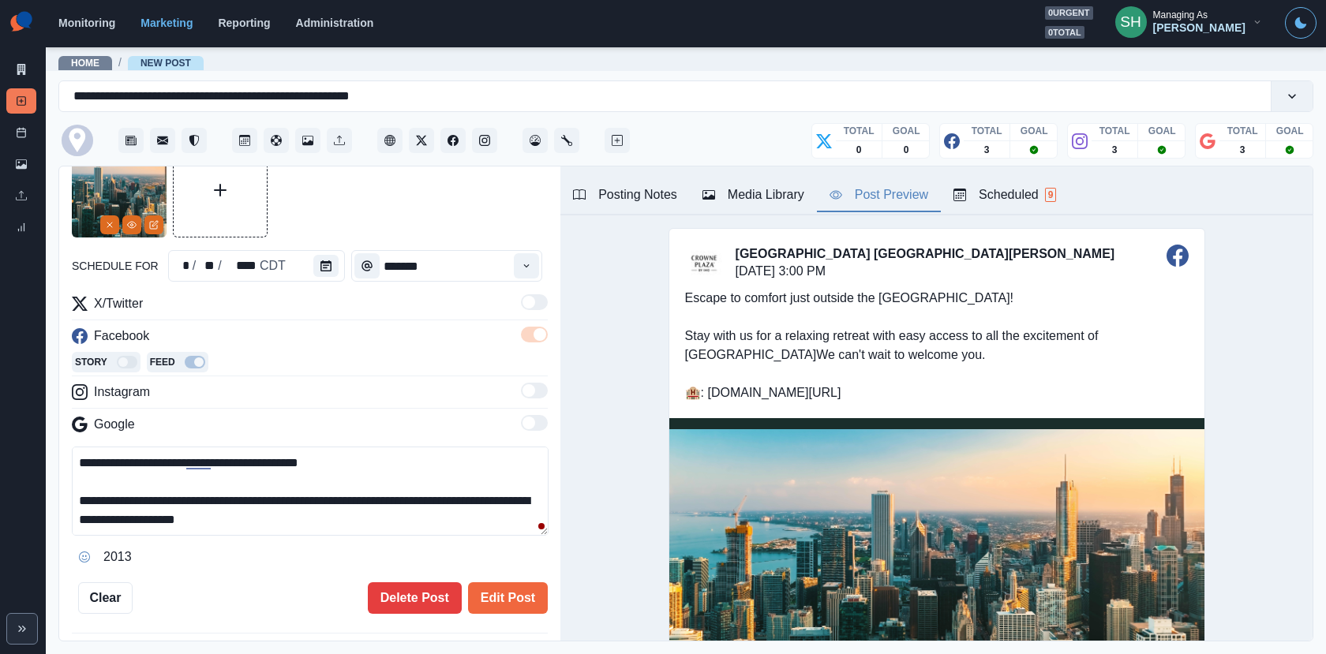
click at [133, 518] on textarea "**********" at bounding box center [310, 491] width 477 height 89
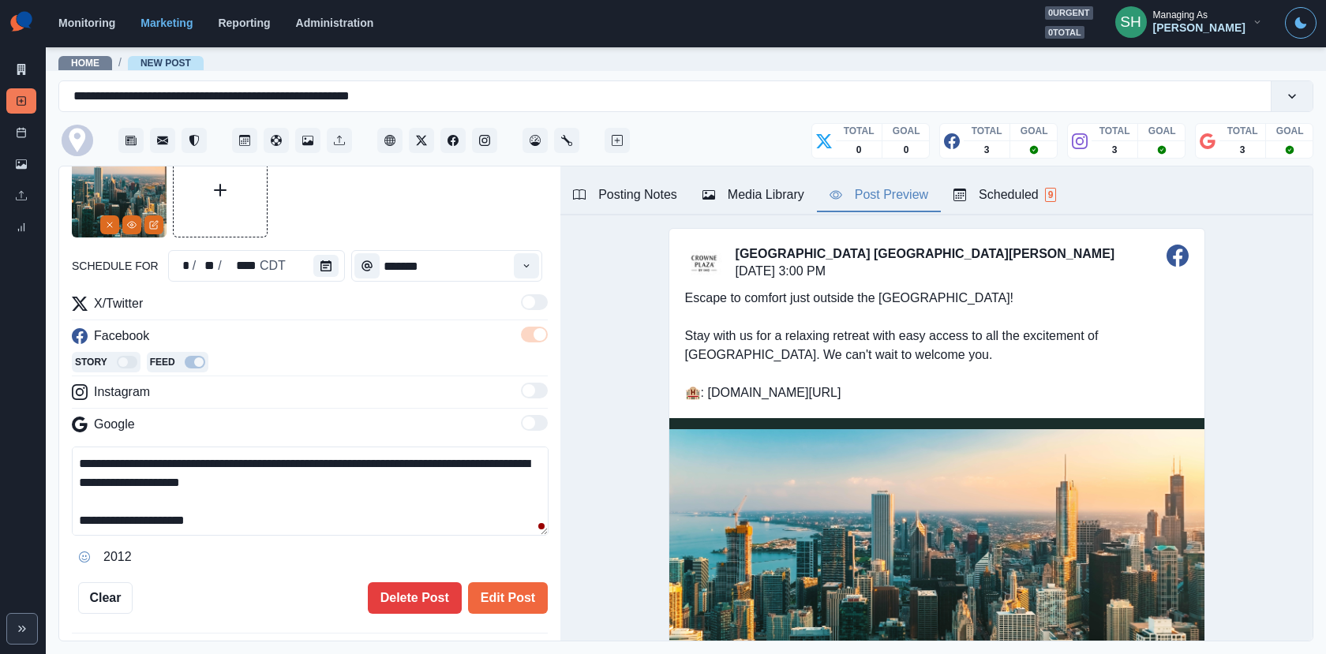
drag, startPoint x: 101, startPoint y: 518, endPoint x: 37, endPoint y: 518, distance: 63.9
click at [60, 518] on div "**********" at bounding box center [309, 404] width 501 height 476
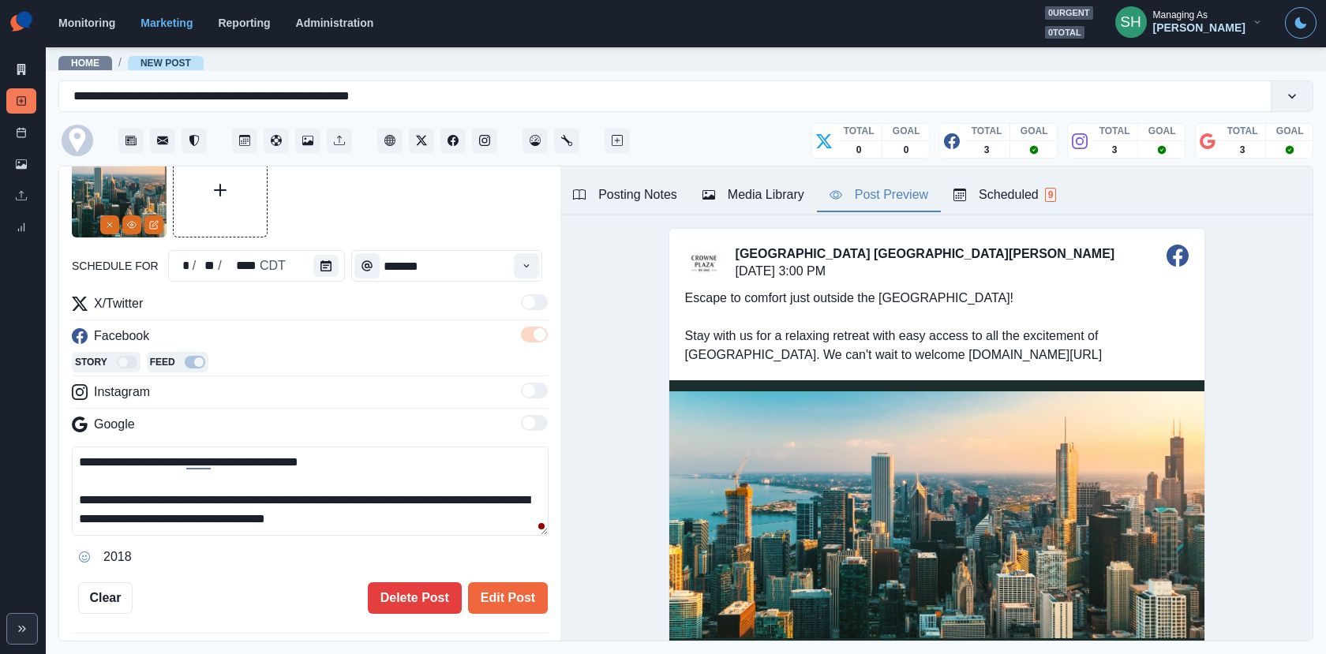
scroll to position [0, 0]
type textarea "**********"
click at [503, 593] on button "Edit Post" at bounding box center [508, 598] width 80 height 32
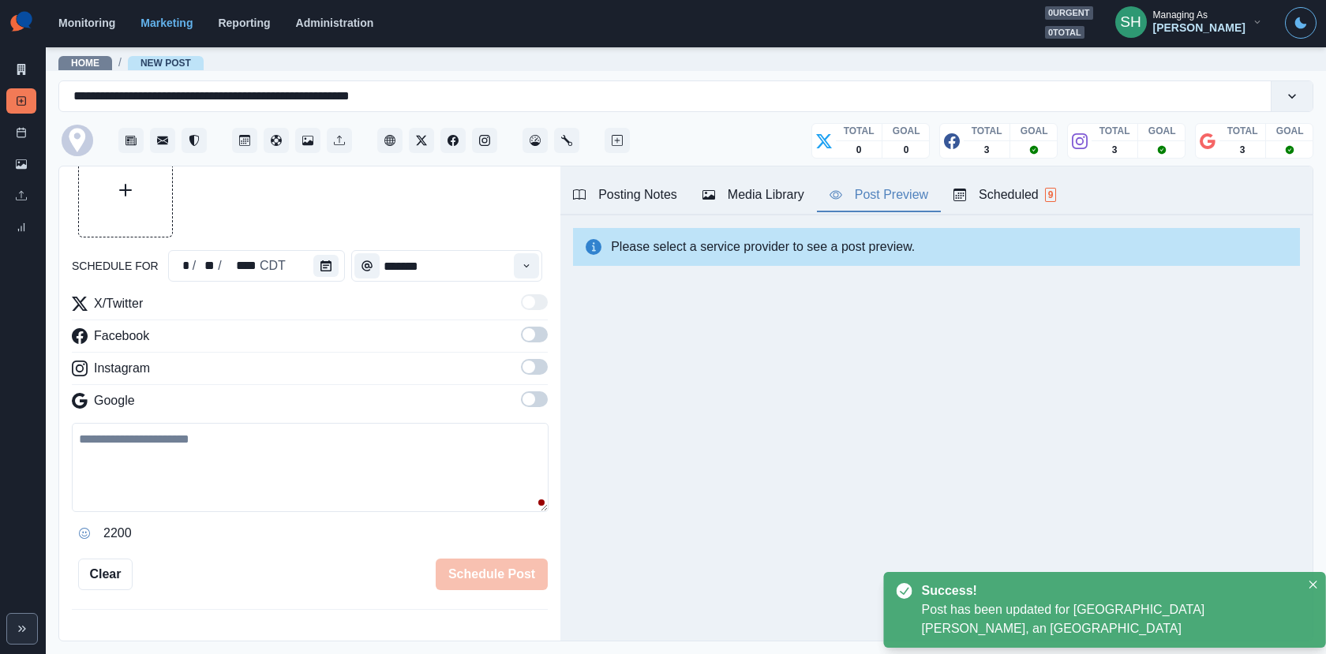
scroll to position [540, 0]
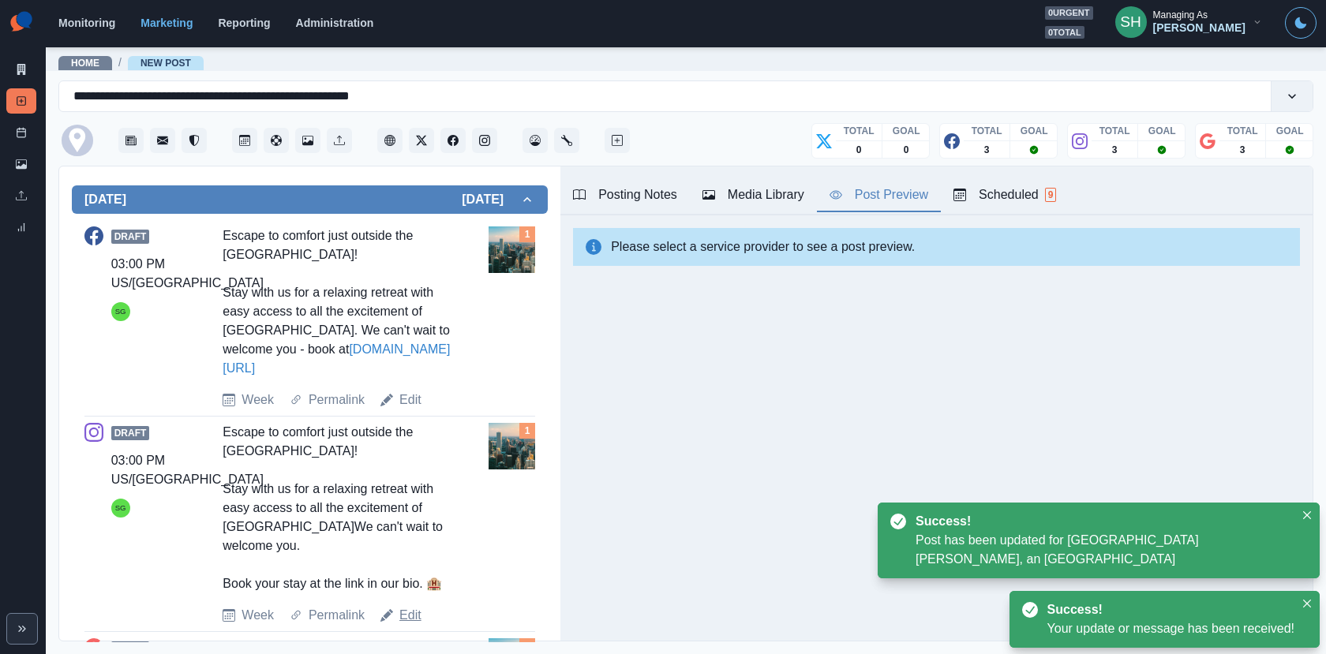
click at [416, 606] on link "Edit" at bounding box center [410, 615] width 22 height 19
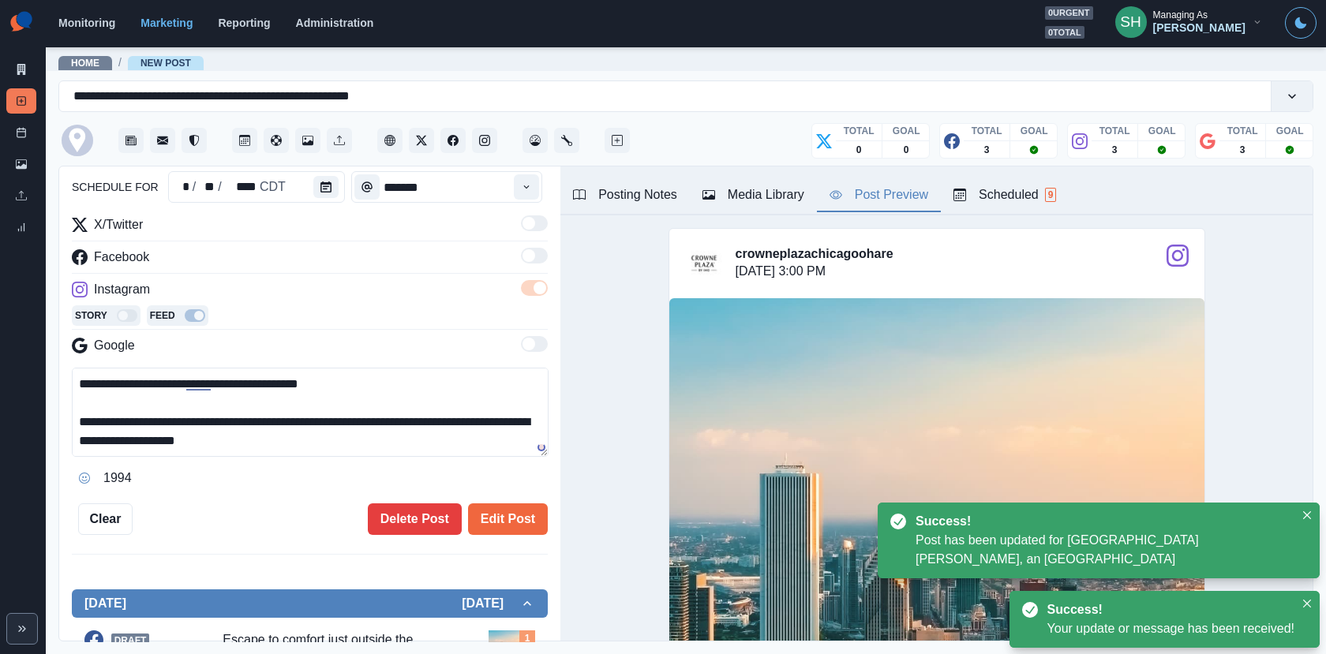
scroll to position [37, 0]
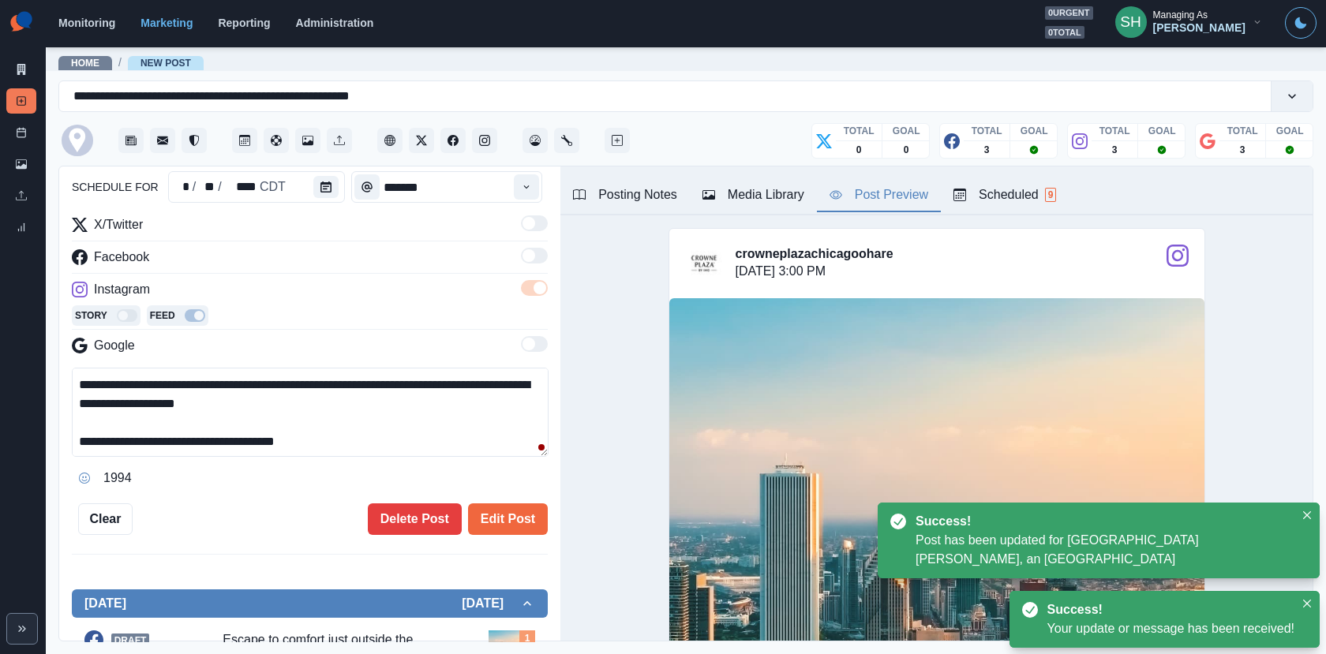
click at [132, 405] on textarea "**********" at bounding box center [310, 412] width 477 height 89
click at [76, 437] on textarea "**********" at bounding box center [310, 412] width 477 height 89
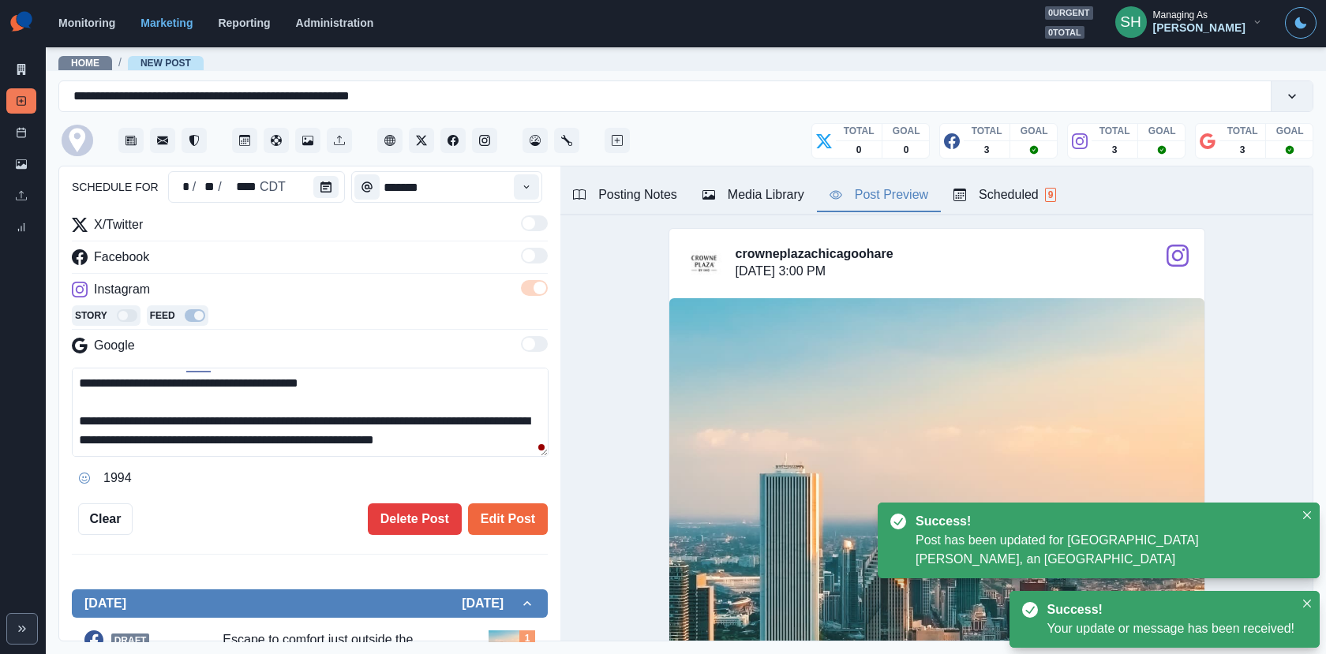
scroll to position [0, 0]
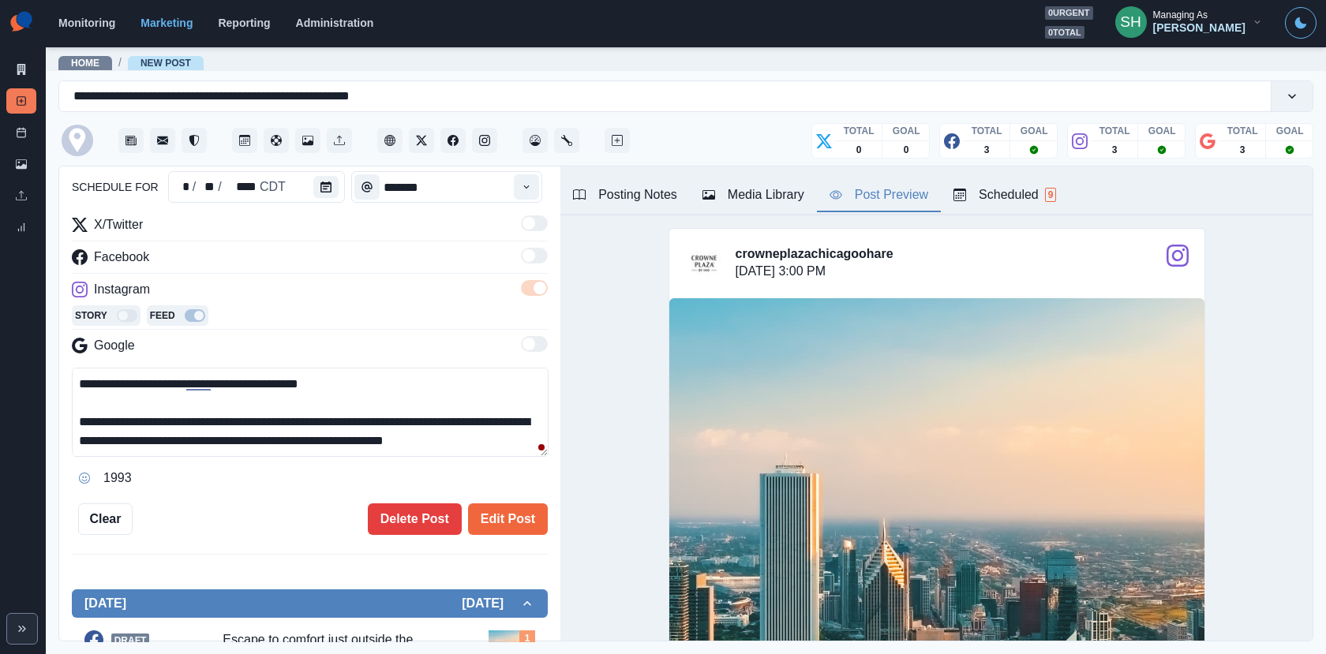
drag, startPoint x: 518, startPoint y: 440, endPoint x: 584, endPoint y: 440, distance: 66.3
click at [584, 440] on div "**********" at bounding box center [685, 404] width 1253 height 476
type textarea "**********"
click at [494, 525] on button "Edit Post" at bounding box center [508, 519] width 80 height 32
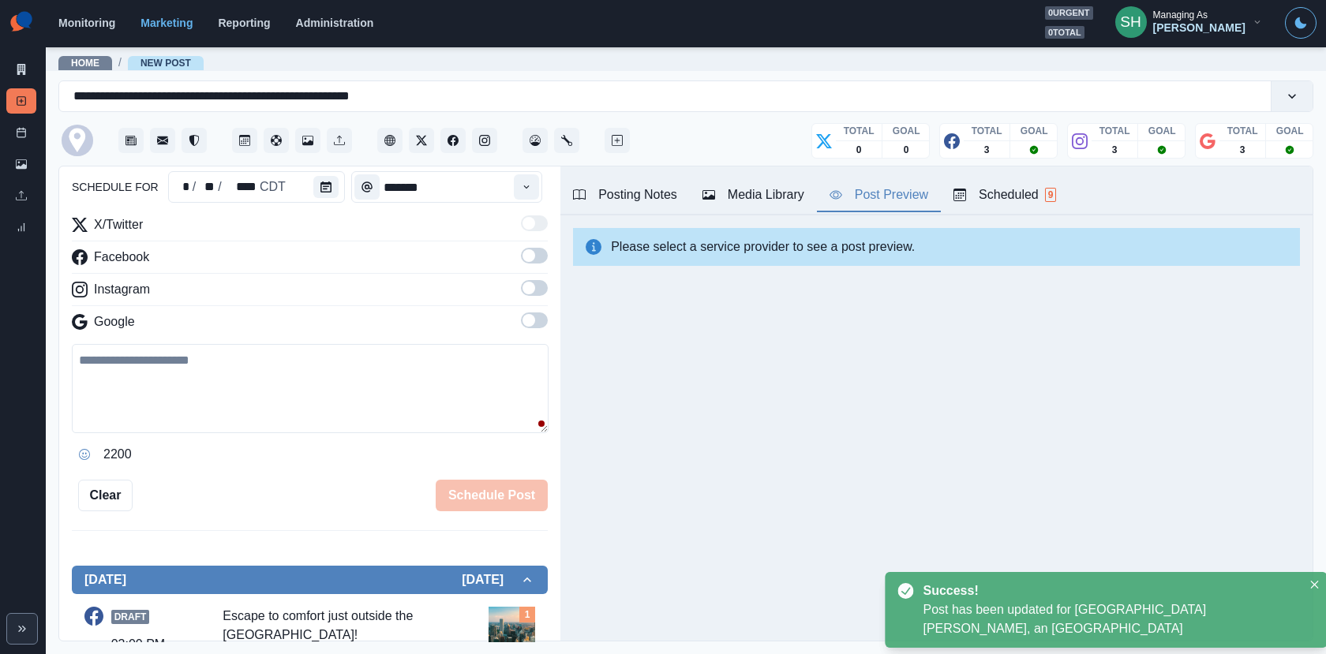
scroll to position [668, 0]
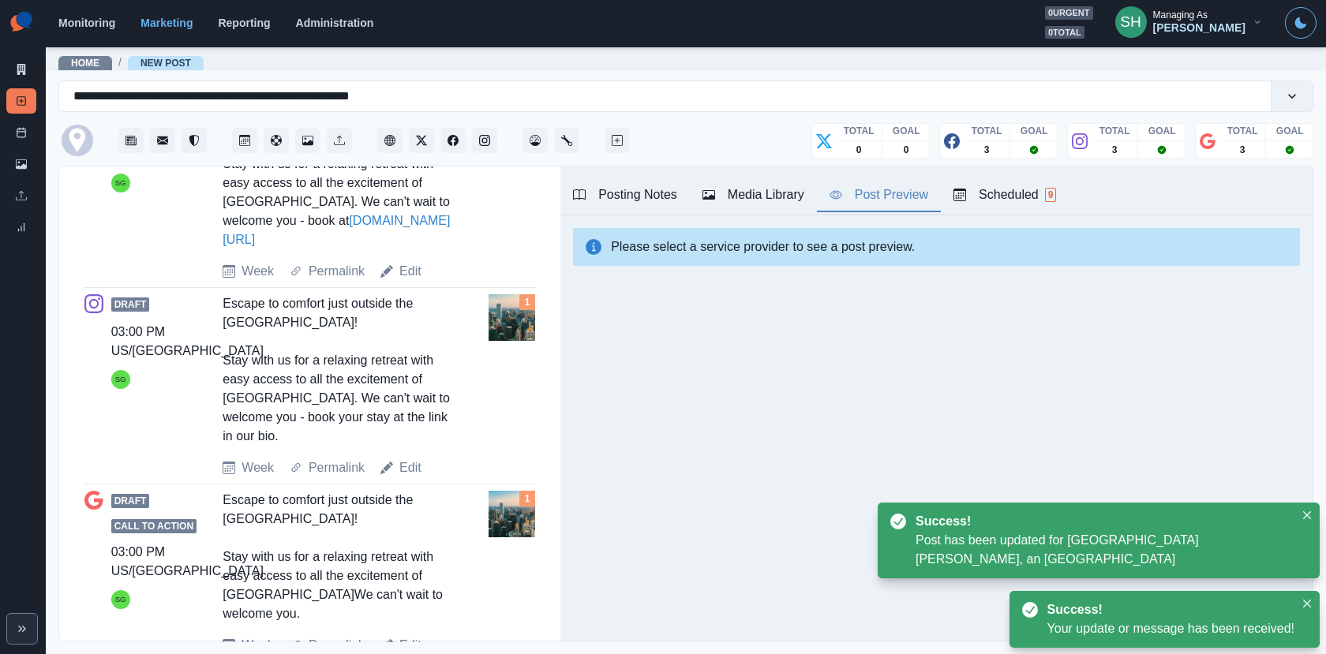
click at [397, 636] on div "Edit" at bounding box center [400, 645] width 41 height 19
click at [410, 636] on link "Edit" at bounding box center [410, 645] width 22 height 19
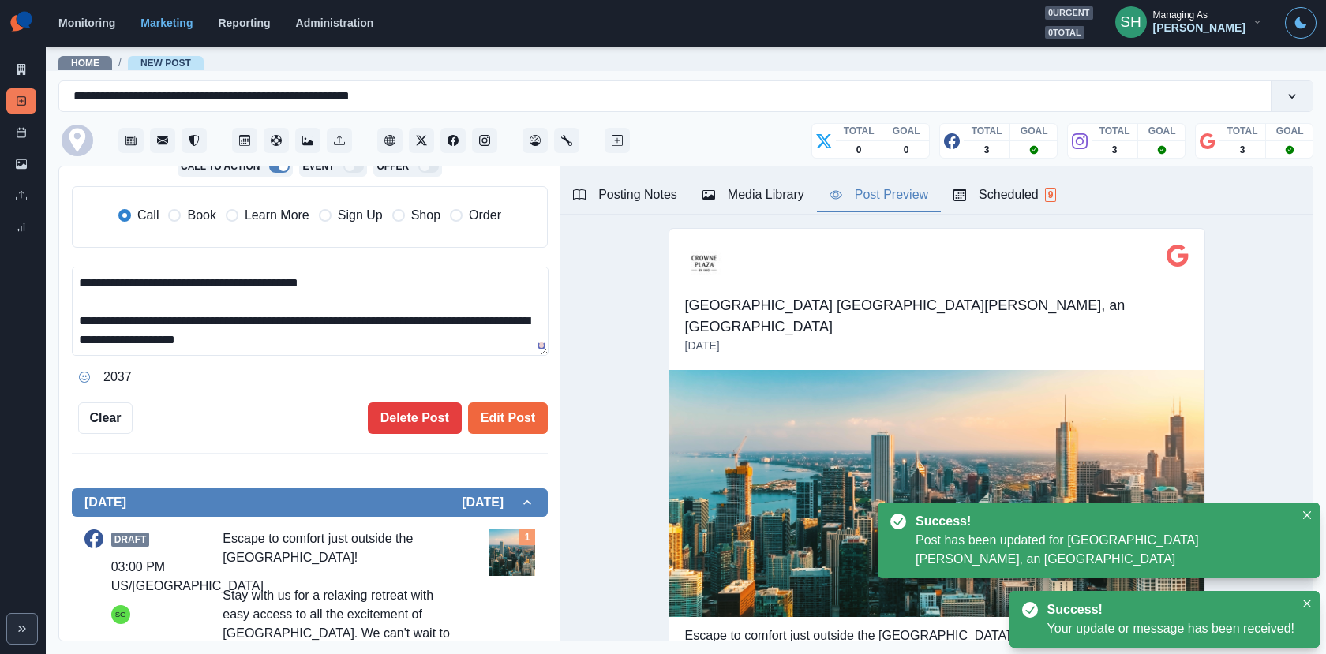
scroll to position [83, 0]
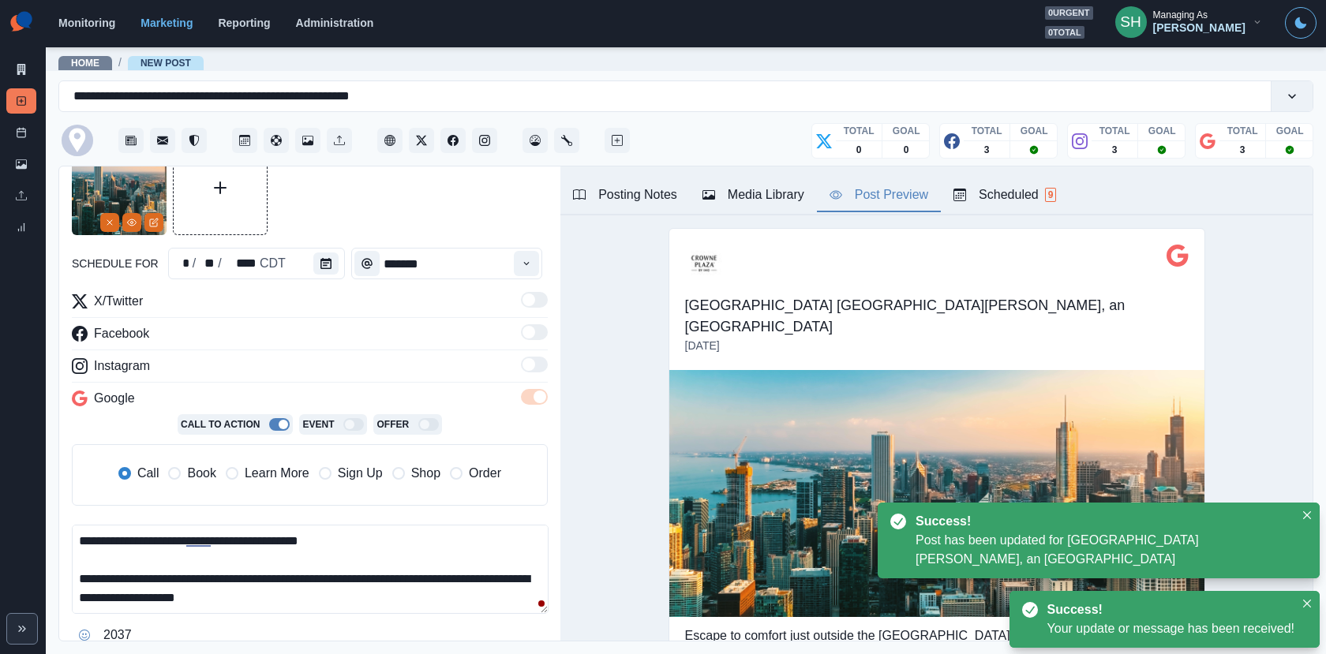
click at [132, 590] on textarea "**********" at bounding box center [310, 569] width 477 height 89
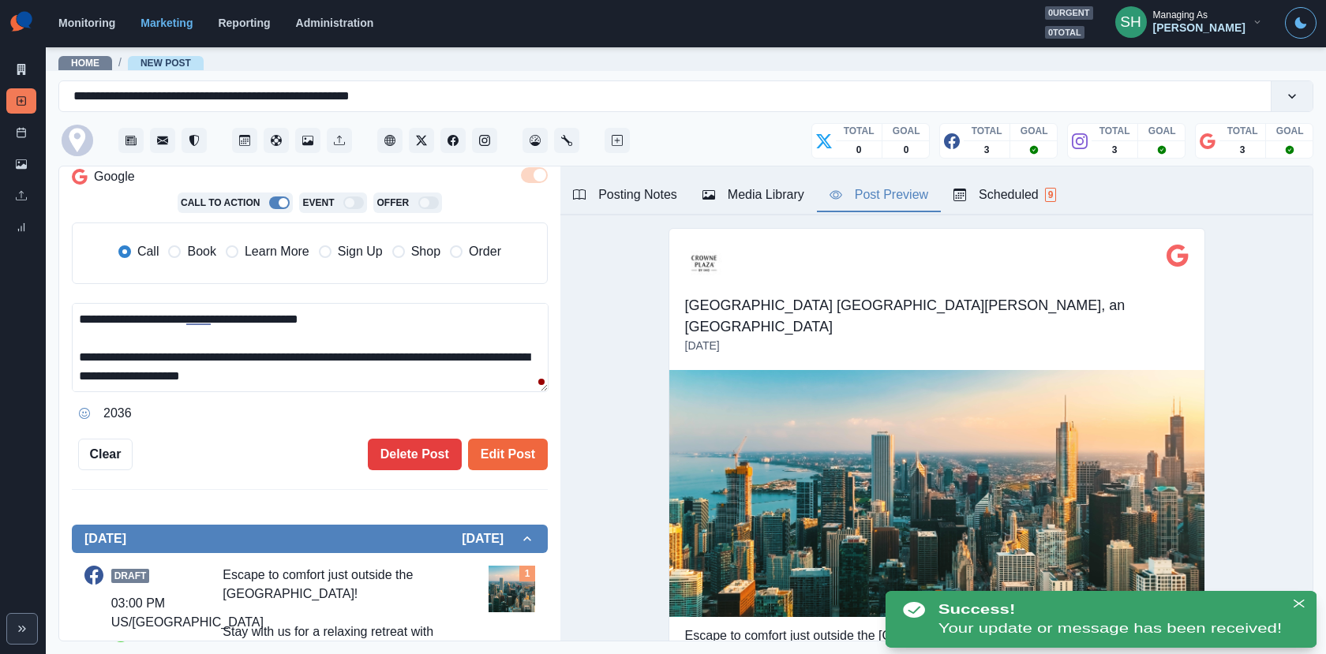
click at [206, 251] on span "Book" at bounding box center [201, 251] width 28 height 19
type textarea "**********"
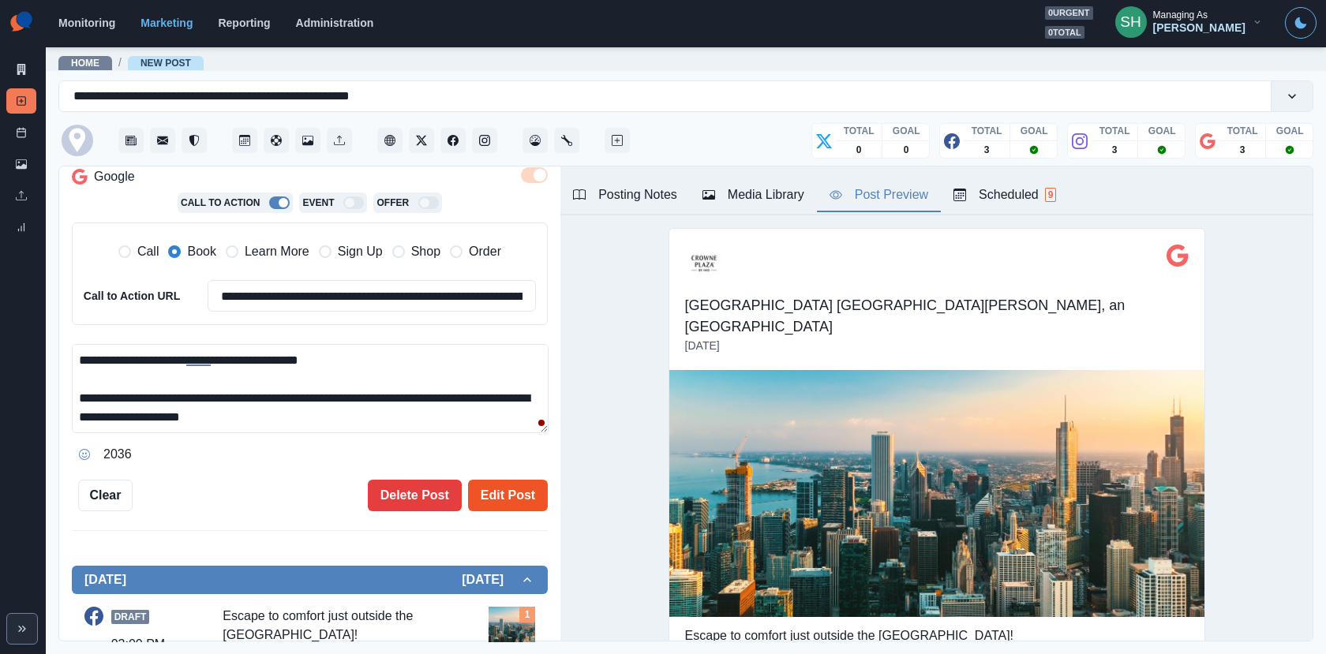
click at [504, 497] on button "Edit Post" at bounding box center [508, 496] width 80 height 32
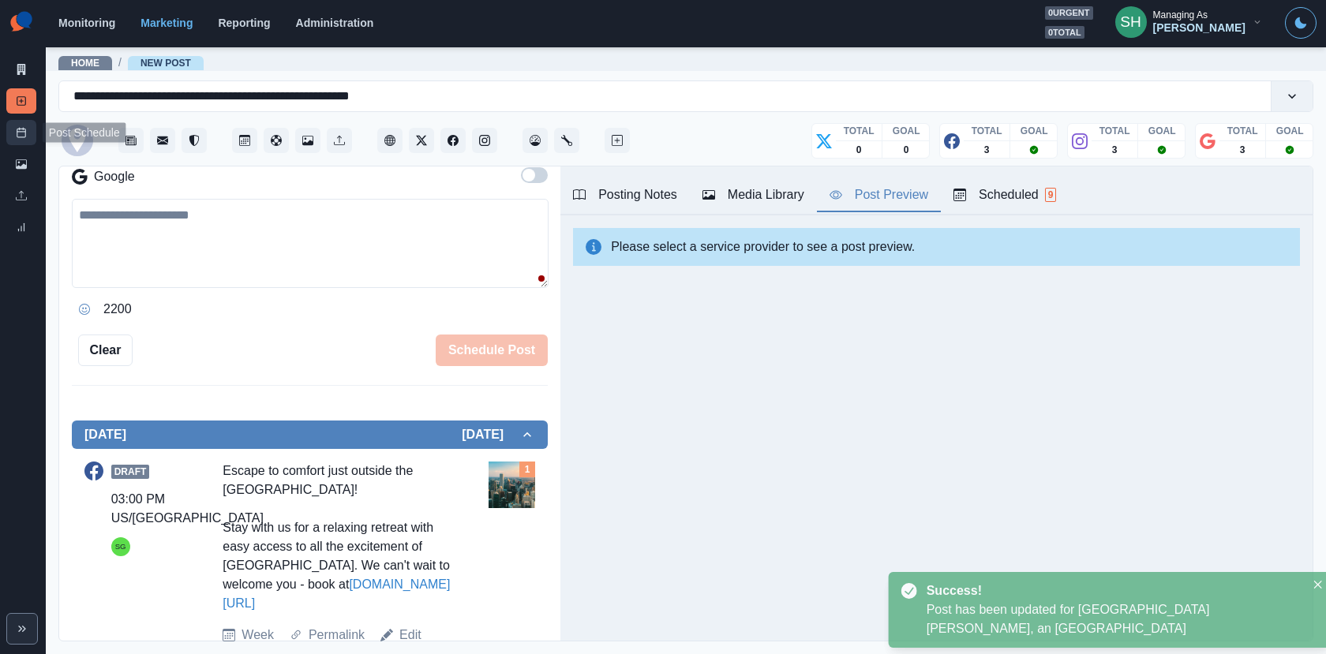
click at [28, 129] on link "Post Schedule" at bounding box center [21, 132] width 30 height 25
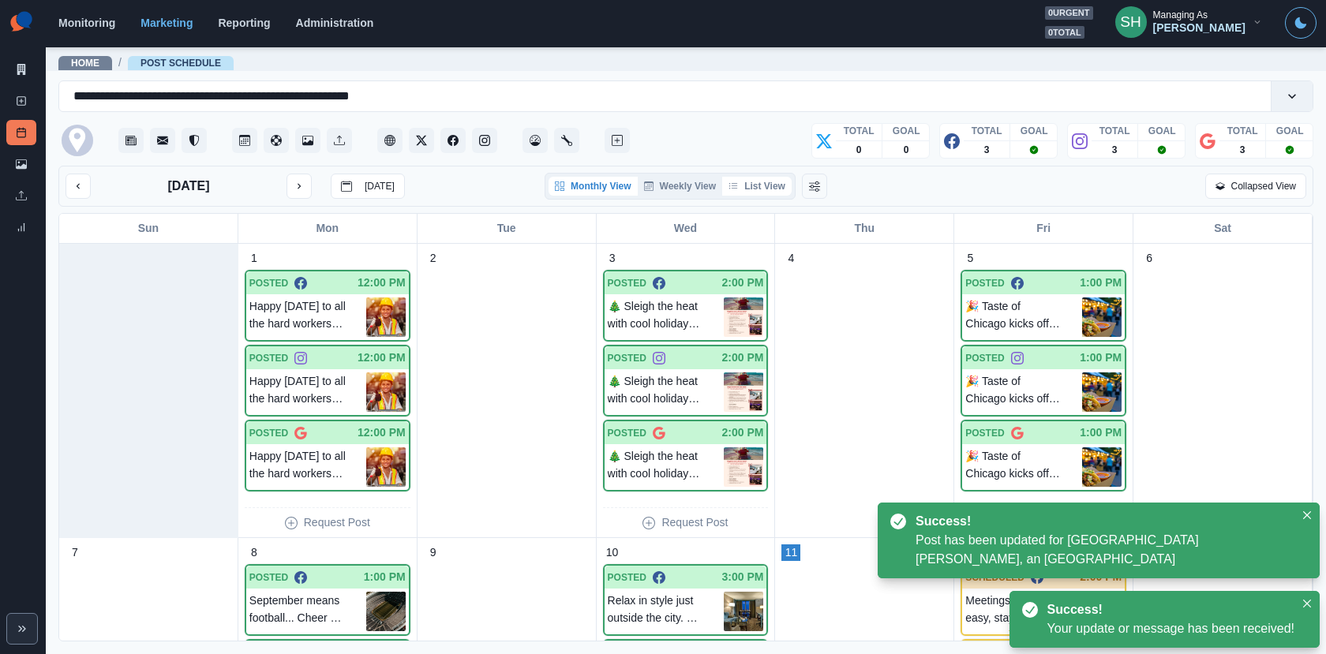
click at [753, 184] on button "List View" at bounding box center [756, 186] width 69 height 19
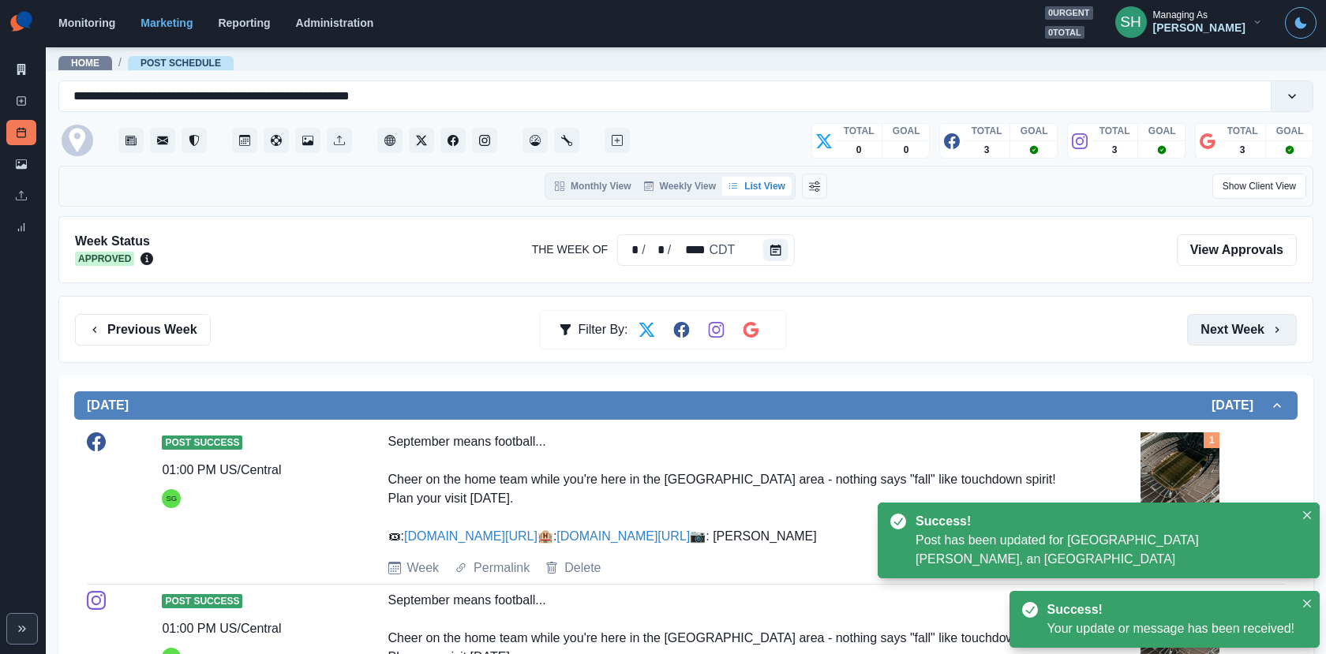
click at [1221, 338] on button "Next Week" at bounding box center [1242, 330] width 110 height 32
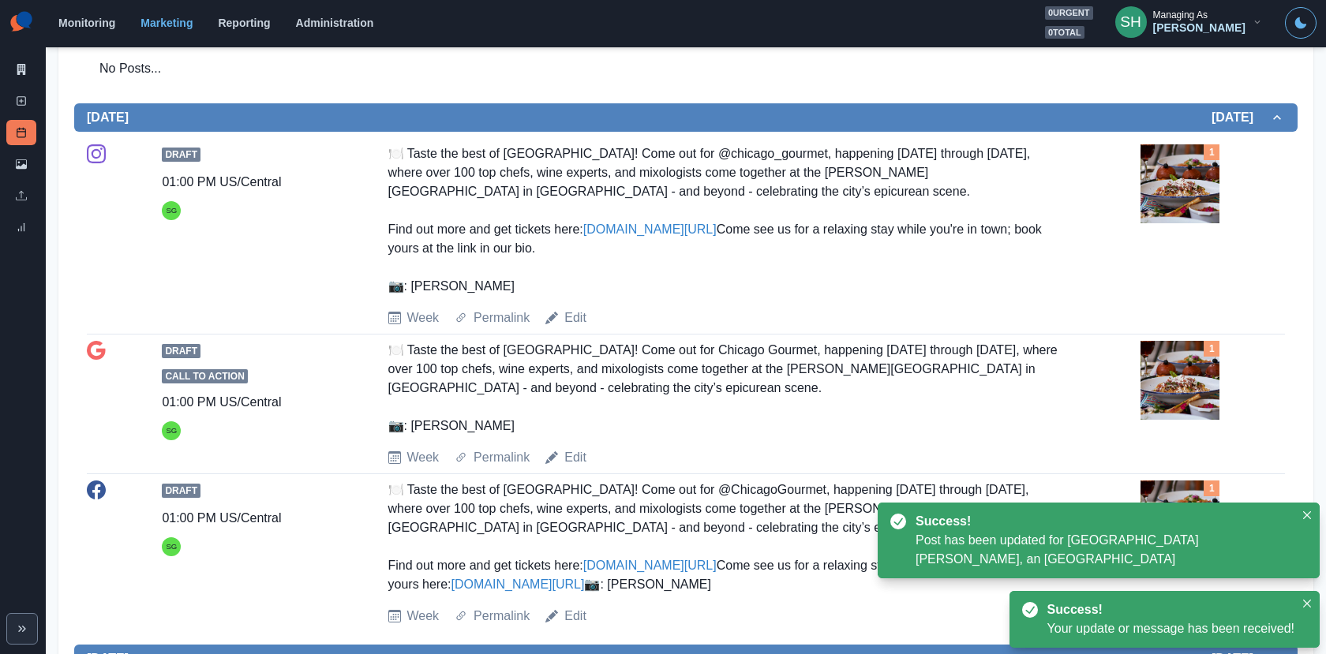
scroll to position [1328, 0]
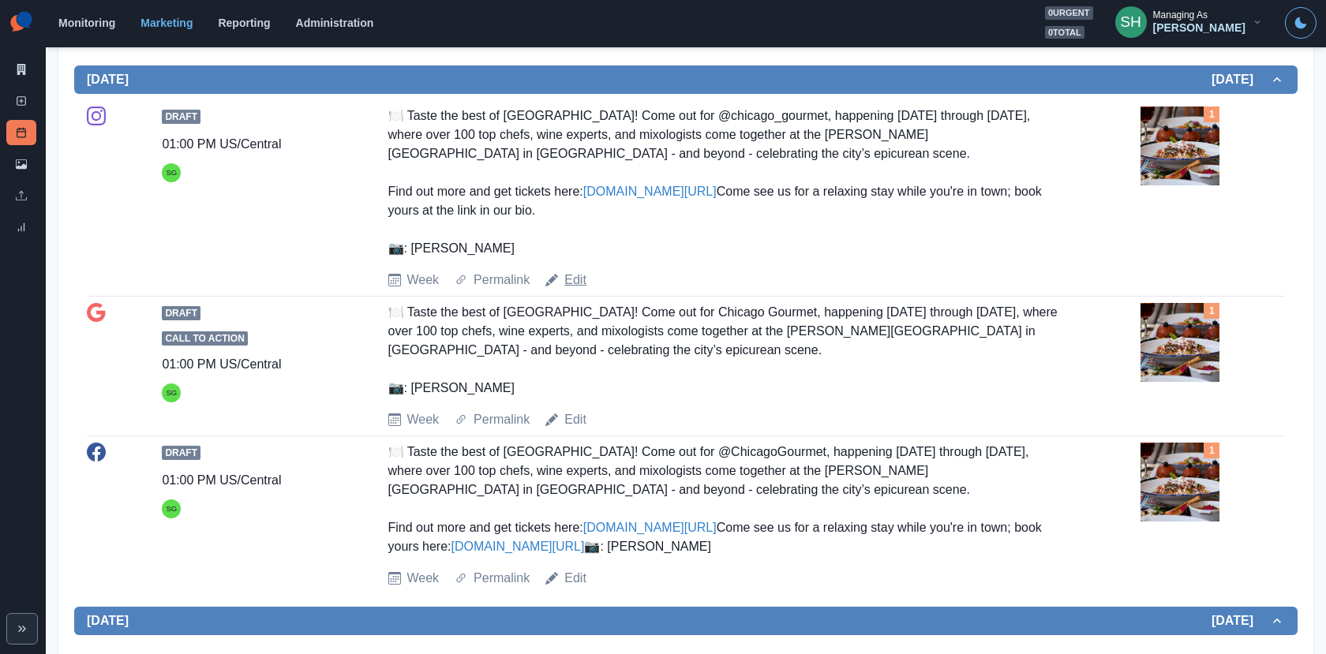
click at [570, 277] on link "Edit" at bounding box center [575, 280] width 22 height 19
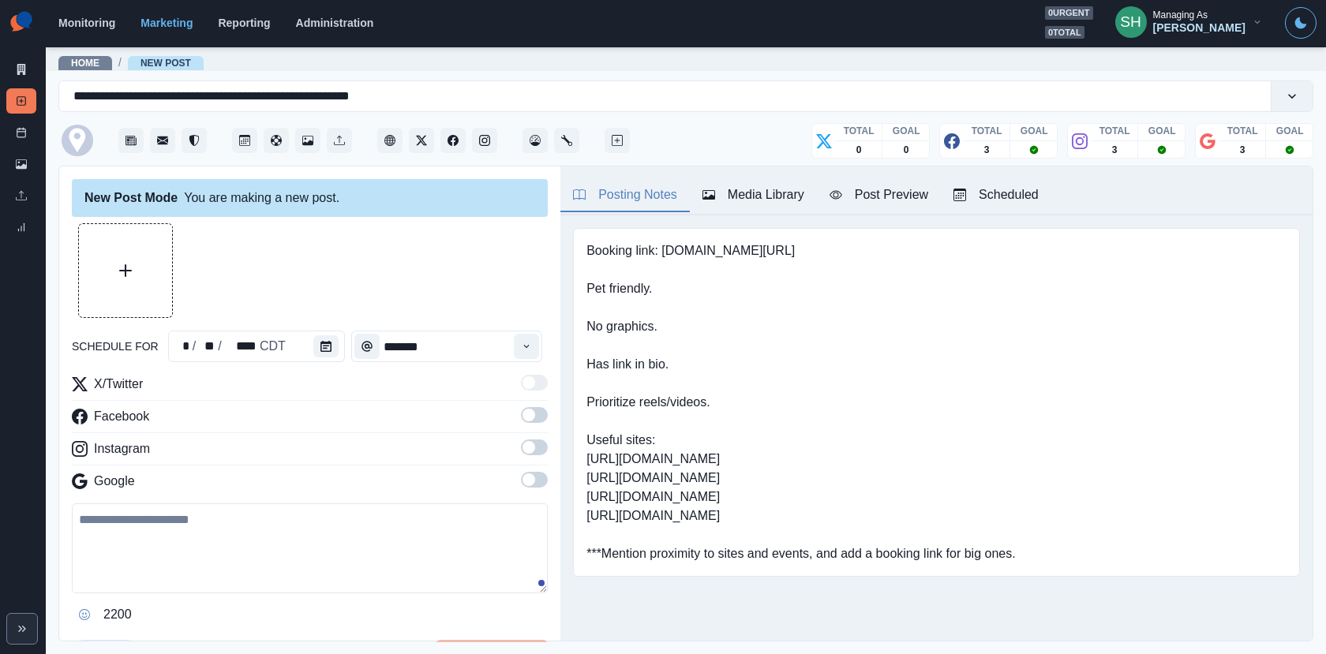
type input "*******"
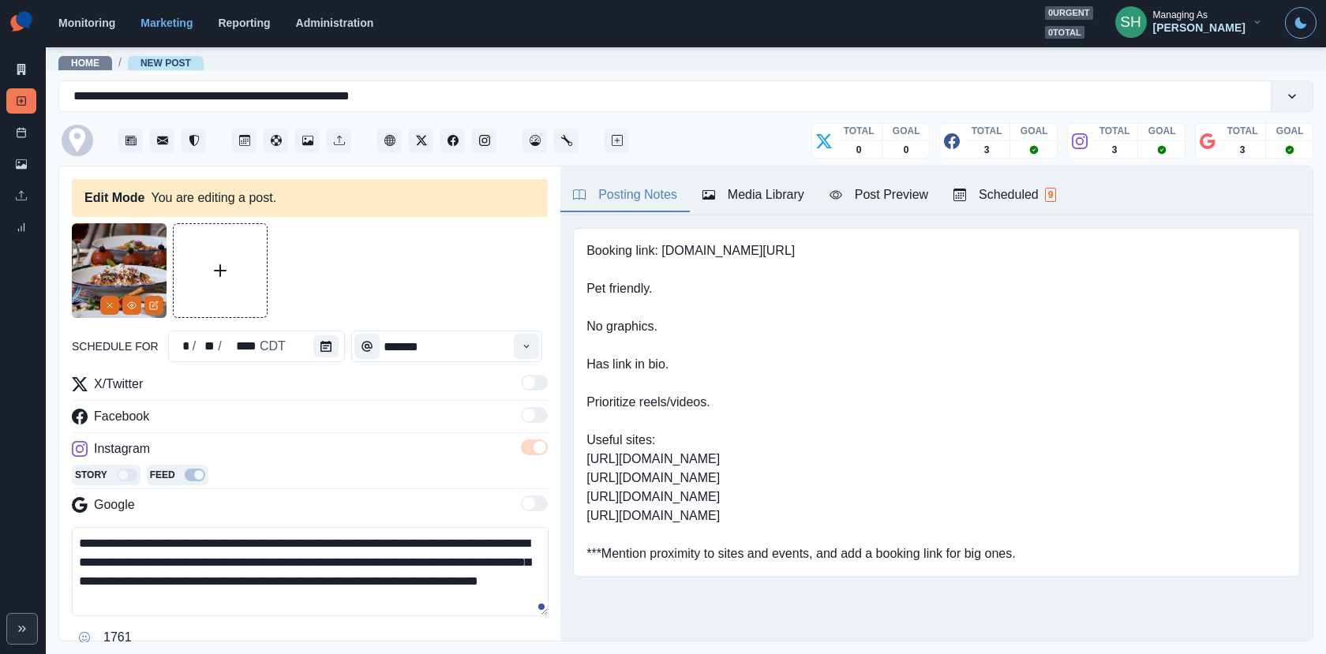
click at [245, 539] on textarea "**********" at bounding box center [310, 571] width 477 height 89
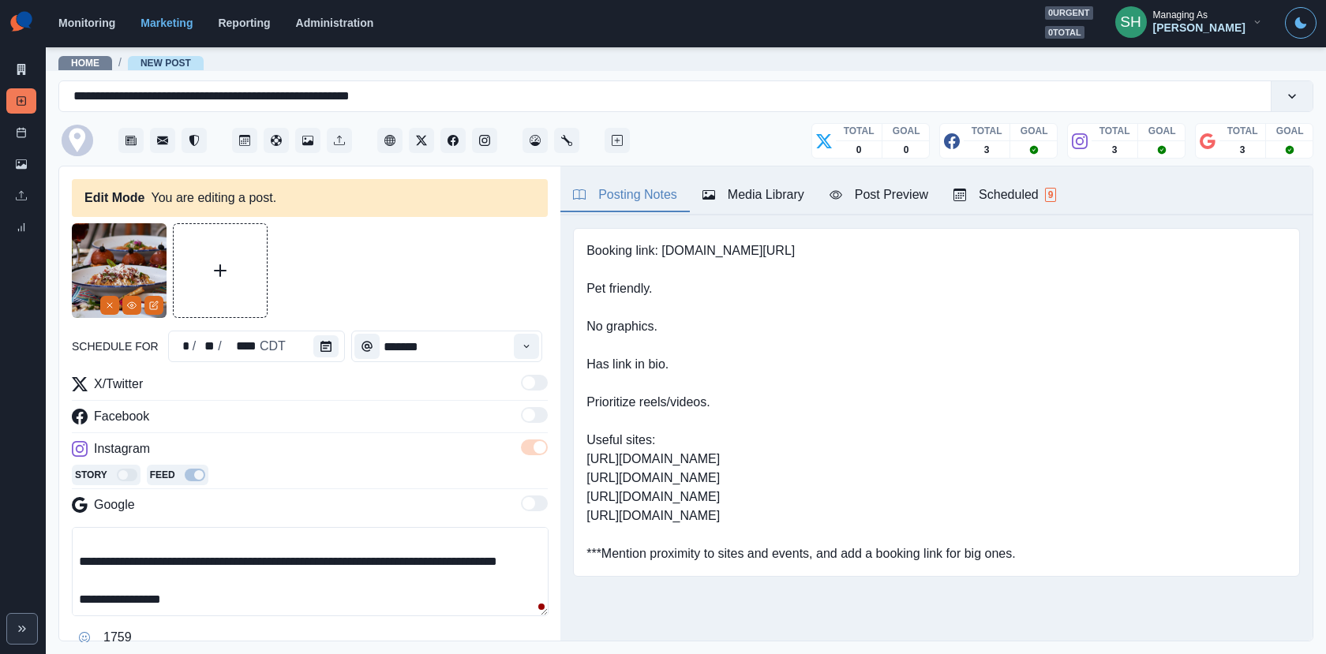
click at [77, 555] on textarea "**********" at bounding box center [310, 571] width 477 height 89
drag, startPoint x: 387, startPoint y: 543, endPoint x: 51, endPoint y: 543, distance: 336.1
click at [51, 543] on main "**********" at bounding box center [686, 350] width 1280 height 608
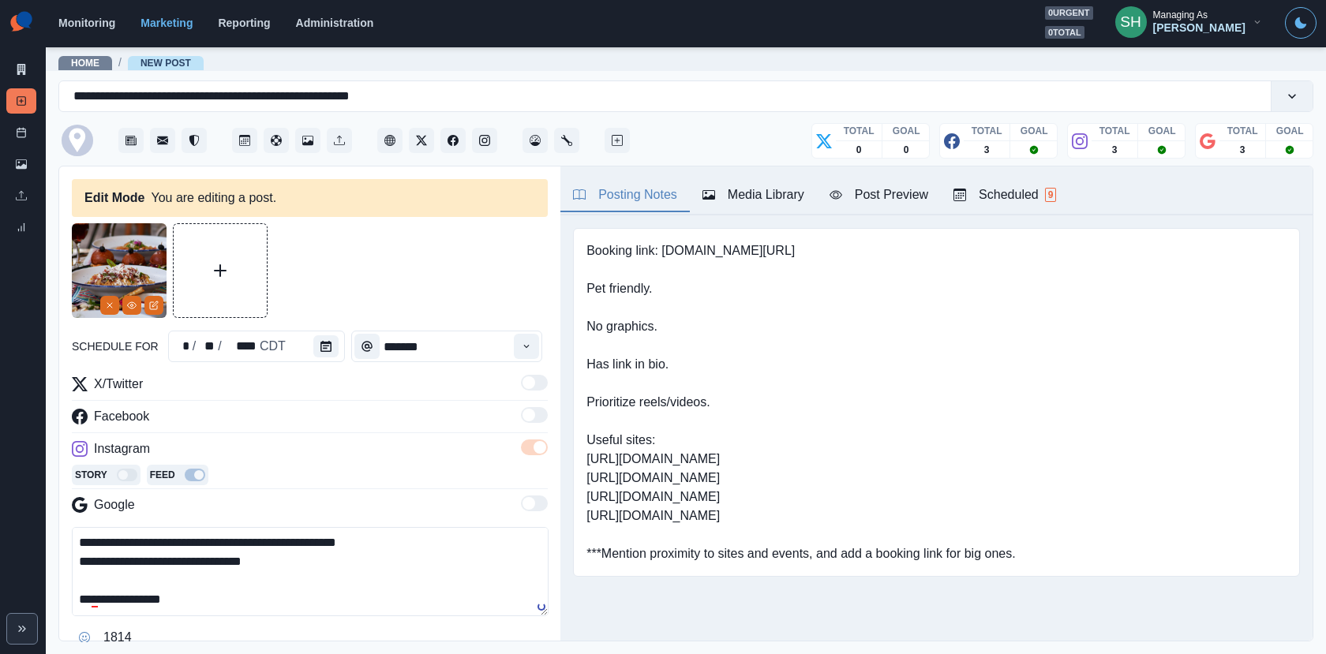
click at [141, 560] on textarea "**********" at bounding box center [310, 571] width 477 height 89
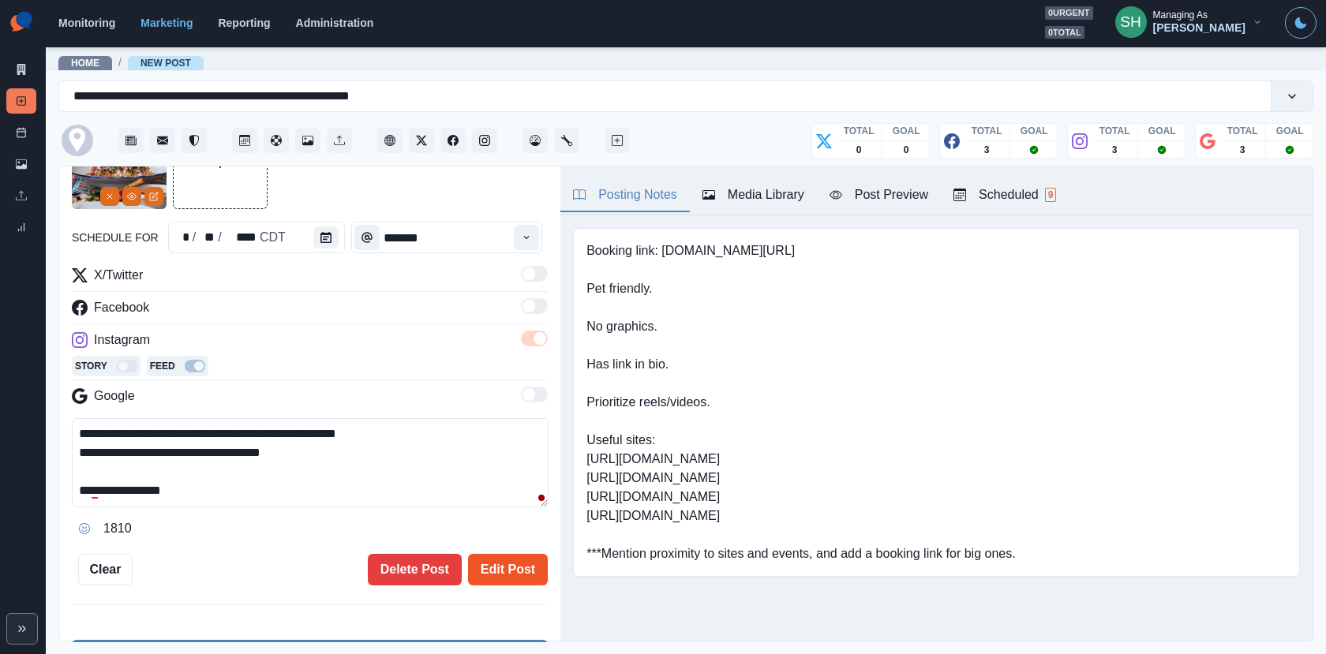
type textarea "**********"
click at [503, 555] on button "Edit Post" at bounding box center [508, 570] width 80 height 32
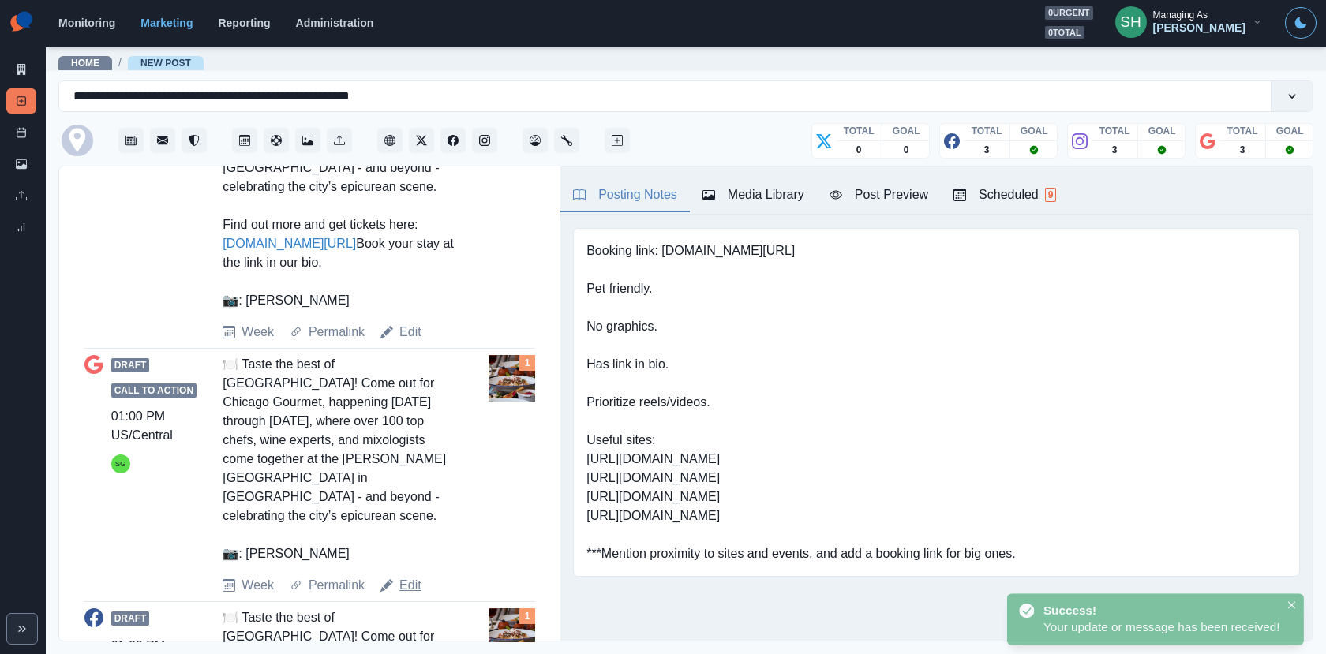
click at [407, 576] on link "Edit" at bounding box center [410, 585] width 22 height 19
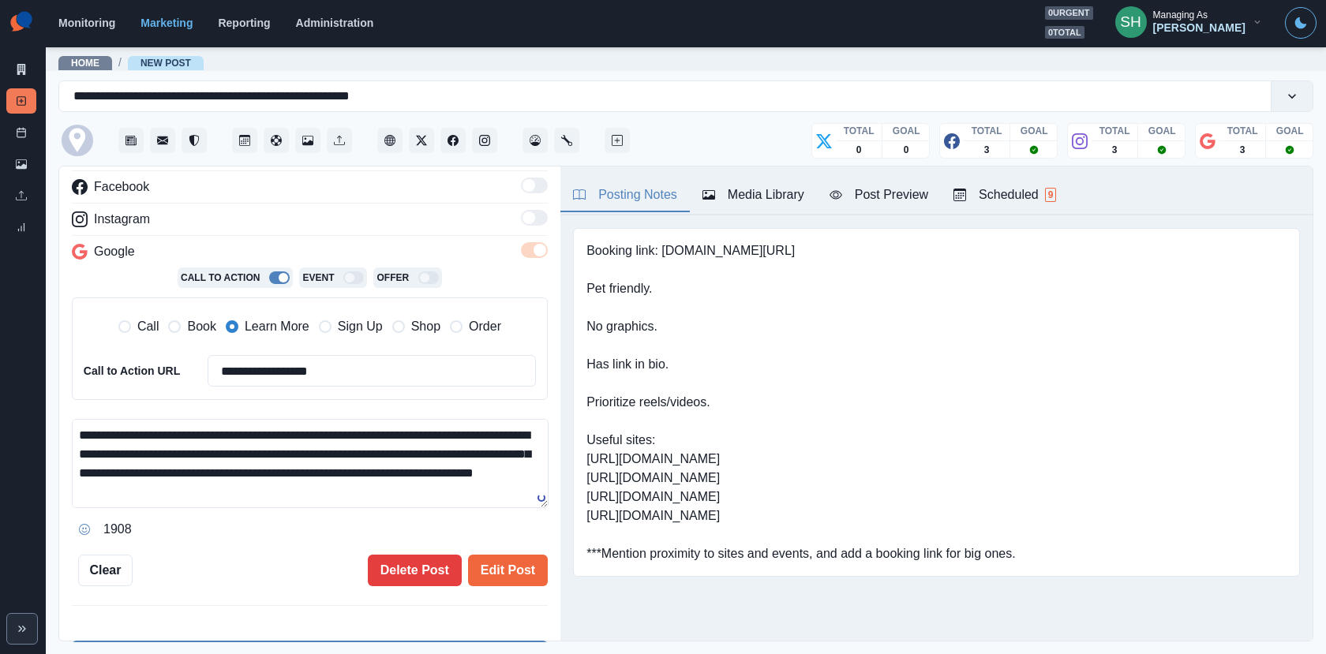
click at [251, 427] on textarea "**********" at bounding box center [310, 463] width 477 height 89
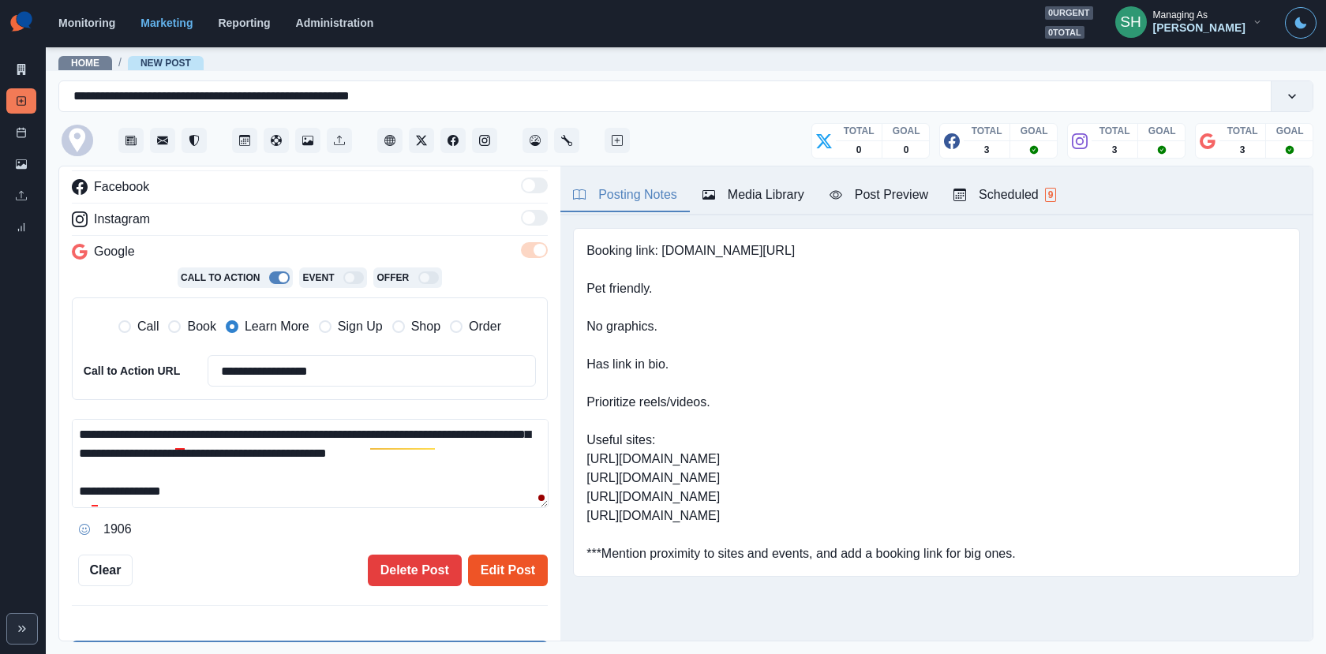
type textarea "**********"
click at [488, 566] on button "Edit Post" at bounding box center [508, 571] width 80 height 32
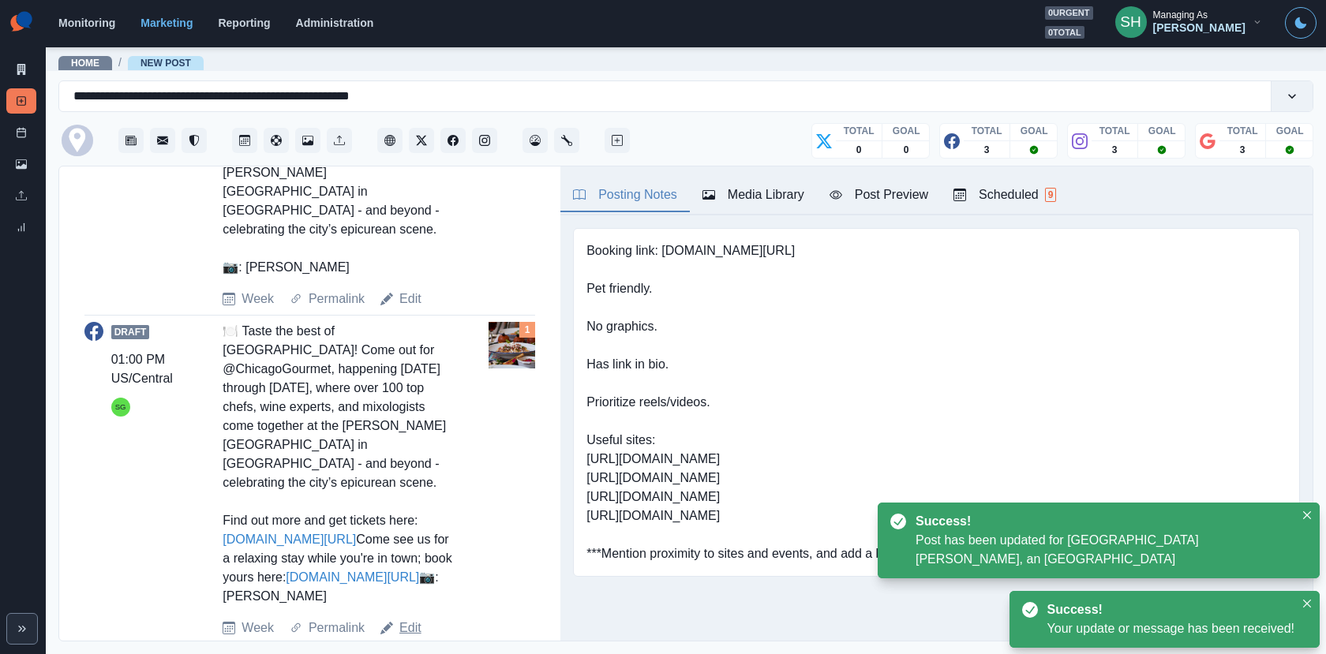
click at [417, 619] on link "Edit" at bounding box center [410, 628] width 22 height 19
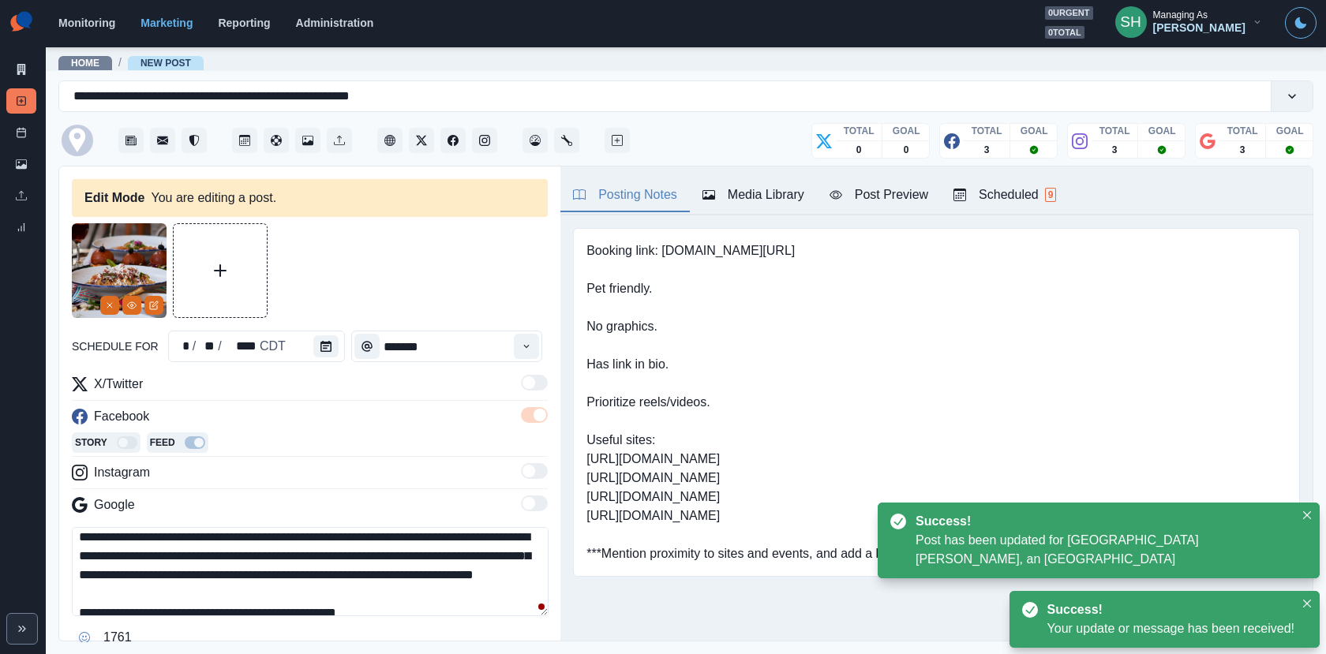
click at [248, 532] on textarea "**********" at bounding box center [310, 571] width 477 height 89
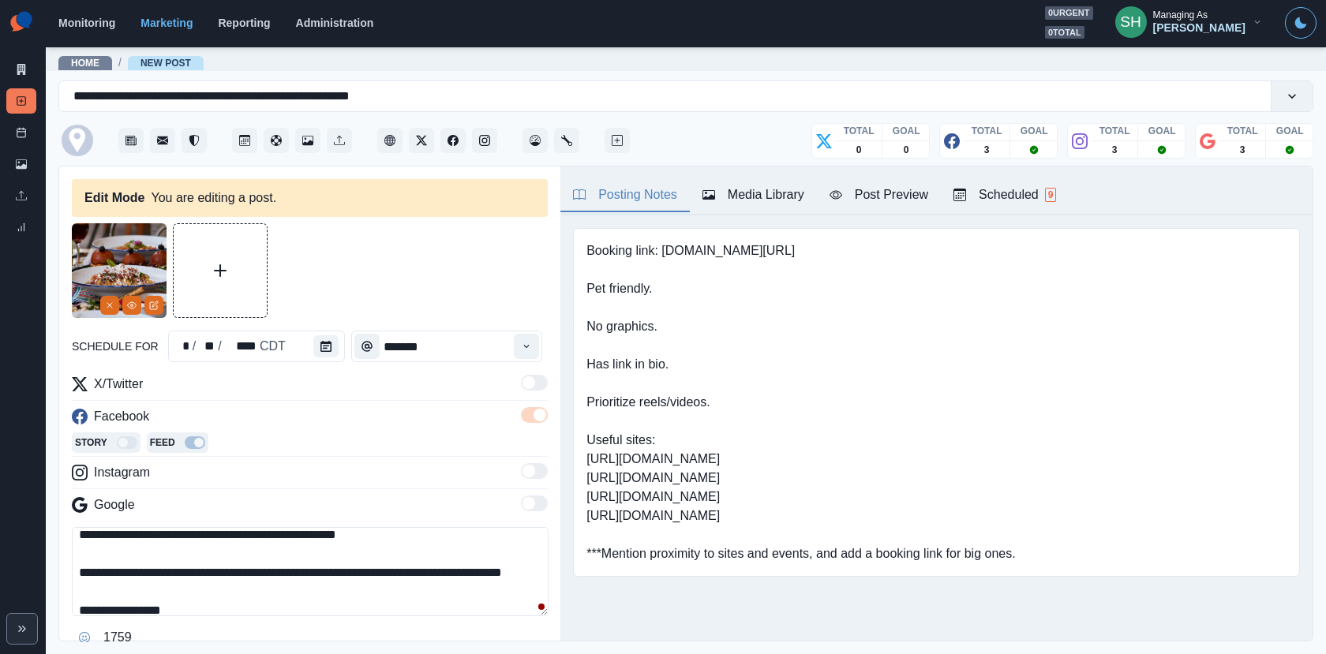
click at [233, 566] on textarea "**********" at bounding box center [310, 571] width 477 height 89
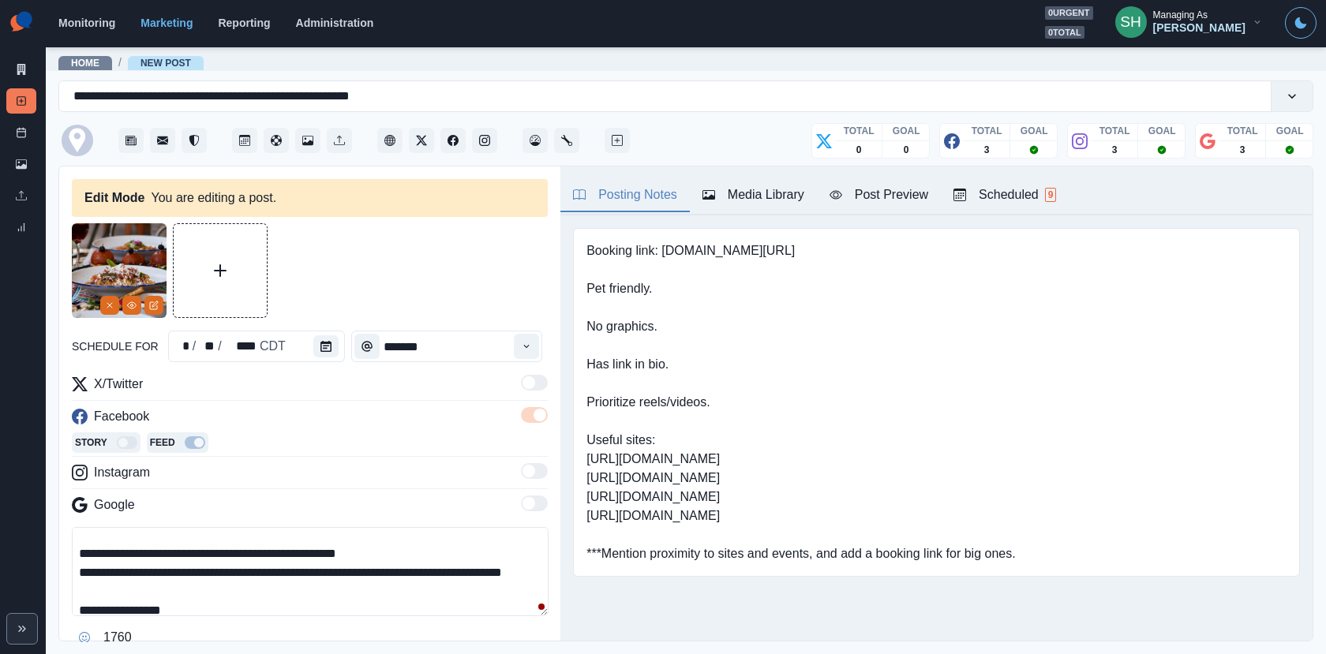
drag, startPoint x: 388, startPoint y: 588, endPoint x: 96, endPoint y: 588, distance: 291.9
click at [96, 588] on textarea "**********" at bounding box center [310, 571] width 477 height 89
click at [144, 589] on textarea "**********" at bounding box center [310, 571] width 477 height 89
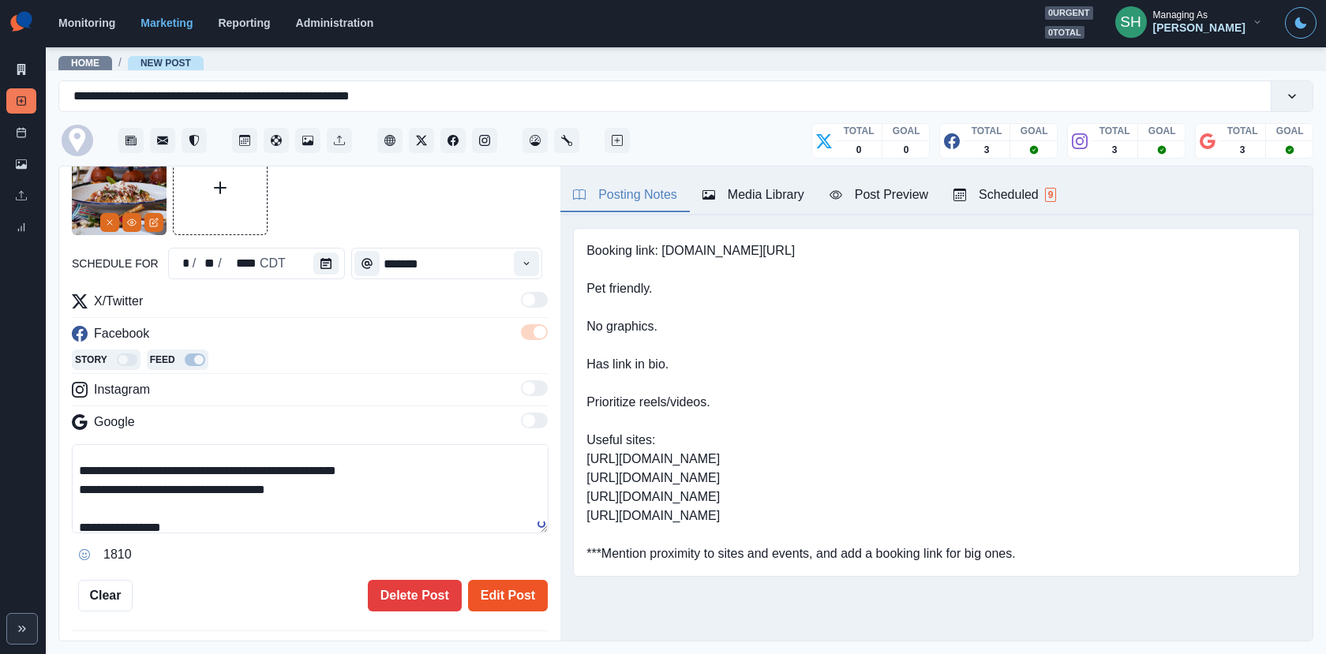
type textarea "**********"
click at [496, 590] on button "Edit Post" at bounding box center [508, 596] width 80 height 32
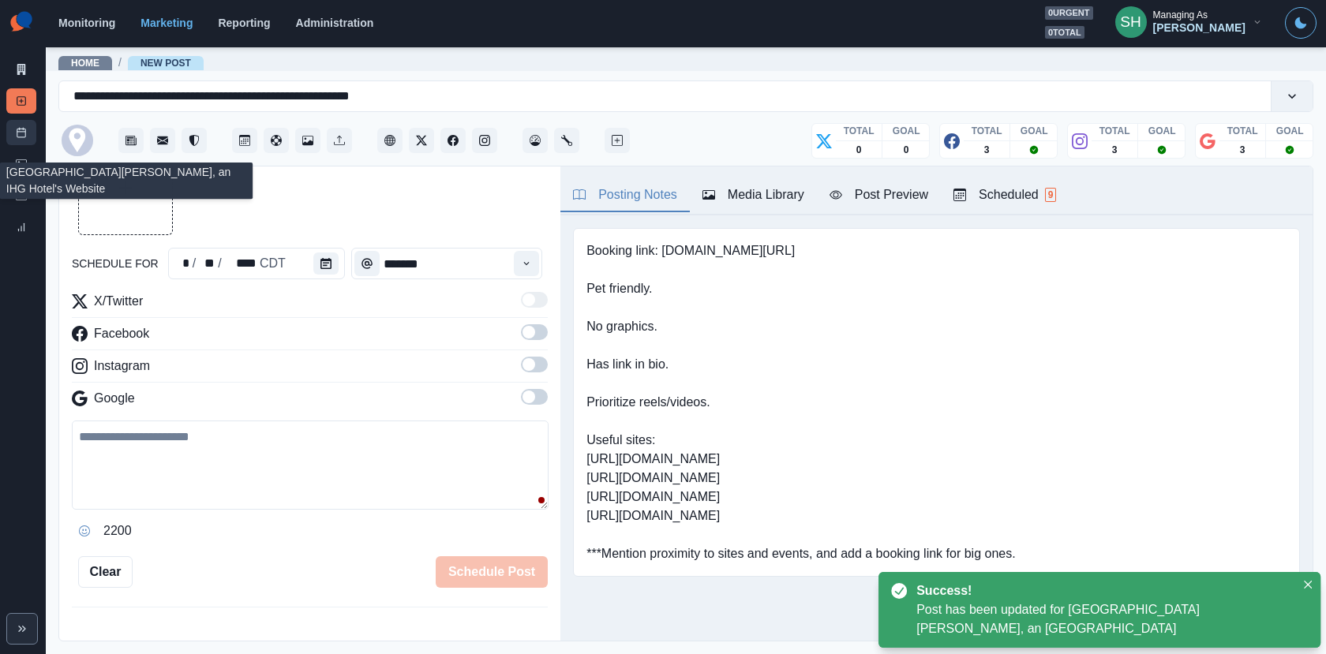
click at [29, 125] on link "Post Schedule" at bounding box center [21, 132] width 30 height 25
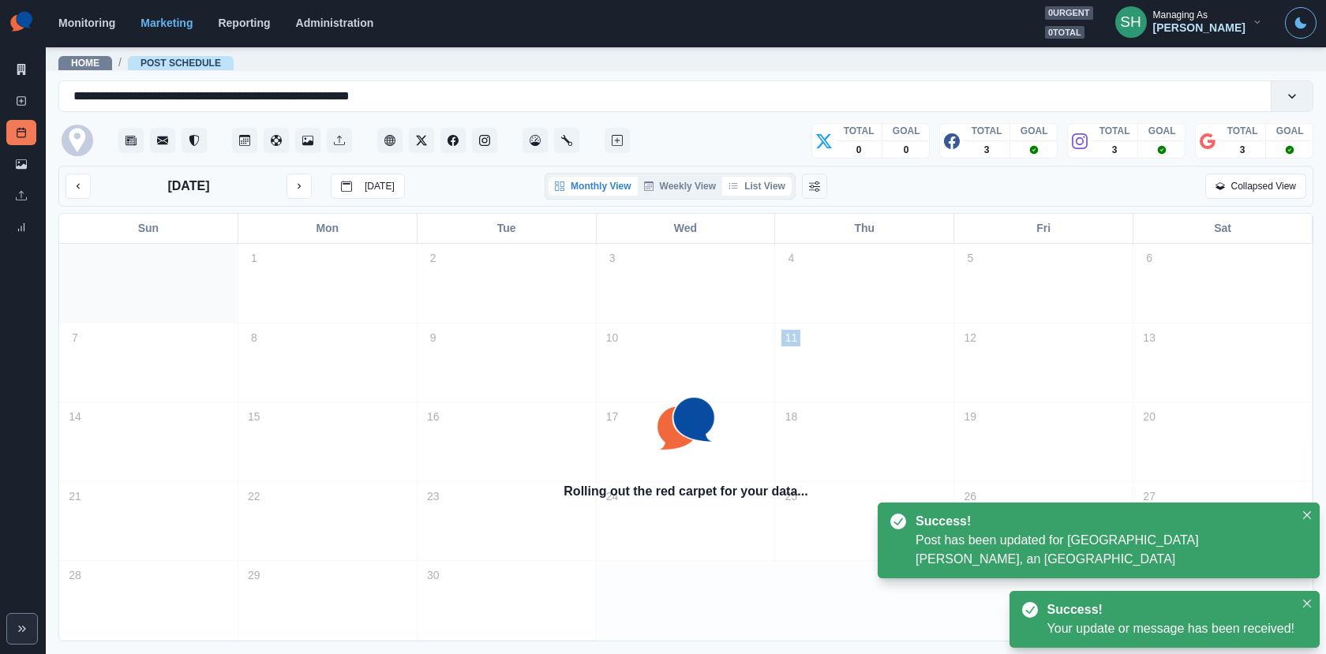
click at [770, 190] on button "List View" at bounding box center [756, 186] width 69 height 19
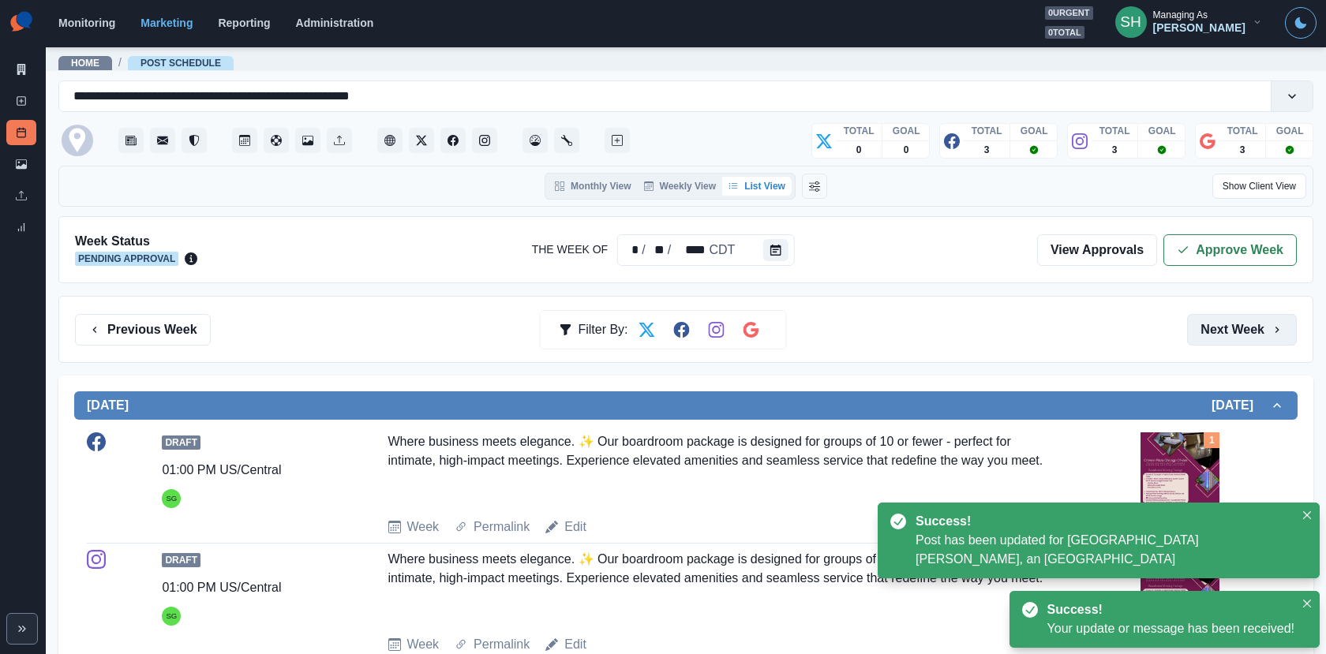
click at [1228, 337] on button "Next Week" at bounding box center [1242, 330] width 110 height 32
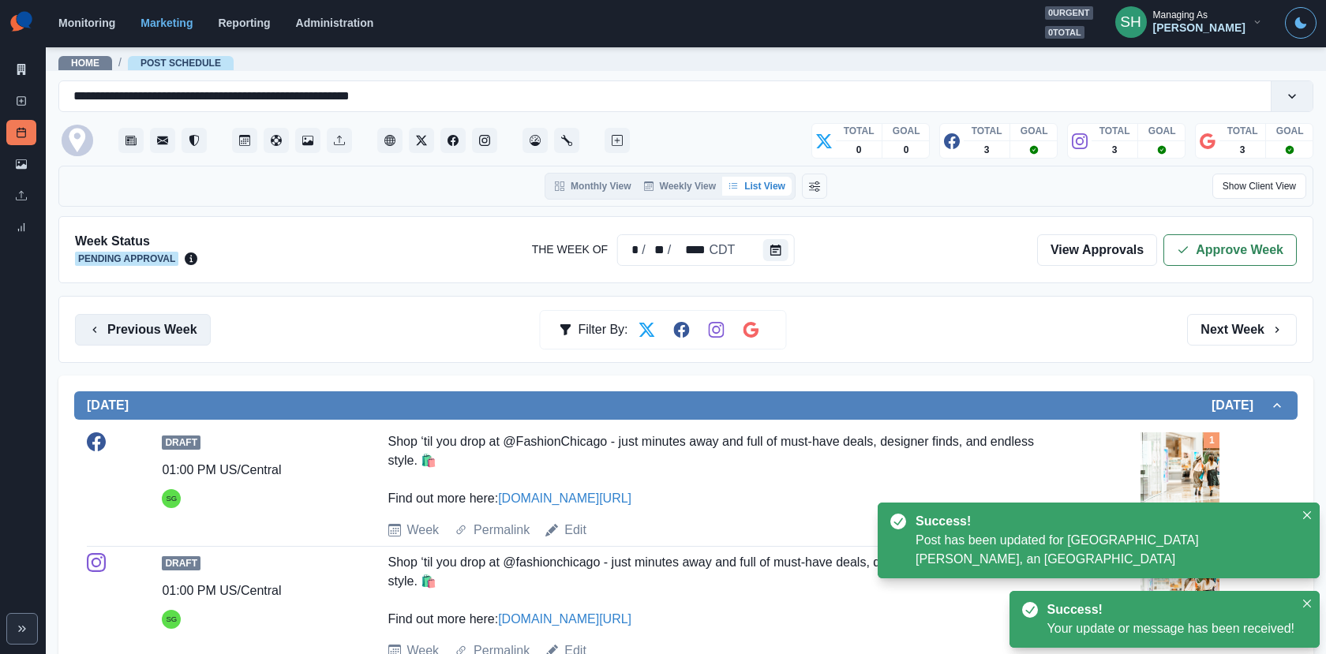
click at [184, 318] on button "Previous Week" at bounding box center [143, 330] width 136 height 32
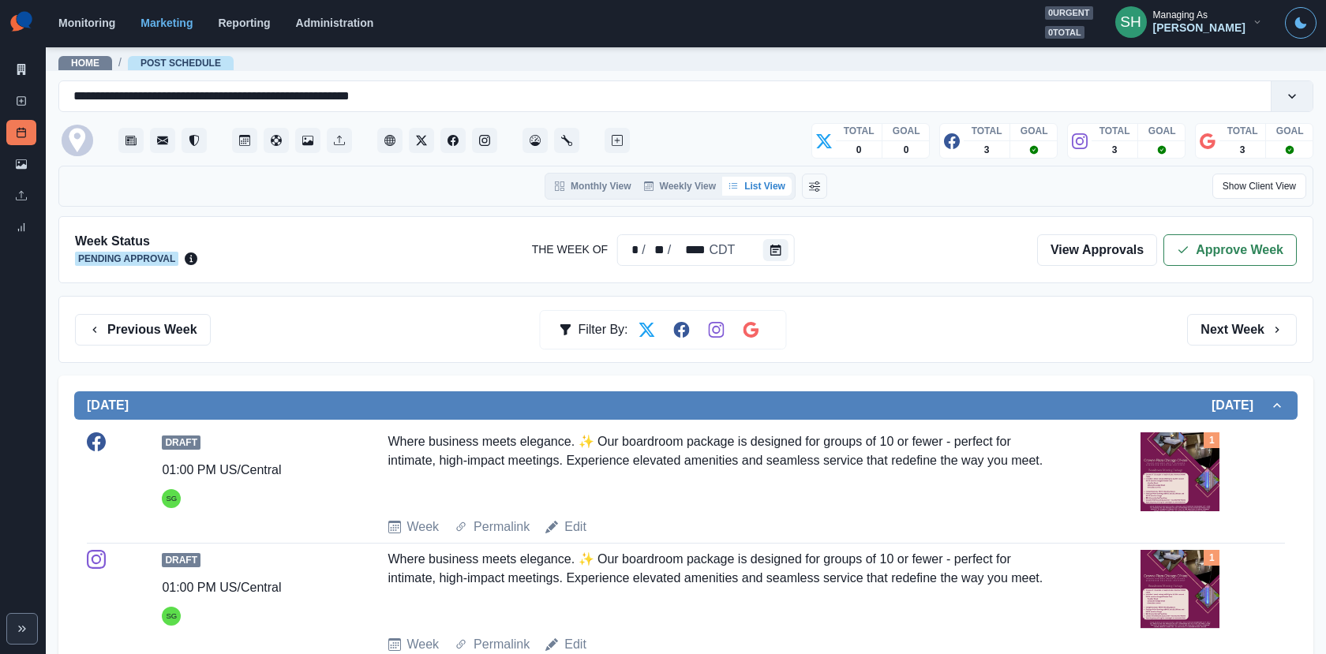
click at [1209, 226] on div "Week Status Pending Approval The Week Of * / ** / **** CDT View Approvals Appro…" at bounding box center [685, 249] width 1254 height 67
click at [1226, 247] on button "Approve Week" at bounding box center [1229, 250] width 133 height 32
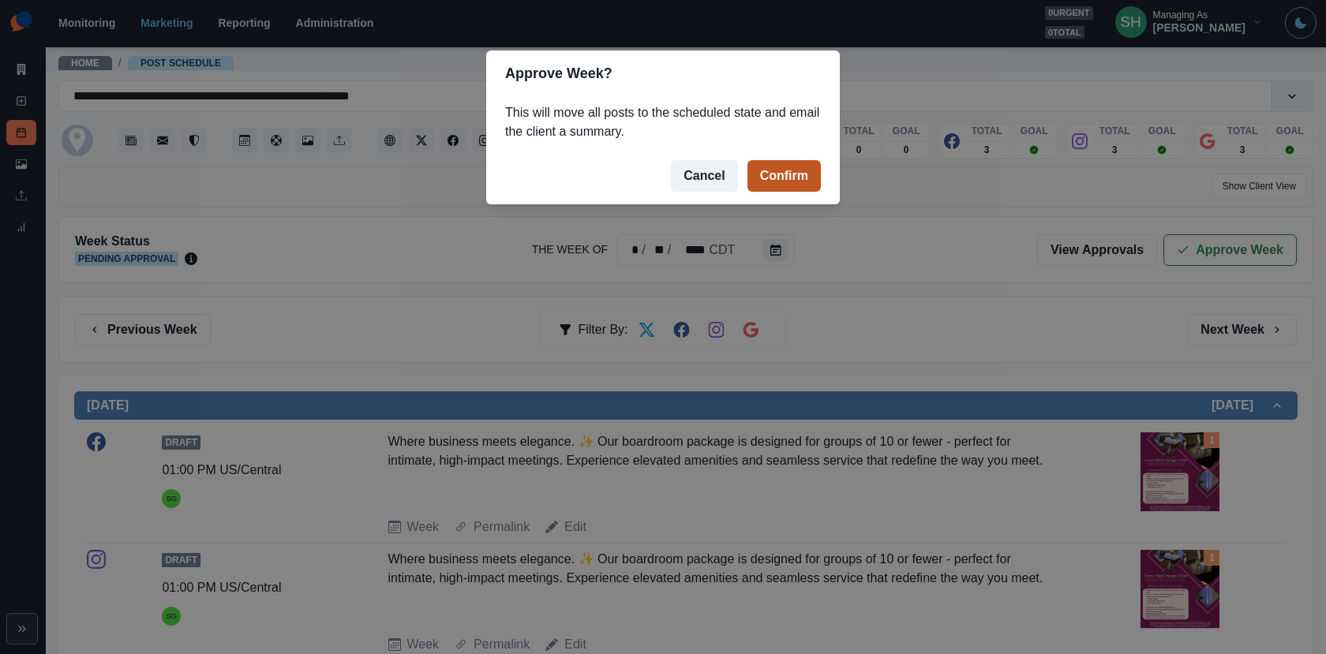
click at [781, 184] on button "Confirm" at bounding box center [783, 176] width 73 height 32
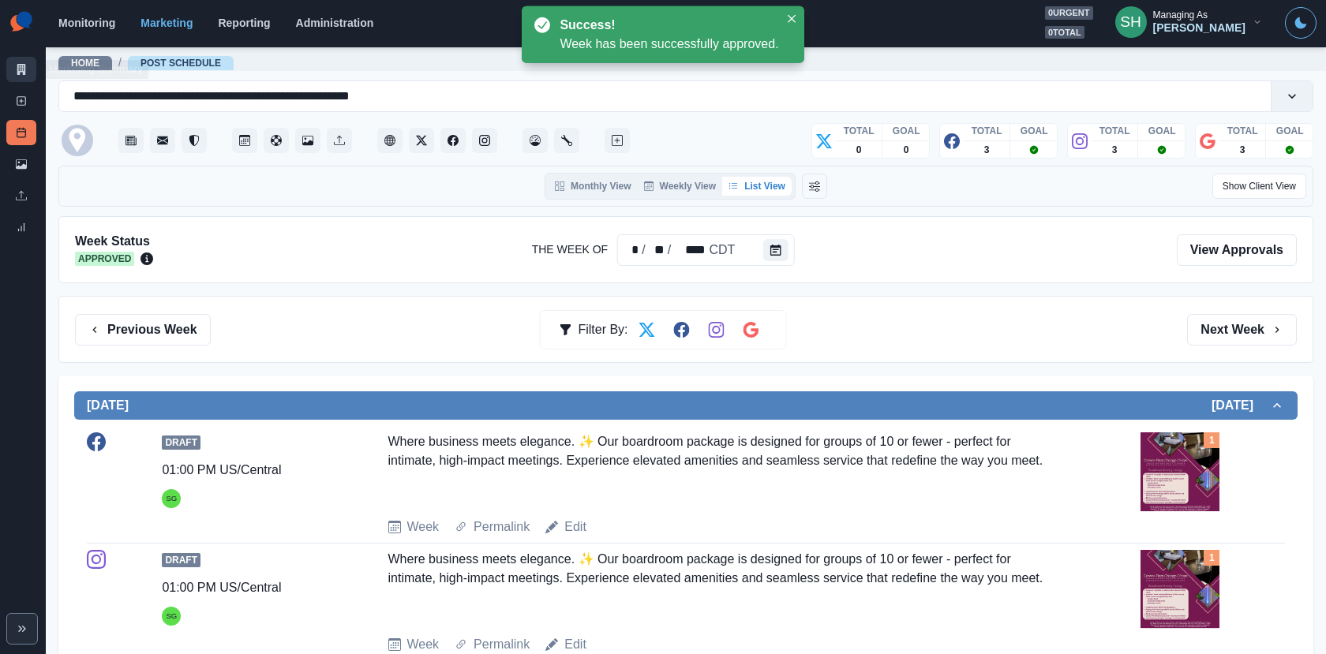
click at [17, 70] on icon at bounding box center [21, 69] width 11 height 11
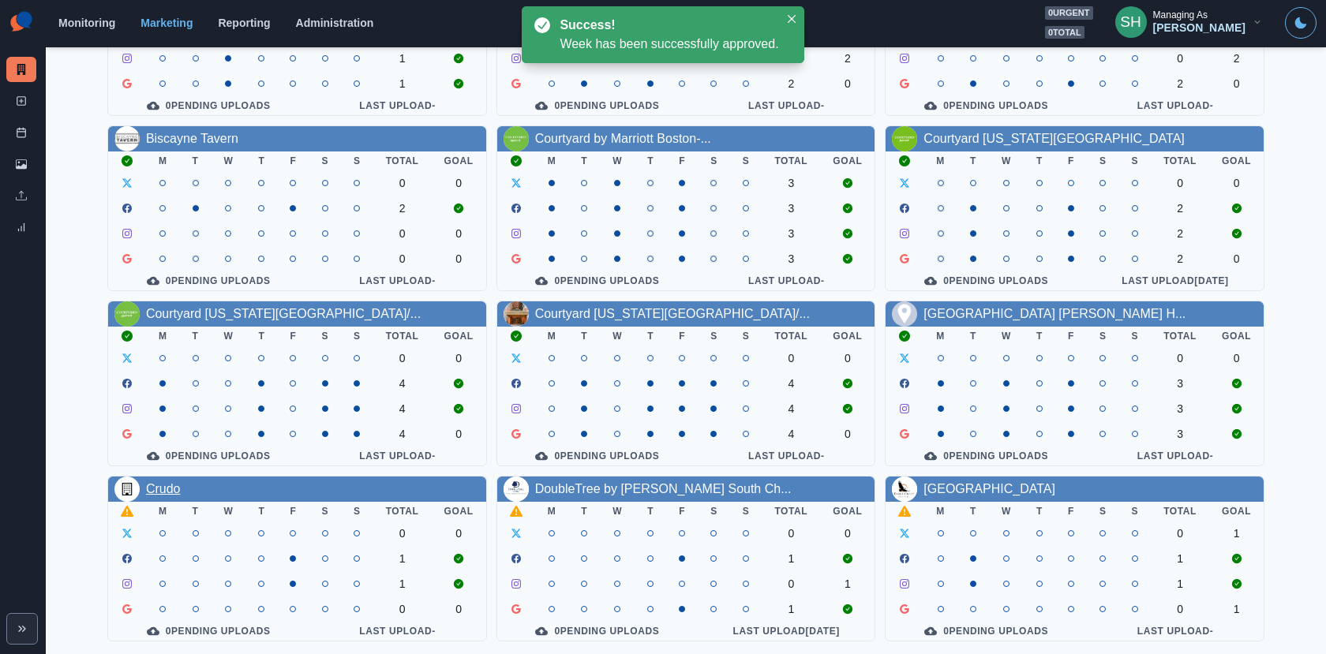
click at [167, 482] on link "Crudo" at bounding box center [163, 488] width 35 height 13
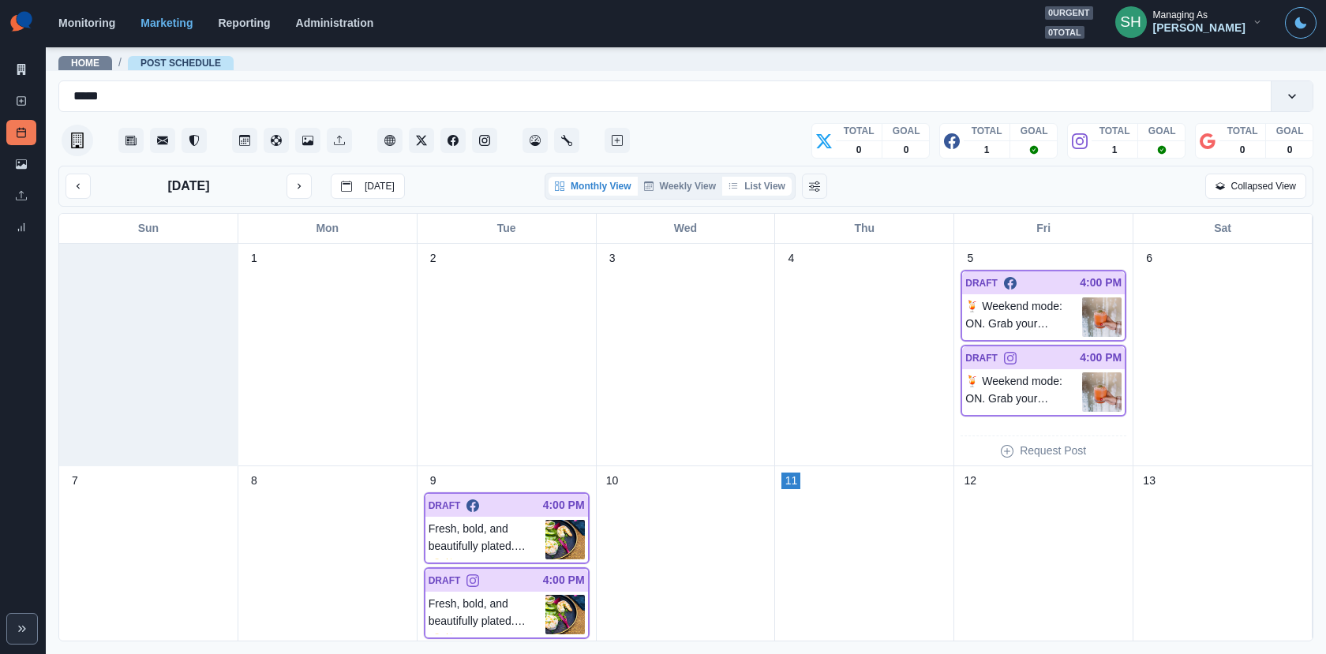
click at [757, 181] on button "List View" at bounding box center [756, 186] width 69 height 19
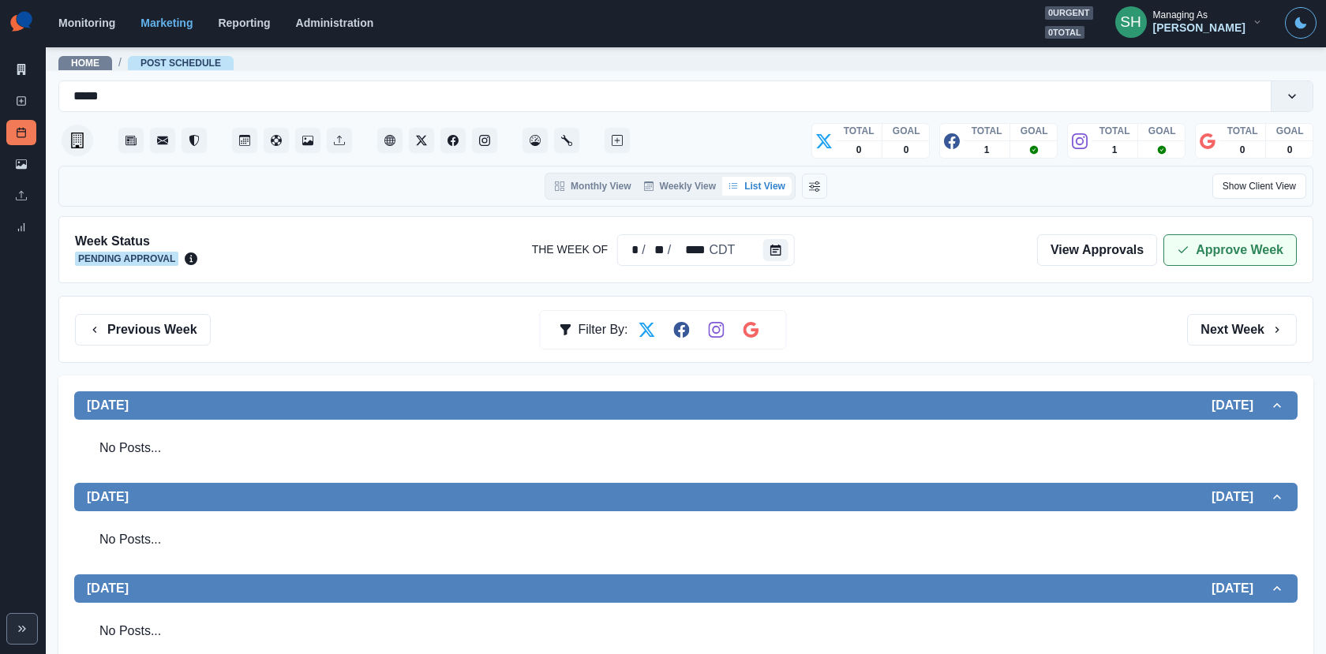
click at [1216, 241] on button "Approve Week" at bounding box center [1229, 250] width 133 height 32
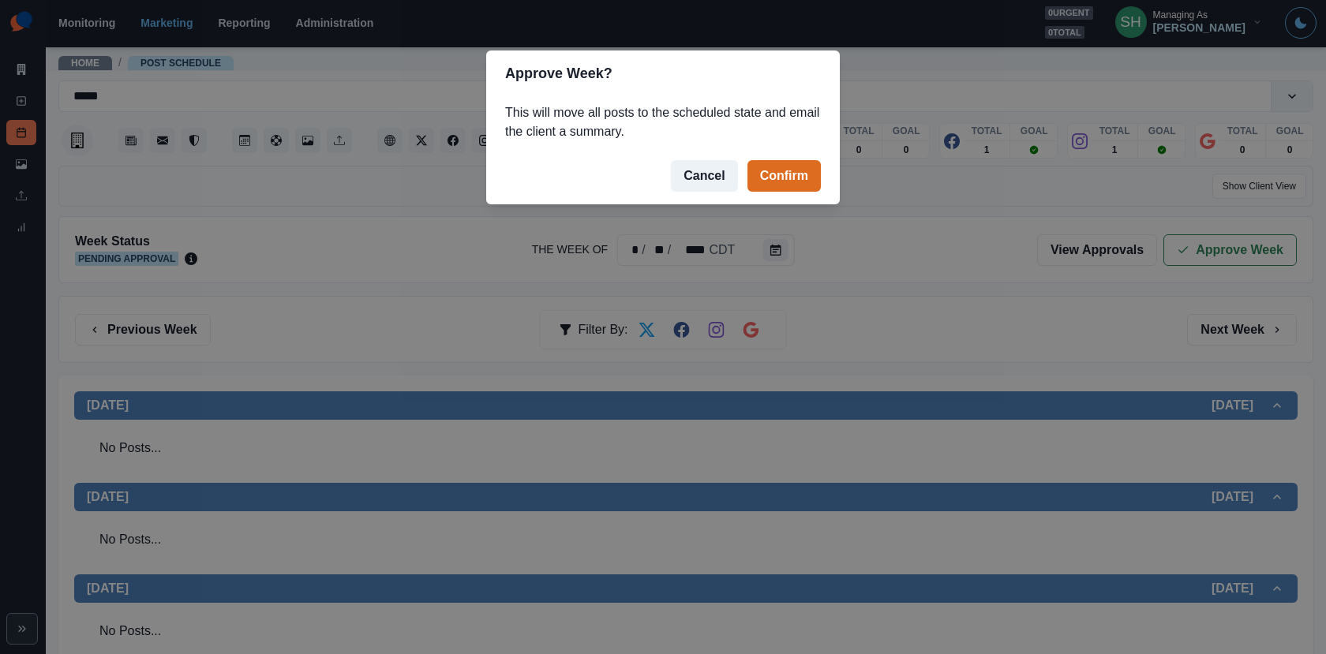
click at [769, 155] on footer "Cancel Confirm" at bounding box center [662, 176] width 353 height 57
click at [769, 161] on button "Confirm" at bounding box center [783, 176] width 73 height 32
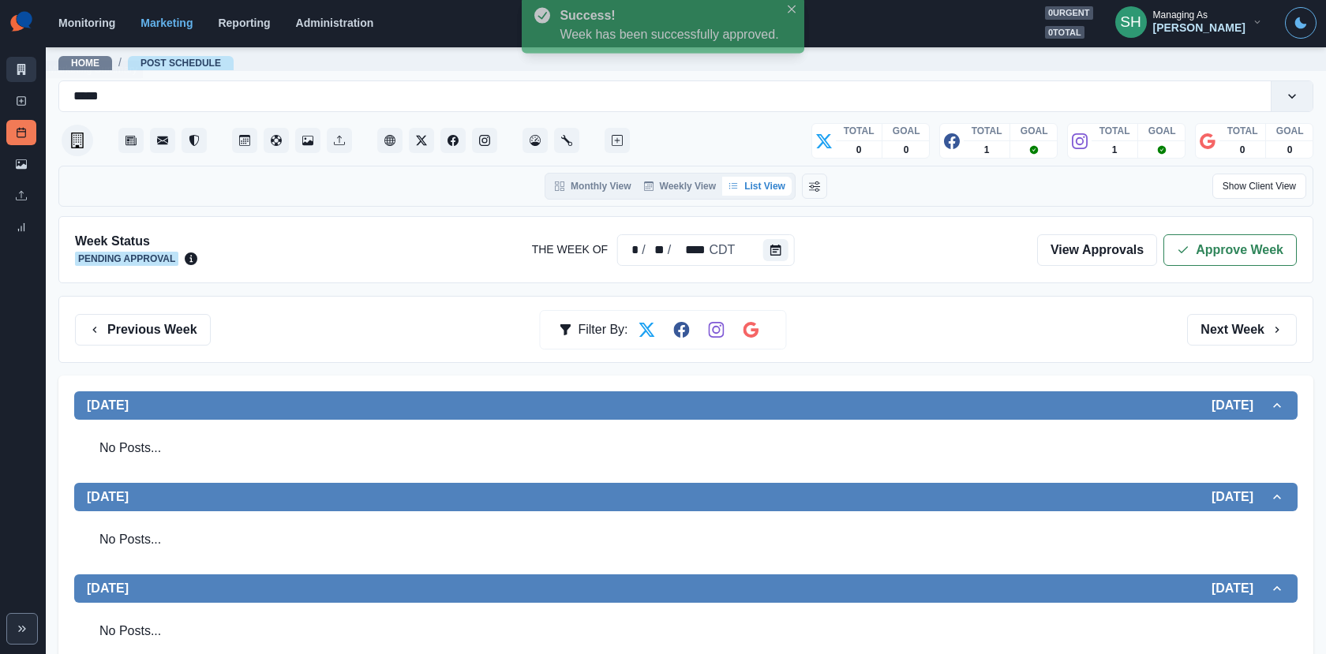
click at [20, 77] on link "Marketing Summary" at bounding box center [21, 69] width 30 height 25
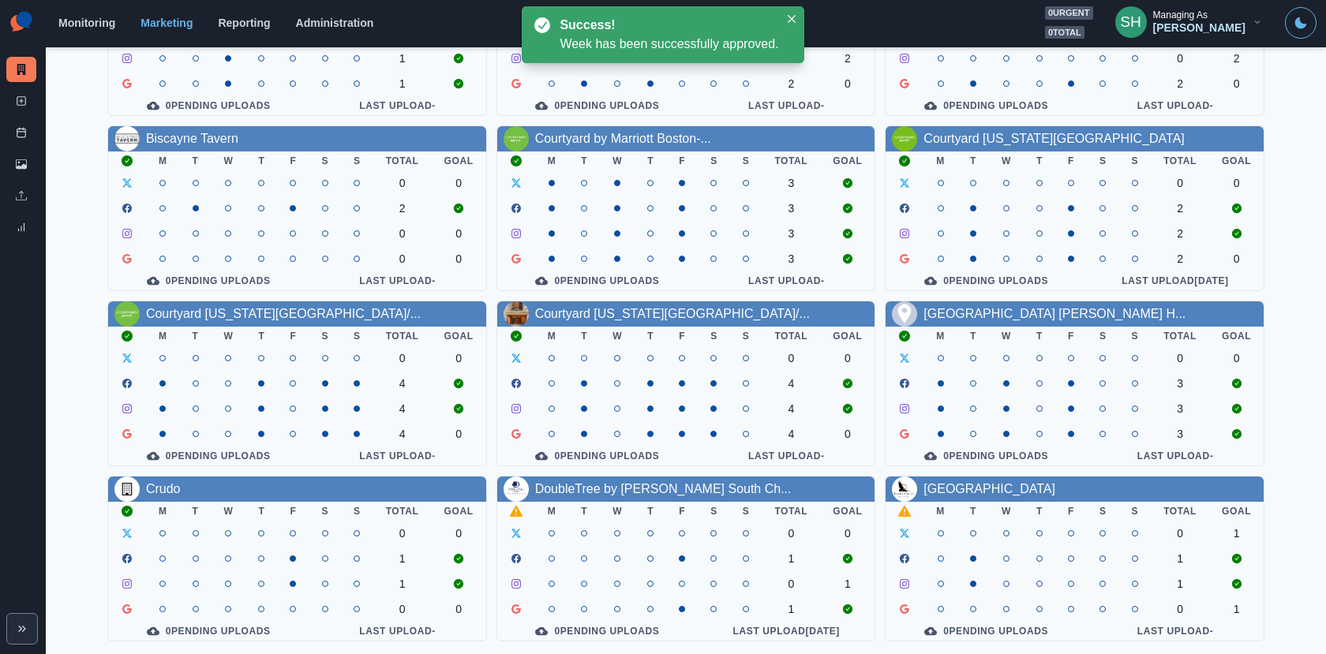
click at [607, 480] on div "DoubleTree by [PERSON_NAME] South Ch..." at bounding box center [663, 489] width 256 height 19
click at [607, 482] on link "DoubleTree by [PERSON_NAME] South Ch..." at bounding box center [663, 488] width 256 height 13
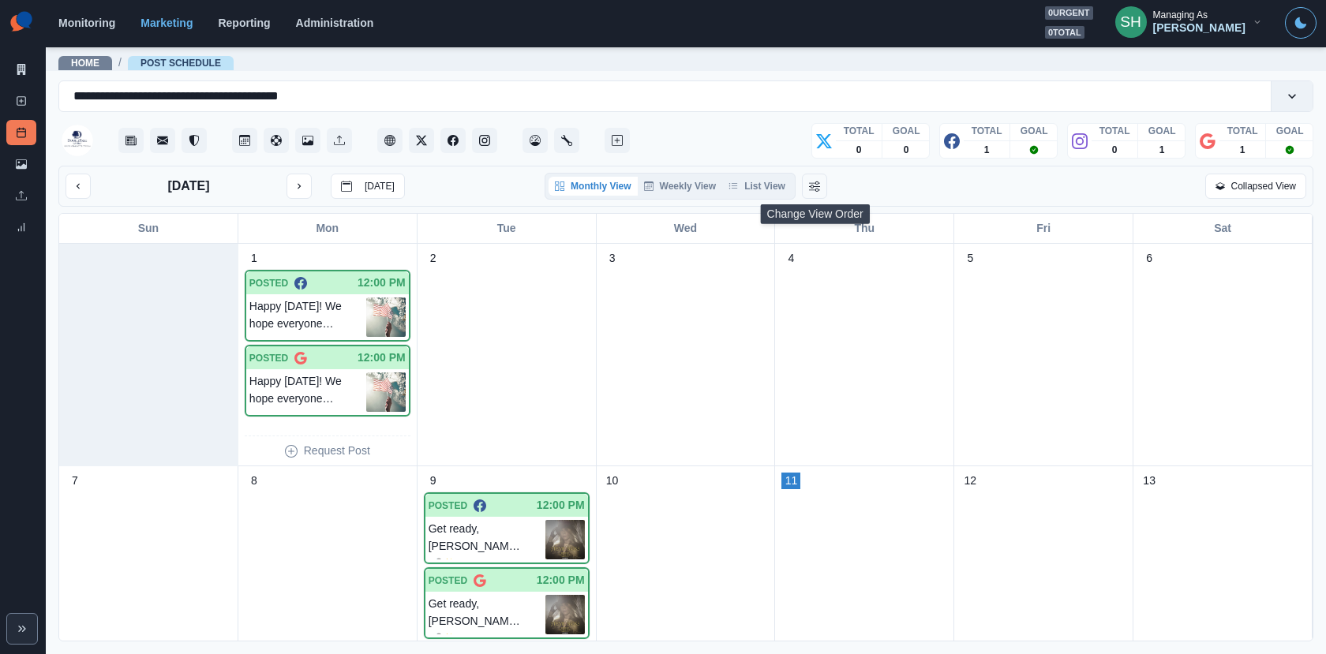
click at [777, 174] on div "Monthly View Weekly View List View" at bounding box center [669, 186] width 251 height 27
click at [778, 189] on button "List View" at bounding box center [756, 186] width 69 height 19
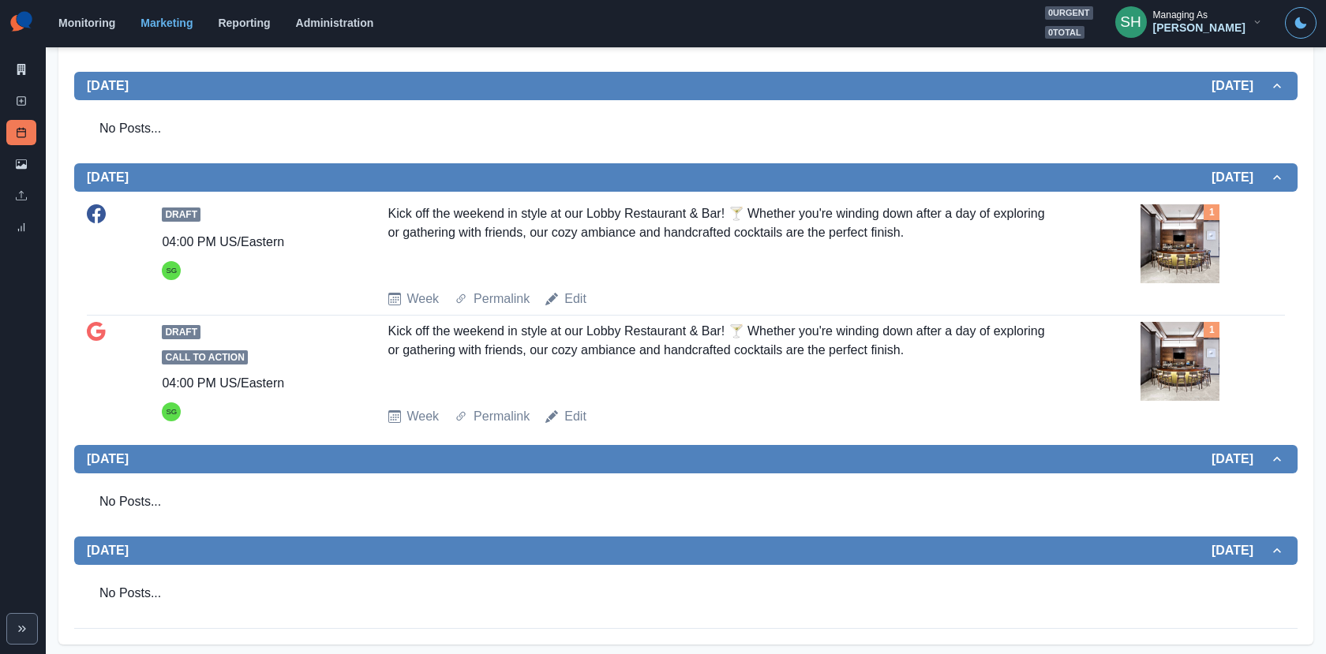
click at [1203, 270] on img at bounding box center [1179, 243] width 79 height 79
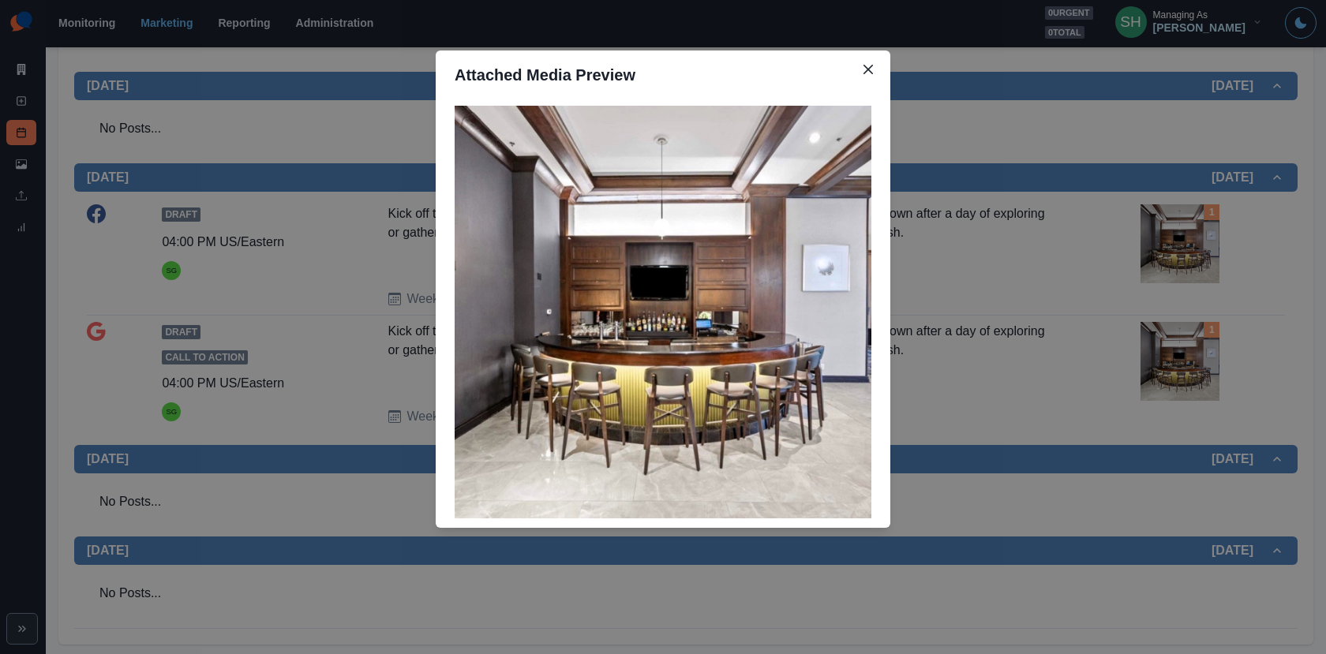
click at [1203, 270] on div "Attached Media Preview" at bounding box center [663, 327] width 1326 height 654
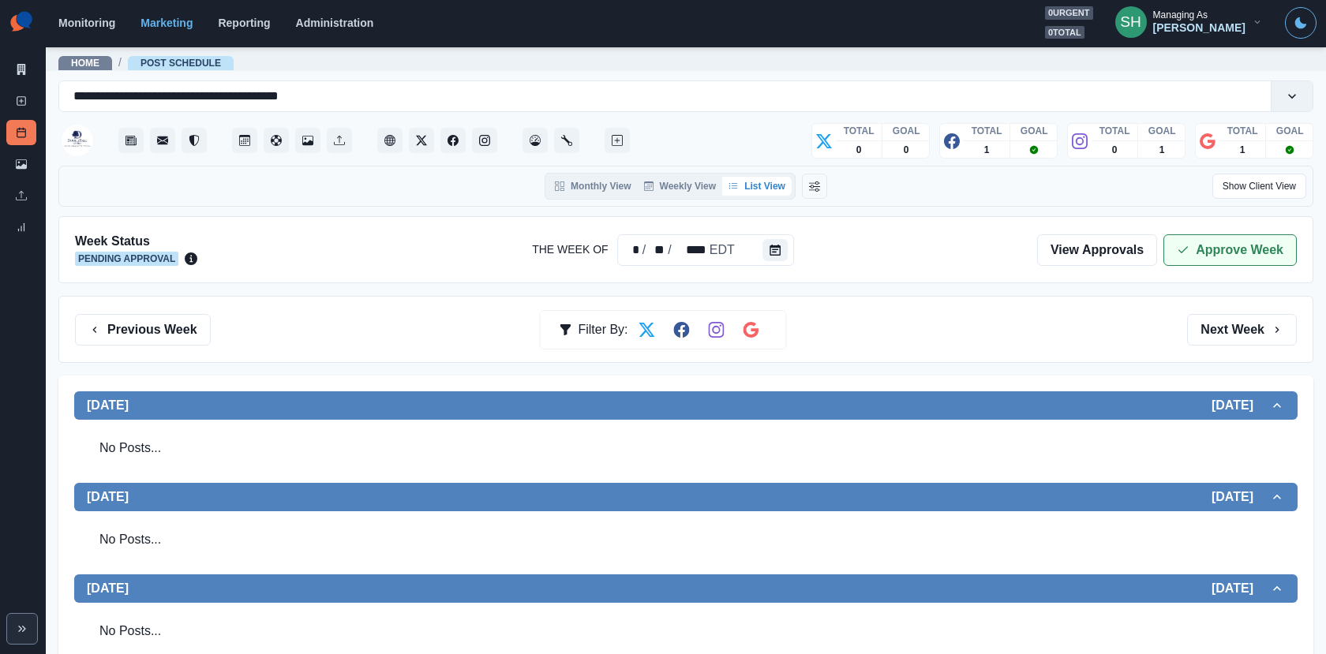
click at [1206, 238] on button "Approve Week" at bounding box center [1229, 250] width 133 height 32
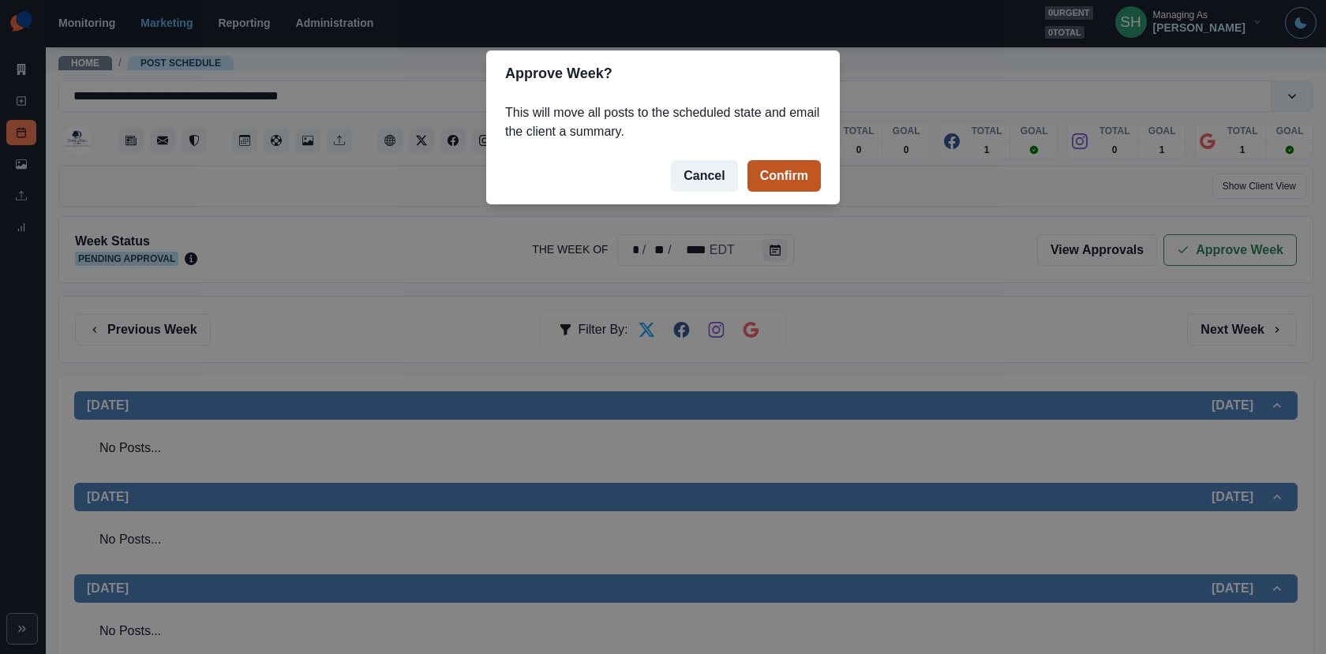
click at [798, 168] on button "Confirm" at bounding box center [783, 176] width 73 height 32
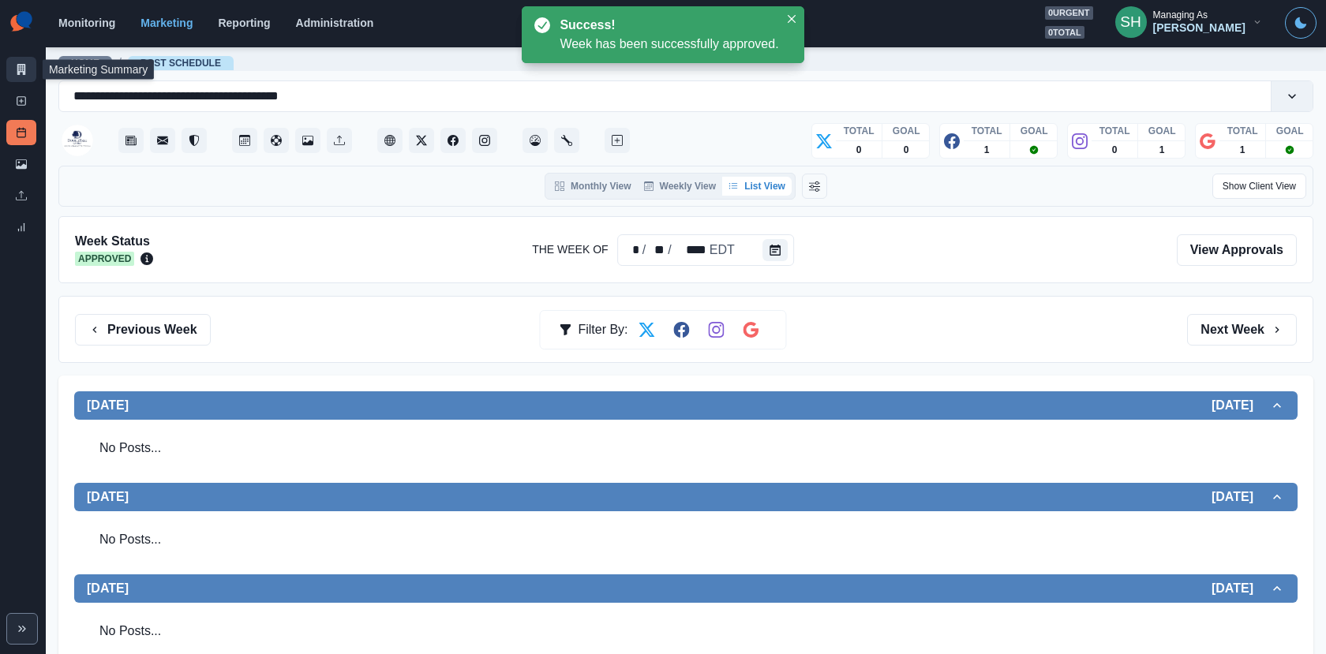
click at [17, 76] on link "Marketing Summary" at bounding box center [21, 69] width 30 height 25
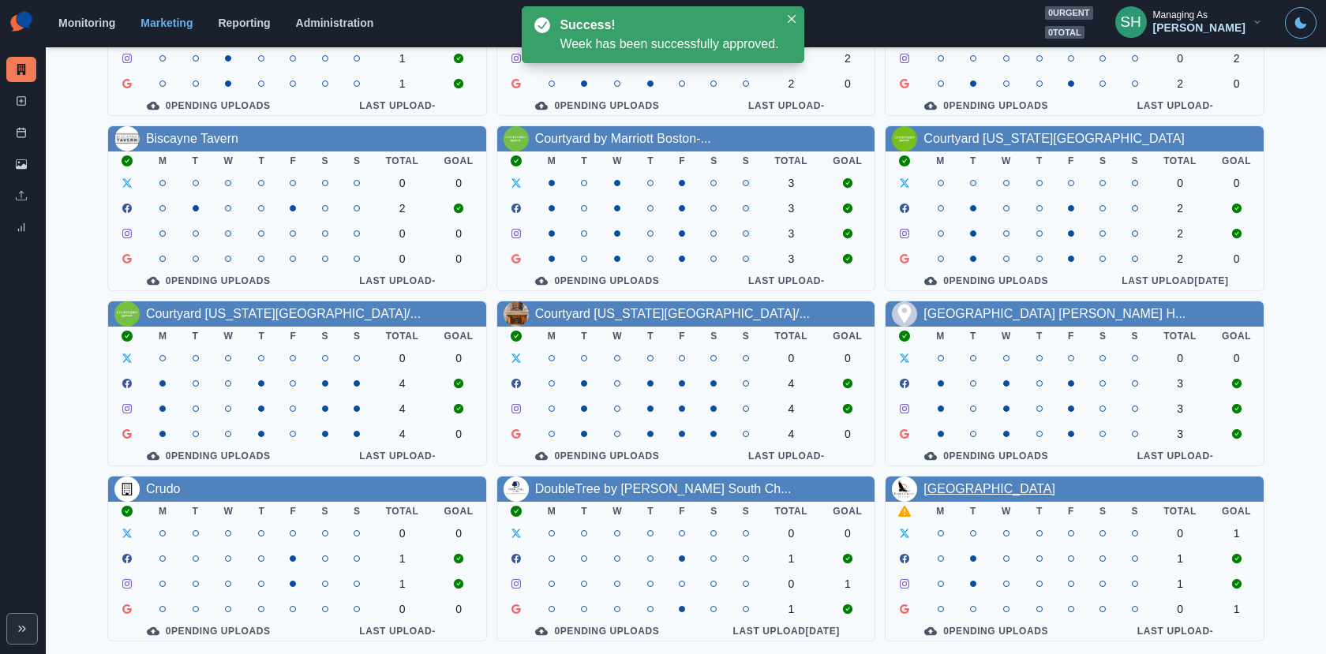
click at [971, 484] on link "[GEOGRAPHIC_DATA]" at bounding box center [989, 488] width 132 height 13
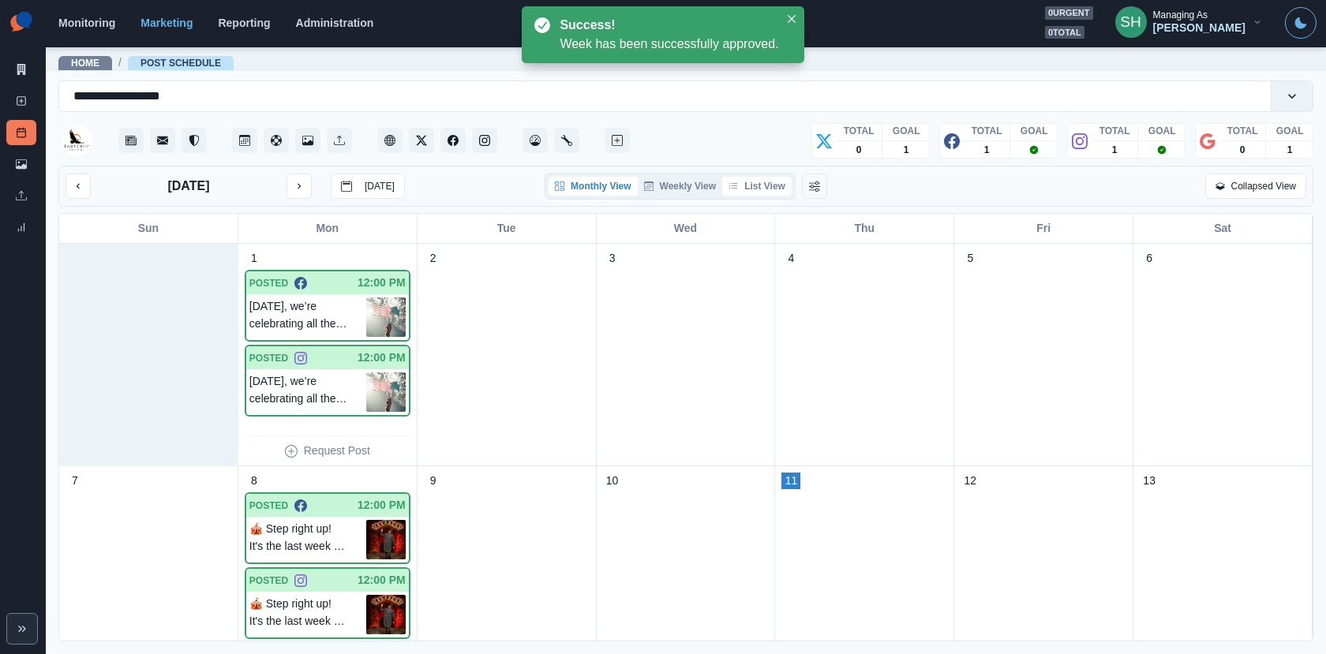
click at [769, 189] on button "List View" at bounding box center [756, 186] width 69 height 19
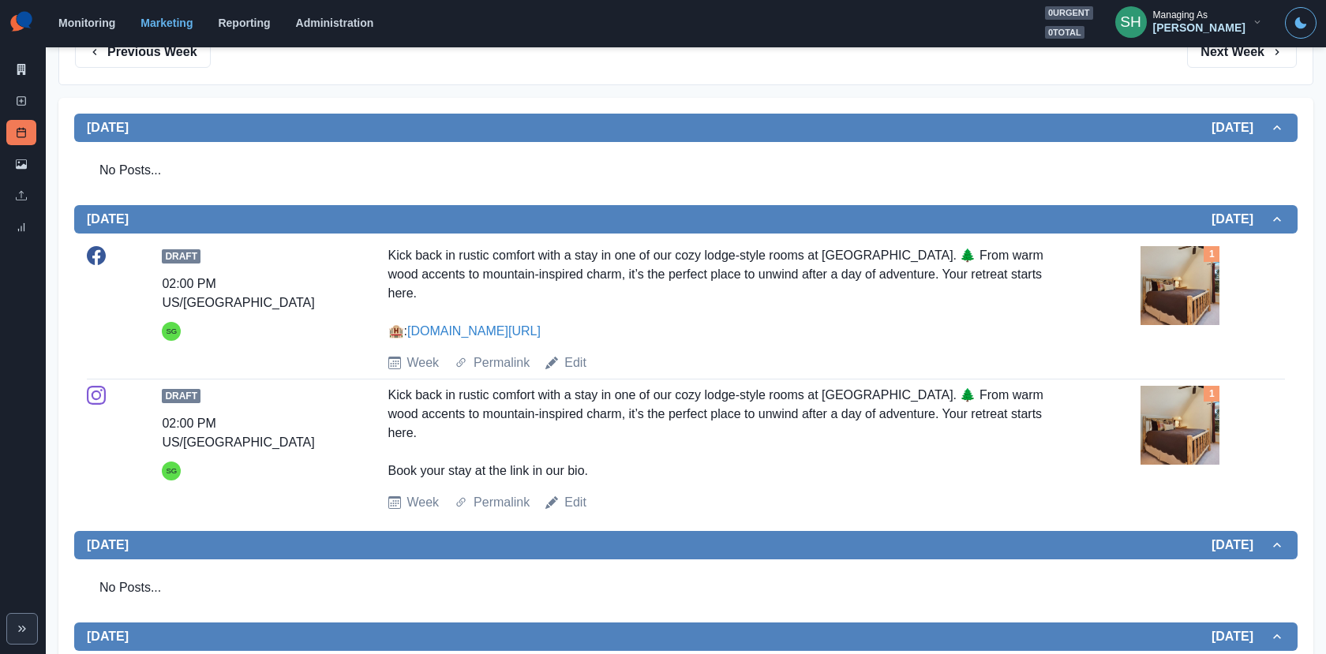
scroll to position [282, 0]
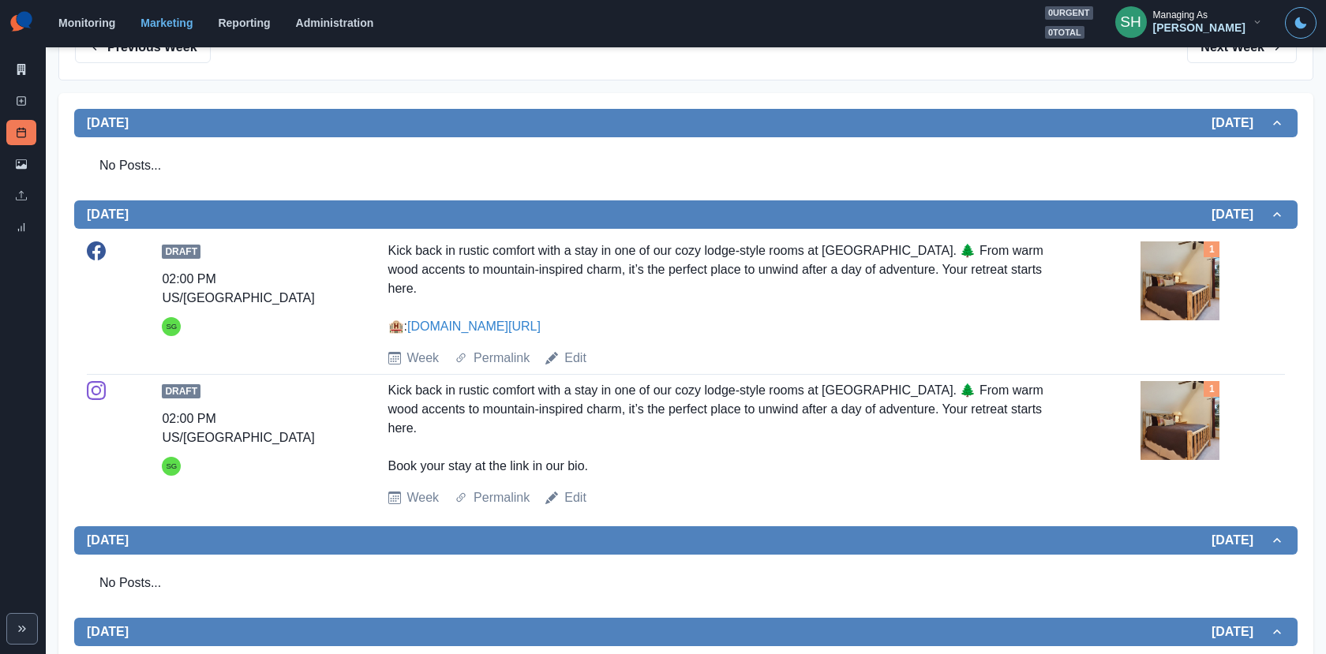
click at [1184, 297] on img at bounding box center [1179, 280] width 79 height 79
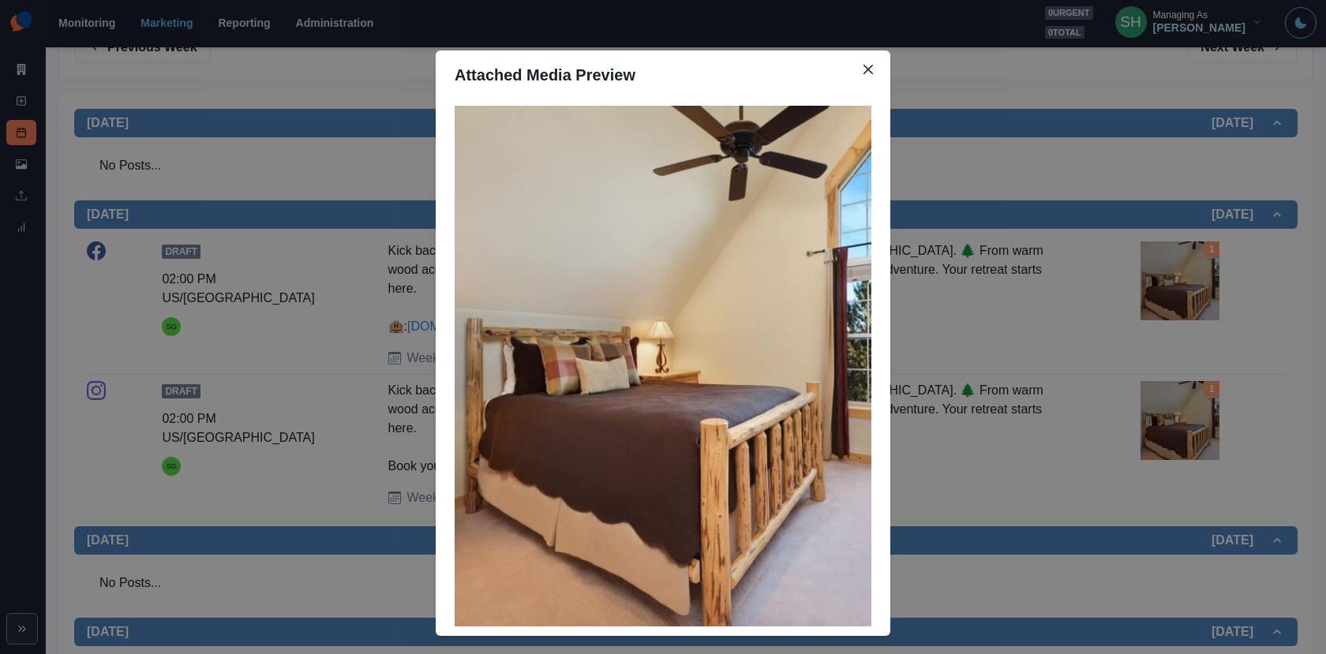
click at [1184, 297] on div "Attached Media Preview" at bounding box center [663, 327] width 1326 height 654
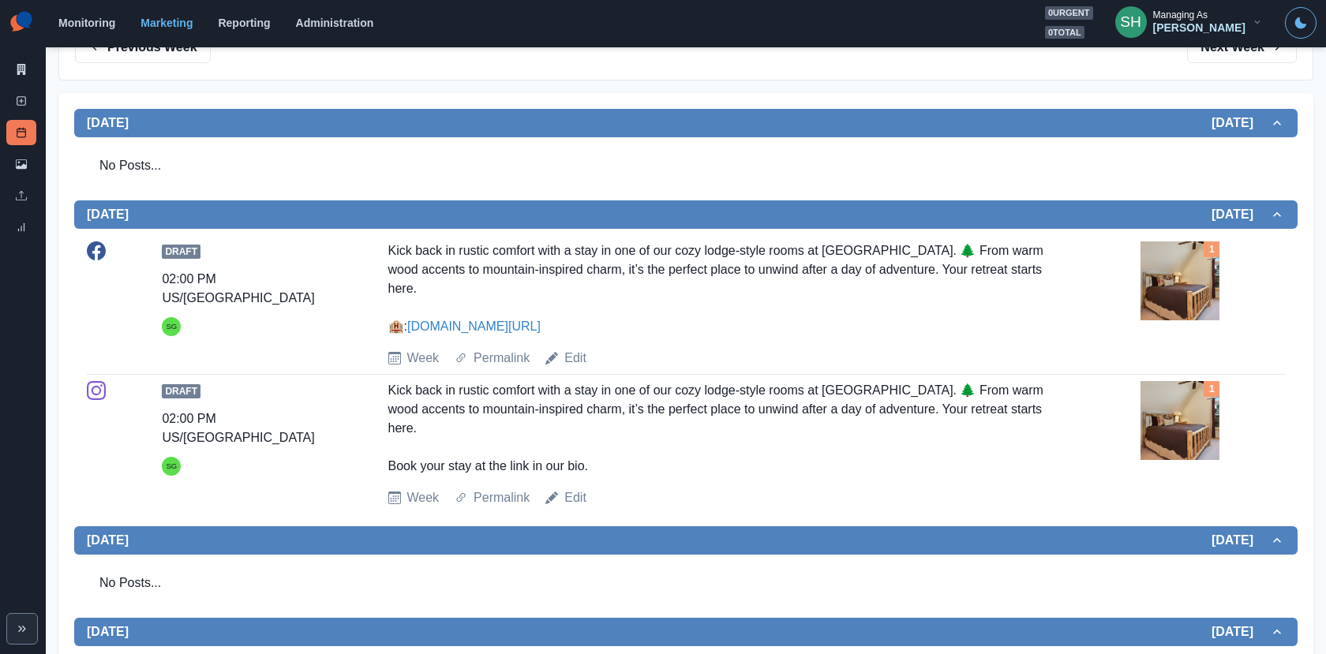
click at [1184, 297] on img at bounding box center [1179, 280] width 79 height 79
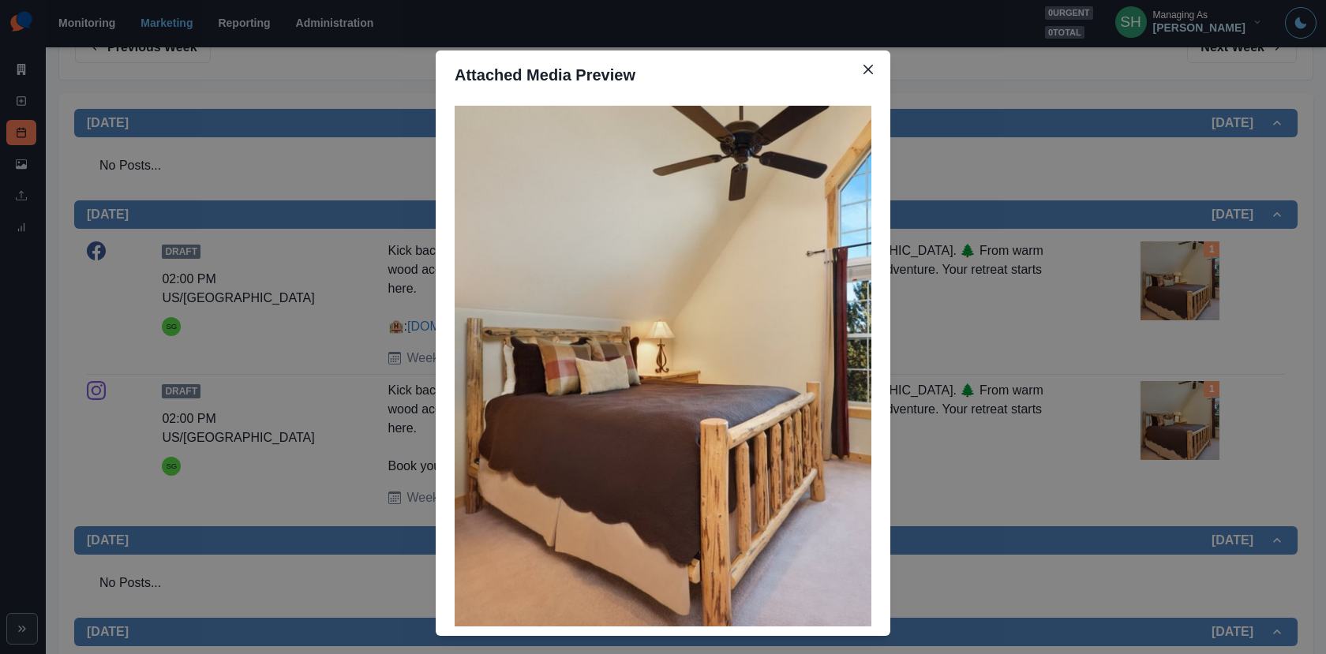
click at [1184, 297] on div "Attached Media Preview" at bounding box center [663, 327] width 1326 height 654
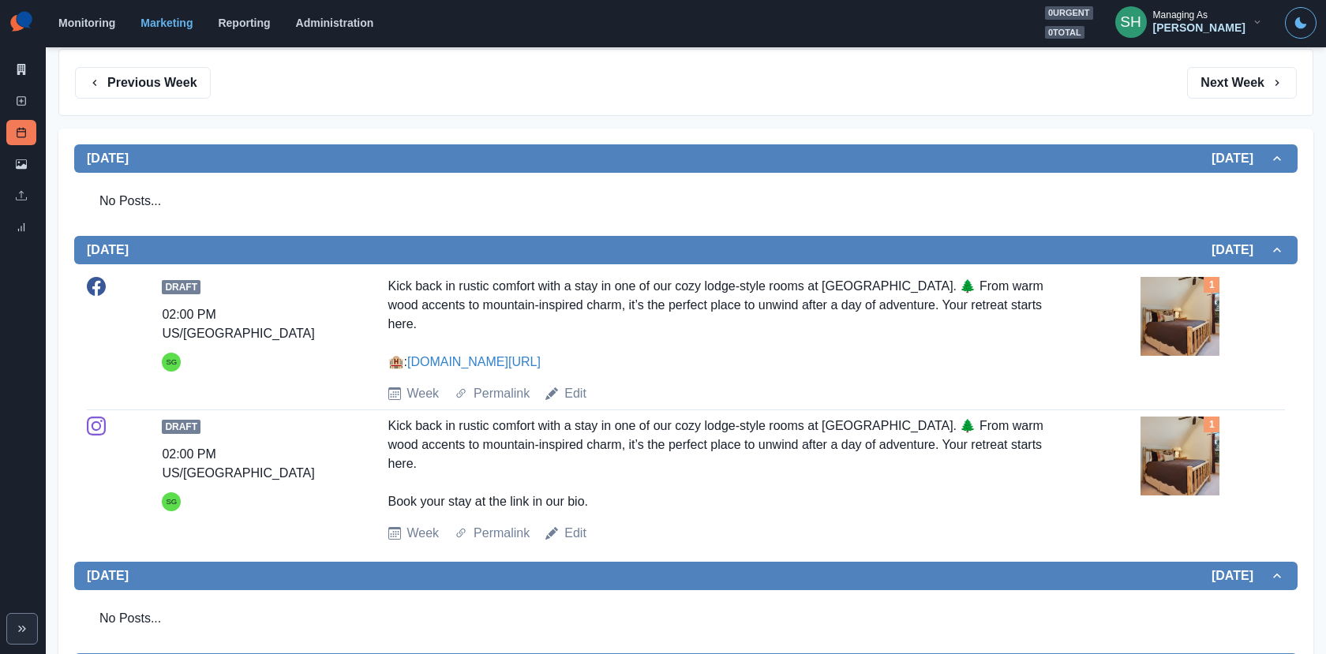
scroll to position [0, 0]
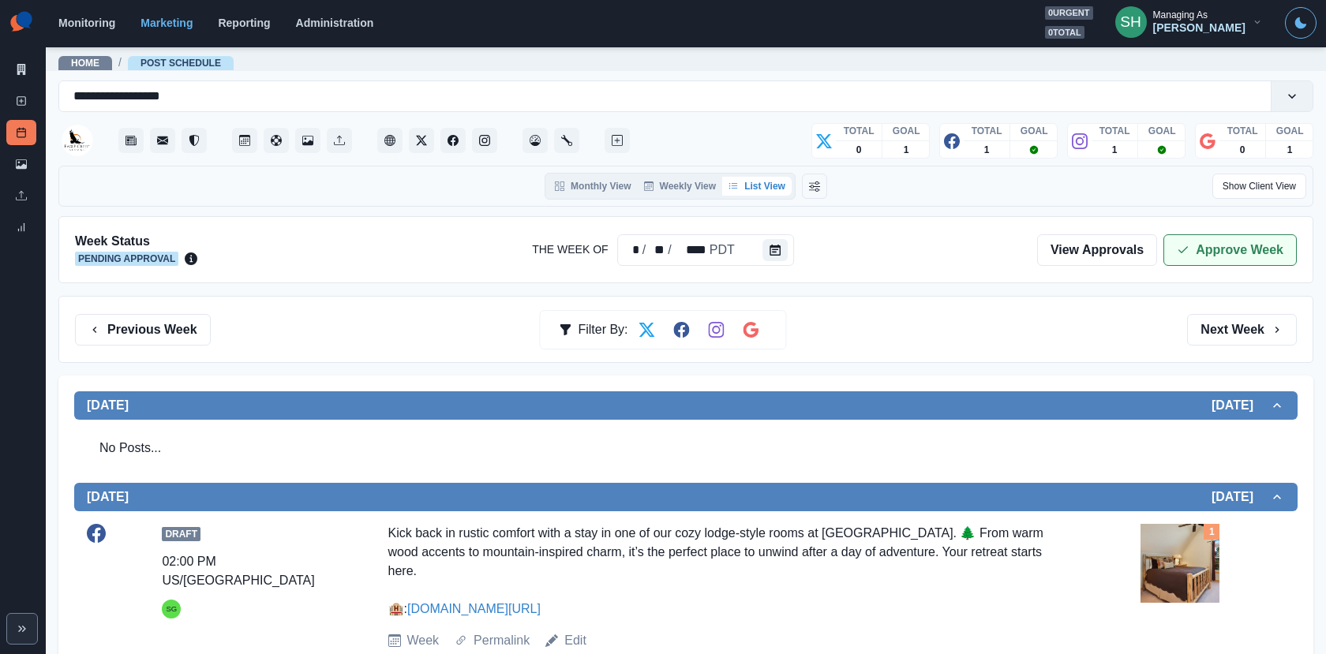
click at [1212, 244] on button "Approve Week" at bounding box center [1229, 250] width 133 height 32
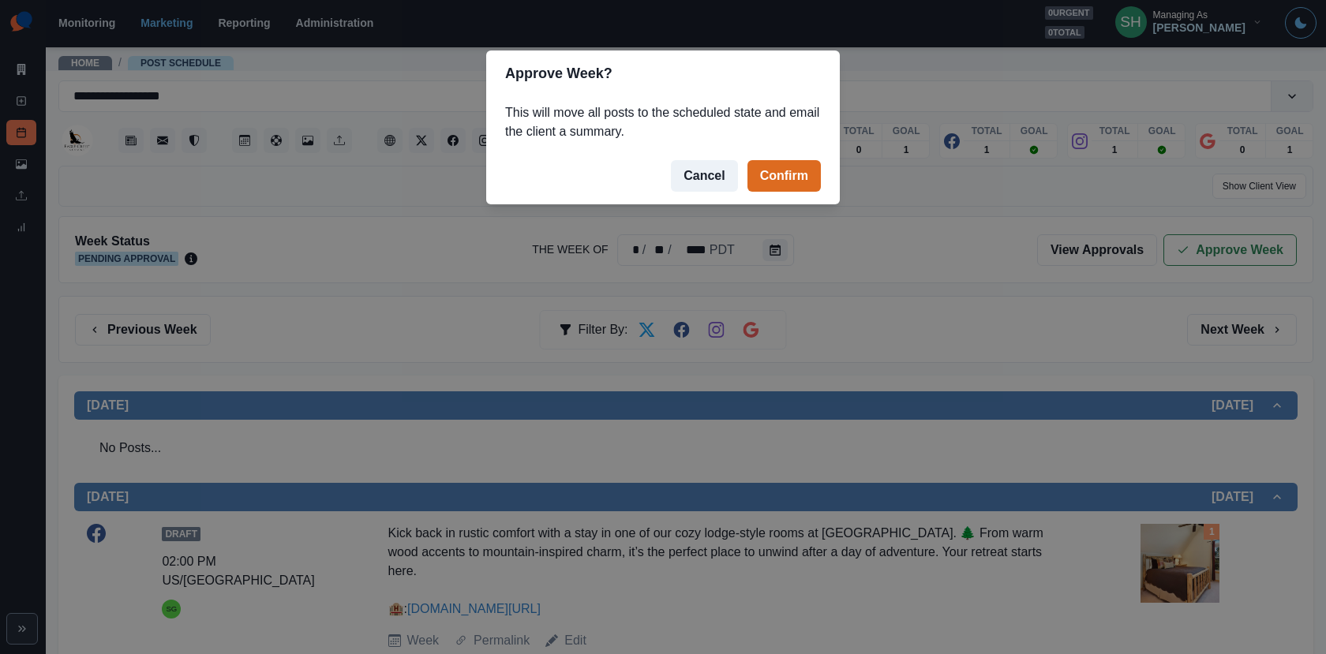
click at [820, 158] on footer "Cancel Confirm" at bounding box center [662, 176] width 353 height 57
click at [795, 166] on button "Confirm" at bounding box center [783, 176] width 73 height 32
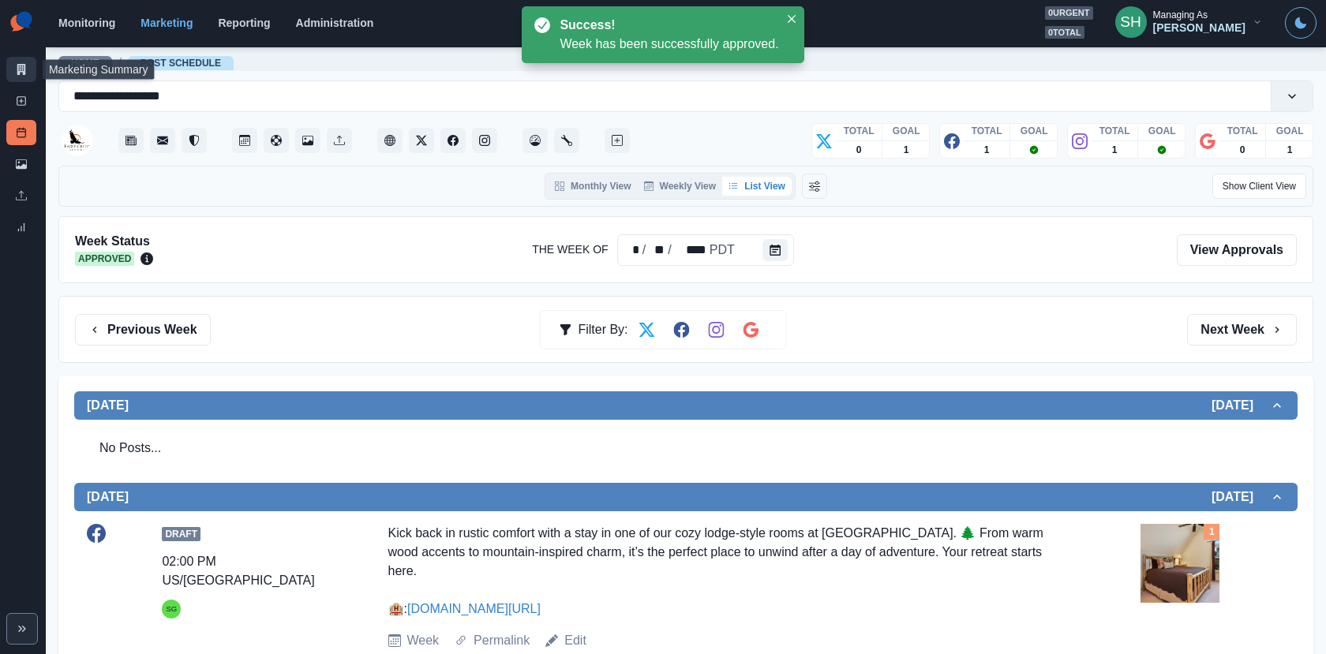
click at [14, 72] on link "Marketing Summary" at bounding box center [21, 69] width 30 height 25
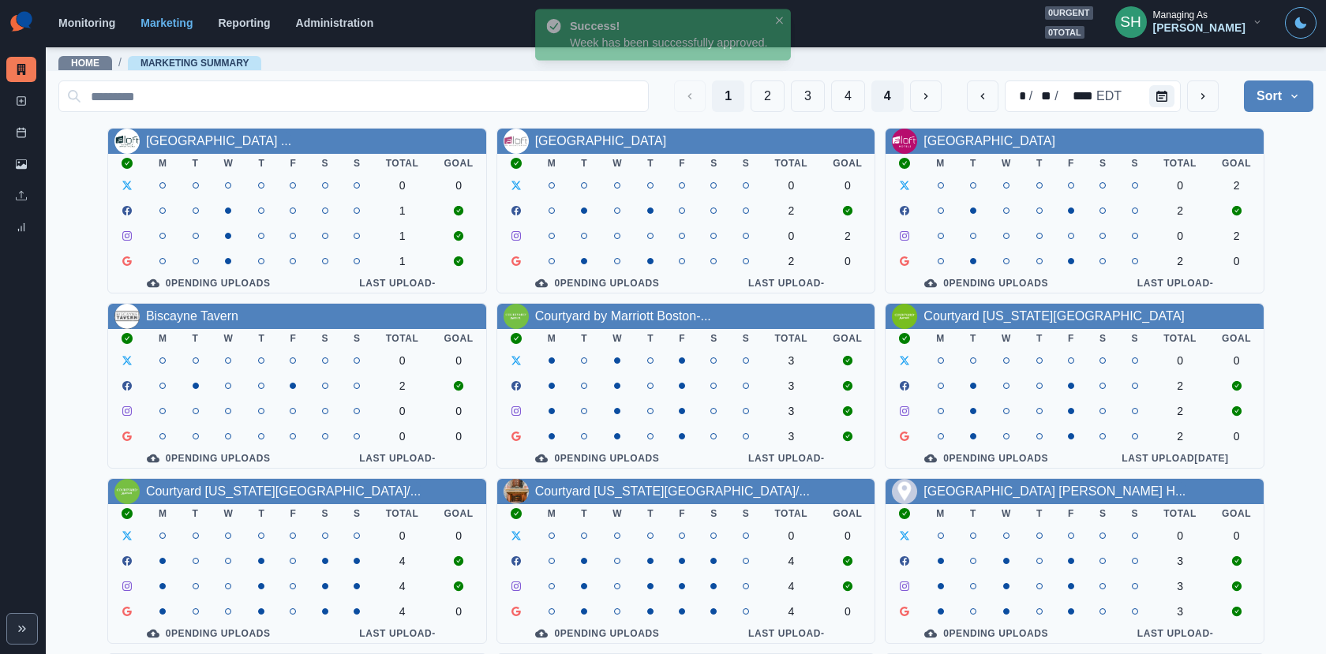
click at [886, 99] on button "4" at bounding box center [887, 96] width 32 height 32
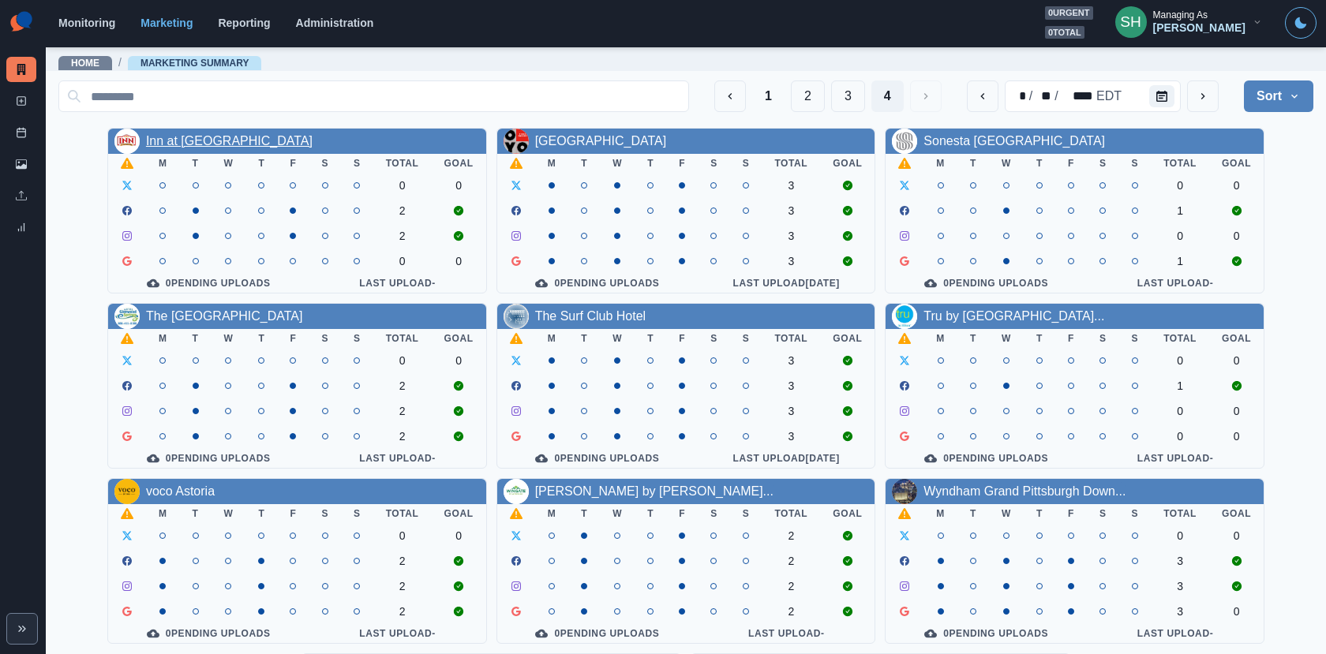
click at [215, 140] on link "Inn at Hunters Run" at bounding box center [229, 140] width 166 height 13
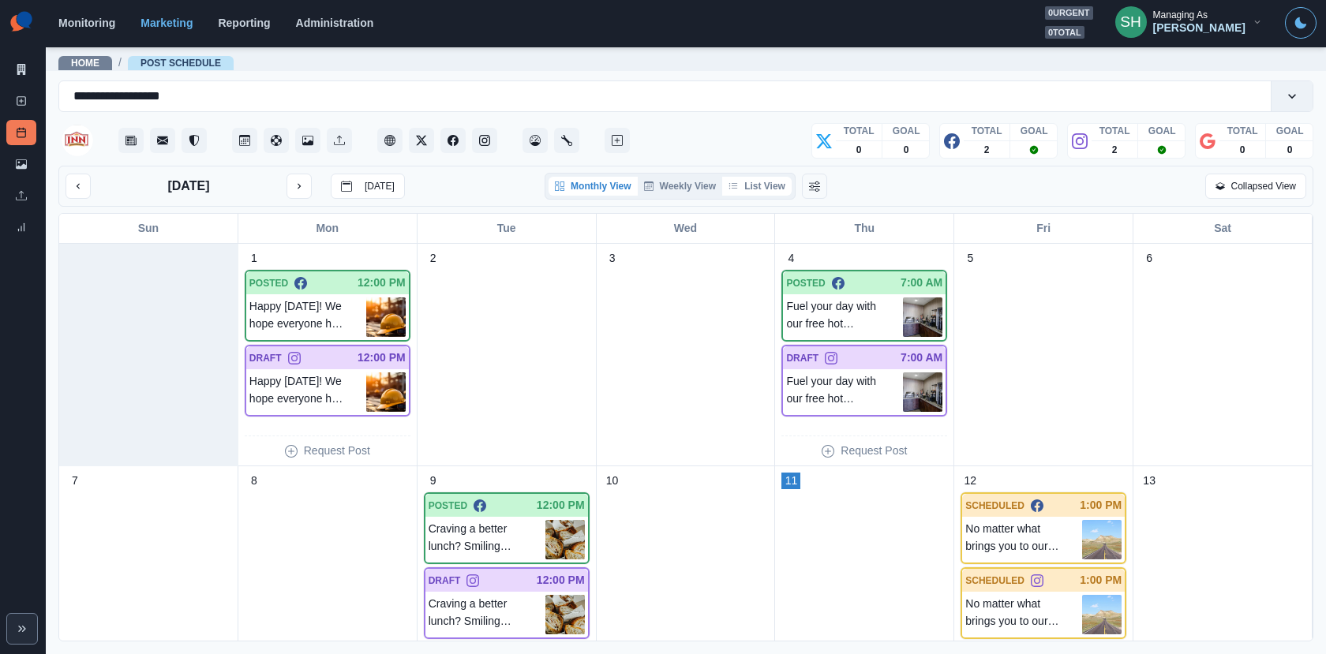
click at [741, 193] on button "List View" at bounding box center [756, 186] width 69 height 19
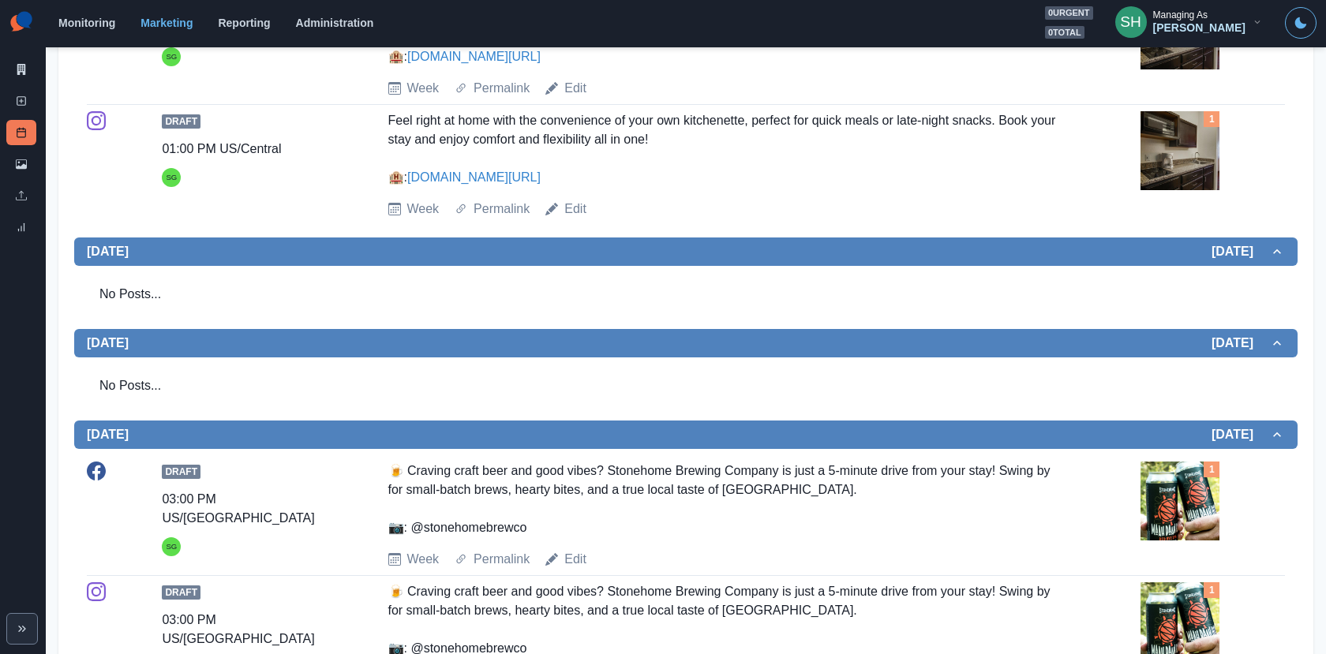
scroll to position [797, 0]
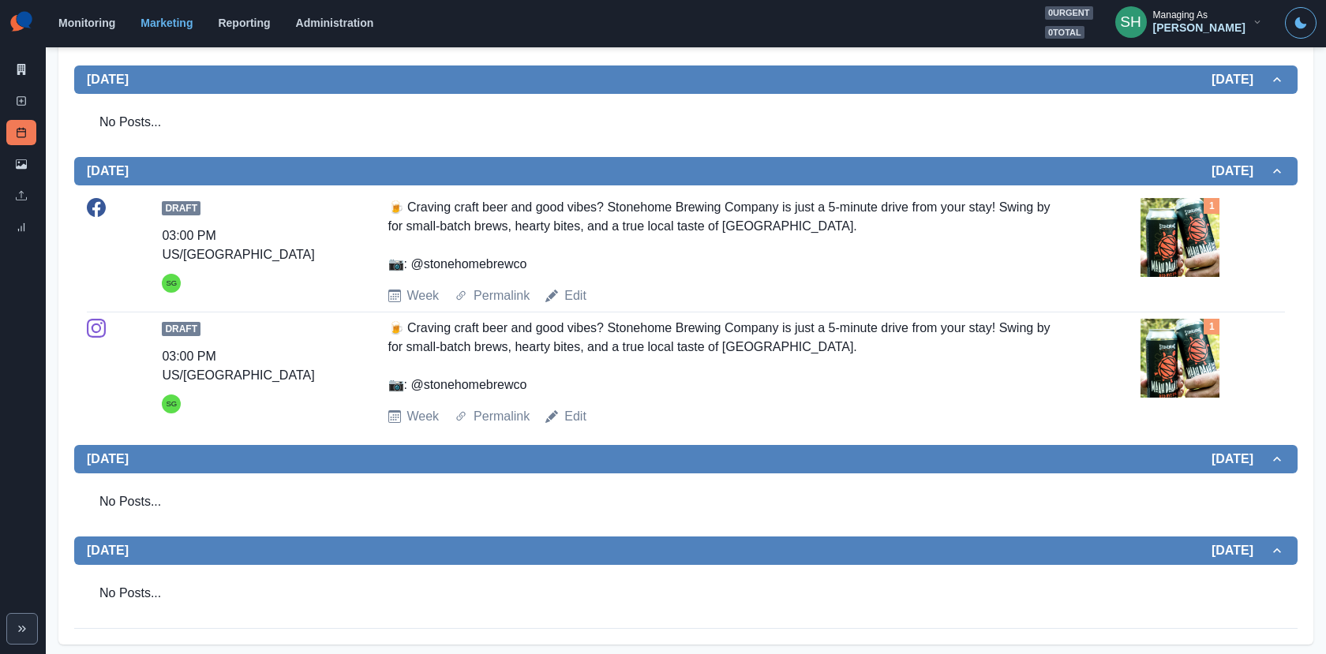
click at [1151, 249] on img at bounding box center [1179, 237] width 79 height 79
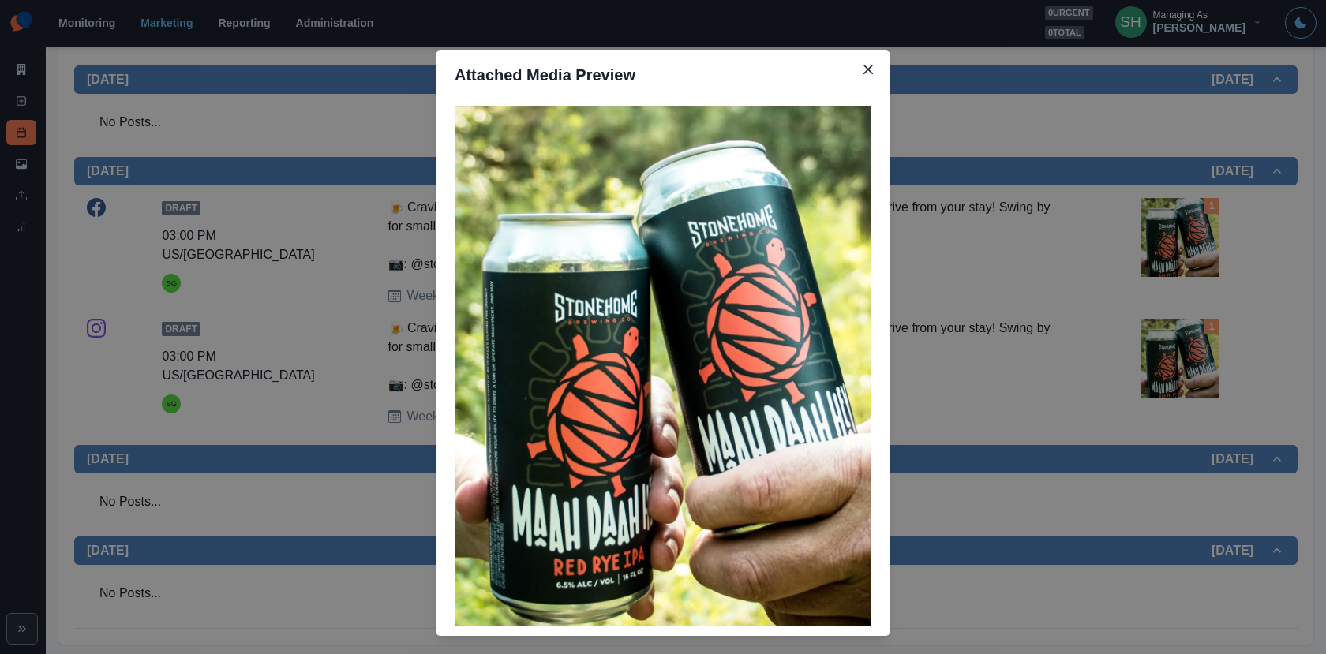
click at [1071, 241] on div "Attached Media Preview" at bounding box center [663, 327] width 1326 height 654
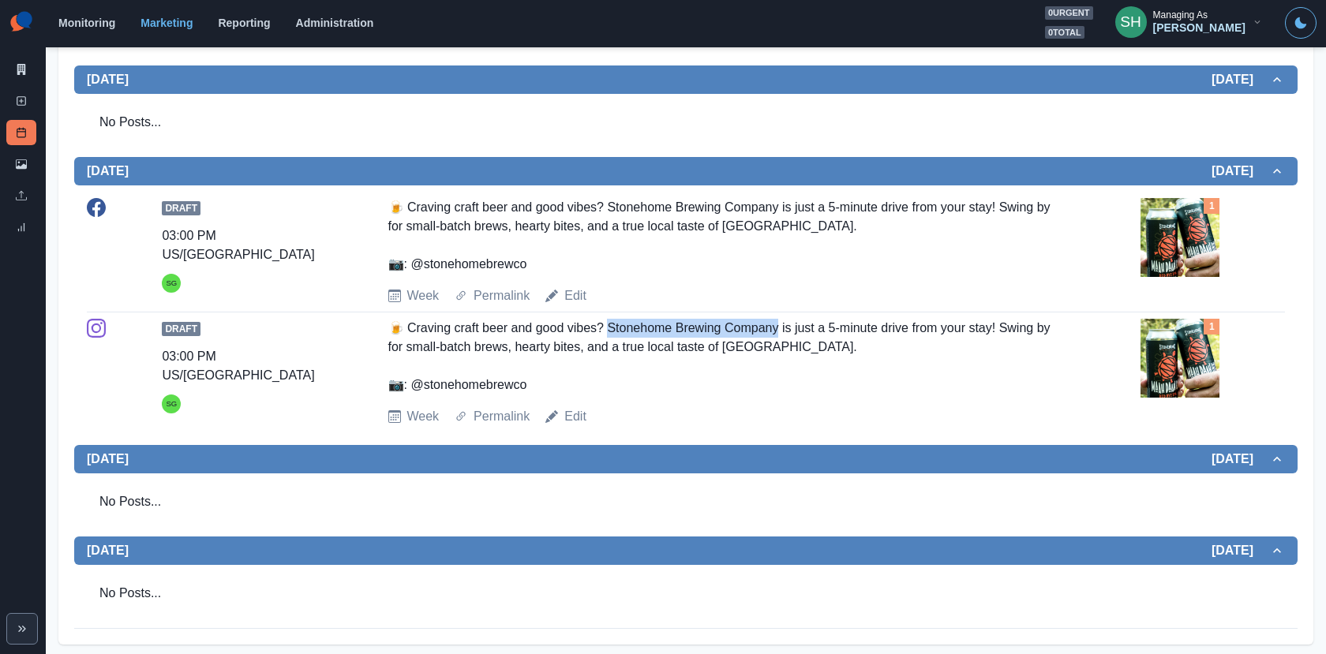
drag, startPoint x: 779, startPoint y: 324, endPoint x: 611, endPoint y: 327, distance: 168.1
click at [611, 327] on div "🍺 Craving craft beer and good vibes? Stonehome Brewing Company is just a 5-minu…" at bounding box center [723, 357] width 671 height 76
copy div "tonehome Brewing Company"
click at [571, 297] on link "Edit" at bounding box center [575, 295] width 22 height 19
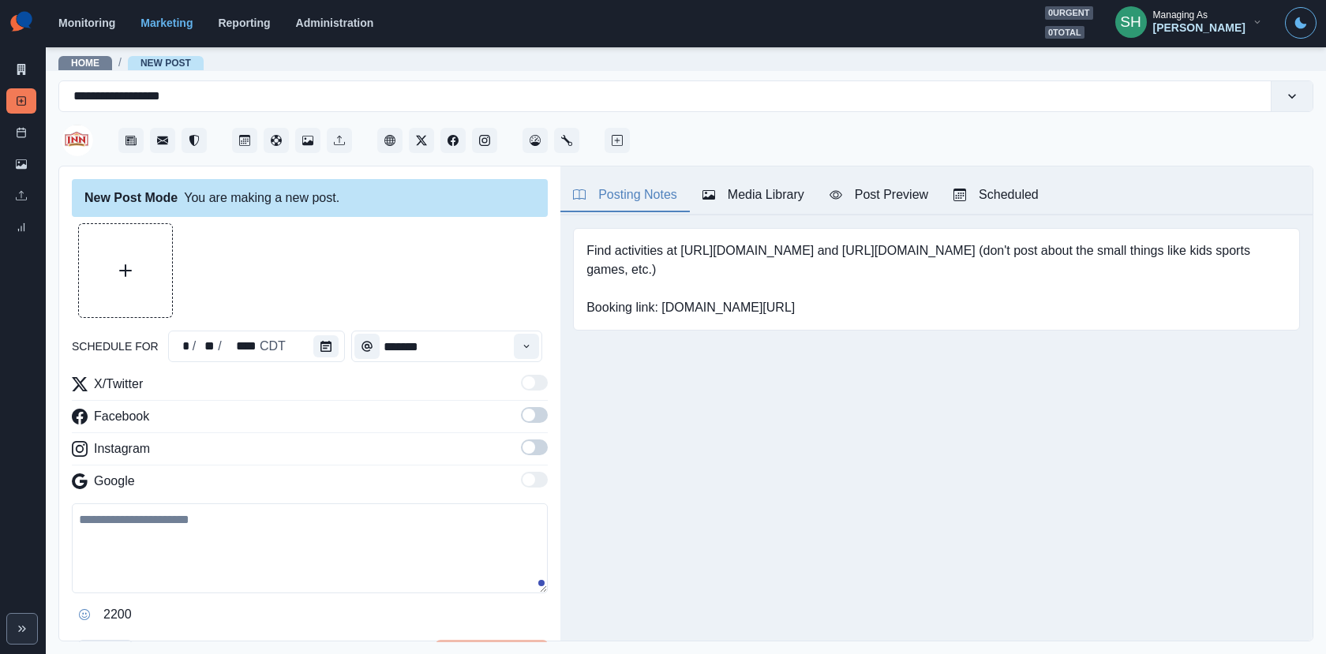
type input "*******"
type textarea "**********"
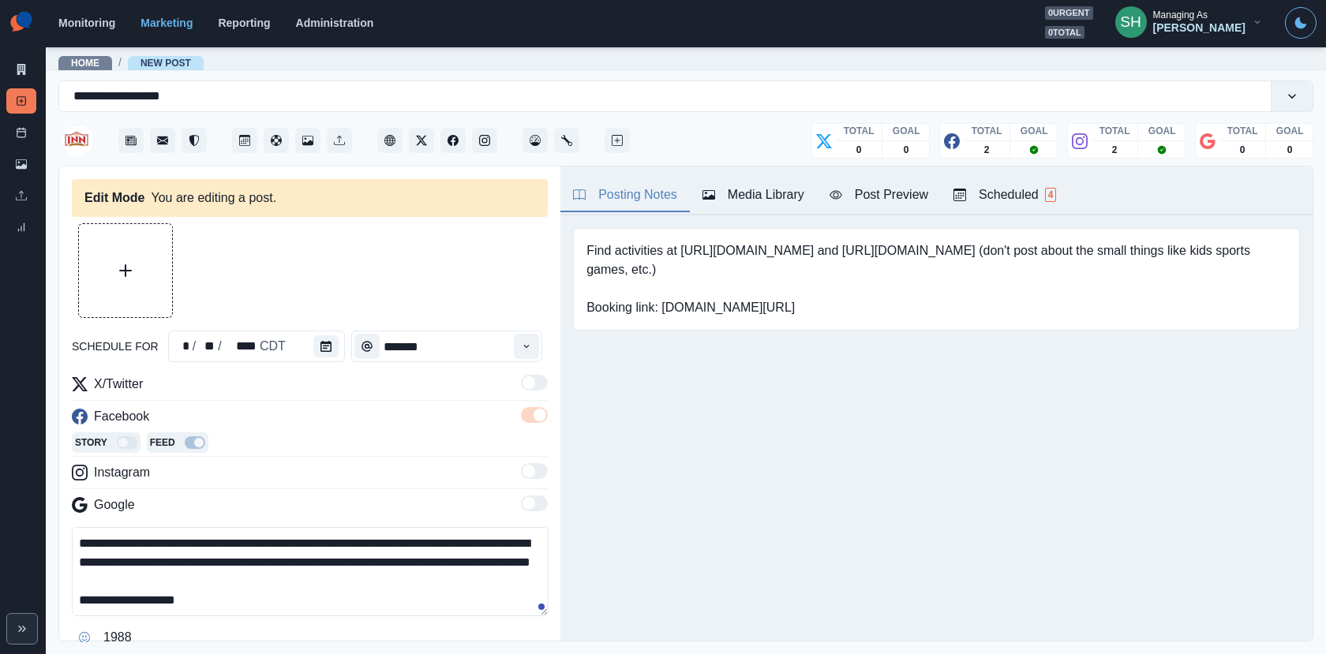
click at [748, 201] on div "Media Library" at bounding box center [753, 194] width 102 height 19
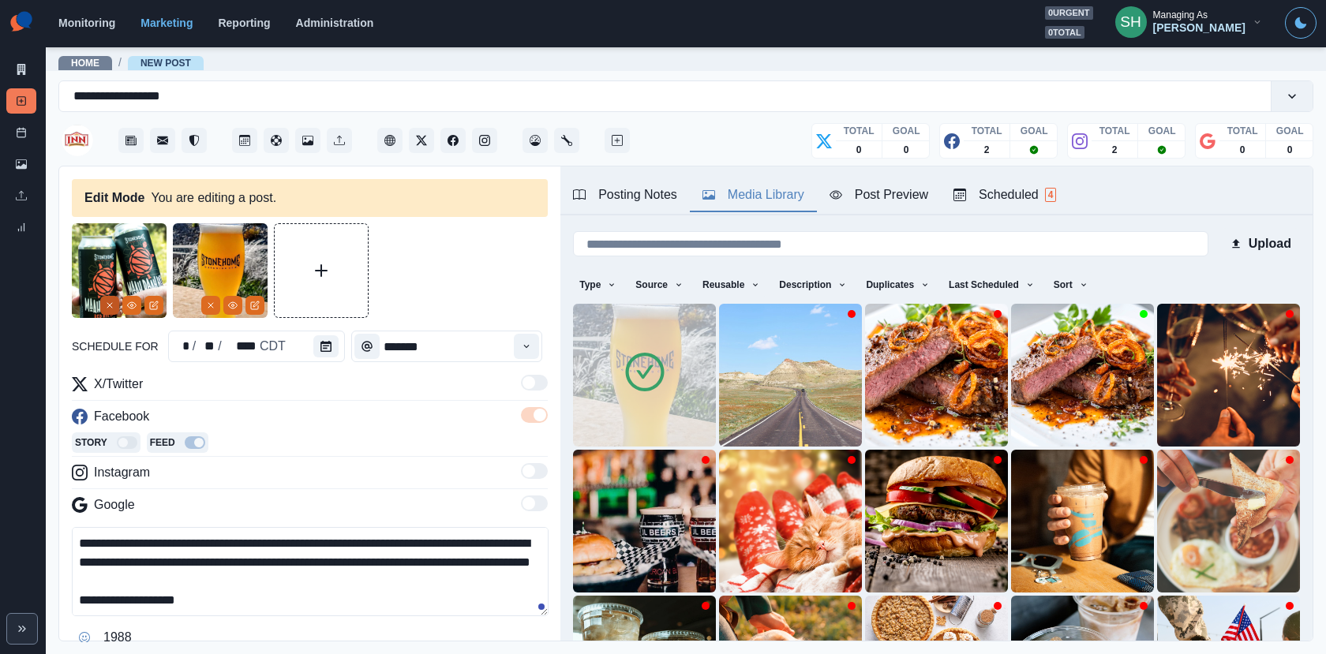
click at [115, 302] on button "Remove" at bounding box center [109, 305] width 19 height 19
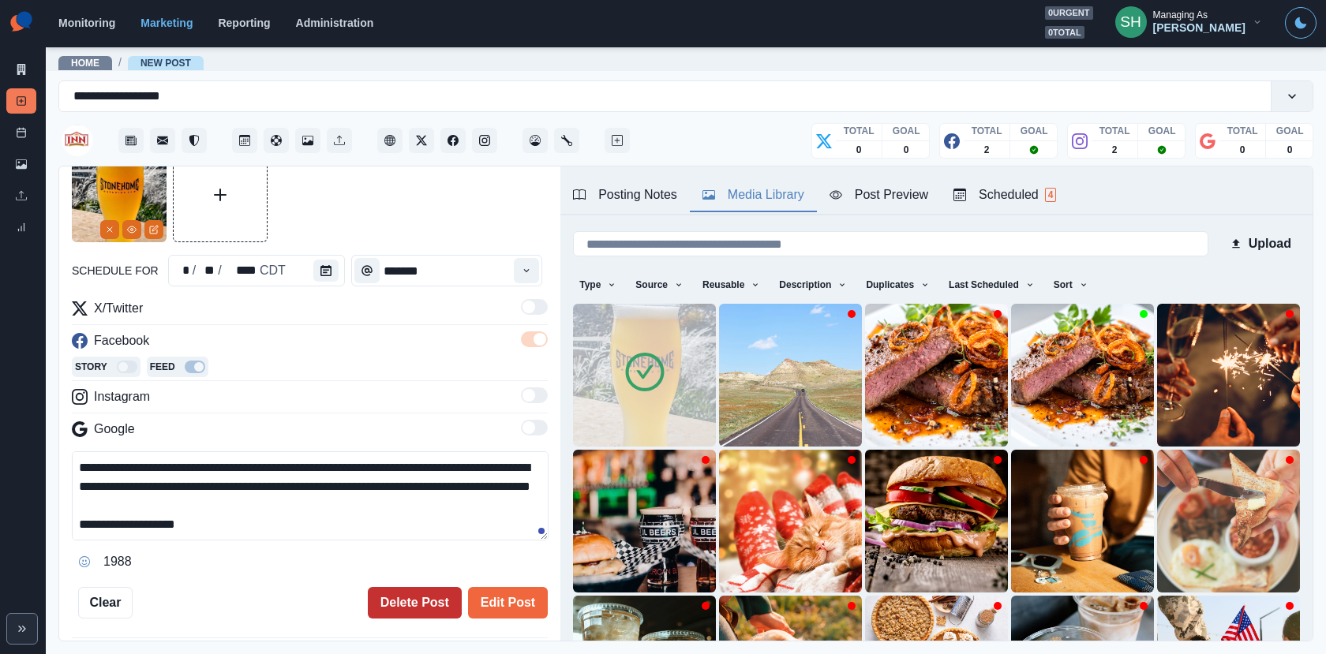
scroll to position [105, 0]
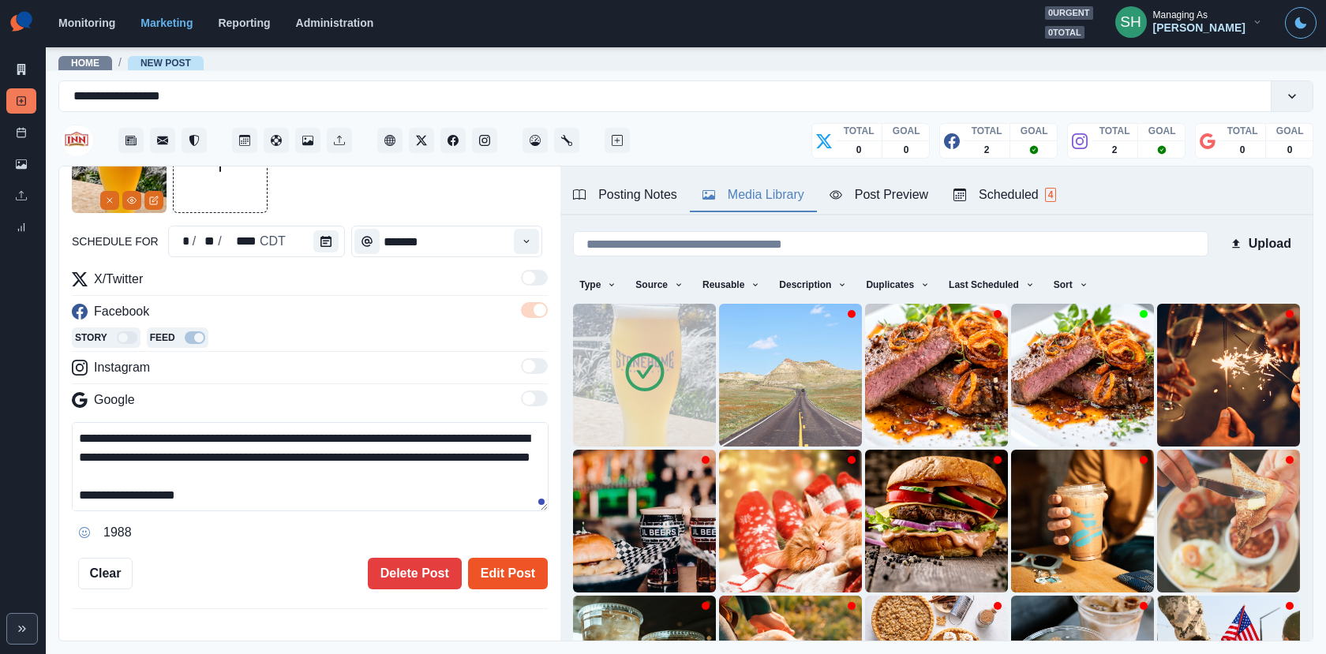
click at [500, 570] on button "Edit Post" at bounding box center [508, 574] width 80 height 32
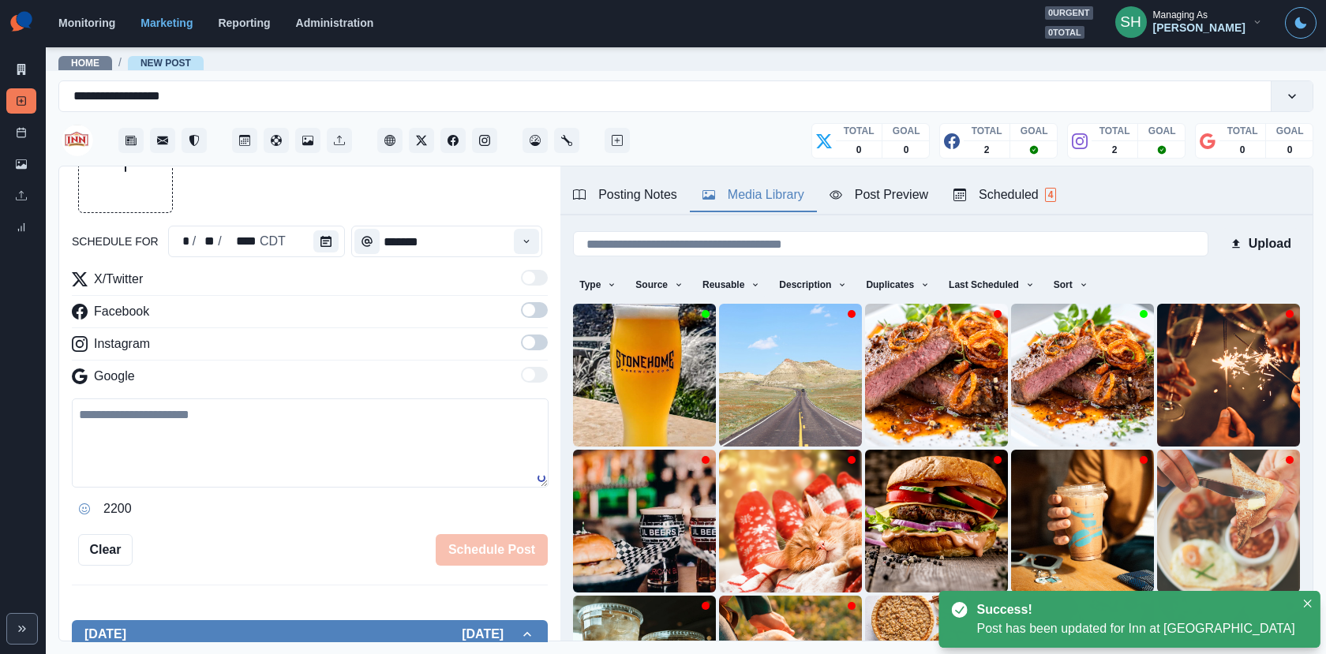
scroll to position [510, 0]
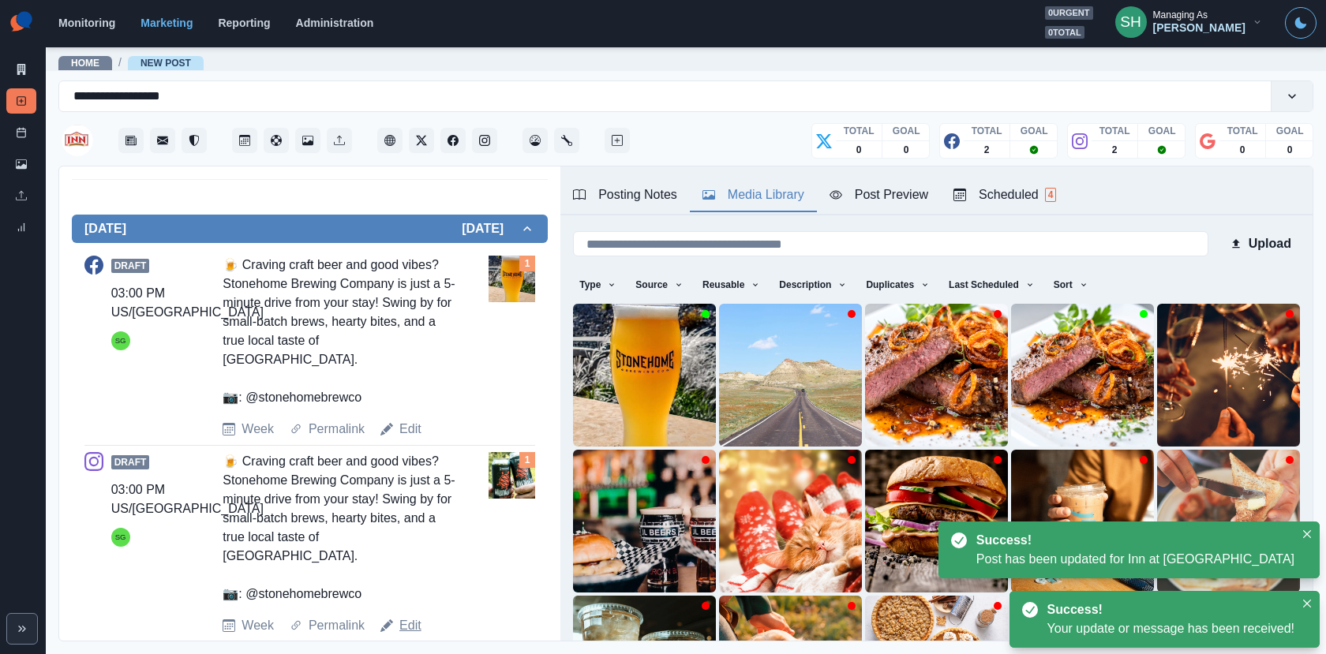
click at [402, 616] on link "Edit" at bounding box center [410, 625] width 22 height 19
type textarea "**********"
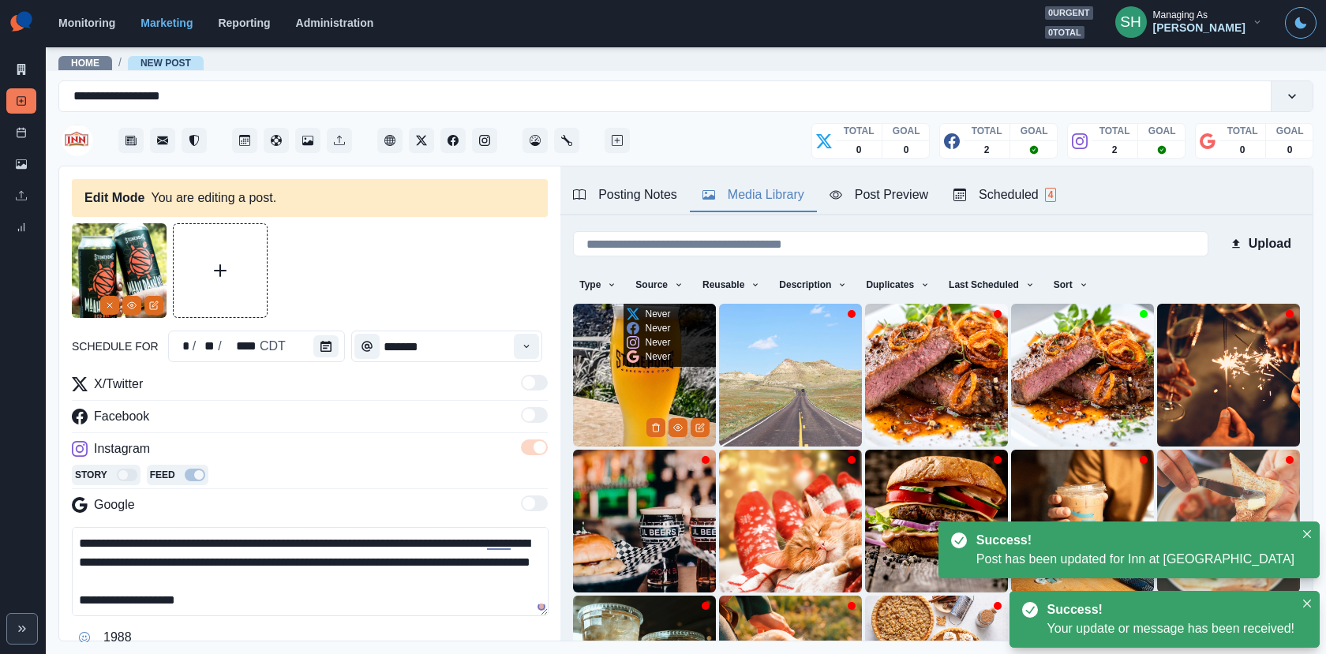
click at [592, 372] on img at bounding box center [644, 375] width 143 height 143
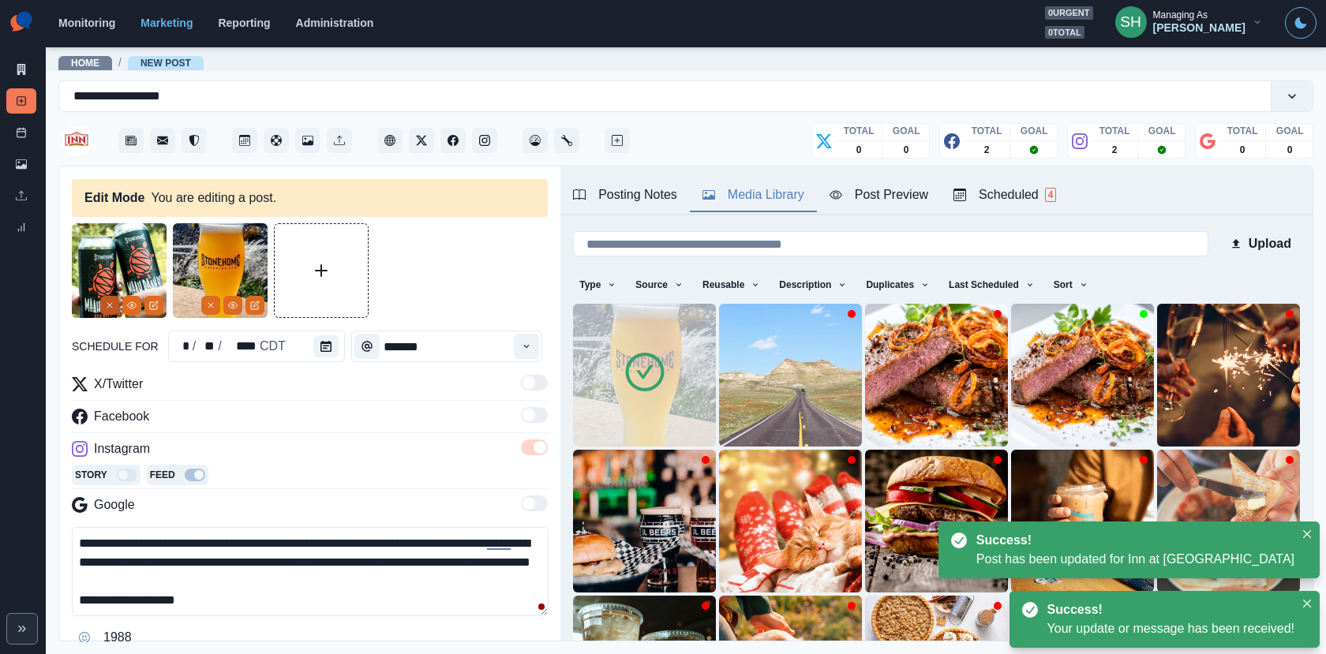
click at [114, 301] on button "Remove" at bounding box center [109, 305] width 19 height 19
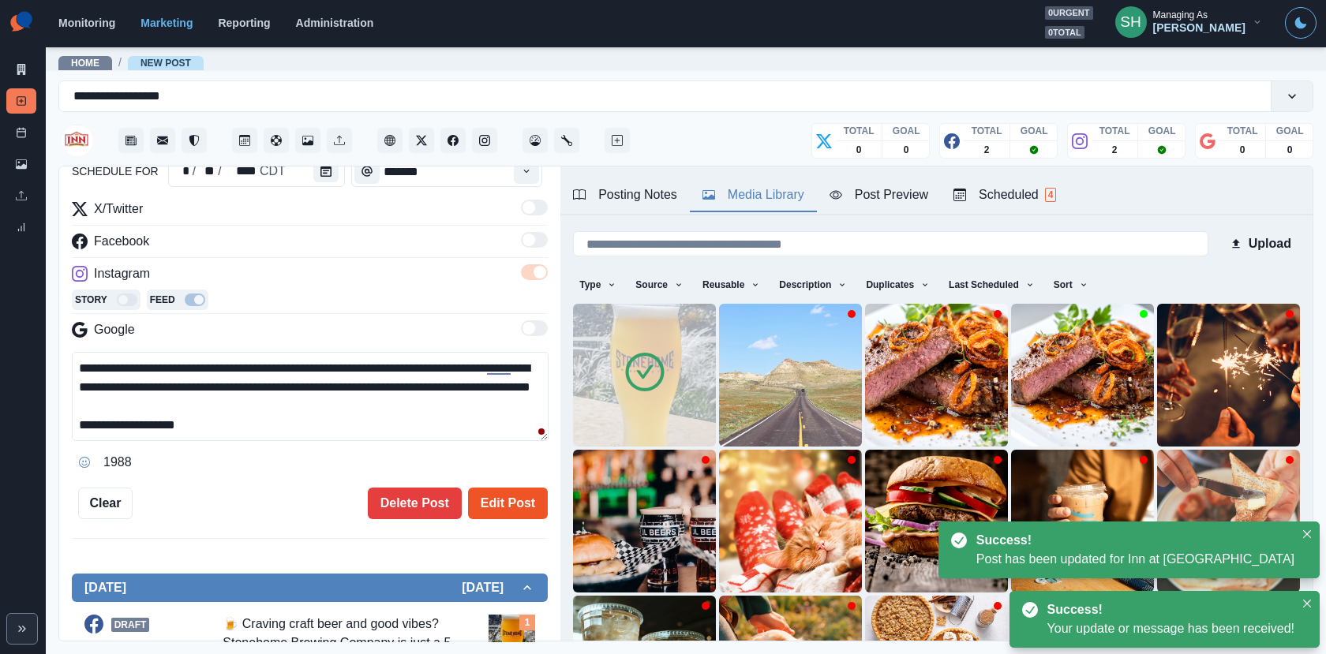
click at [492, 510] on button "Edit Post" at bounding box center [508, 504] width 80 height 32
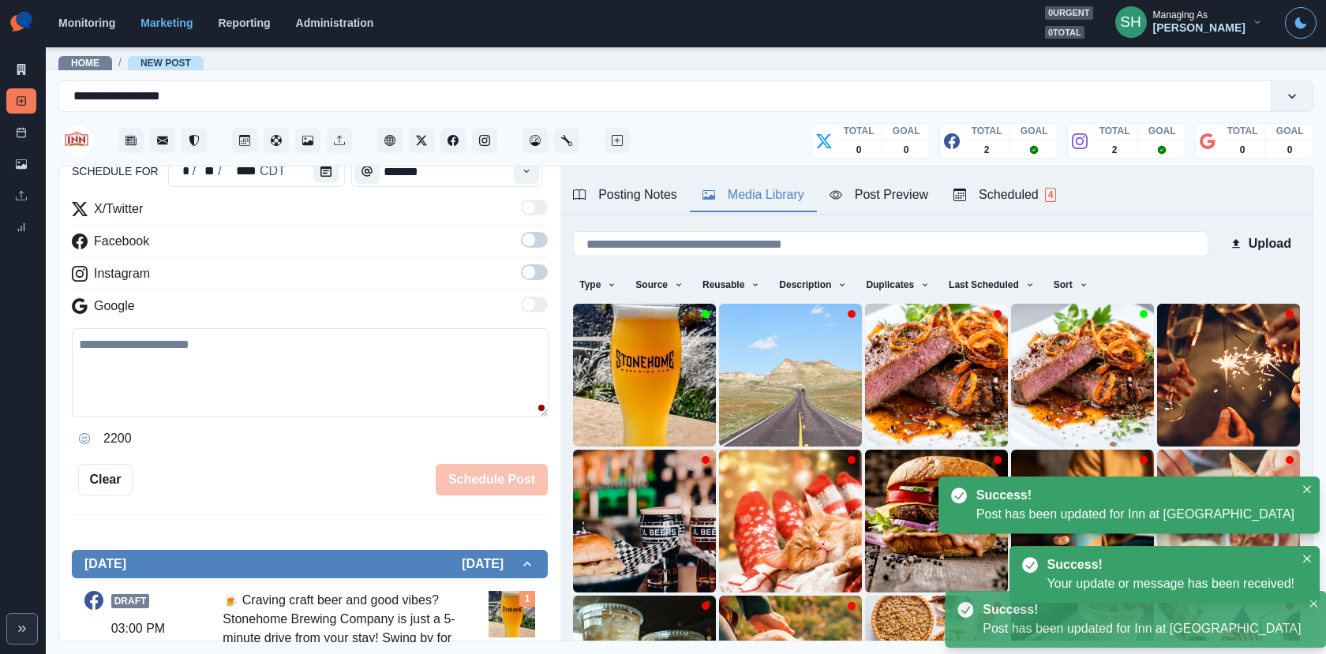
scroll to position [510, 0]
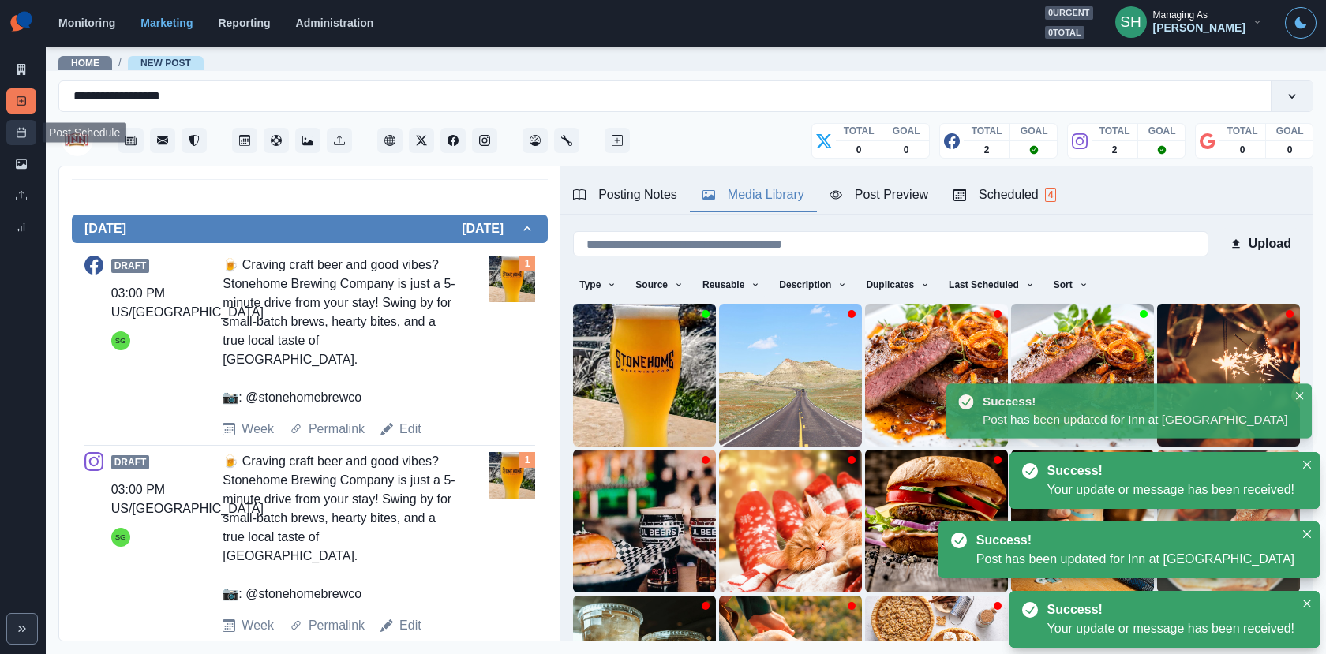
click at [28, 125] on link "Post Schedule" at bounding box center [21, 132] width 30 height 25
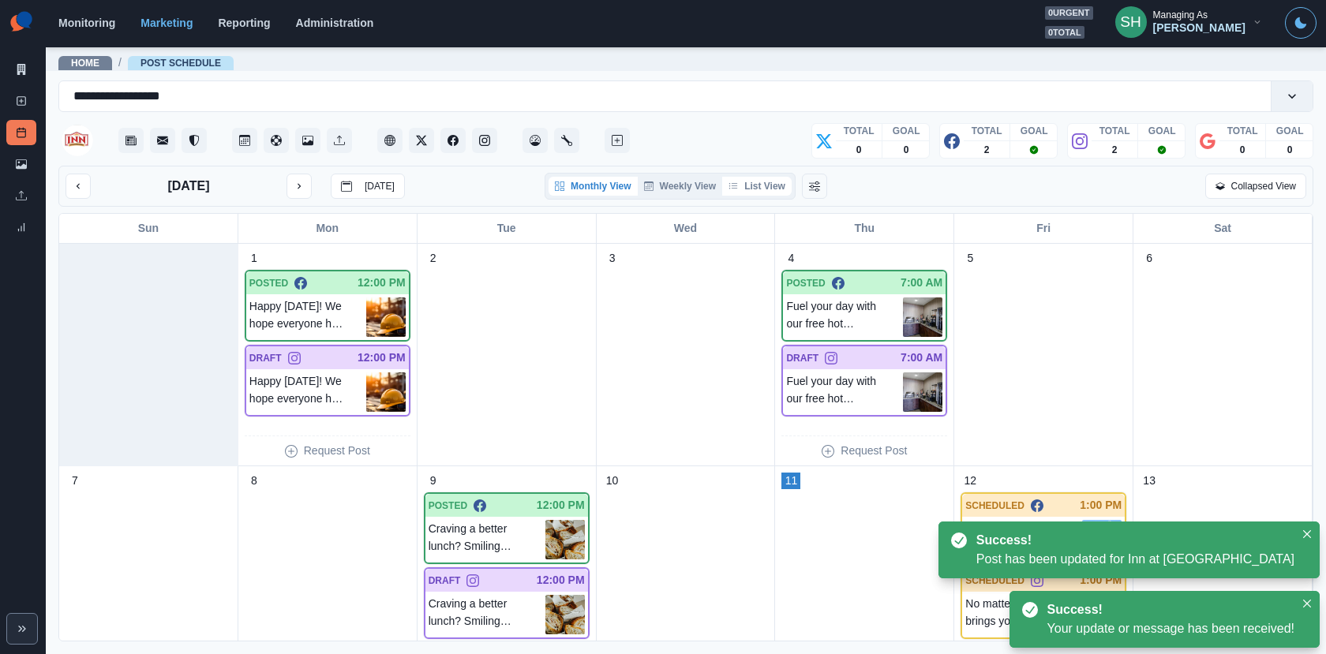
click at [761, 192] on button "List View" at bounding box center [756, 186] width 69 height 19
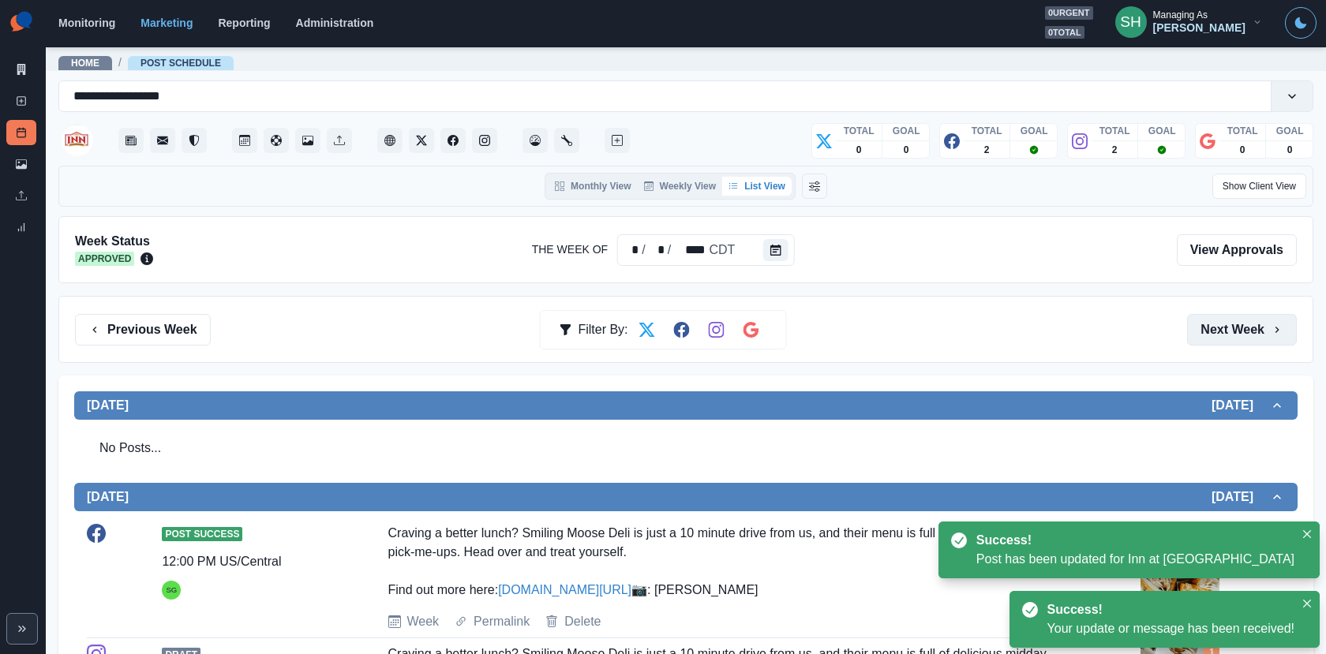
click at [1255, 325] on button "Next Week" at bounding box center [1242, 330] width 110 height 32
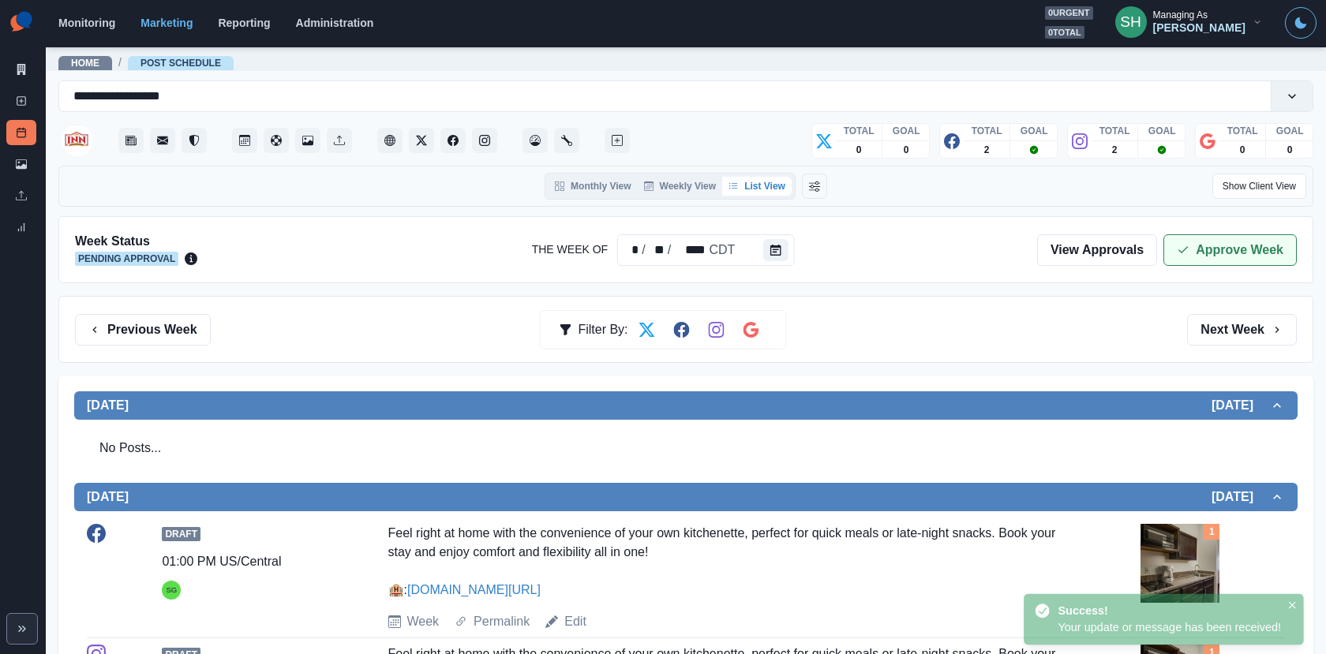
click at [1180, 244] on icon "button" at bounding box center [1182, 250] width 13 height 13
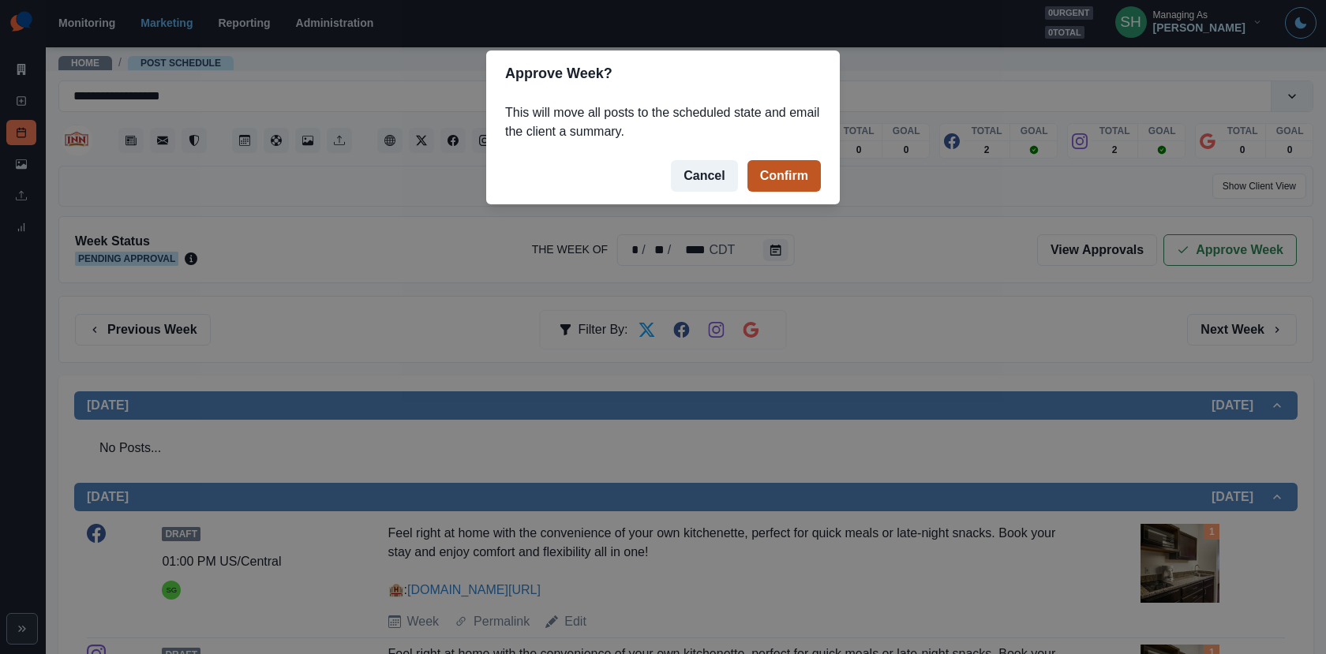
click at [797, 174] on button "Confirm" at bounding box center [783, 176] width 73 height 32
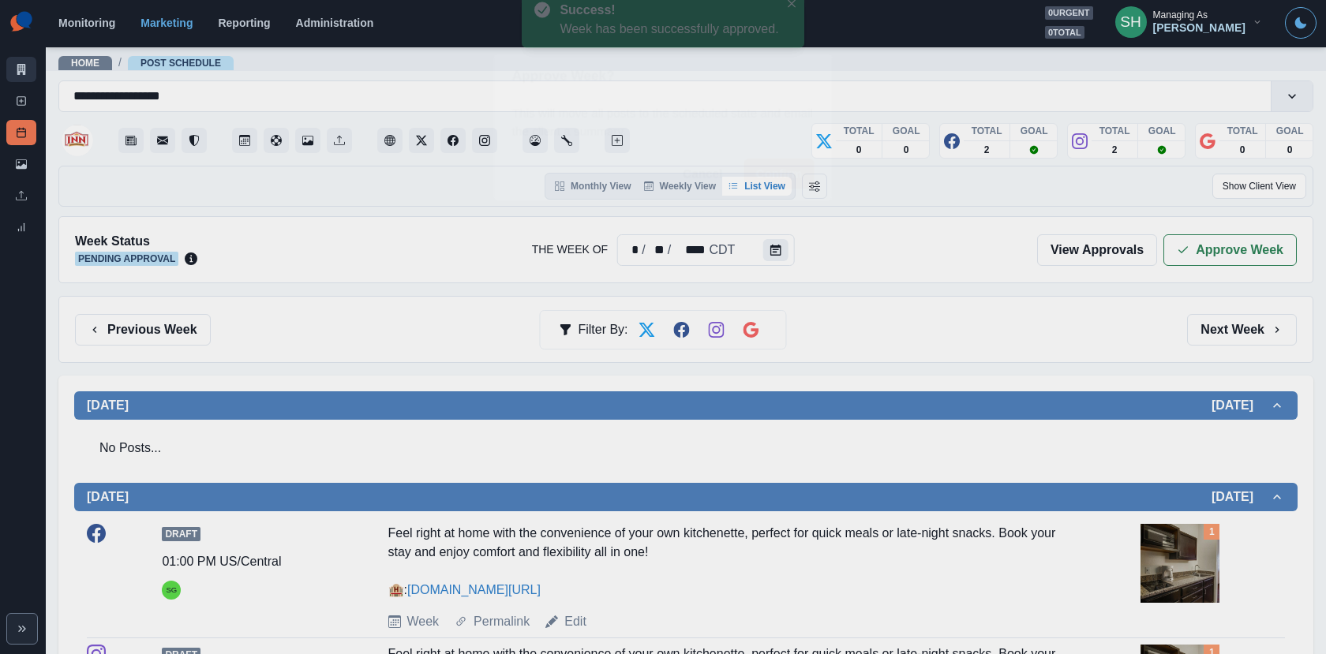
click at [20, 73] on icon at bounding box center [21, 69] width 11 height 11
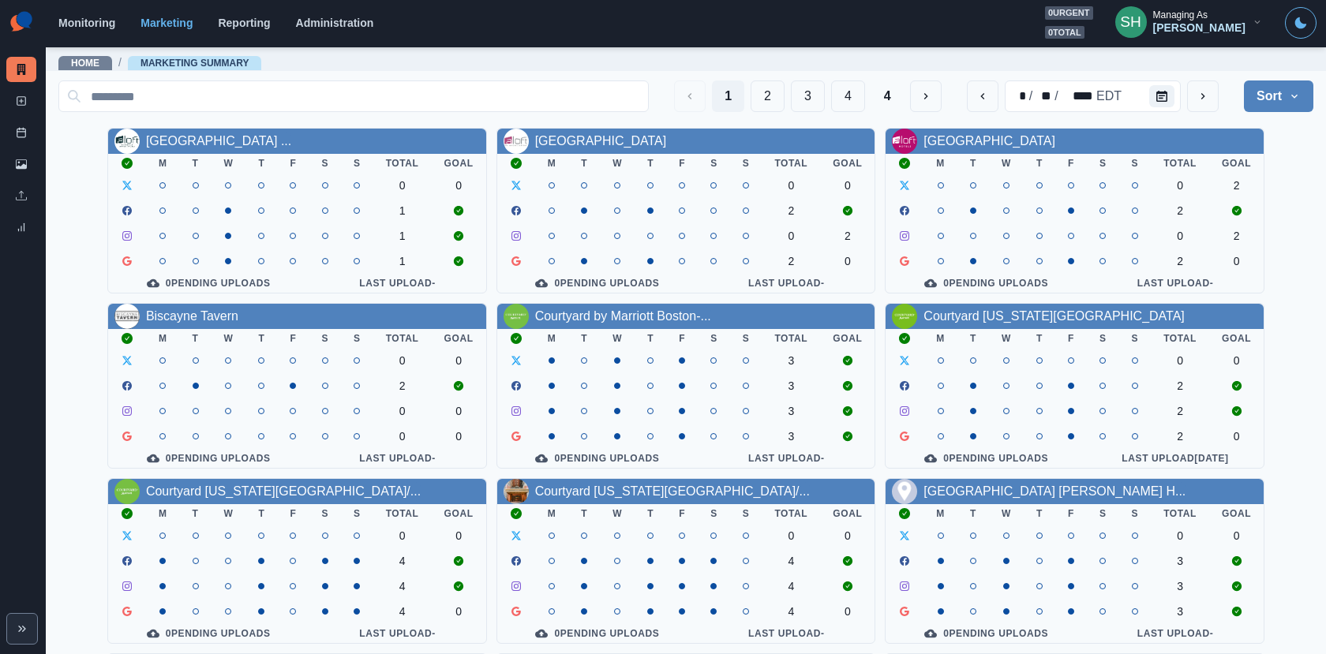
click at [1208, 29] on div "[PERSON_NAME]" at bounding box center [1199, 27] width 92 height 13
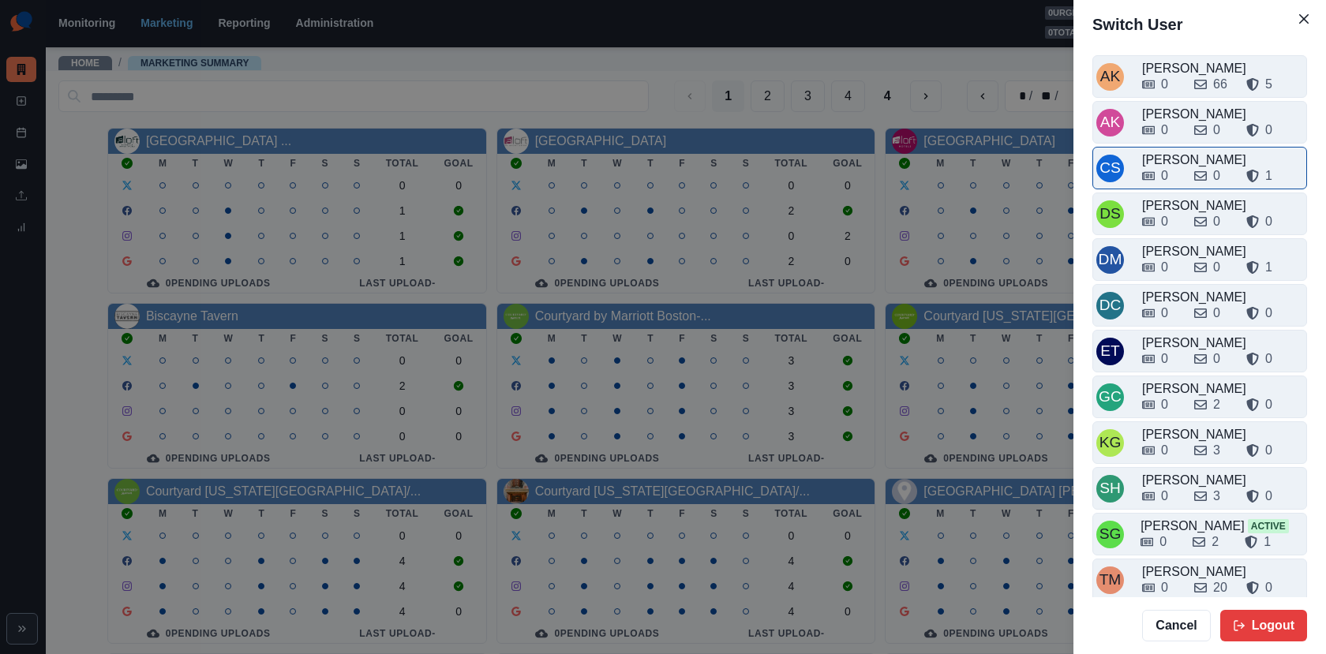
click at [1176, 163] on div "0 0 1" at bounding box center [1222, 172] width 161 height 25
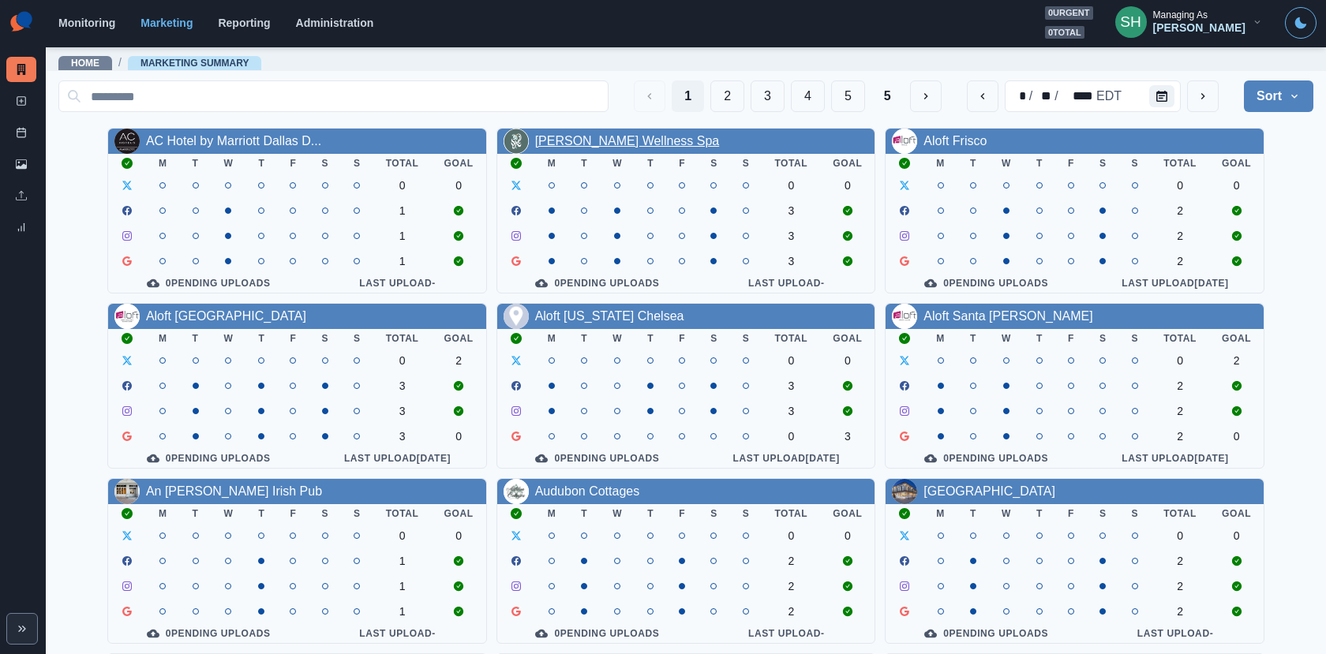
click at [574, 137] on link "[PERSON_NAME] Wellness Spa" at bounding box center [627, 140] width 185 height 13
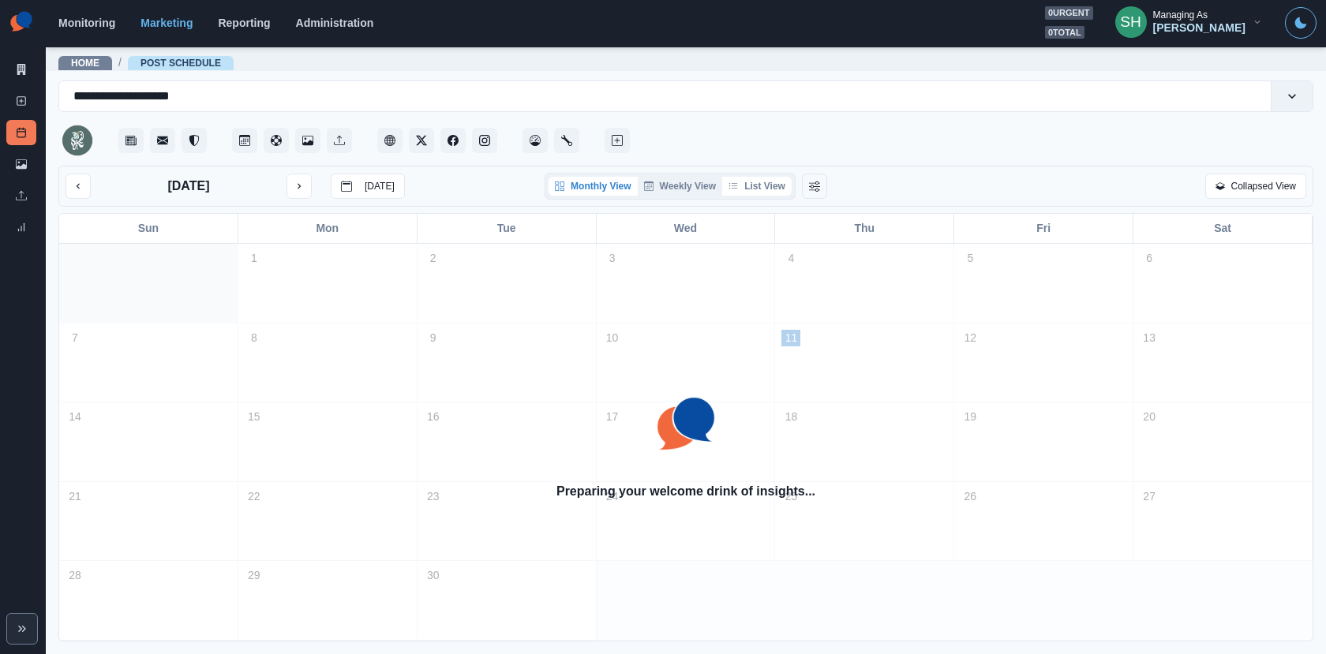
click at [761, 186] on button "List View" at bounding box center [756, 186] width 69 height 19
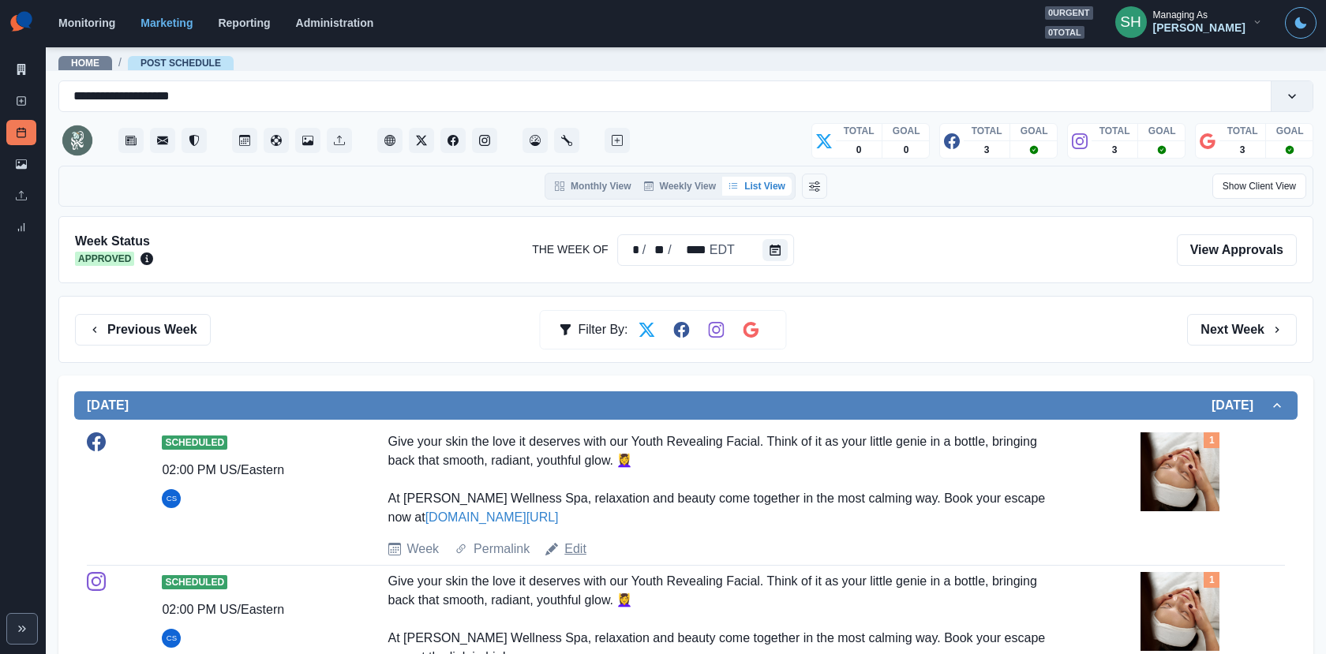
click at [575, 541] on link "Edit" at bounding box center [575, 549] width 22 height 19
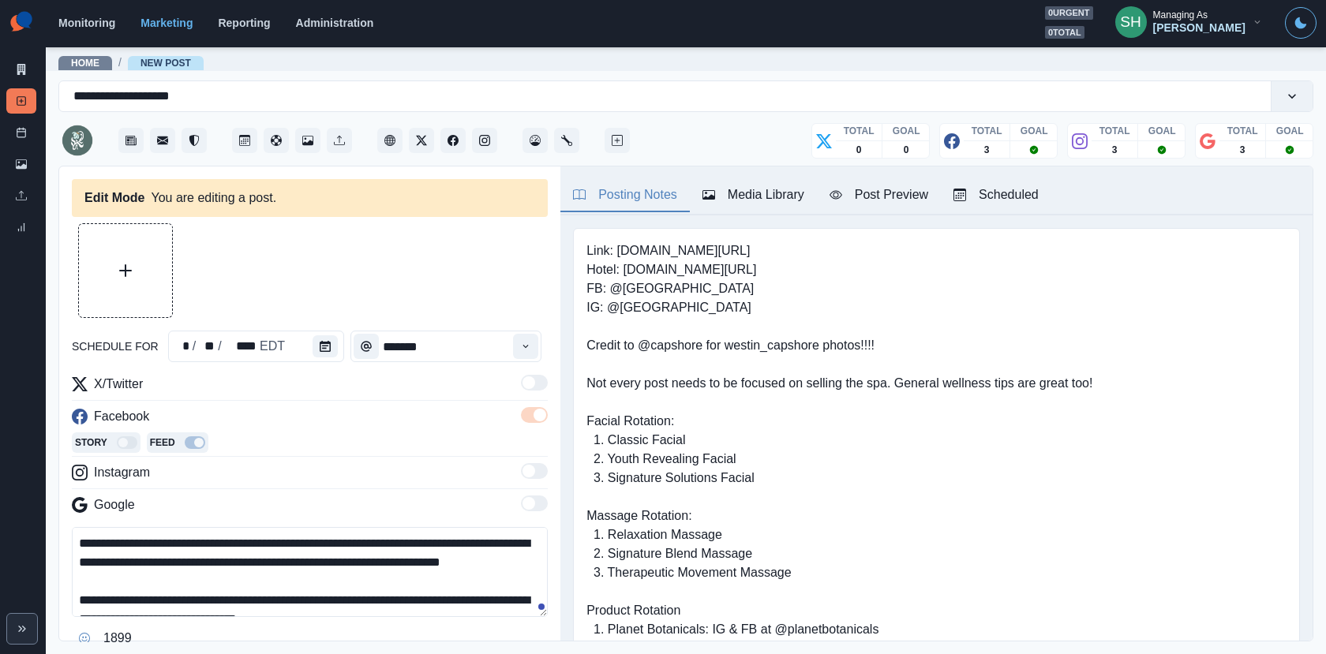
type input "*******"
type textarea "**********"
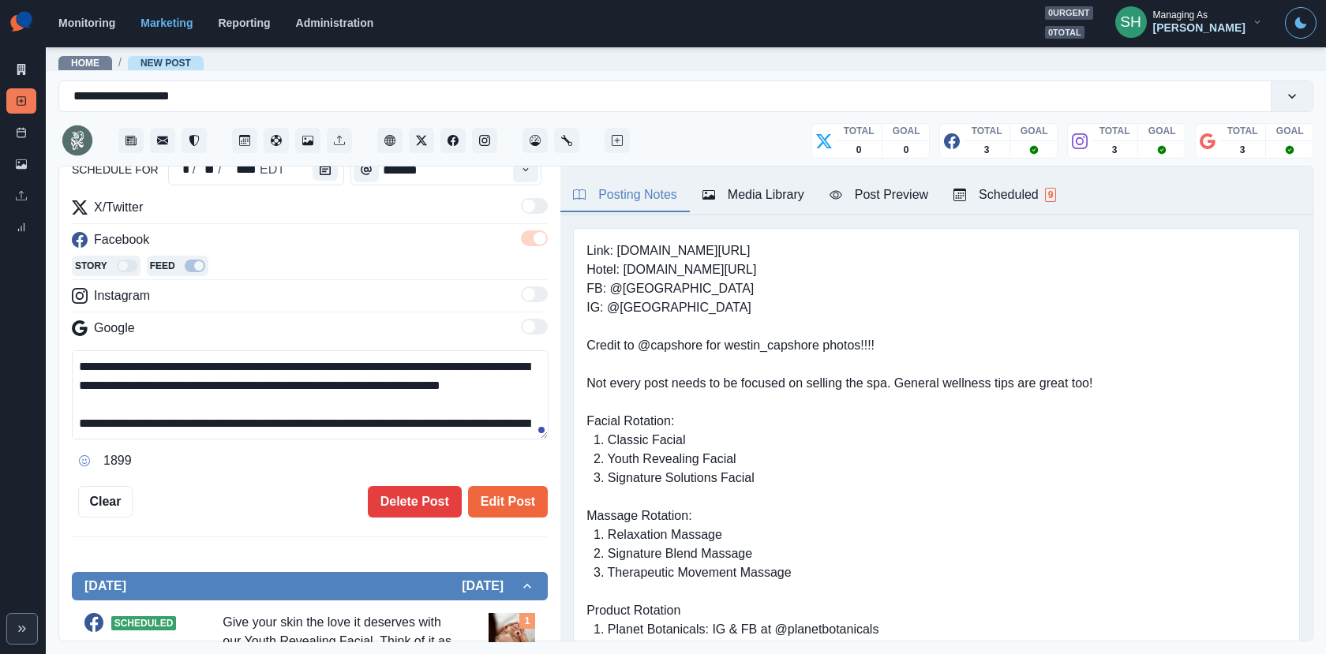
click at [417, 473] on div "**********" at bounding box center [310, 282] width 476 height 471
click at [412, 502] on button "Delete Post" at bounding box center [415, 502] width 94 height 32
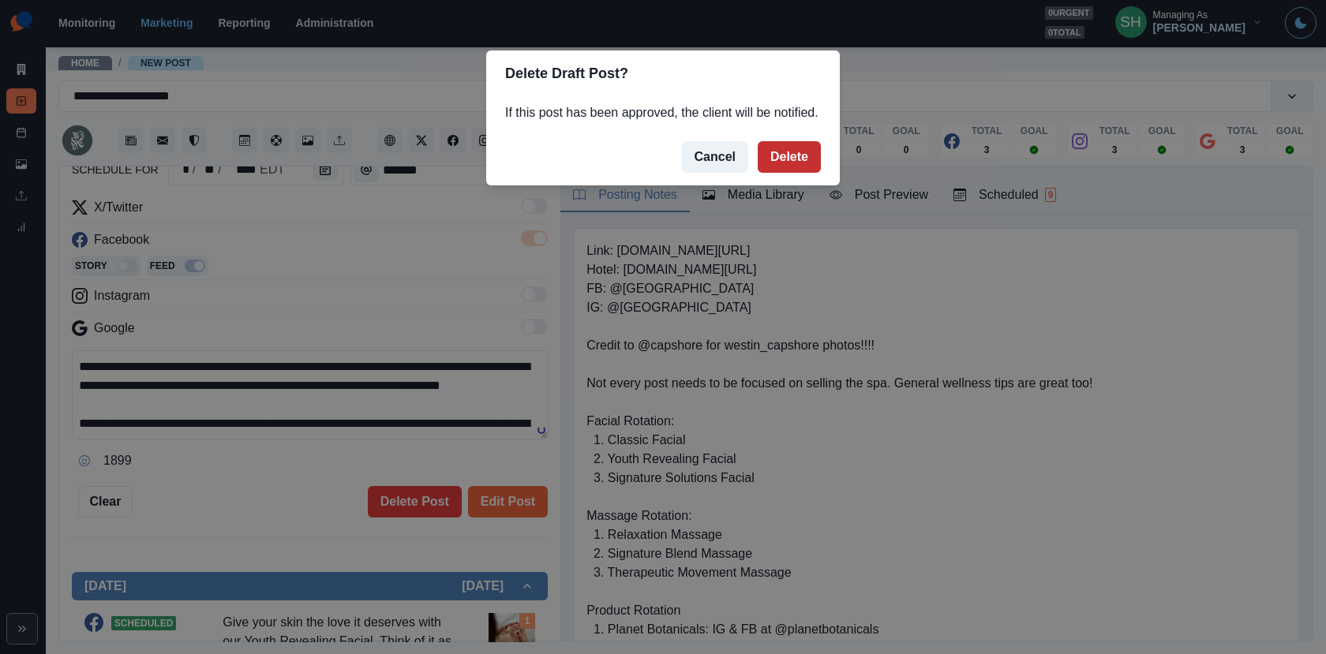
click at [779, 173] on button "Delete" at bounding box center [788, 157] width 63 height 32
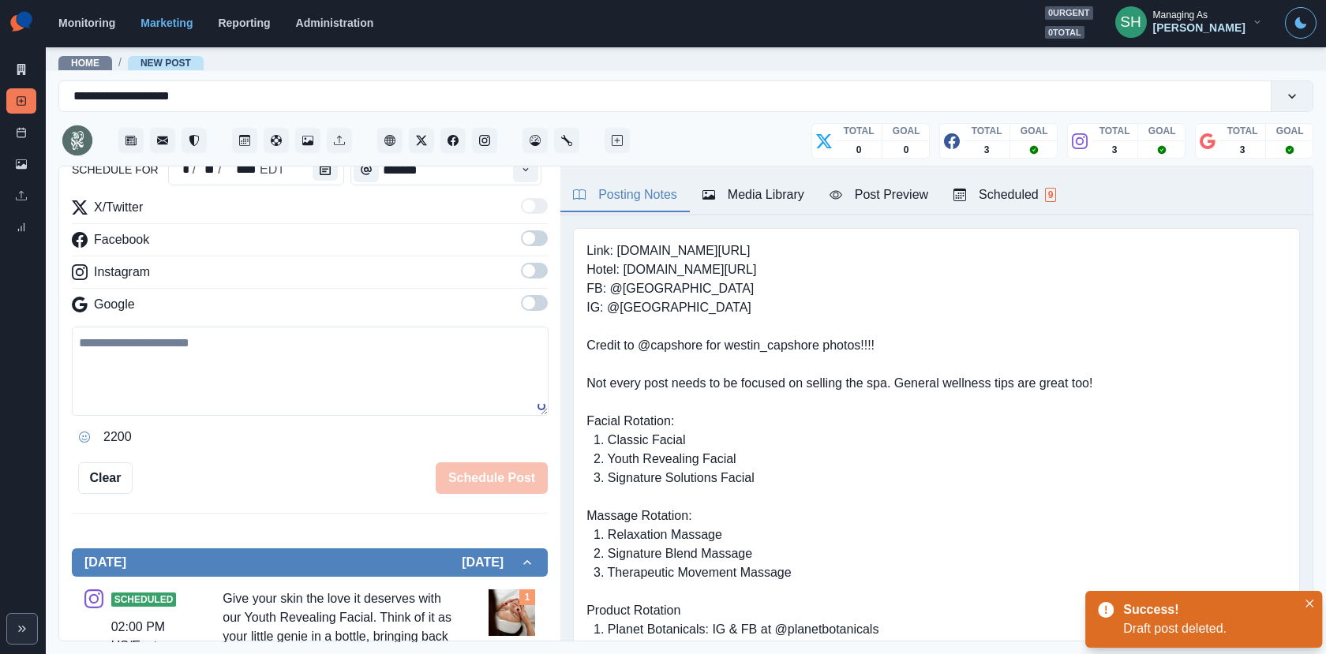
scroll to position [464, 0]
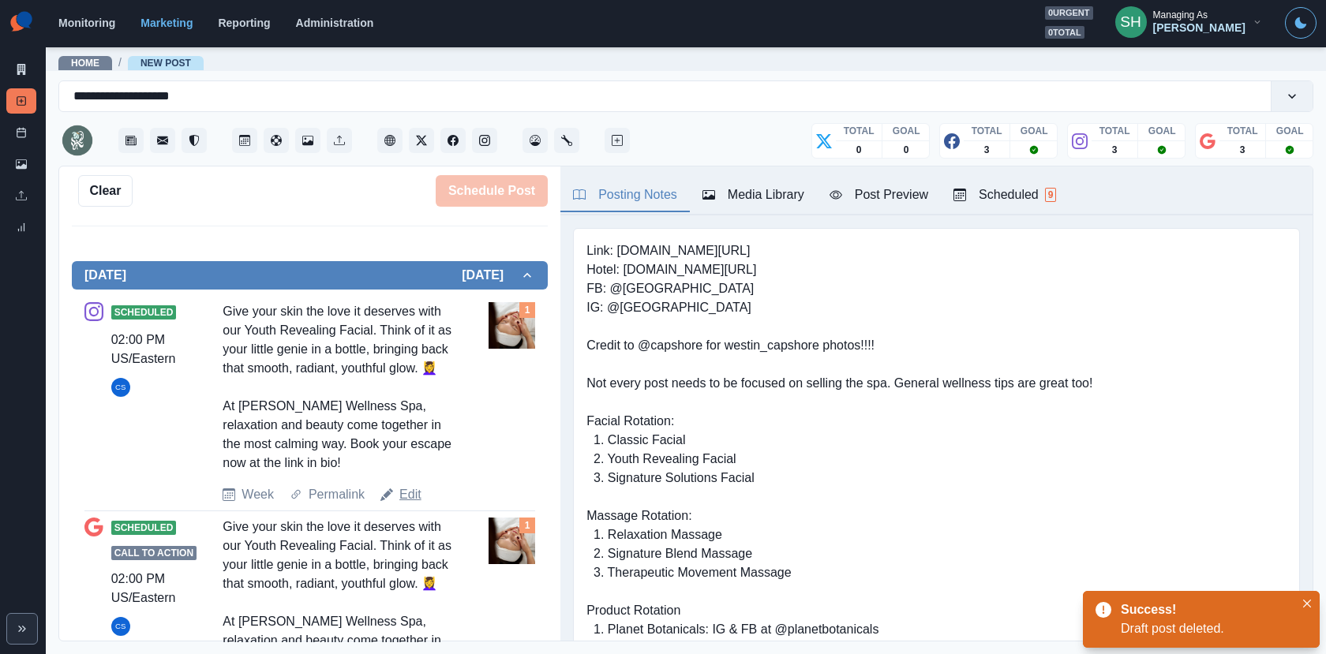
click at [406, 485] on link "Edit" at bounding box center [410, 494] width 22 height 19
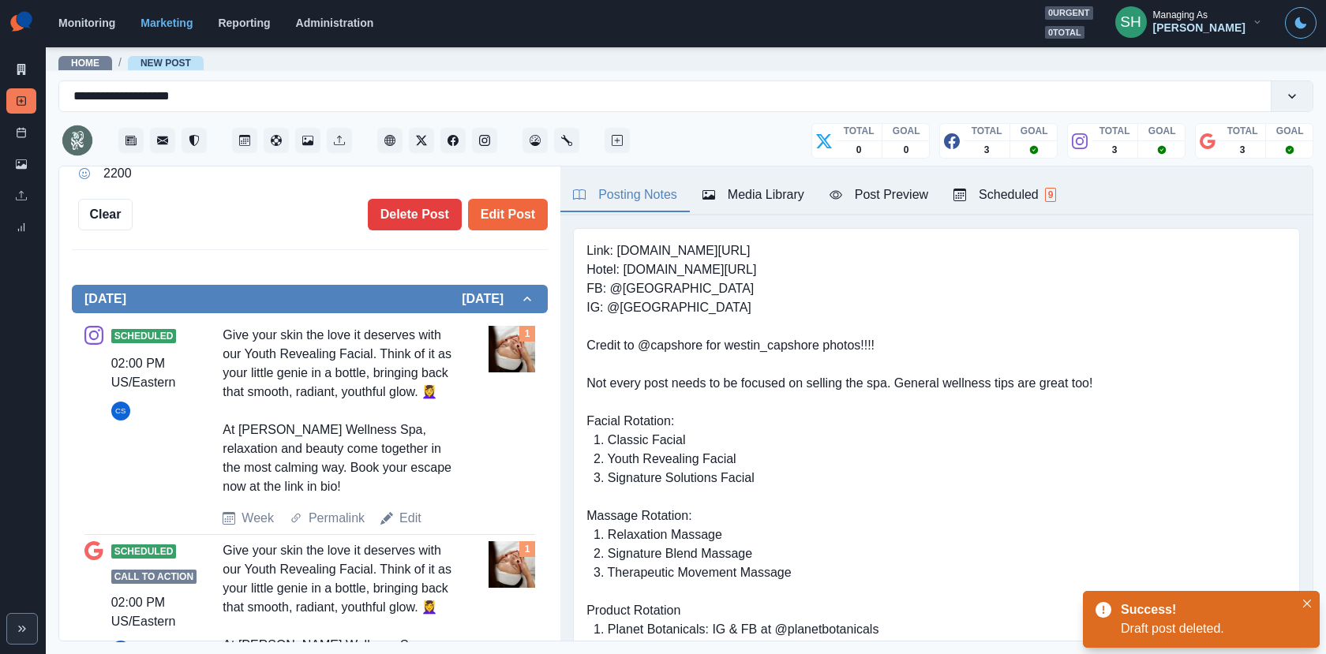
type textarea "**********"
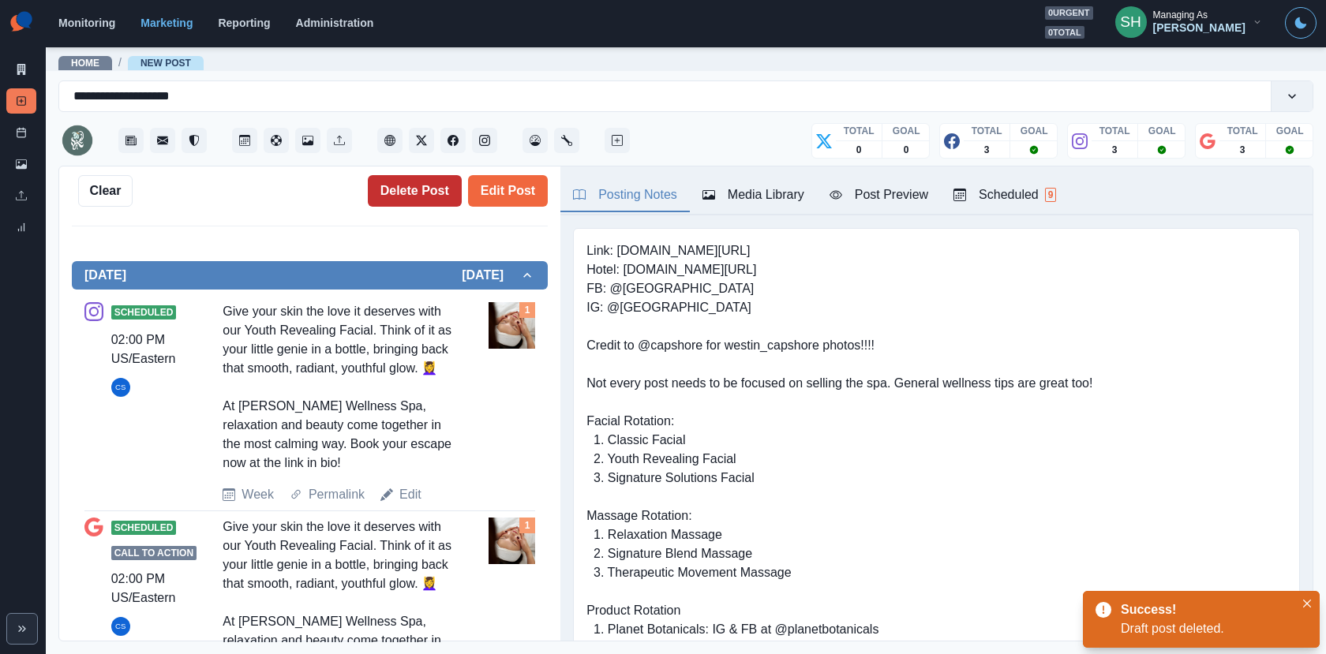
click at [417, 200] on button "Delete Post" at bounding box center [415, 191] width 94 height 32
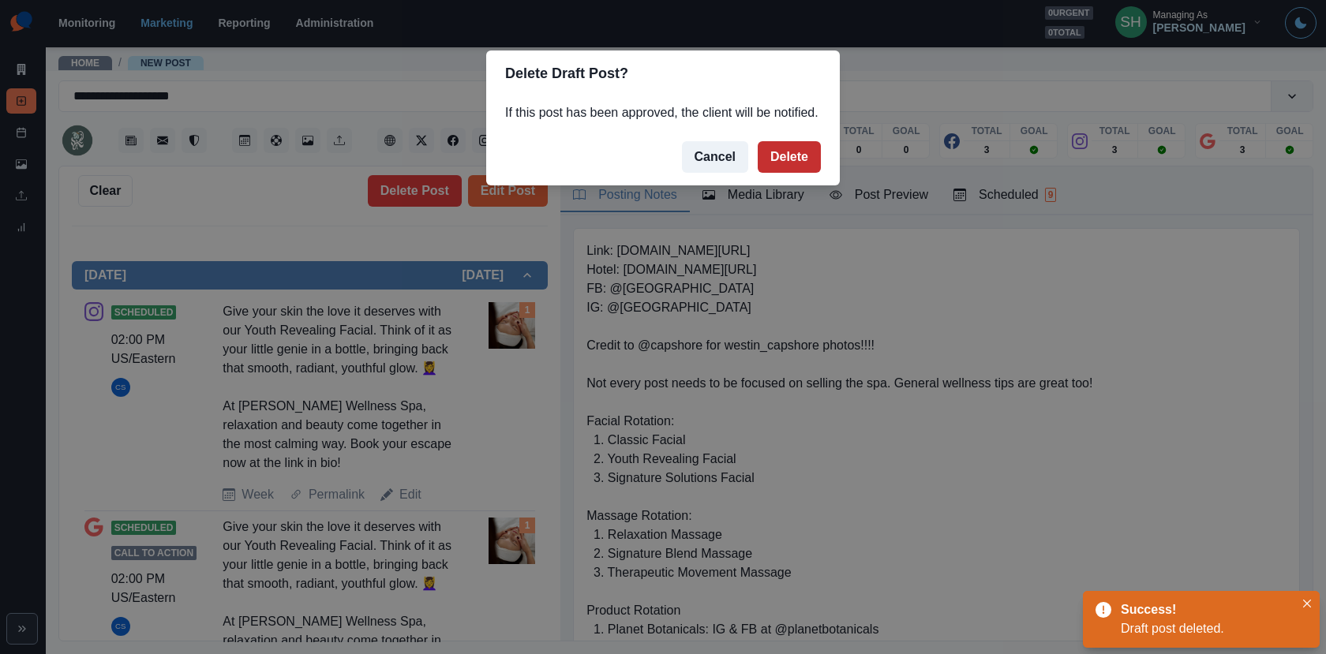
click at [782, 173] on button "Delete" at bounding box center [788, 157] width 63 height 32
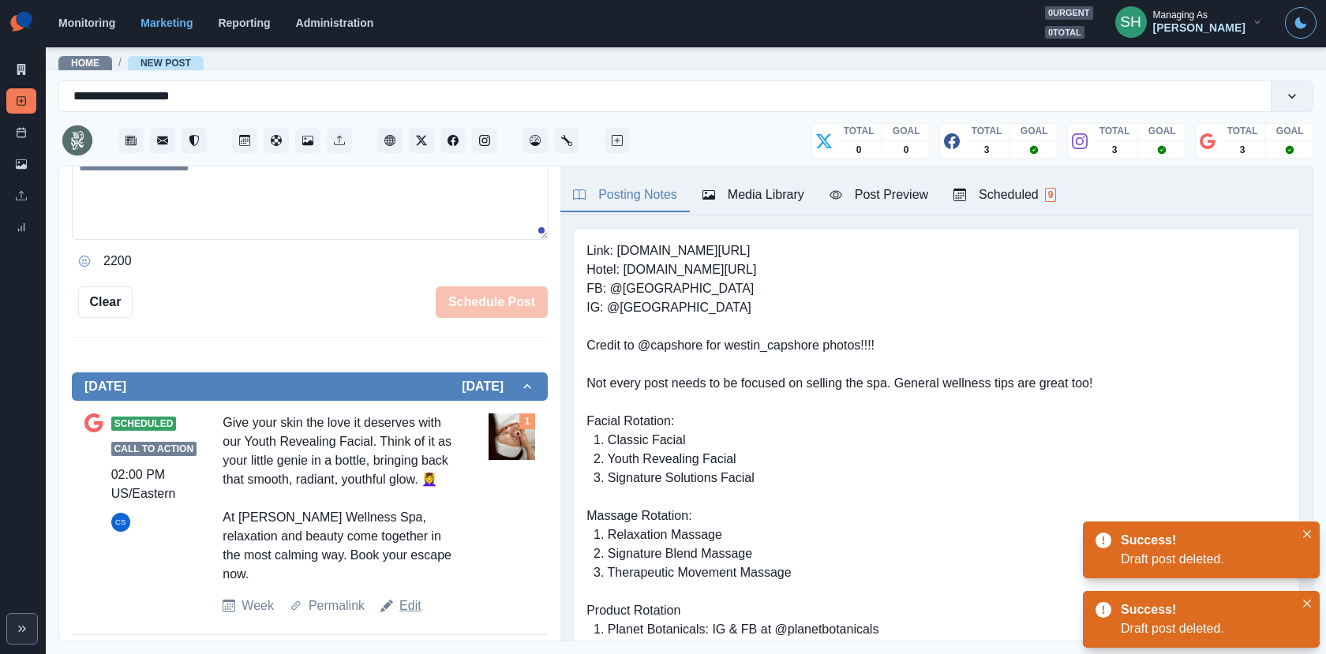
click at [407, 596] on link "Edit" at bounding box center [410, 605] width 22 height 19
type textarea "**********"
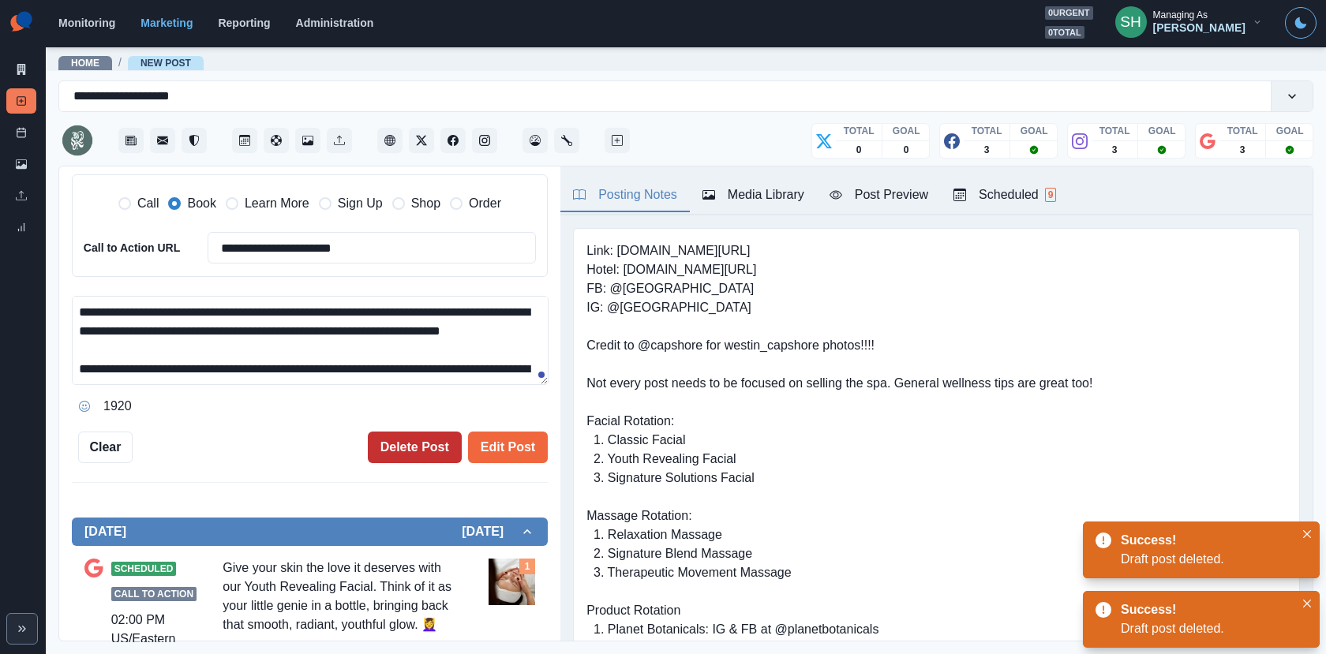
scroll to position [497, 0]
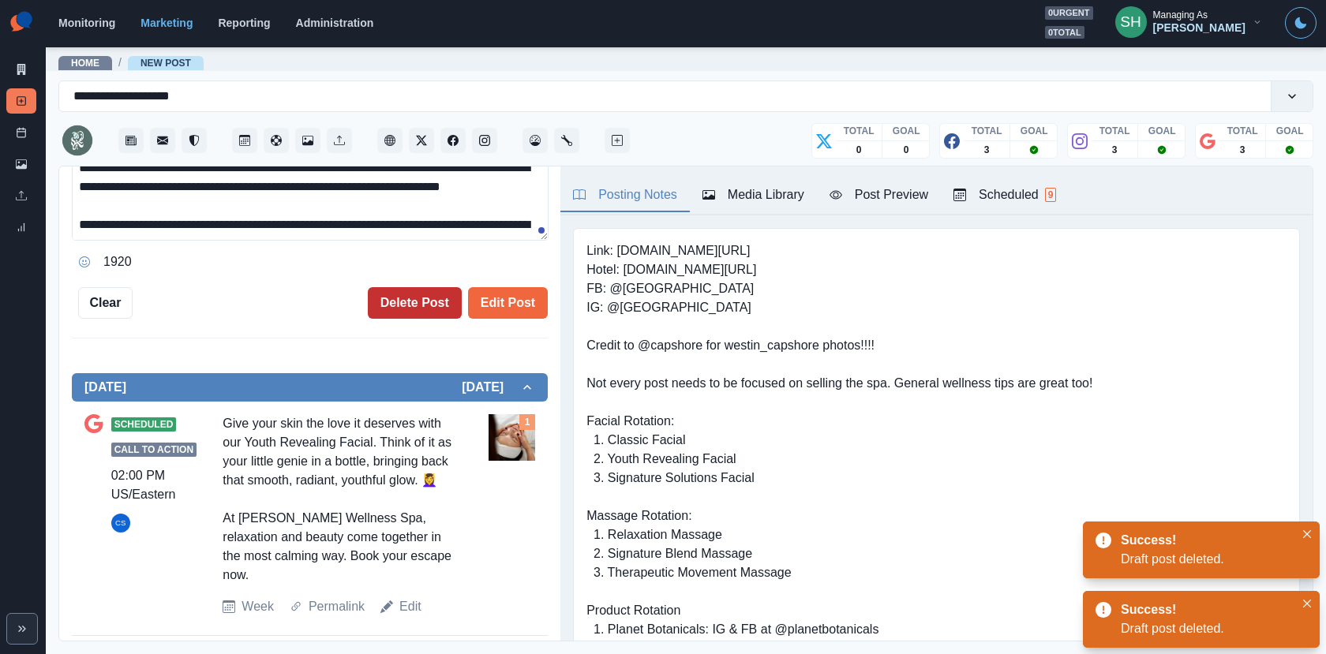
click at [417, 301] on button "Delete Post" at bounding box center [415, 303] width 94 height 32
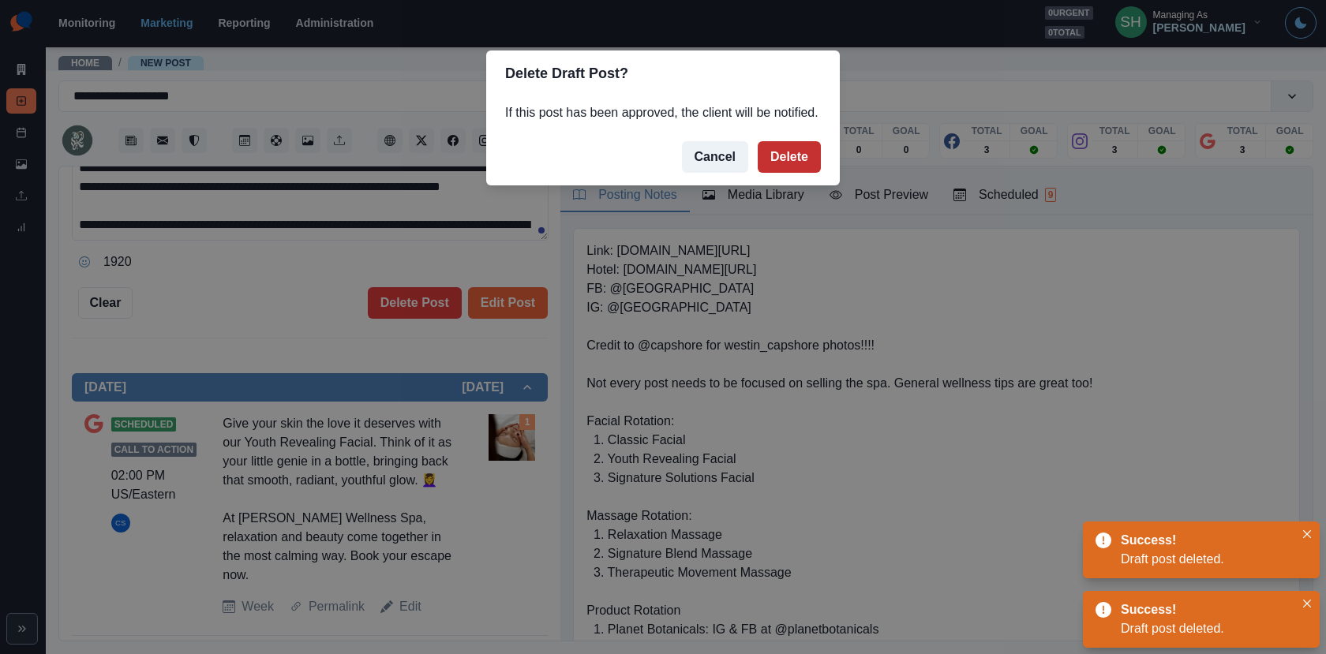
click at [798, 173] on button "Delete" at bounding box center [788, 157] width 63 height 32
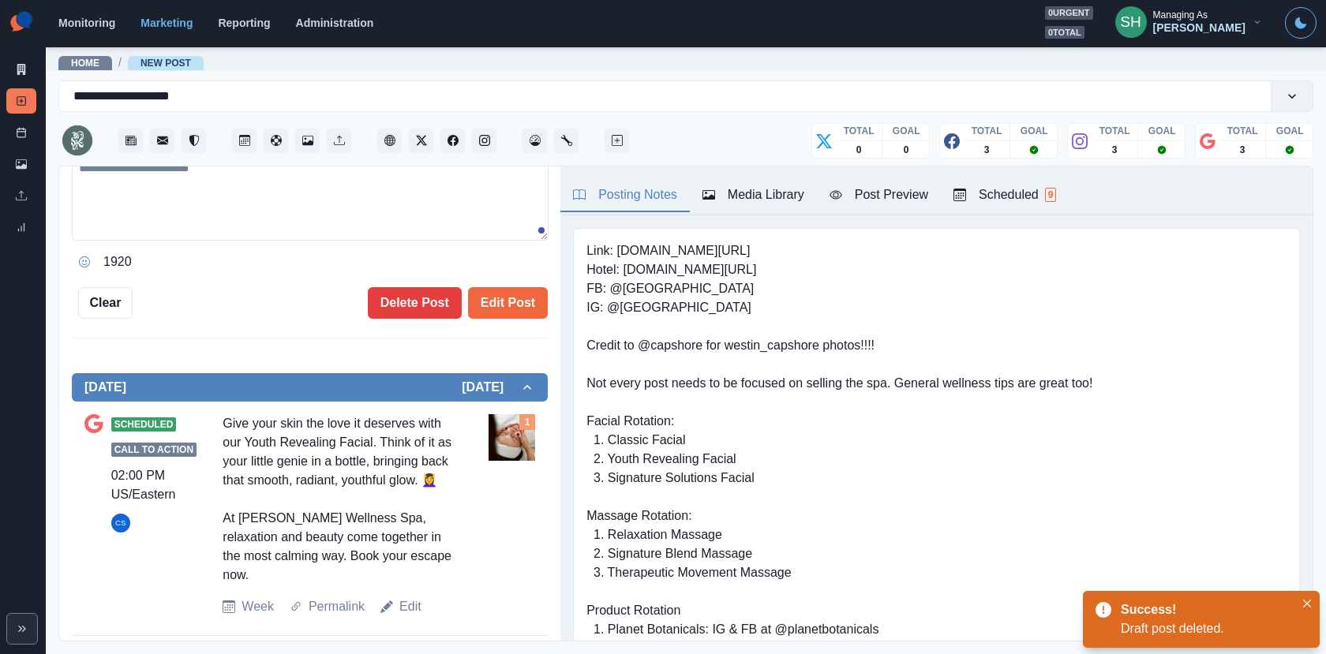
click at [1037, 196] on div "Scheduled 9" at bounding box center [1004, 194] width 103 height 19
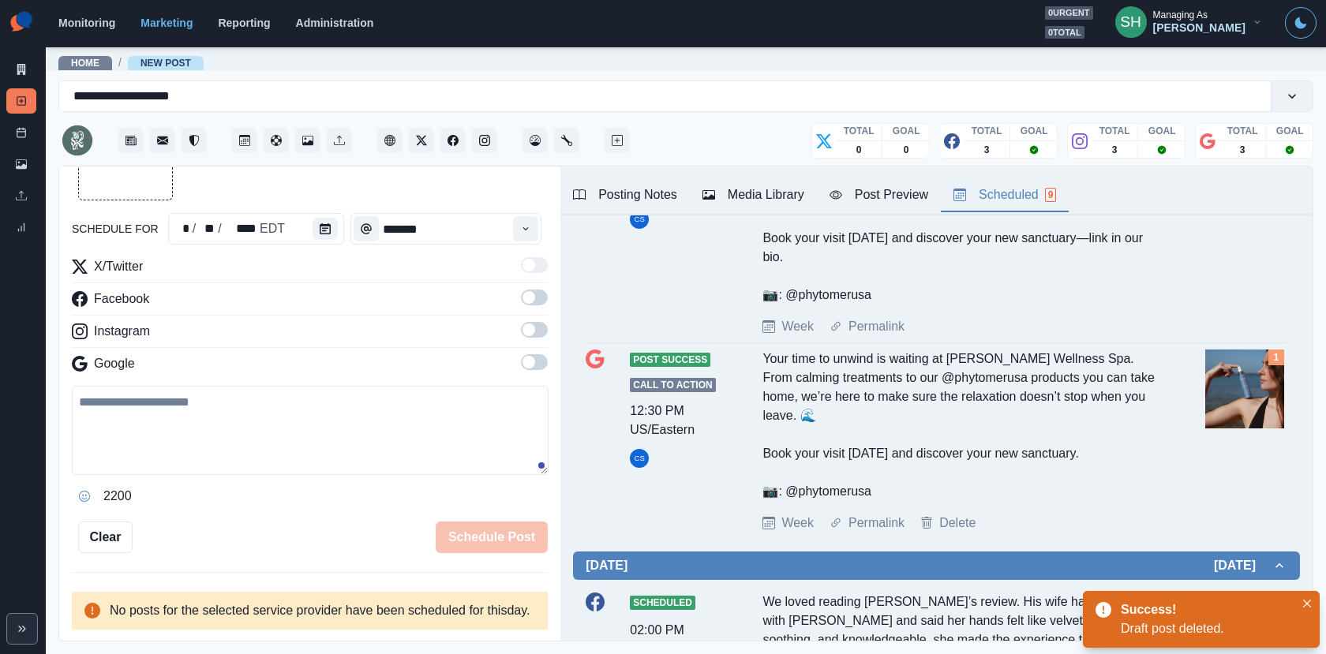
scroll to position [1219, 0]
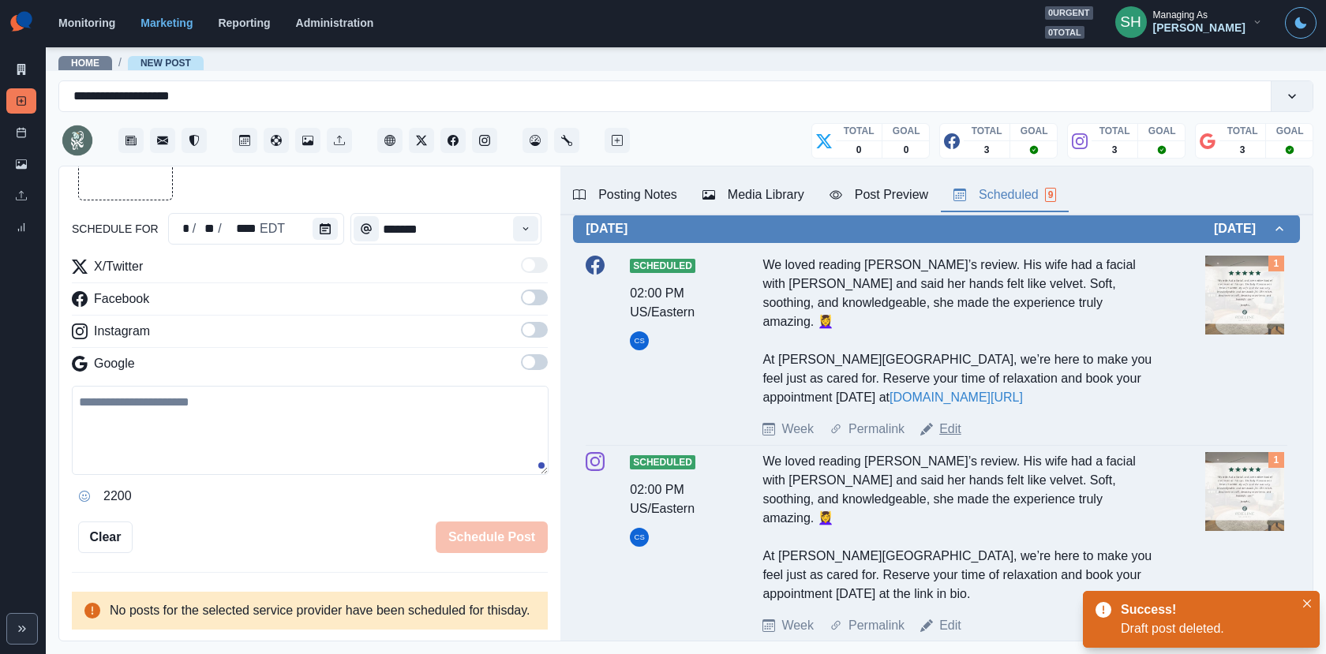
click at [958, 420] on link "Edit" at bounding box center [950, 429] width 22 height 19
type textarea "**********"
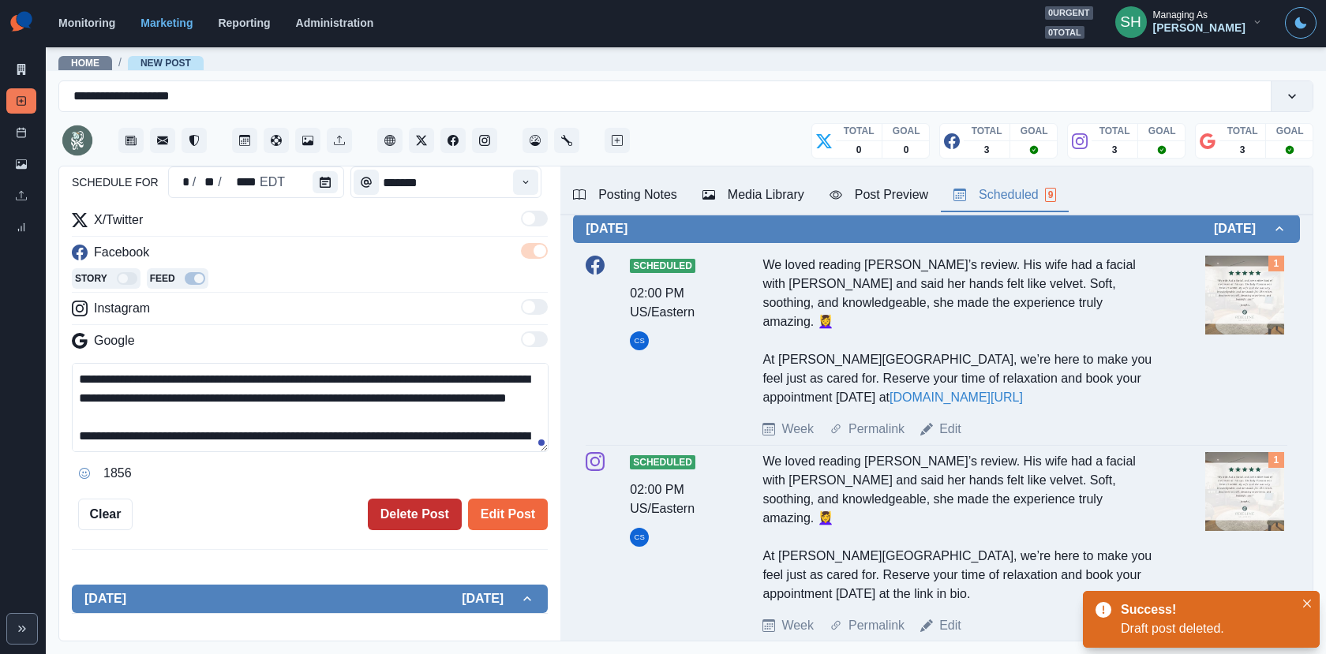
scroll to position [376, 0]
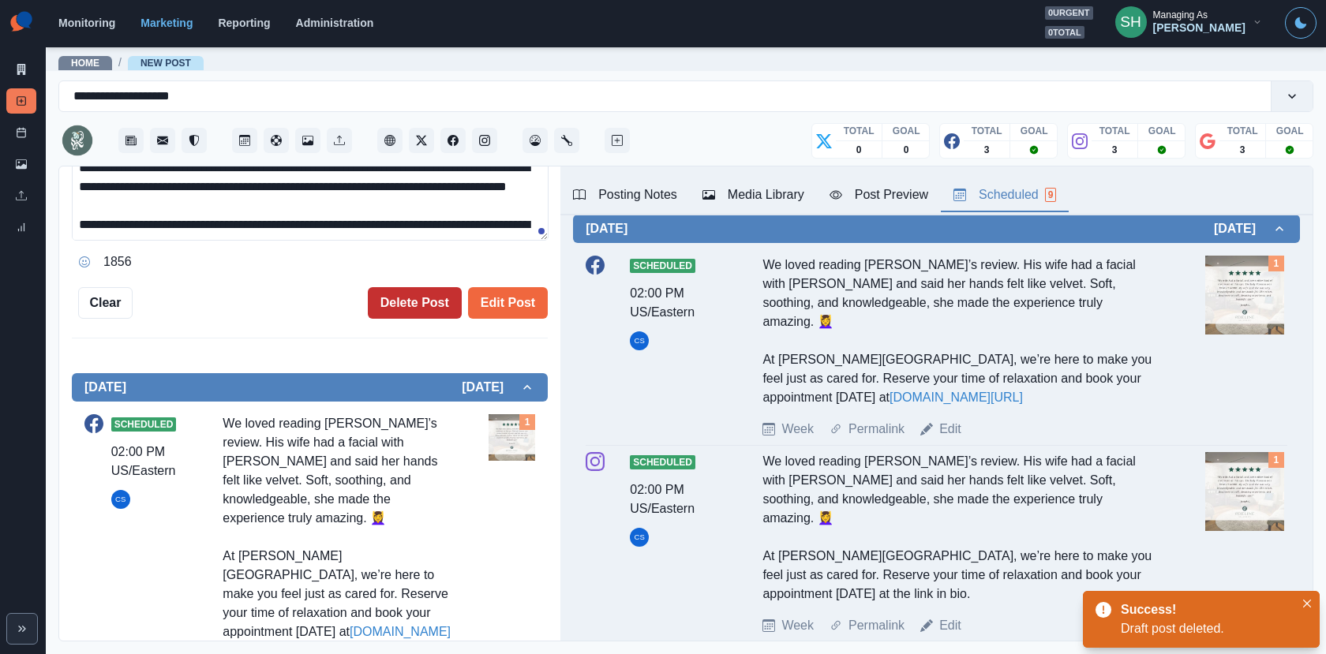
click at [419, 307] on button "Delete Post" at bounding box center [415, 303] width 94 height 32
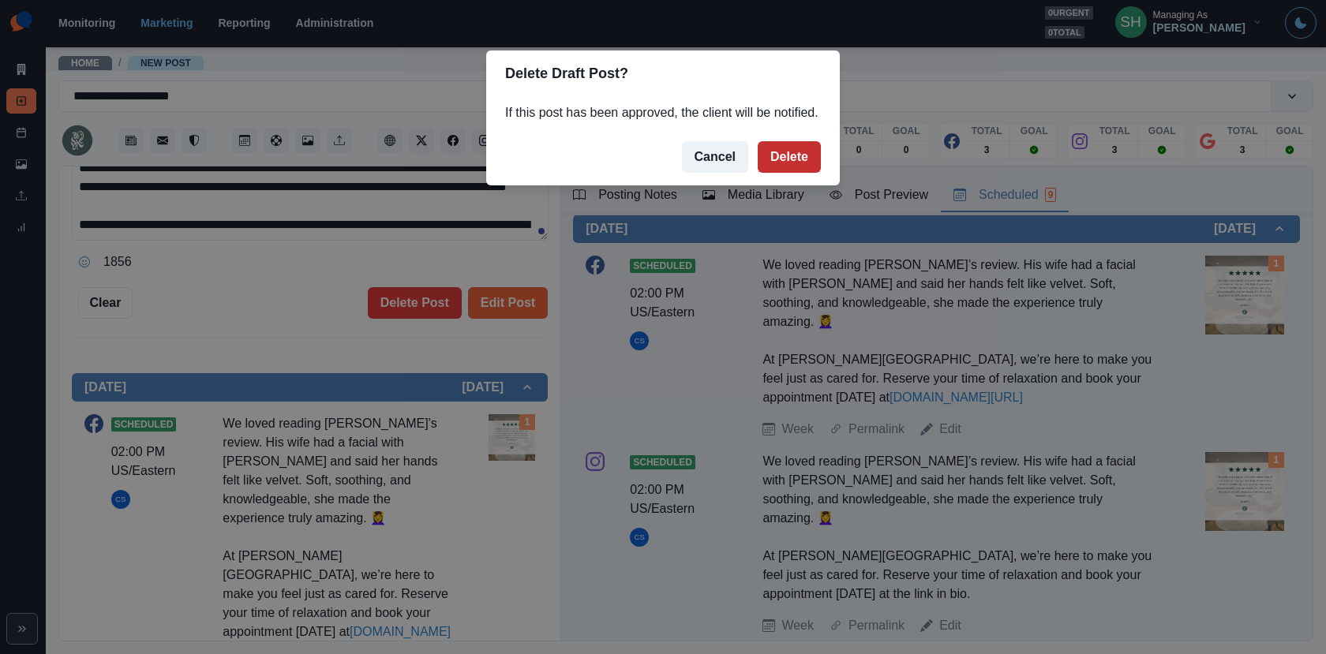
click at [810, 173] on button "Delete" at bounding box center [788, 157] width 63 height 32
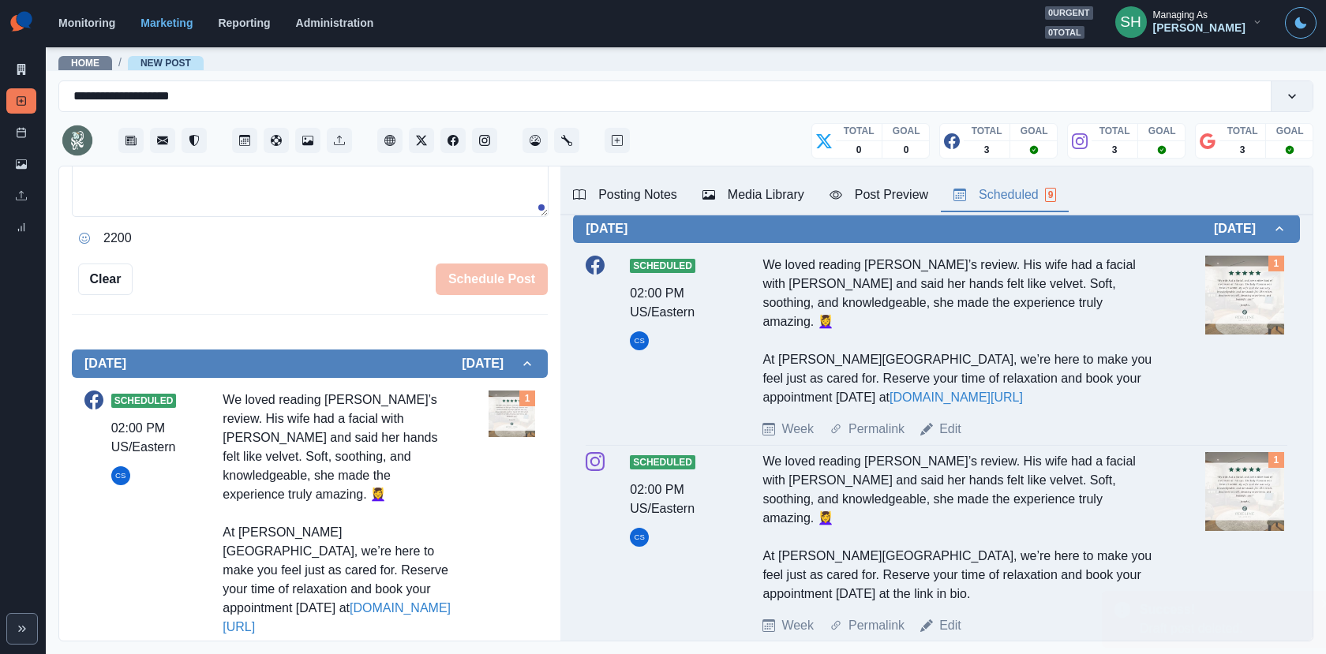
scroll to position [352, 0]
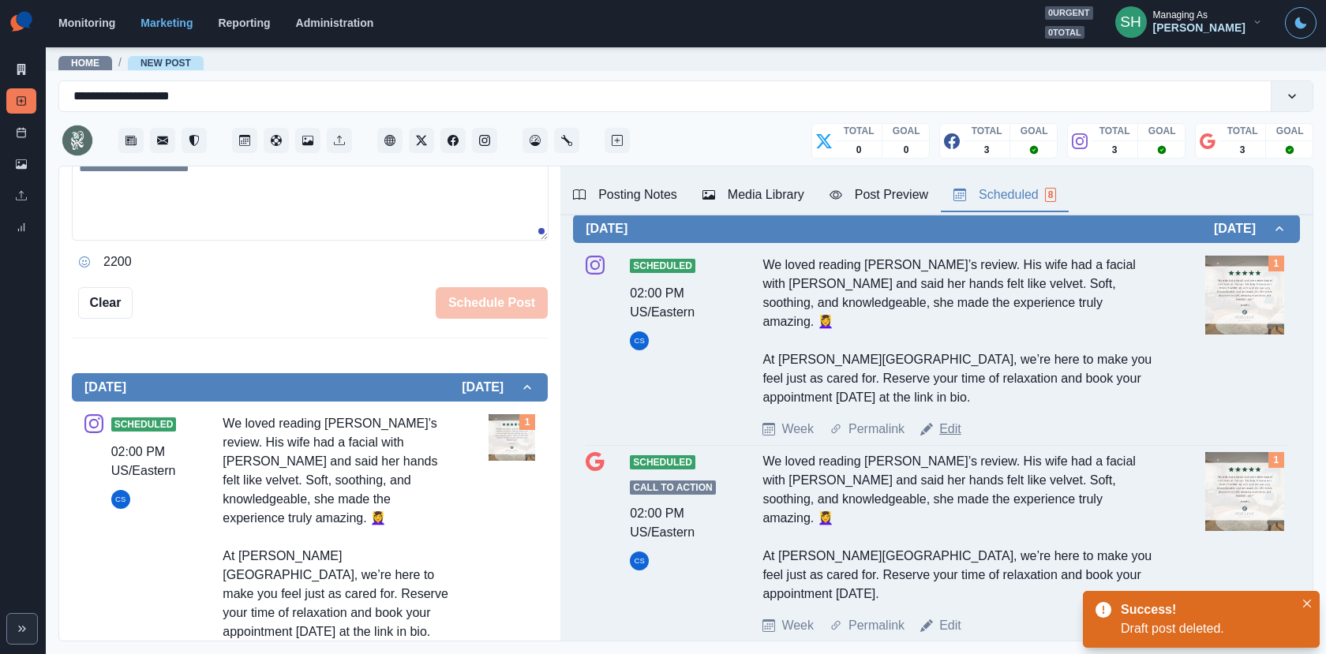
click at [946, 424] on link "Edit" at bounding box center [950, 429] width 22 height 19
type textarea "**********"
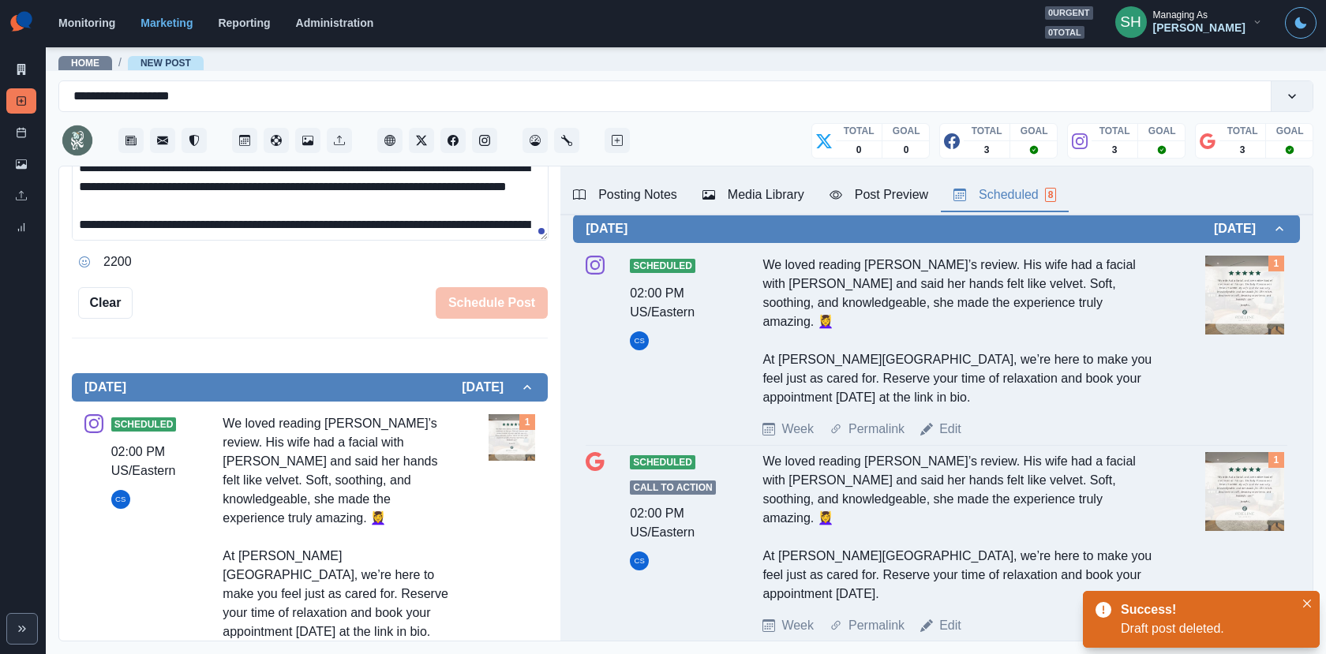
scroll to position [376, 0]
click at [398, 291] on button "Delete Post" at bounding box center [415, 303] width 94 height 32
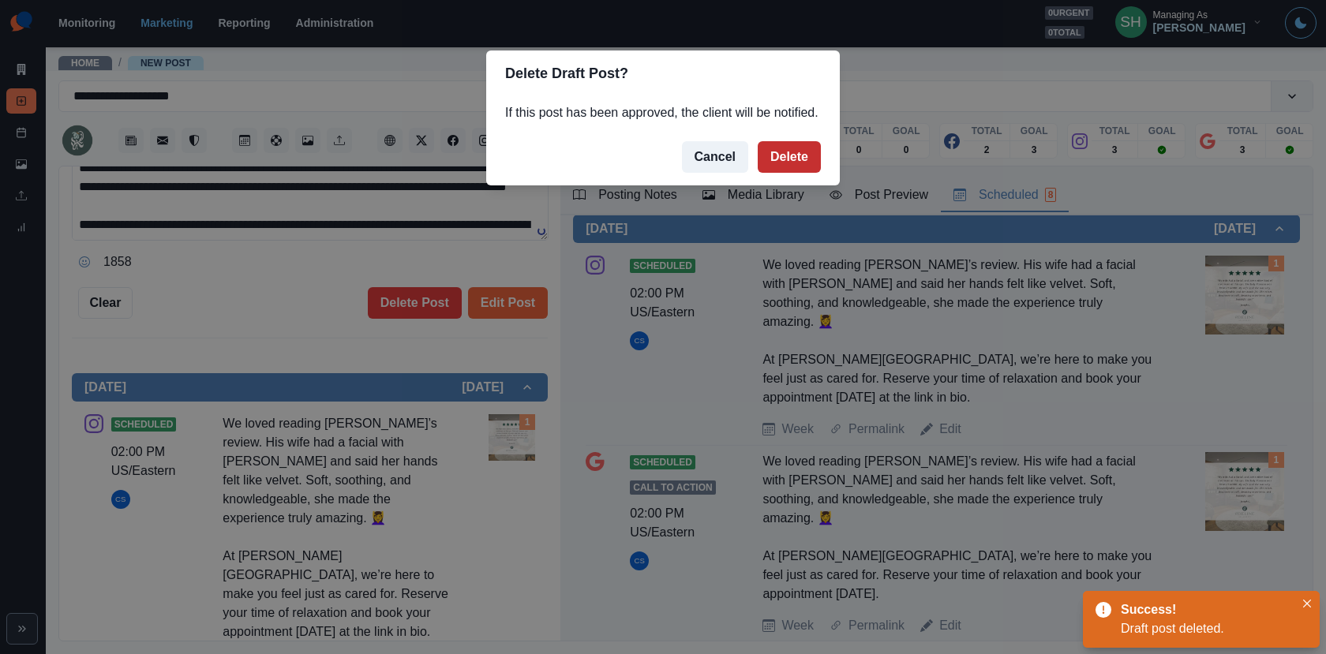
click at [787, 169] on button "Delete" at bounding box center [788, 157] width 63 height 32
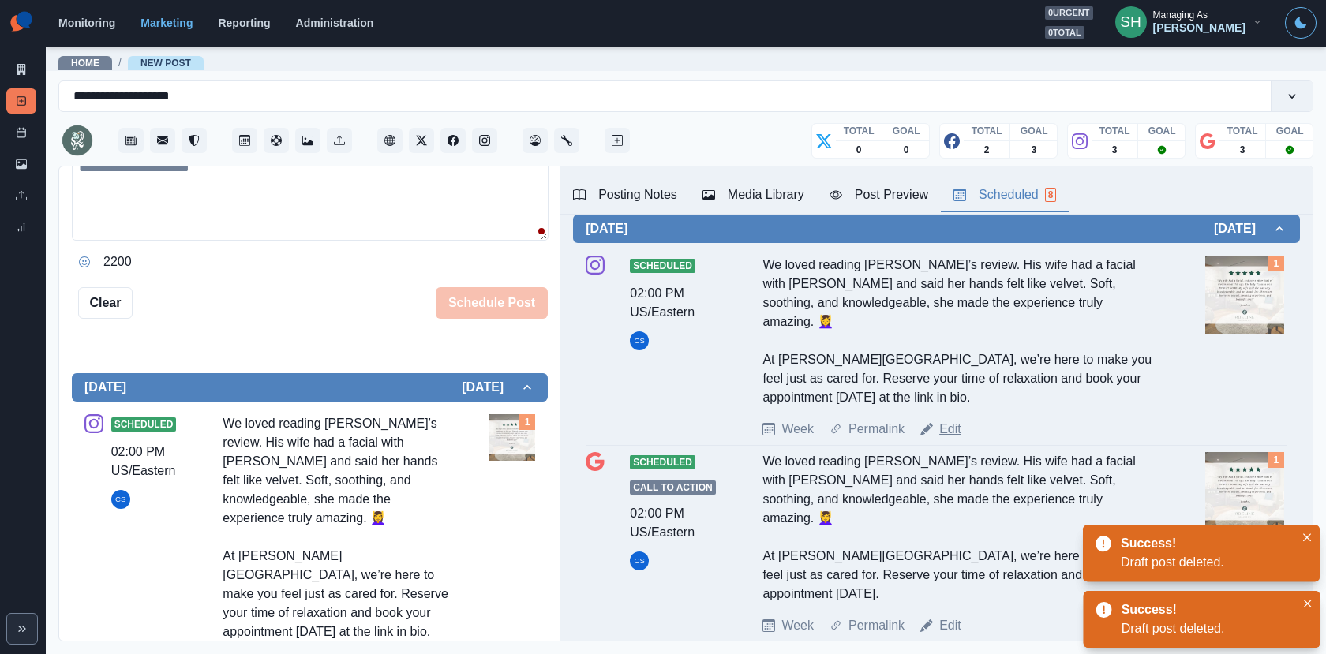
scroll to position [1110, 0]
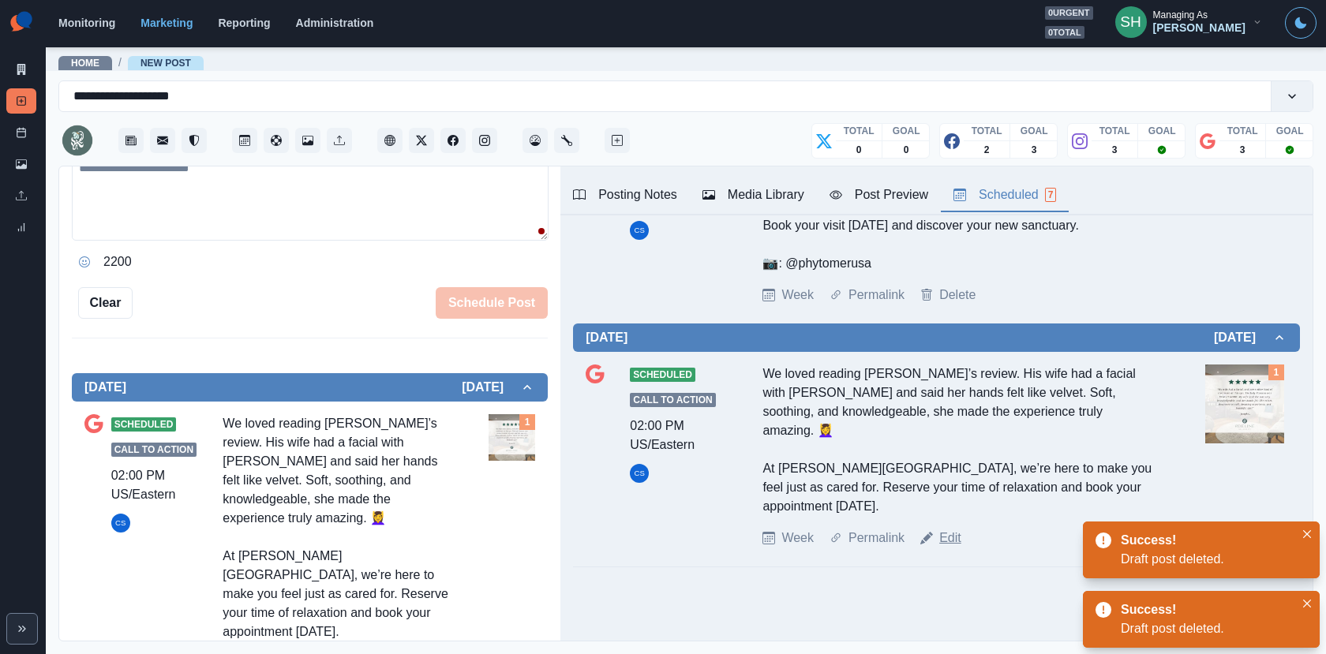
click at [946, 529] on link "Edit" at bounding box center [950, 538] width 22 height 19
type textarea "**********"
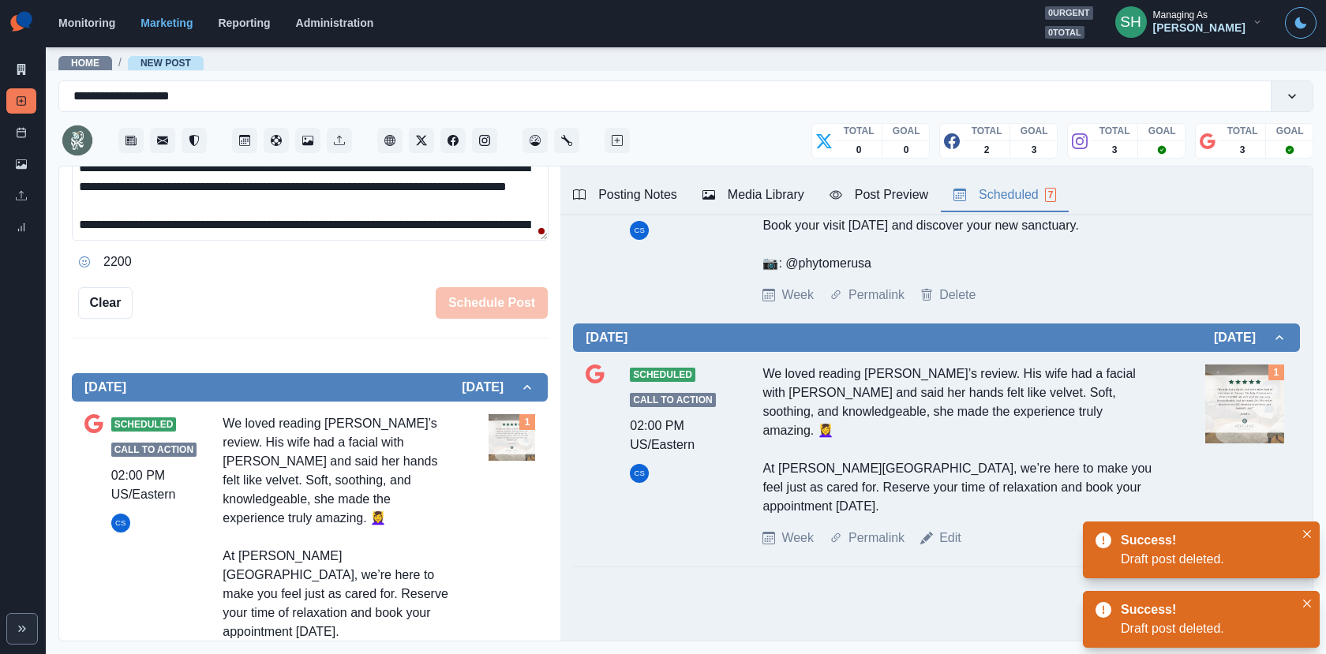
scroll to position [497, 0]
click at [406, 307] on button "Delete Post" at bounding box center [415, 303] width 94 height 32
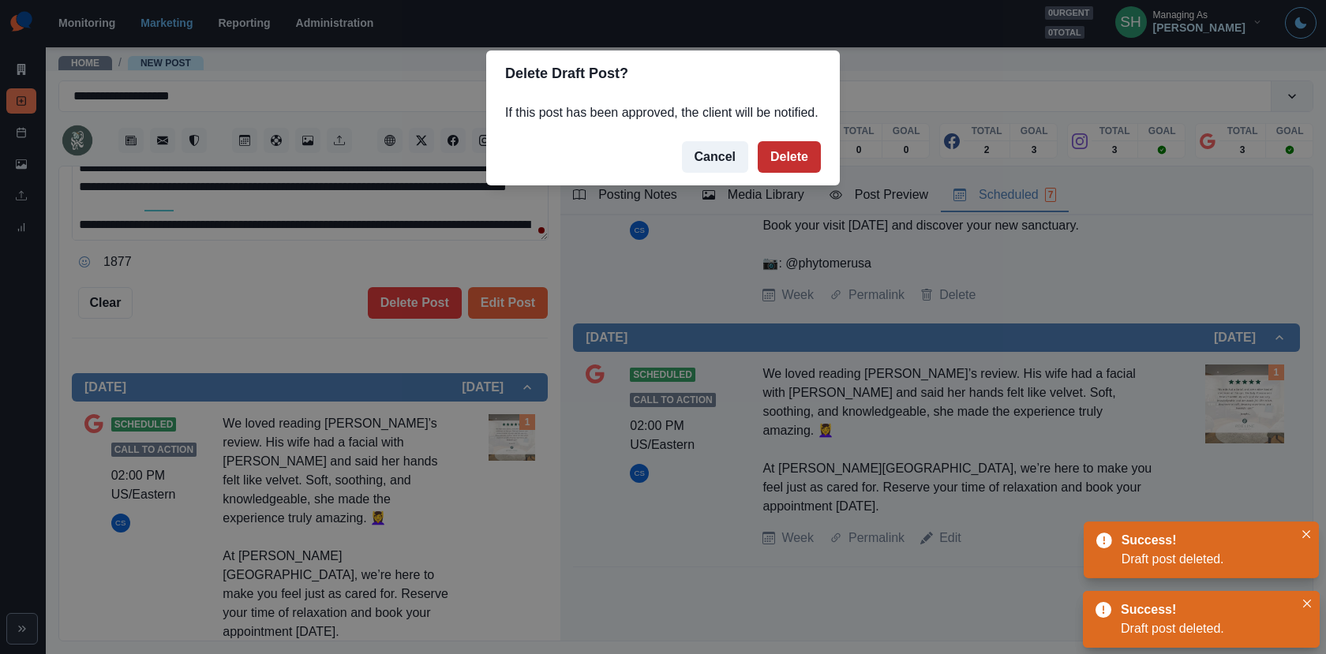
click at [776, 173] on button "Delete" at bounding box center [788, 157] width 63 height 32
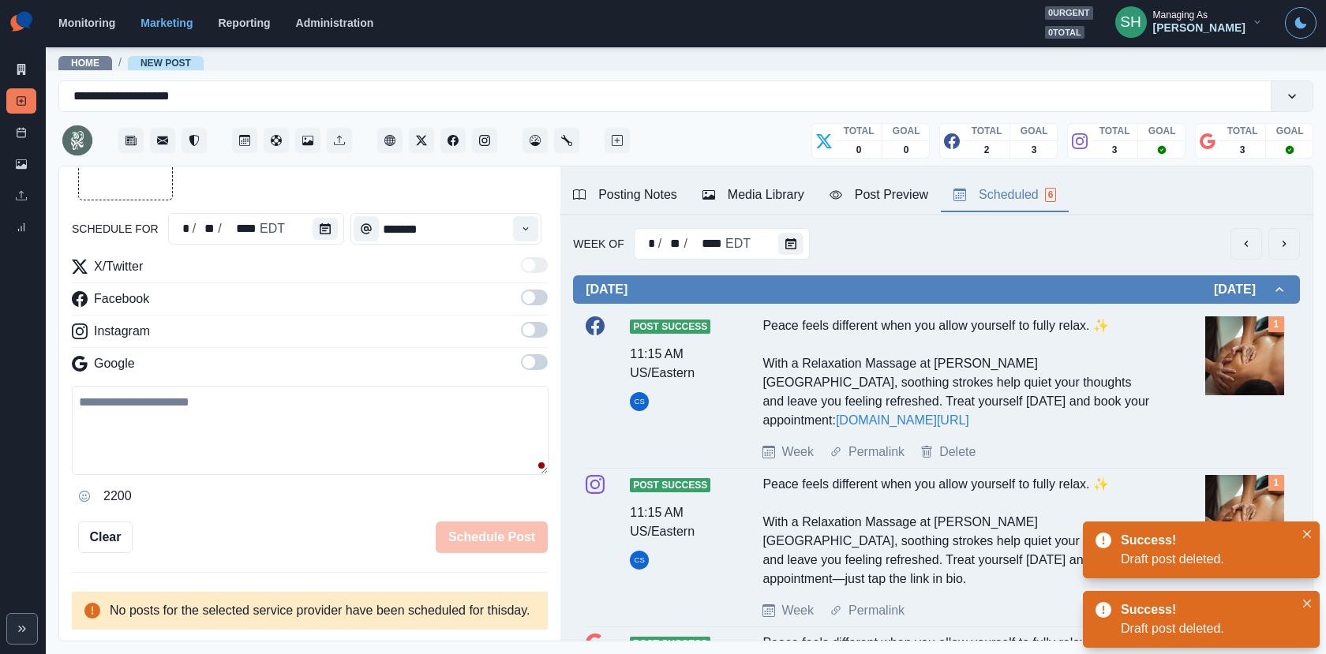
click at [1284, 256] on button "next" at bounding box center [1284, 244] width 32 height 32
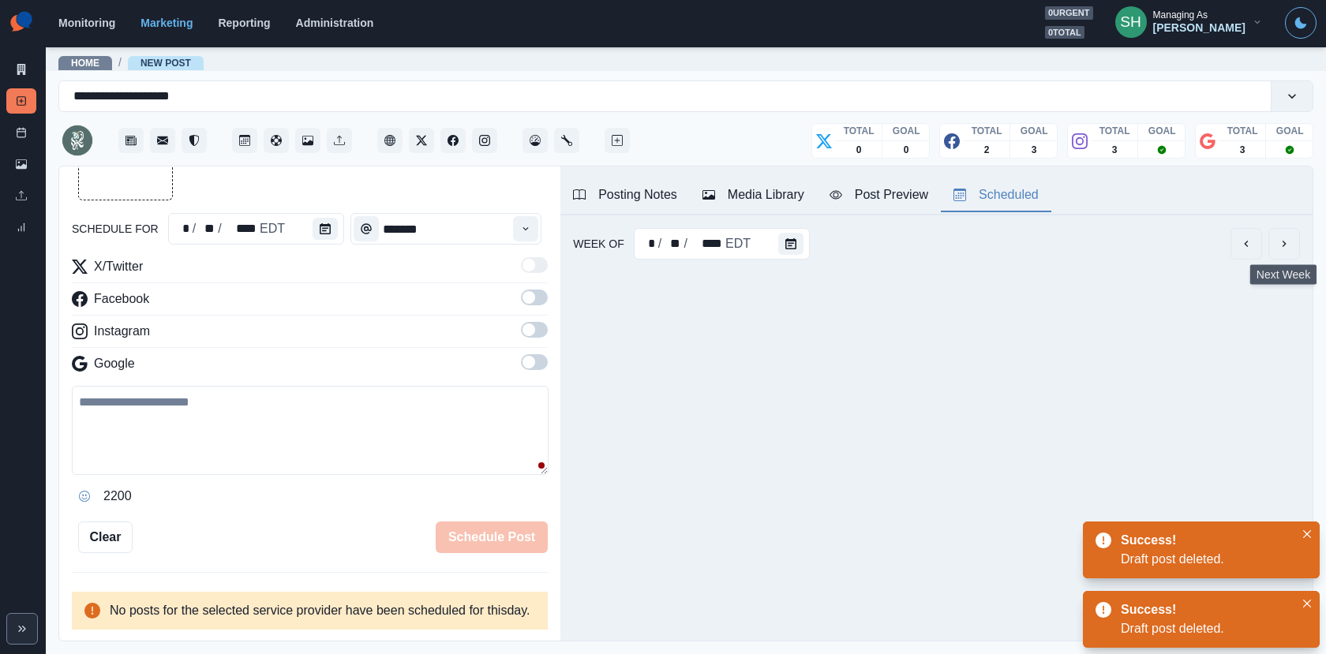
click at [1284, 256] on button "next" at bounding box center [1284, 244] width 32 height 32
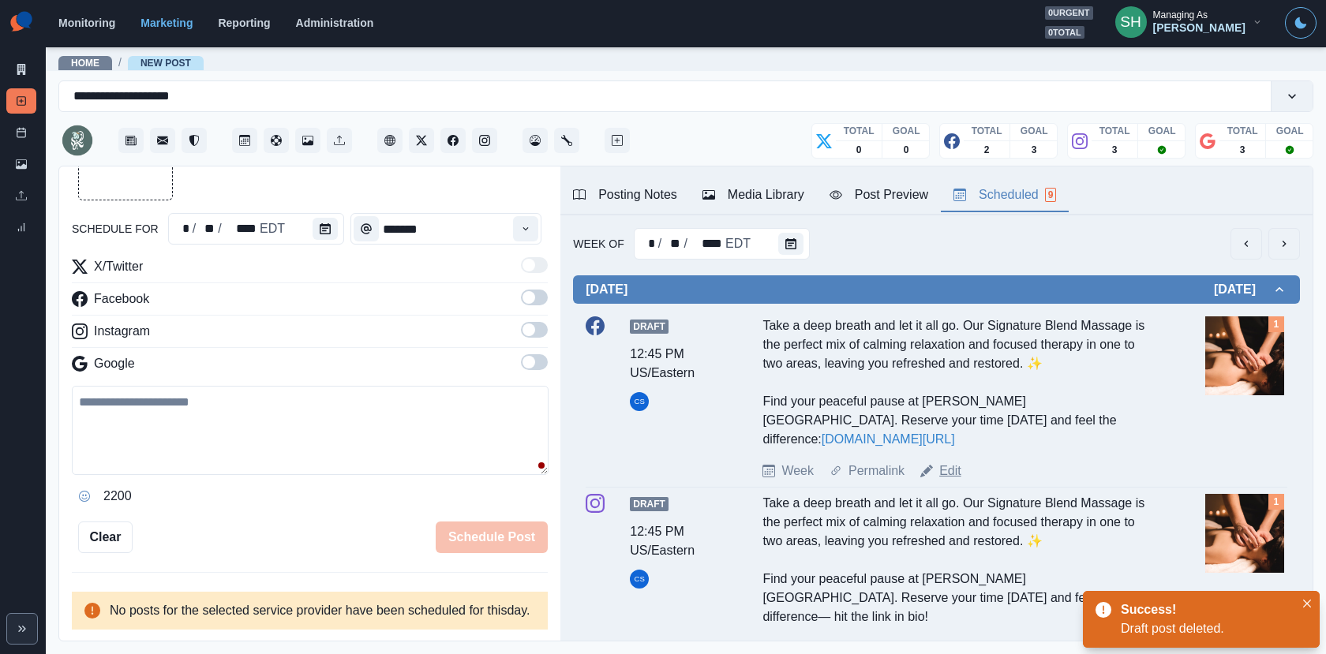
click at [942, 462] on link "Edit" at bounding box center [950, 471] width 22 height 19
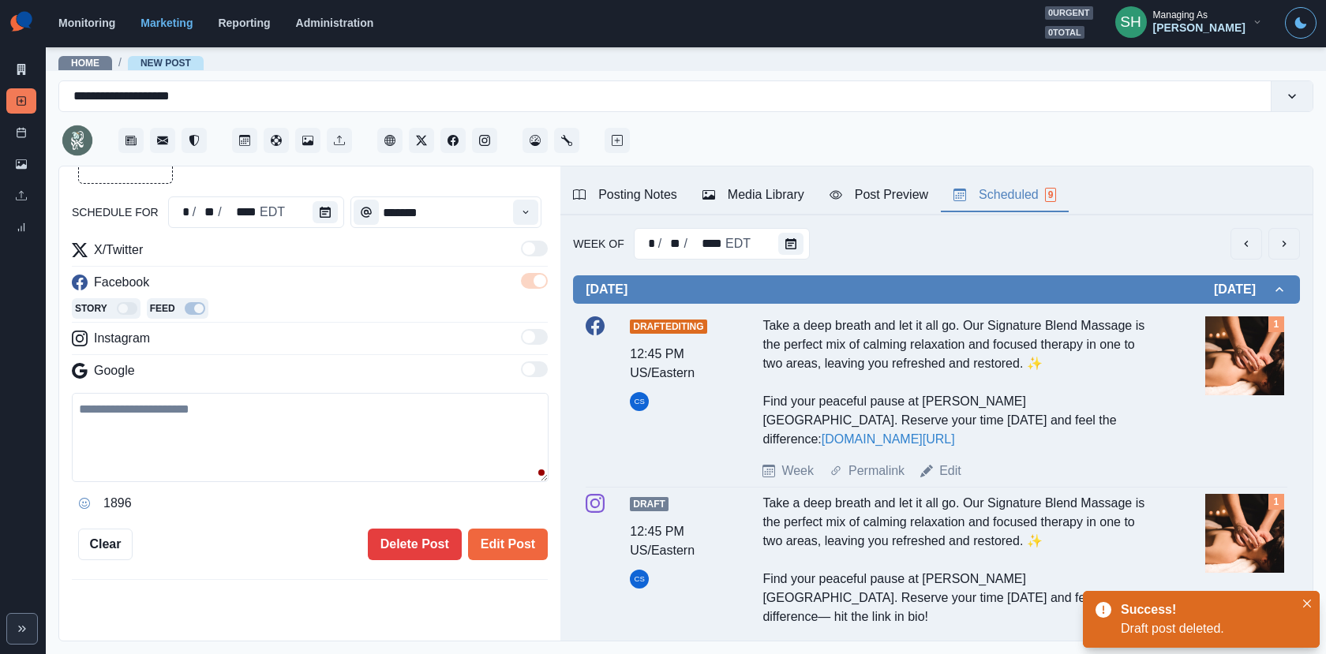
type input "********"
type textarea "**********"
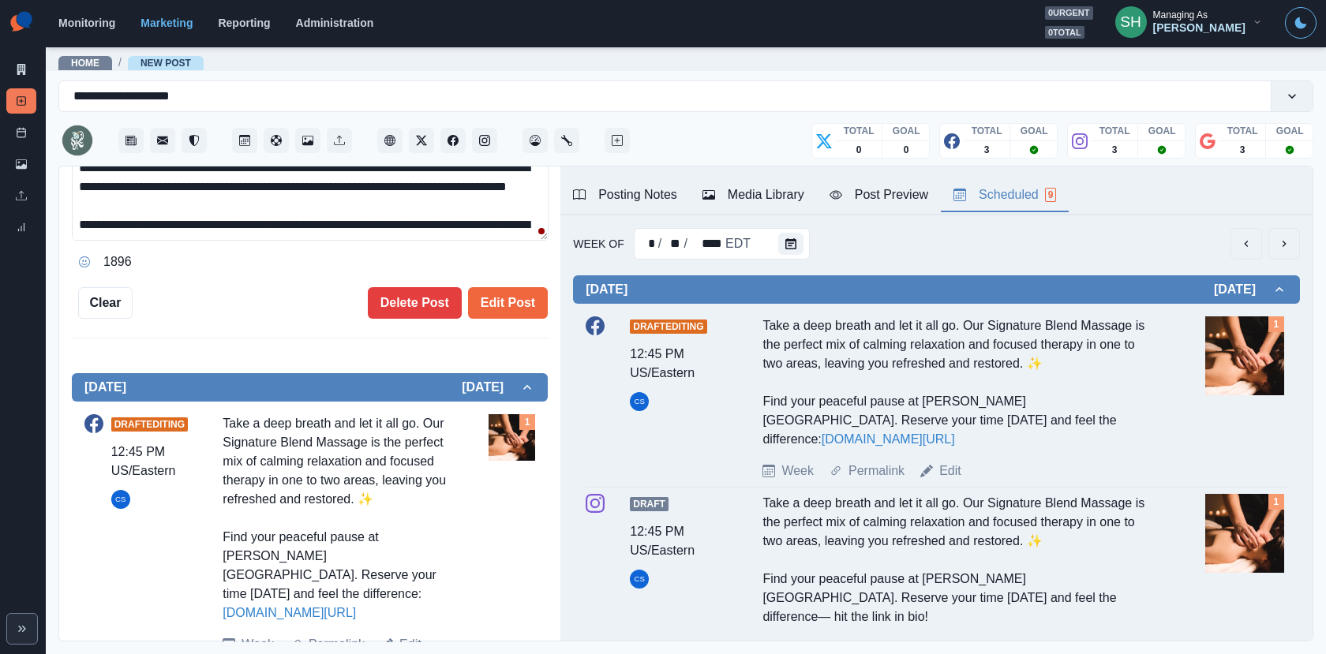
click at [846, 200] on div "Post Preview" at bounding box center [878, 194] width 99 height 19
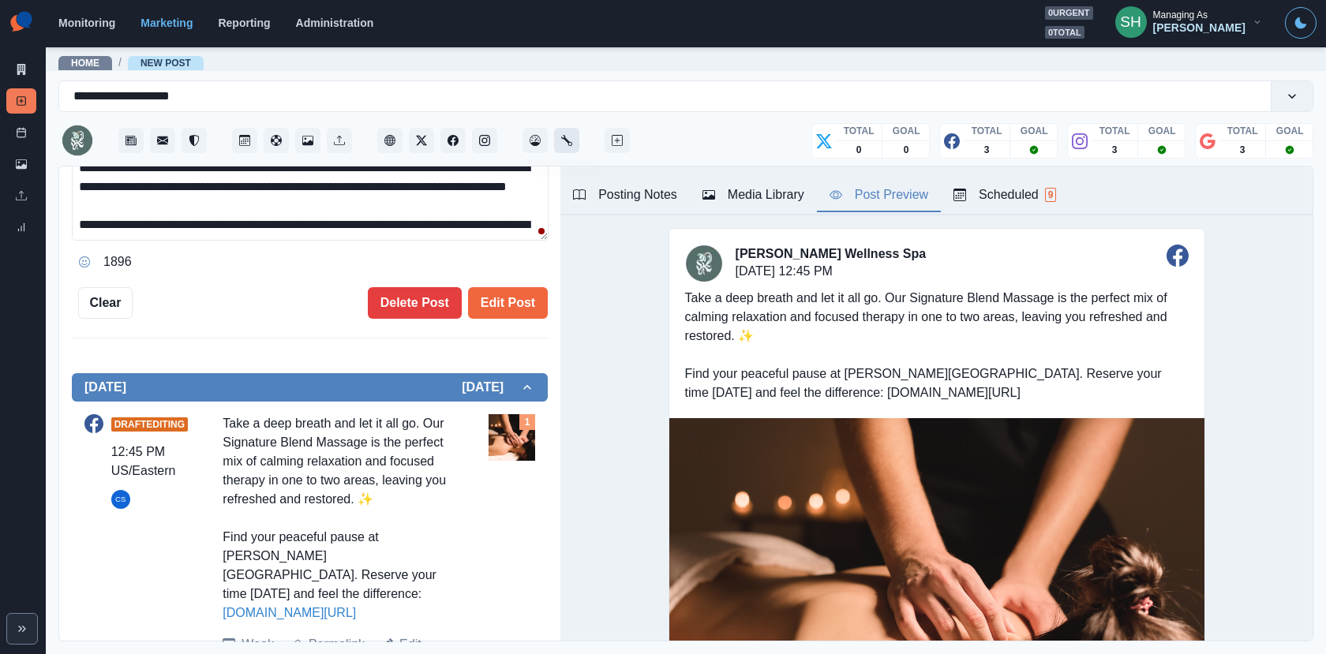
click at [561, 143] on icon "Administration" at bounding box center [566, 140] width 11 height 11
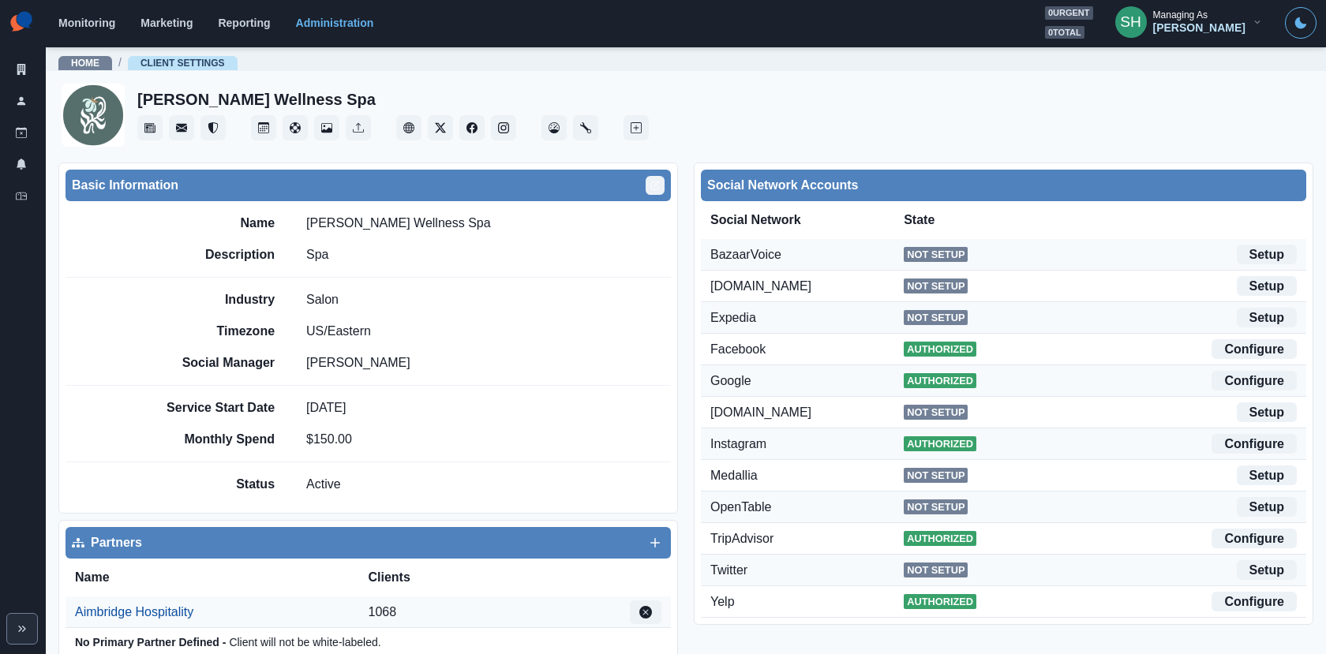
click at [652, 185] on icon "Edit" at bounding box center [654, 185] width 9 height 9
select select "**"
select select "**********"
select select "*****"
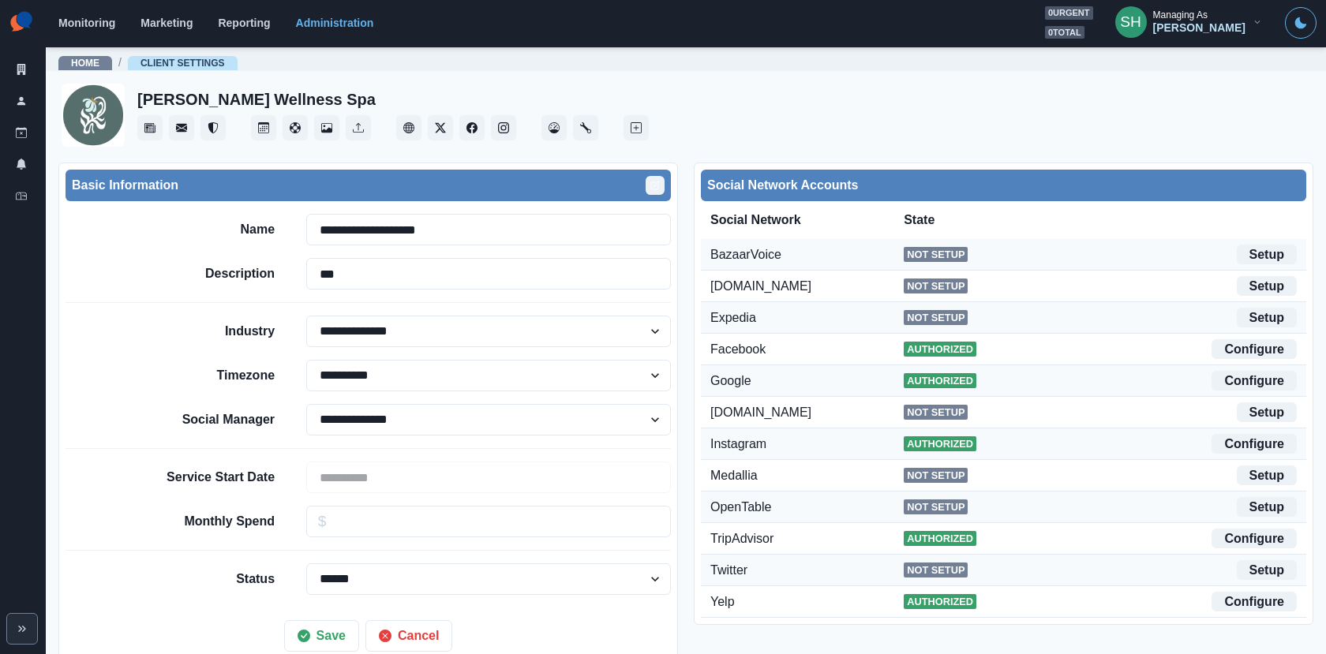
click at [654, 189] on icon "Edit" at bounding box center [654, 185] width 7 height 7
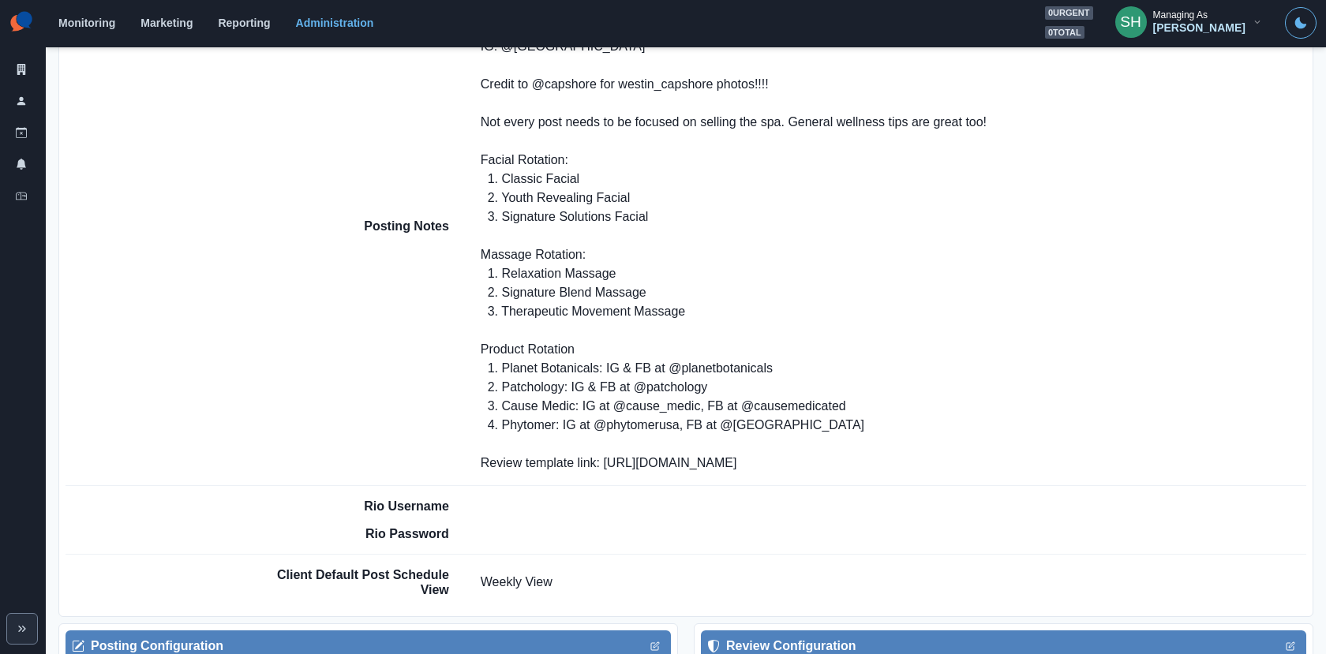
scroll to position [1539, 0]
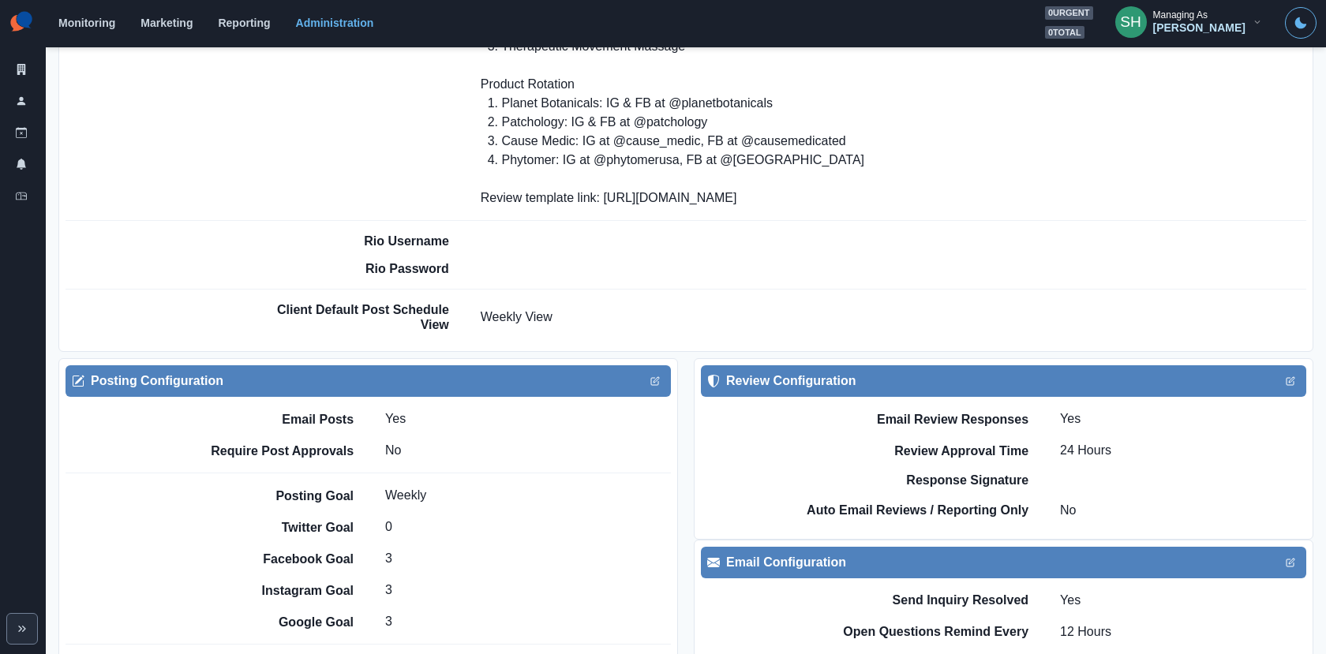
click at [645, 374] on div at bounding box center [434, 381] width 422 height 19
click at [659, 376] on icon "Edit" at bounding box center [654, 380] width 9 height 9
select select "****"
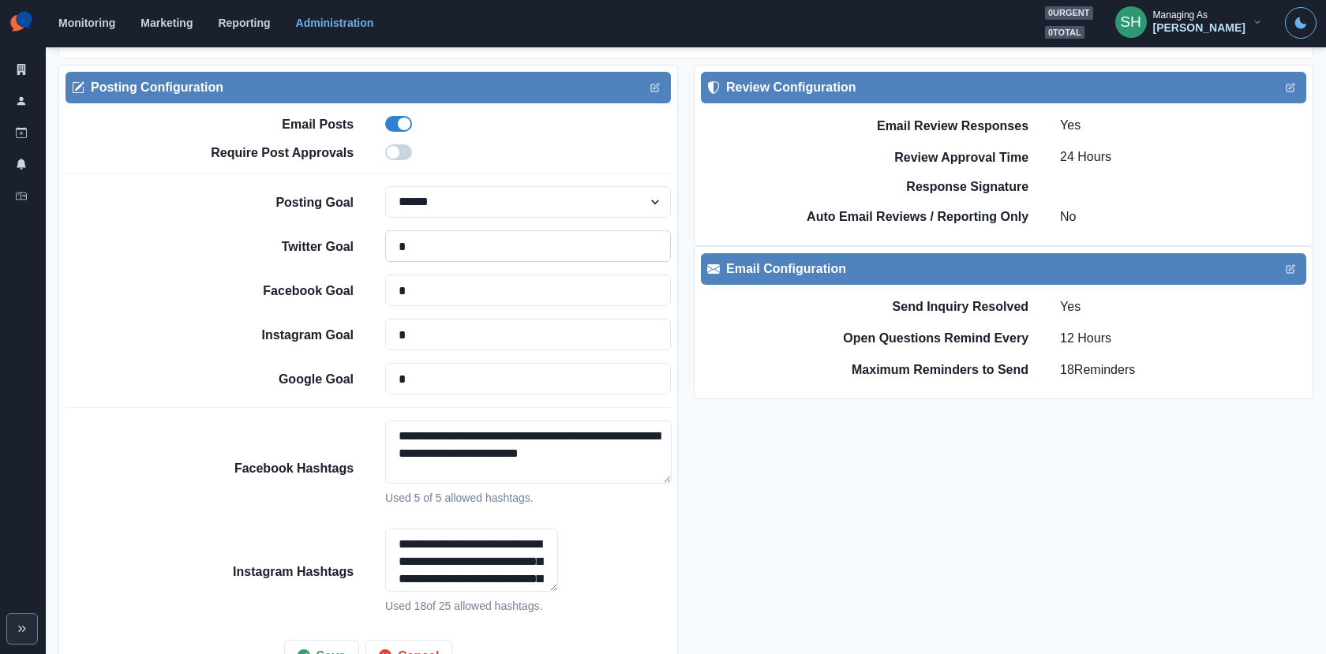
scroll to position [1863, 0]
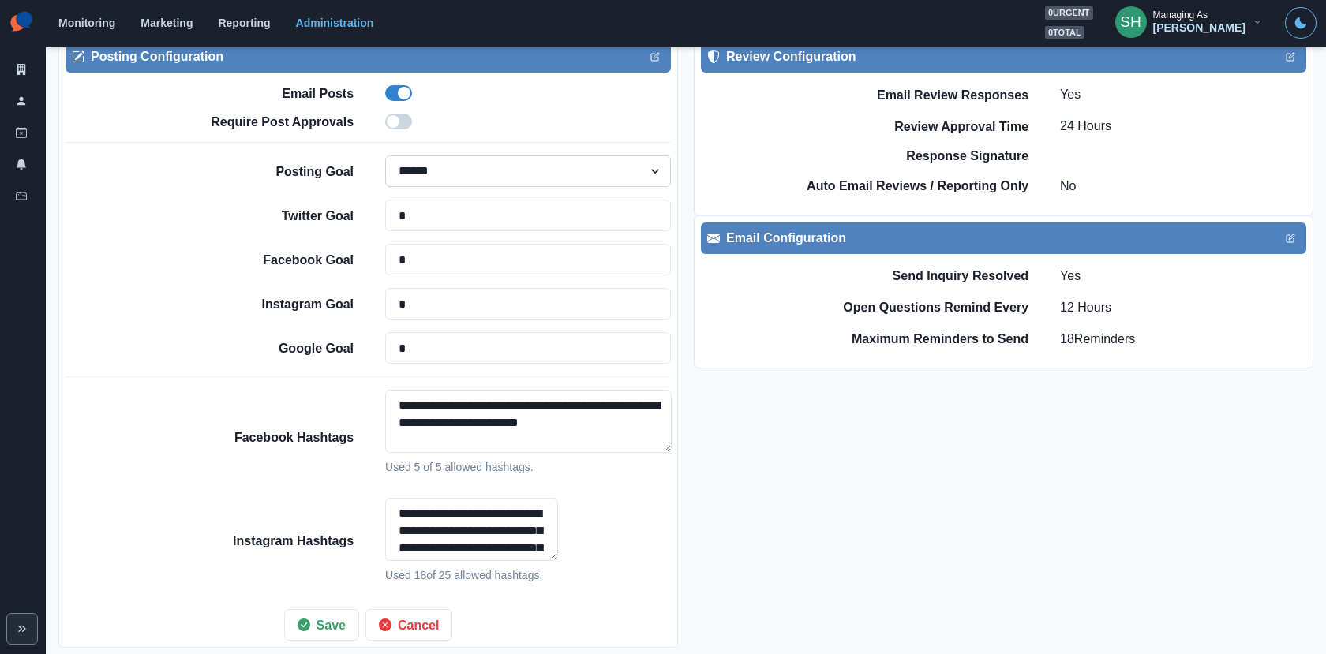
click at [448, 155] on select "******** ****** *****" at bounding box center [528, 171] width 286 height 32
select select
click at [385, 155] on select "******** ****** *****" at bounding box center [528, 171] width 286 height 32
click at [333, 609] on button "Save" at bounding box center [321, 625] width 75 height 32
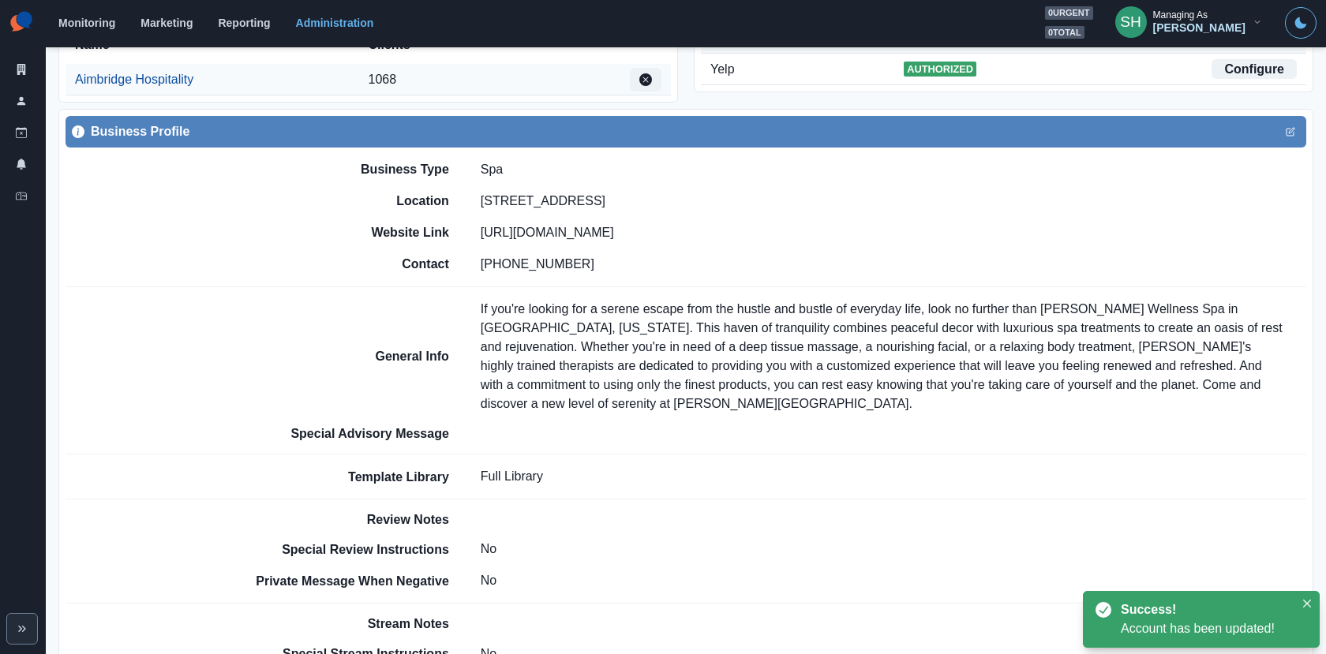
scroll to position [0, 0]
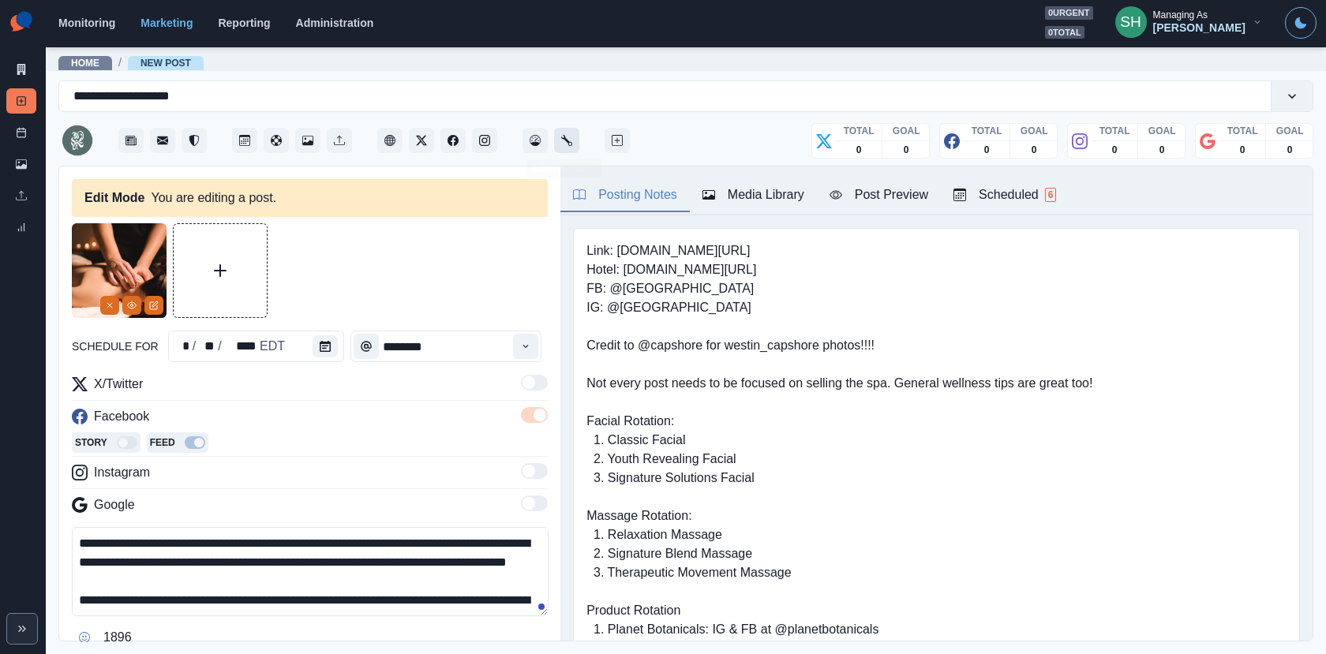
click at [568, 151] on button "Administration" at bounding box center [566, 140] width 25 height 25
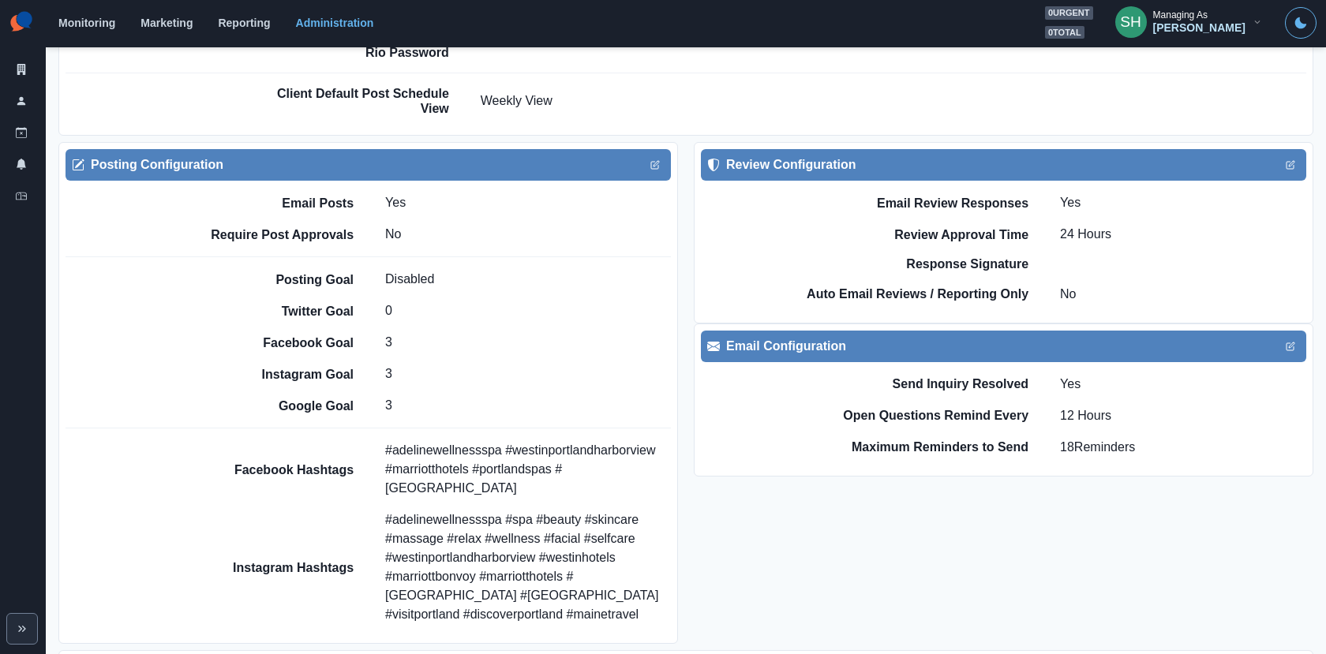
scroll to position [1785, 0]
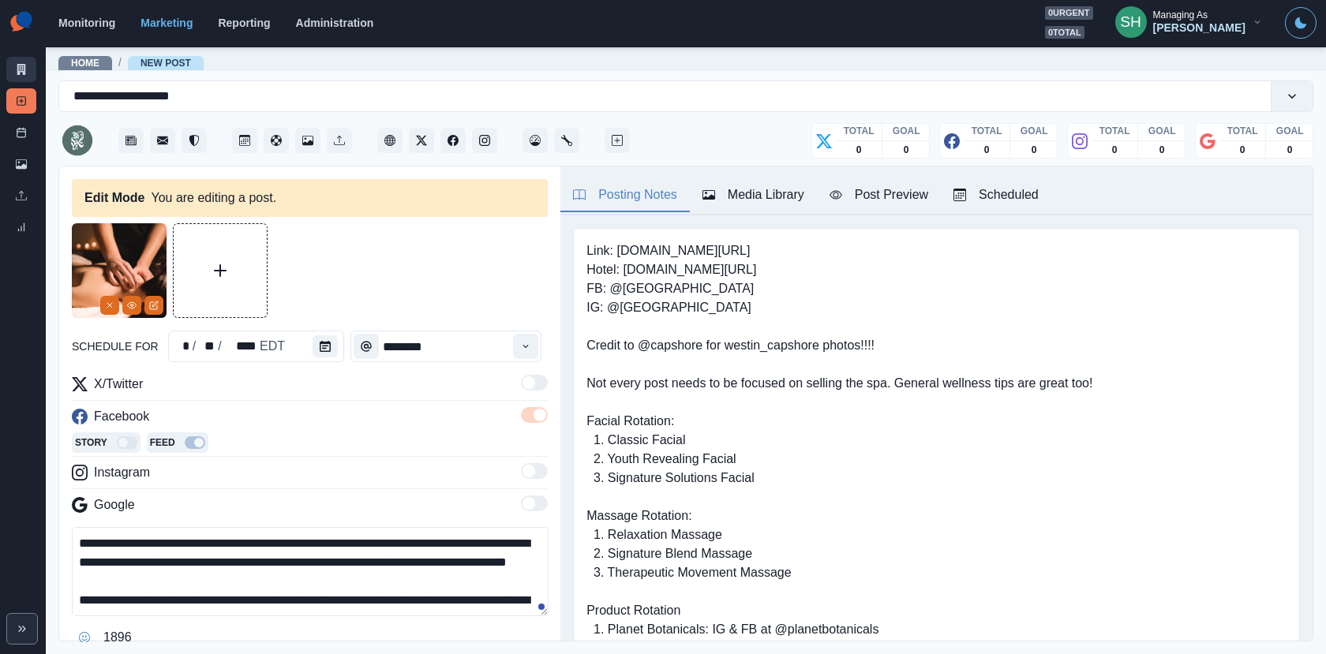
click at [19, 62] on link "Marketing Summary" at bounding box center [21, 69] width 30 height 25
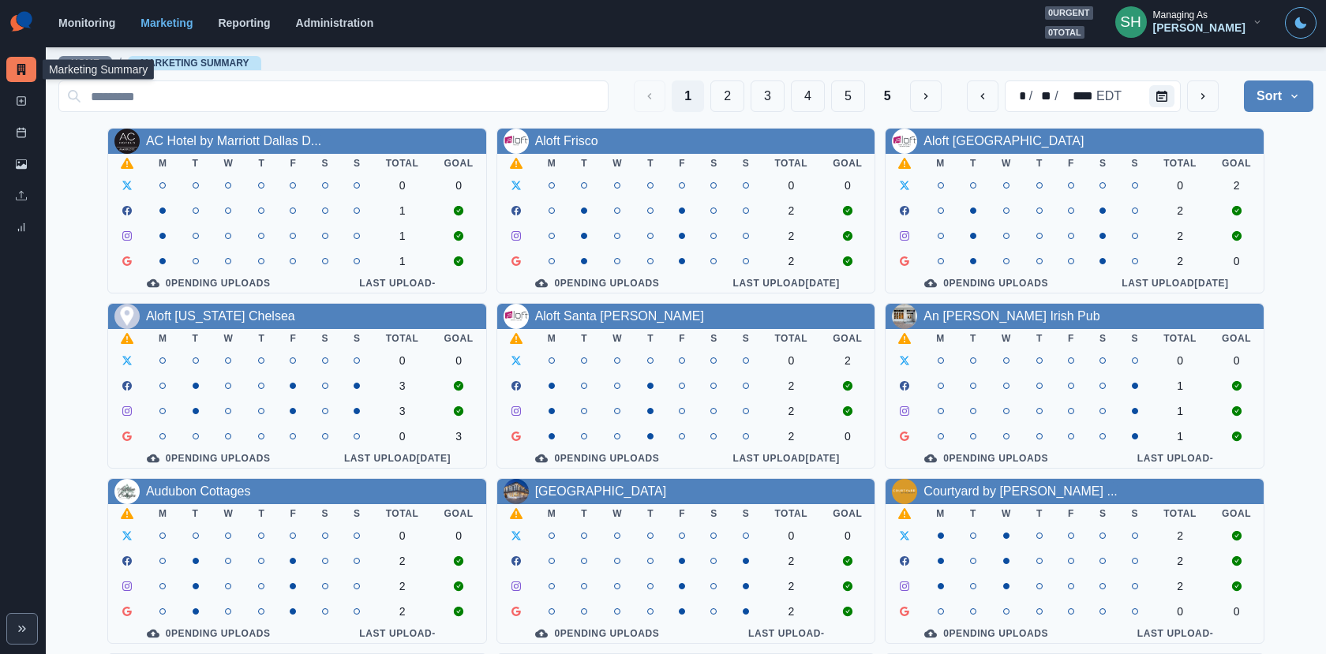
click at [1215, 21] on div "[PERSON_NAME]" at bounding box center [1199, 27] width 92 height 13
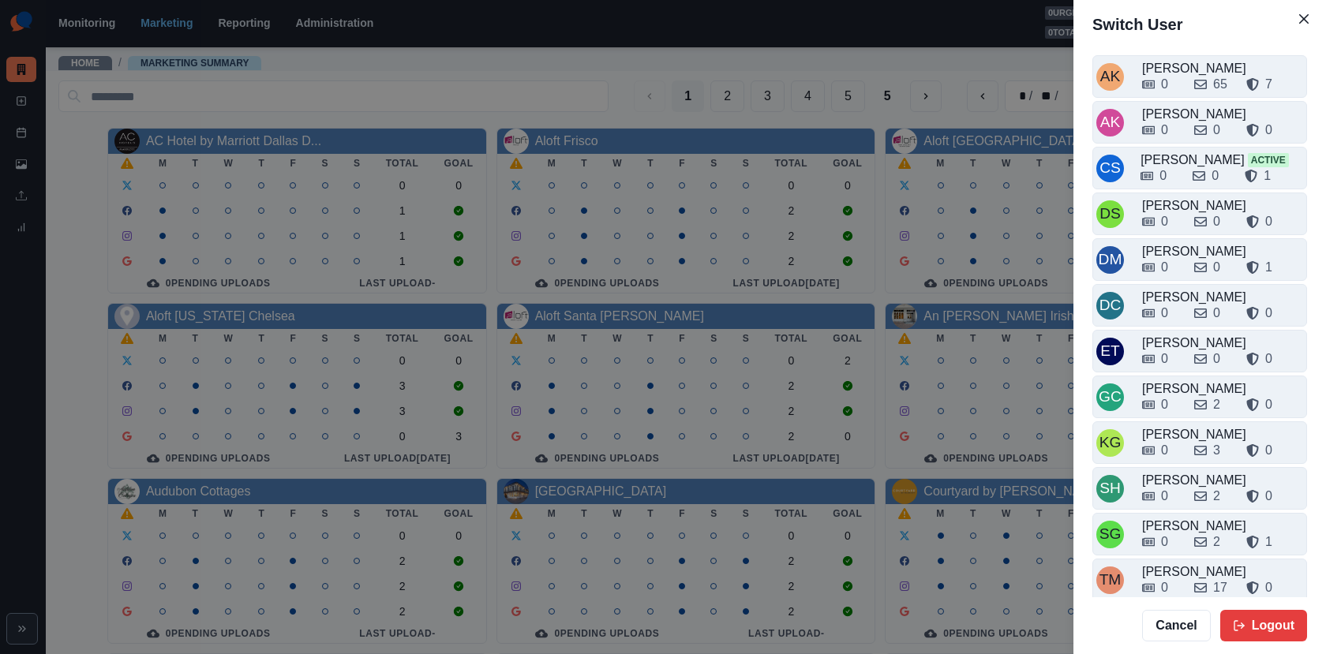
click at [1181, 549] on div "AK Alex Kalogeropoulos 0 65 7 AK Alicia Kalogeropoulos 0 0 0 CS Crizalyn Servid…" at bounding box center [1199, 323] width 252 height 548
click at [1181, 572] on div "0 17 0" at bounding box center [1222, 584] width 161 height 25
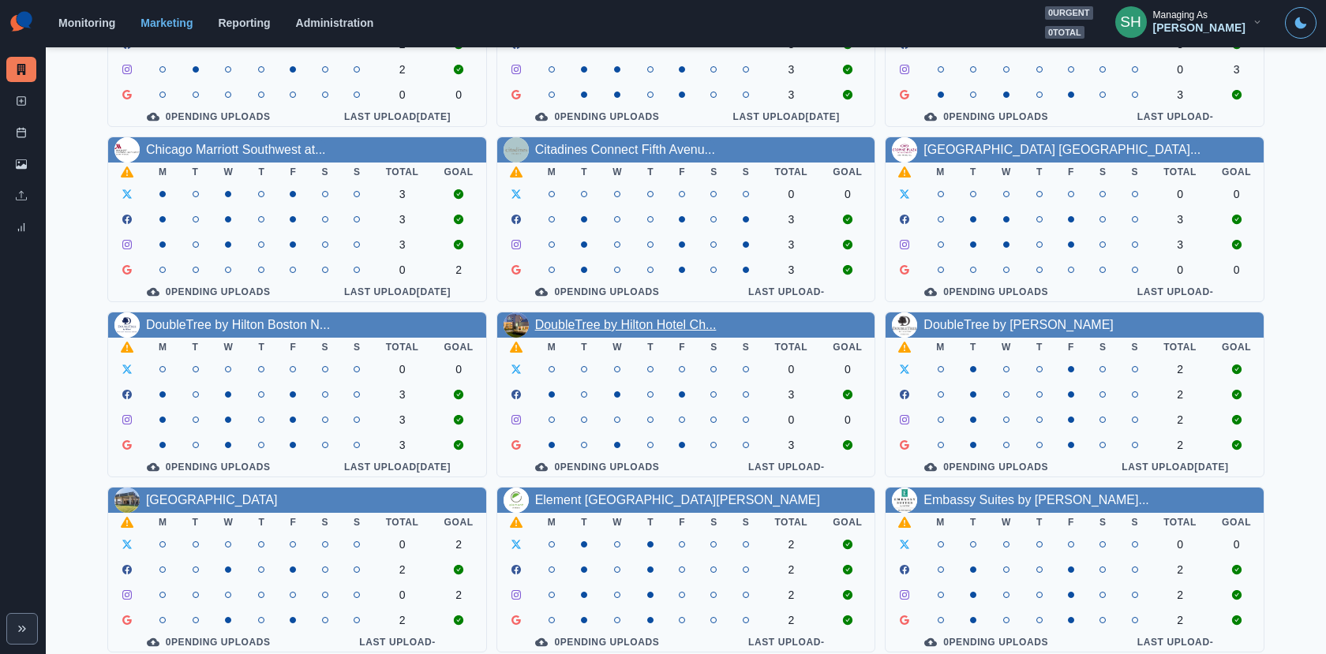
scroll to position [168, 0]
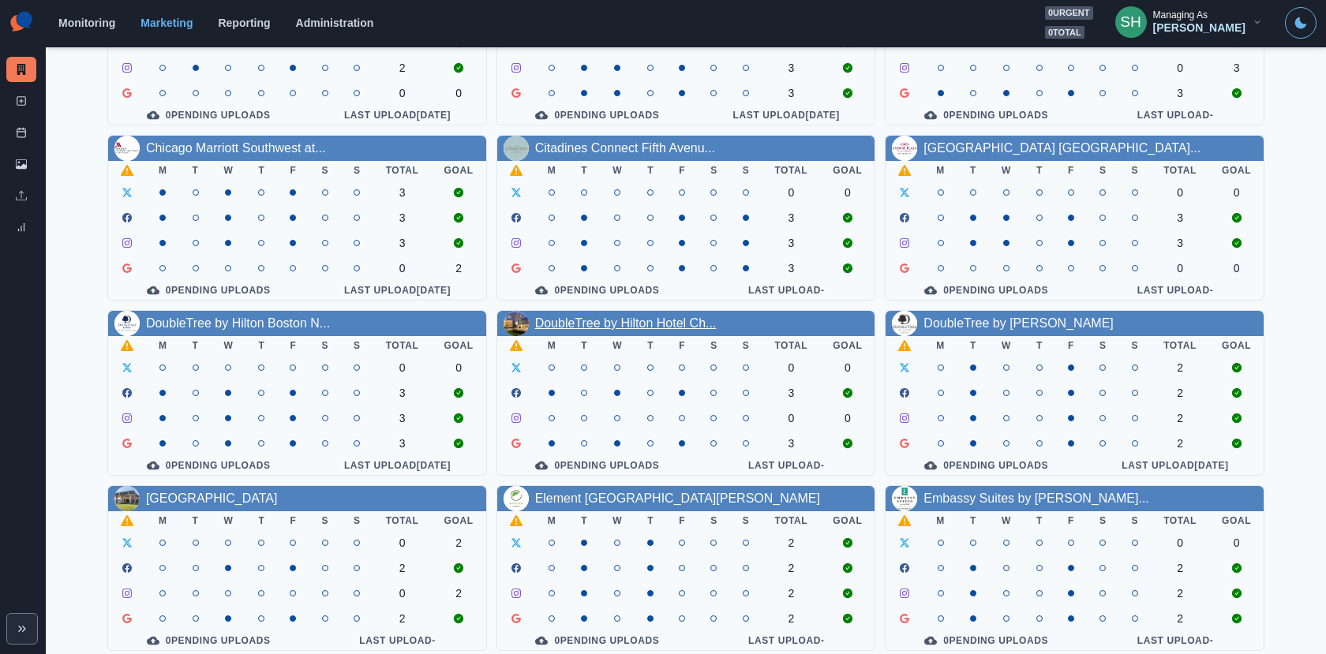
click at [645, 325] on link "DoubleTree by Hilton Hotel Ch..." at bounding box center [625, 322] width 181 height 13
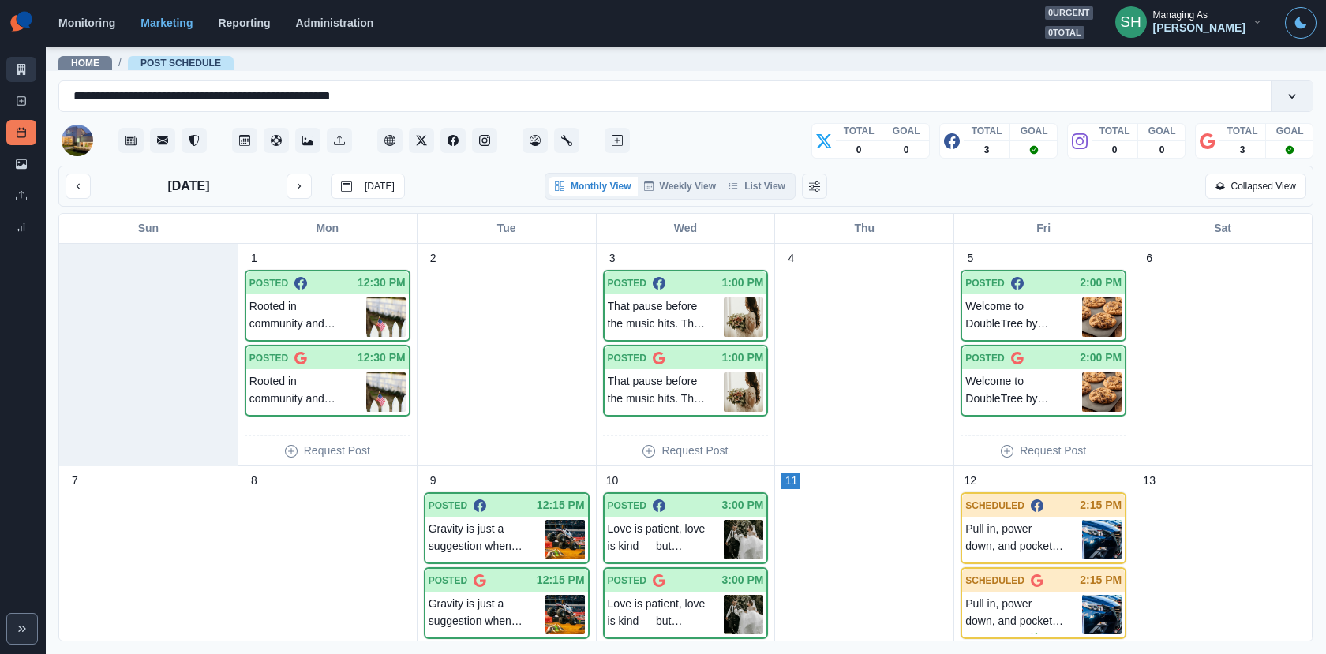
click at [16, 66] on icon at bounding box center [21, 69] width 11 height 11
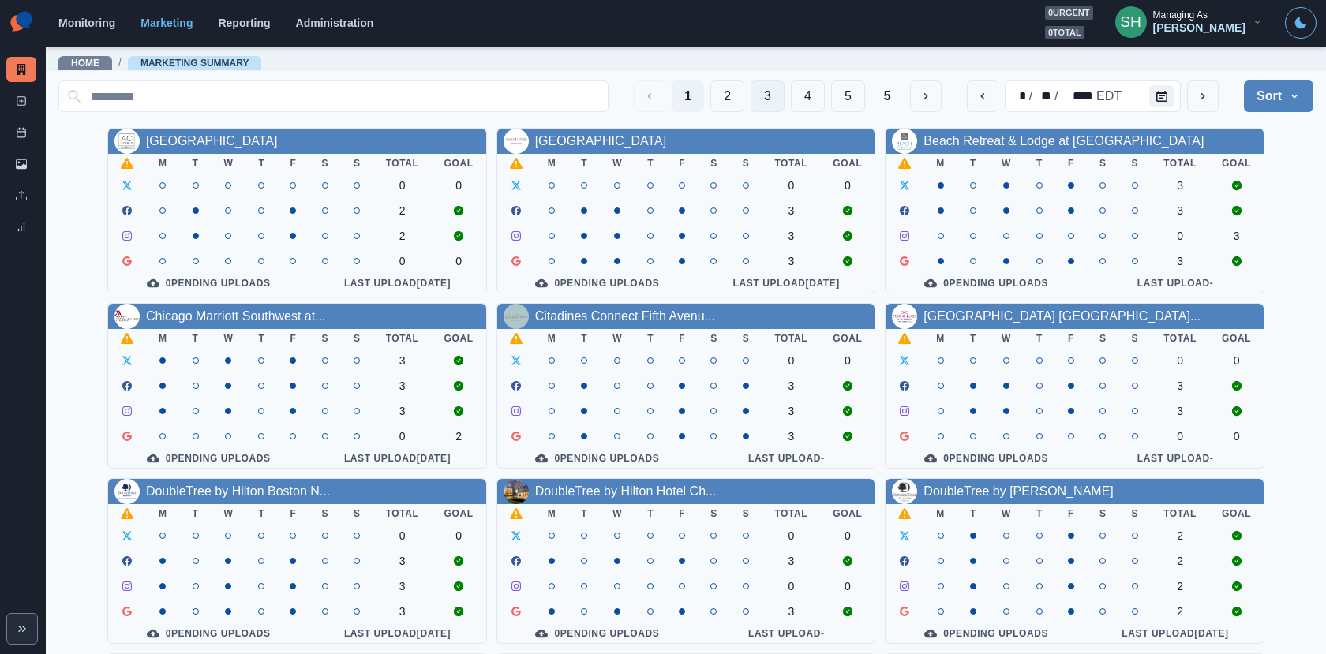
click at [768, 99] on button "3" at bounding box center [767, 96] width 34 height 32
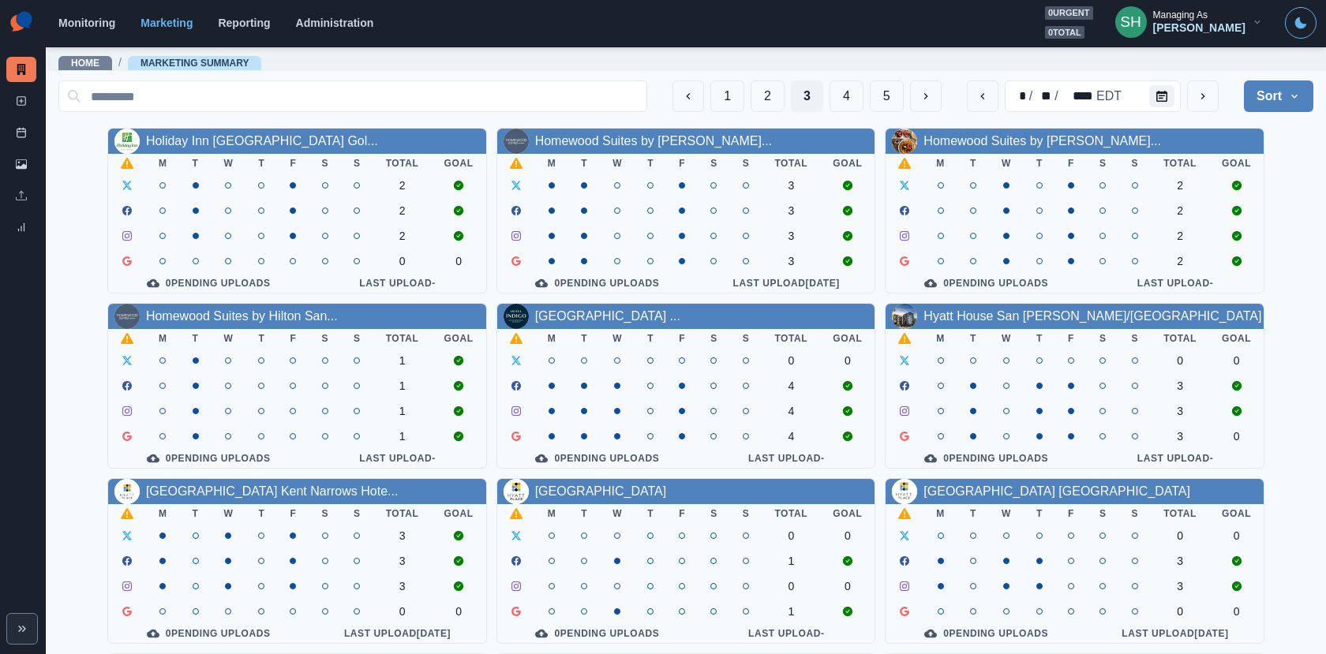
click at [606, 136] on link "Homewood Suites by [PERSON_NAME]..." at bounding box center [653, 140] width 237 height 13
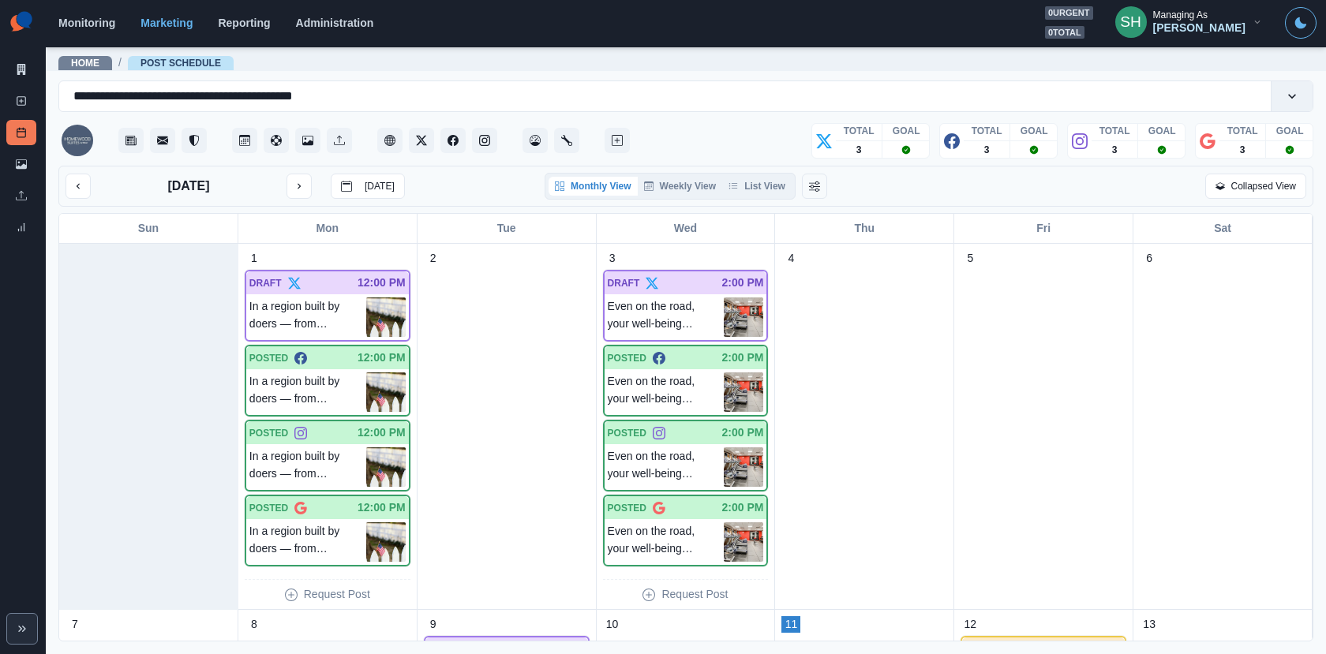
scroll to position [6, 0]
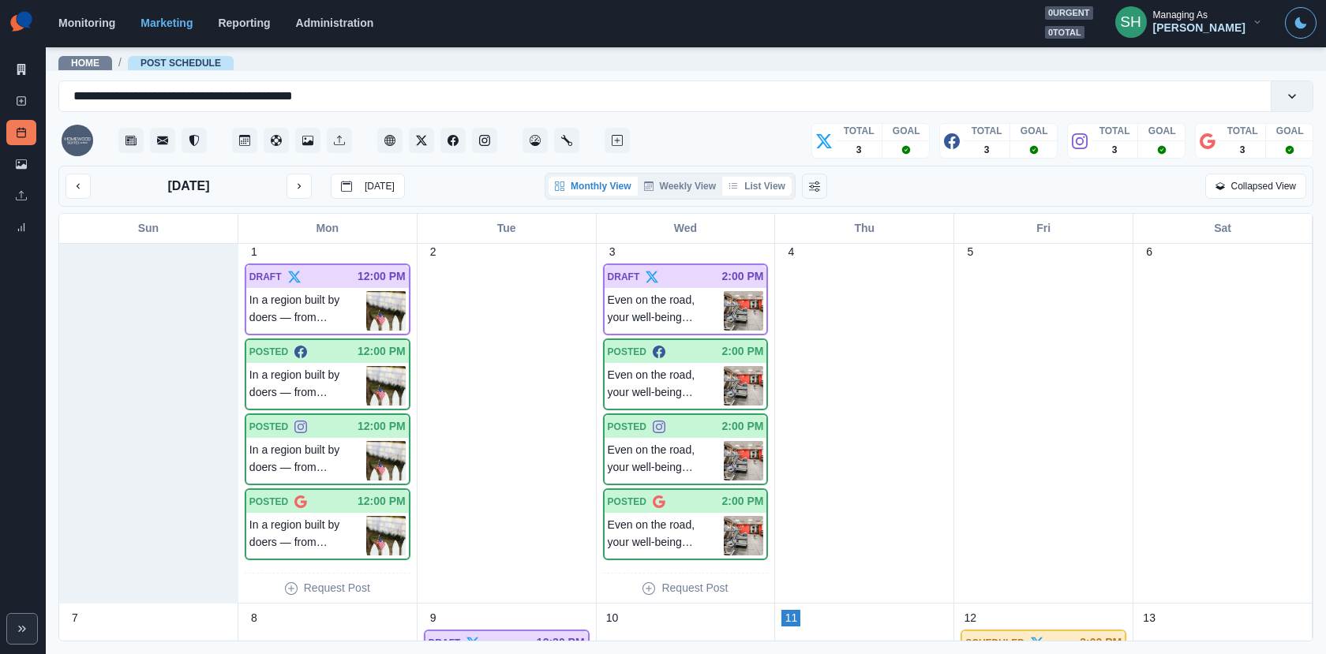
click at [775, 187] on button "List View" at bounding box center [756, 186] width 69 height 19
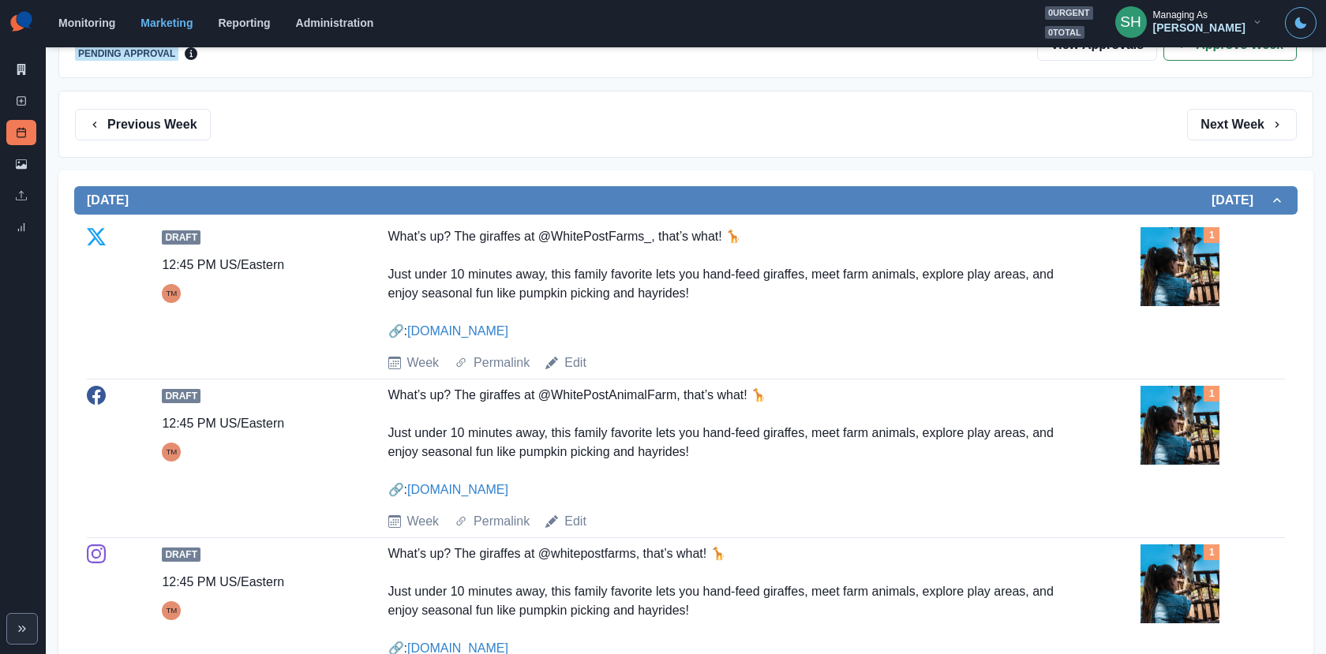
scroll to position [0, 0]
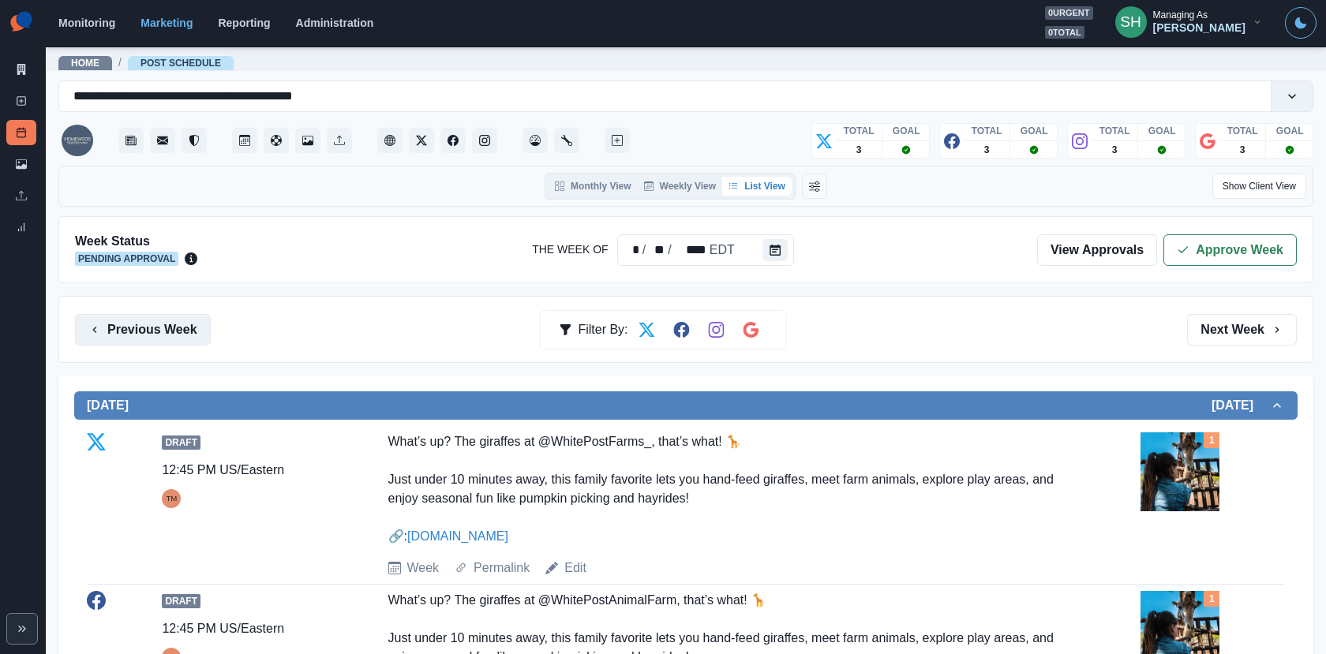
click at [188, 338] on button "Previous Week" at bounding box center [143, 330] width 136 height 32
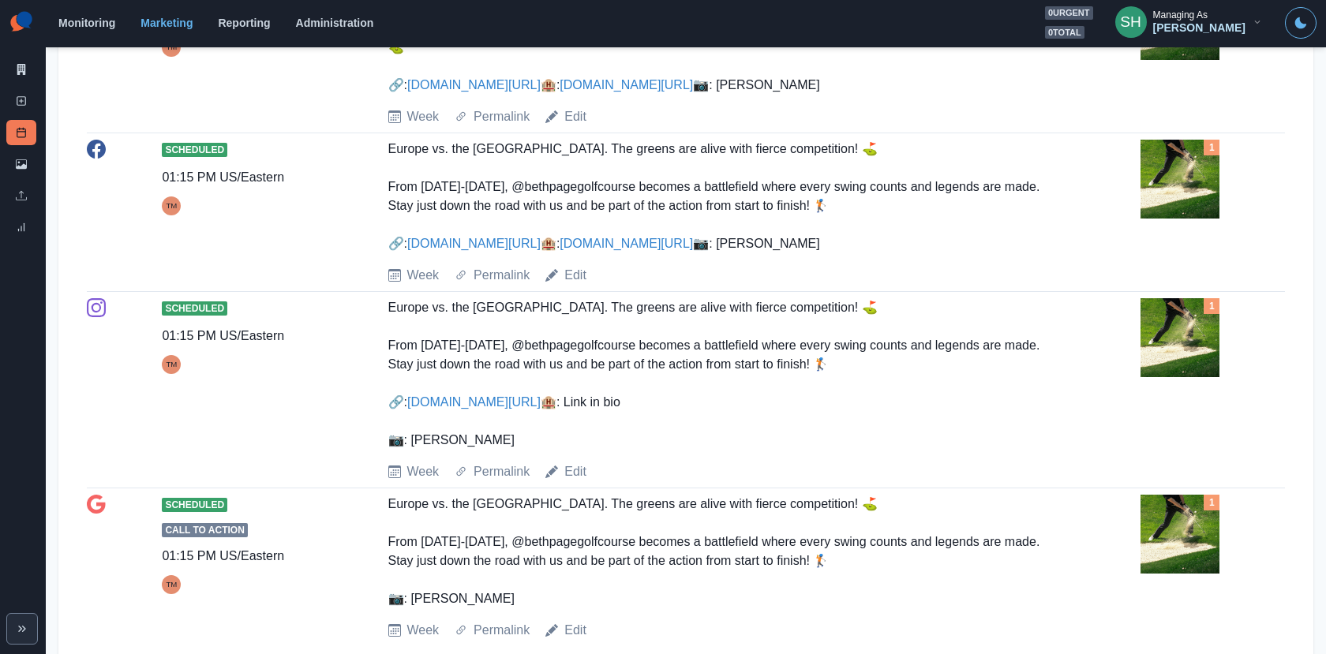
scroll to position [885, 0]
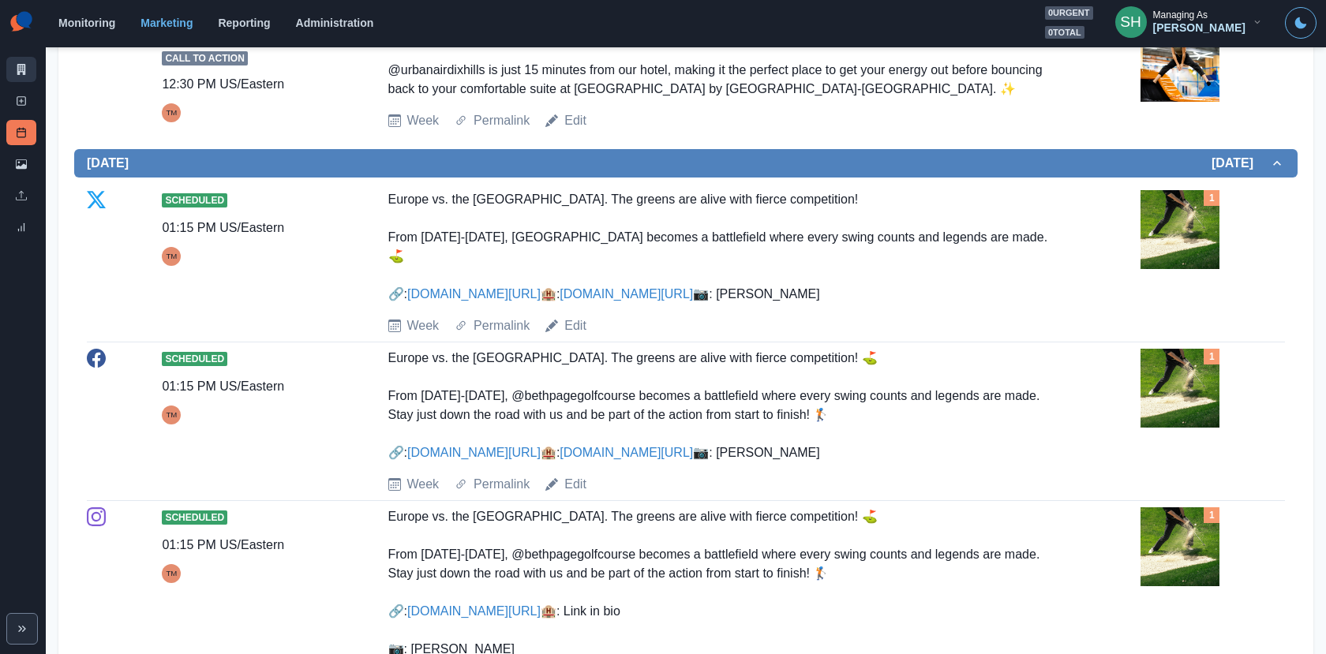
click at [14, 61] on link "Marketing Summary" at bounding box center [21, 69] width 30 height 25
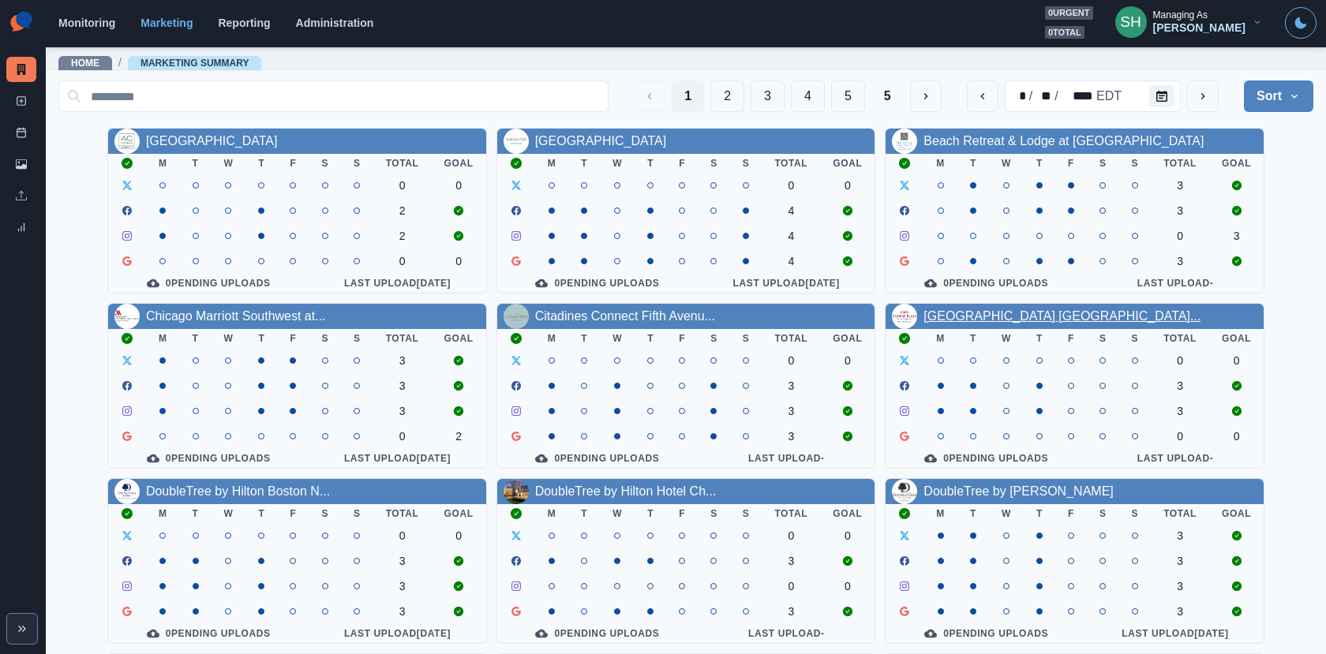
click at [981, 312] on link "[GEOGRAPHIC_DATA] [GEOGRAPHIC_DATA]..." at bounding box center [1061, 315] width 277 height 13
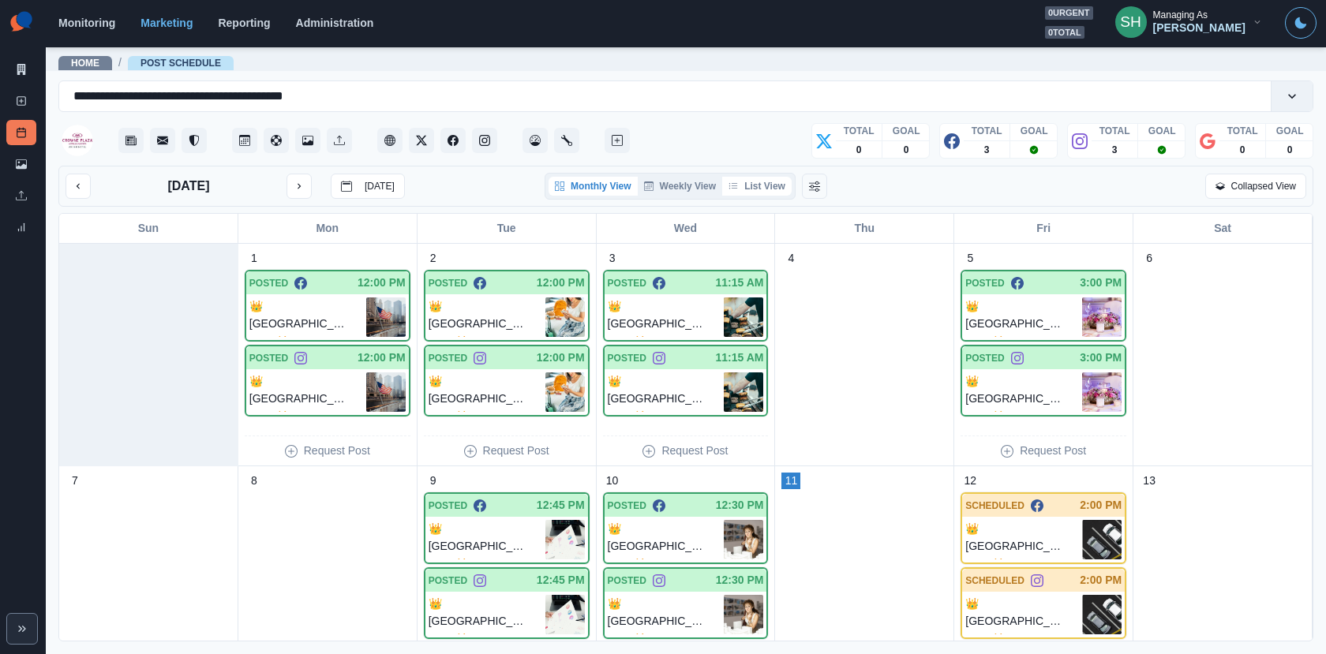
click at [770, 178] on button "List View" at bounding box center [756, 186] width 69 height 19
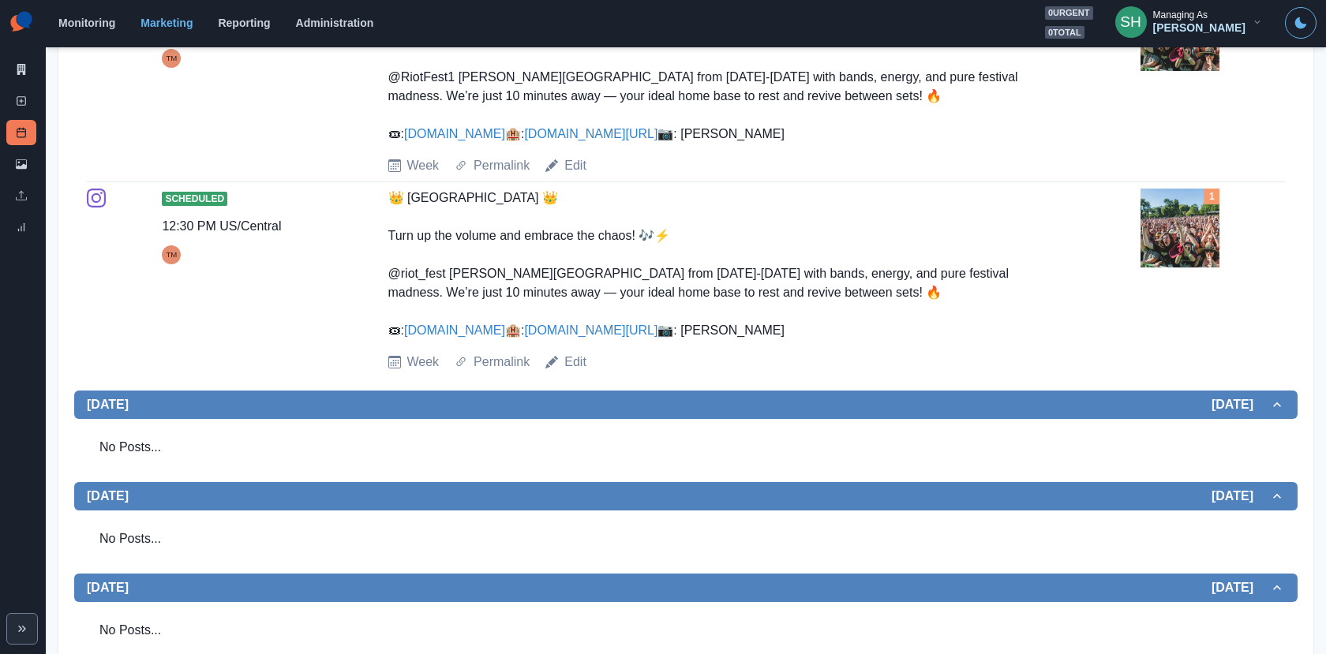
scroll to position [1505, 0]
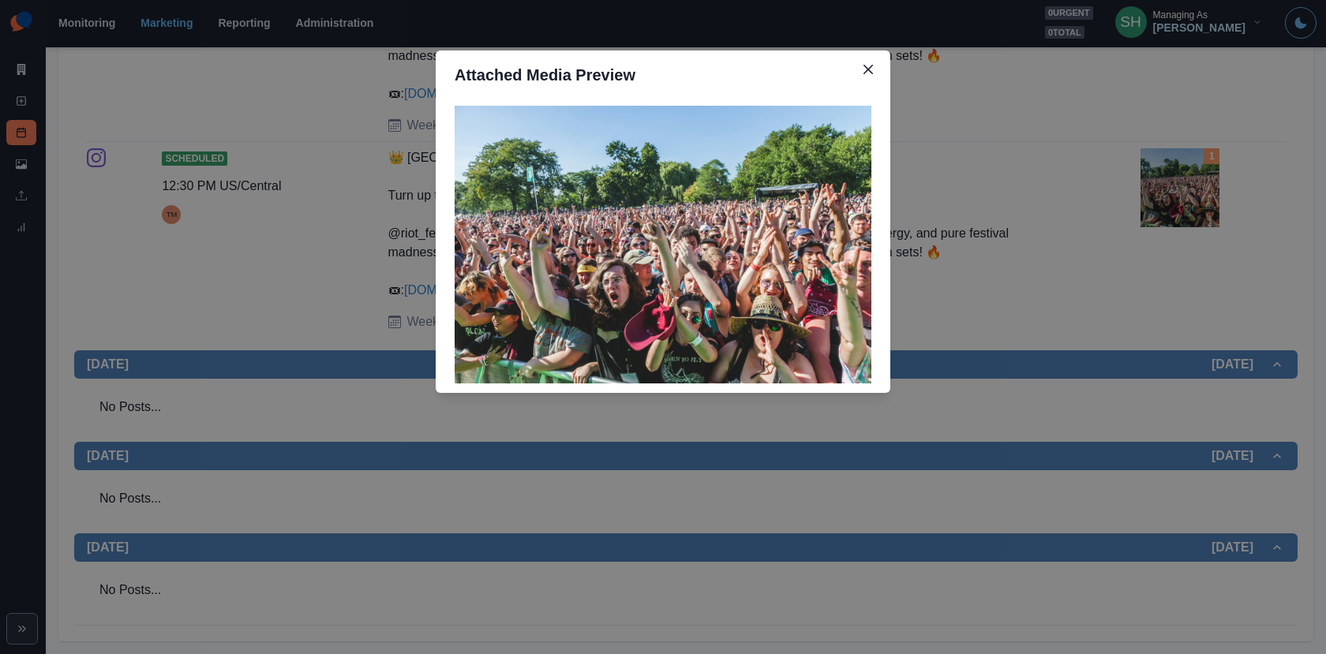
click at [982, 287] on div "Attached Media Preview" at bounding box center [663, 327] width 1326 height 654
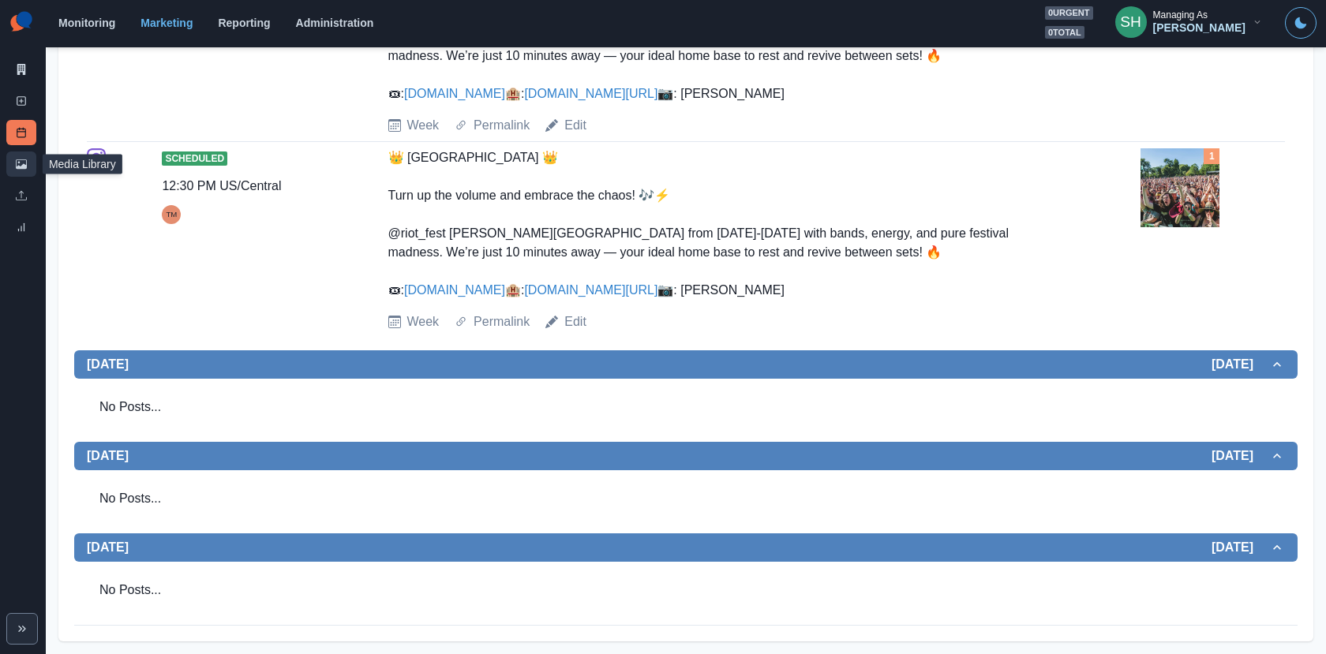
click at [26, 164] on icon at bounding box center [21, 163] width 11 height 9
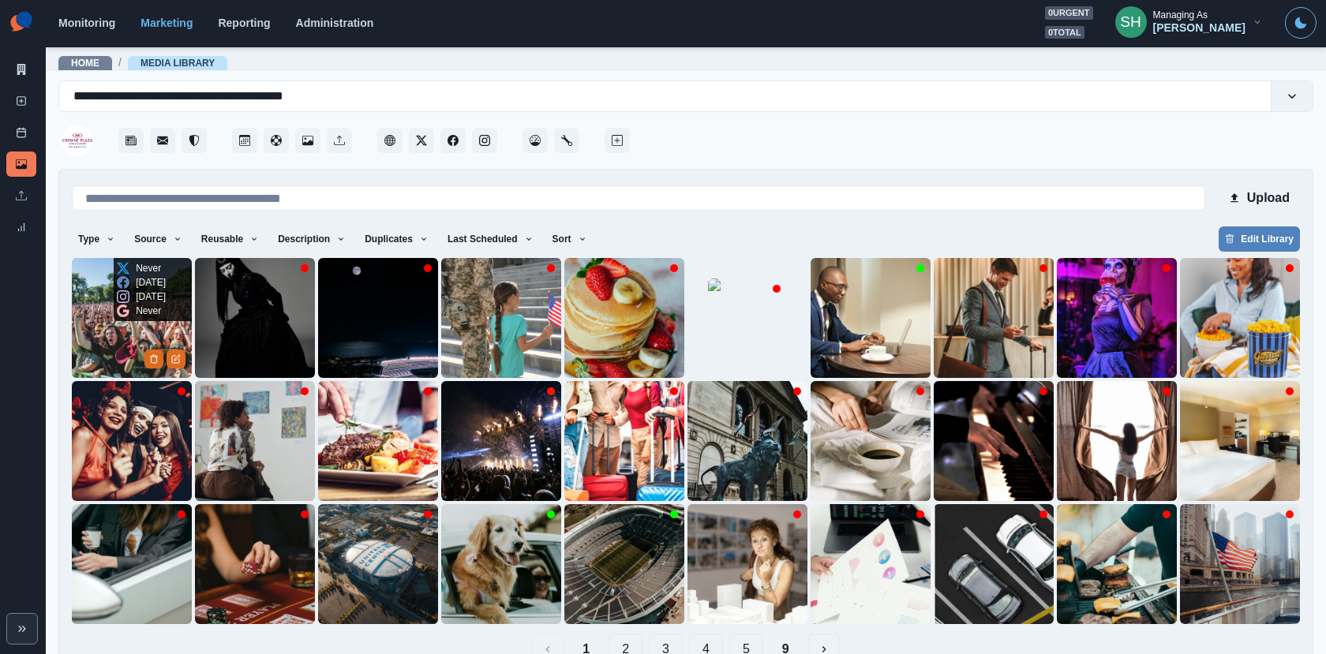
click at [147, 329] on img at bounding box center [132, 318] width 120 height 120
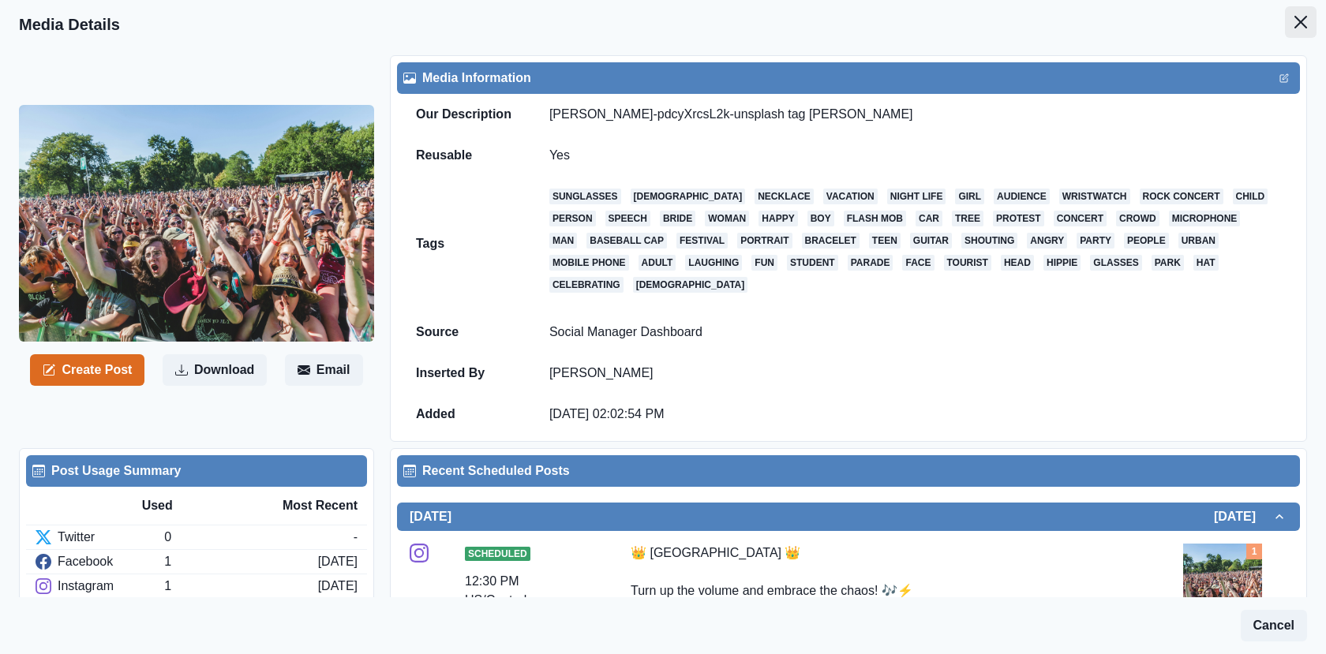
click at [1296, 19] on icon "Close" at bounding box center [1300, 22] width 13 height 13
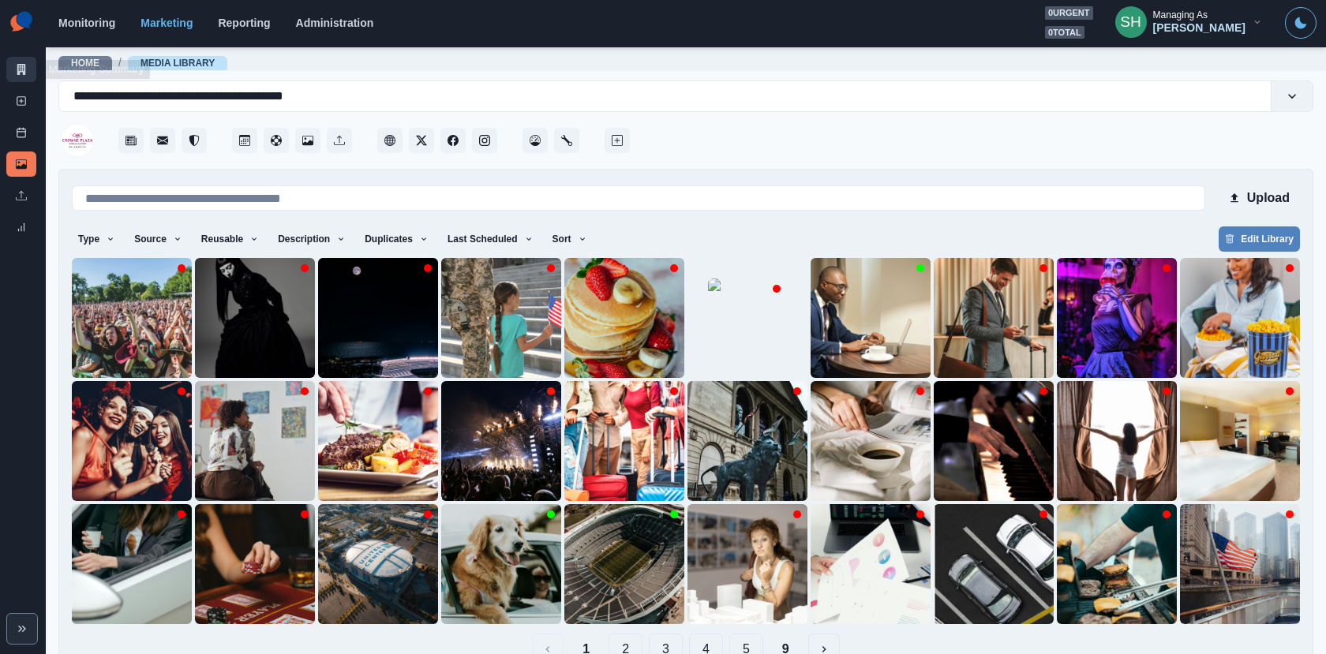
click at [25, 72] on icon at bounding box center [21, 69] width 11 height 11
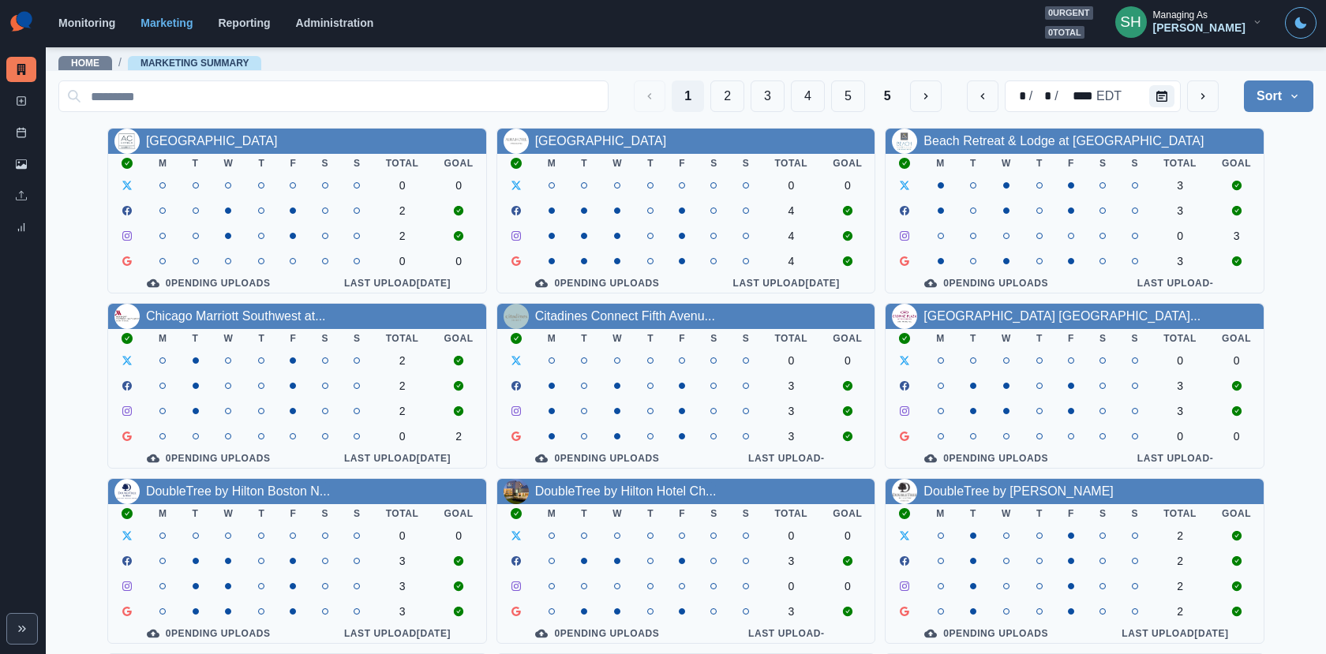
click at [1198, 36] on button "SH Managing As [PERSON_NAME]" at bounding box center [1188, 22] width 173 height 32
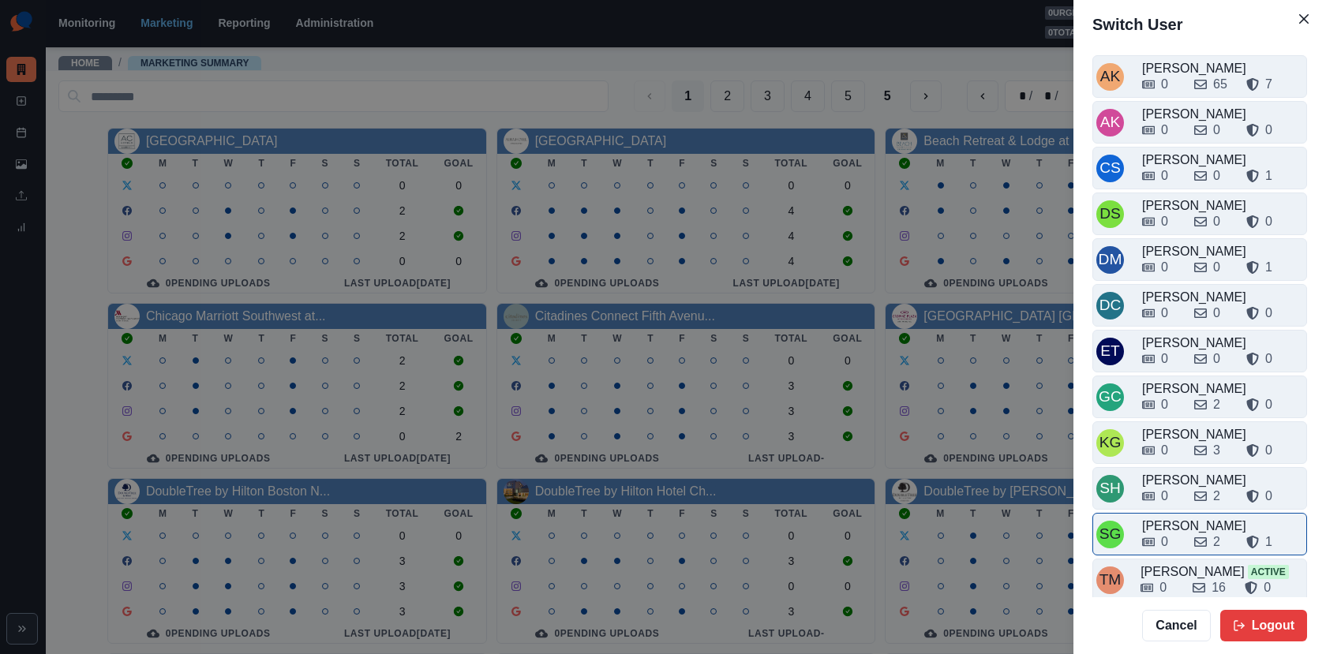
click at [1187, 517] on div "[PERSON_NAME]" at bounding box center [1222, 526] width 161 height 19
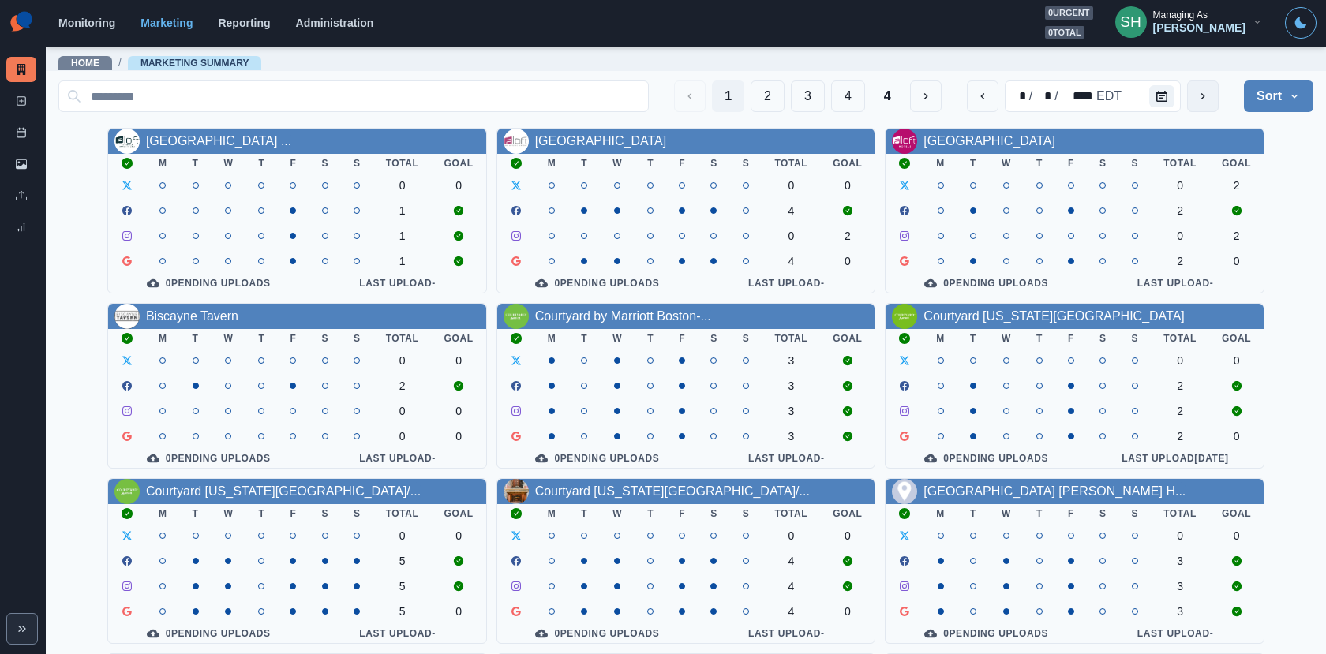
click at [1199, 95] on icon "next" at bounding box center [1202, 96] width 13 height 13
click at [1198, 14] on div "Managing As" at bounding box center [1180, 14] width 54 height 11
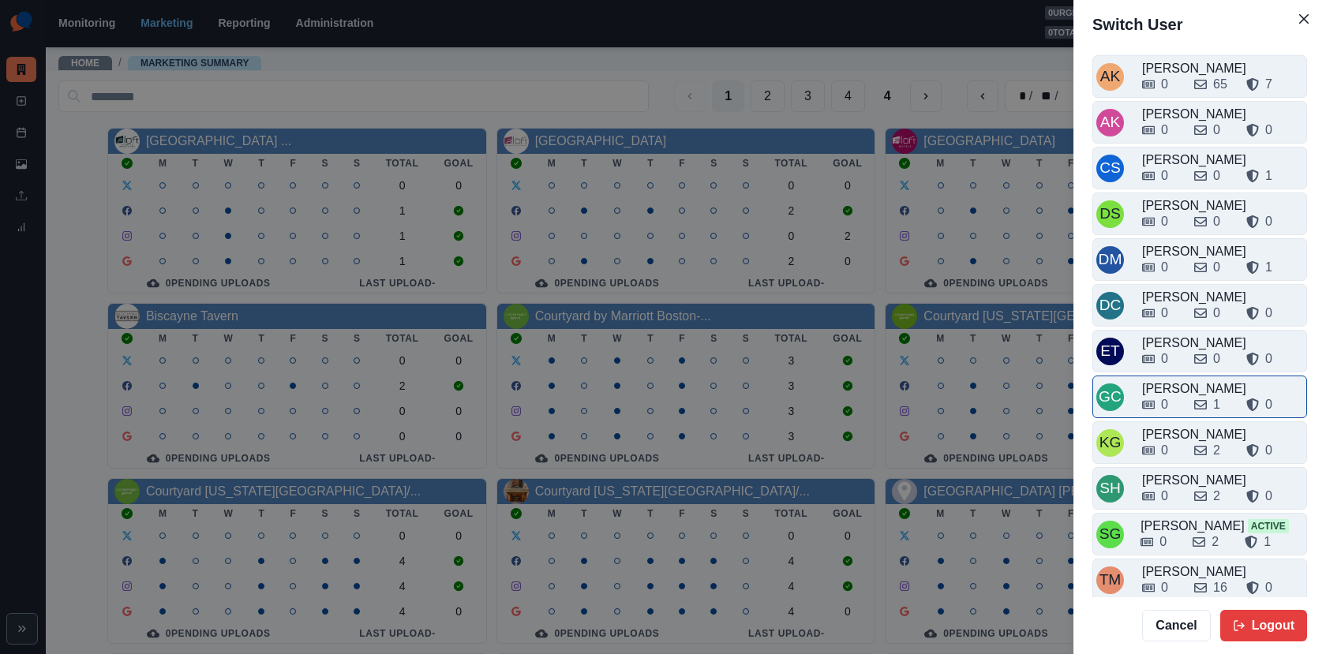
click at [1177, 406] on div "0" at bounding box center [1161, 404] width 39 height 19
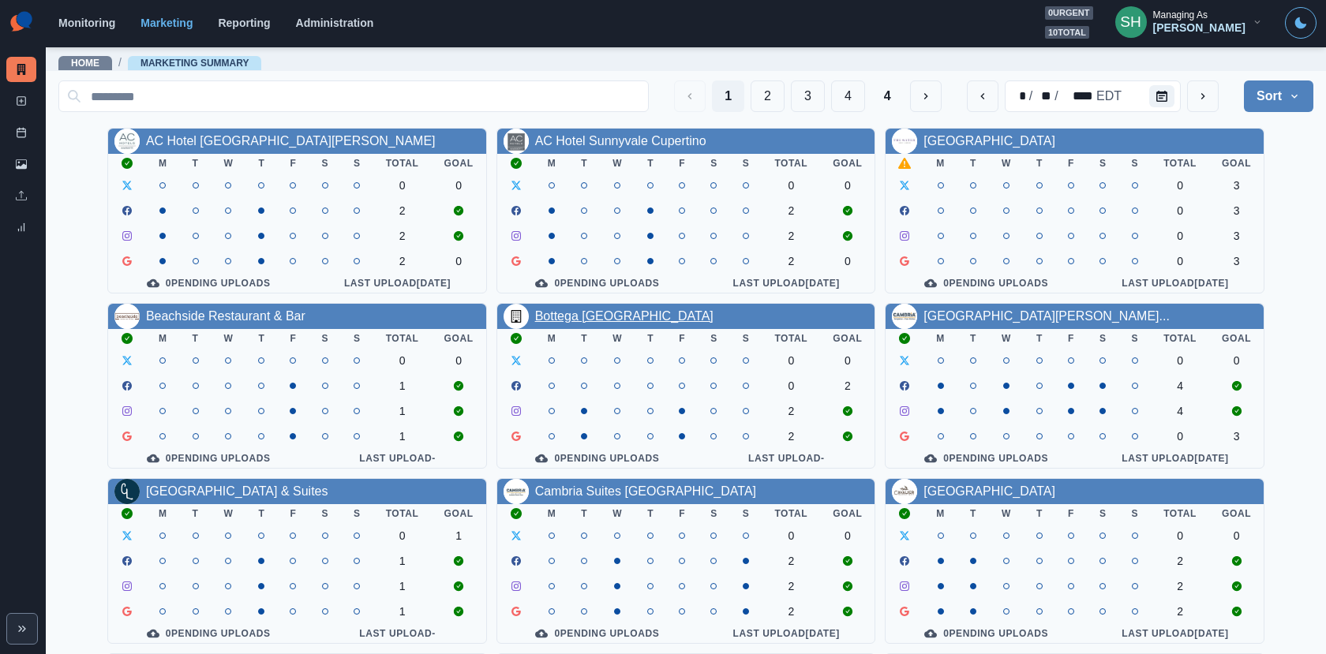
click at [602, 319] on link "Bottega Napa Valley" at bounding box center [624, 315] width 178 height 13
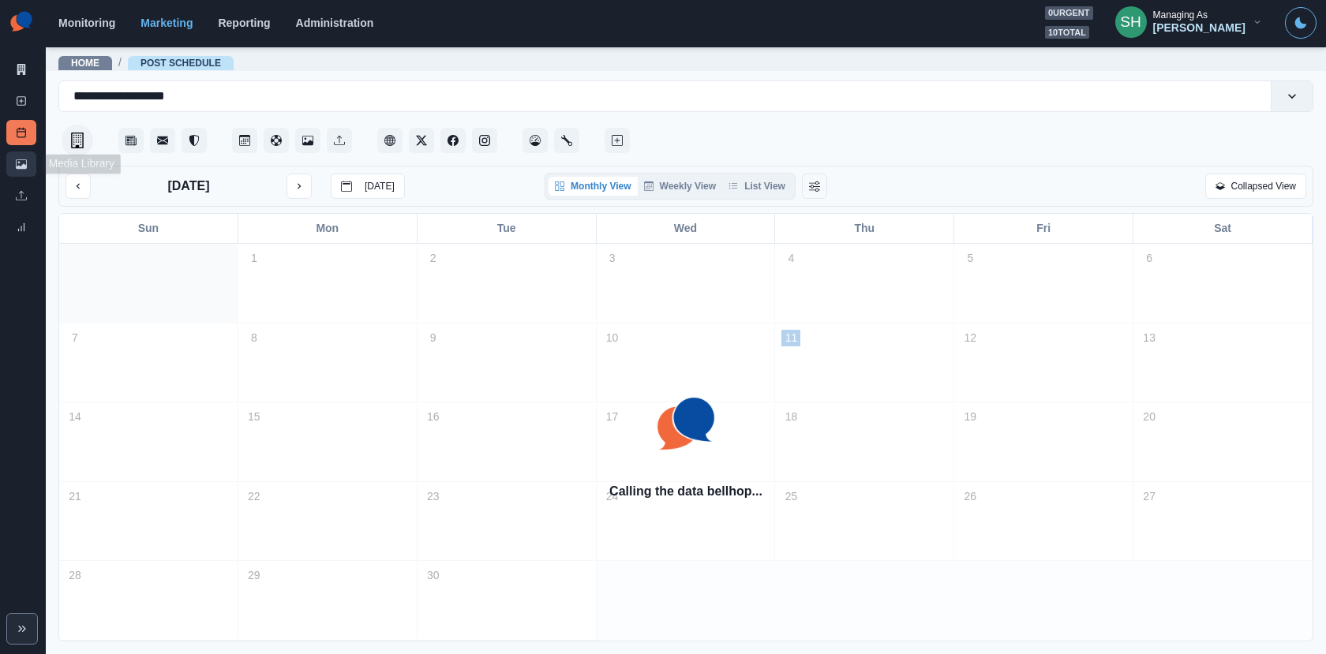
click at [19, 159] on icon at bounding box center [21, 164] width 11 height 11
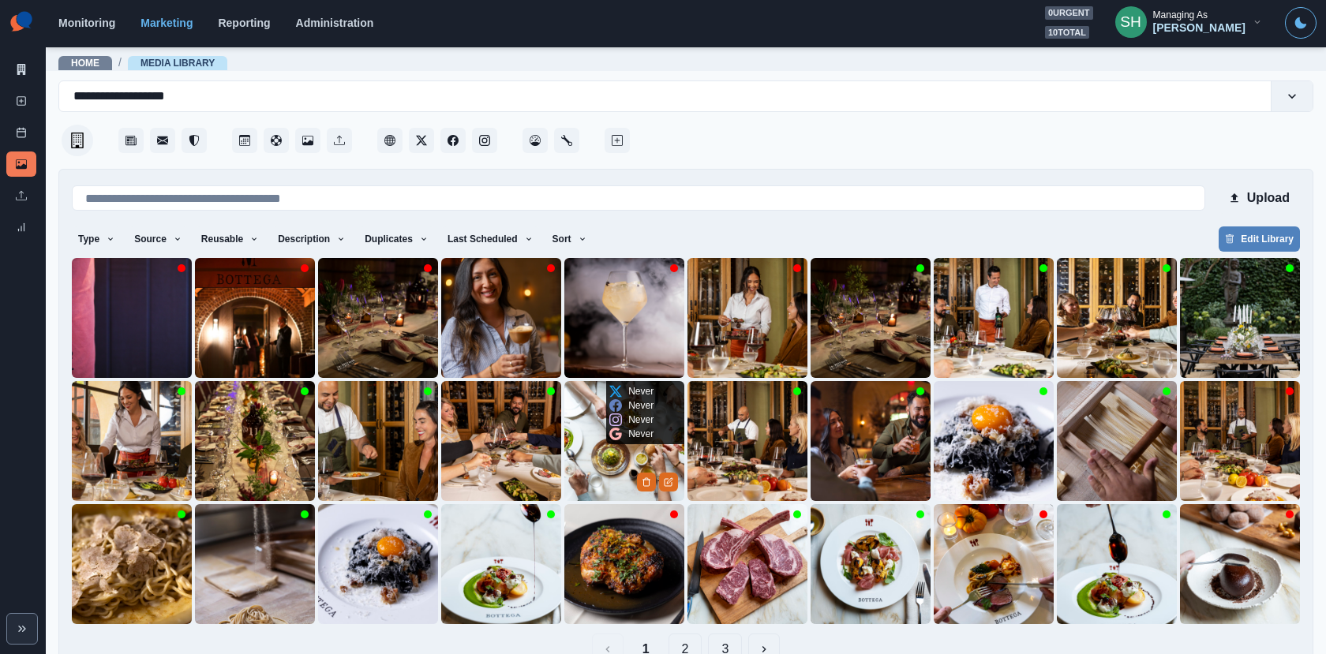
scroll to position [36, 0]
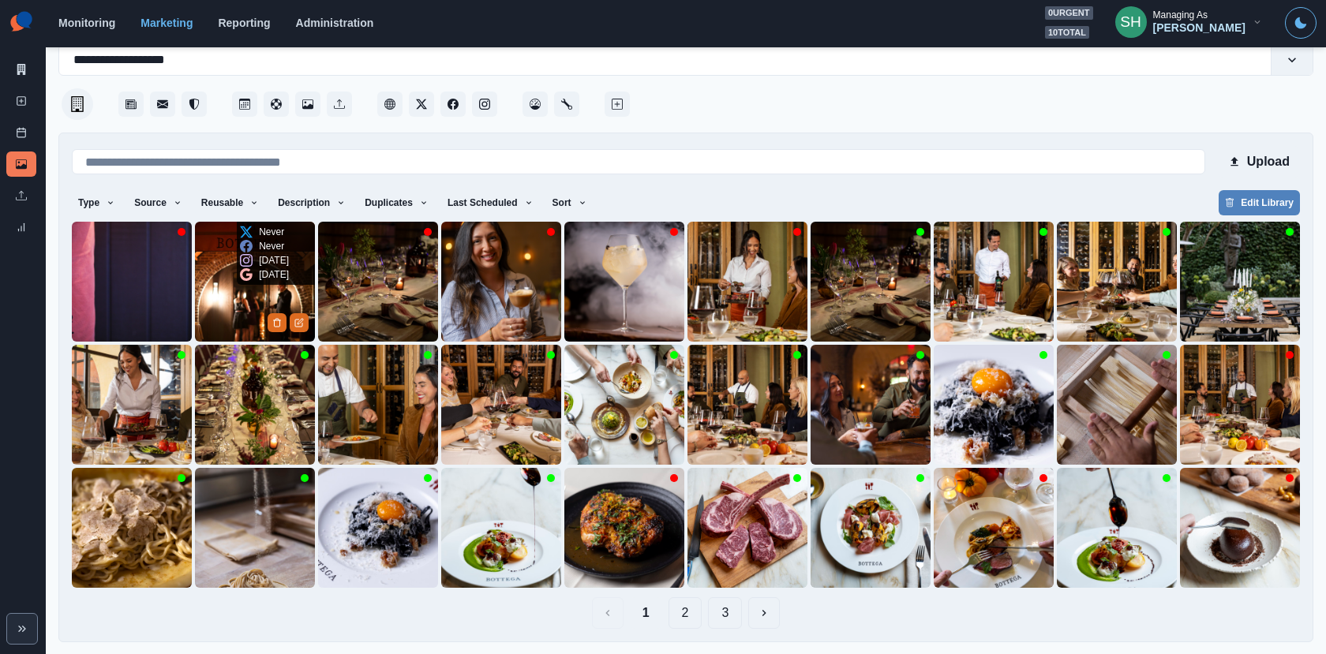
click at [238, 295] on img at bounding box center [255, 282] width 120 height 120
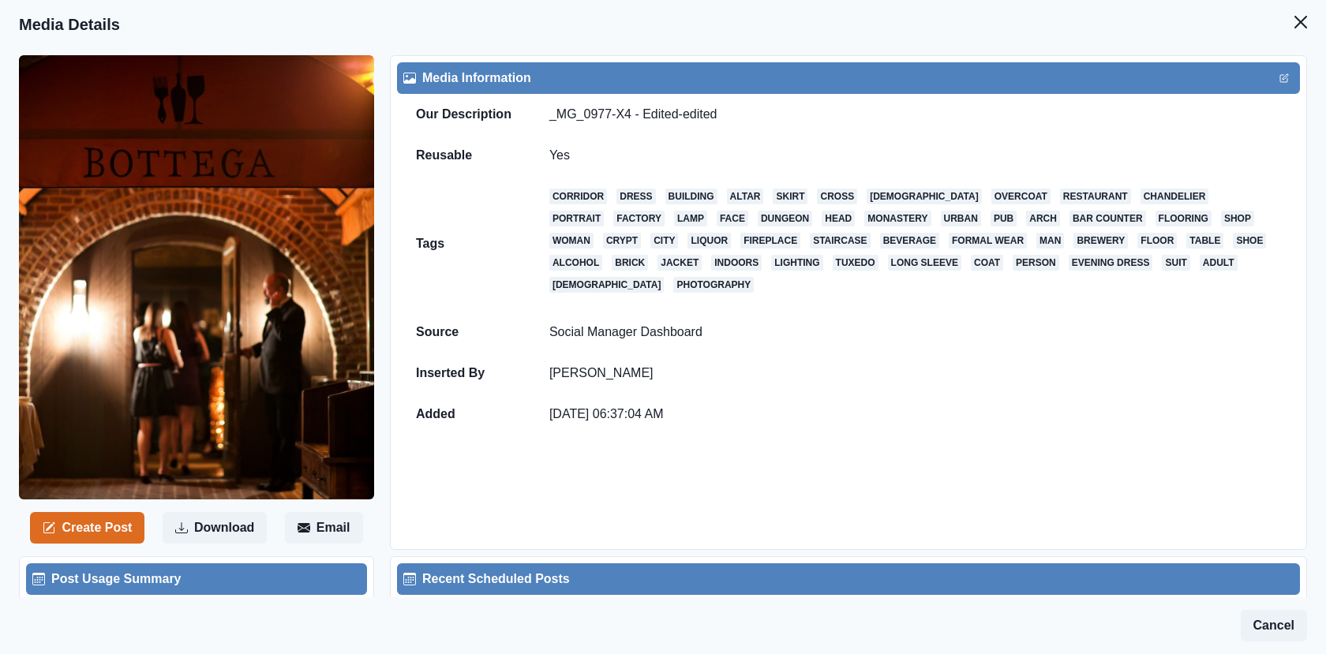
click at [1321, 10] on header "Media Details" at bounding box center [663, 24] width 1326 height 49
click at [1303, 17] on icon "Close" at bounding box center [1300, 22] width 13 height 13
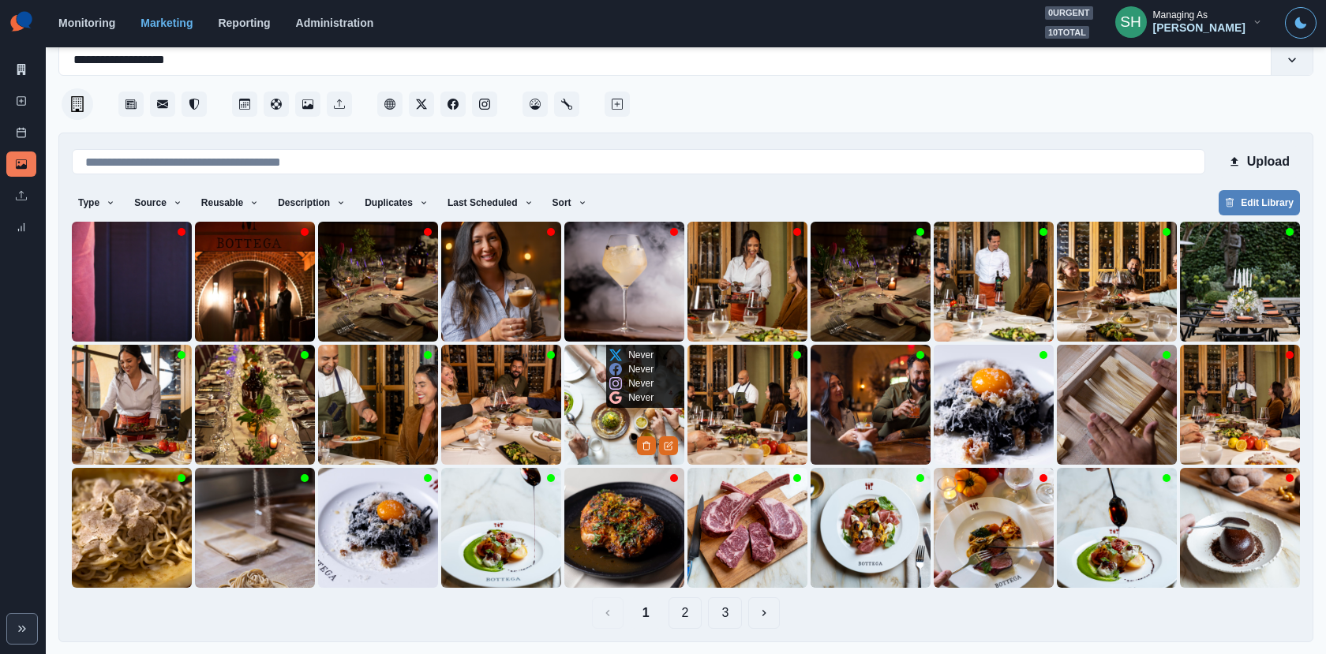
click at [600, 427] on img at bounding box center [624, 405] width 120 height 120
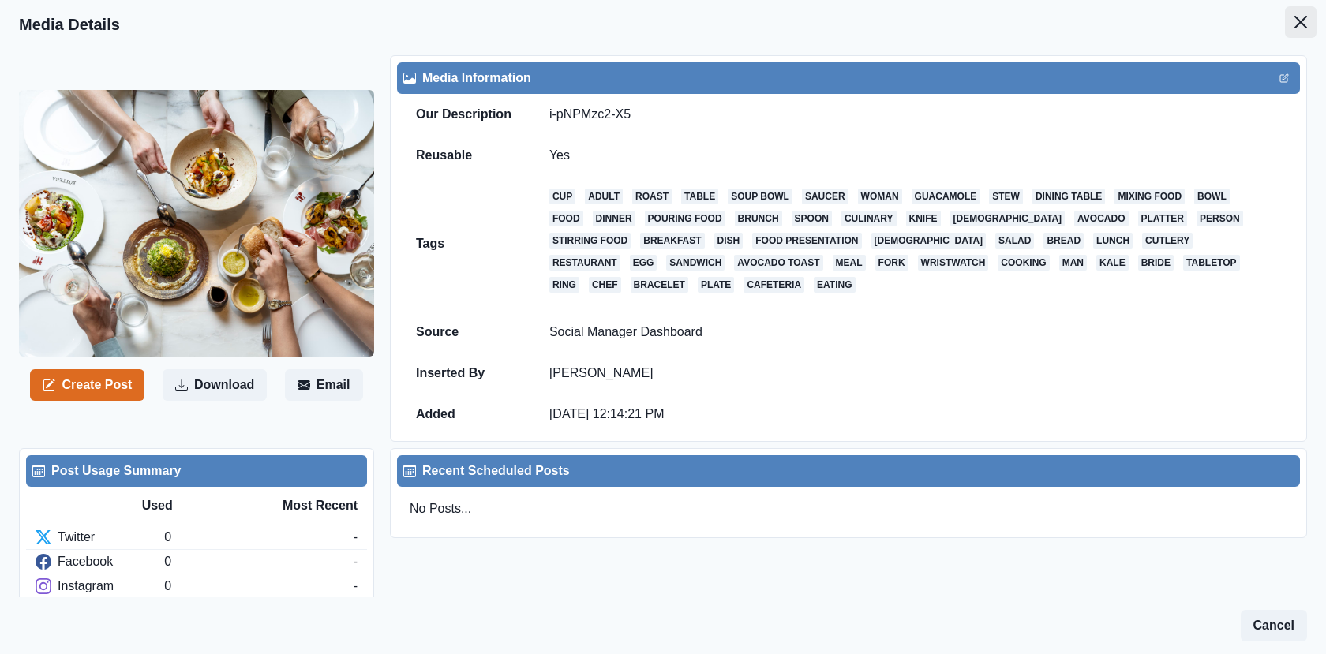
click at [1298, 19] on icon "Close" at bounding box center [1300, 22] width 13 height 13
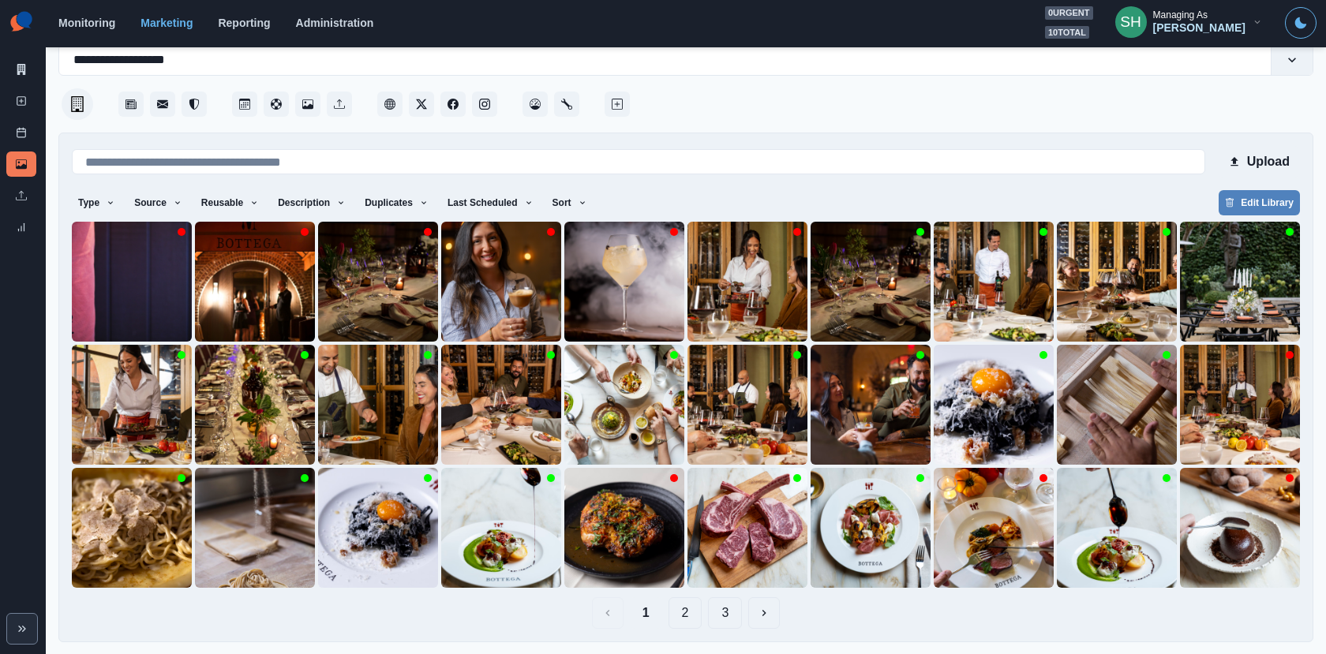
click at [690, 608] on button "2" at bounding box center [685, 613] width 34 height 32
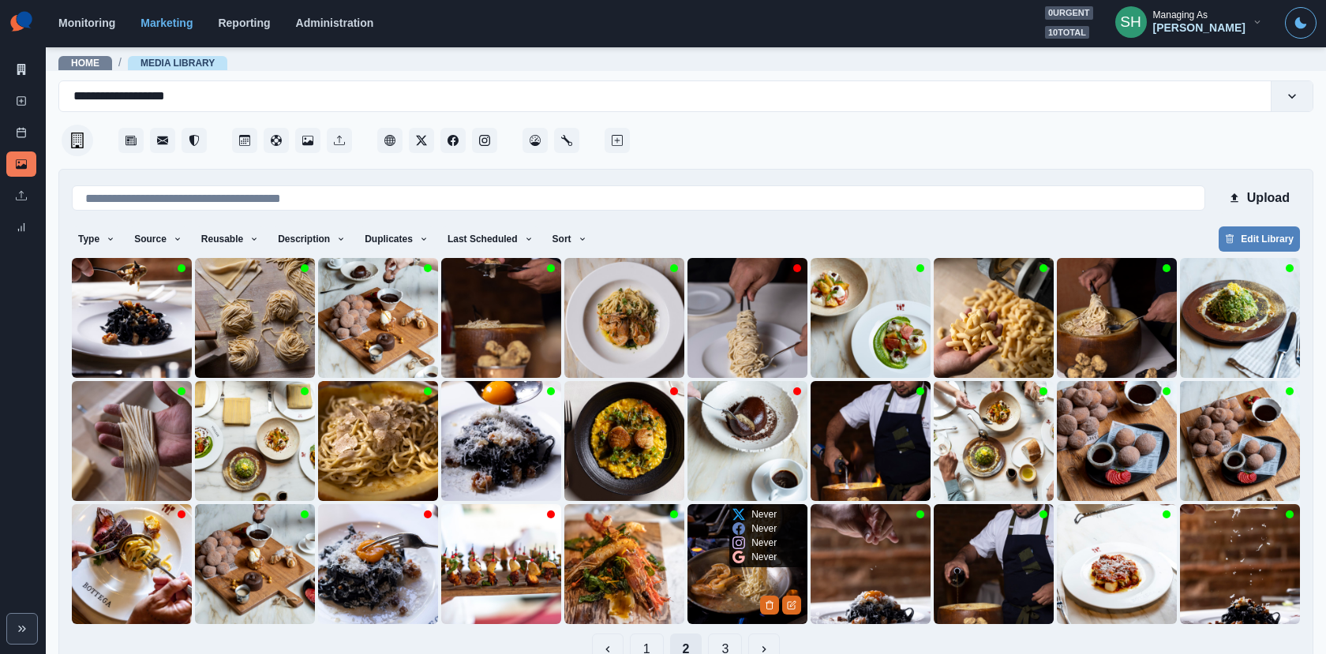
scroll to position [36, 0]
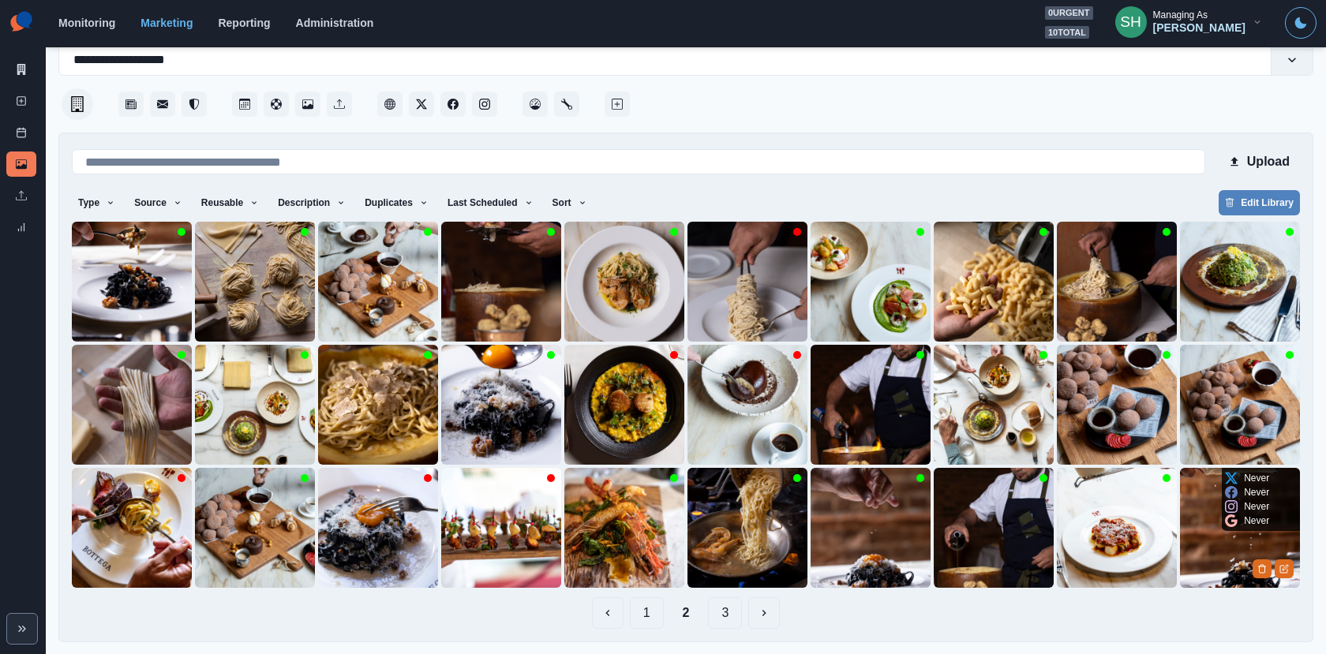
click at [1212, 526] on img at bounding box center [1240, 528] width 120 height 120
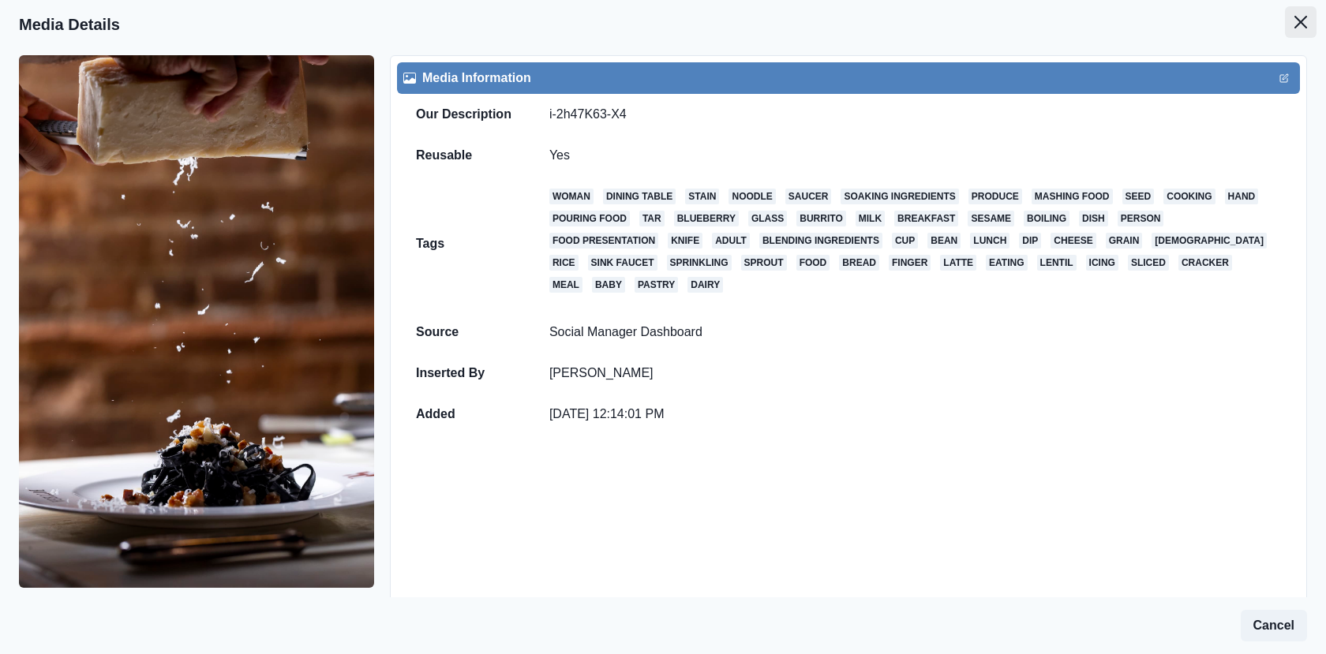
click at [1314, 26] on button "Close" at bounding box center [1300, 22] width 32 height 32
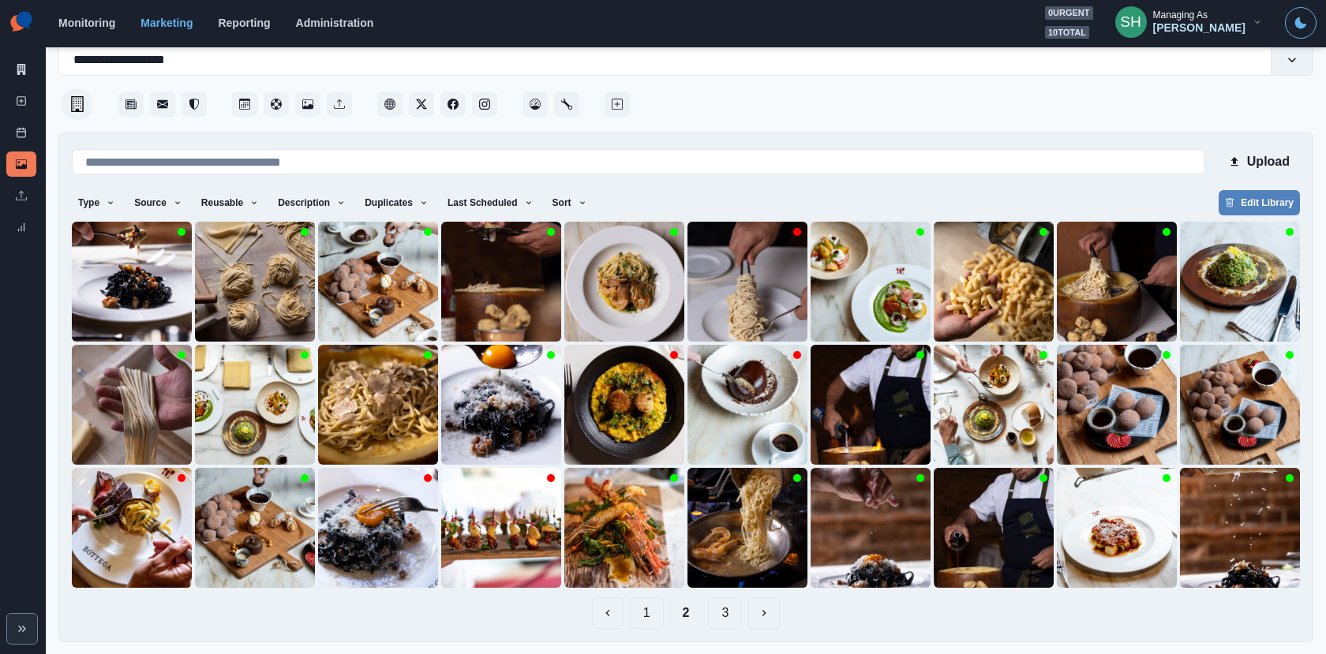
click at [725, 605] on button "3" at bounding box center [725, 613] width 34 height 32
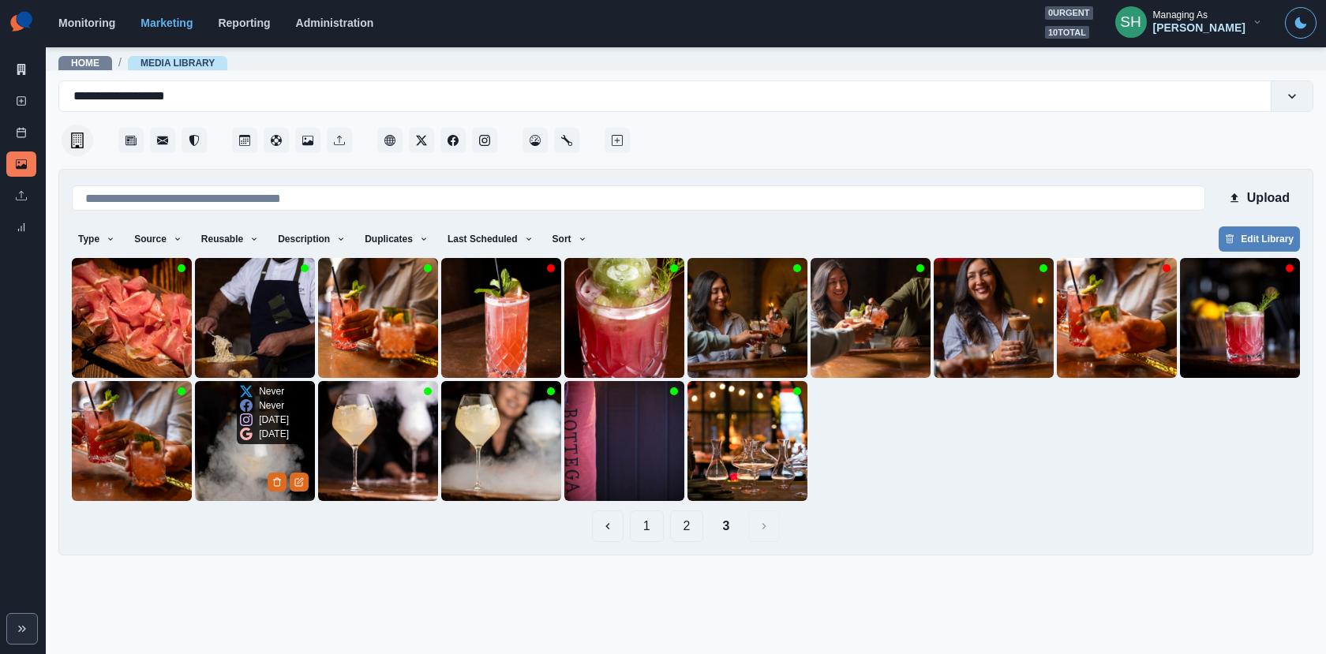
click at [249, 473] on img at bounding box center [255, 441] width 120 height 120
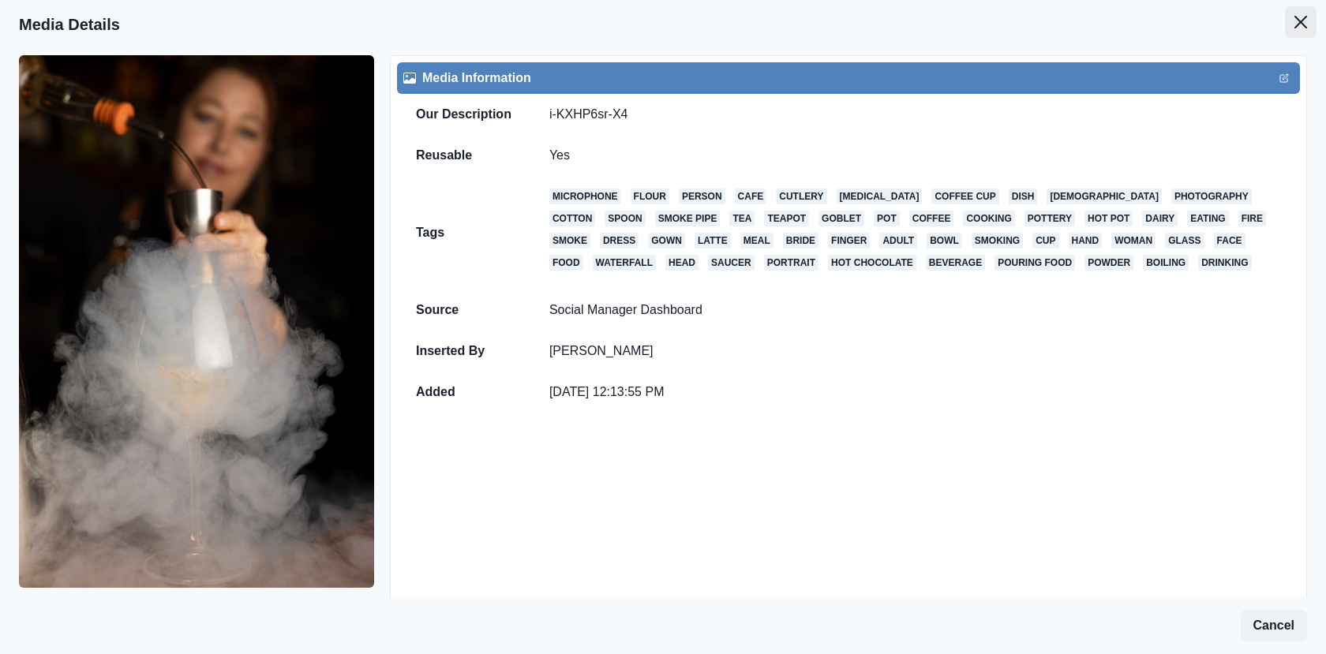
click at [1302, 33] on button "Close" at bounding box center [1300, 22] width 32 height 32
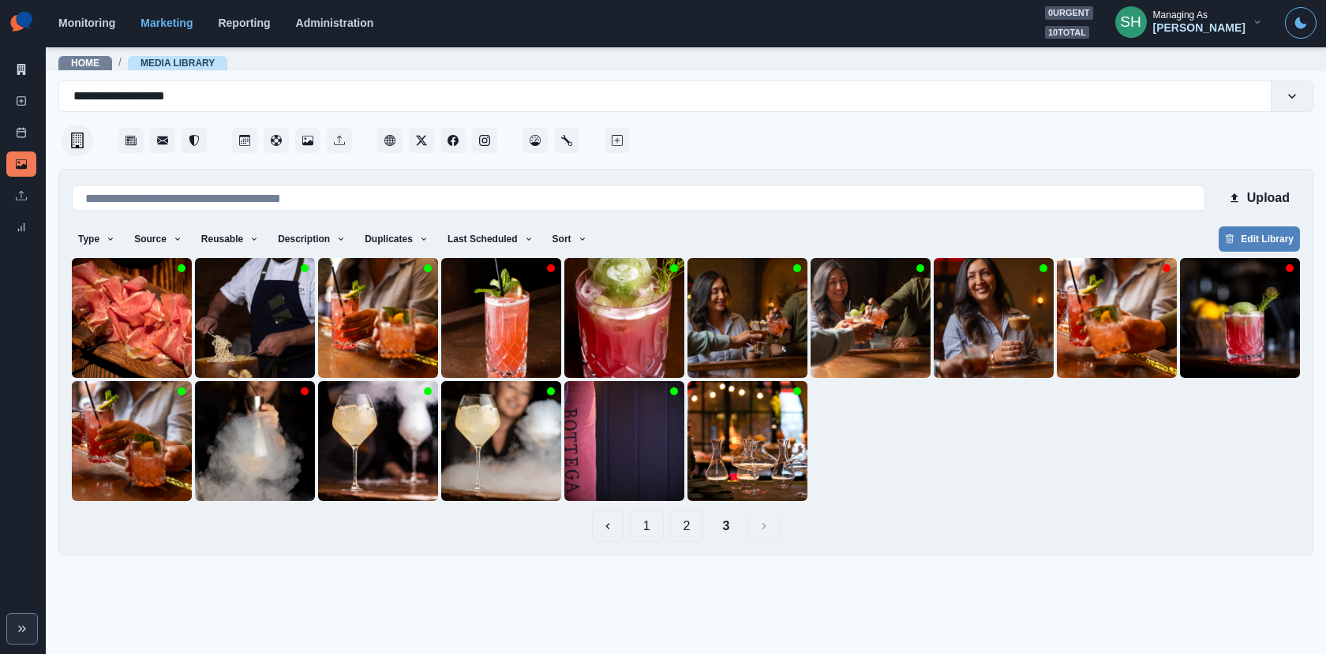
click at [645, 525] on button "1" at bounding box center [647, 526] width 34 height 32
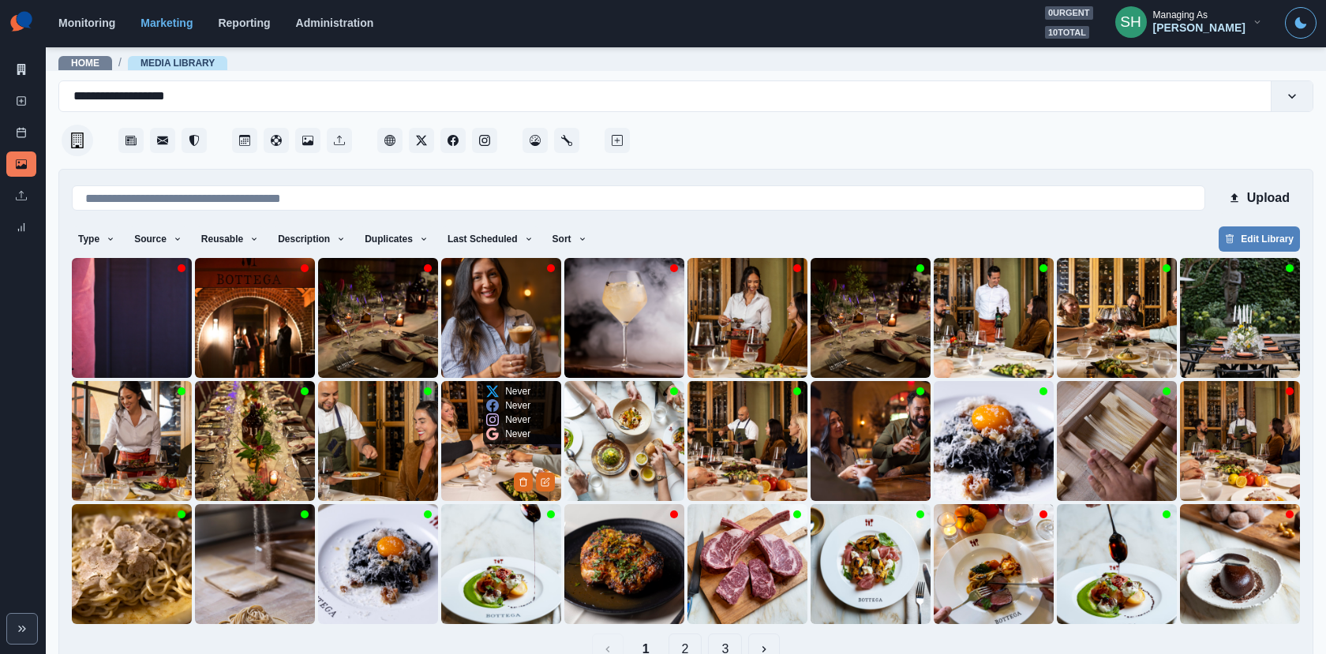
click at [507, 460] on img at bounding box center [501, 441] width 120 height 120
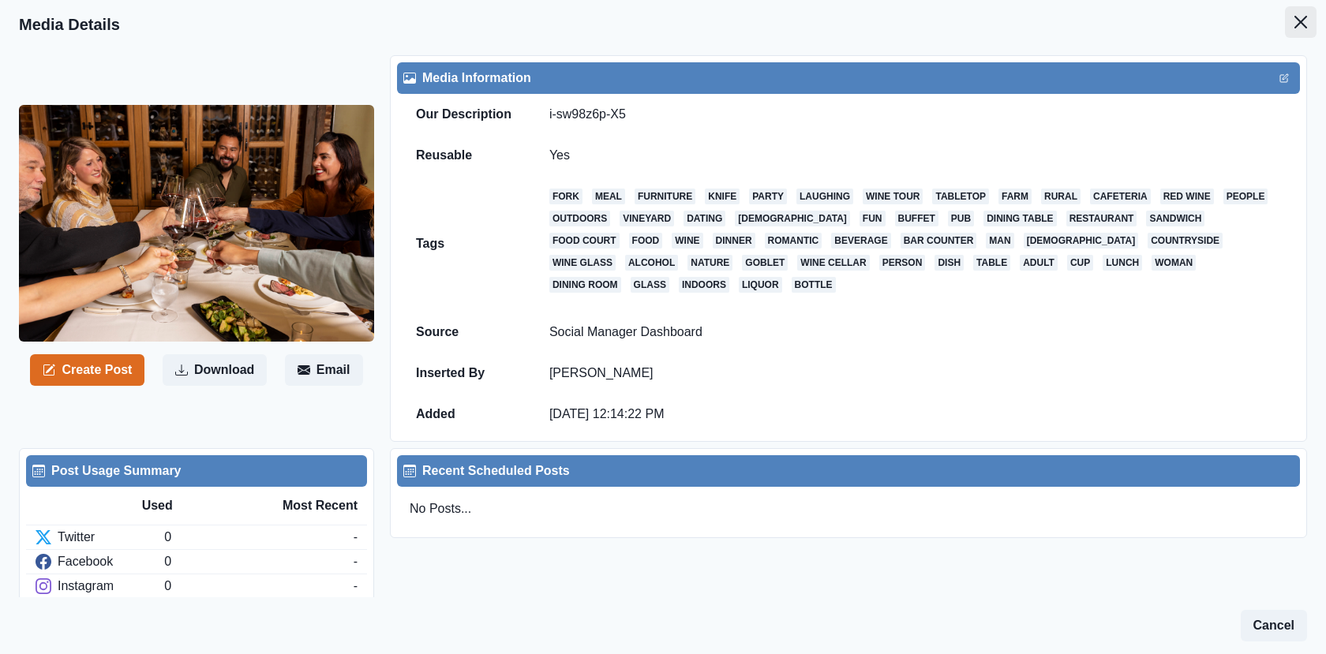
click at [1292, 21] on button "Close" at bounding box center [1300, 22] width 32 height 32
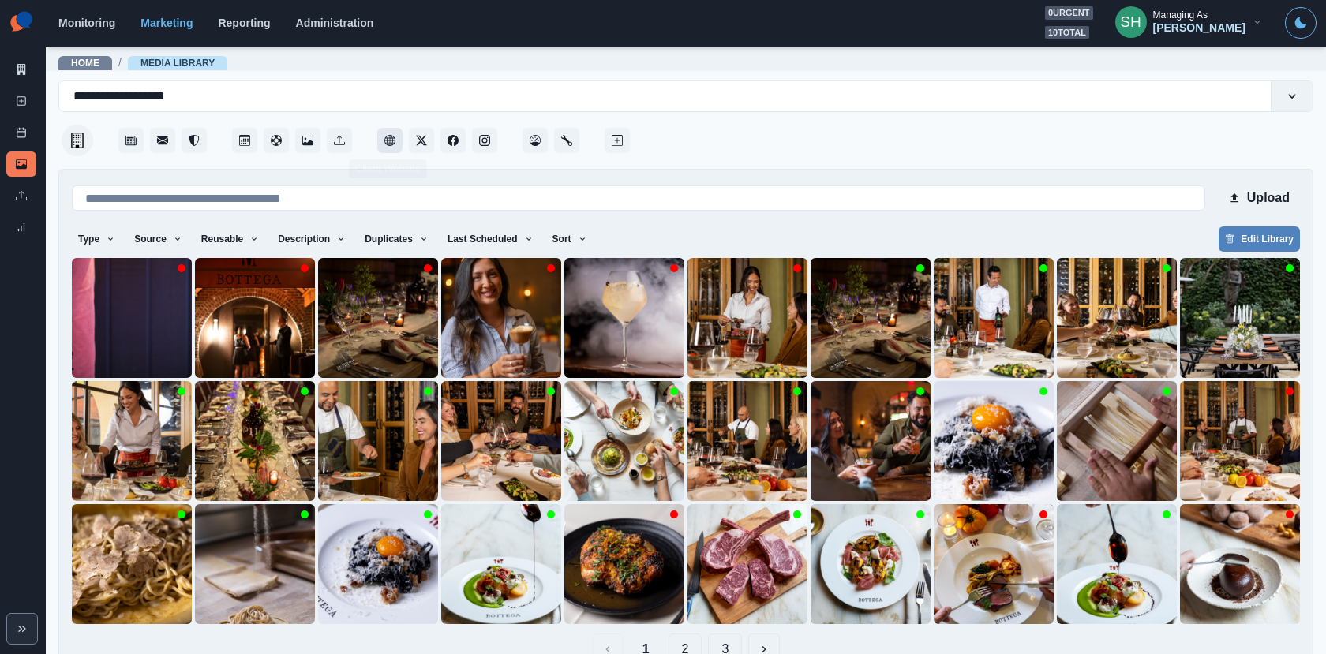
click at [389, 133] on button "Client Website" at bounding box center [389, 140] width 25 height 25
click at [13, 65] on link "Marketing Summary" at bounding box center [21, 69] width 30 height 25
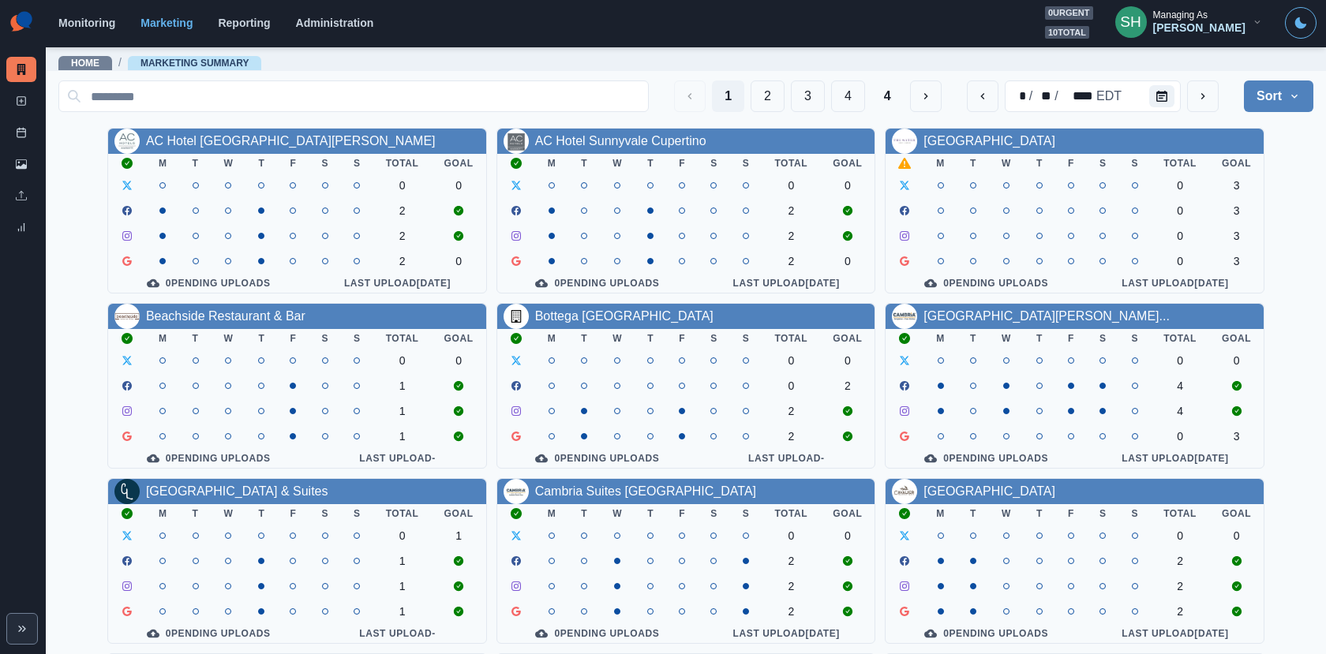
click at [1210, 24] on div "[PERSON_NAME]" at bounding box center [1199, 27] width 92 height 13
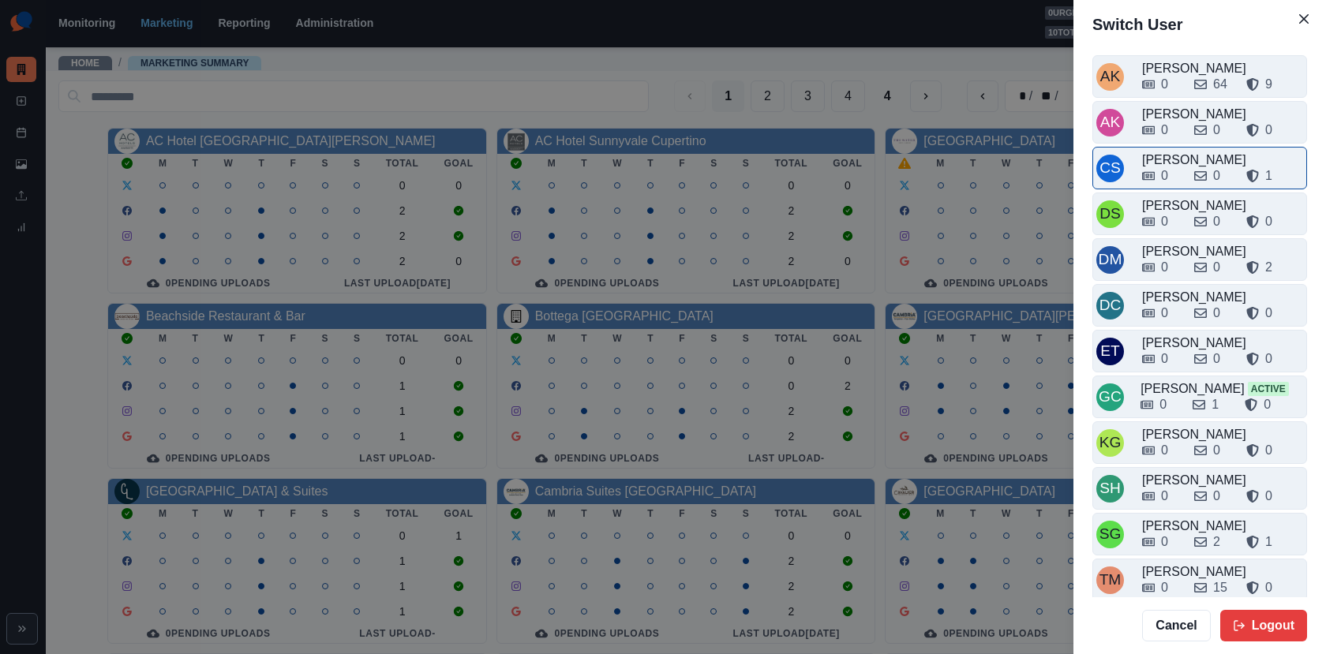
click at [1180, 153] on div "[PERSON_NAME]" at bounding box center [1222, 160] width 161 height 19
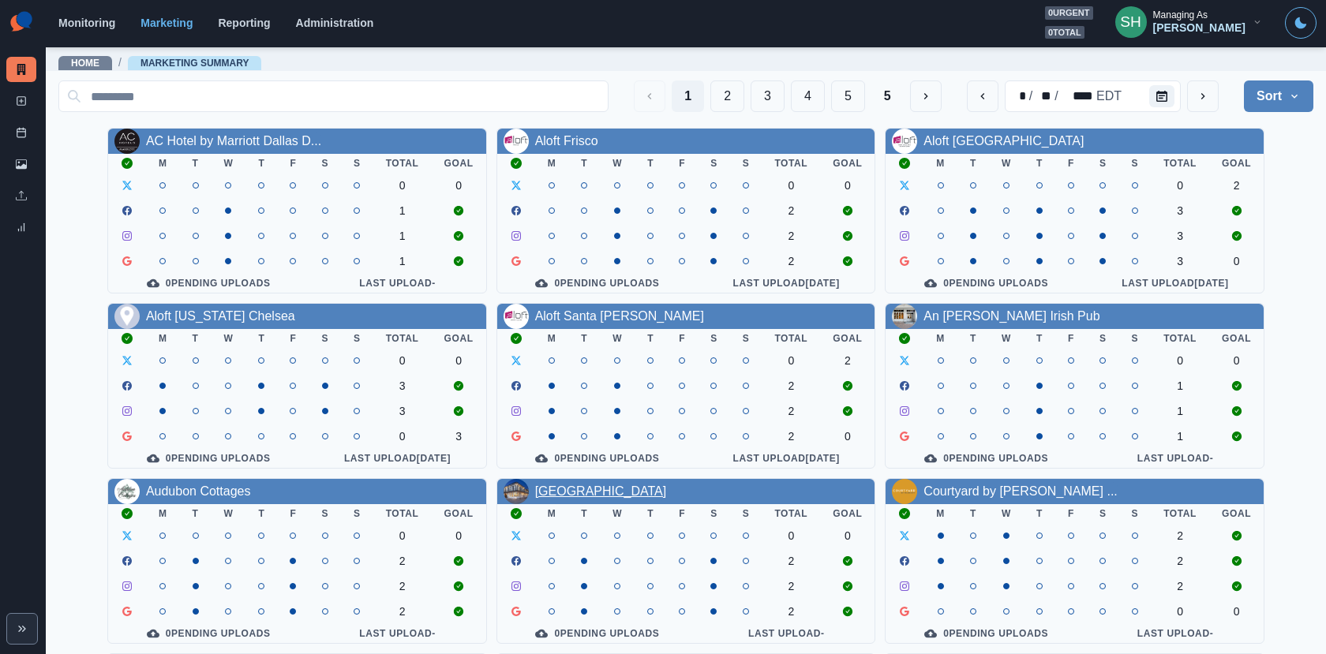
click at [586, 487] on link "[GEOGRAPHIC_DATA]" at bounding box center [601, 490] width 132 height 13
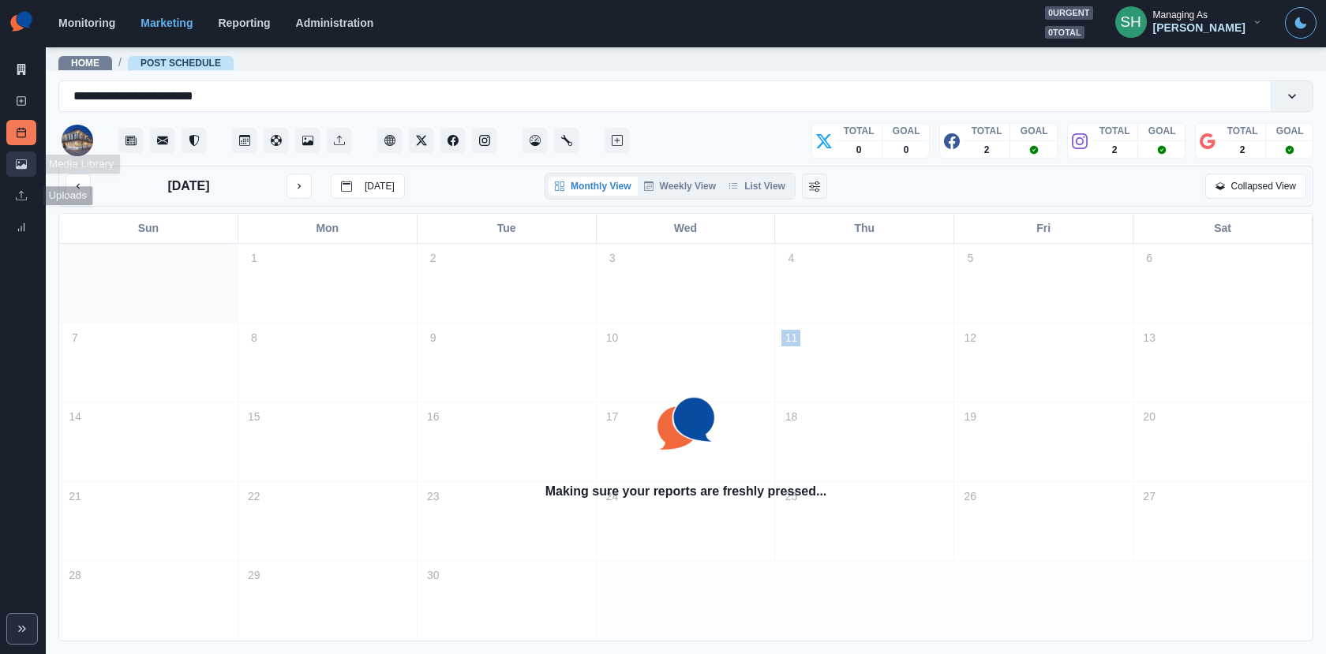
click at [24, 160] on icon at bounding box center [21, 164] width 11 height 11
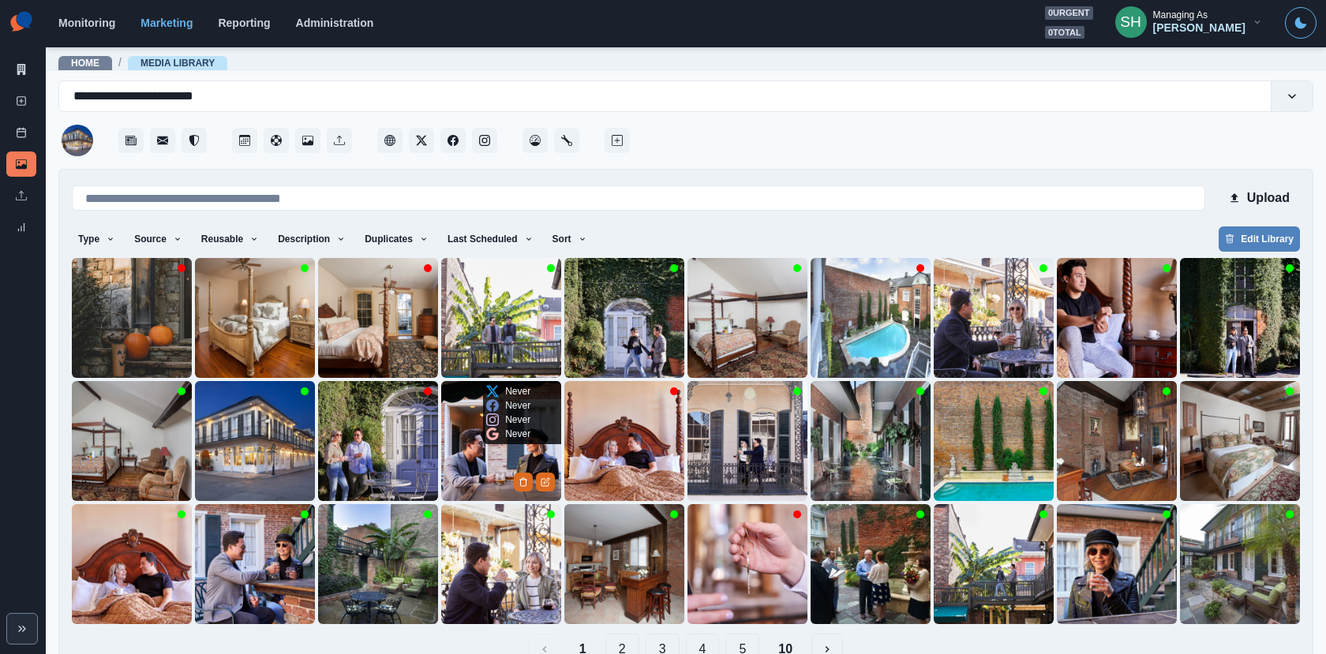
scroll to position [36, 0]
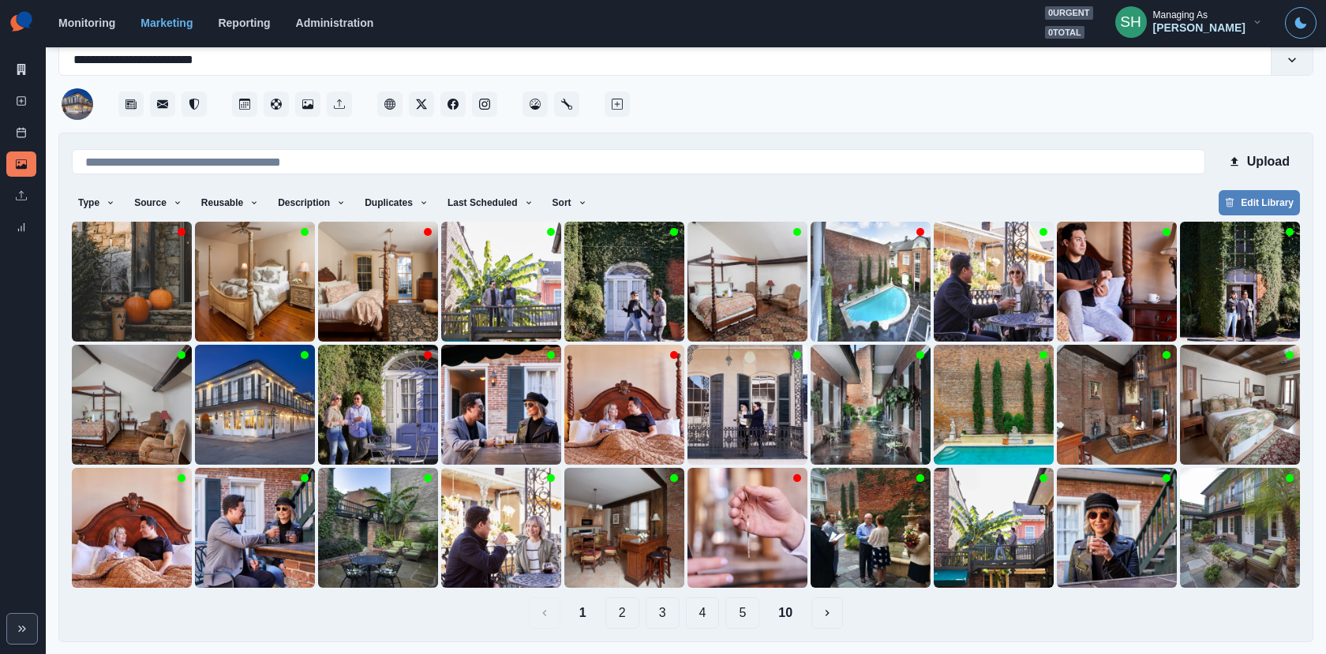
click at [791, 613] on button "10" at bounding box center [784, 613] width 39 height 32
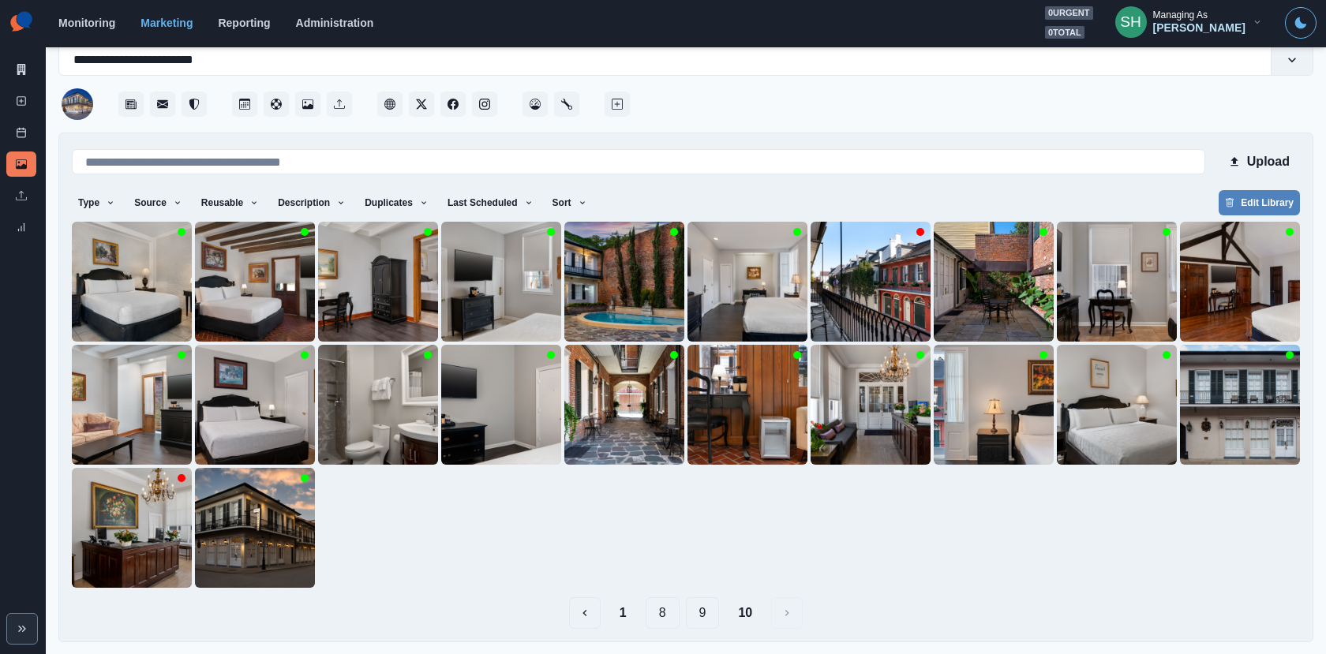
click at [681, 611] on div "1 8 9 10" at bounding box center [686, 613] width 1228 height 32
click at [675, 611] on button "8" at bounding box center [662, 613] width 34 height 32
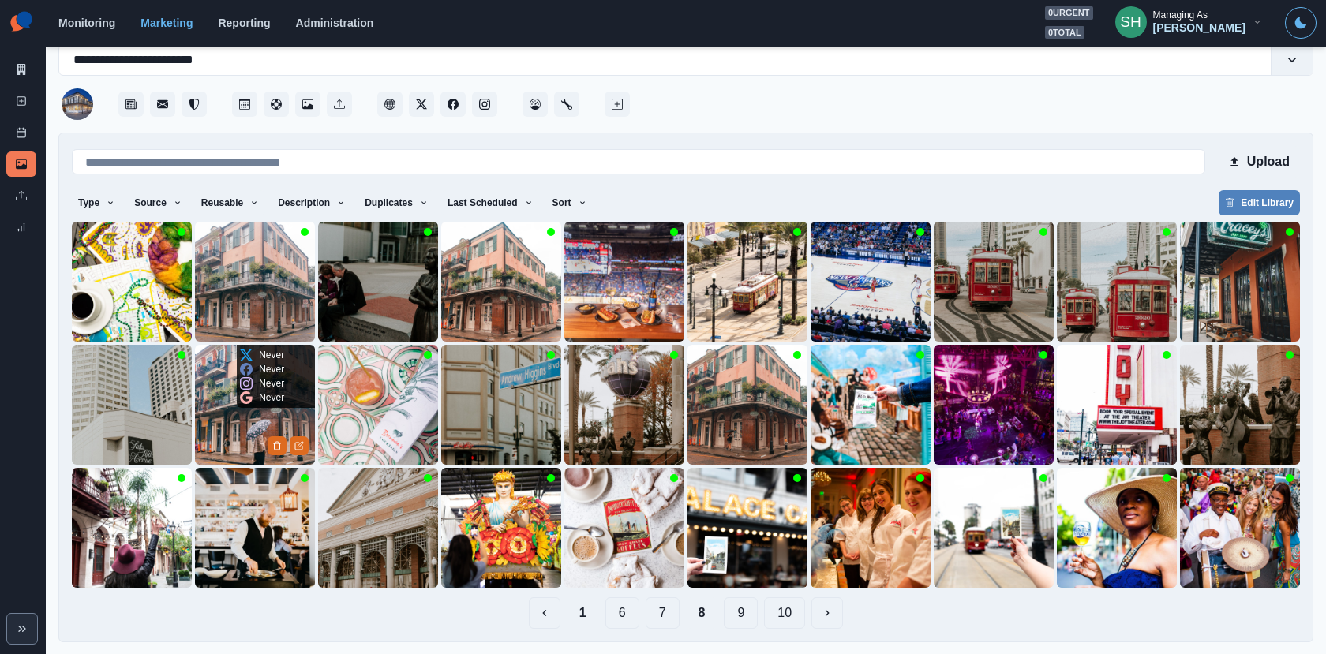
click at [234, 414] on img at bounding box center [255, 405] width 120 height 120
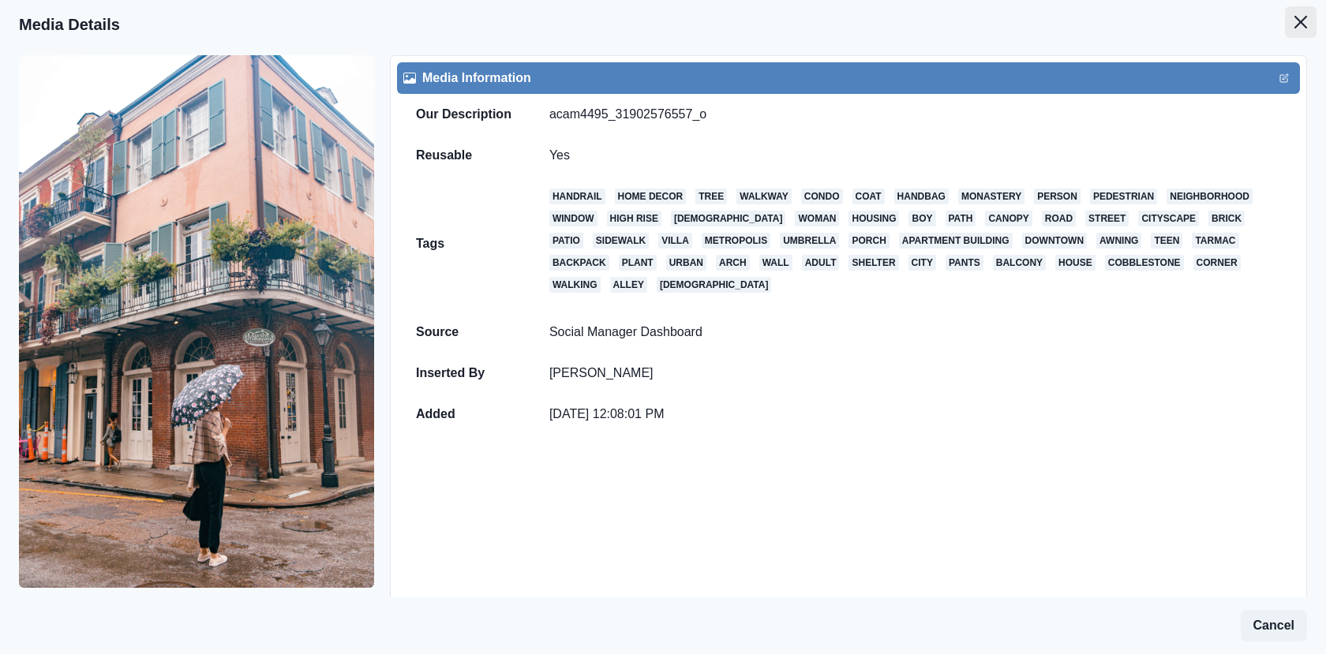
click at [1297, 24] on icon "Close" at bounding box center [1300, 22] width 13 height 13
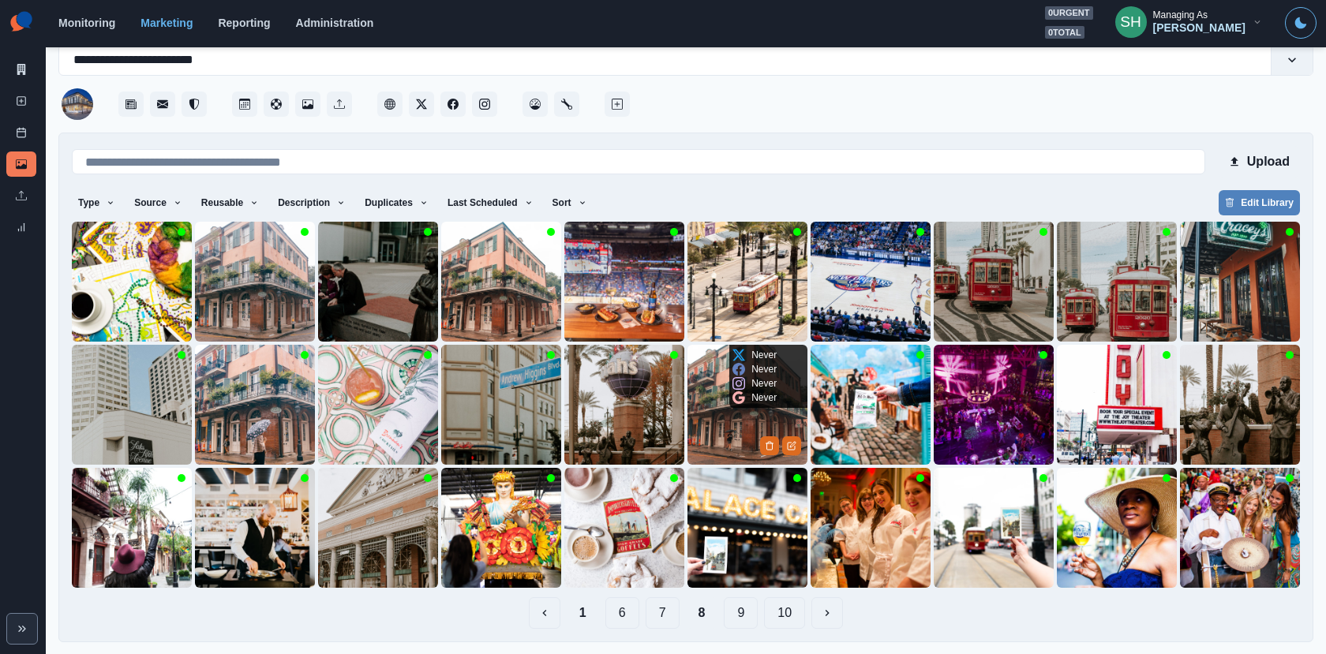
click at [705, 448] on img at bounding box center [747, 405] width 120 height 120
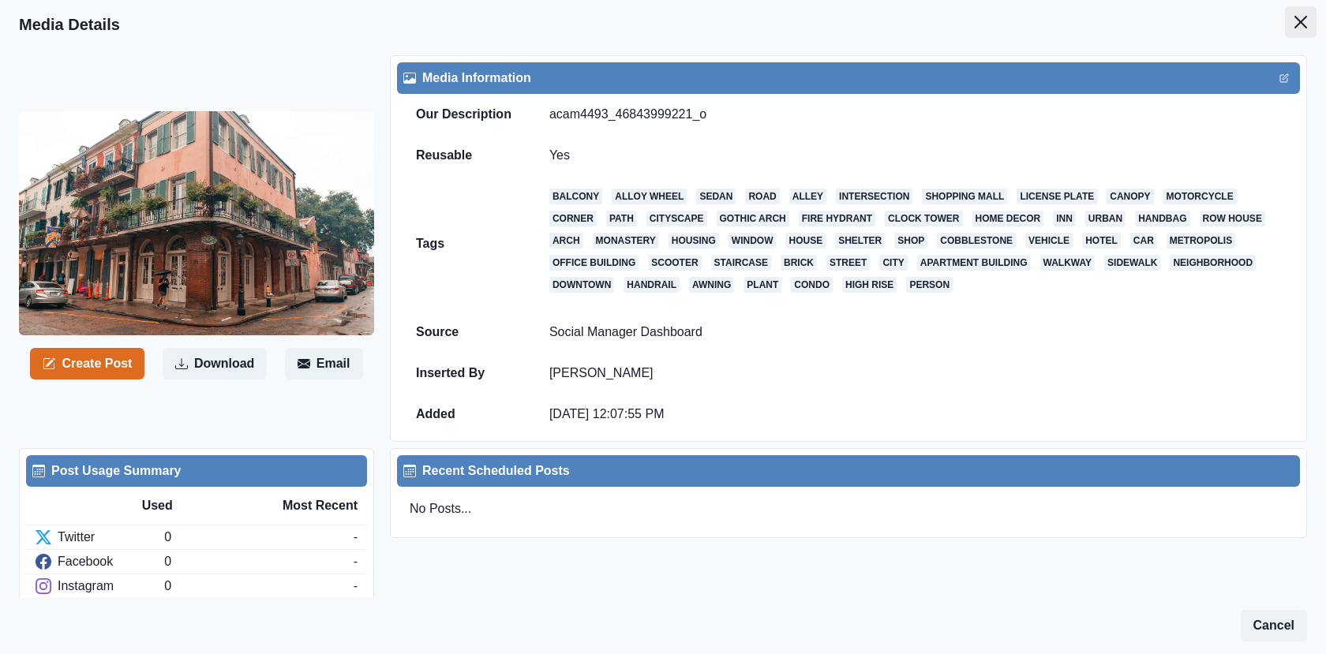
click at [1314, 23] on button "Close" at bounding box center [1300, 22] width 32 height 32
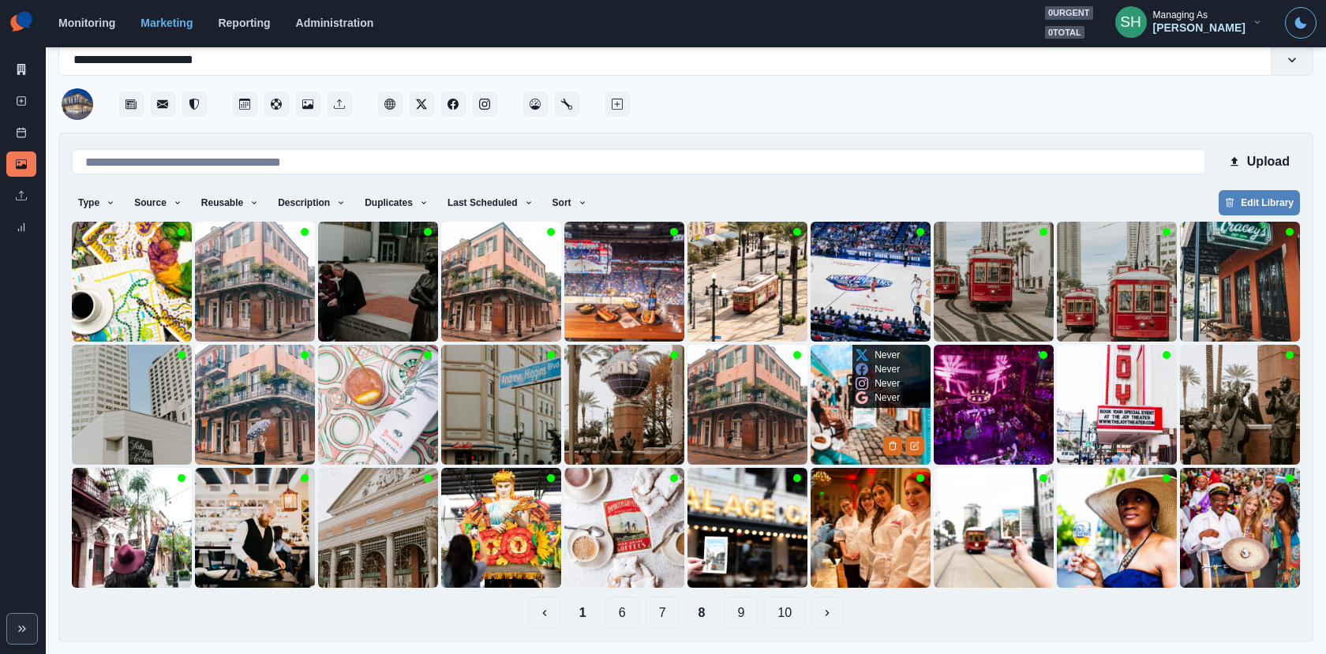
click at [840, 435] on img at bounding box center [870, 405] width 120 height 120
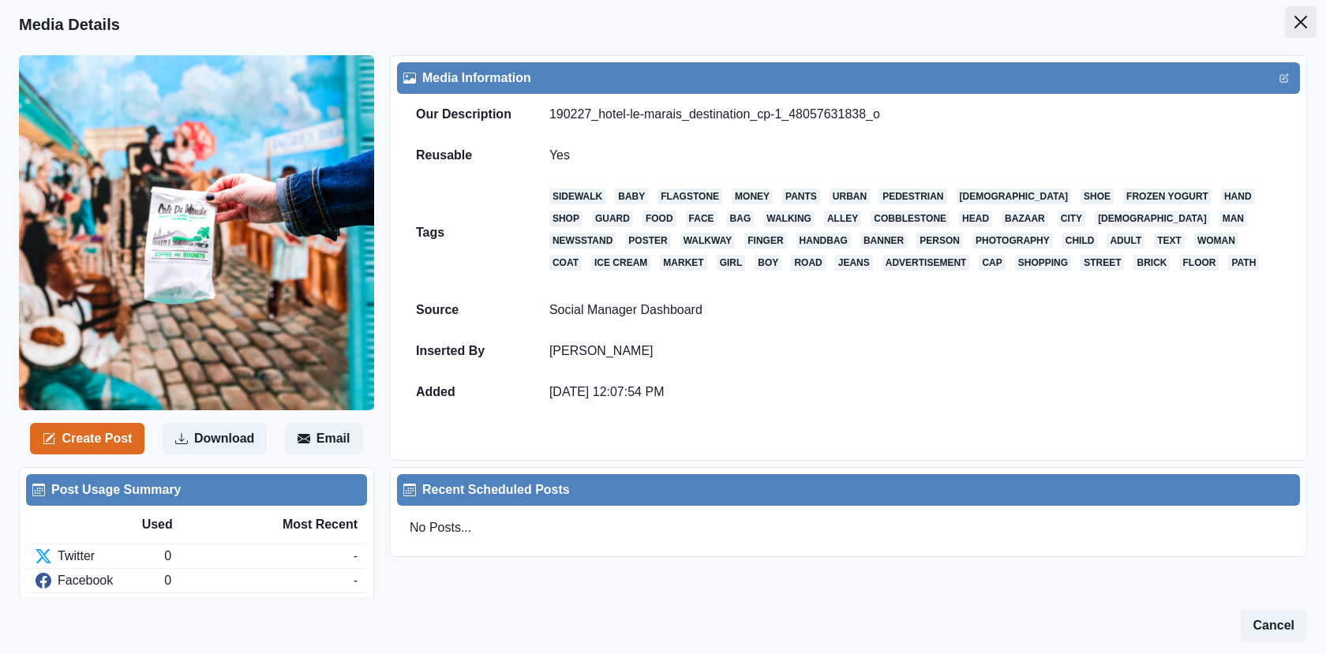
click at [1307, 22] on button "Close" at bounding box center [1300, 22] width 32 height 32
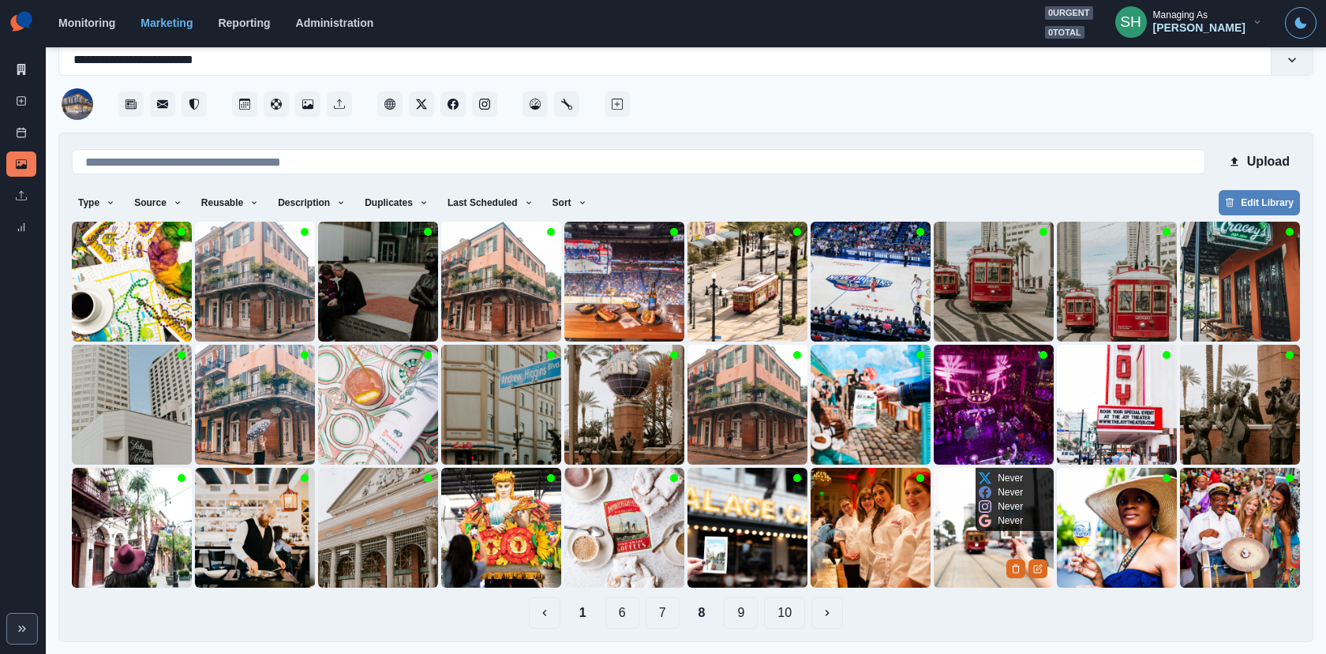
click at [989, 537] on img at bounding box center [993, 528] width 120 height 120
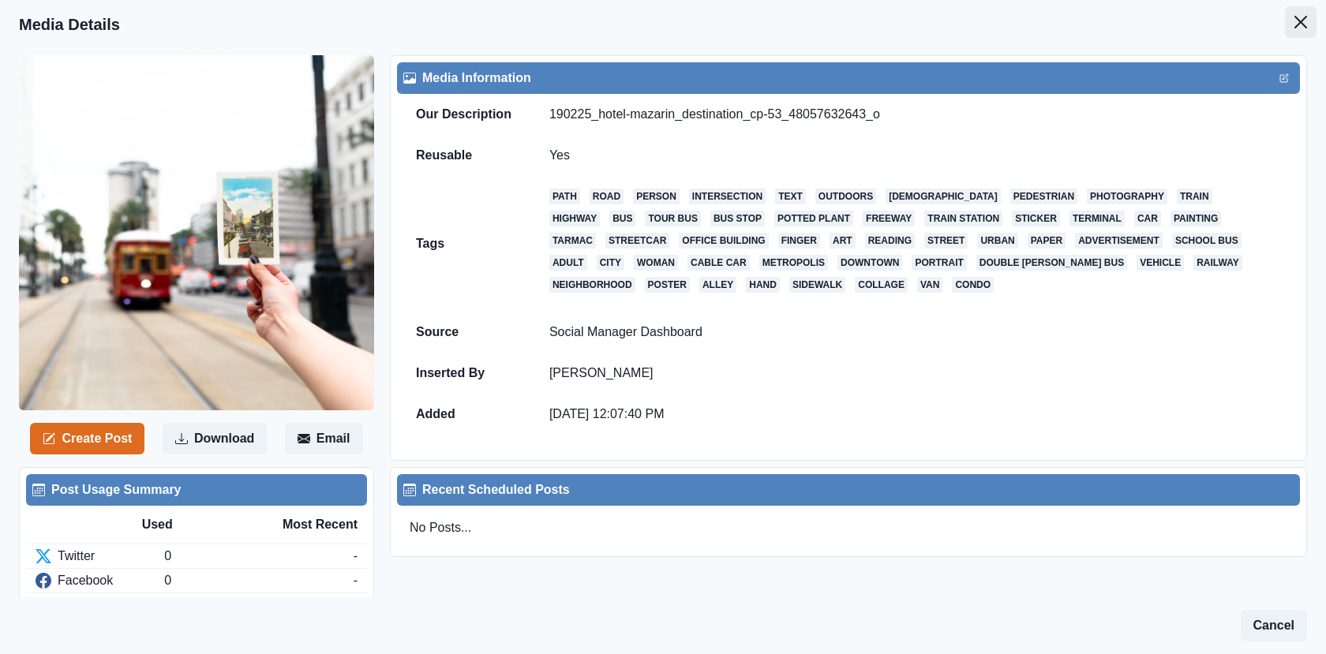
click at [1303, 11] on button "Close" at bounding box center [1300, 22] width 32 height 32
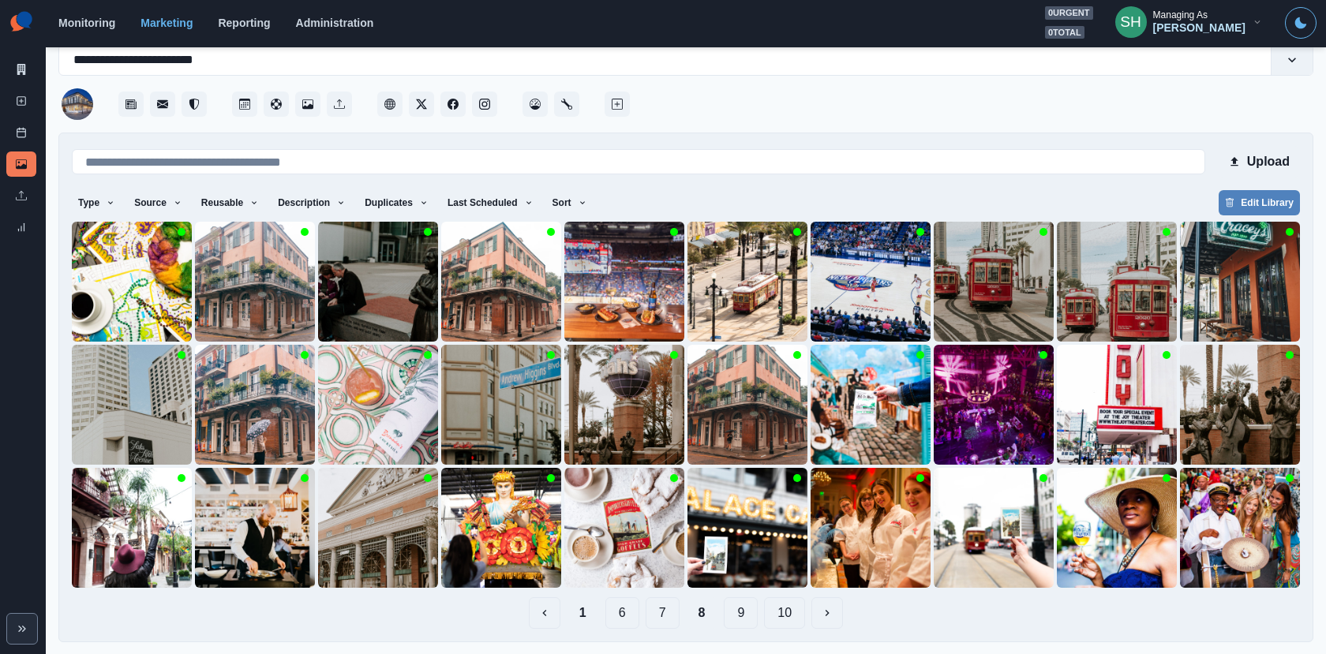
click at [656, 607] on button "7" at bounding box center [662, 613] width 34 height 32
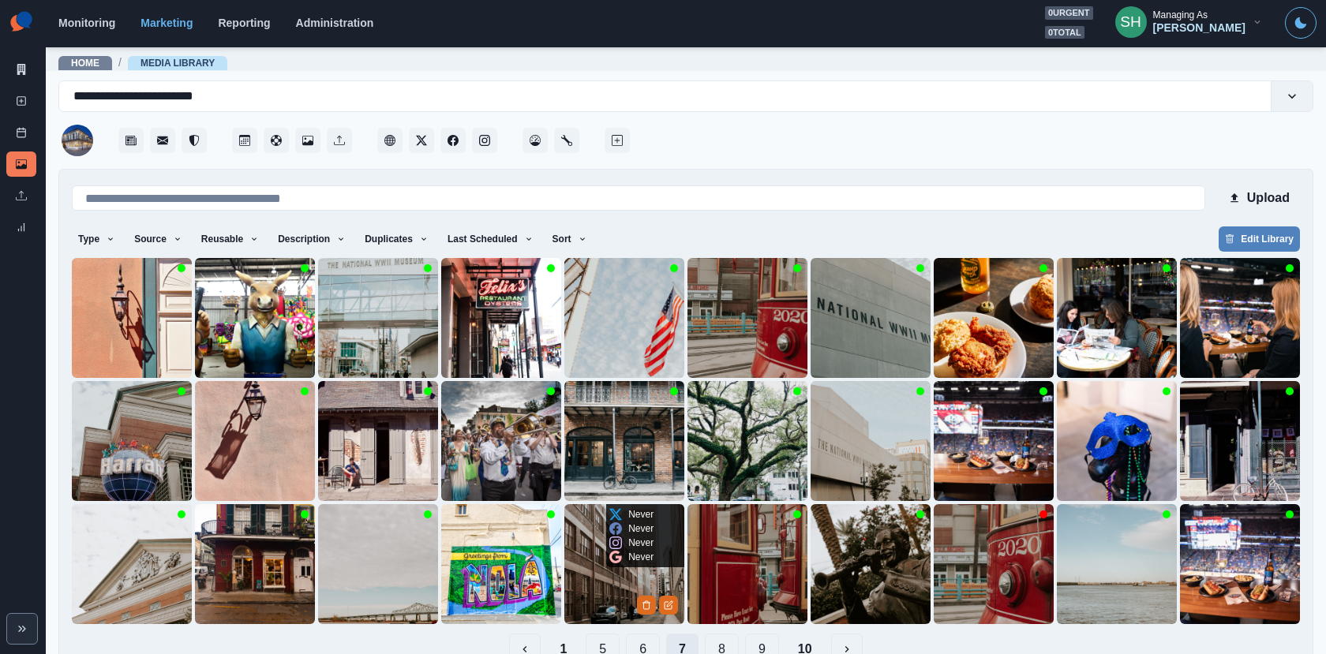
scroll to position [36, 0]
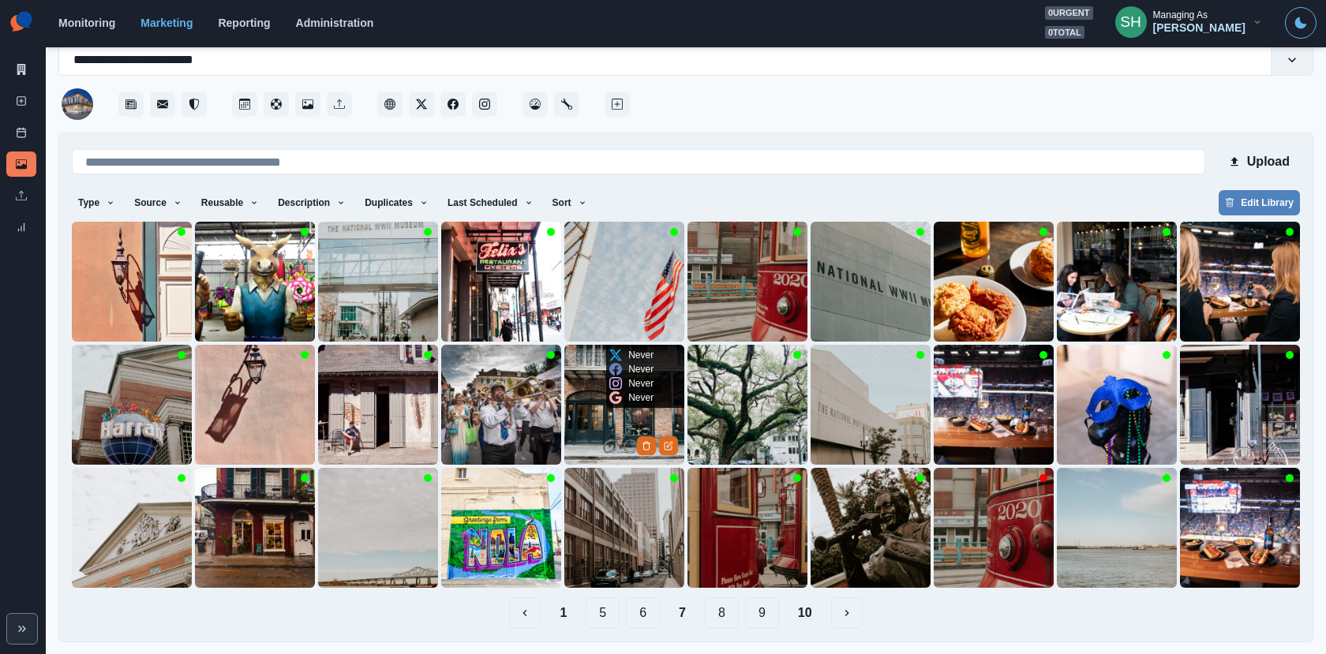
click at [609, 420] on img at bounding box center [624, 405] width 120 height 120
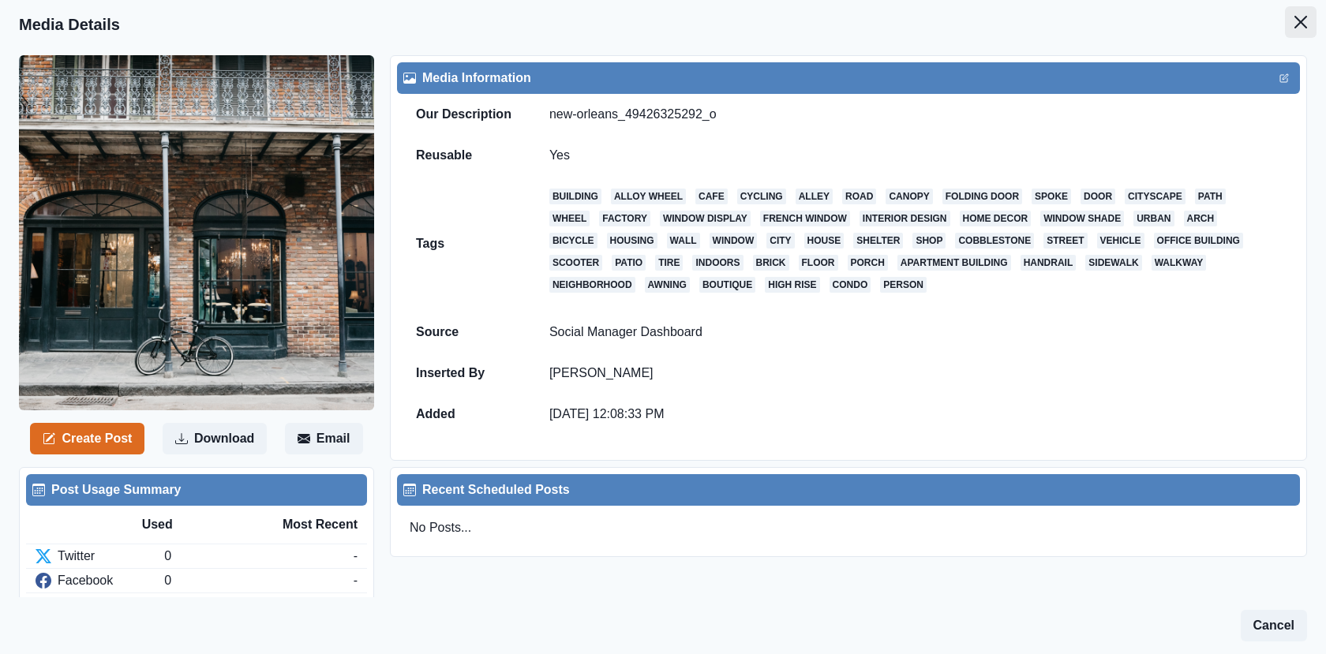
click at [1299, 21] on icon "Close" at bounding box center [1300, 22] width 13 height 13
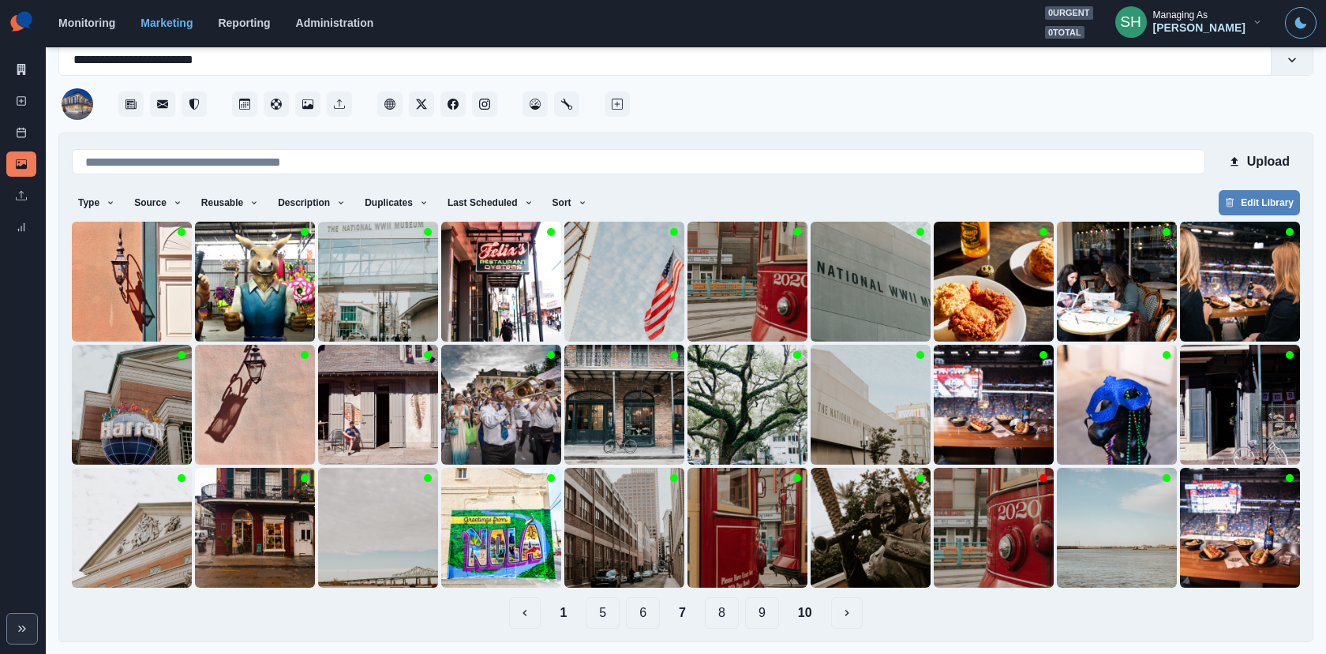
click at [645, 619] on button "6" at bounding box center [643, 613] width 34 height 32
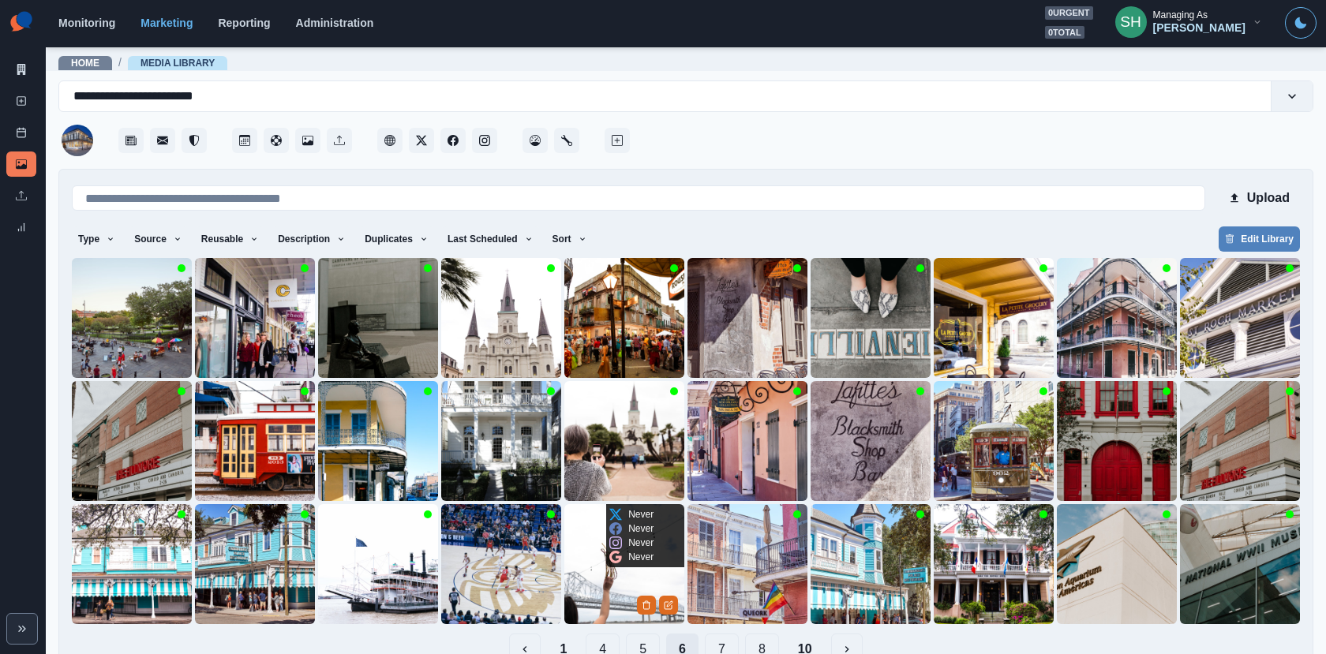
scroll to position [36, 0]
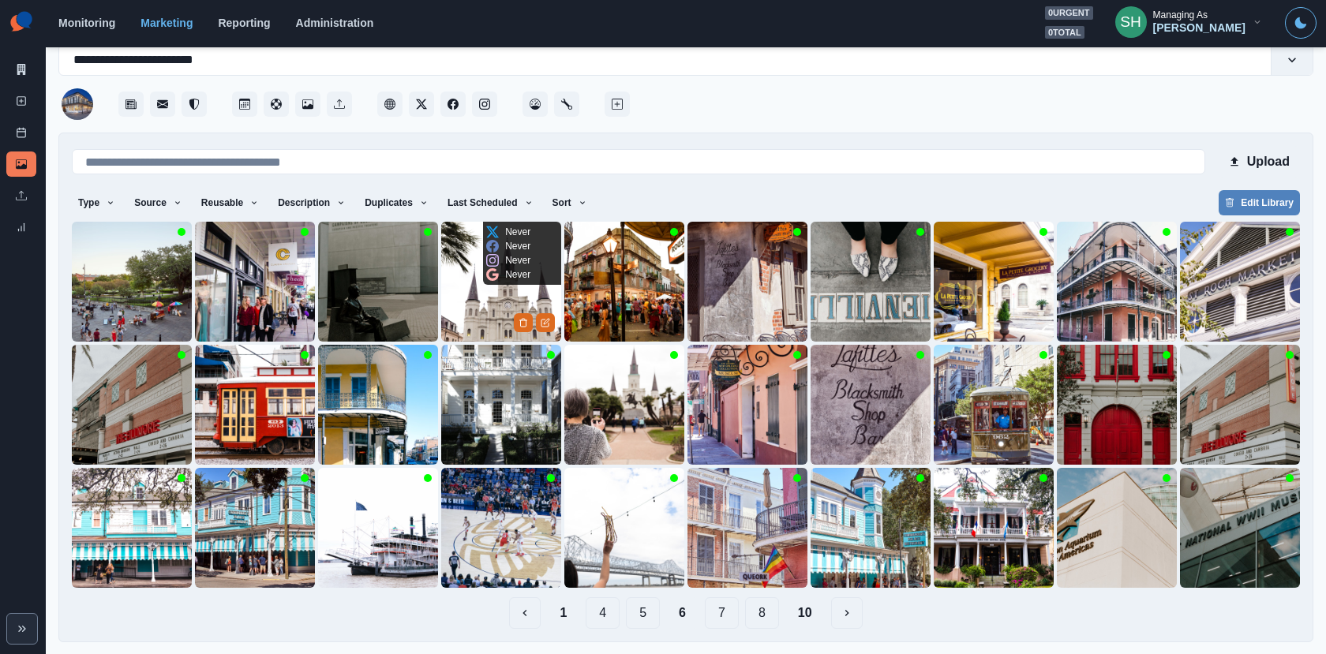
click at [489, 300] on img at bounding box center [501, 282] width 120 height 120
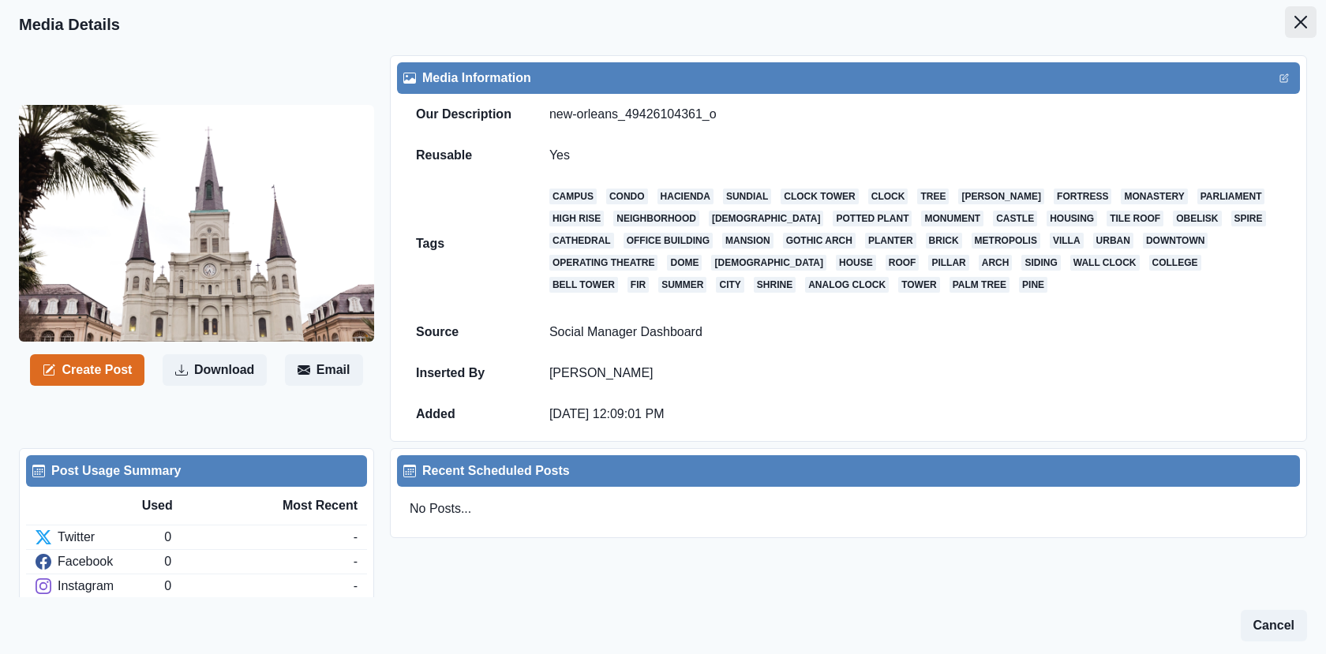
click at [1313, 13] on button "Close" at bounding box center [1300, 22] width 32 height 32
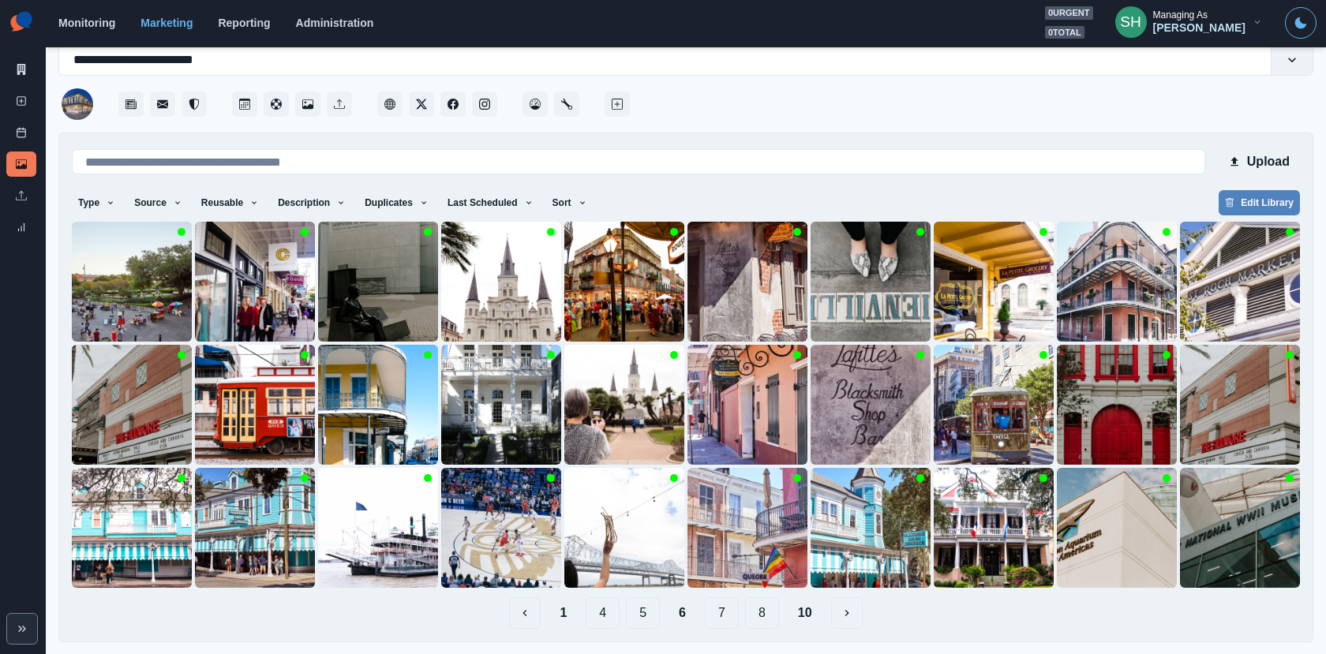
click at [22, 50] on div "Marketing Summary New Post Post Schedule Media Library Uploads Review Summary" at bounding box center [23, 123] width 46 height 246
click at [19, 68] on icon at bounding box center [21, 69] width 11 height 11
